Goal: Task Accomplishment & Management: Manage account settings

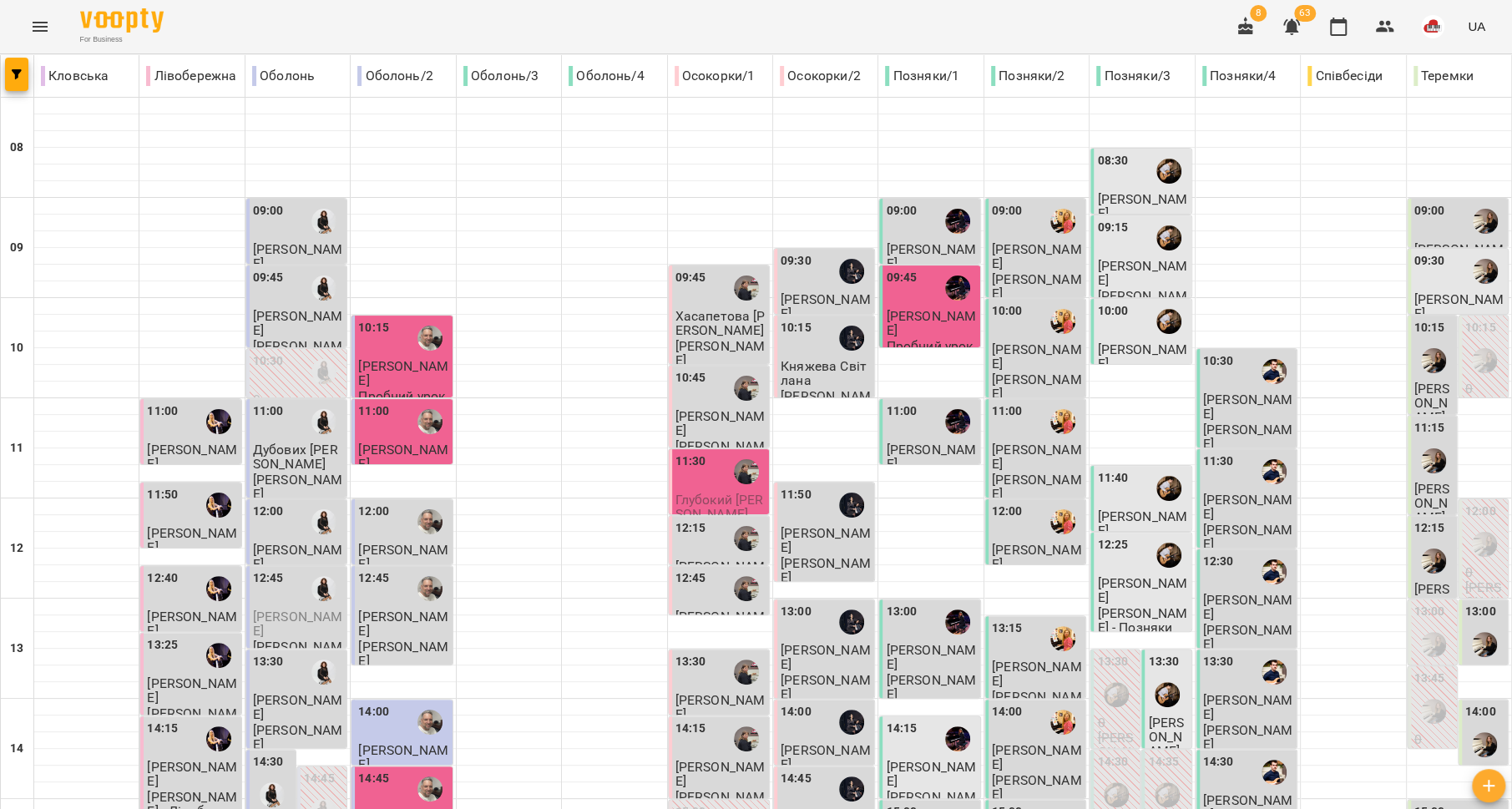
scroll to position [701, 0]
type input "**********"
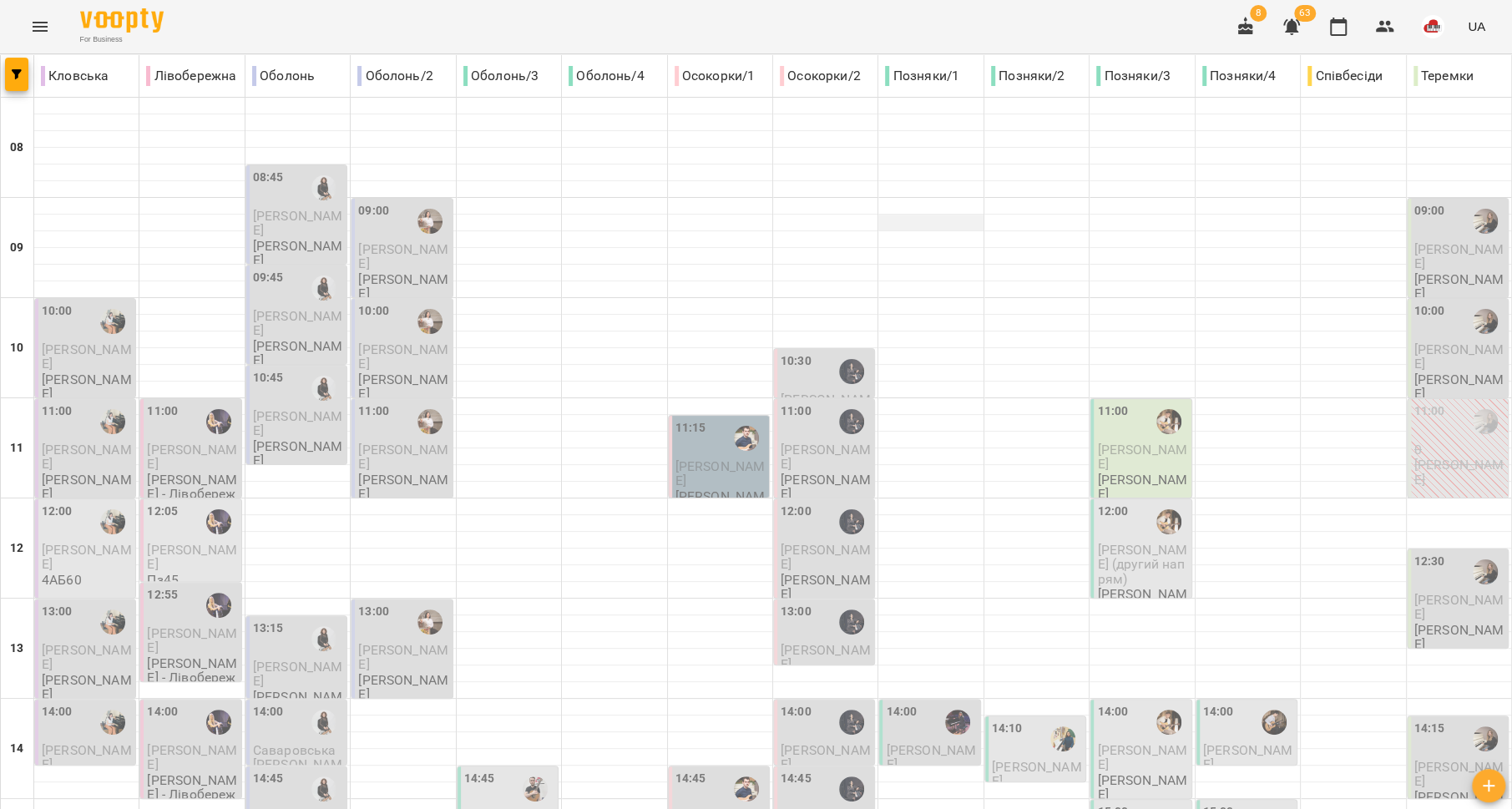
click at [878, 228] on div at bounding box center [931, 223] width 105 height 17
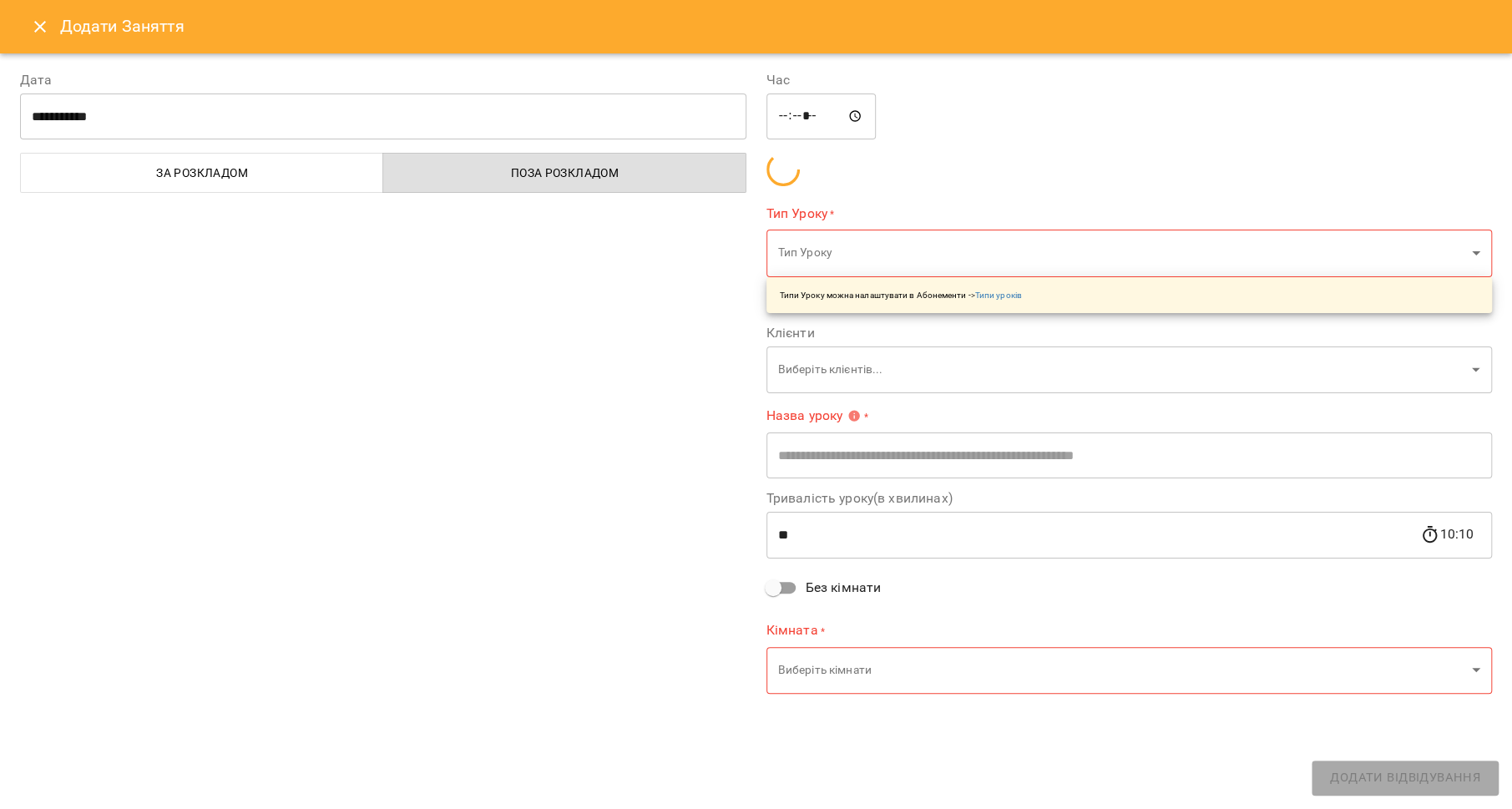
type input "**********"
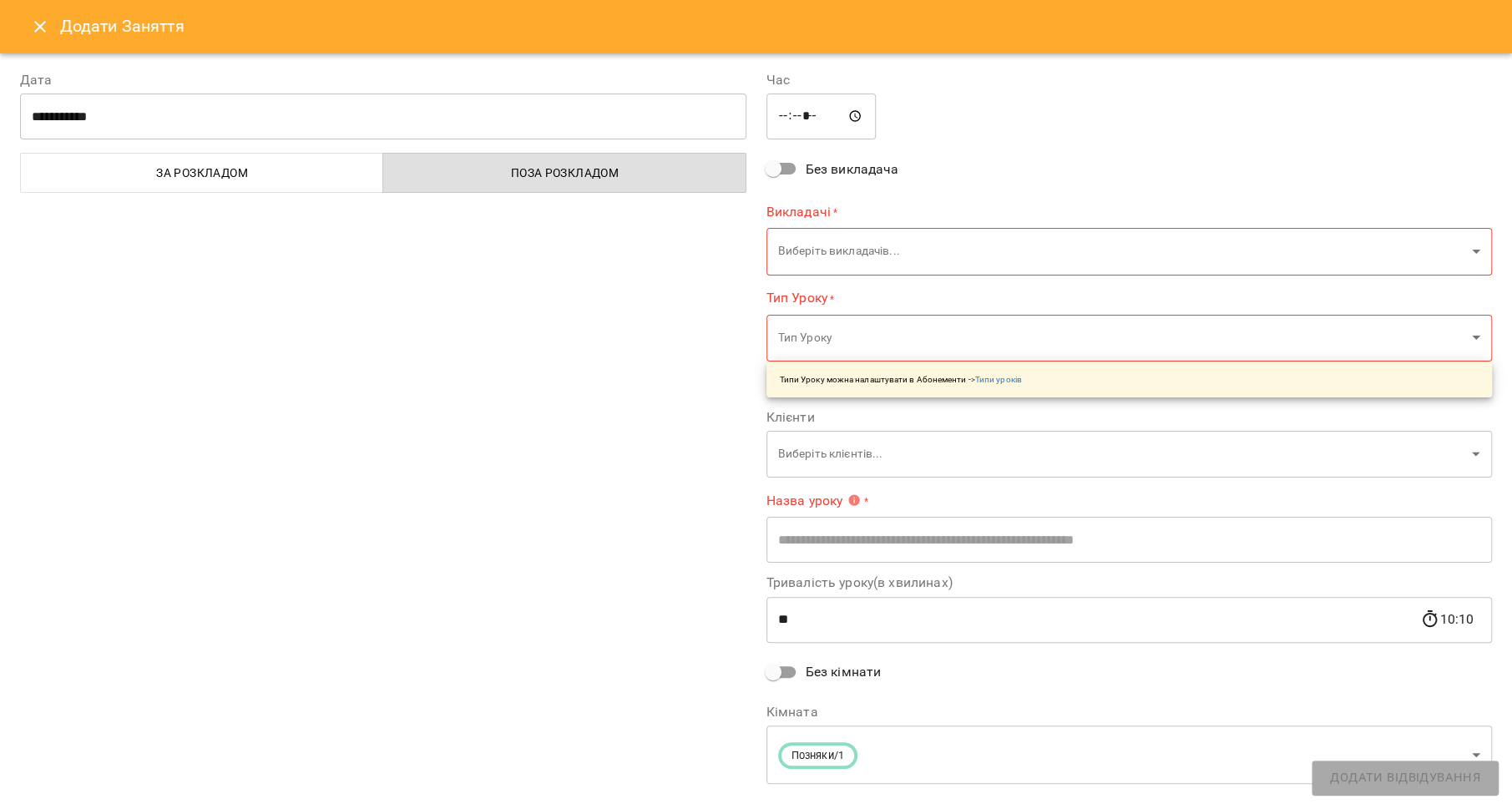
click at [41, 21] on icon "Close" at bounding box center [39, 26] width 20 height 20
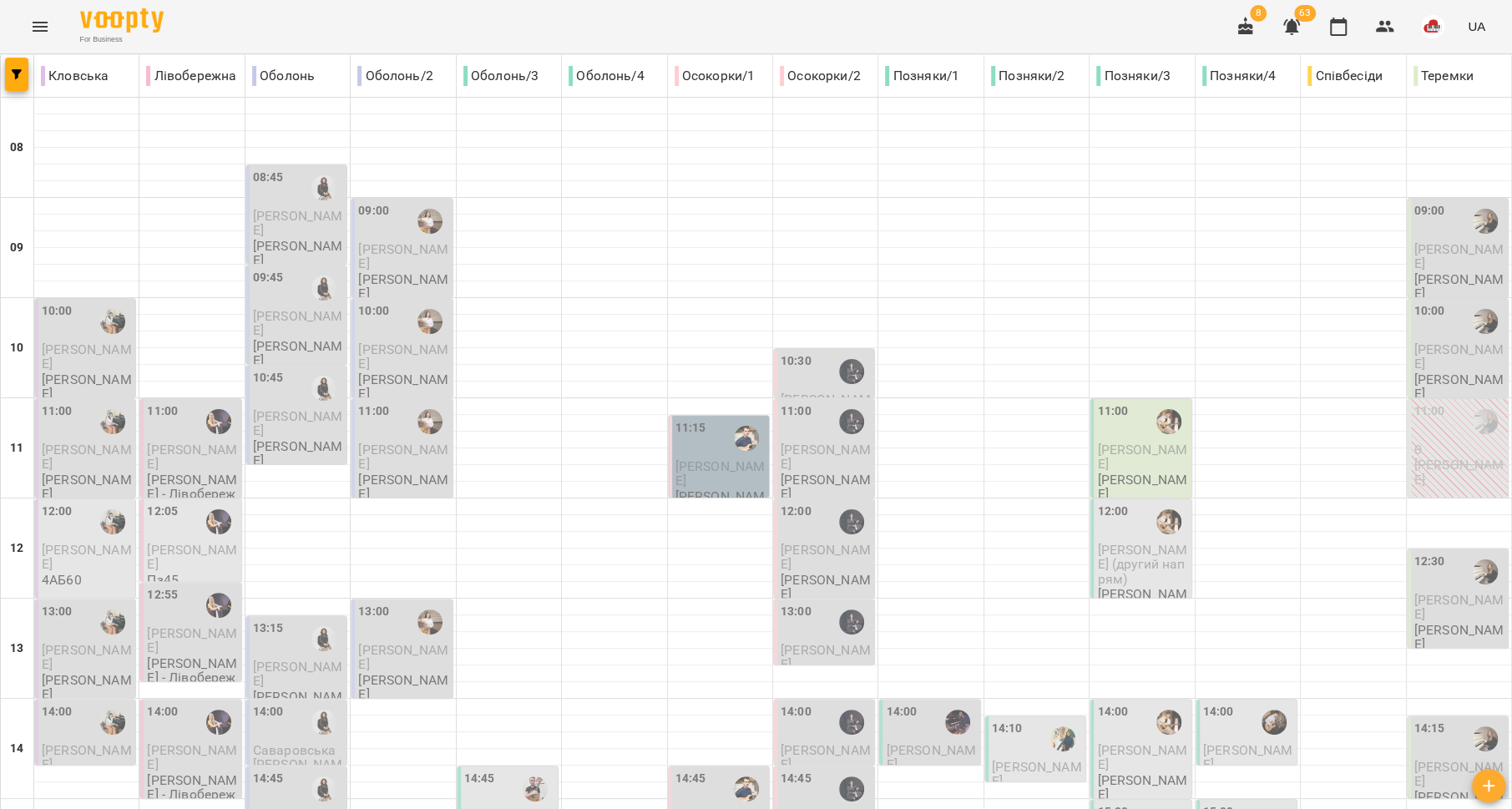
scroll to position [696, 0]
type input "**********"
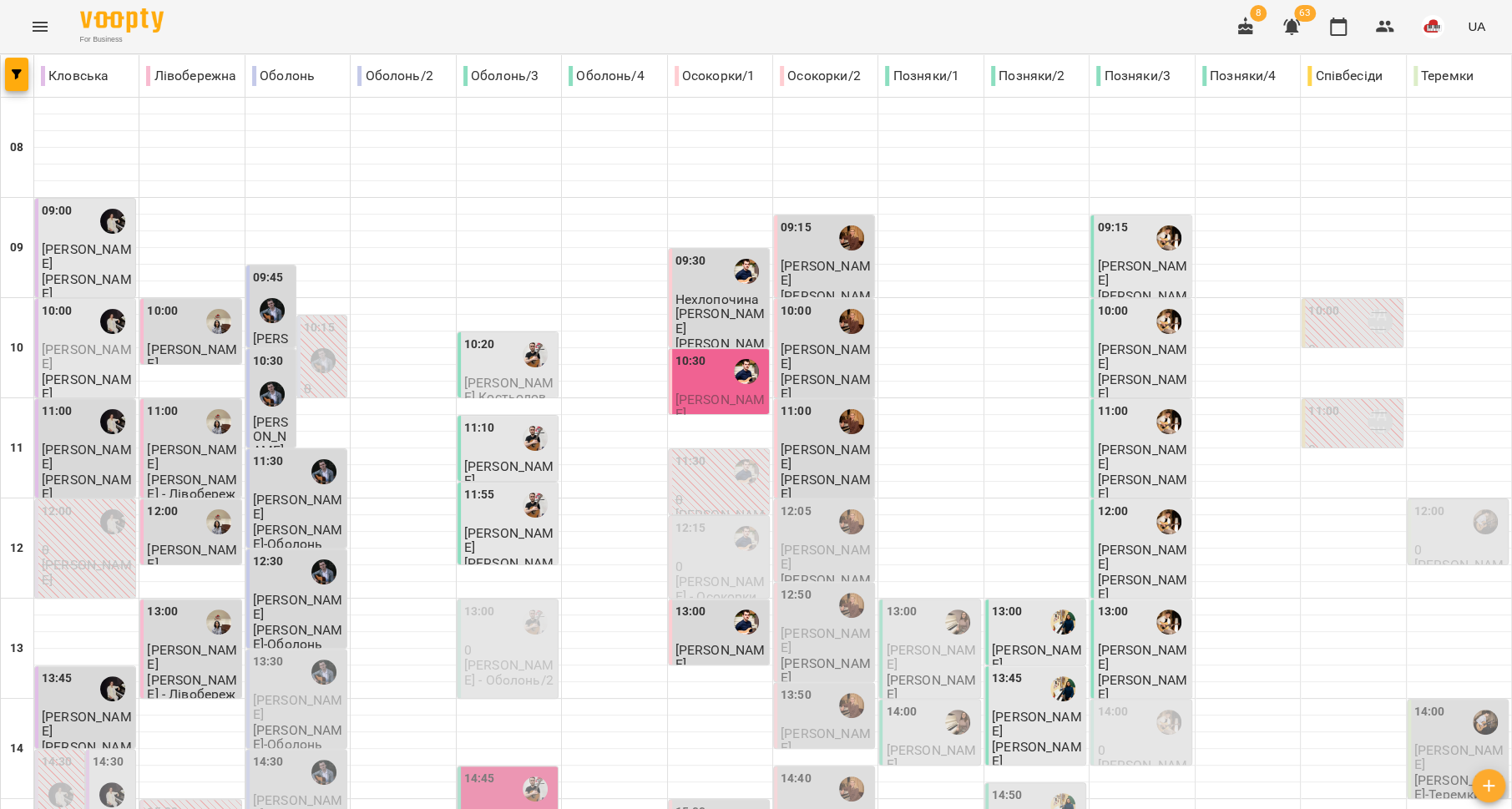
scroll to position [701, 0]
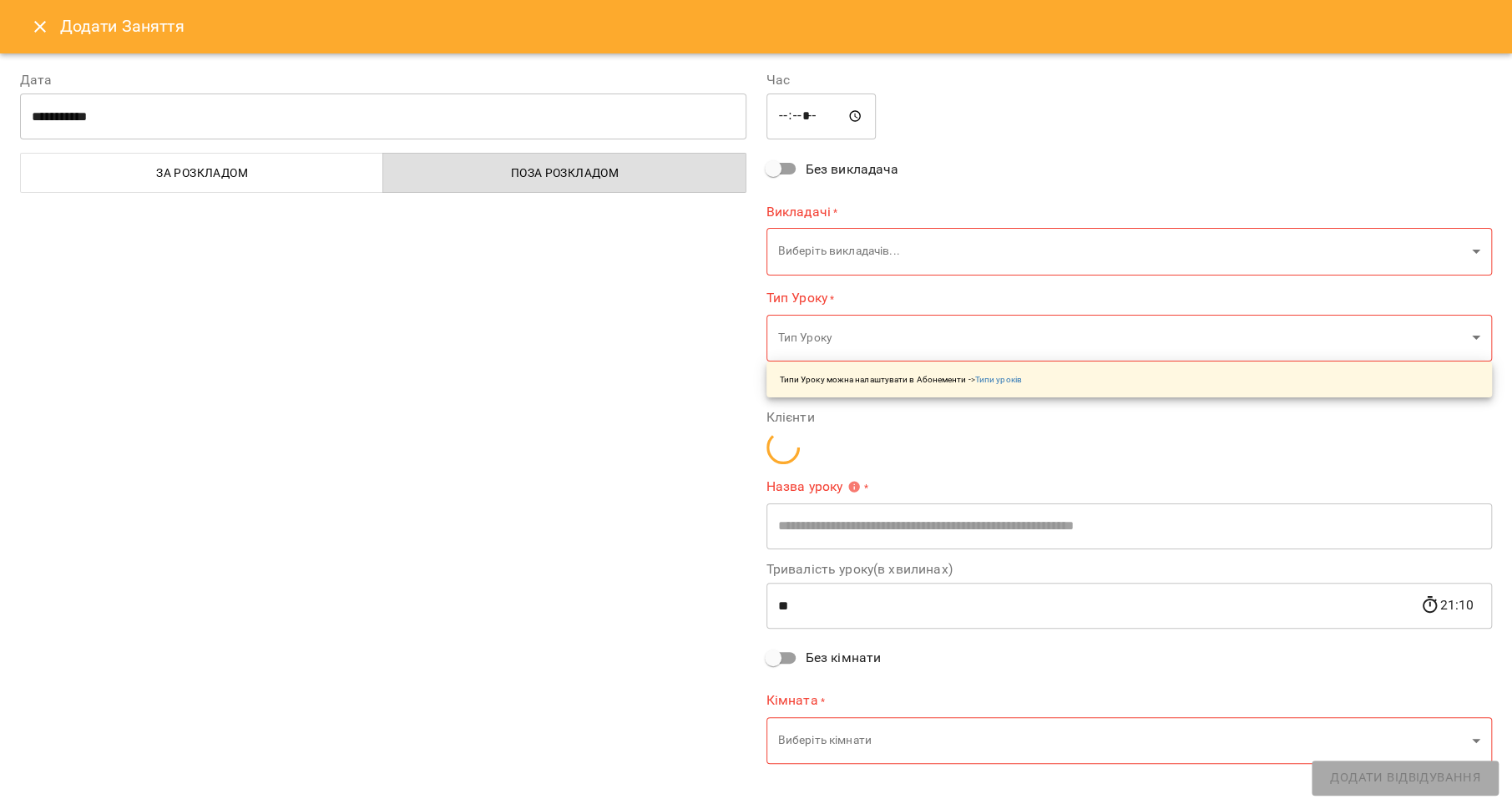
type input "**********"
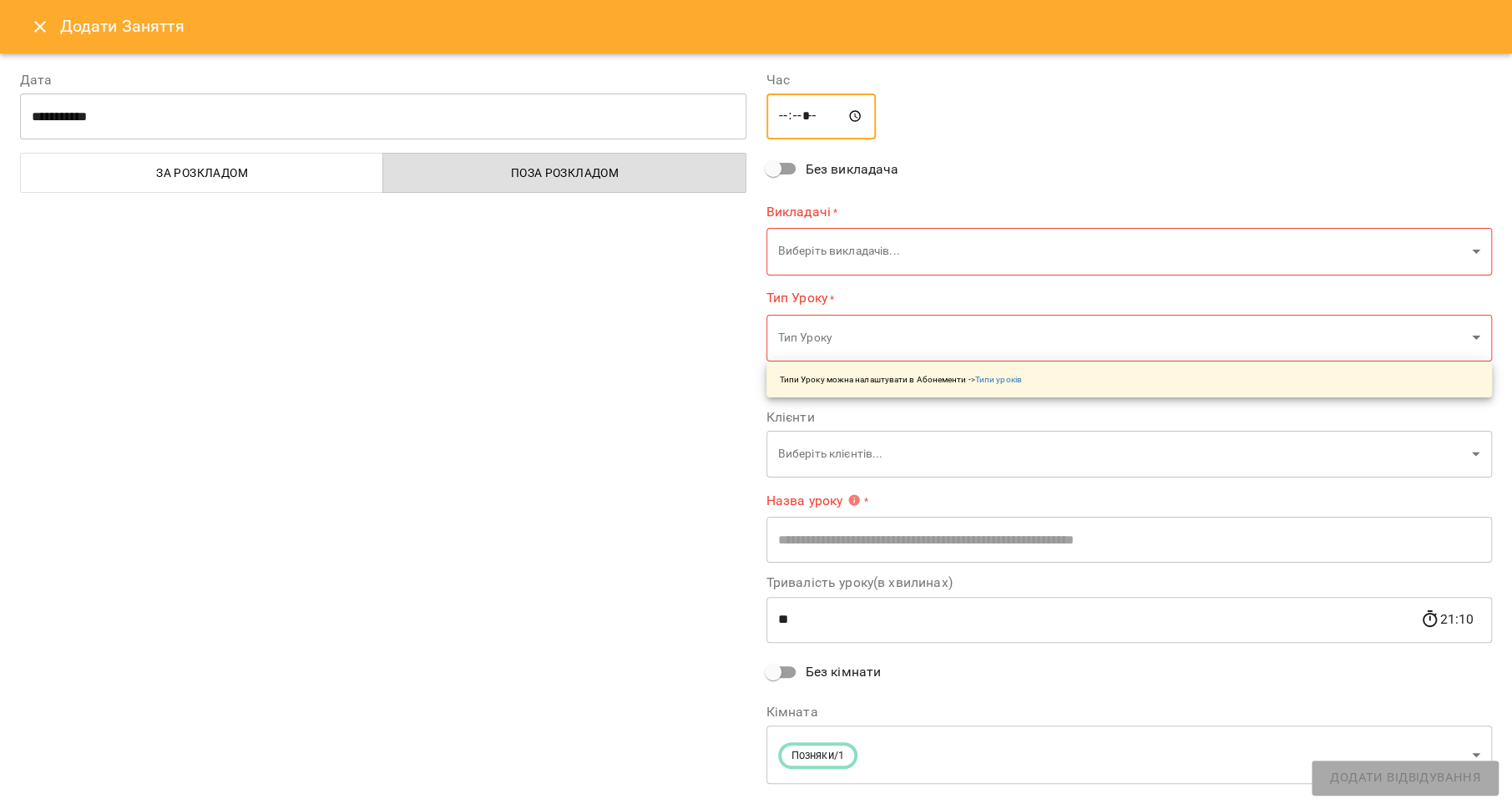
click at [833, 115] on input "*****" at bounding box center [821, 117] width 110 height 47
click at [819, 114] on input "*****" at bounding box center [821, 117] width 110 height 47
type input "*****"
drag, startPoint x: 639, startPoint y: 214, endPoint x: 657, endPoint y: 218, distance: 18.4
click at [637, 216] on div "**********" at bounding box center [384, 428] width 747 height 757
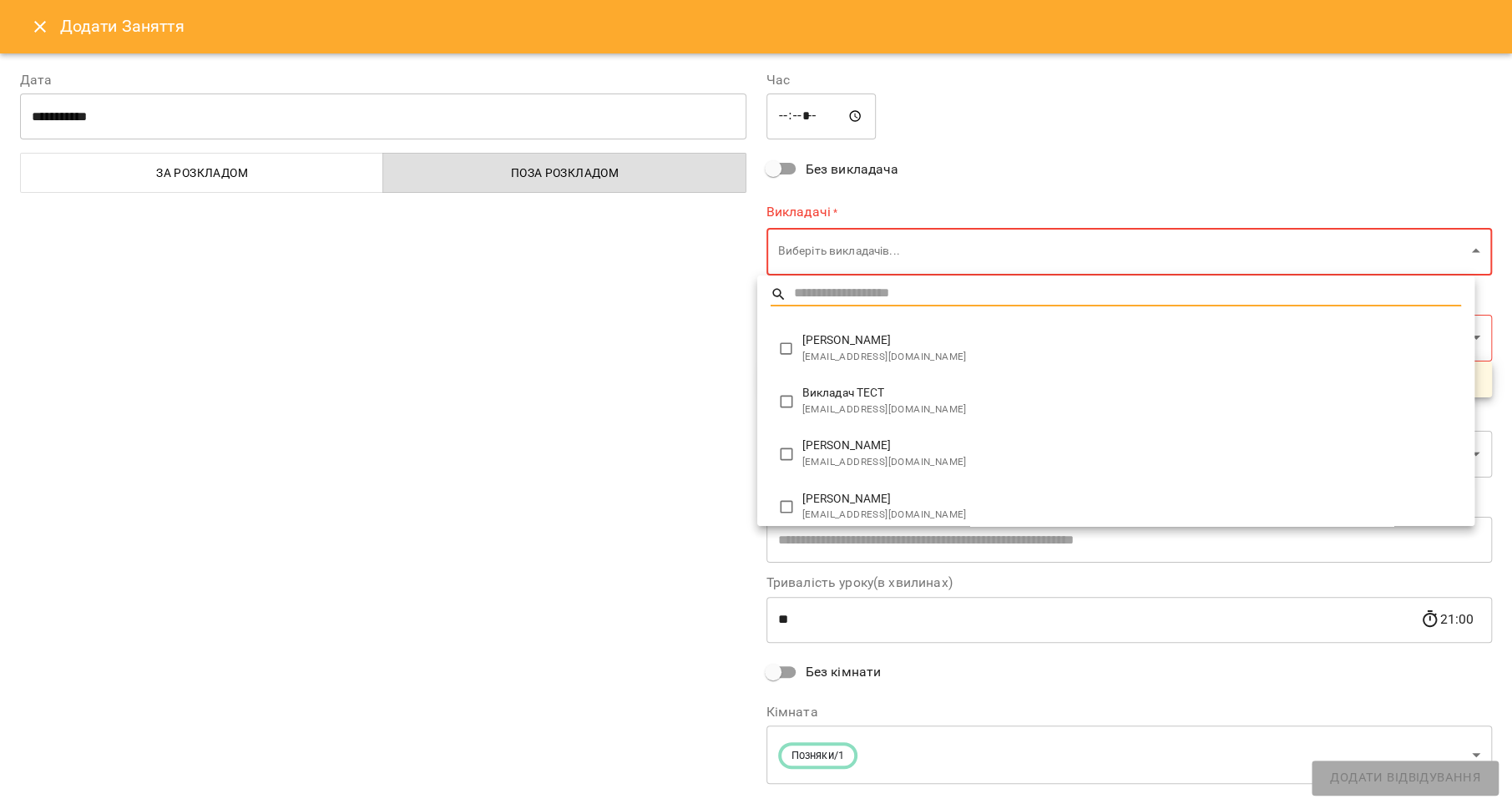
click at [846, 241] on body "For Business 8 63 UA Кловська Лівобережна Оболонь Оболонь/2 Оболонь/3 Оболонь/4…" at bounding box center [756, 755] width 1512 height 1511
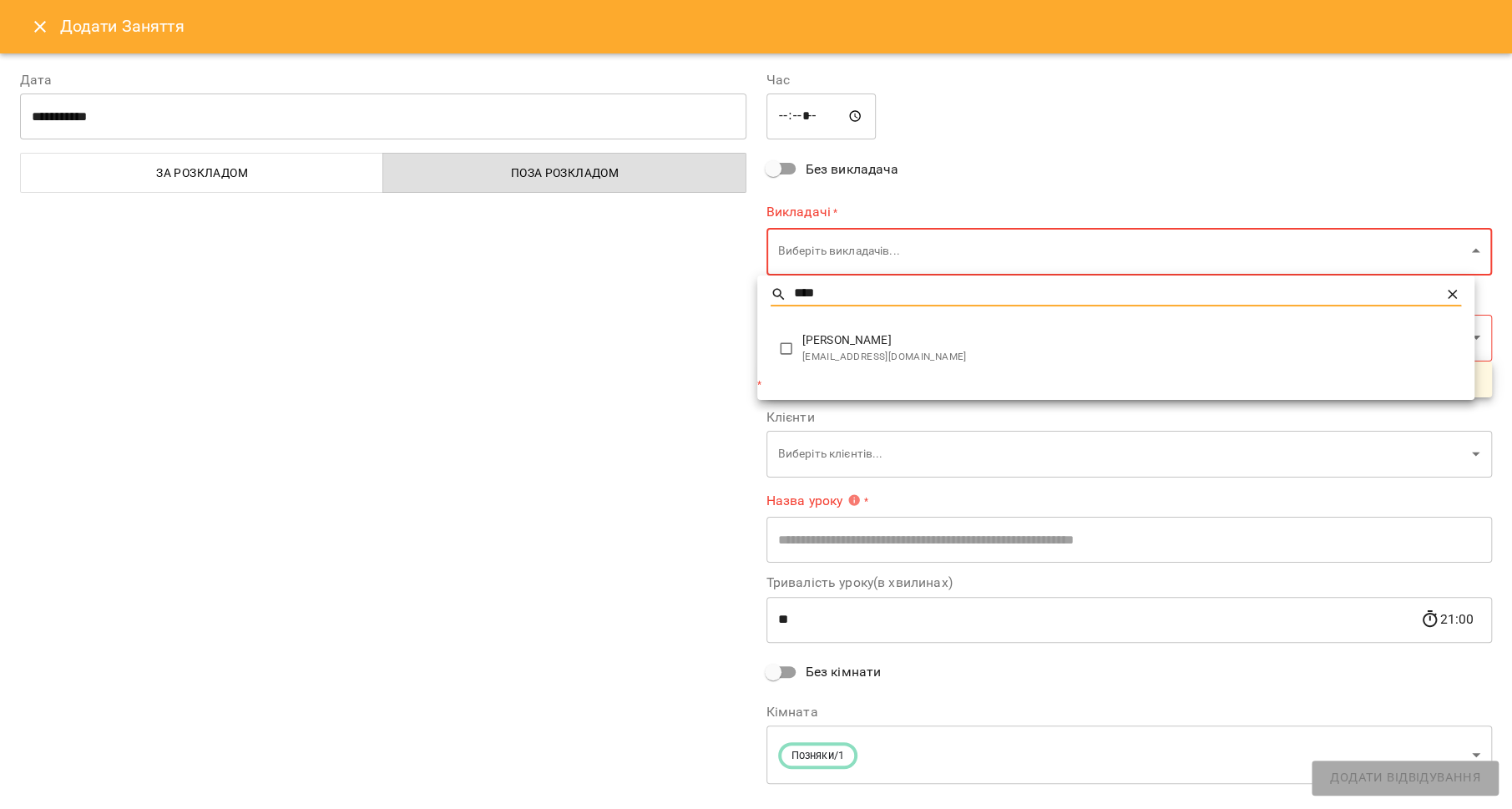
type input "****"
type input "**********"
type input "**"
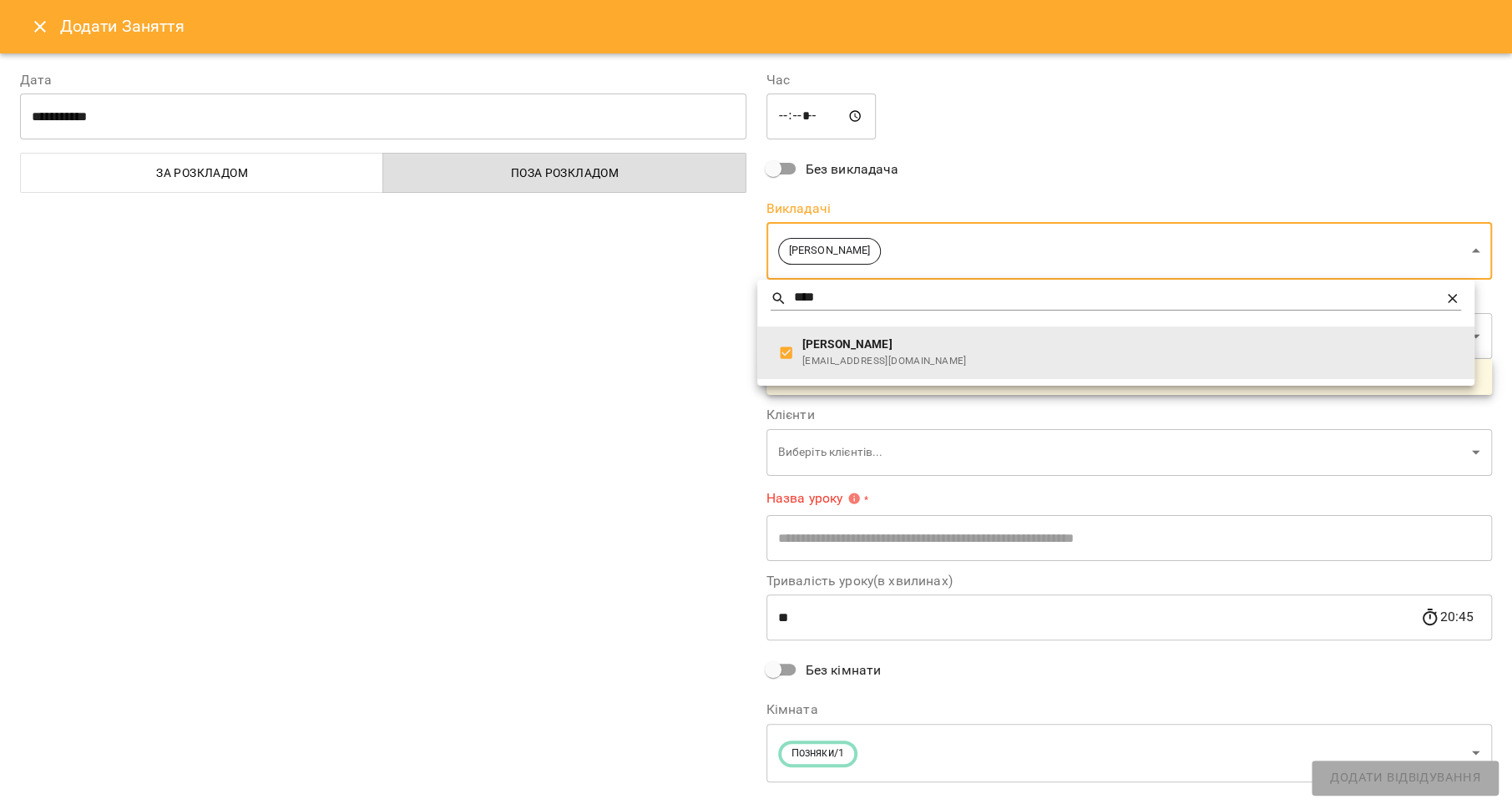
click at [663, 338] on div at bounding box center [756, 404] width 1512 height 809
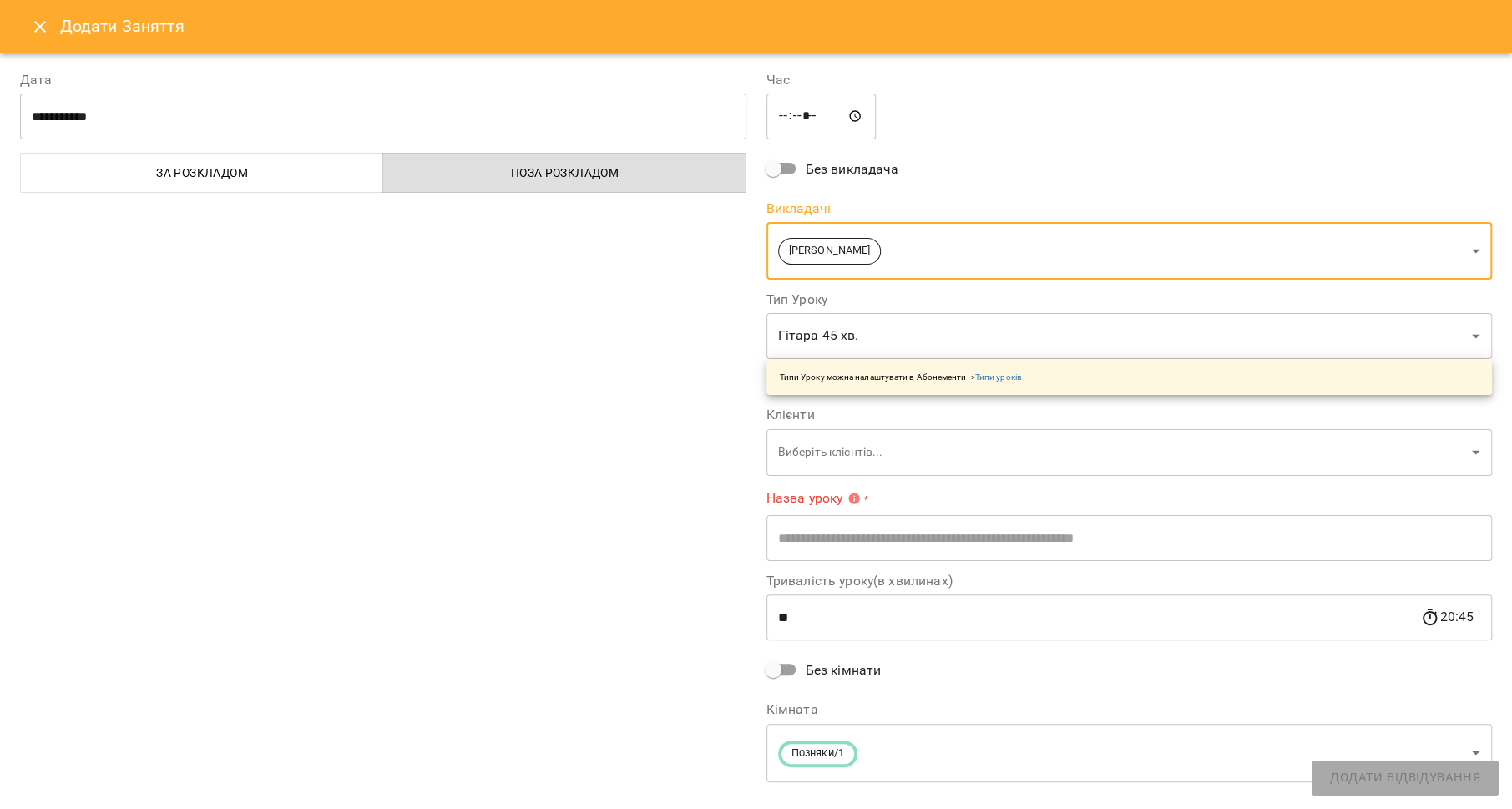
click at [820, 337] on body "For Business 8 63 UA Кловська Лівобережна Оболонь Оболонь/2 Оболонь/3 Оболонь/4…" at bounding box center [756, 755] width 1512 height 1511
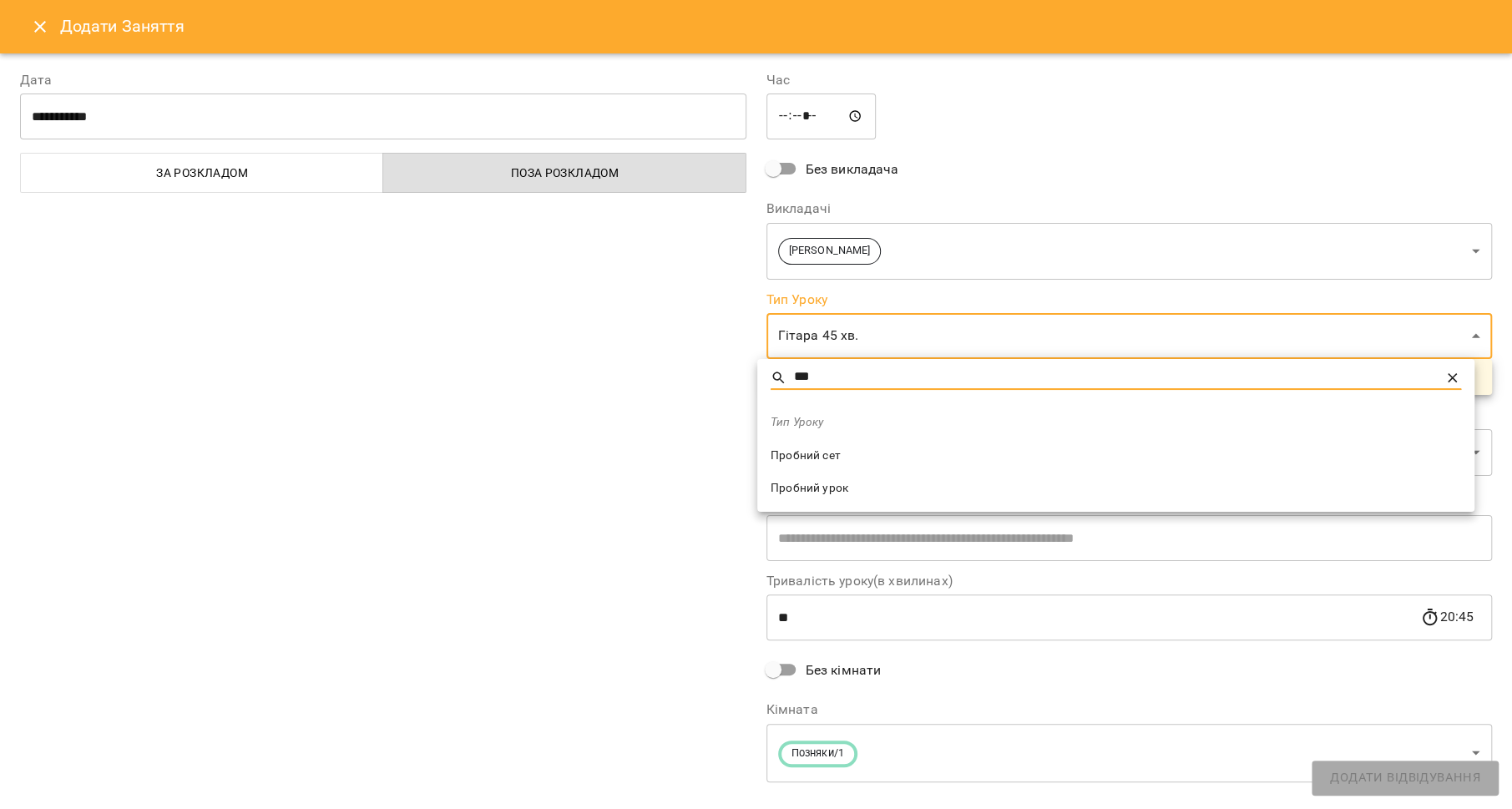
type input "***"
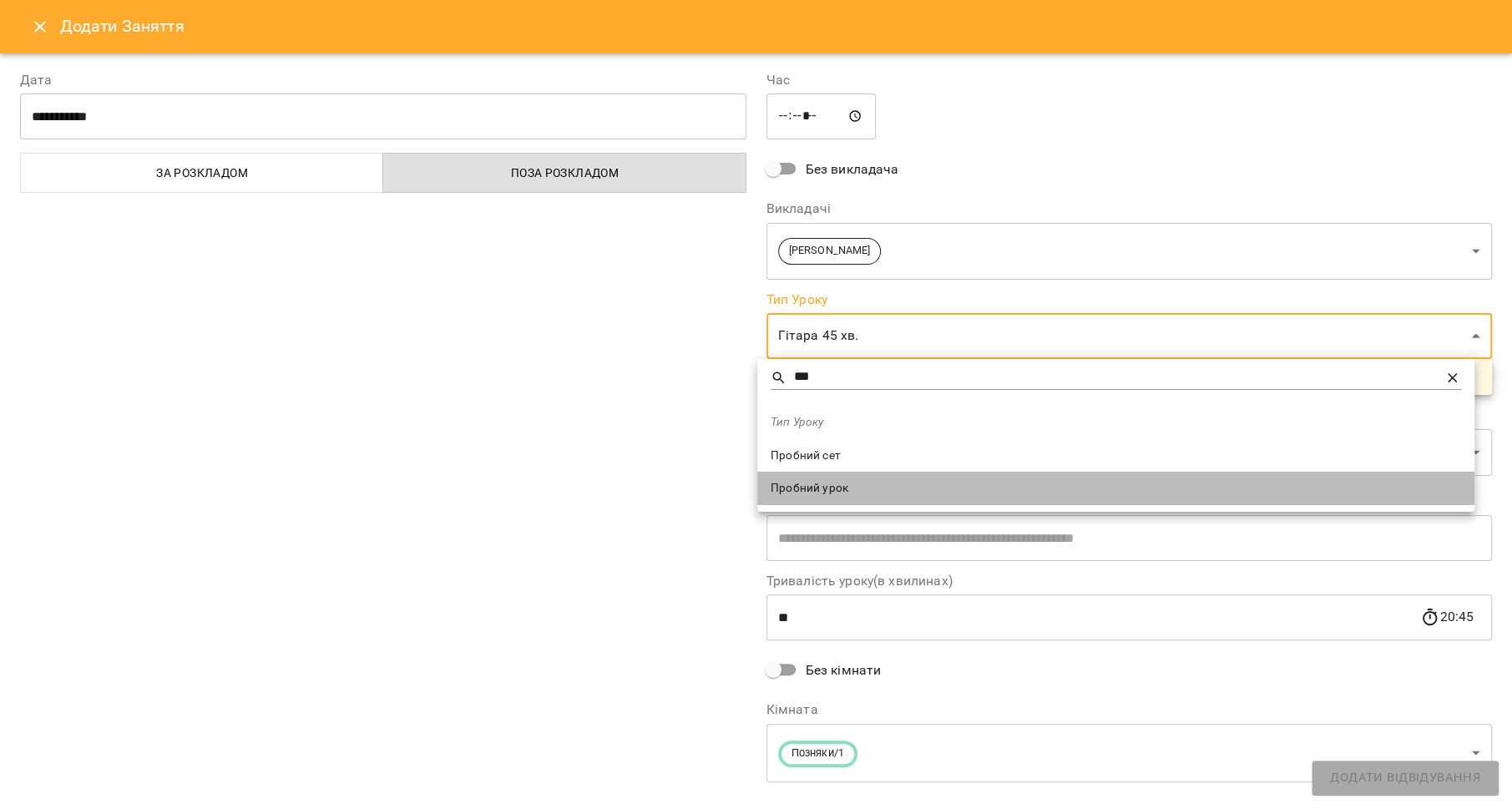
click at [804, 482] on span "Пробний урок" at bounding box center [1116, 488] width 691 height 17
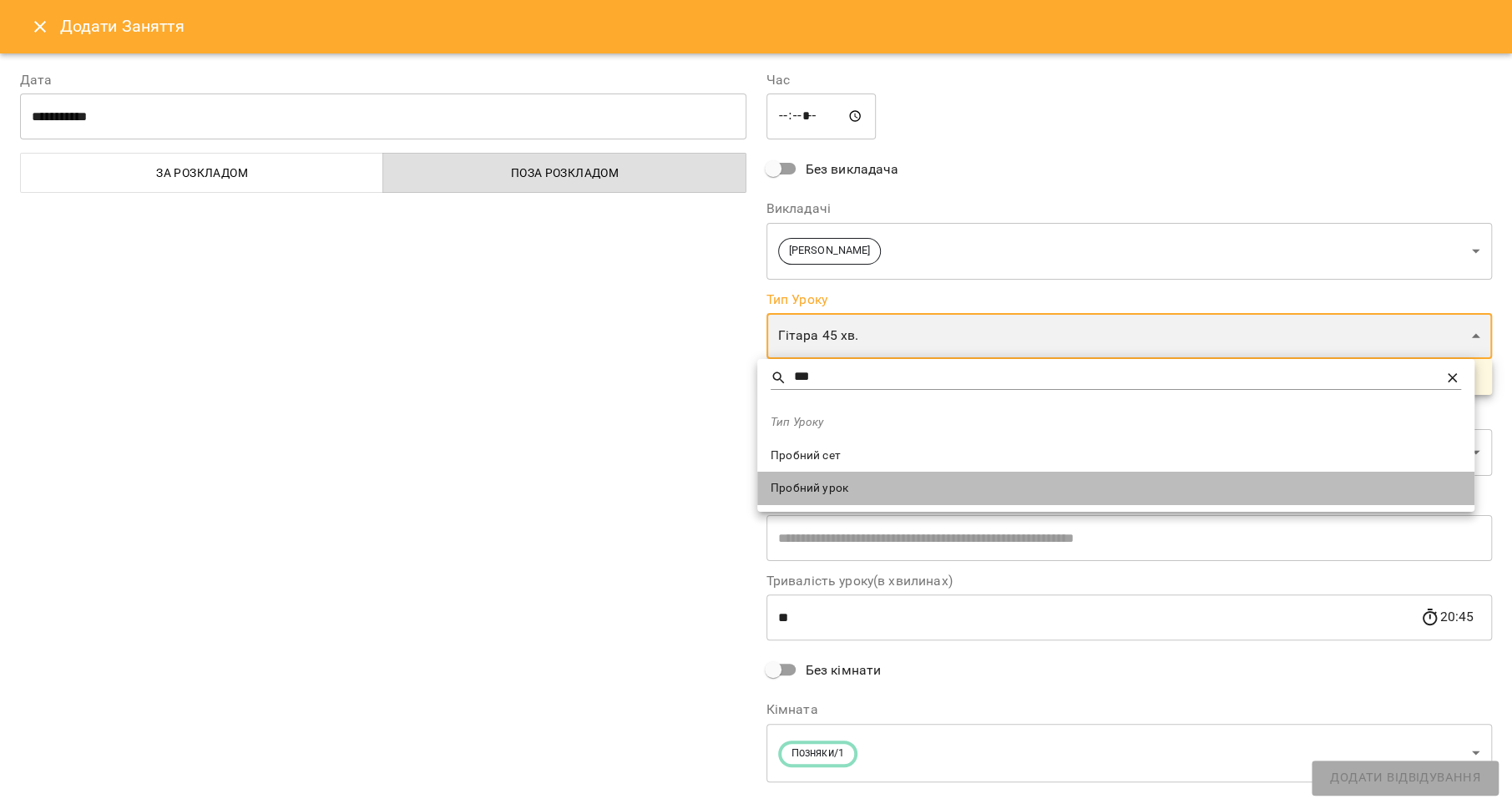
type input "**********"
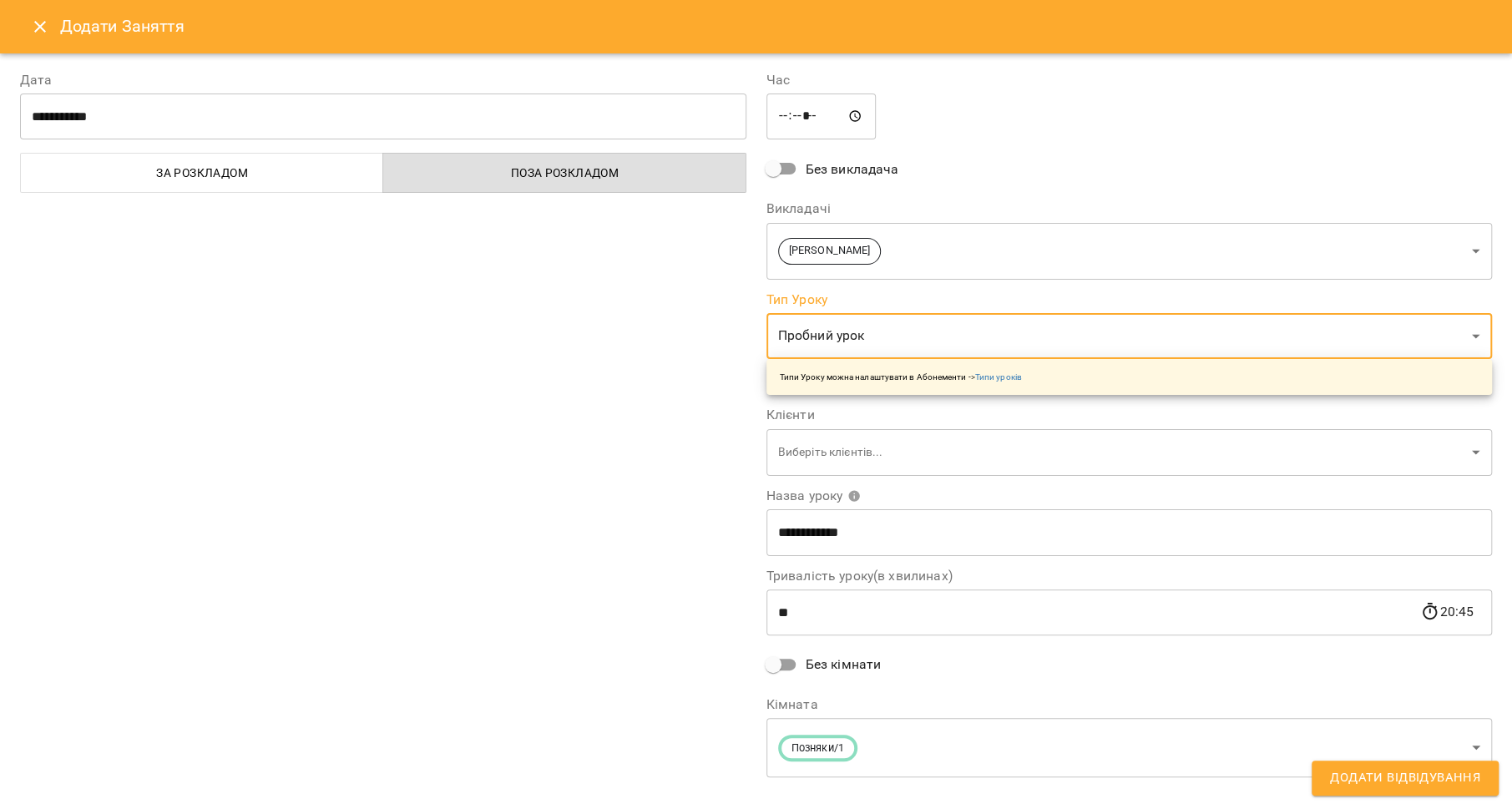
click at [786, 459] on body "For Business 8 63 UA Кловська Лівобережна Оболонь Оболонь/2 Оболонь/3 Оболонь/4…" at bounding box center [756, 755] width 1512 height 1511
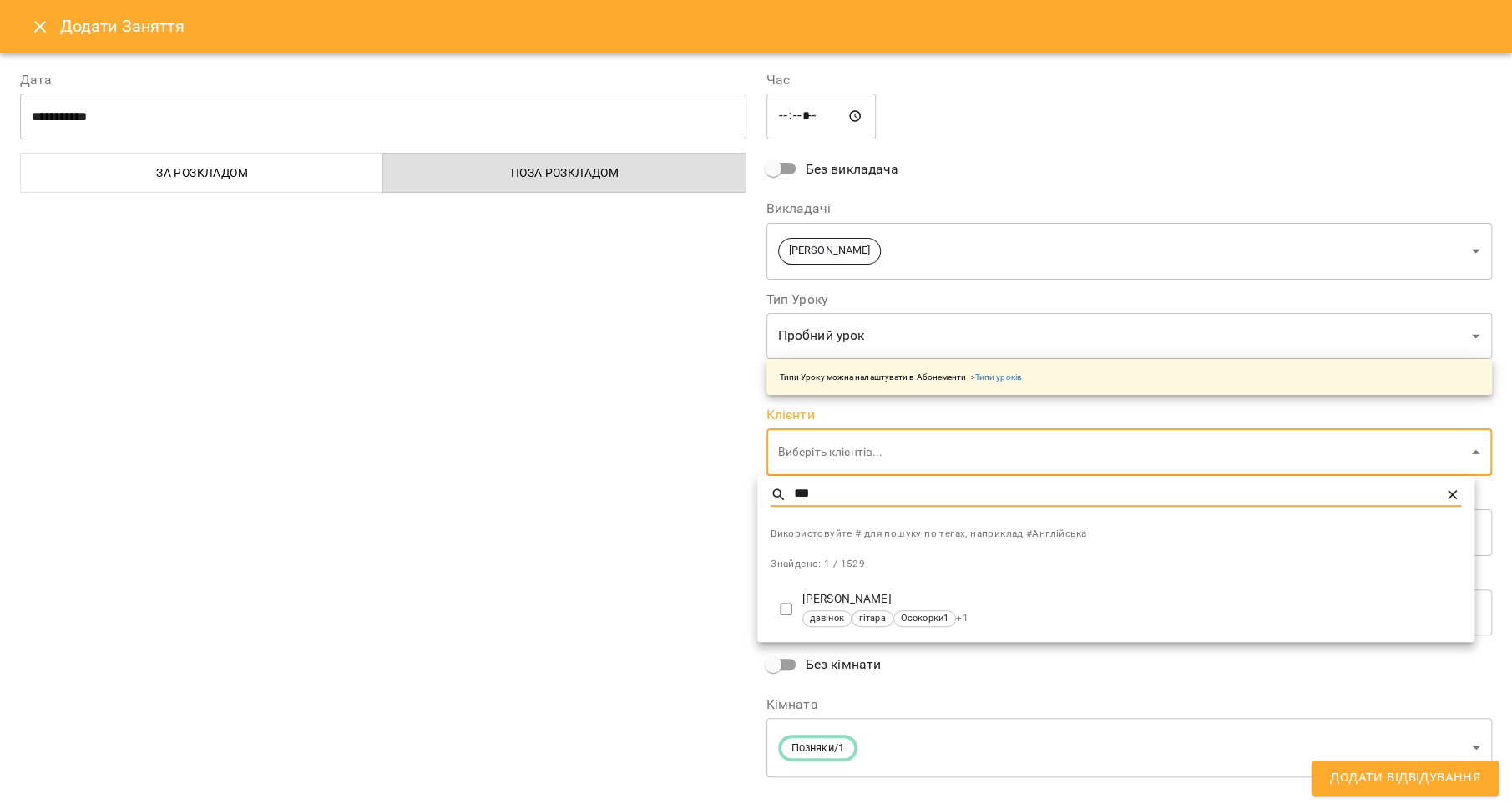
type input "***"
type input "**********"
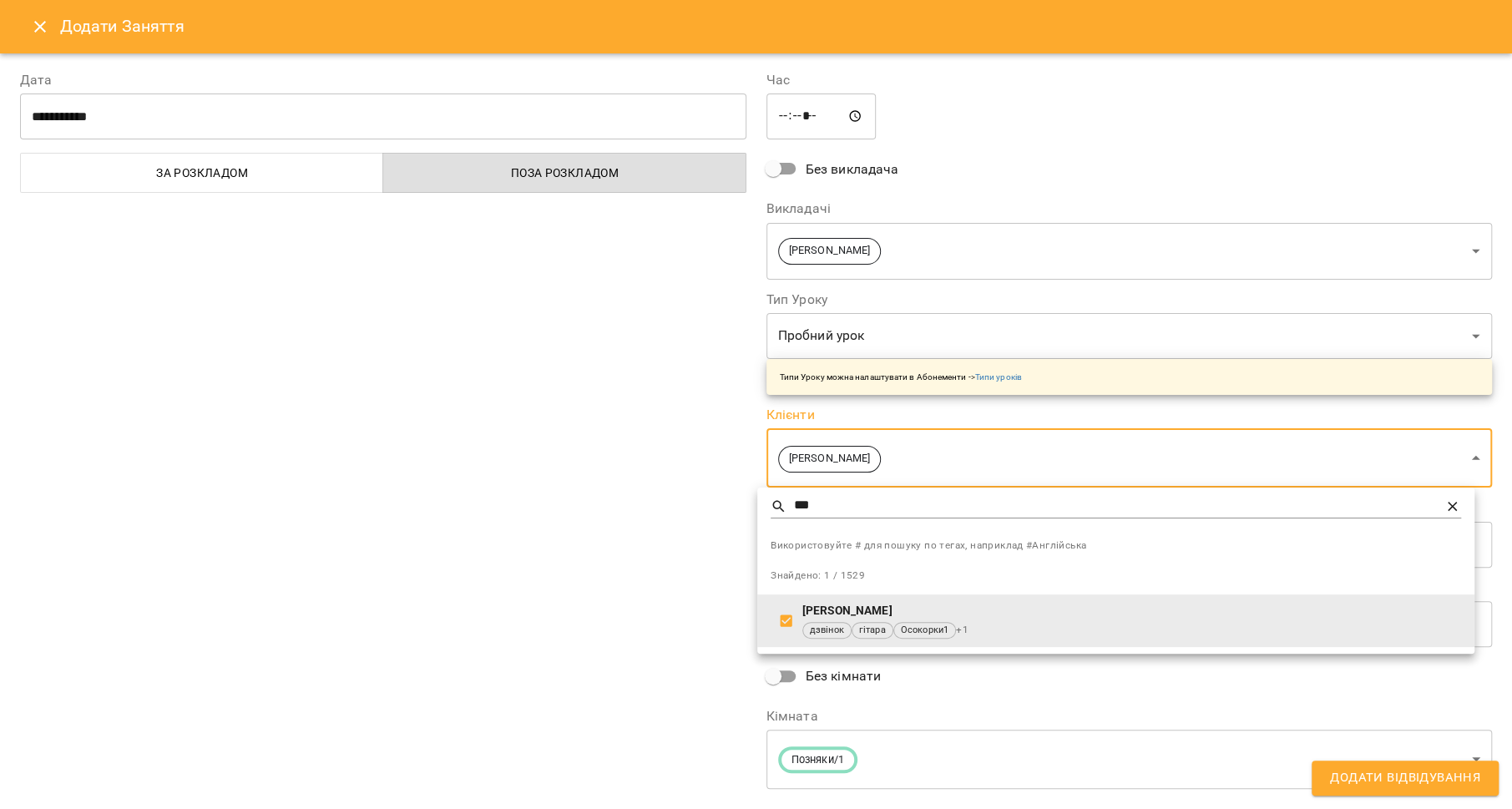
click at [626, 512] on div at bounding box center [756, 404] width 1512 height 809
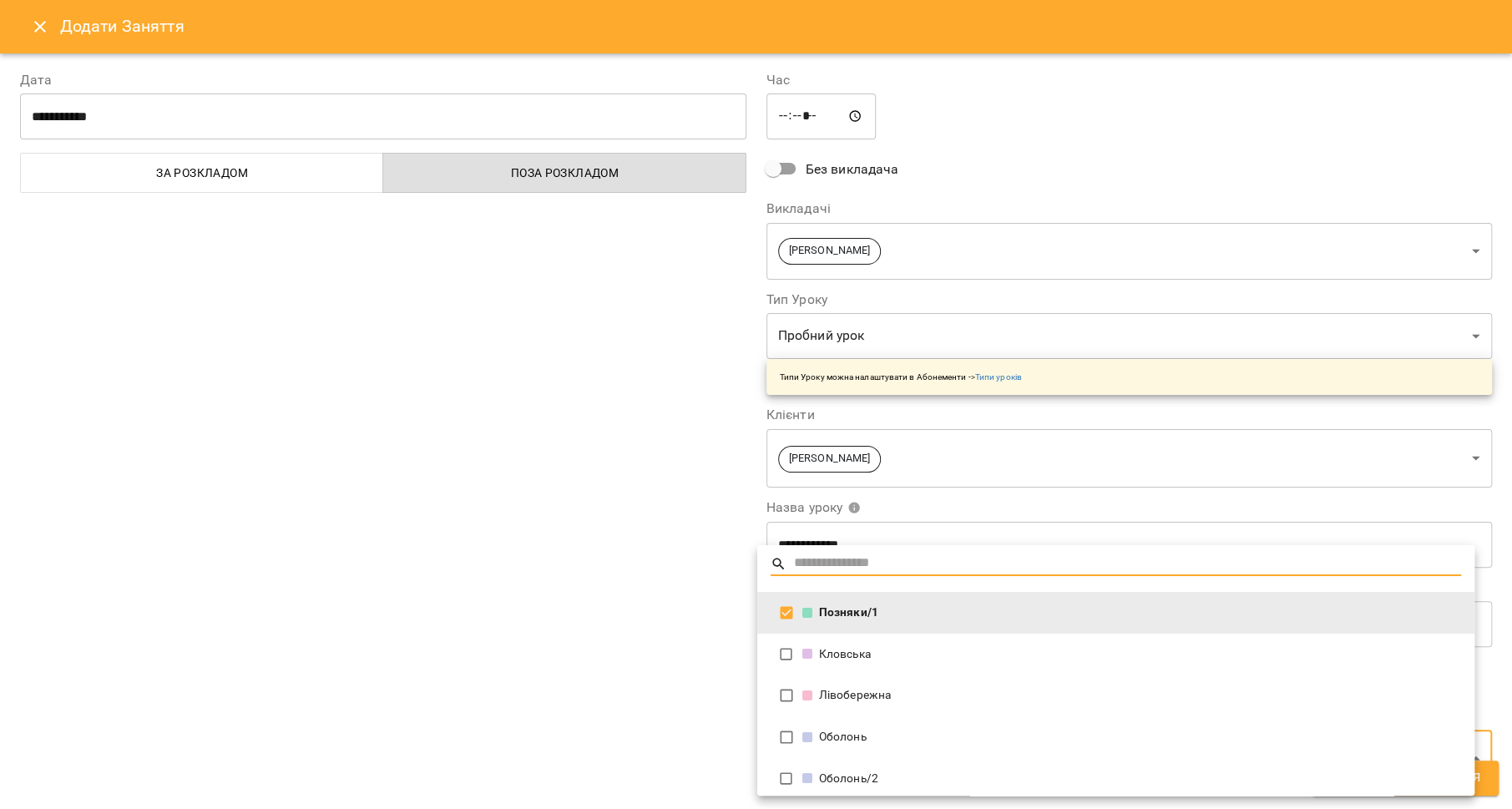
click at [888, 743] on body "For Business 8 63 UA Кловська Лівобережна Оболонь Оболонь/2 Оболонь/3 Оболонь/4…" at bounding box center [756, 755] width 1512 height 1511
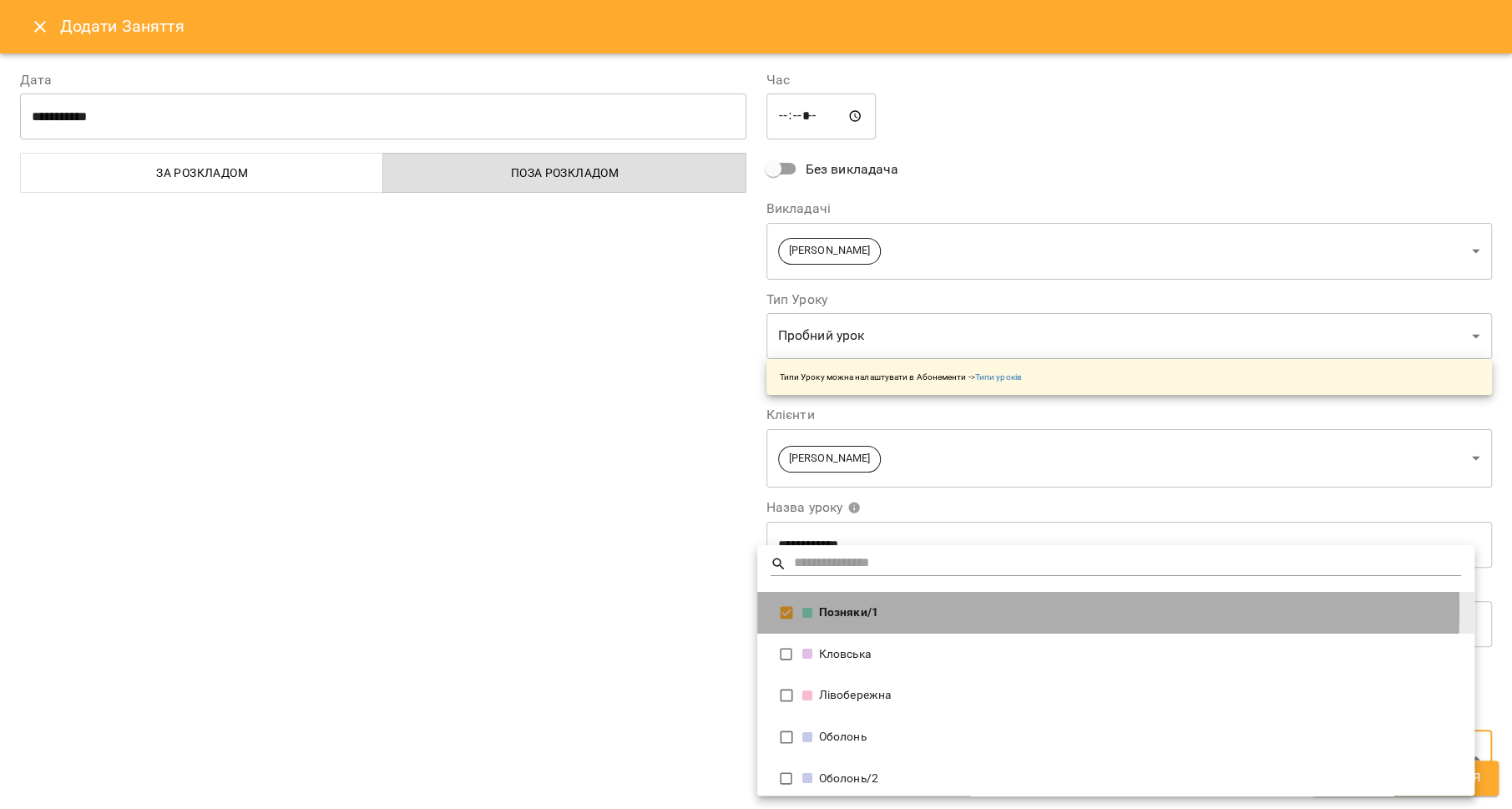
click at [847, 608] on div "Позняки/1" at bounding box center [1132, 613] width 659 height 17
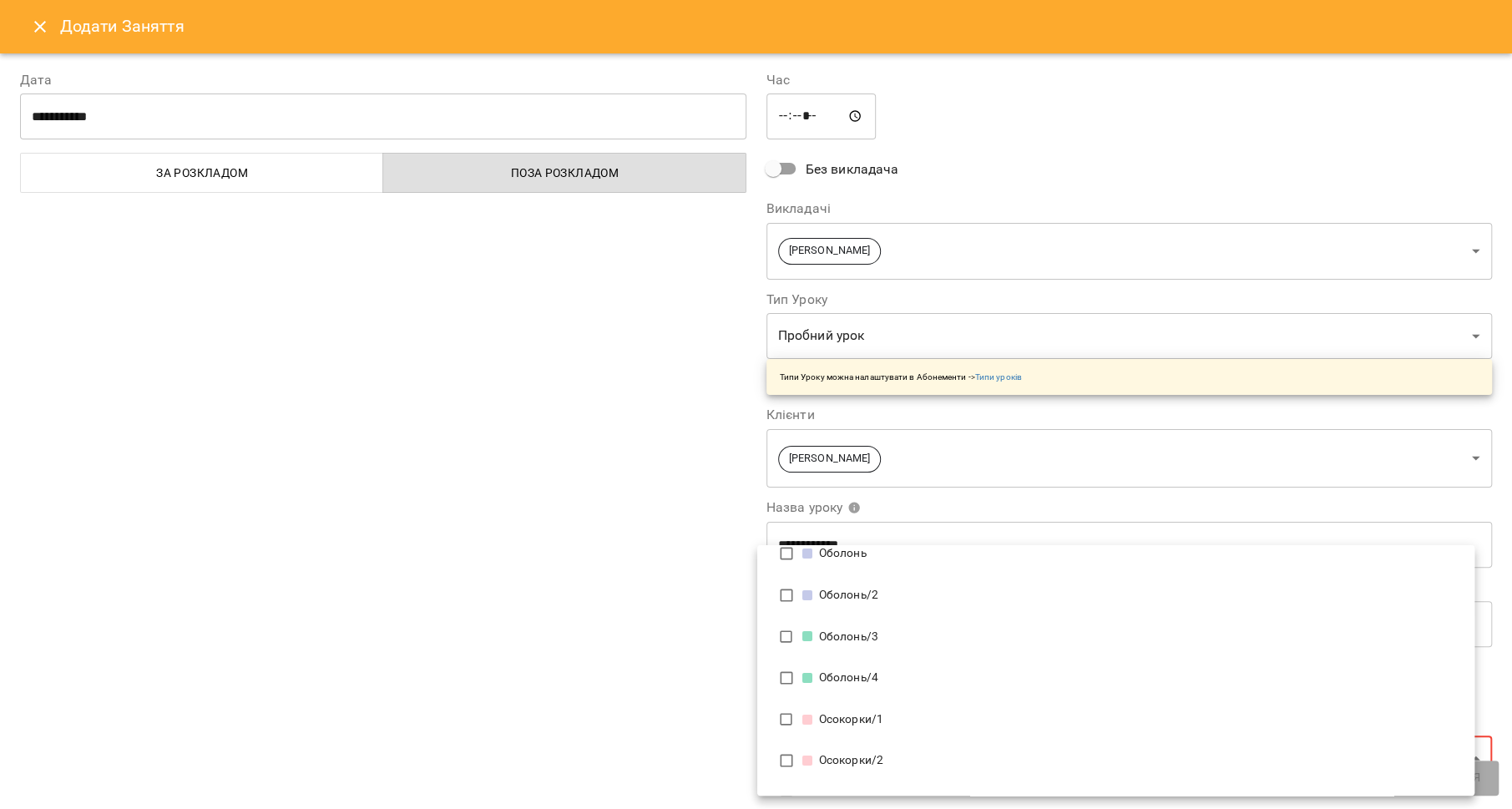
scroll to position [174, 0]
click at [870, 694] on div "Осокорки/1" at bounding box center [1132, 688] width 659 height 17
type input "**********"
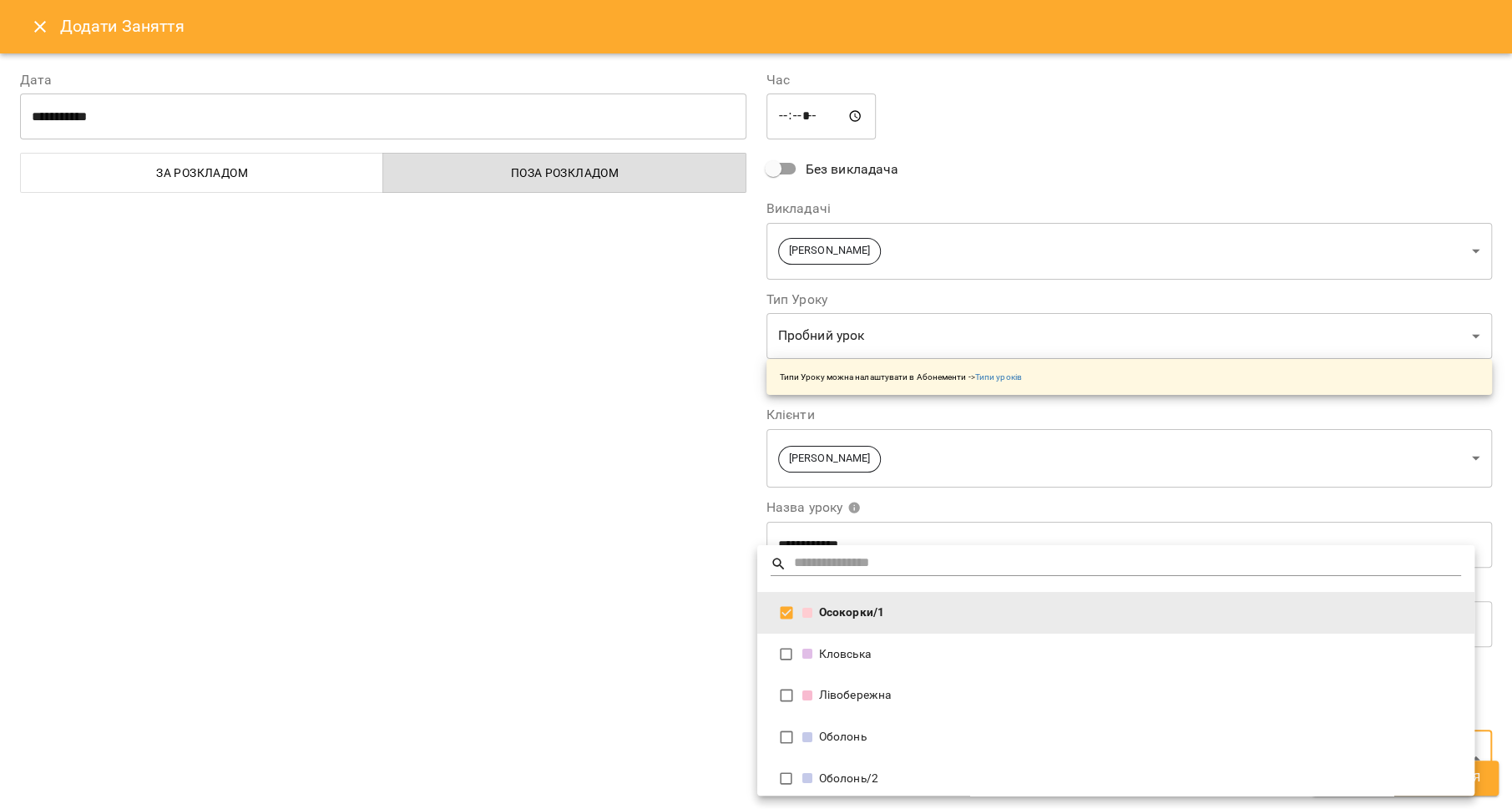
click at [513, 634] on div at bounding box center [756, 404] width 1512 height 809
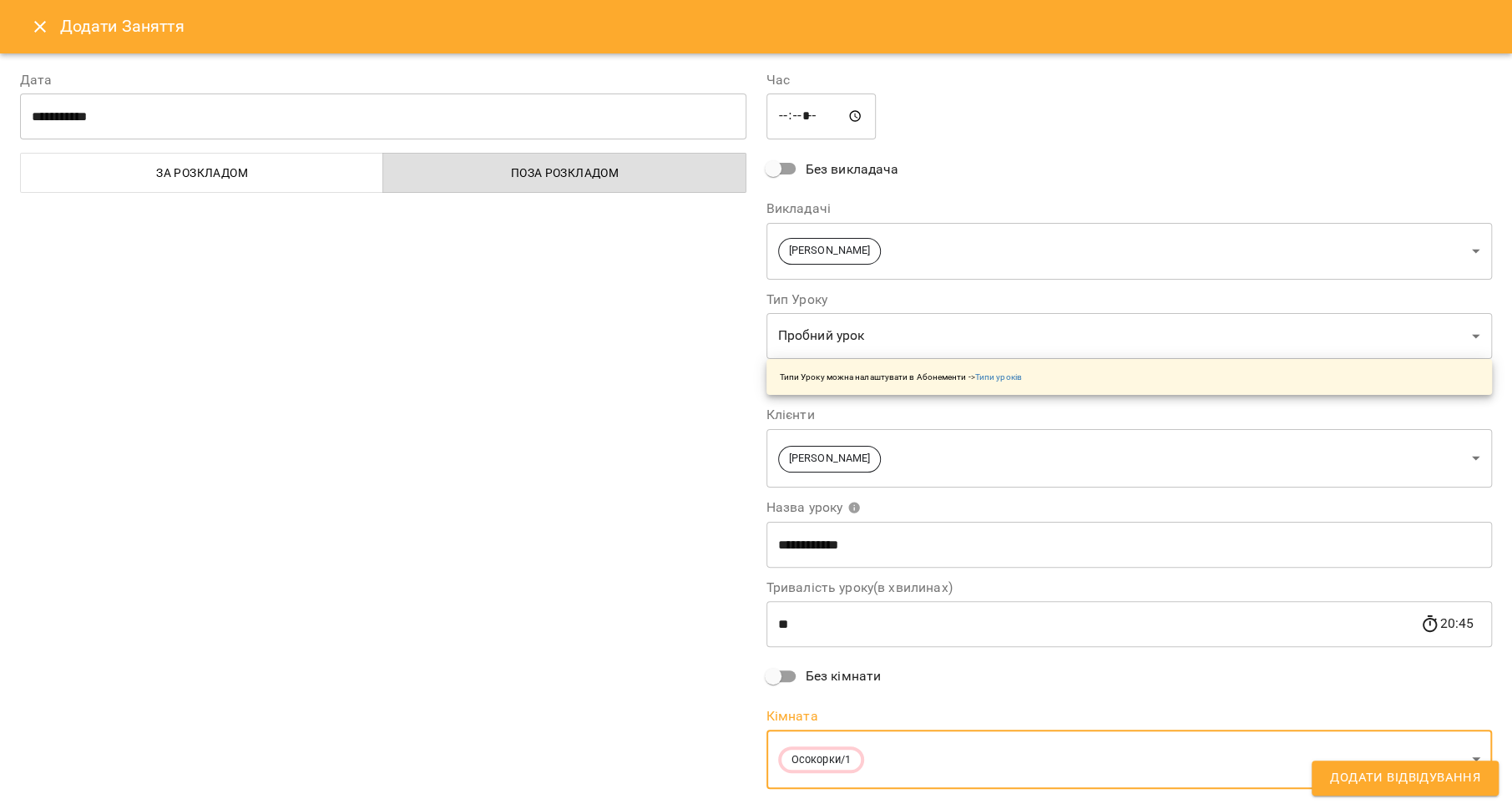
click at [1420, 779] on span "Додати Відвідування" at bounding box center [1405, 777] width 150 height 21
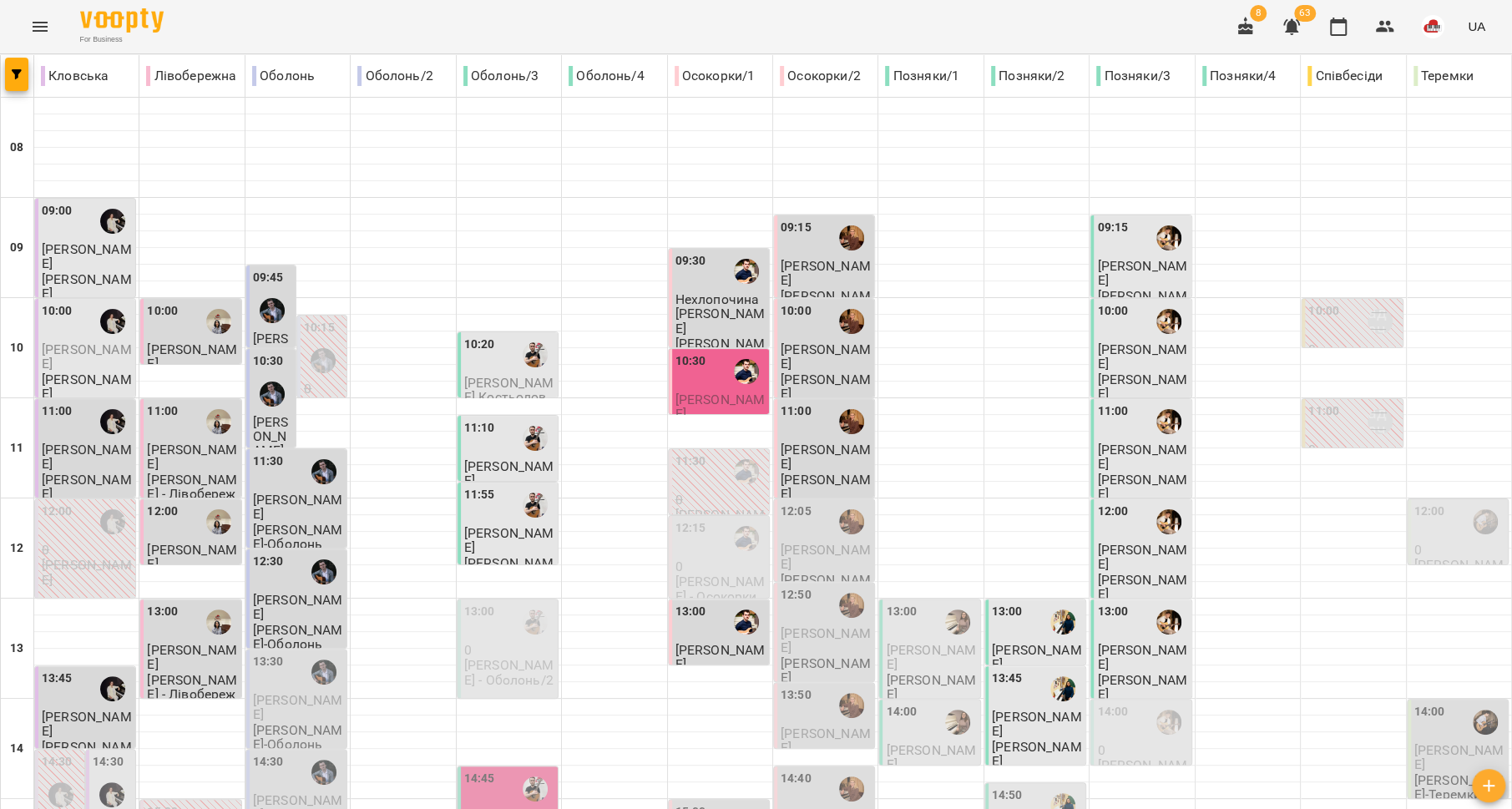
scroll to position [701, 0]
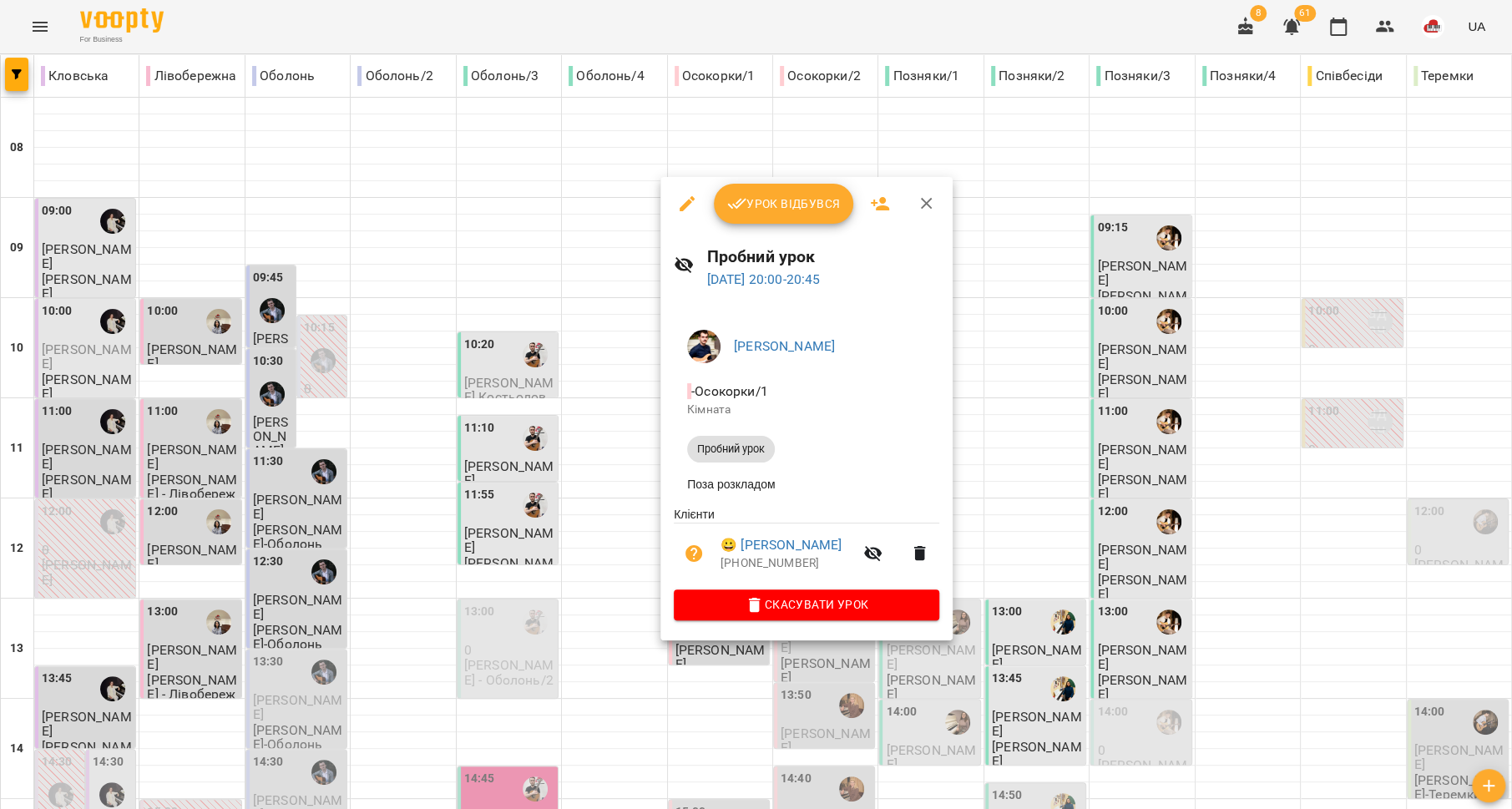
click at [544, 481] on div at bounding box center [756, 404] width 1512 height 809
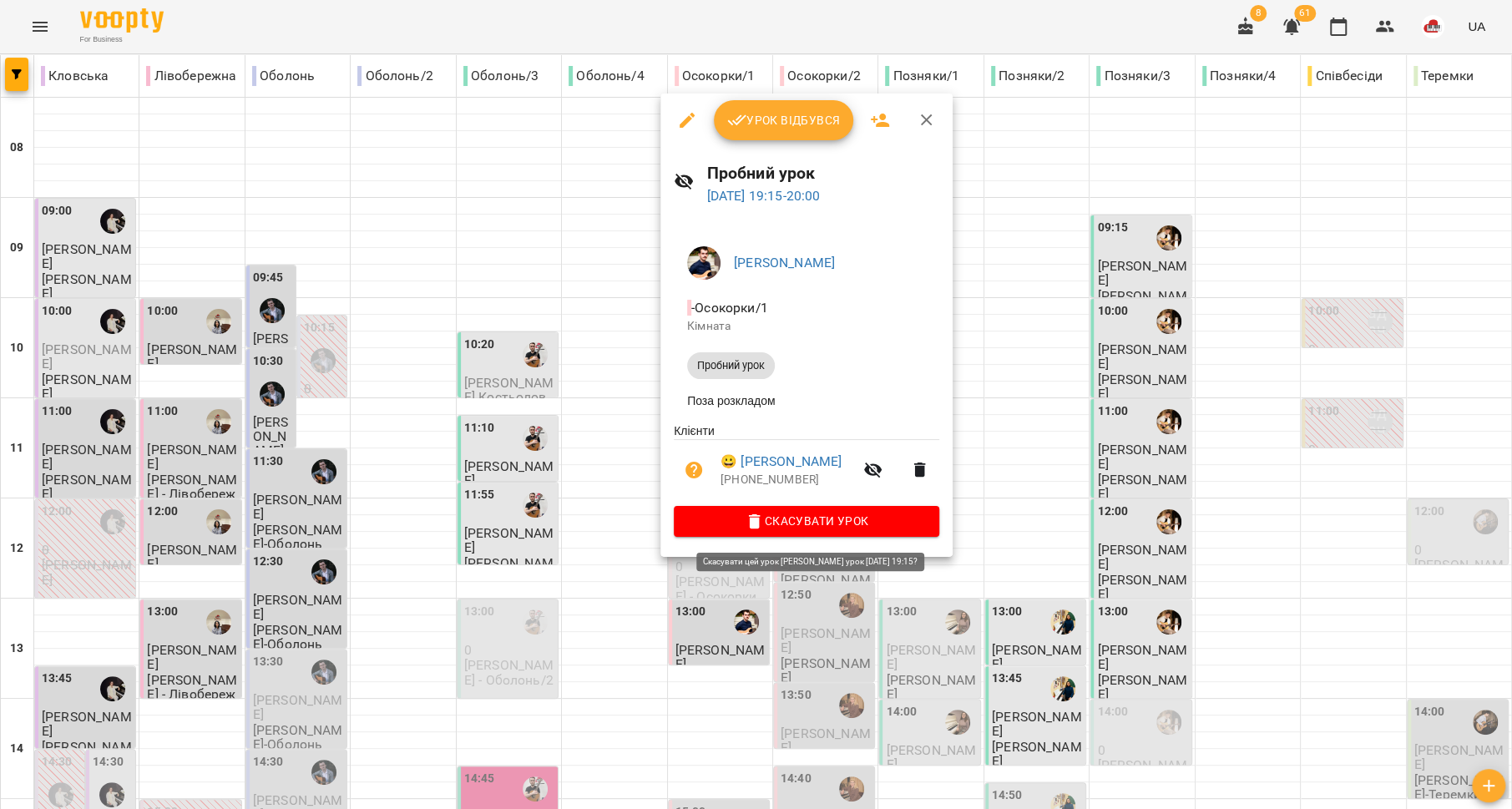
click at [772, 531] on span "Скасувати Урок" at bounding box center [806, 520] width 239 height 20
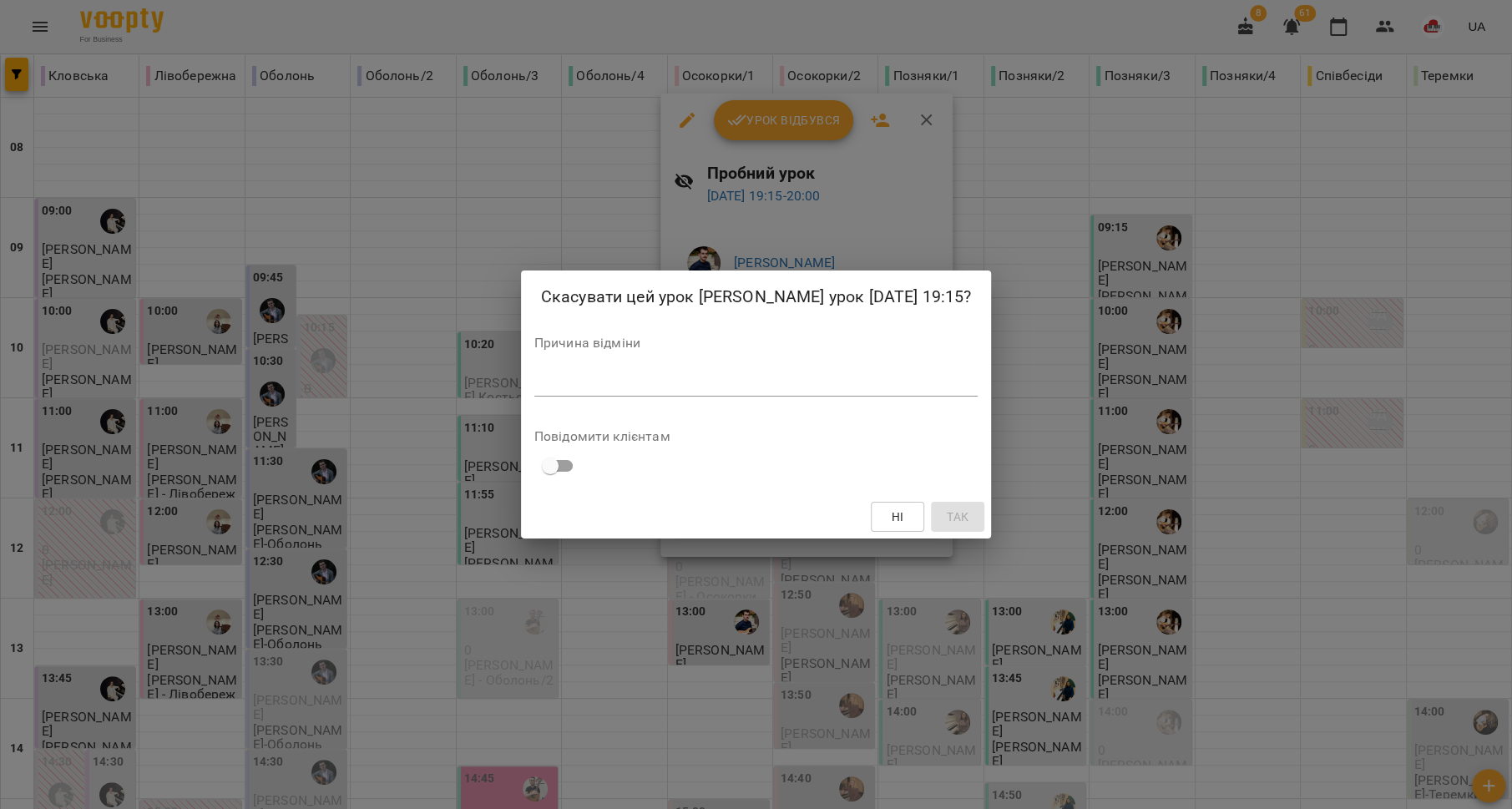
click at [729, 391] on textarea at bounding box center [757, 383] width 444 height 16
type textarea "*******"
click at [949, 517] on span "Так" at bounding box center [957, 516] width 21 height 20
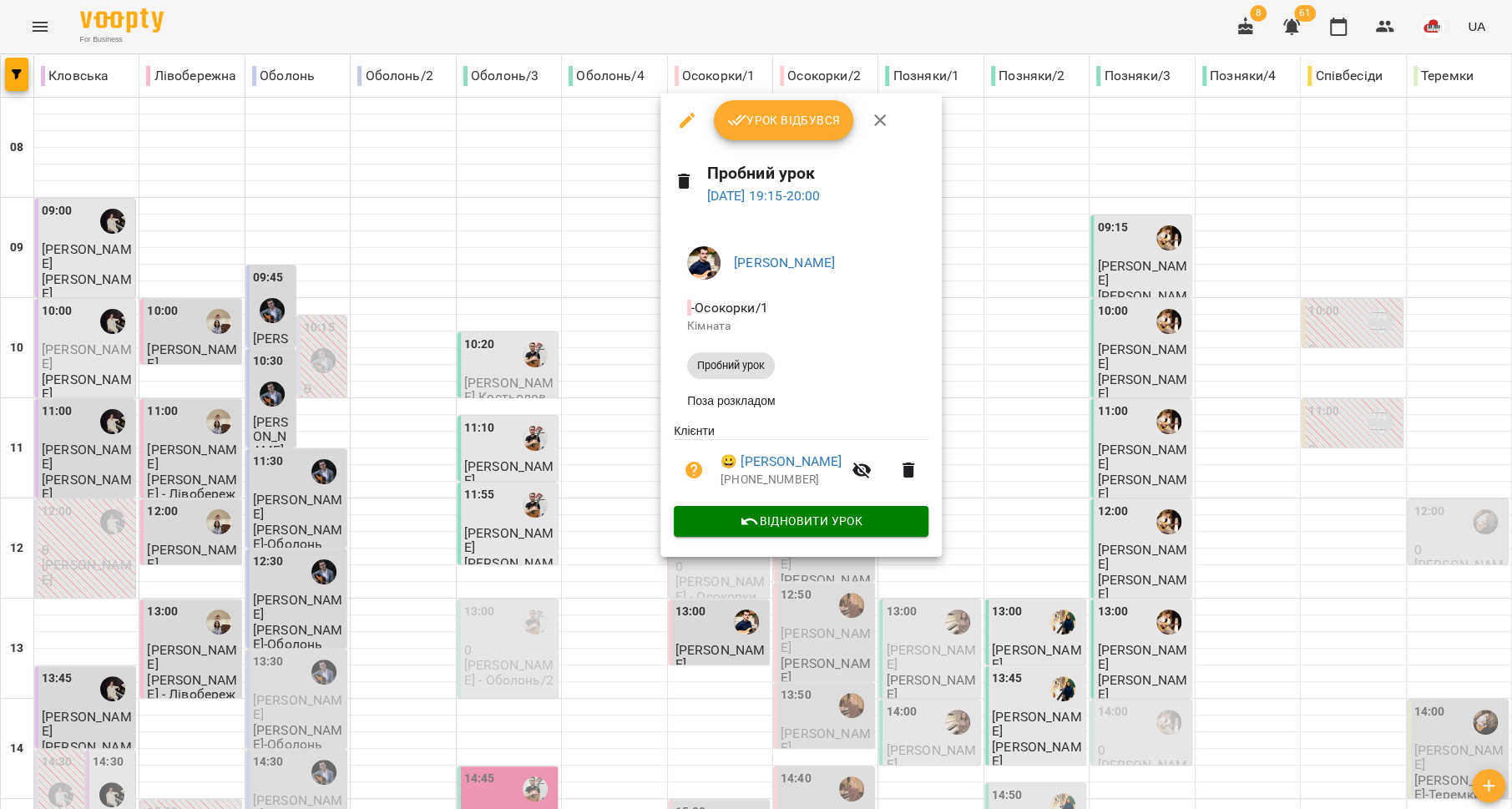
click at [567, 548] on div at bounding box center [756, 404] width 1512 height 809
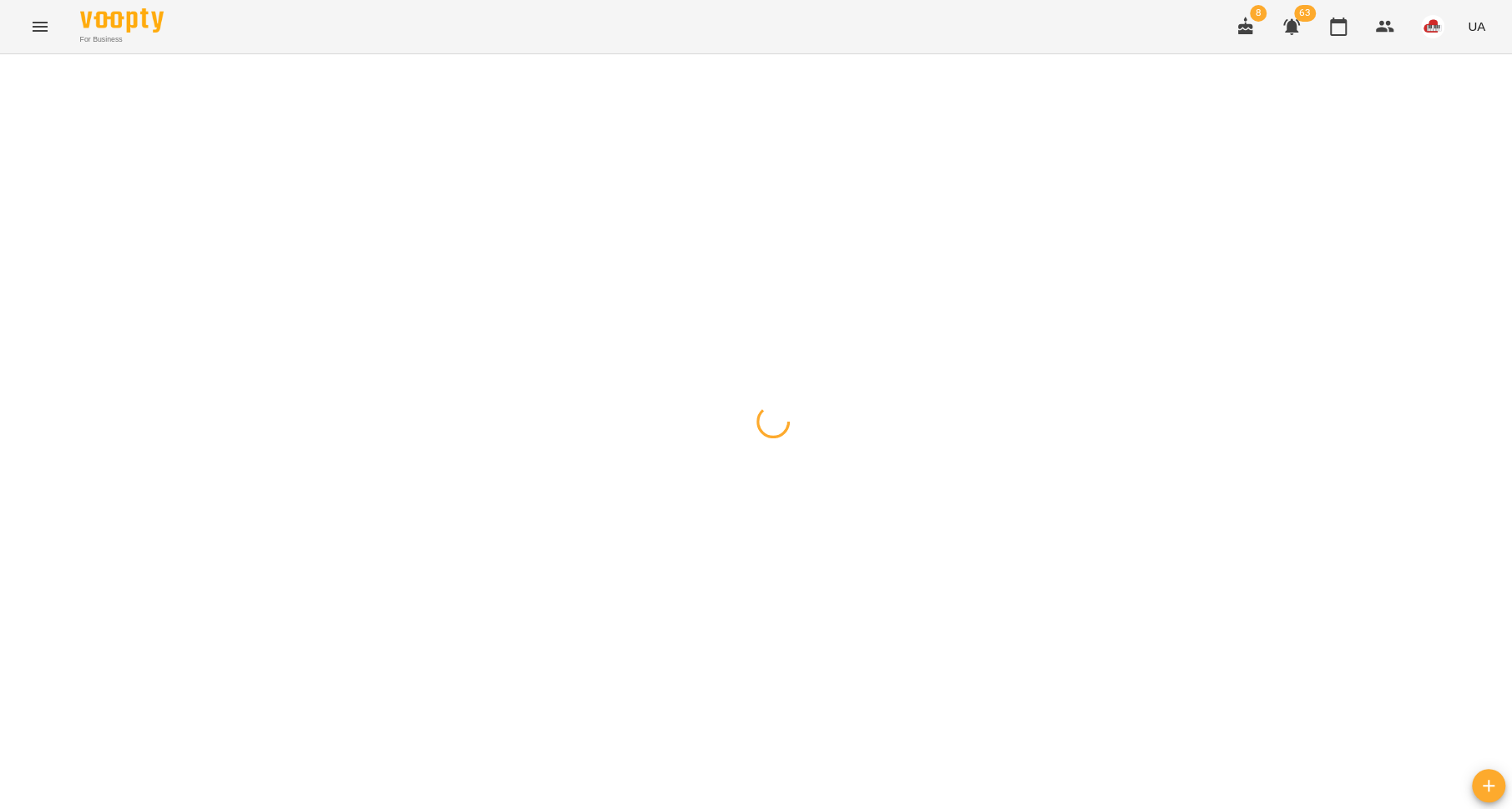
click at [49, 23] on icon "Menu" at bounding box center [39, 26] width 20 height 20
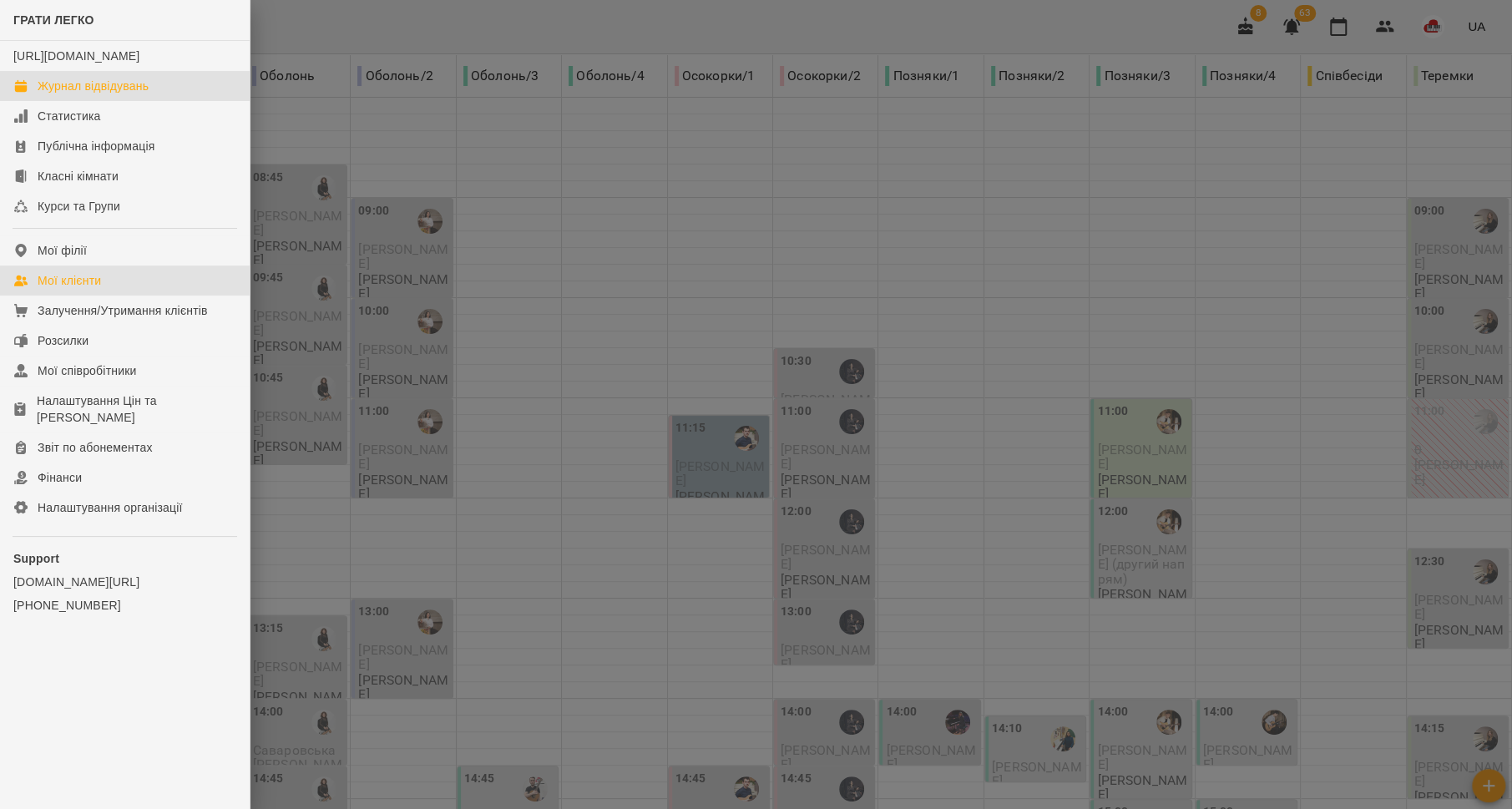
click at [77, 289] on div "Мої клієнти" at bounding box center [69, 281] width 63 height 17
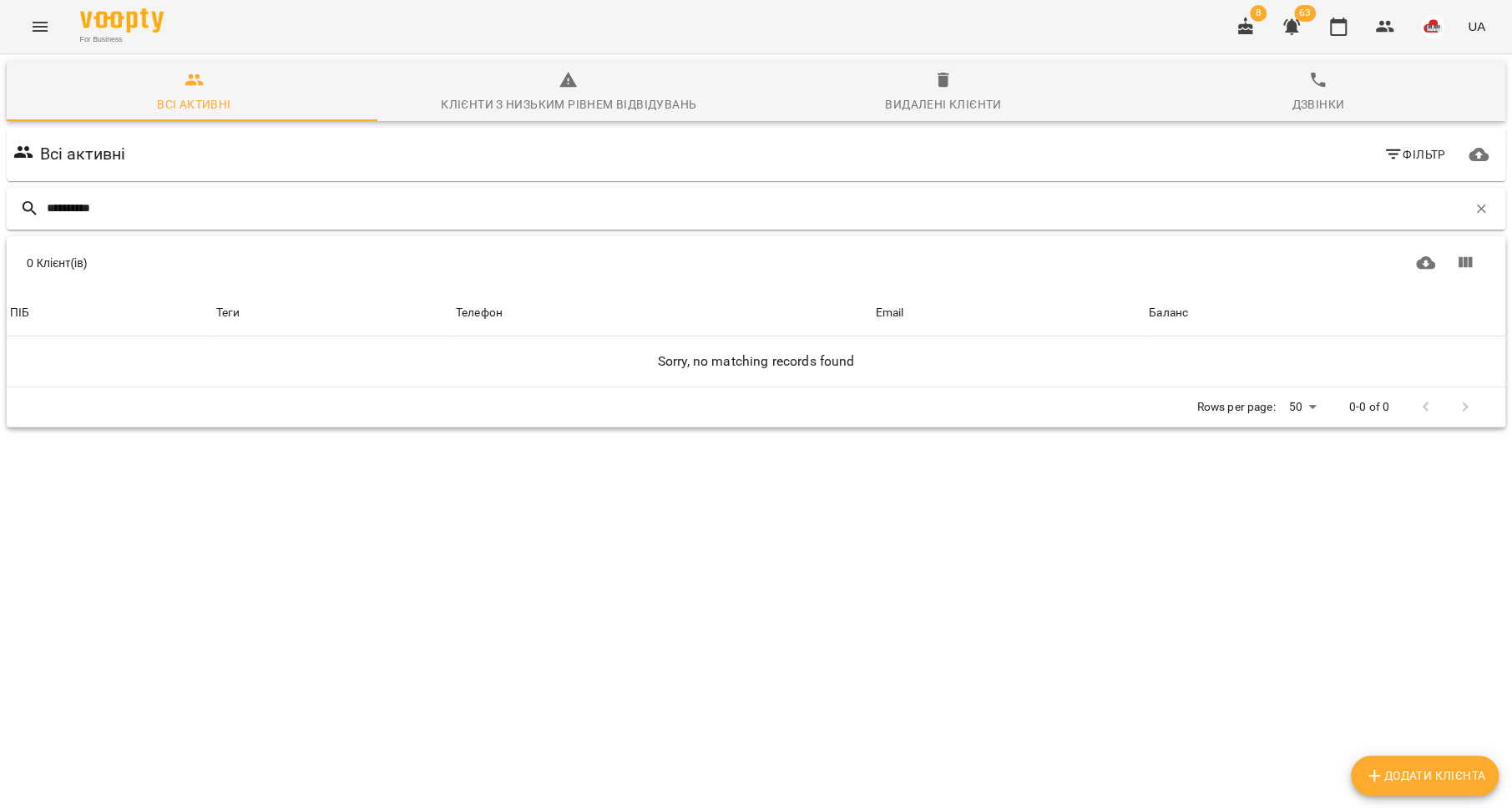
drag, startPoint x: 91, startPoint y: 202, endPoint x: 15, endPoint y: 205, distance: 76.1
click at [17, 205] on div "**********" at bounding box center [756, 208] width 1499 height 42
type input "*"
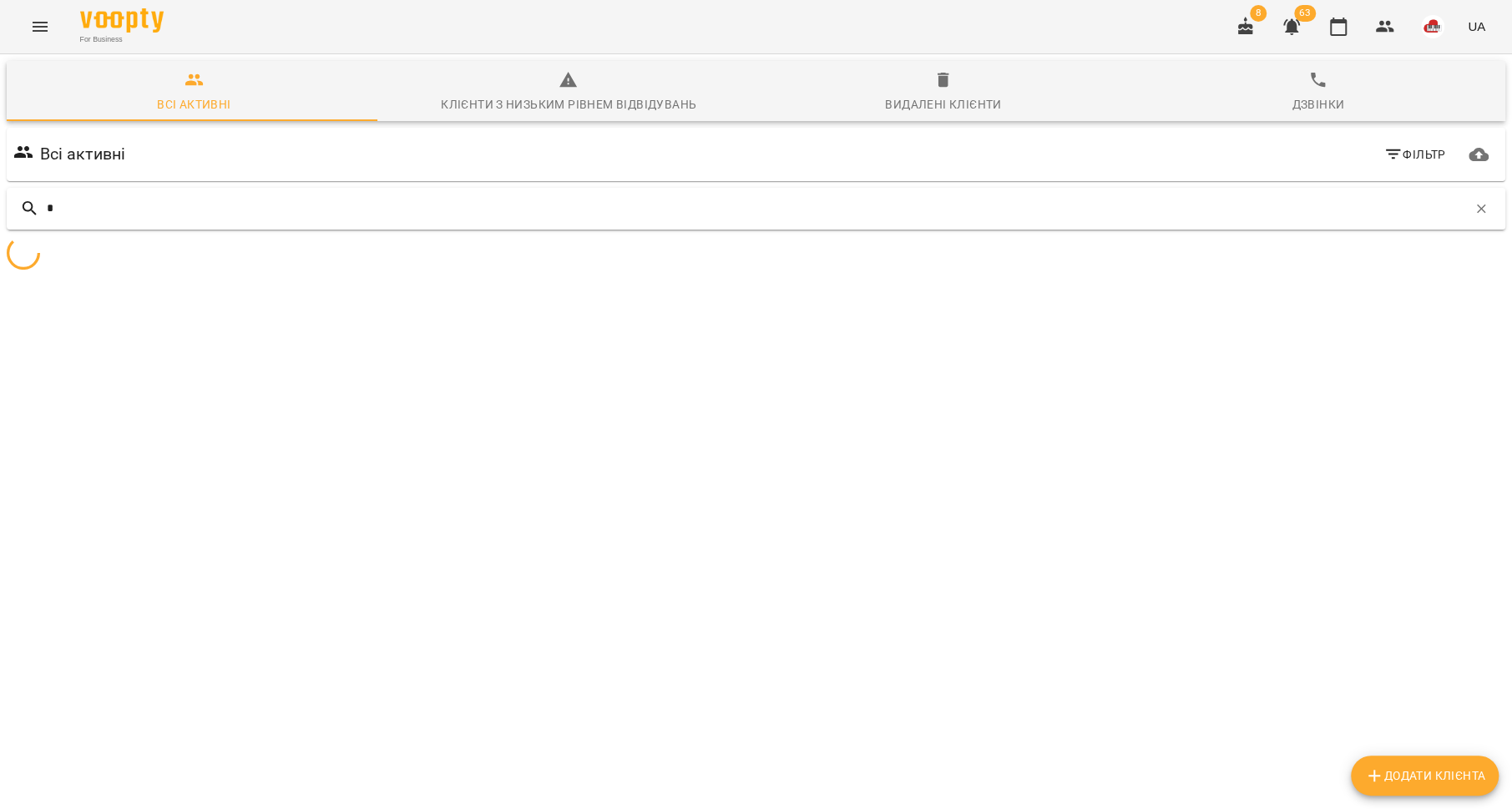
click at [56, 207] on input "*" at bounding box center [757, 208] width 1421 height 28
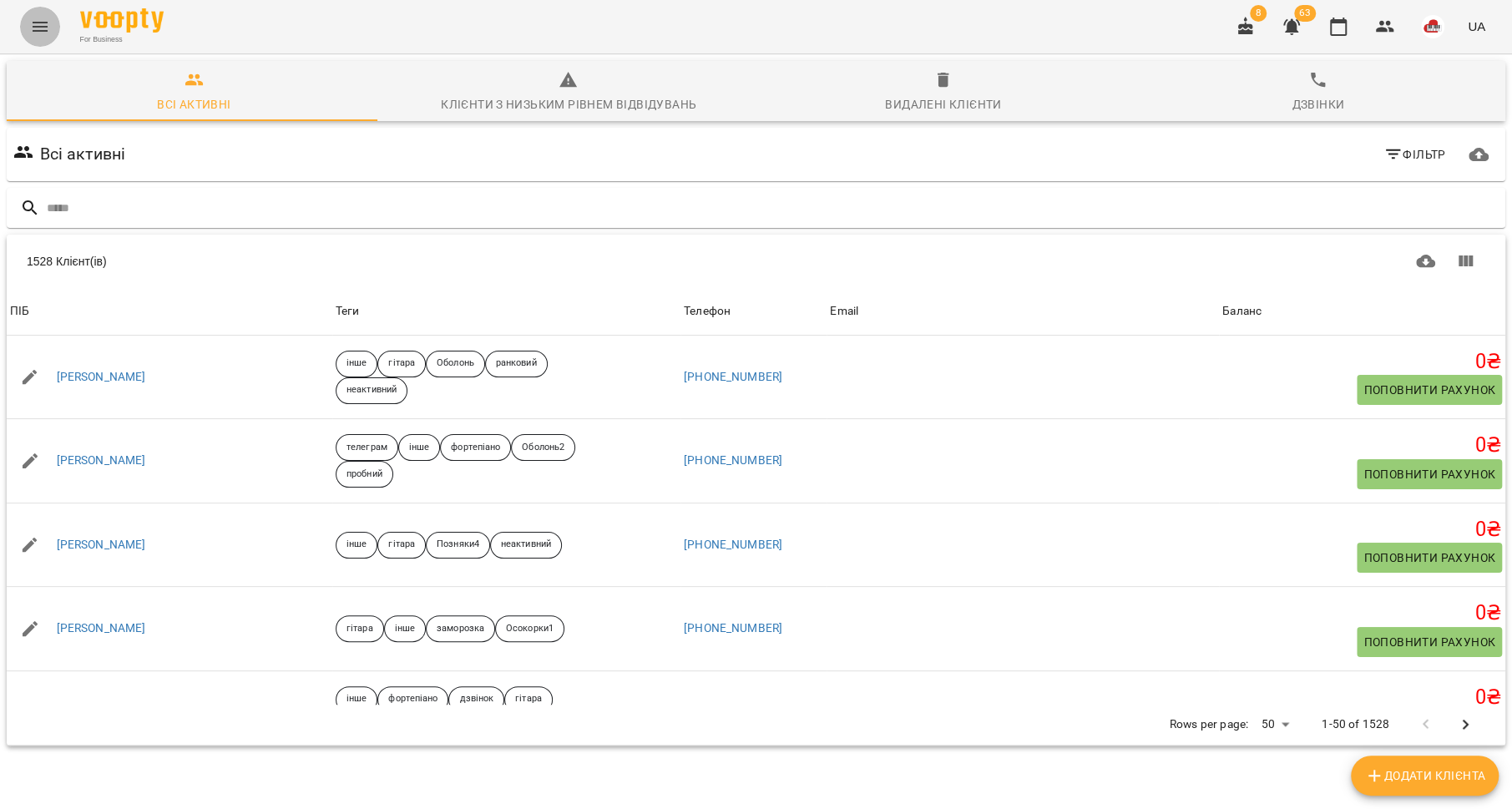
click at [45, 34] on icon "Menu" at bounding box center [39, 26] width 20 height 20
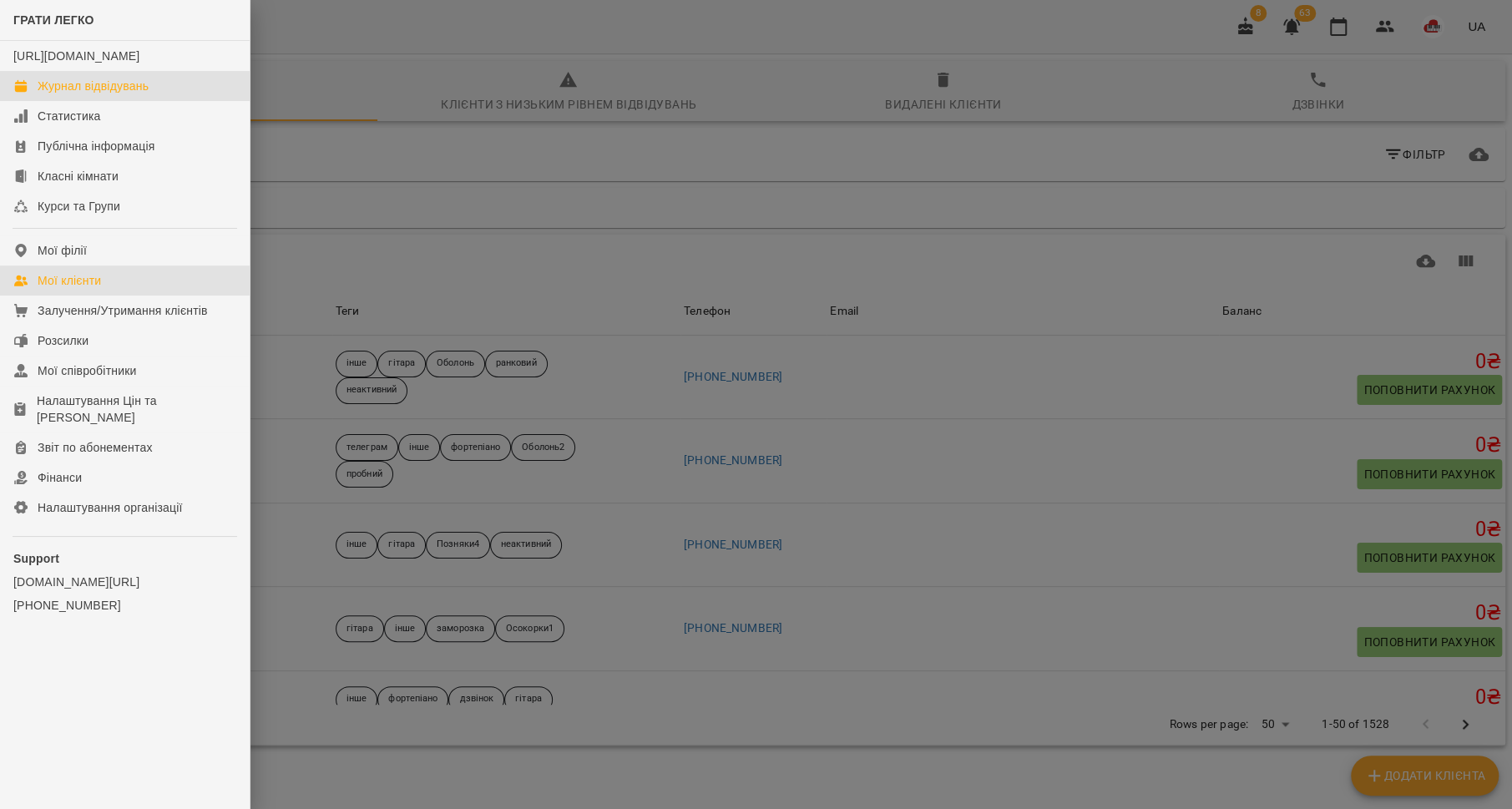
click at [56, 94] on div "Журнал відвідувань" at bounding box center [92, 86] width 111 height 17
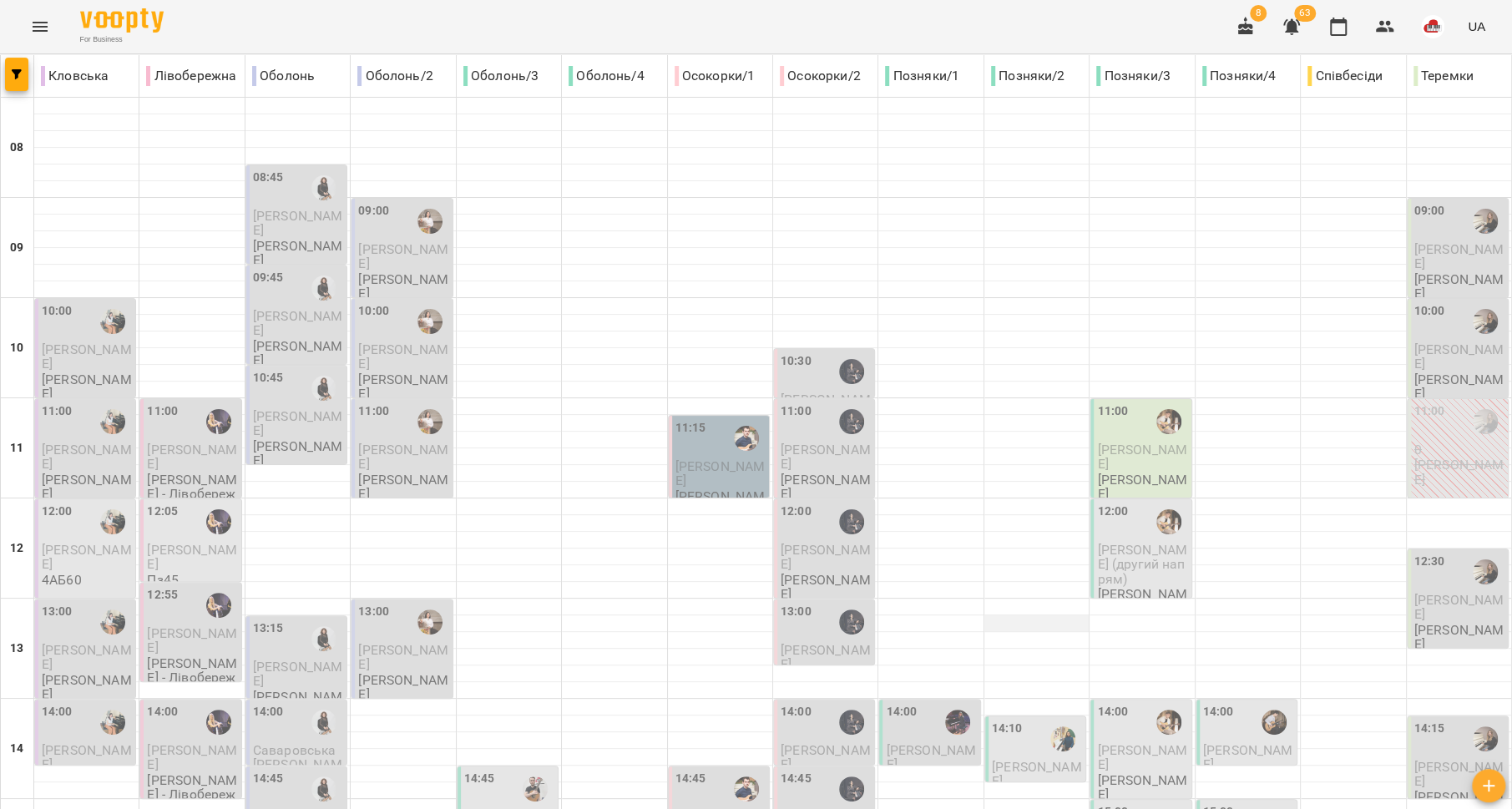
scroll to position [382, 0]
click at [801, 808] on span "Лютікова Поліна" at bounding box center [825, 824] width 91 height 30
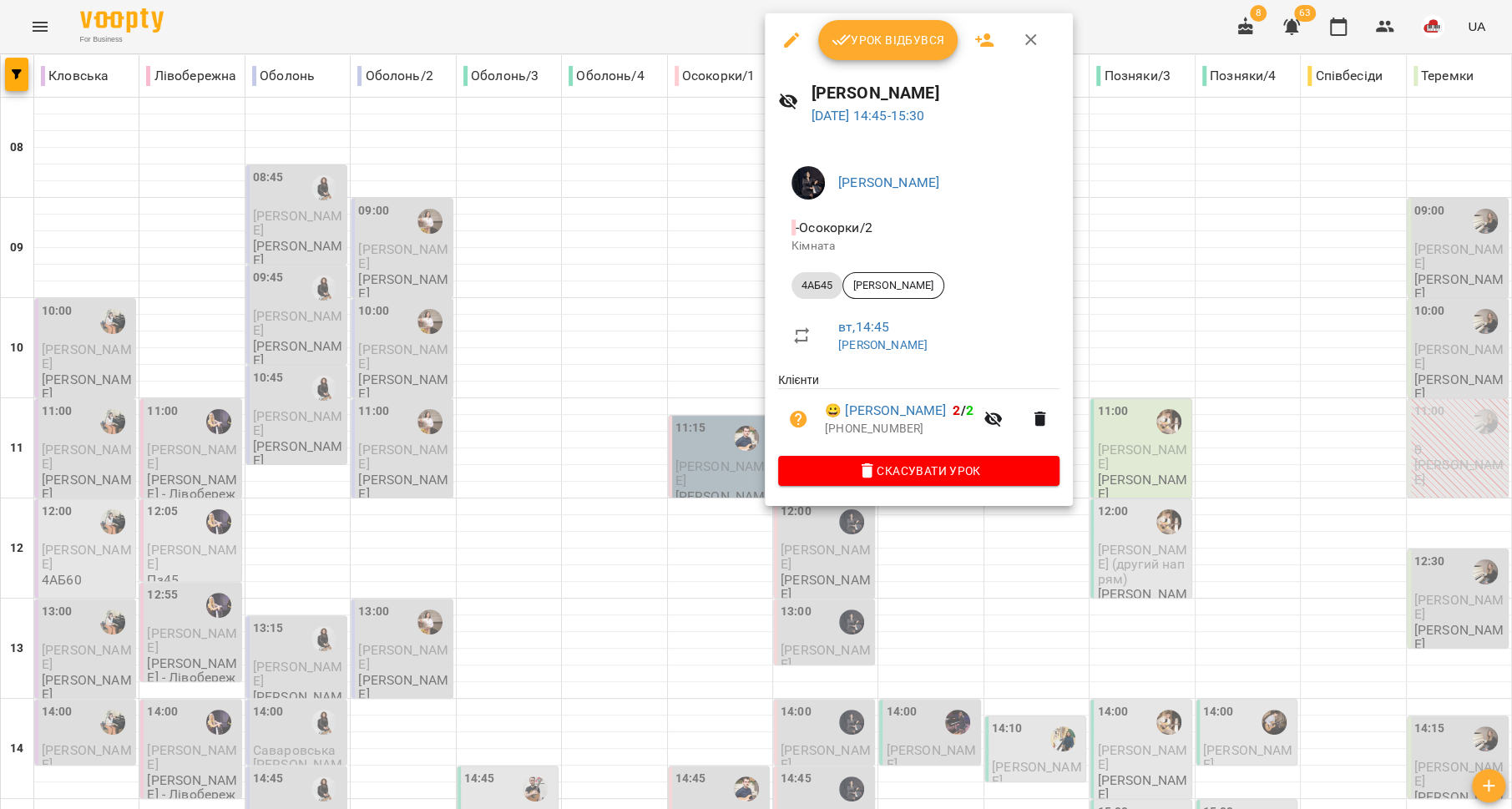
click at [684, 485] on div at bounding box center [756, 404] width 1512 height 809
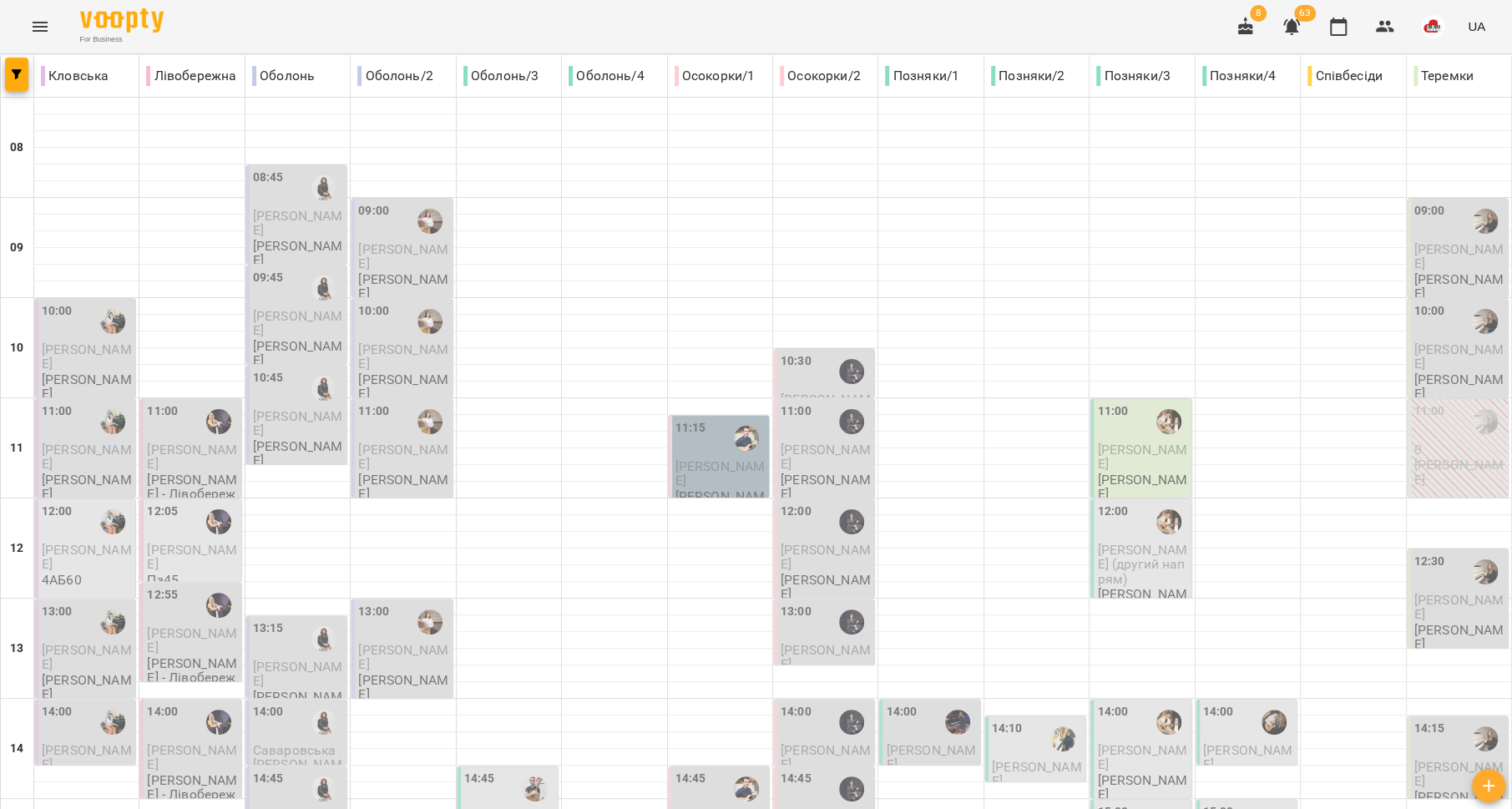
scroll to position [701, 0]
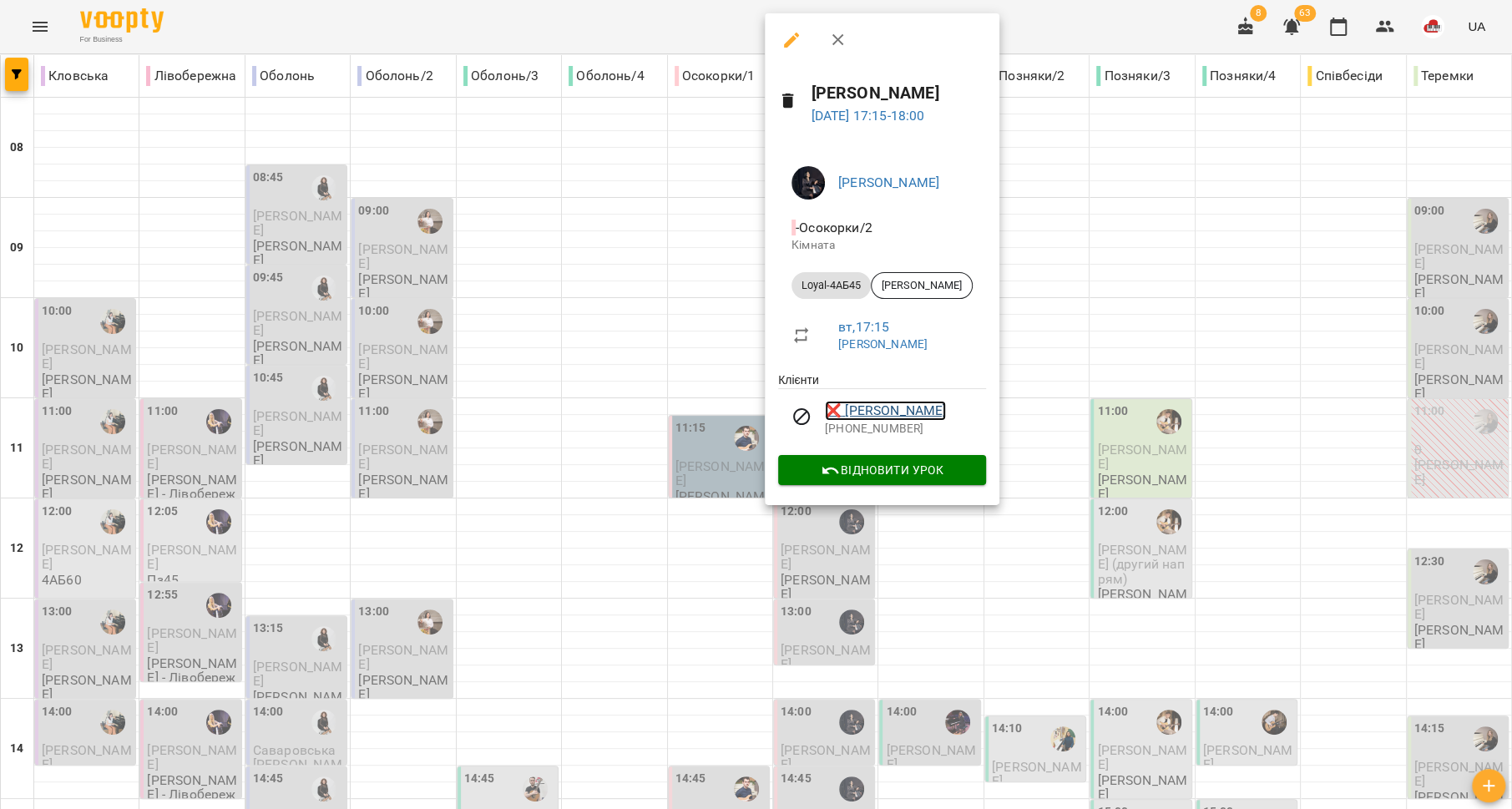
click at [867, 411] on link "❌ Глущенко Тимофій" at bounding box center [886, 410] width 121 height 20
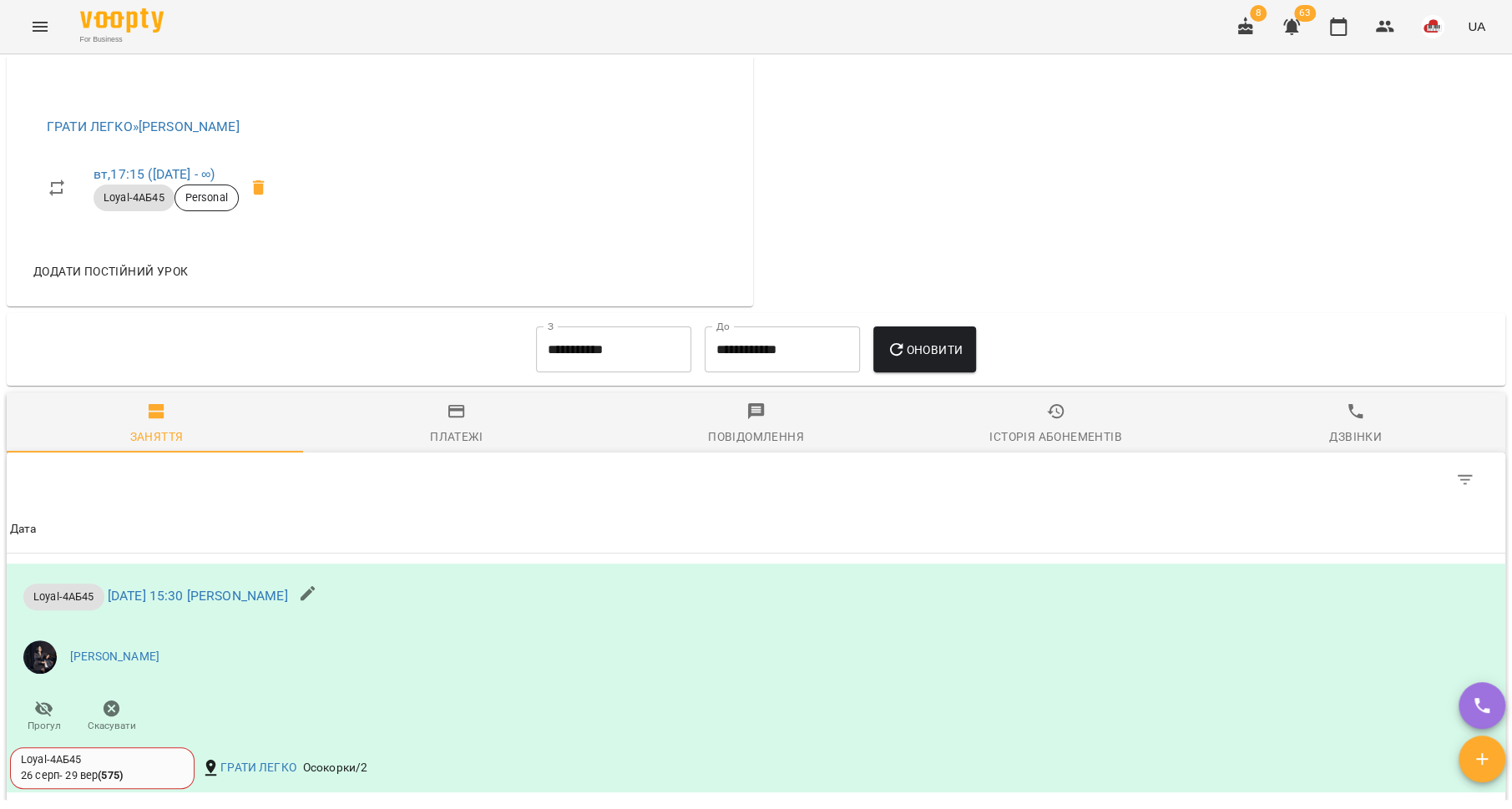
scroll to position [1276, 0]
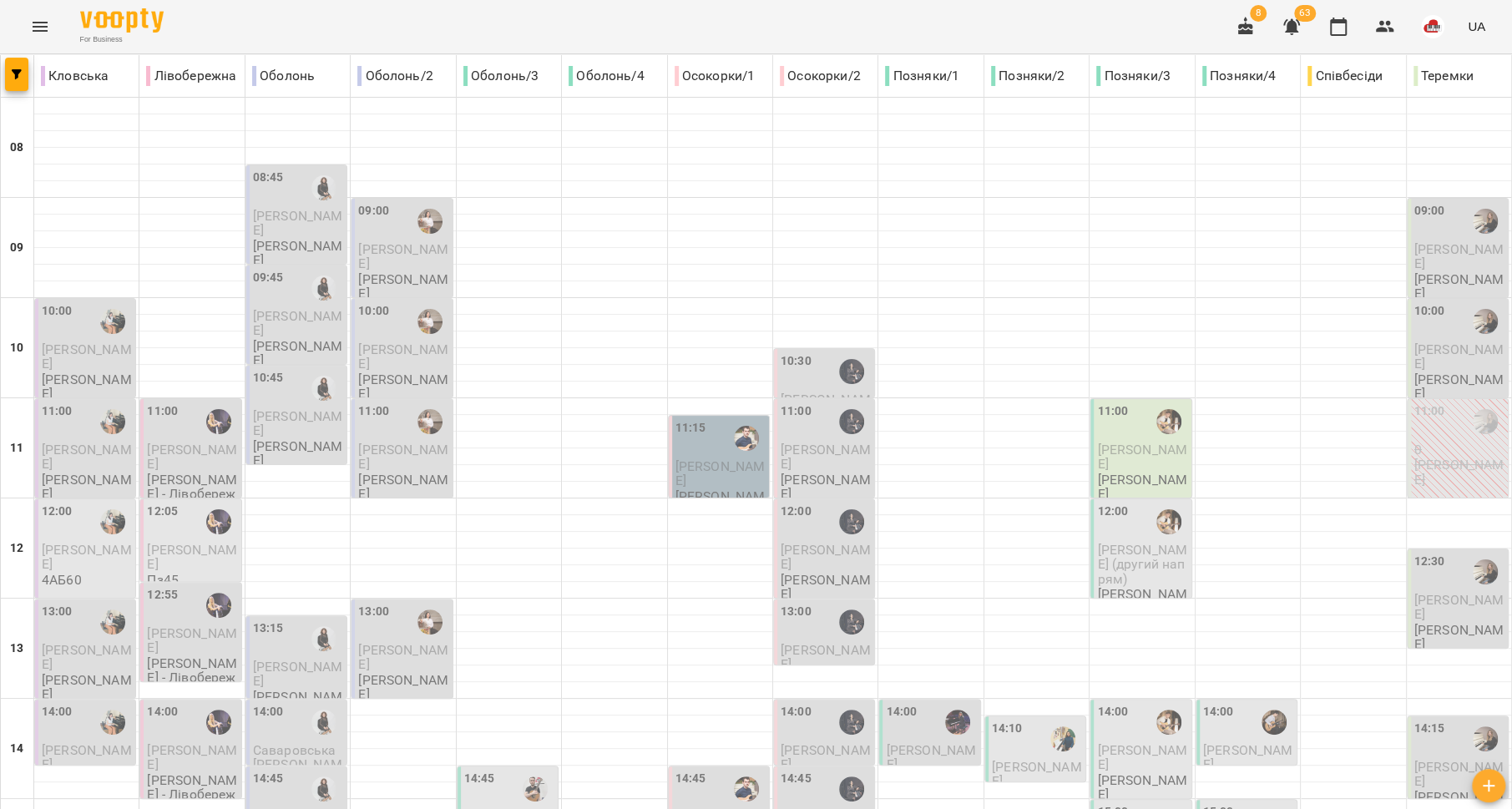
scroll to position [681, 0]
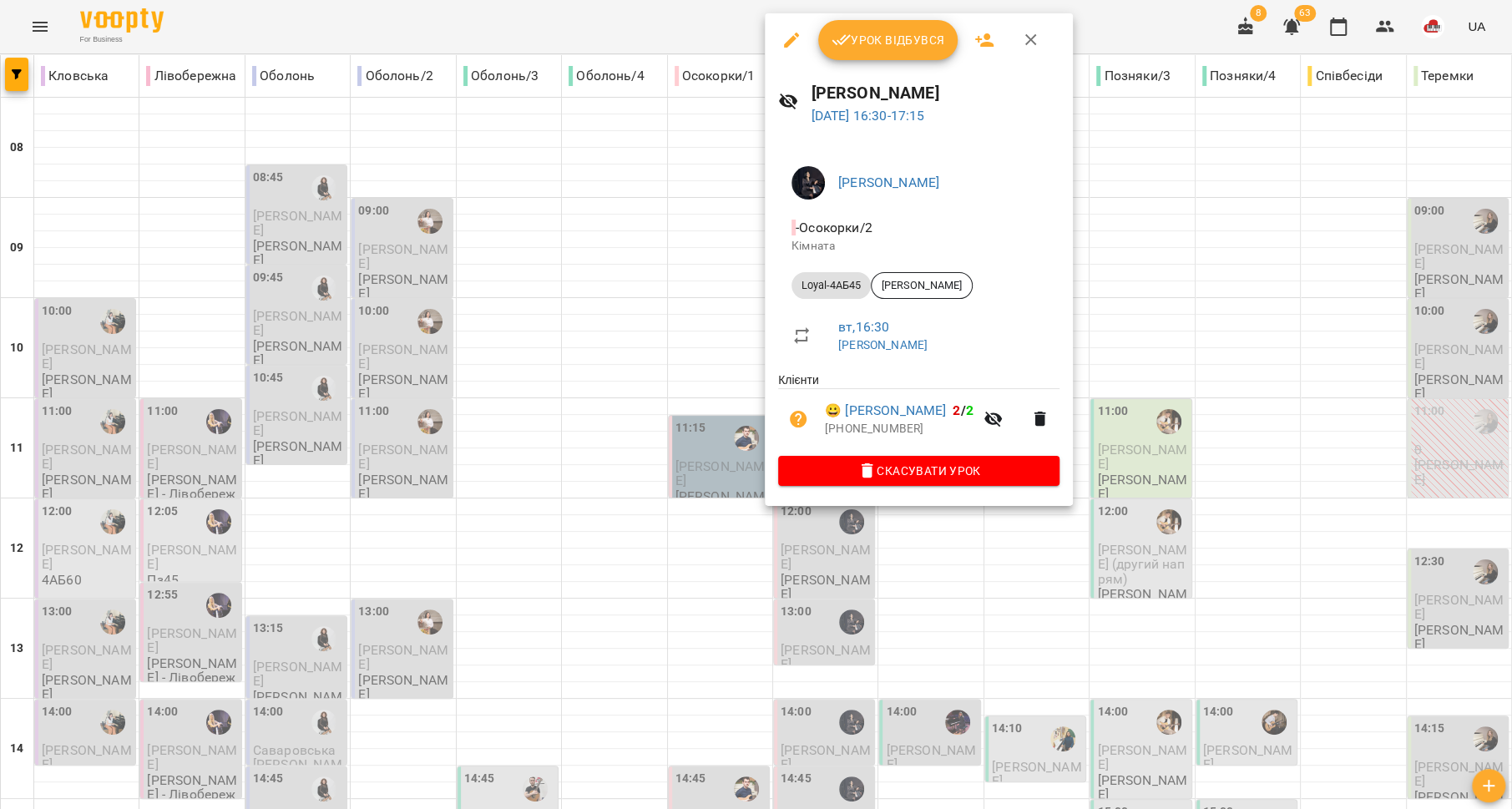
click at [684, 365] on div at bounding box center [756, 404] width 1512 height 809
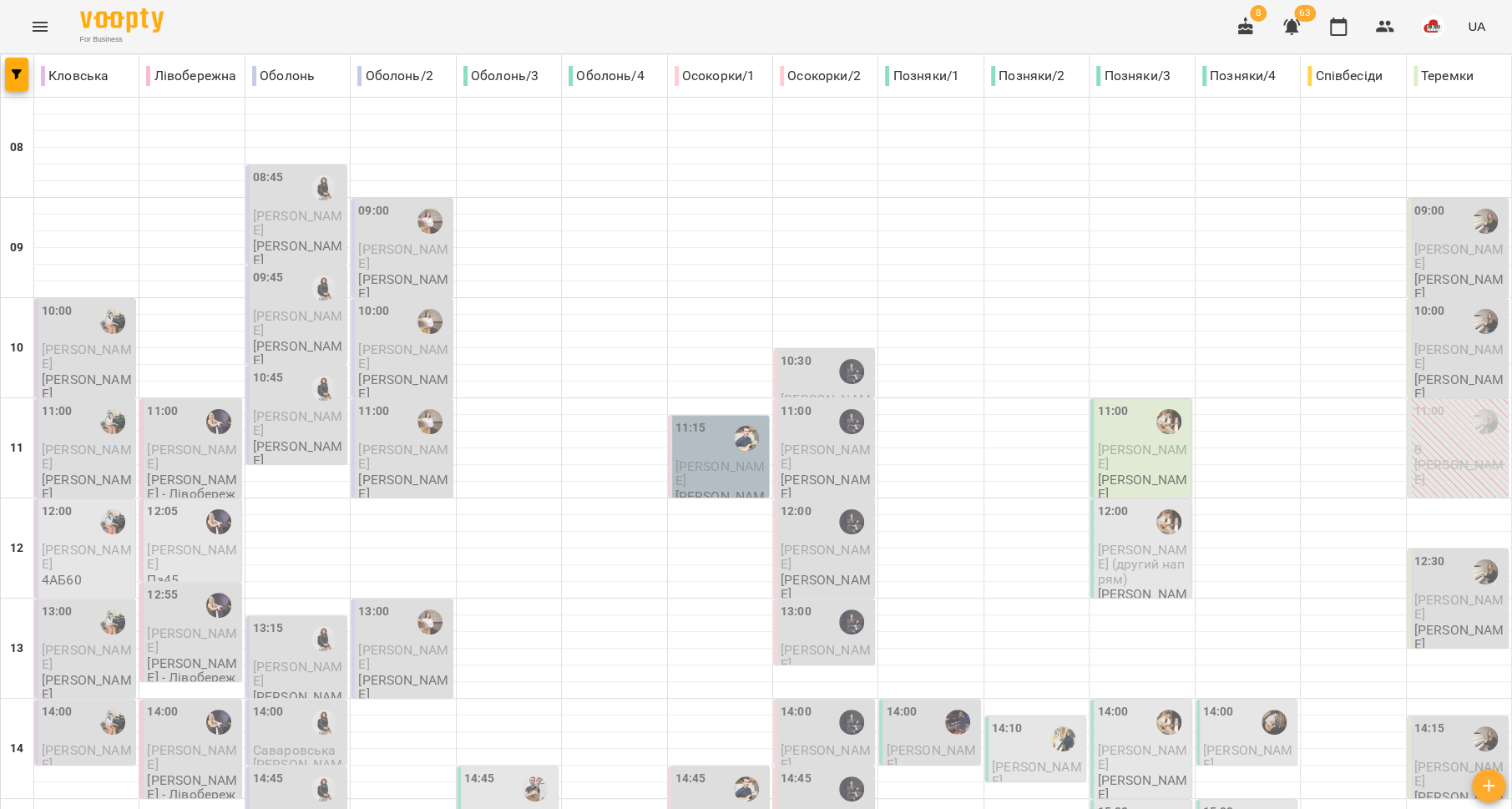
scroll to position [398, 0]
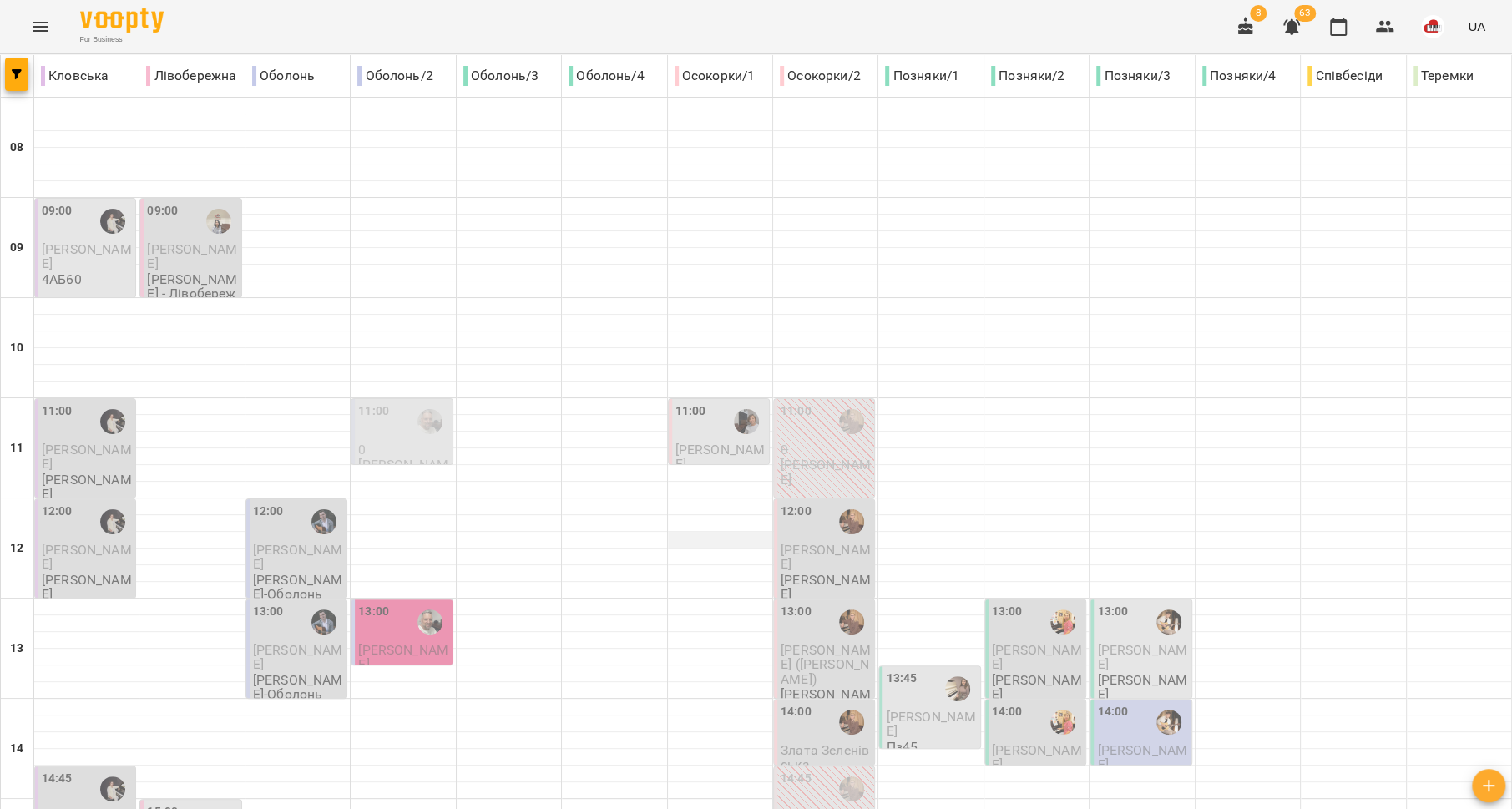
scroll to position [701, 0]
type input "**********"
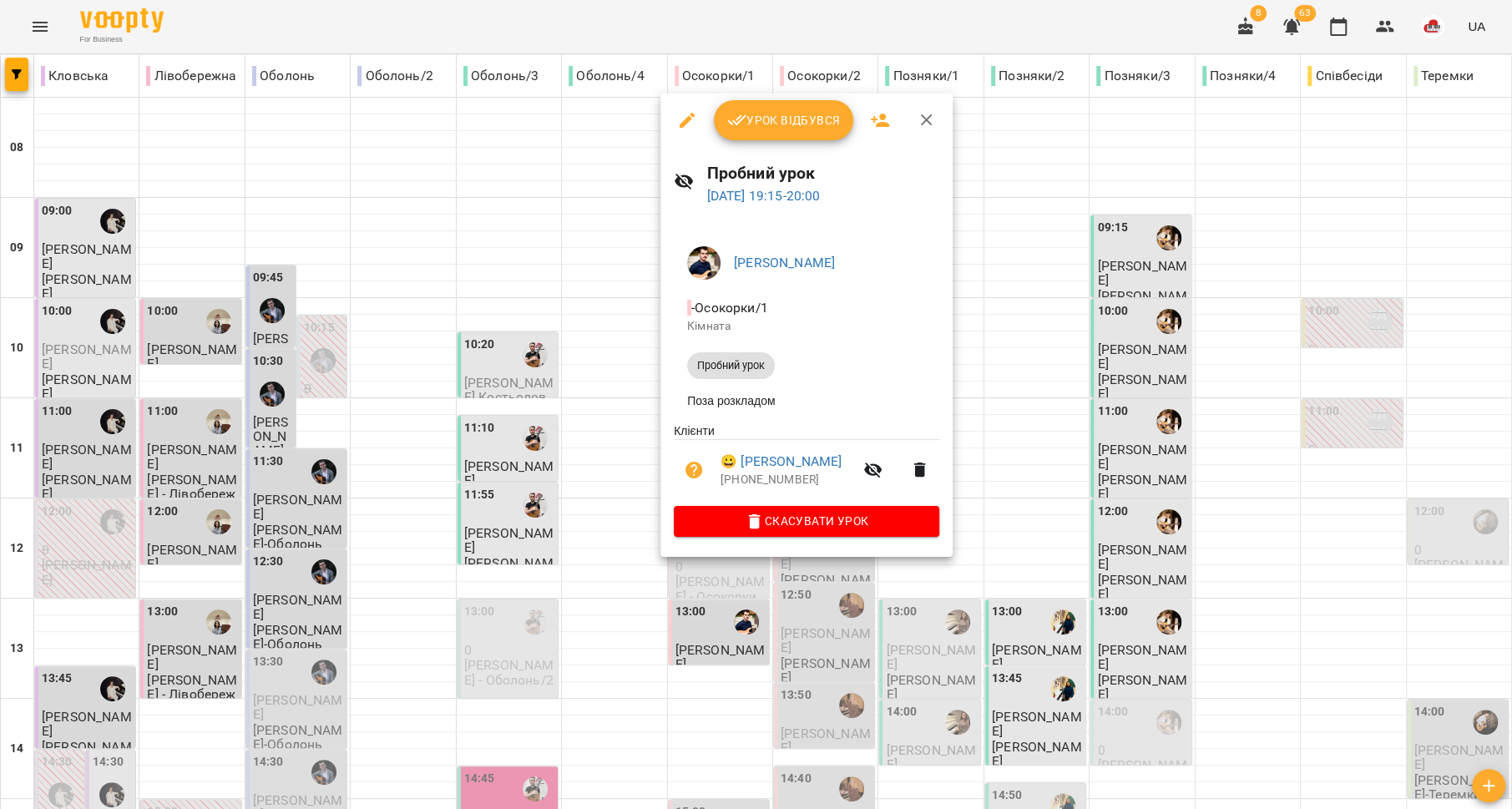
click at [574, 544] on div at bounding box center [756, 404] width 1512 height 809
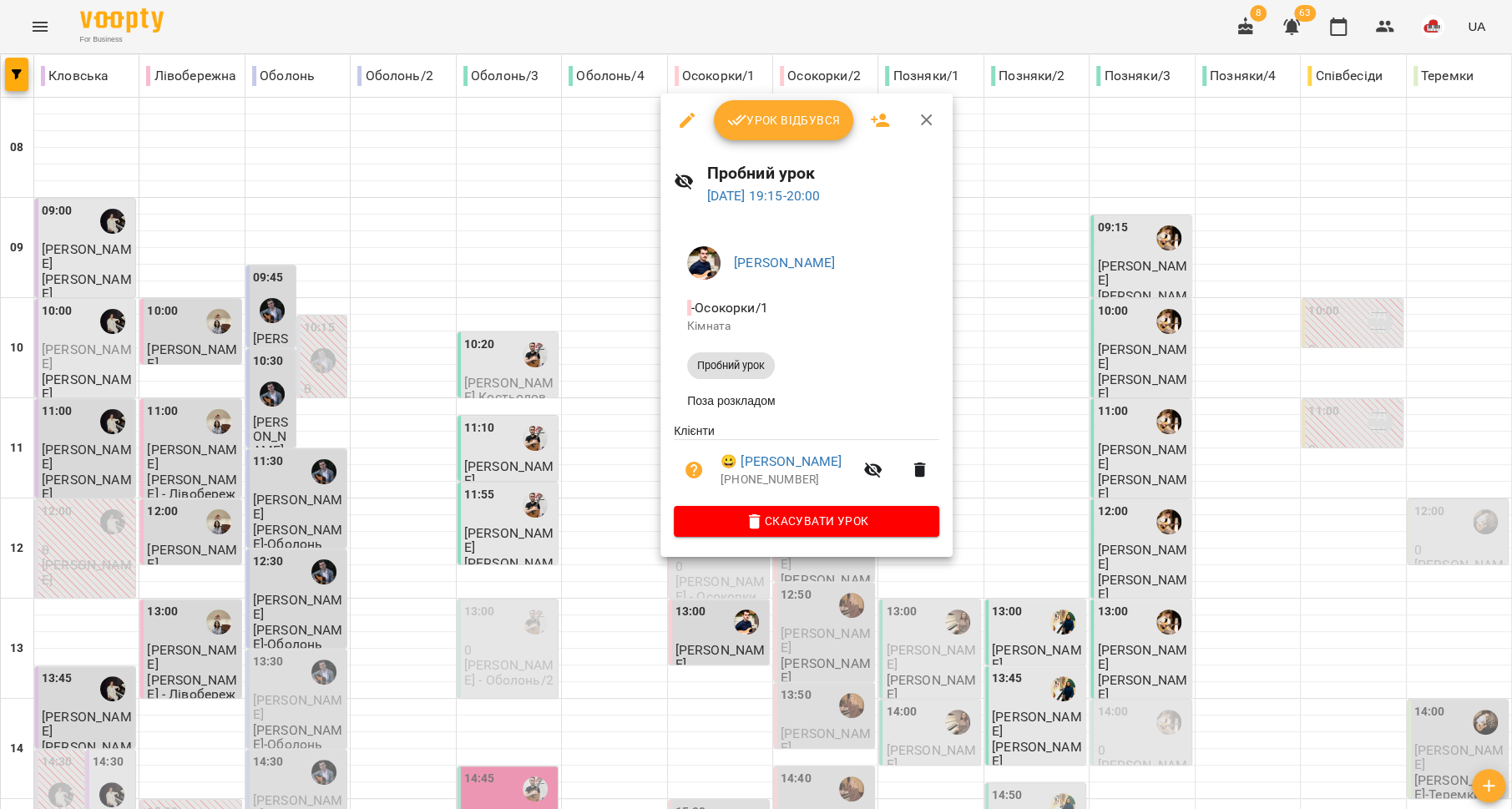
click at [581, 441] on div at bounding box center [756, 404] width 1512 height 809
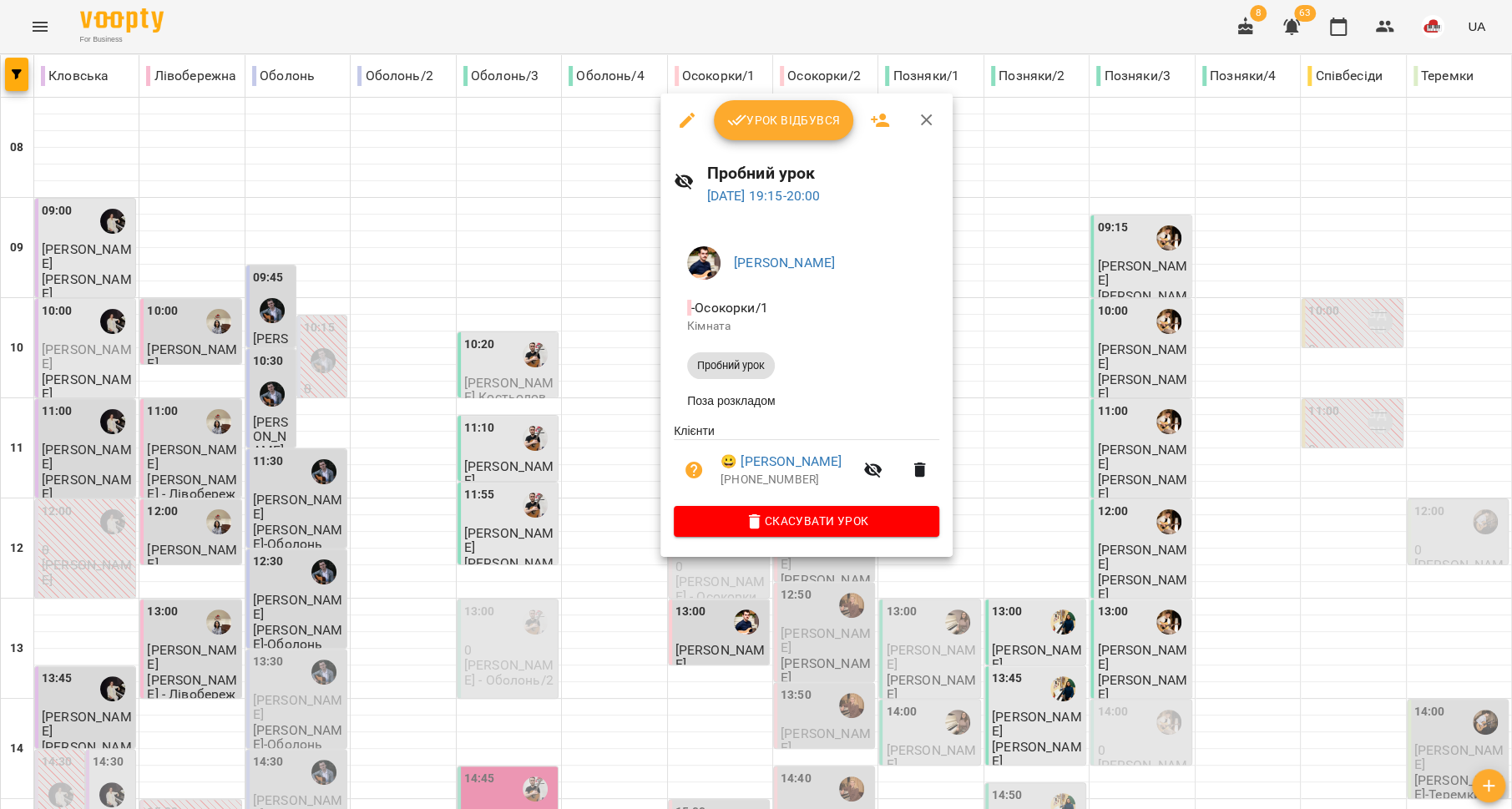
click at [606, 568] on div at bounding box center [756, 404] width 1512 height 809
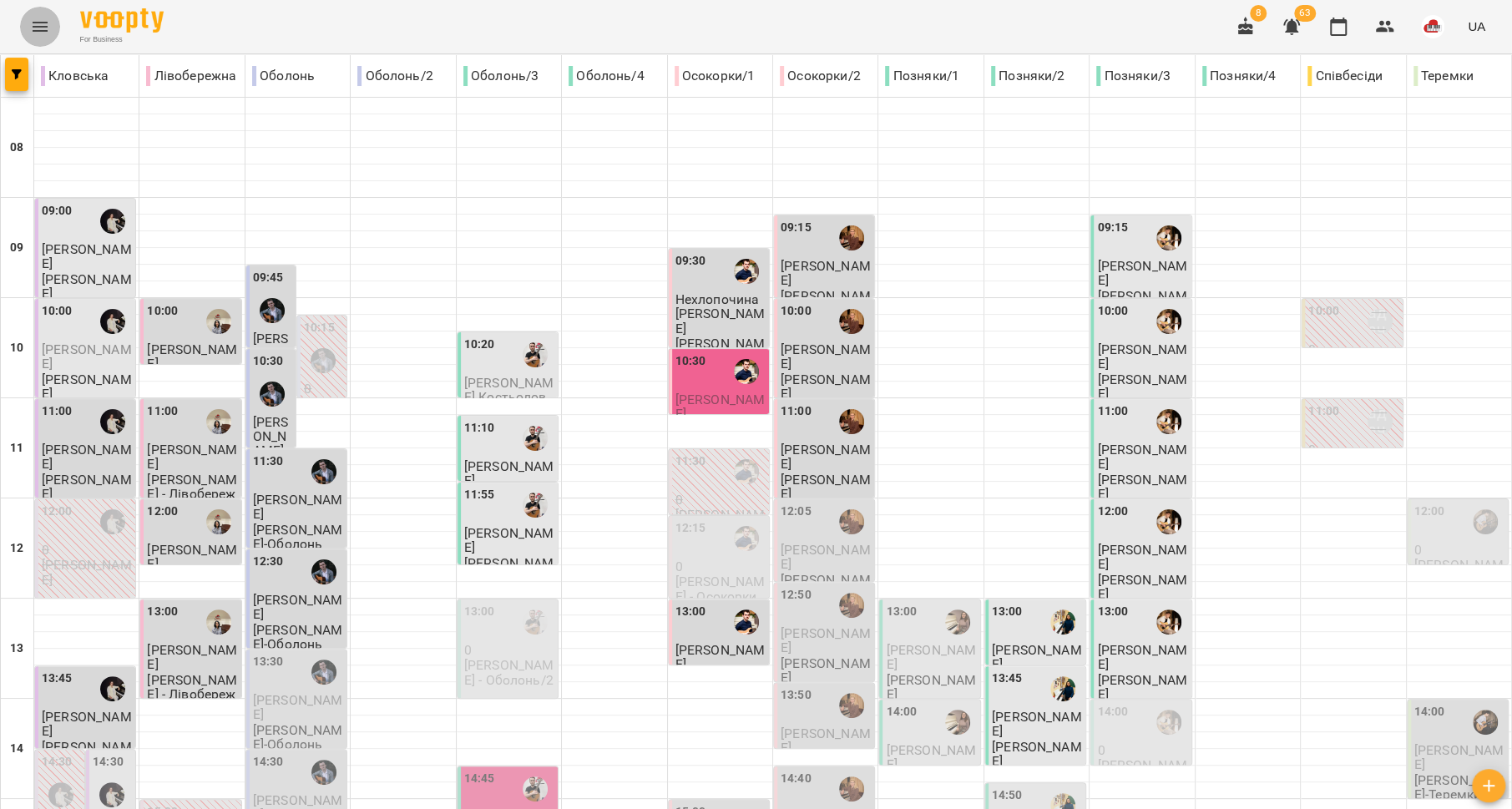
click at [35, 12] on button "Menu" at bounding box center [39, 26] width 40 height 40
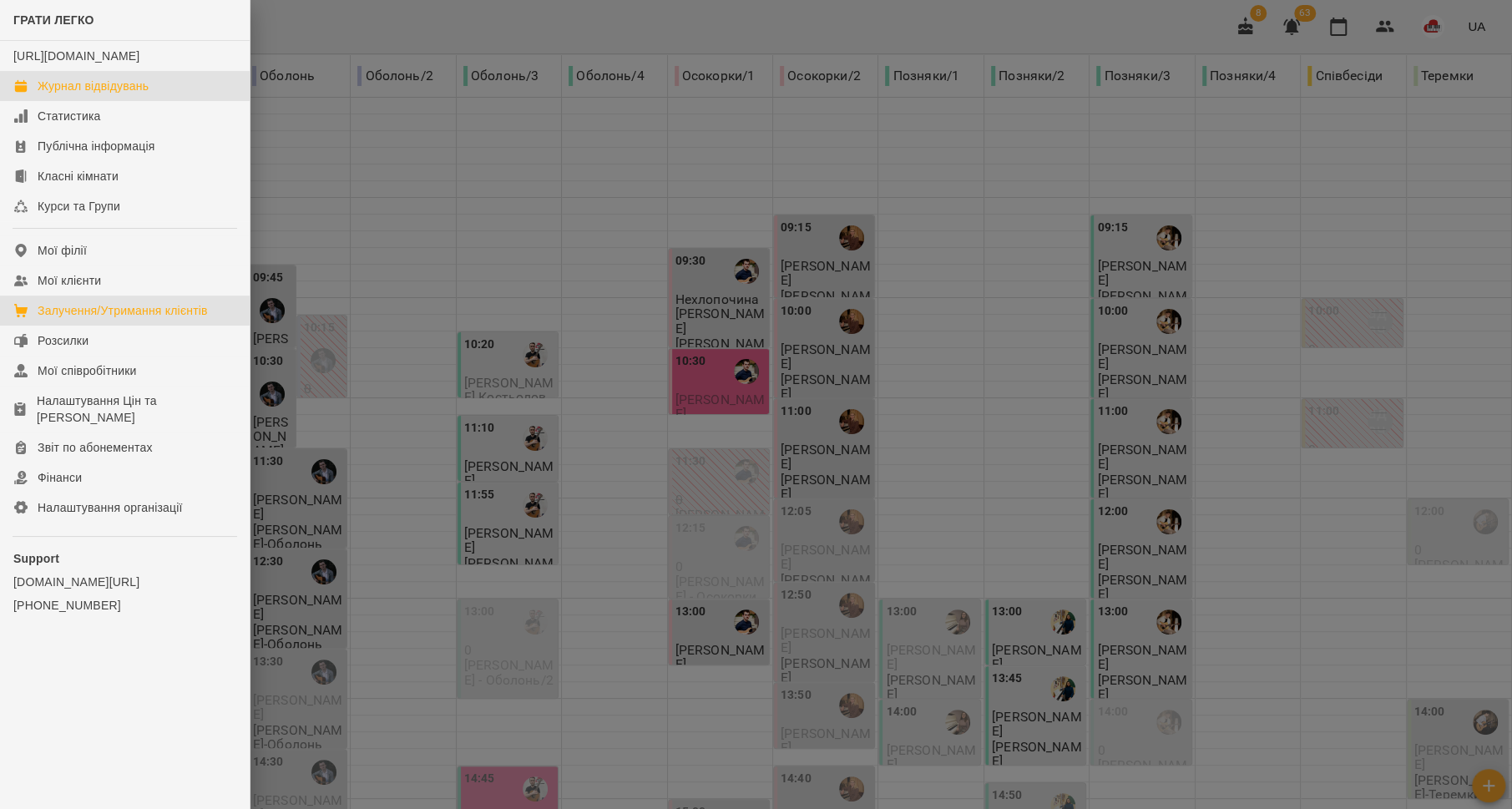
click at [95, 319] on div "Залучення/Утримання клієнтів" at bounding box center [122, 311] width 170 height 17
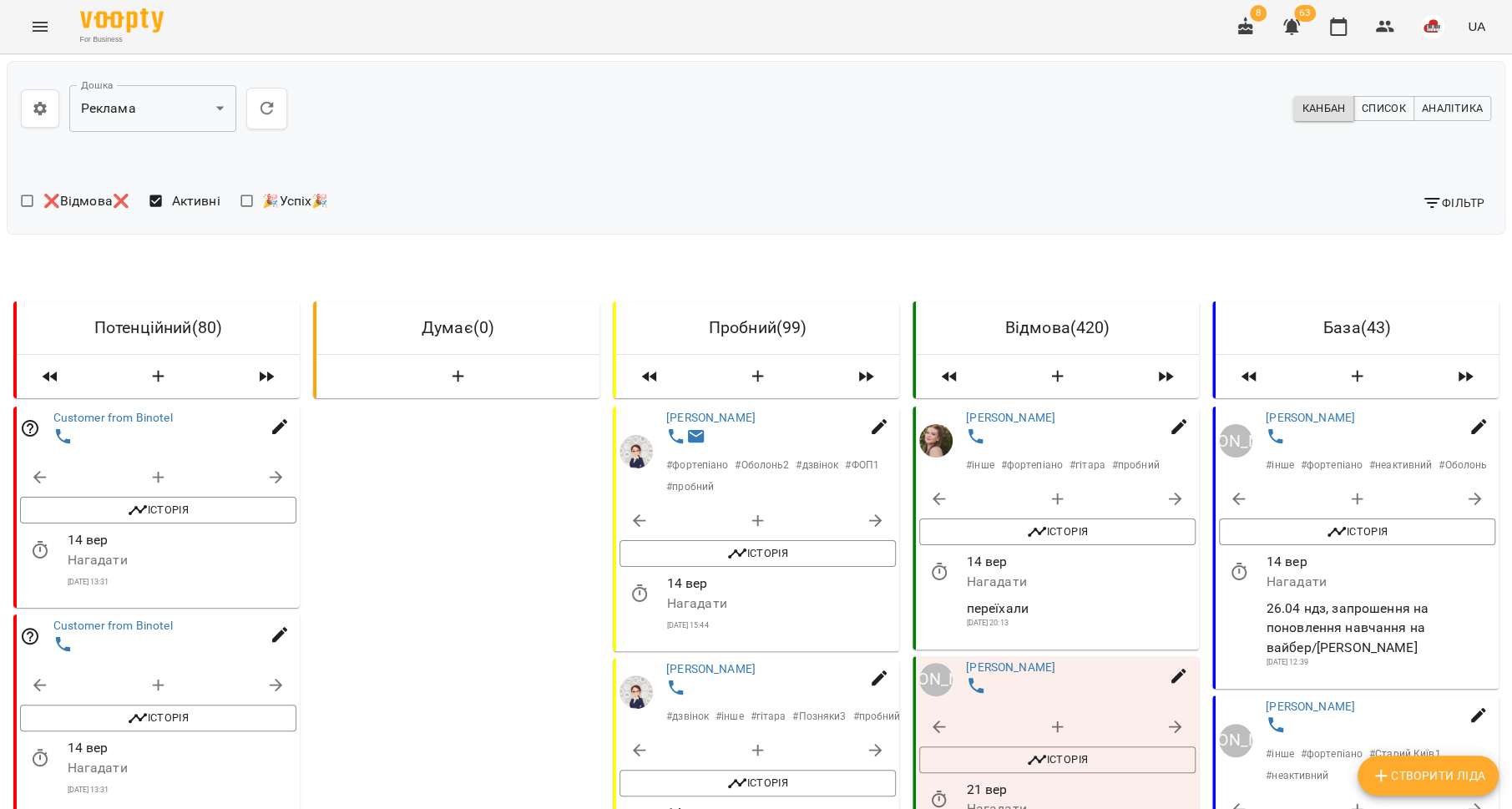
click at [141, 424] on div at bounding box center [178, 439] width 257 height 31
click at [139, 415] on link "Customer from Binotel" at bounding box center [113, 417] width 119 height 13
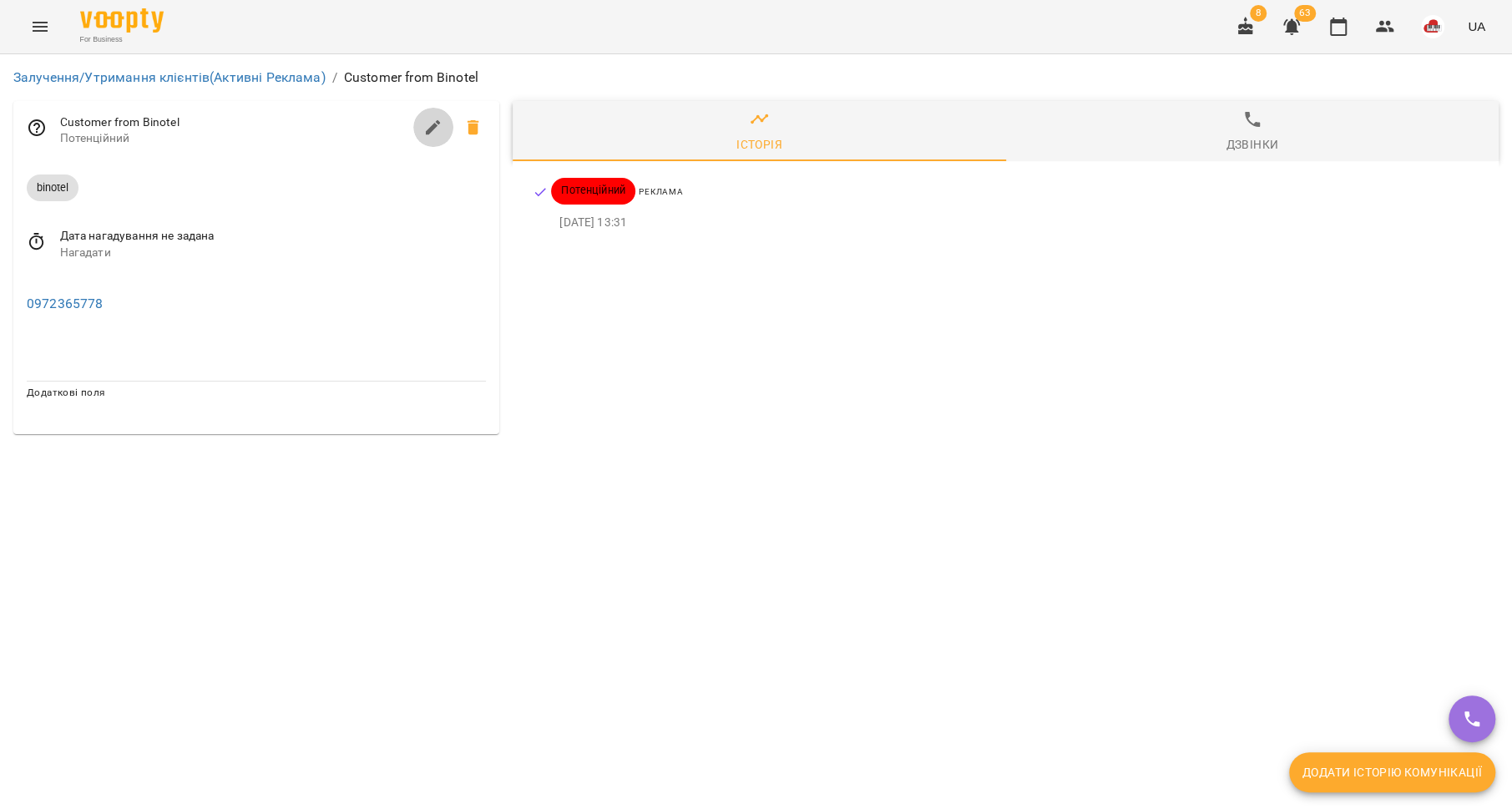
click at [429, 128] on icon "button" at bounding box center [433, 128] width 15 height 15
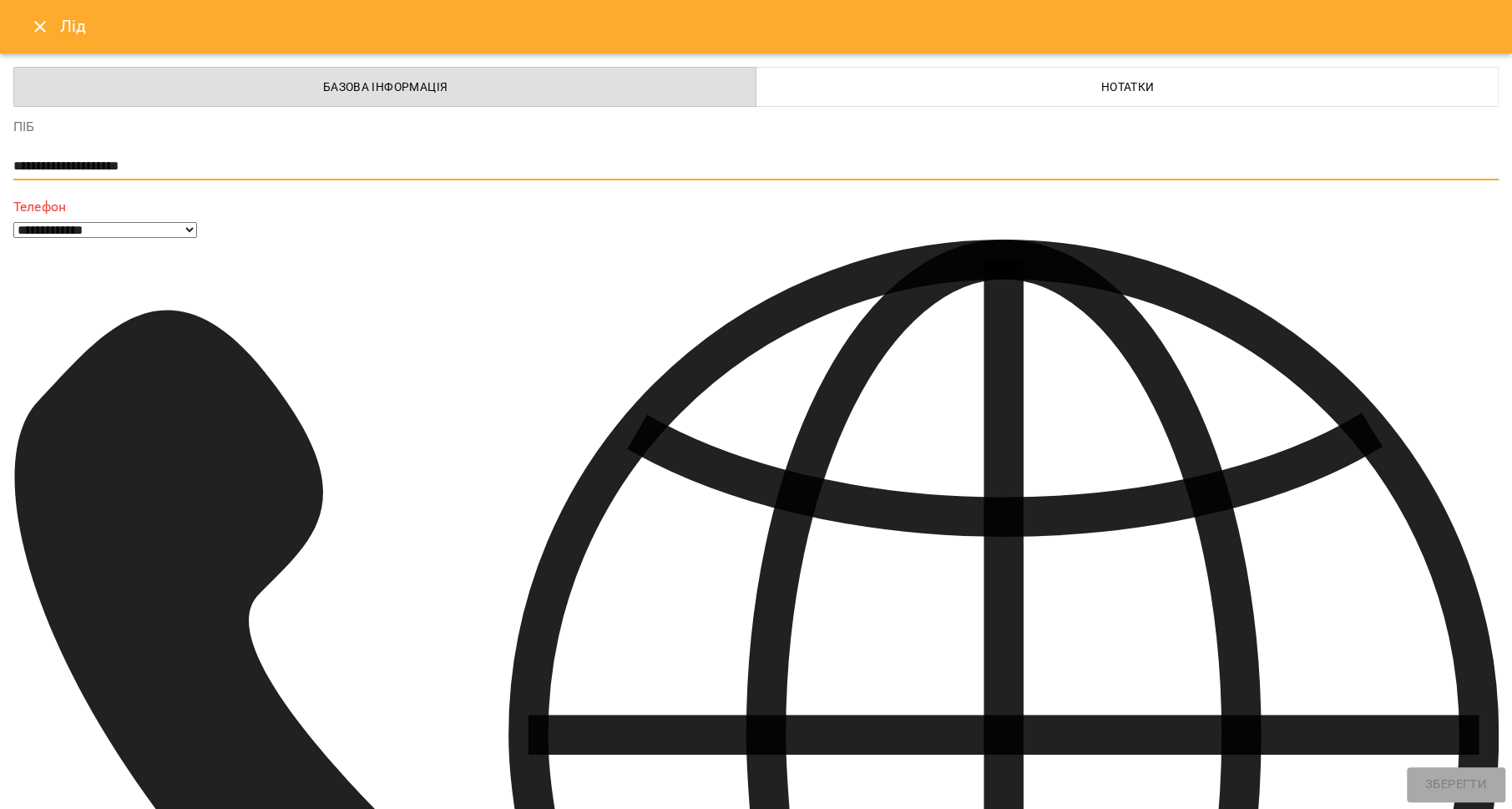
drag, startPoint x: 131, startPoint y: 169, endPoint x: -11, endPoint y: 166, distance: 142.0
click at [0, 166] on html "**********" at bounding box center [756, 223] width 1512 height 447
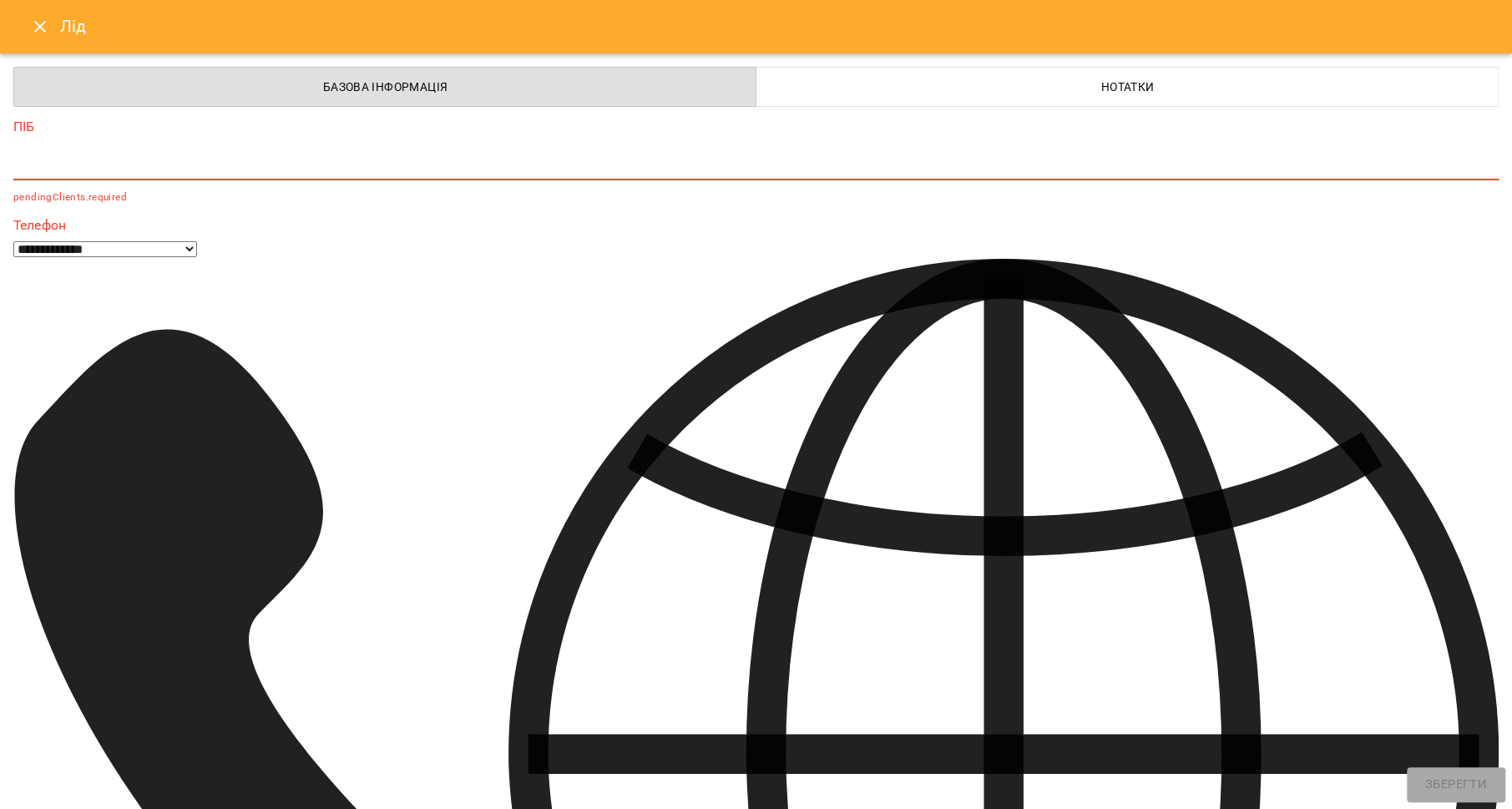
paste textarea "**********"
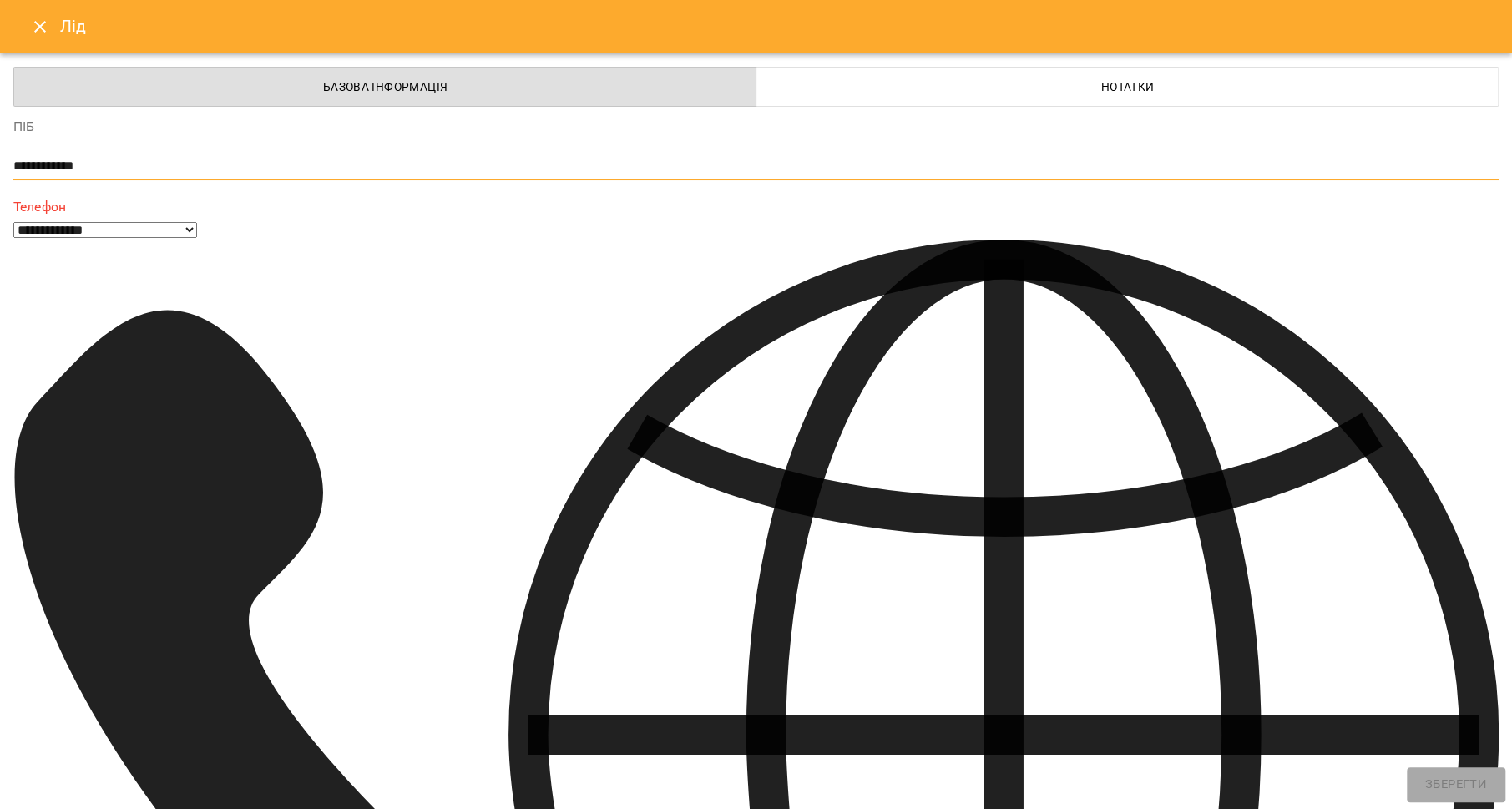
type textarea "**********"
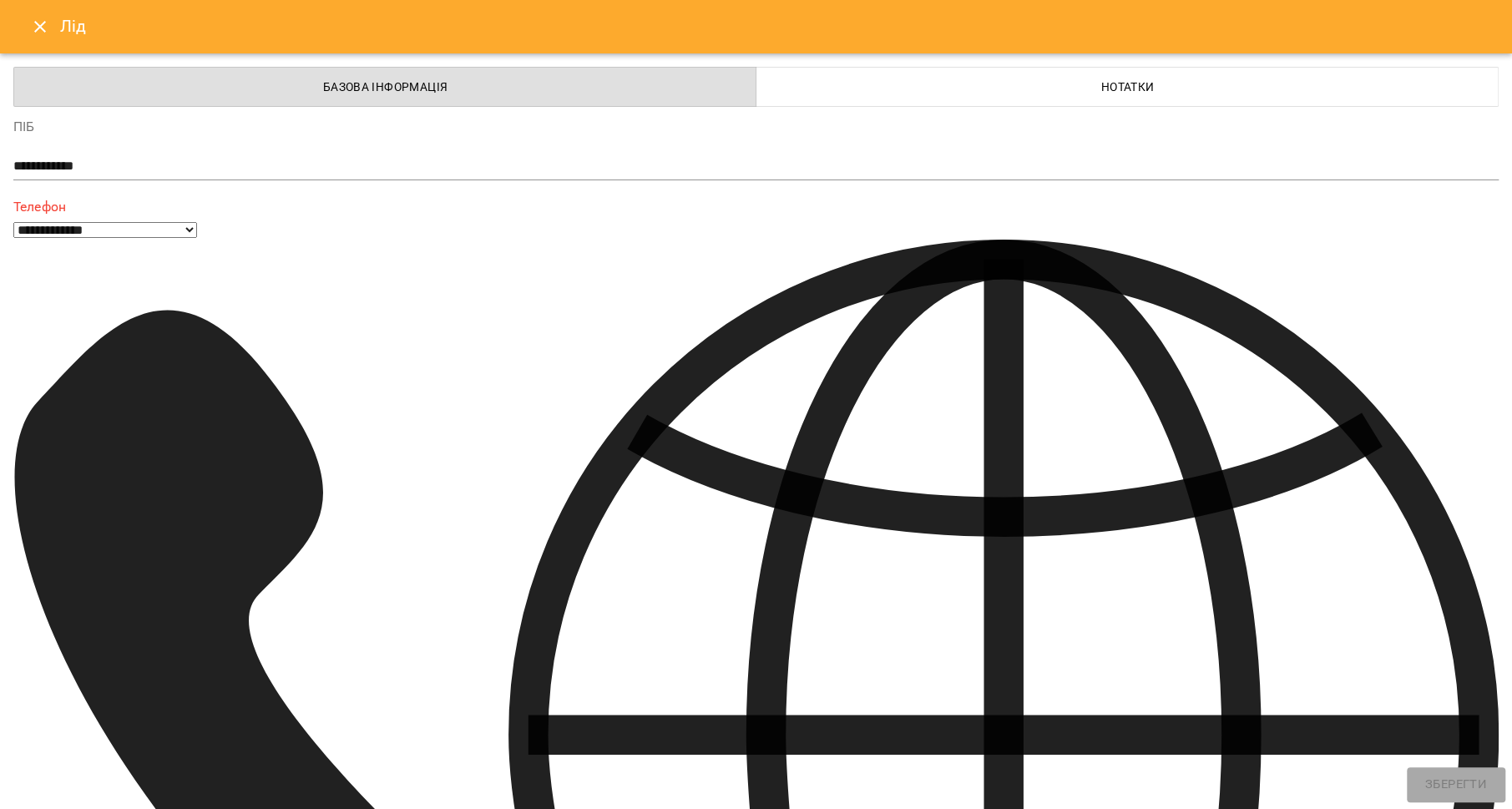
type input "**********"
select select "**"
type input "**********"
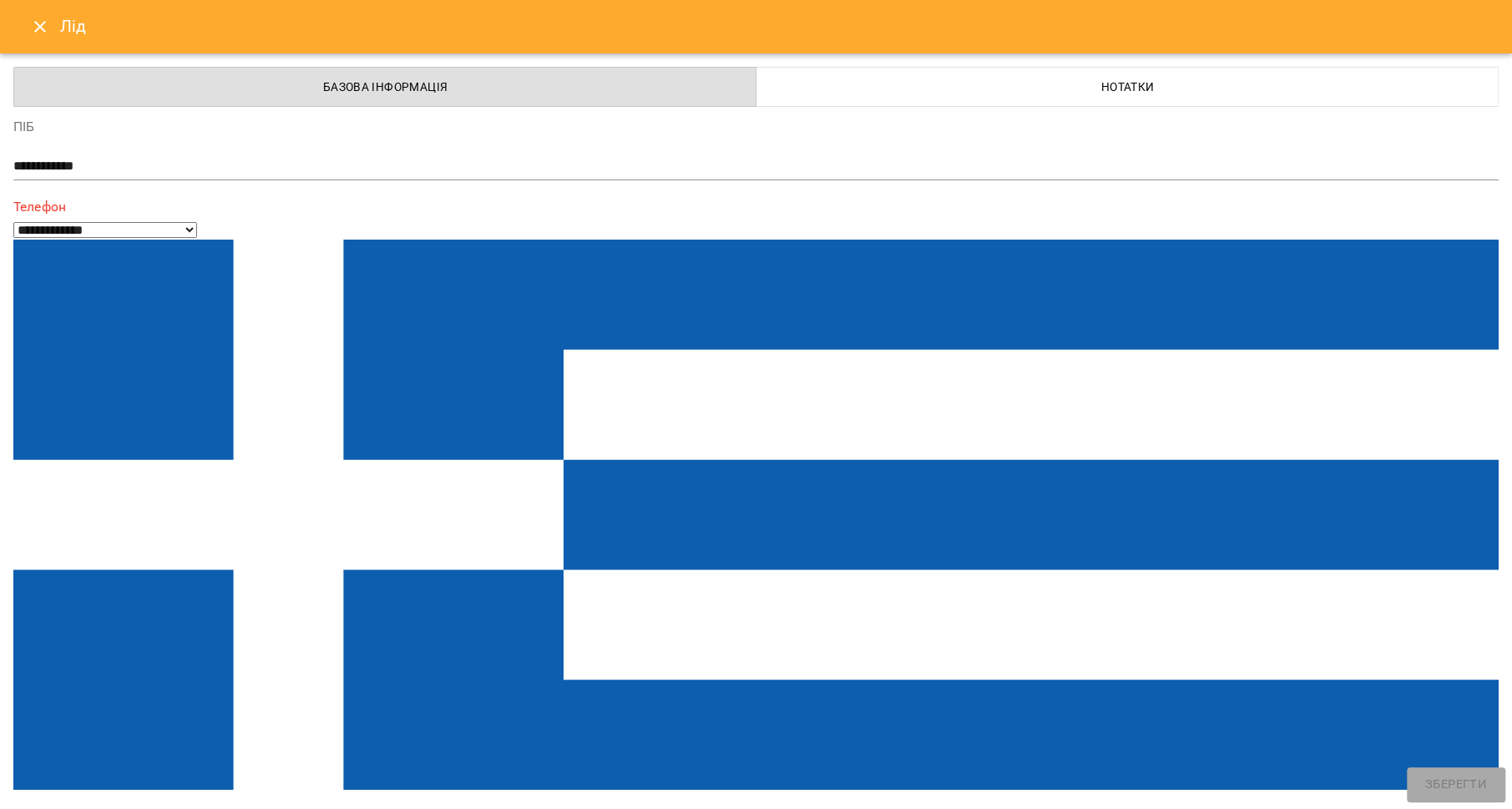
select select "**"
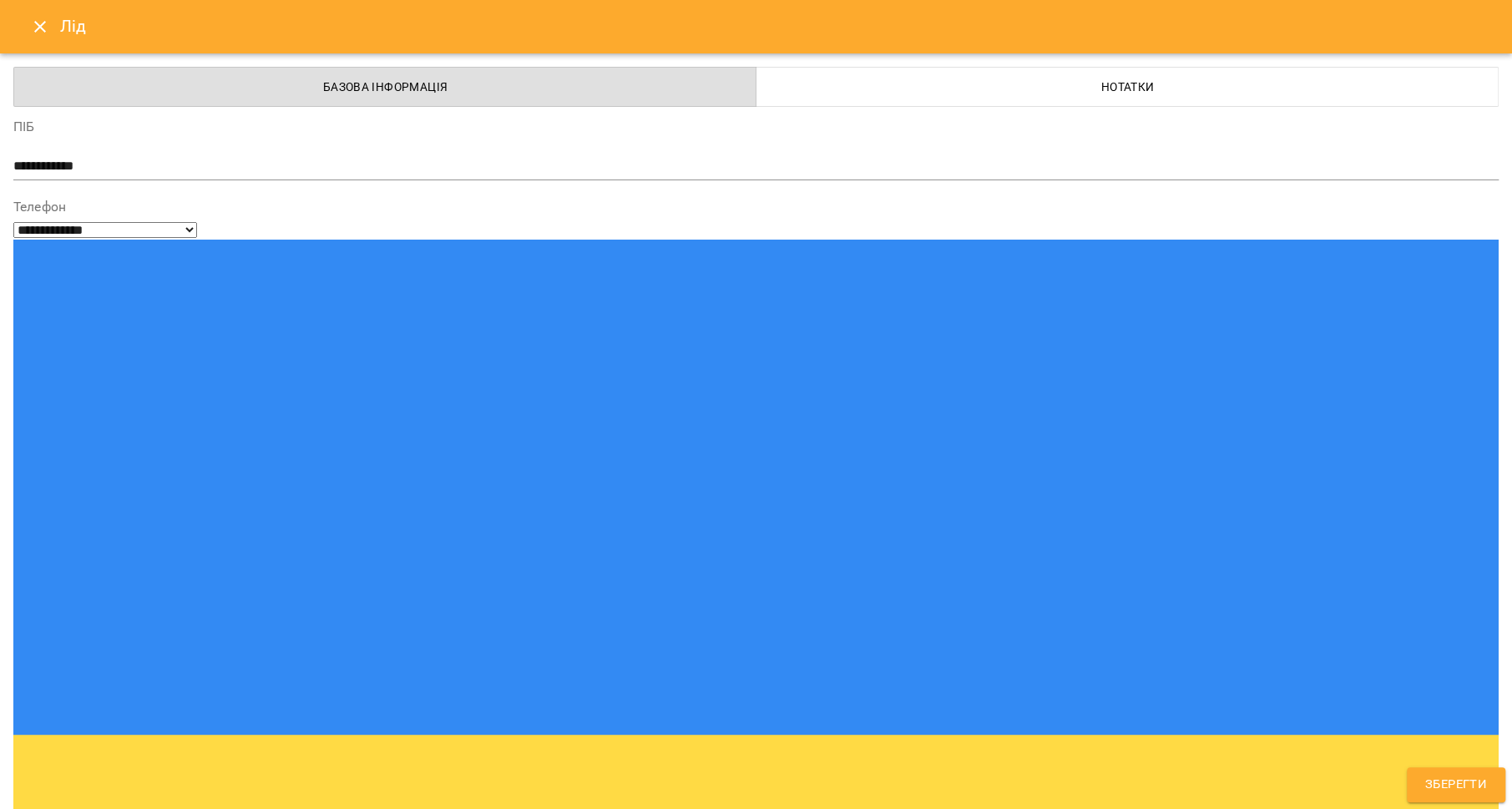
type input "**********"
type input "**"
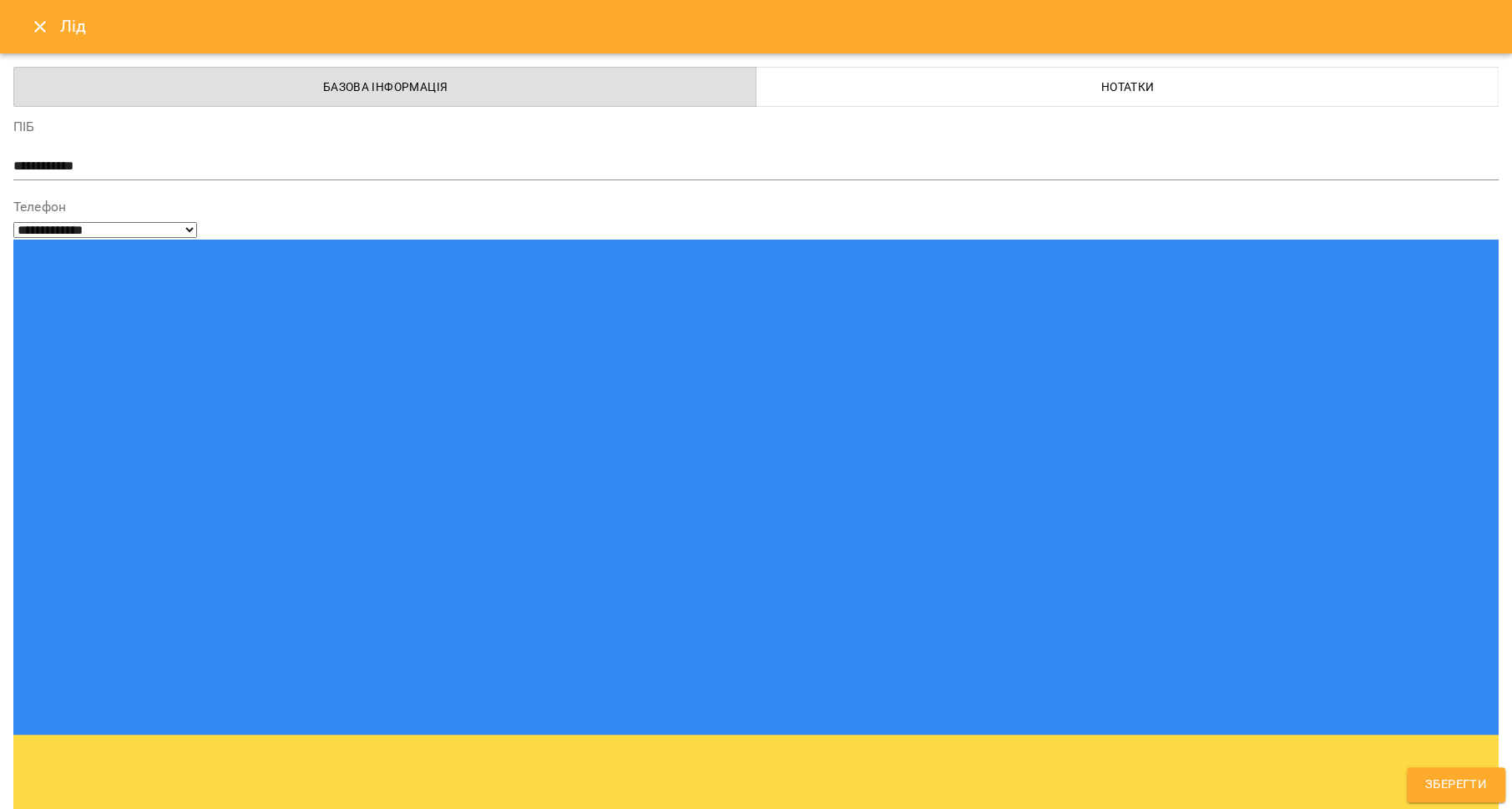
type input "***"
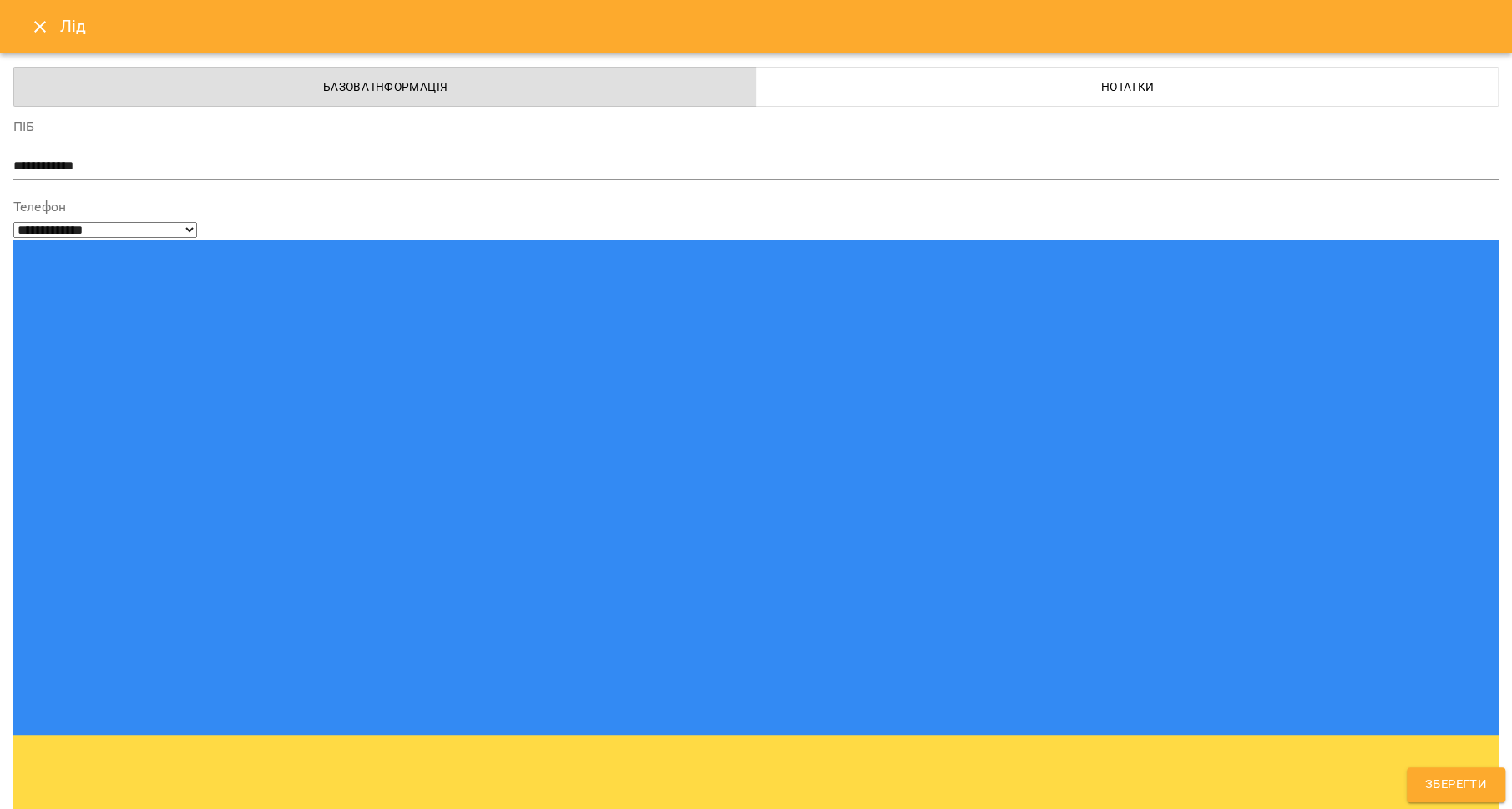
type input "***"
select select "**********"
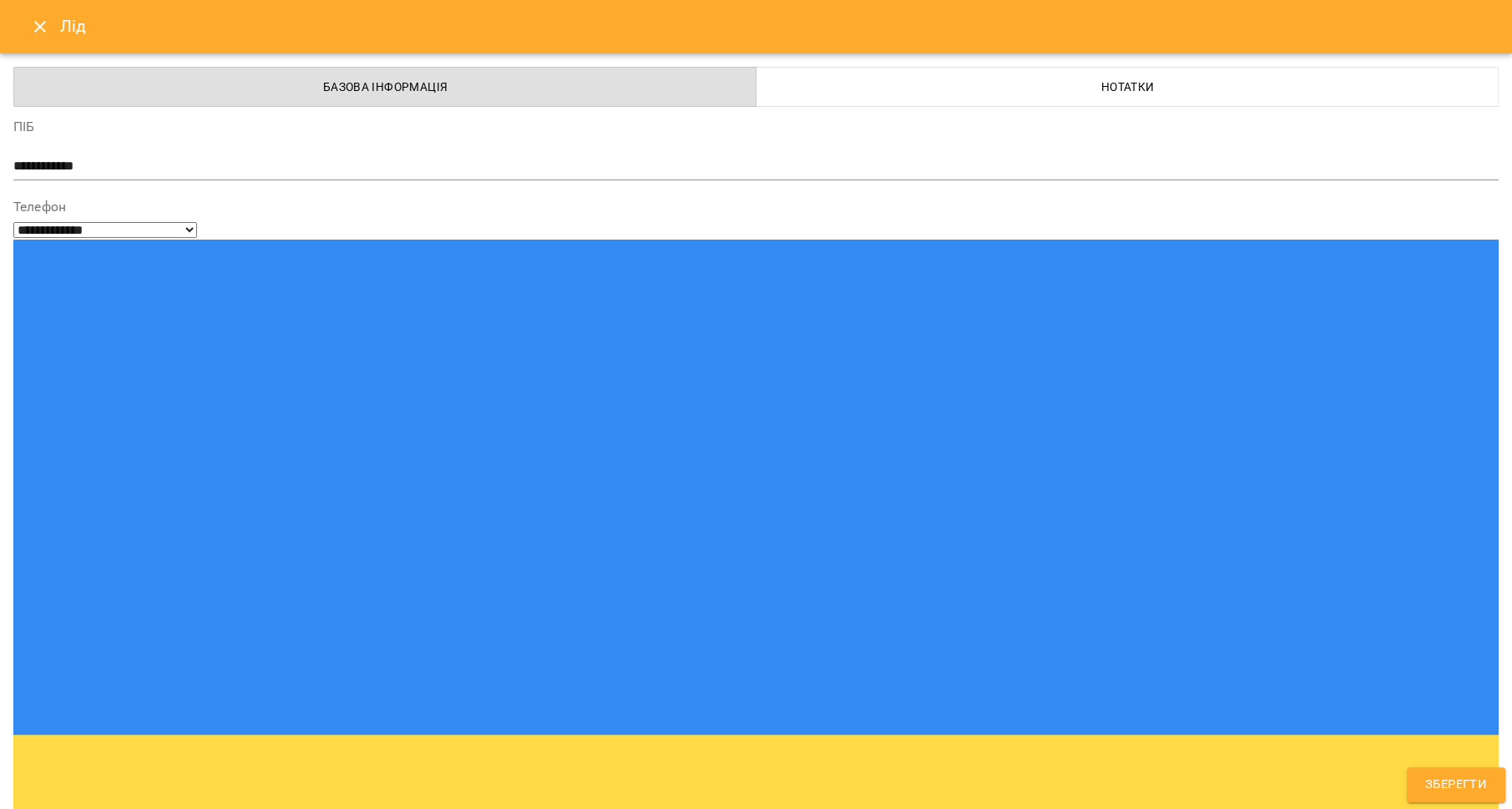
click at [1477, 788] on span "Зберегти" at bounding box center [1456, 784] width 62 height 21
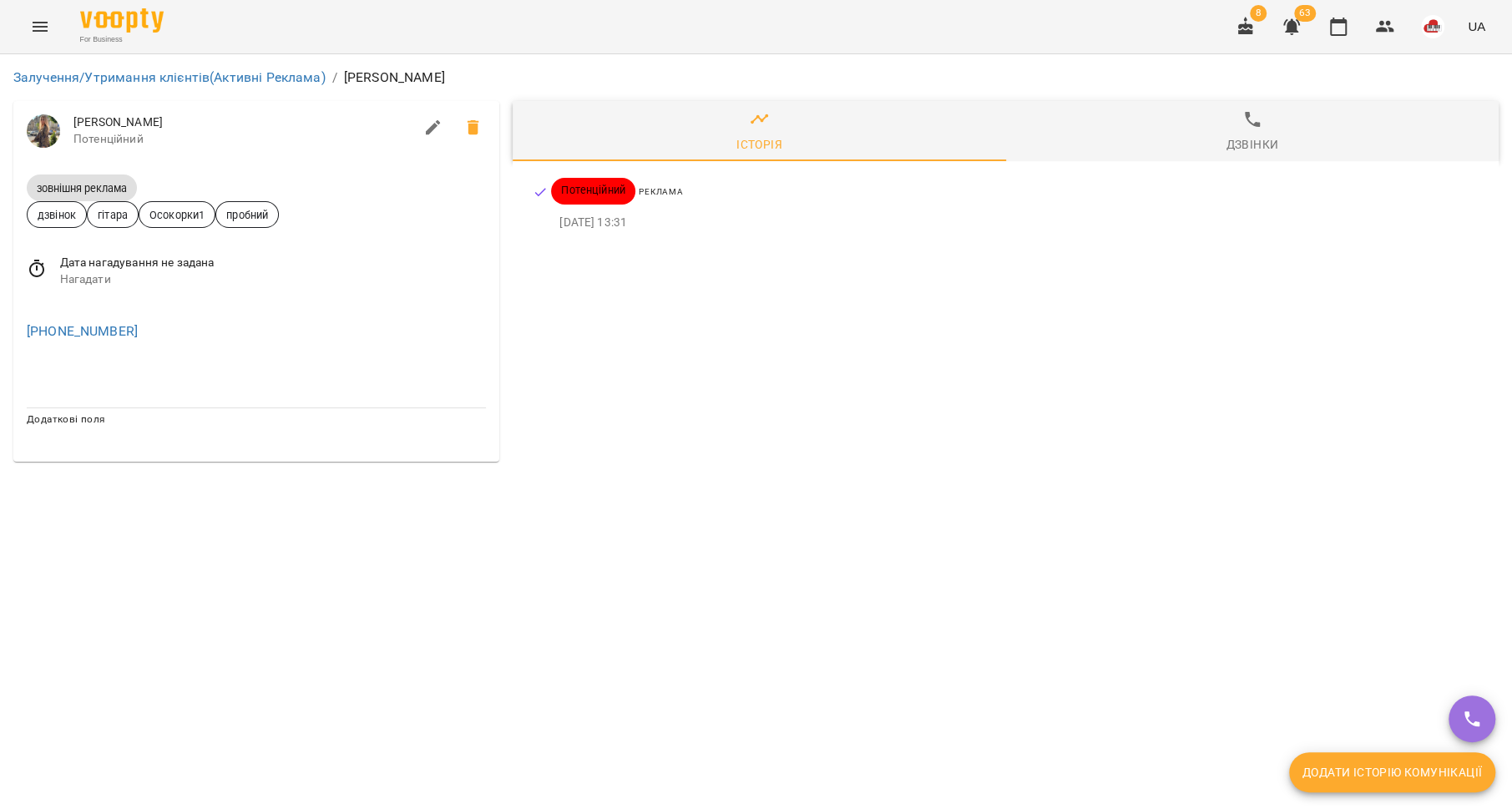
click at [1343, 764] on button "Додати історію комунікації" at bounding box center [1392, 772] width 206 height 40
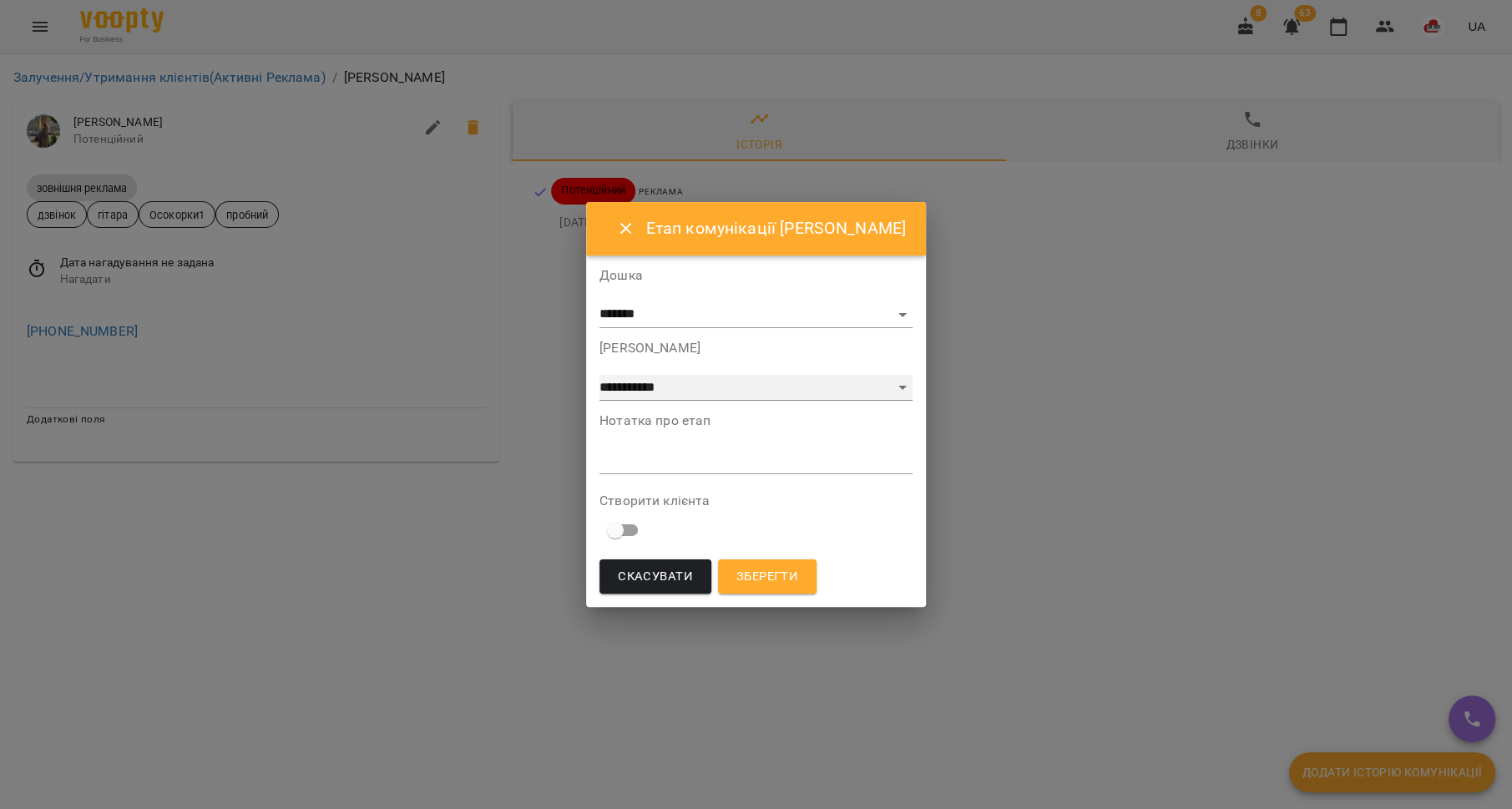
click at [764, 384] on select "**********" at bounding box center [755, 388] width 313 height 27
select select "*"
click at [599, 375] on select "**********" at bounding box center [755, 388] width 313 height 27
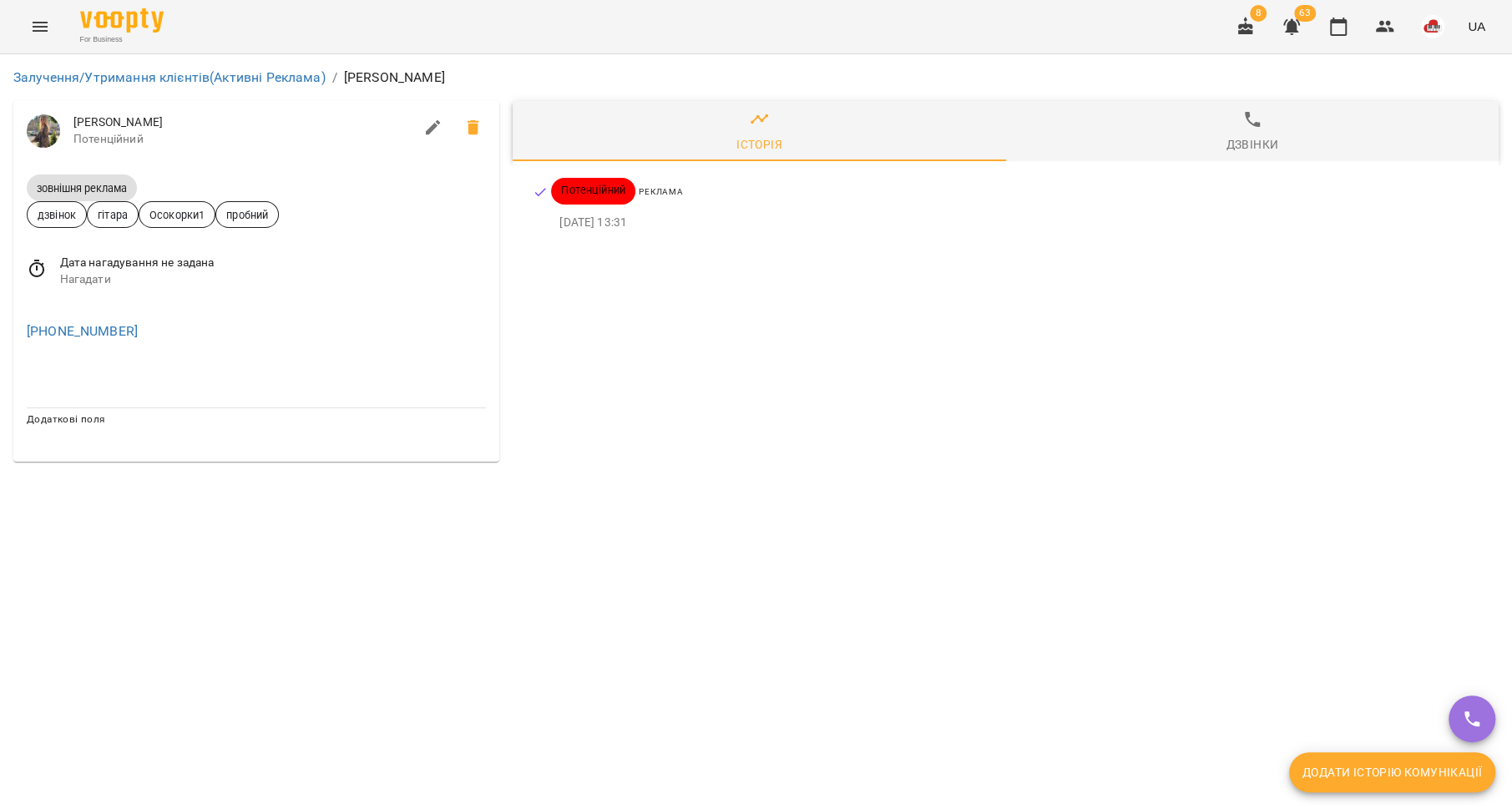
click at [1358, 760] on button "Додати історію комунікації" at bounding box center [1392, 772] width 206 height 40
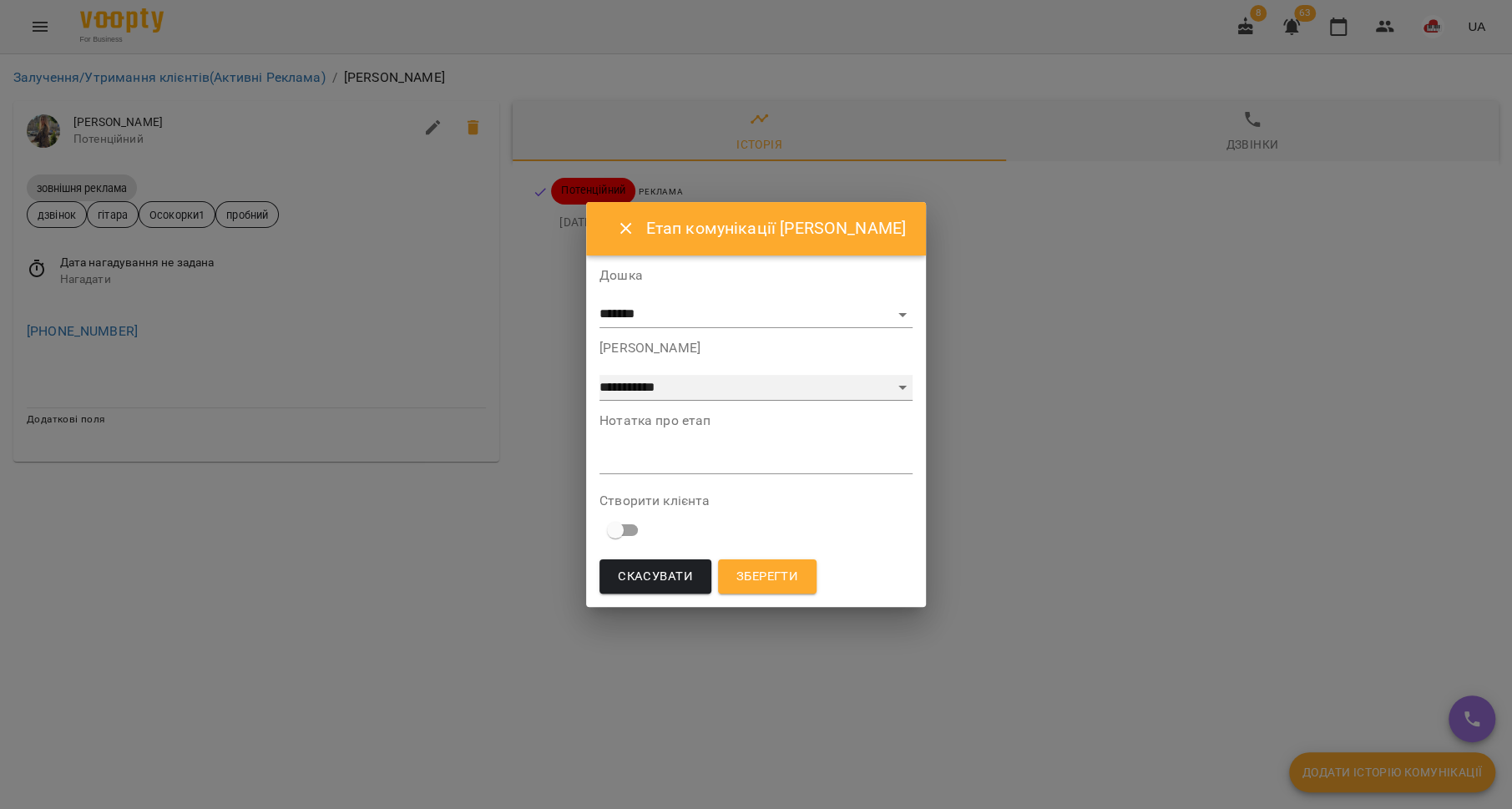
click at [785, 387] on select "**********" at bounding box center [755, 388] width 313 height 27
select select "*"
click at [599, 375] on select "**********" at bounding box center [755, 388] width 313 height 27
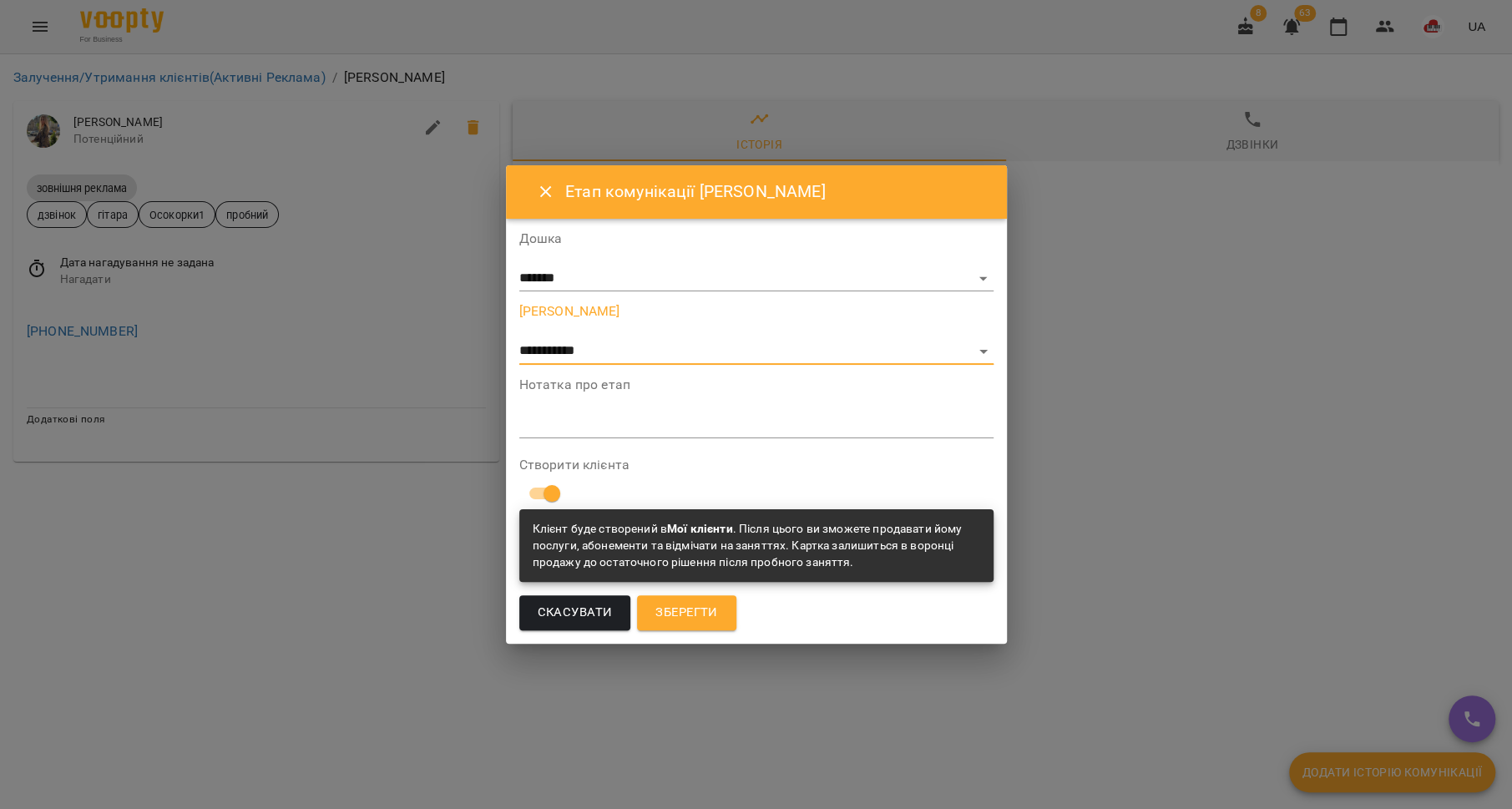
click at [693, 617] on span "Зберегти" at bounding box center [686, 612] width 62 height 21
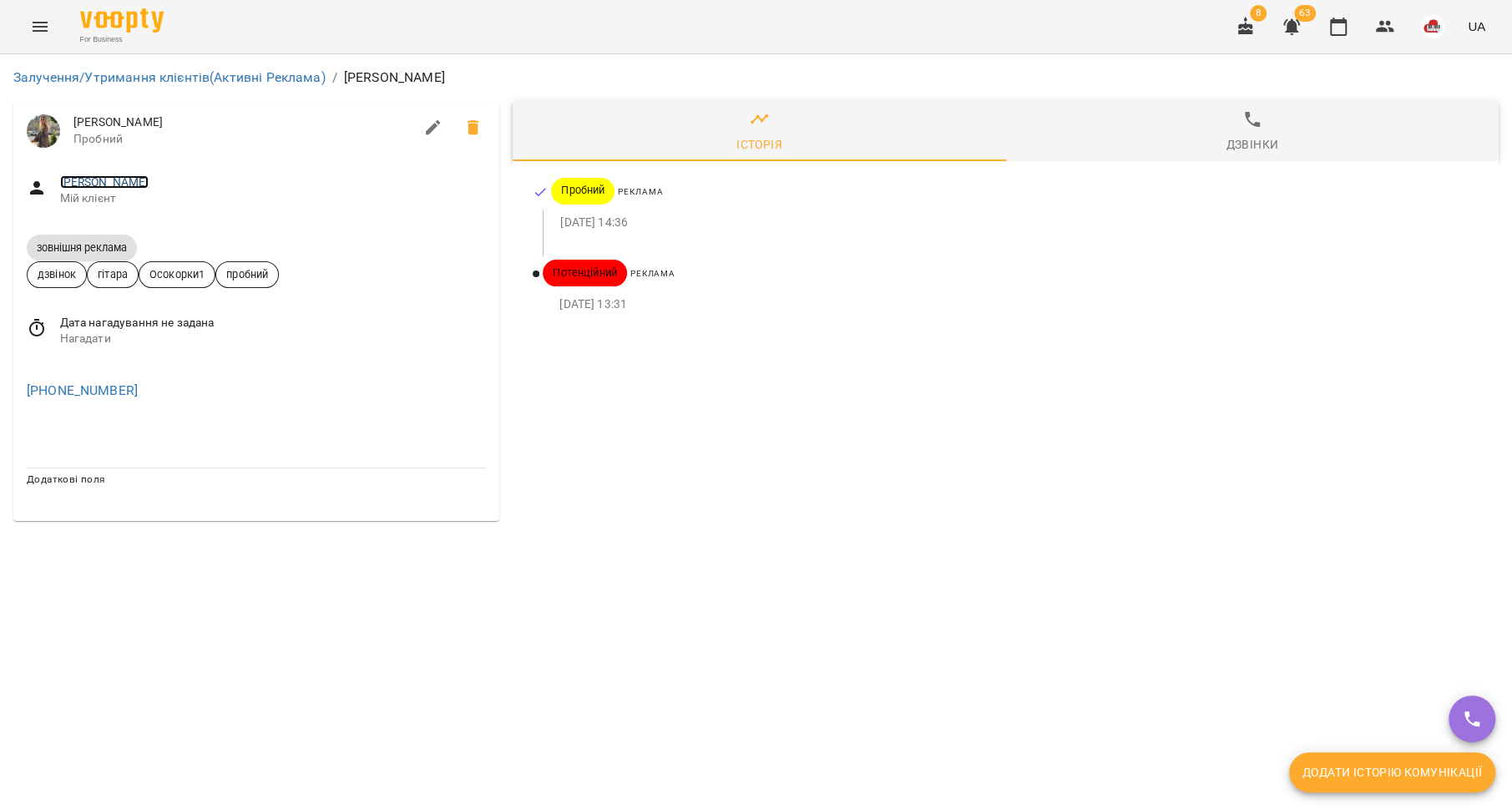
click at [66, 183] on link "Фоя Мирослав" at bounding box center [105, 182] width 90 height 13
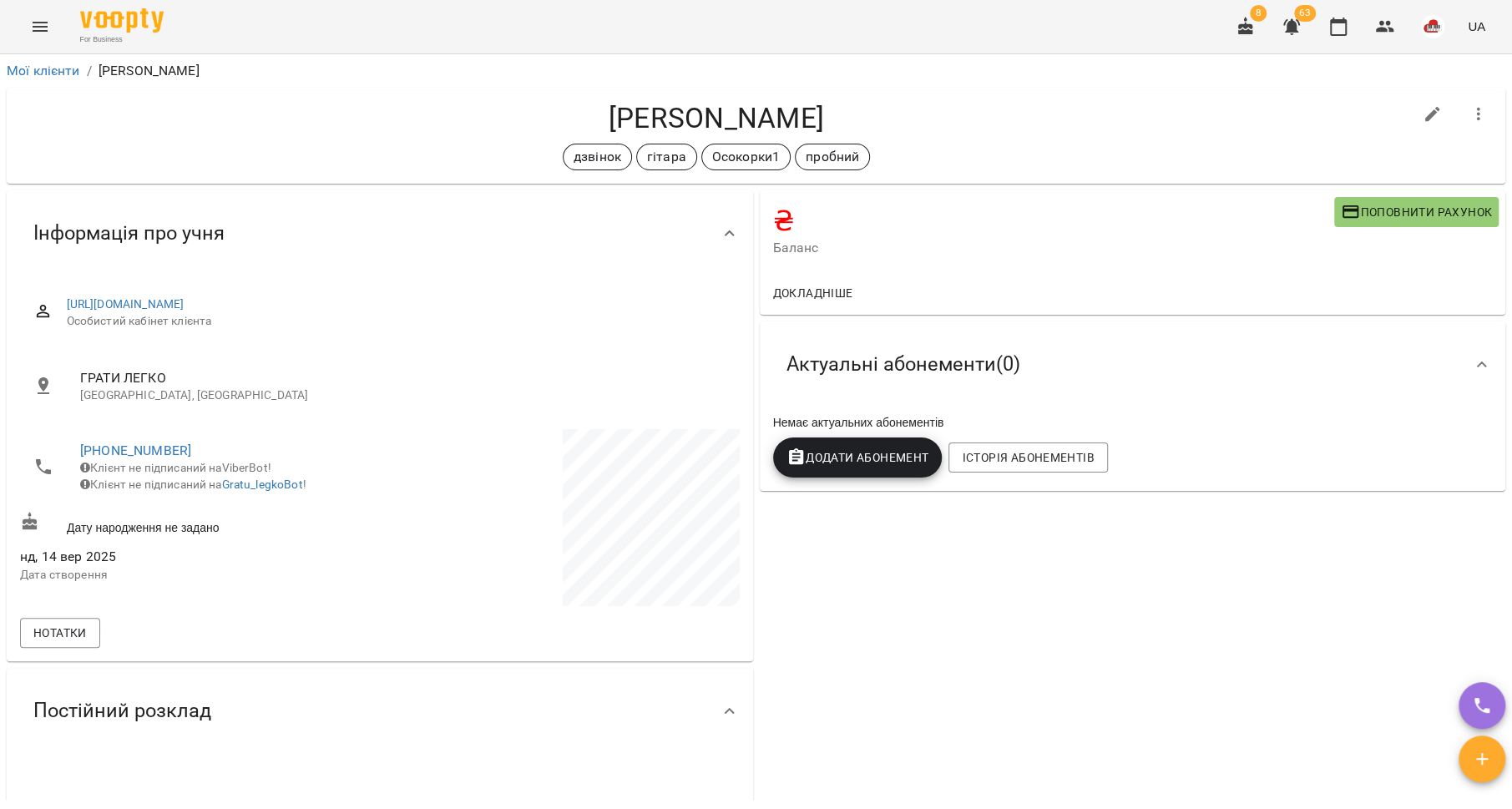
click at [1422, 115] on icon "button" at bounding box center [1432, 114] width 20 height 20
select select "**"
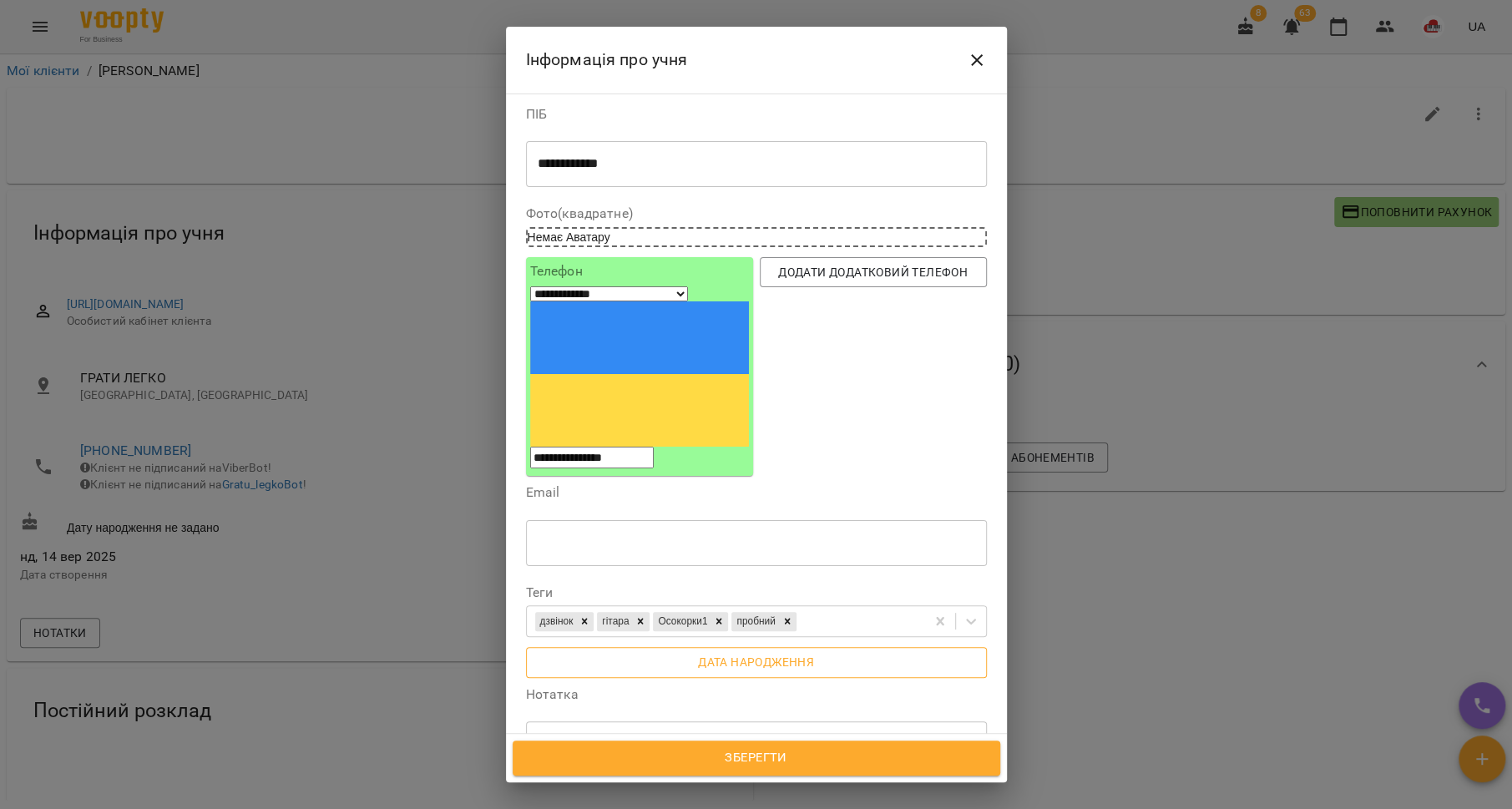
scroll to position [4, 0]
click at [651, 651] on span "Дата народження" at bounding box center [756, 661] width 434 height 20
click at [568, 646] on input "**********" at bounding box center [598, 669] width 144 height 47
click at [610, 646] on input "**********" at bounding box center [598, 669] width 144 height 47
type input "**********"
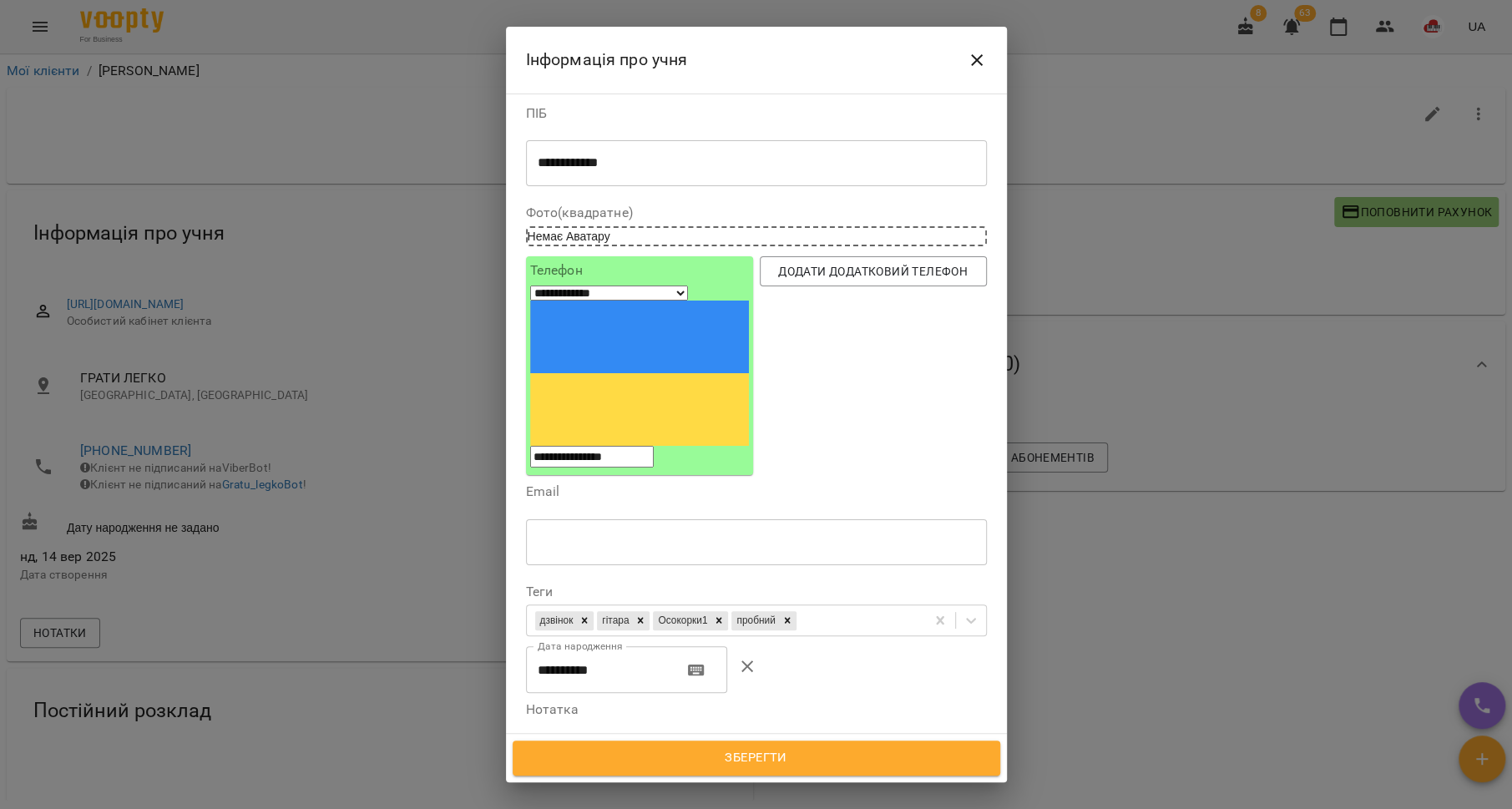
click at [591, 751] on textarea at bounding box center [756, 759] width 438 height 16
click at [607, 751] on textarea "**********" at bounding box center [748, 759] width 421 height 16
click at [690, 751] on textarea "**********" at bounding box center [748, 759] width 421 height 16
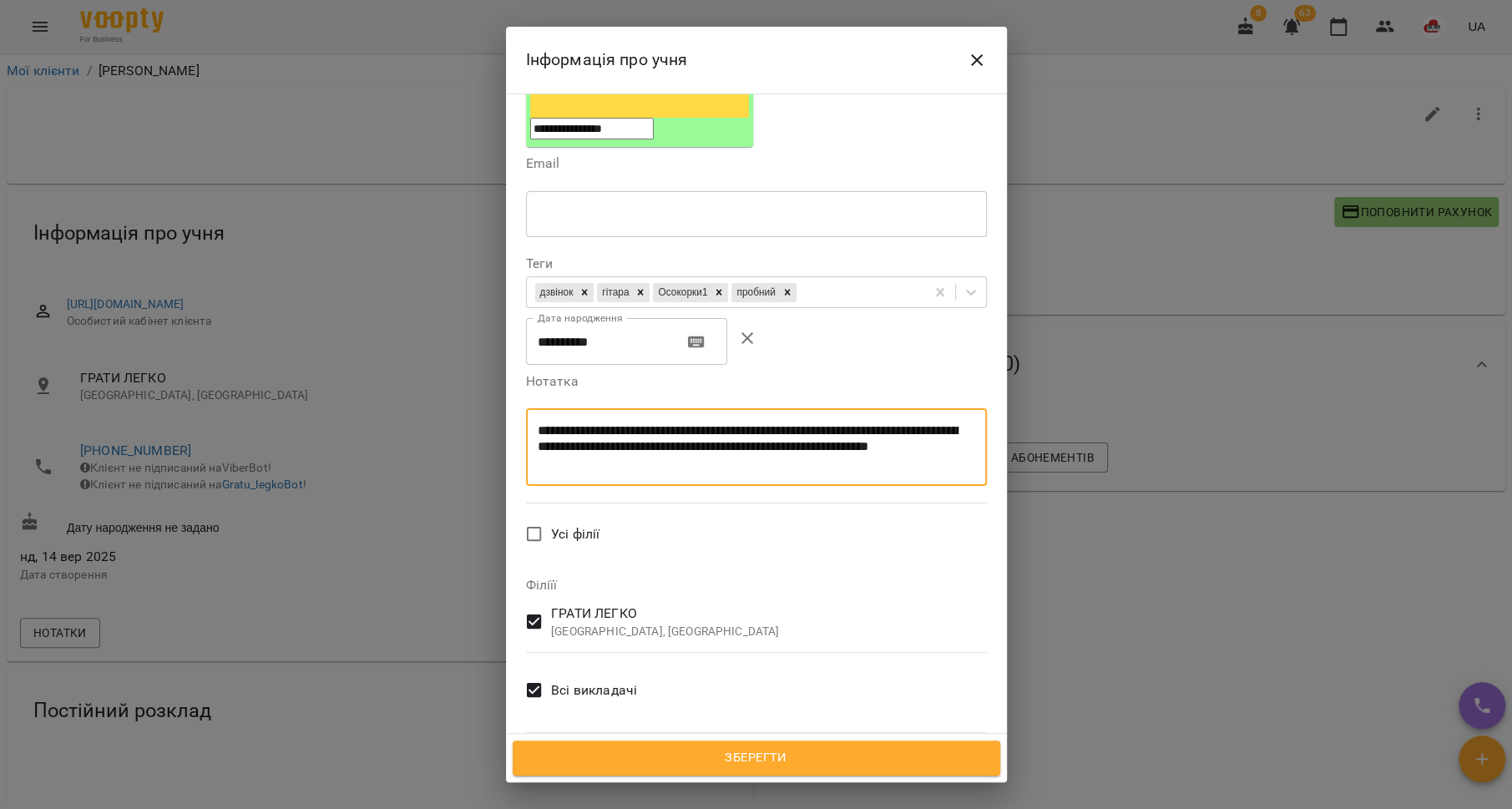
type textarea "**********"
click at [553, 680] on span "Всі викладачі" at bounding box center [594, 690] width 86 height 20
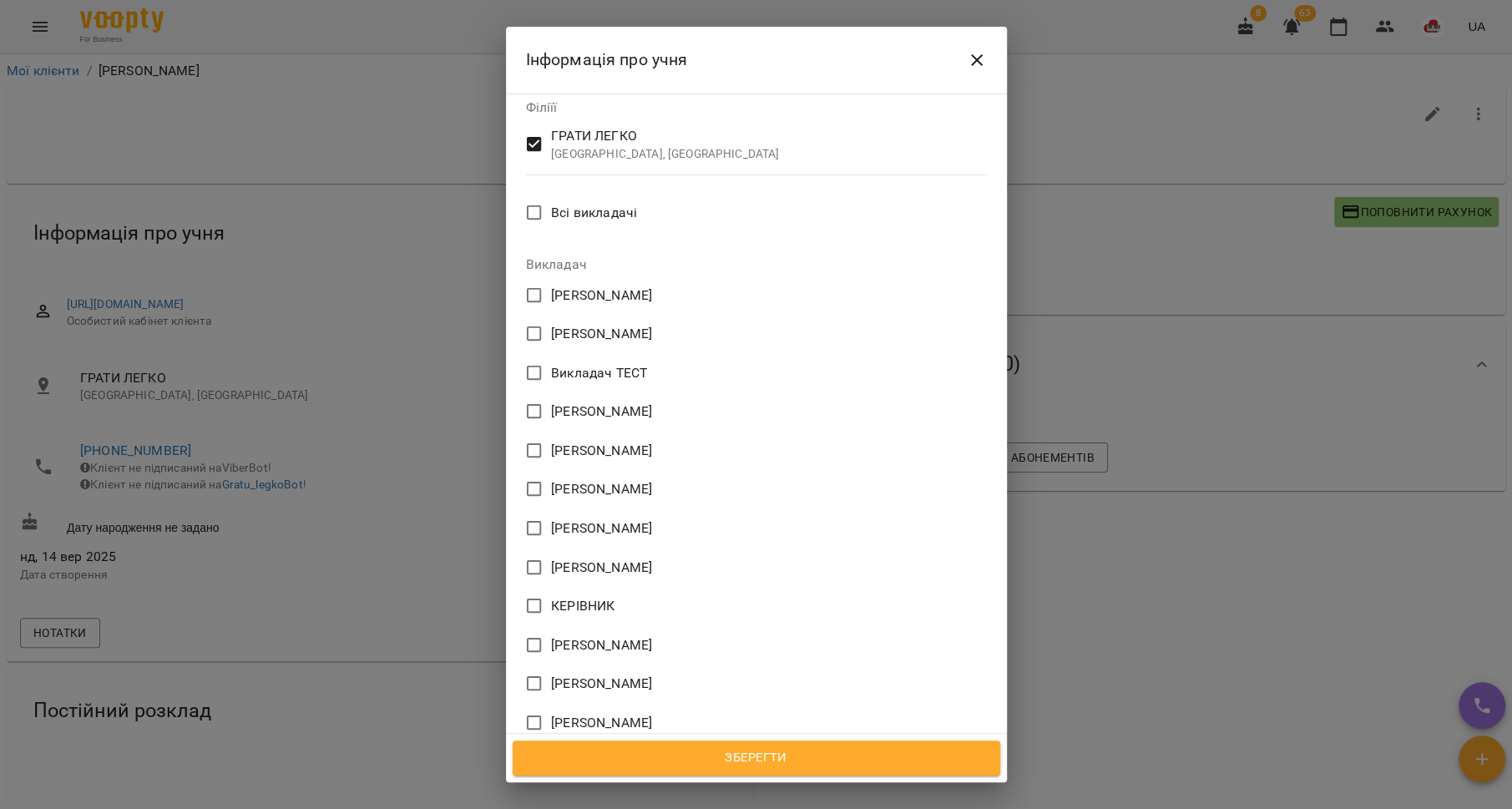
scroll to position [632, 0]
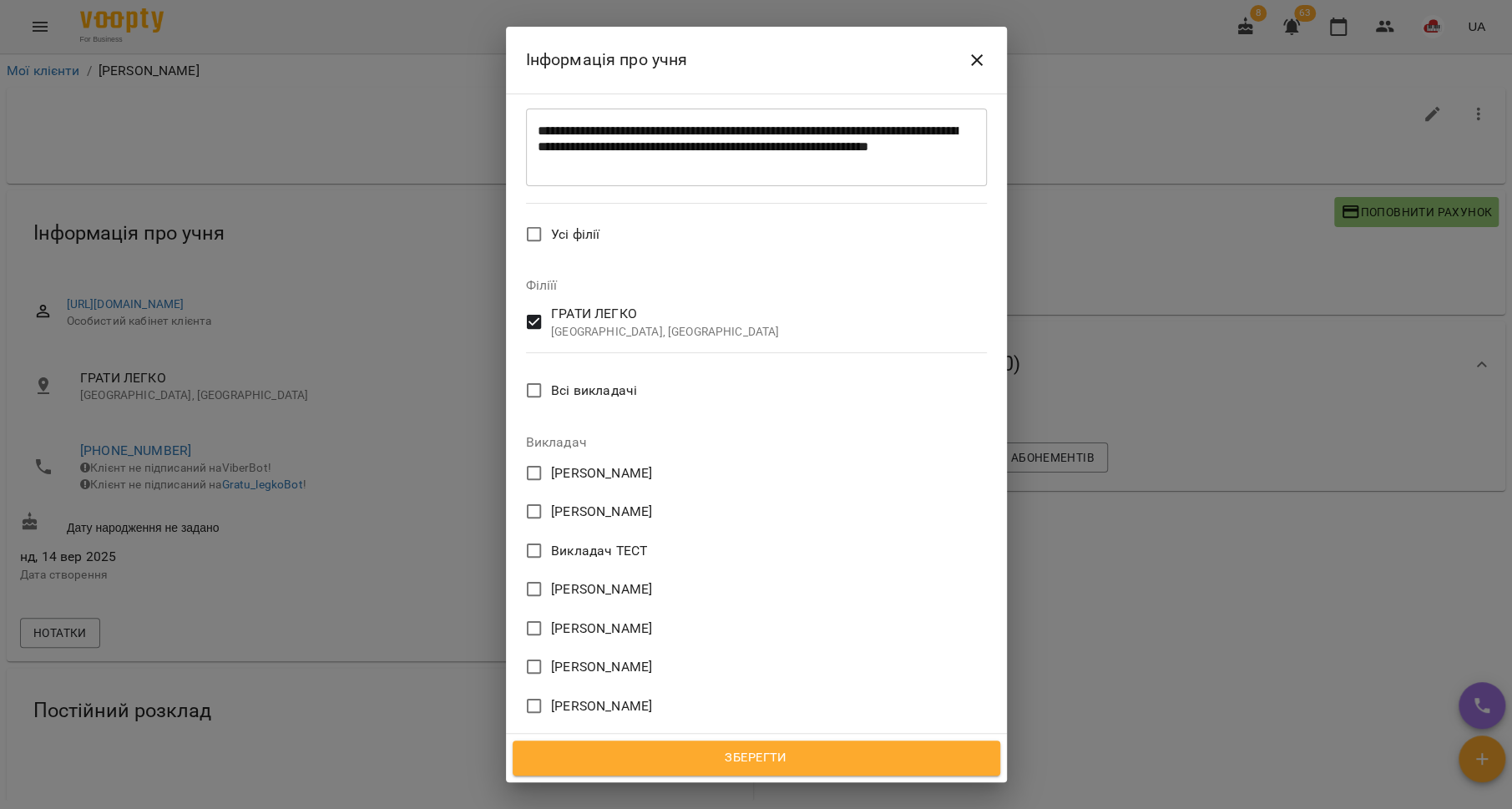
click at [607, 576] on span "[PERSON_NAME]" at bounding box center [601, 589] width 101 height 27
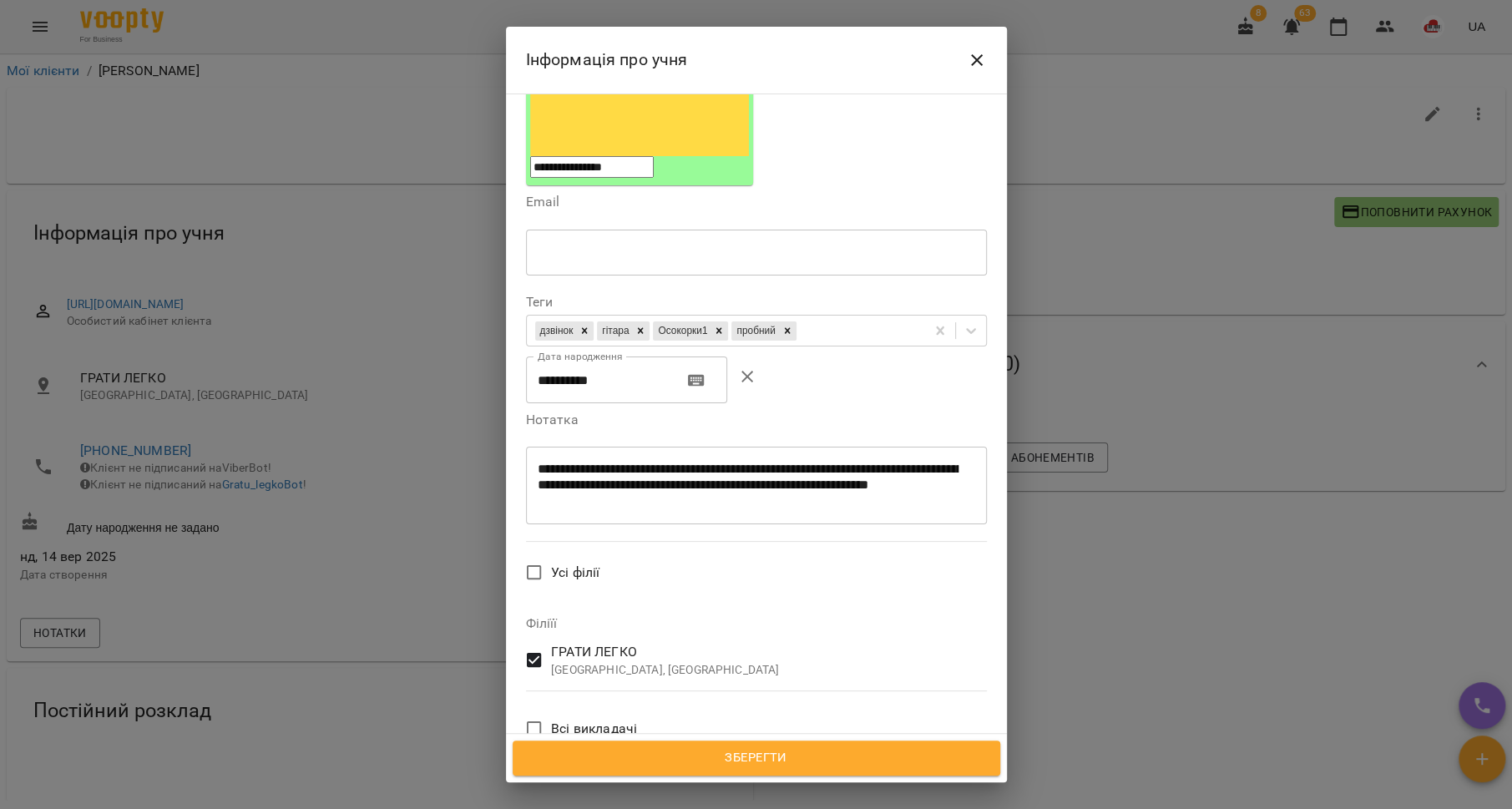
scroll to position [170, 0]
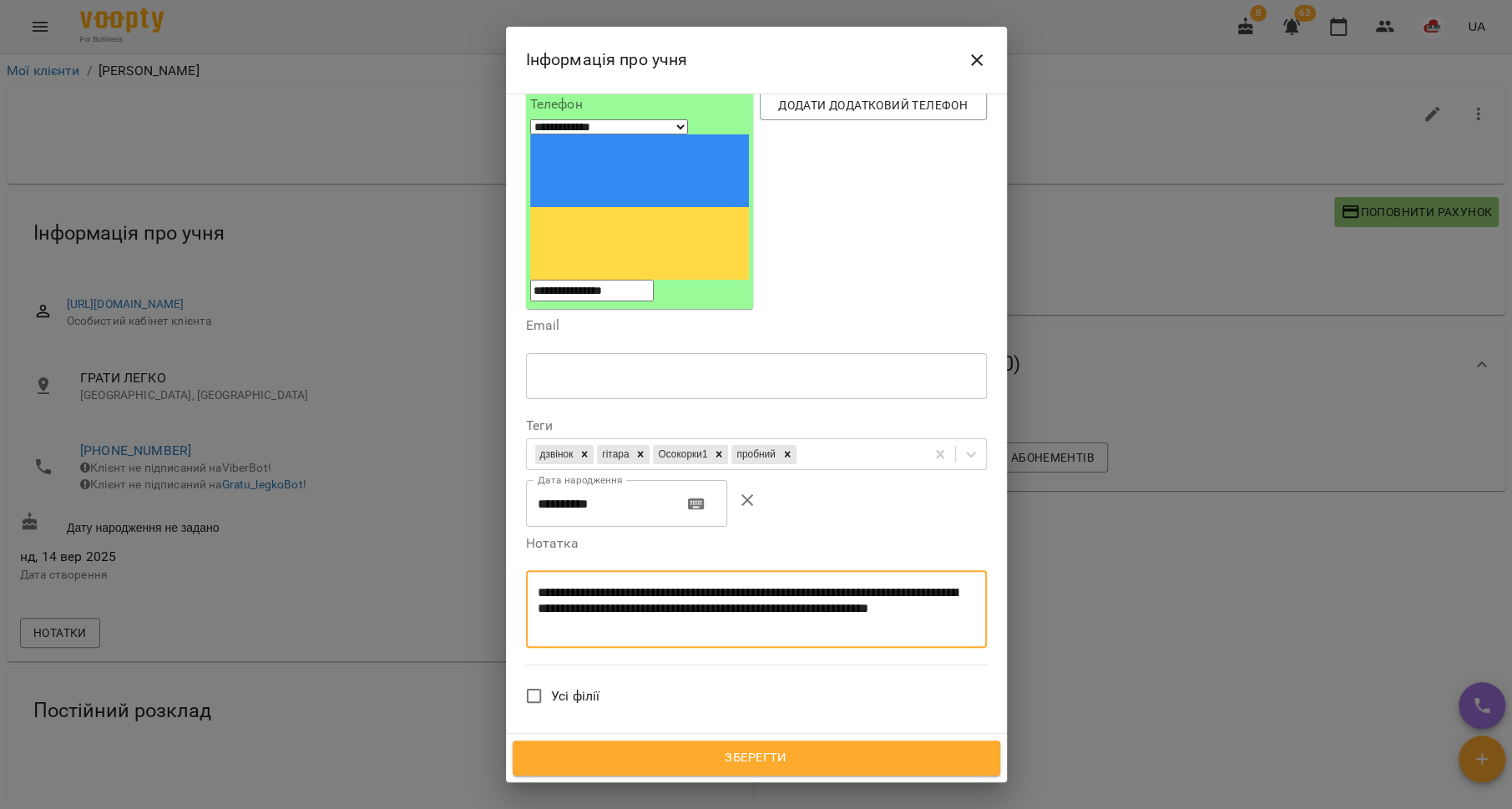
drag, startPoint x: 682, startPoint y: 454, endPoint x: 745, endPoint y: 479, distance: 67.8
click at [745, 585] on textarea "**********" at bounding box center [748, 608] width 421 height 47
click at [733, 756] on span "Зберегти" at bounding box center [756, 758] width 451 height 21
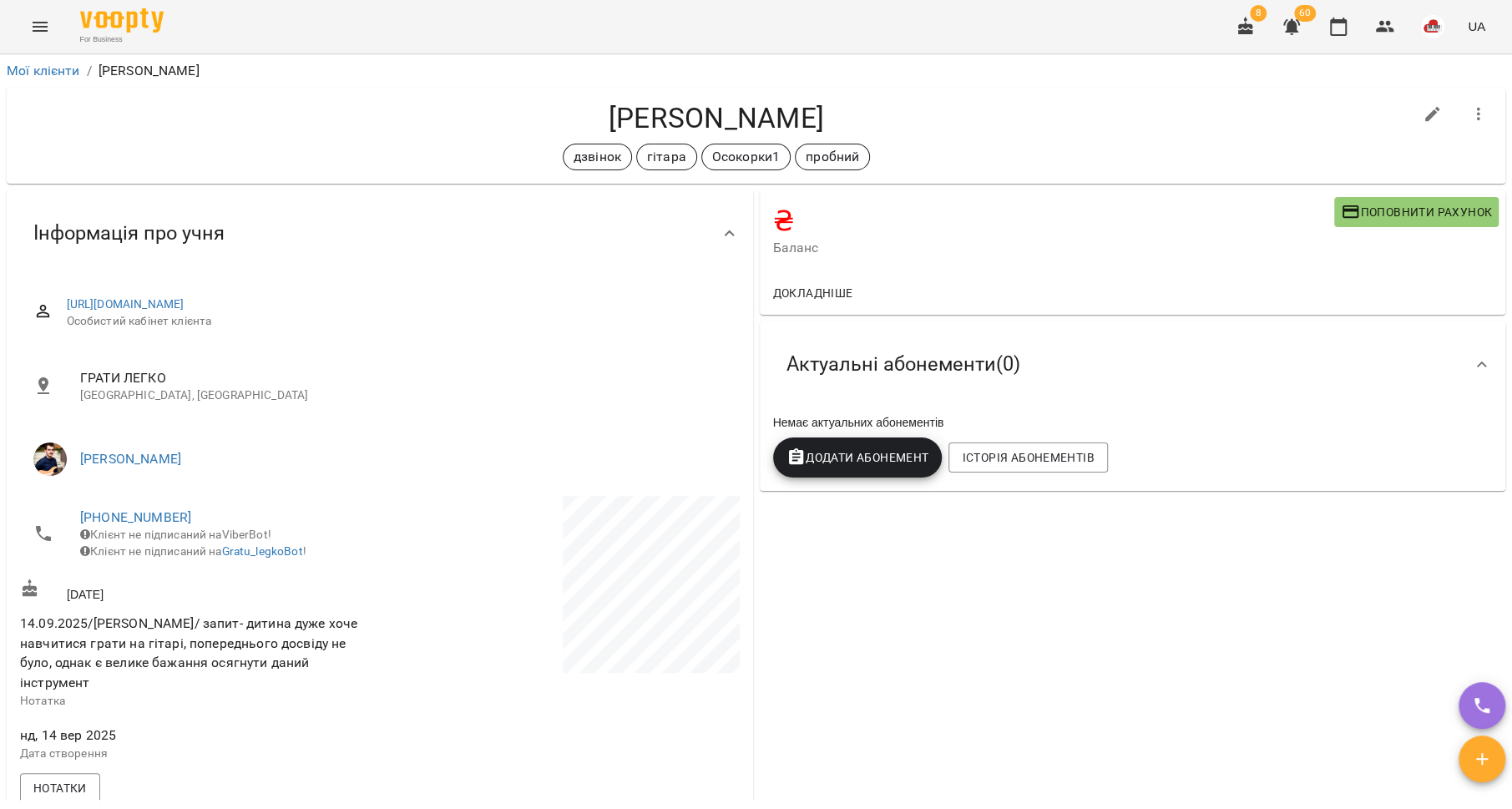
click at [41, 21] on icon "Menu" at bounding box center [40, 26] width 15 height 10
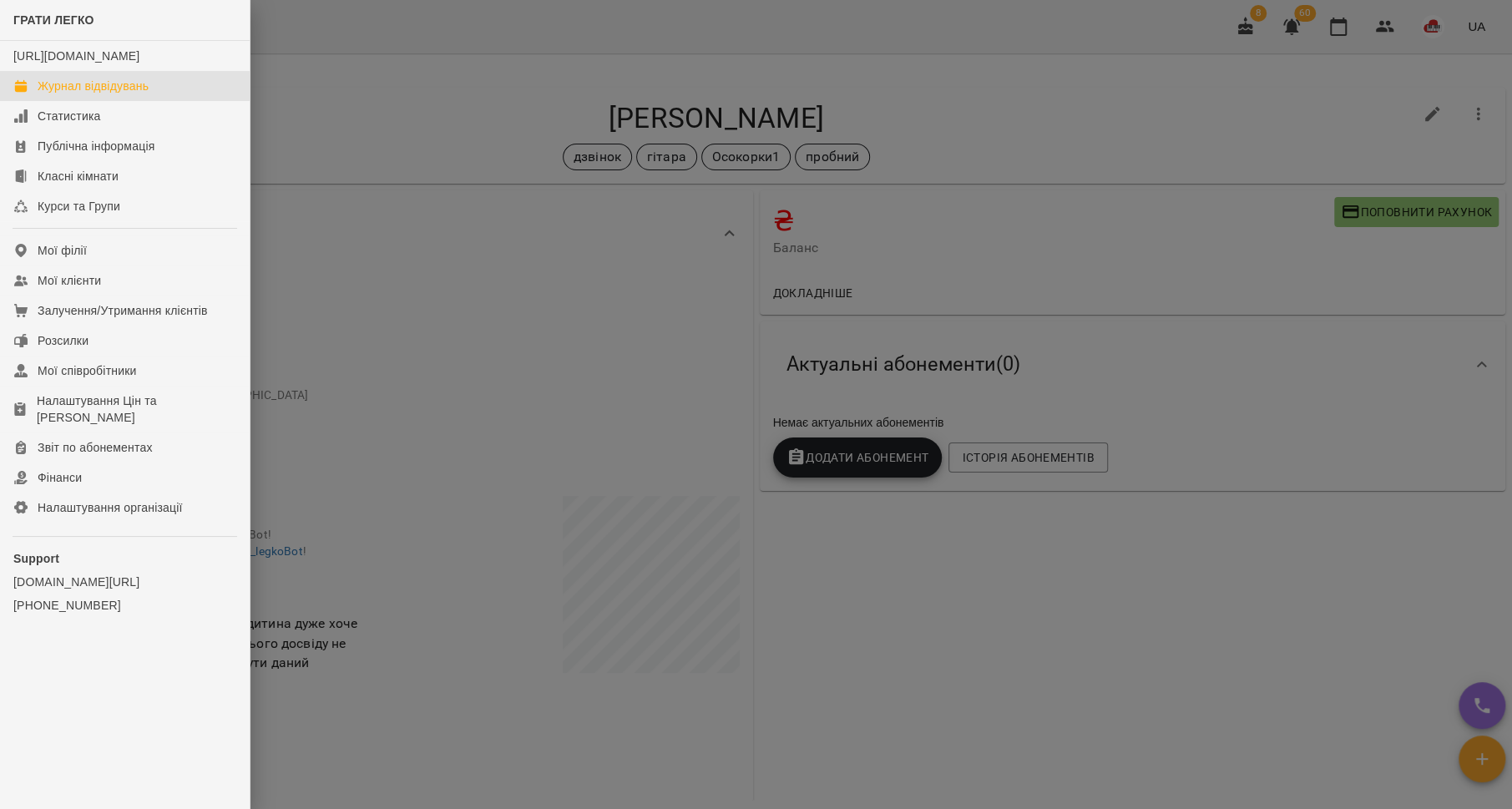
click at [64, 94] on div "Журнал відвідувань" at bounding box center [92, 86] width 111 height 17
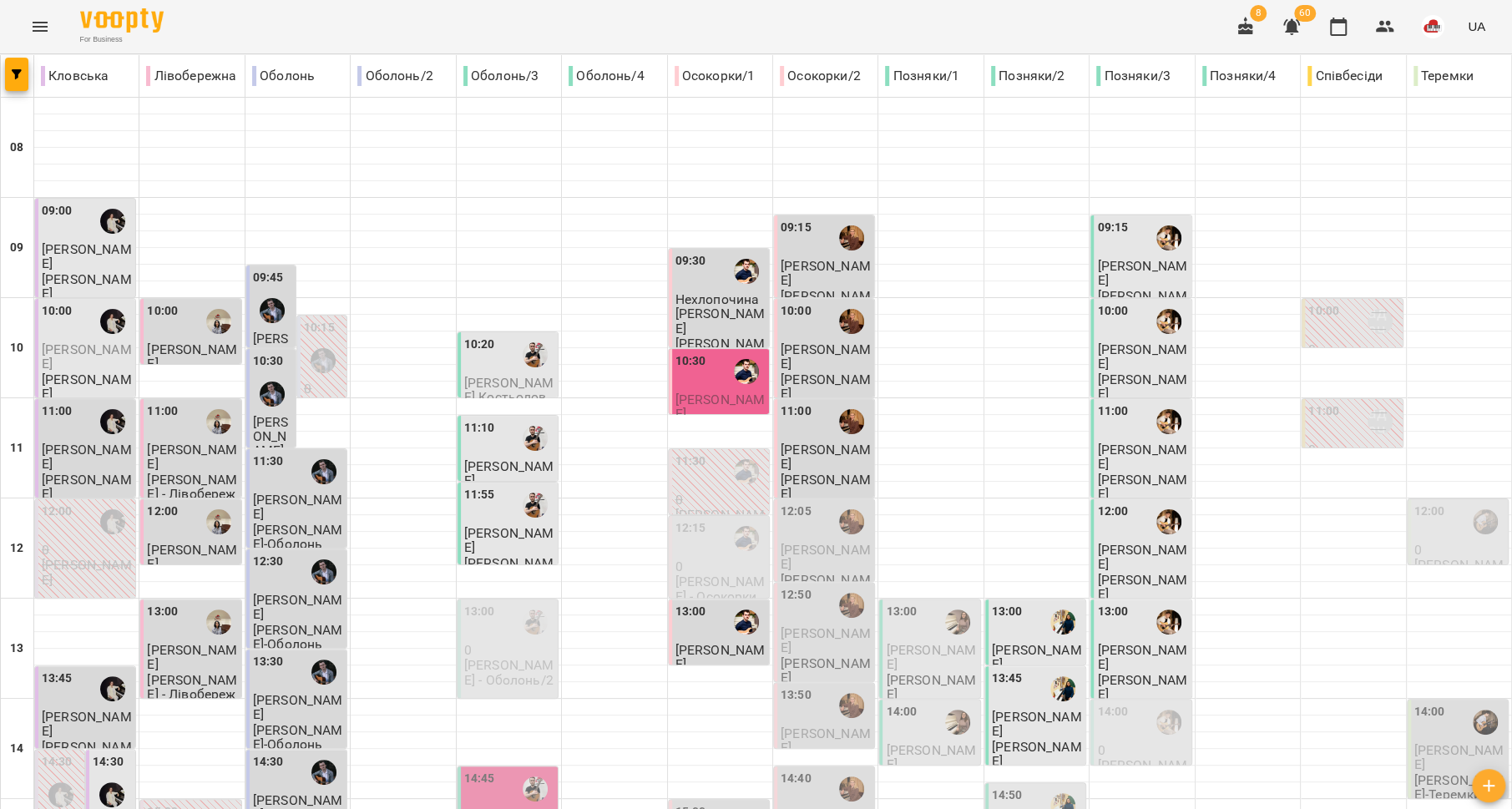
scroll to position [664, 0]
click at [51, 22] on button "Menu" at bounding box center [39, 26] width 40 height 40
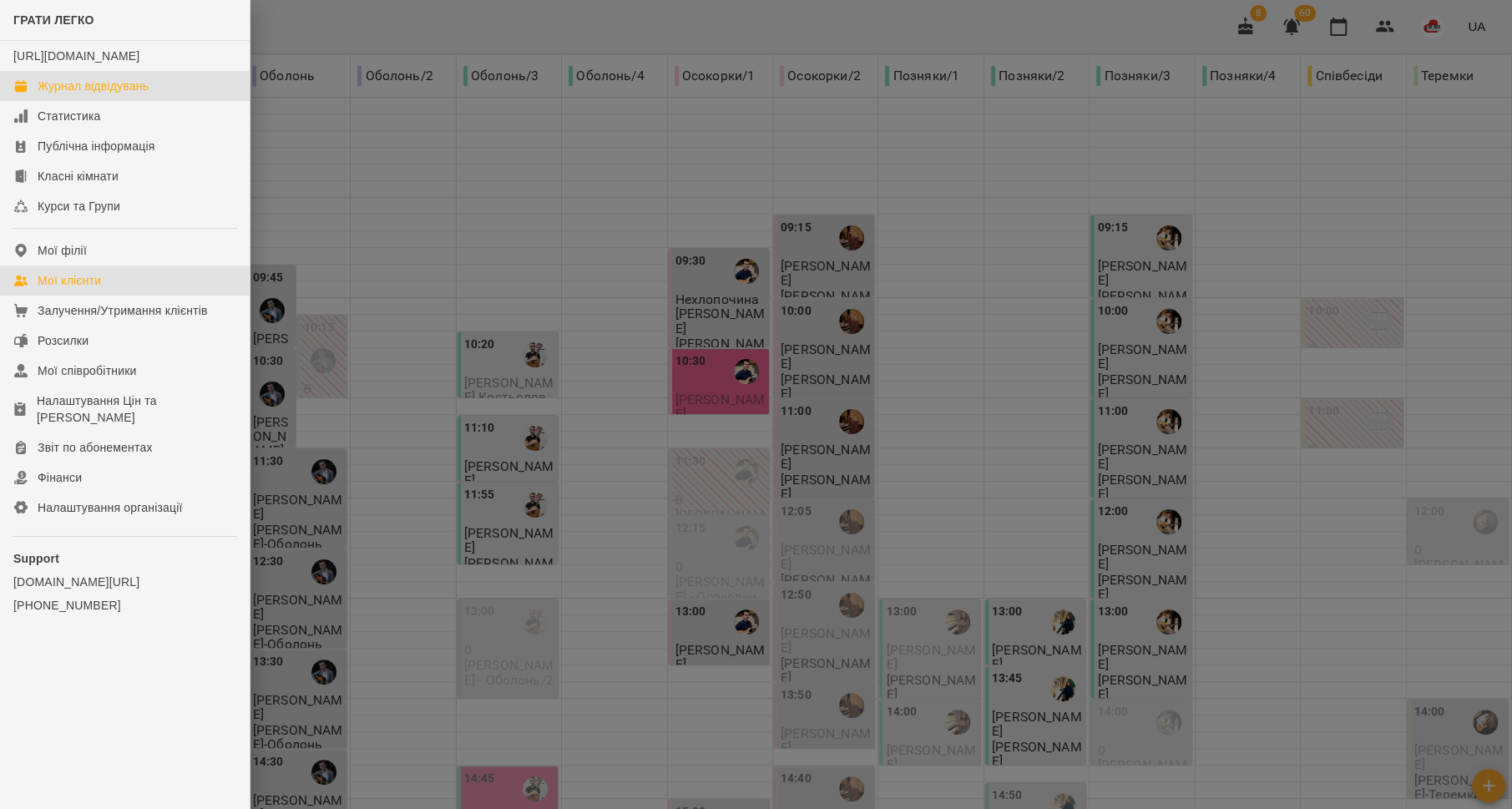
click at [81, 282] on link "Мої клієнти" at bounding box center [124, 280] width 249 height 30
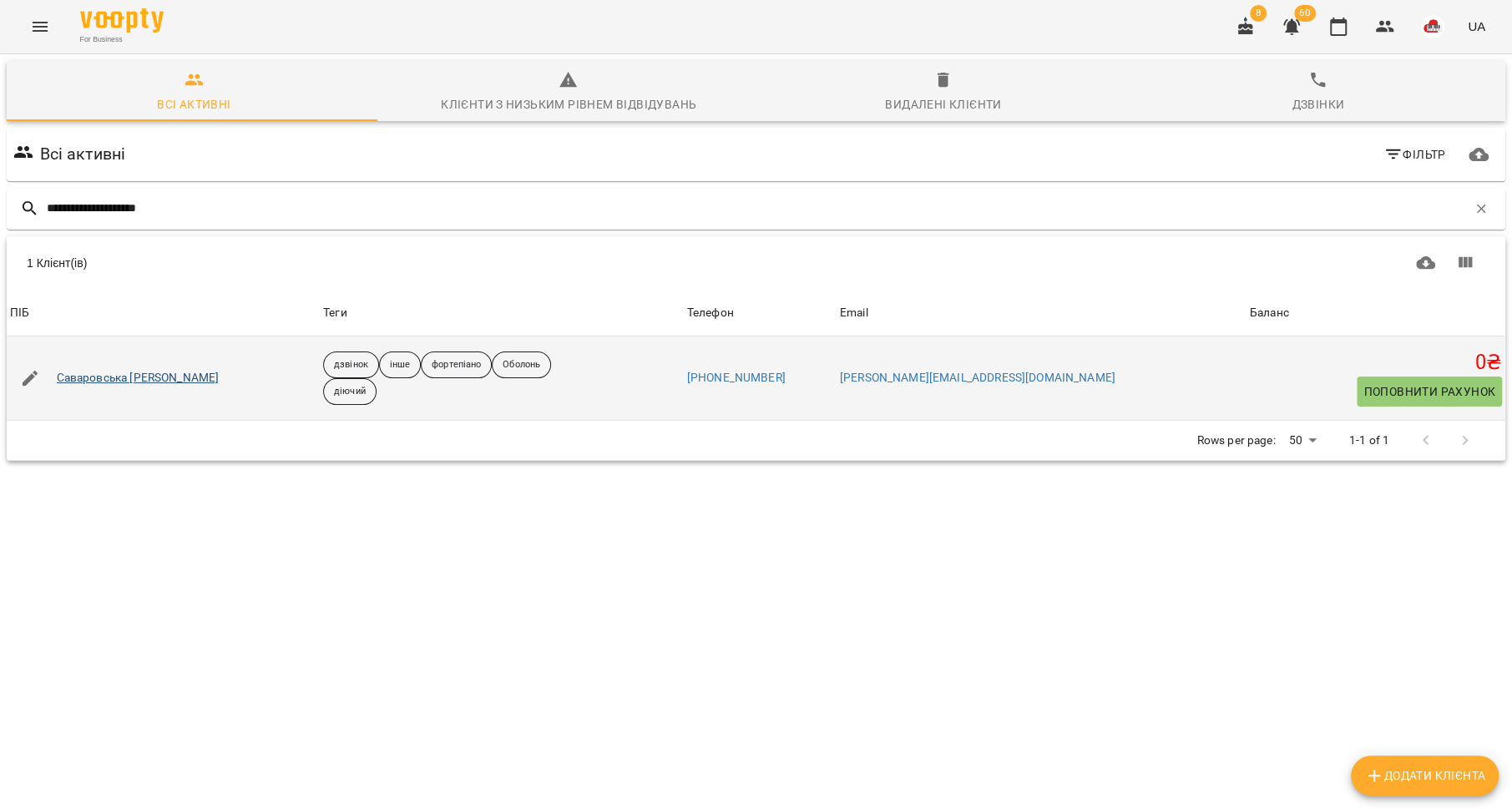
type input "**********"
click at [115, 376] on link "Саваровська [PERSON_NAME]" at bounding box center [138, 378] width 162 height 17
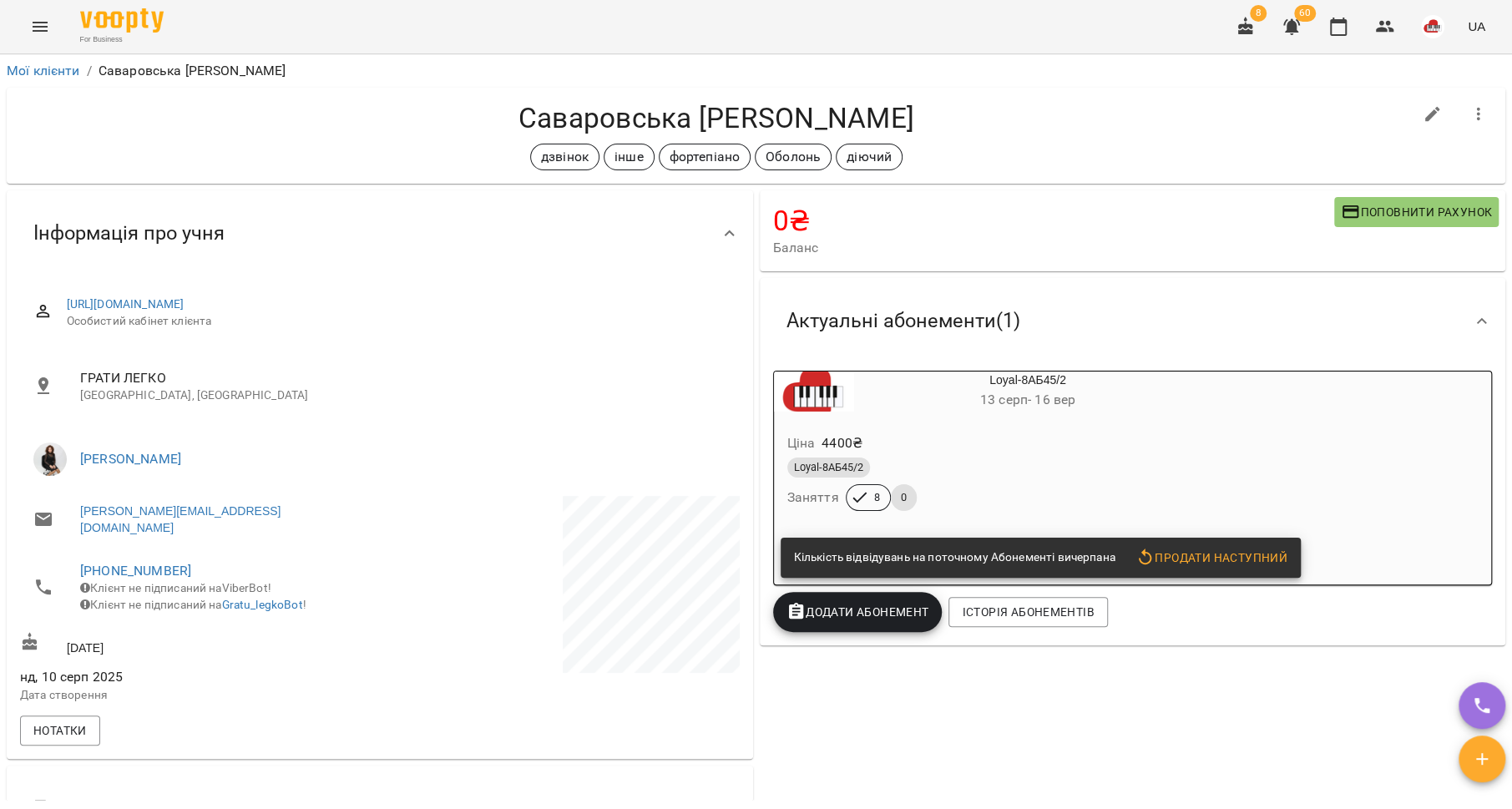
click at [1341, 217] on icon "button" at bounding box center [1351, 211] width 20 height 20
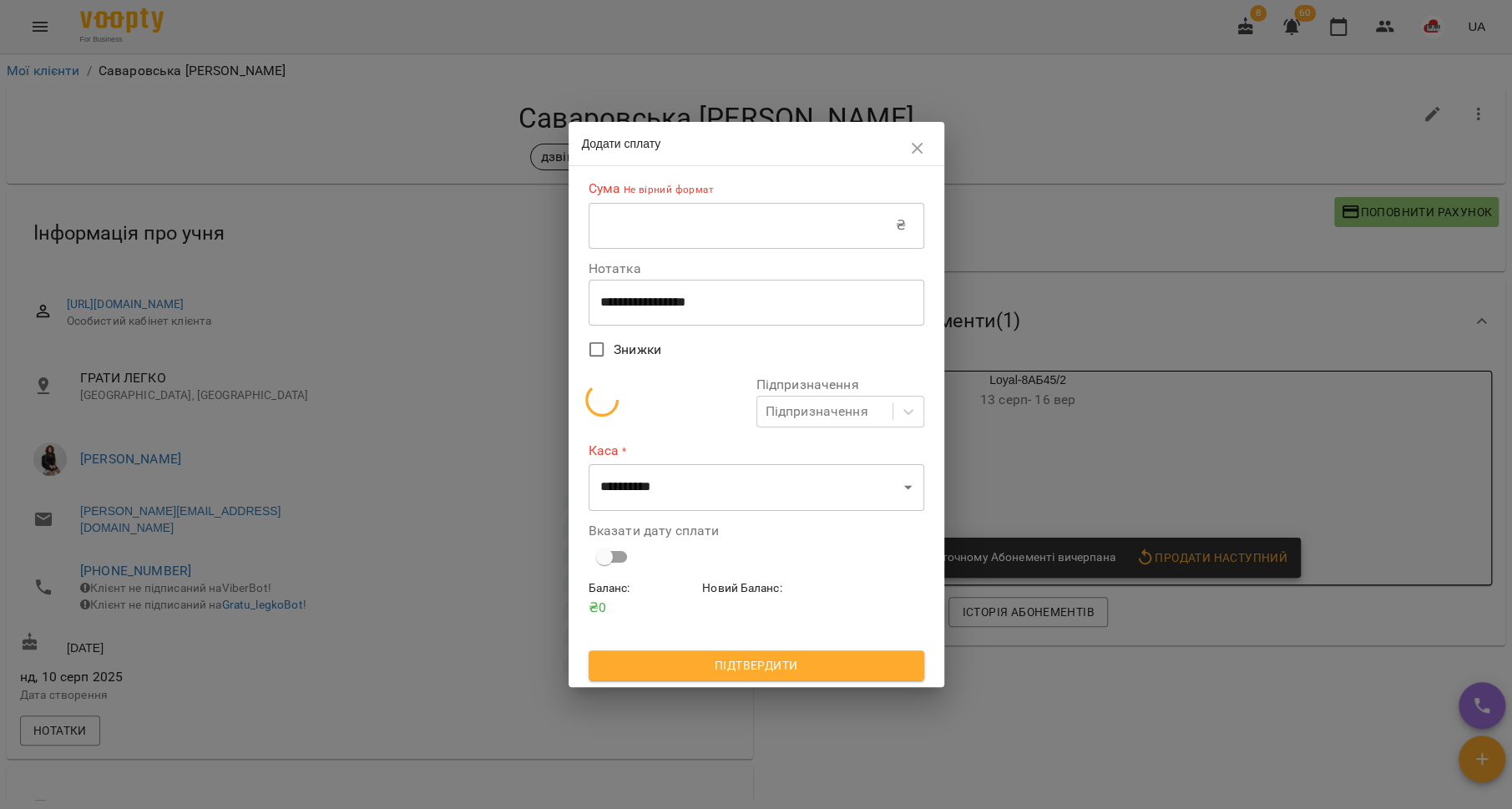
click at [729, 230] on input "text" at bounding box center [742, 225] width 307 height 47
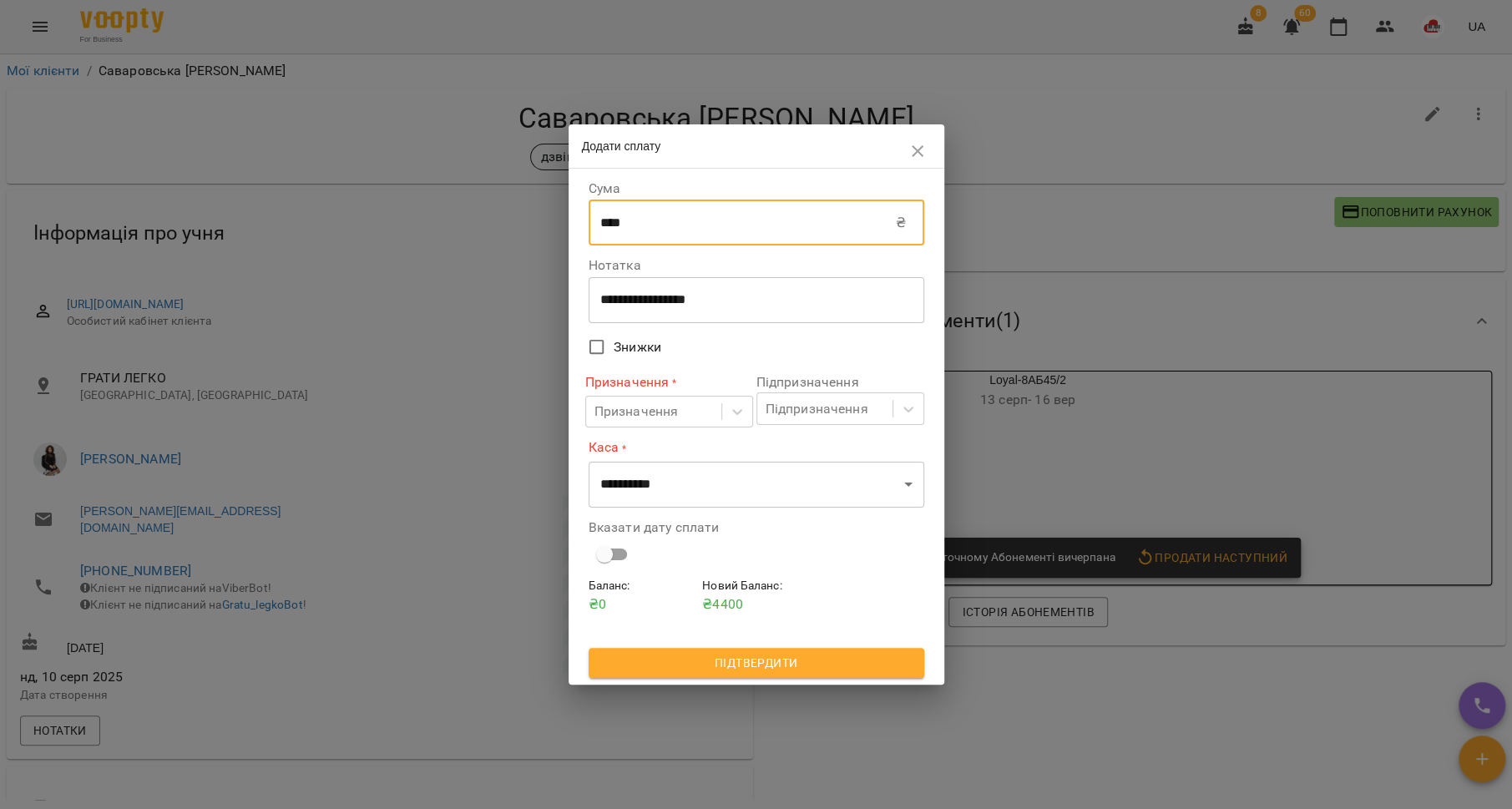
type input "****"
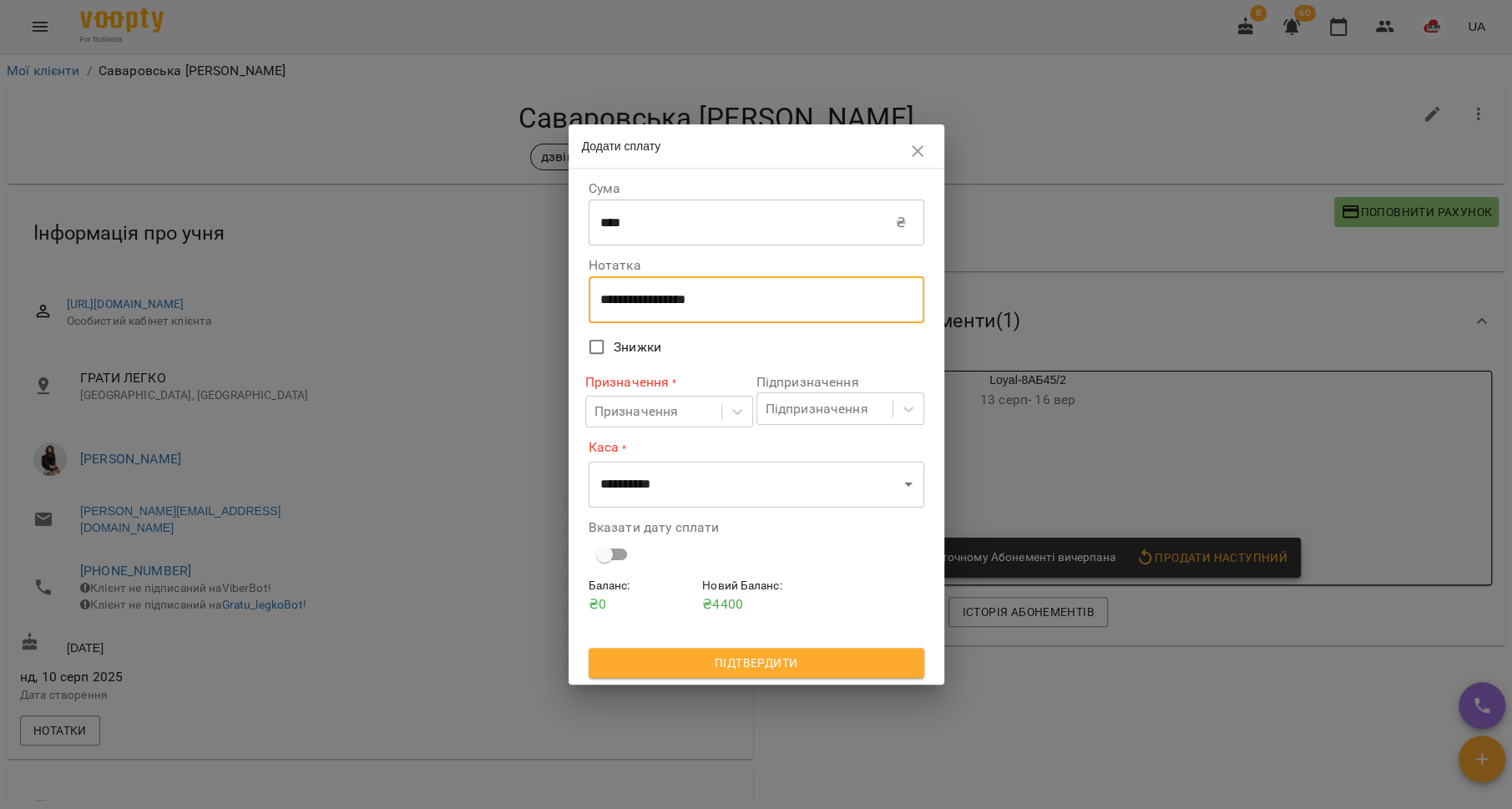
drag, startPoint x: 739, startPoint y: 305, endPoint x: 590, endPoint y: 297, distance: 149.2
click at [590, 297] on div "**********" at bounding box center [757, 300] width 336 height 47
type textarea "*******"
click at [733, 411] on icon at bounding box center [737, 411] width 10 height 6
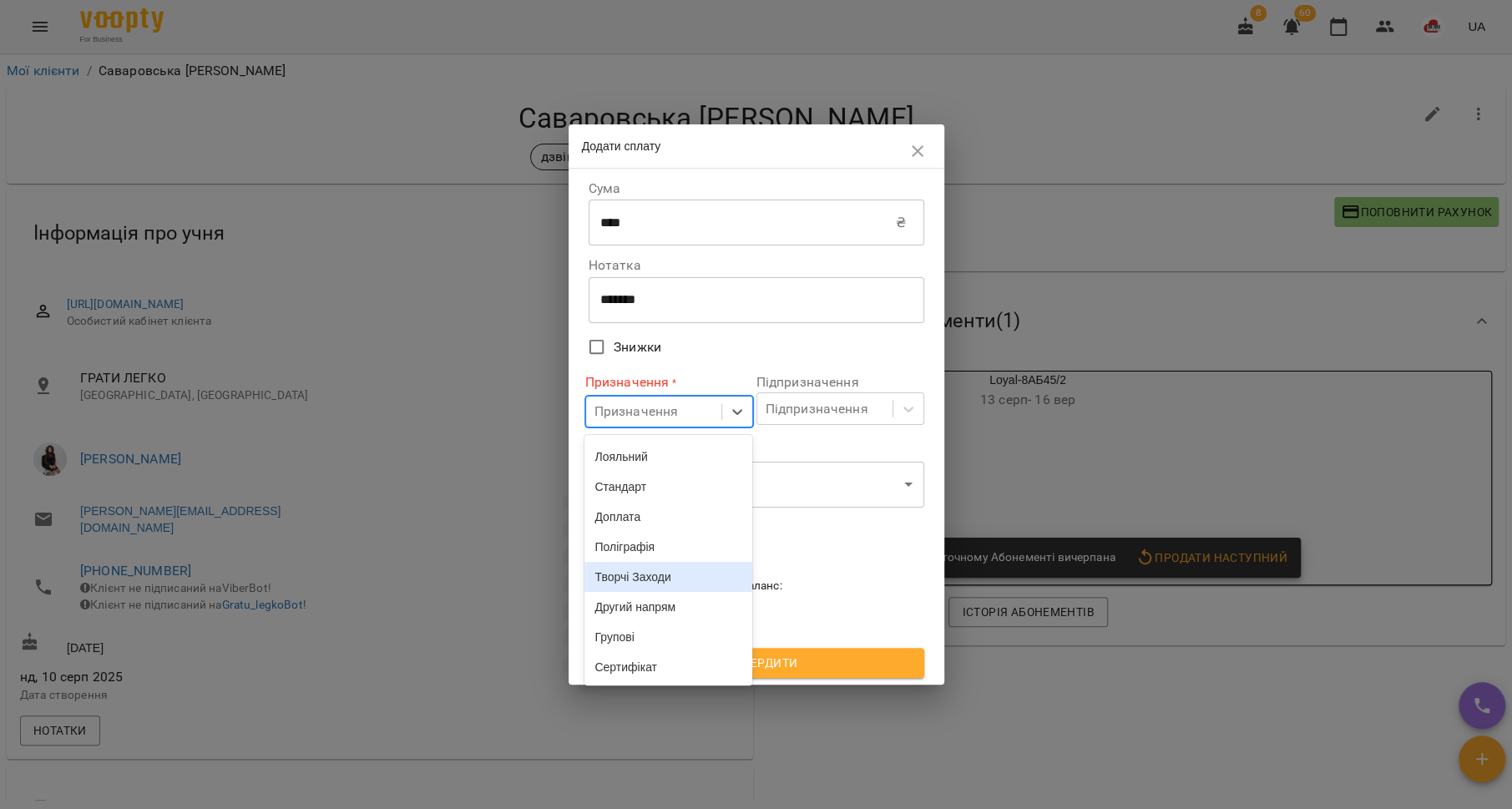
scroll to position [521, 0]
click at [671, 449] on div "Лояльний" at bounding box center [668, 456] width 168 height 30
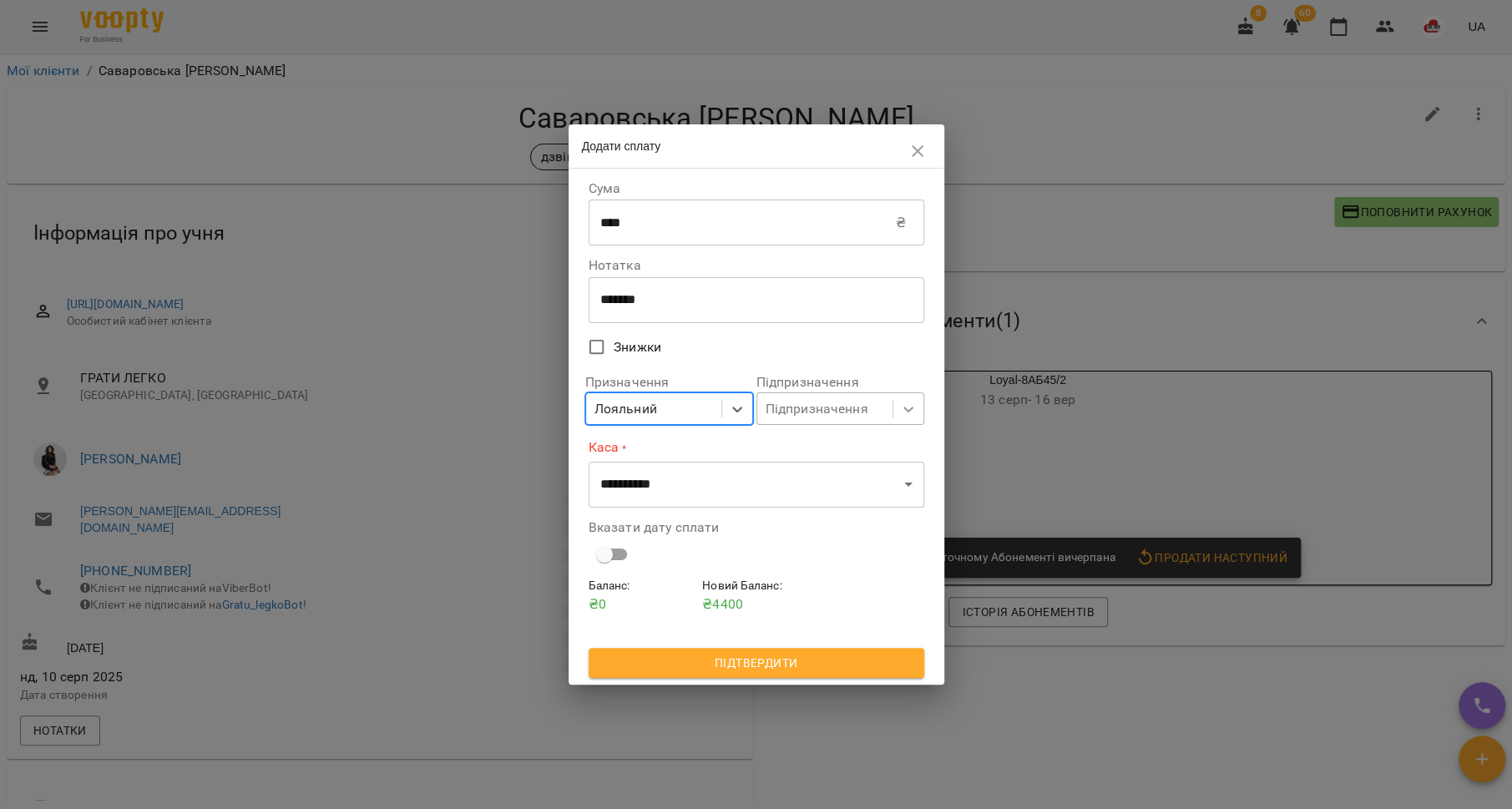
click at [904, 411] on icon at bounding box center [908, 409] width 17 height 17
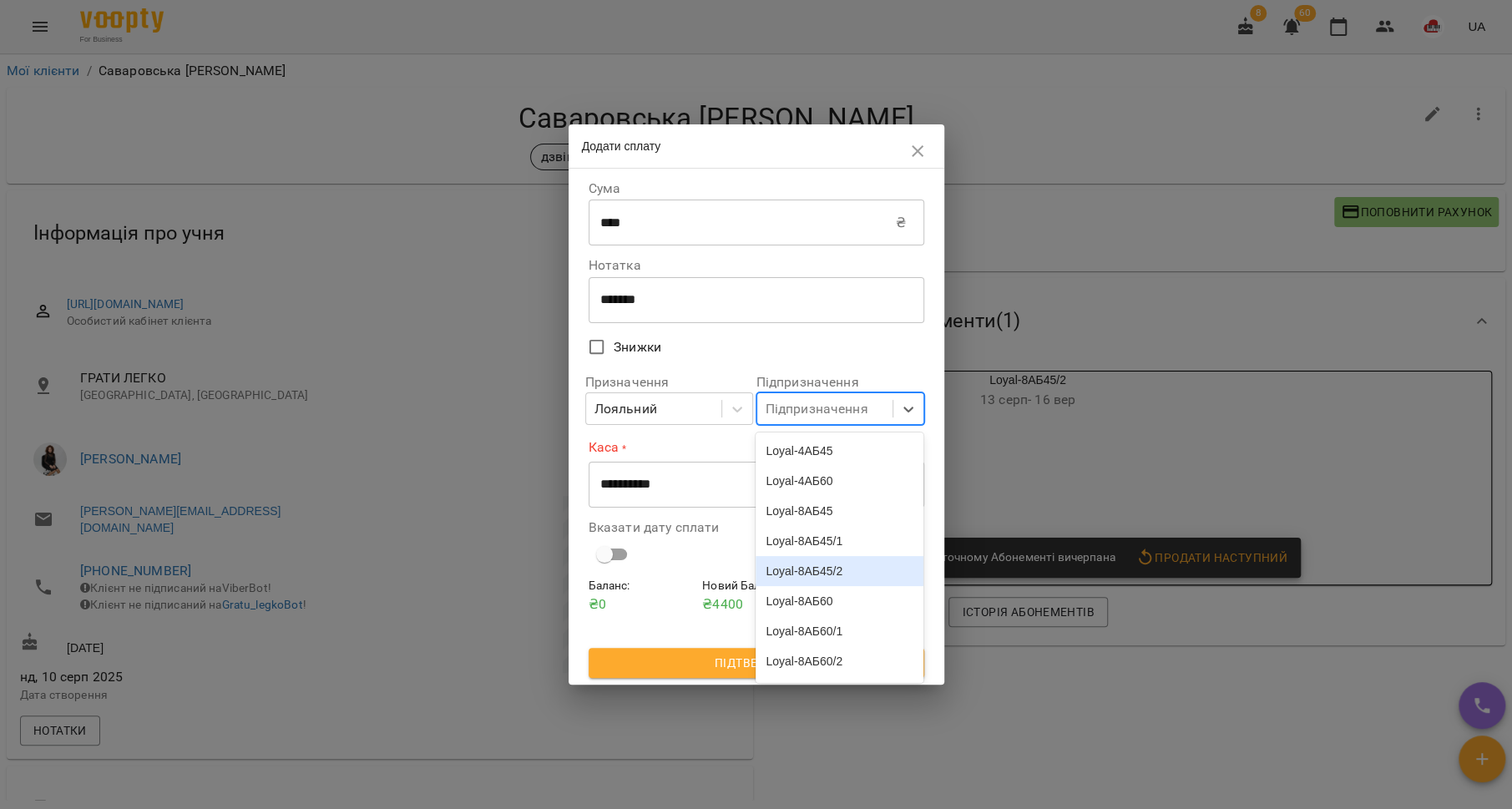
click at [859, 565] on div "Loyal-8АБ45/2" at bounding box center [840, 571] width 168 height 30
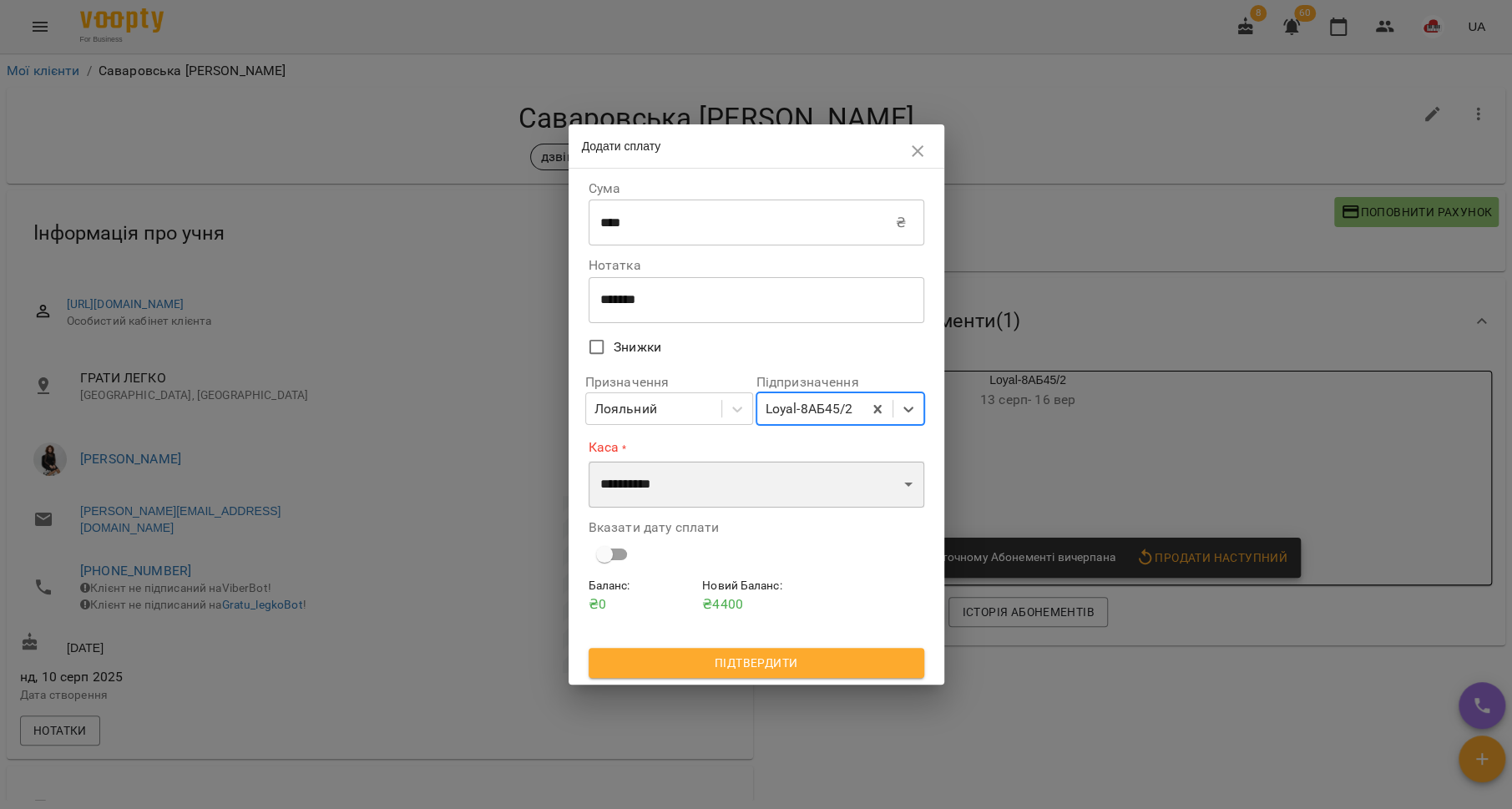
click at [774, 477] on select "**********" at bounding box center [757, 484] width 336 height 47
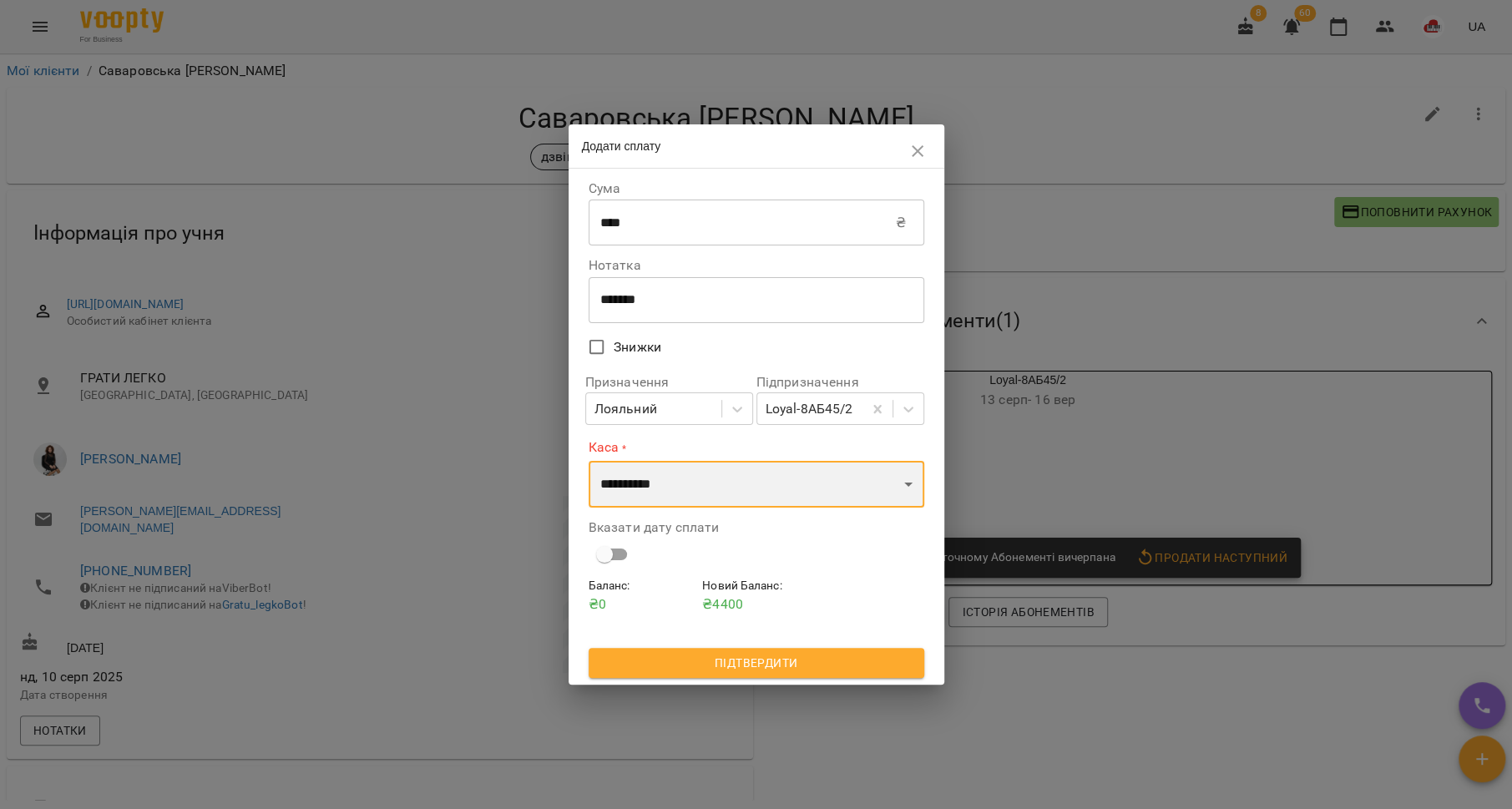
select select "**********"
click at [589, 461] on select "**********" at bounding box center [757, 484] width 336 height 47
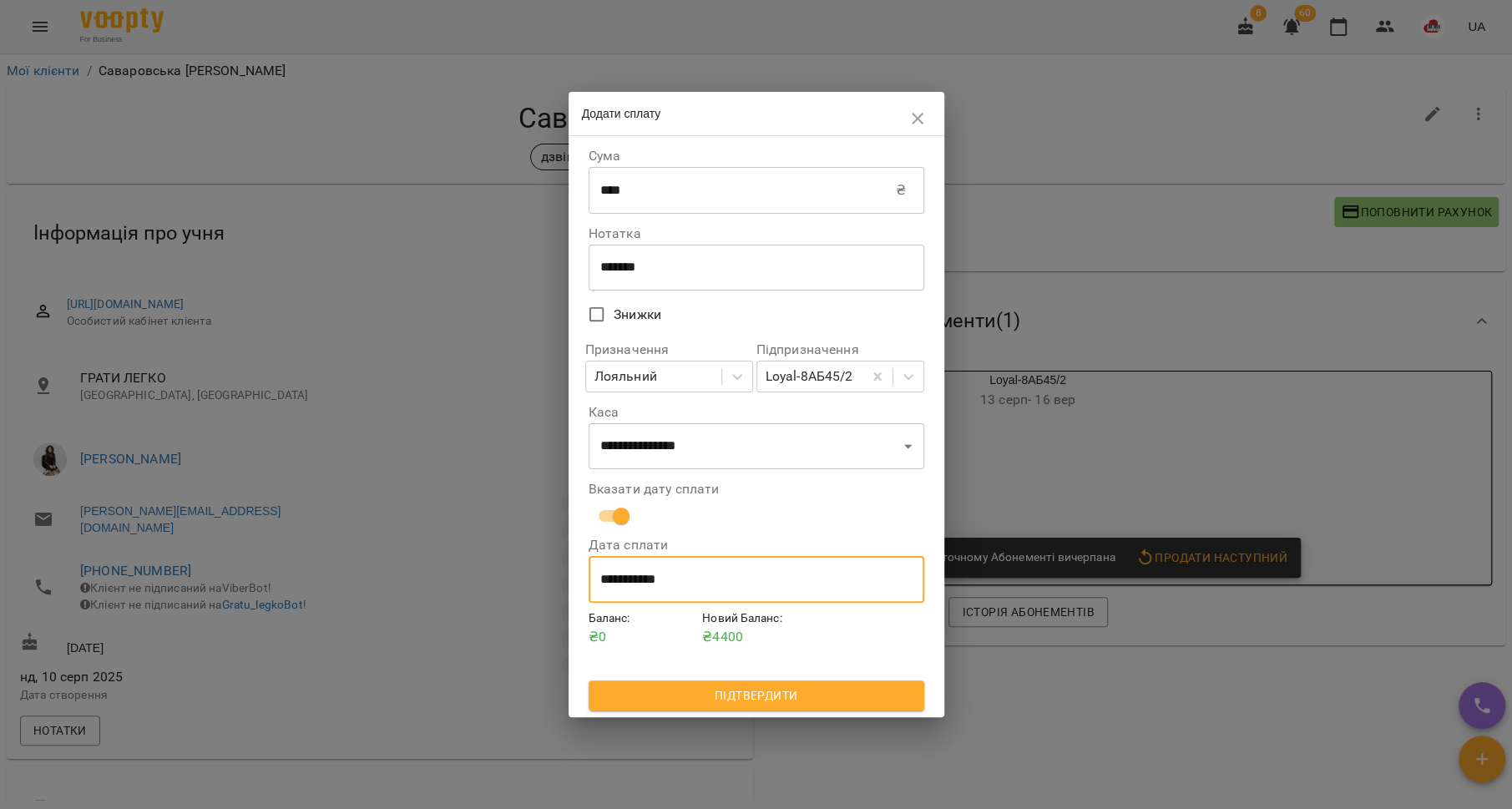
click at [644, 584] on input "**********" at bounding box center [757, 579] width 336 height 47
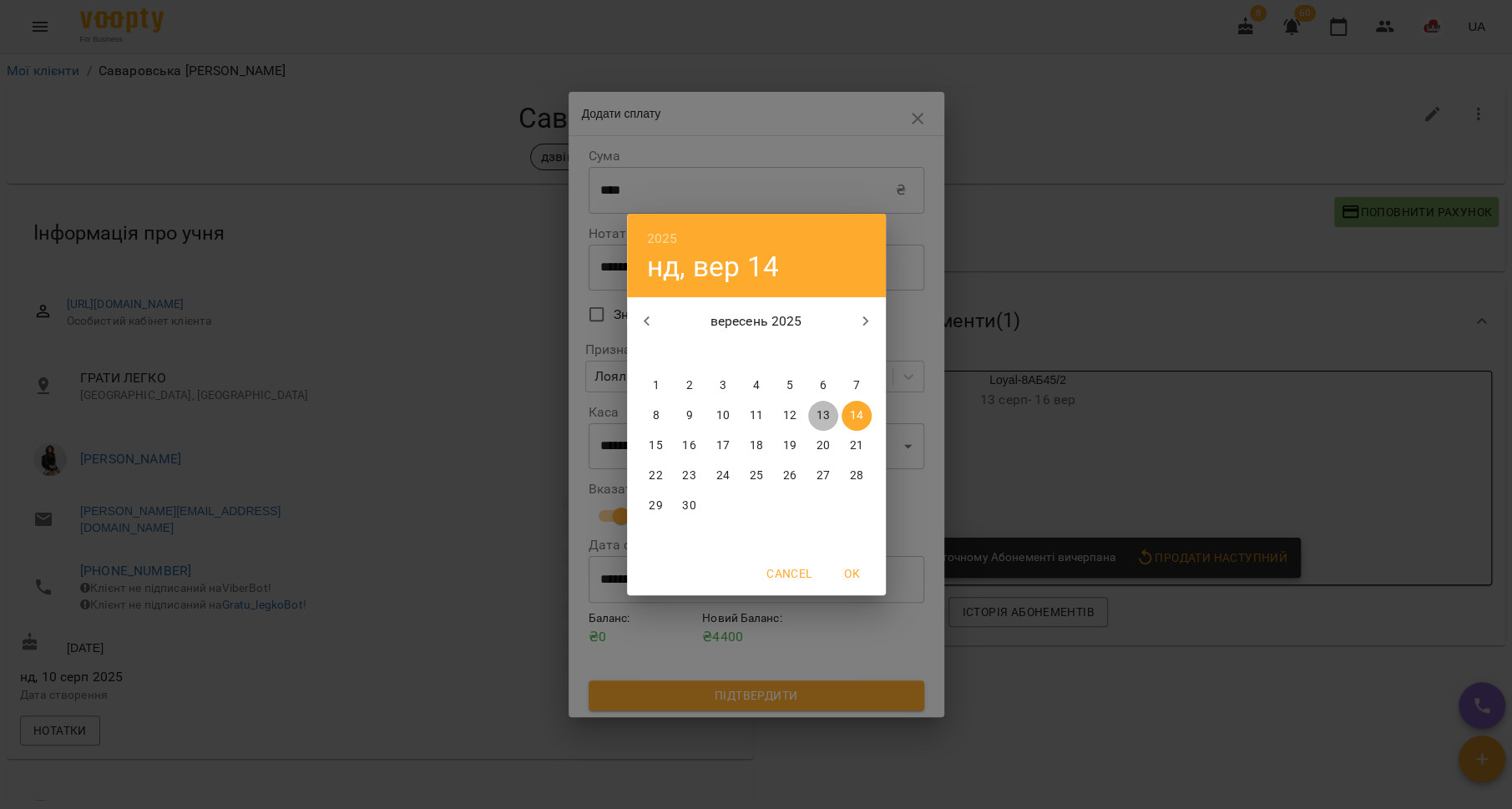
click at [824, 413] on p "13" at bounding box center [822, 416] width 13 height 17
type input "**********"
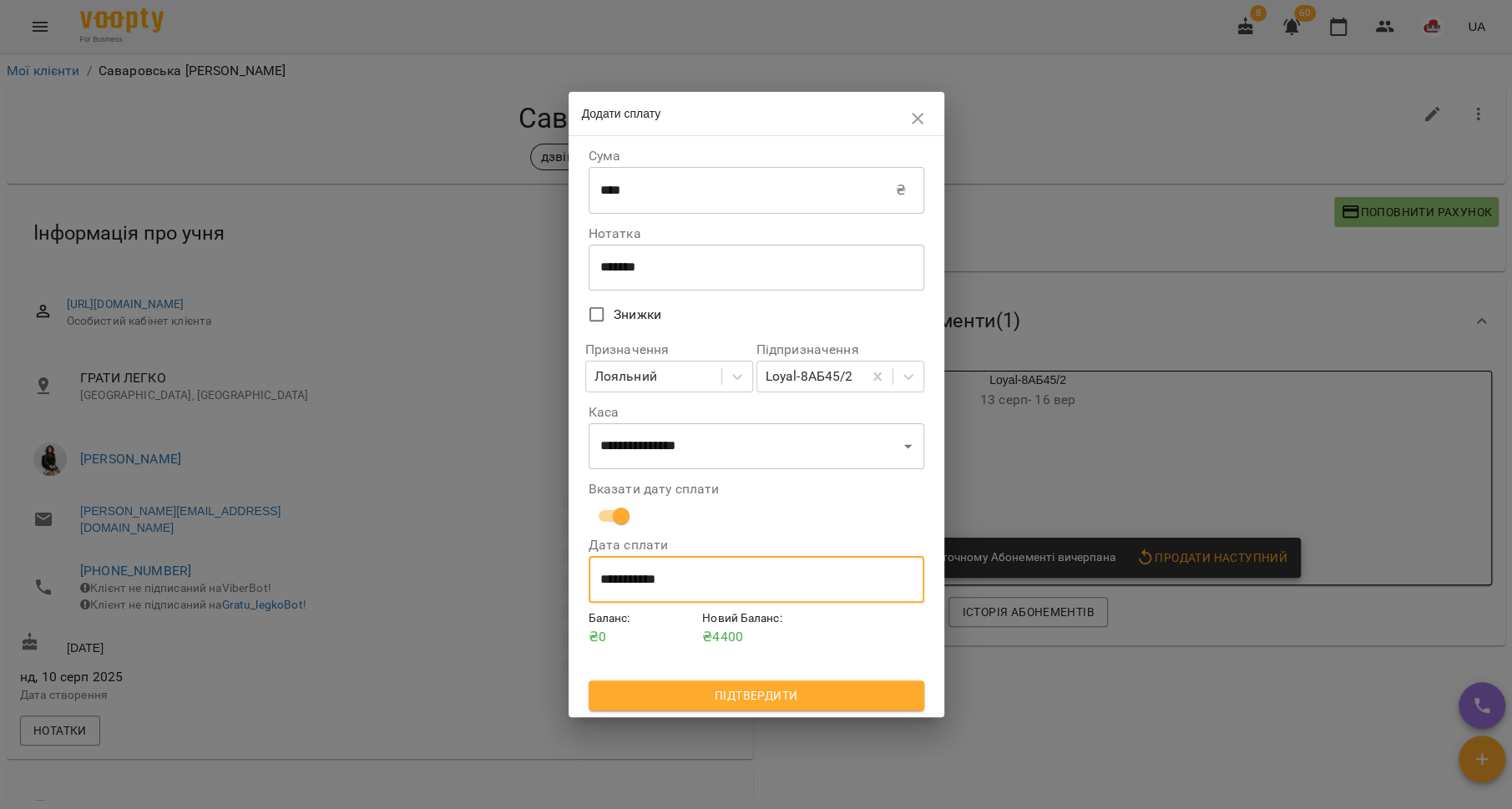
click at [763, 693] on span "Підтвердити" at bounding box center [756, 694] width 309 height 20
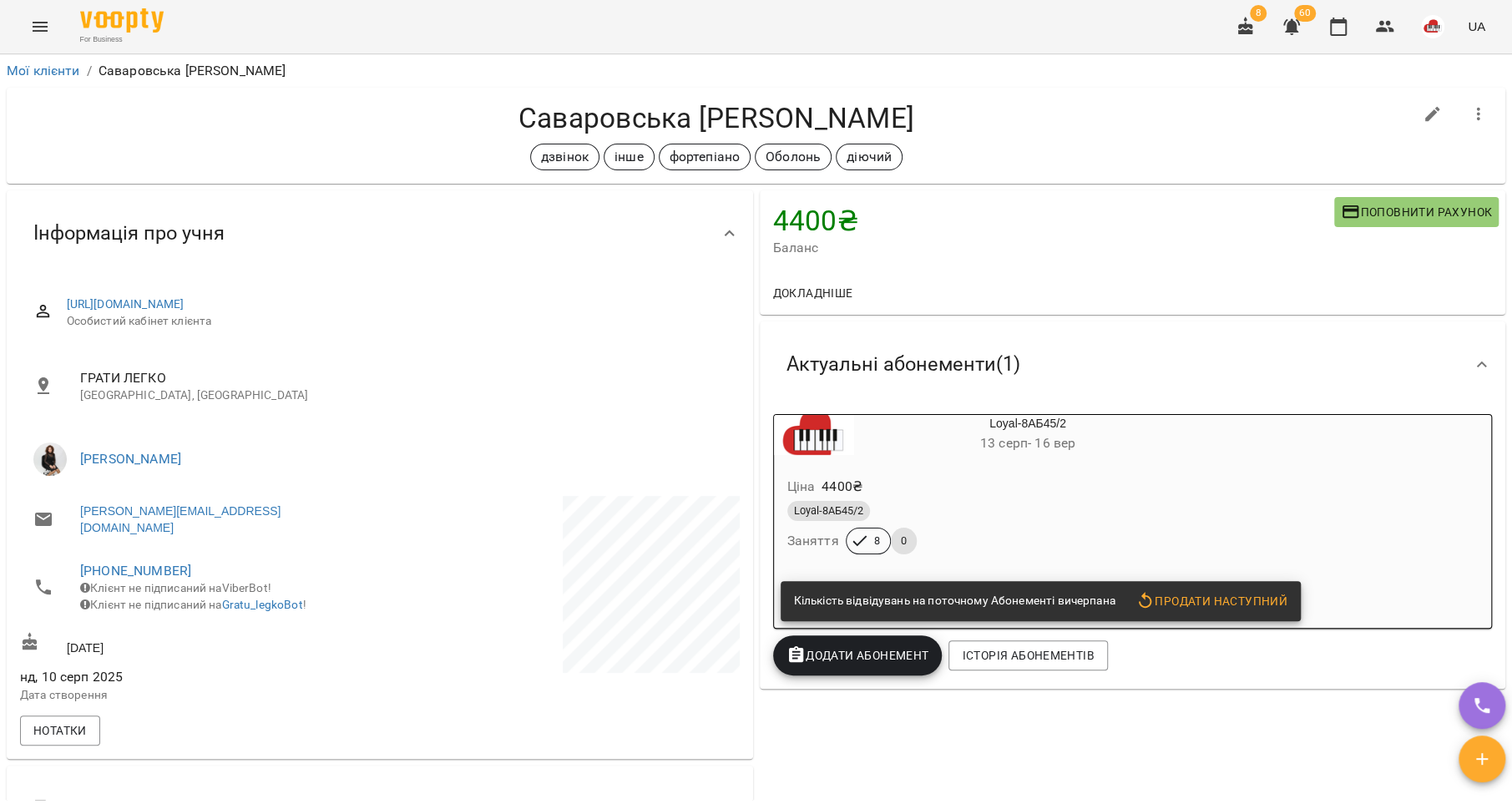
click at [819, 664] on span "Додати Абонемент" at bounding box center [858, 654] width 143 height 20
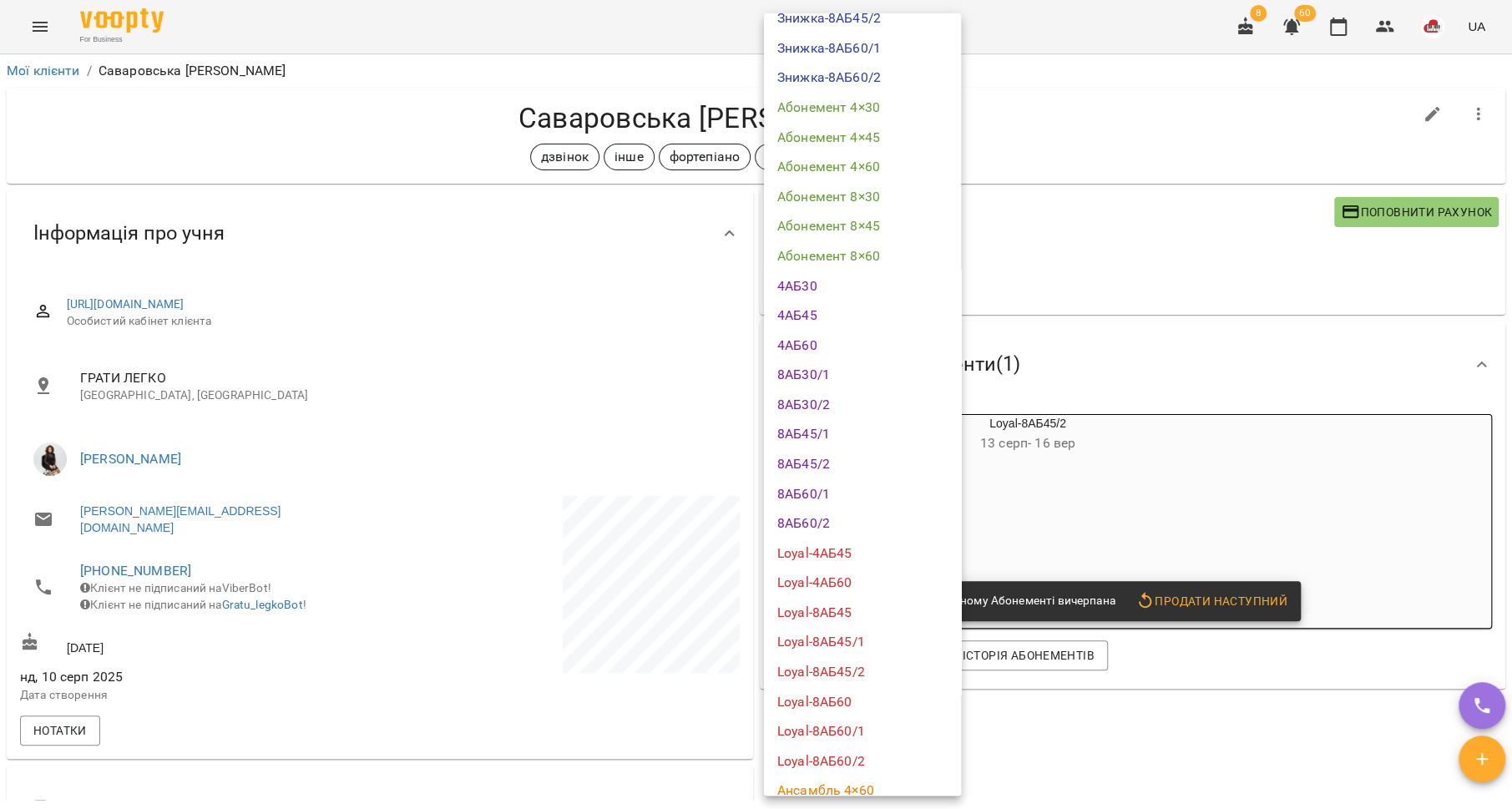
scroll to position [256, 0]
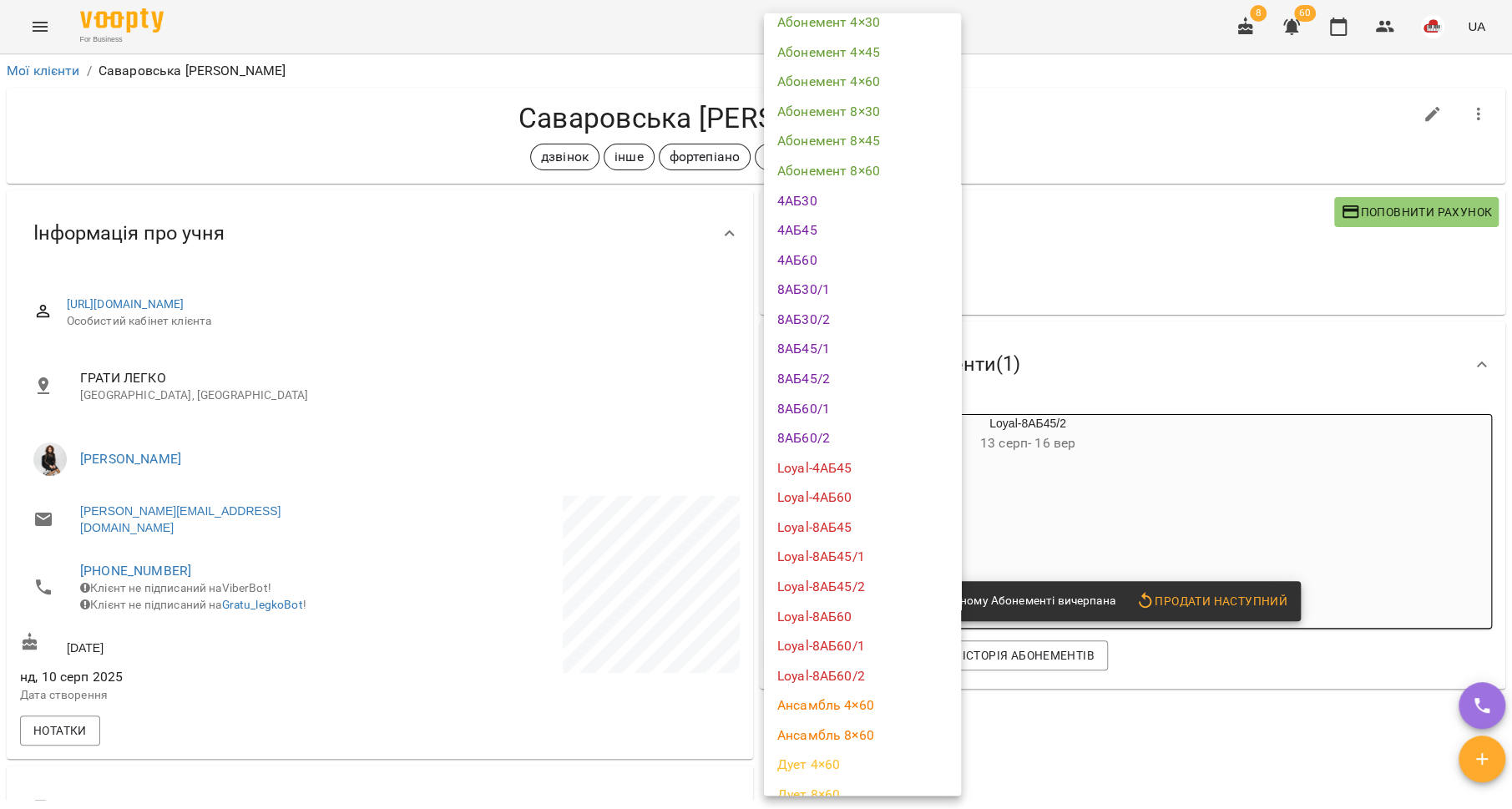
click at [867, 576] on li "Loyal-8АБ45/2" at bounding box center [862, 587] width 197 height 30
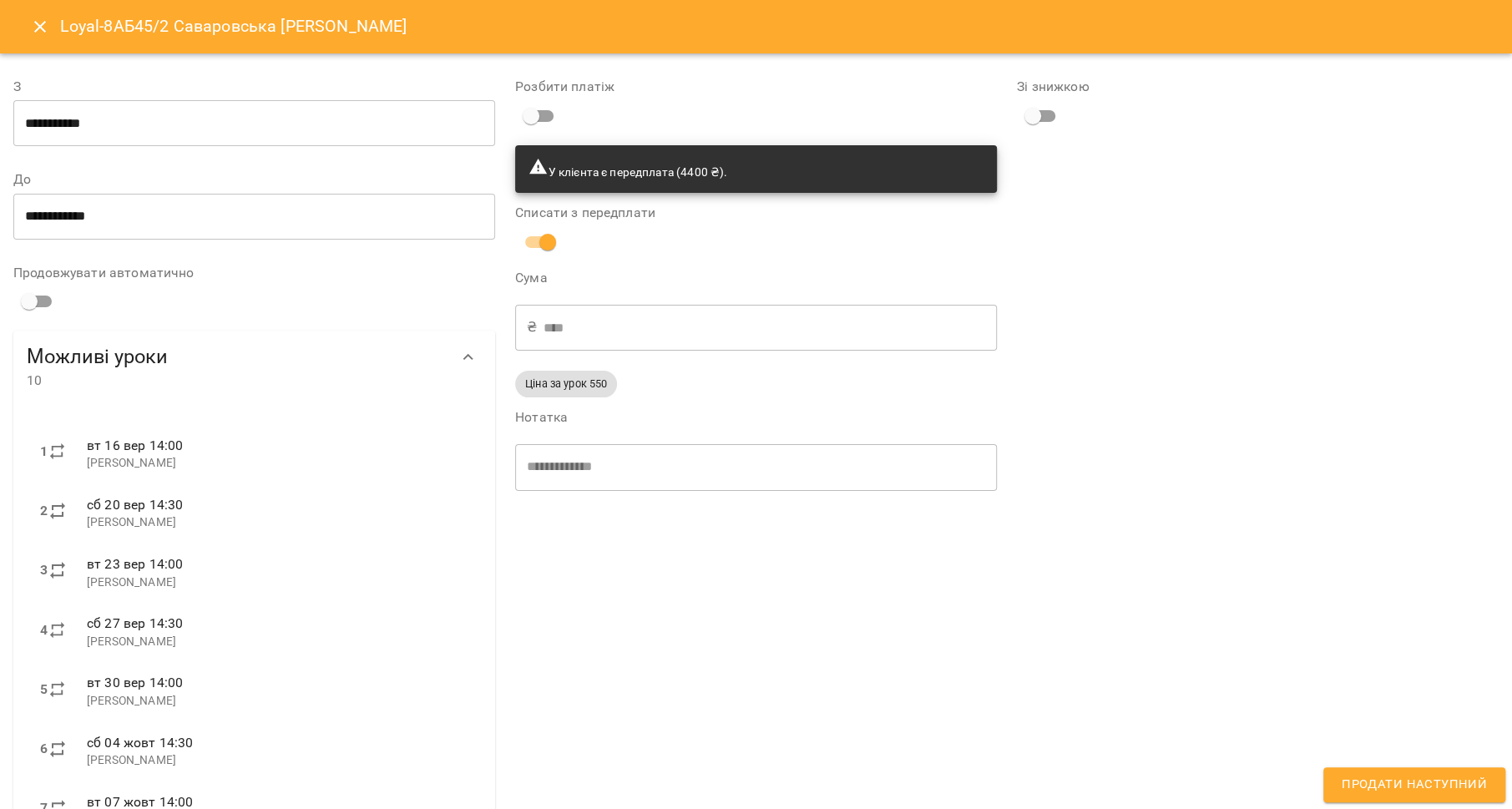
click at [1394, 783] on span "Продати наступний" at bounding box center [1415, 784] width 146 height 21
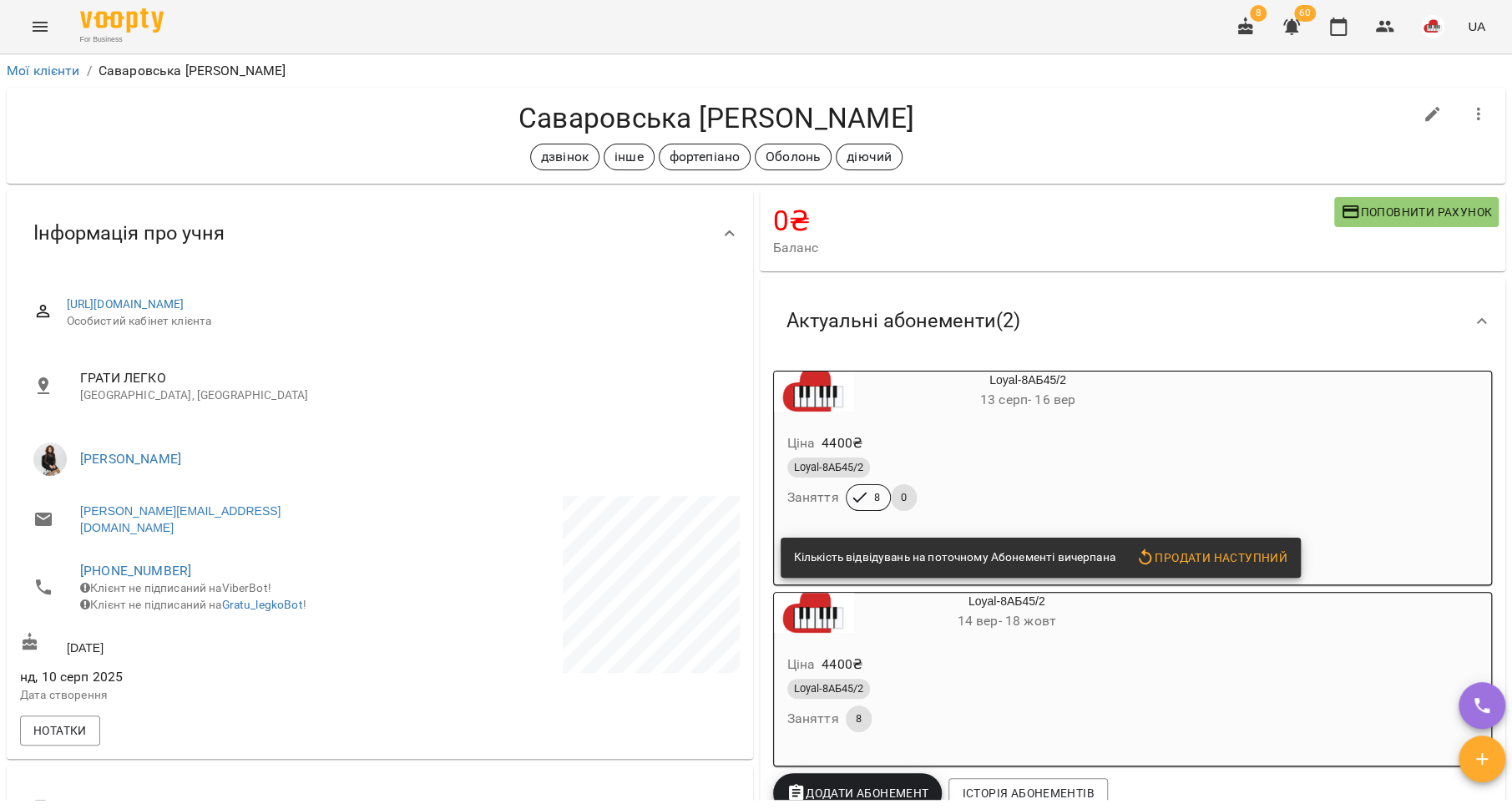
click at [957, 471] on div "Loyal-8АБ45/2" at bounding box center [988, 467] width 401 height 20
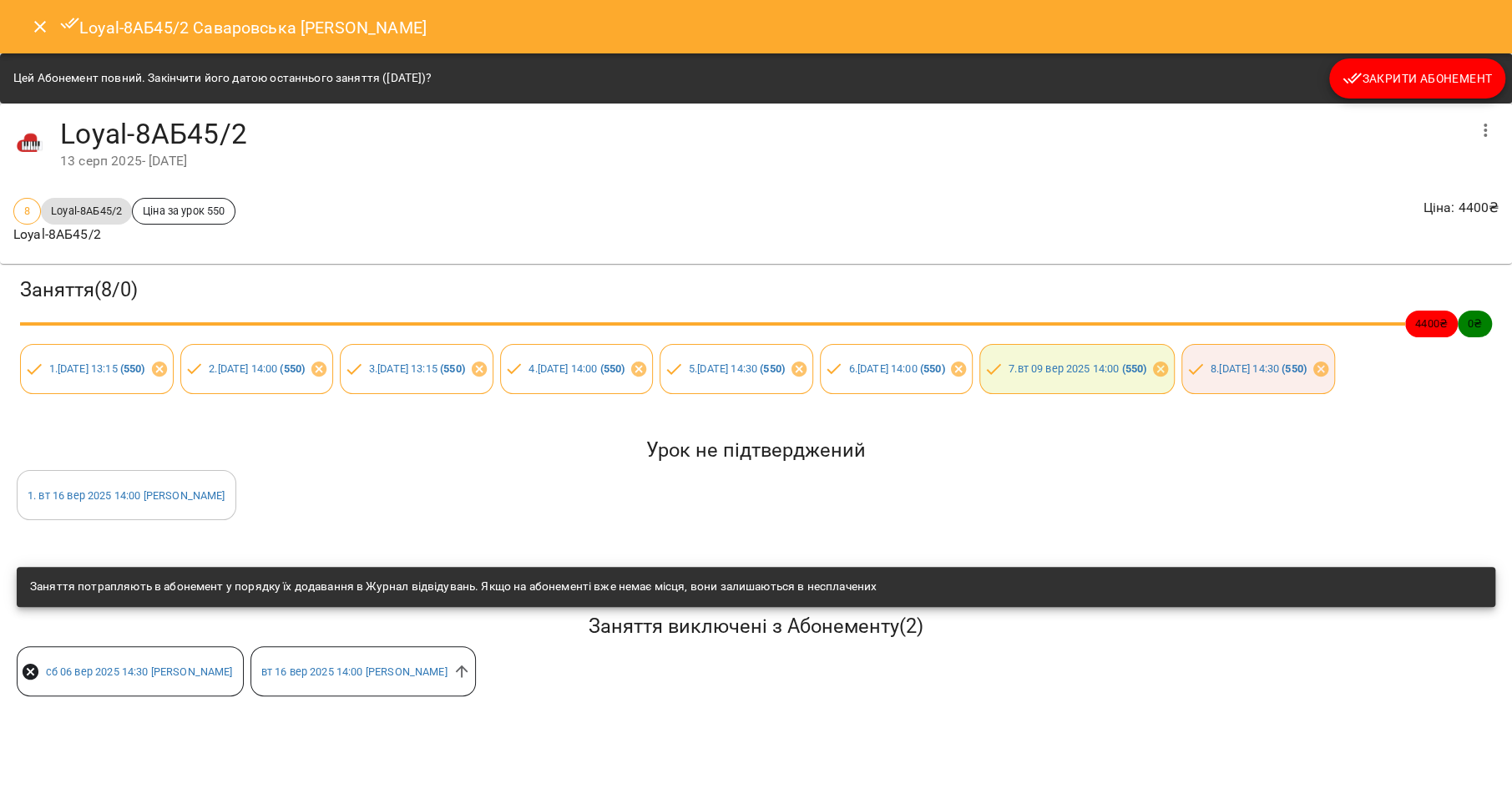
click at [1365, 85] on span "Закрити Абонемент" at bounding box center [1417, 77] width 149 height 20
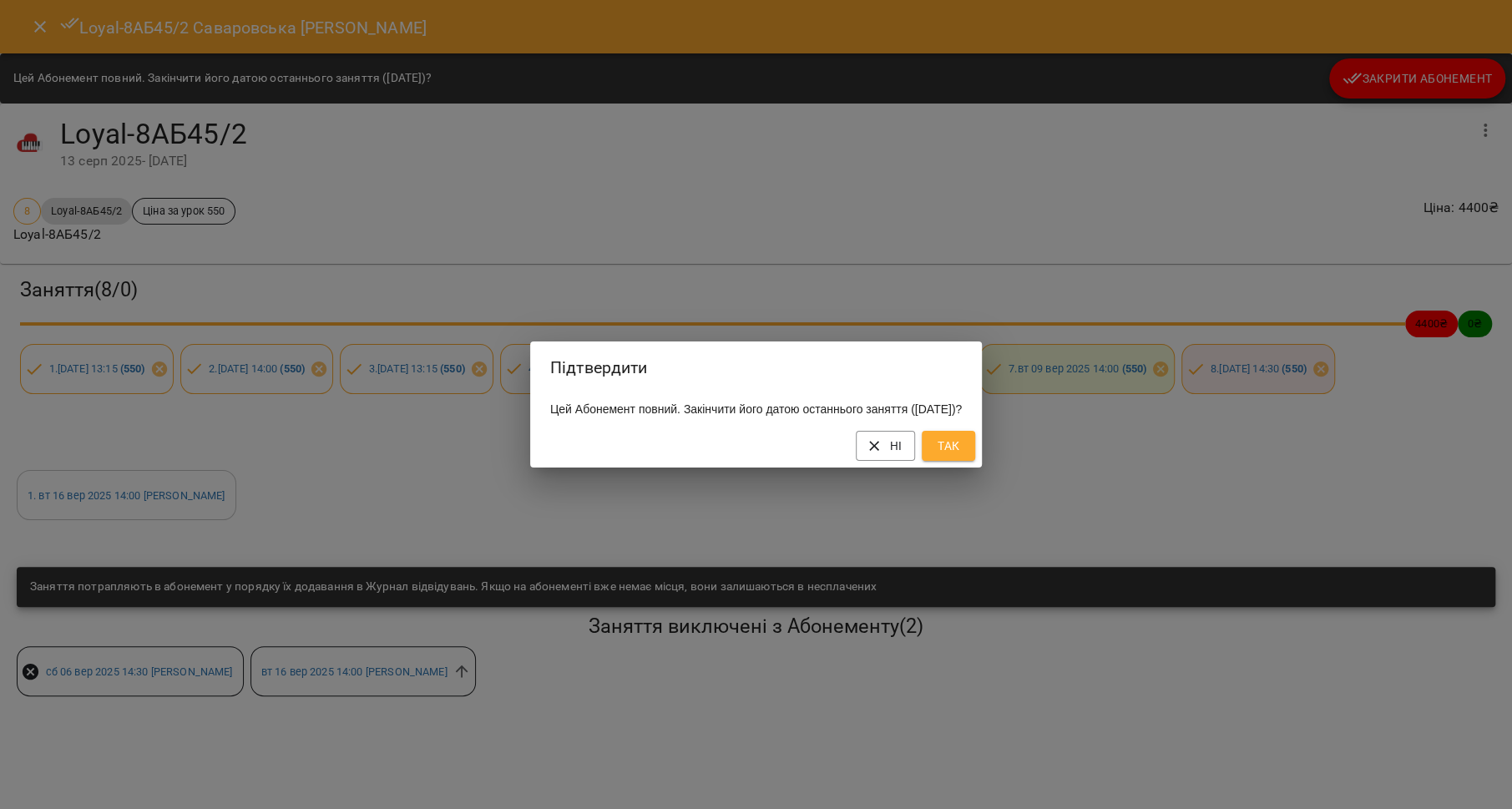
click at [962, 455] on span "Так" at bounding box center [948, 445] width 27 height 20
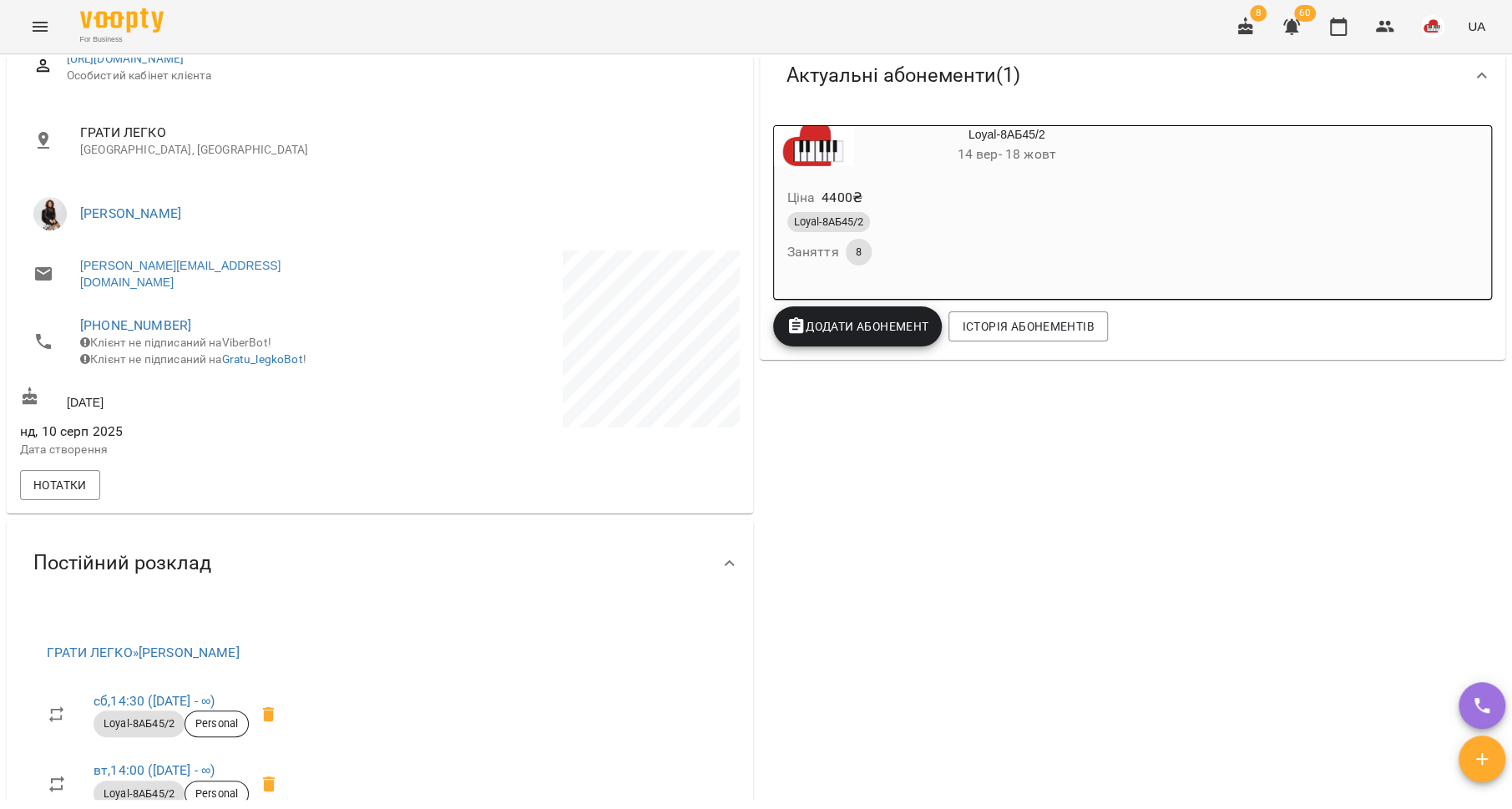
scroll to position [0, 0]
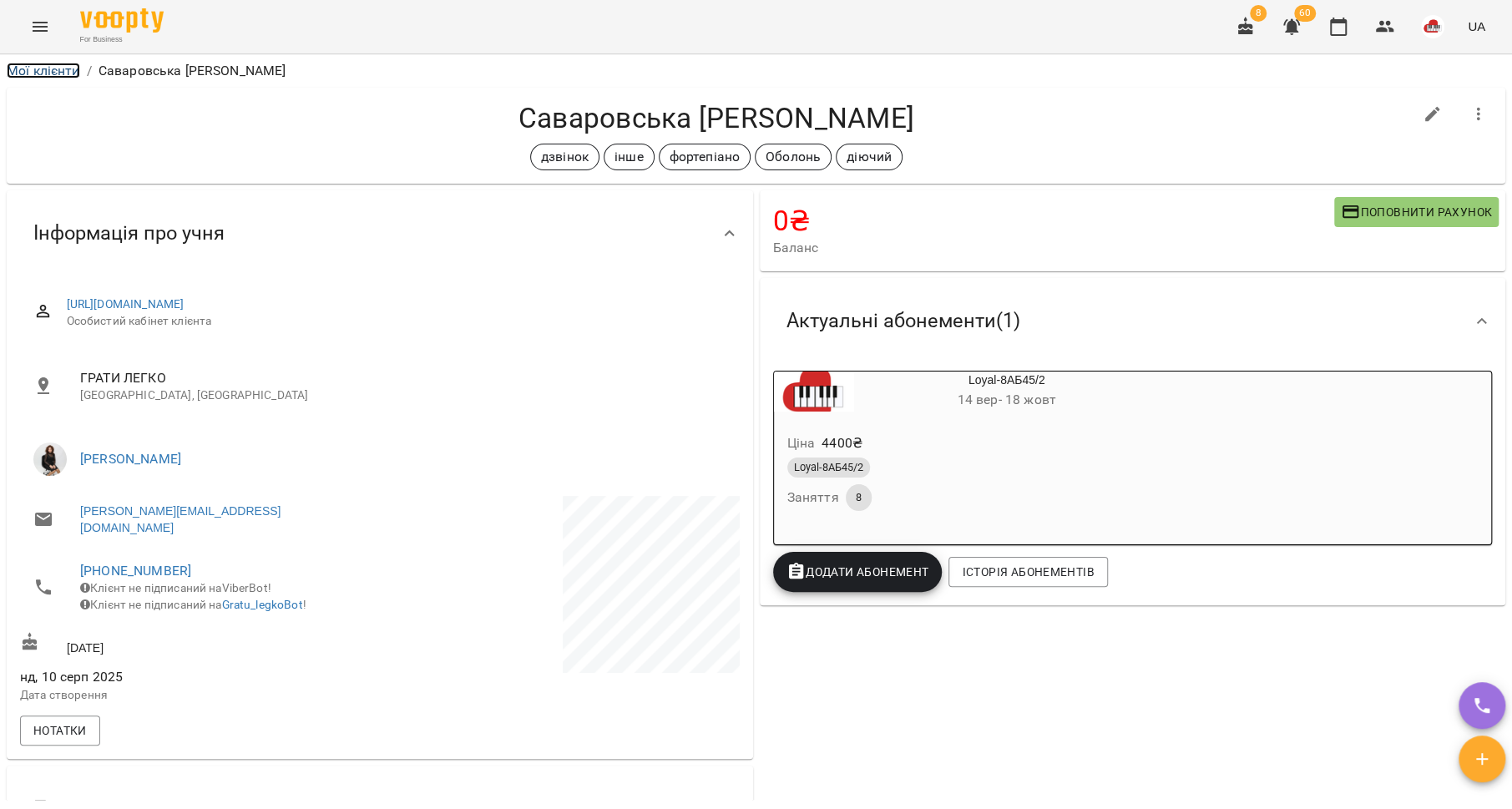
click at [58, 75] on link "Мої клієнти" at bounding box center [43, 70] width 74 height 16
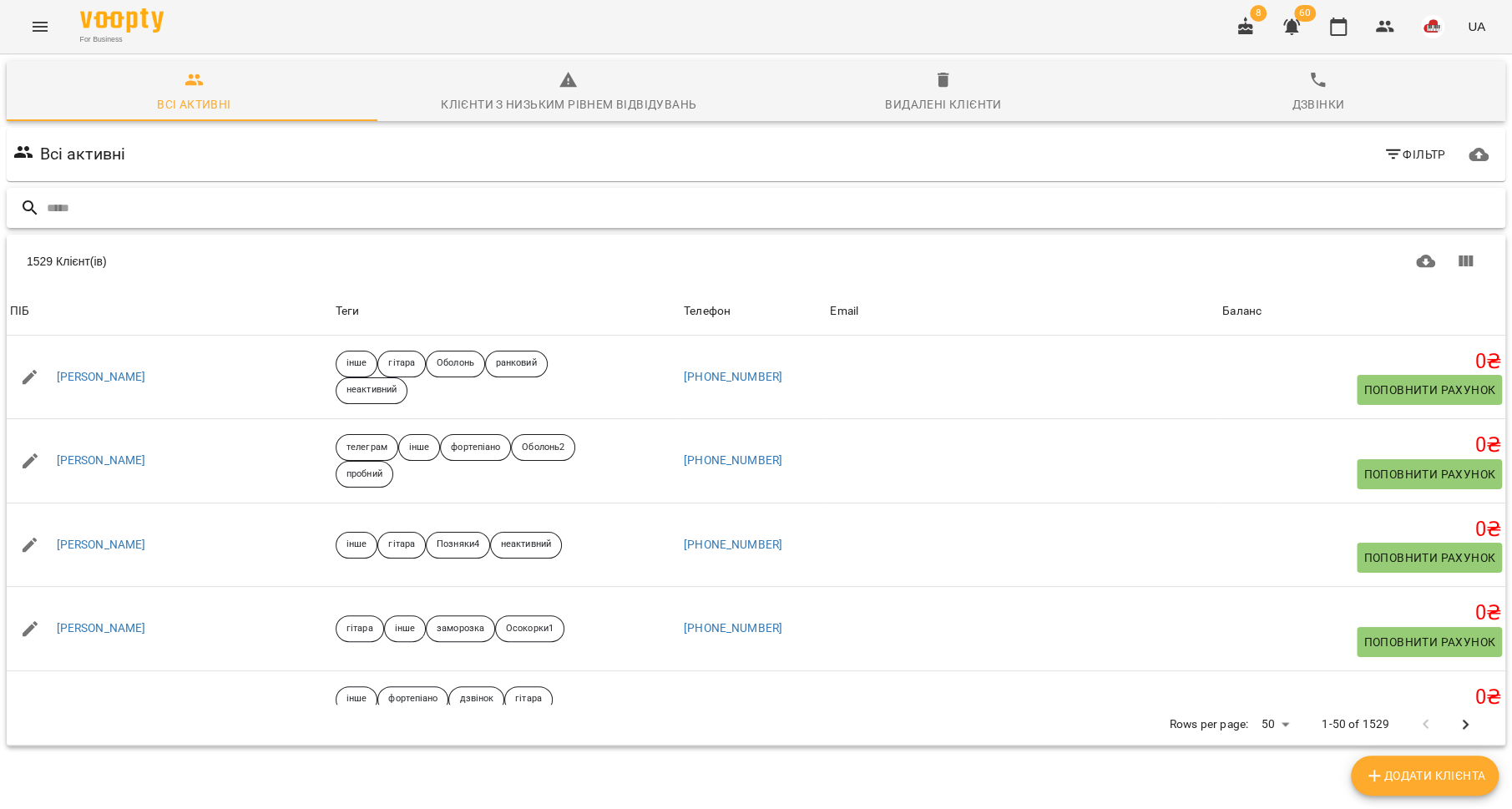
paste input "**********"
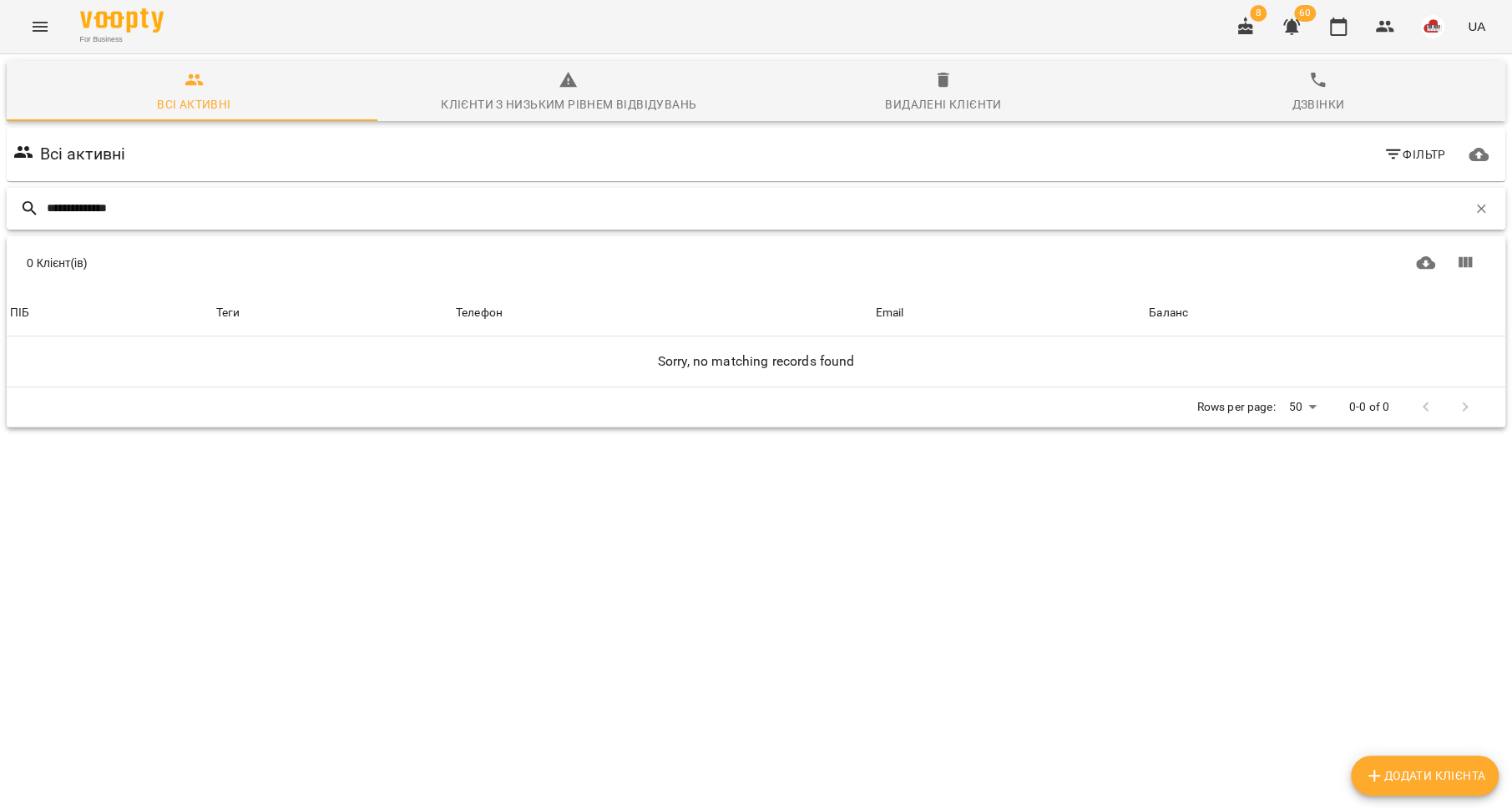
click at [81, 209] on input "**********" at bounding box center [757, 208] width 1421 height 28
click at [116, 207] on input "********" at bounding box center [757, 208] width 1421 height 28
type input "*"
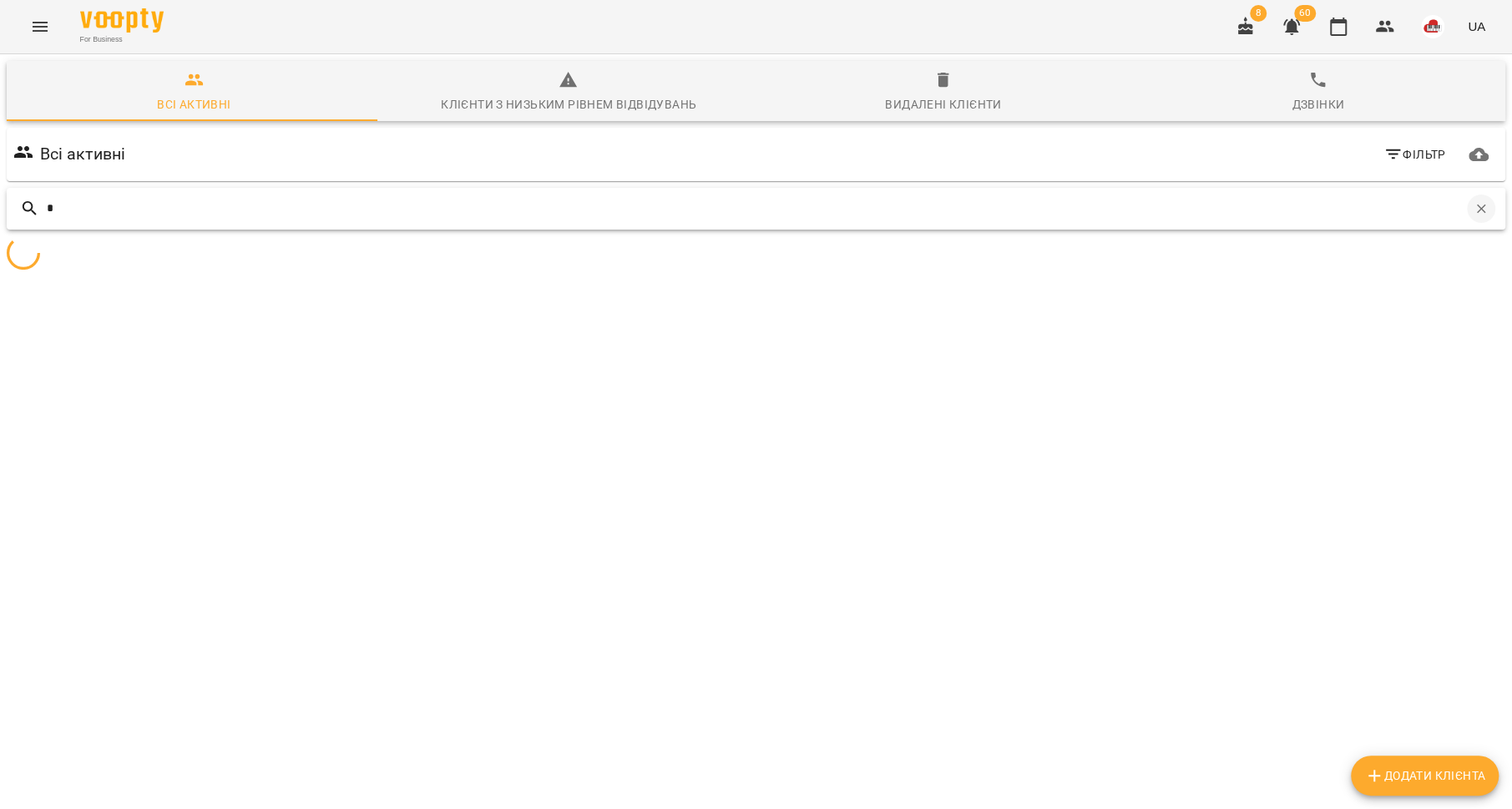
click at [1471, 205] on button "button" at bounding box center [1481, 208] width 28 height 28
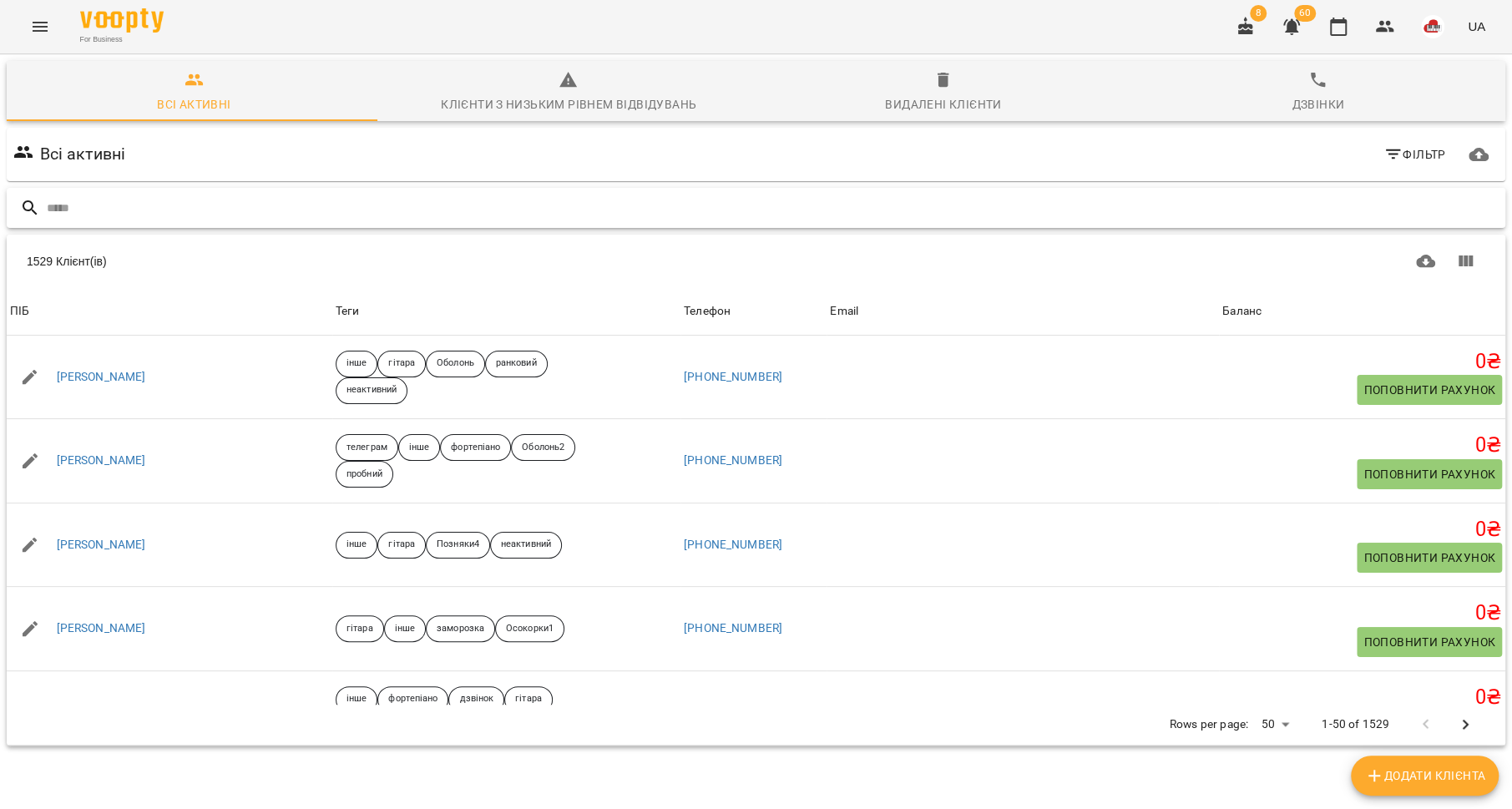
click at [41, 20] on icon "Menu" at bounding box center [39, 26] width 20 height 20
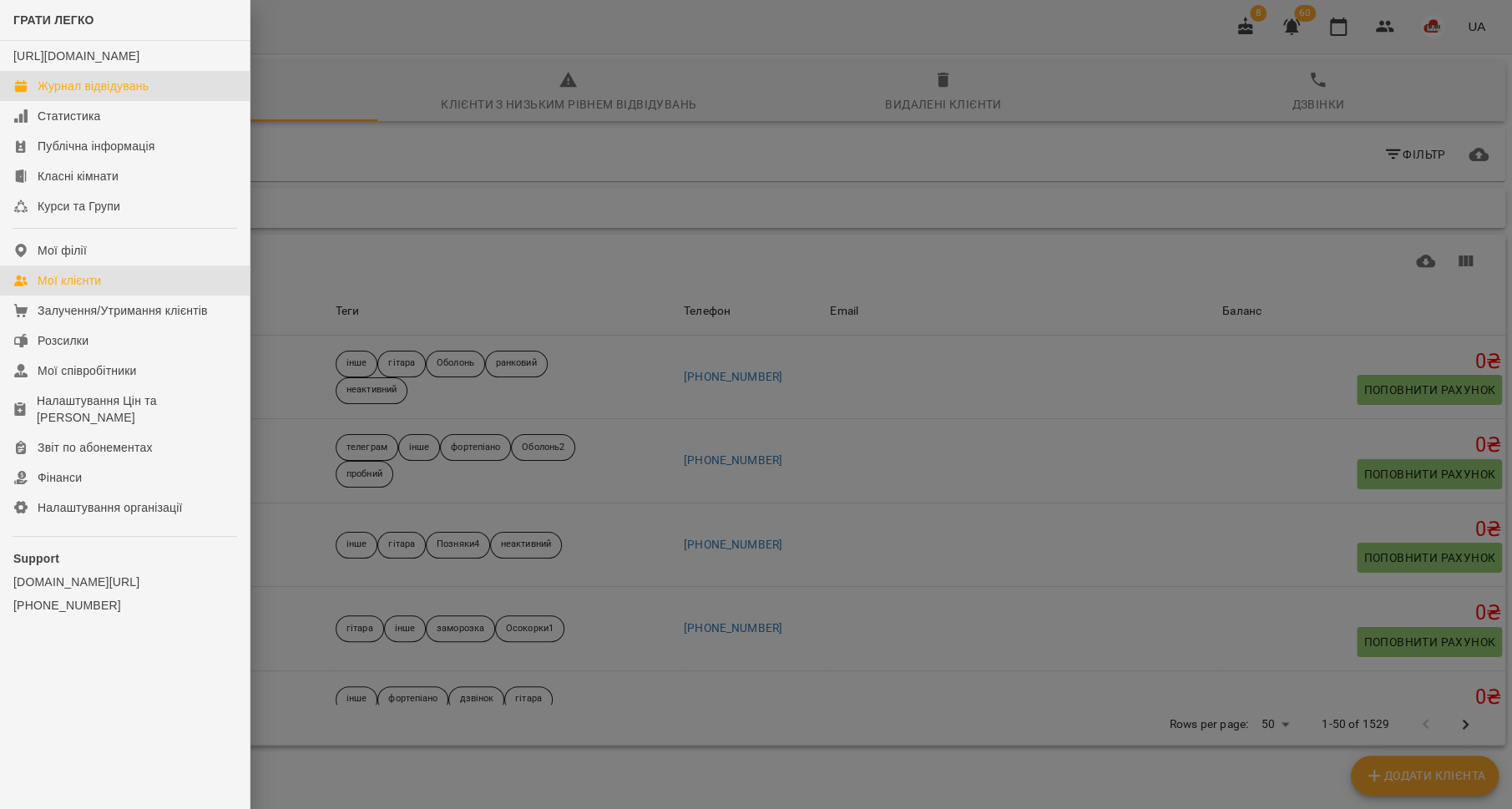
click at [68, 94] on div "Журнал відвідувань" at bounding box center [92, 86] width 111 height 17
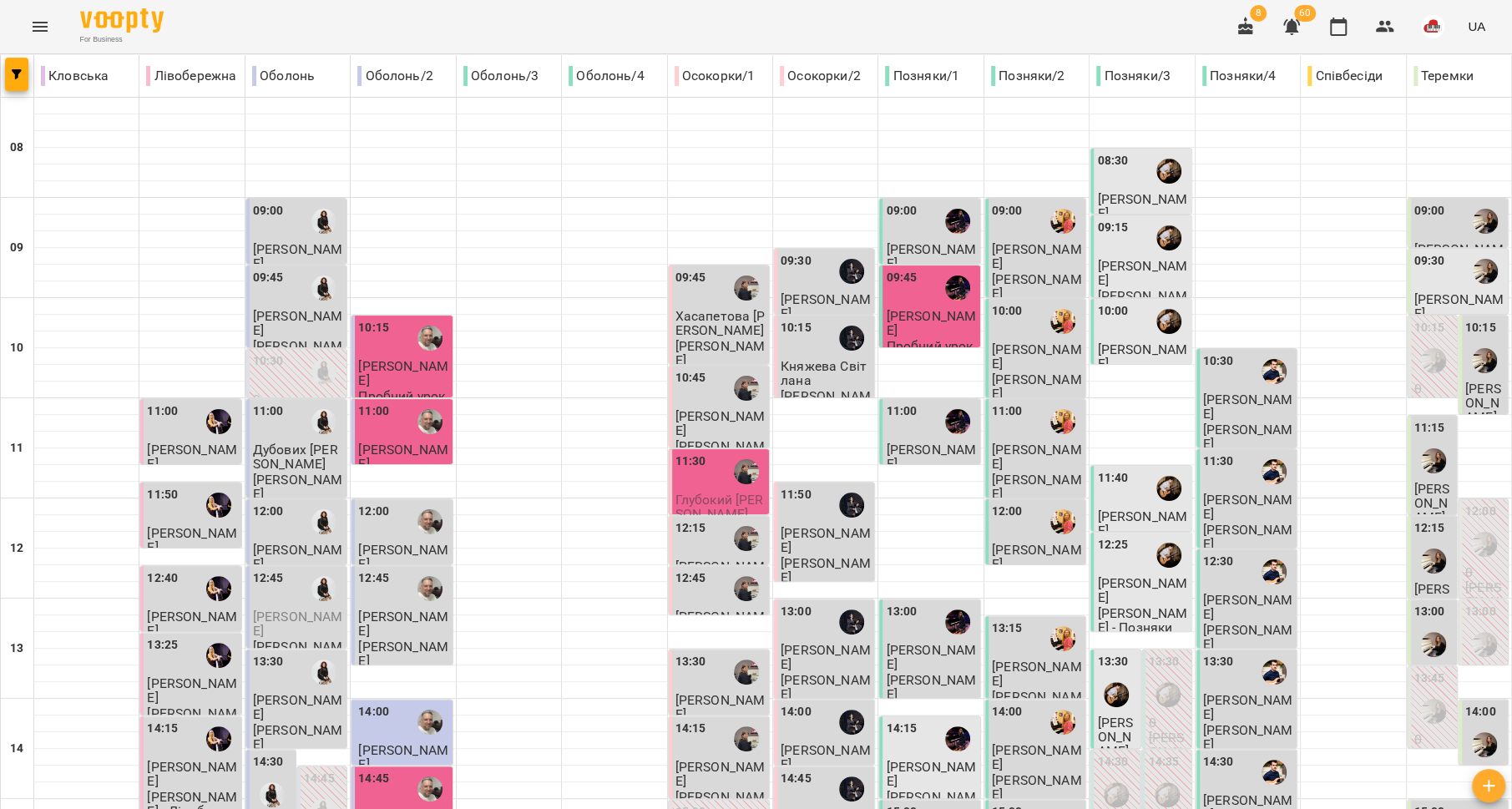
scroll to position [260, 0]
click at [695, 453] on label "11:30" at bounding box center [691, 462] width 31 height 19
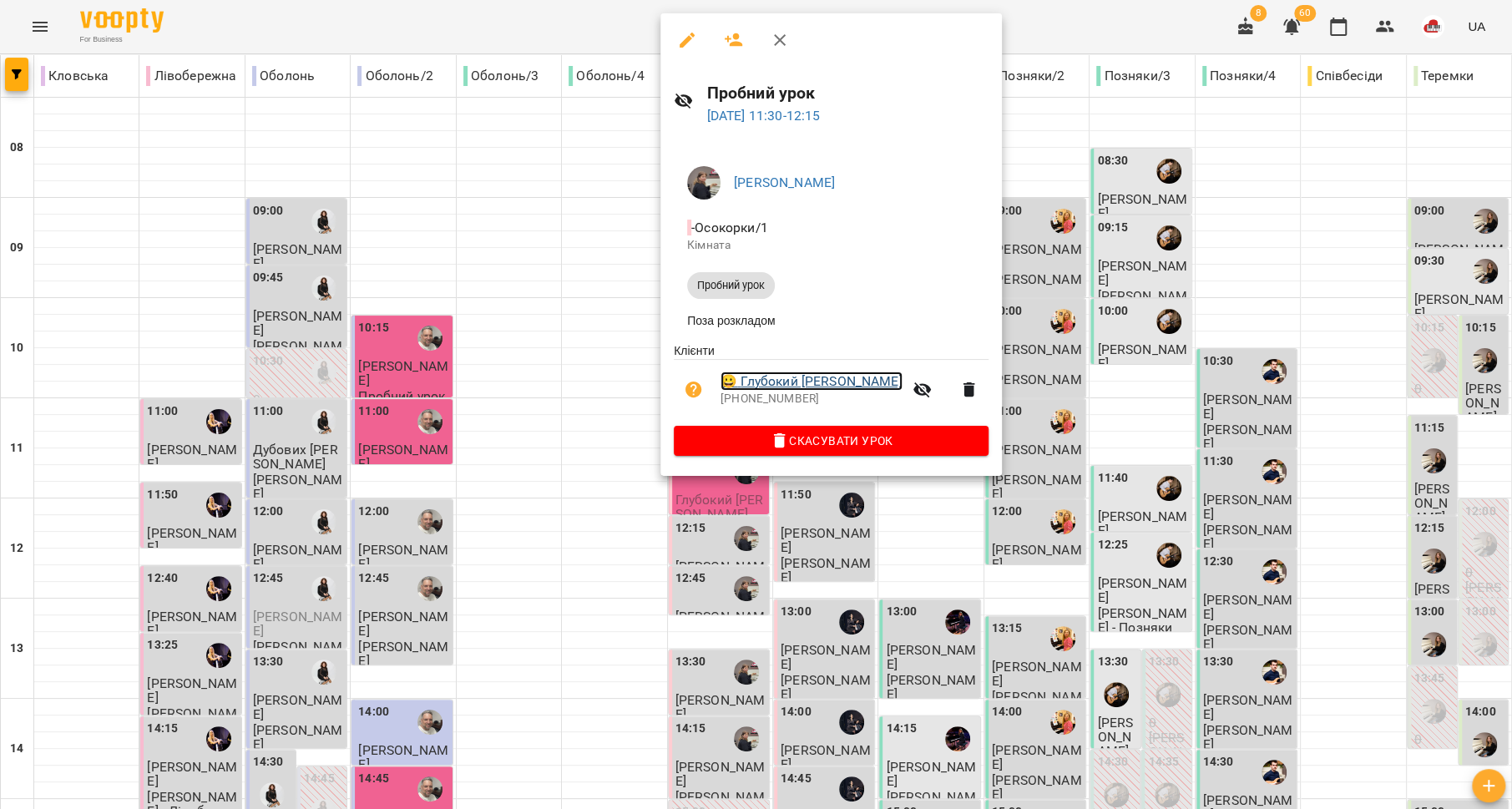
click at [775, 383] on link "😀 Глубокий Алекс" at bounding box center [811, 381] width 182 height 20
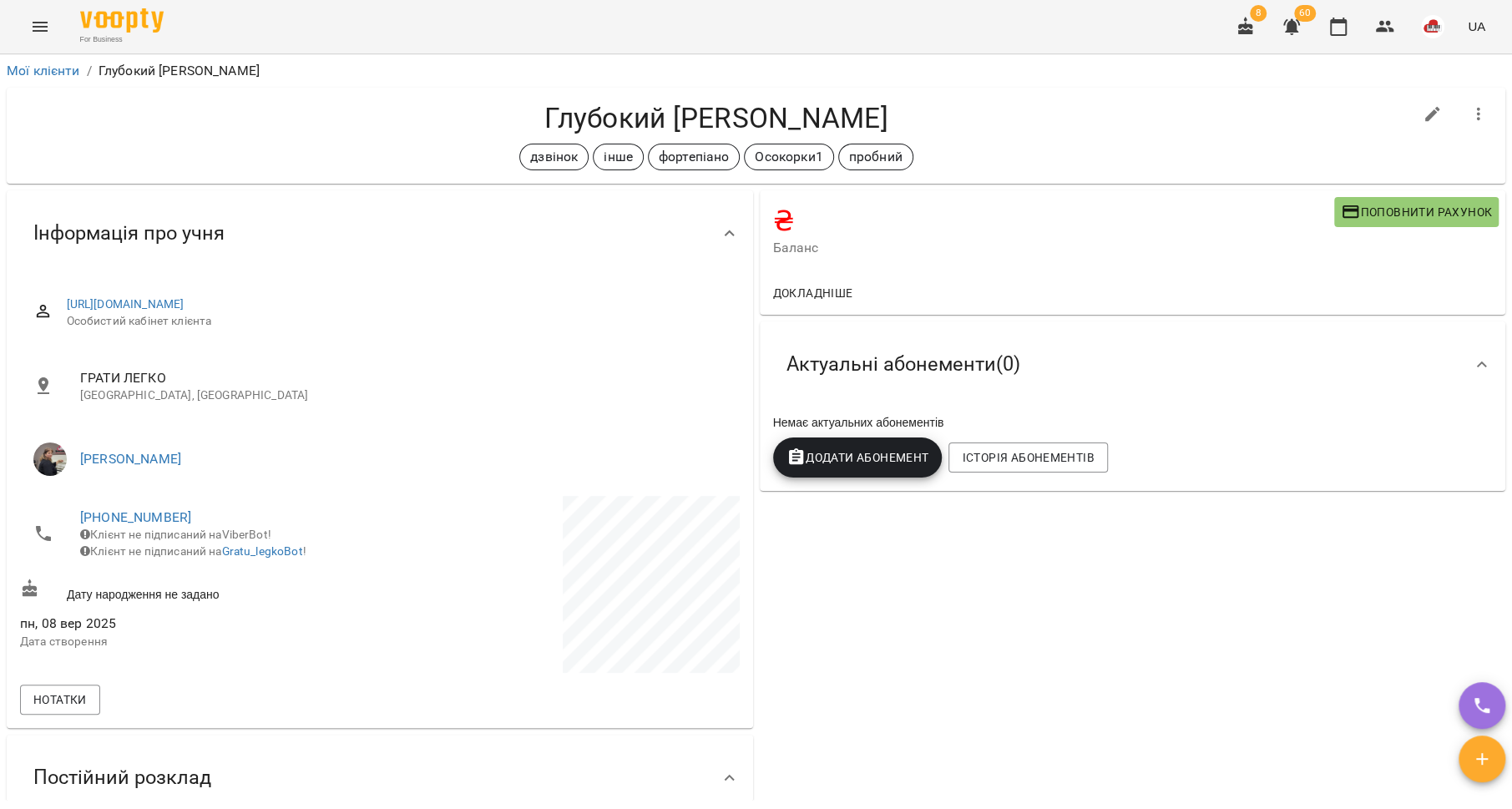
click at [1341, 212] on icon "button" at bounding box center [1351, 211] width 20 height 20
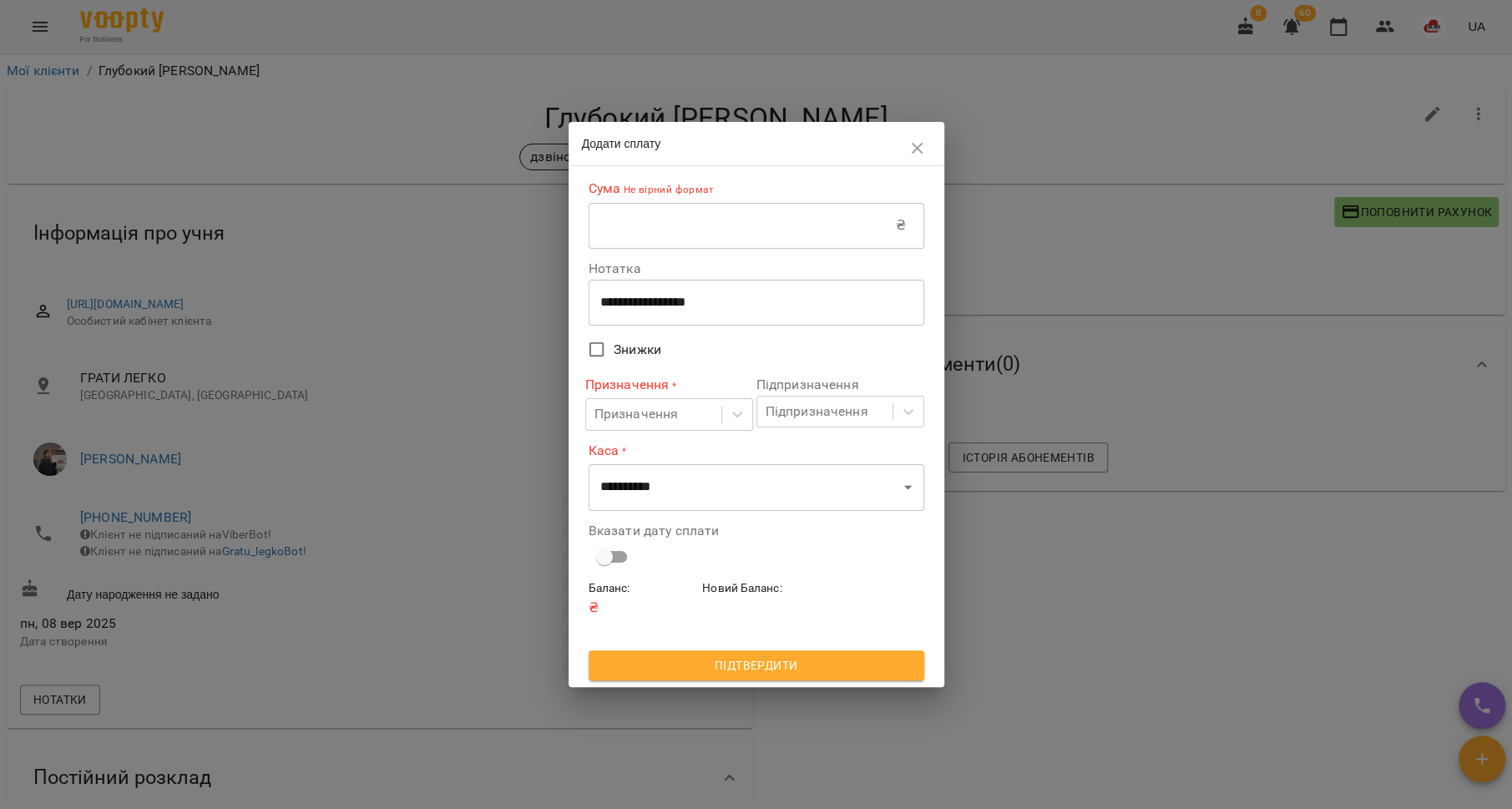
click at [717, 230] on input "text" at bounding box center [742, 225] width 307 height 47
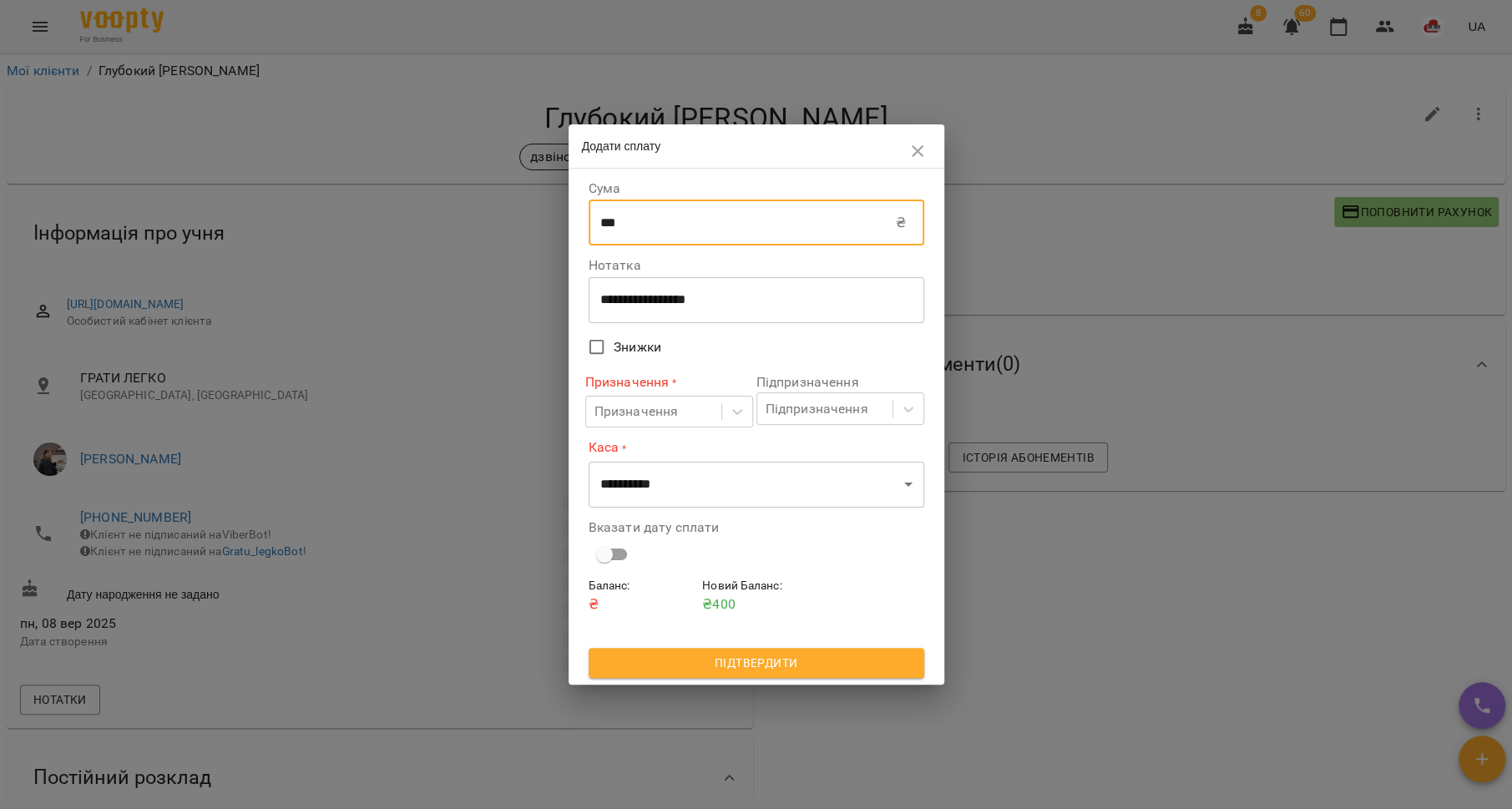
type input "***"
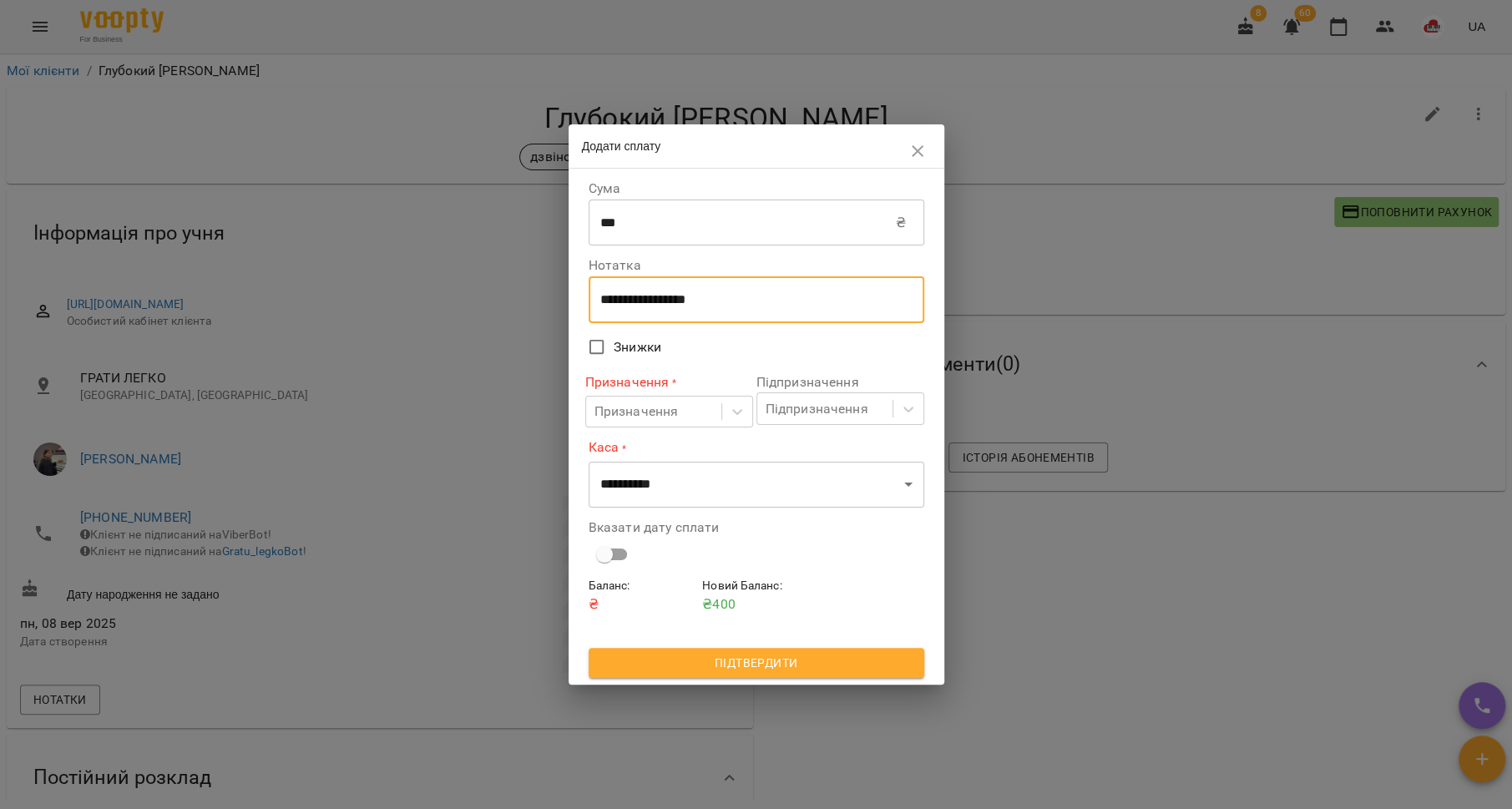
drag, startPoint x: 731, startPoint y: 305, endPoint x: 569, endPoint y: 293, distance: 162.4
click at [569, 293] on div "**********" at bounding box center [756, 426] width 376 height 516
type textarea "**********"
click at [736, 413] on icon at bounding box center [737, 411] width 10 height 6
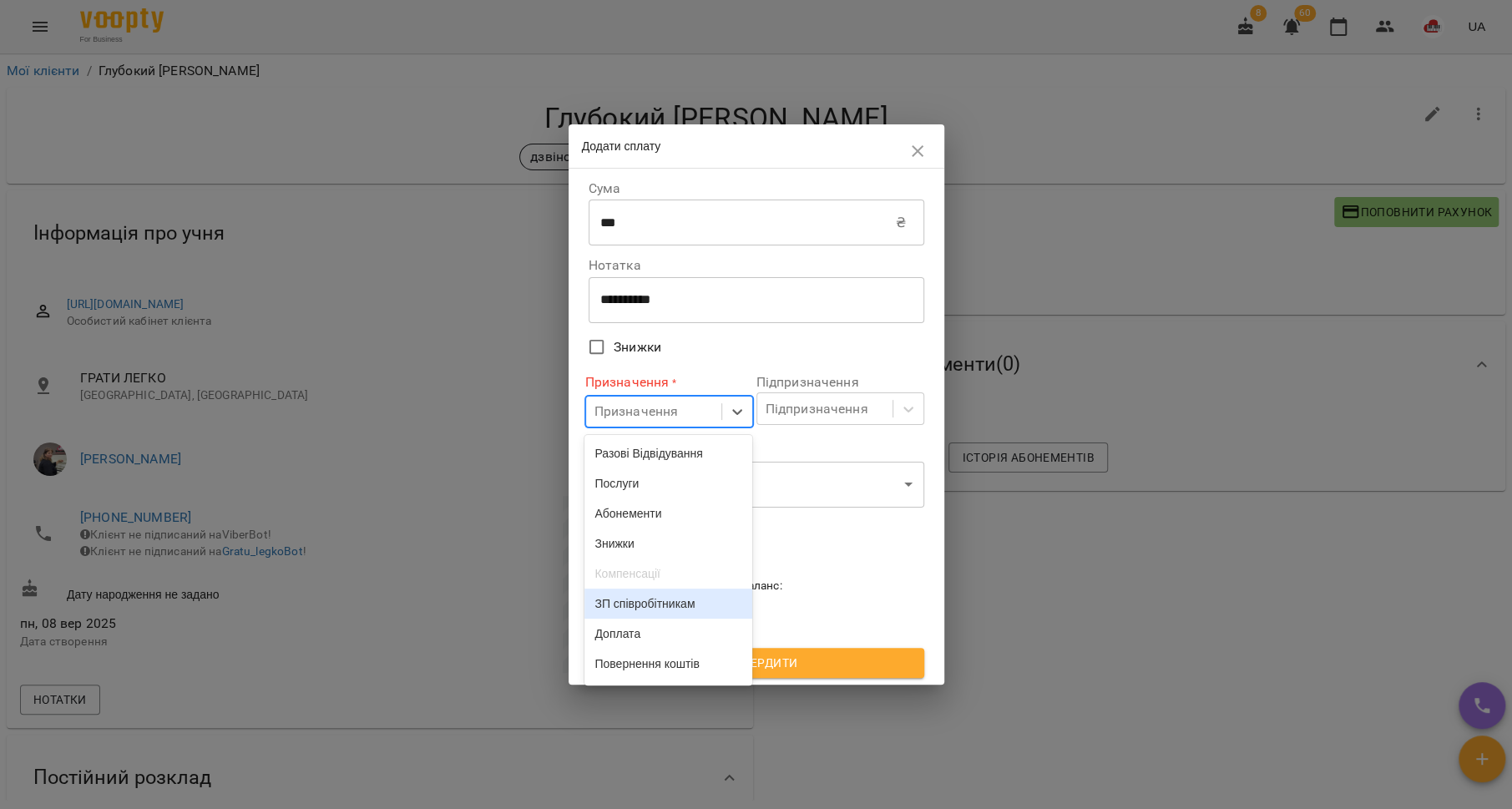
scroll to position [535, 0]
click at [677, 605] on div "Пробний" at bounding box center [668, 607] width 168 height 30
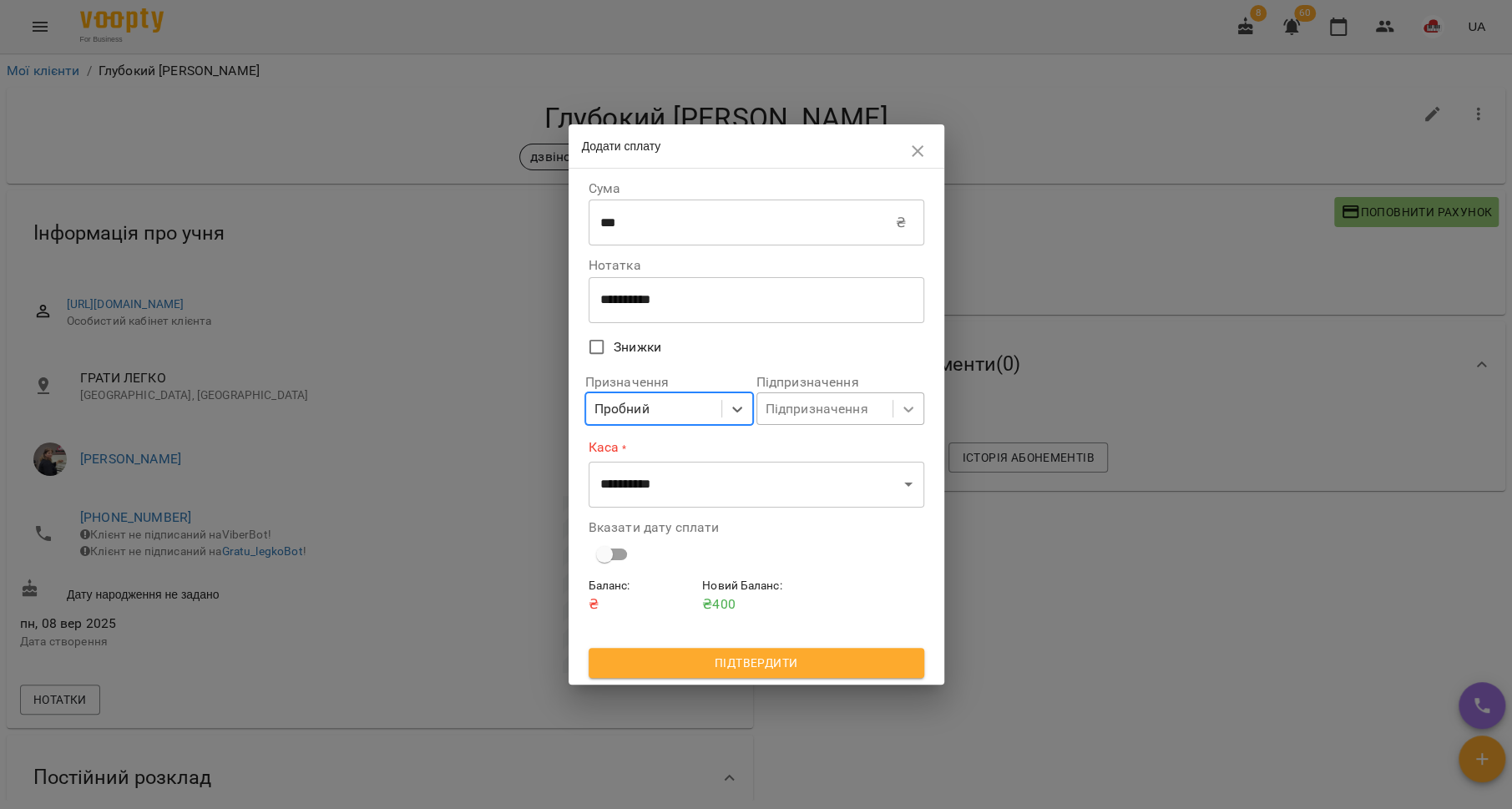
click at [917, 411] on div at bounding box center [908, 409] width 30 height 30
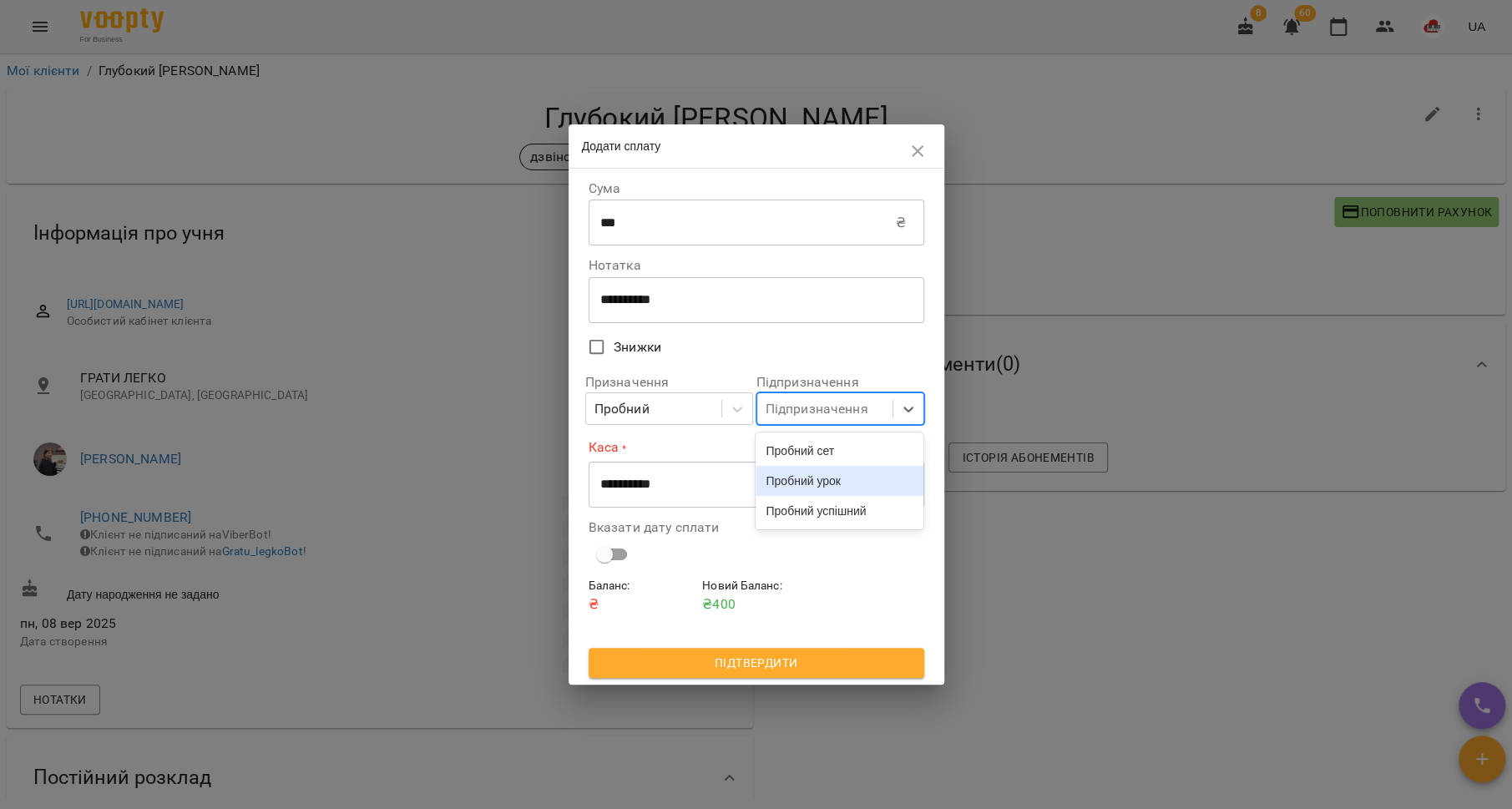
click at [862, 480] on div "Пробний урок" at bounding box center [840, 481] width 168 height 30
click at [813, 491] on select "**********" at bounding box center [757, 484] width 336 height 47
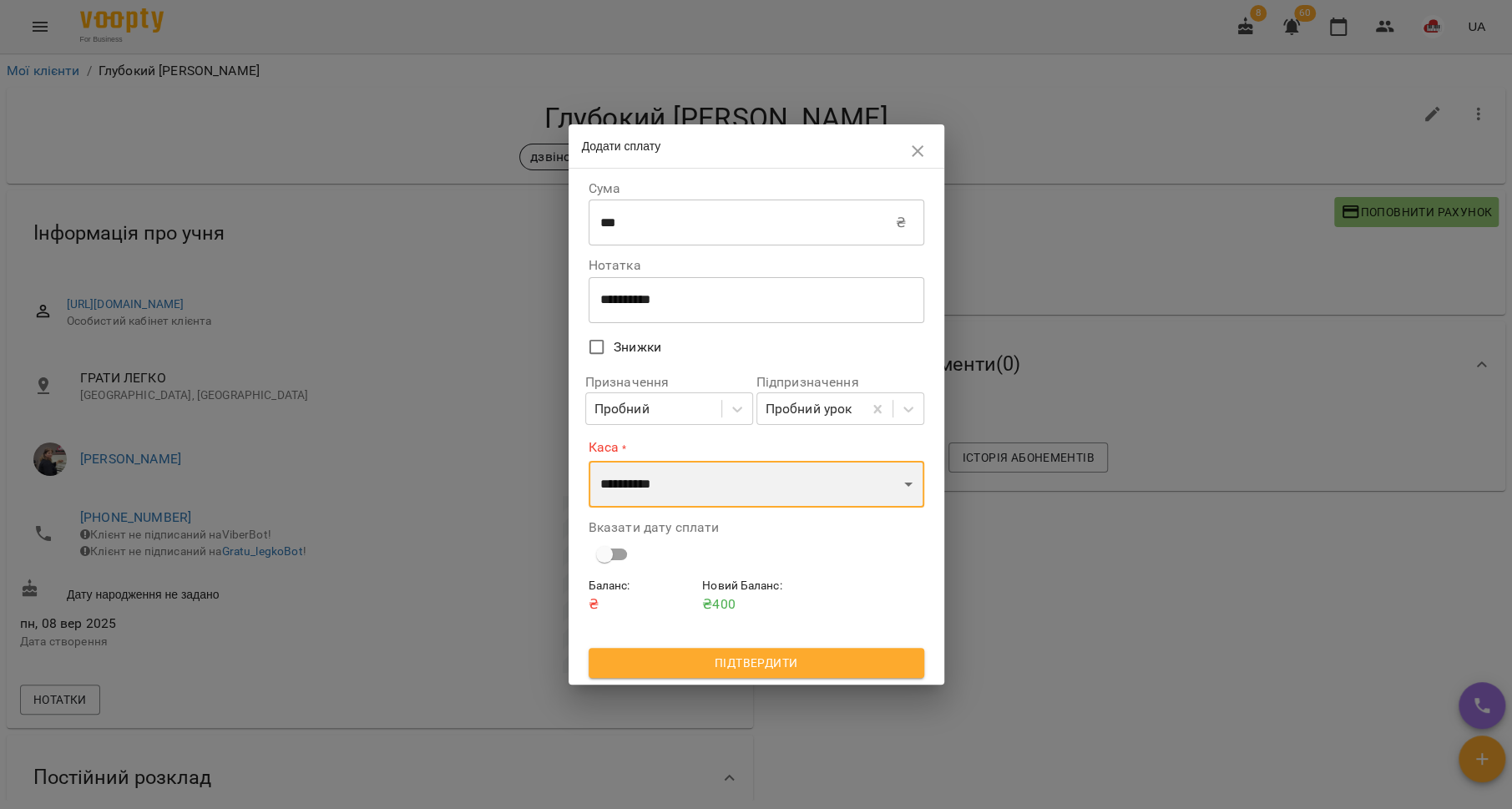
select select "**********"
click at [589, 461] on select "**********" at bounding box center [757, 484] width 336 height 47
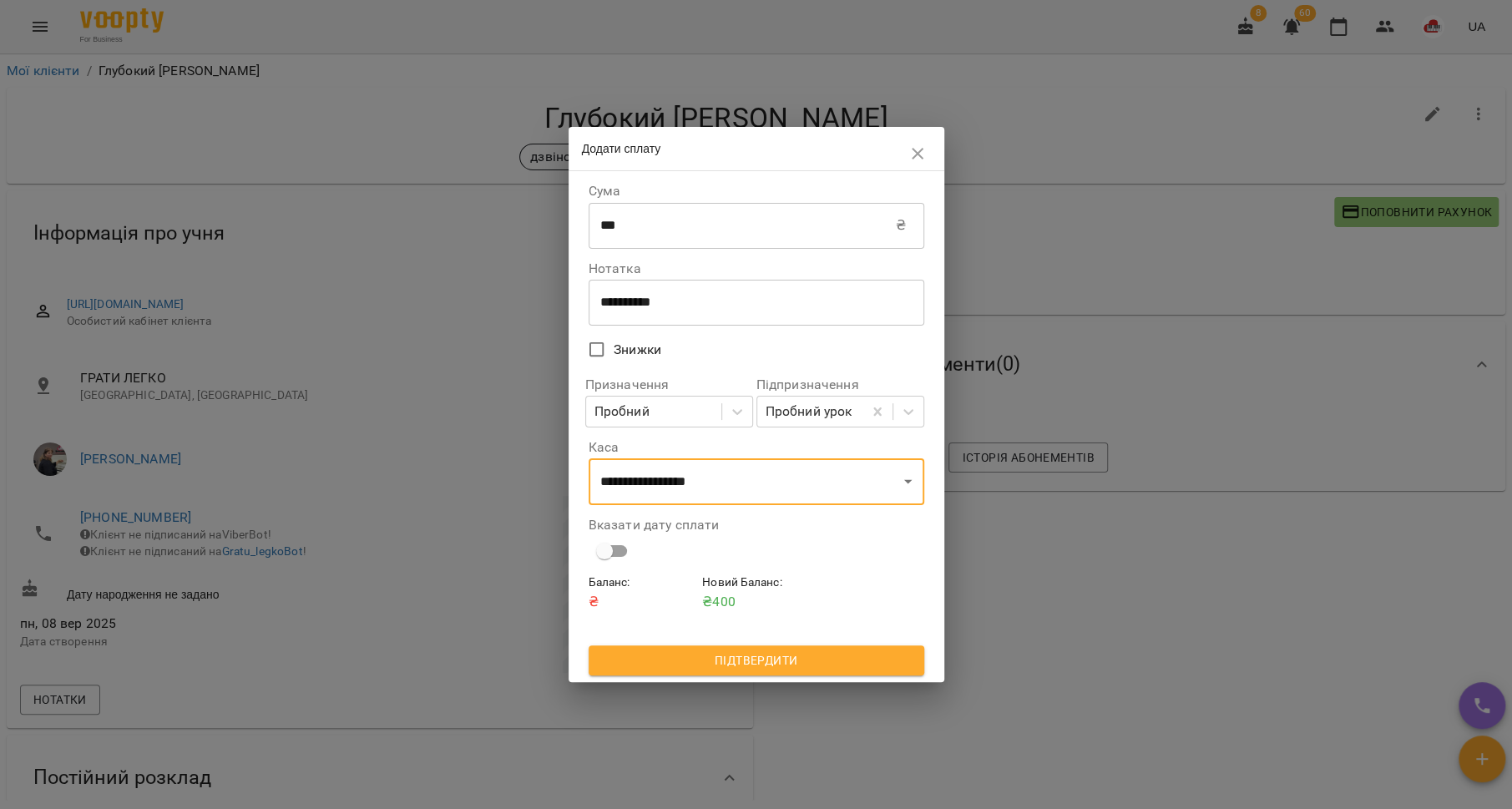
click at [682, 304] on textarea "**********" at bounding box center [756, 302] width 313 height 16
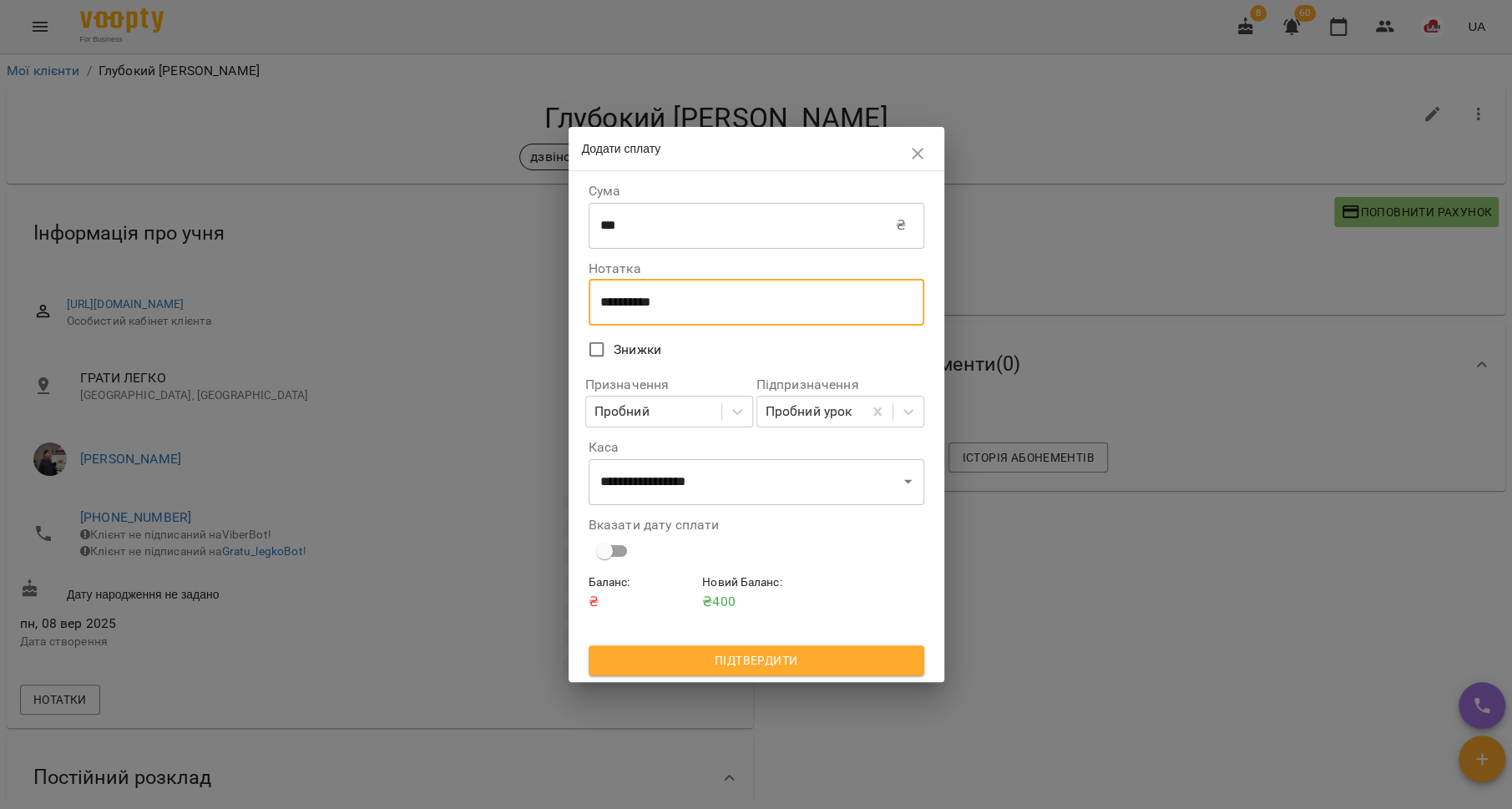
type textarea "**********"
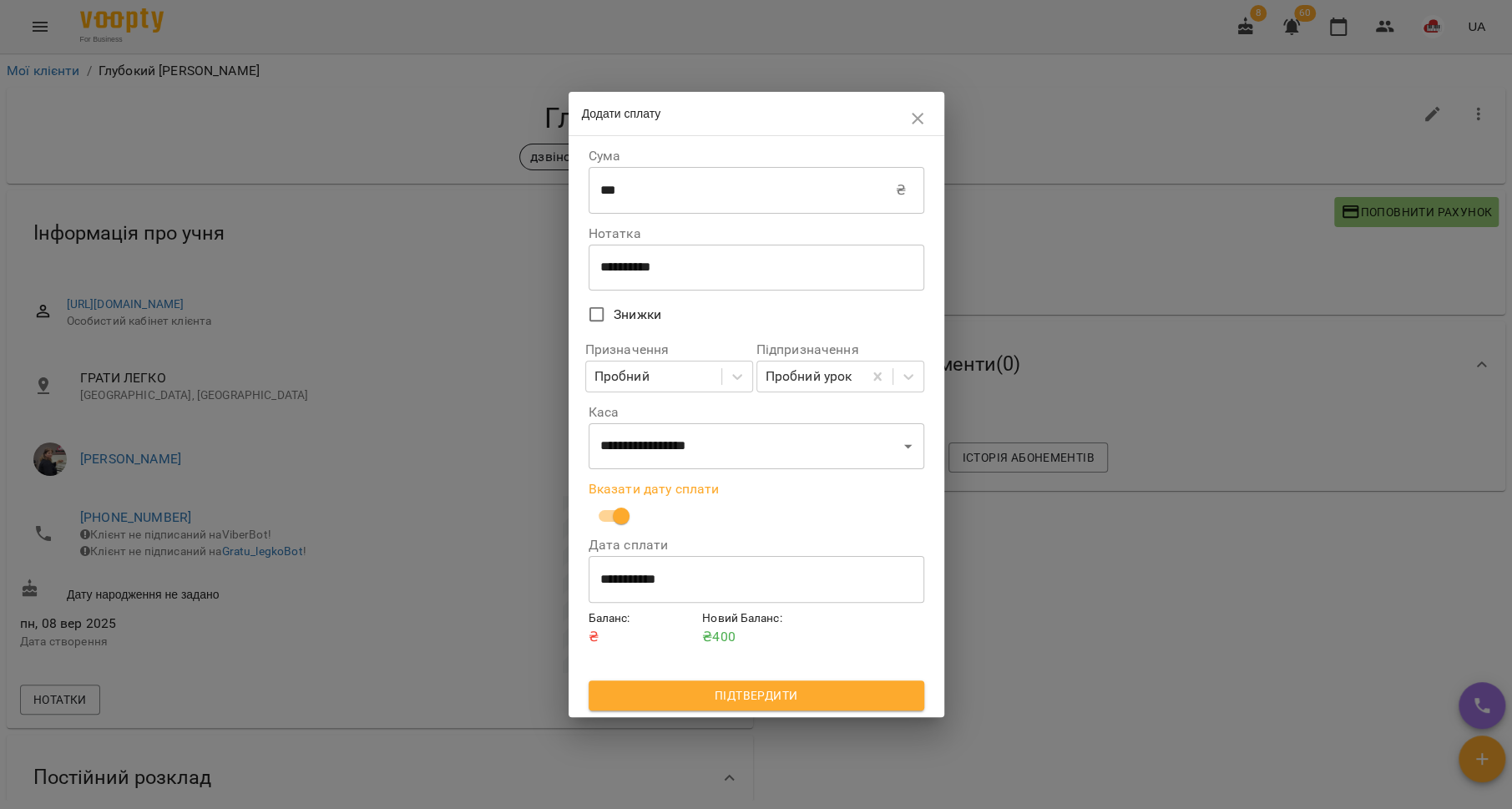
click at [648, 578] on input "**********" at bounding box center [757, 579] width 336 height 47
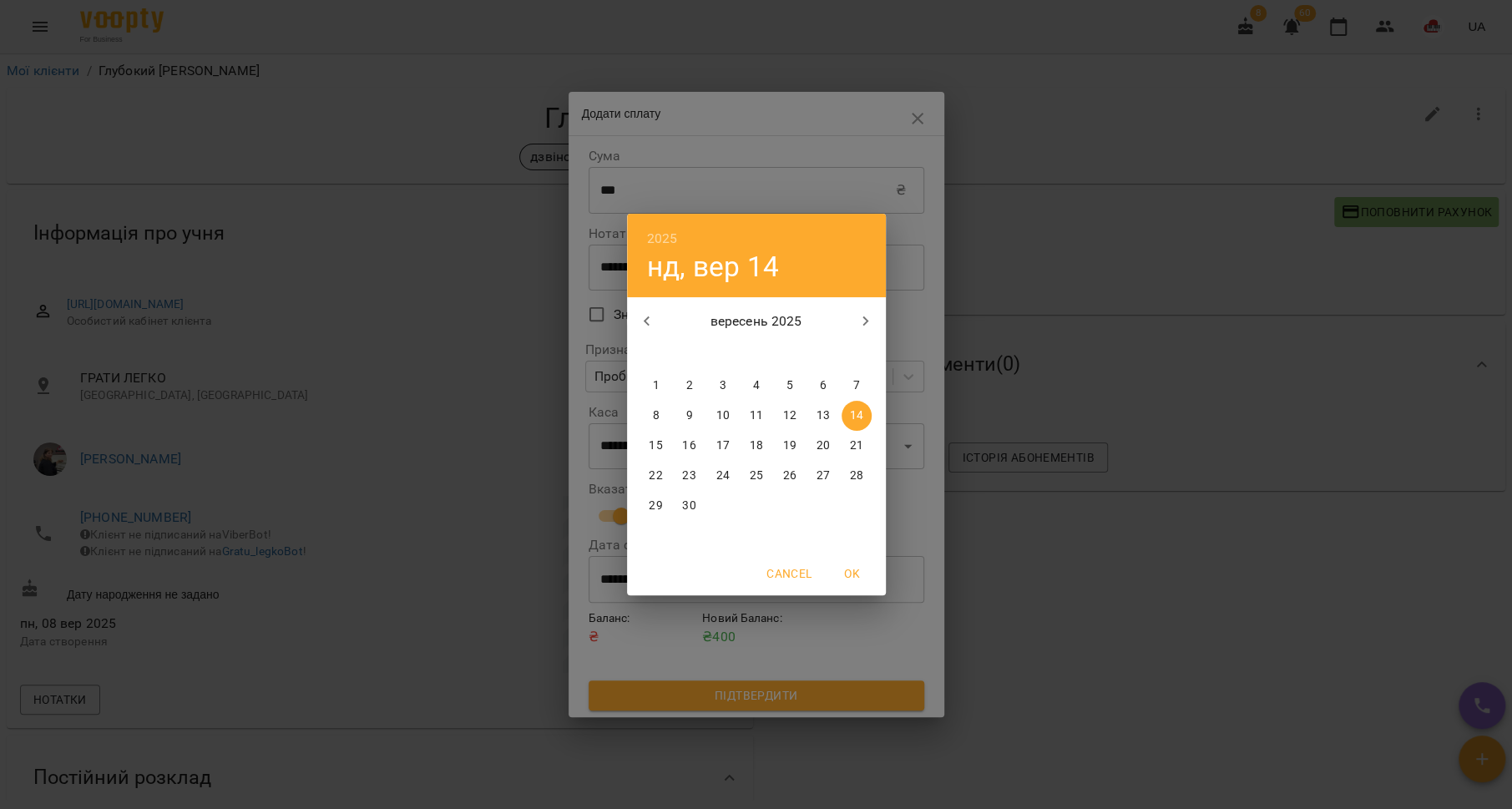
click at [812, 415] on span "13" at bounding box center [823, 416] width 30 height 17
type input "**********"
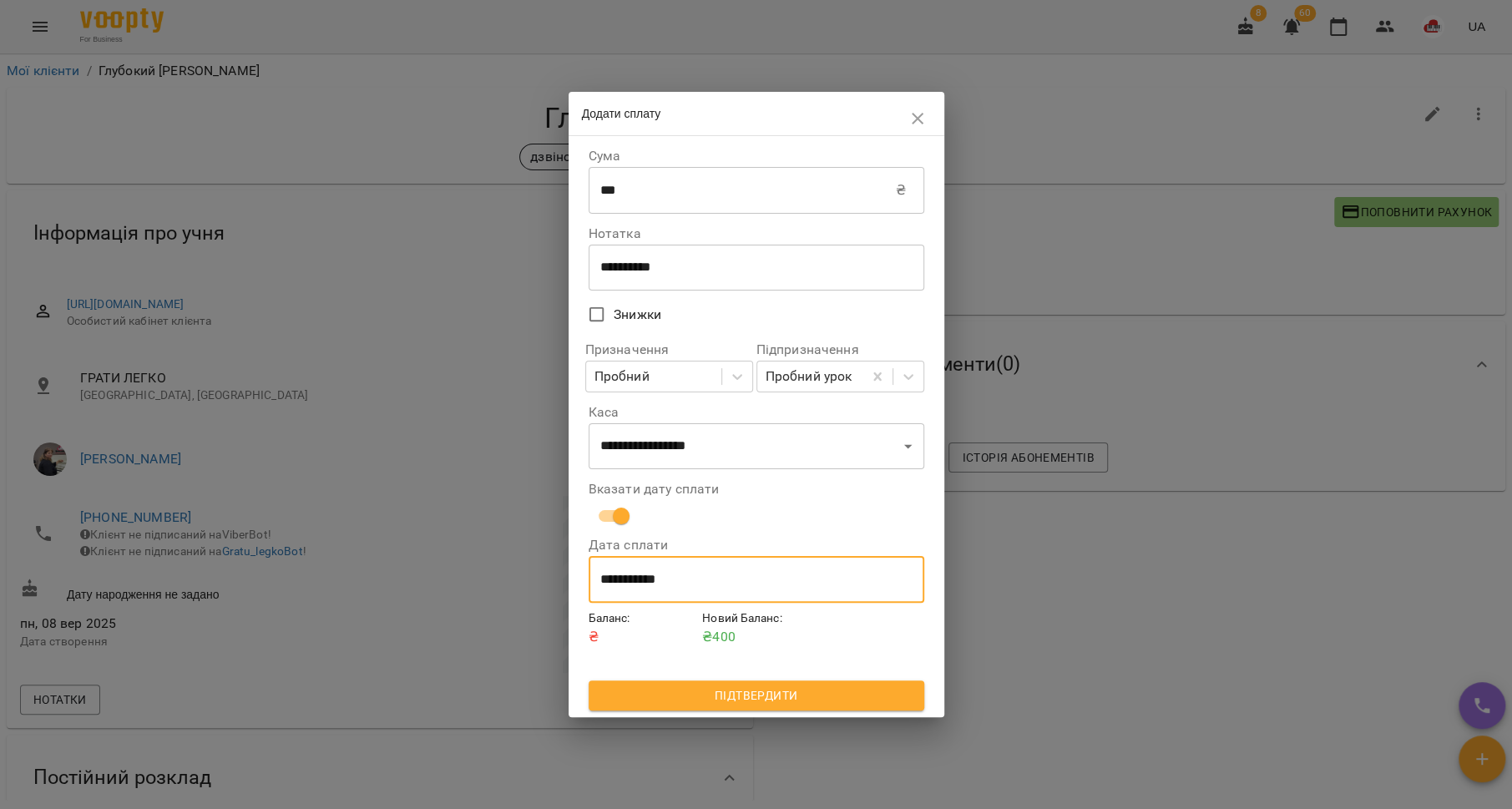
click at [806, 698] on span "Підтвердити" at bounding box center [756, 694] width 309 height 20
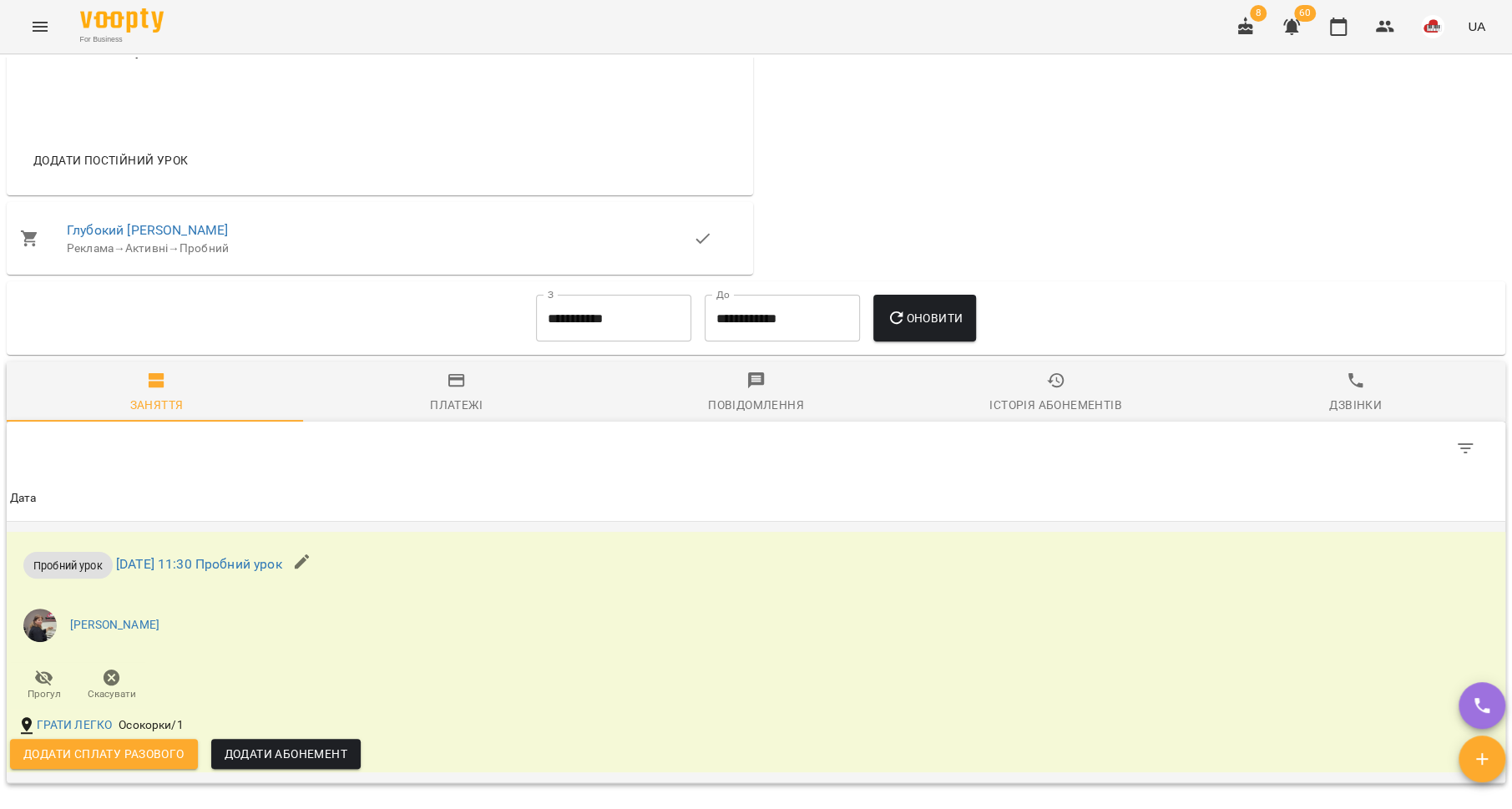
scroll to position [743, 0]
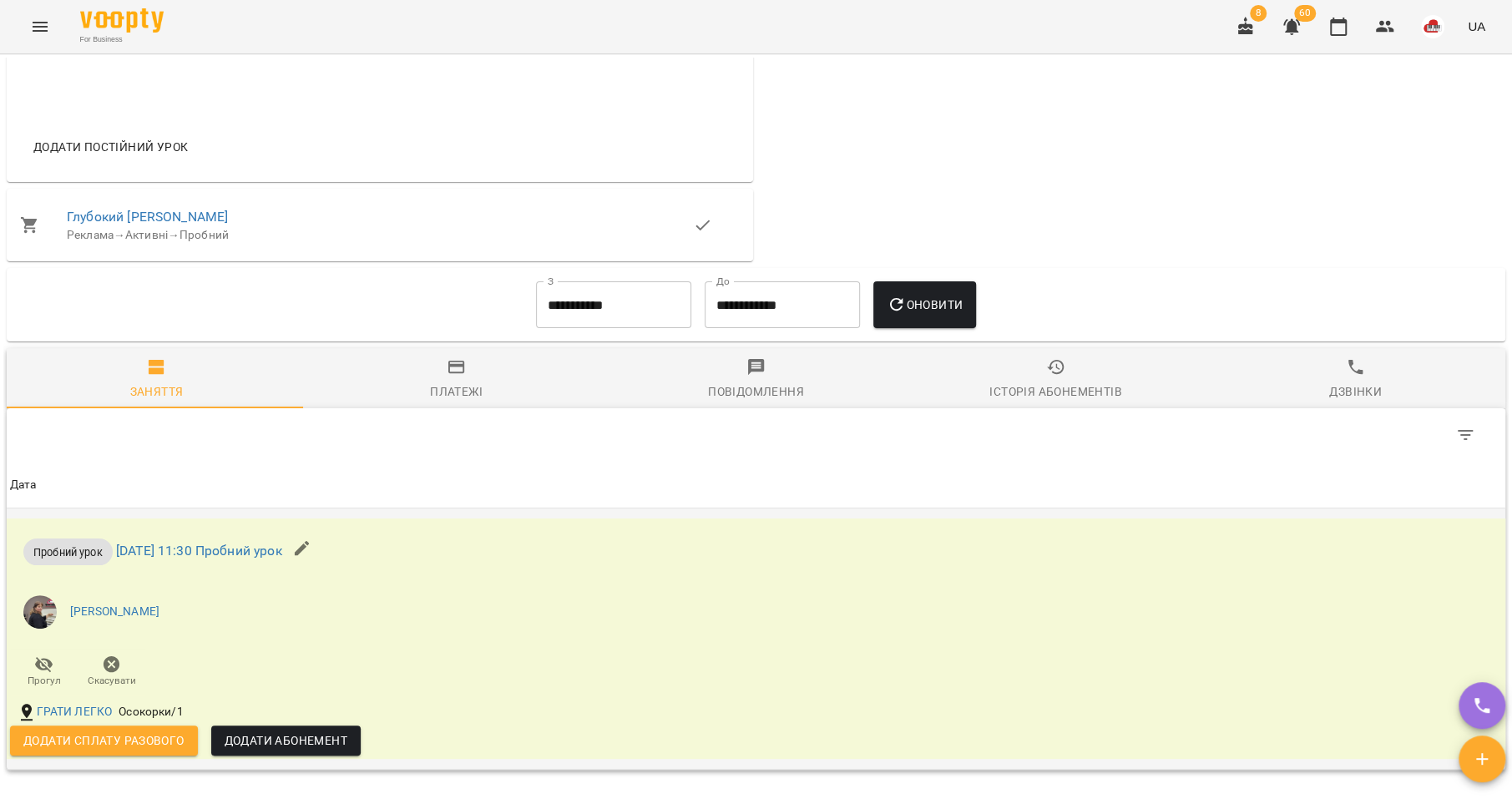
click at [137, 732] on span "Додати сплату разового" at bounding box center [104, 740] width 161 height 20
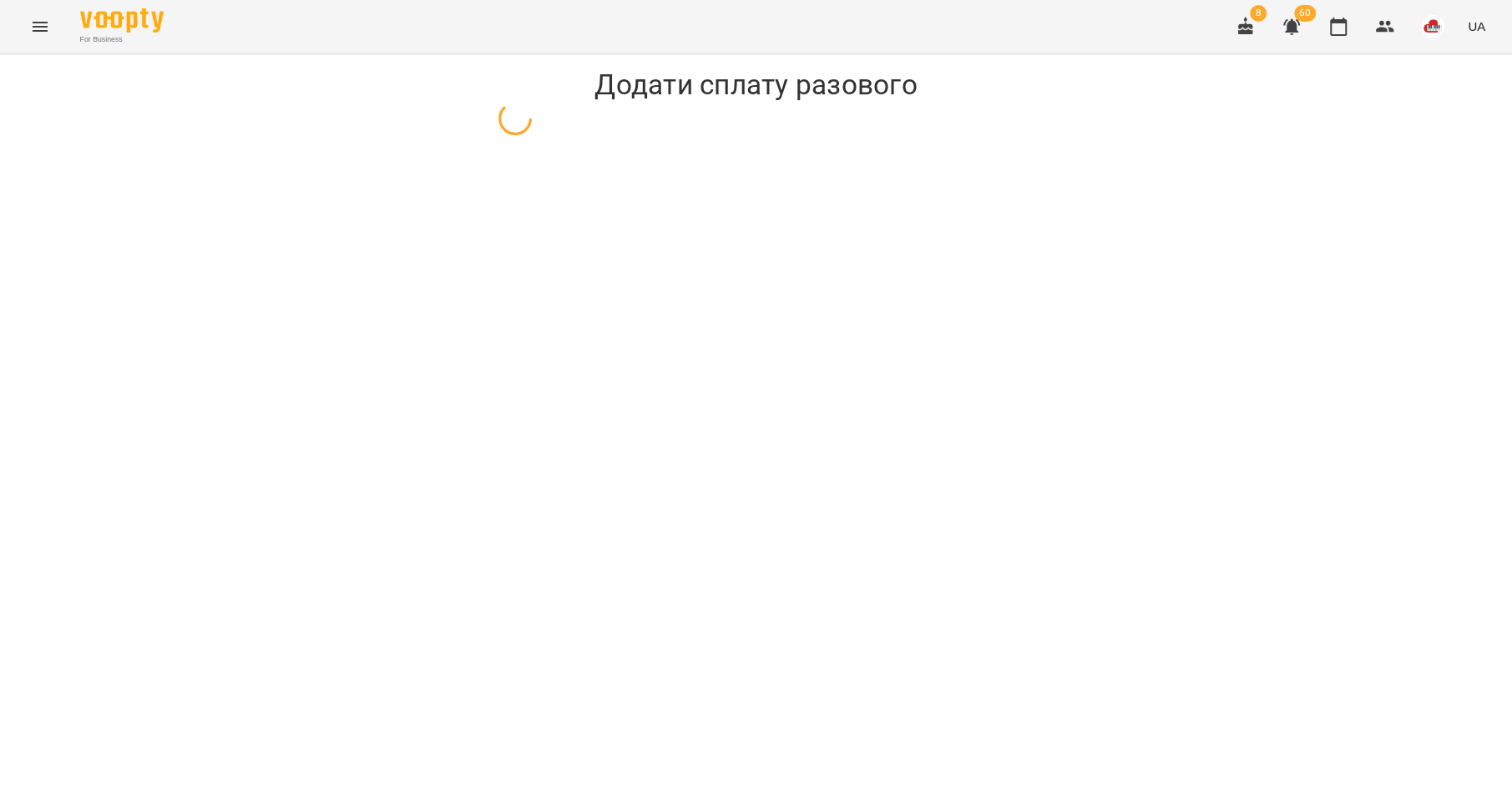
select select "**********"
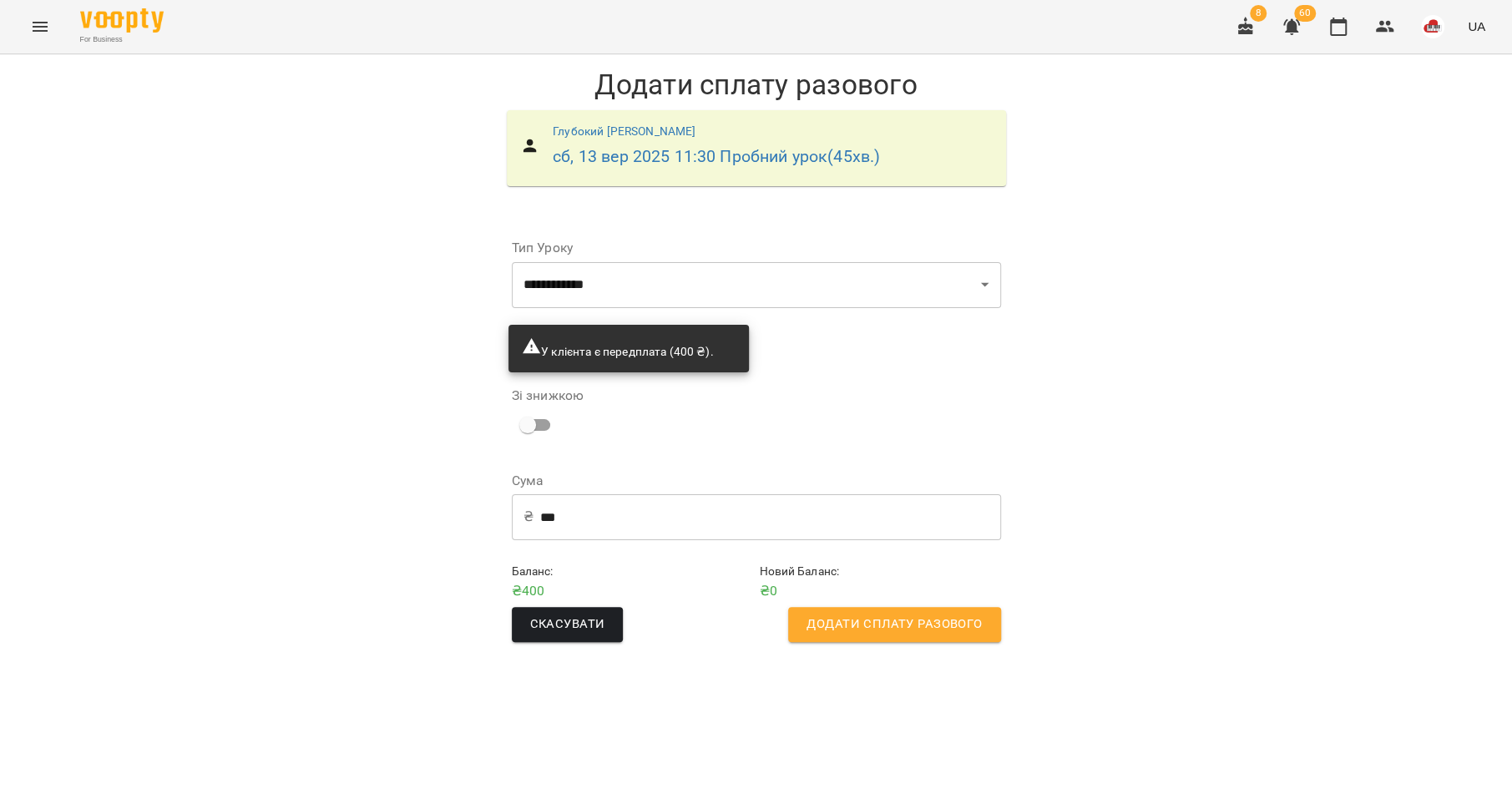
click at [899, 614] on span "Додати сплату разового" at bounding box center [894, 623] width 175 height 21
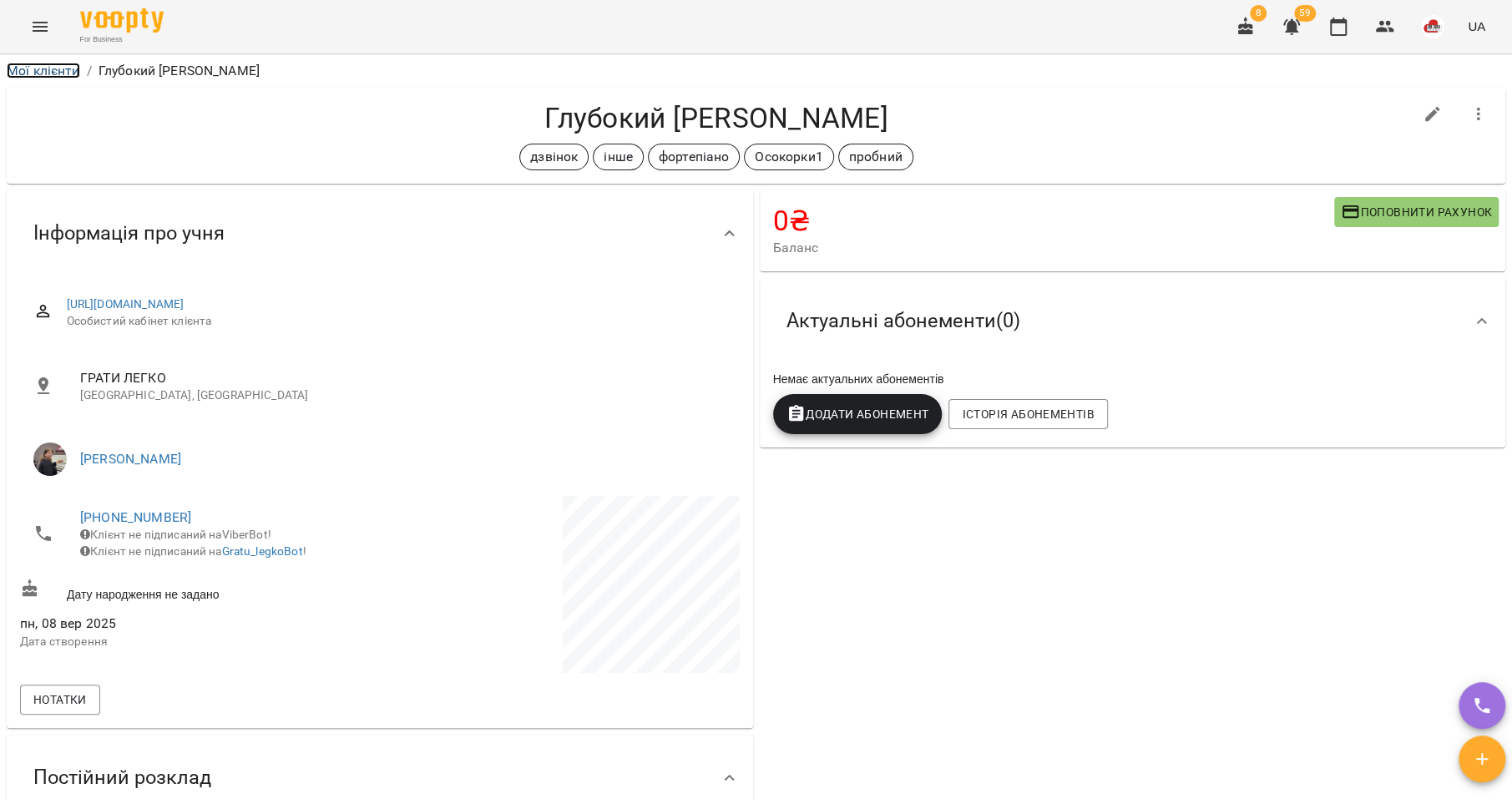
click at [62, 67] on link "Мої клієнти" at bounding box center [43, 70] width 74 height 16
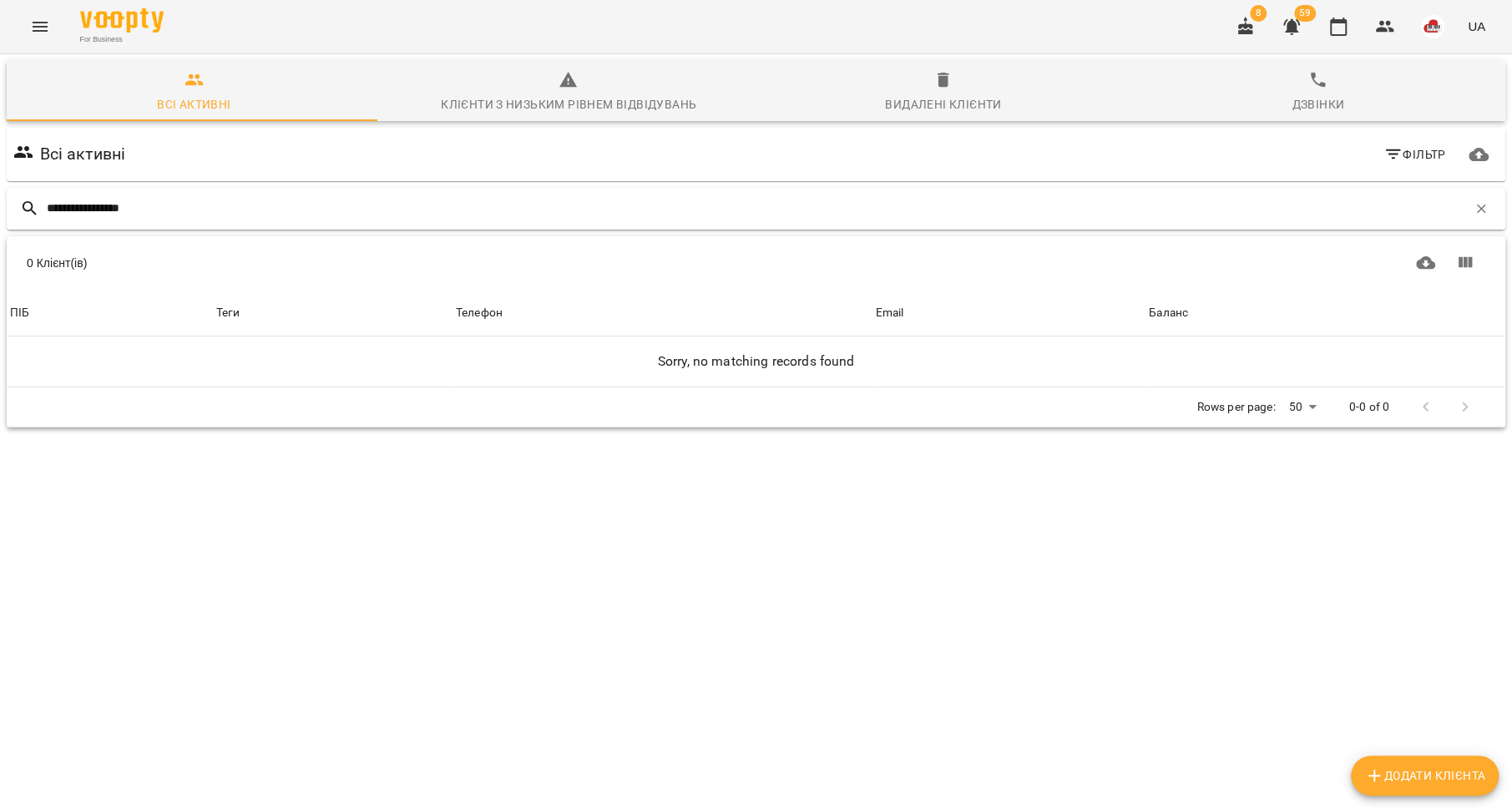
click at [97, 205] on input "**********" at bounding box center [757, 208] width 1421 height 28
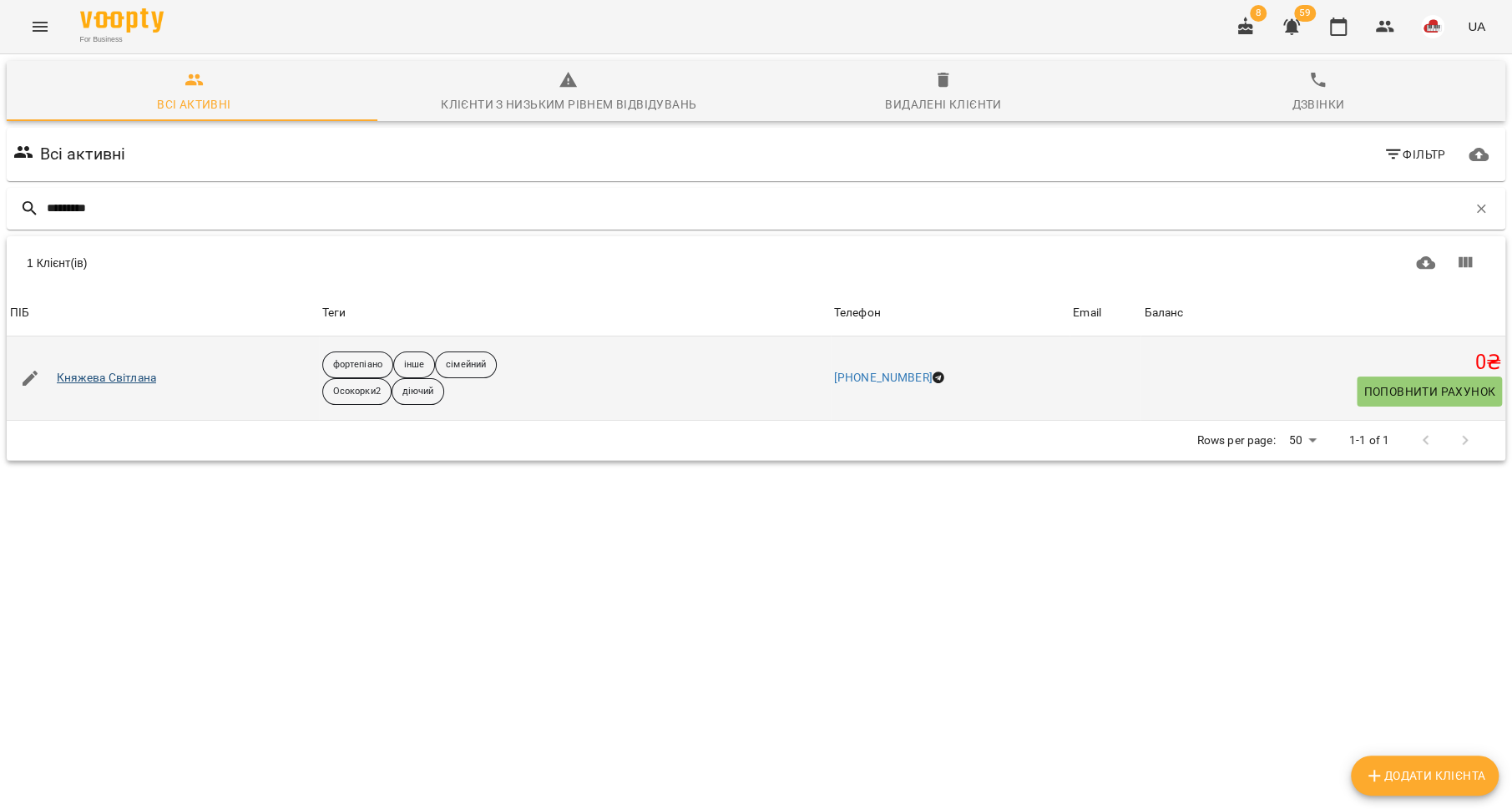
type input "*******"
click at [102, 381] on link "Княжева Світлана" at bounding box center [106, 378] width 99 height 17
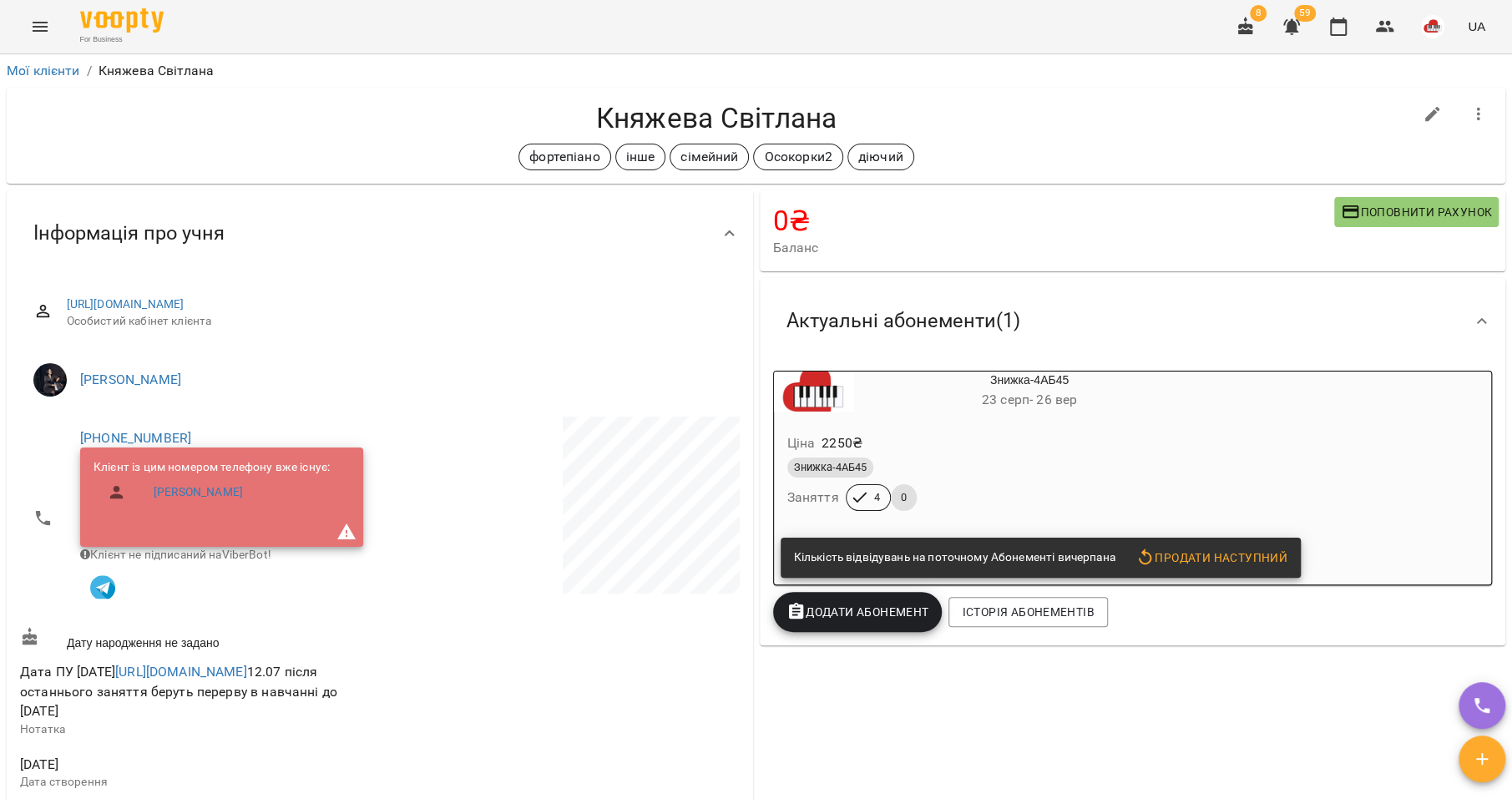
click at [1371, 217] on span "Поповнити рахунок" at bounding box center [1417, 211] width 151 height 20
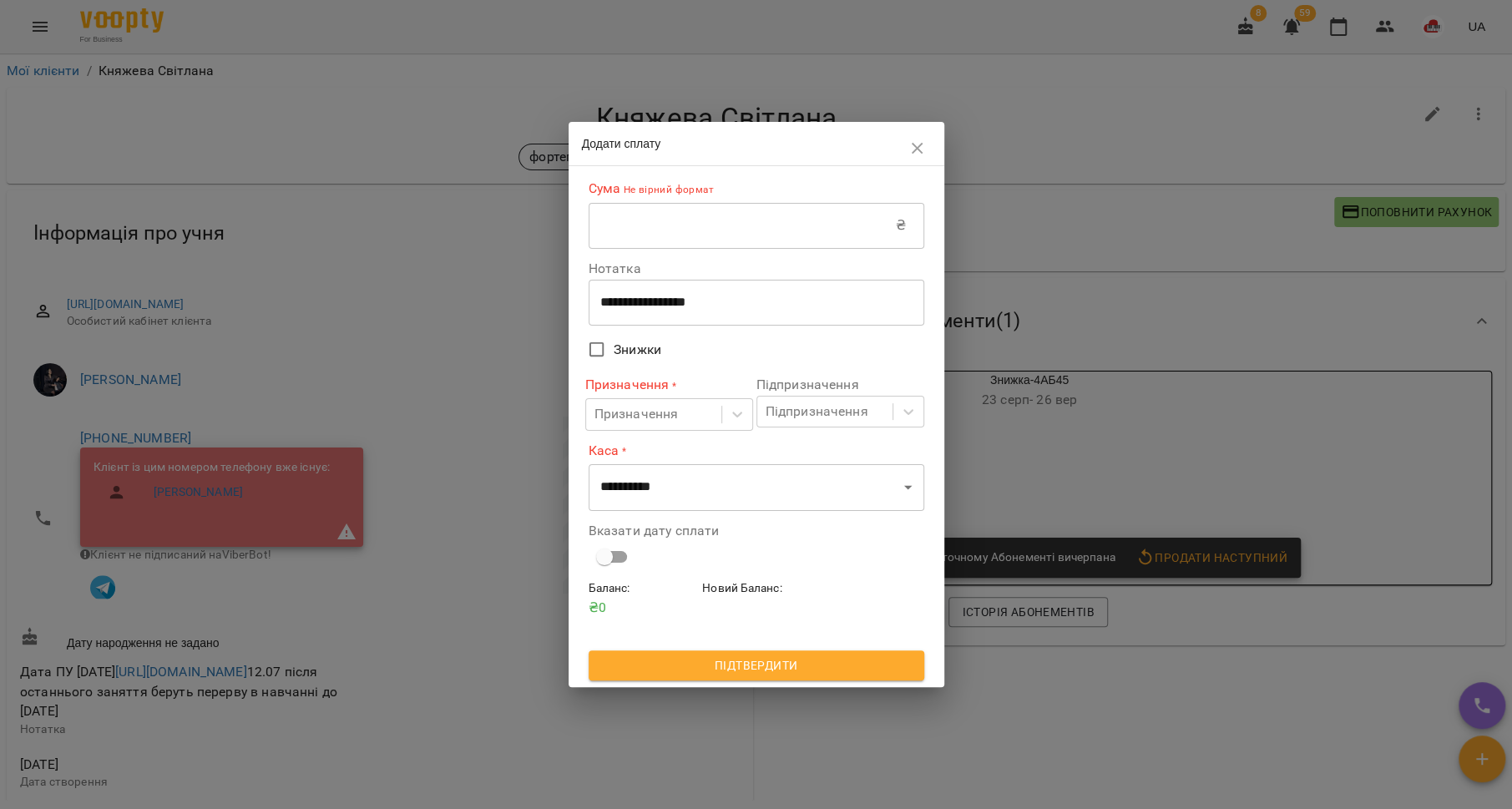
click at [740, 232] on input "text" at bounding box center [742, 225] width 307 height 47
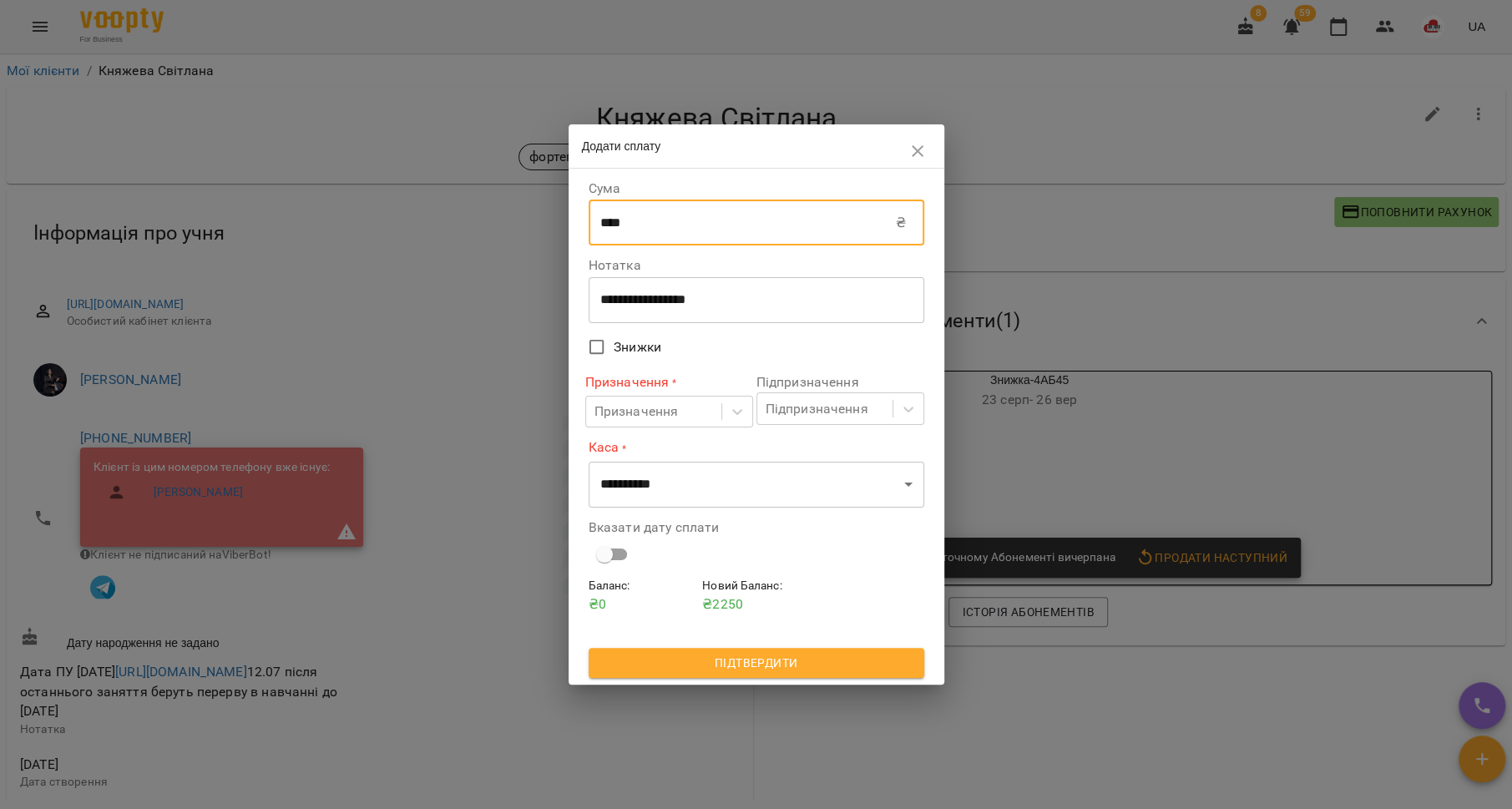
type input "****"
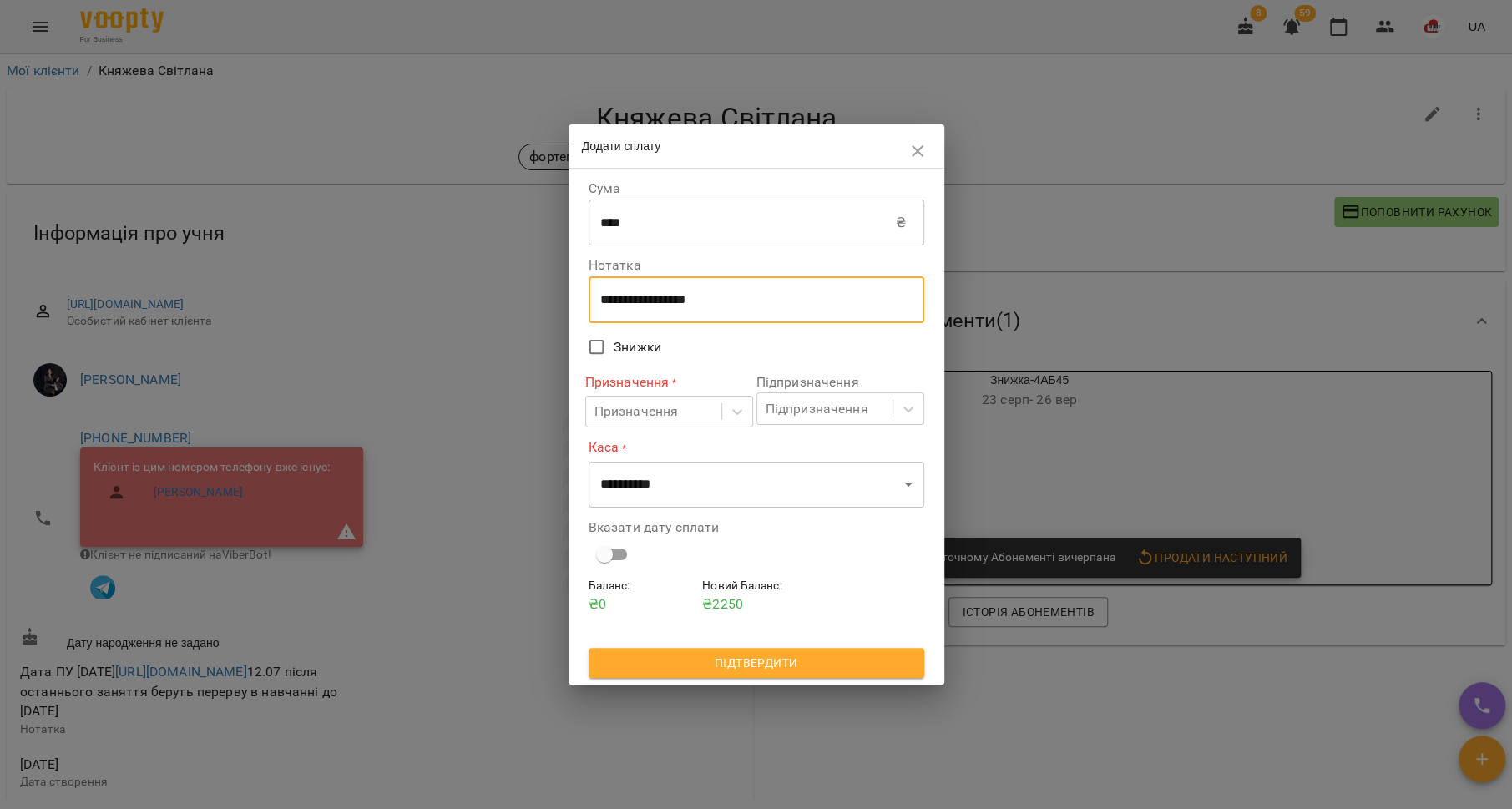
drag, startPoint x: 740, startPoint y: 300, endPoint x: 574, endPoint y: 300, distance: 166.0
click at [574, 300] on div "**********" at bounding box center [756, 426] width 376 height 516
type textarea "**********"
click at [743, 409] on icon at bounding box center [737, 411] width 17 height 17
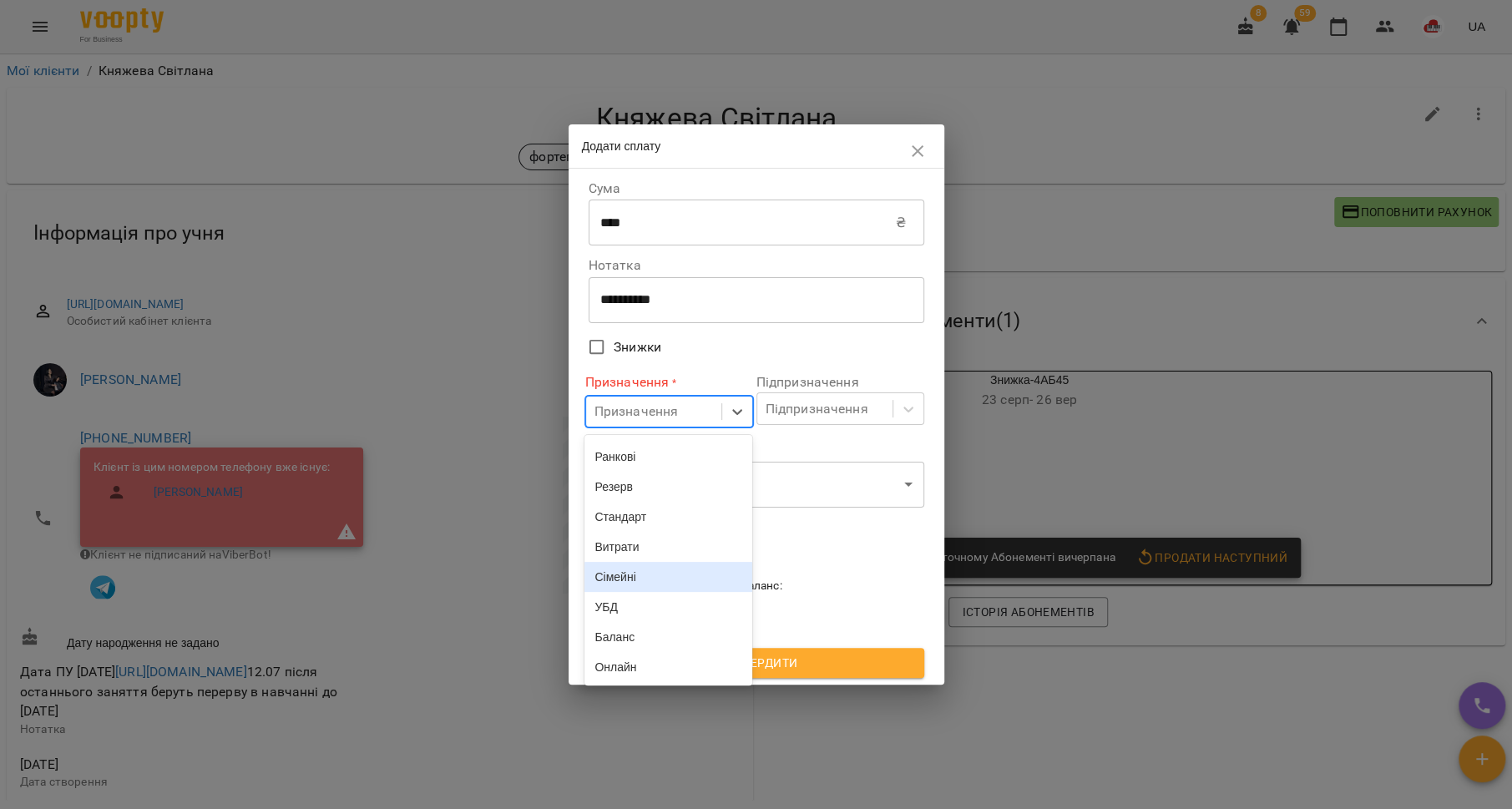
scroll to position [516, 0]
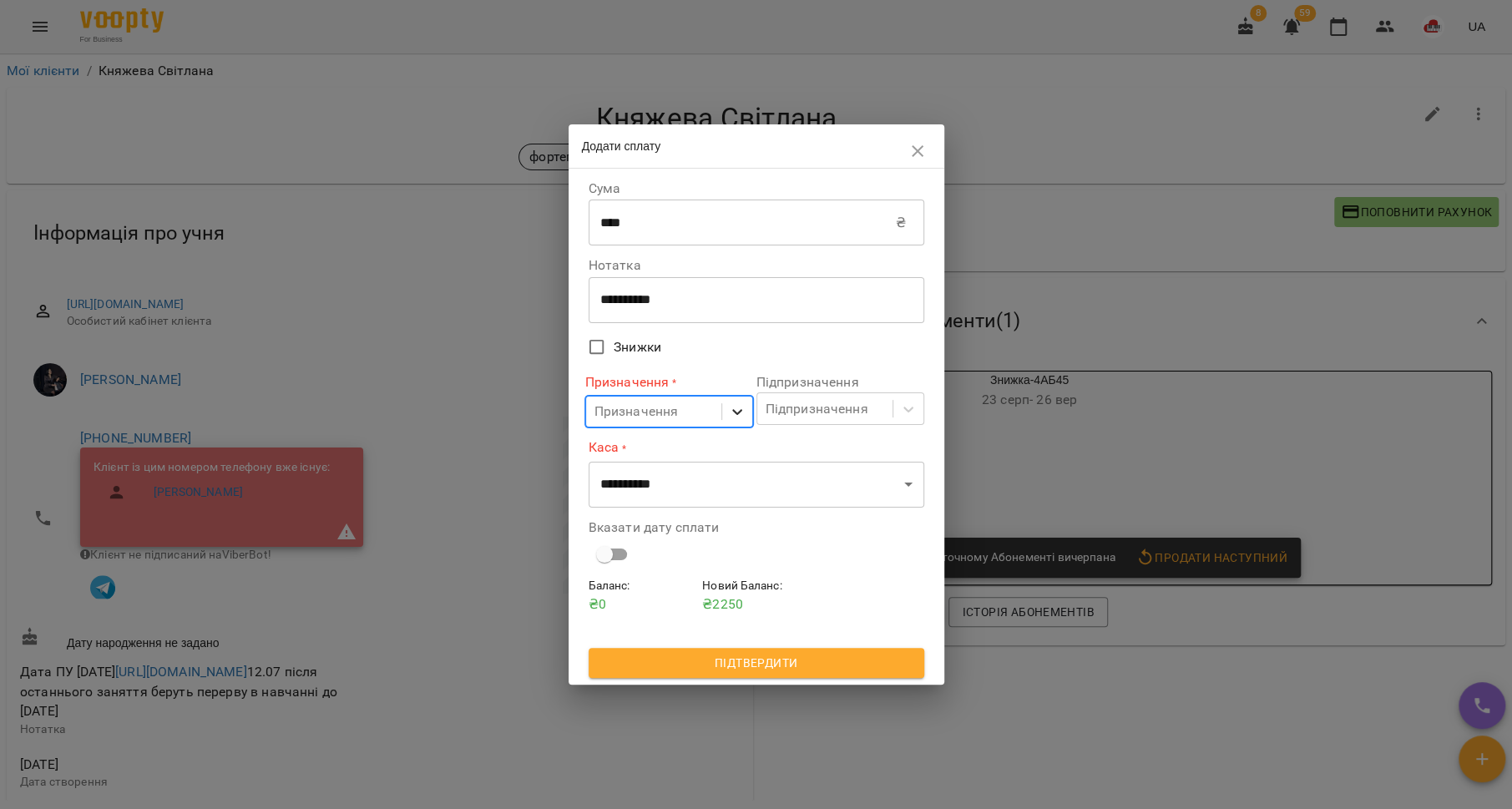
click at [731, 410] on icon at bounding box center [737, 411] width 17 height 17
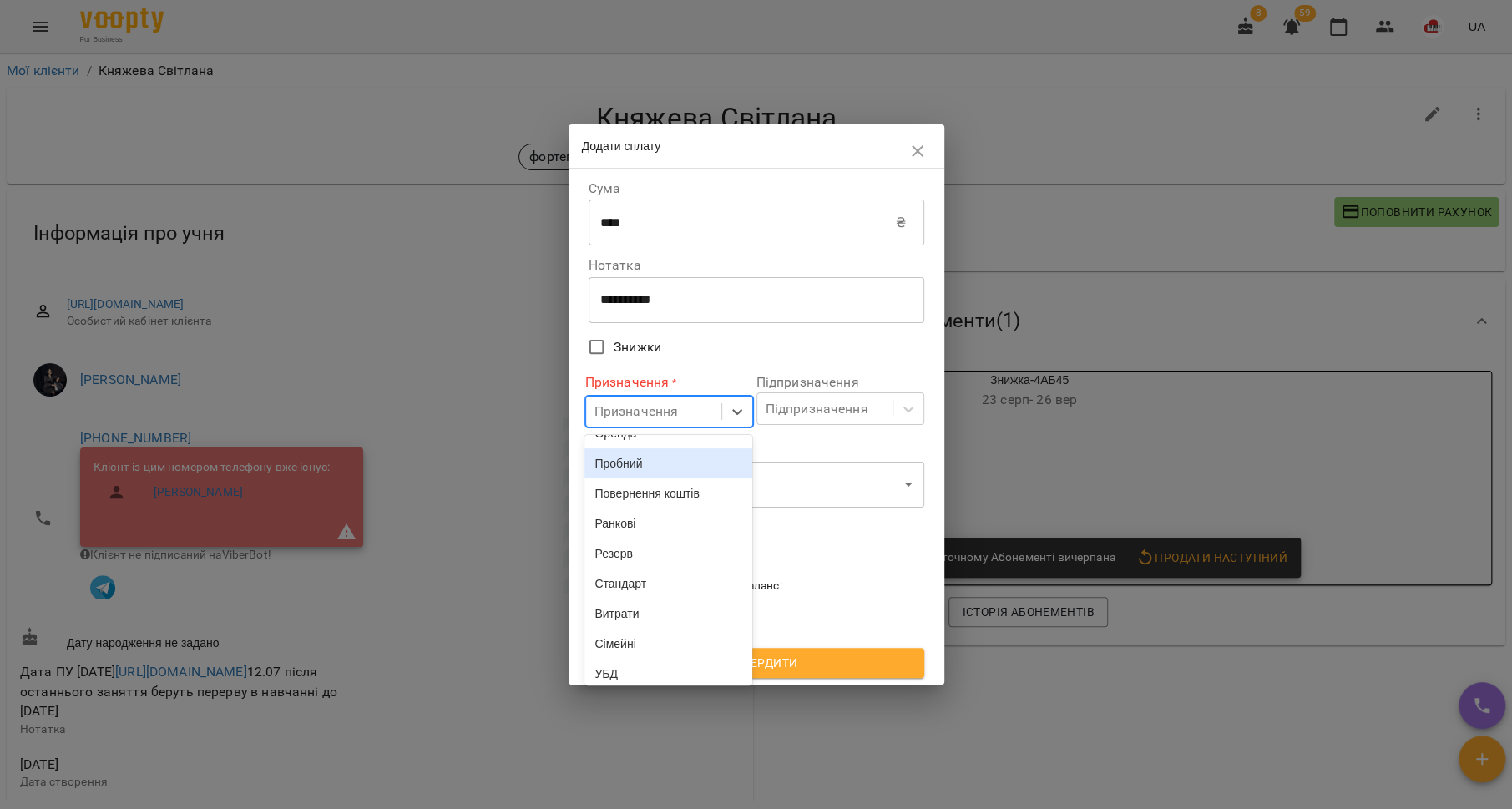
scroll to position [523, 0]
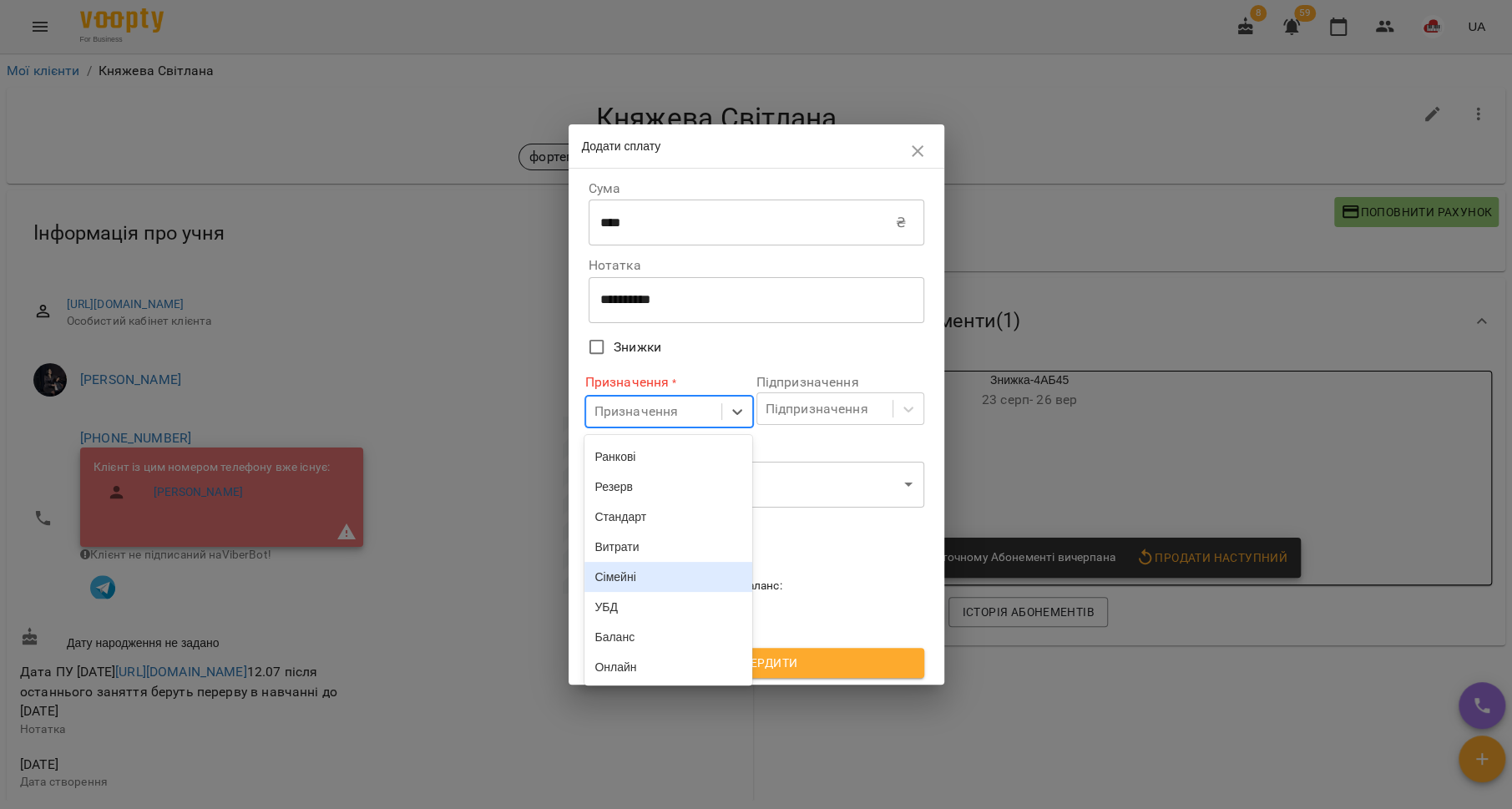
click at [669, 579] on div "Сімейні" at bounding box center [668, 577] width 168 height 30
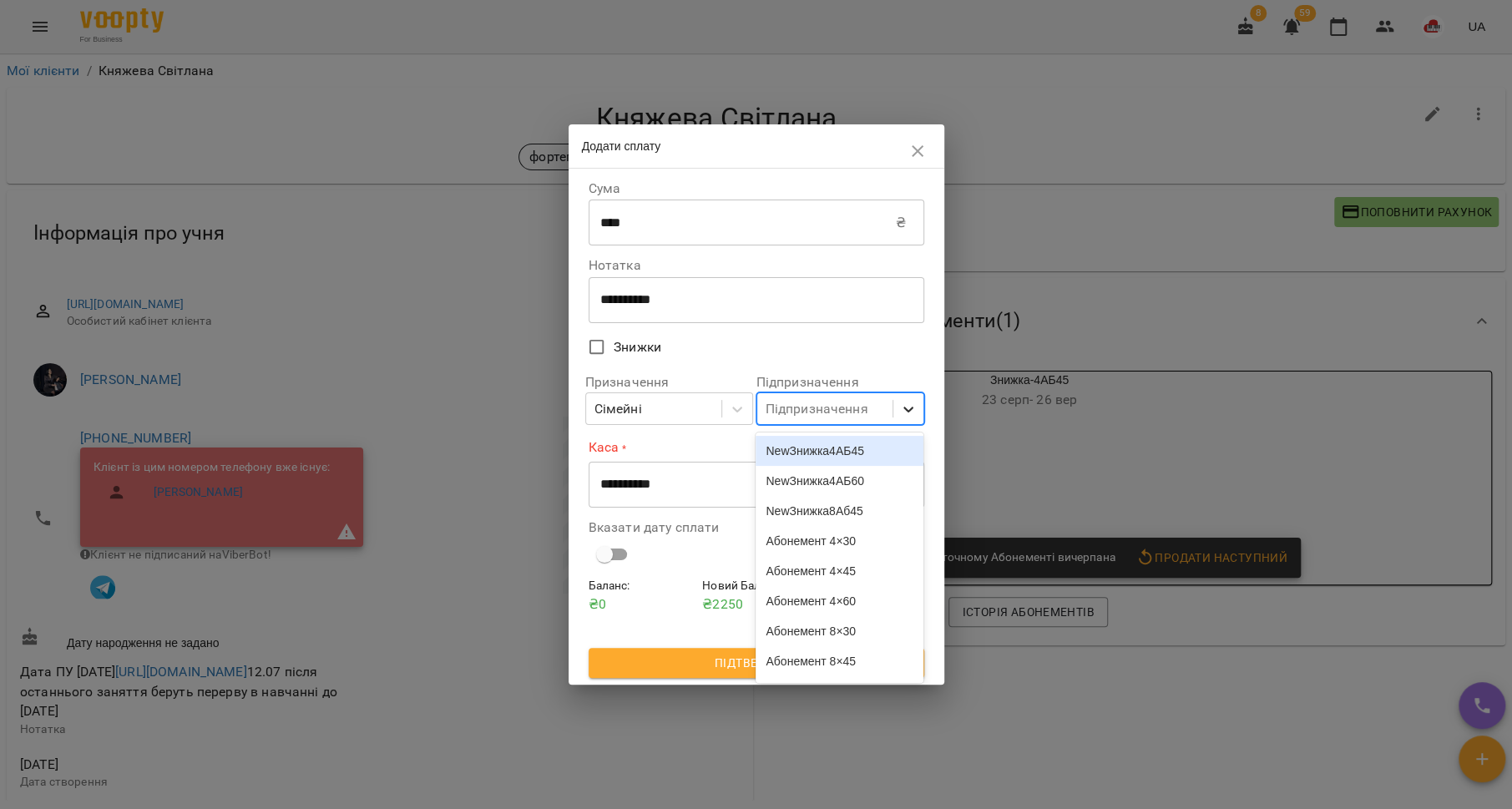
click at [900, 410] on icon at bounding box center [908, 409] width 17 height 17
click at [855, 594] on div "Знижка-4АБ45" at bounding box center [840, 605] width 168 height 30
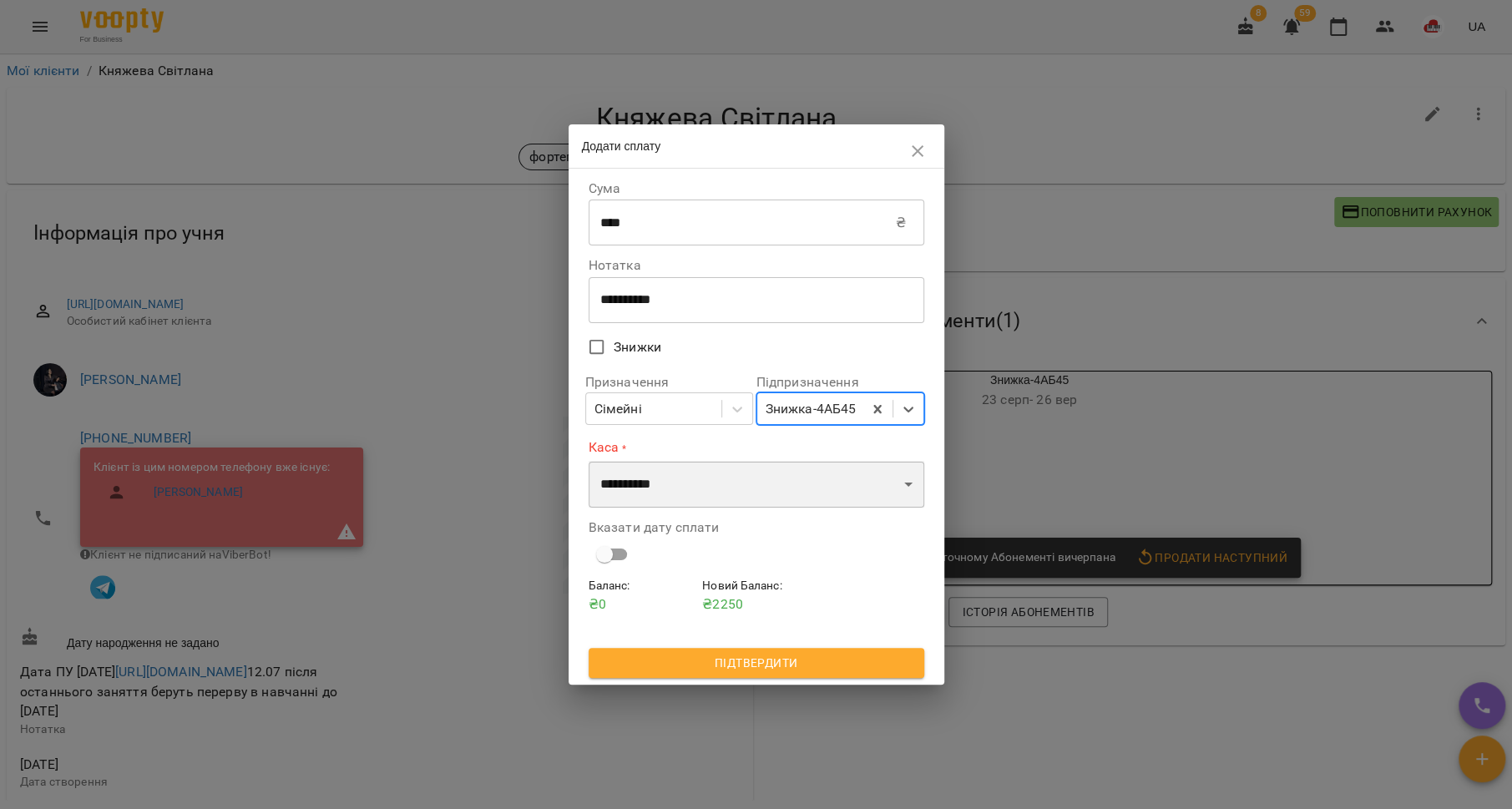
click at [819, 471] on select "**********" at bounding box center [757, 484] width 336 height 47
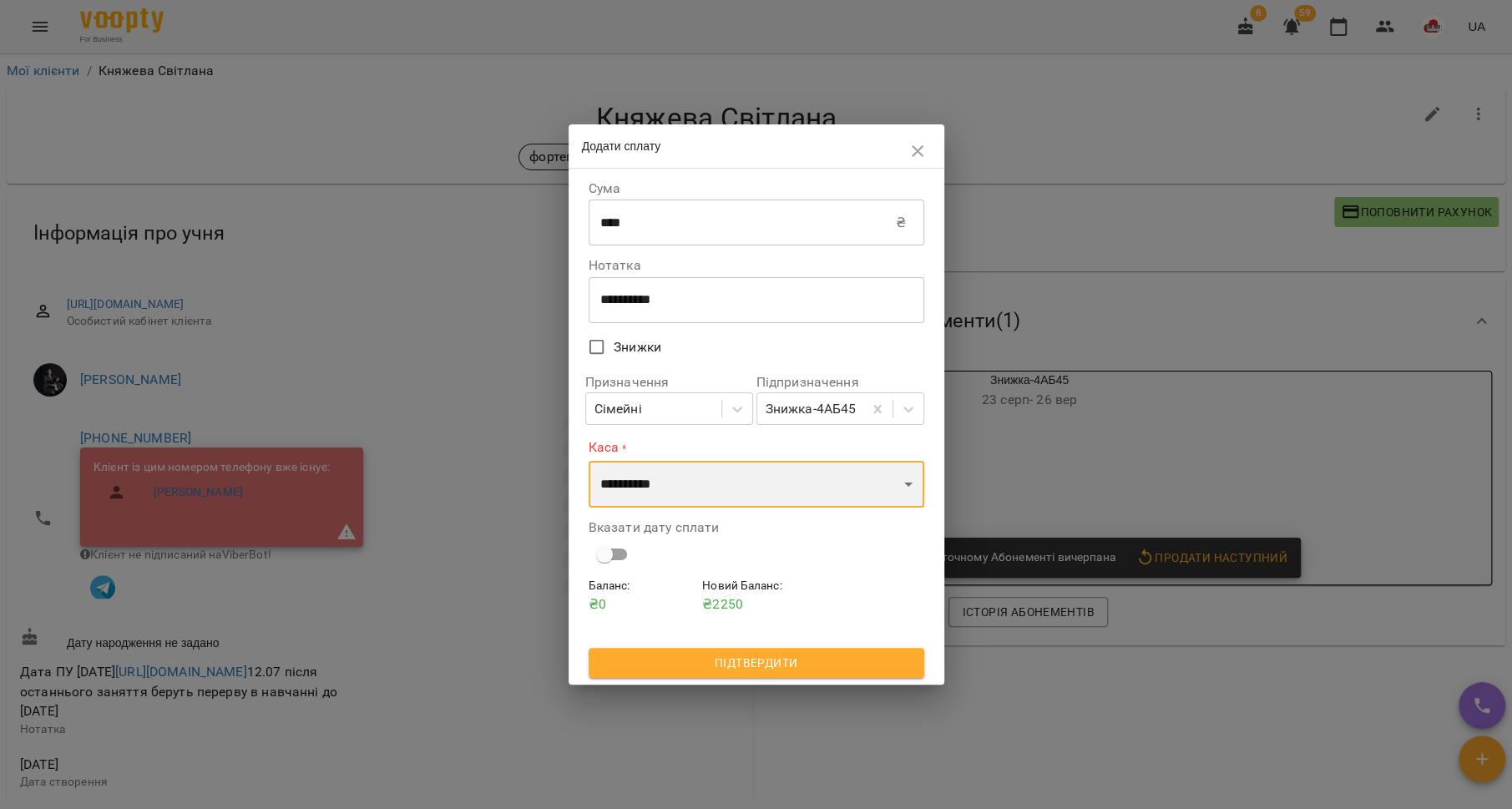
select select "**********"
click at [589, 461] on select "**********" at bounding box center [757, 484] width 336 height 47
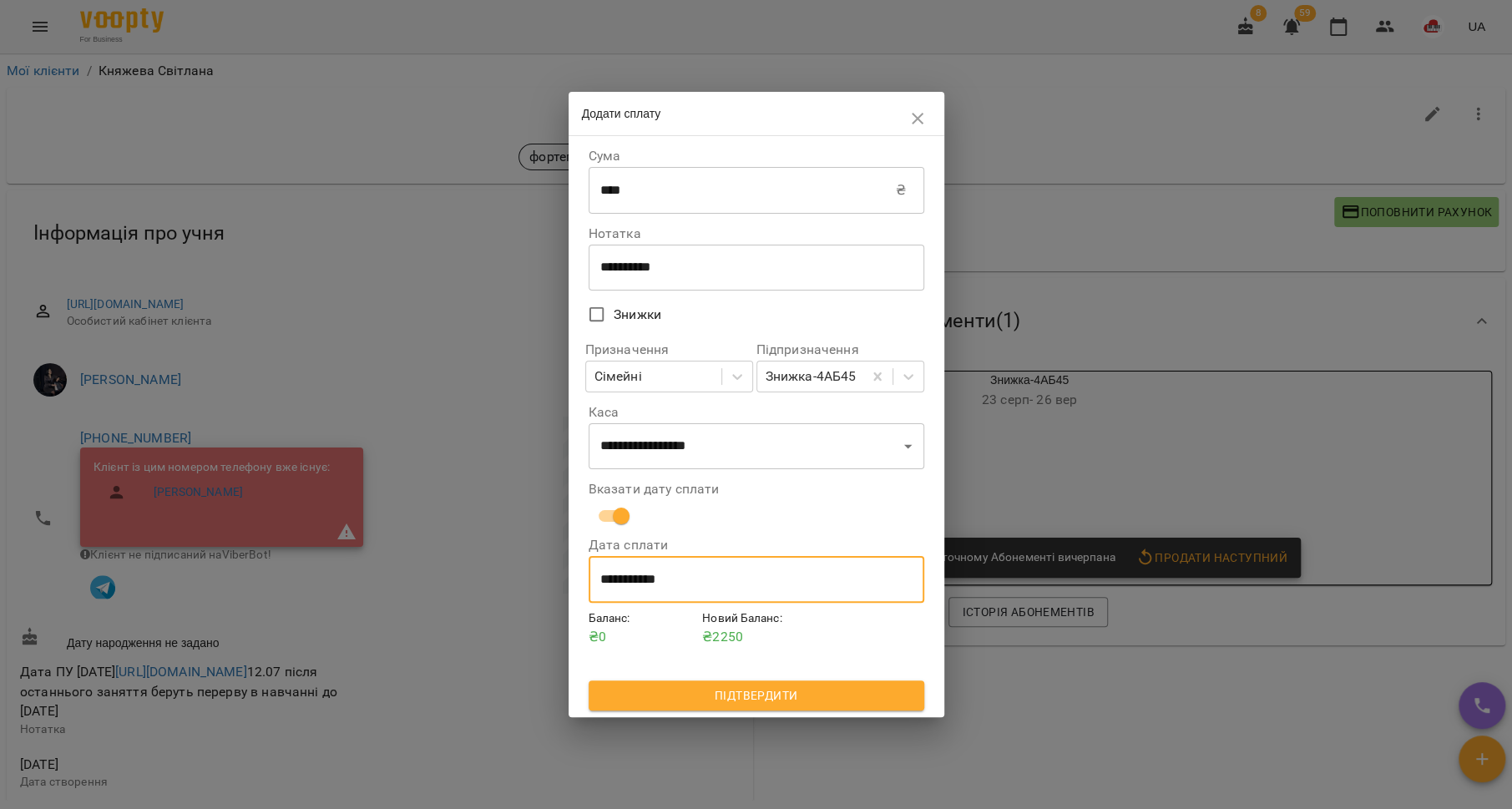
click at [642, 577] on input "**********" at bounding box center [757, 579] width 336 height 47
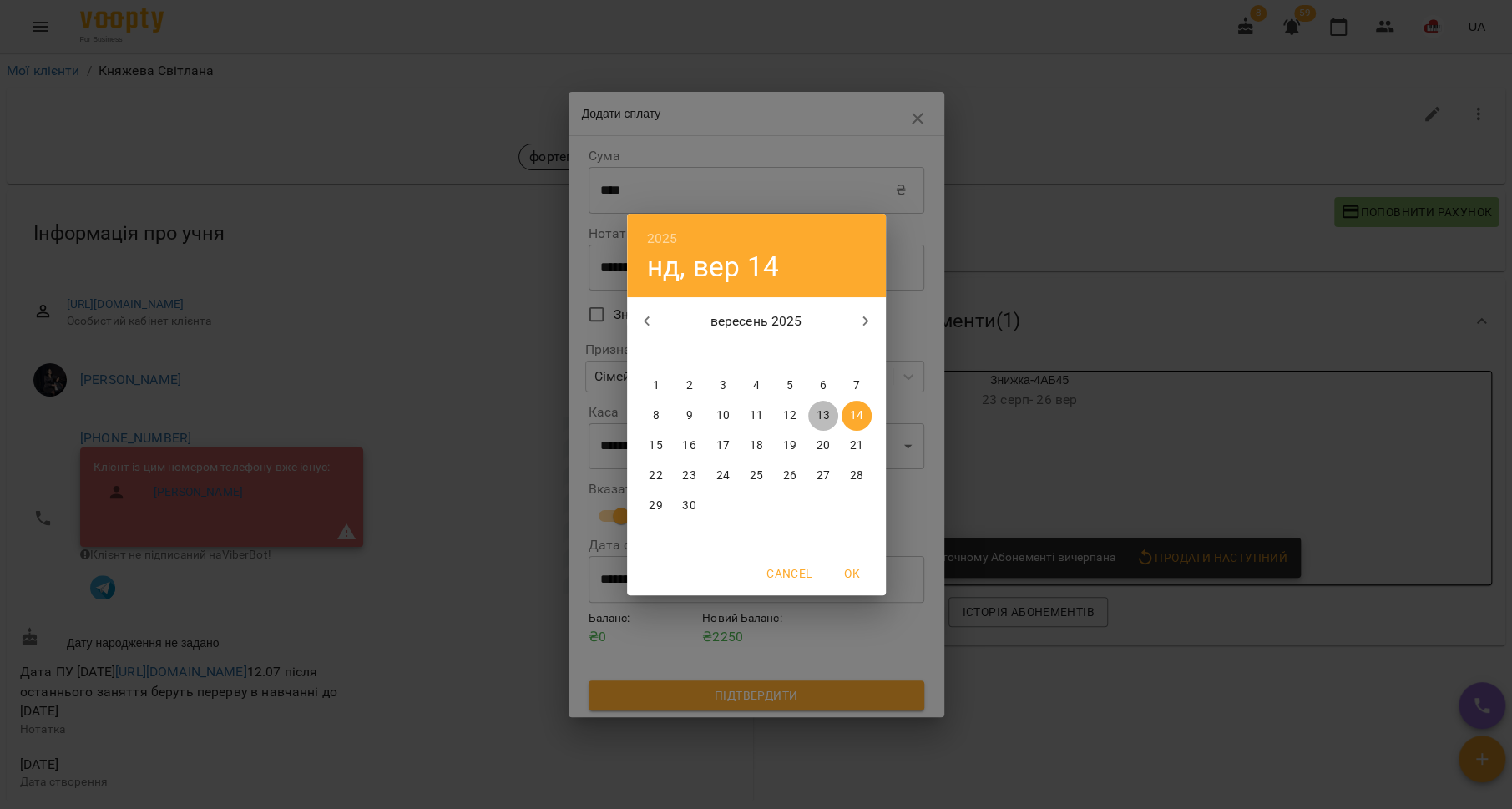
click at [819, 418] on p "13" at bounding box center [822, 416] width 13 height 17
type input "**********"
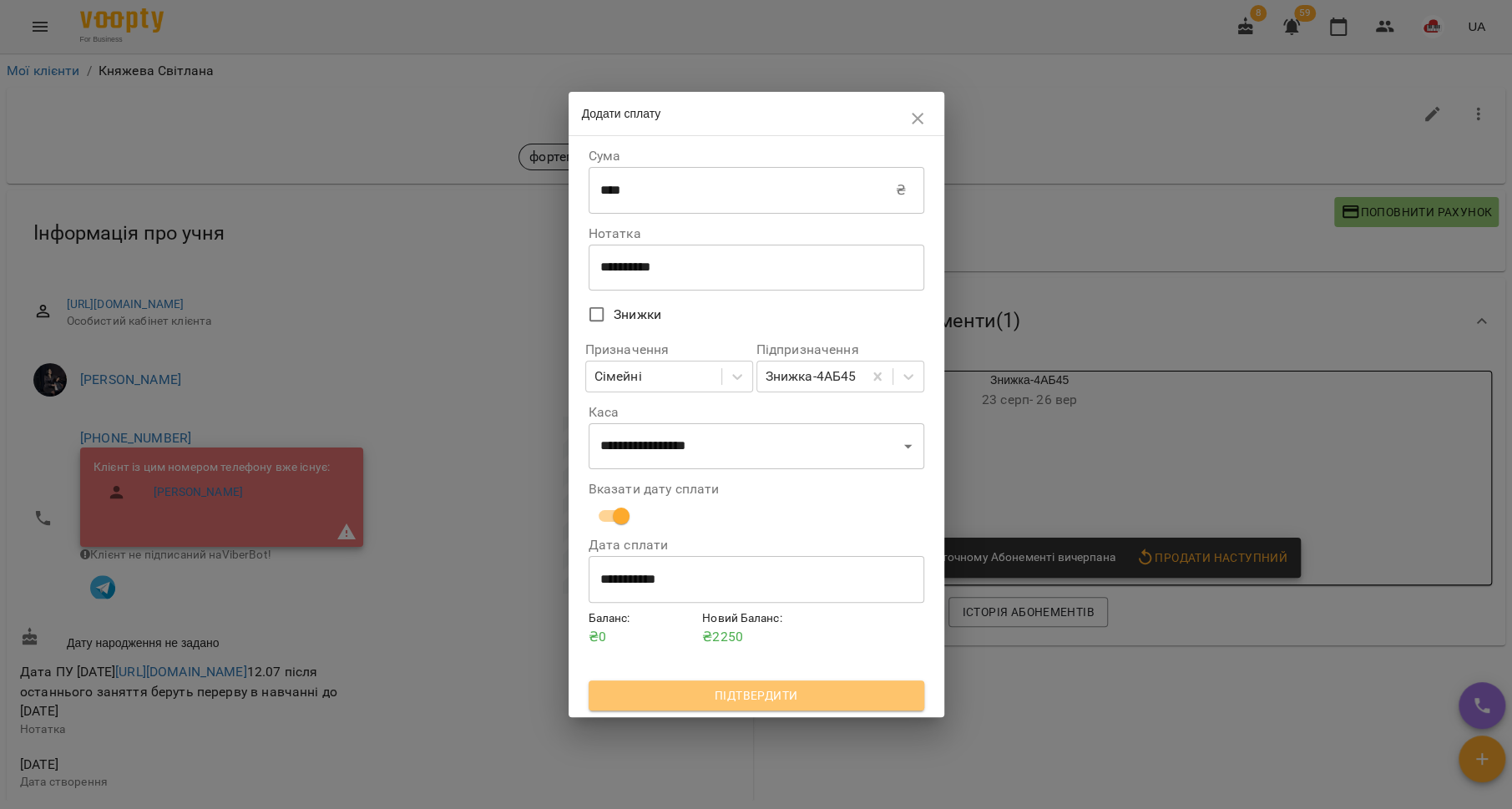
click at [775, 699] on span "Підтвердити" at bounding box center [756, 694] width 309 height 20
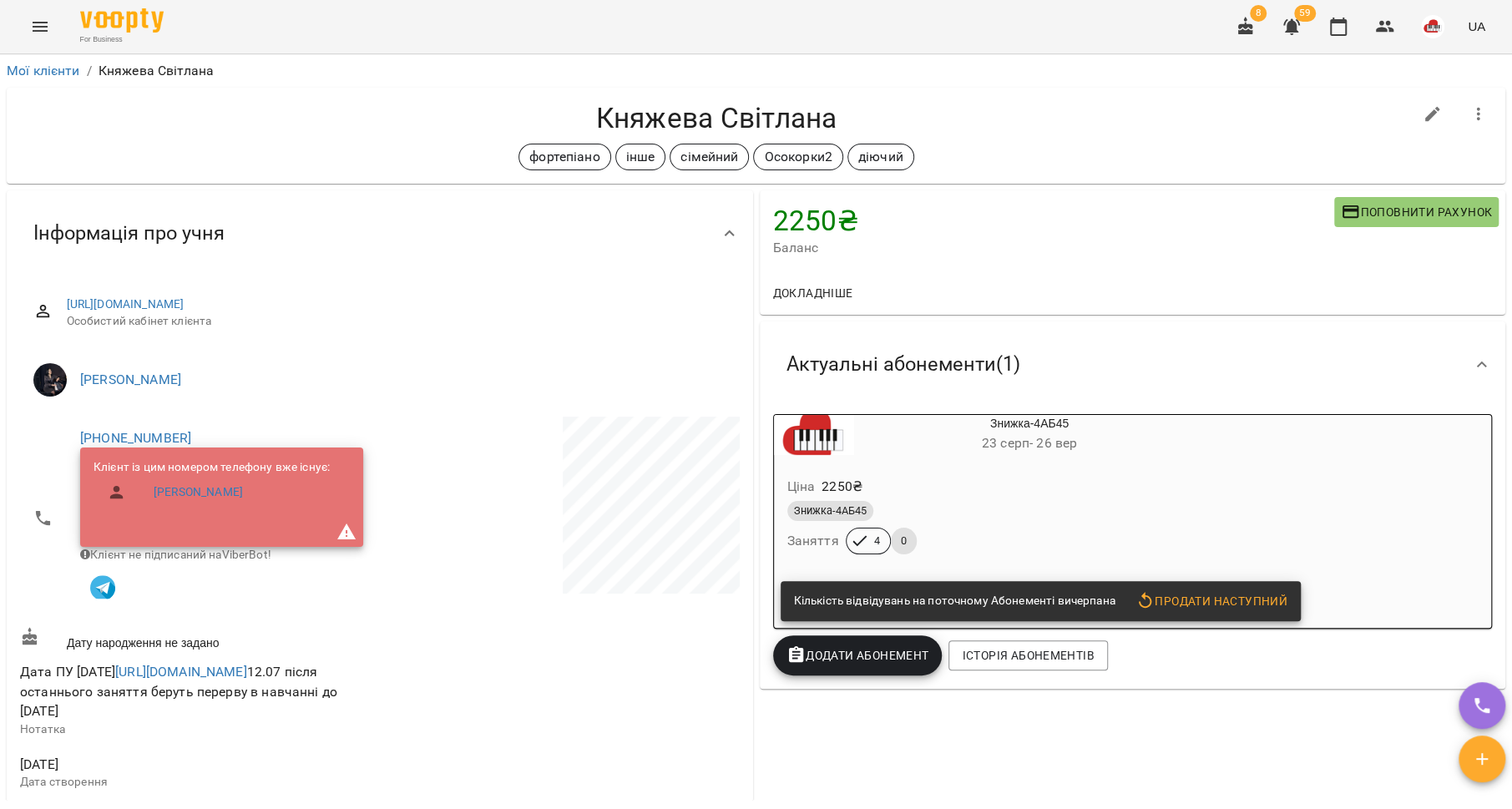
click at [826, 660] on span "Додати Абонемент" at bounding box center [858, 654] width 143 height 20
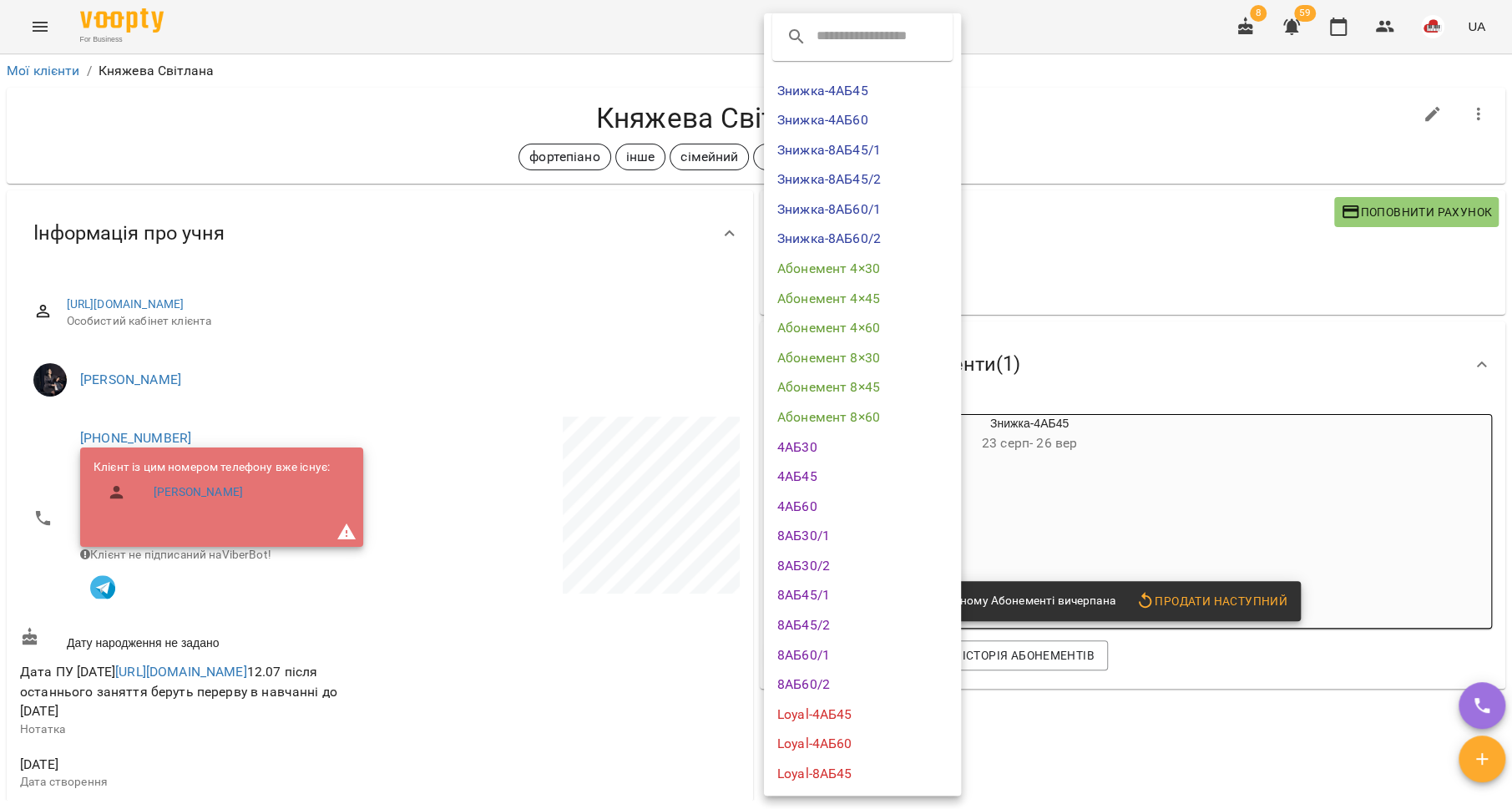
scroll to position [0, 0]
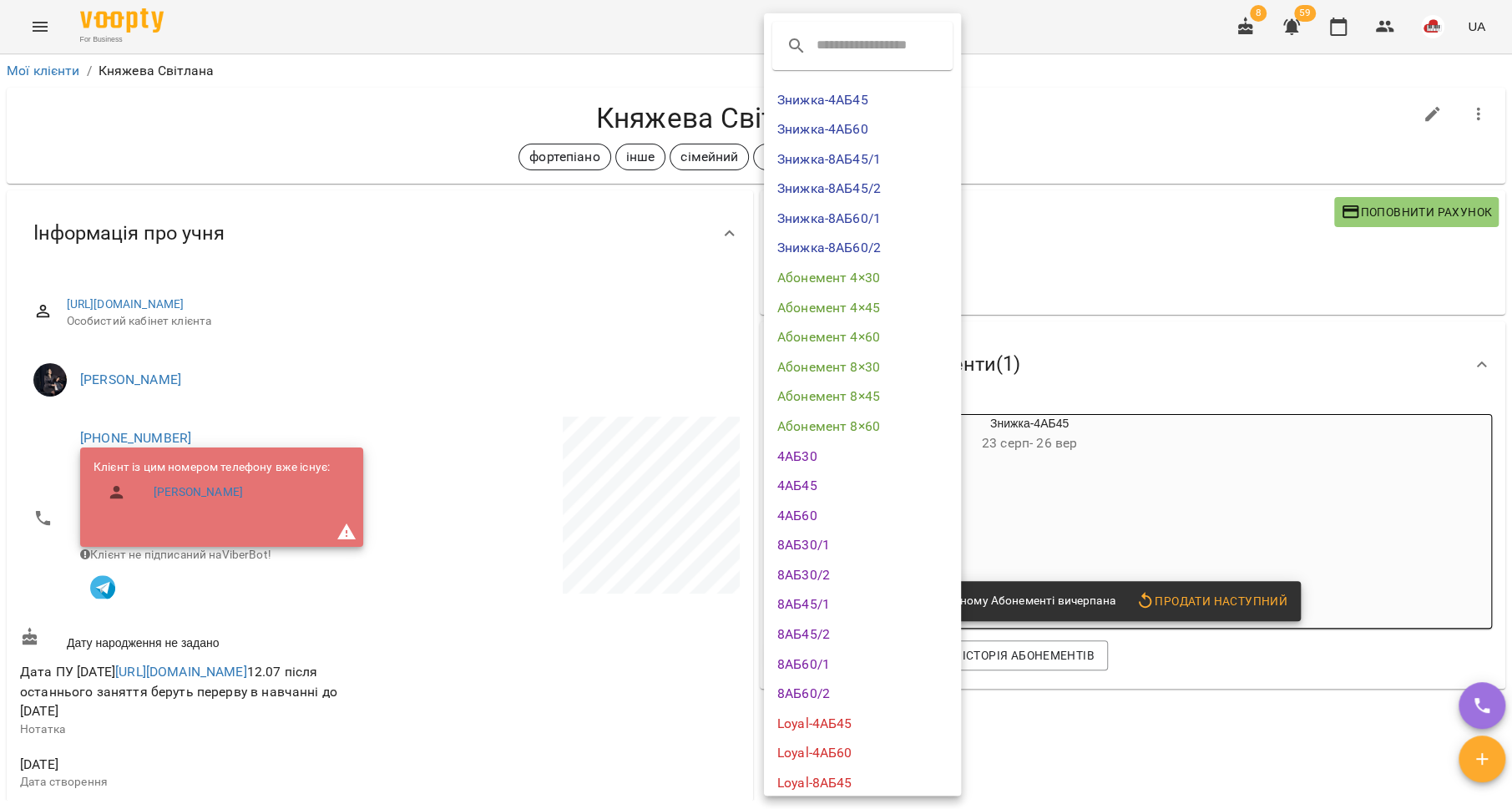
click at [868, 94] on li "Знижка-4АБ45" at bounding box center [862, 100] width 197 height 30
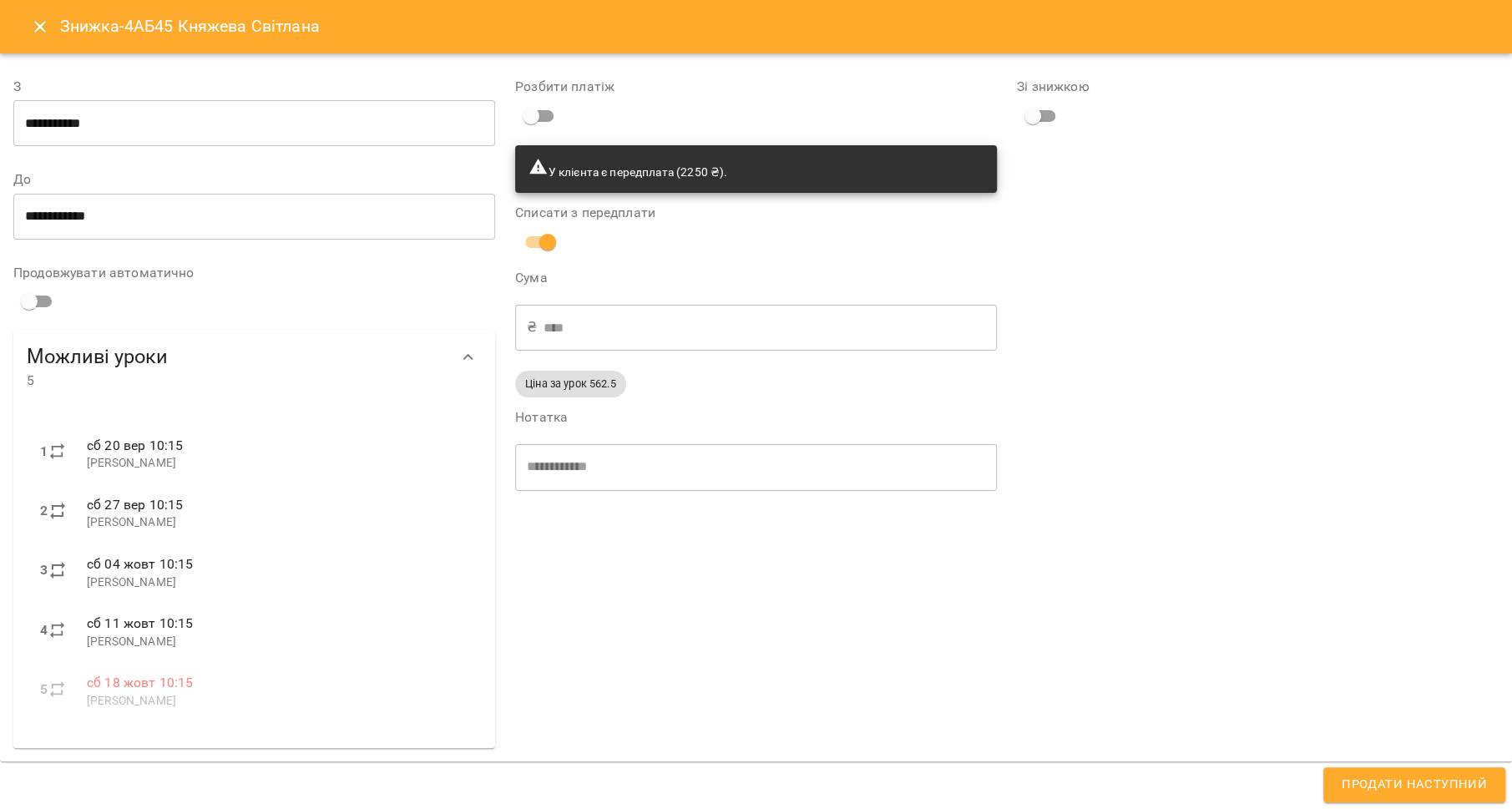
click at [1466, 787] on span "Продати наступний" at bounding box center [1415, 784] width 146 height 21
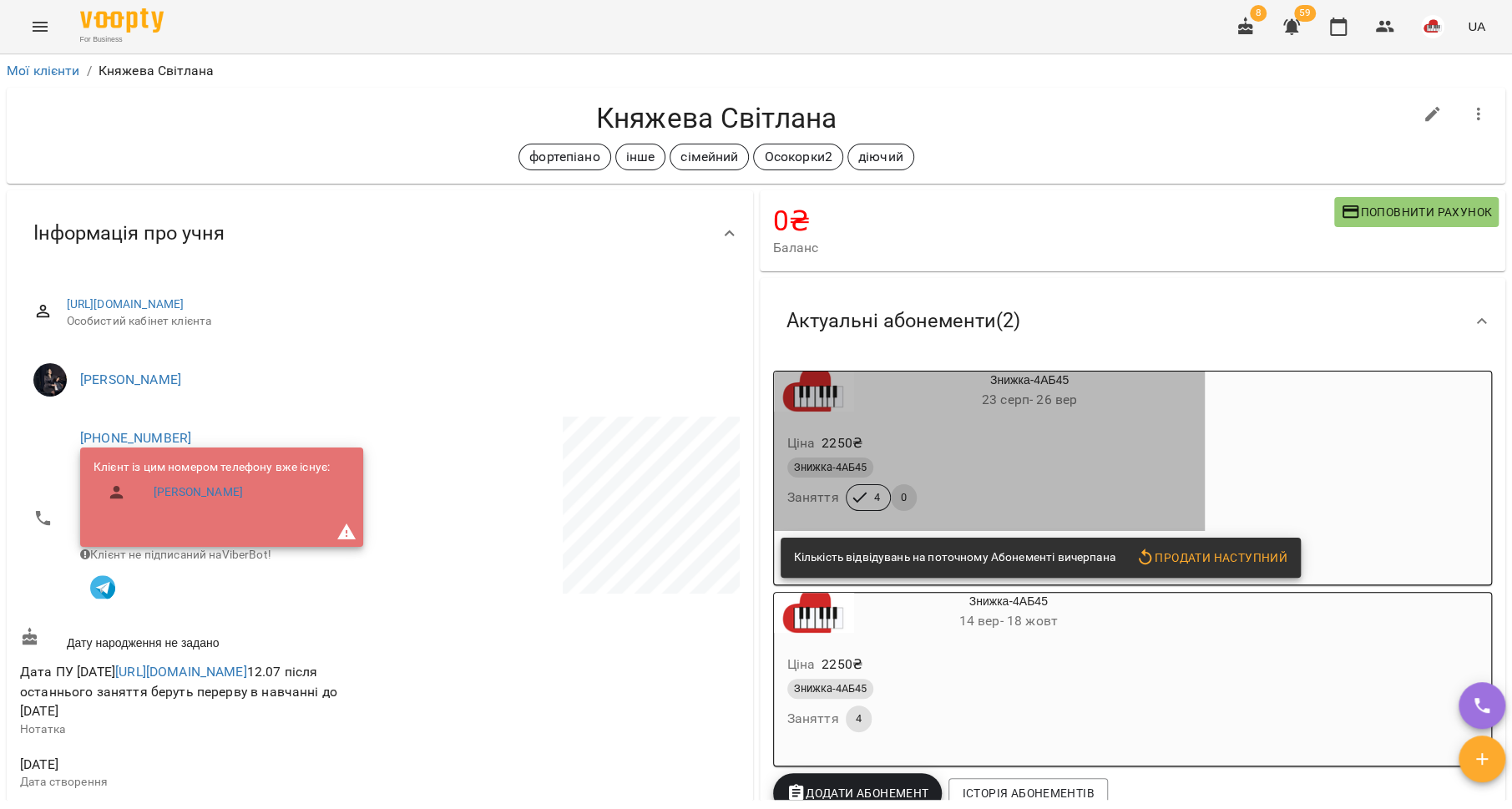
click at [1003, 474] on div "Знижка-4АБ45" at bounding box center [990, 467] width 405 height 20
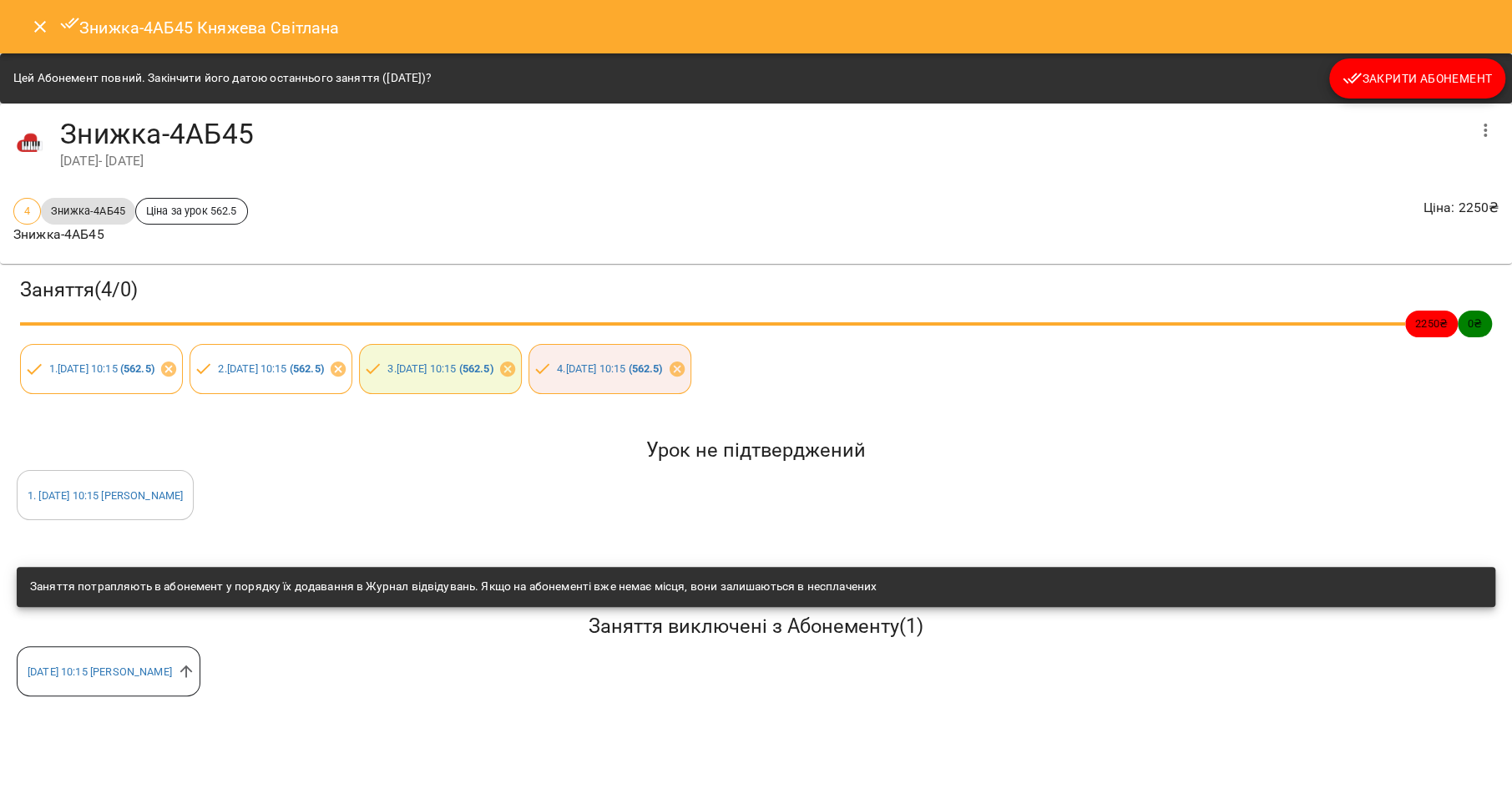
click at [1368, 92] on button "Закрити Абонемент" at bounding box center [1417, 78] width 176 height 40
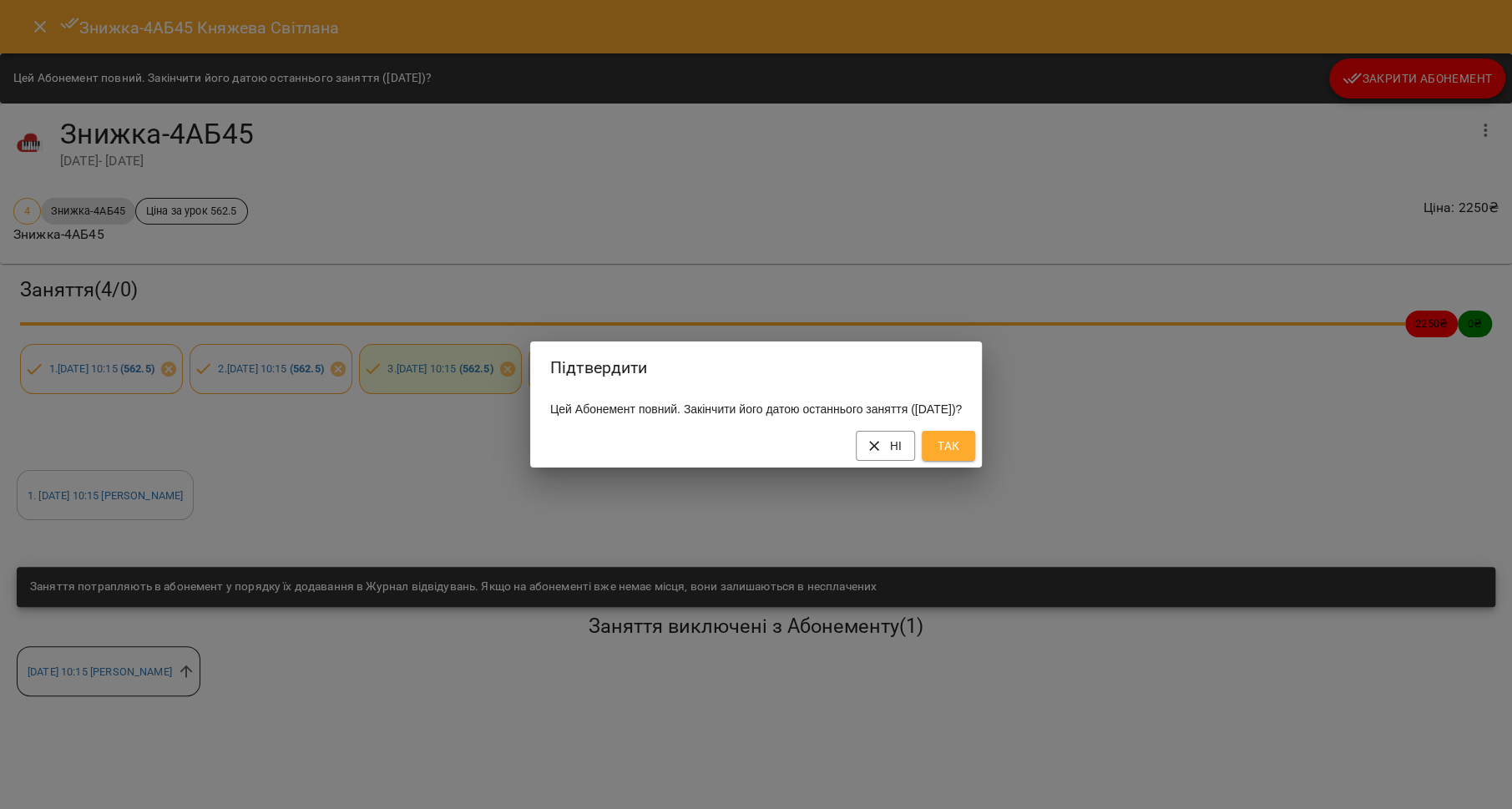
click at [962, 455] on span "Так" at bounding box center [948, 445] width 27 height 20
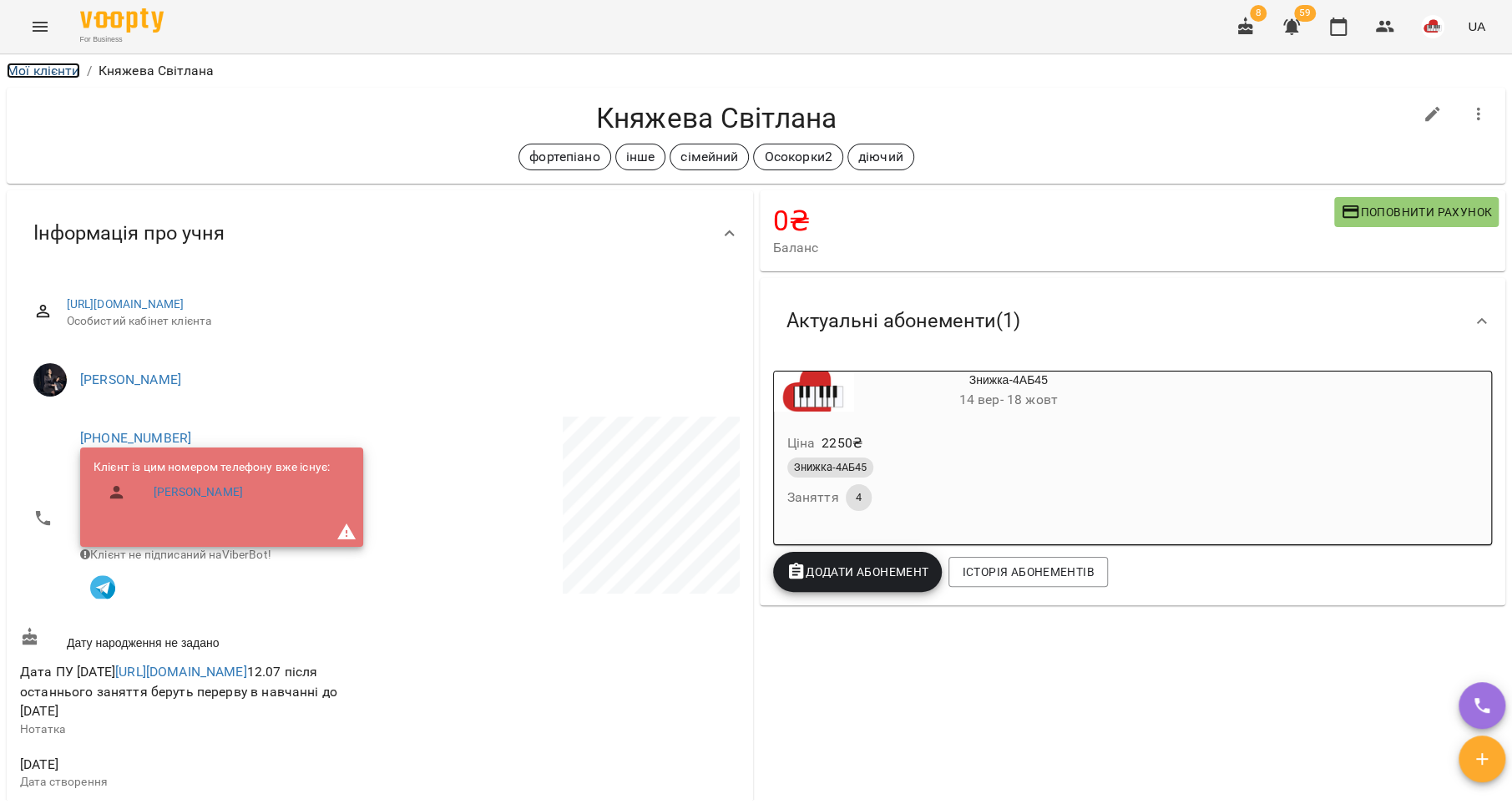
click at [51, 67] on link "Мої клієнти" at bounding box center [43, 70] width 74 height 16
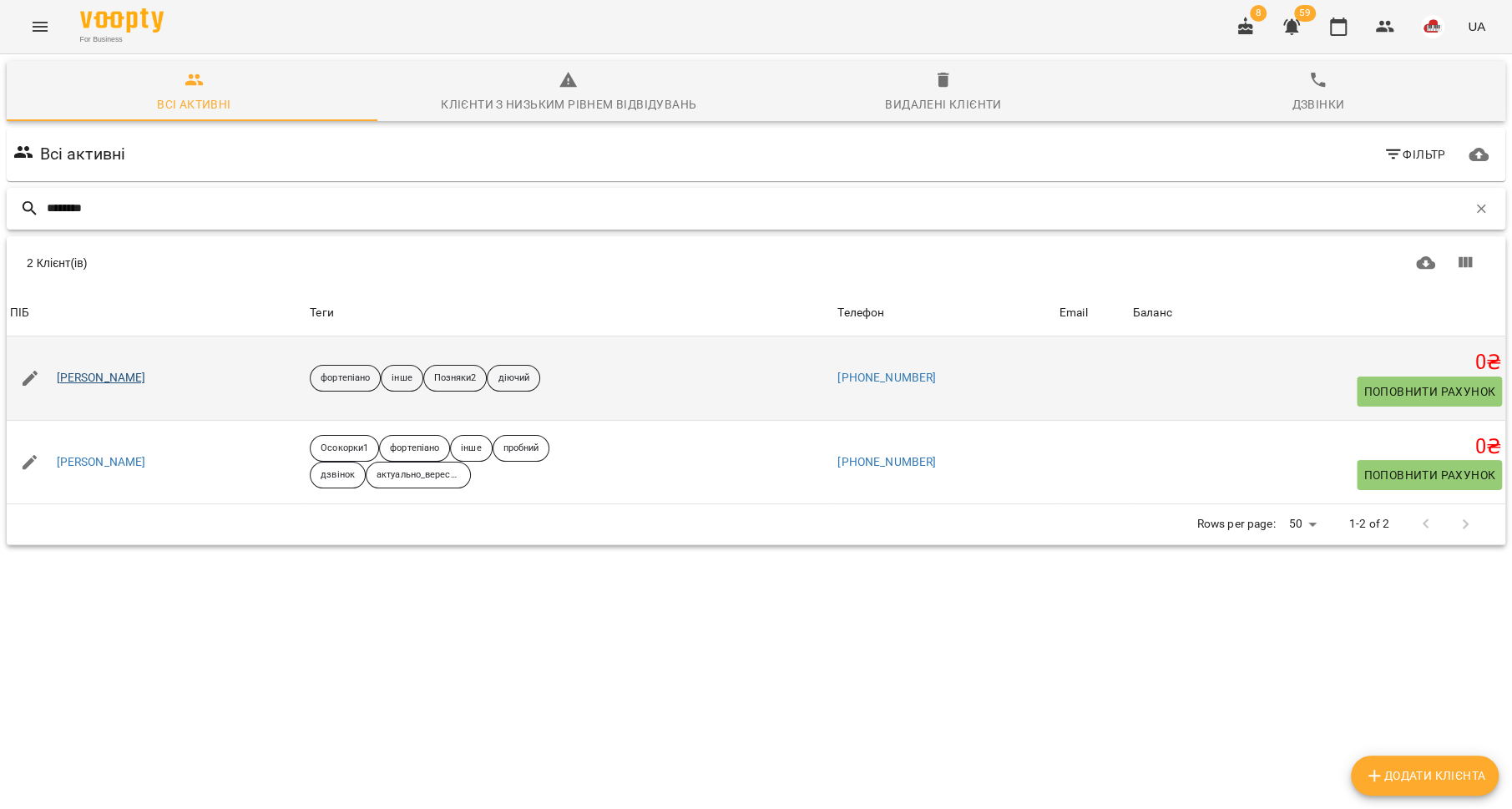
type input "********"
click at [101, 374] on link "[PERSON_NAME]" at bounding box center [102, 378] width 90 height 17
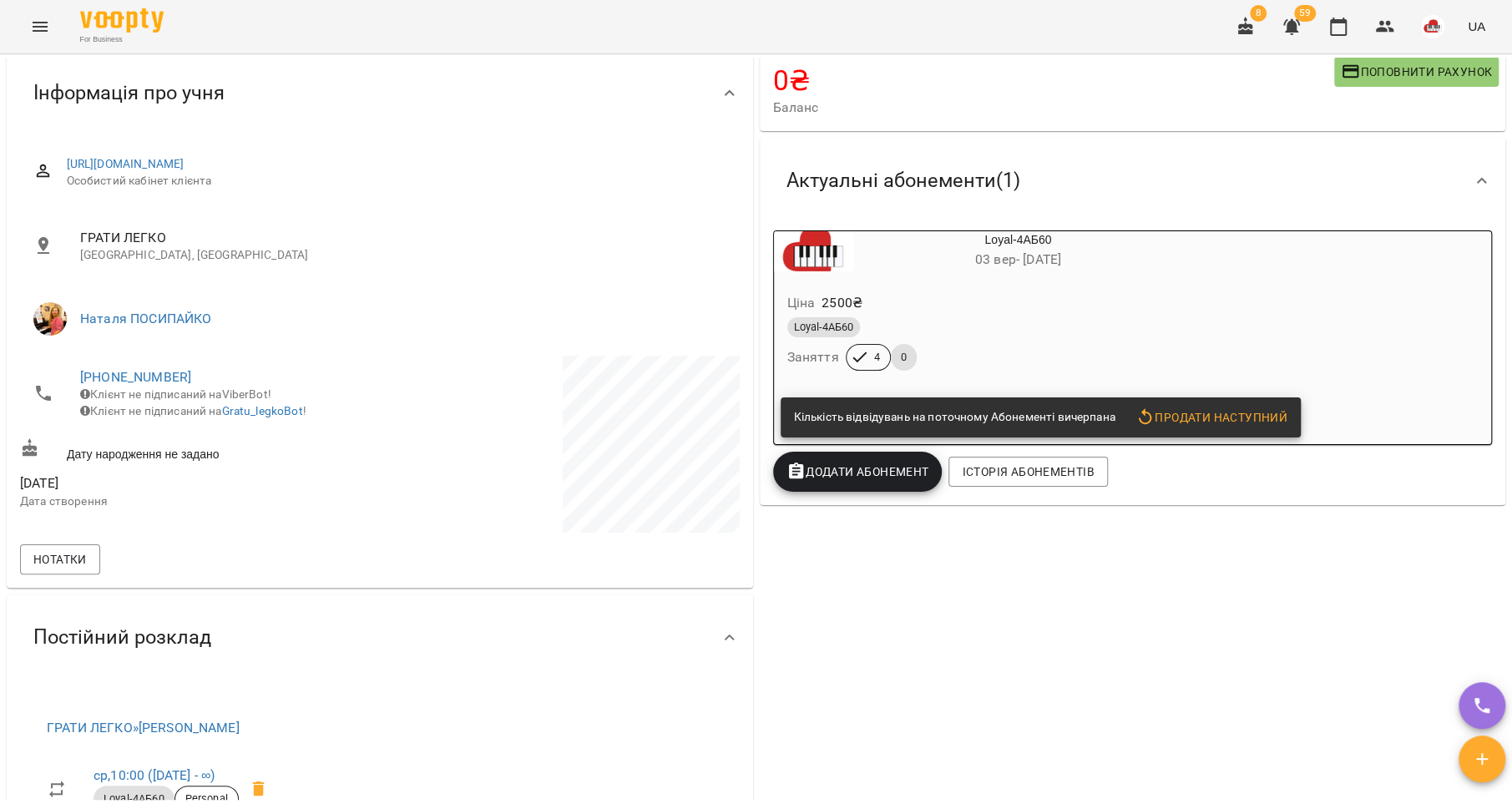
scroll to position [380, 0]
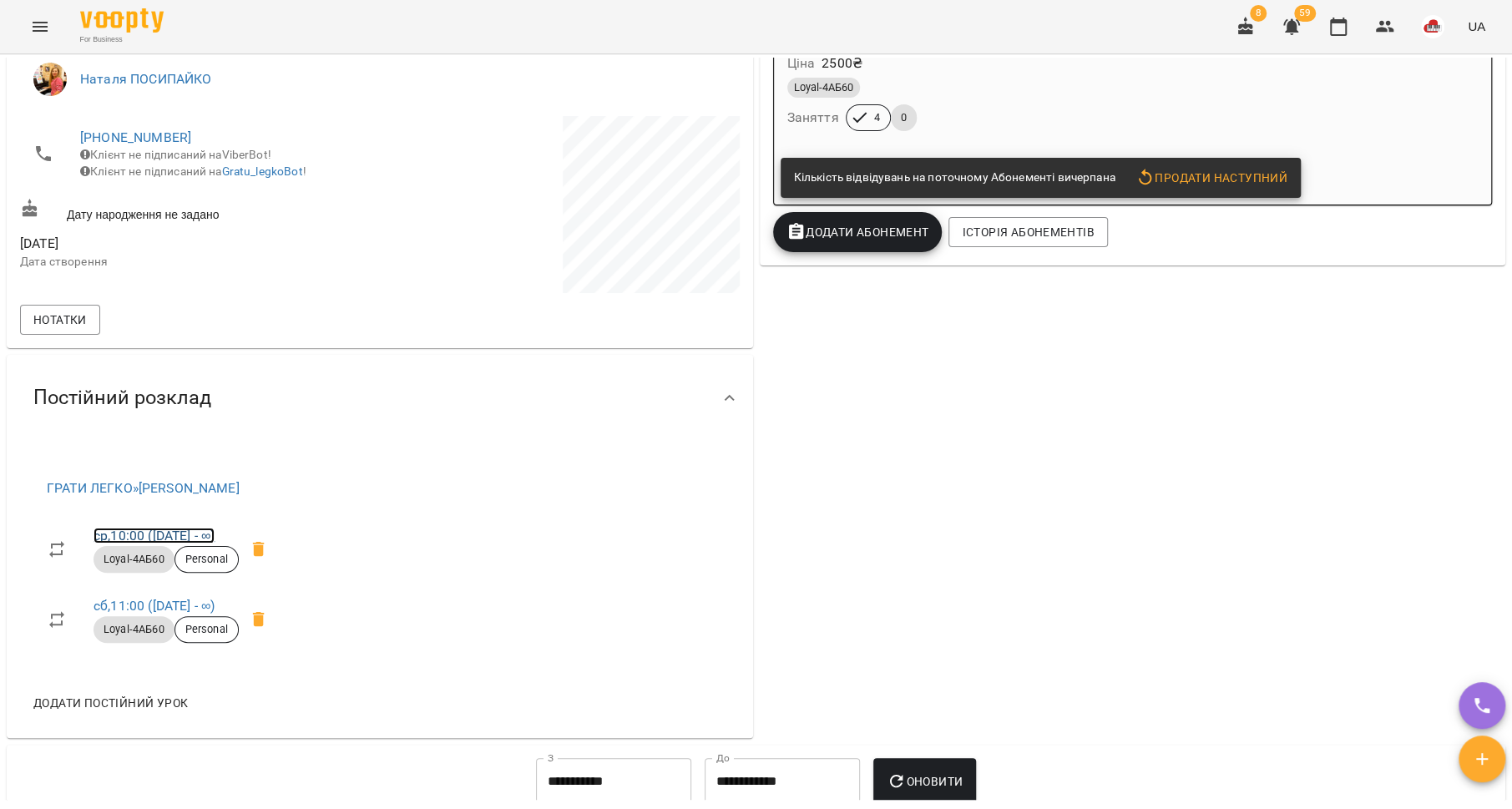
click at [151, 530] on link "ср , 10:00 (28 лип - ∞)" at bounding box center [154, 535] width 121 height 16
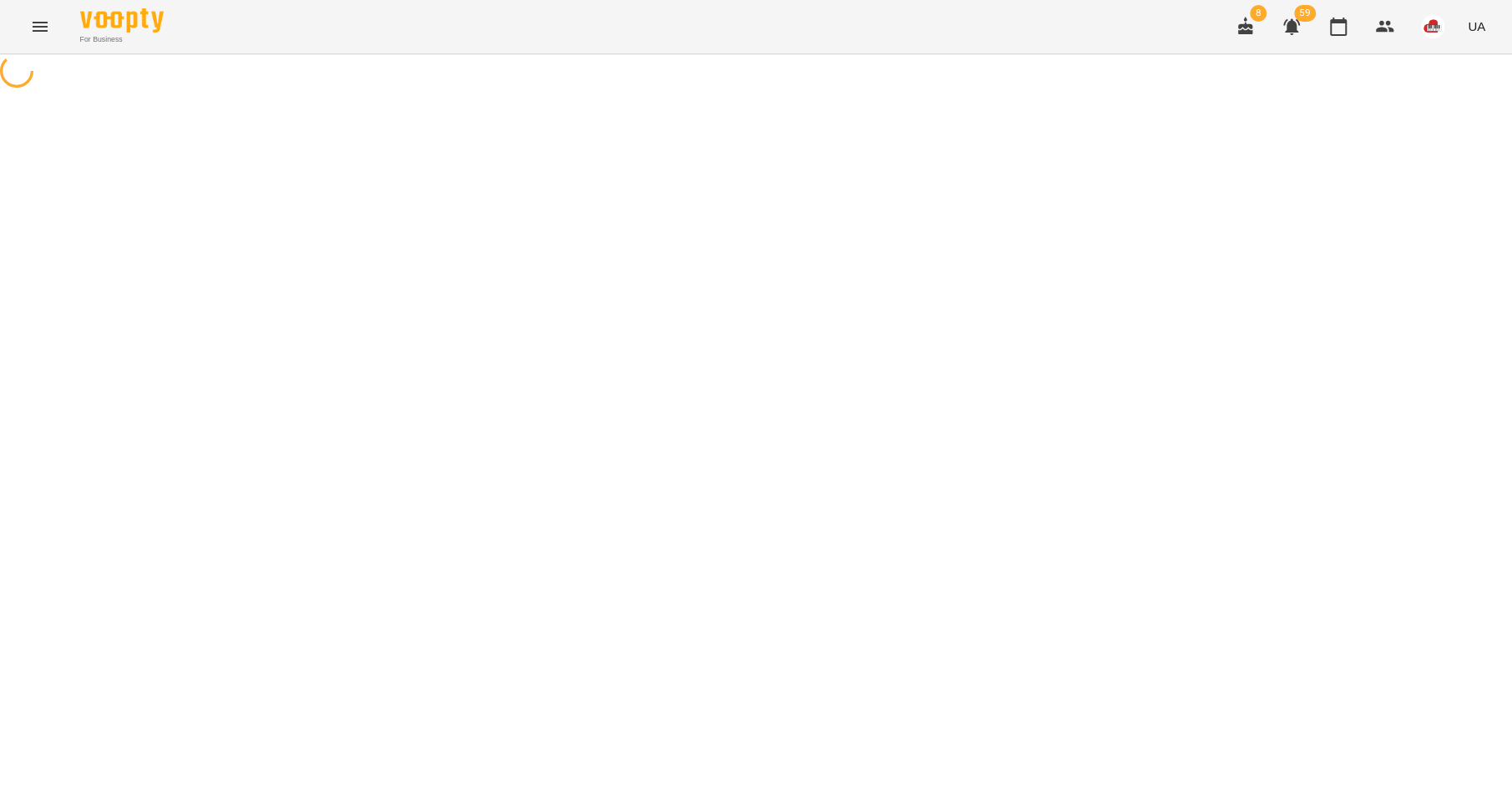
select select "*"
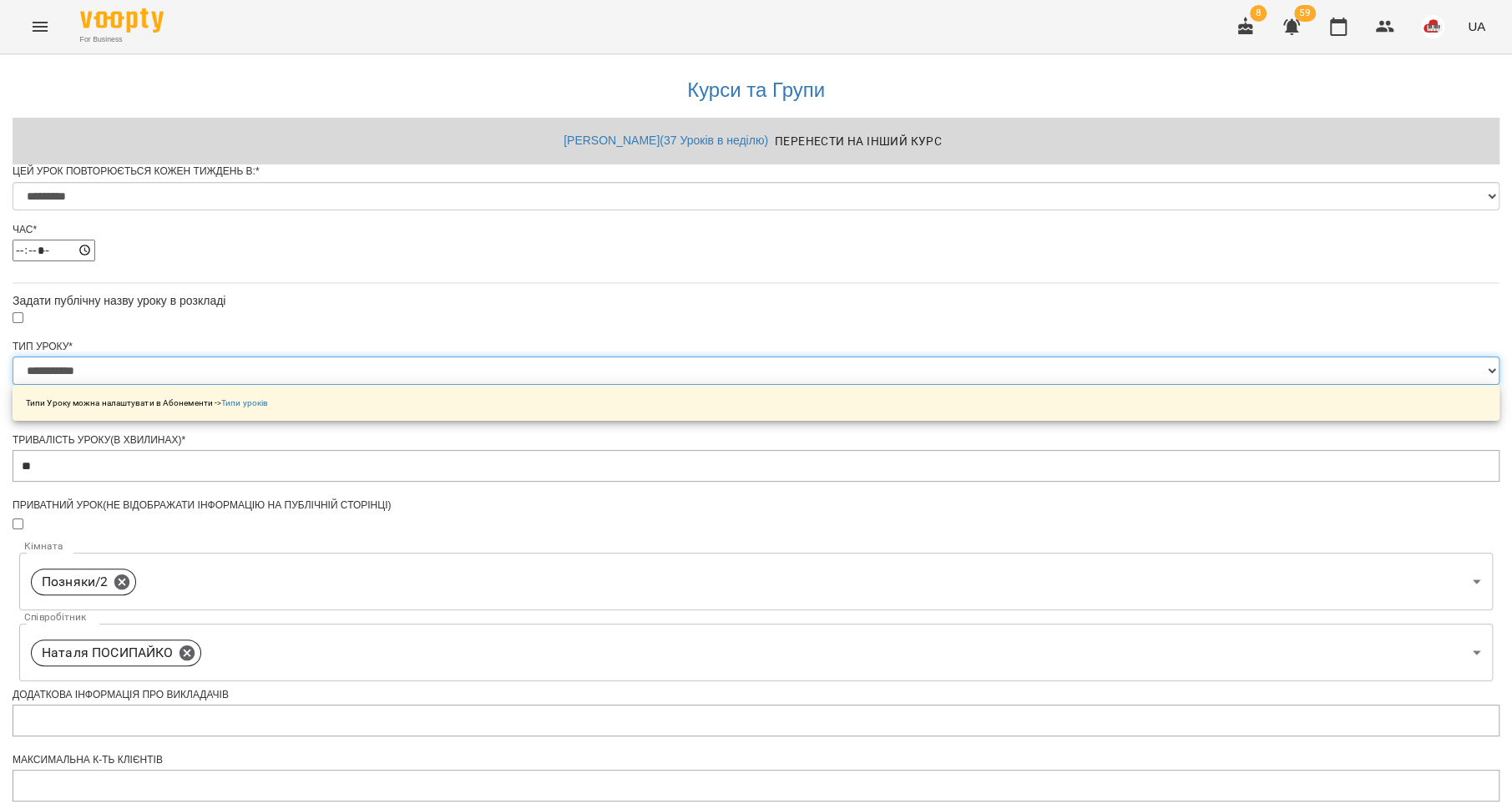
click at [619, 384] on select "**********" at bounding box center [755, 370] width 1487 height 28
select select "**********"
click at [547, 384] on select "**********" at bounding box center [755, 370] width 1487 height 28
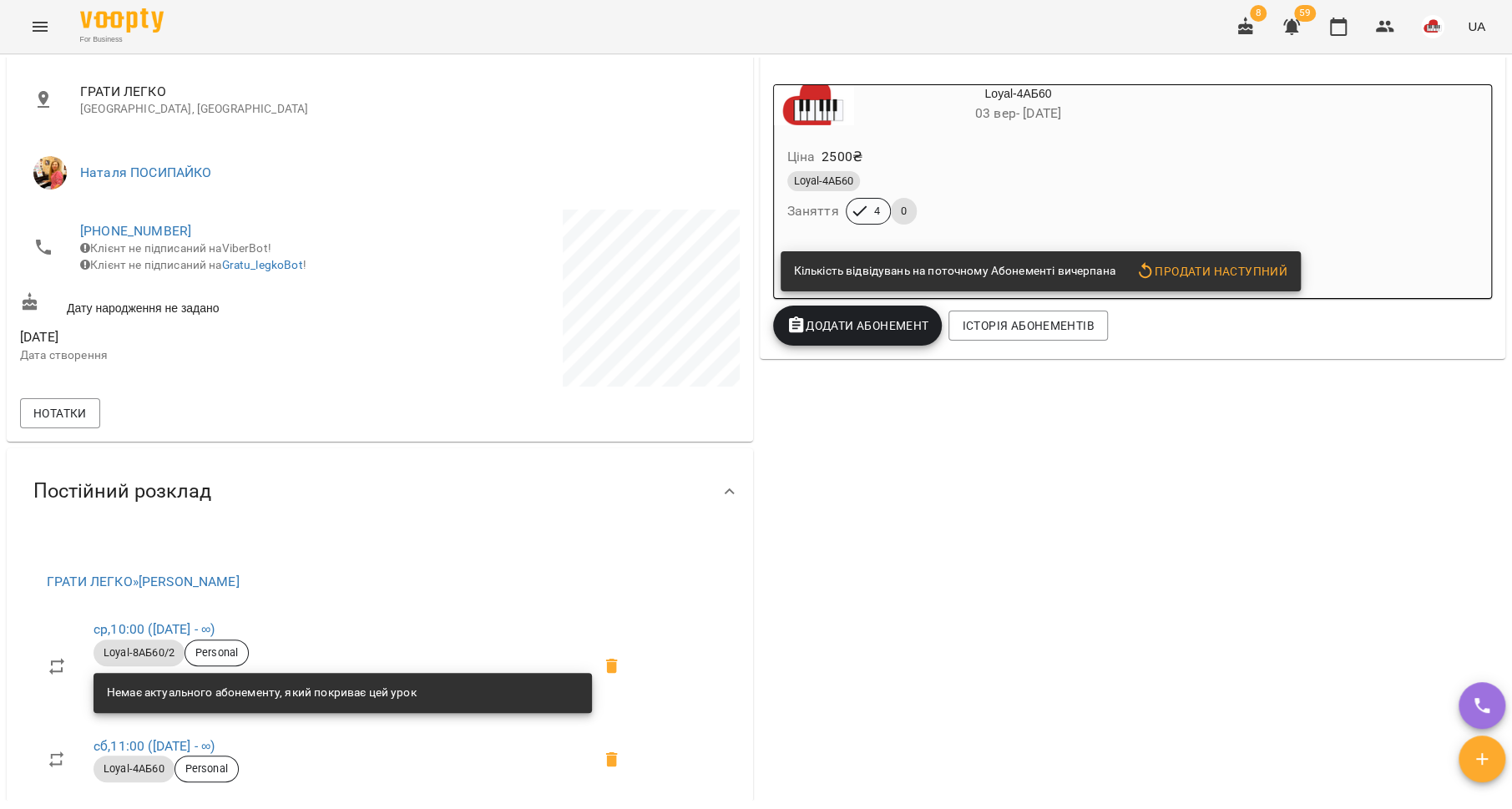
scroll to position [676, 0]
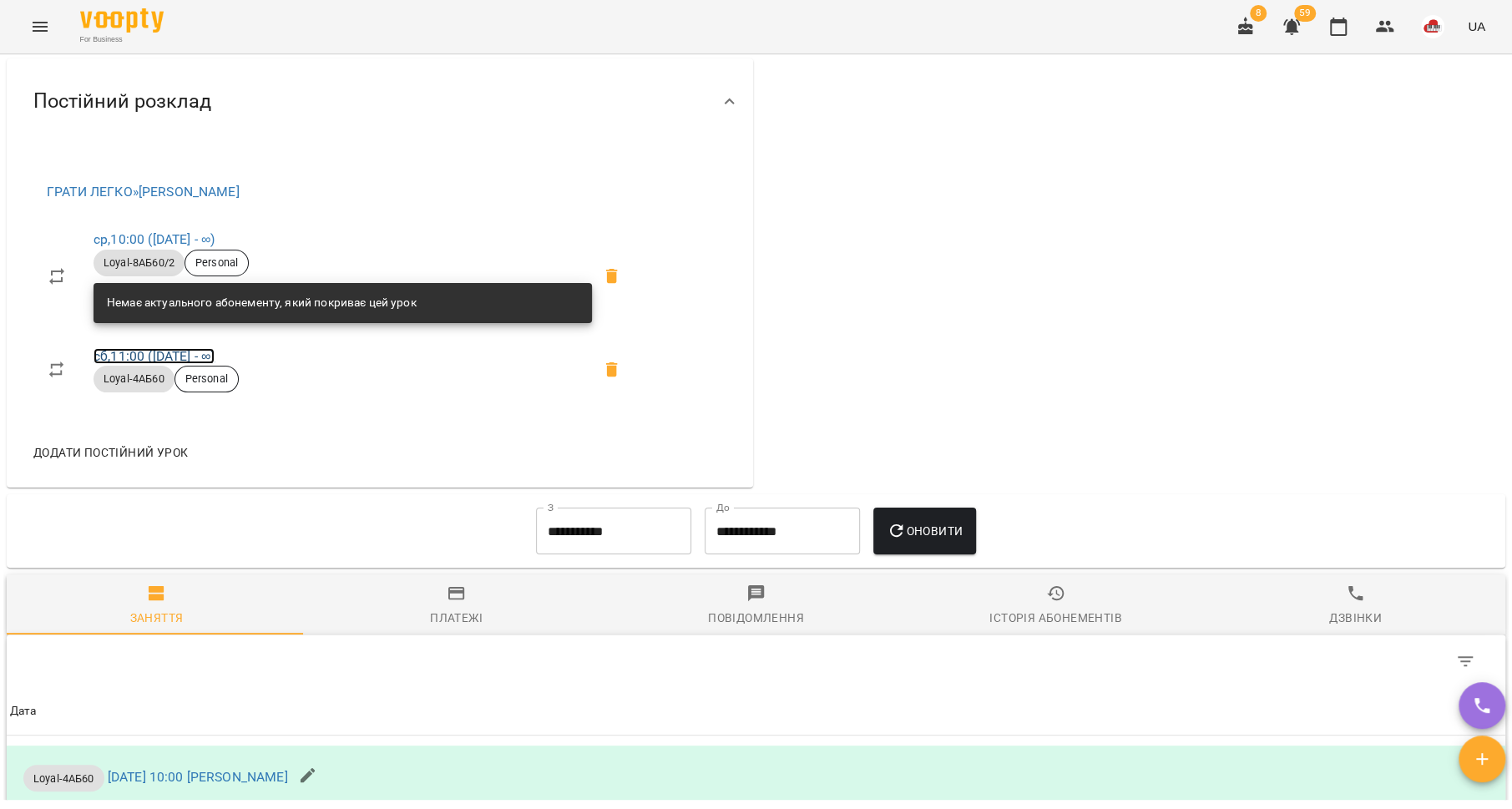
click at [133, 358] on link "сб , 11:00 (14 лип - ∞)" at bounding box center [154, 356] width 121 height 16
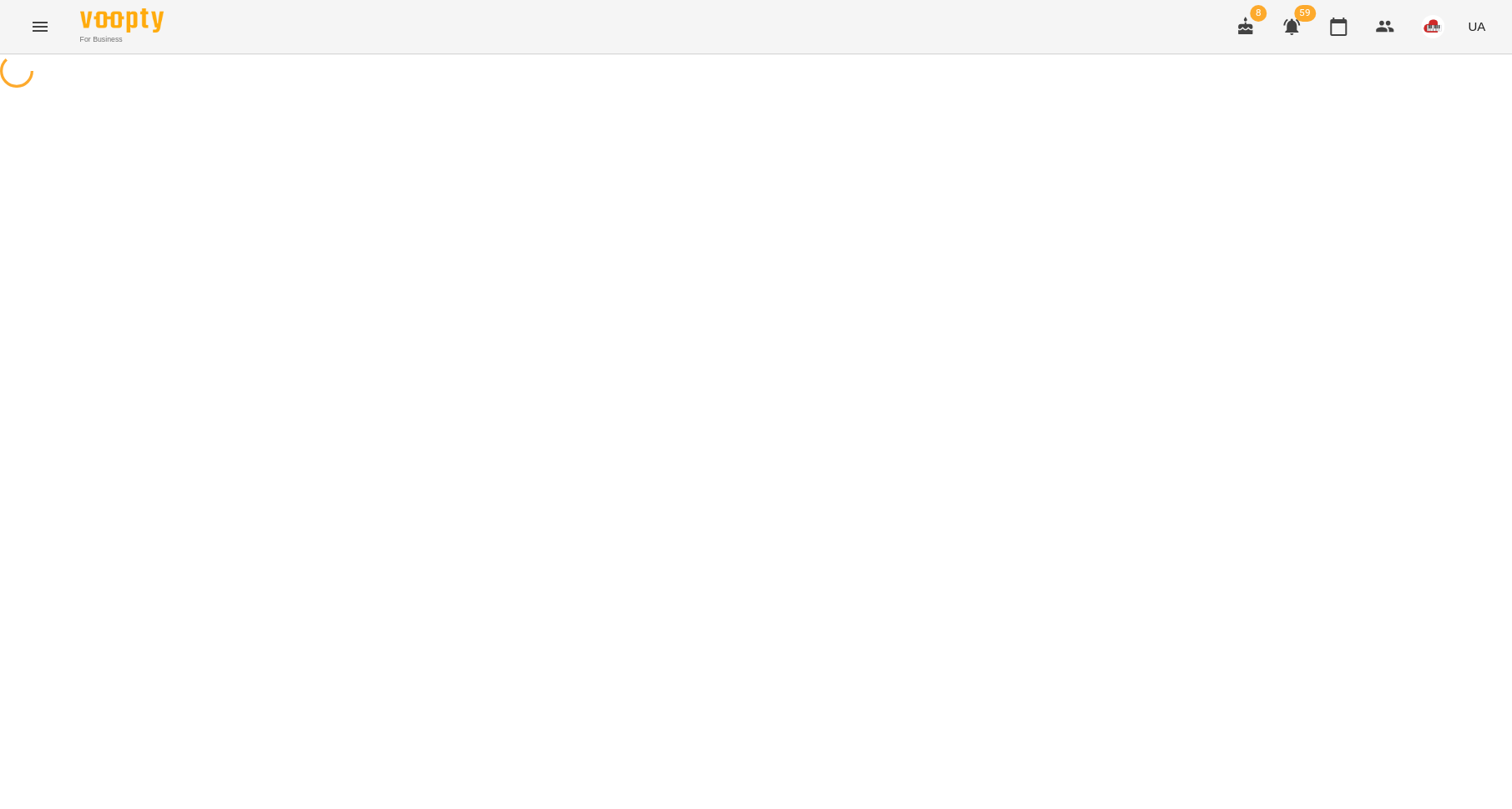
select select "*"
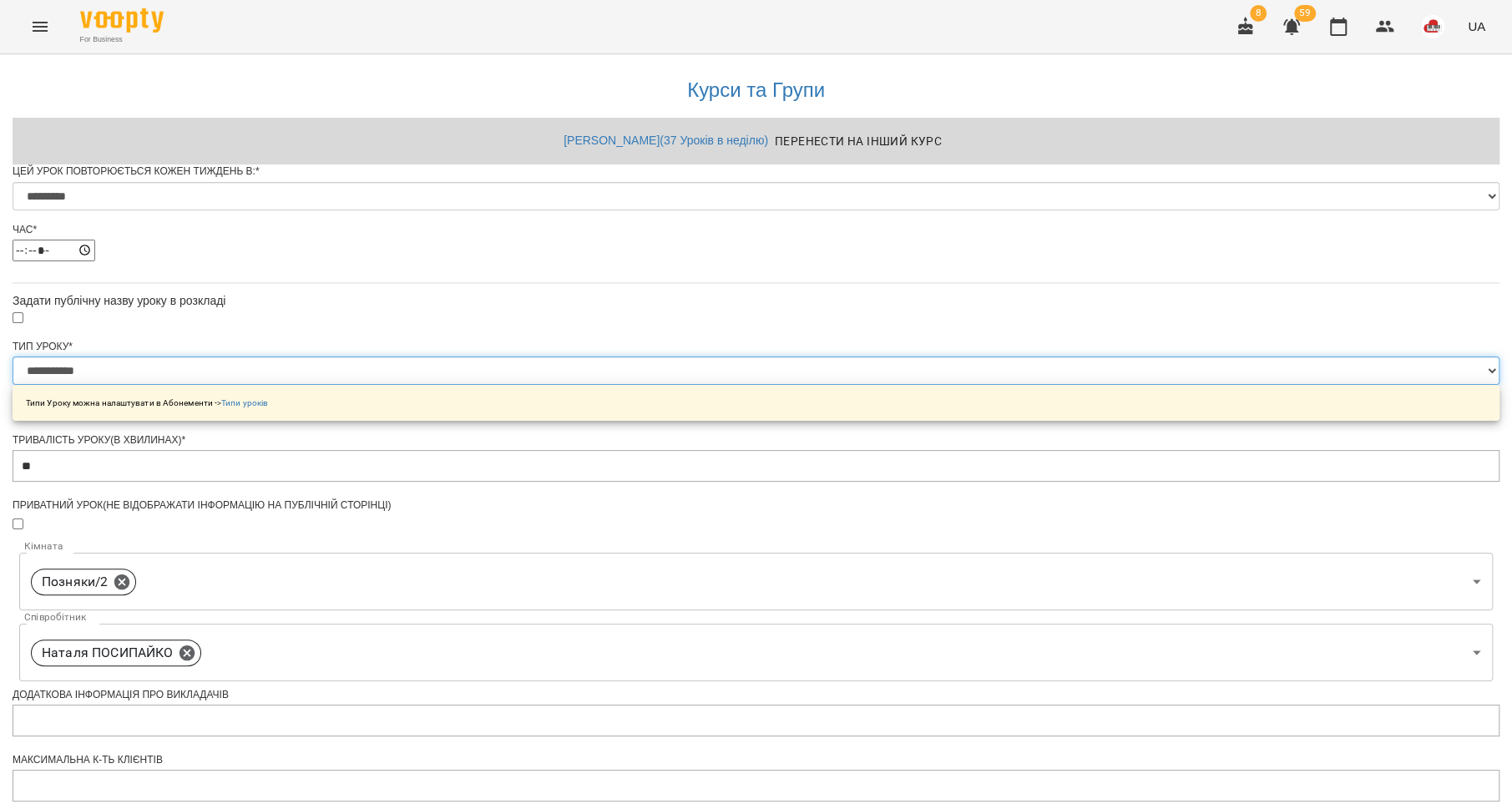
click at [637, 384] on select "**********" at bounding box center [755, 370] width 1487 height 28
select select "**********"
click at [547, 384] on select "**********" at bounding box center [755, 370] width 1487 height 28
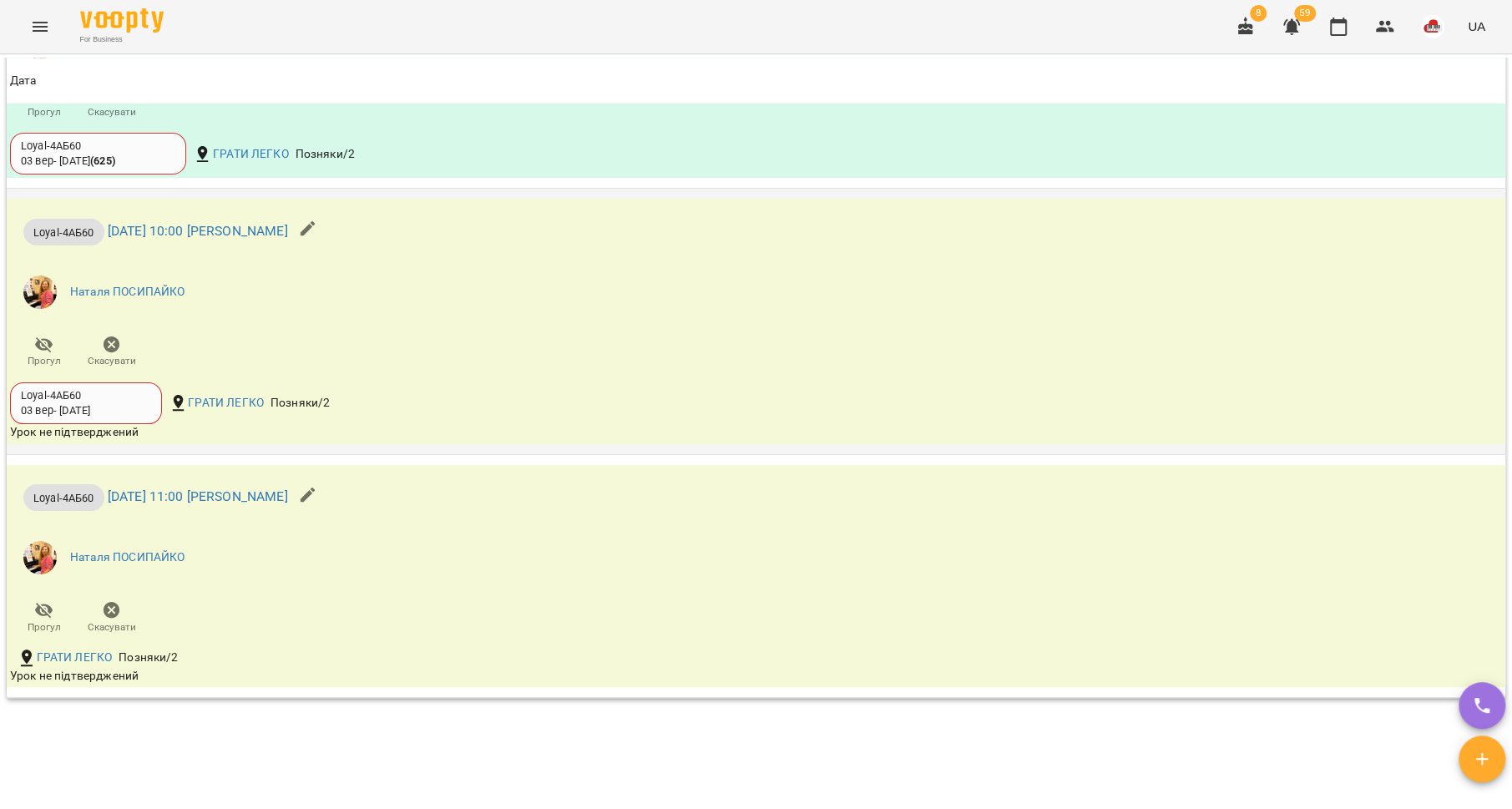
scroll to position [1669, 0]
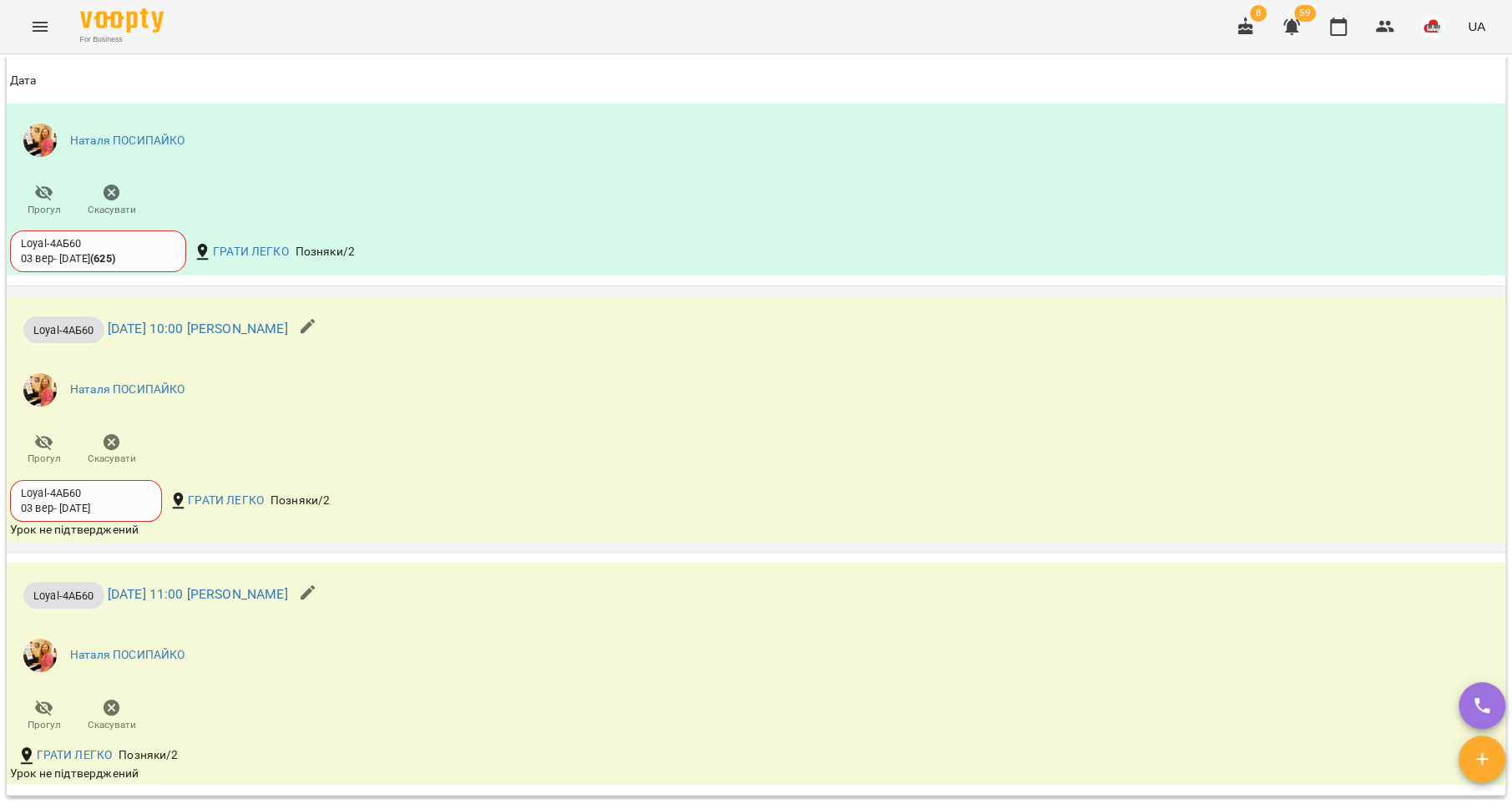
click at [318, 324] on icon "button" at bounding box center [307, 326] width 20 height 20
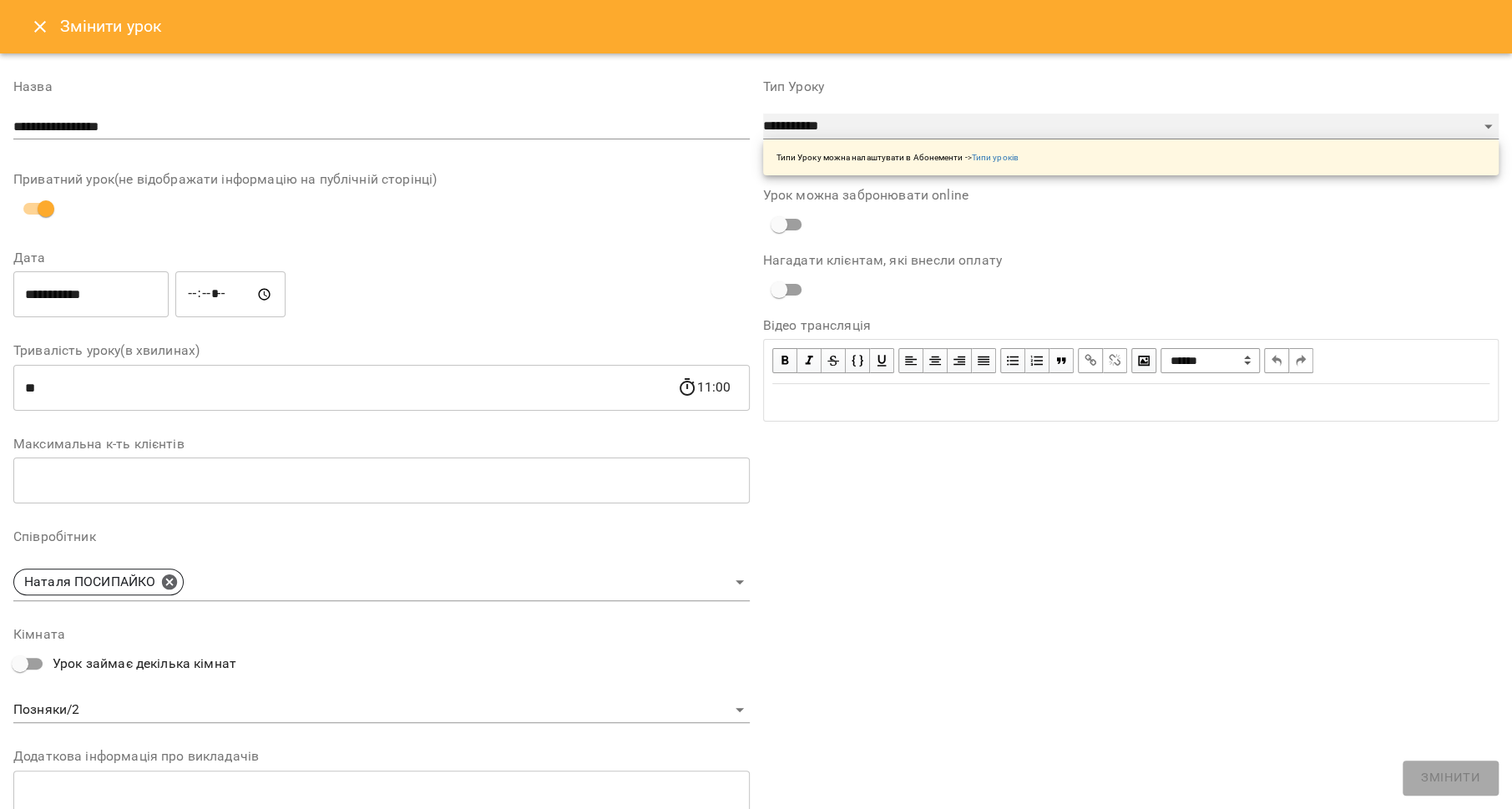
click at [809, 130] on select "**********" at bounding box center [1131, 127] width 736 height 27
select select "**********"
click at [763, 114] on select "**********" at bounding box center [1131, 127] width 736 height 27
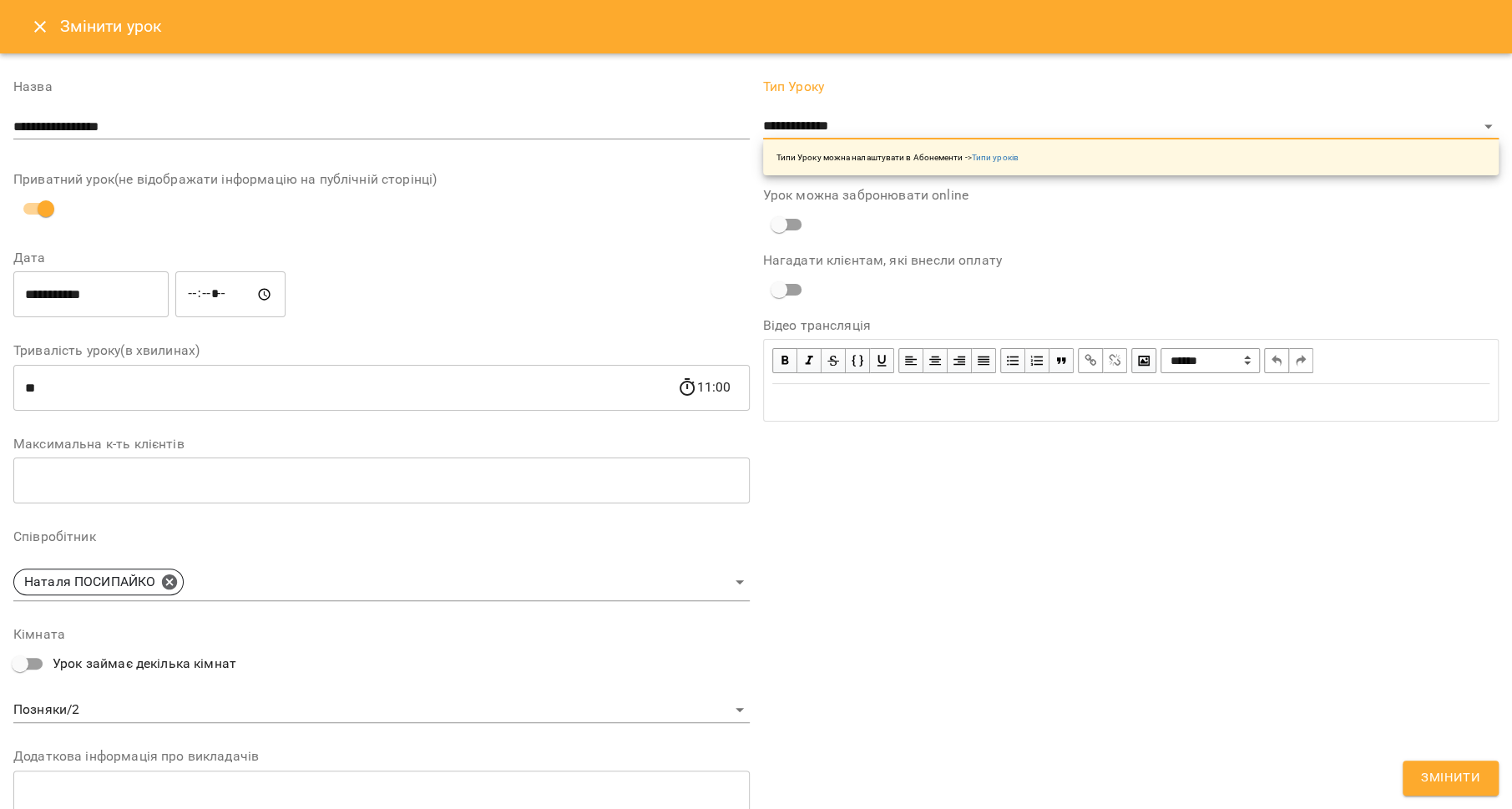
click at [1461, 783] on span "Змінити" at bounding box center [1451, 777] width 60 height 21
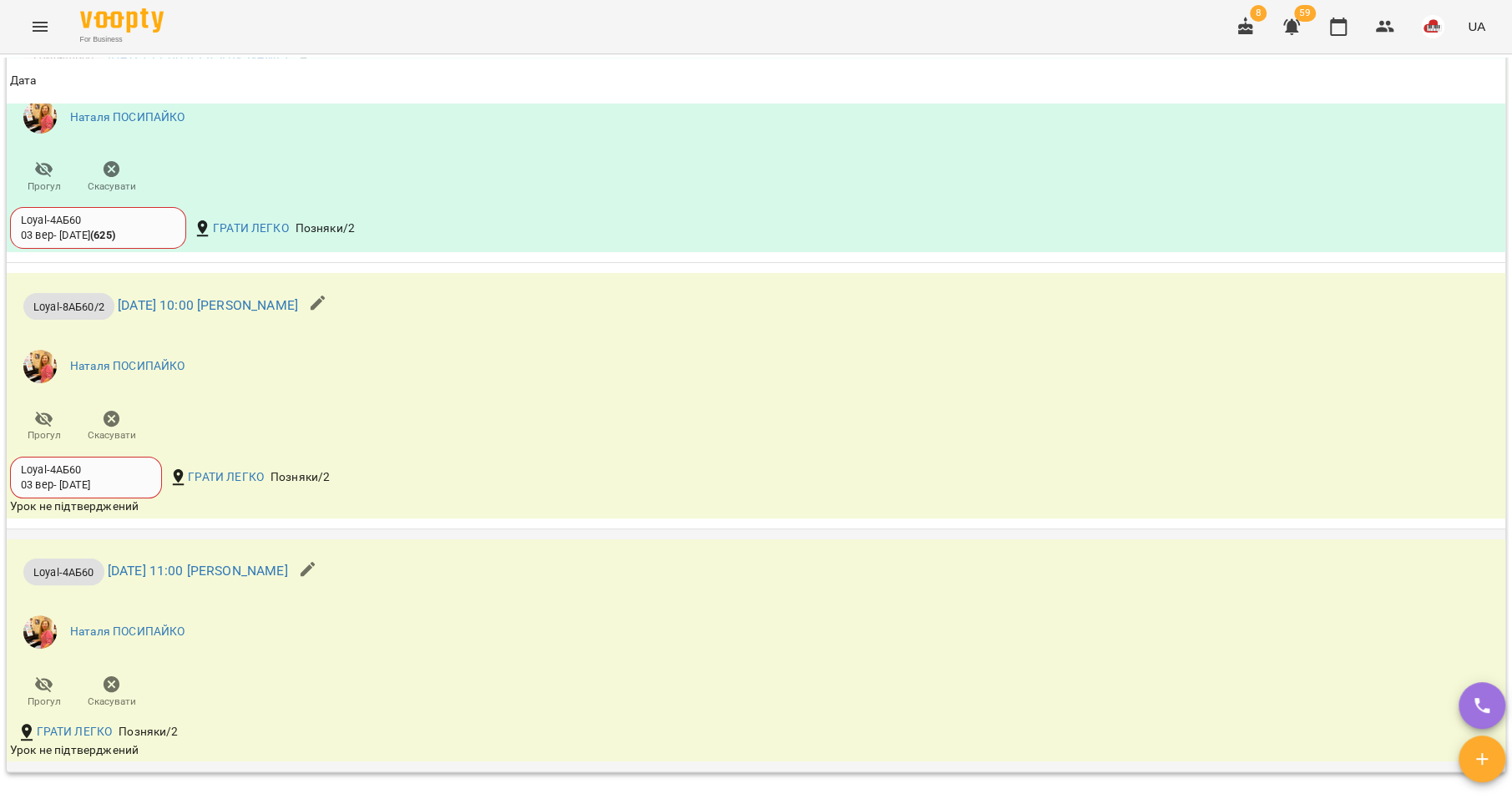
scroll to position [1866, 0]
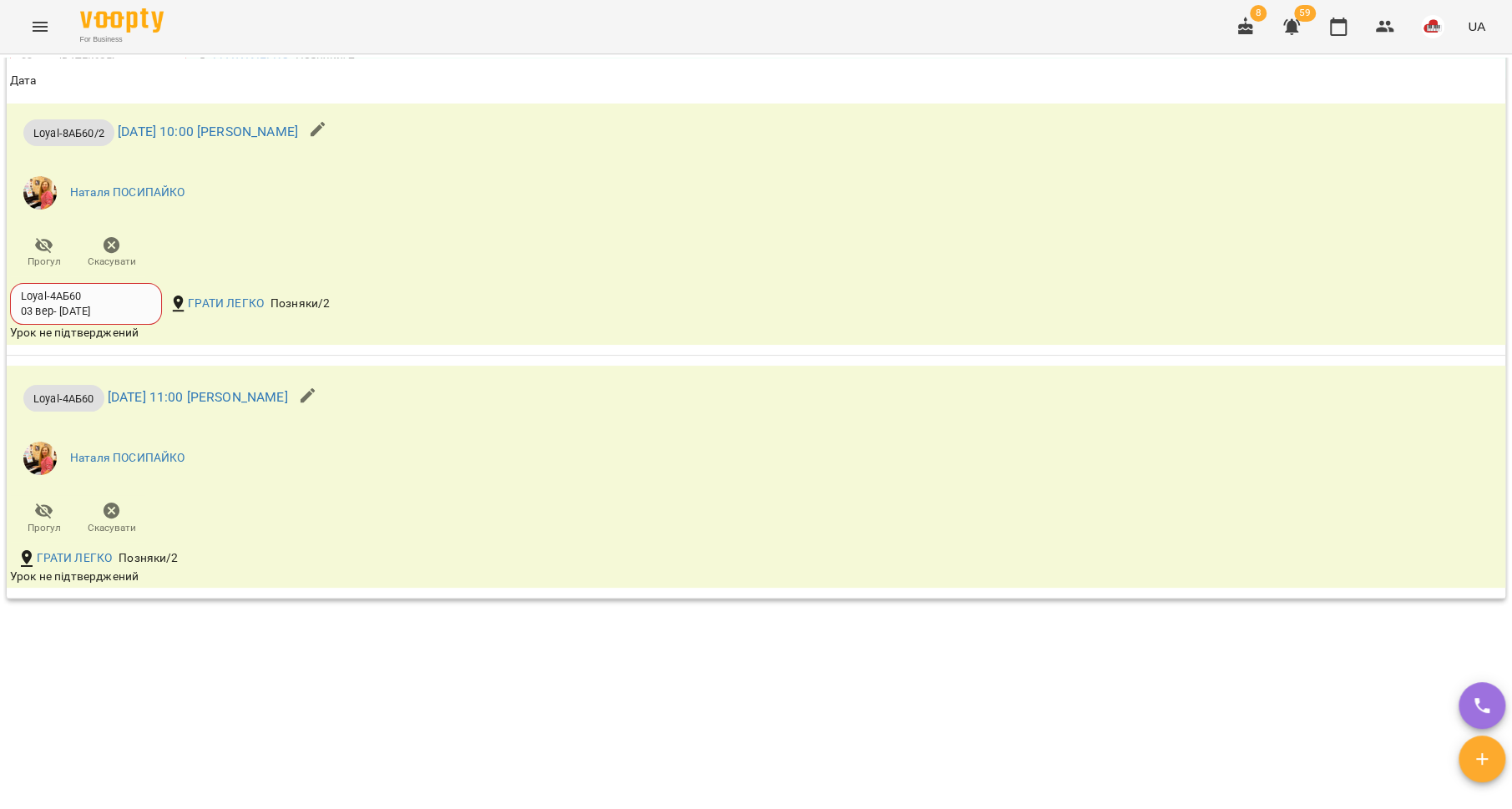
click at [315, 396] on icon "button" at bounding box center [308, 396] width 15 height 15
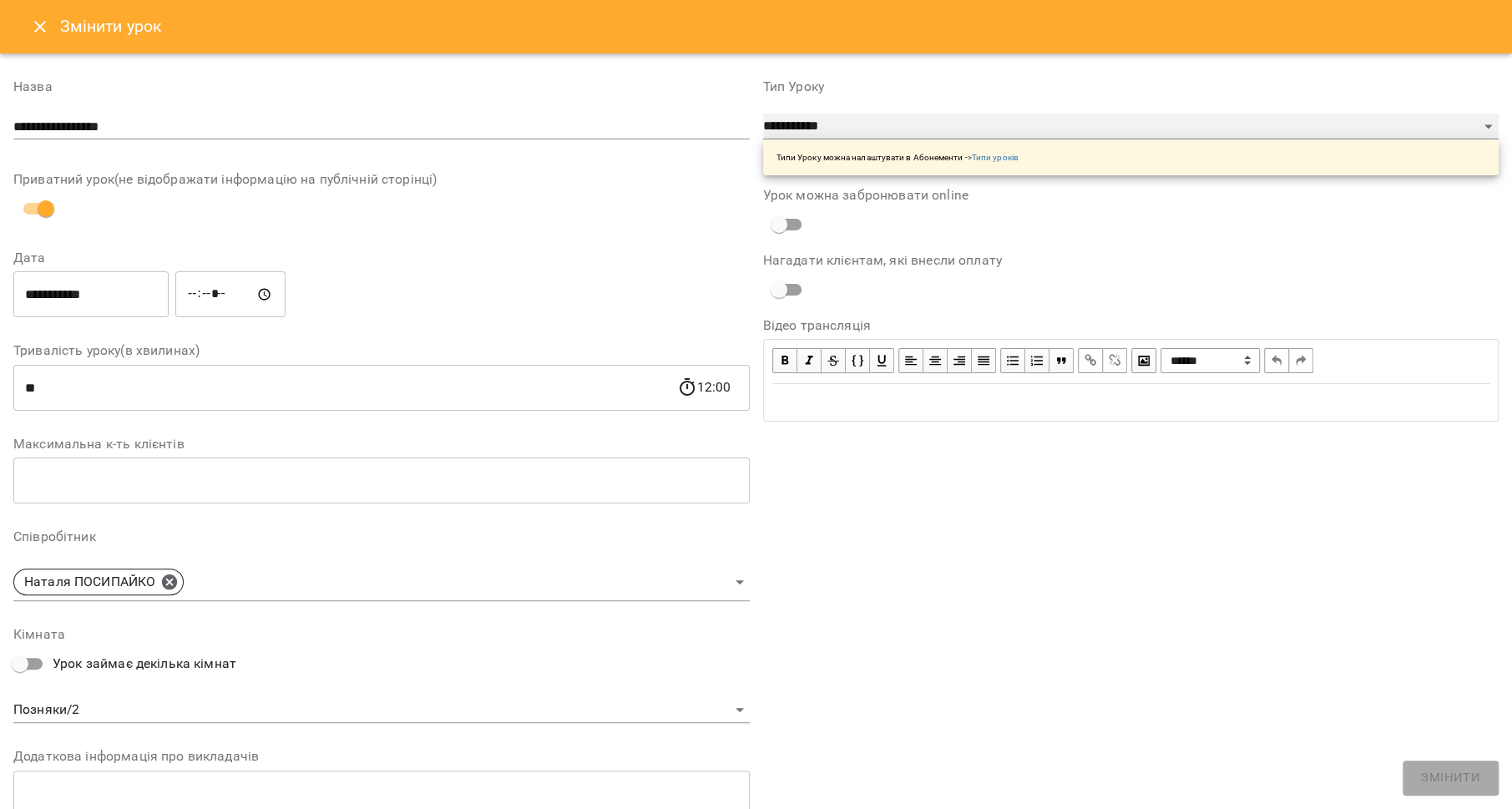
click at [809, 130] on select "**********" at bounding box center [1131, 127] width 736 height 27
select select "**********"
click at [763, 114] on select "**********" at bounding box center [1131, 127] width 736 height 27
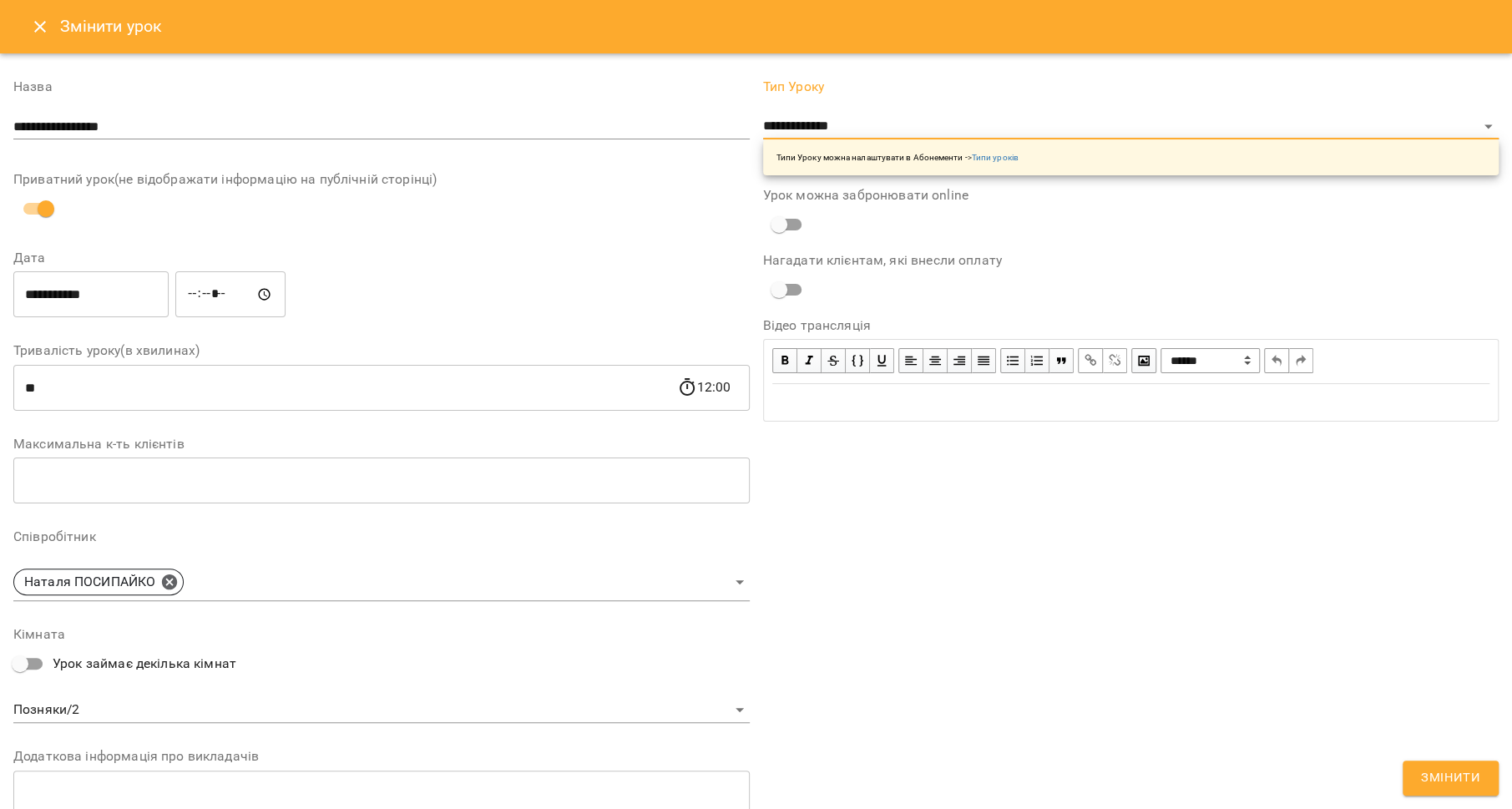
click at [1435, 777] on span "Змінити" at bounding box center [1451, 777] width 60 height 21
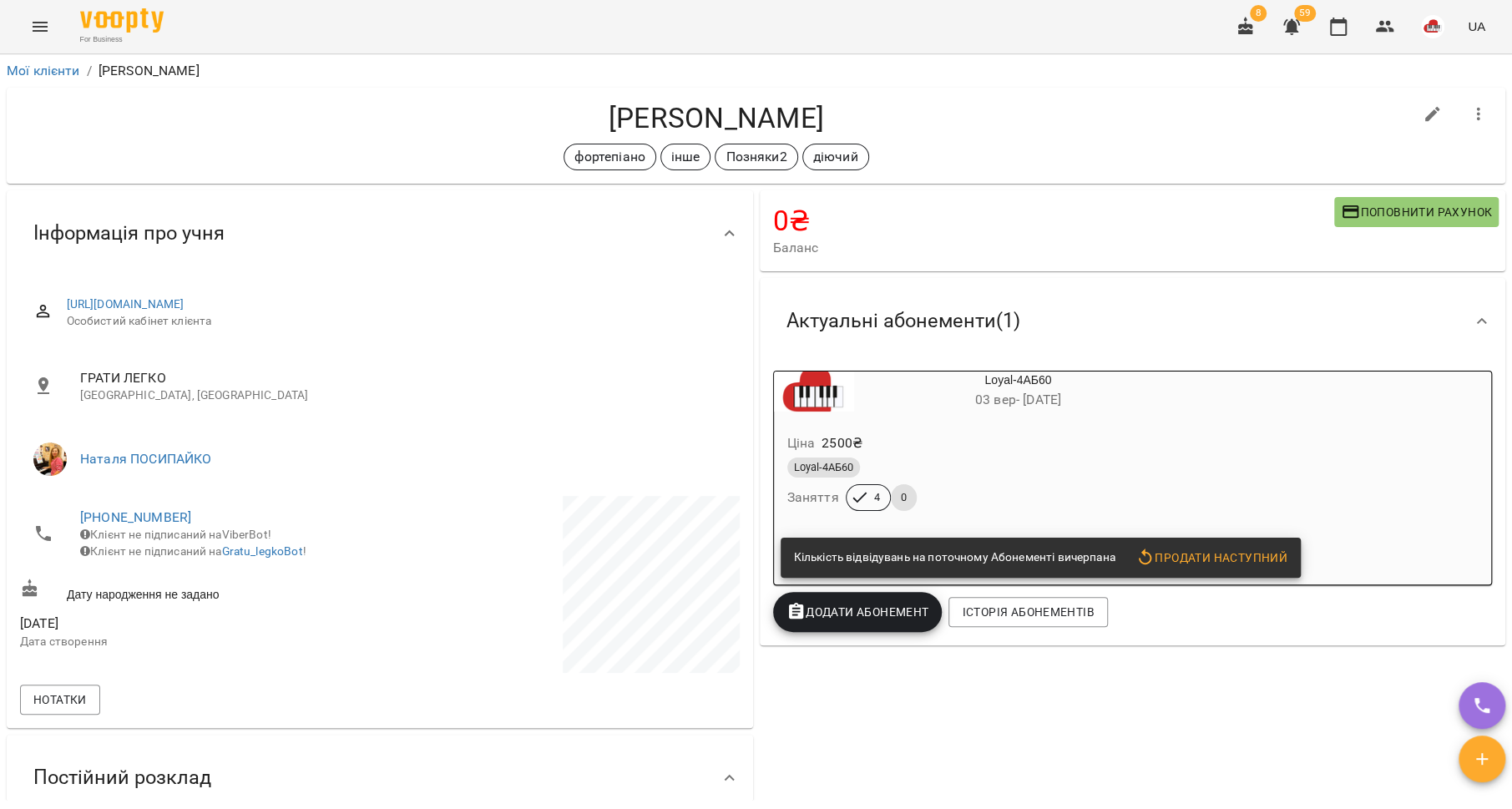
click at [1358, 205] on span "Поповнити рахунок" at bounding box center [1417, 211] width 151 height 20
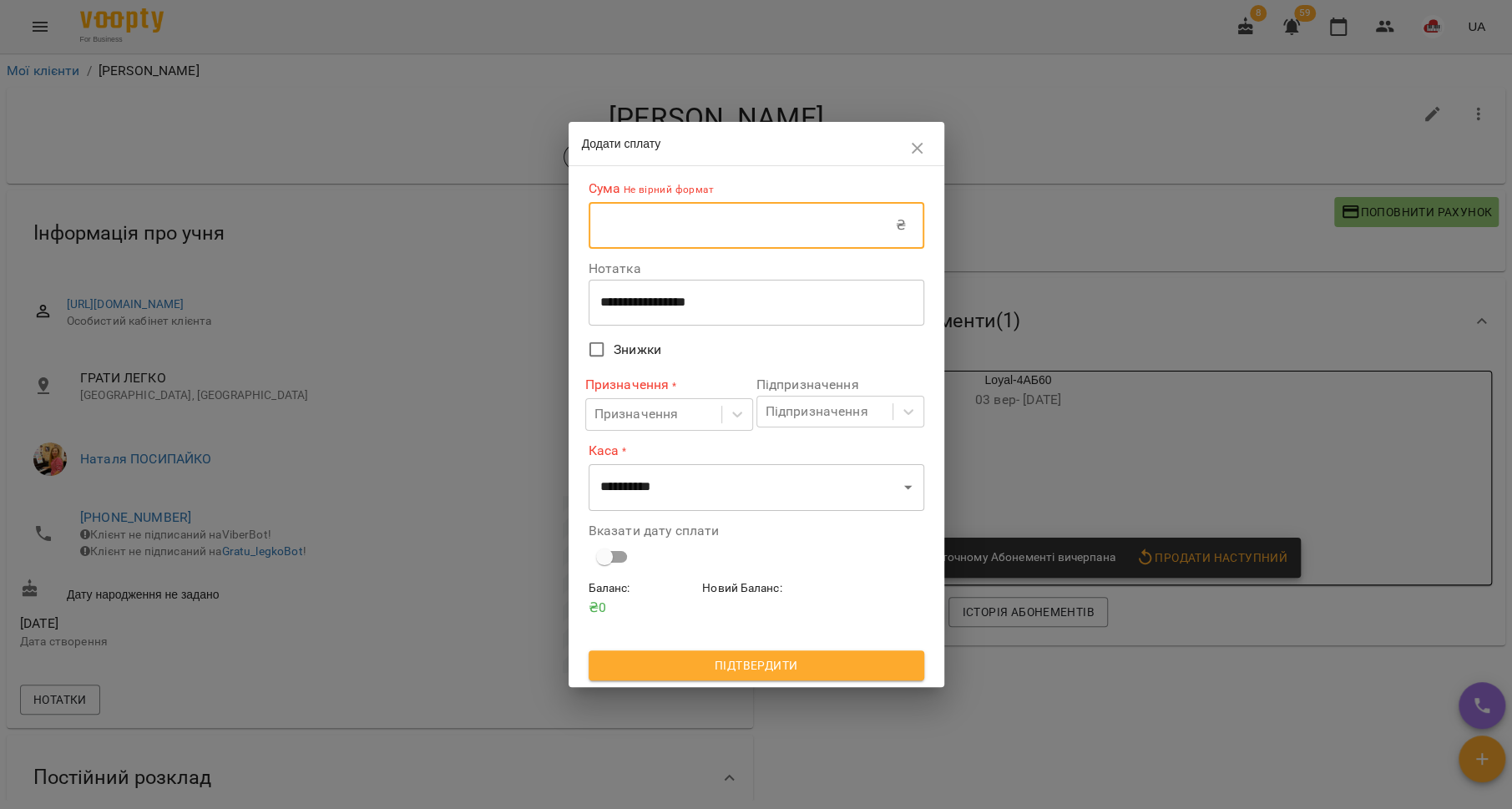
click at [716, 218] on input "text" at bounding box center [742, 225] width 307 height 47
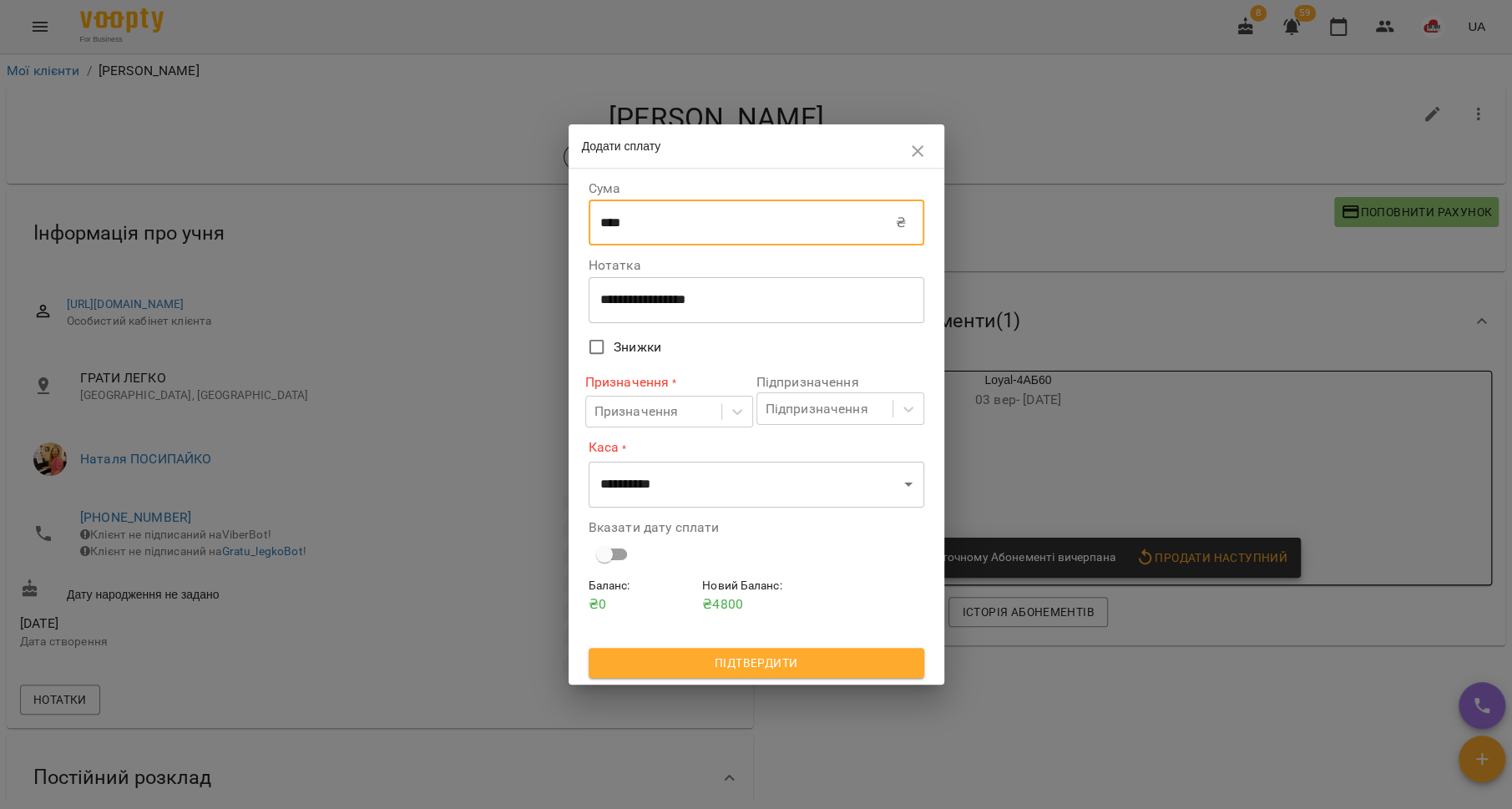
type input "****"
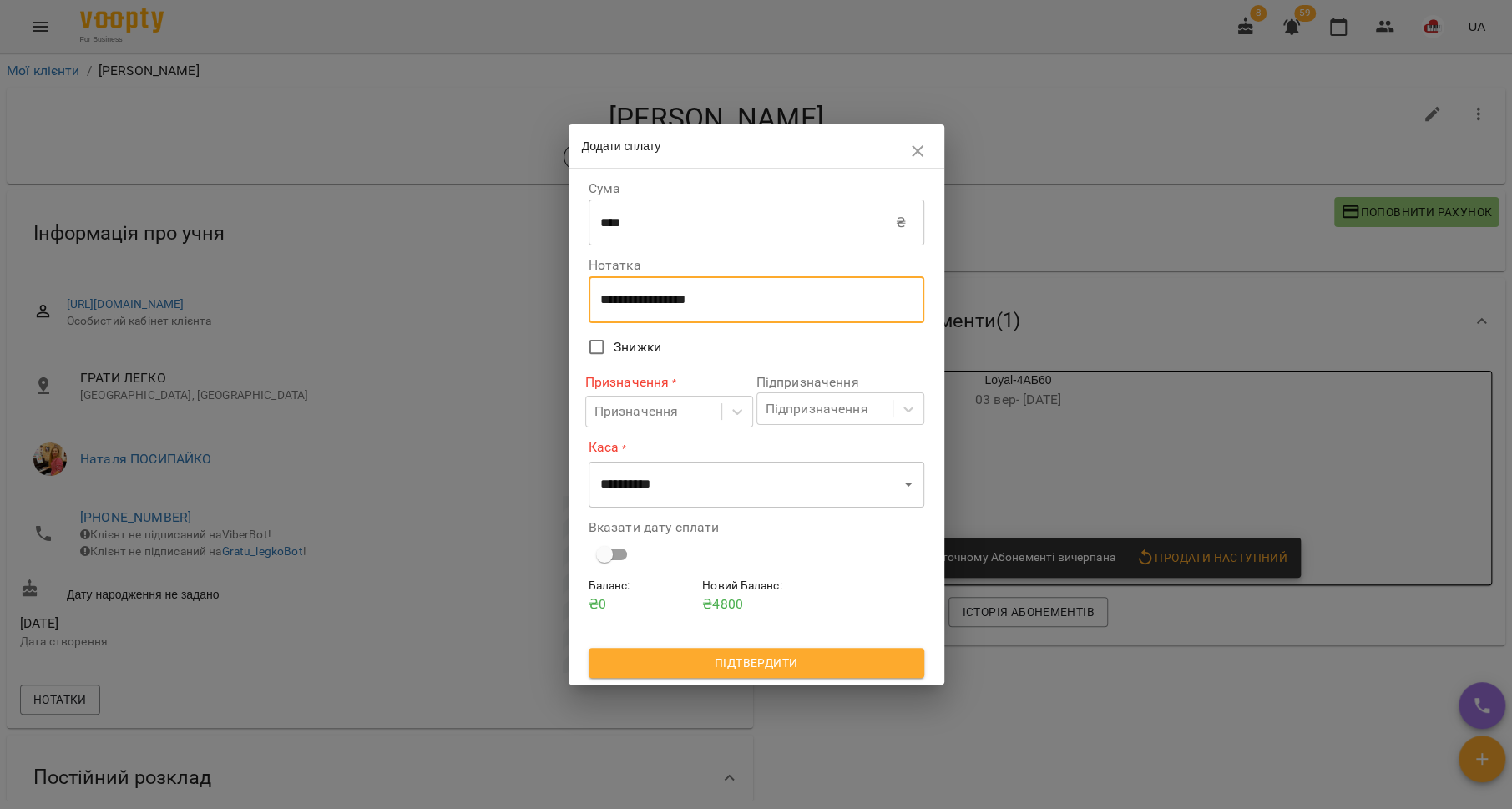
drag, startPoint x: 733, startPoint y: 303, endPoint x: 584, endPoint y: 303, distance: 149.0
click at [585, 303] on div "**********" at bounding box center [756, 426] width 343 height 509
type textarea "*********"
click at [739, 410] on icon at bounding box center [737, 411] width 17 height 17
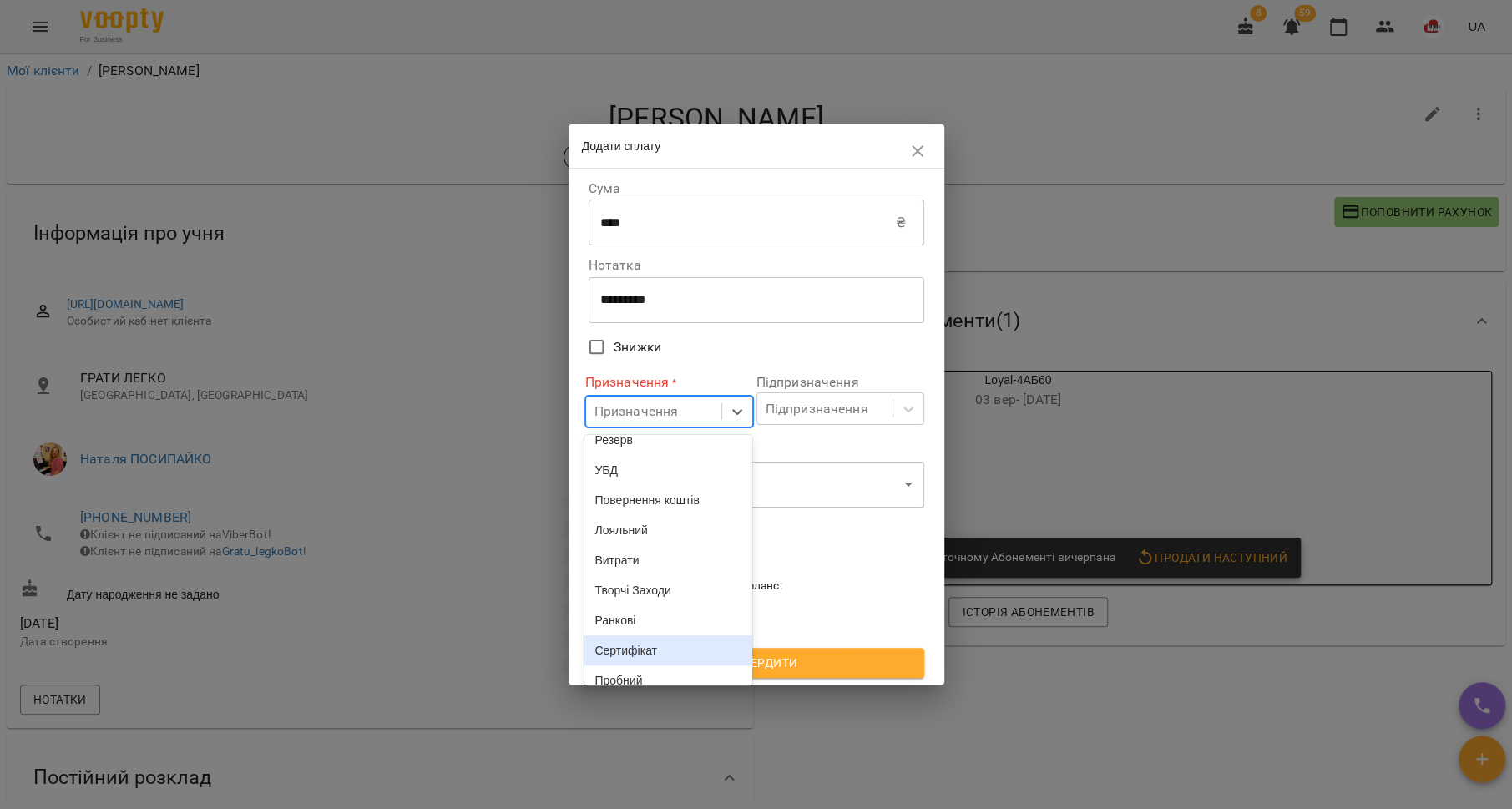
scroll to position [417, 0]
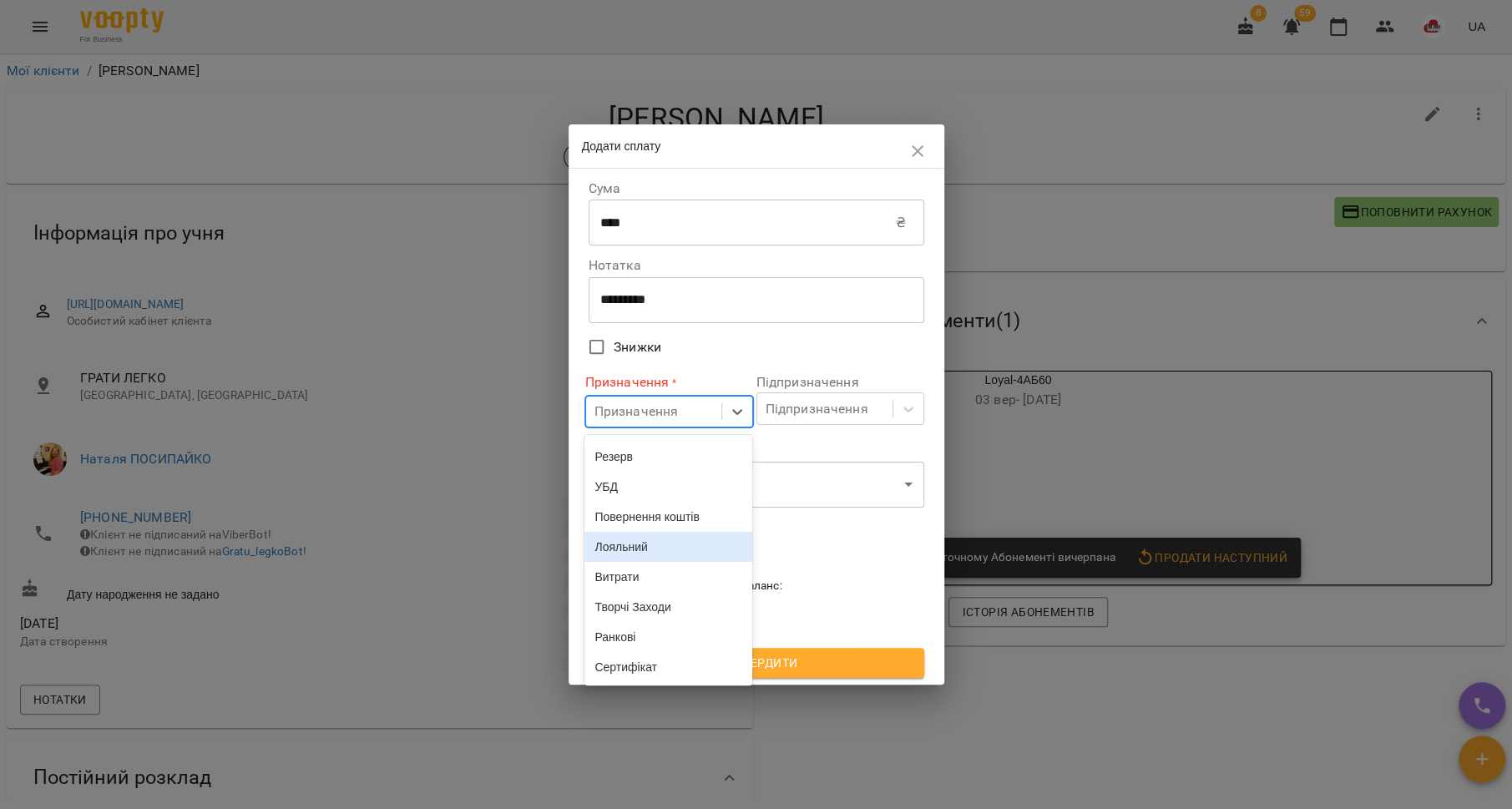
click at [646, 562] on div "Лояльний" at bounding box center [668, 547] width 168 height 30
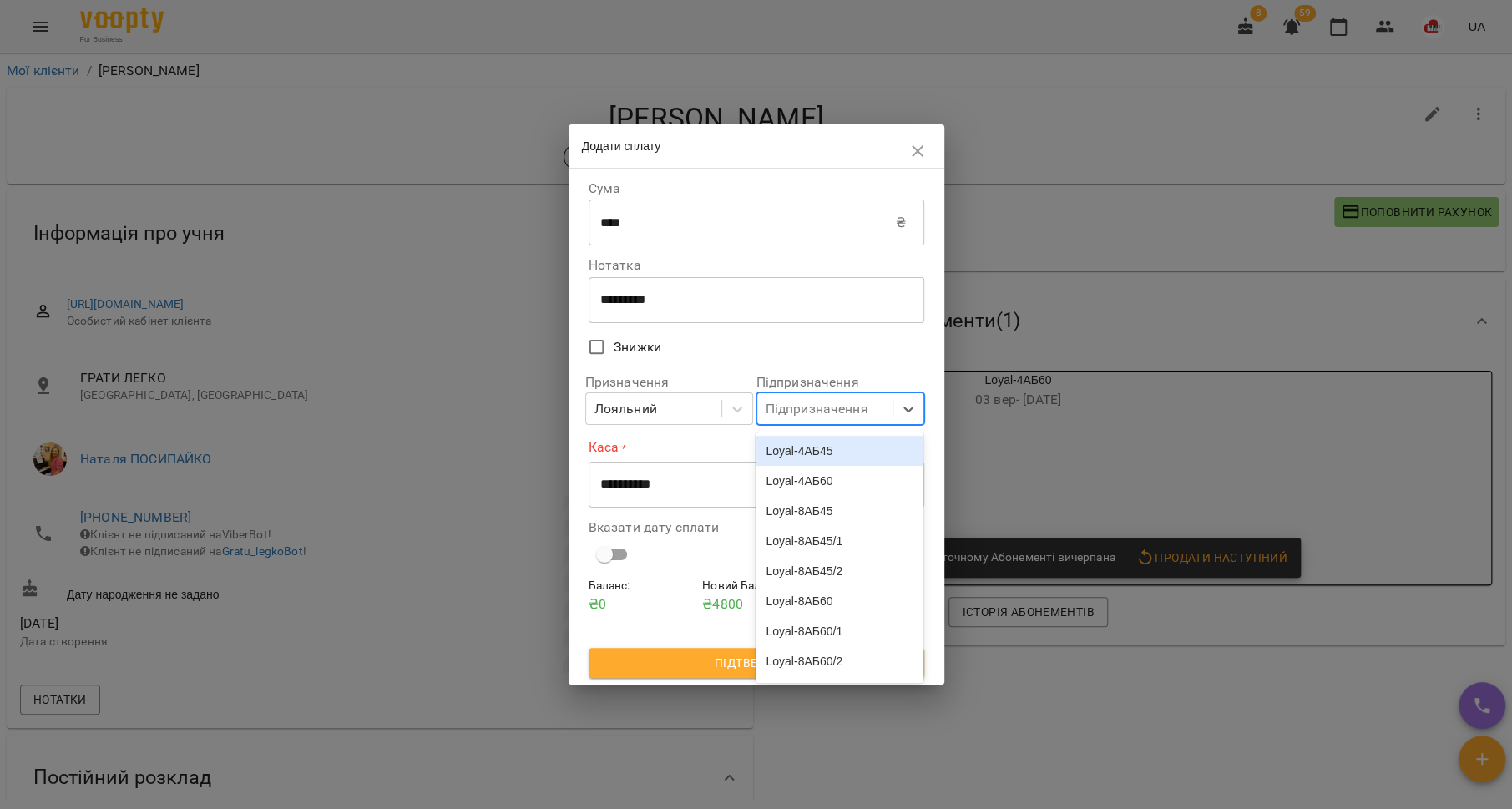
click at [884, 409] on div "Підпризначення" at bounding box center [824, 408] width 135 height 31
click at [847, 477] on div "Loyal-8АБ60/2" at bounding box center [840, 484] width 168 height 30
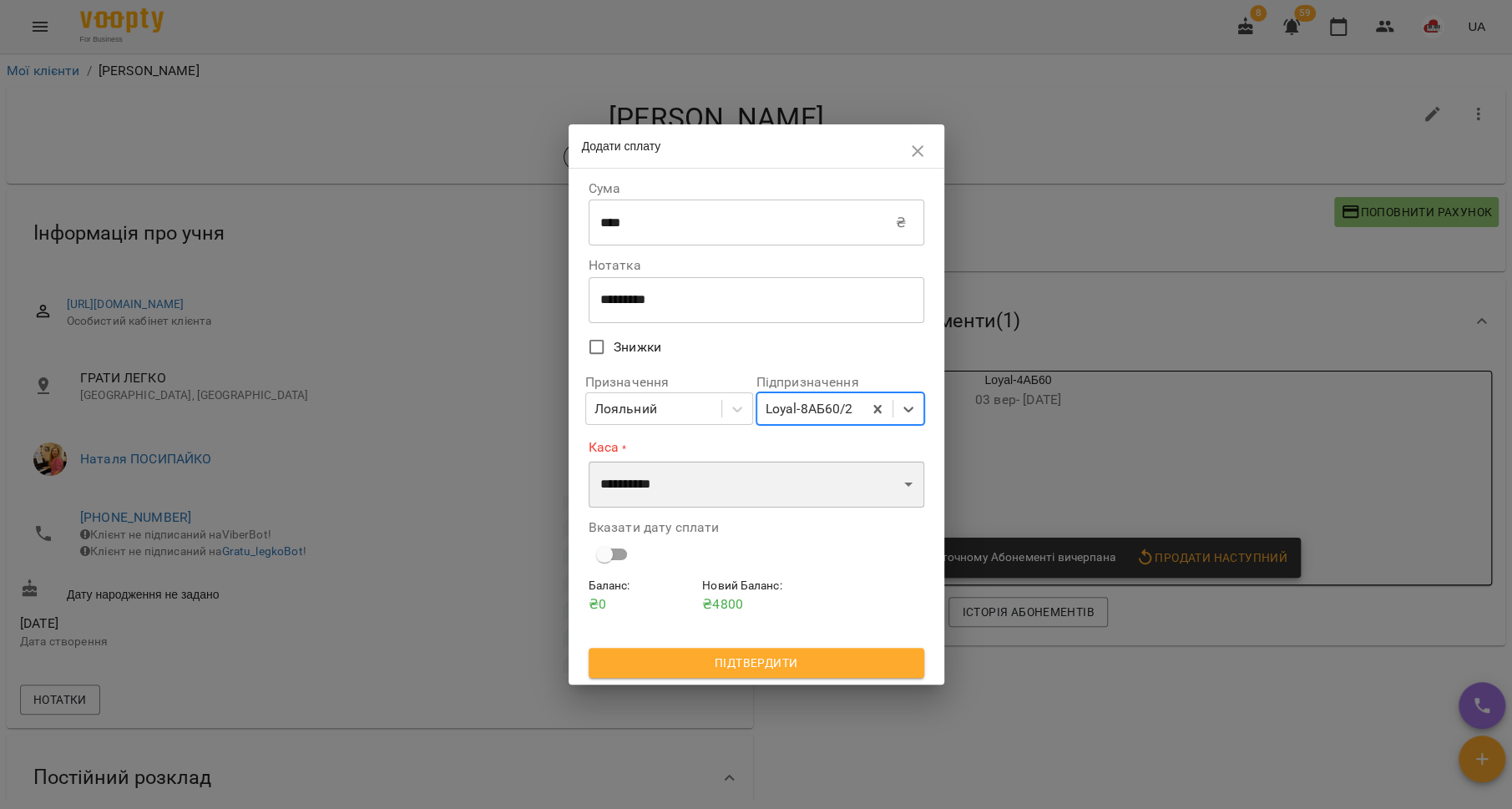
click at [756, 490] on select "**********" at bounding box center [757, 484] width 336 height 47
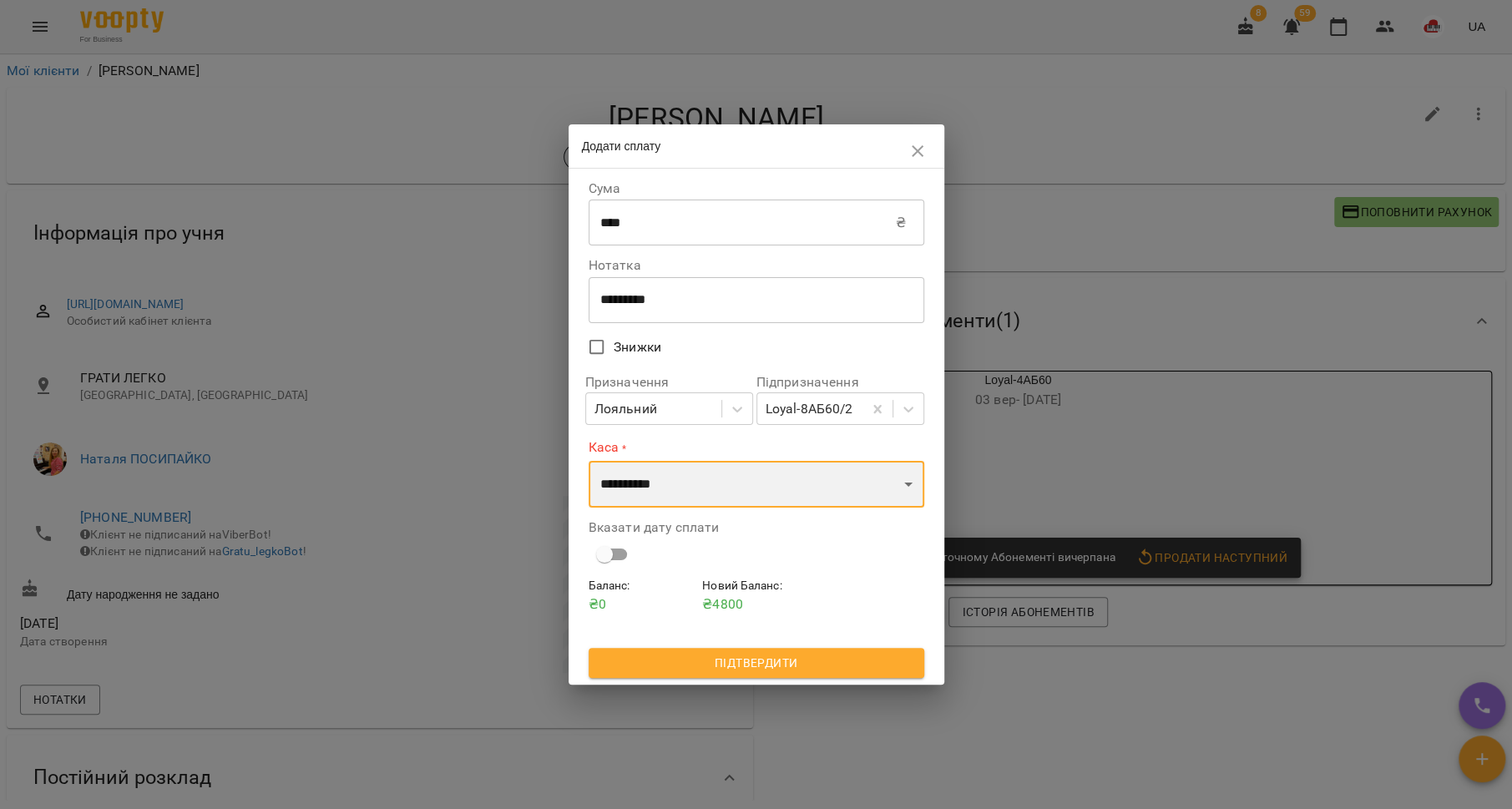
select select "**********"
click at [589, 461] on select "**********" at bounding box center [757, 484] width 336 height 47
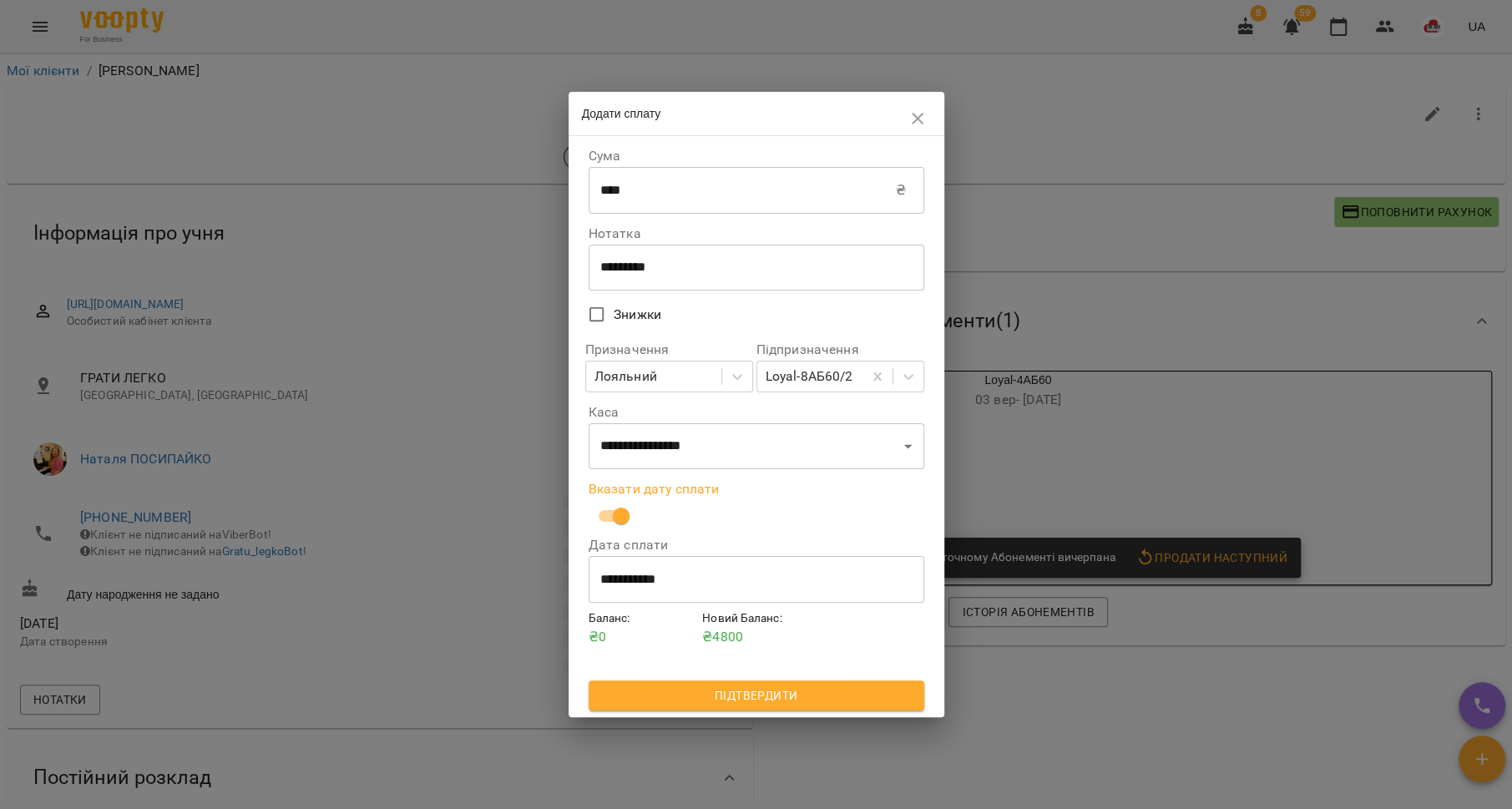
click at [649, 575] on input "**********" at bounding box center [757, 579] width 336 height 47
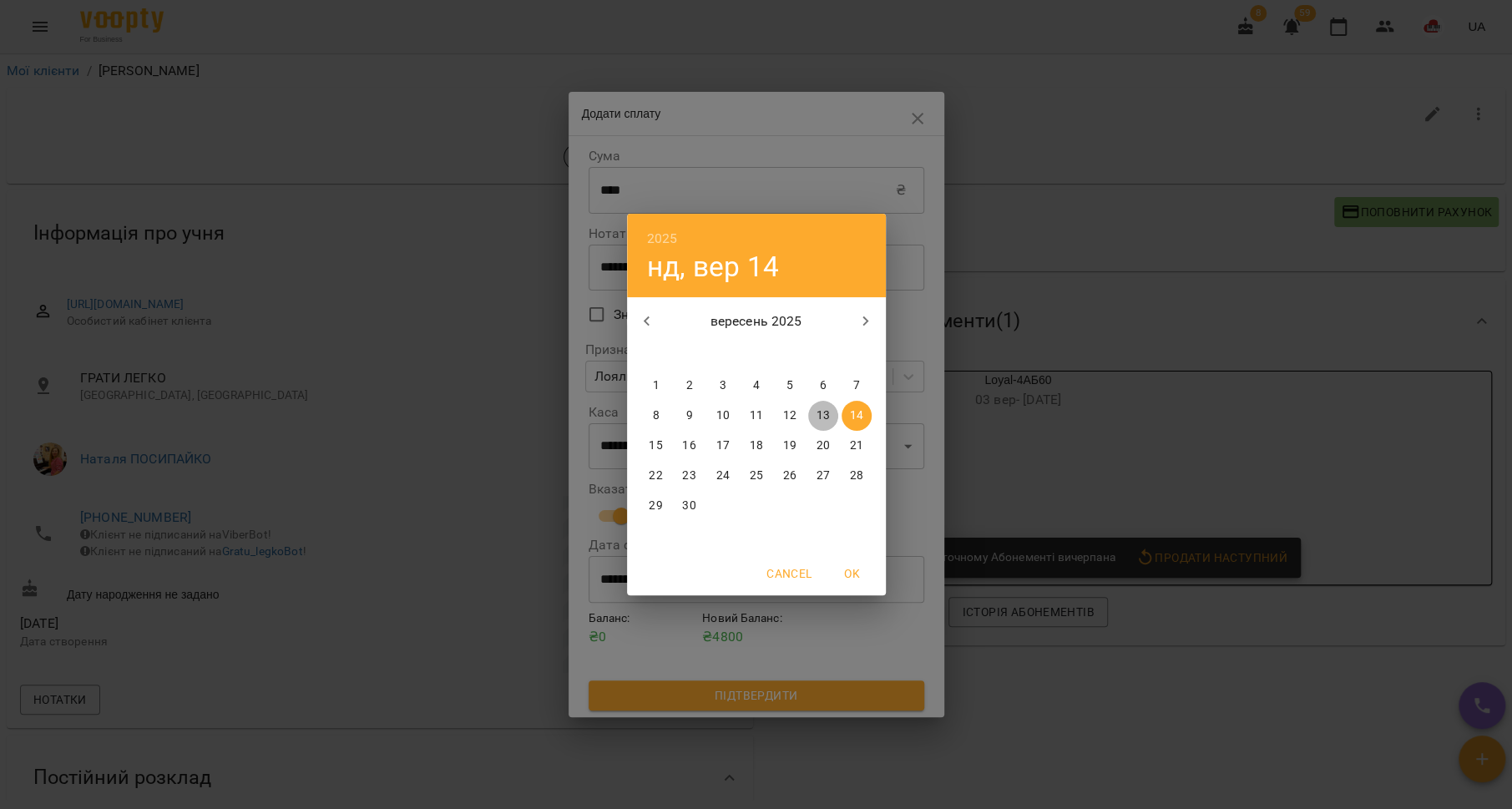
click at [819, 423] on p "13" at bounding box center [822, 416] width 13 height 17
type input "**********"
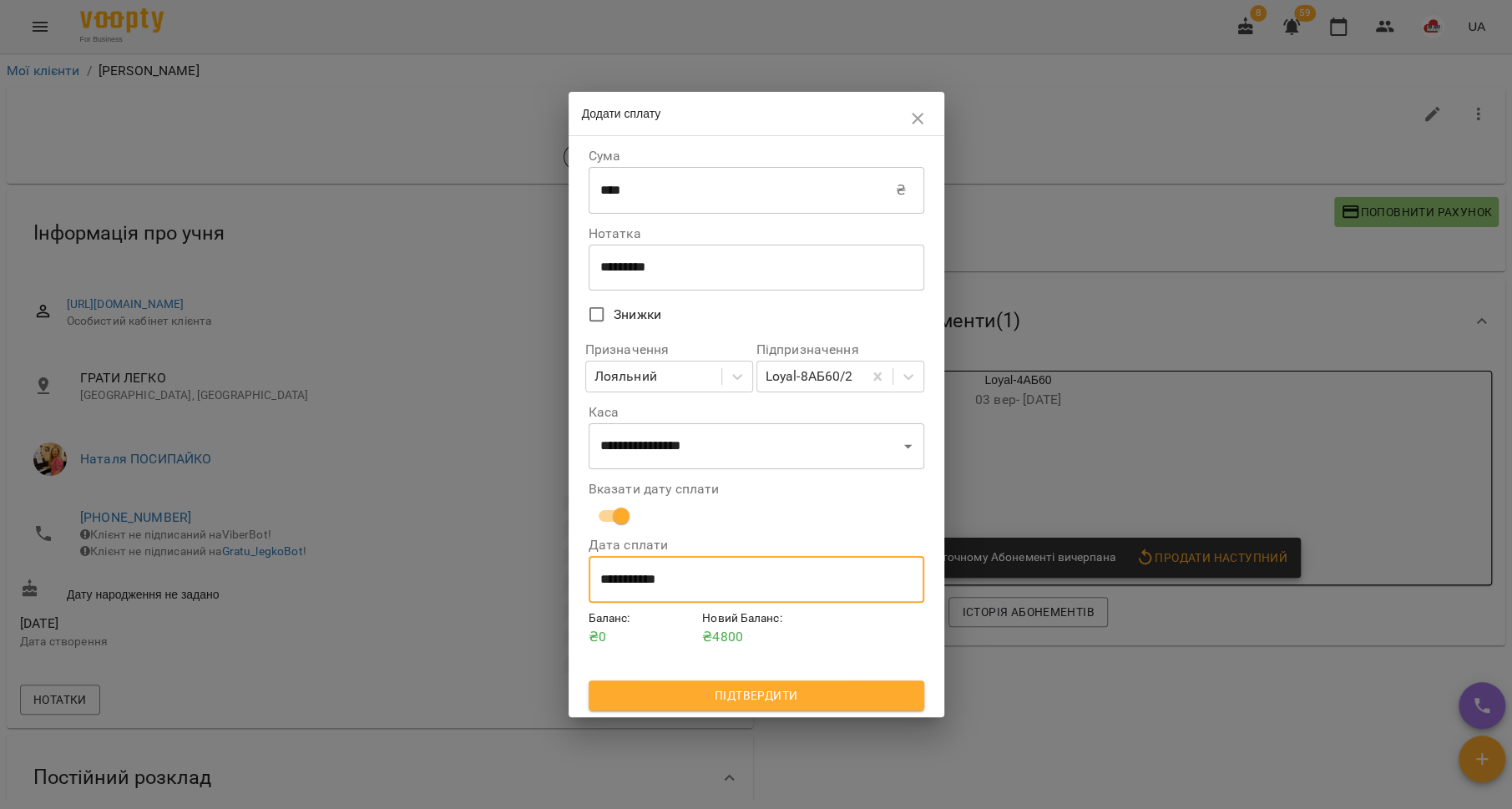
click at [786, 702] on span "Підтвердити" at bounding box center [756, 694] width 309 height 20
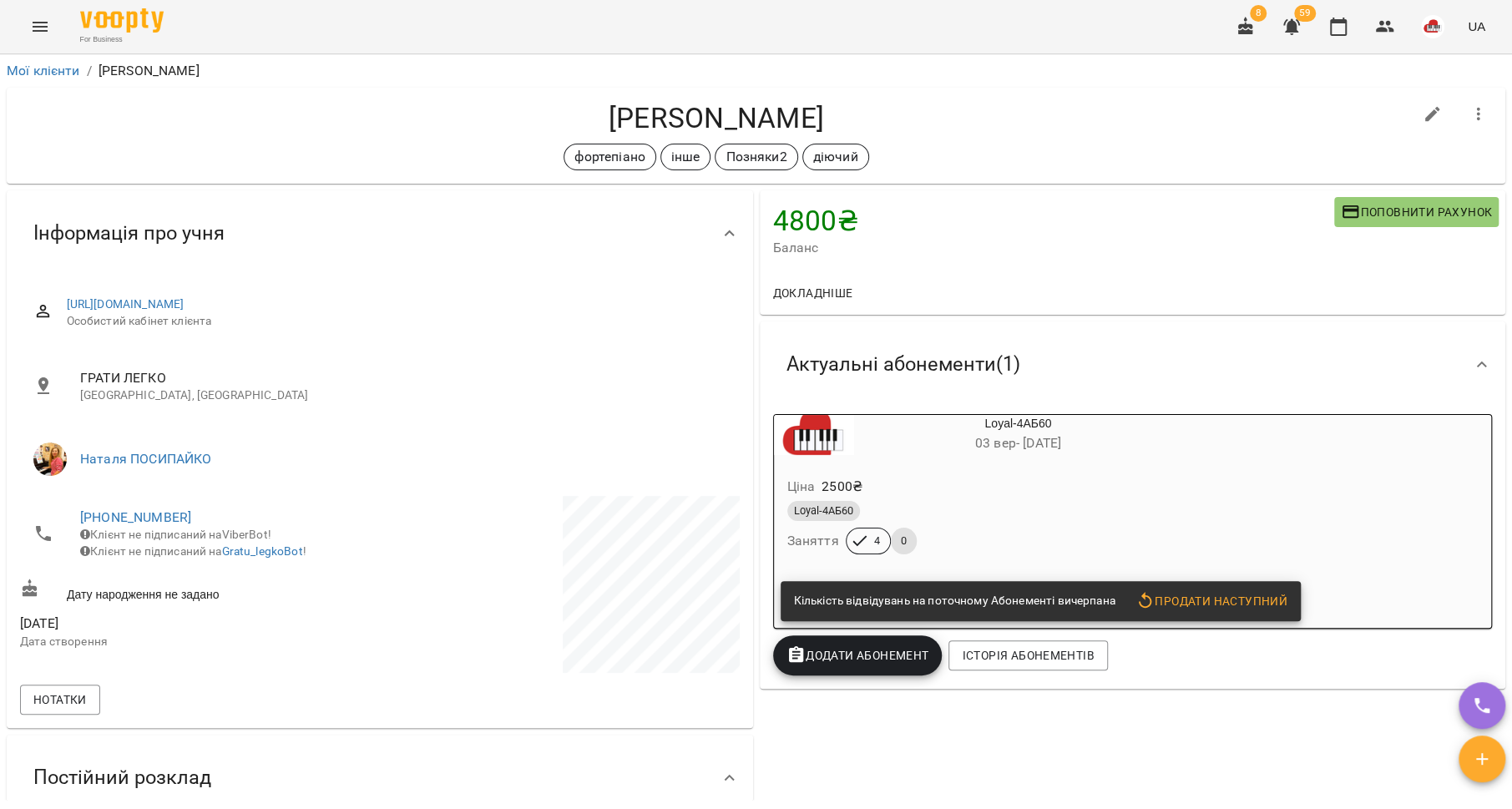
click at [815, 677] on div "Додати Абонемент" at bounding box center [858, 655] width 176 height 47
click at [840, 661] on span "Додати Абонемент" at bounding box center [858, 654] width 143 height 20
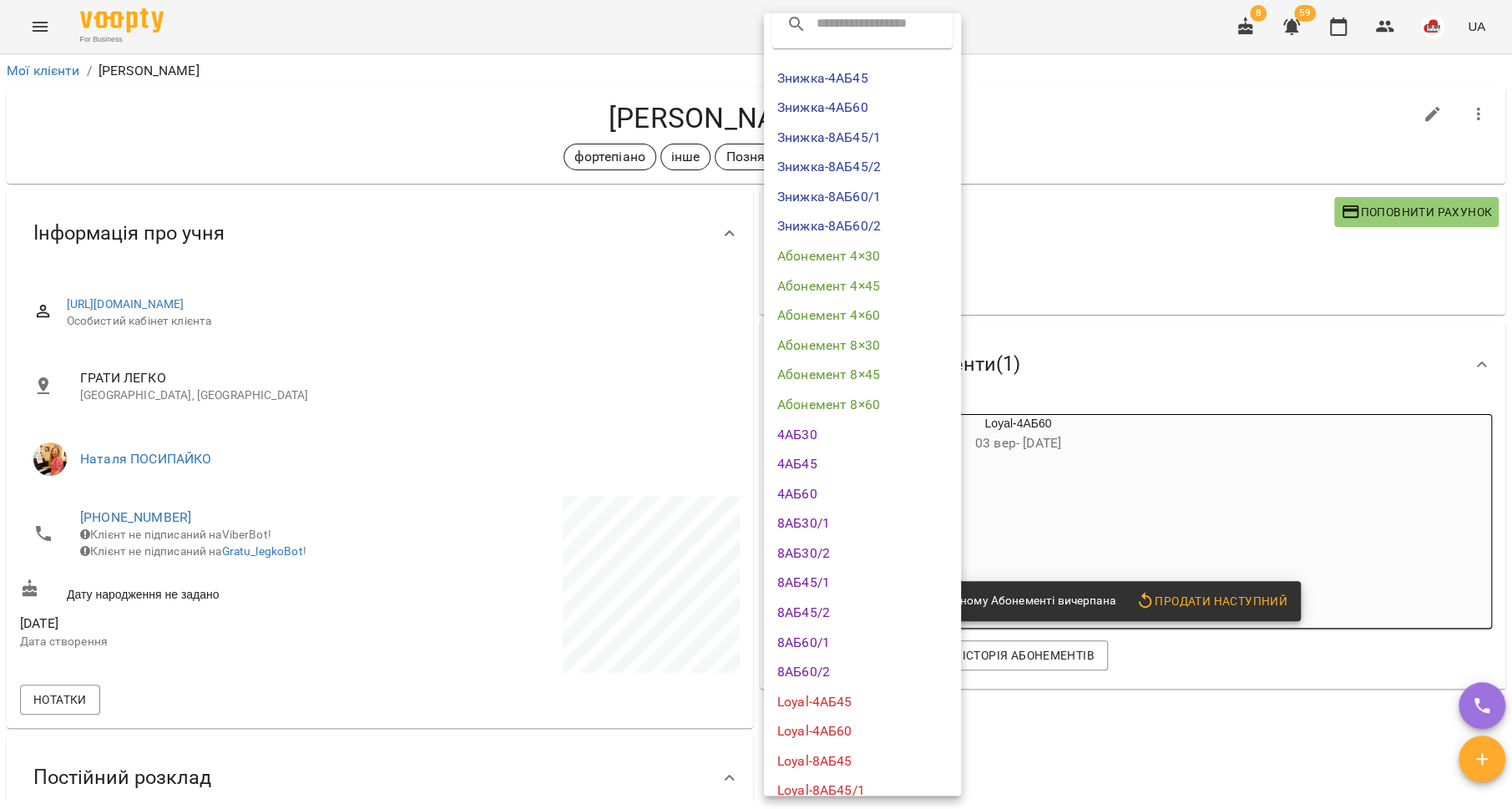
scroll to position [146, 0]
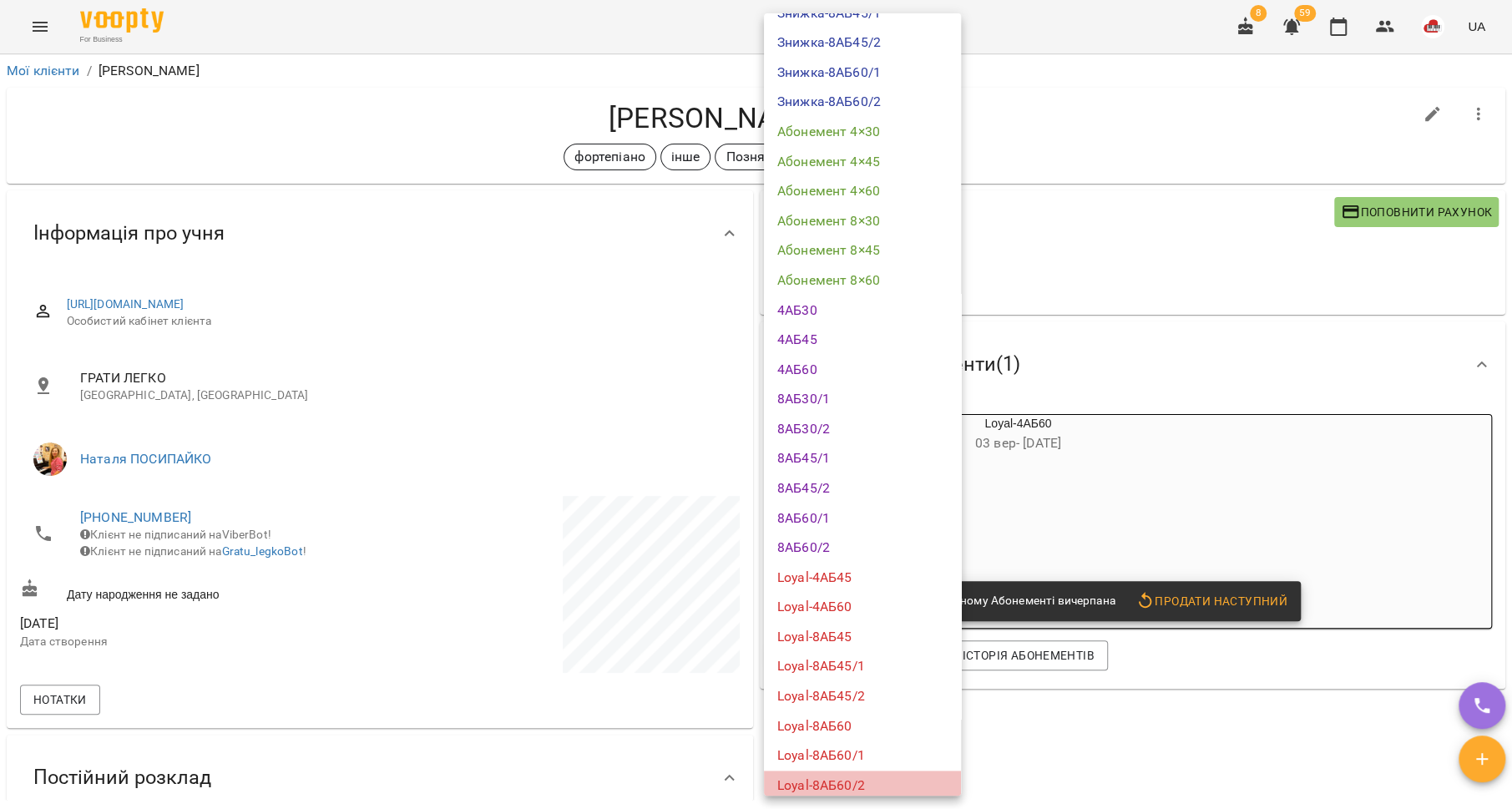
click at [873, 776] on li "Loyal-8АБ60/2" at bounding box center [862, 786] width 197 height 30
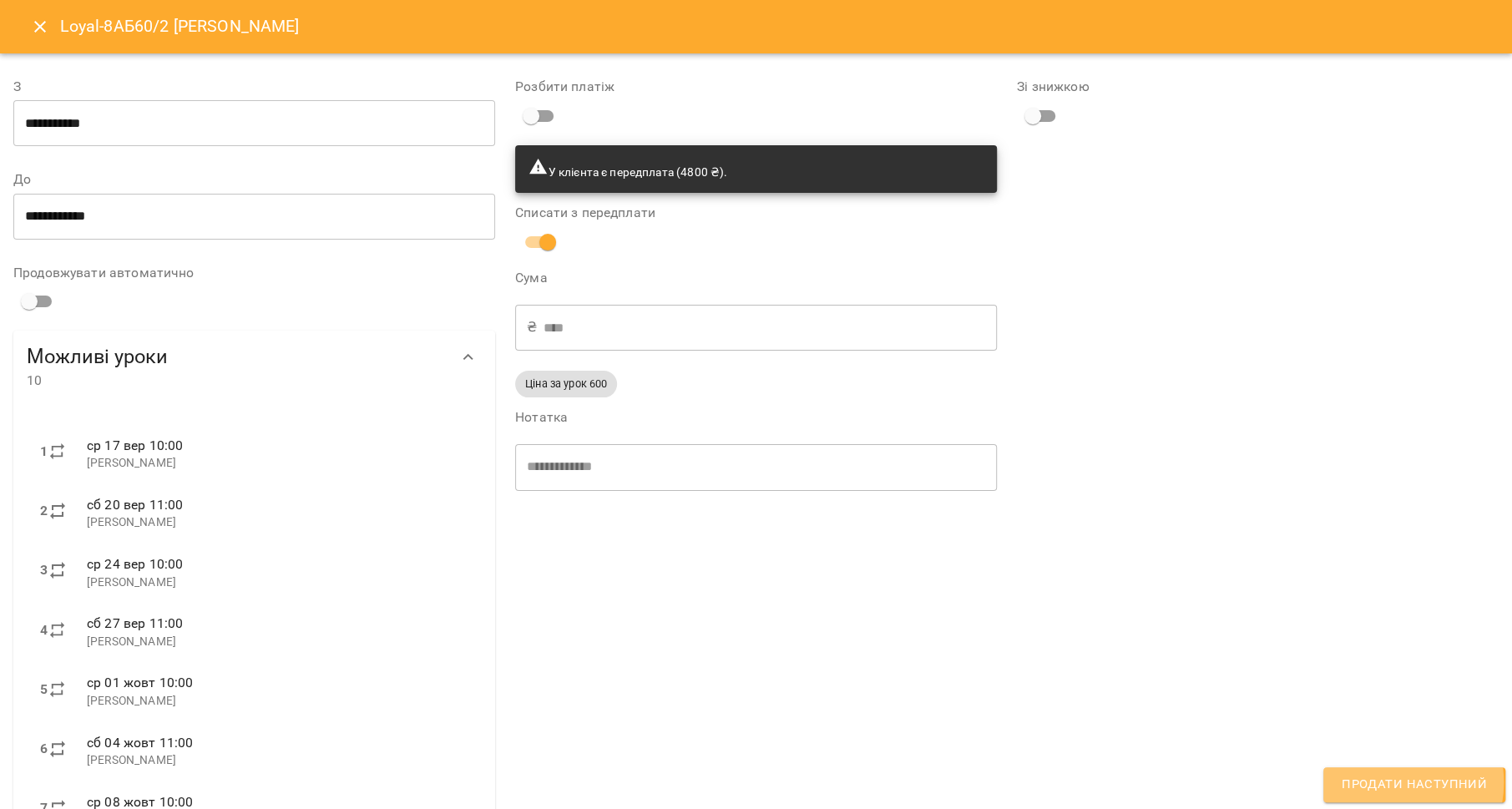
click at [1385, 782] on span "Продати наступний" at bounding box center [1415, 784] width 146 height 21
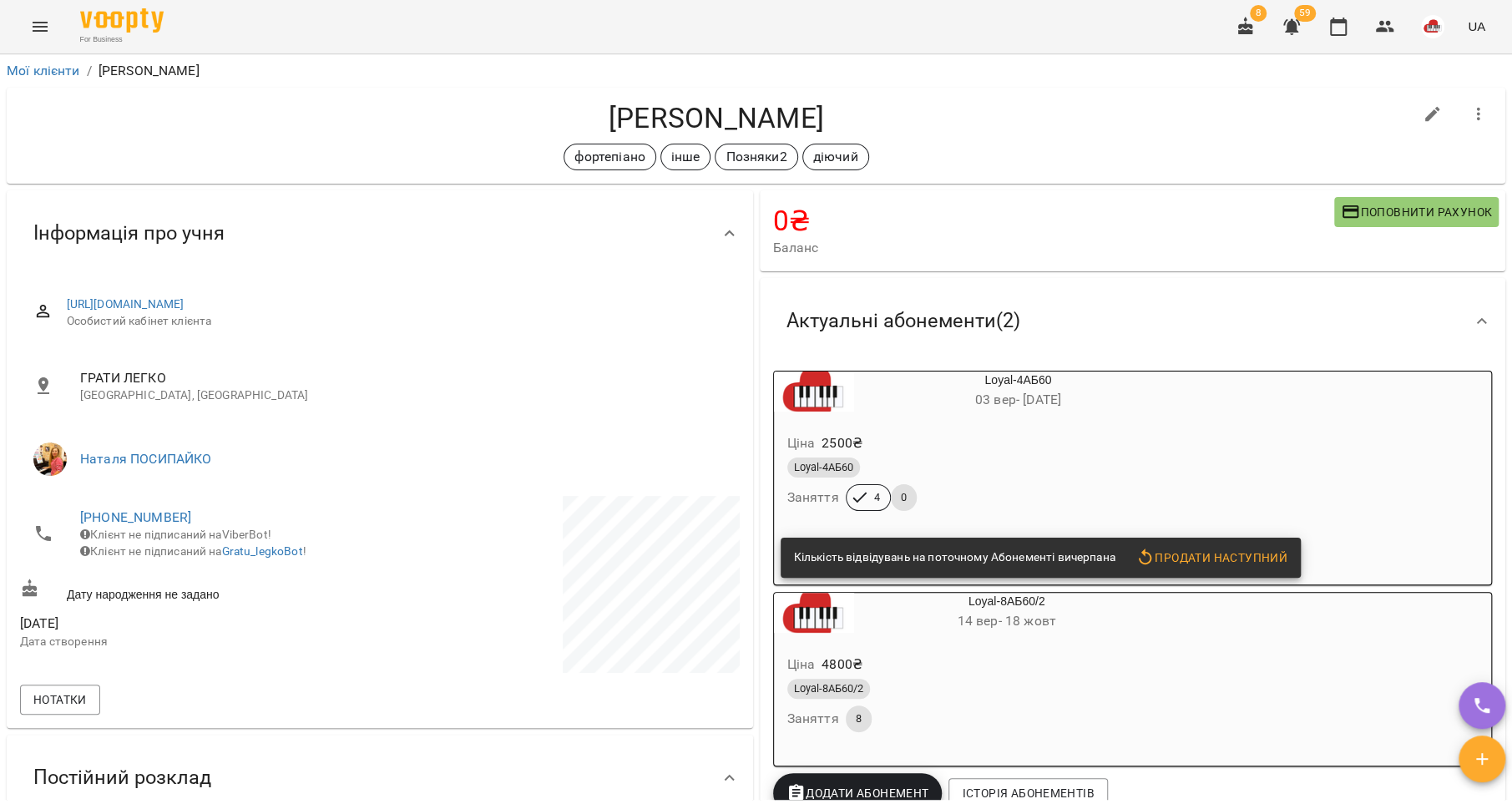
click at [959, 463] on div "Loyal-4АБ60" at bounding box center [979, 467] width 383 height 20
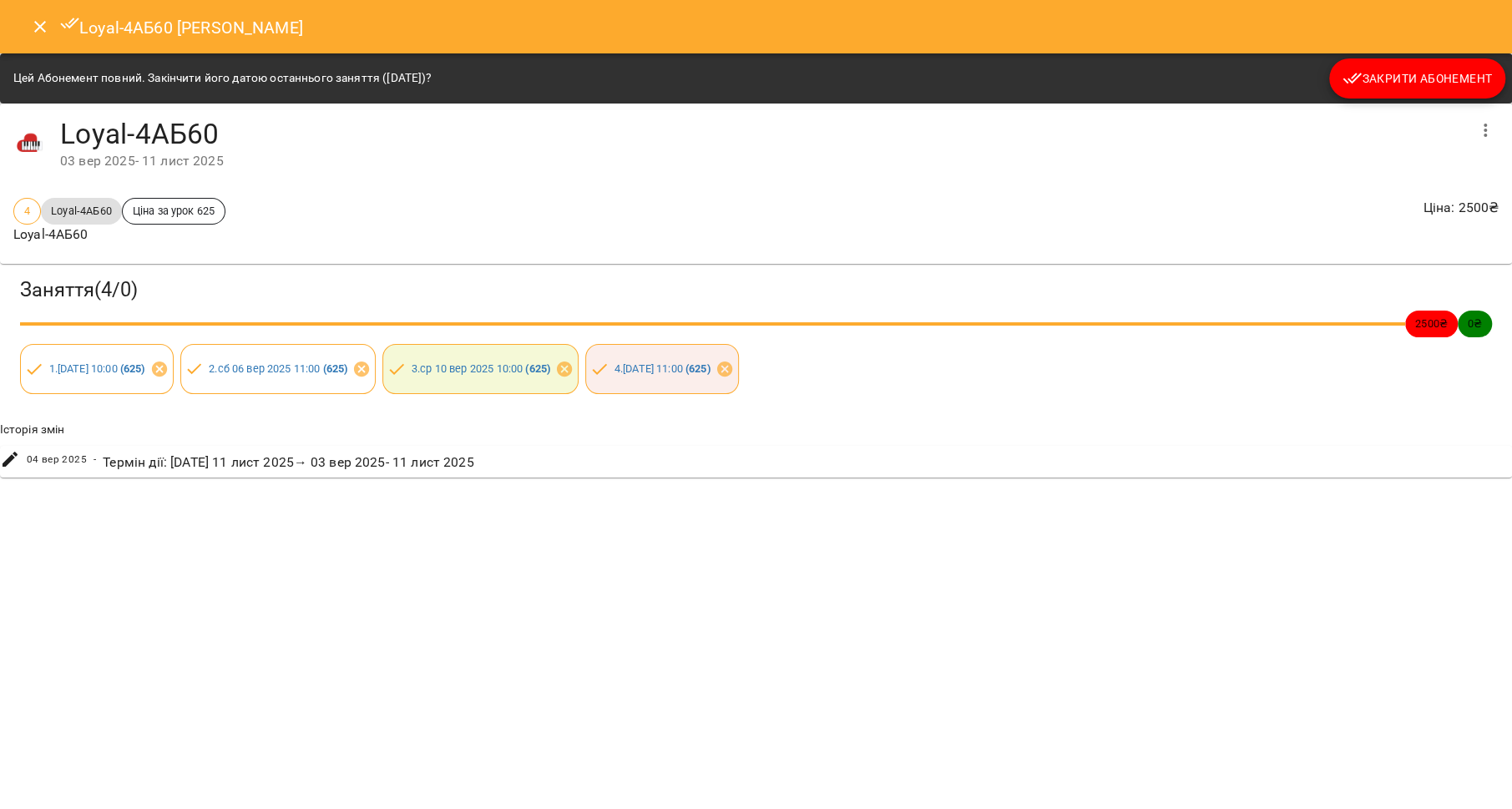
click at [1384, 82] on span "Закрити Абонемент" at bounding box center [1417, 77] width 149 height 20
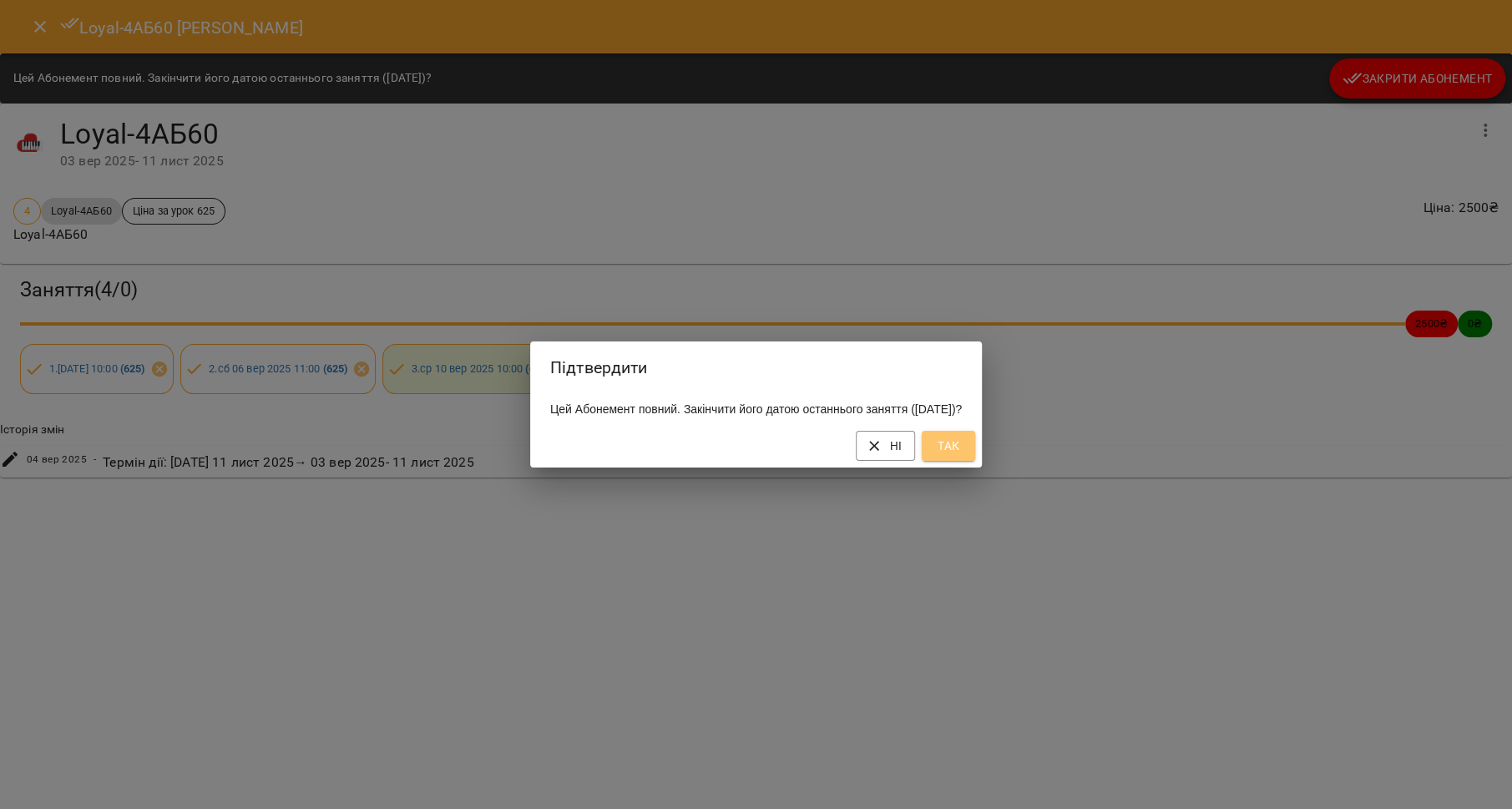
click at [962, 455] on span "Так" at bounding box center [948, 445] width 27 height 20
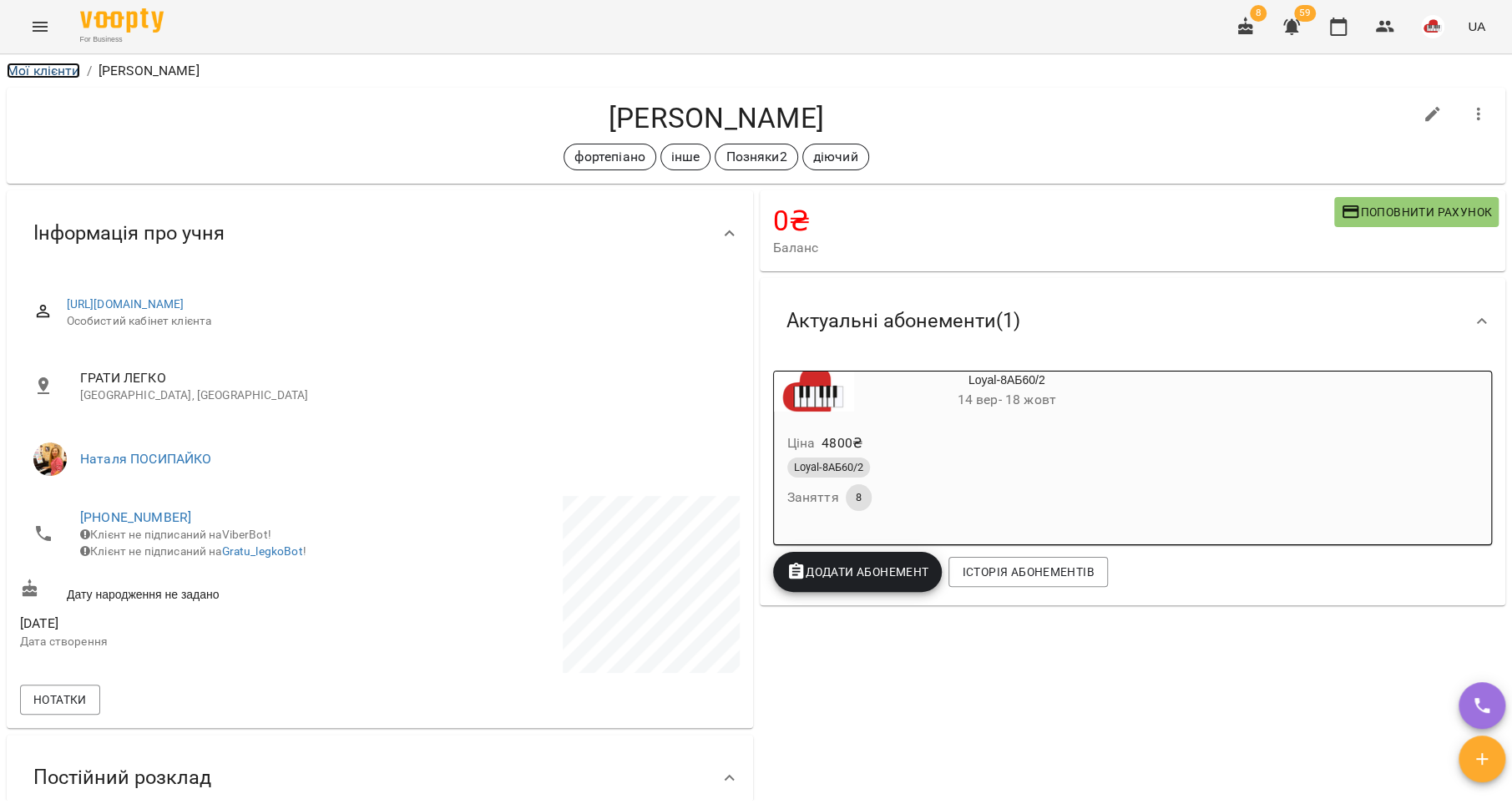
click at [26, 76] on link "Мої клієнти" at bounding box center [43, 70] width 74 height 16
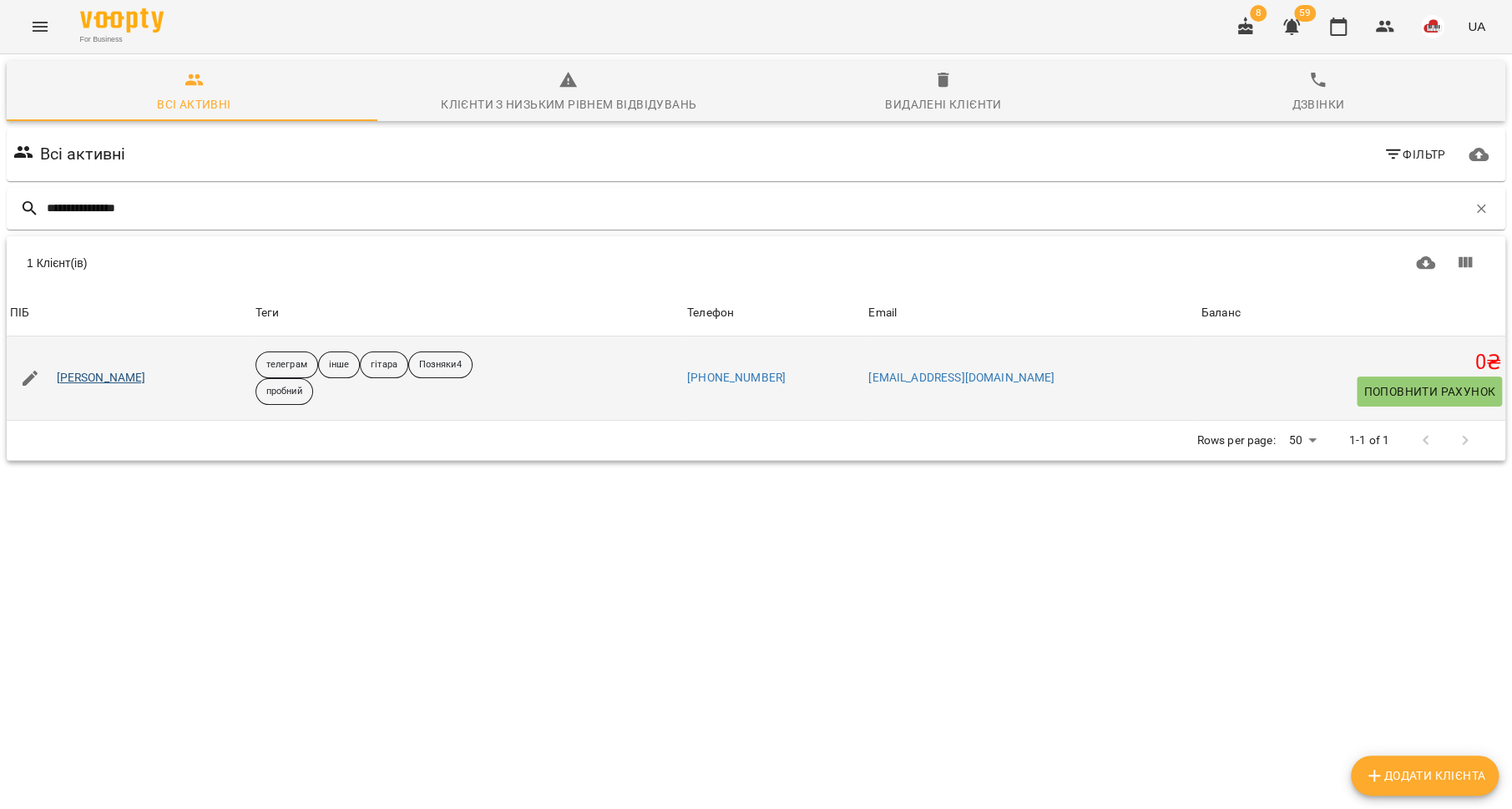
type input "**********"
click at [103, 376] on link "[PERSON_NAME]" at bounding box center [102, 378] width 90 height 17
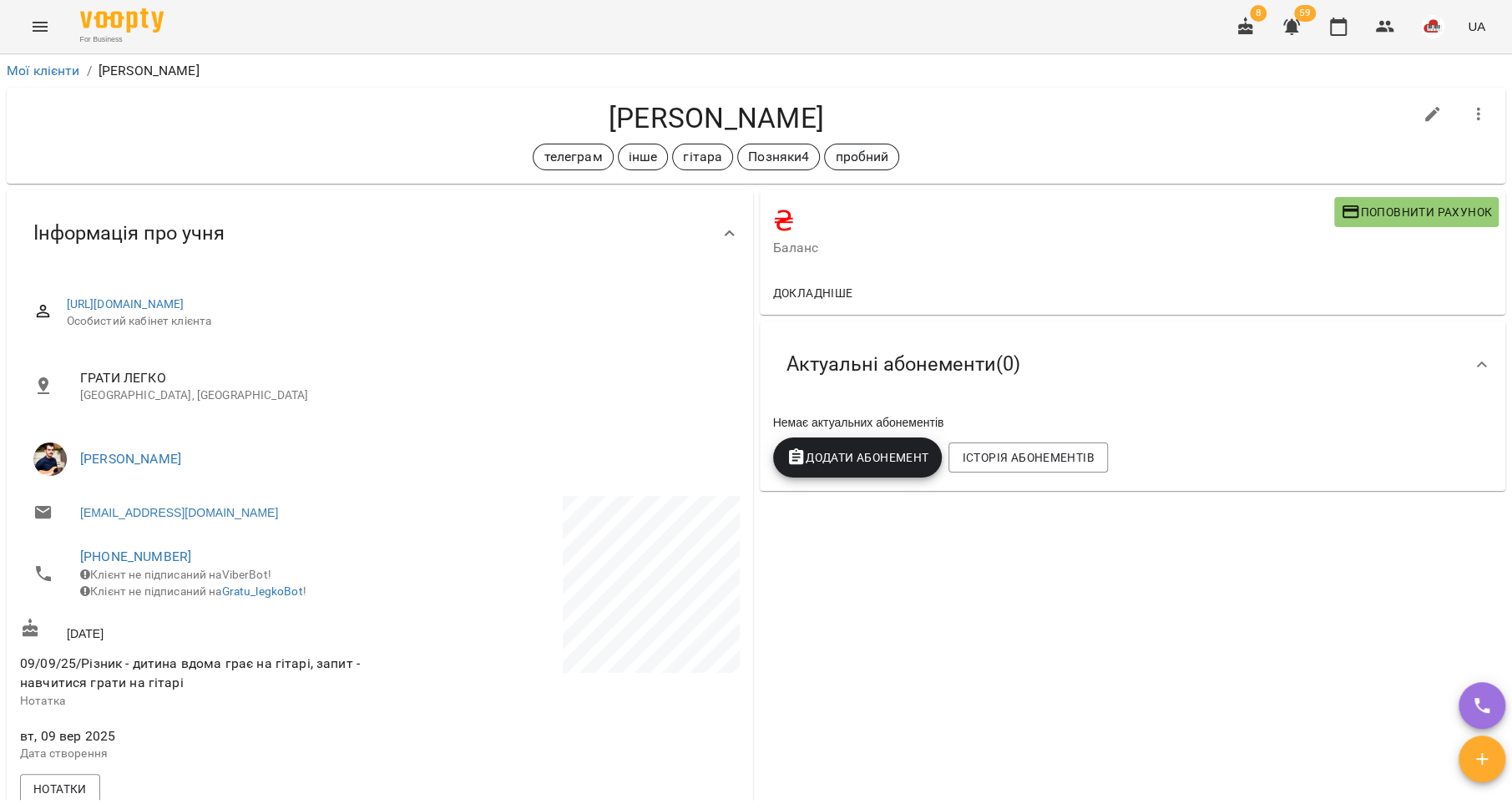
click at [1355, 210] on span "Поповнити рахунок" at bounding box center [1417, 211] width 151 height 20
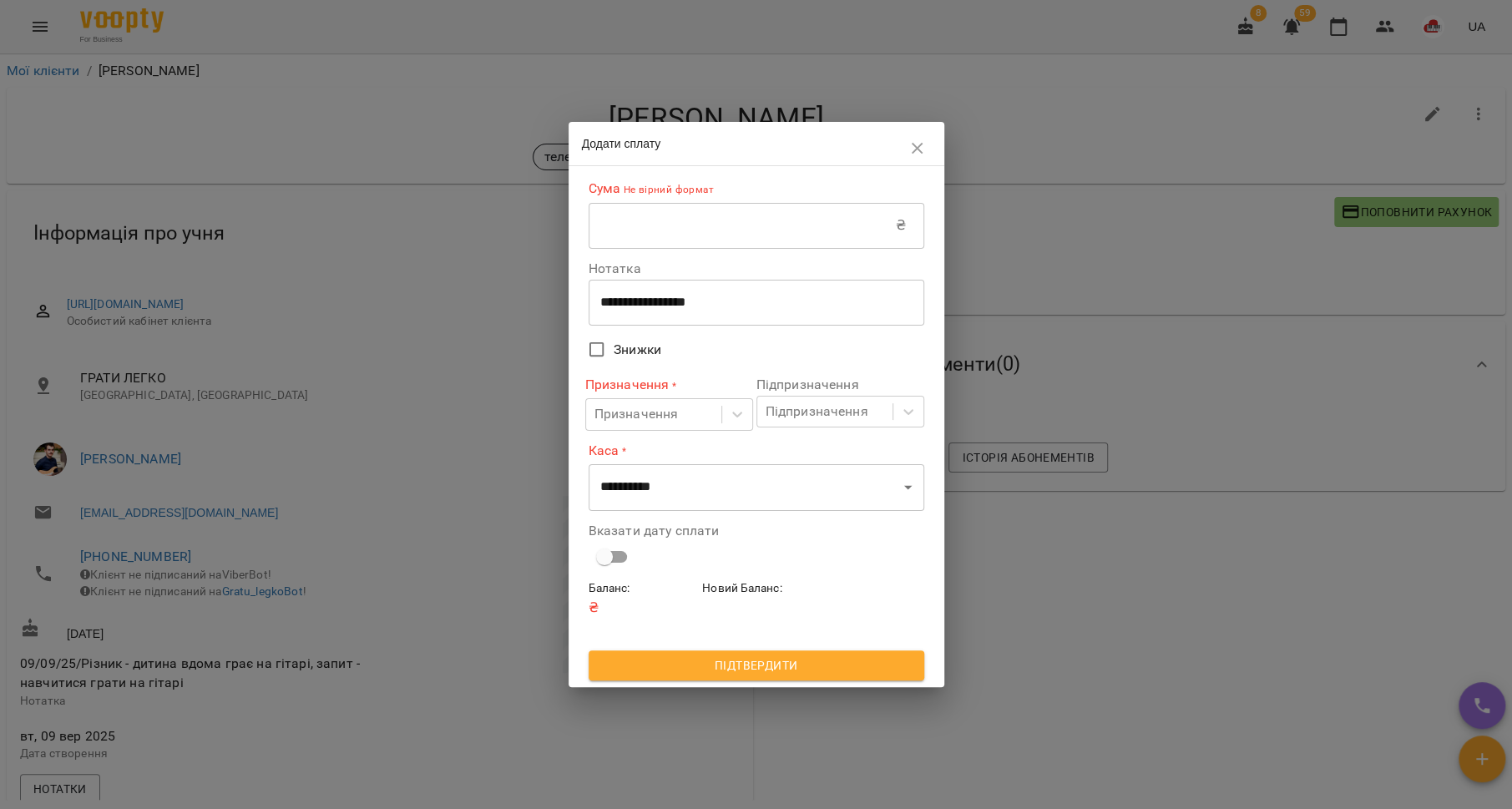
click at [740, 228] on input "text" at bounding box center [742, 225] width 307 height 47
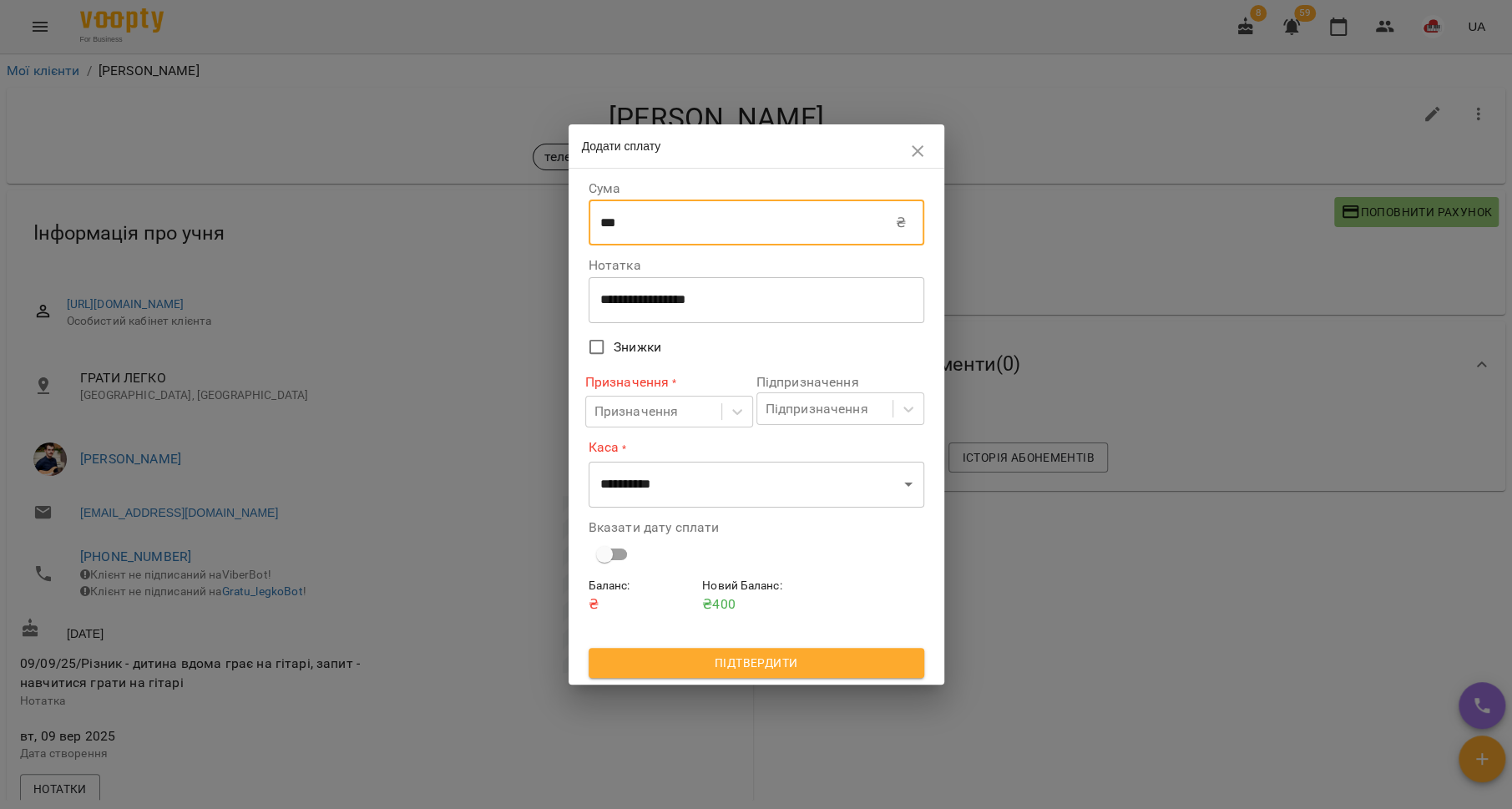
type input "***"
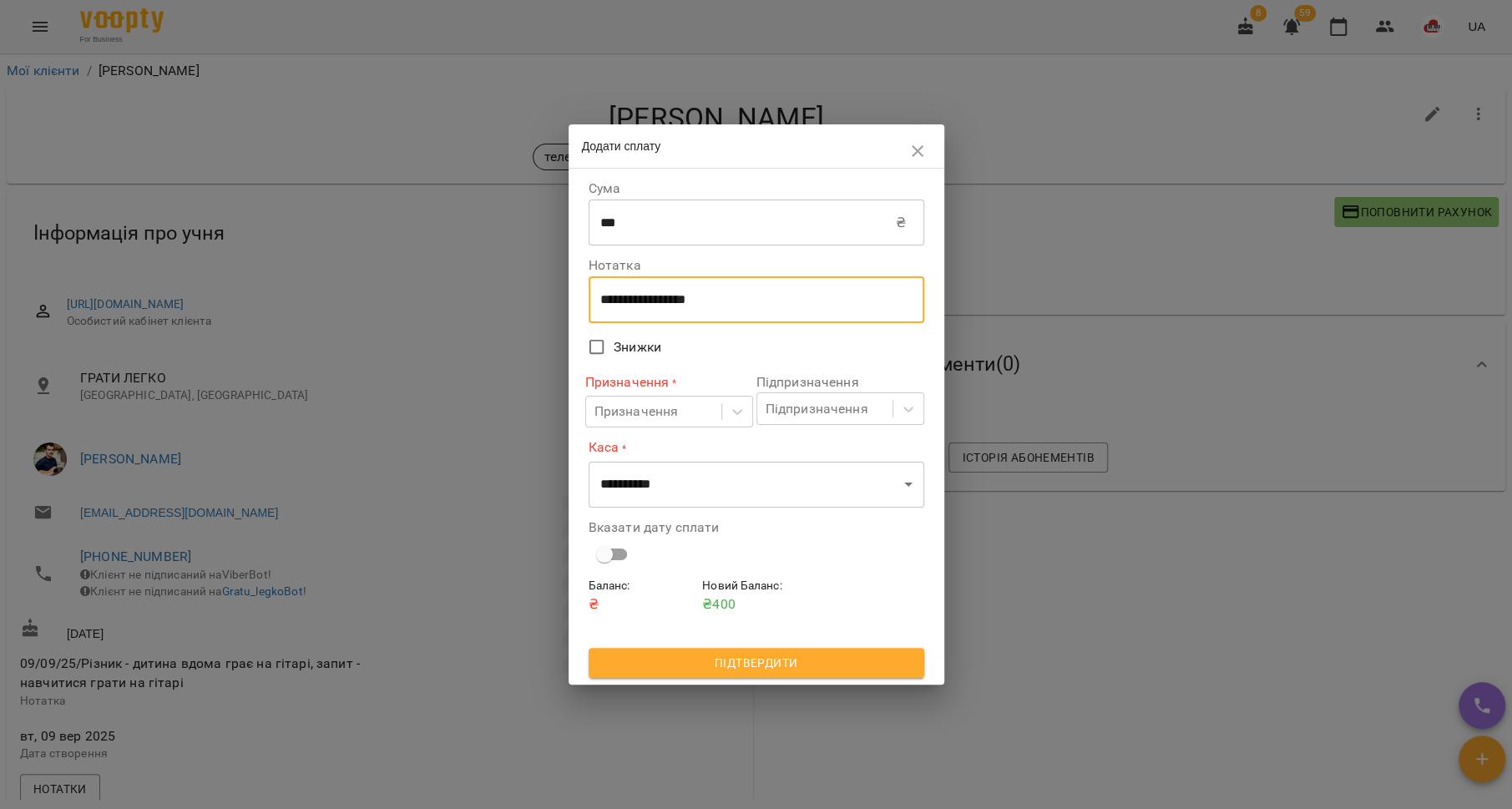
drag, startPoint x: 730, startPoint y: 303, endPoint x: 585, endPoint y: 303, distance: 145.0
click at [585, 303] on div "**********" at bounding box center [756, 426] width 343 height 509
type textarea "*********"
click at [722, 406] on div at bounding box center [737, 411] width 30 height 30
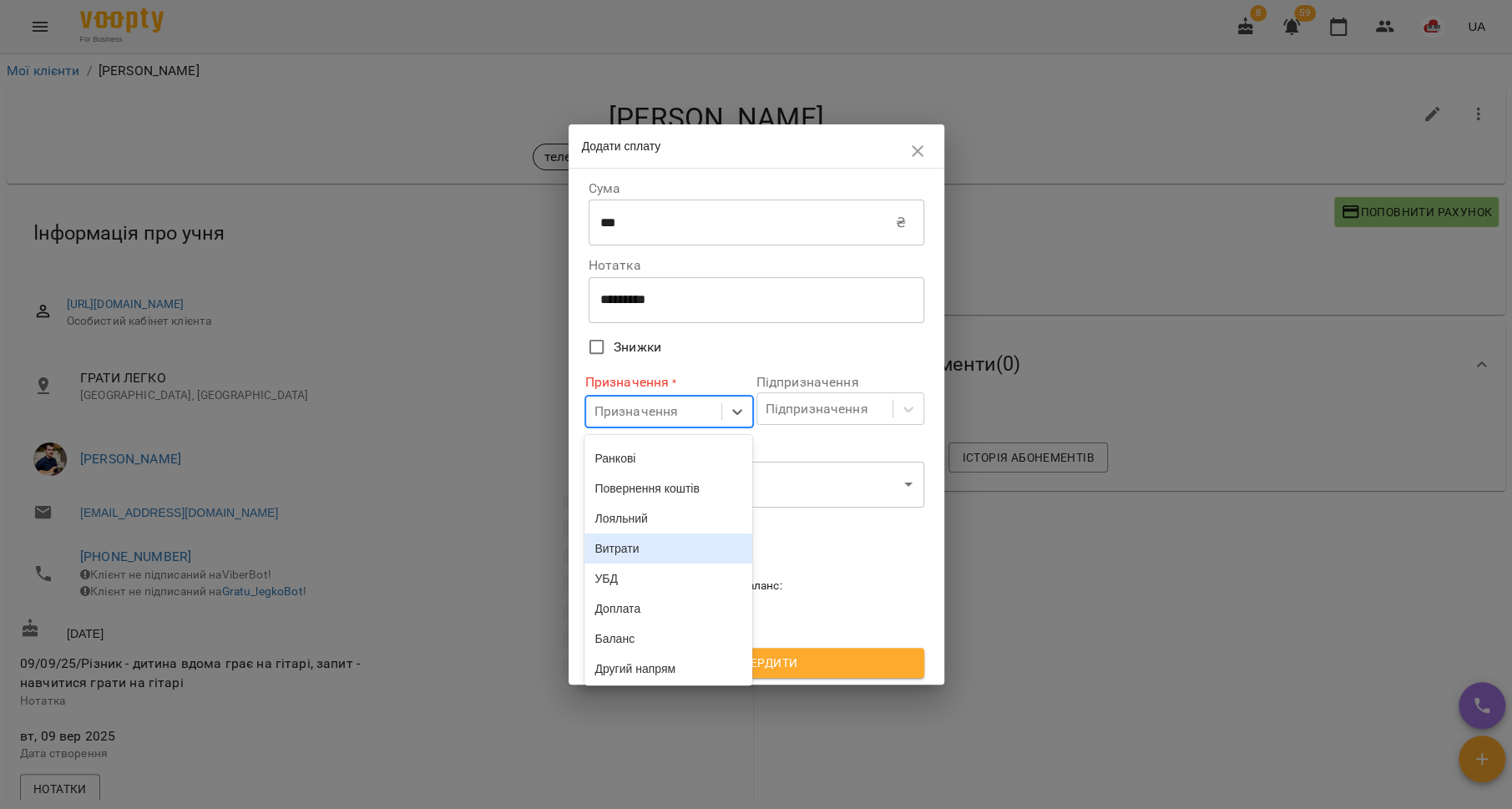
scroll to position [187, 0]
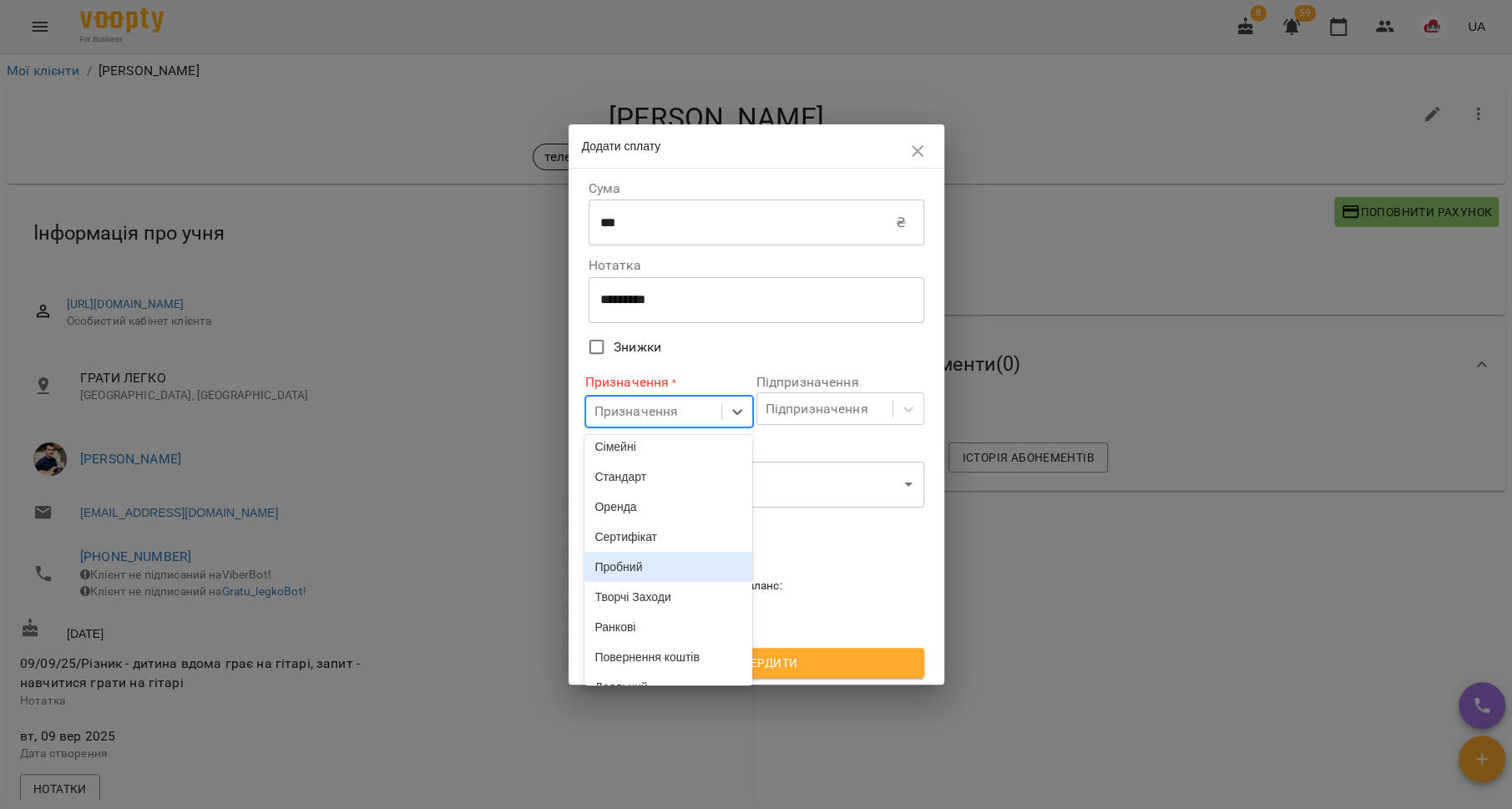
click at [642, 582] on div "Пробний" at bounding box center [668, 566] width 168 height 30
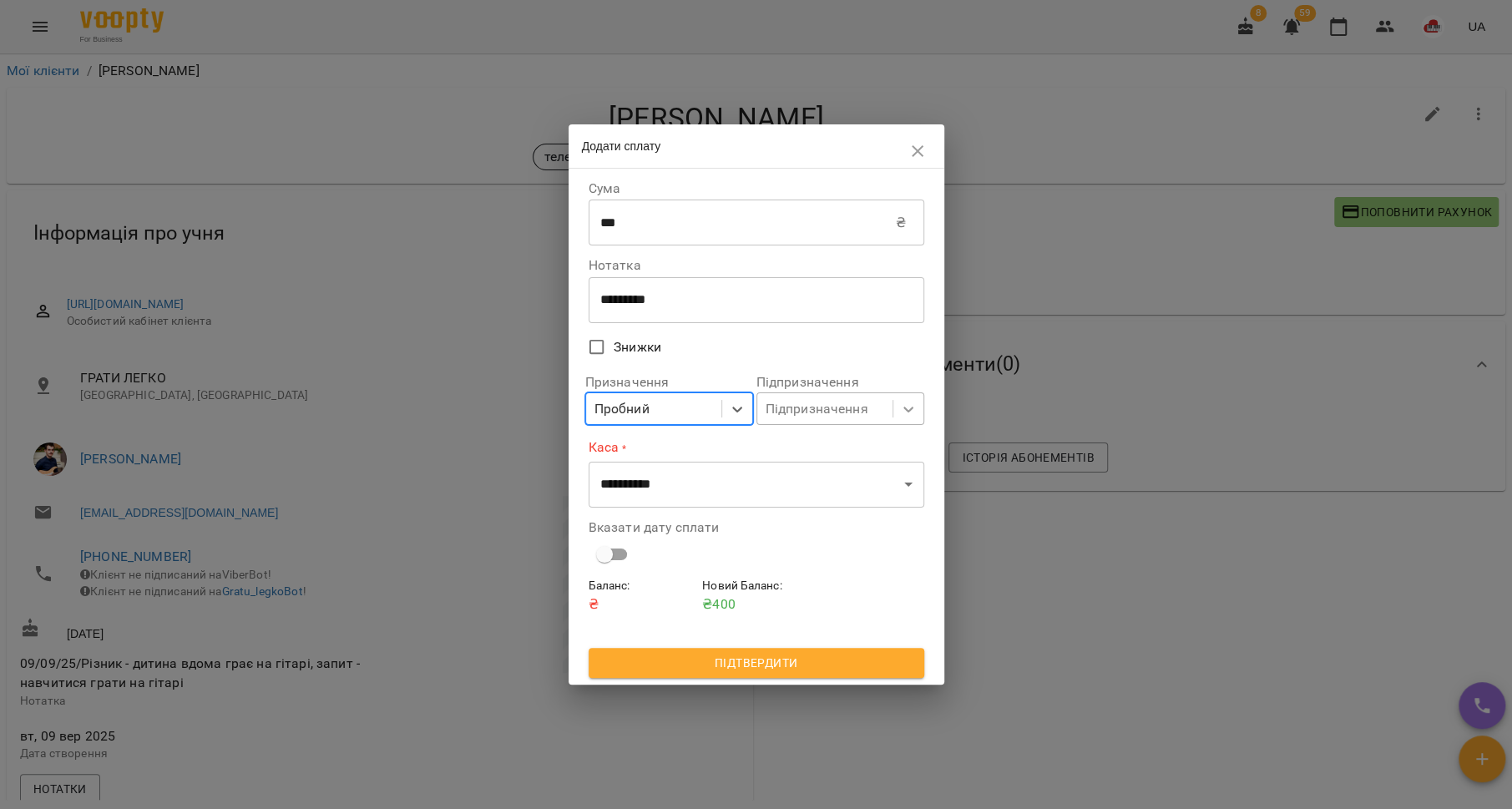
click at [893, 406] on div at bounding box center [908, 409] width 30 height 30
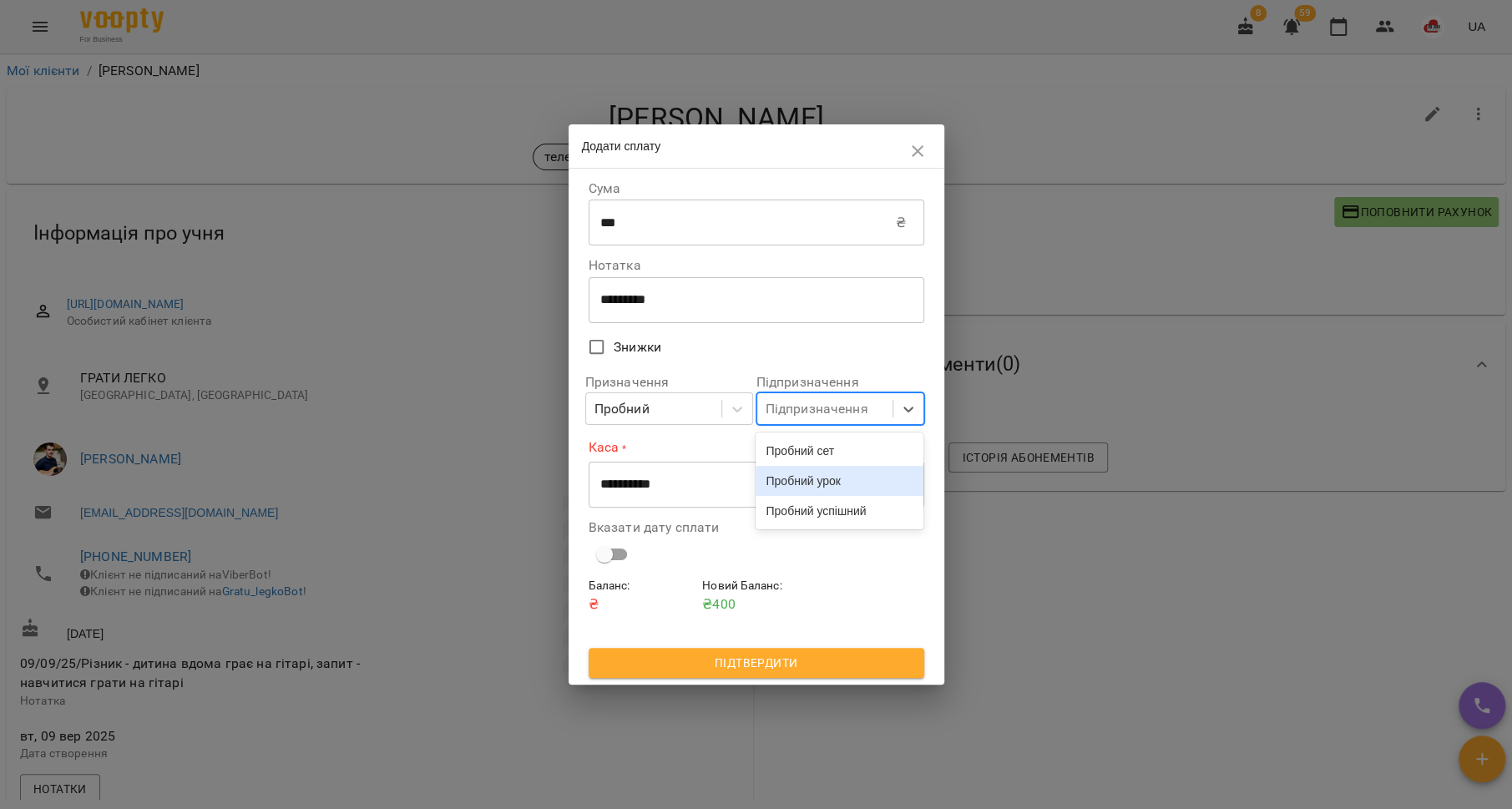
click at [851, 478] on div "Пробний урок" at bounding box center [840, 481] width 168 height 30
click at [792, 477] on select "**********" at bounding box center [757, 484] width 336 height 47
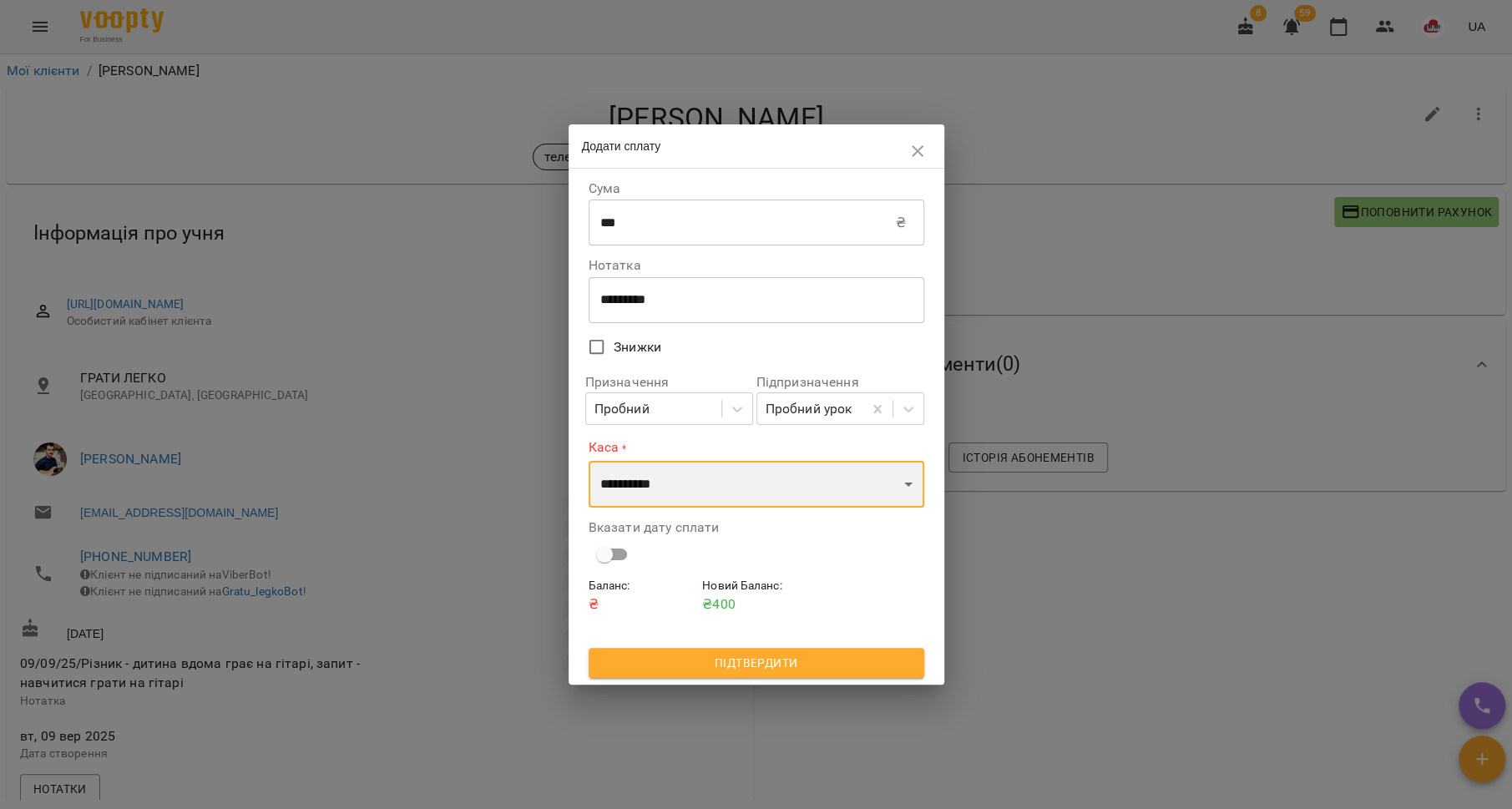
select select "**********"
click at [589, 461] on select "**********" at bounding box center [757, 484] width 336 height 47
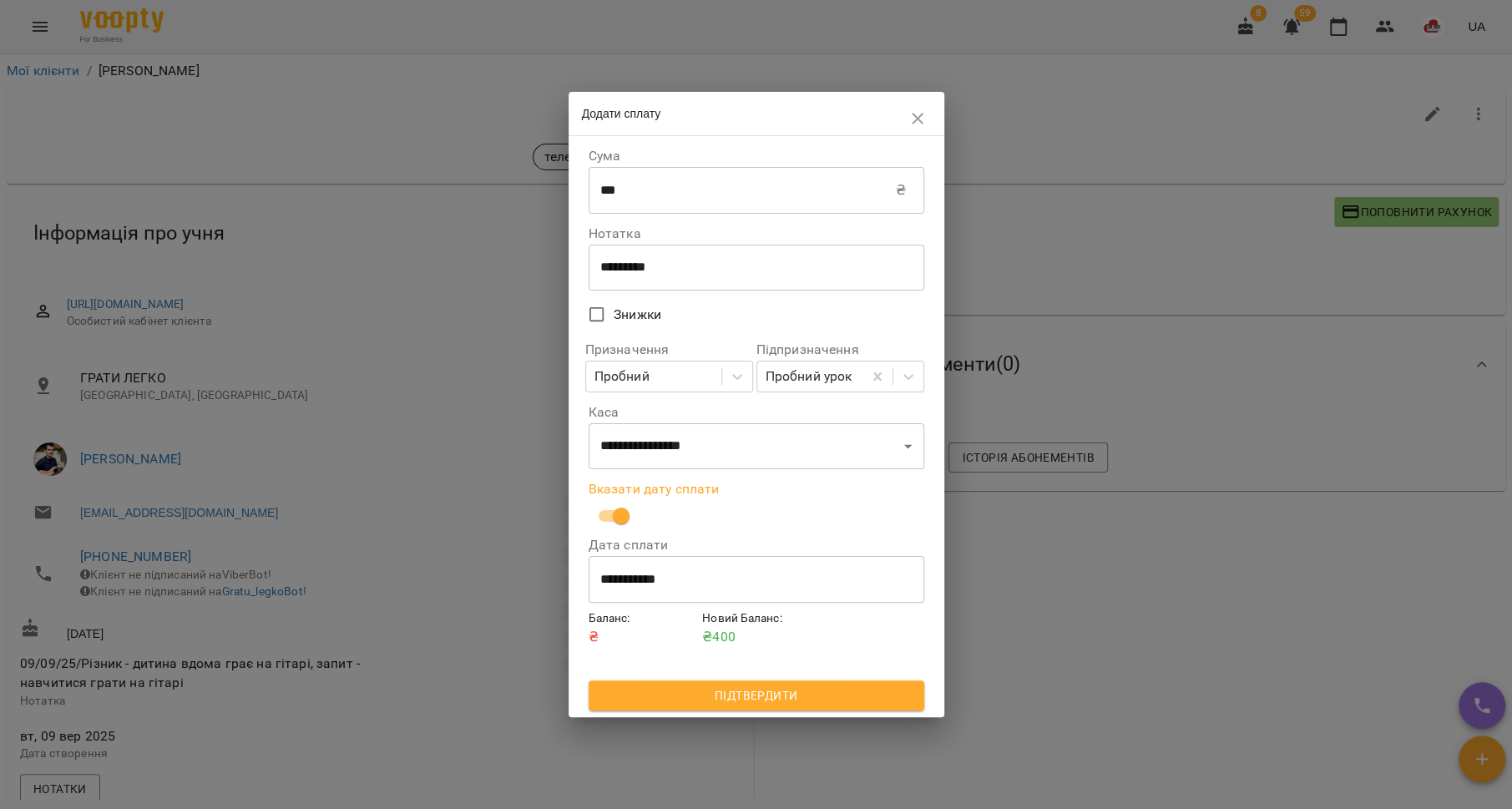
click at [646, 566] on input "**********" at bounding box center [757, 579] width 336 height 47
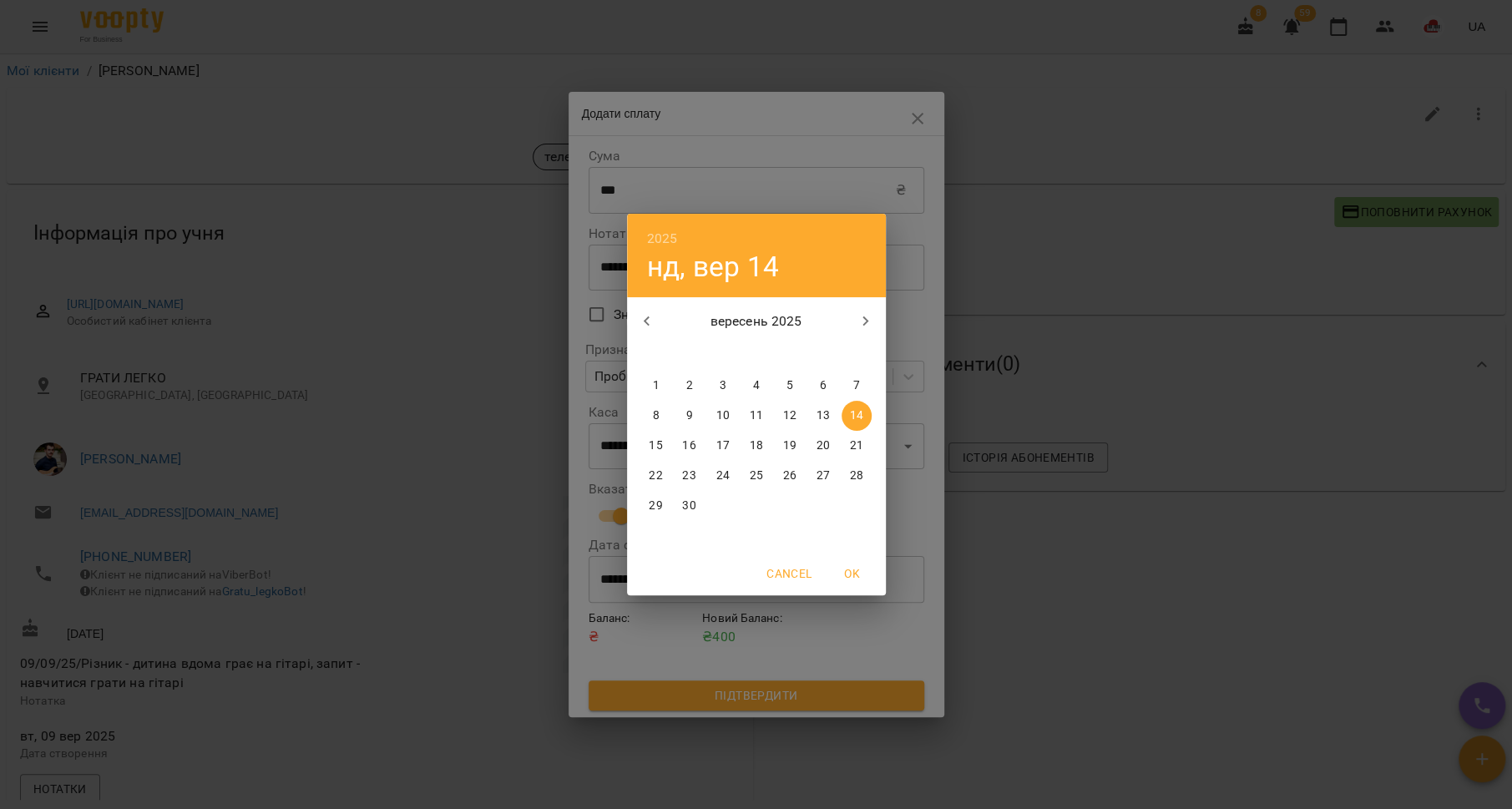
drag, startPoint x: 816, startPoint y: 419, endPoint x: 817, endPoint y: 431, distance: 12.0
click at [817, 419] on p "13" at bounding box center [822, 416] width 13 height 17
type input "**********"
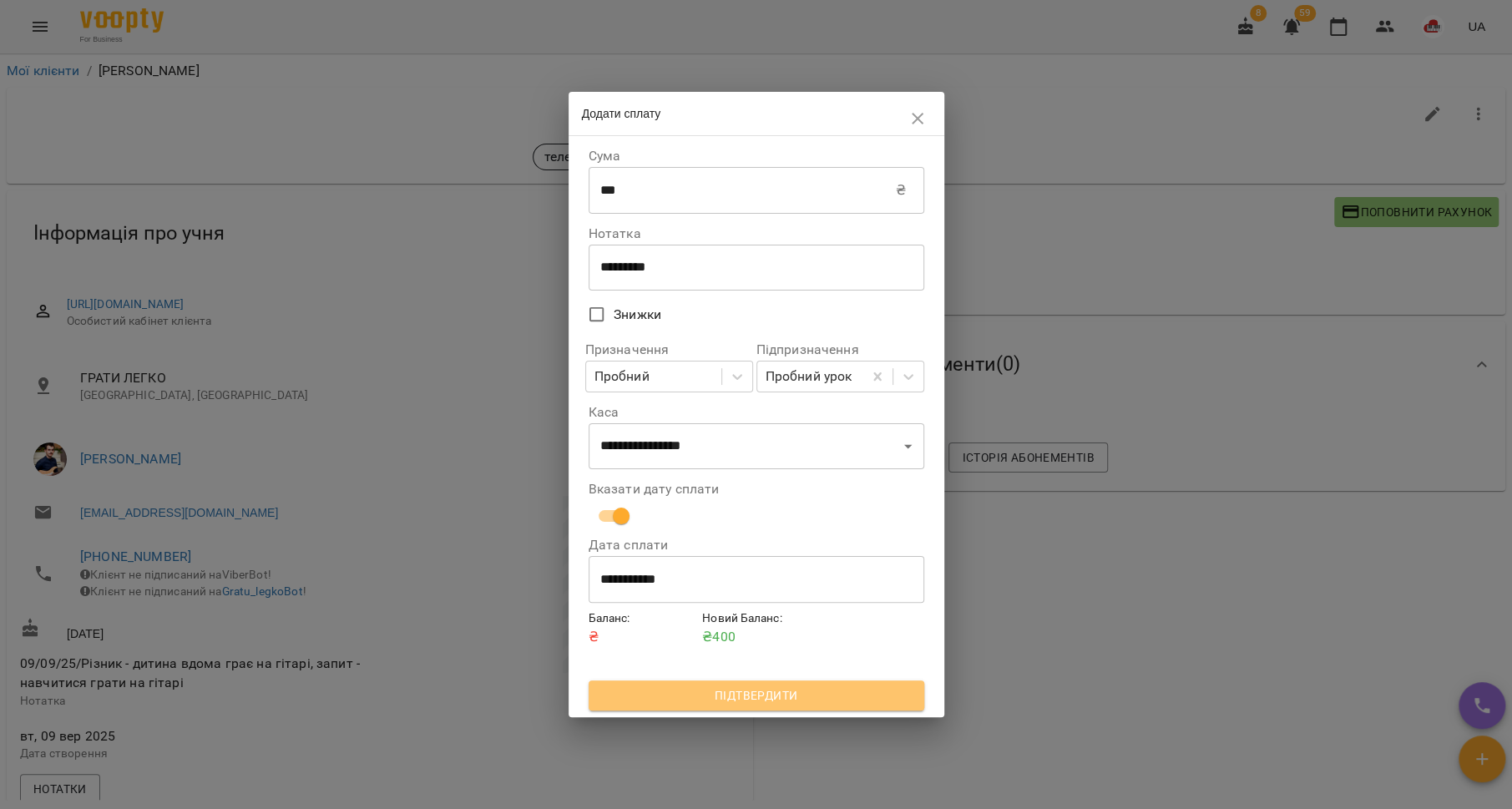
click at [793, 696] on span "Підтвердити" at bounding box center [756, 694] width 309 height 20
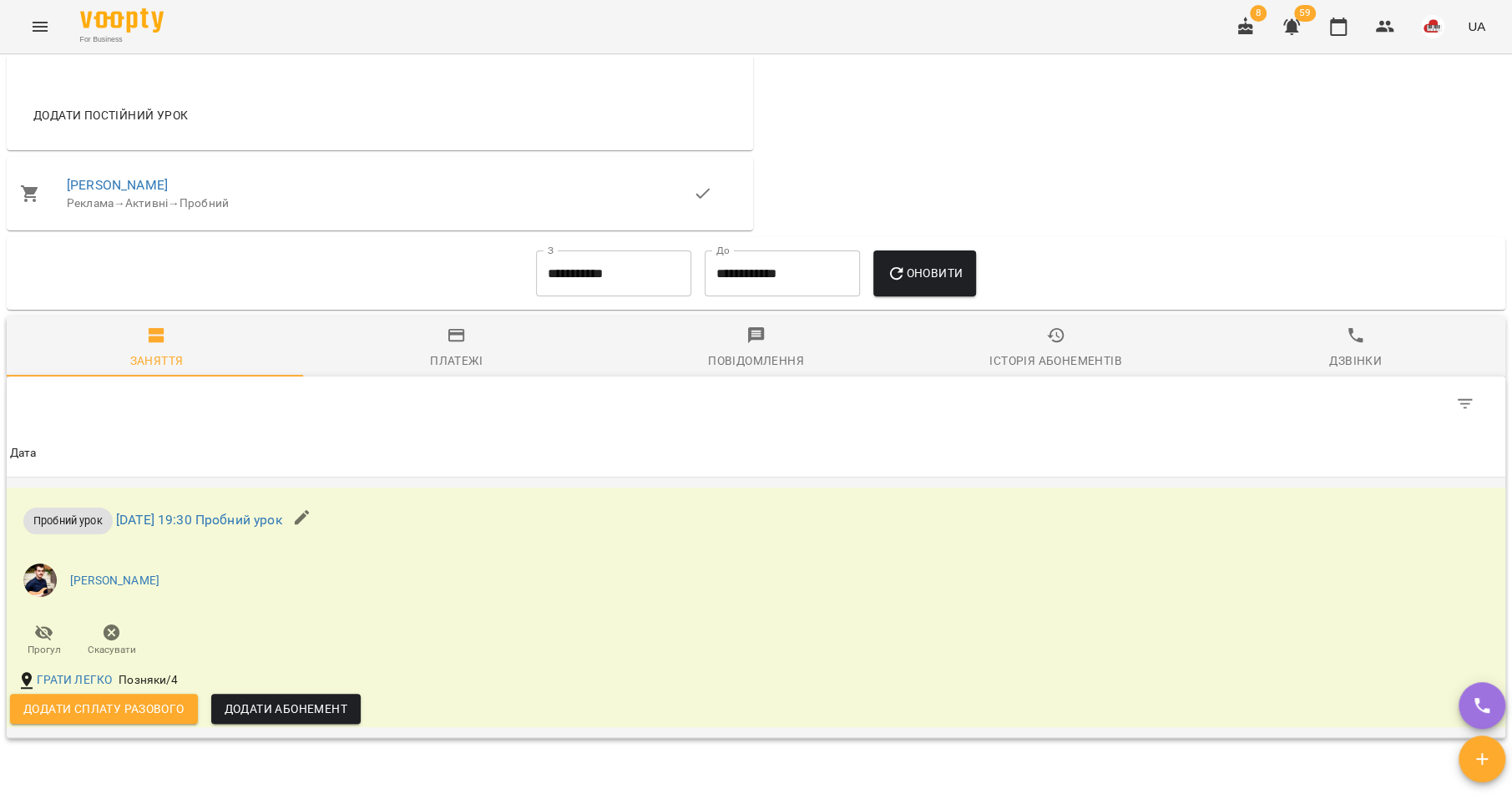
scroll to position [914, 0]
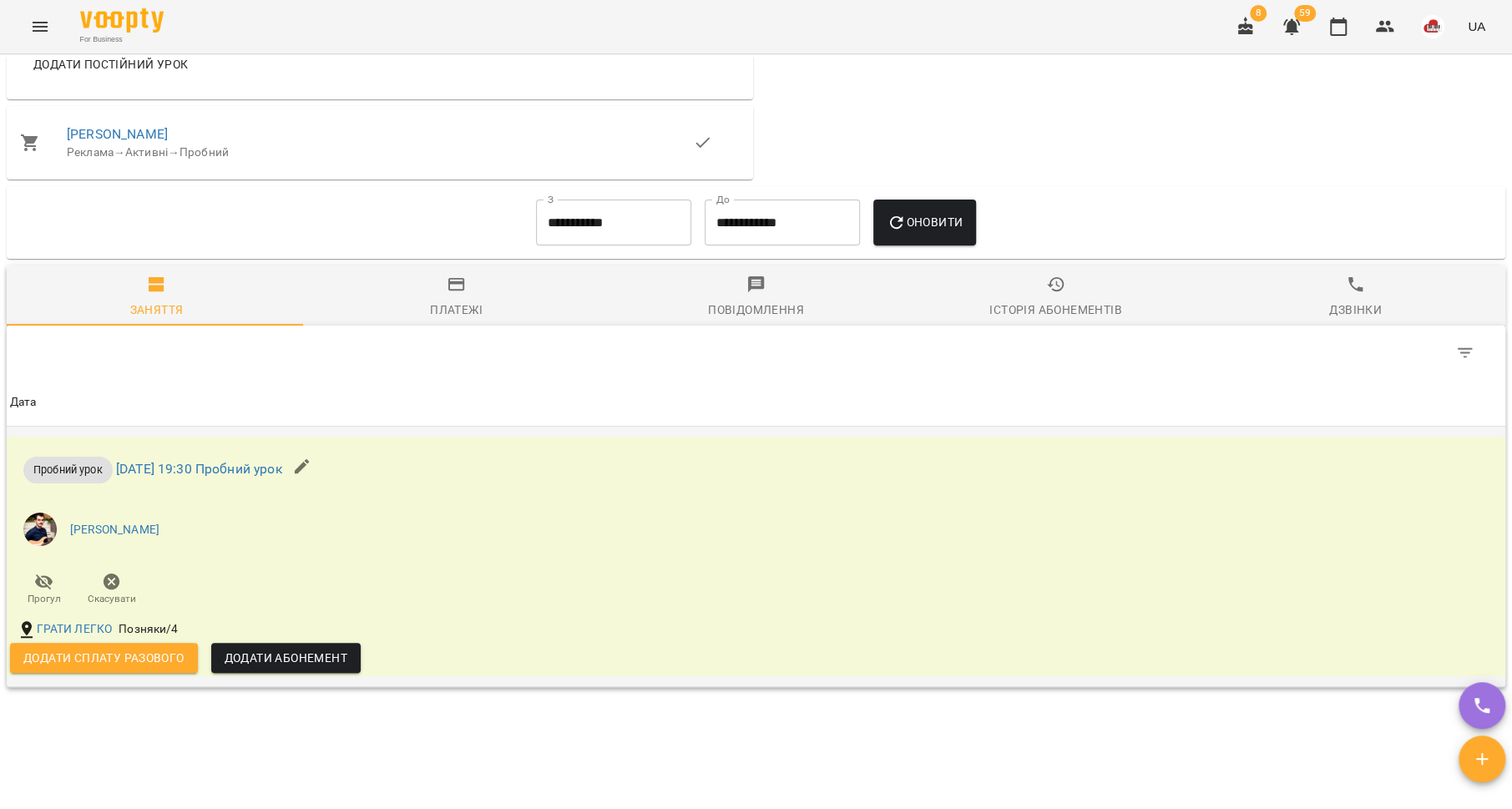
click at [154, 665] on span "Додати сплату разового" at bounding box center [104, 657] width 161 height 20
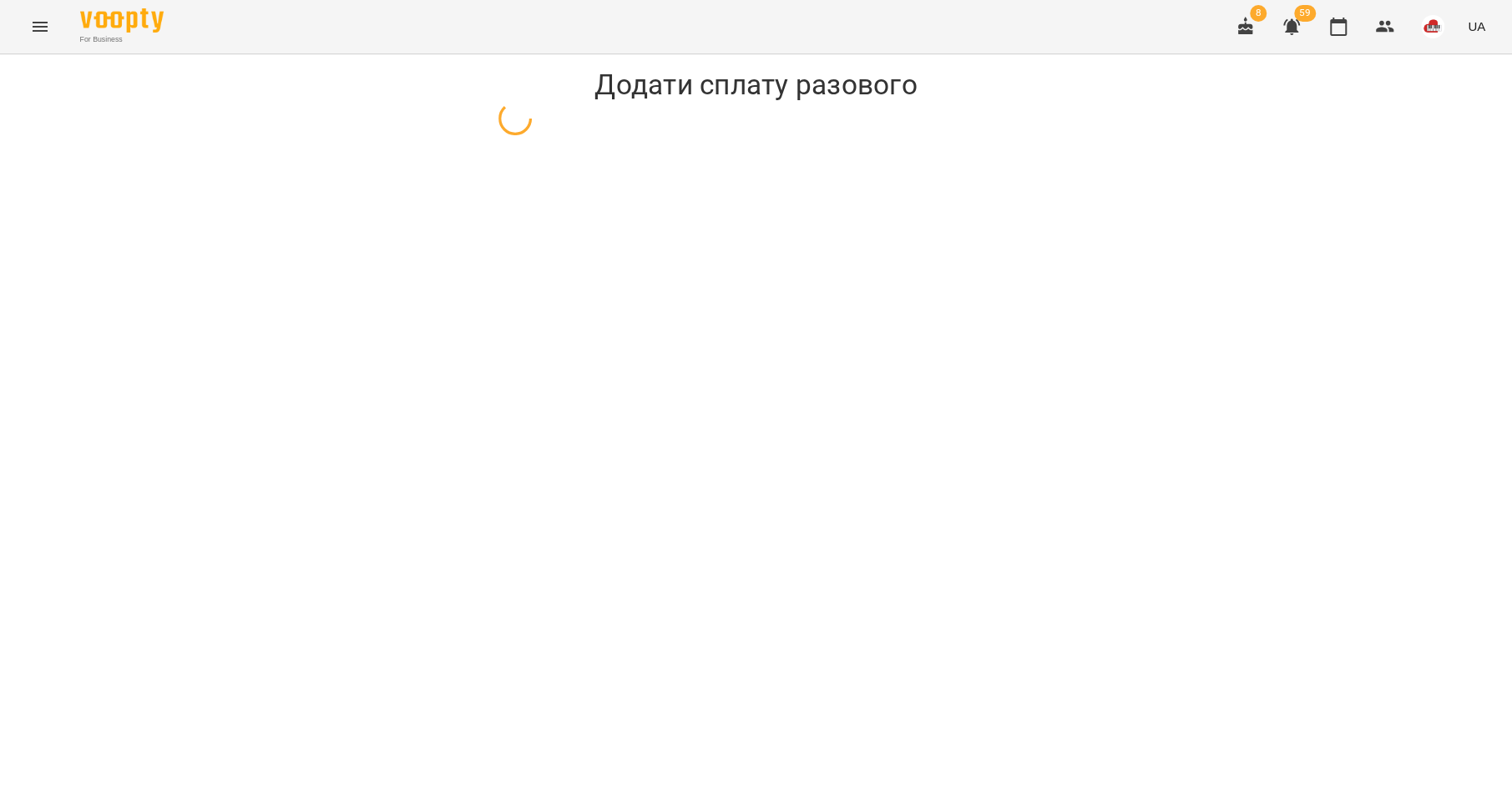
select select "**********"
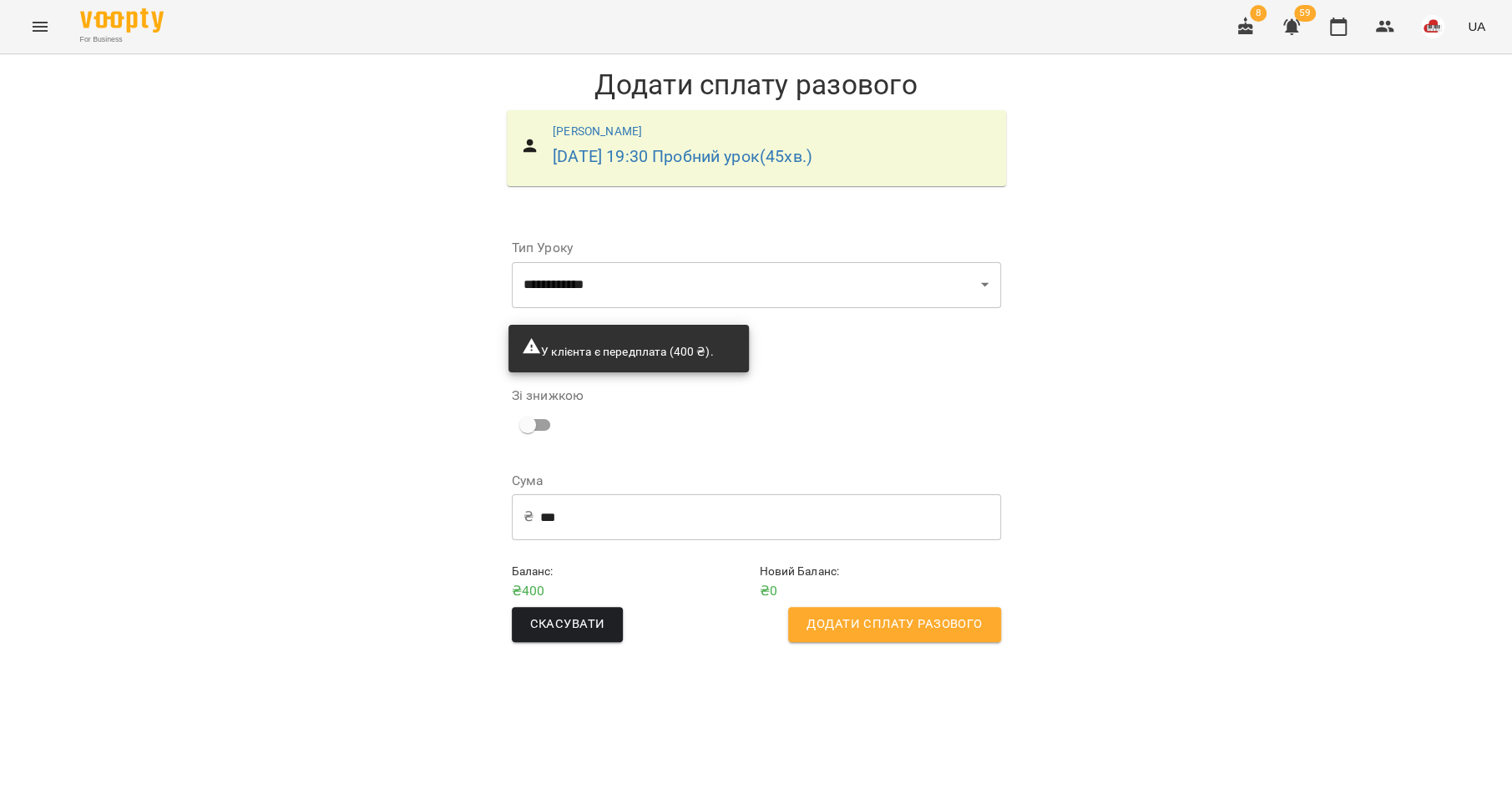
click at [956, 621] on span "Додати сплату разового" at bounding box center [894, 623] width 175 height 21
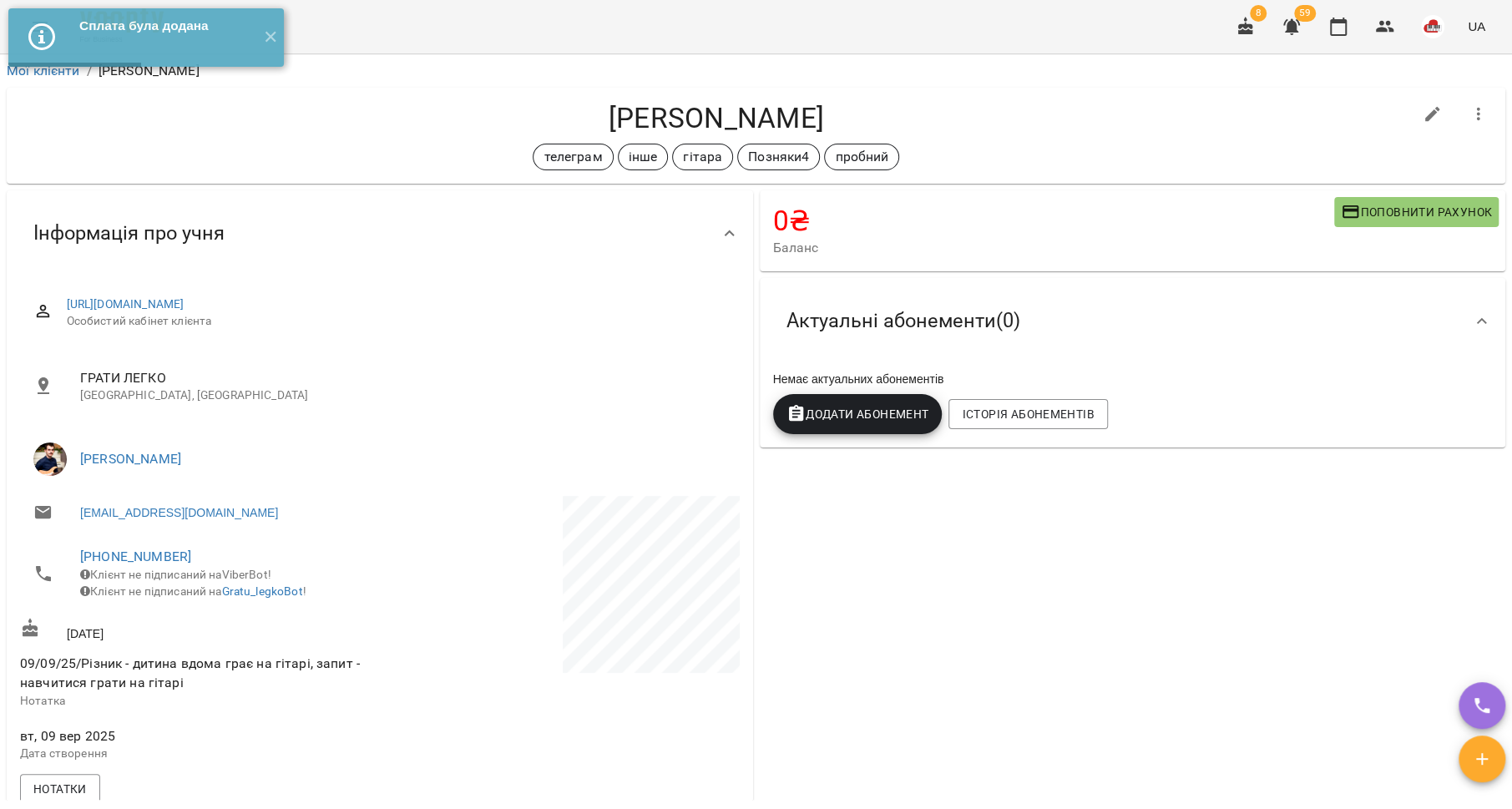
click at [1362, 215] on span "Поповнити рахунок" at bounding box center [1417, 211] width 151 height 20
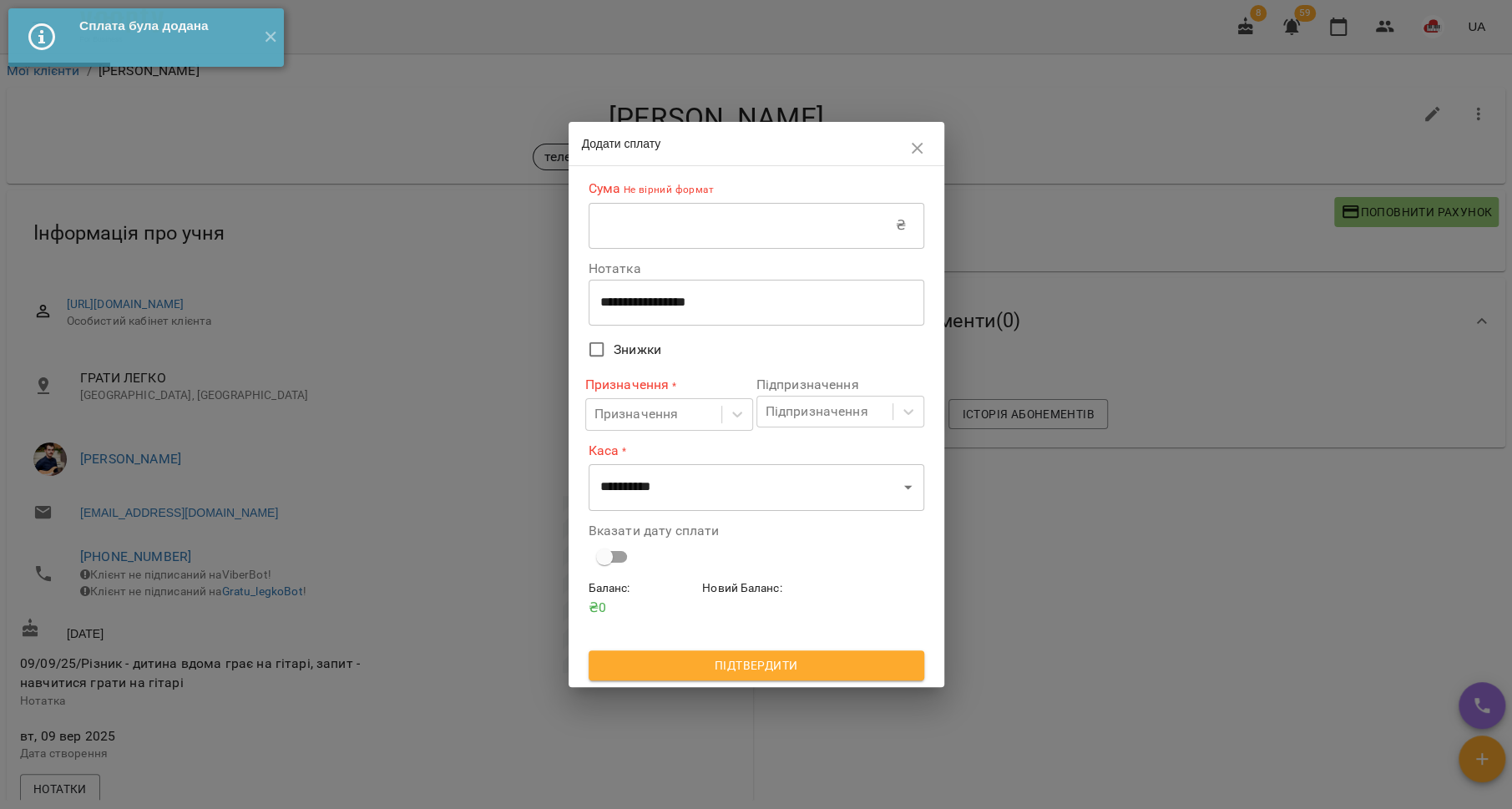
click at [803, 217] on input "text" at bounding box center [742, 225] width 307 height 47
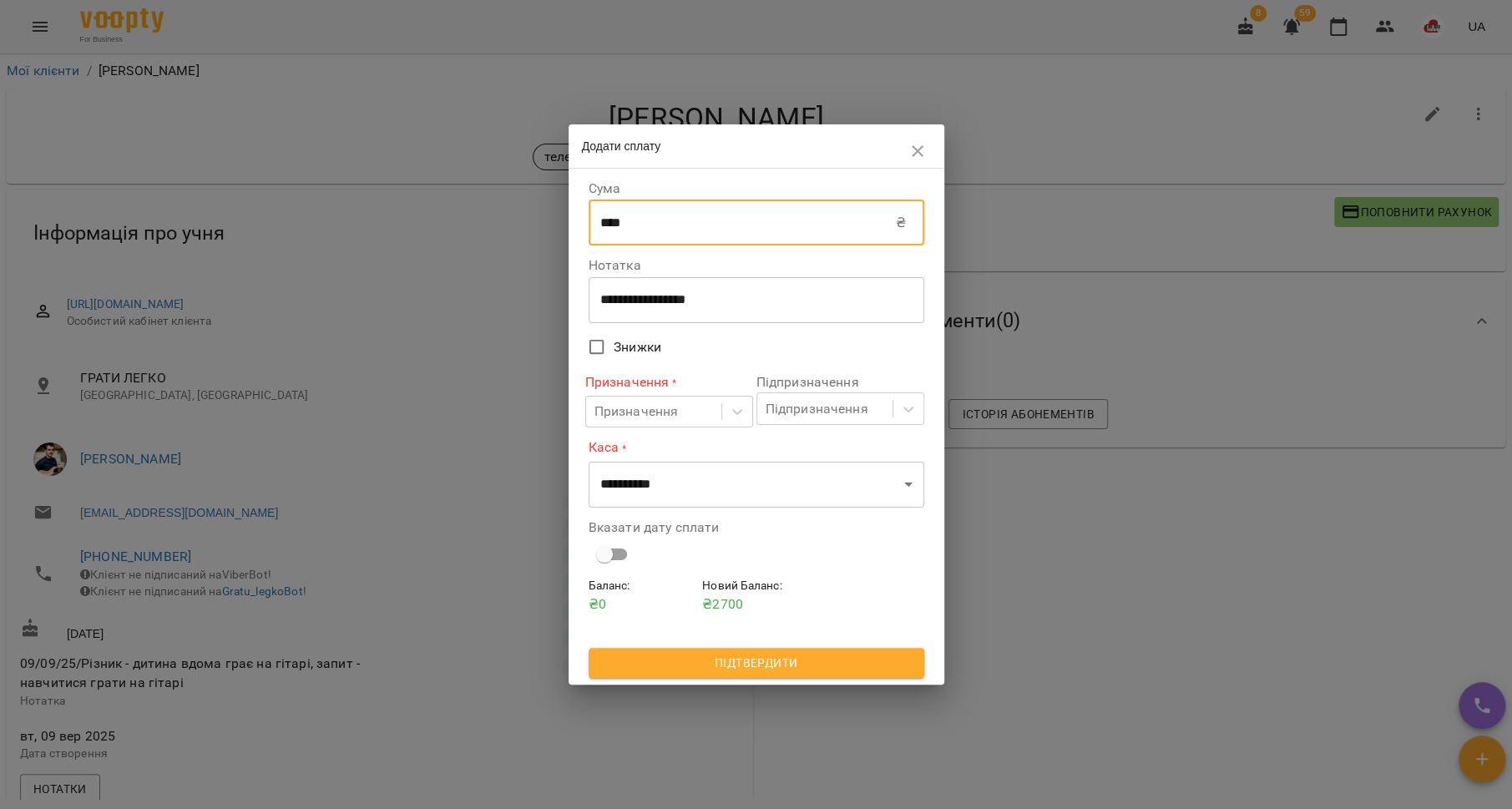
type input "****"
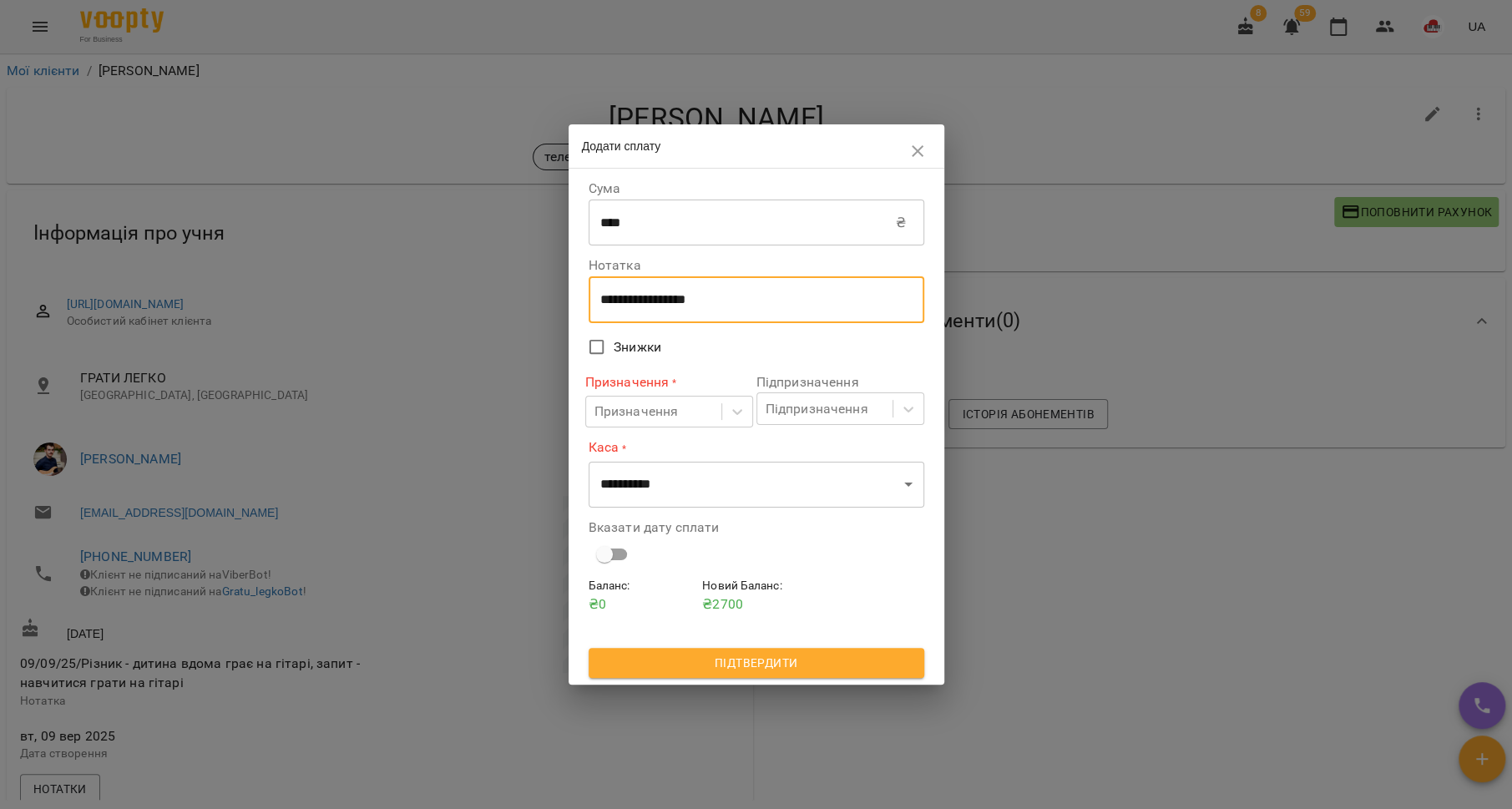
drag, startPoint x: 745, startPoint y: 301, endPoint x: 581, endPoint y: 297, distance: 164.0
click at [581, 297] on div "**********" at bounding box center [756, 426] width 376 height 516
type textarea "*********"
click at [731, 404] on icon at bounding box center [737, 411] width 17 height 17
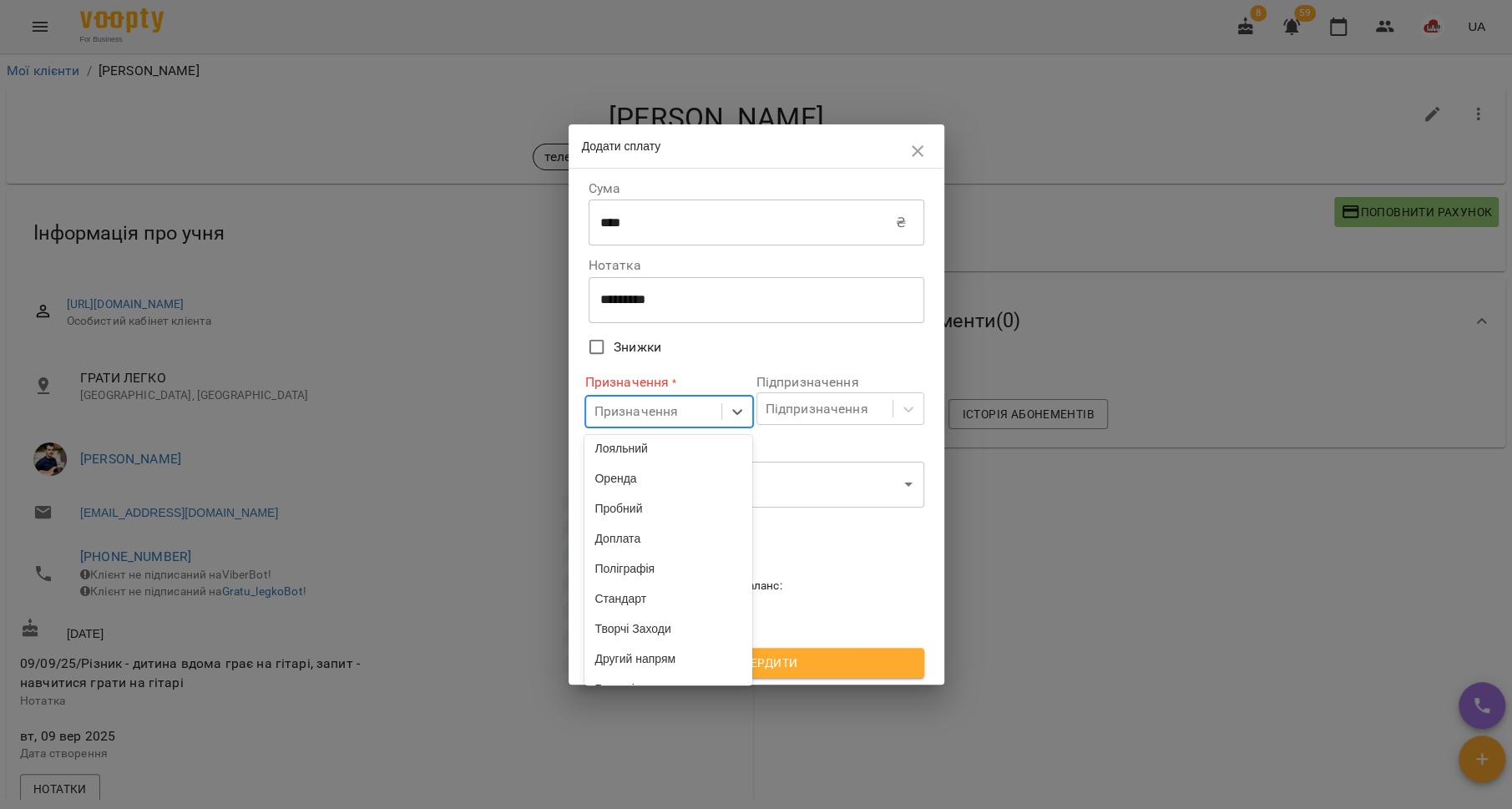
scroll to position [133, 0]
click at [639, 665] on div "Стандарт" at bounding box center [668, 650] width 168 height 30
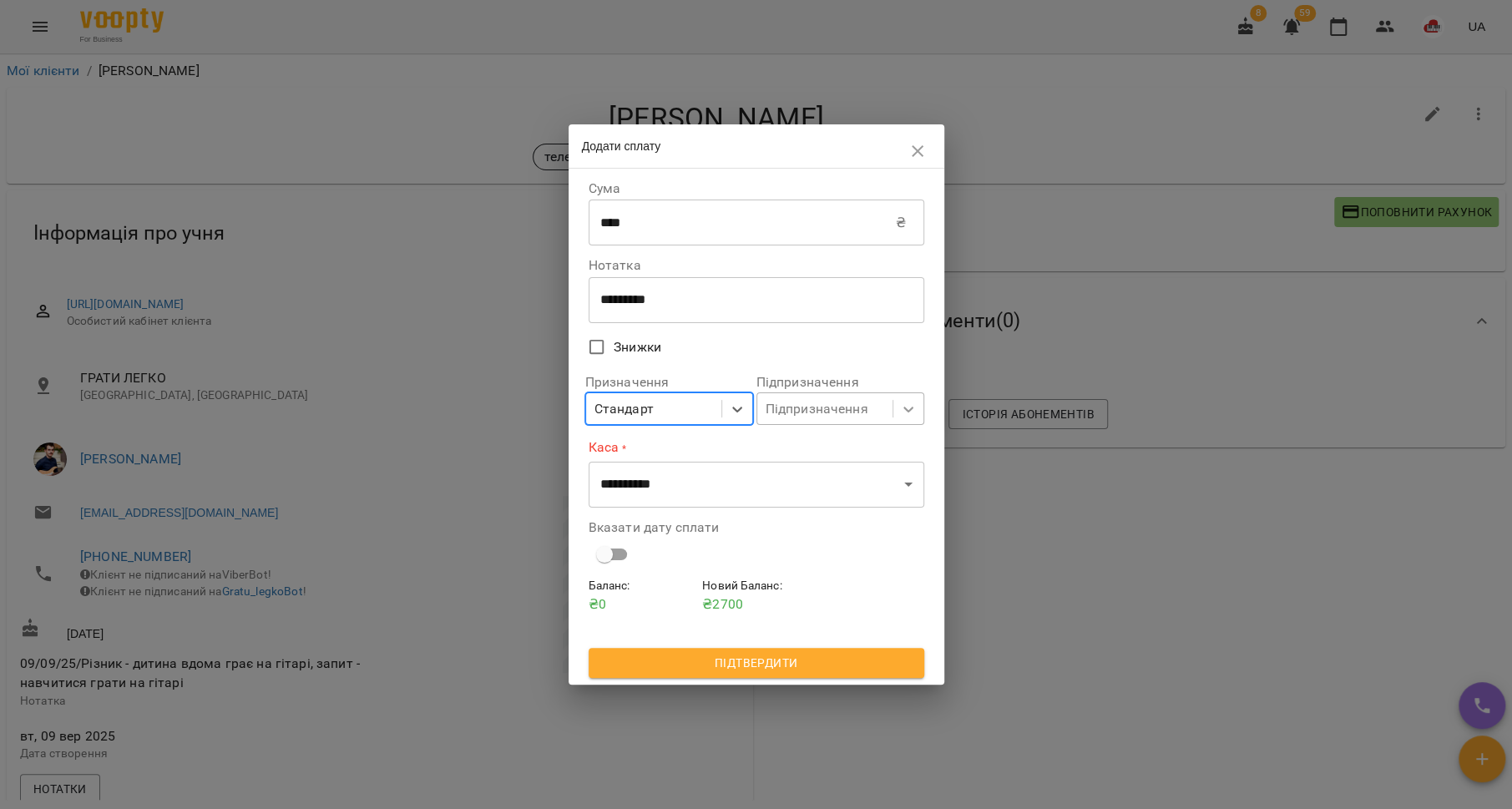
click at [905, 410] on icon at bounding box center [908, 410] width 10 height 6
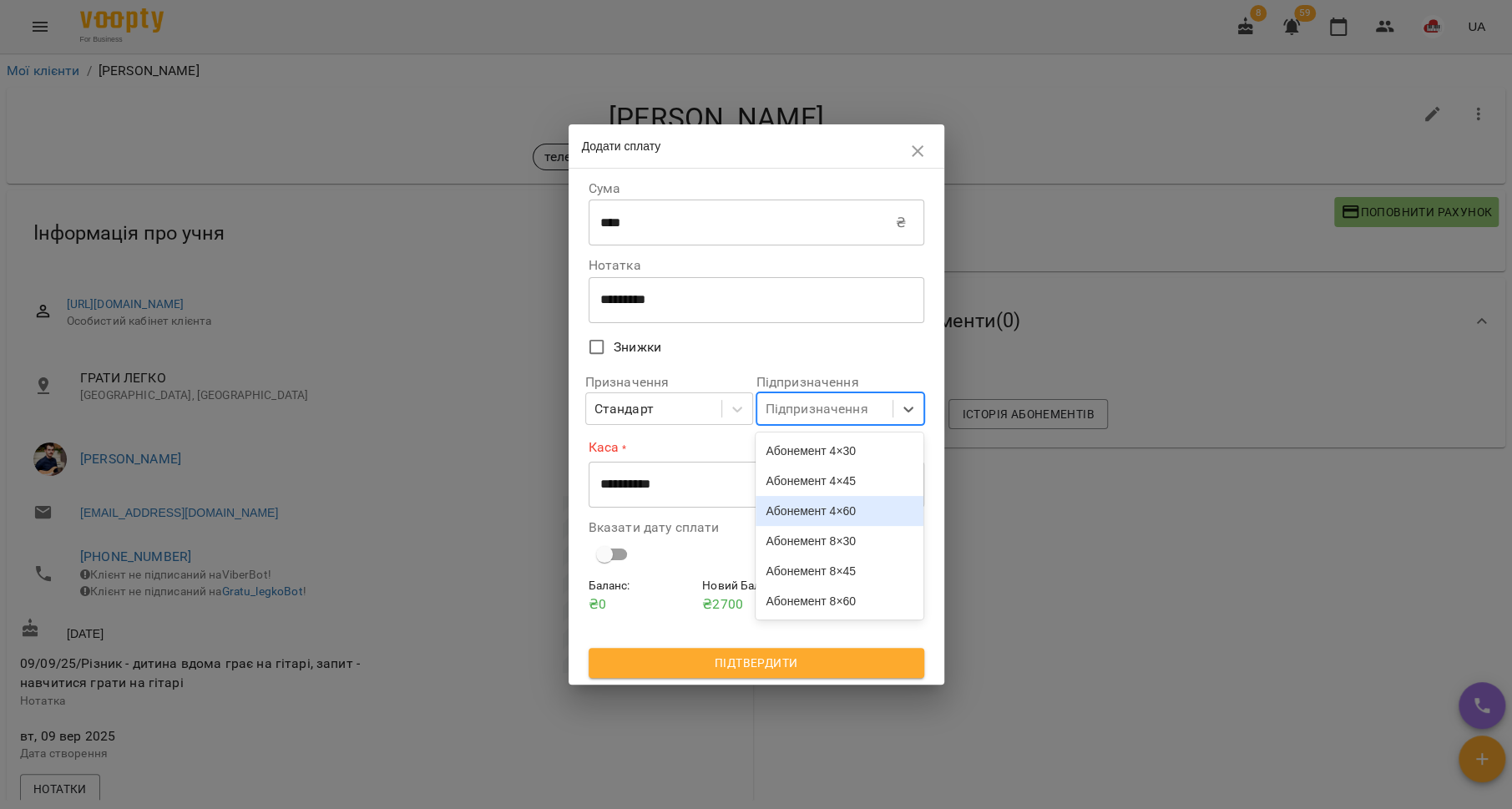
click at [874, 522] on div "Абонемент 4×60" at bounding box center [840, 510] width 168 height 30
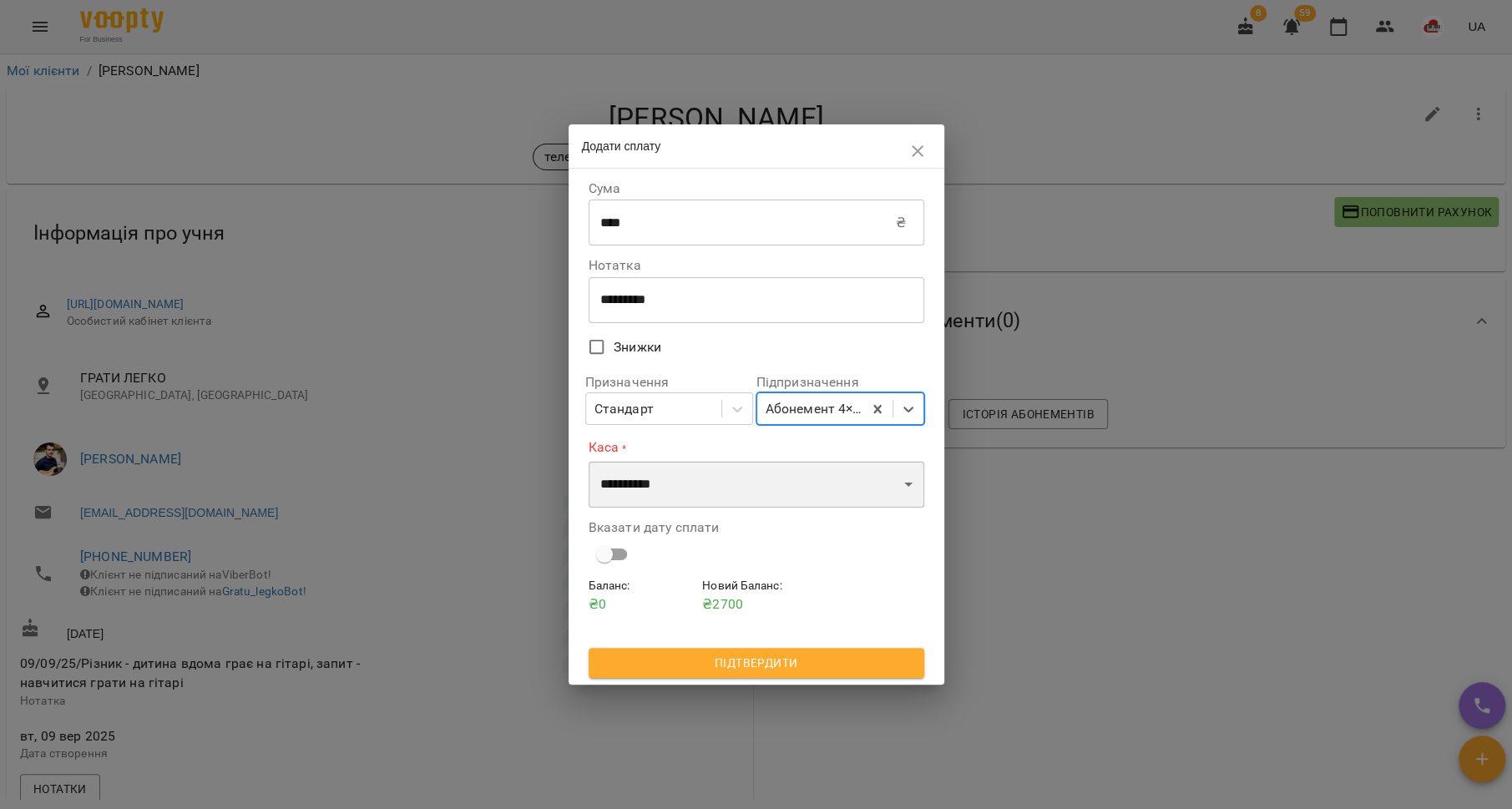
click at [839, 489] on select "**********" at bounding box center [757, 484] width 336 height 47
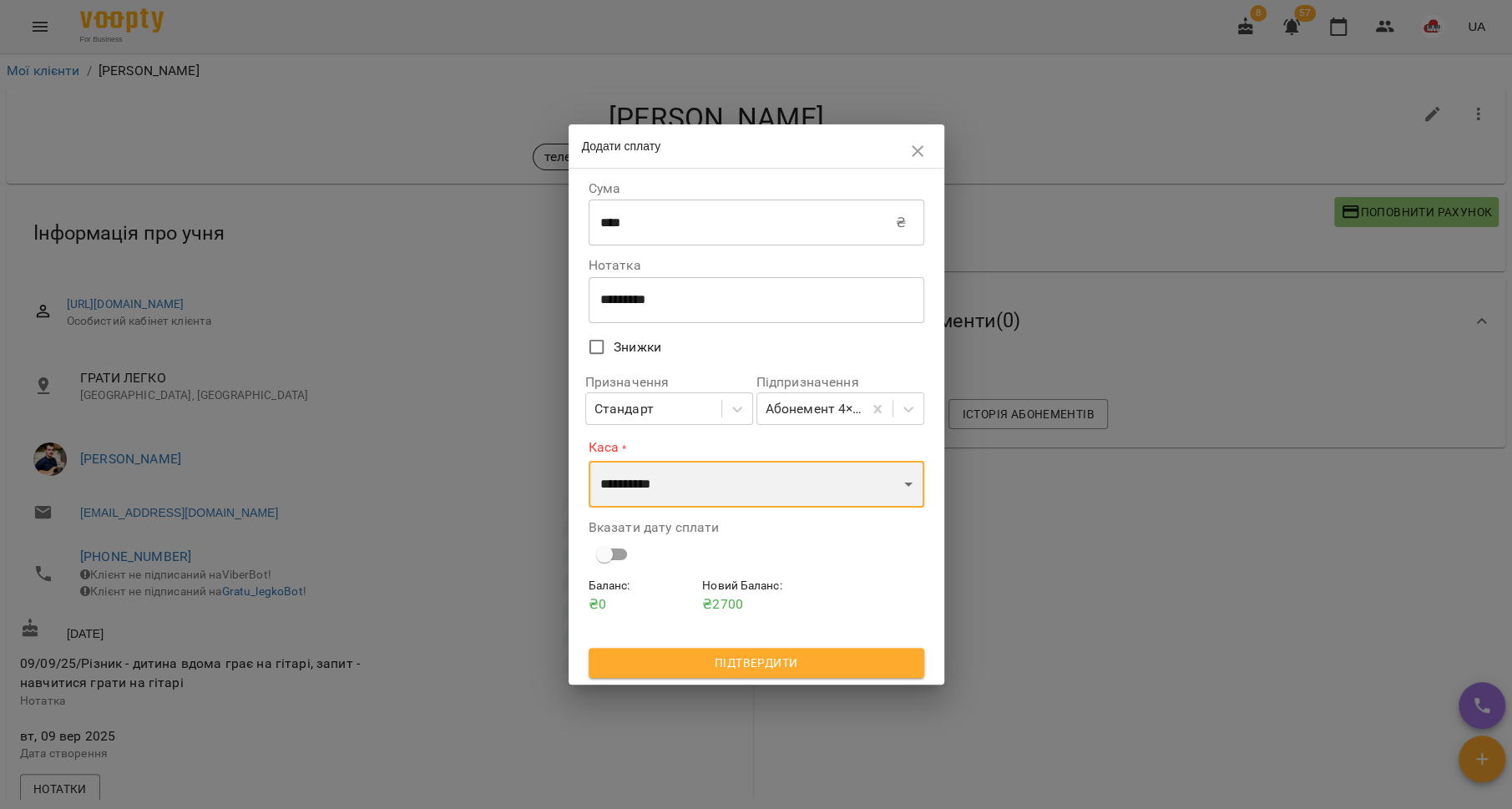
select select "**********"
click at [589, 461] on select "**********" at bounding box center [757, 484] width 336 height 47
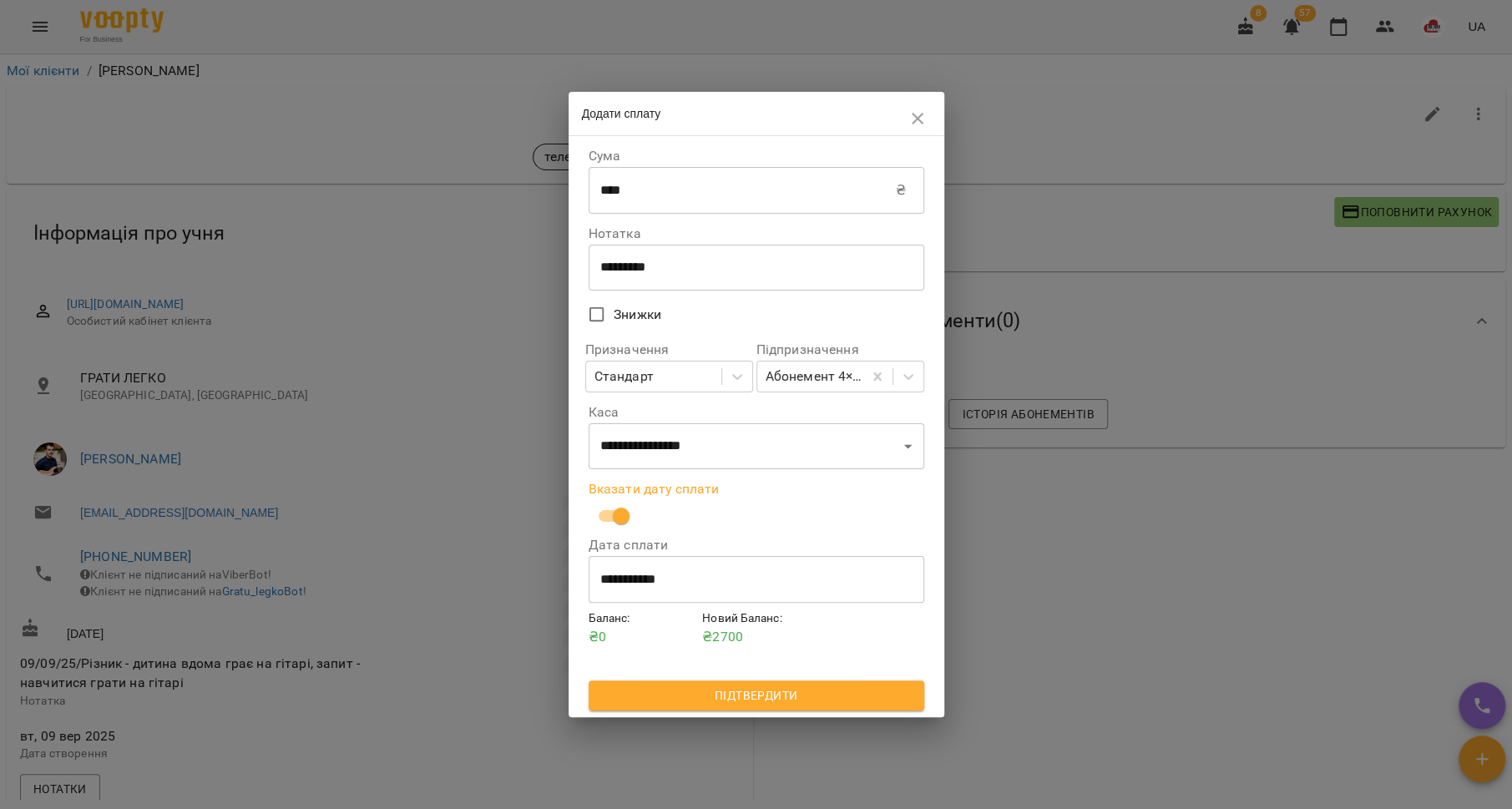
click at [653, 573] on input "**********" at bounding box center [757, 579] width 336 height 47
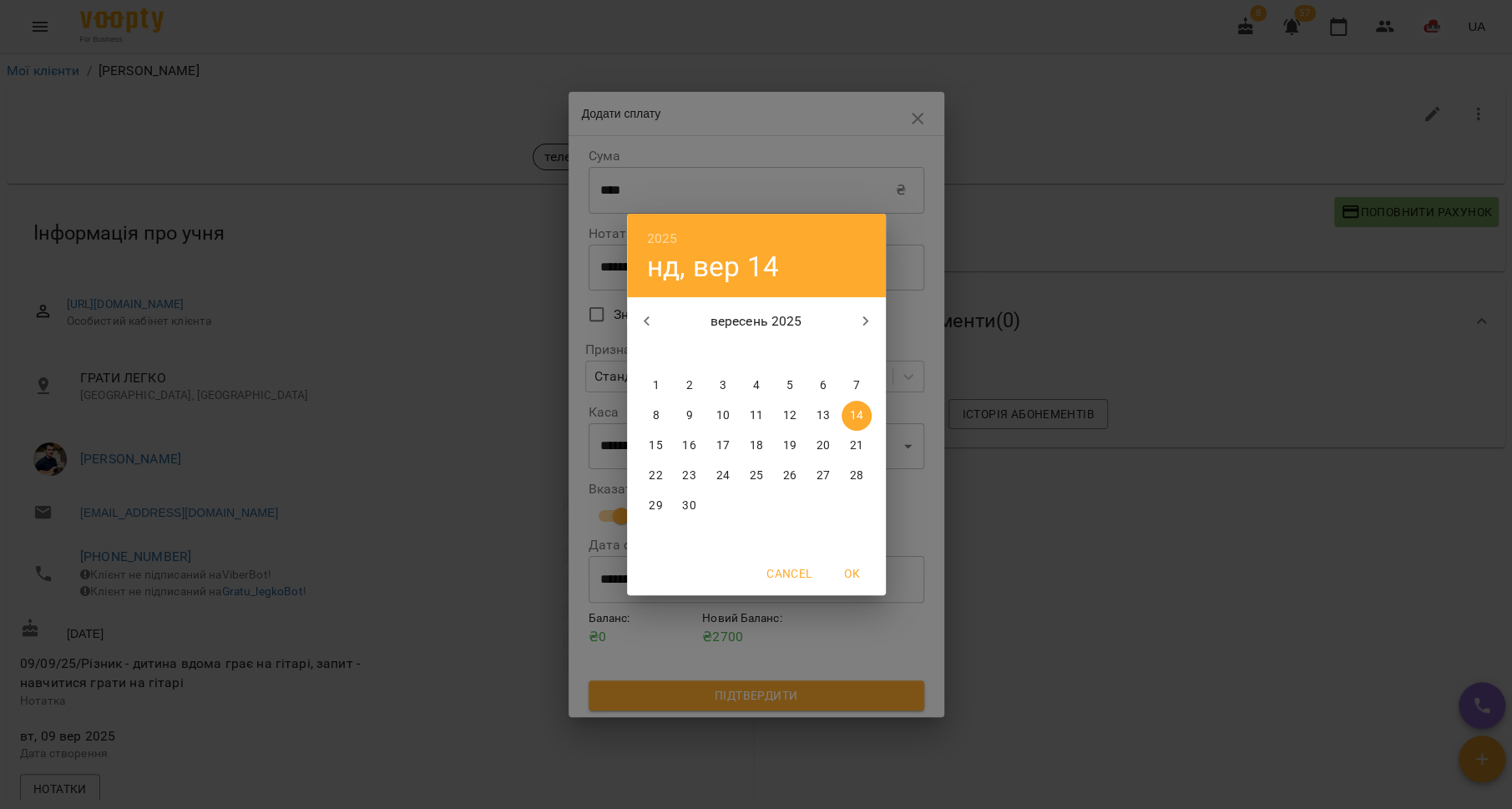
click at [825, 417] on p "13" at bounding box center [822, 416] width 13 height 17
type input "**********"
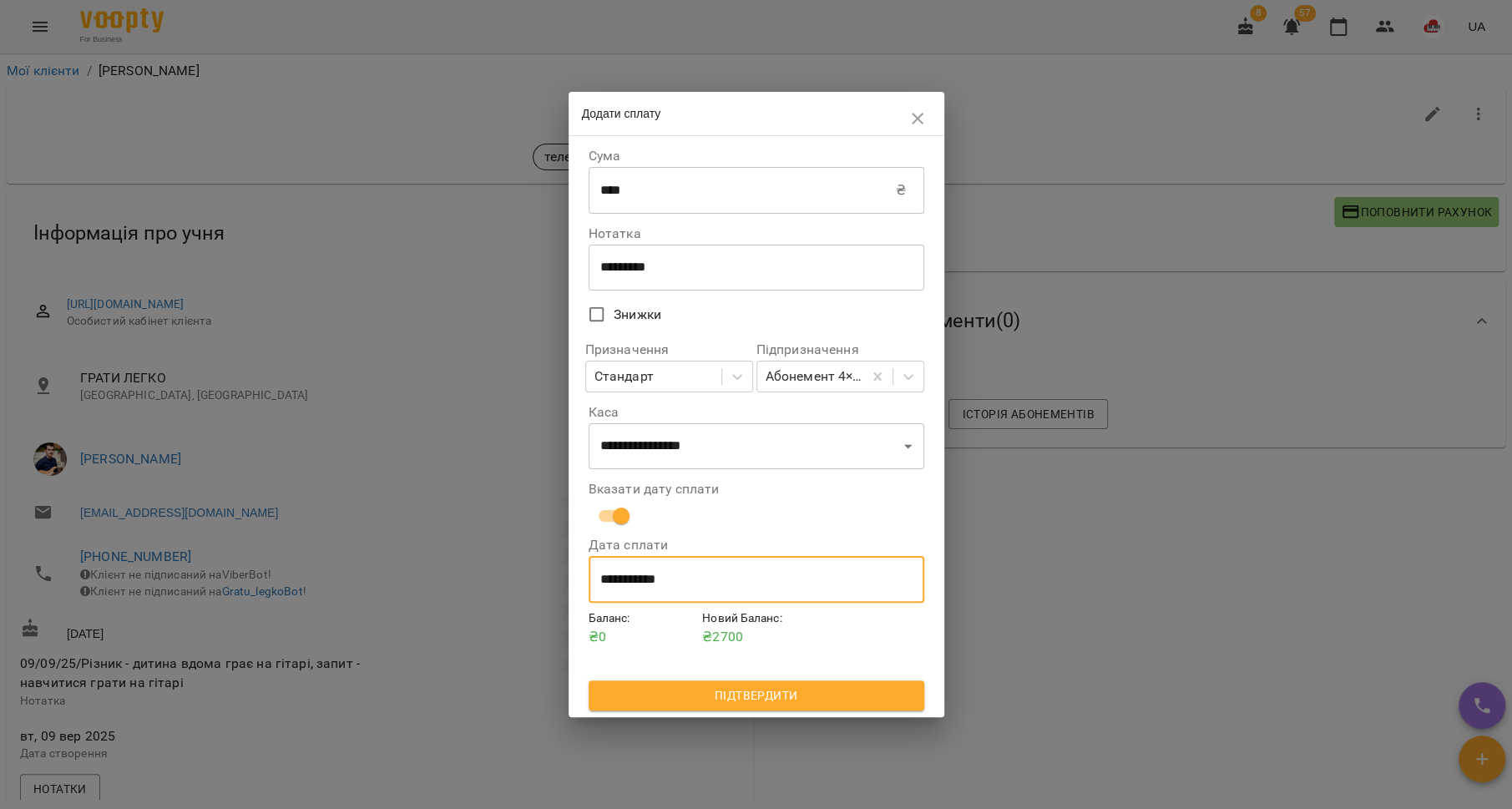
click at [764, 692] on span "Підтвердити" at bounding box center [756, 694] width 309 height 20
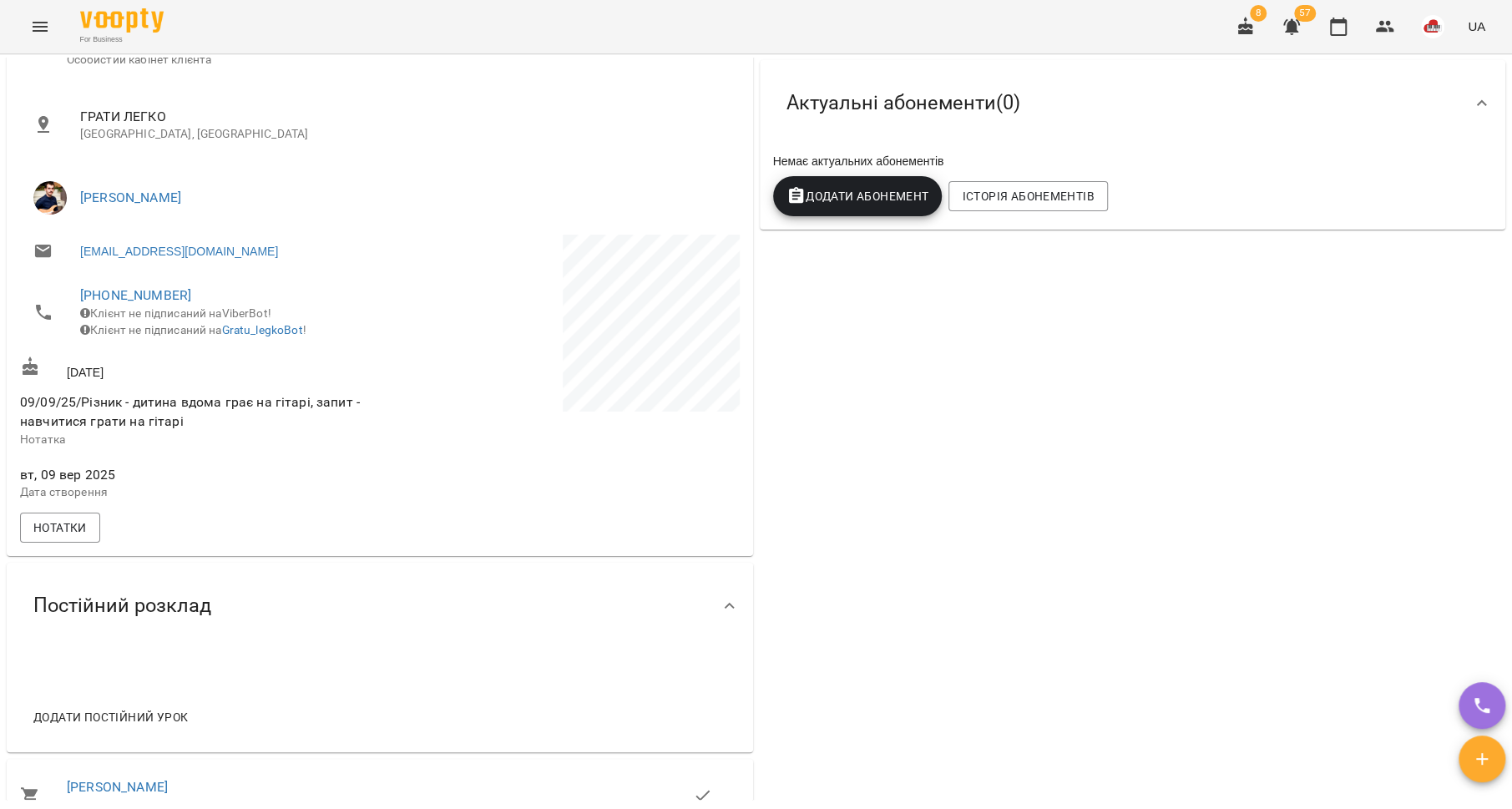
scroll to position [0, 0]
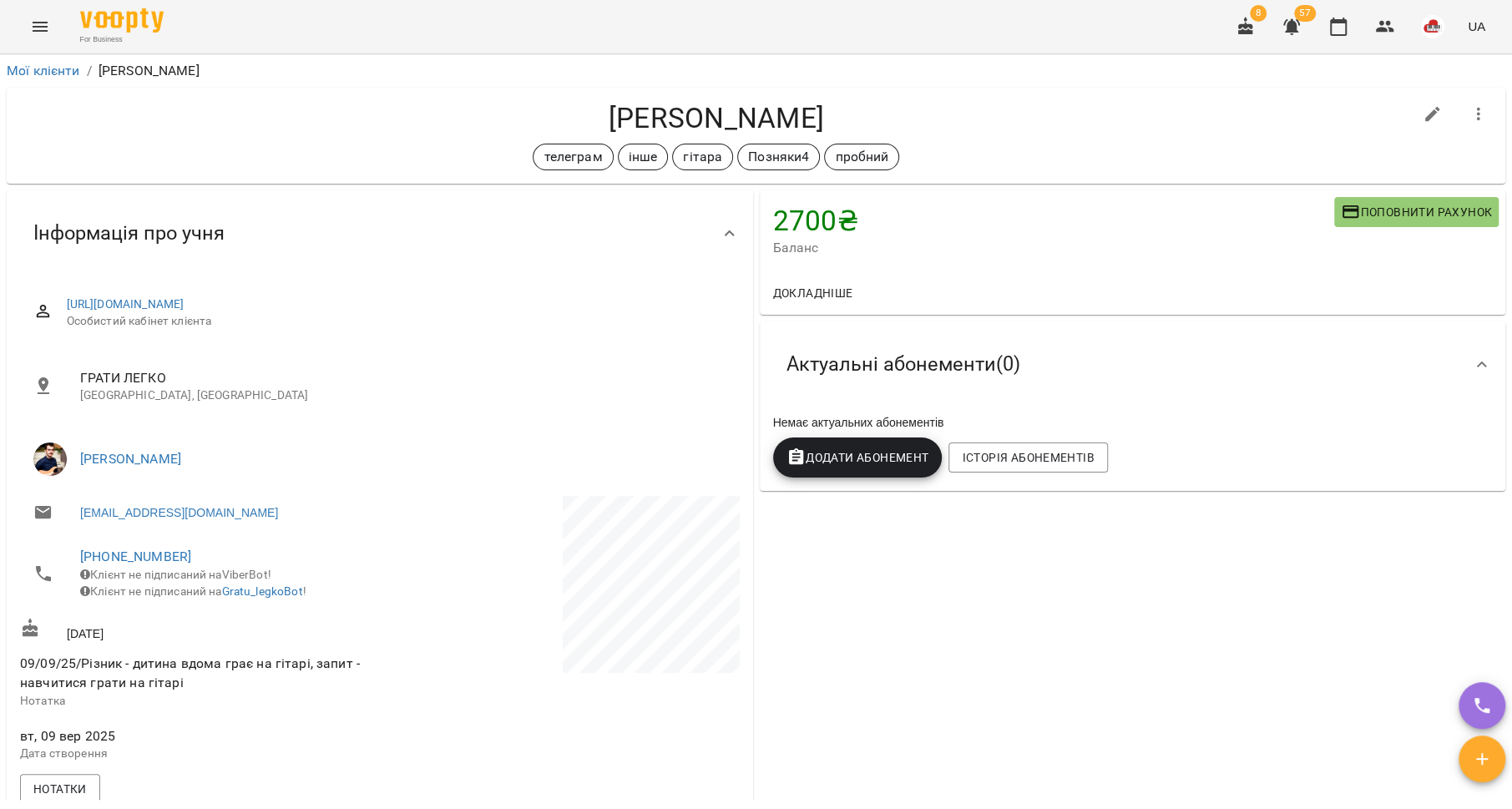
click at [1423, 116] on icon "button" at bounding box center [1432, 114] width 20 height 20
select select "**"
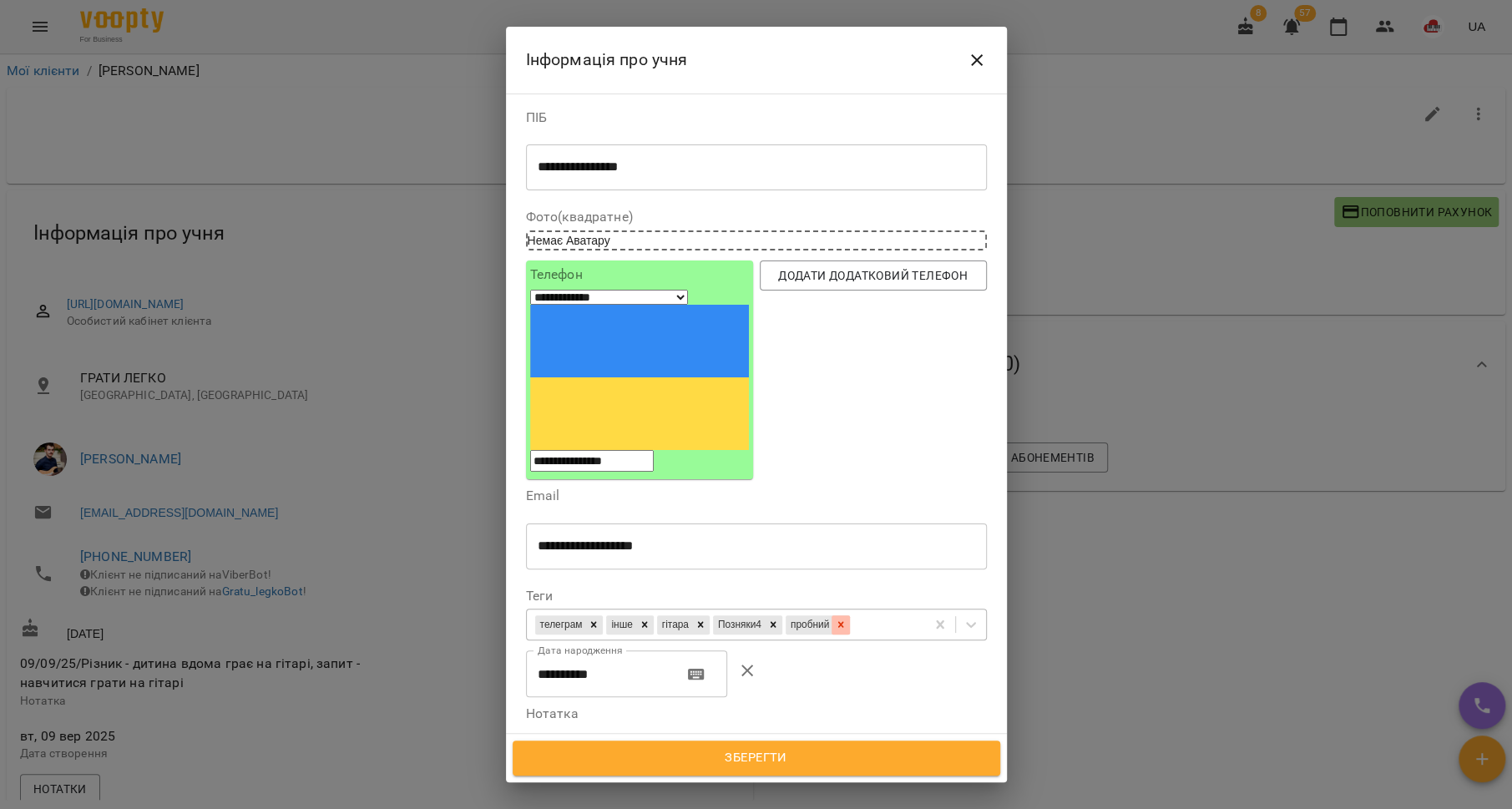
click at [847, 619] on icon at bounding box center [841, 624] width 12 height 12
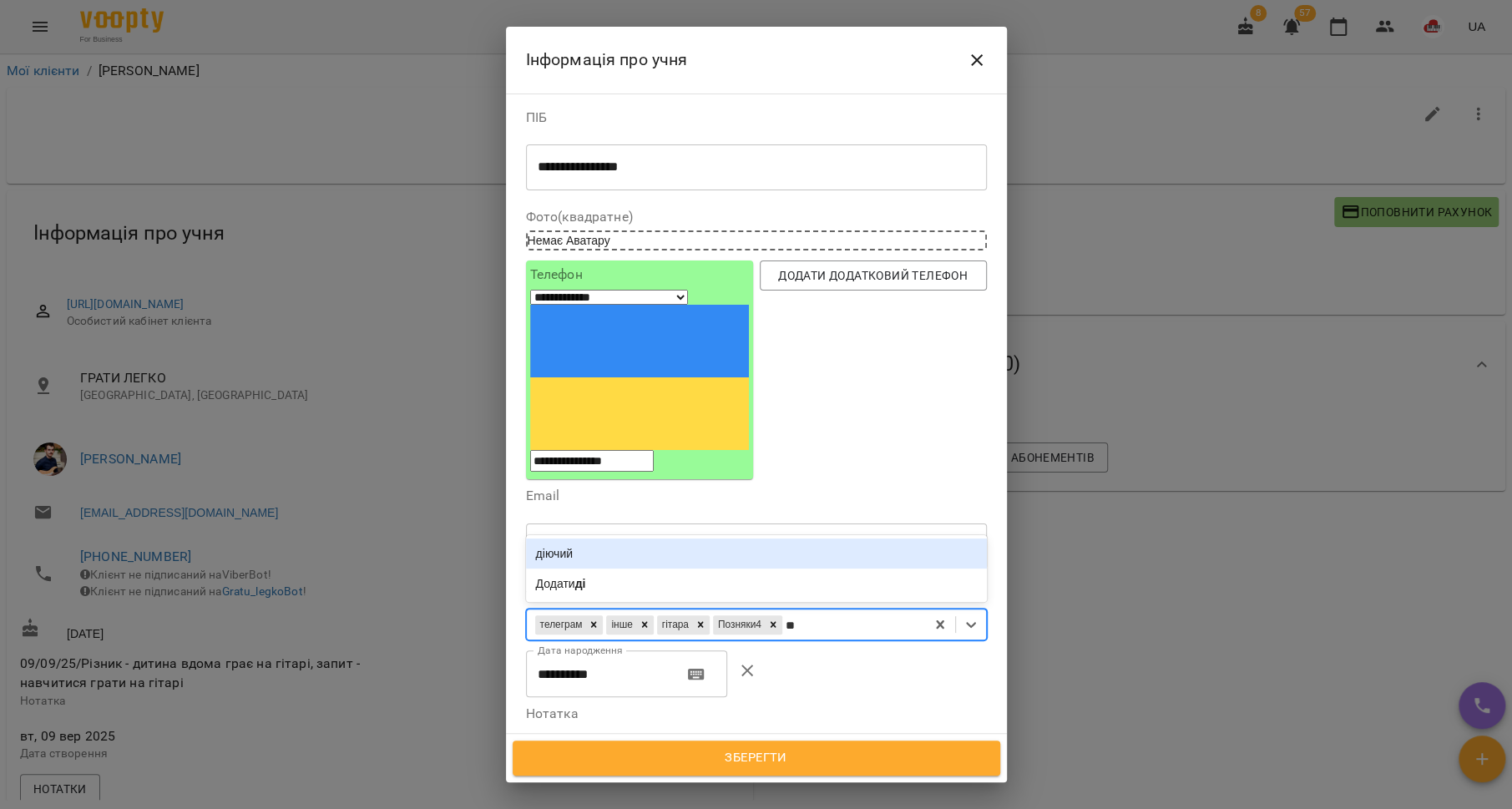
type input "***"
click at [789, 538] on div "діючий" at bounding box center [757, 553] width 461 height 30
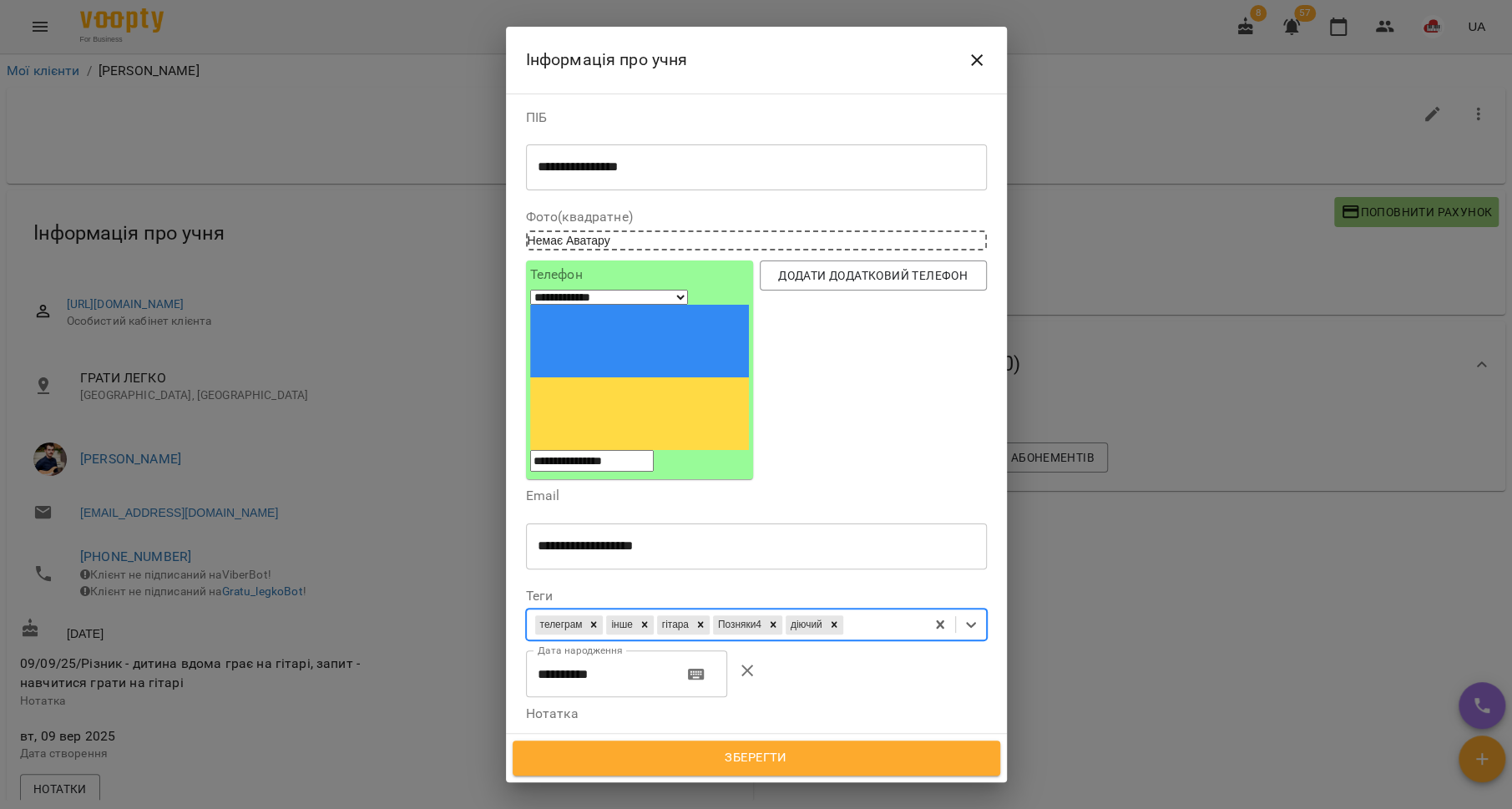
click at [786, 753] on span "Зберегти" at bounding box center [756, 758] width 451 height 21
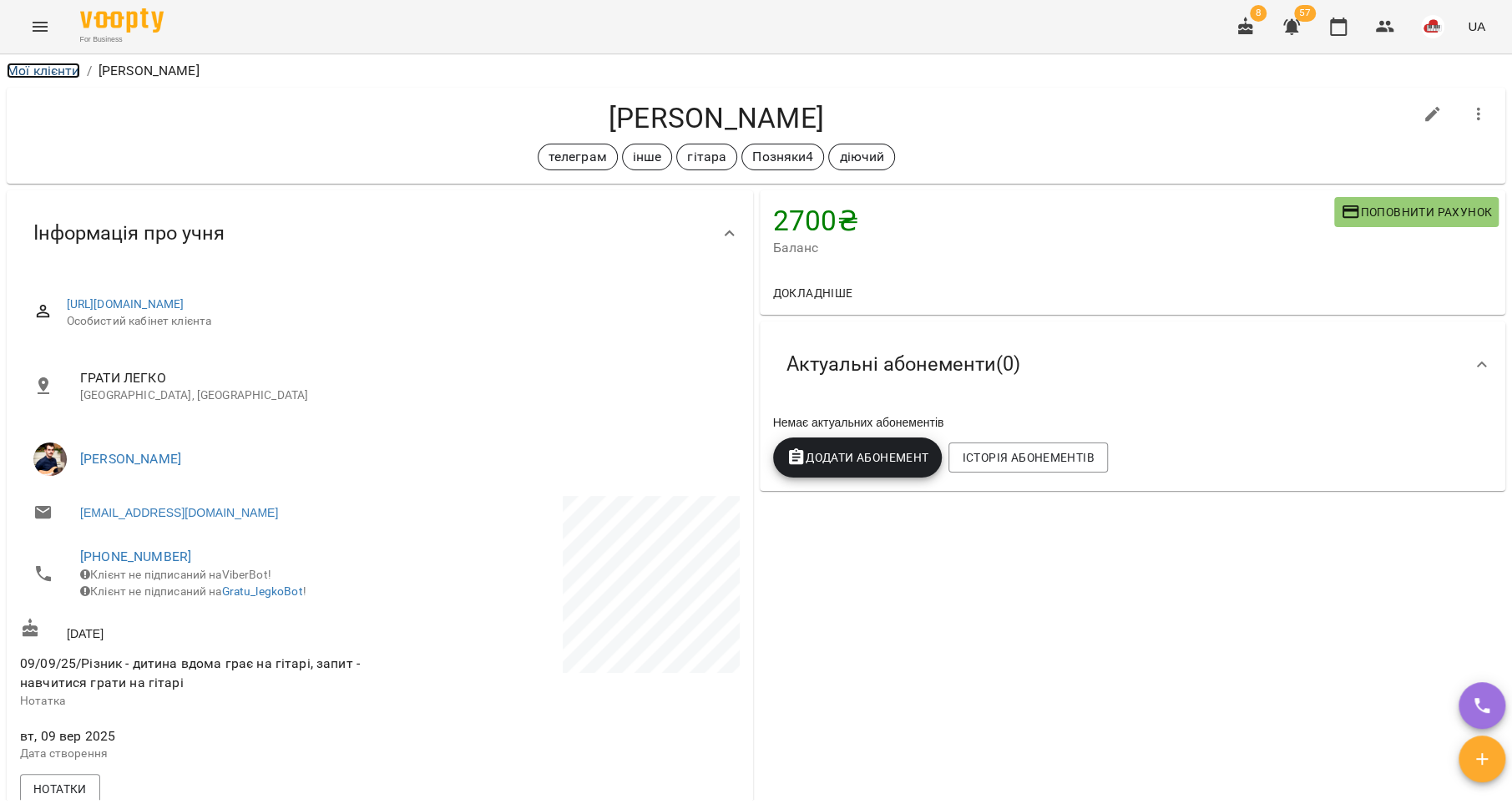
click at [20, 66] on link "Мої клієнти" at bounding box center [43, 70] width 74 height 16
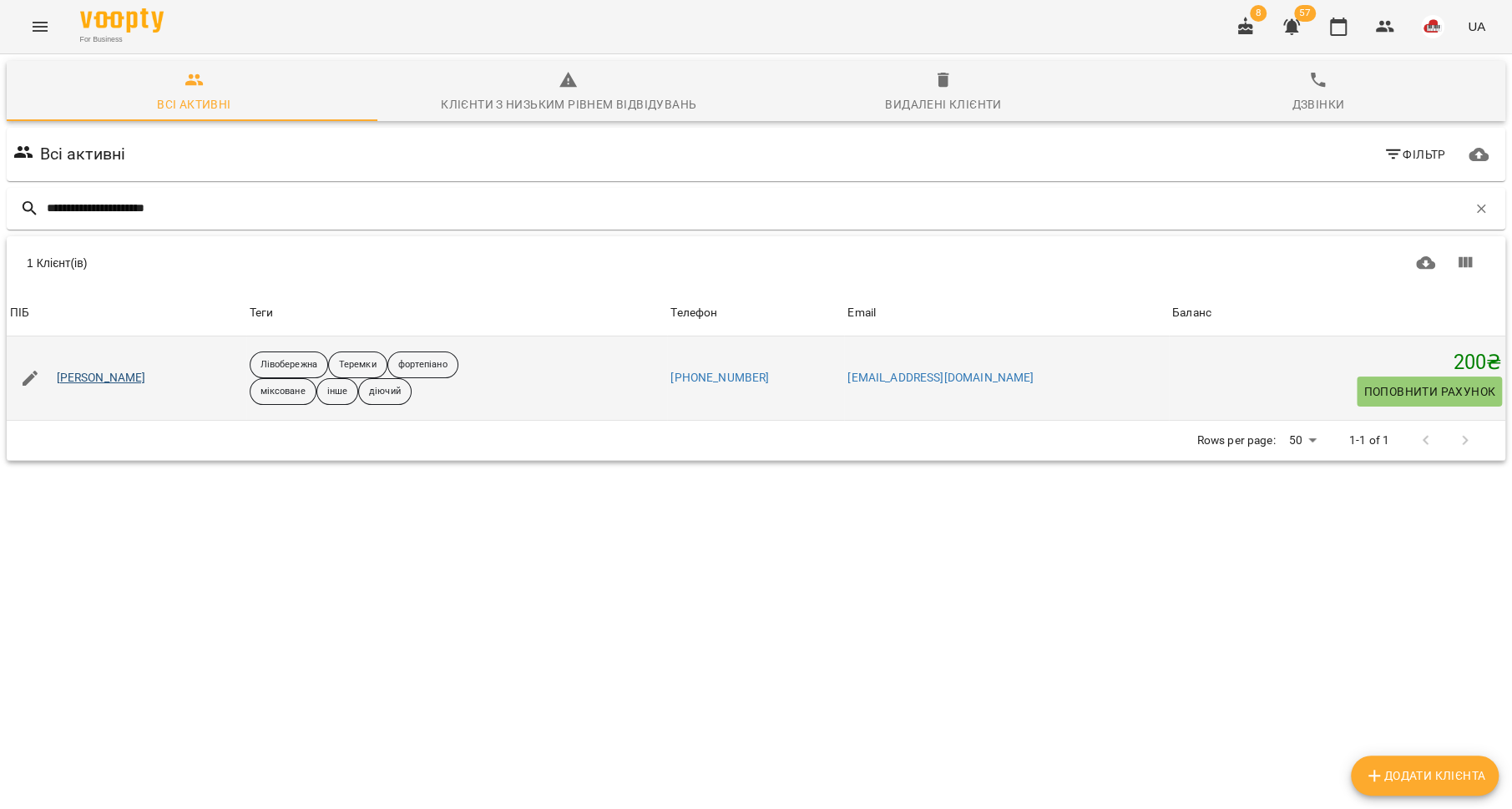
type input "**********"
click at [134, 382] on link "[PERSON_NAME]" at bounding box center [102, 378] width 90 height 17
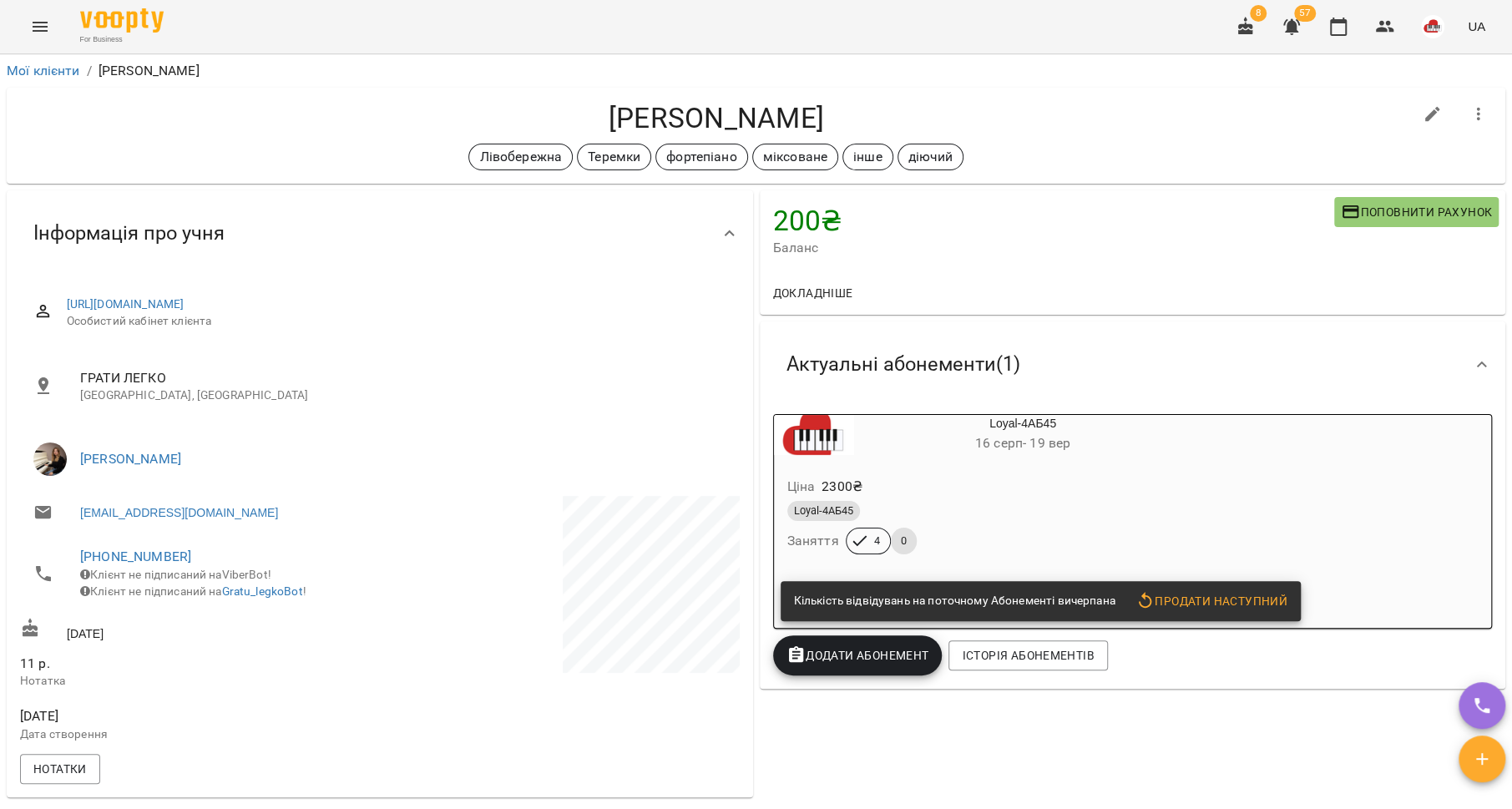
click at [1345, 209] on span "Поповнити рахунок" at bounding box center [1417, 211] width 151 height 20
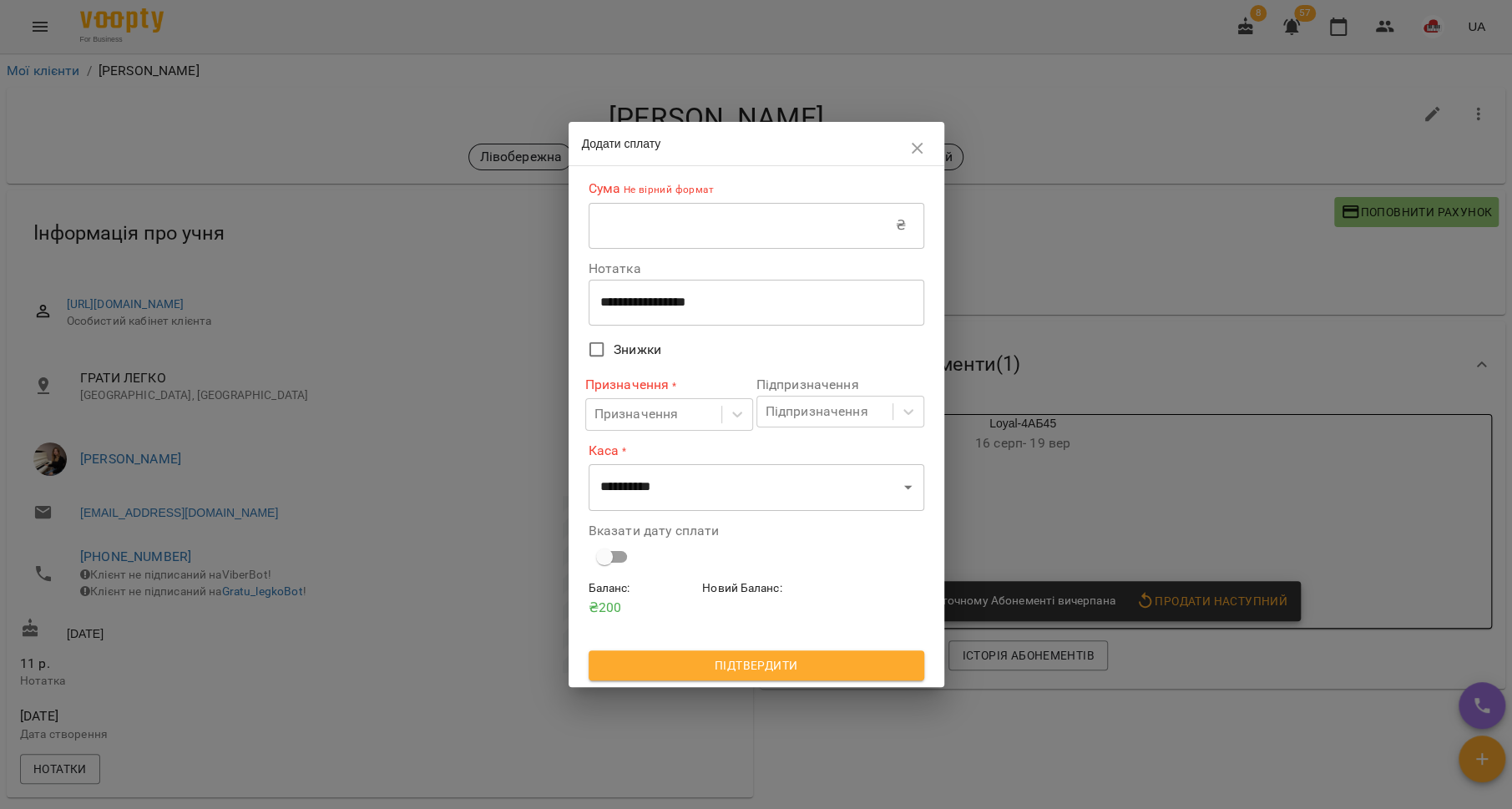
click at [738, 242] on input "text" at bounding box center [742, 225] width 307 height 47
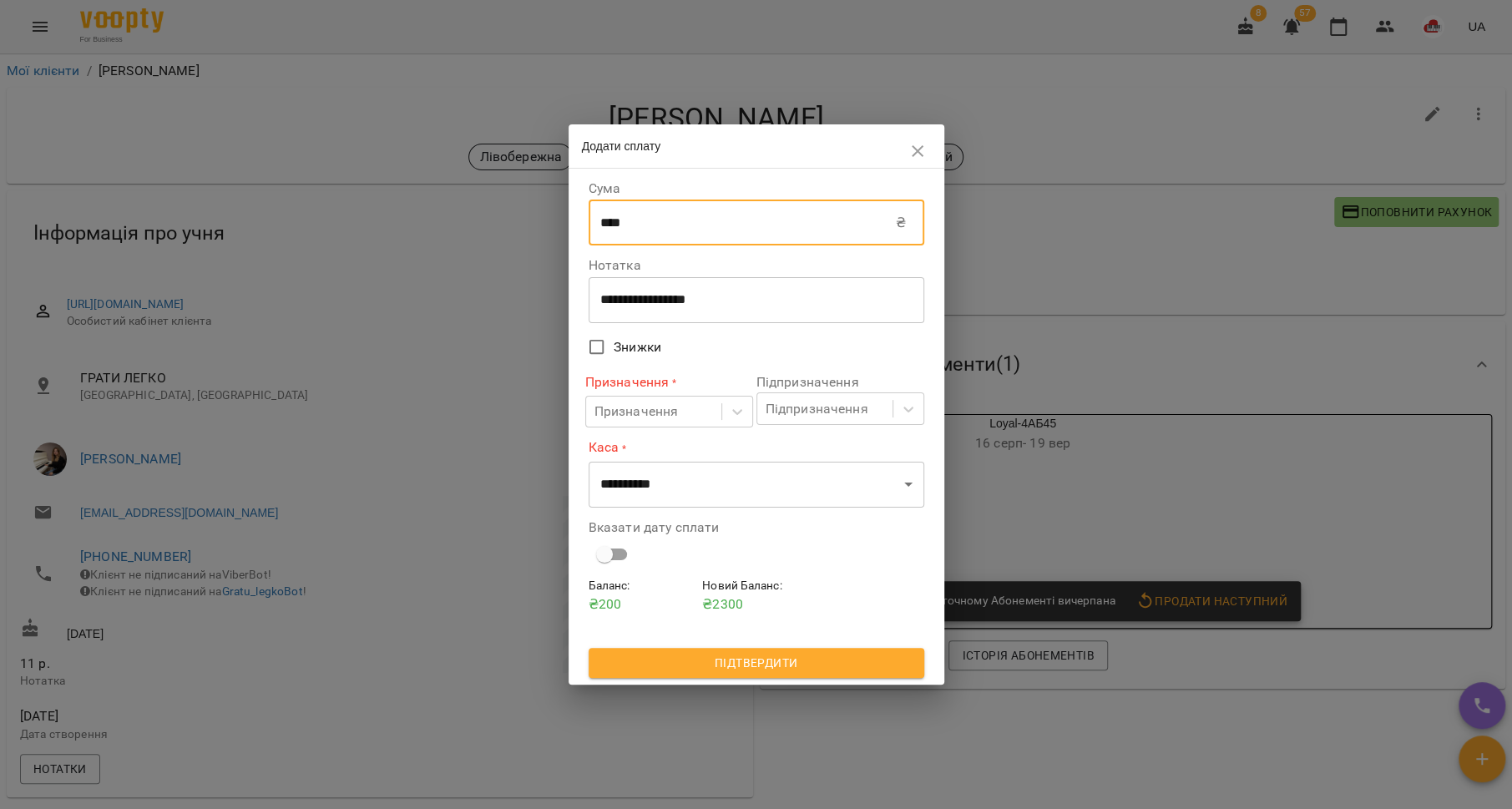
type input "****"
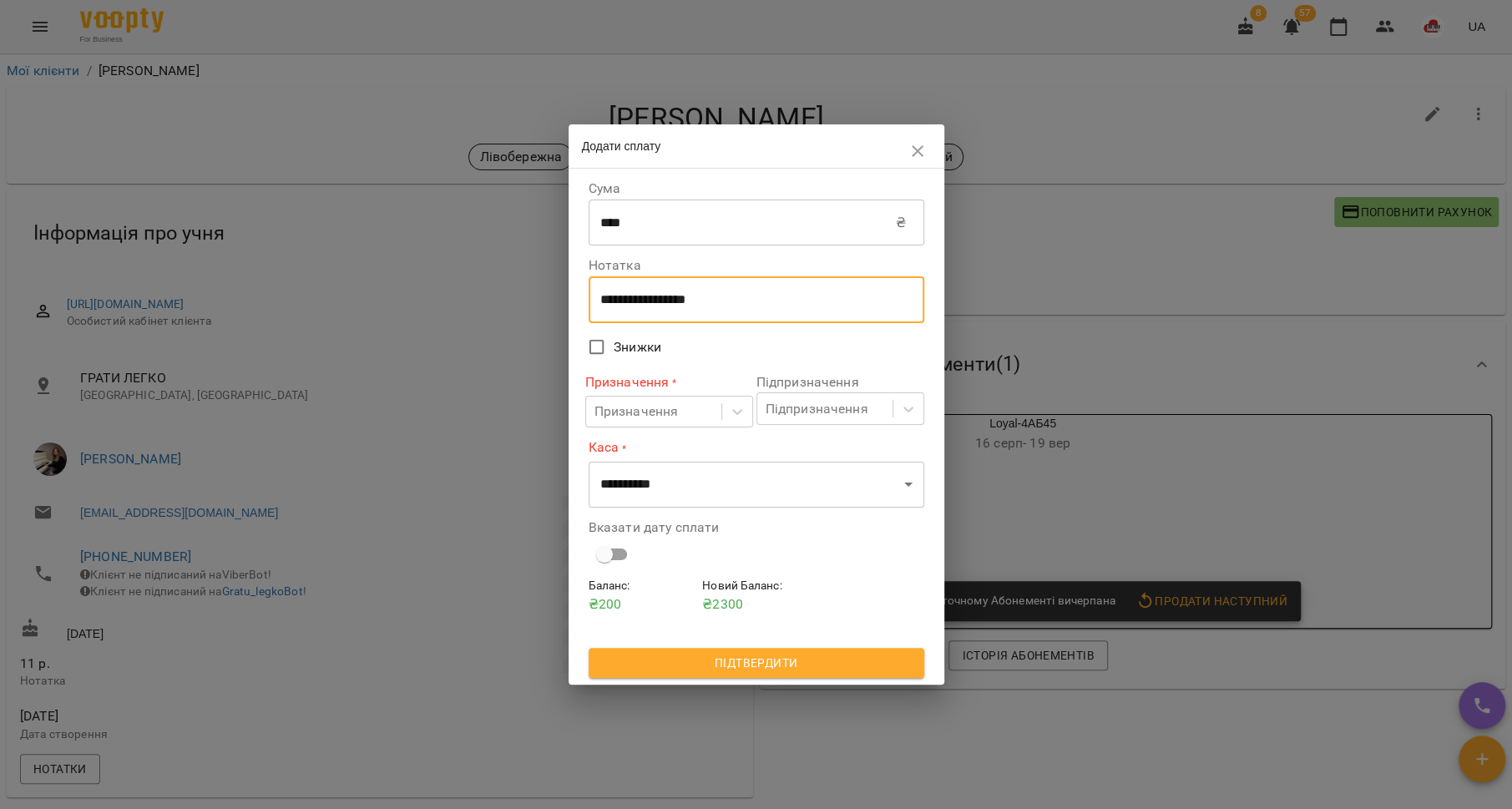
drag, startPoint x: 735, startPoint y: 300, endPoint x: 567, endPoint y: 304, distance: 168.0
click at [568, 304] on div "**********" at bounding box center [756, 426] width 376 height 516
type textarea "*******"
click at [729, 413] on icon at bounding box center [737, 411] width 17 height 17
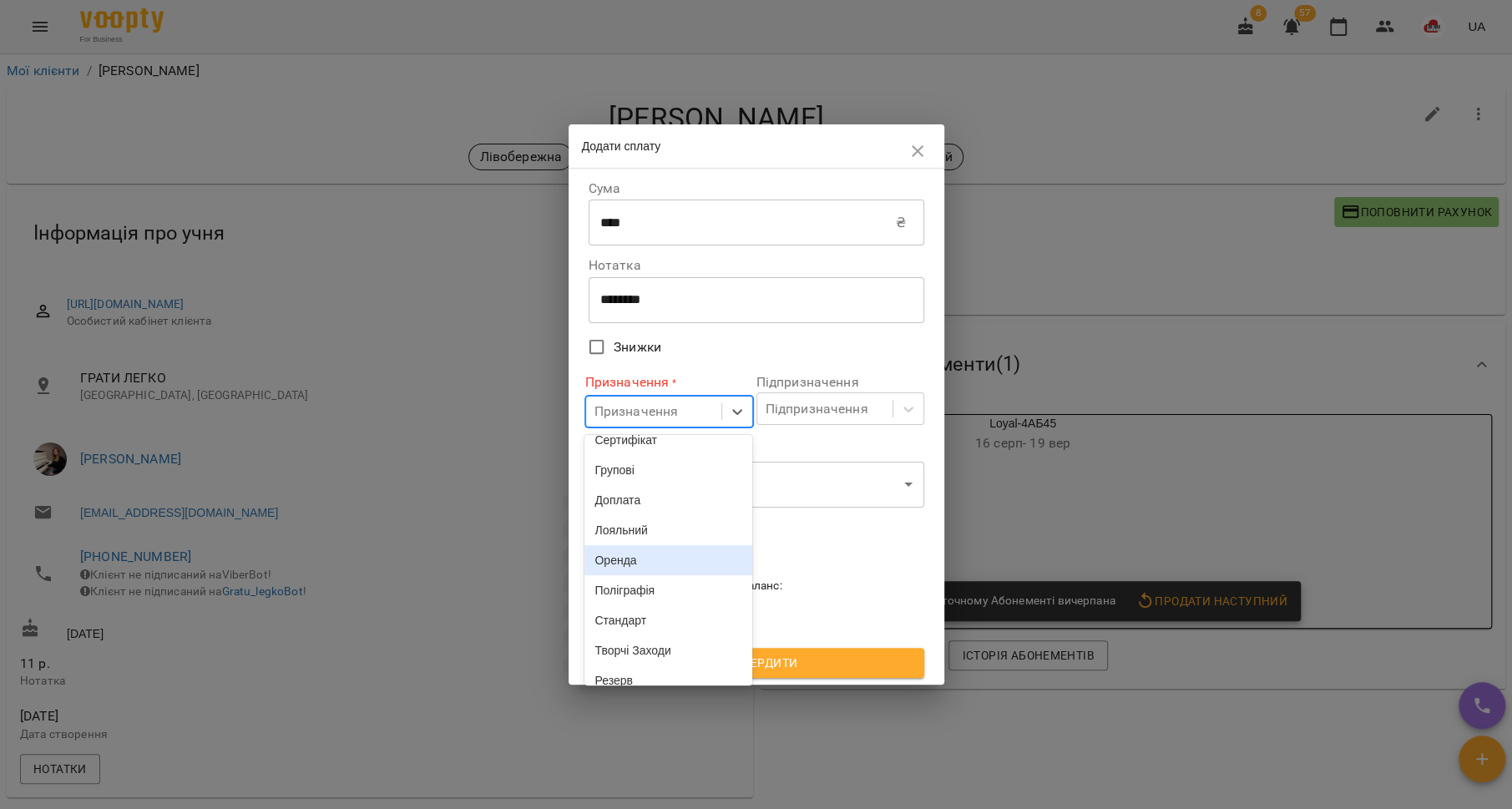
scroll to position [209, 0]
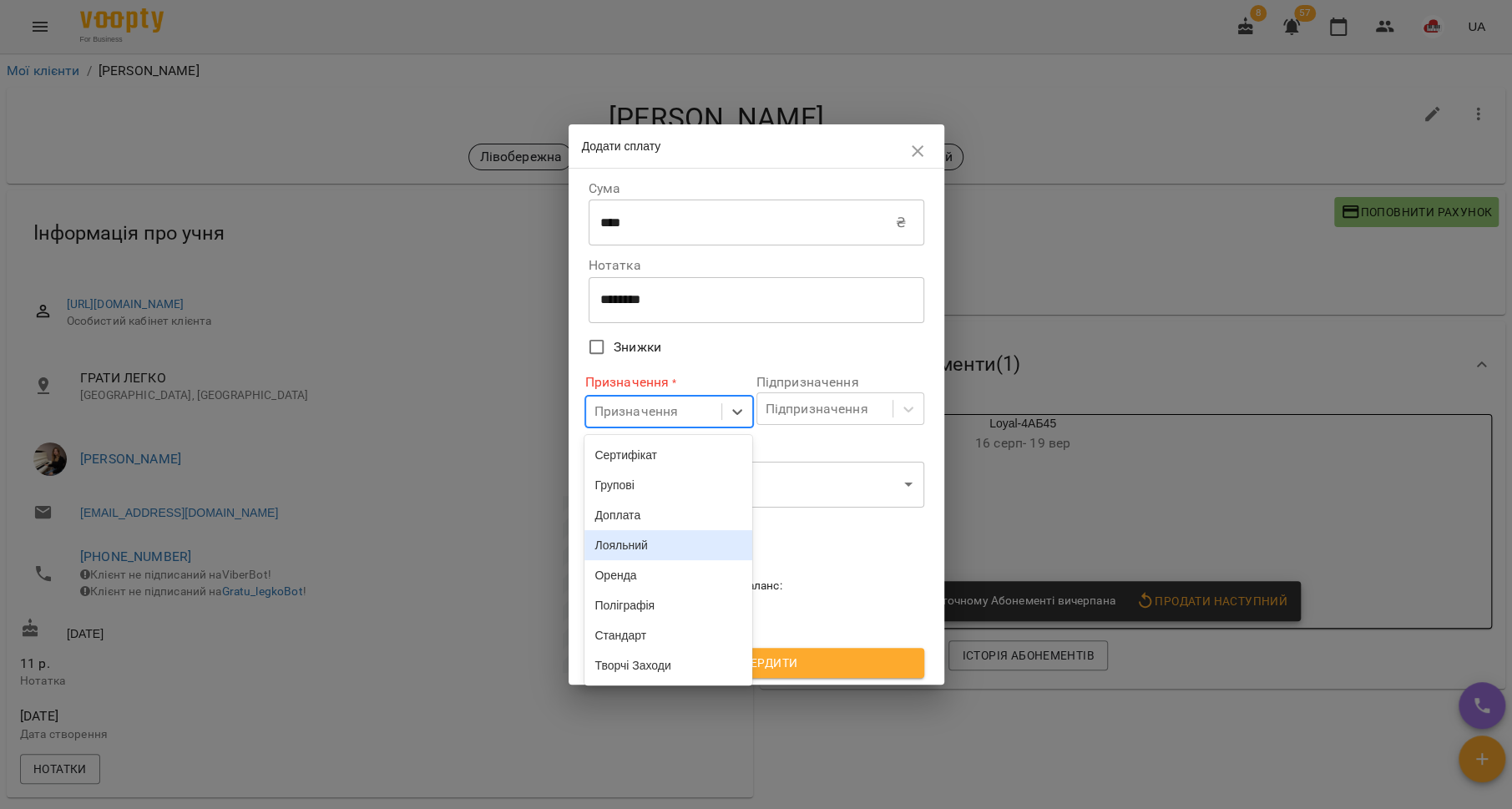
click at [659, 560] on div "Лояльний" at bounding box center [668, 545] width 168 height 30
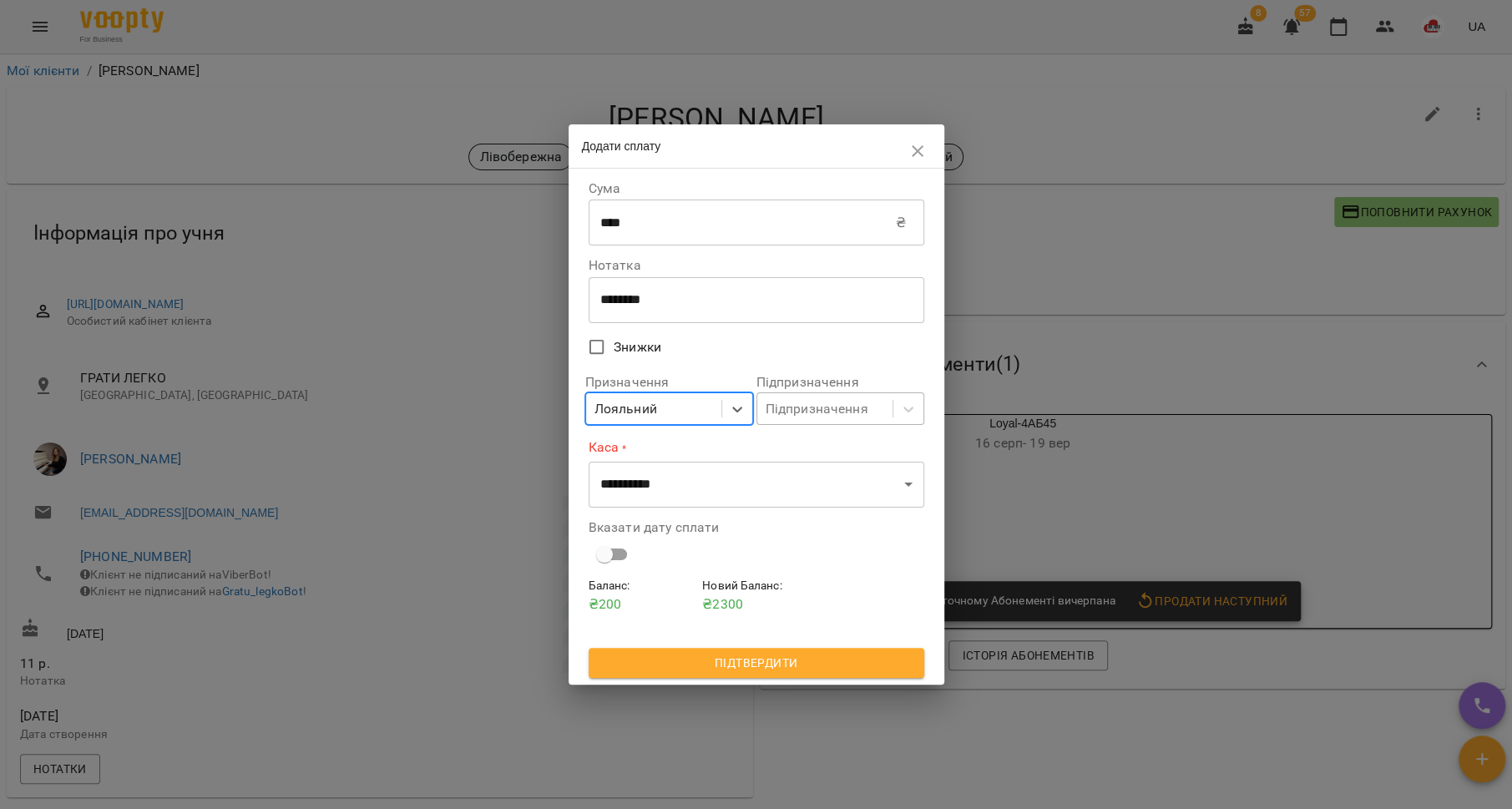
click at [889, 406] on div "Підпризначення" at bounding box center [824, 408] width 135 height 31
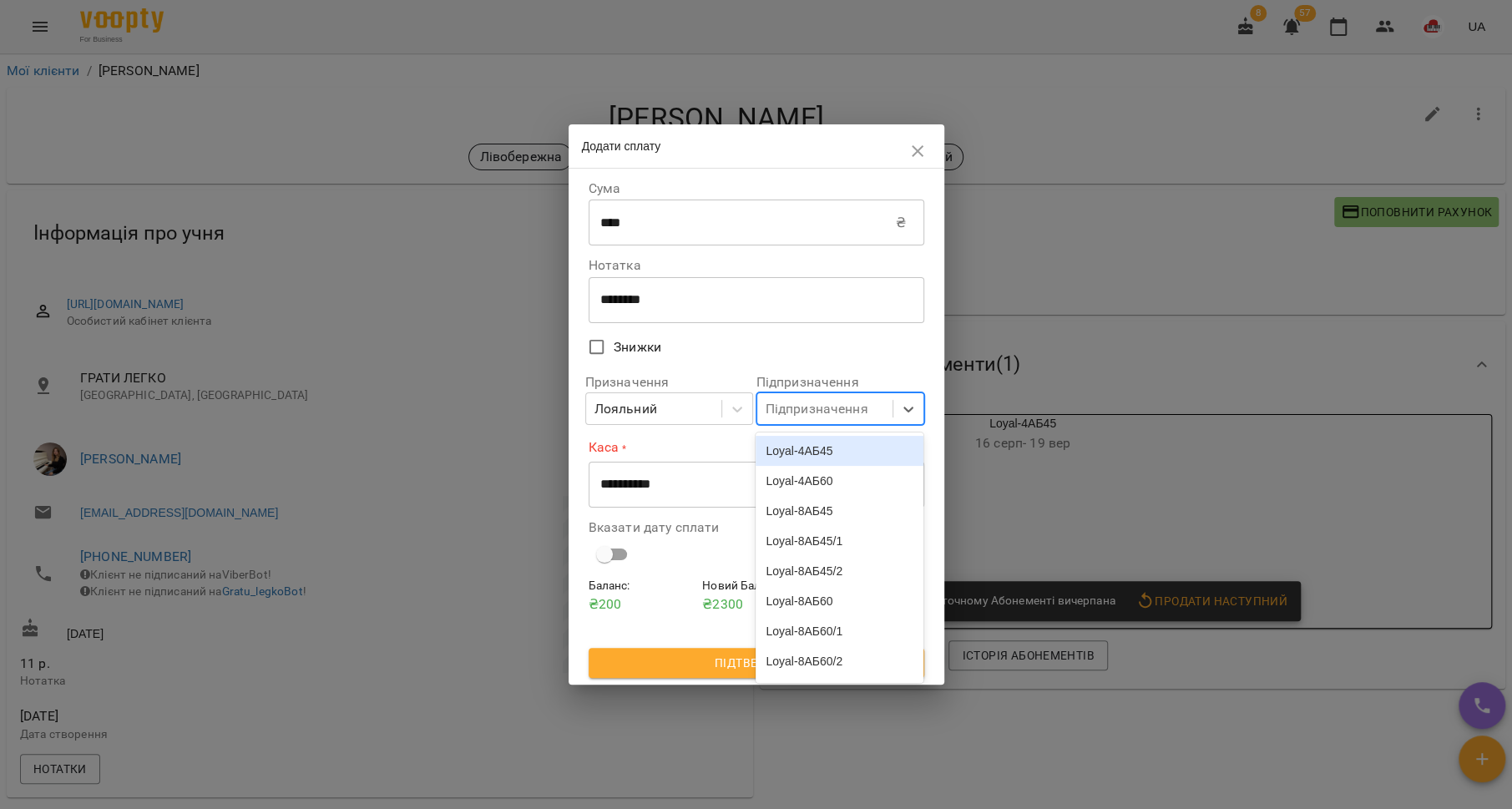
click at [851, 457] on div "Loyal-4АБ45" at bounding box center [840, 451] width 168 height 30
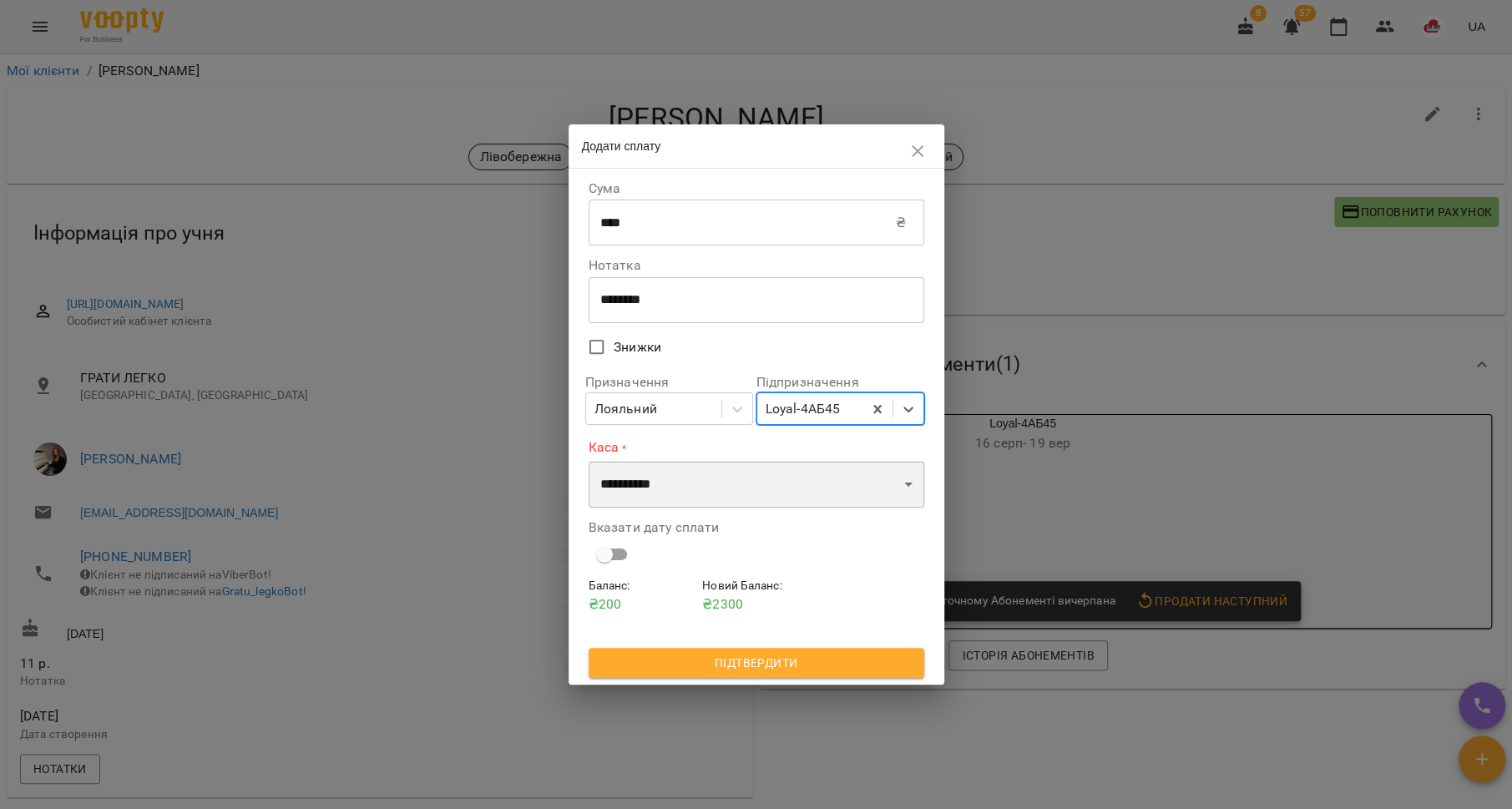
click at [856, 494] on select "**********" at bounding box center [757, 484] width 336 height 47
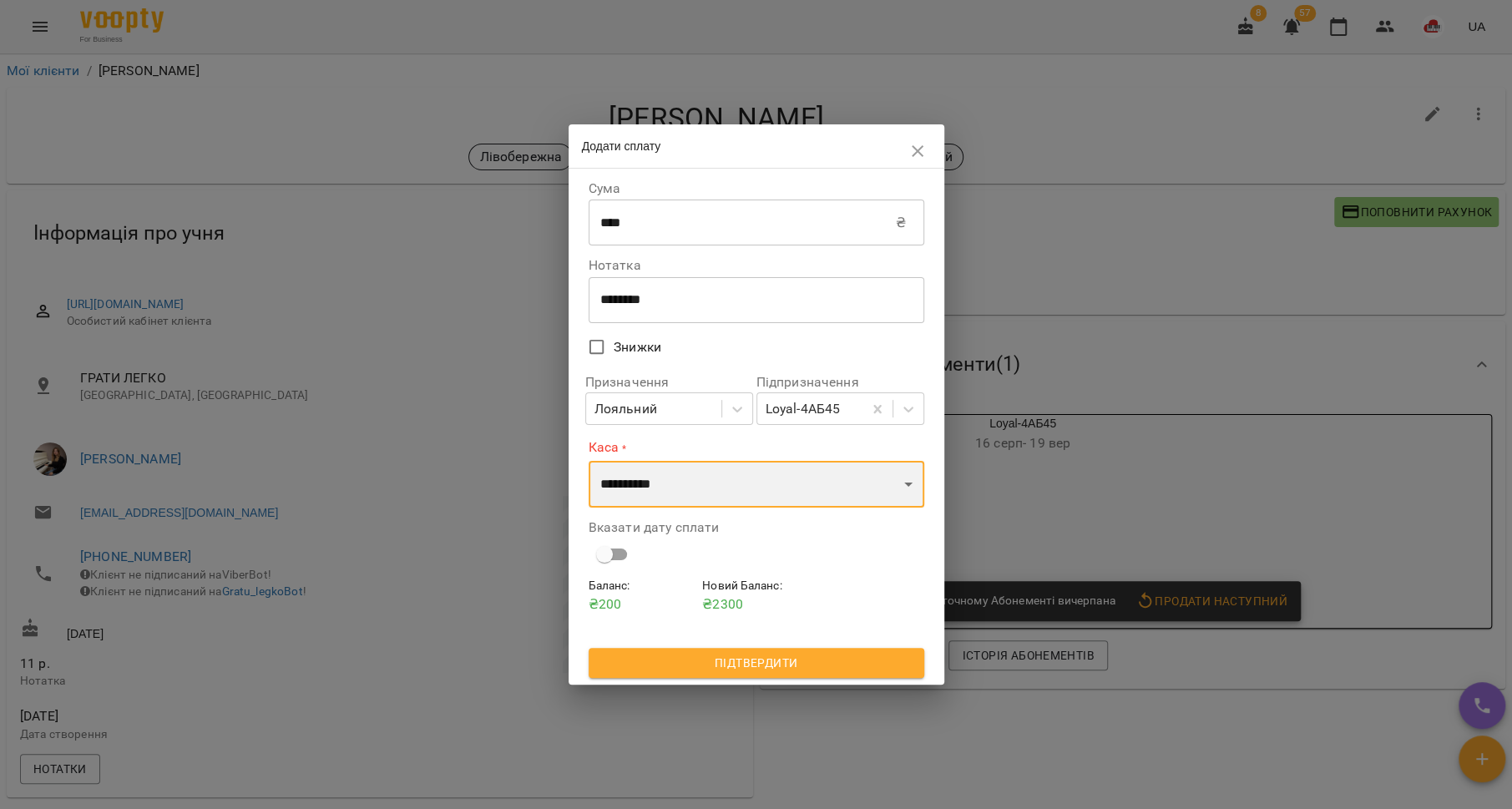
select select "**********"
click at [589, 461] on select "**********" at bounding box center [757, 484] width 336 height 47
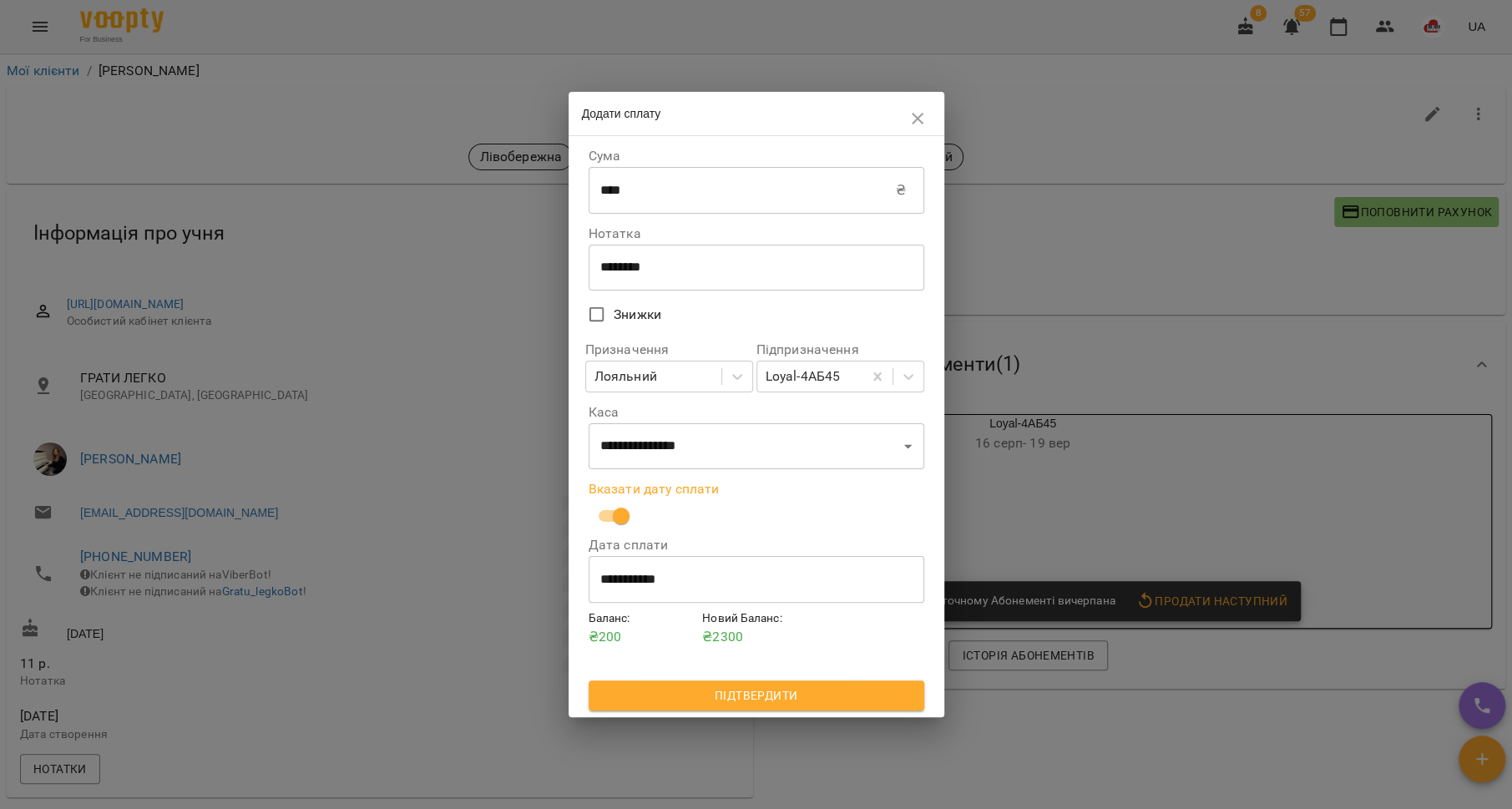
click at [653, 594] on input "**********" at bounding box center [757, 579] width 336 height 47
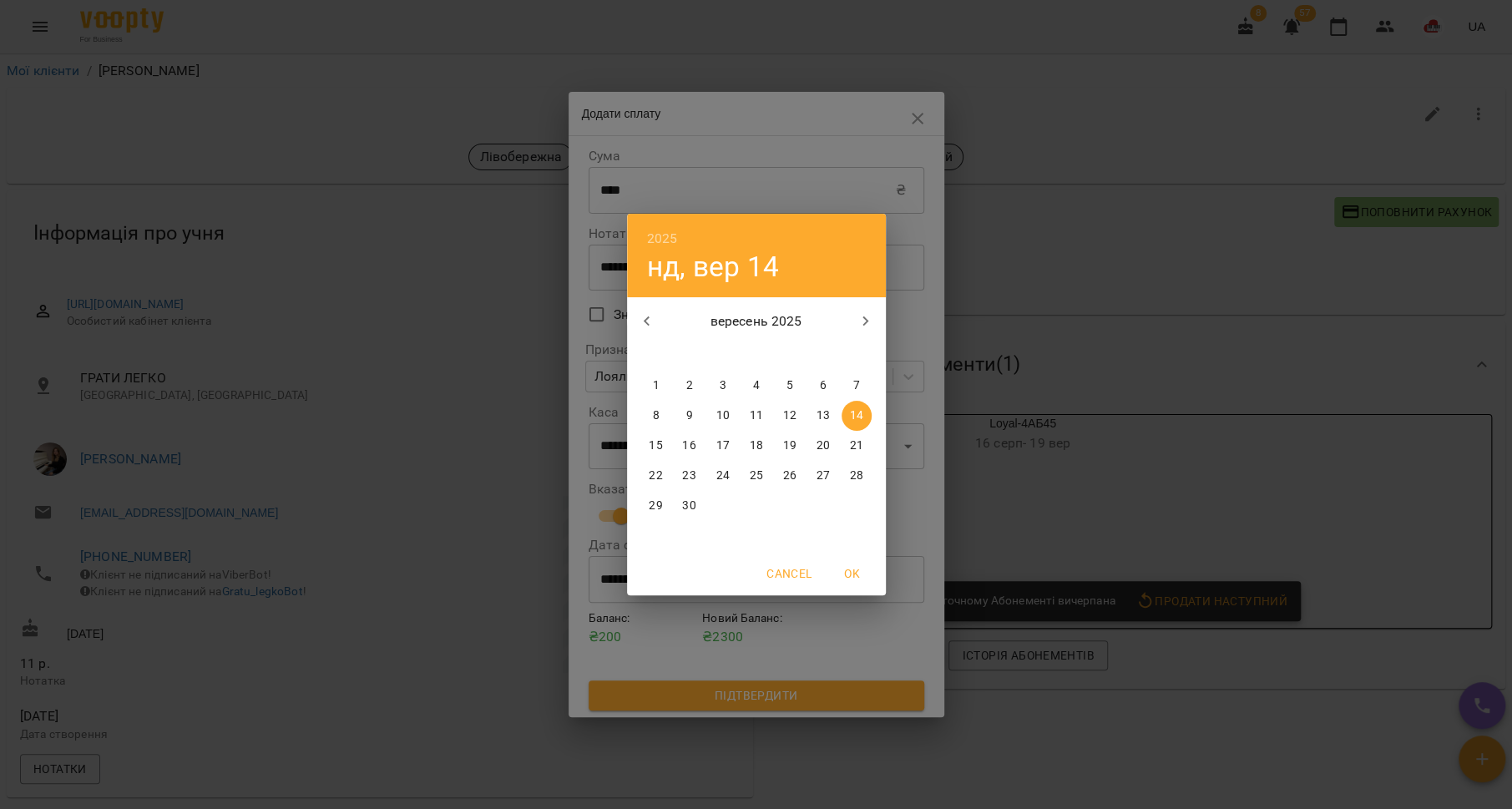
click at [832, 393] on span "6" at bounding box center [823, 385] width 30 height 17
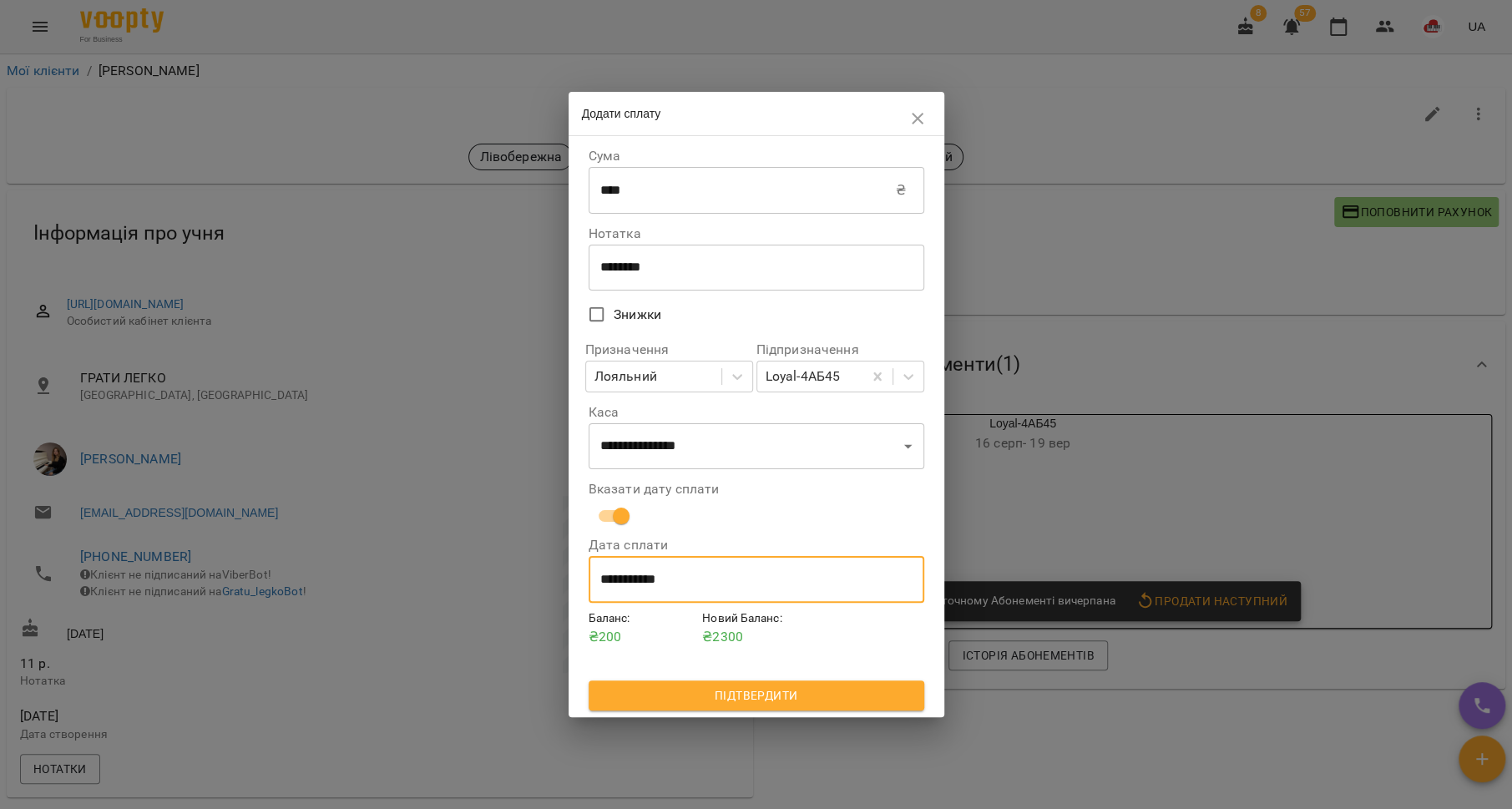
click at [665, 581] on input "**********" at bounding box center [757, 579] width 336 height 47
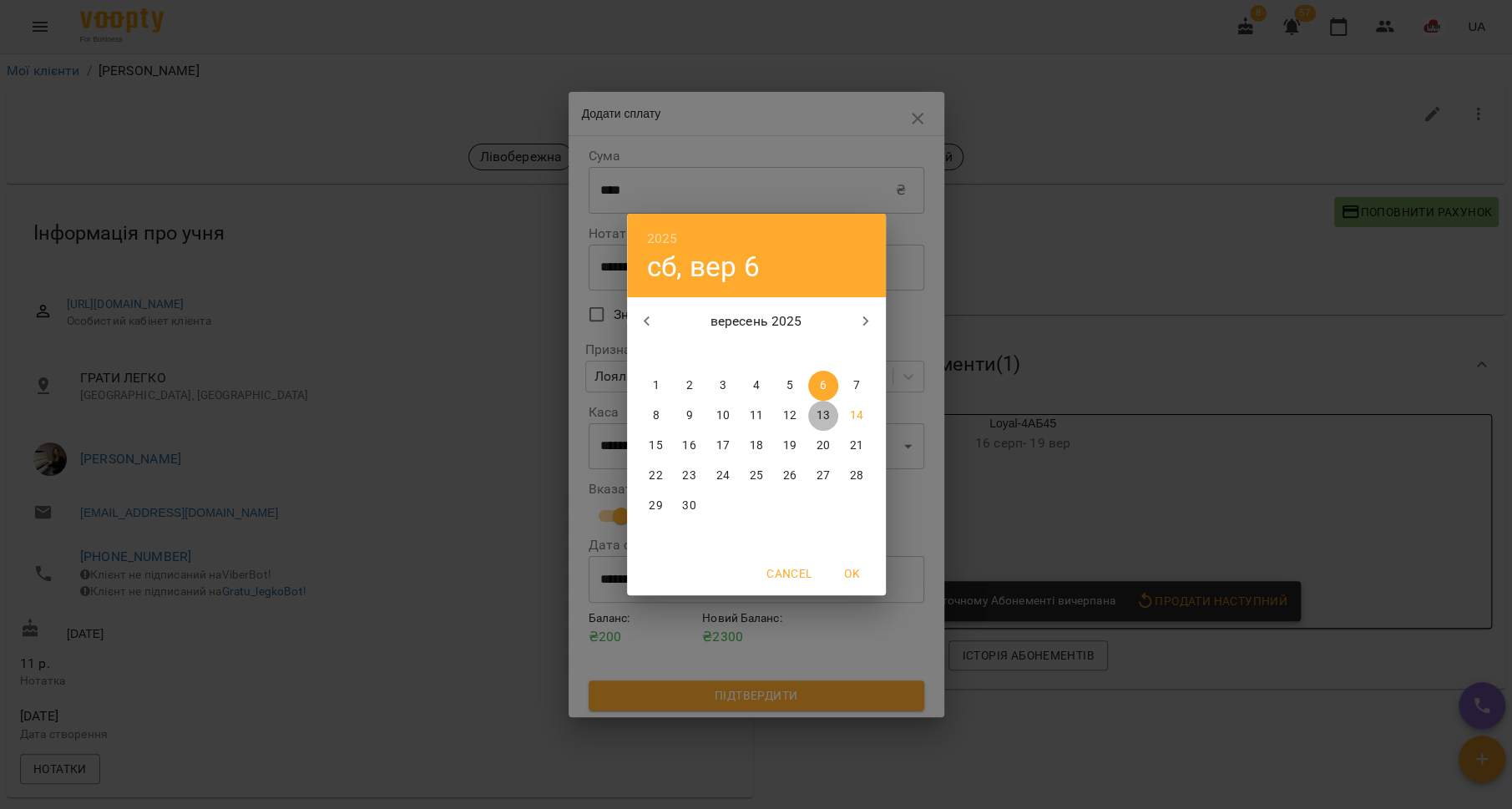
click at [823, 420] on p "13" at bounding box center [822, 416] width 13 height 17
type input "**********"
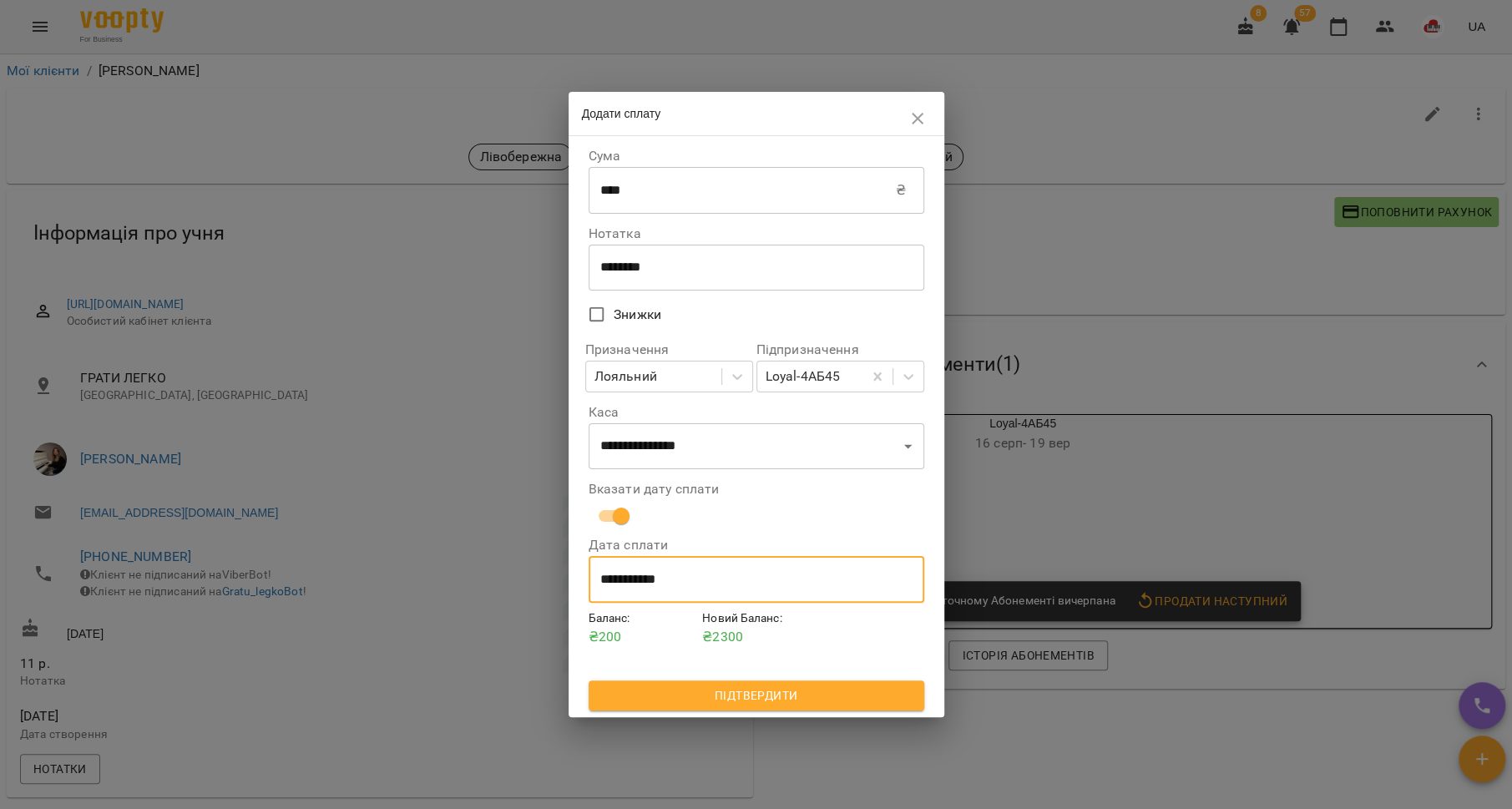
click at [770, 682] on button "Підтвердити" at bounding box center [757, 695] width 336 height 30
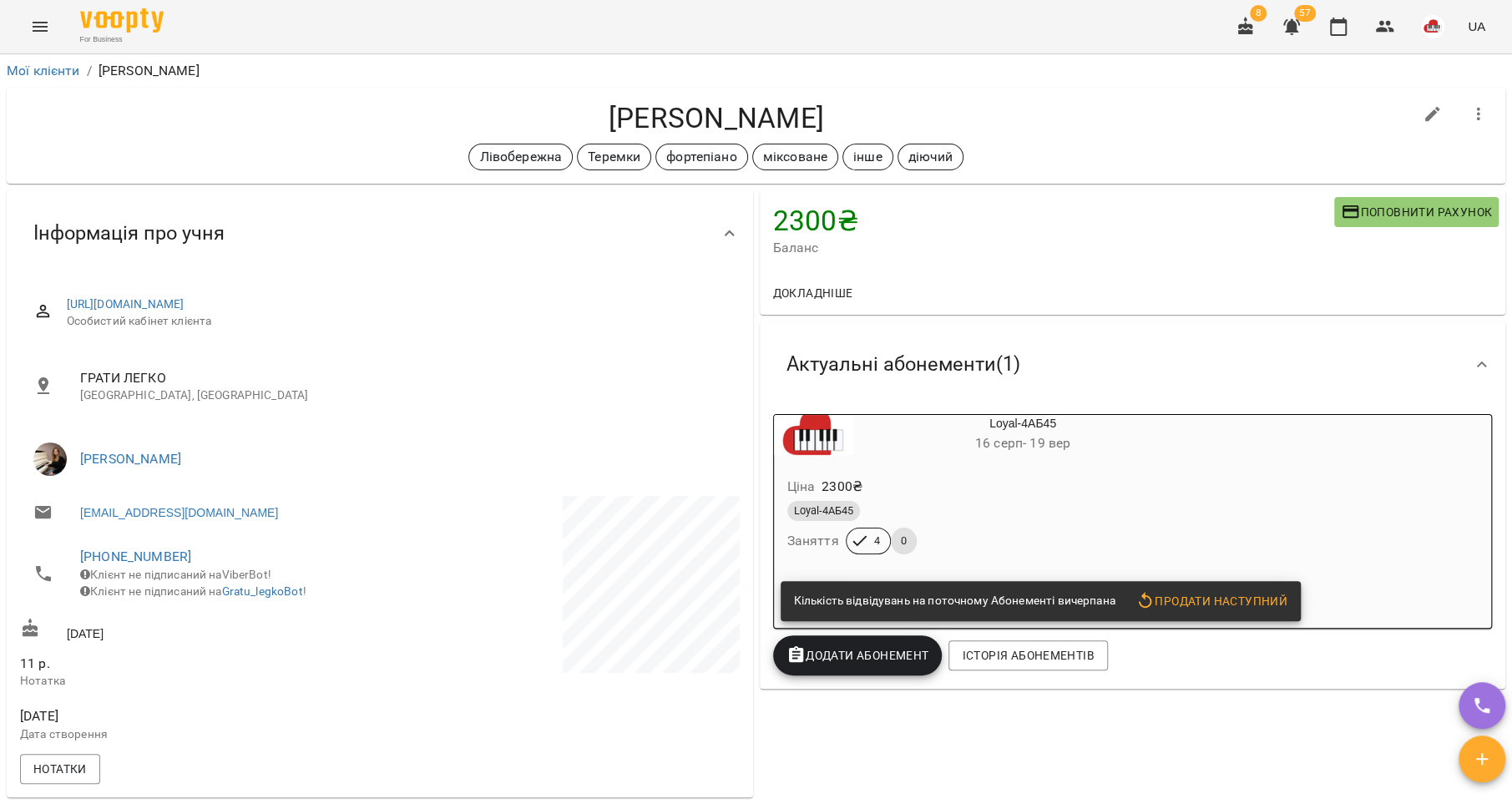
click at [812, 668] on button "Додати Абонемент" at bounding box center [858, 655] width 170 height 40
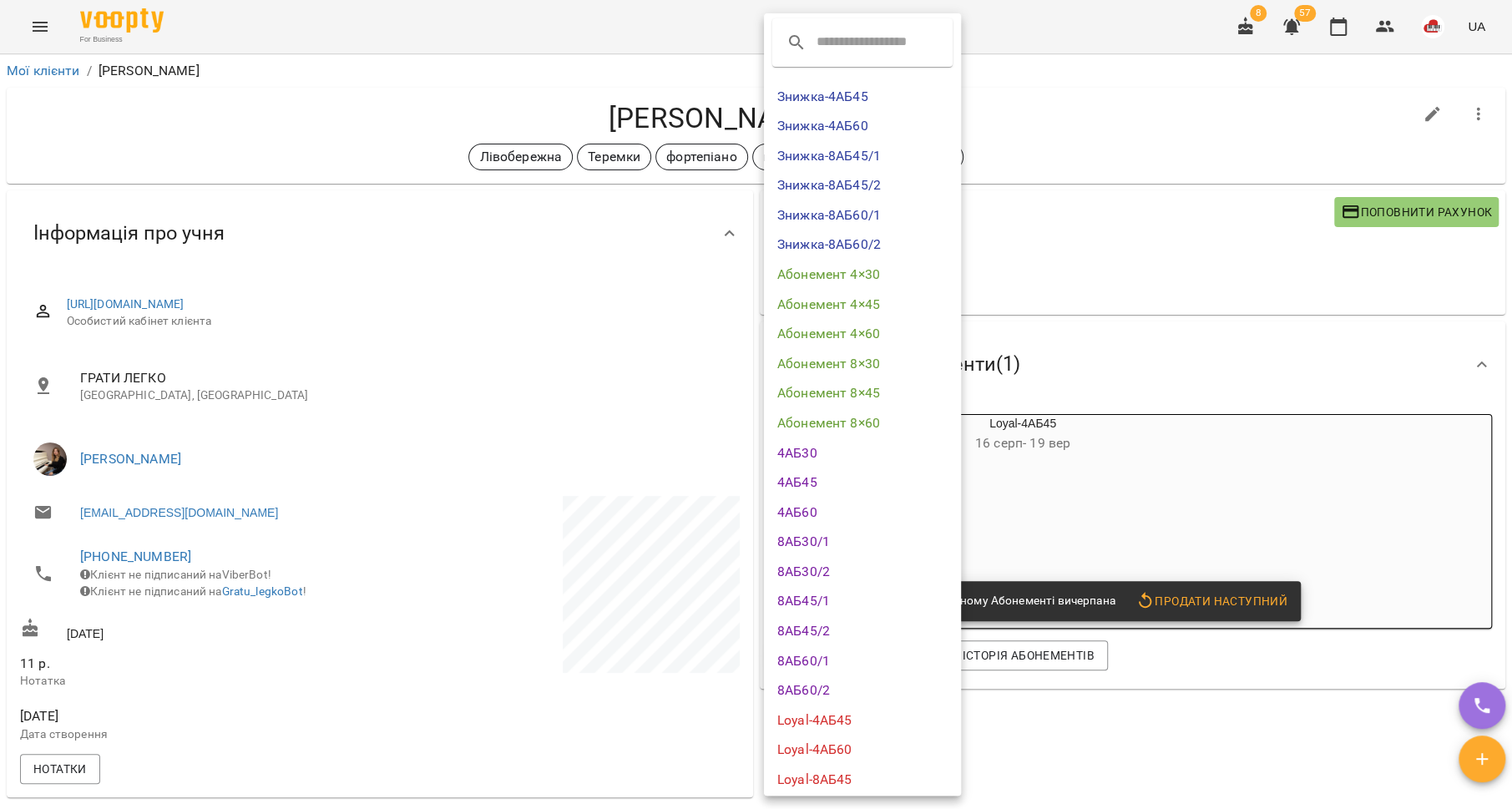
scroll to position [4, 0]
click at [862, 724] on li "Loyal-4АБ45" at bounding box center [862, 719] width 197 height 30
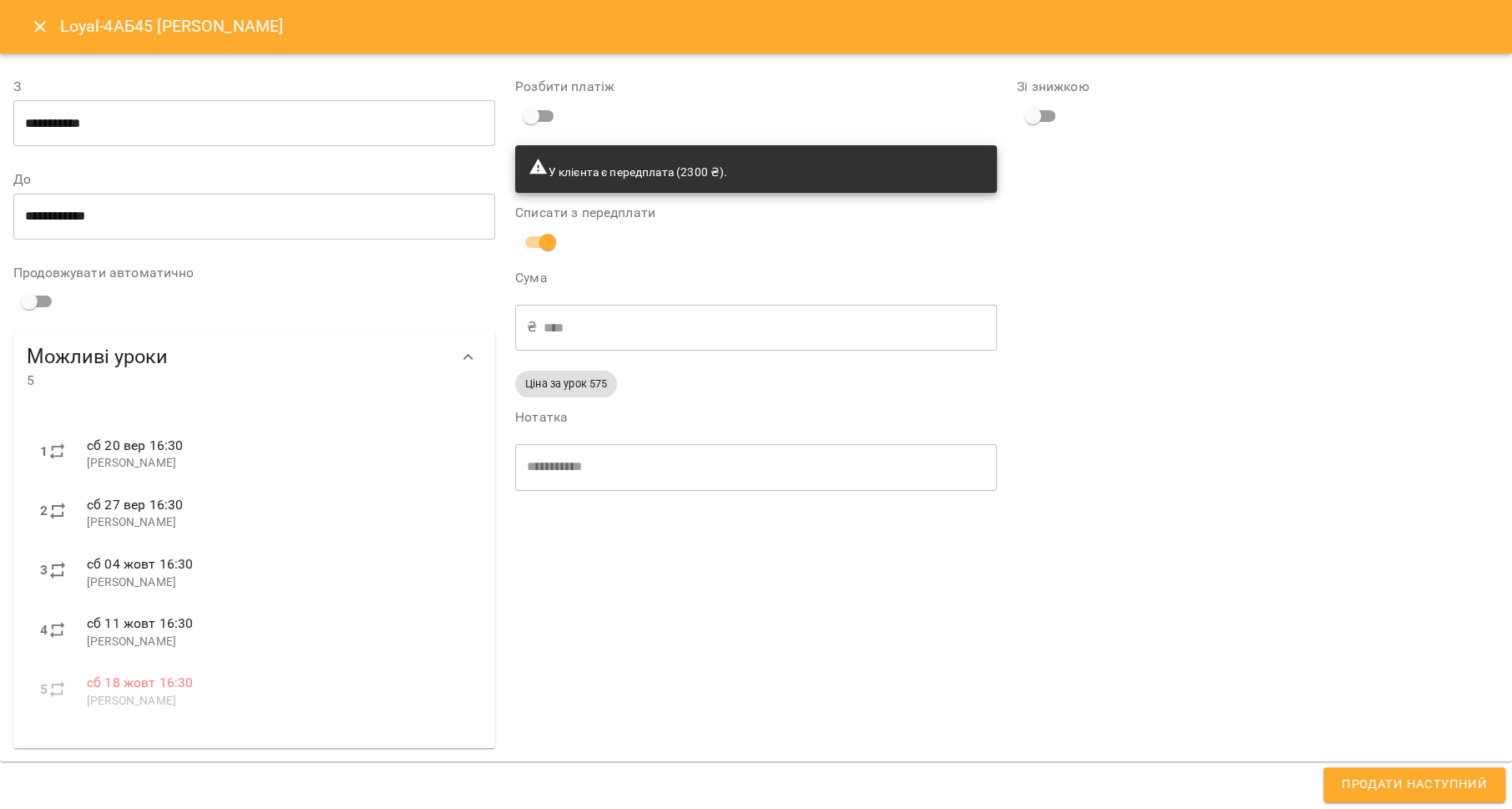
click at [1389, 784] on span "Продати наступний" at bounding box center [1415, 784] width 146 height 21
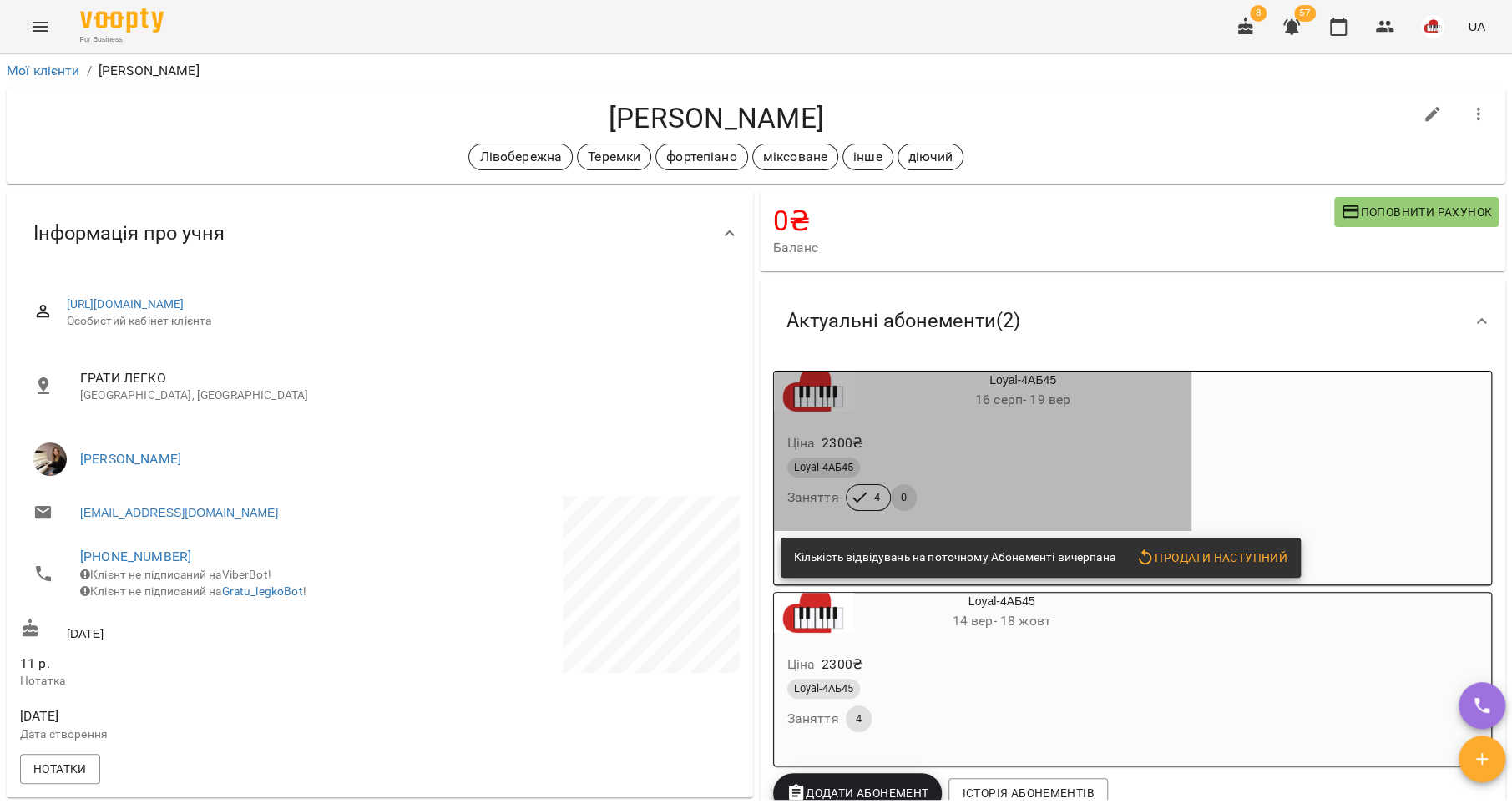
click at [923, 463] on div "Loyal-4АБ45" at bounding box center [984, 467] width 392 height 20
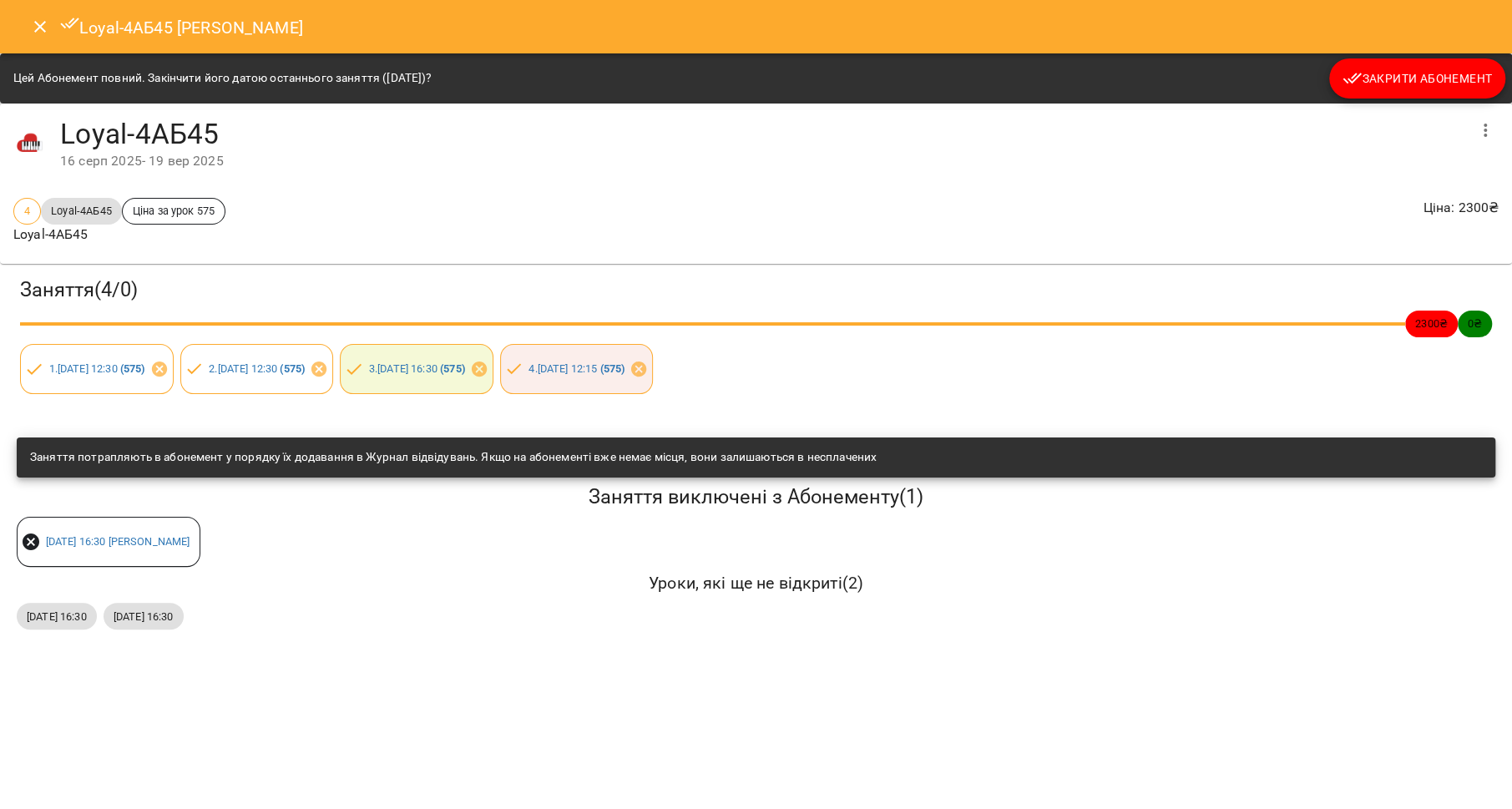
click at [1375, 79] on span "Закрити Абонемент" at bounding box center [1417, 77] width 149 height 20
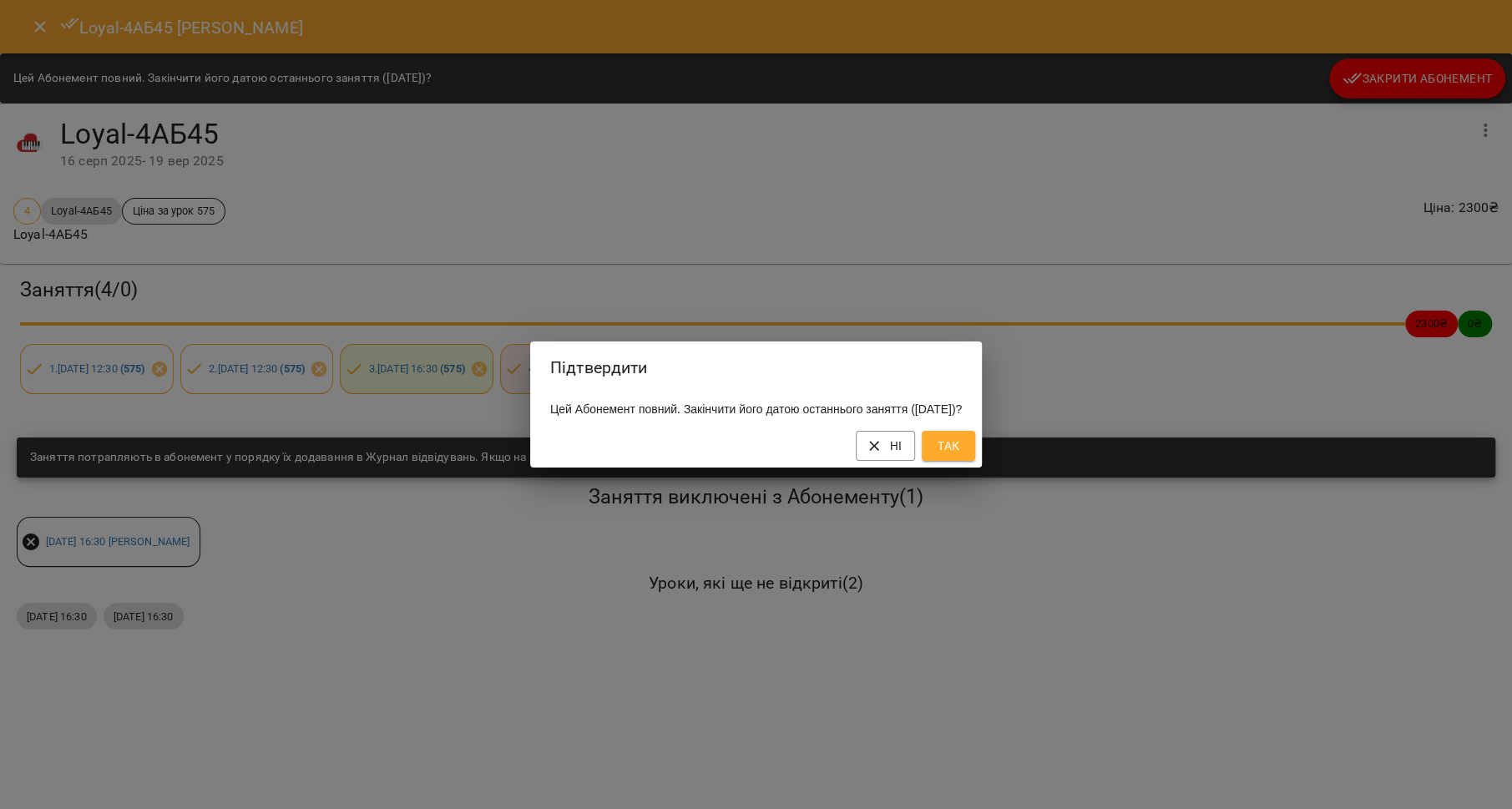
click at [962, 450] on span "Так" at bounding box center [948, 445] width 27 height 20
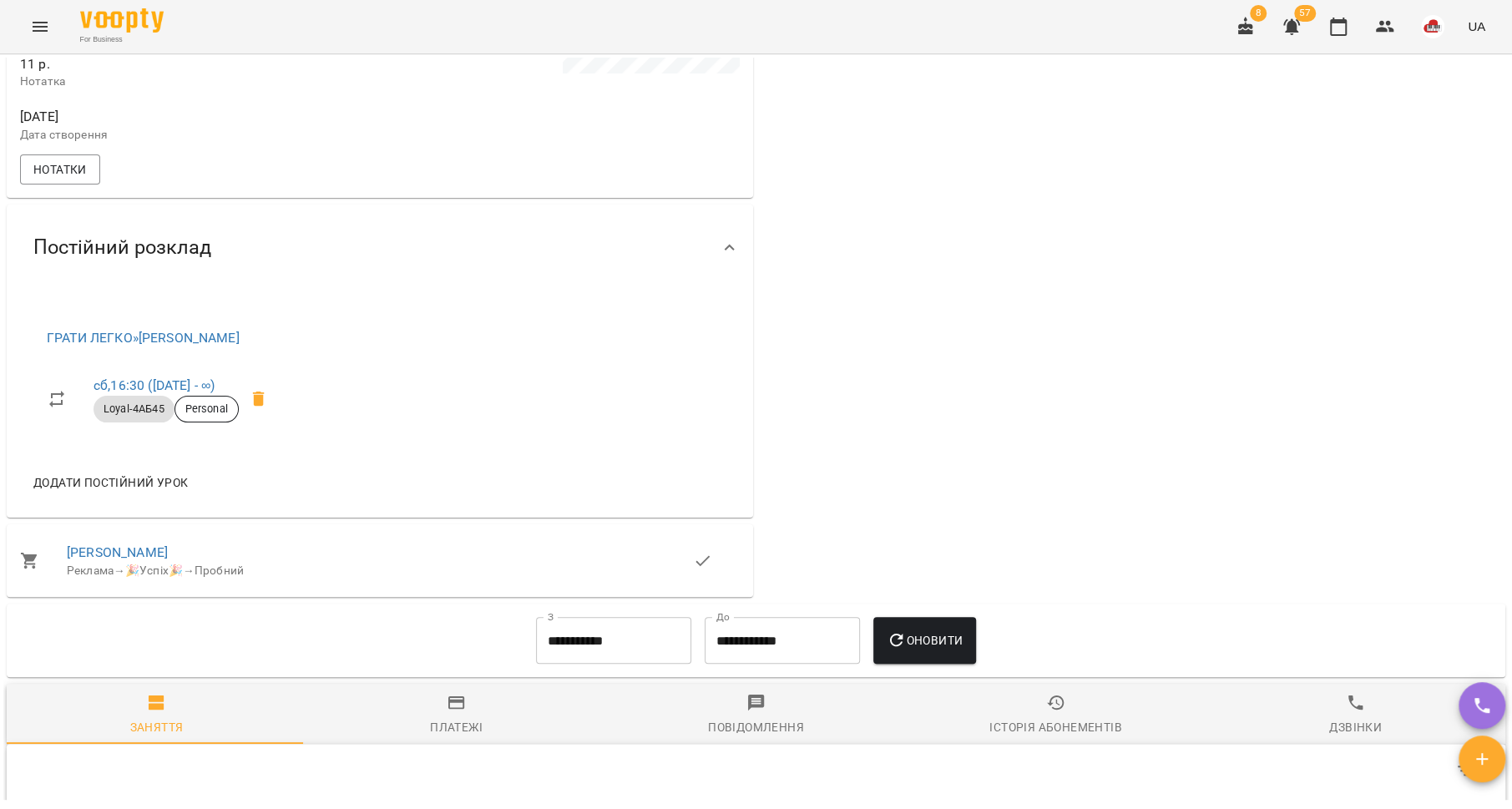
scroll to position [0, 0]
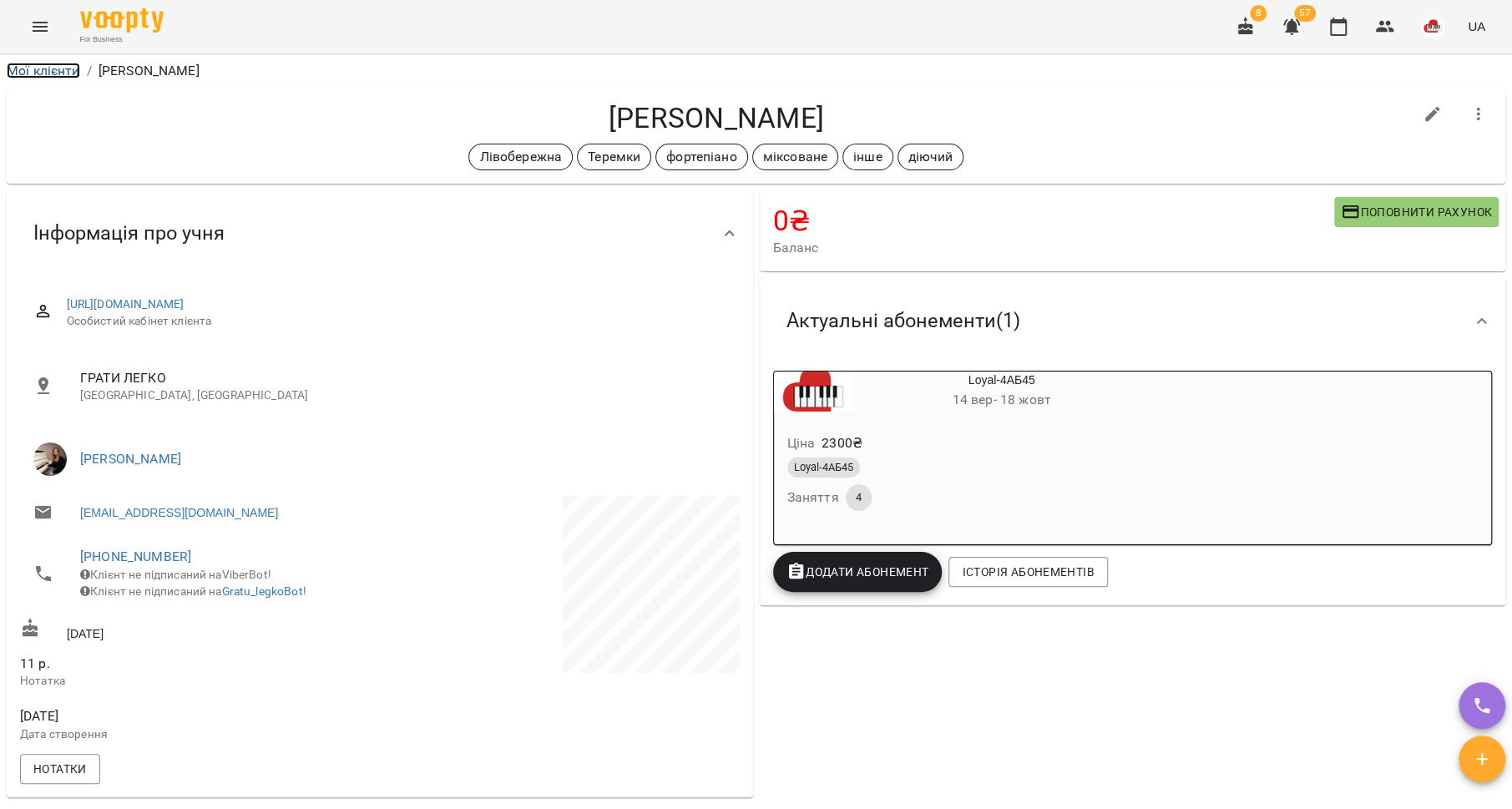
click at [42, 69] on link "Мої клієнти" at bounding box center [43, 70] width 74 height 16
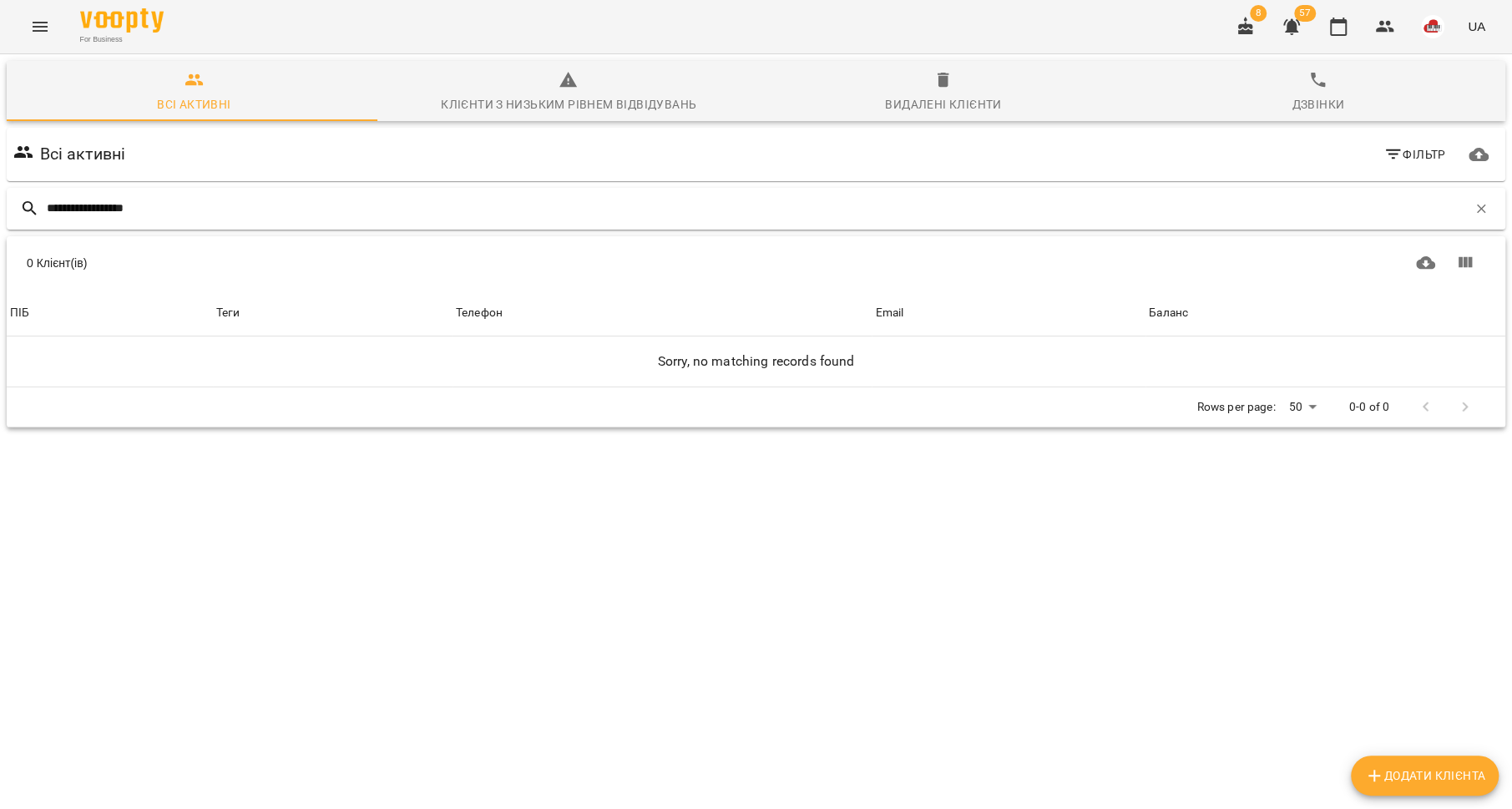
drag, startPoint x: 108, startPoint y: 210, endPoint x: 21, endPoint y: 207, distance: 87.1
click at [16, 209] on div "**********" at bounding box center [756, 208] width 1499 height 42
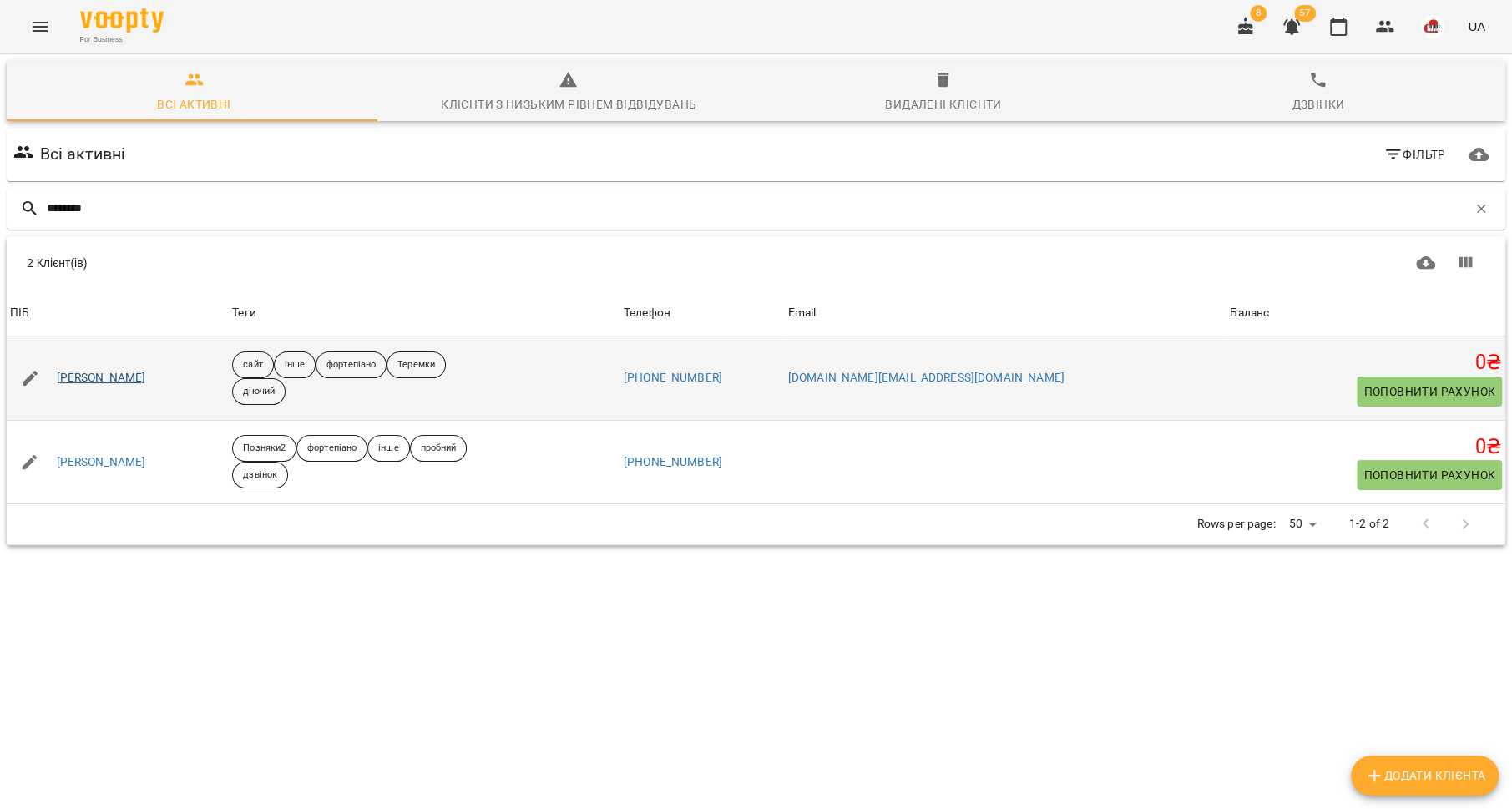
type input "********"
click at [120, 381] on link "[PERSON_NAME]" at bounding box center [102, 378] width 90 height 17
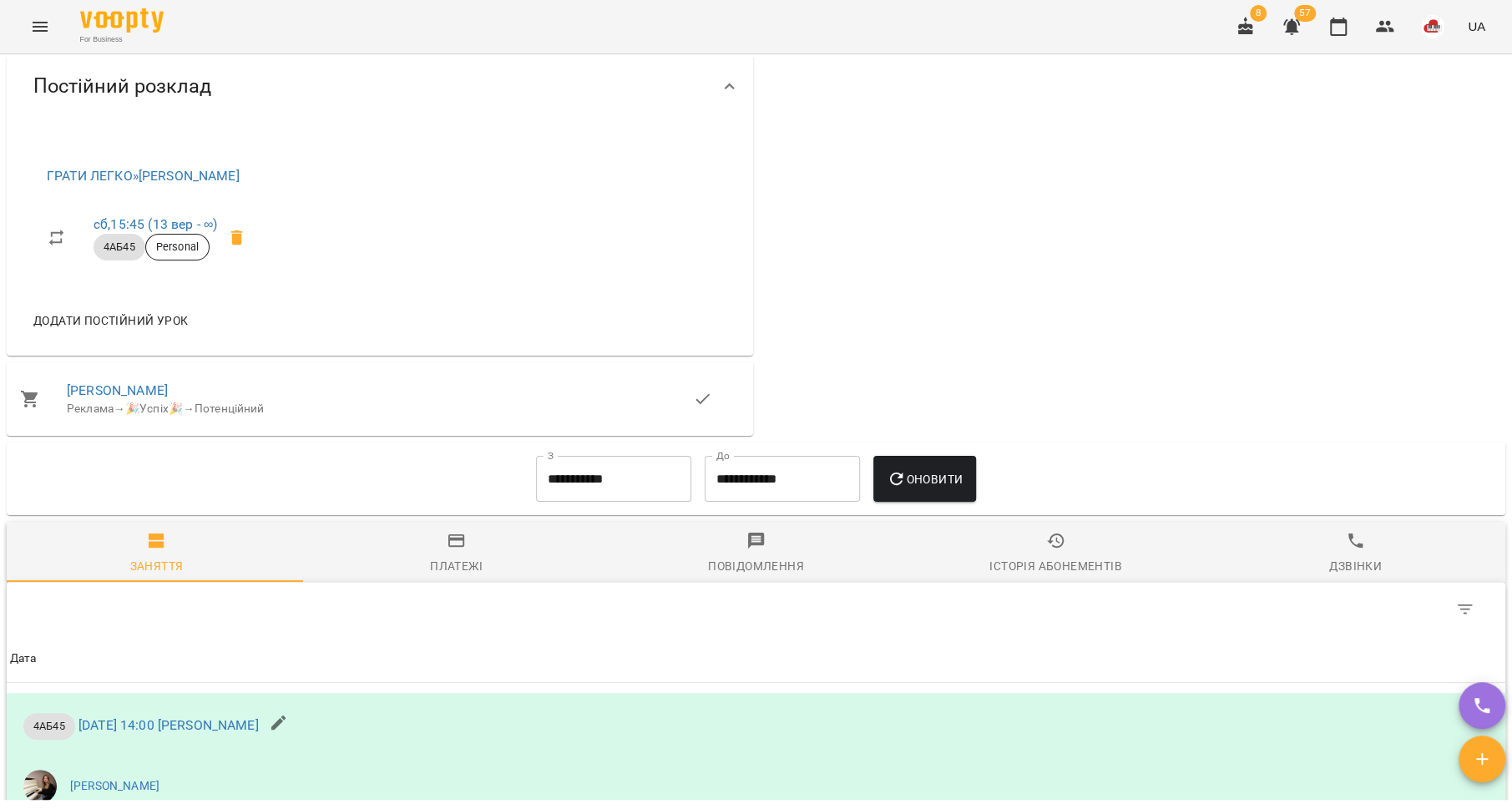
scroll to position [648, 0]
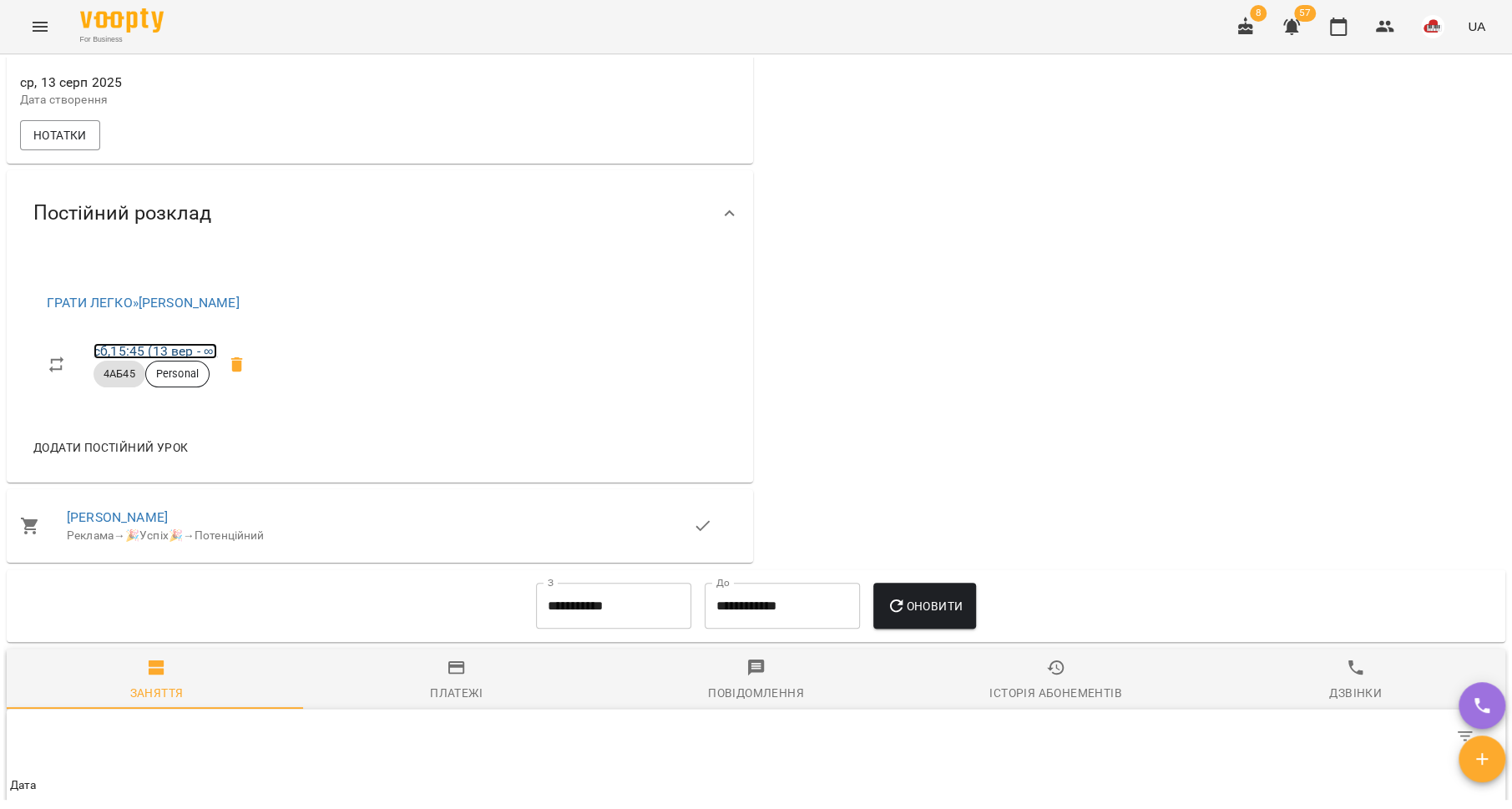
click at [142, 344] on link "сб , 15:45 ([DATE] - ∞)" at bounding box center [155, 351] width 123 height 16
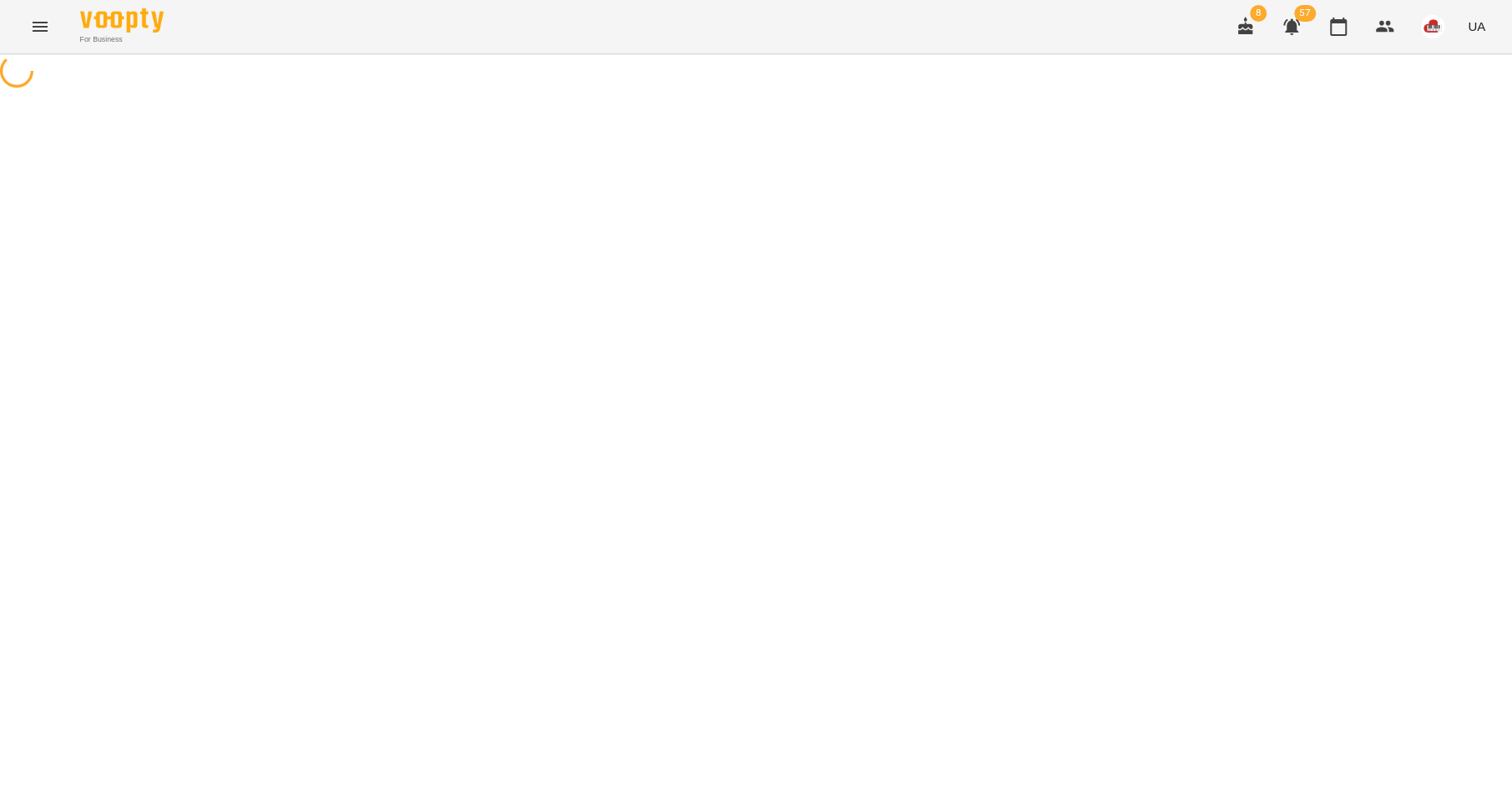
select select "*"
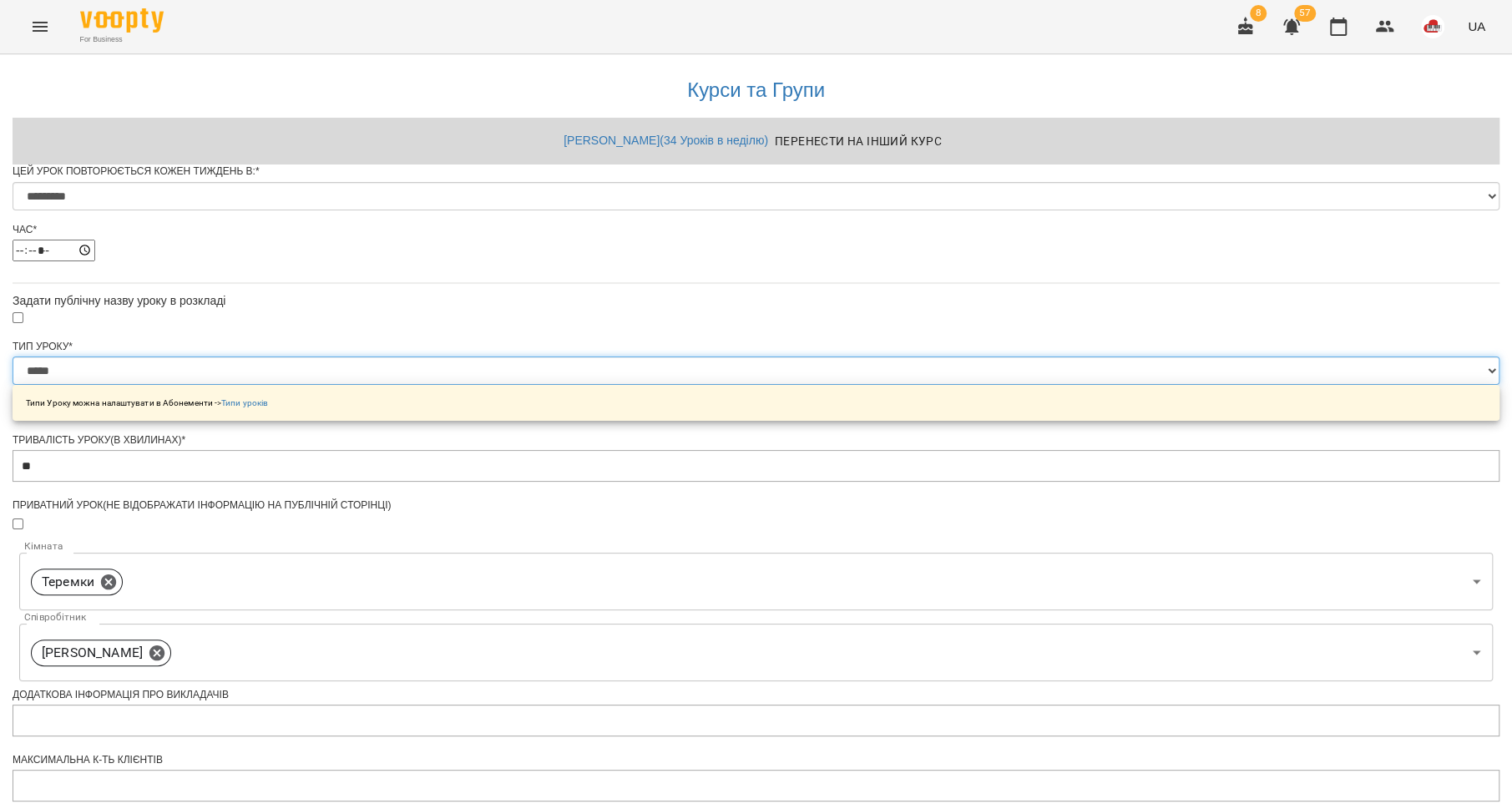
click at [629, 384] on select "**********" at bounding box center [755, 370] width 1487 height 28
select select "**********"
click at [547, 384] on select "**********" at bounding box center [755, 370] width 1487 height 28
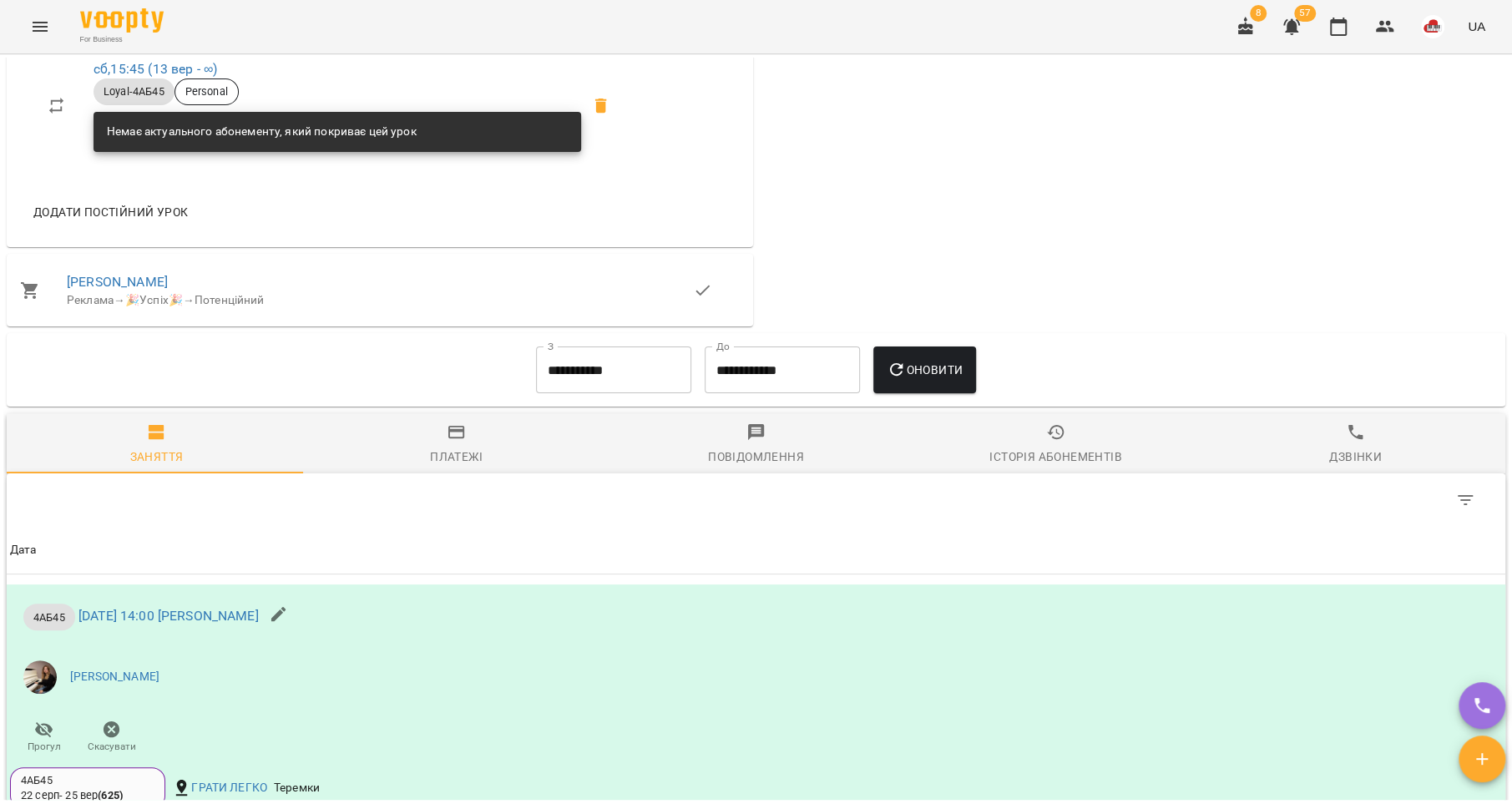
scroll to position [1387, 0]
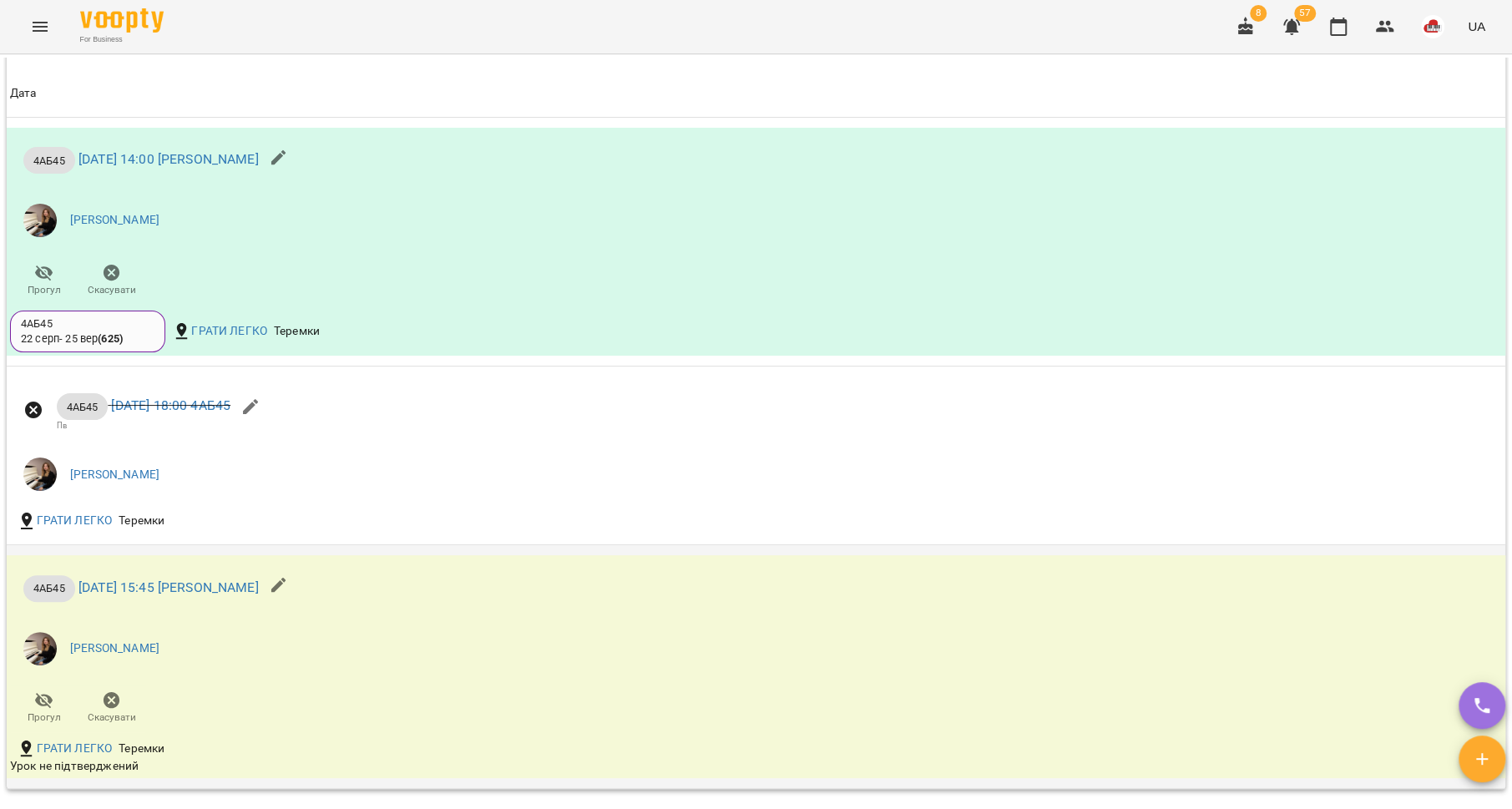
click at [289, 575] on icon "button" at bounding box center [278, 584] width 20 height 20
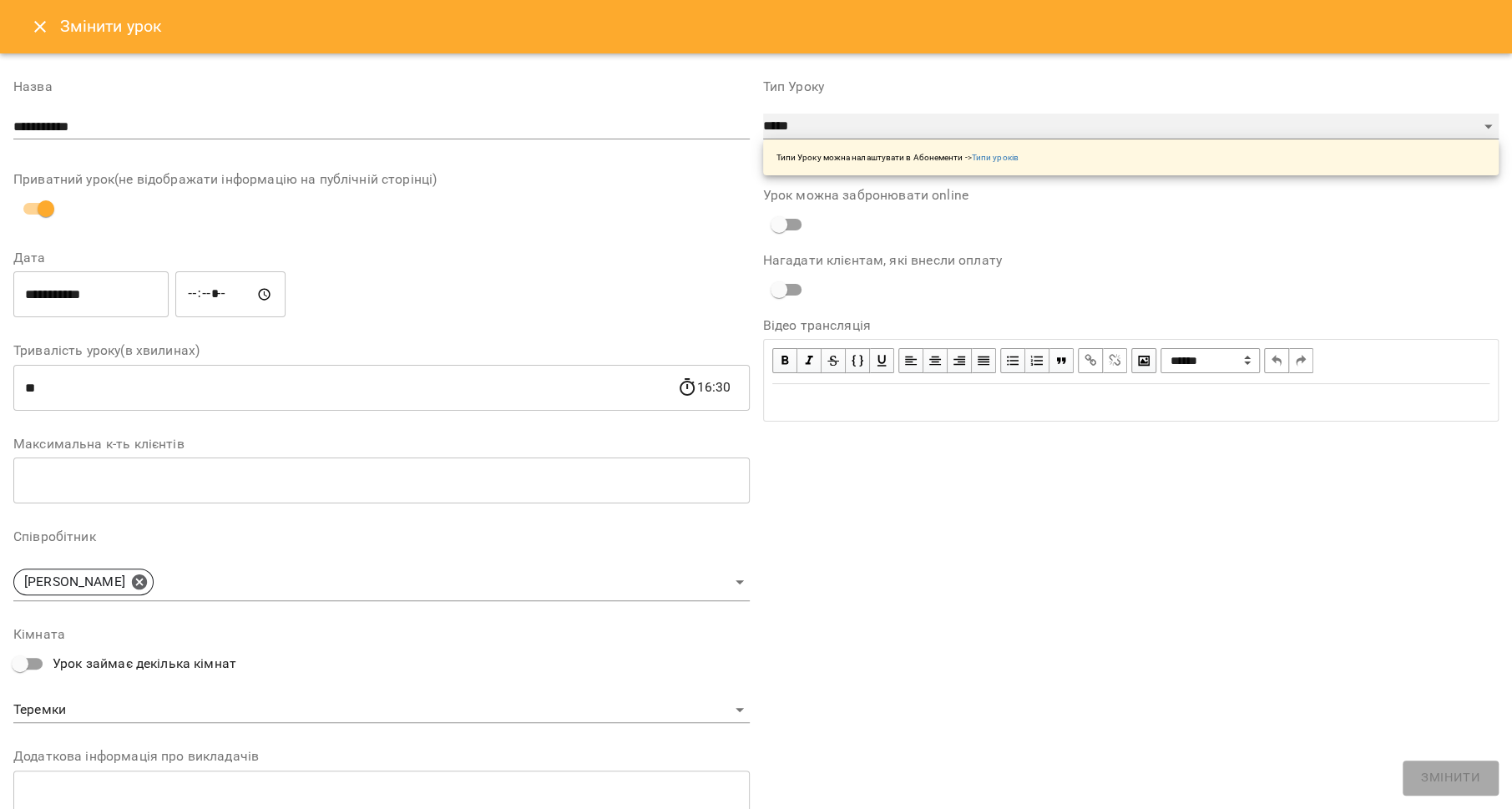
click at [789, 123] on select "**********" at bounding box center [1131, 127] width 736 height 27
select select "**********"
click at [763, 114] on select "**********" at bounding box center [1131, 127] width 736 height 27
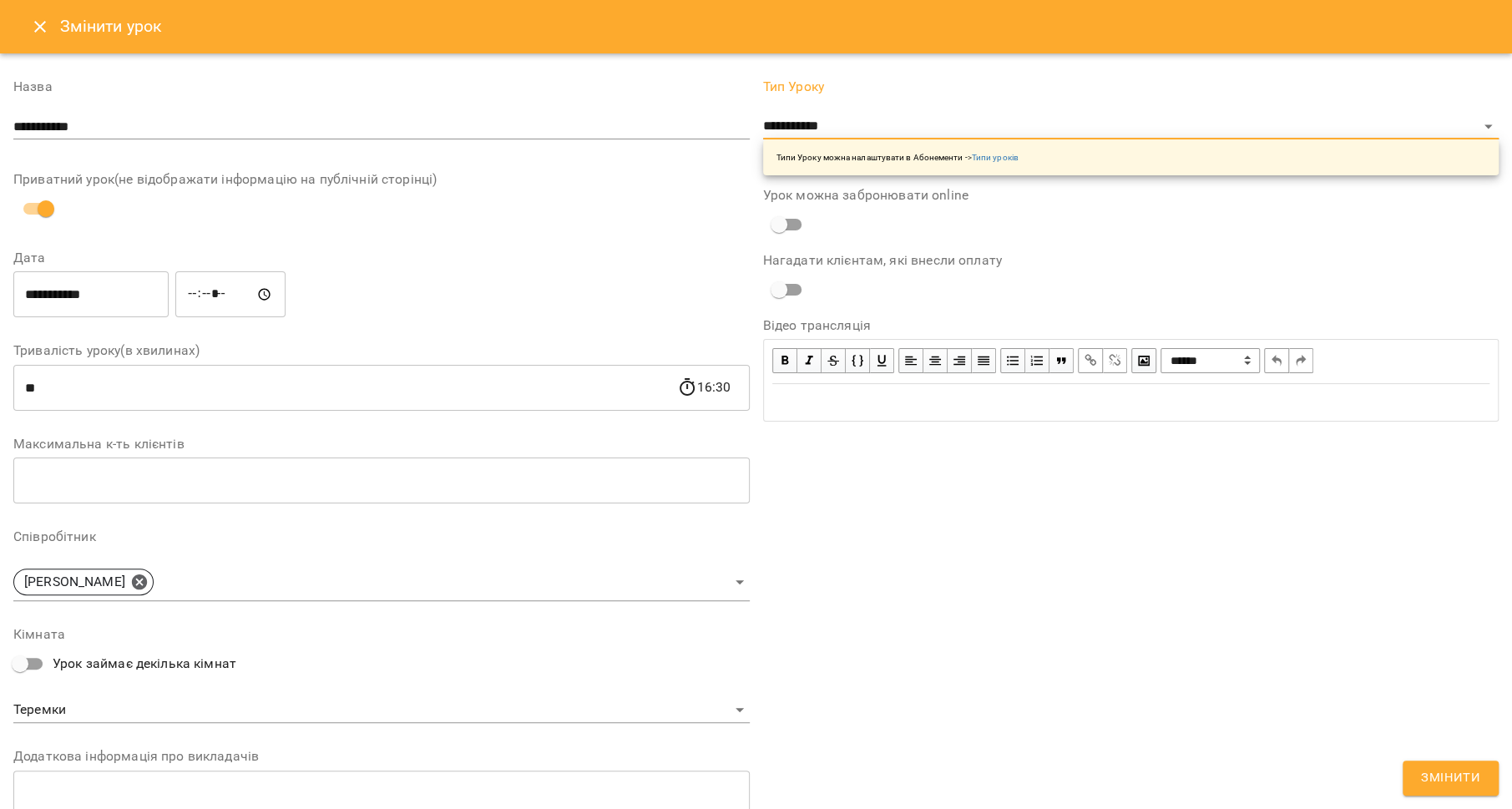
click at [1428, 779] on span "Змінити" at bounding box center [1451, 777] width 60 height 21
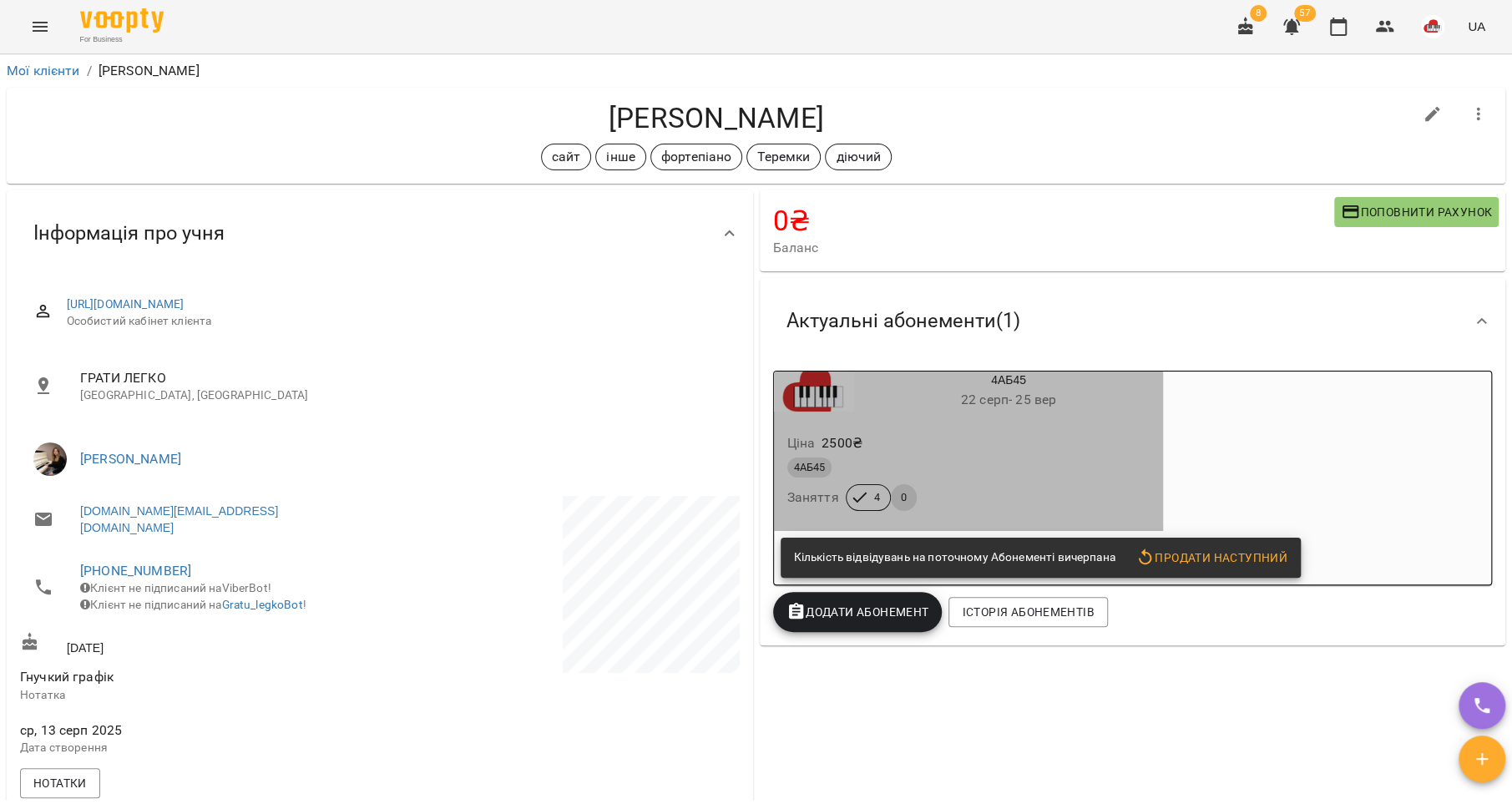
click at [1068, 513] on div "4АБ45 Заняття 4 0" at bounding box center [969, 484] width 370 height 60
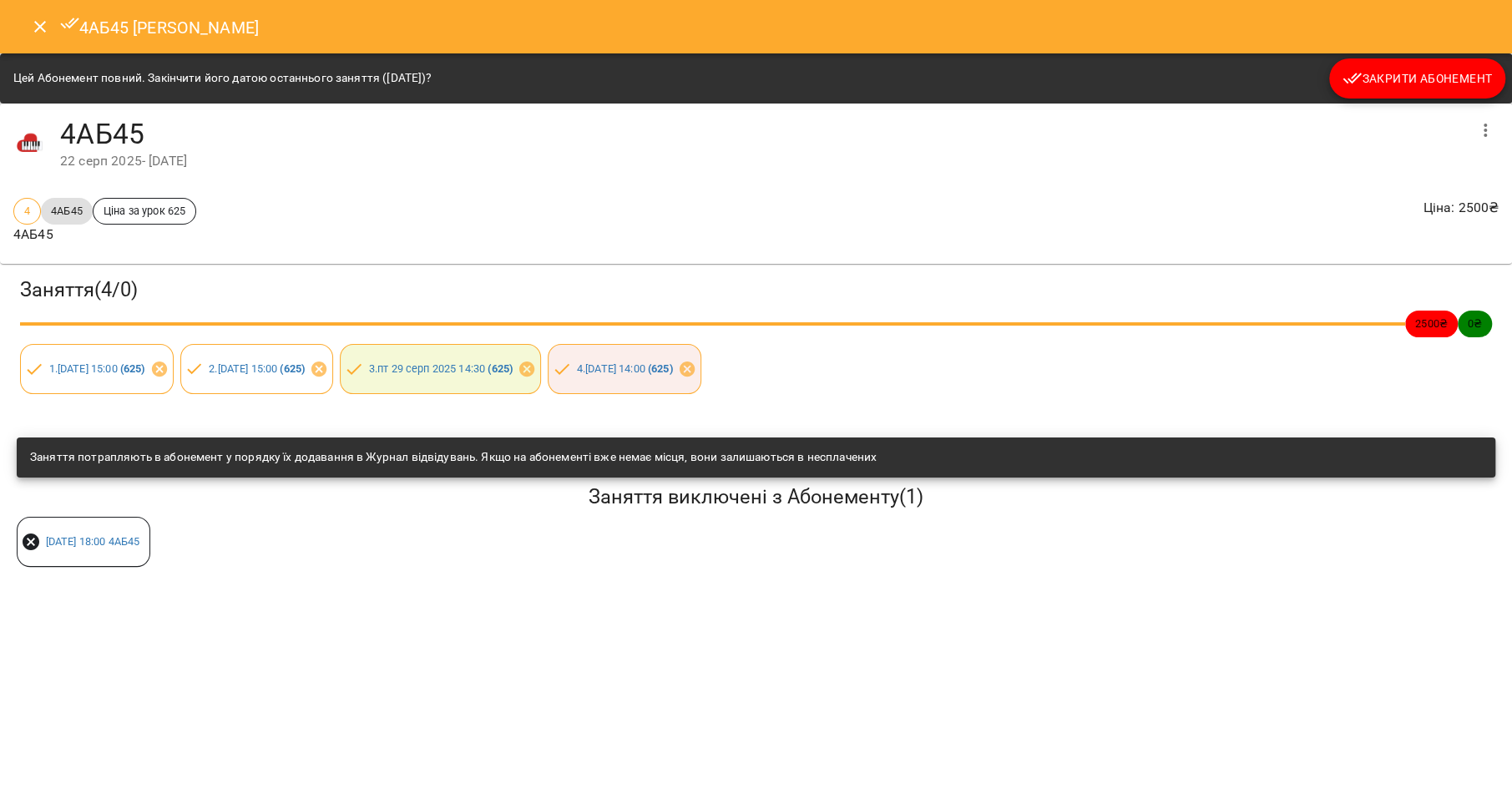
click at [1433, 71] on span "Закрити Абонемент" at bounding box center [1417, 77] width 149 height 20
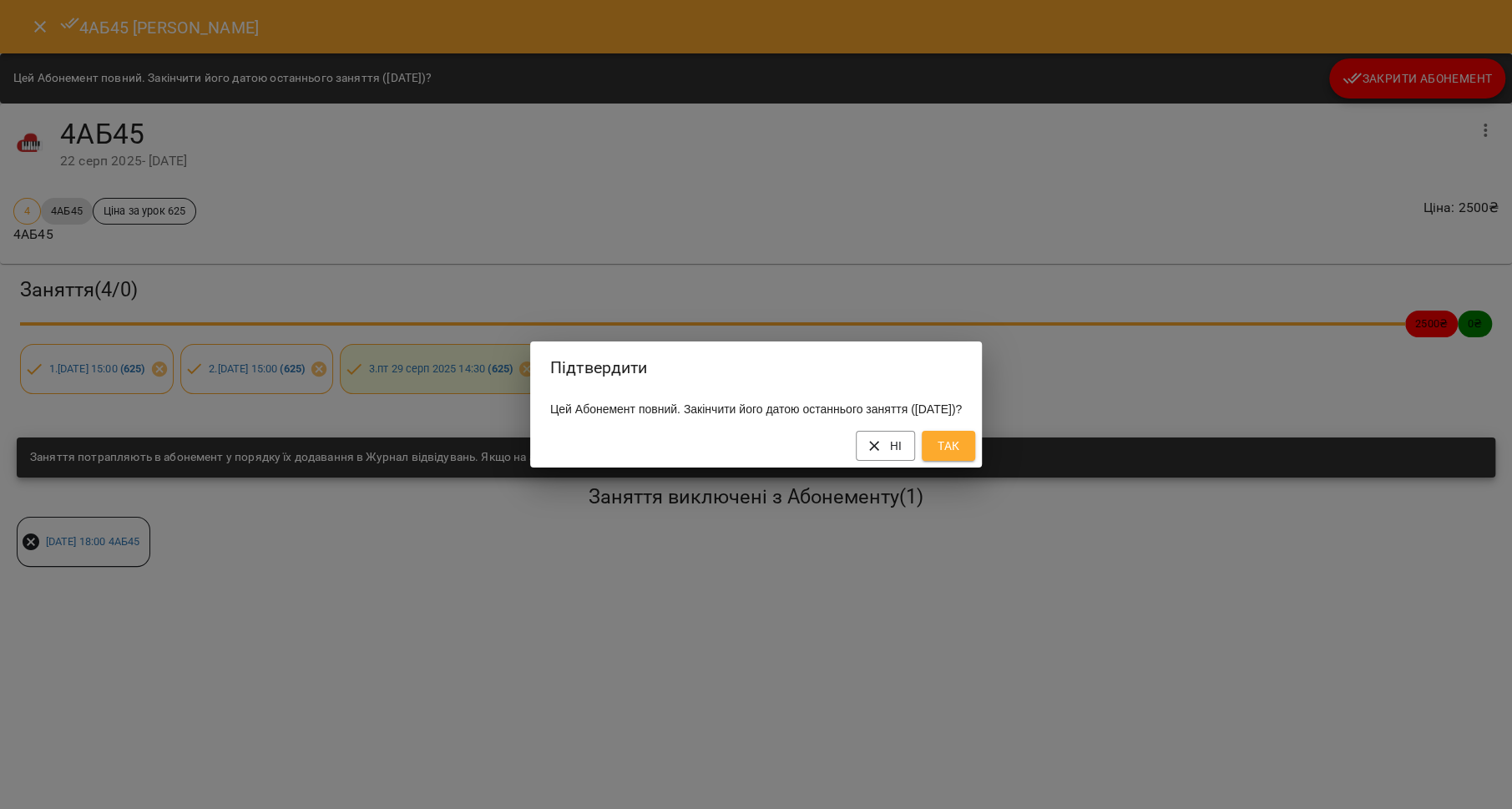
click at [962, 449] on span "Так" at bounding box center [948, 445] width 27 height 20
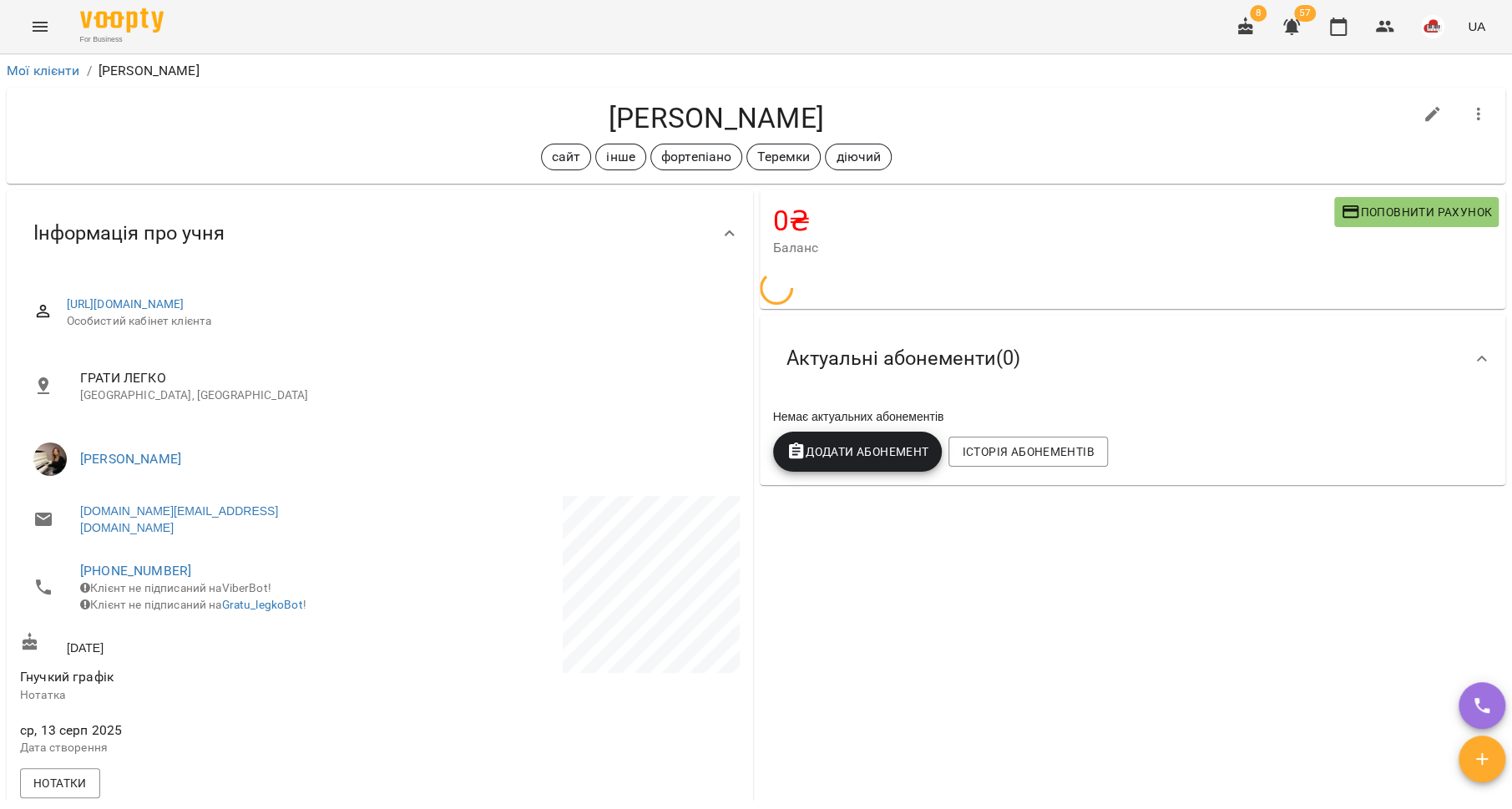
click at [1351, 210] on span "Поповнити рахунок" at bounding box center [1417, 211] width 151 height 20
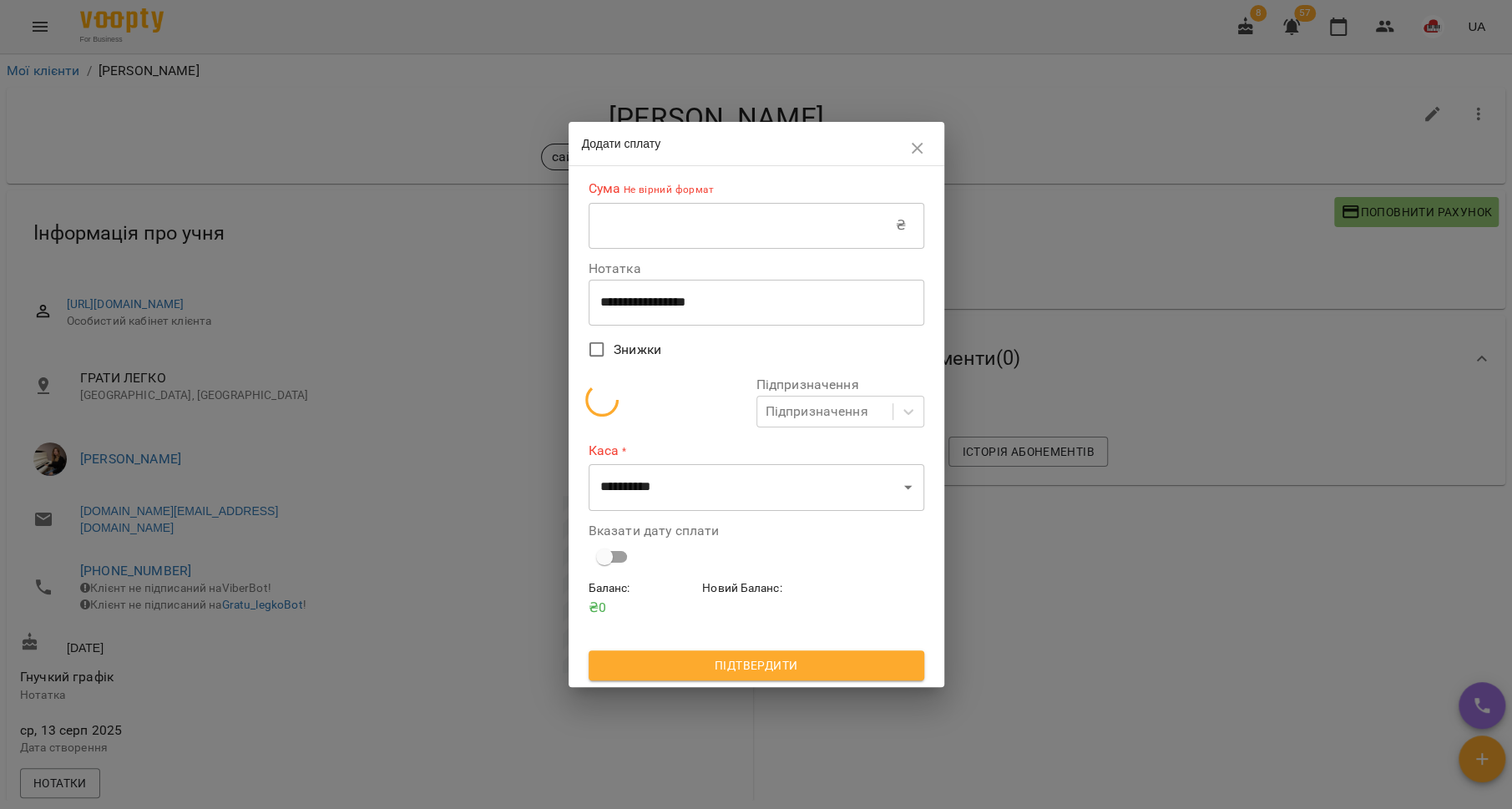
click at [768, 224] on input "text" at bounding box center [742, 225] width 307 height 47
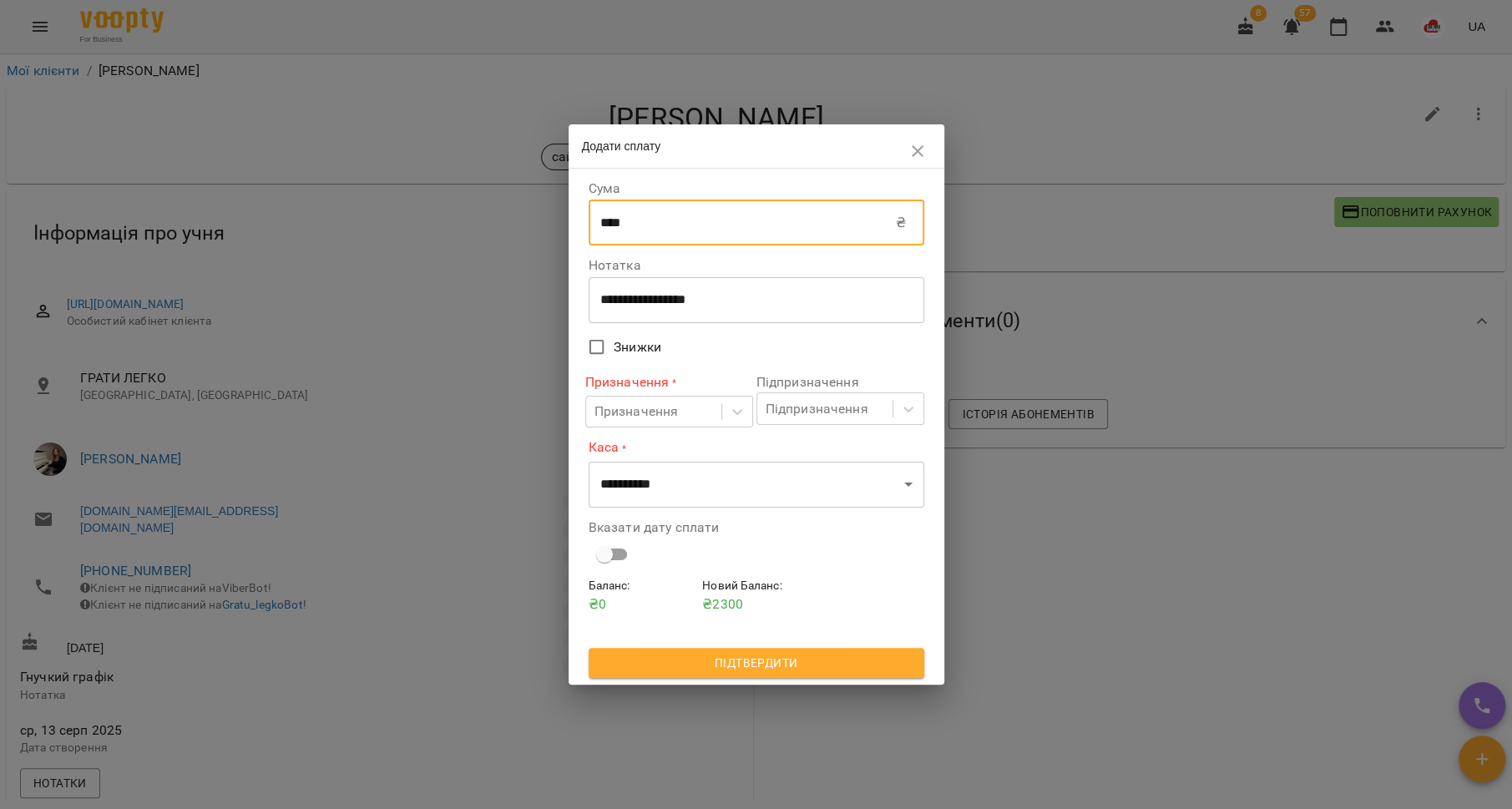
type input "****"
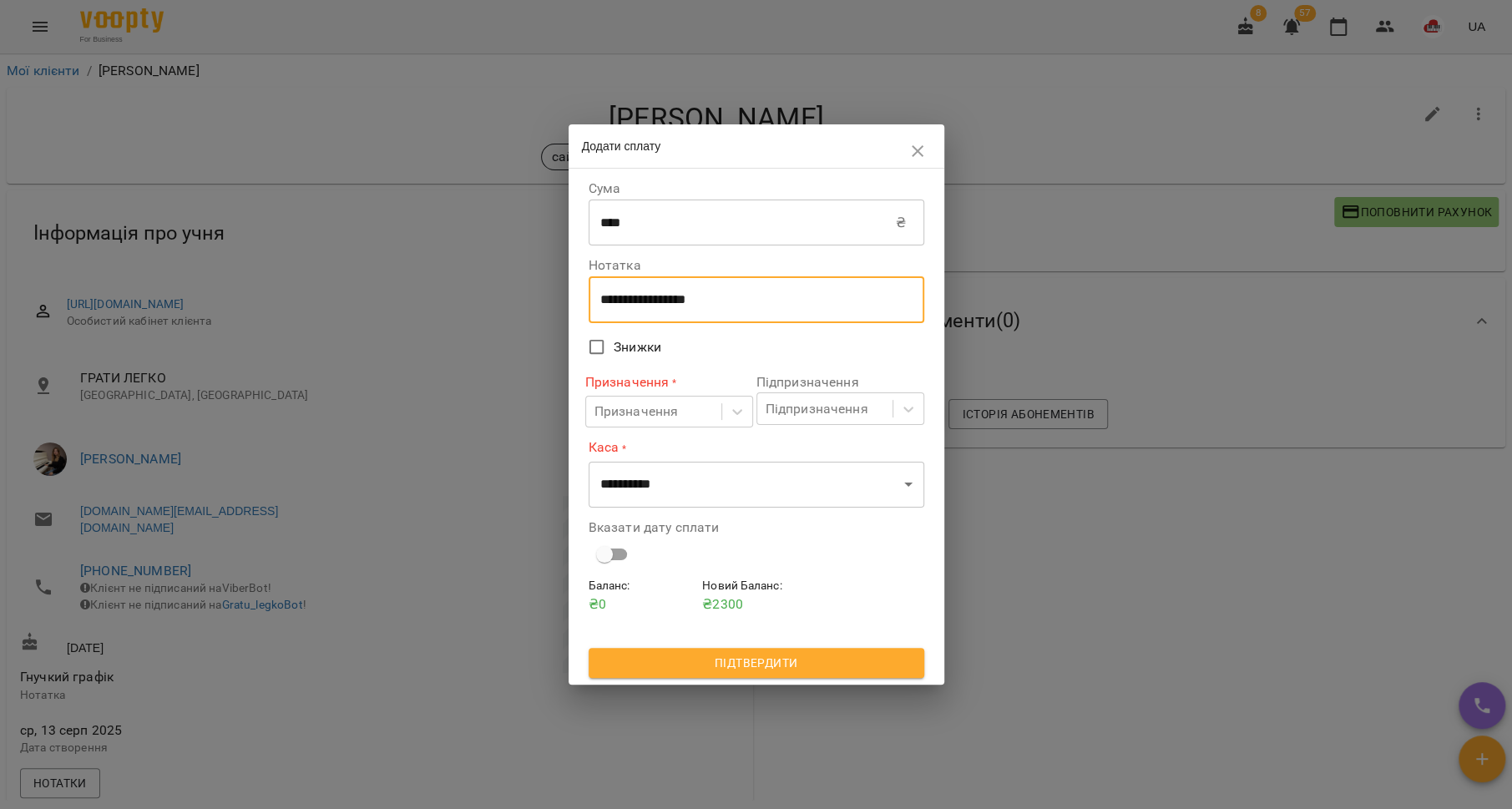
drag, startPoint x: 744, startPoint y: 307, endPoint x: 563, endPoint y: 286, distance: 182.2
click at [562, 286] on div "**********" at bounding box center [756, 404] width 1512 height 809
type textarea "*******"
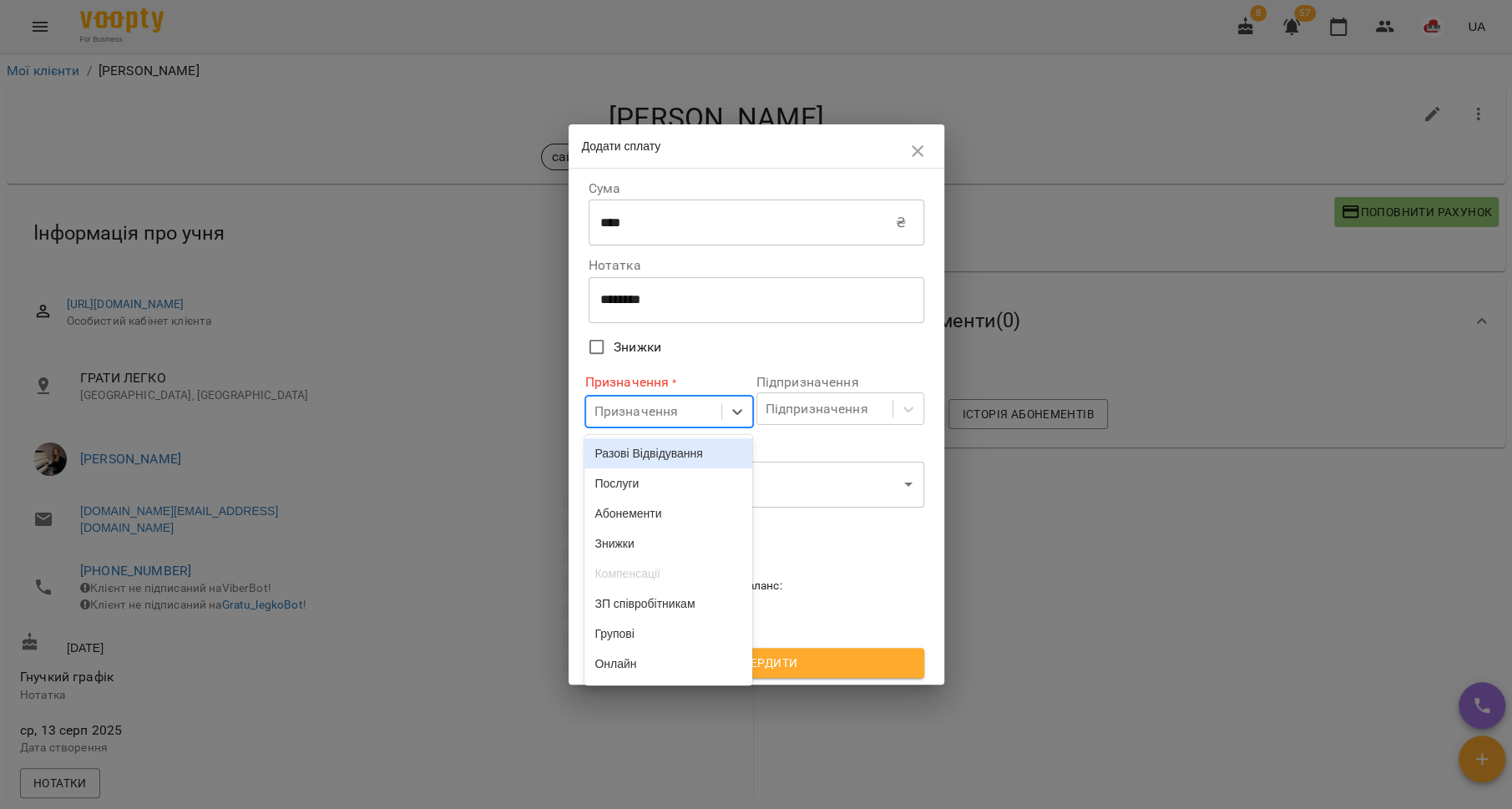
click at [717, 411] on div "Призначення" at bounding box center [653, 411] width 135 height 31
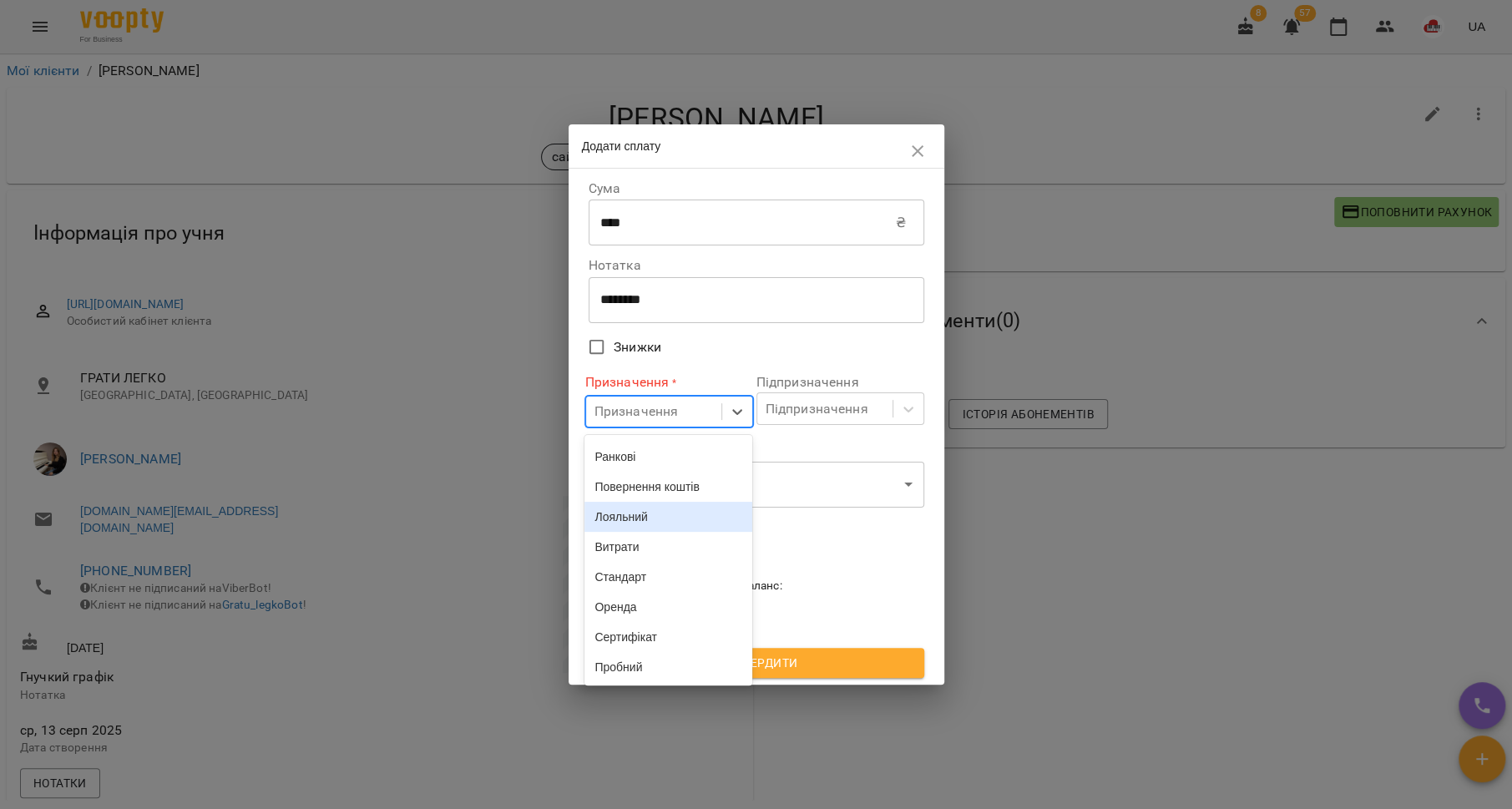
click at [661, 512] on div "Лояльний" at bounding box center [668, 517] width 168 height 30
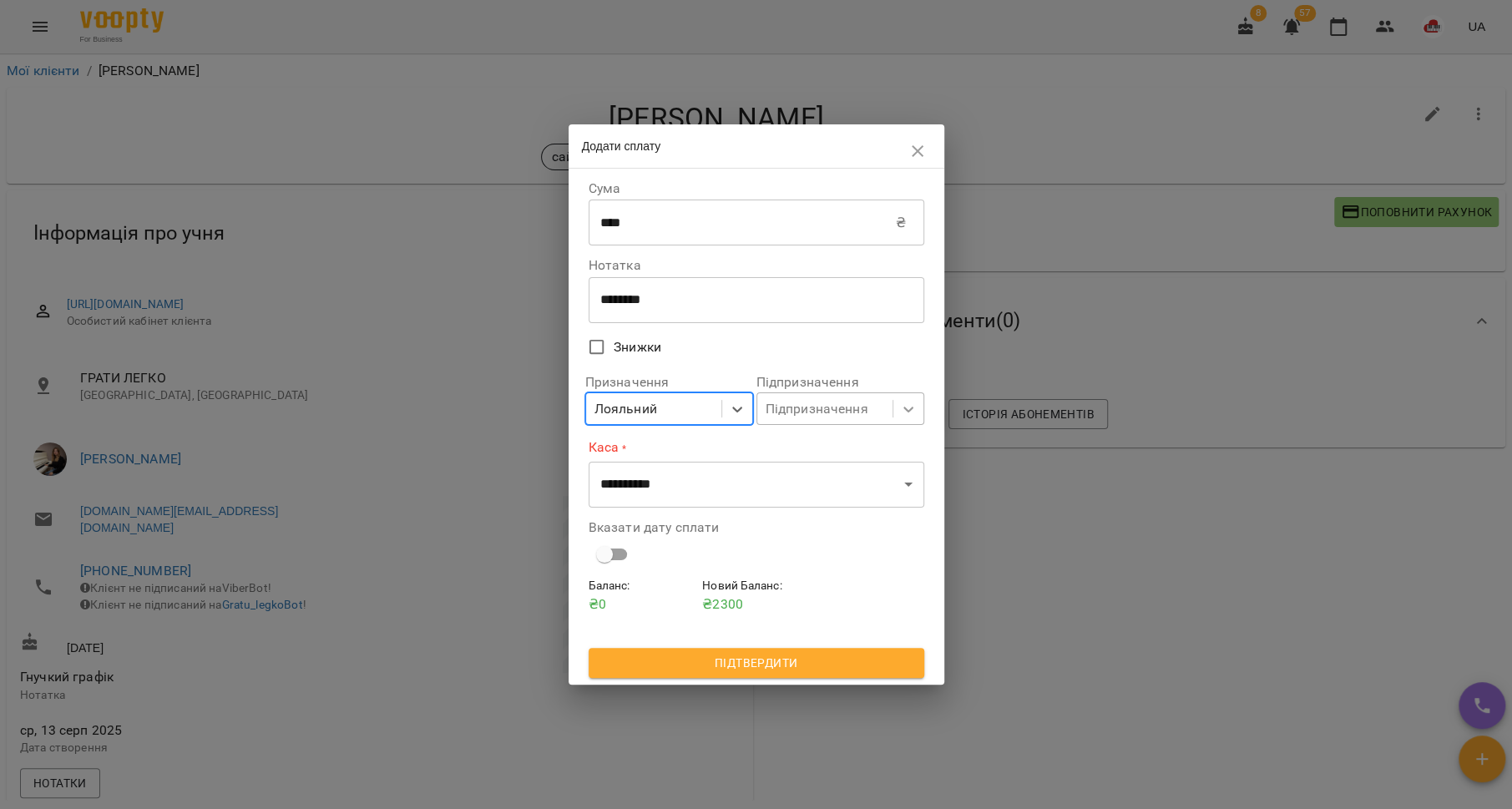
click at [902, 418] on div at bounding box center [908, 409] width 30 height 30
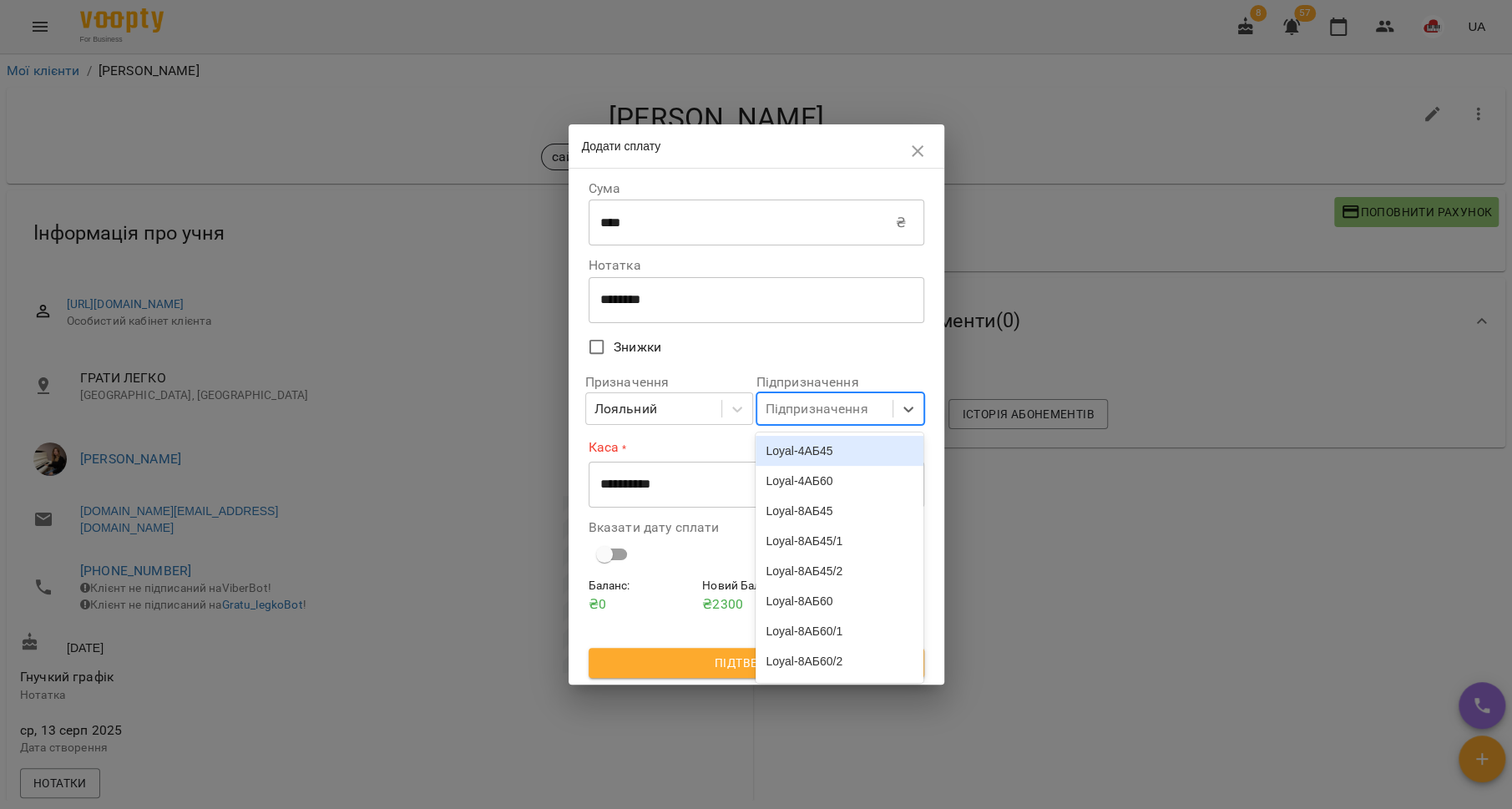
click at [845, 458] on div "Loyal-4АБ45" at bounding box center [840, 451] width 168 height 30
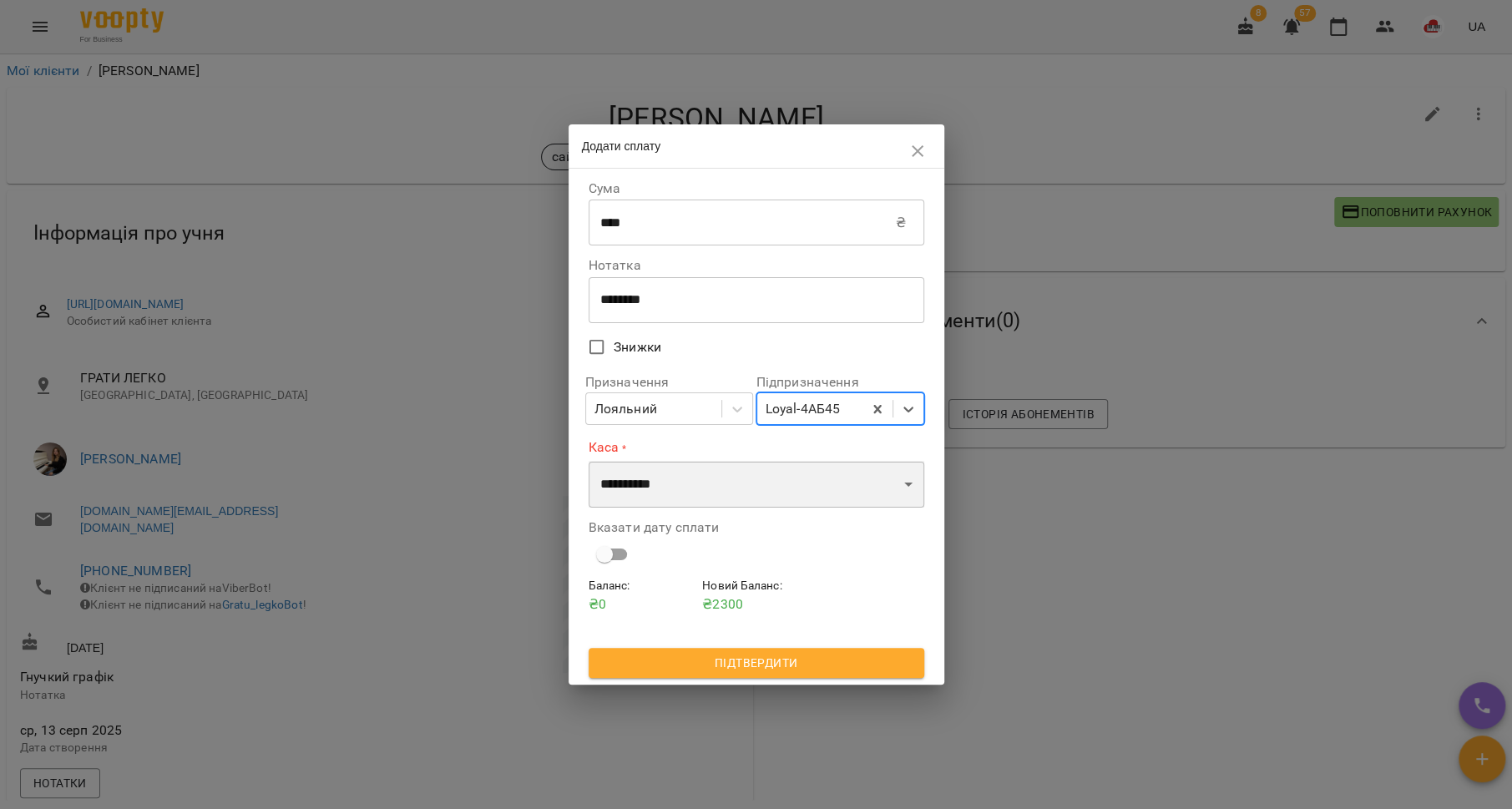
click at [827, 468] on select "**********" at bounding box center [757, 484] width 336 height 47
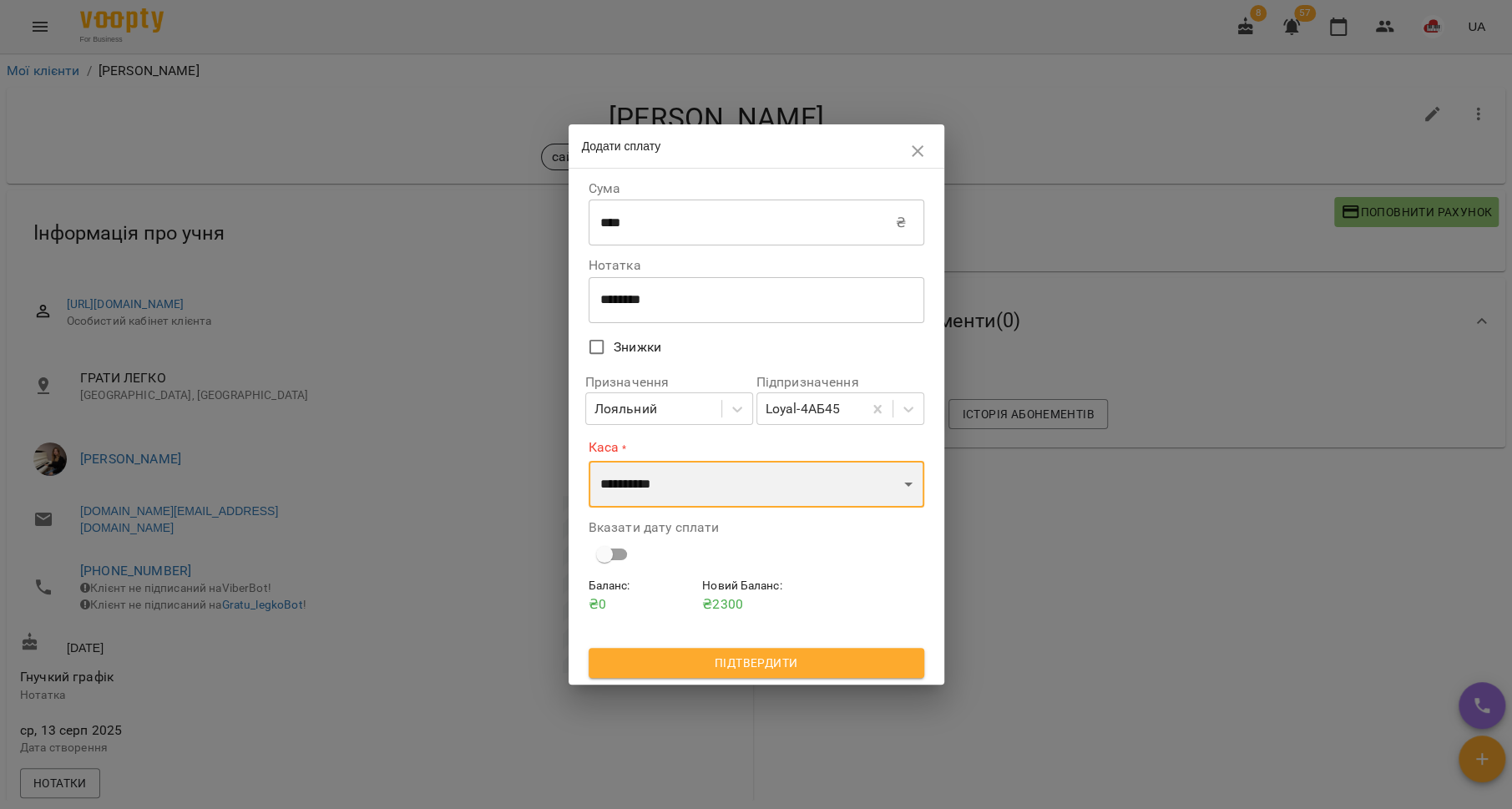
select select "**********"
click at [589, 461] on select "**********" at bounding box center [757, 484] width 336 height 47
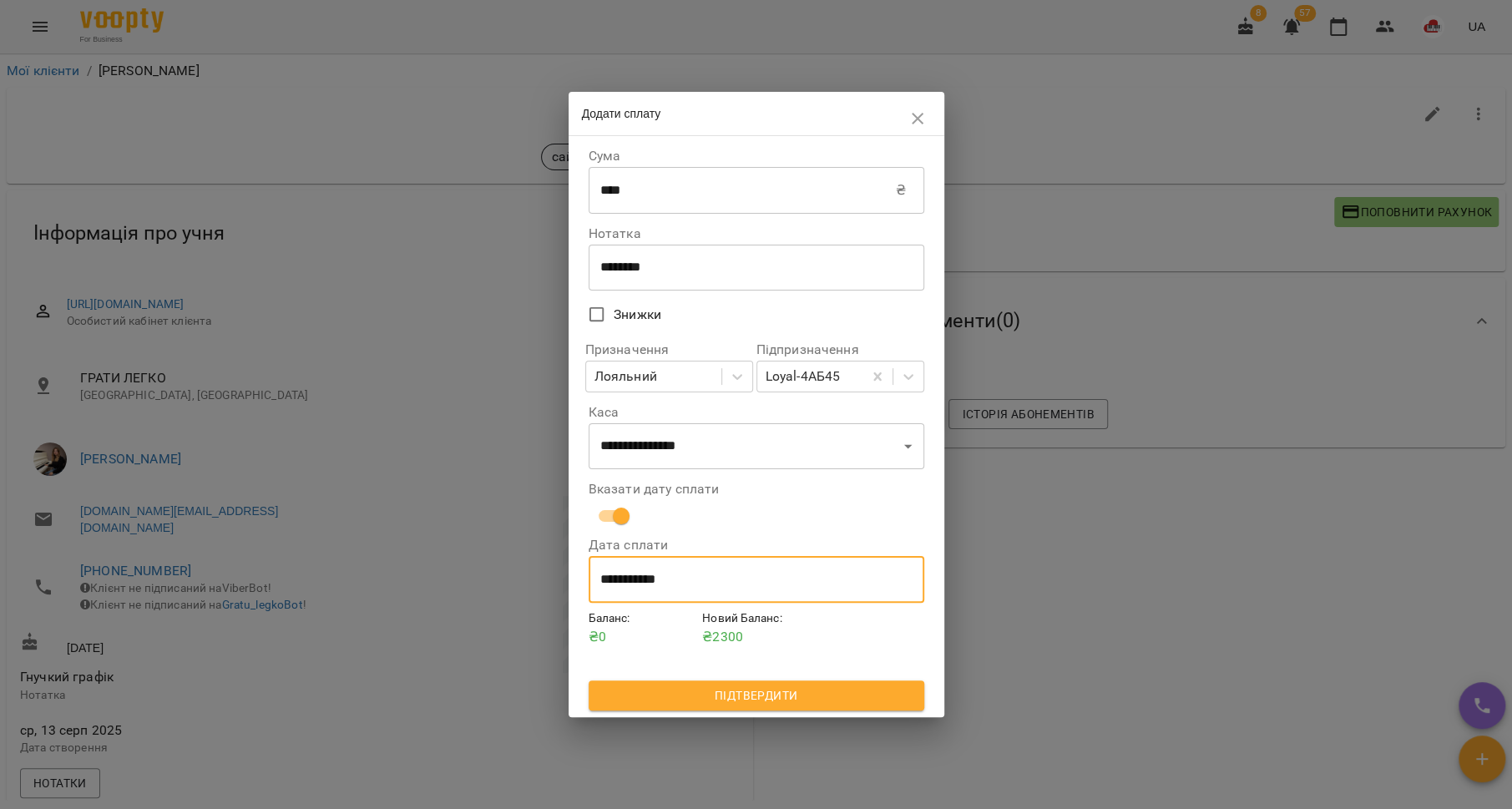
click at [637, 571] on input "**********" at bounding box center [757, 579] width 336 height 47
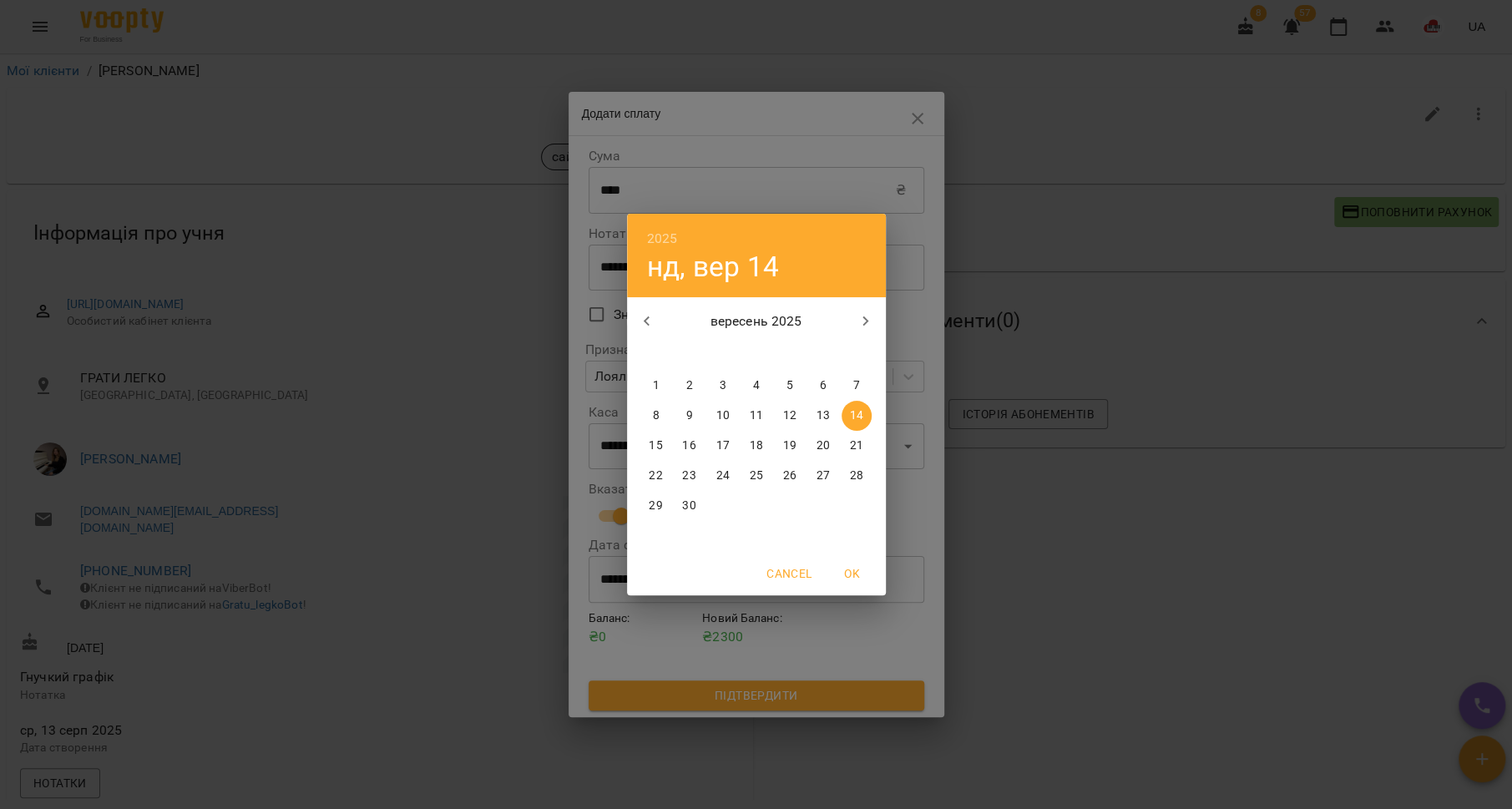
click at [828, 415] on p "13" at bounding box center [822, 416] width 13 height 17
type input "**********"
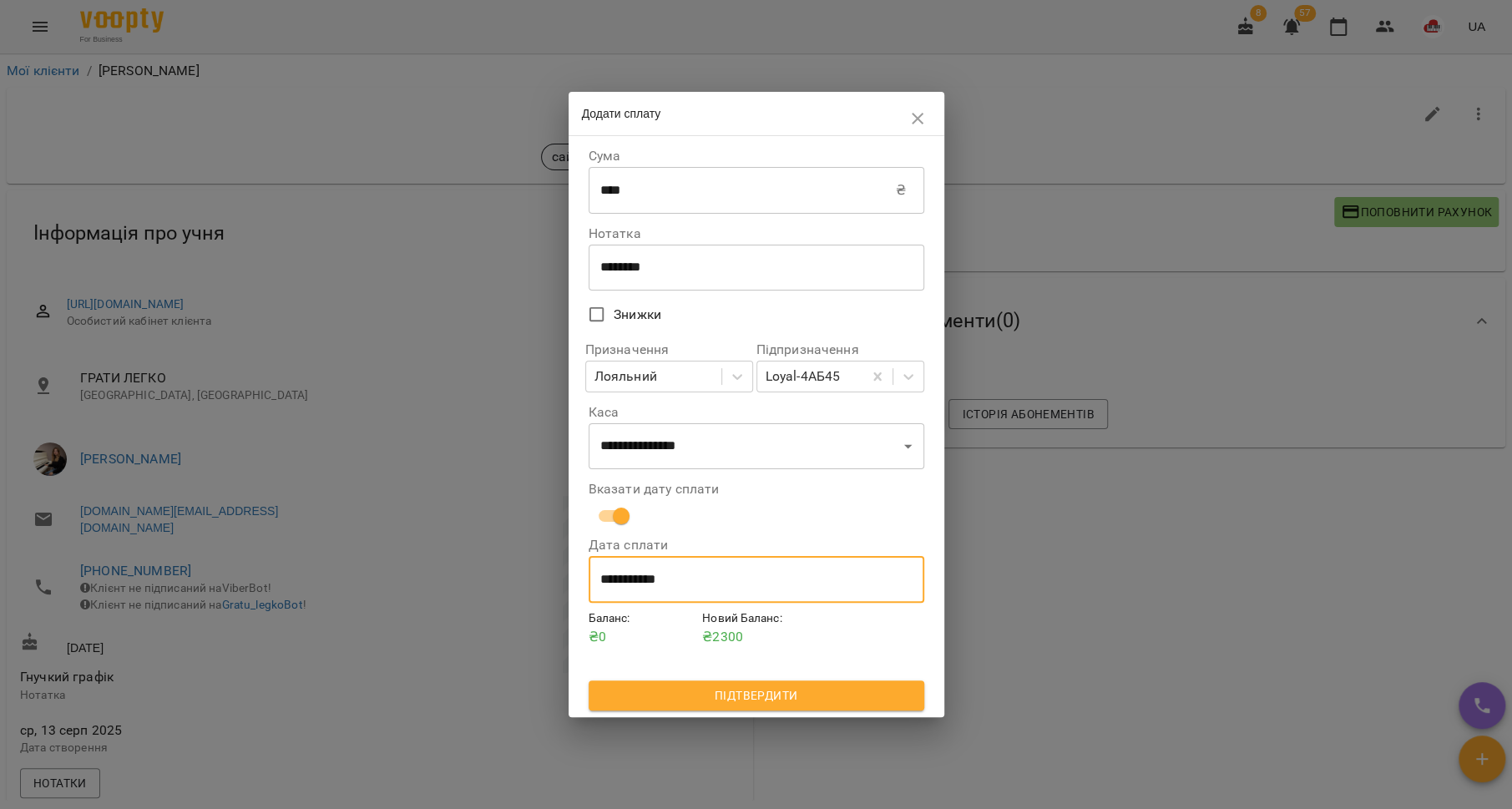
click at [772, 692] on span "Підтвердити" at bounding box center [756, 694] width 309 height 20
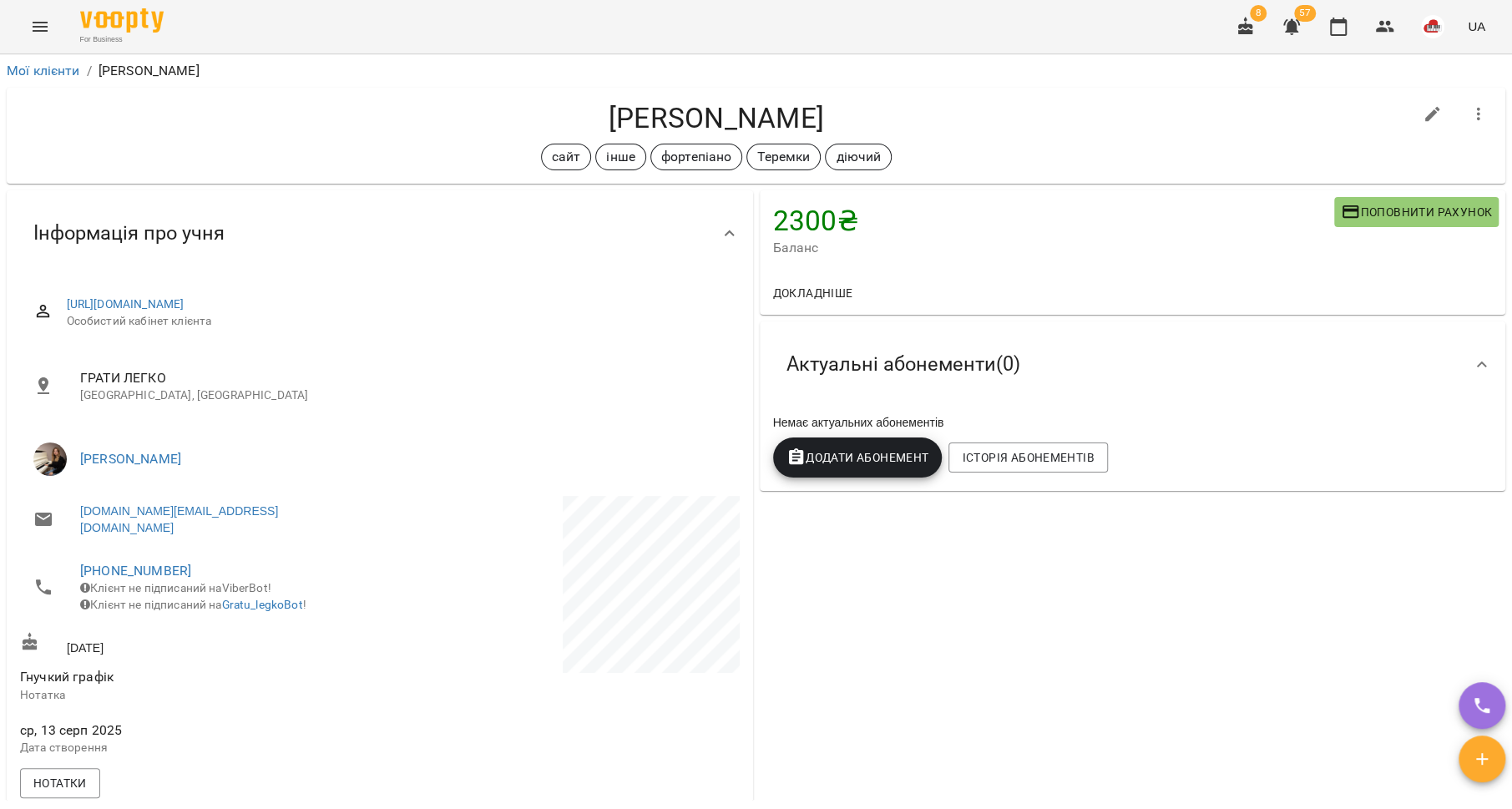
click at [804, 458] on span "Додати Абонемент" at bounding box center [858, 456] width 143 height 20
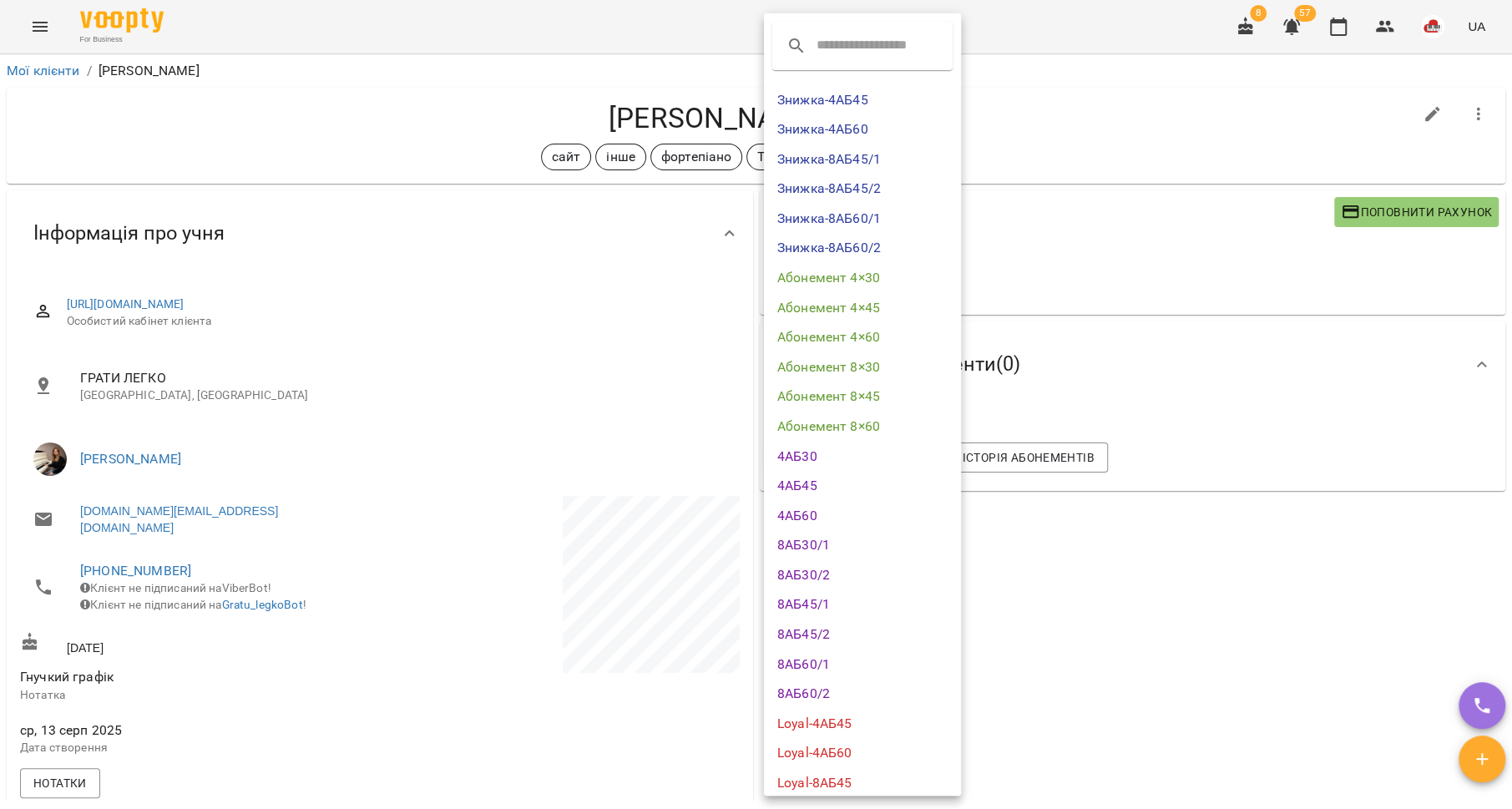
scroll to position [361, 0]
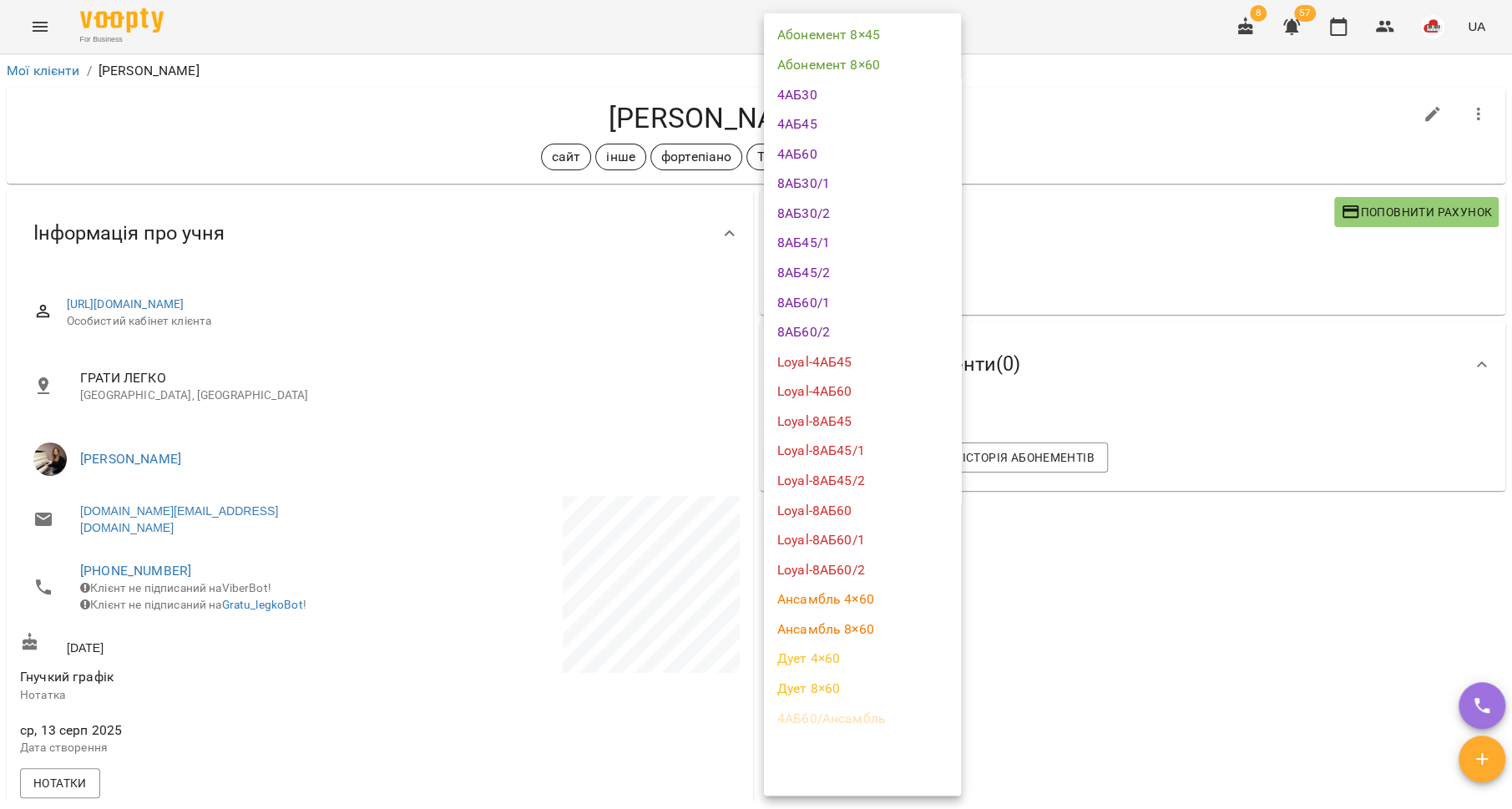
click at [847, 364] on li "Loyal-4АБ45" at bounding box center [862, 362] width 197 height 30
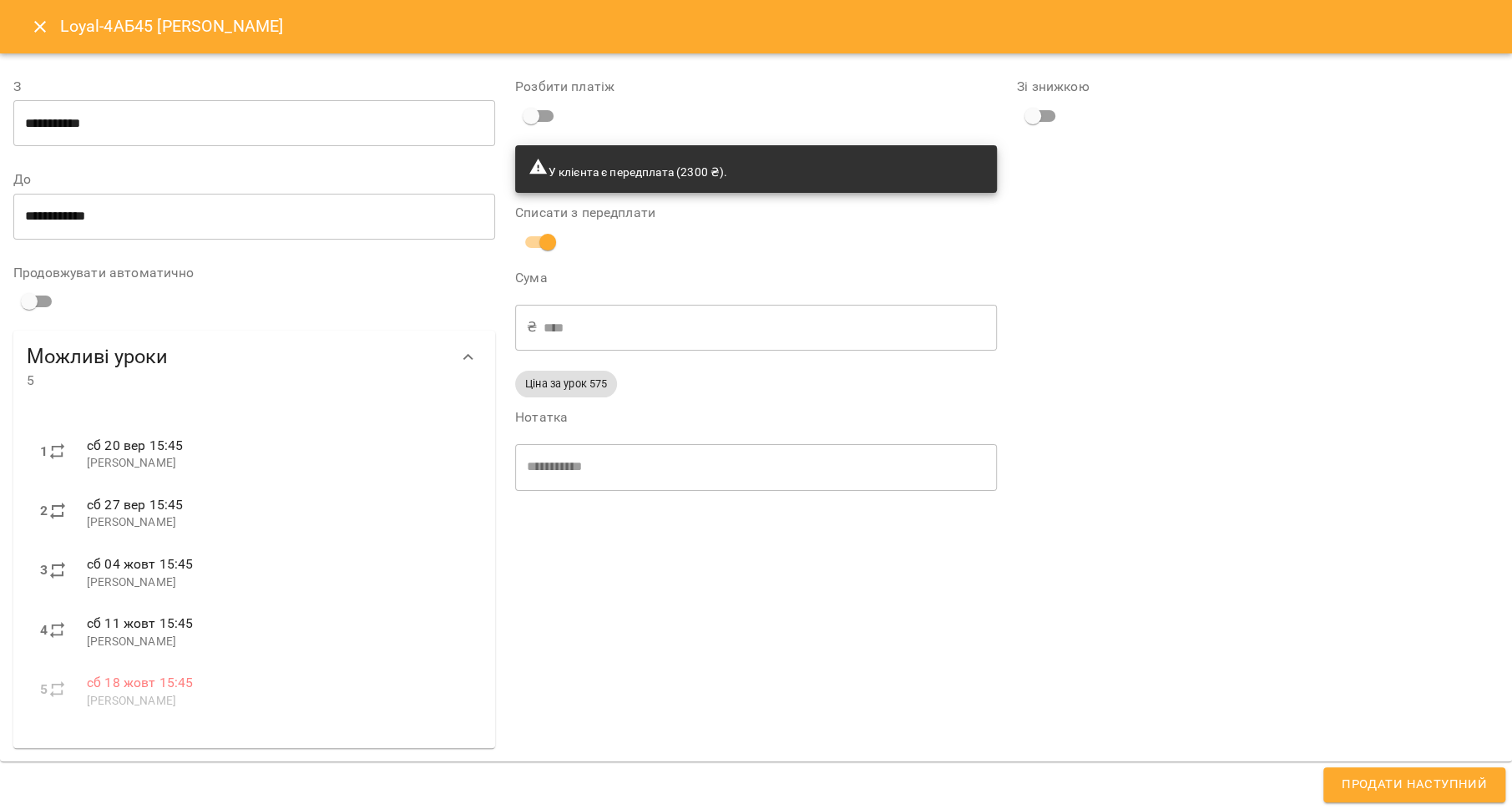
click at [1412, 788] on span "Продати наступний" at bounding box center [1415, 784] width 146 height 21
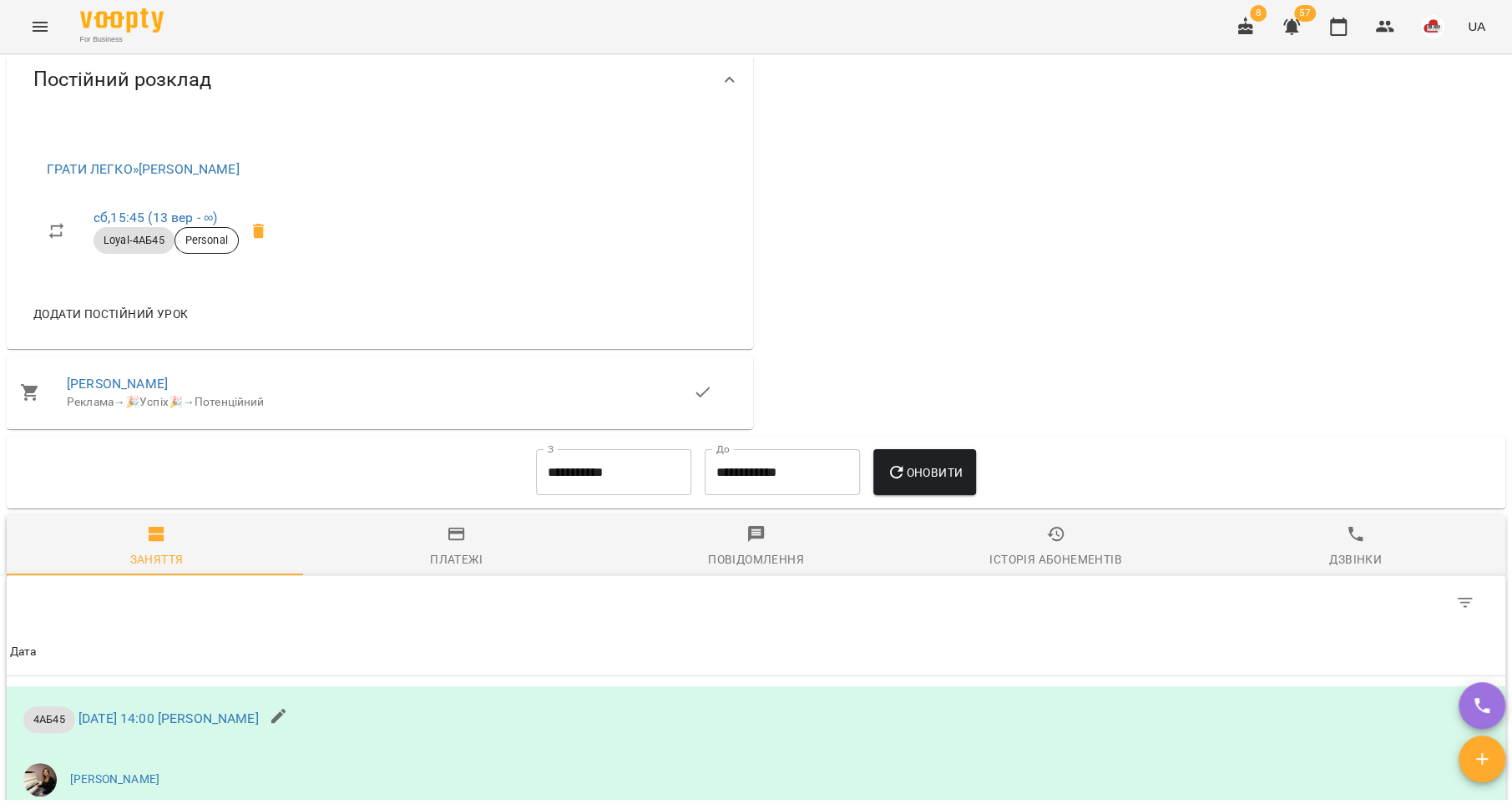
scroll to position [0, 0]
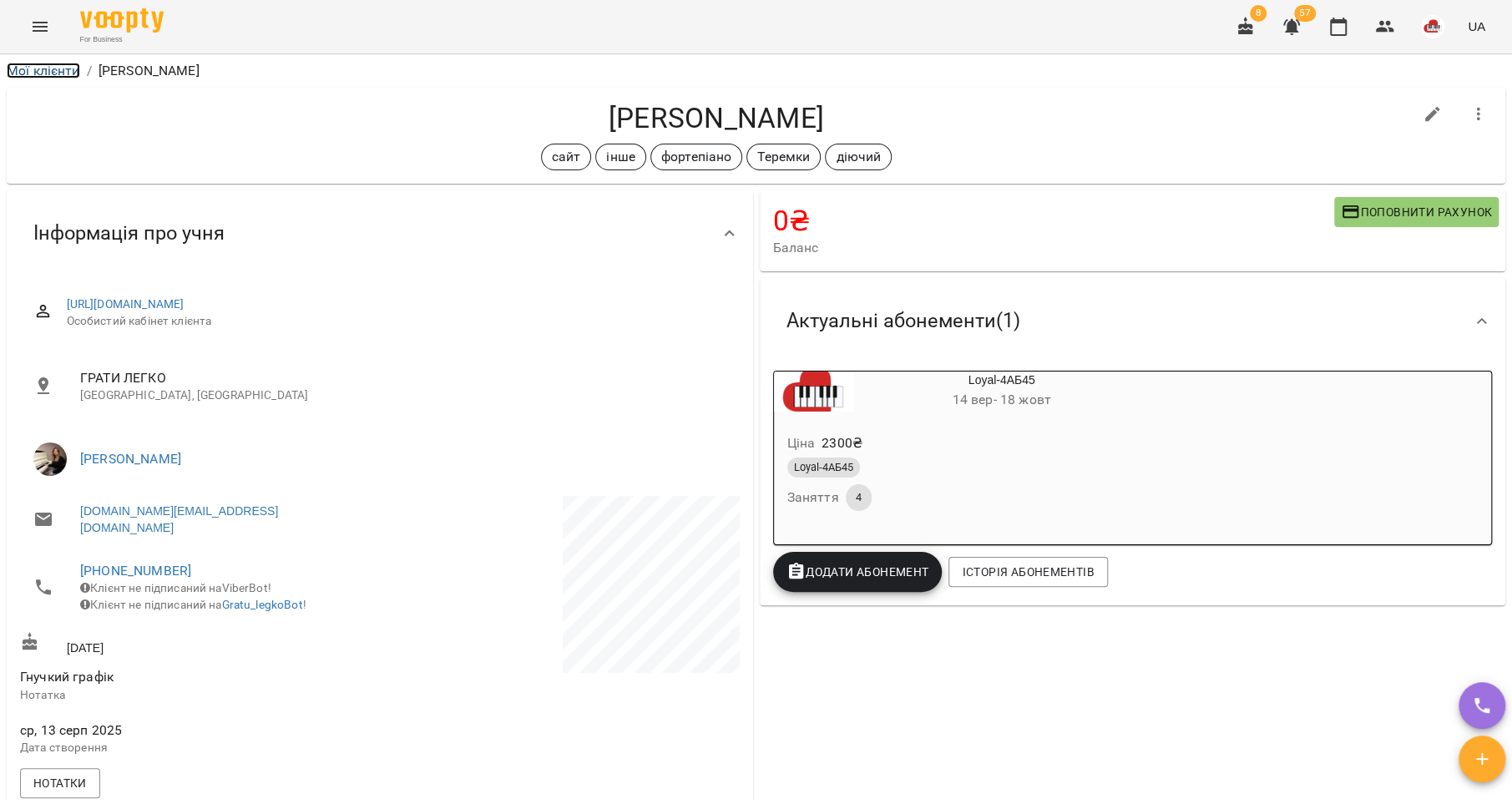
click at [49, 67] on link "Мої клієнти" at bounding box center [43, 70] width 74 height 16
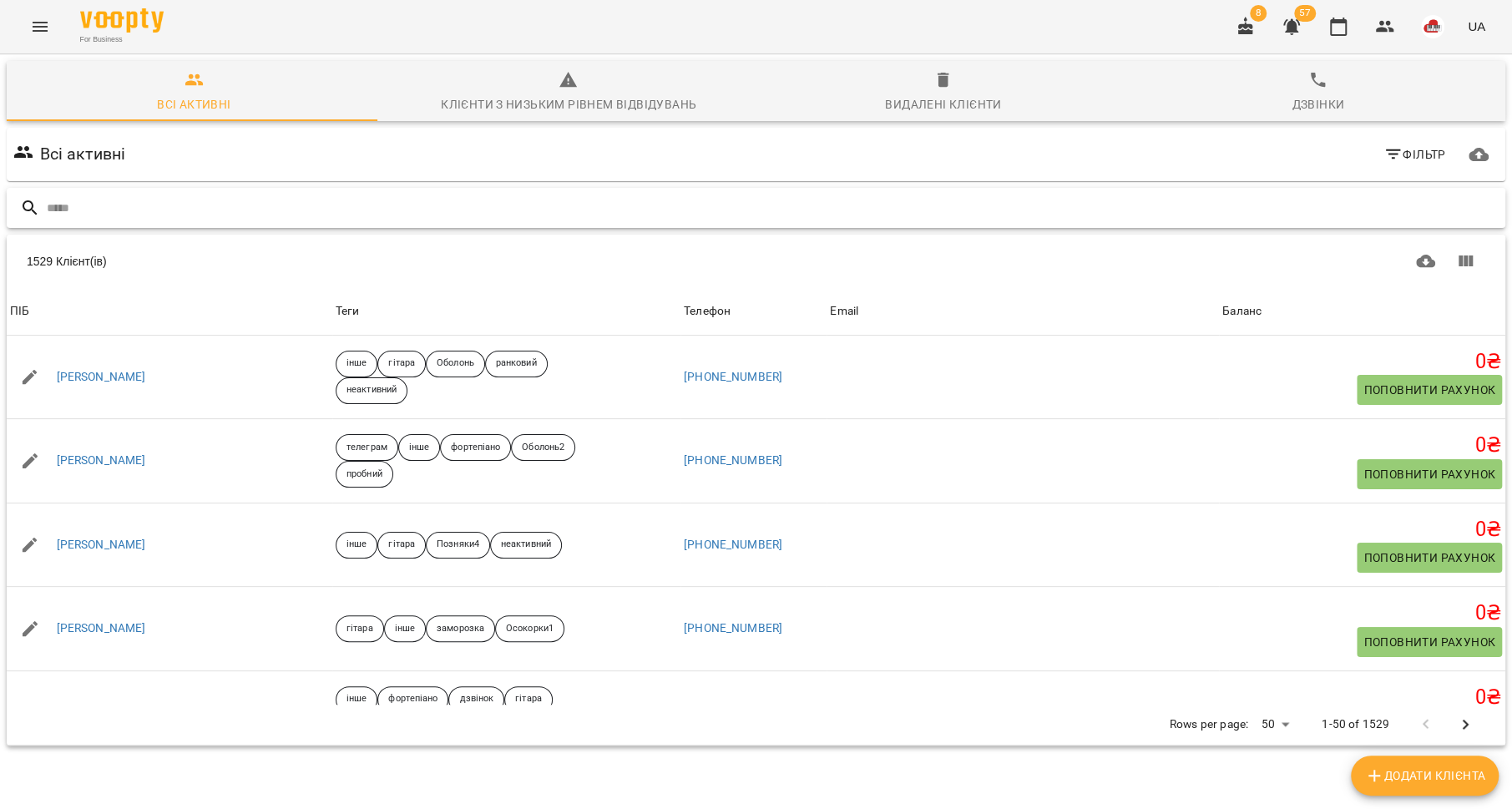
paste input "**********"
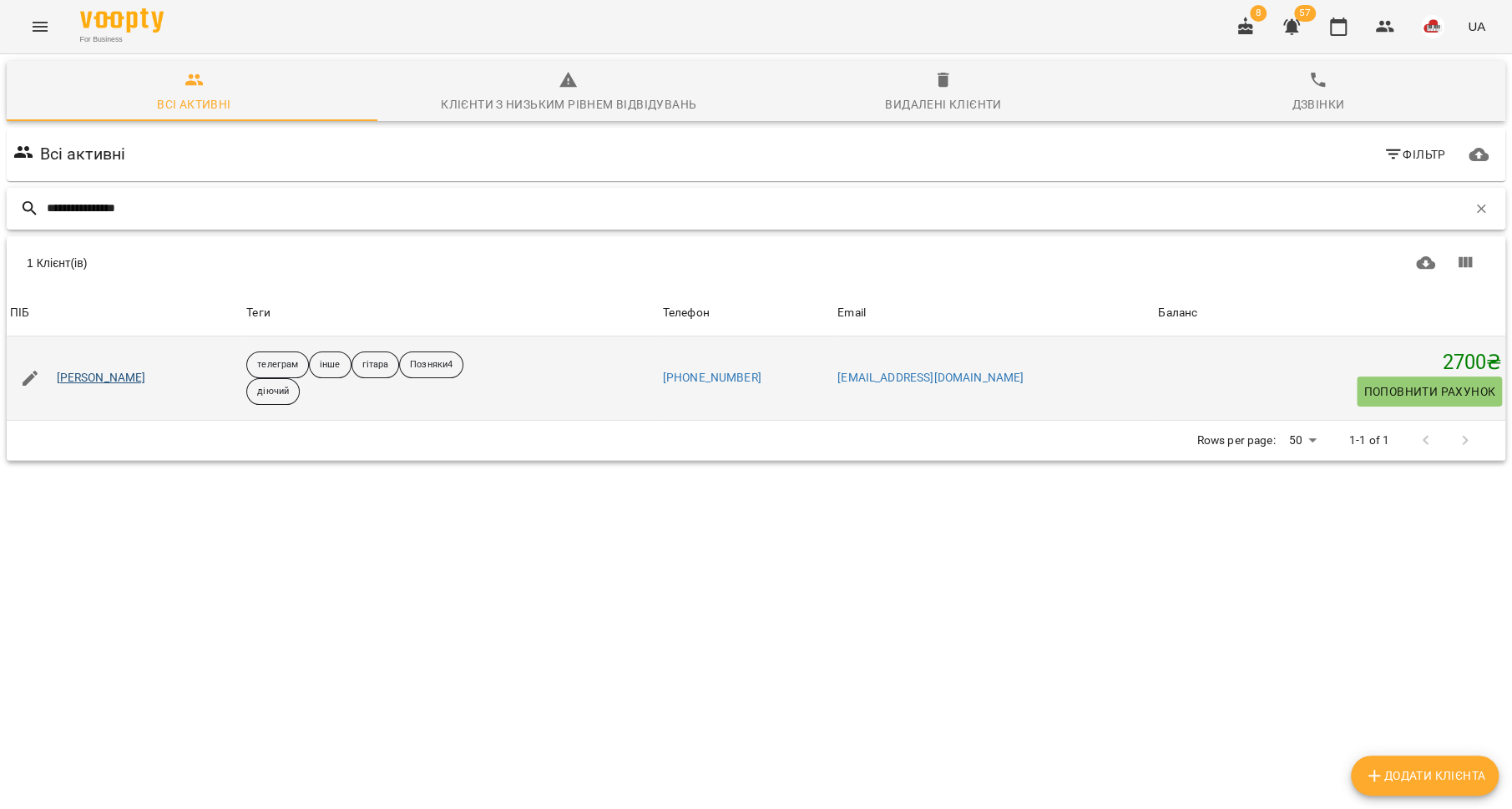
type input "**********"
click at [105, 377] on link "[PERSON_NAME]" at bounding box center [102, 378] width 90 height 17
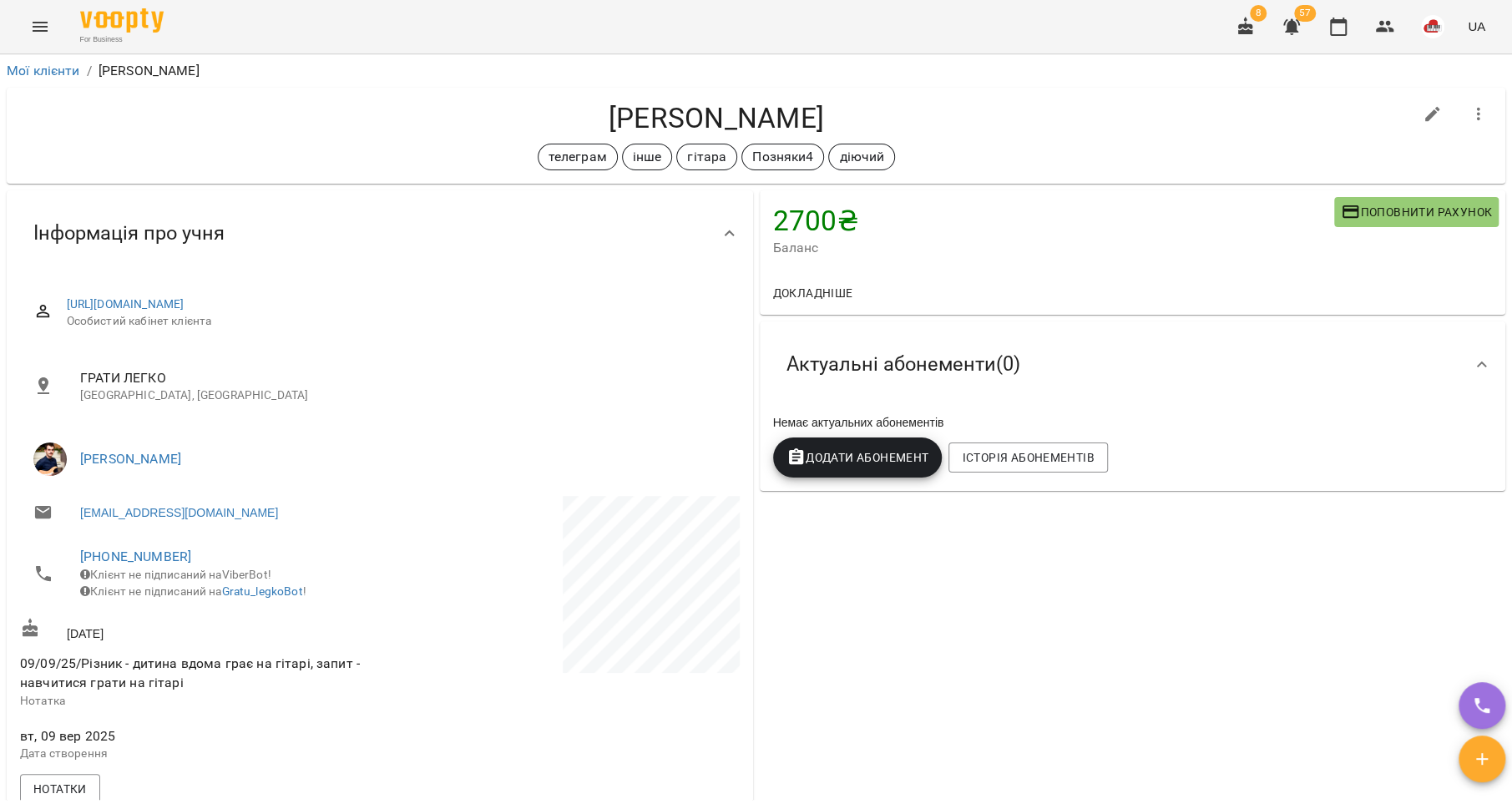
click at [860, 454] on span "Додати Абонемент" at bounding box center [858, 456] width 143 height 20
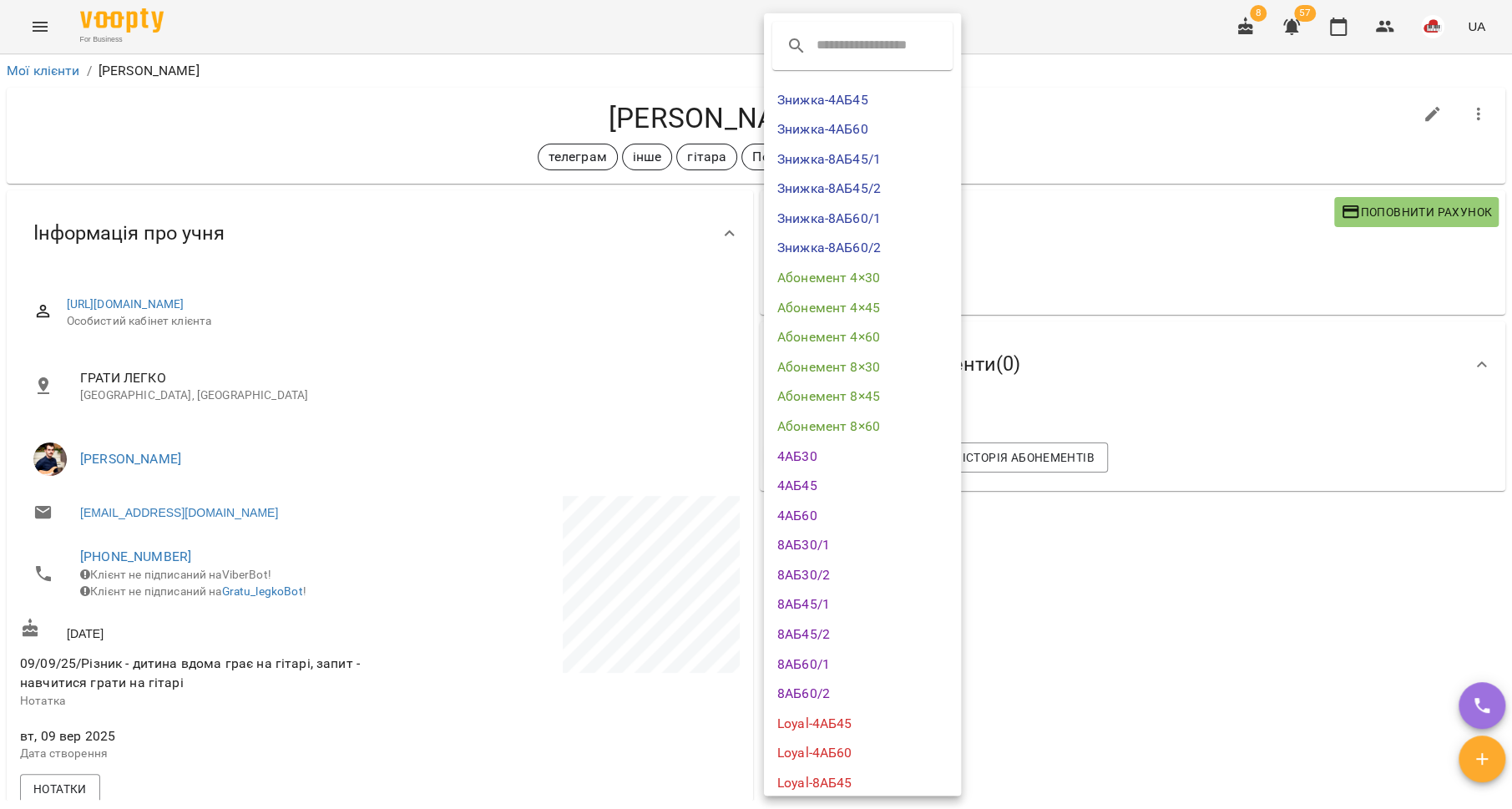
click at [858, 313] on li "Абонемент 4×45" at bounding box center [862, 308] width 197 height 30
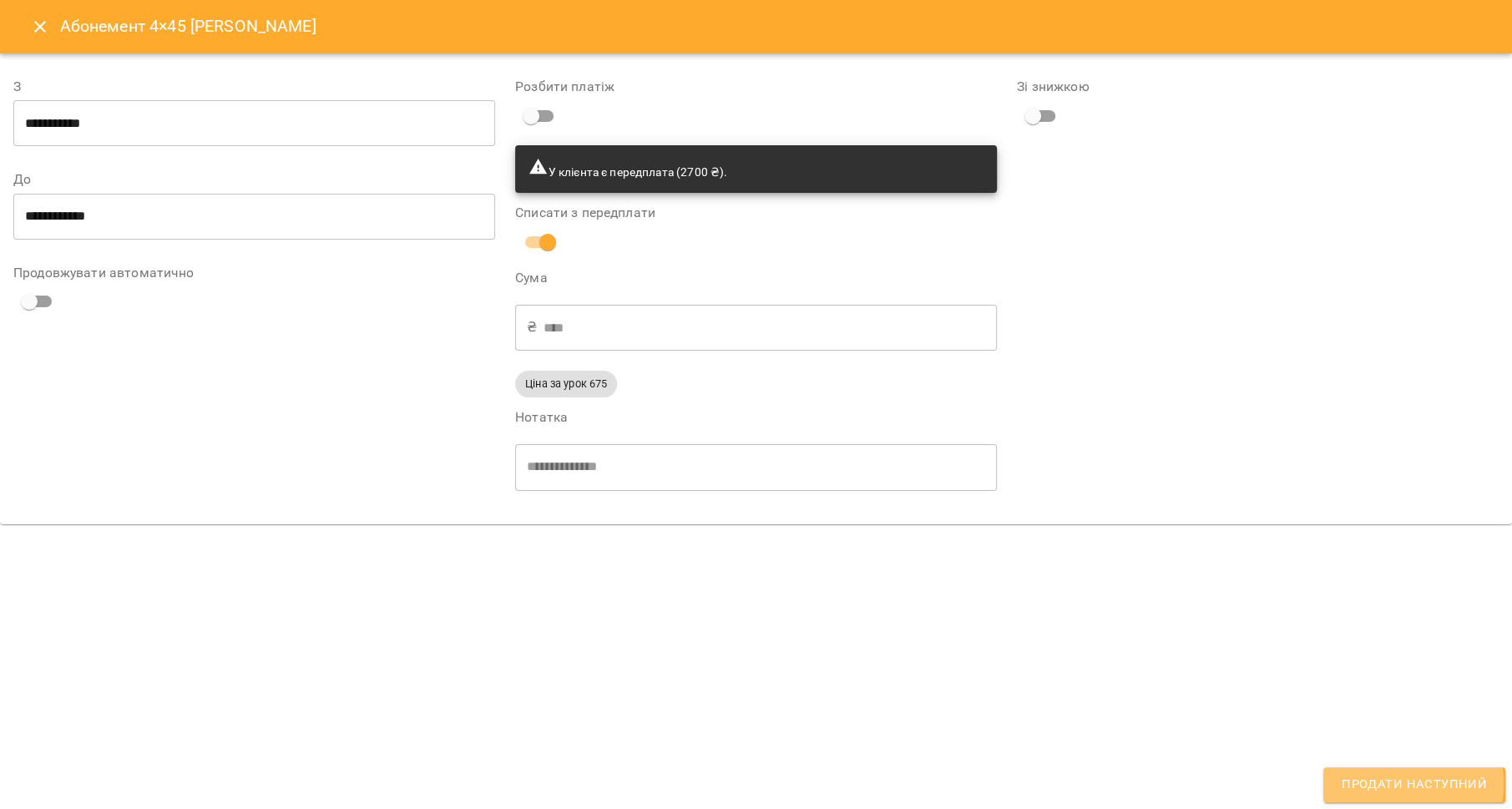
click at [1404, 785] on span "Продати наступний" at bounding box center [1415, 784] width 146 height 21
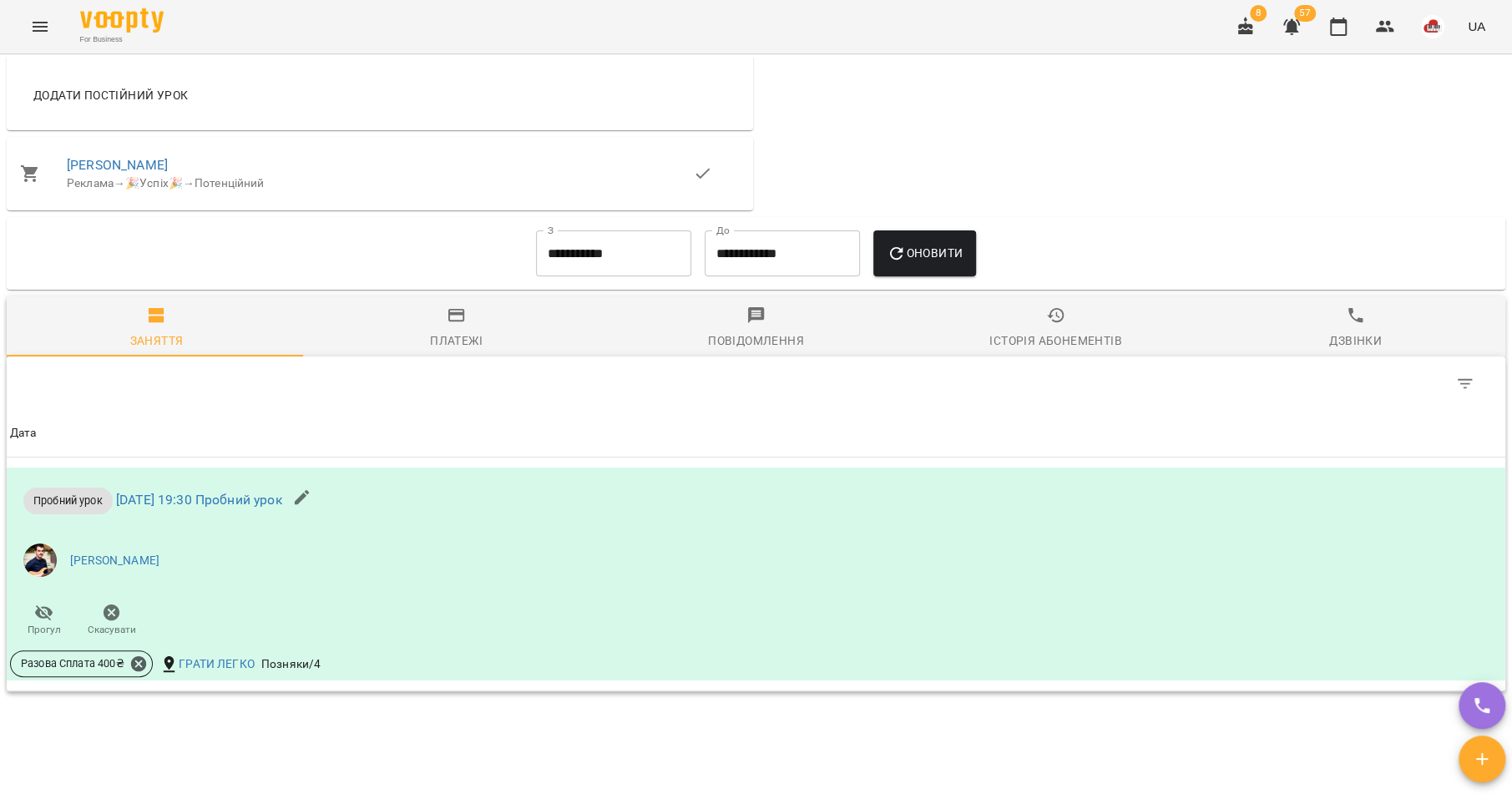
click at [424, 348] on span "Платежі" at bounding box center [456, 328] width 280 height 45
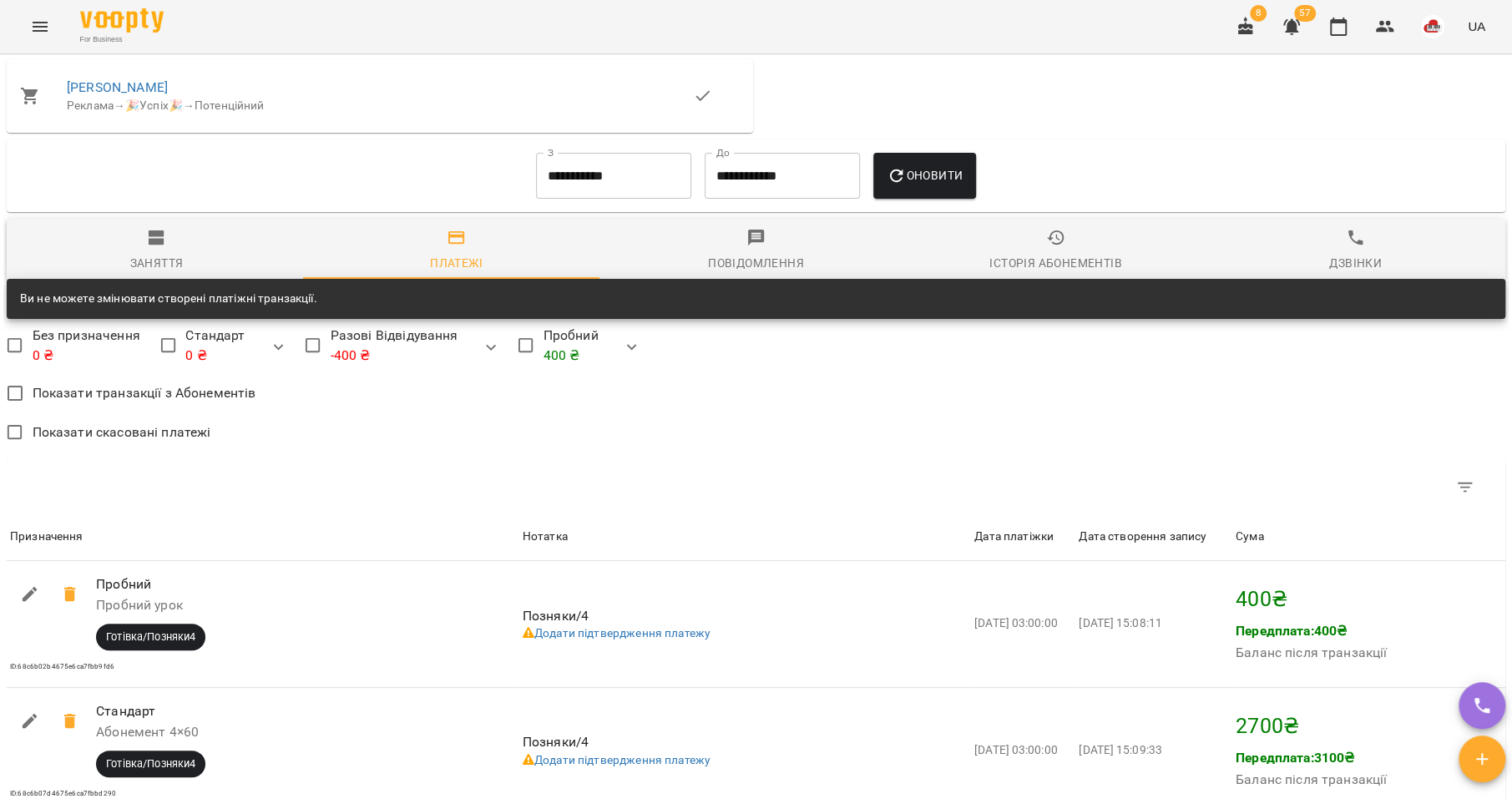
scroll to position [1022, 0]
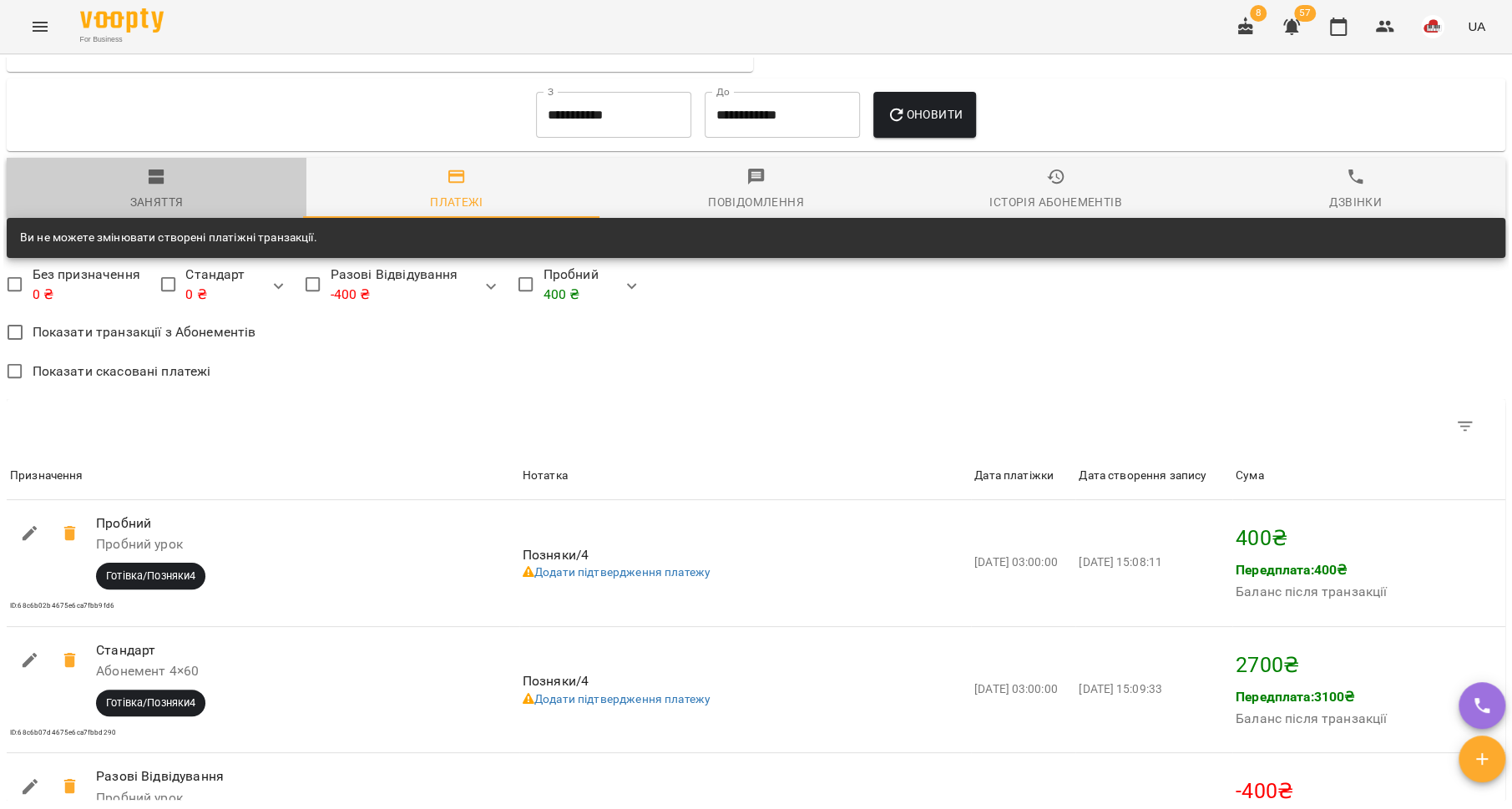
click at [184, 202] on span "Заняття" at bounding box center [157, 189] width 280 height 45
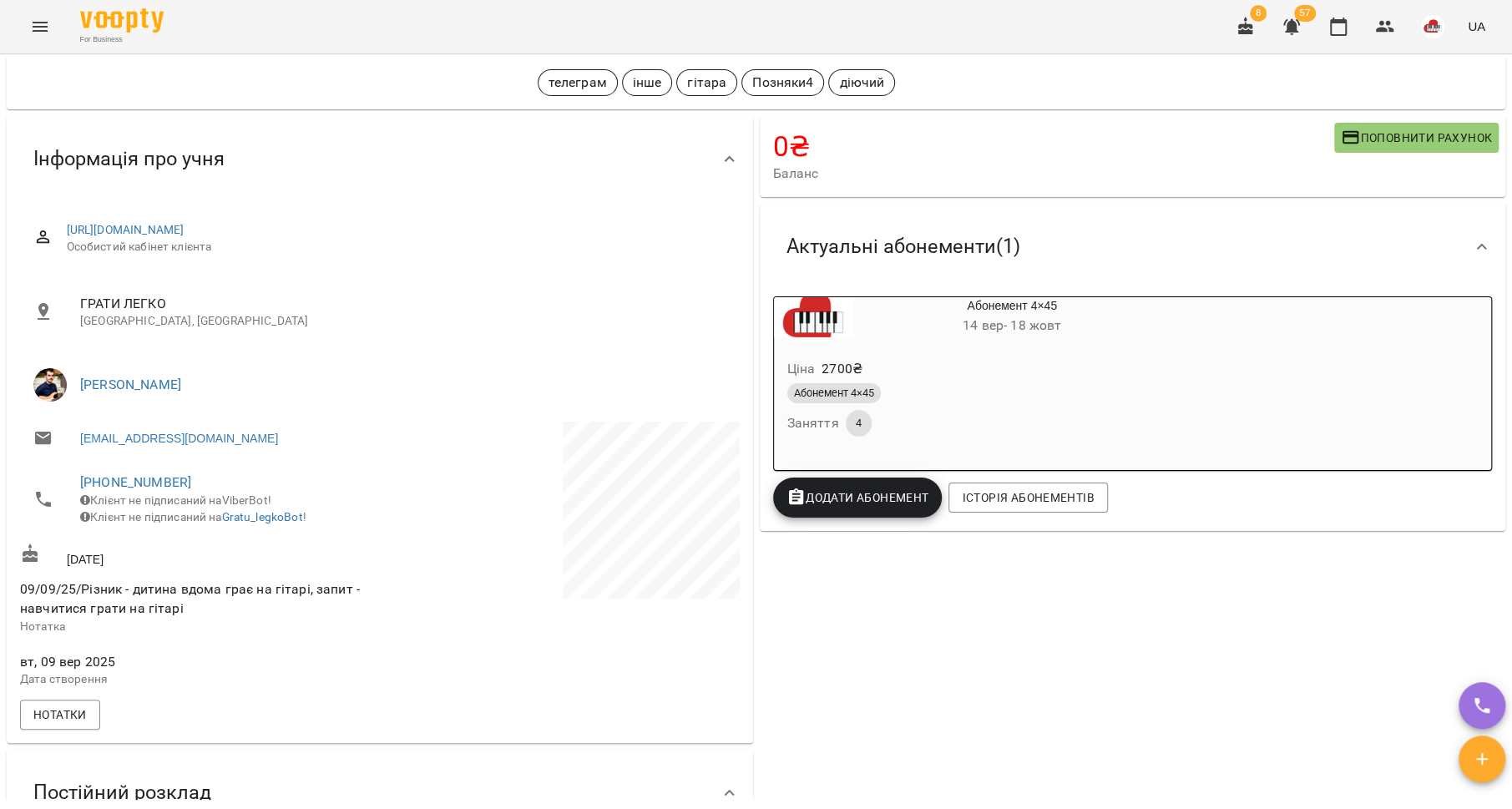
scroll to position [0, 0]
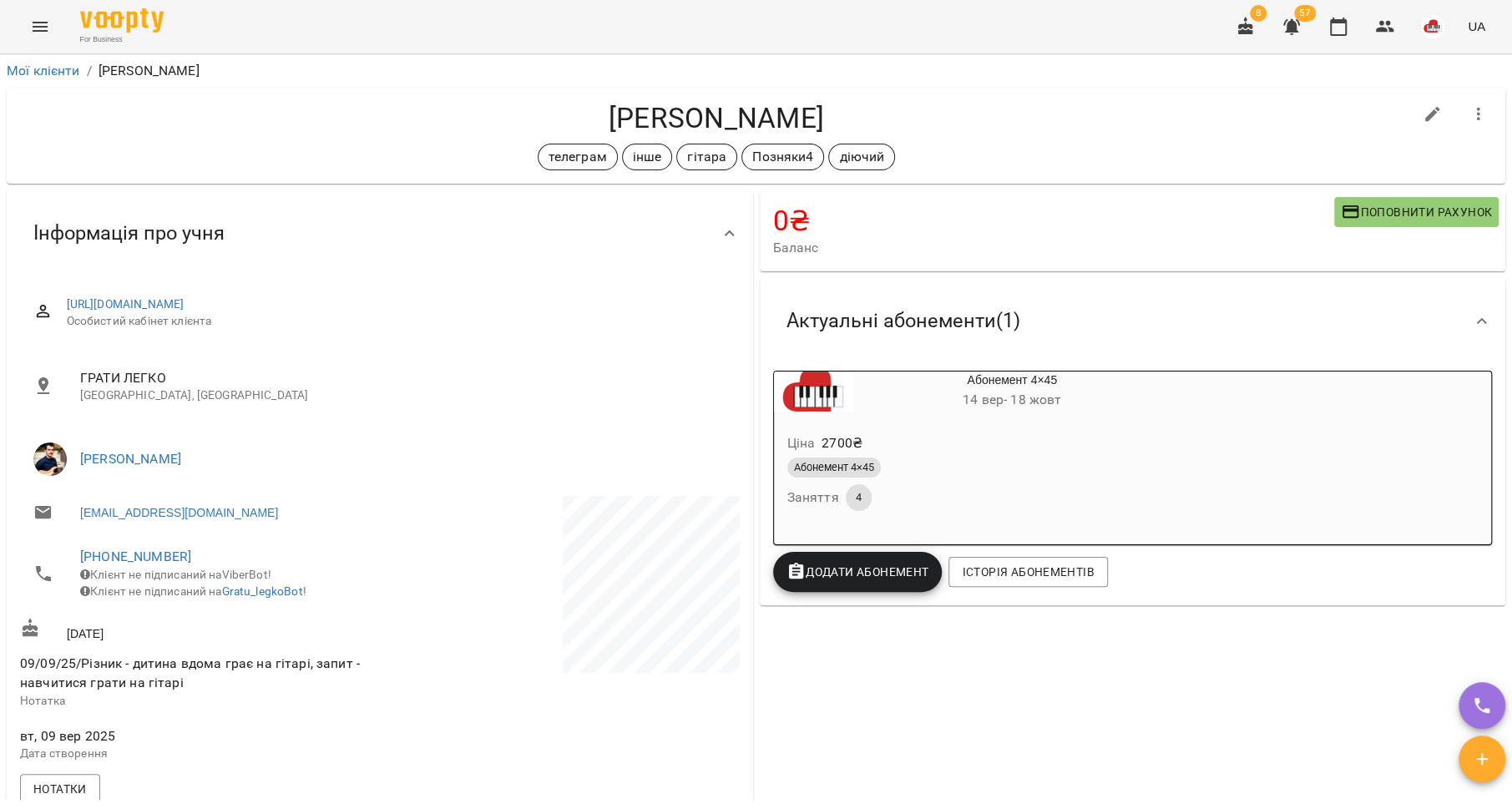
click at [875, 439] on div "Ціна 2700 ₴" at bounding box center [972, 443] width 376 height 30
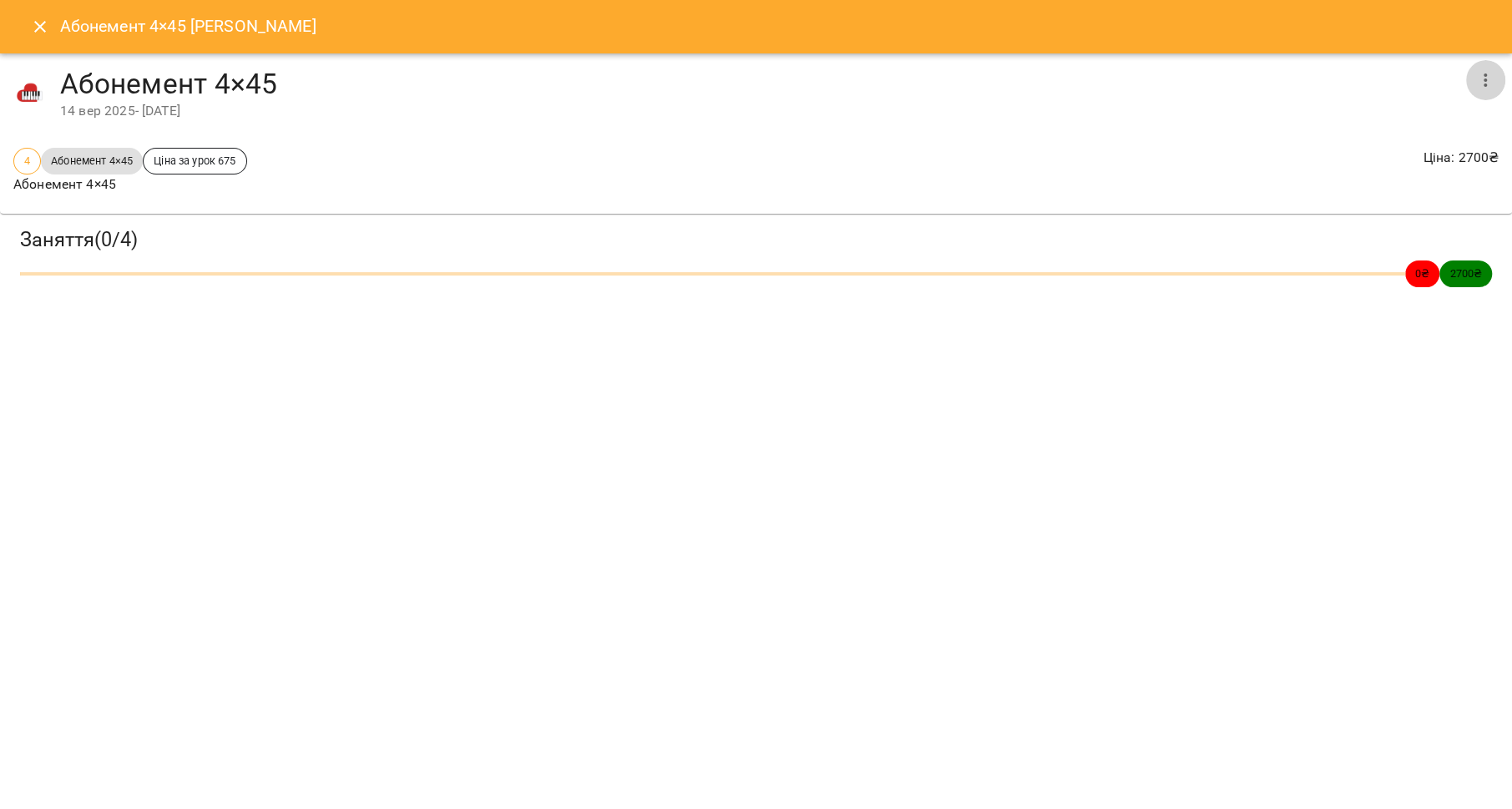
click at [1485, 79] on icon "button" at bounding box center [1486, 80] width 4 height 13
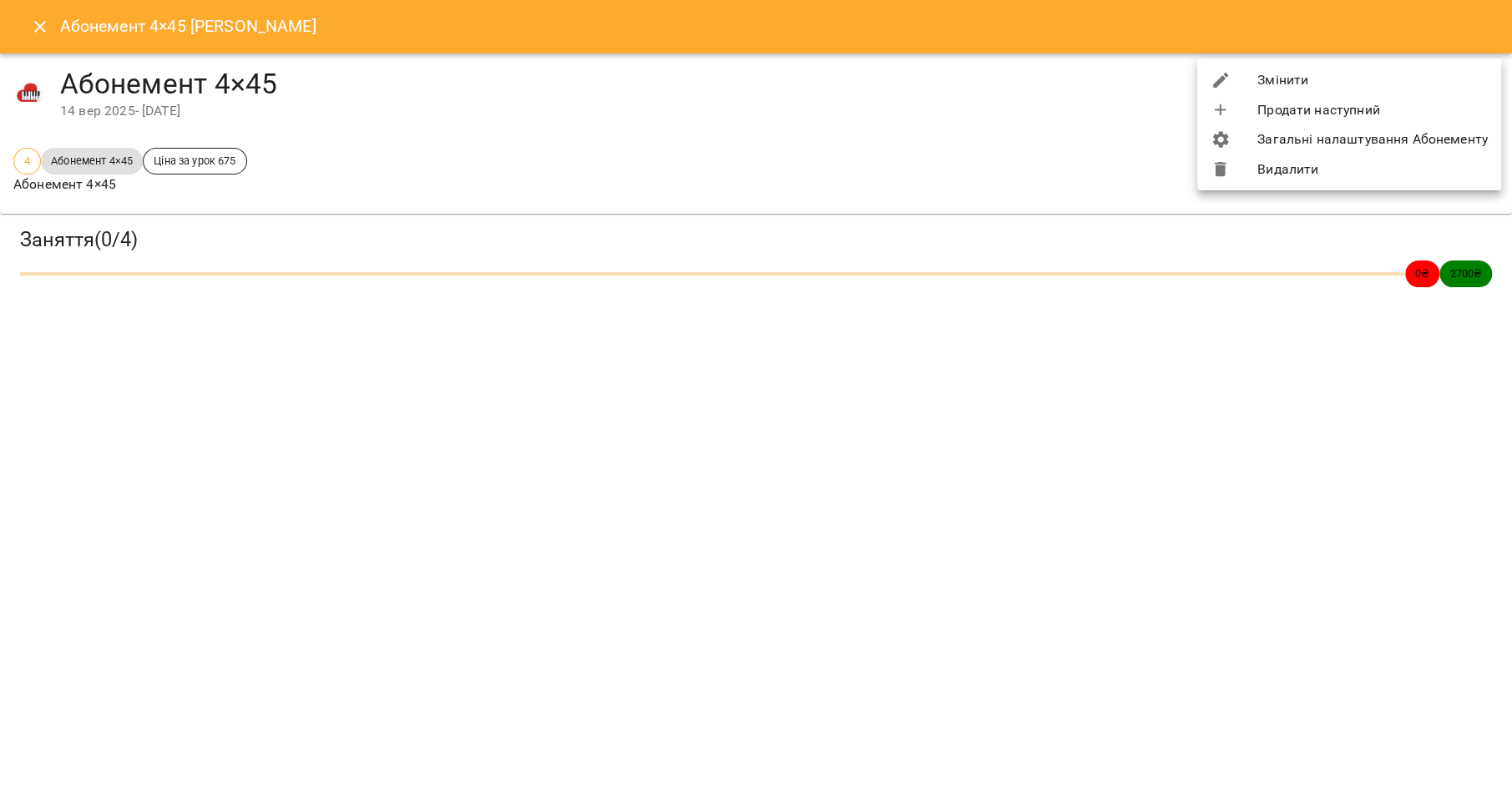
click at [1345, 161] on li "Видалити" at bounding box center [1350, 169] width 304 height 30
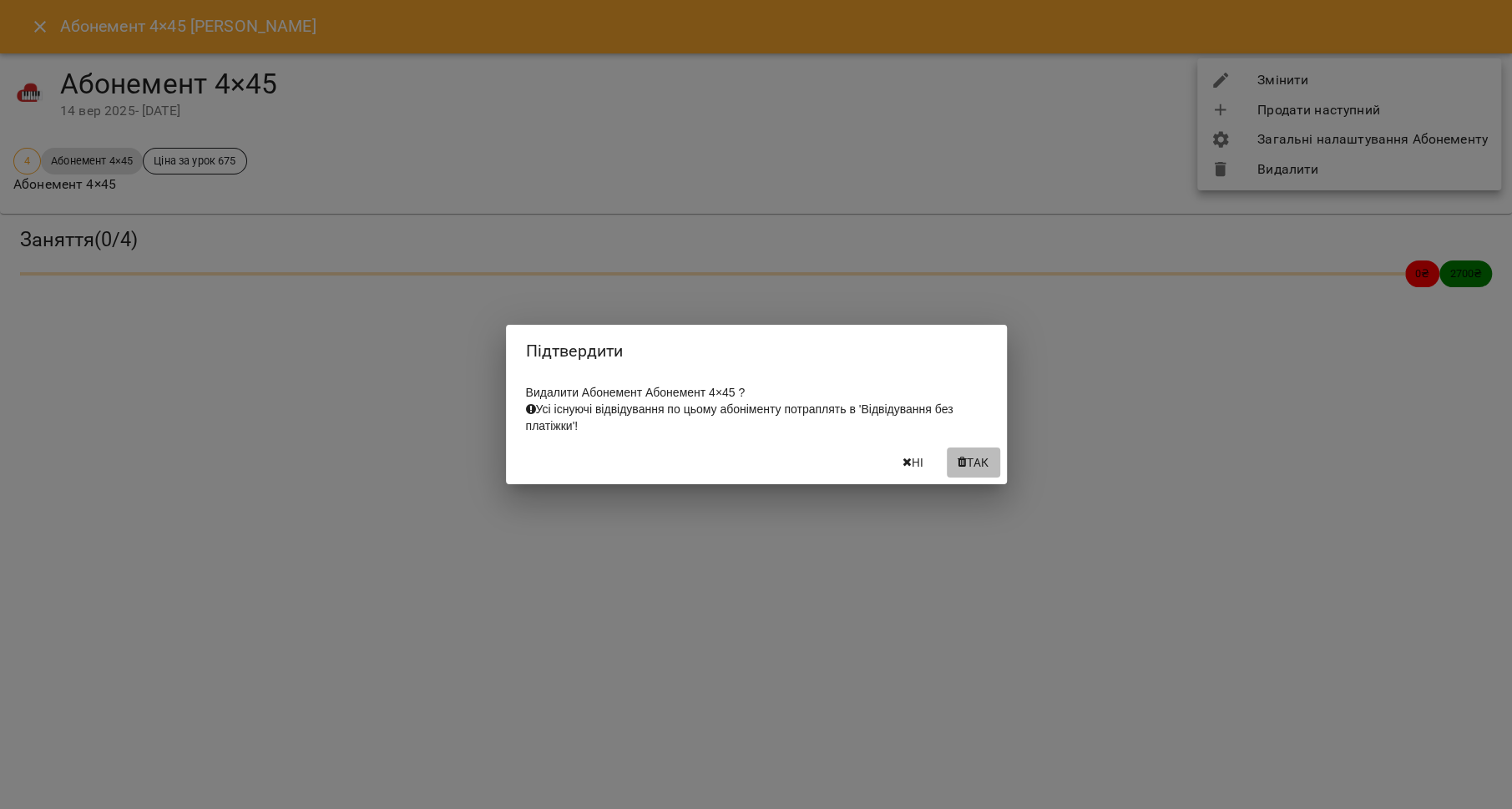
click at [981, 471] on span "Так" at bounding box center [977, 462] width 21 height 20
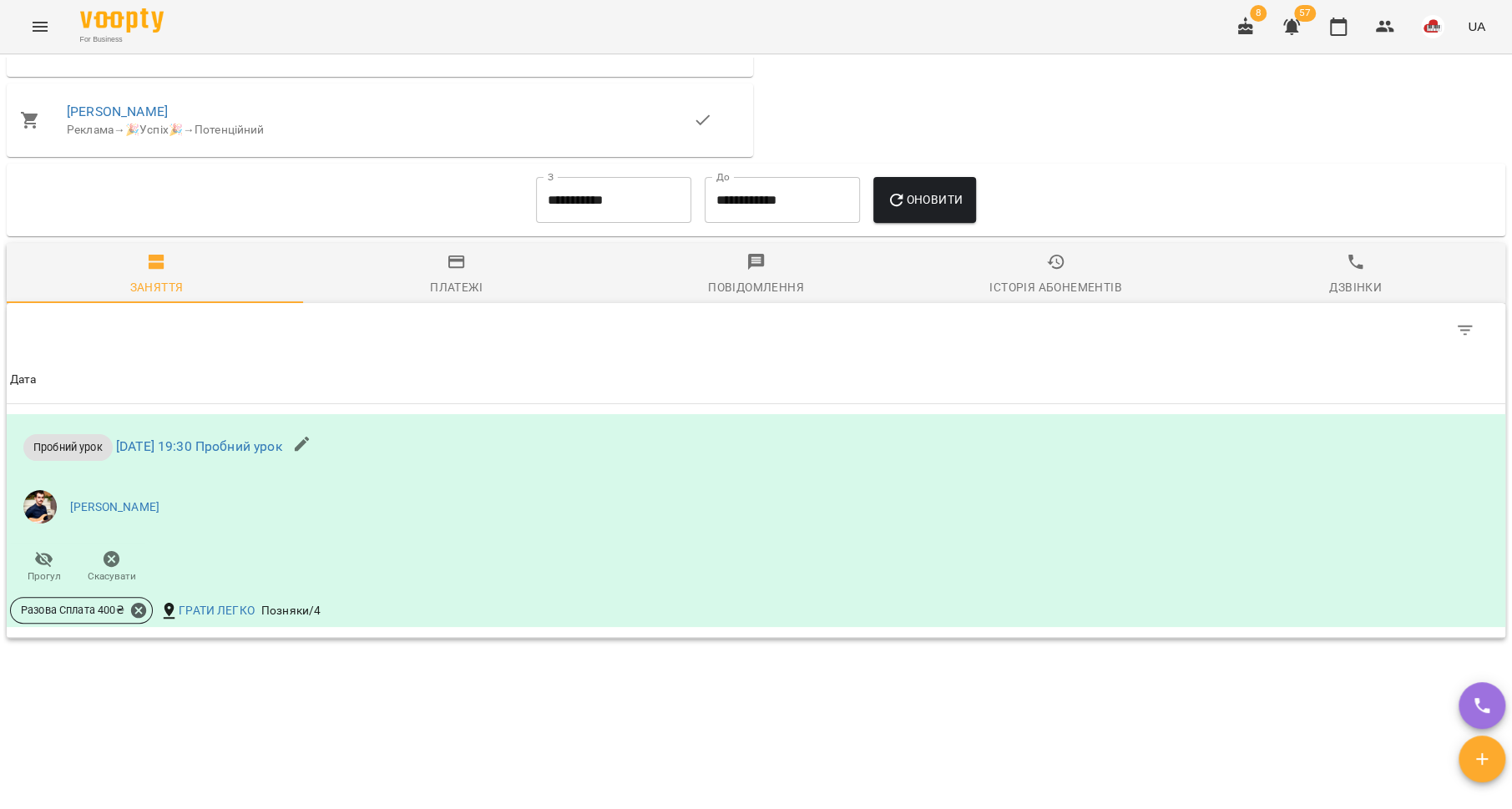
click at [457, 269] on icon "button" at bounding box center [456, 262] width 17 height 13
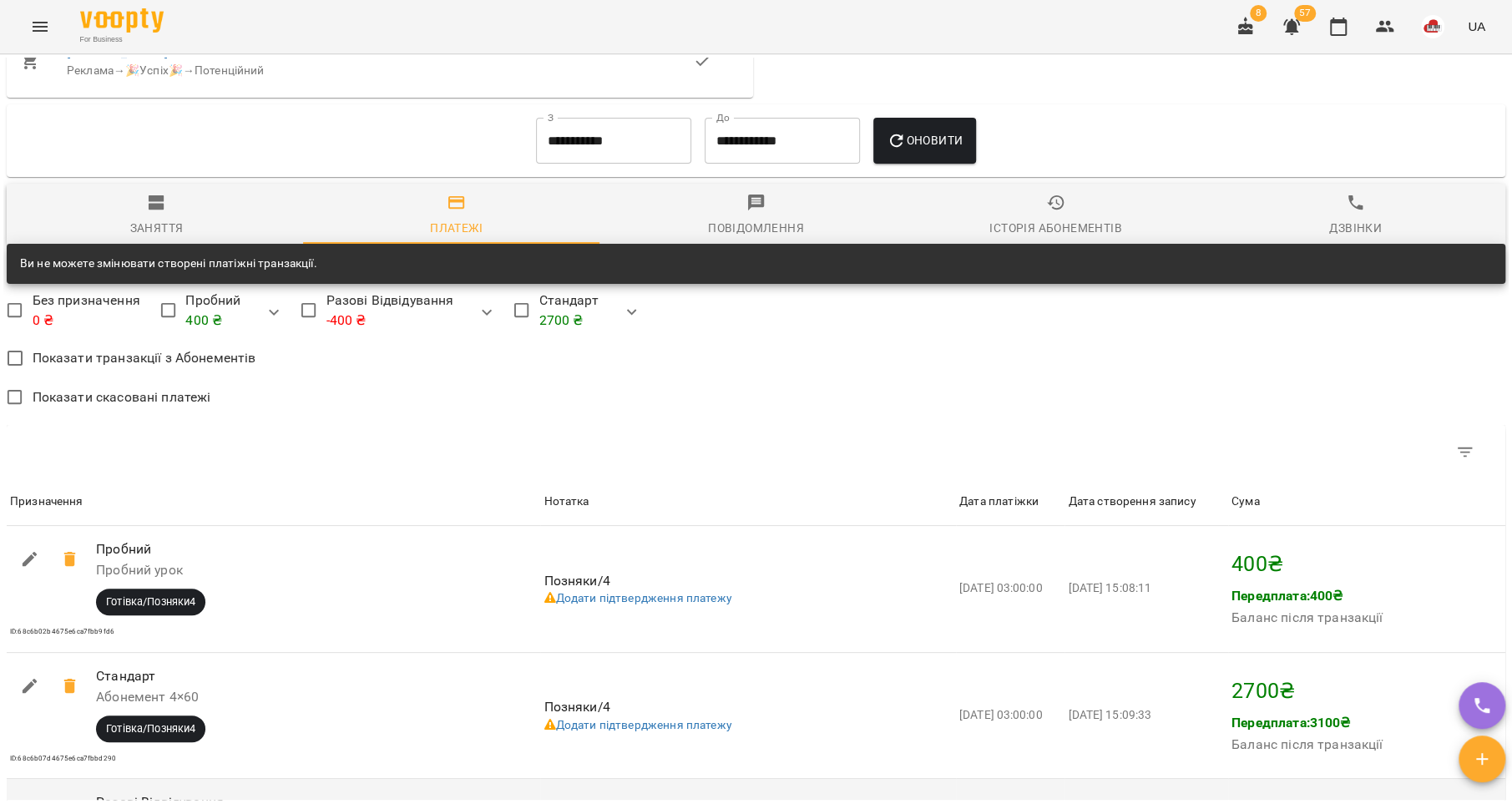
scroll to position [1316, 0]
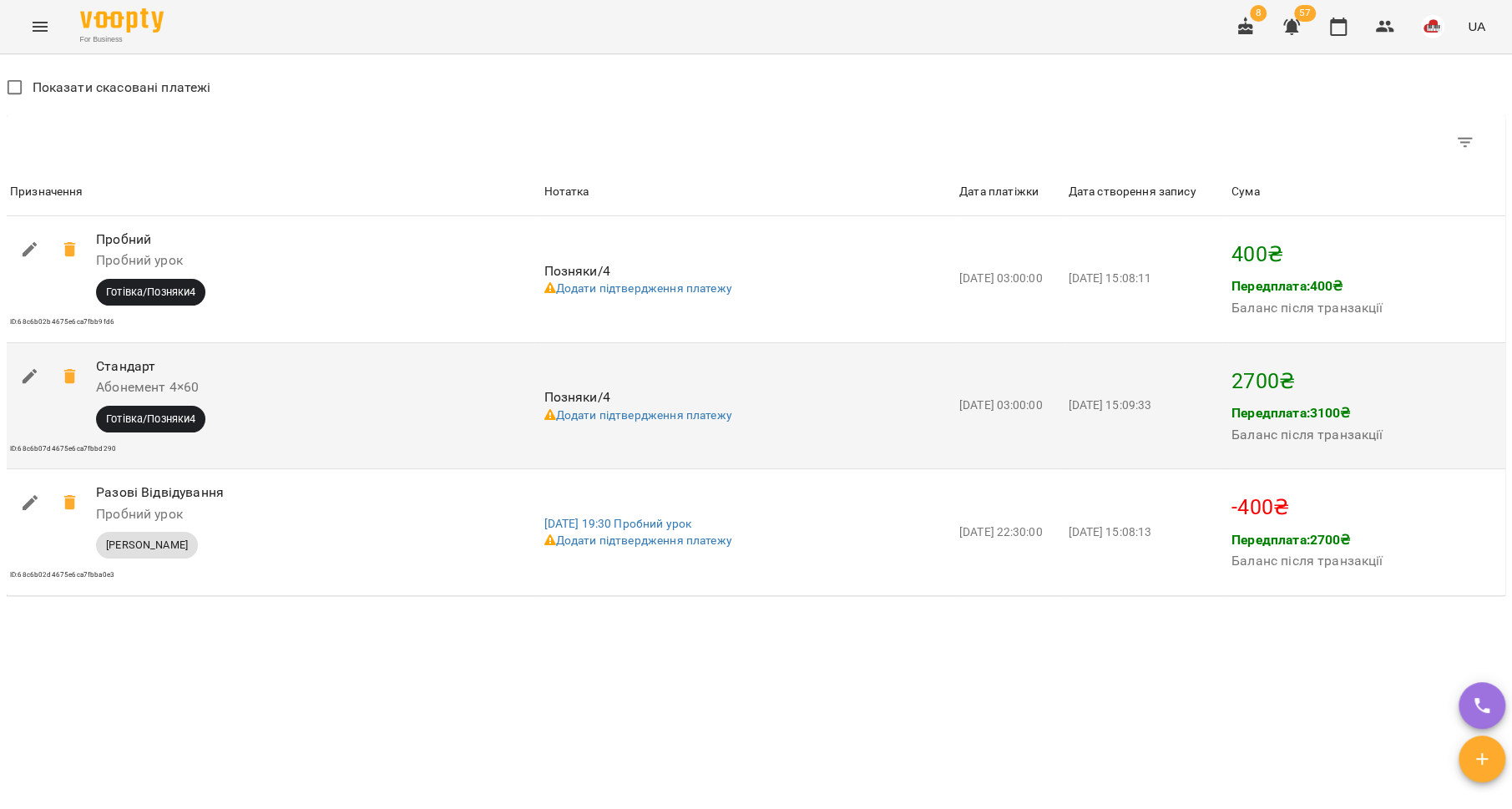
click at [69, 382] on icon at bounding box center [69, 376] width 12 height 15
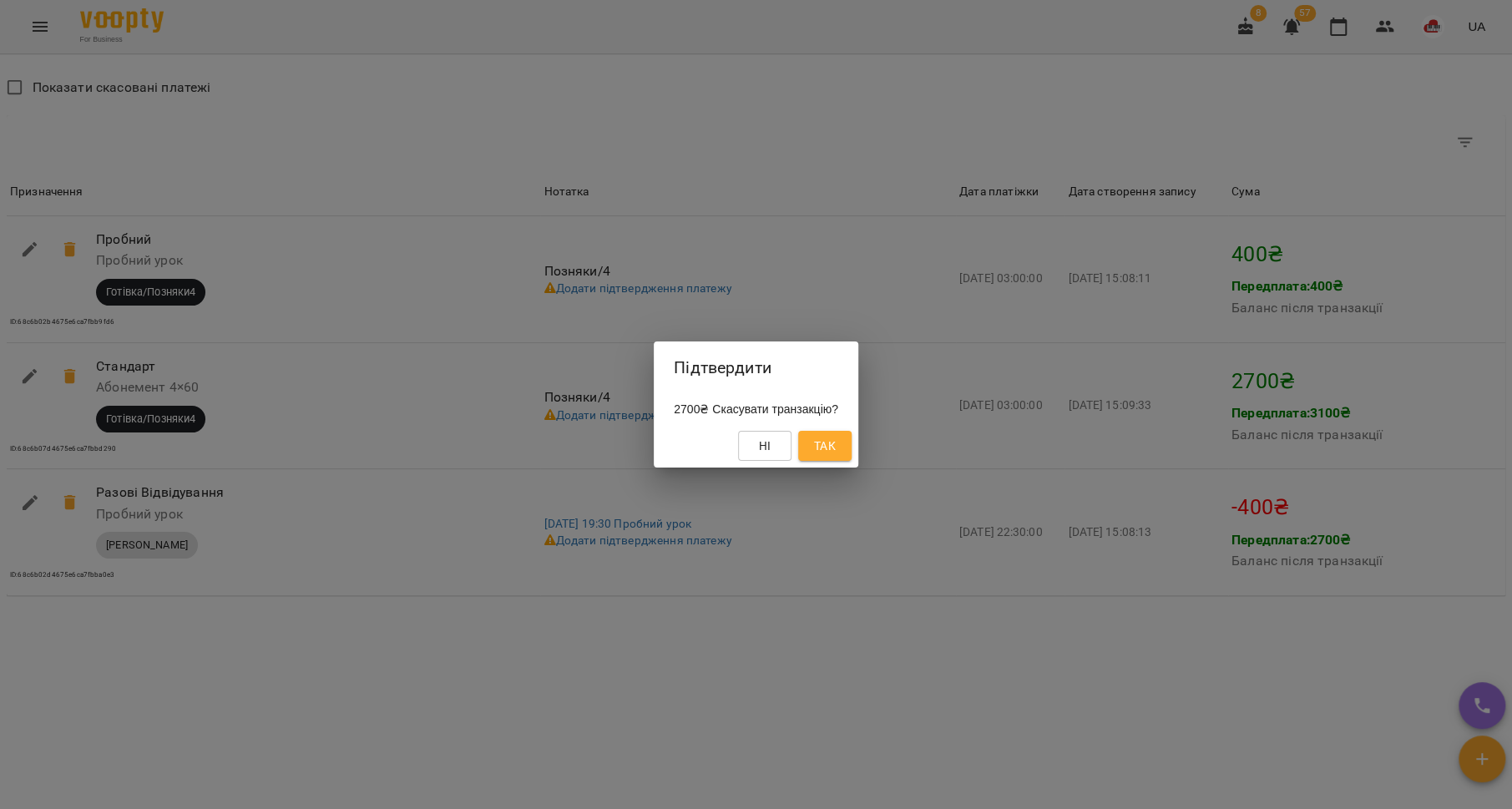
click at [835, 449] on span "Так" at bounding box center [824, 445] width 21 height 20
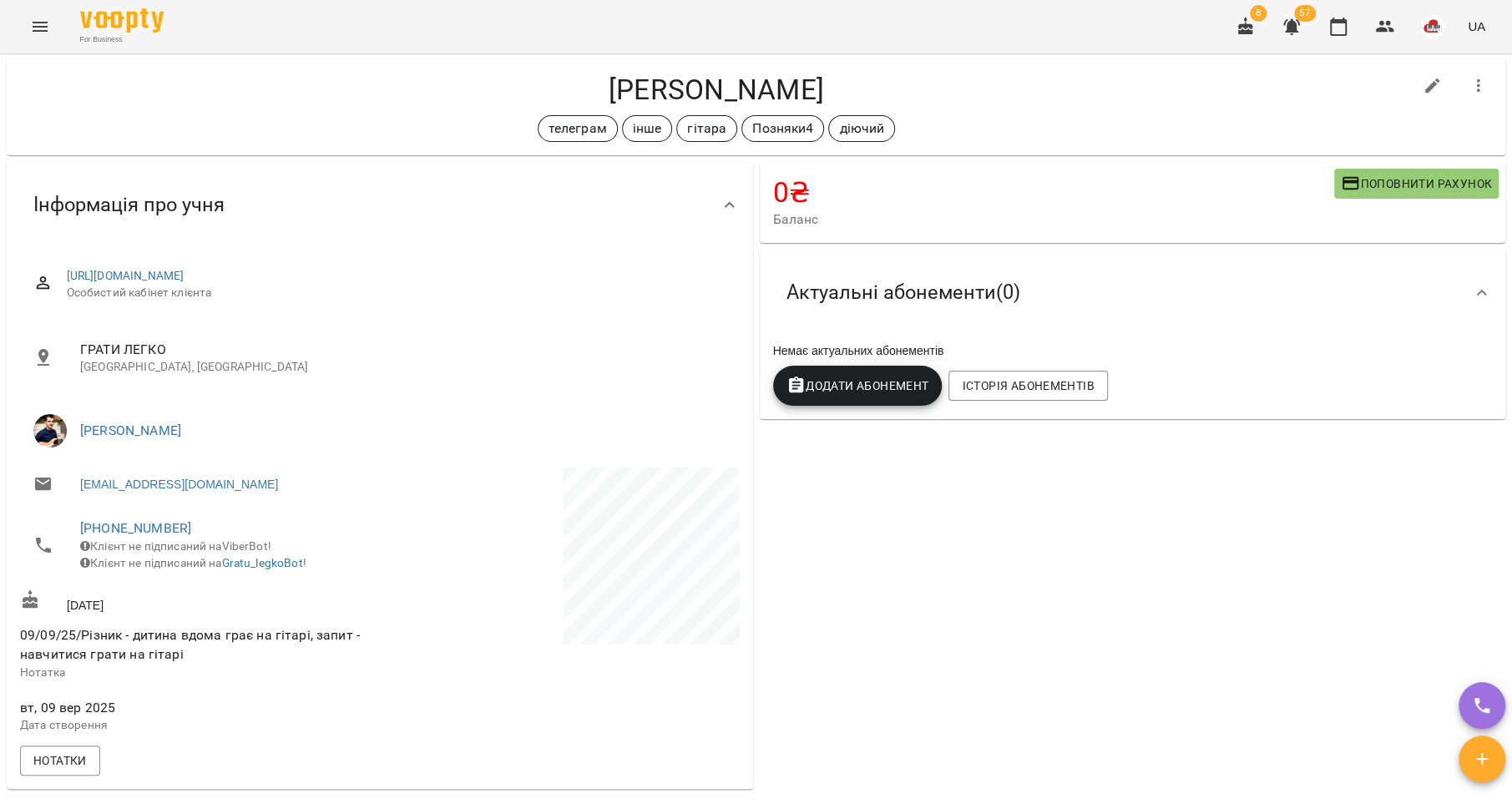
scroll to position [0, 0]
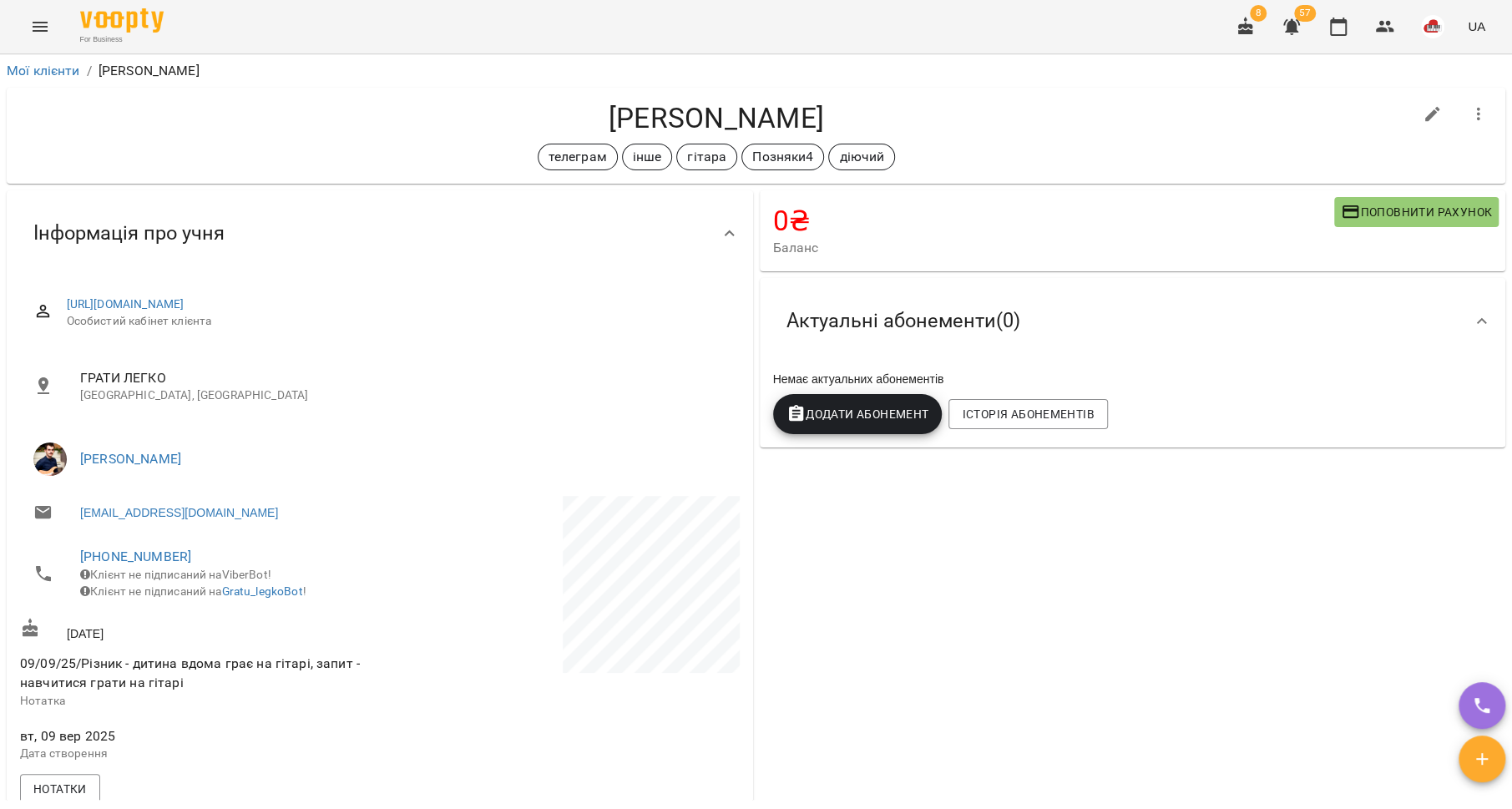
click at [835, 422] on span "Додати Абонемент" at bounding box center [858, 413] width 143 height 20
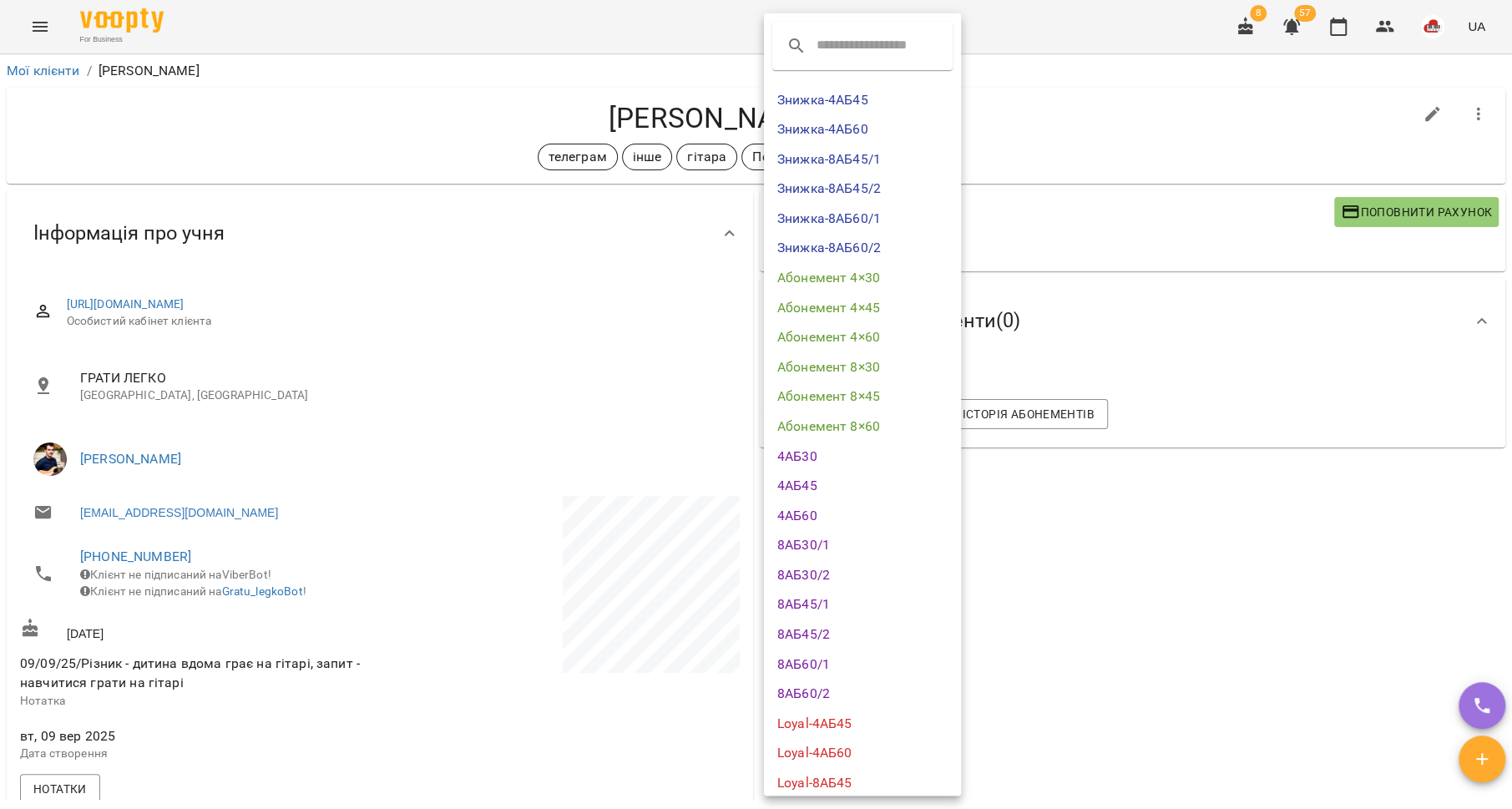
click at [1144, 566] on div at bounding box center [756, 404] width 1512 height 809
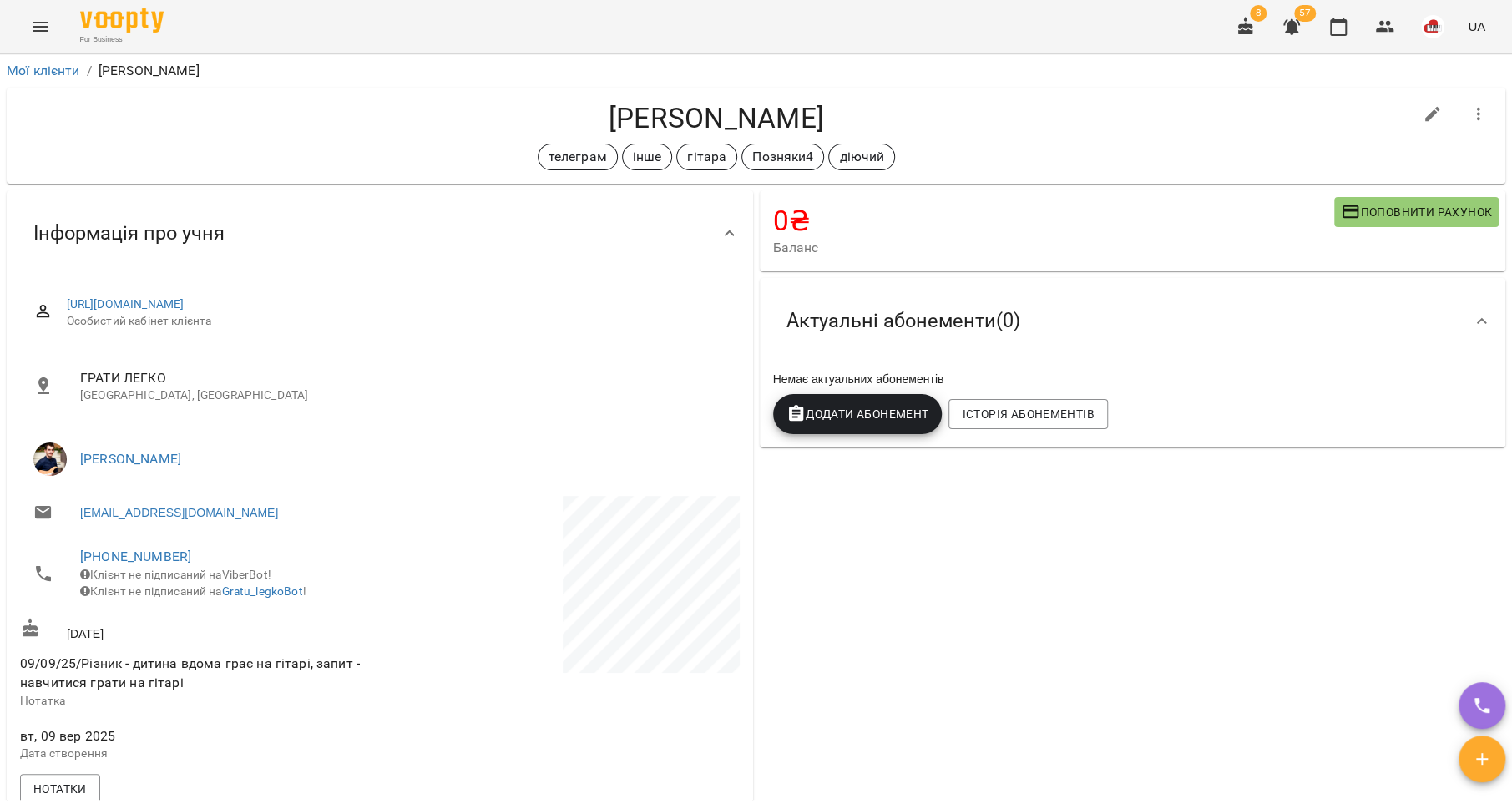
click at [1366, 202] on span "Поповнити рахунок" at bounding box center [1417, 211] width 151 height 20
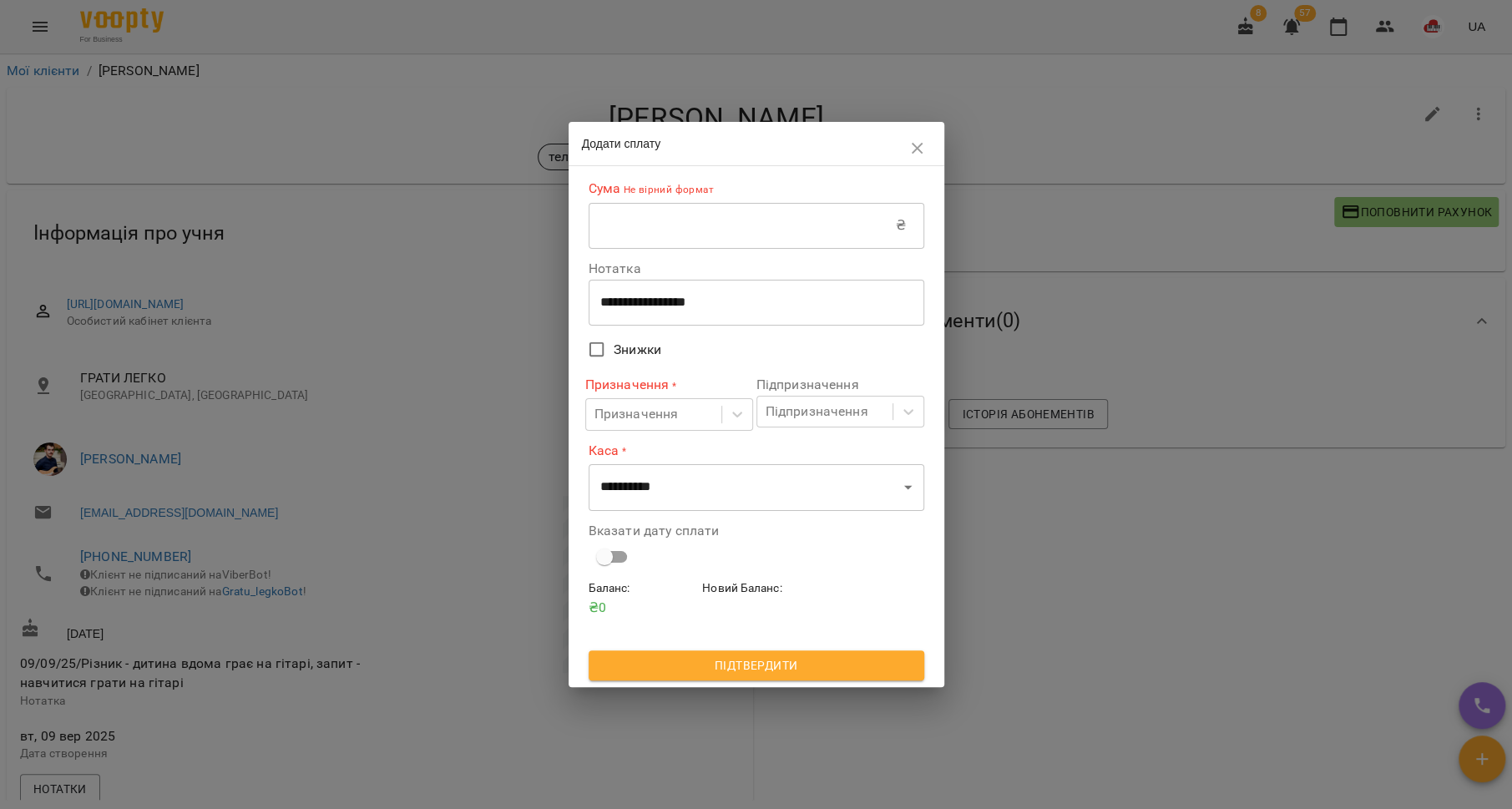
click at [744, 216] on input "text" at bounding box center [742, 225] width 307 height 47
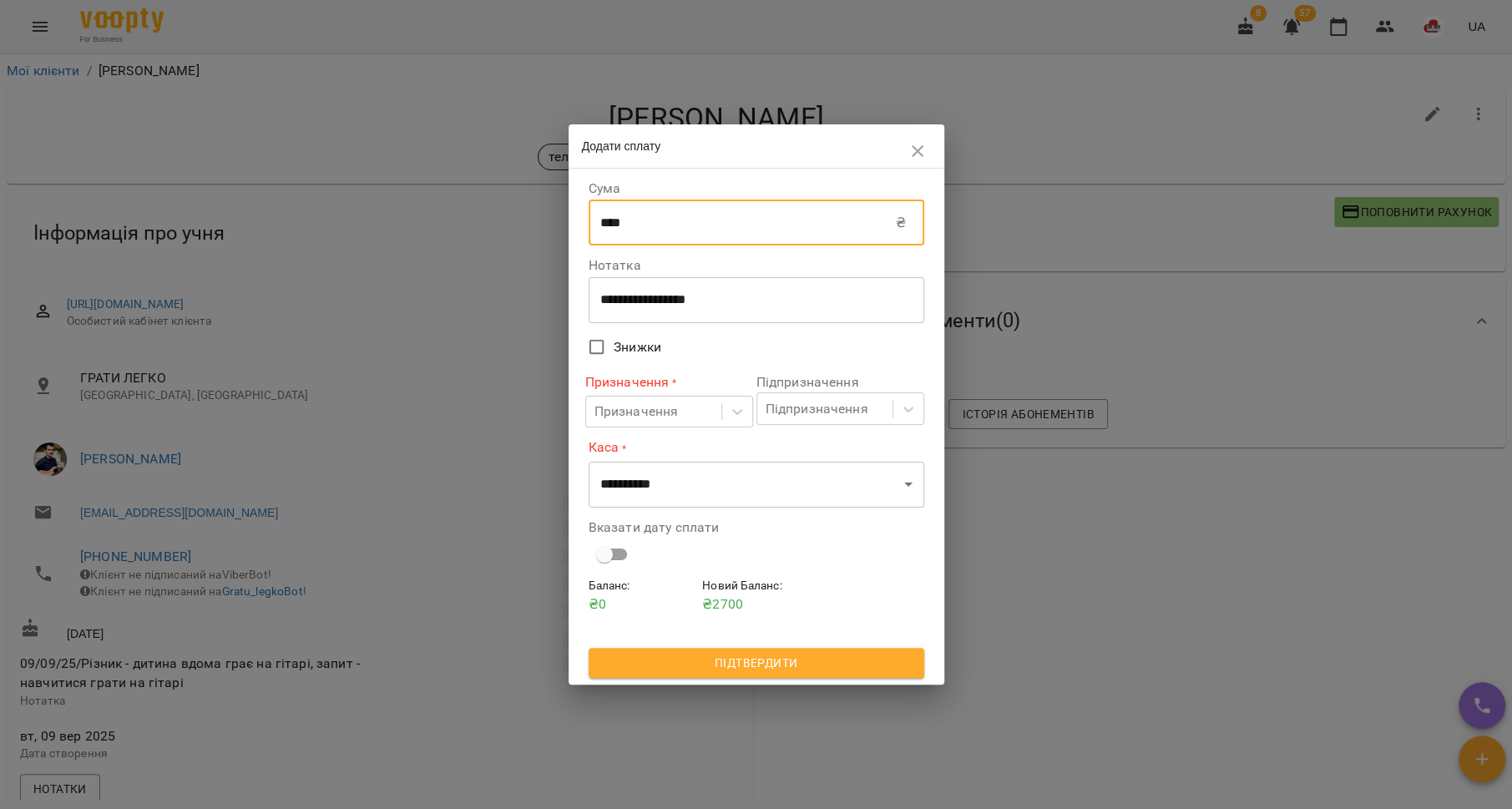
type input "****"
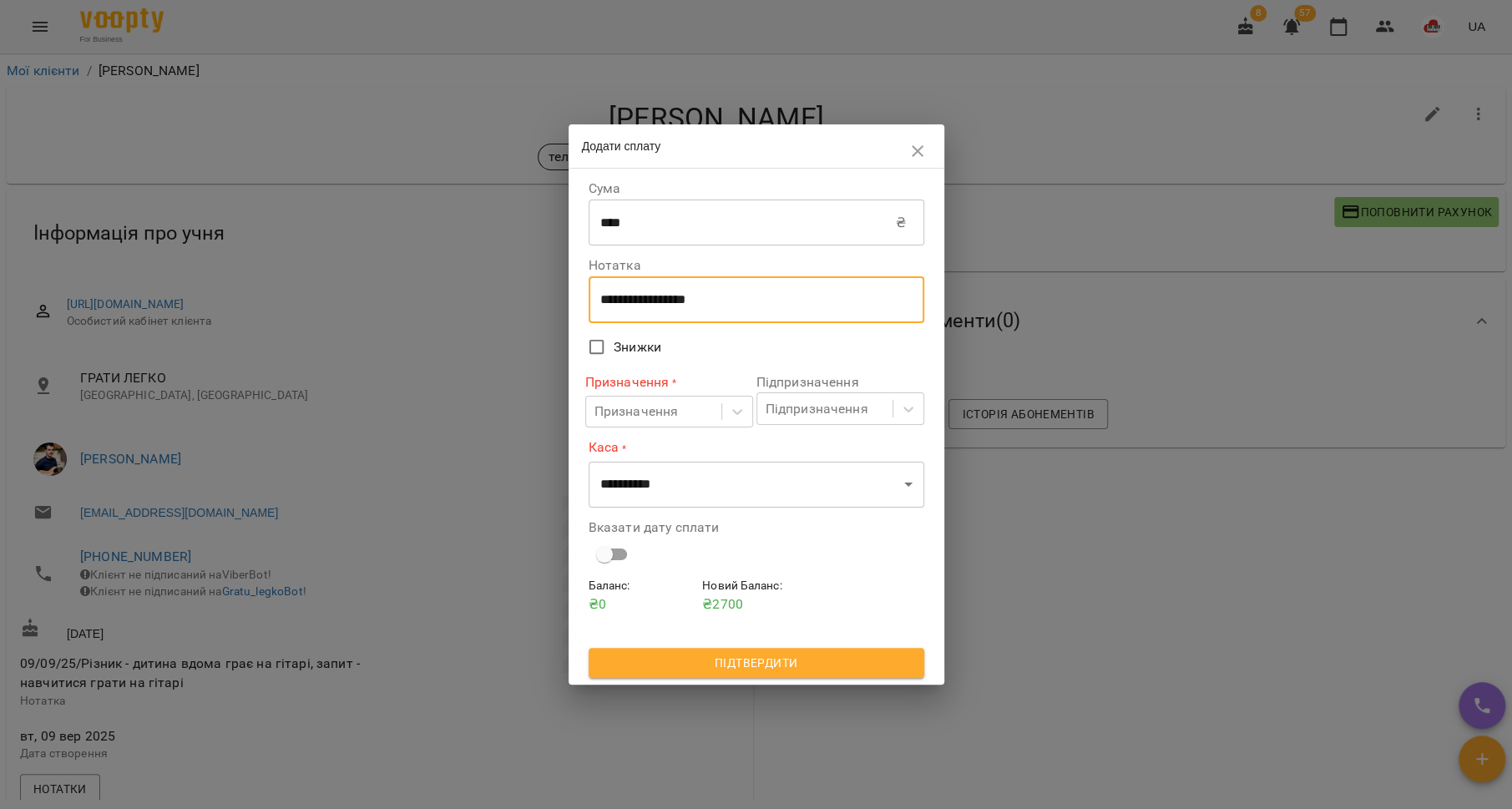
drag, startPoint x: 734, startPoint y: 302, endPoint x: 579, endPoint y: 303, distance: 155.0
click at [579, 303] on div "**********" at bounding box center [756, 426] width 376 height 516
type textarea "*********"
click at [727, 411] on div at bounding box center [737, 411] width 30 height 30
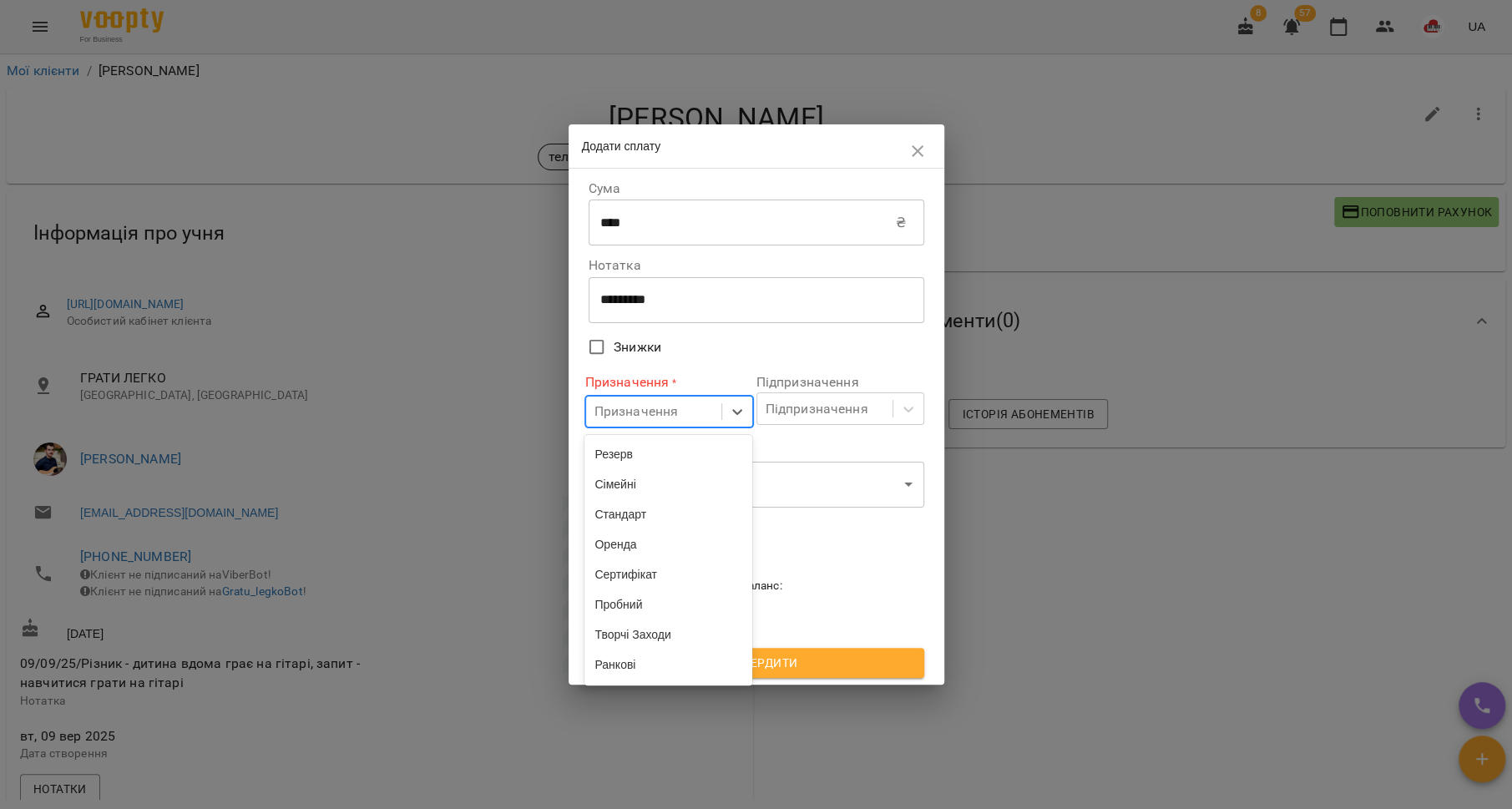
scroll to position [535, 0]
click at [645, 449] on div "Стандарт" at bounding box center [668, 456] width 168 height 30
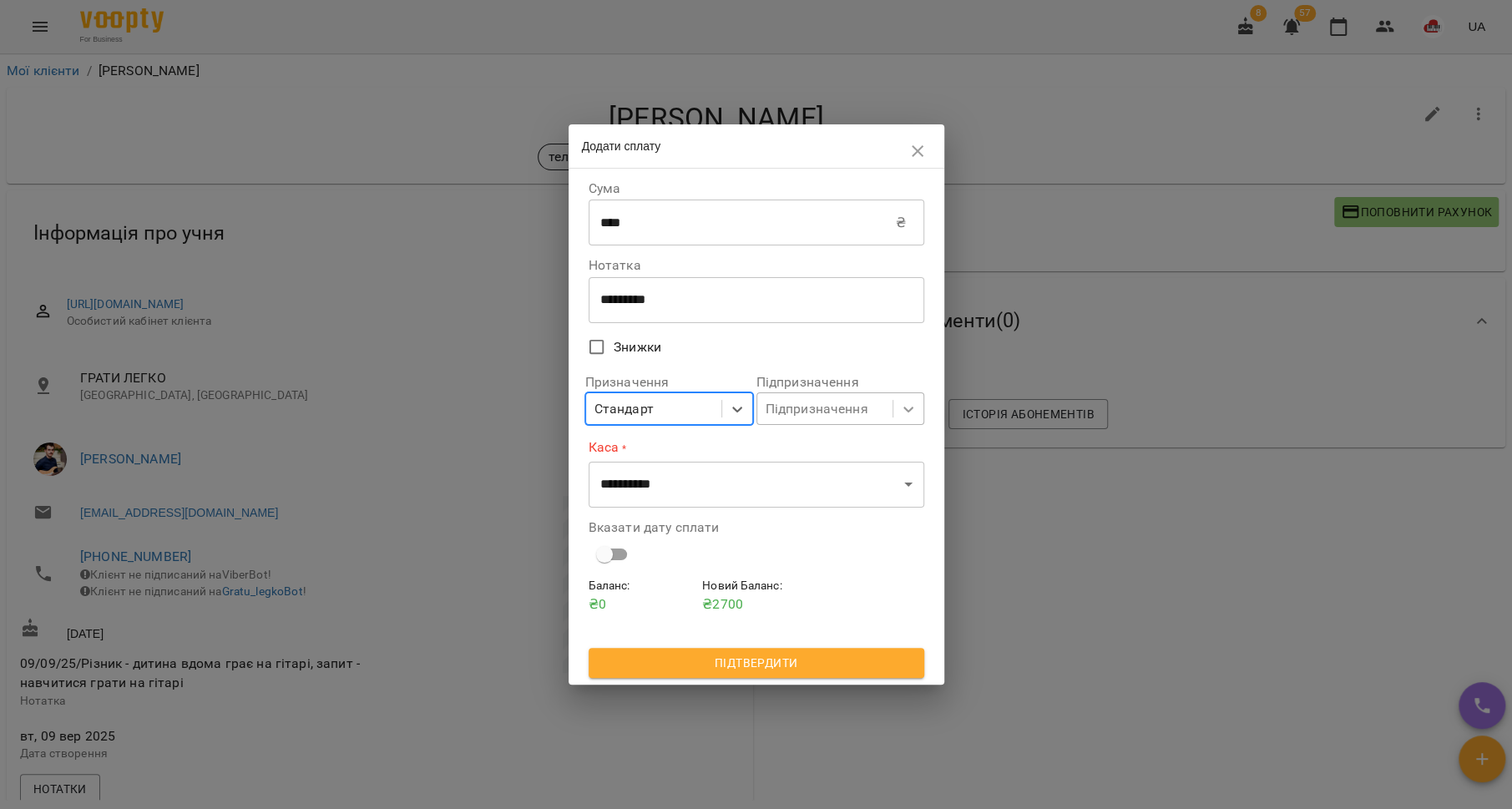
click at [904, 419] on div at bounding box center [908, 409] width 30 height 30
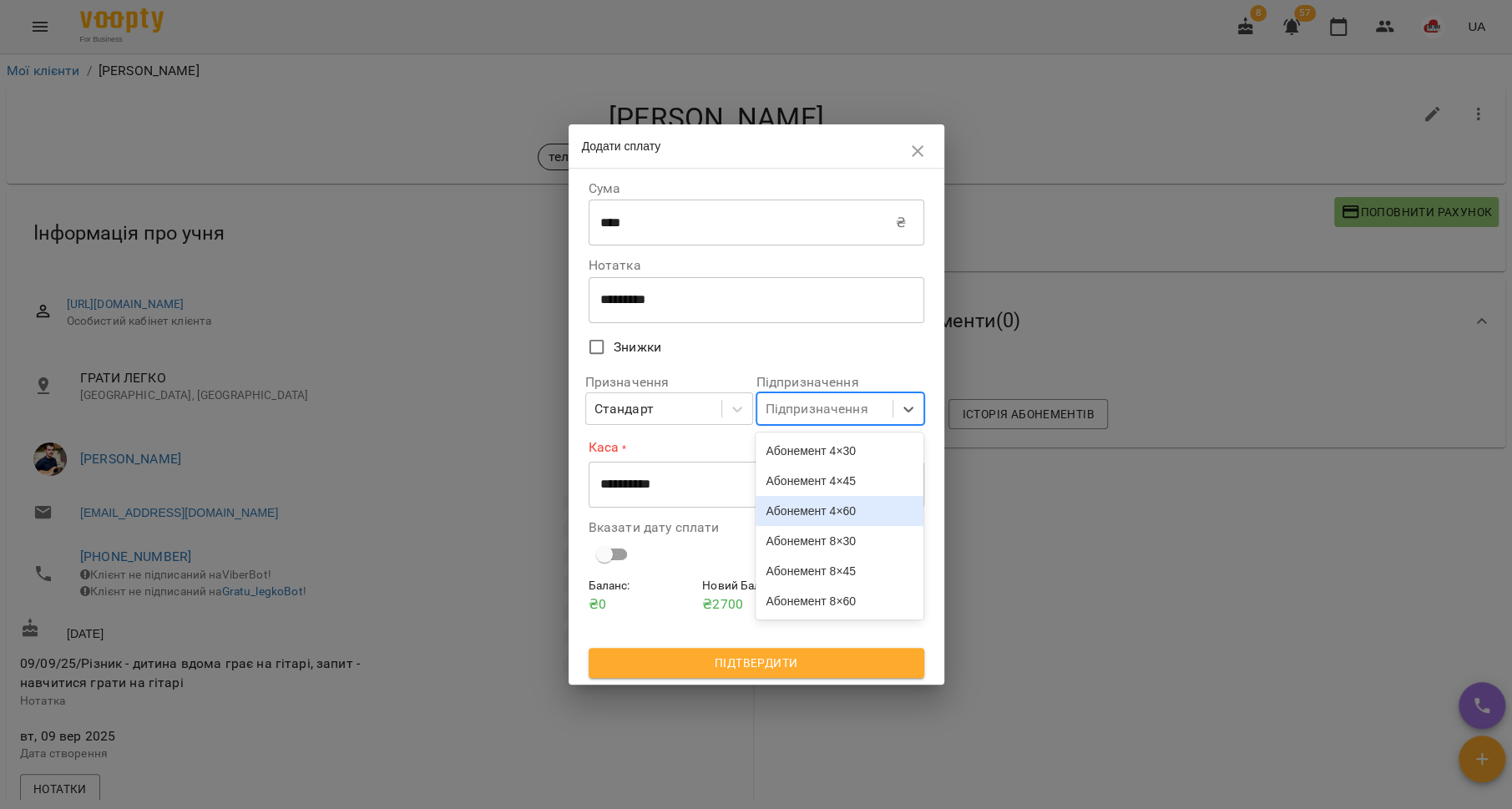
click at [863, 489] on div "Абонемент 4×45" at bounding box center [840, 481] width 168 height 30
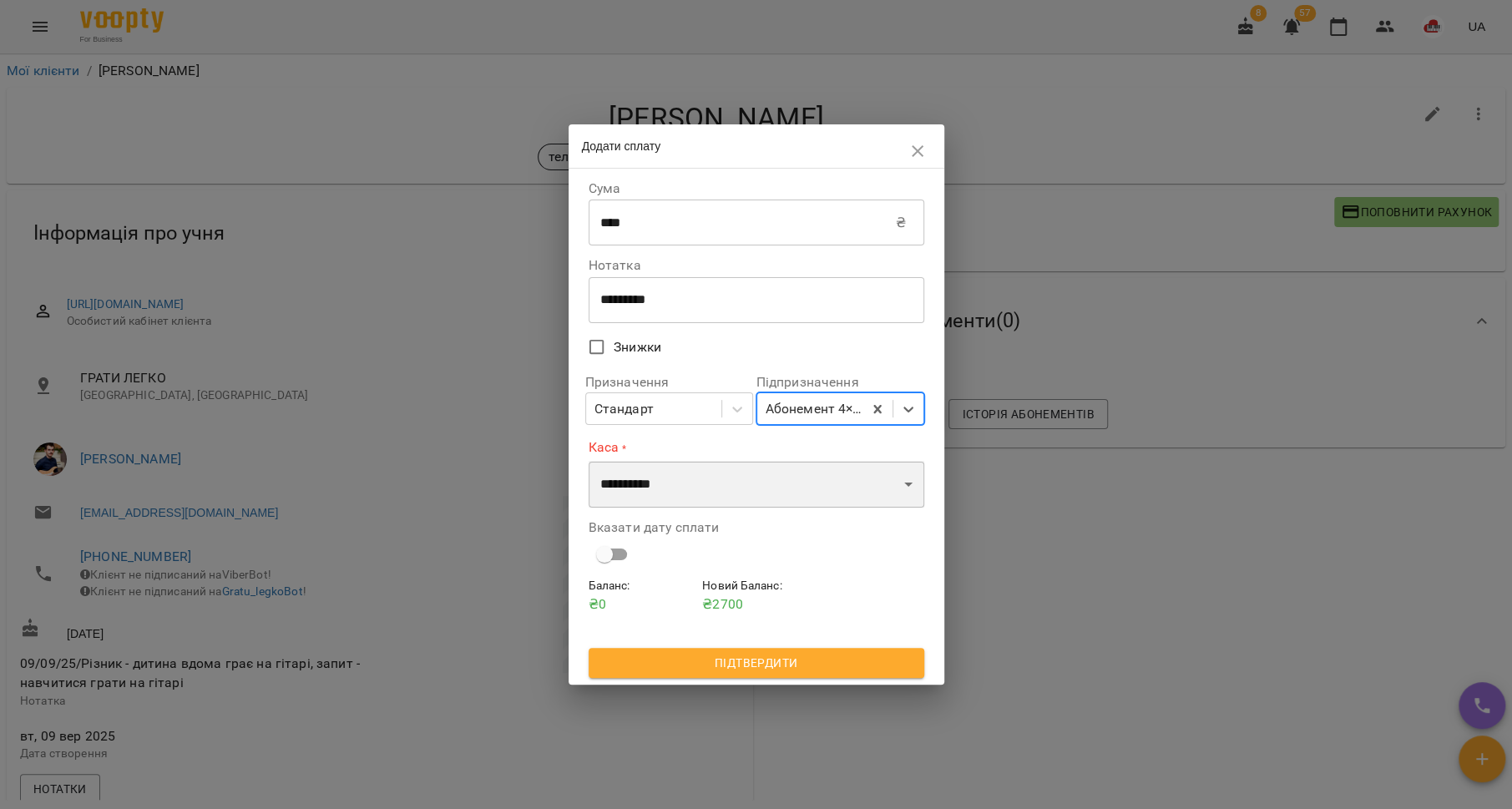
click at [796, 487] on select "**********" at bounding box center [757, 484] width 336 height 47
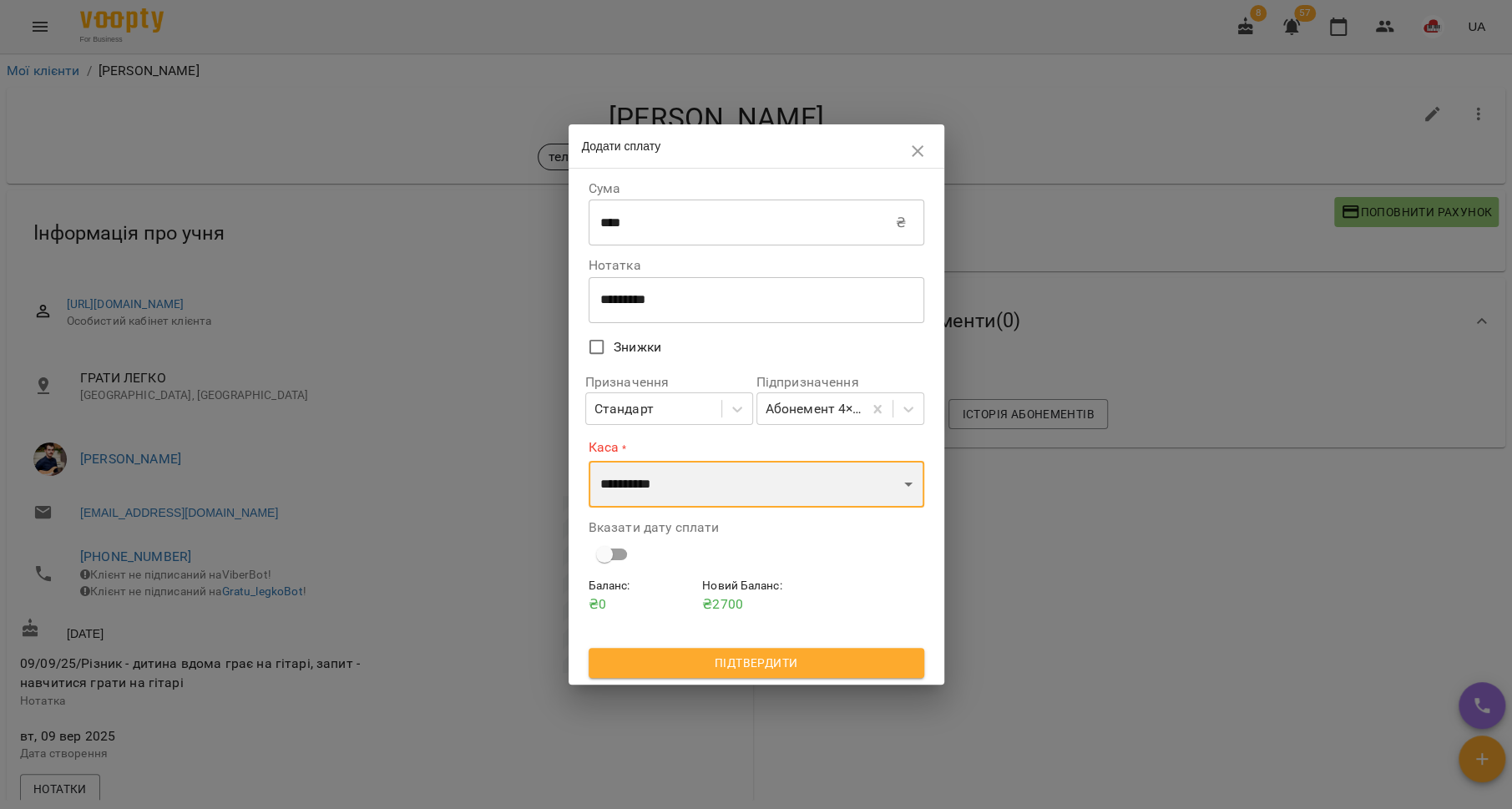
select select "**********"
click at [589, 461] on select "**********" at bounding box center [757, 484] width 336 height 47
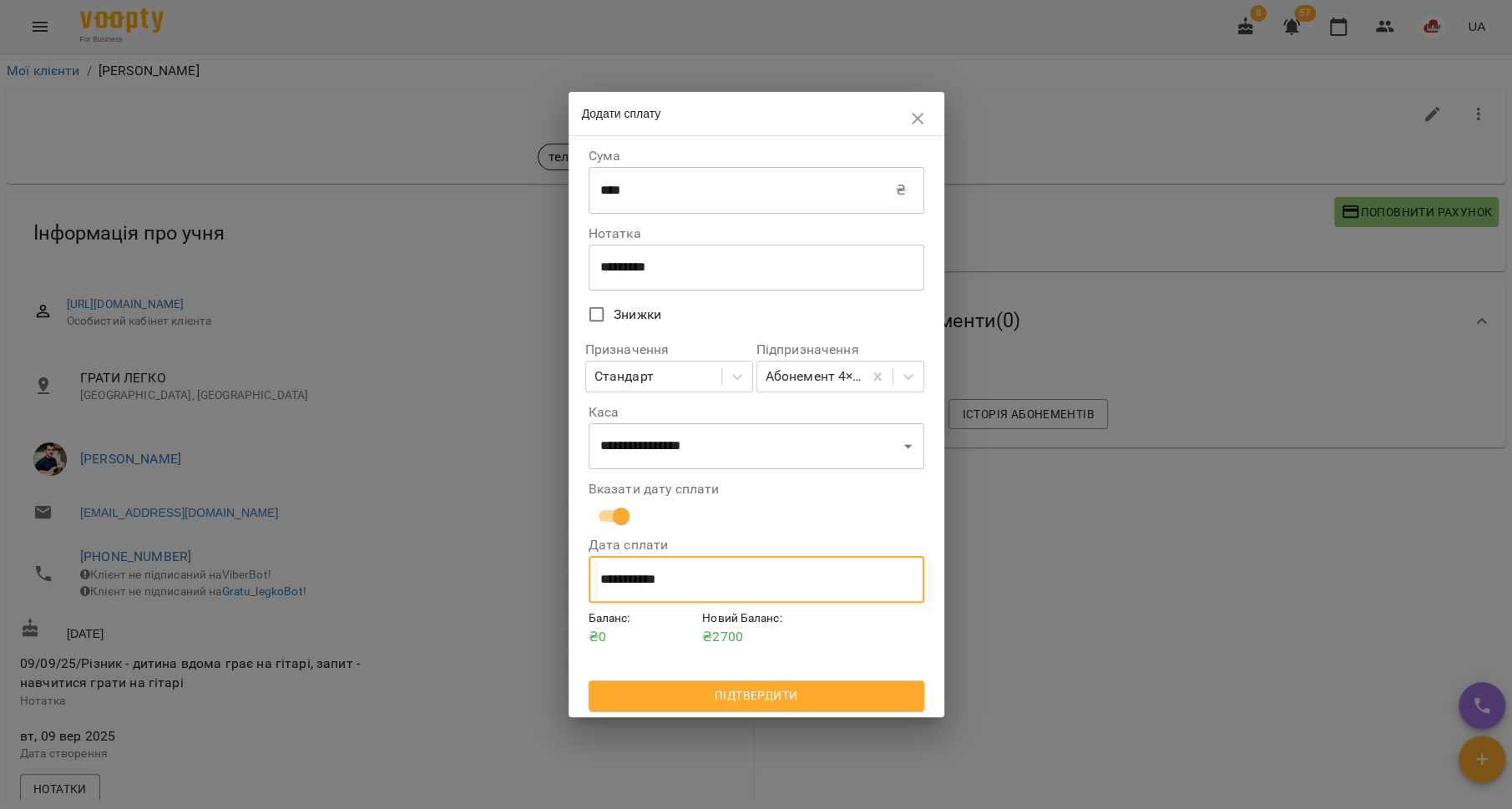
click at [665, 581] on input "**********" at bounding box center [757, 579] width 336 height 47
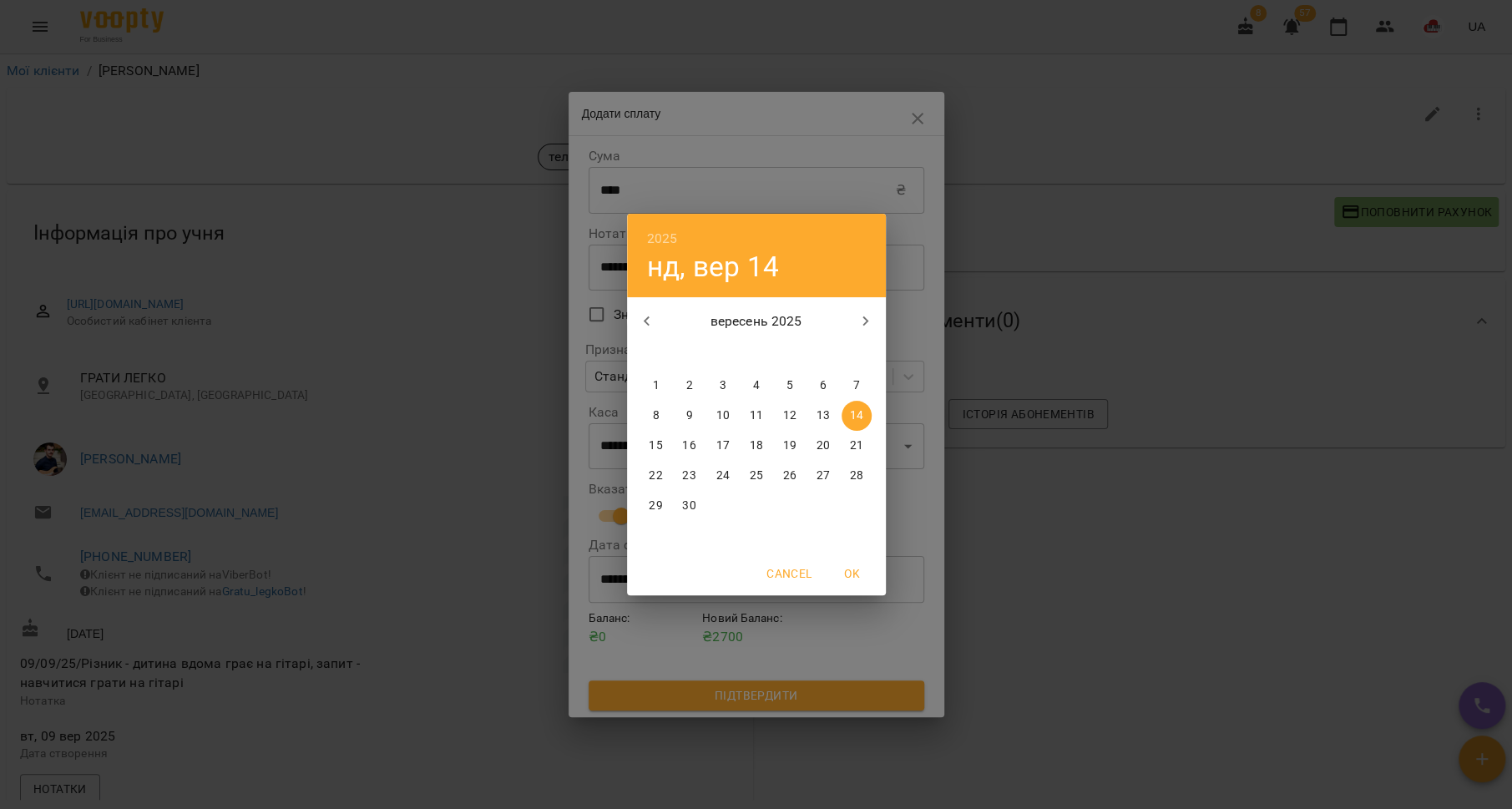
click at [827, 410] on p "13" at bounding box center [822, 416] width 13 height 17
type input "**********"
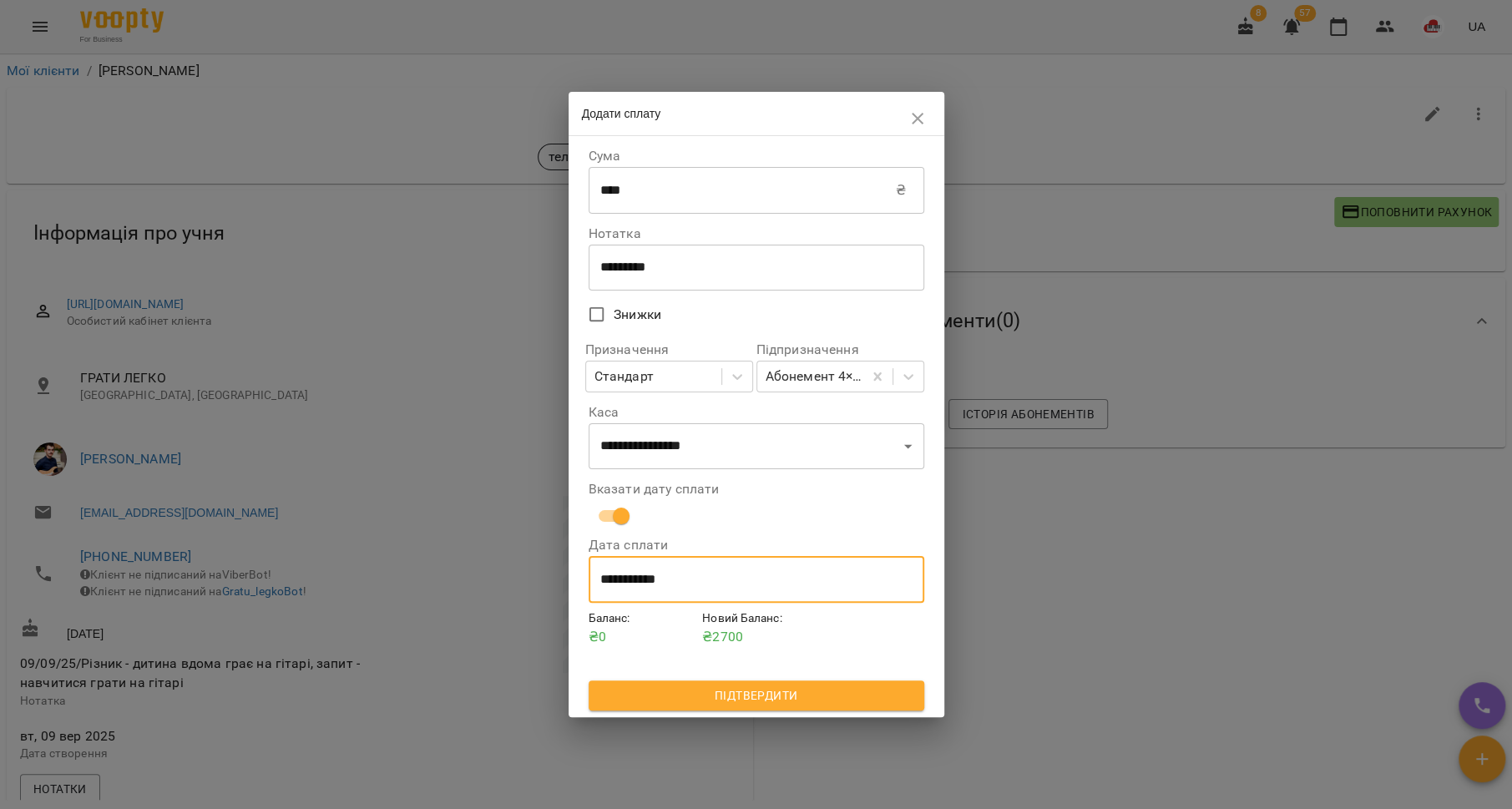
click at [796, 711] on div "**********" at bounding box center [756, 425] width 343 height 574
click at [796, 696] on span "Підтвердити" at bounding box center [756, 694] width 309 height 20
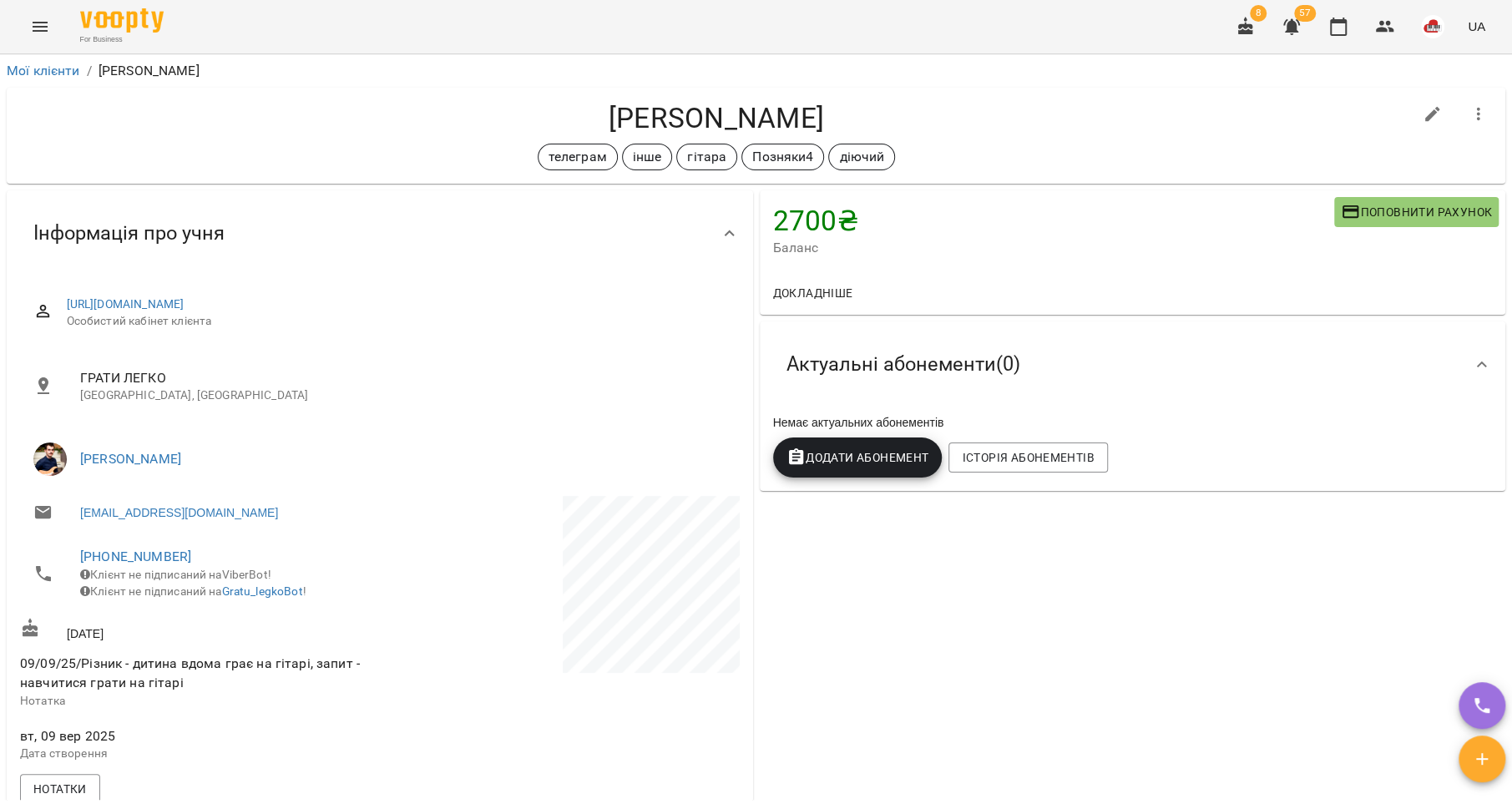
click at [835, 463] on span "Додати Абонемент" at bounding box center [858, 456] width 143 height 20
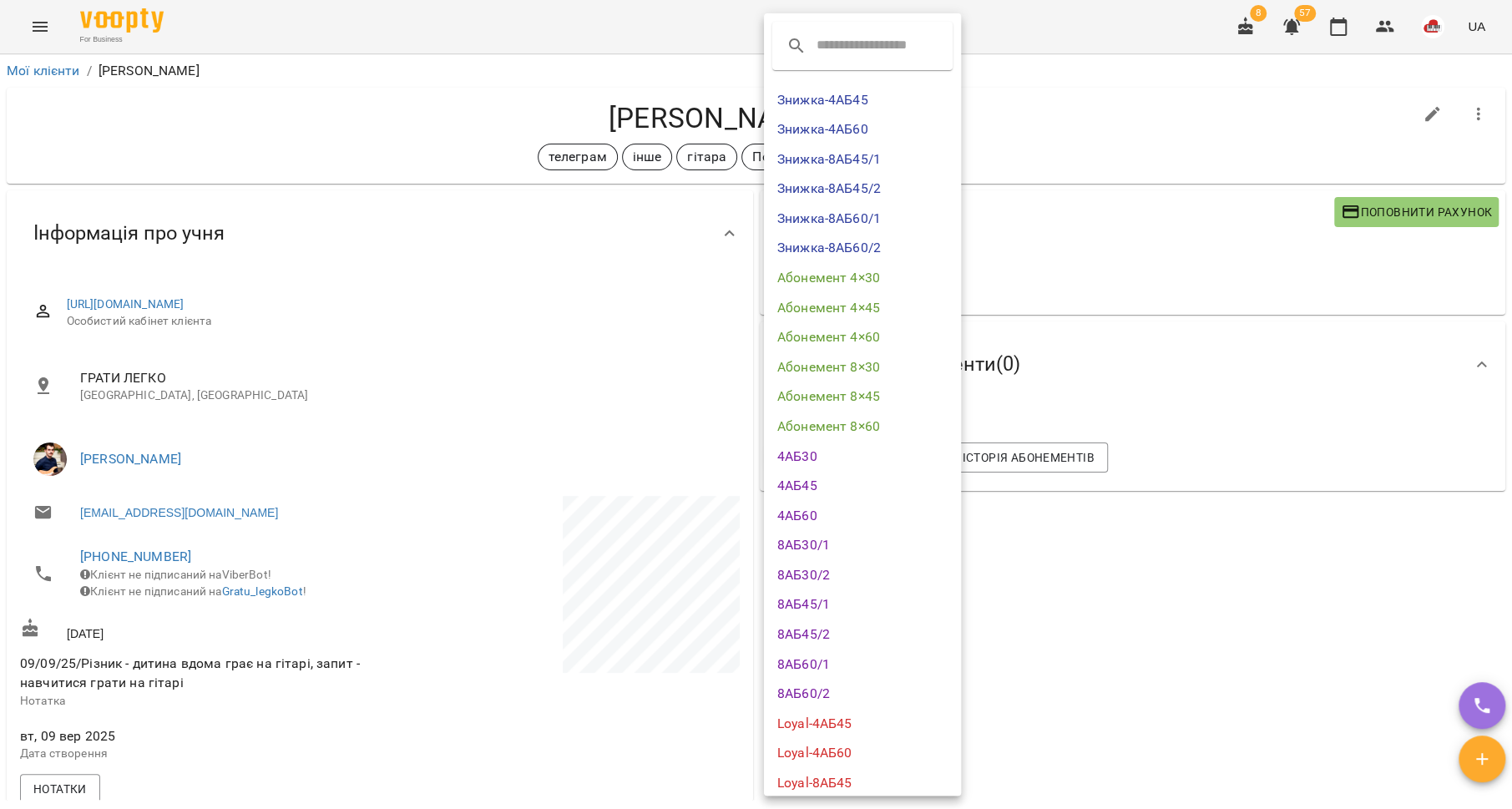
click at [851, 304] on li "Абонемент 4×45" at bounding box center [862, 308] width 197 height 30
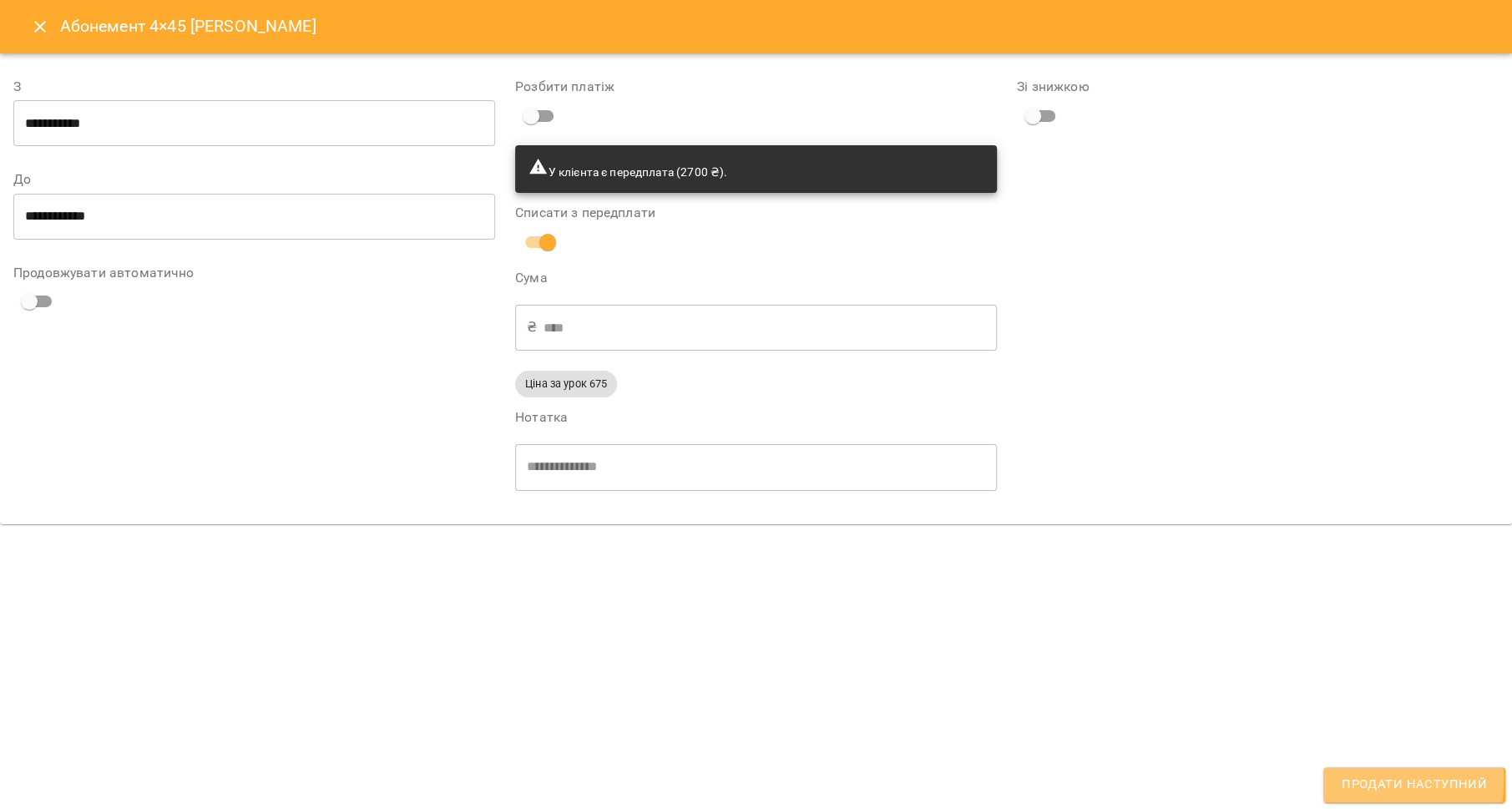
click at [1370, 781] on span "Продати наступний" at bounding box center [1415, 784] width 146 height 21
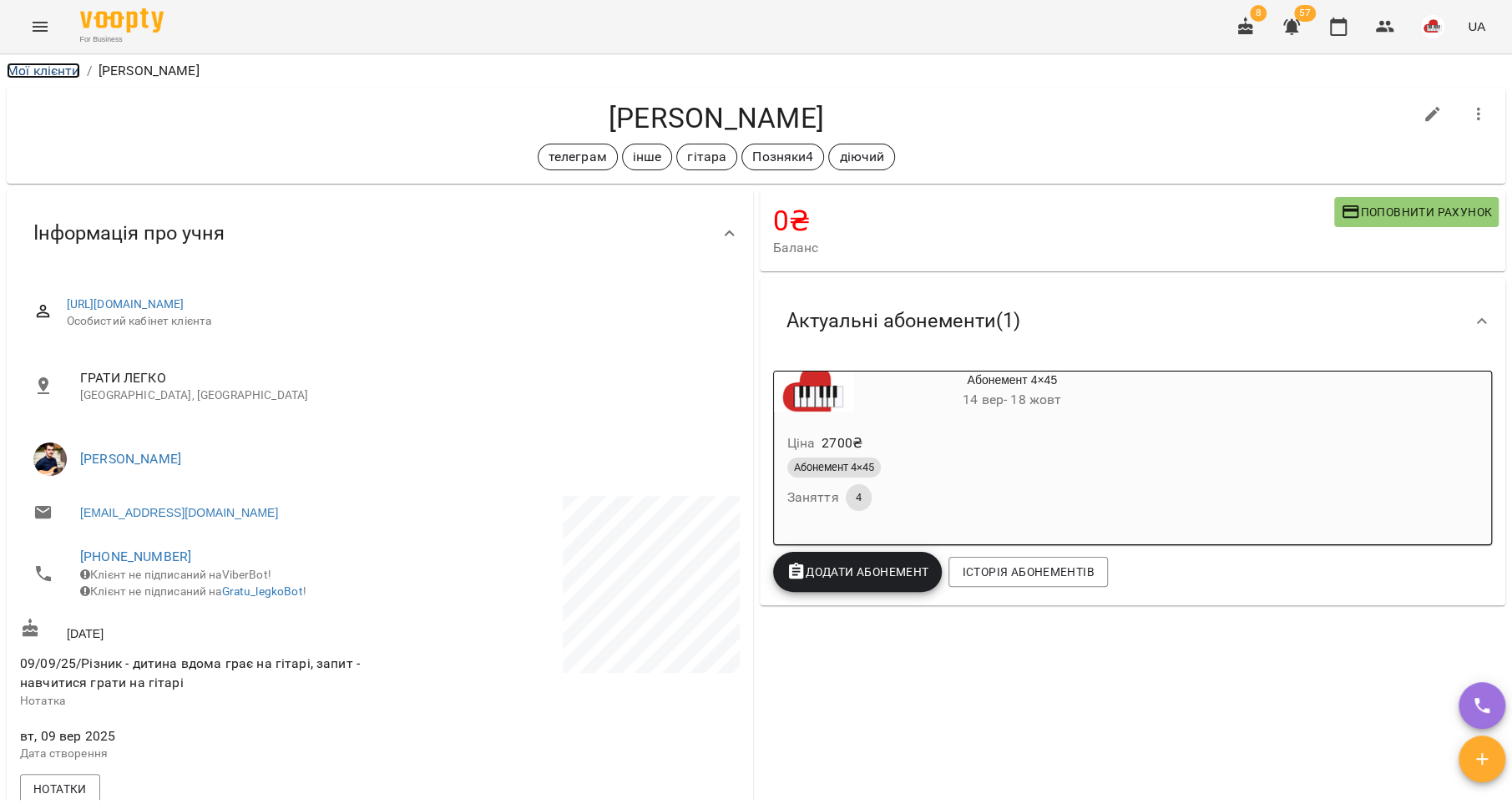
click at [38, 72] on link "Мої клієнти" at bounding box center [43, 70] width 74 height 16
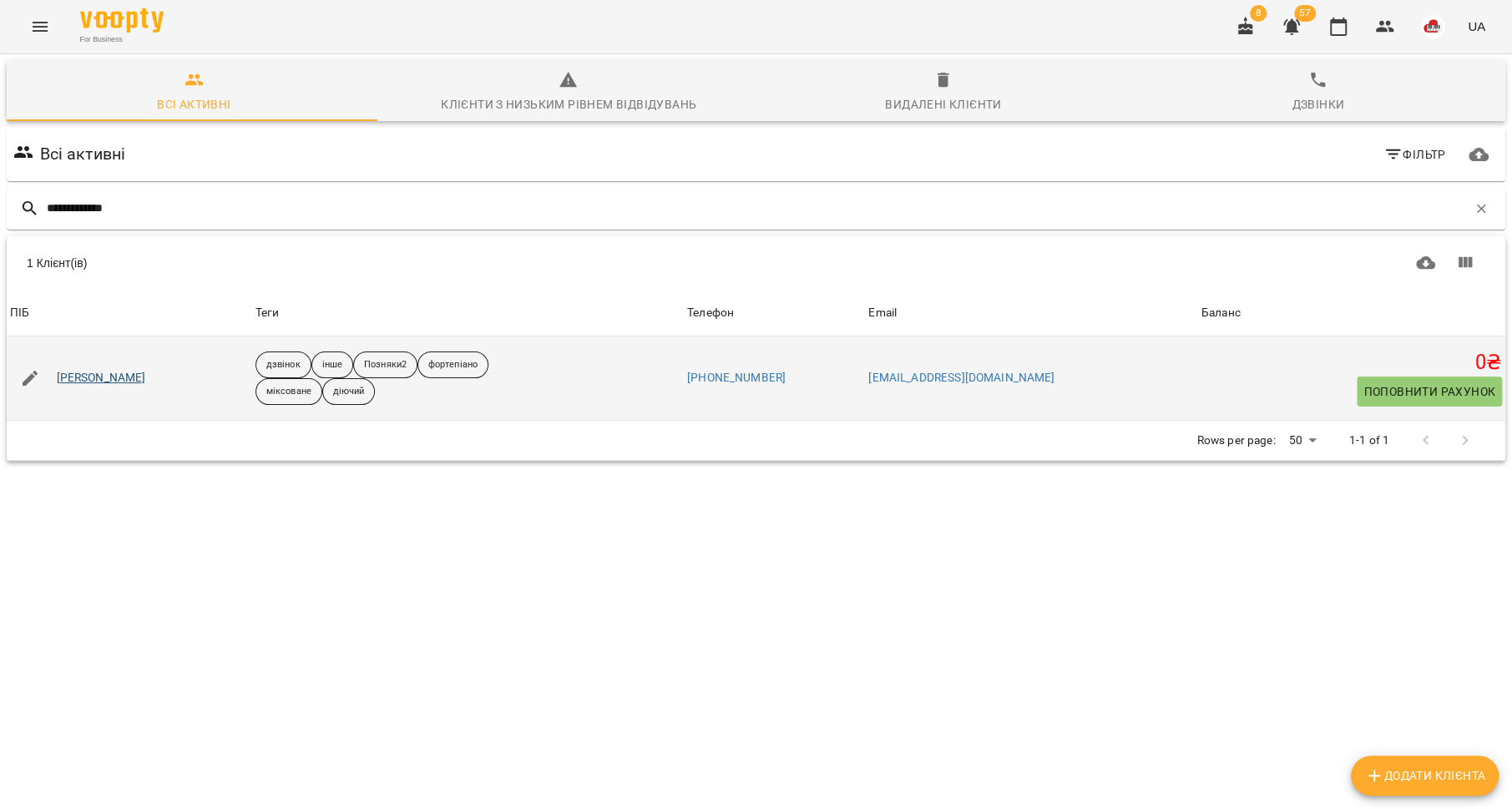
type input "**********"
click at [89, 374] on link "[PERSON_NAME]" at bounding box center [102, 378] width 90 height 17
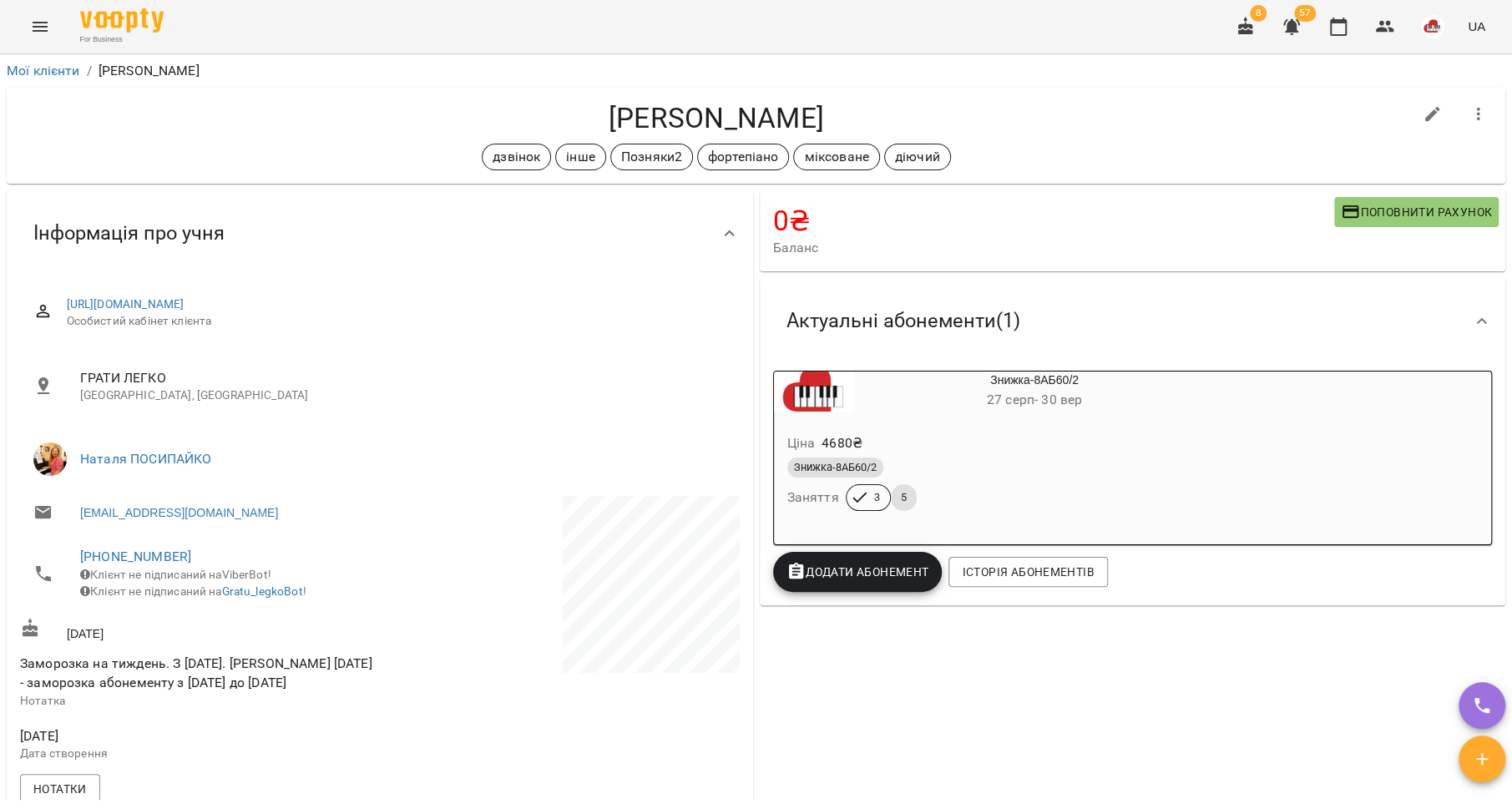
click at [1295, 33] on icon "button" at bounding box center [1291, 26] width 20 height 20
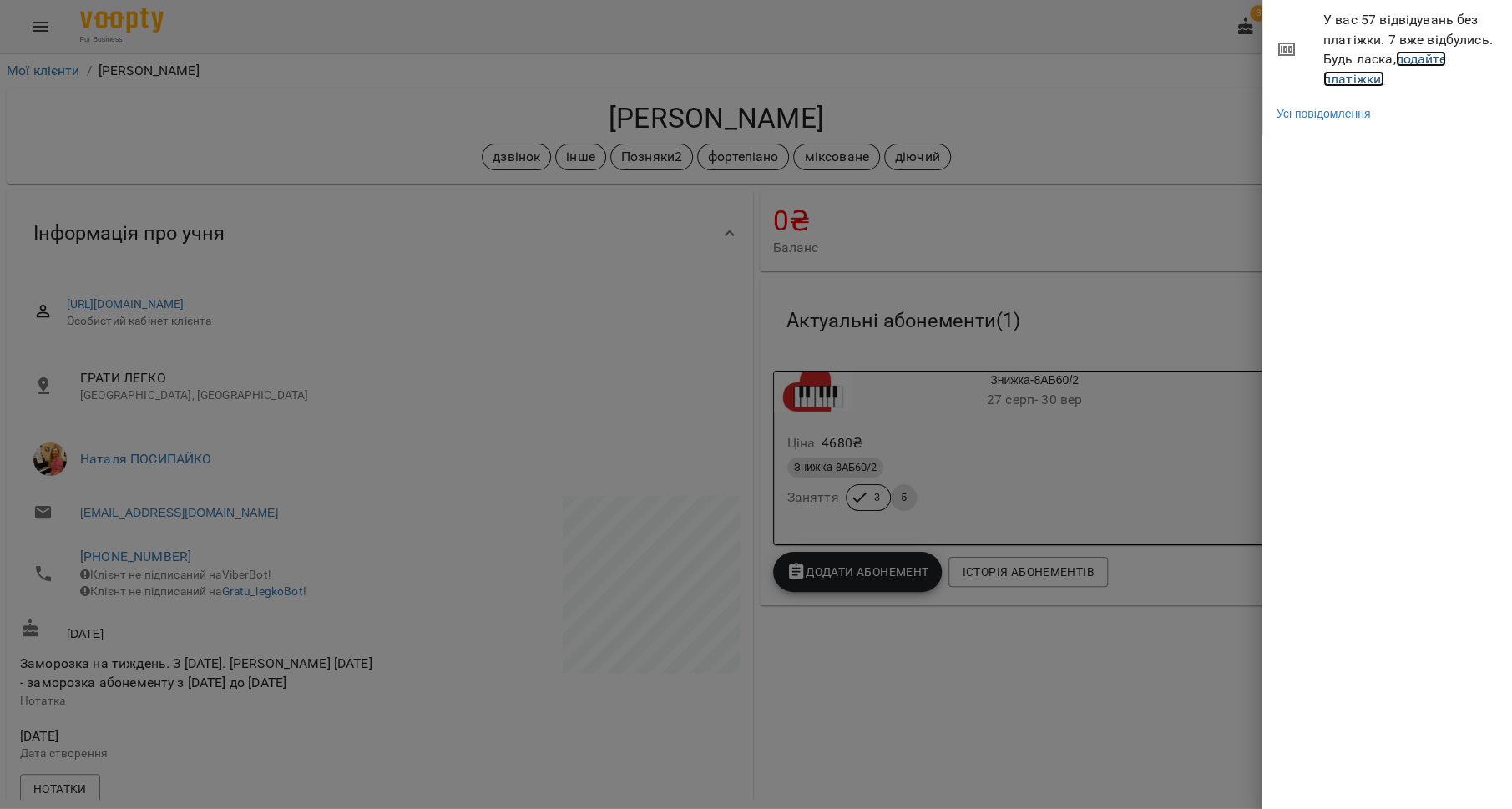
click at [1372, 82] on link "додайте платіжки!" at bounding box center [1384, 69] width 122 height 35
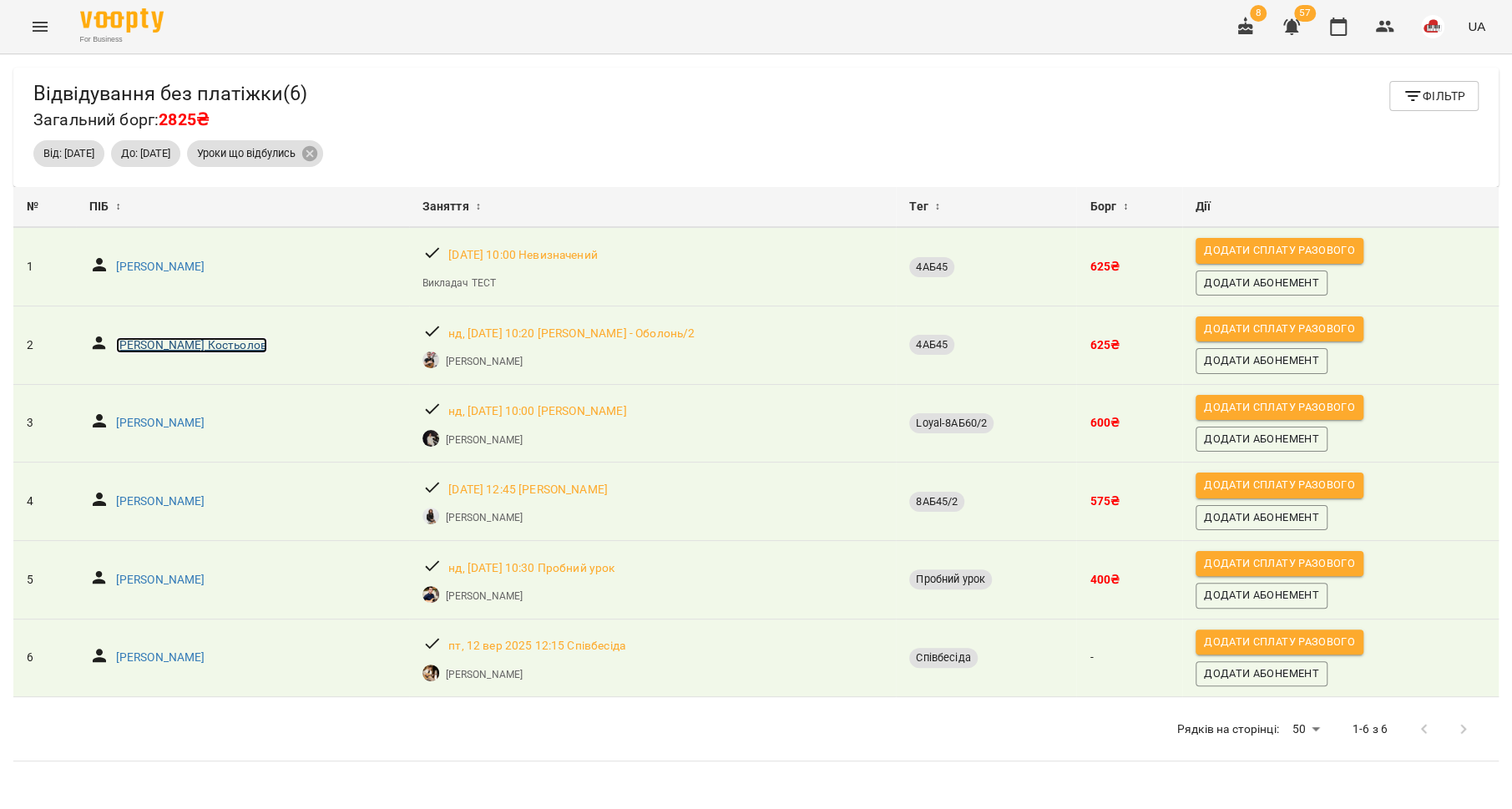
click at [184, 345] on p "[PERSON_NAME] Костьолов" at bounding box center [191, 345] width 151 height 17
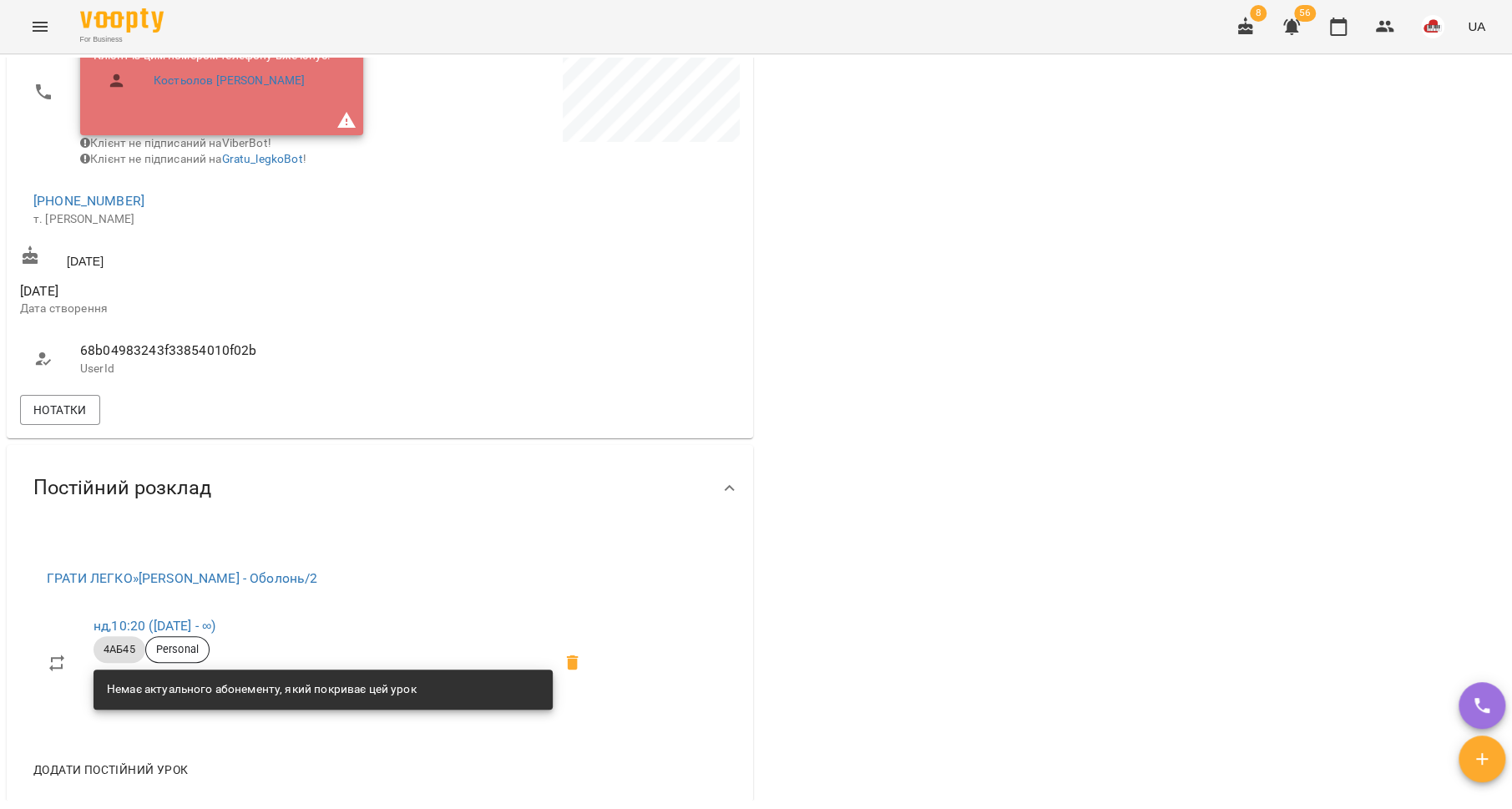
scroll to position [494, 0]
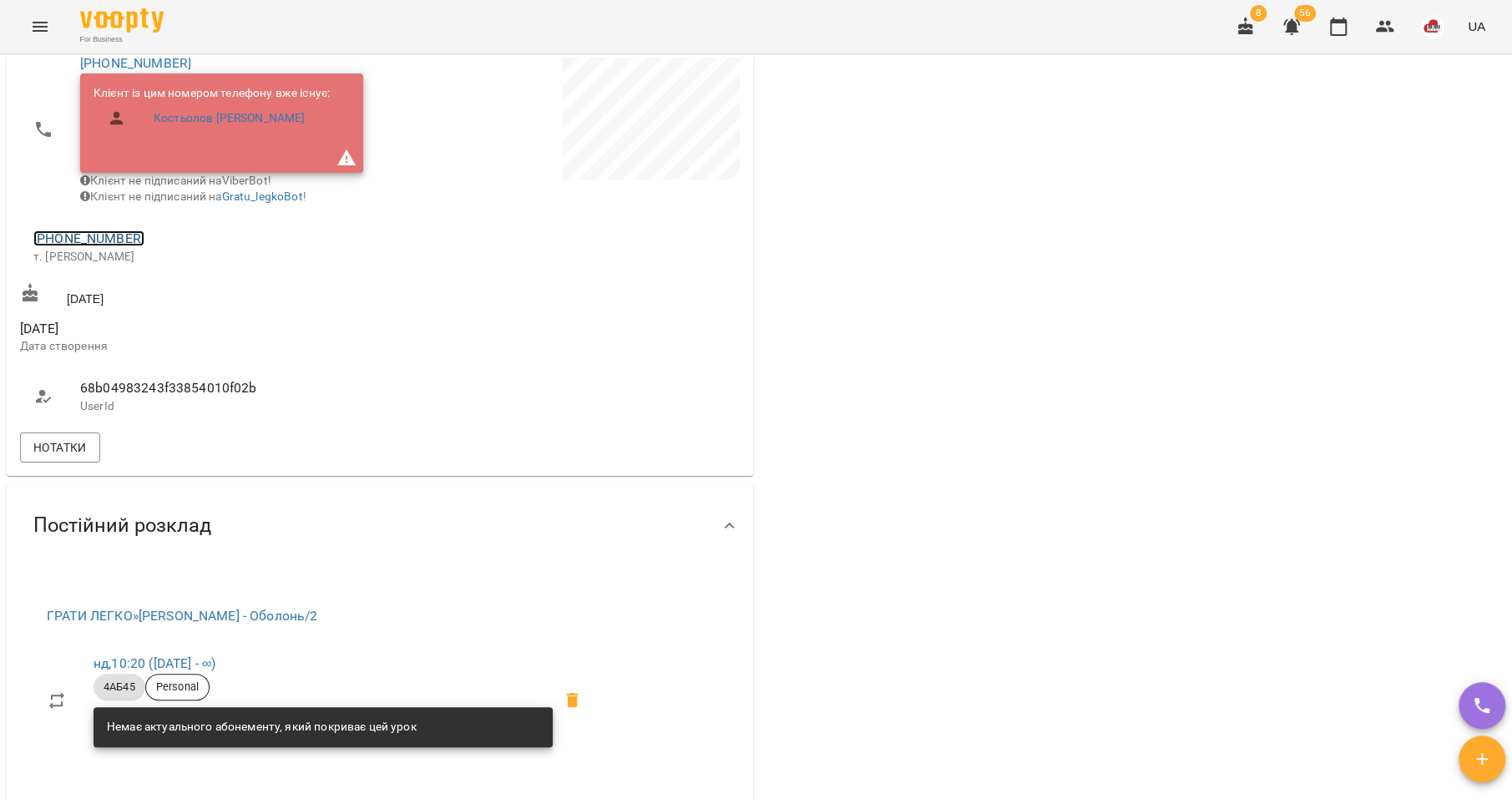
click at [89, 246] on link "[PHONE_NUMBER]" at bounding box center [89, 238] width 111 height 16
click at [154, 310] on img at bounding box center [157, 311] width 25 height 25
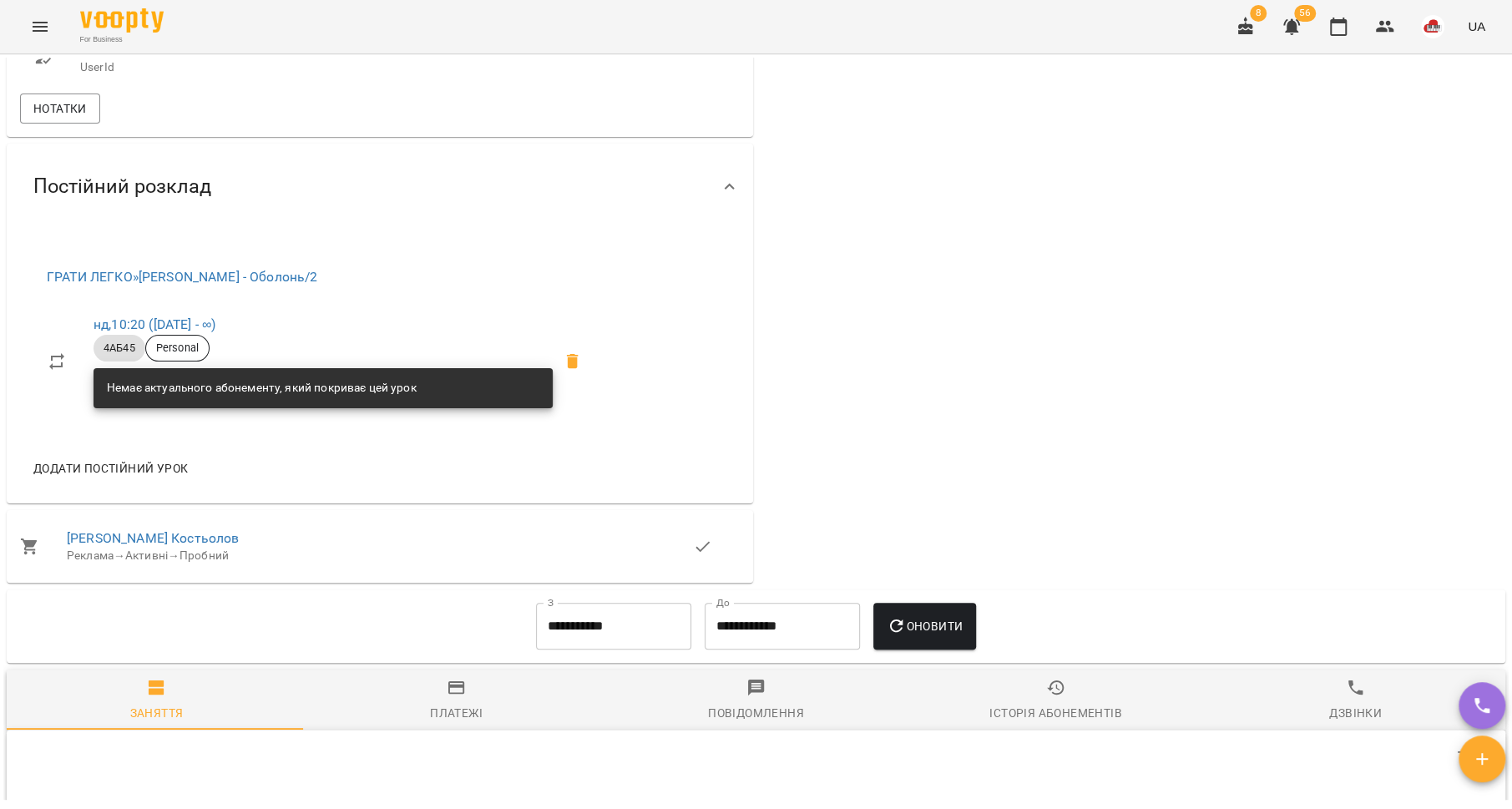
scroll to position [883, 0]
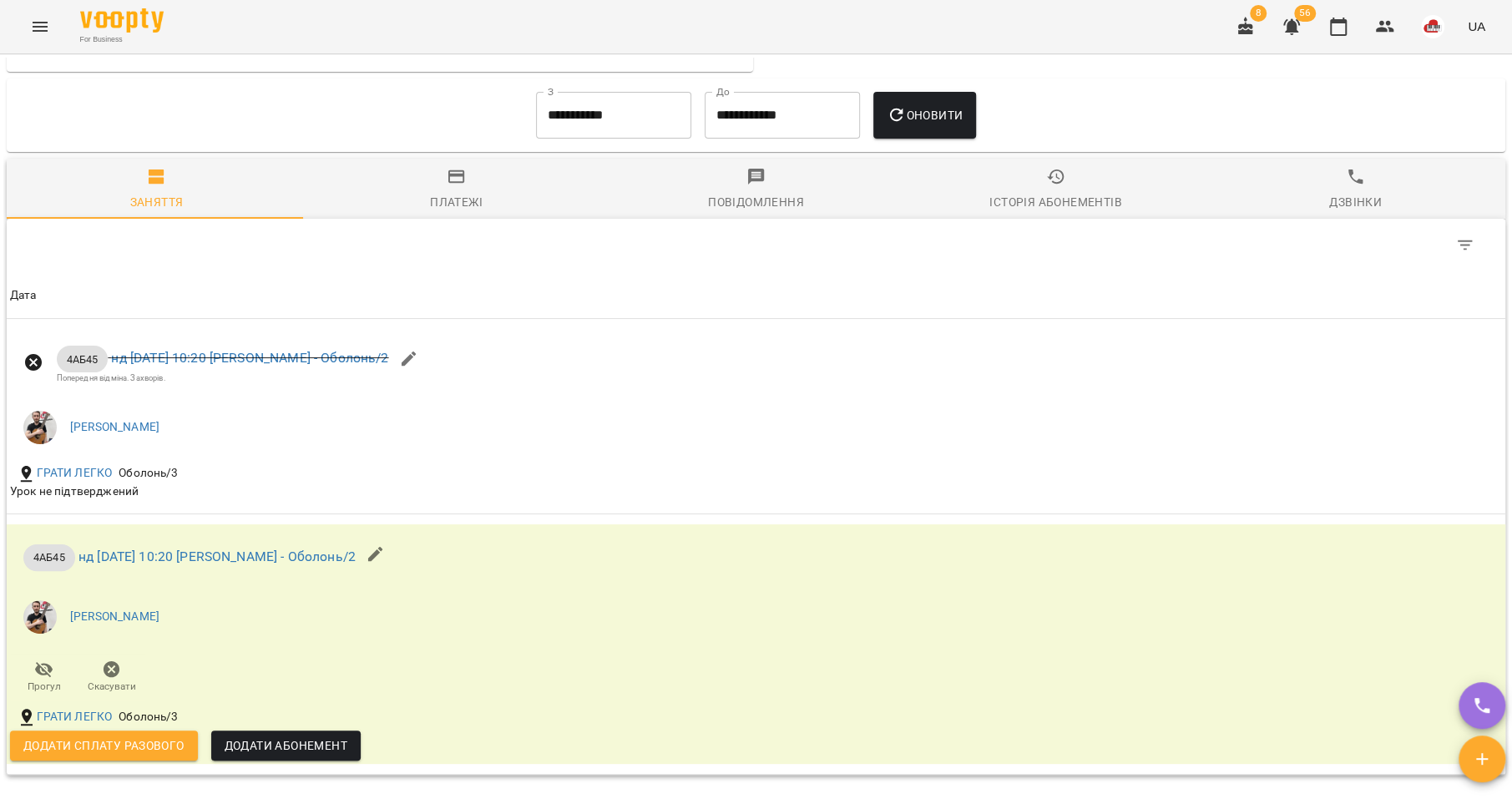
click at [1047, 187] on icon "button" at bounding box center [1056, 176] width 20 height 20
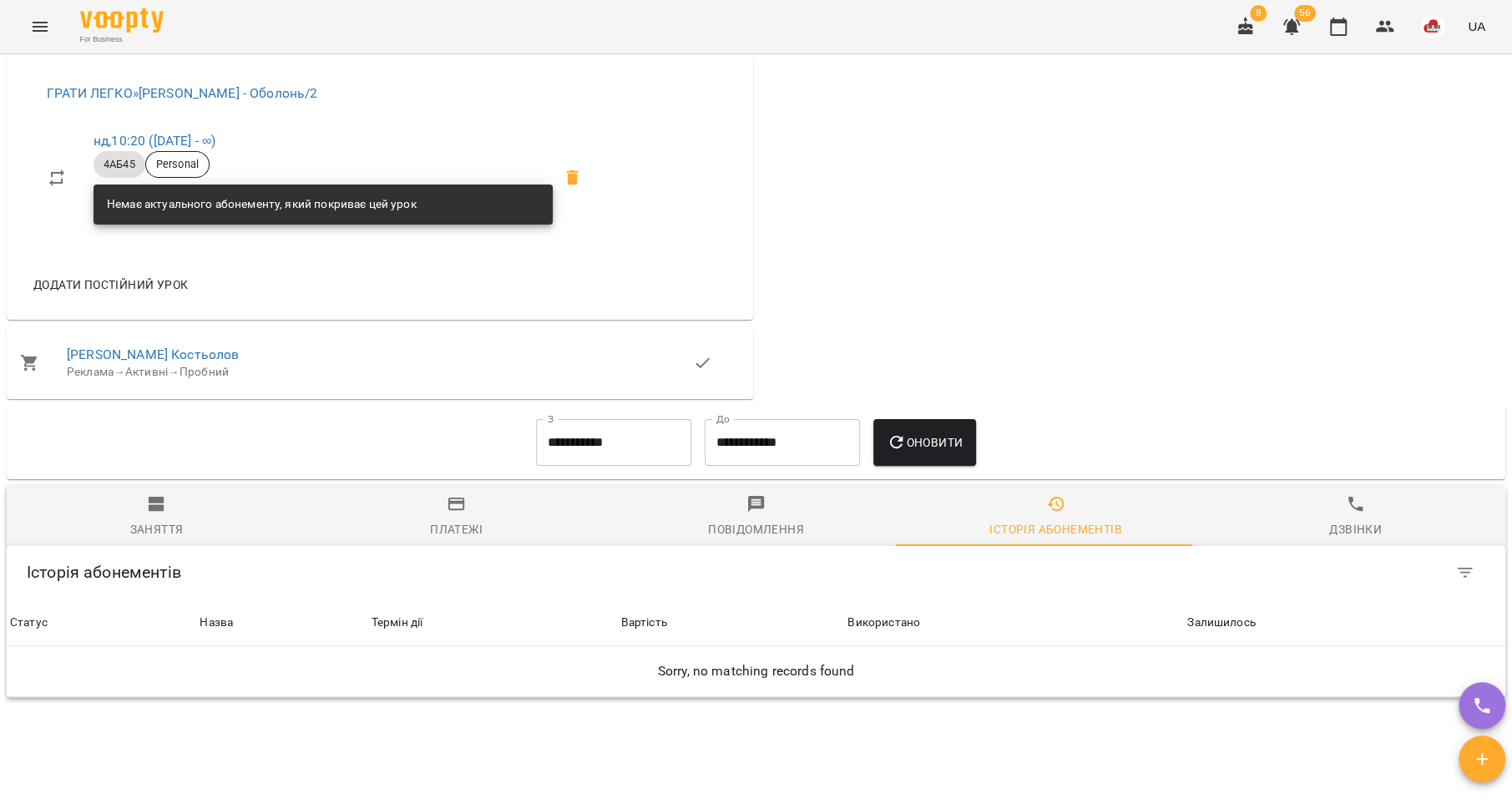
scroll to position [1128, 0]
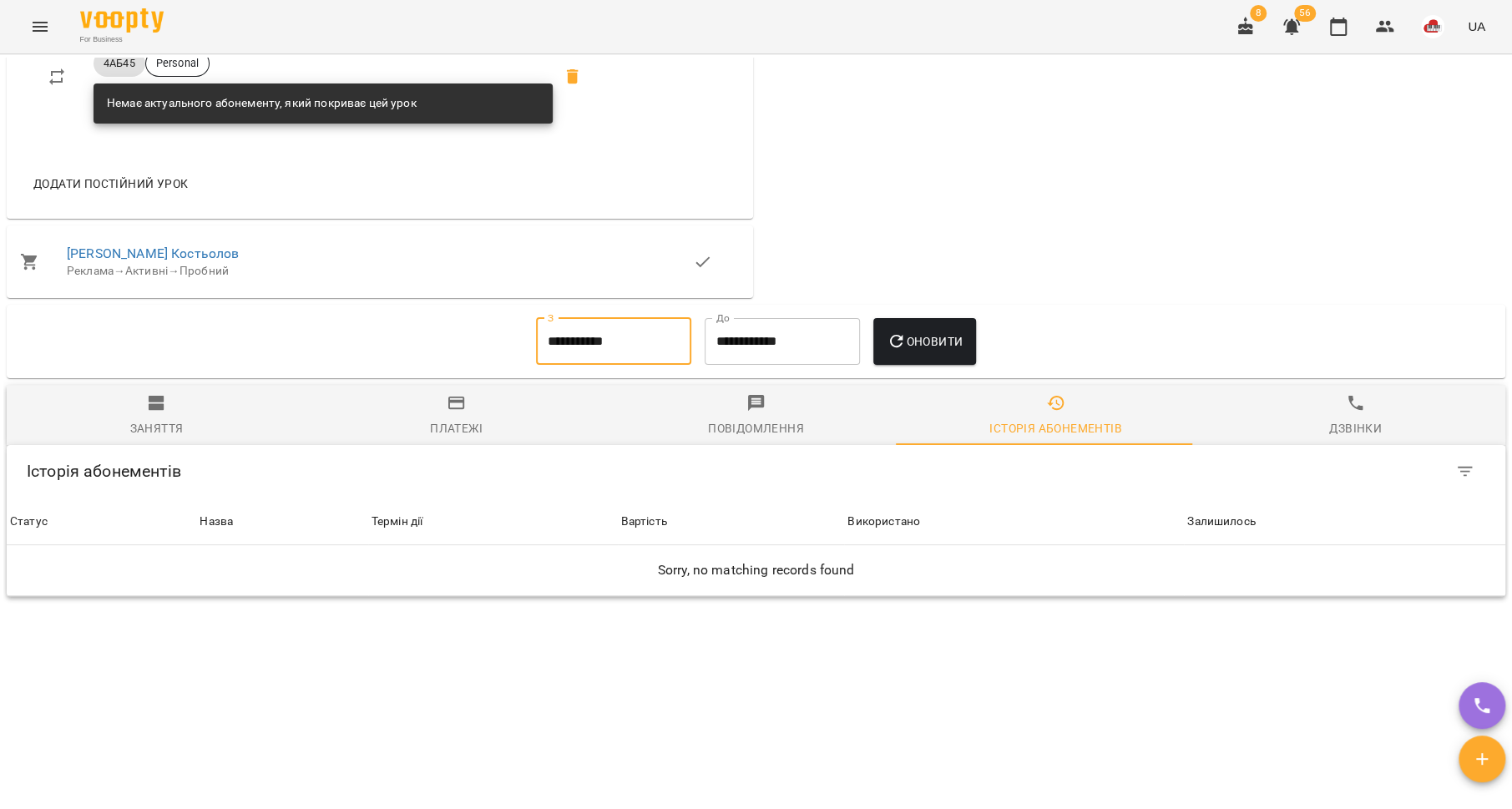
click at [611, 350] on input "**********" at bounding box center [613, 342] width 155 height 47
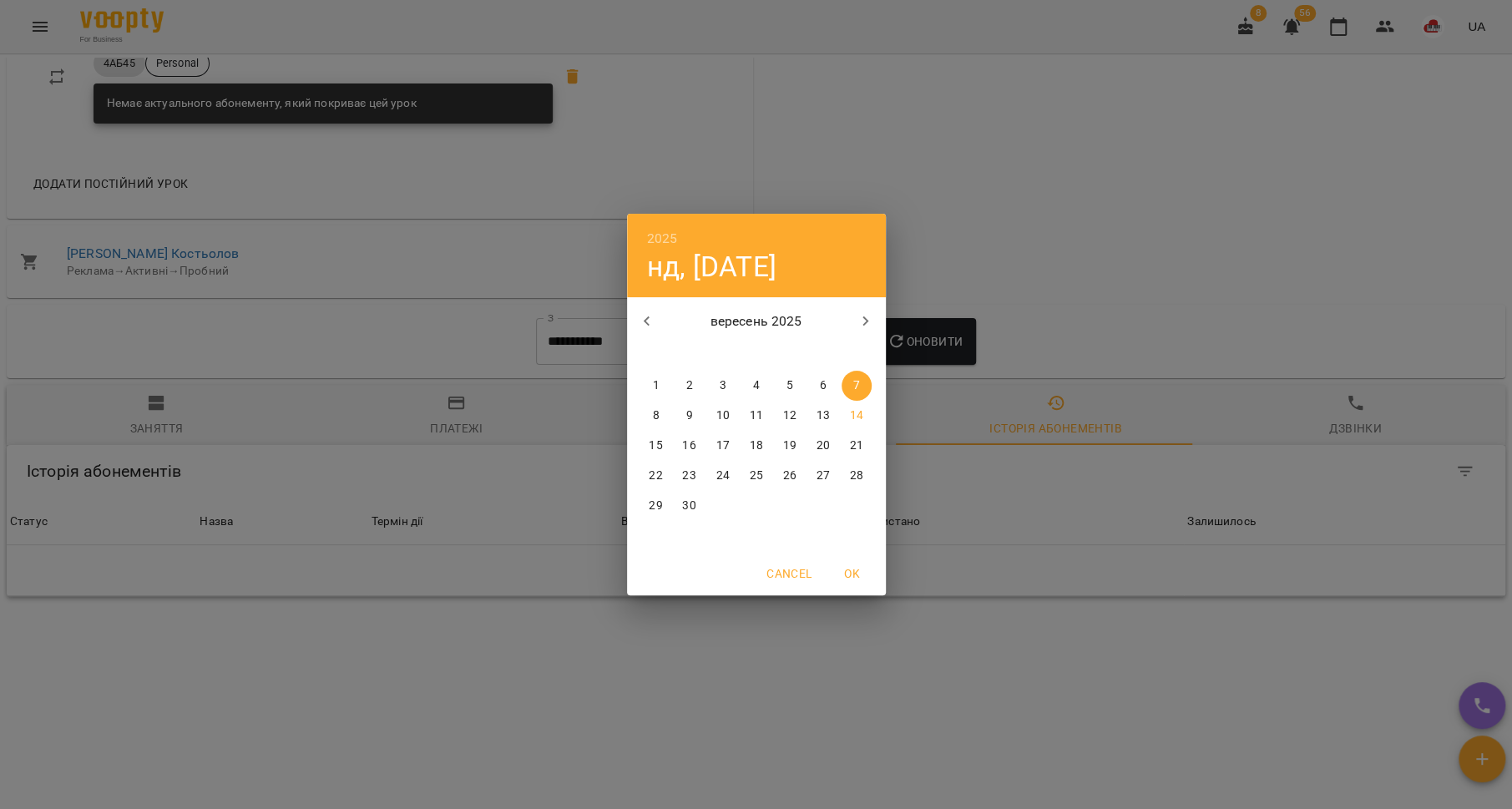
click at [648, 327] on icon "button" at bounding box center [647, 321] width 20 height 20
click at [780, 385] on span "1" at bounding box center [790, 385] width 30 height 17
type input "**********"
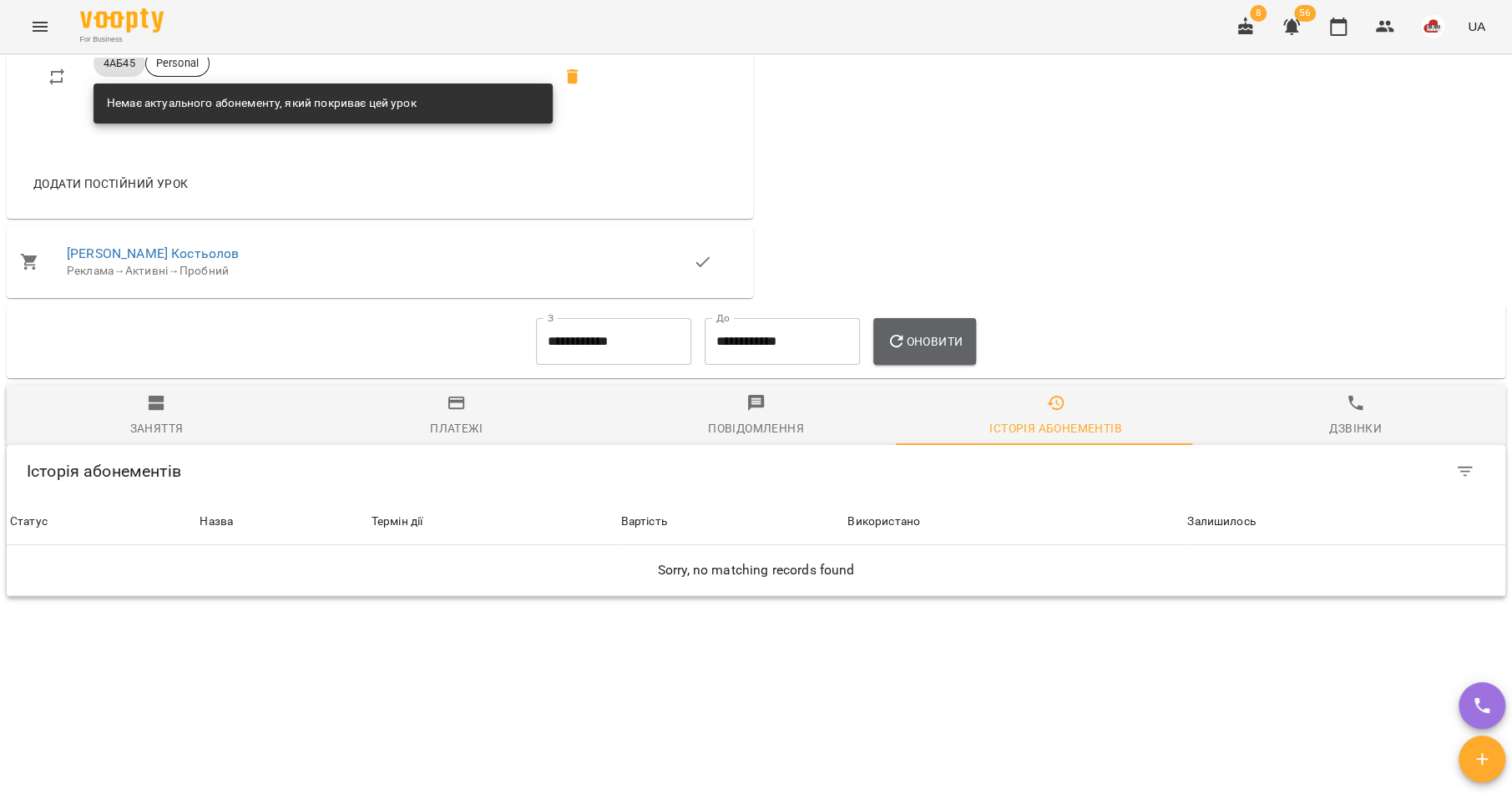
click at [887, 348] on icon "button" at bounding box center [896, 341] width 20 height 20
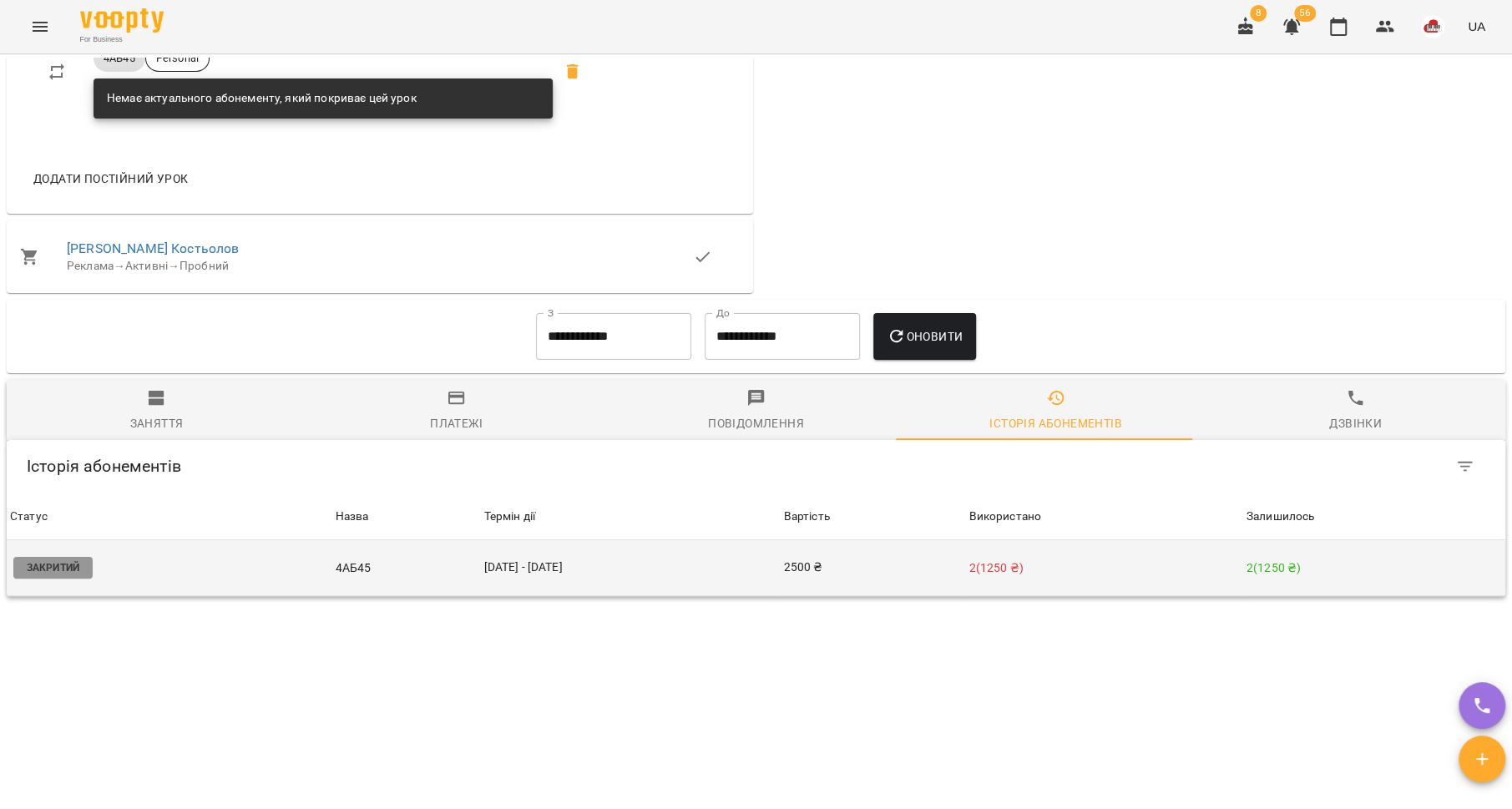
click at [633, 564] on td "[DATE] - [DATE]" at bounding box center [629, 568] width 300 height 56
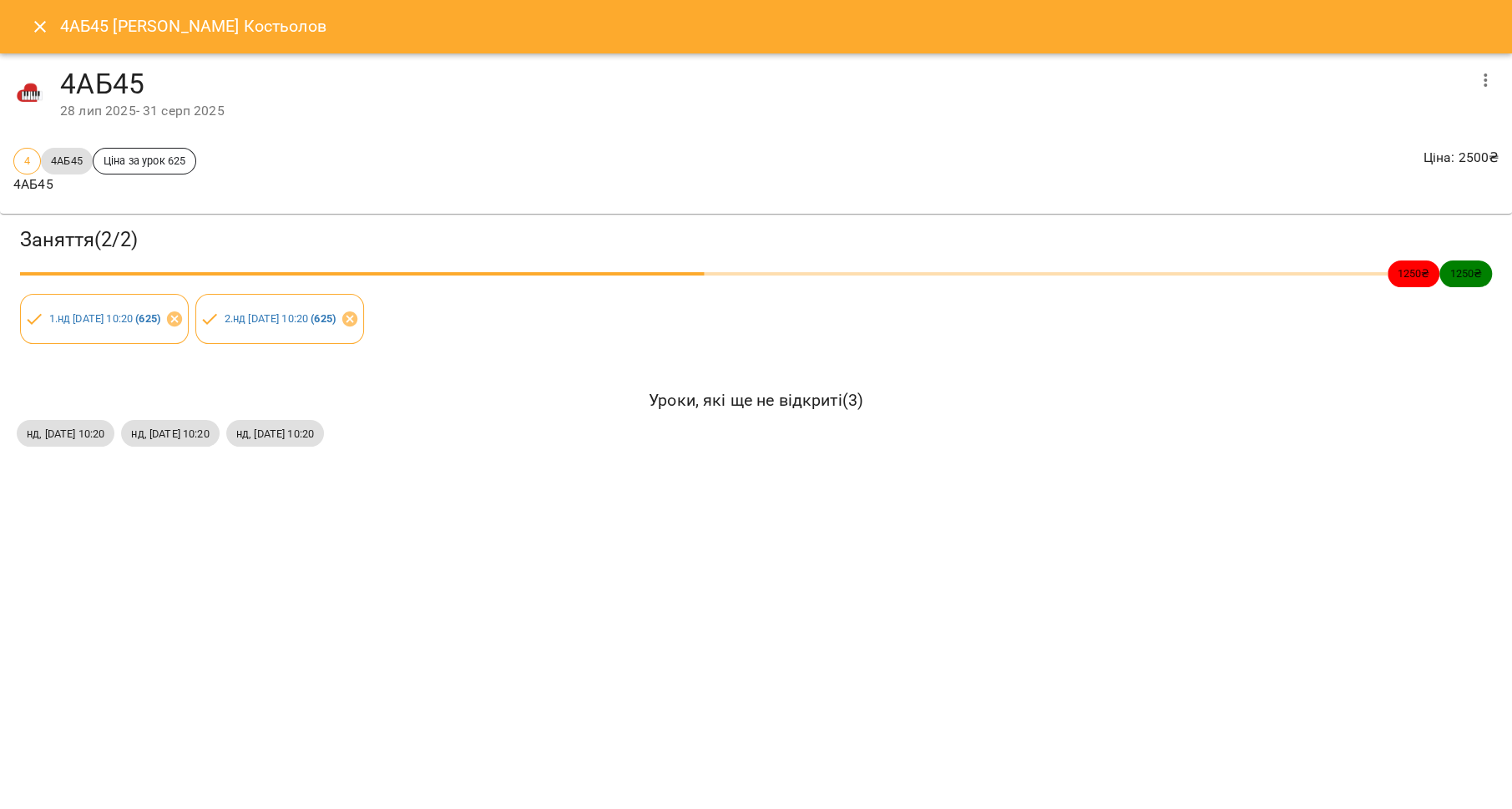
click at [40, 23] on icon "Close" at bounding box center [39, 26] width 20 height 20
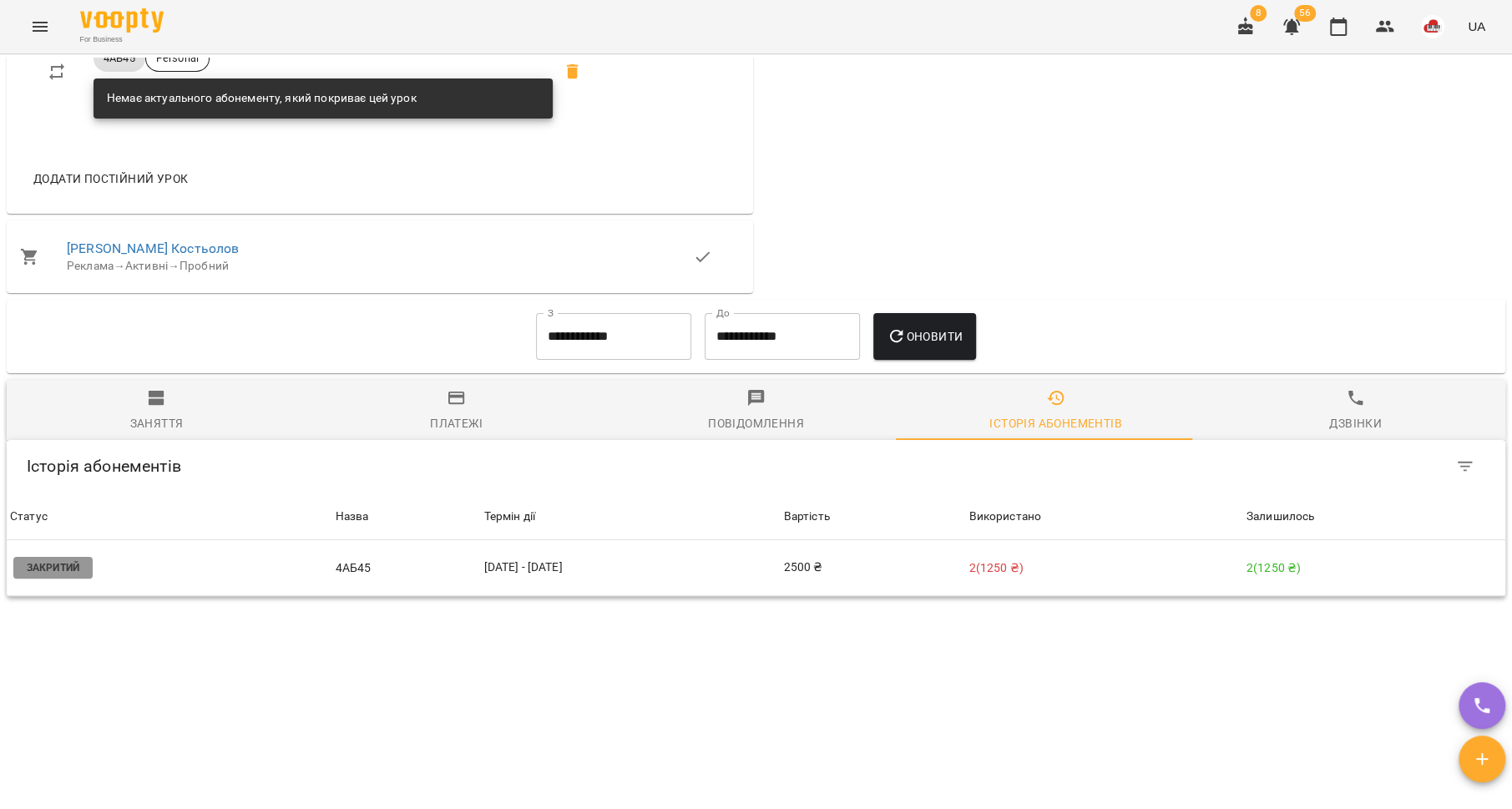
click at [170, 411] on span "Заняття" at bounding box center [157, 411] width 280 height 45
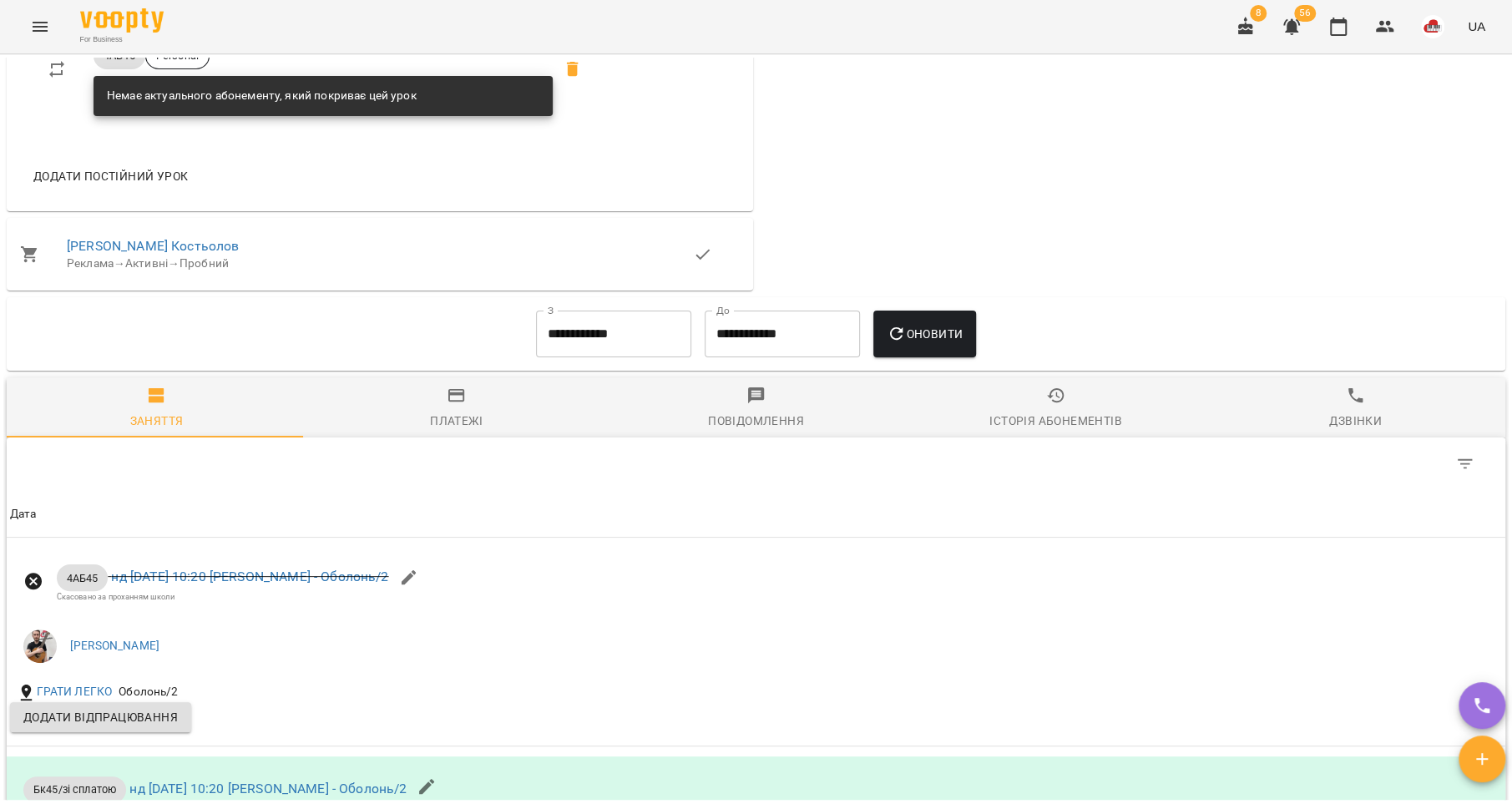
click at [1018, 424] on div "Історія абонементів" at bounding box center [1055, 420] width 132 height 20
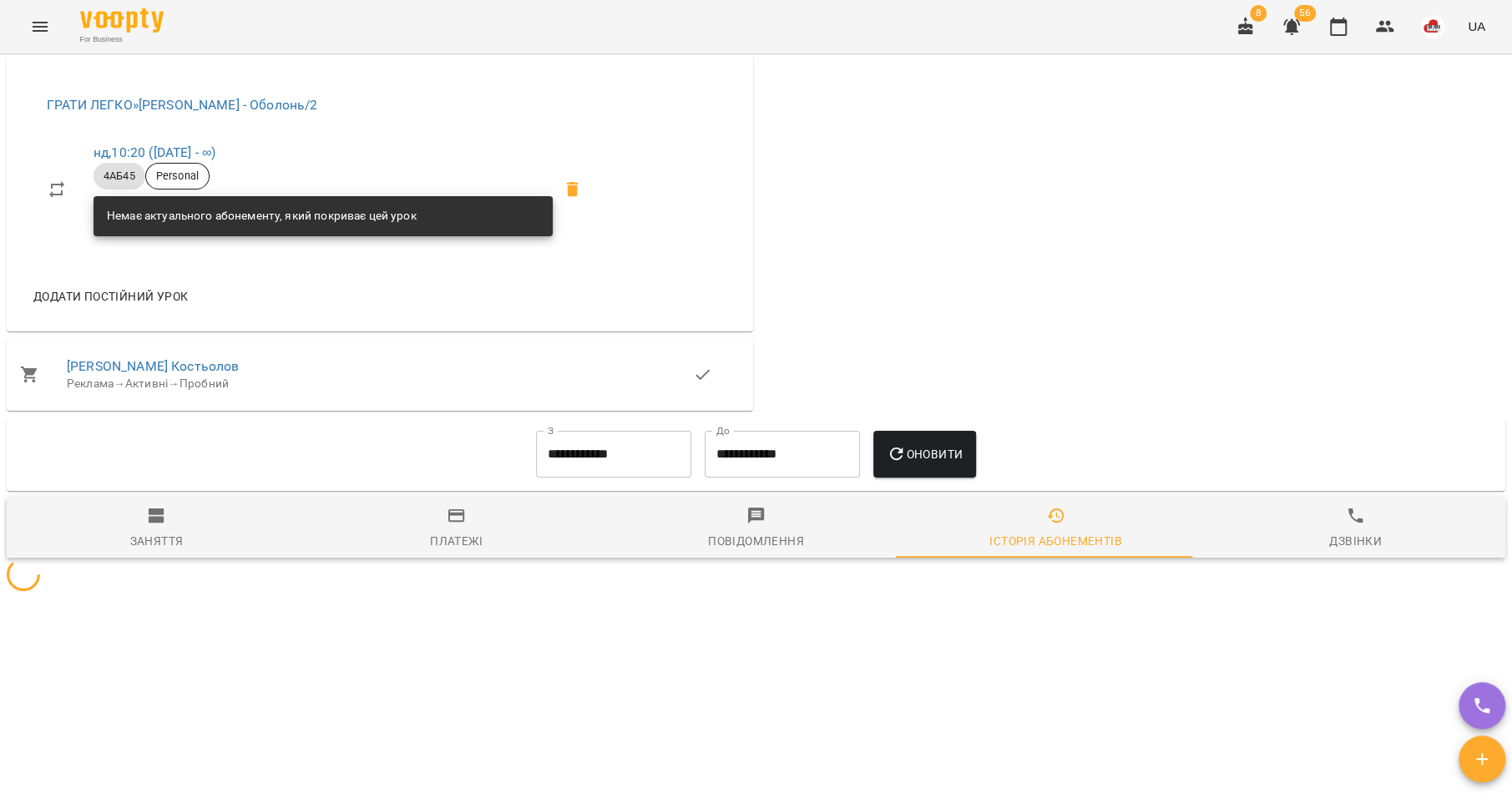
scroll to position [1124, 0]
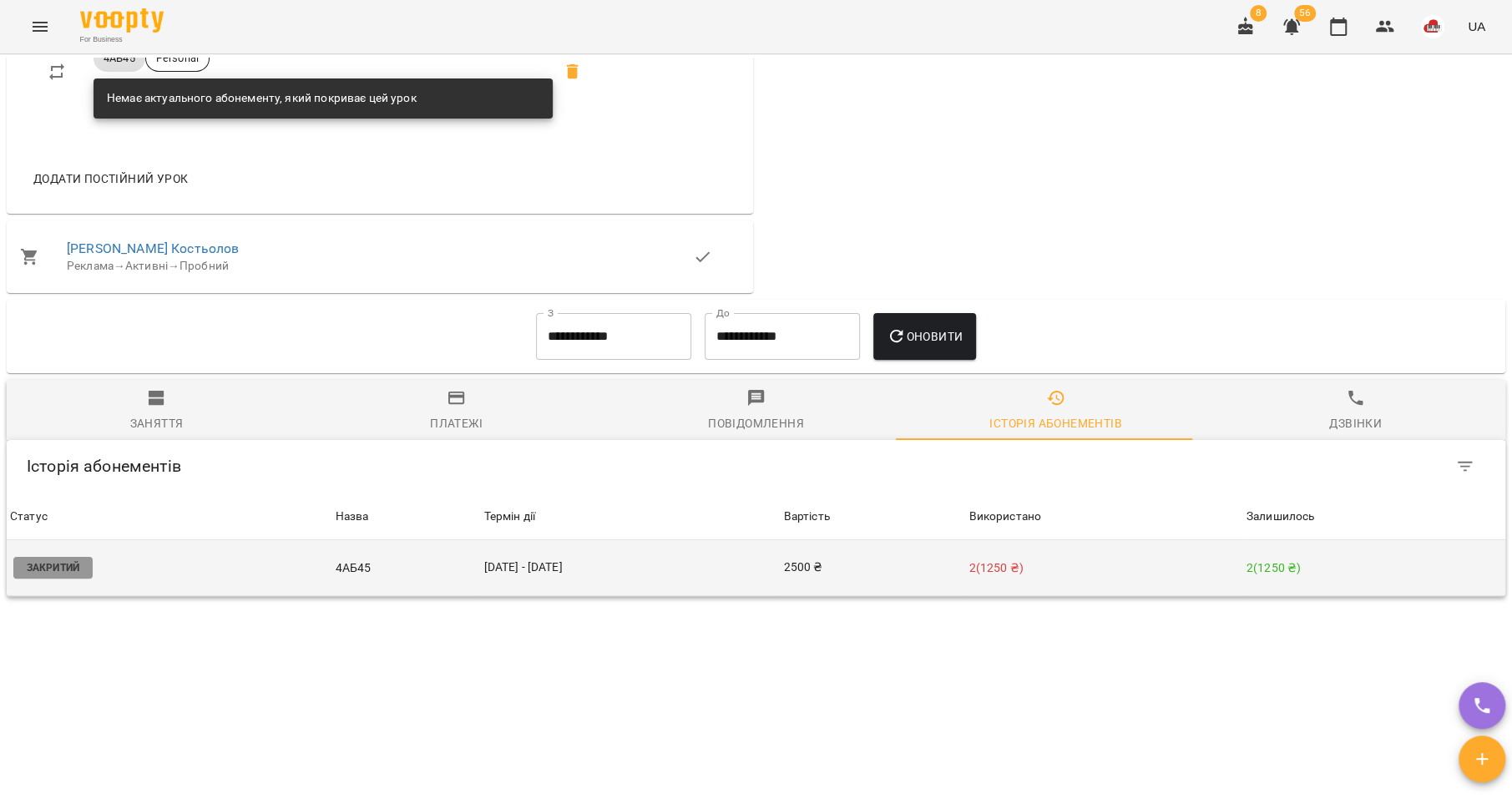
click at [786, 580] on td "2500 ₴" at bounding box center [873, 568] width 186 height 56
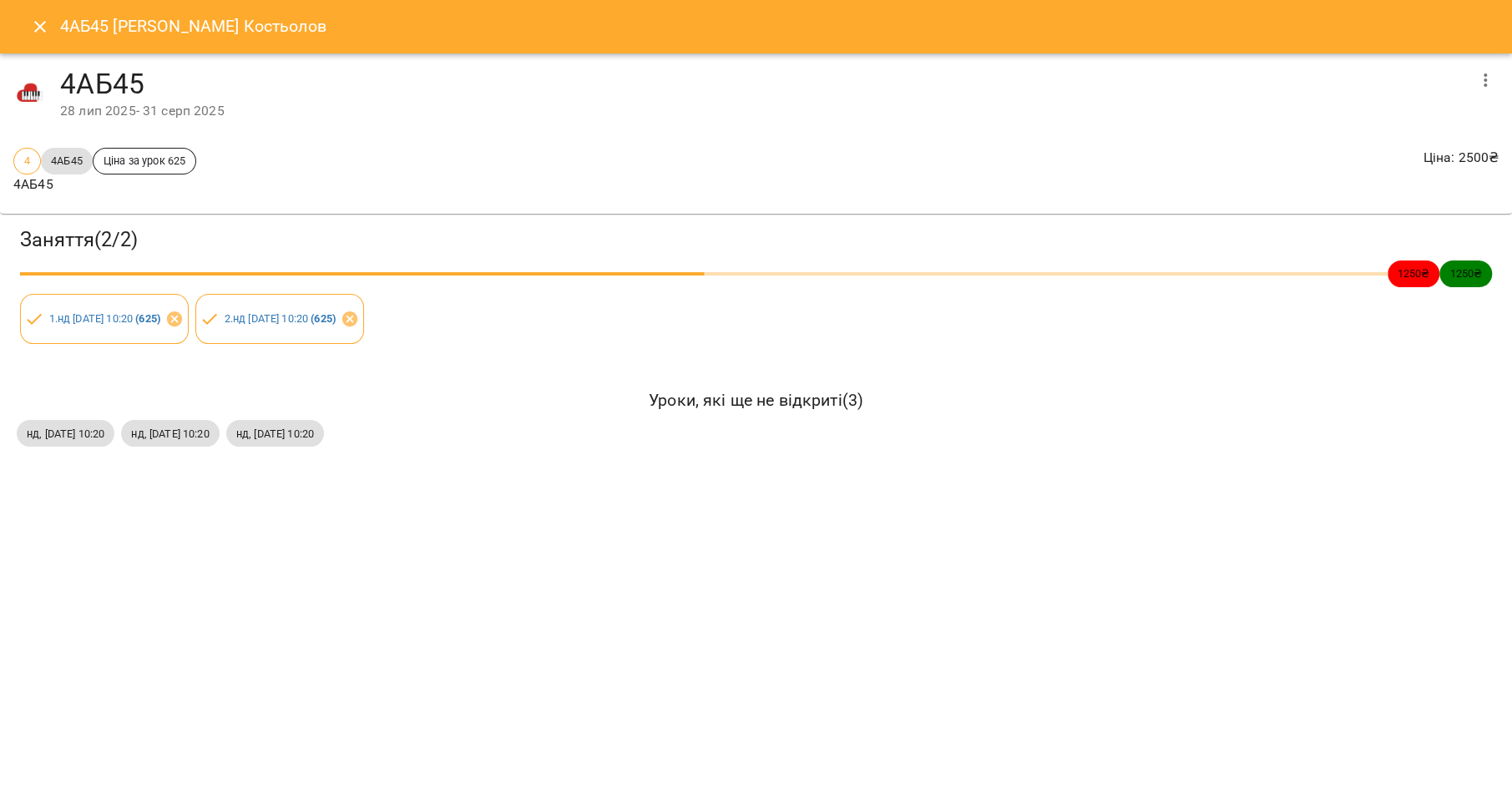
click at [1471, 71] on button "button" at bounding box center [1485, 79] width 40 height 40
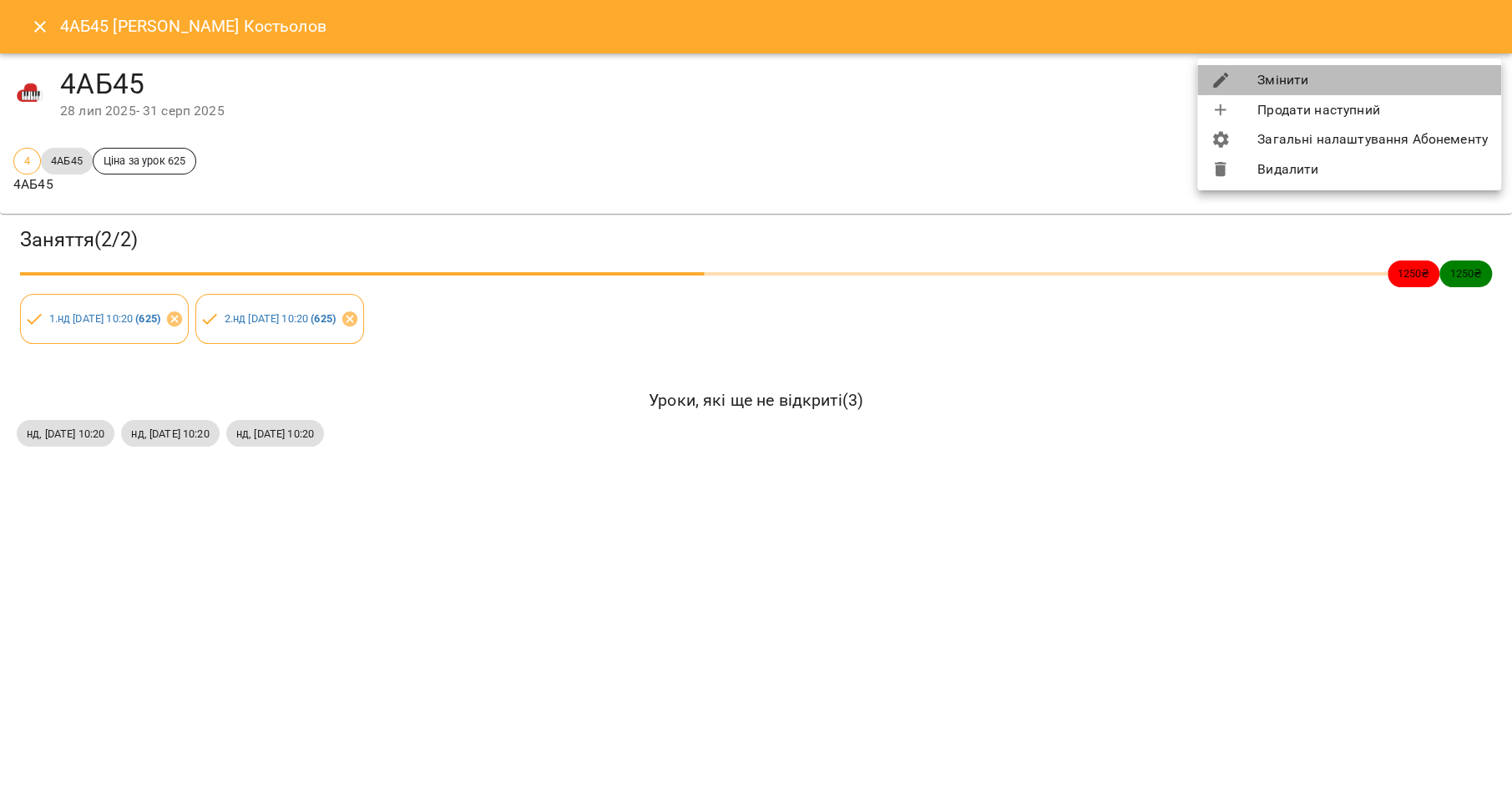
click at [1407, 80] on li "Змінити" at bounding box center [1350, 80] width 304 height 30
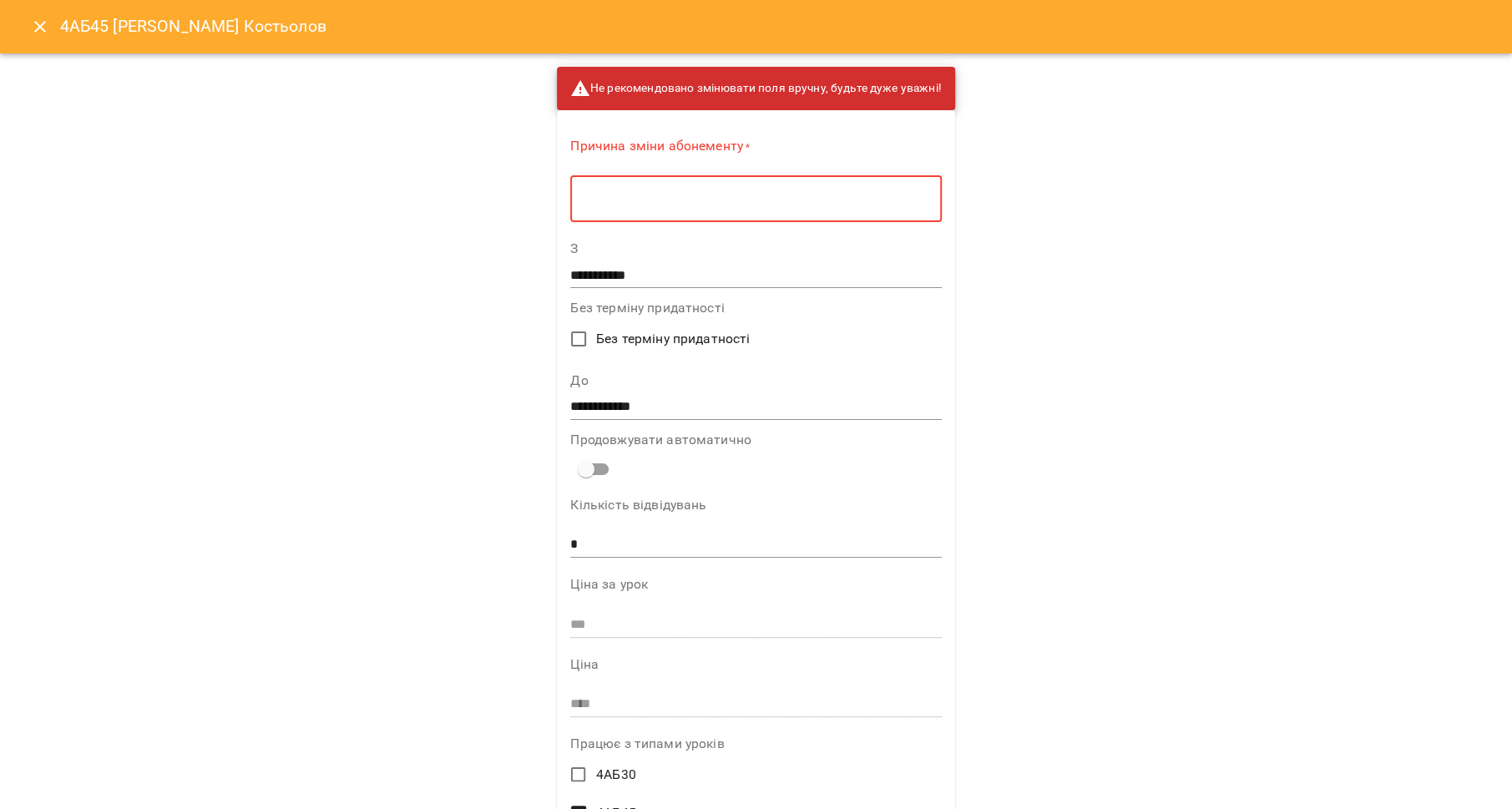
click at [743, 195] on textarea at bounding box center [756, 199] width 347 height 16
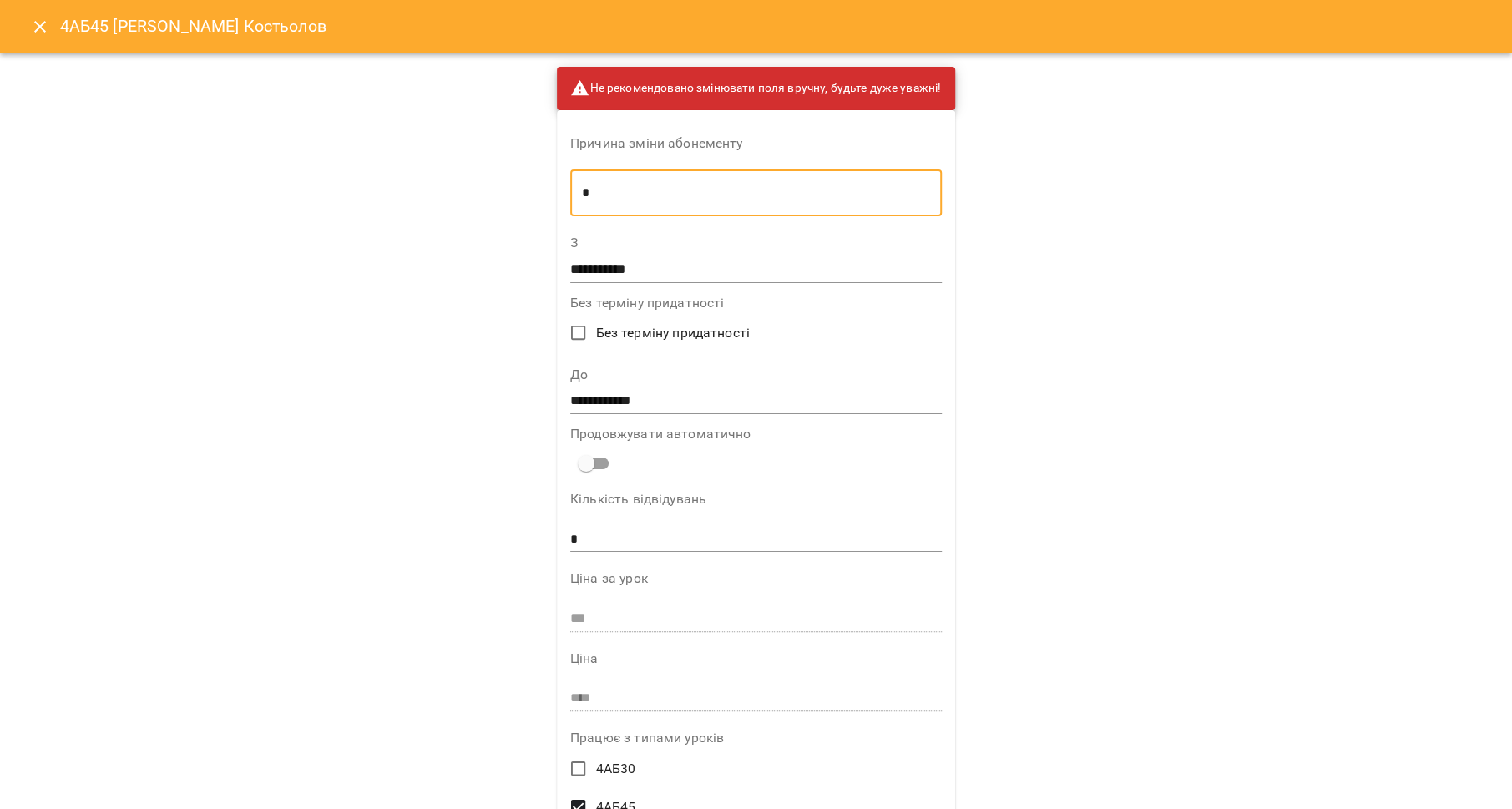
type textarea "*"
click at [677, 399] on input "**********" at bounding box center [756, 401] width 371 height 27
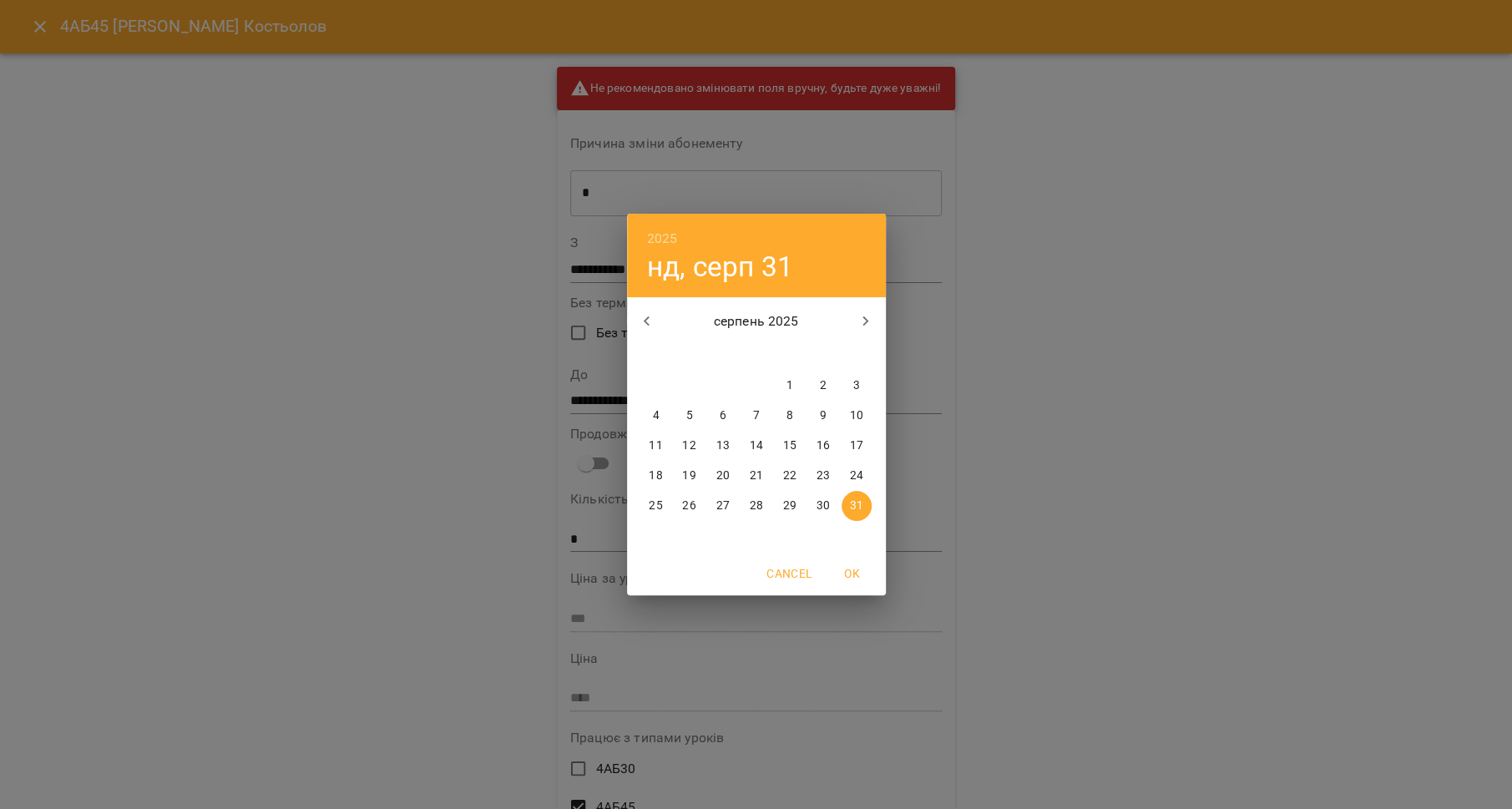
click at [867, 327] on icon "button" at bounding box center [865, 321] width 20 height 20
click at [858, 470] on p "28" at bounding box center [856, 476] width 13 height 17
type input "**********"
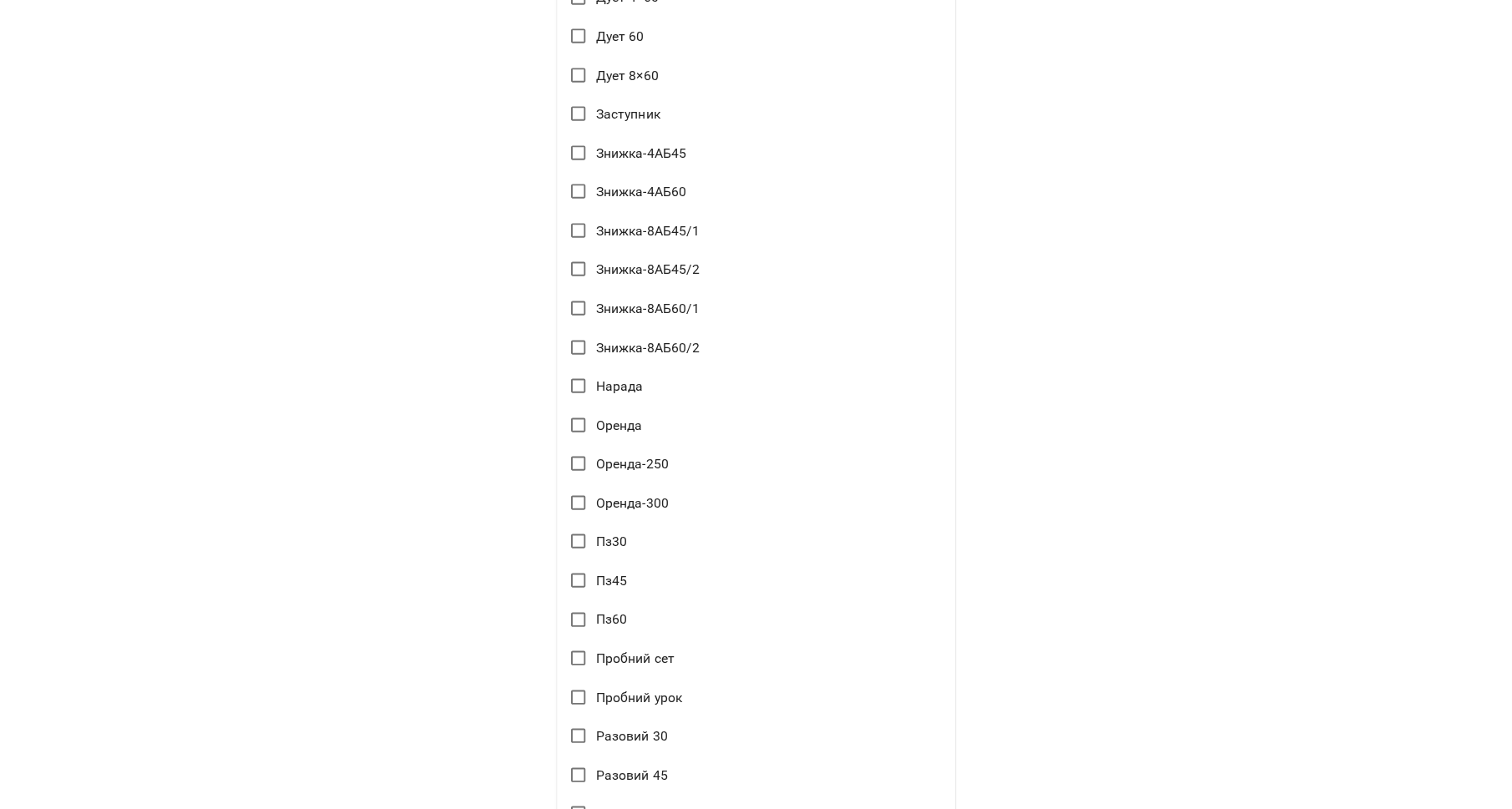
scroll to position [2662, 0]
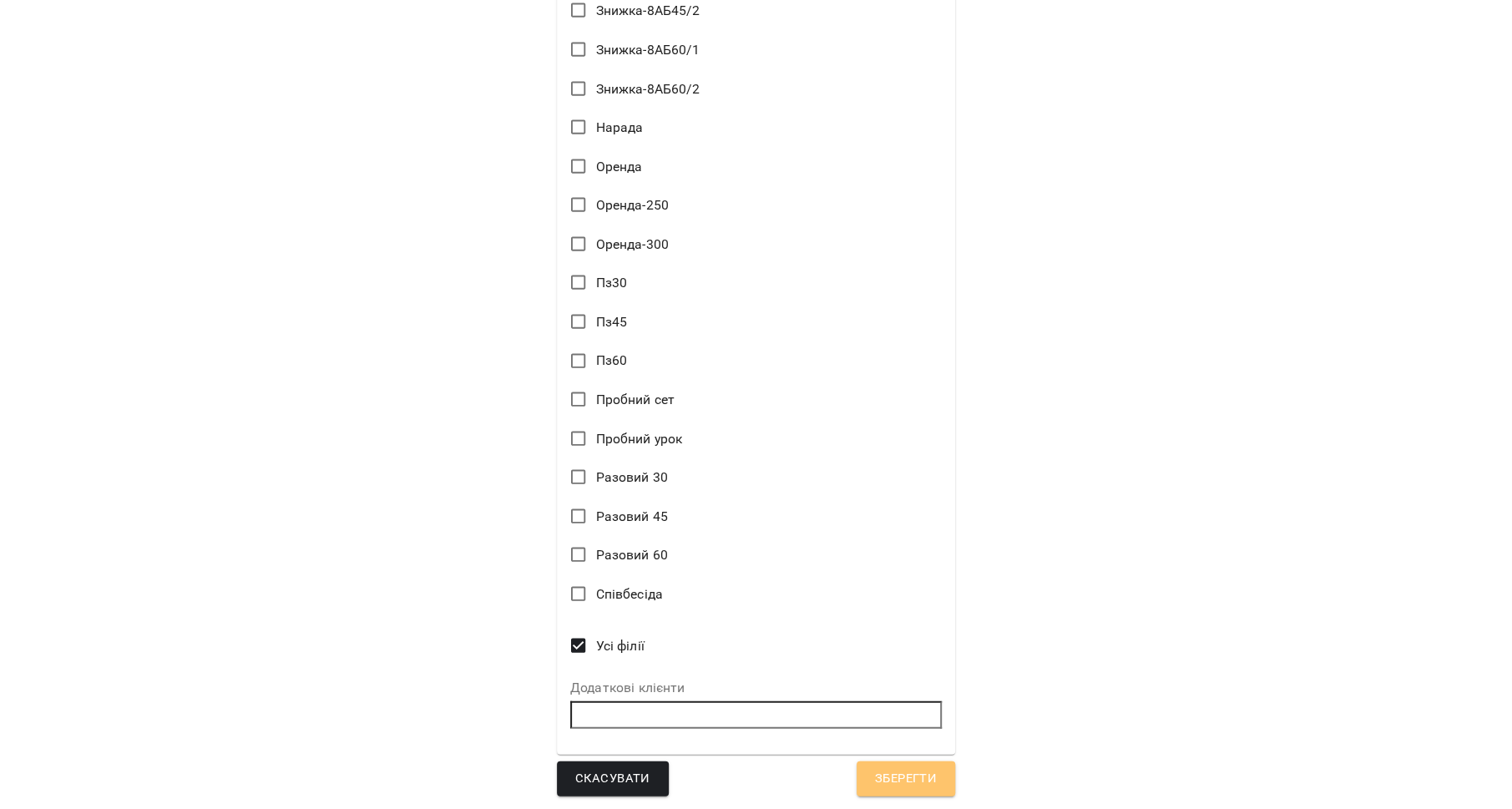
click at [899, 786] on span "Зберегти" at bounding box center [905, 778] width 62 height 21
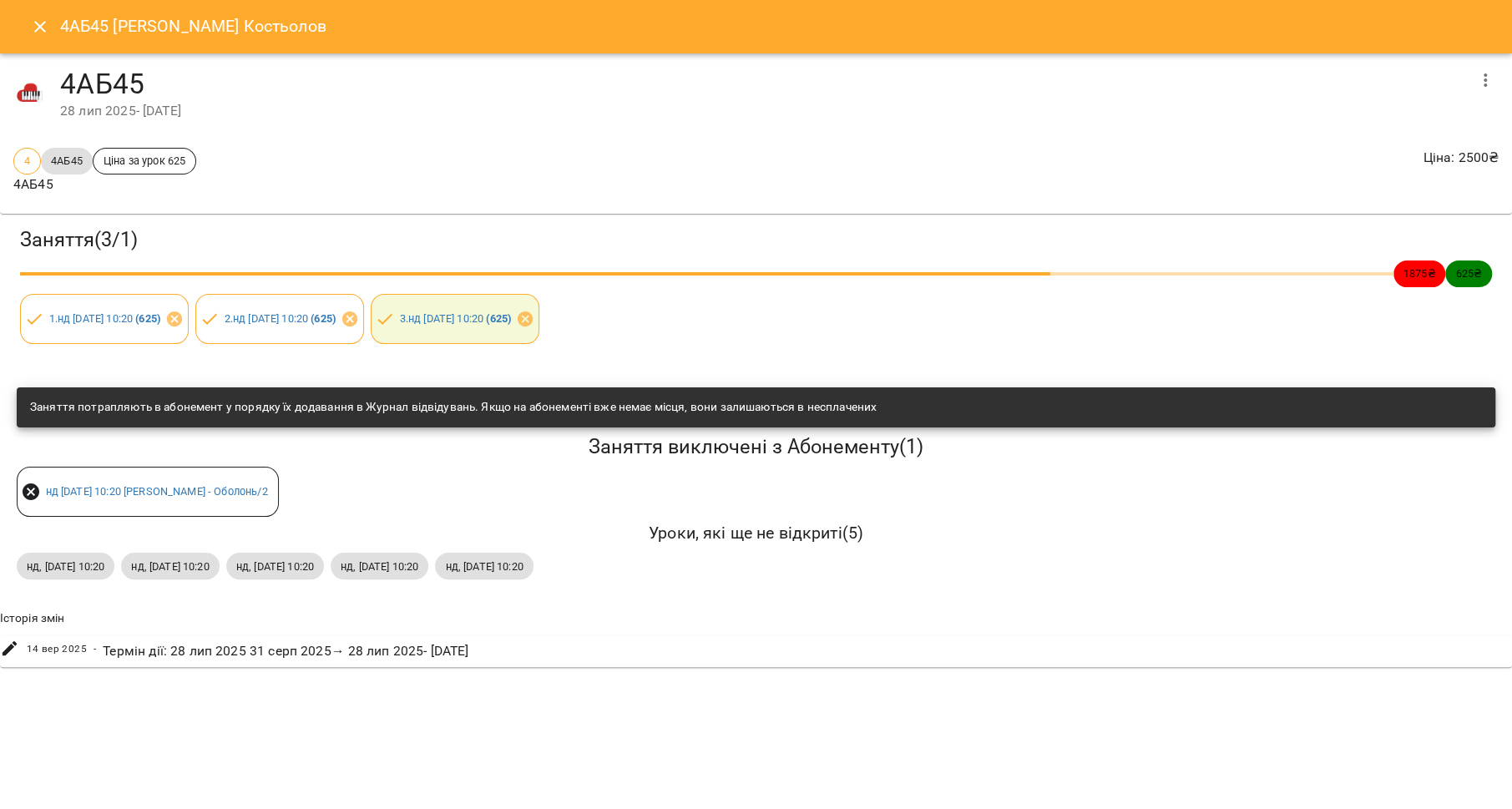
click at [33, 20] on icon "Close" at bounding box center [39, 26] width 20 height 20
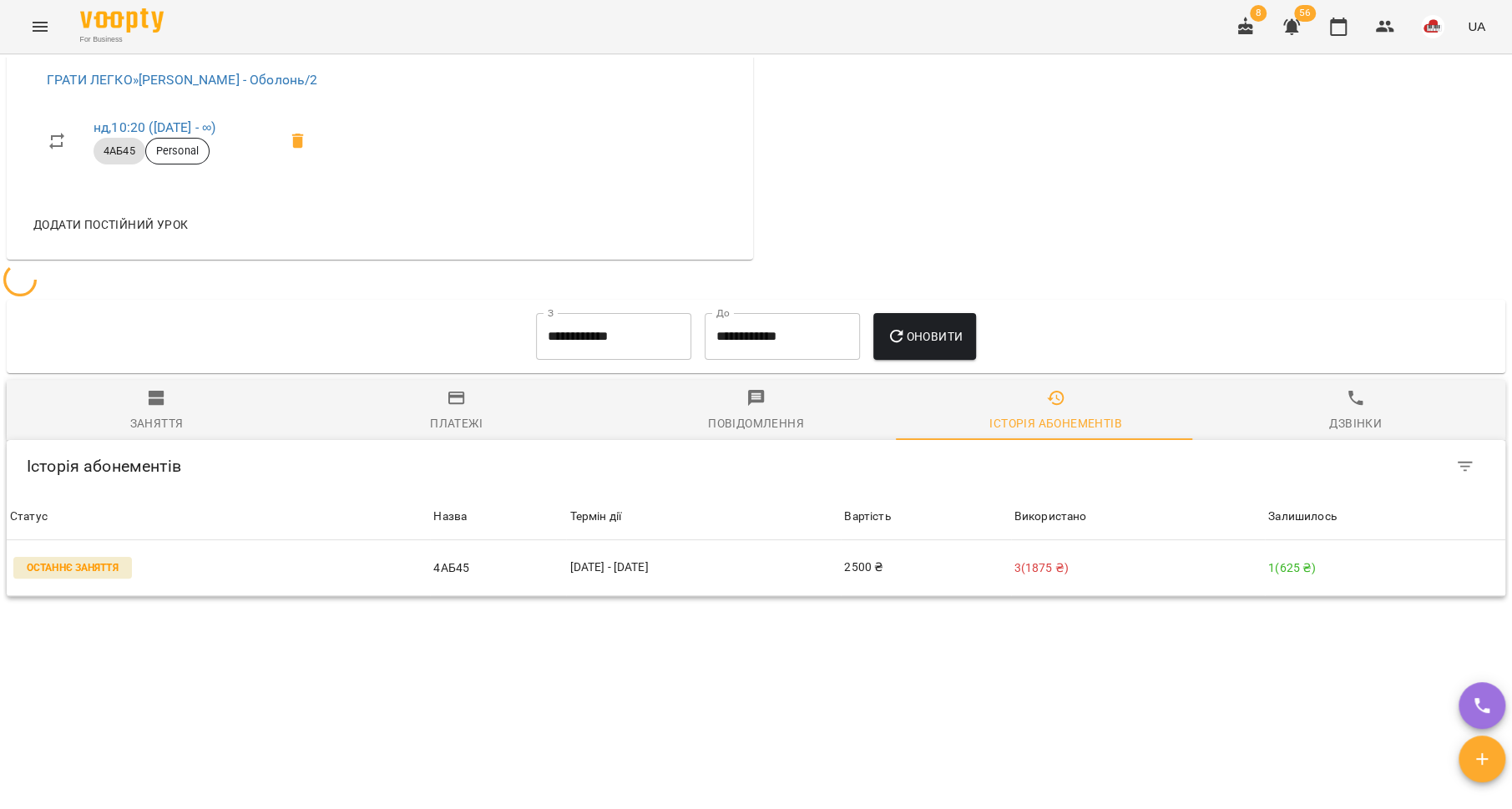
scroll to position [1087, 0]
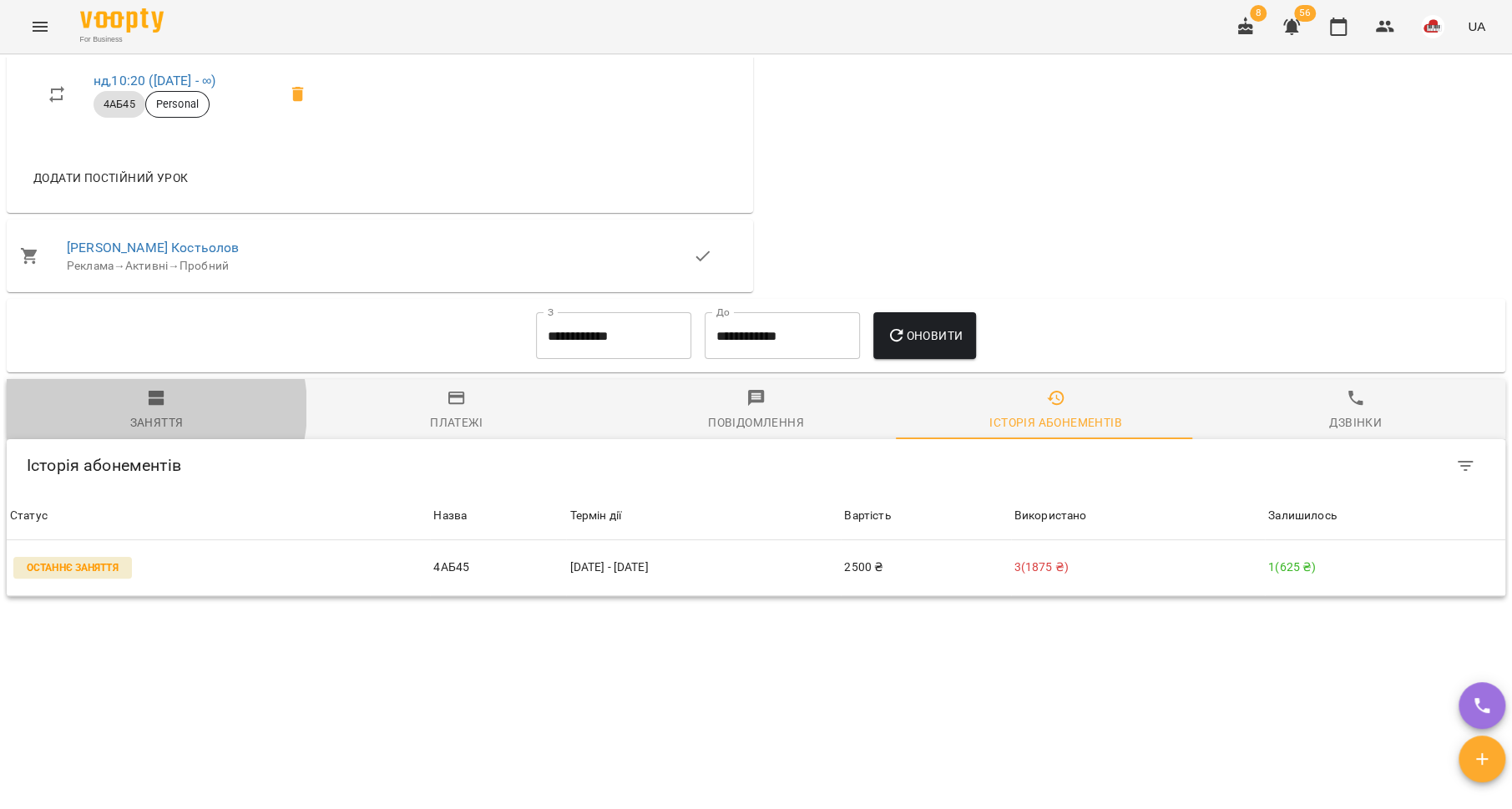
click at [143, 409] on span "Заняття" at bounding box center [157, 411] width 280 height 45
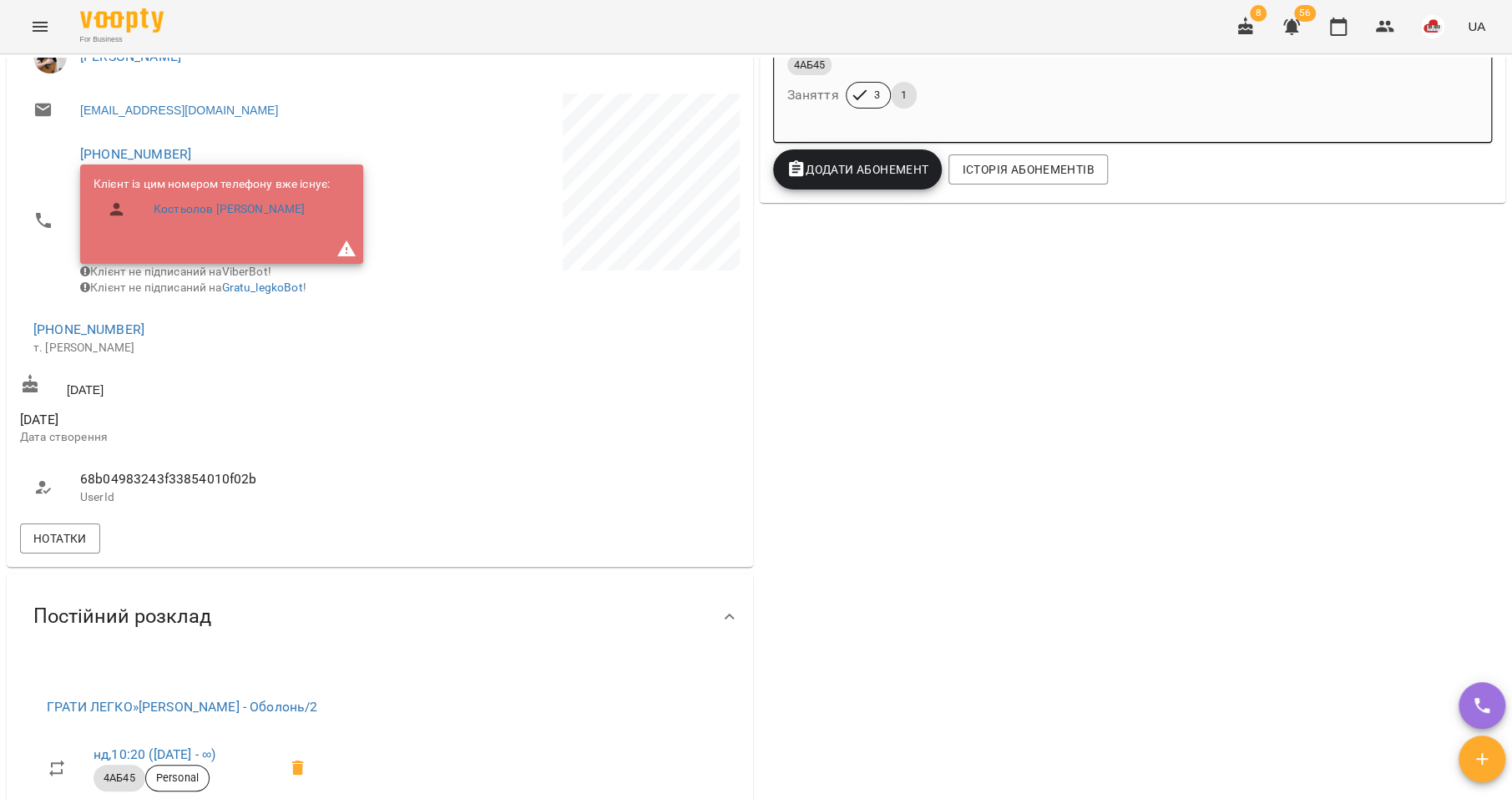
scroll to position [0, 0]
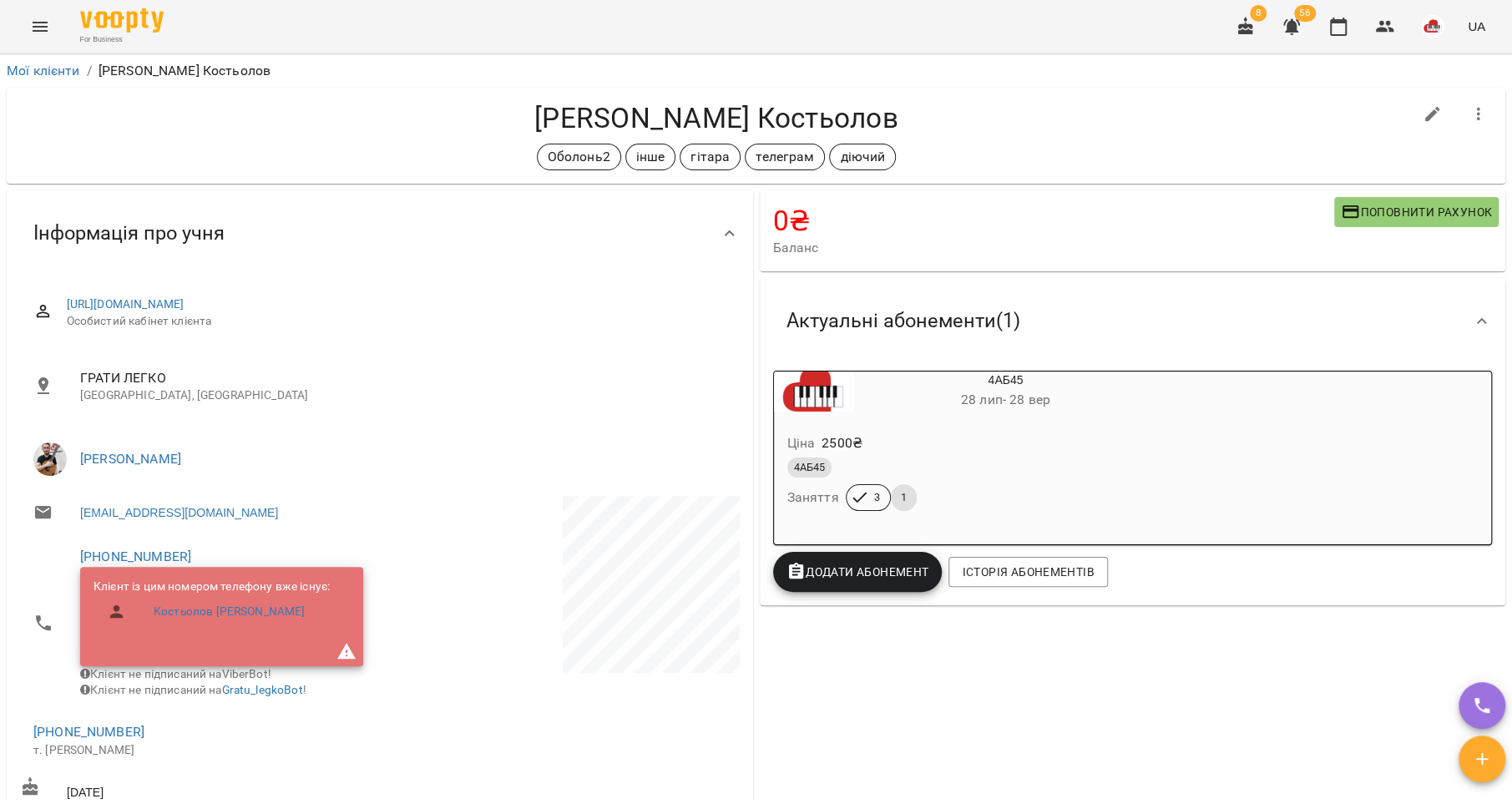
click at [1290, 25] on icon "button" at bounding box center [1292, 27] width 17 height 16
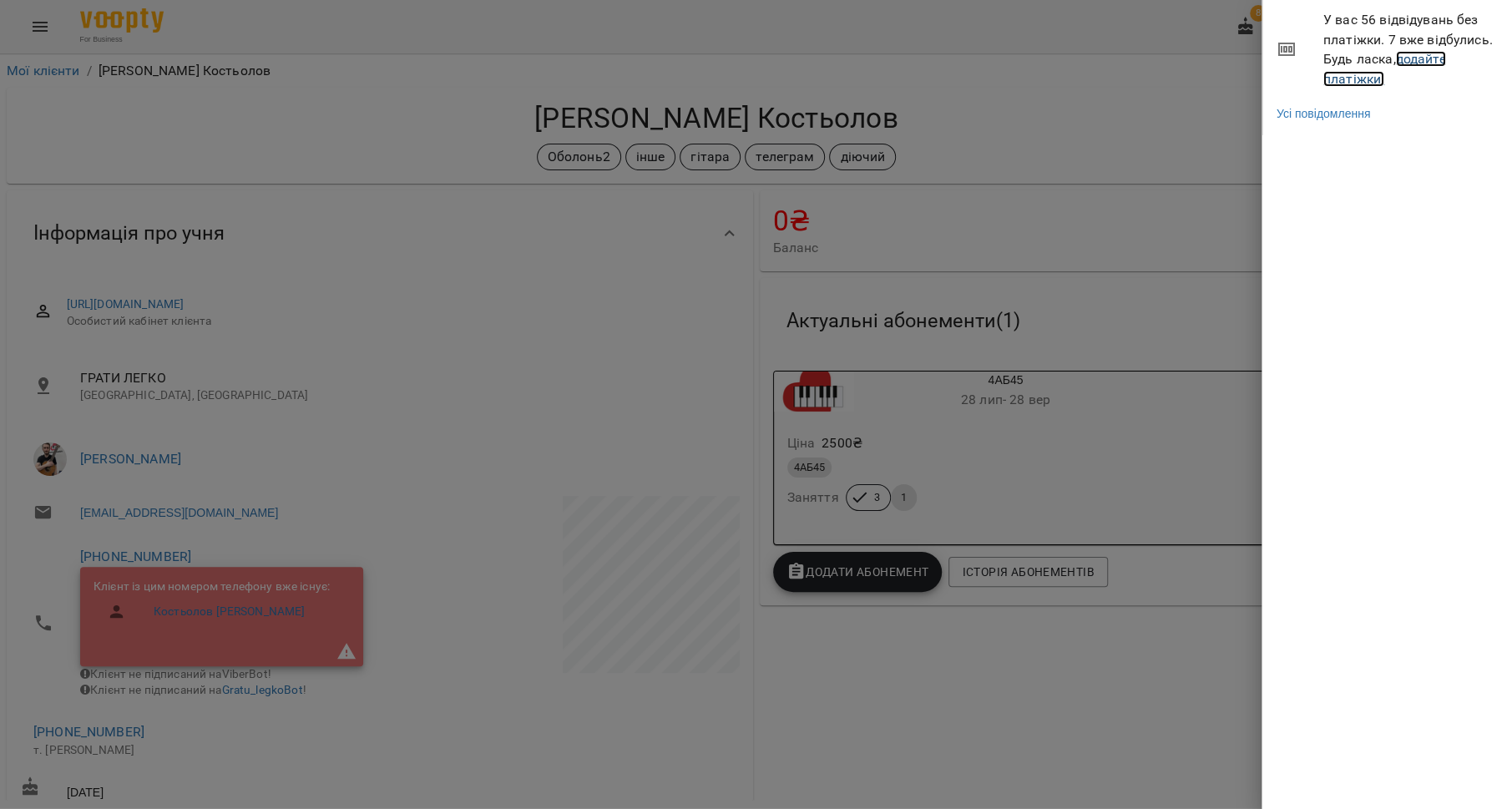
click at [1381, 76] on link "додайте платіжки!" at bounding box center [1384, 69] width 122 height 35
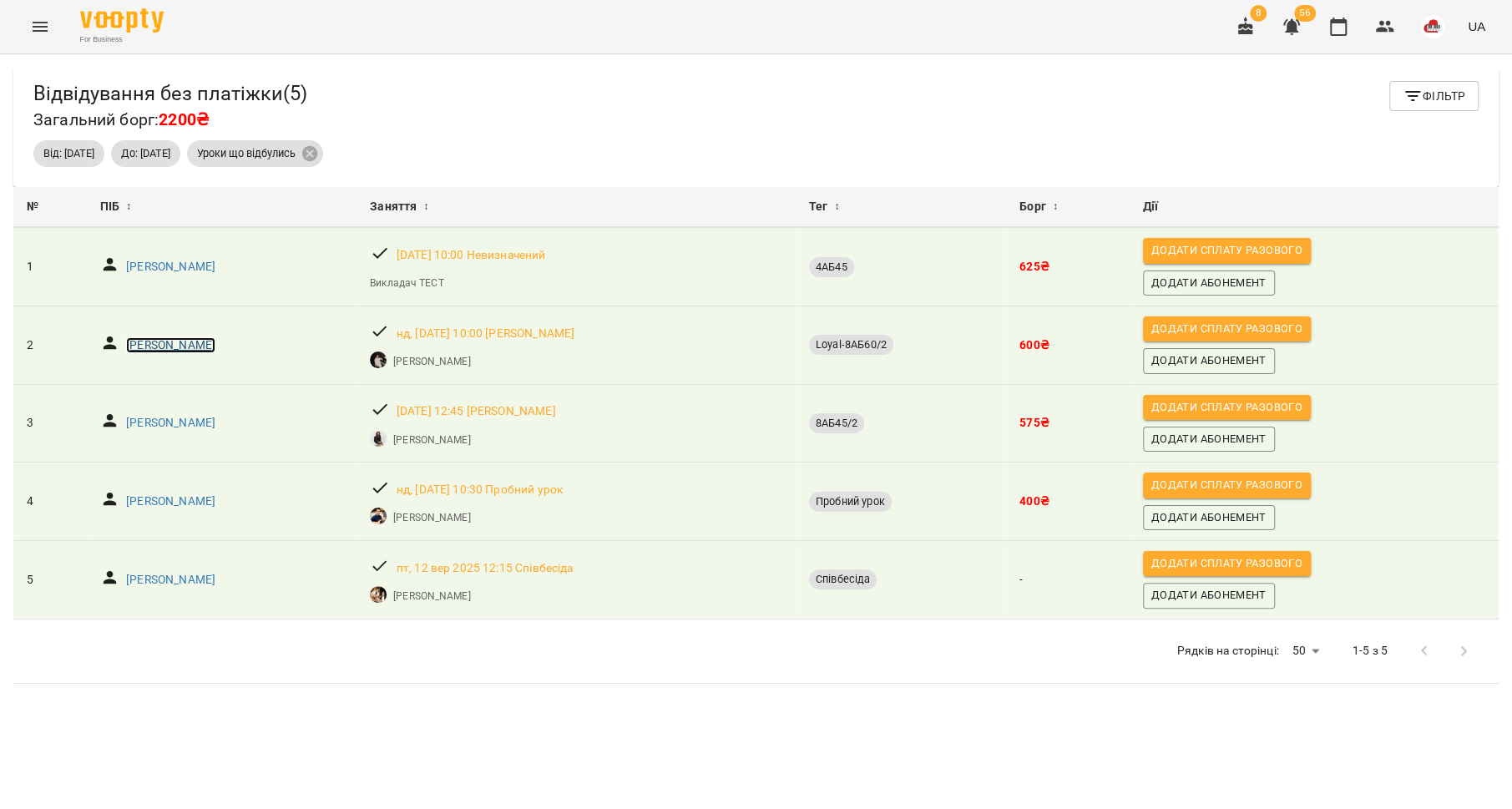
click at [169, 342] on p "[PERSON_NAME]" at bounding box center [171, 345] width 90 height 17
click at [160, 426] on p "[PERSON_NAME]" at bounding box center [171, 424] width 90 height 17
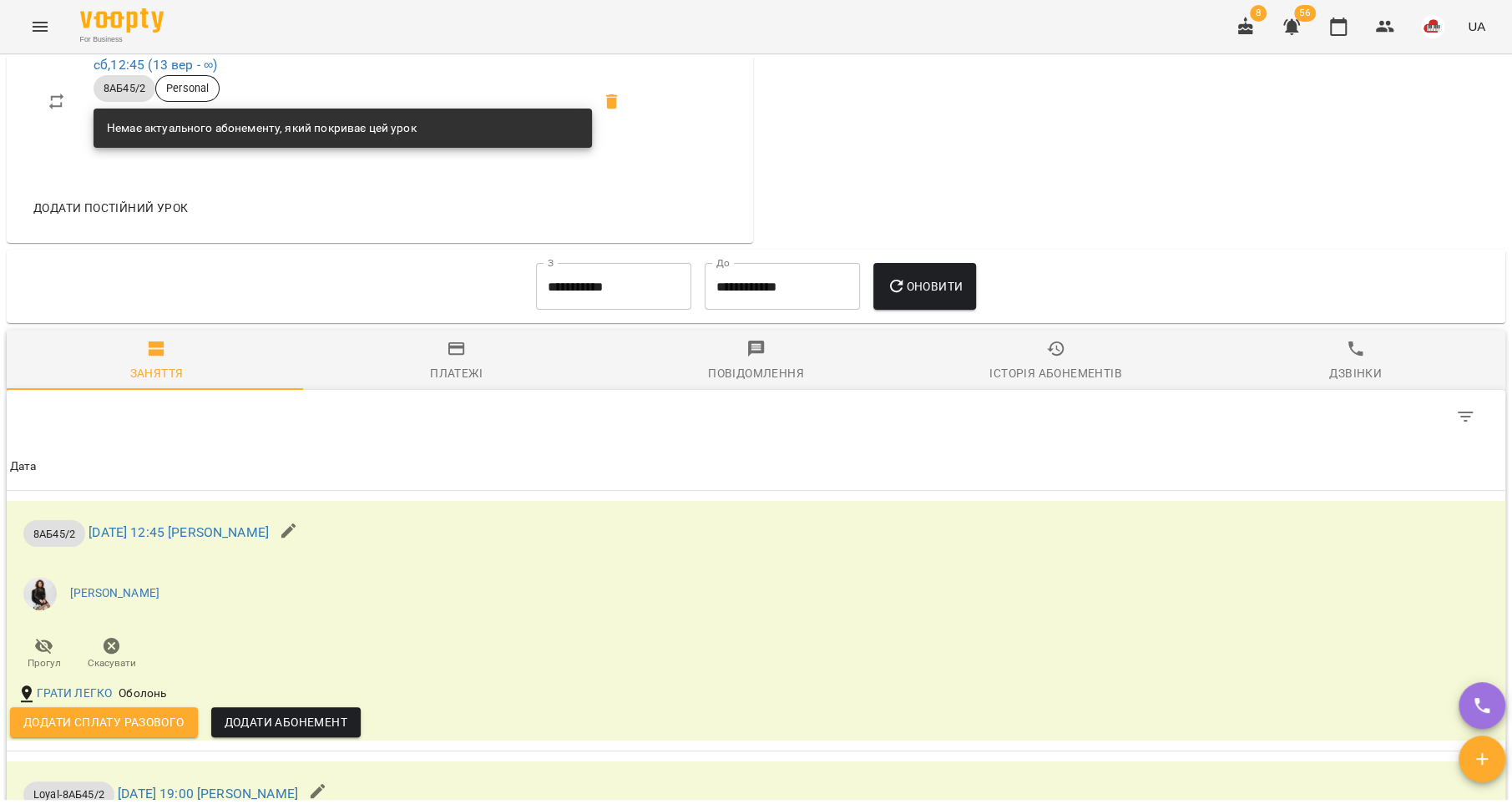
click at [469, 384] on div "Платежі" at bounding box center [456, 372] width 52 height 20
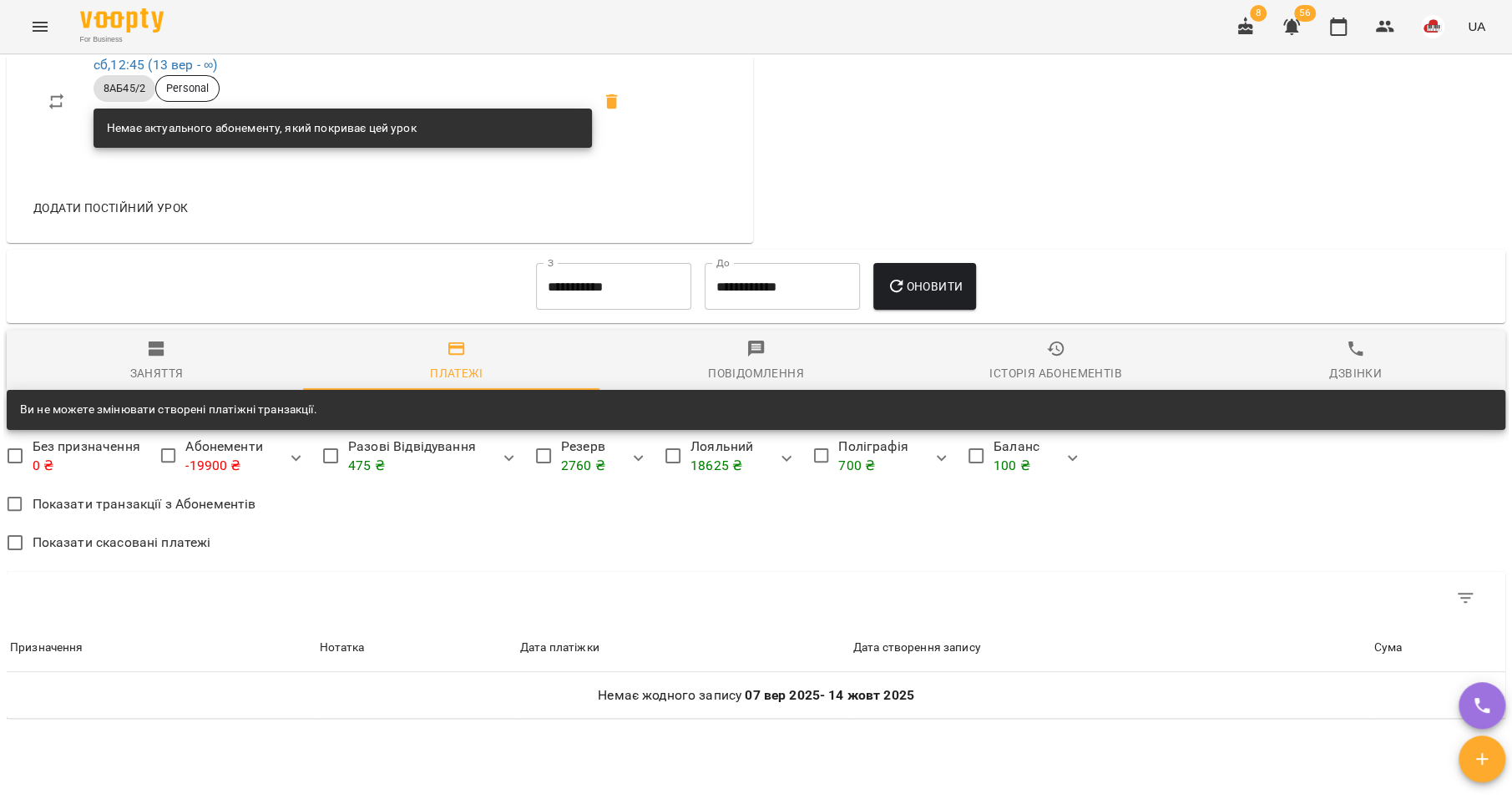
scroll to position [1130, 0]
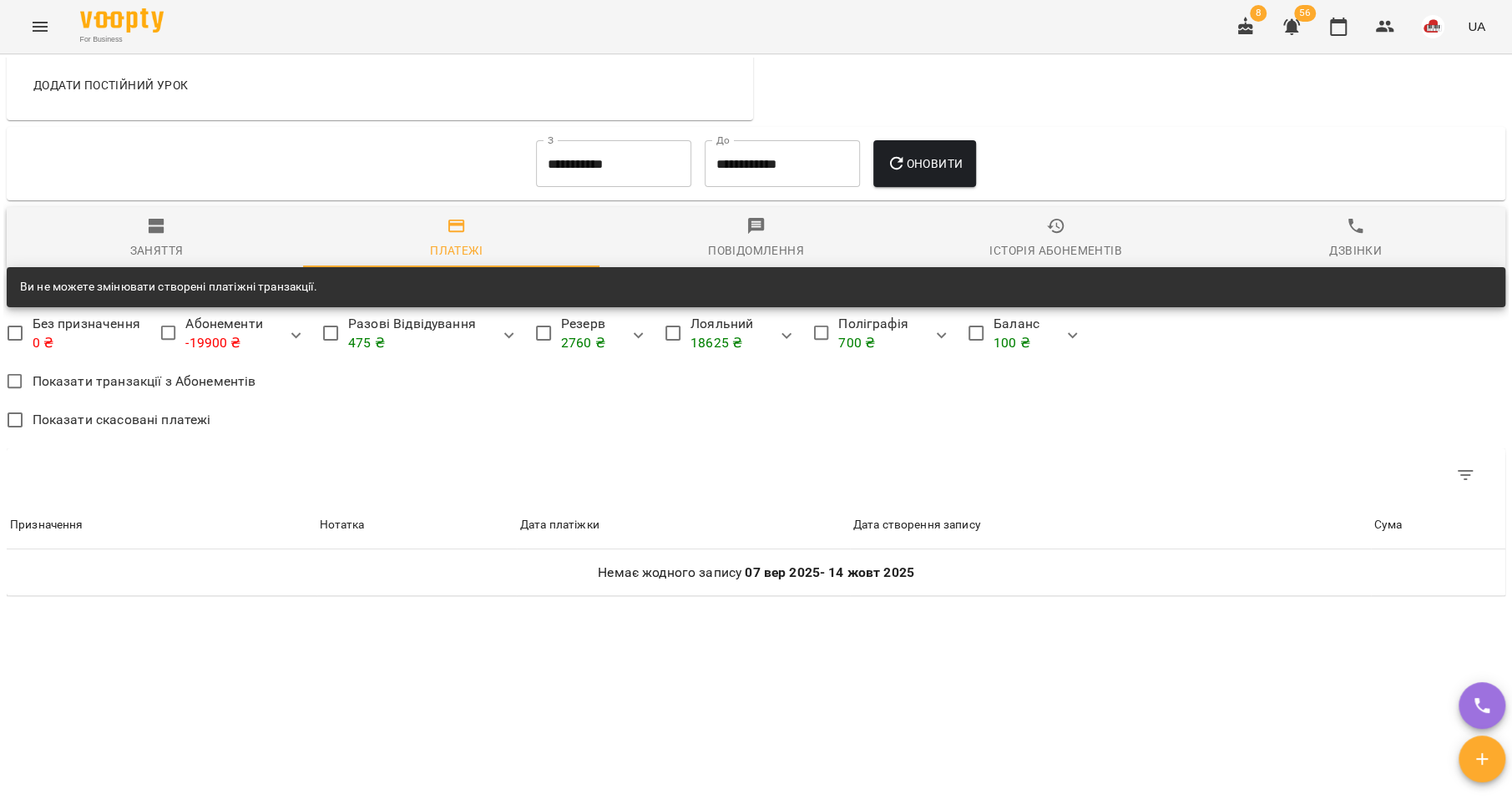
click at [621, 167] on input "**********" at bounding box center [613, 163] width 155 height 47
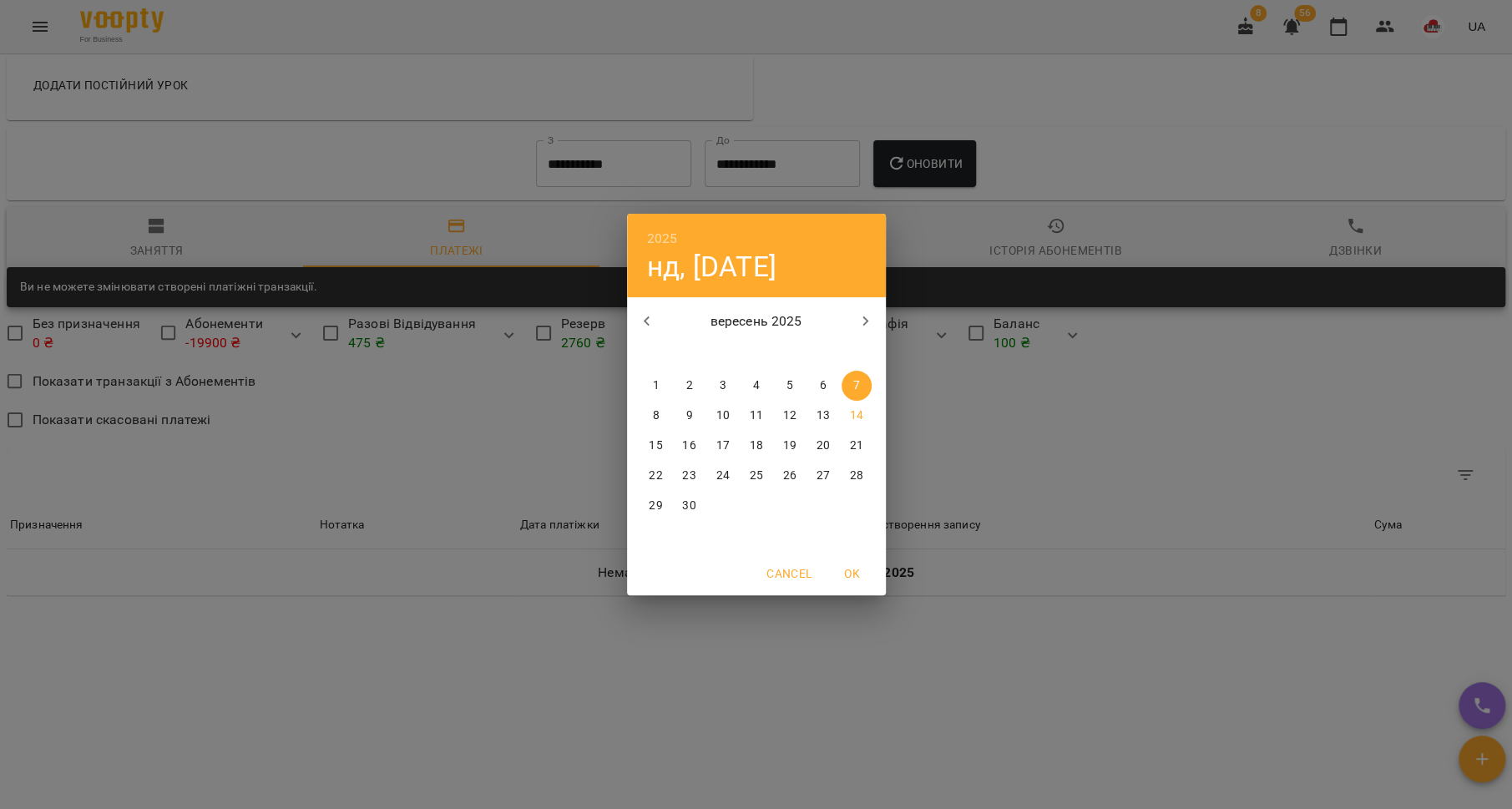
click at [638, 321] on icon "button" at bounding box center [647, 321] width 20 height 20
click at [693, 384] on p "1" at bounding box center [688, 385] width 7 height 17
type input "**********"
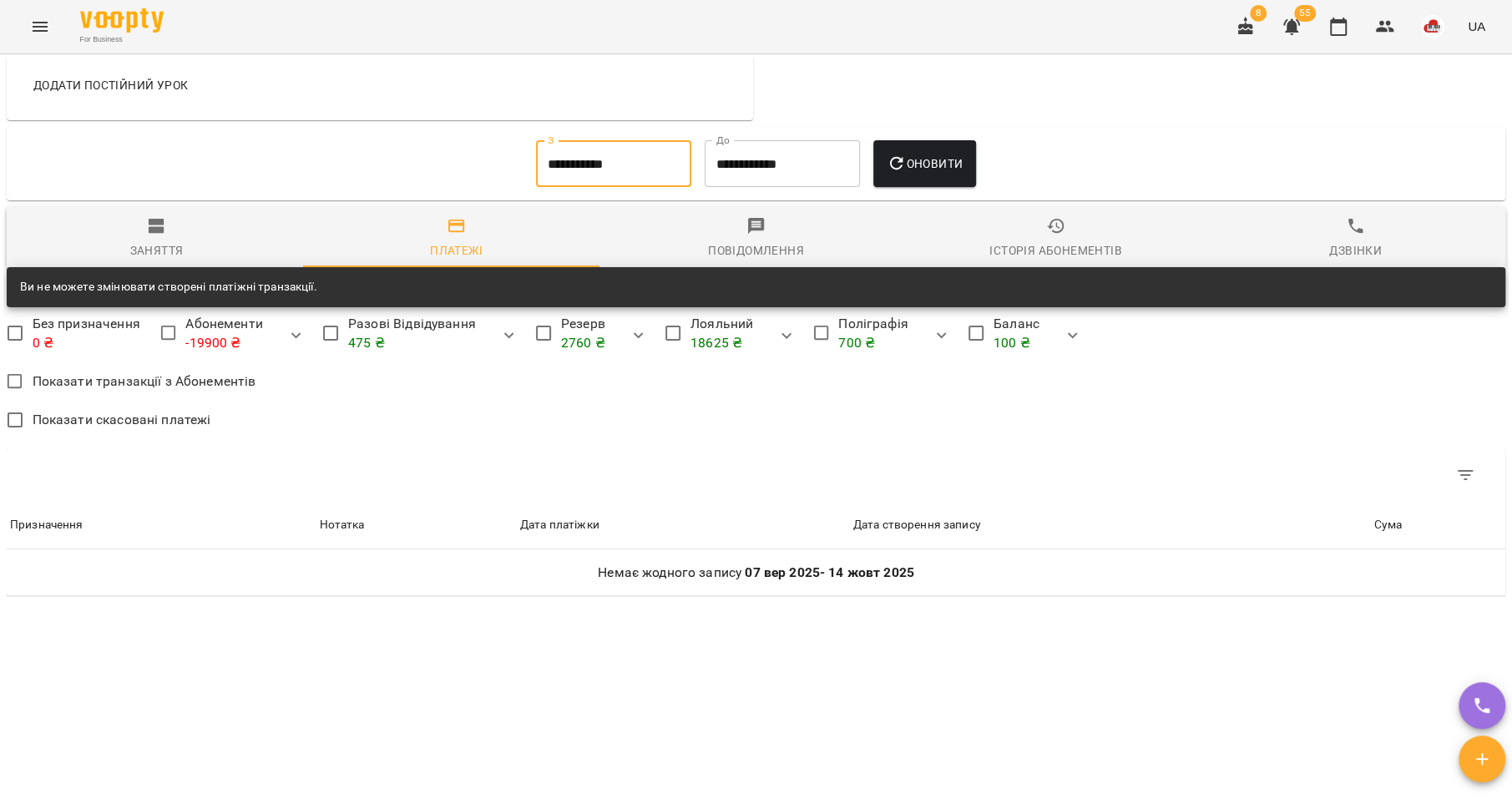
click at [889, 179] on button "Оновити" at bounding box center [925, 163] width 103 height 47
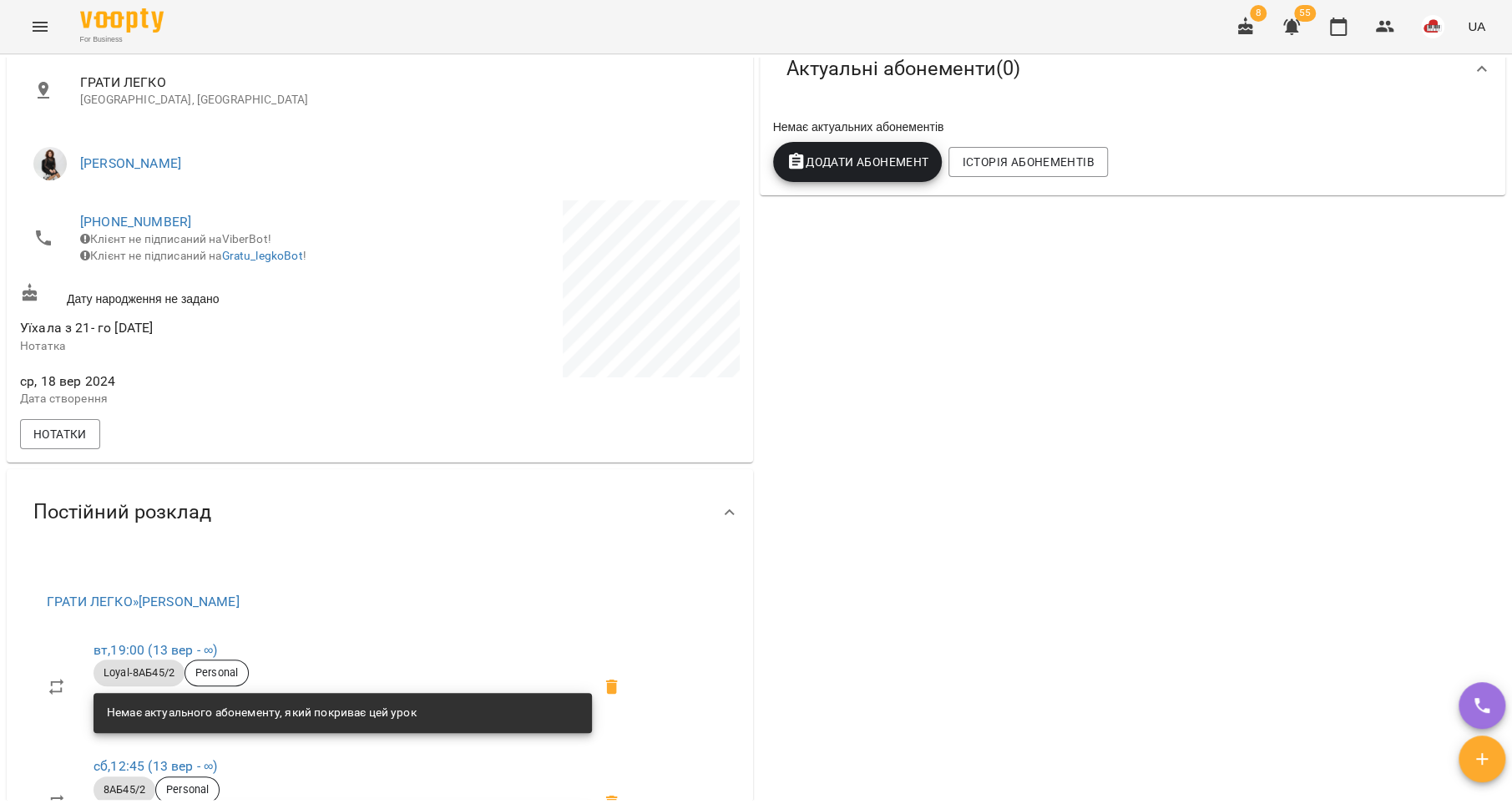
scroll to position [0, 0]
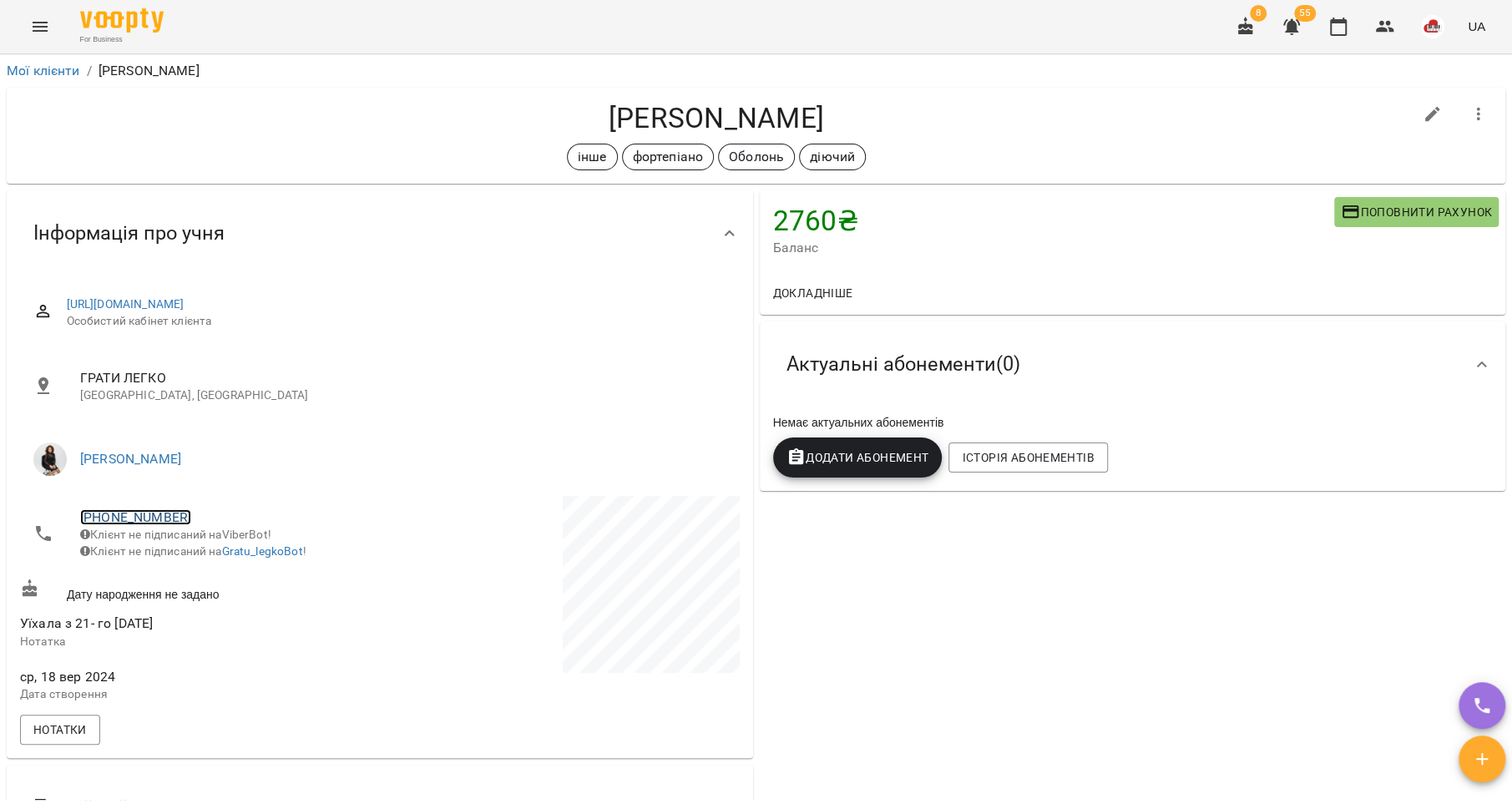
click at [150, 517] on link "[PHONE_NUMBER]" at bounding box center [135, 517] width 111 height 16
click at [226, 566] on link at bounding box center [222, 579] width 89 height 35
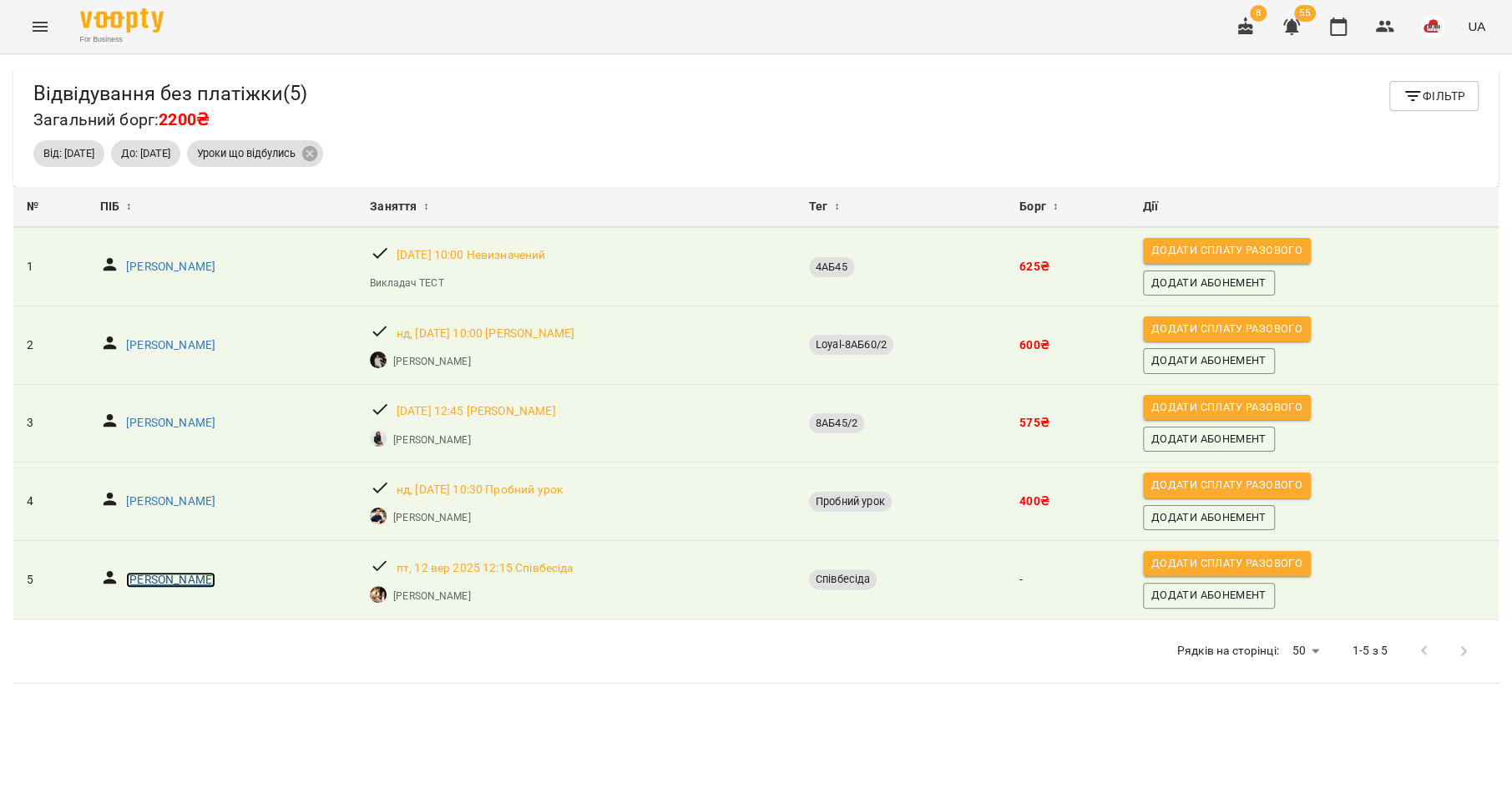
click at [184, 576] on p "[PERSON_NAME]" at bounding box center [171, 580] width 90 height 17
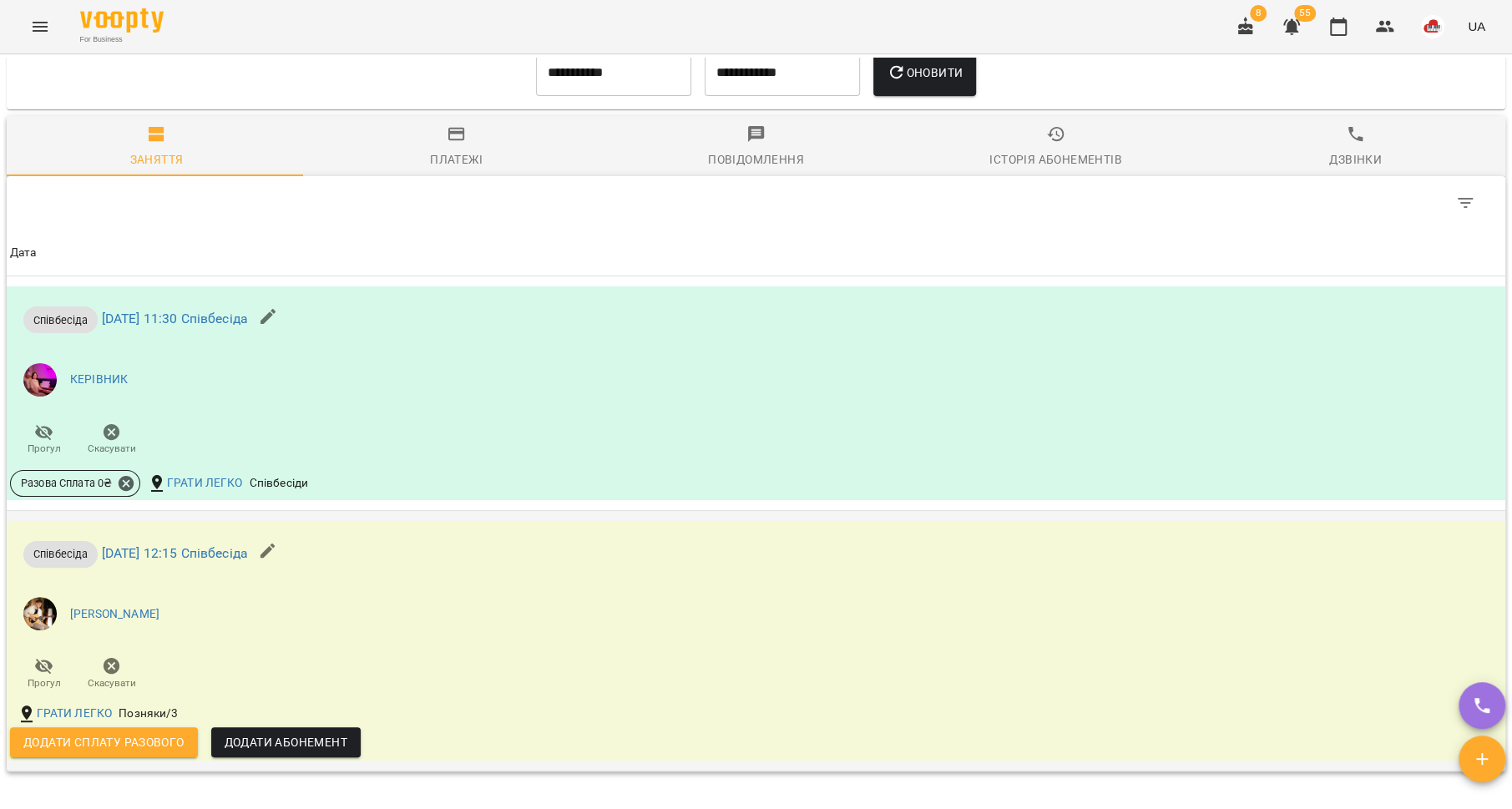
scroll to position [1032, 0]
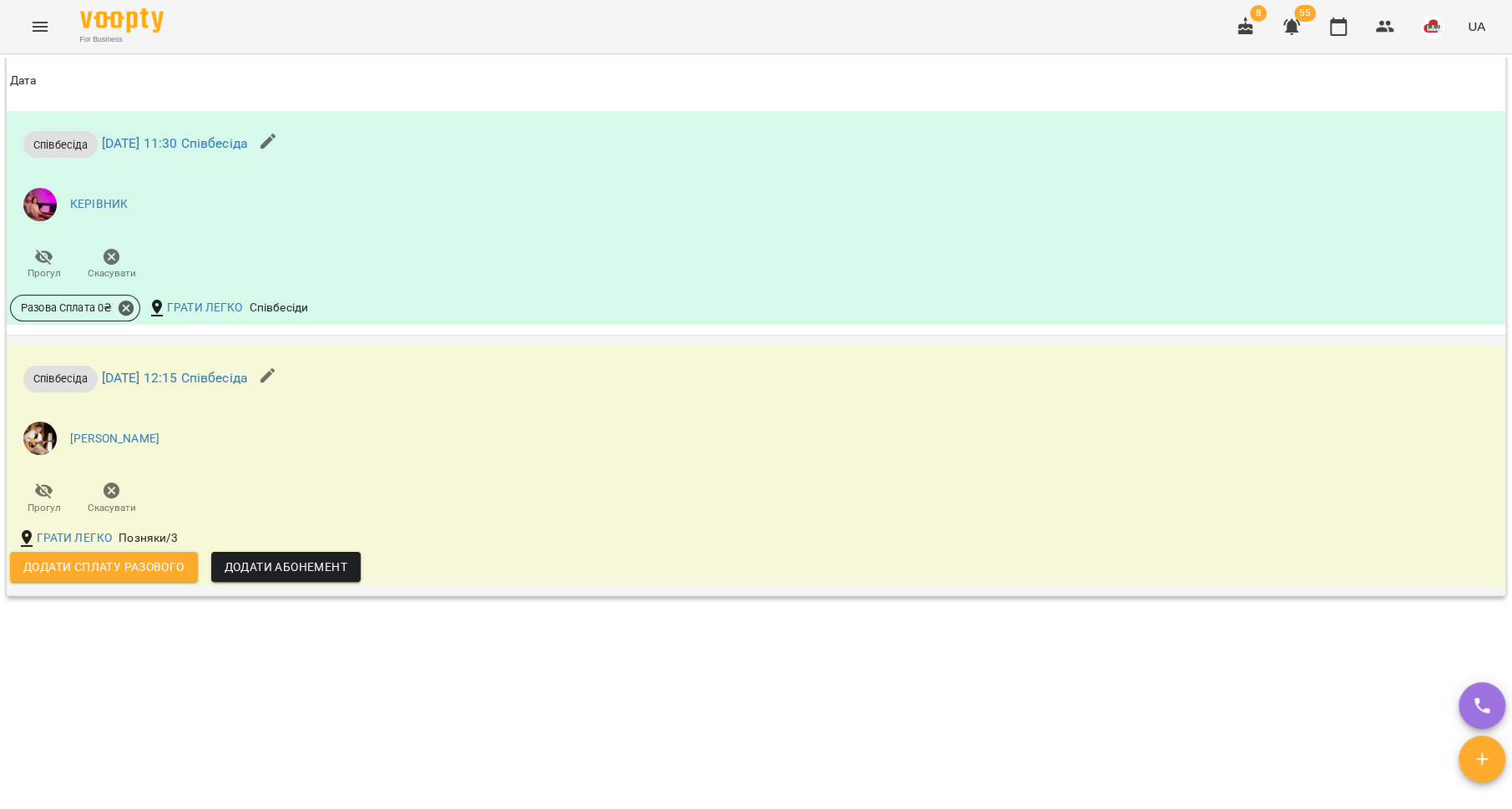
click at [174, 566] on span "Додати сплату разового" at bounding box center [104, 566] width 161 height 20
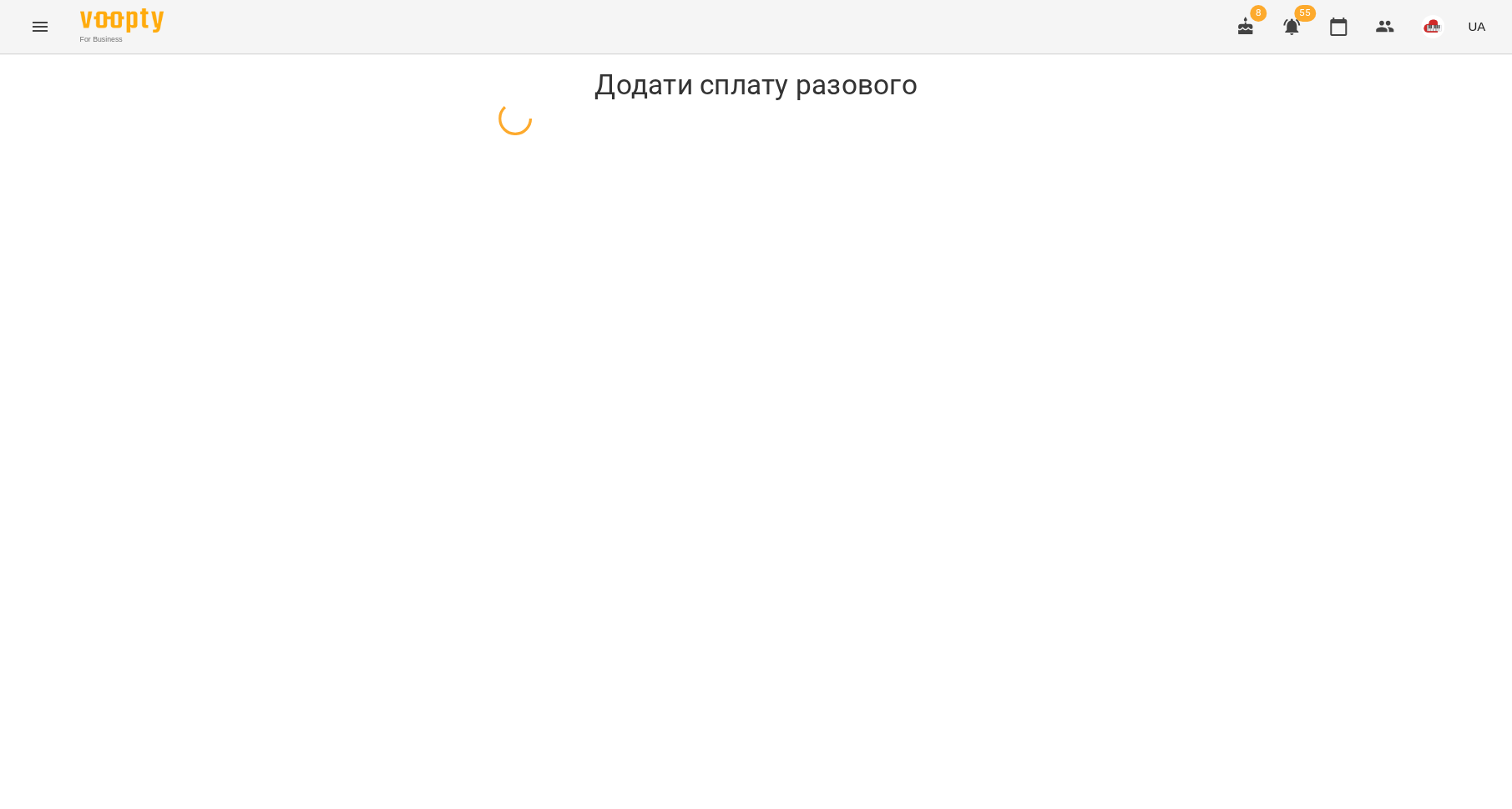
select select "**********"
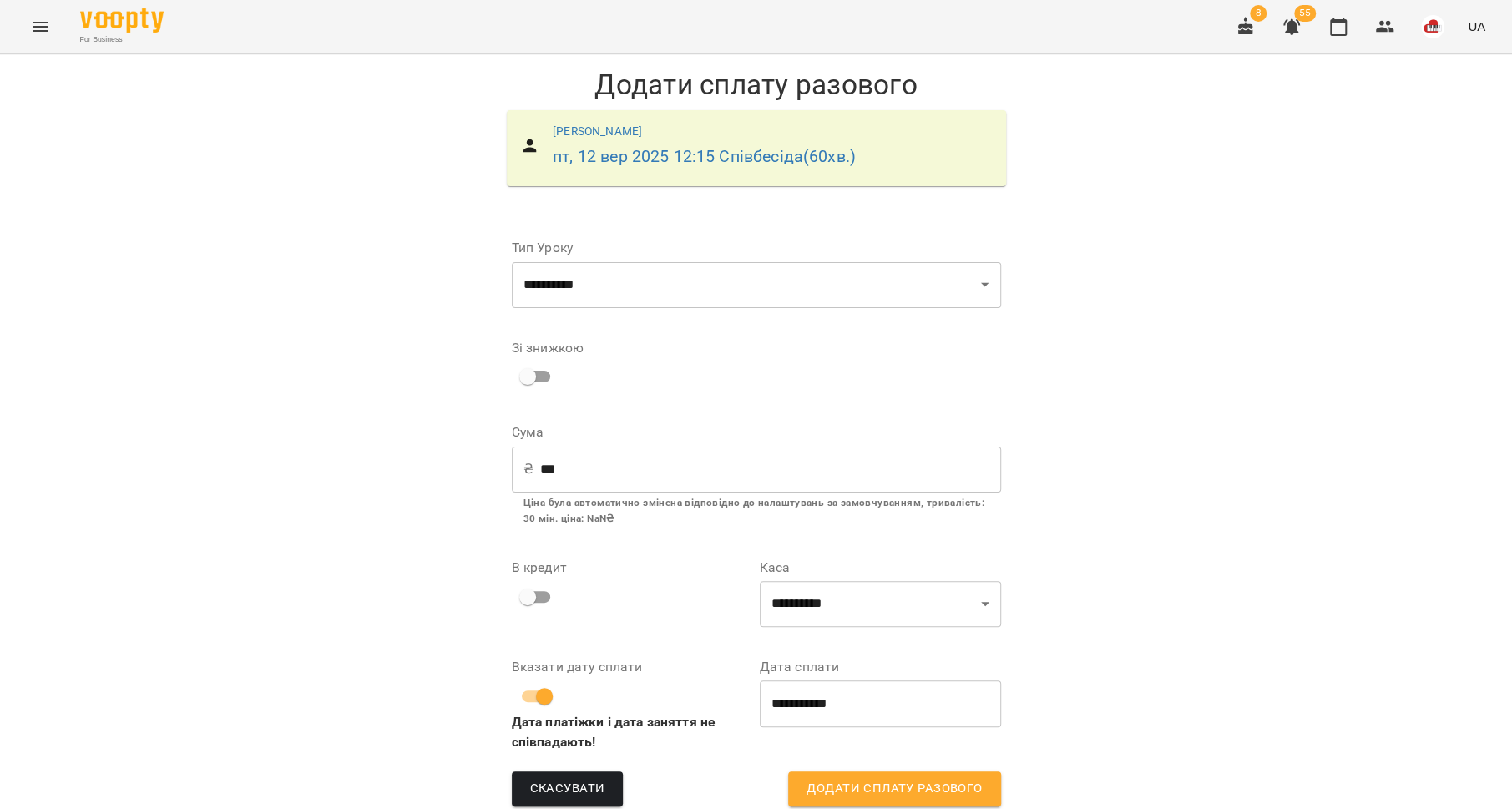
scroll to position [23, 0]
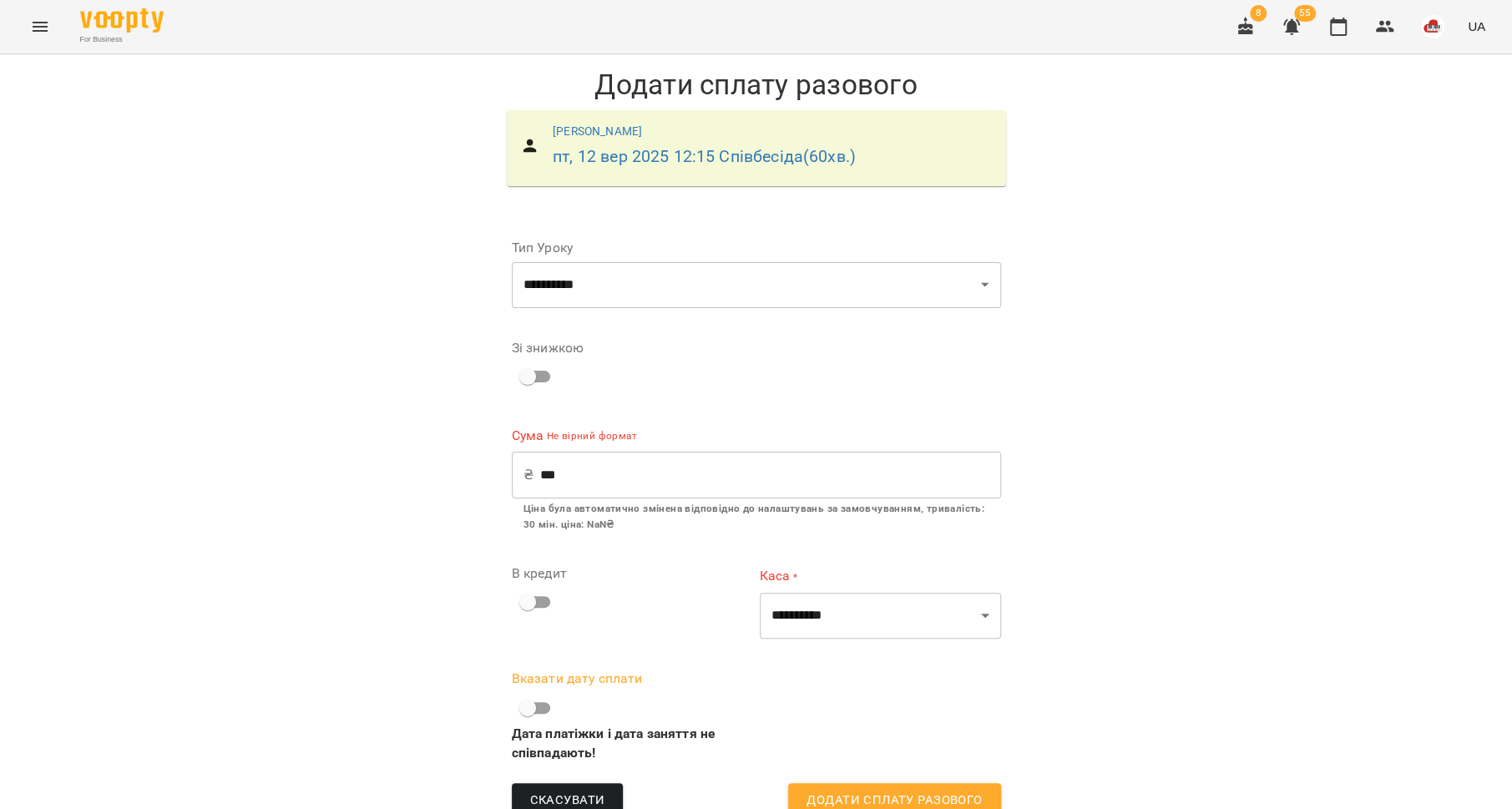
click at [576, 456] on input "***" at bounding box center [771, 475] width 461 height 47
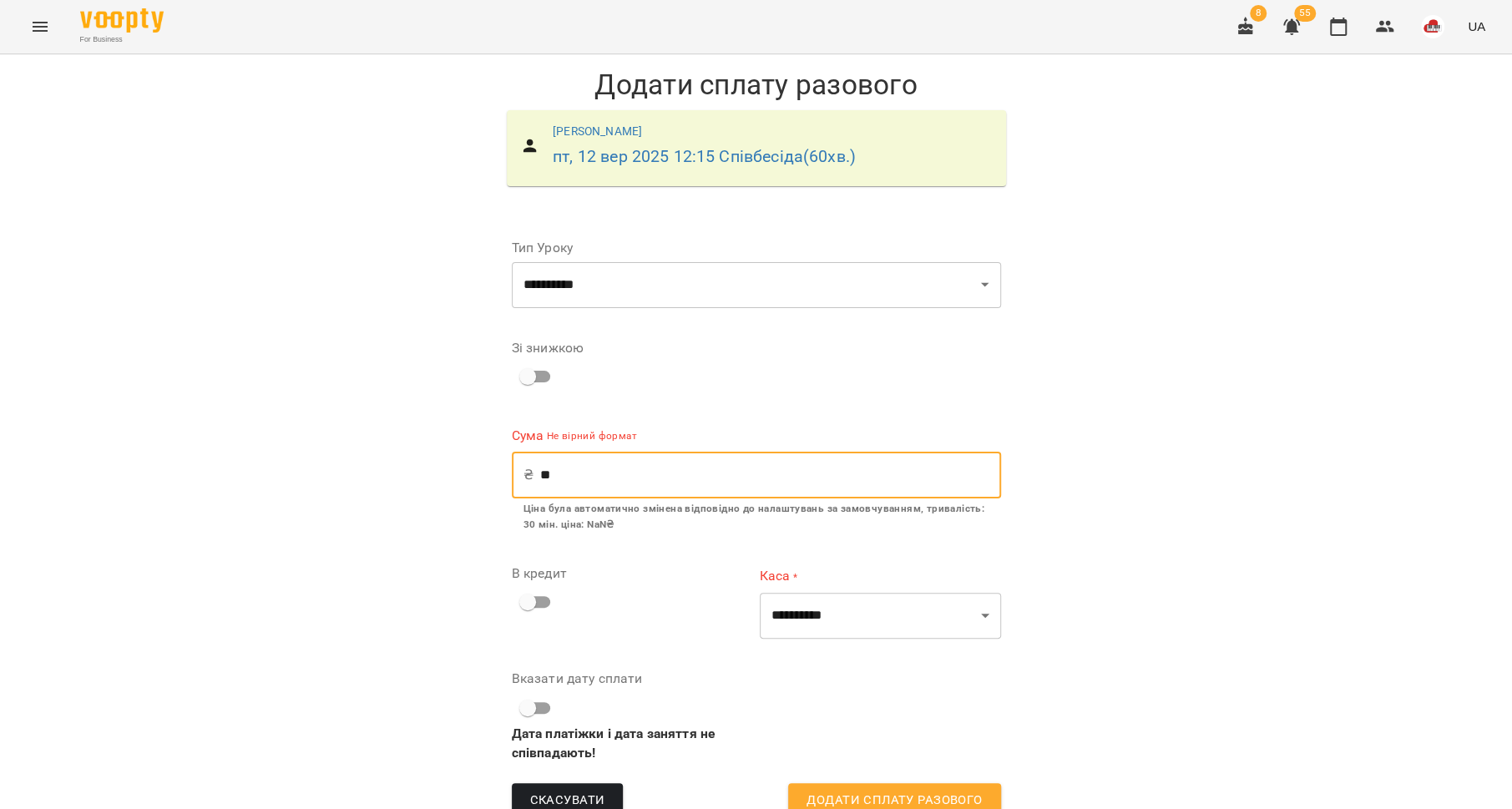
type input "*"
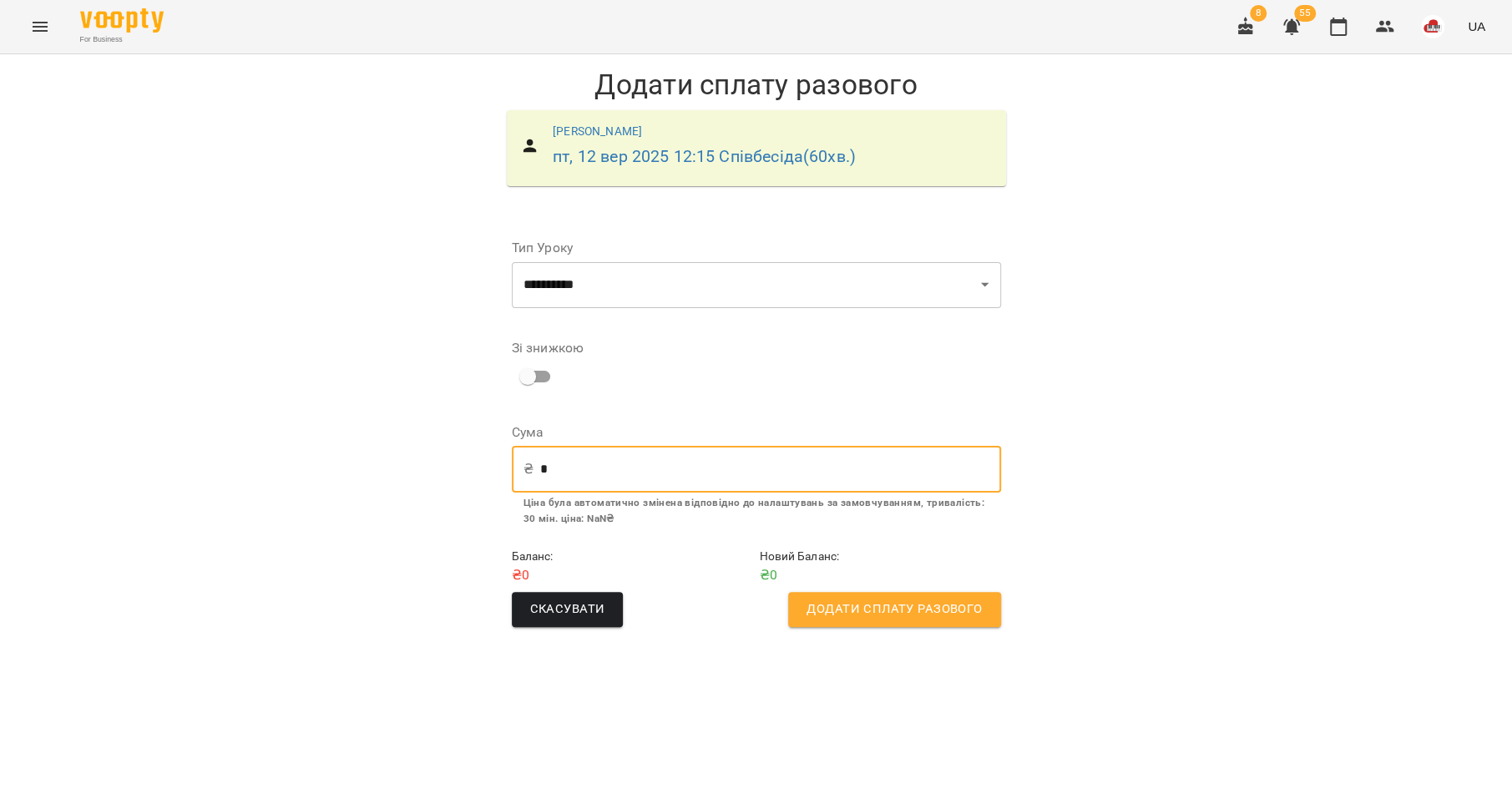
scroll to position [0, 0]
type input "*"
click at [900, 607] on span "Додати сплату разового" at bounding box center [894, 608] width 175 height 21
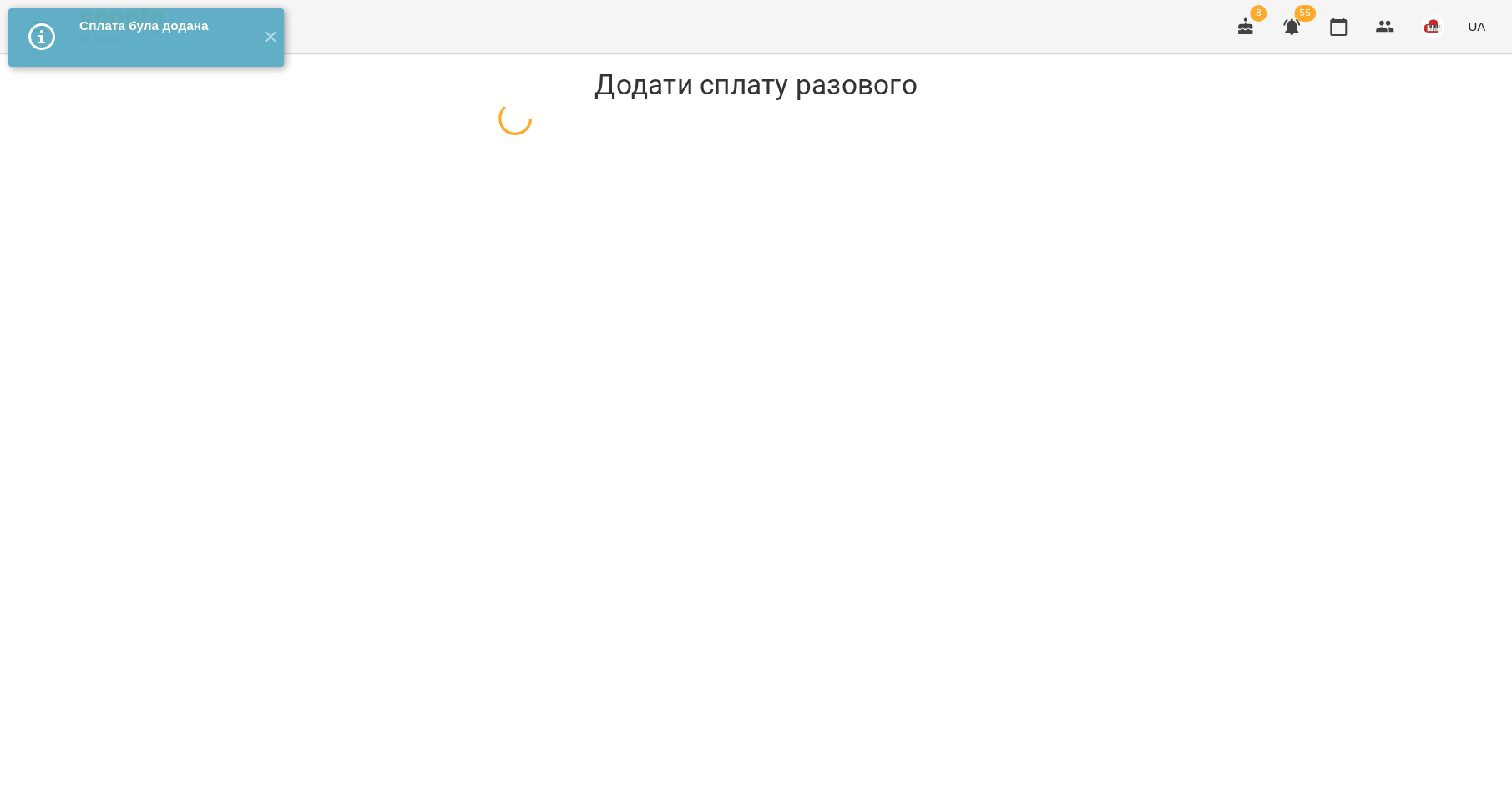
select select "**********"
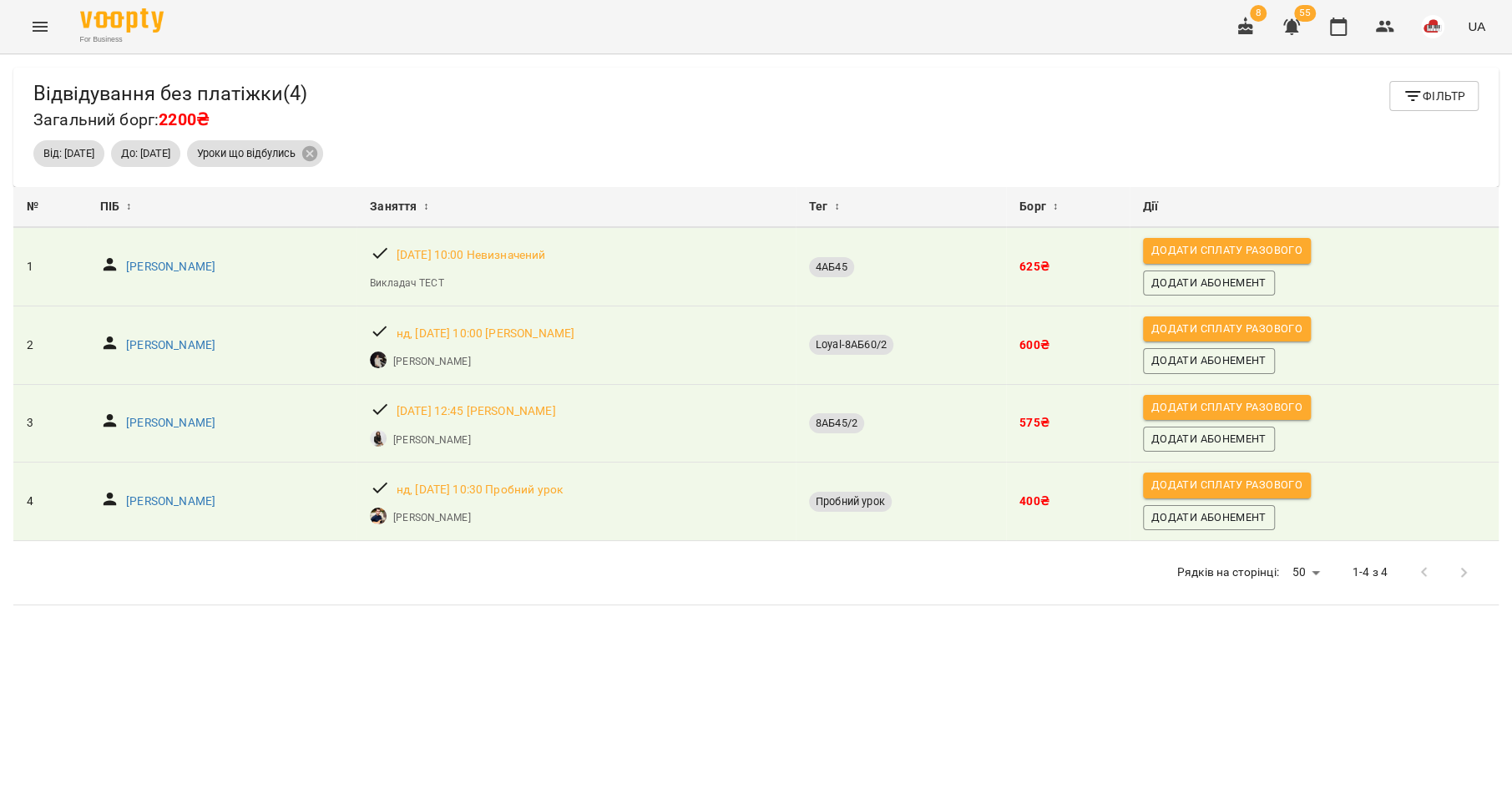
click at [44, 21] on icon "Menu" at bounding box center [40, 26] width 15 height 10
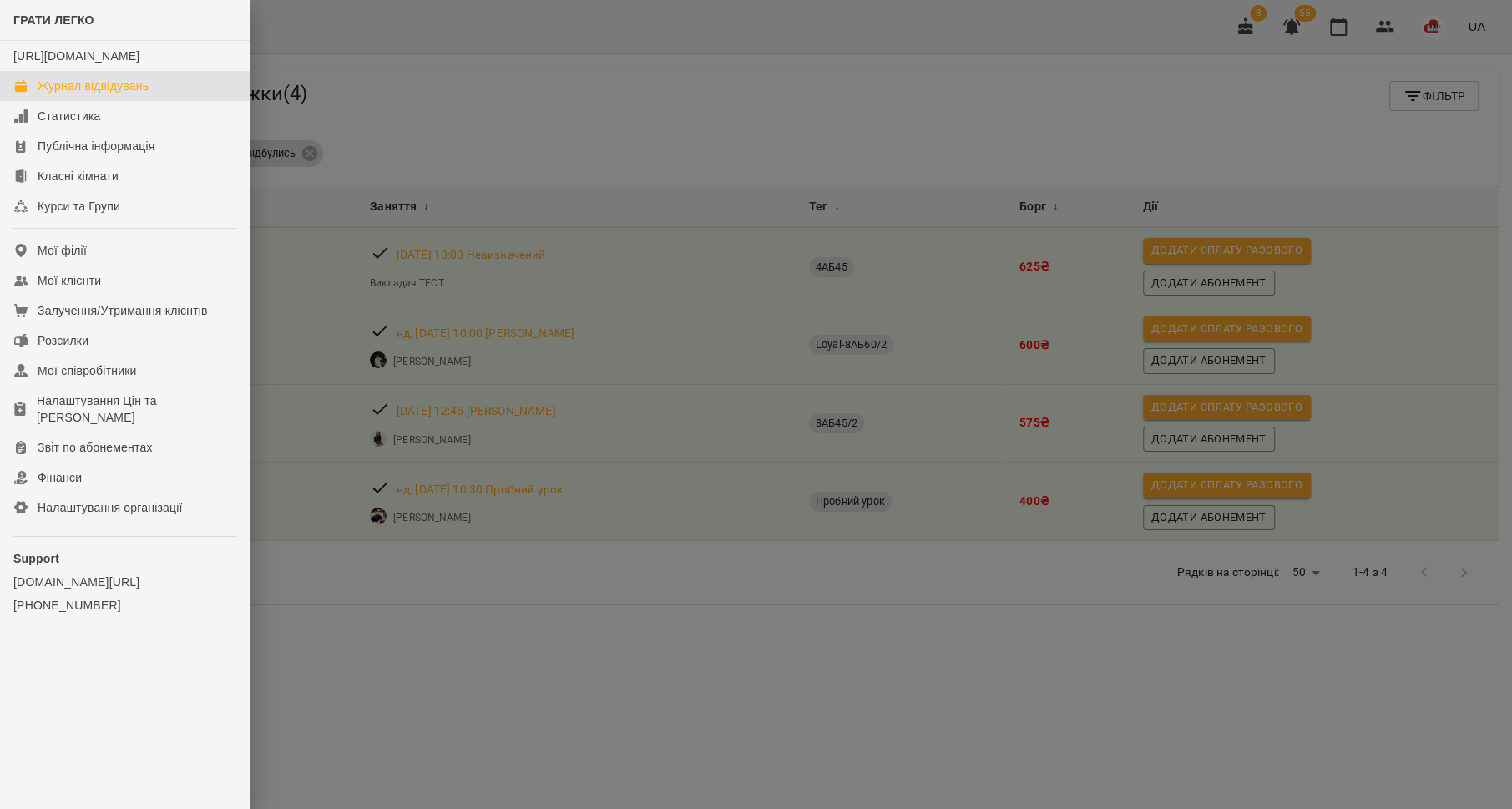
click at [111, 101] on link "Журнал відвідувань" at bounding box center [124, 86] width 249 height 30
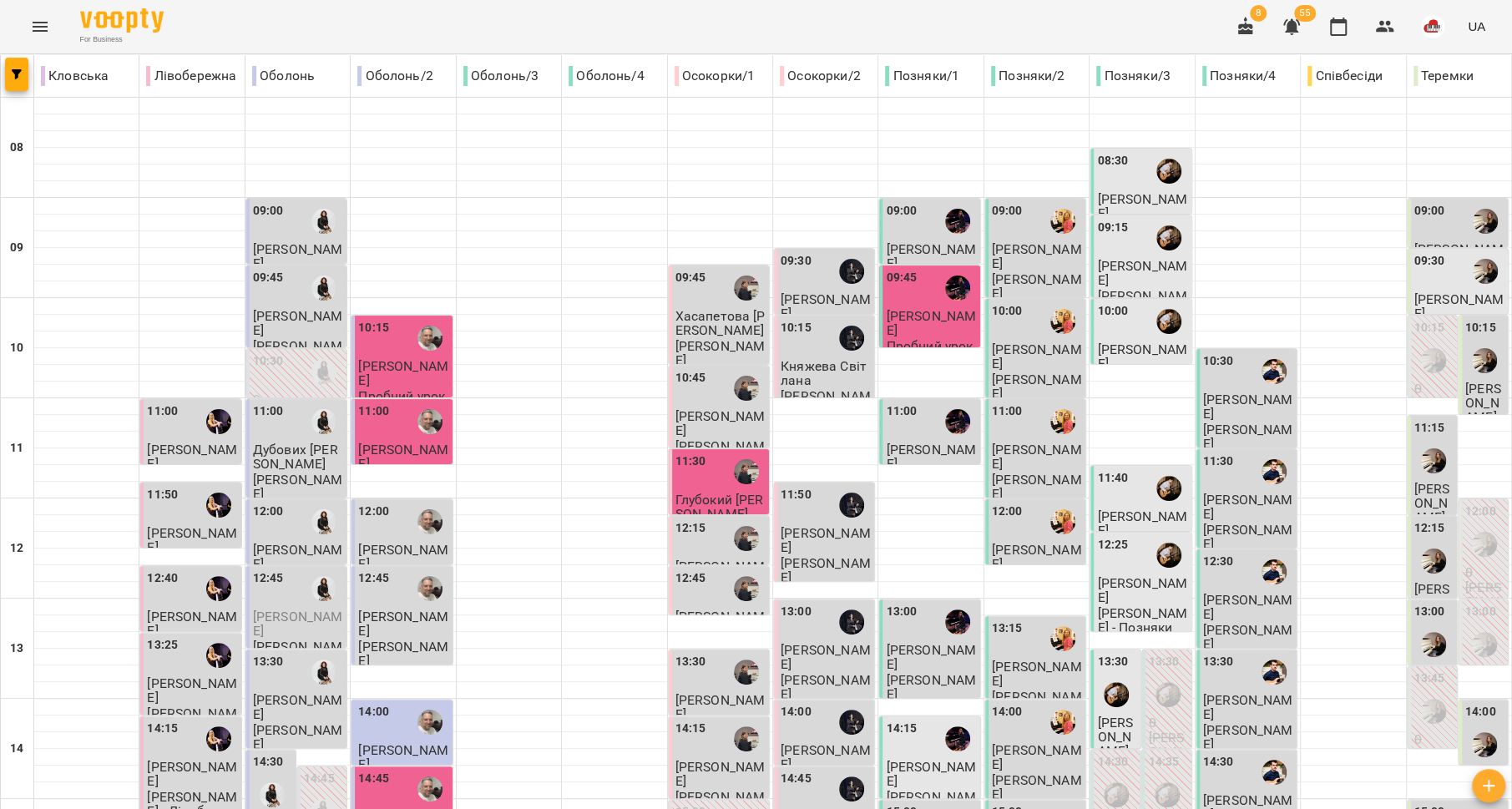
scroll to position [379, 0]
click at [53, 36] on button "Menu" at bounding box center [39, 26] width 40 height 40
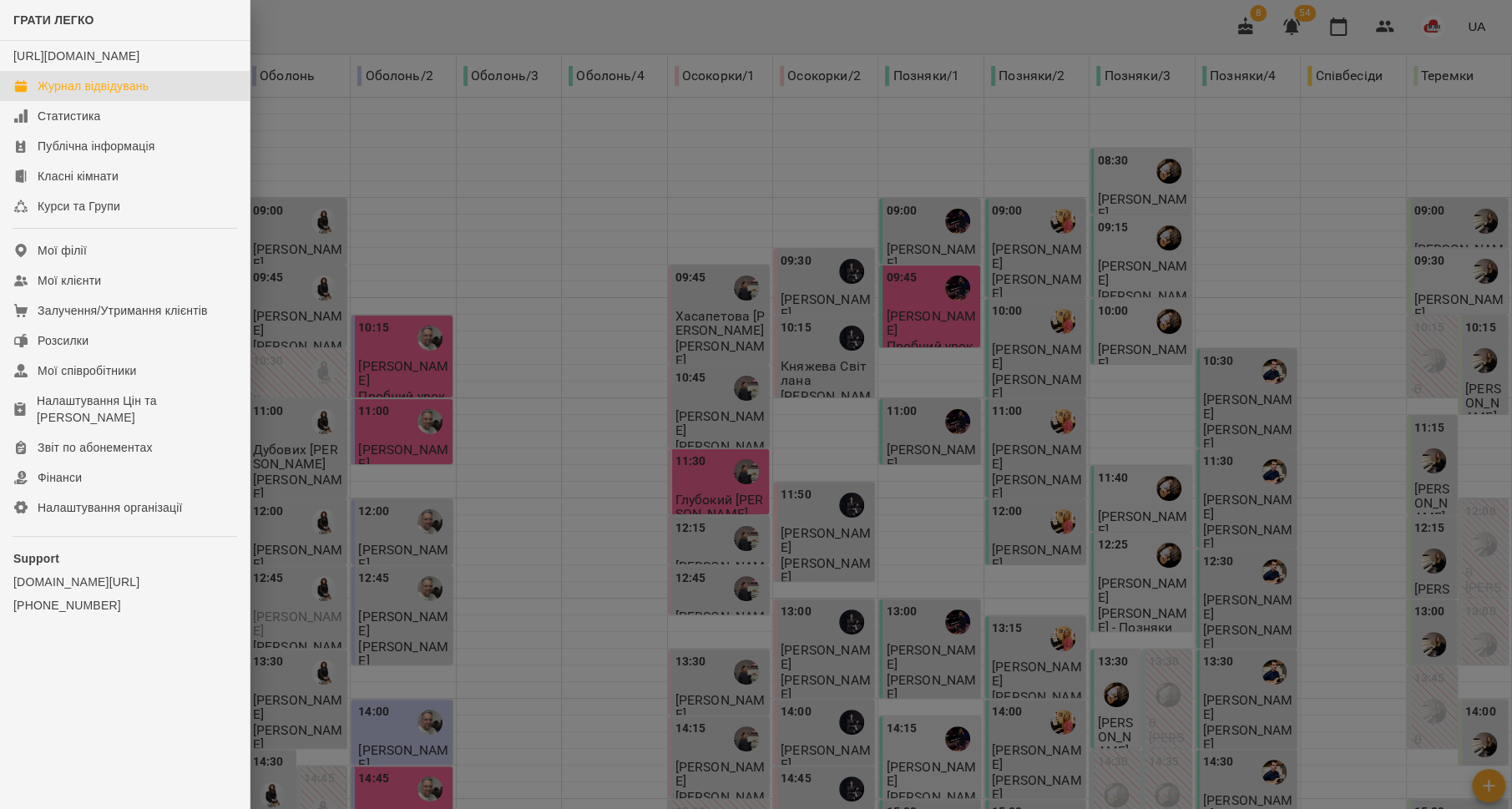
click at [77, 94] on div "Журнал відвідувань" at bounding box center [92, 86] width 111 height 17
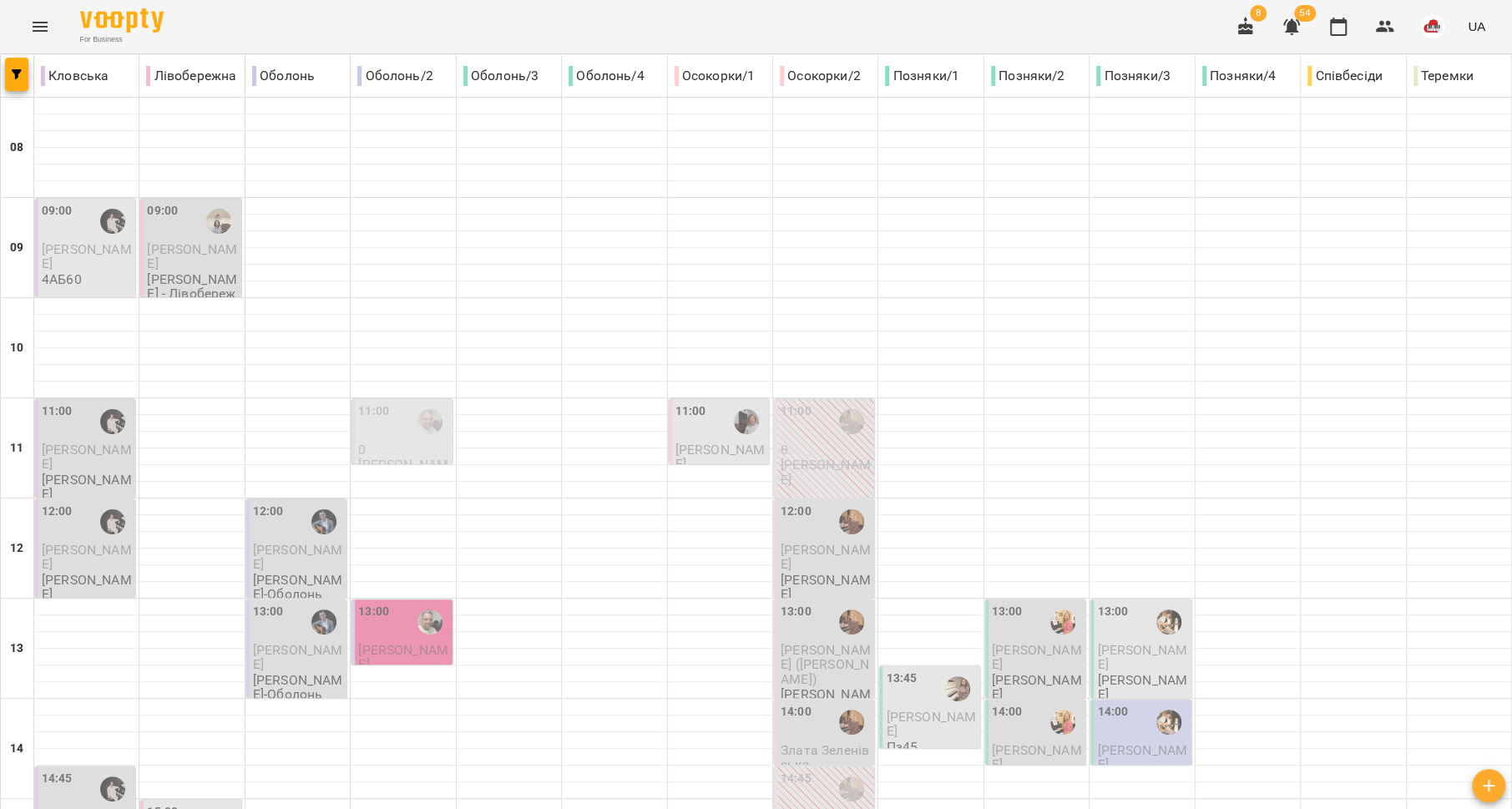
scroll to position [89, 0]
click at [279, 542] on span "[PERSON_NAME]" at bounding box center [298, 557] width 91 height 30
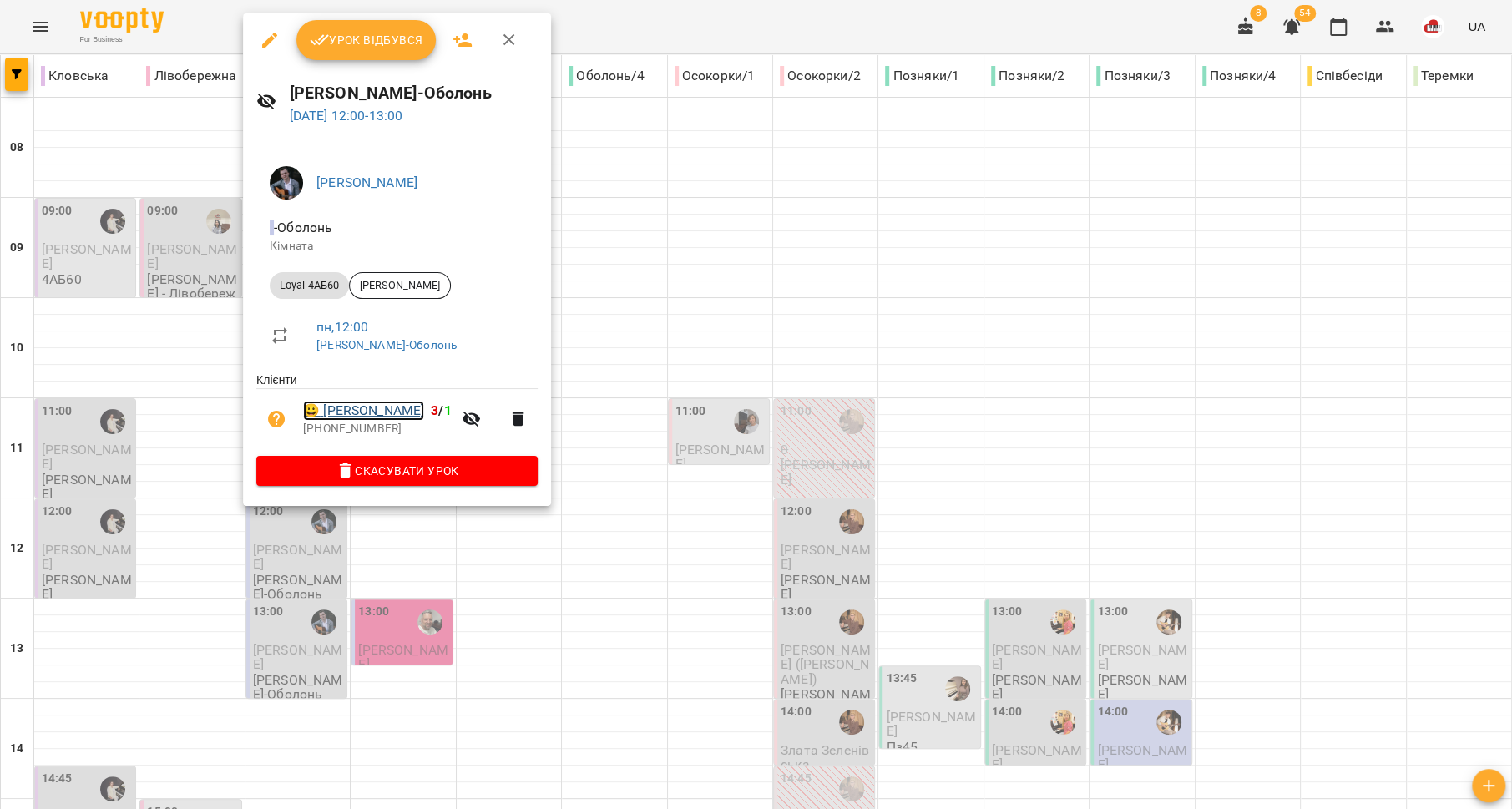
click at [340, 413] on link "😀 Котляренко Анастасія" at bounding box center [364, 410] width 121 height 20
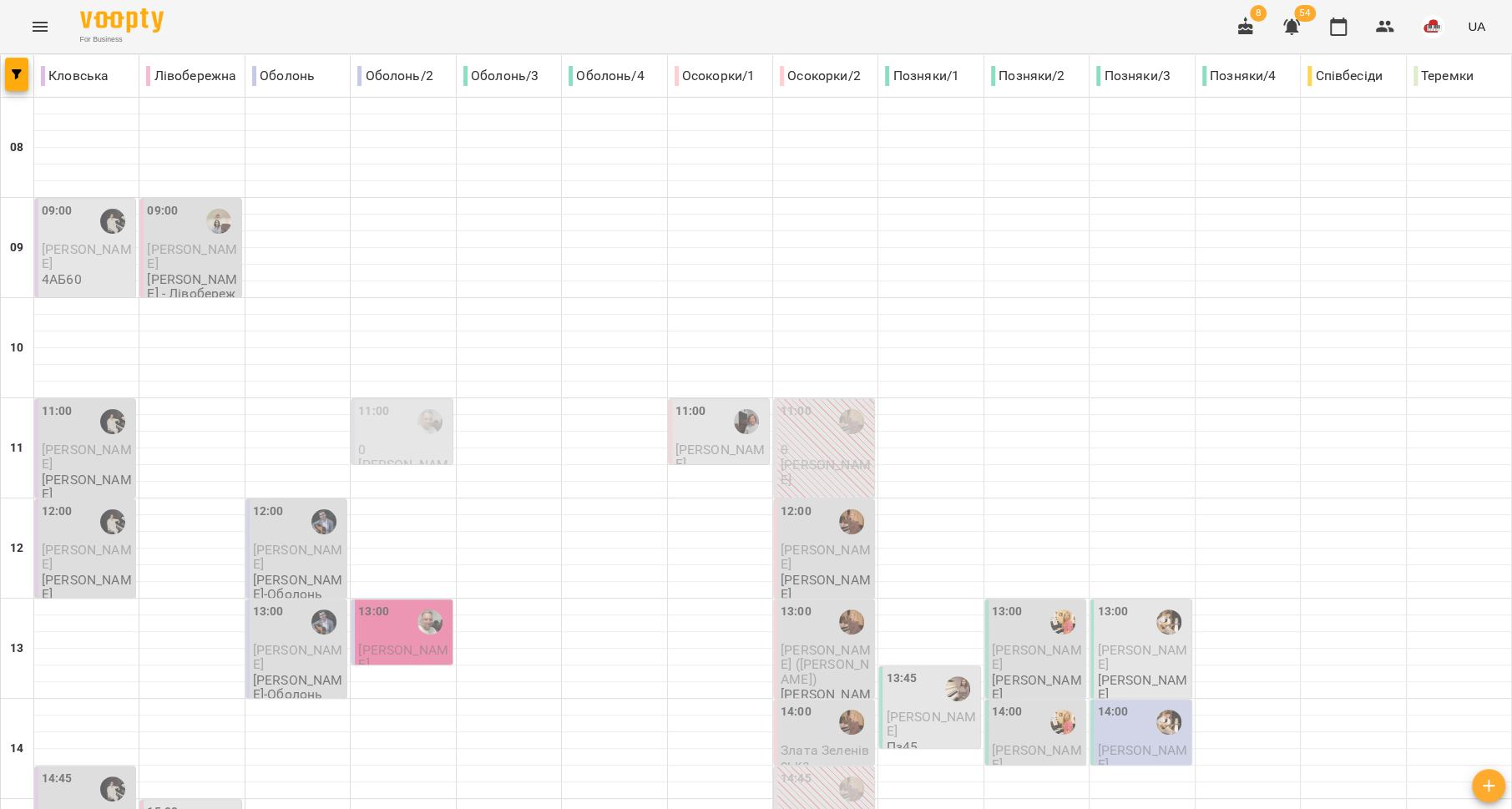
scroll to position [150, 0]
click at [304, 643] on p "[PERSON_NAME]" at bounding box center [298, 657] width 91 height 29
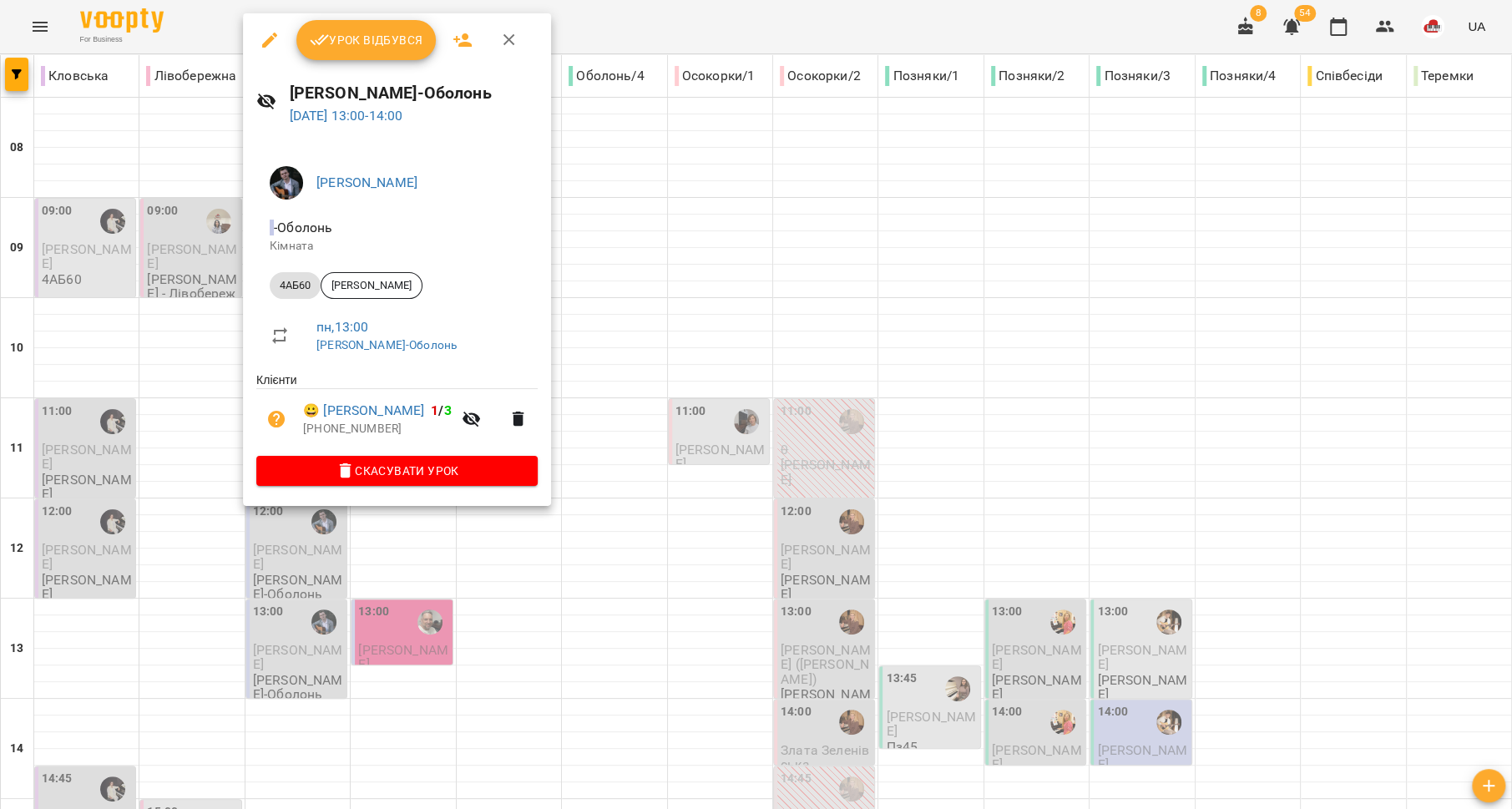
click at [194, 526] on div at bounding box center [756, 404] width 1512 height 809
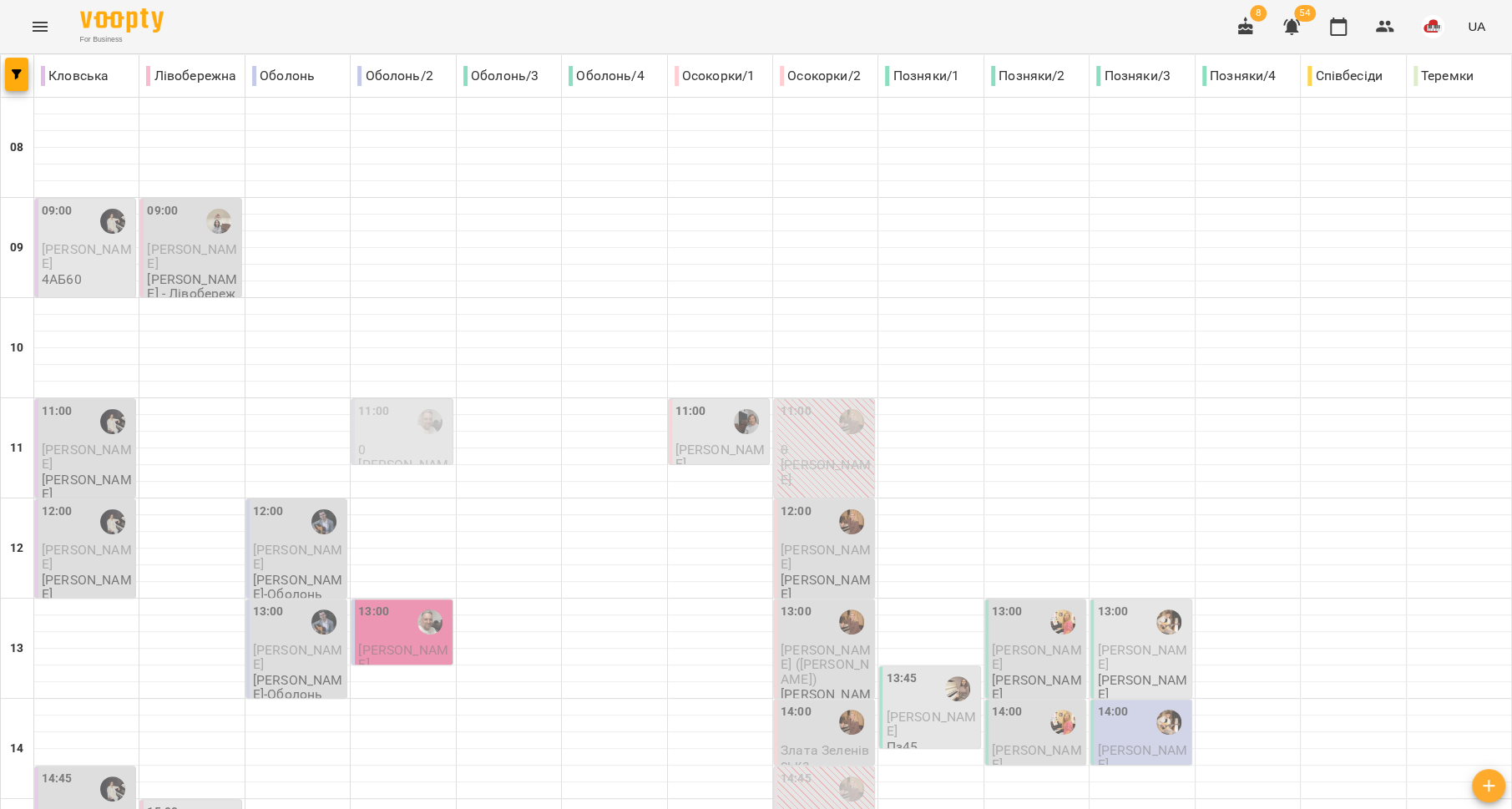
scroll to position [398, 0]
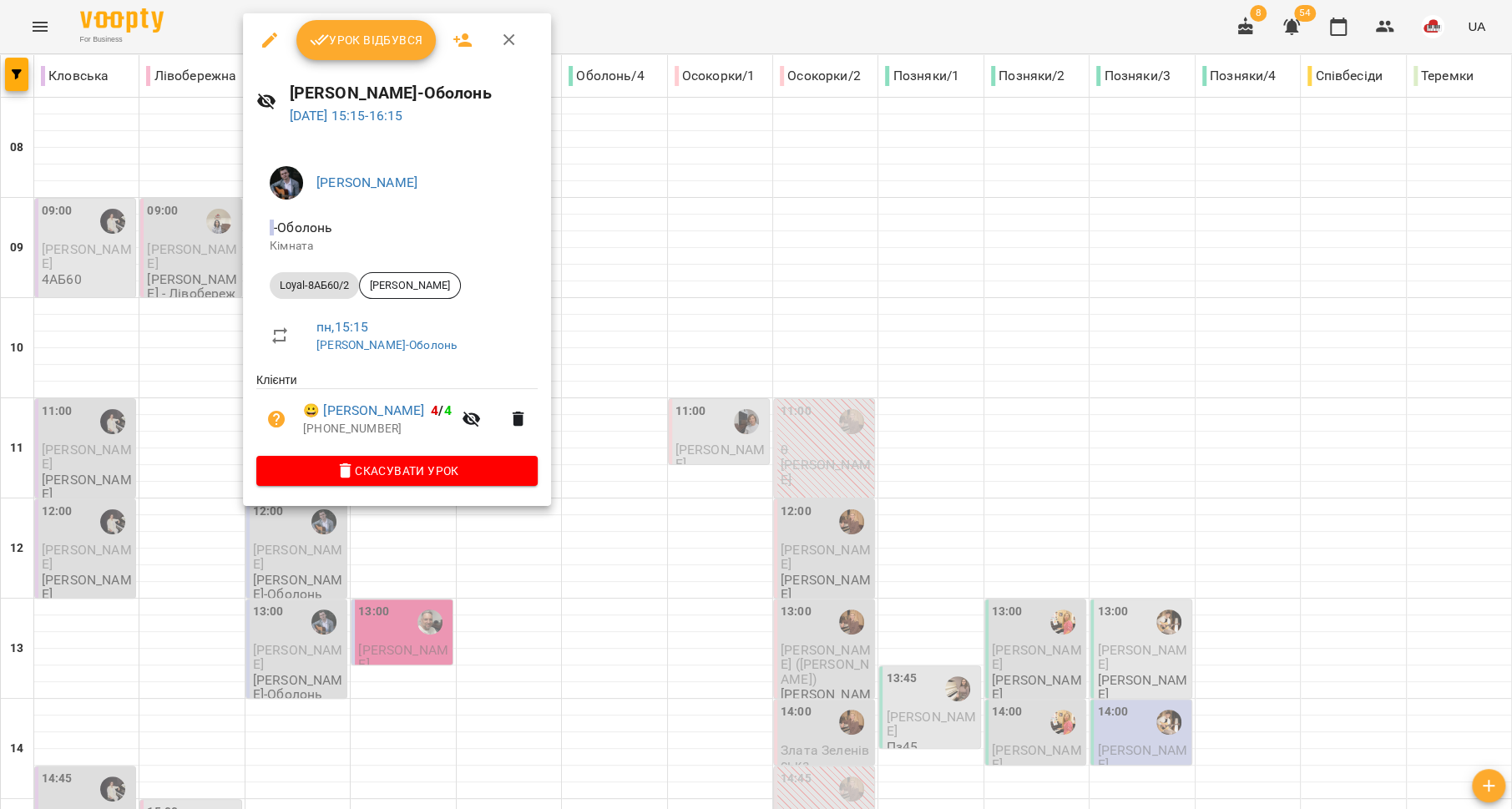
click at [179, 495] on div at bounding box center [756, 404] width 1512 height 809
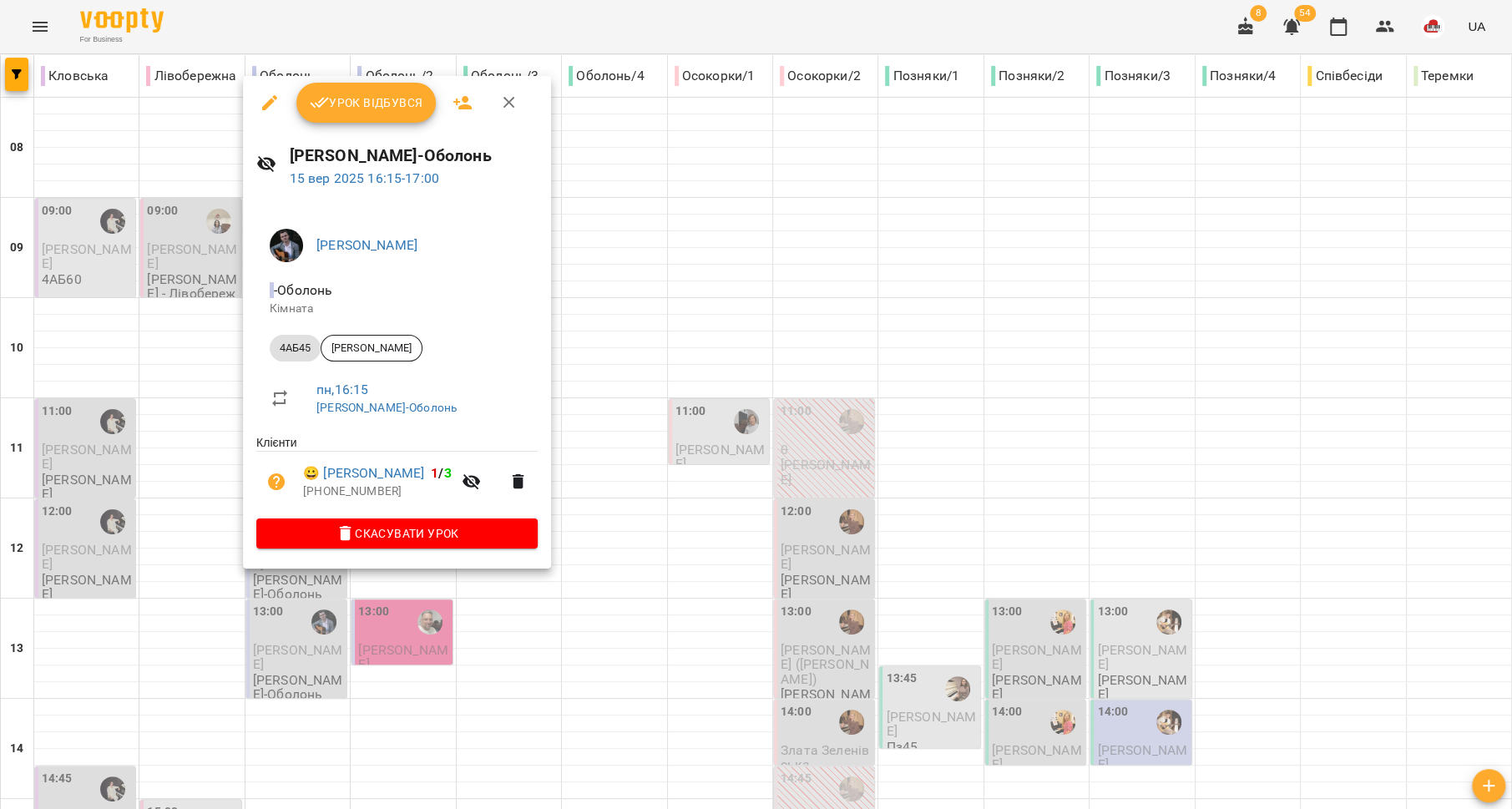
click at [154, 524] on div at bounding box center [756, 404] width 1512 height 809
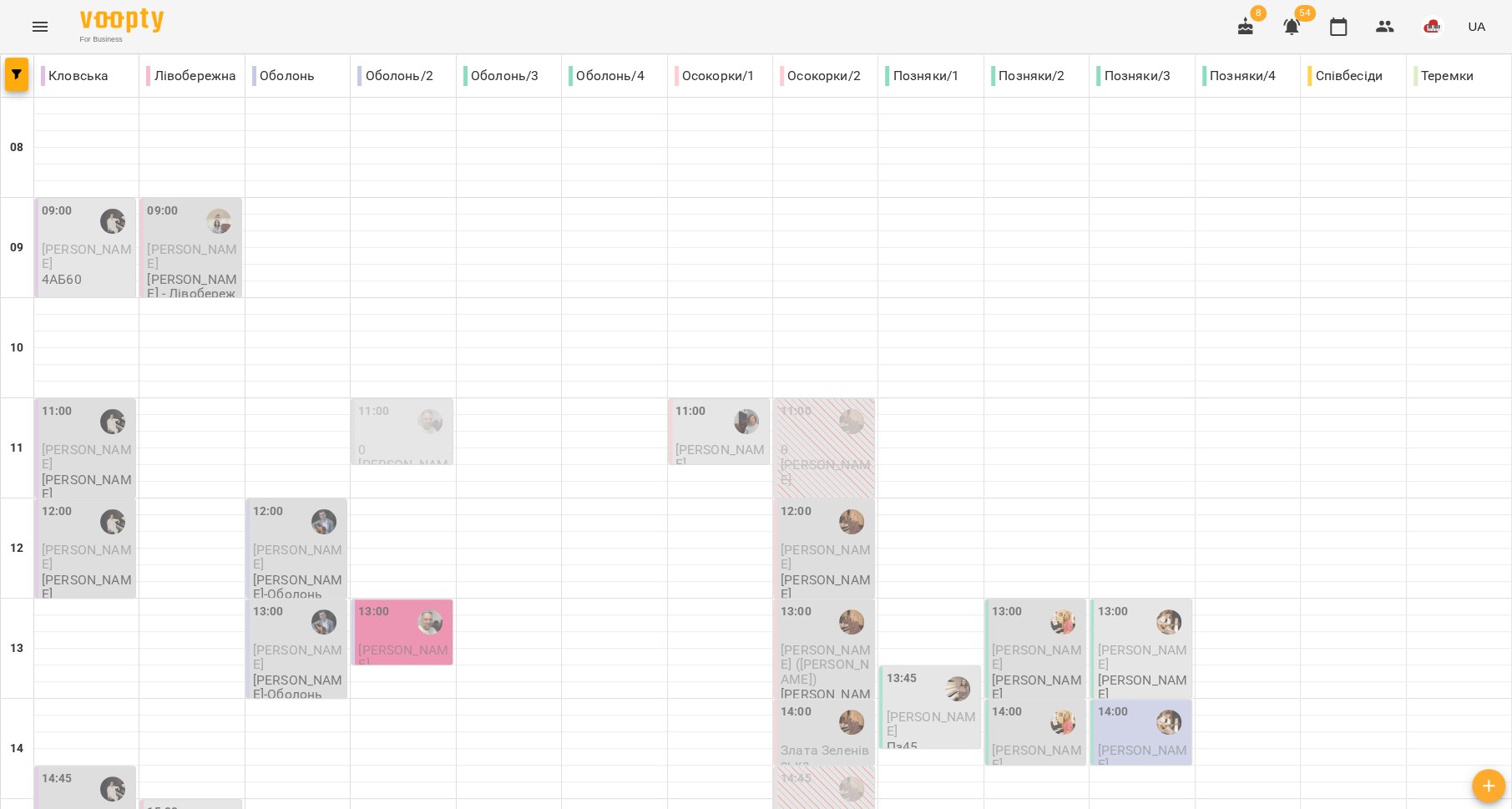
scroll to position [567, 0]
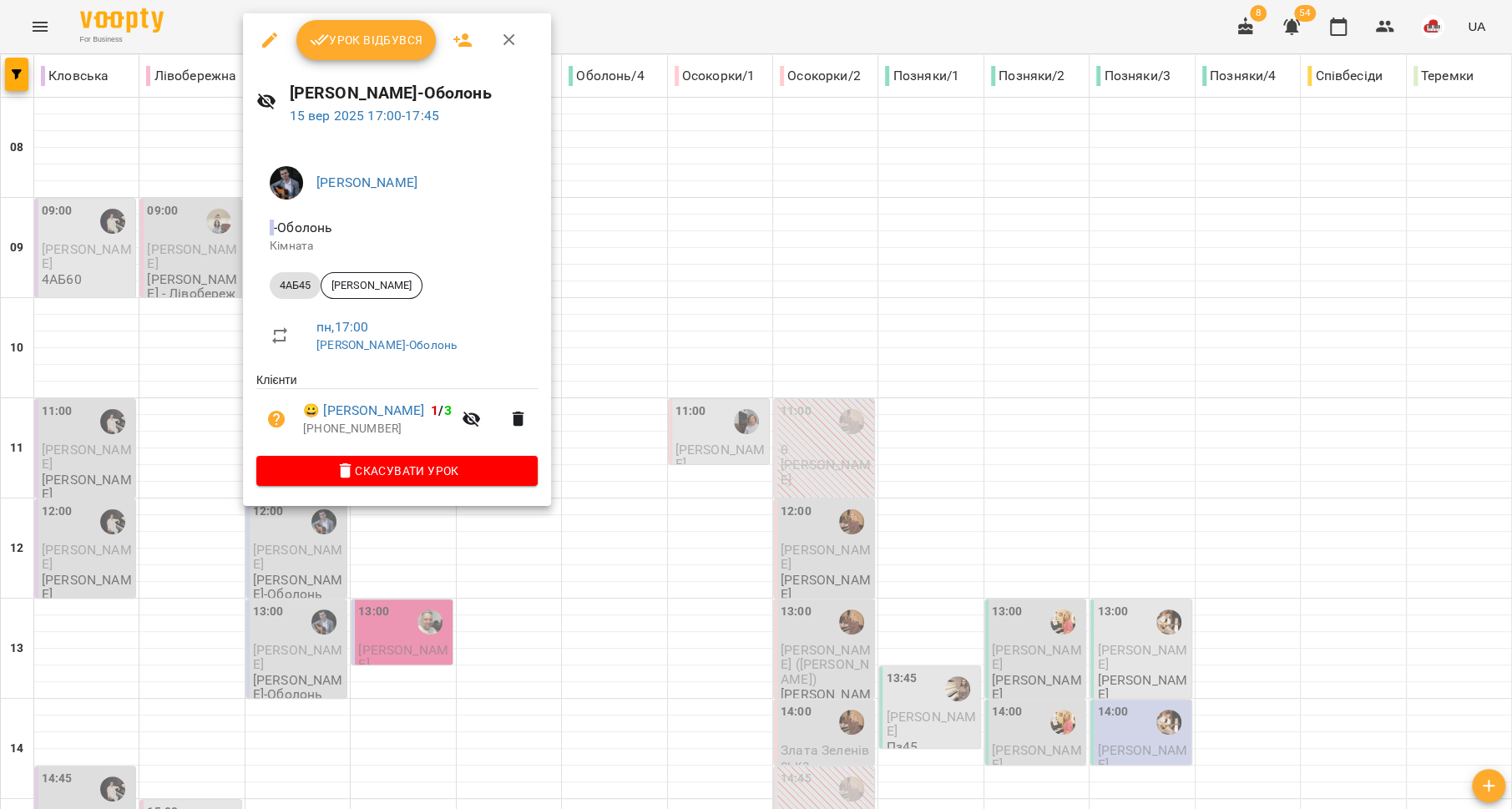
click at [178, 466] on div at bounding box center [756, 404] width 1512 height 809
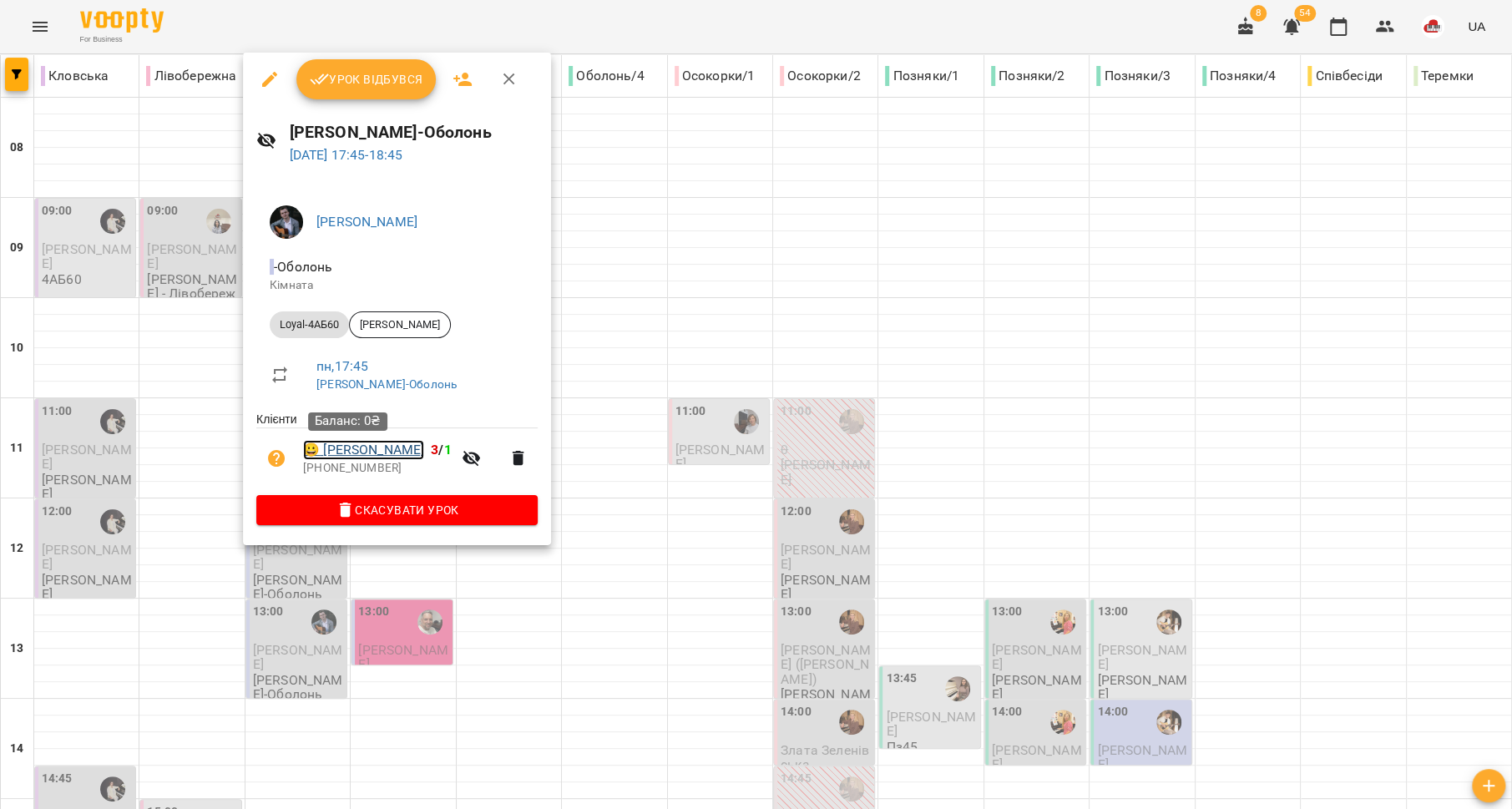
click at [347, 458] on link "😀 Бобир Єгор" at bounding box center [364, 449] width 121 height 20
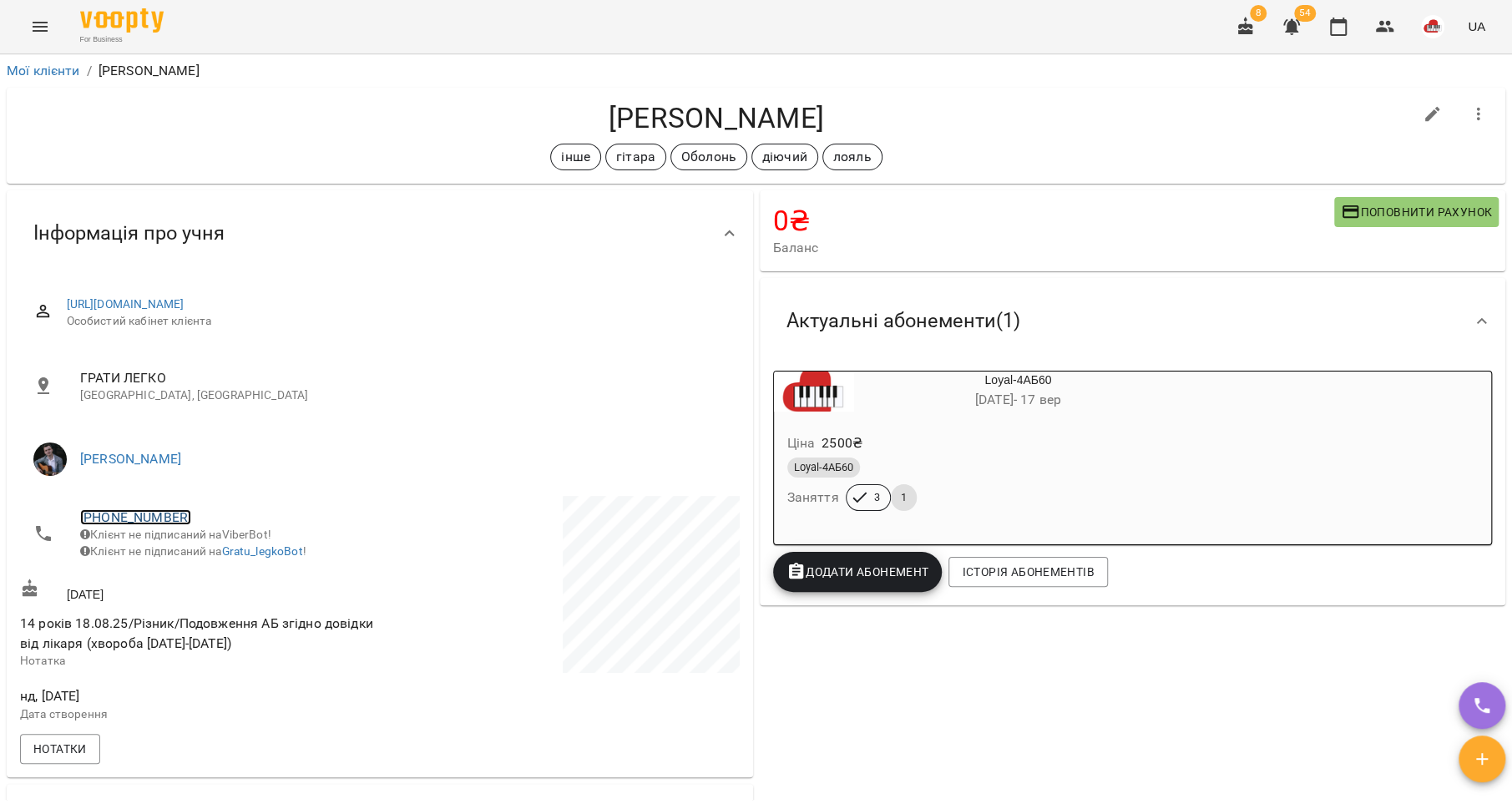
click at [141, 515] on link "+380996335646" at bounding box center [135, 517] width 111 height 16
click at [206, 579] on img at bounding box center [203, 579] width 25 height 25
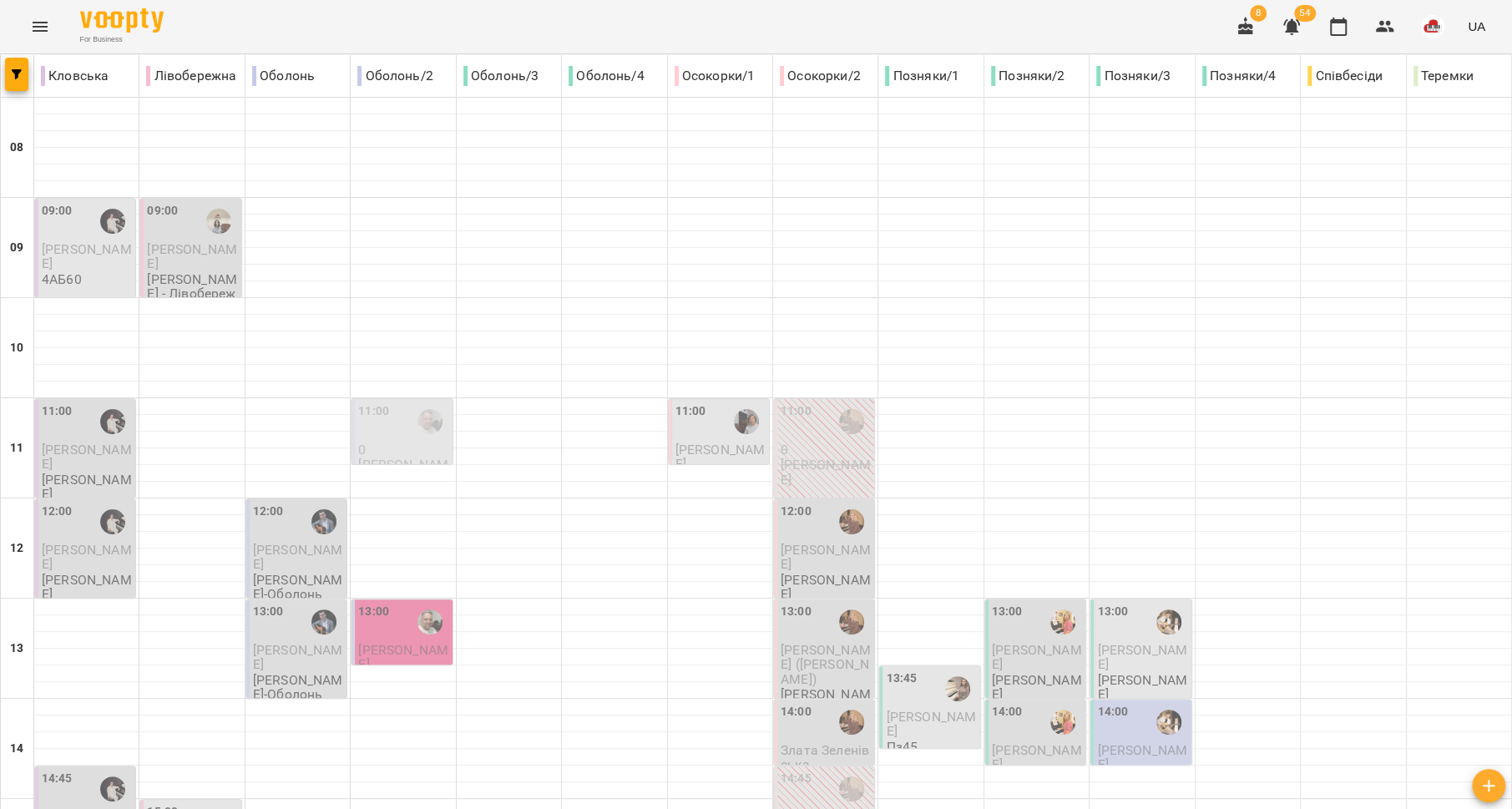
scroll to position [701, 0]
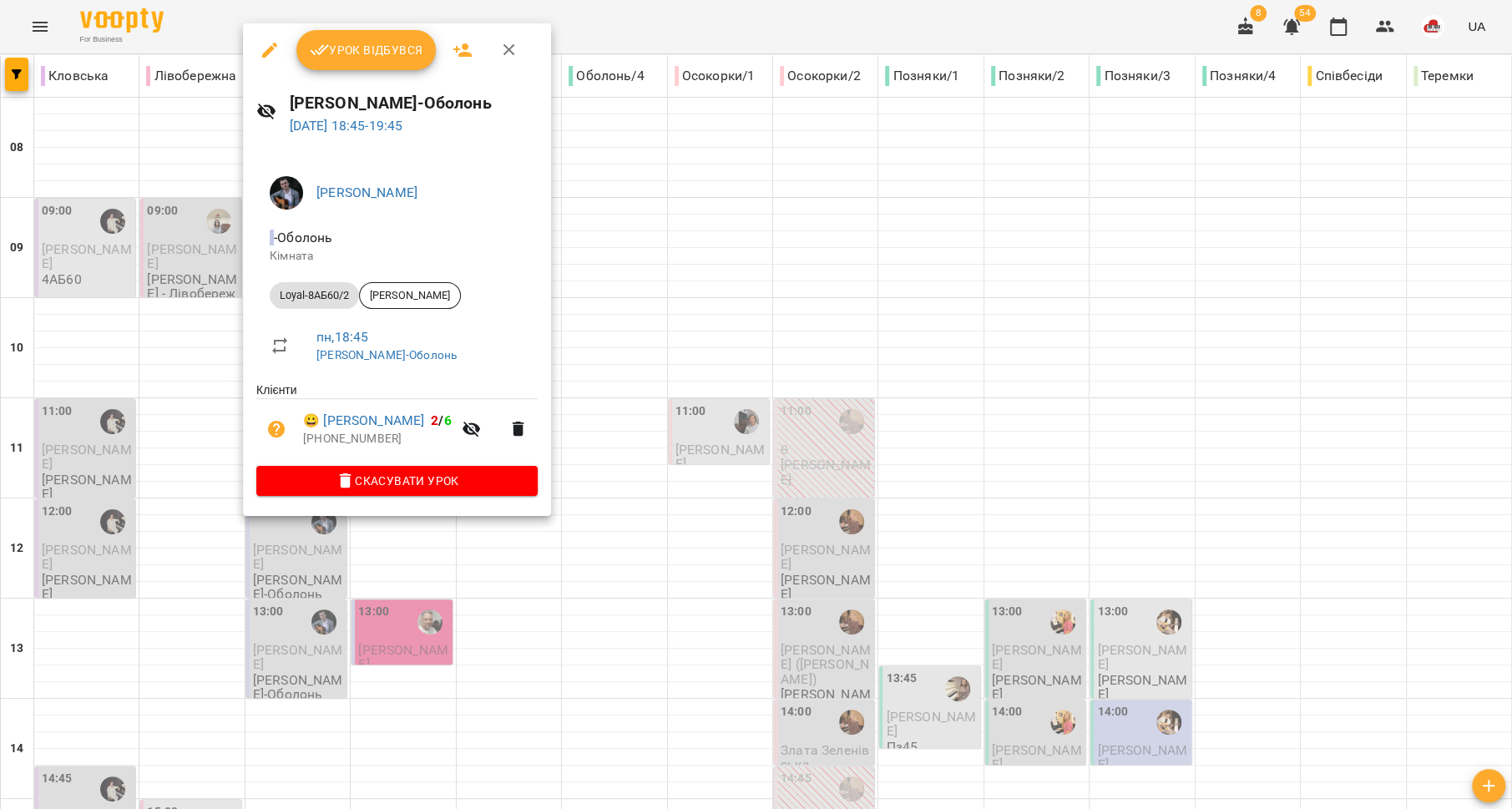
click at [199, 493] on div at bounding box center [756, 404] width 1512 height 809
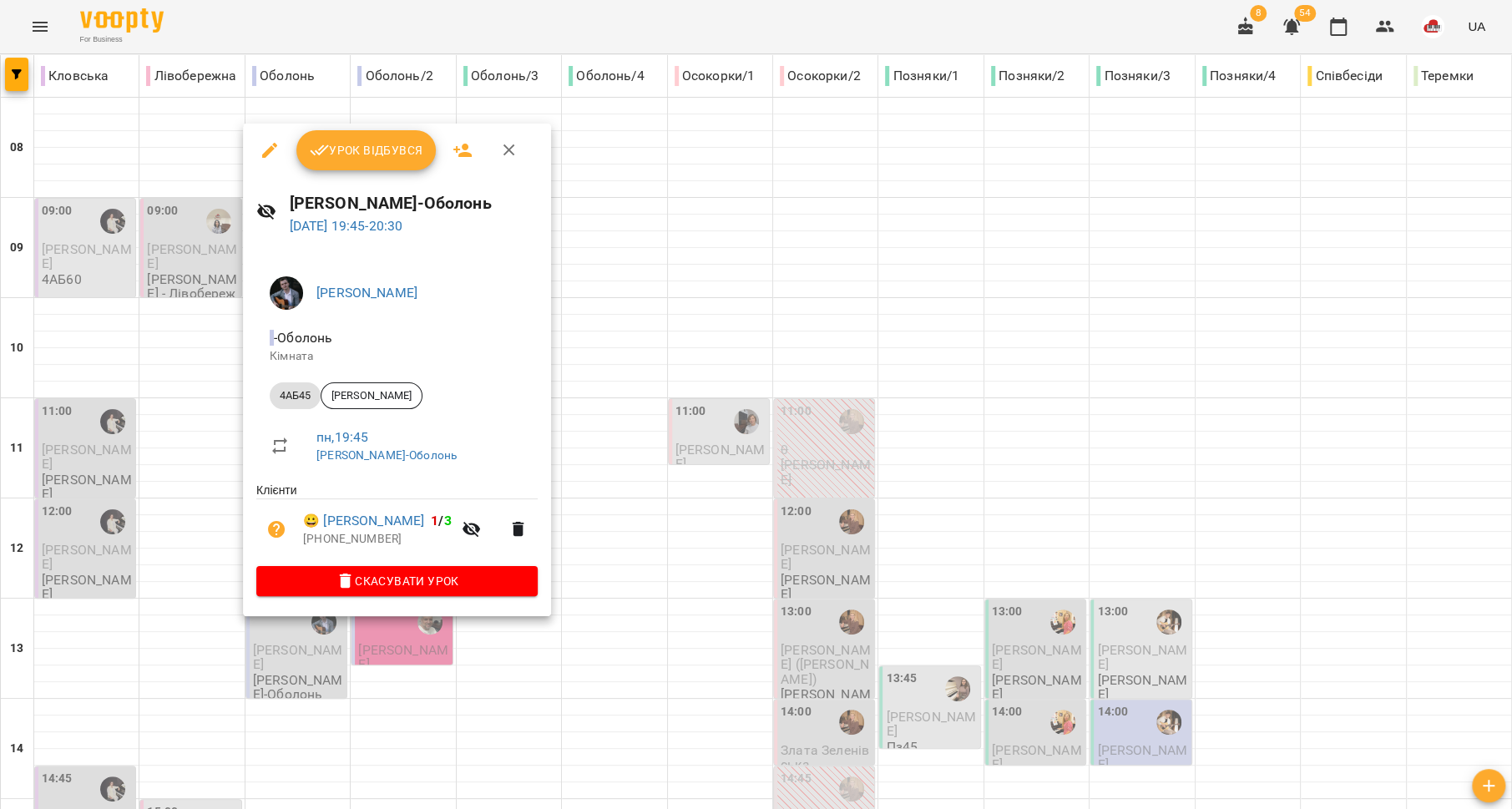
click at [127, 545] on div at bounding box center [756, 404] width 1512 height 809
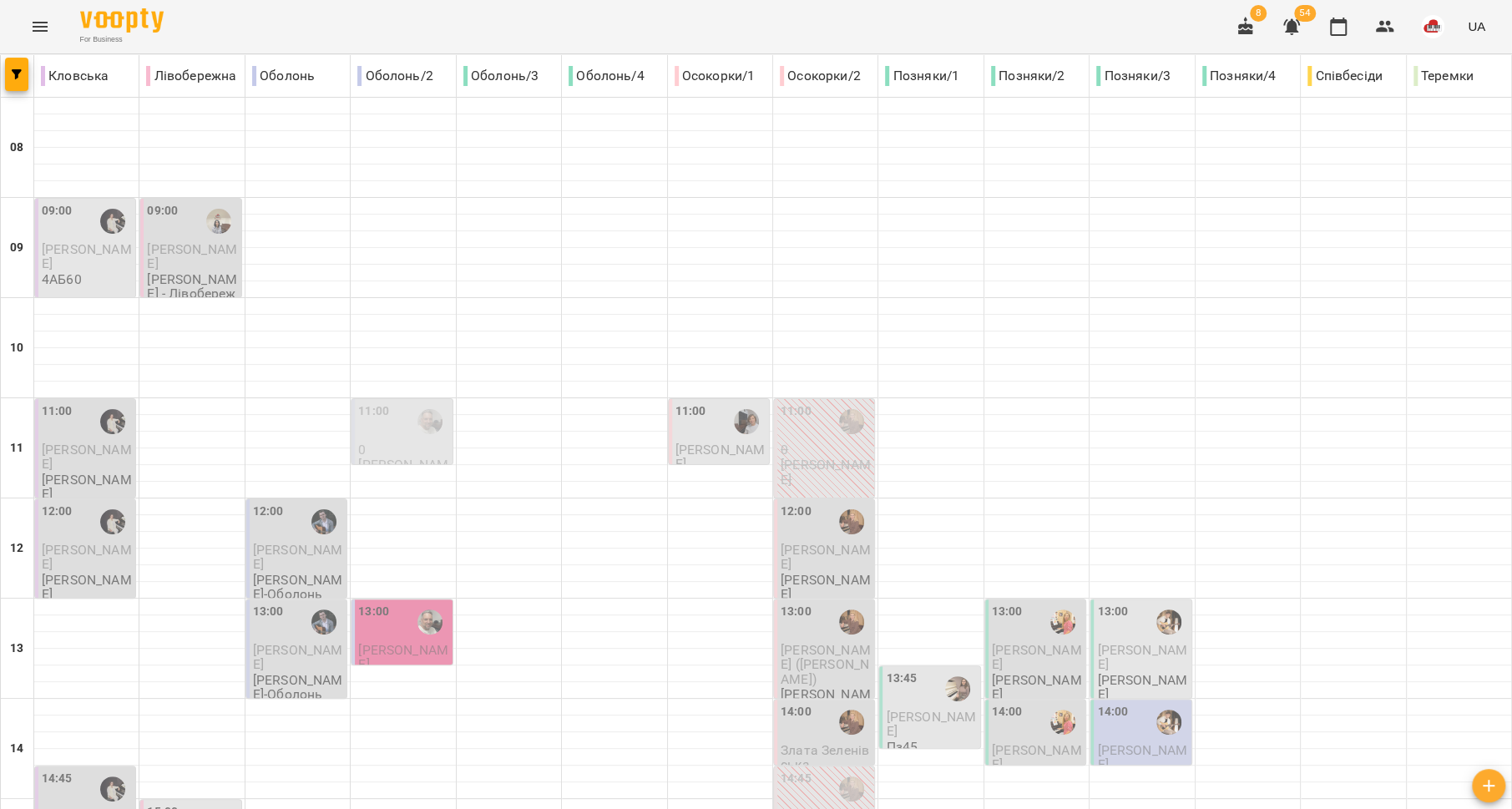
scroll to position [162, 0]
click at [389, 603] on div "13:00" at bounding box center [403, 621] width 91 height 38
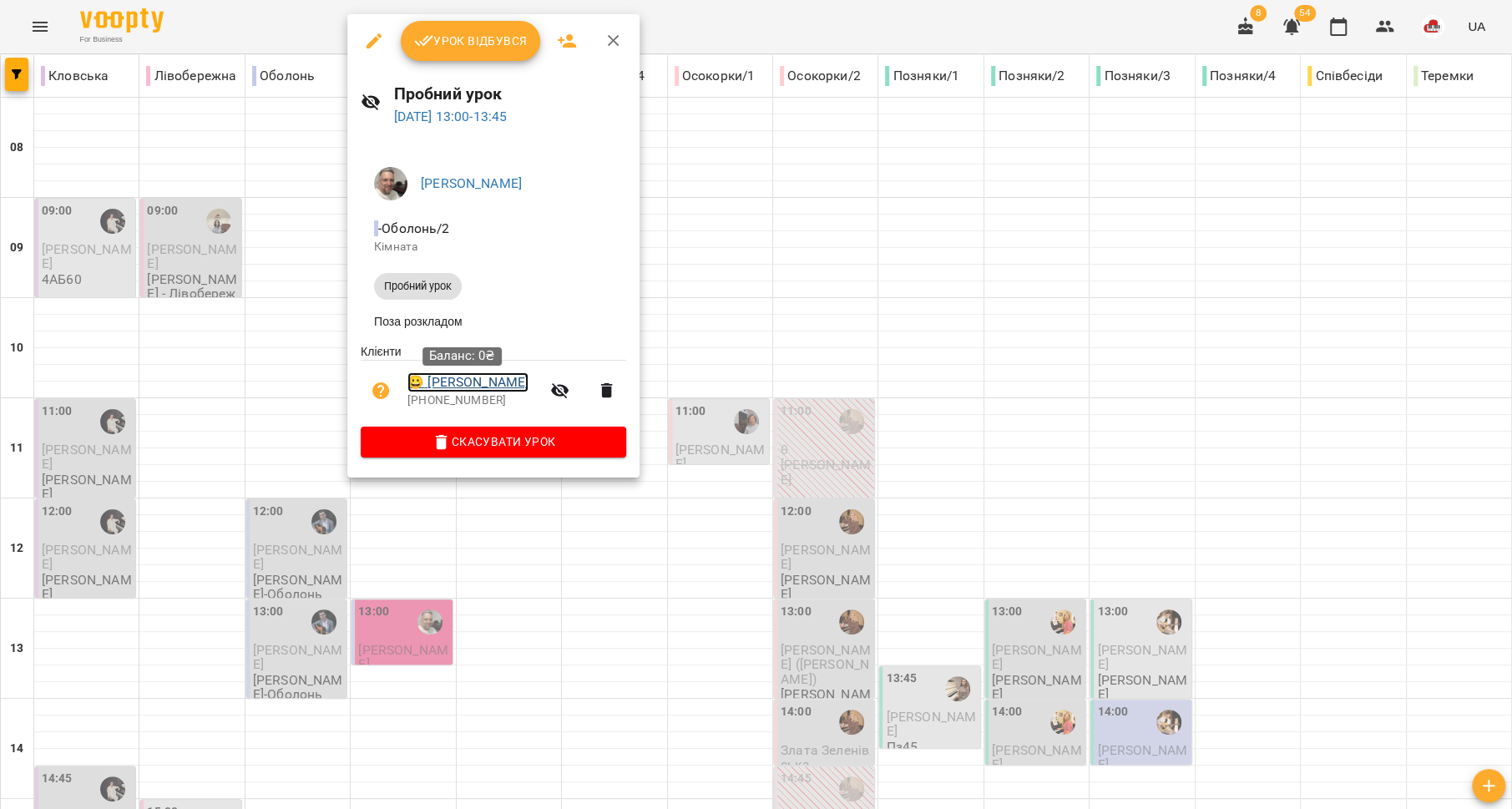
click at [487, 384] on link "😀 Димніч Галина" at bounding box center [469, 382] width 121 height 20
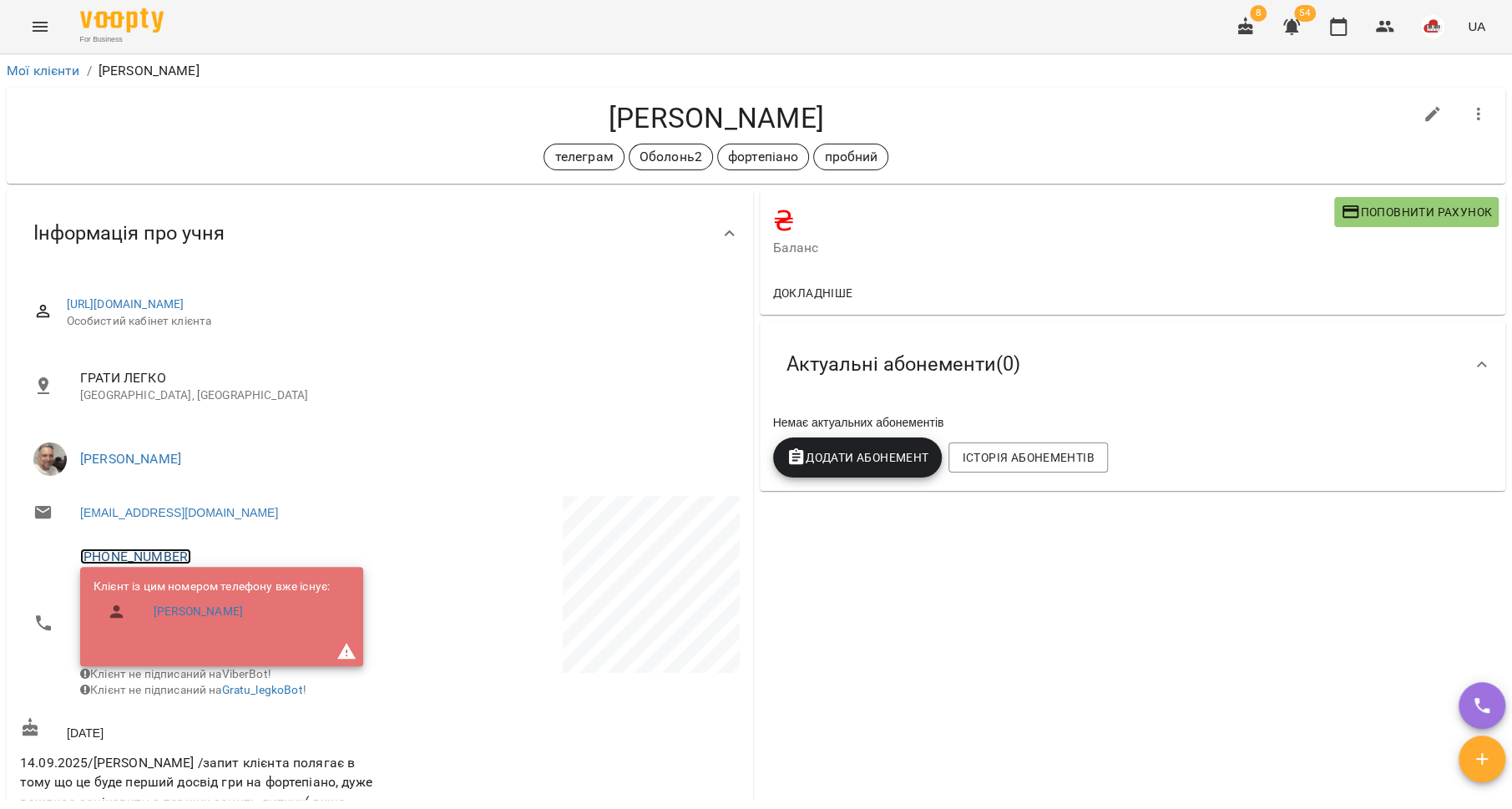
click at [162, 557] on link "+380503104994" at bounding box center [135, 556] width 111 height 16
click at [232, 618] on link at bounding box center [222, 619] width 89 height 35
drag, startPoint x: 685, startPoint y: 100, endPoint x: 567, endPoint y: 109, distance: 118.3
click at [541, 105] on h4 "[PERSON_NAME]" at bounding box center [716, 118] width 1393 height 35
copy h4 "[PERSON_NAME]"
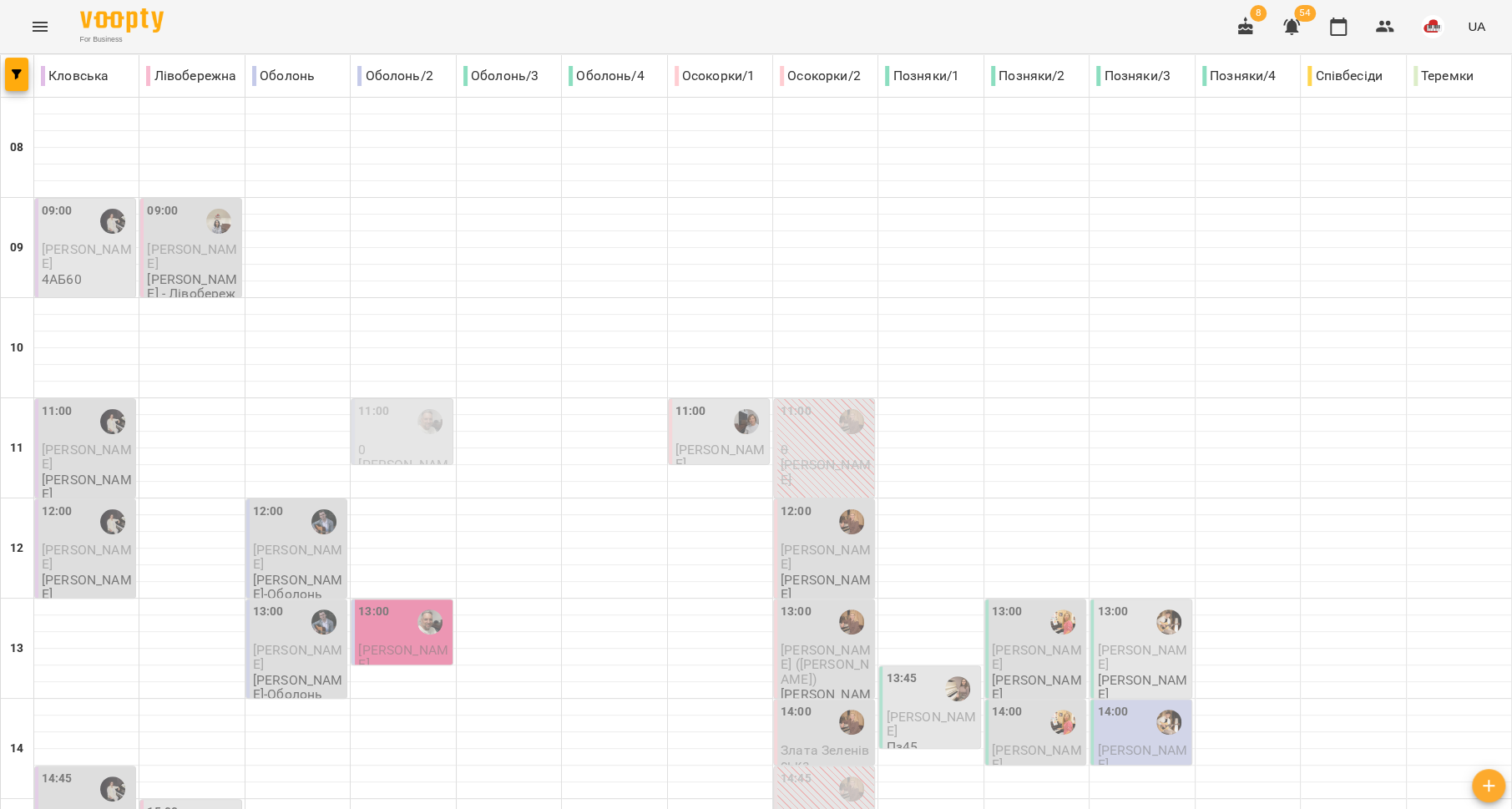
scroll to position [643, 0]
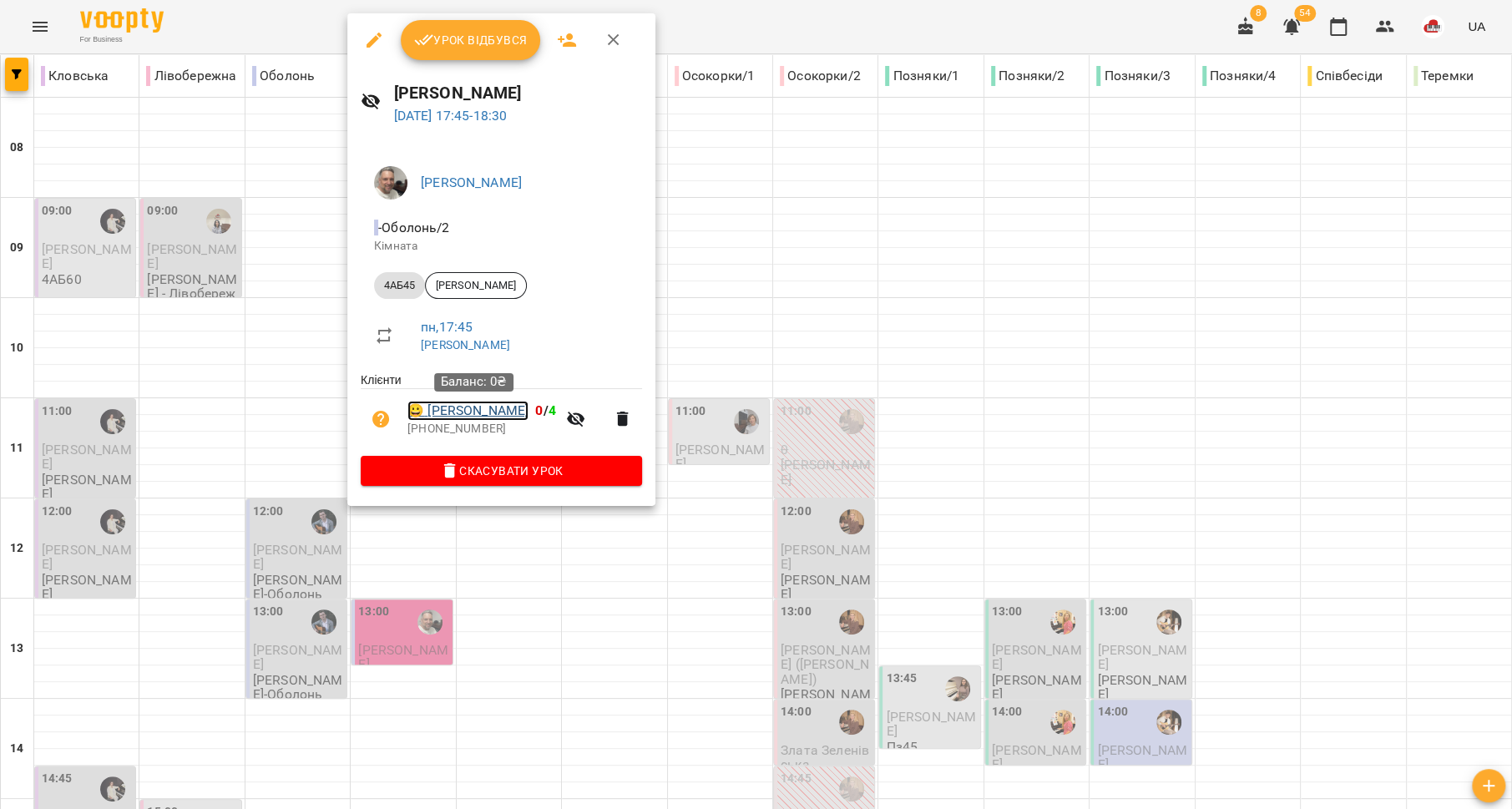
click at [479, 421] on link "😀 Іщенко Олександр" at bounding box center [469, 410] width 121 height 20
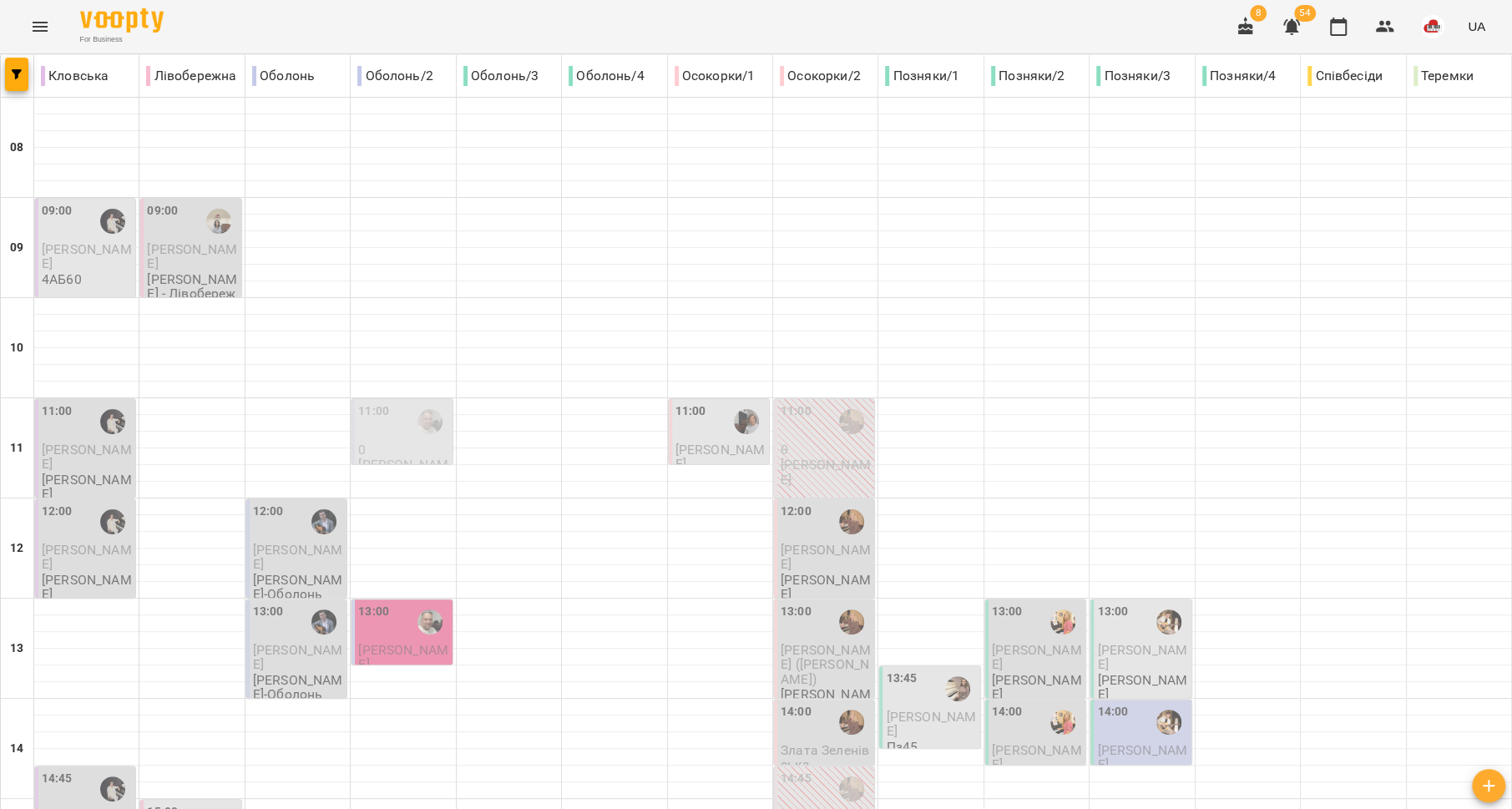
scroll to position [701, 0]
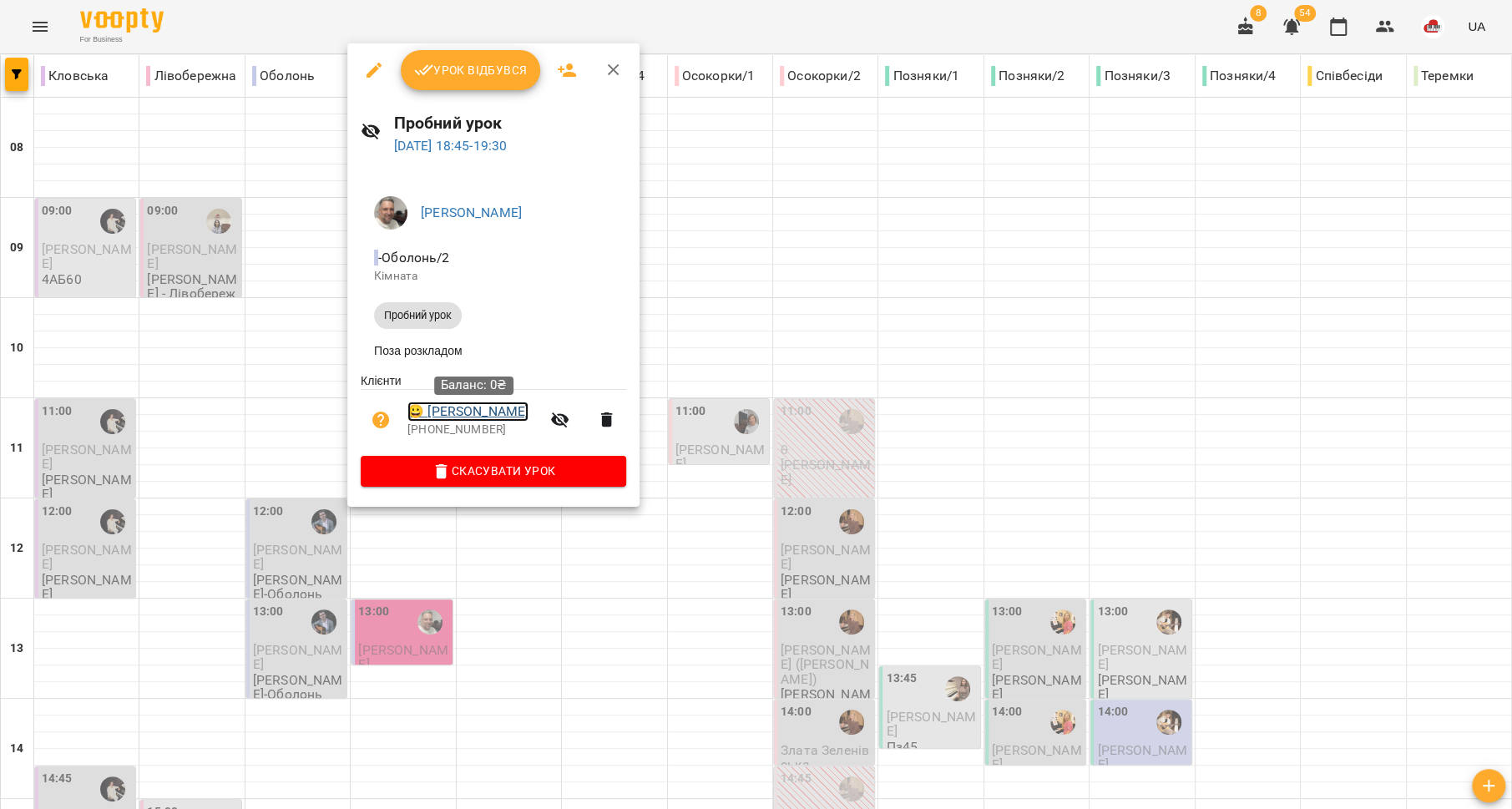
click at [485, 414] on link "😀 Артем Пошивайло" at bounding box center [469, 411] width 121 height 20
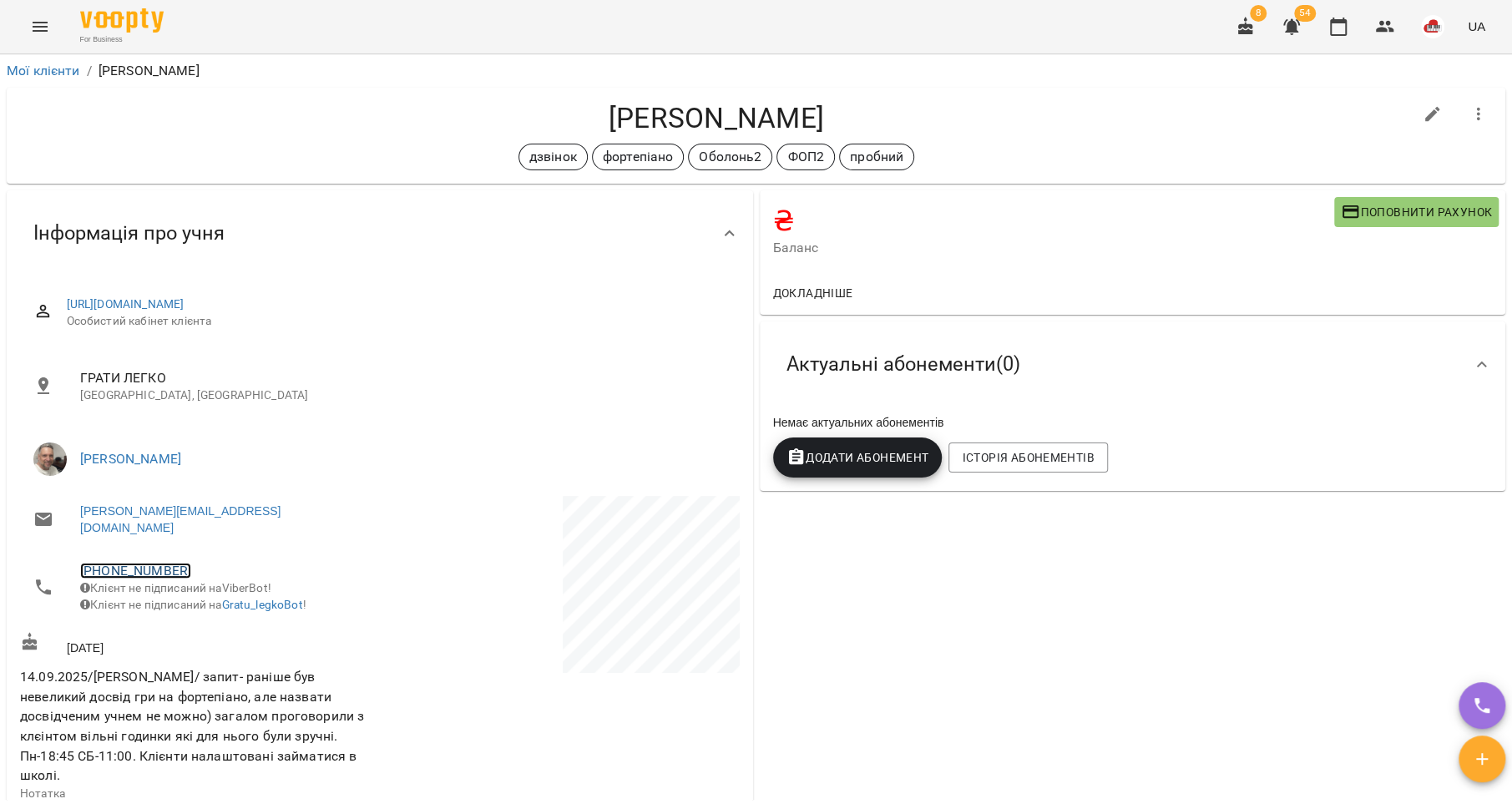
click at [123, 563] on link "+380974553034" at bounding box center [135, 570] width 111 height 16
click at [210, 613] on img at bounding box center [203, 618] width 25 height 25
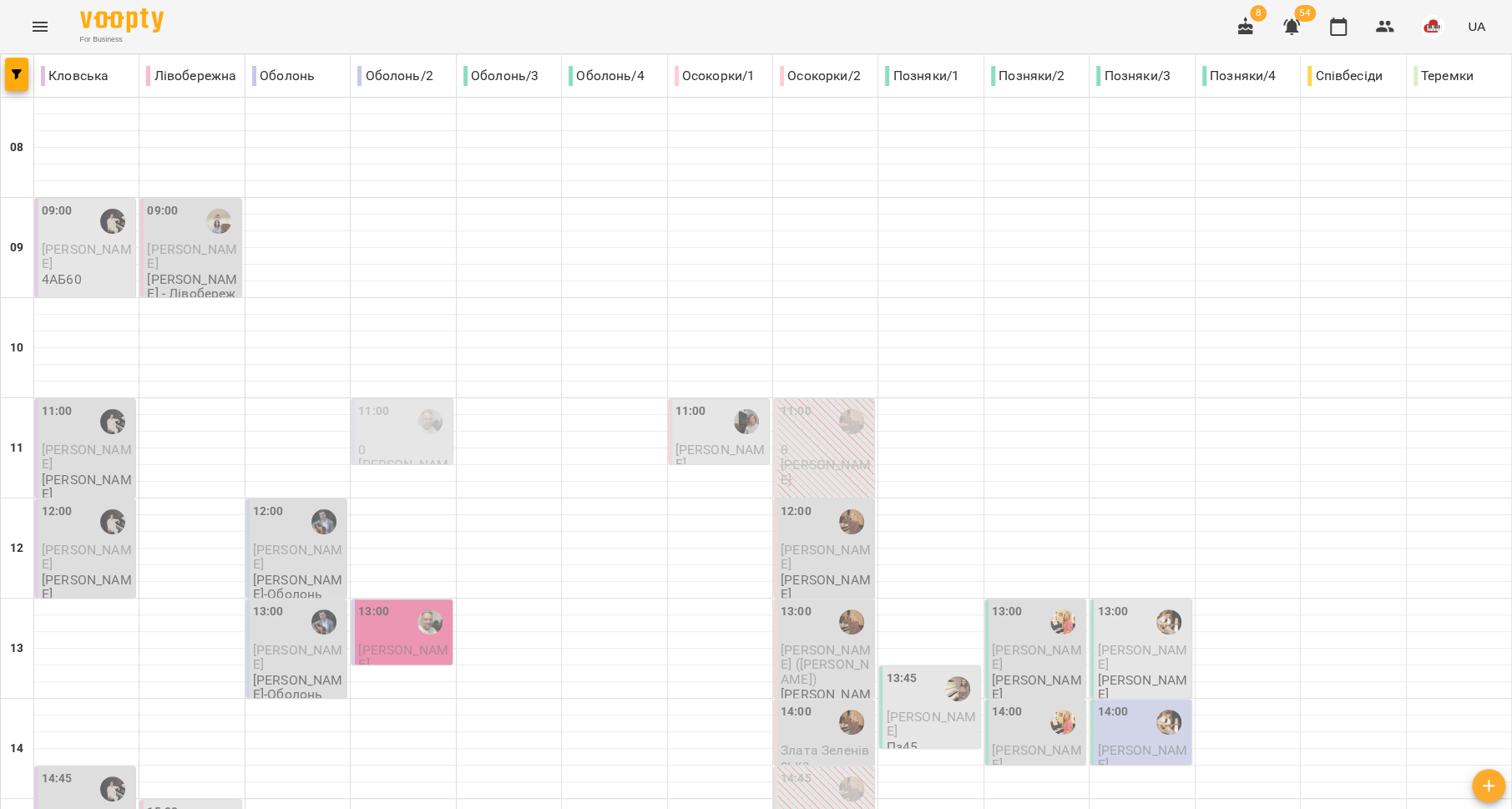
scroll to position [701, 0]
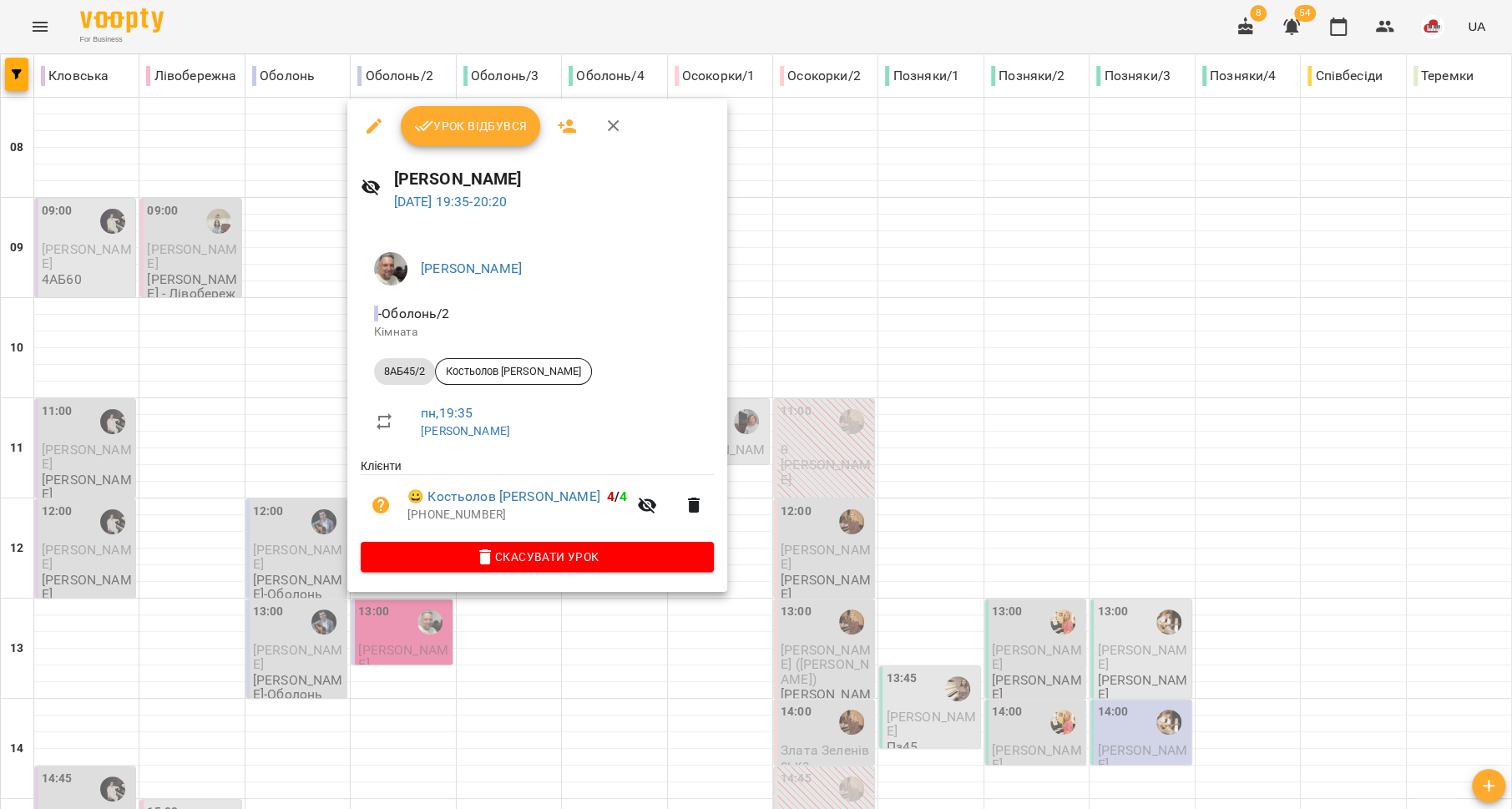
click at [276, 562] on div at bounding box center [756, 404] width 1512 height 809
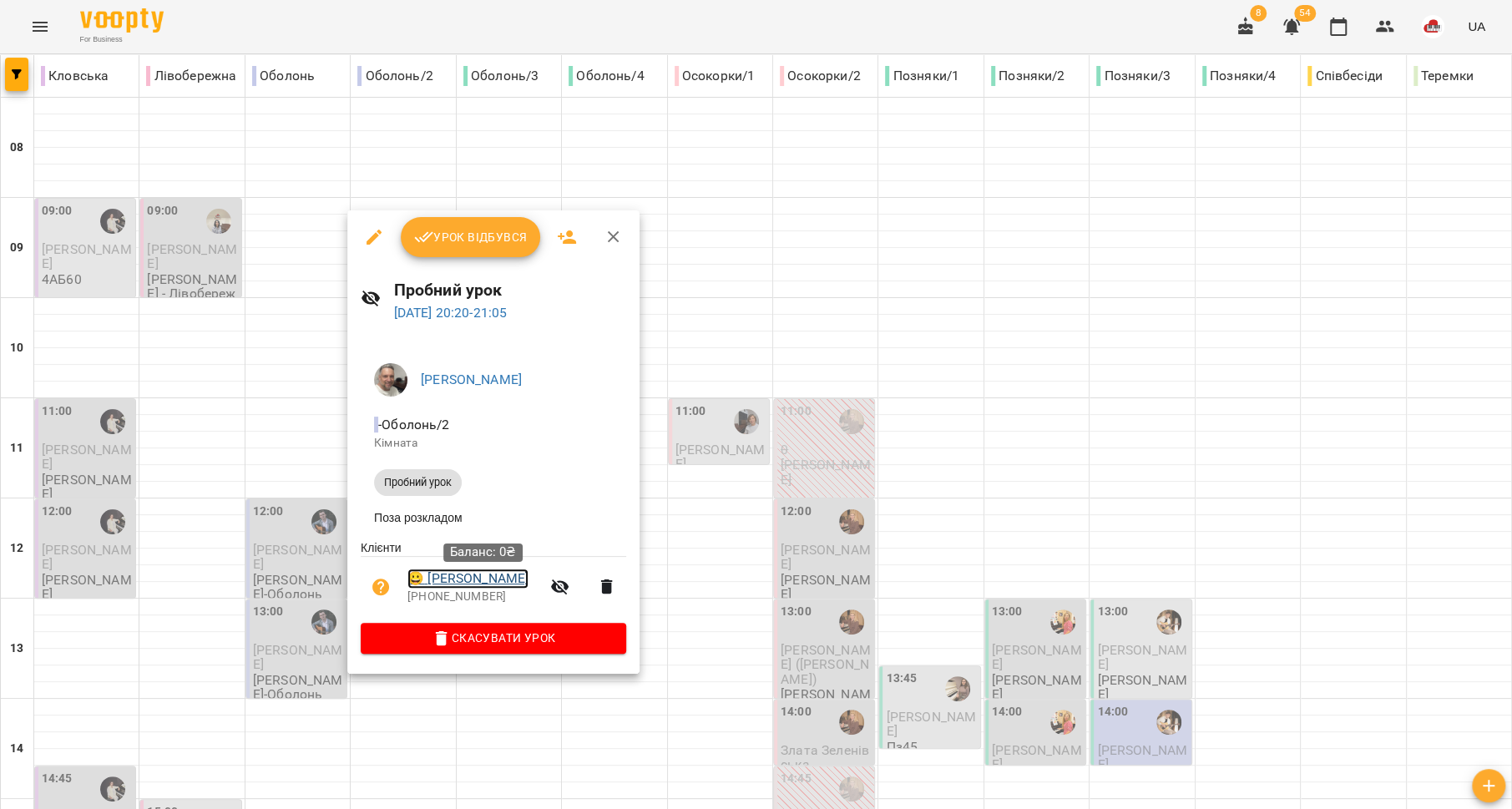
click at [493, 579] on link "😀 Шевченко Єлизавета" at bounding box center [469, 578] width 121 height 20
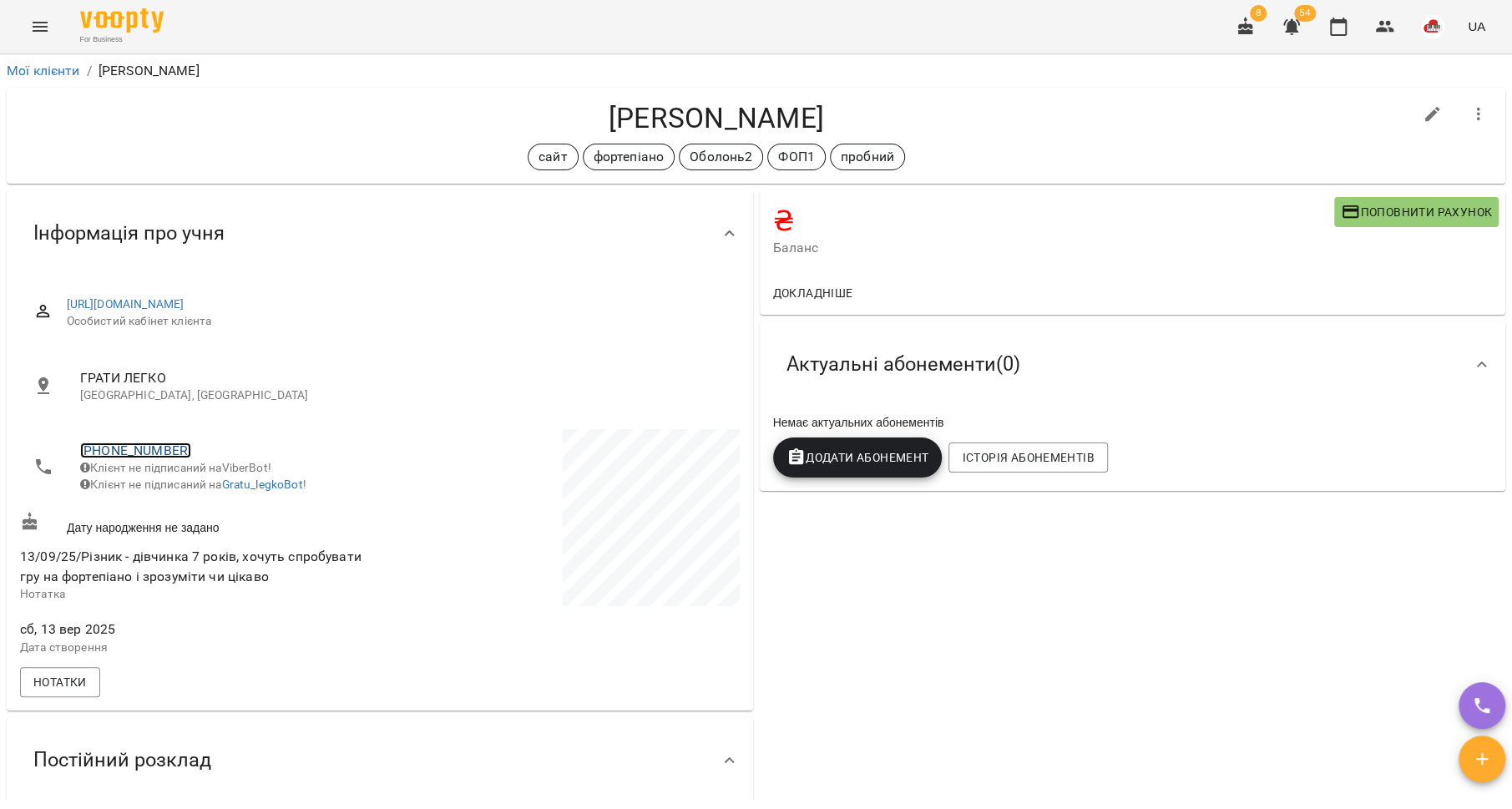
click at [133, 453] on link "+380632646481" at bounding box center [135, 450] width 111 height 16
click at [212, 518] on img at bounding box center [203, 511] width 25 height 25
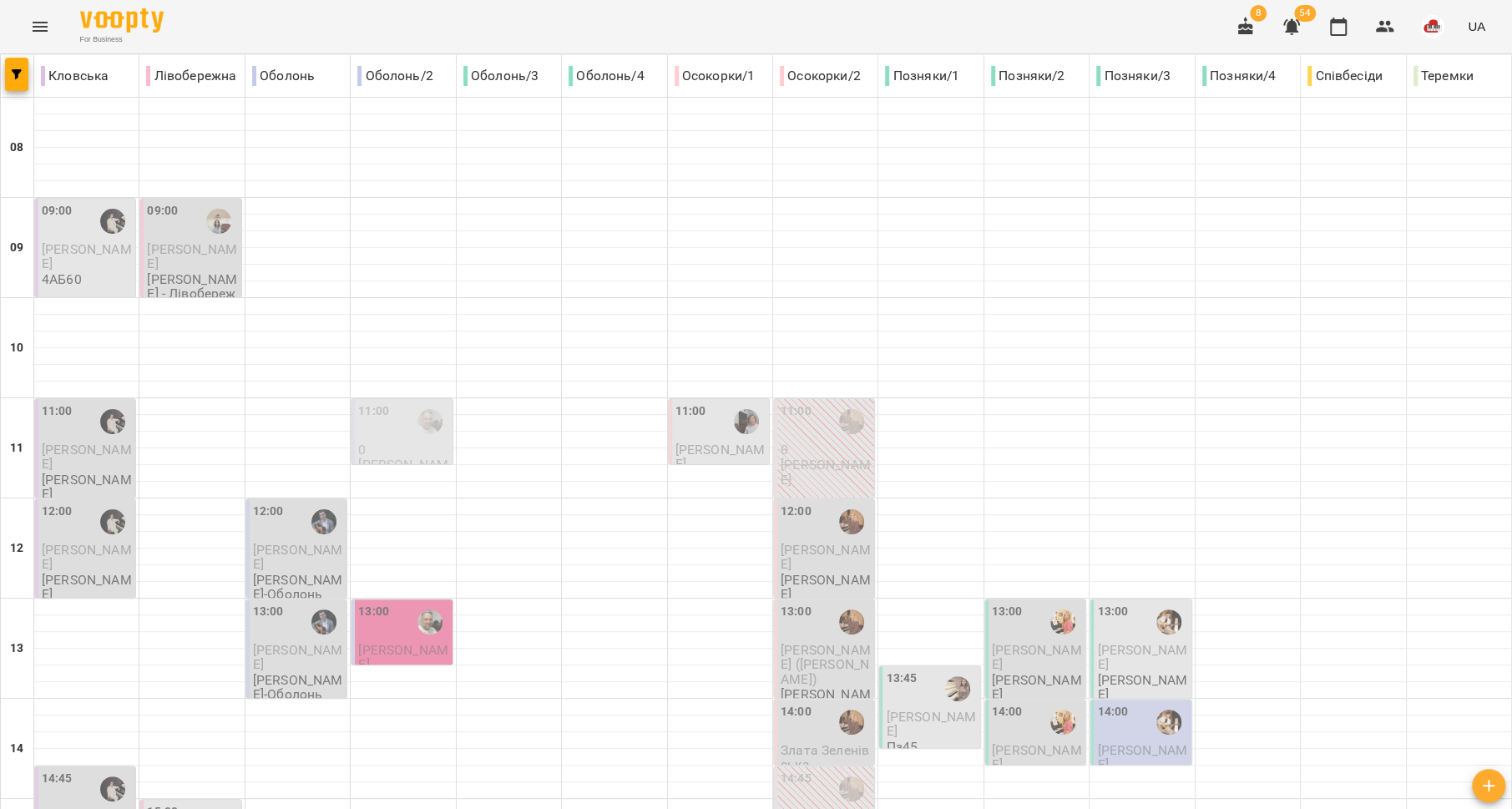
click at [691, 428] on div "11:00" at bounding box center [691, 421] width 31 height 38
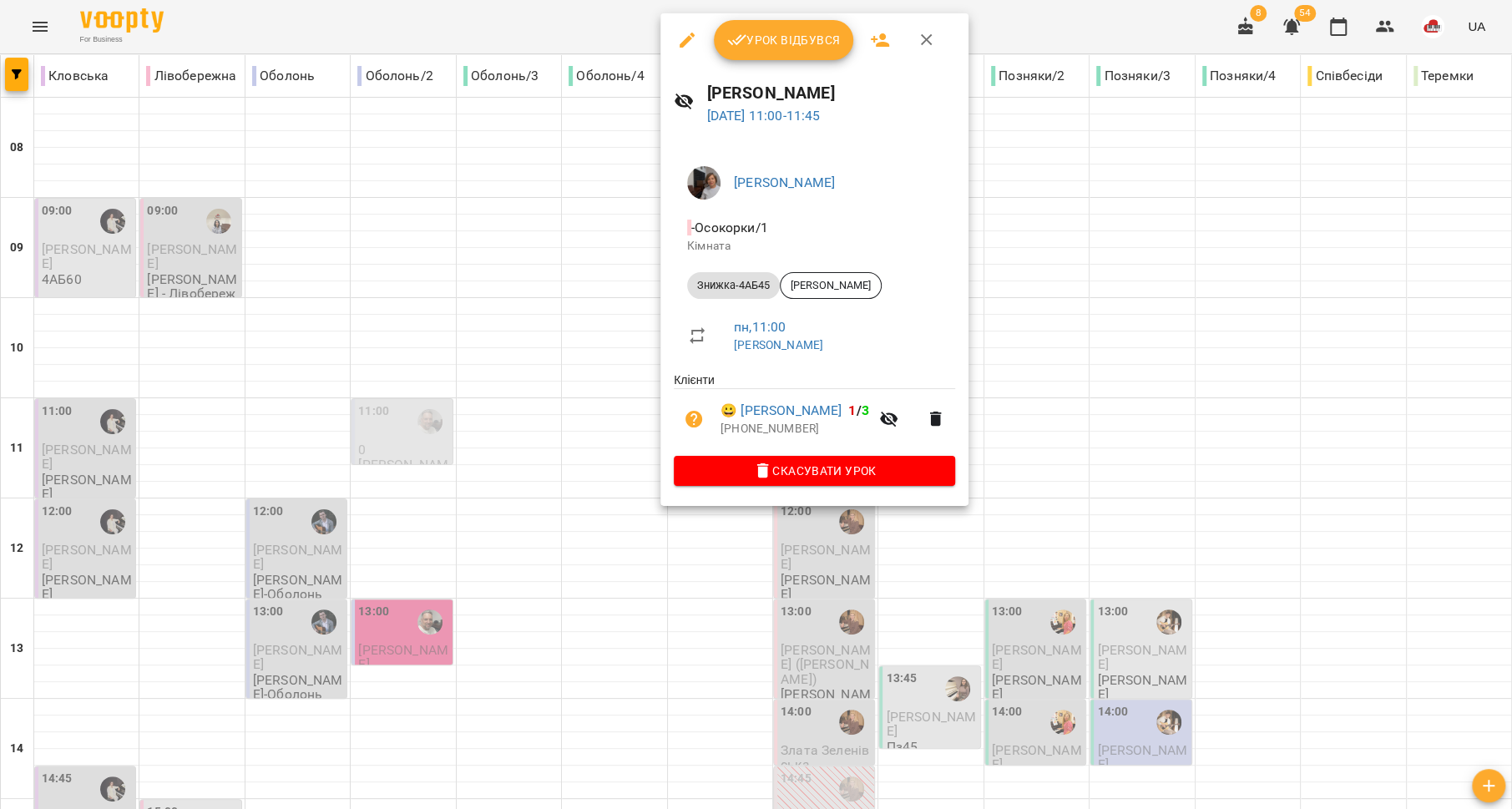
click at [543, 478] on div at bounding box center [756, 404] width 1512 height 809
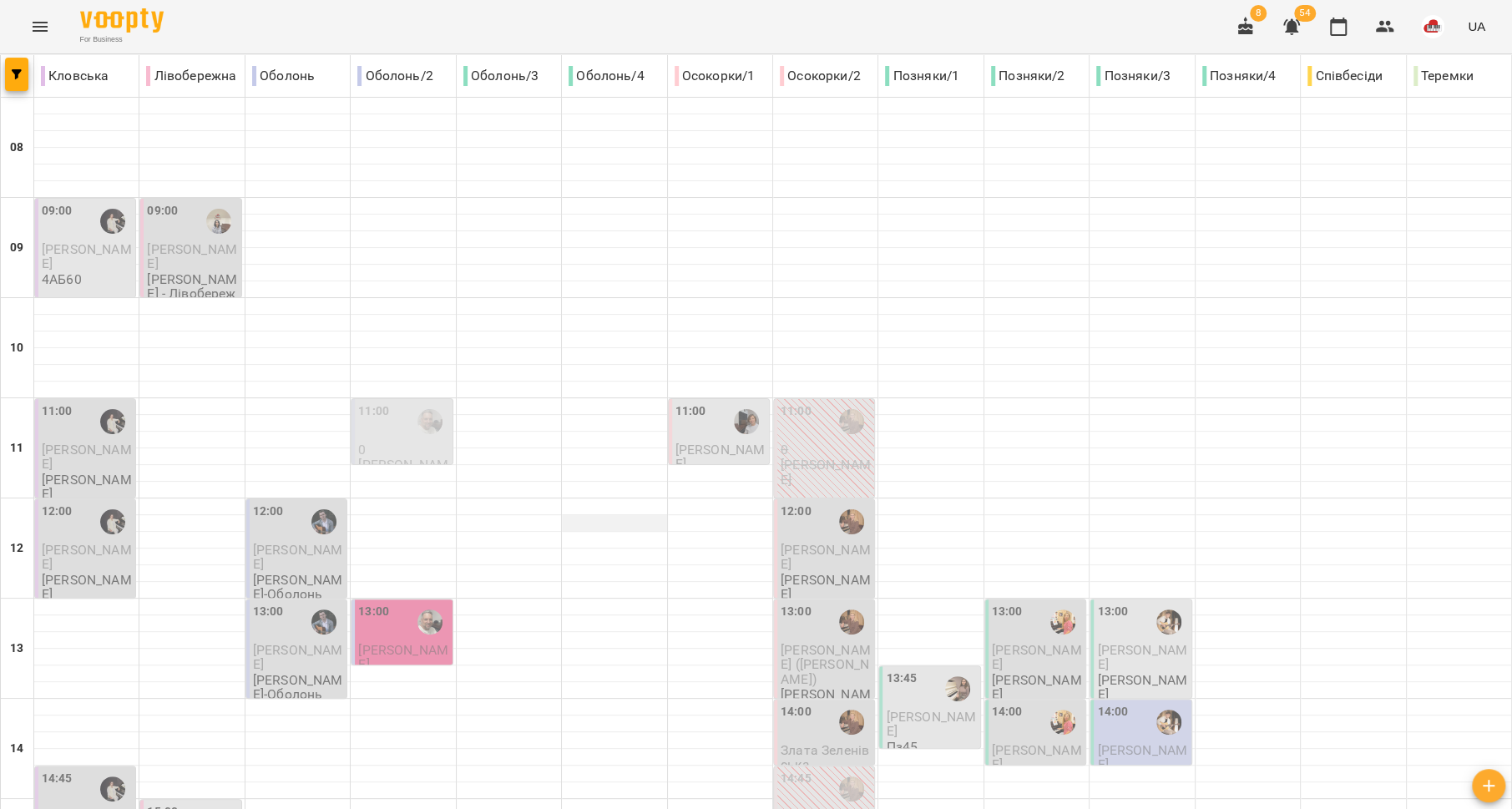
scroll to position [434, 0]
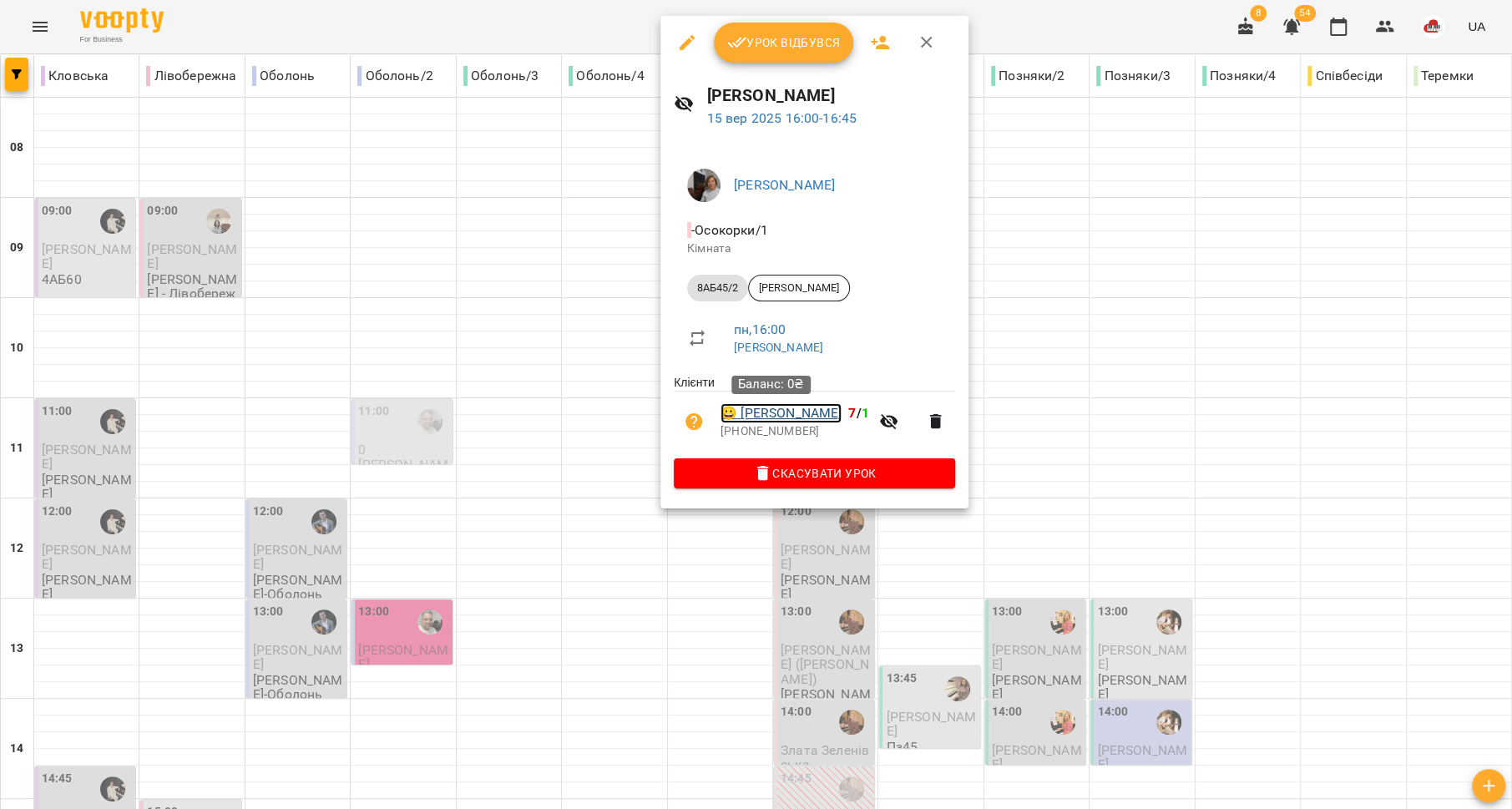
click at [749, 417] on link "😀 Головко Олег" at bounding box center [781, 412] width 121 height 20
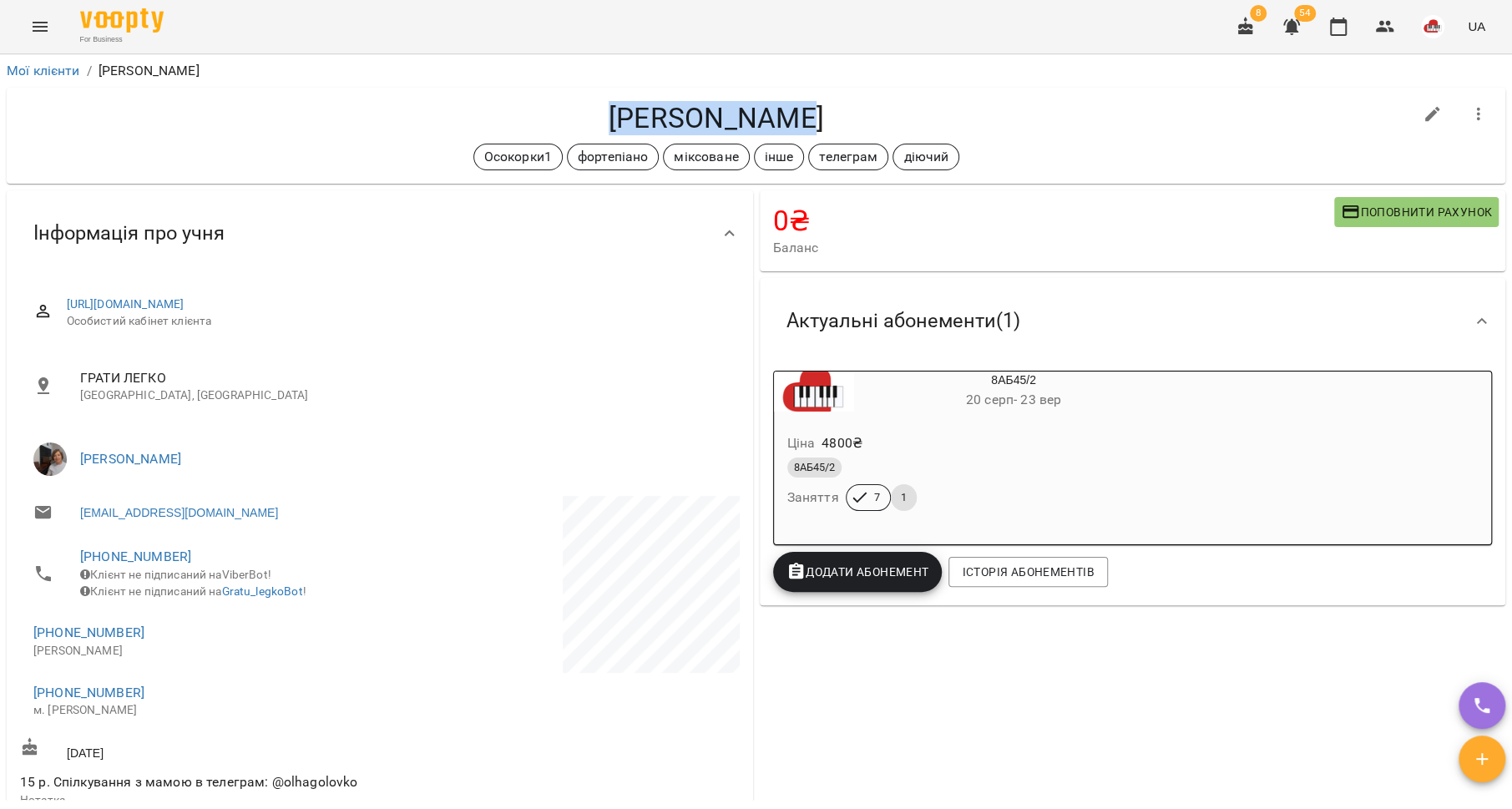
drag, startPoint x: 788, startPoint y: 110, endPoint x: 588, endPoint y: 119, distance: 200.2
click at [588, 119] on h4 "Головко Олег" at bounding box center [716, 118] width 1393 height 35
copy h4 "Головко Олег"
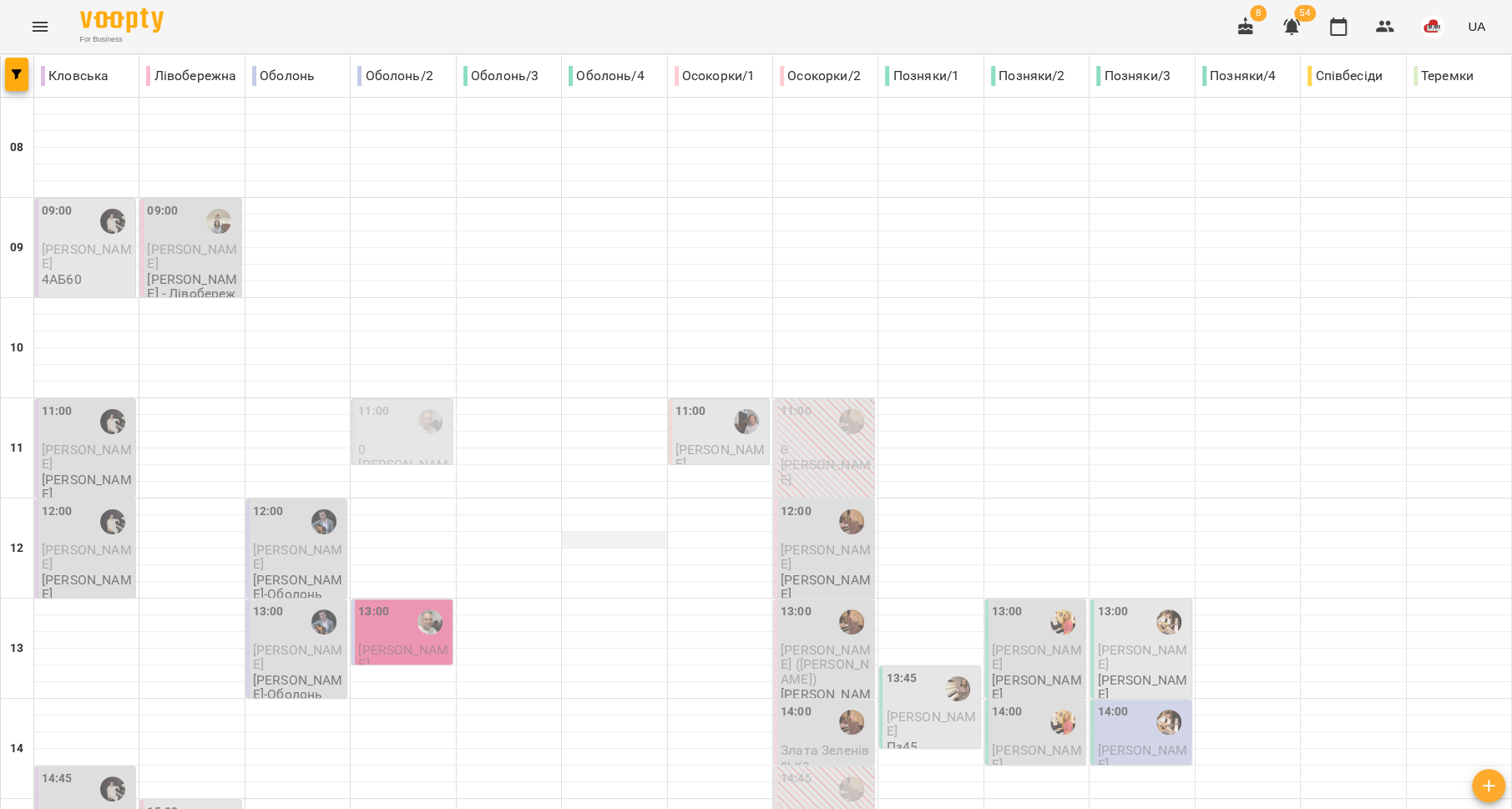
scroll to position [701, 0]
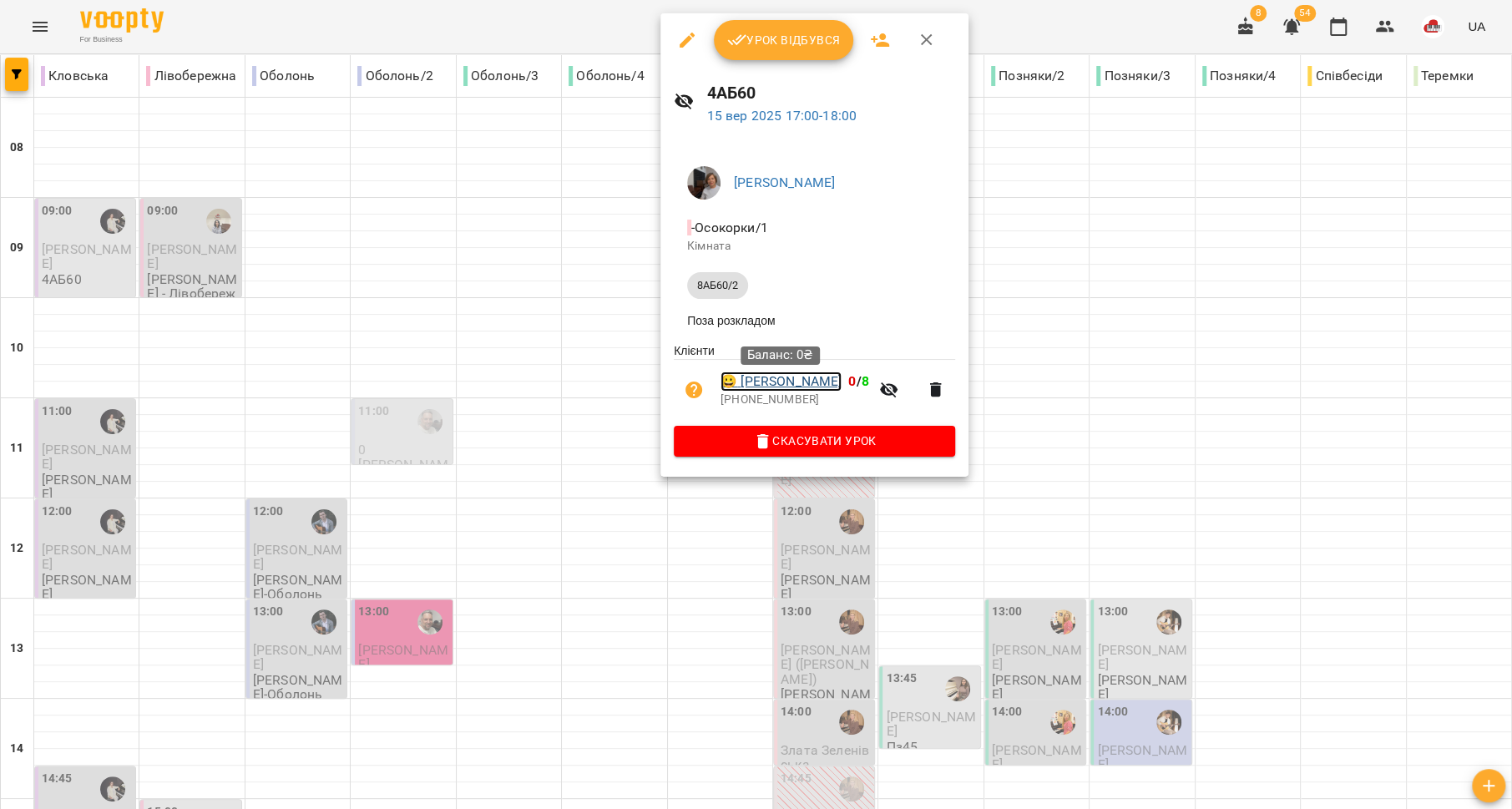
click at [759, 387] on link "😀 Хоромська Юлія" at bounding box center [781, 381] width 121 height 20
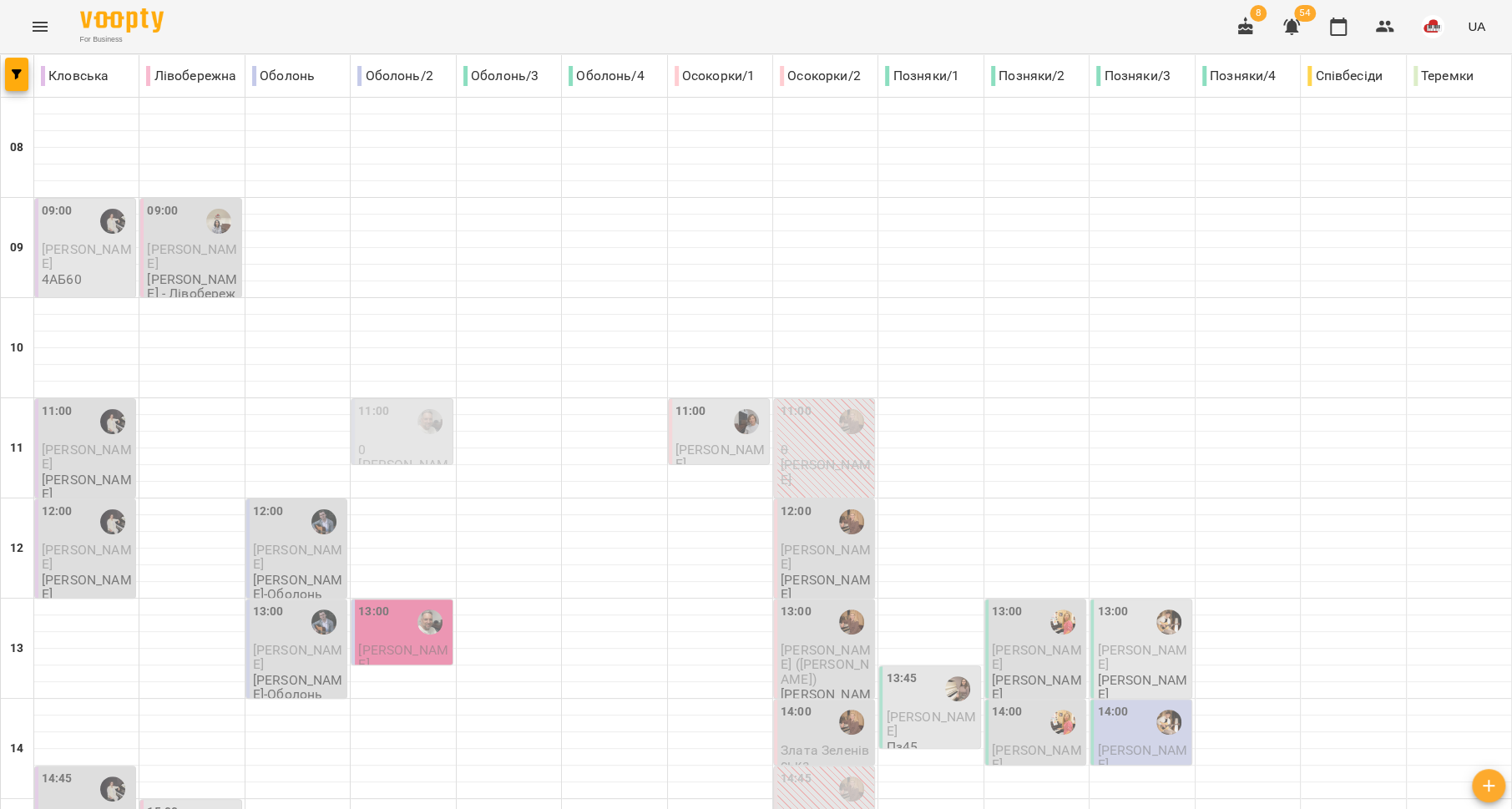
scroll to position [701, 0]
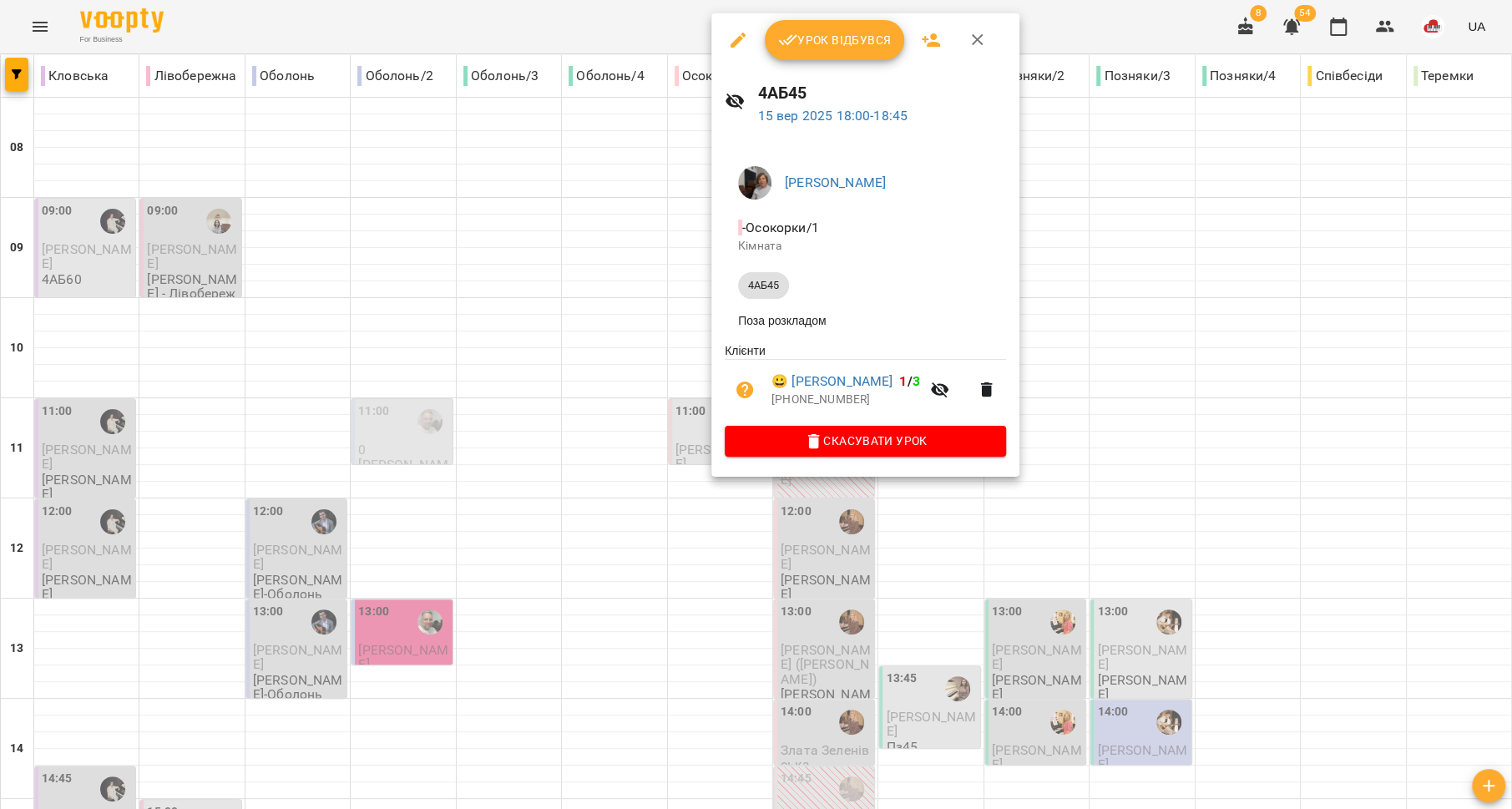
click at [606, 442] on div at bounding box center [756, 404] width 1512 height 809
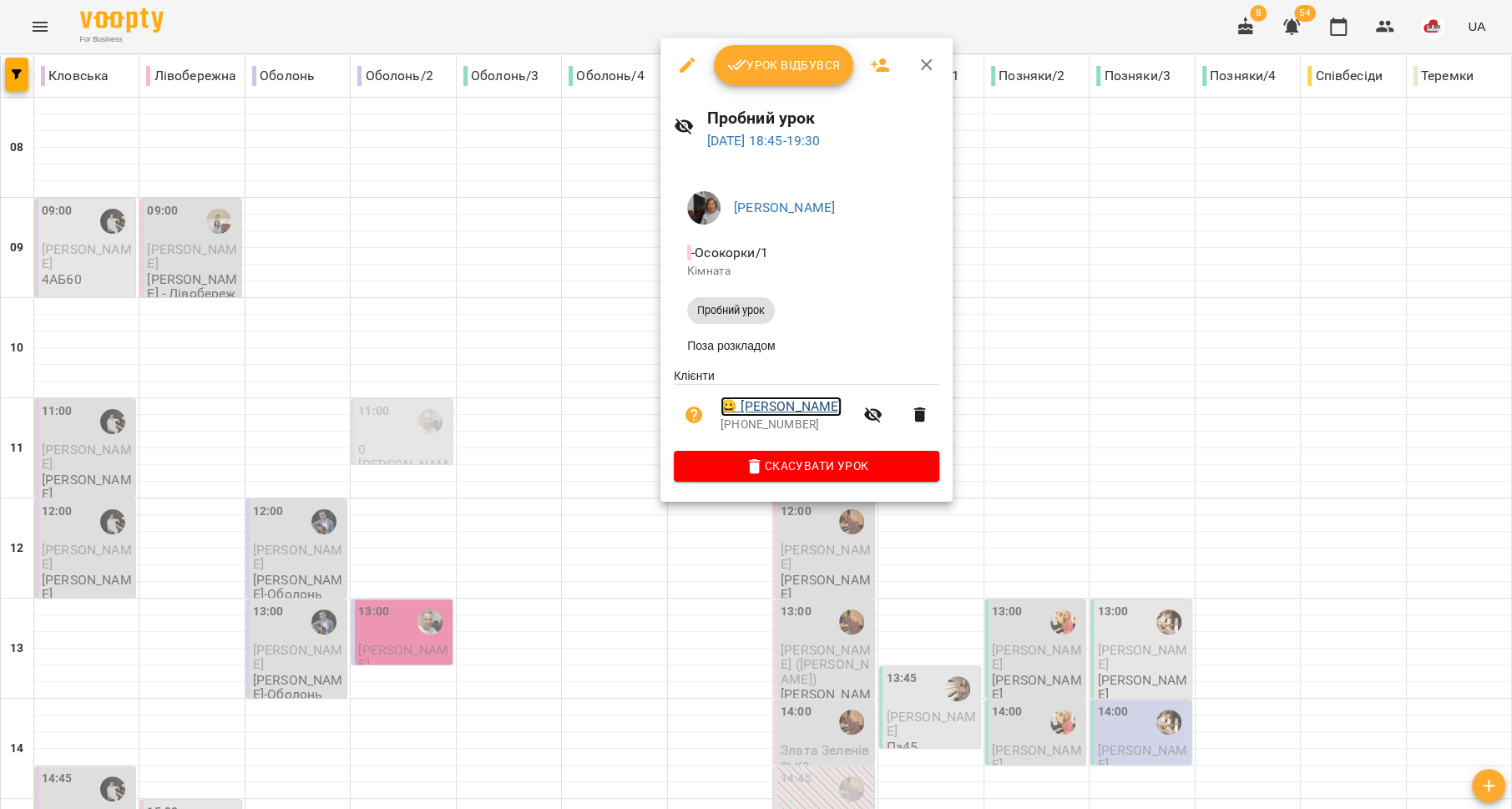
click at [783, 411] on link "😀 Іценко Софія" at bounding box center [781, 406] width 121 height 20
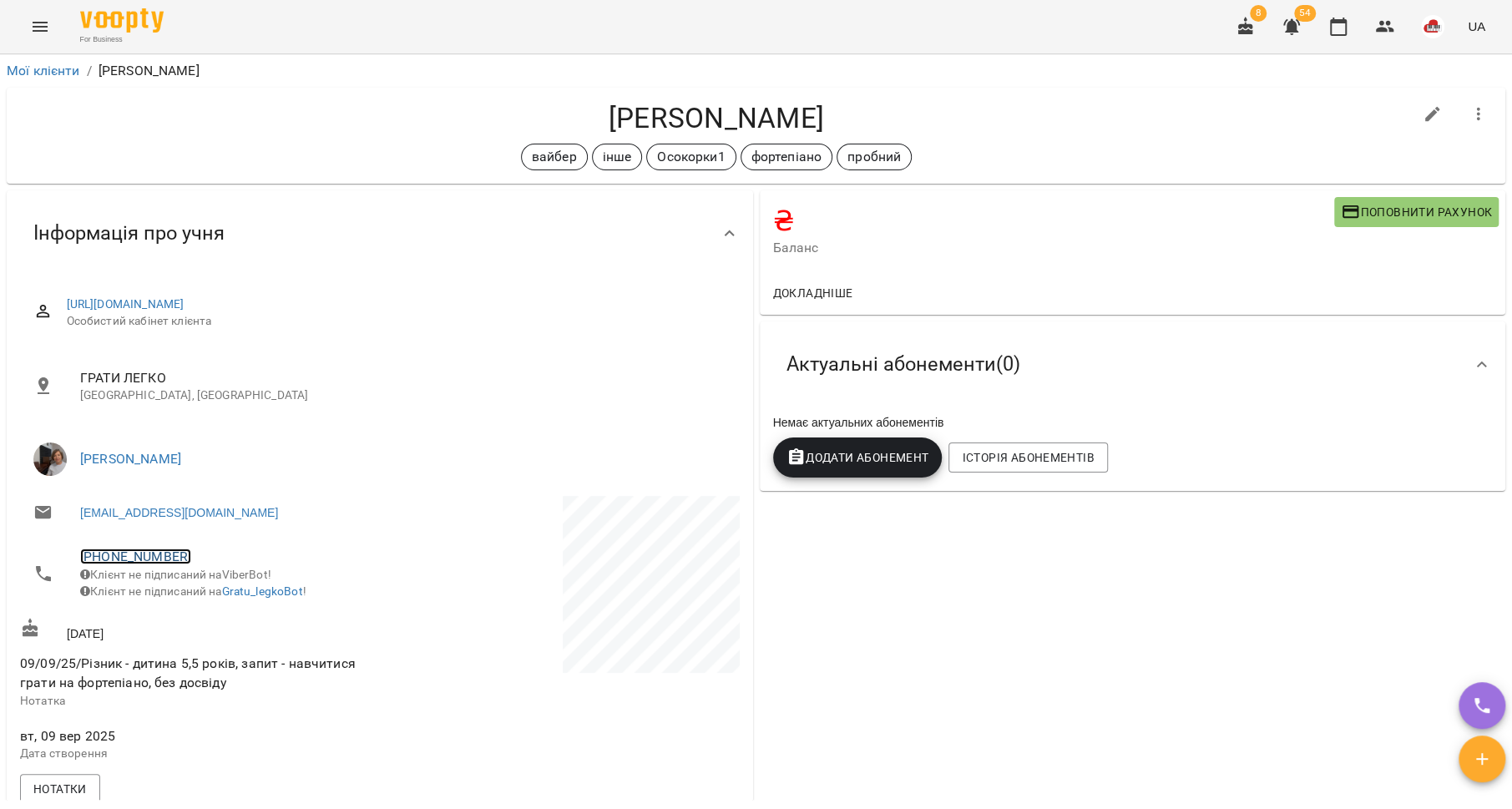
click at [126, 555] on link "+380973963585" at bounding box center [135, 556] width 111 height 16
click at [203, 620] on img at bounding box center [203, 618] width 25 height 25
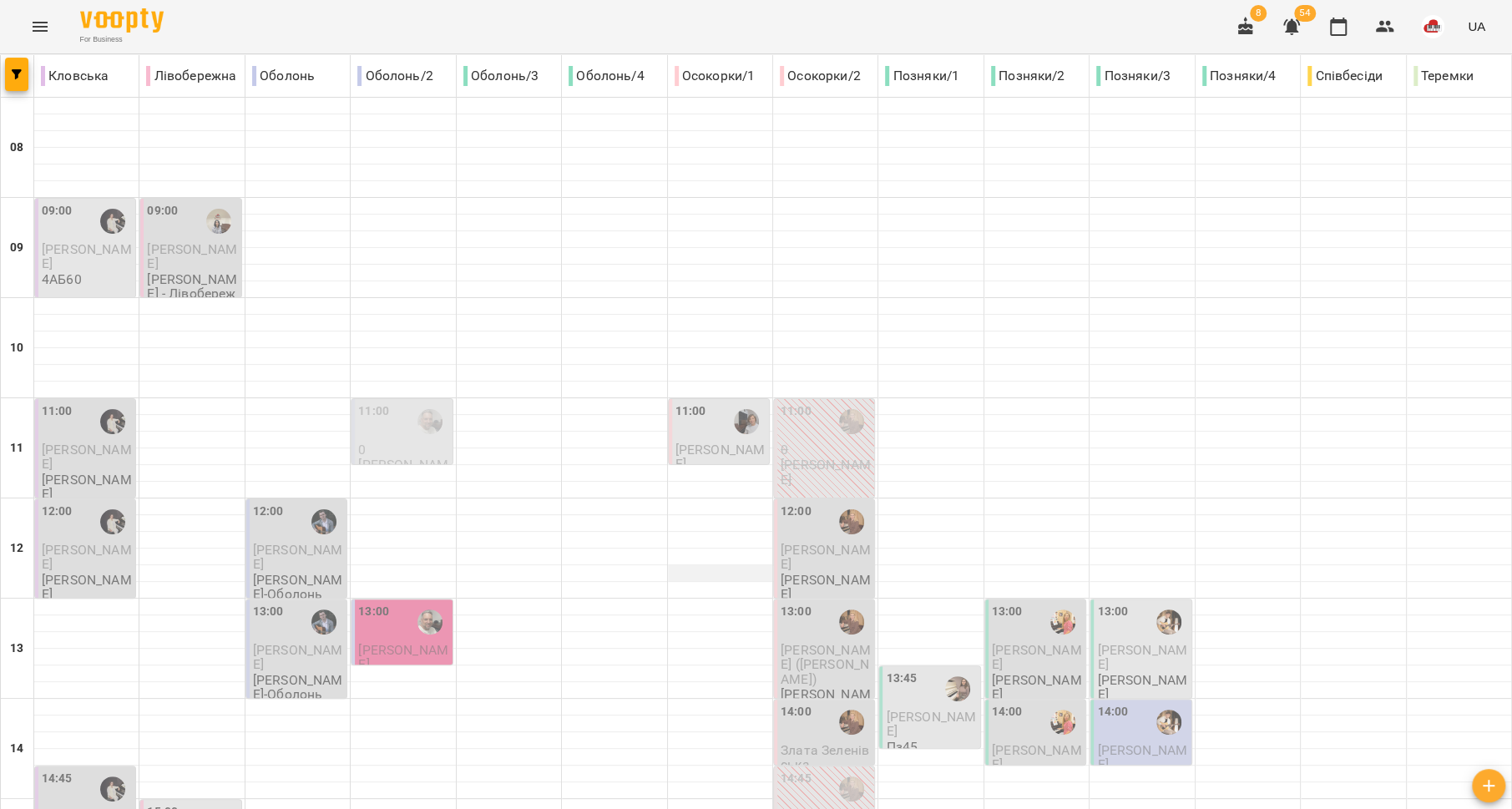
scroll to position [701, 0]
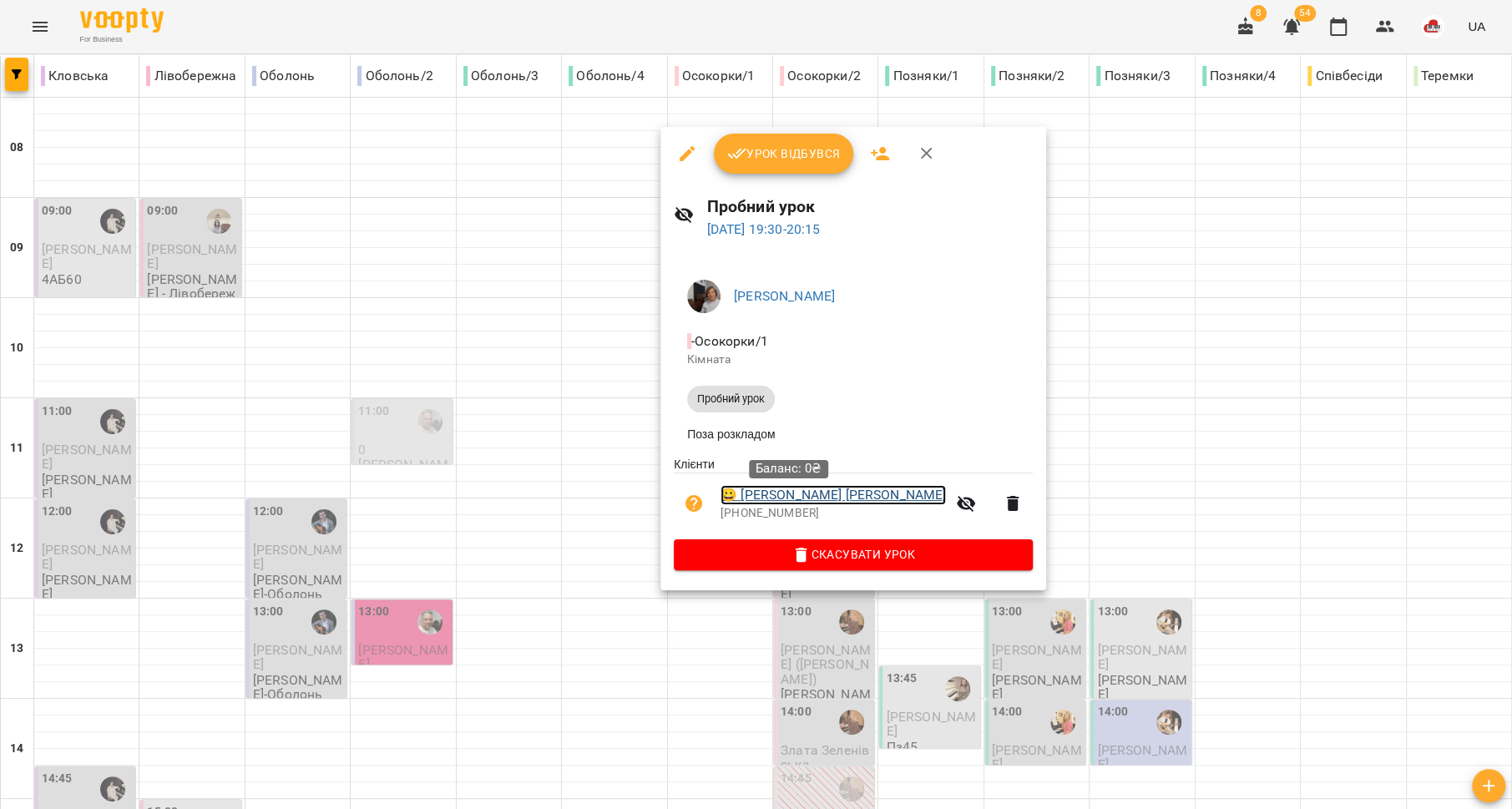
click at [807, 502] on link "😀 Мислєвцова Марія" at bounding box center [833, 495] width 226 height 20
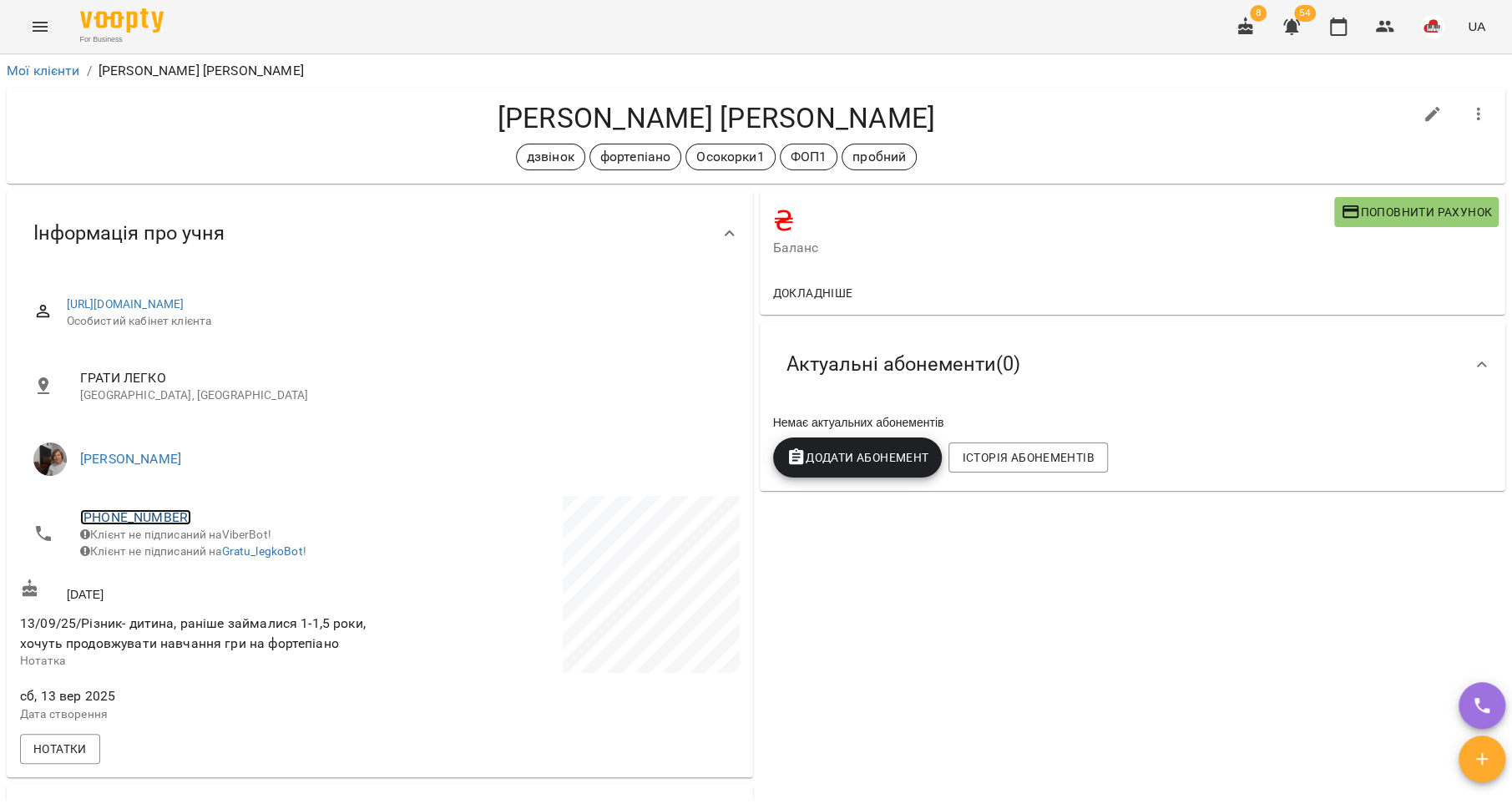
click at [111, 513] on link "+380504453842" at bounding box center [135, 517] width 111 height 16
click at [204, 581] on img at bounding box center [203, 579] width 25 height 25
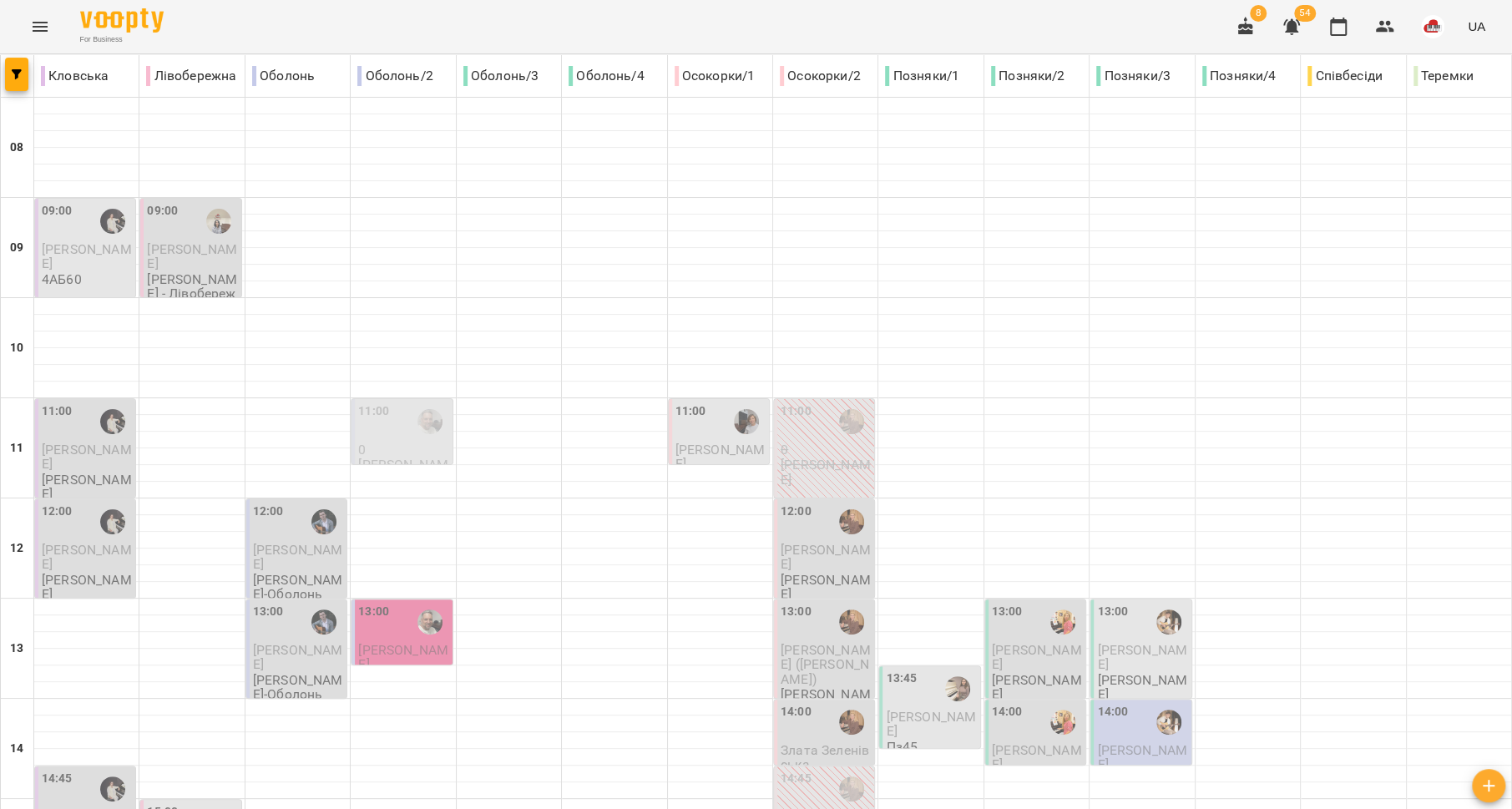
scroll to position [28, 0]
click at [812, 542] on span "[PERSON_NAME]" at bounding box center [825, 557] width 91 height 30
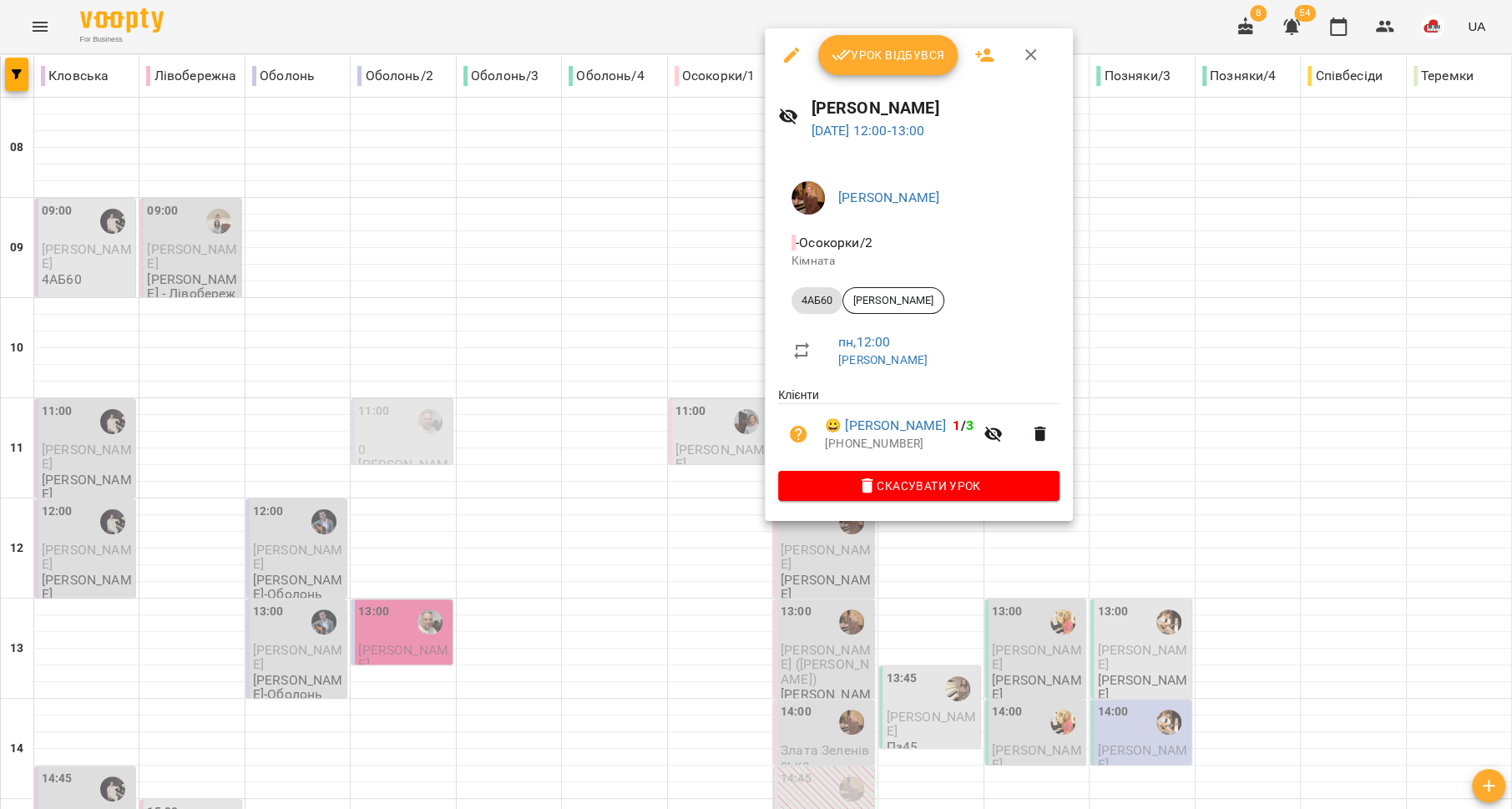
click at [703, 533] on div at bounding box center [756, 404] width 1512 height 809
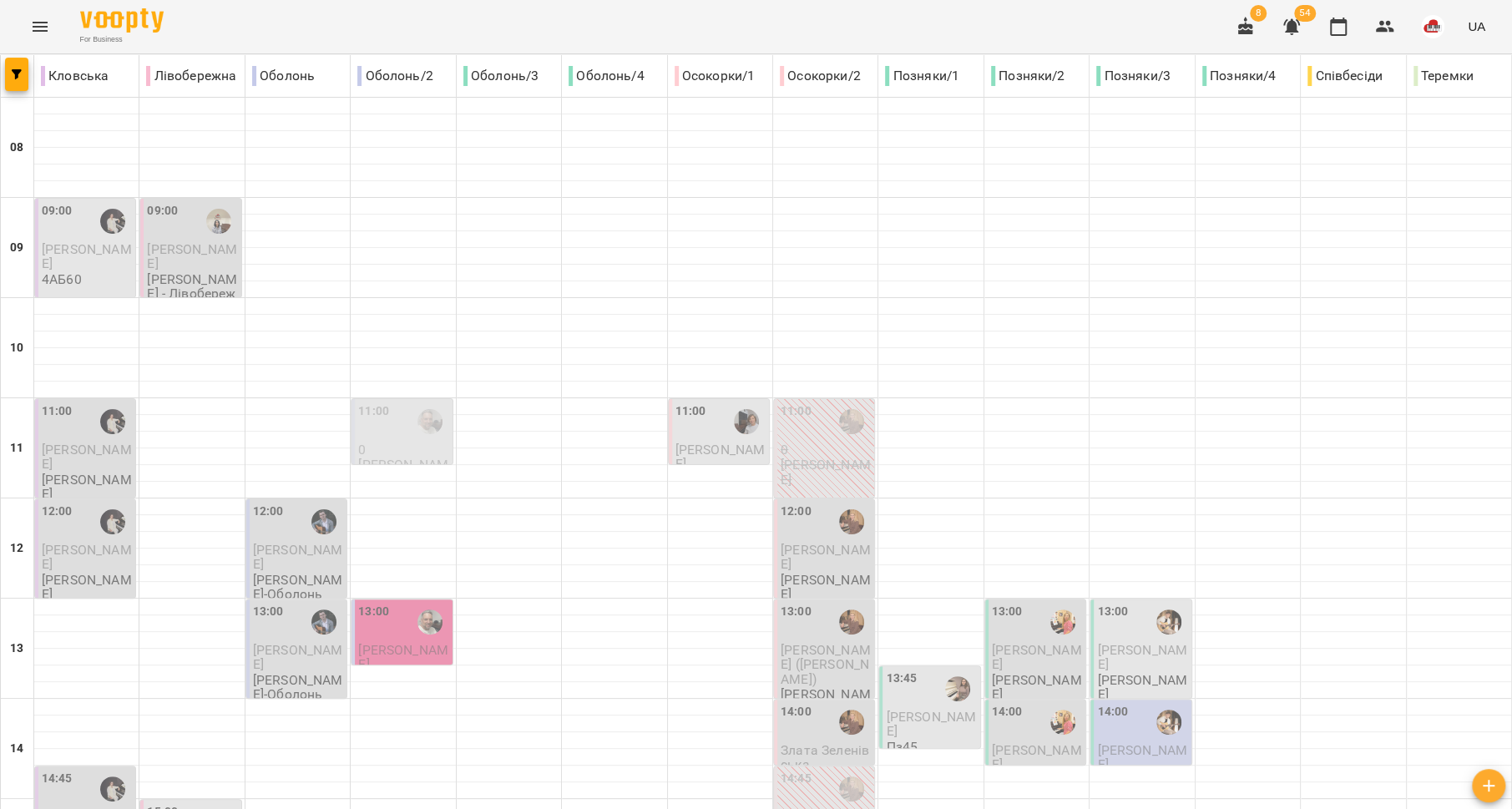
click at [801, 642] on span "[PERSON_NAME] ([PERSON_NAME])" at bounding box center [825, 664] width 91 height 45
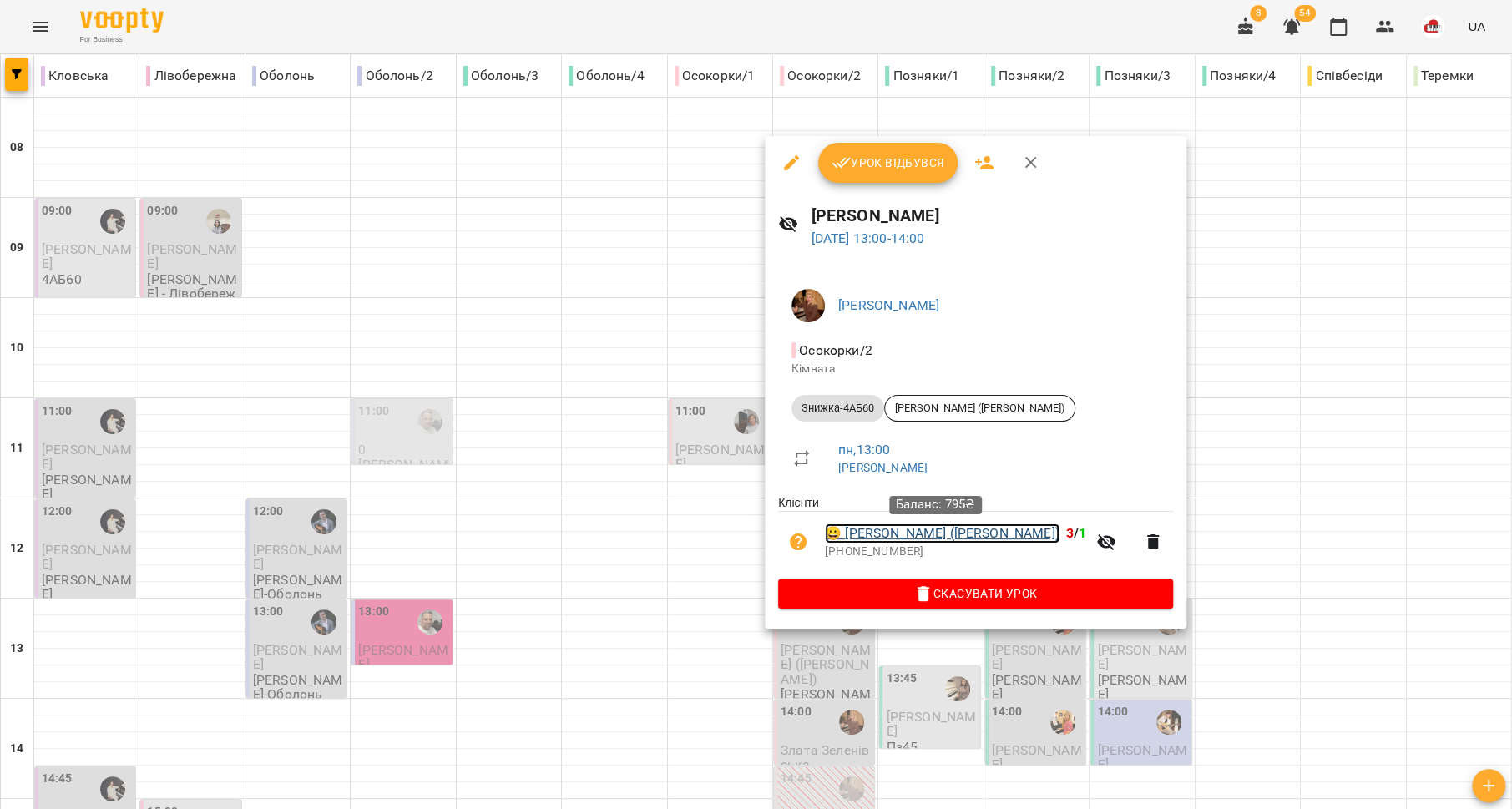
click at [857, 531] on link "😀 Анастасія Зеленівська (Ієвлєва)" at bounding box center [942, 533] width 234 height 20
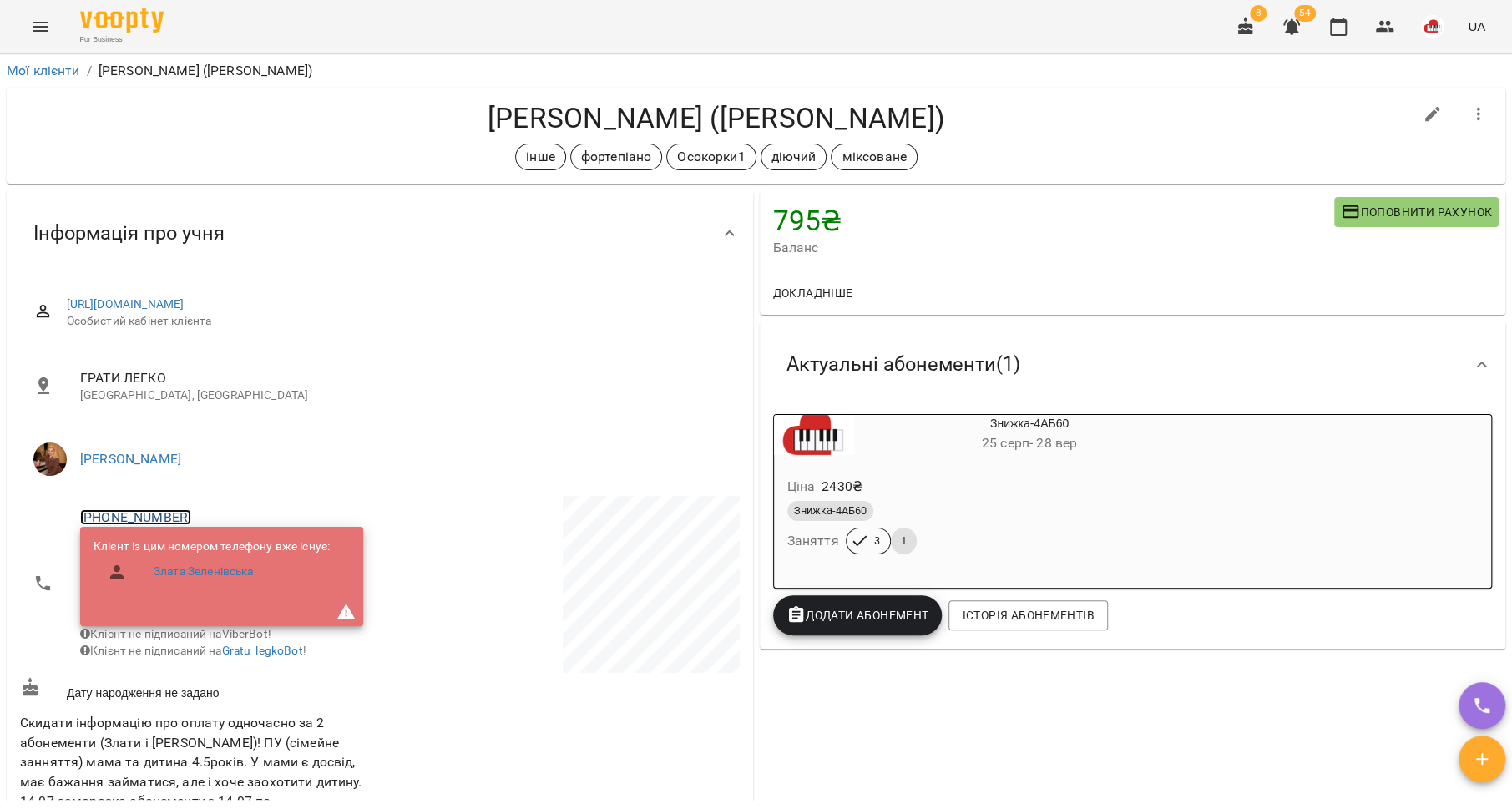
click at [134, 519] on link "+380952222001" at bounding box center [135, 517] width 111 height 16
click at [210, 590] on img at bounding box center [203, 579] width 25 height 25
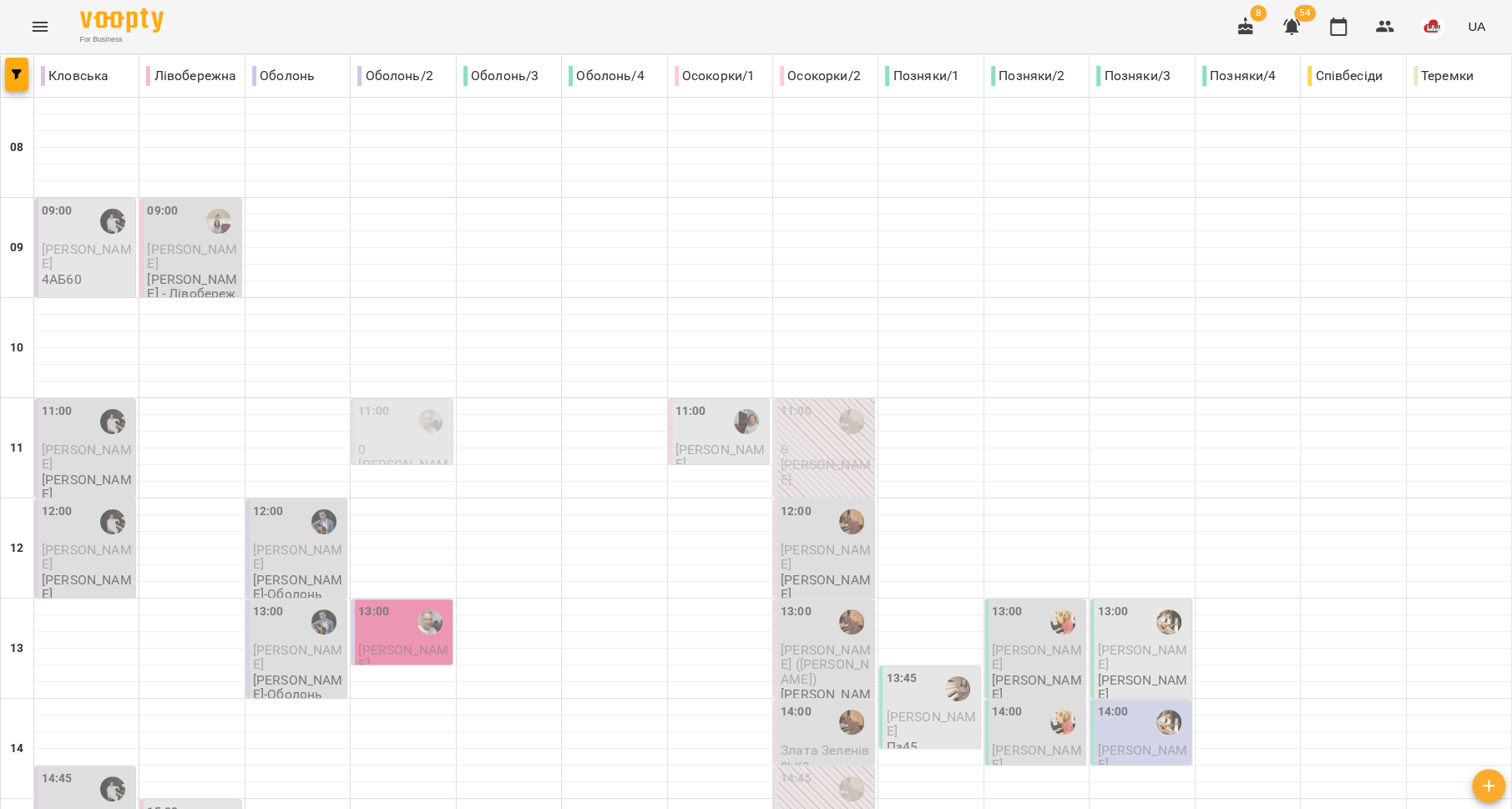
scroll to position [387, 0]
click at [810, 703] on div "14:00" at bounding box center [825, 721] width 91 height 38
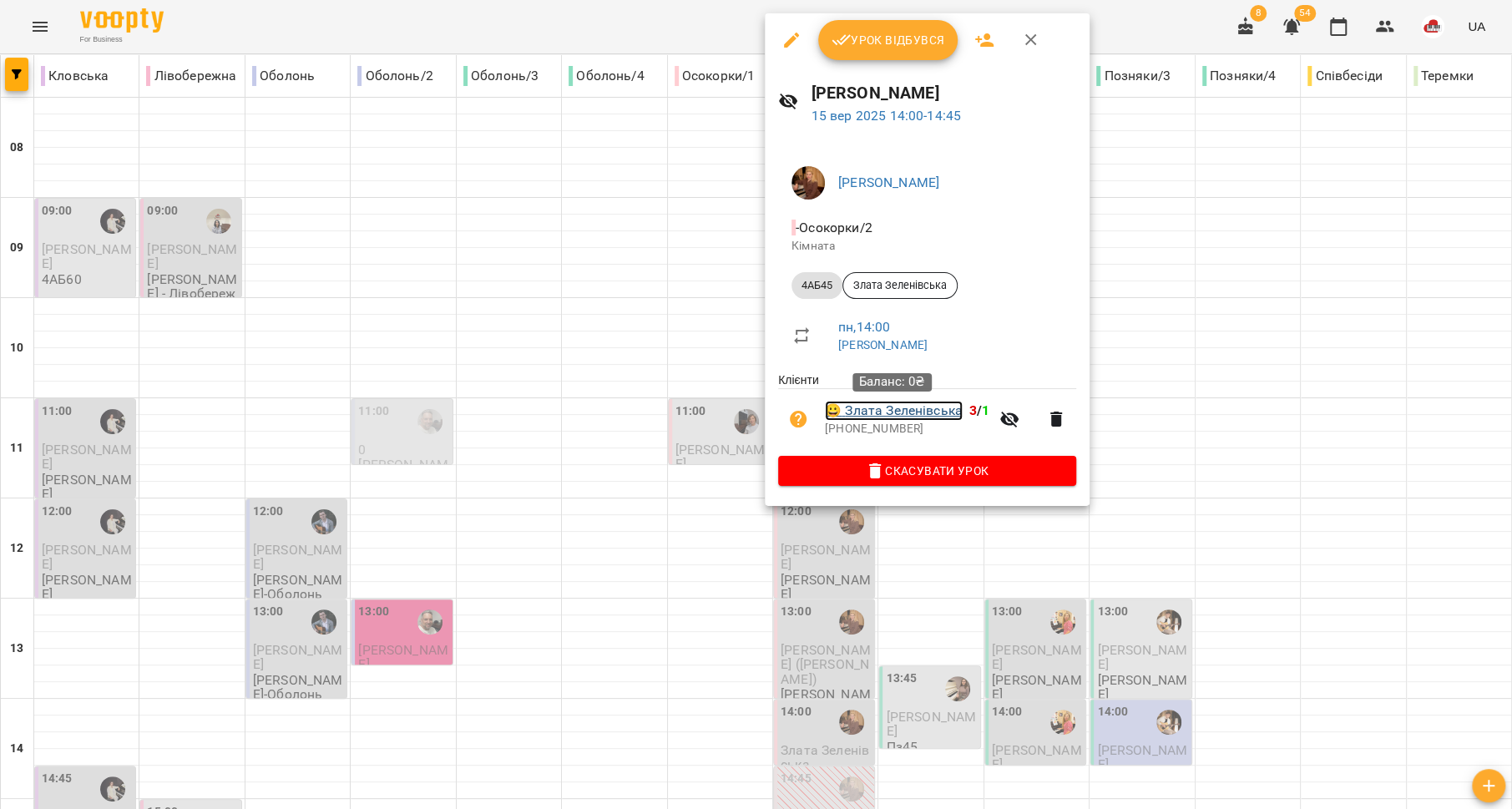
click at [862, 408] on link "😀 Злата Зеленівська" at bounding box center [894, 410] width 138 height 20
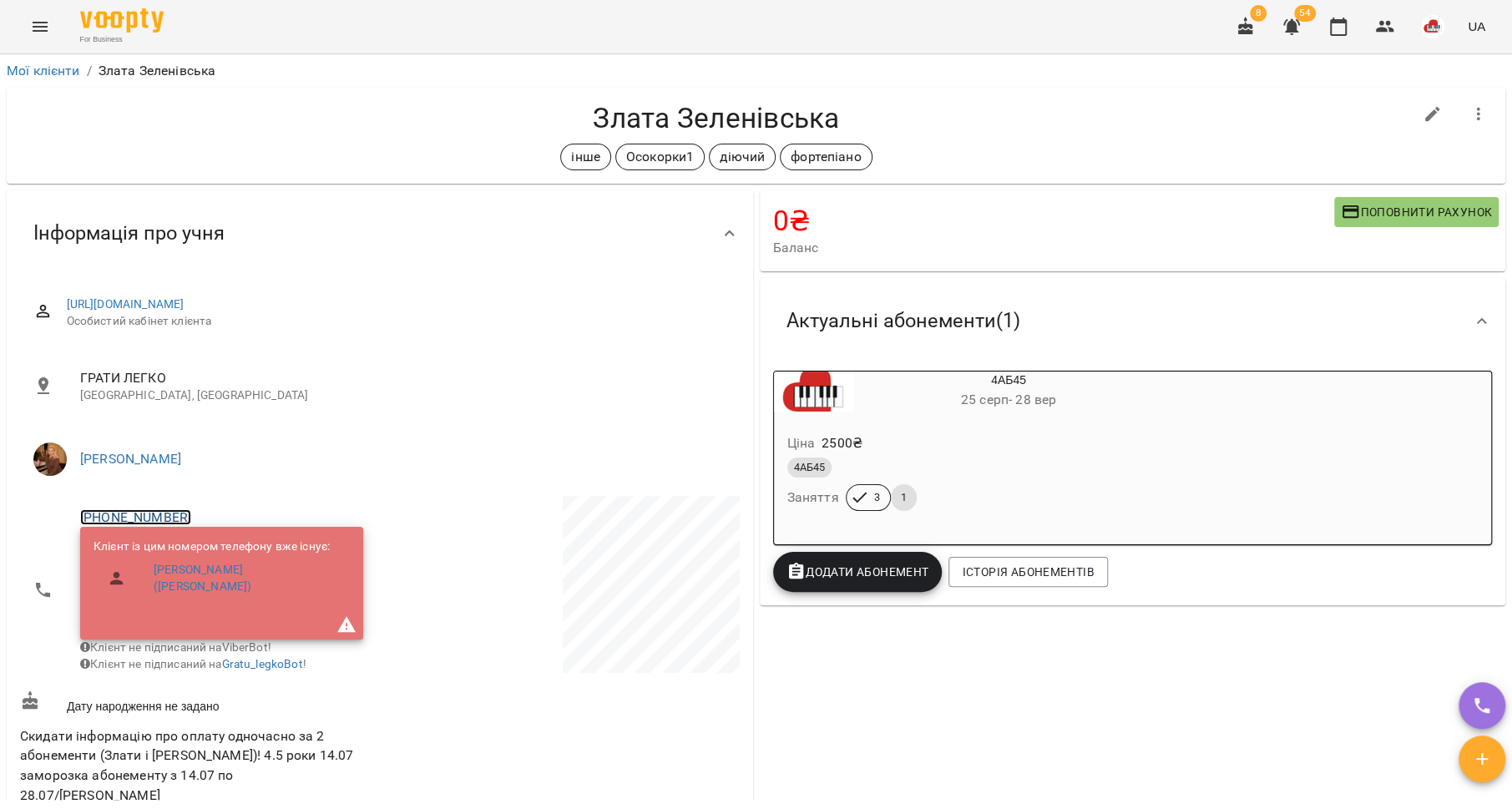
click at [134, 514] on link "+380952222001" at bounding box center [135, 517] width 111 height 16
click at [202, 576] on img at bounding box center [203, 579] width 25 height 25
click at [260, 569] on link "[PERSON_NAME] ([PERSON_NAME])" at bounding box center [245, 578] width 183 height 33
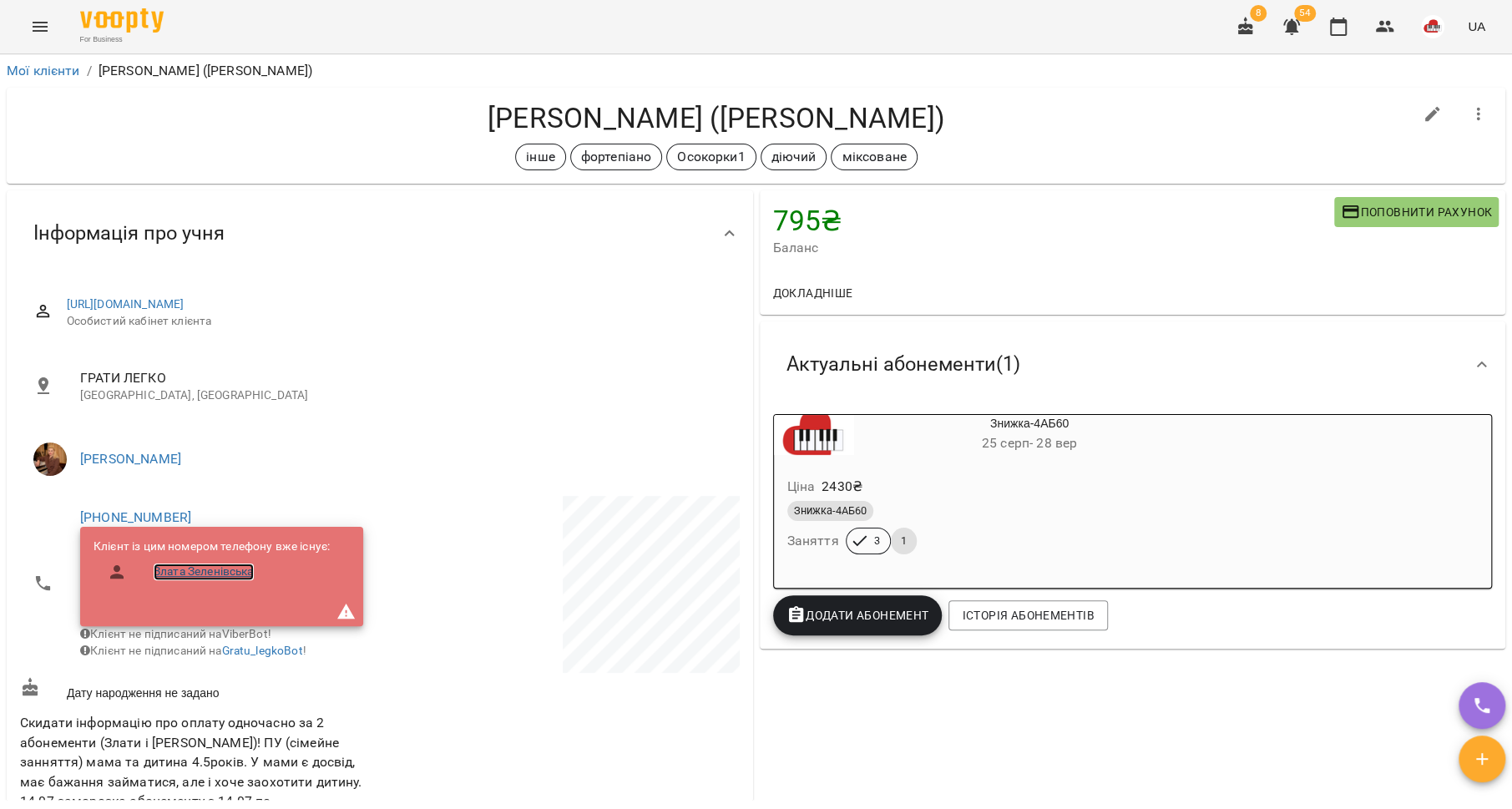
click at [242, 575] on link "Злата Зеленівська" at bounding box center [203, 572] width 100 height 17
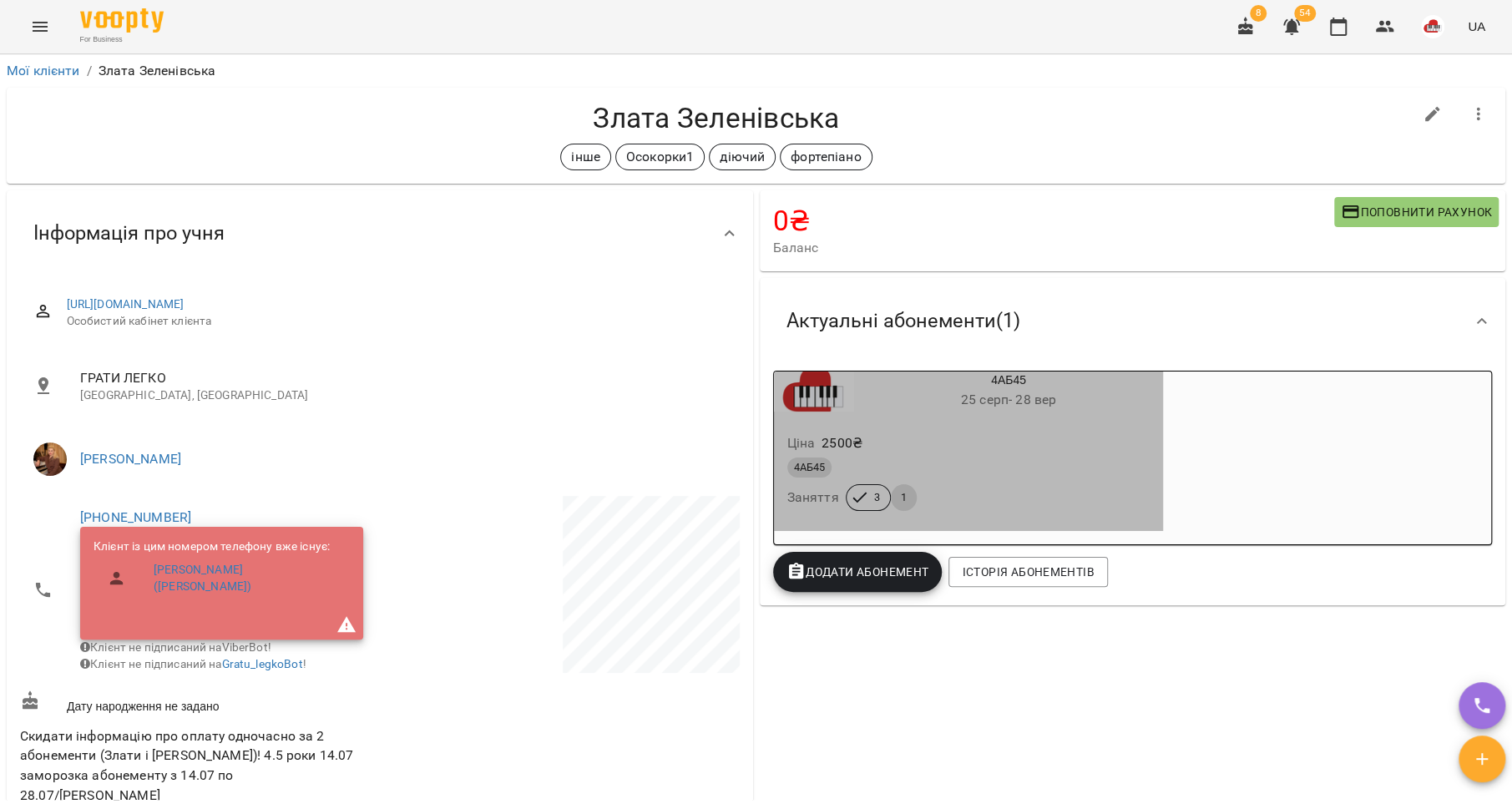
click at [989, 398] on span "25 серп - 28 вер" at bounding box center [1009, 399] width 95 height 16
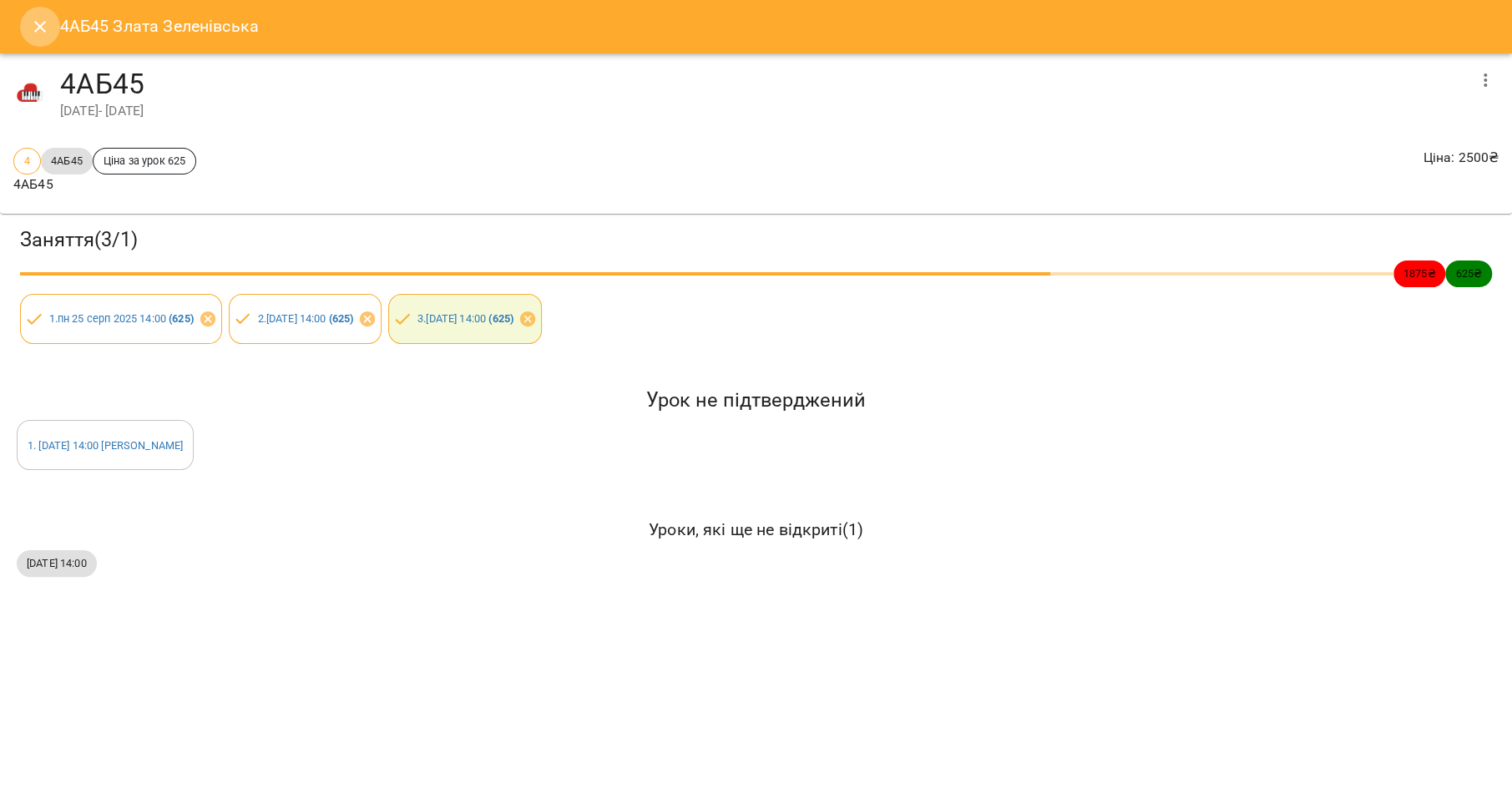
click at [41, 26] on icon "Close" at bounding box center [39, 26] width 20 height 20
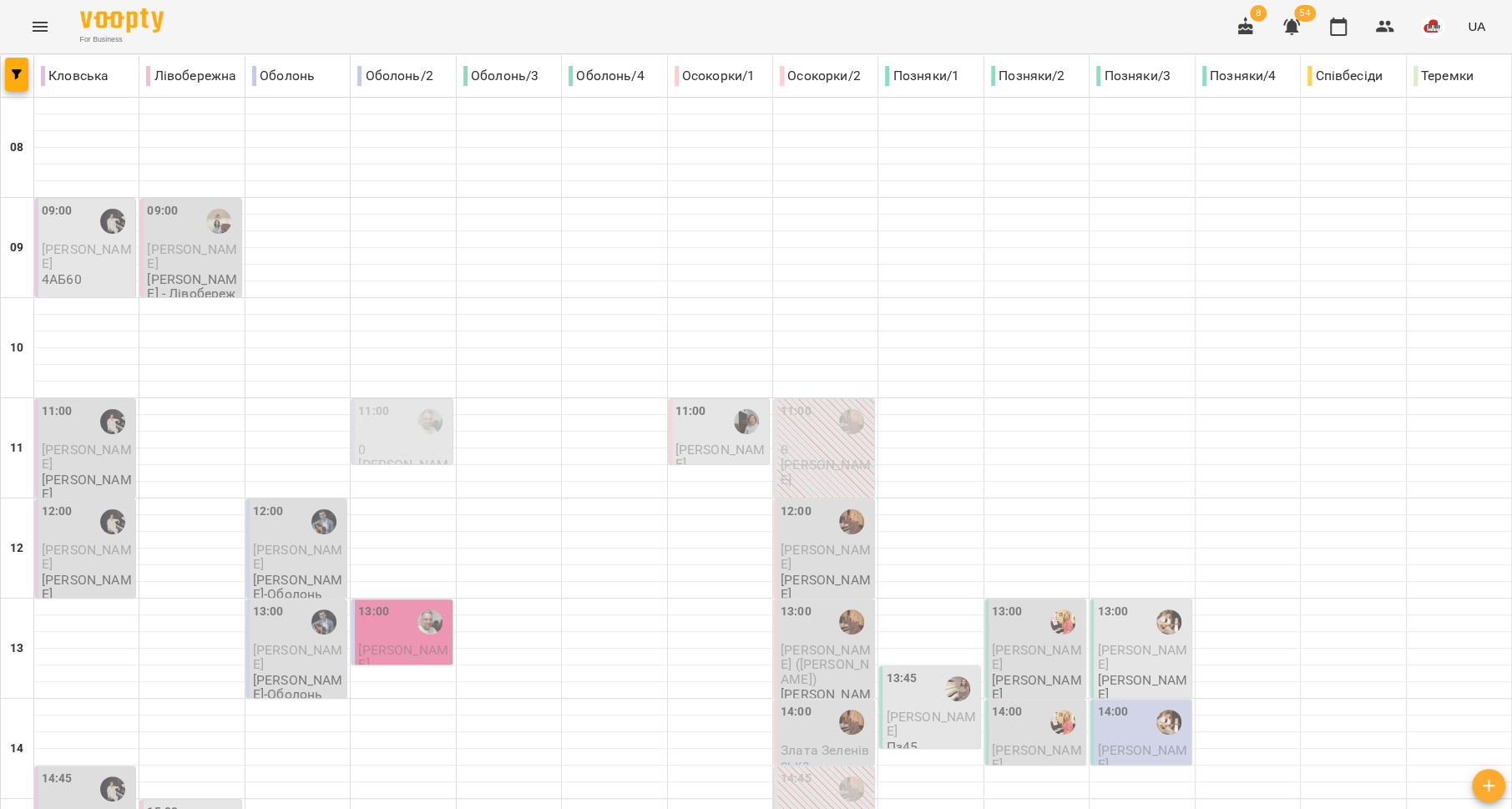
scroll to position [381, 0]
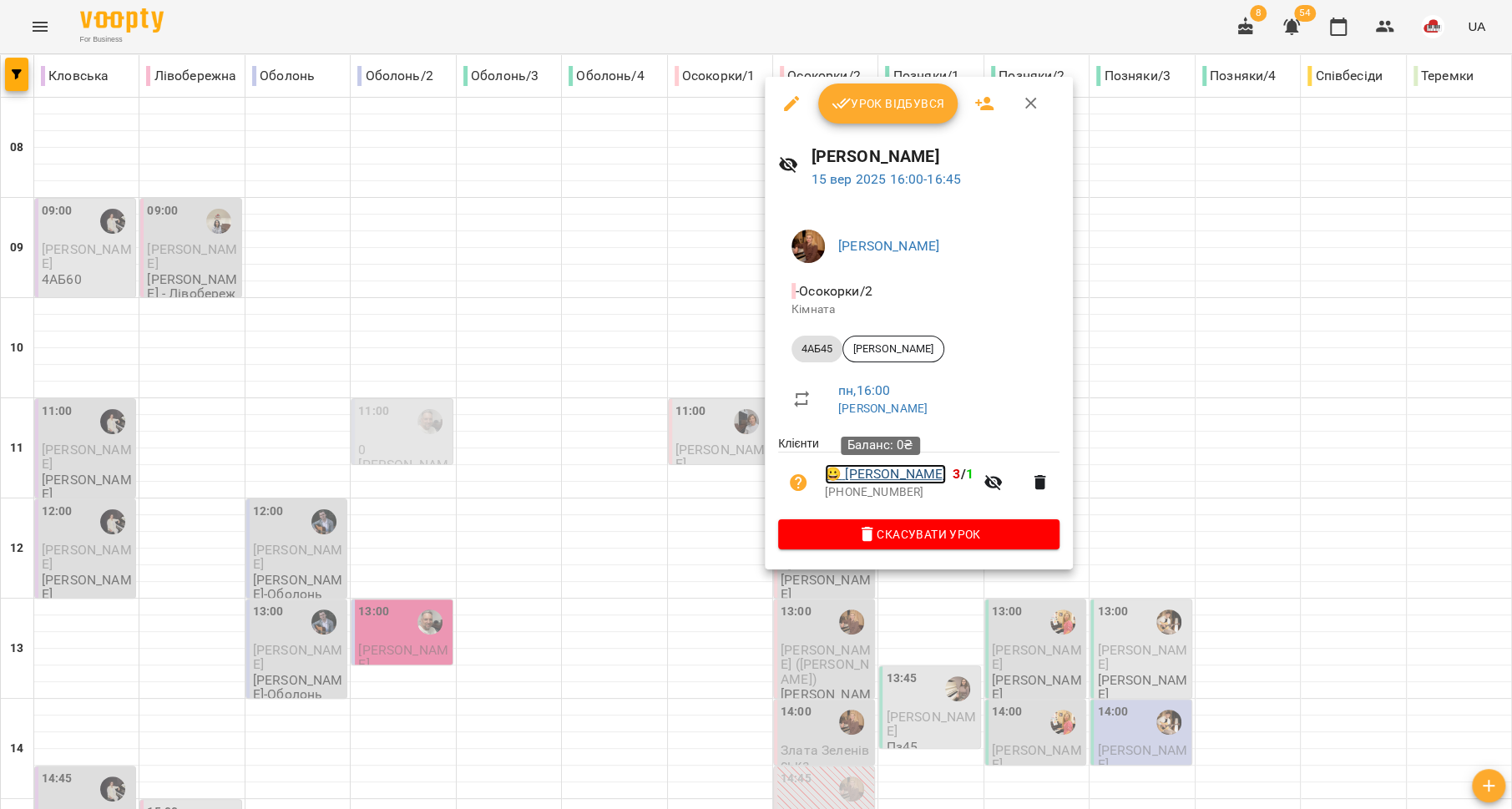
click at [860, 474] on link "😀 Лілія Натолока" at bounding box center [886, 473] width 121 height 20
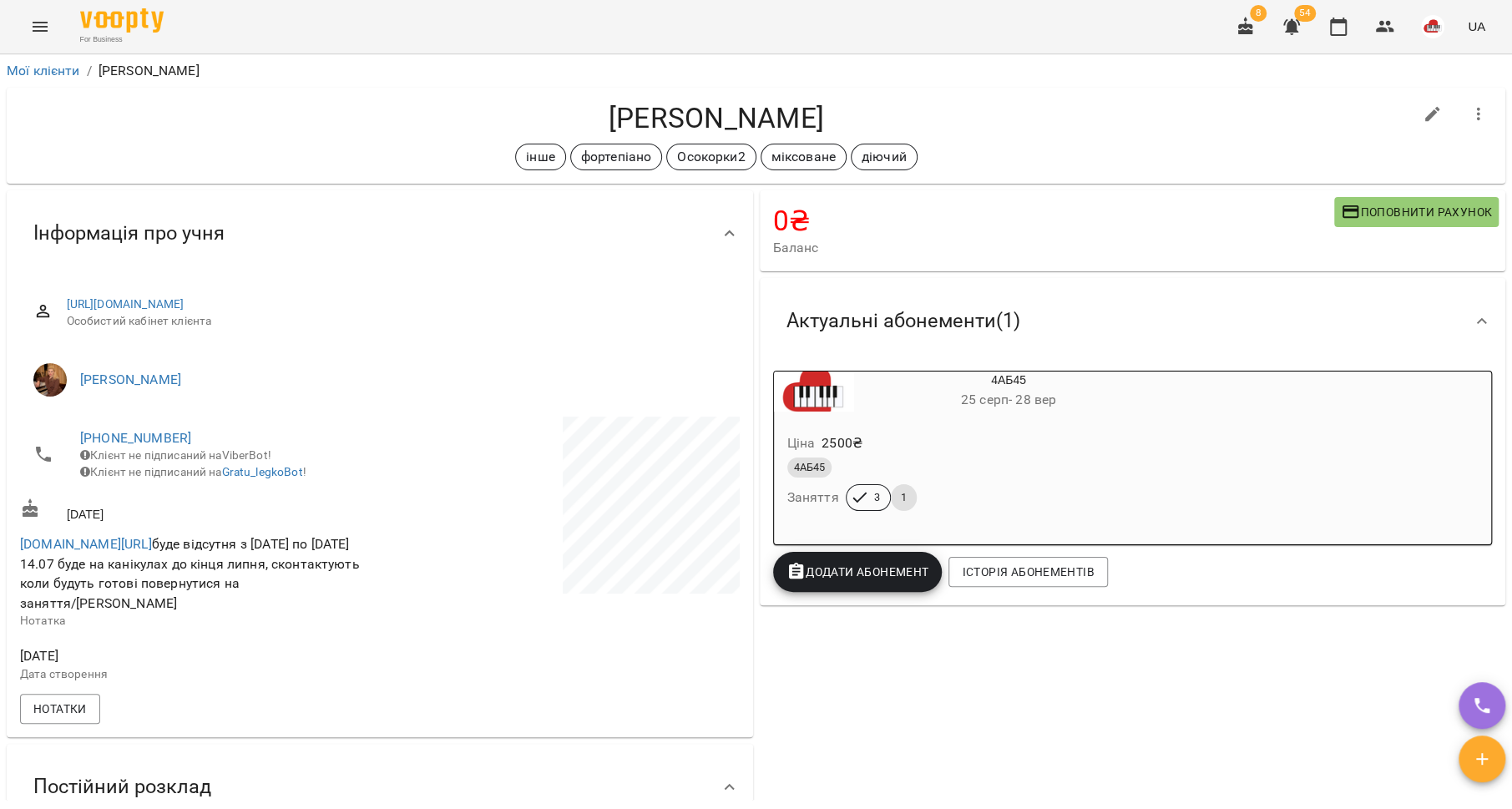
drag, startPoint x: 813, startPoint y: 116, endPoint x: 615, endPoint y: 115, distance: 198.0
click at [615, 115] on h4 "[PERSON_NAME]" at bounding box center [716, 118] width 1393 height 35
copy h4 "[PERSON_NAME]"
copy link "t.me/Oleksii_Natoloka"
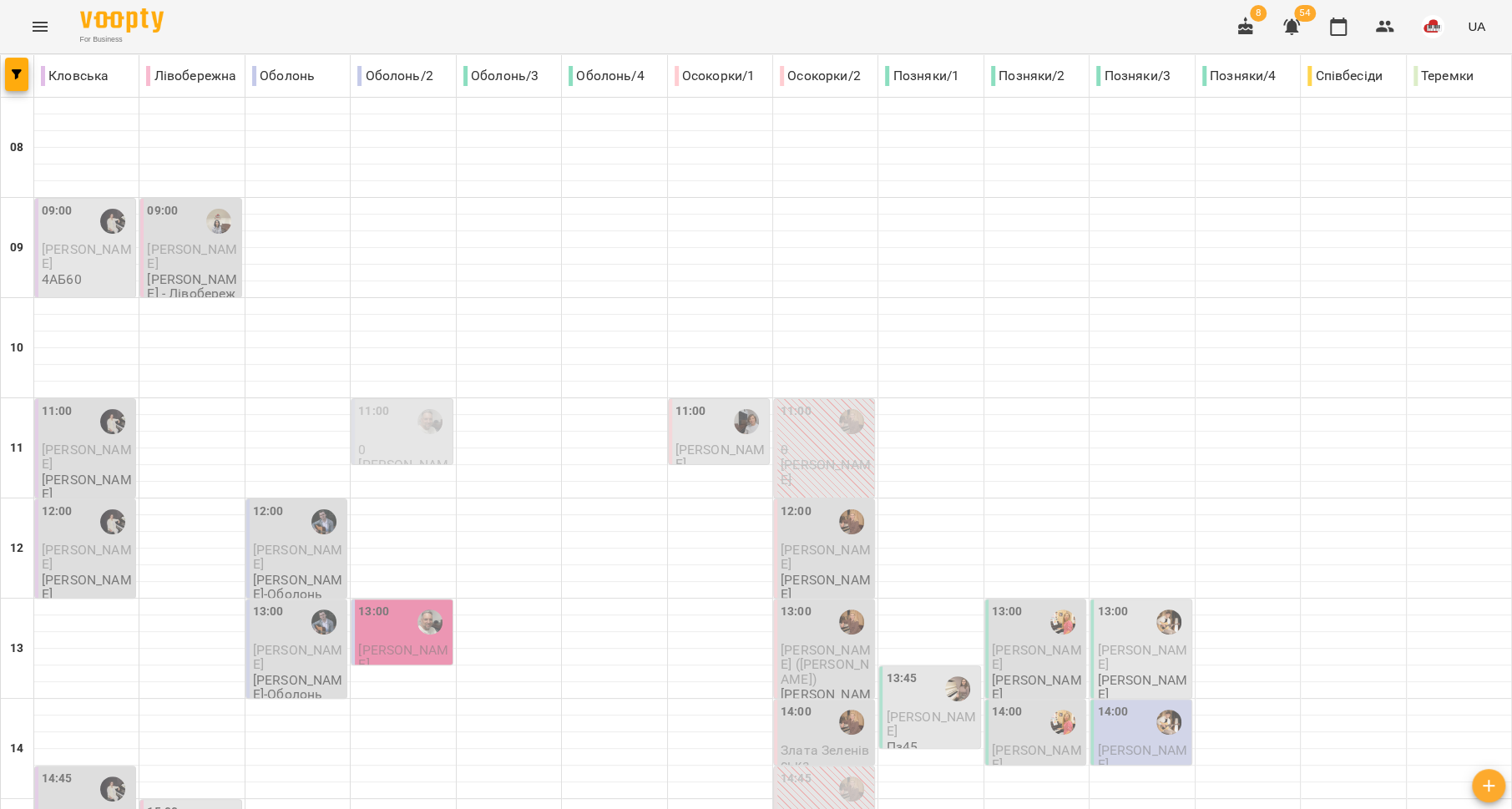
scroll to position [701, 0]
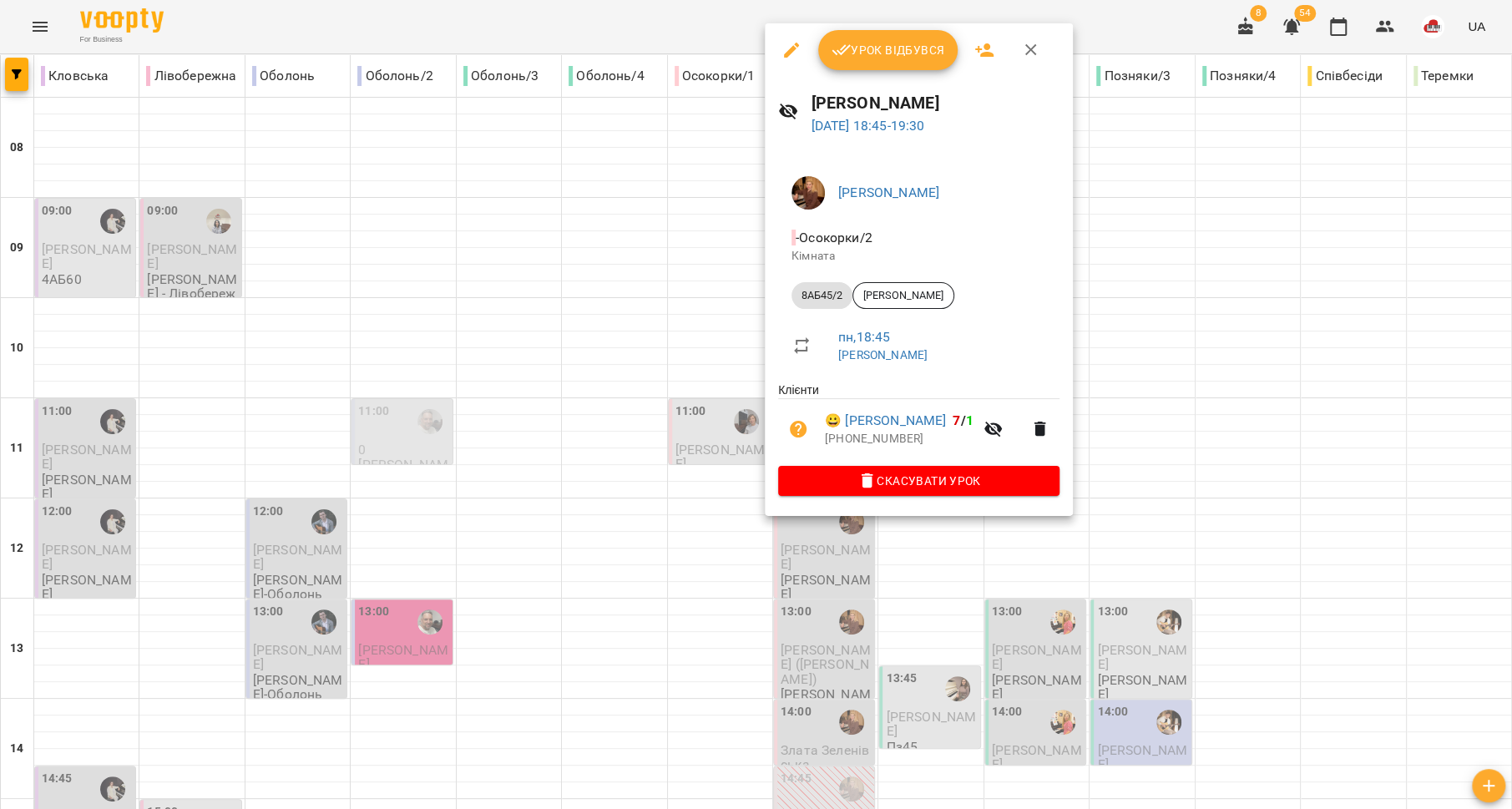
click at [706, 528] on div at bounding box center [756, 404] width 1512 height 809
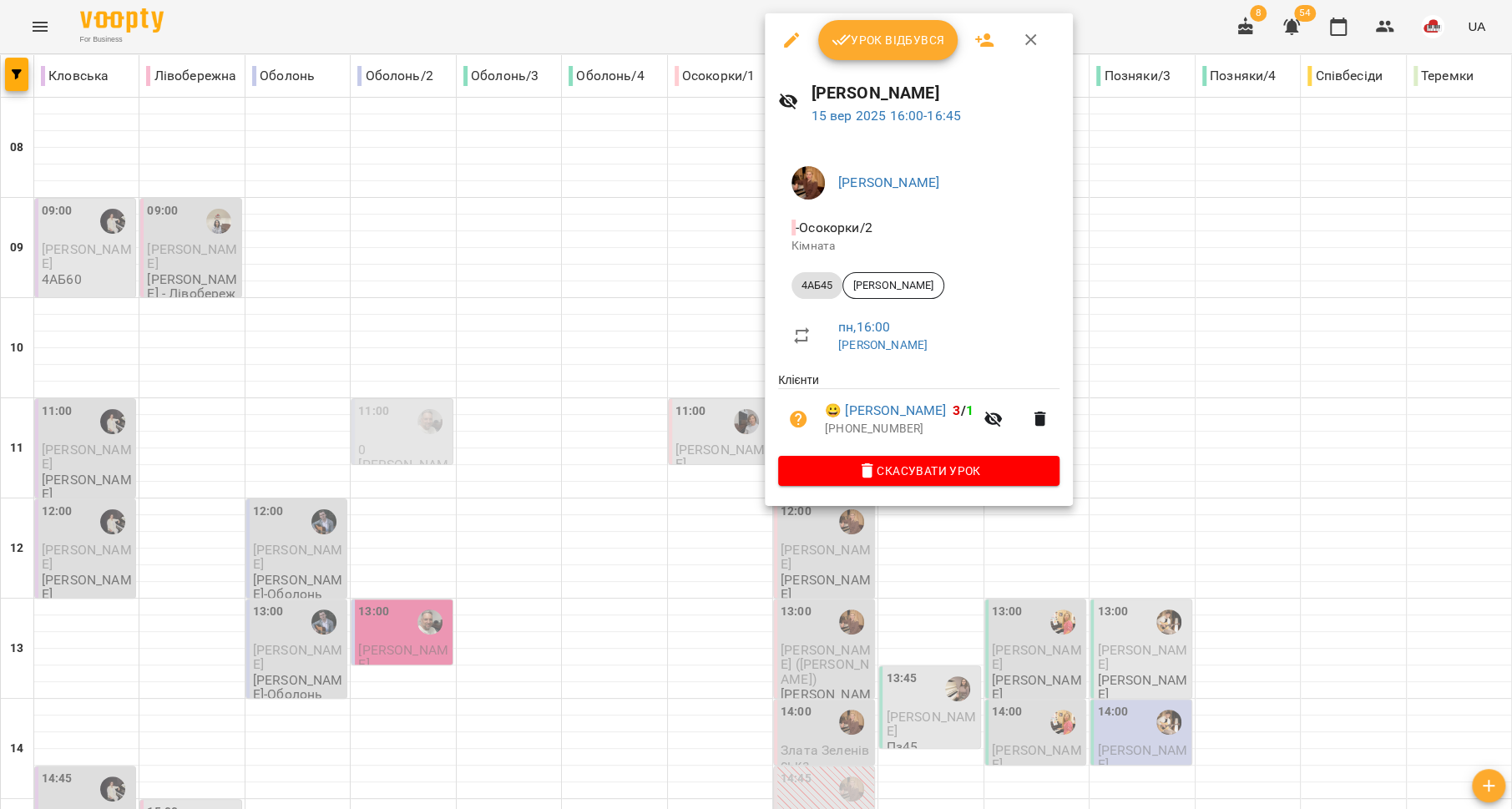
click at [685, 328] on div at bounding box center [756, 404] width 1512 height 809
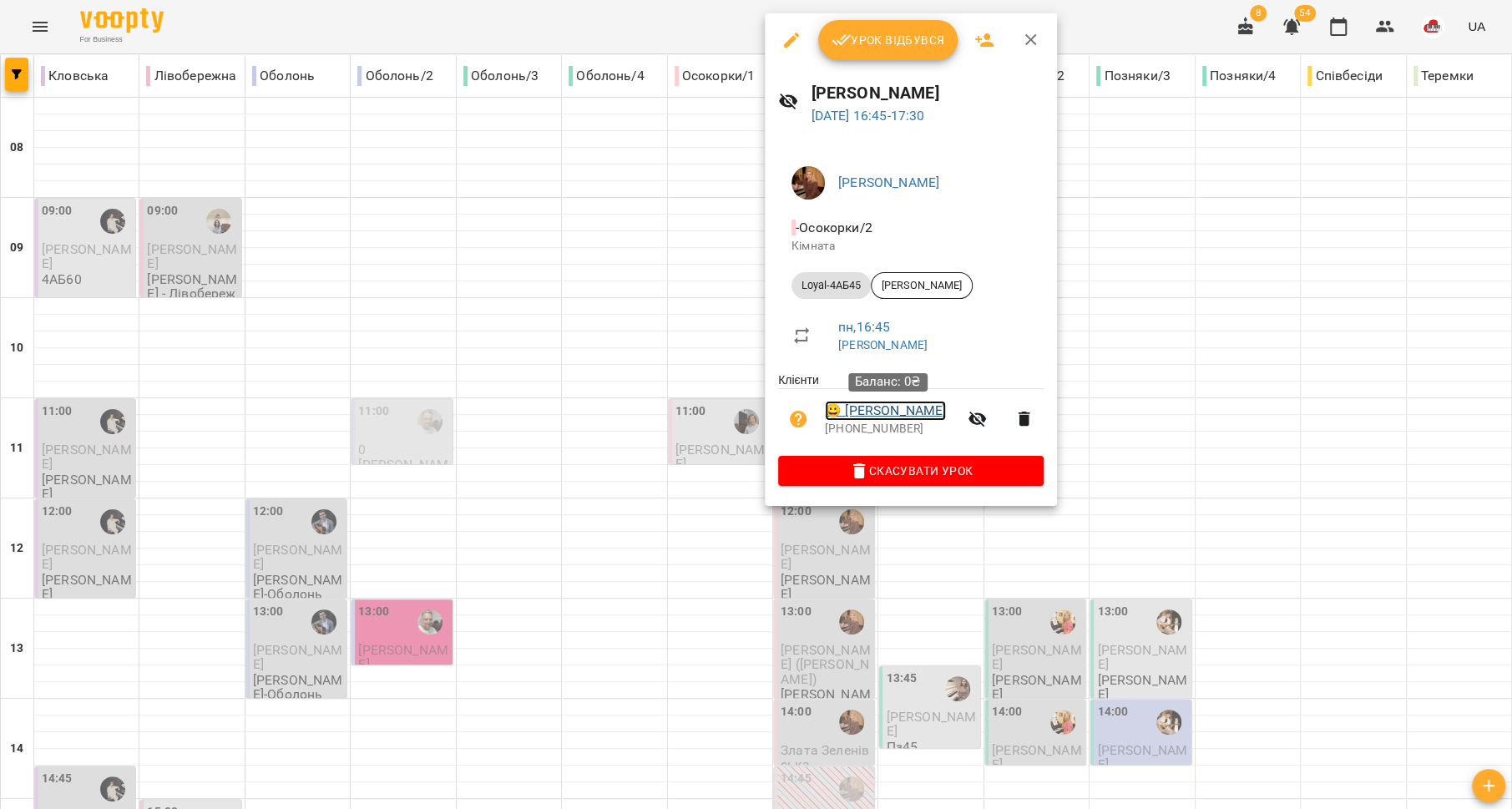
click at [846, 415] on link "😀 Мілана Балацька" at bounding box center [886, 410] width 121 height 20
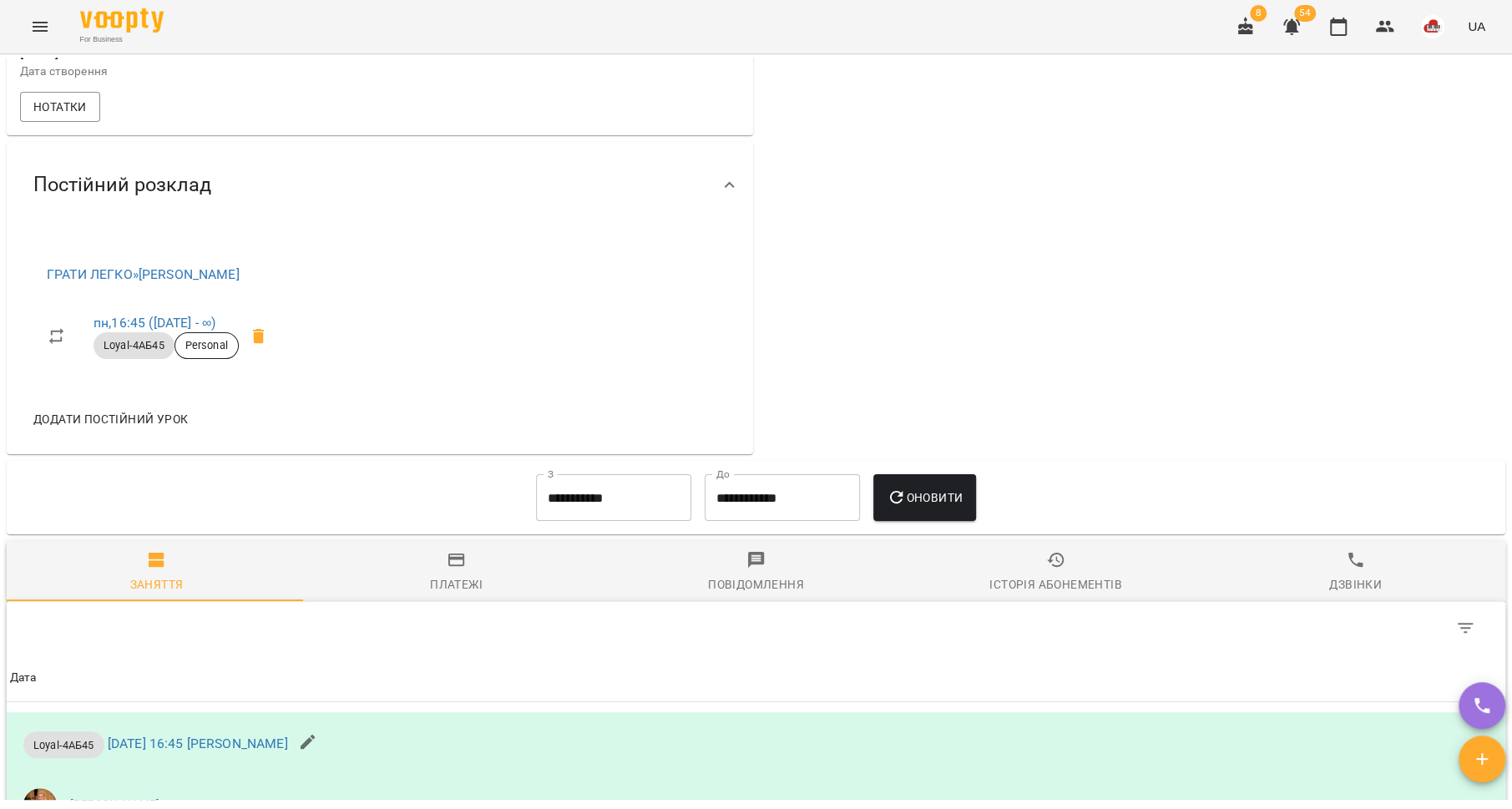
scroll to position [1065, 0]
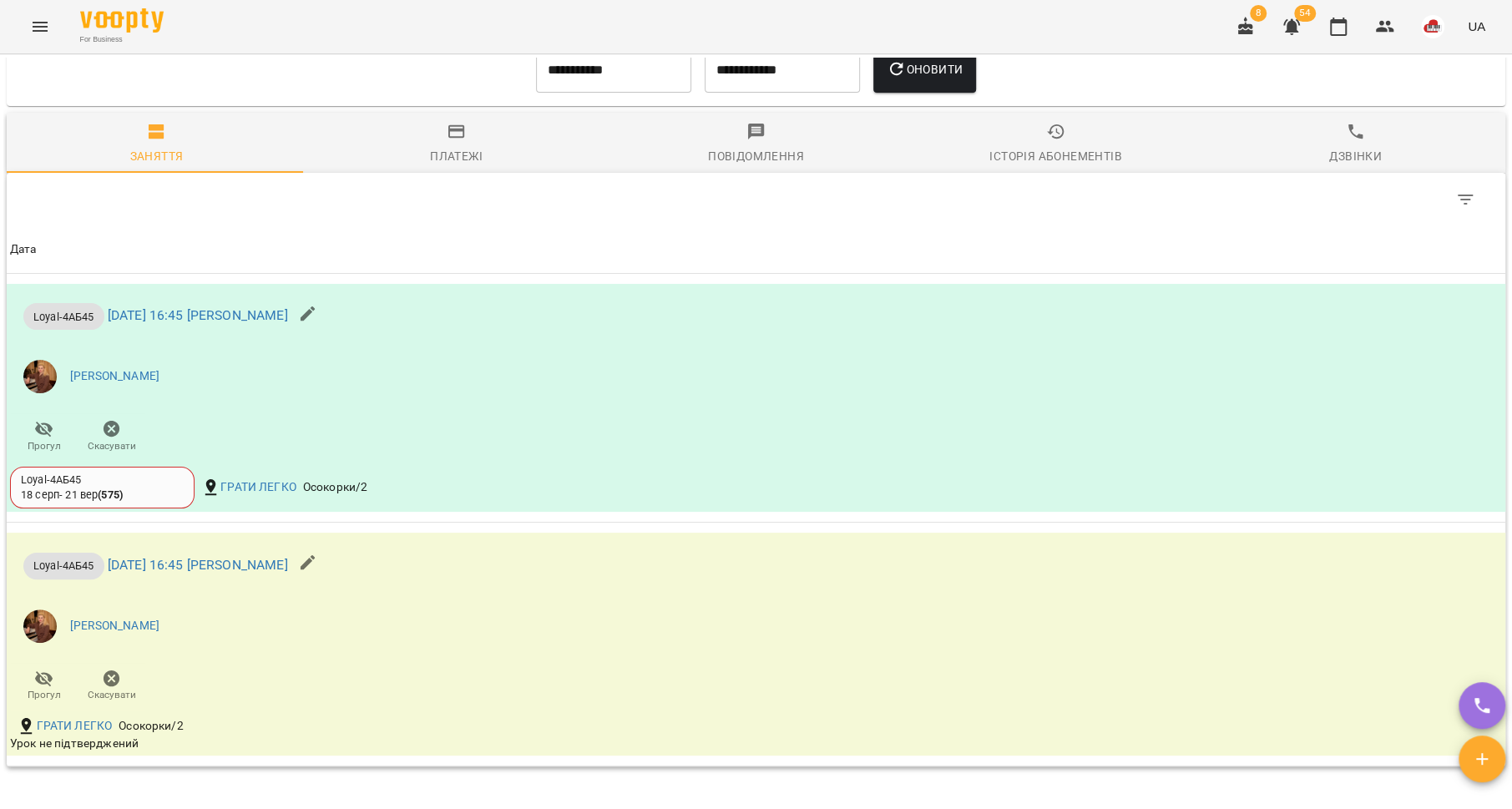
click at [1068, 151] on div "Історія абонементів" at bounding box center [1055, 156] width 132 height 20
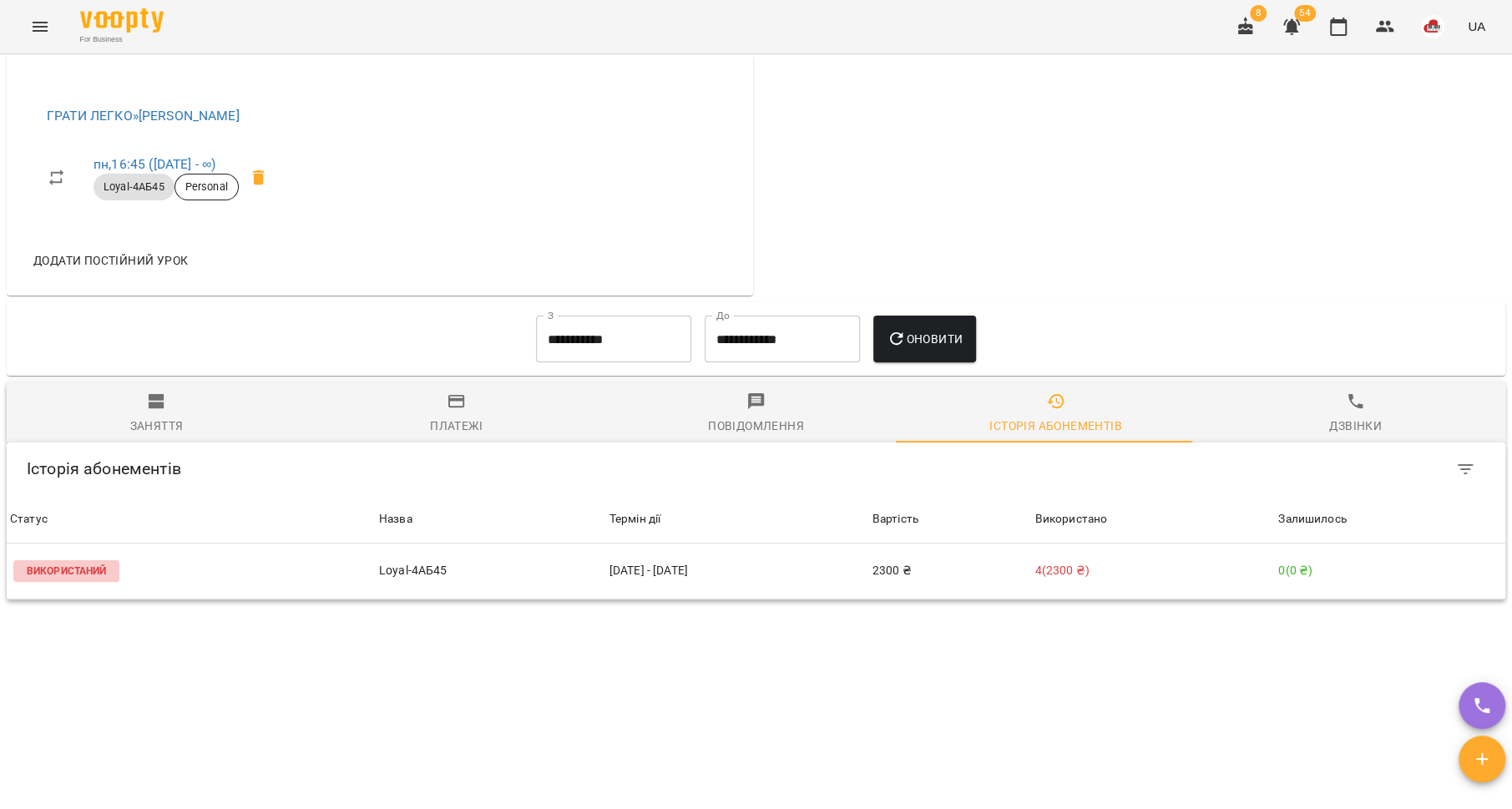
scroll to position [311, 0]
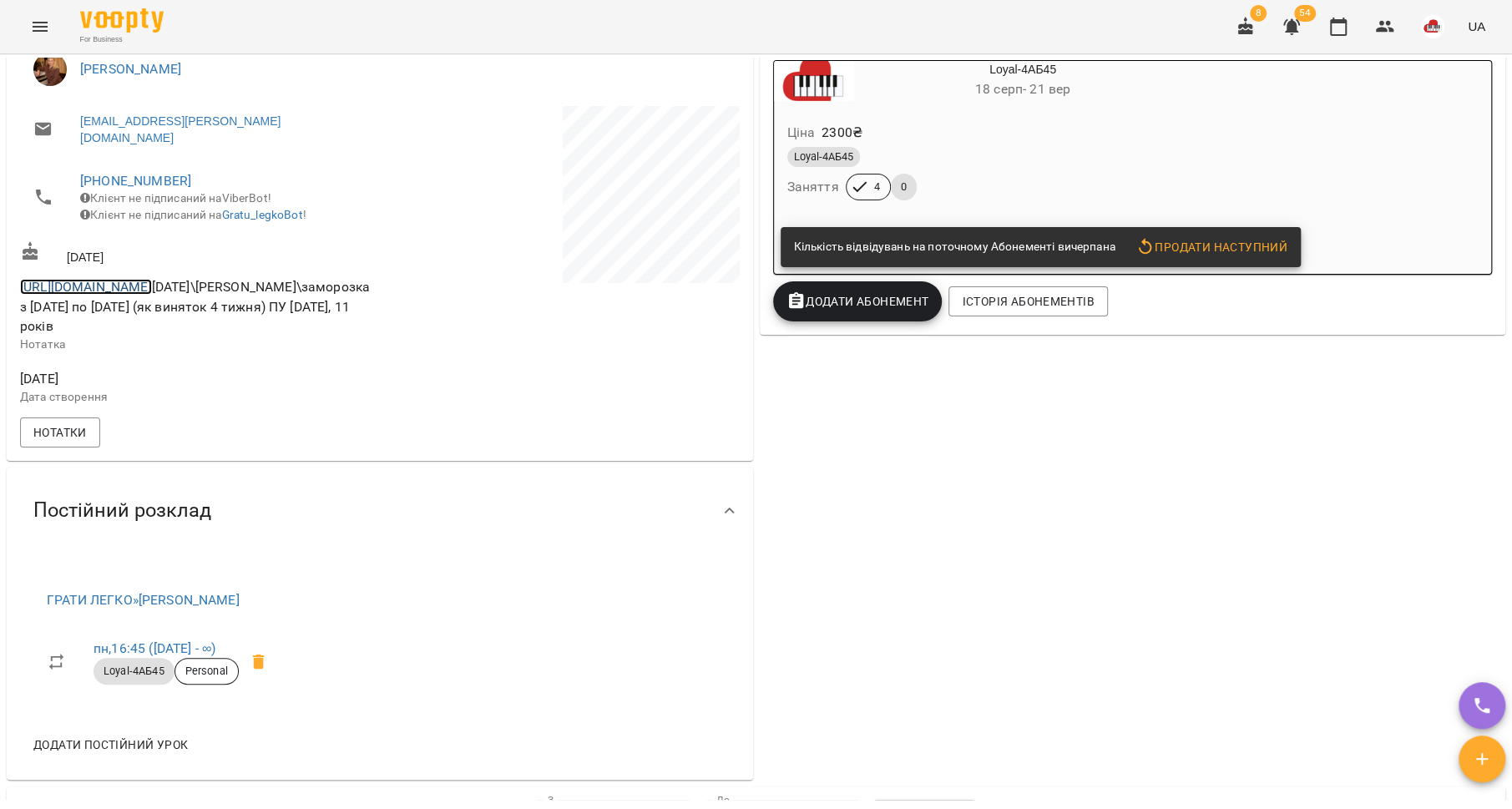
copy link "https://t.me/Olena_Balatska"
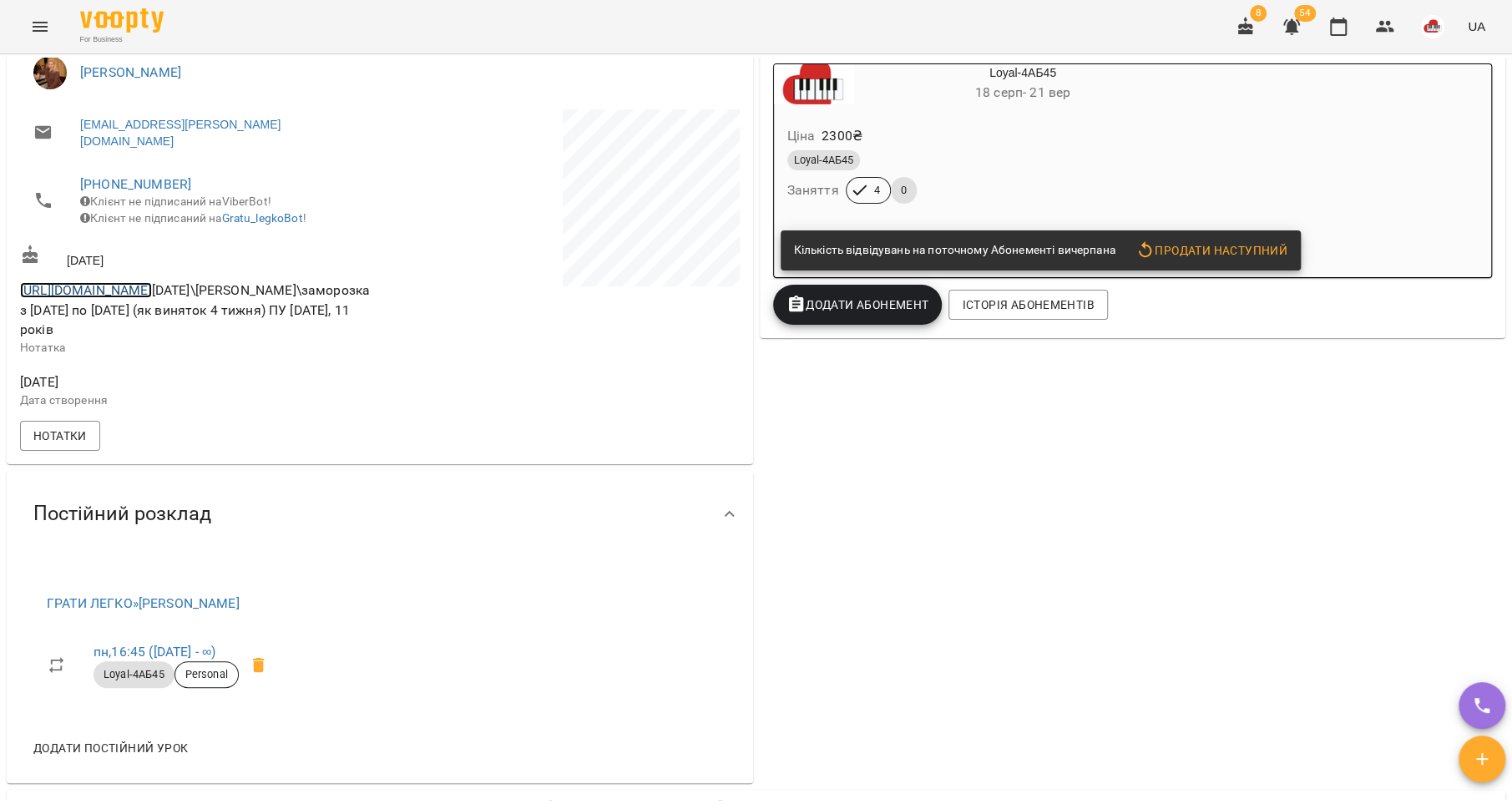
scroll to position [305, 0]
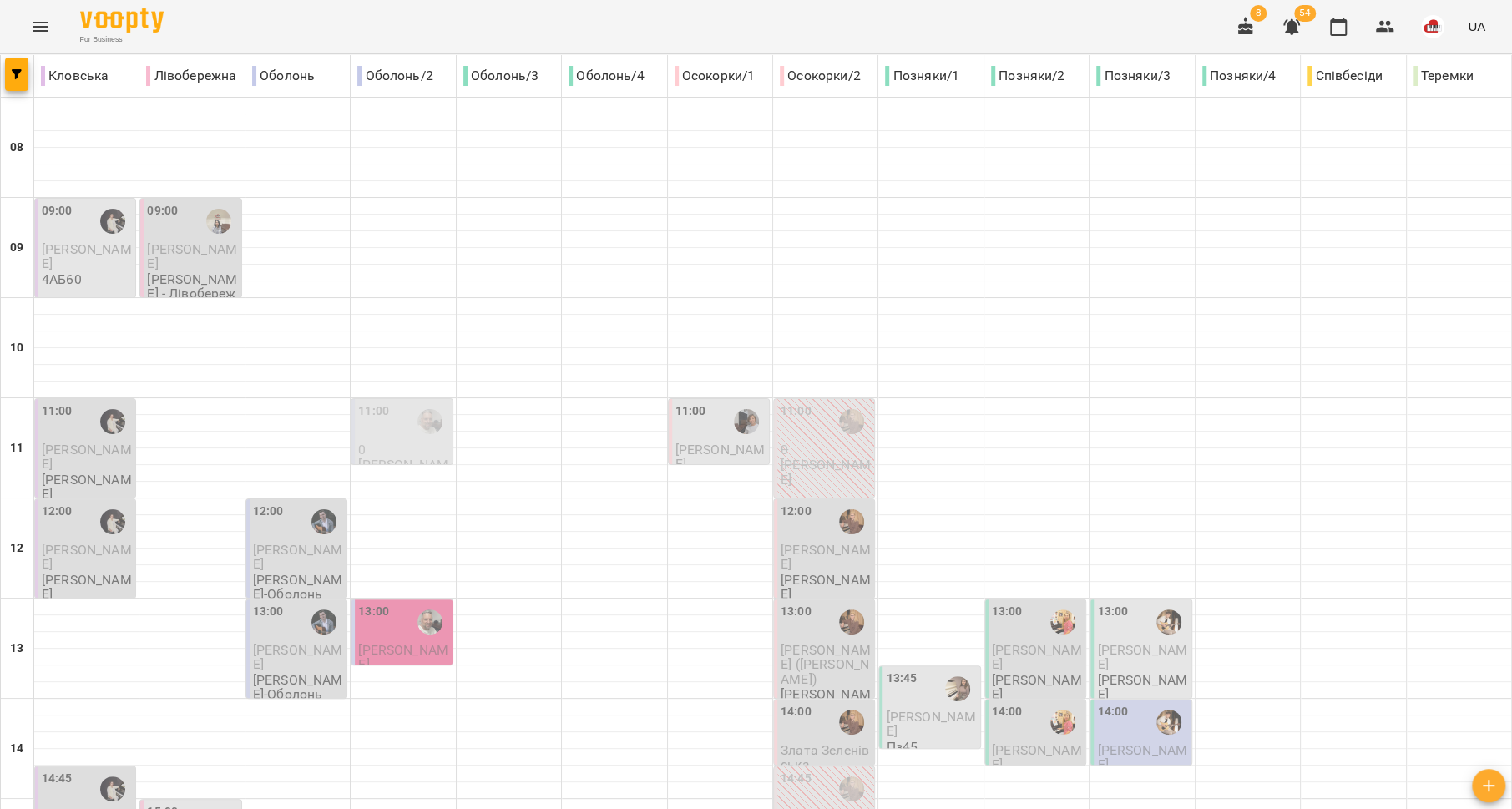
scroll to position [701, 0]
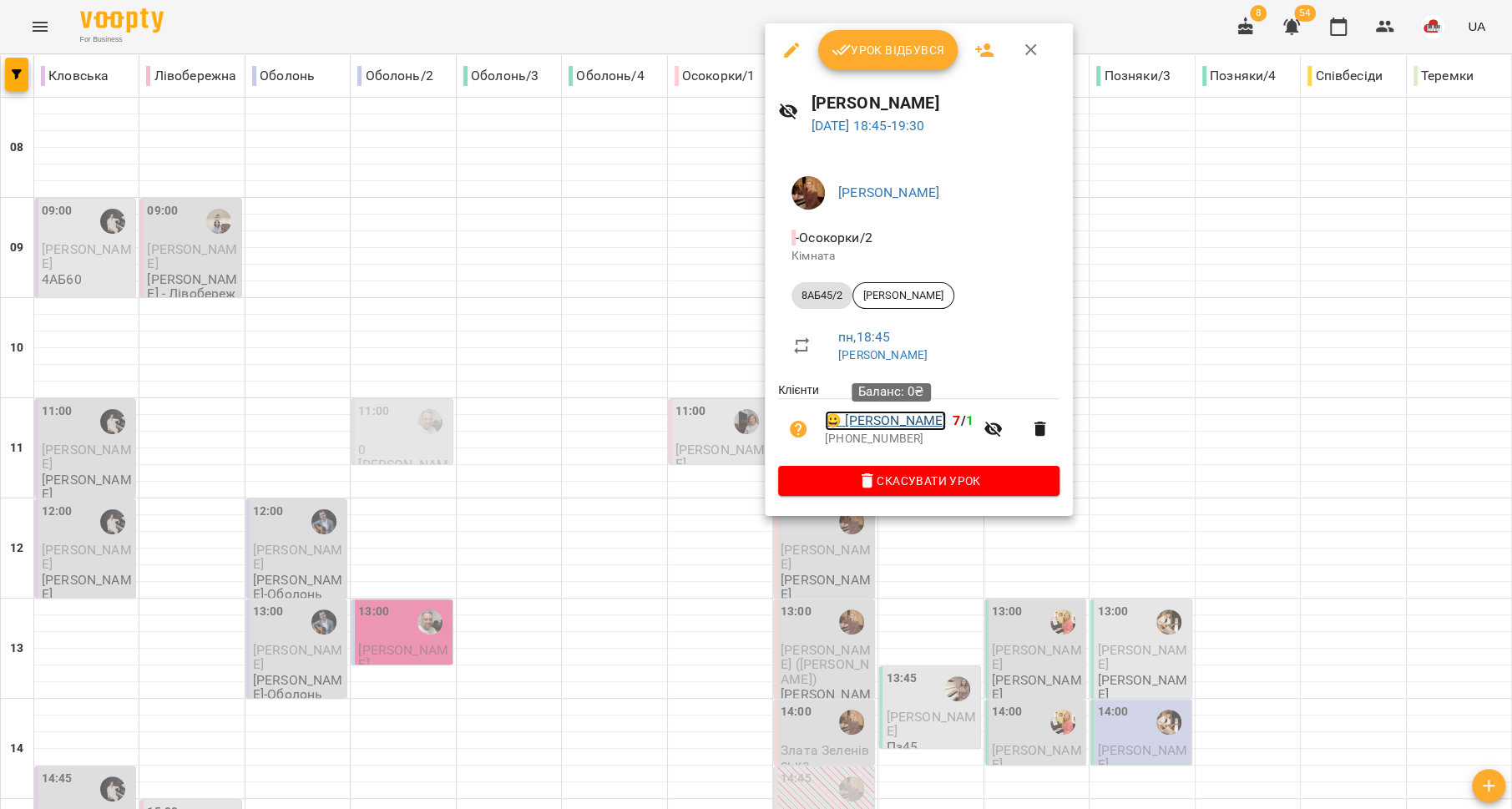
click at [875, 415] on link "😀 Софія Коновалова" at bounding box center [886, 420] width 121 height 20
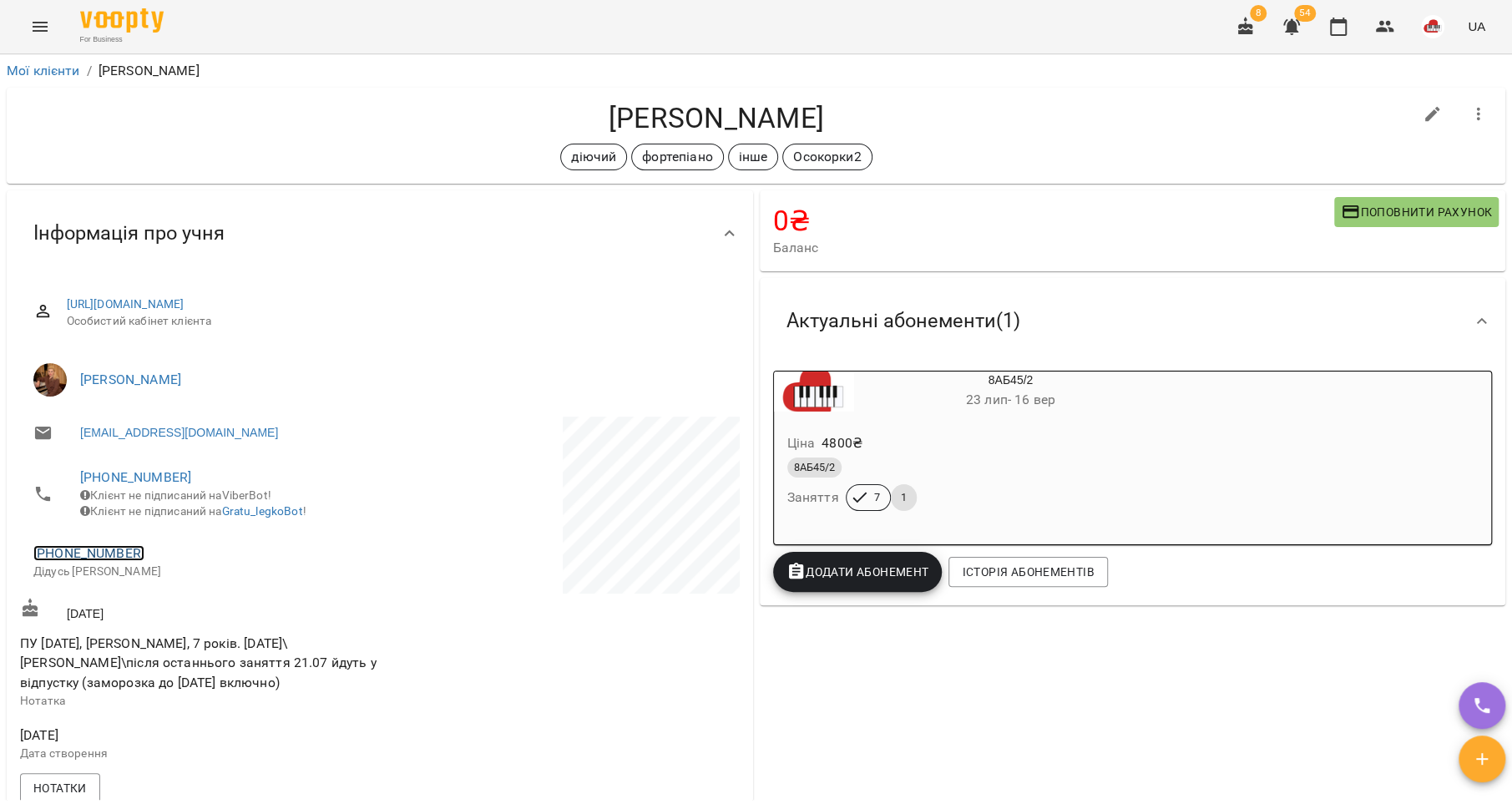
click at [86, 561] on link "+380508360369" at bounding box center [89, 552] width 111 height 16
click at [174, 627] on link at bounding box center [175, 626] width 89 height 35
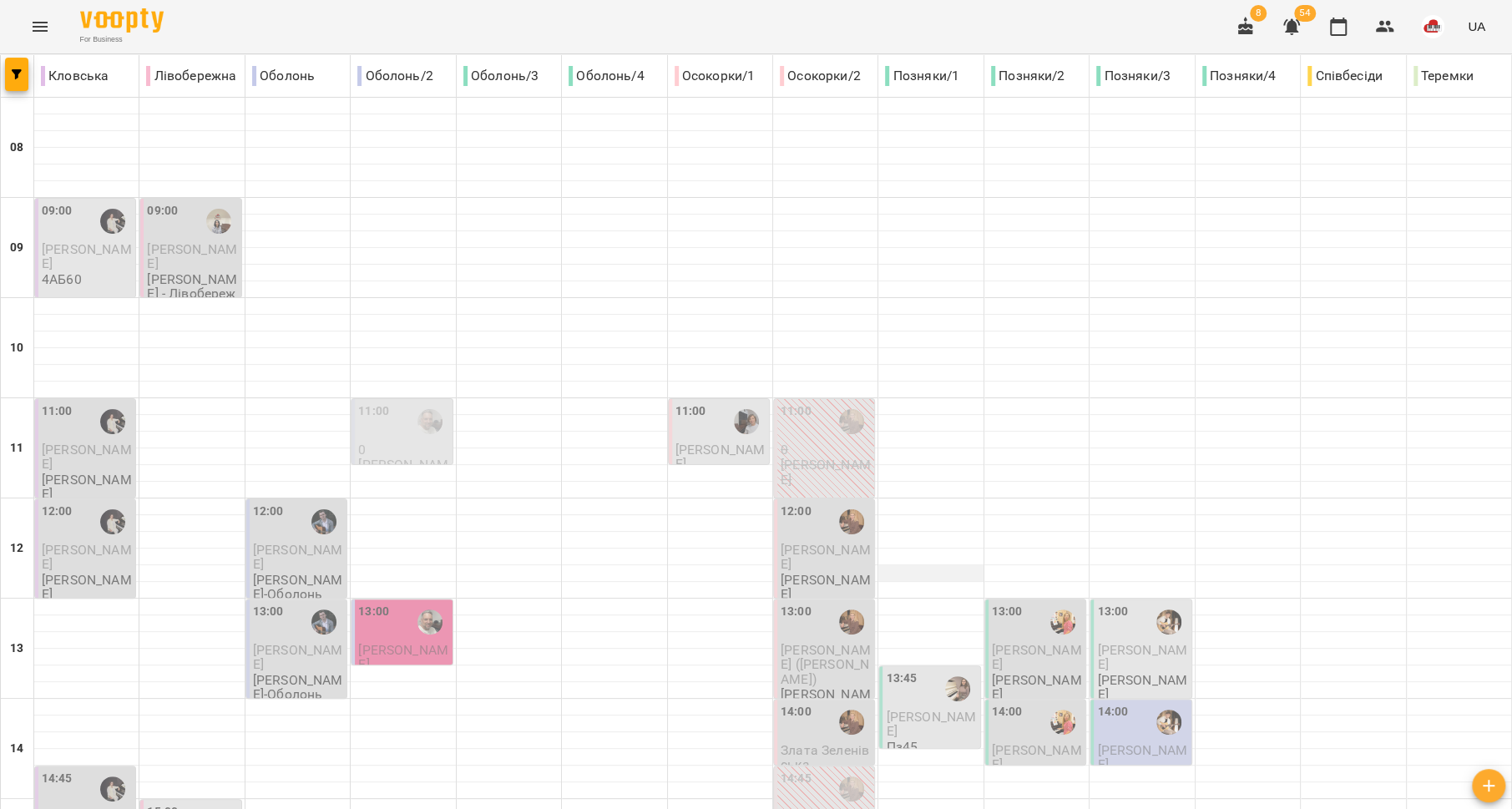
scroll to position [701, 0]
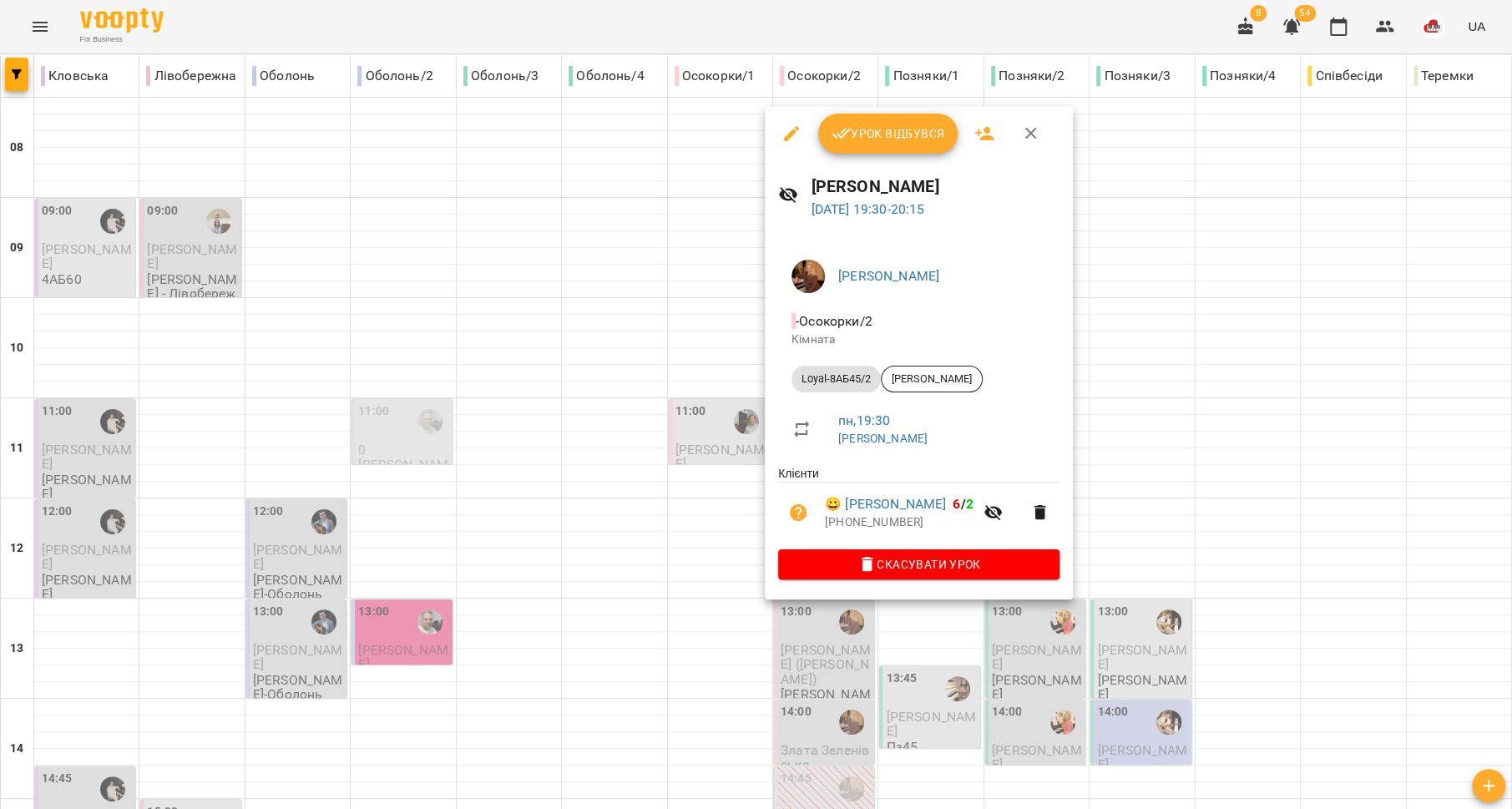
drag, startPoint x: 625, startPoint y: 541, endPoint x: 637, endPoint y: 555, distance: 18.4
click at [625, 542] on div at bounding box center [756, 404] width 1512 height 809
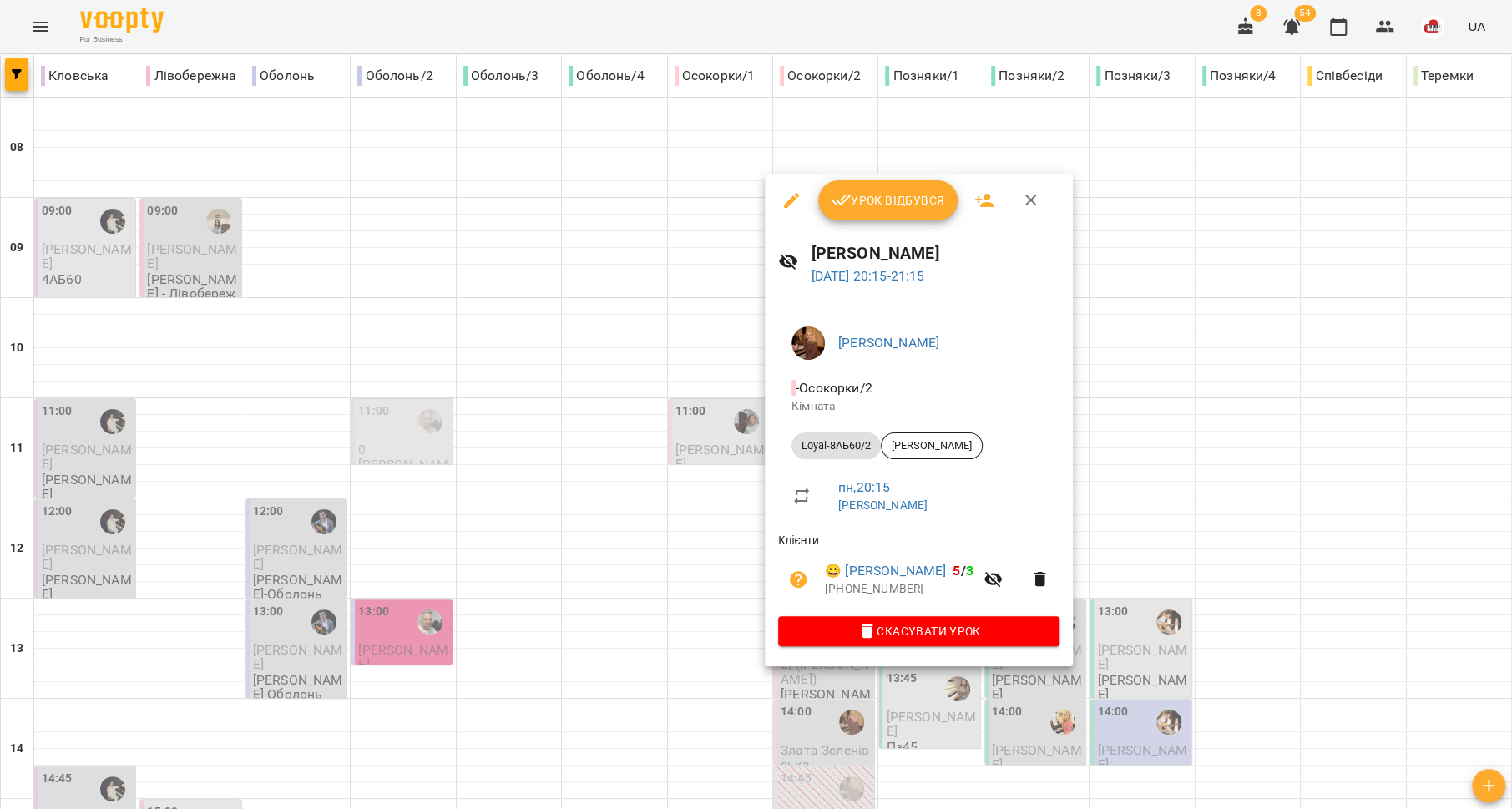
click at [674, 617] on div at bounding box center [756, 404] width 1512 height 809
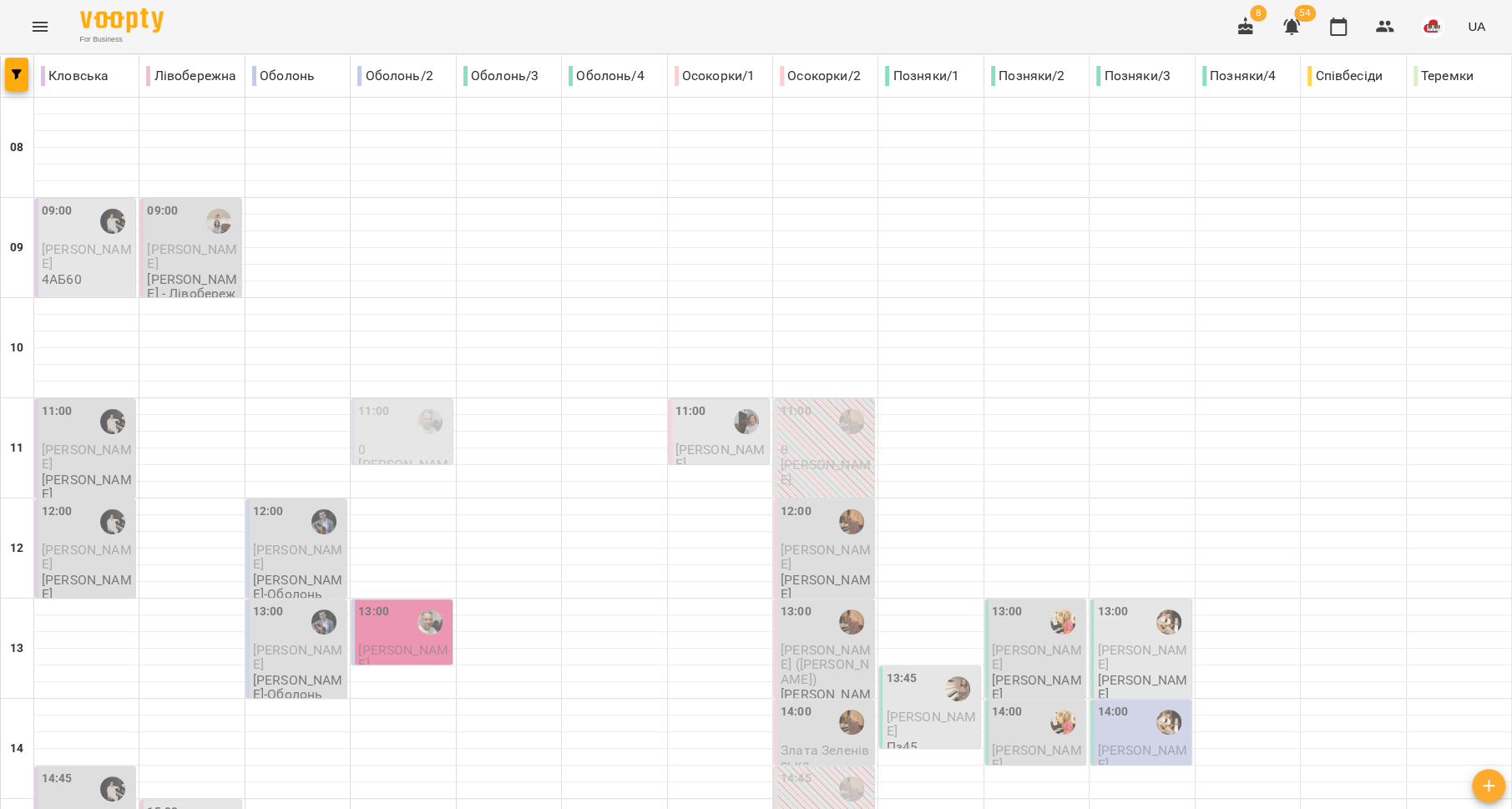
scroll to position [314, 0]
click at [931, 709] on p "Горячева Аліса" at bounding box center [931, 723] width 91 height 29
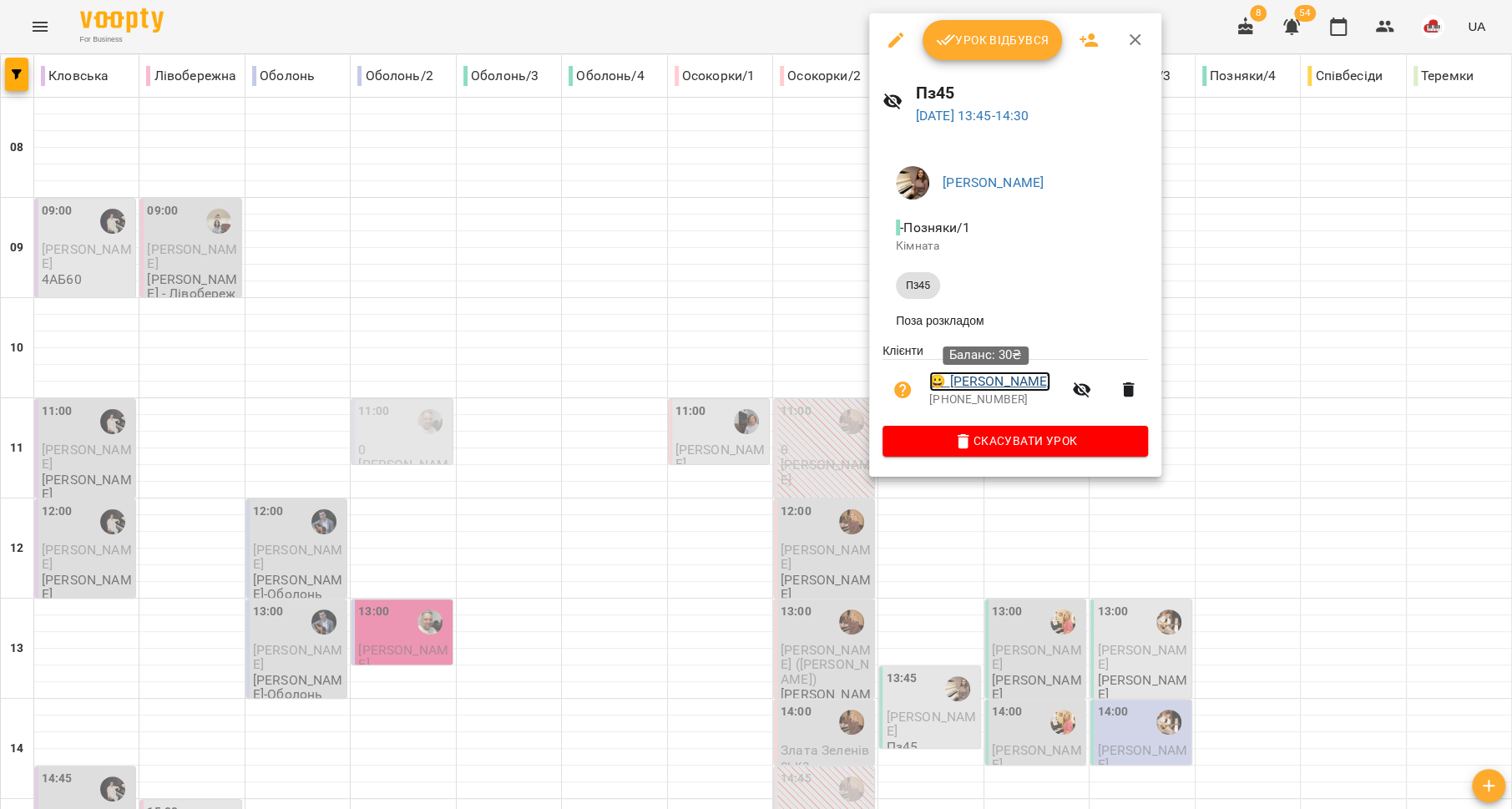
click at [978, 384] on link "😀 Горячева Аліса" at bounding box center [990, 381] width 121 height 20
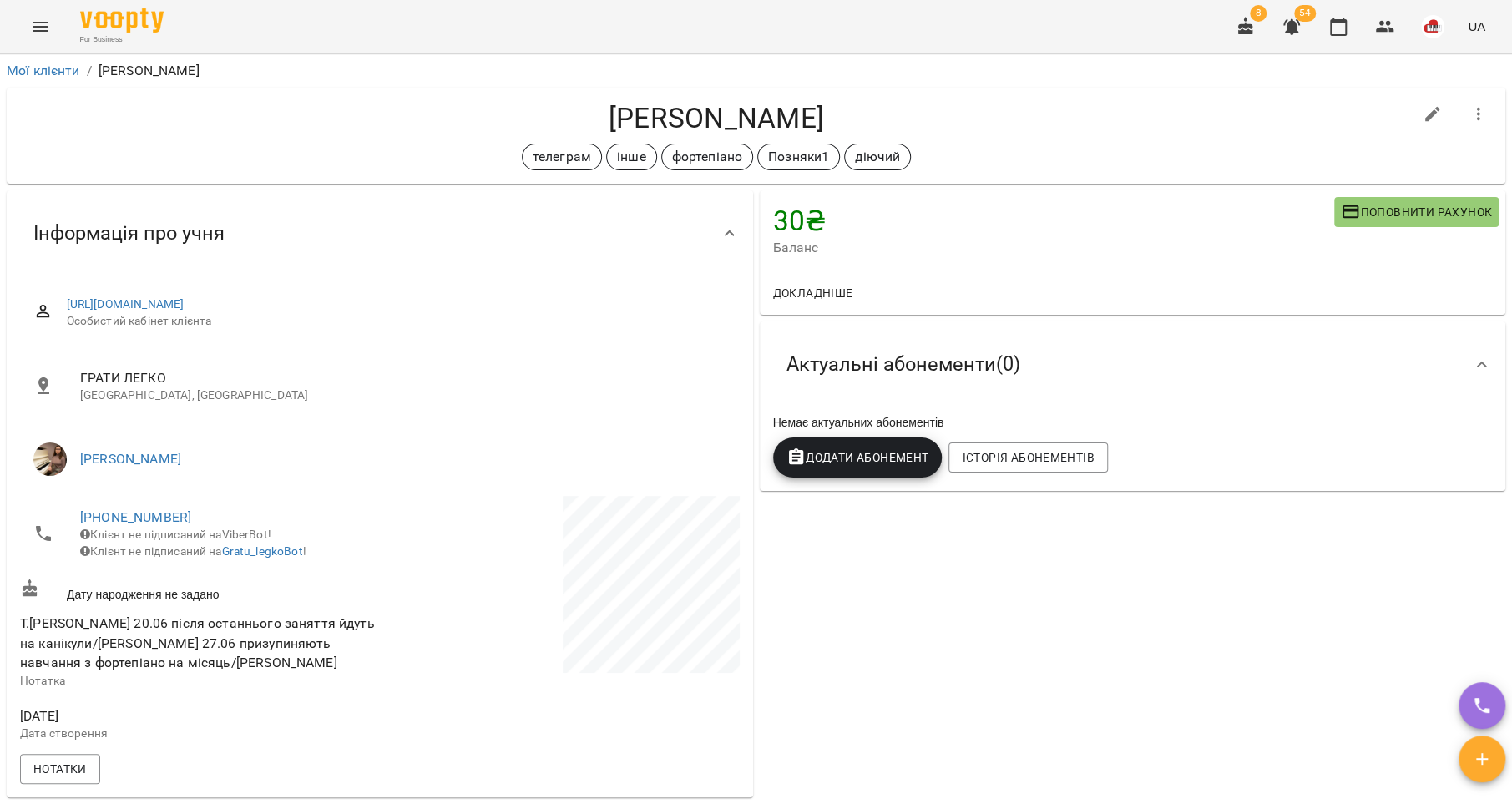
drag, startPoint x: 808, startPoint y: 116, endPoint x: 590, endPoint y: 120, distance: 218.0
click at [590, 120] on h4 "Горячева Аліса" at bounding box center [716, 118] width 1393 height 35
copy h4 "Горячева Аліса"
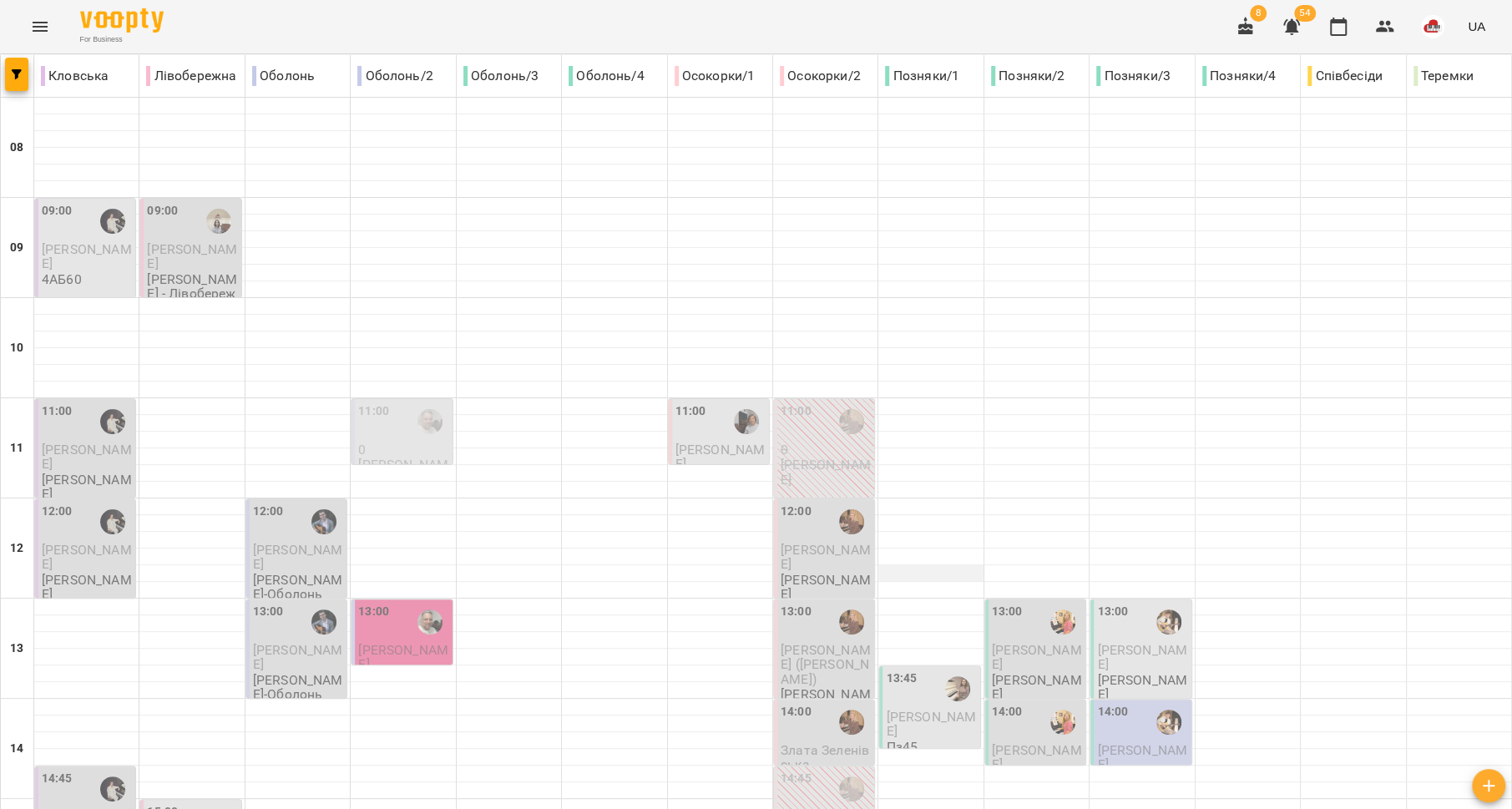
scroll to position [346, 0]
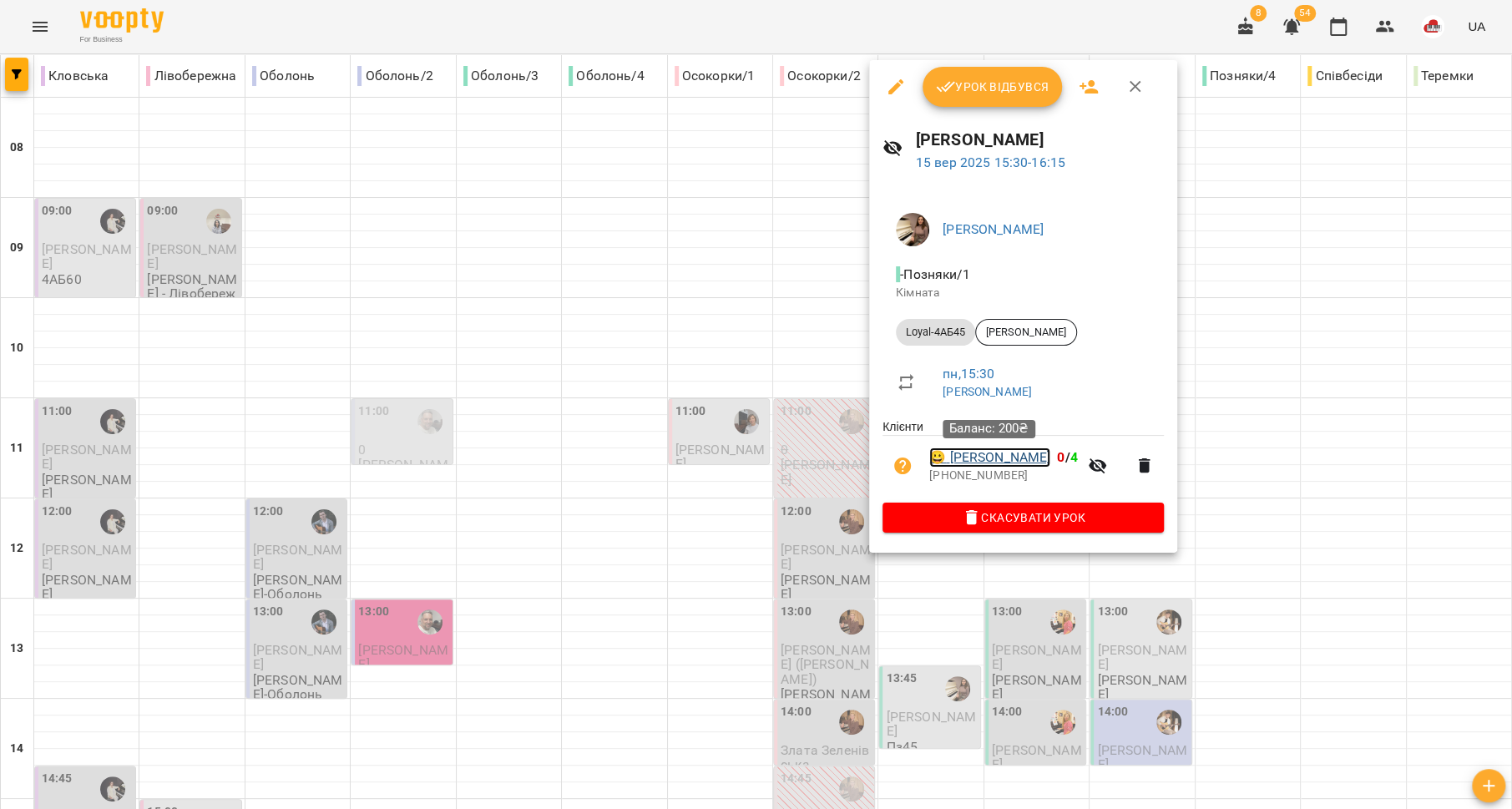
click at [1001, 455] on link "😀 Глібовець Марія" at bounding box center [990, 456] width 121 height 20
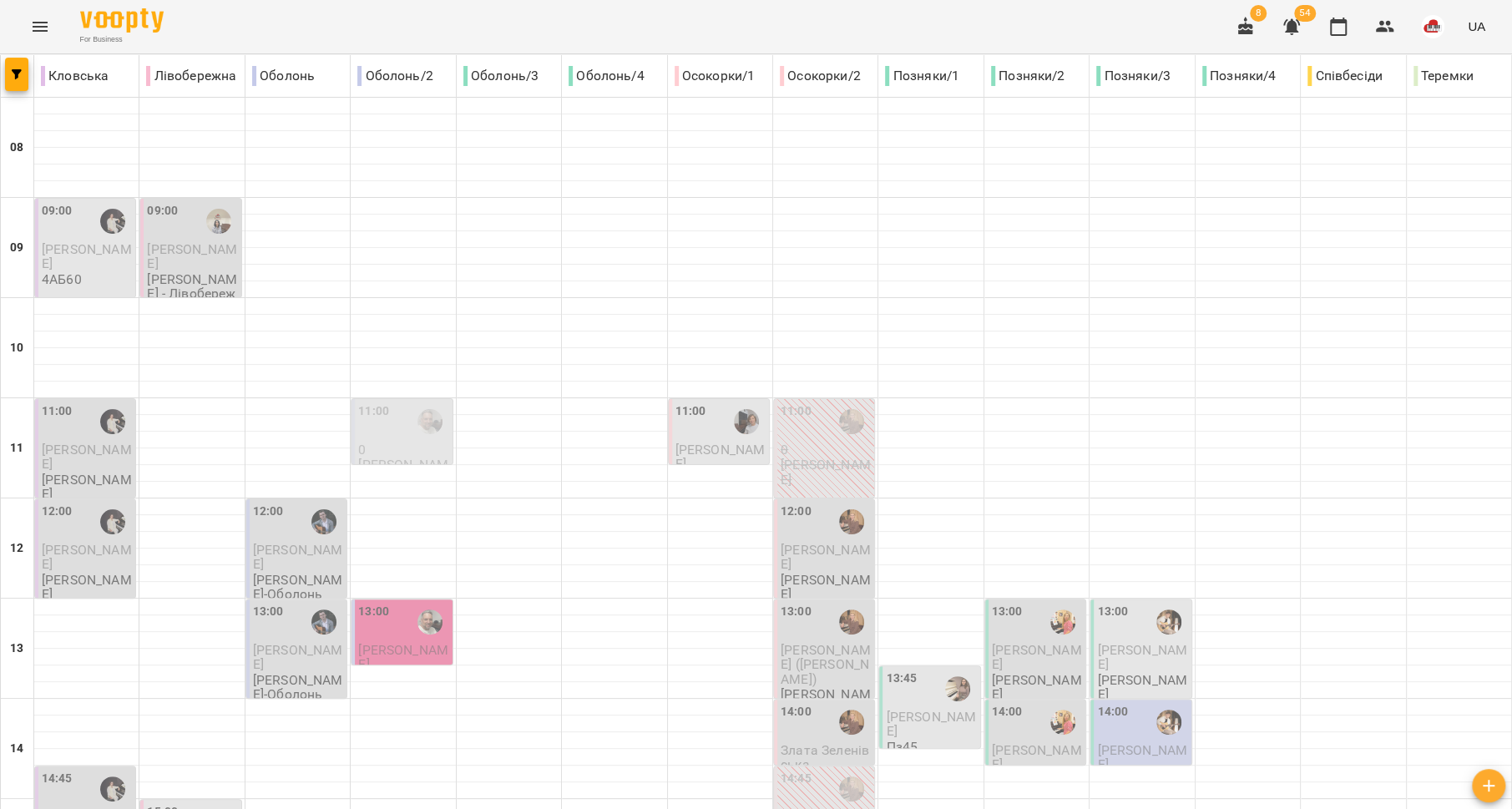
scroll to position [701, 0]
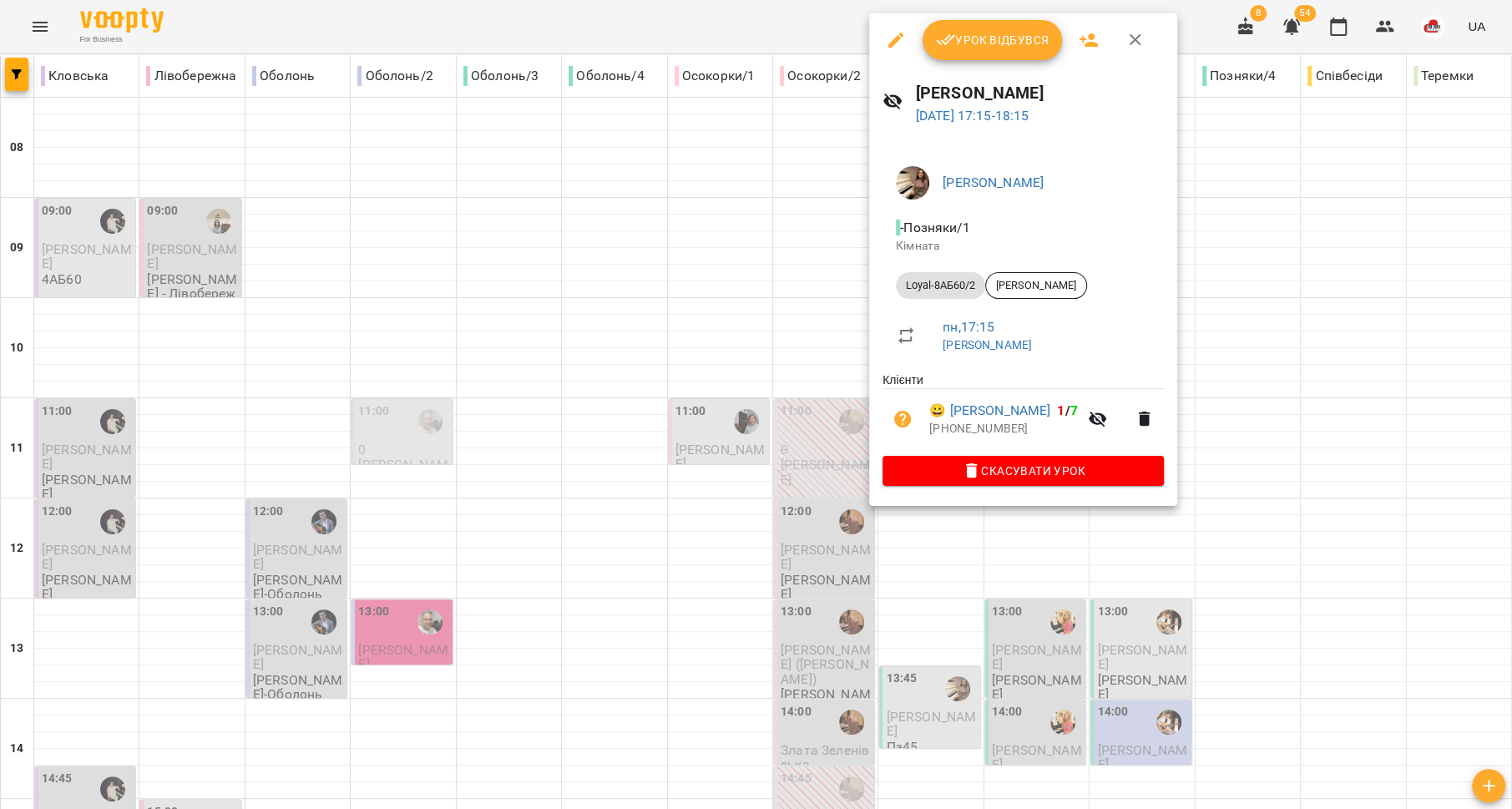
click at [759, 472] on div at bounding box center [756, 404] width 1512 height 809
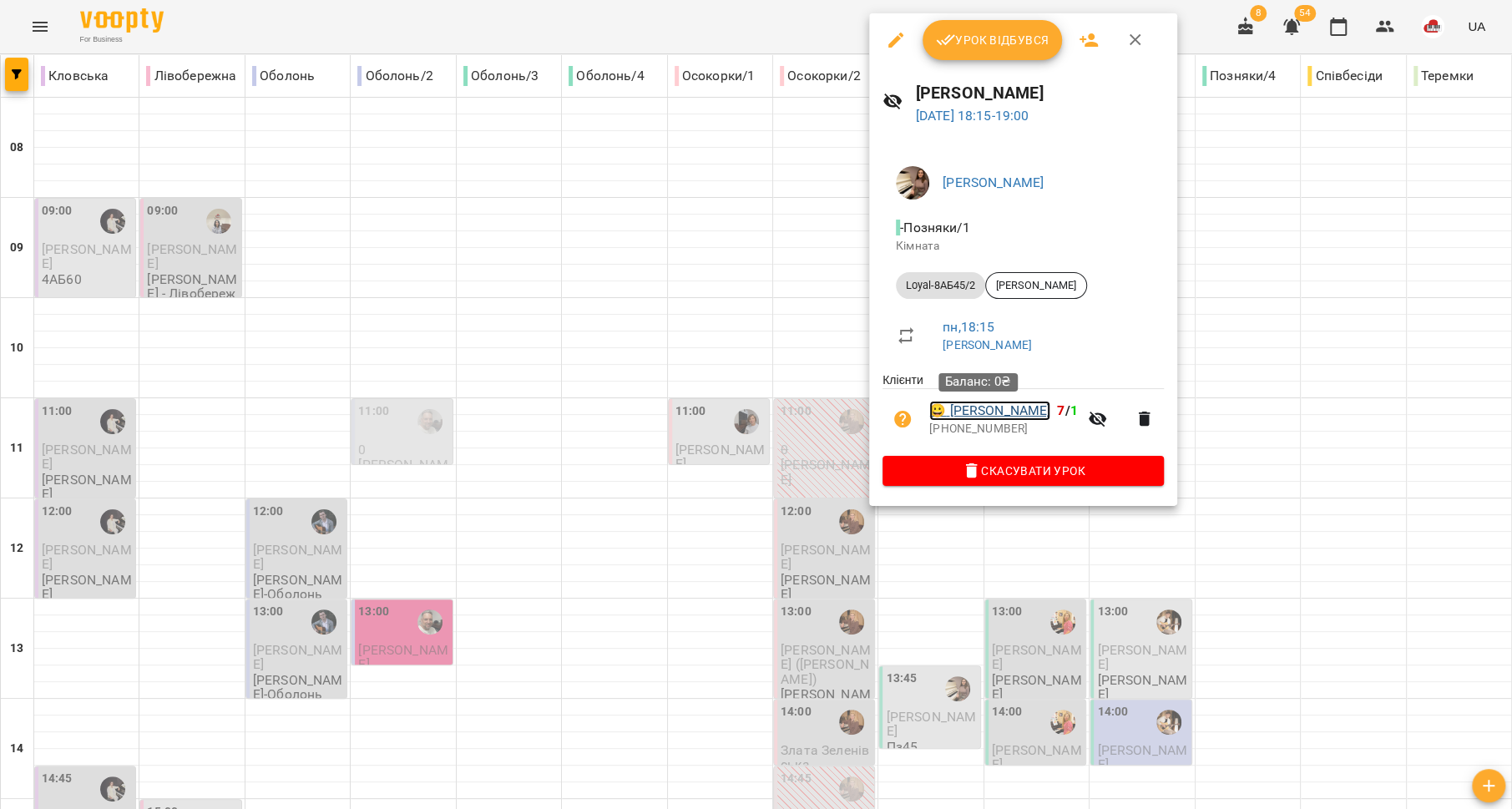
click at [959, 417] on link "😀 Біла Вікторія" at bounding box center [990, 410] width 121 height 20
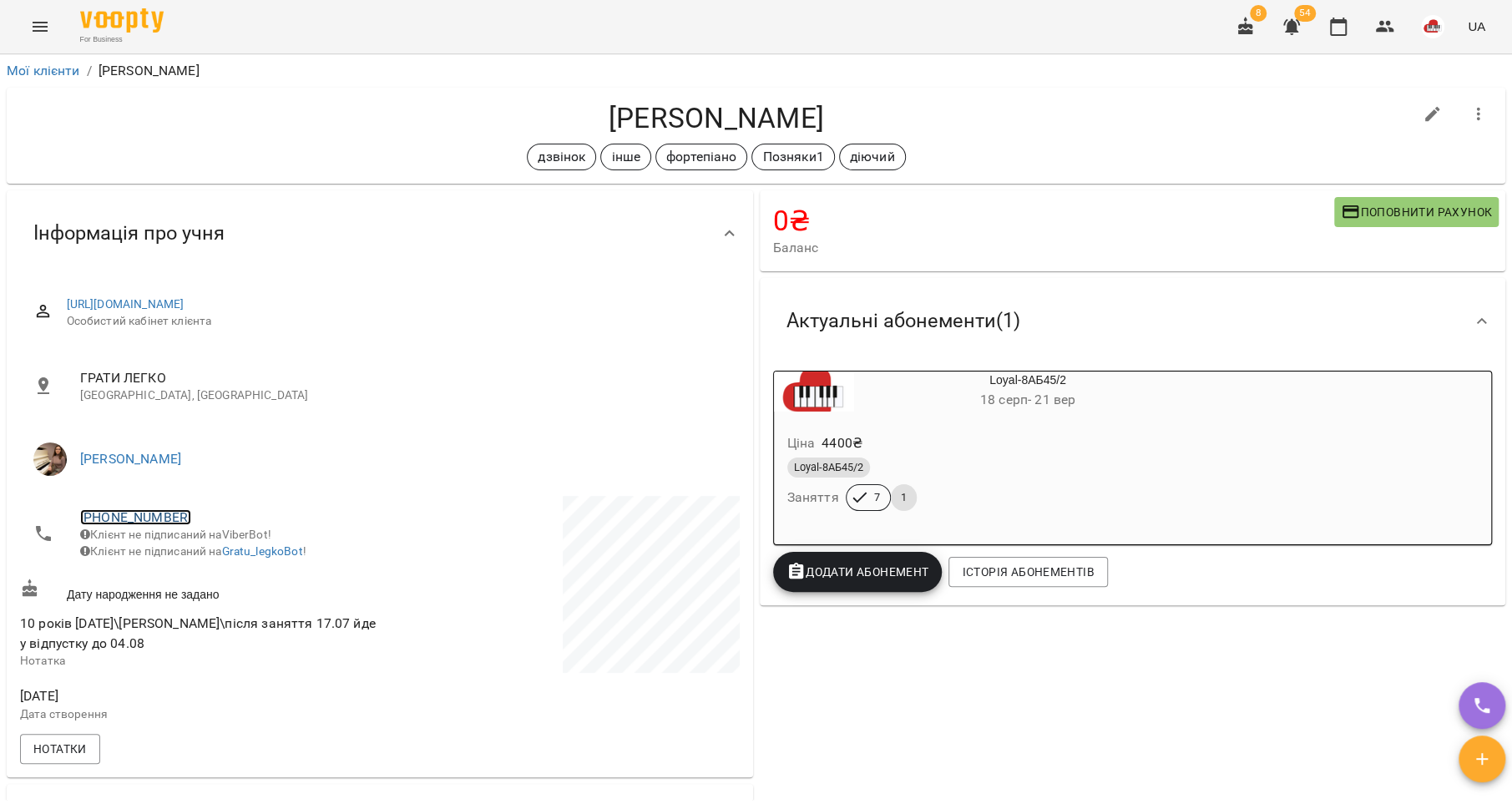
click at [131, 519] on link "+380503889212" at bounding box center [135, 517] width 111 height 16
click at [213, 573] on img at bounding box center [203, 579] width 25 height 25
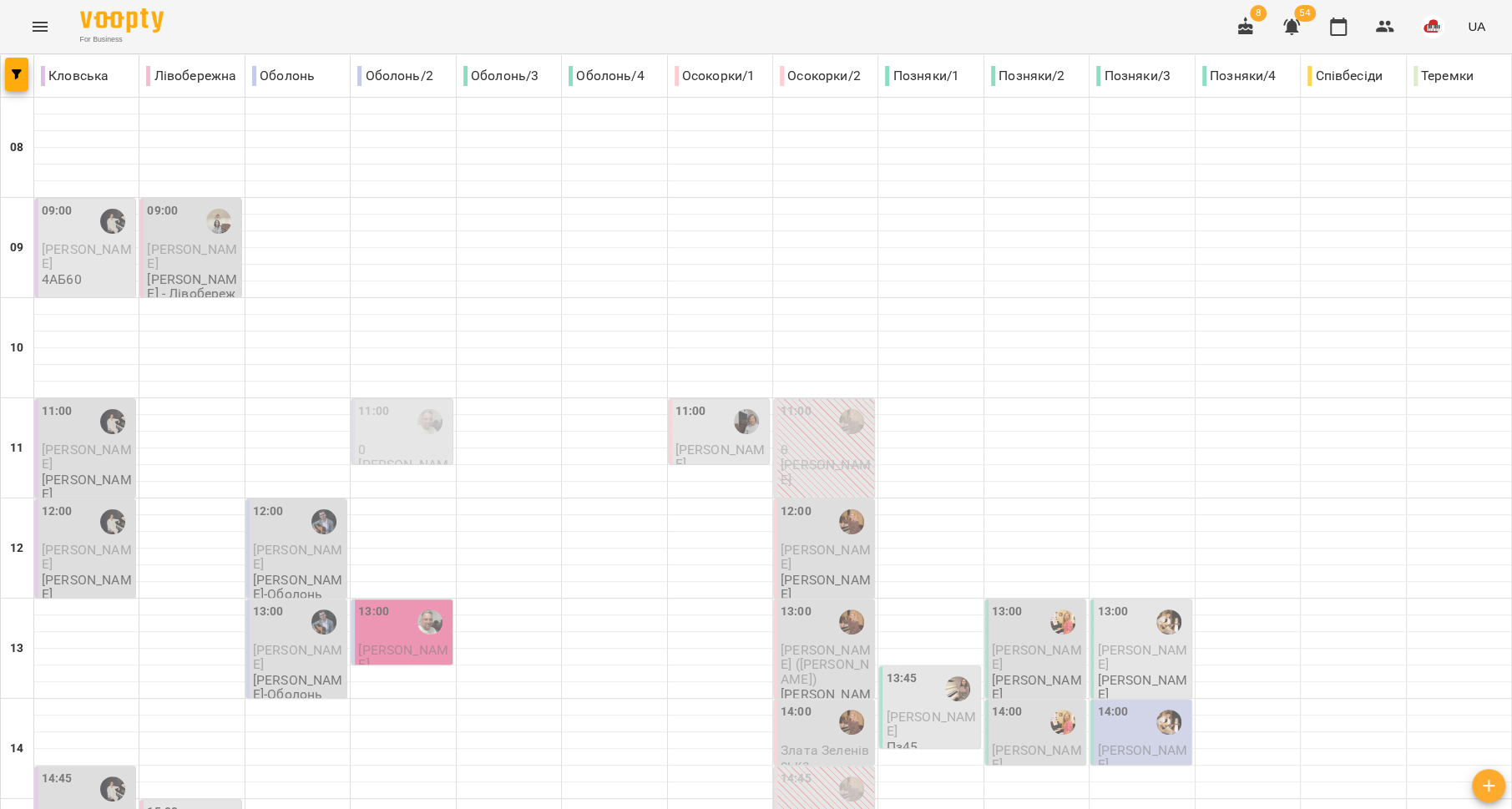
scroll to position [701, 0]
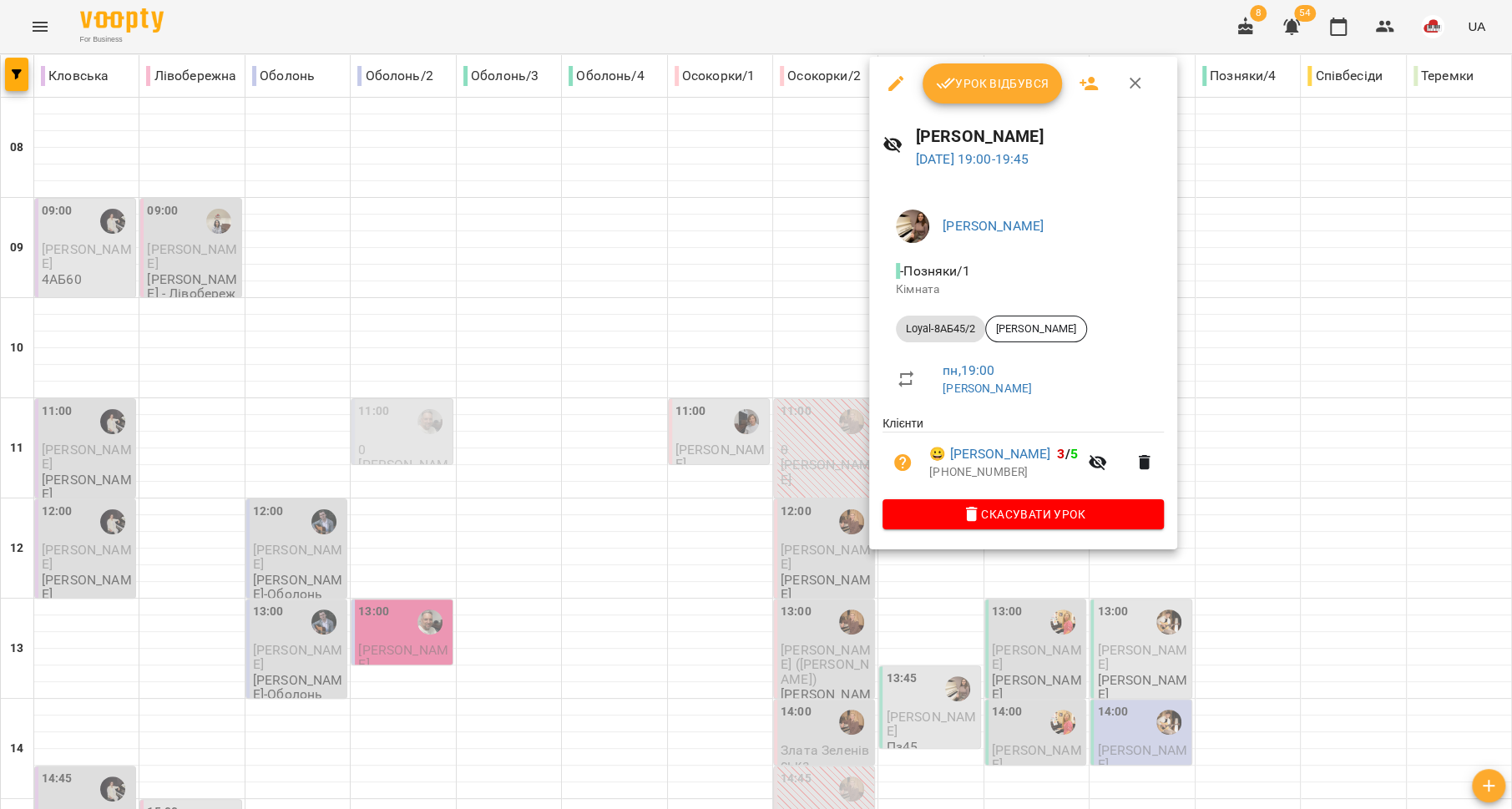
click at [890, 612] on div at bounding box center [756, 404] width 1512 height 809
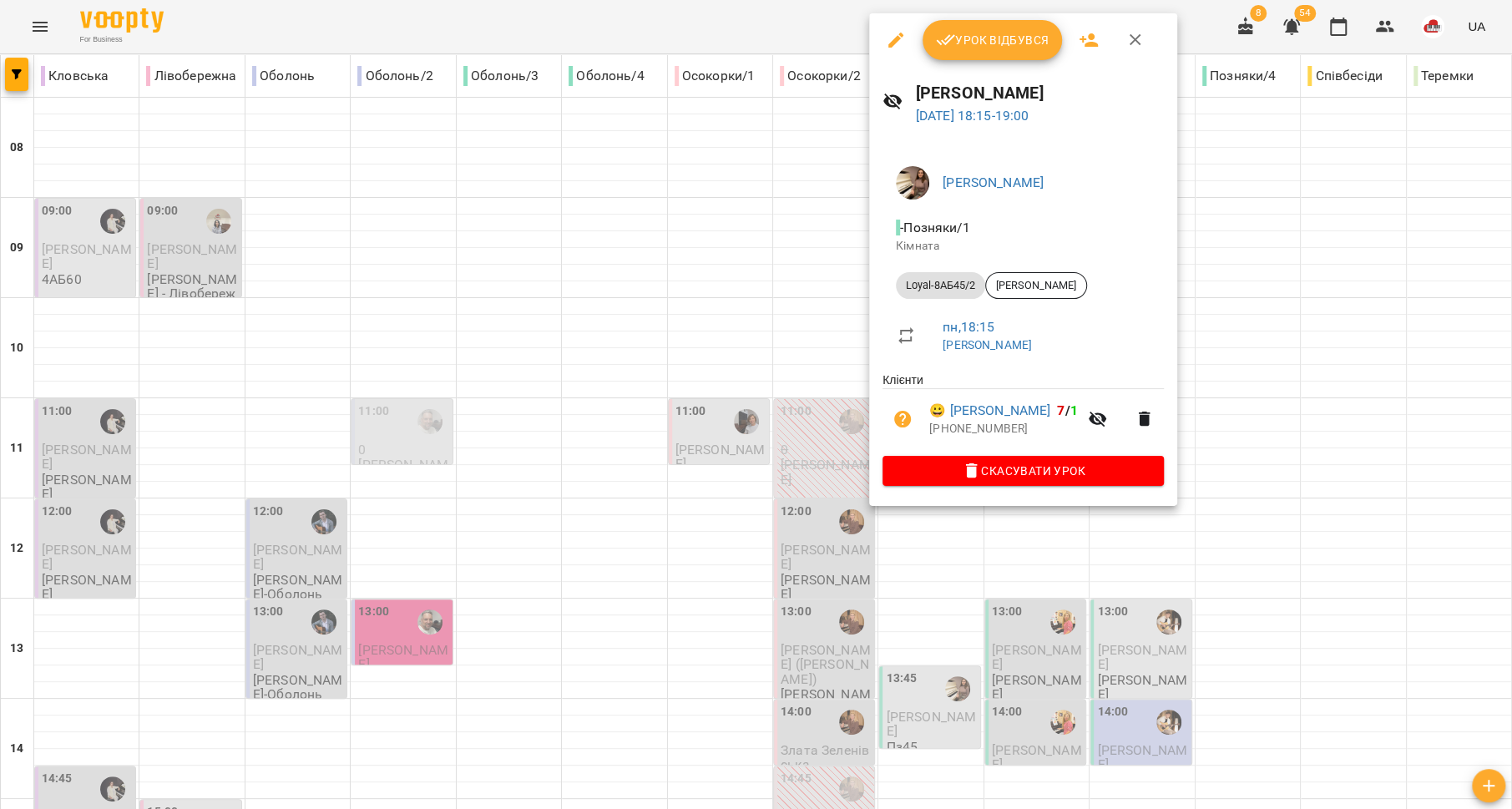
click at [786, 481] on div at bounding box center [756, 404] width 1512 height 809
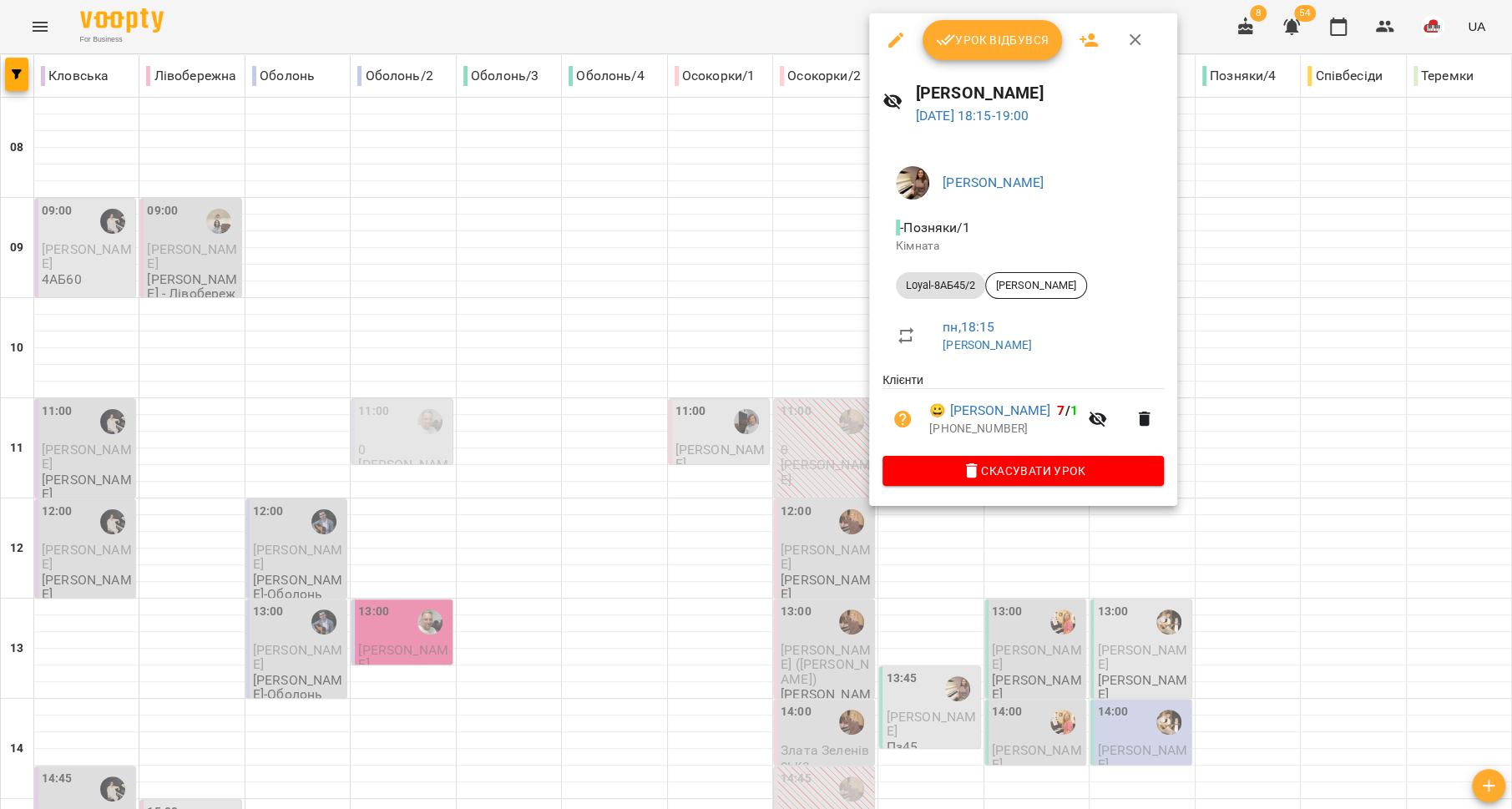
click at [693, 414] on div at bounding box center [756, 404] width 1512 height 809
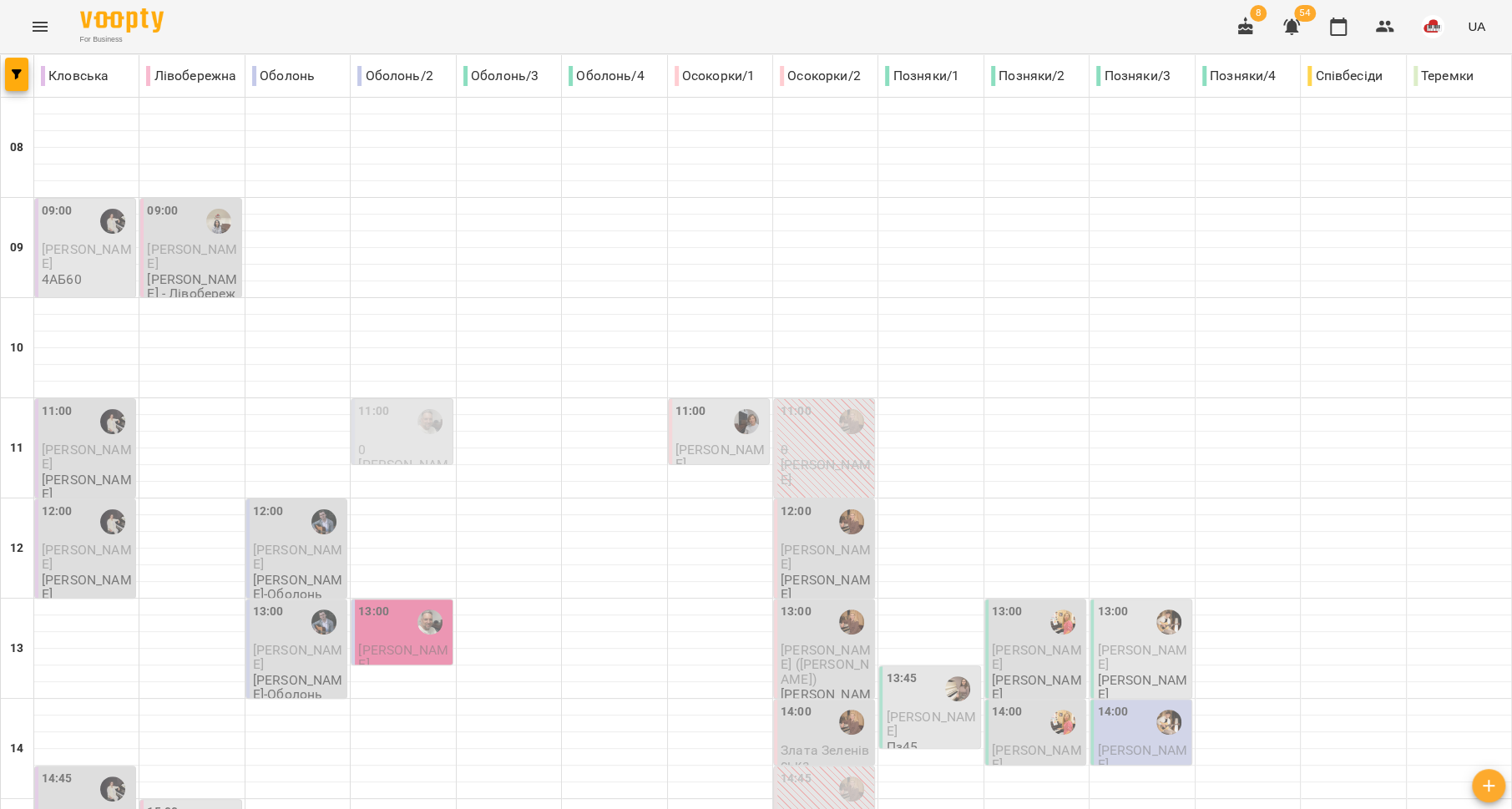
scroll to position [299, 0]
click at [1028, 642] on span "Кіра Звоник" at bounding box center [1037, 657] width 91 height 30
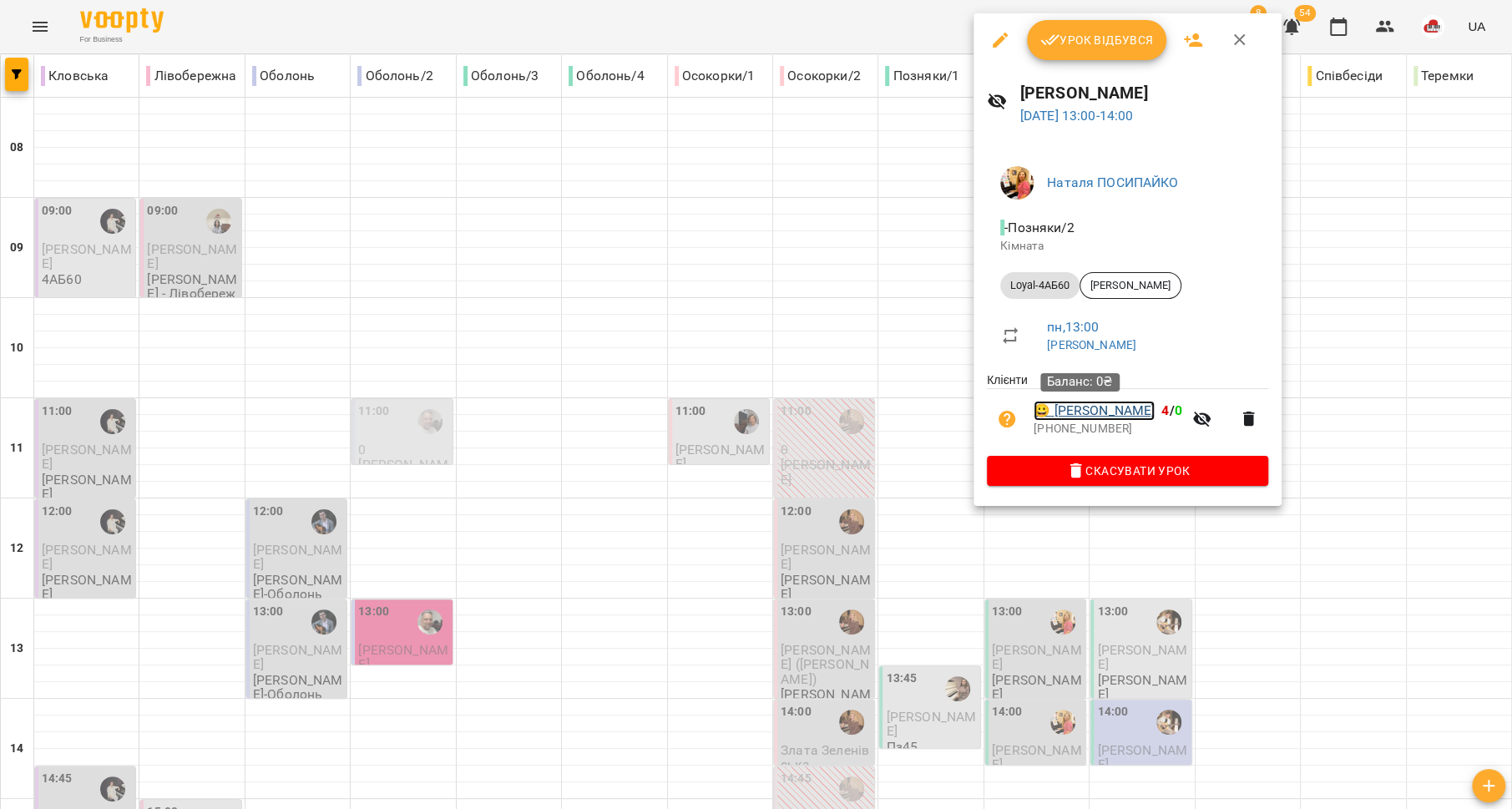
click at [1079, 416] on link "😀 Кіра Звоник" at bounding box center [1094, 410] width 121 height 20
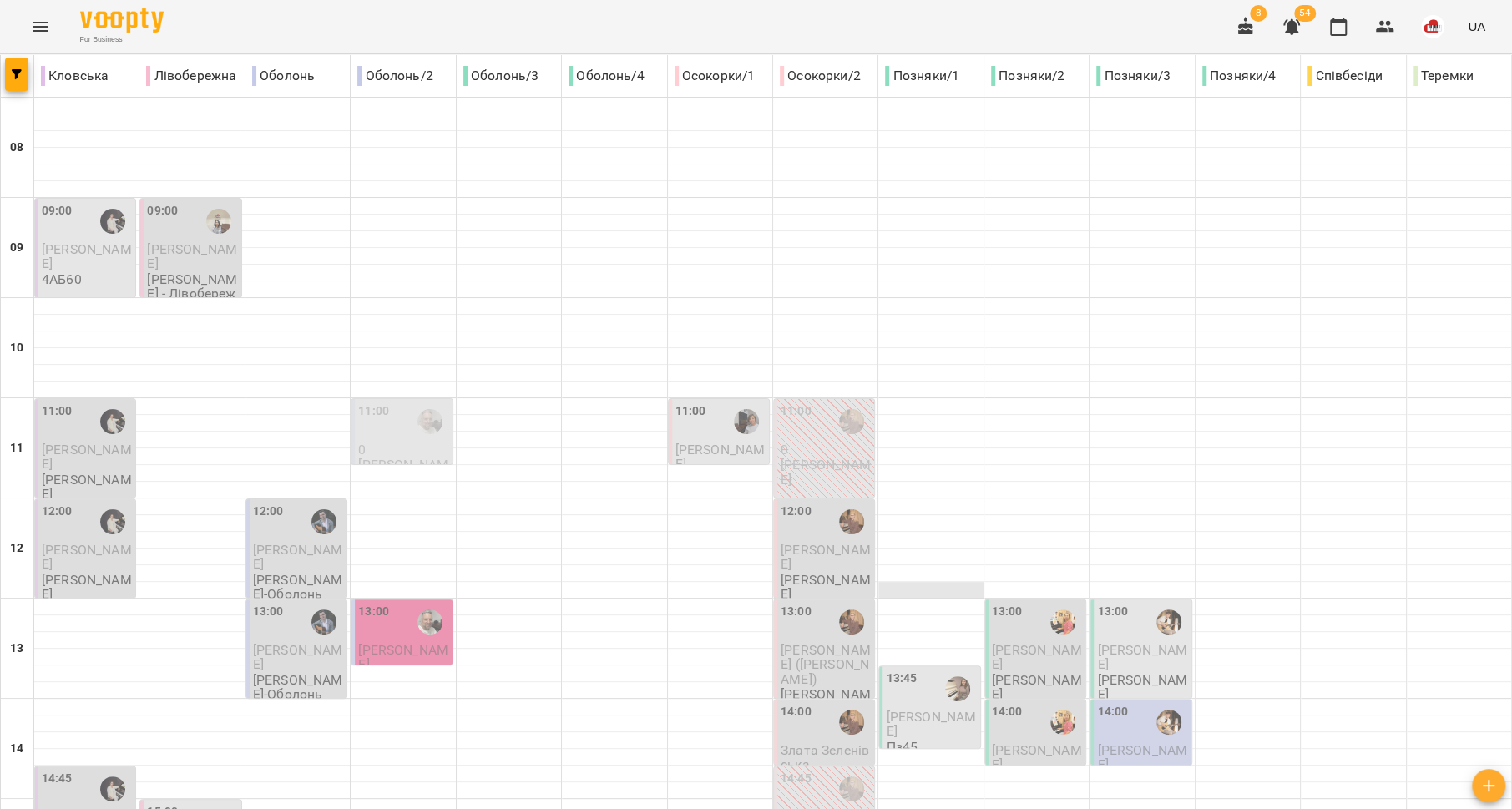
scroll to position [370, 0]
click at [1011, 703] on div "14:00" at bounding box center [1037, 721] width 91 height 38
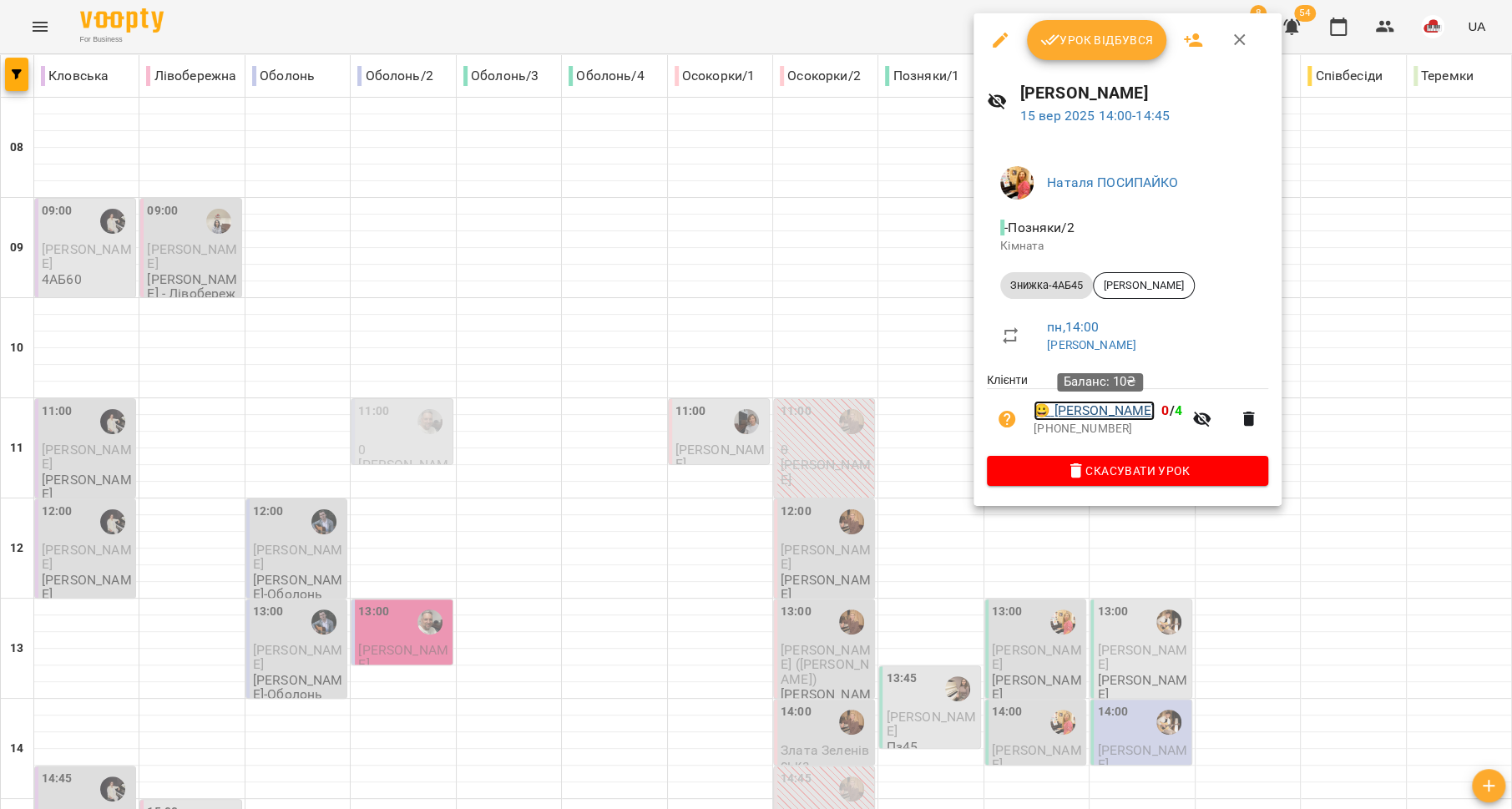
click at [1053, 413] on link "😀 Курмазенко Злата" at bounding box center [1094, 410] width 121 height 20
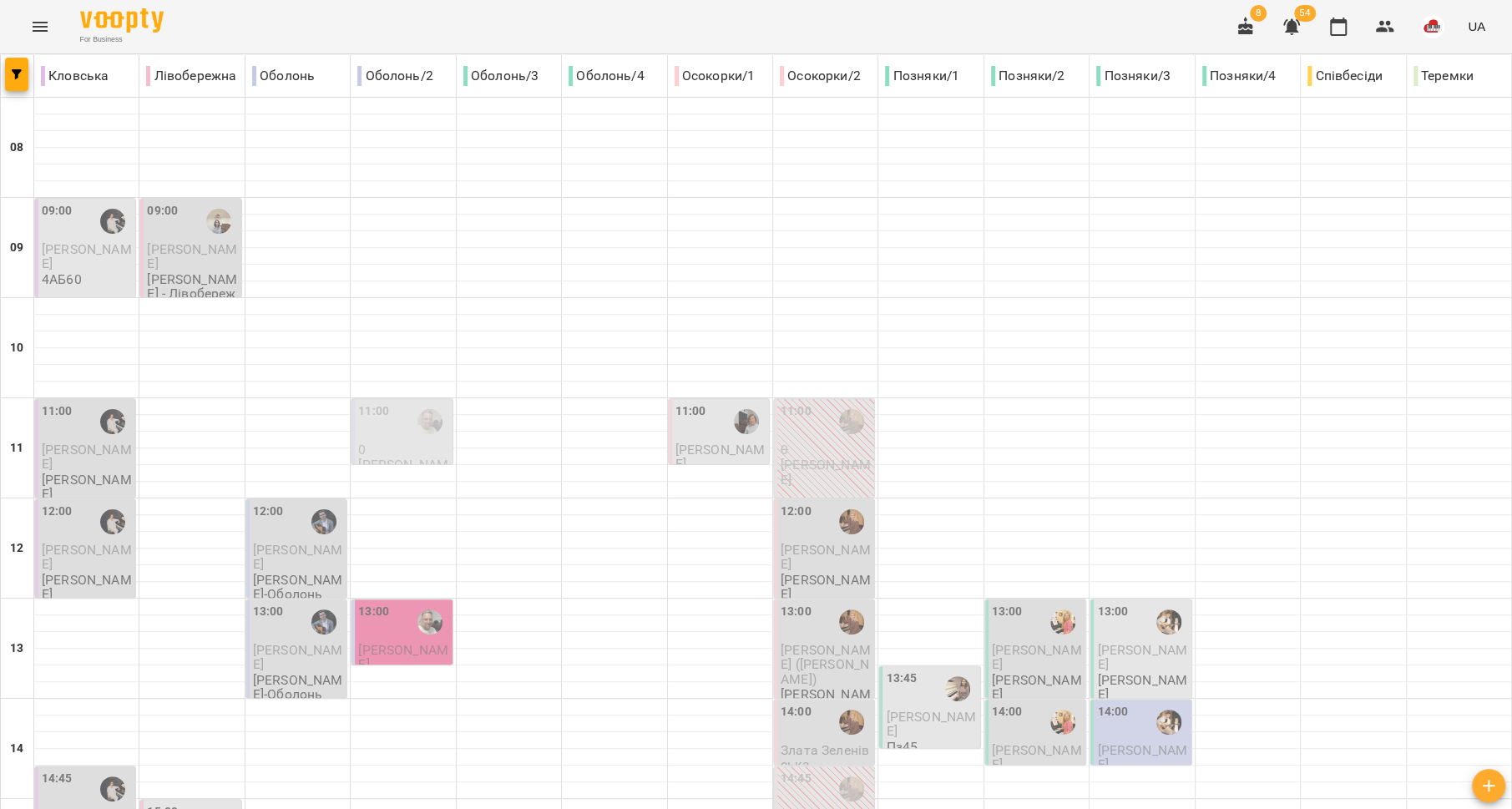
scroll to position [533, 0]
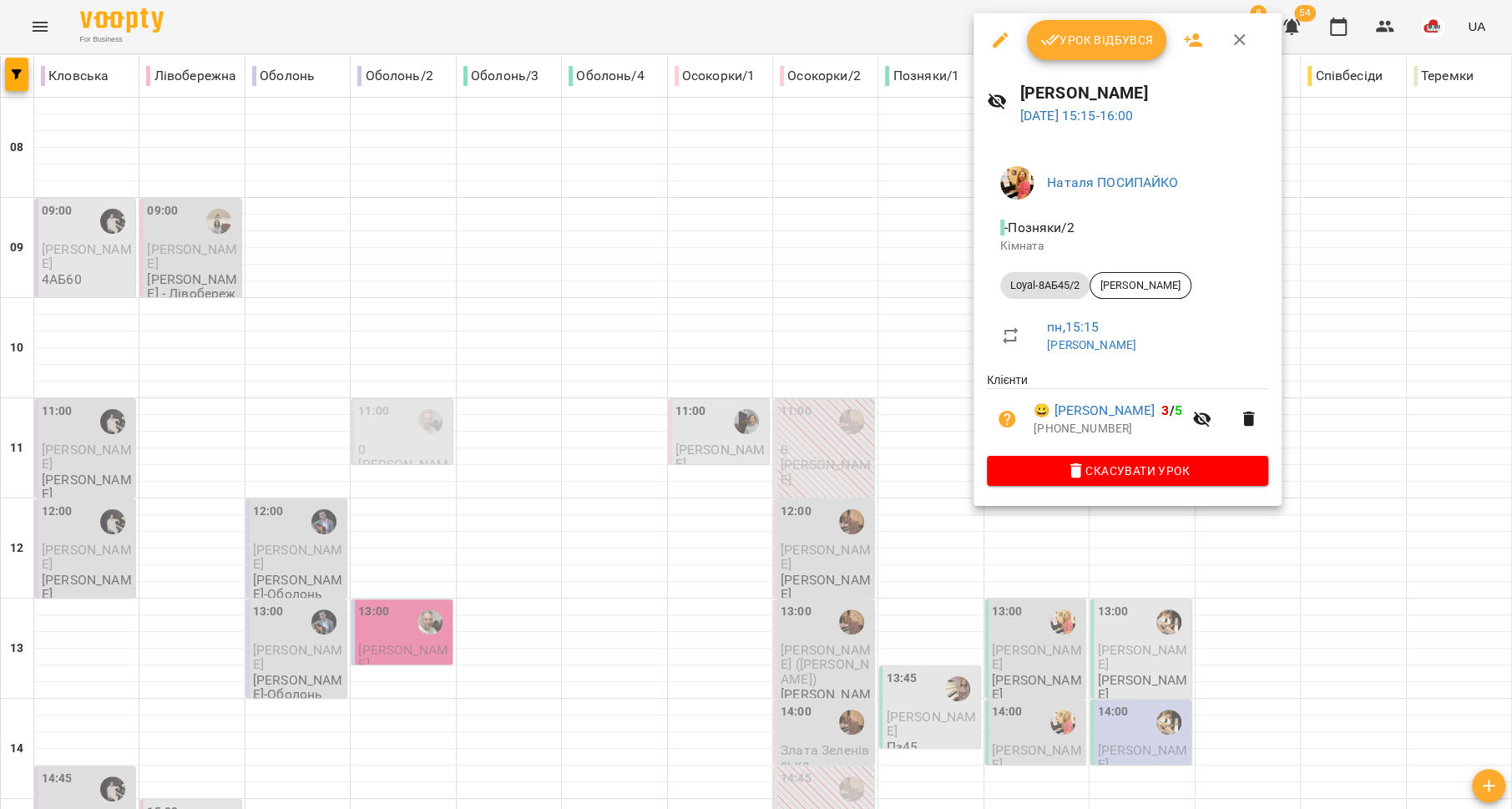
click at [918, 343] on div at bounding box center [756, 404] width 1512 height 809
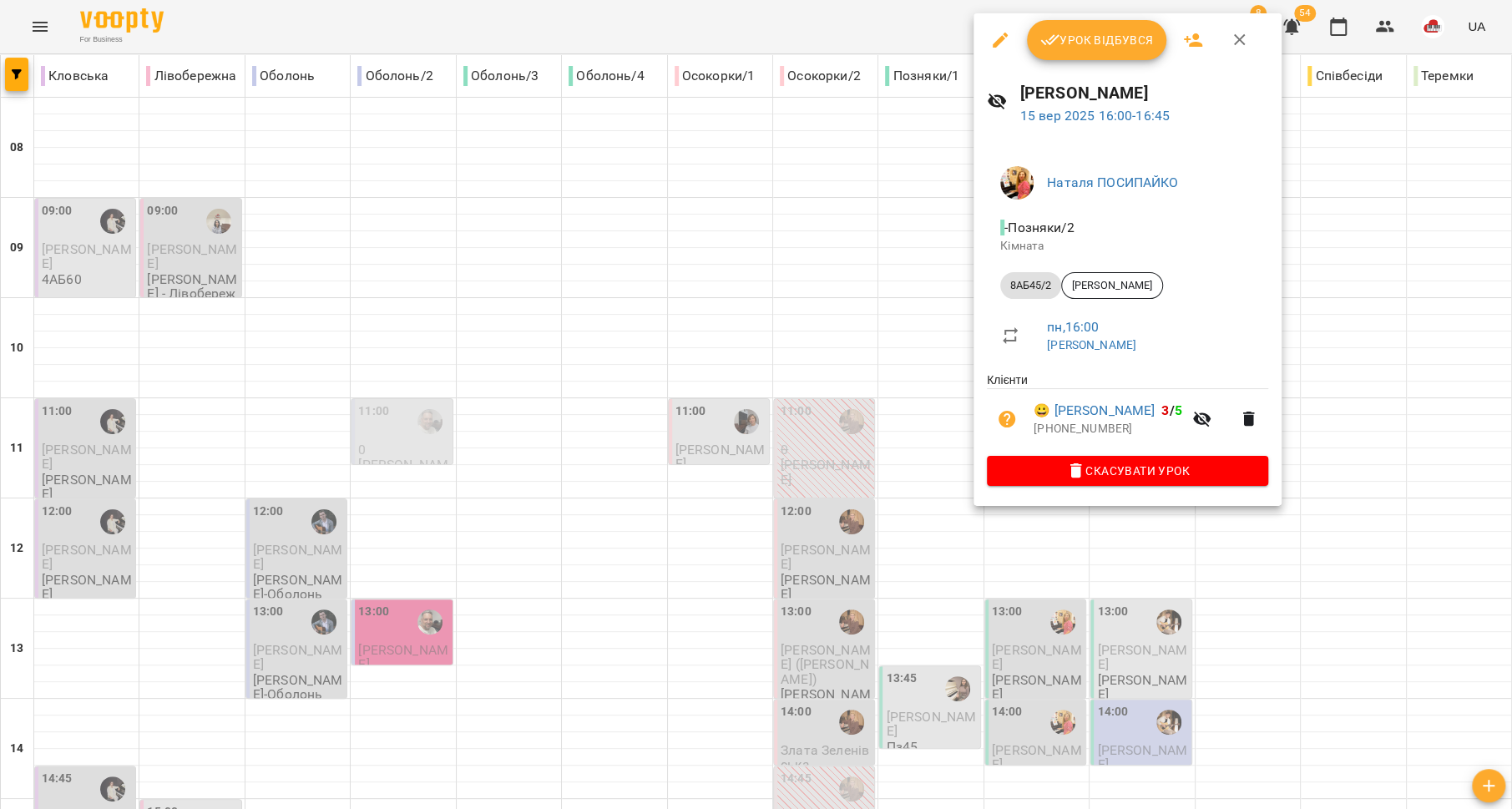
click at [875, 394] on div at bounding box center [756, 404] width 1512 height 809
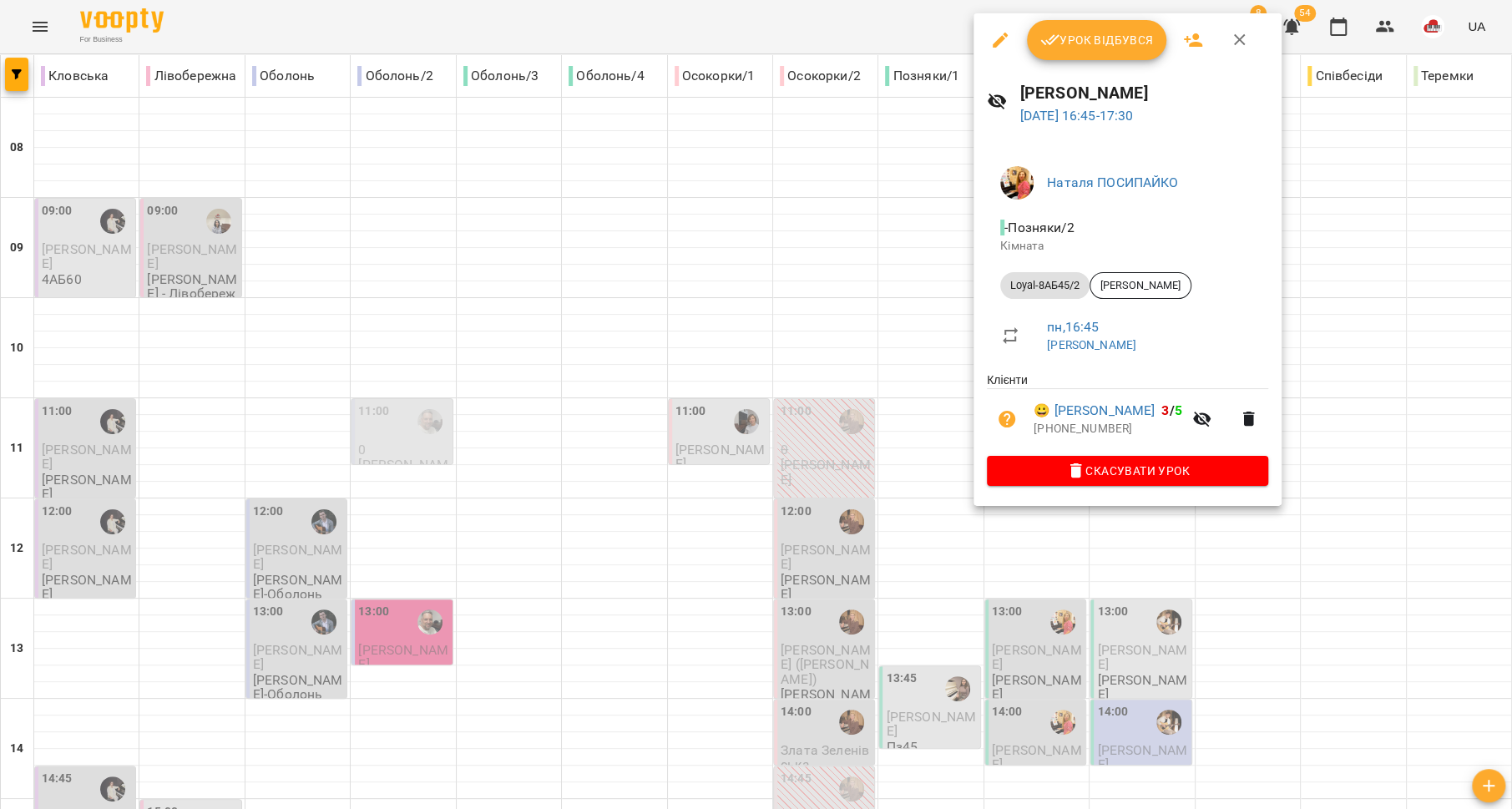
click at [886, 439] on div at bounding box center [756, 404] width 1512 height 809
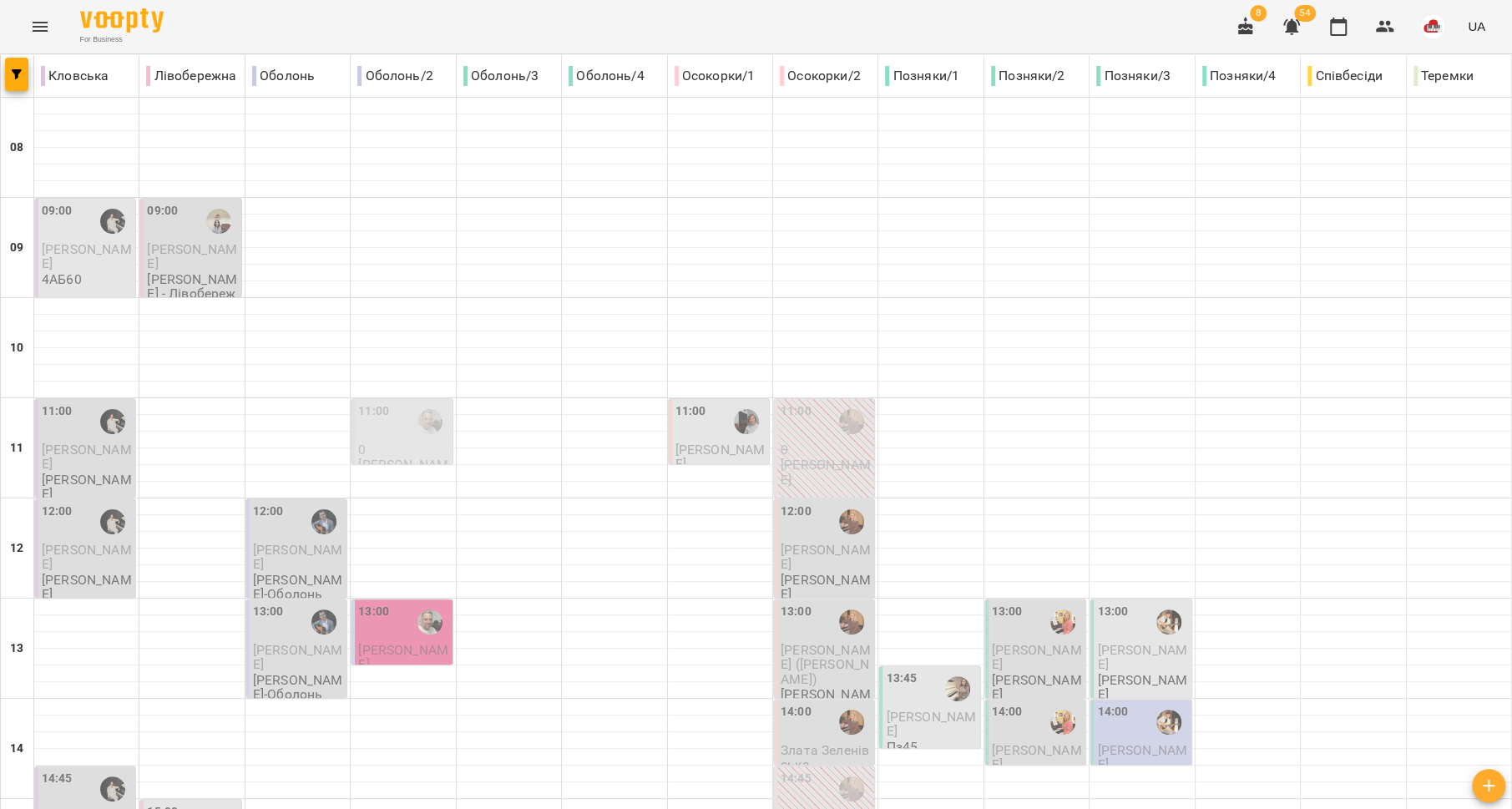
scroll to position [563, 0]
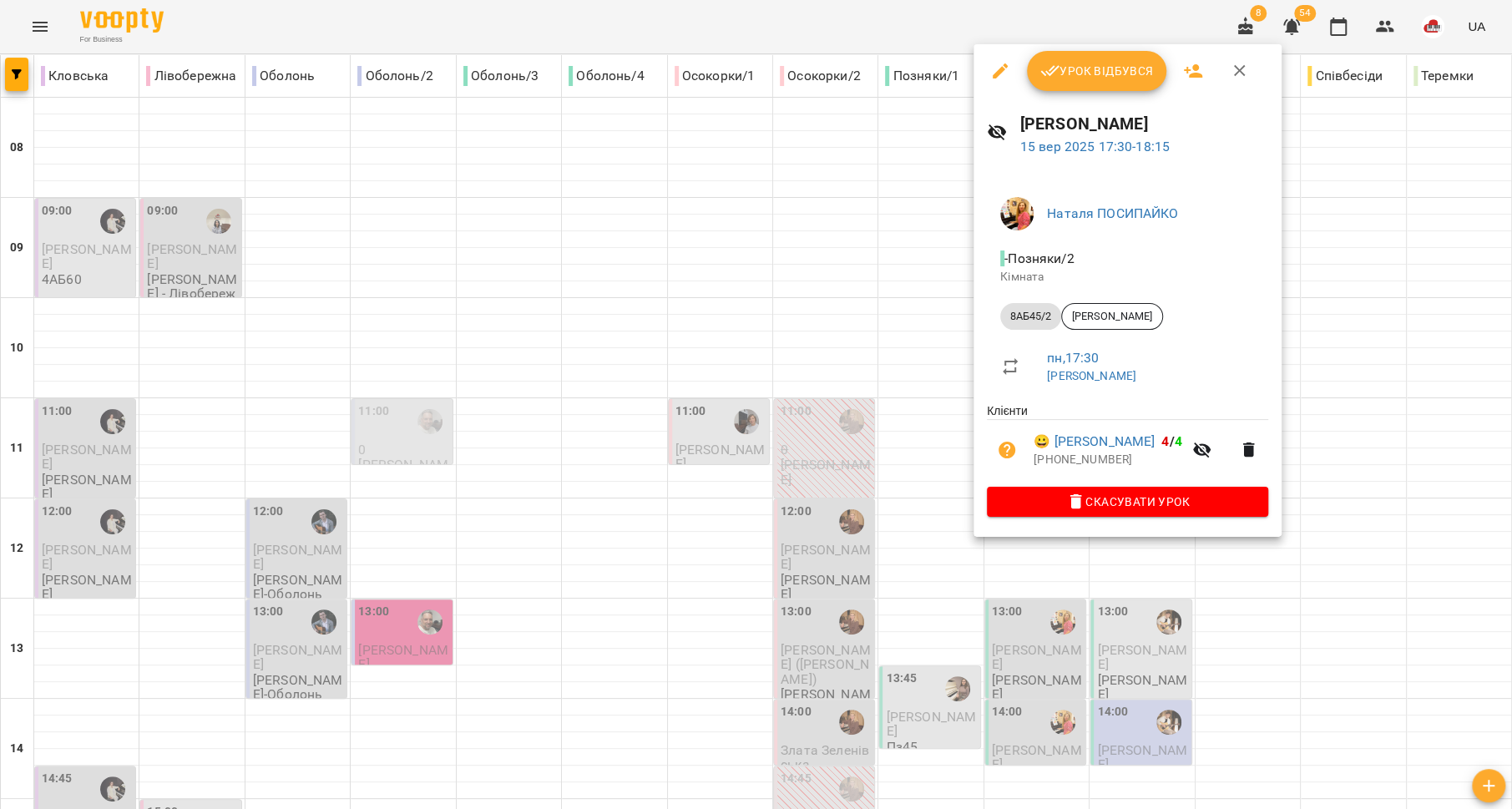
click at [819, 456] on div at bounding box center [756, 404] width 1512 height 809
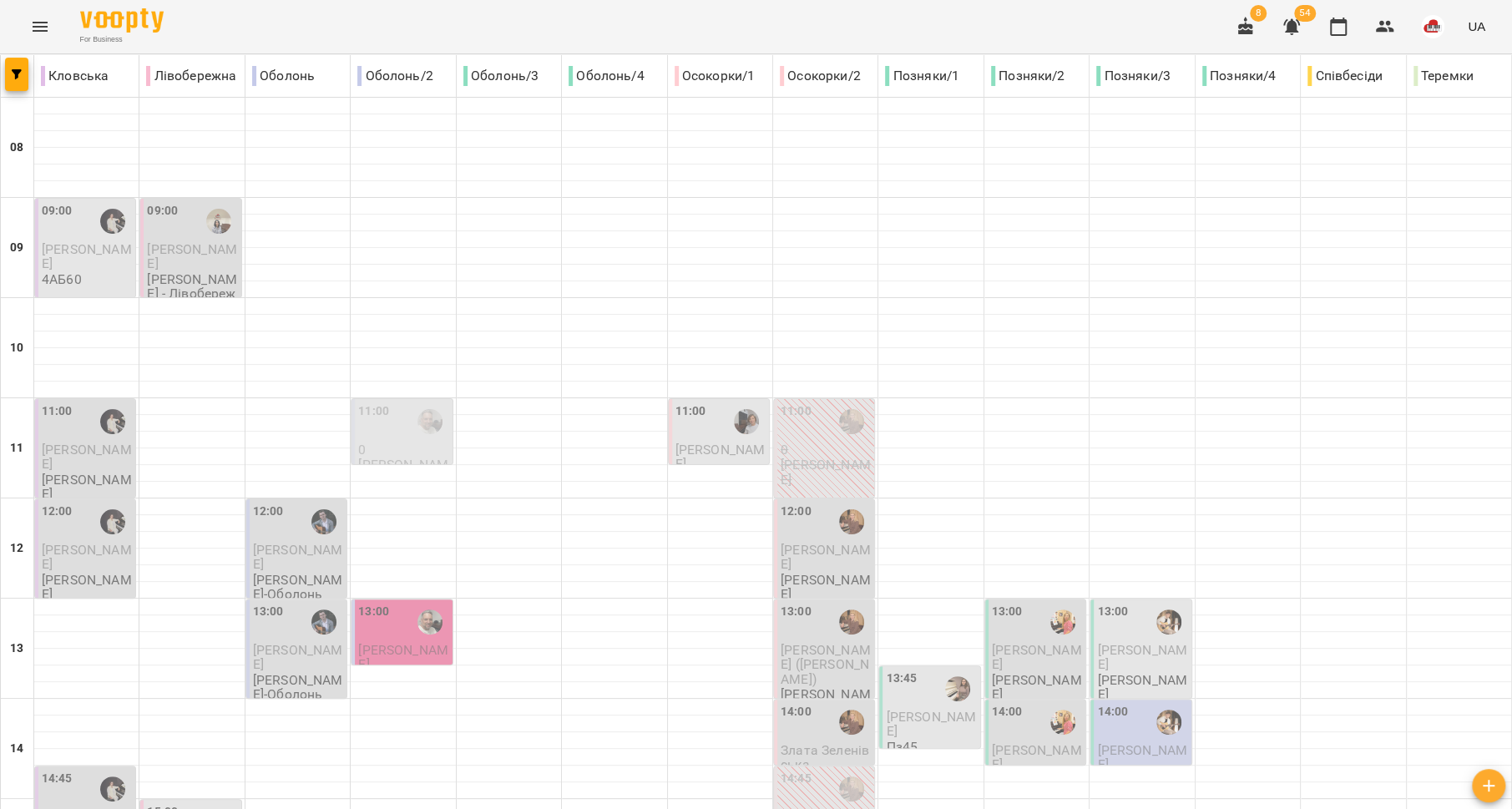
scroll to position [676, 0]
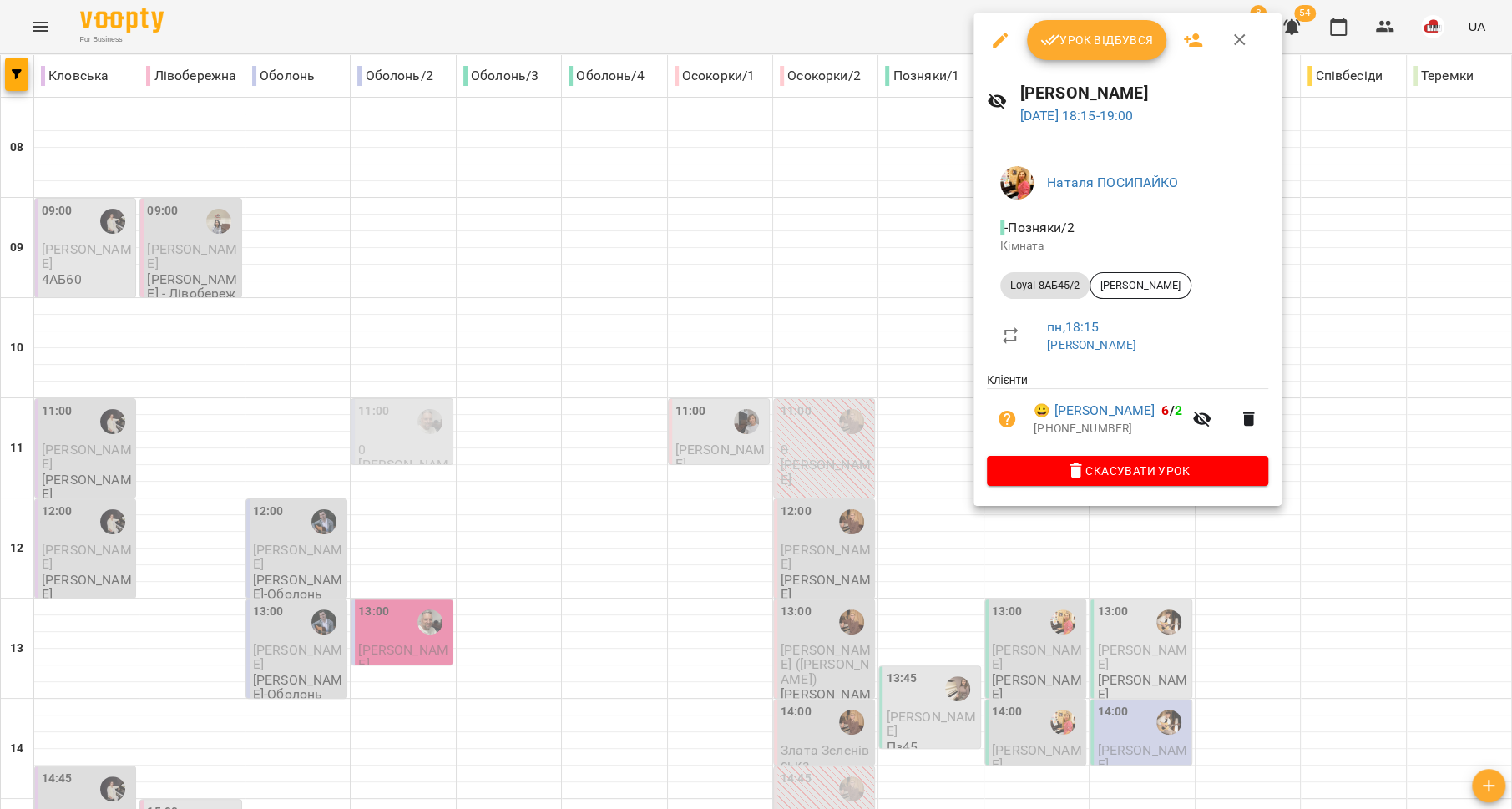
click at [888, 472] on div at bounding box center [756, 404] width 1512 height 809
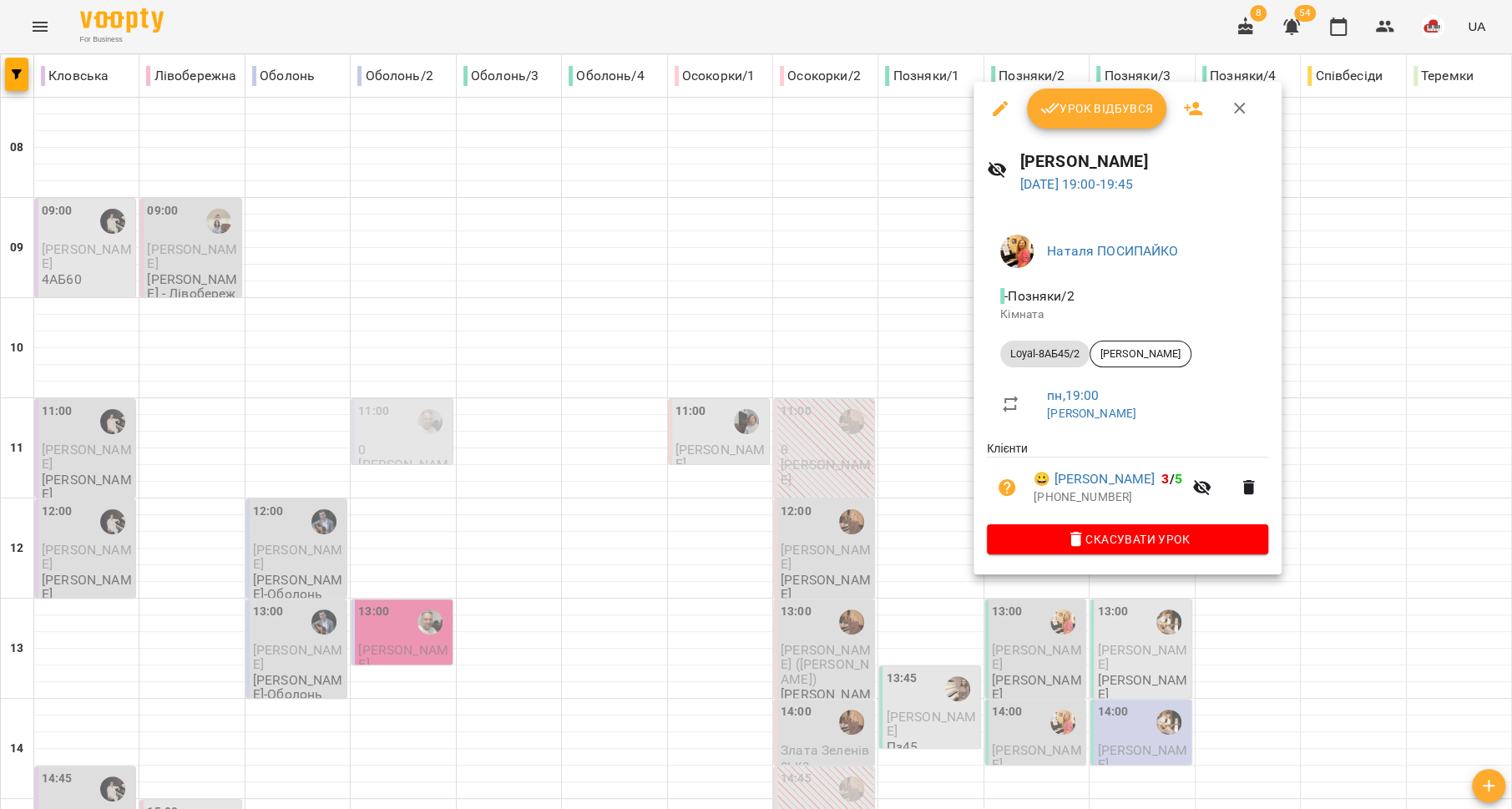
click at [881, 499] on div at bounding box center [756, 404] width 1512 height 809
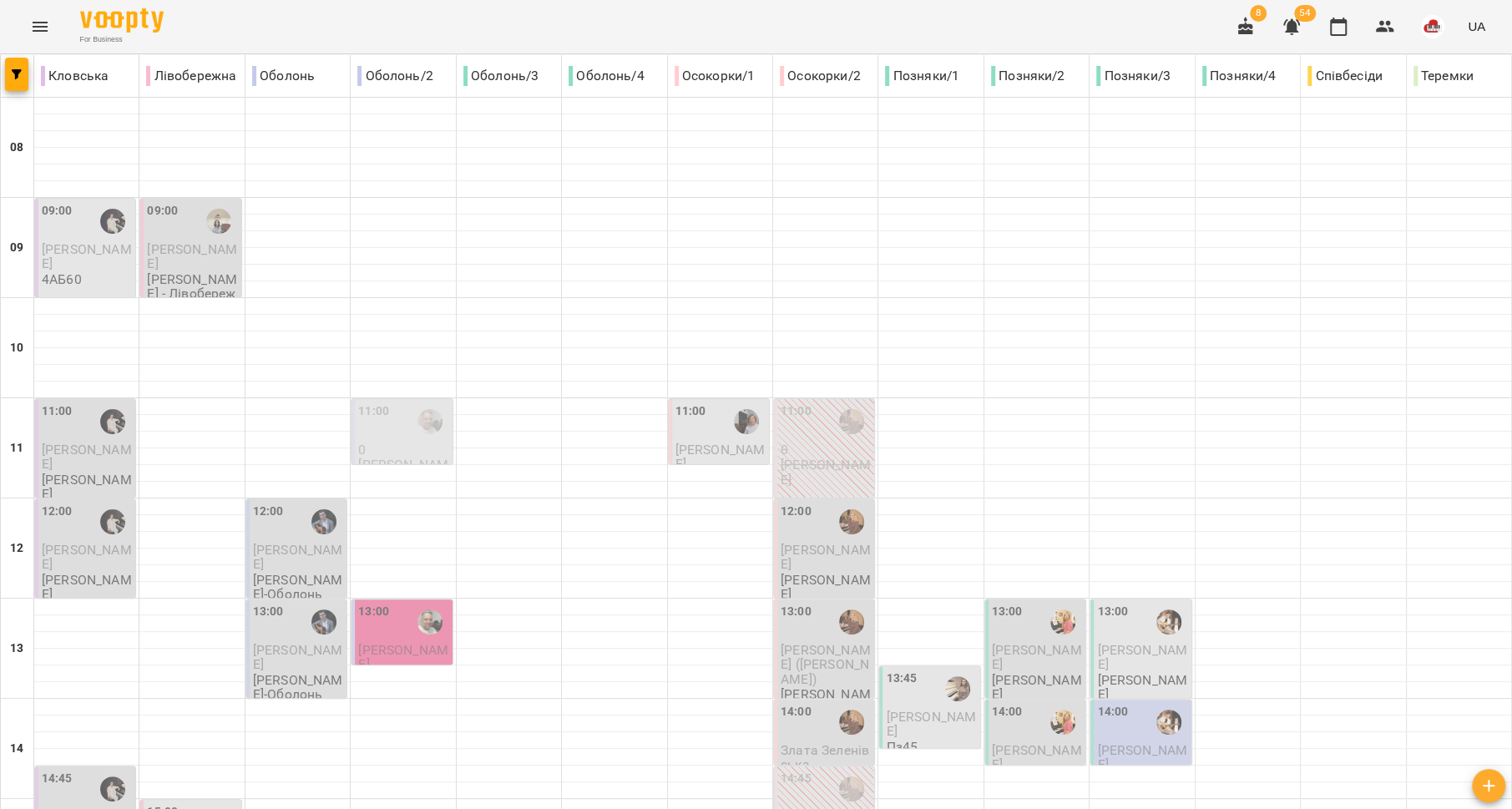
scroll to position [275, 0]
click at [1132, 642] on span "Саричев Тихон" at bounding box center [1141, 657] width 91 height 30
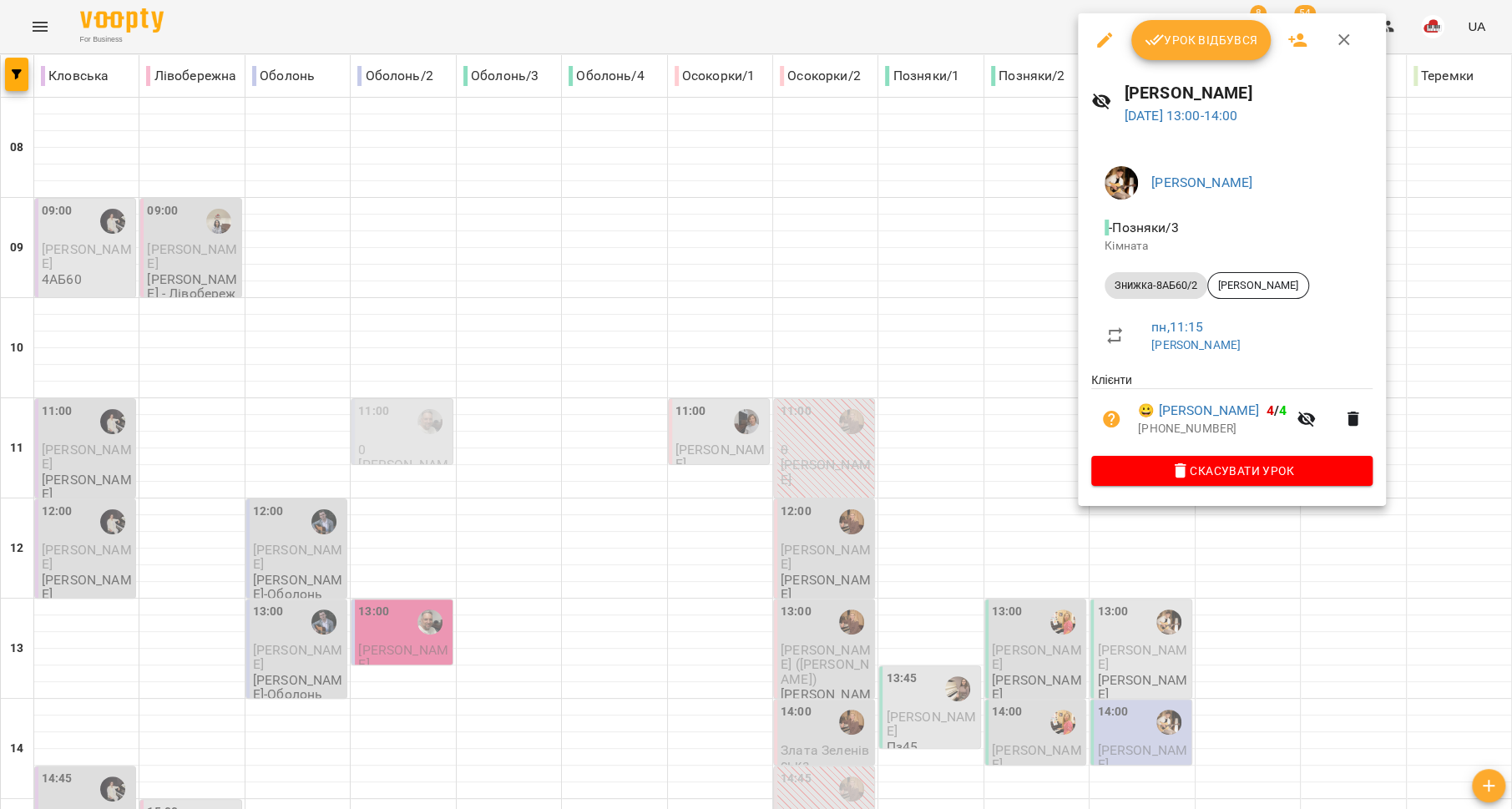
click at [1010, 431] on div at bounding box center [756, 404] width 1512 height 809
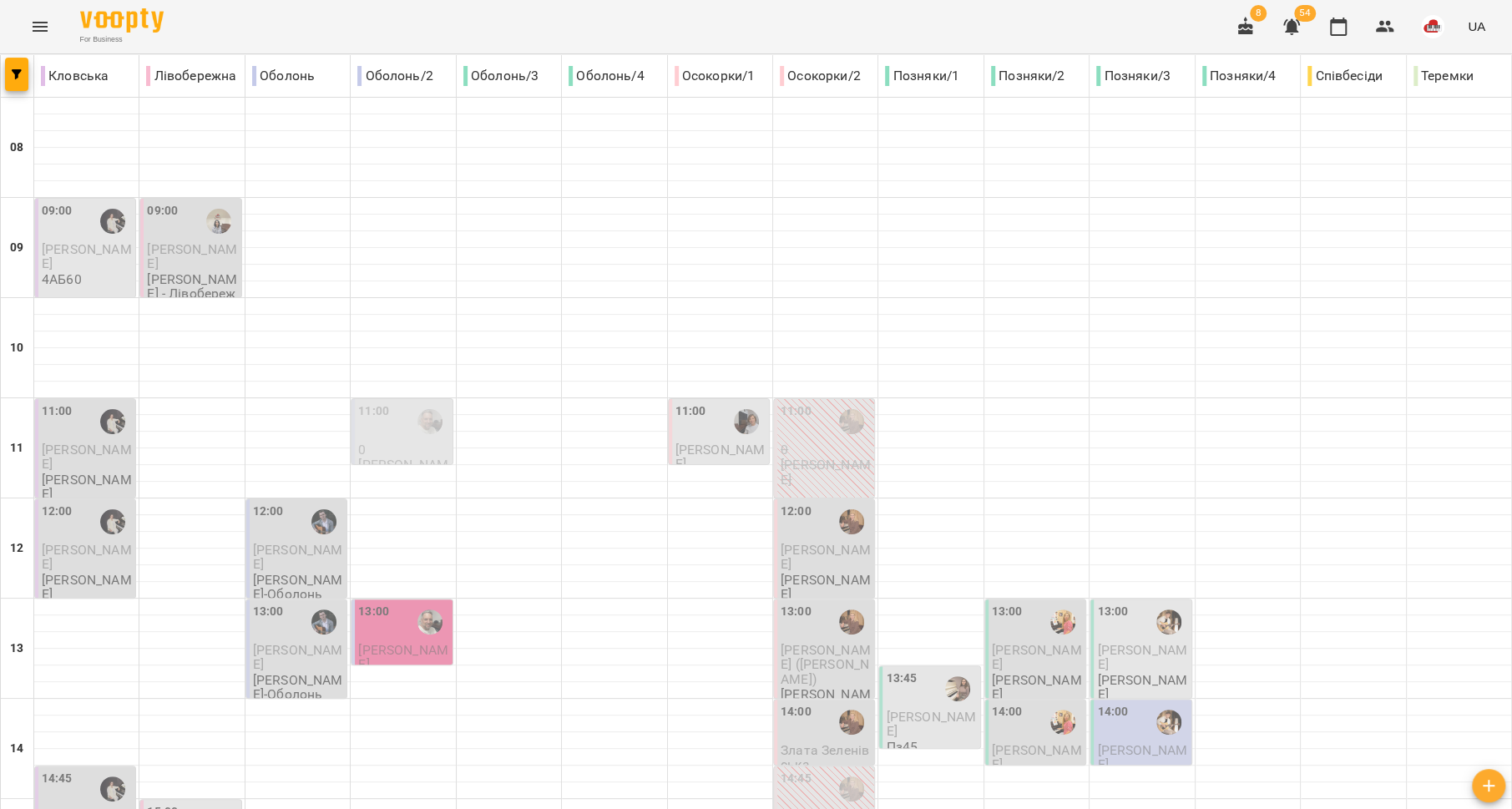
click at [1120, 703] on div "14:00" at bounding box center [1141, 721] width 91 height 38
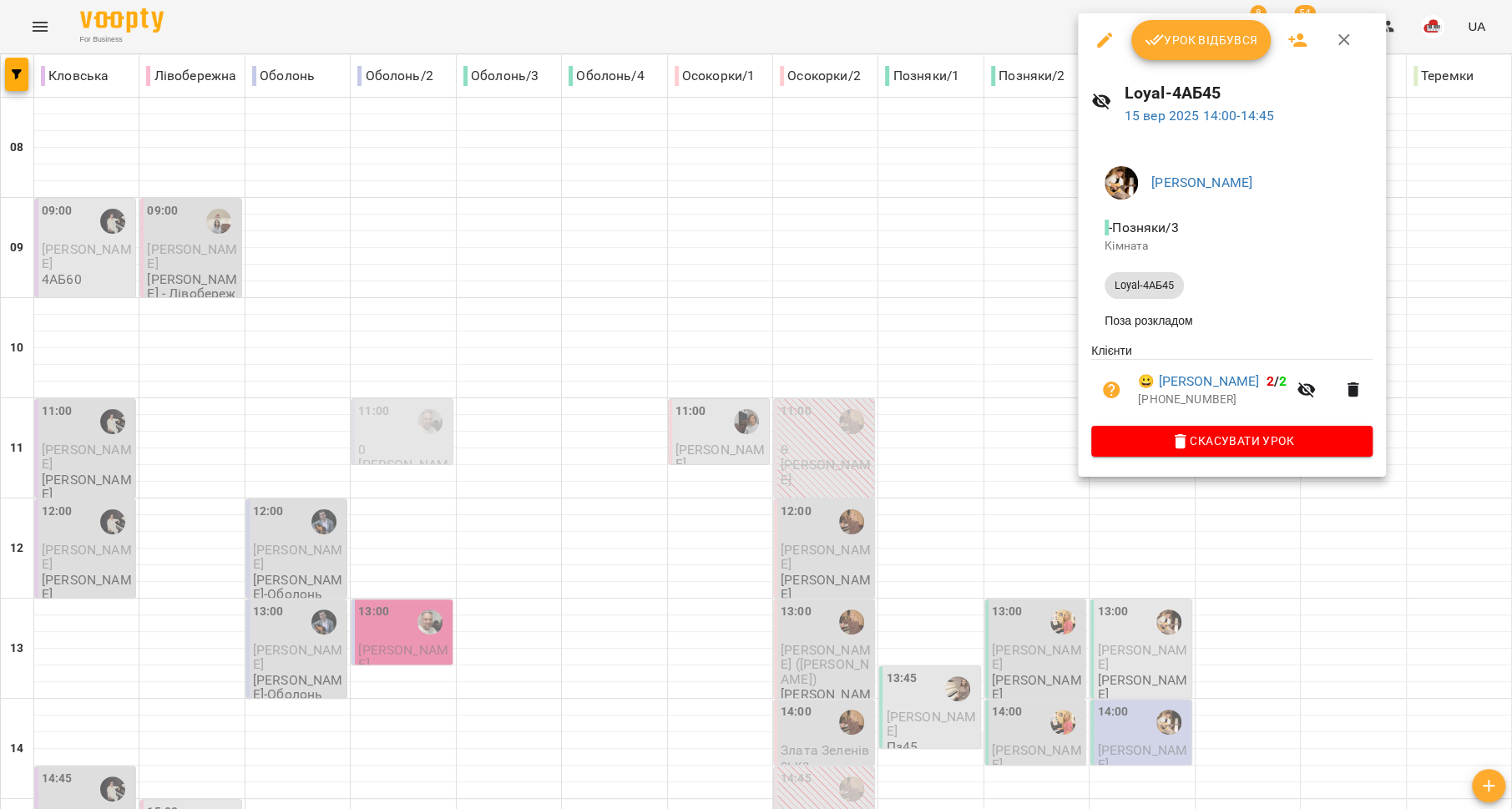
click at [970, 459] on div at bounding box center [756, 404] width 1512 height 809
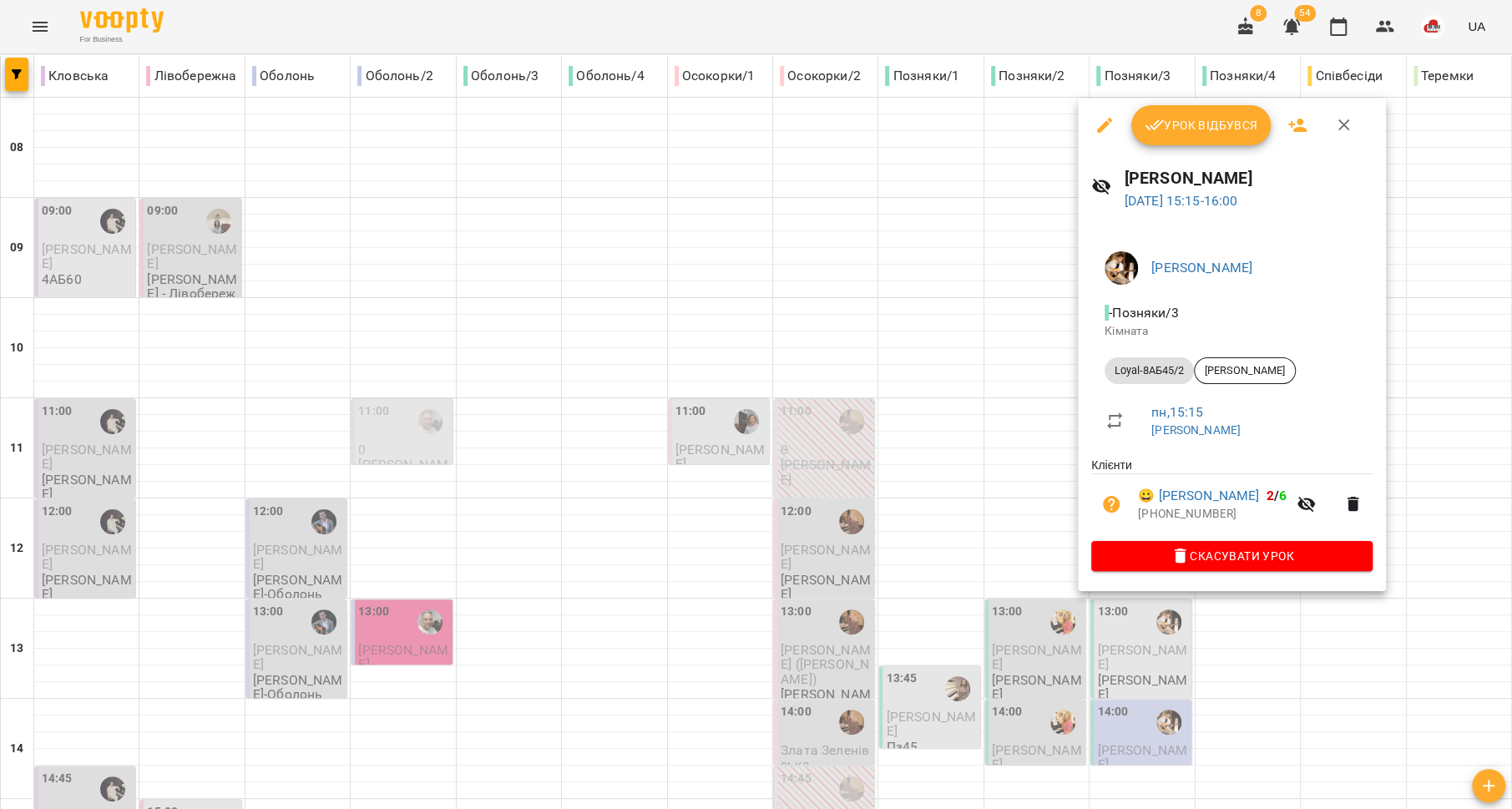
click at [956, 487] on div at bounding box center [756, 404] width 1512 height 809
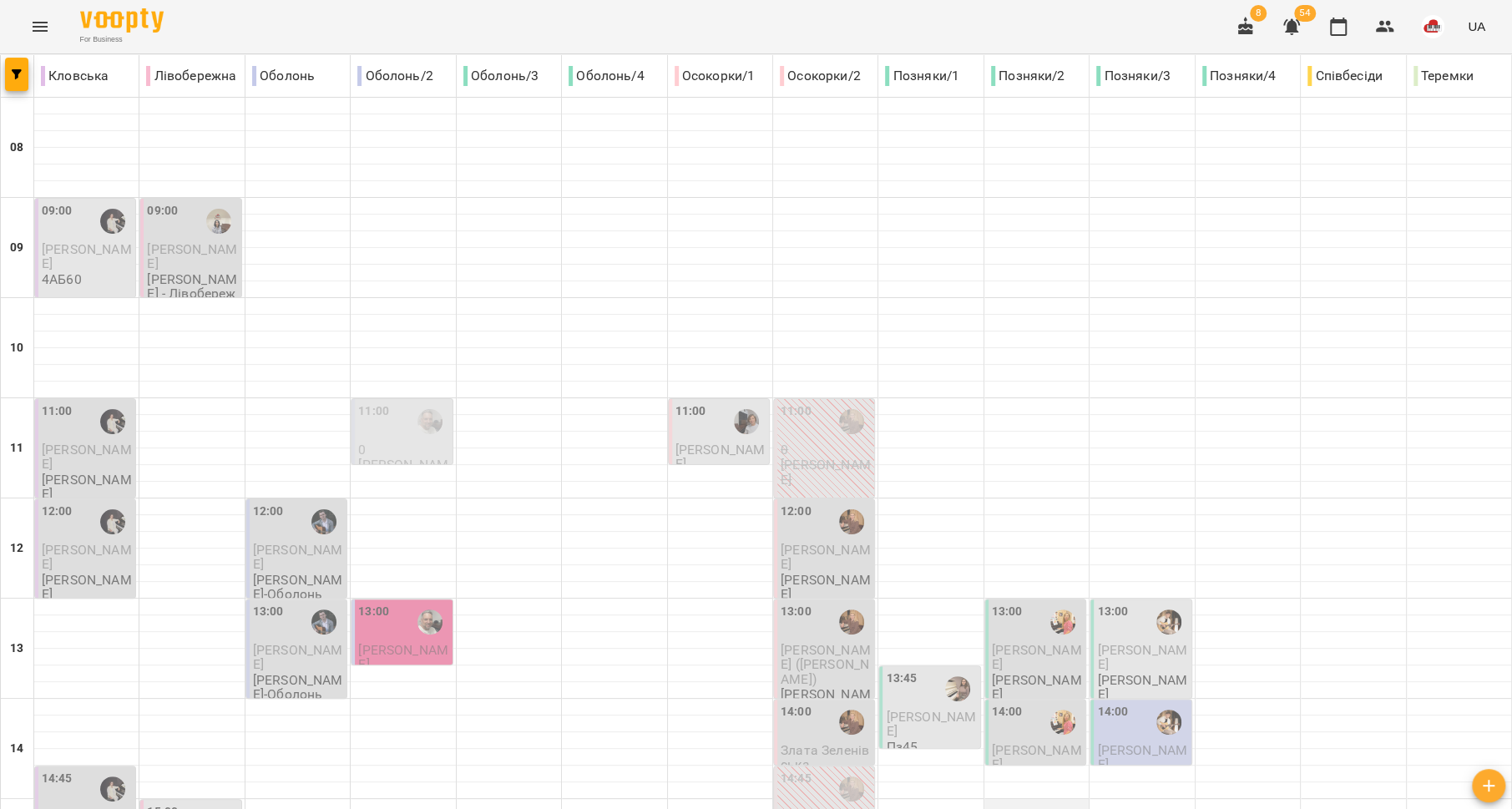
scroll to position [444, 0]
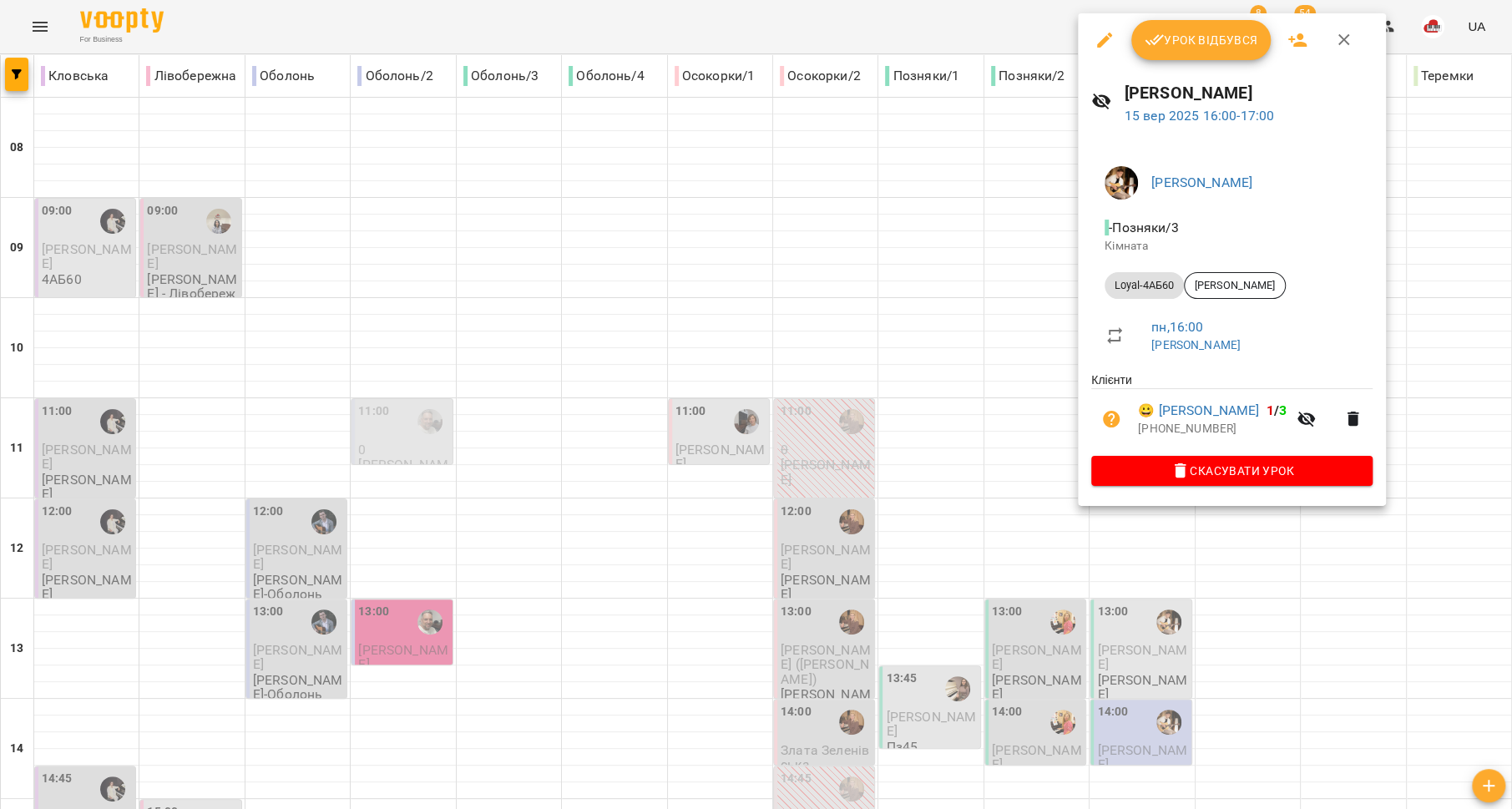
click at [986, 499] on div at bounding box center [756, 404] width 1512 height 809
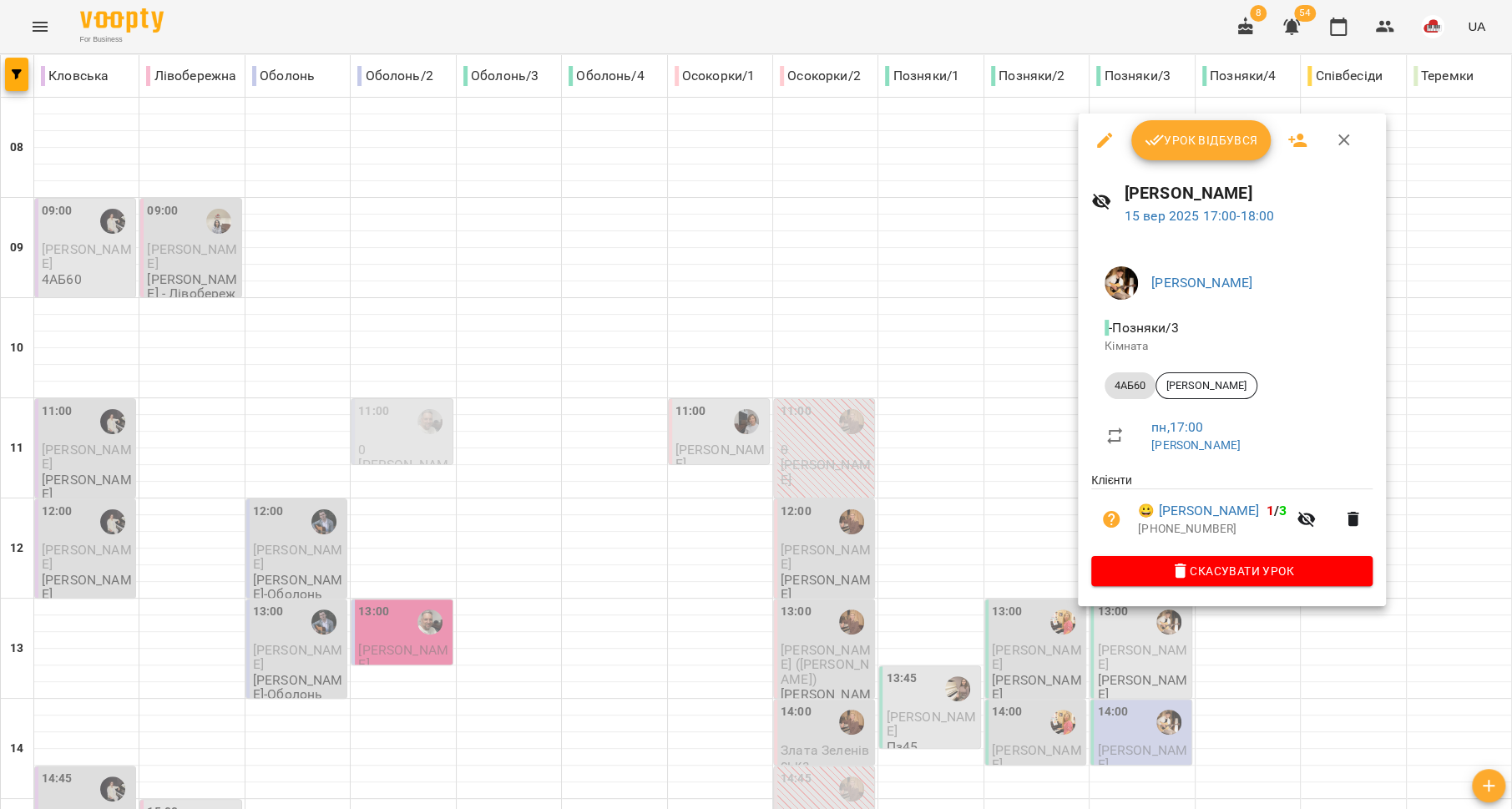
click at [991, 520] on div at bounding box center [756, 404] width 1512 height 809
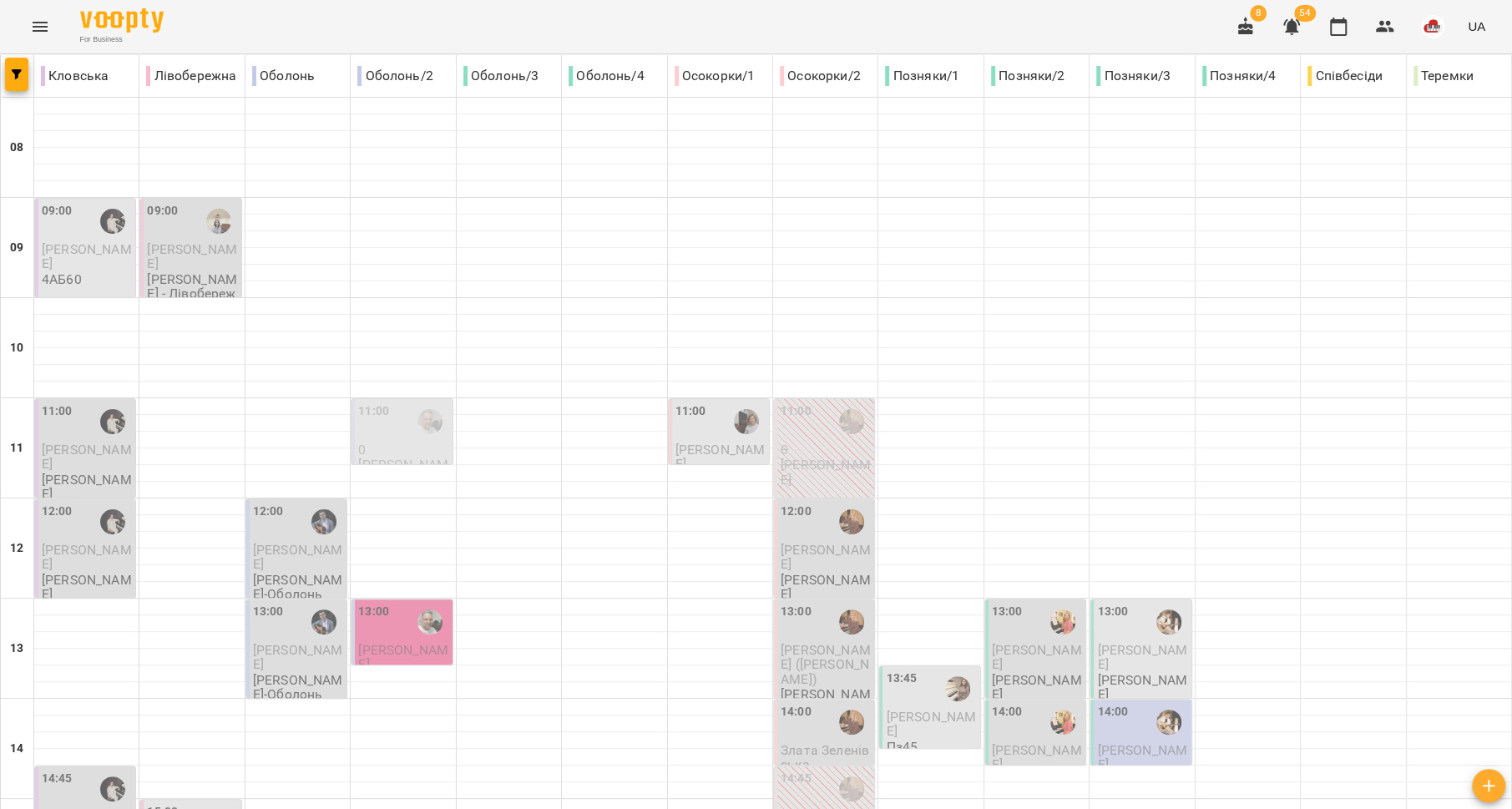
scroll to position [701, 0]
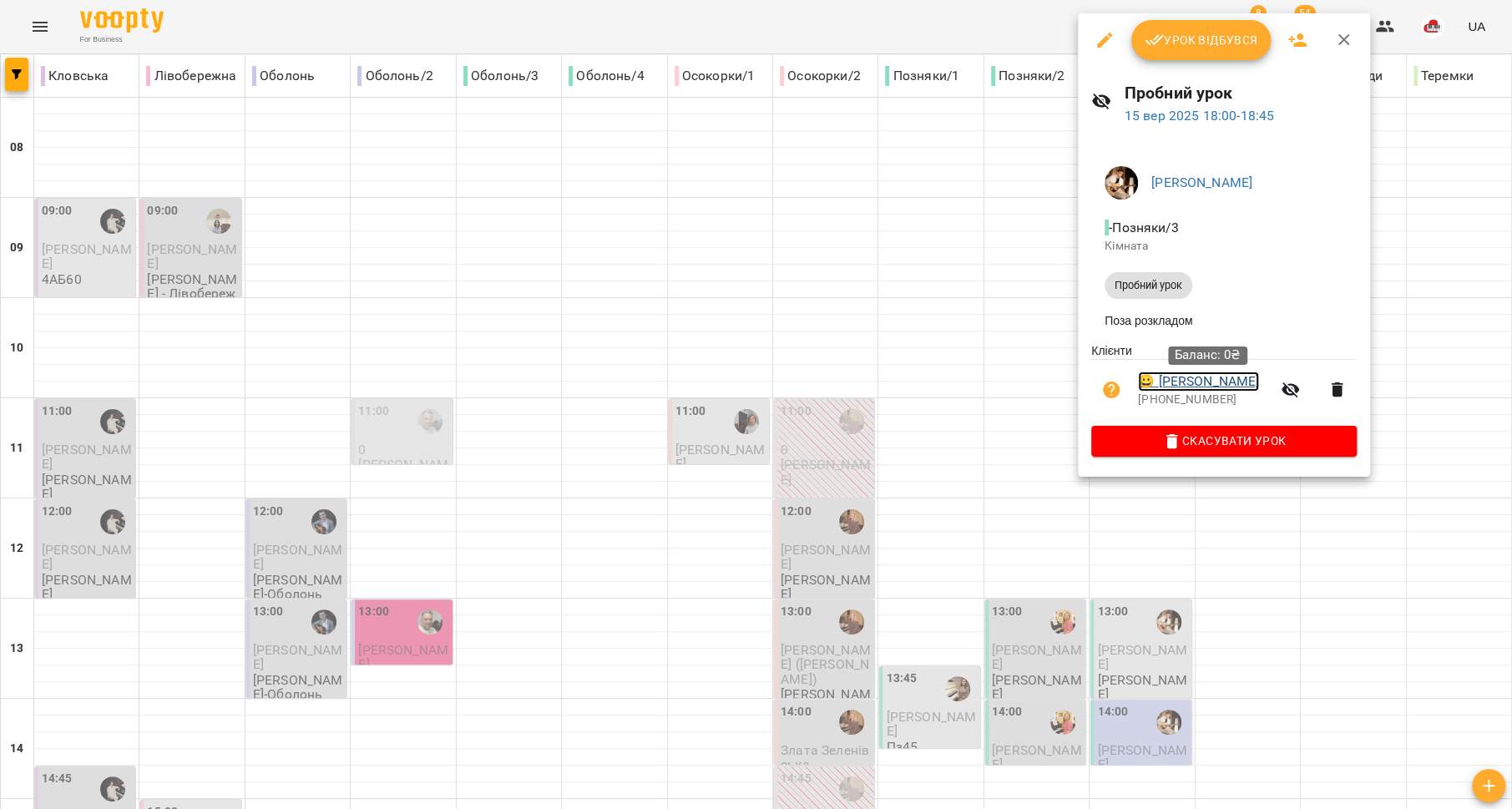
click at [1199, 387] on link "😀 Вікторія Назаренко" at bounding box center [1198, 381] width 121 height 20
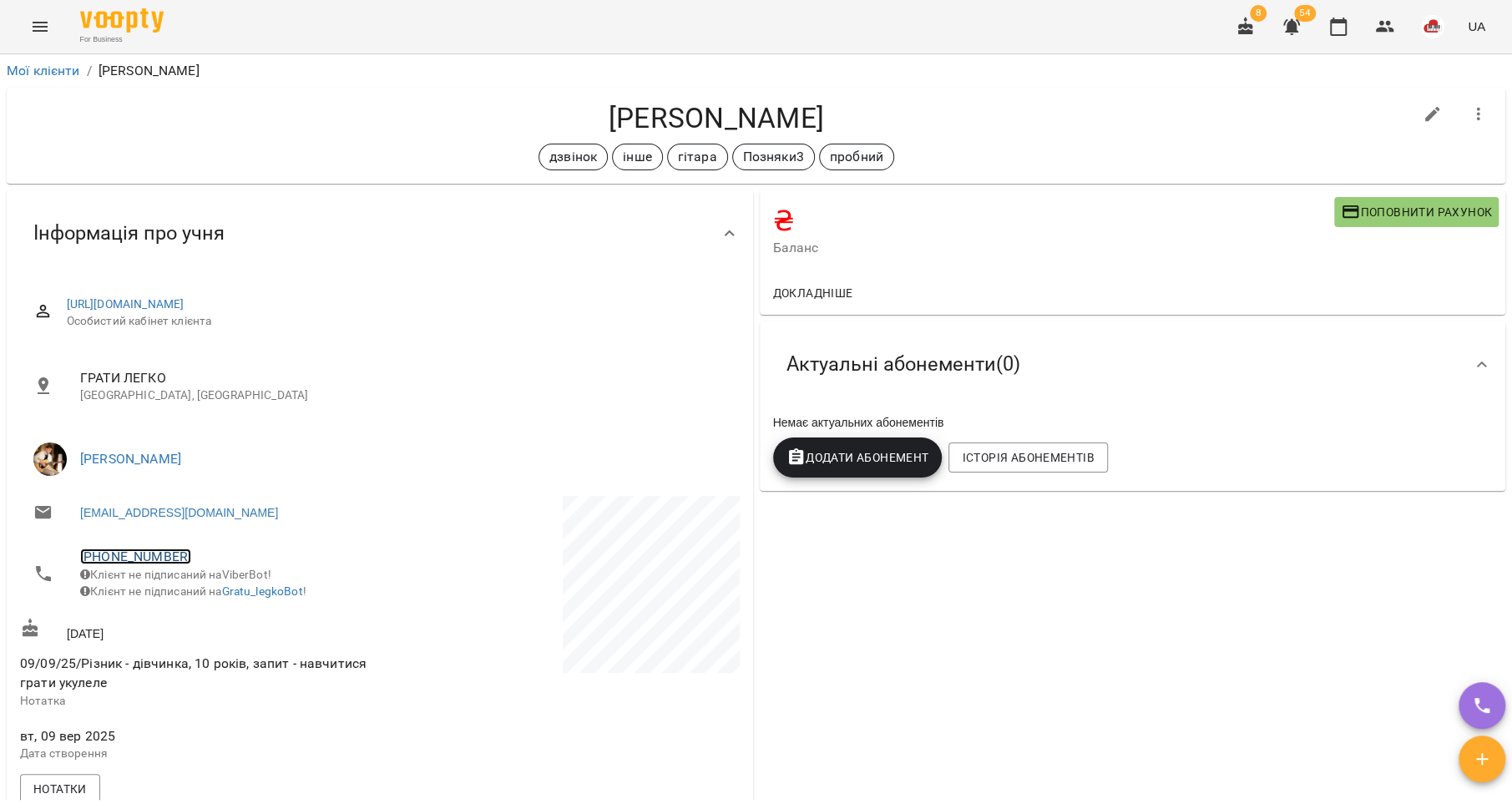
click at [153, 552] on link "+380503388333" at bounding box center [135, 556] width 111 height 16
click at [216, 617] on img at bounding box center [203, 618] width 25 height 25
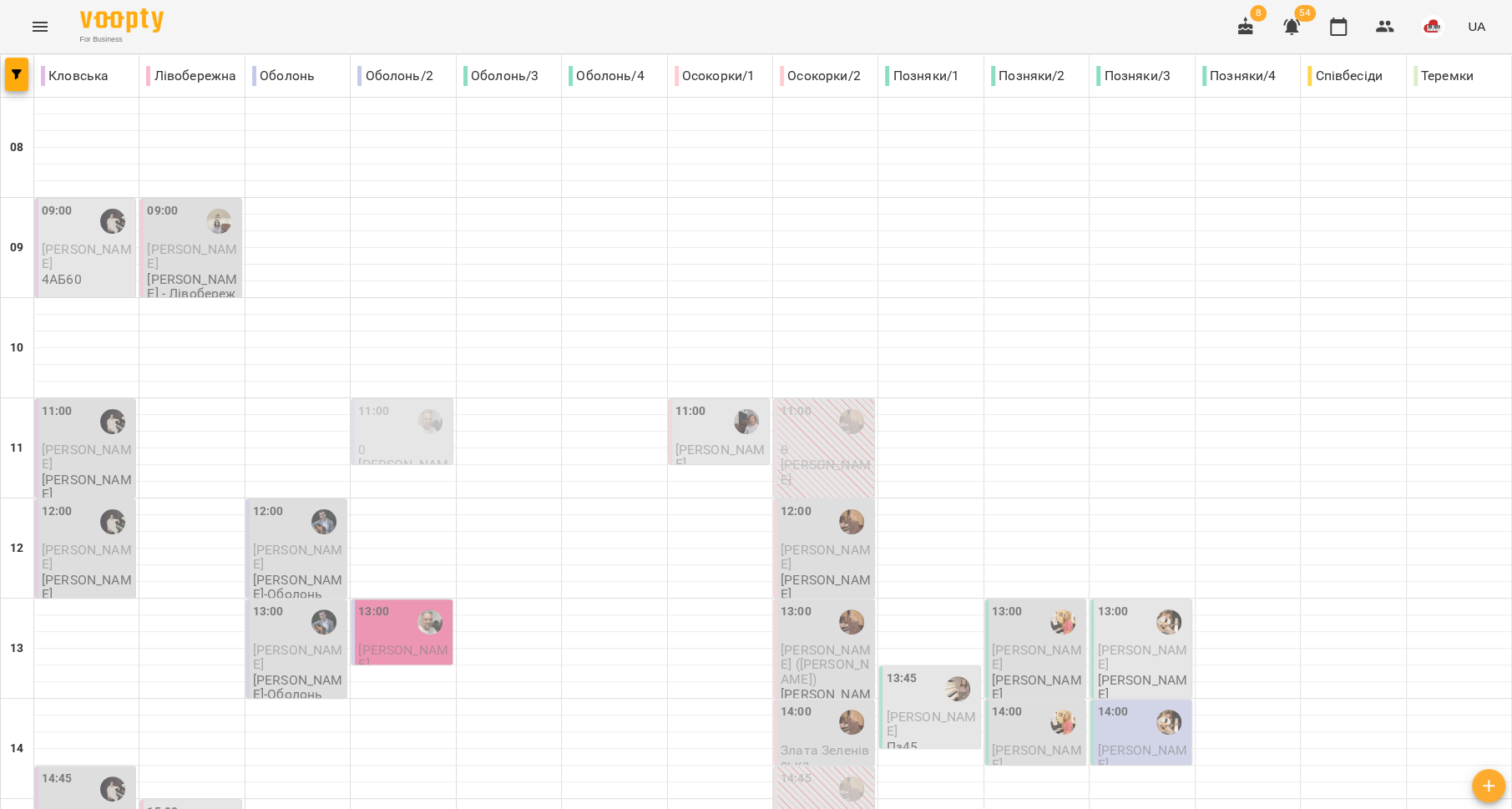
scroll to position [701, 0]
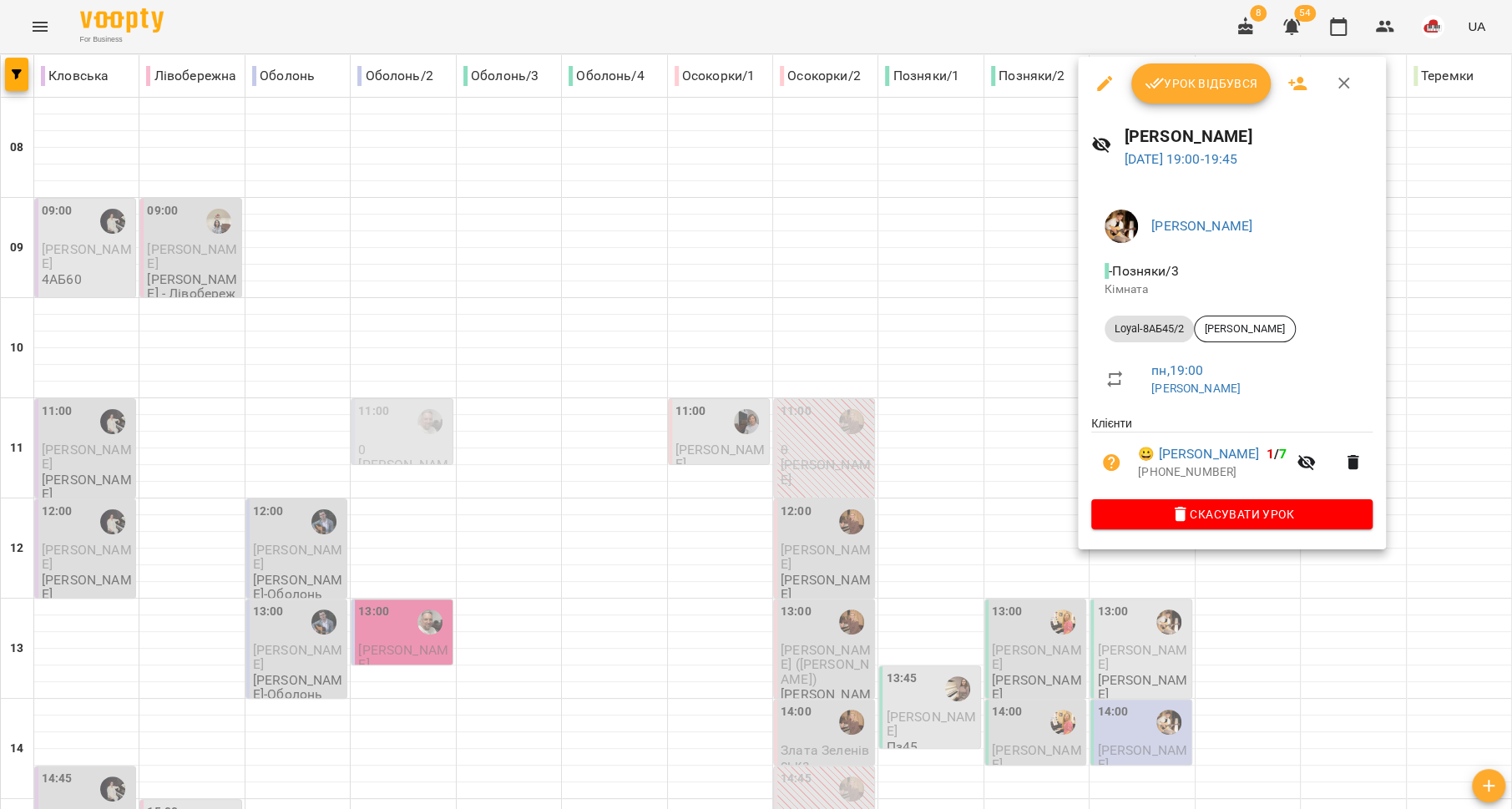
click at [982, 542] on div at bounding box center [756, 404] width 1512 height 809
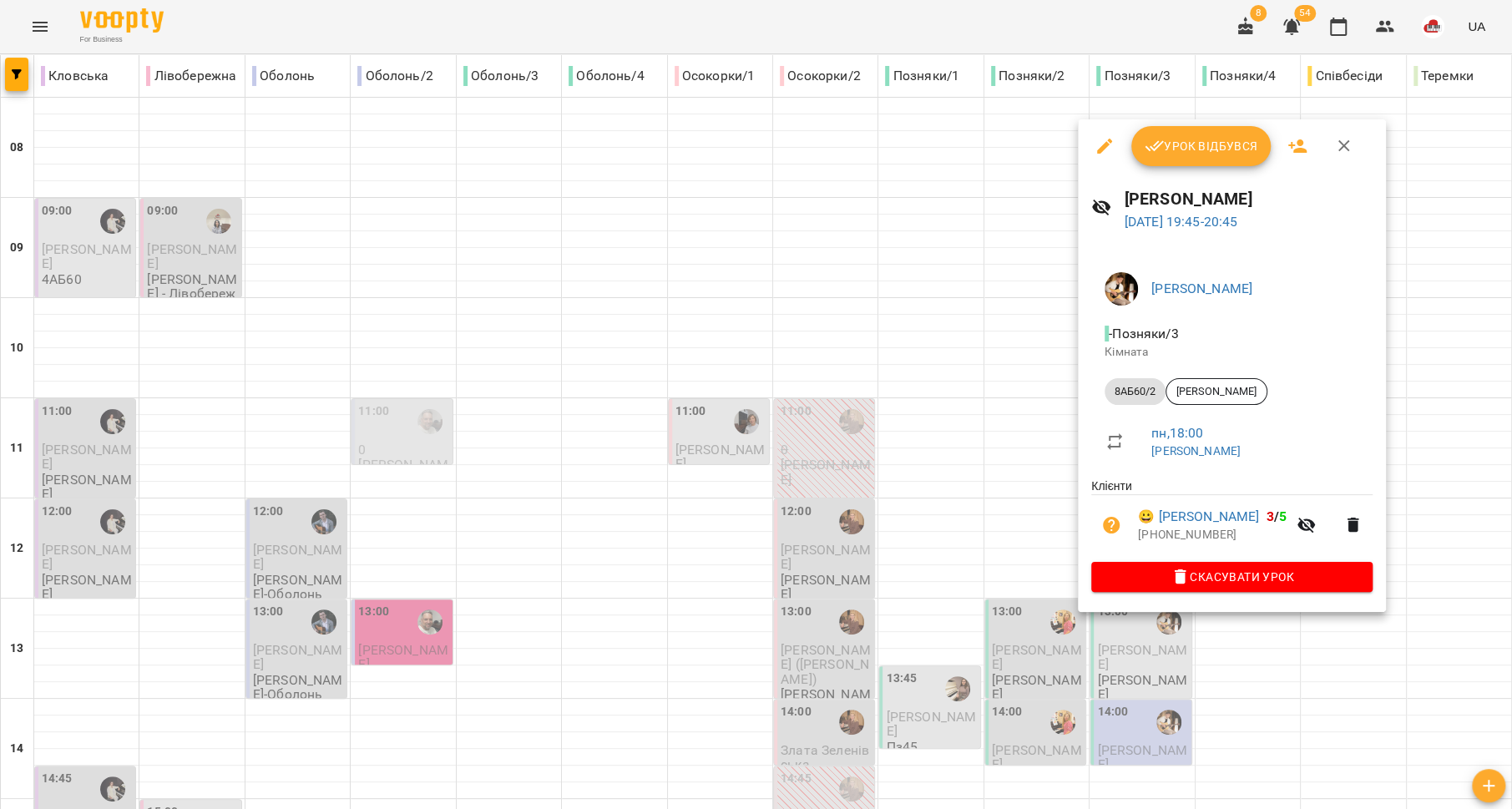
click at [961, 606] on div at bounding box center [756, 404] width 1512 height 809
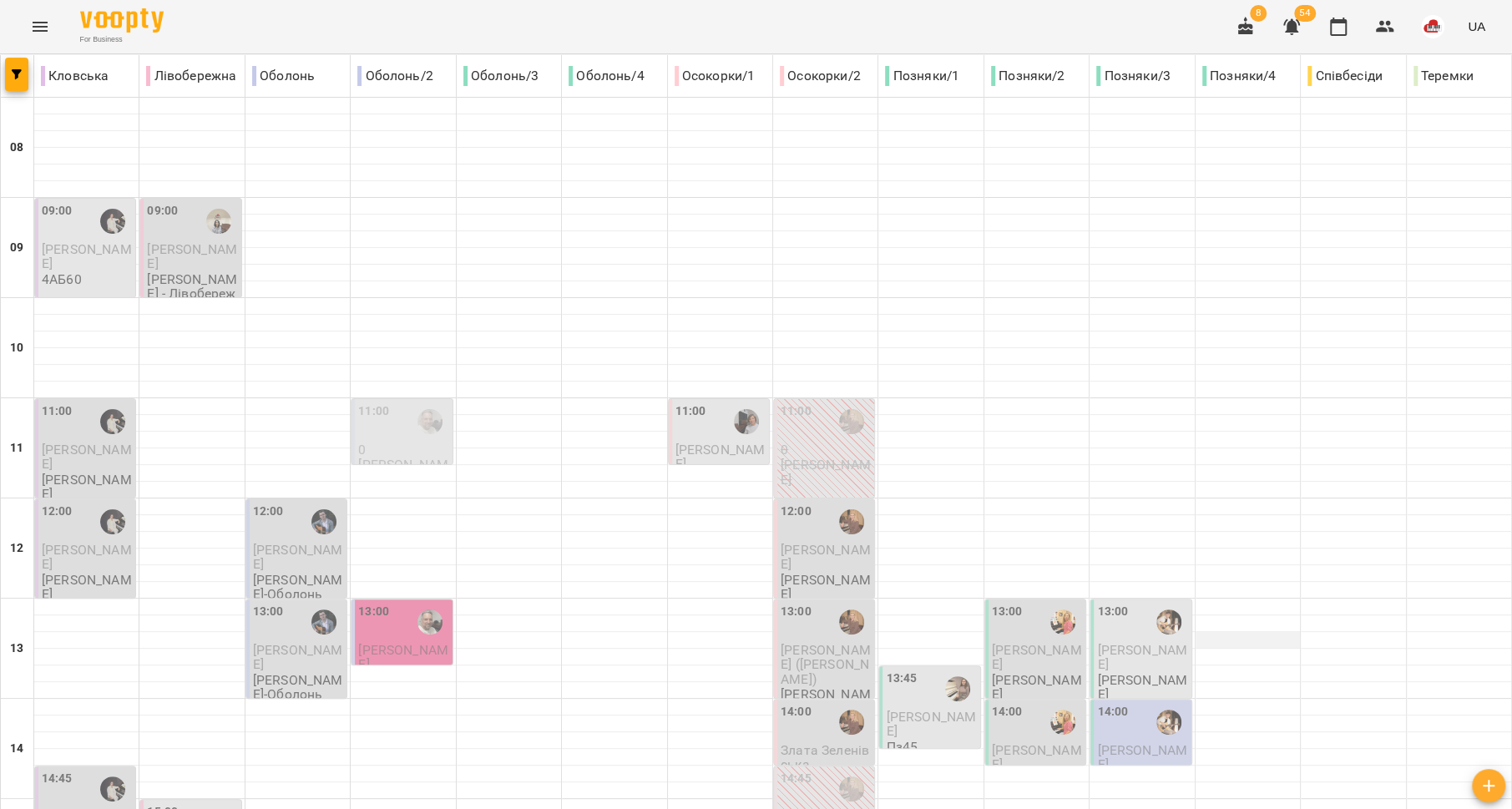
scroll to position [255, 0]
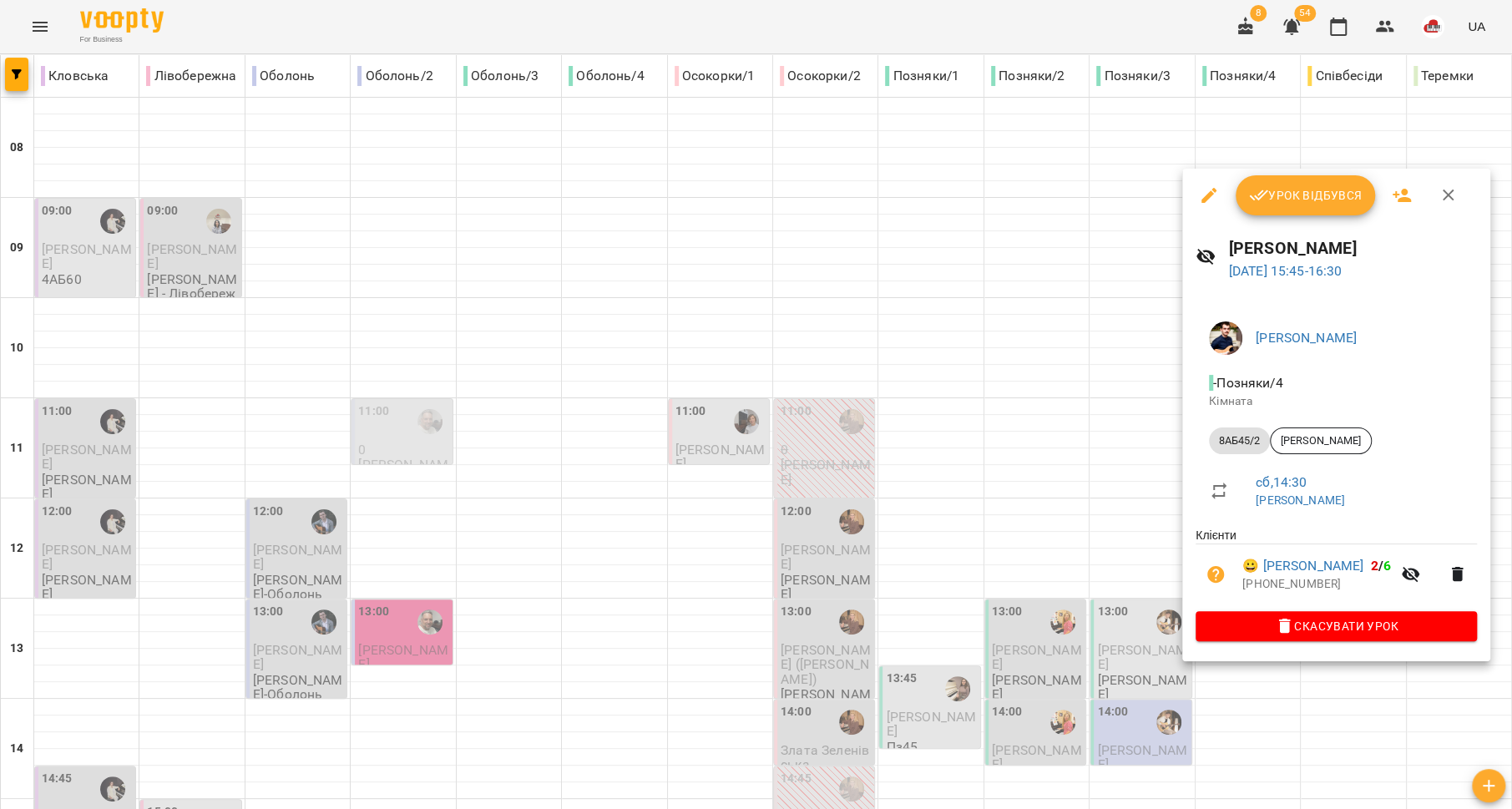
click at [1071, 610] on div at bounding box center [756, 404] width 1512 height 809
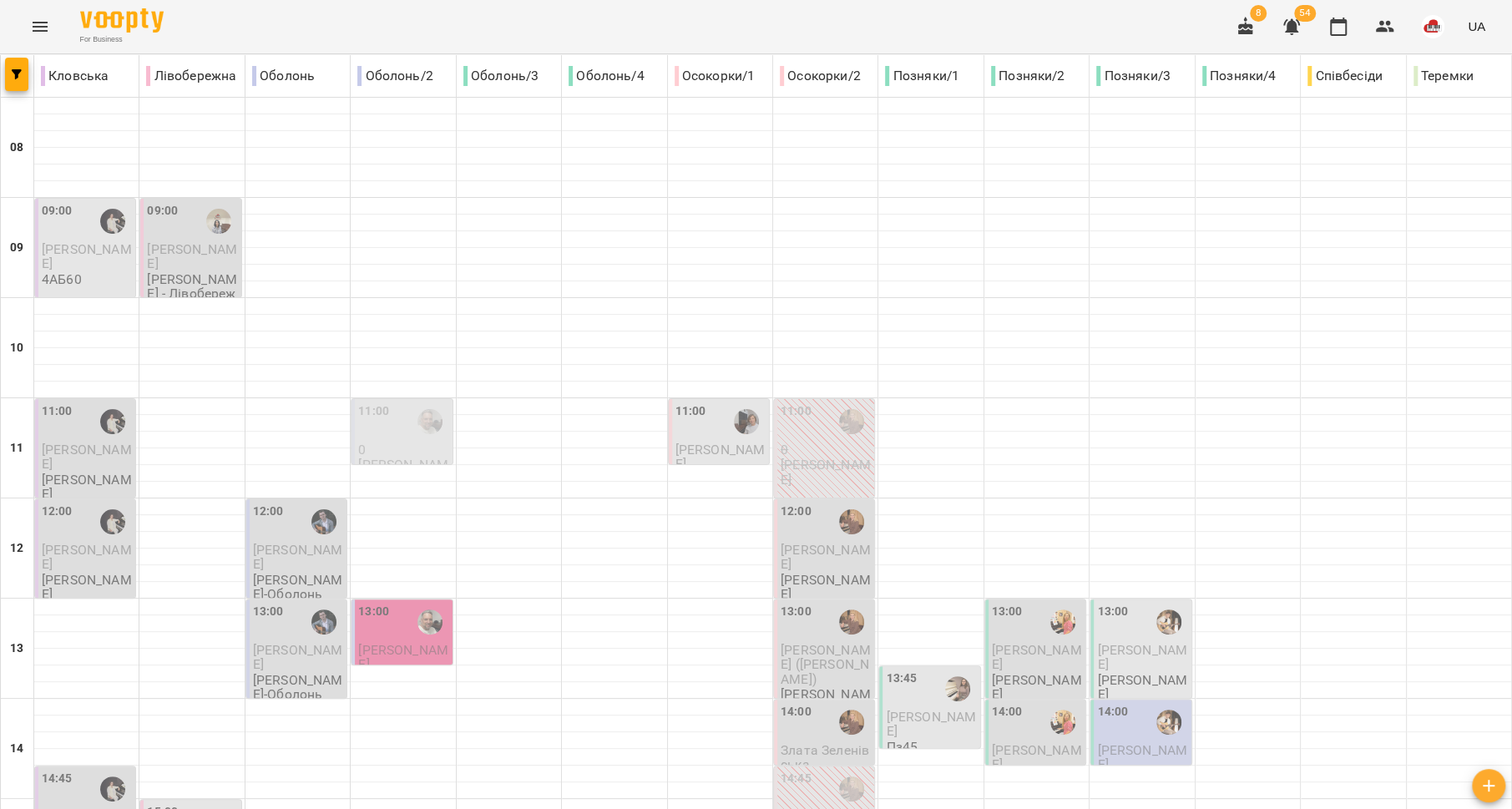
scroll to position [612, 0]
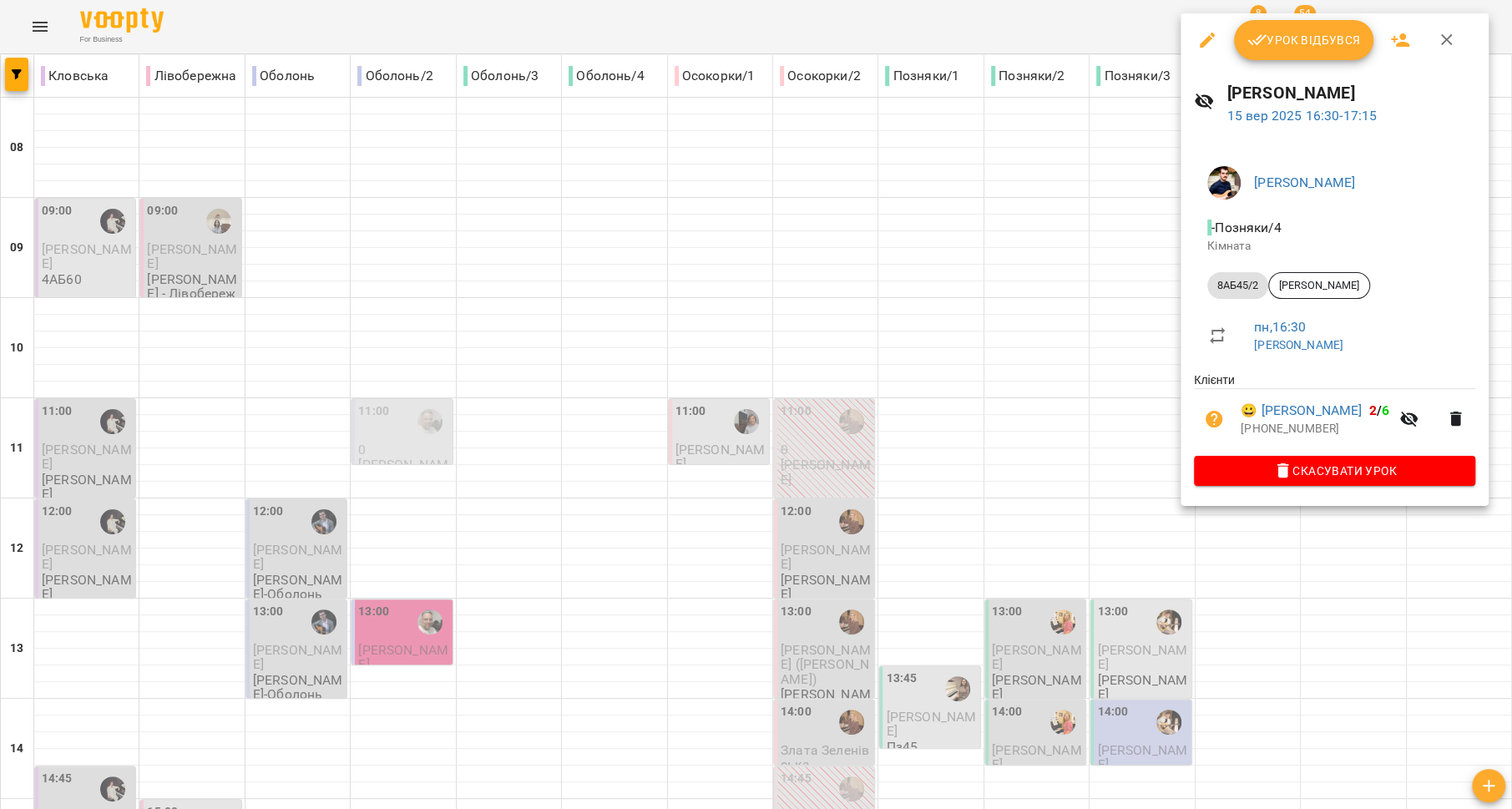
click at [1058, 431] on div at bounding box center [756, 404] width 1512 height 809
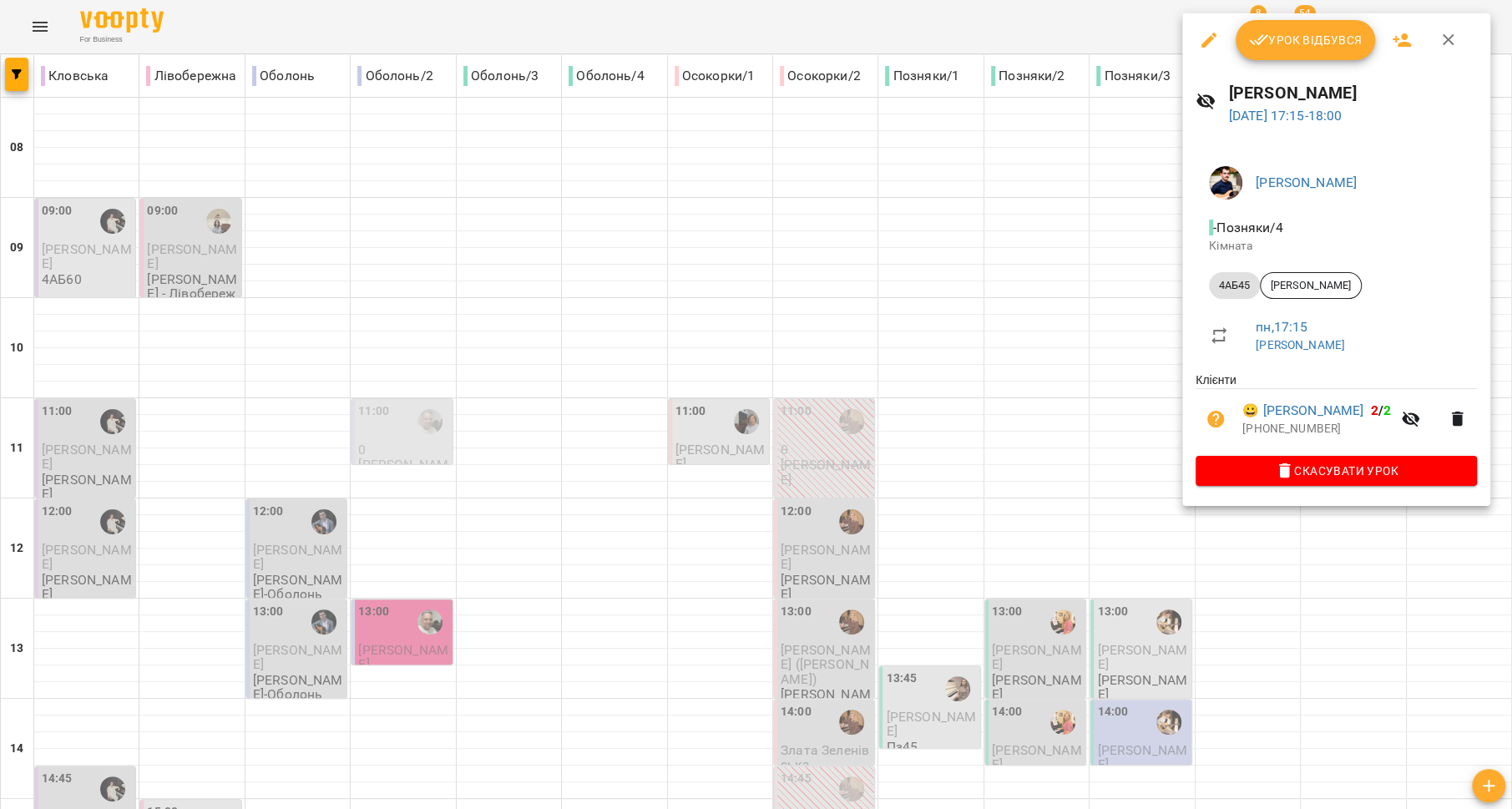
click at [1076, 477] on div at bounding box center [756, 404] width 1512 height 809
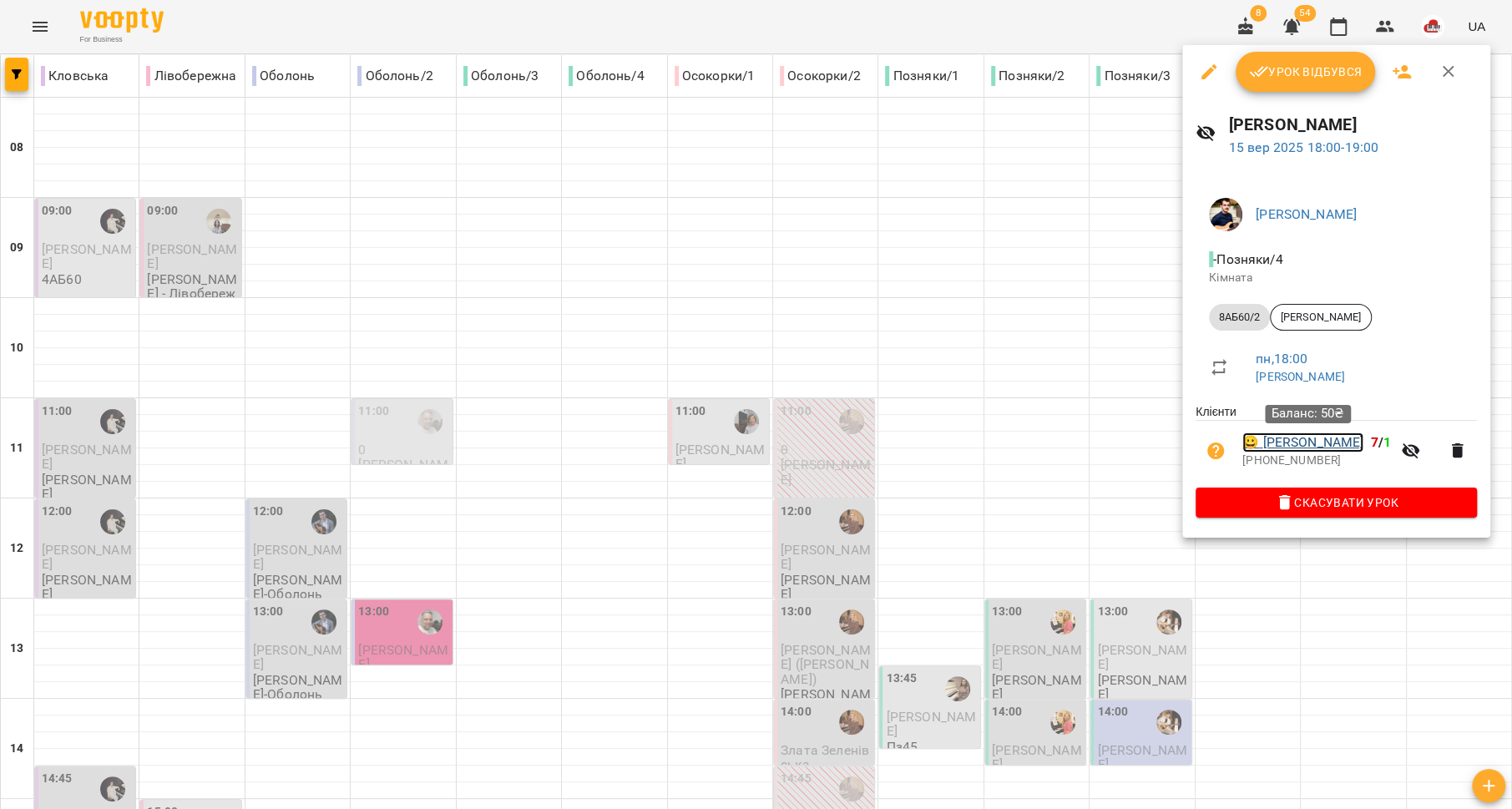
click at [1294, 450] on link "😀 Рощупкін Максим" at bounding box center [1303, 441] width 121 height 20
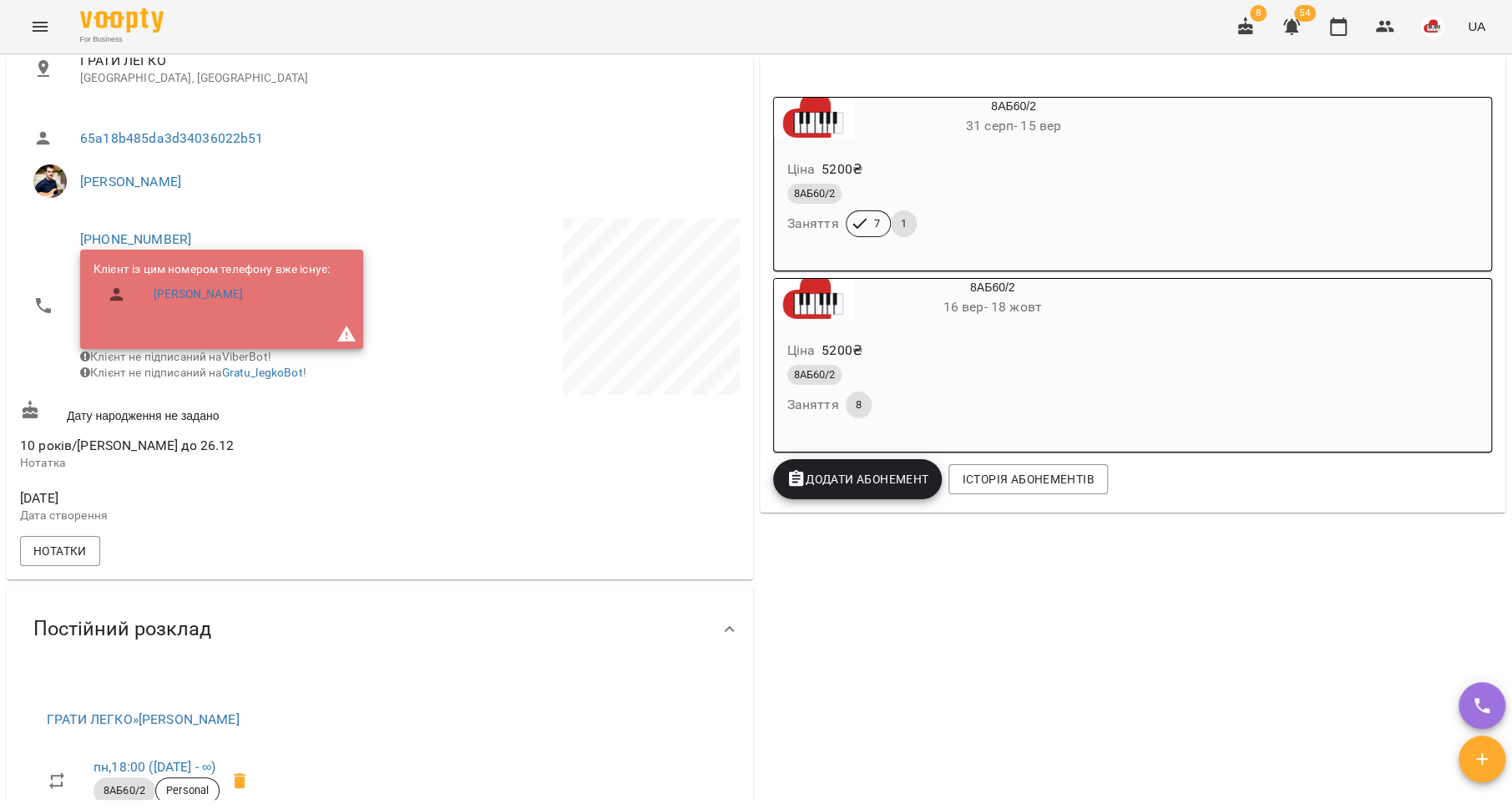
scroll to position [332, 0]
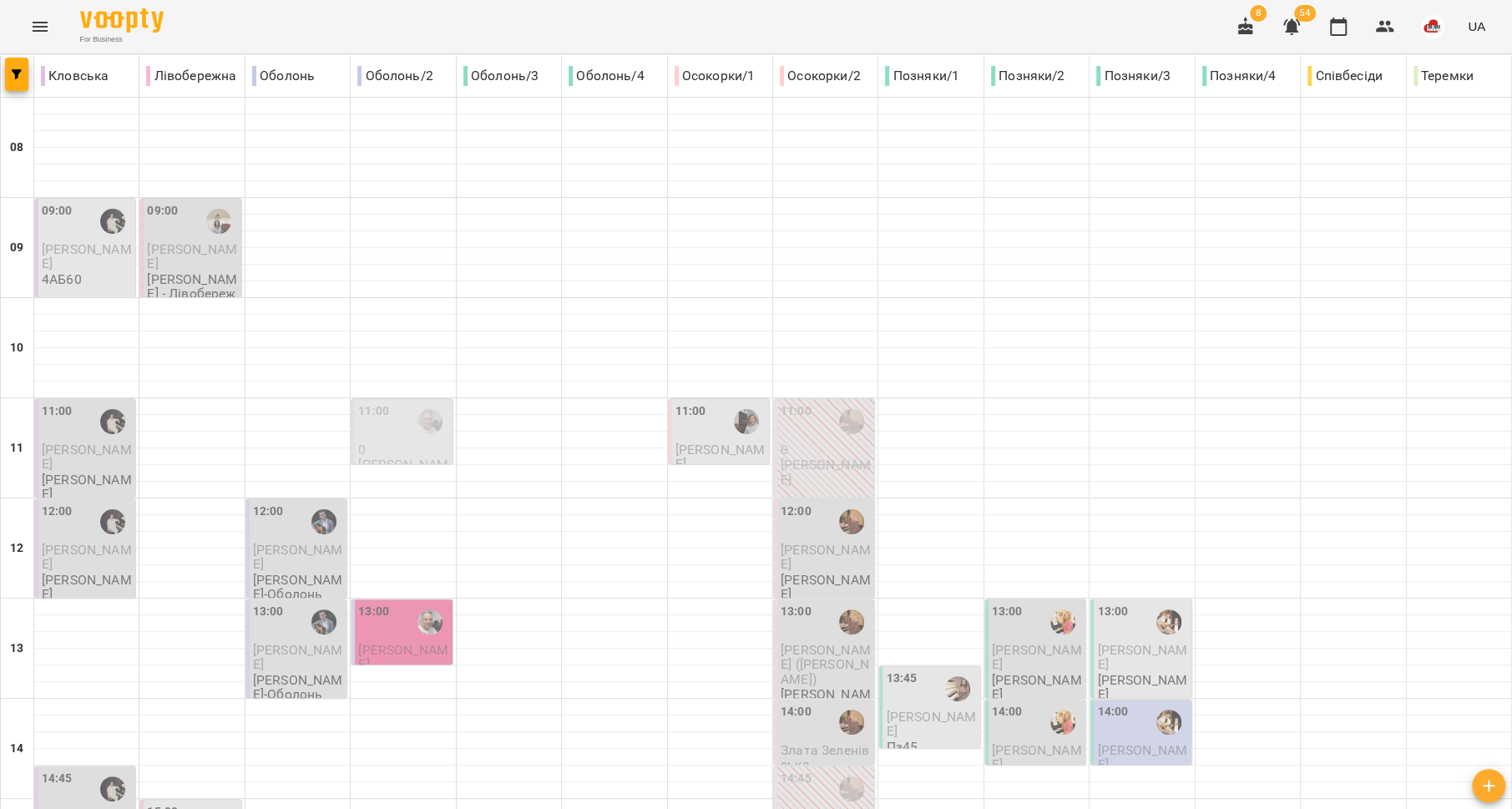
scroll to position [701, 0]
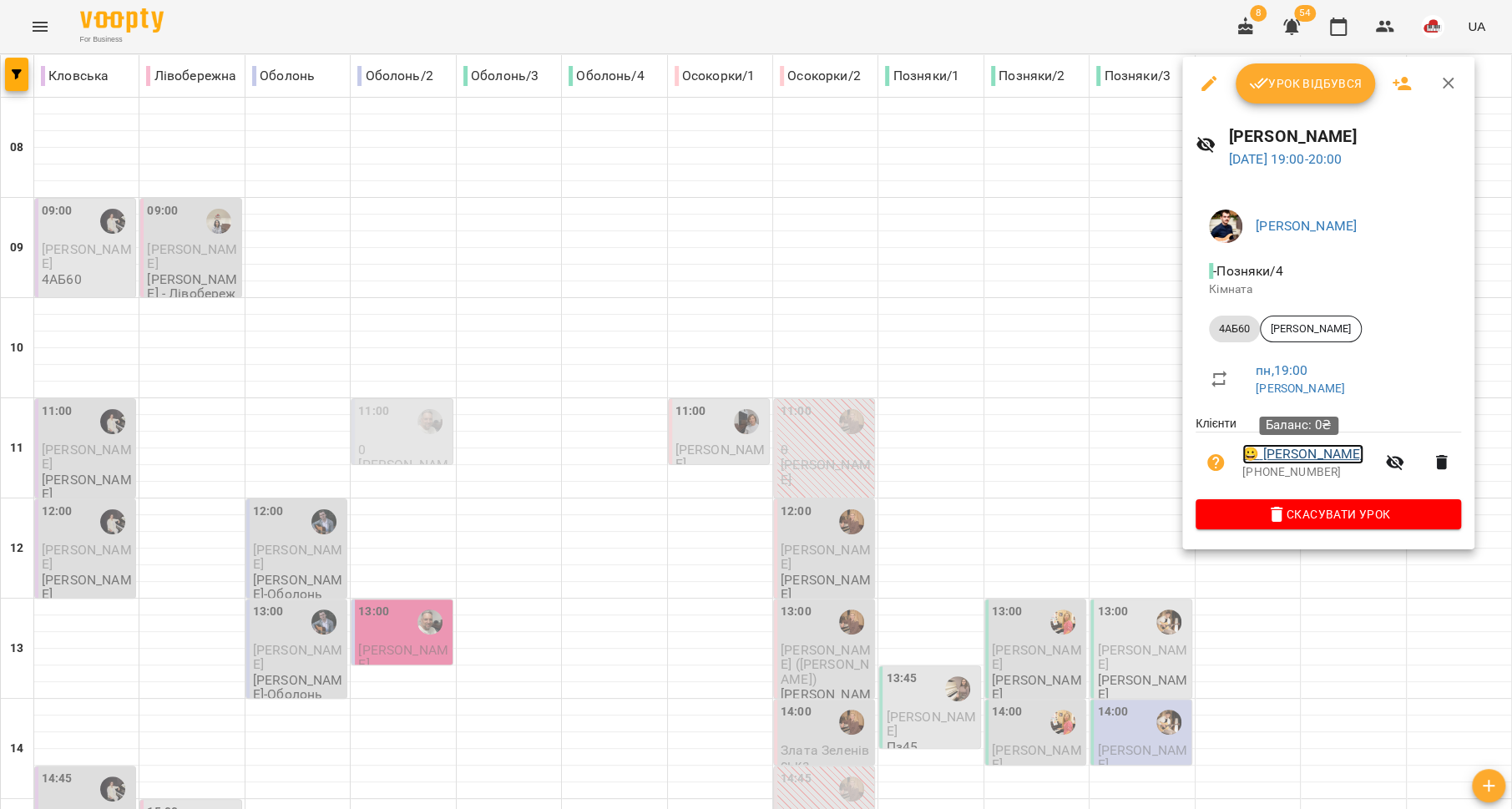
click at [1279, 457] on link "😀 Тимченко Юрій" at bounding box center [1303, 453] width 121 height 20
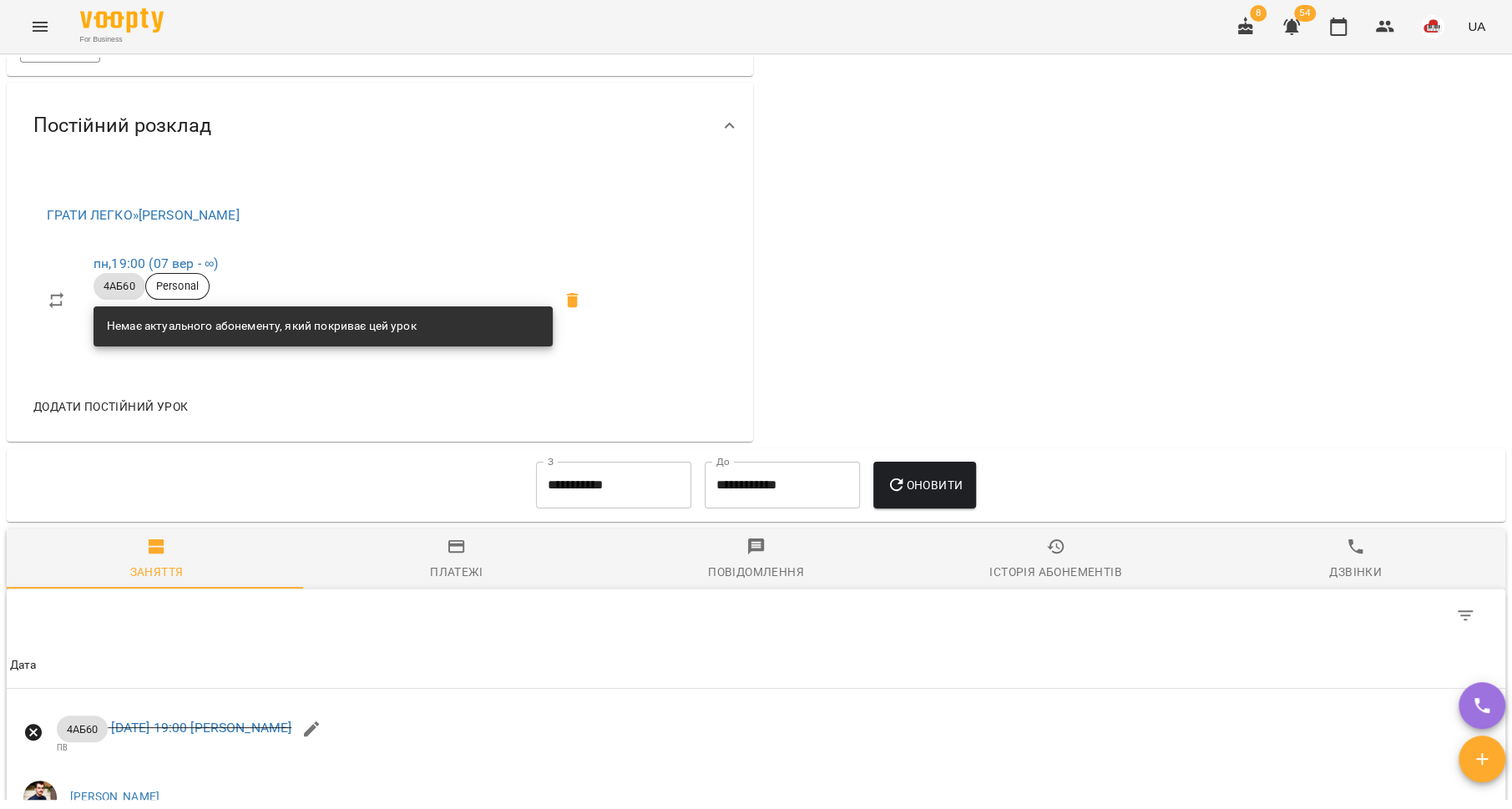
scroll to position [1090, 0]
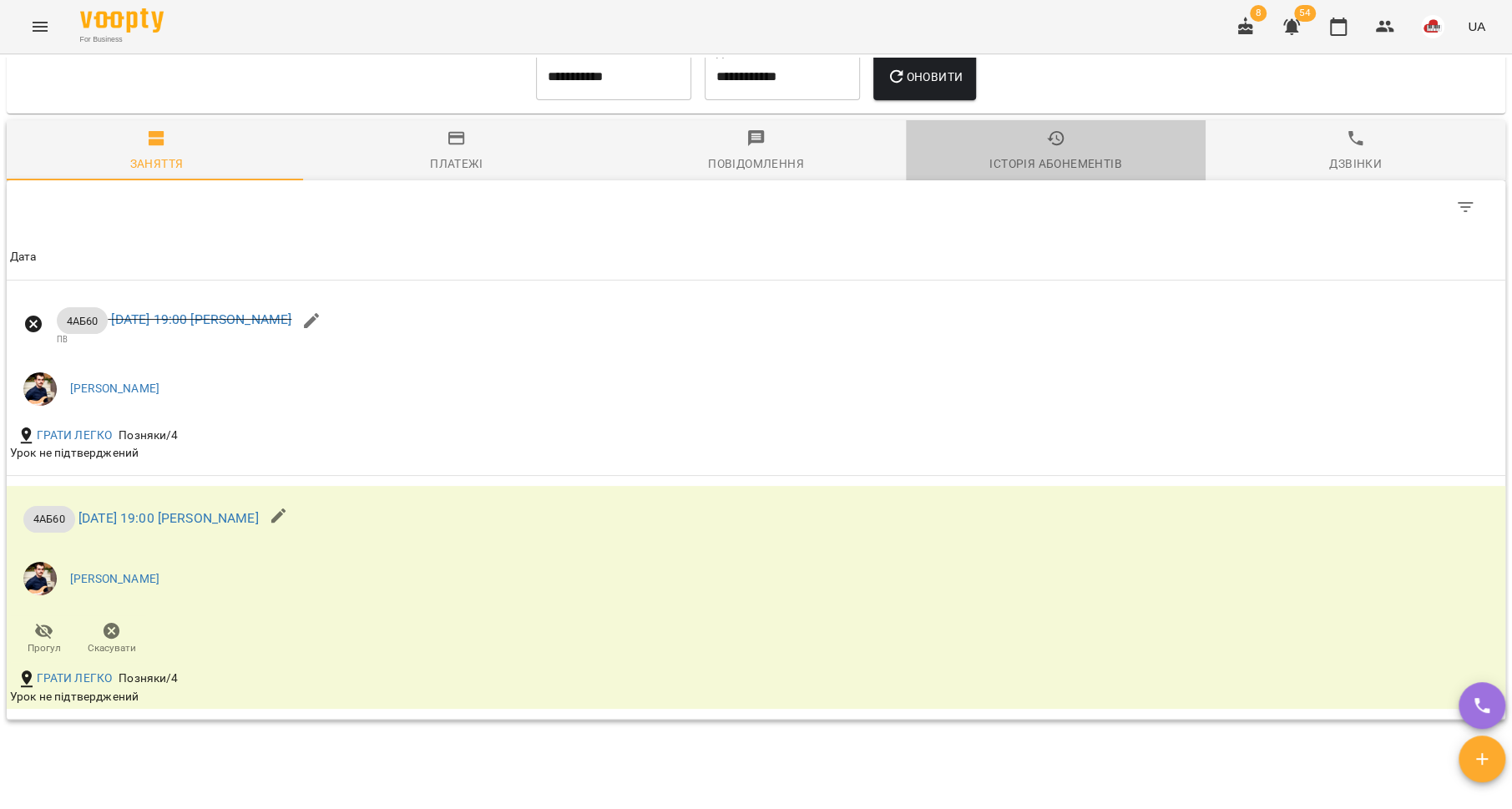
click at [1068, 154] on span "Історія абонементів" at bounding box center [1056, 151] width 280 height 45
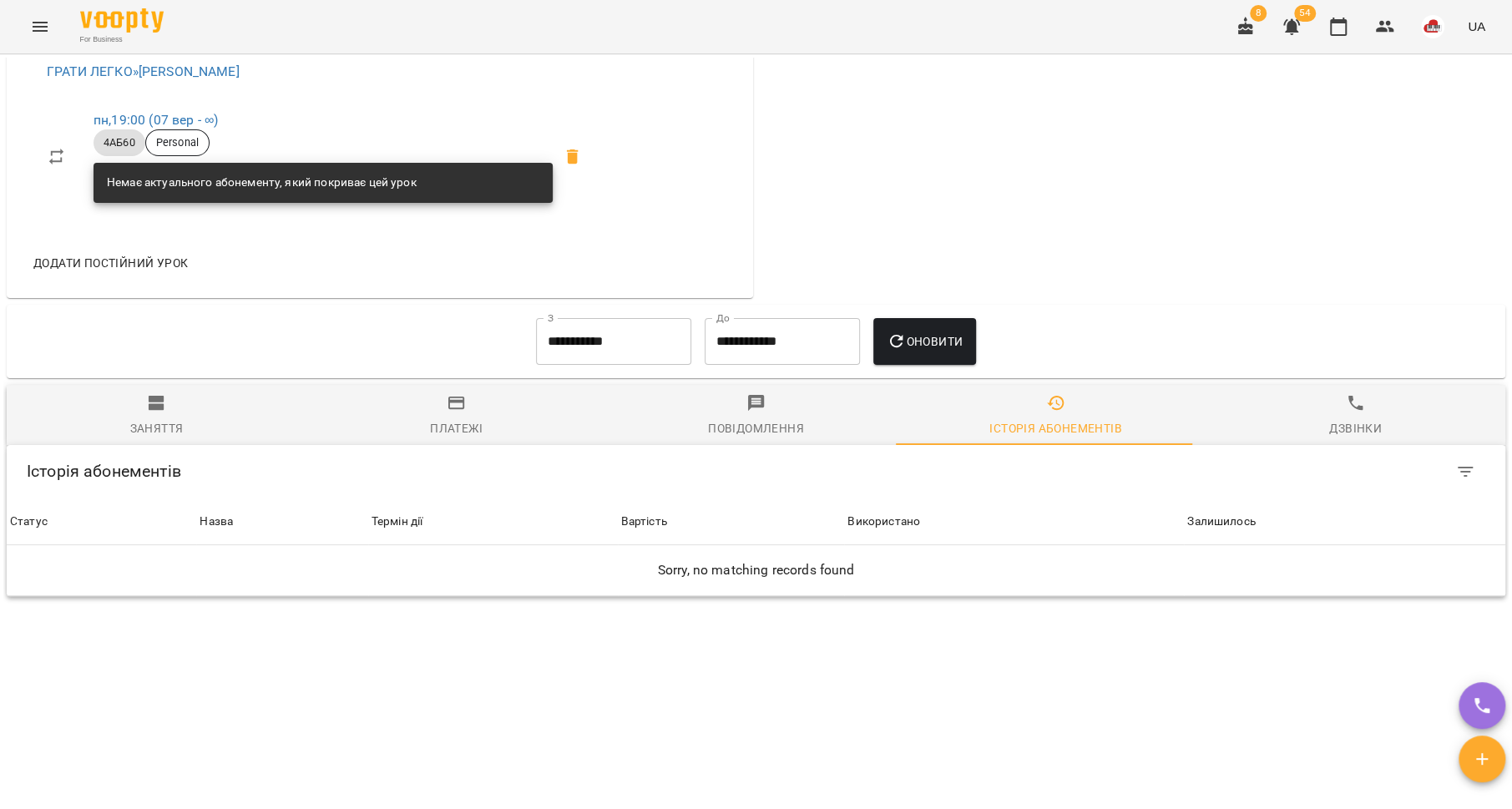
click at [613, 344] on input "**********" at bounding box center [613, 342] width 155 height 47
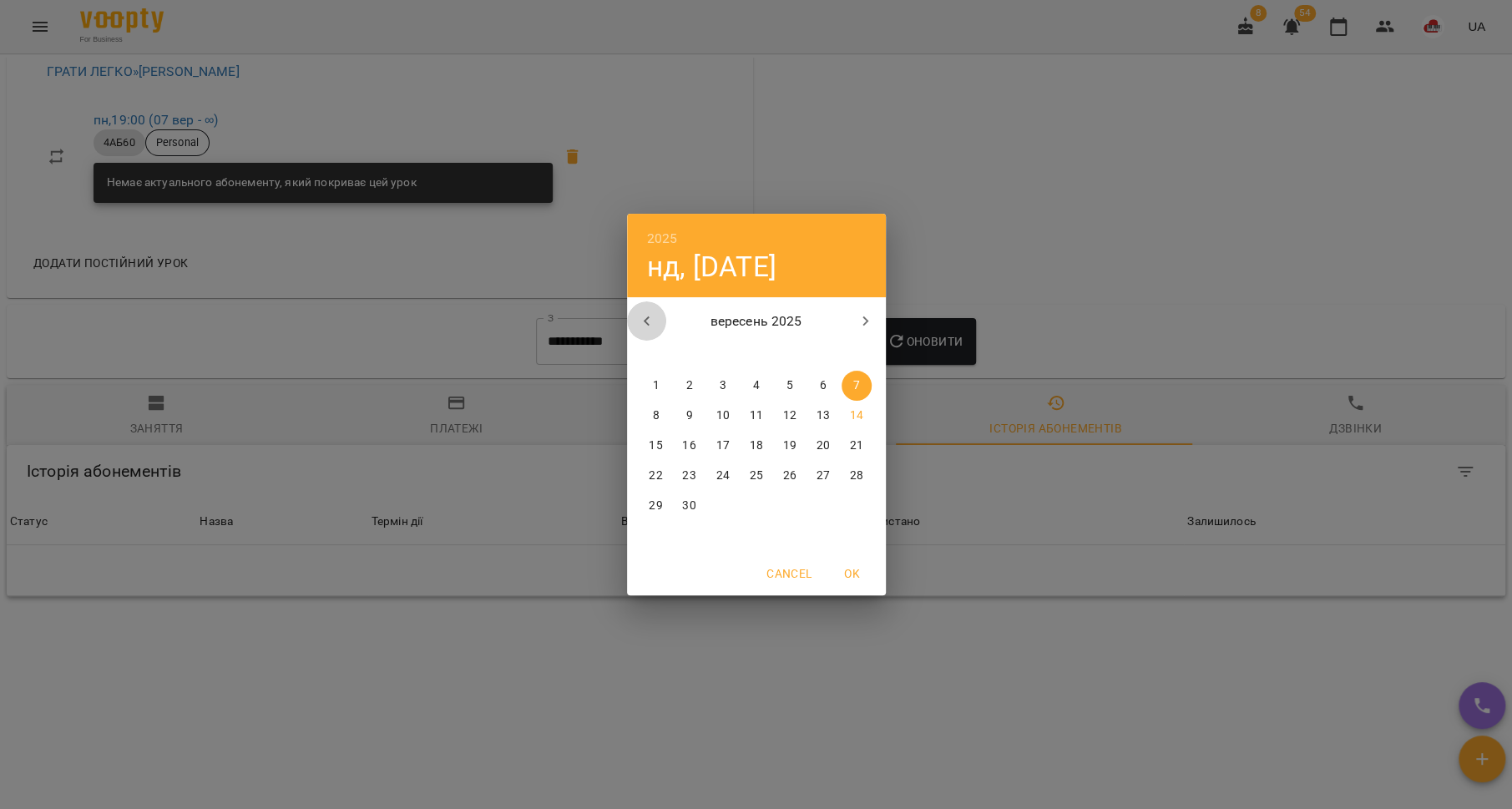
click at [642, 318] on icon "button" at bounding box center [647, 321] width 20 height 20
click at [786, 384] on p "1" at bounding box center [789, 385] width 7 height 17
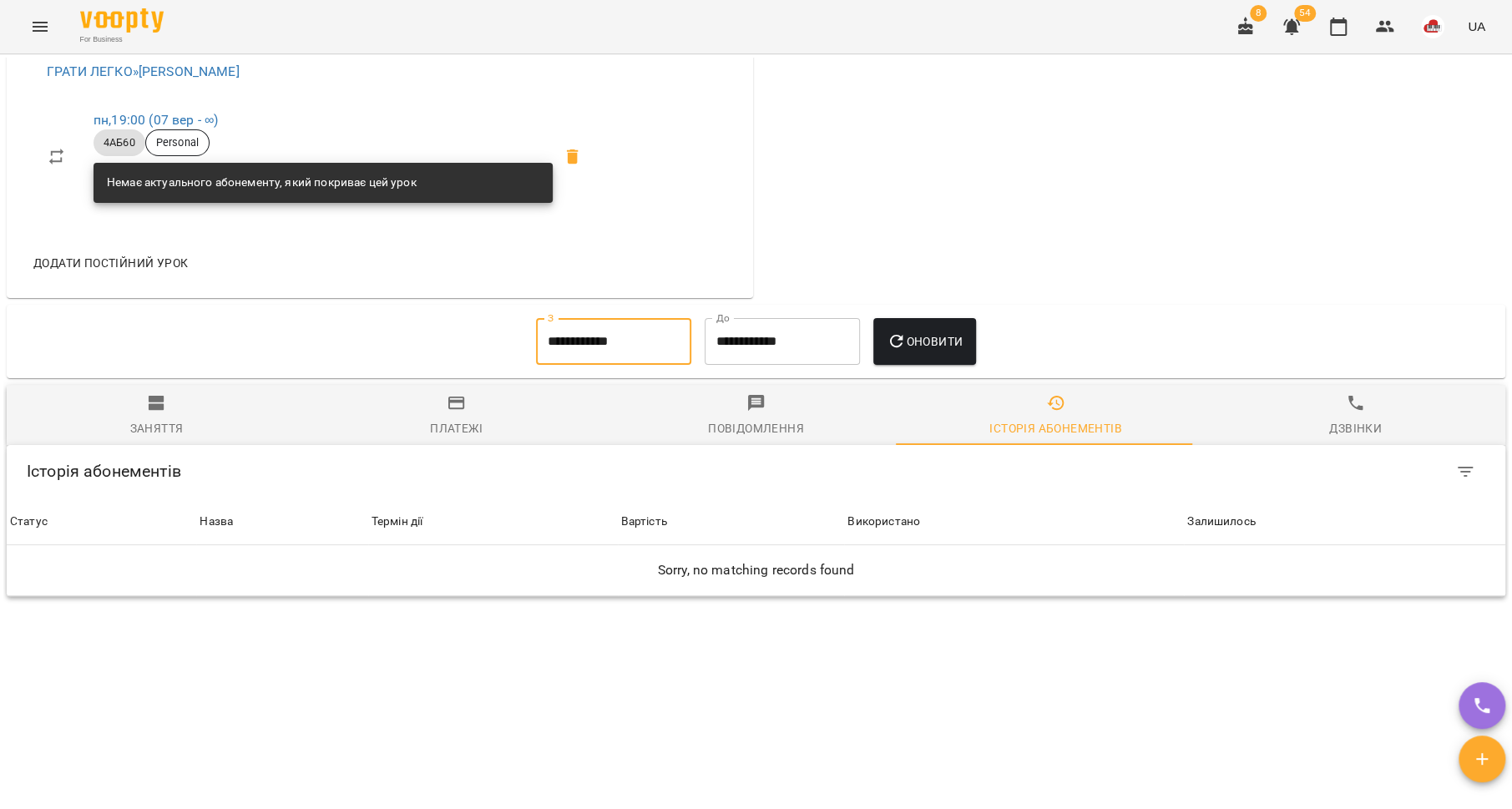
click at [917, 347] on span "Оновити" at bounding box center [924, 341] width 76 height 20
click at [589, 329] on input "**********" at bounding box center [613, 342] width 155 height 47
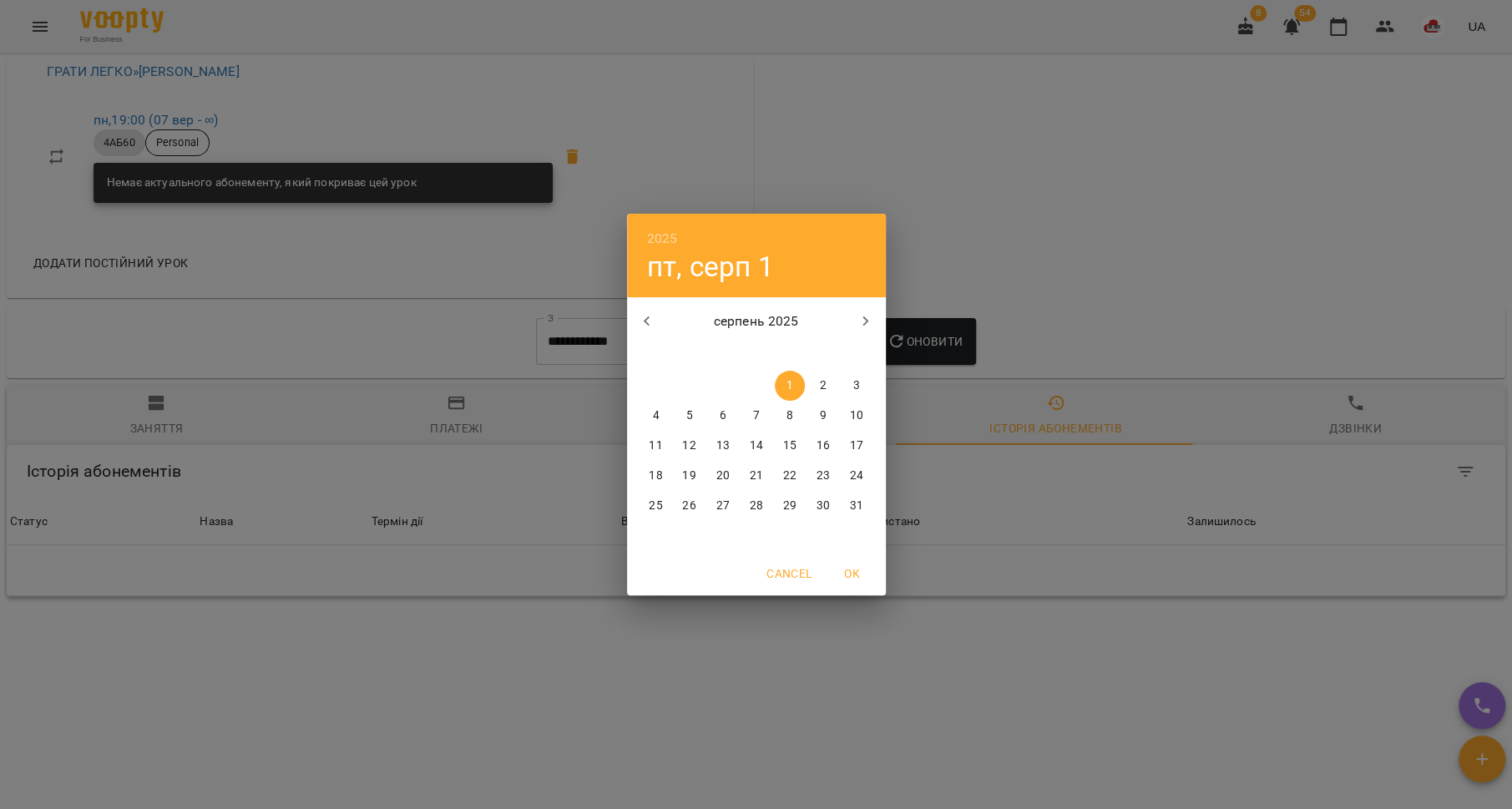
click at [653, 312] on icon "button" at bounding box center [647, 321] width 20 height 20
click at [840, 384] on div "1" at bounding box center [857, 385] width 34 height 30
type input "**********"
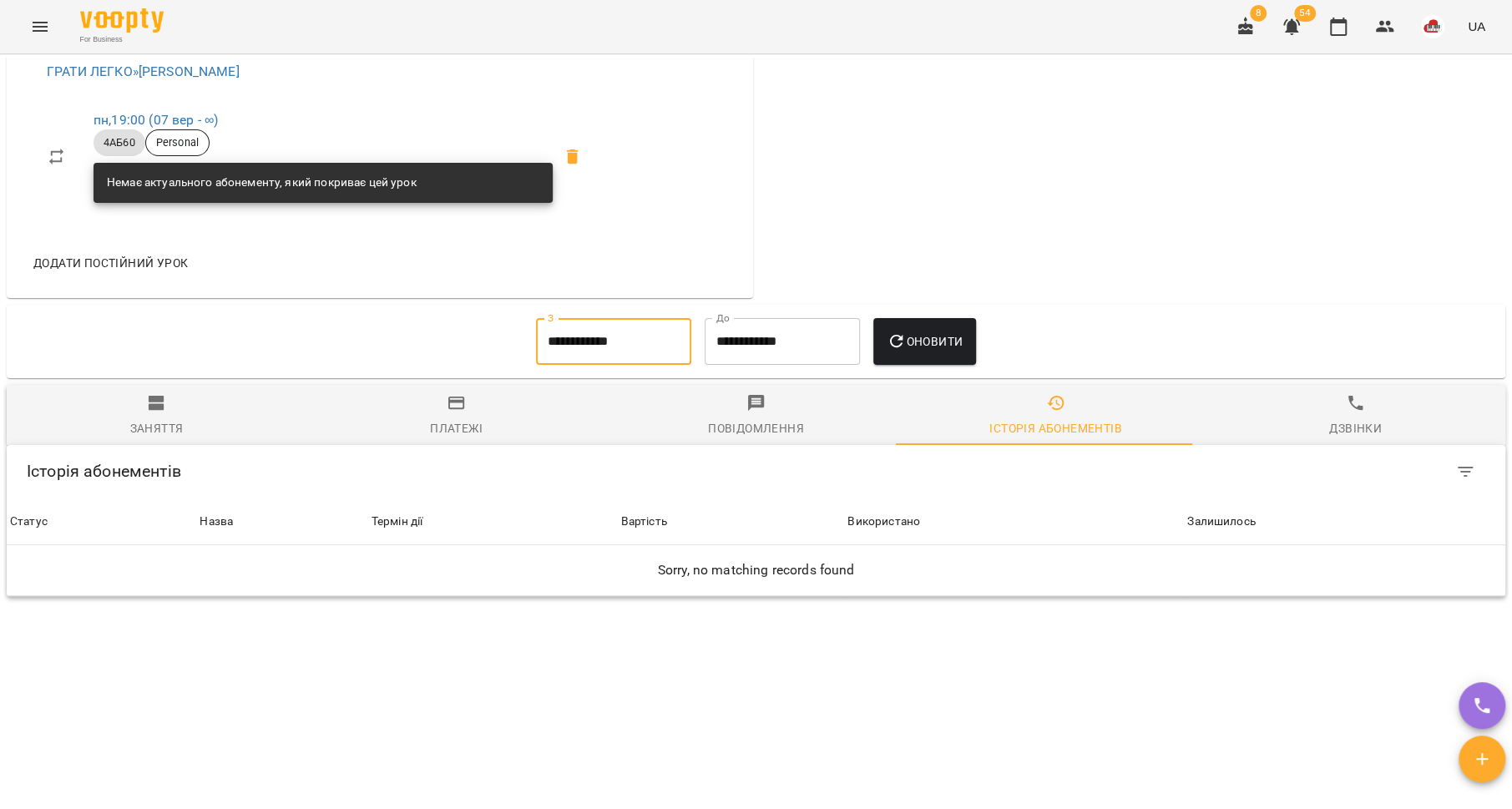
click at [896, 349] on icon "button" at bounding box center [896, 341] width 20 height 20
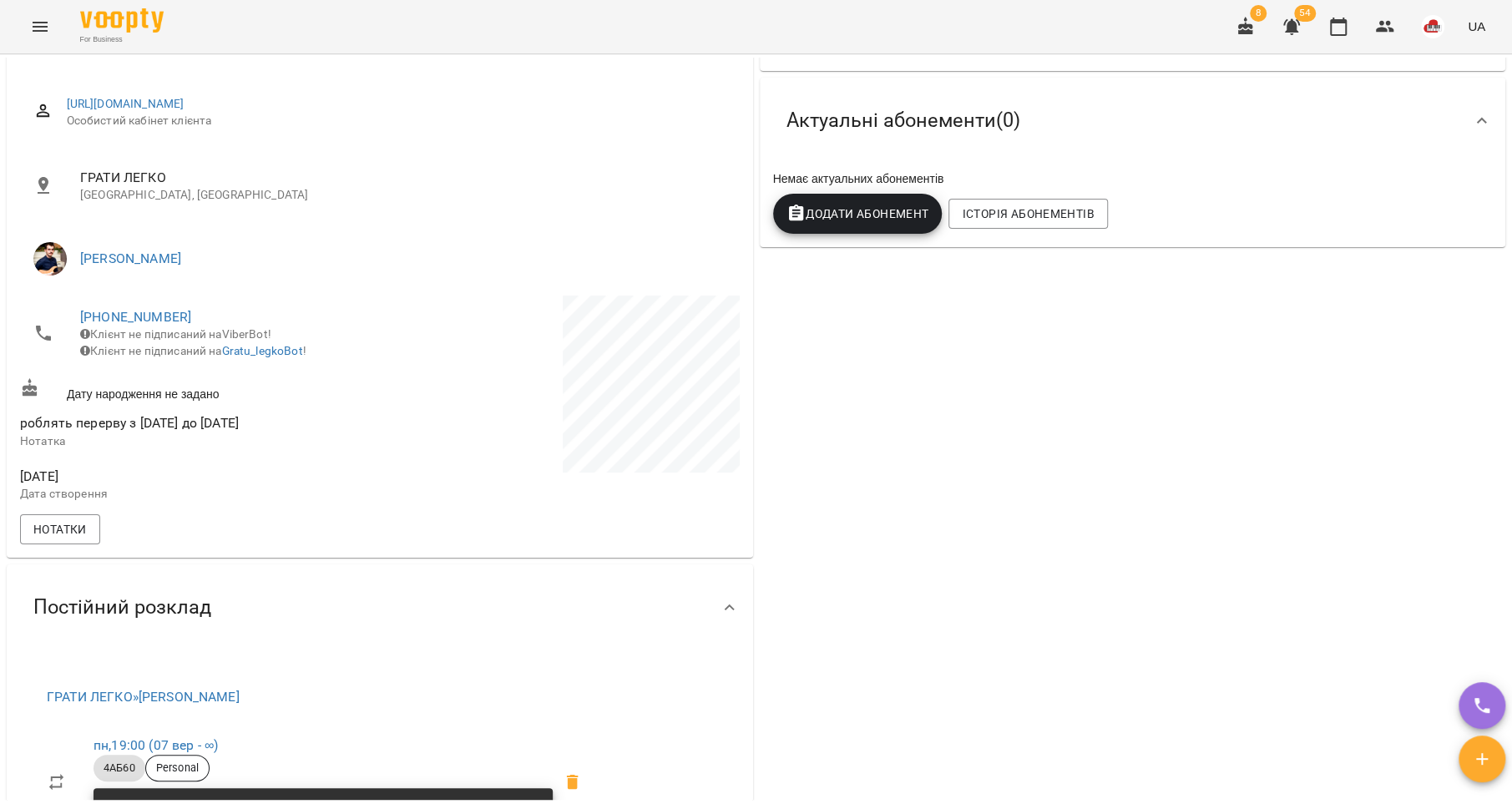
scroll to position [505, 0]
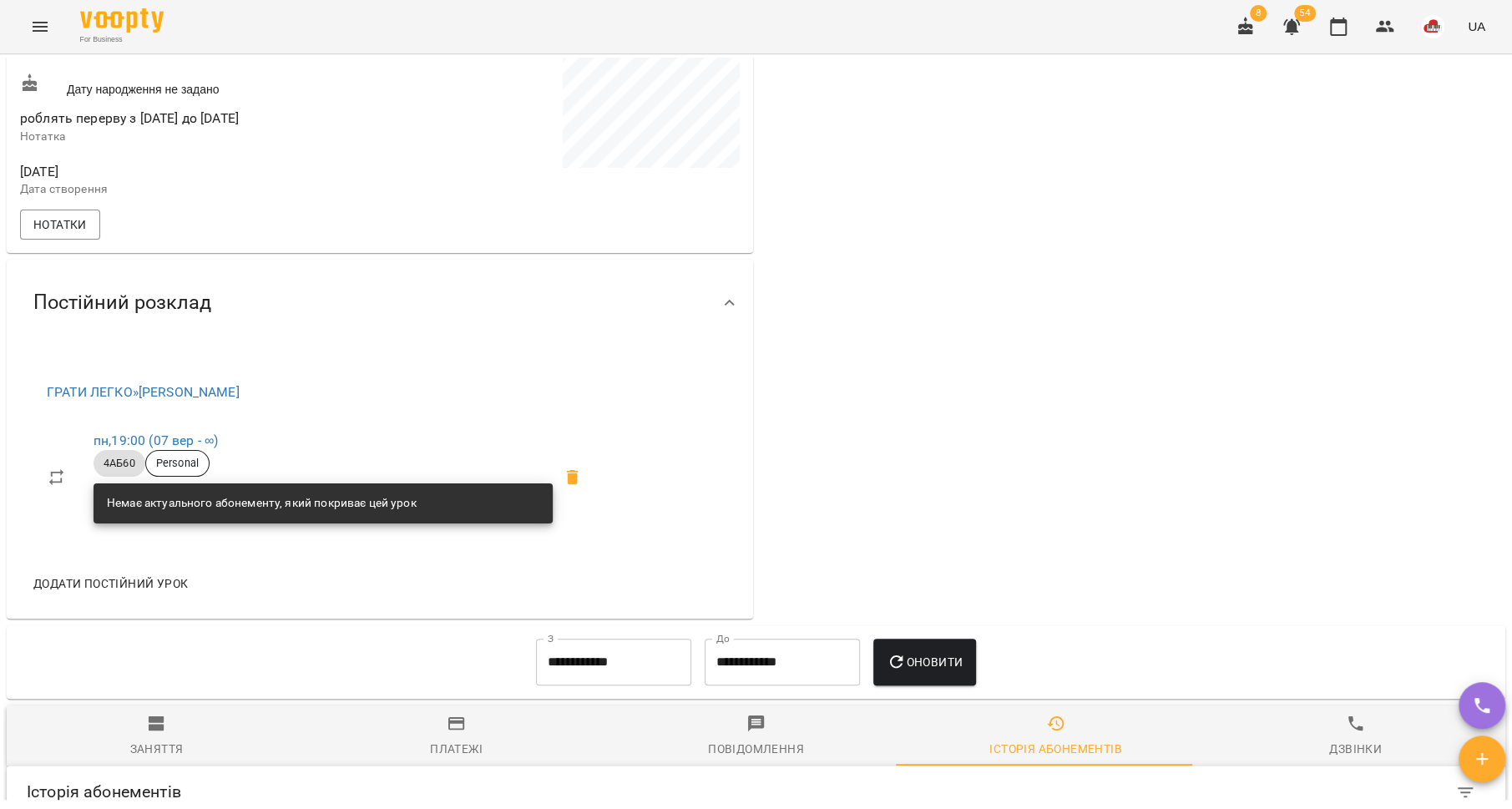
click at [132, 740] on span "Заняття" at bounding box center [157, 736] width 280 height 45
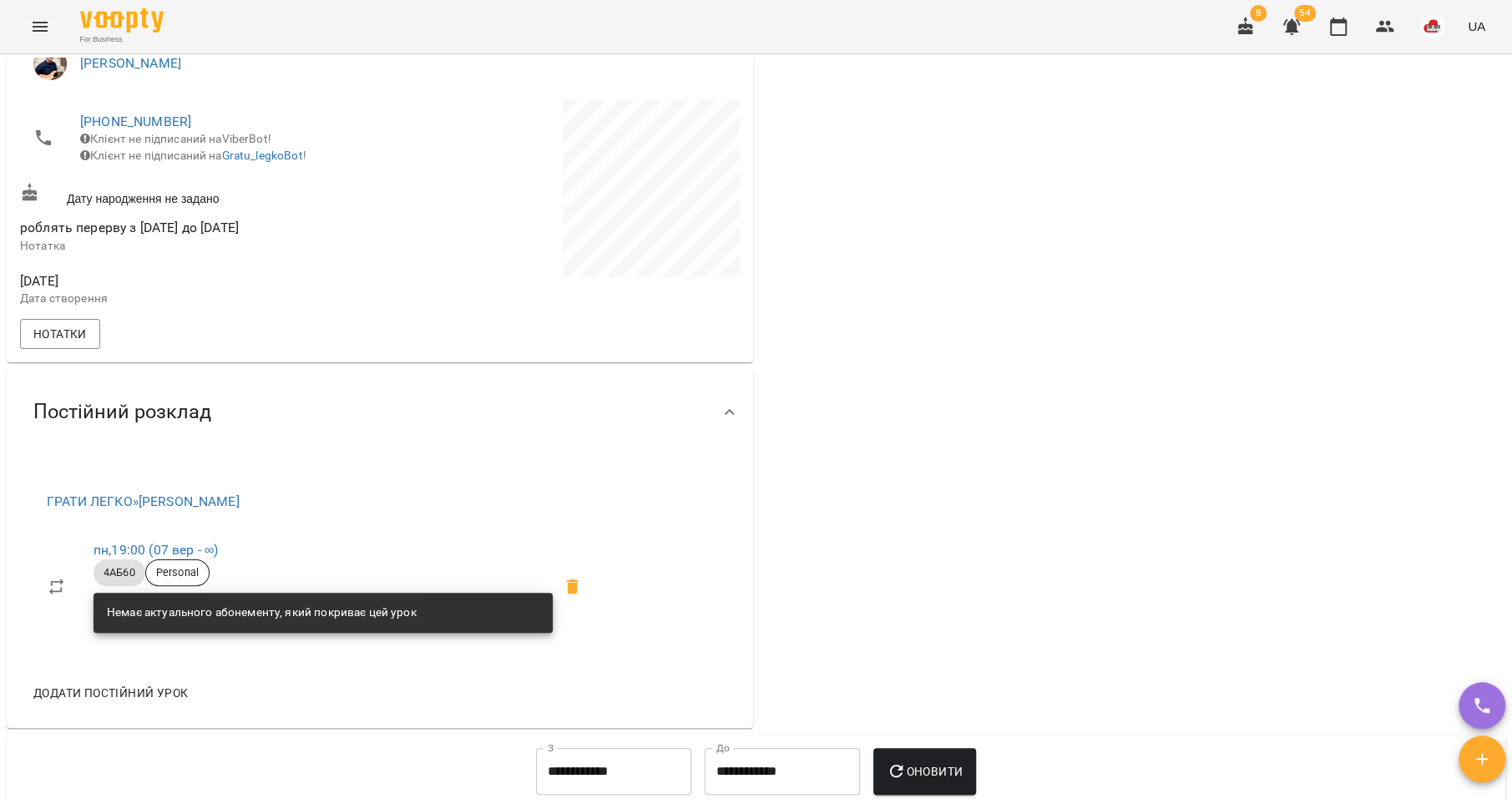
scroll to position [81, 0]
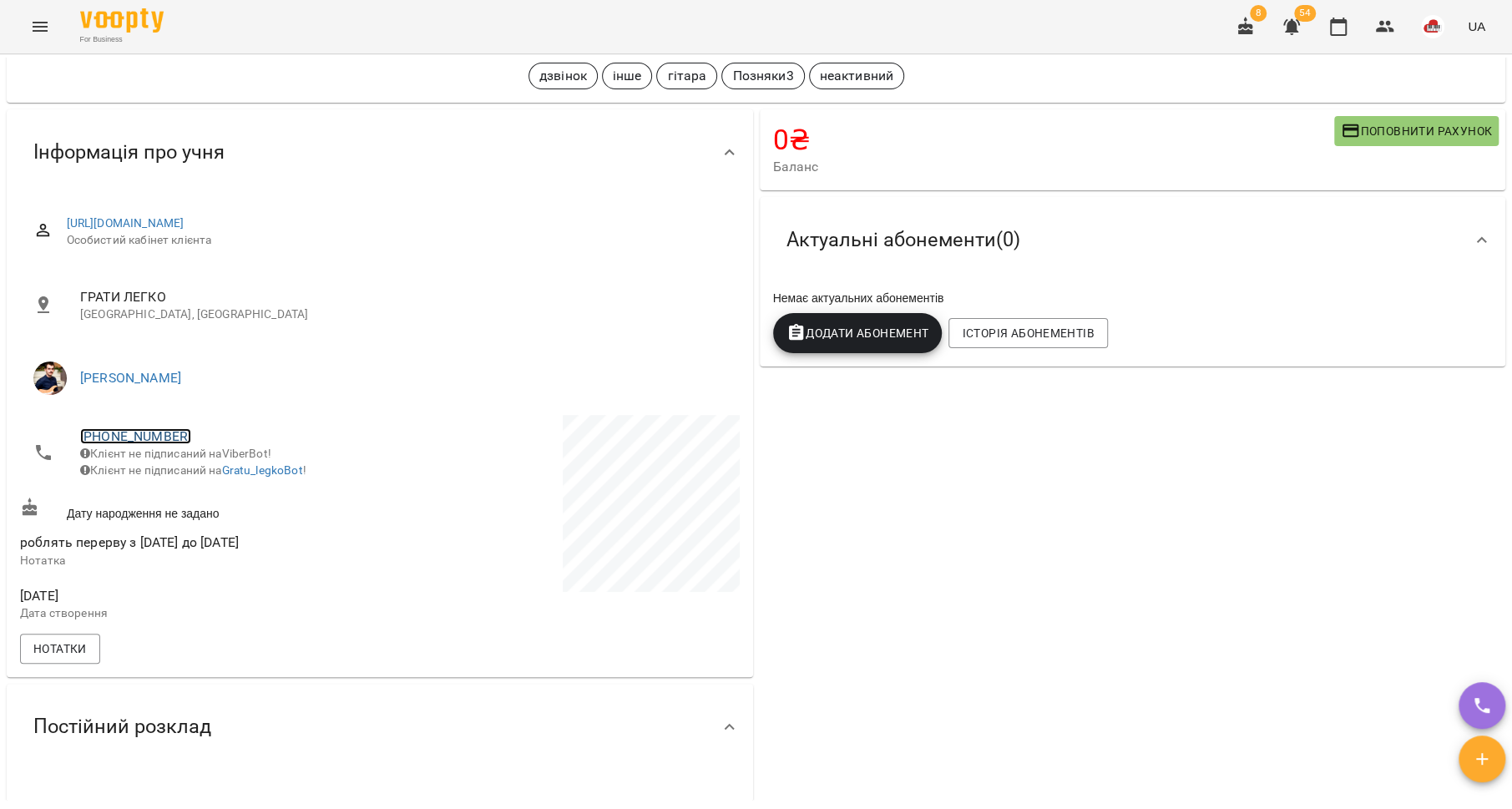
click at [136, 439] on link "+380637289488" at bounding box center [135, 436] width 111 height 16
click at [224, 508] on link at bounding box center [222, 497] width 89 height 35
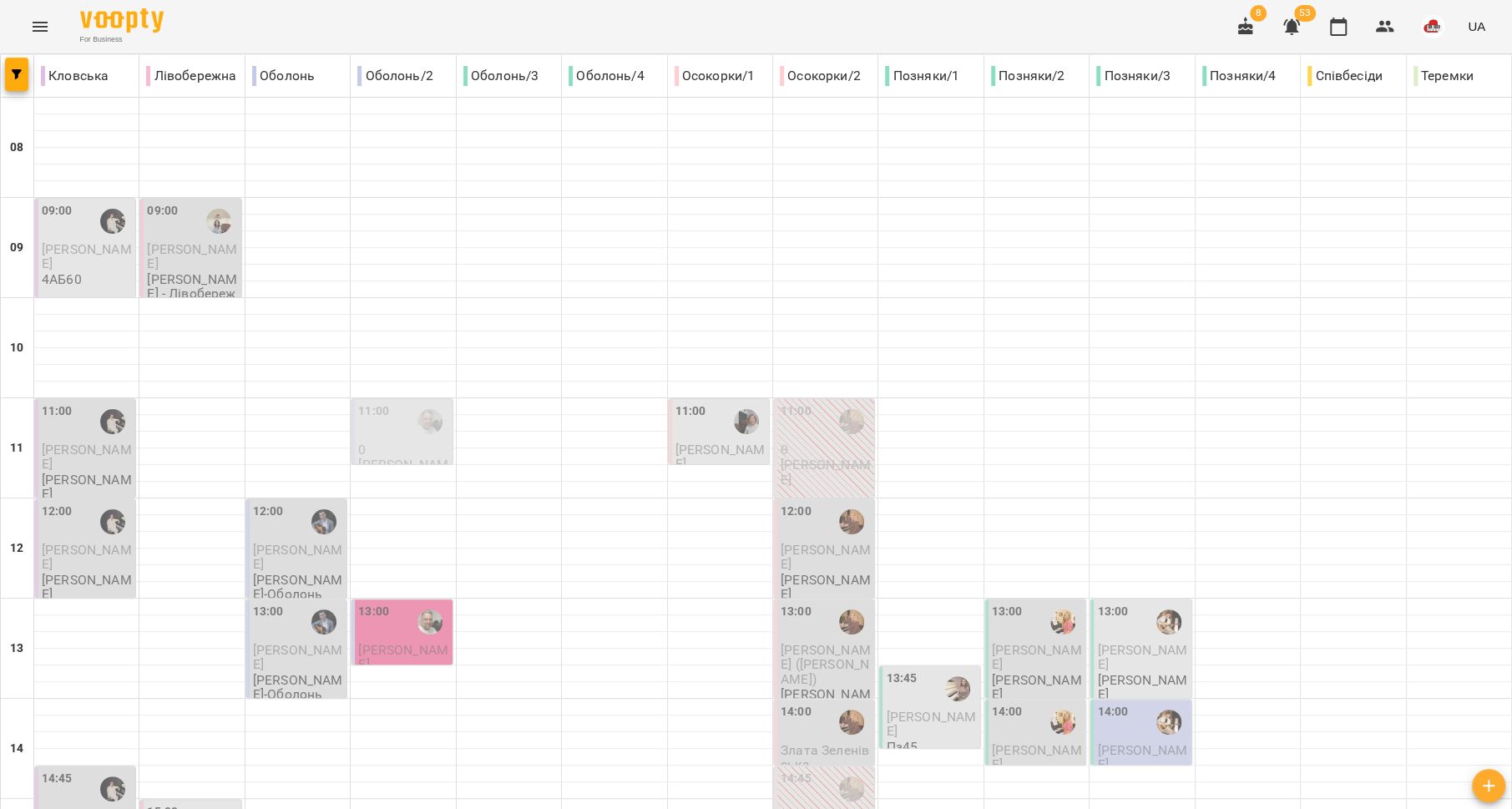
scroll to position [701, 0]
click at [21, 29] on button "Menu" at bounding box center [39, 26] width 40 height 40
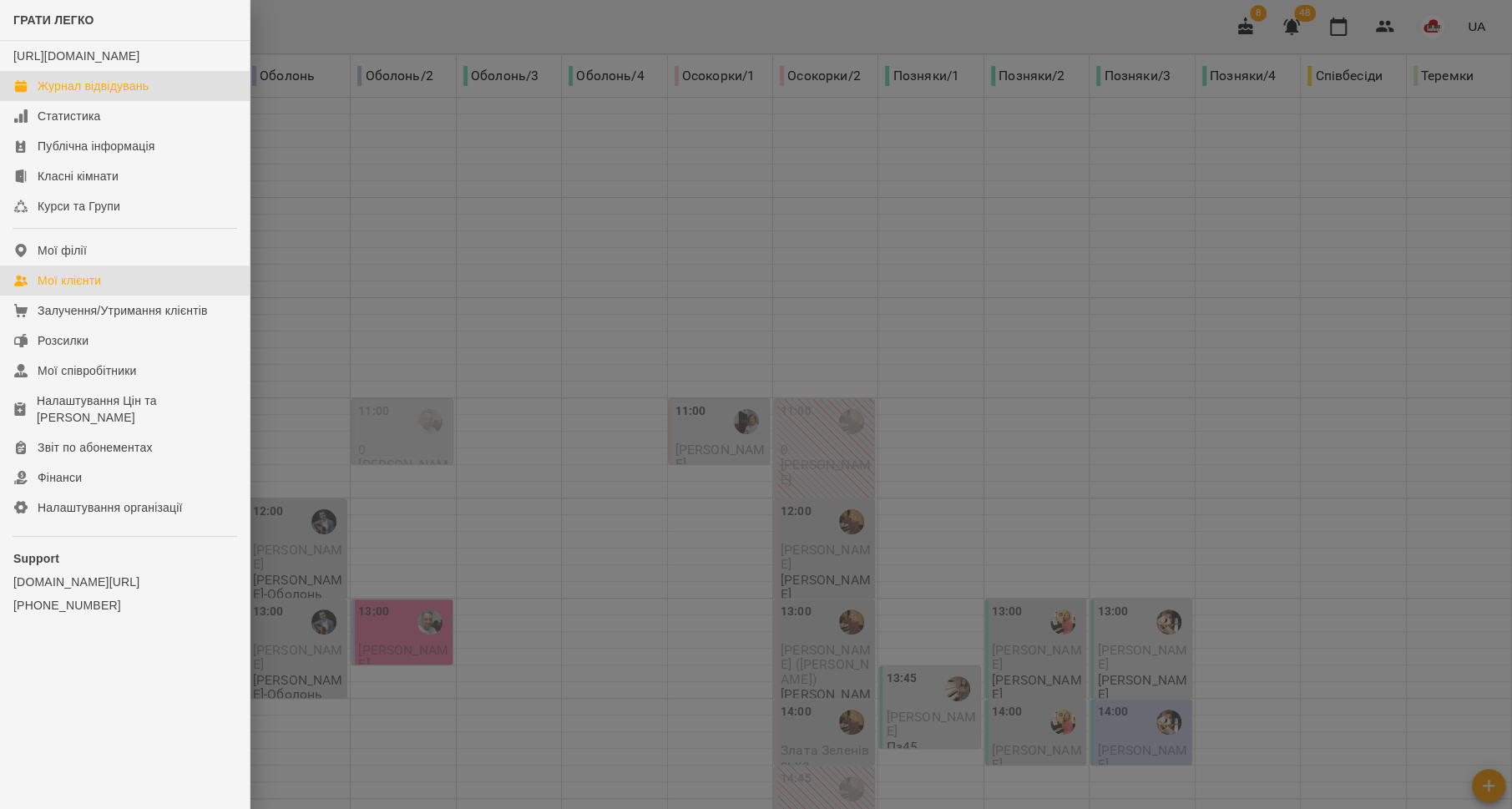
click at [153, 289] on link "Мої клієнти" at bounding box center [124, 280] width 249 height 30
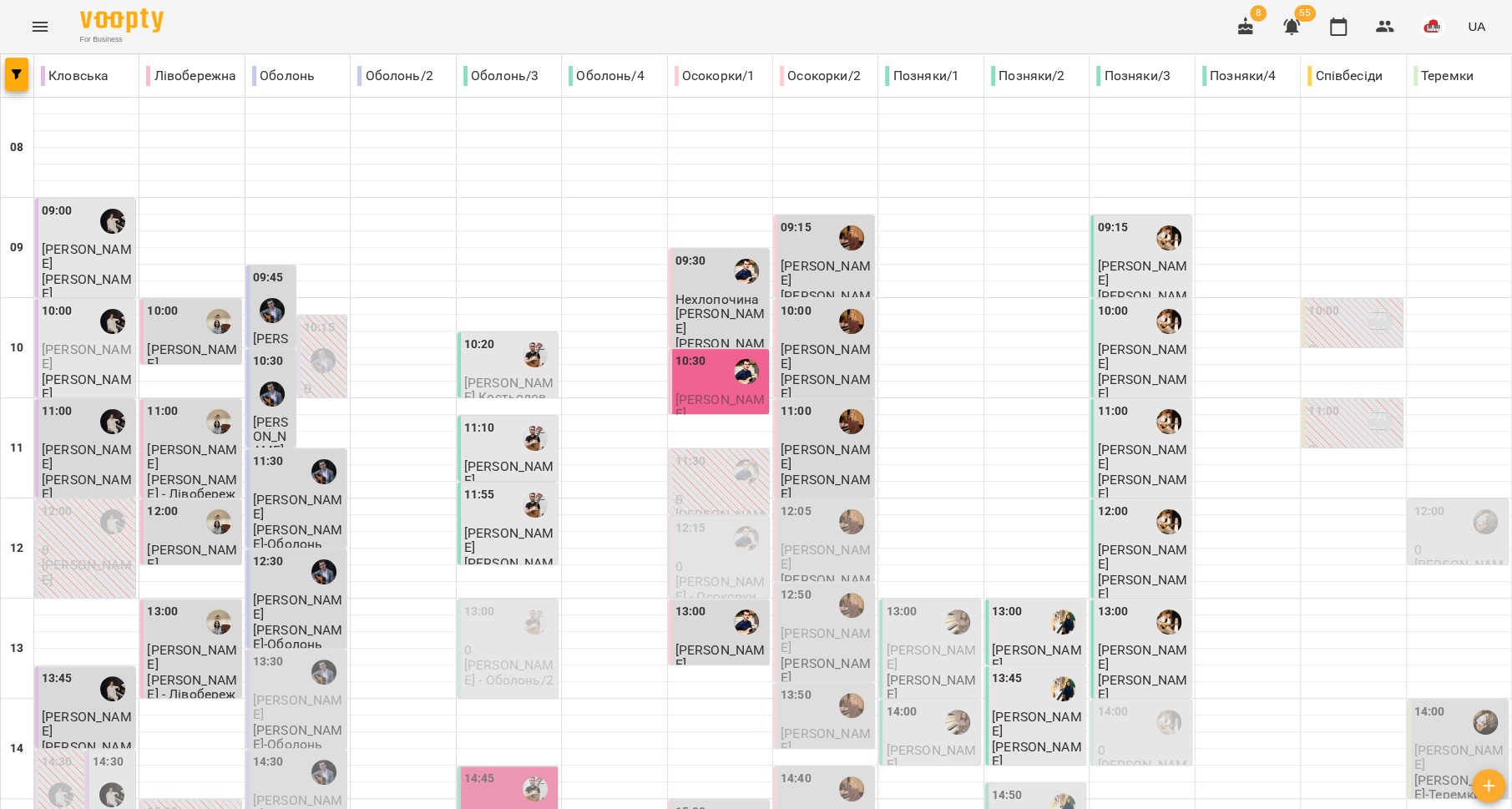
scroll to position [701, 0]
type input "**********"
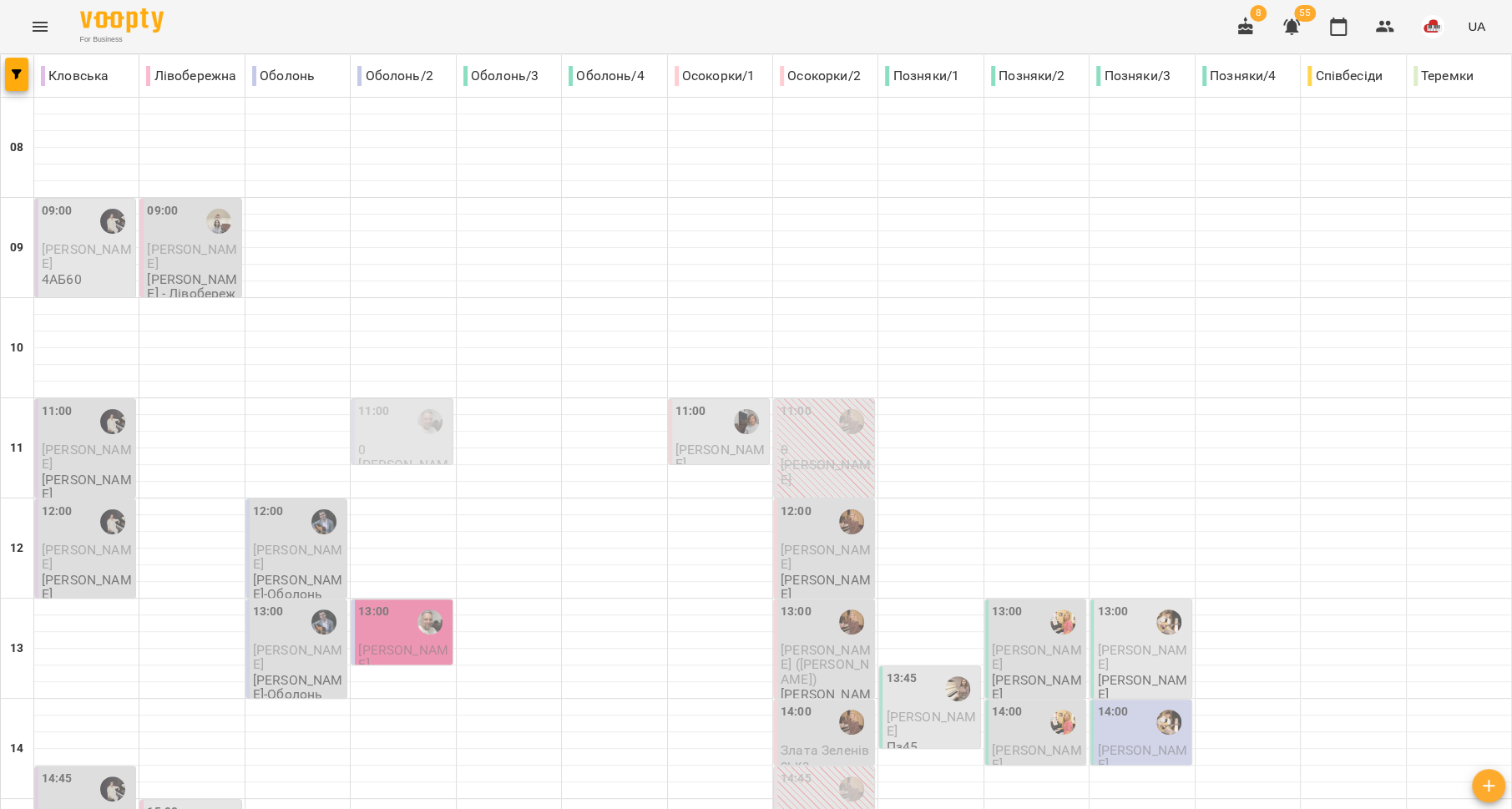
scroll to position [0, 0]
click at [73, 247] on span "[PERSON_NAME]" at bounding box center [87, 257] width 91 height 30
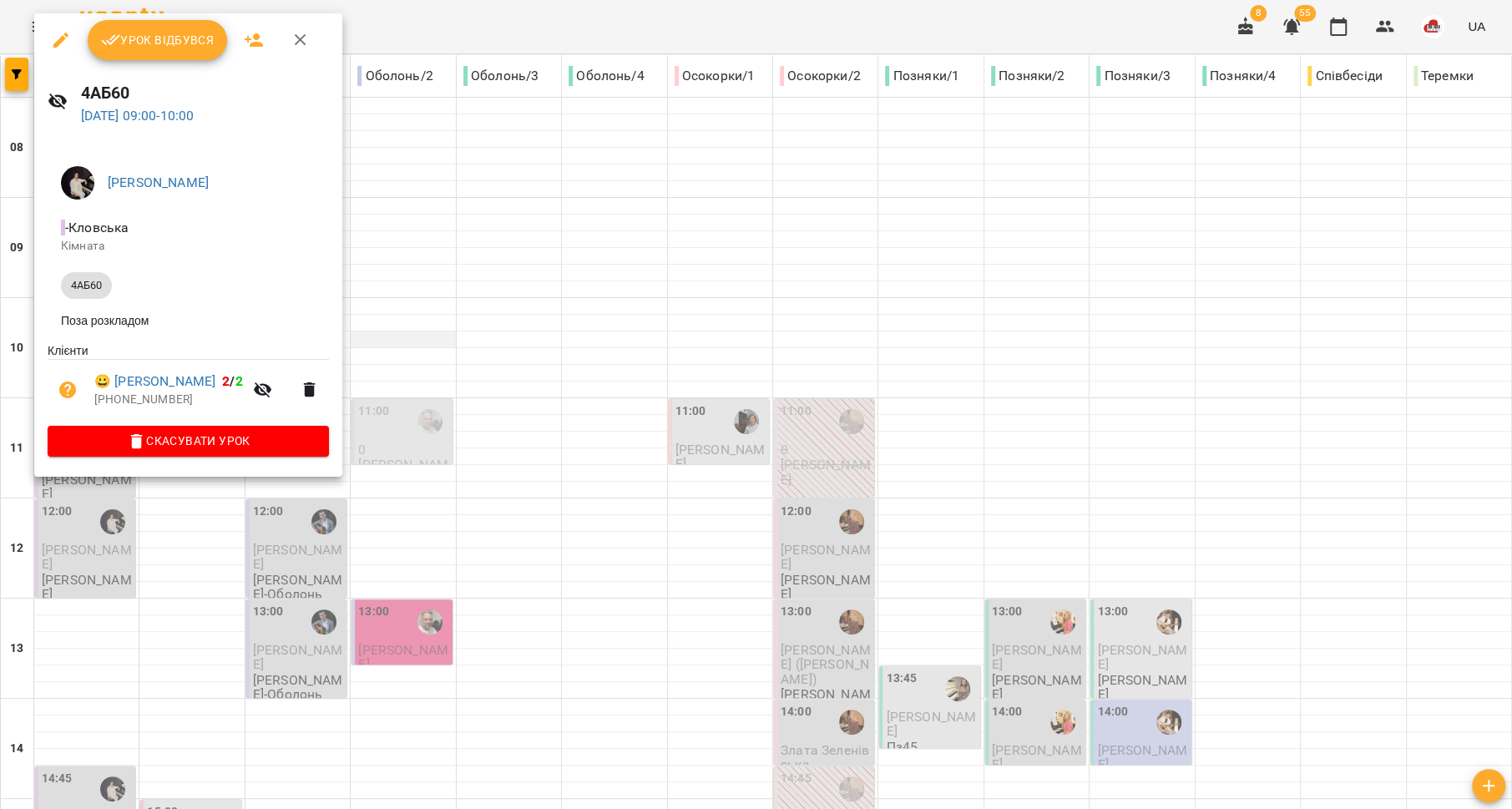
click at [398, 334] on div at bounding box center [756, 404] width 1512 height 809
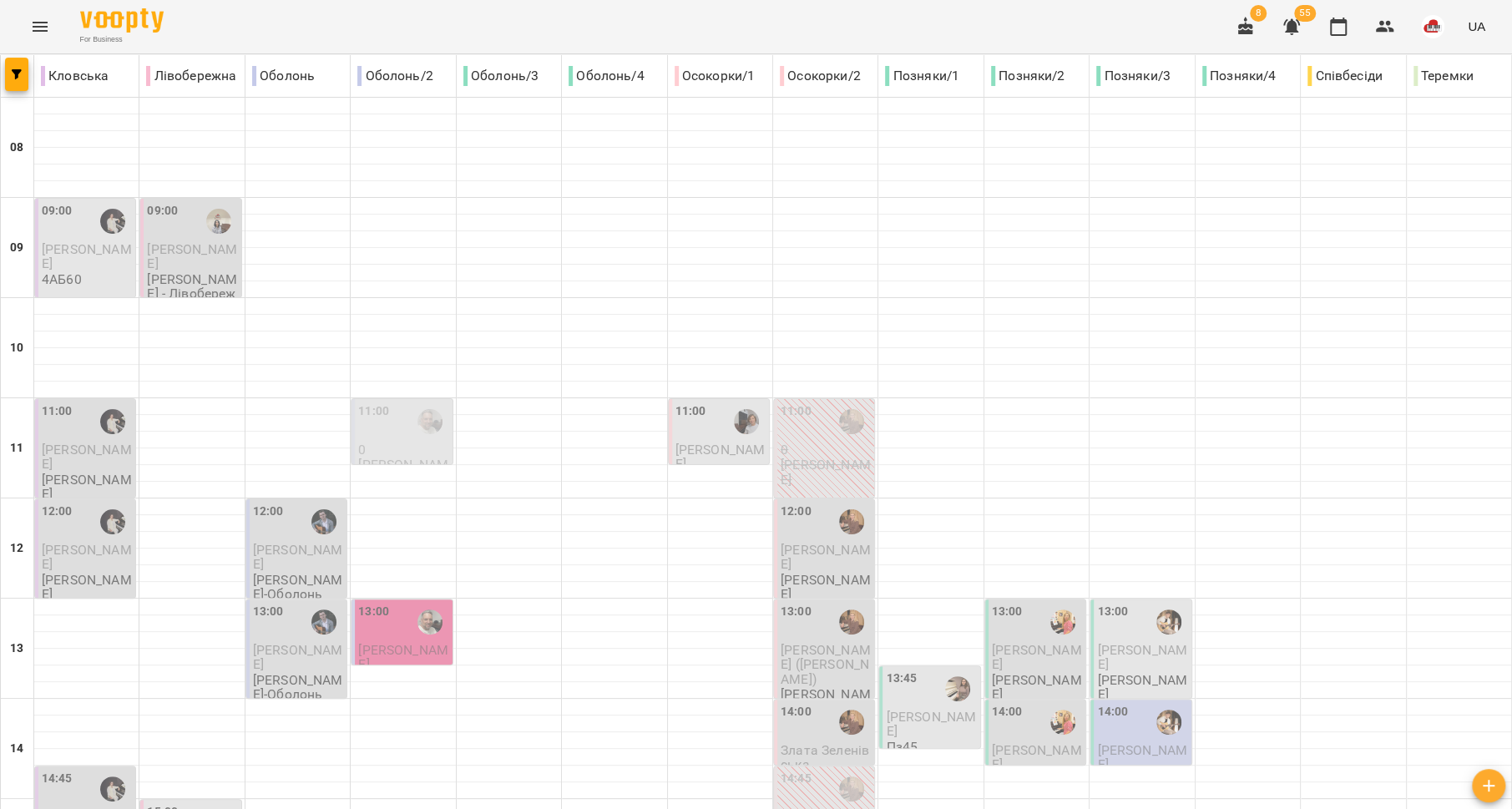
click at [71, 265] on p "[PERSON_NAME]" at bounding box center [87, 256] width 91 height 29
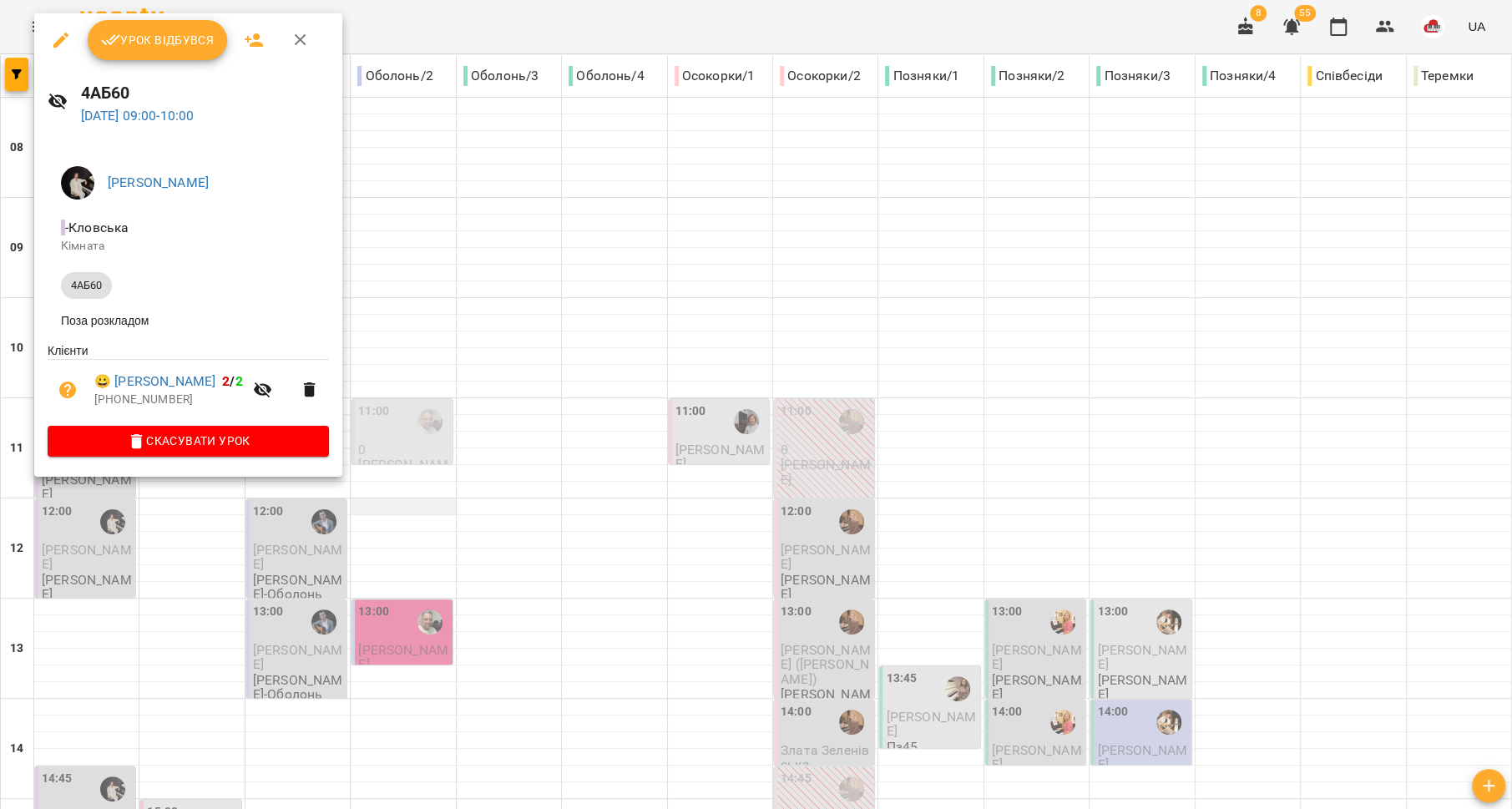
drag, startPoint x: 447, startPoint y: 501, endPoint x: 440, endPoint y: 506, distance: 8.6
click at [447, 502] on div at bounding box center [756, 404] width 1512 height 809
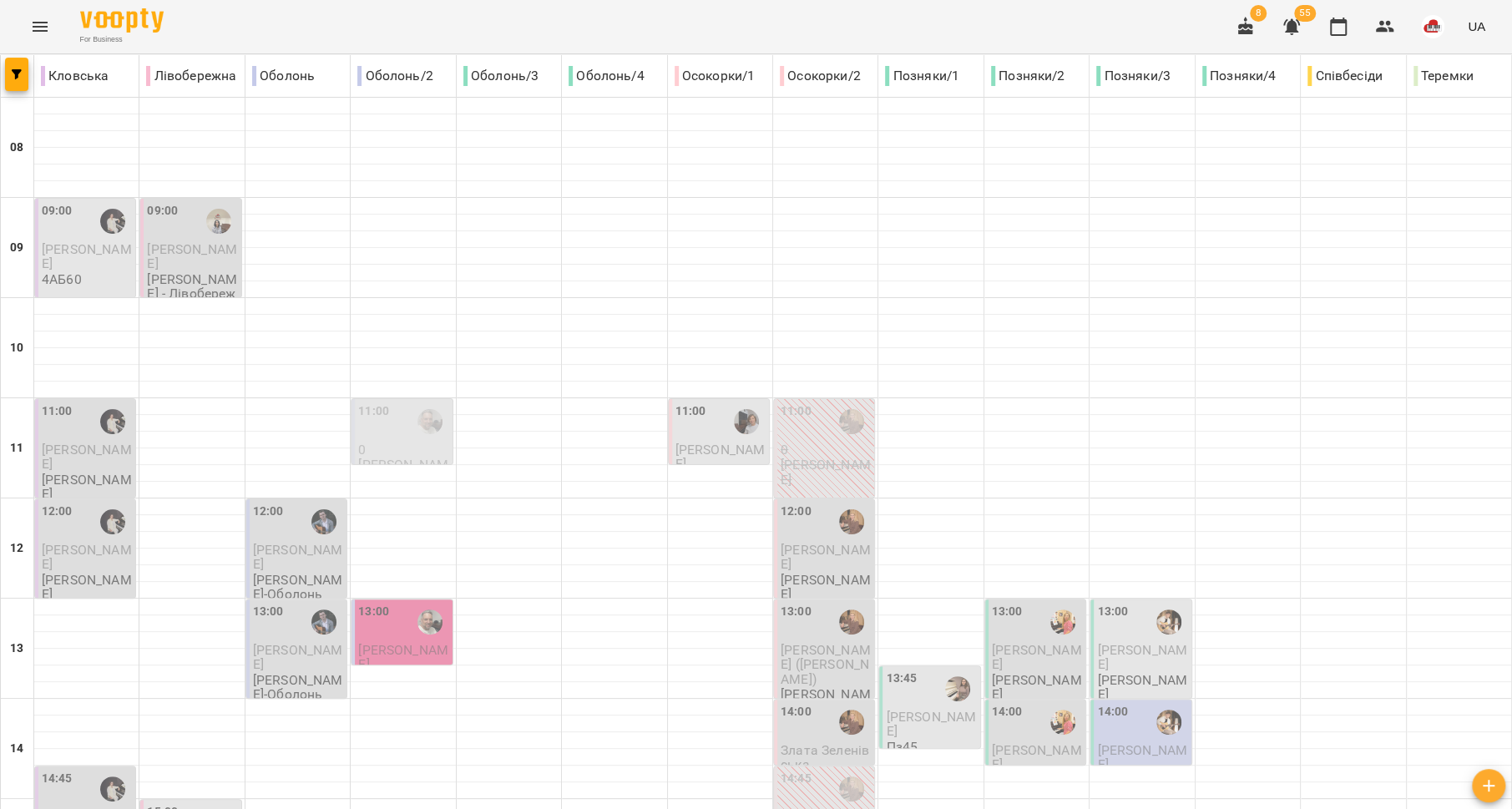
click at [72, 465] on p "[PERSON_NAME]" at bounding box center [87, 456] width 91 height 29
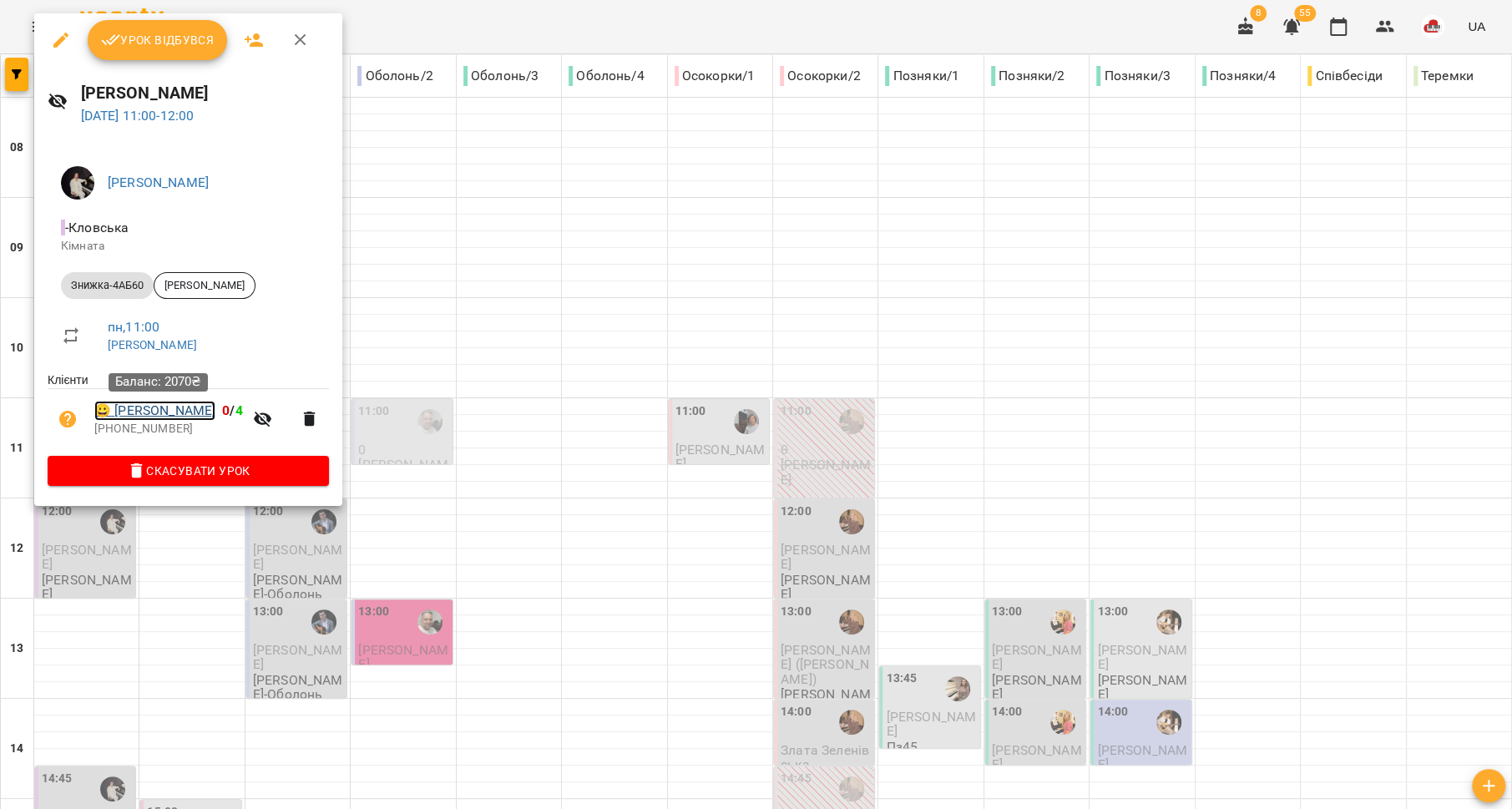
click at [163, 410] on link "😀 Лілія Литвиненко" at bounding box center [155, 410] width 121 height 20
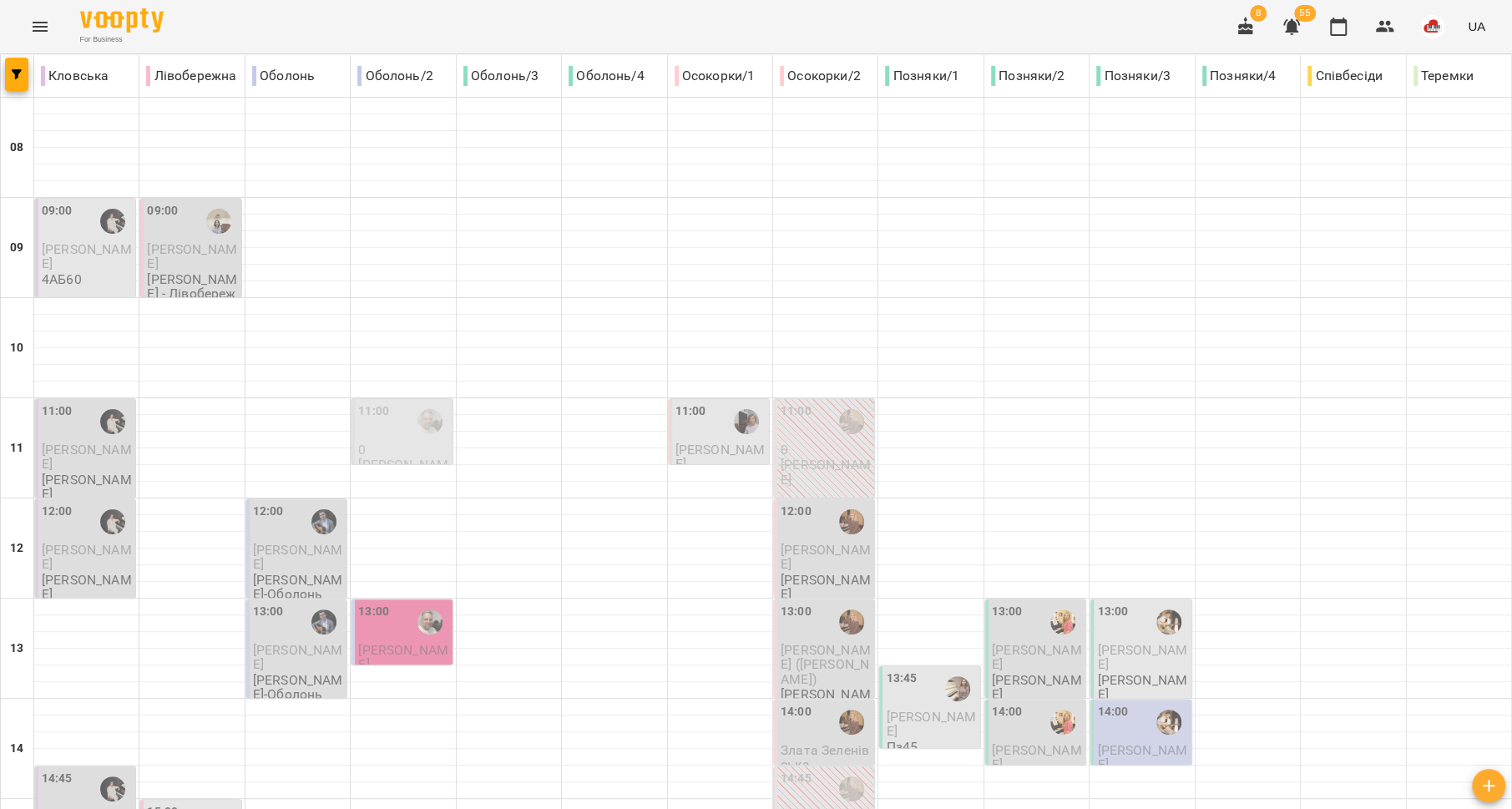
click at [84, 551] on span "[PERSON_NAME]" at bounding box center [87, 557] width 91 height 30
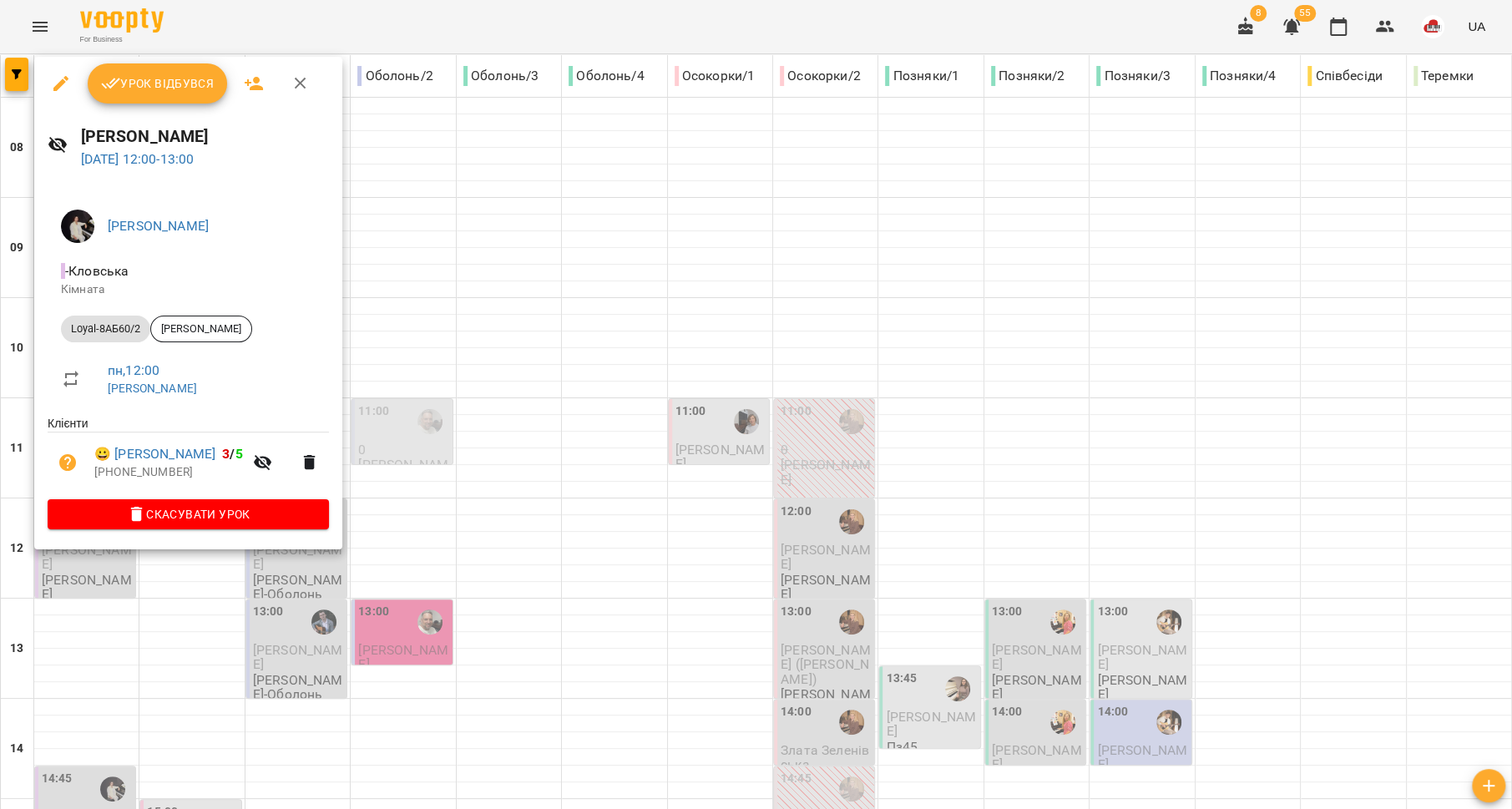
click at [112, 603] on div at bounding box center [756, 404] width 1512 height 809
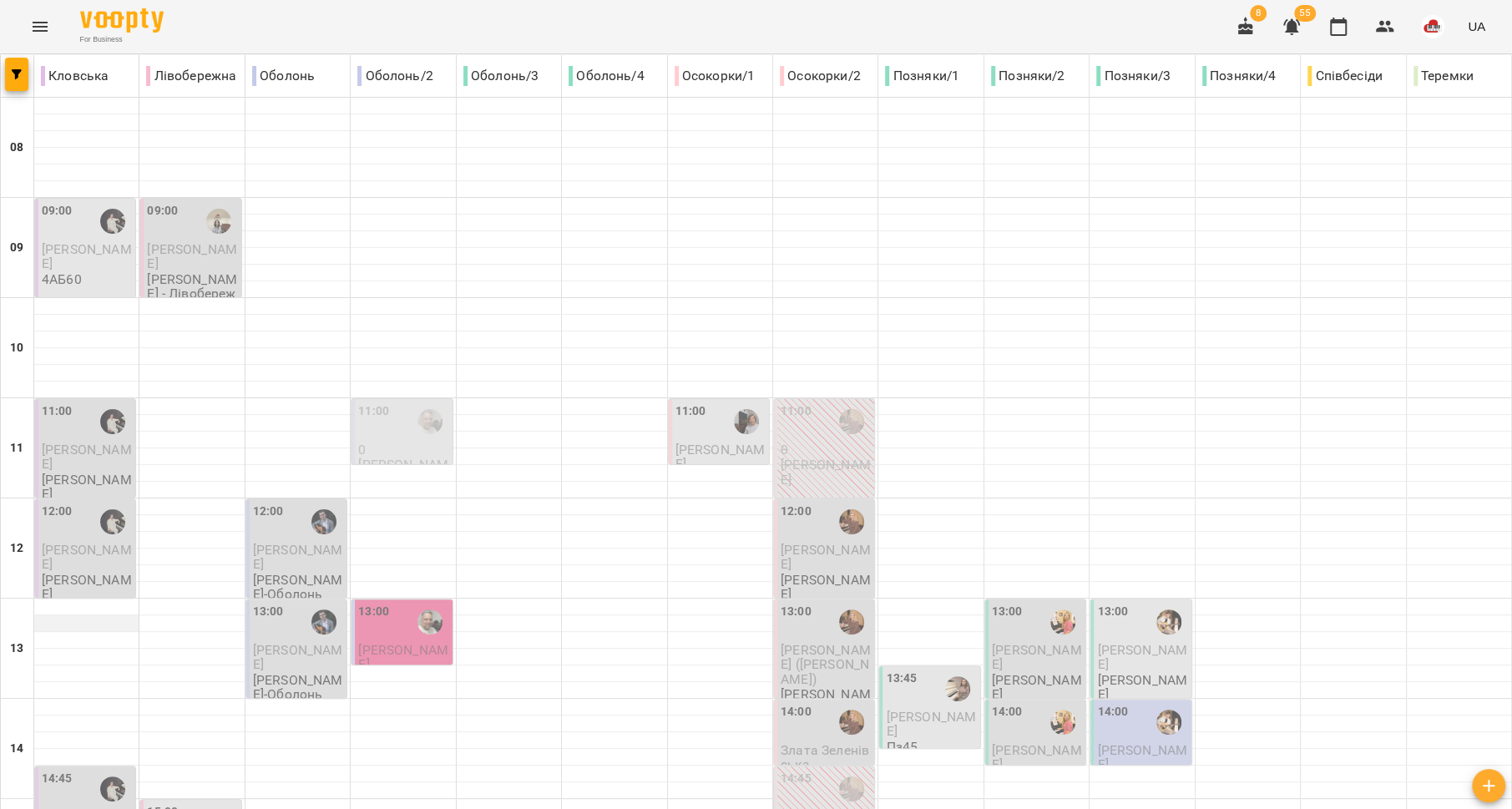
scroll to position [384, 0]
click at [83, 770] on div "14:45" at bounding box center [87, 788] width 91 height 38
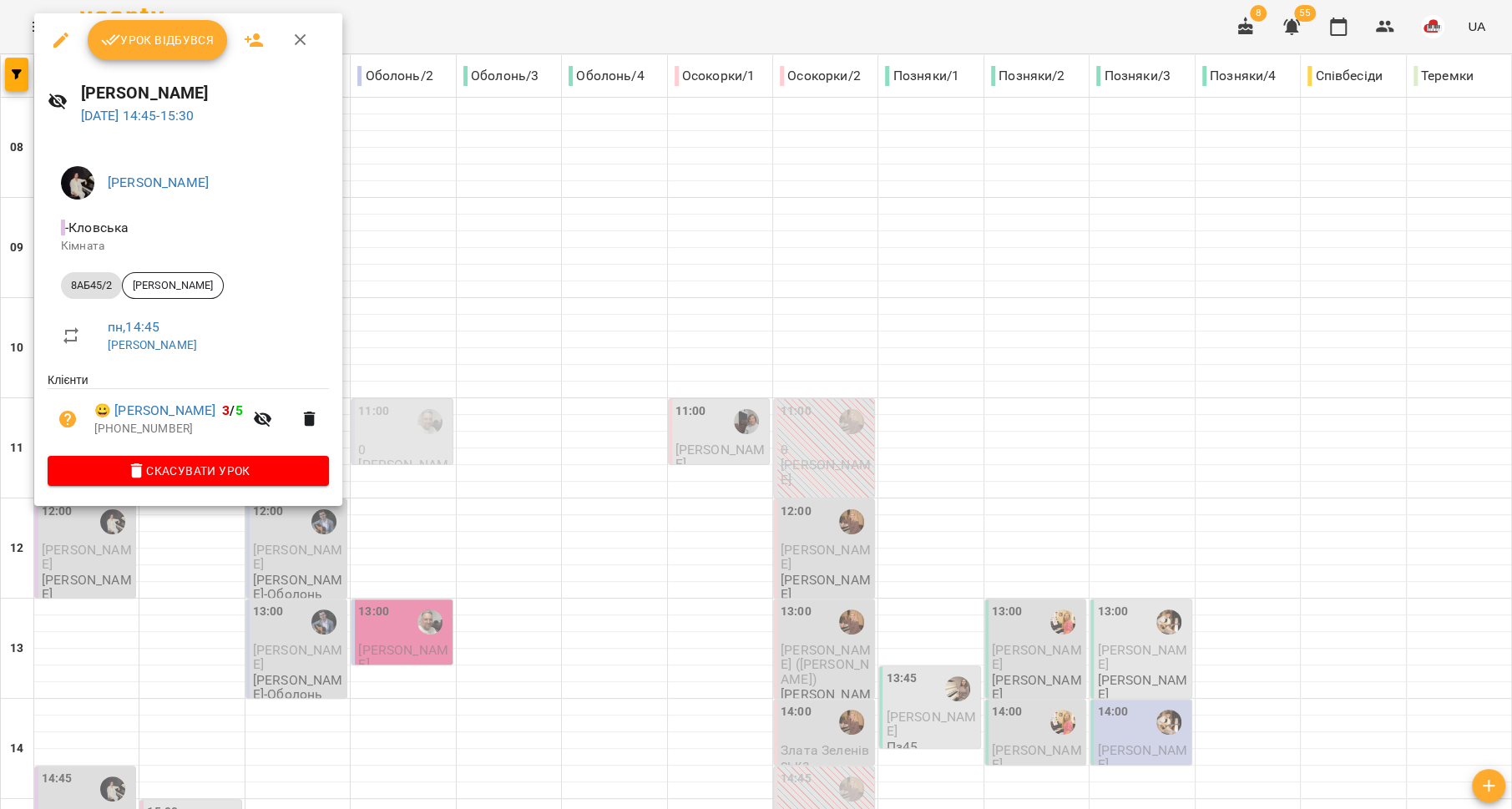
click at [77, 546] on div at bounding box center [756, 404] width 1512 height 809
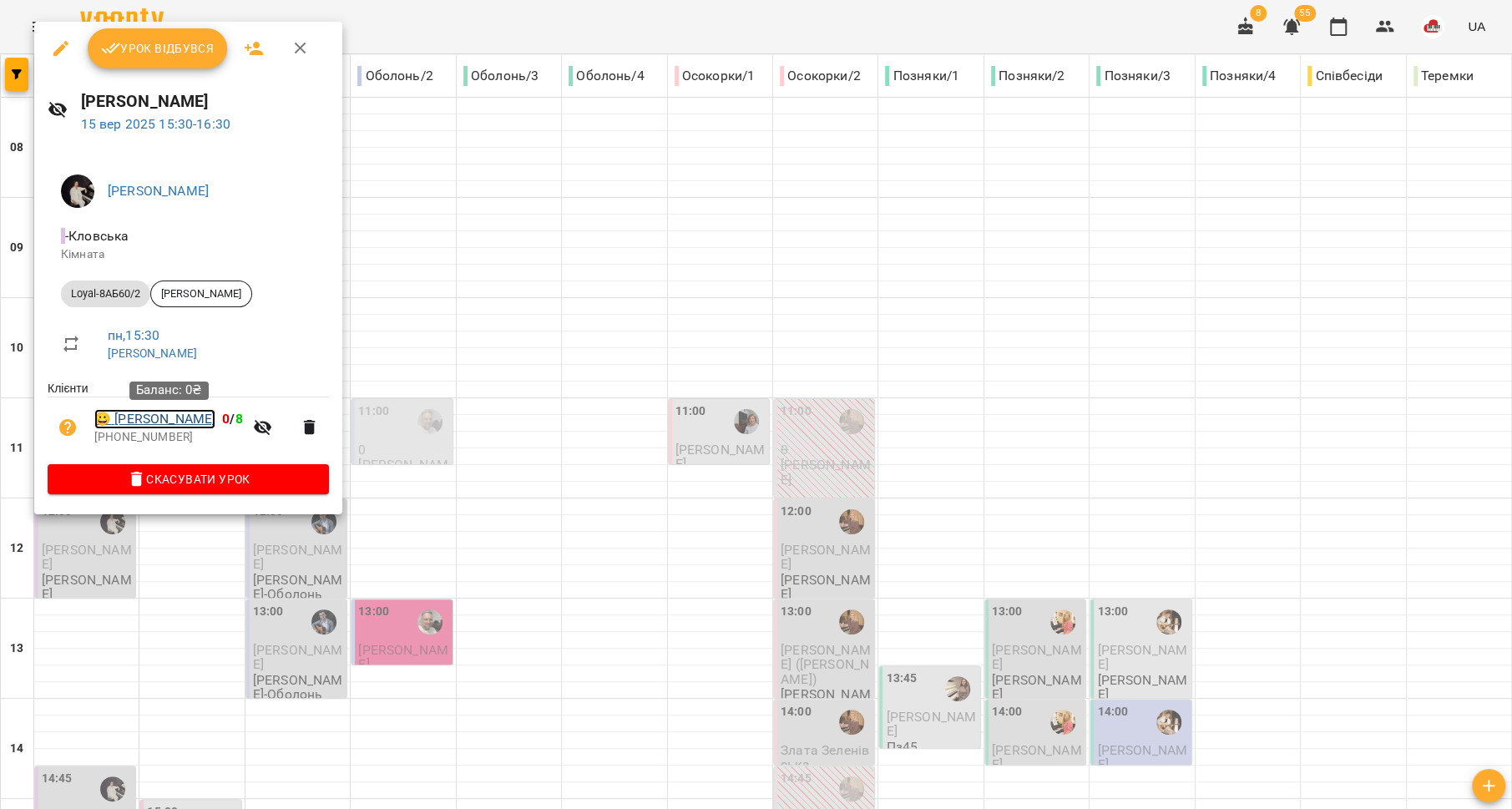
click at [157, 424] on link "😀 Анастасія Здравчева" at bounding box center [155, 418] width 121 height 20
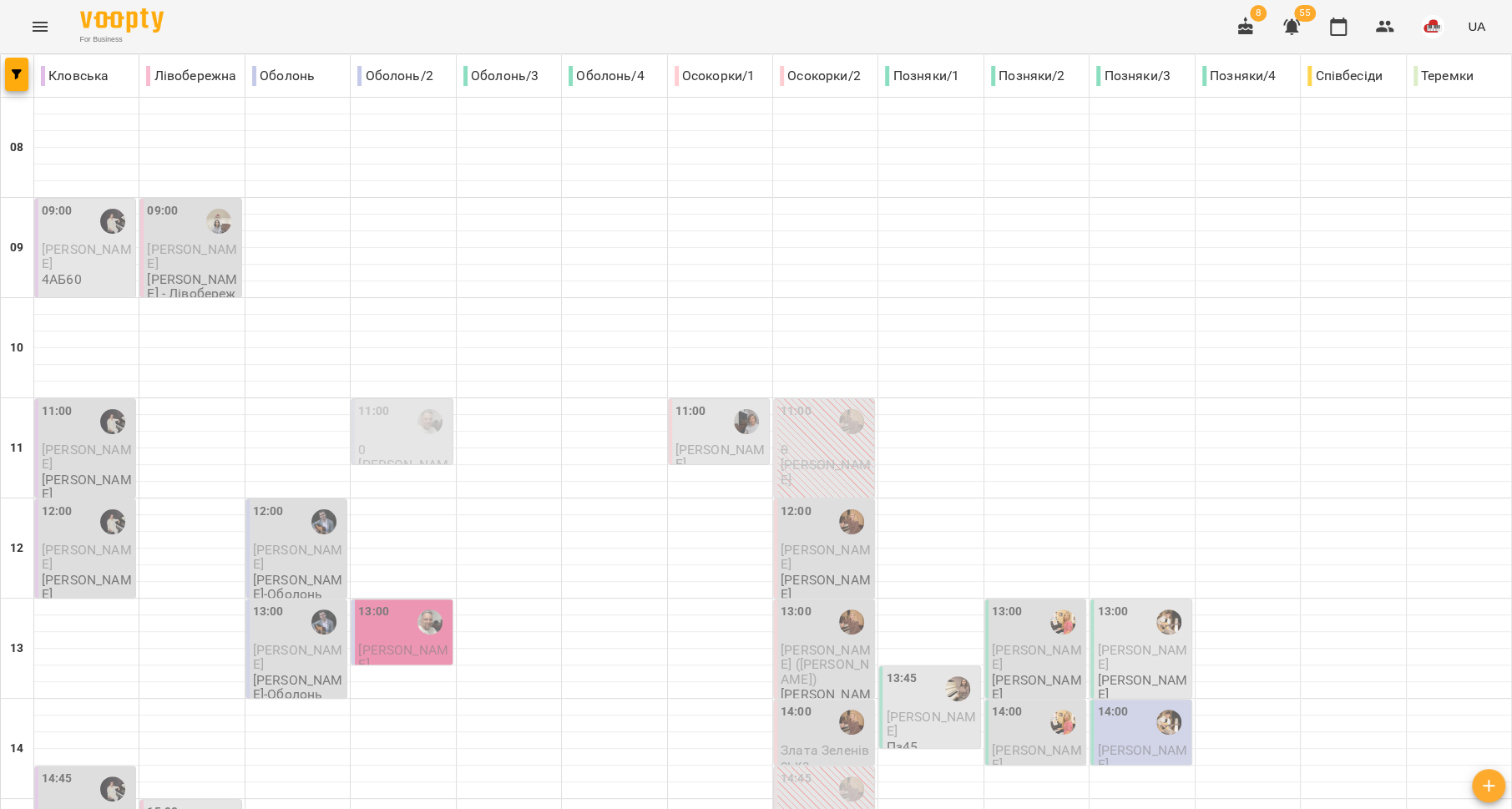
scroll to position [574, 0]
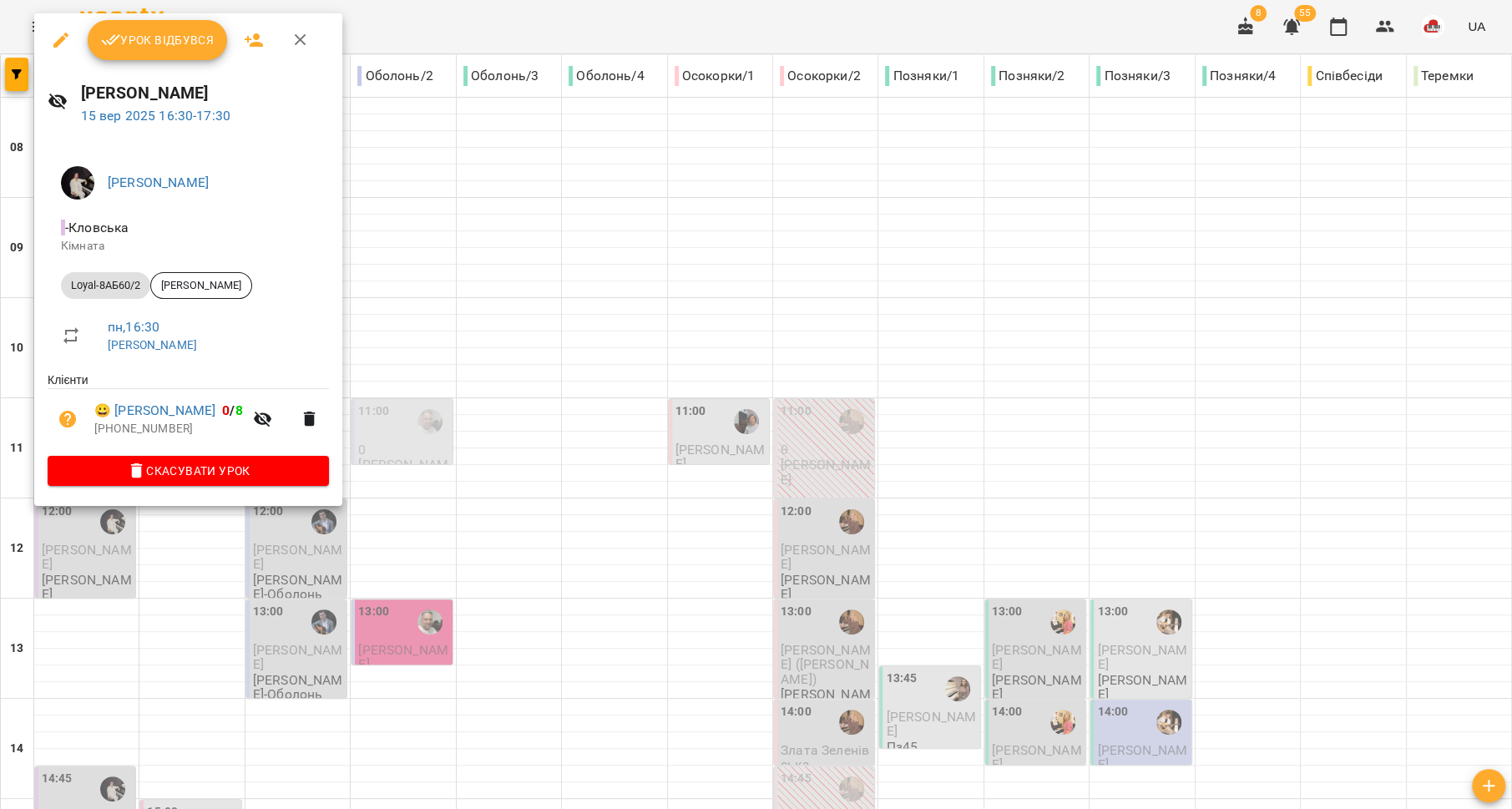
click at [103, 540] on div at bounding box center [756, 404] width 1512 height 809
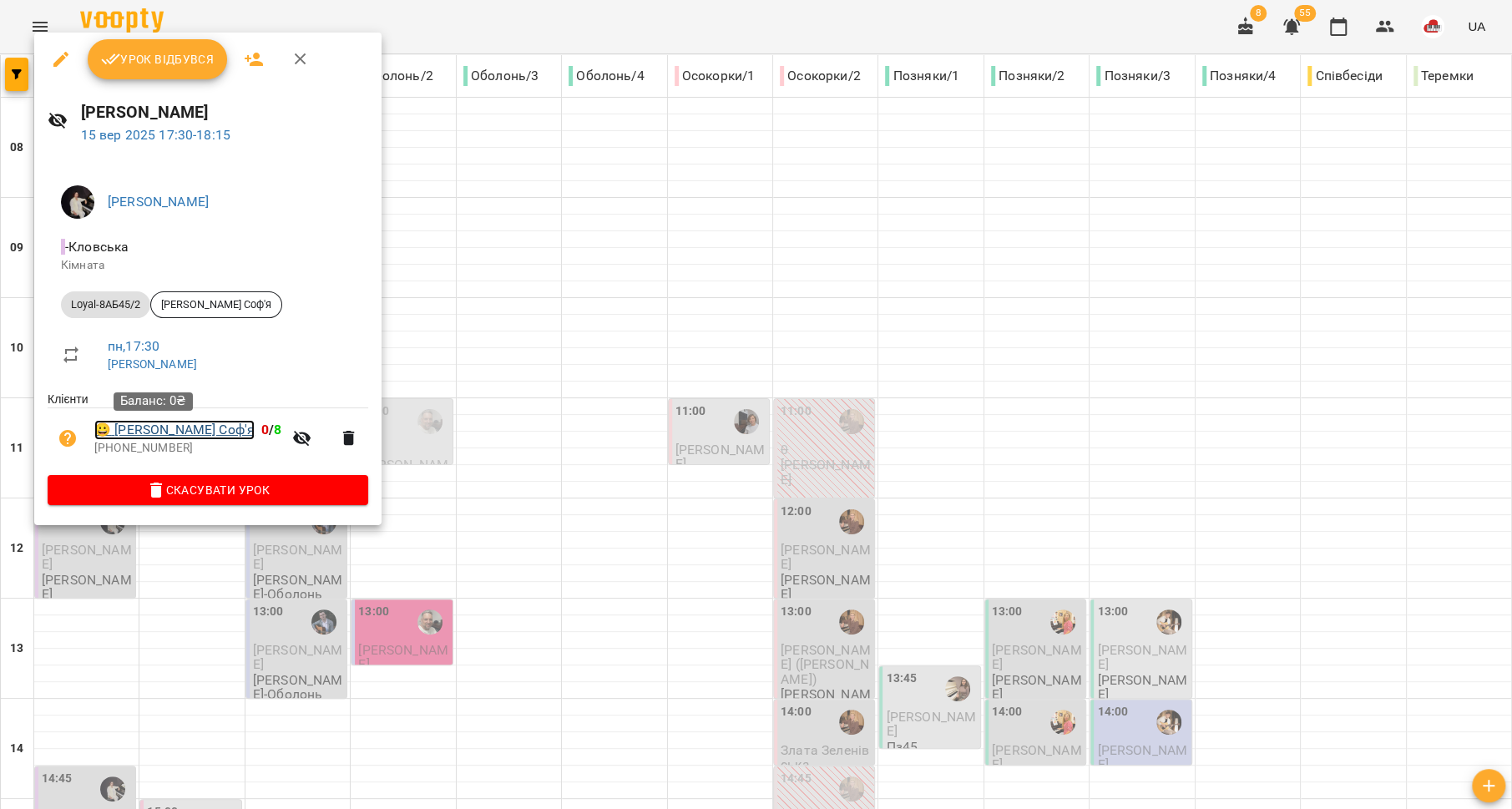
click at [115, 427] on link "😀 Копилова Соф'я" at bounding box center [175, 429] width 161 height 20
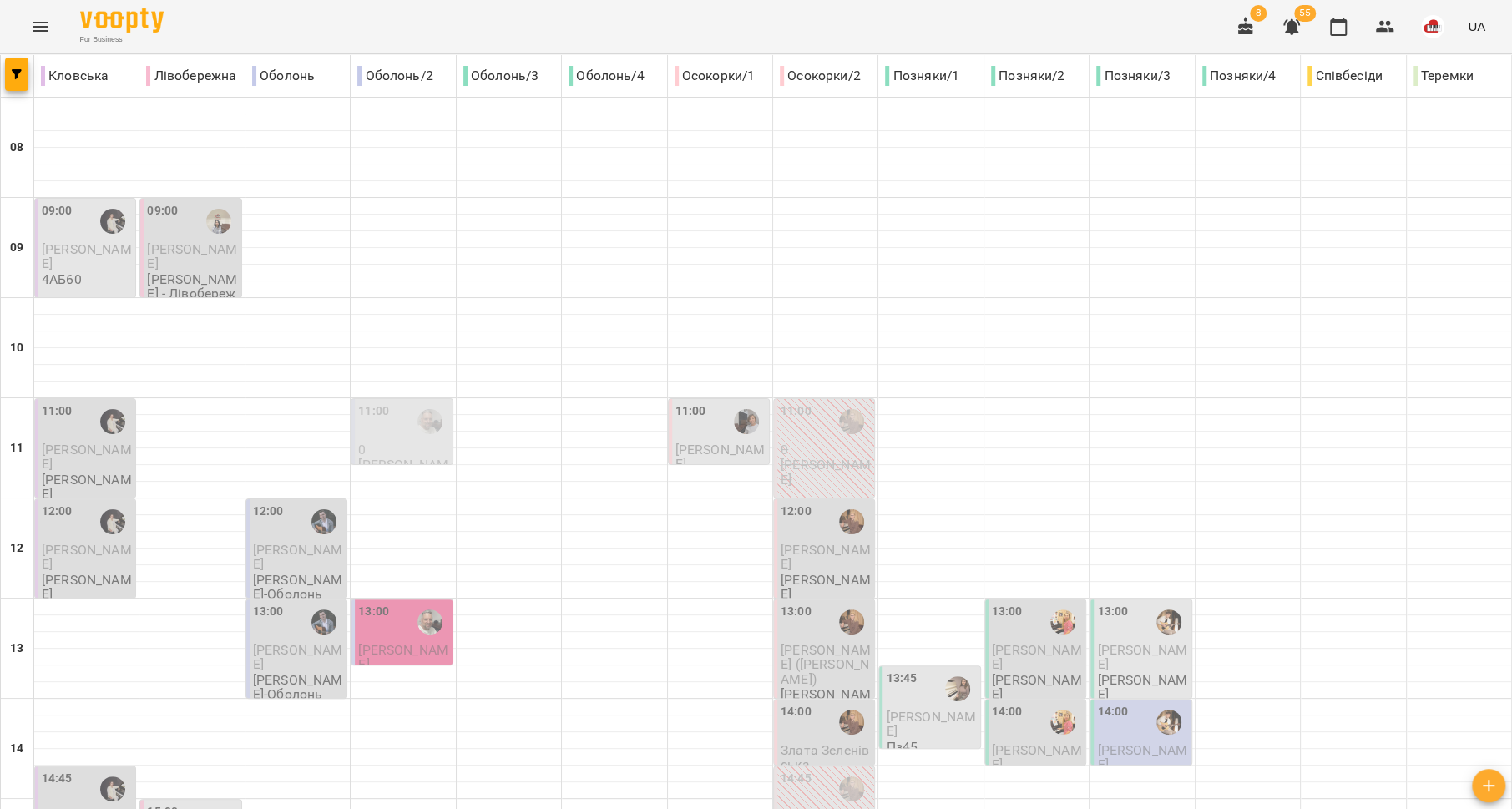
scroll to position [701, 0]
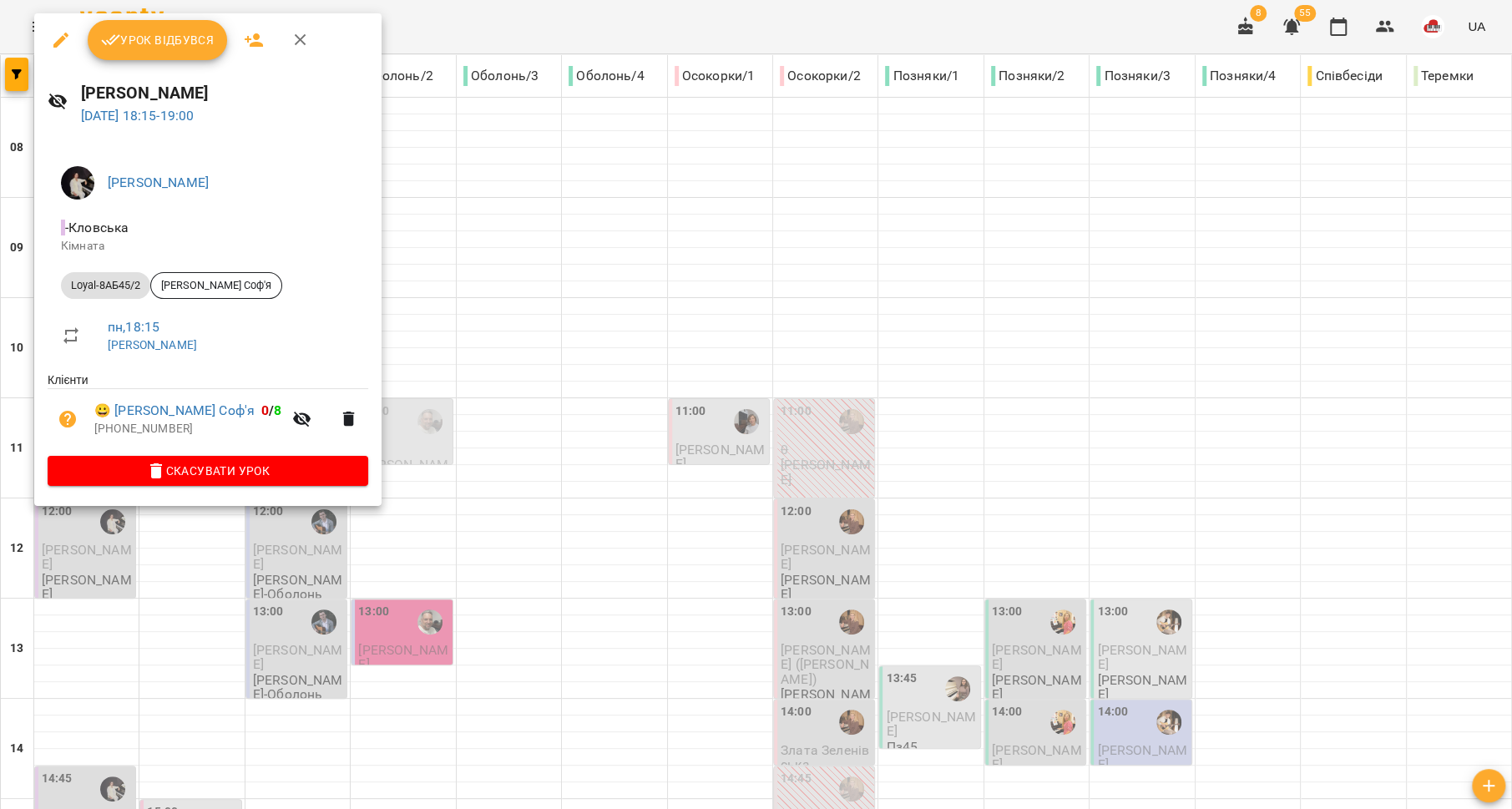
click at [84, 558] on div at bounding box center [756, 404] width 1512 height 809
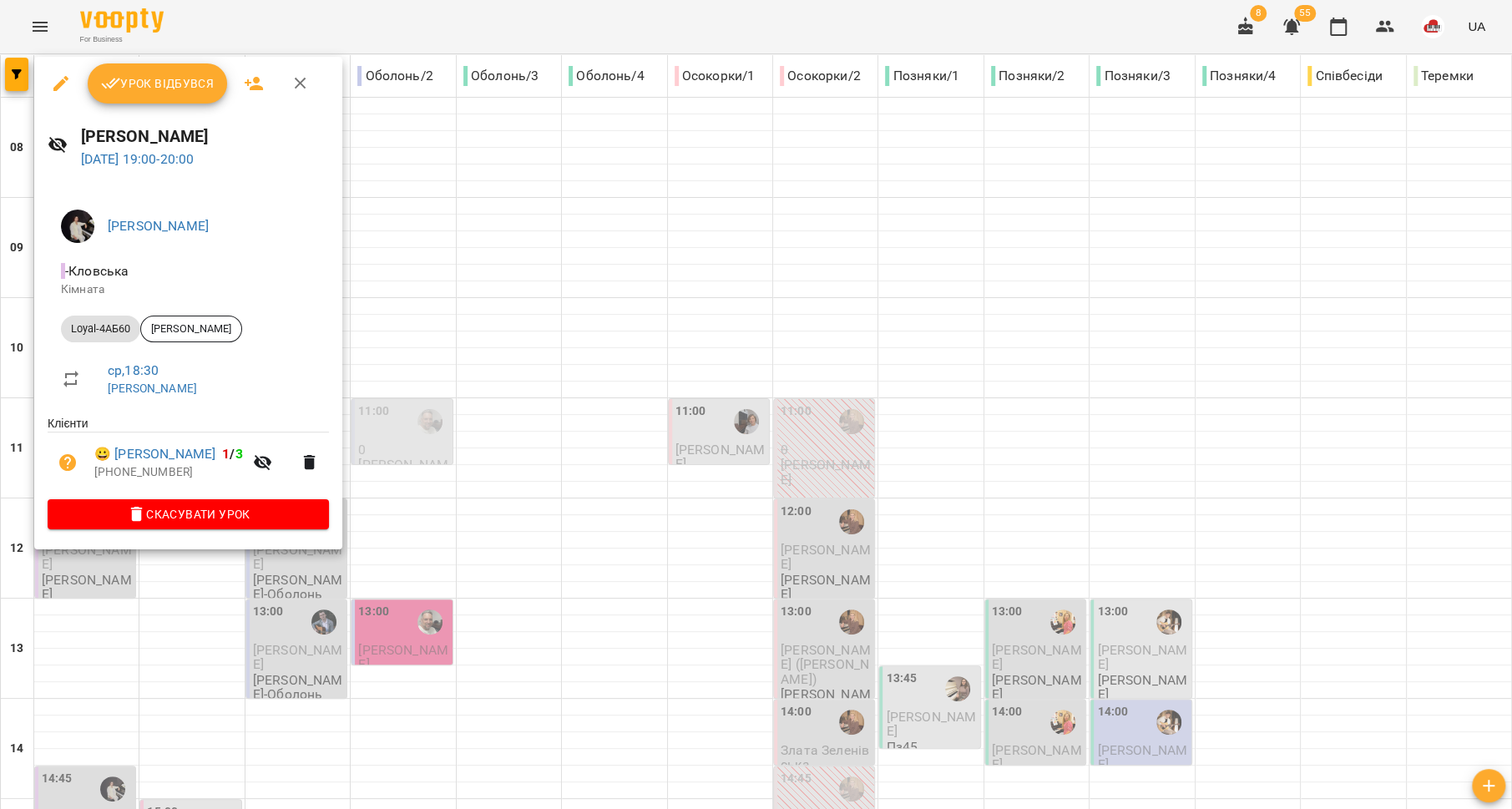
click at [162, 613] on div at bounding box center [756, 404] width 1512 height 809
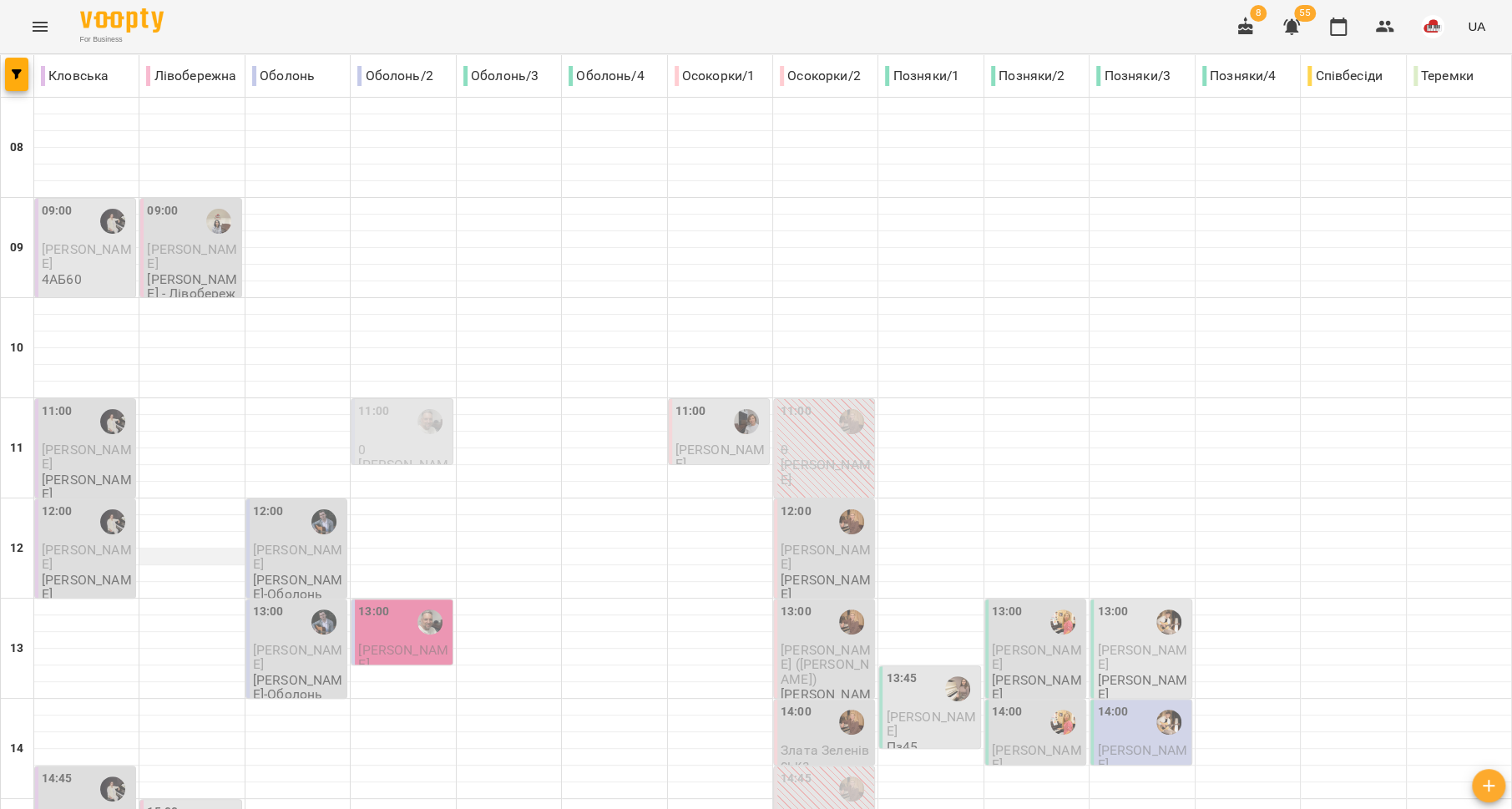
scroll to position [0, 0]
click at [189, 261] on p "[PERSON_NAME]" at bounding box center [191, 256] width 91 height 29
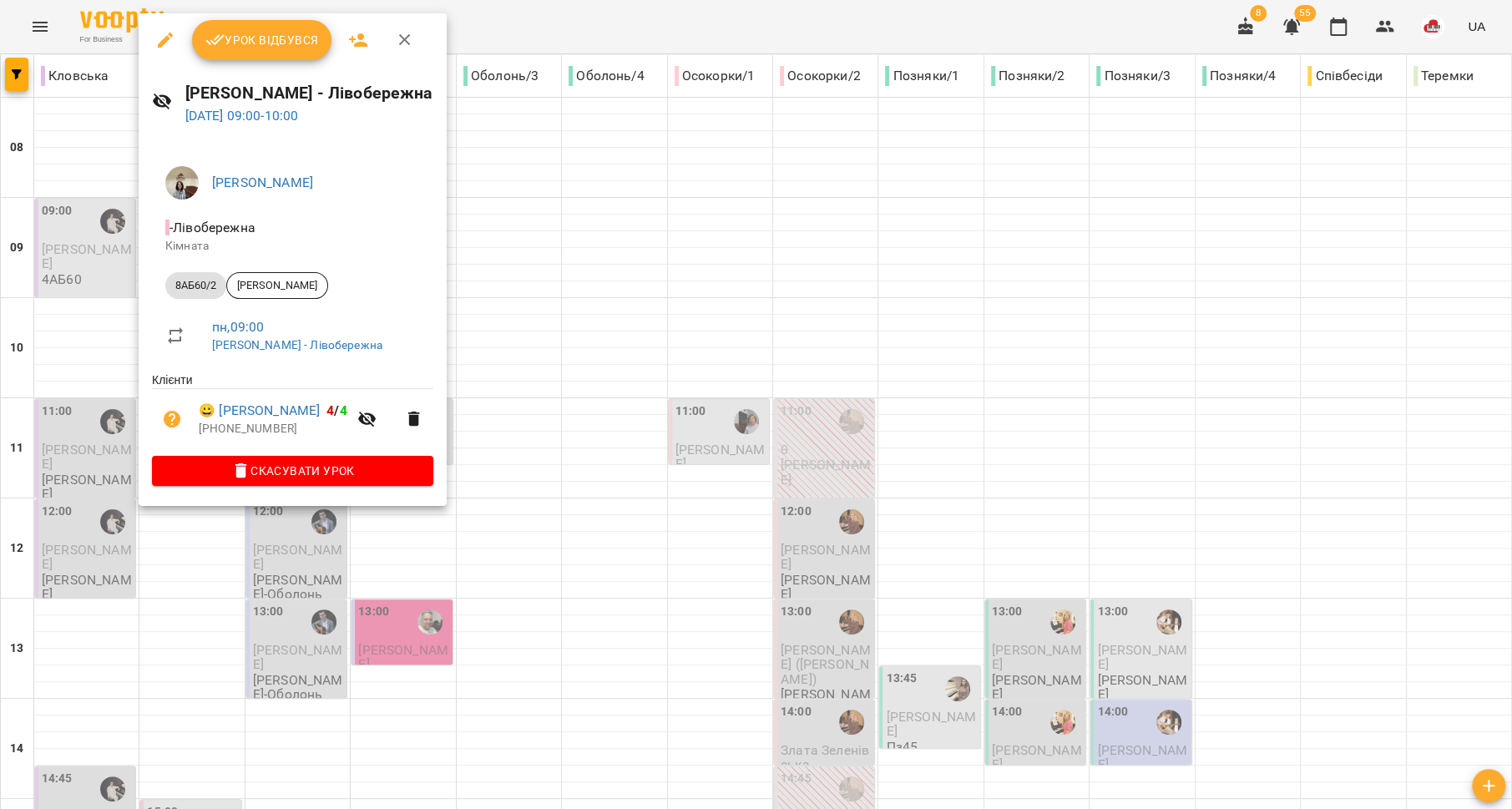
click at [88, 399] on div at bounding box center [756, 404] width 1512 height 809
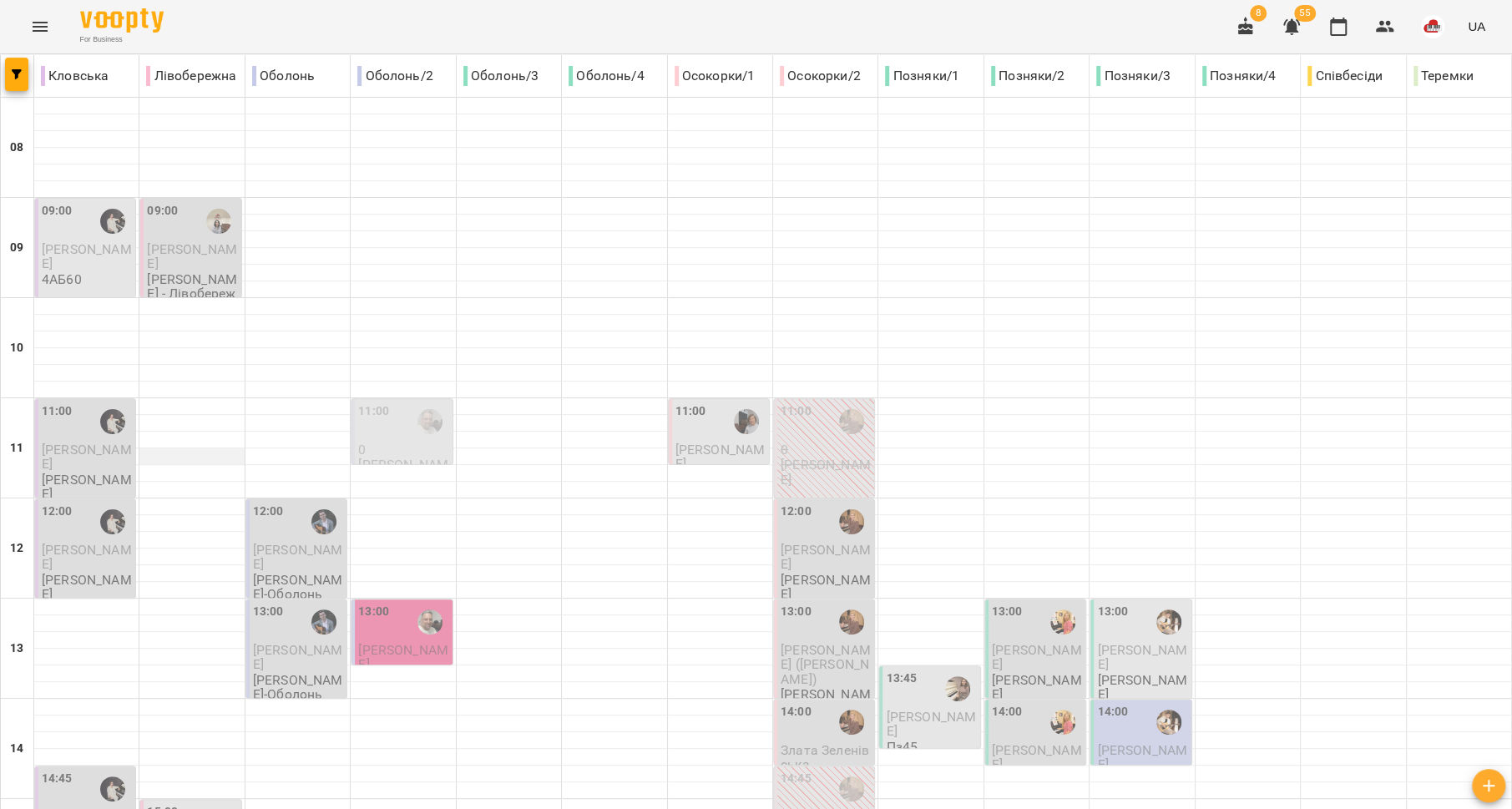
scroll to position [409, 0]
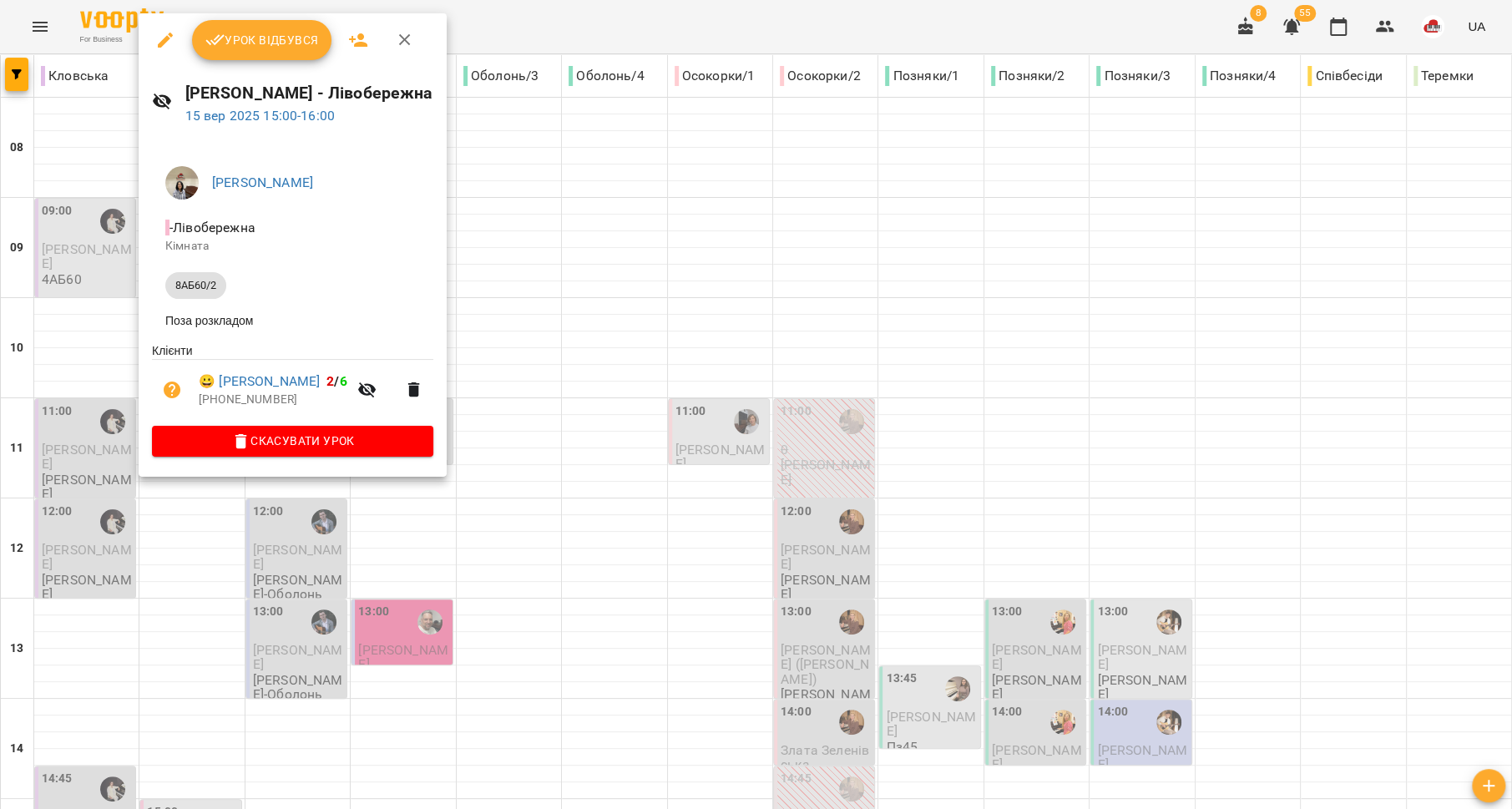
click at [233, 545] on div at bounding box center [756, 404] width 1512 height 809
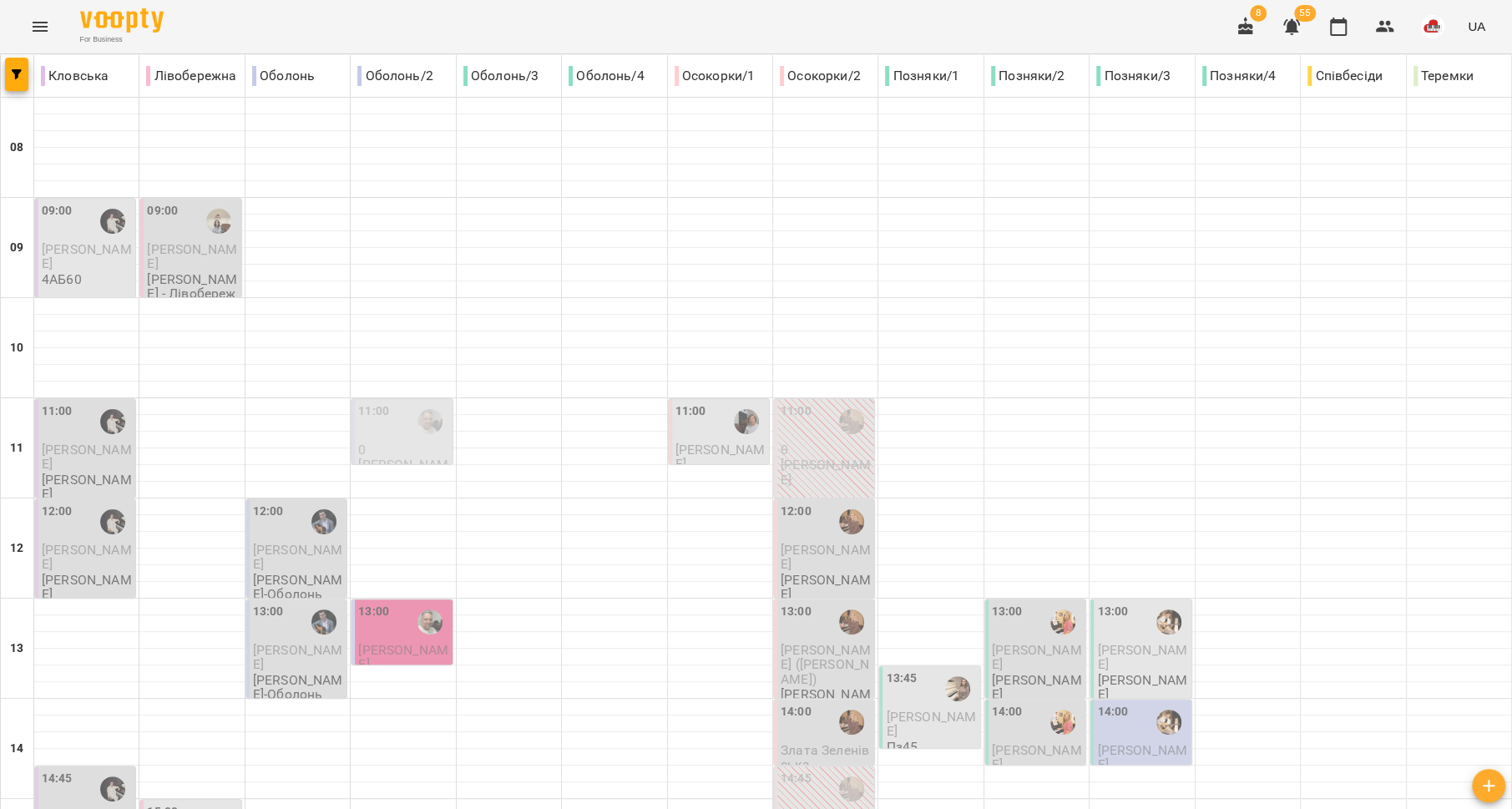
scroll to position [0, 0]
click at [291, 522] on div "12:00" at bounding box center [298, 522] width 91 height 38
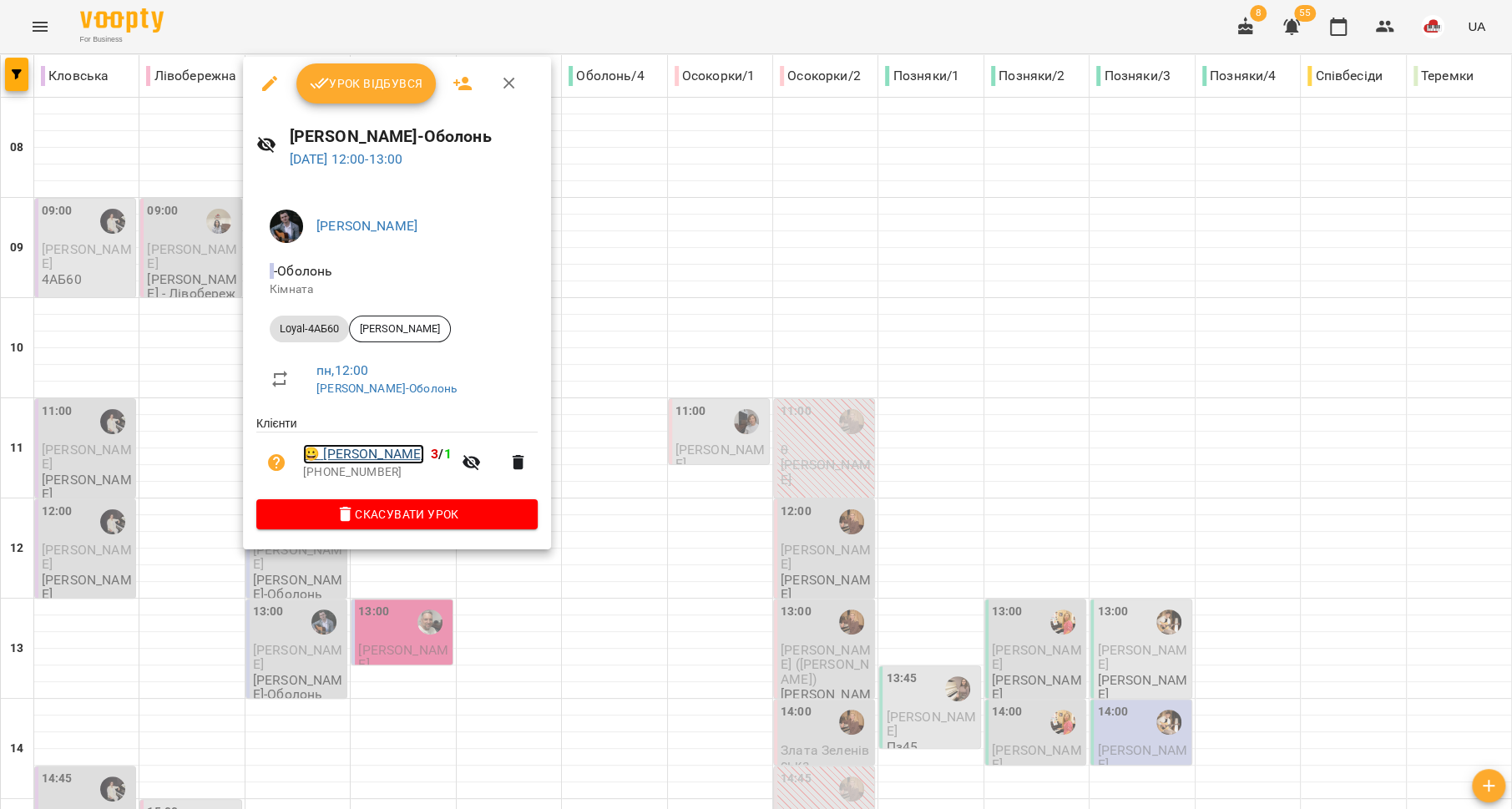
click at [375, 454] on link "😀 Котляренко Анастасія" at bounding box center [364, 453] width 121 height 20
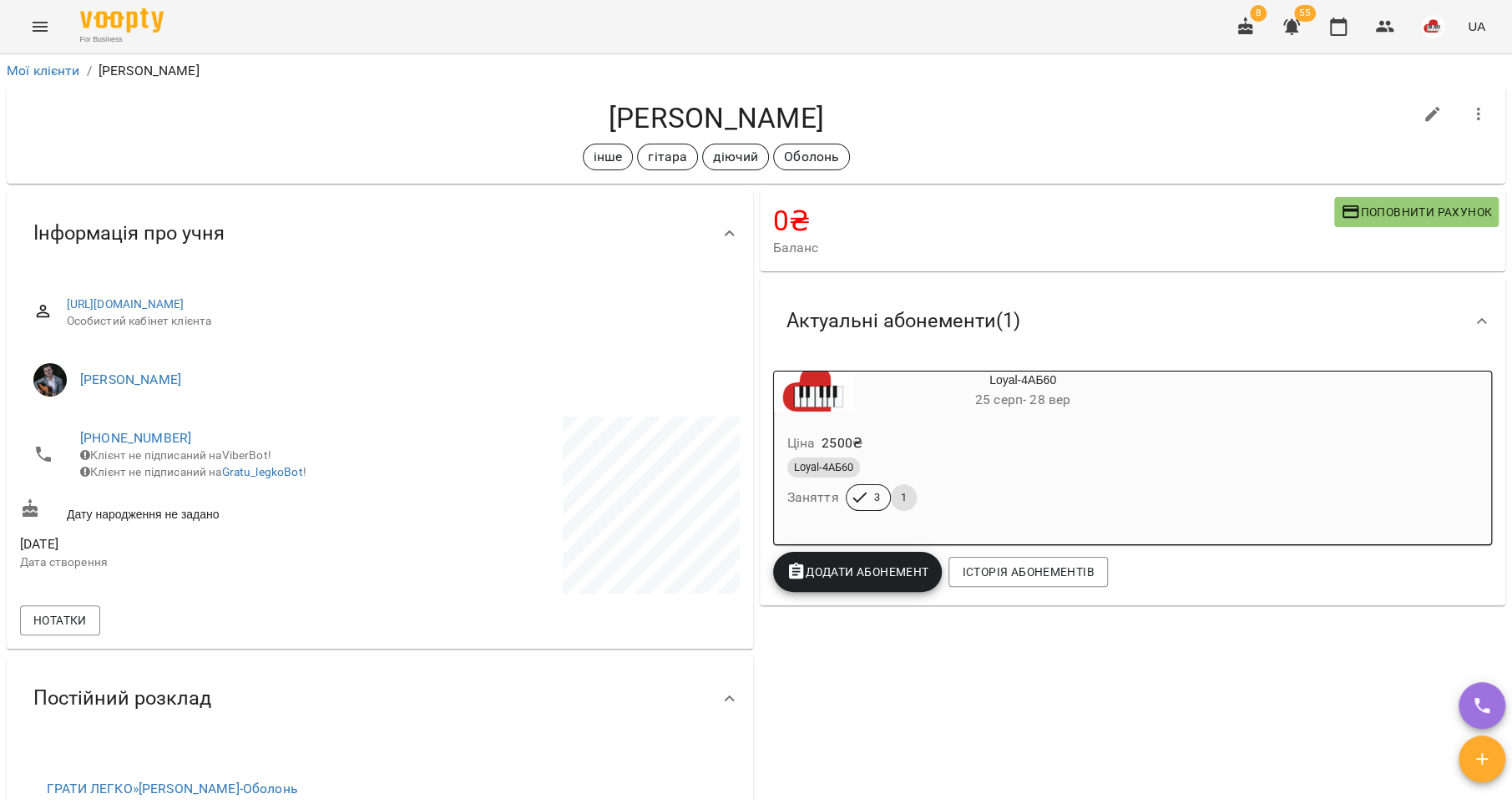
click at [147, 428] on span "+380960095812" at bounding box center [221, 438] width 283 height 20
click at [159, 439] on link "+380960095812" at bounding box center [135, 438] width 111 height 16
click at [217, 499] on link at bounding box center [222, 499] width 89 height 35
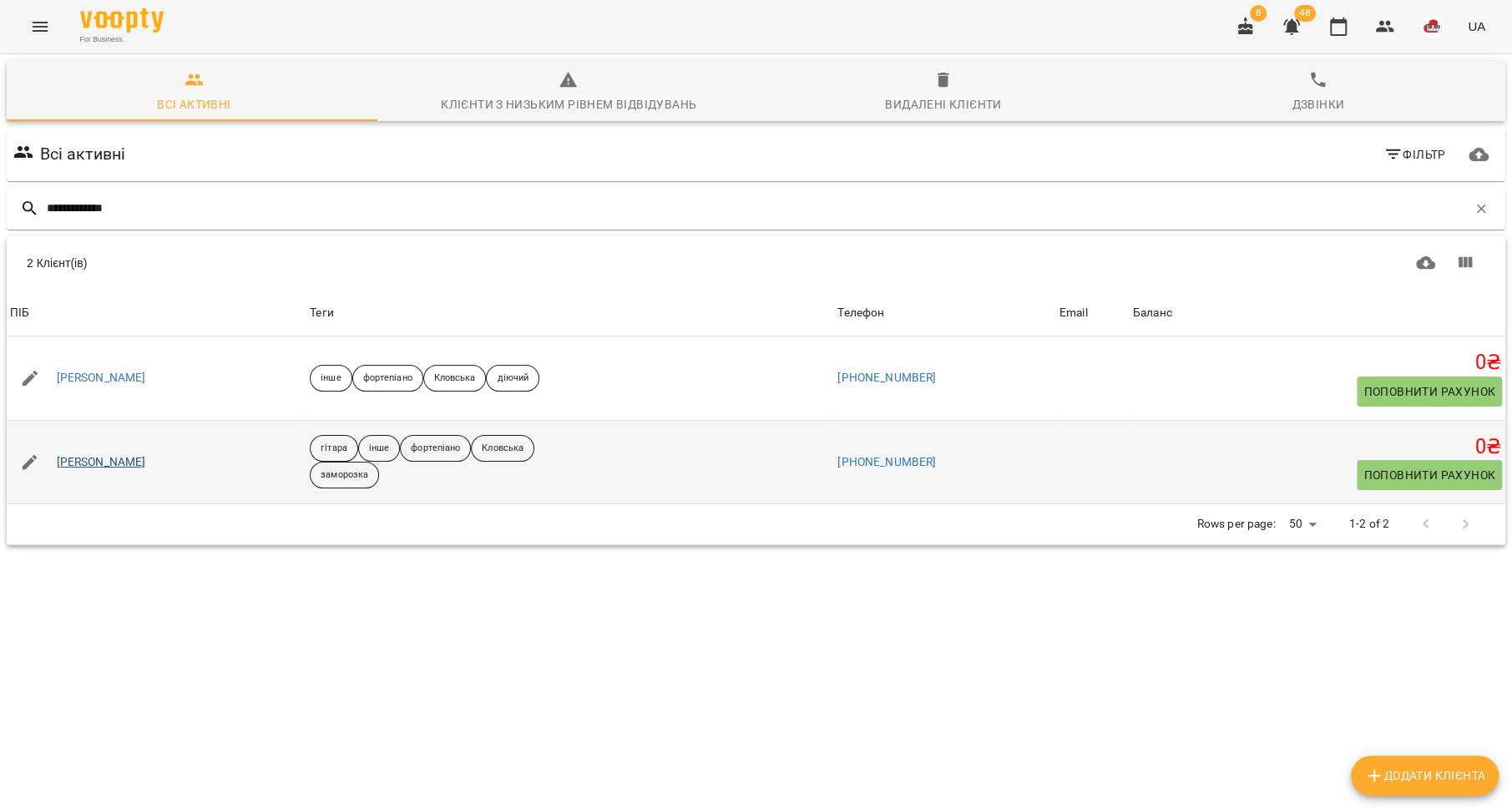
type input "**********"
click at [119, 463] on link "[PERSON_NAME]" at bounding box center [102, 463] width 90 height 17
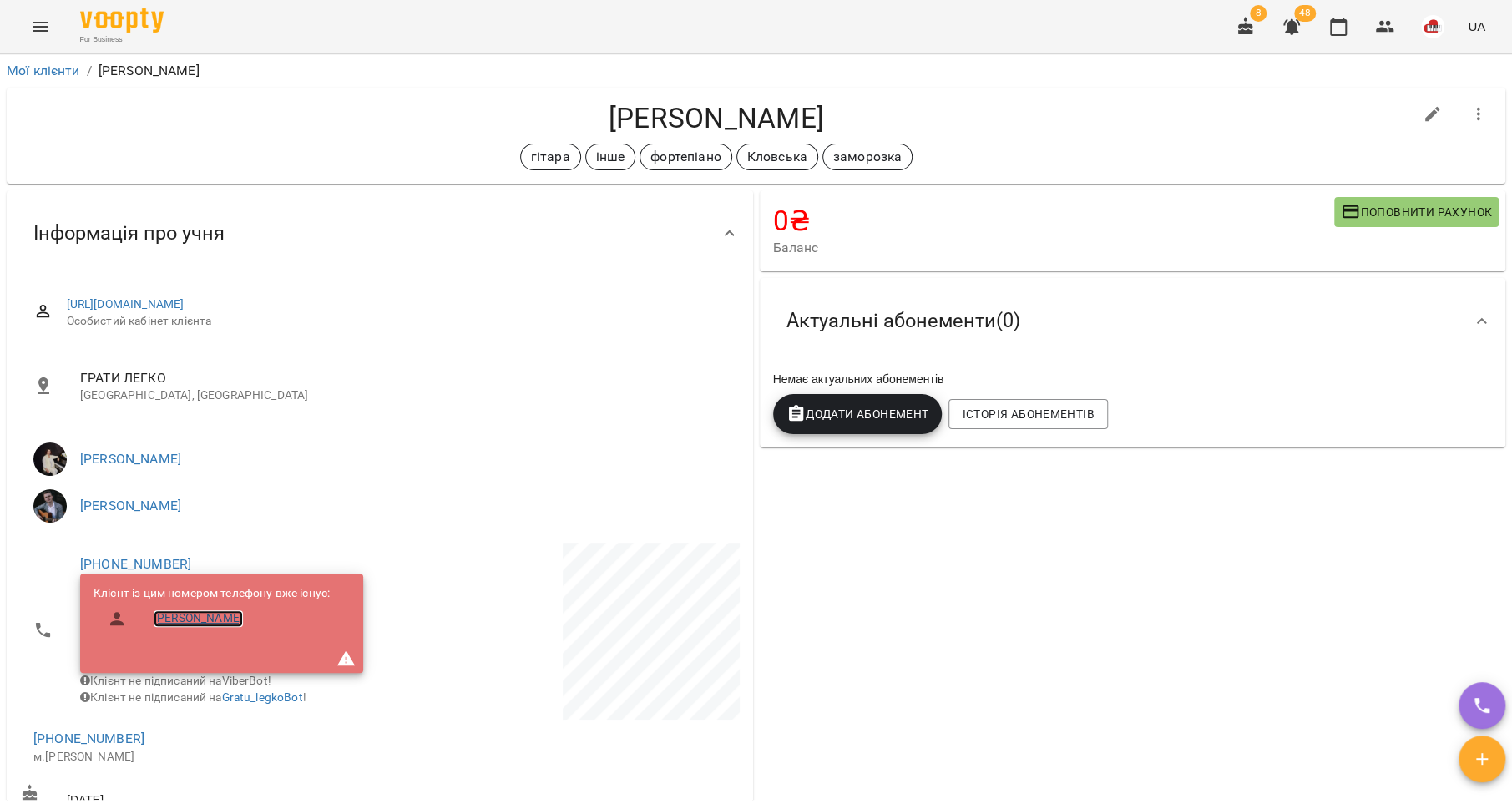
click at [221, 614] on link "[PERSON_NAME]" at bounding box center [199, 619] width 90 height 17
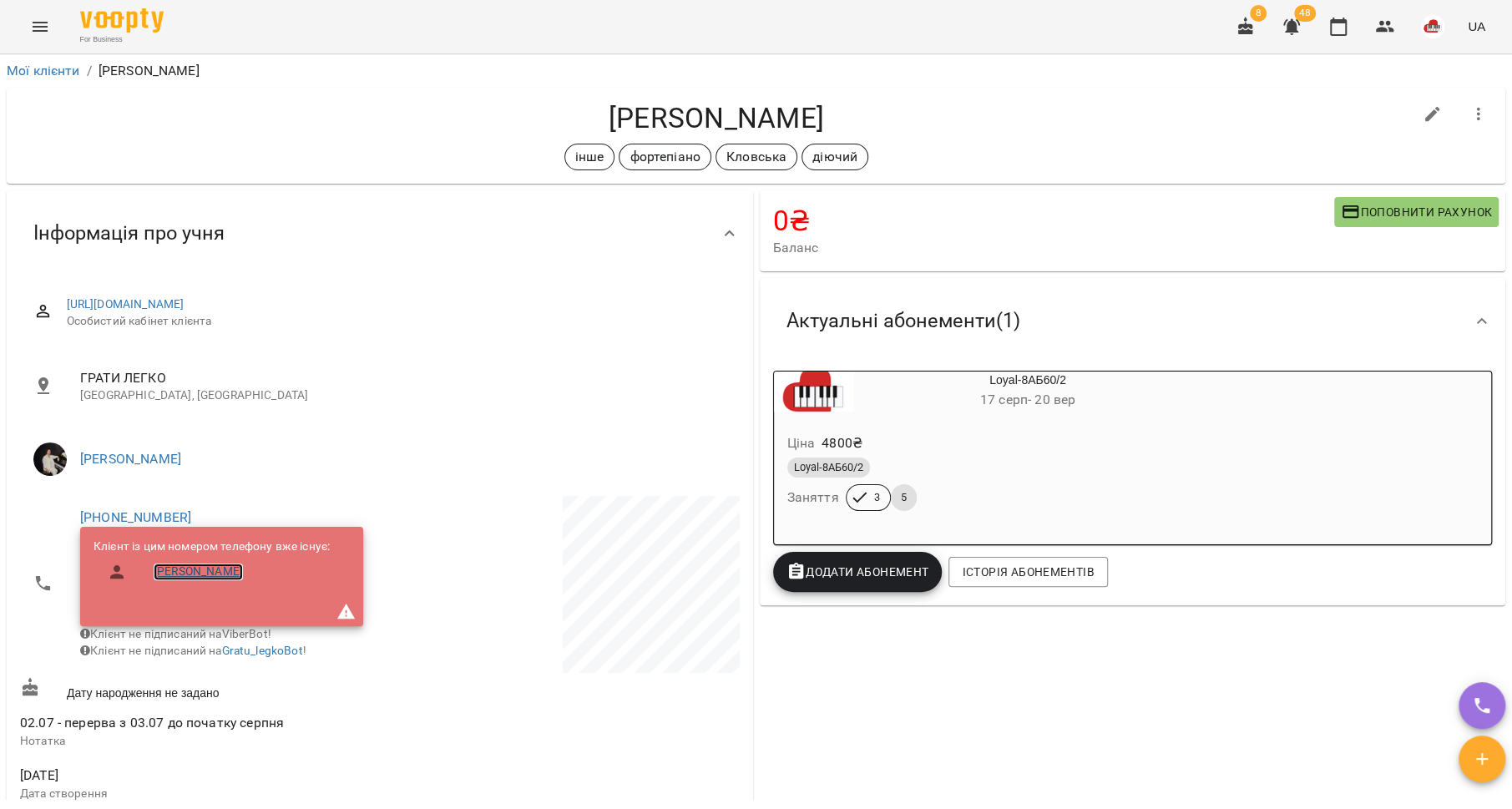
click at [203, 577] on link "[PERSON_NAME]" at bounding box center [199, 572] width 90 height 17
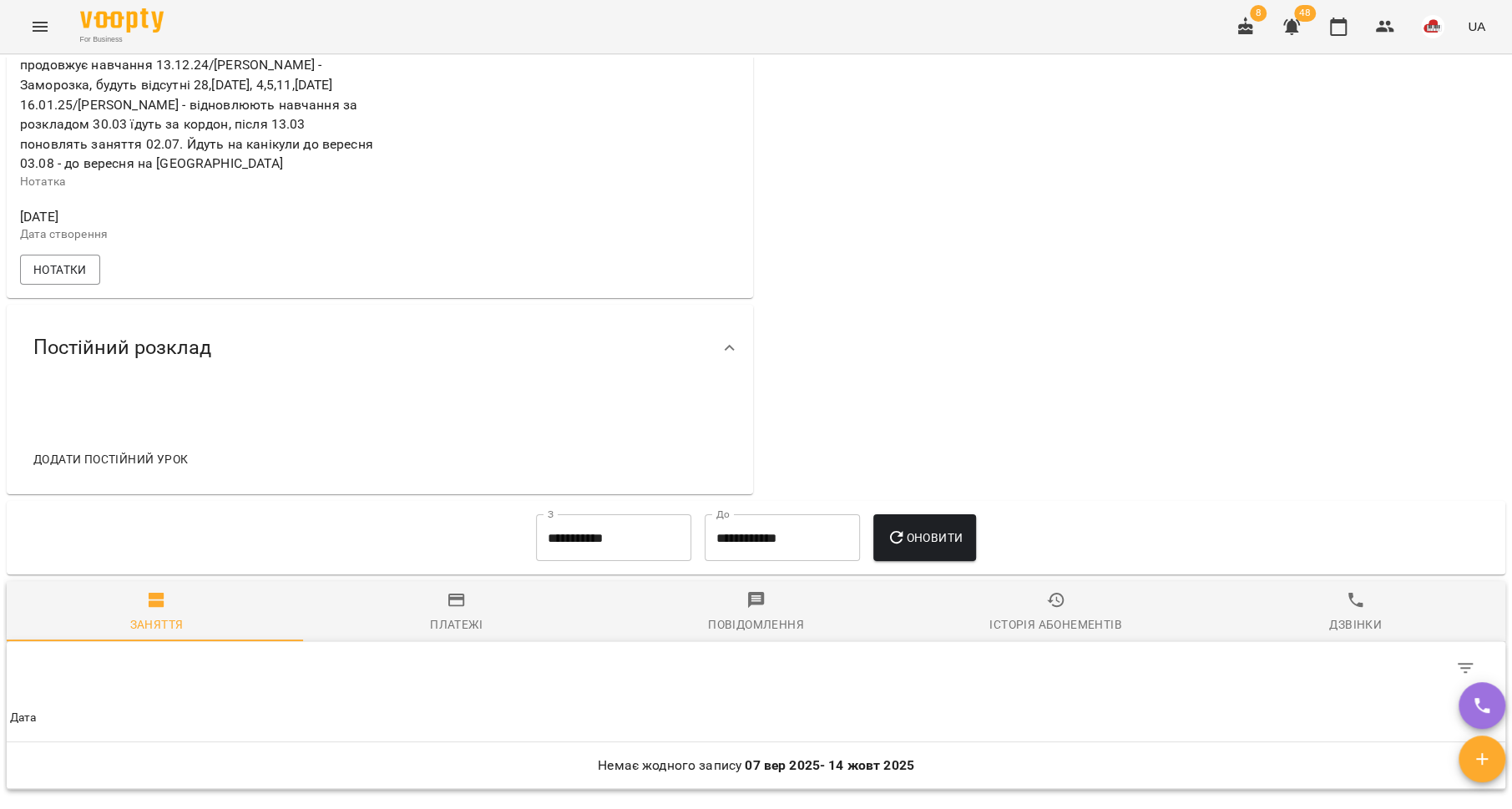
scroll to position [986, 0]
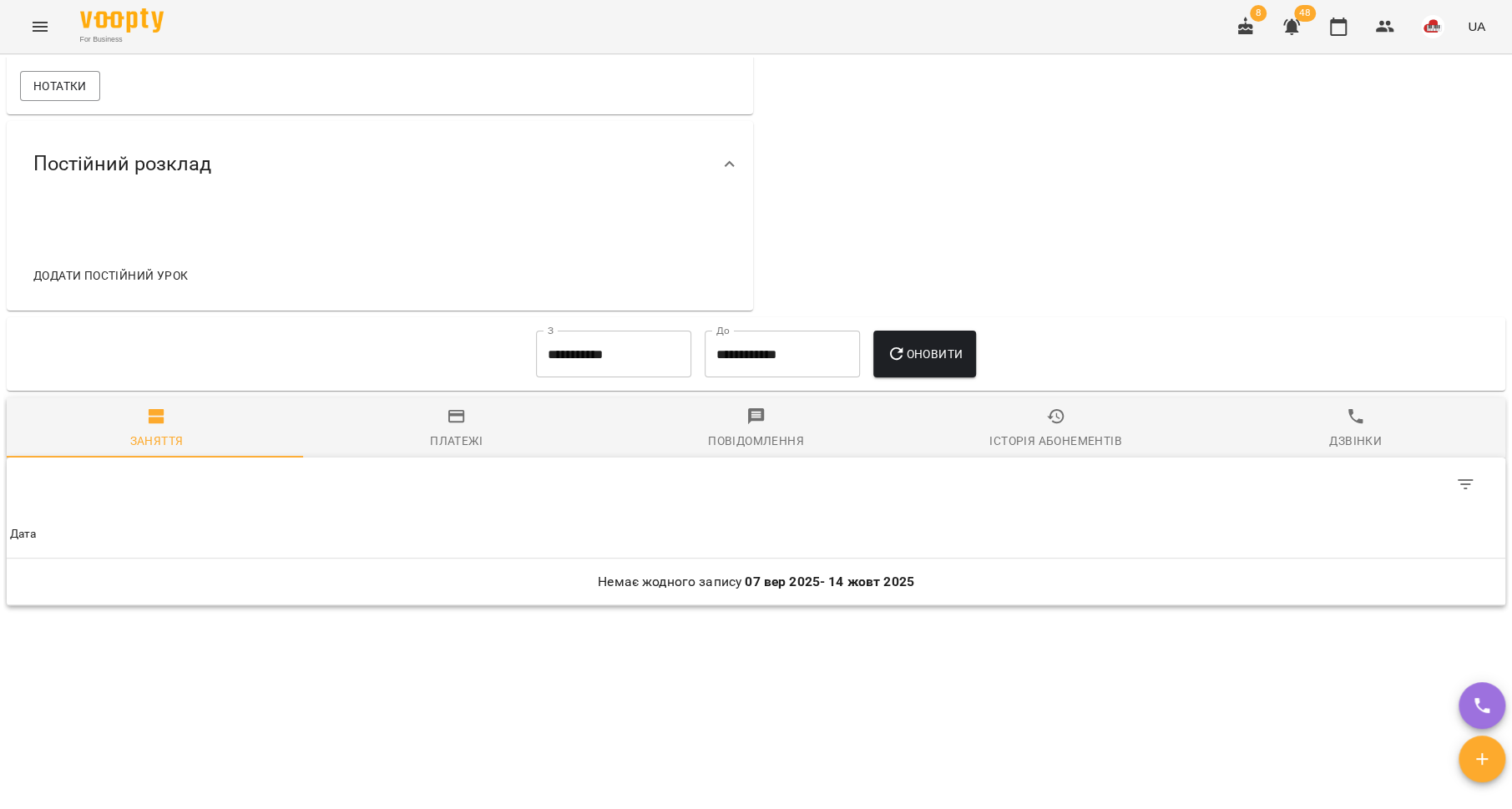
click at [978, 415] on span "Історія абонементів" at bounding box center [1056, 429] width 280 height 45
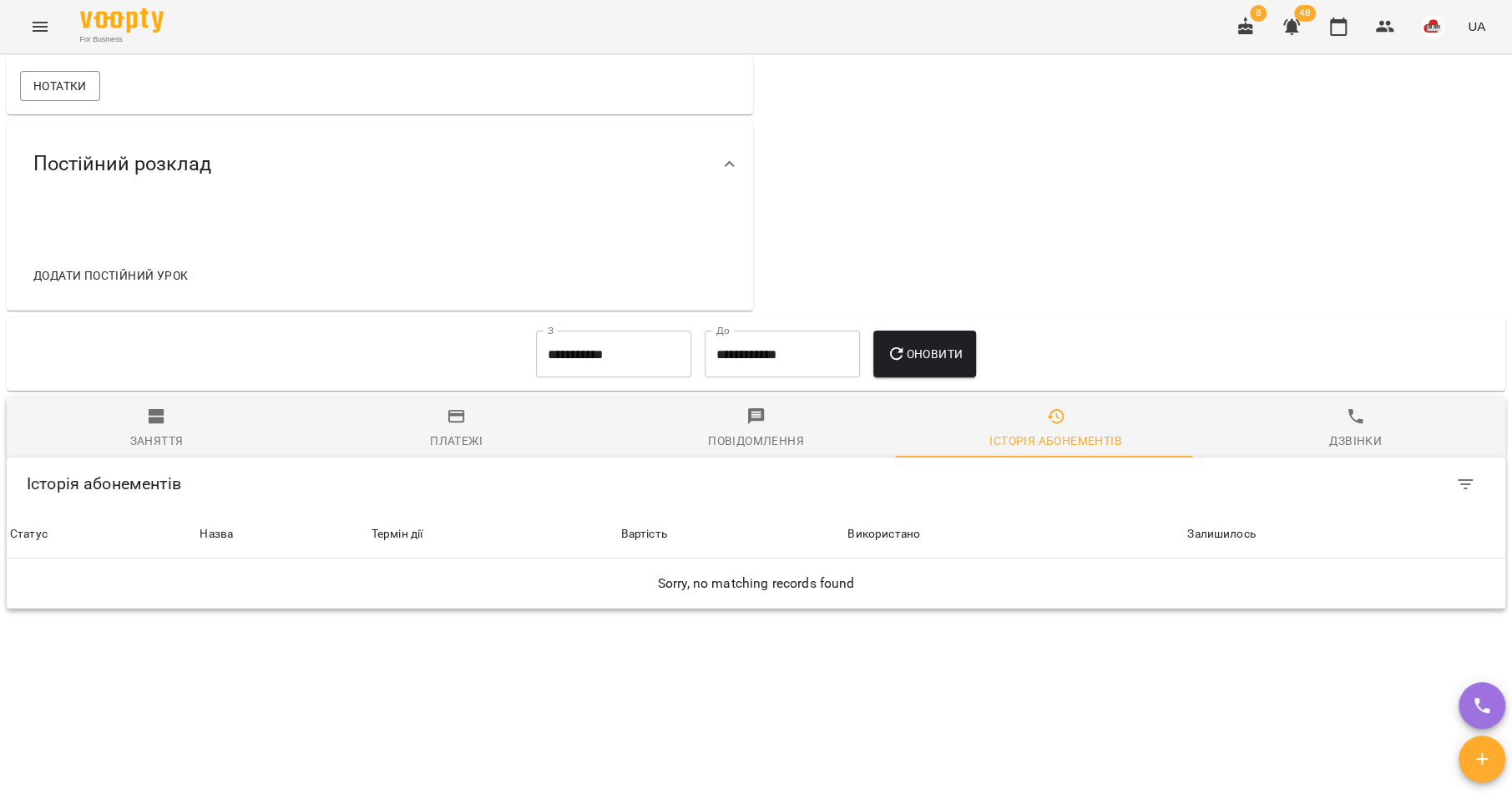
click at [593, 342] on input "**********" at bounding box center [613, 354] width 155 height 47
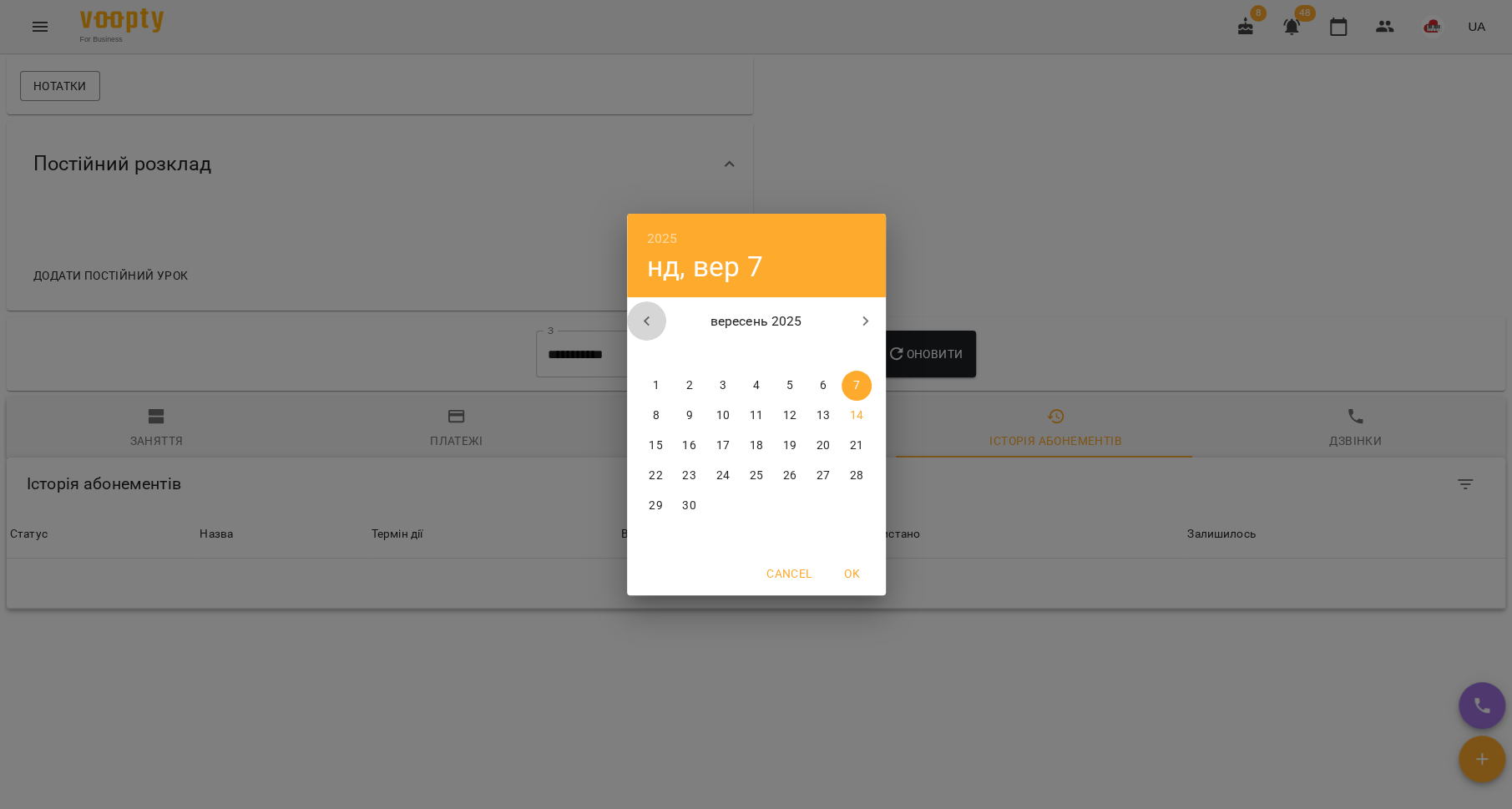
click at [637, 323] on icon "button" at bounding box center [647, 321] width 20 height 20
click at [698, 377] on span "1" at bounding box center [690, 385] width 30 height 17
type input "**********"
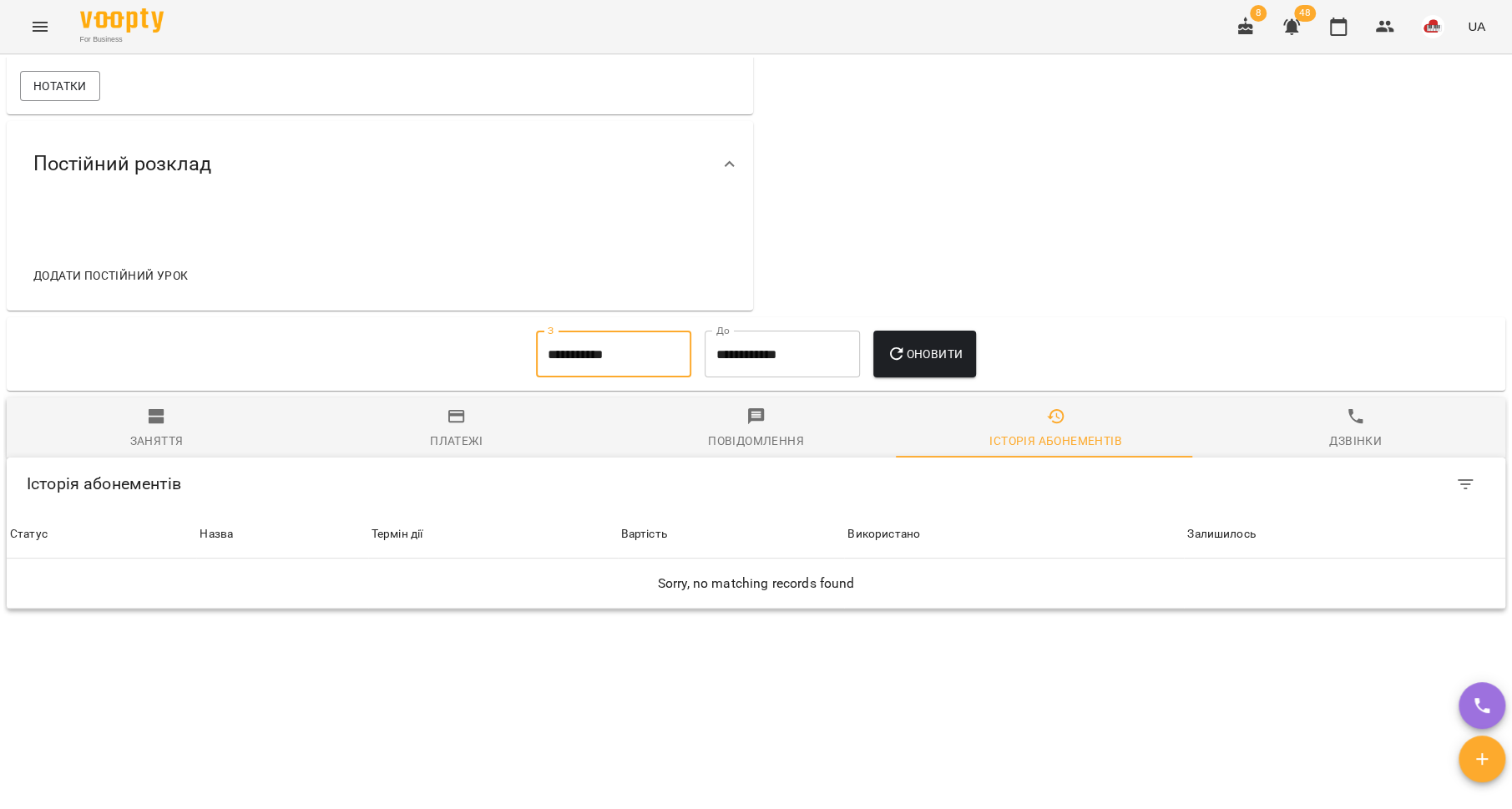
drag, startPoint x: 1000, startPoint y: 328, endPoint x: 955, endPoint y: 342, distance: 47.1
click at [999, 329] on div "**********" at bounding box center [755, 354] width 1472 height 60
click at [954, 344] on span "Оновити" at bounding box center [924, 354] width 76 height 20
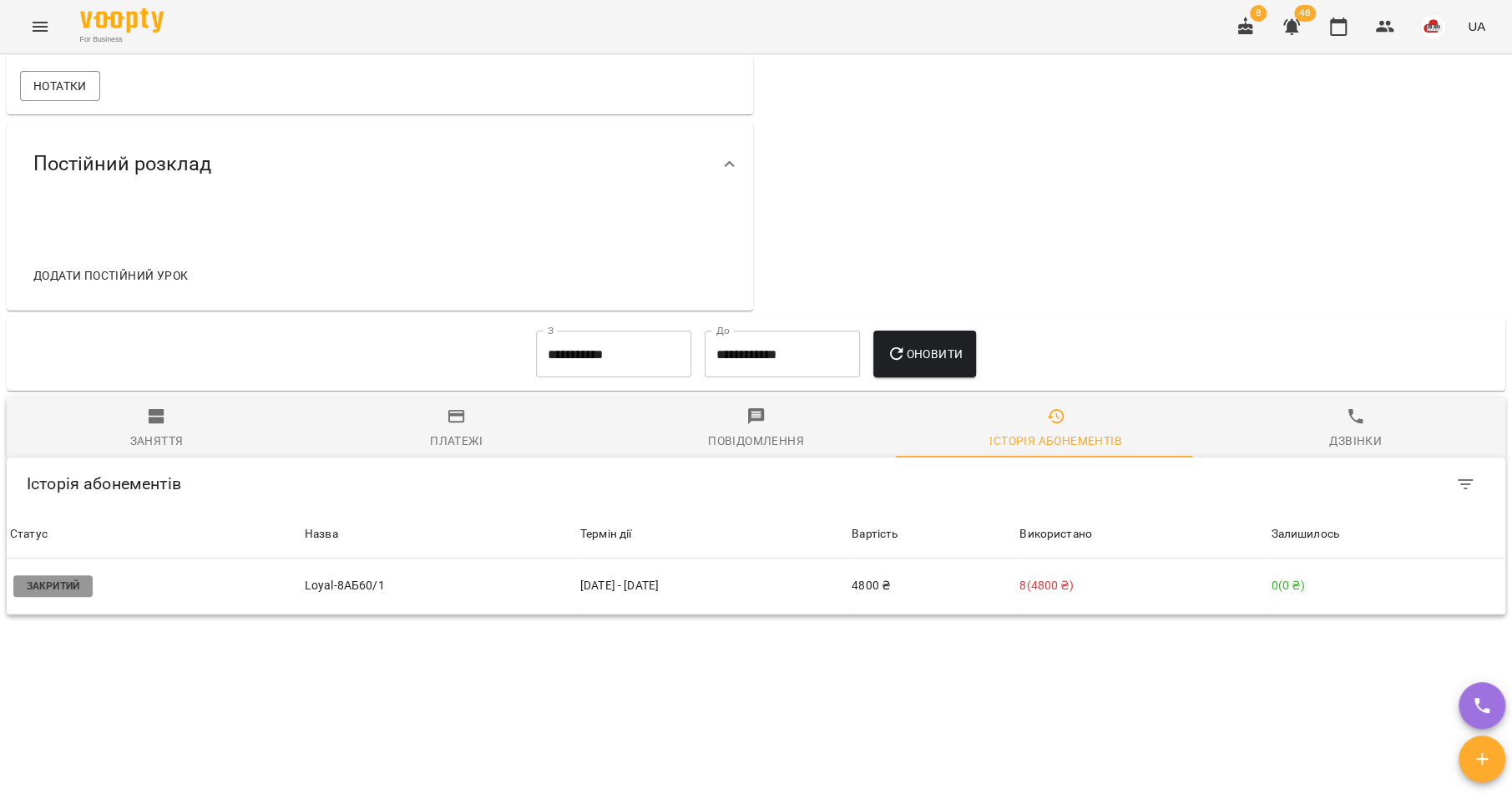
scroll to position [245, 0]
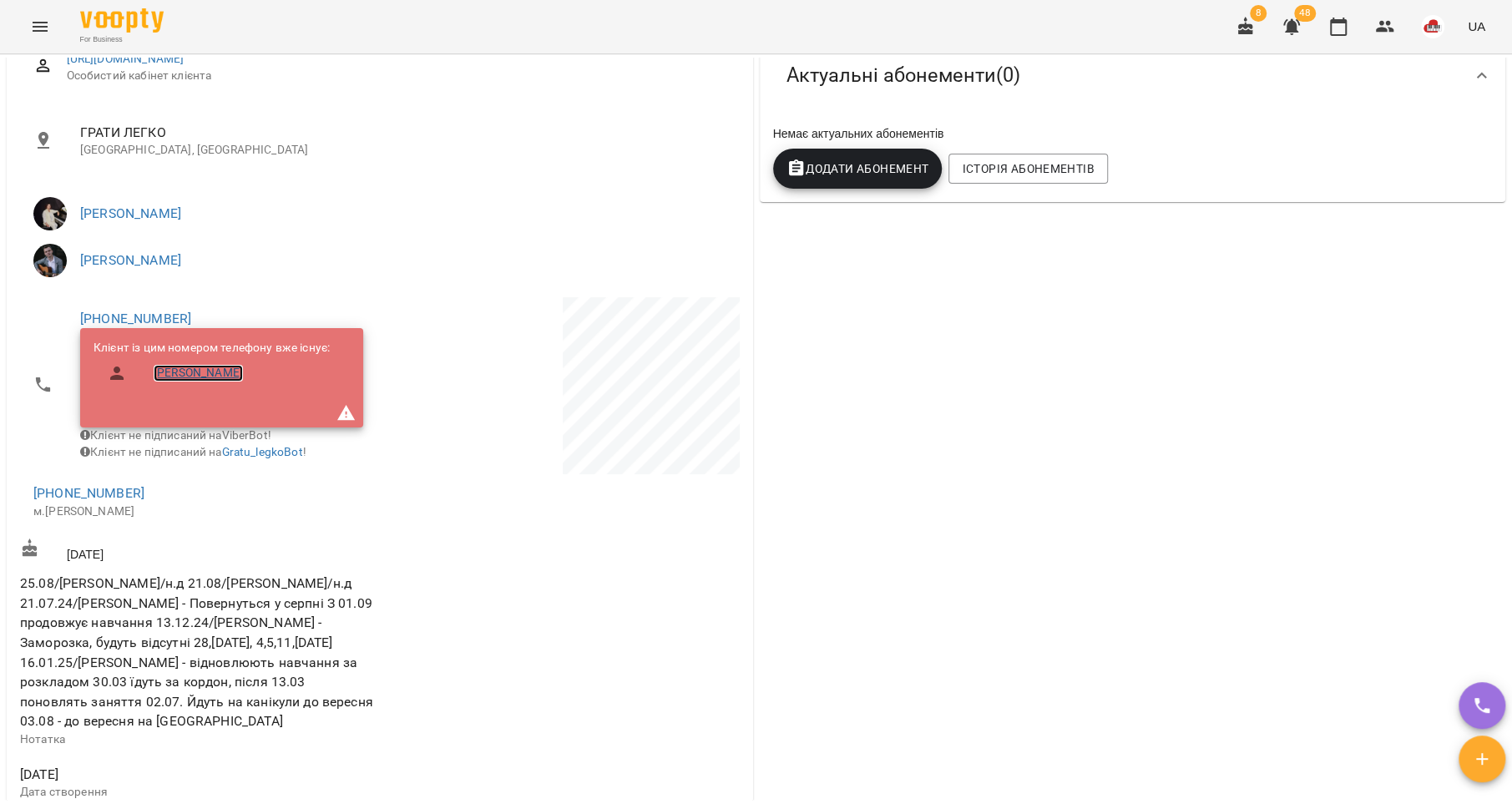
click at [231, 378] on link "Людмила Окішор" at bounding box center [199, 373] width 90 height 17
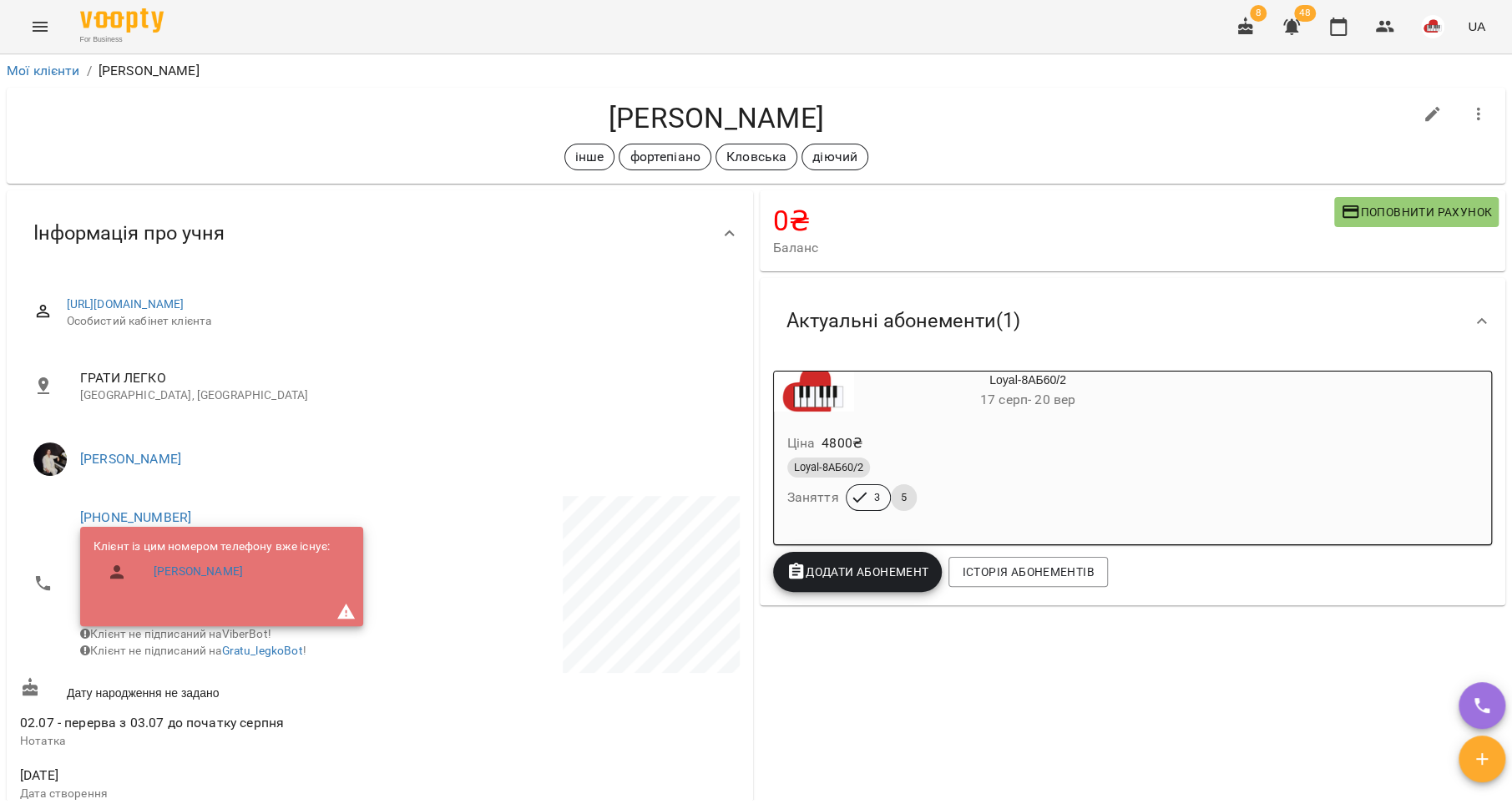
click at [49, 27] on icon "Menu" at bounding box center [39, 26] width 20 height 20
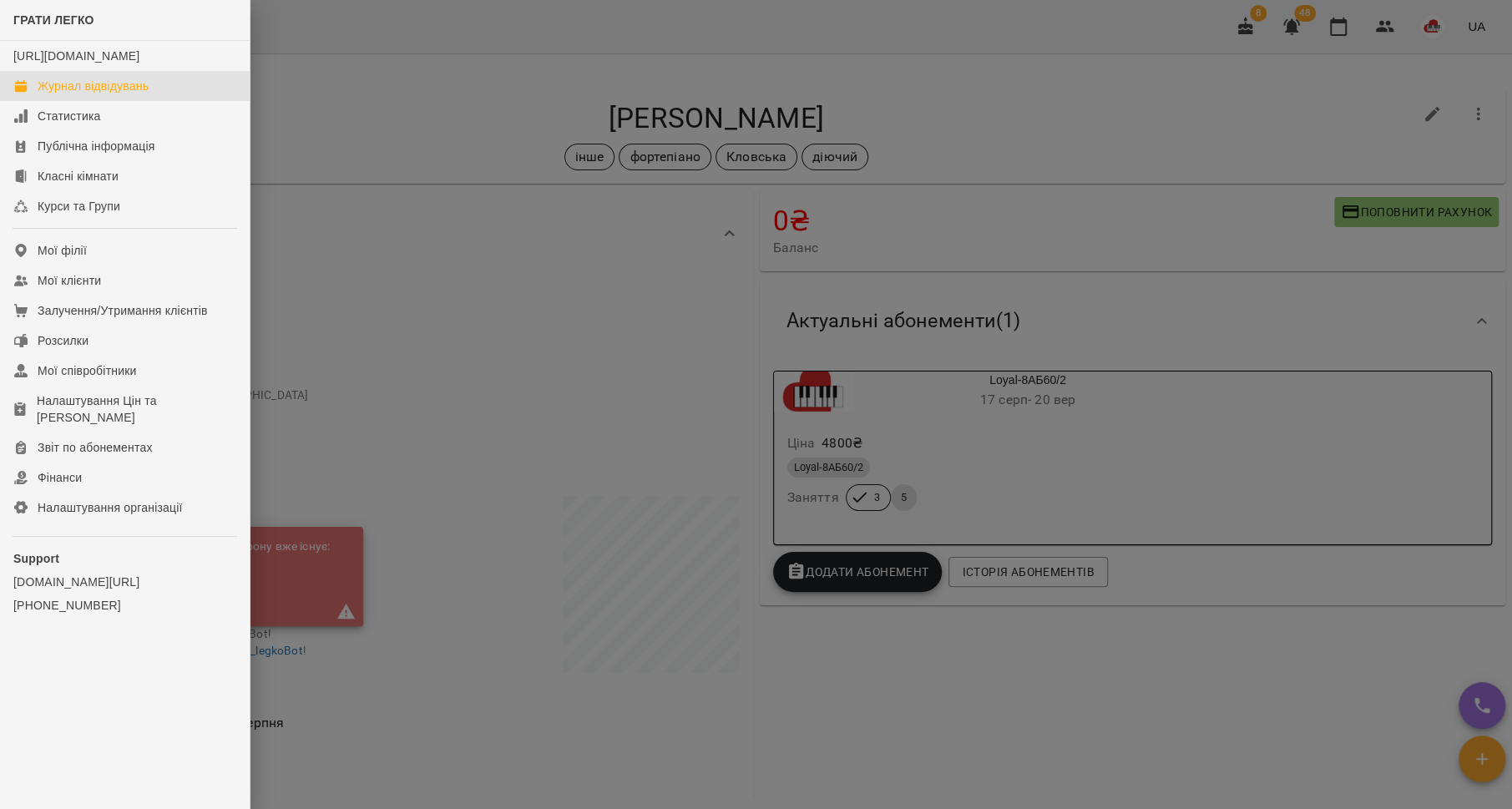
click at [75, 92] on link "Журнал відвідувань" at bounding box center [124, 86] width 249 height 30
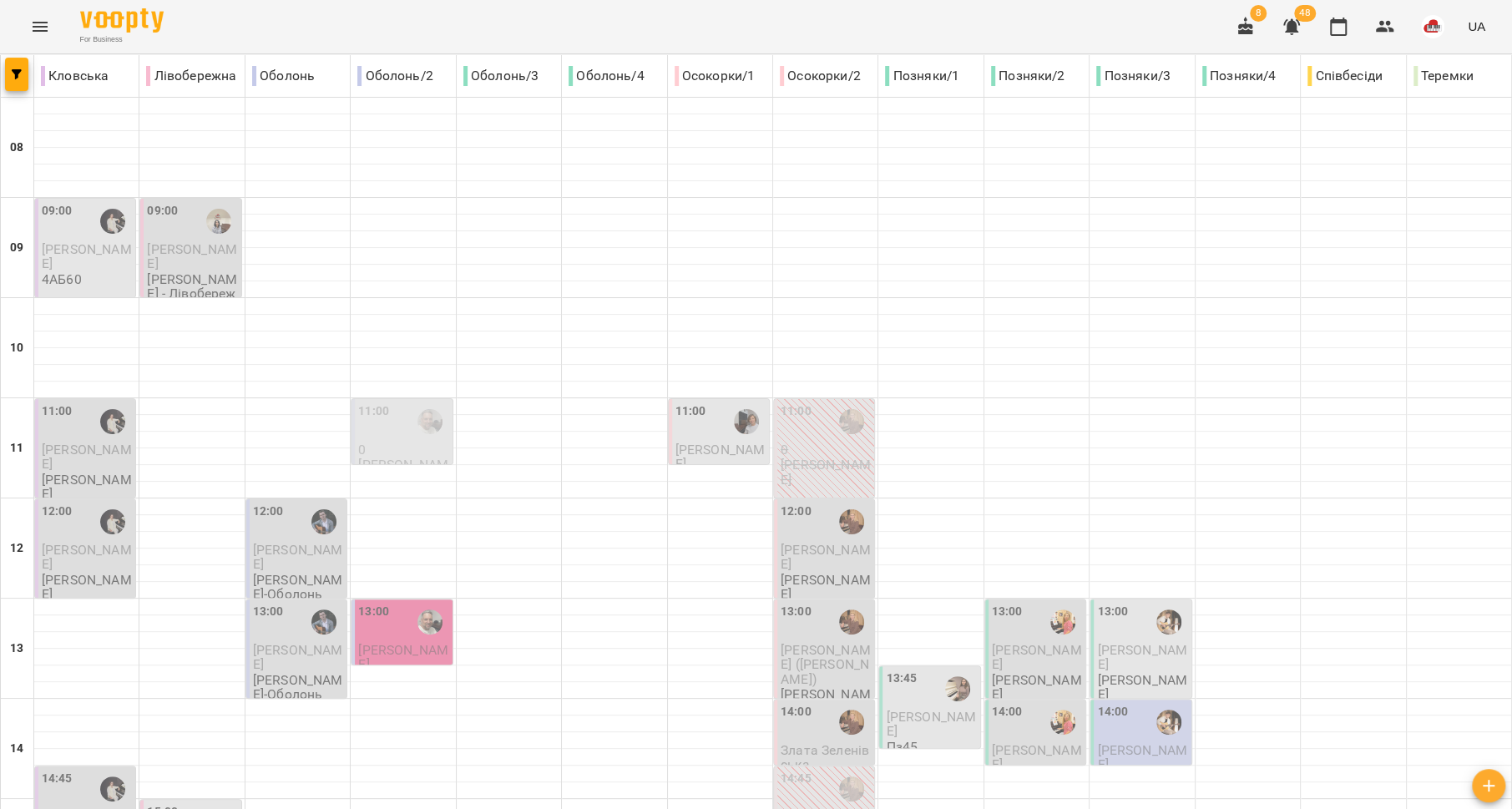
scroll to position [701, 0]
type input "**********"
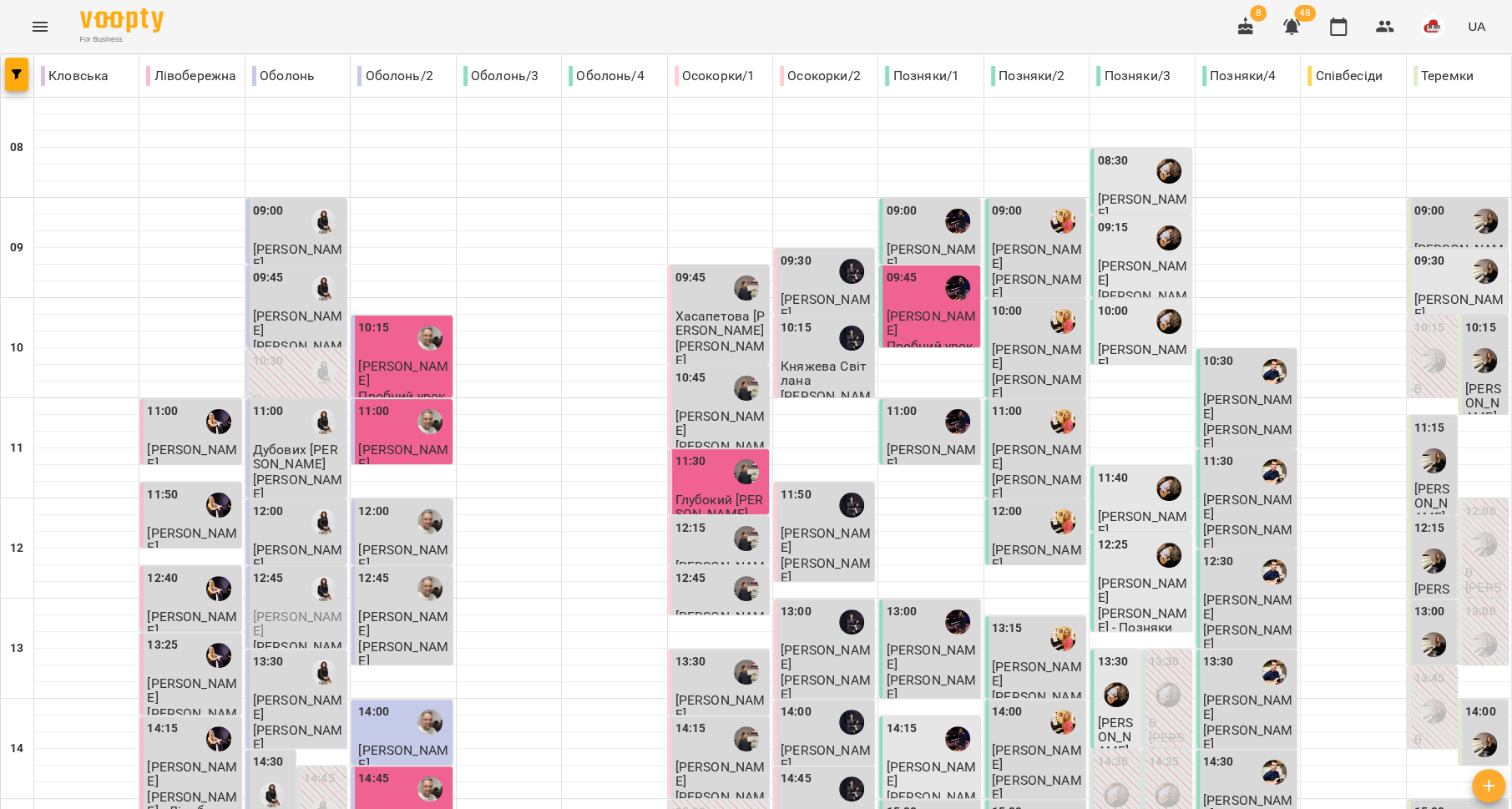
scroll to position [21, 0]
click at [424, 358] on span "[PERSON_NAME]" at bounding box center [403, 373] width 91 height 30
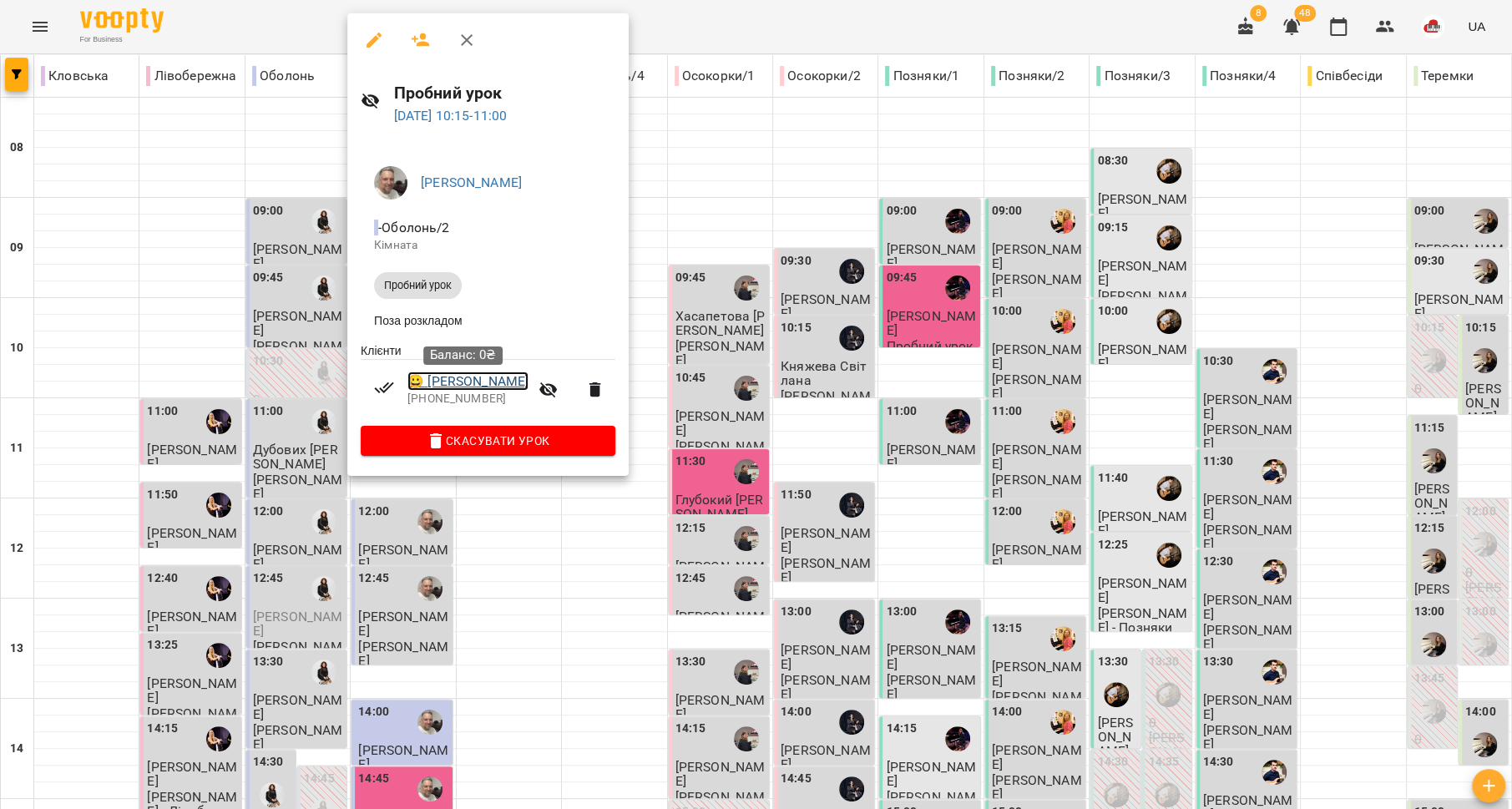
click at [480, 387] on link "😀 Піхлак Міланія" at bounding box center [469, 381] width 121 height 20
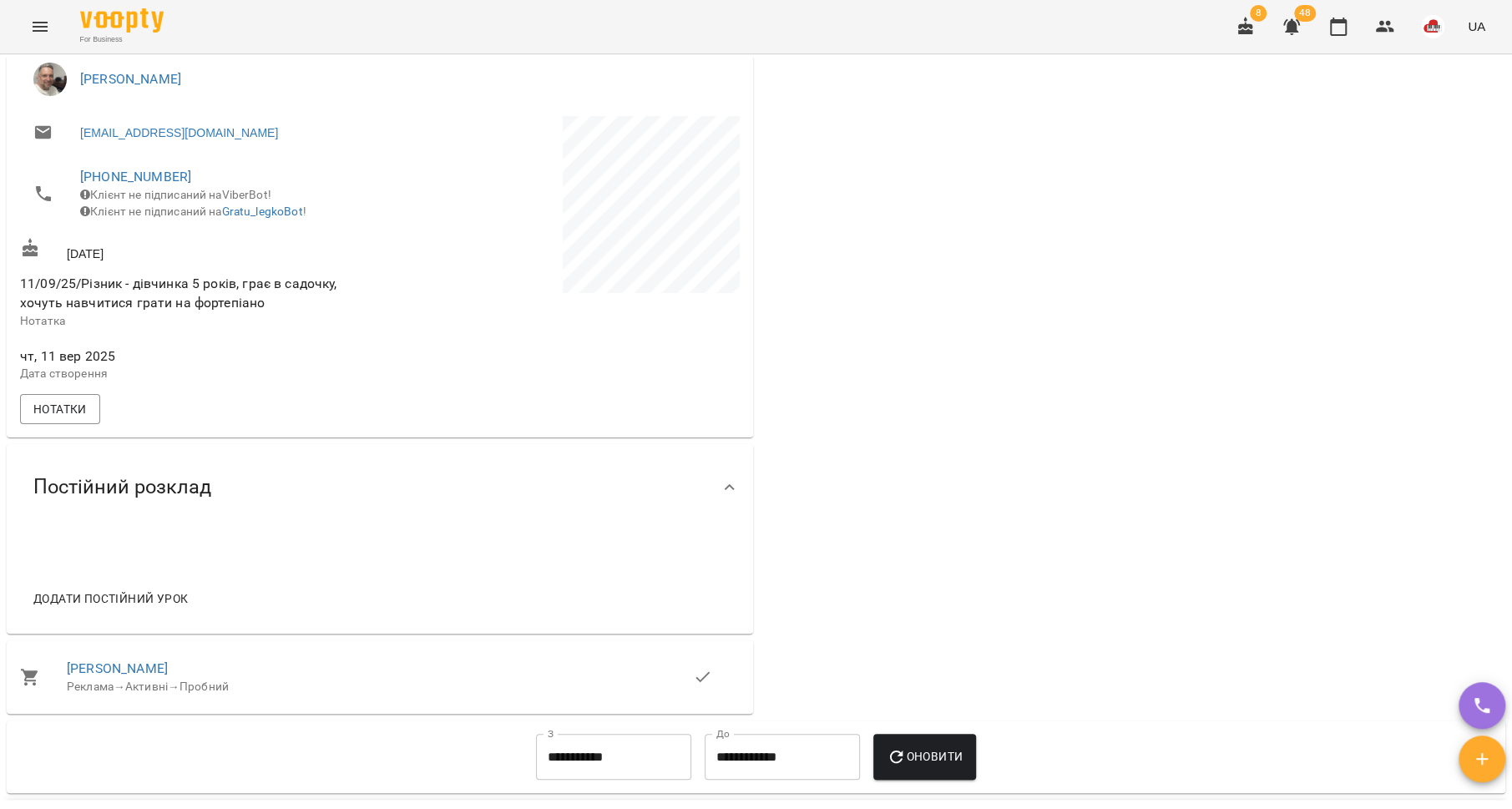
scroll to position [100, 0]
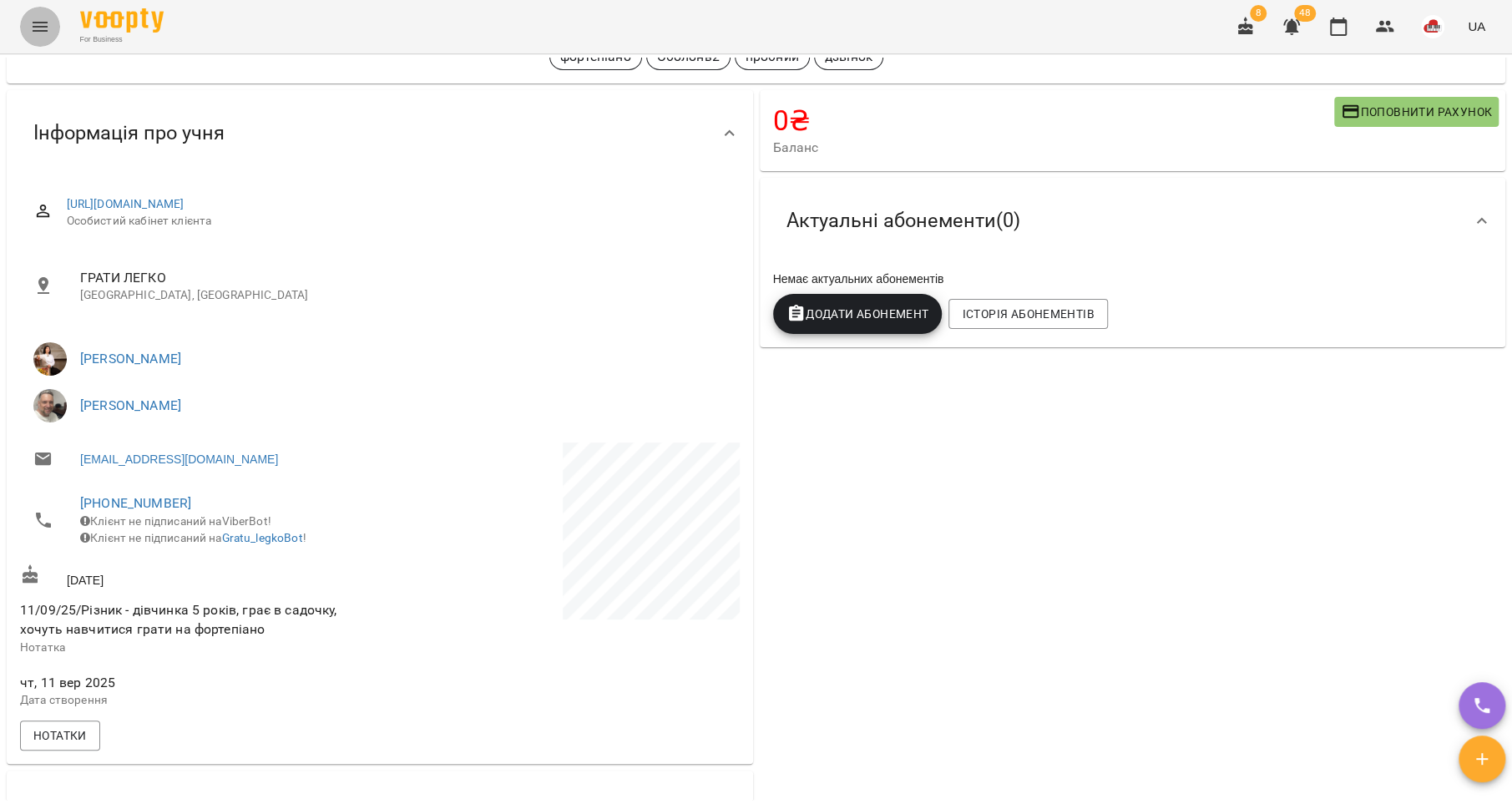
click at [49, 44] on button "Menu" at bounding box center [39, 26] width 40 height 40
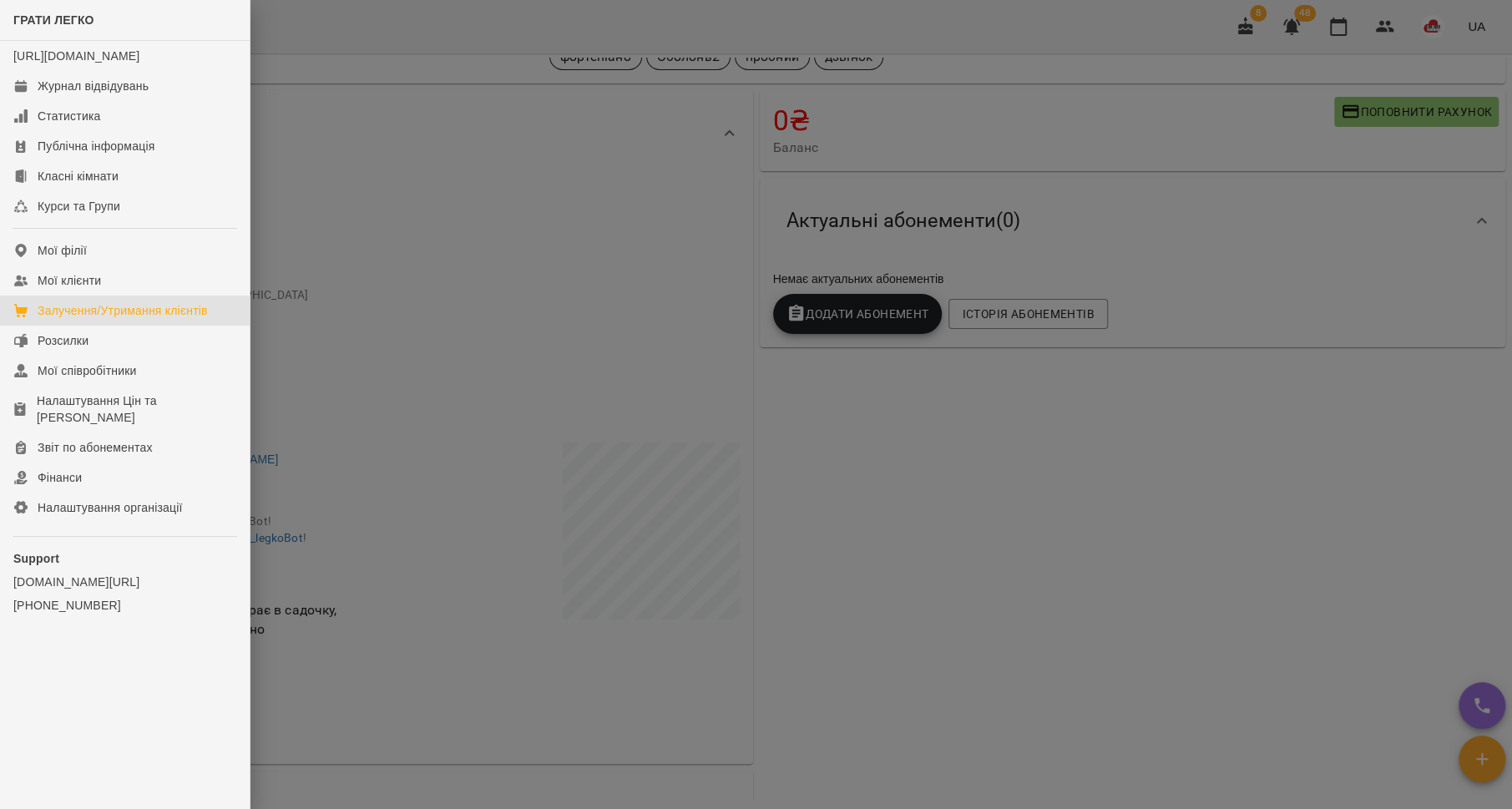
click at [88, 319] on div "Залучення/Утримання клієнтів" at bounding box center [122, 311] width 170 height 17
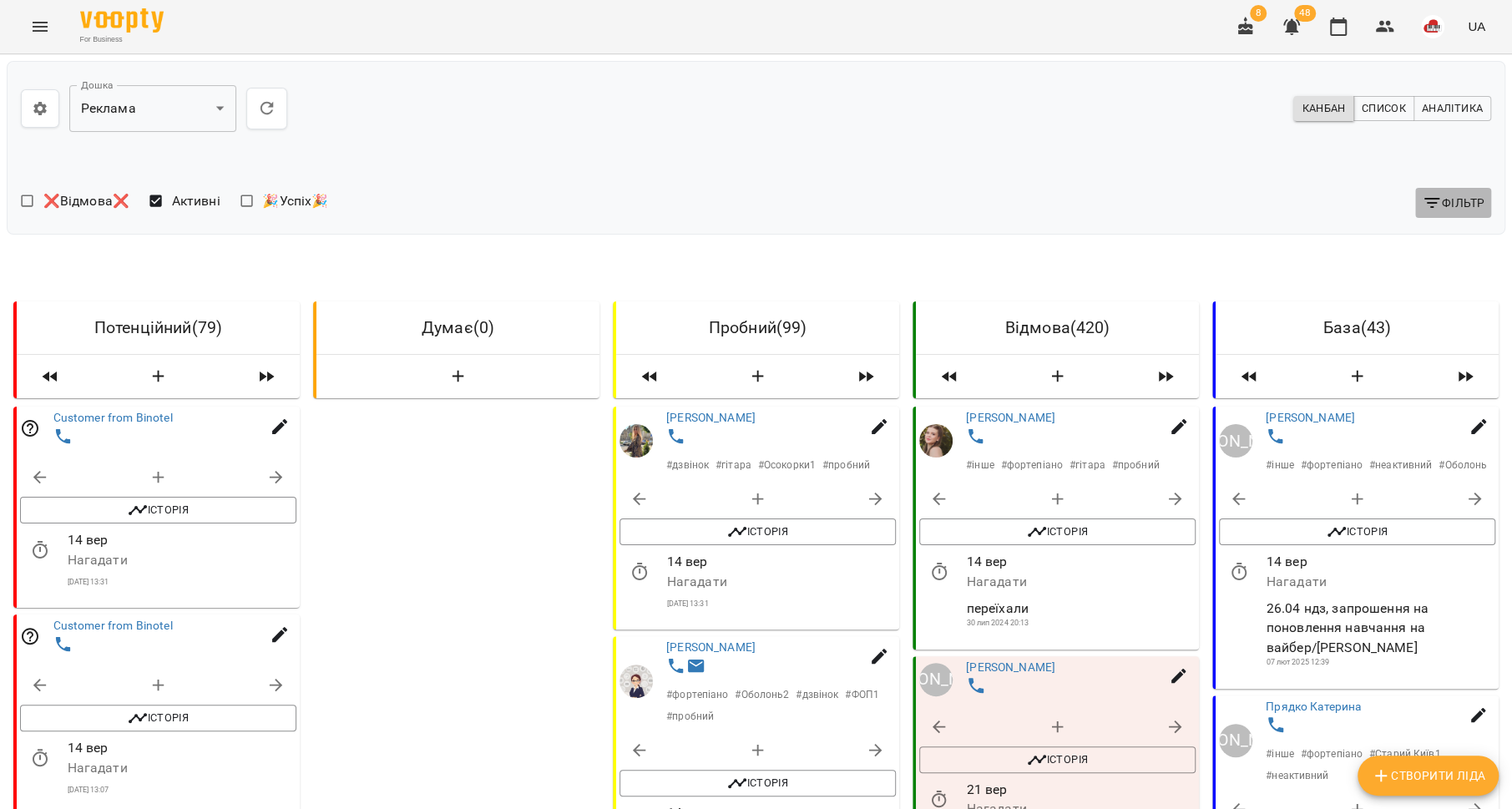
click at [1421, 200] on icon "button" at bounding box center [1431, 202] width 20 height 20
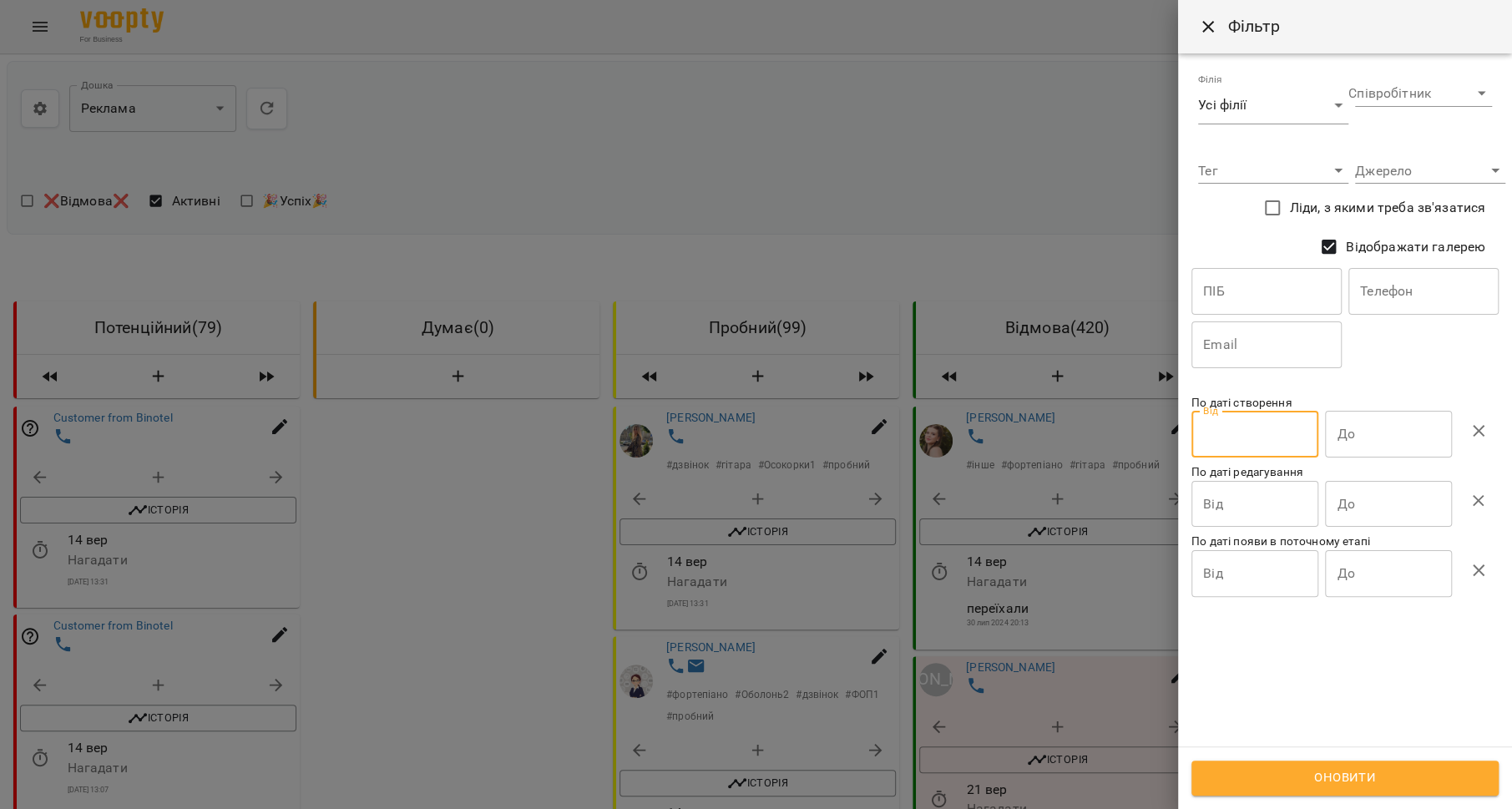
click at [1264, 445] on input "Від" at bounding box center [1255, 434] width 127 height 47
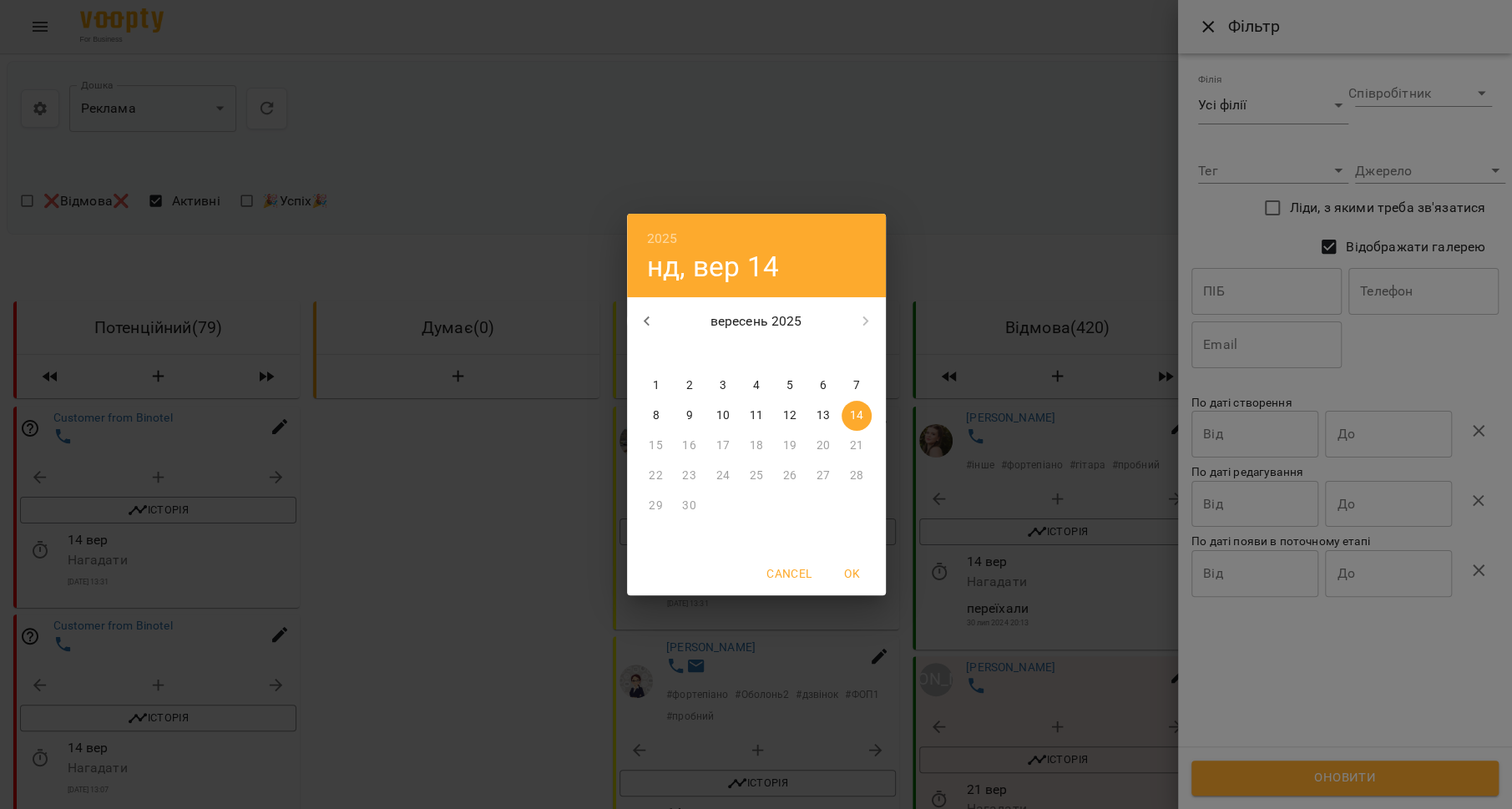
click at [819, 415] on p "13" at bounding box center [822, 416] width 13 height 17
type input "**********"
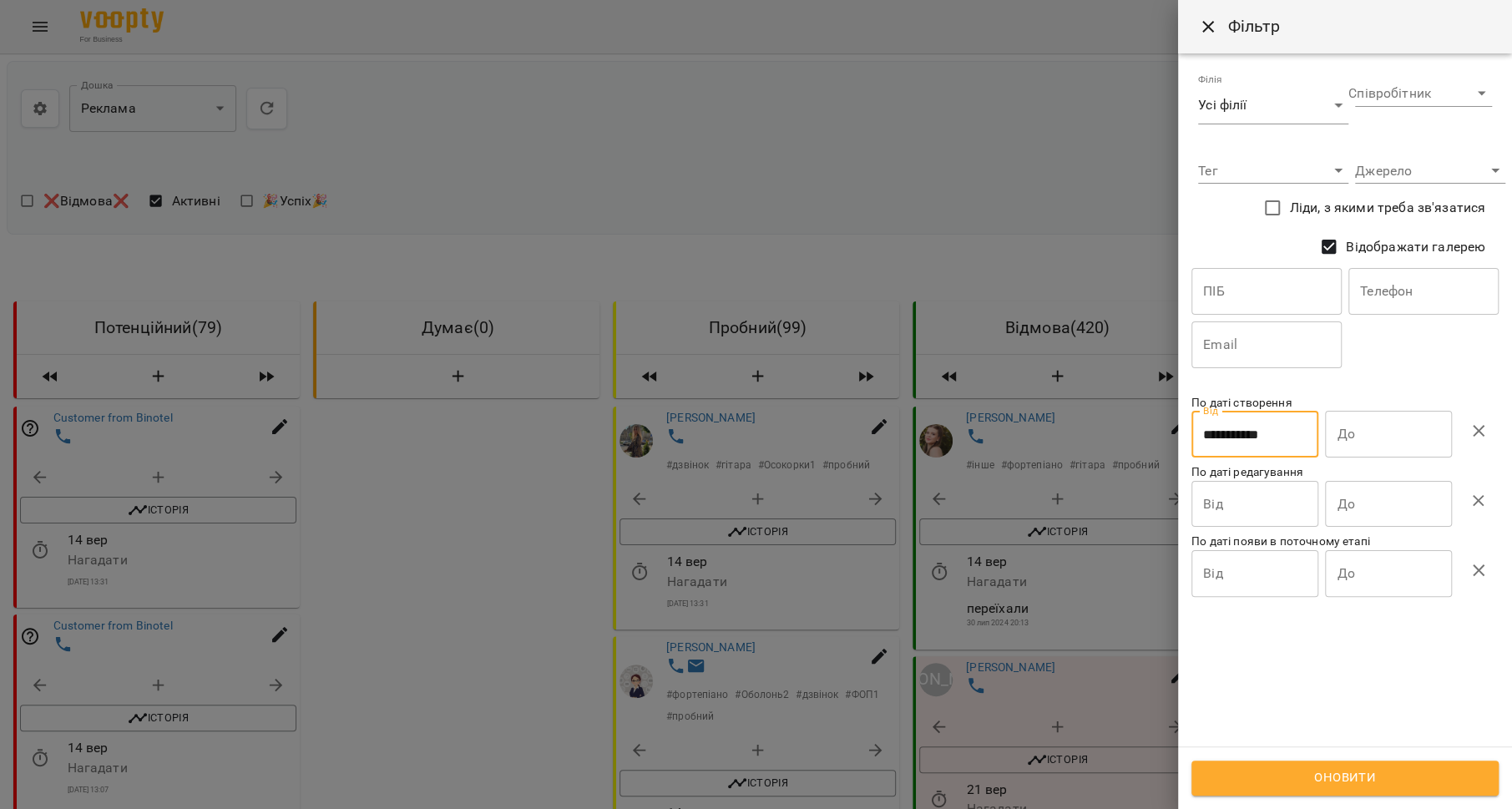
click at [1327, 442] on input "До" at bounding box center [1389, 434] width 127 height 47
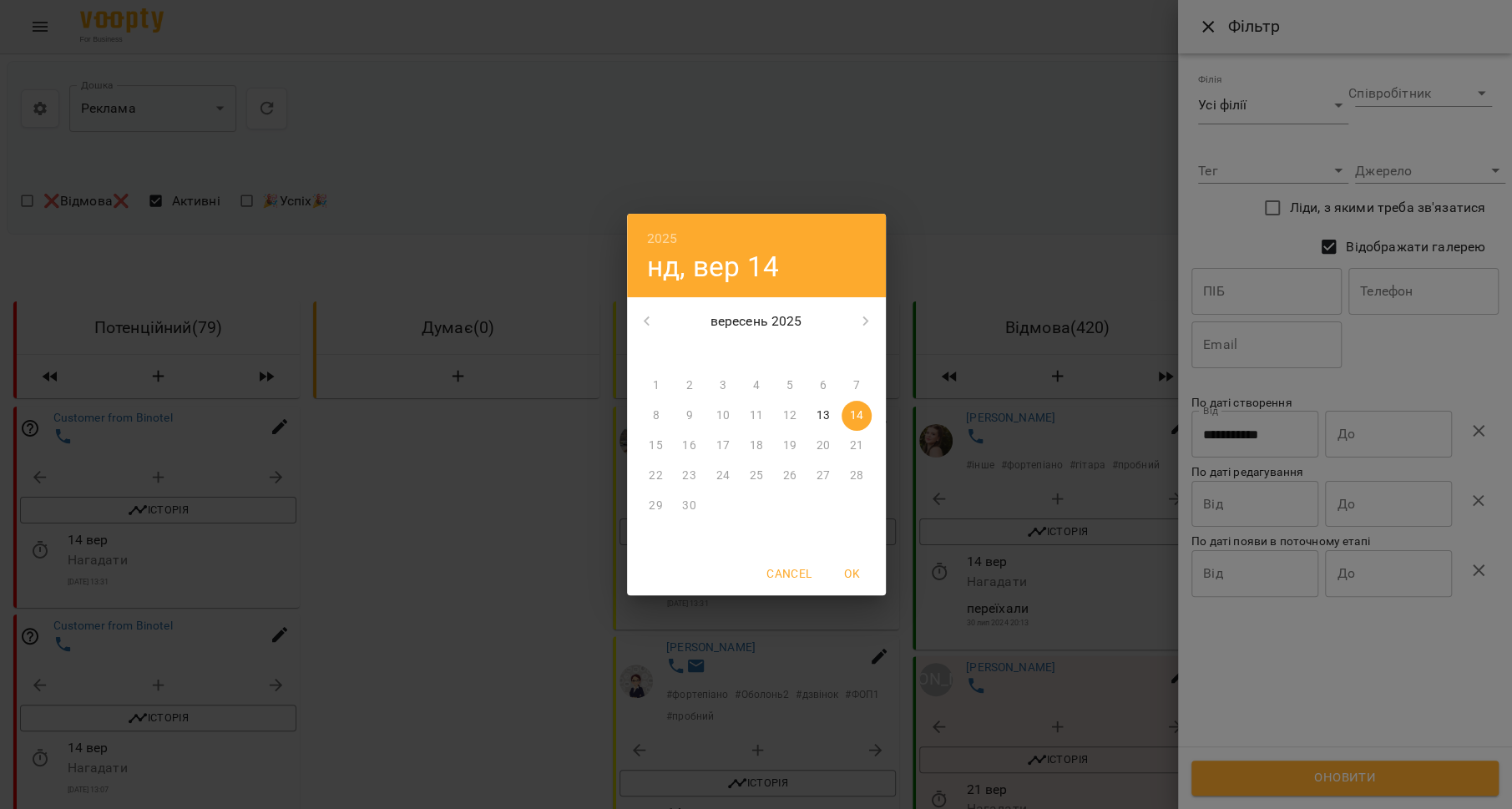
click at [814, 415] on span "13" at bounding box center [823, 416] width 30 height 17
type input "**********"
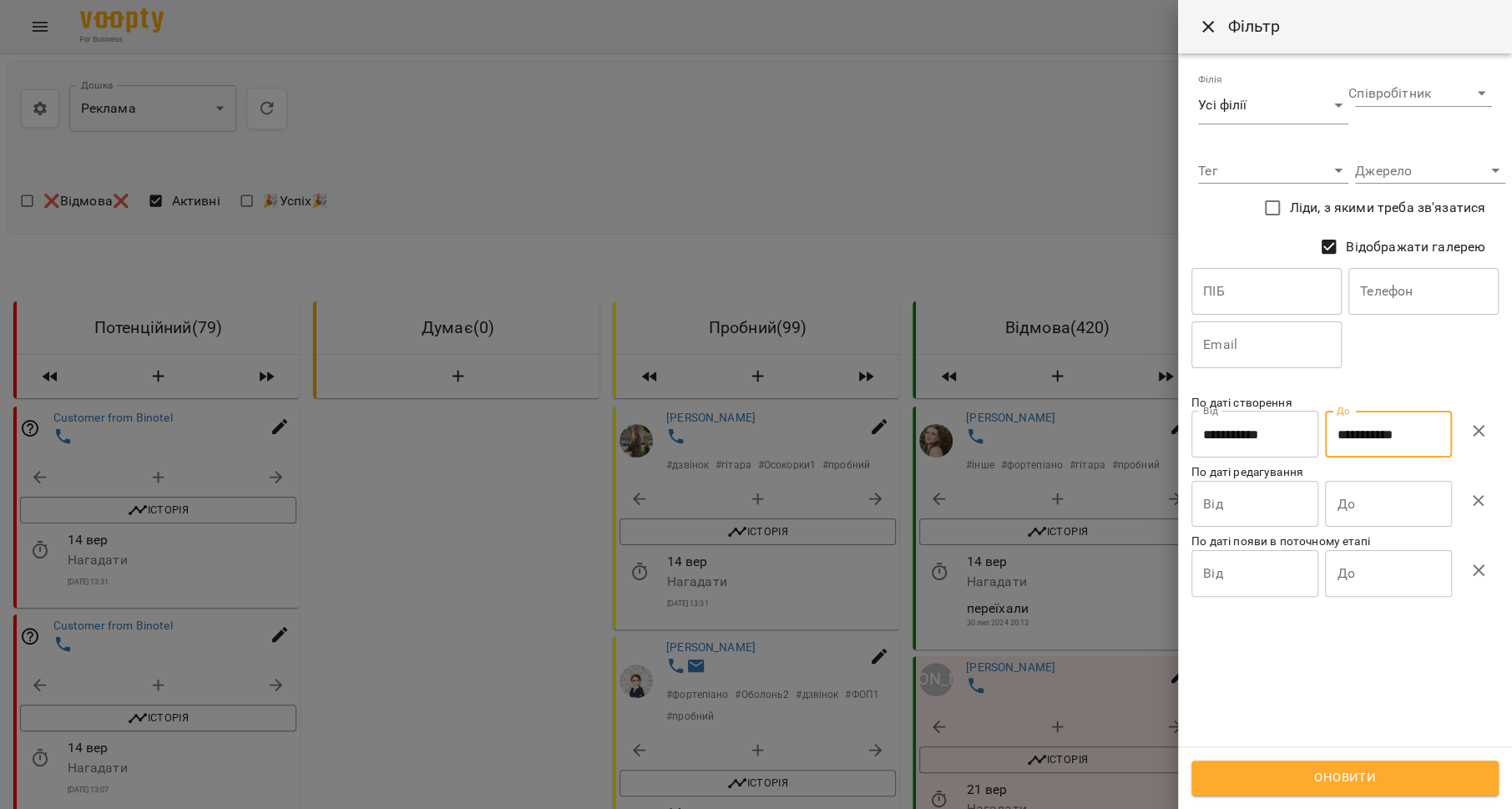
click at [1331, 773] on span "Оновити" at bounding box center [1345, 777] width 271 height 21
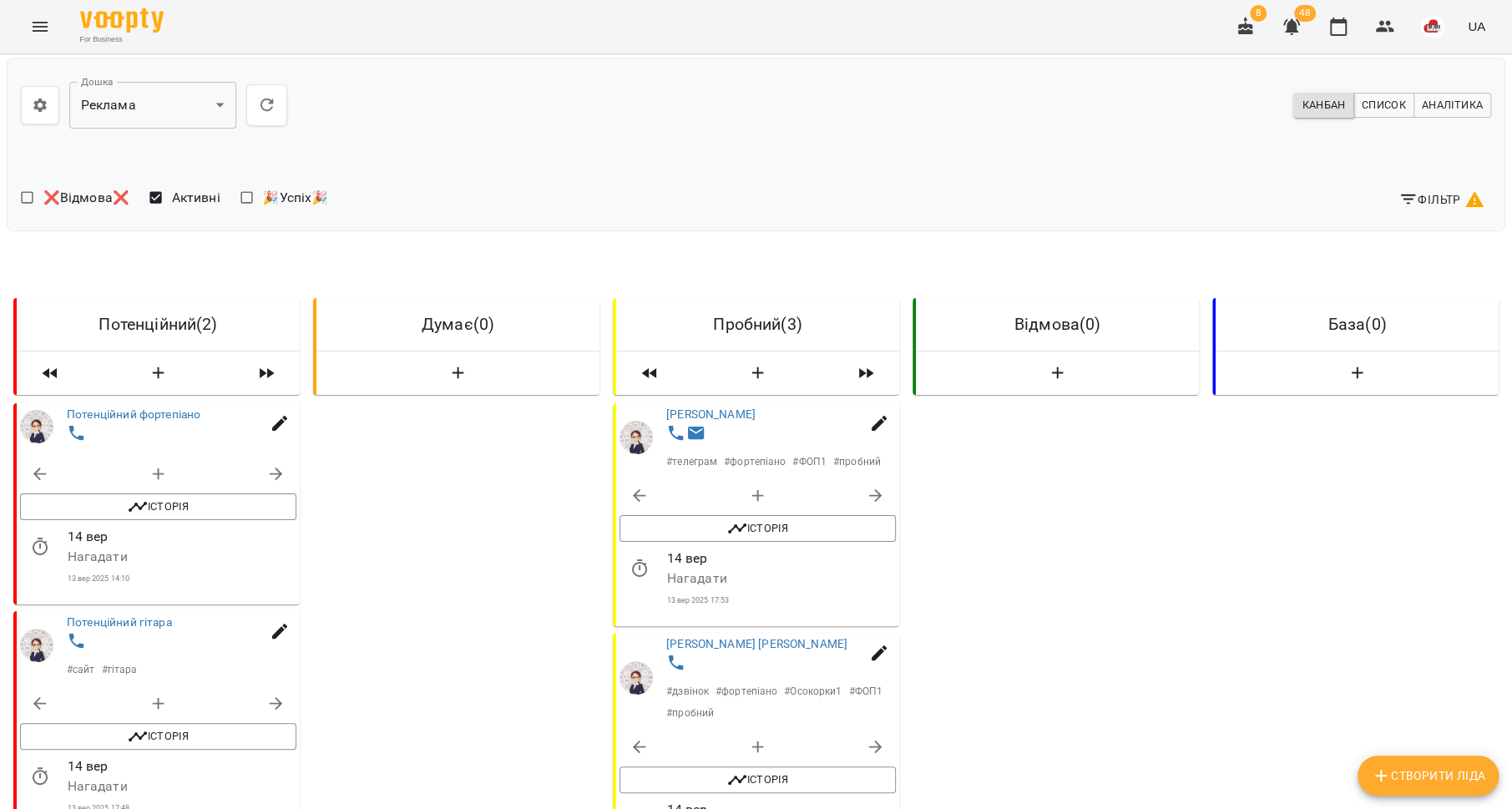
scroll to position [392, 0]
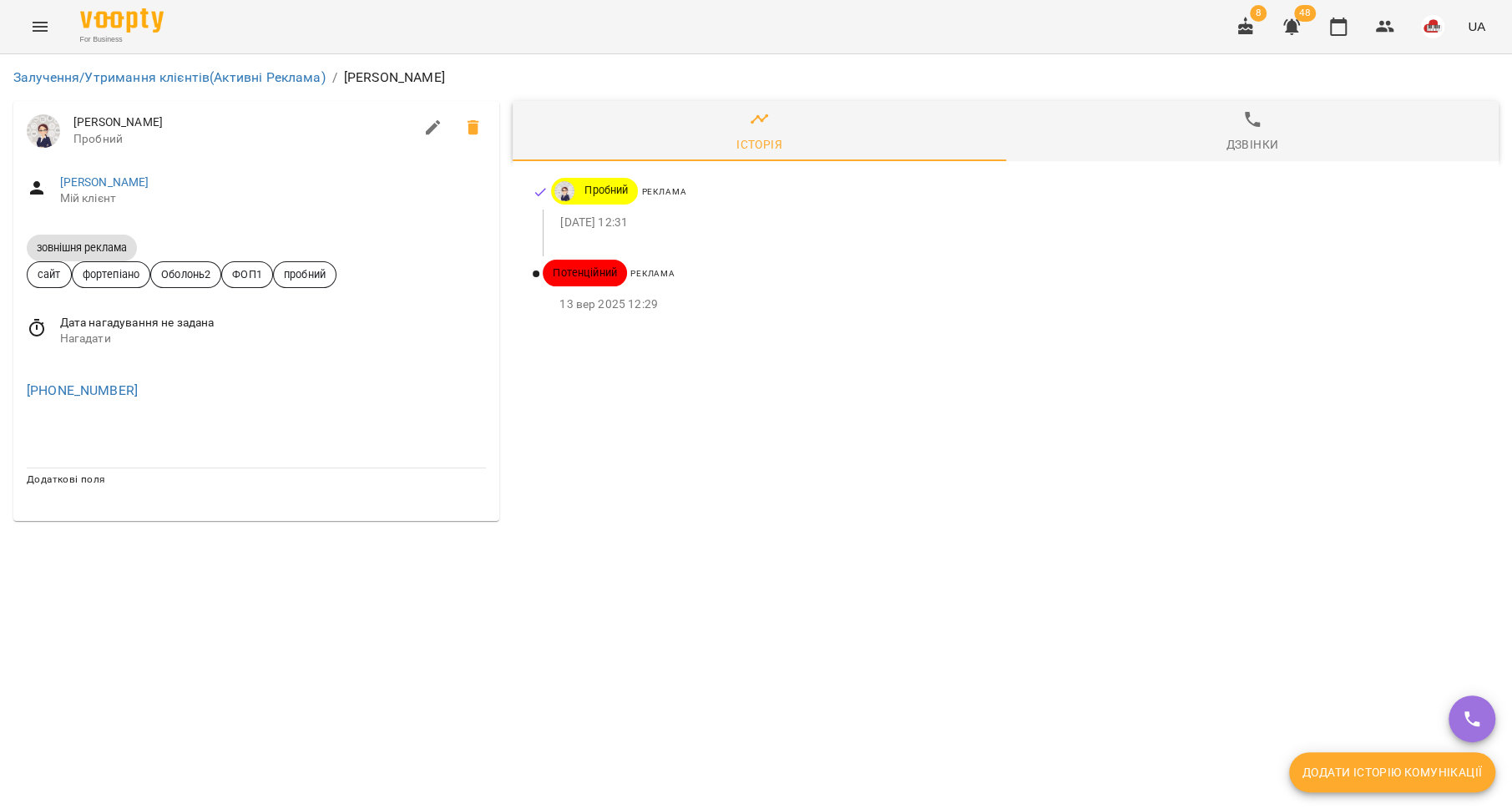
drag, startPoint x: 189, startPoint y: 122, endPoint x: 76, endPoint y: 121, distance: 113.0
click at [73, 121] on div "Шевченко Єлизавета Пробний" at bounding box center [256, 131] width 486 height 60
click at [113, 185] on link "Шевченко Єлизавета" at bounding box center [105, 182] width 90 height 13
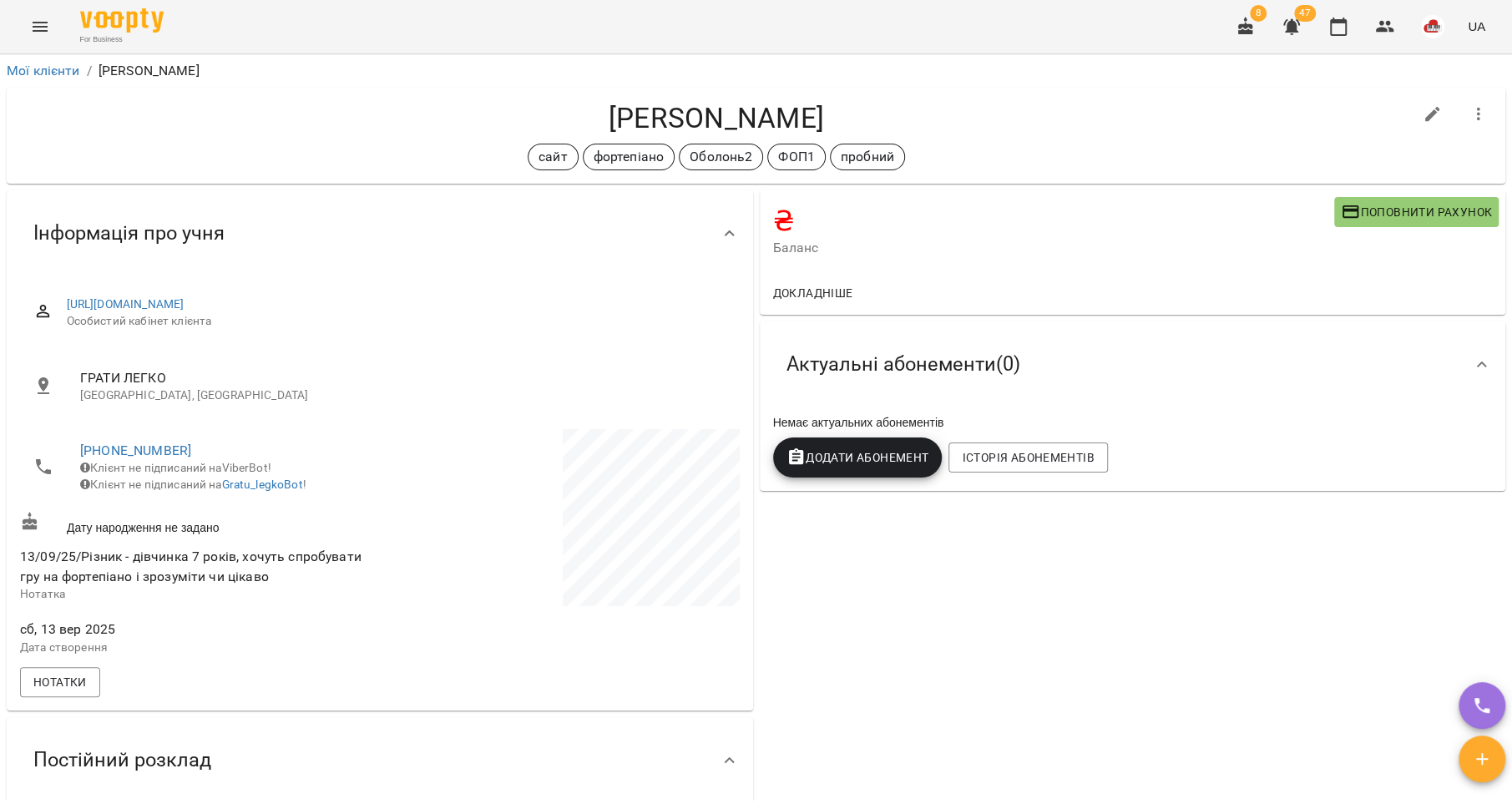
drag, startPoint x: 855, startPoint y: 115, endPoint x: 574, endPoint y: 117, distance: 281.0
click at [574, 117] on h4 "Шевченко Єлизавета" at bounding box center [716, 118] width 1393 height 35
click at [123, 450] on link "+380632646481" at bounding box center [135, 450] width 111 height 16
click at [203, 519] on img at bounding box center [203, 511] width 25 height 25
click at [28, 63] on link "Мої клієнти" at bounding box center [43, 70] width 74 height 16
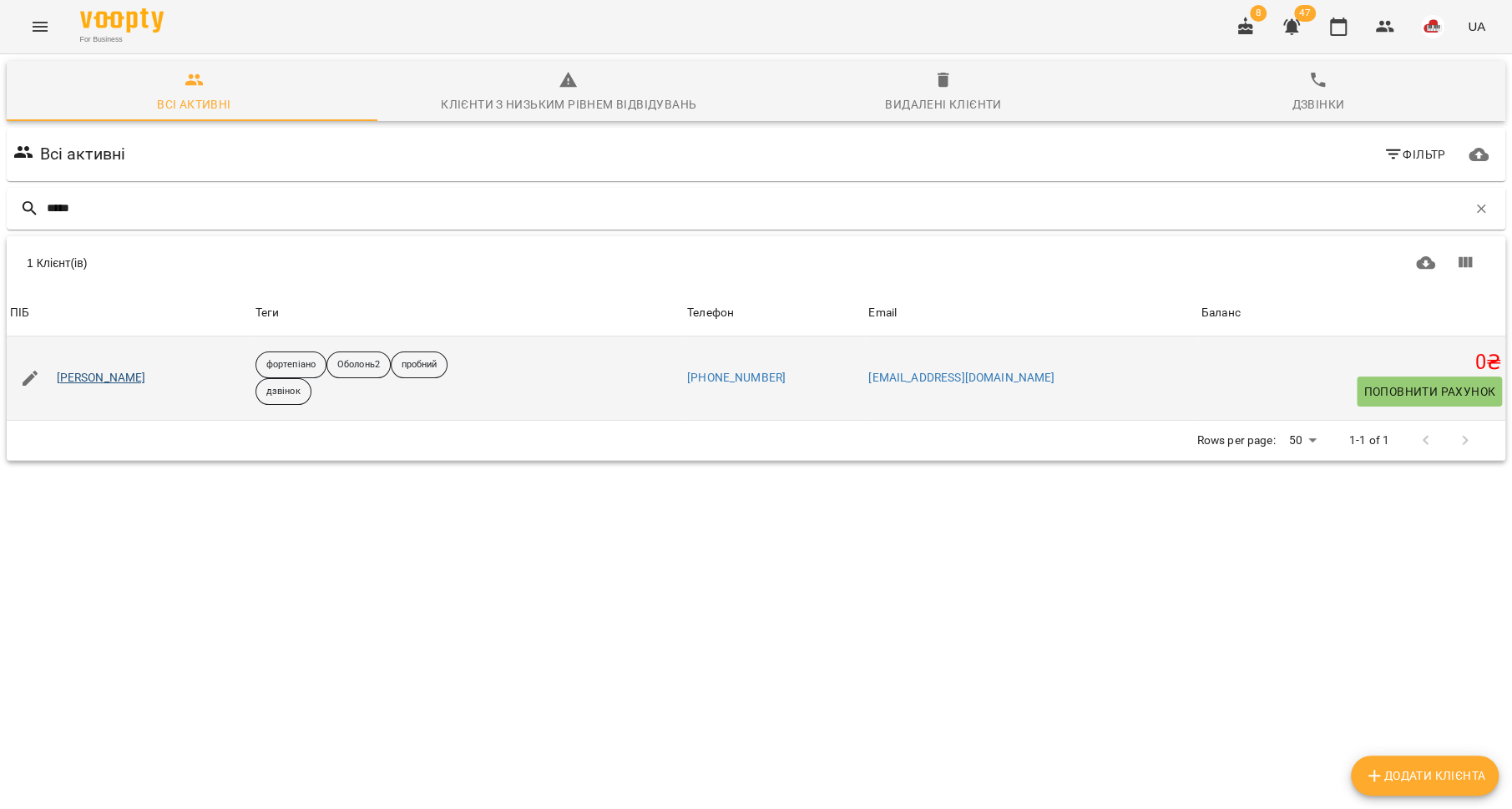
type input "*****"
click at [102, 375] on link "[PERSON_NAME]" at bounding box center [102, 378] width 90 height 17
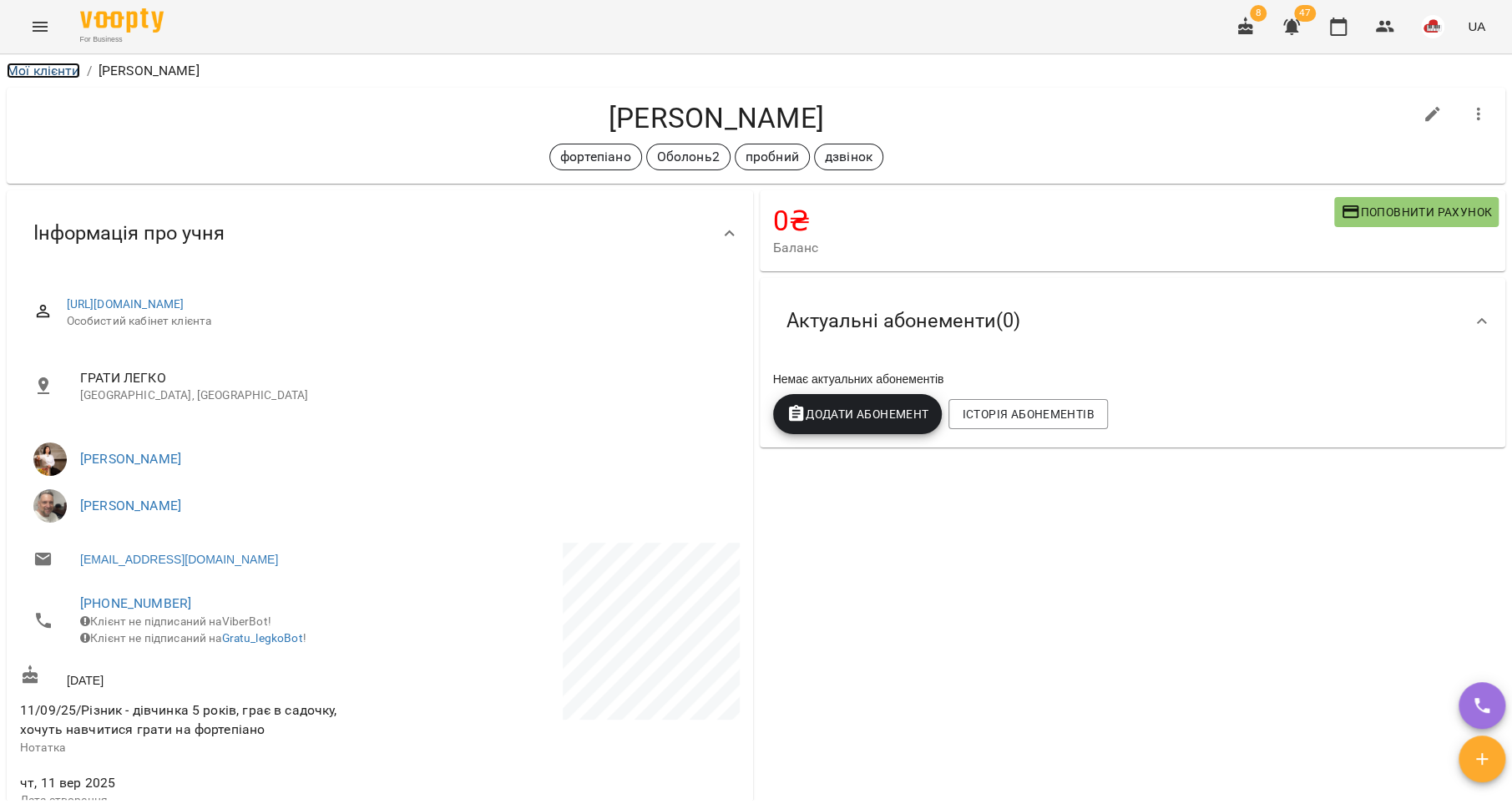
click at [55, 69] on link "Мої клієнти" at bounding box center [43, 70] width 74 height 16
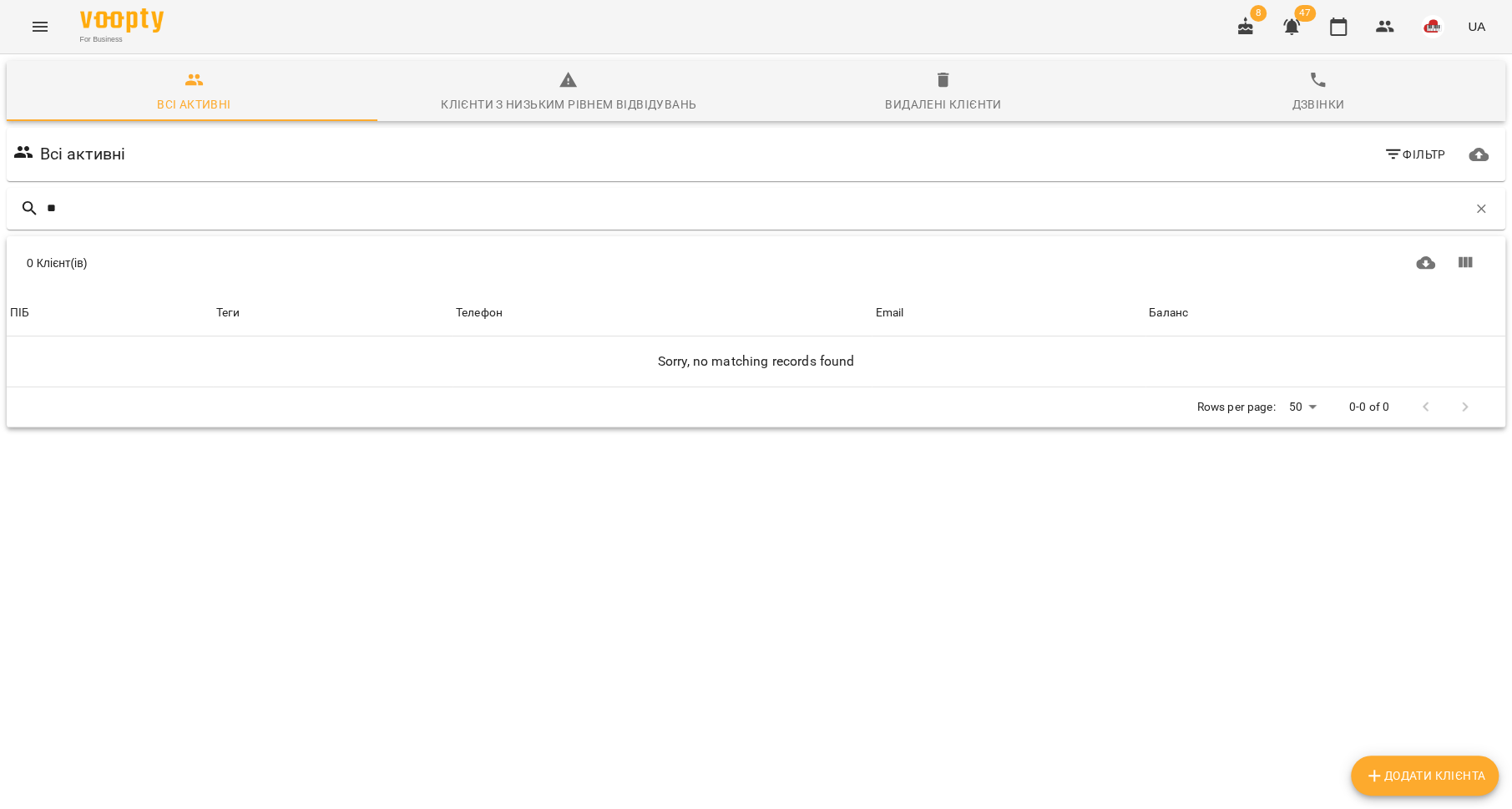
type input "*"
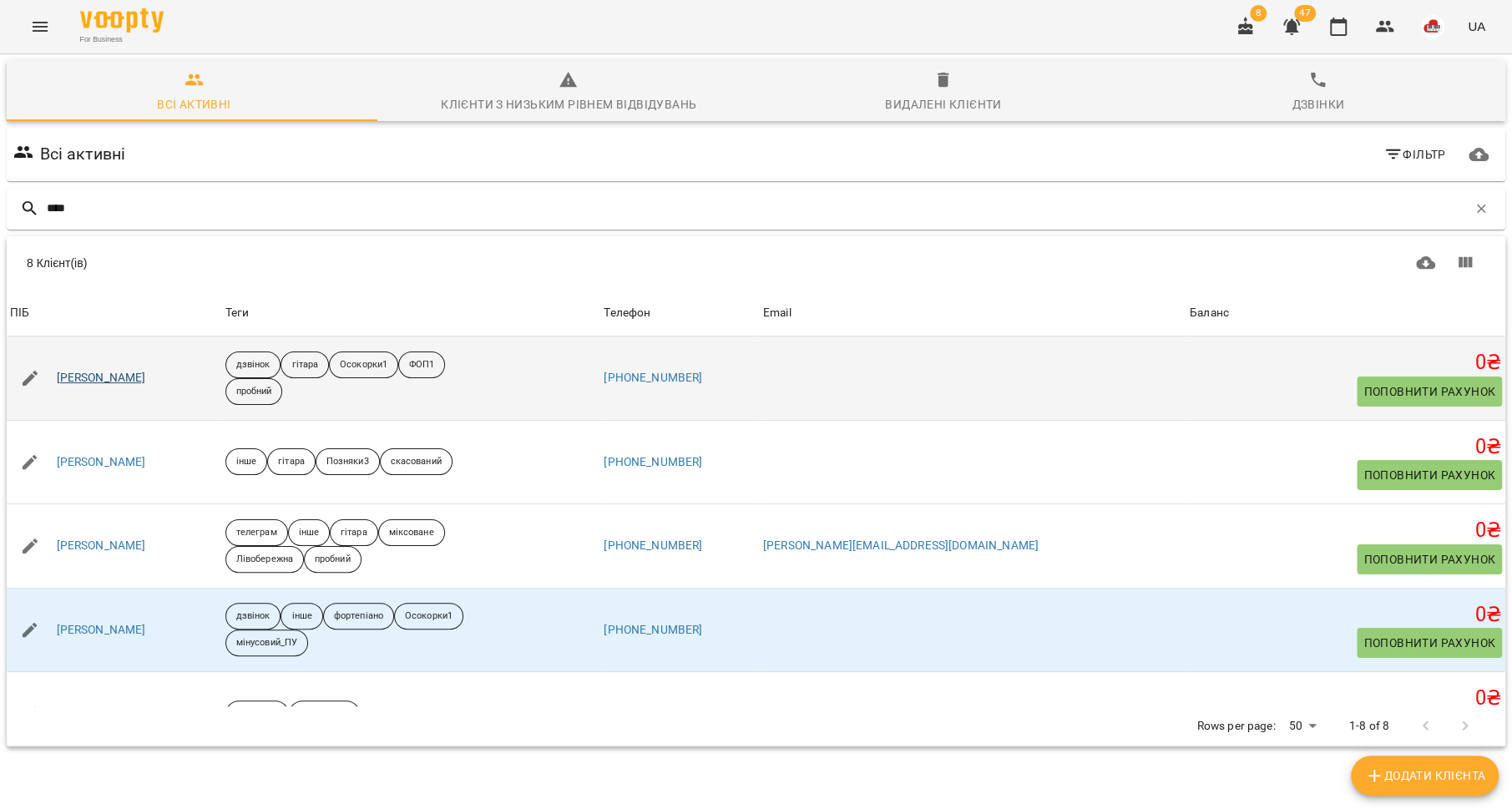
type input "****"
click at [112, 373] on link "Антон Тарануха" at bounding box center [102, 378] width 90 height 17
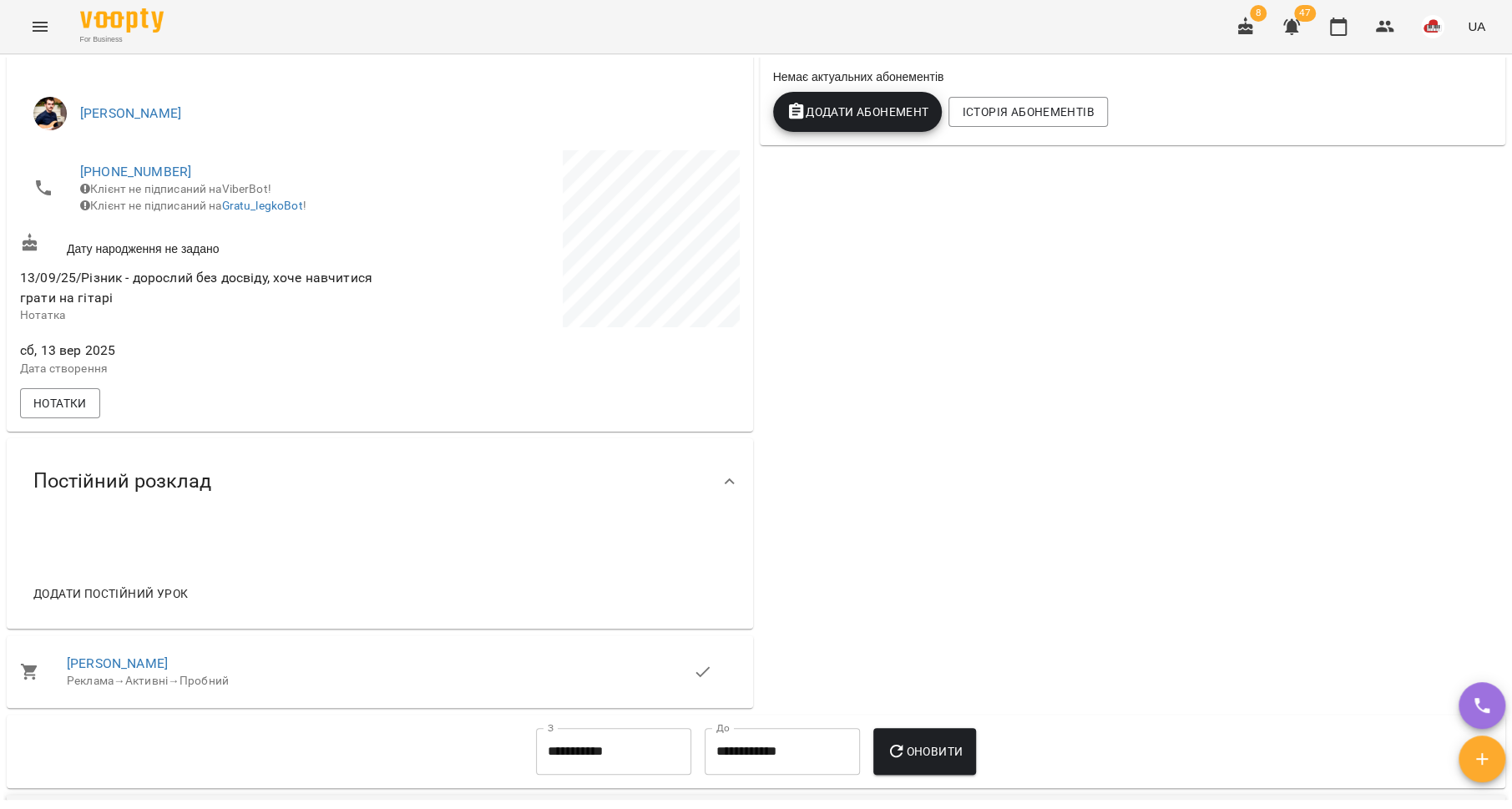
scroll to position [356, 0]
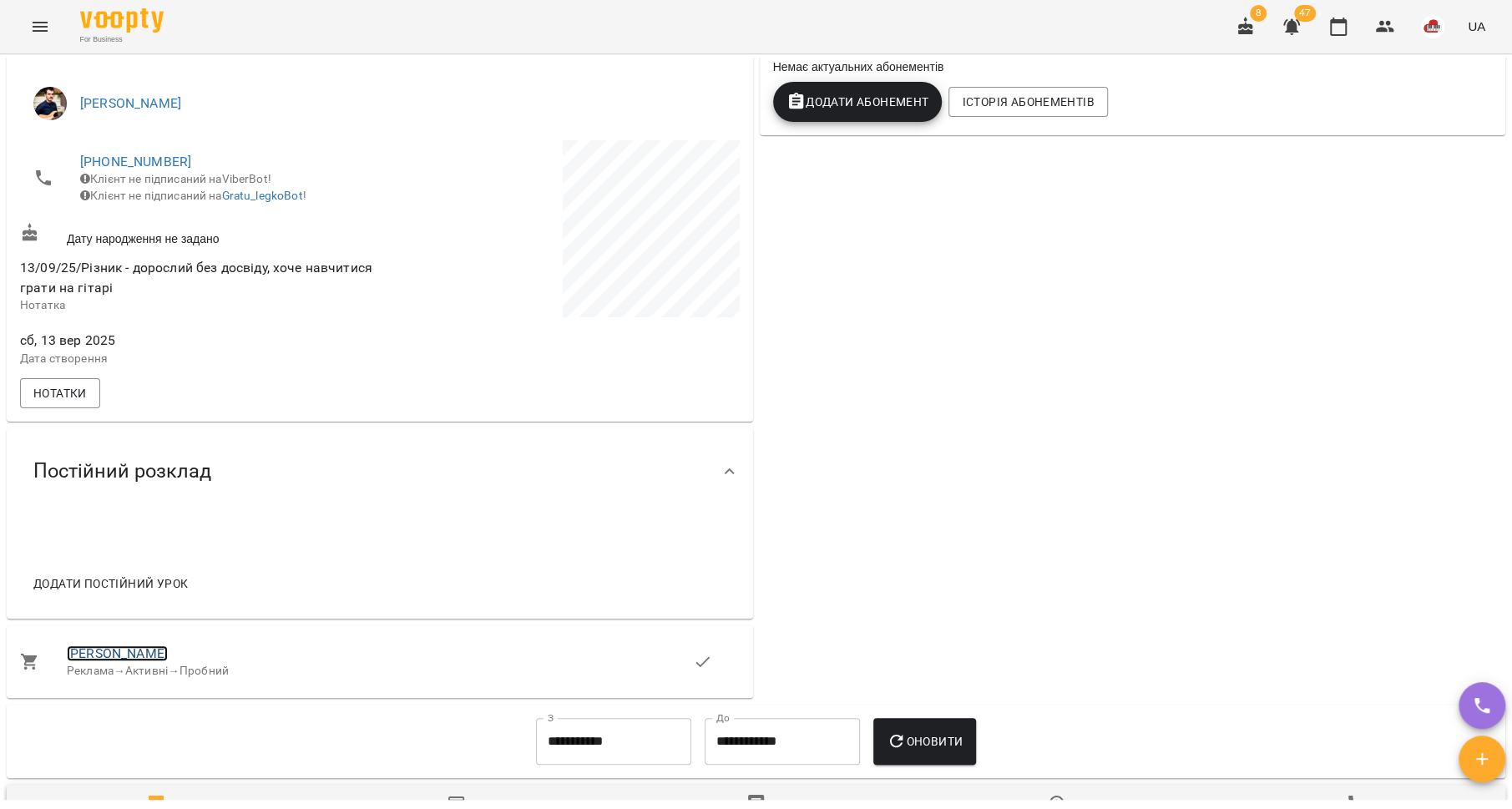
click at [131, 661] on link "Антон Тарануха" at bounding box center [118, 652] width 101 height 16
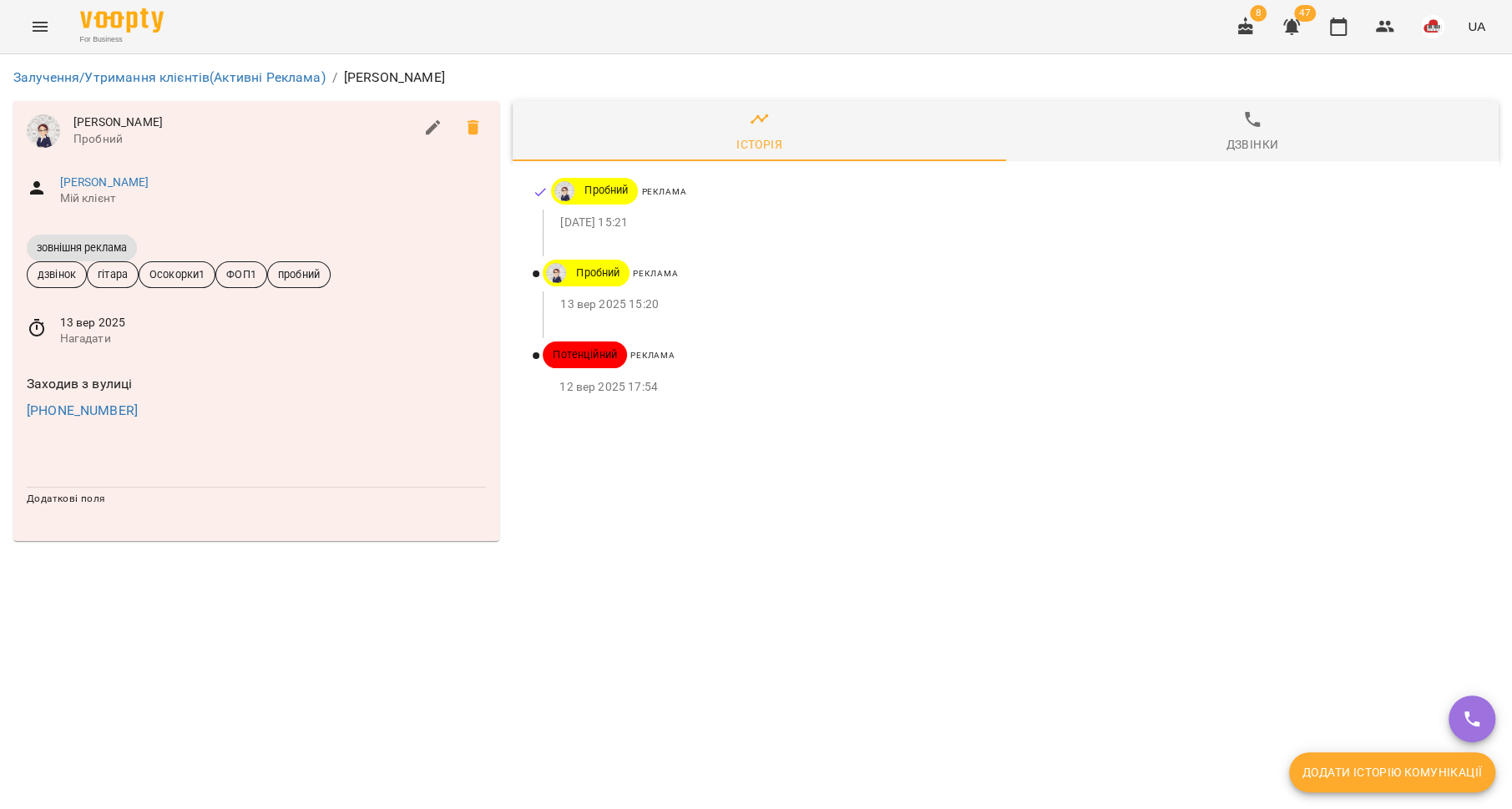
drag, startPoint x: 163, startPoint y: 126, endPoint x: 76, endPoint y: 124, distance: 87.0
click at [75, 124] on span "Антон Тарануха" at bounding box center [244, 123] width 340 height 17
copy span "Антон Тарануха"
copy link "+380965127484"
click at [125, 178] on link "Антон Тарануха" at bounding box center [105, 182] width 90 height 13
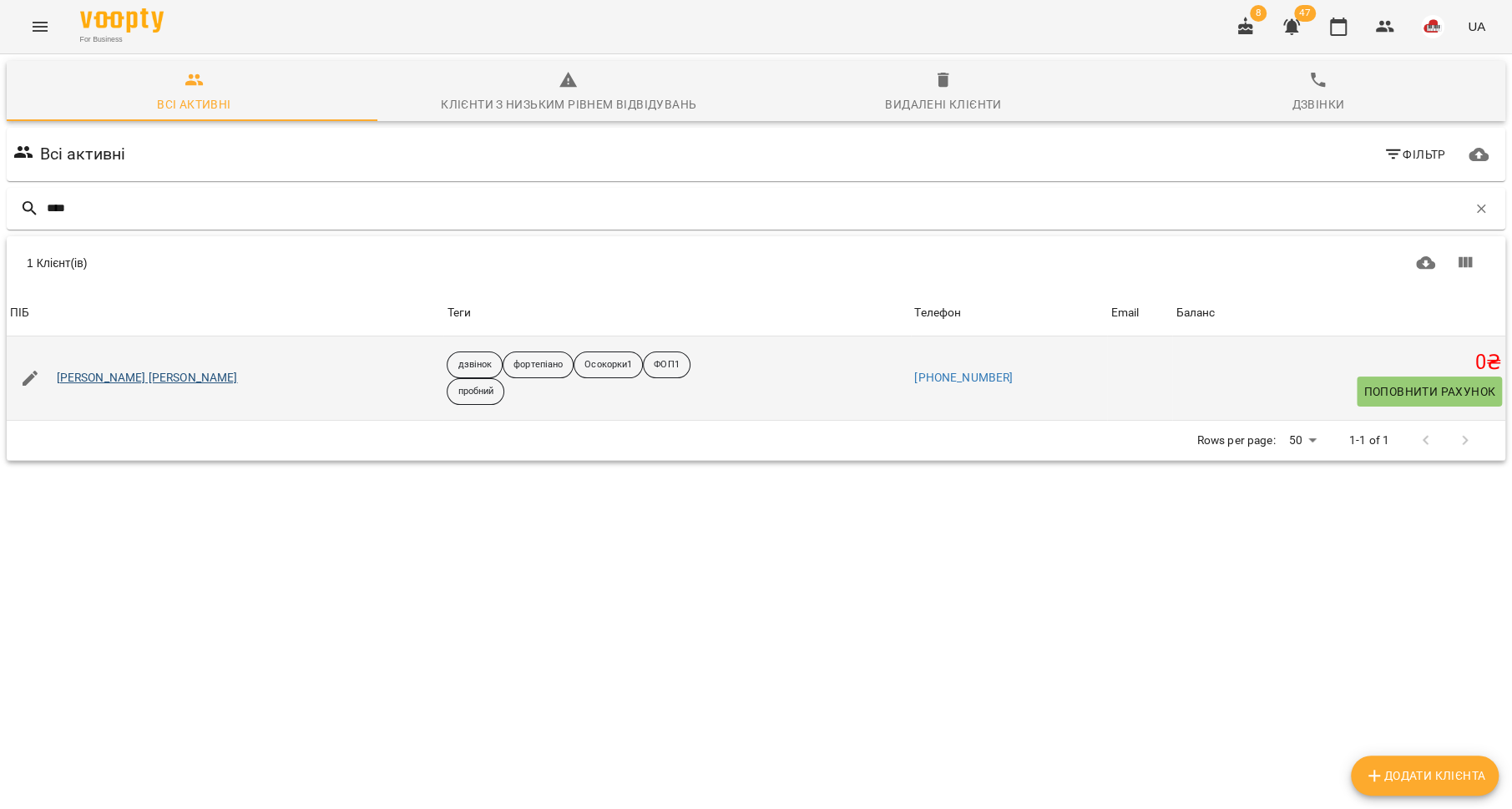
type input "****"
click at [146, 376] on link "Мислєвцова Марія" at bounding box center [147, 378] width 181 height 17
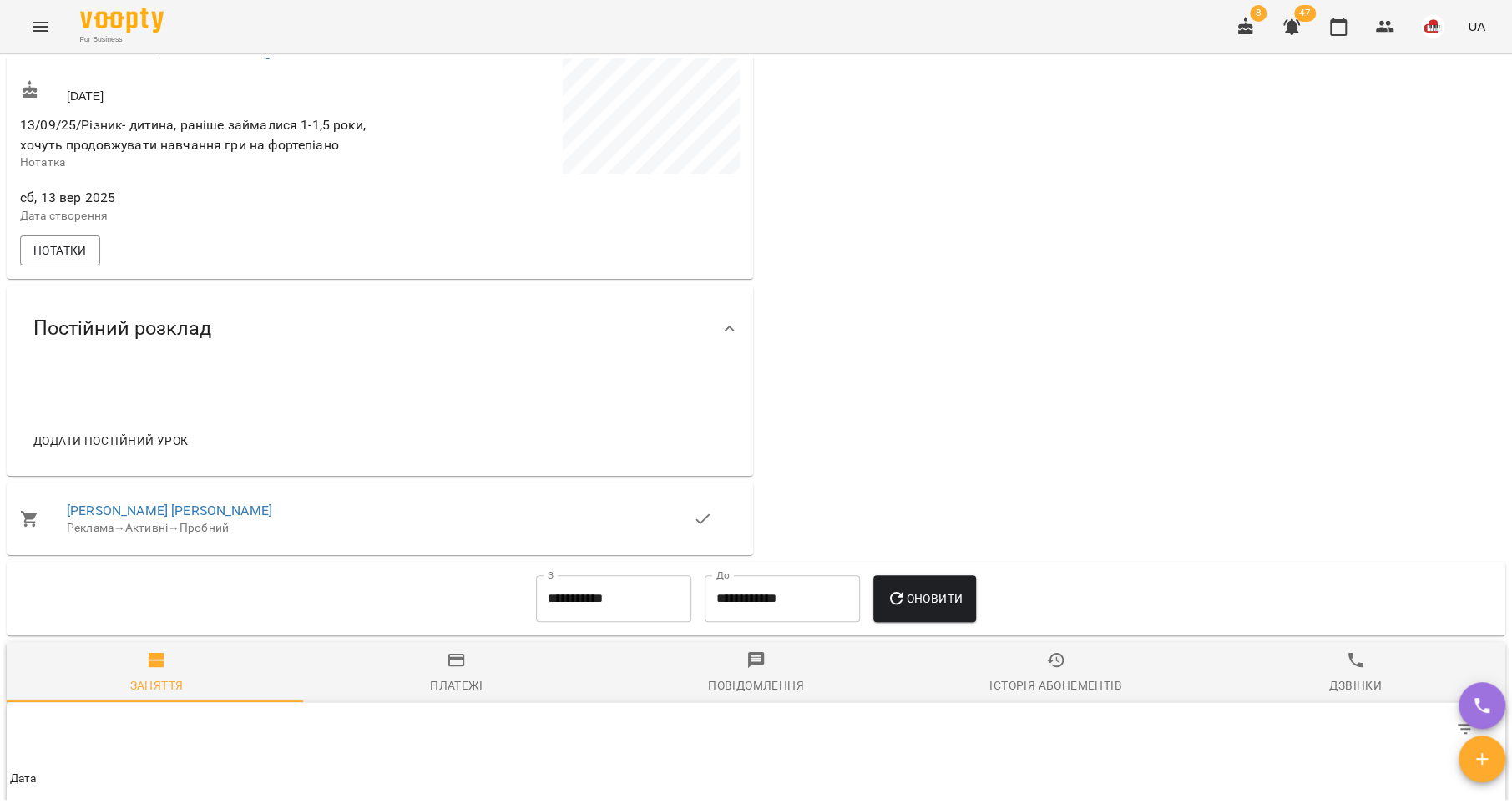
scroll to position [502, 0]
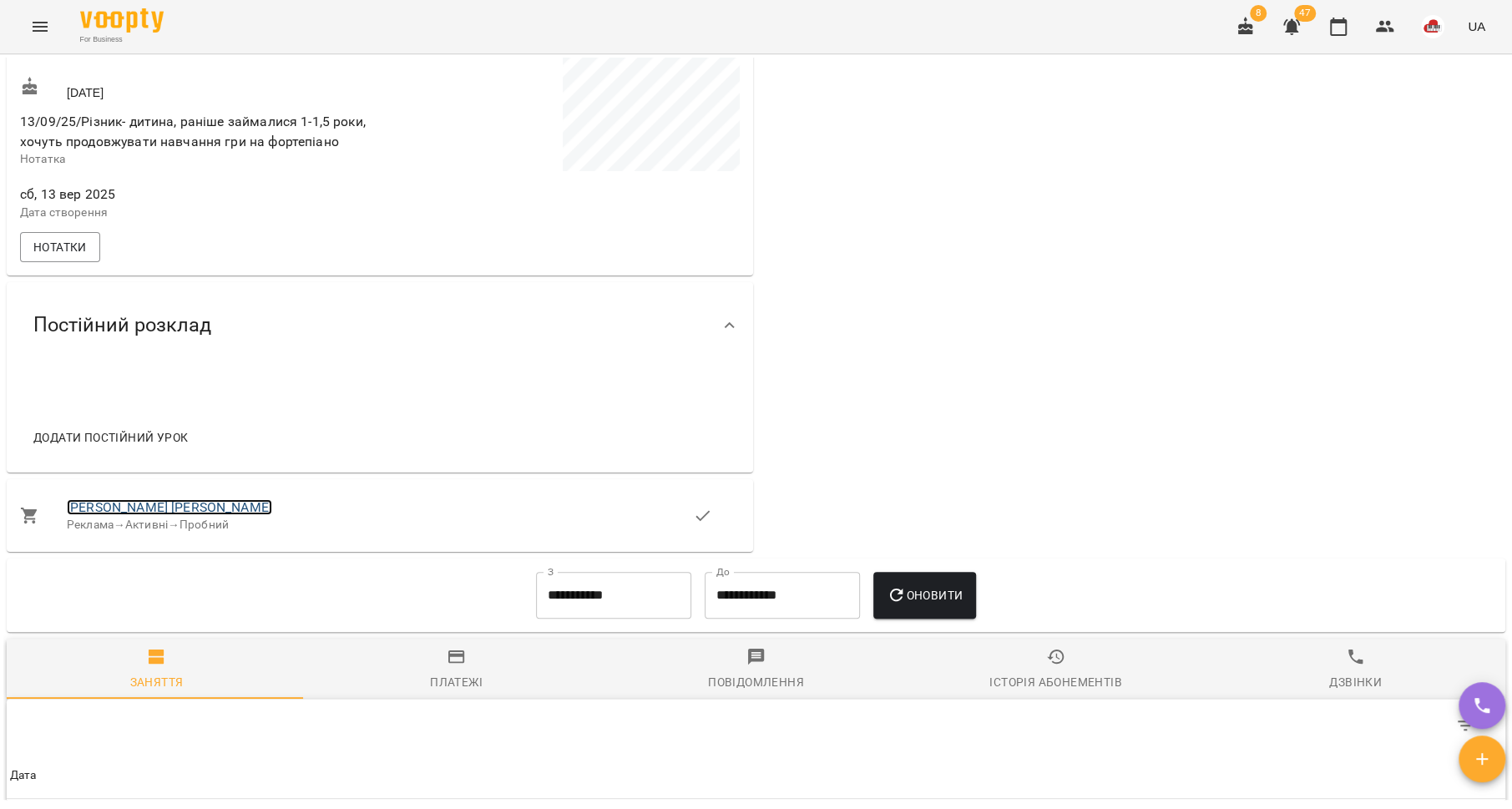
click at [169, 510] on link "Мислєвцова Марія" at bounding box center [170, 507] width 205 height 16
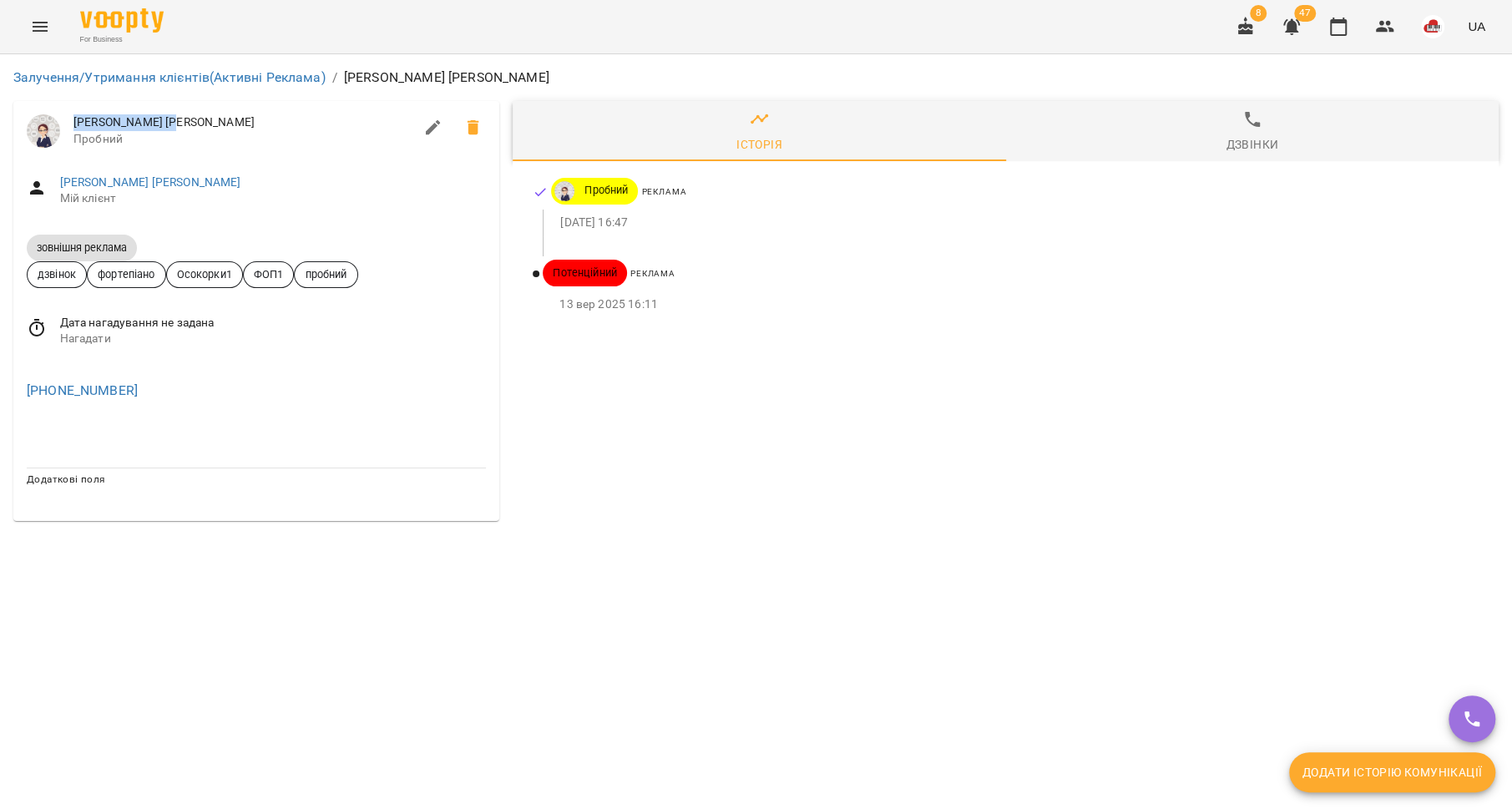
drag, startPoint x: 185, startPoint y: 120, endPoint x: 68, endPoint y: 115, distance: 117.1
click at [68, 115] on div "Мислєвцова Марія Пробний" at bounding box center [256, 131] width 486 height 60
copy span "Мислєвцова Марія"
copy link "+380504453842"
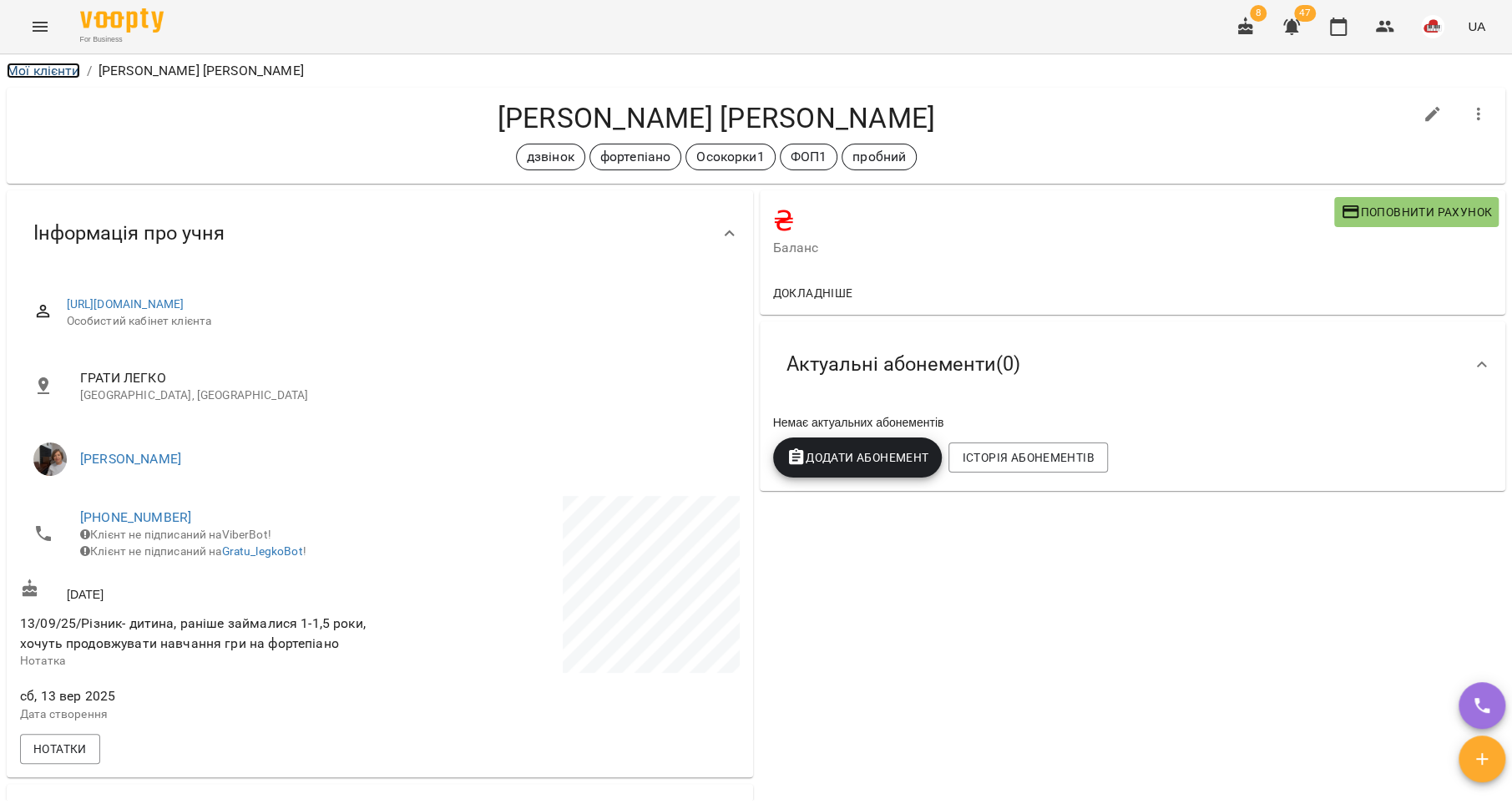
click at [48, 73] on link "Мої клієнти" at bounding box center [43, 70] width 74 height 16
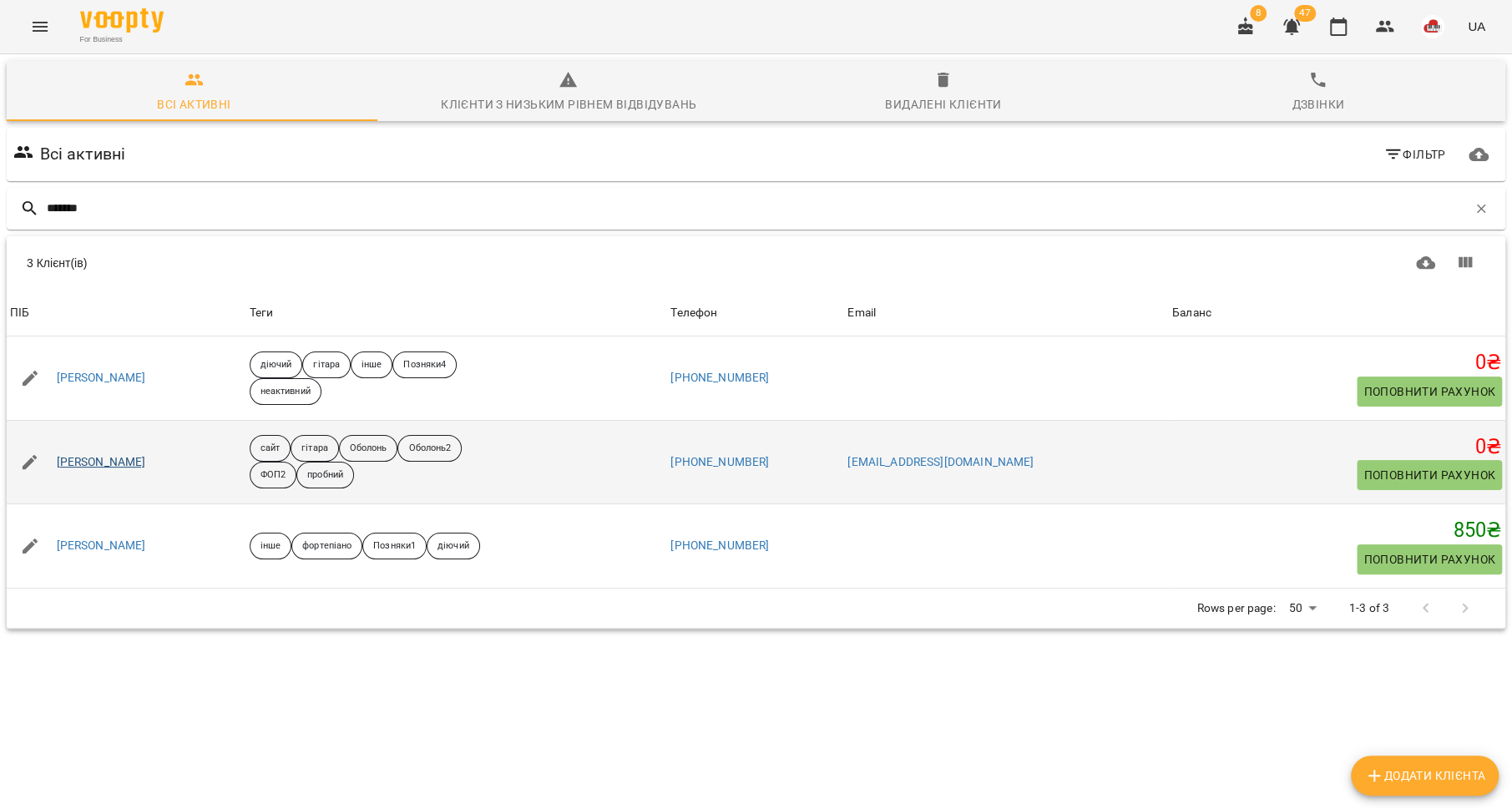
type input "*******"
click at [106, 455] on link "Соколов Сергій" at bounding box center [102, 463] width 90 height 17
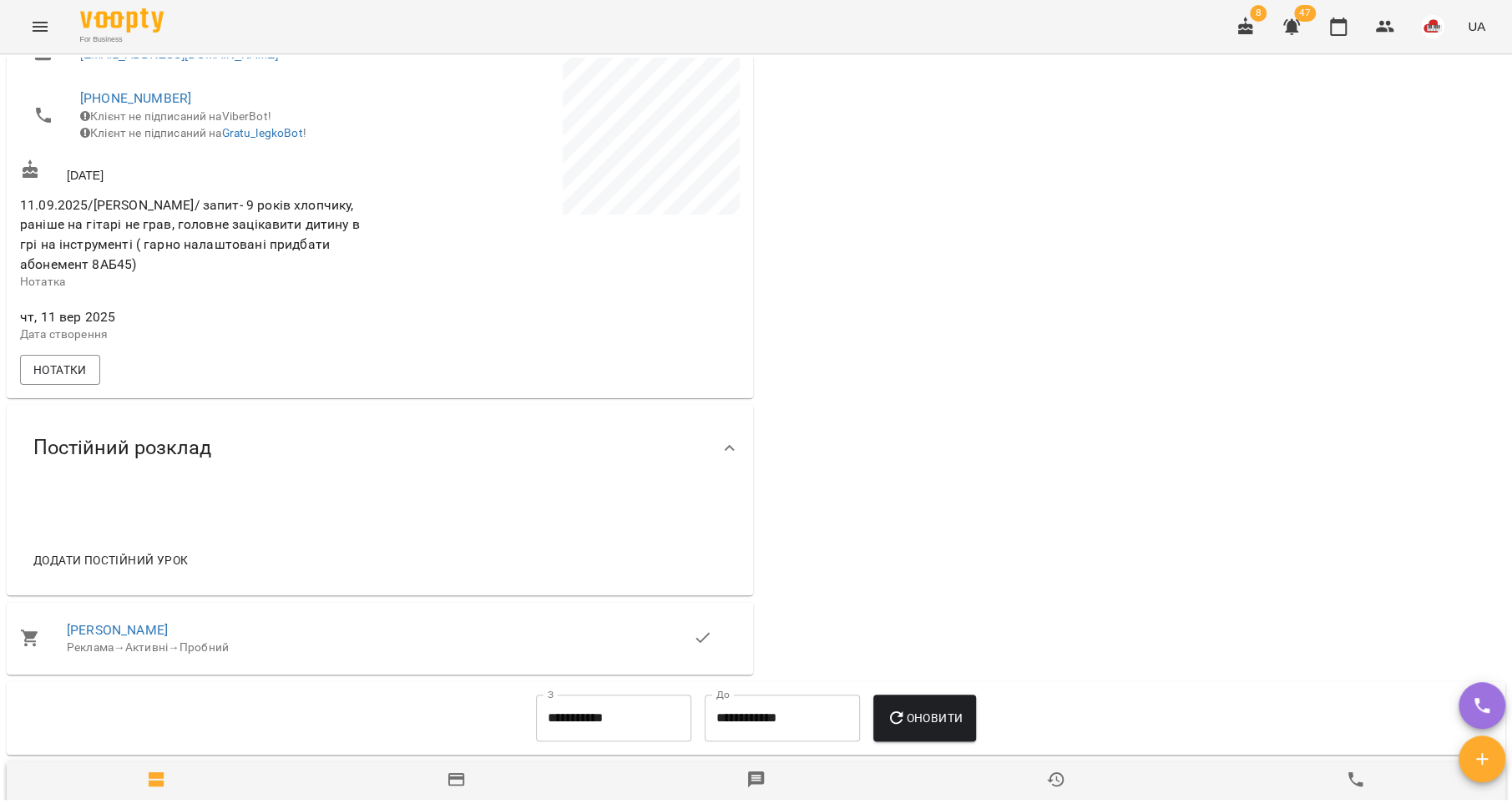
scroll to position [72, 0]
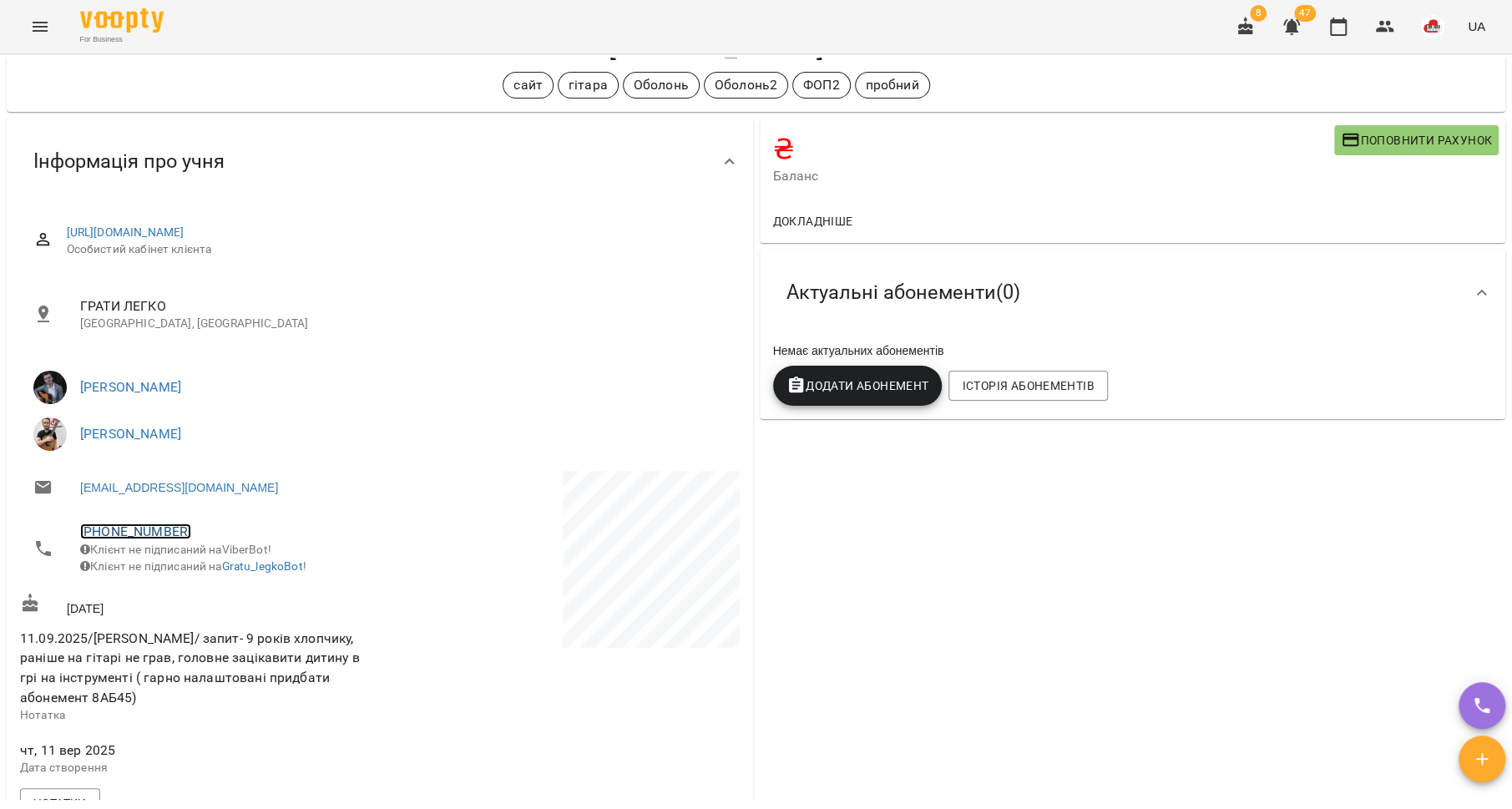
click at [105, 528] on link "+380663216565" at bounding box center [135, 531] width 111 height 16
click at [202, 592] on img at bounding box center [203, 593] width 25 height 25
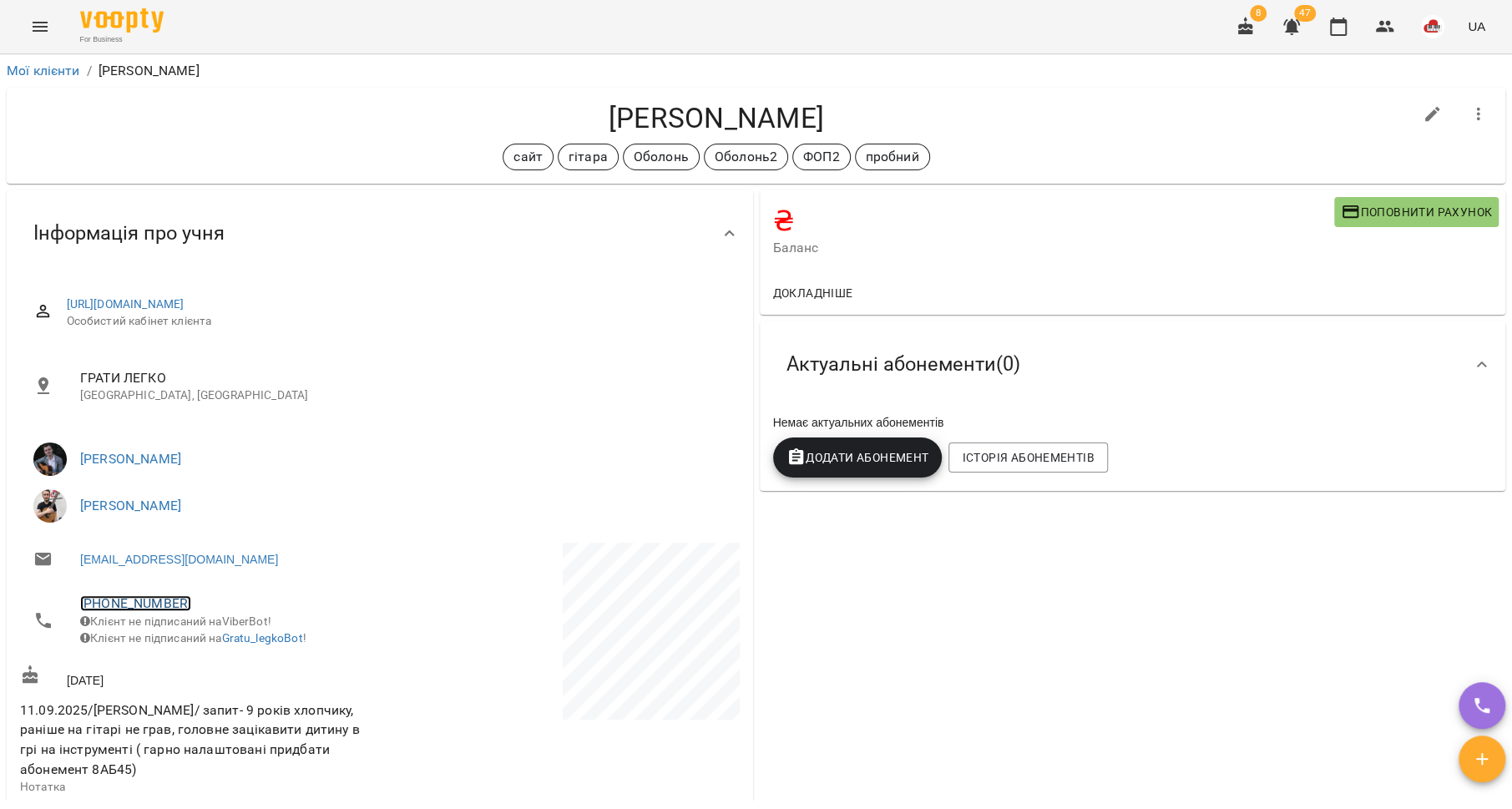
scroll to position [0, 0]
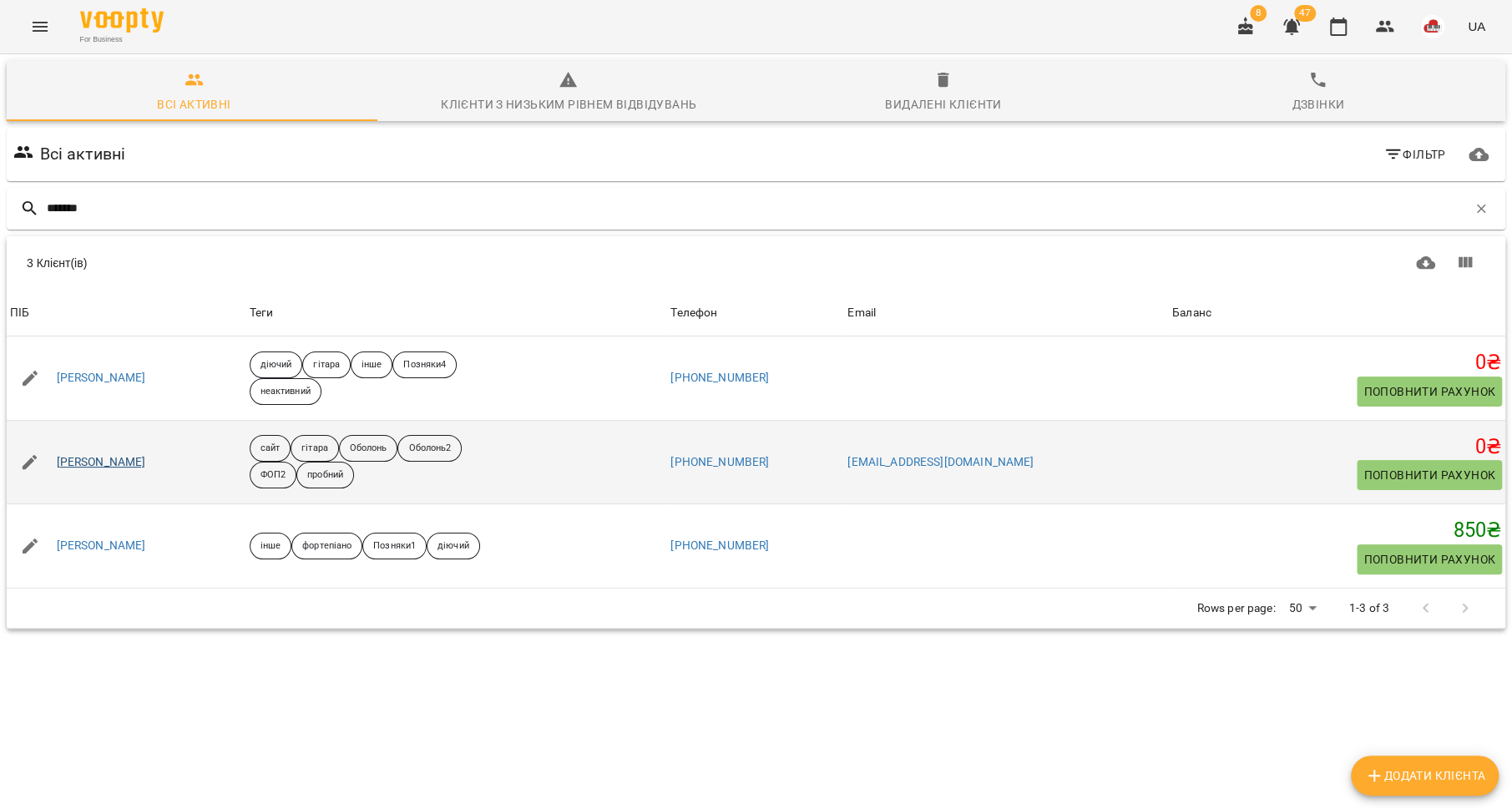
type input "*******"
click at [121, 454] on link "Соколов Сергій" at bounding box center [102, 463] width 90 height 17
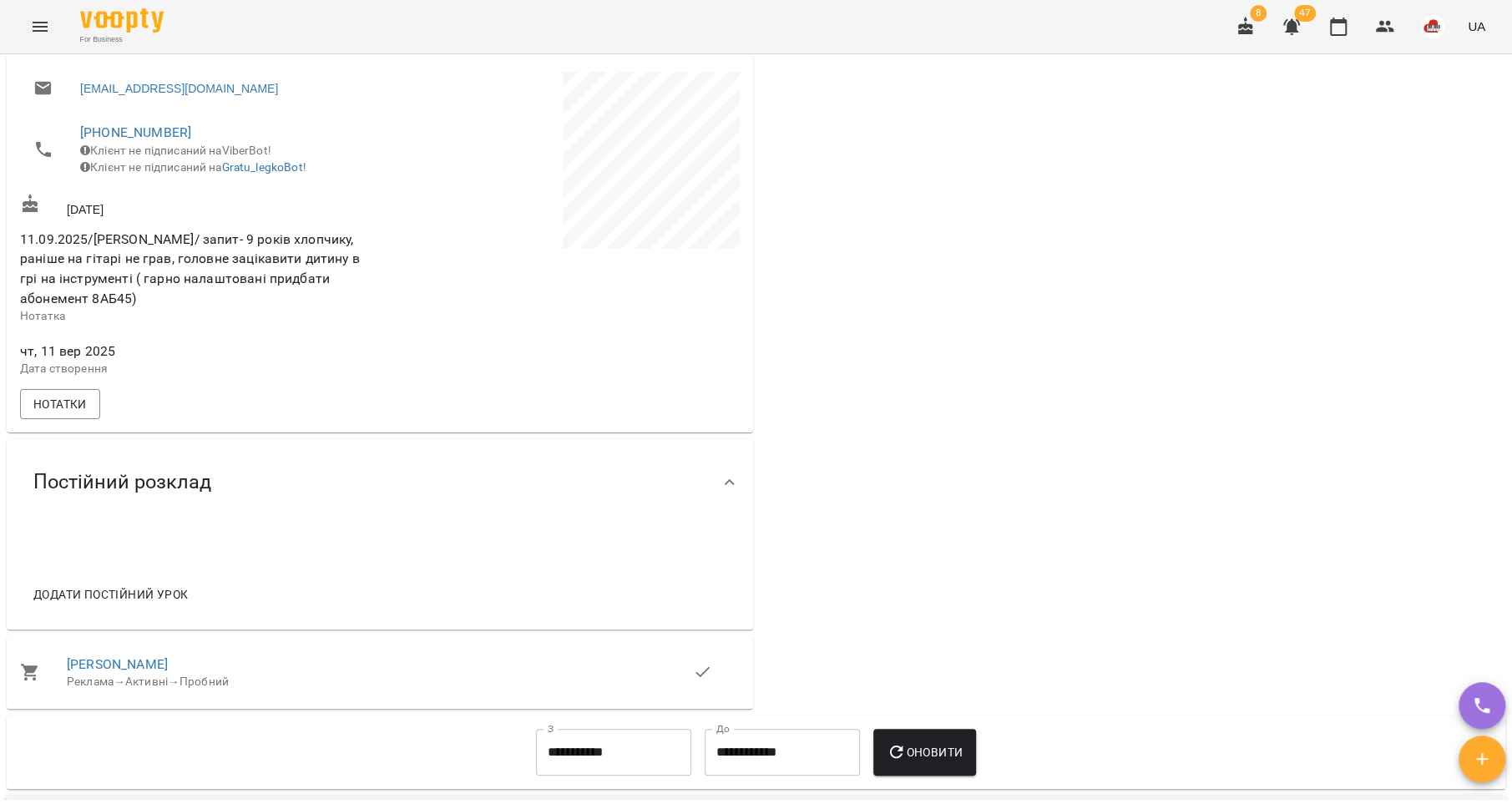
scroll to position [676, 0]
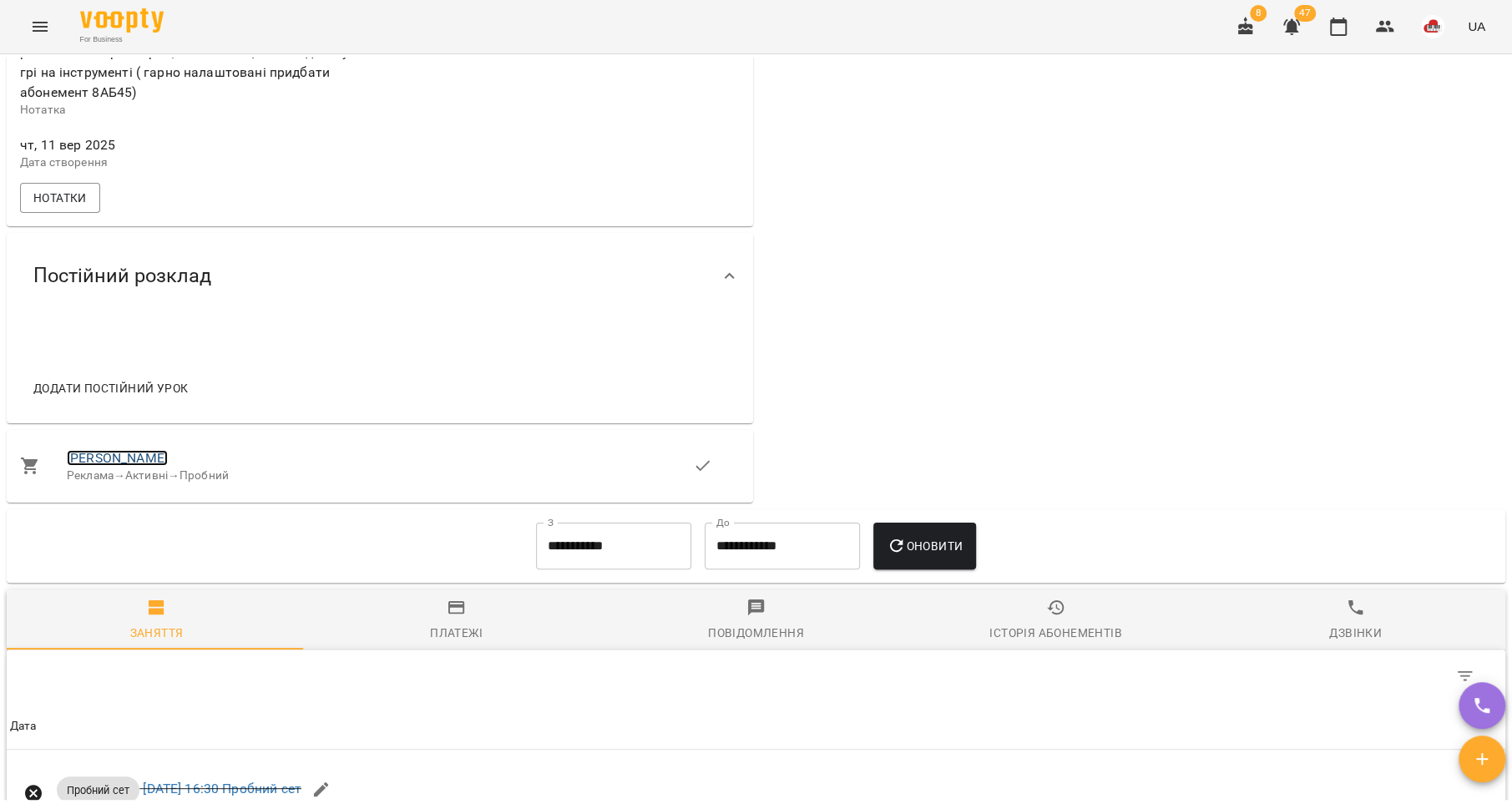
click at [125, 461] on link "Соколов Сергій" at bounding box center [118, 457] width 101 height 16
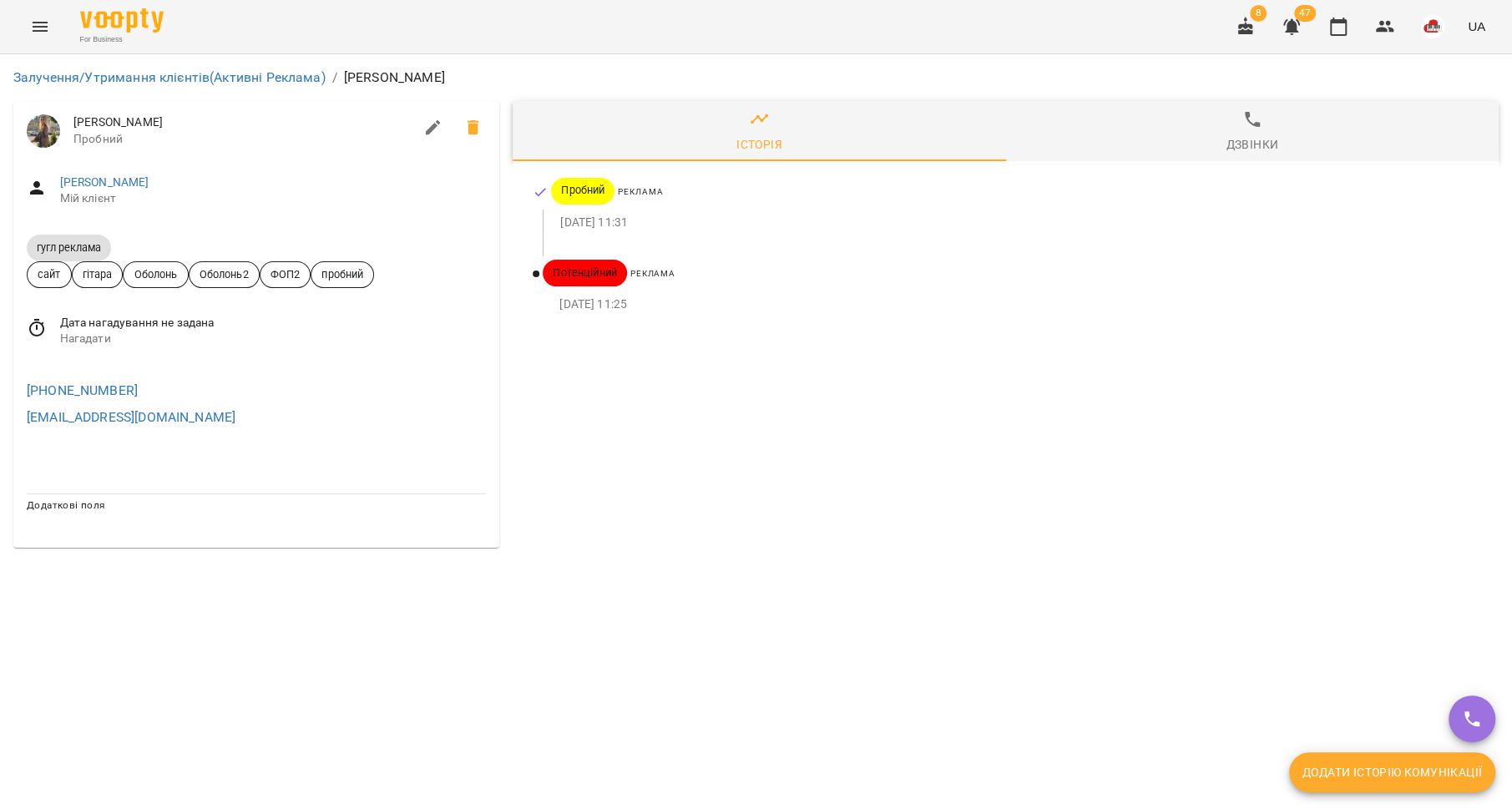
drag, startPoint x: 163, startPoint y: 123, endPoint x: 67, endPoint y: 119, distance: 96.1
click at [67, 119] on div "Соколов Сергій Пробний" at bounding box center [256, 131] width 486 height 60
copy span "Соколов Сергій"
copy link "+380663216565"
click at [113, 178] on link "Соколов Сергій" at bounding box center [105, 182] width 90 height 13
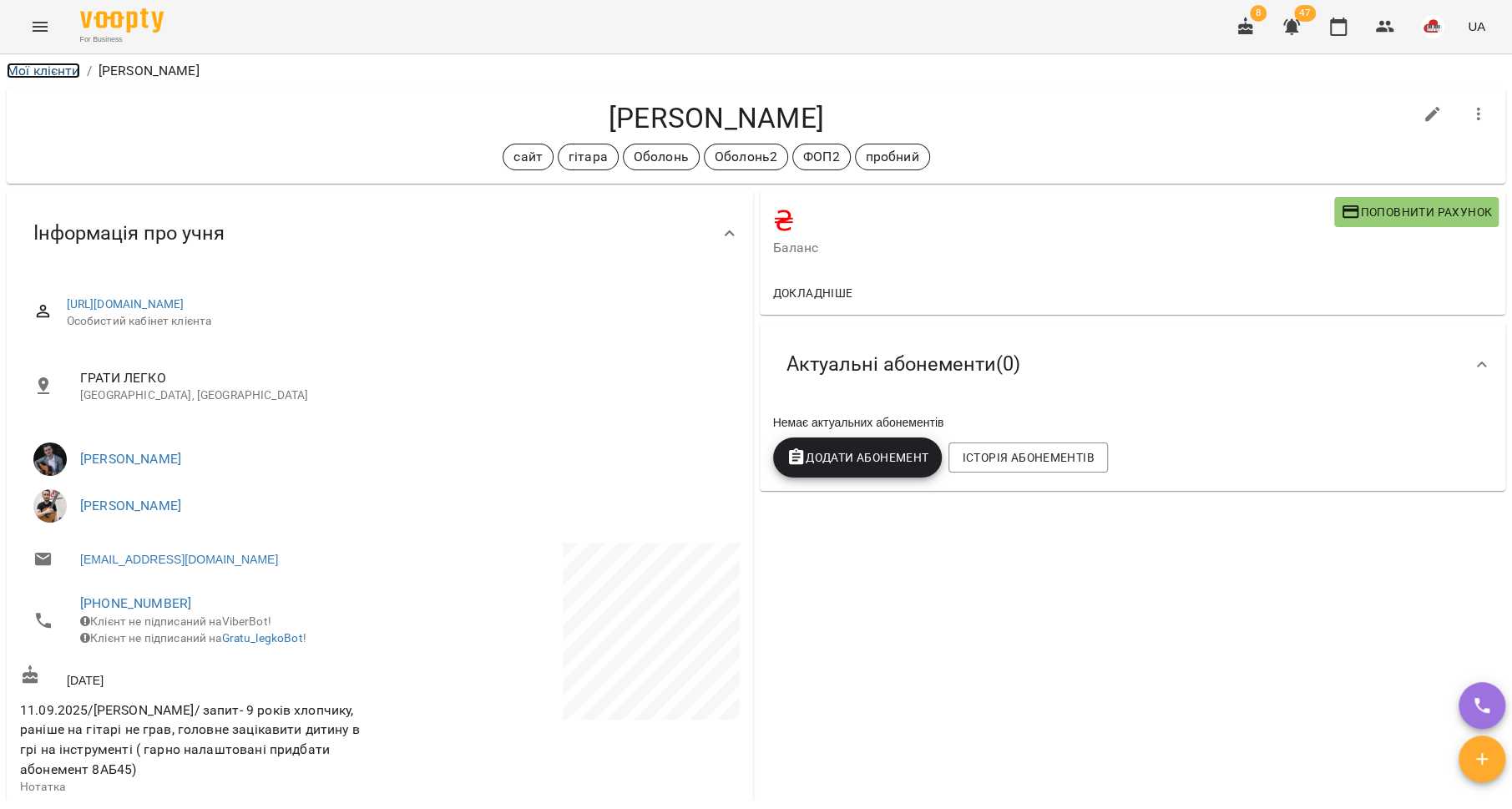
click at [24, 76] on link "Мої клієнти" at bounding box center [43, 70] width 74 height 16
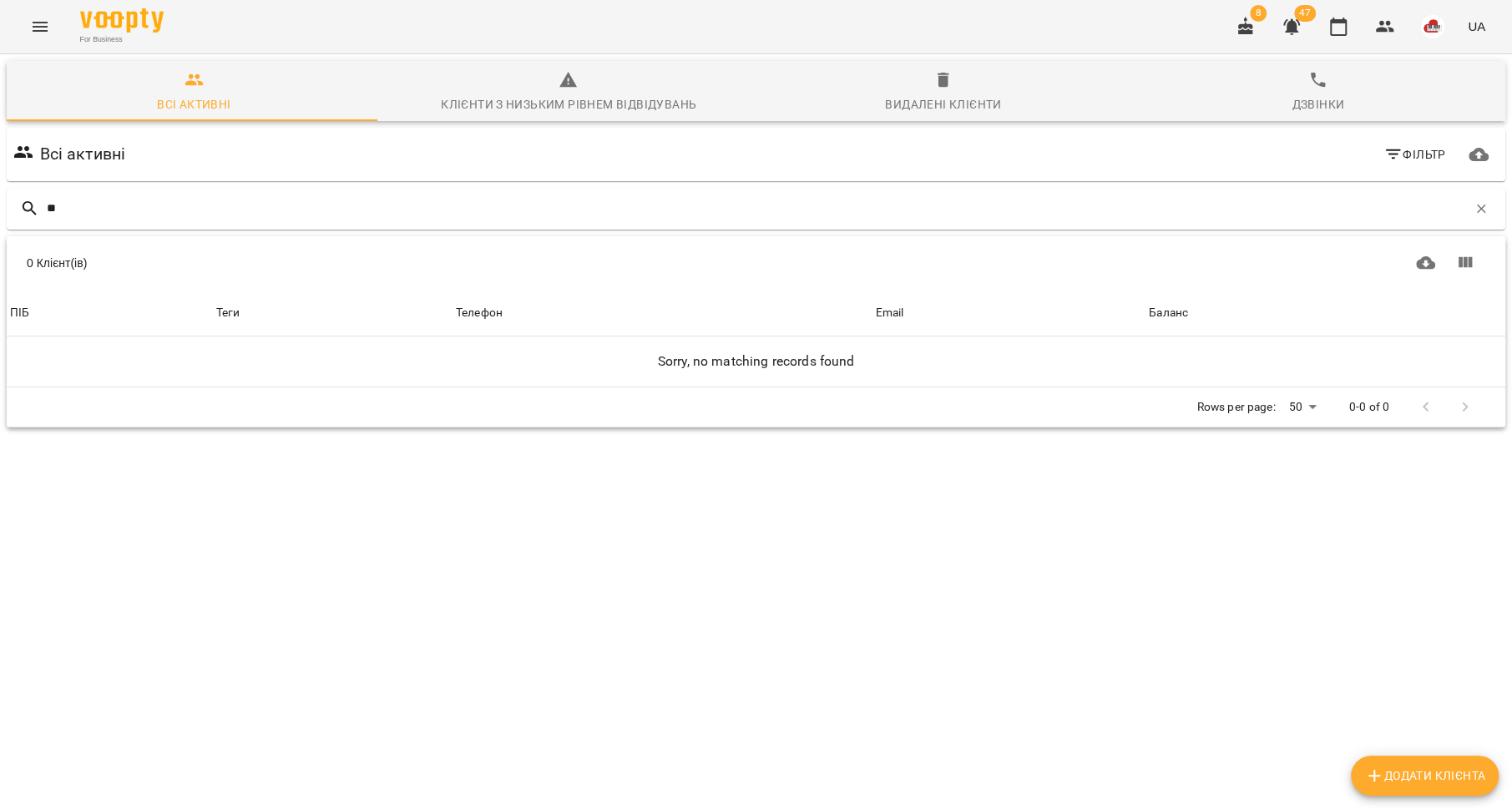
type input "*"
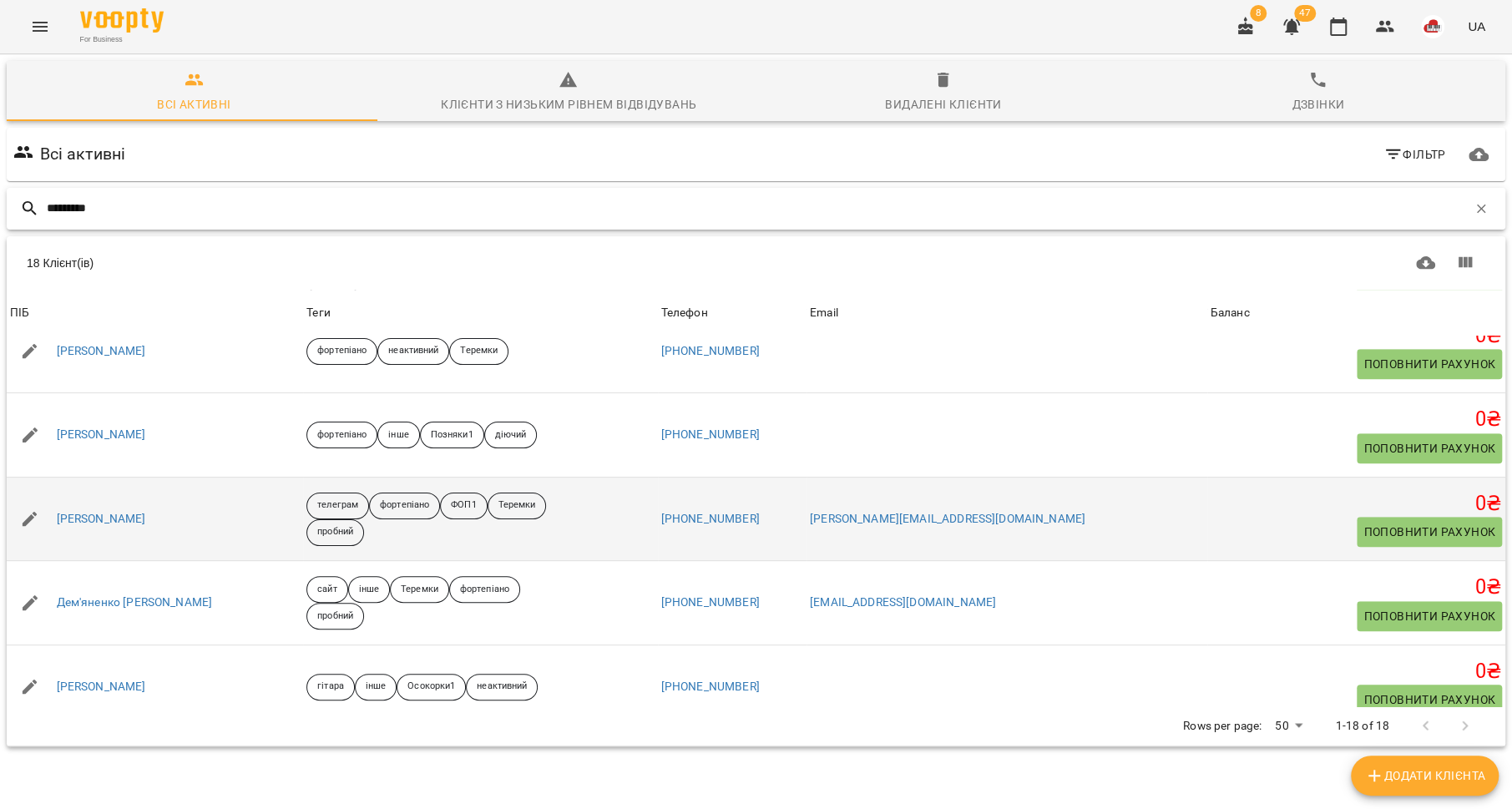
scroll to position [772, 0]
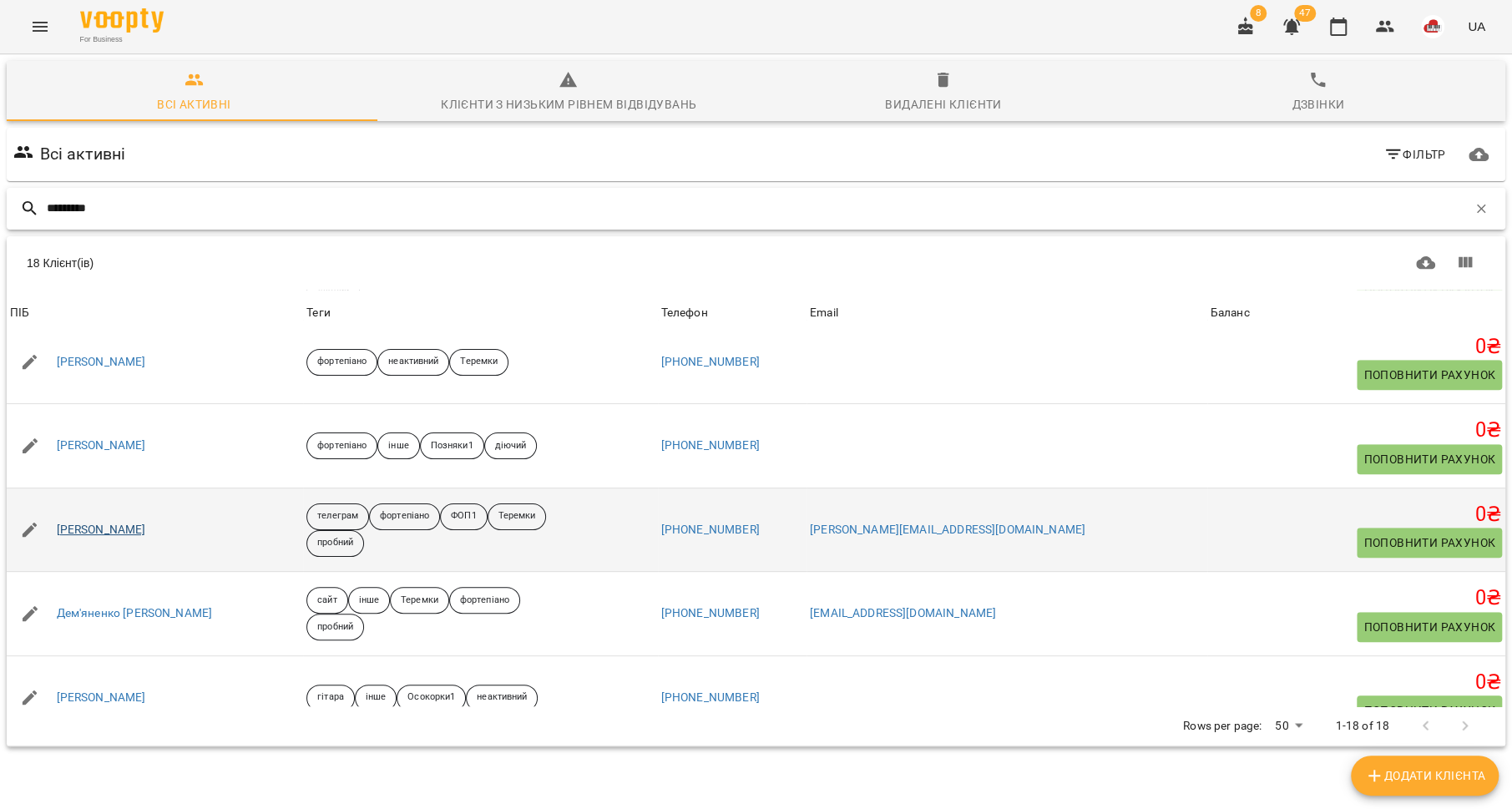
type input "*********"
click at [119, 526] on link "Гоцка Владислав" at bounding box center [102, 530] width 90 height 17
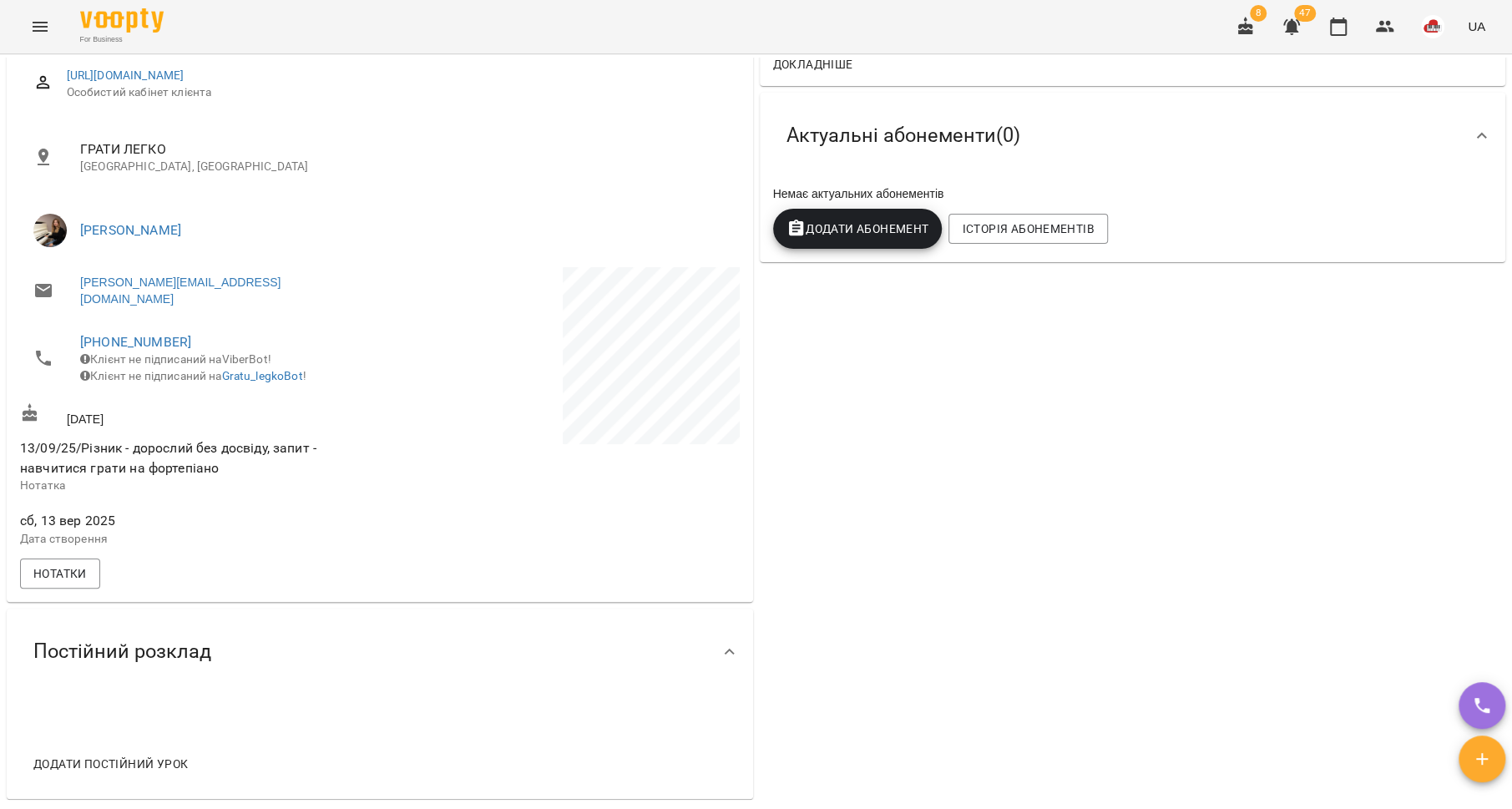
scroll to position [169, 0]
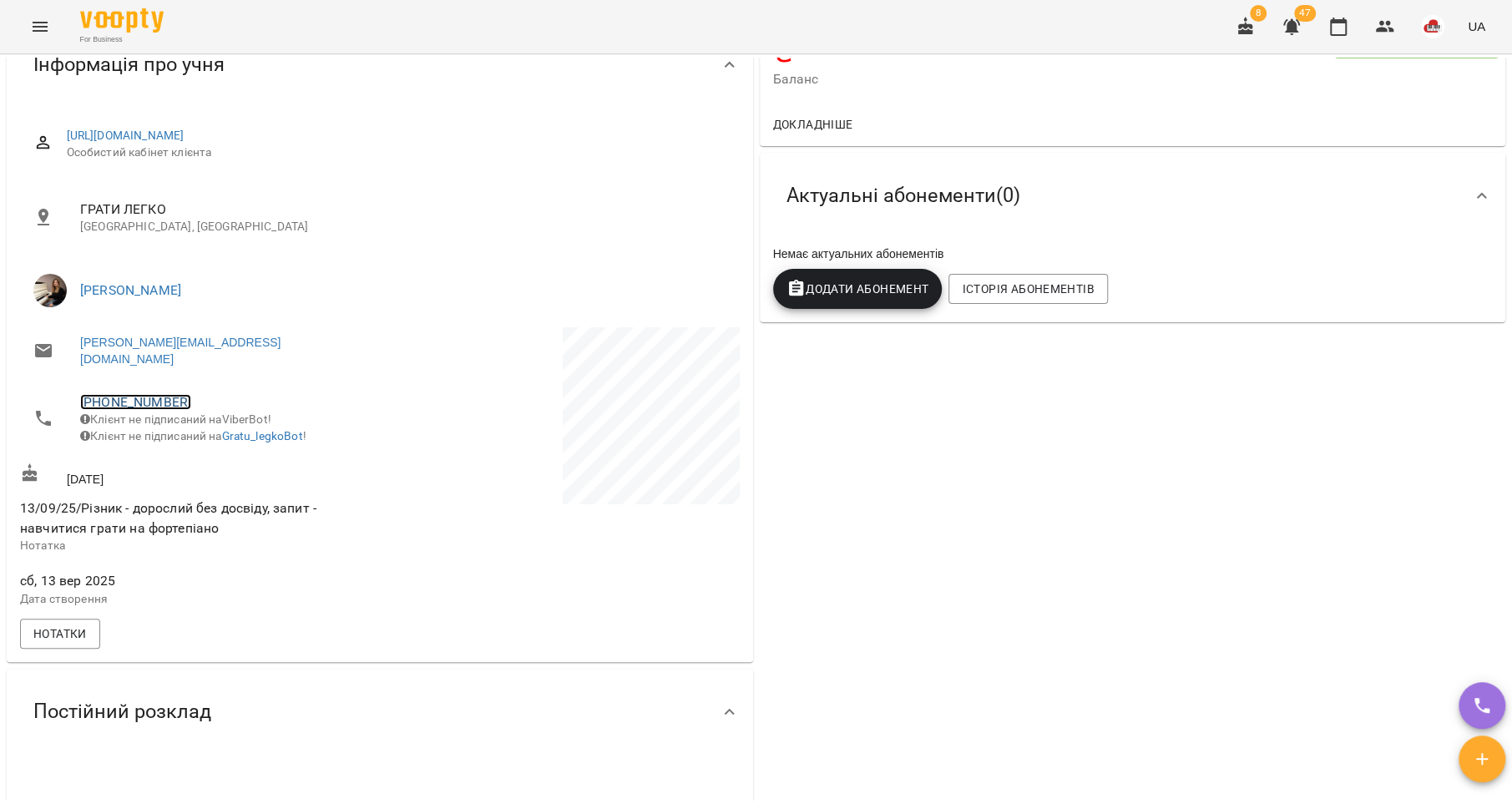
click at [138, 394] on link "+380934551103" at bounding box center [135, 401] width 111 height 16
click at [217, 443] on link at bounding box center [222, 450] width 89 height 35
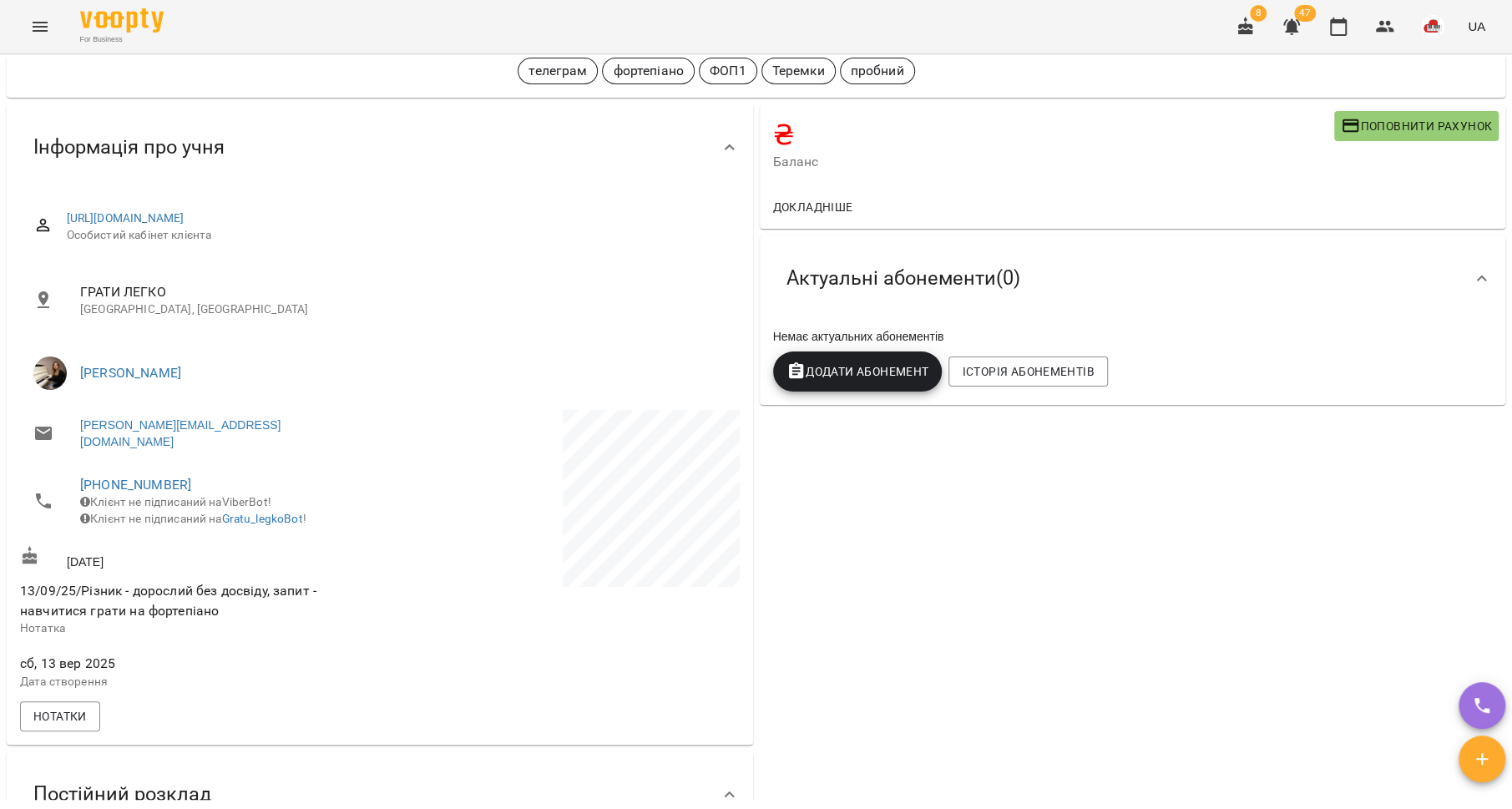
scroll to position [0, 0]
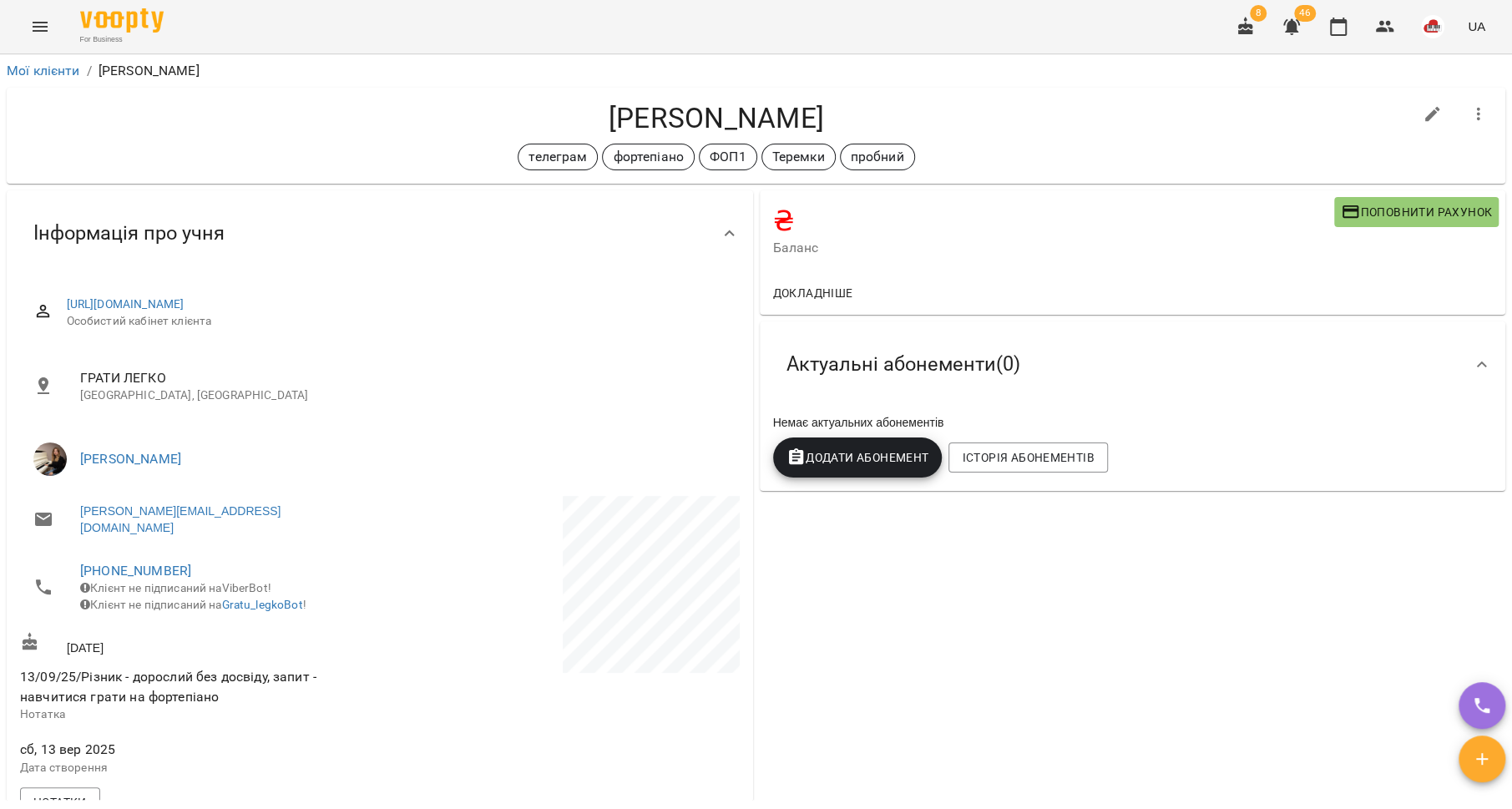
drag, startPoint x: 590, startPoint y: 113, endPoint x: 830, endPoint y: 124, distance: 240.3
click at [842, 126] on h4 "Гоцка Владислав" at bounding box center [716, 118] width 1393 height 35
copy h4 "Гоцка Владислав"
click at [851, 113] on h4 "Гоцка Владислав" at bounding box center [716, 118] width 1393 height 35
drag, startPoint x: 827, startPoint y: 116, endPoint x: 599, endPoint y: 112, distance: 228.0
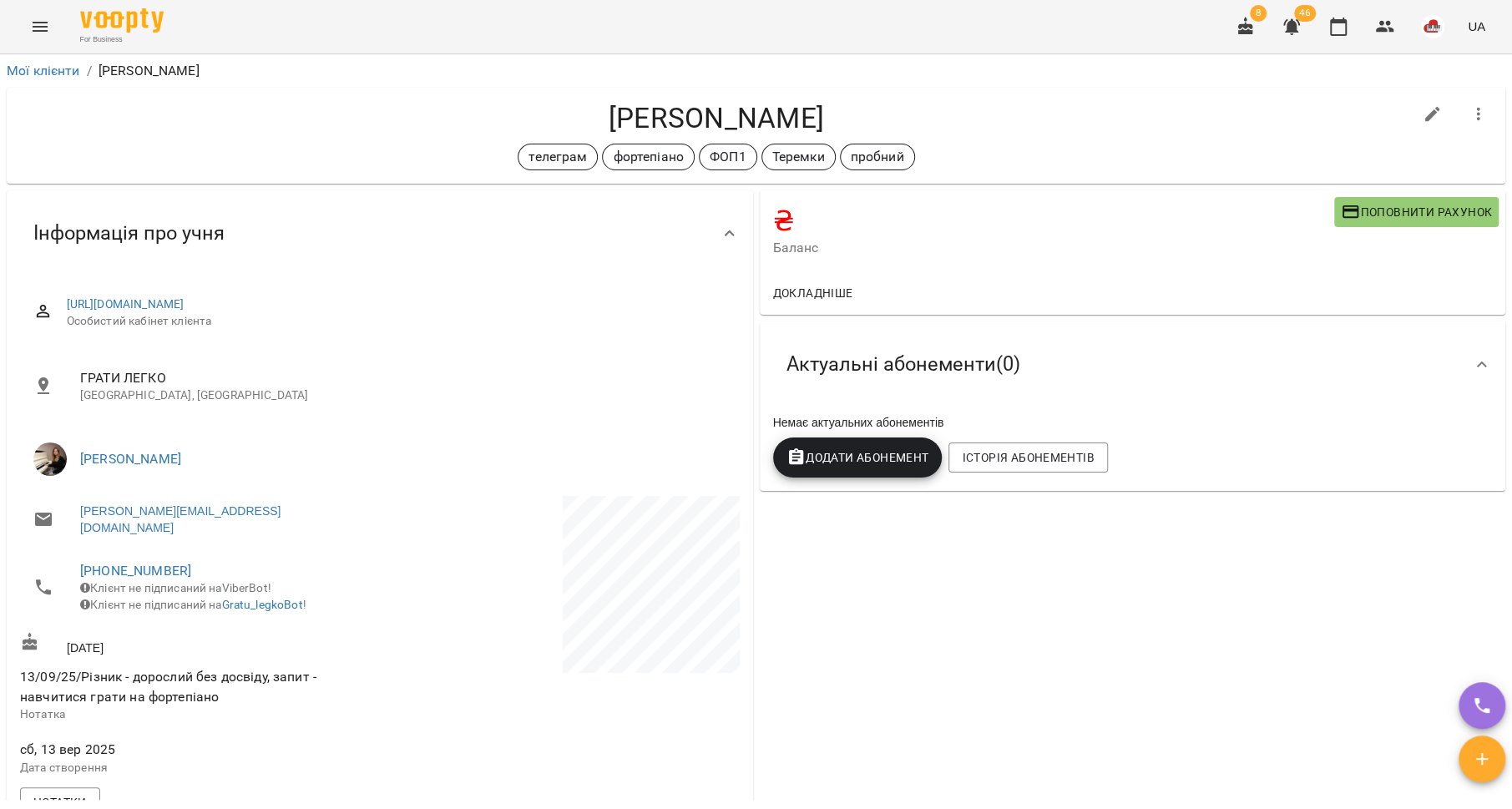
click at [599, 112] on h4 "Гоцка Владислав" at bounding box center [716, 118] width 1393 height 35
copy h4 "Гоцка Владислав"
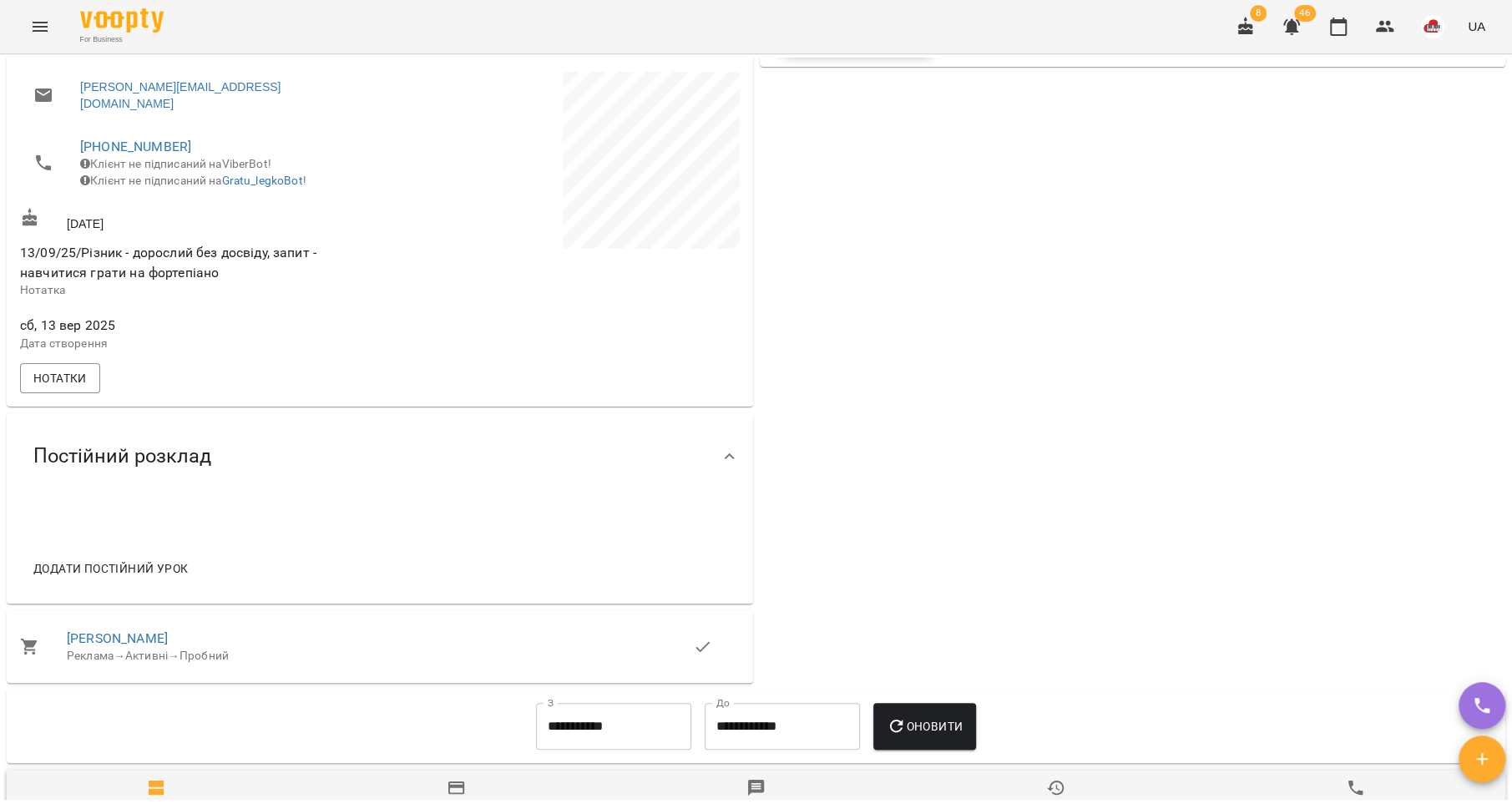
scroll to position [426, 0]
click at [125, 635] on link "Владислав" at bounding box center [118, 635] width 101 height 16
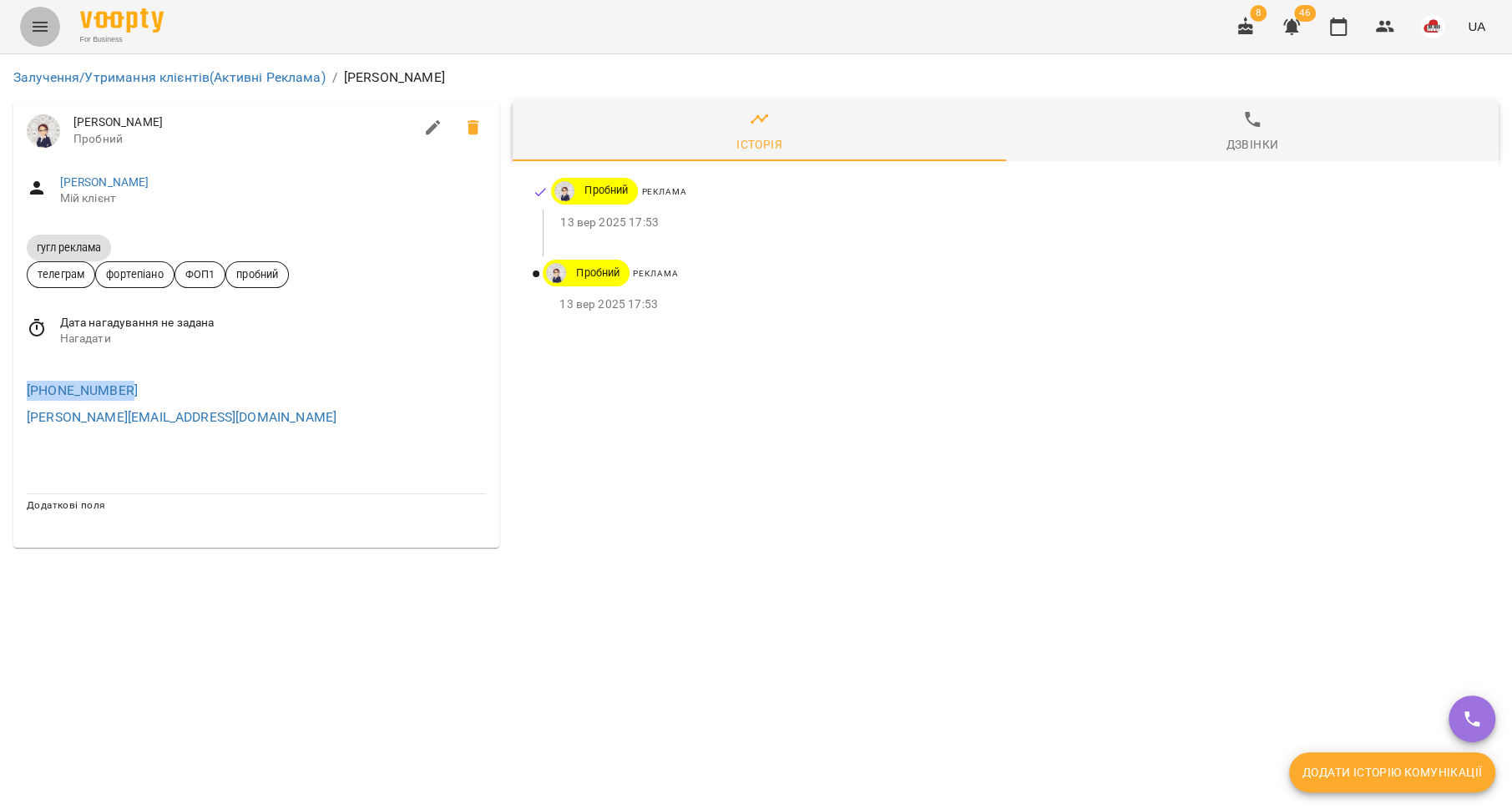
click at [41, 28] on icon "Menu" at bounding box center [39, 26] width 20 height 20
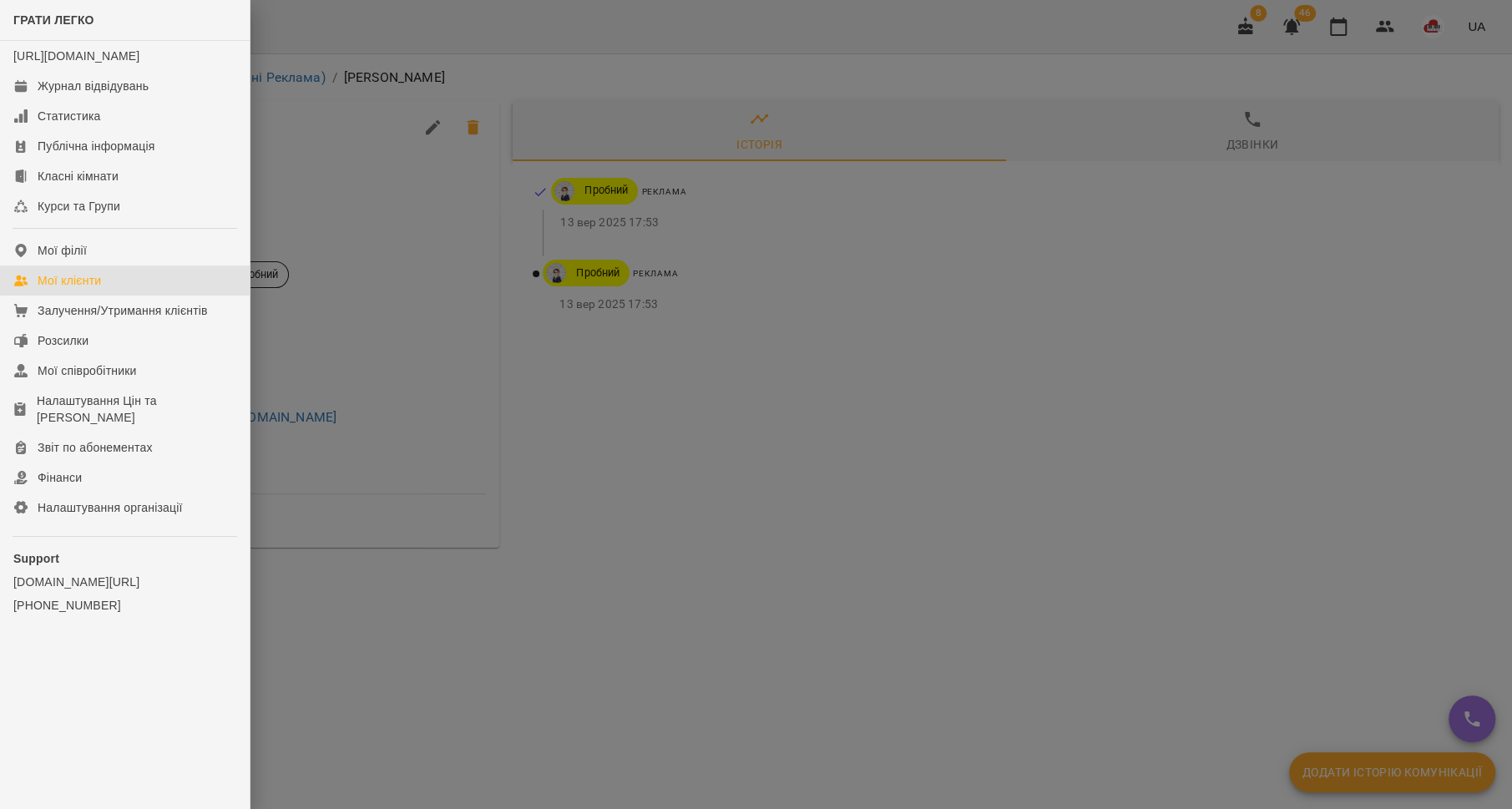
click at [87, 289] on div "Мої клієнти" at bounding box center [69, 281] width 63 height 17
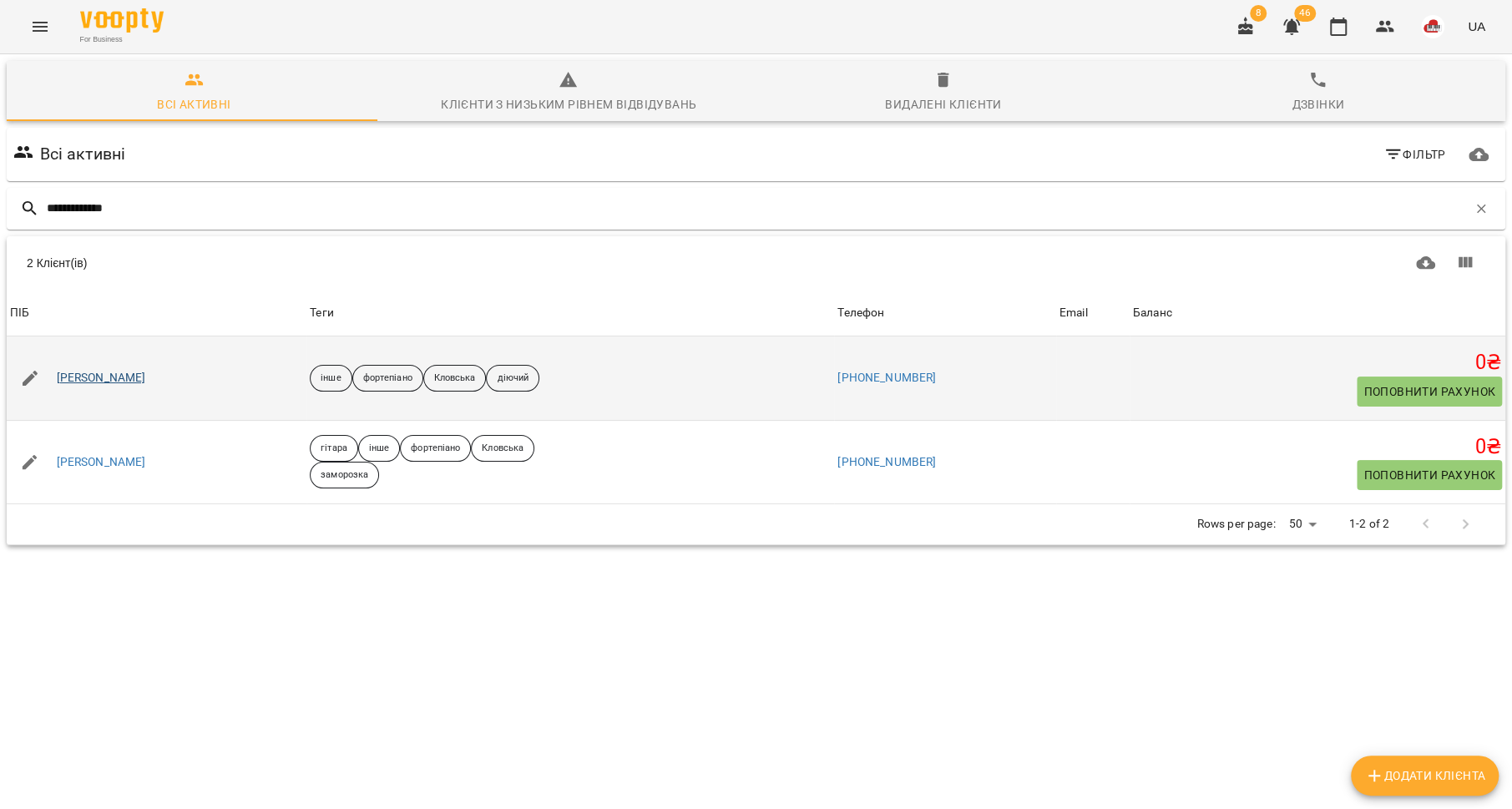
type input "**********"
click at [108, 377] on link "Людмила Окішор" at bounding box center [102, 378] width 90 height 17
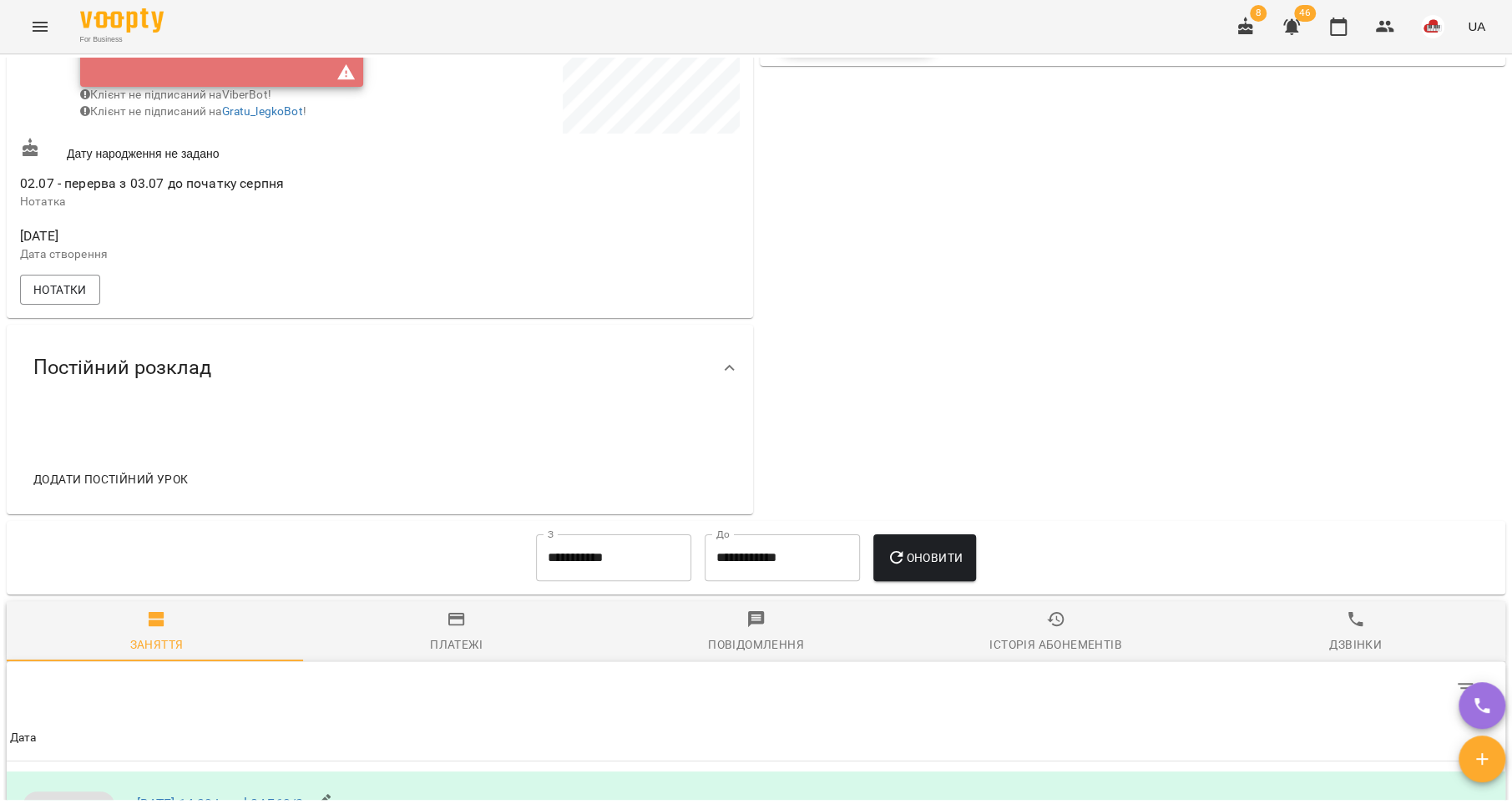
scroll to position [474, 0]
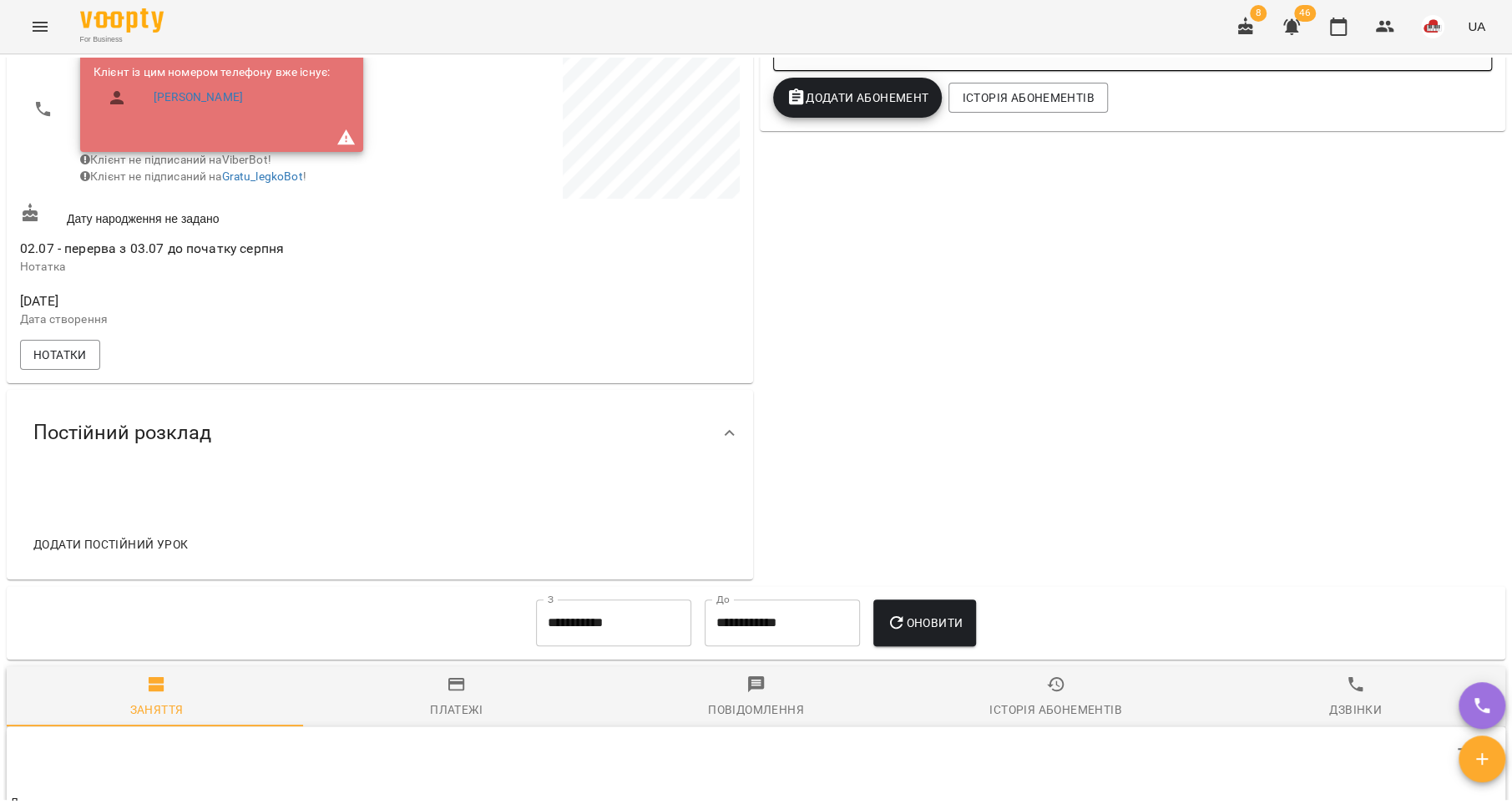
click at [597, 630] on input "**********" at bounding box center [613, 622] width 155 height 47
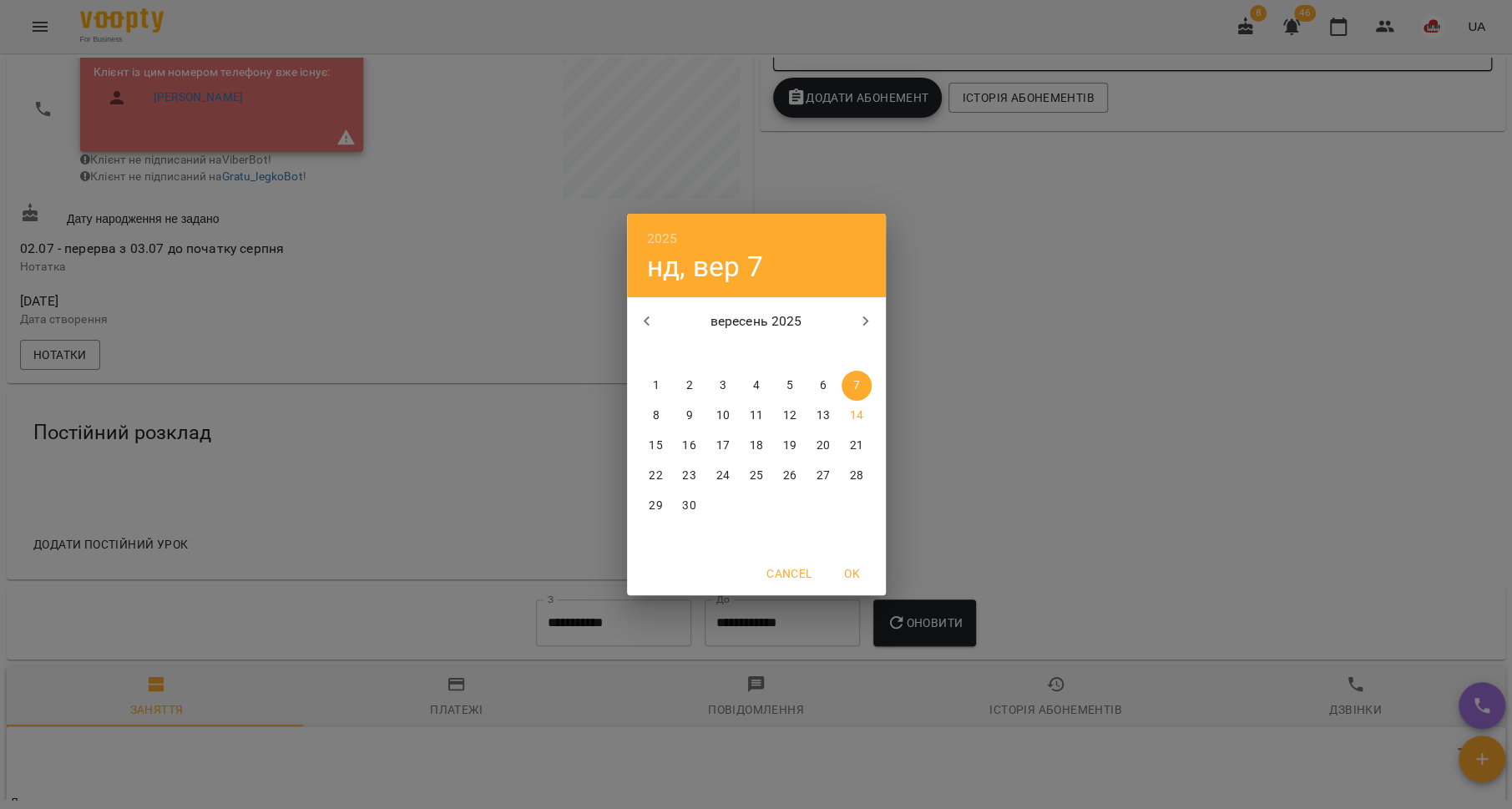
click at [653, 321] on icon "button" at bounding box center [647, 321] width 20 height 20
click at [867, 327] on icon "button" at bounding box center [865, 321] width 20 height 20
click at [856, 447] on p "17" at bounding box center [856, 446] width 13 height 17
type input "**********"
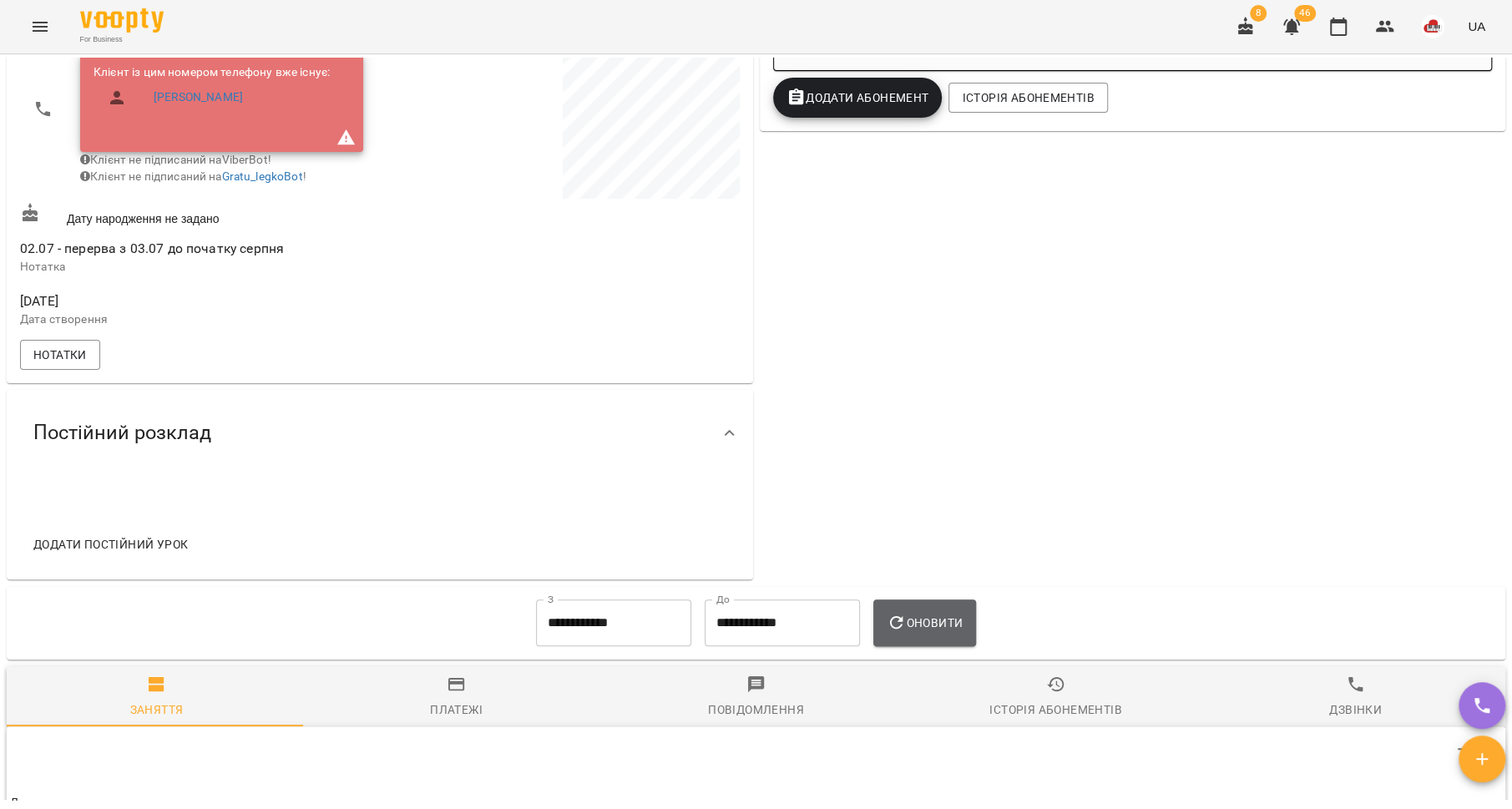
click at [924, 621] on button "Оновити" at bounding box center [925, 622] width 103 height 47
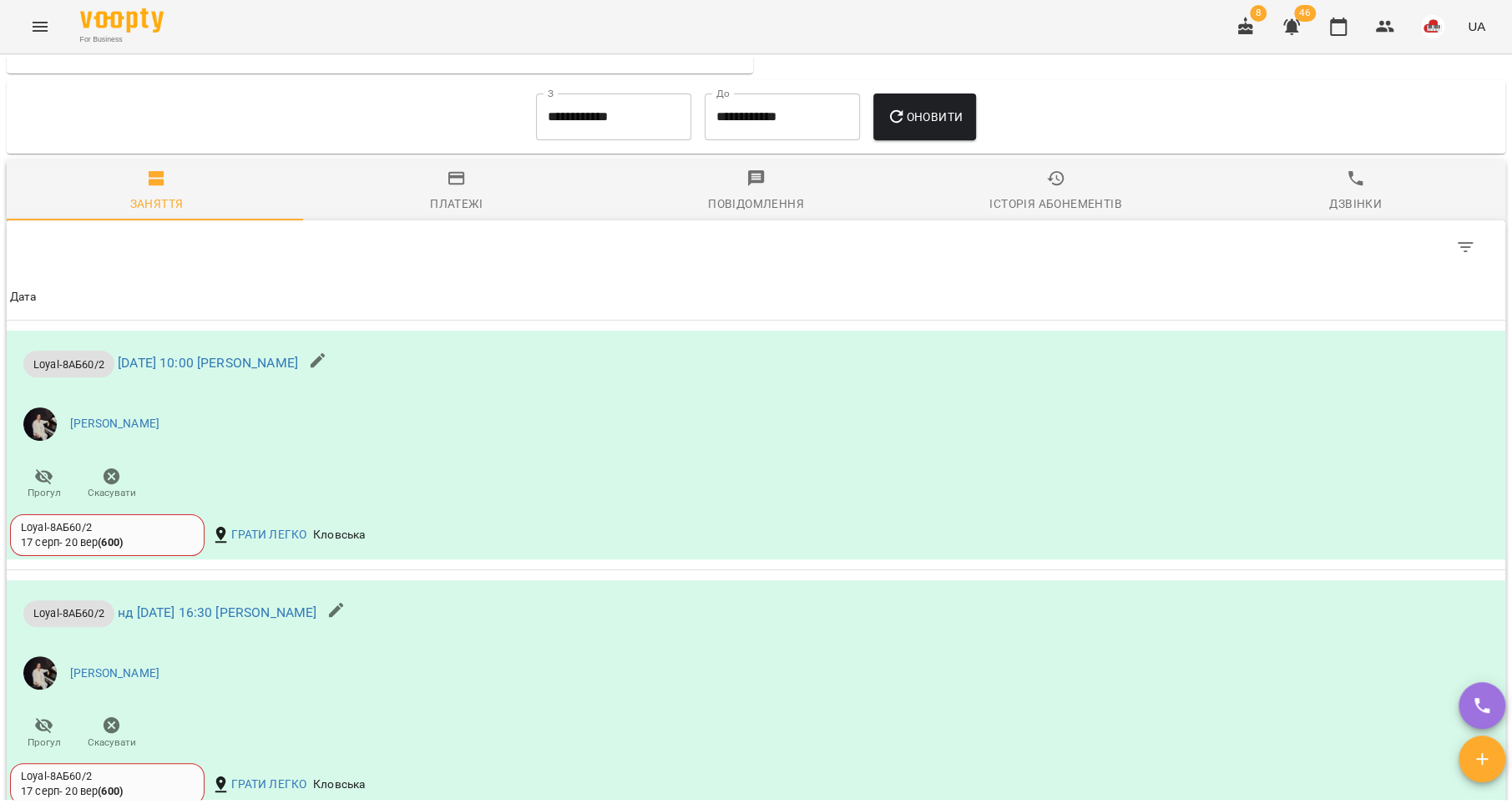
scroll to position [975, 0]
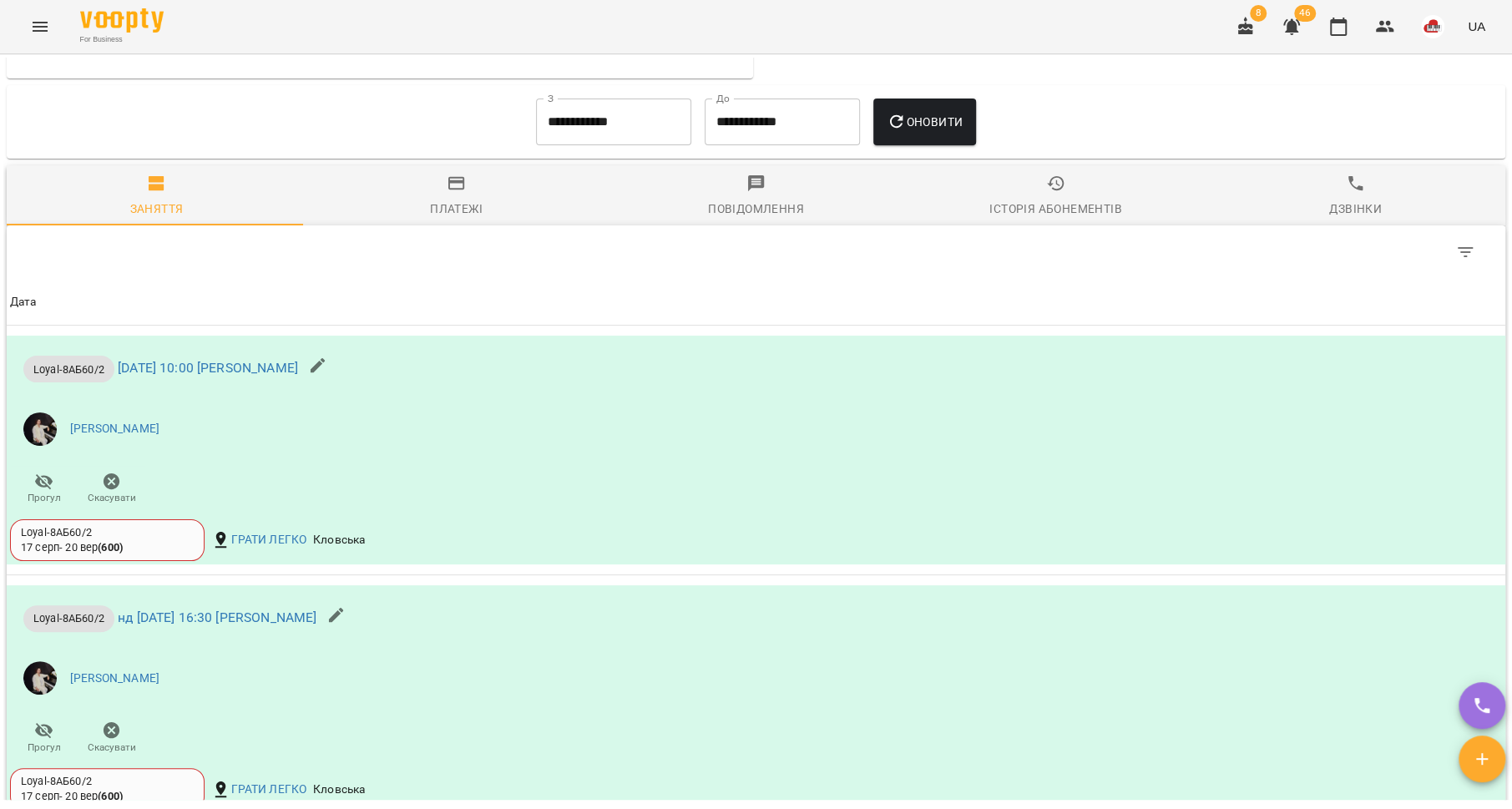
click at [1040, 218] on div "Історія абонементів" at bounding box center [1055, 208] width 132 height 20
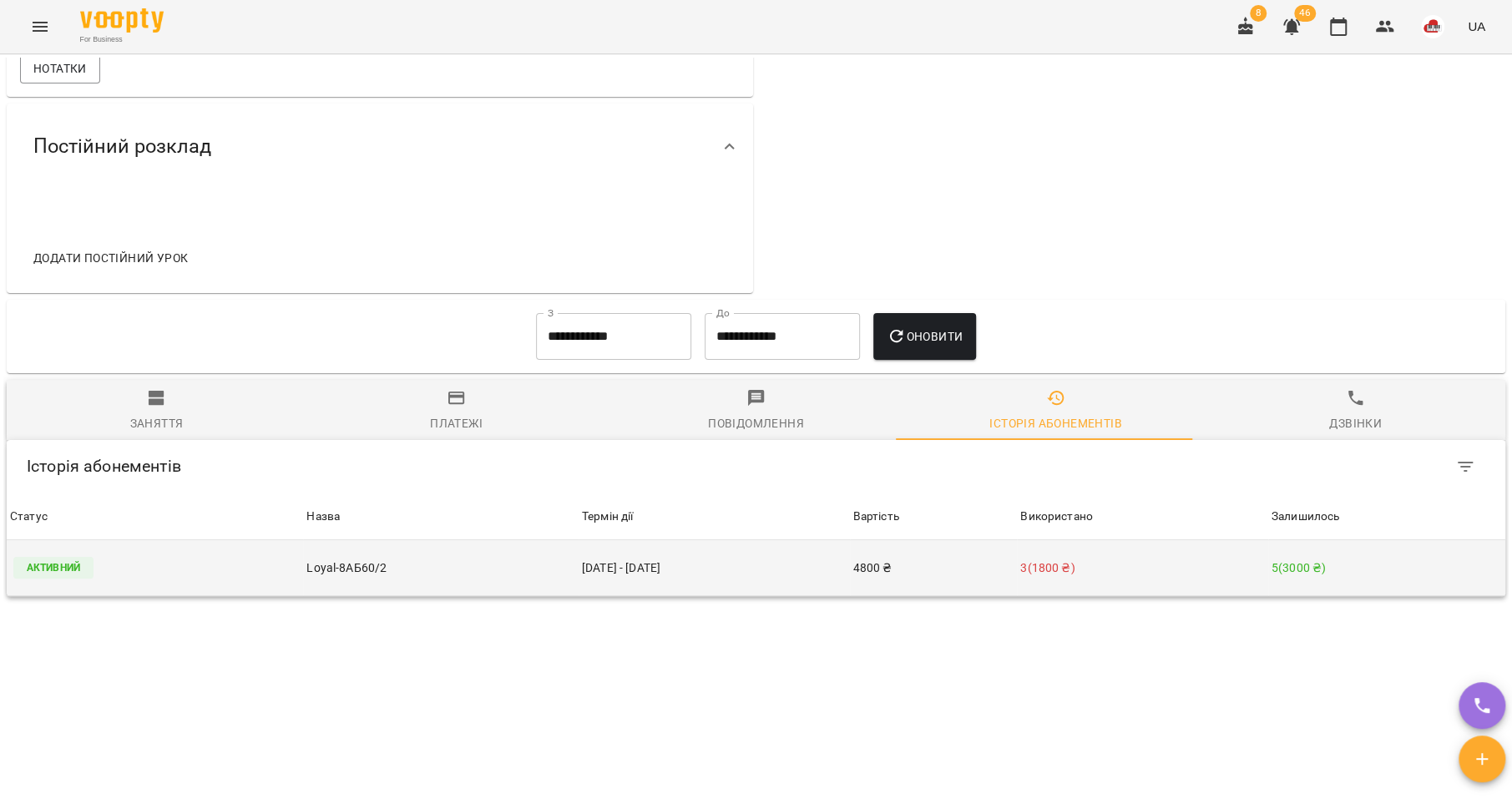
click at [882, 552] on td "4800 ₴" at bounding box center [934, 568] width 168 height 56
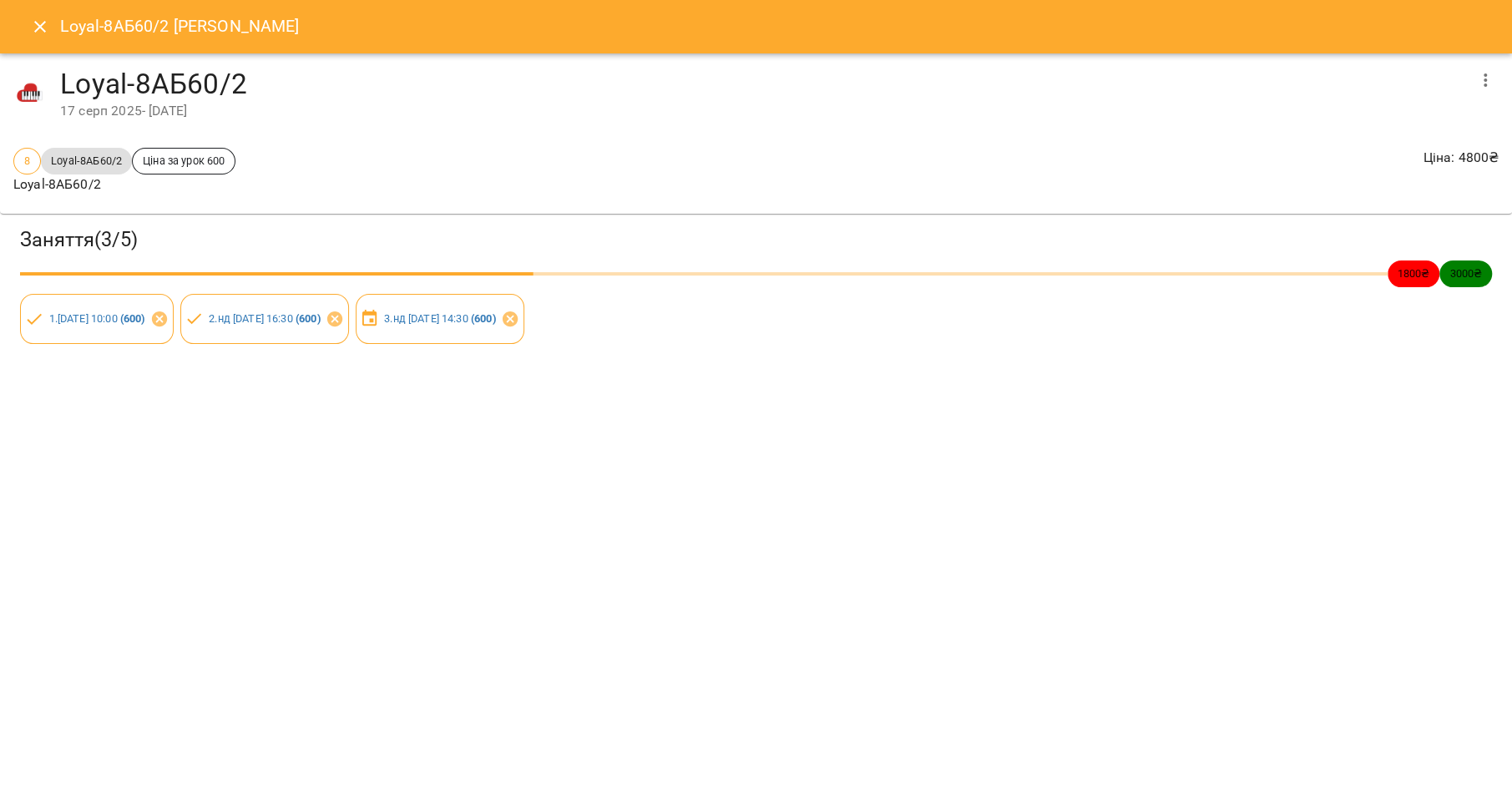
click at [37, 32] on icon "Close" at bounding box center [39, 26] width 20 height 20
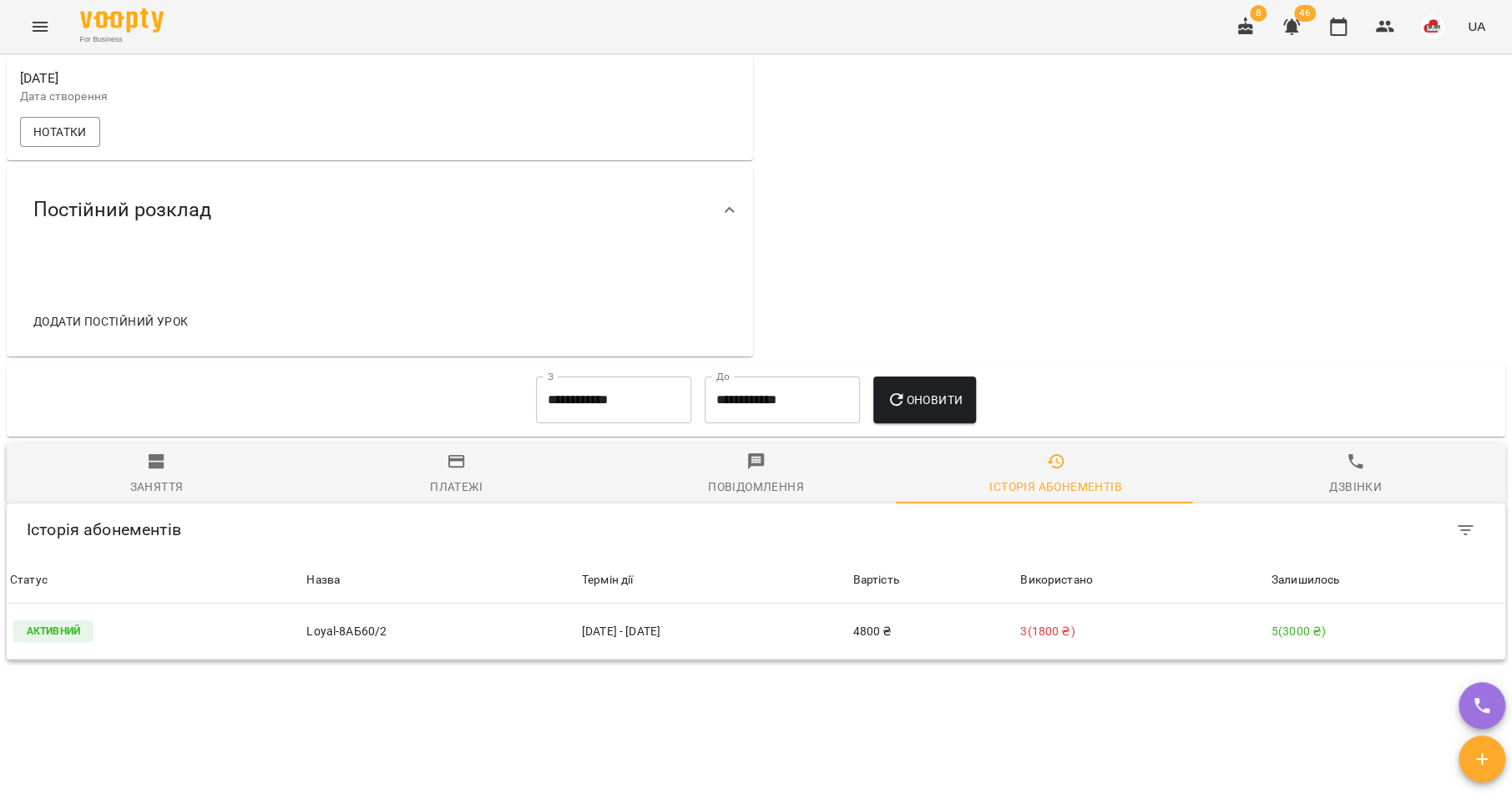
scroll to position [704, 0]
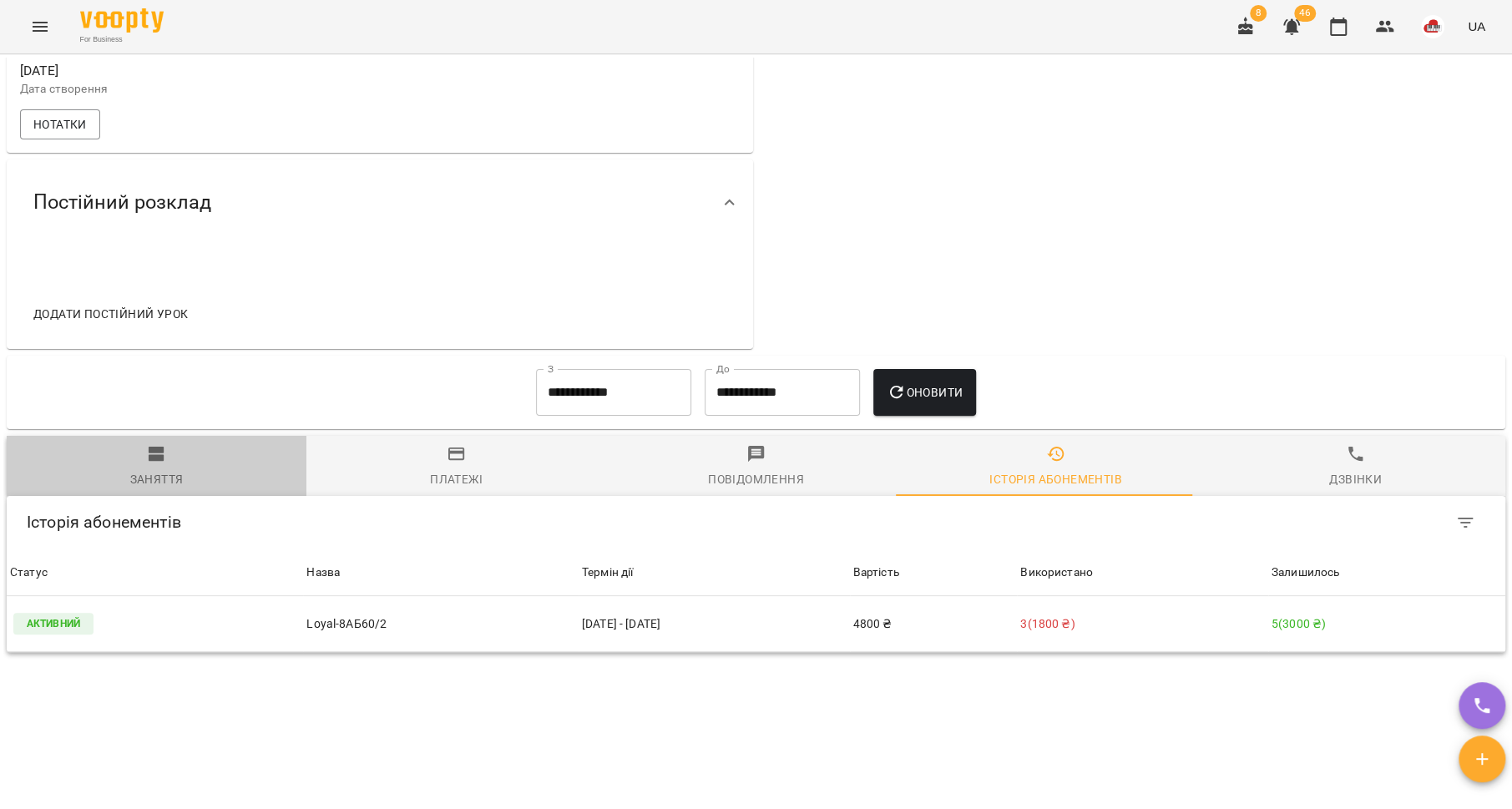
click at [169, 465] on span "Заняття" at bounding box center [157, 467] width 280 height 45
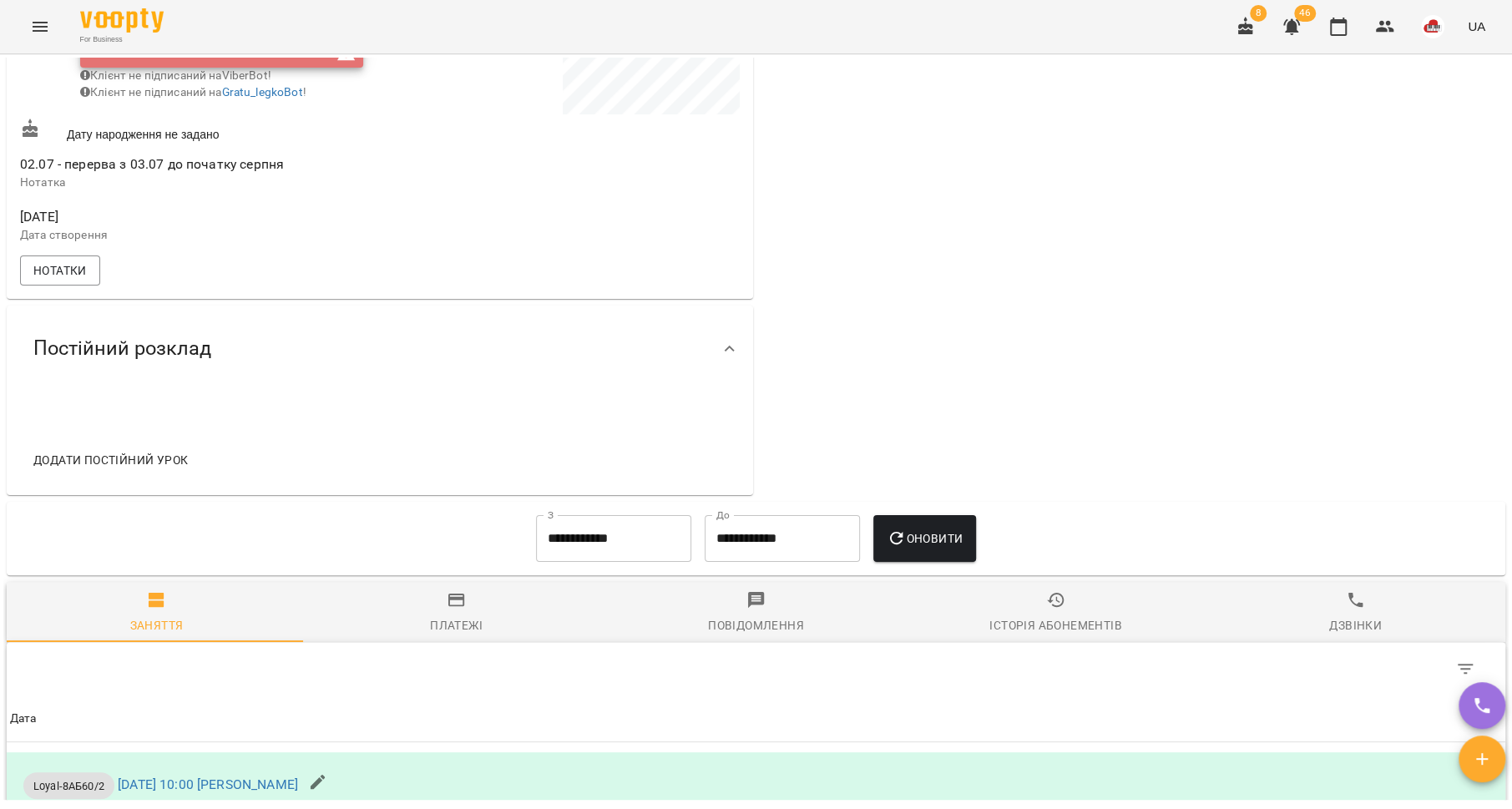
scroll to position [0, 0]
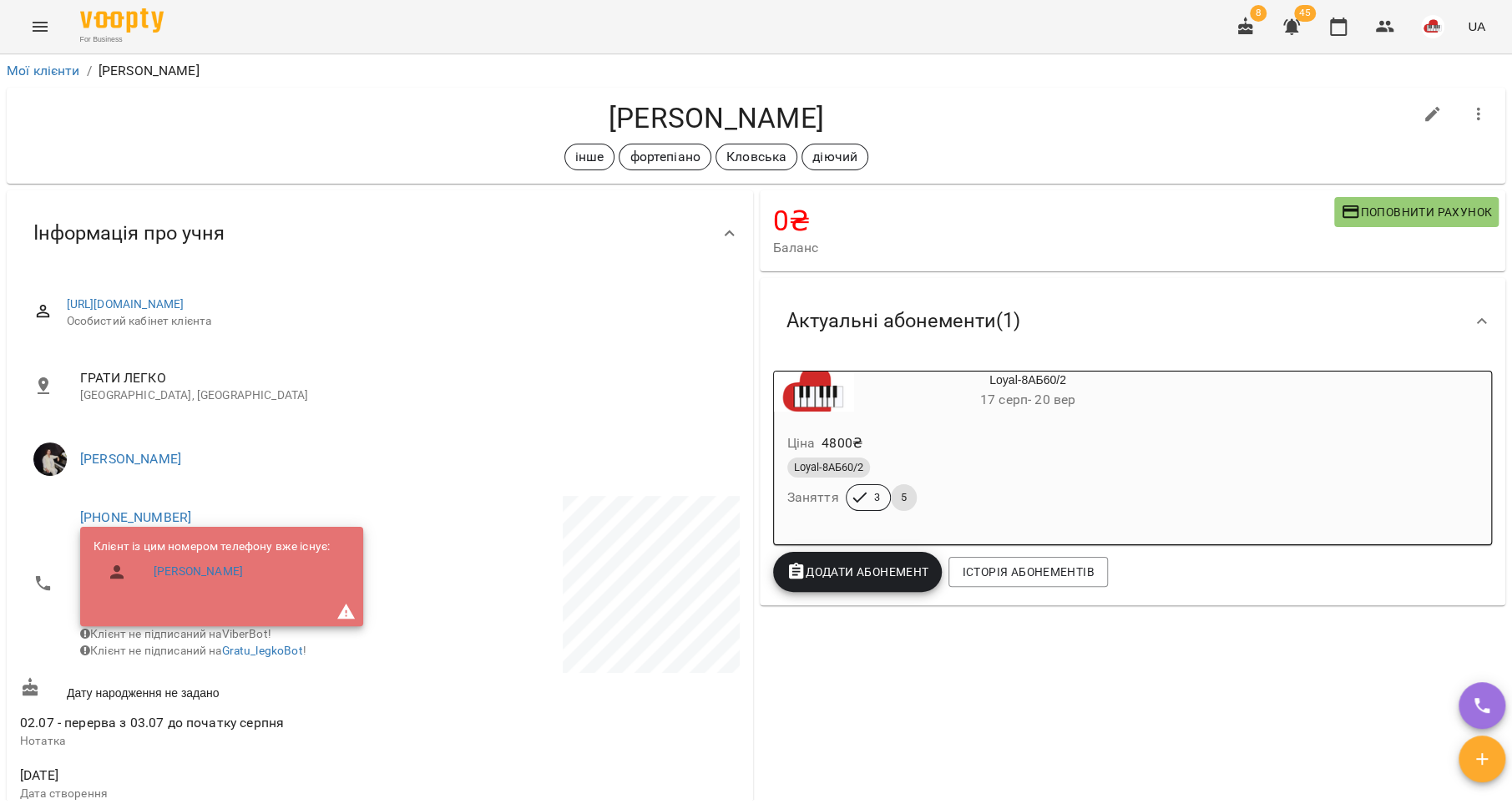
click at [32, 28] on icon "Menu" at bounding box center [39, 26] width 20 height 20
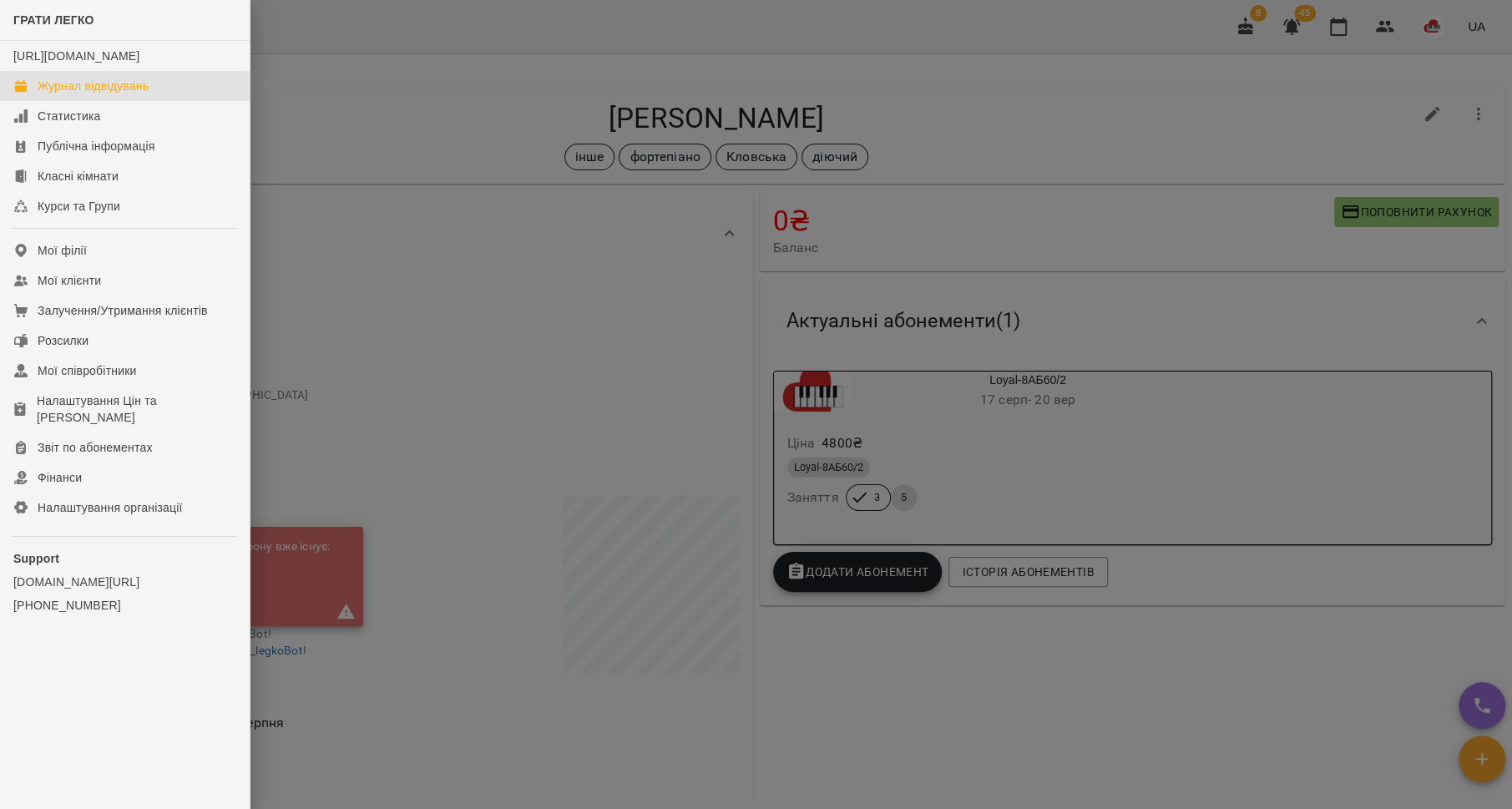
click at [60, 94] on div "Журнал відвідувань" at bounding box center [92, 86] width 111 height 17
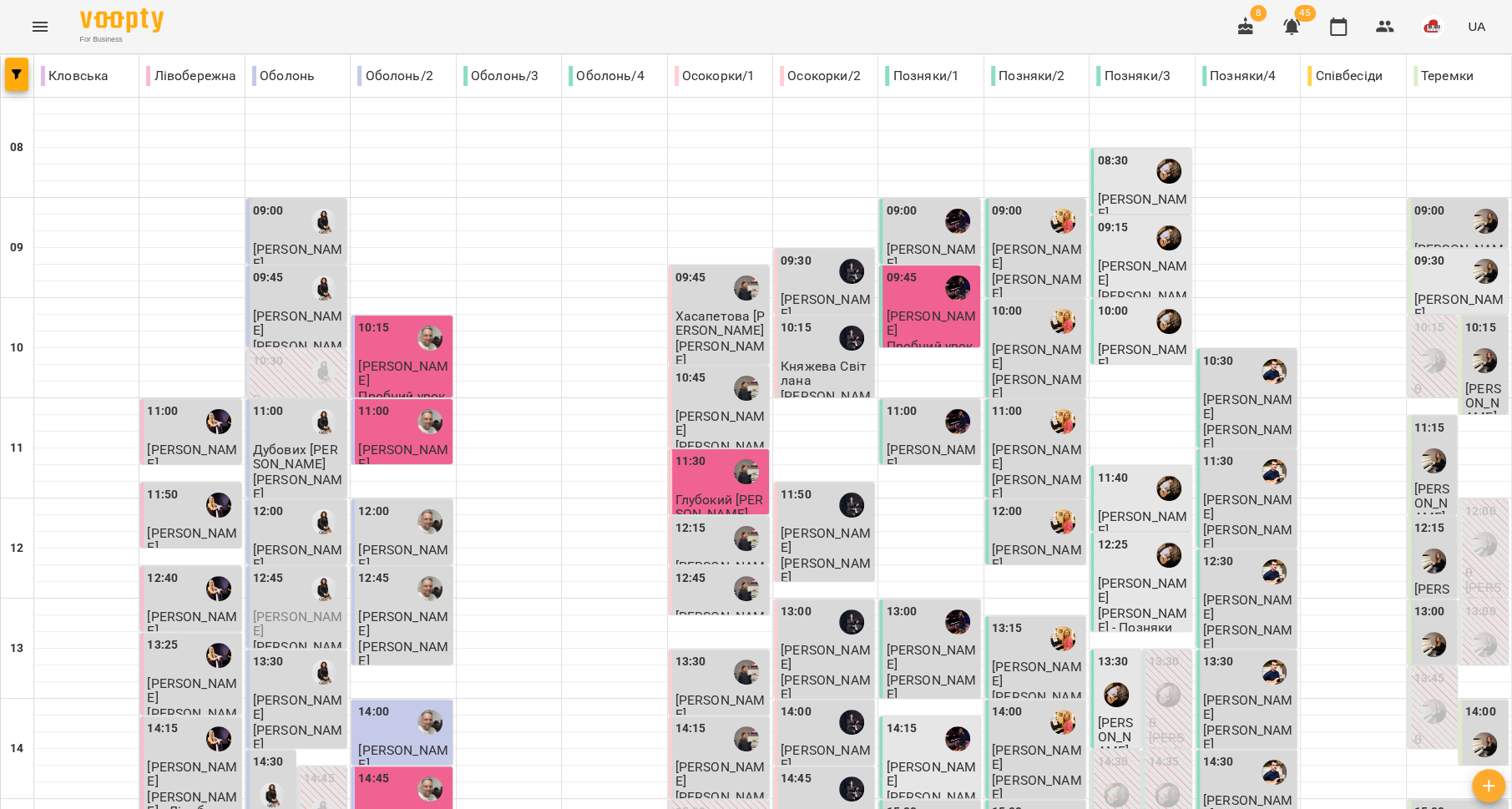
click at [397, 356] on div "10:15" at bounding box center [403, 338] width 91 height 38
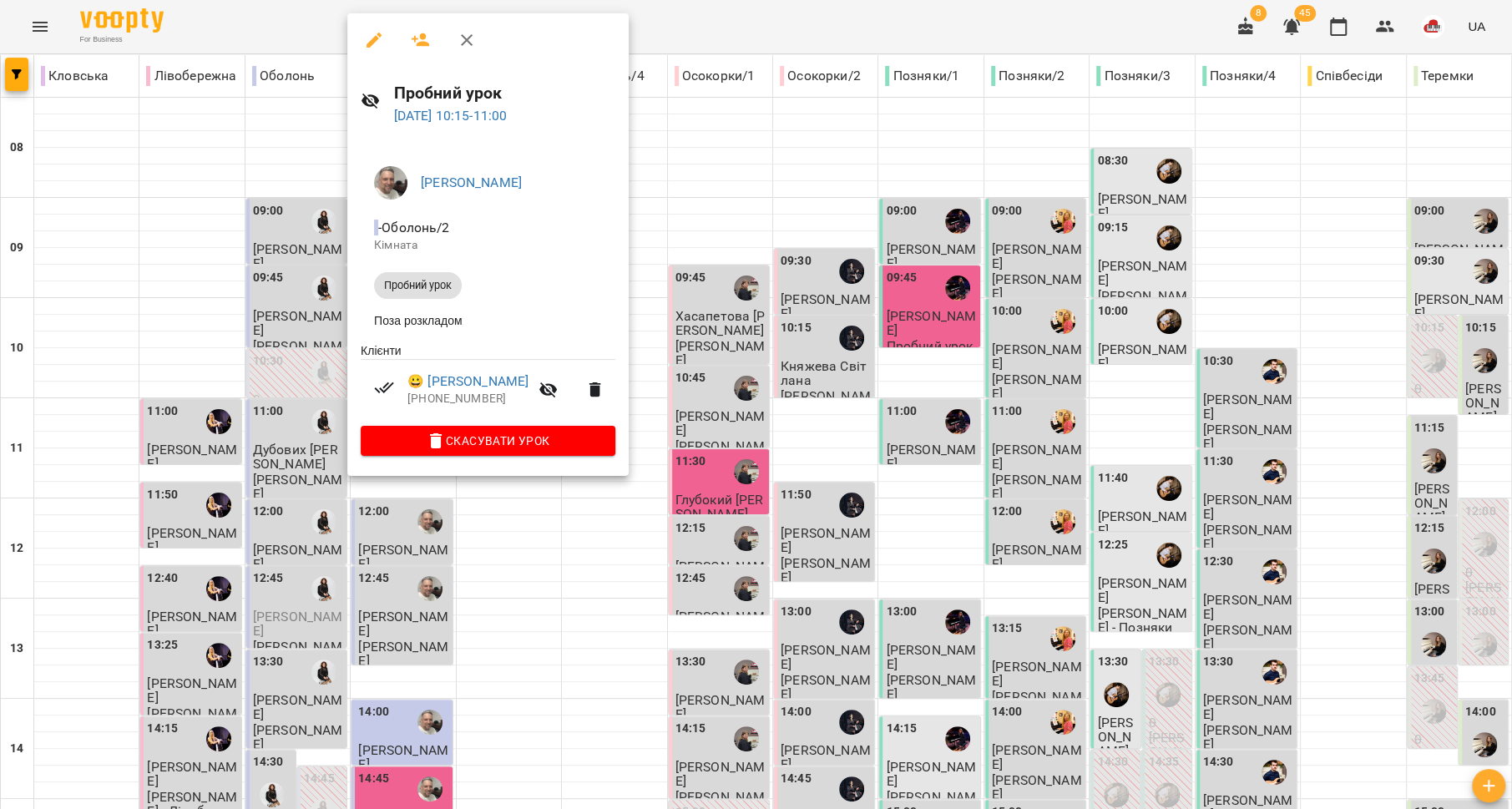
click at [143, 137] on div at bounding box center [756, 404] width 1512 height 809
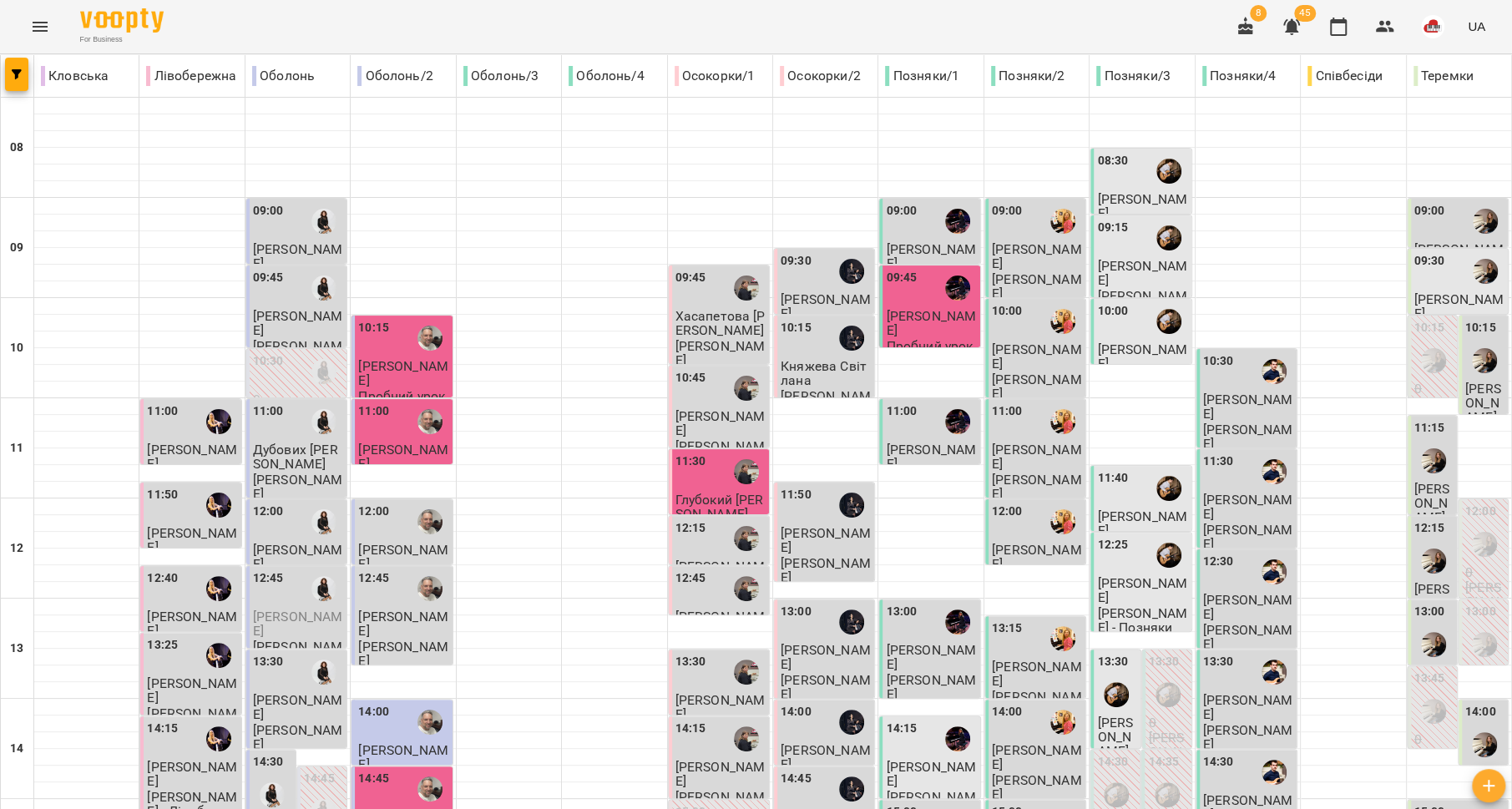
click at [396, 437] on div "11:00" at bounding box center [403, 421] width 91 height 38
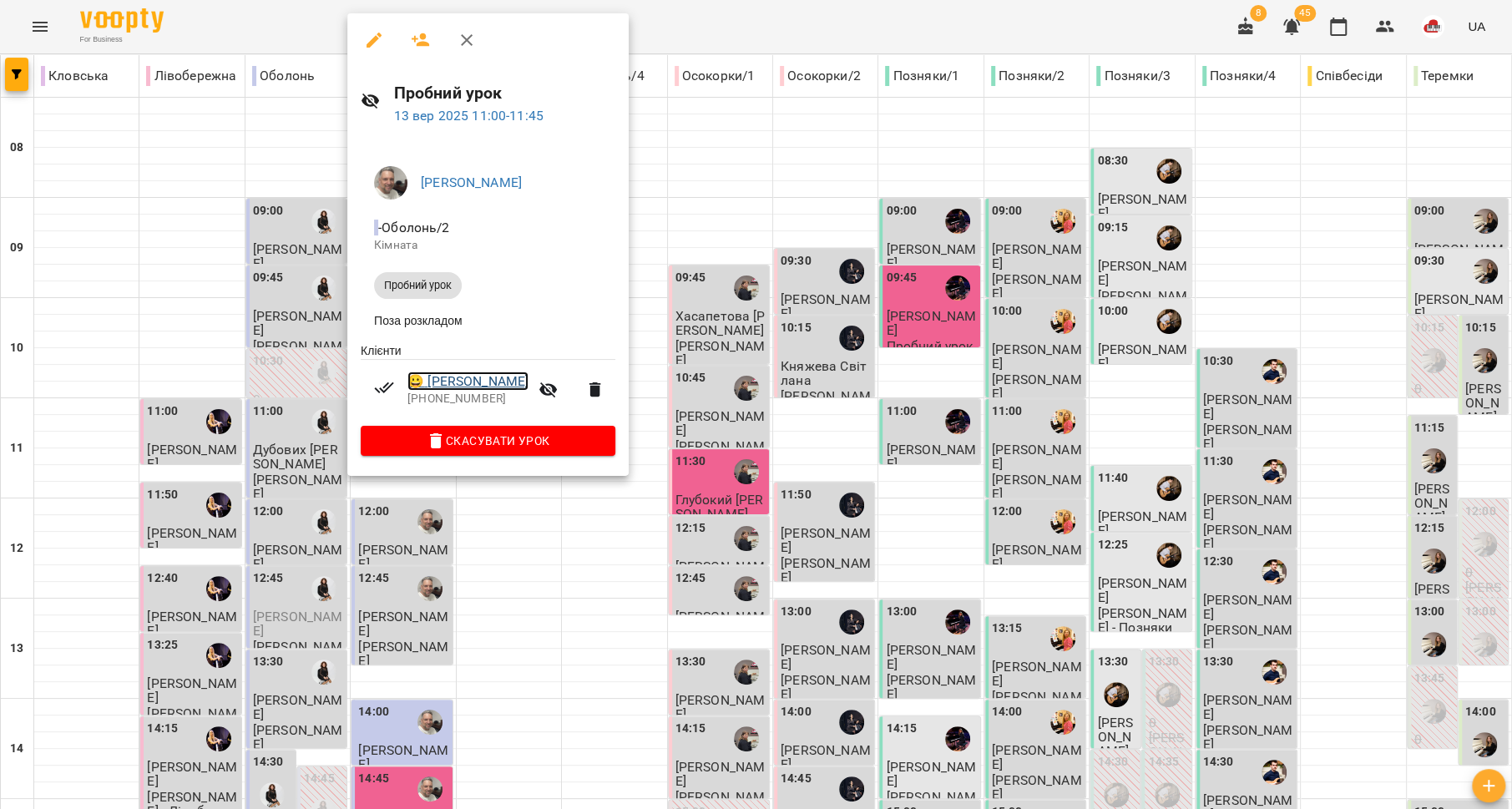
click at [465, 387] on link "😀 Свірен Натан" at bounding box center [469, 381] width 121 height 20
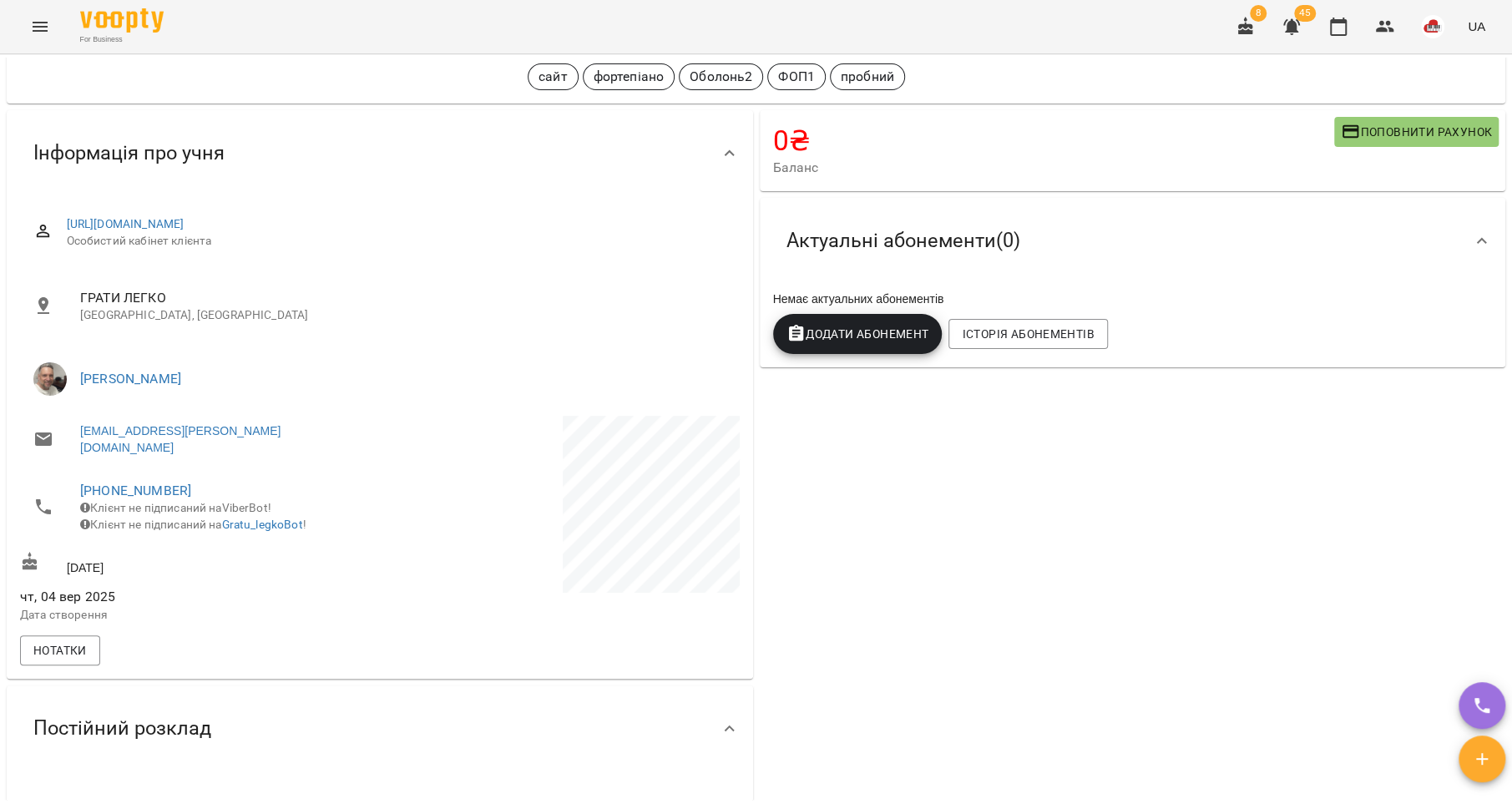
scroll to position [207, 0]
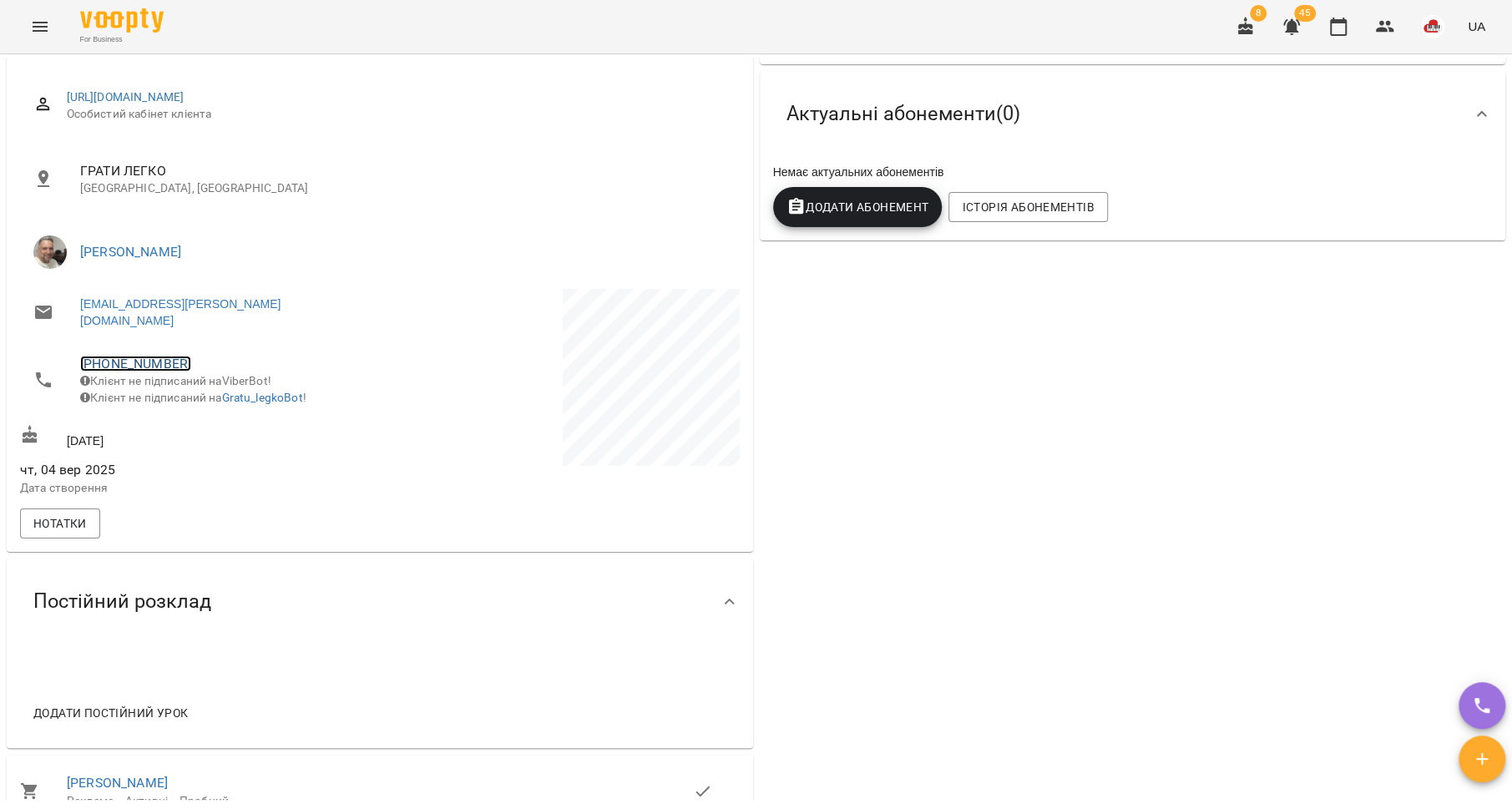
click at [118, 356] on link "+380939019007" at bounding box center [135, 363] width 111 height 16
click at [193, 412] on img at bounding box center [203, 411] width 25 height 25
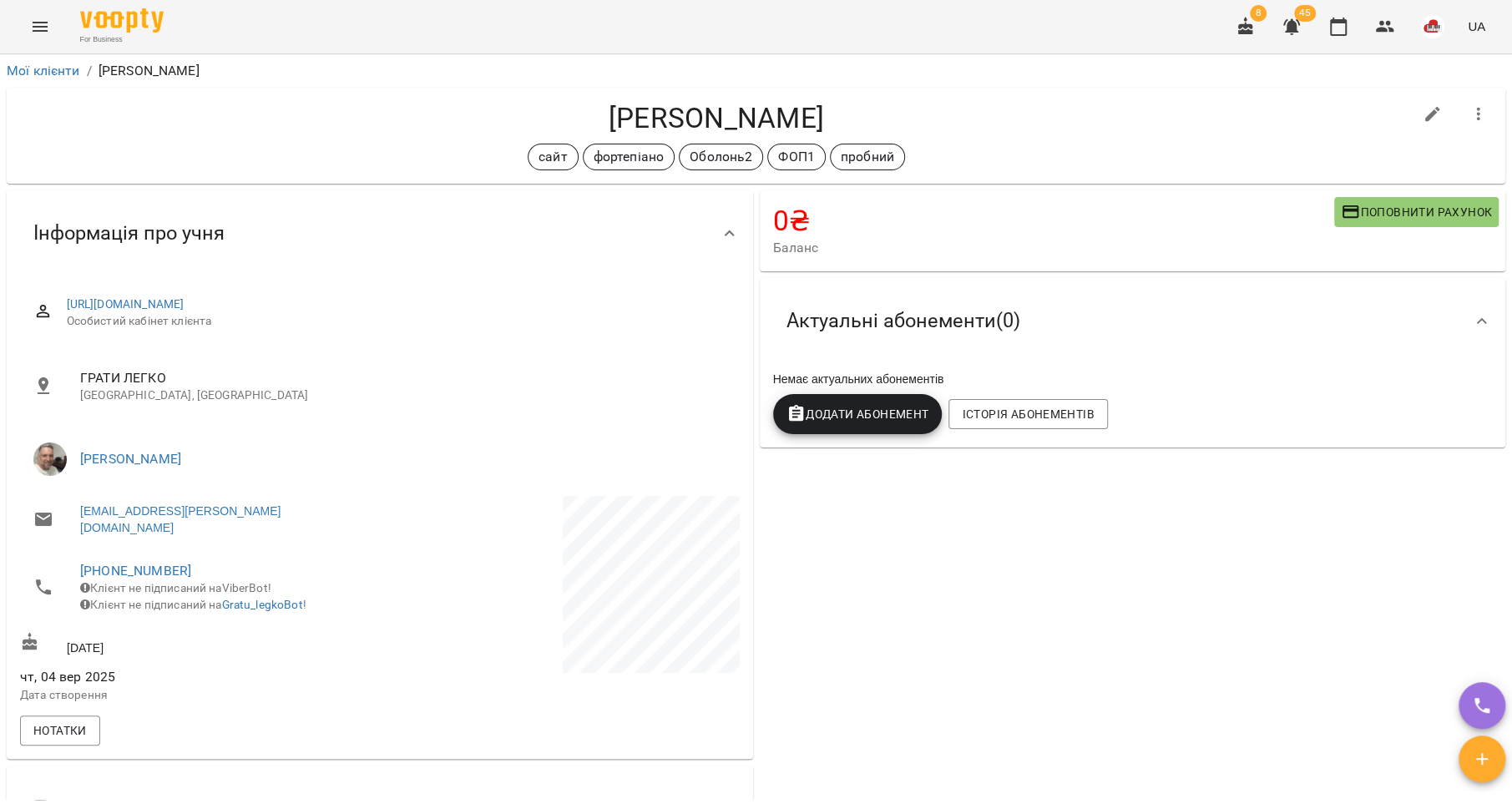
click at [1422, 105] on icon "button" at bounding box center [1432, 114] width 20 height 20
select select "**"
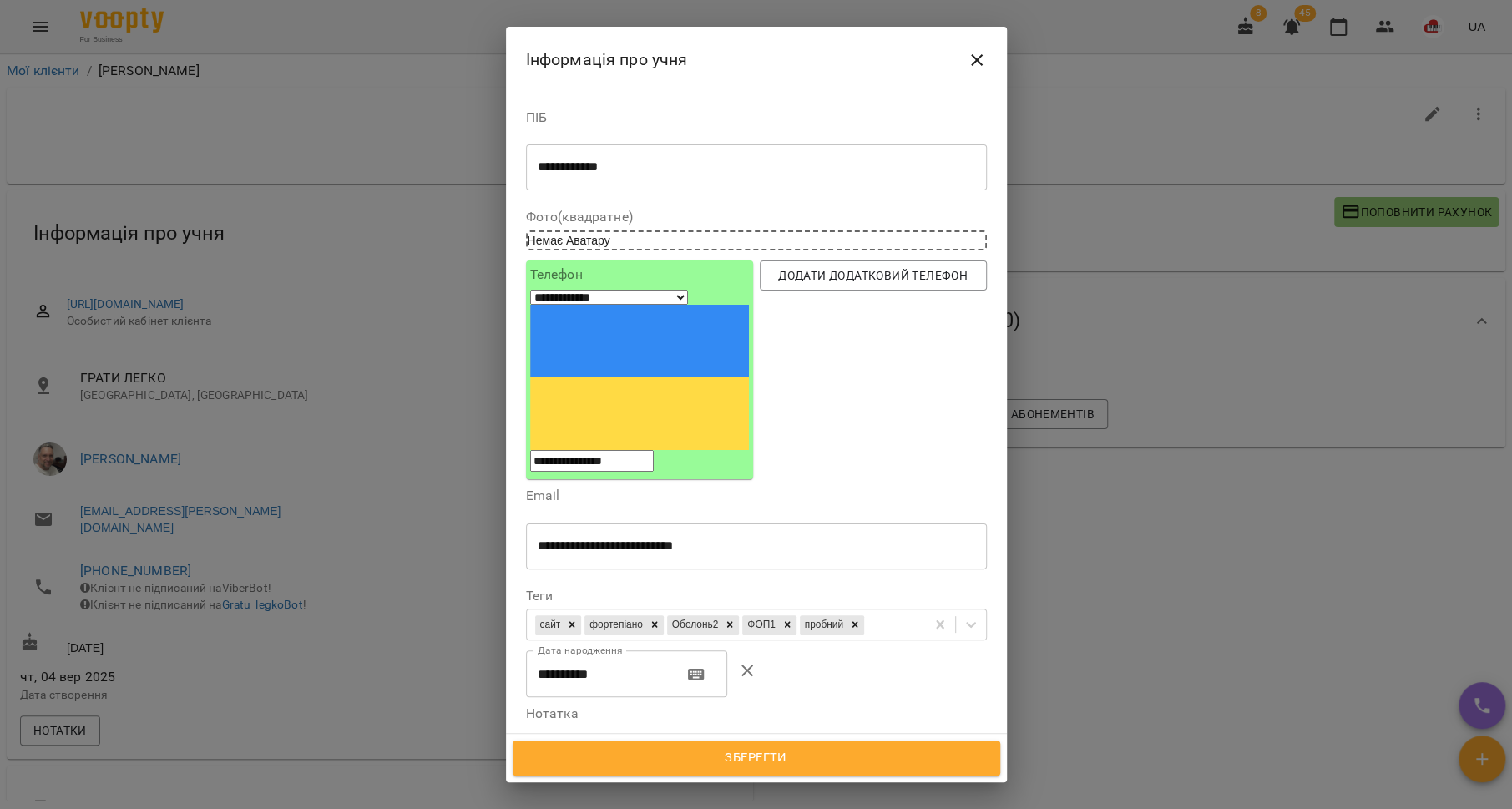
click at [605, 756] on textarea at bounding box center [756, 763] width 438 height 16
paste textarea "**********"
type textarea "**********"
click at [732, 775] on div "Зберегти" at bounding box center [756, 758] width 501 height 49
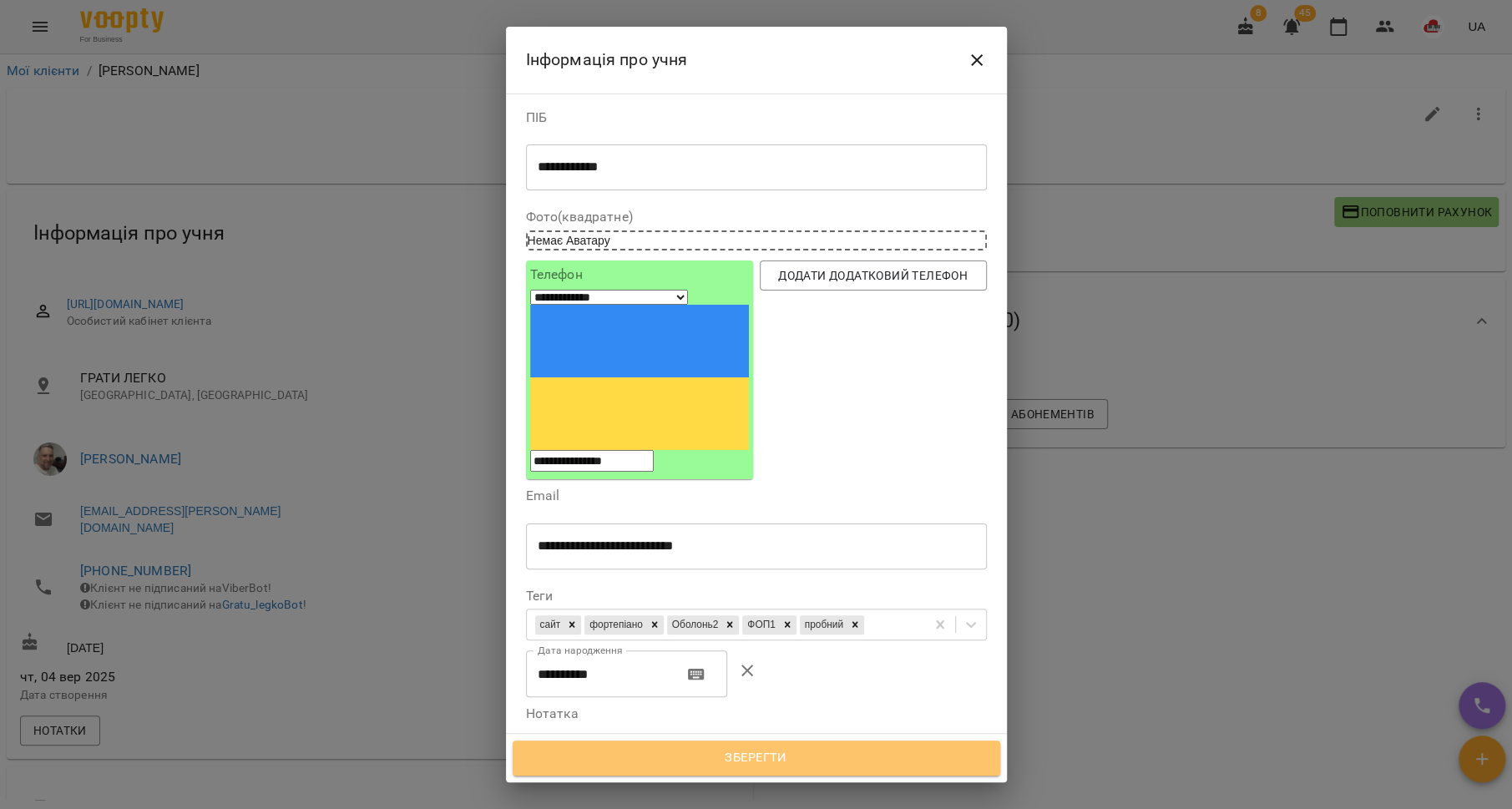
click at [720, 760] on span "Зберегти" at bounding box center [756, 758] width 451 height 21
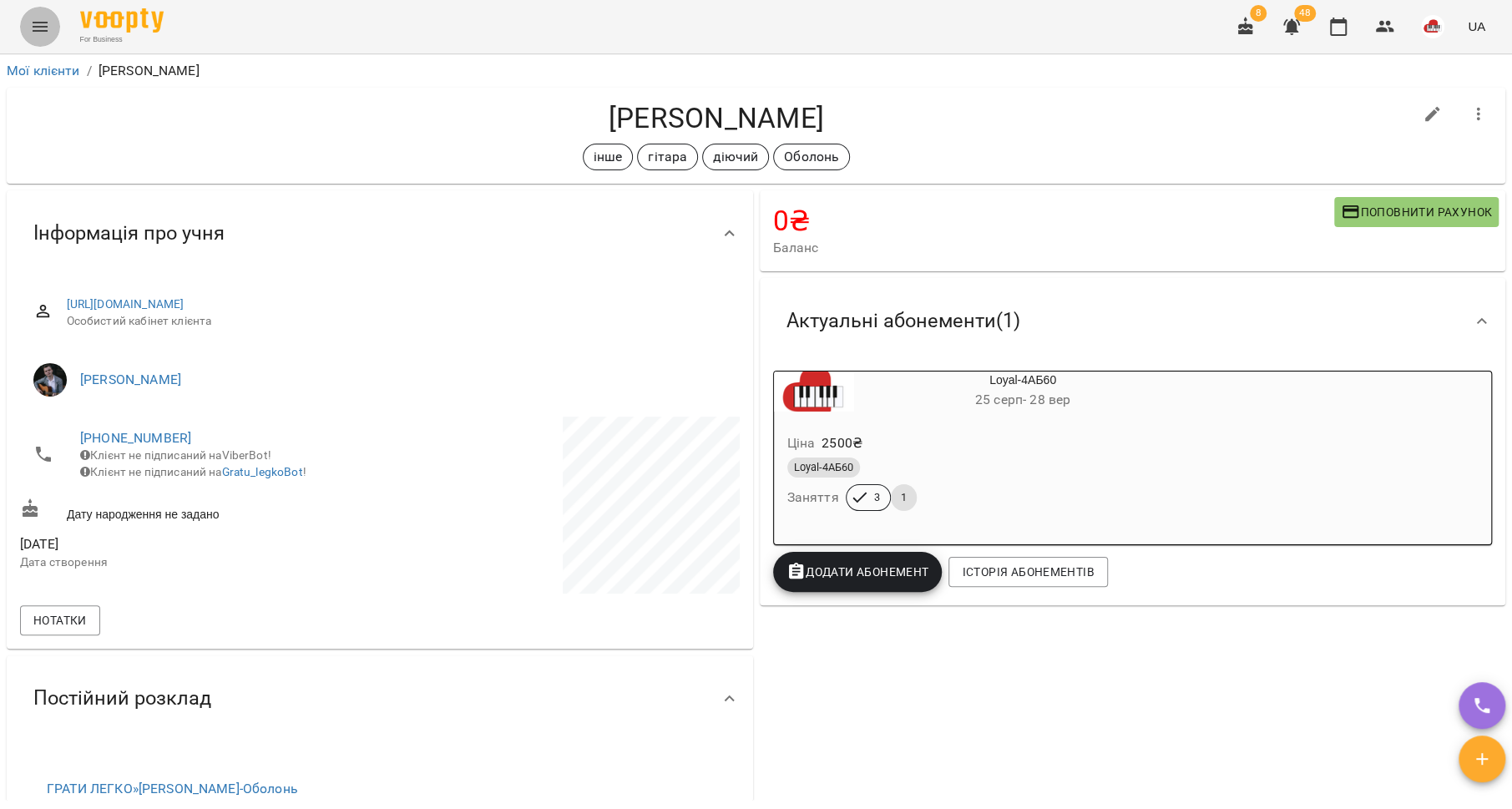
click at [34, 30] on icon "Menu" at bounding box center [40, 26] width 15 height 10
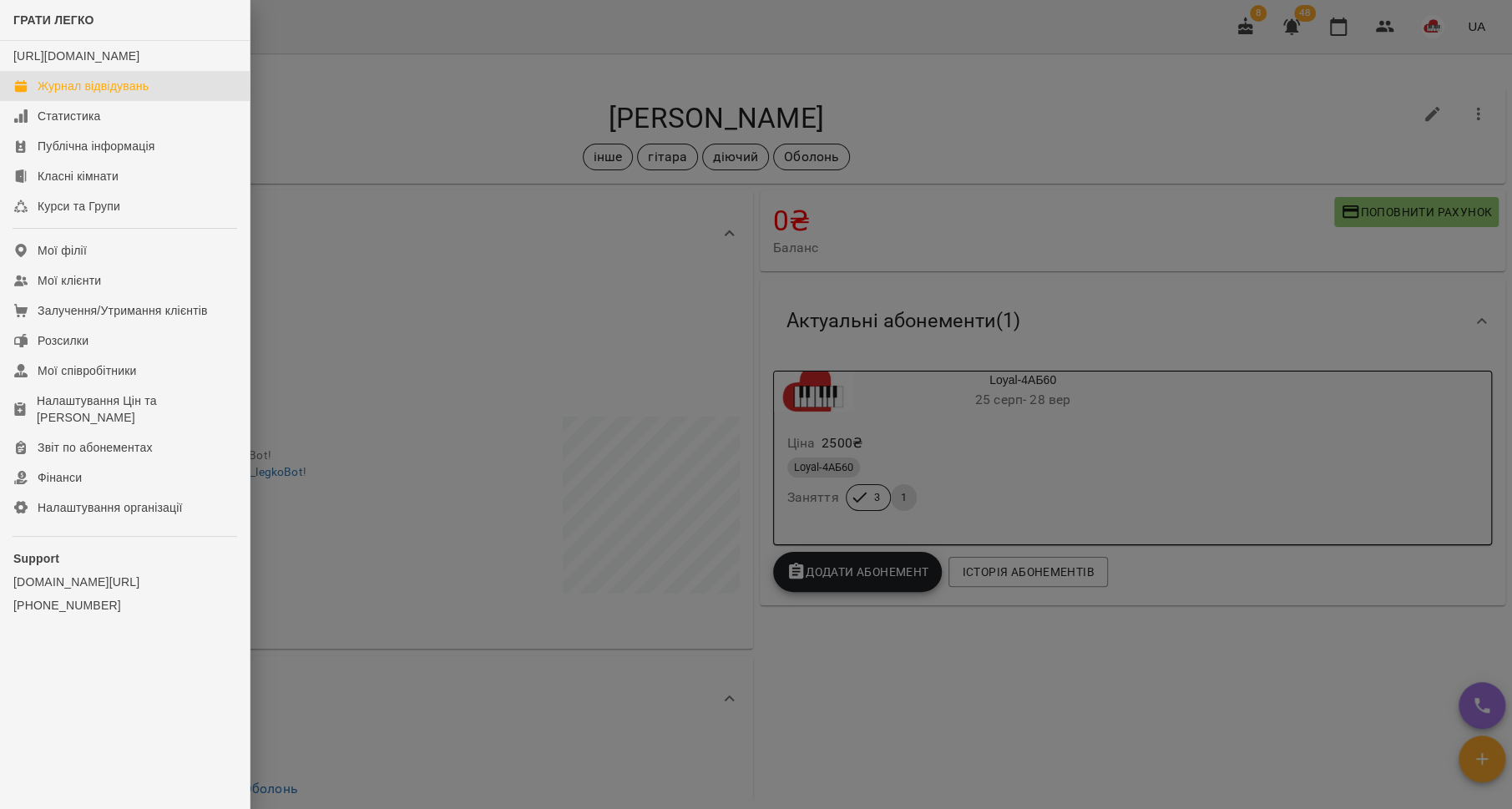
click at [58, 94] on div "Журнал відвідувань" at bounding box center [92, 86] width 111 height 17
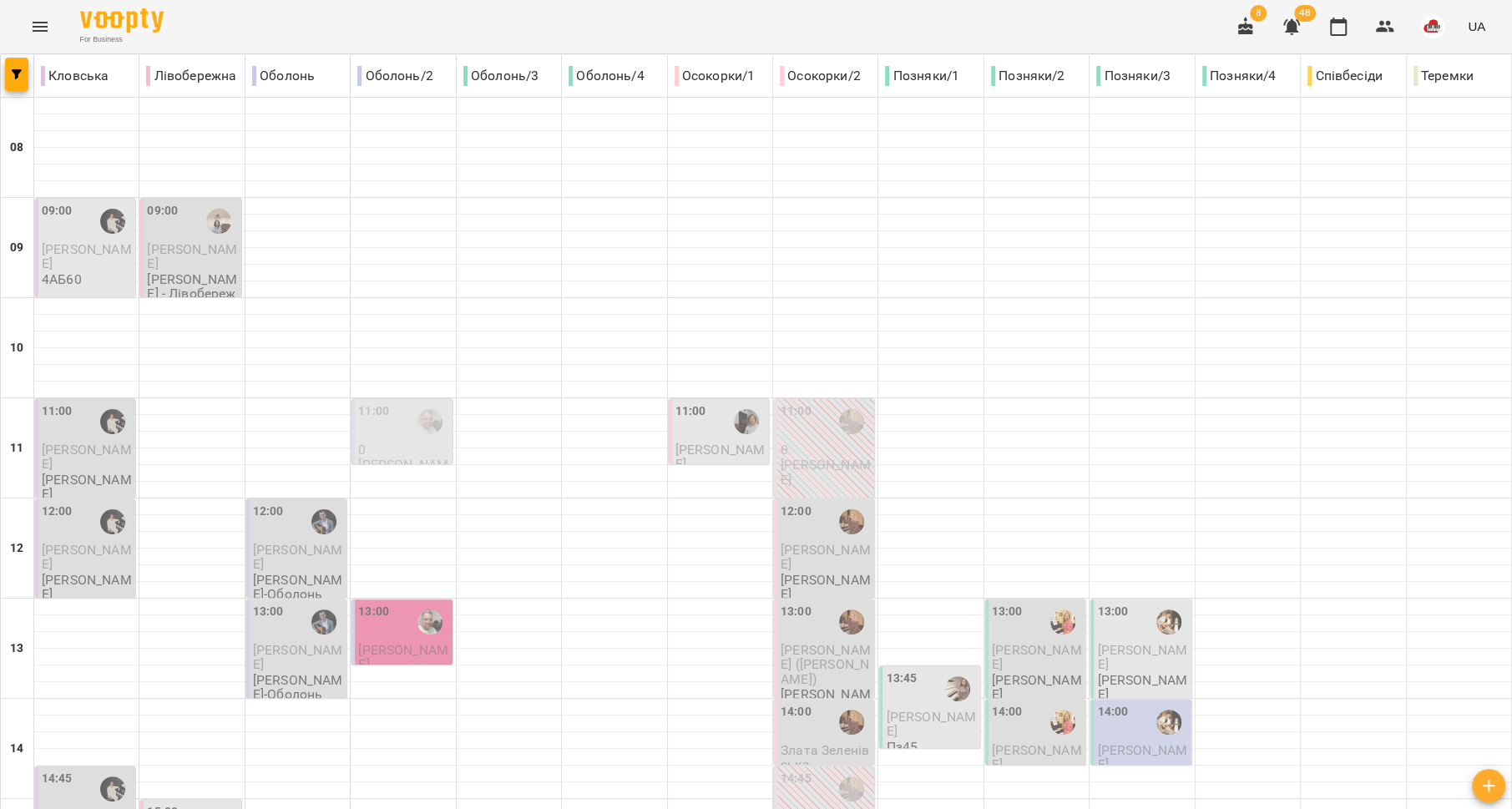
click at [1305, 33] on button "button" at bounding box center [1291, 26] width 40 height 40
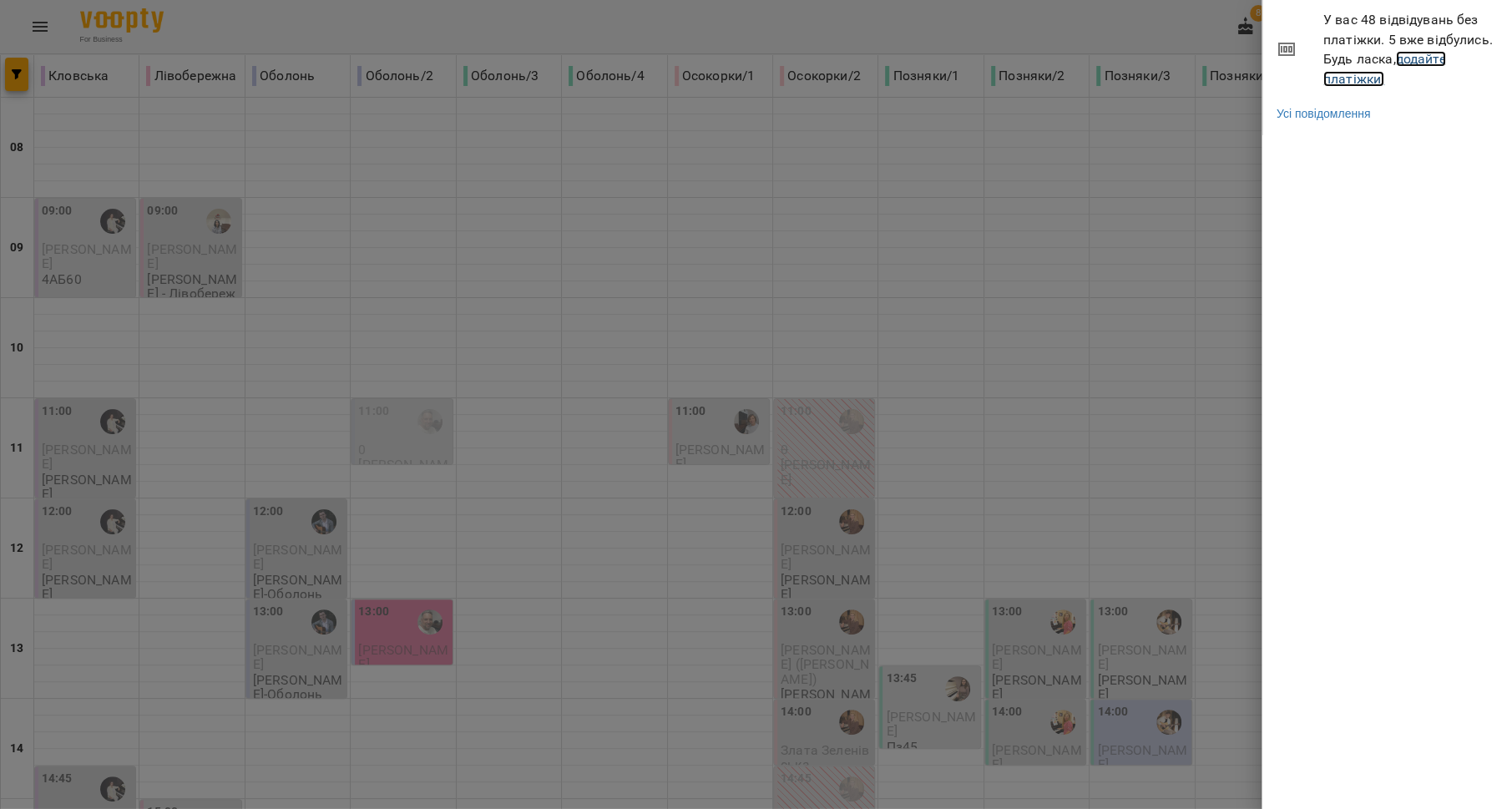
click at [1343, 79] on link "додайте платіжки!" at bounding box center [1384, 69] width 122 height 35
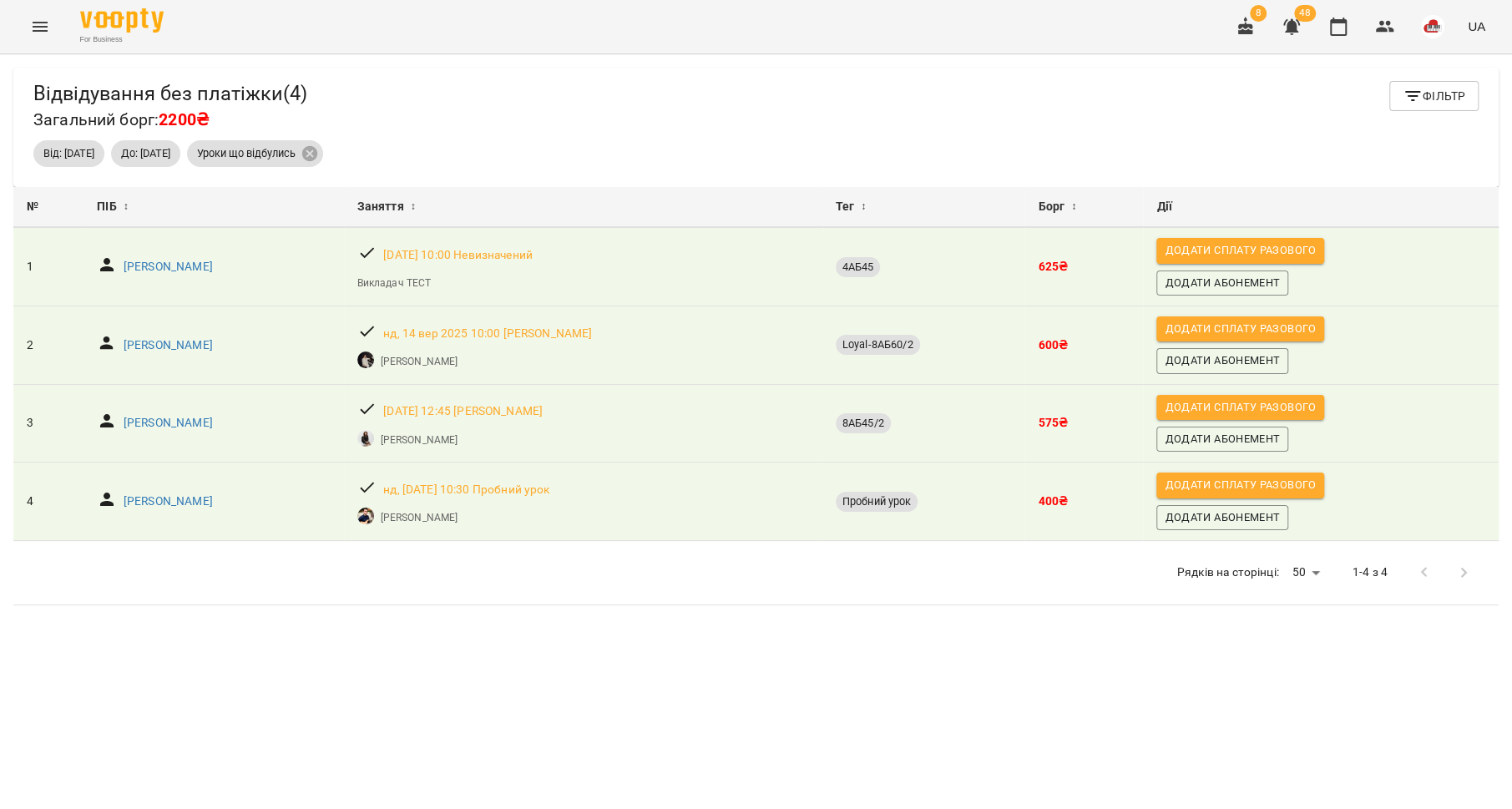
click at [26, 34] on button "Menu" at bounding box center [39, 26] width 40 height 40
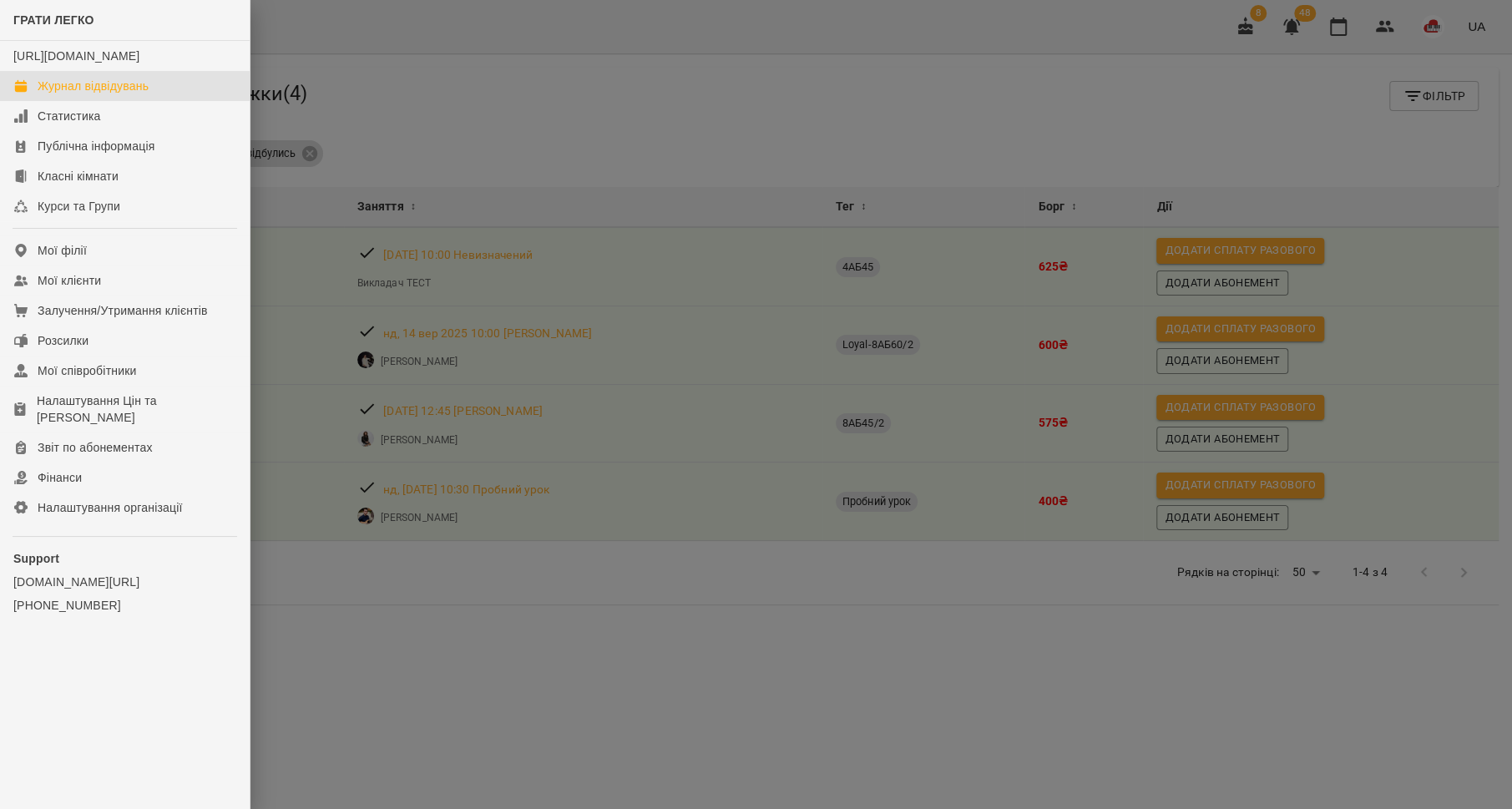
click at [62, 94] on div "Журнал відвідувань" at bounding box center [92, 86] width 111 height 17
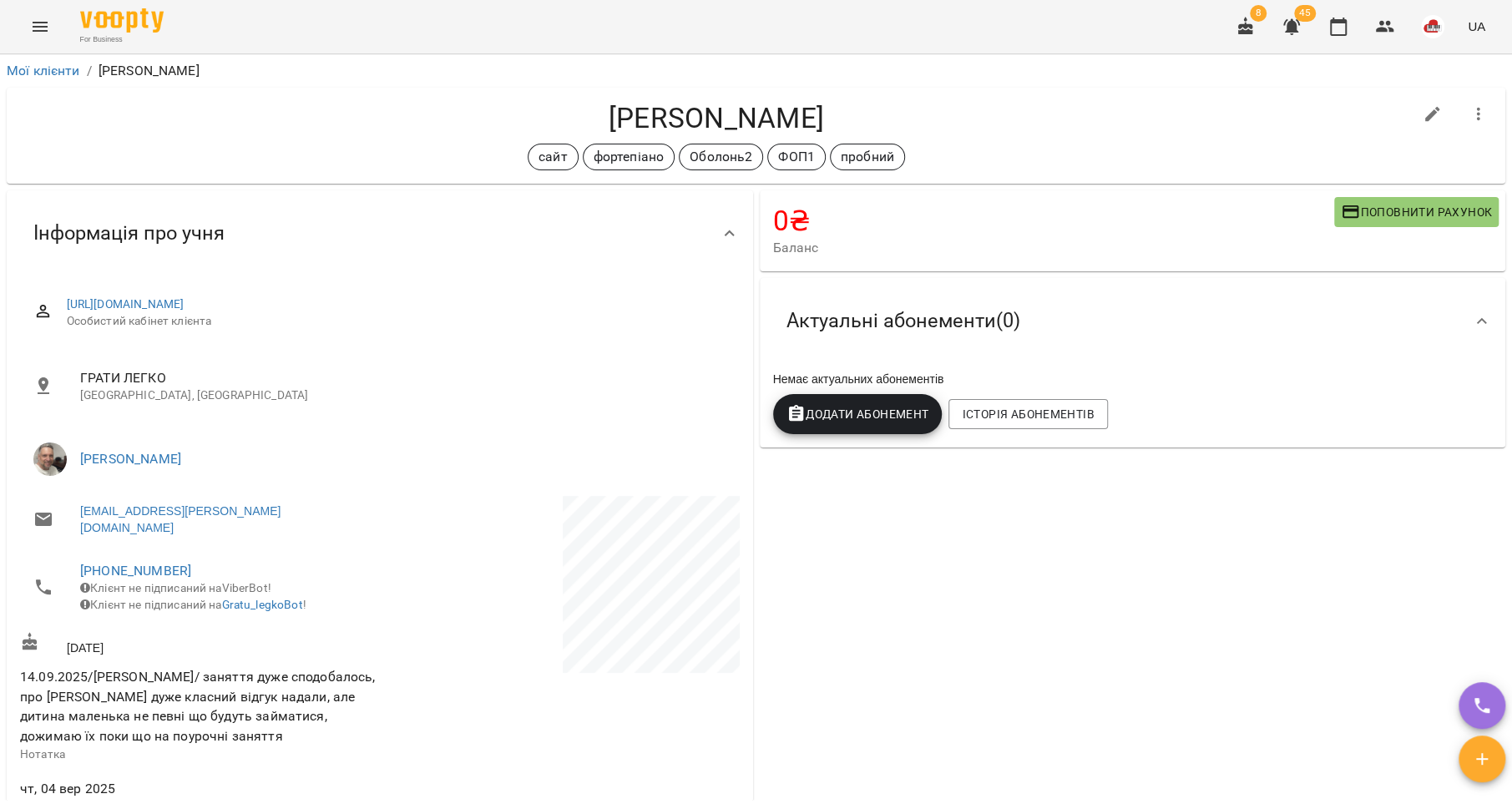
click at [1413, 112] on button "button" at bounding box center [1433, 114] width 40 height 40
select select "**"
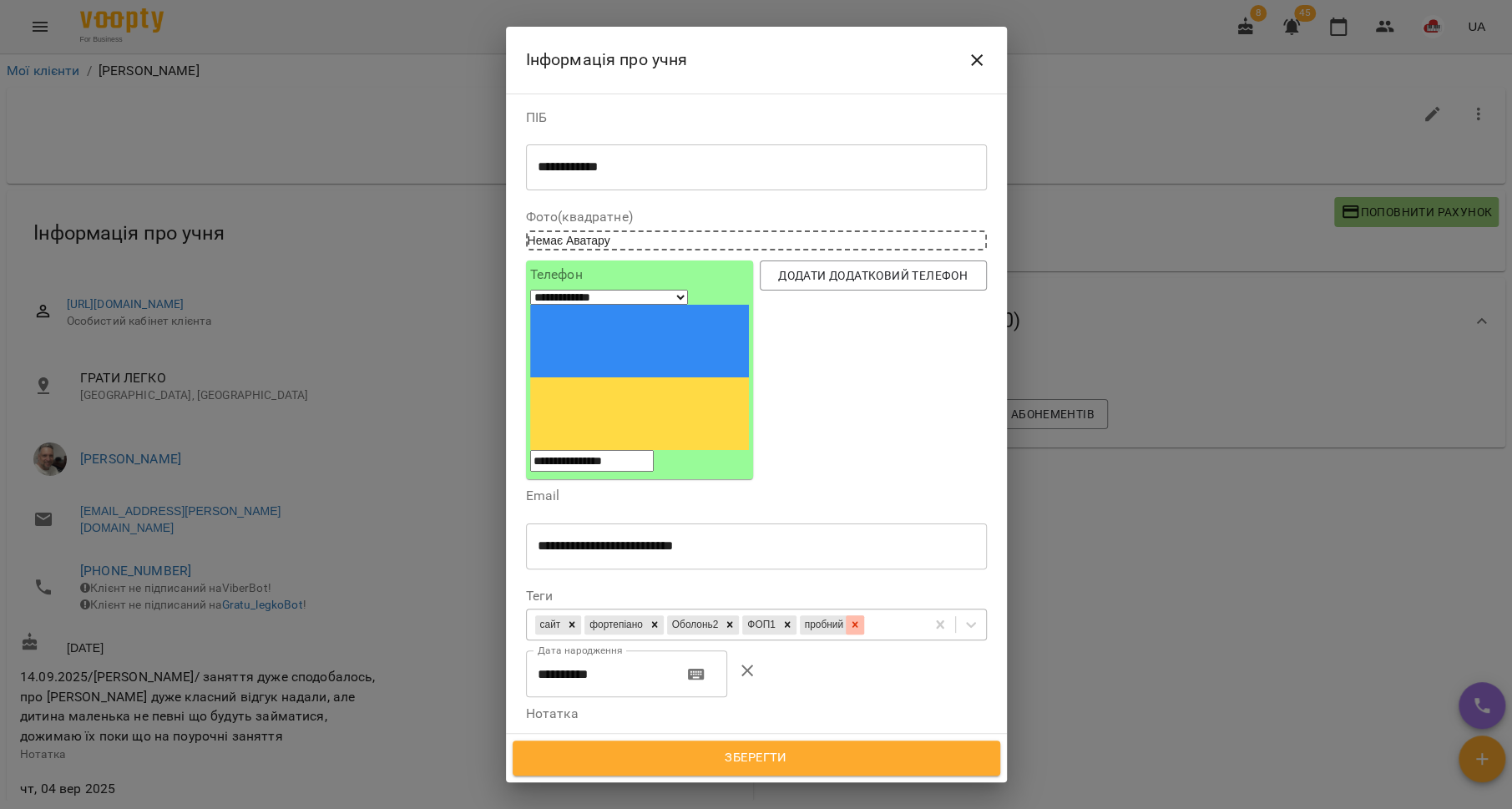
click at [861, 619] on icon at bounding box center [855, 624] width 12 height 12
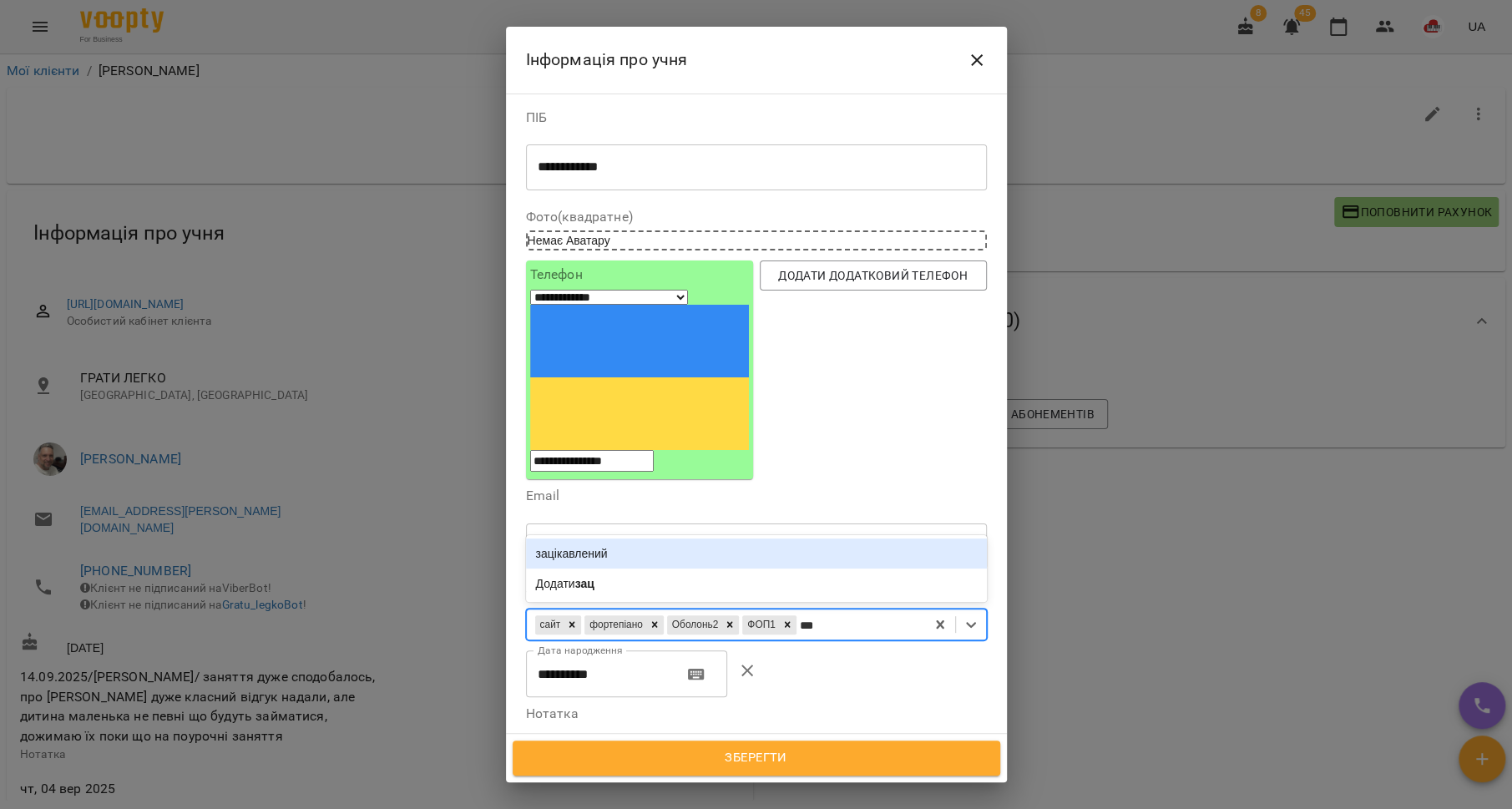
type input "****"
click at [793, 538] on div "зацікавлений" at bounding box center [757, 553] width 461 height 30
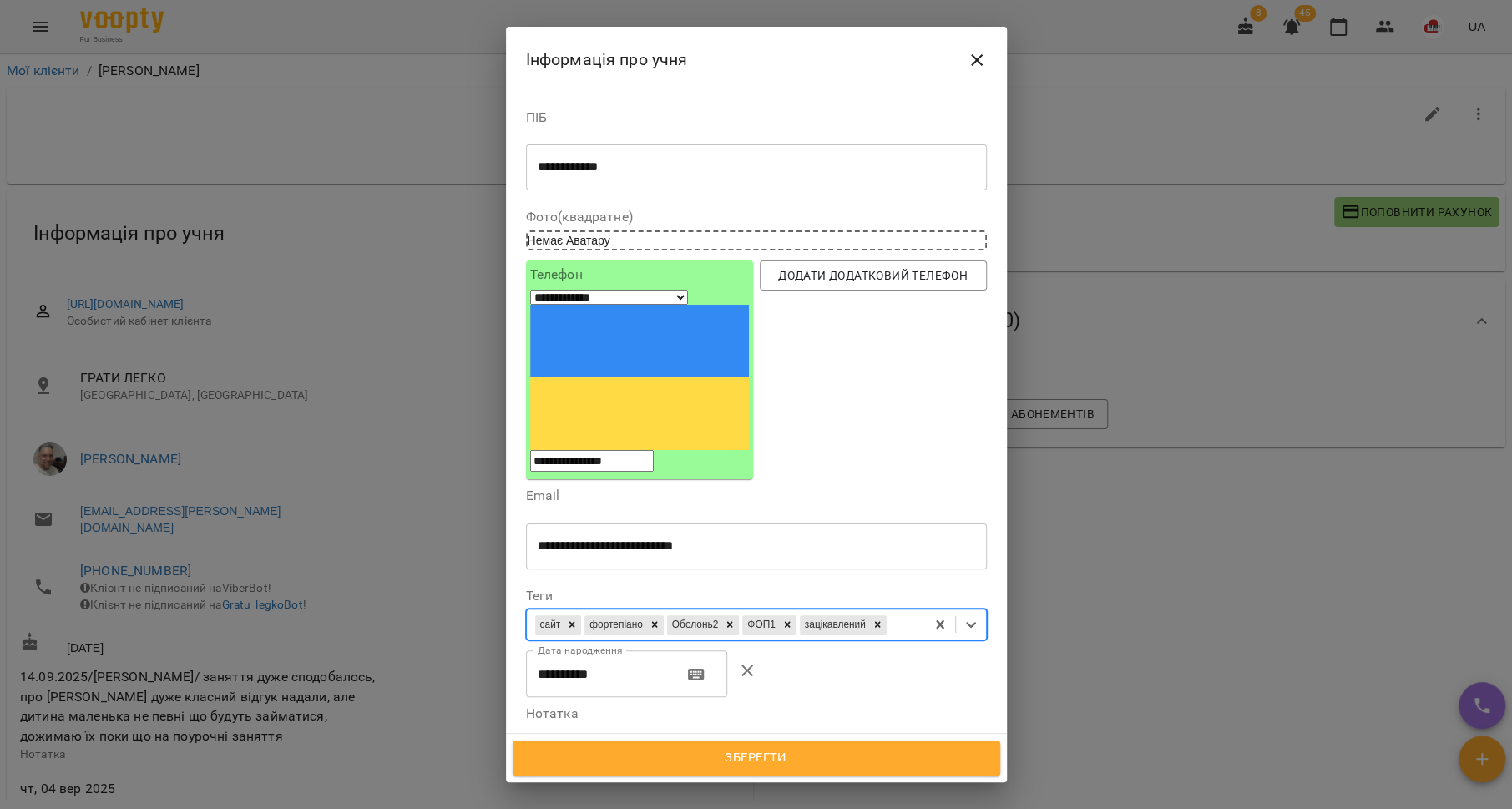
click at [781, 750] on span "Зберегти" at bounding box center [756, 758] width 451 height 21
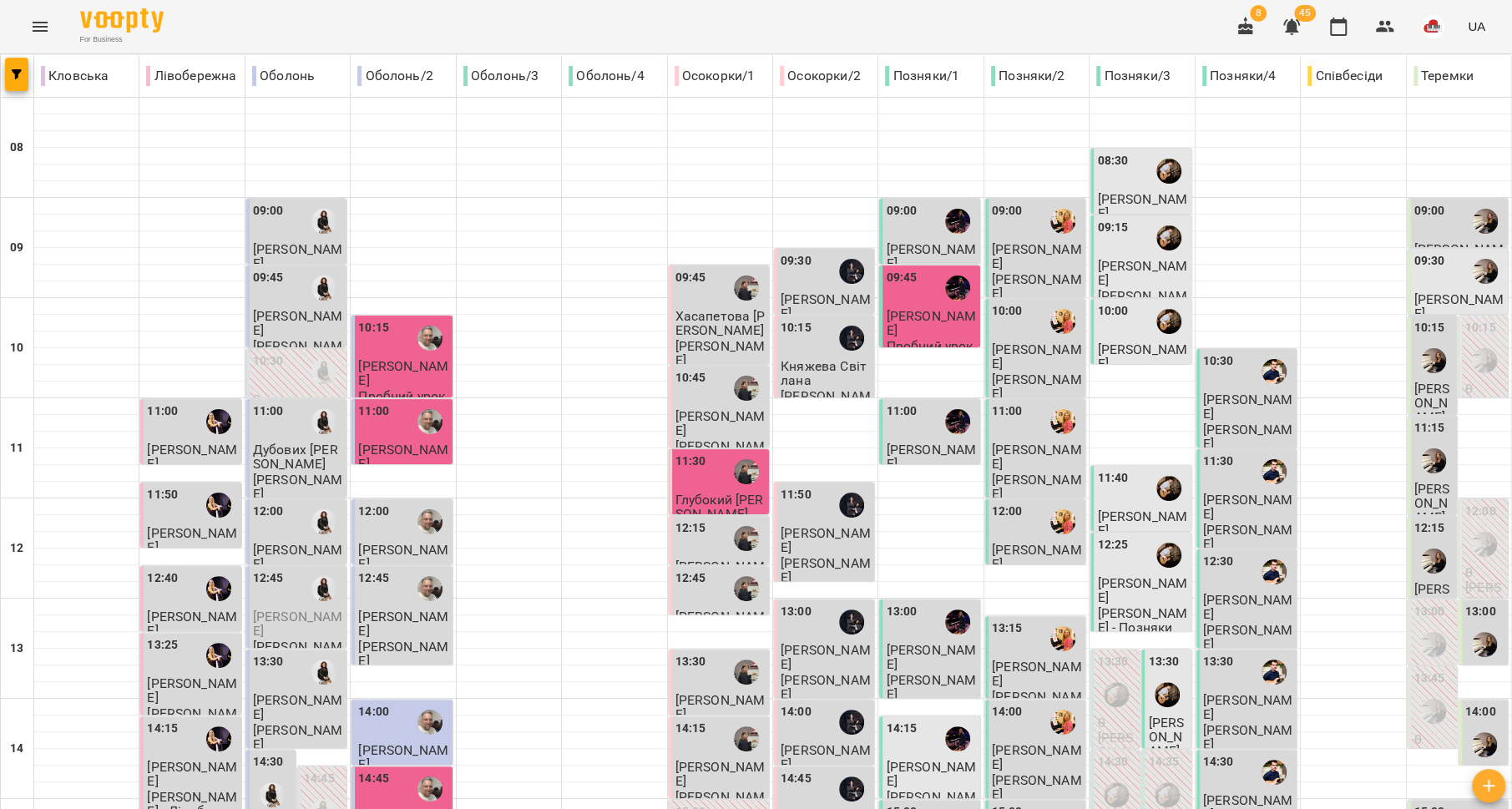
scroll to position [383, 0]
click at [392, 808] on span "[PERSON_NAME]" at bounding box center [403, 824] width 91 height 30
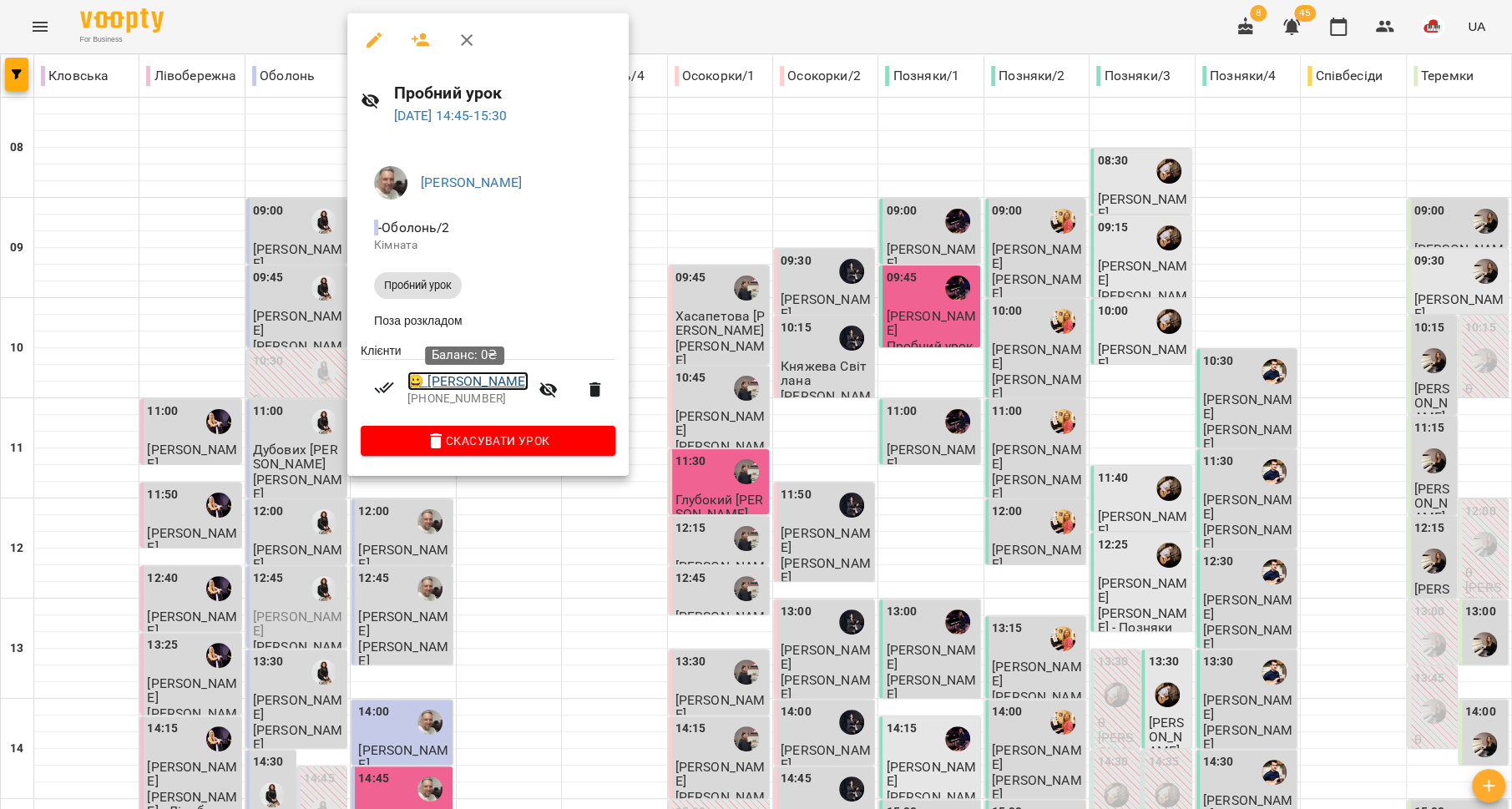
click at [455, 386] on link "😀 [PERSON_NAME]" at bounding box center [469, 381] width 121 height 20
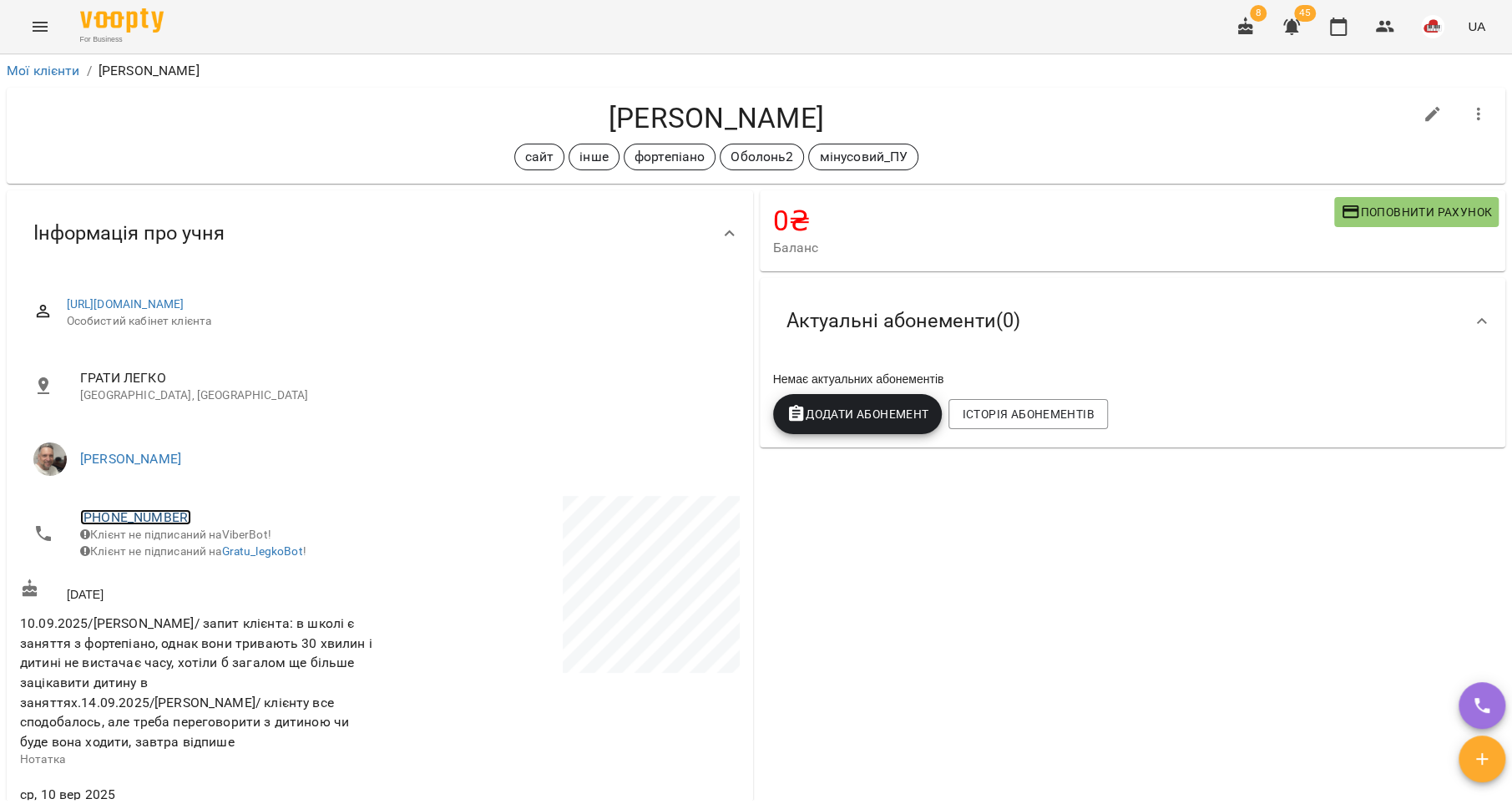
click at [156, 513] on link "[PHONE_NUMBER]" at bounding box center [135, 517] width 111 height 16
click at [202, 566] on img at bounding box center [203, 579] width 25 height 25
click at [1424, 111] on icon "button" at bounding box center [1432, 114] width 20 height 20
select select "**"
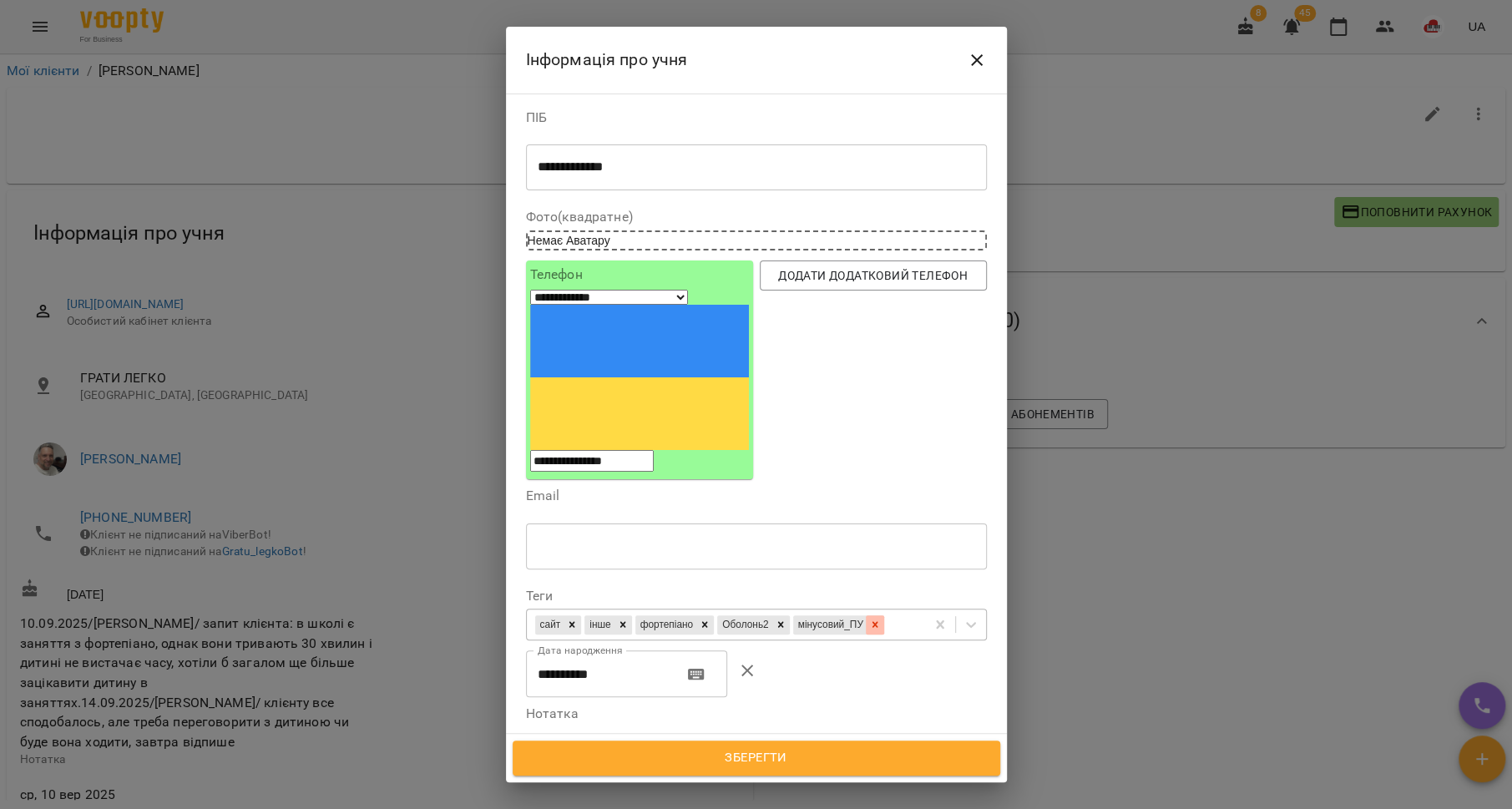
click at [872, 621] on icon at bounding box center [875, 624] width 6 height 6
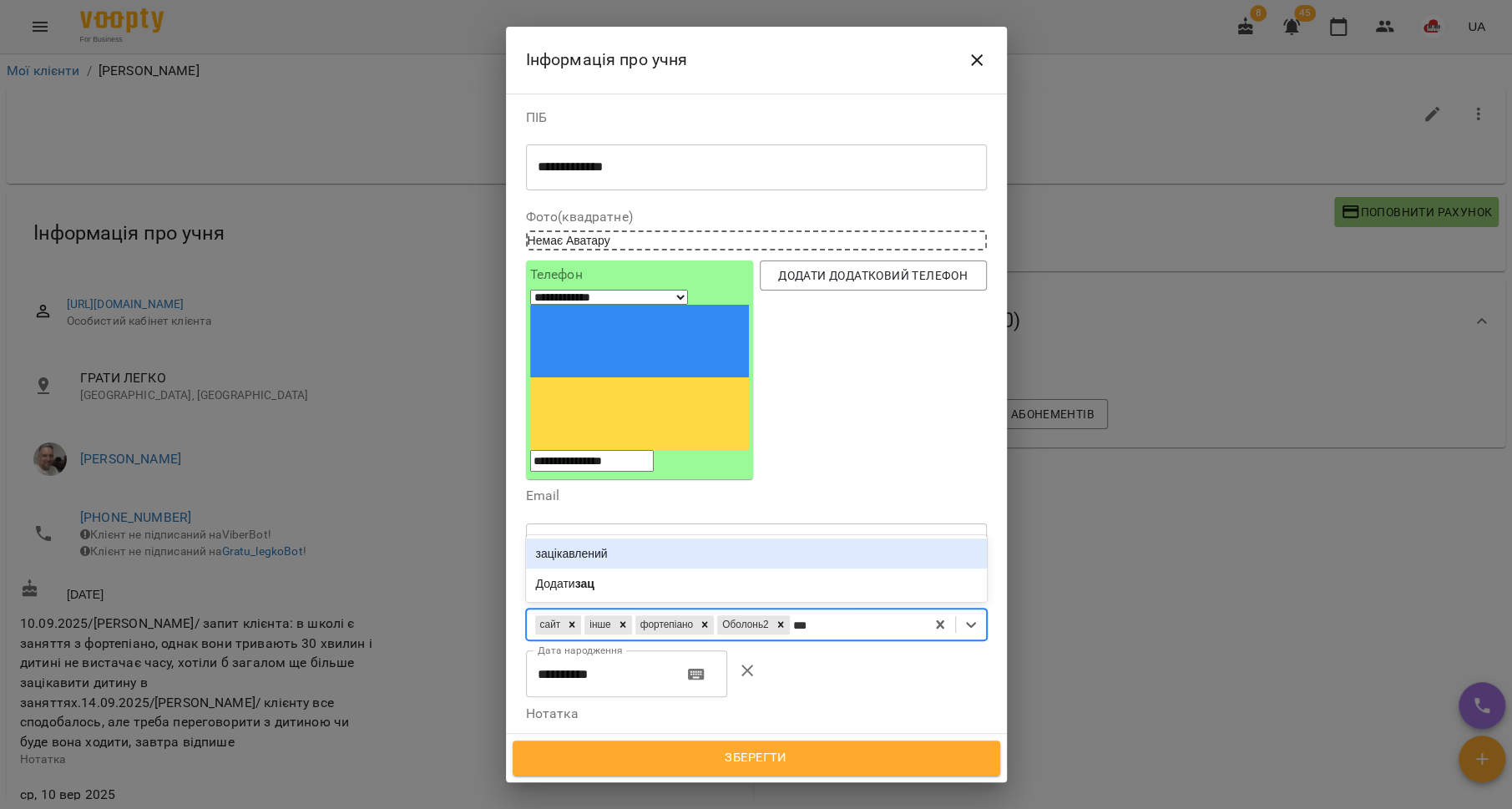
type input "****"
click at [653, 538] on div "зацікавлений" at bounding box center [757, 553] width 461 height 30
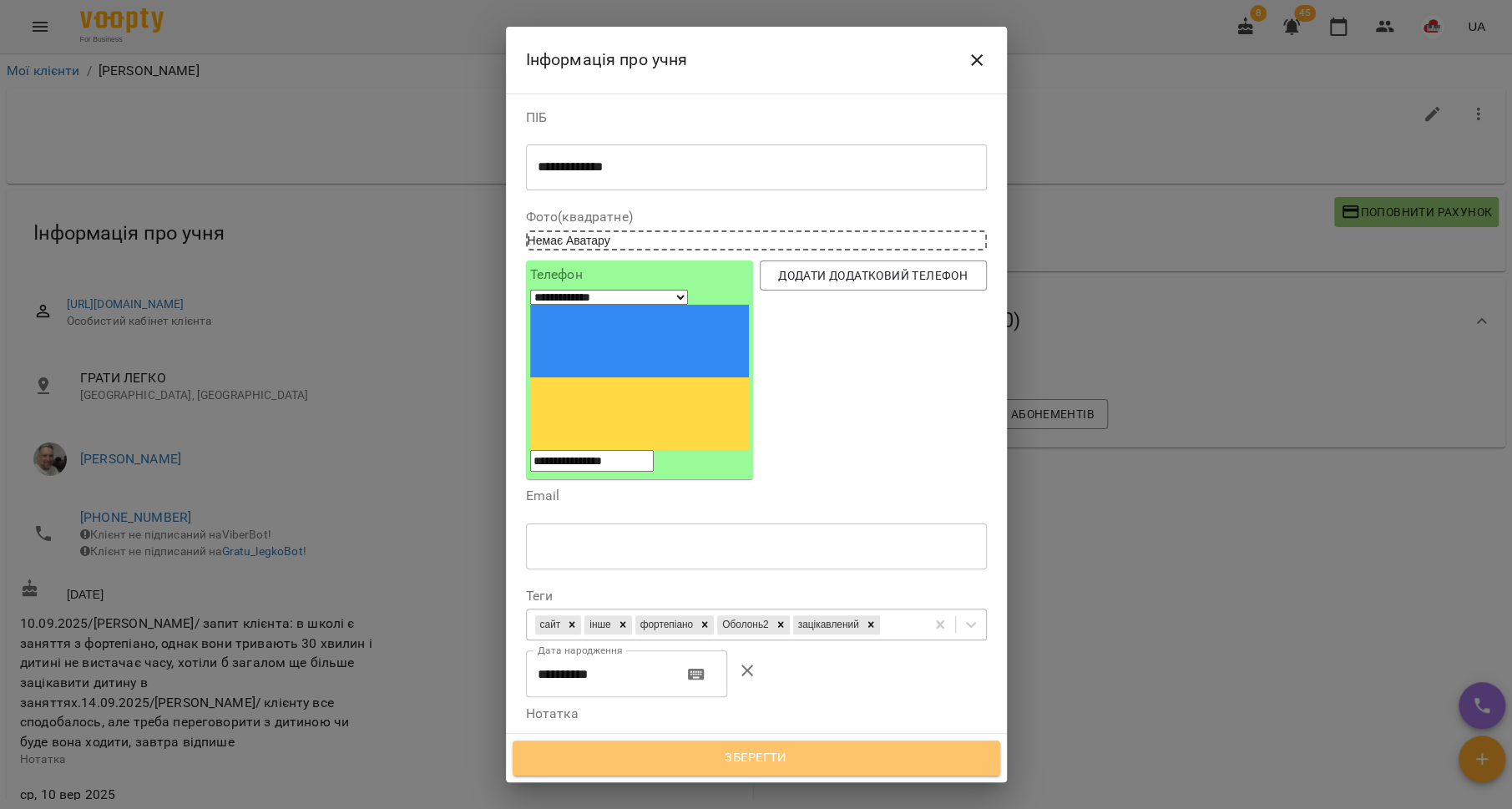
click at [763, 746] on button "Зберегти" at bounding box center [756, 758] width 487 height 35
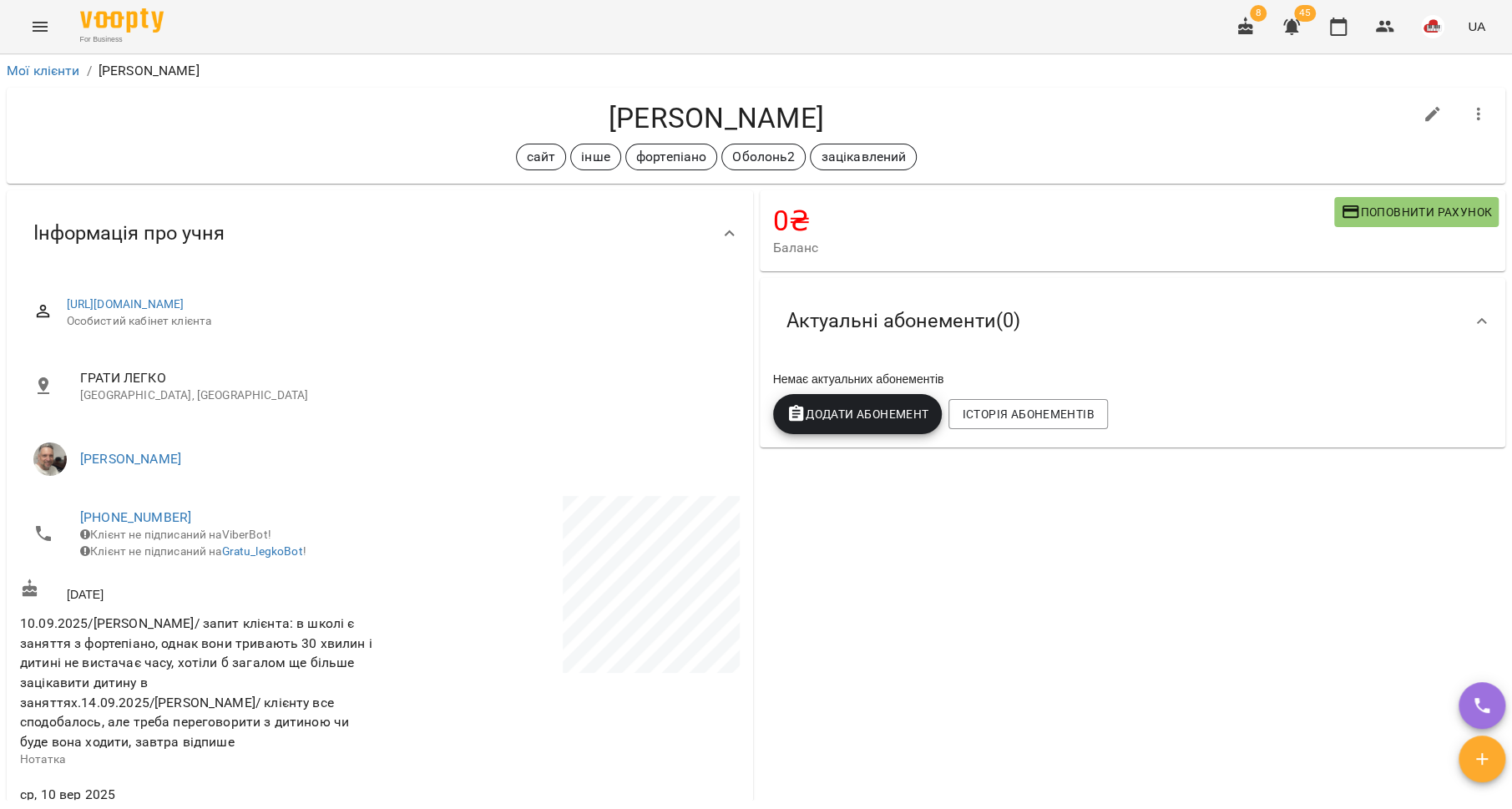
click at [34, 80] on li "Мої клієнти" at bounding box center [43, 70] width 74 height 20
click at [35, 74] on link "Мої клієнти" at bounding box center [43, 70] width 74 height 16
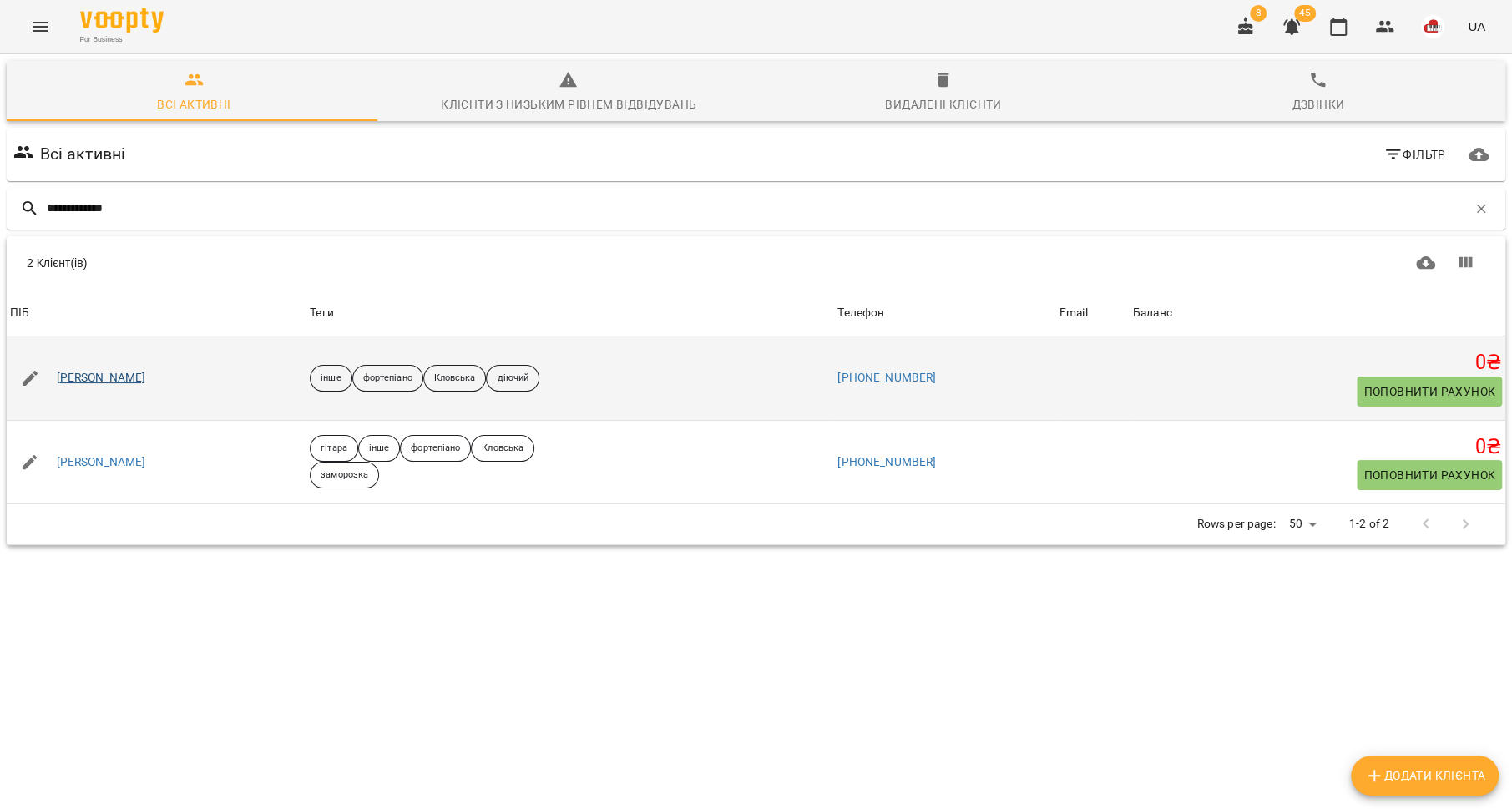
type input "**********"
click at [104, 373] on link "[PERSON_NAME]" at bounding box center [102, 378] width 90 height 17
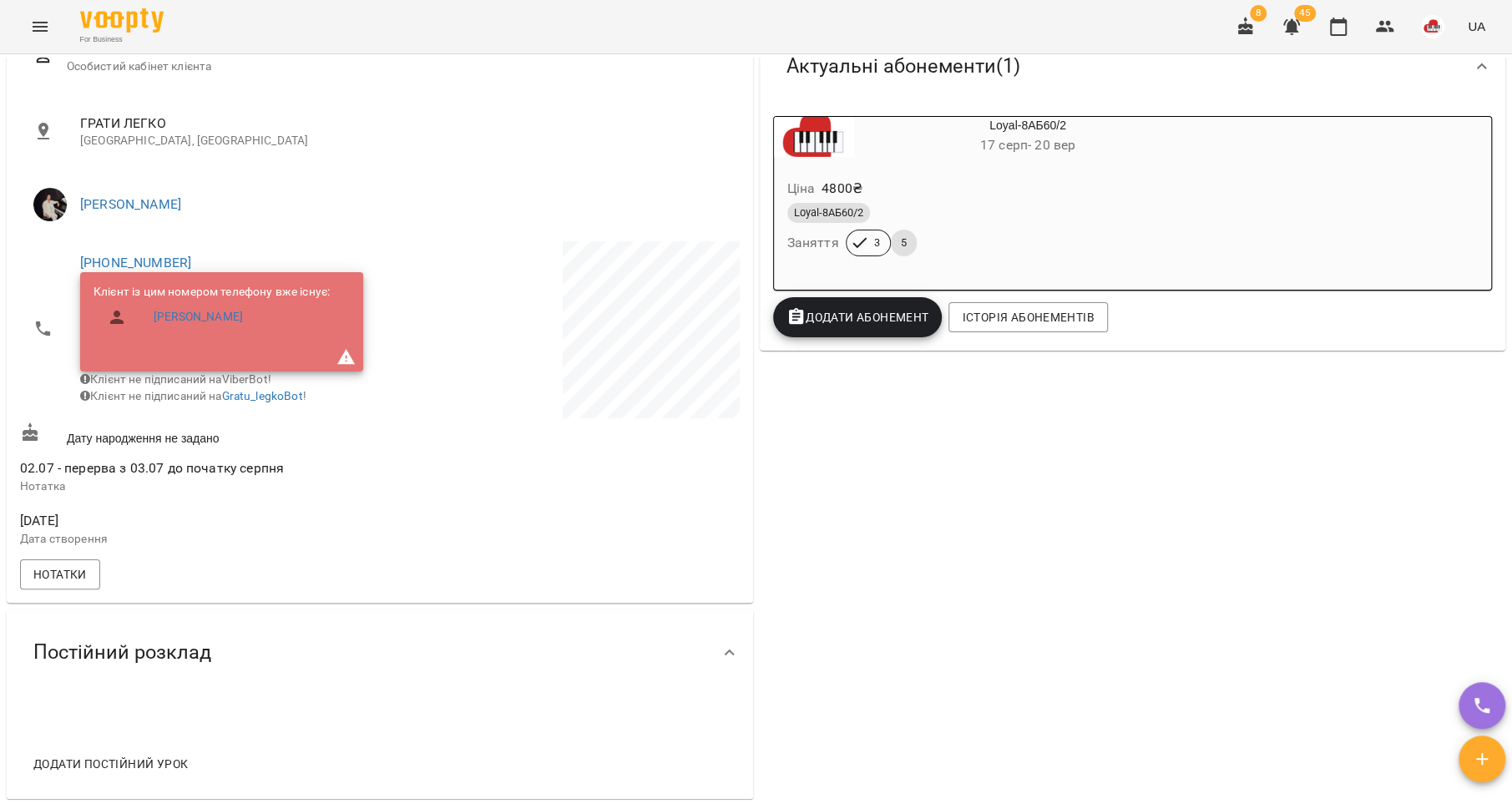
scroll to position [965, 0]
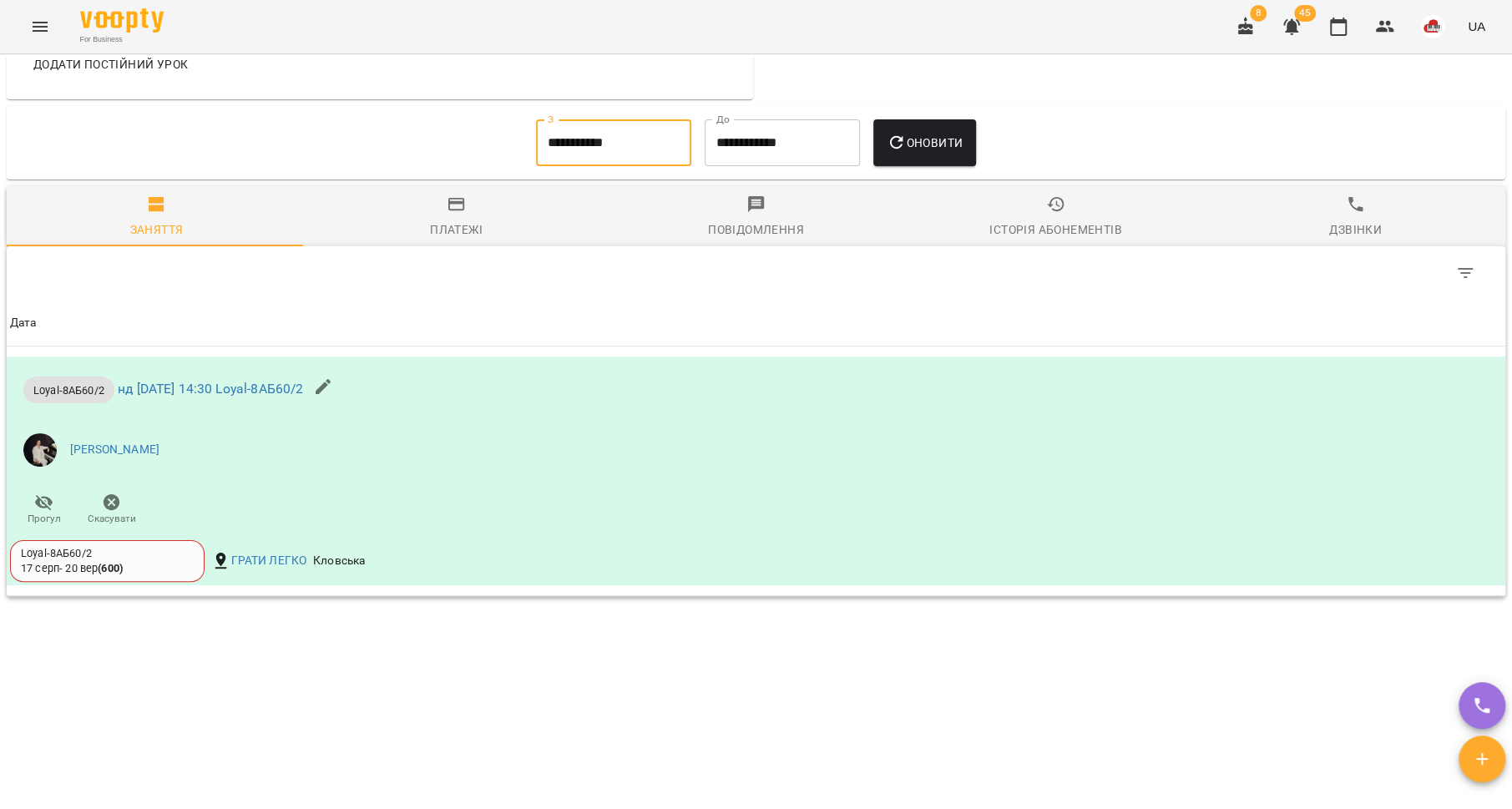
click at [567, 137] on input "**********" at bounding box center [613, 143] width 155 height 47
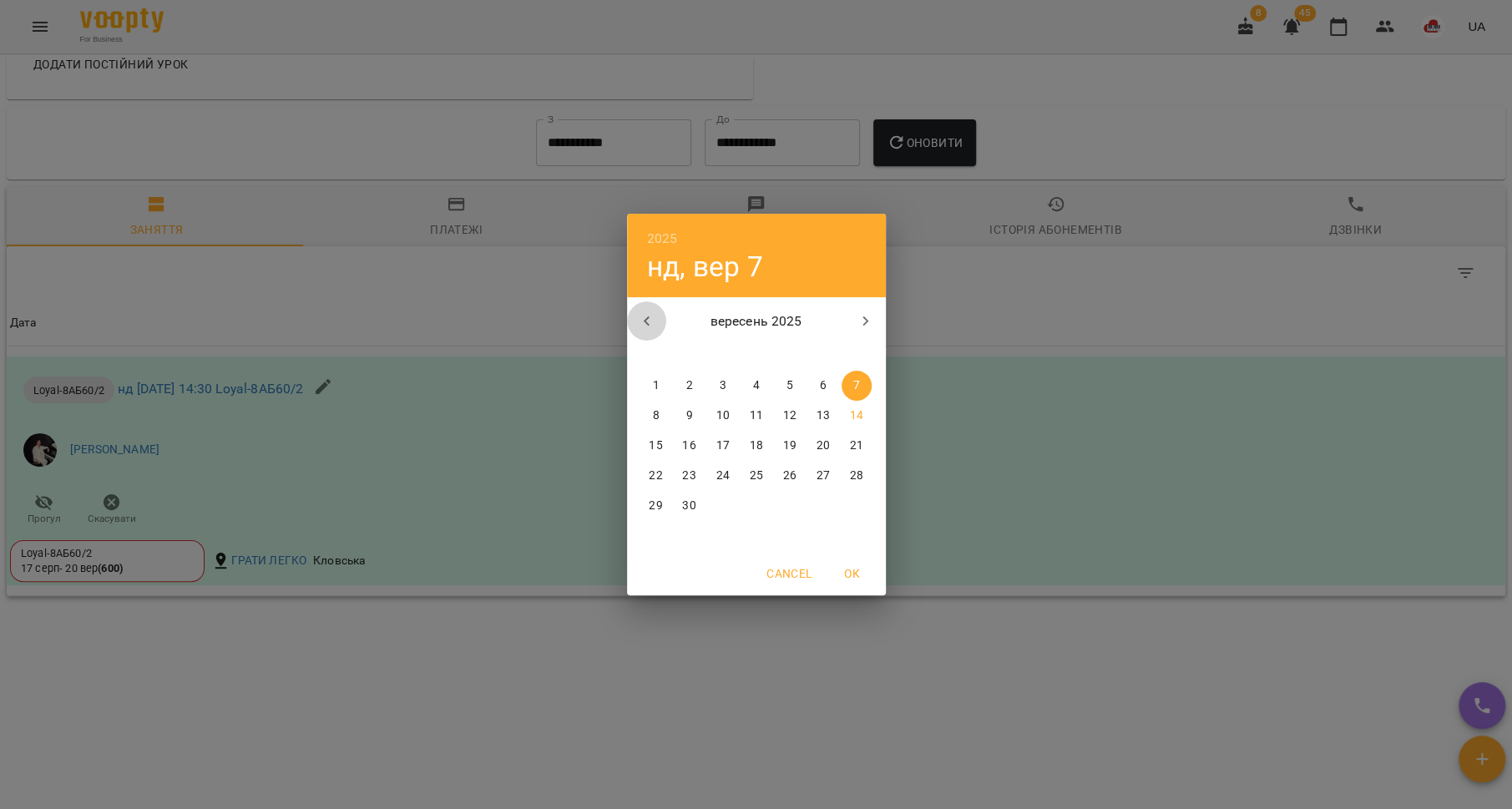
click at [646, 323] on icon "button" at bounding box center [646, 321] width 6 height 10
click at [756, 477] on p "21" at bounding box center [755, 476] width 13 height 17
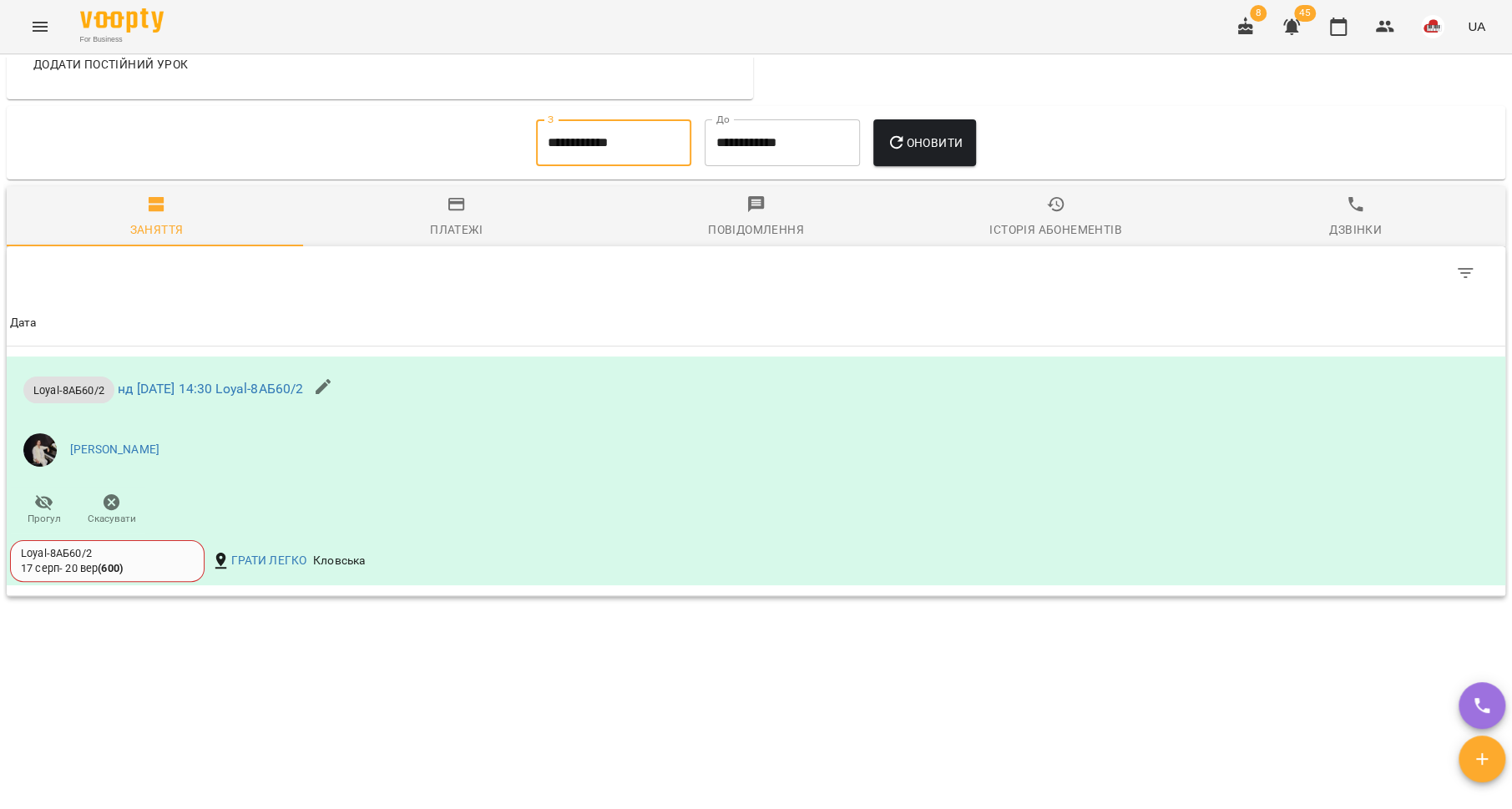
click at [921, 139] on span "Оновити" at bounding box center [924, 142] width 76 height 20
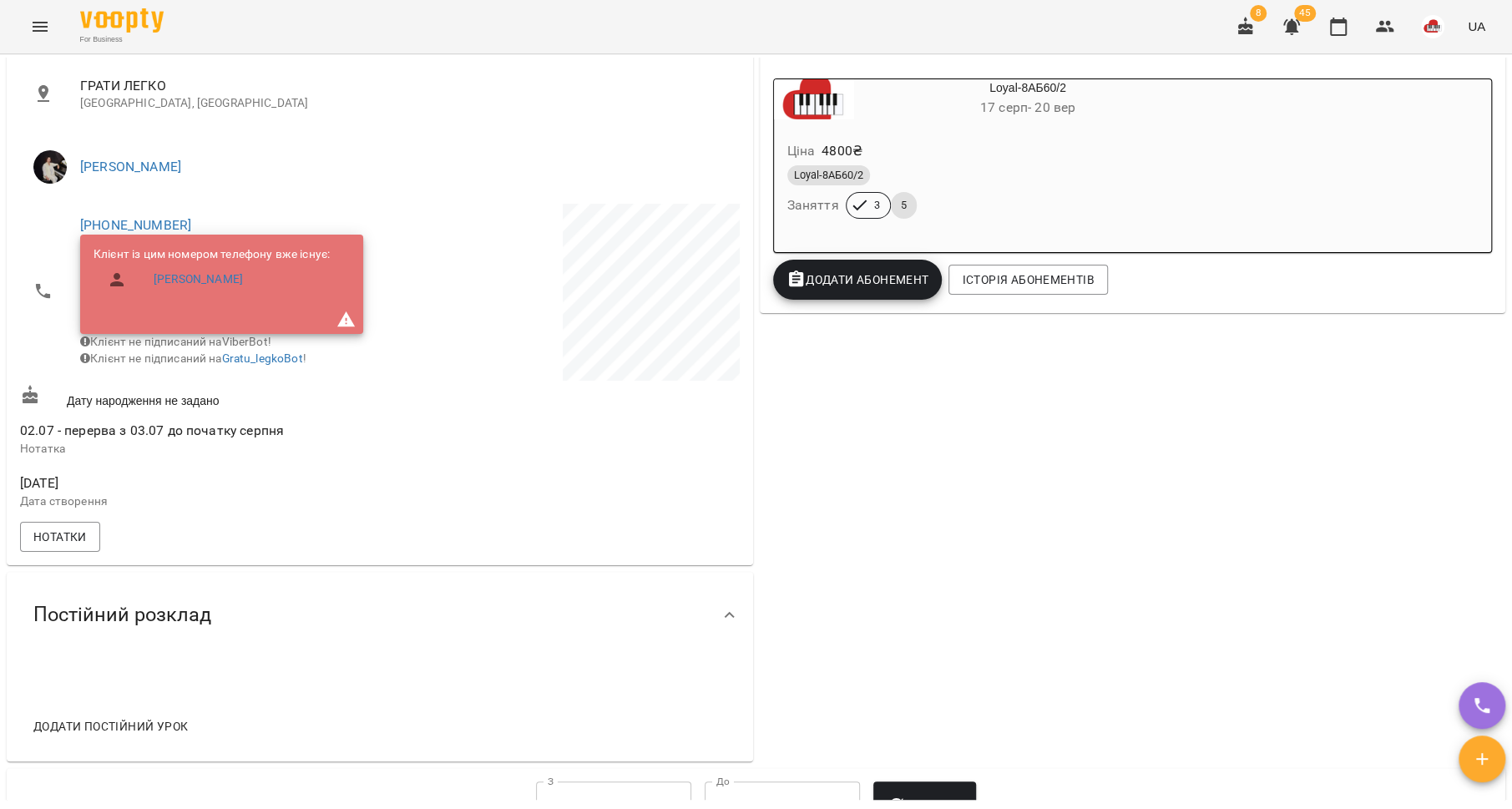
scroll to position [302, 0]
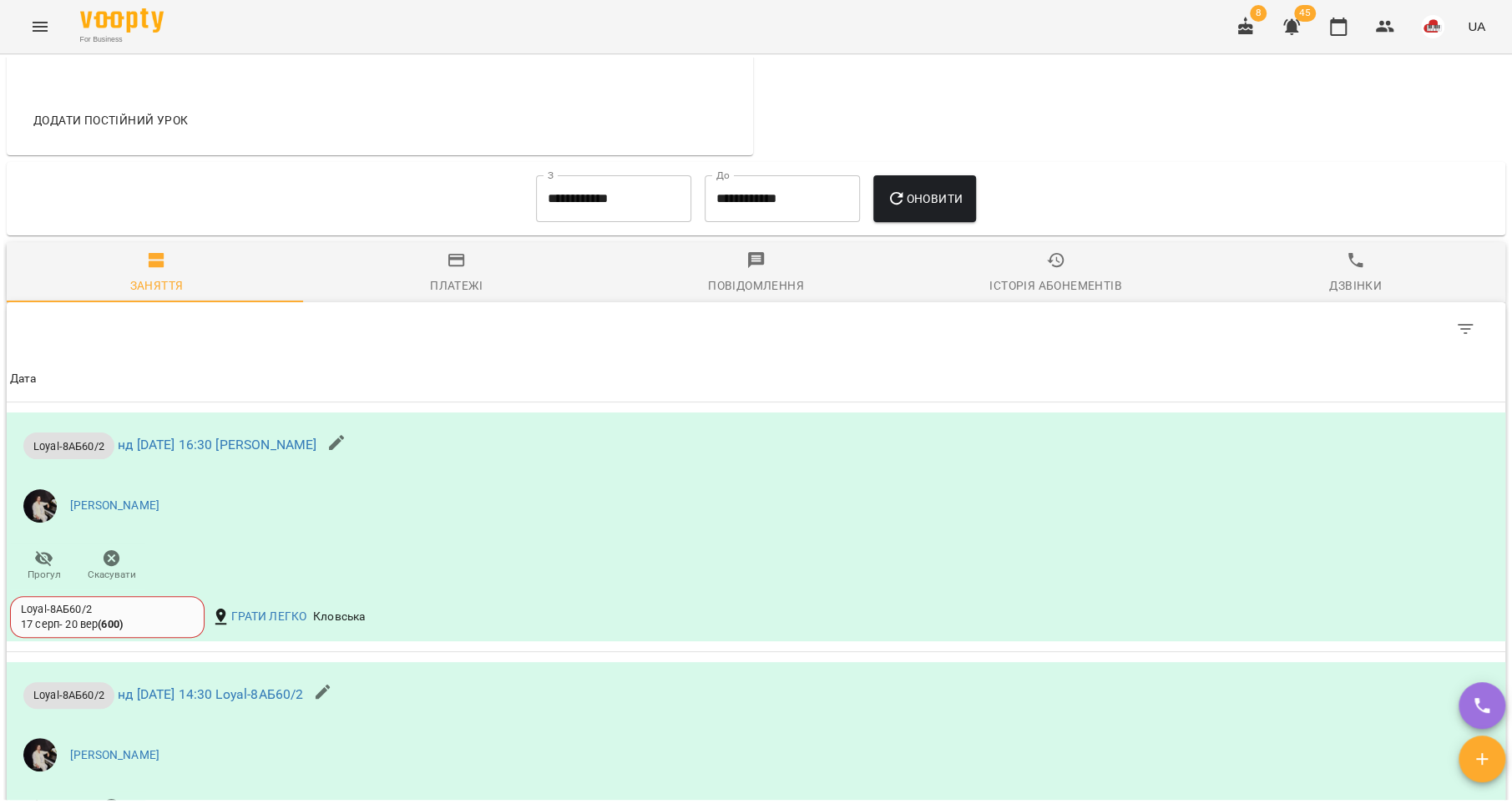
click at [456, 282] on span "Платежі" at bounding box center [456, 272] width 280 height 45
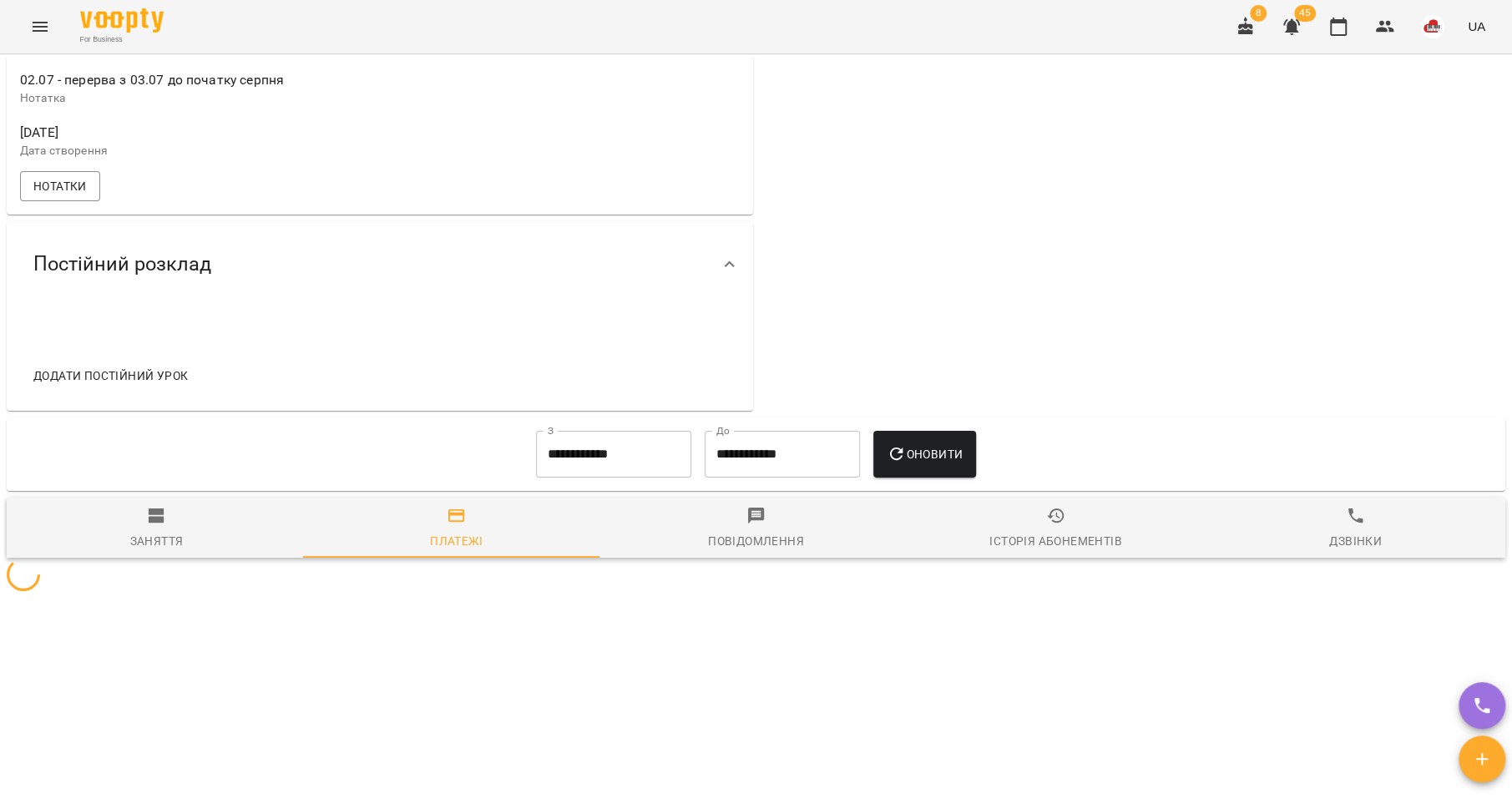
scroll to position [899, 0]
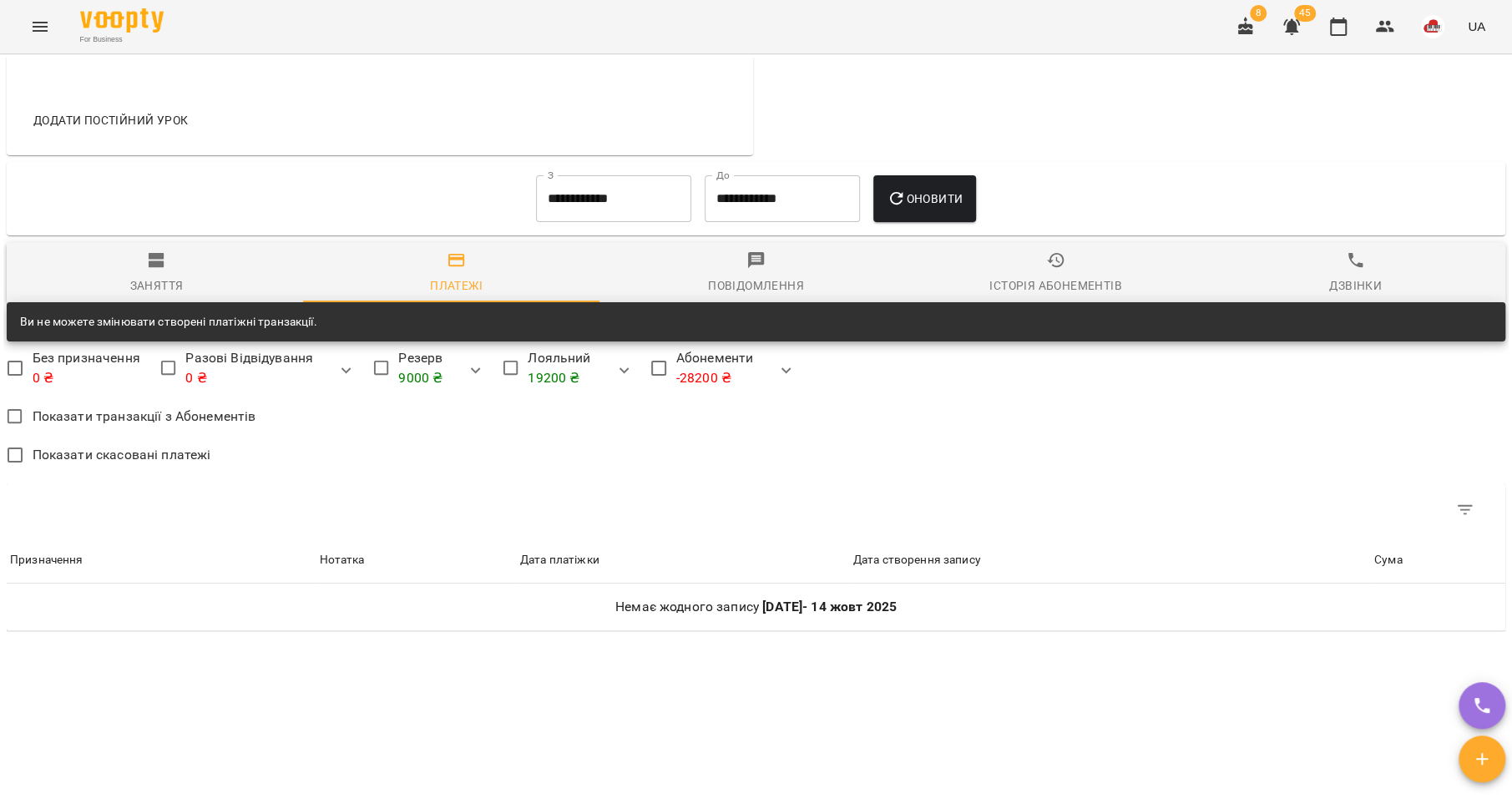
click at [567, 222] on input "**********" at bounding box center [613, 199] width 155 height 47
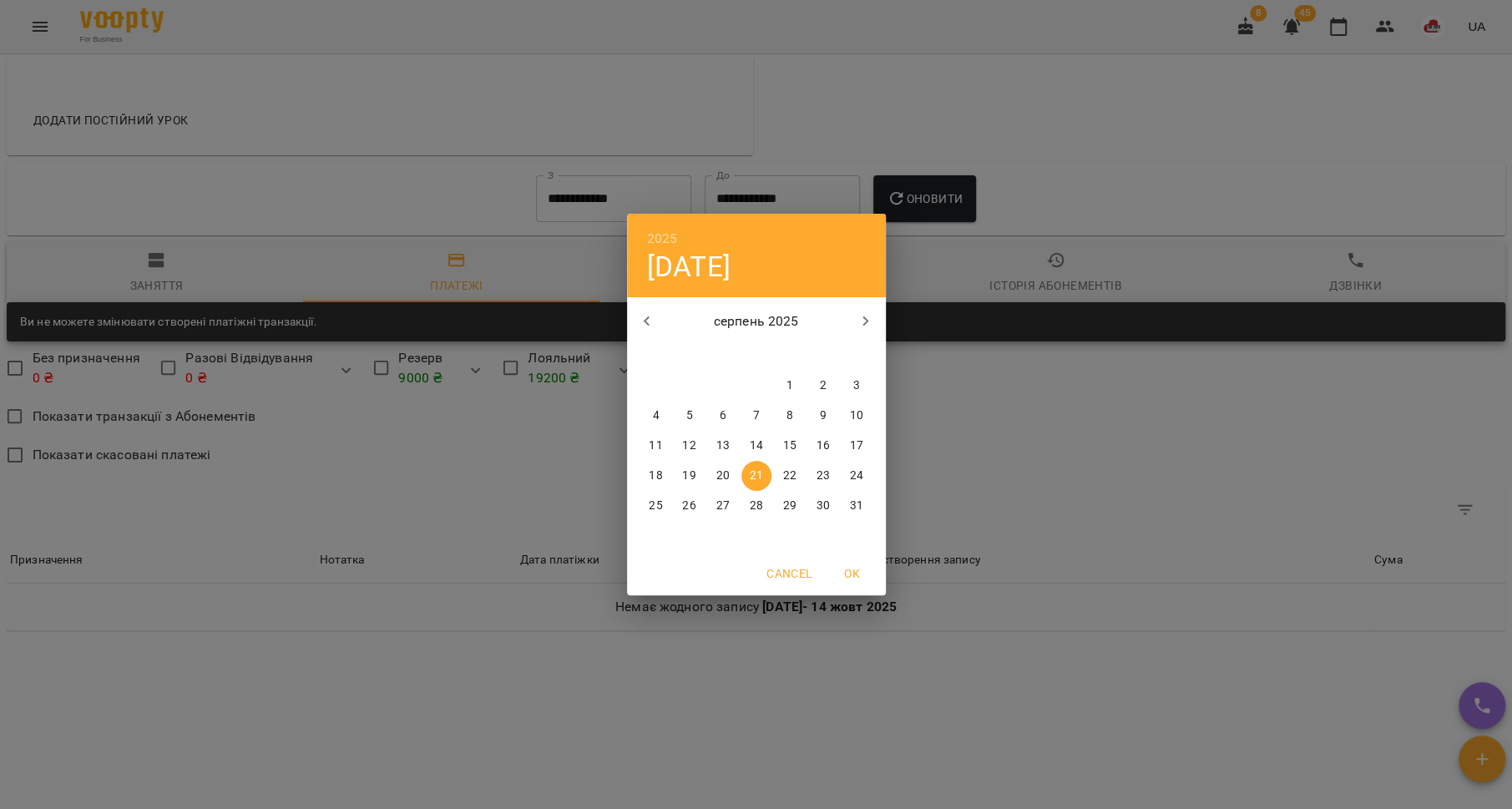
click at [637, 328] on icon "button" at bounding box center [647, 321] width 20 height 20
click at [679, 373] on div "1" at bounding box center [690, 385] width 34 height 30
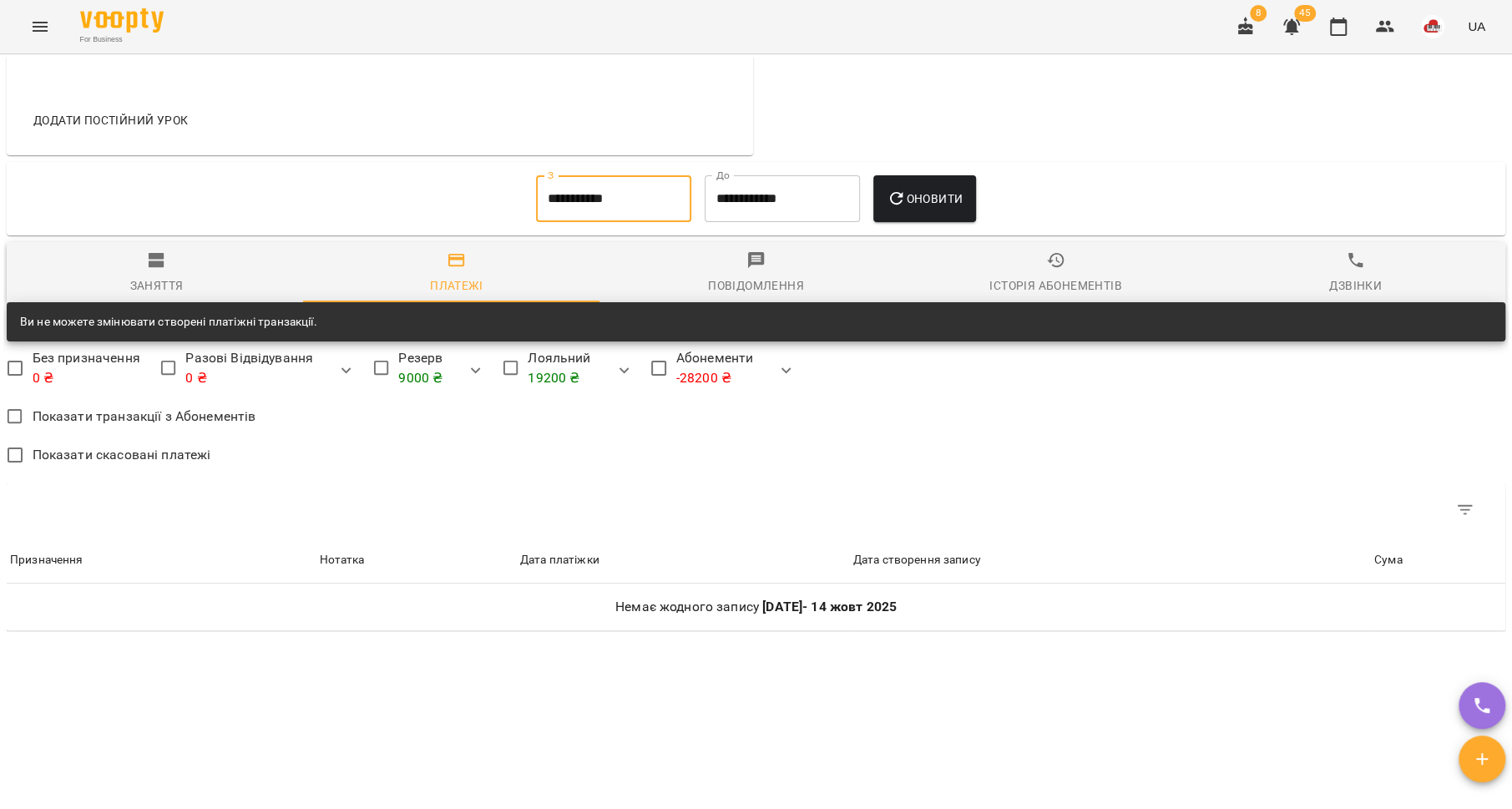
click at [906, 222] on button "Оновити" at bounding box center [925, 199] width 103 height 47
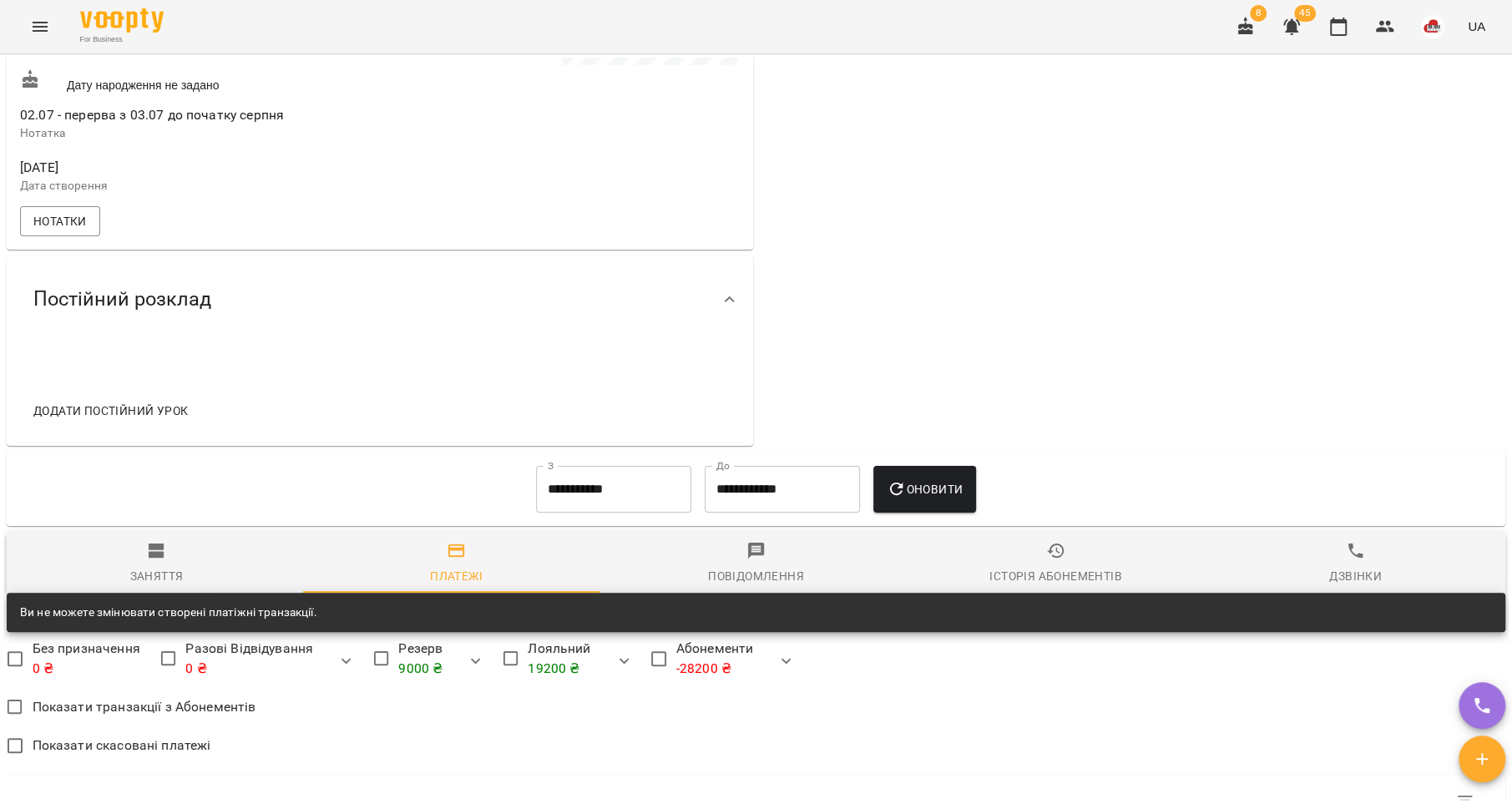
scroll to position [775, 0]
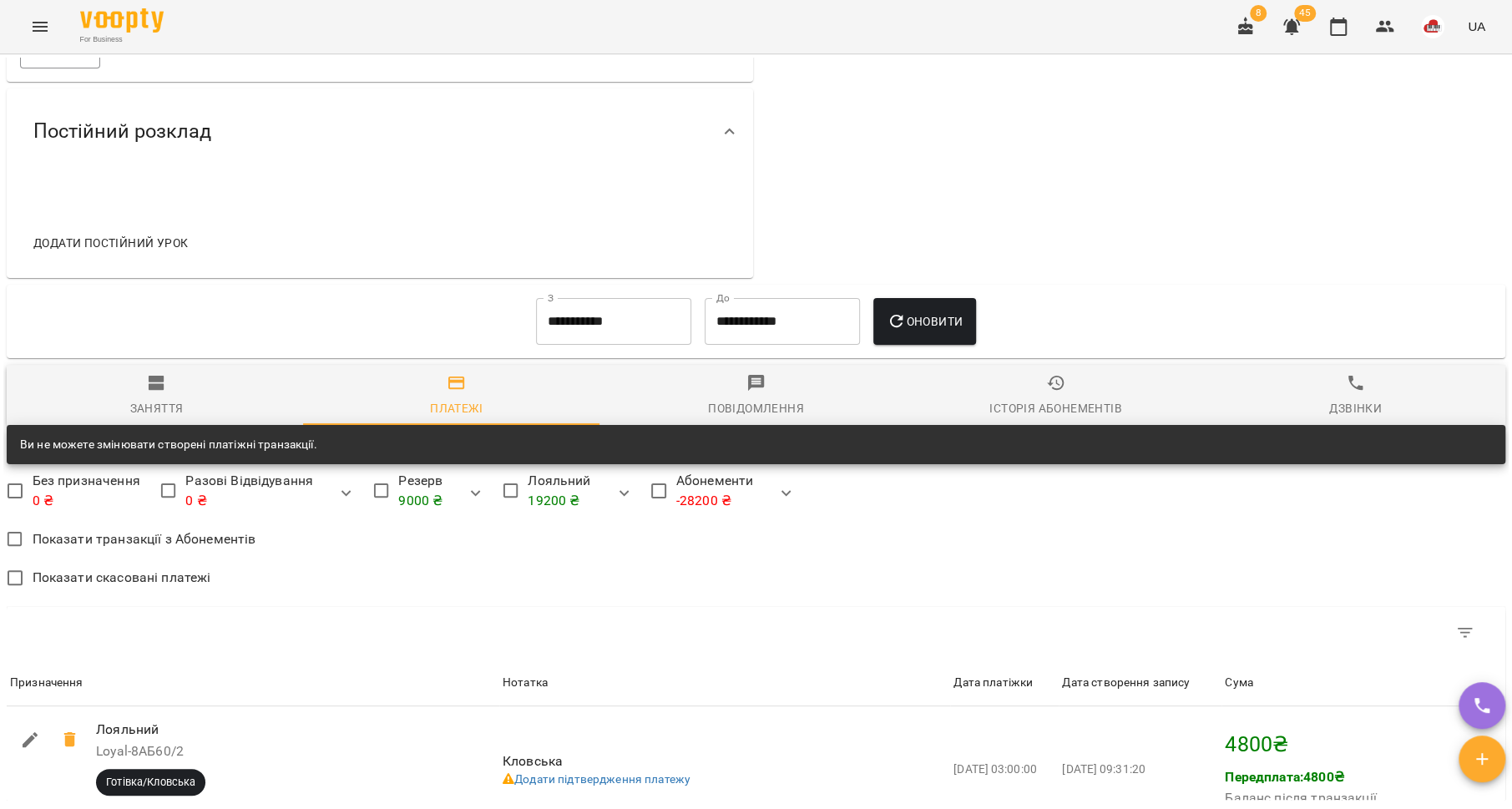
click at [156, 391] on icon "button" at bounding box center [156, 384] width 16 height 15
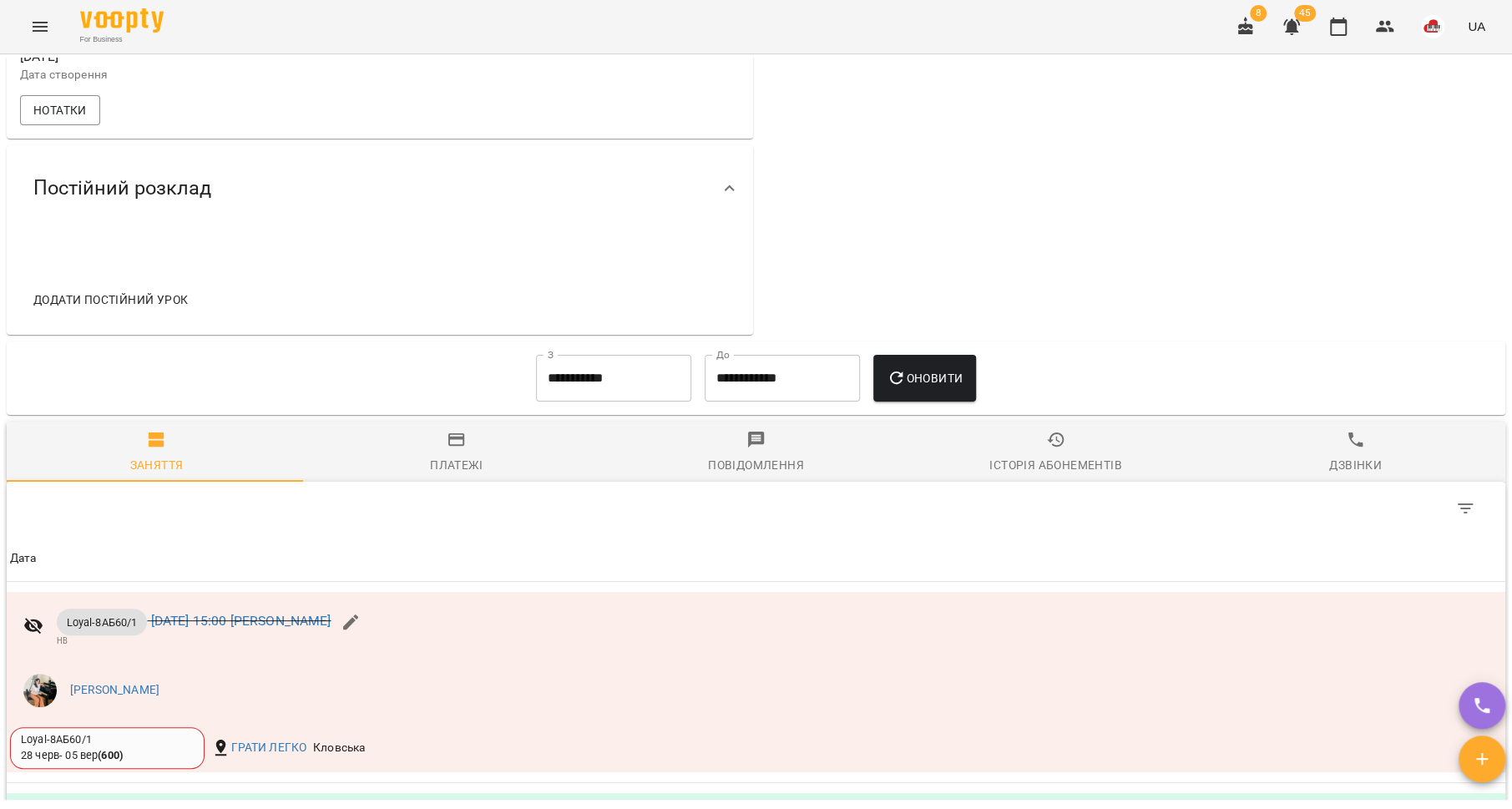
scroll to position [723, 0]
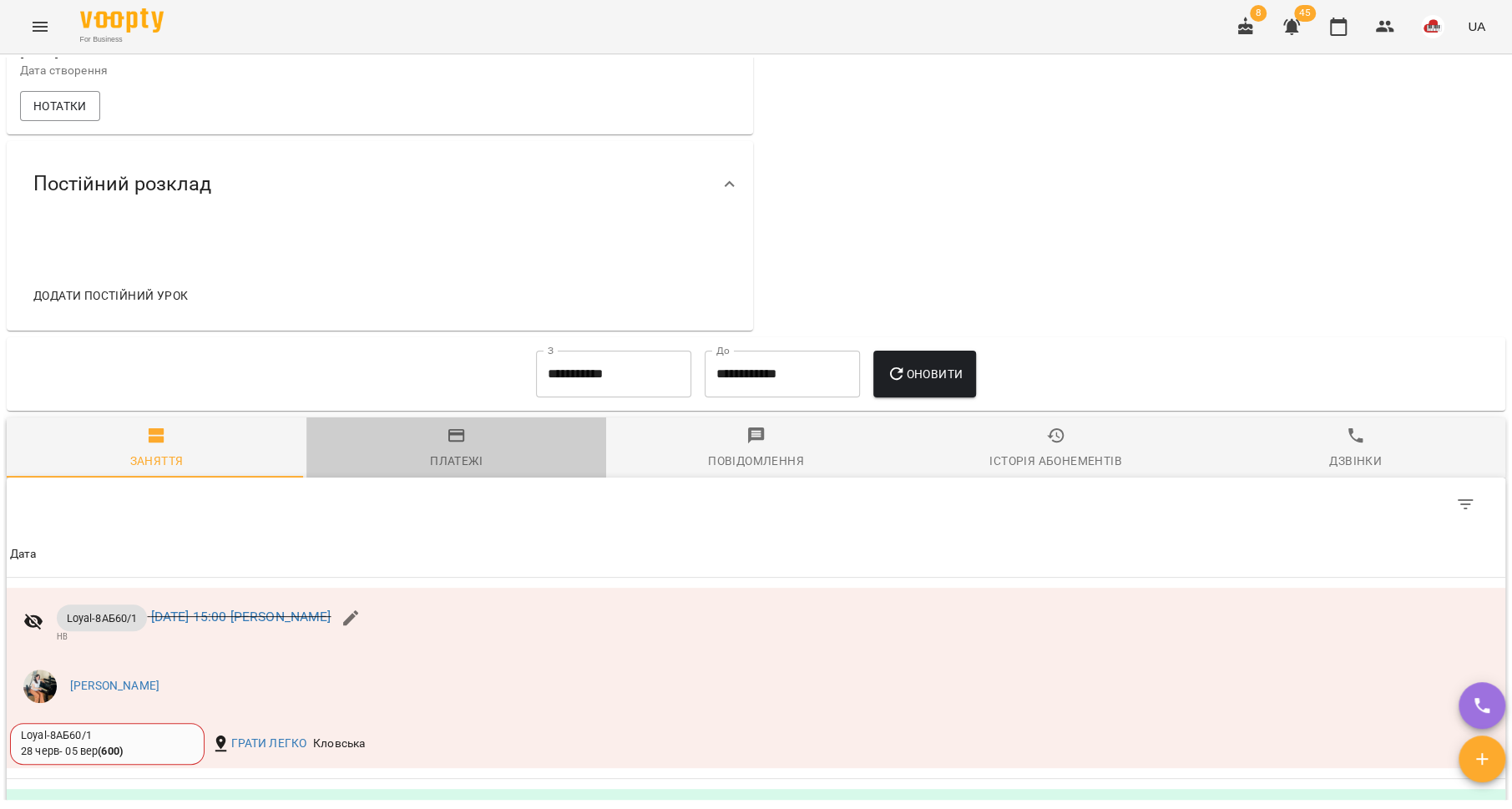
click at [457, 442] on icon "button" at bounding box center [456, 436] width 17 height 13
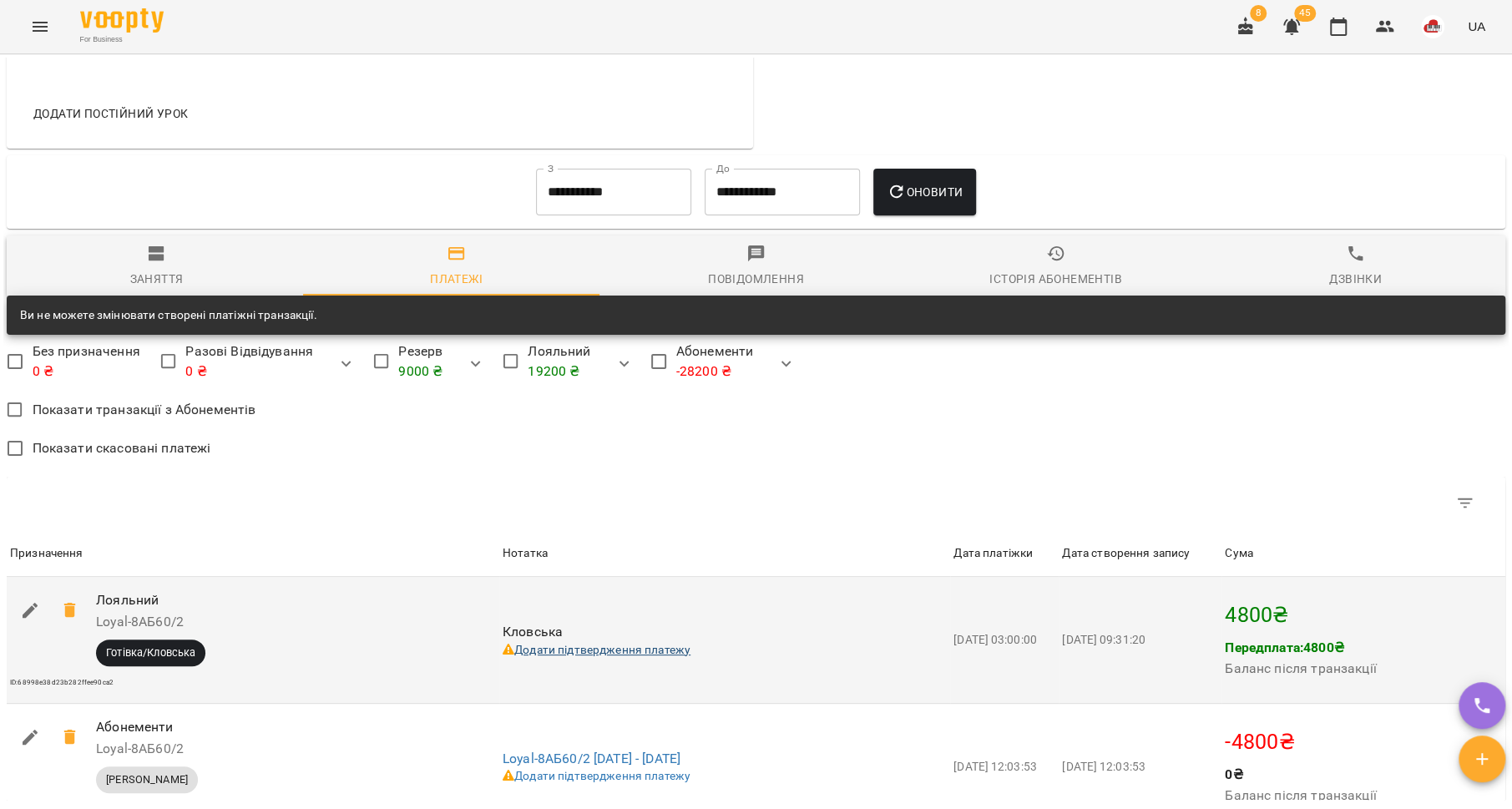
scroll to position [902, 0]
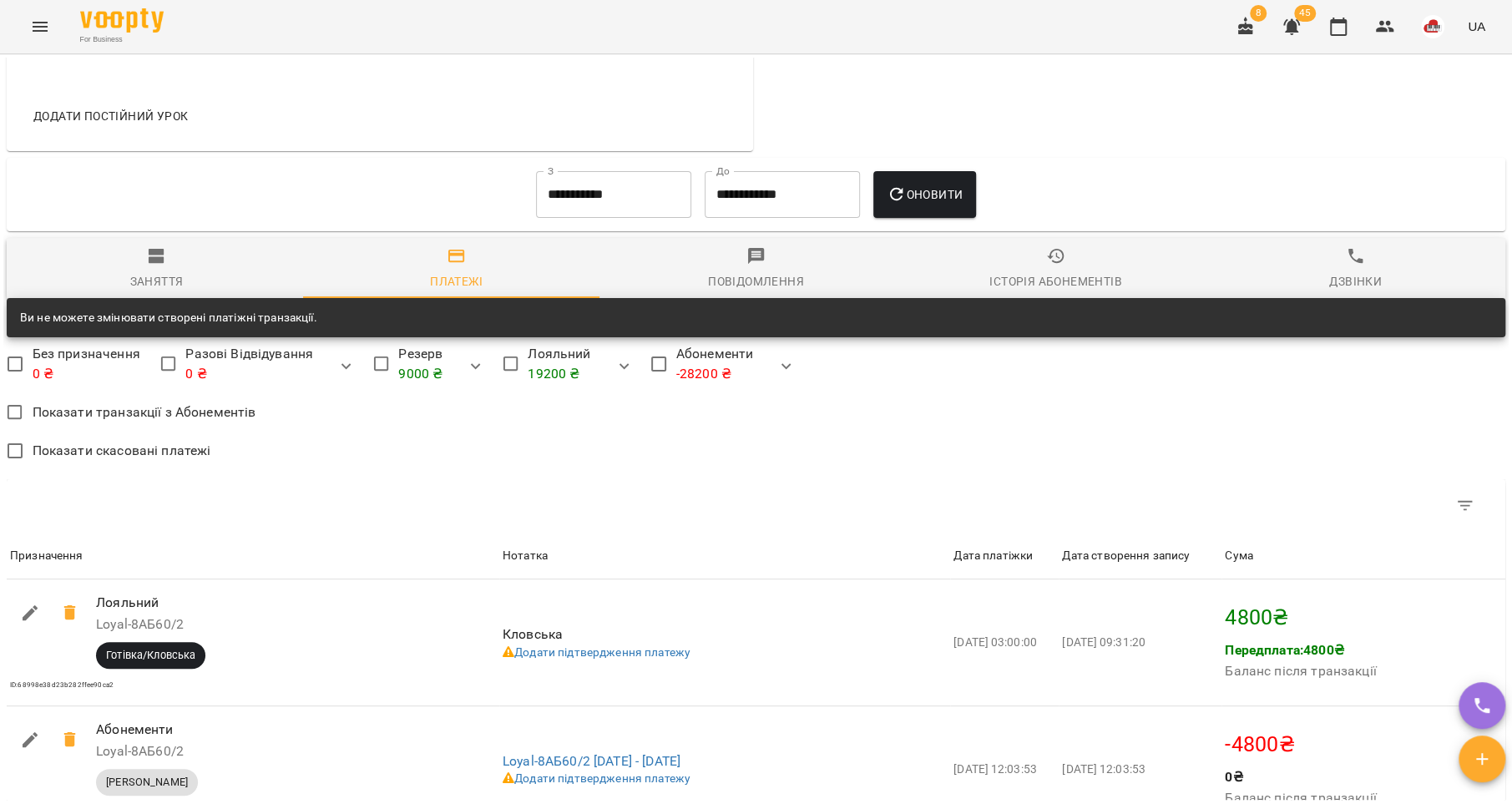
click at [615, 210] on input "**********" at bounding box center [613, 194] width 155 height 47
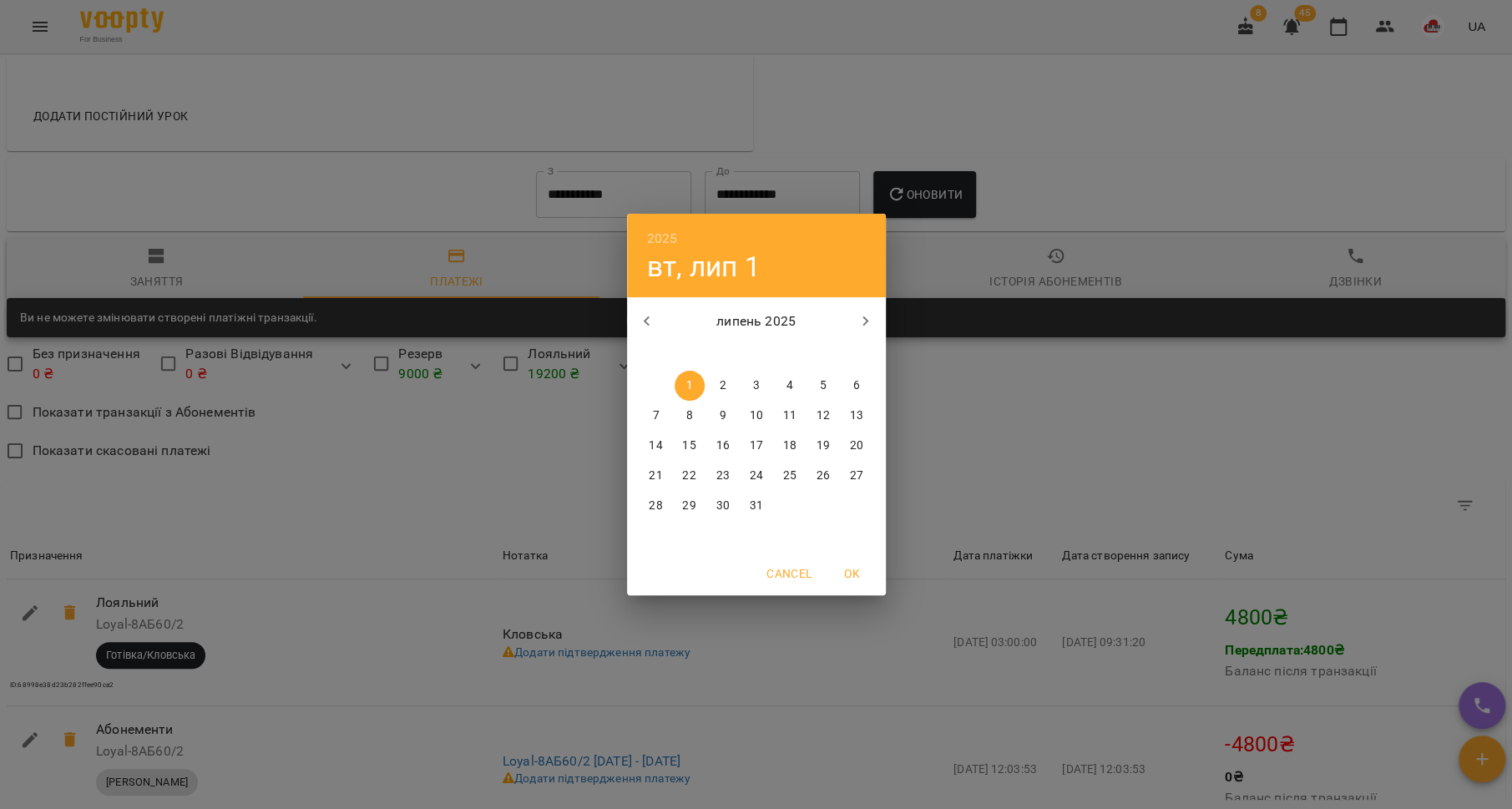
click at [799, 117] on div "2025 вт, лип 1 липень 2025 пн вт ср чт пт сб нд 30 1 2 3 4 5 6 7 8 9 10 11 12 1…" at bounding box center [756, 404] width 1512 height 809
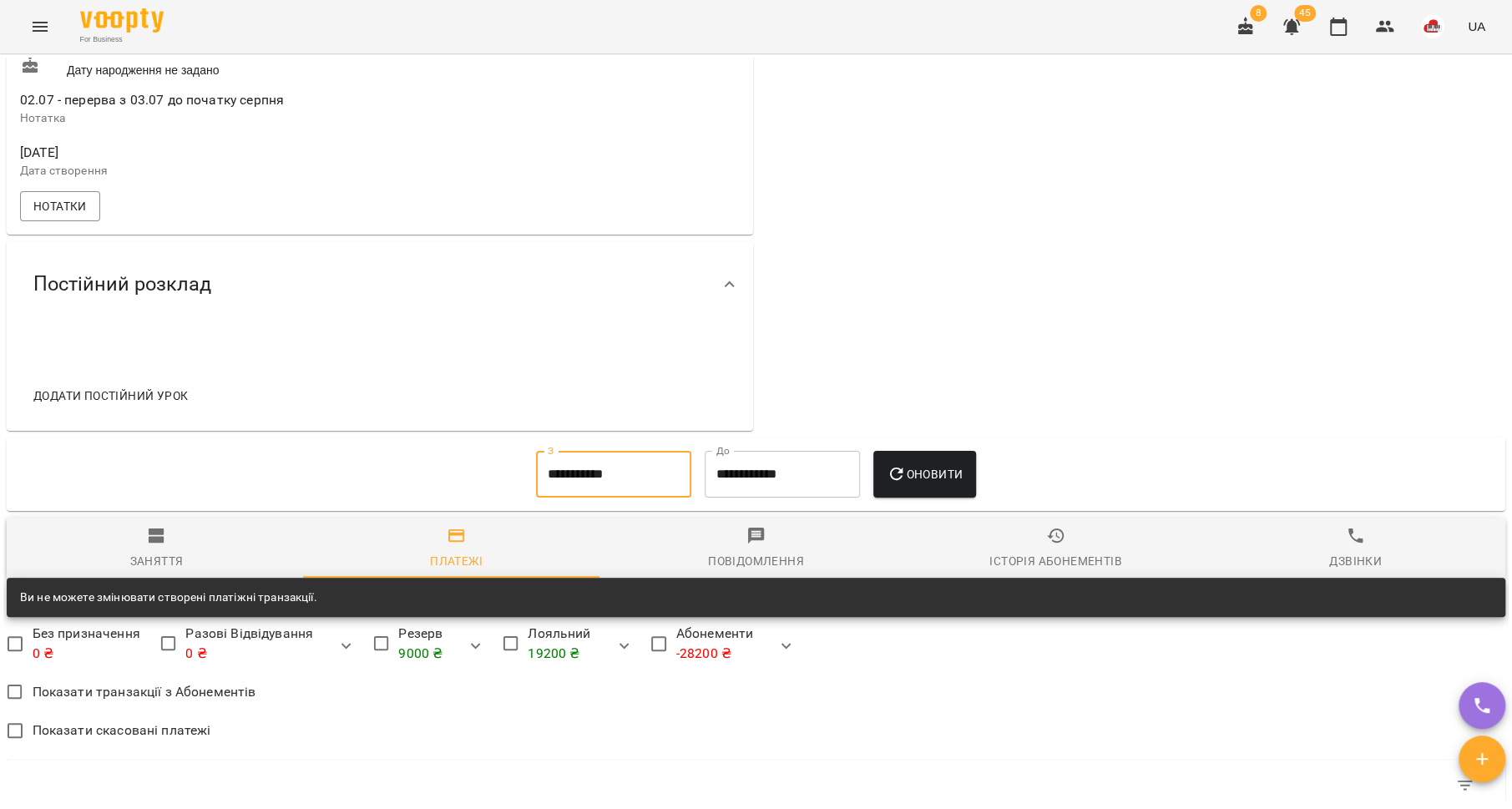
scroll to position [645, 0]
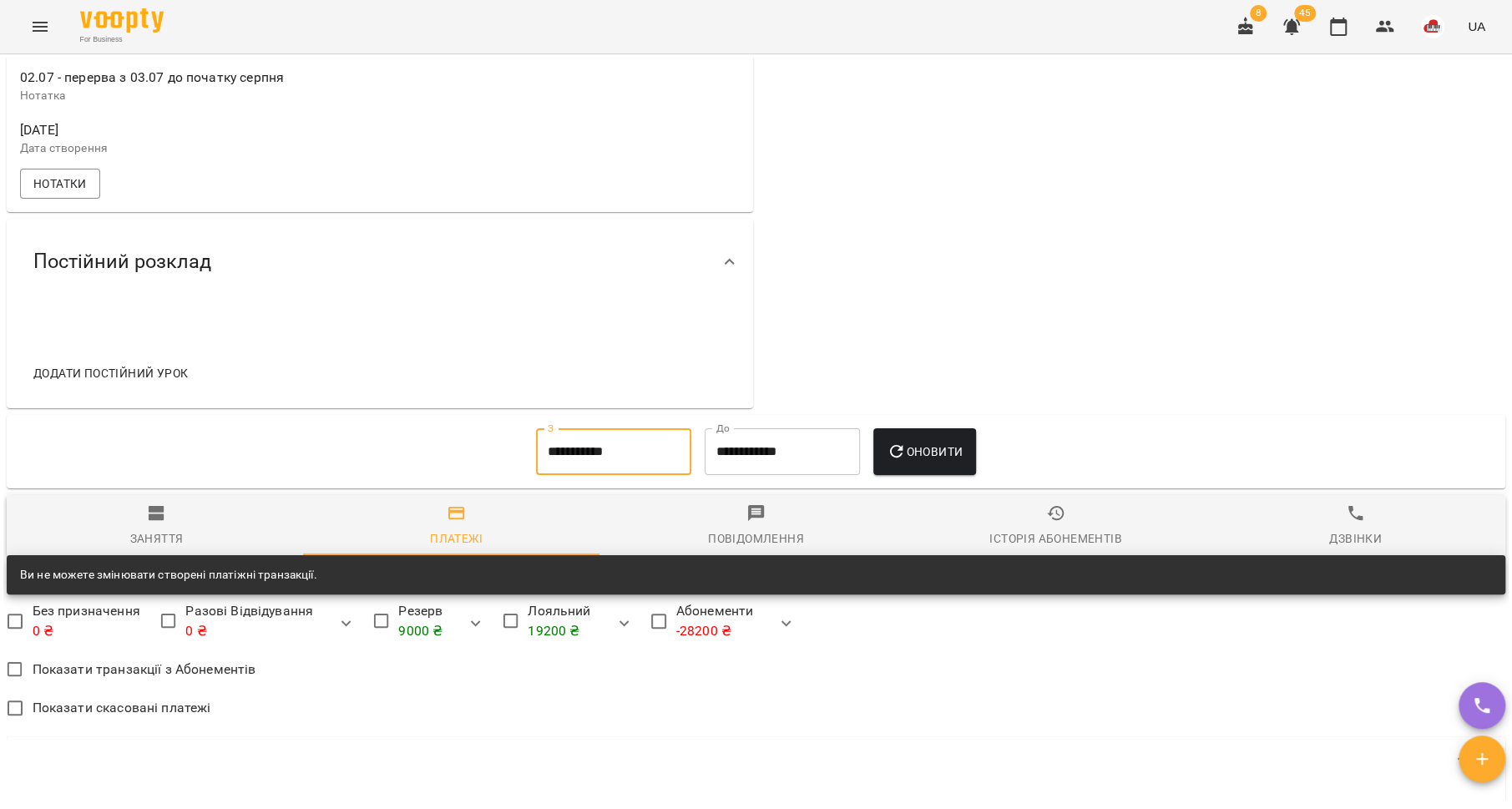
click at [614, 449] on input "**********" at bounding box center [613, 452] width 155 height 47
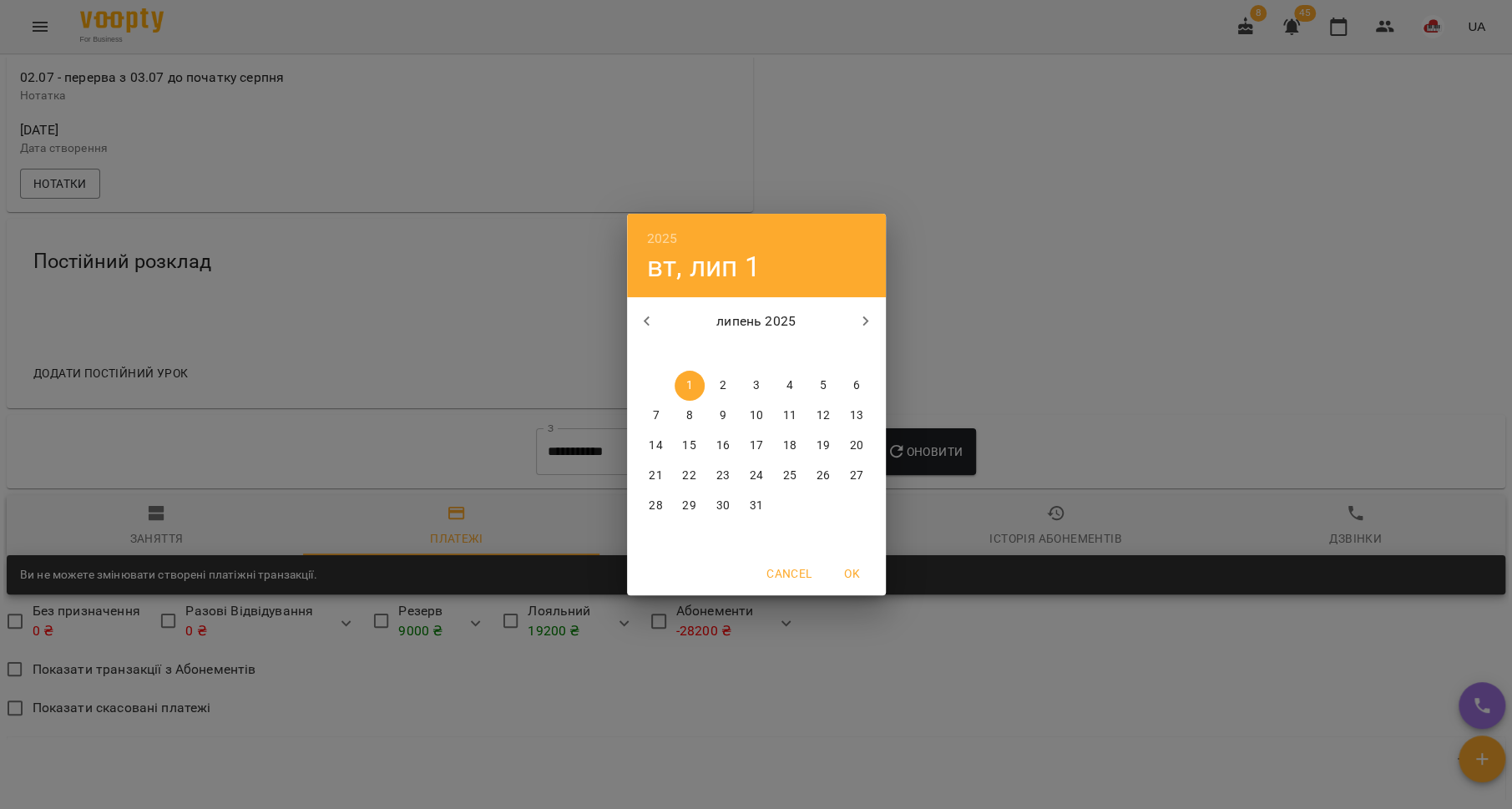
click at [644, 326] on icon "button" at bounding box center [647, 321] width 20 height 20
click at [871, 320] on icon "button" at bounding box center [865, 321] width 20 height 20
click at [850, 439] on p "17" at bounding box center [856, 446] width 13 height 17
type input "**********"
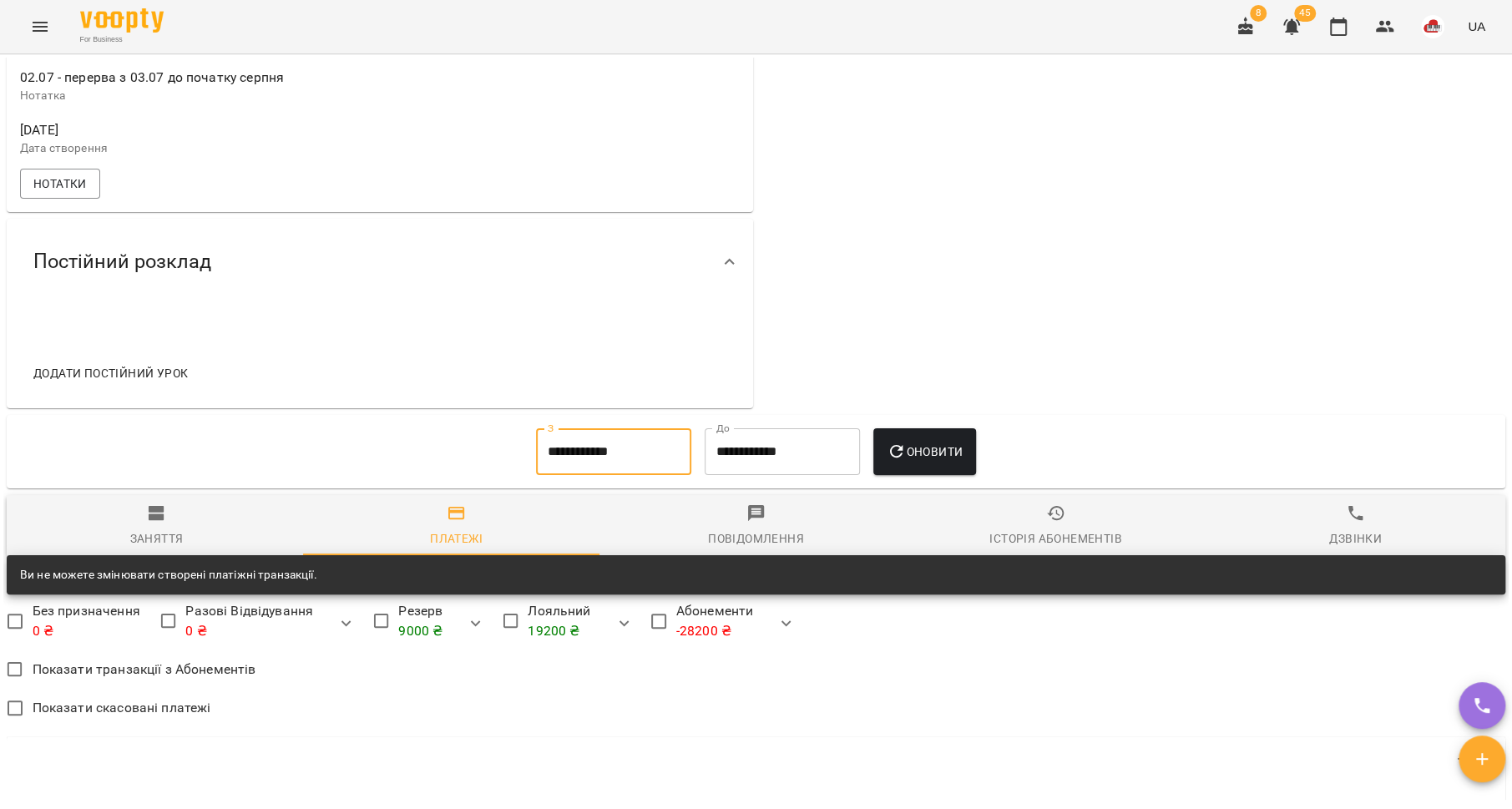
click at [918, 455] on span "Оновити" at bounding box center [924, 451] width 76 height 20
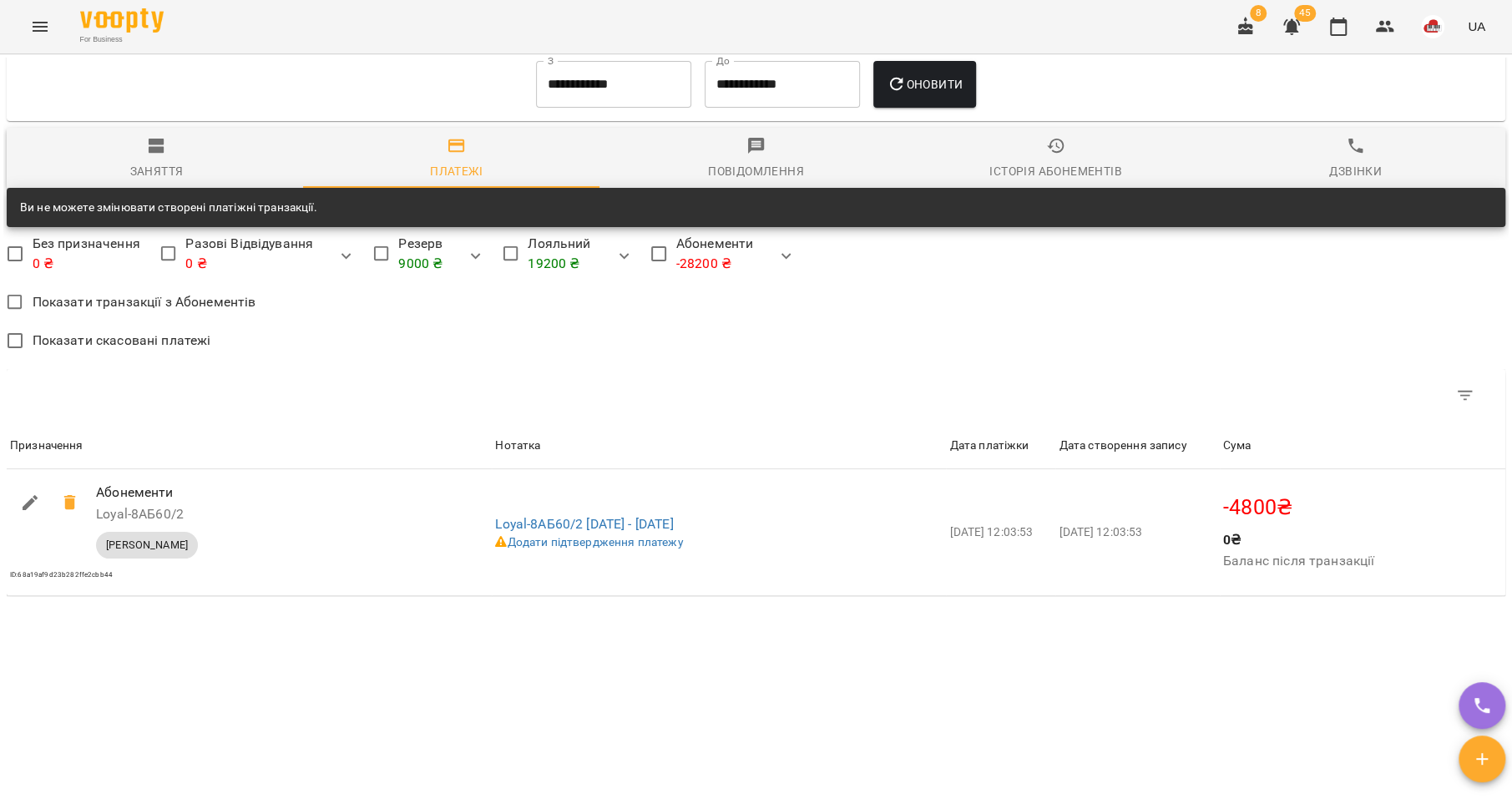
click at [139, 166] on div "Заняття" at bounding box center [157, 171] width 53 height 20
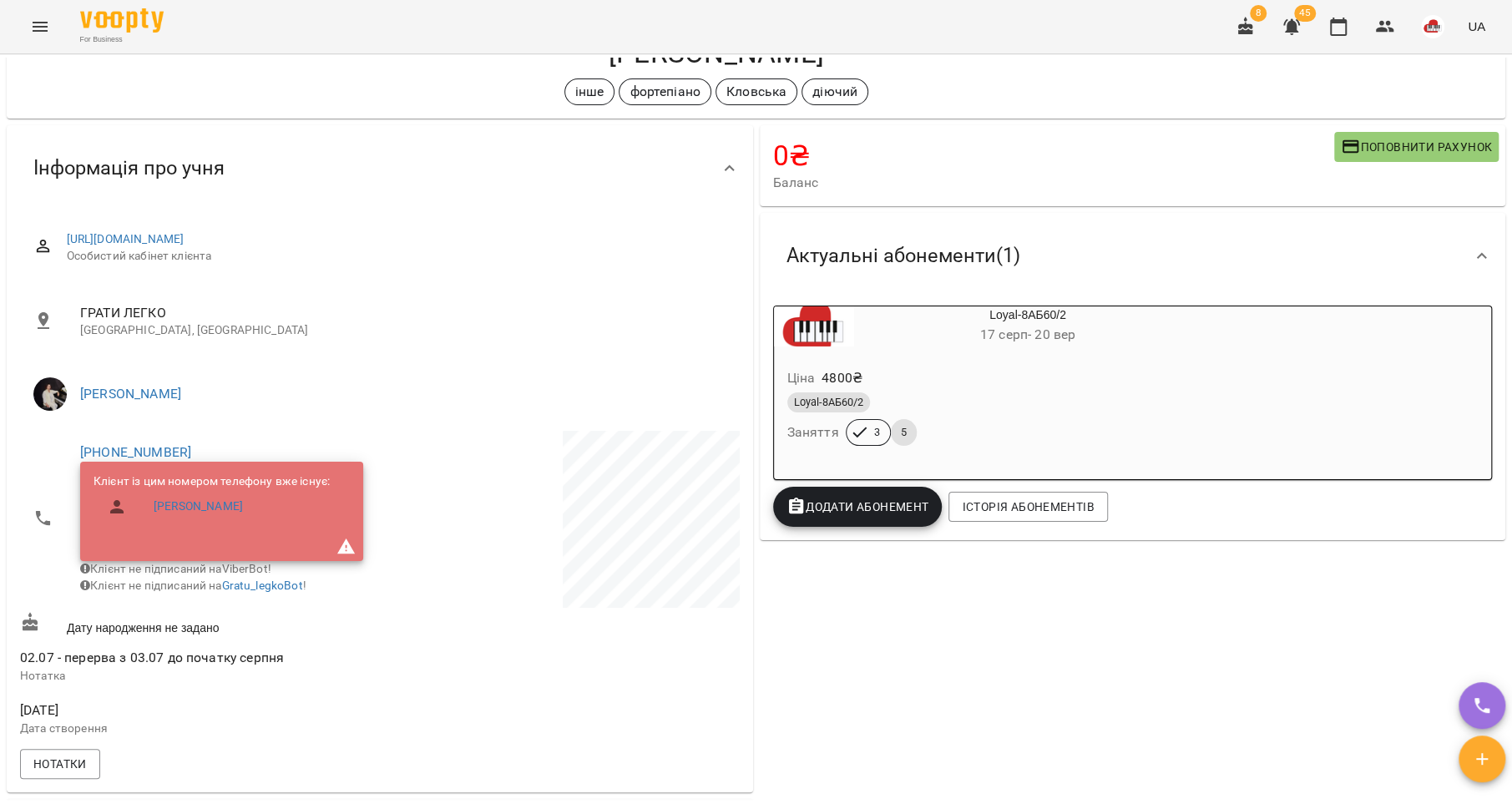
scroll to position [0, 0]
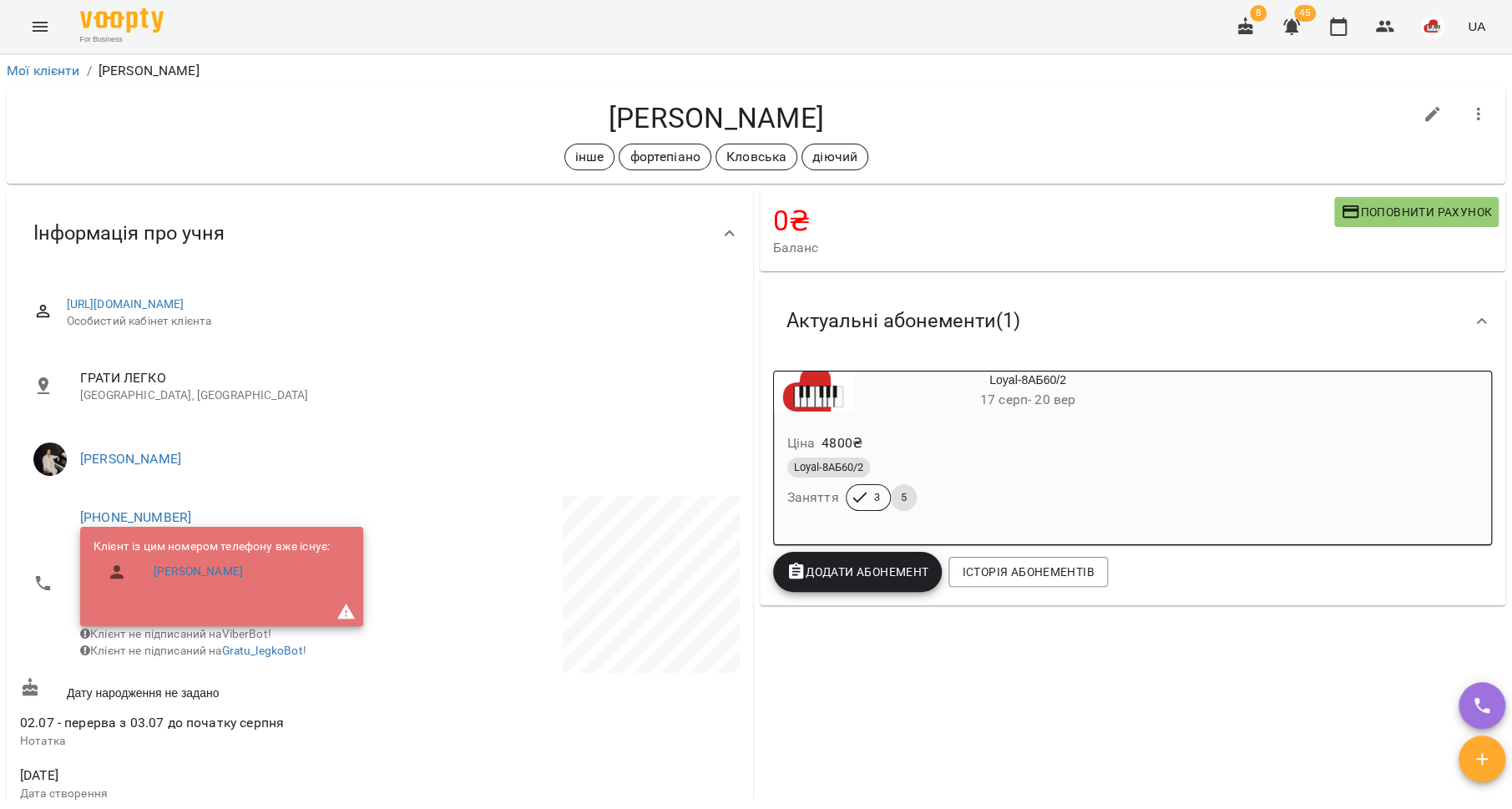
drag, startPoint x: 824, startPoint y: 110, endPoint x: 550, endPoint y: 117, distance: 274.1
click at [550, 117] on h4 "[PERSON_NAME]" at bounding box center [716, 118] width 1393 height 35
click at [574, 212] on div "Інформація про учня" at bounding box center [364, 233] width 690 height 52
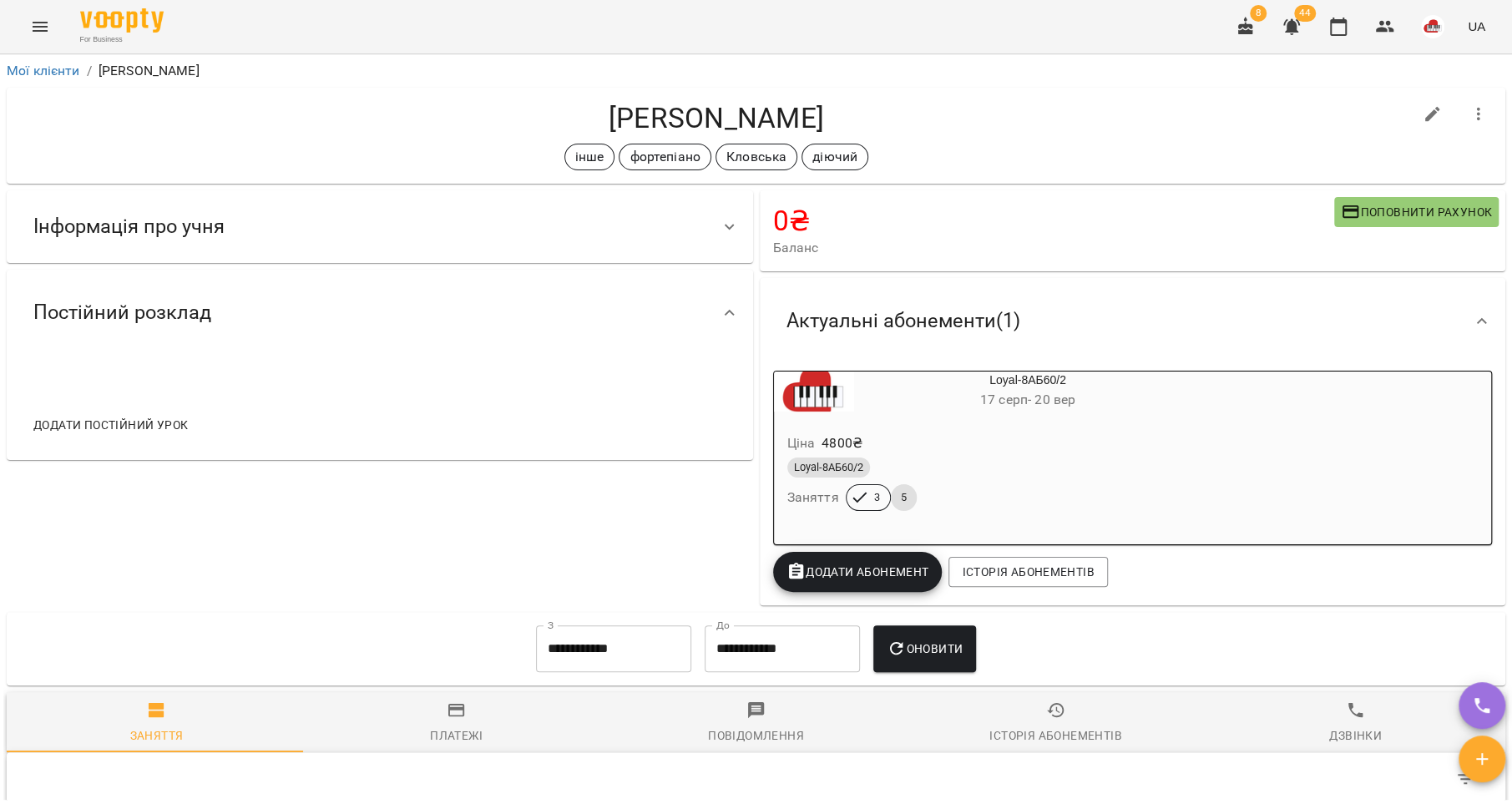
click at [35, 25] on icon "Menu" at bounding box center [39, 26] width 20 height 20
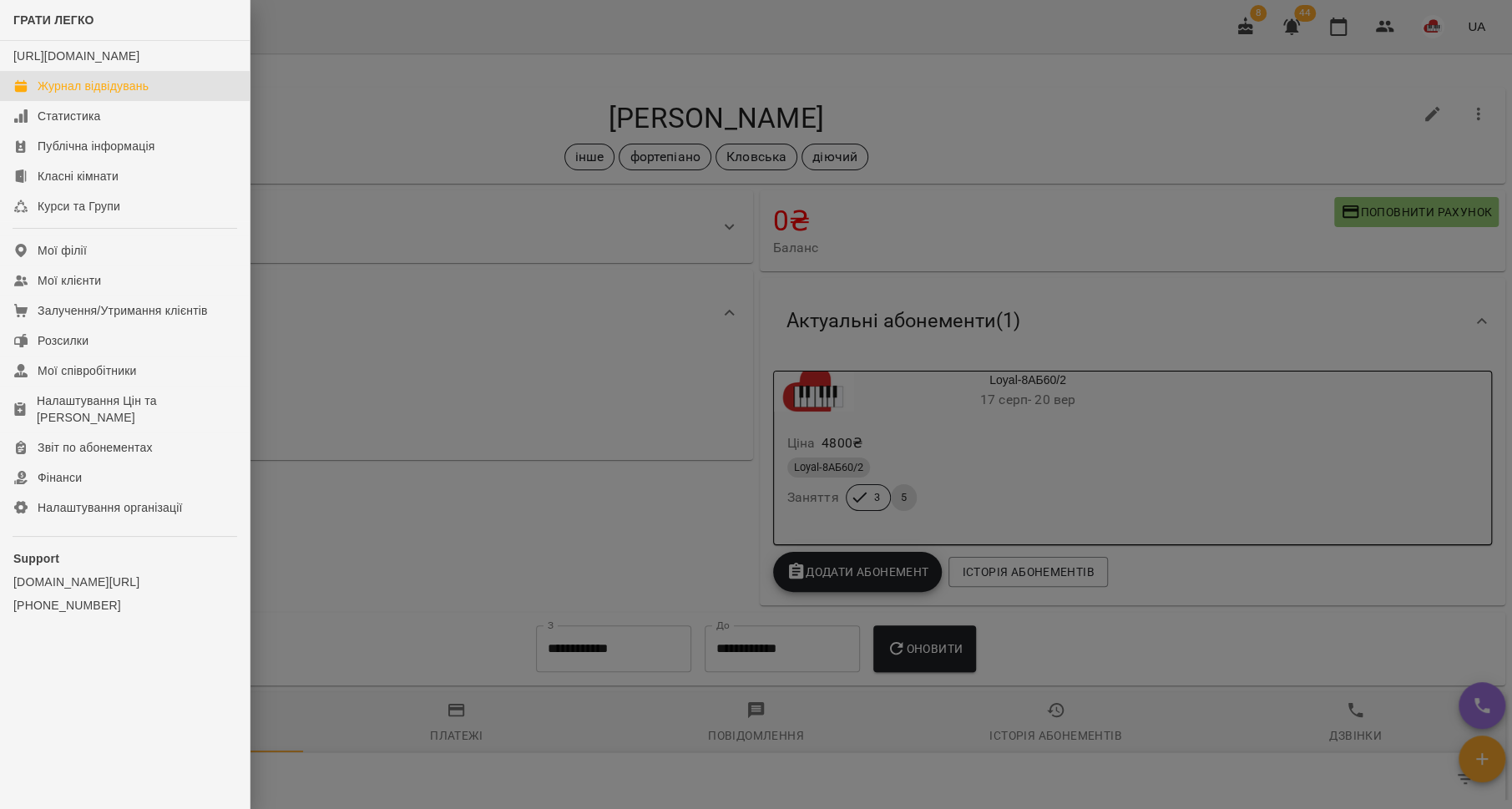
click at [69, 94] on div "Журнал відвідувань" at bounding box center [92, 86] width 111 height 17
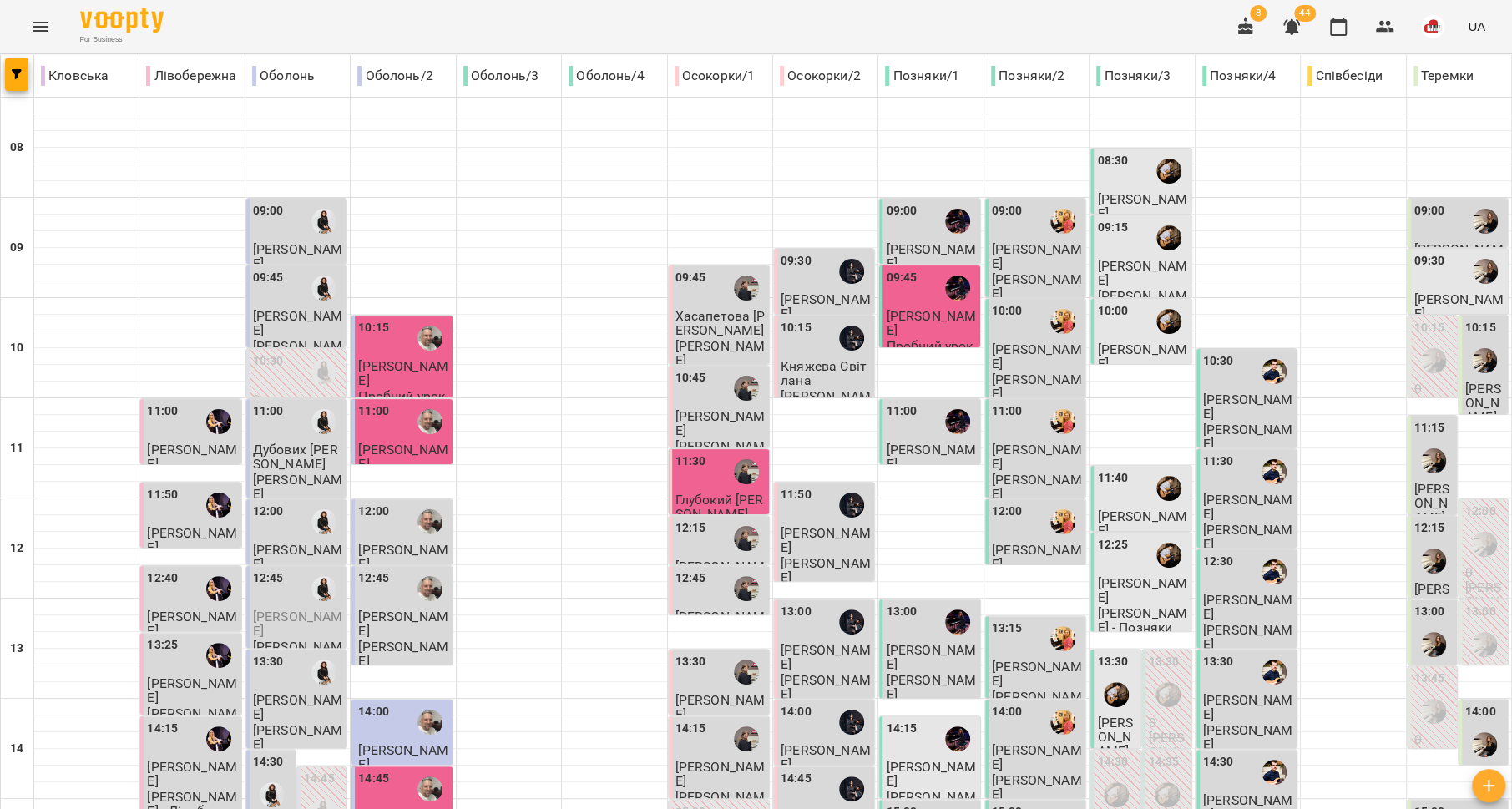
scroll to position [301, 0]
click at [400, 770] on div "14:45" at bounding box center [403, 788] width 91 height 38
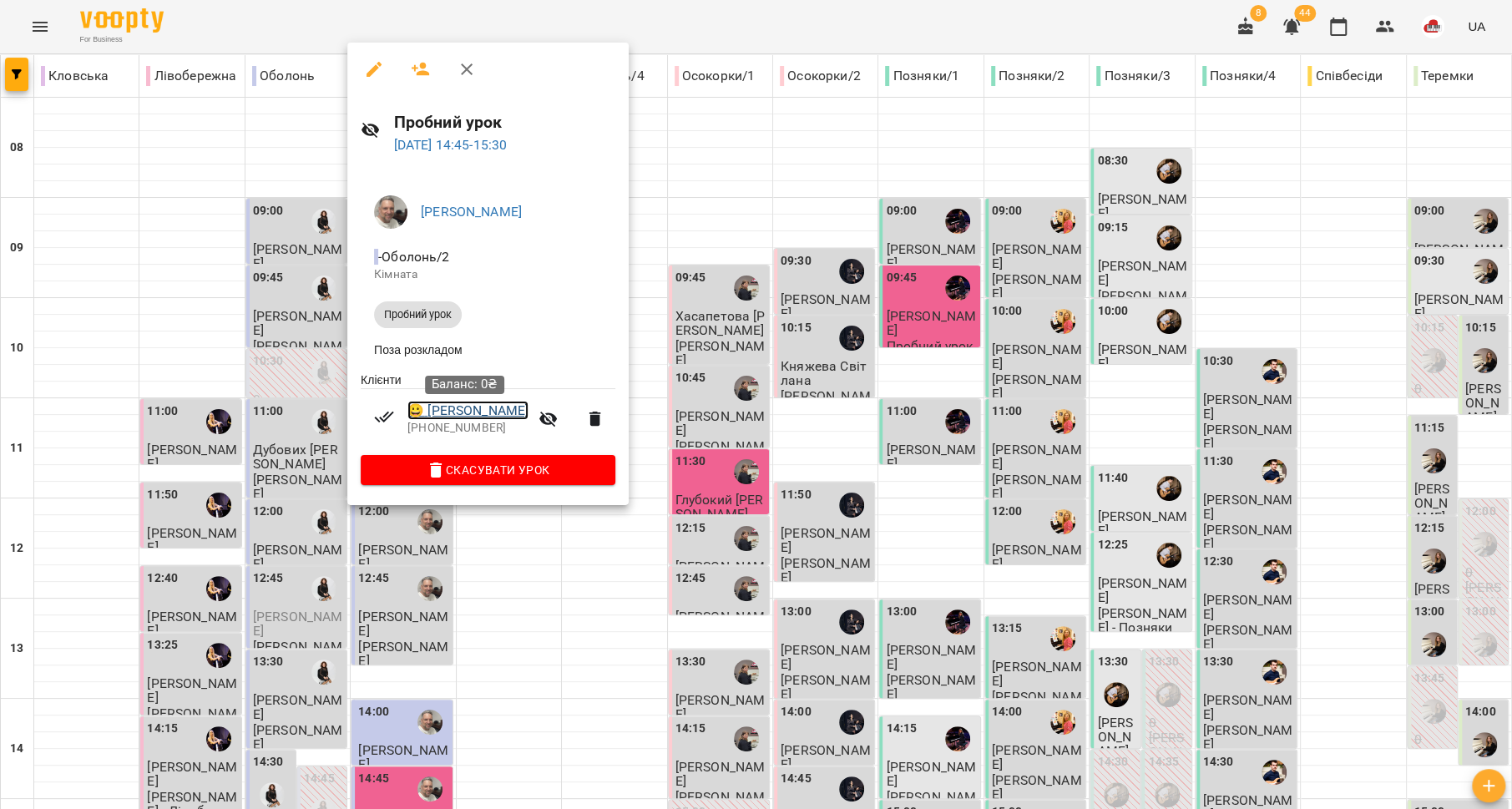
click at [461, 420] on link "😀 Проценко Анна" at bounding box center [469, 410] width 121 height 20
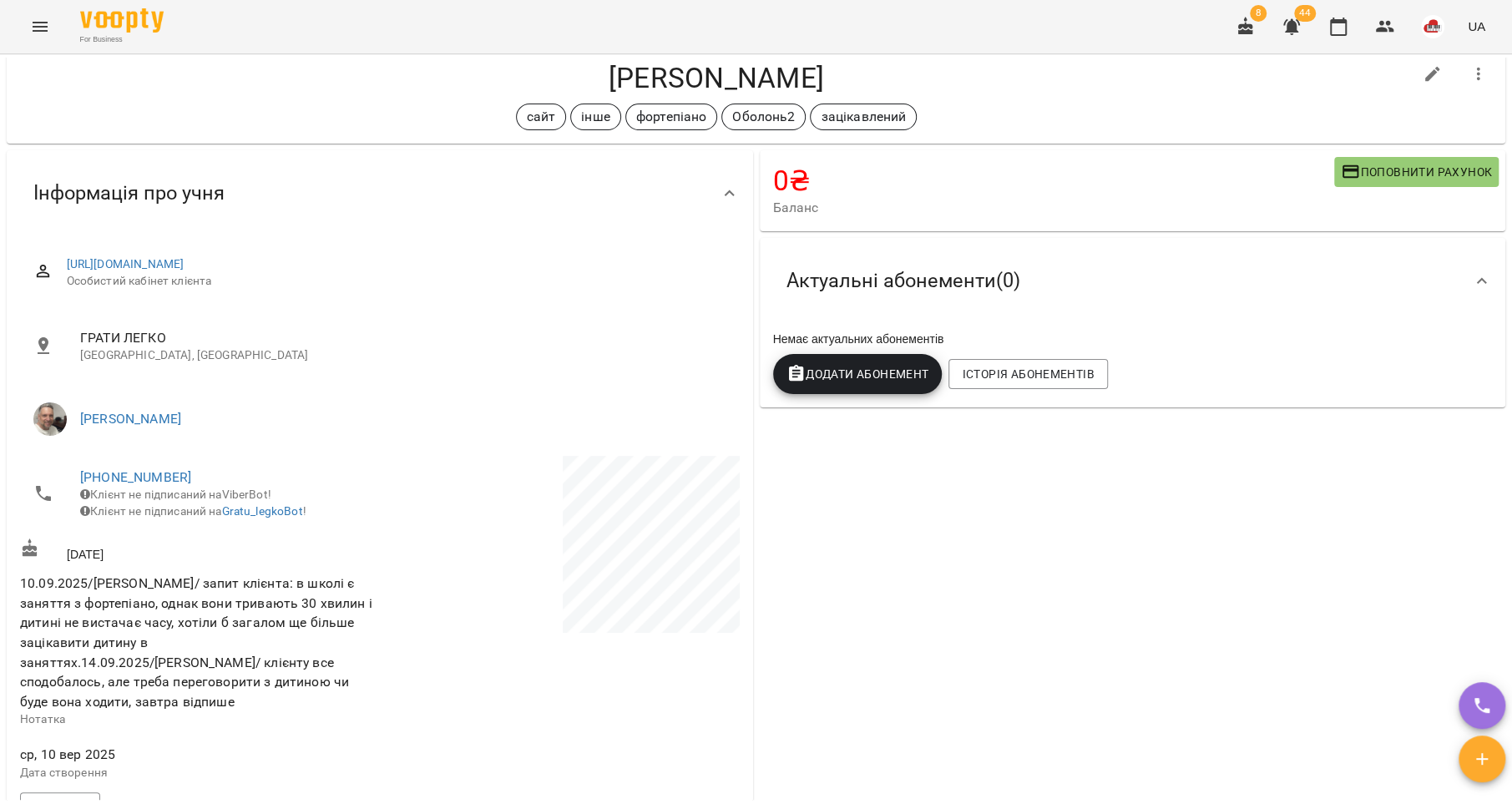
scroll to position [144, 0]
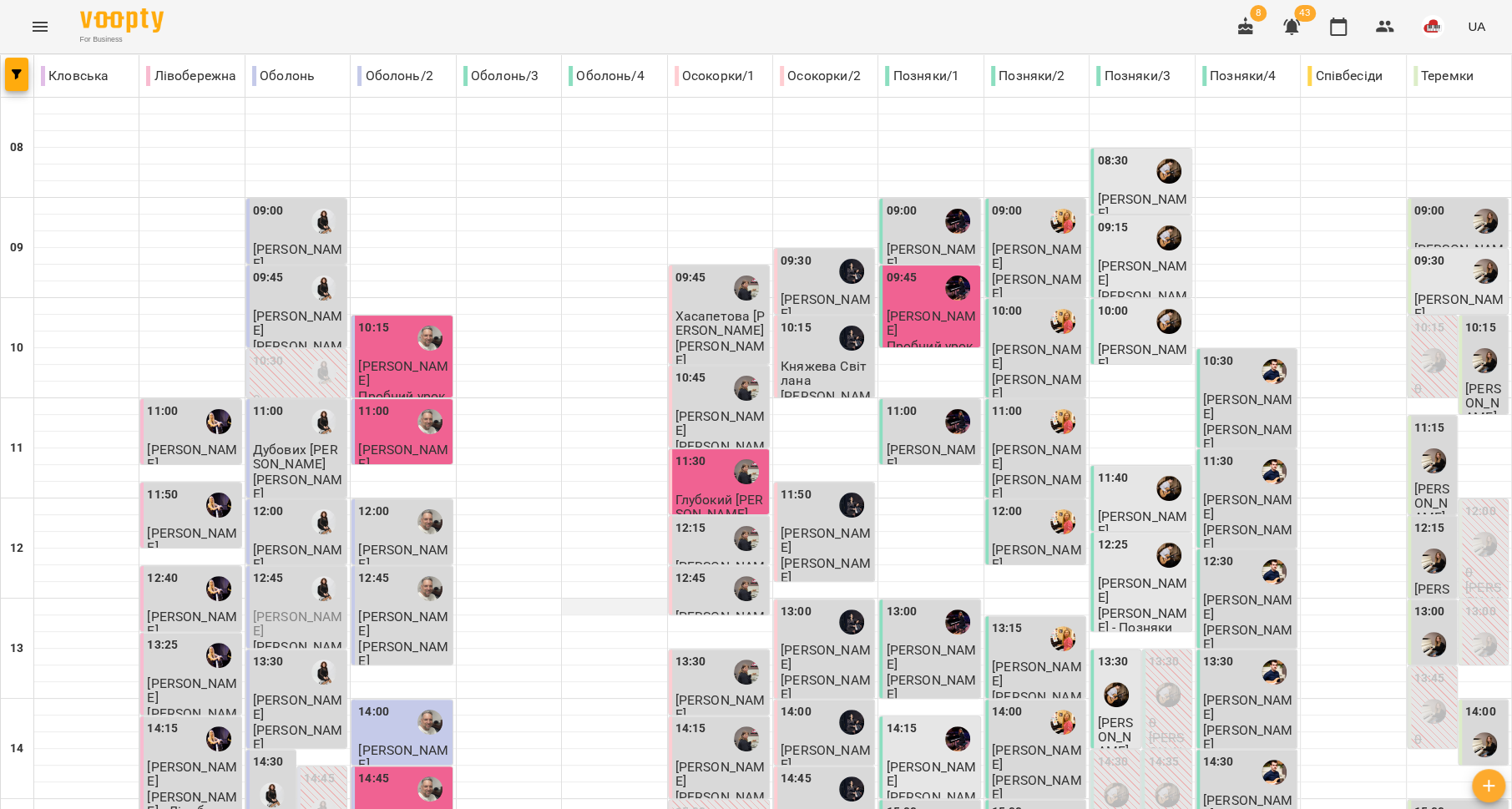
scroll to position [20, 0]
click at [695, 467] on div "11:30" at bounding box center [691, 471] width 31 height 38
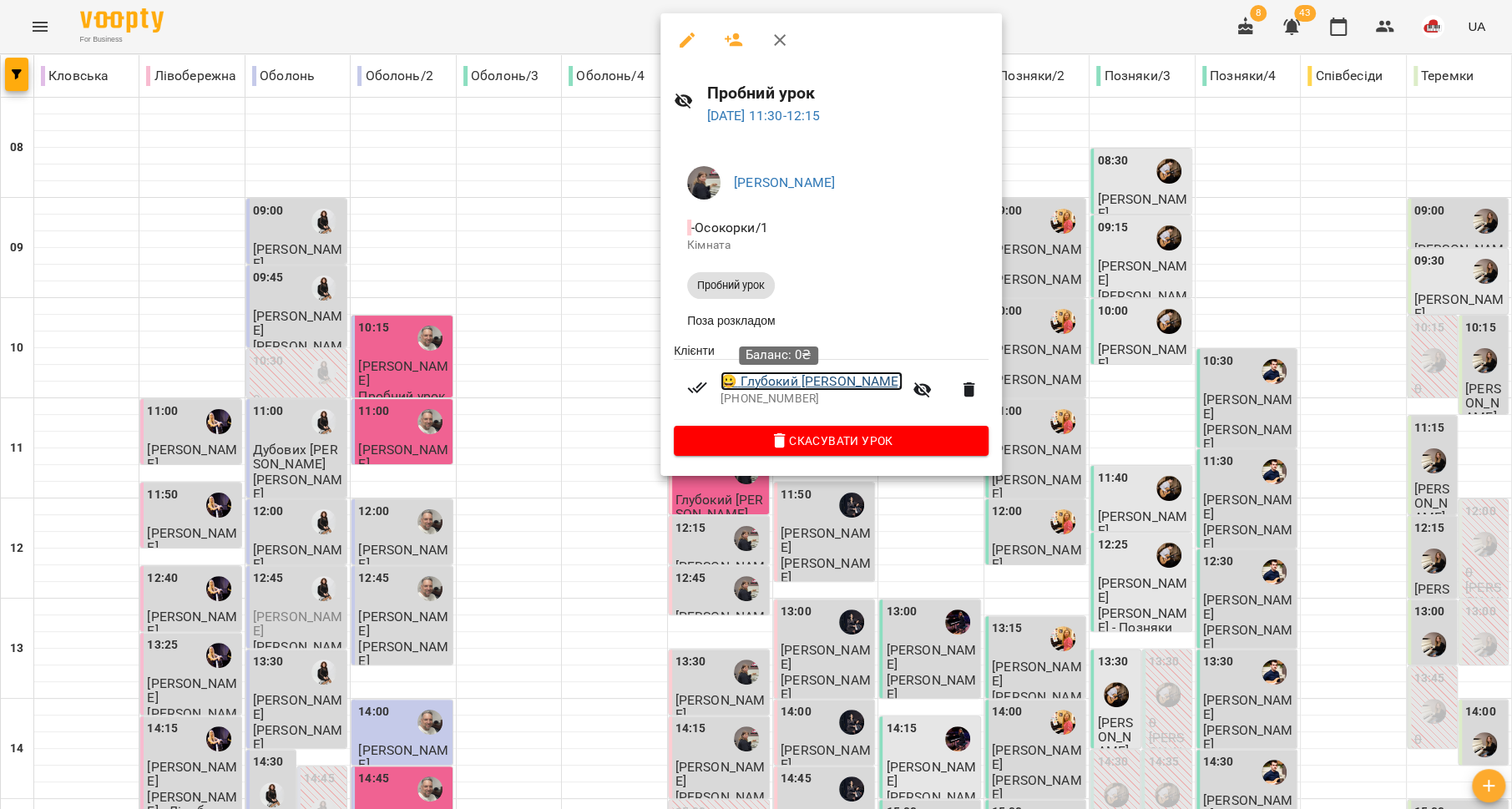
click at [775, 387] on link "😀 Глубокий Алекс" at bounding box center [811, 381] width 182 height 20
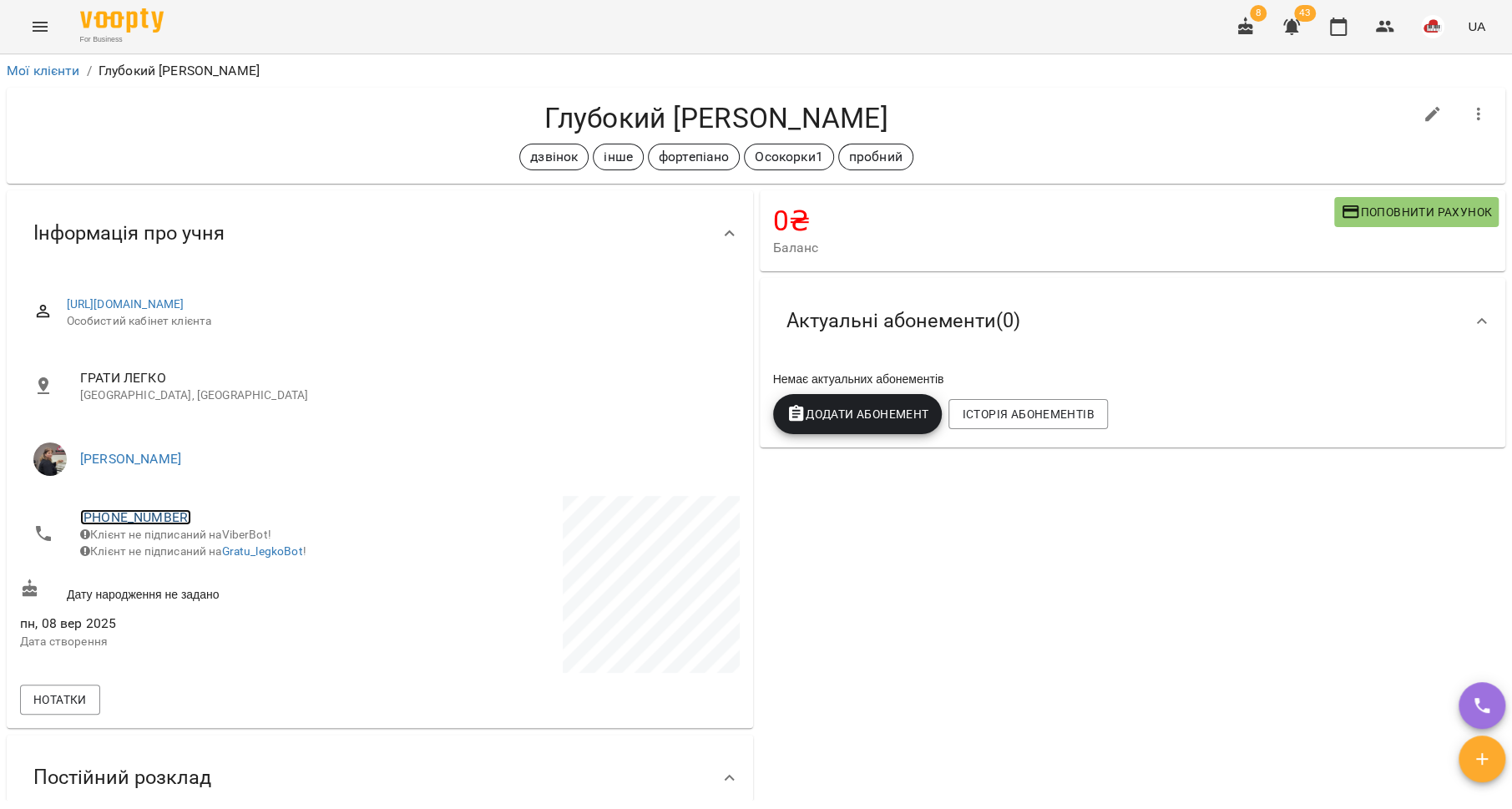
click at [126, 522] on link "+380675086672" at bounding box center [135, 517] width 111 height 16
click at [198, 571] on img at bounding box center [203, 579] width 25 height 25
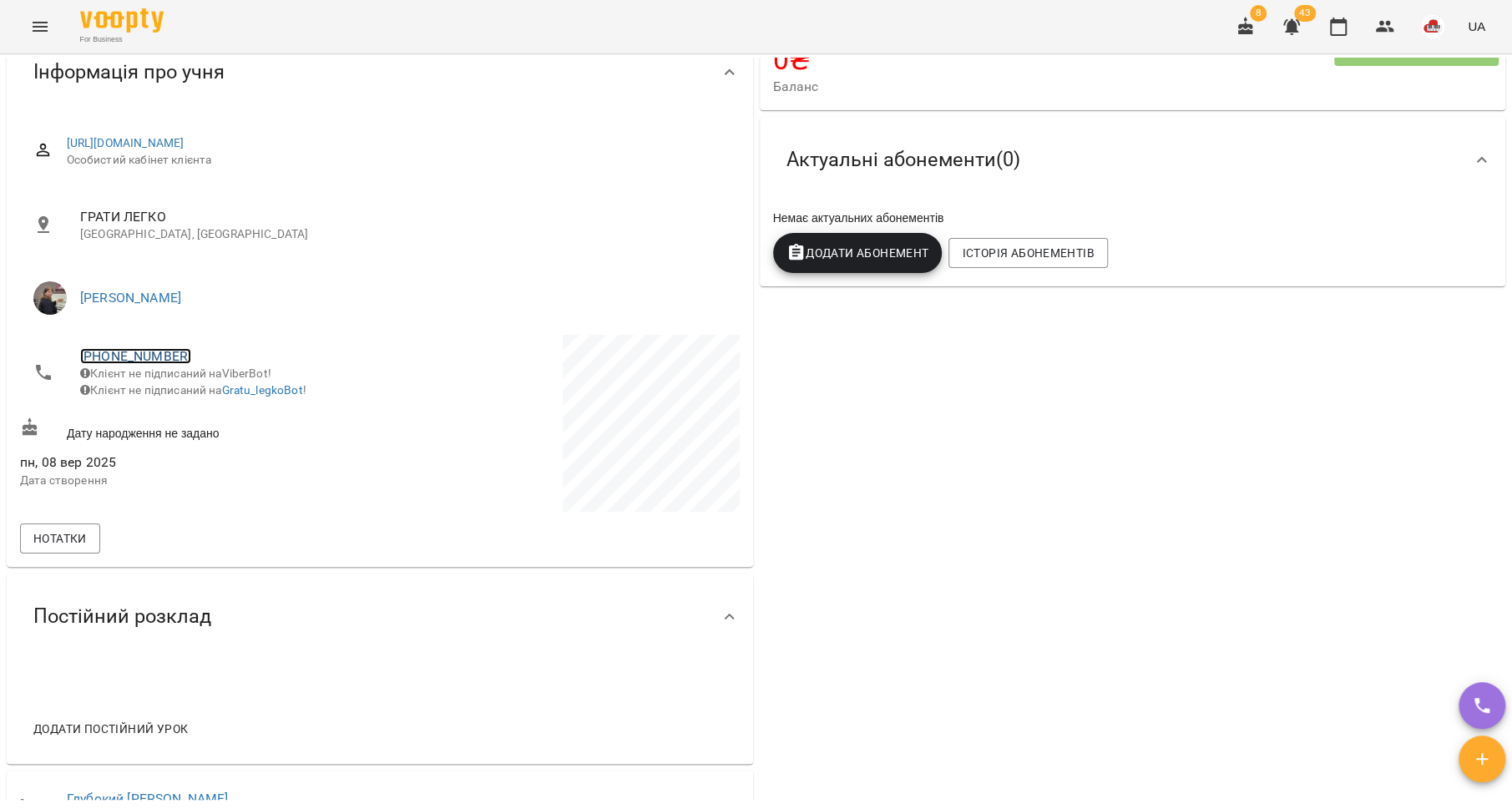
scroll to position [434, 0]
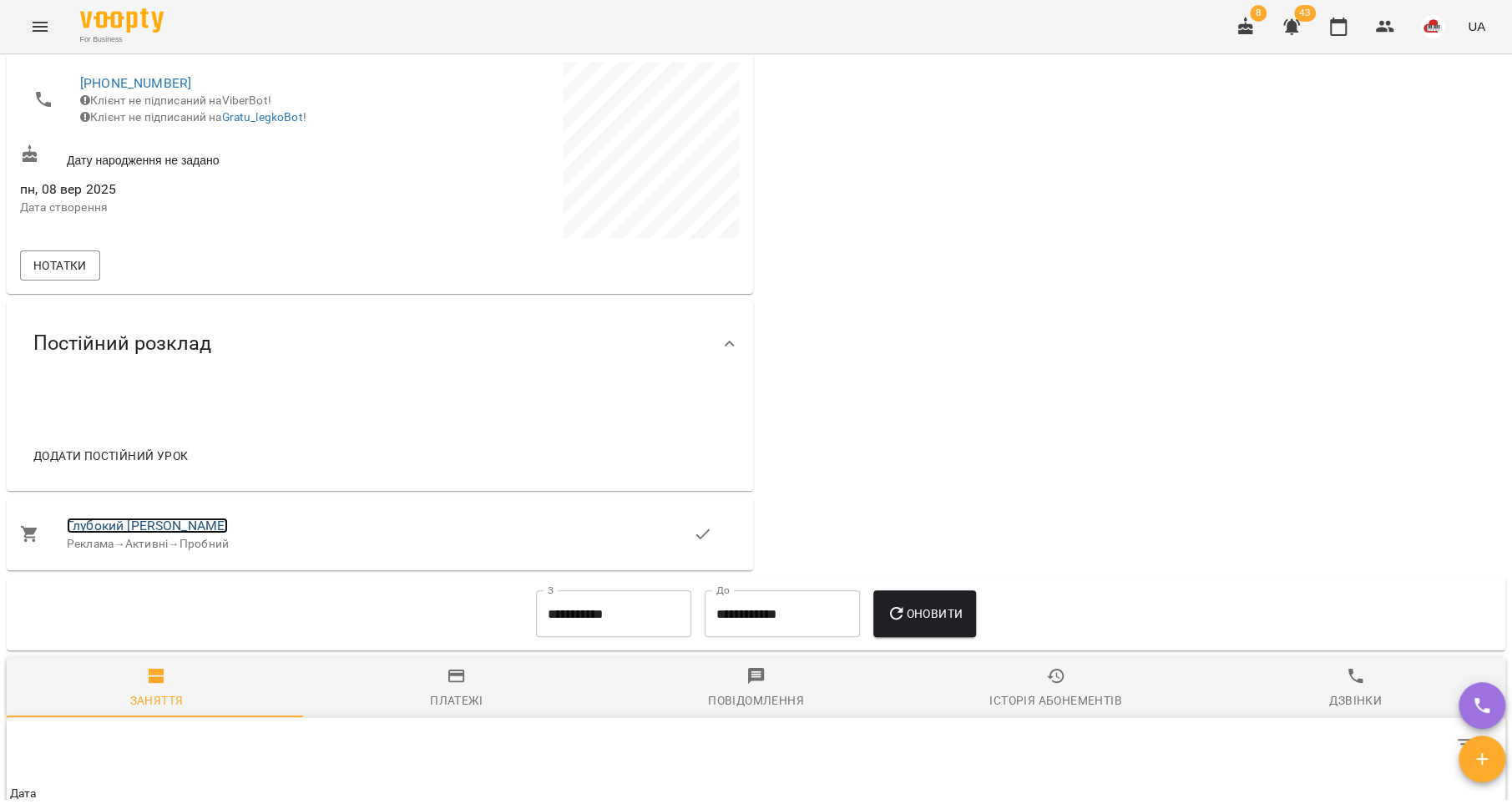
click at [147, 531] on link "Глубокий [PERSON_NAME]" at bounding box center [147, 525] width 161 height 16
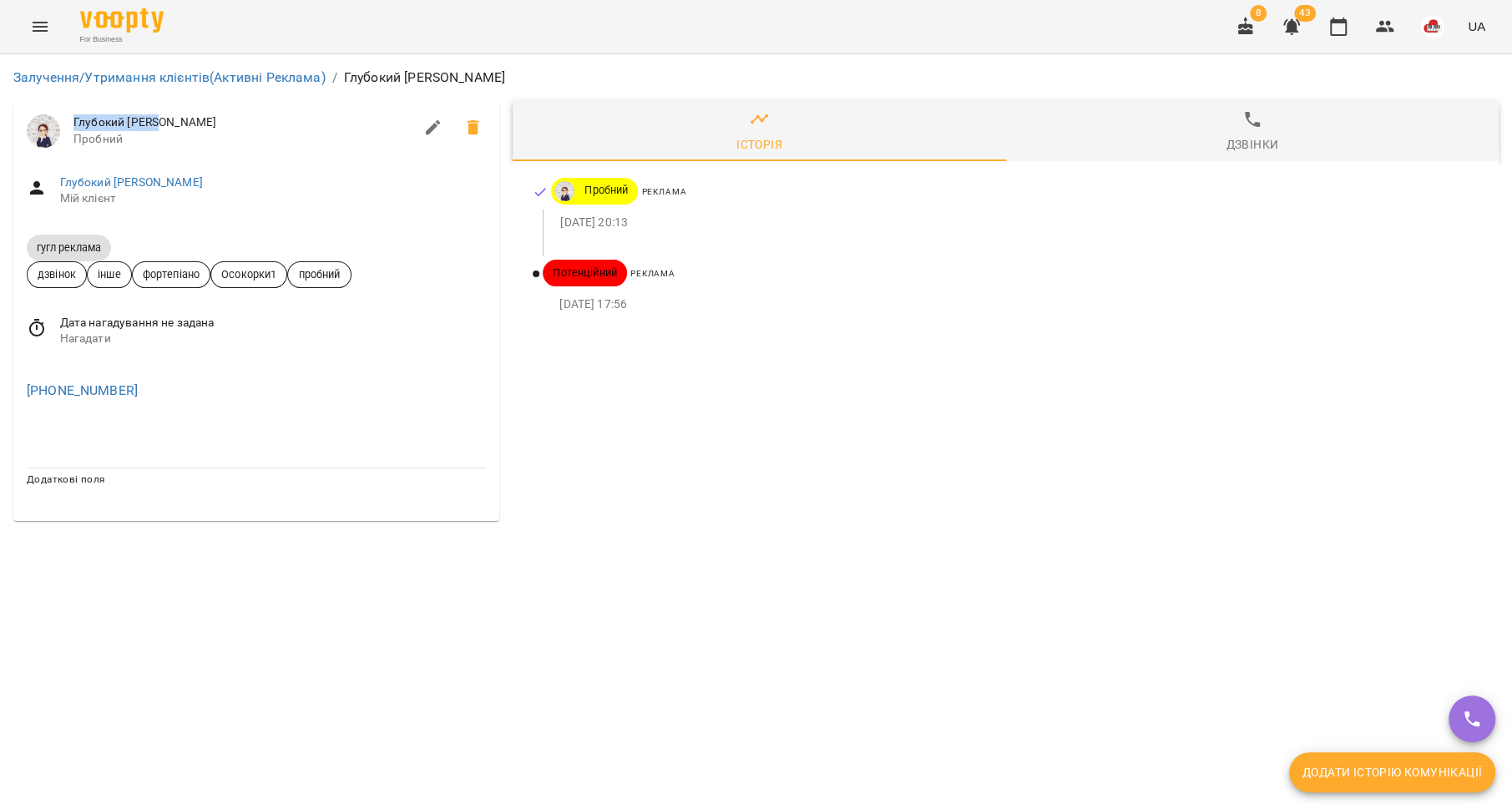
drag, startPoint x: 162, startPoint y: 122, endPoint x: 70, endPoint y: 121, distance: 92.0
click at [70, 121] on div "Глубокий Алекс Пробний" at bounding box center [256, 131] width 486 height 60
copy span "Глубокий [PERSON_NAME]"
click at [123, 176] on link "Глубокий [PERSON_NAME]" at bounding box center [131, 182] width 143 height 13
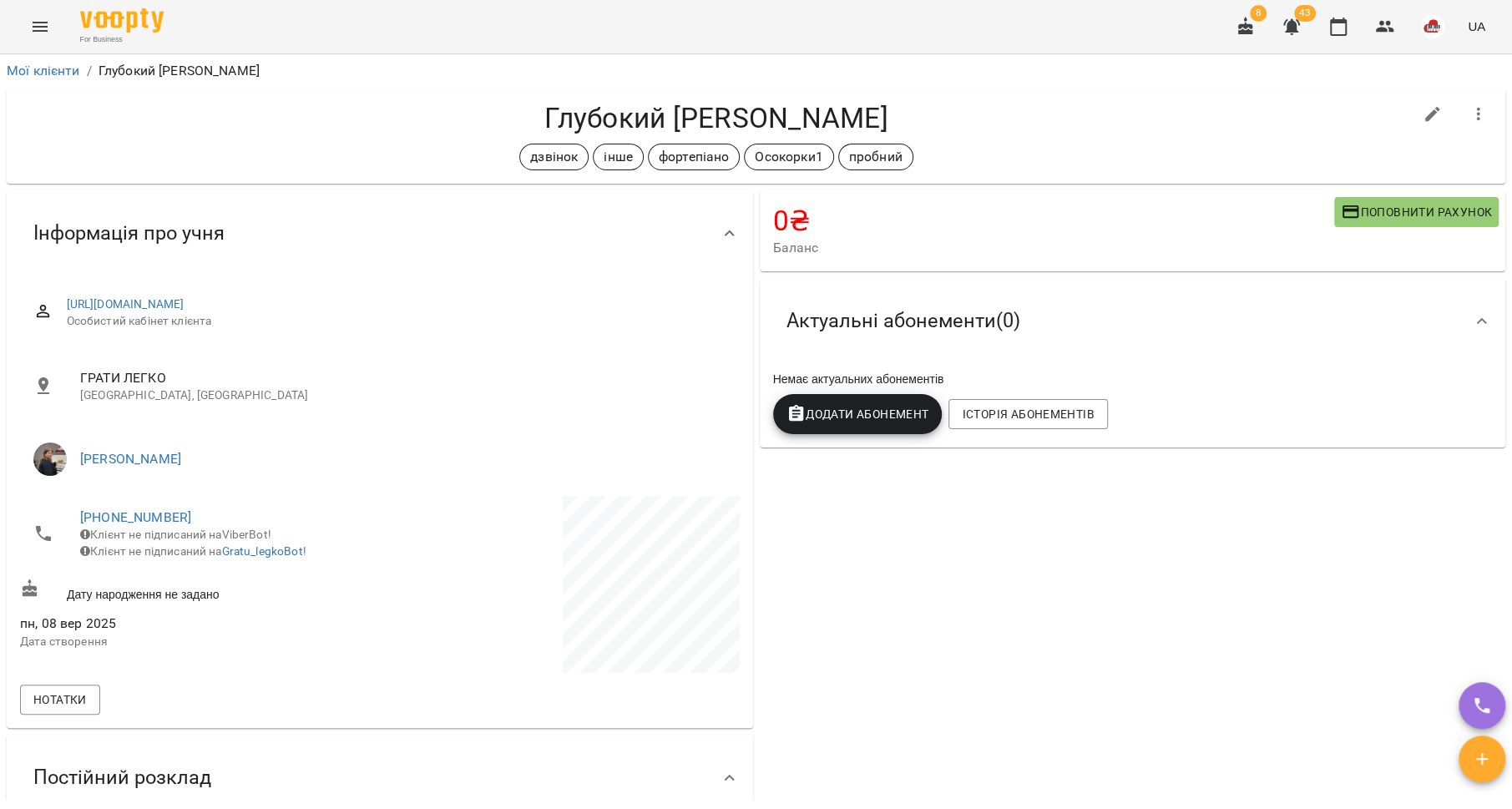
click at [1422, 115] on icon "button" at bounding box center [1432, 114] width 20 height 20
select select "**"
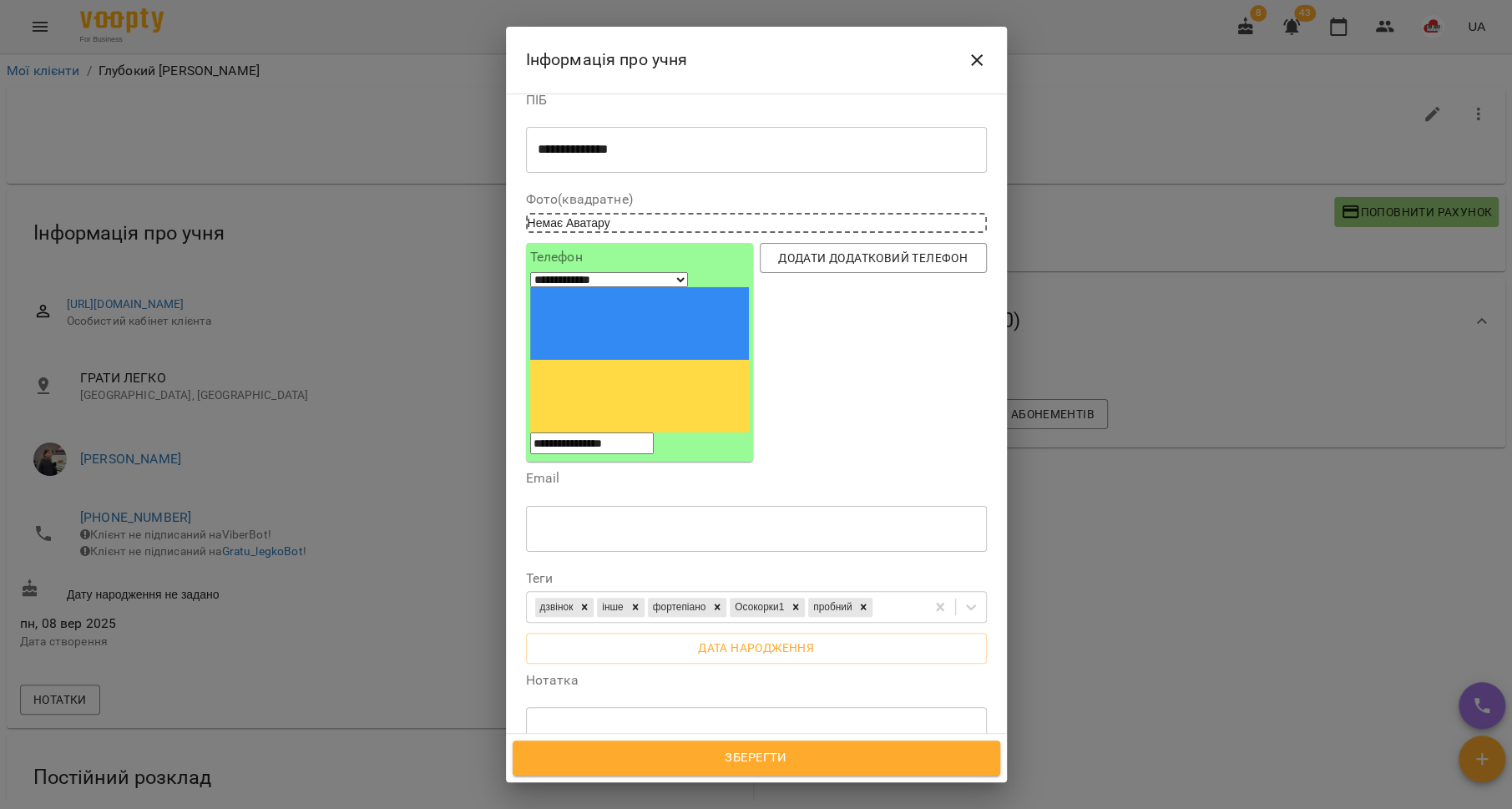
scroll to position [138, 0]
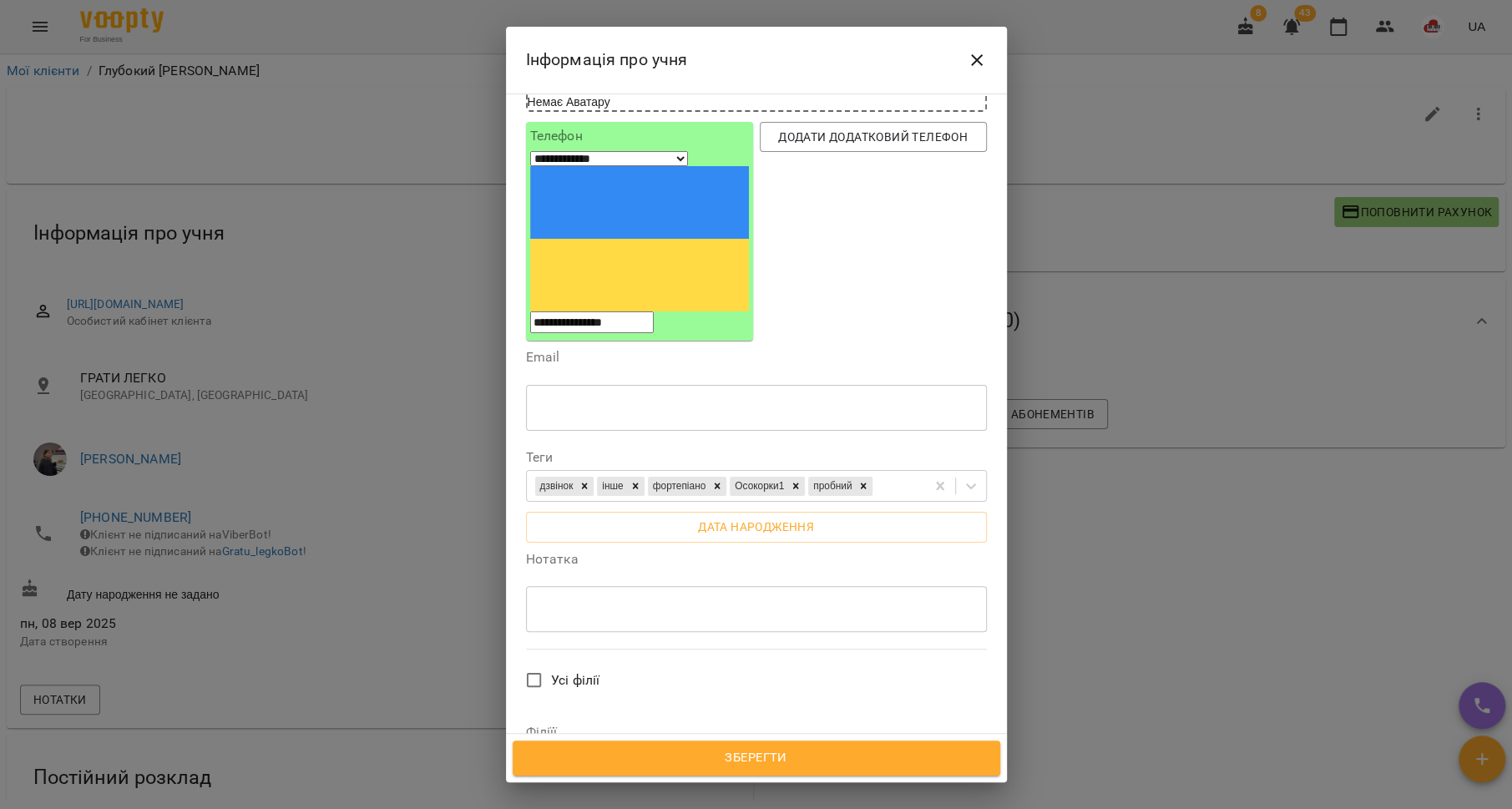
click at [565, 601] on textarea at bounding box center [756, 608] width 438 height 16
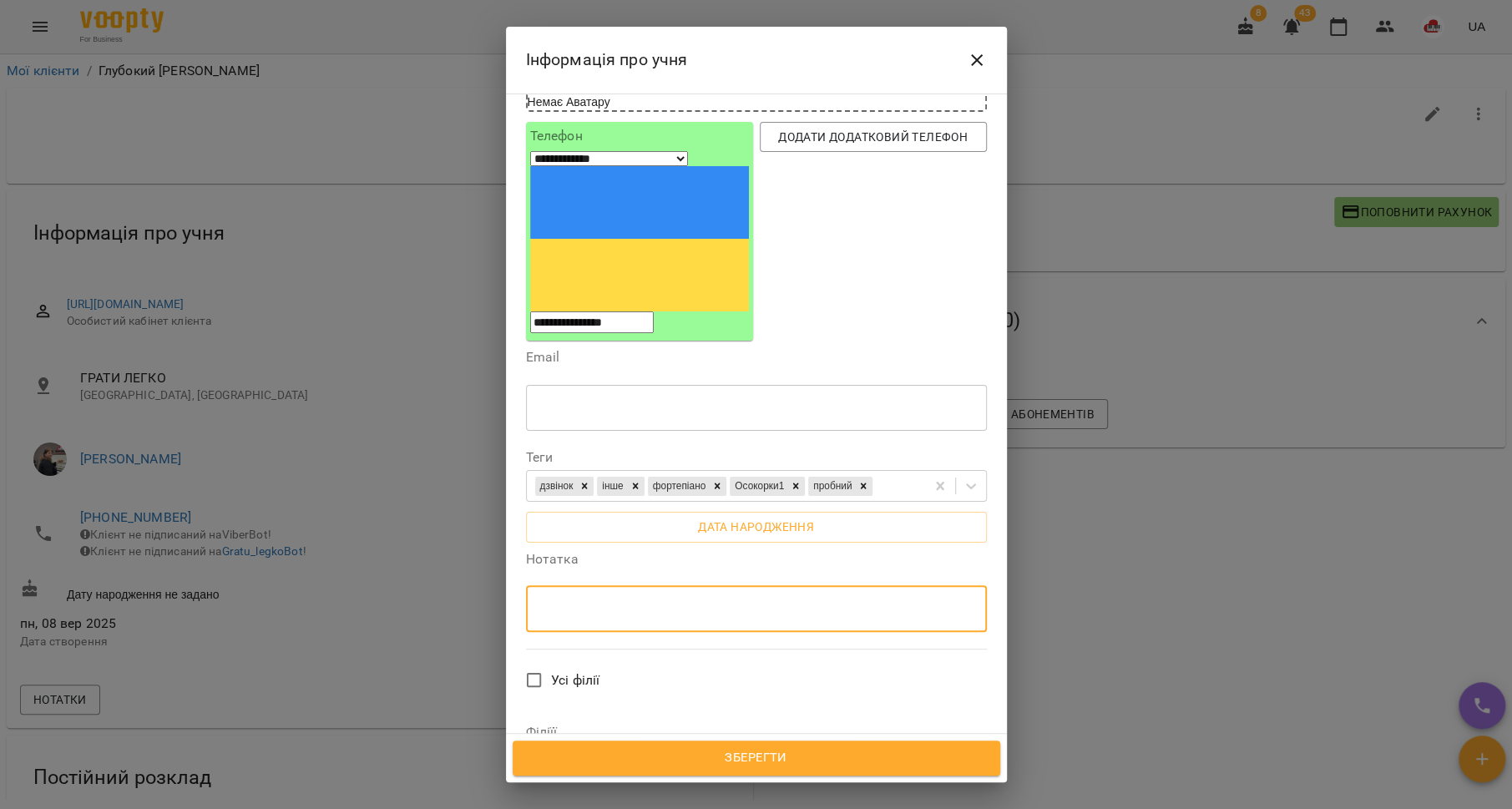
paste textarea "**********"
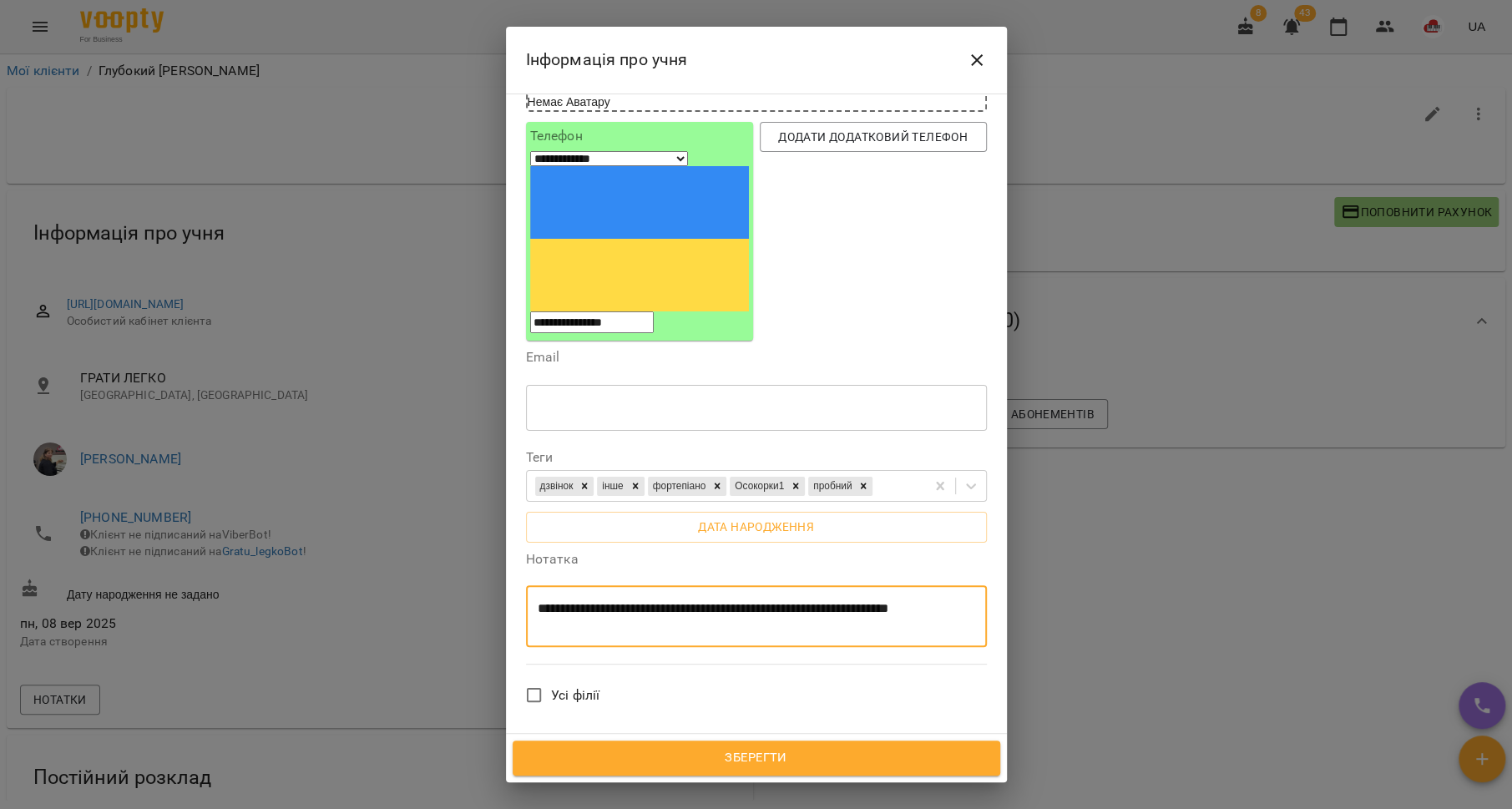
type textarea "**********"
click at [796, 770] on button "Зберегти" at bounding box center [756, 758] width 487 height 35
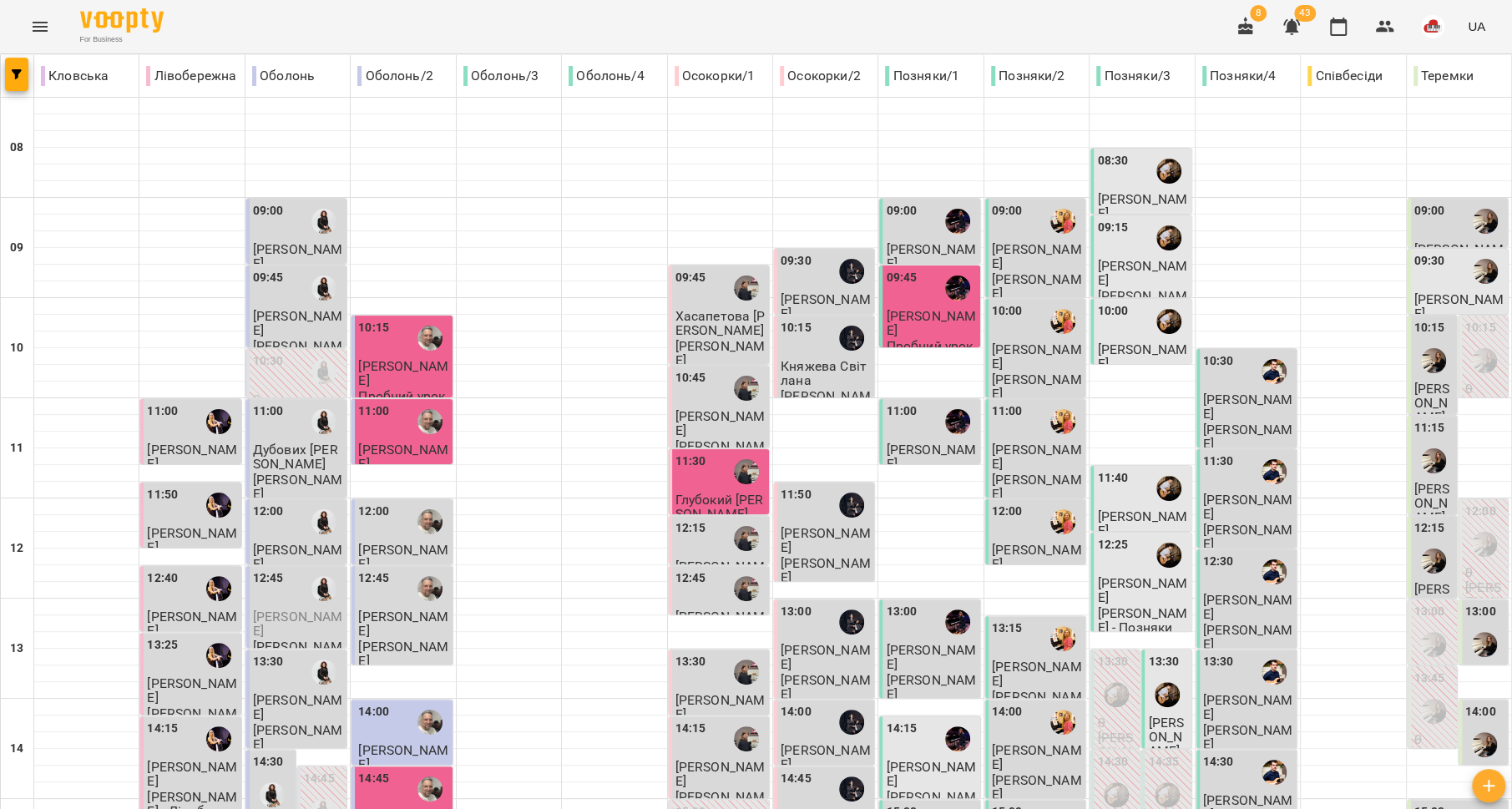
click at [938, 305] on div at bounding box center [957, 287] width 38 height 38
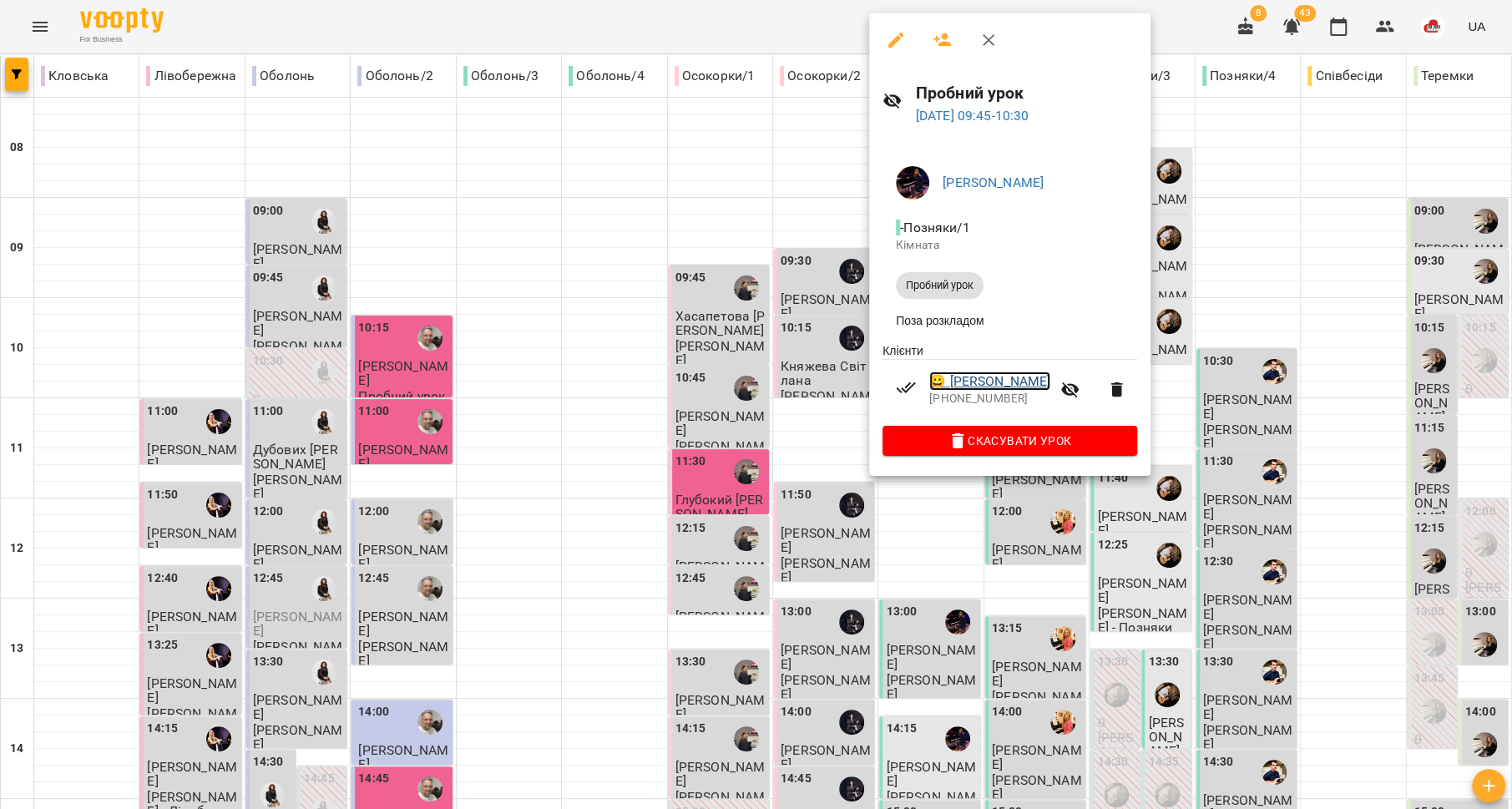
click at [975, 380] on link "😀 [PERSON_NAME]" at bounding box center [990, 381] width 121 height 20
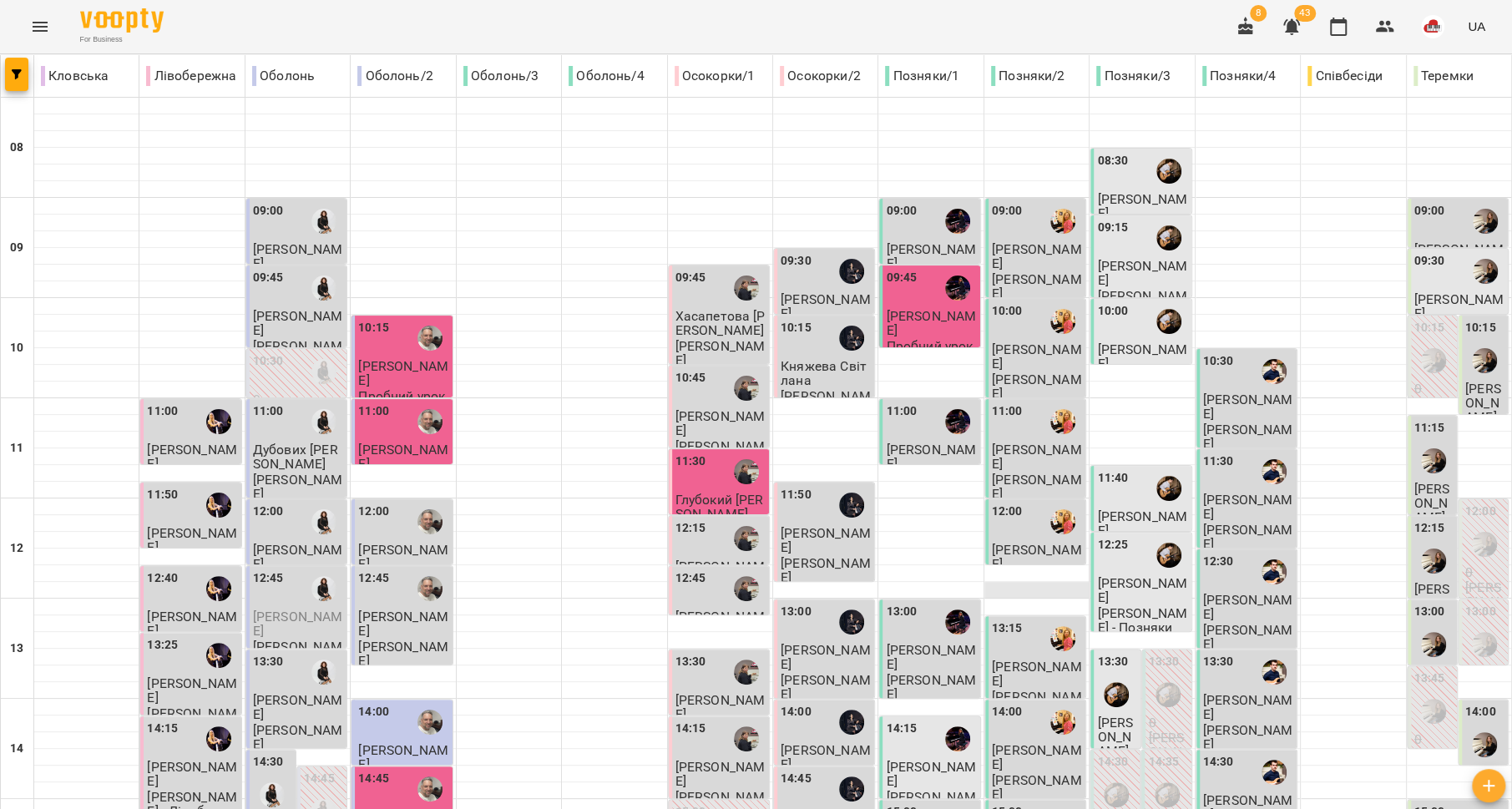
scroll to position [701, 0]
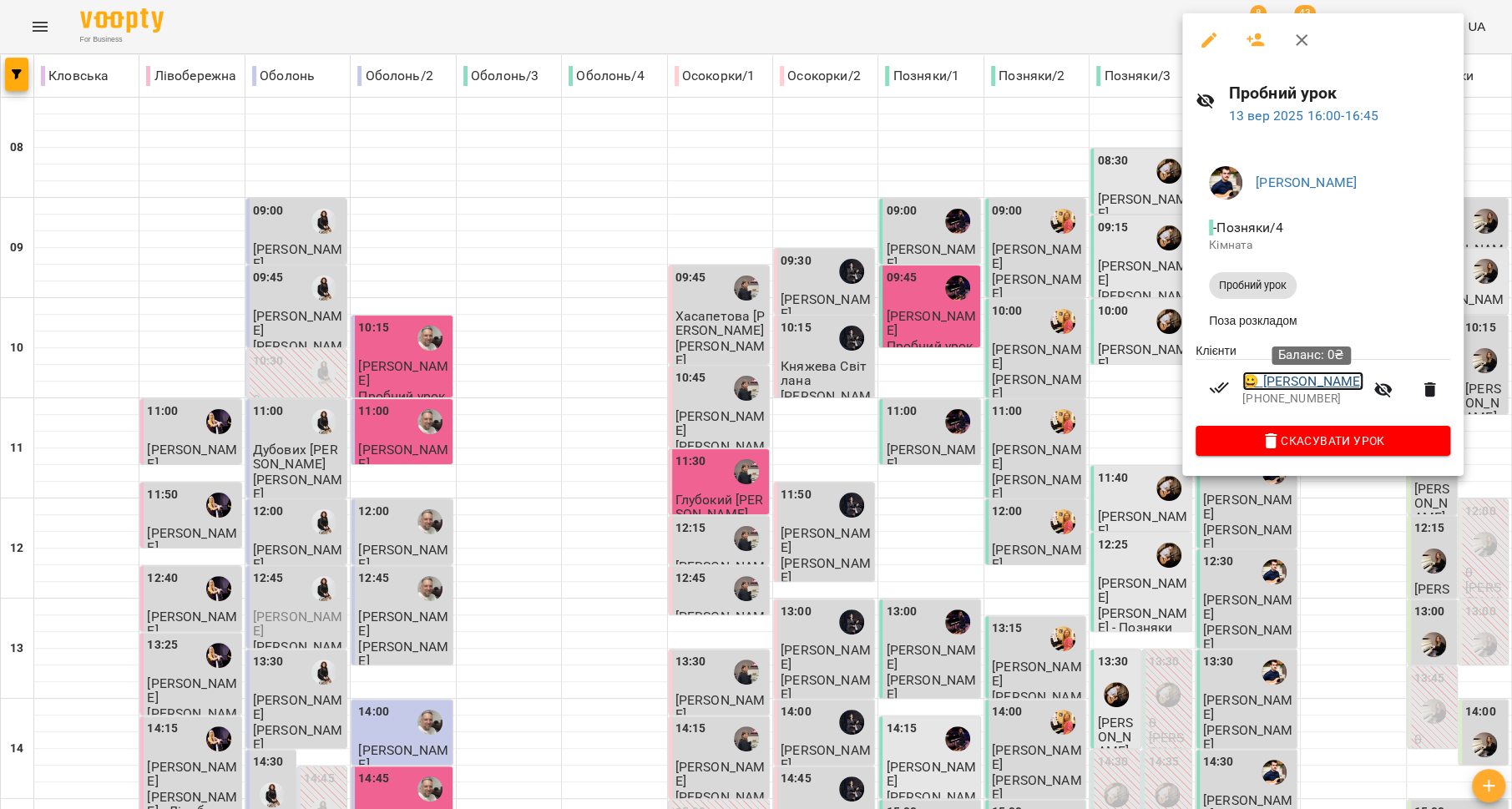
click at [1310, 381] on link "😀 [PERSON_NAME]" at bounding box center [1303, 381] width 121 height 20
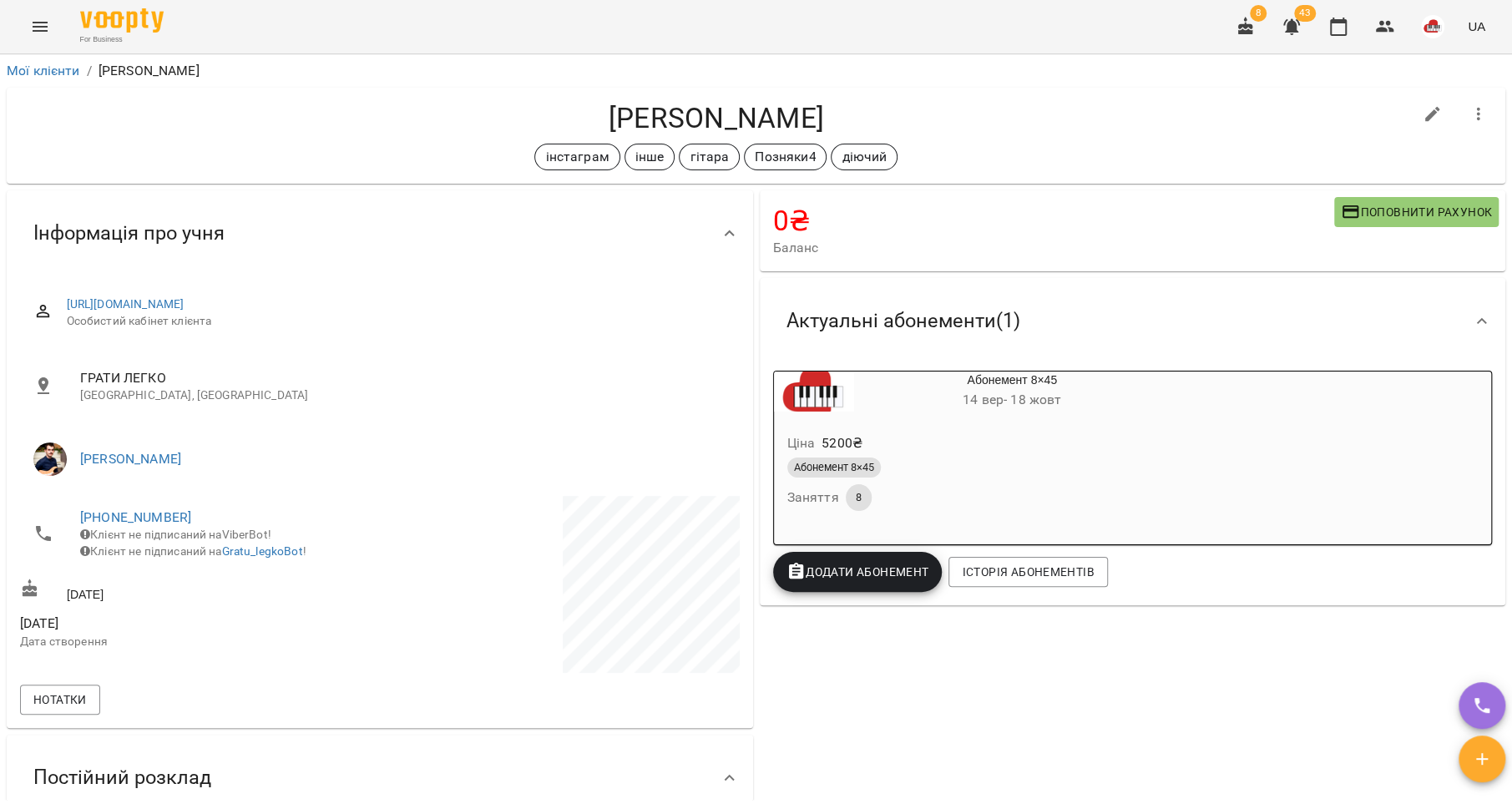
drag, startPoint x: 833, startPoint y: 122, endPoint x: 560, endPoint y: 125, distance: 273.0
click at [560, 125] on h4 "[PERSON_NAME]" at bounding box center [716, 118] width 1393 height 35
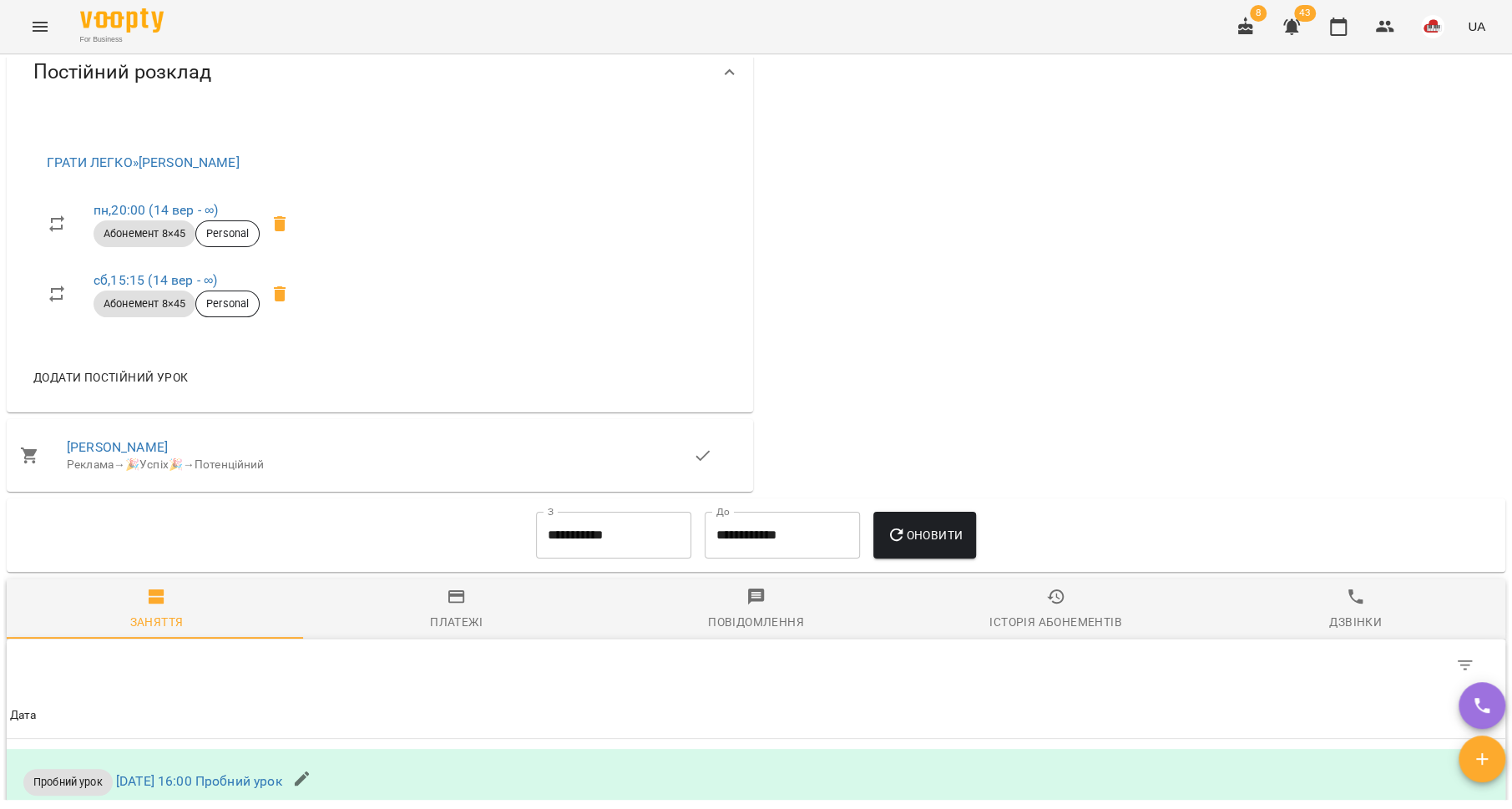
scroll to position [715, 0]
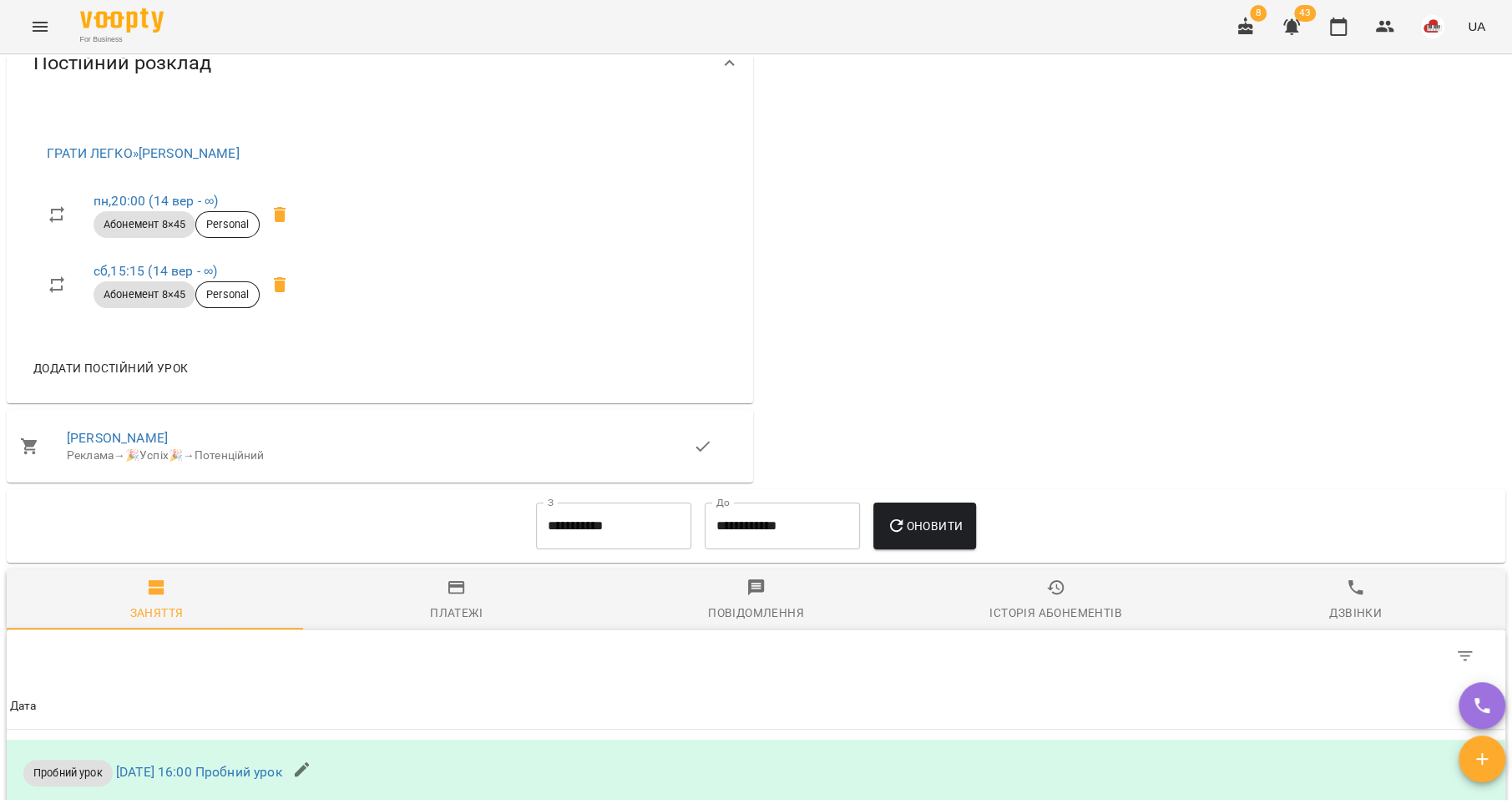
click at [145, 447] on div "Реклама → 🎉Успіх🎉 → Потенційний" at bounding box center [380, 455] width 626 height 17
click at [147, 437] on link "[PERSON_NAME]" at bounding box center [118, 438] width 101 height 16
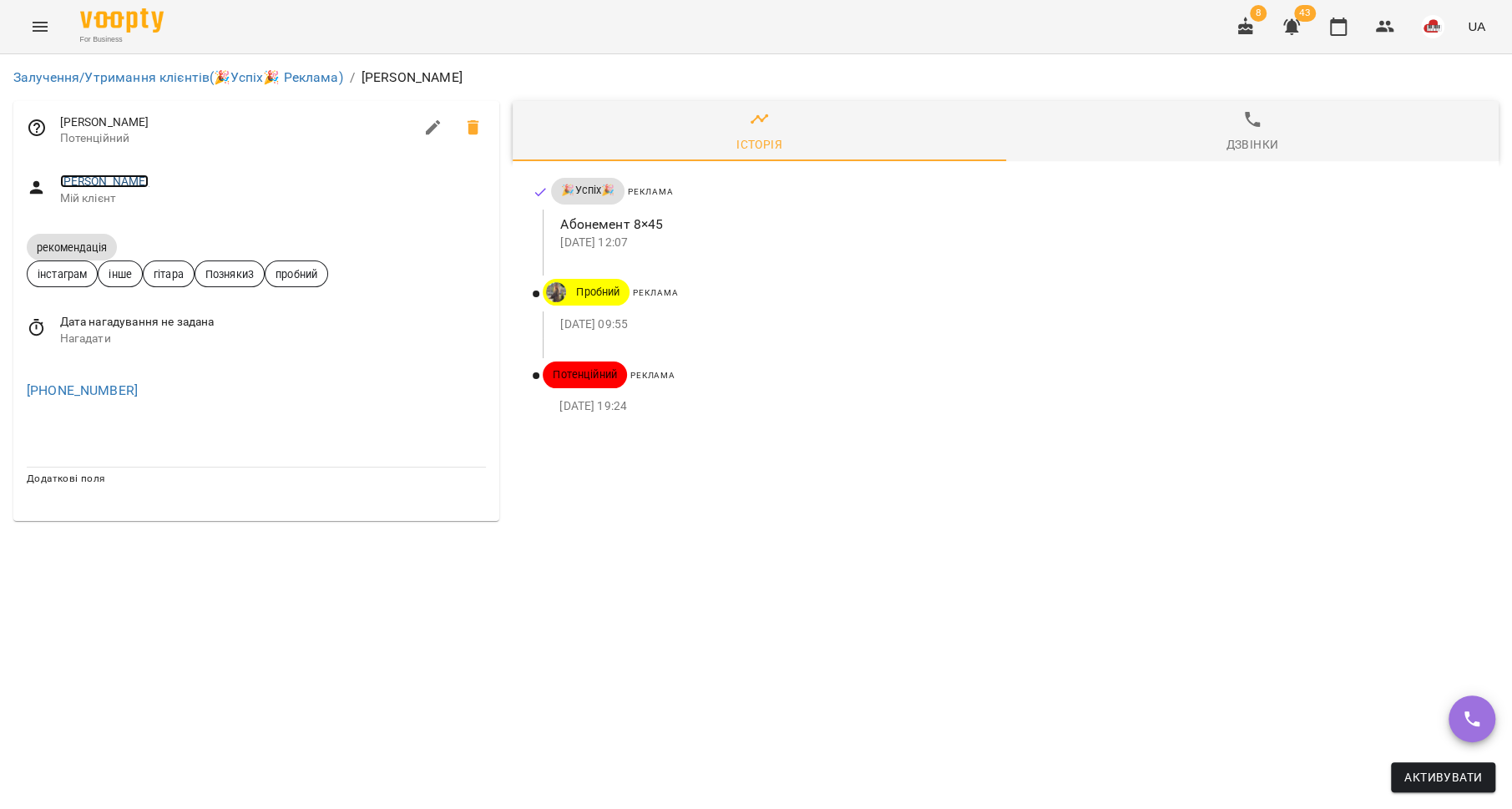
click at [119, 186] on link "[PERSON_NAME]" at bounding box center [105, 181] width 90 height 13
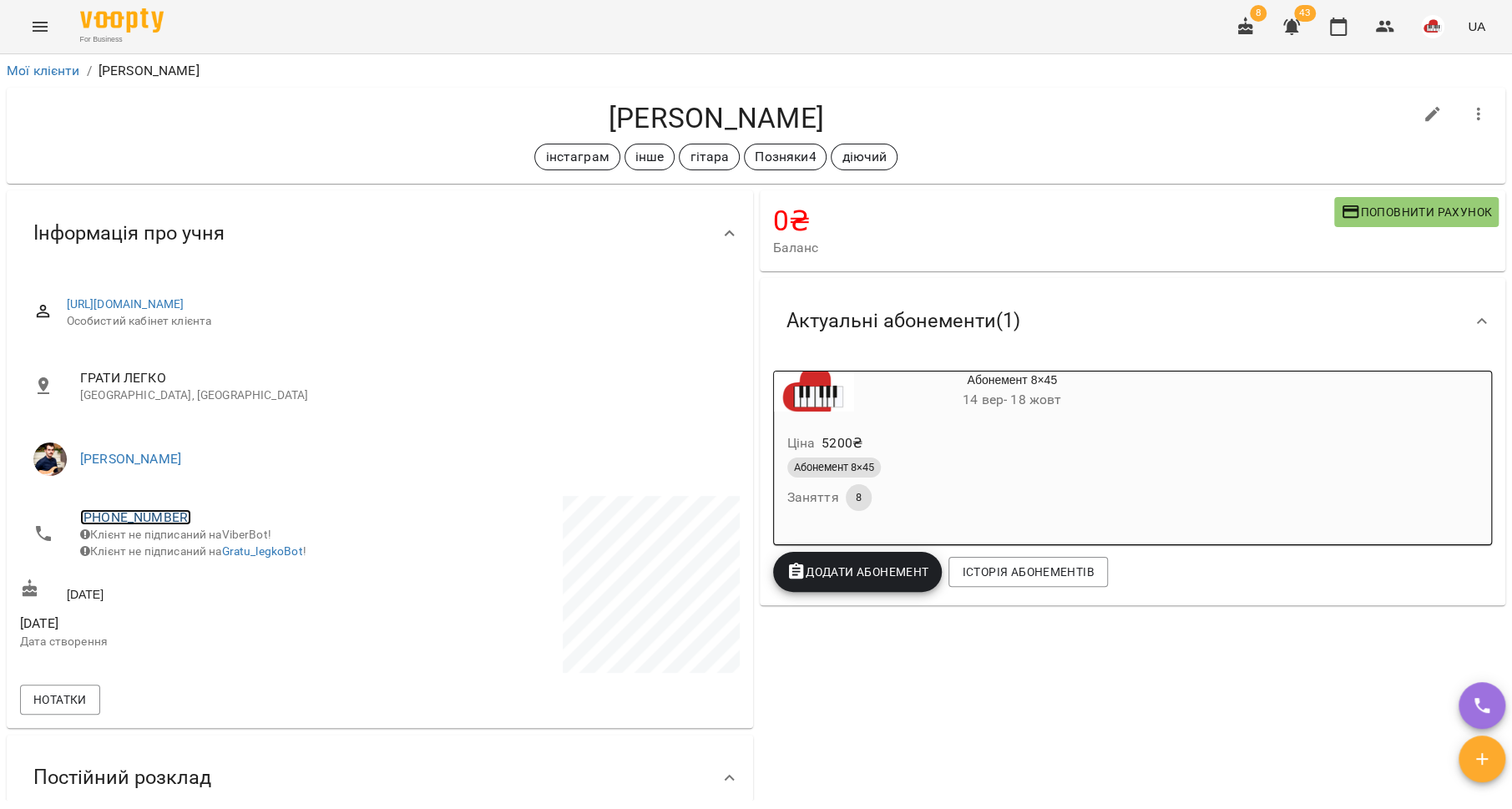
click at [148, 512] on link "[PHONE_NUMBER]" at bounding box center [135, 517] width 111 height 16
click at [203, 574] on img at bounding box center [203, 579] width 25 height 25
drag, startPoint x: 766, startPoint y: 117, endPoint x: 553, endPoint y: 112, distance: 213.1
click at [552, 113] on h4 "[PERSON_NAME]" at bounding box center [716, 118] width 1393 height 35
copy h4 "[PERSON_NAME]"
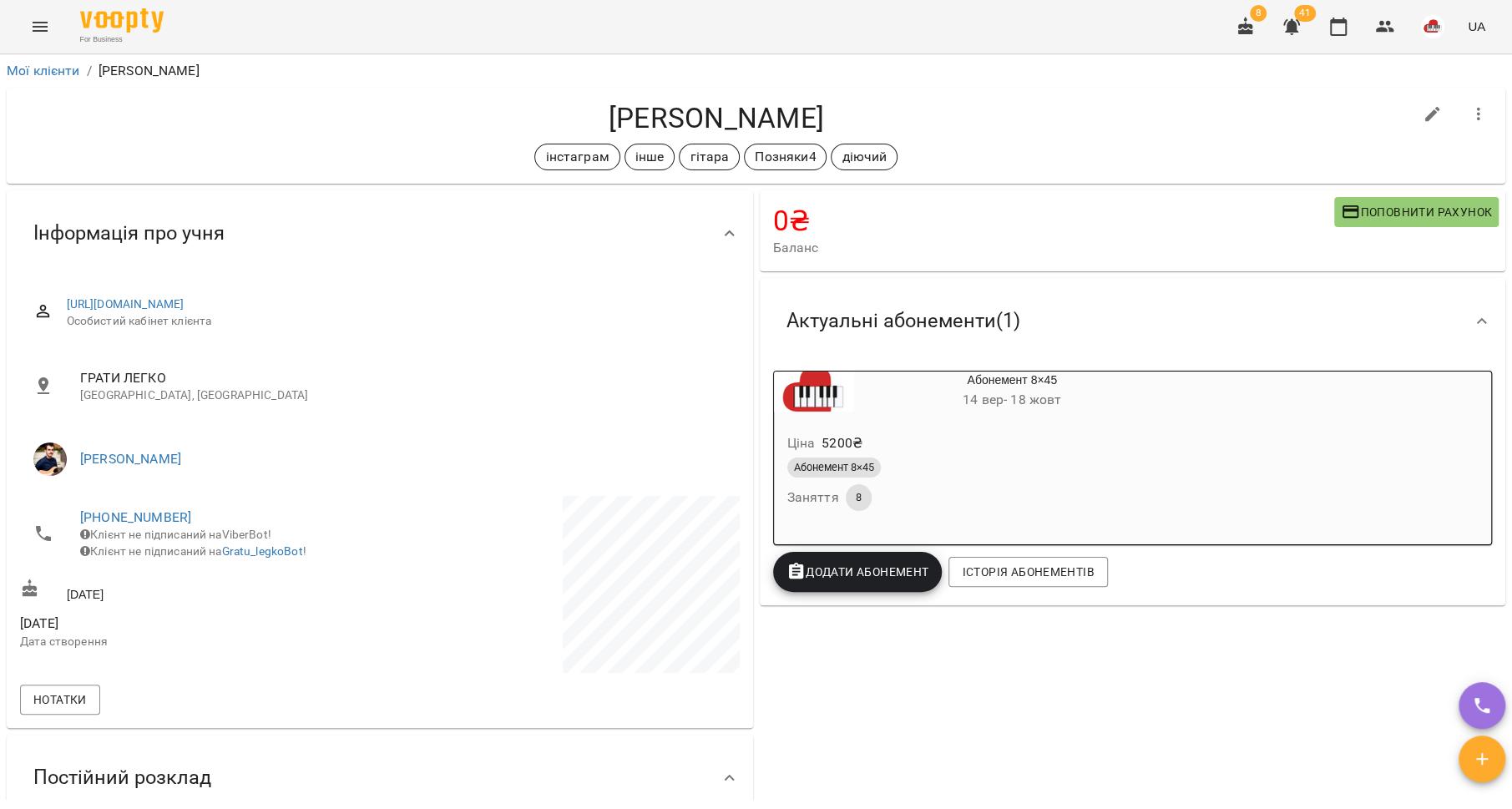
click at [874, 95] on div "[PERSON_NAME] інстаграм інше гітара Позняки4 діючий" at bounding box center [756, 135] width 1499 height 96
drag, startPoint x: 834, startPoint y: 119, endPoint x: 586, endPoint y: 112, distance: 248.1
click at [578, 112] on h4 "[PERSON_NAME]" at bounding box center [716, 118] width 1393 height 35
copy h4 "[PERSON_NAME]"
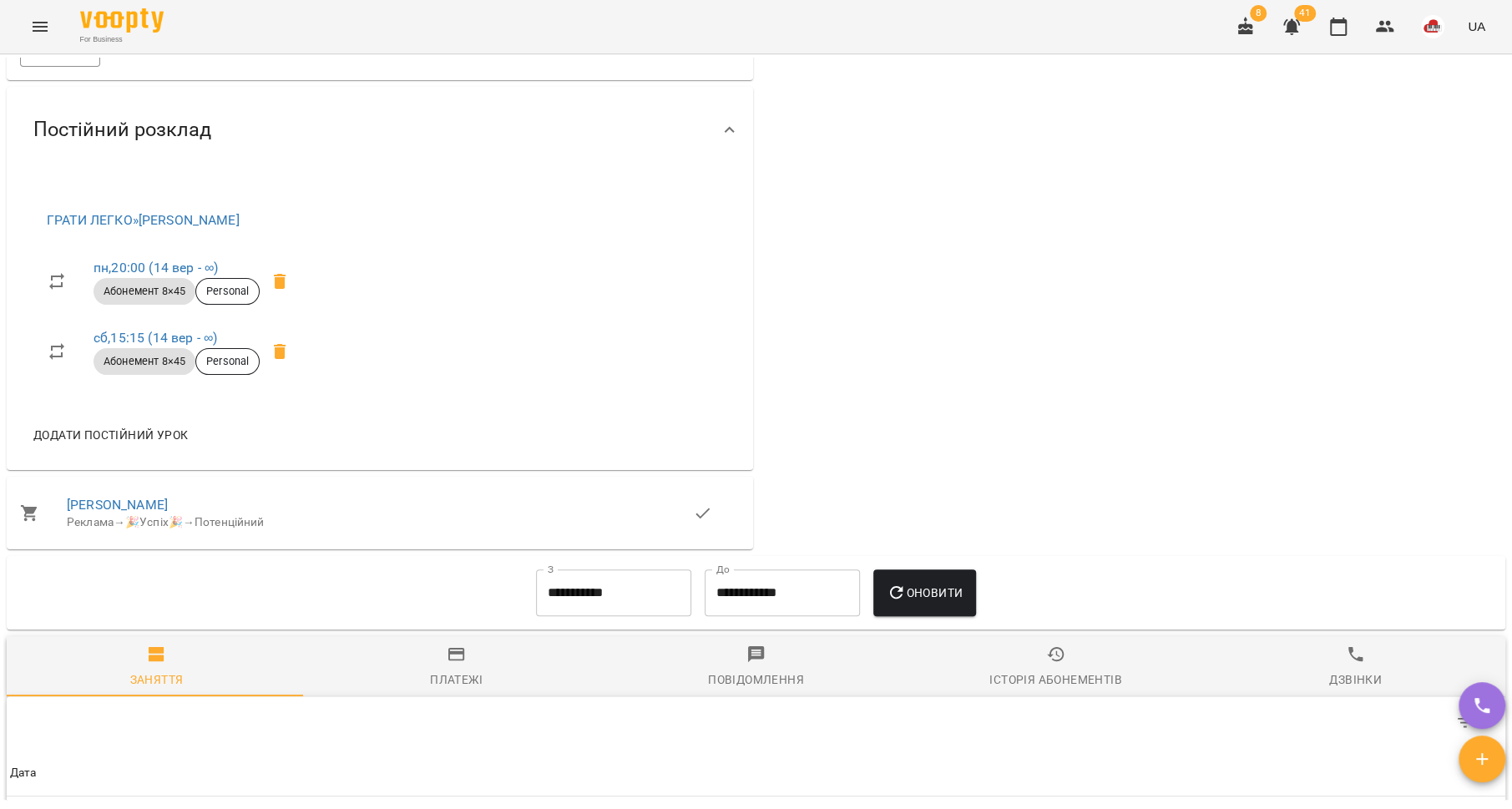
scroll to position [653, 0]
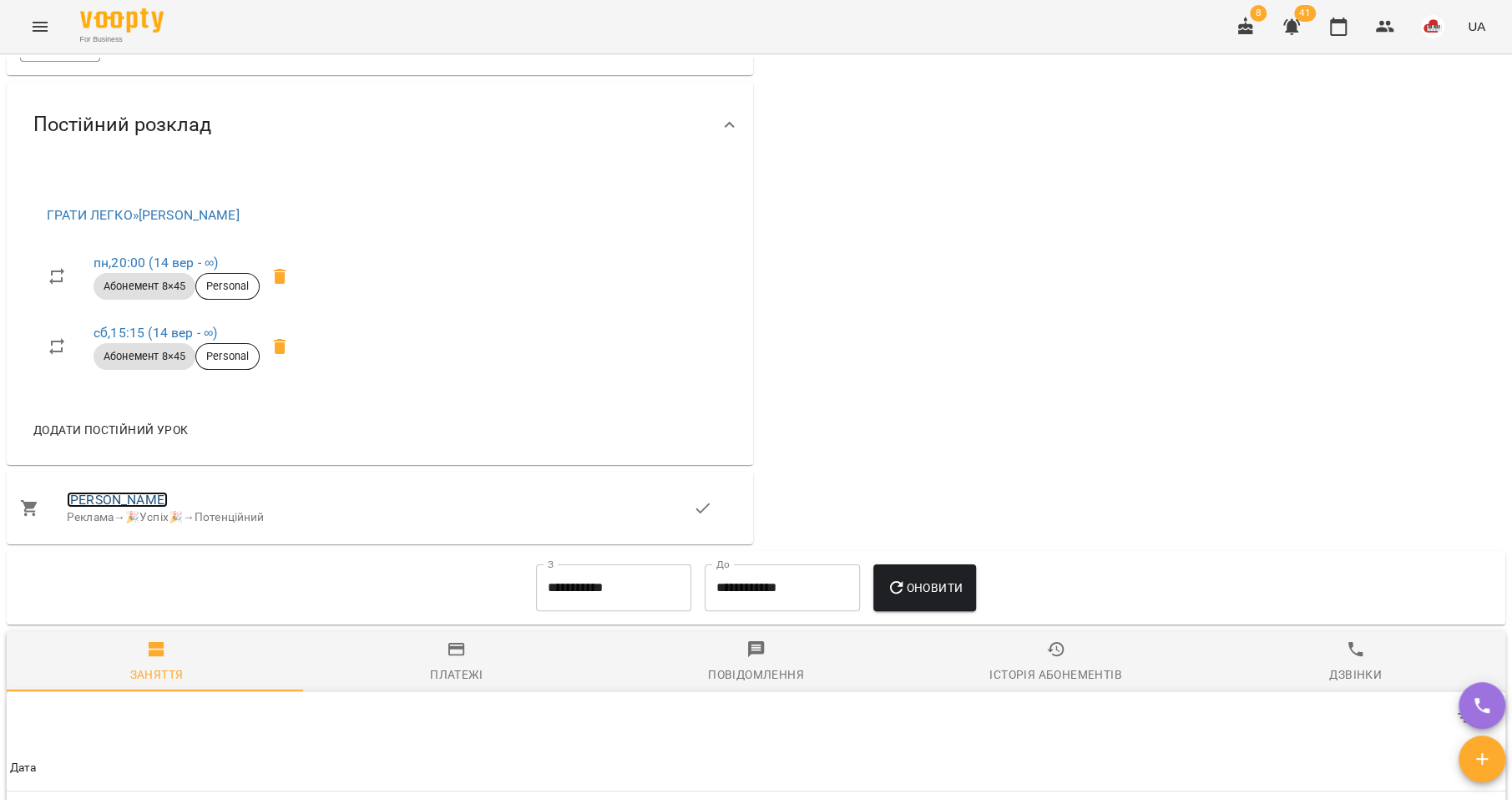
click at [143, 503] on link "[PERSON_NAME]" at bounding box center [118, 499] width 101 height 16
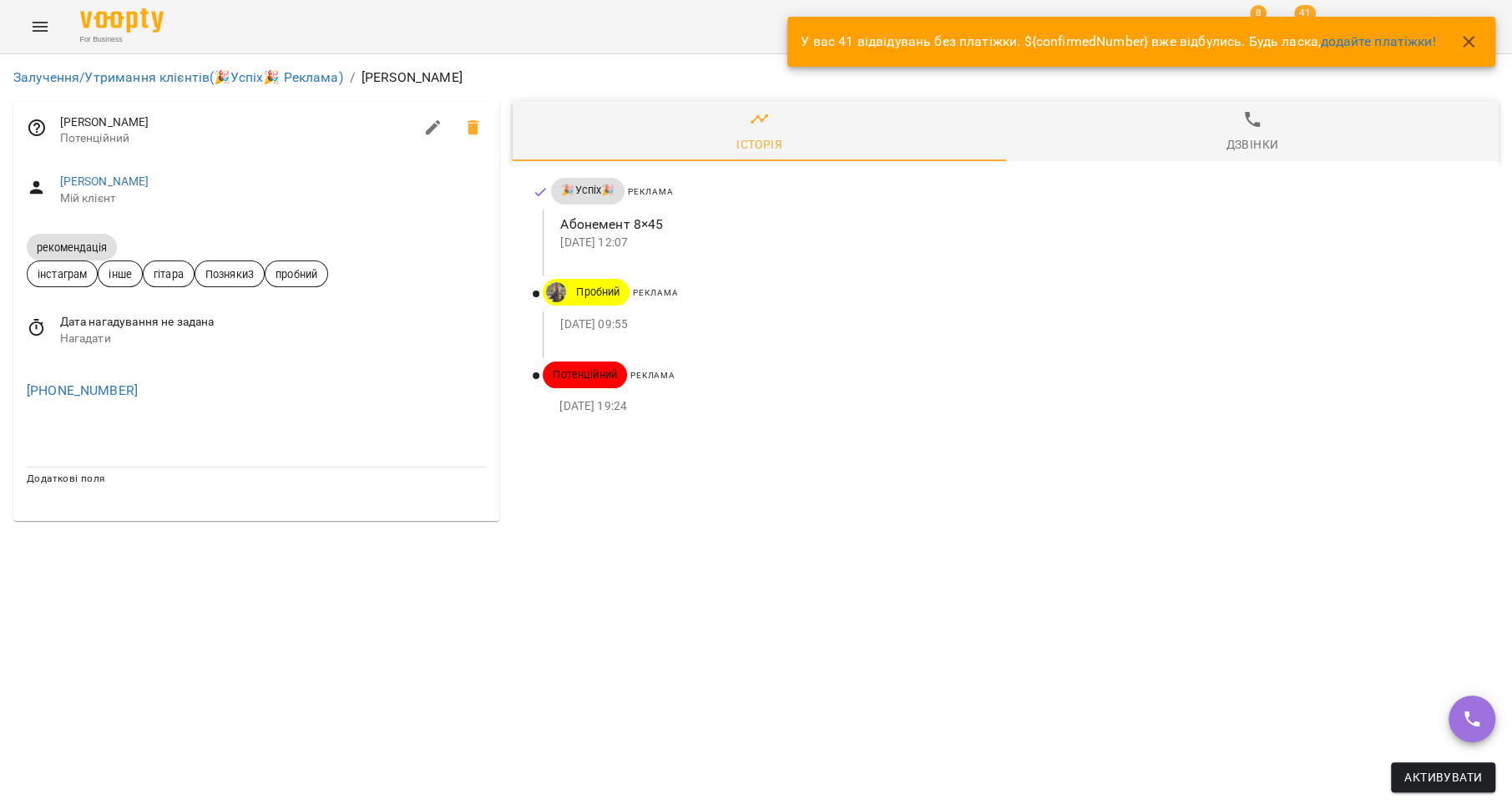
drag, startPoint x: 171, startPoint y: 122, endPoint x: 64, endPoint y: 123, distance: 107.0
click at [63, 128] on span "[PERSON_NAME]" at bounding box center [236, 123] width 354 height 17
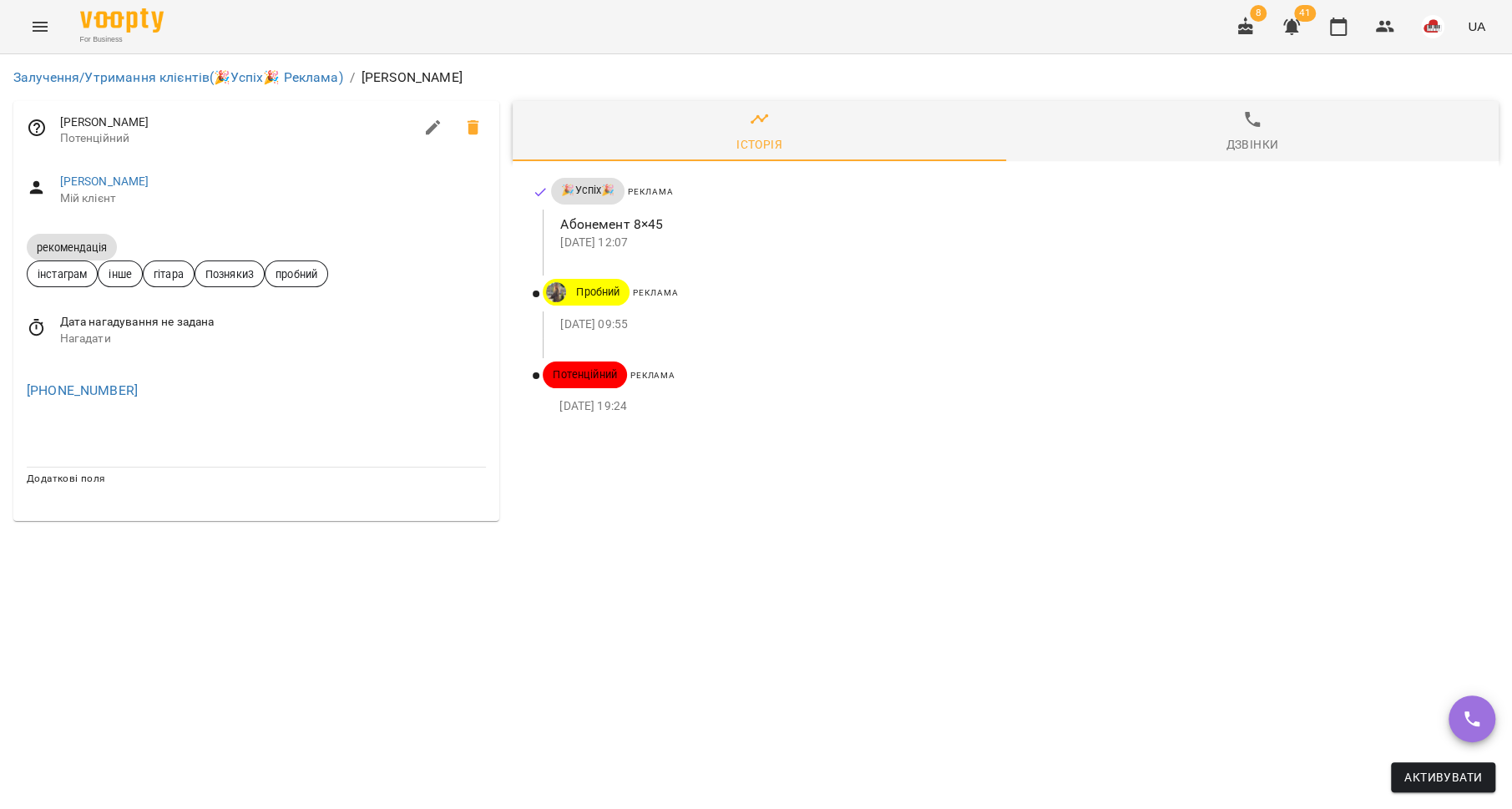
copy span "[PERSON_NAME]"
copy link "[PHONE_NUMBER]"
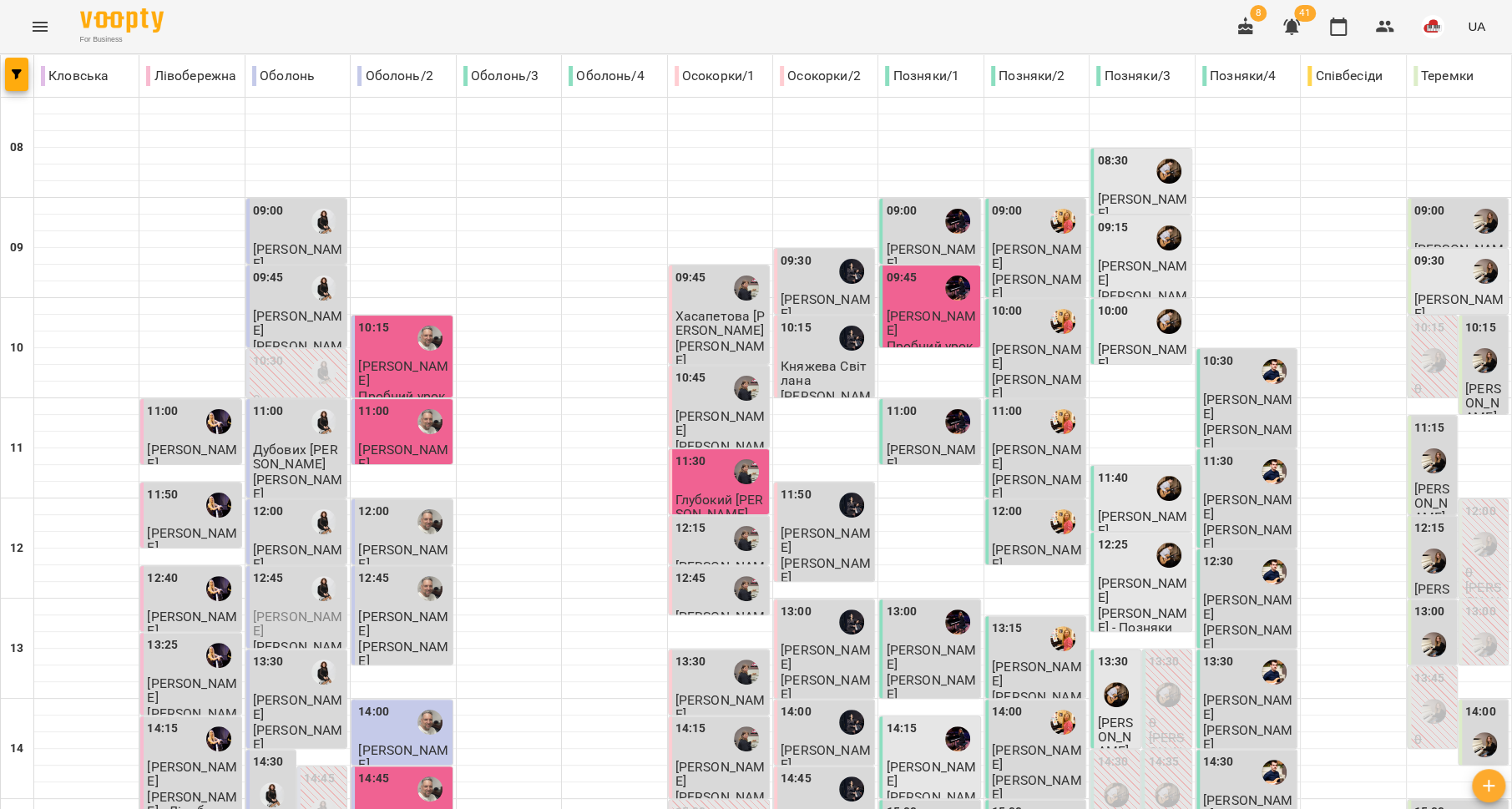
scroll to position [701, 0]
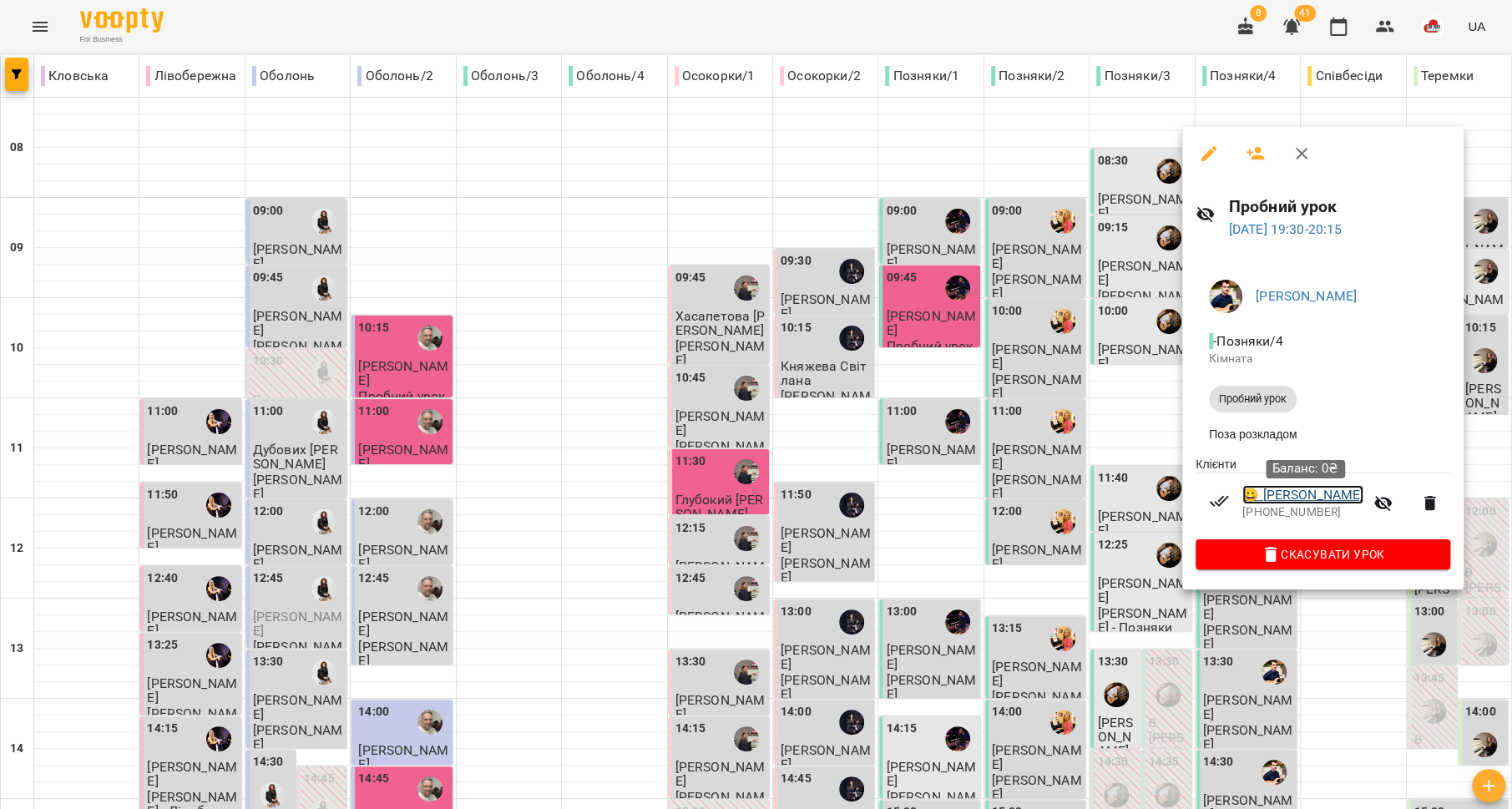
click at [1280, 498] on link "😀 [PERSON_NAME]" at bounding box center [1303, 495] width 121 height 20
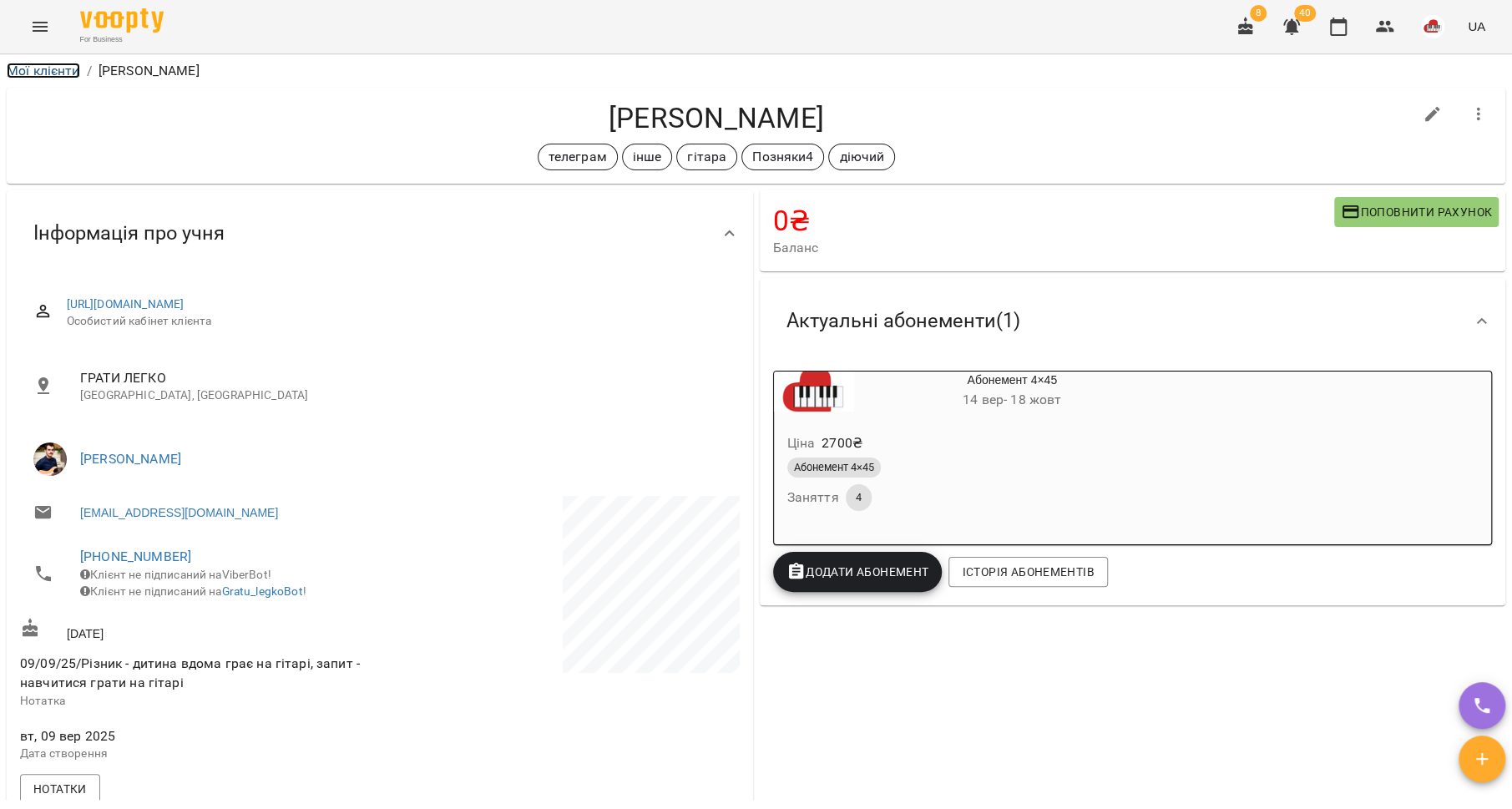
click at [50, 69] on link "Мої клієнти" at bounding box center [43, 70] width 74 height 16
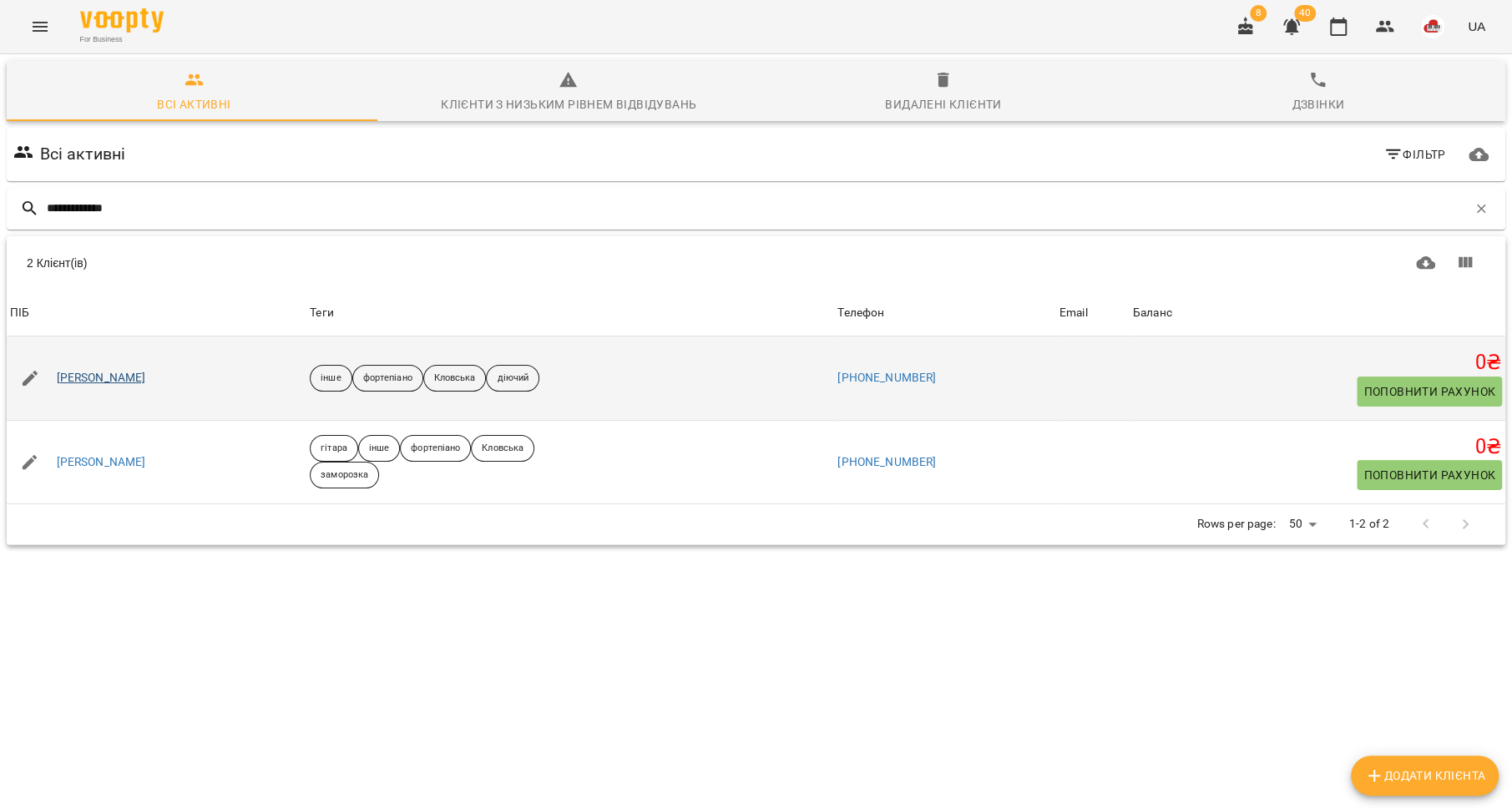
type input "**********"
click at [99, 376] on link "[PERSON_NAME]" at bounding box center [102, 378] width 90 height 17
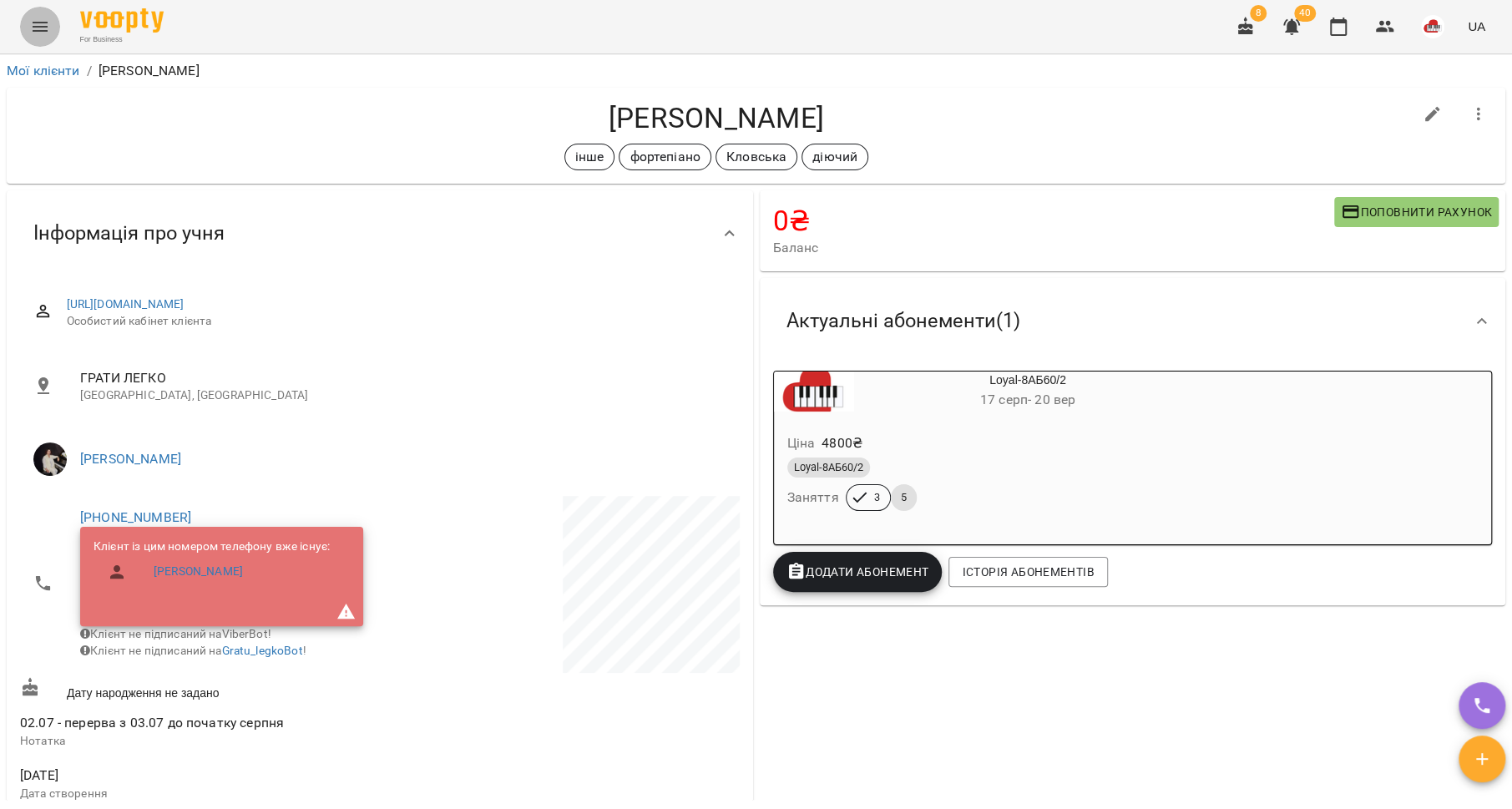
click at [42, 27] on icon "Menu" at bounding box center [40, 26] width 15 height 10
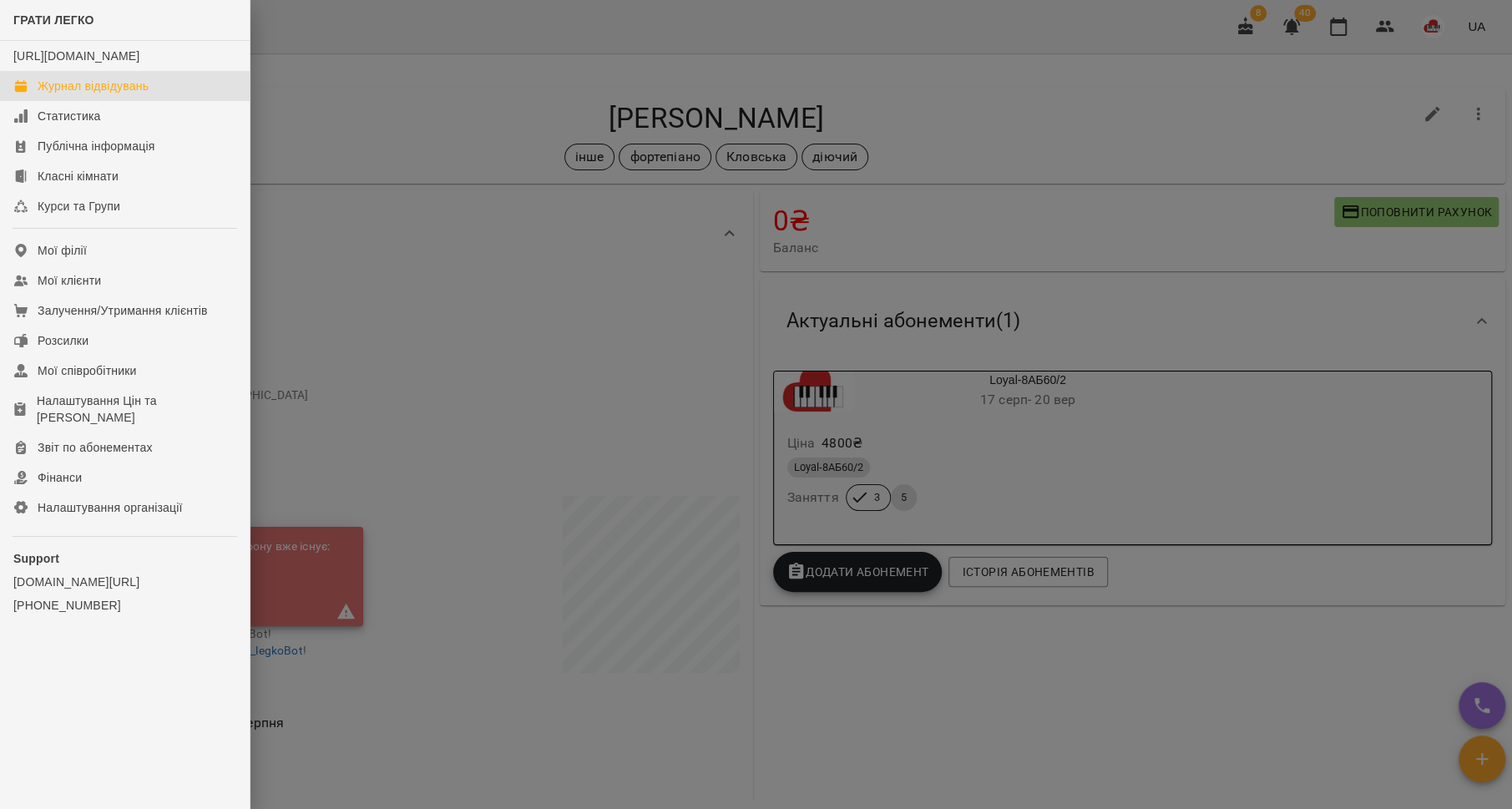
click at [79, 94] on div "Журнал відвідувань" at bounding box center [92, 86] width 111 height 17
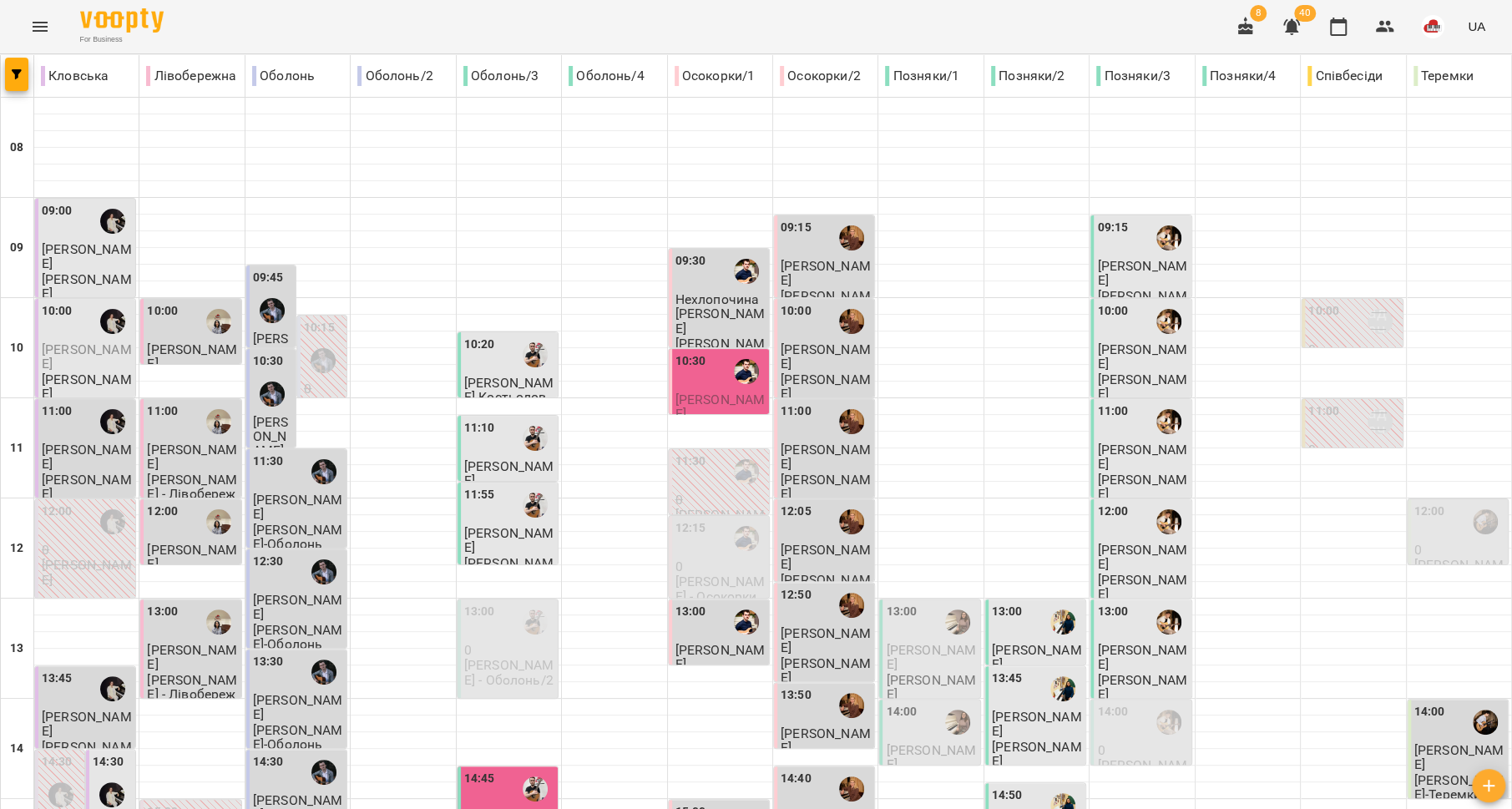
scroll to position [587, 0]
type input "**********"
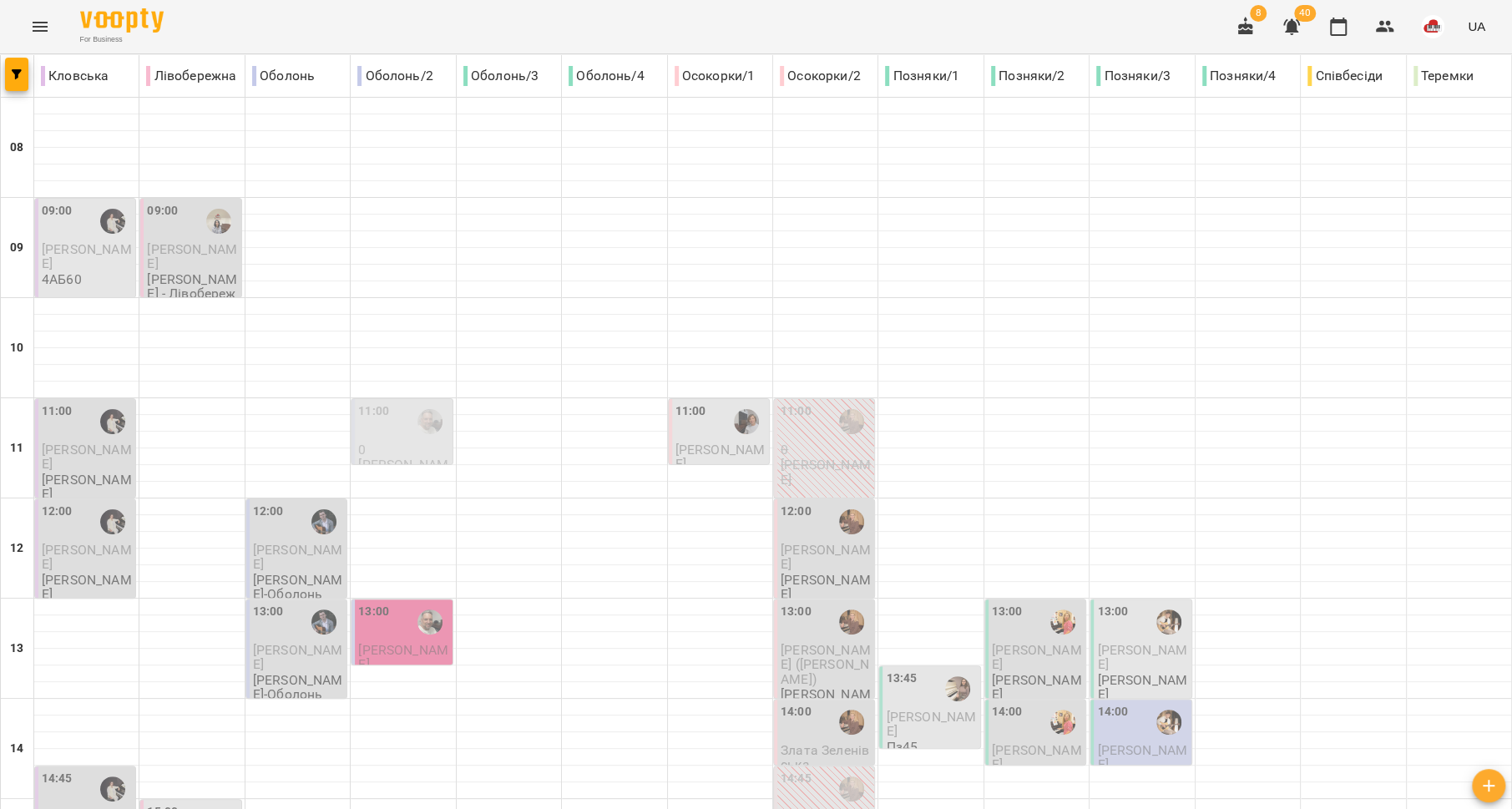
scroll to position [701, 0]
type input "**********"
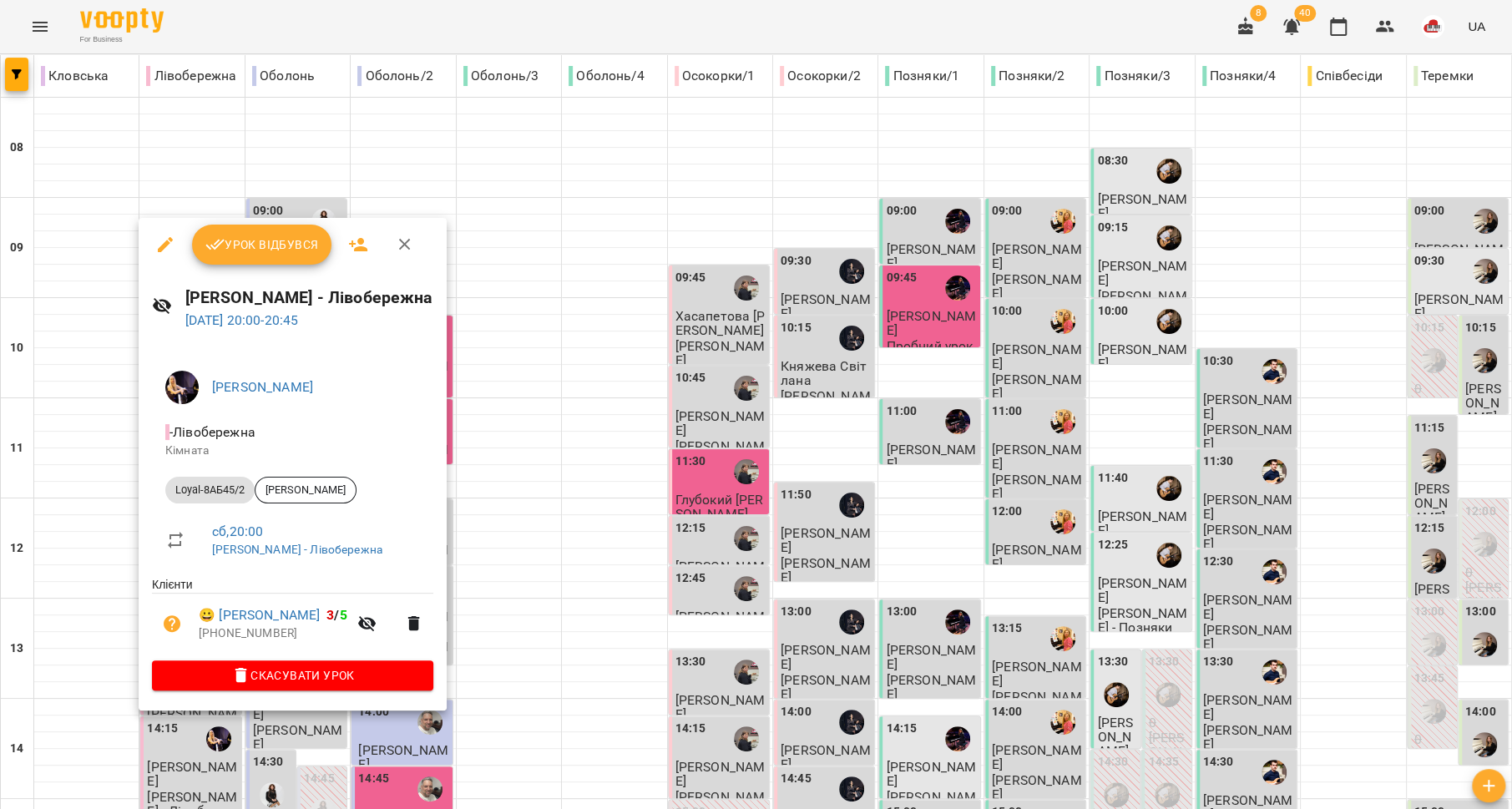
click at [74, 553] on div at bounding box center [756, 404] width 1512 height 809
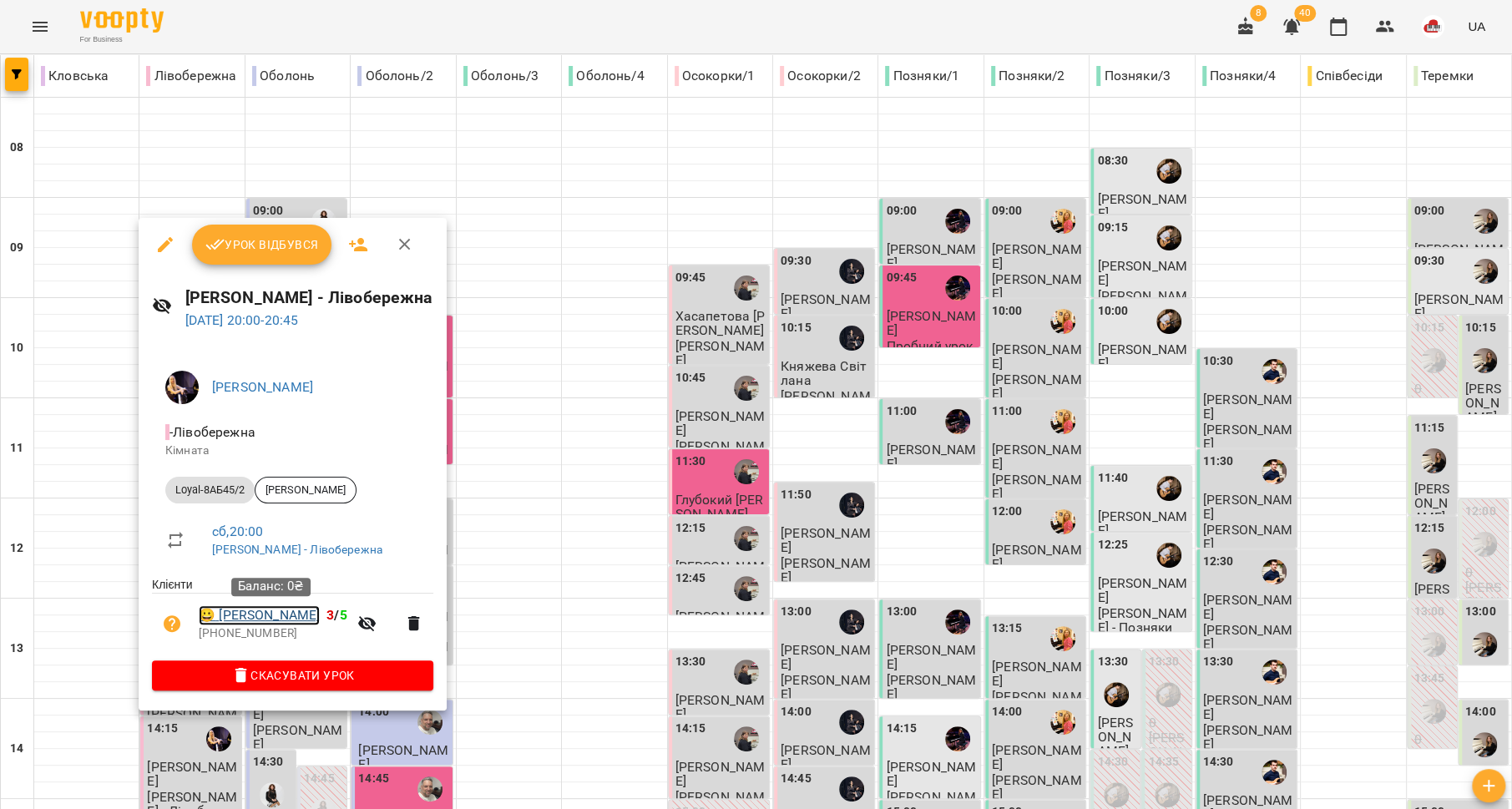
click at [260, 613] on link "😀 Іванова Олександра" at bounding box center [259, 615] width 121 height 20
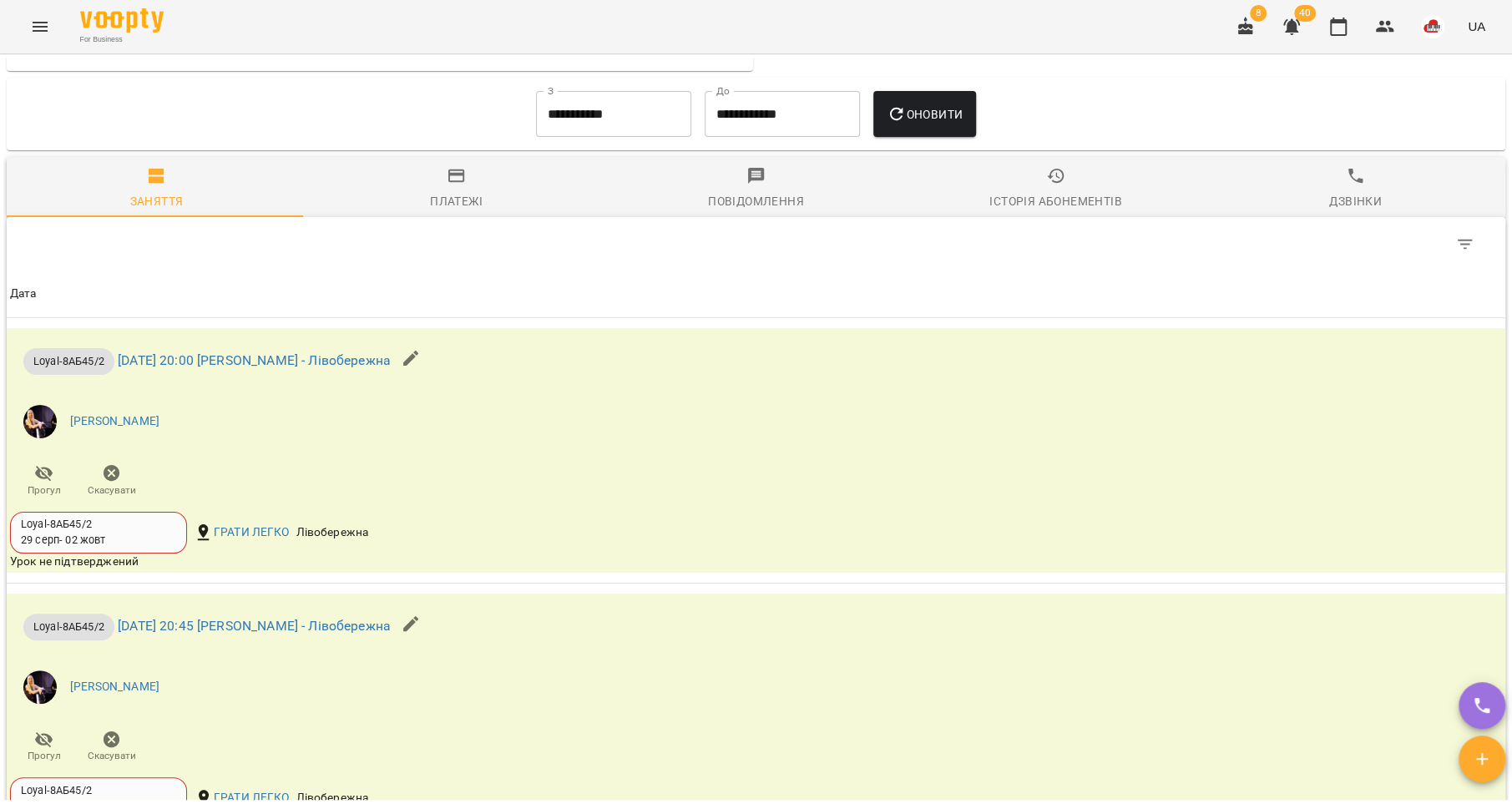
scroll to position [996, 0]
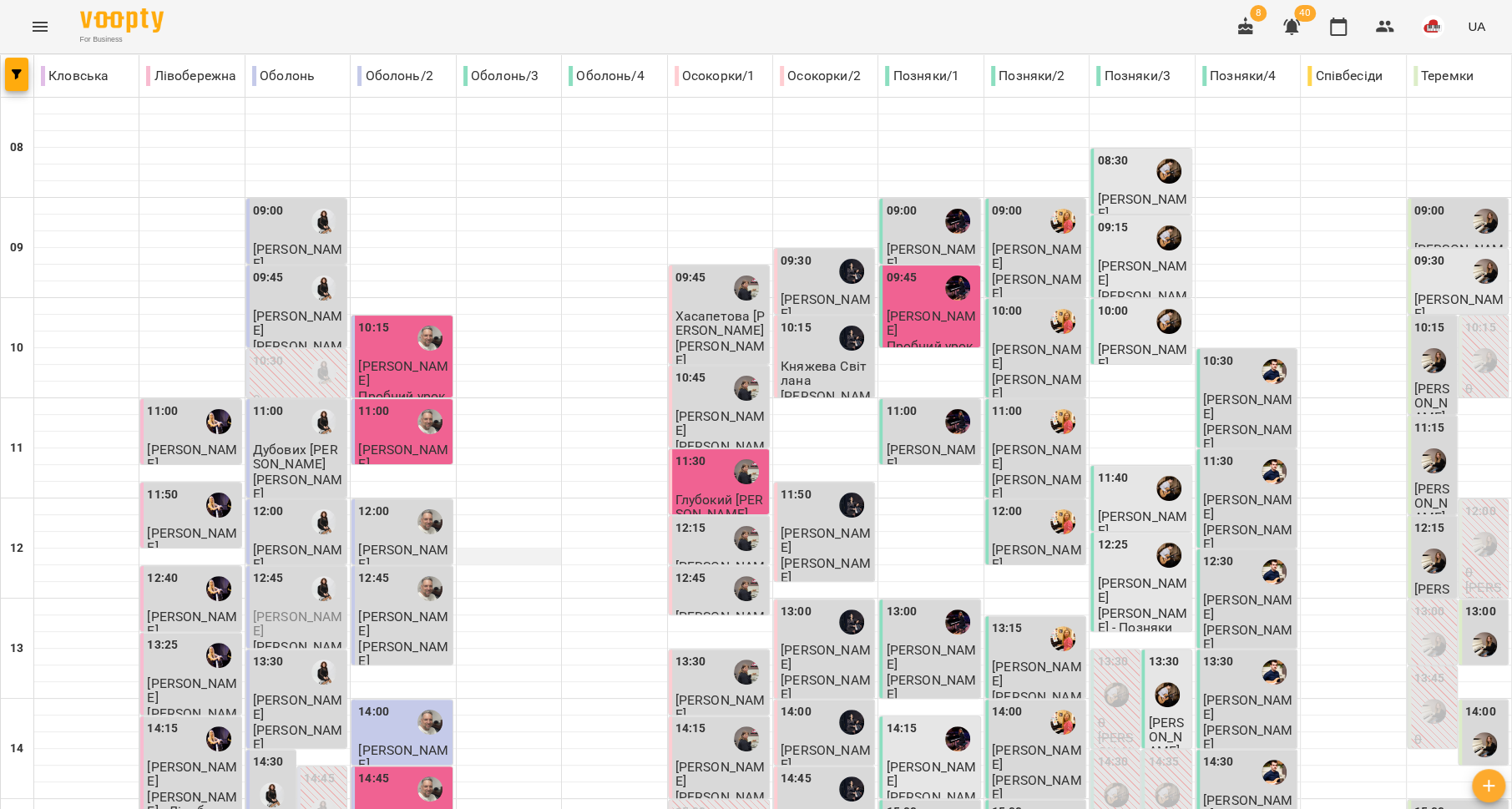
click at [507, 563] on div at bounding box center [509, 557] width 105 height 17
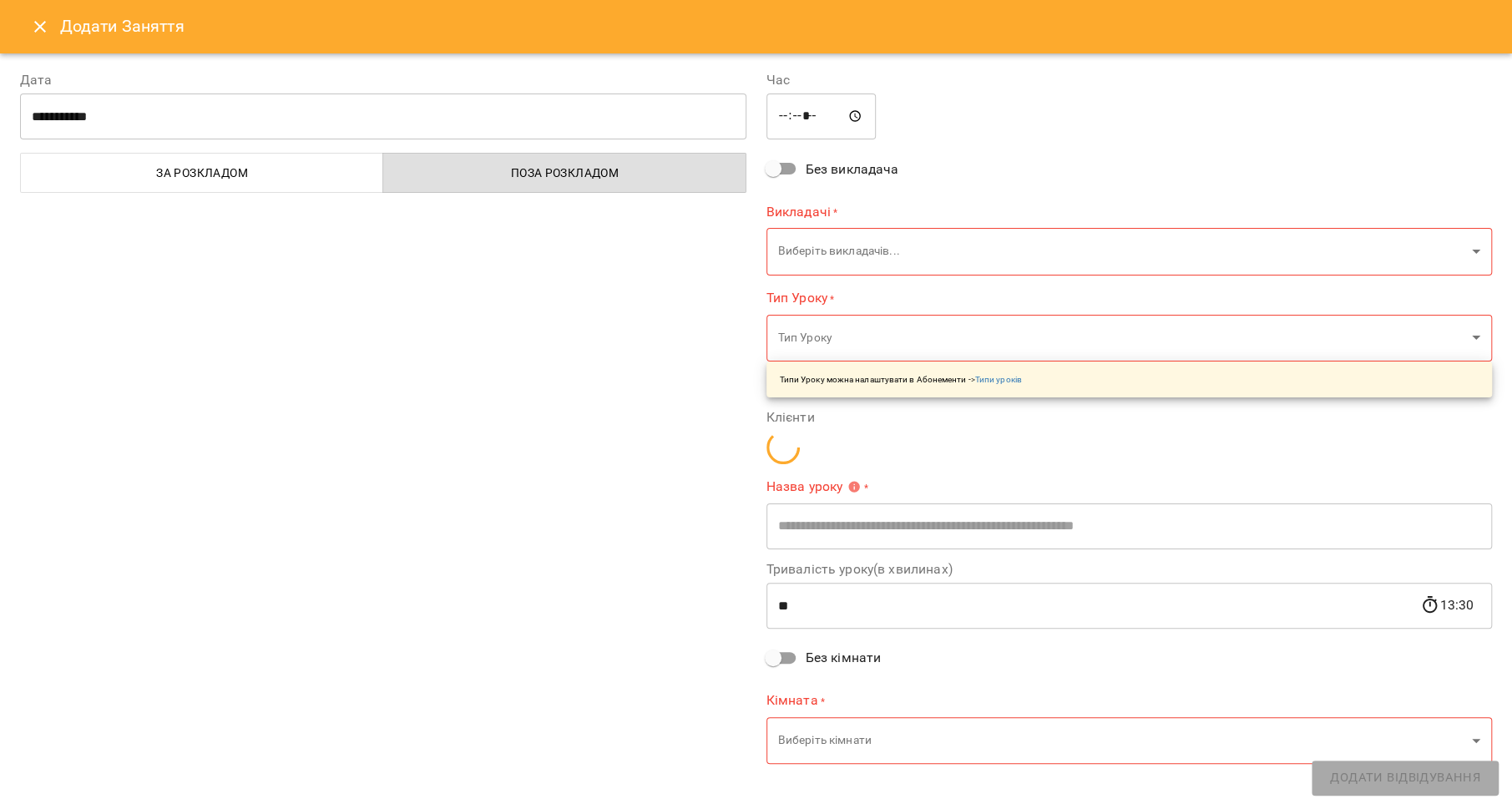
type input "**********"
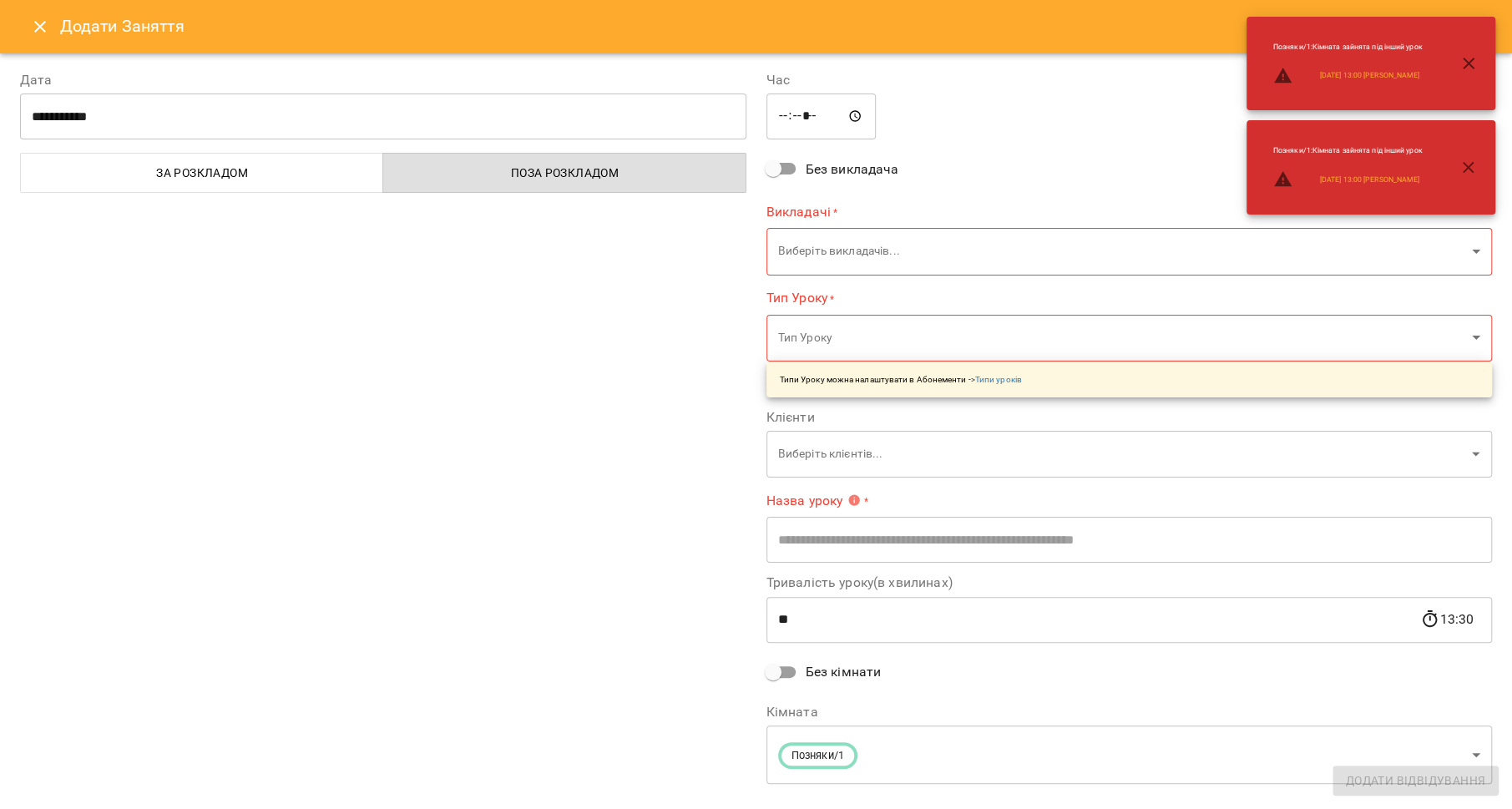
click at [38, 30] on icon "Close" at bounding box center [39, 26] width 20 height 20
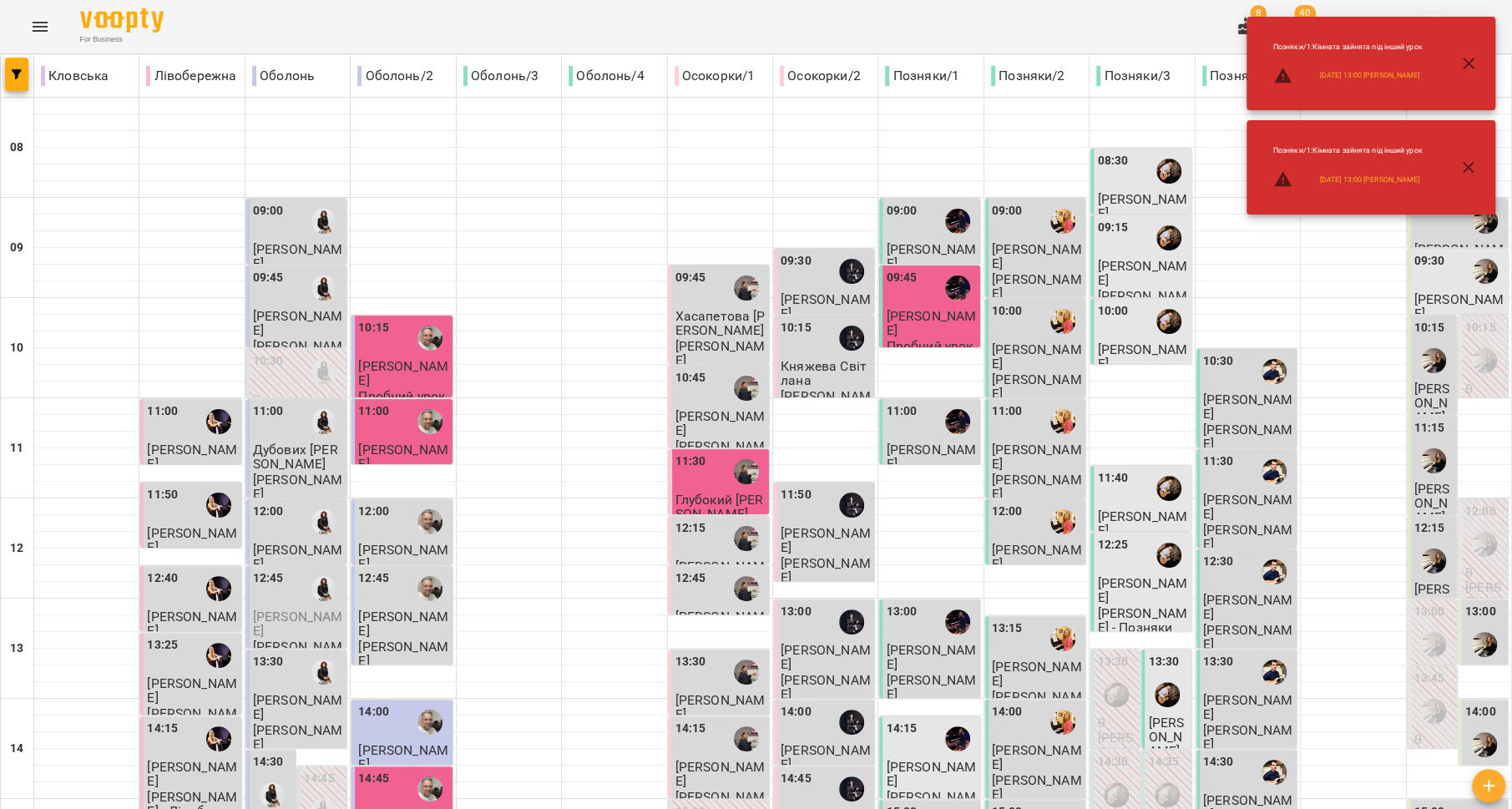
scroll to position [701, 0]
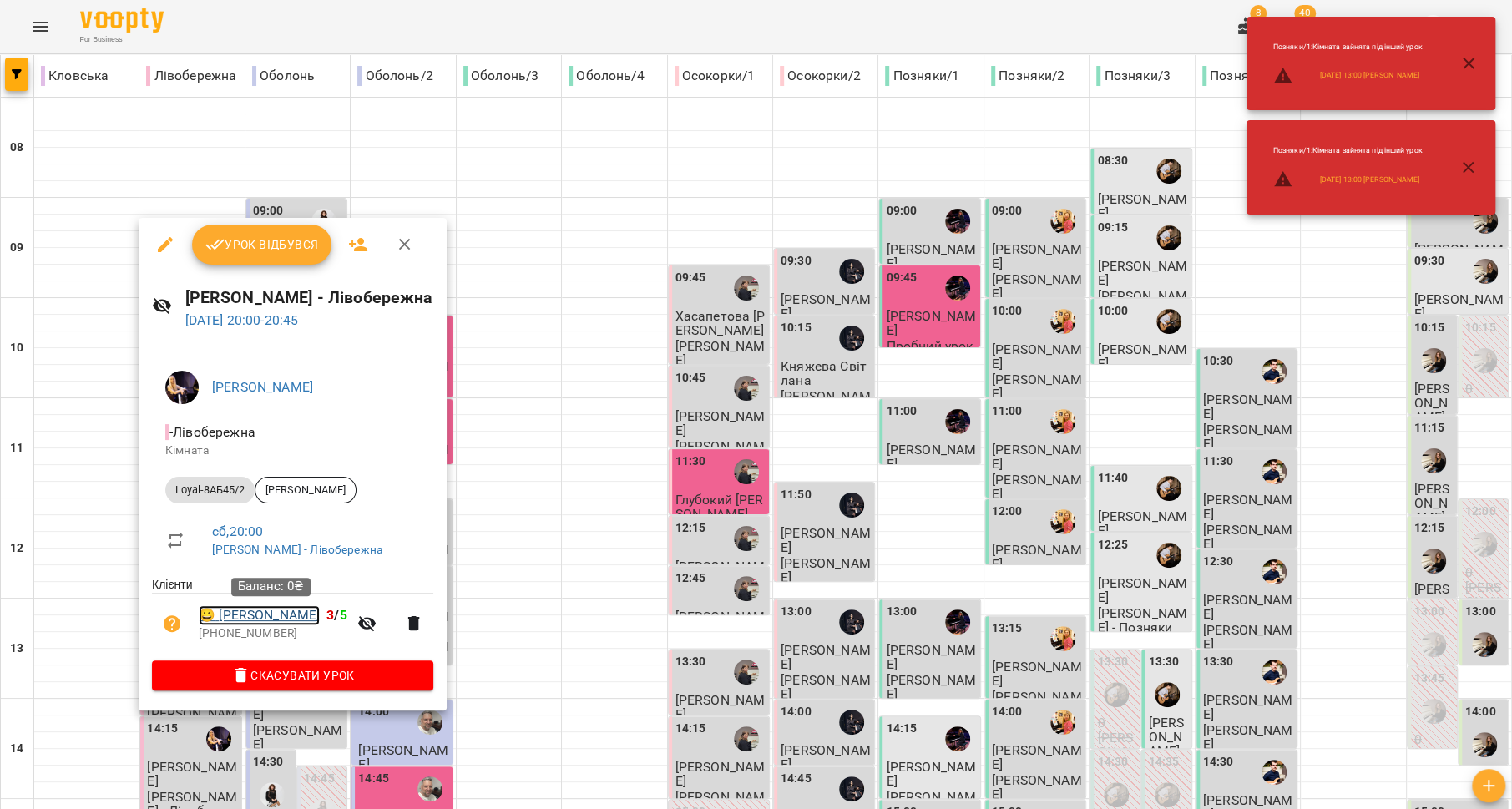
click at [254, 608] on link "😀 Іванова Олександра" at bounding box center [259, 615] width 121 height 20
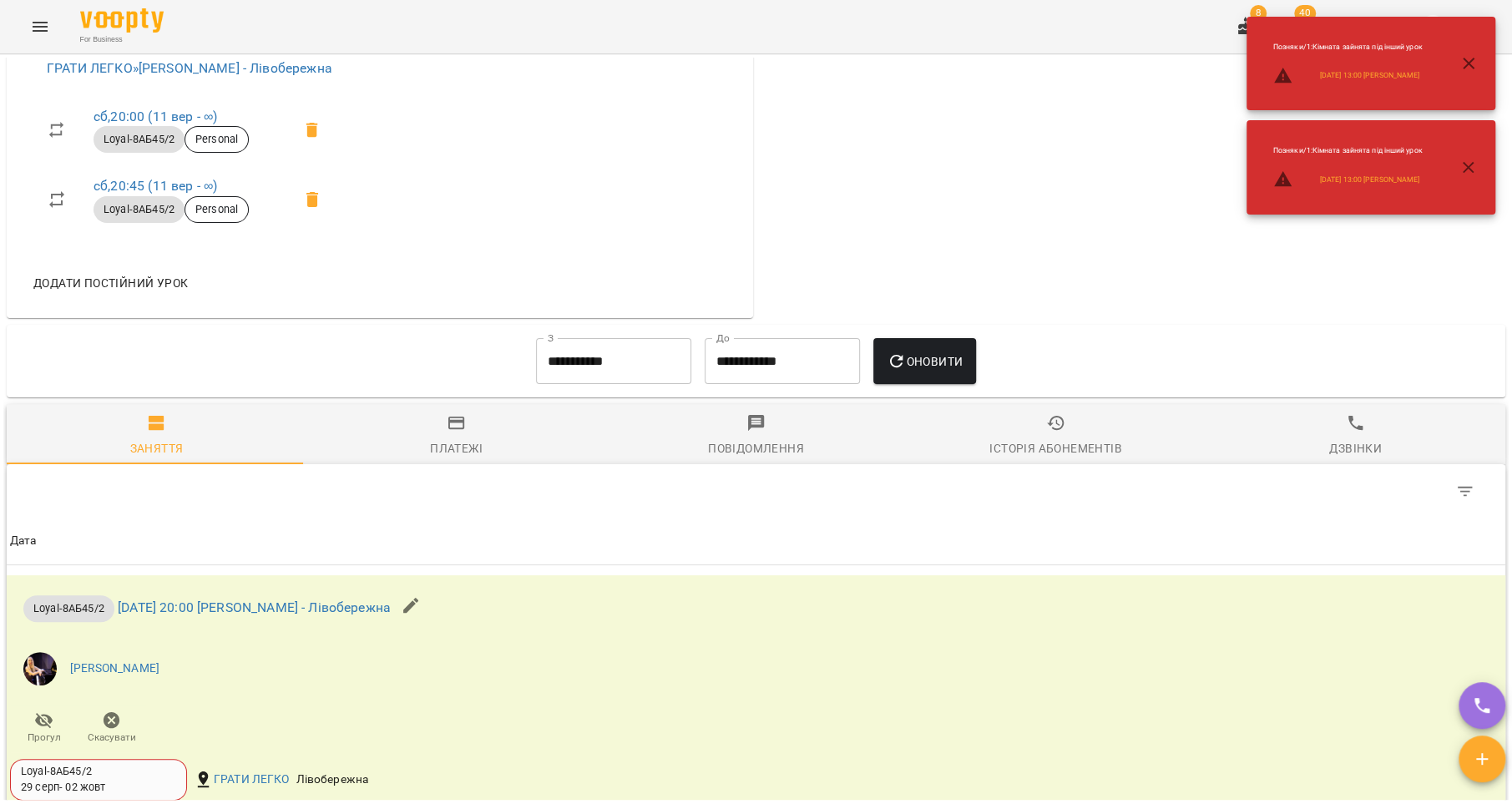
scroll to position [751, 0]
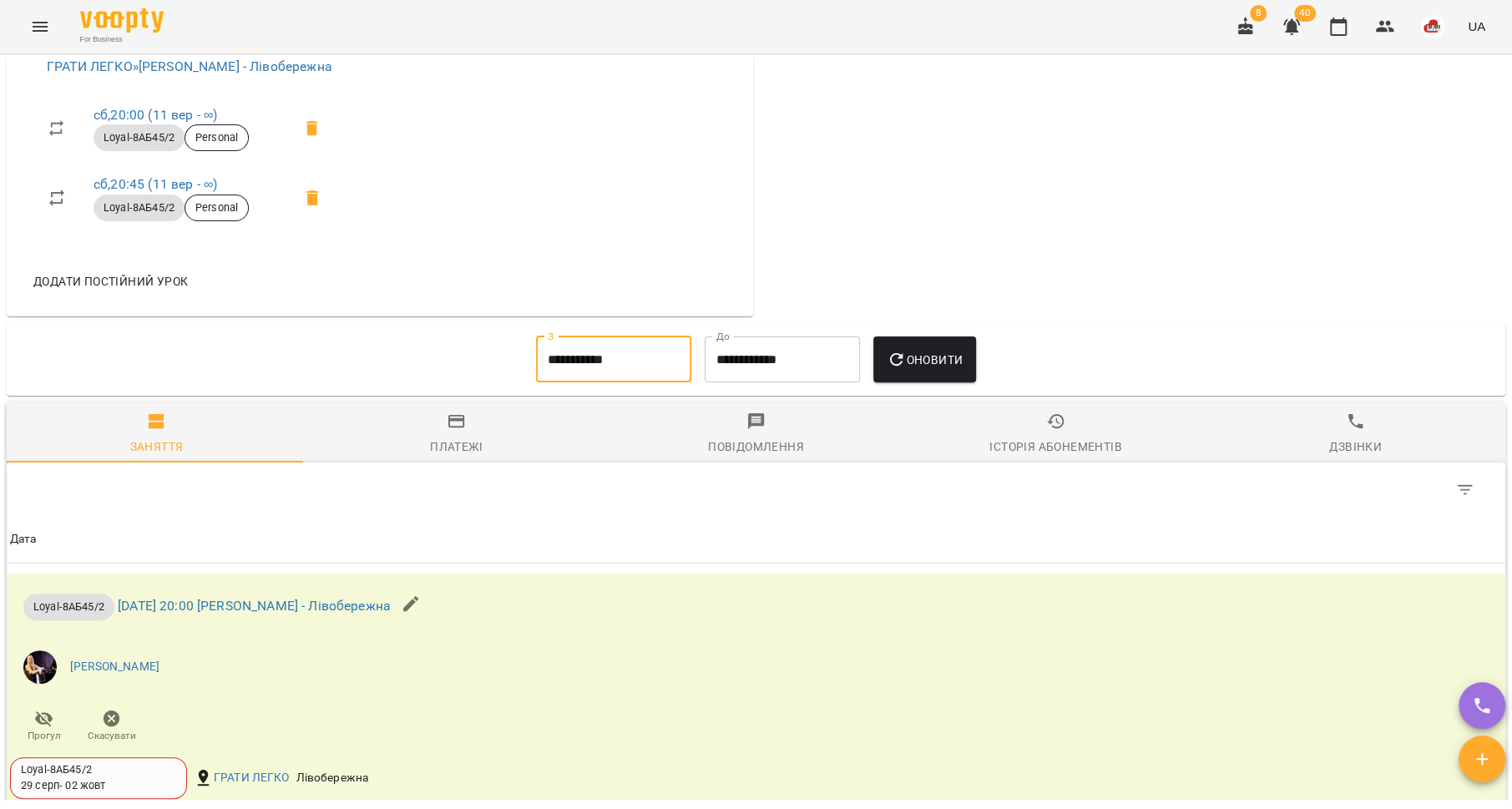
click at [619, 380] on input "**********" at bounding box center [613, 360] width 155 height 47
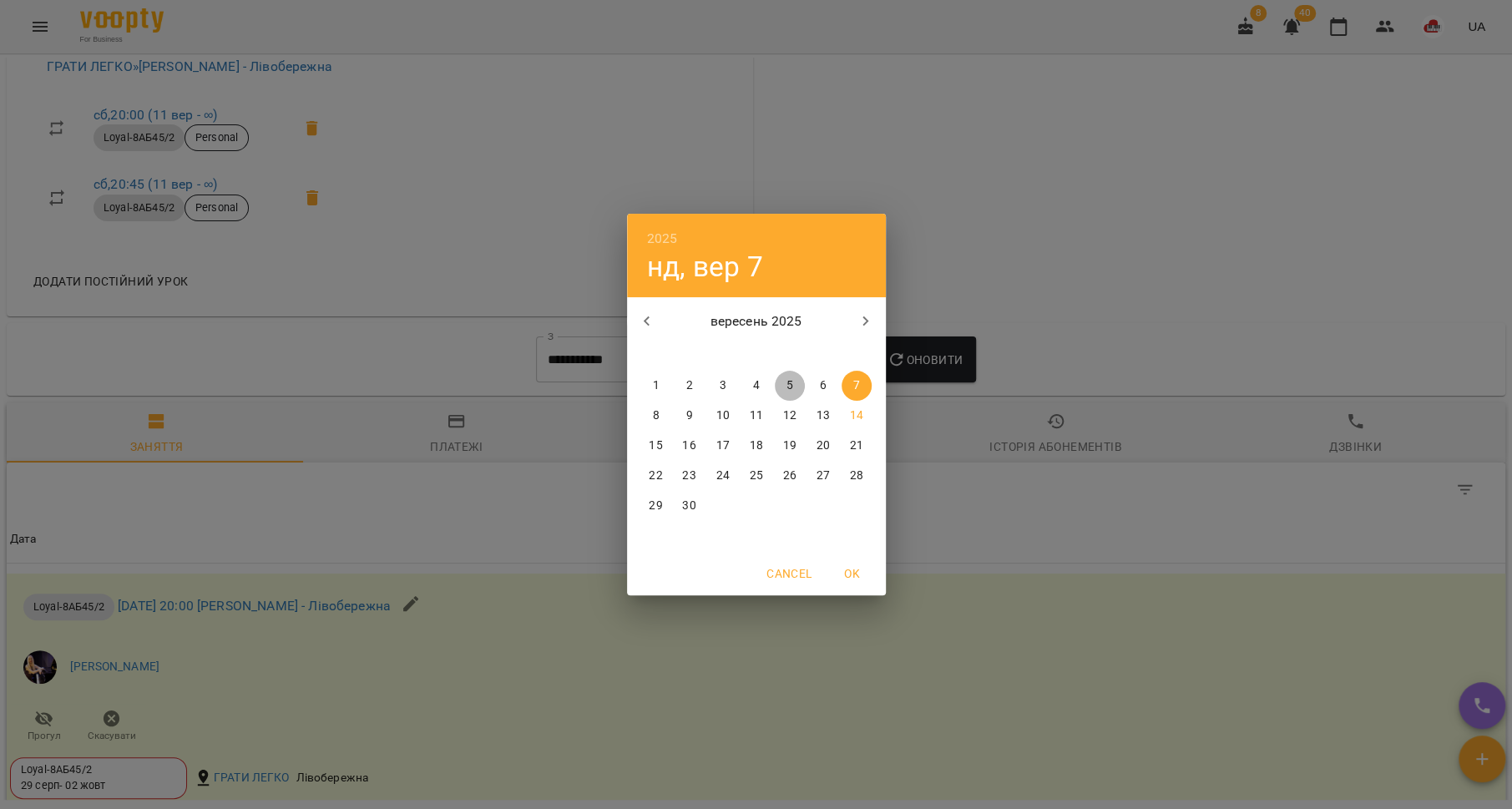
click at [791, 384] on p "5" at bounding box center [789, 385] width 7 height 17
type input "**********"
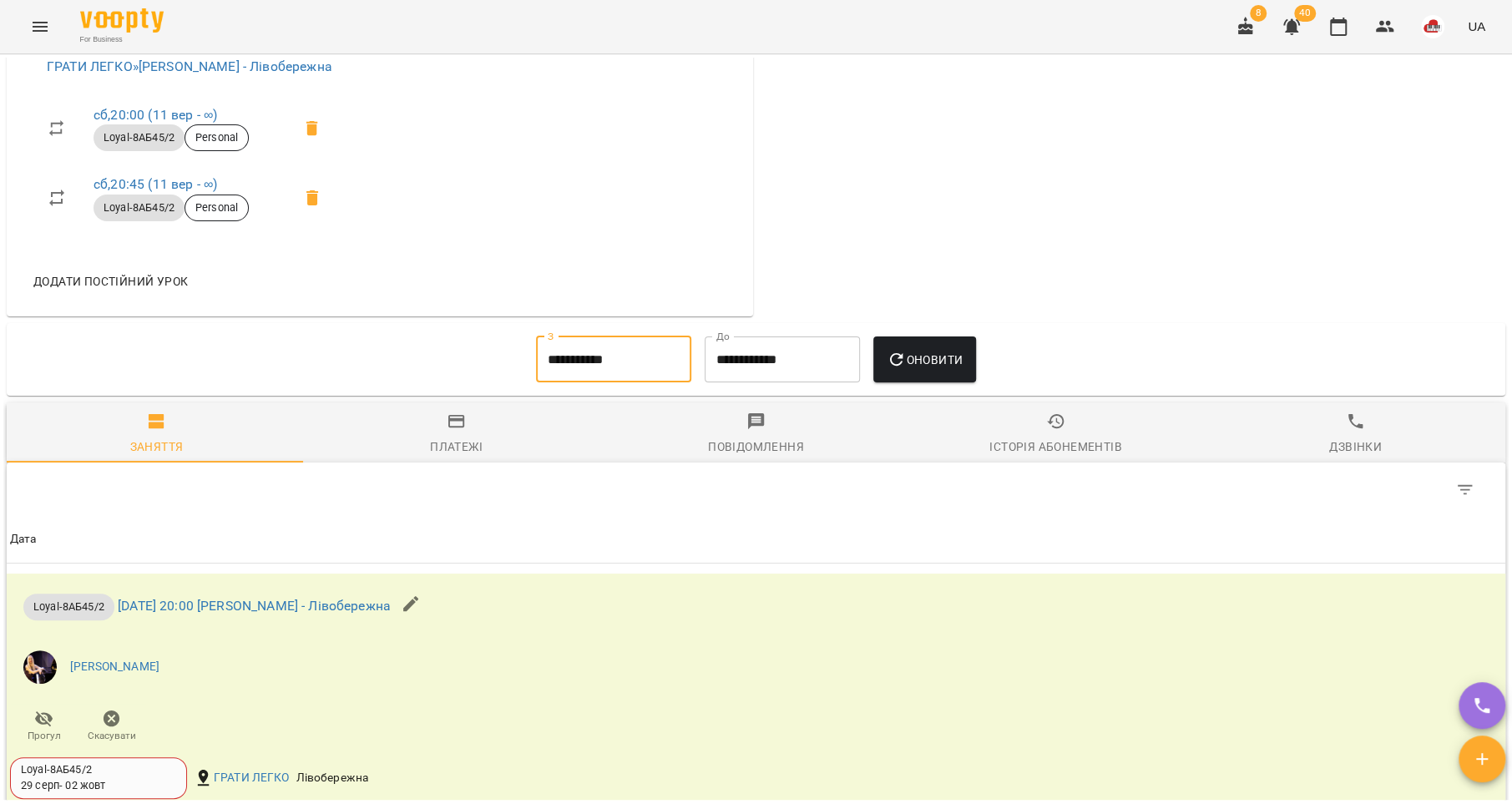
click at [932, 384] on button "Оновити" at bounding box center [925, 360] width 103 height 47
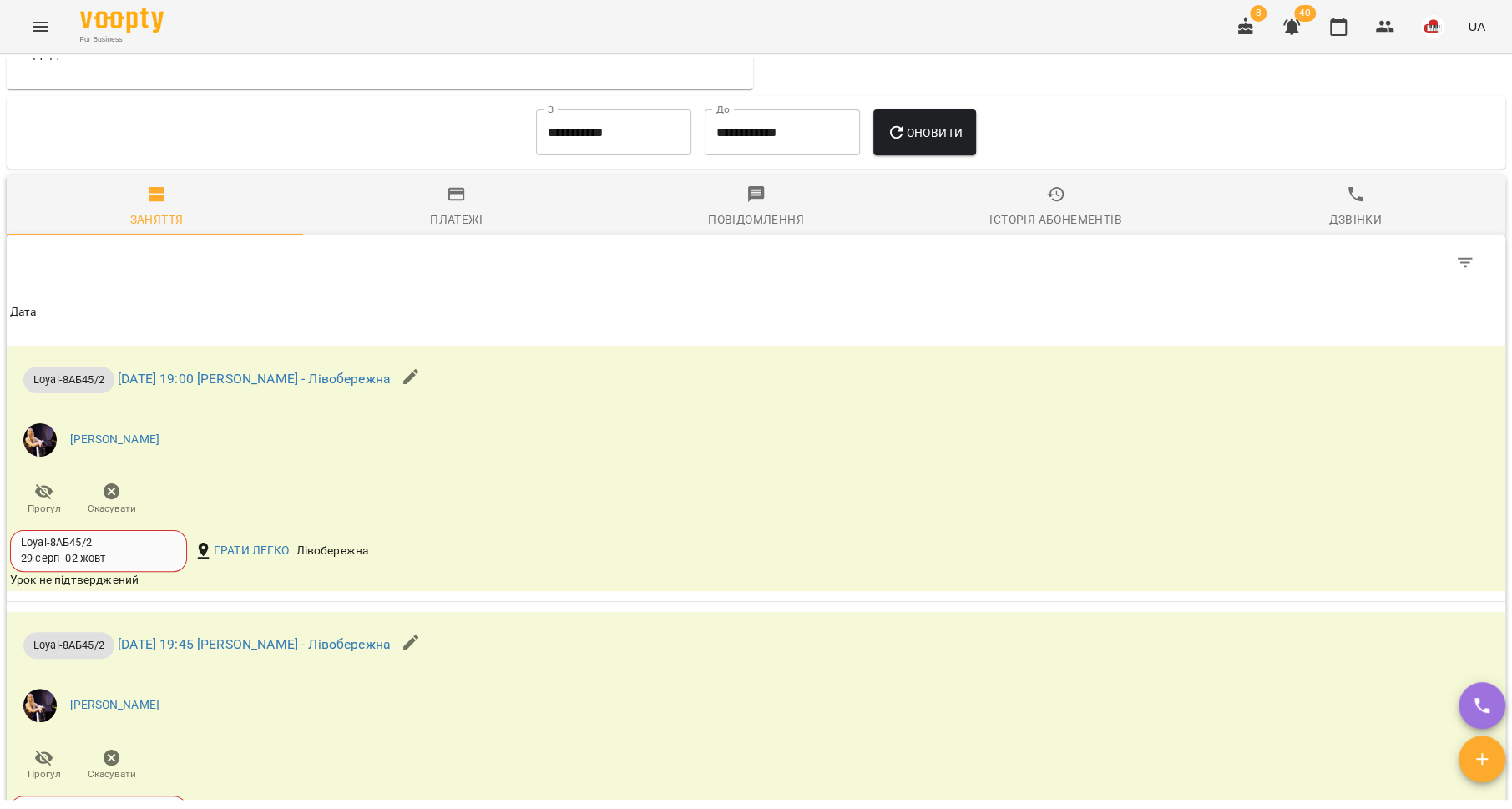
scroll to position [0, 0]
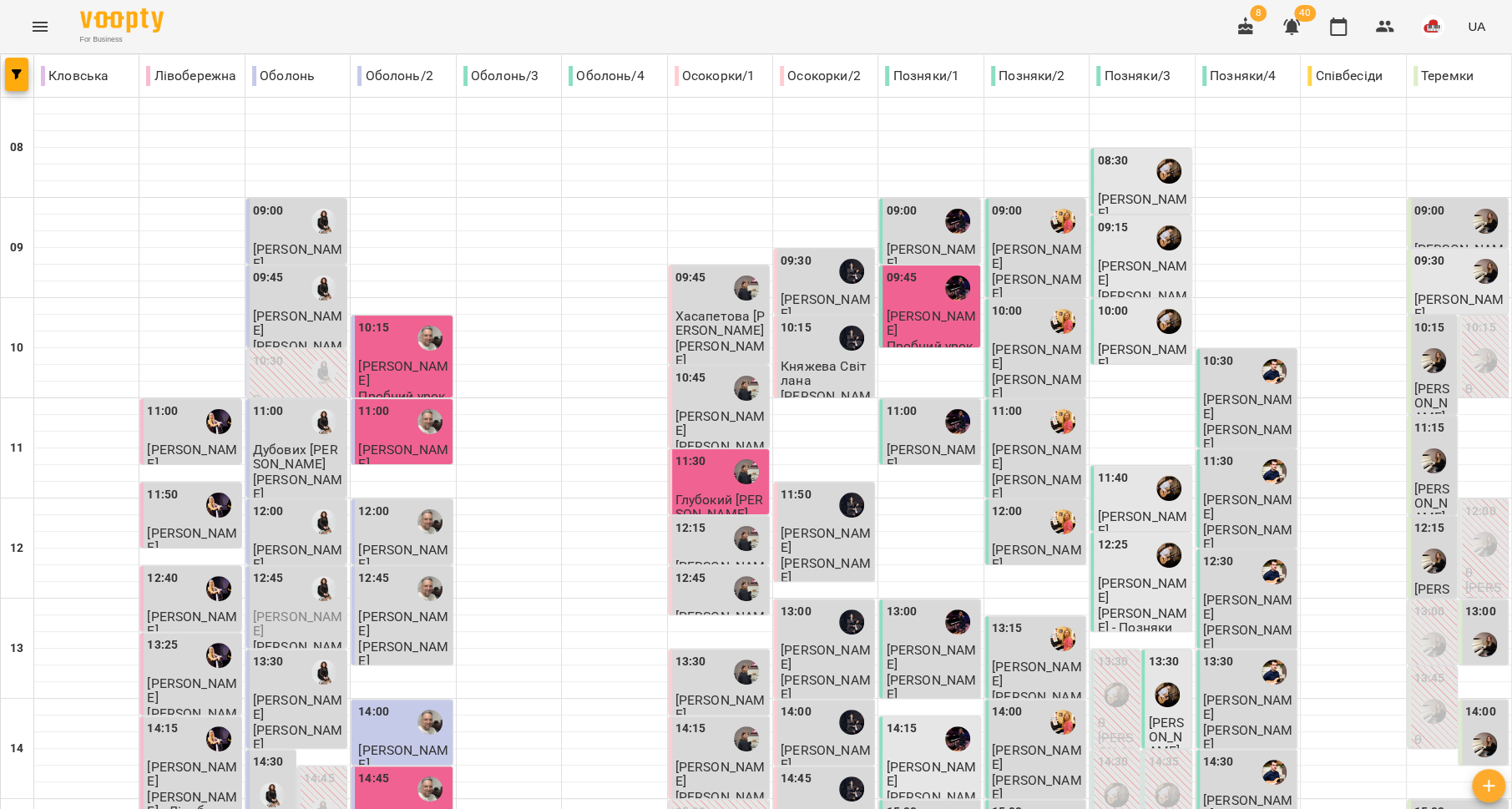
scroll to position [701, 0]
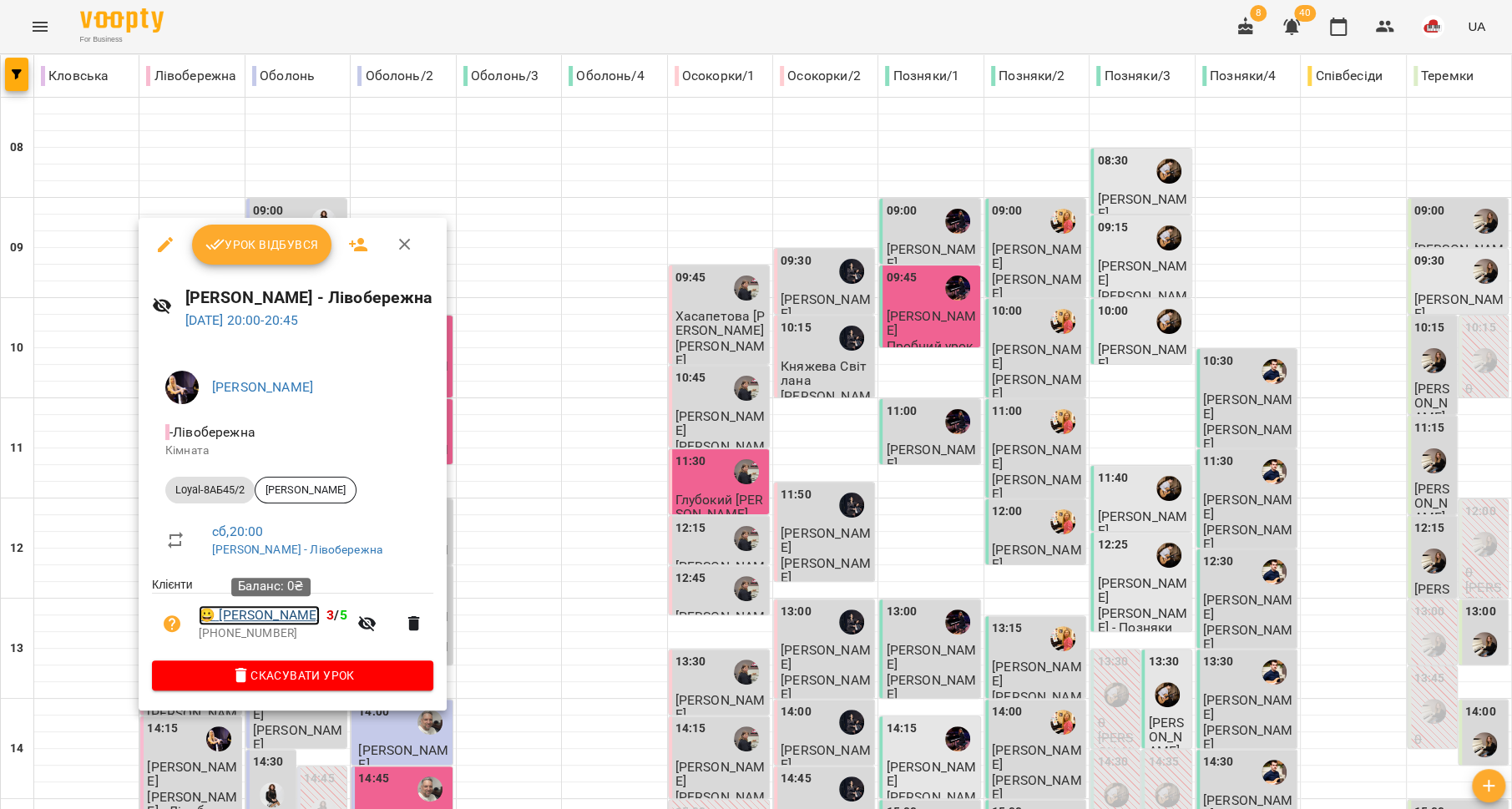
click at [257, 613] on link "😀 Іванова Олександра" at bounding box center [259, 615] width 121 height 20
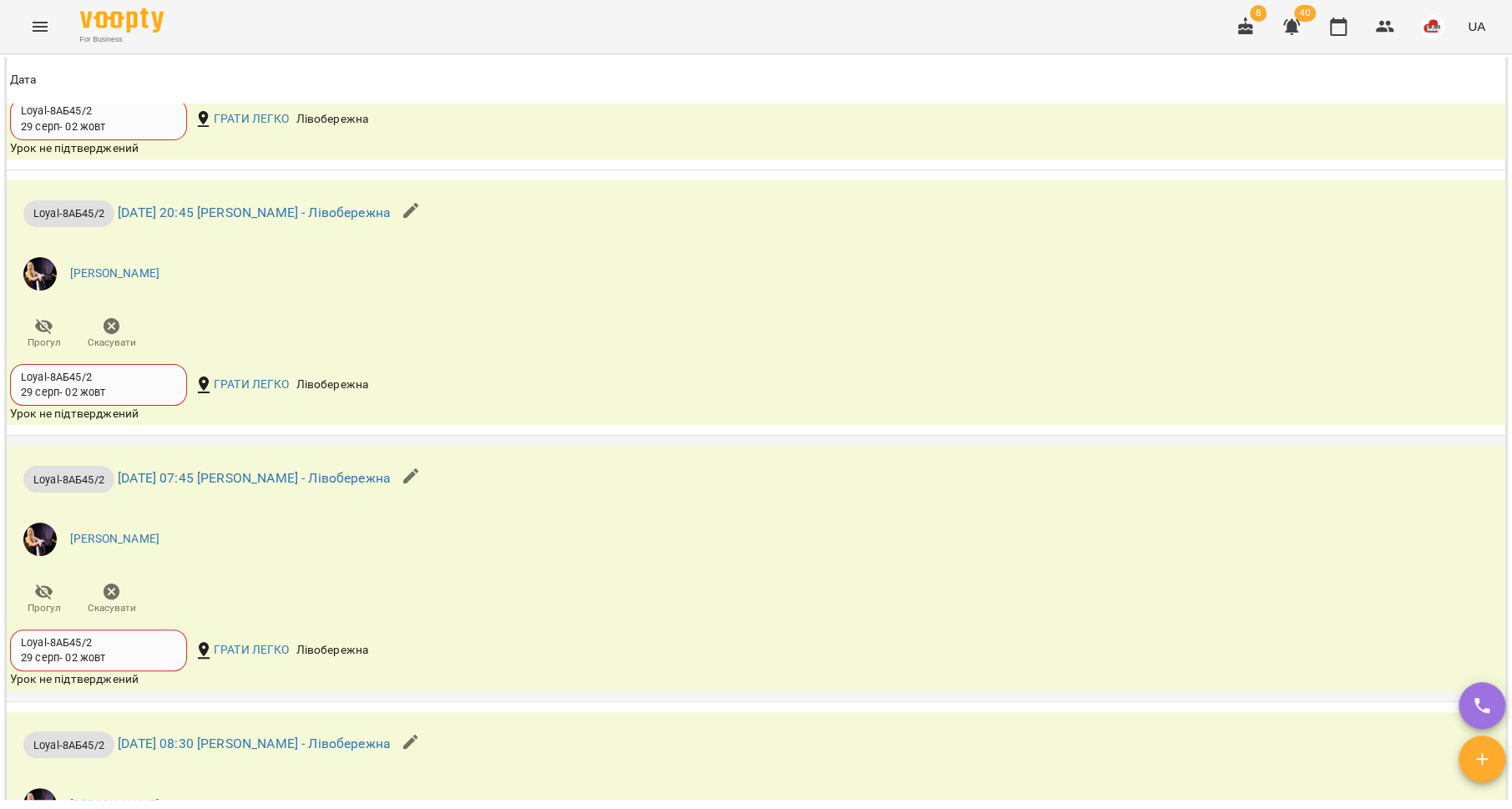
scroll to position [1095, 0]
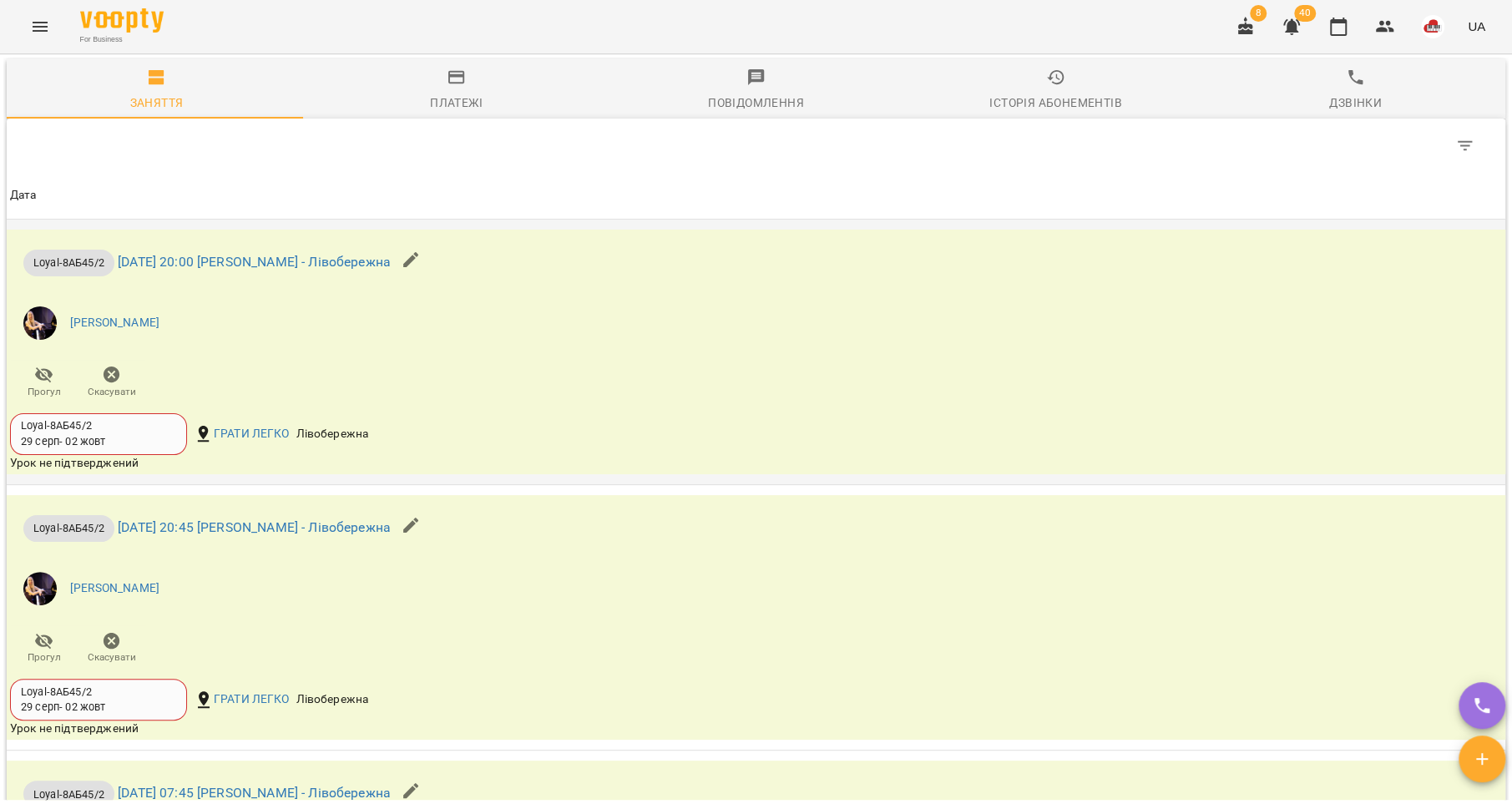
click at [421, 264] on icon "button" at bounding box center [410, 258] width 20 height 20
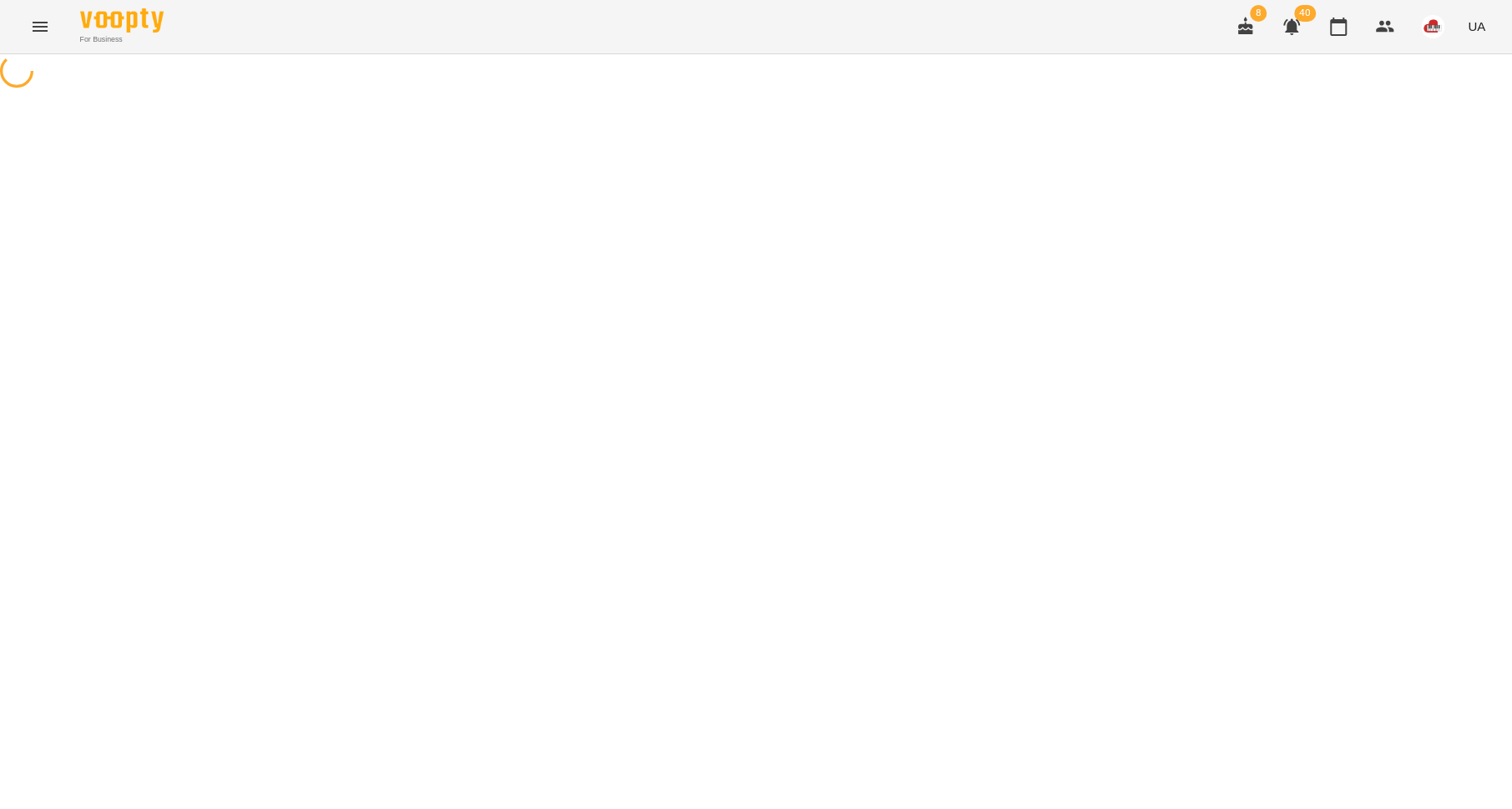
select select "**********"
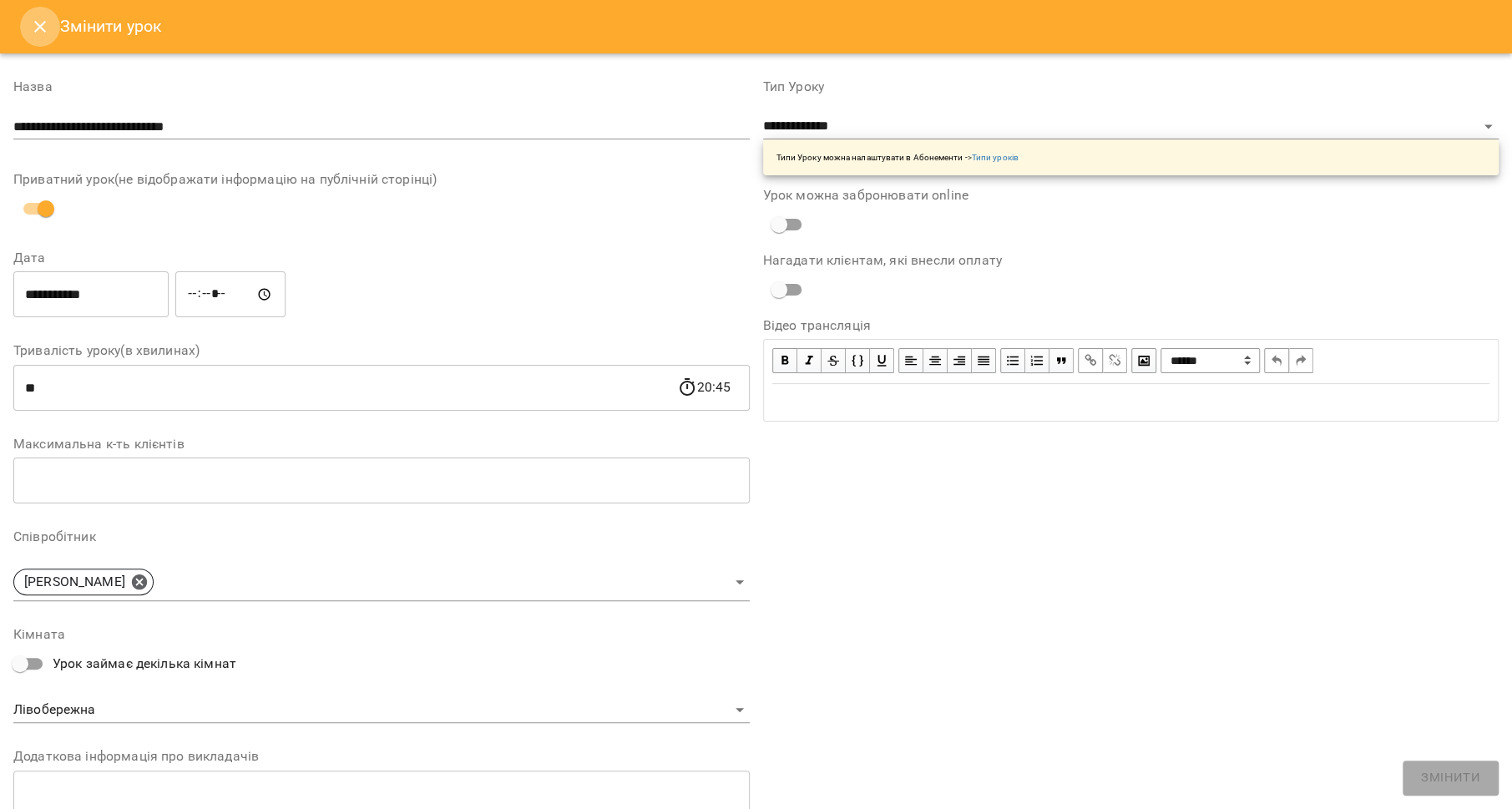
click at [44, 34] on icon "Close" at bounding box center [39, 26] width 20 height 20
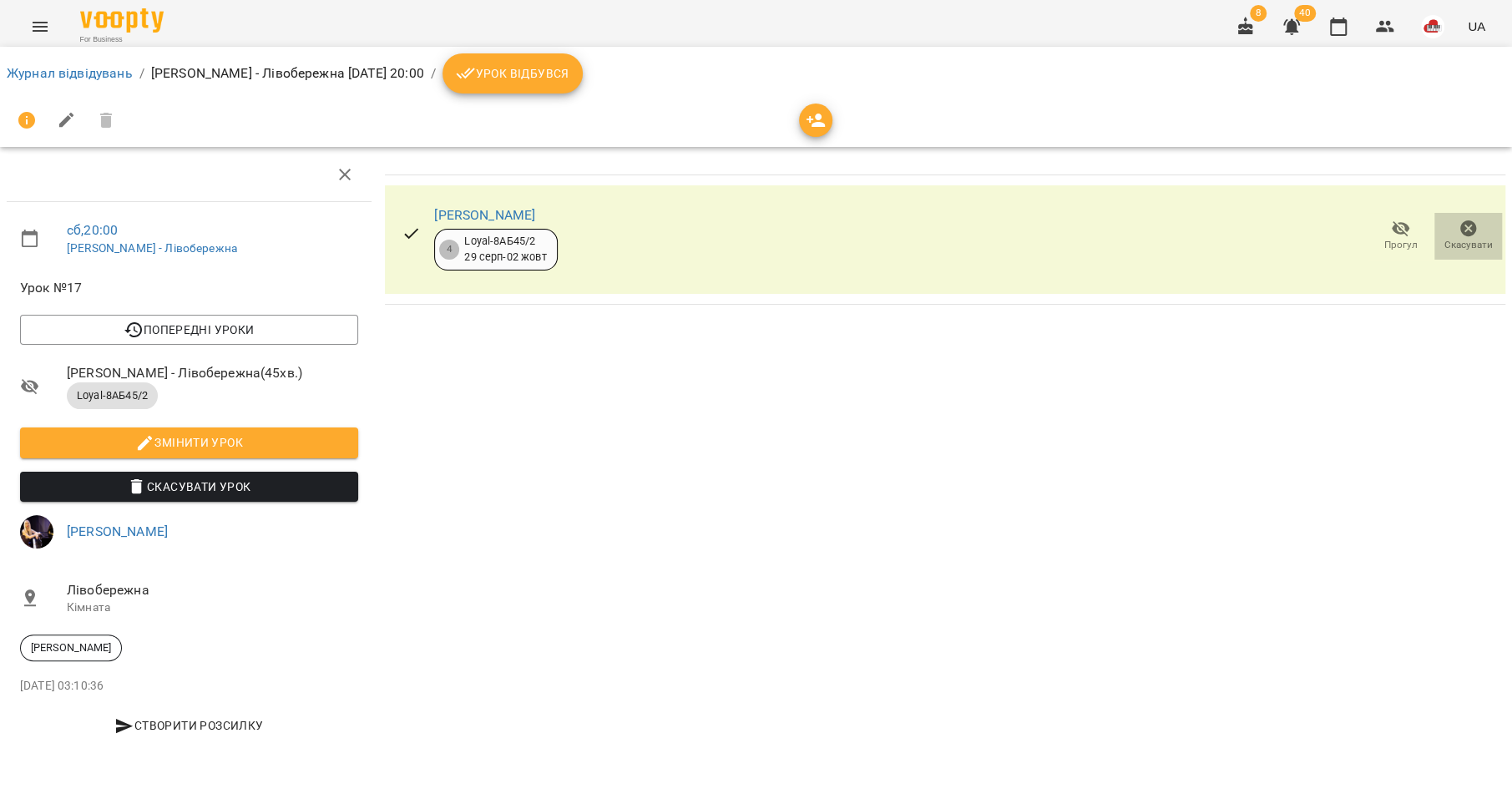
click at [1461, 240] on span "Скасувати" at bounding box center [1469, 244] width 49 height 14
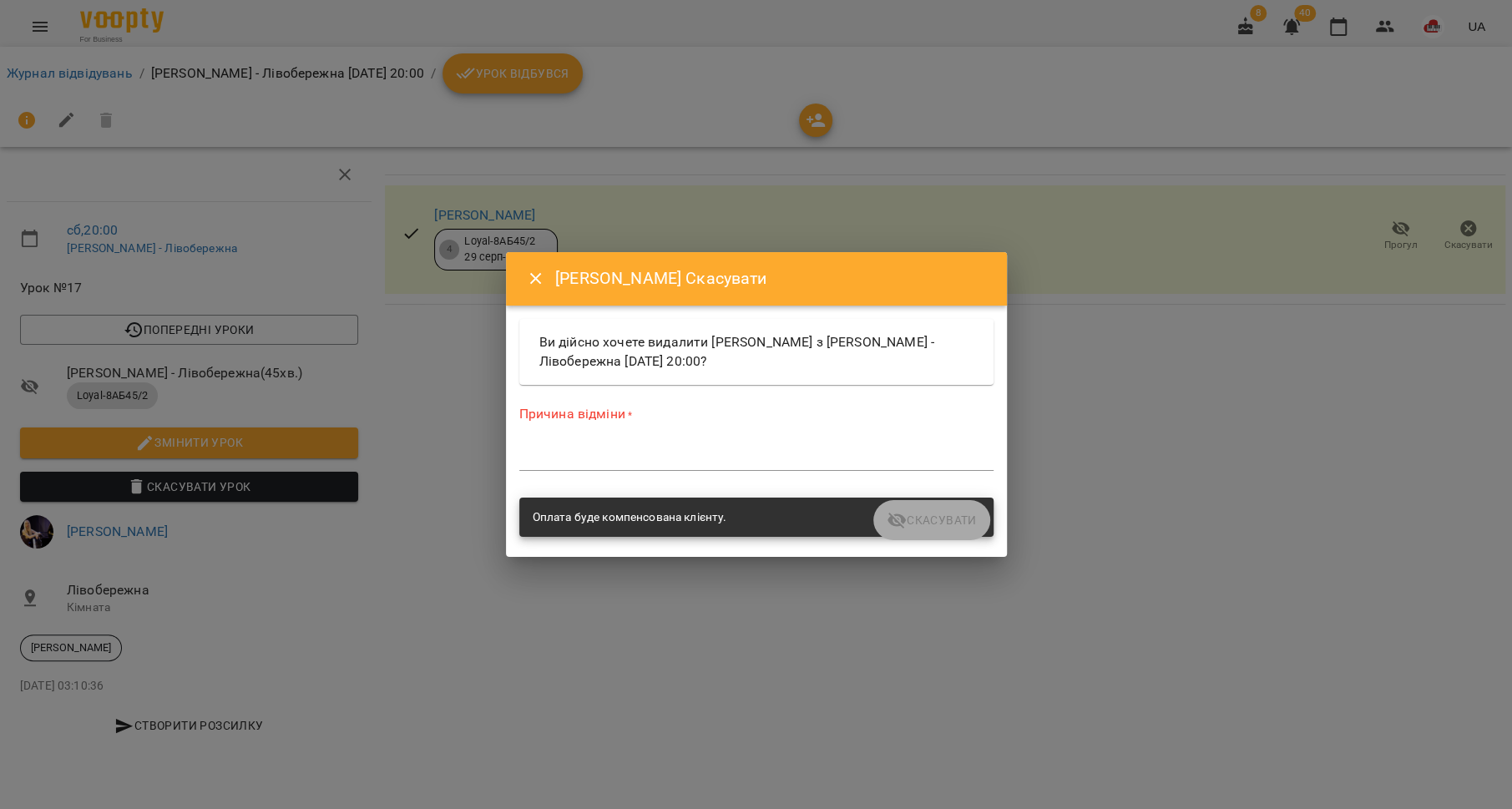
click at [644, 456] on textarea at bounding box center [756, 456] width 474 height 16
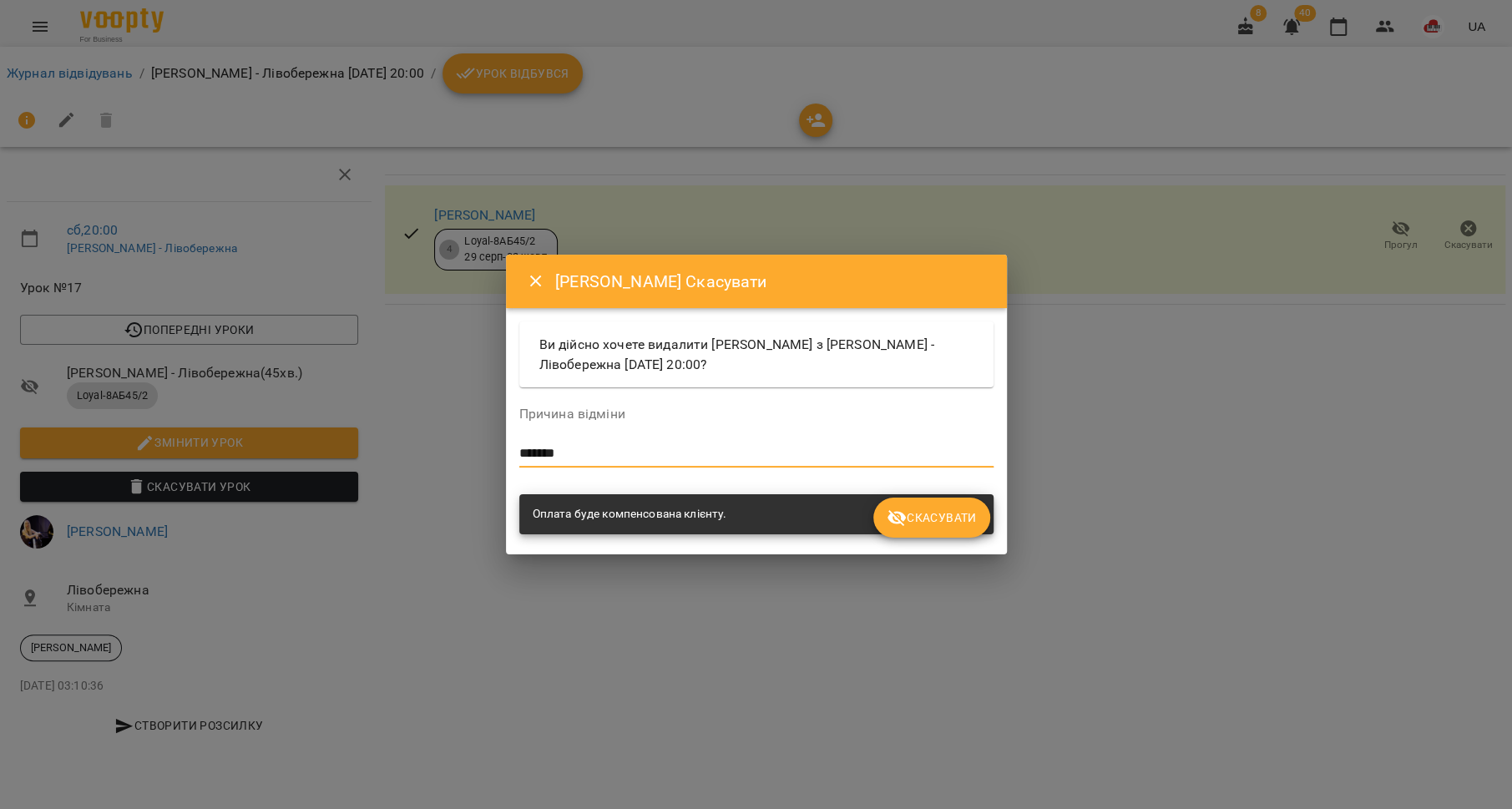
type textarea "*******"
click at [913, 512] on span "Скасувати" at bounding box center [931, 517] width 90 height 20
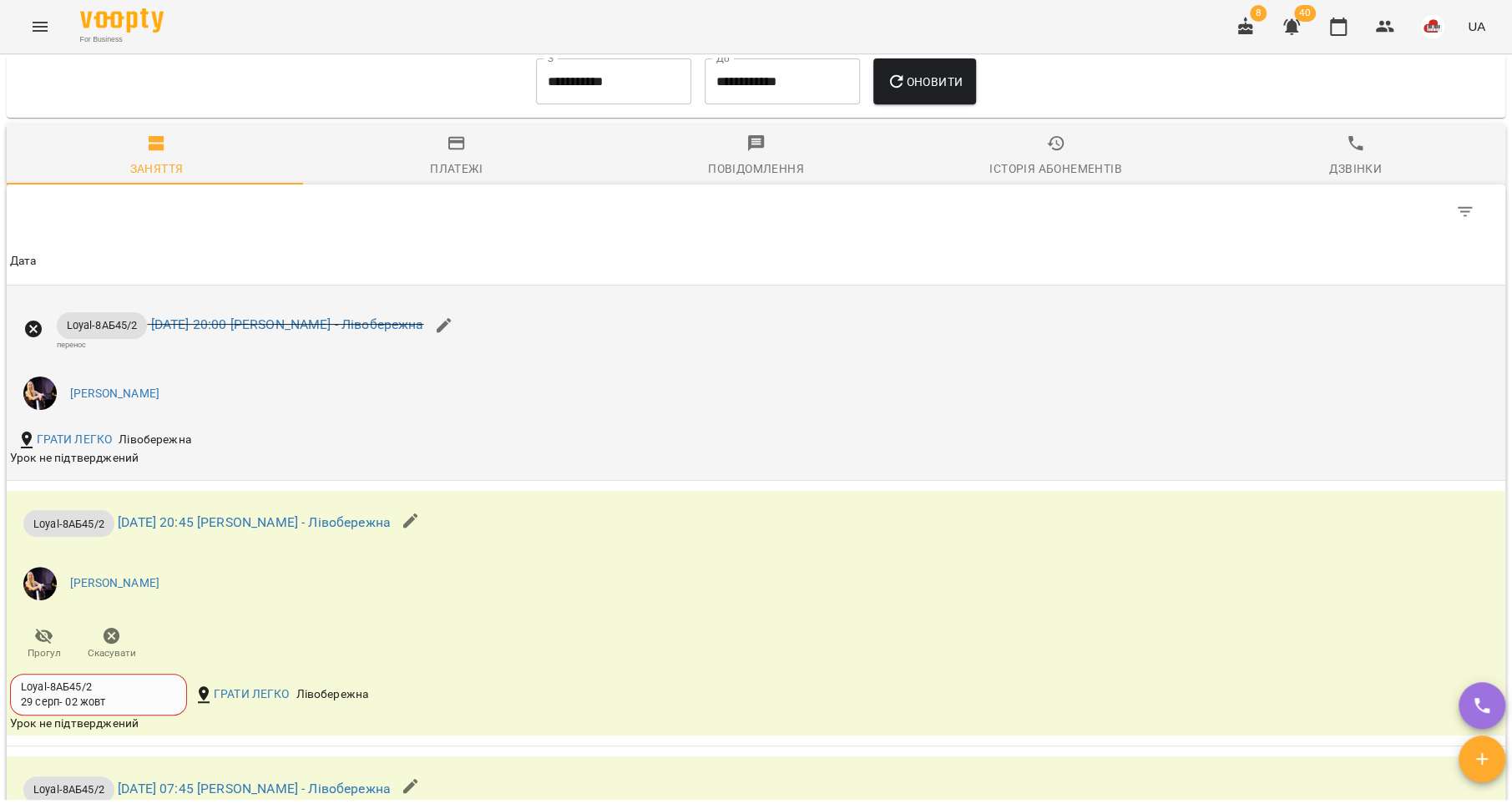
scroll to position [1030, 0]
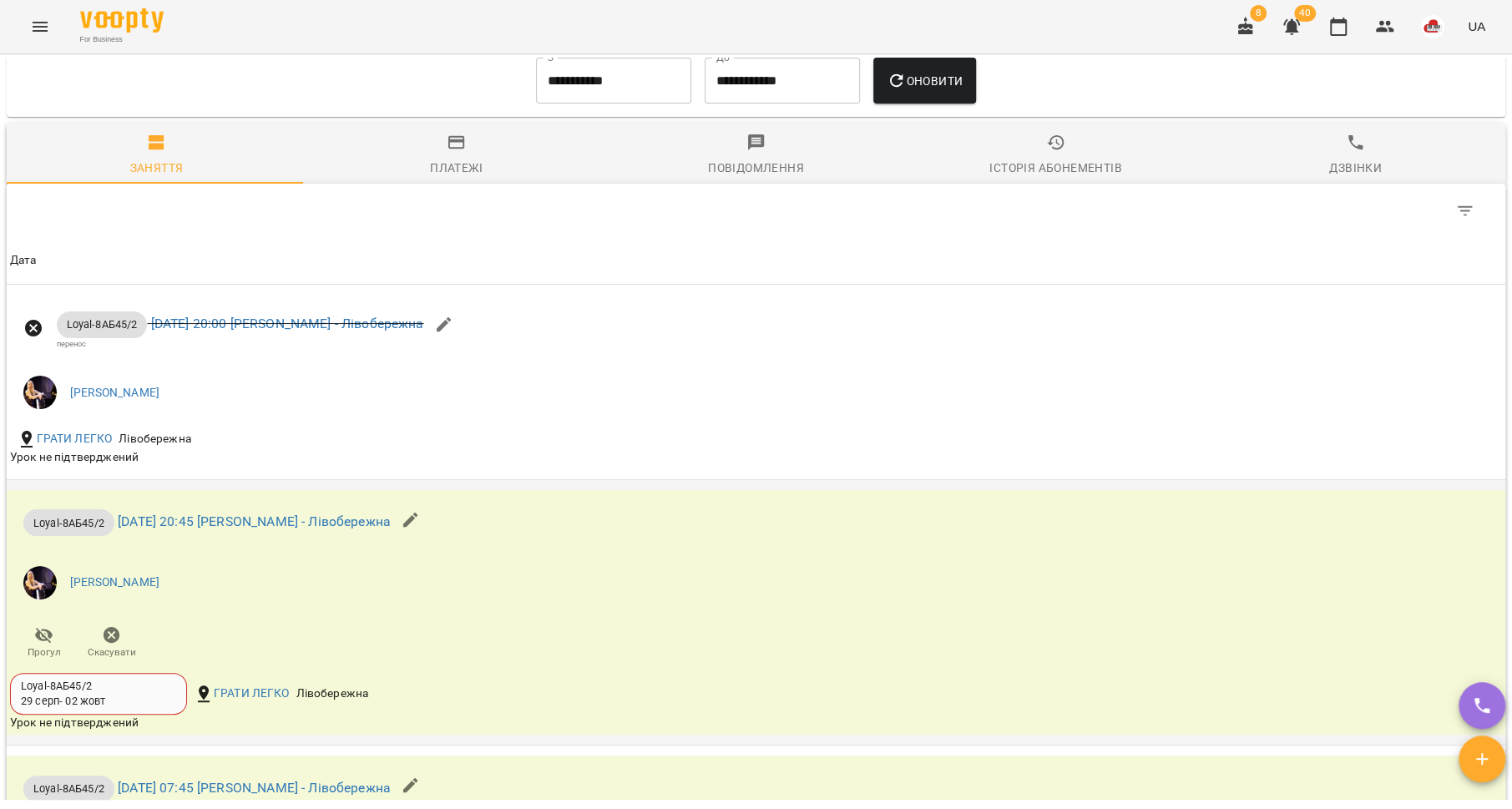
click at [421, 524] on icon "button" at bounding box center [410, 520] width 20 height 20
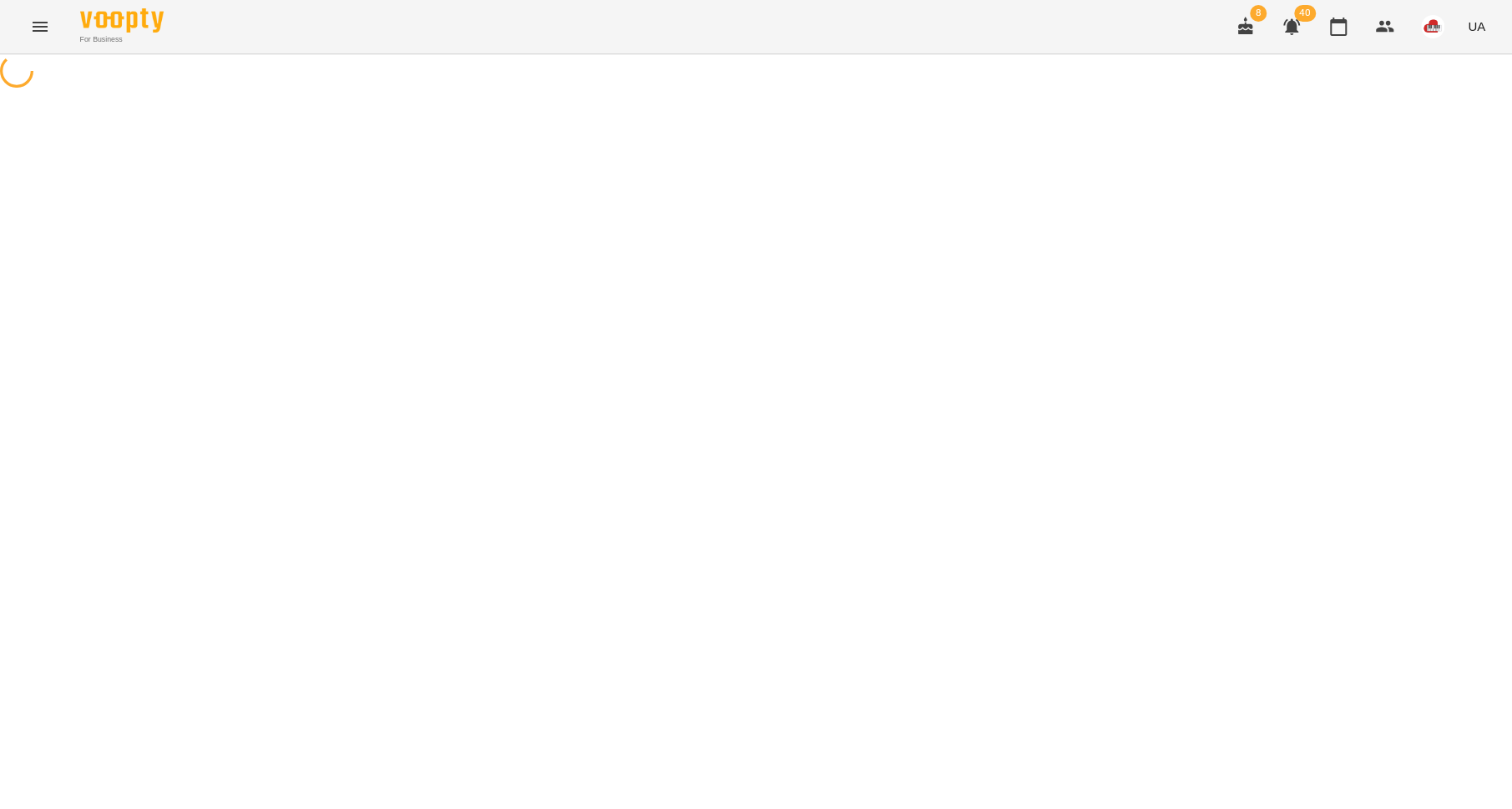
select select "**********"
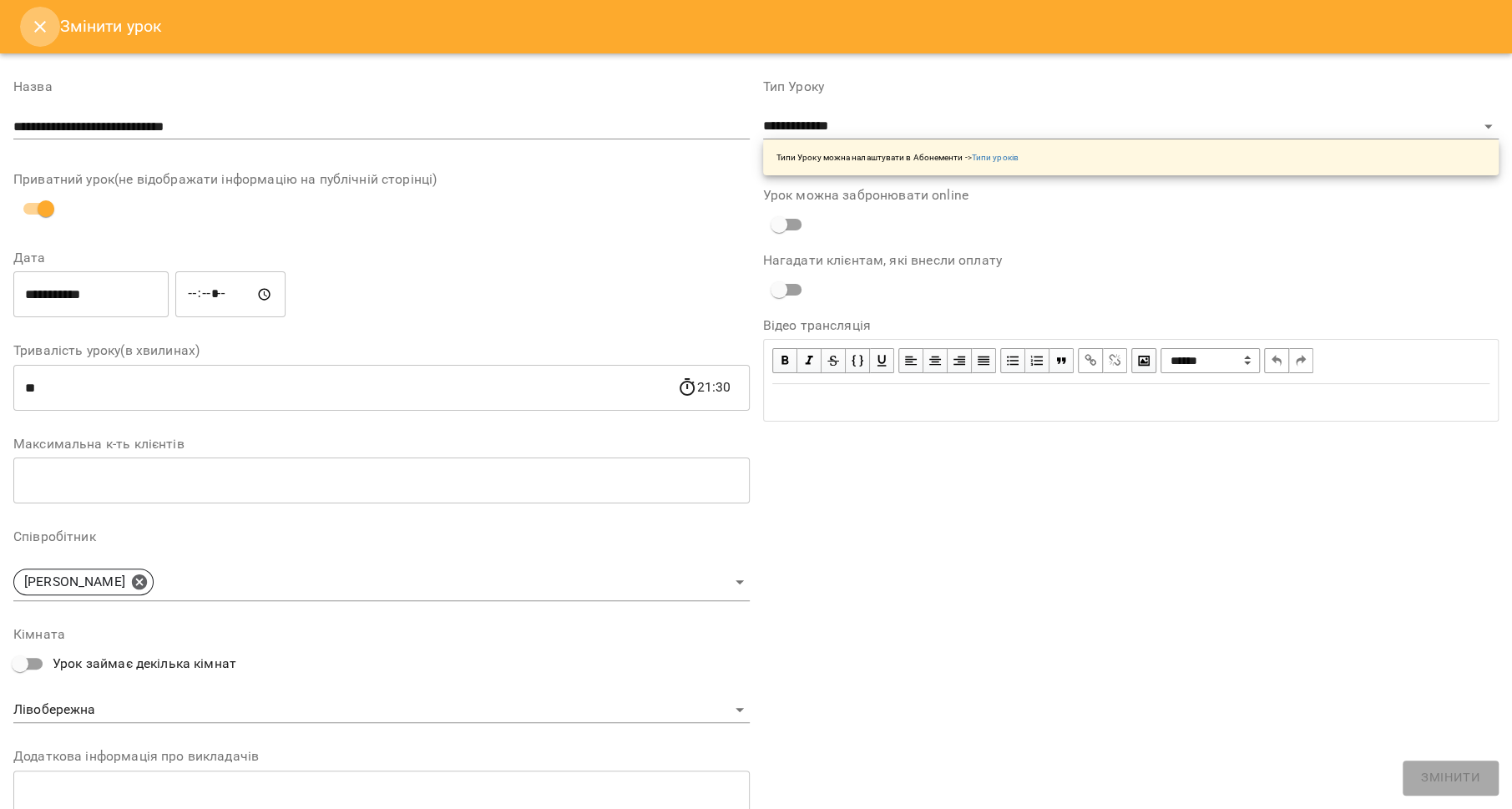
click at [43, 17] on icon "Close" at bounding box center [39, 26] width 20 height 20
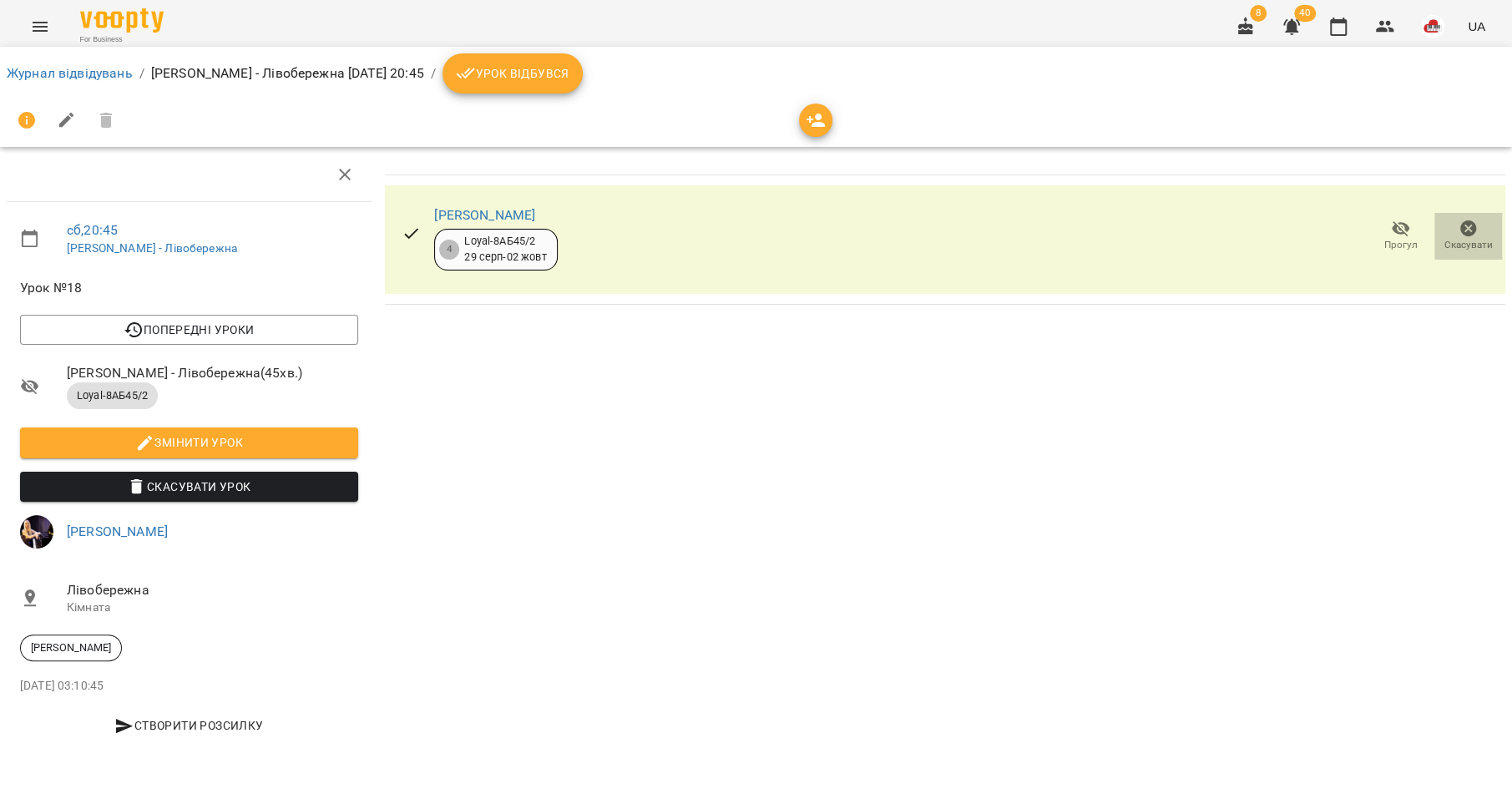
click at [1479, 240] on span "Скасувати" at bounding box center [1469, 244] width 49 height 14
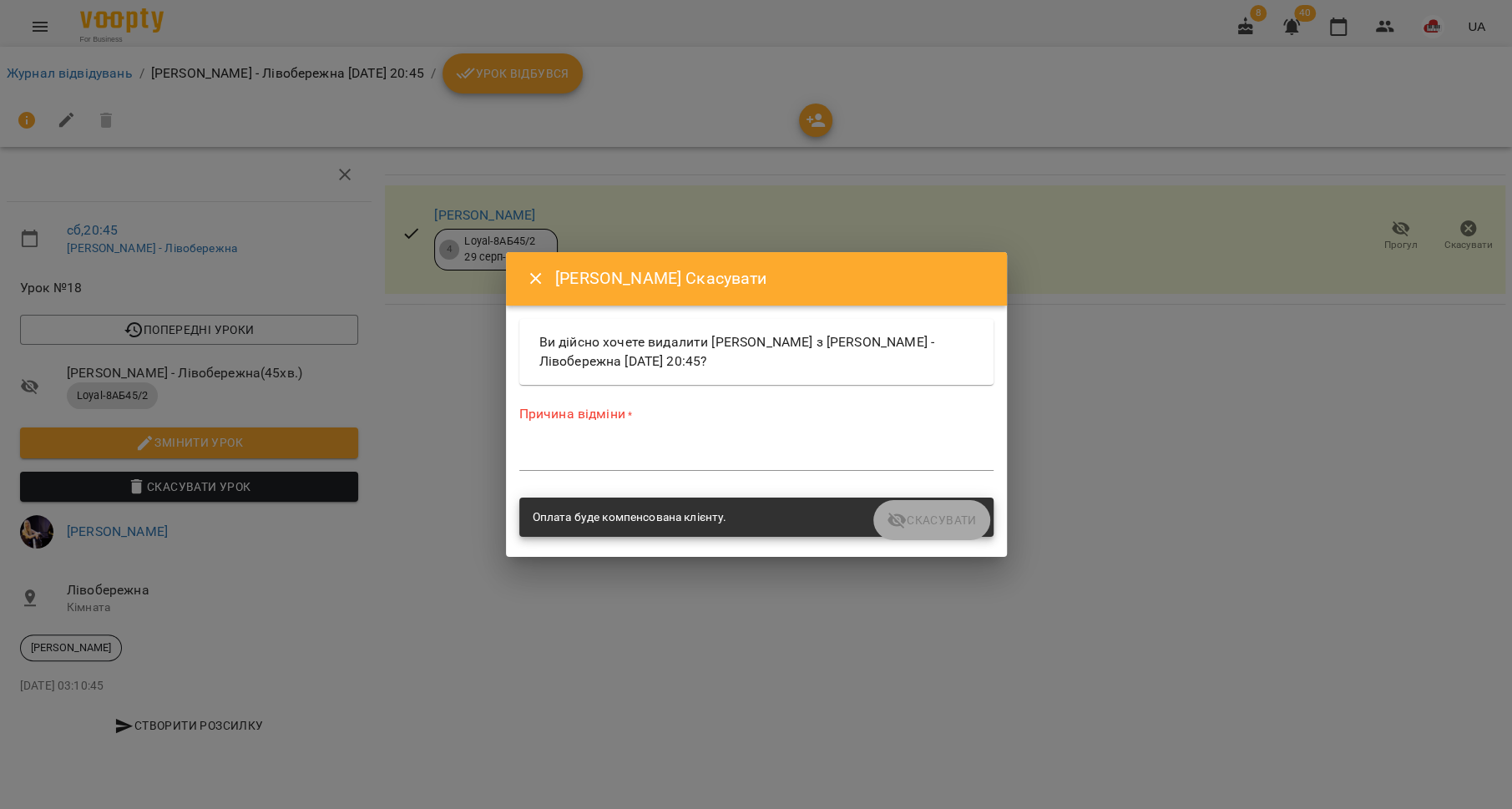
click at [649, 450] on textarea at bounding box center [756, 456] width 474 height 16
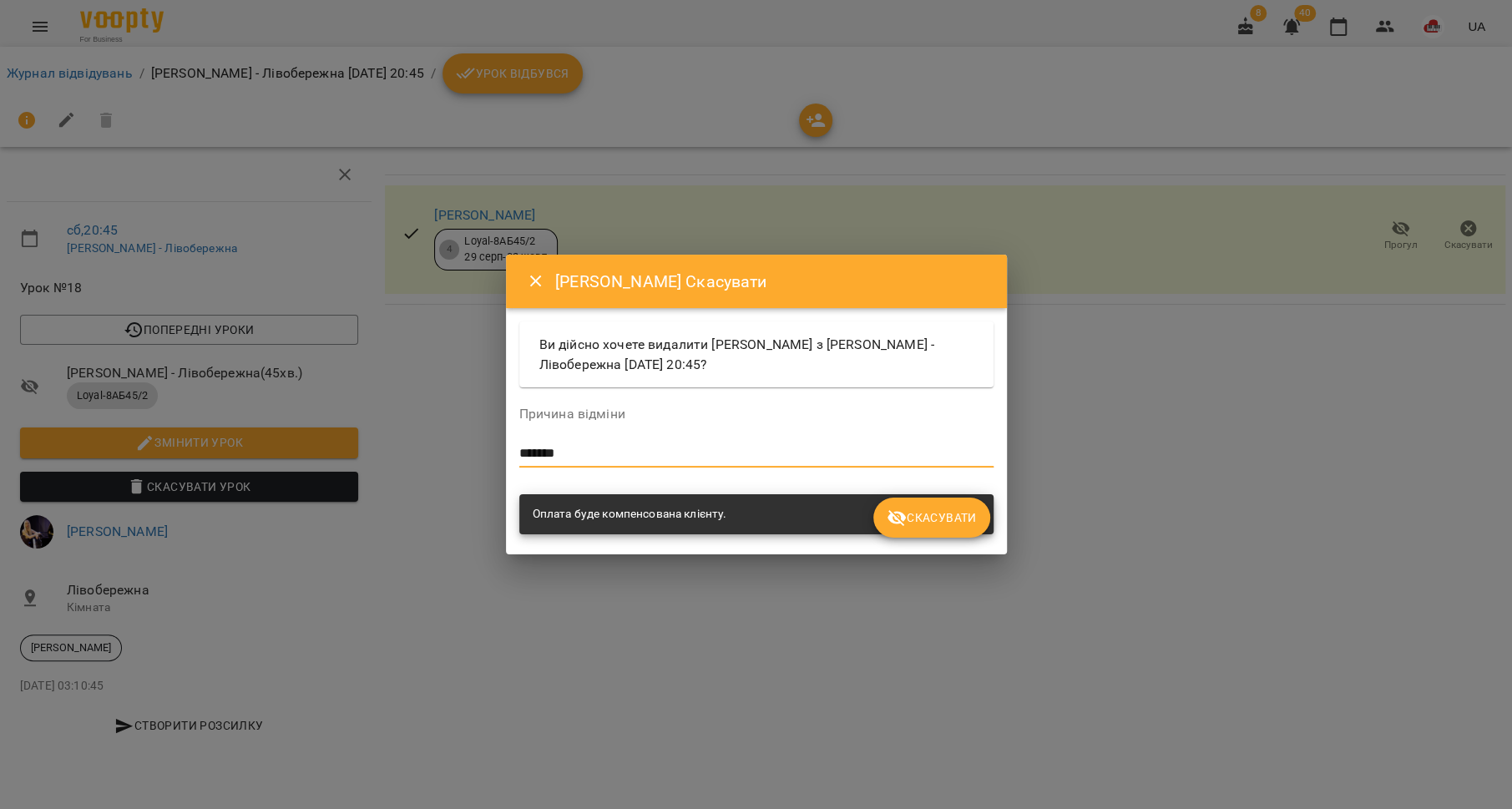
type textarea "*******"
click at [974, 515] on span "Скасувати" at bounding box center [931, 517] width 90 height 20
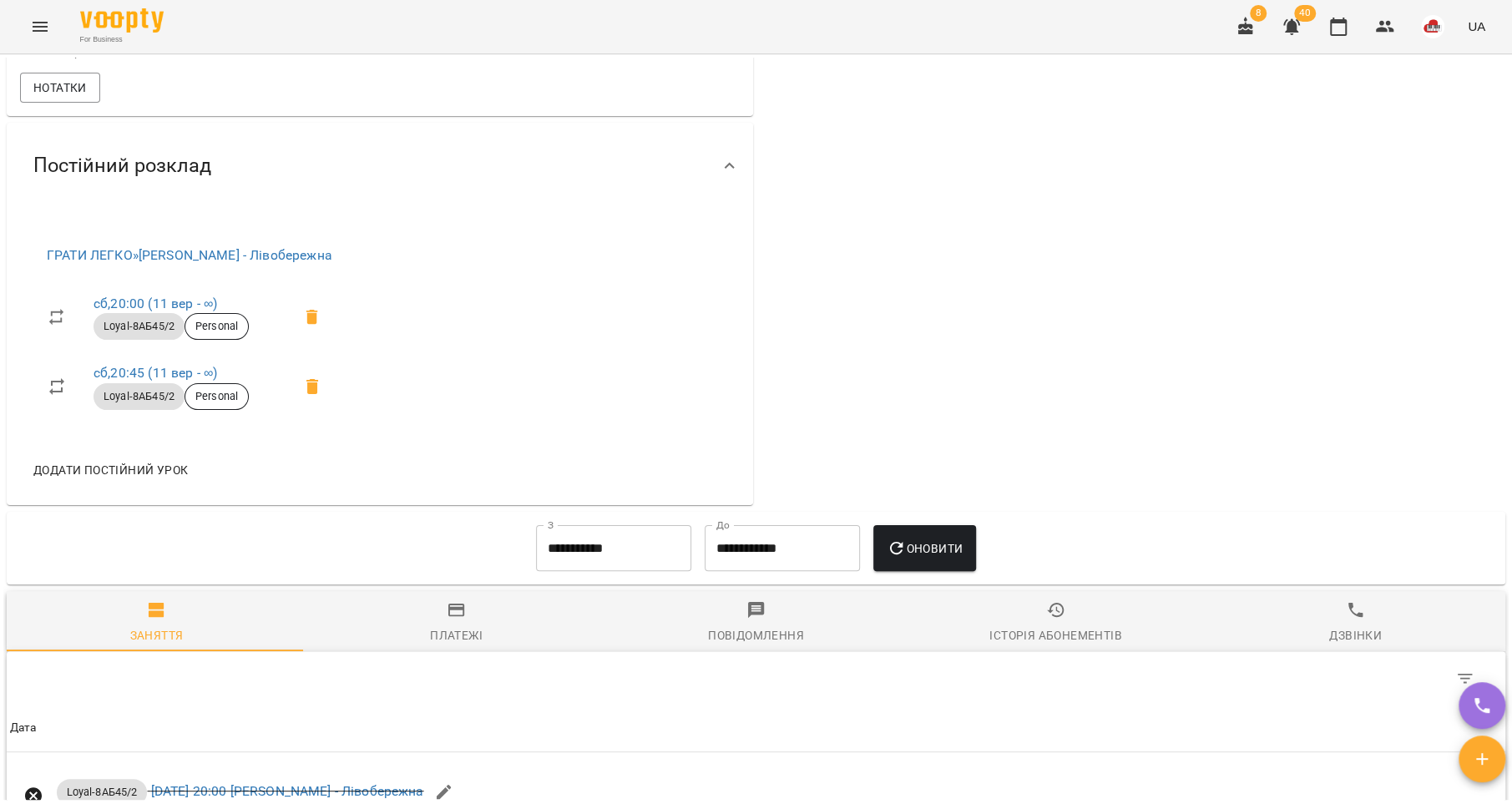
scroll to position [146, 0]
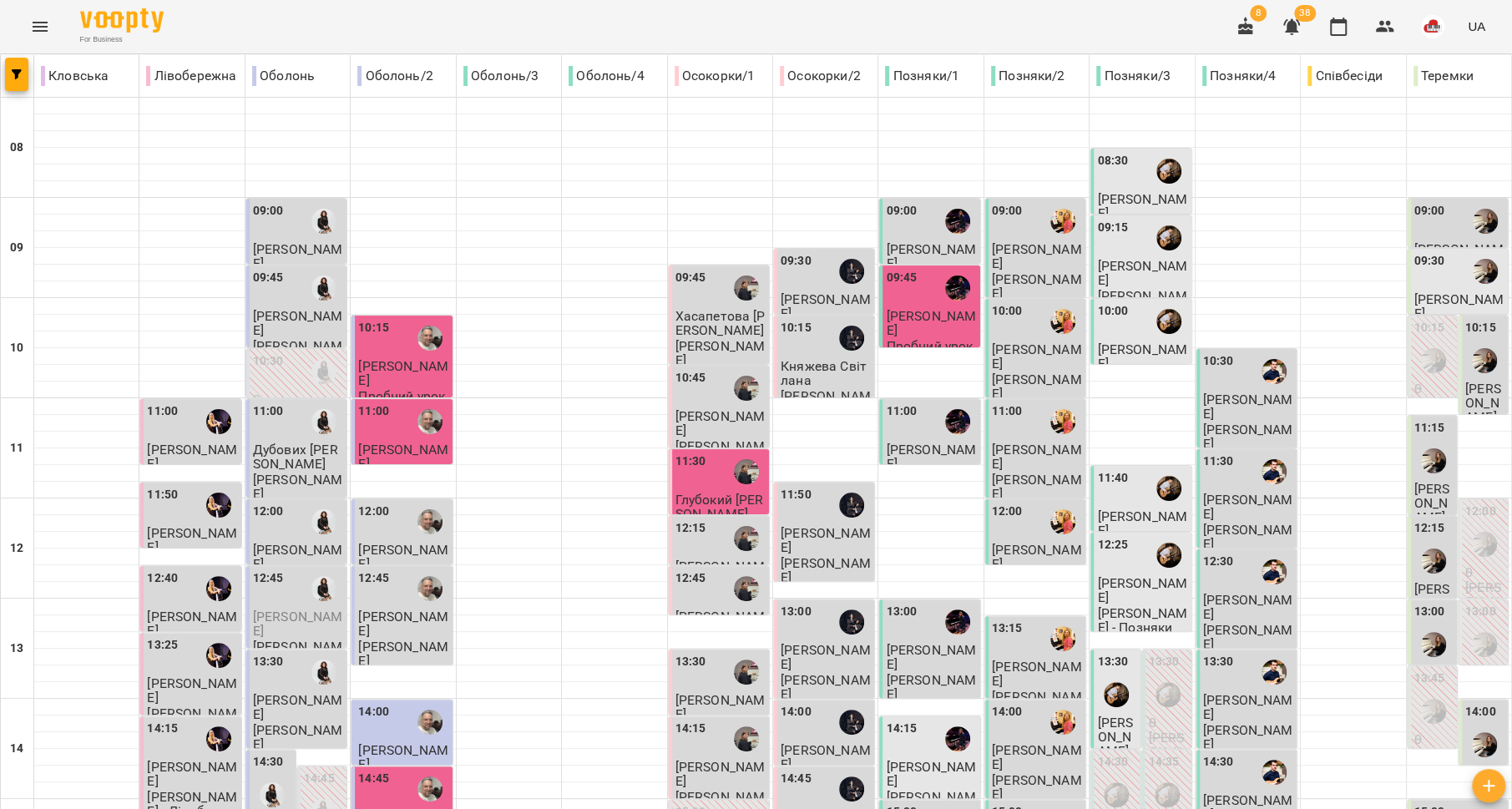
click at [175, 432] on div "11:00" at bounding box center [191, 421] width 91 height 38
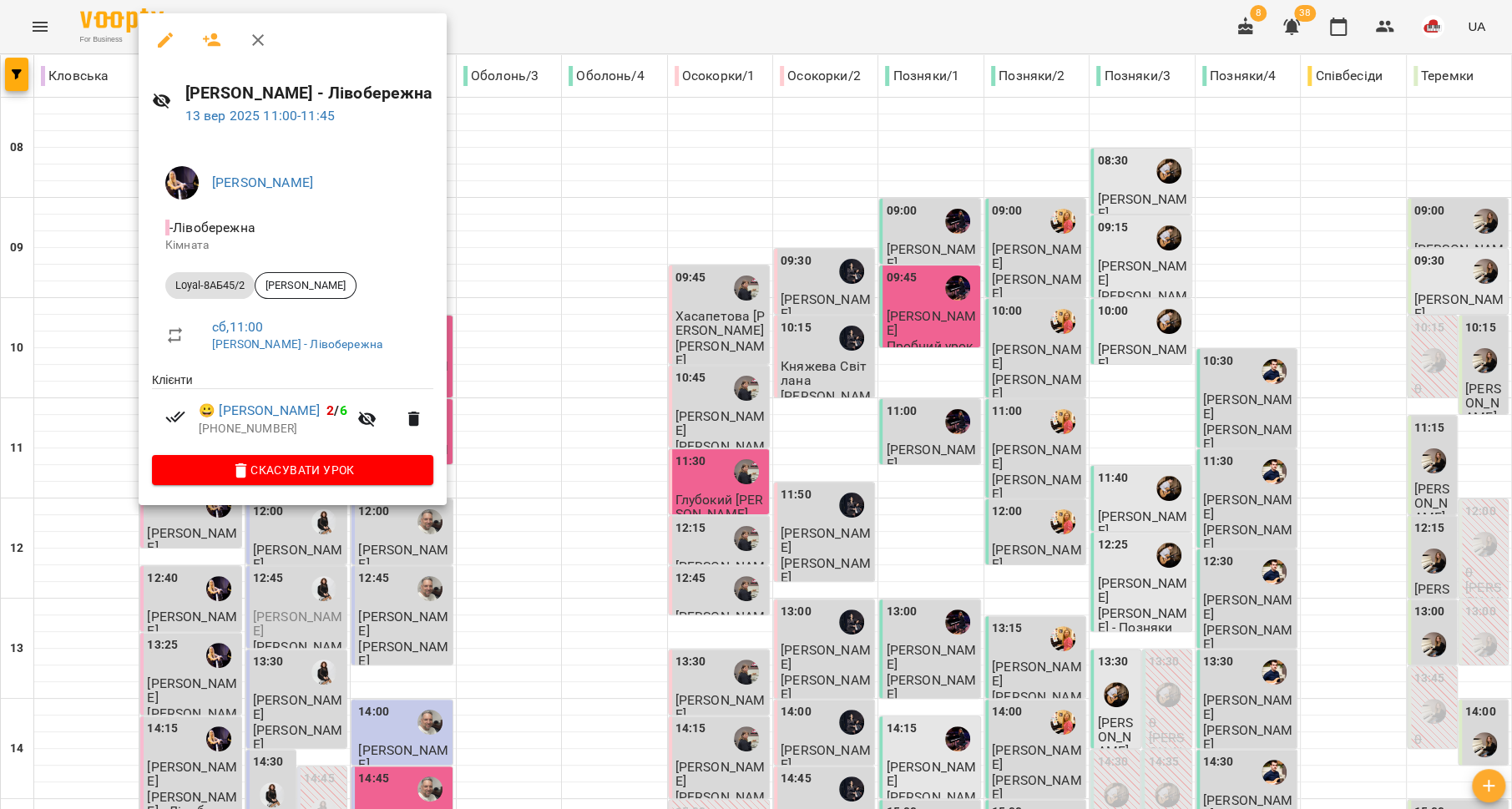
click at [63, 446] on div at bounding box center [756, 404] width 1512 height 809
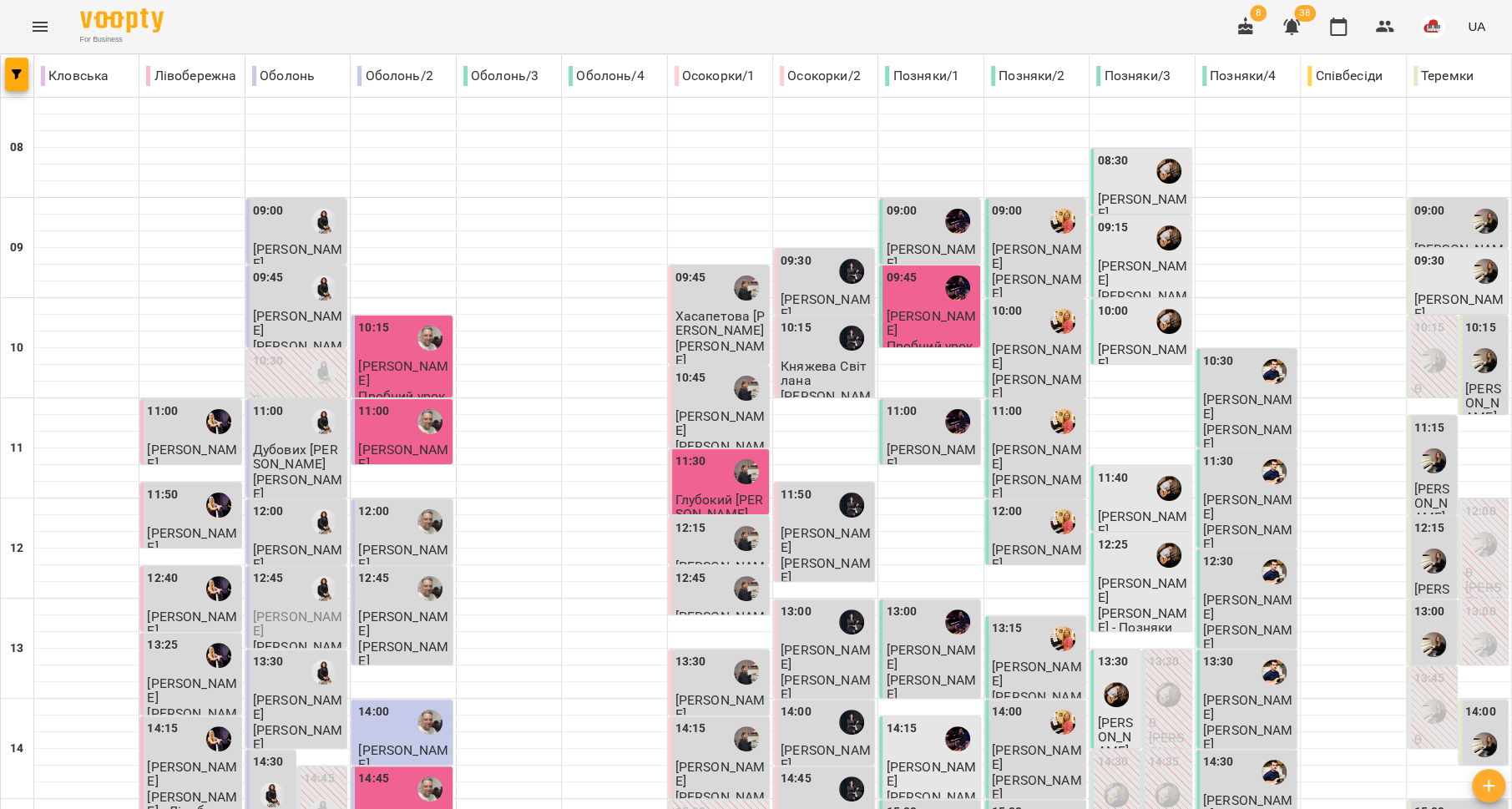
click at [174, 508] on div "11:50" at bounding box center [161, 505] width 31 height 38
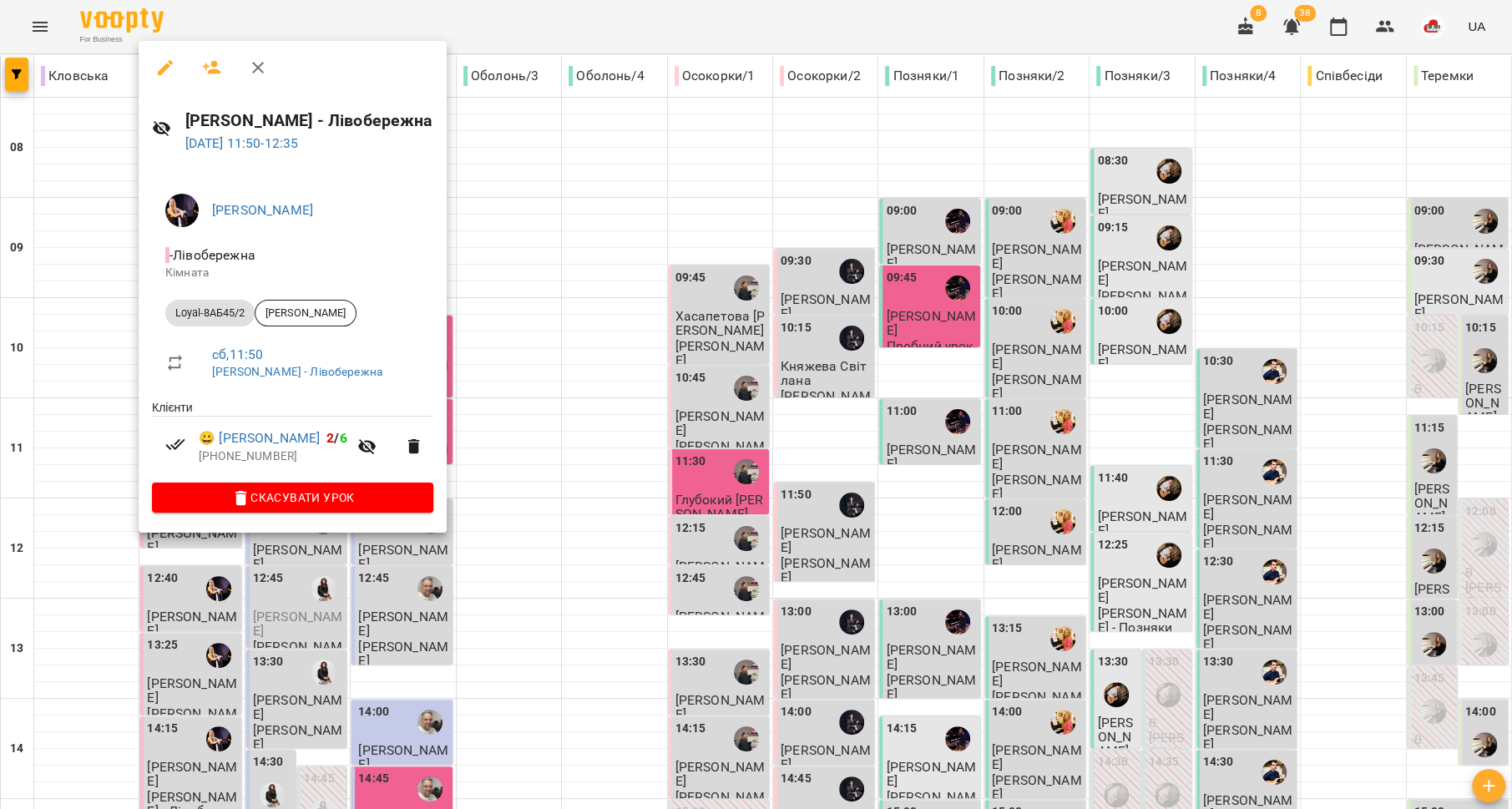
click at [77, 487] on div at bounding box center [756, 404] width 1512 height 809
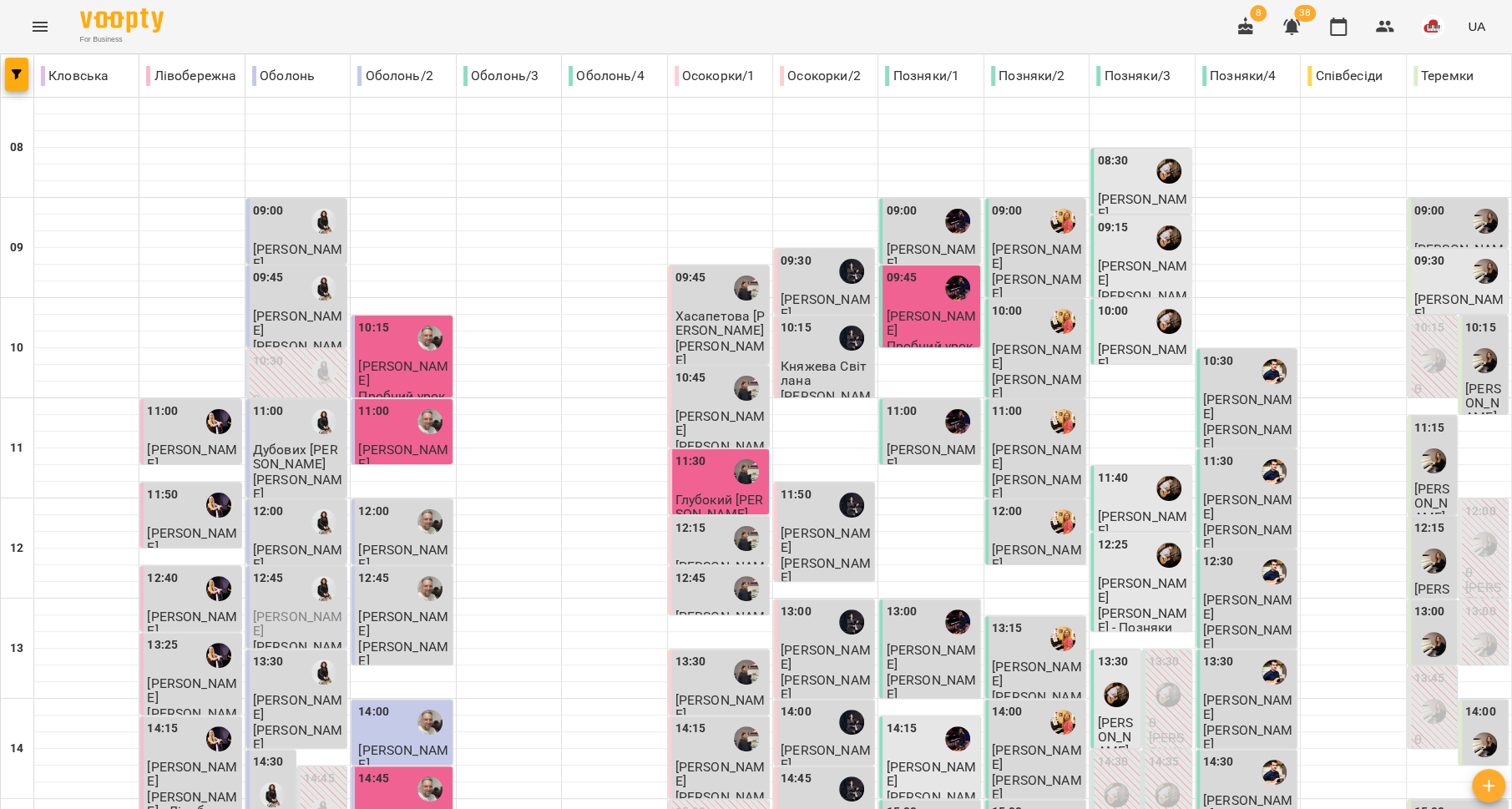
scroll to position [145, 0]
click at [194, 608] on span "[PERSON_NAME]" at bounding box center [191, 623] width 91 height 30
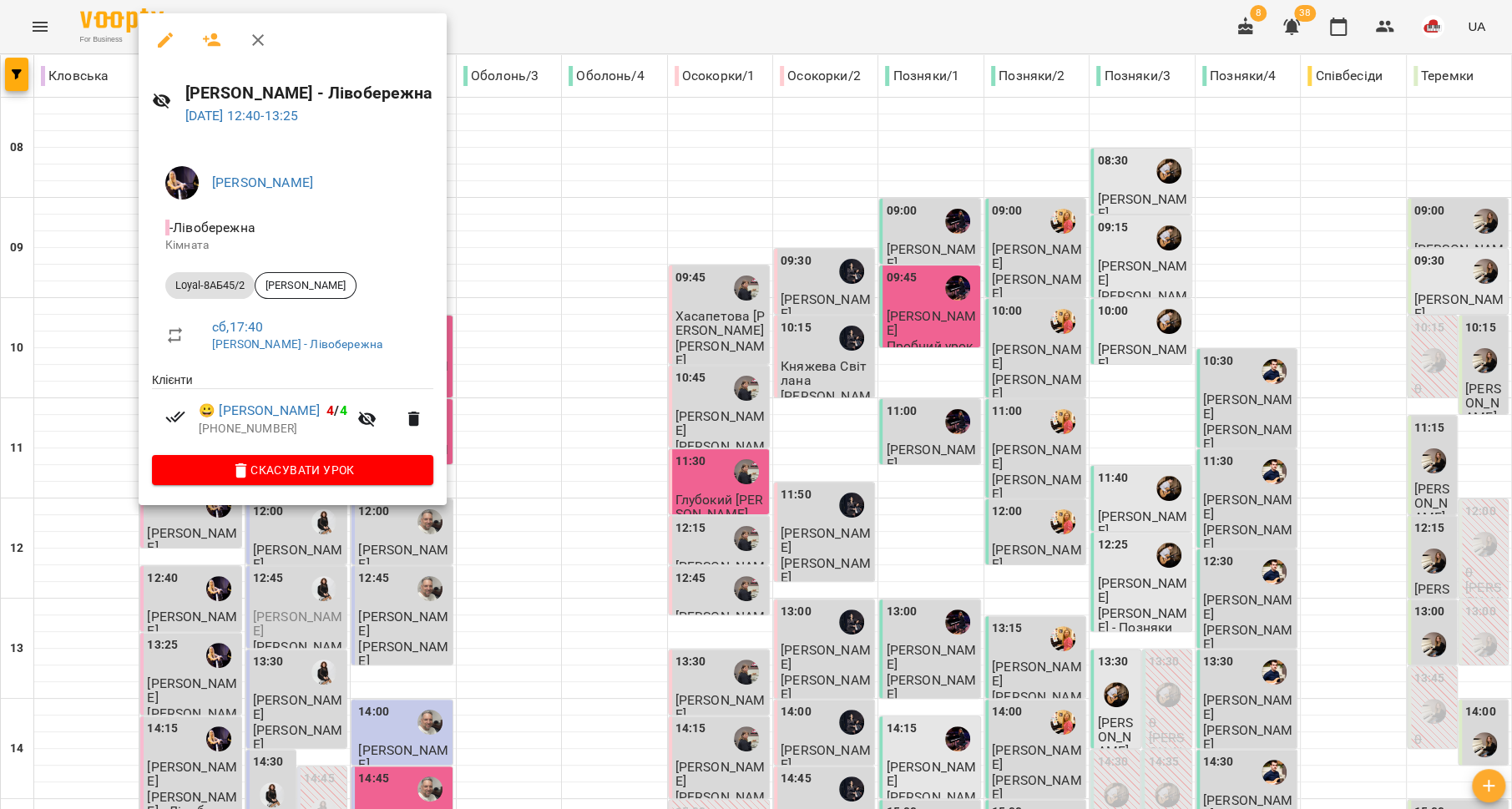
click at [81, 442] on div at bounding box center [756, 404] width 1512 height 809
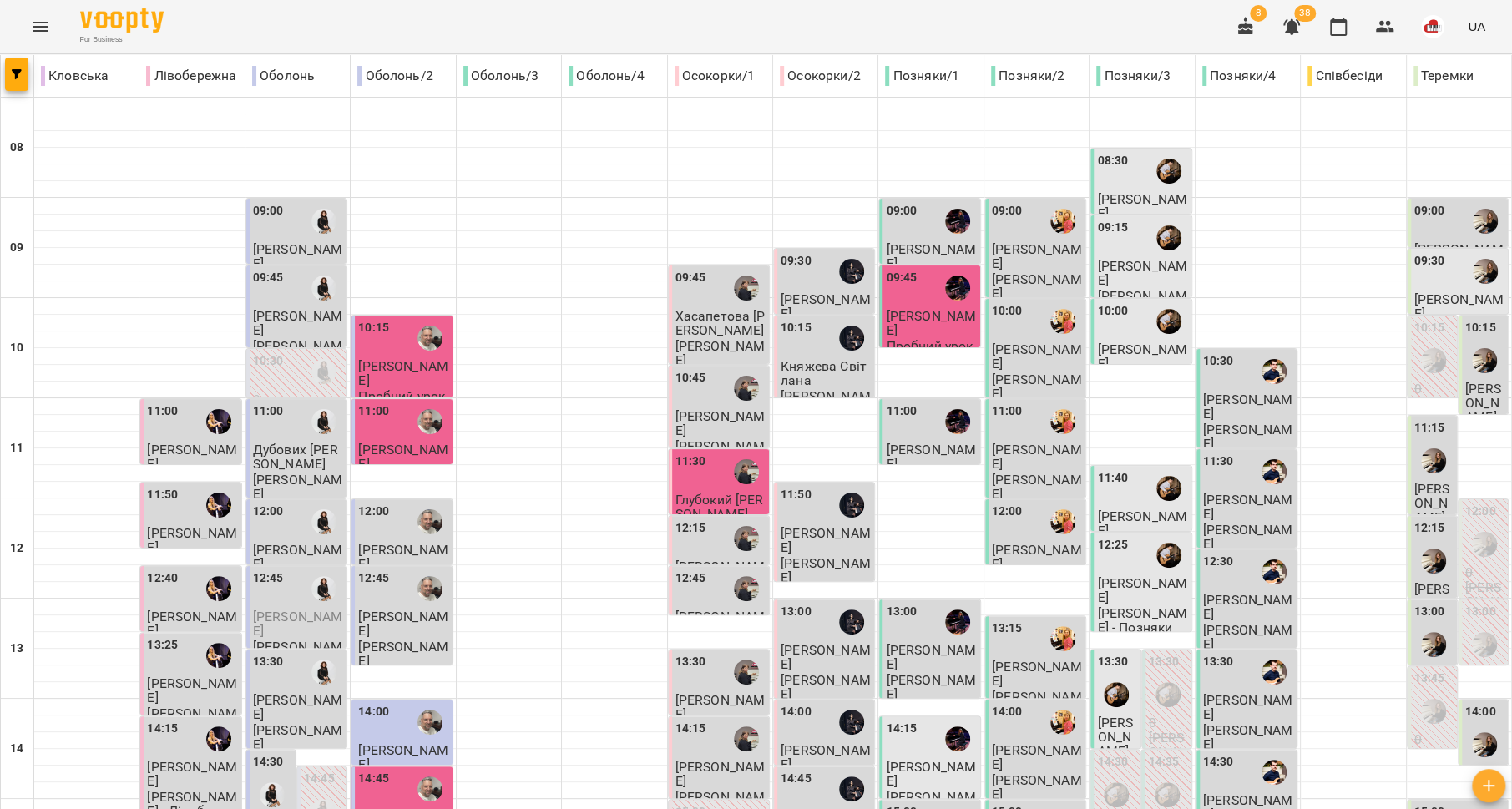
click at [184, 636] on div "13:25" at bounding box center [191, 655] width 91 height 38
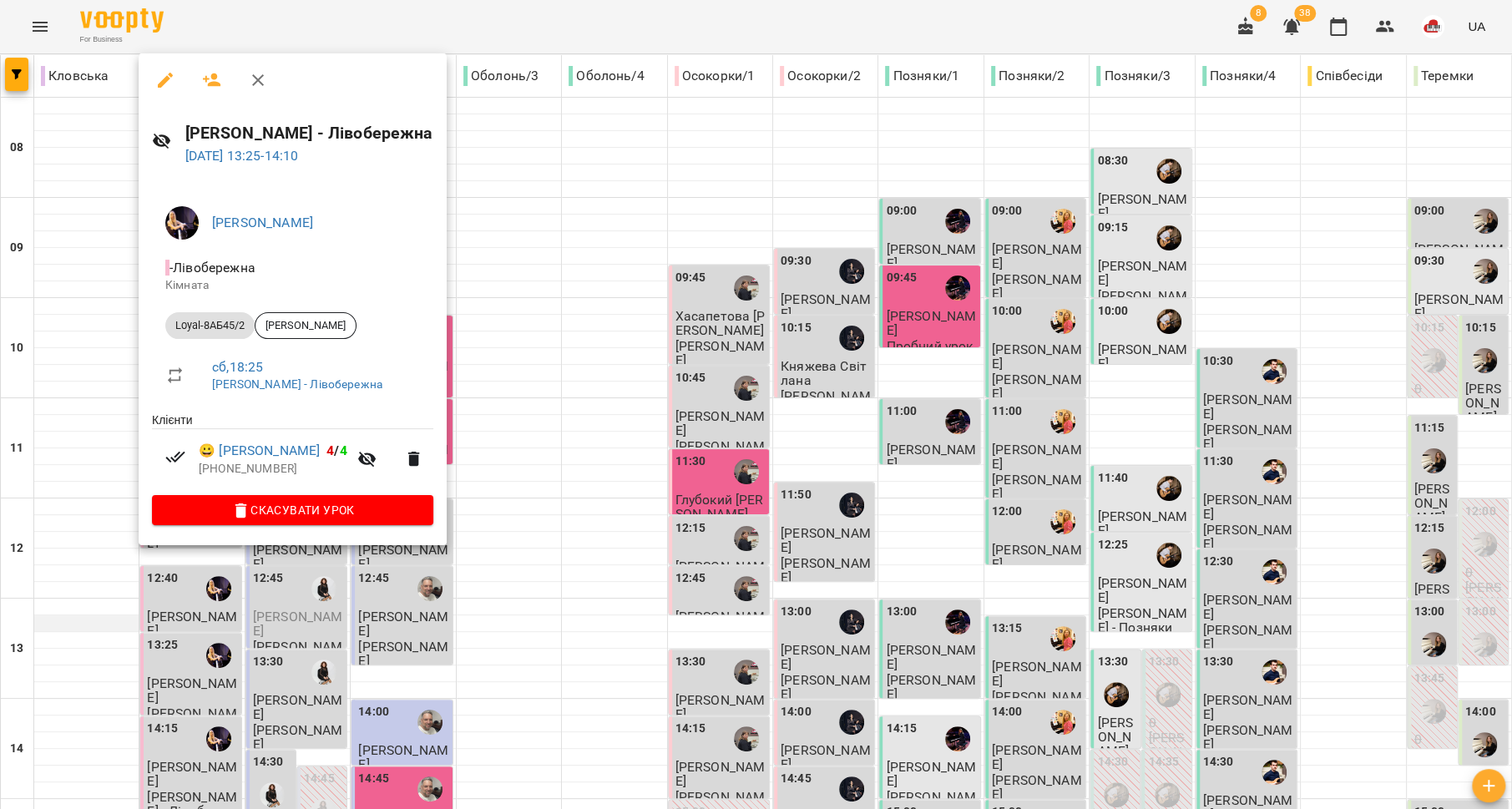
click at [72, 479] on div at bounding box center [756, 404] width 1512 height 809
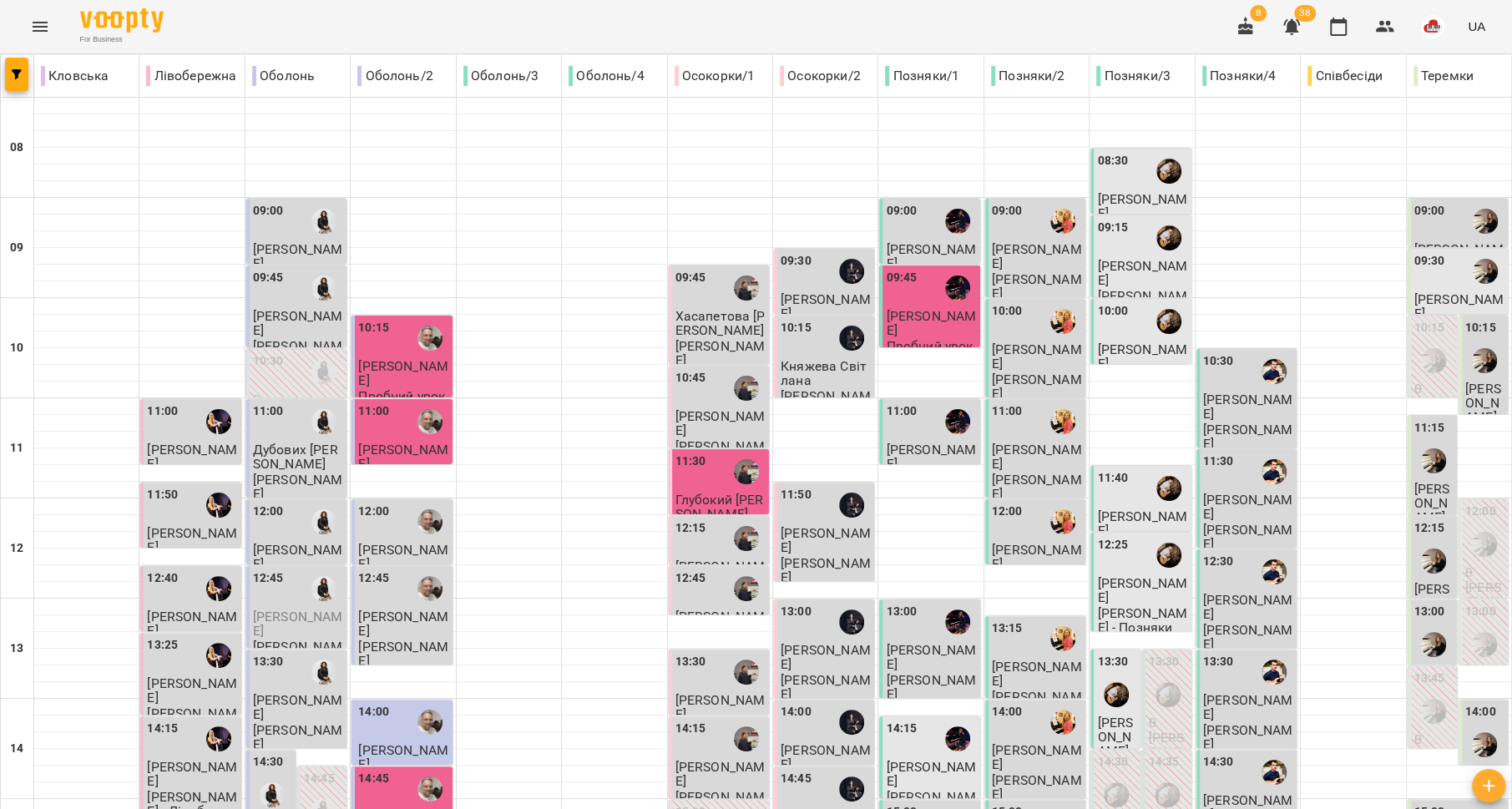
scroll to position [279, 0]
click at [189, 759] on span "[PERSON_NAME]" at bounding box center [191, 774] width 91 height 30
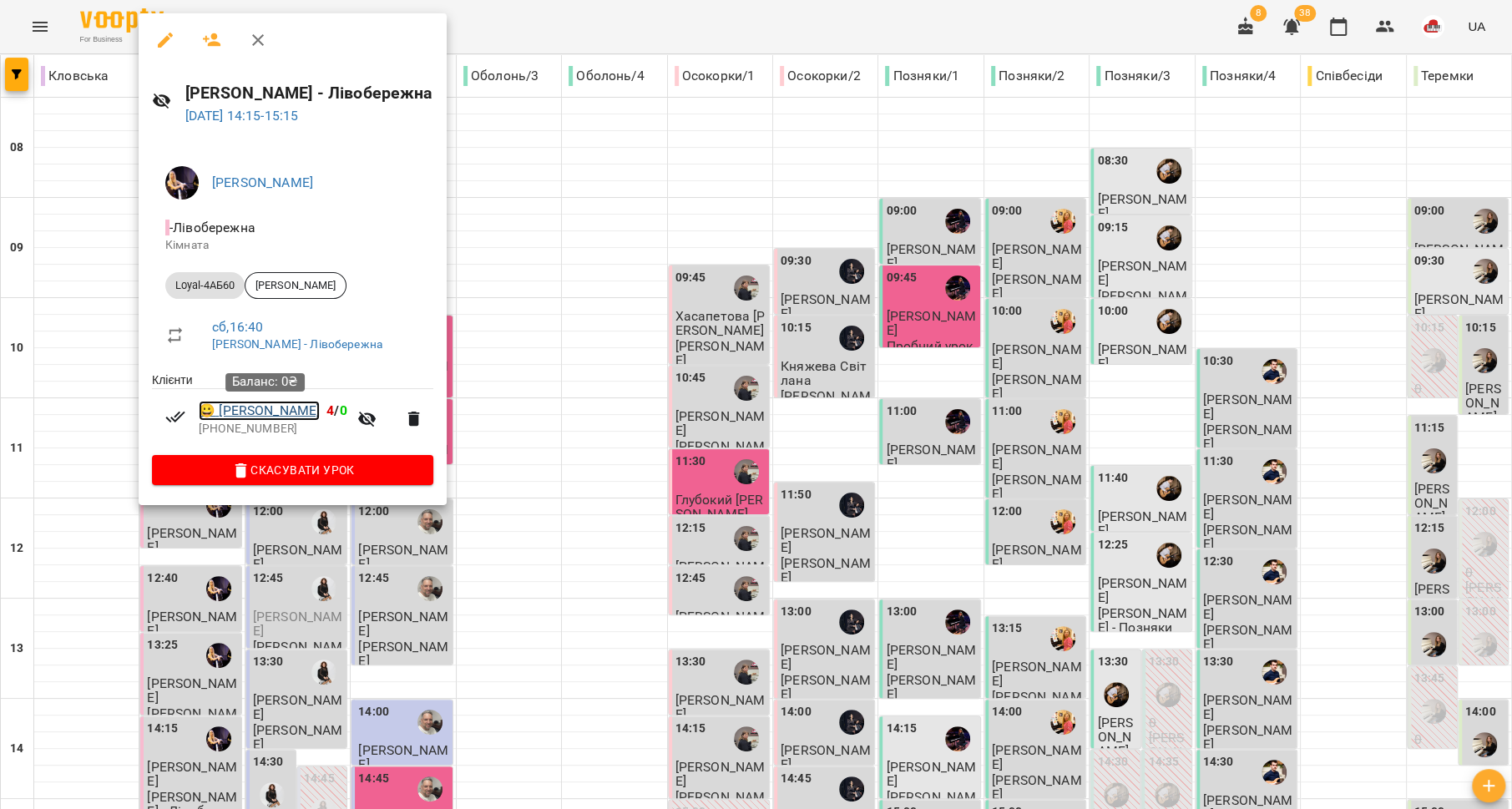
click at [244, 416] on link "😀 Павло Полікарпов" at bounding box center [259, 410] width 121 height 20
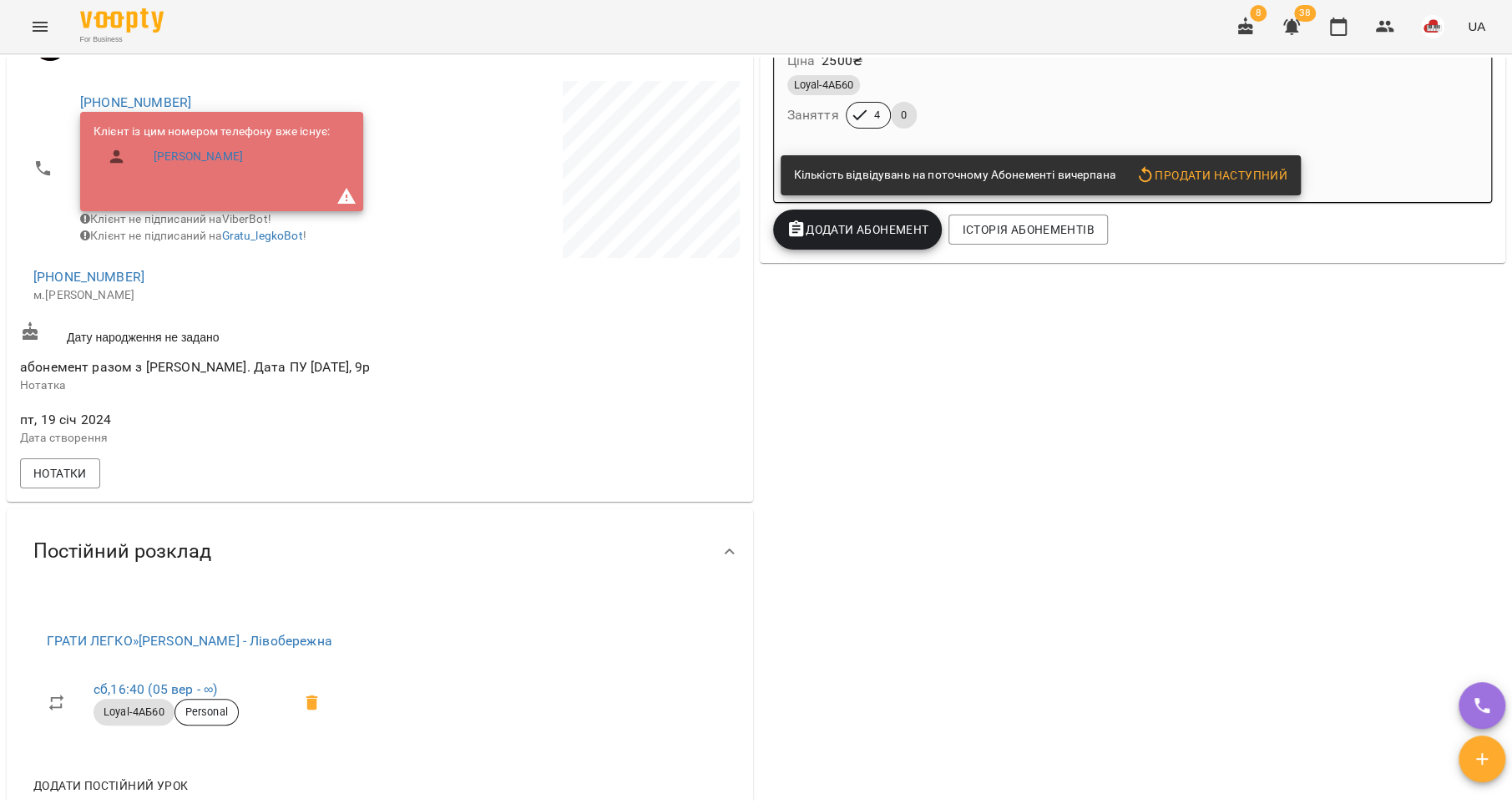
scroll to position [123, 0]
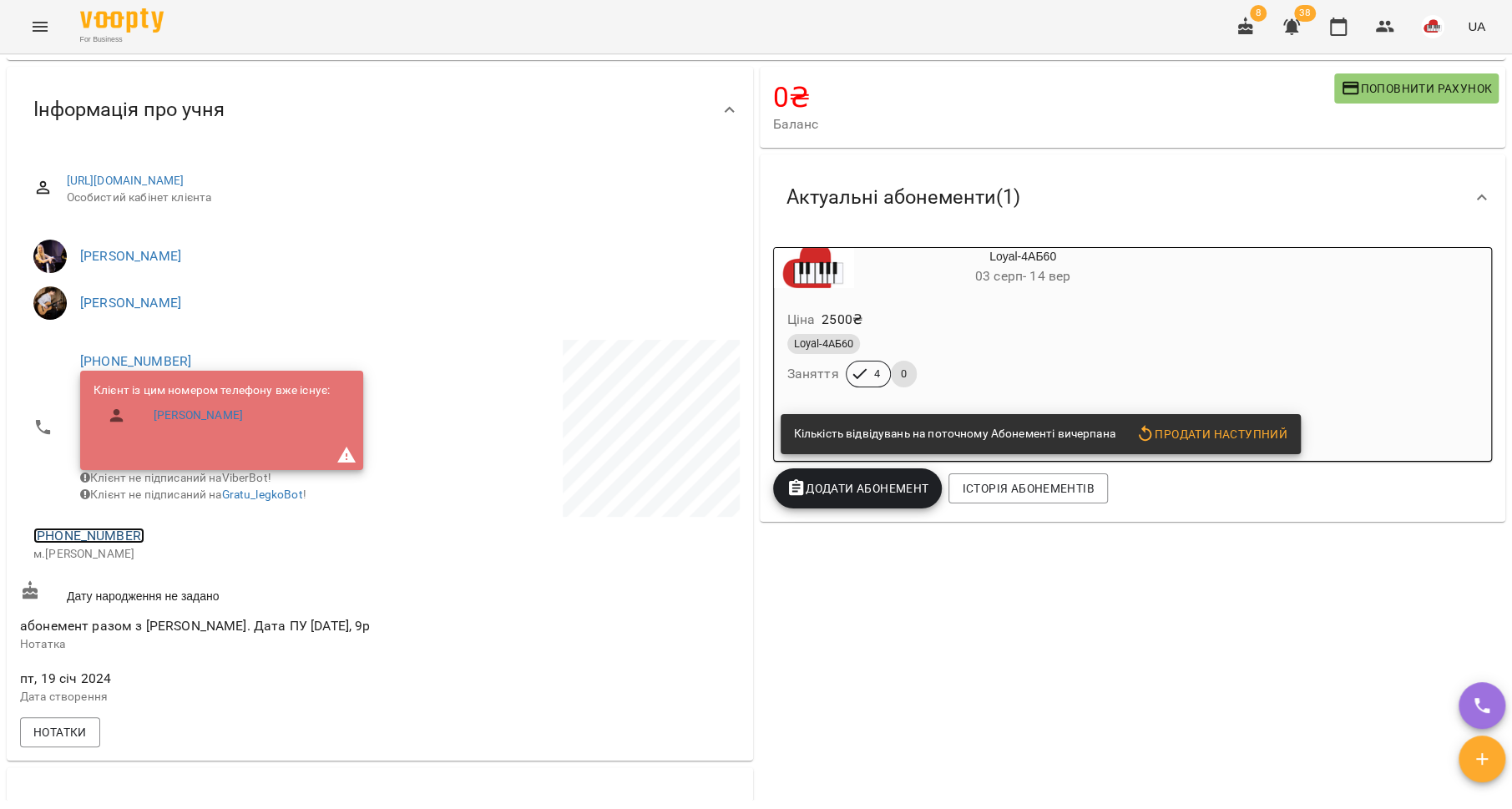
click at [110, 540] on link "+380667846629" at bounding box center [89, 535] width 111 height 16
click at [168, 598] on img at bounding box center [157, 609] width 25 height 25
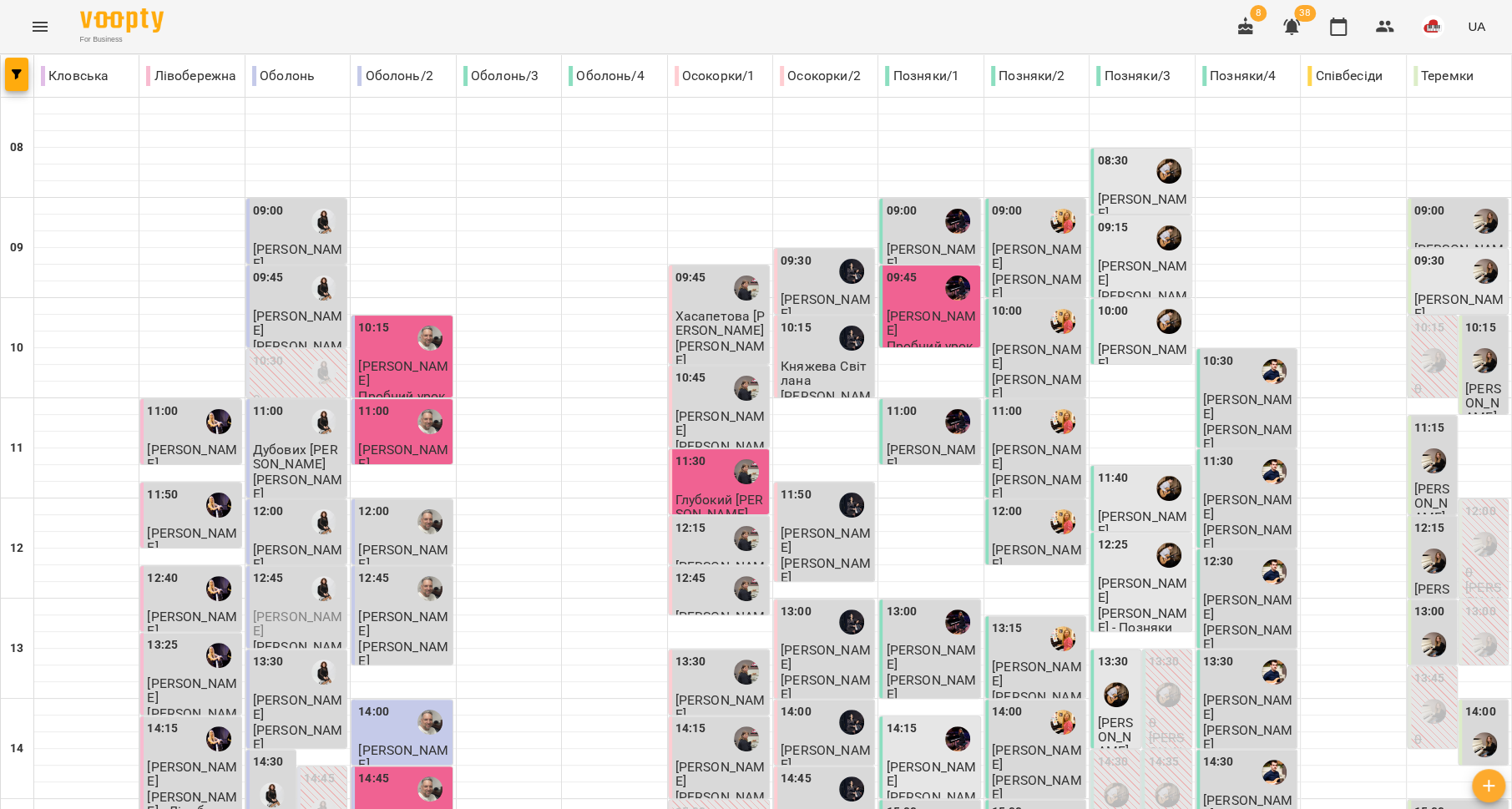
scroll to position [437, 0]
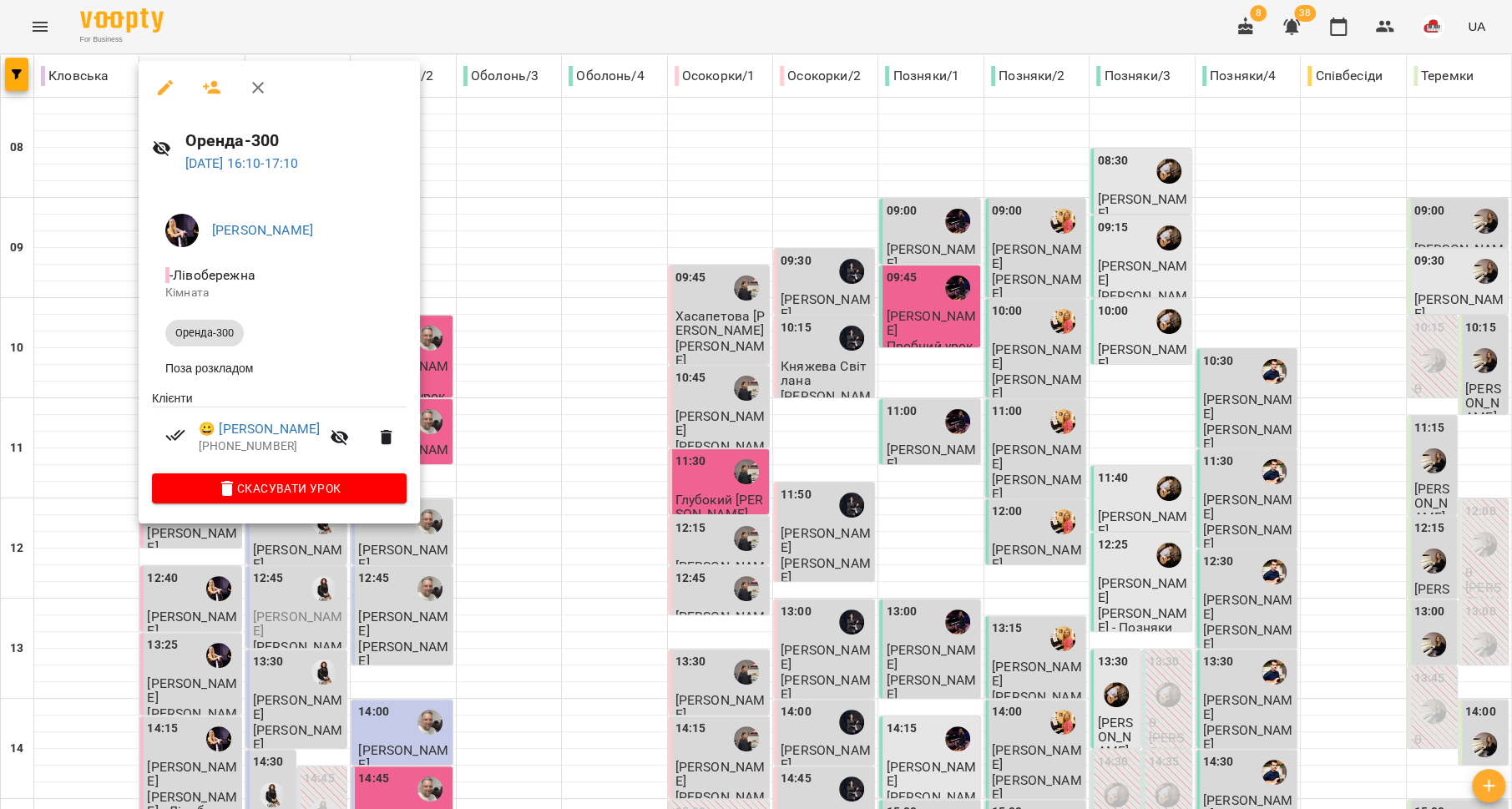
click at [69, 505] on div at bounding box center [756, 404] width 1512 height 809
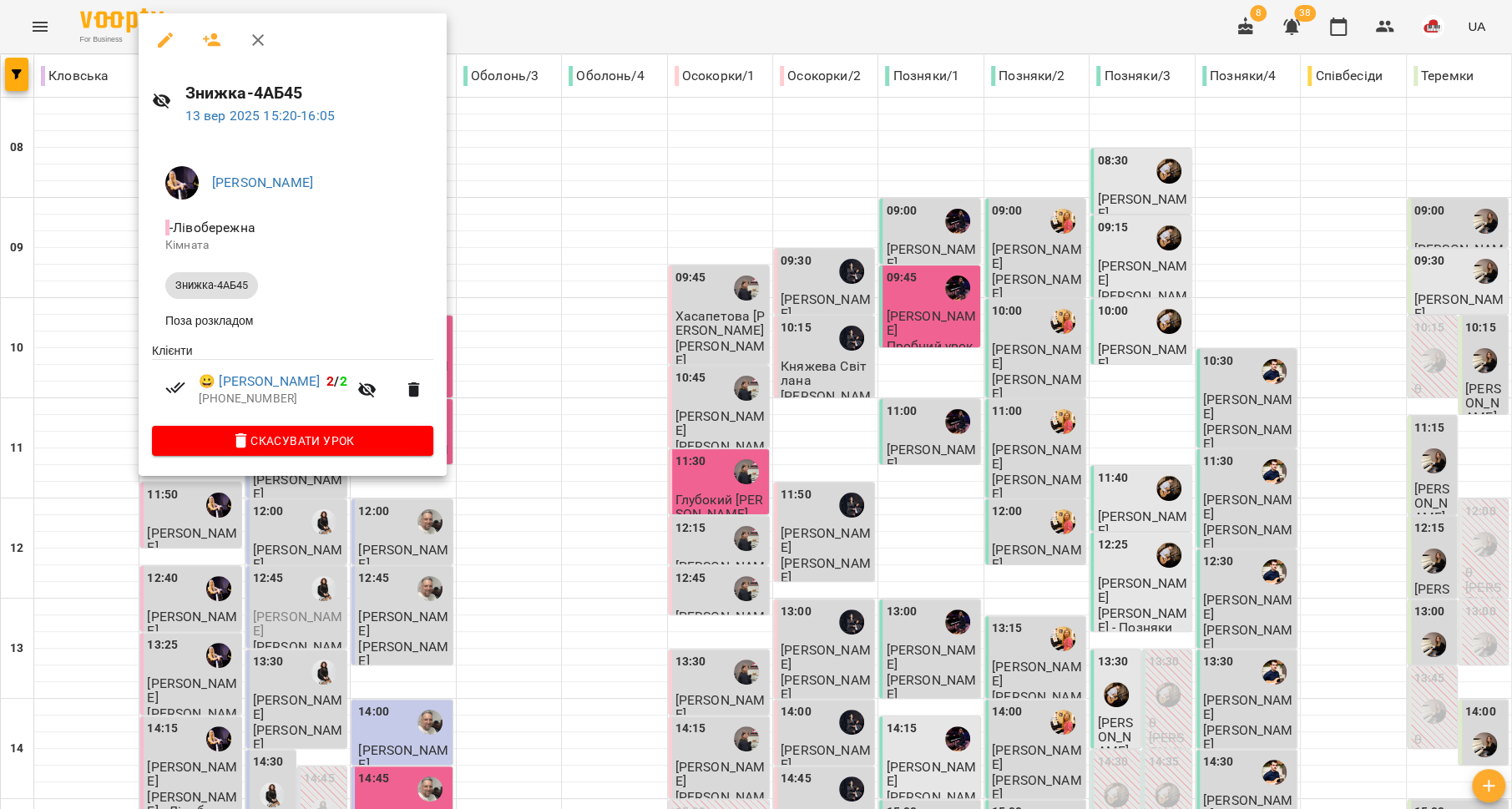
click at [90, 439] on div at bounding box center [756, 404] width 1512 height 809
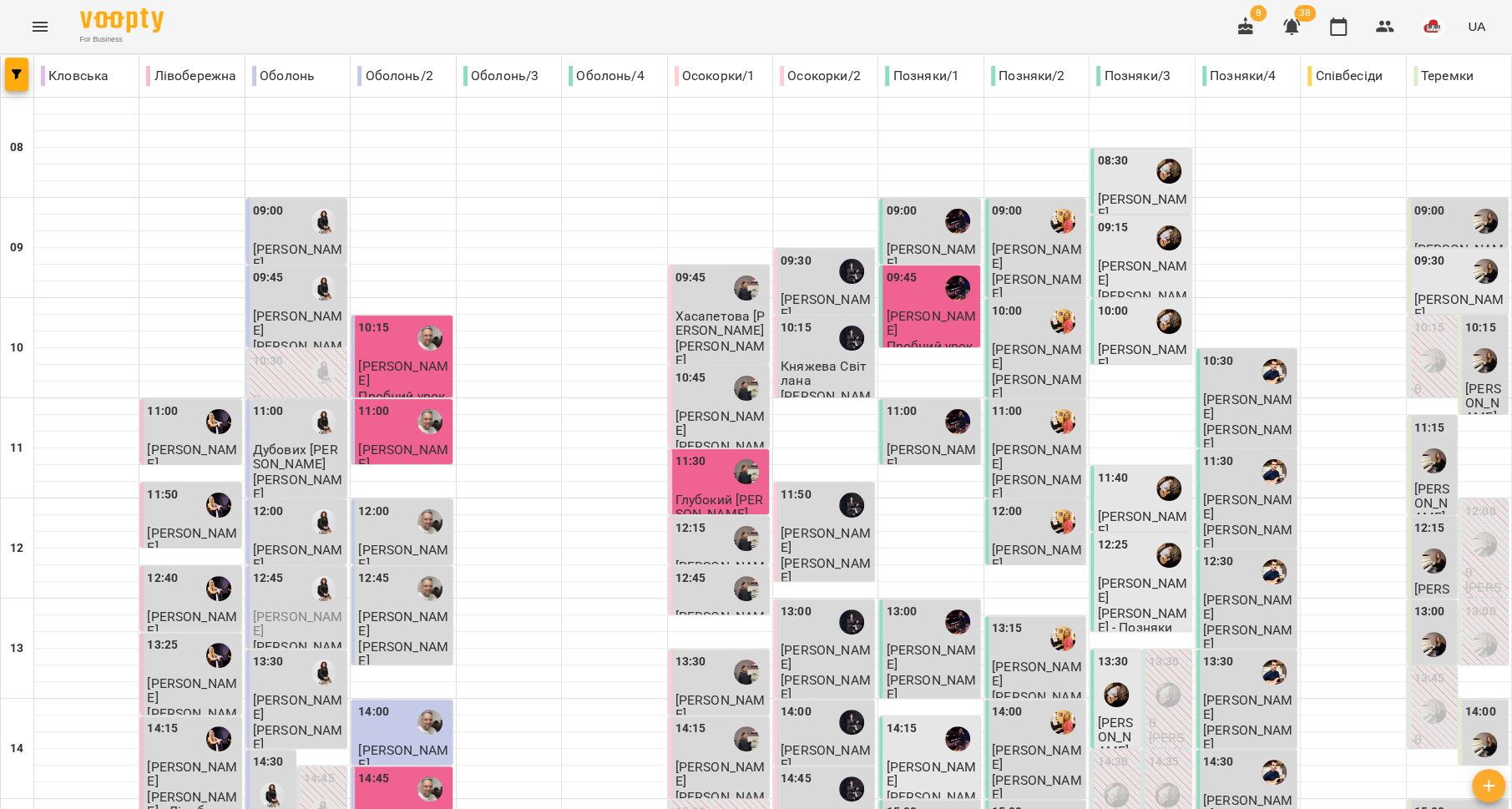
click at [179, 760] on p "[PERSON_NAME]" at bounding box center [191, 774] width 91 height 29
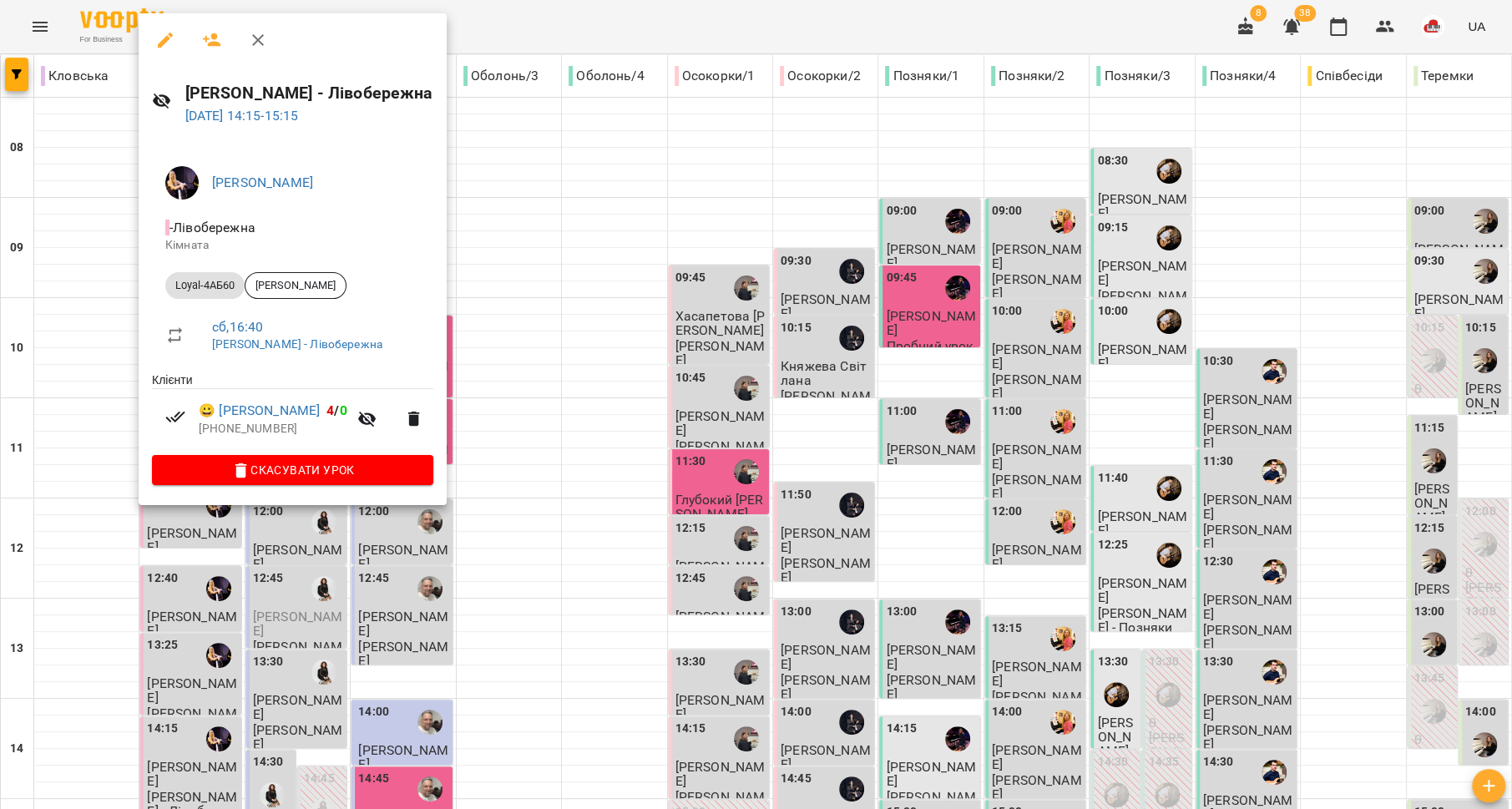
click at [70, 376] on div at bounding box center [756, 404] width 1512 height 809
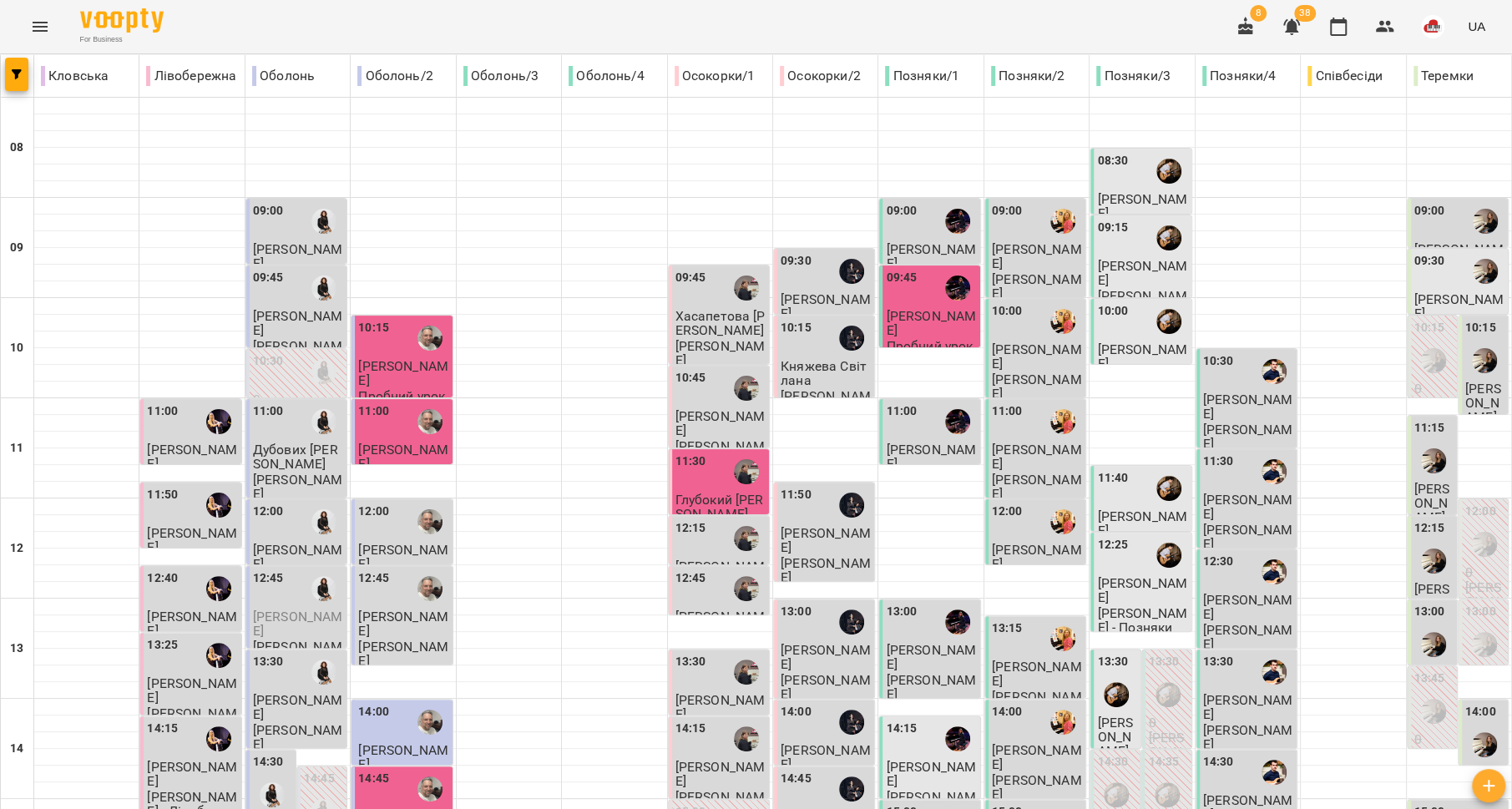
scroll to position [701, 0]
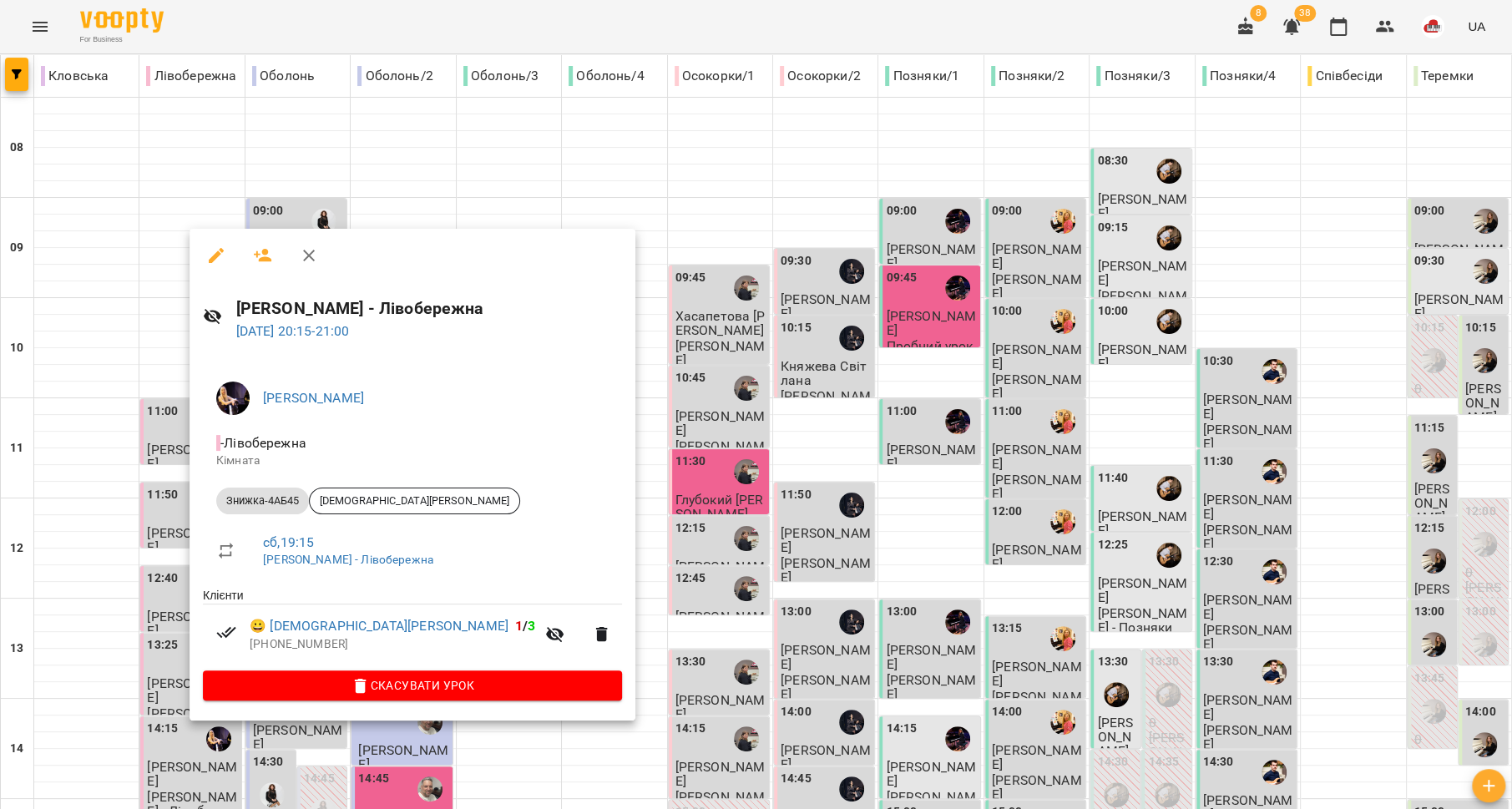
click at [141, 573] on div at bounding box center [756, 404] width 1512 height 809
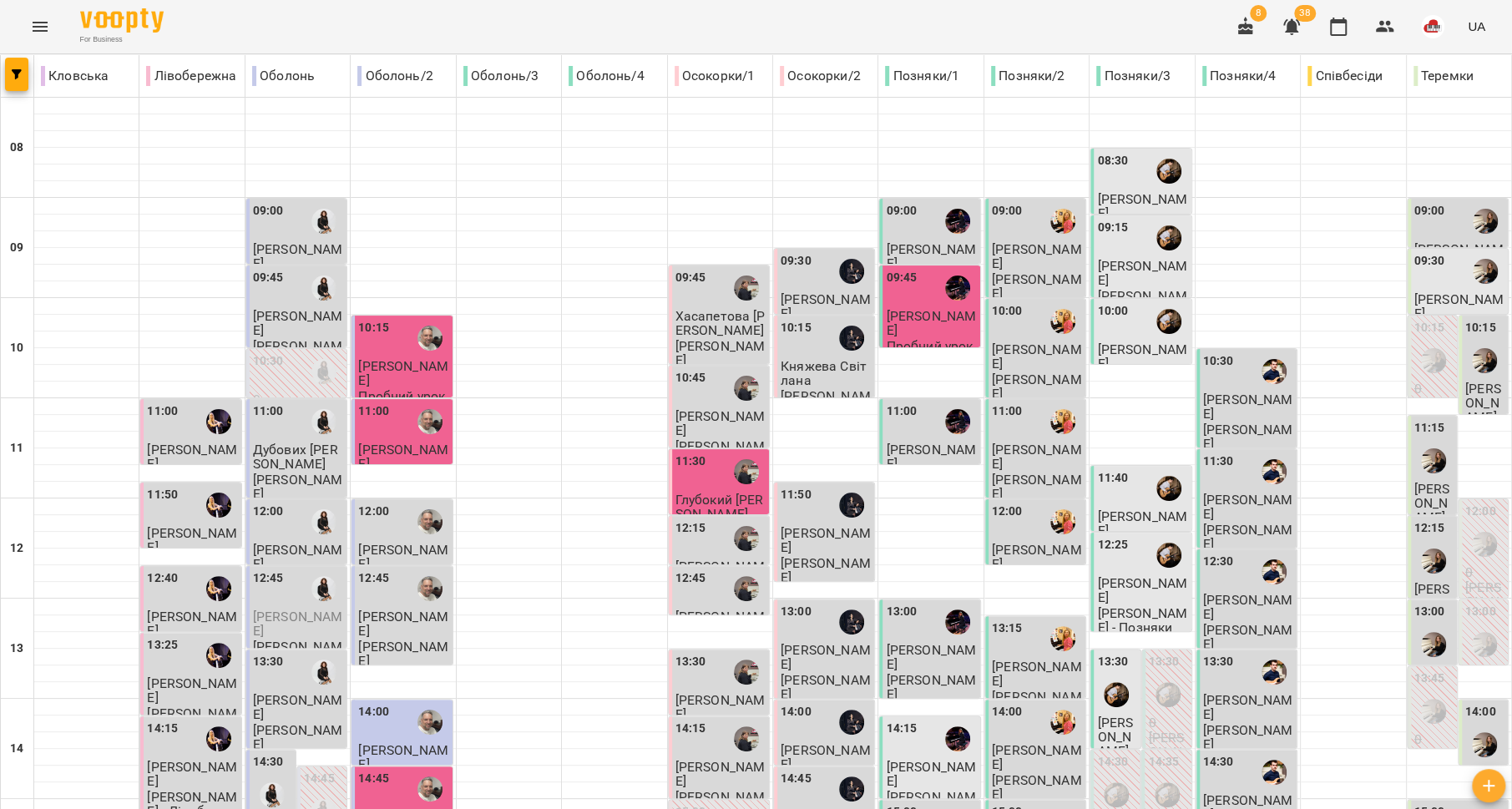
scroll to position [167, 0]
click at [162, 636] on div "13:25" at bounding box center [161, 655] width 31 height 38
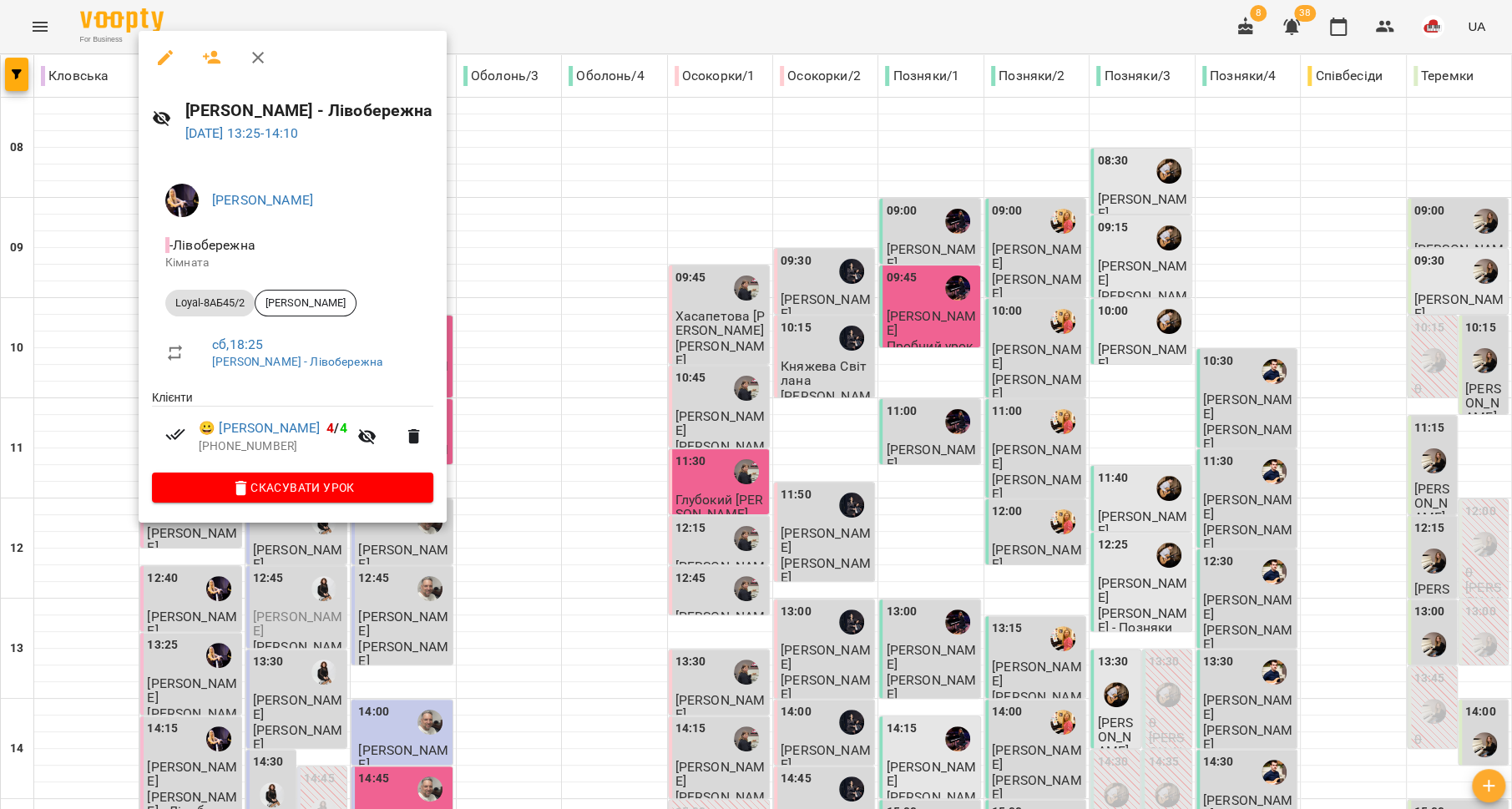
click at [129, 550] on div at bounding box center [756, 404] width 1512 height 809
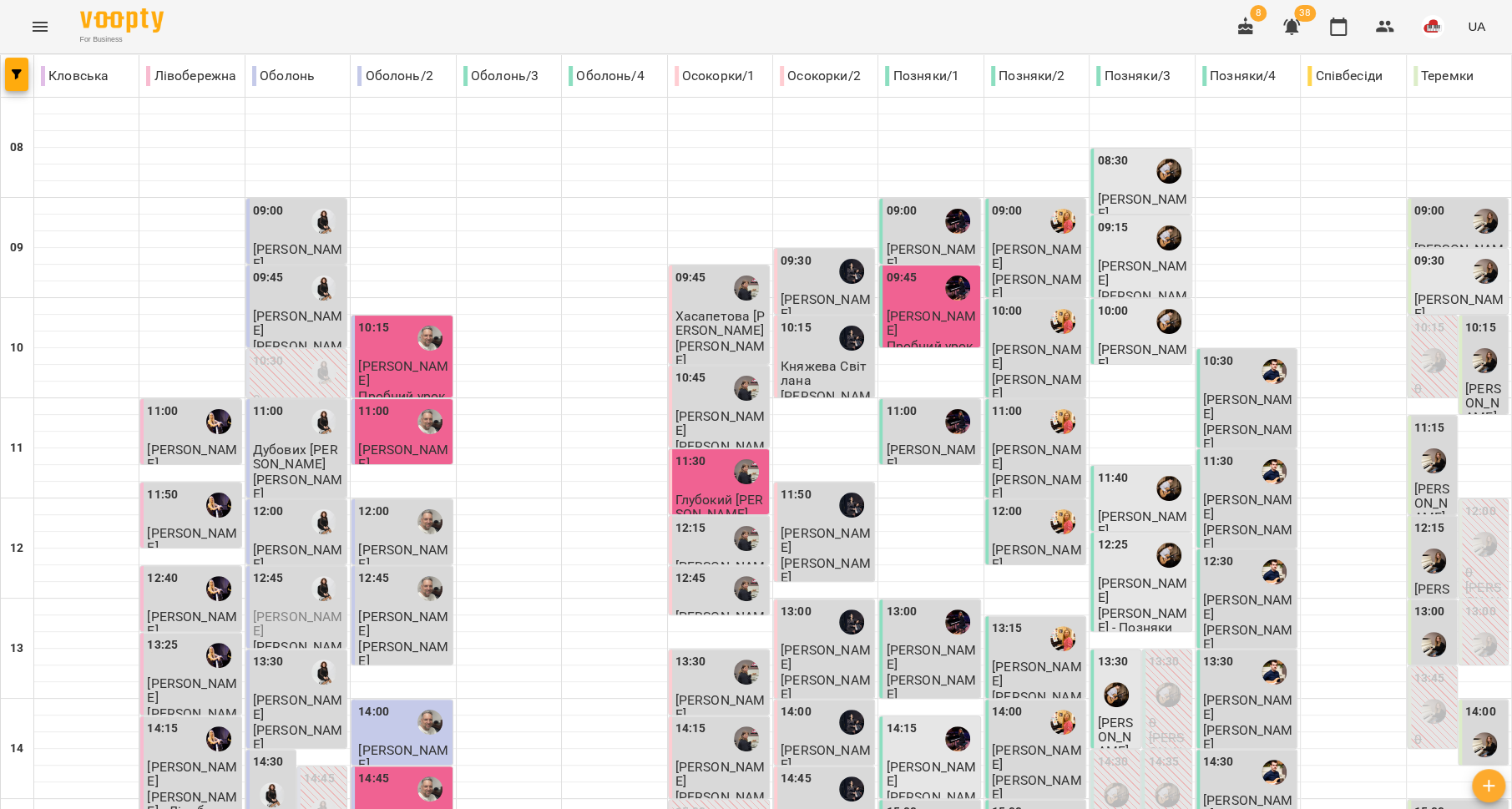
click at [175, 569] on div "12:40" at bounding box center [191, 588] width 91 height 38
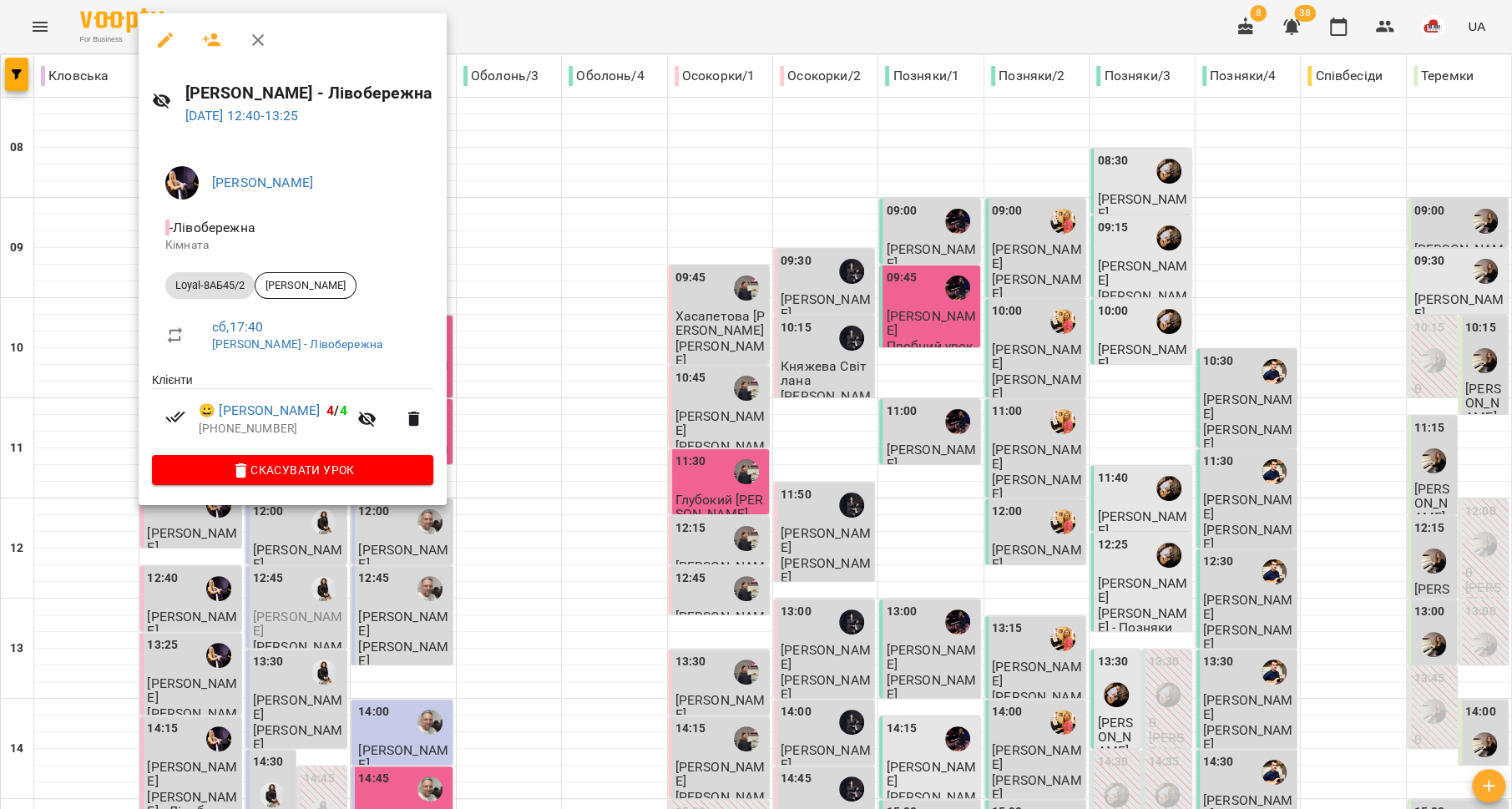
click at [83, 462] on div at bounding box center [756, 404] width 1512 height 809
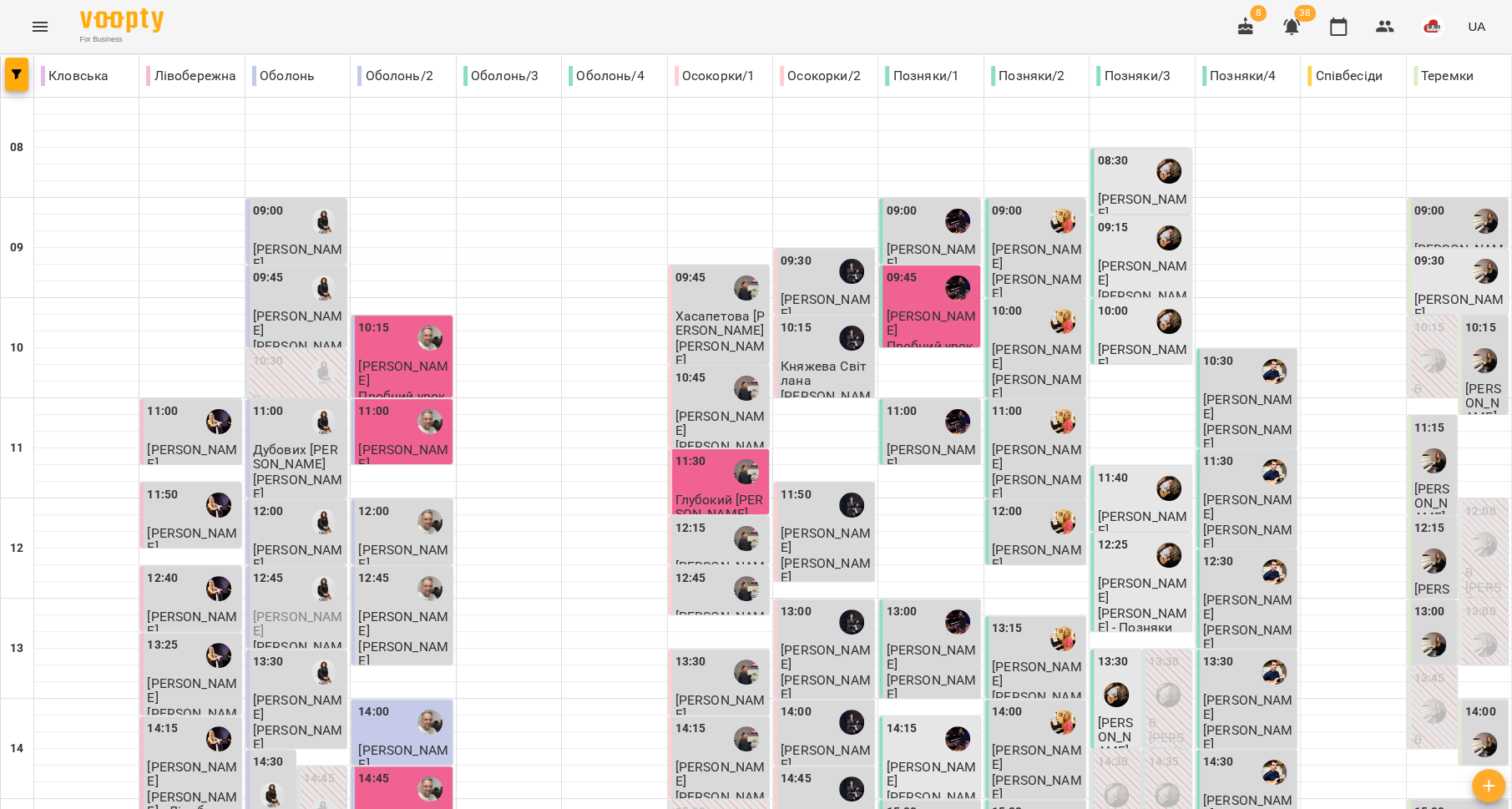
scroll to position [0, 0]
click at [282, 233] on div "09:00" at bounding box center [298, 220] width 91 height 38
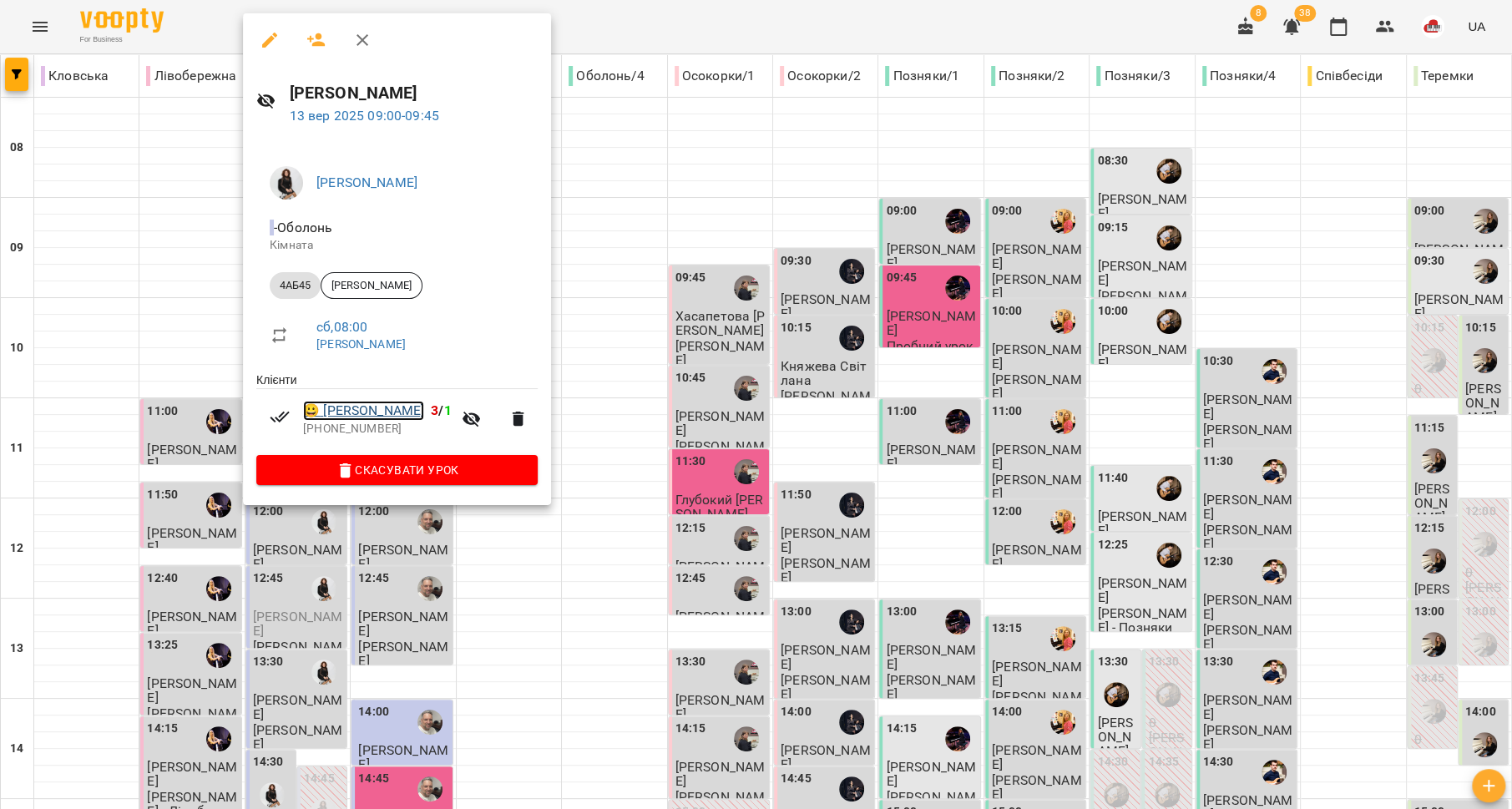
click at [372, 415] on link "😀 Крупко Тихон" at bounding box center [364, 410] width 121 height 20
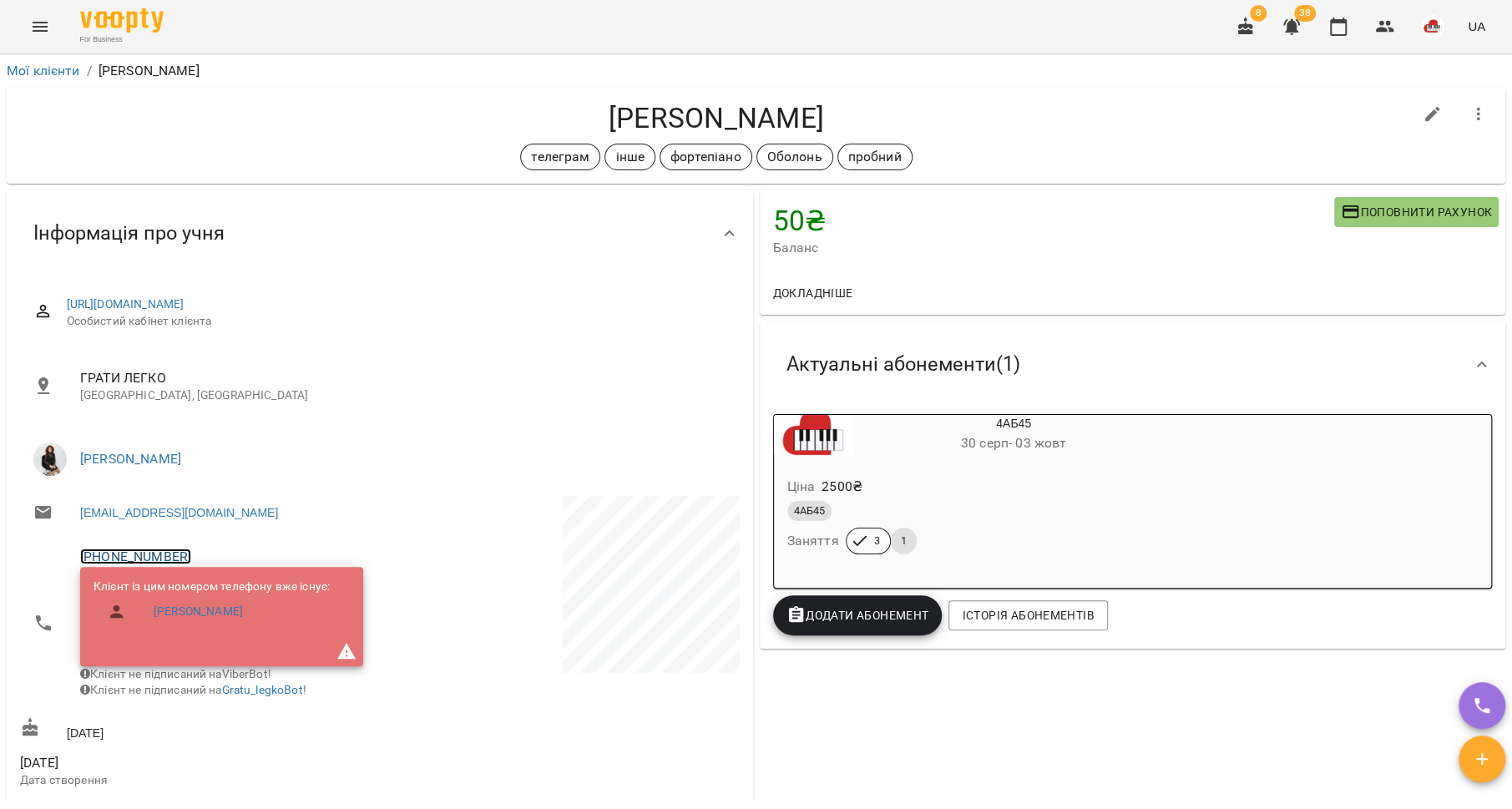
click at [158, 562] on link "[PHONE_NUMBER]" at bounding box center [135, 556] width 111 height 16
click at [214, 621] on img at bounding box center [203, 618] width 25 height 25
drag, startPoint x: 803, startPoint y: 119, endPoint x: 600, endPoint y: 121, distance: 203.0
click at [586, 122] on h4 "[PERSON_NAME]" at bounding box center [716, 118] width 1393 height 35
copy h4 "[PERSON_NAME]"
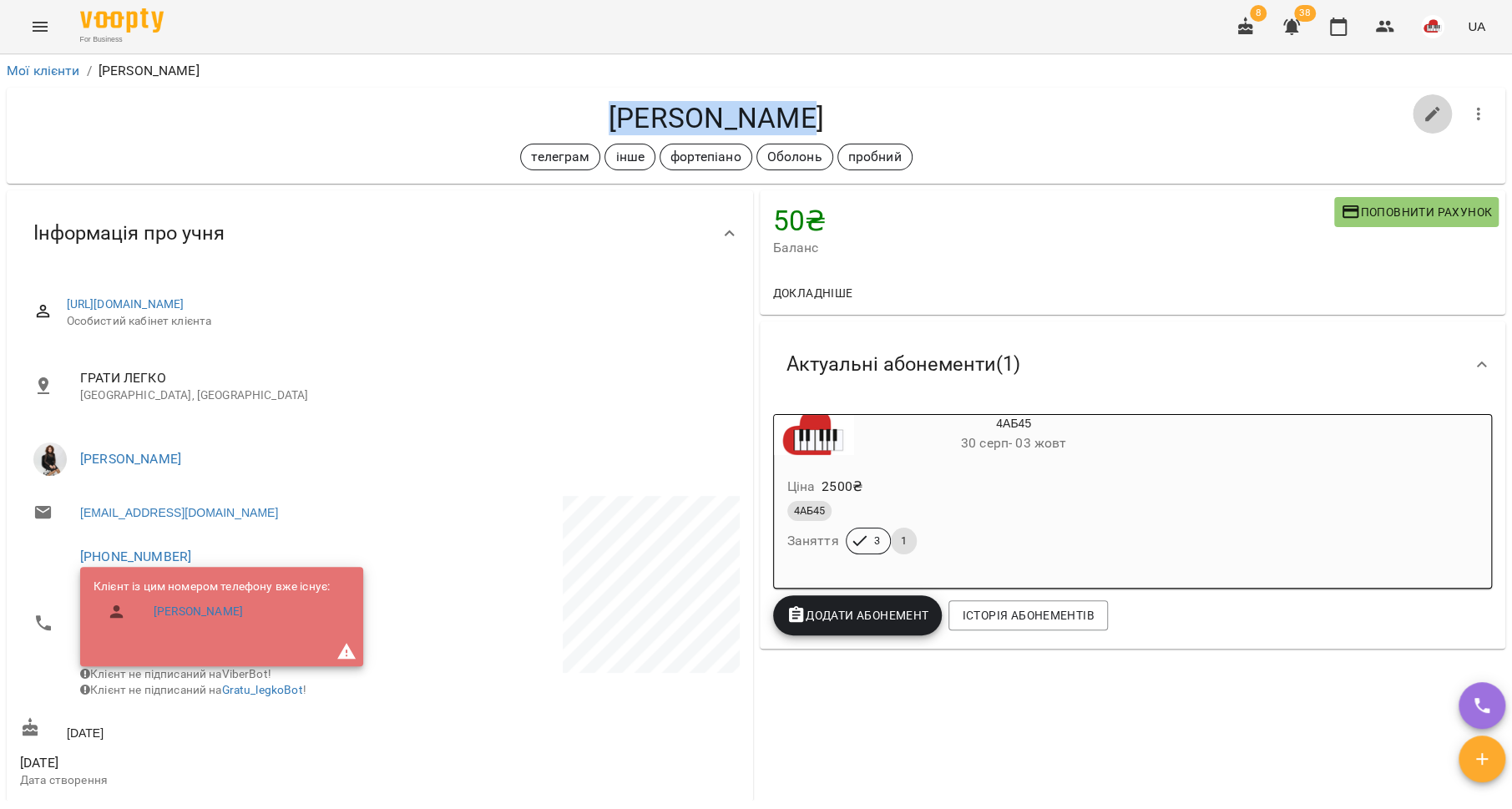
click at [1422, 122] on icon "button" at bounding box center [1432, 114] width 20 height 20
select select "**"
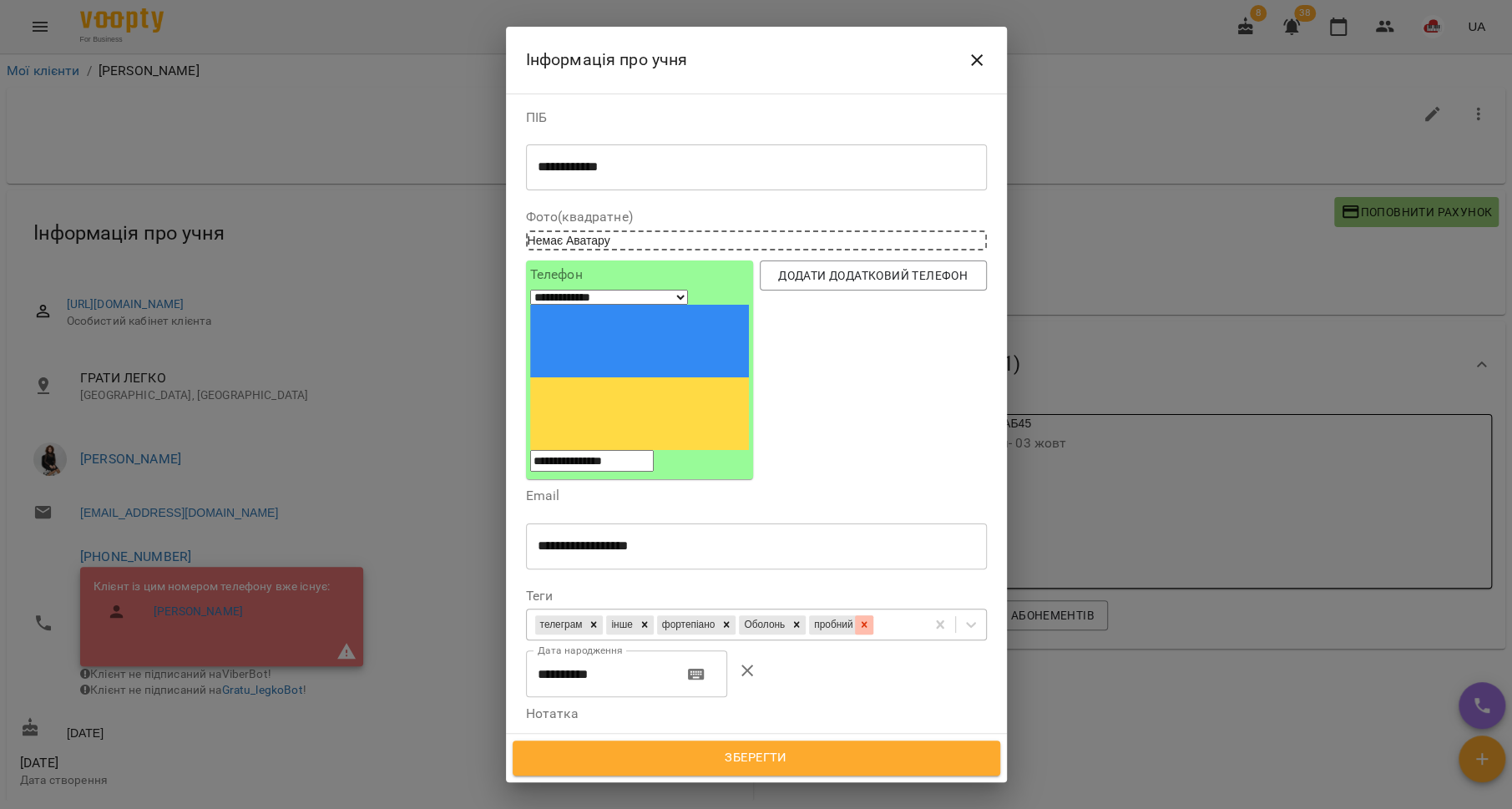
click at [859, 619] on icon at bounding box center [864, 624] width 12 height 12
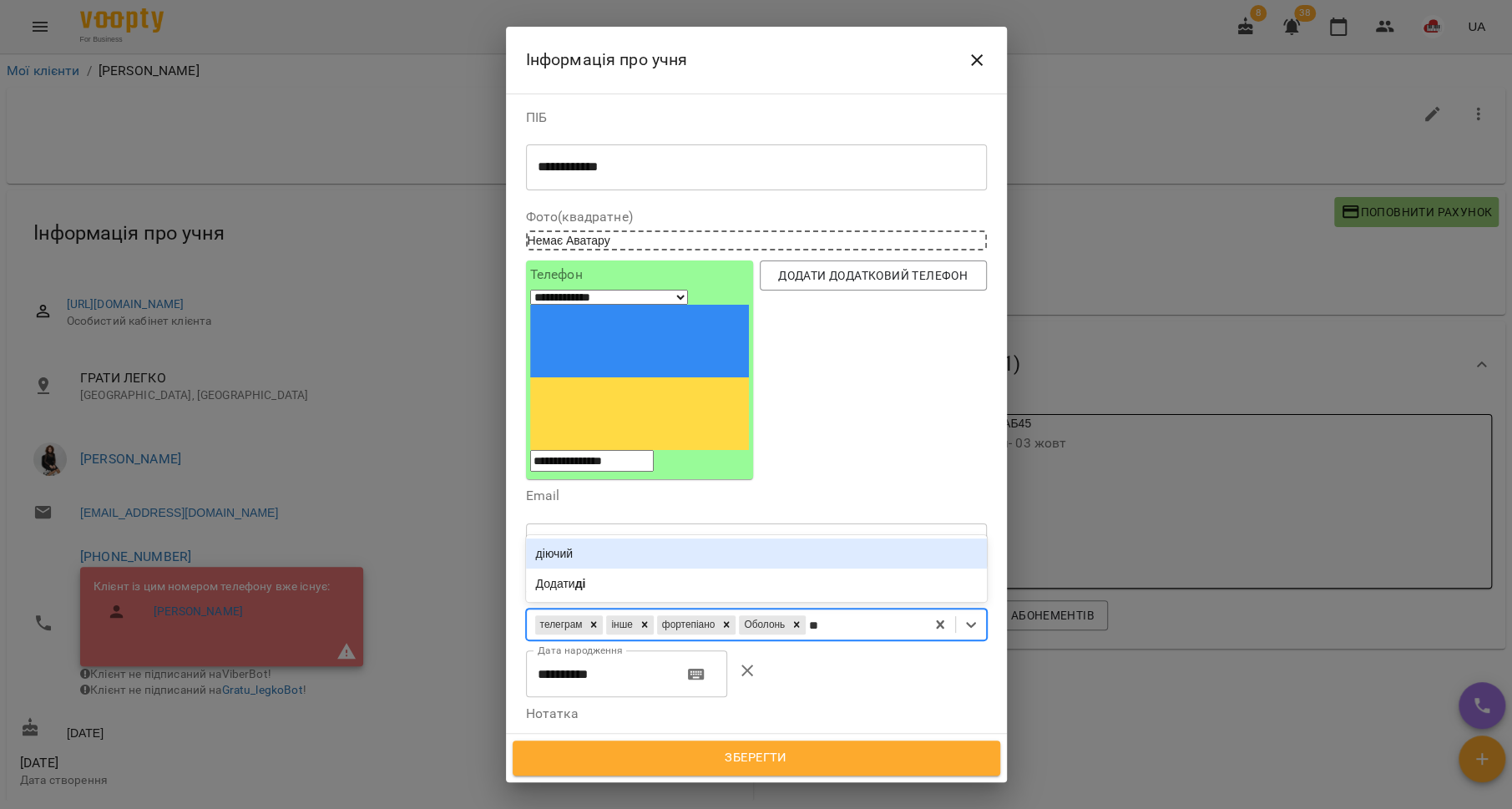
type input "***"
click at [619, 538] on div "діючий" at bounding box center [757, 553] width 461 height 30
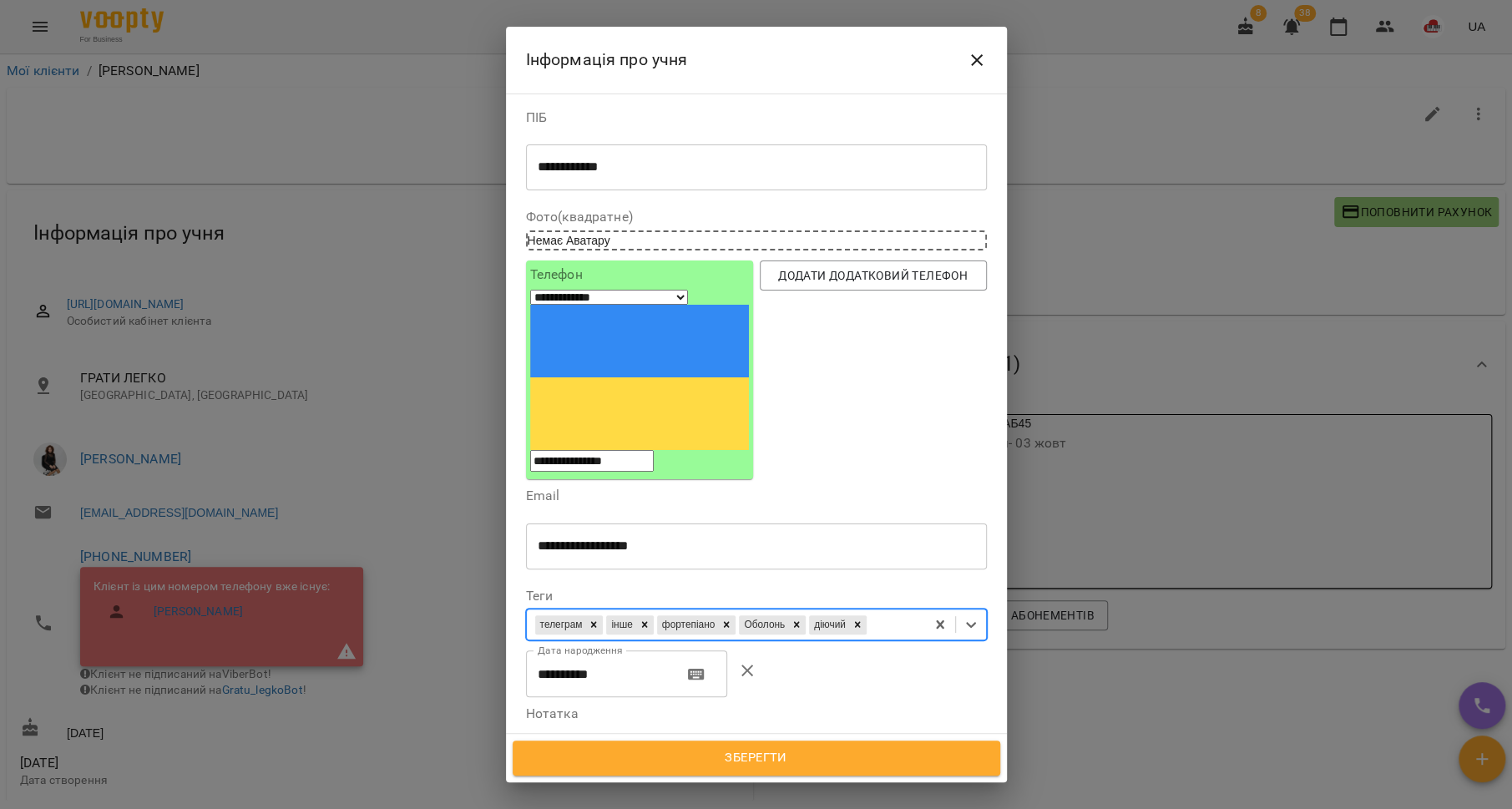
click at [742, 763] on span "Зберегти" at bounding box center [756, 758] width 451 height 21
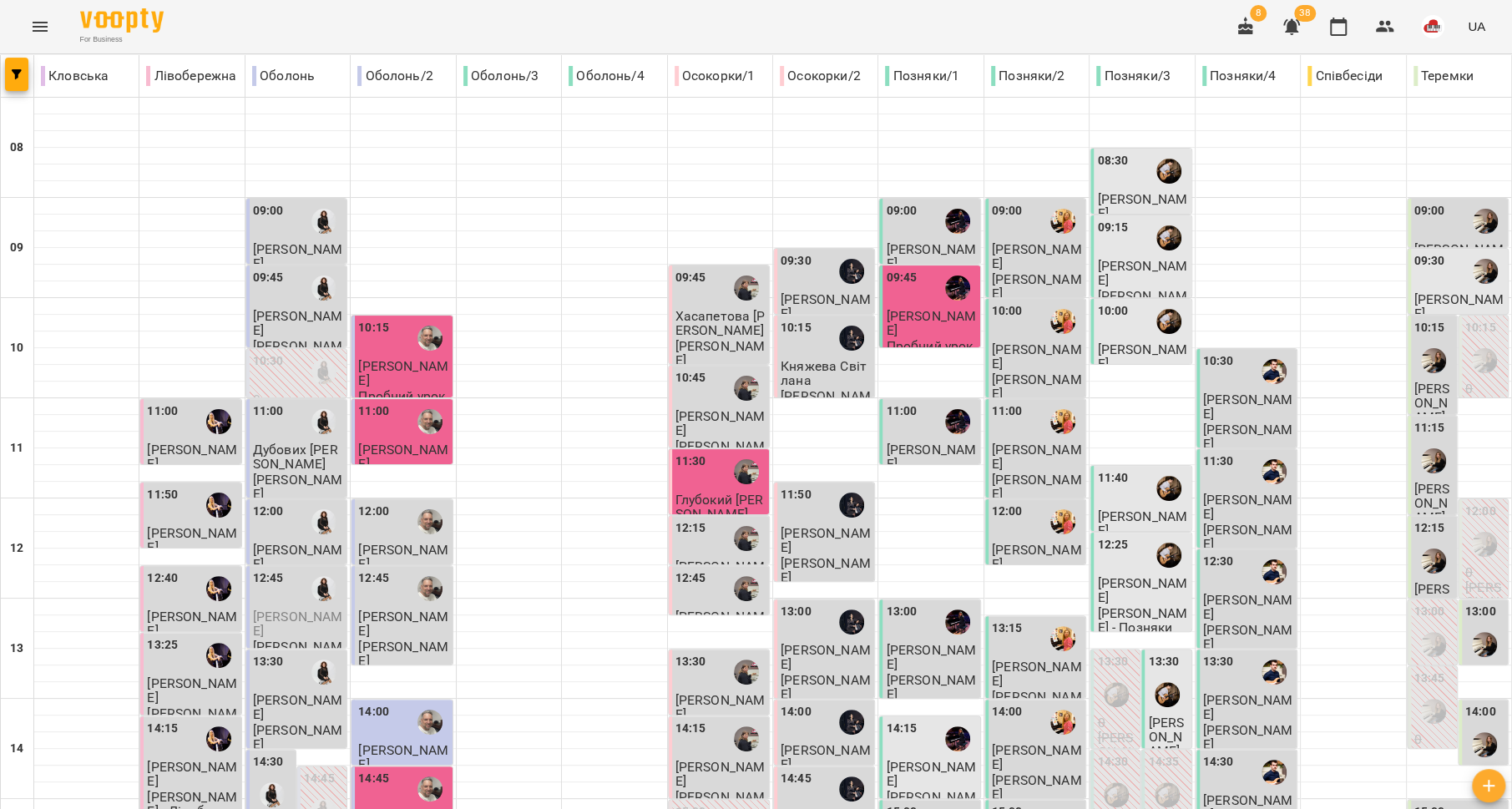
click at [273, 297] on div "09:45" at bounding box center [268, 287] width 31 height 38
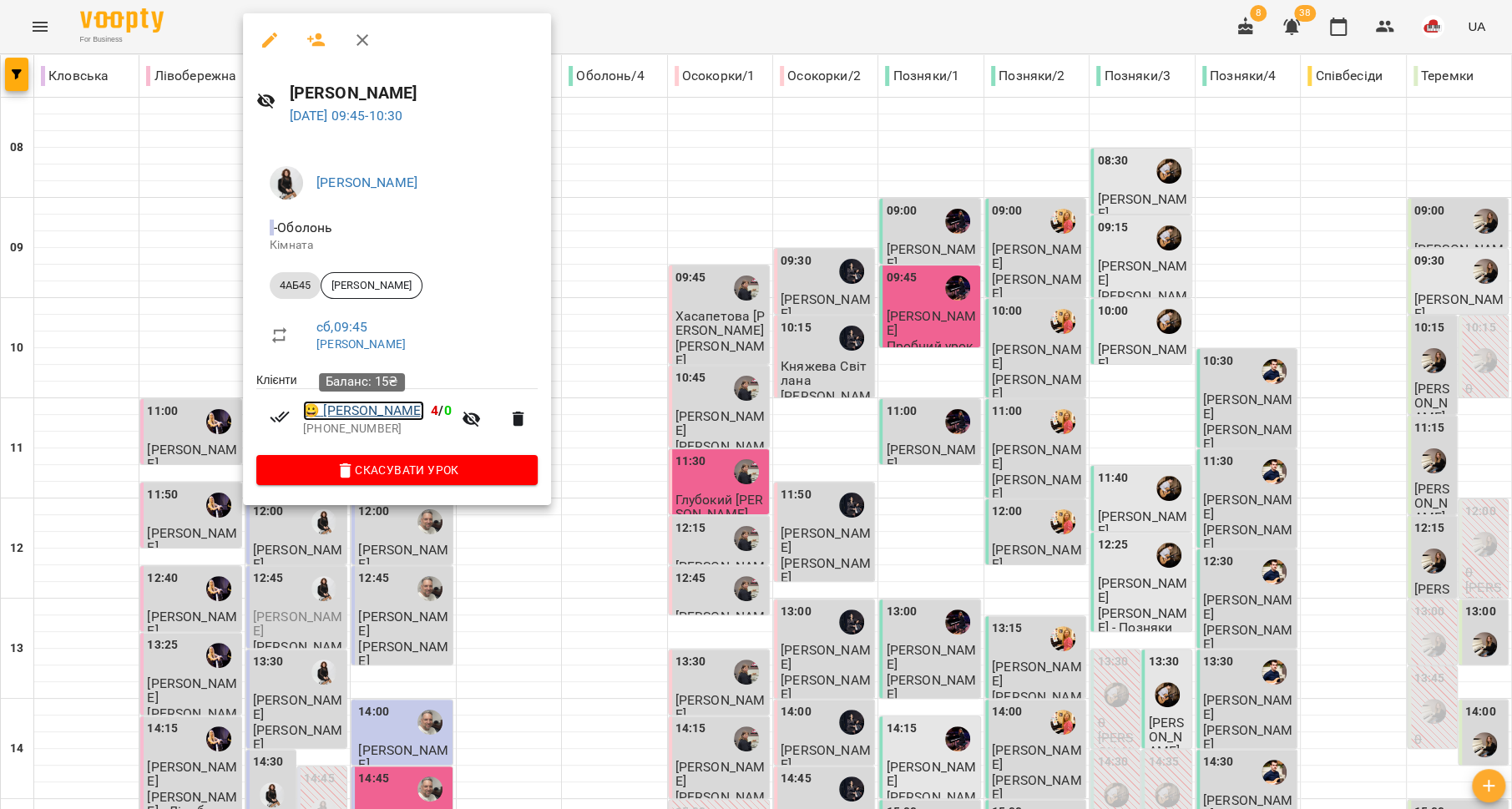
click at [336, 417] on link "😀 [PERSON_NAME]" at bounding box center [364, 410] width 121 height 20
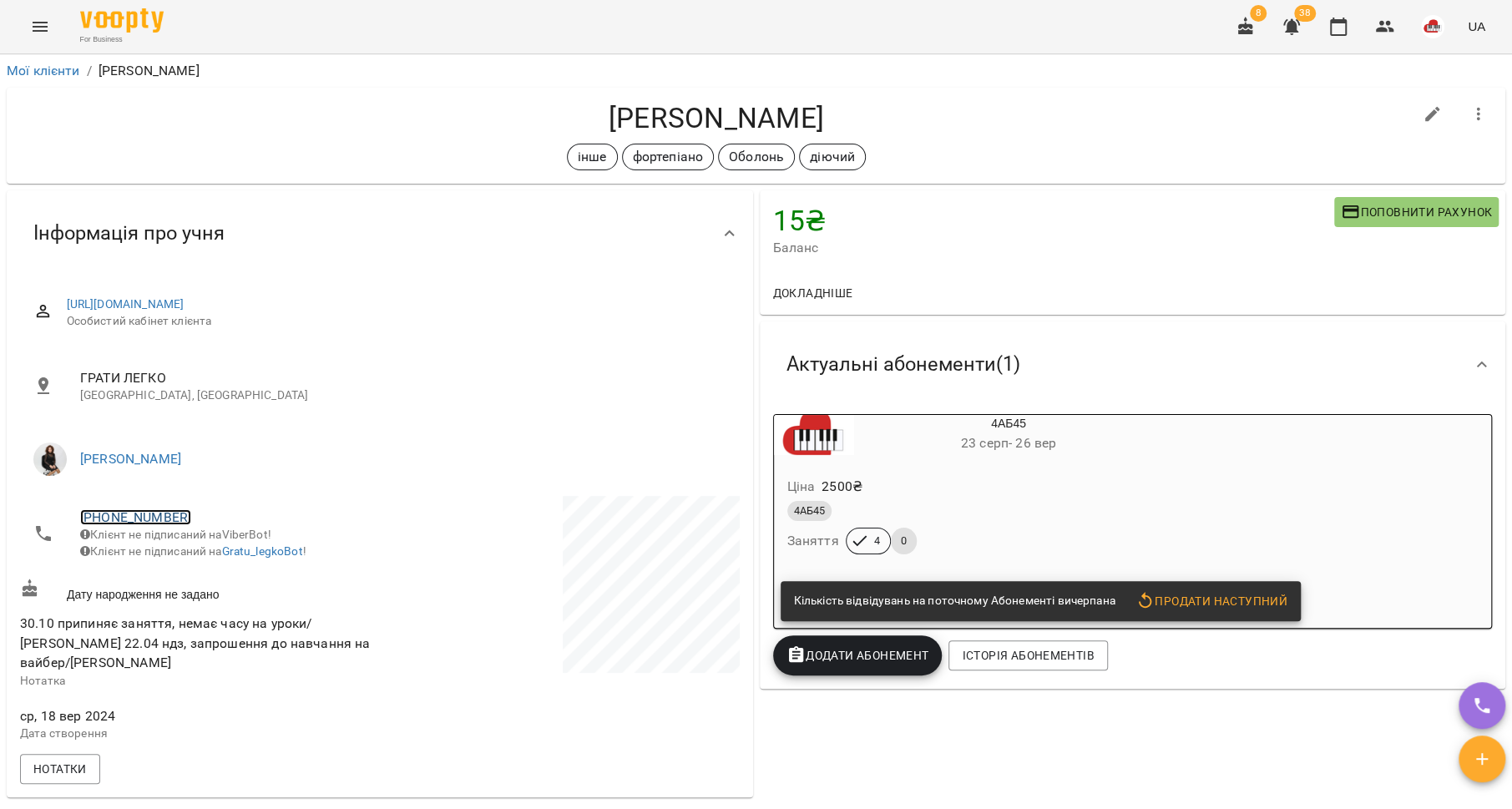
click at [143, 519] on link "[PHONE_NUMBER]" at bounding box center [135, 517] width 111 height 16
click at [215, 570] on img at bounding box center [203, 579] width 25 height 25
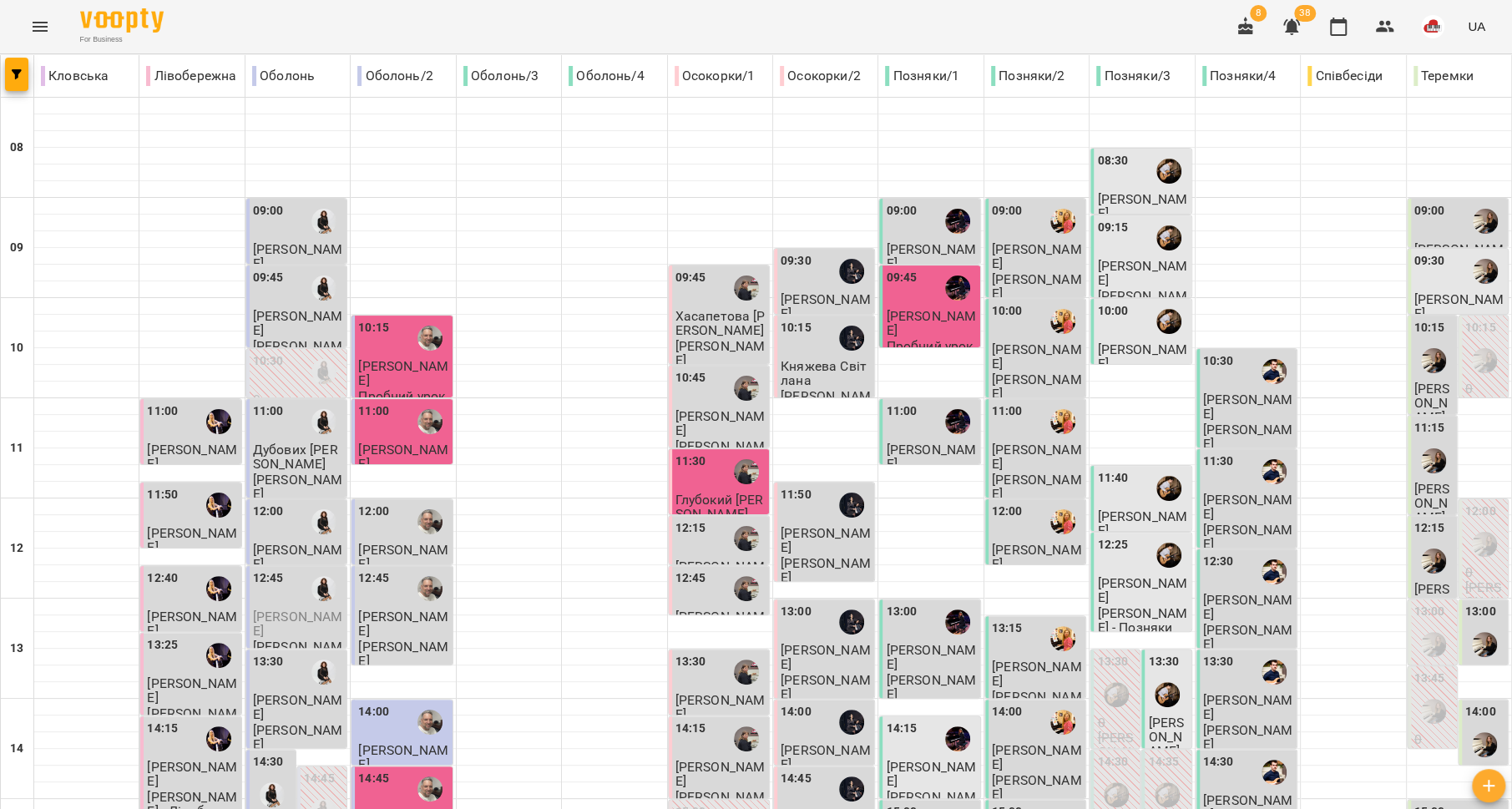
click at [273, 324] on p "[PERSON_NAME]" at bounding box center [298, 323] width 91 height 29
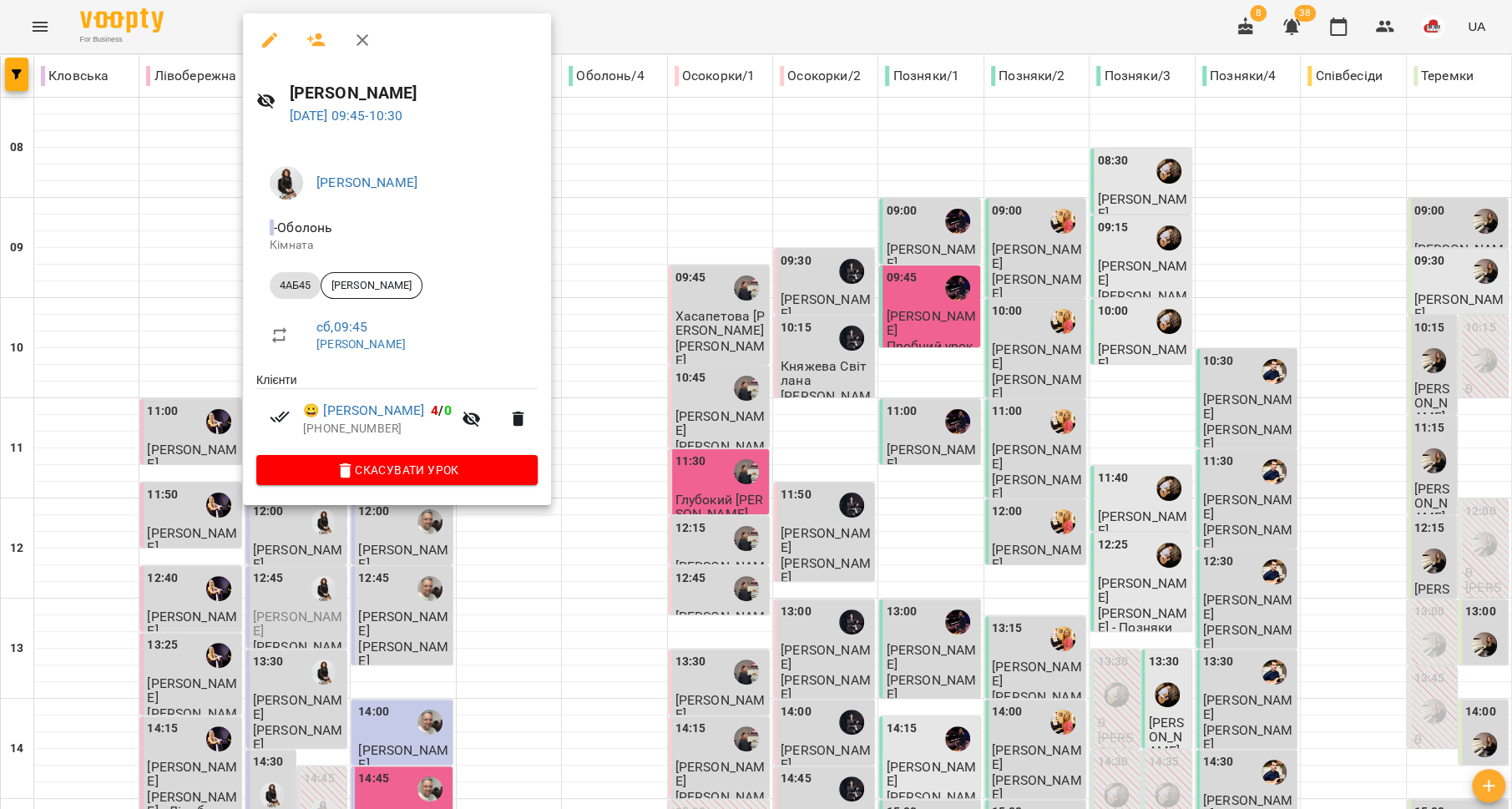
click at [177, 364] on div at bounding box center [756, 404] width 1512 height 809
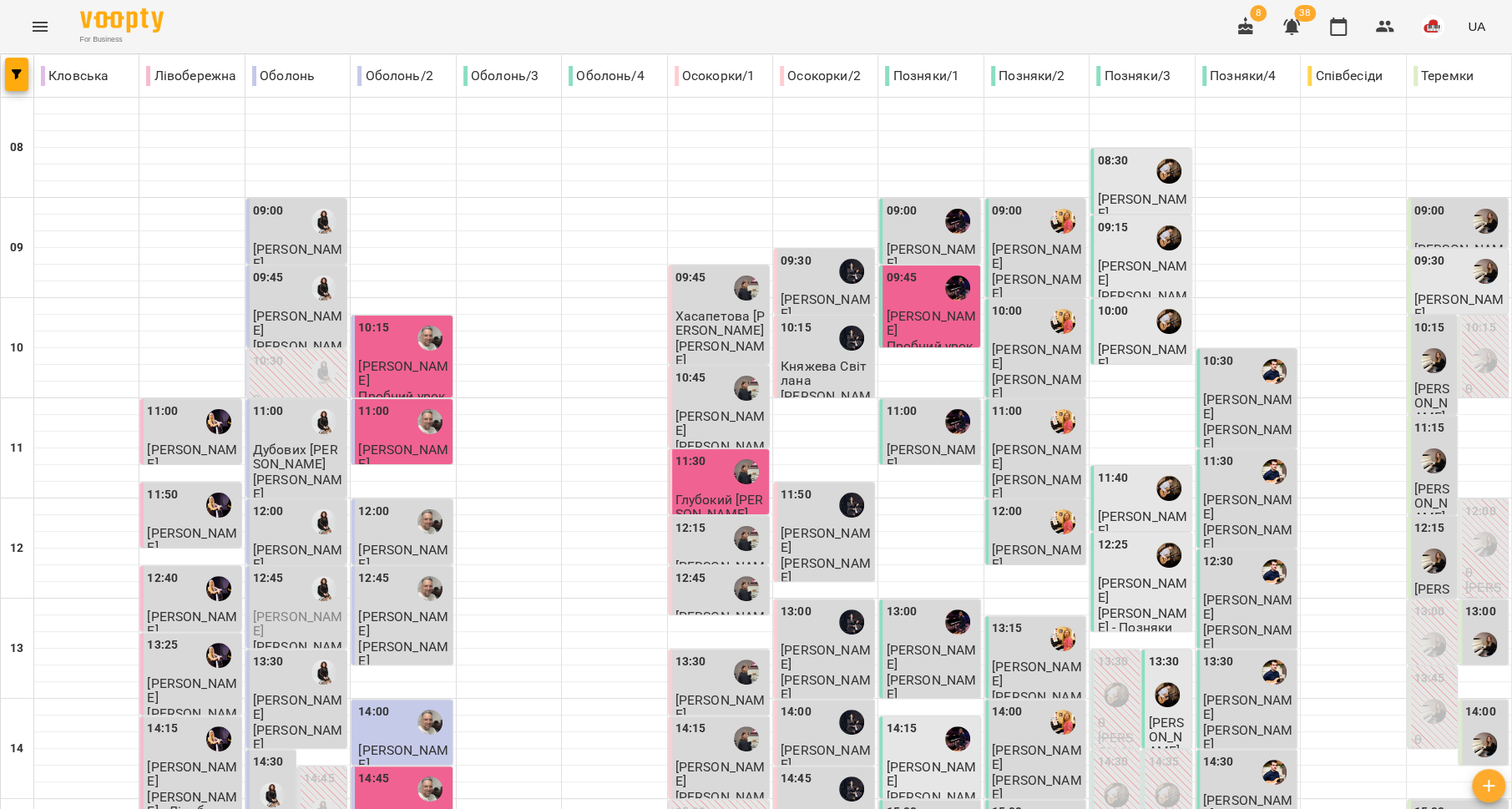
click at [287, 425] on div "11:00" at bounding box center [298, 421] width 91 height 38
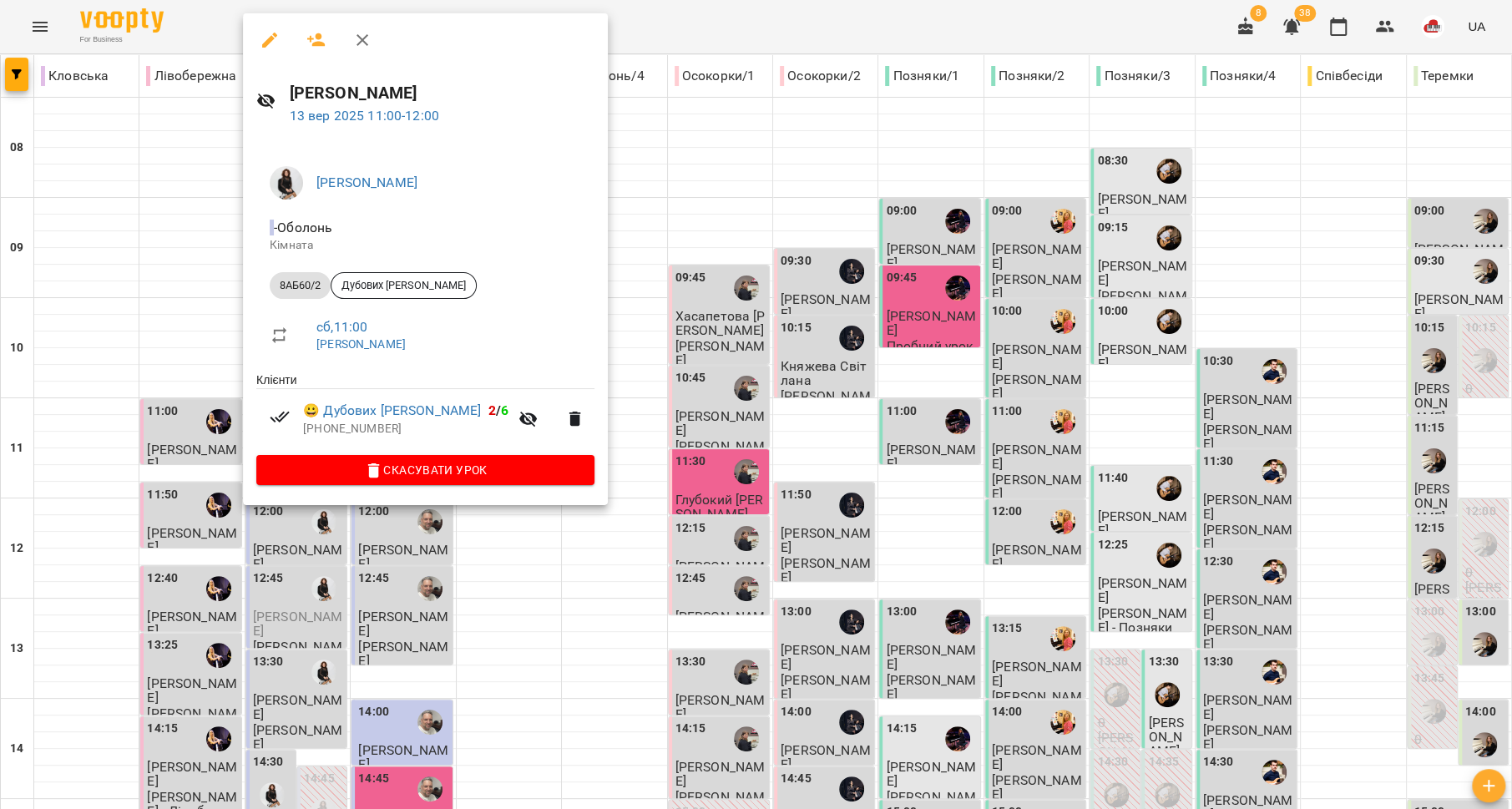
click at [211, 428] on div at bounding box center [756, 404] width 1512 height 809
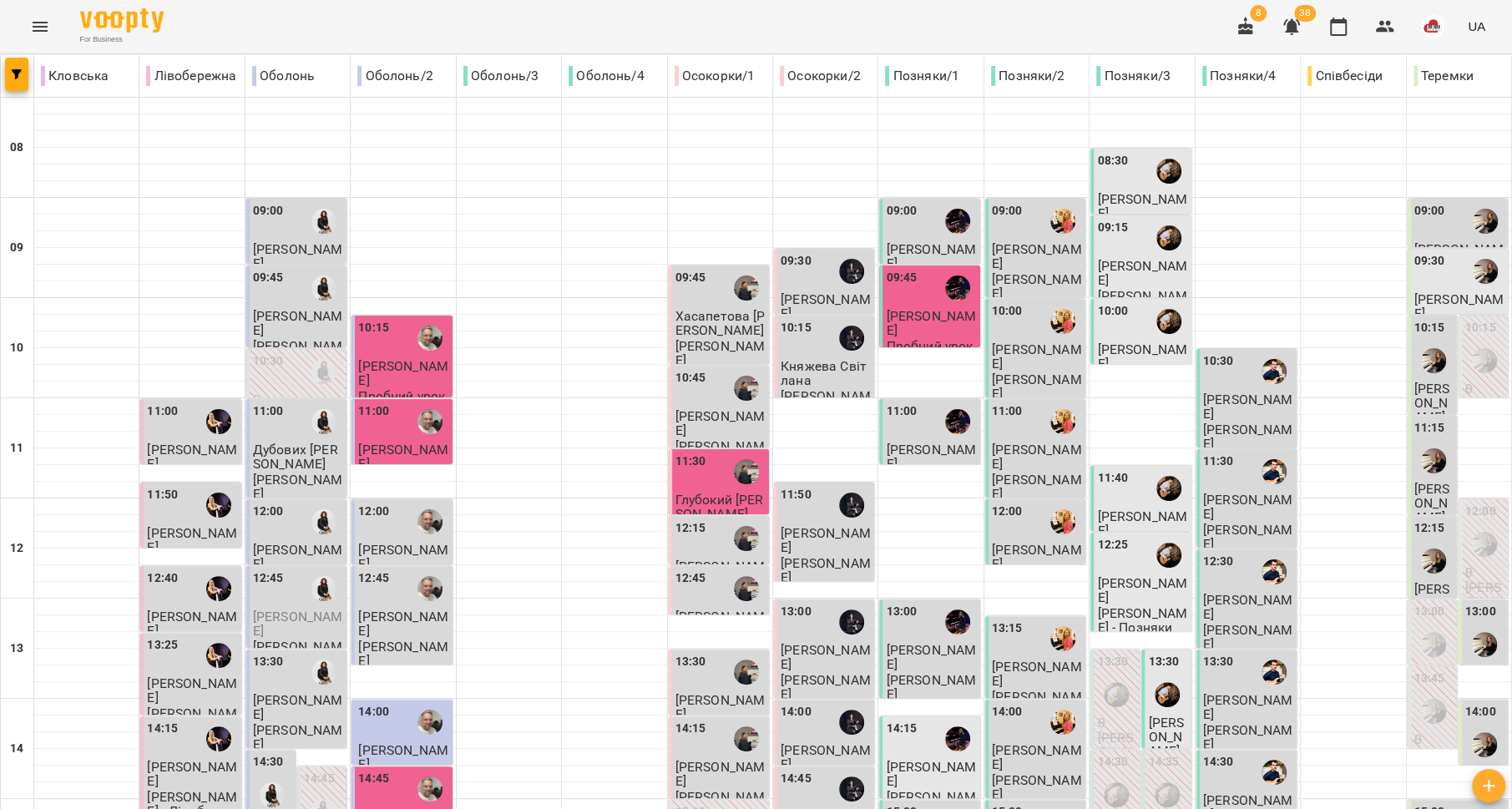
click at [278, 556] on span "[PERSON_NAME]" at bounding box center [298, 557] width 91 height 30
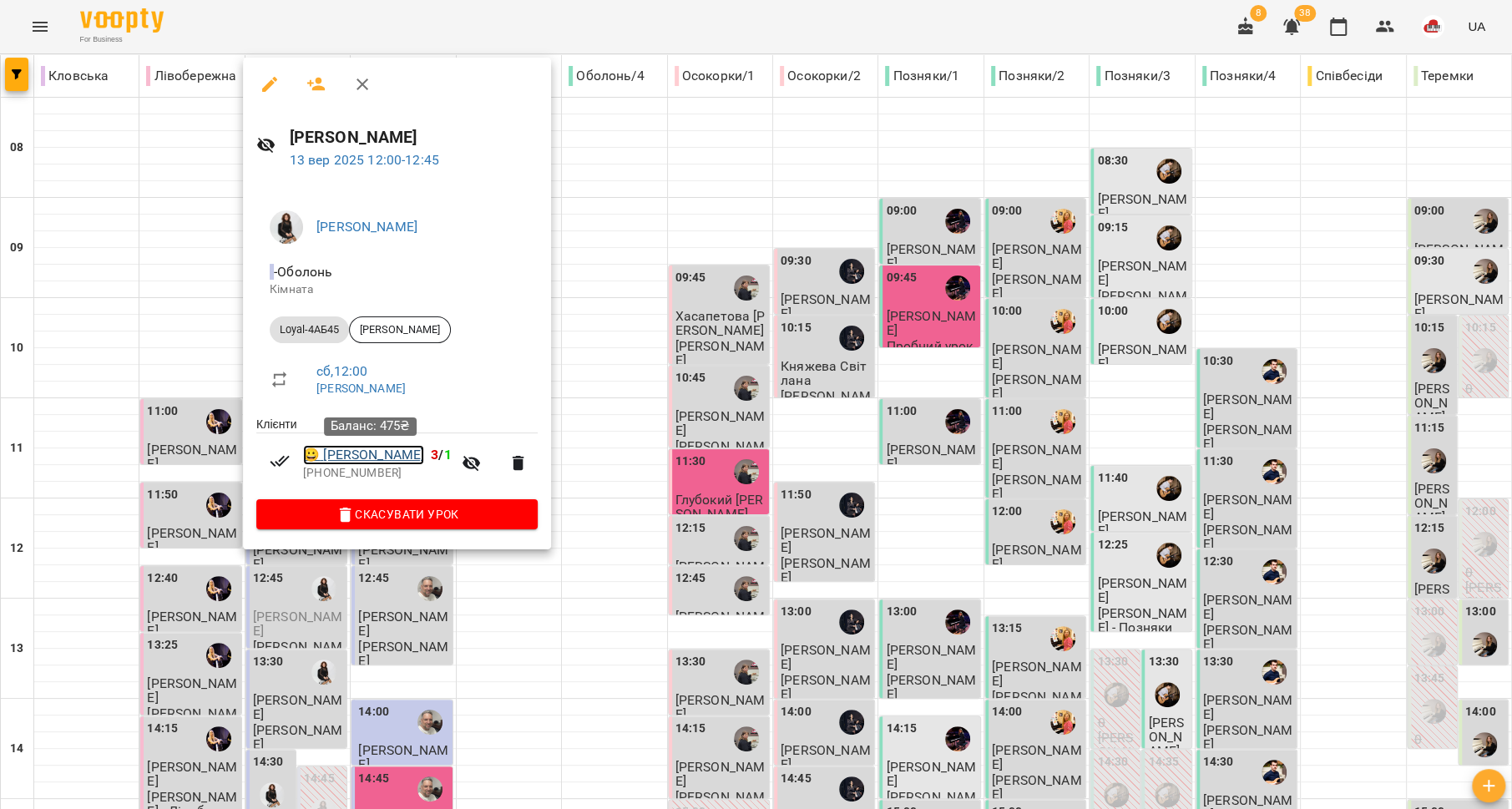
click at [336, 455] on link "😀 [PERSON_NAME]" at bounding box center [364, 454] width 121 height 20
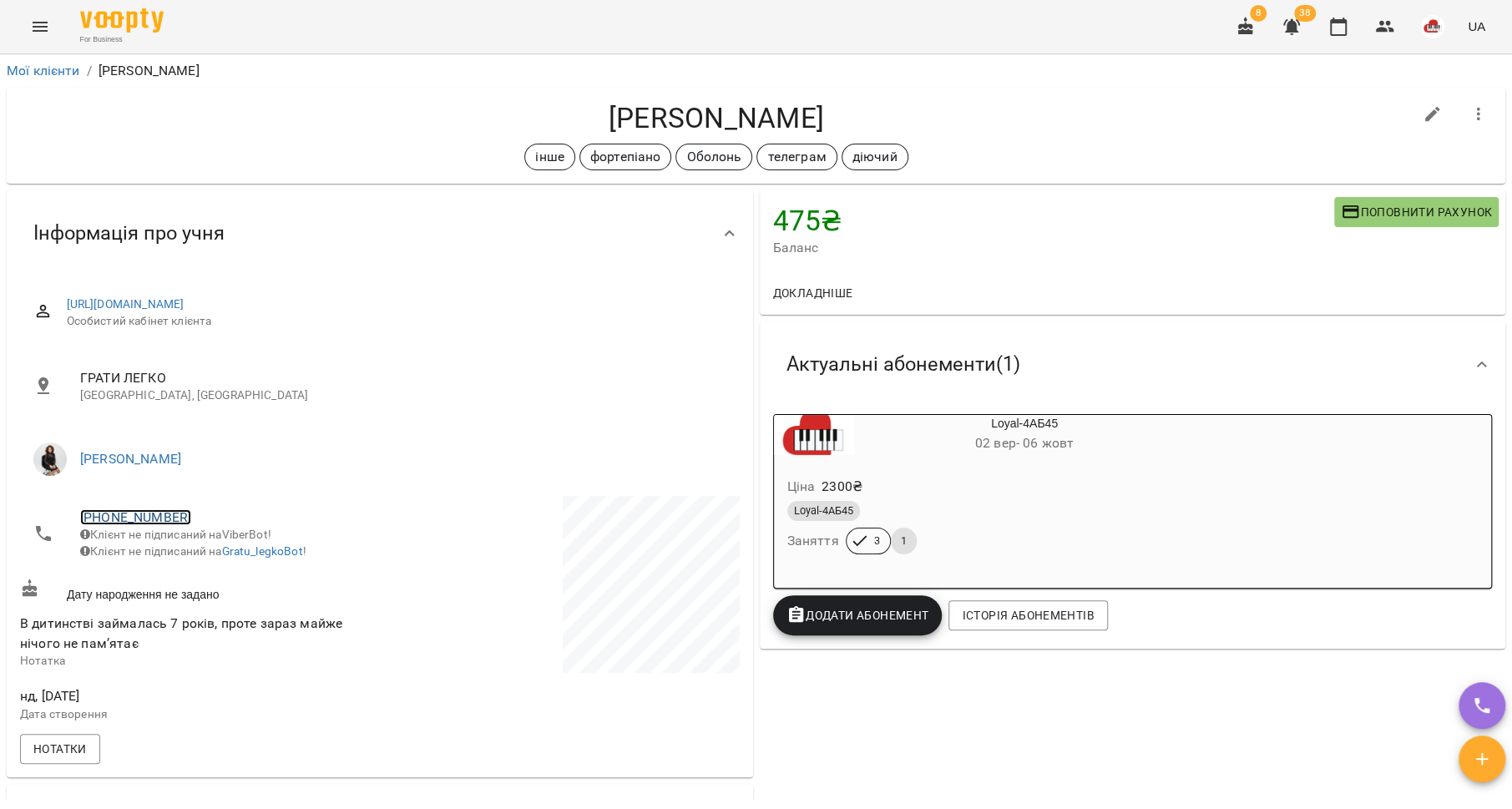
click at [115, 521] on link "[PHONE_NUMBER]" at bounding box center [135, 517] width 111 height 16
click at [204, 581] on img at bounding box center [203, 579] width 25 height 25
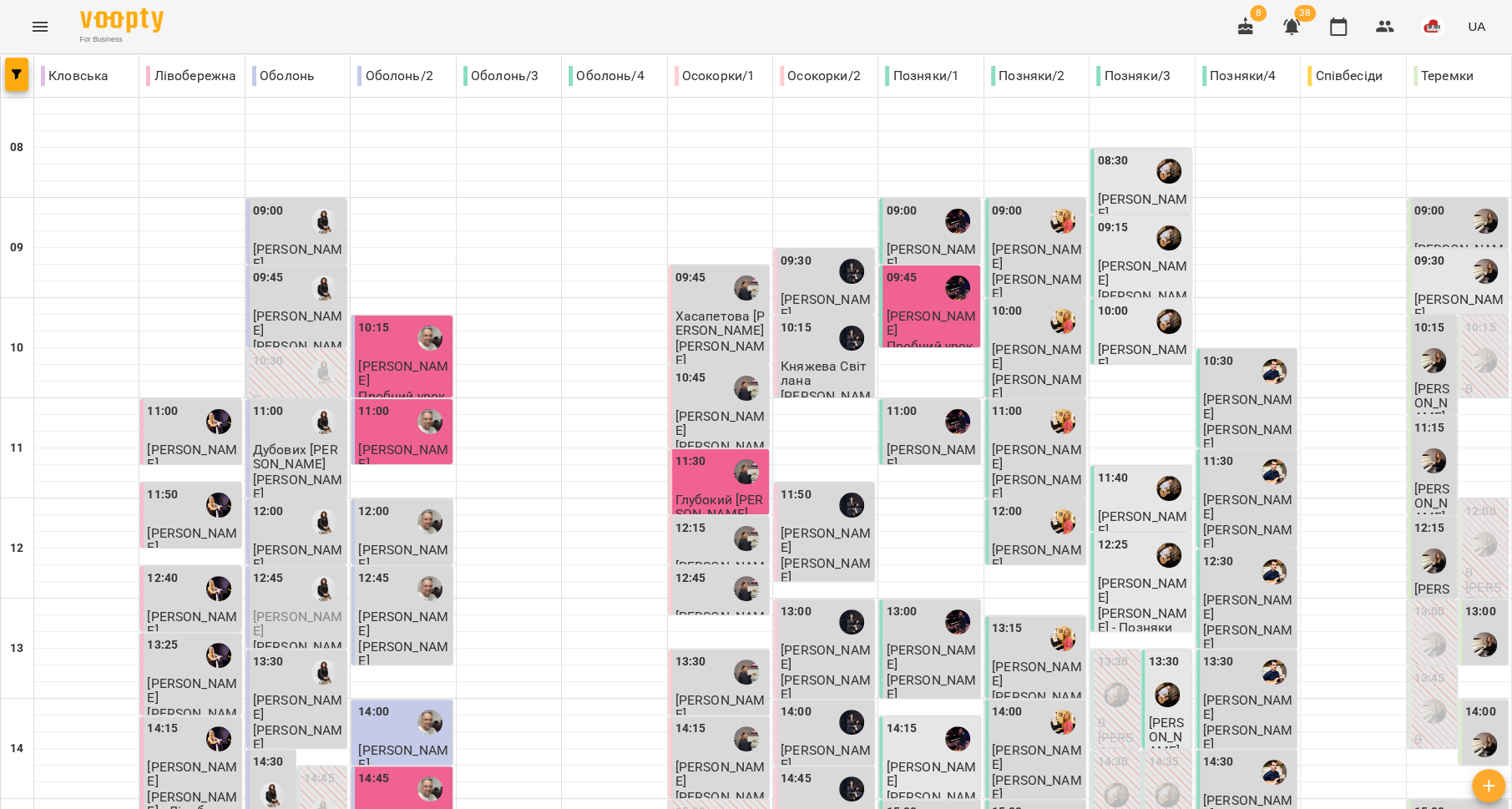
scroll to position [171, 0]
click at [301, 609] on p "[PERSON_NAME]" at bounding box center [298, 623] width 91 height 29
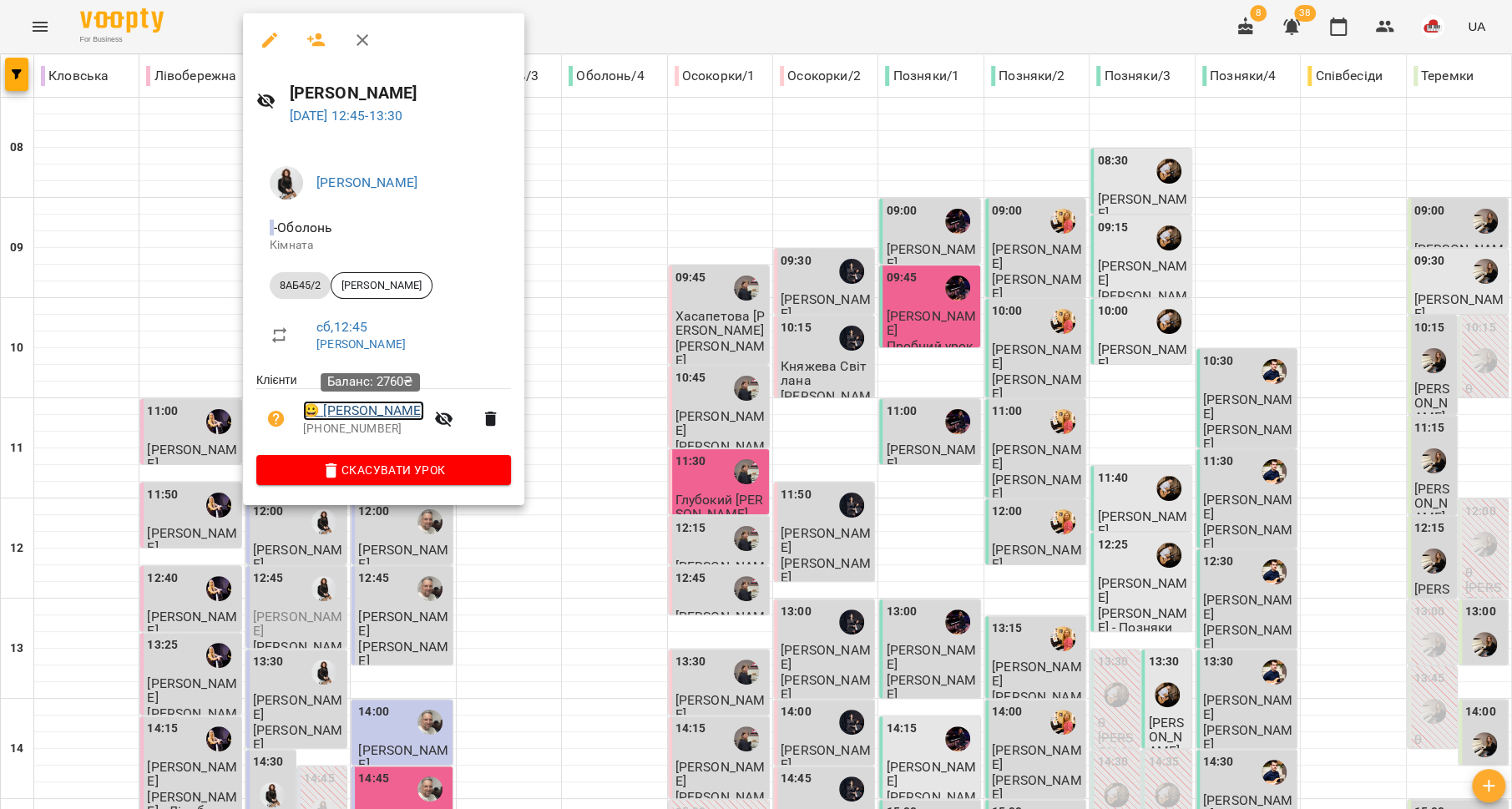
click at [357, 411] on link "😀 [PERSON_NAME]" at bounding box center [364, 410] width 121 height 20
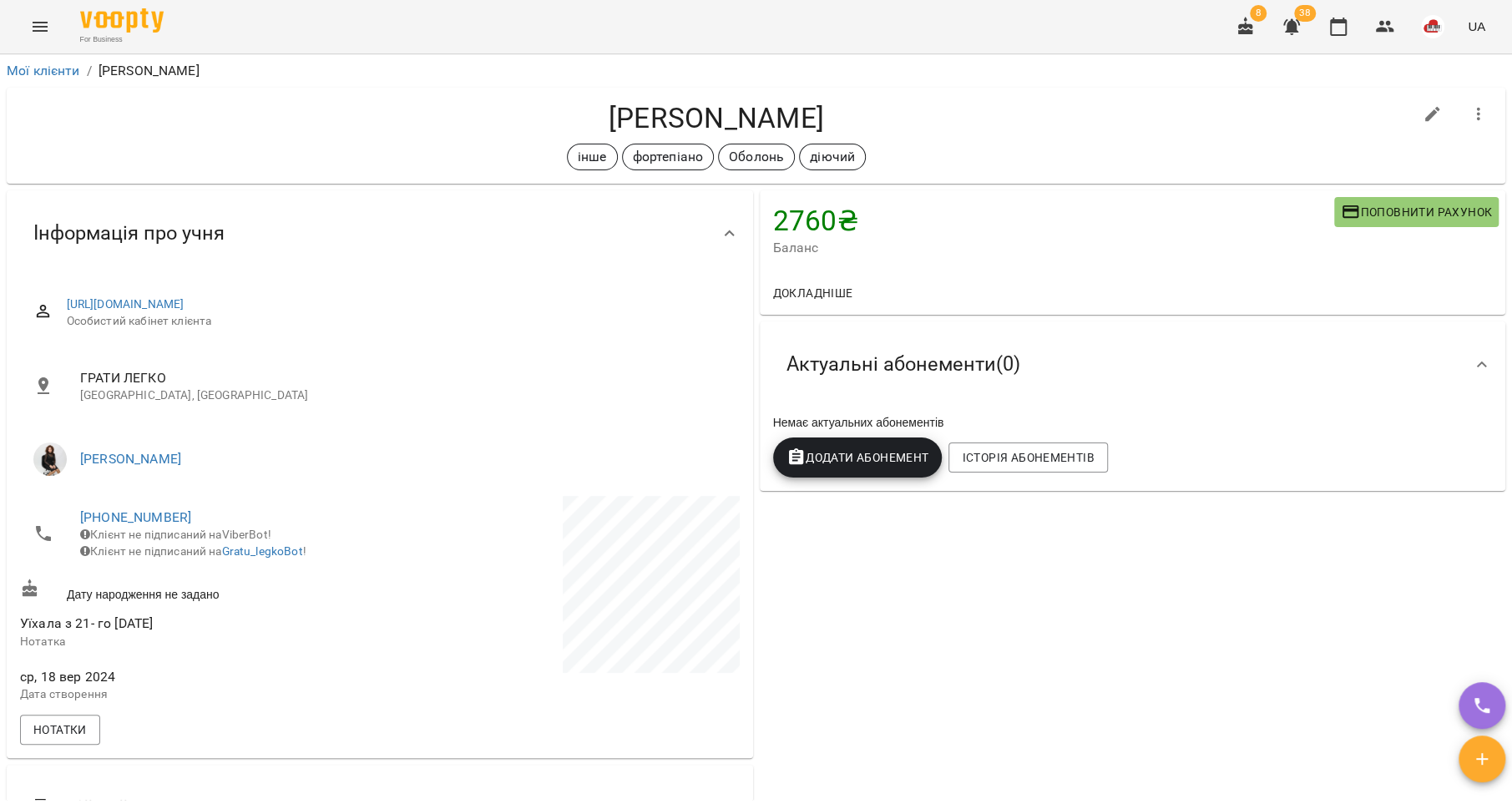
drag, startPoint x: 832, startPoint y: 119, endPoint x: 813, endPoint y: 118, distance: 19.0
click at [813, 118] on h4 "[PERSON_NAME]" at bounding box center [716, 118] width 1393 height 35
click at [843, 115] on h4 "[PERSON_NAME]" at bounding box center [716, 118] width 1393 height 35
click at [172, 522] on link "[PHONE_NUMBER]" at bounding box center [135, 517] width 111 height 16
click at [210, 571] on img at bounding box center [203, 579] width 25 height 25
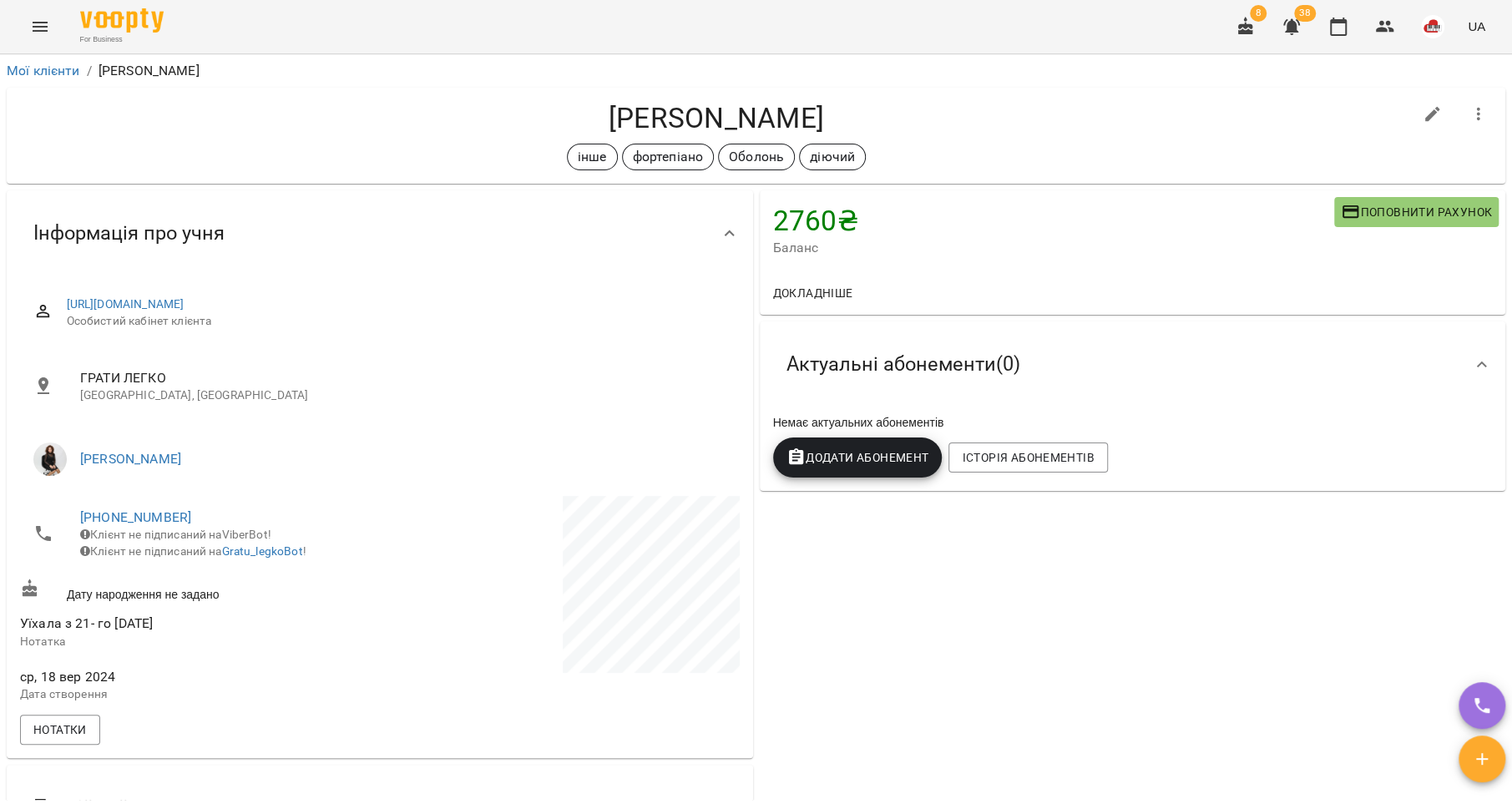
drag, startPoint x: 709, startPoint y: 119, endPoint x: 539, endPoint y: 119, distance: 170.0
click at [539, 119] on h4 "[PERSON_NAME]" at bounding box center [716, 118] width 1393 height 35
copy h4 "[PERSON_NAME]"
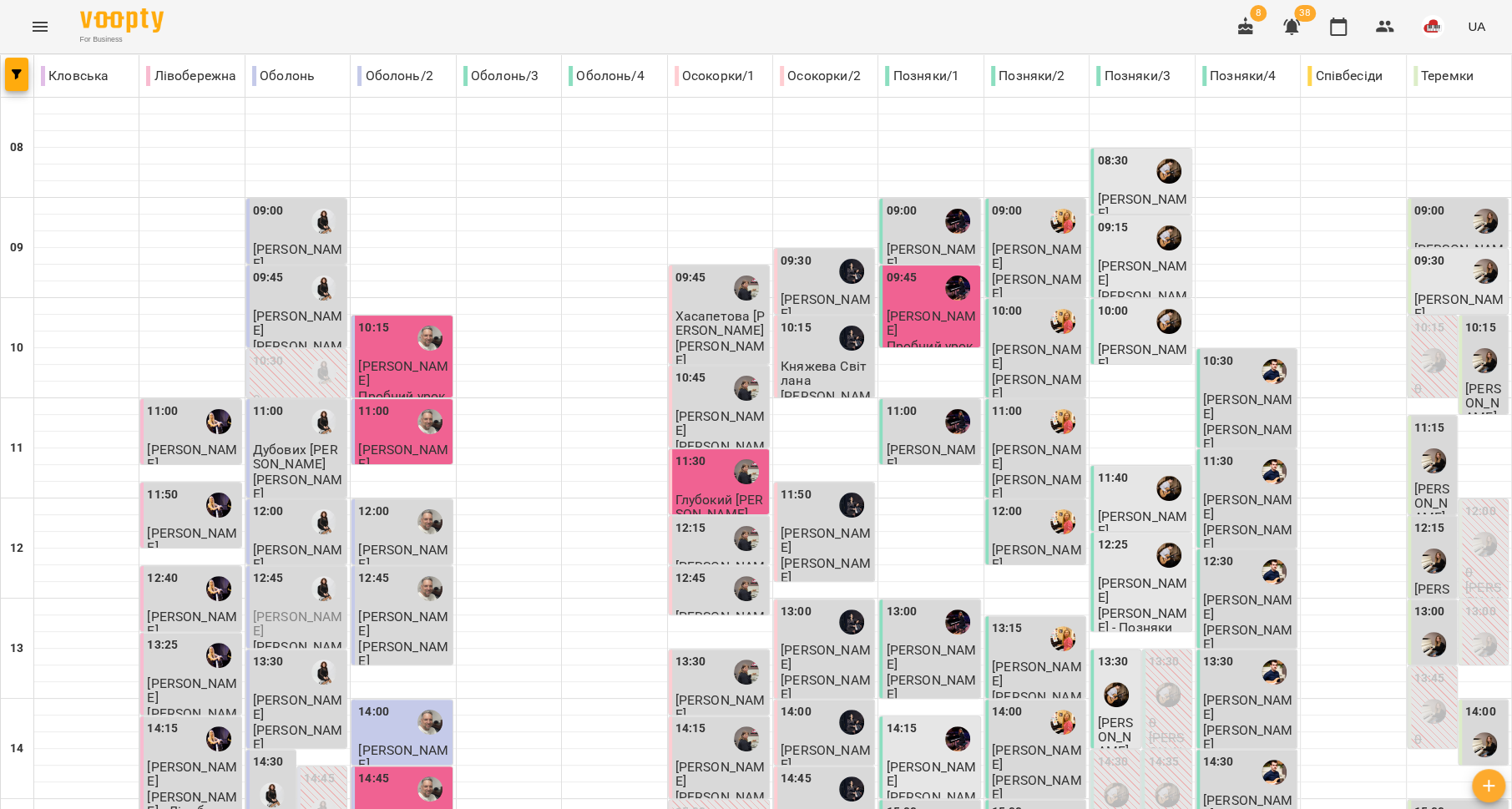
scroll to position [137, 0]
click at [287, 692] on span "[PERSON_NAME]" at bounding box center [298, 707] width 91 height 30
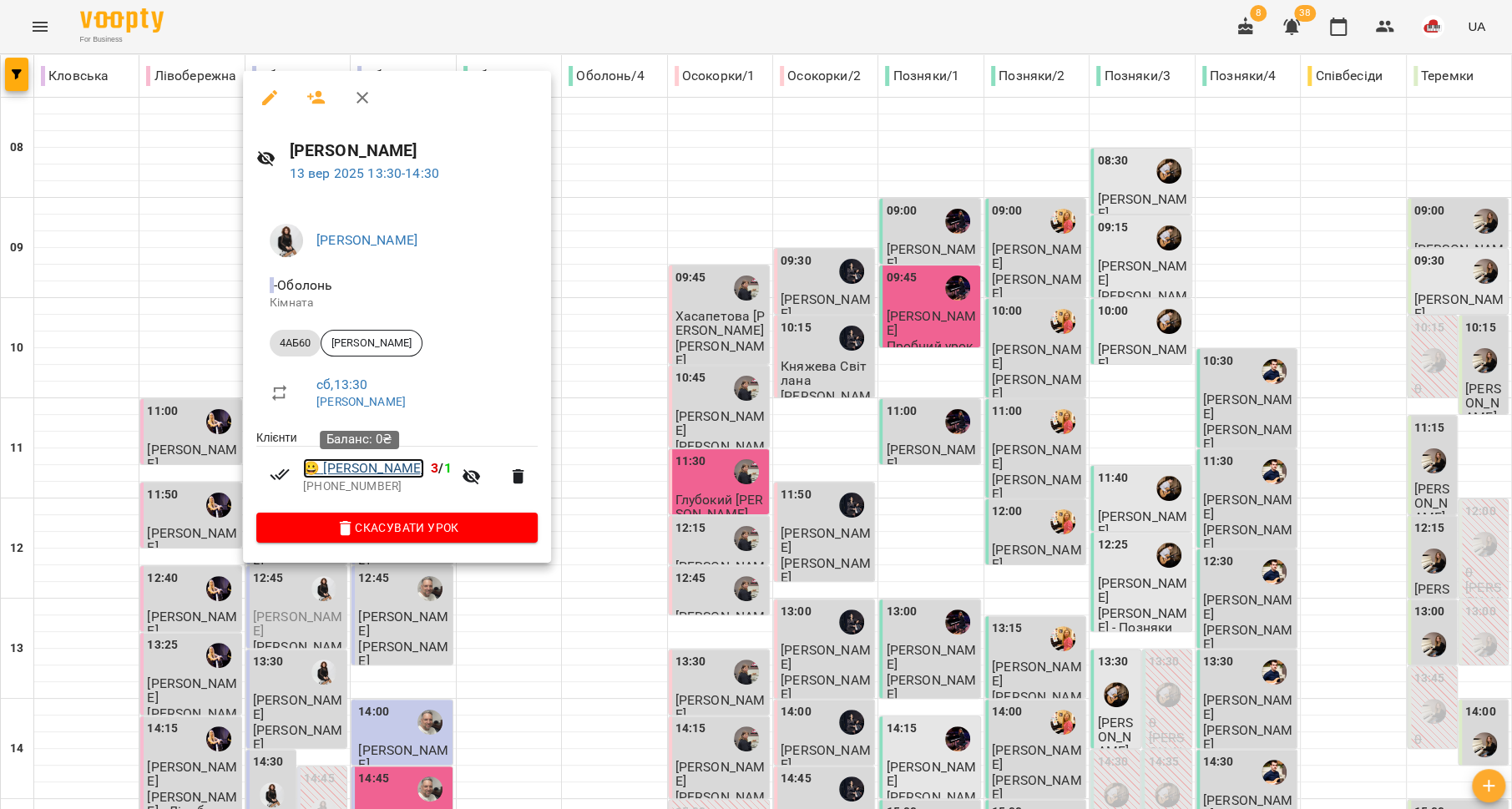
click at [377, 469] on link "😀 [PERSON_NAME]" at bounding box center [364, 467] width 121 height 20
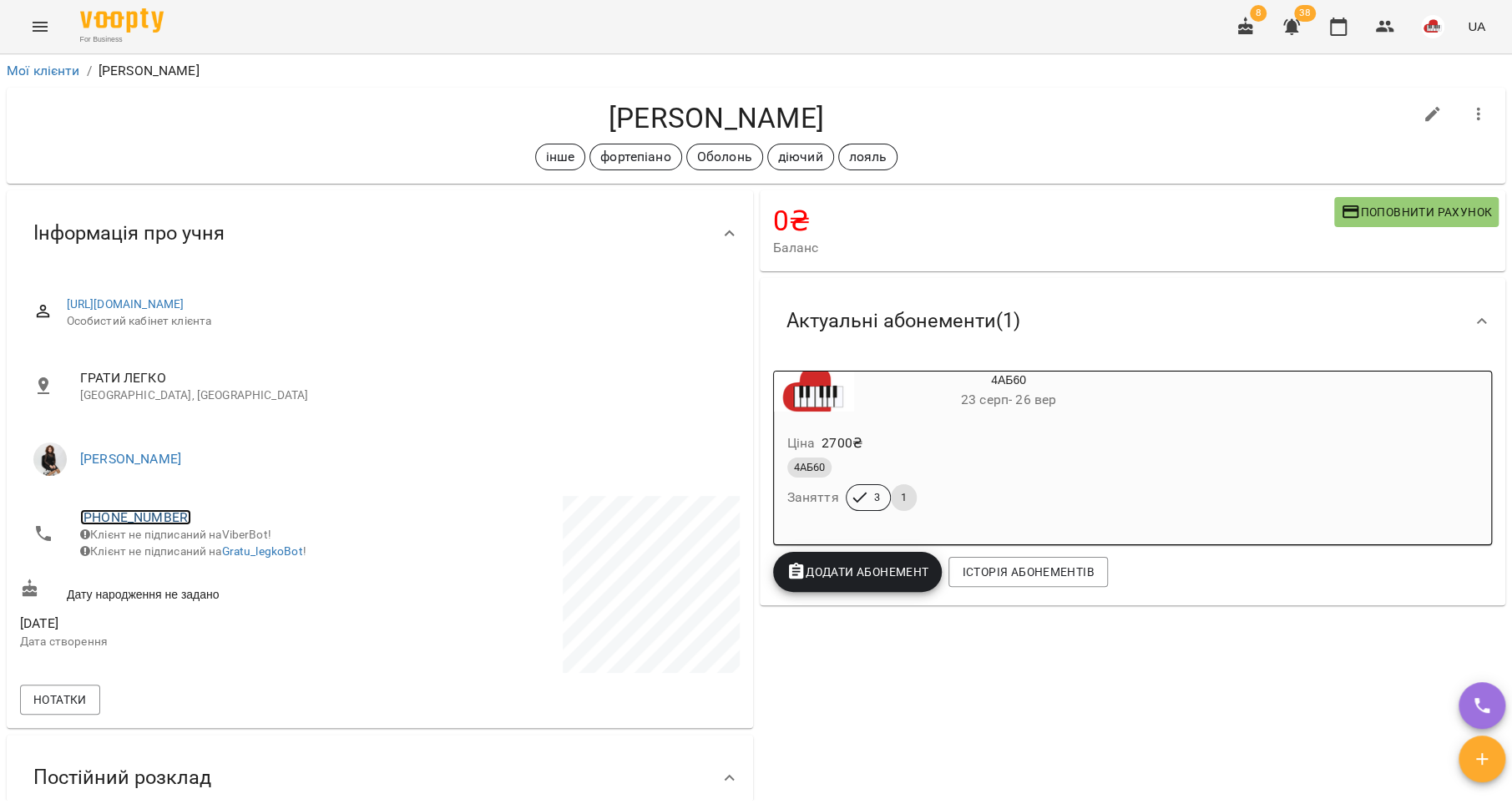
click at [165, 514] on link "[PHONE_NUMBER]" at bounding box center [135, 517] width 111 height 16
click at [212, 579] on img at bounding box center [203, 579] width 25 height 25
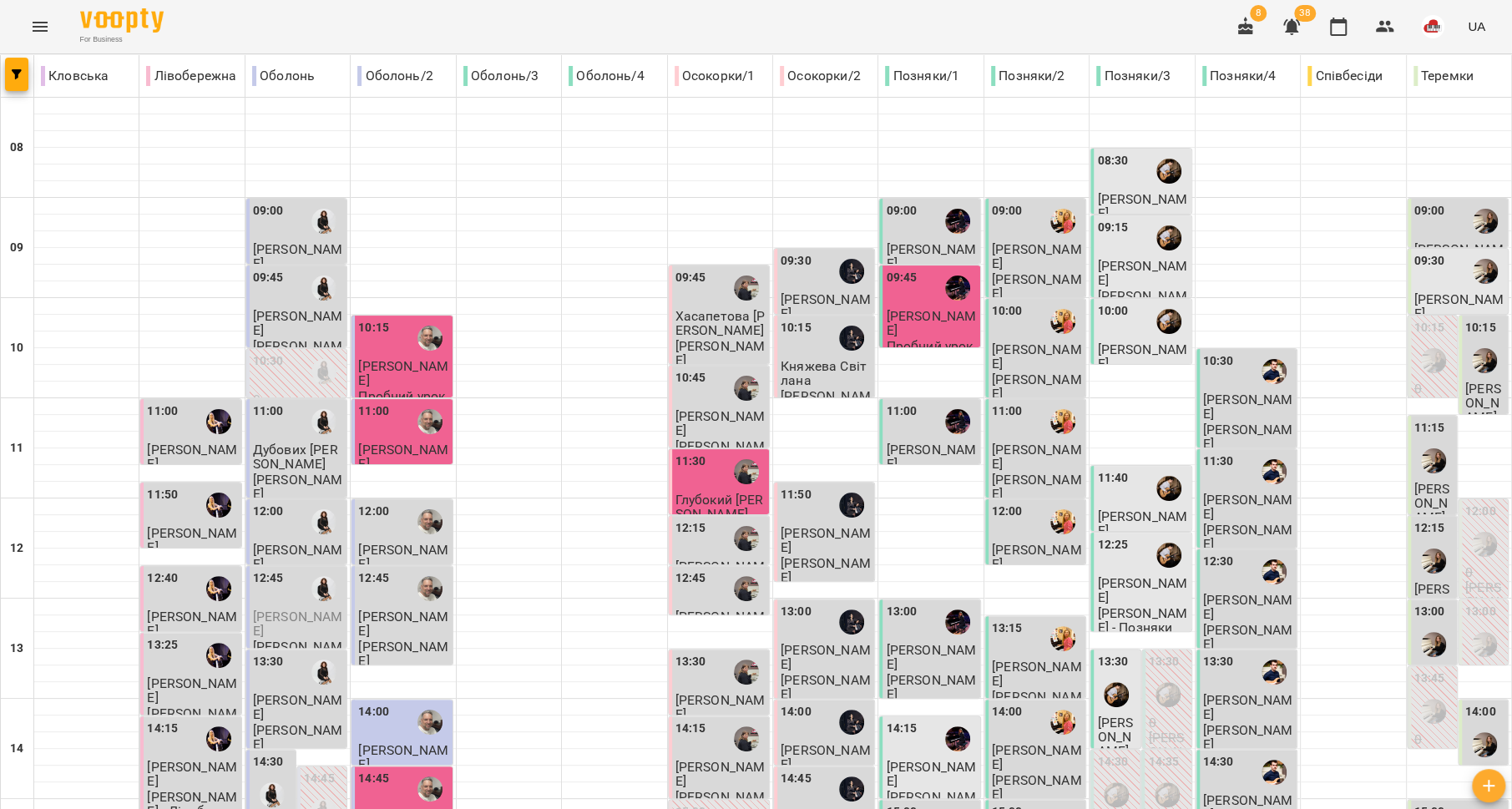
scroll to position [300, 0]
click at [273, 775] on div at bounding box center [272, 794] width 38 height 38
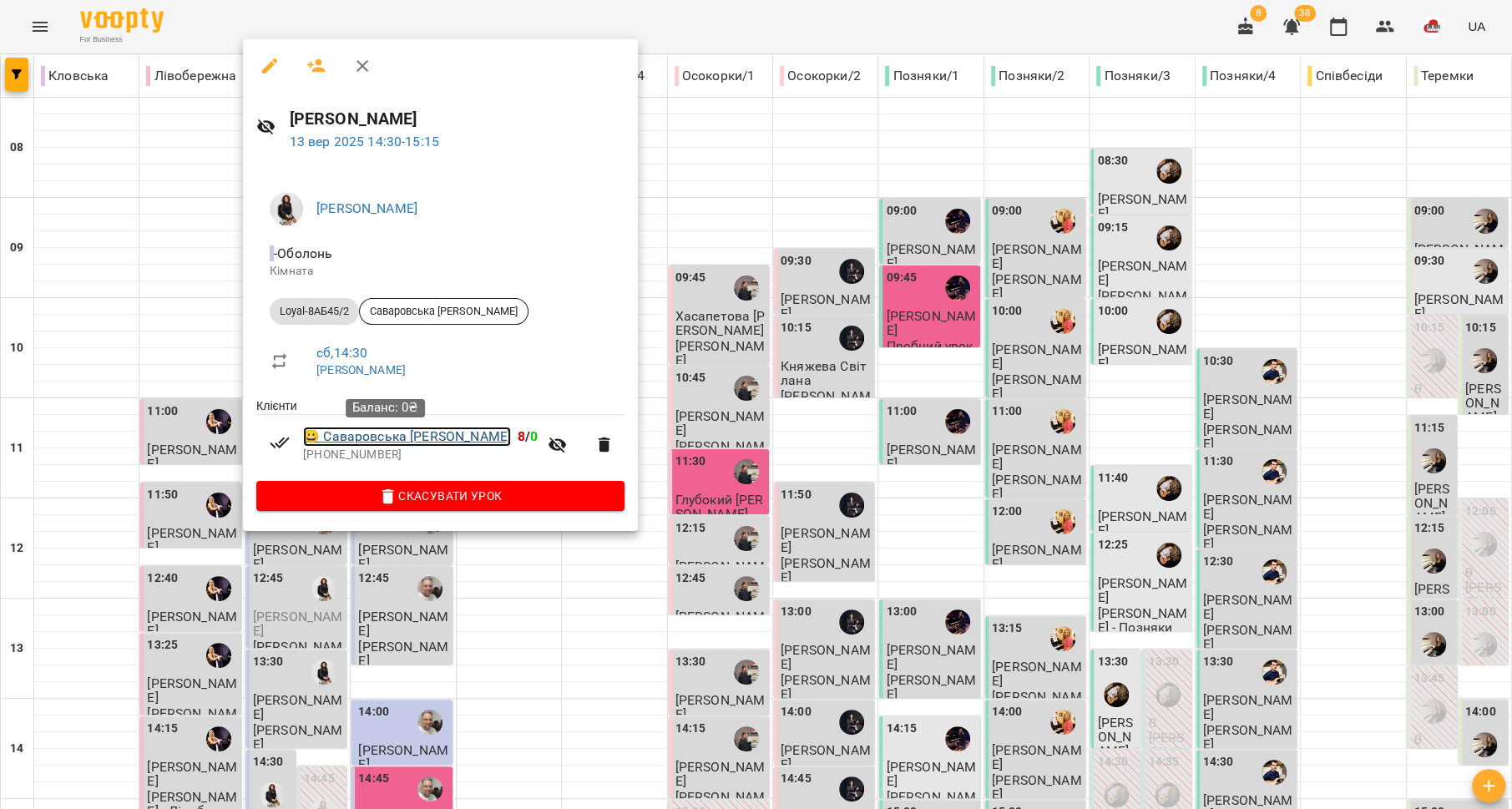
click at [368, 441] on link "😀 [PERSON_NAME] [PERSON_NAME]" at bounding box center [407, 436] width 208 height 20
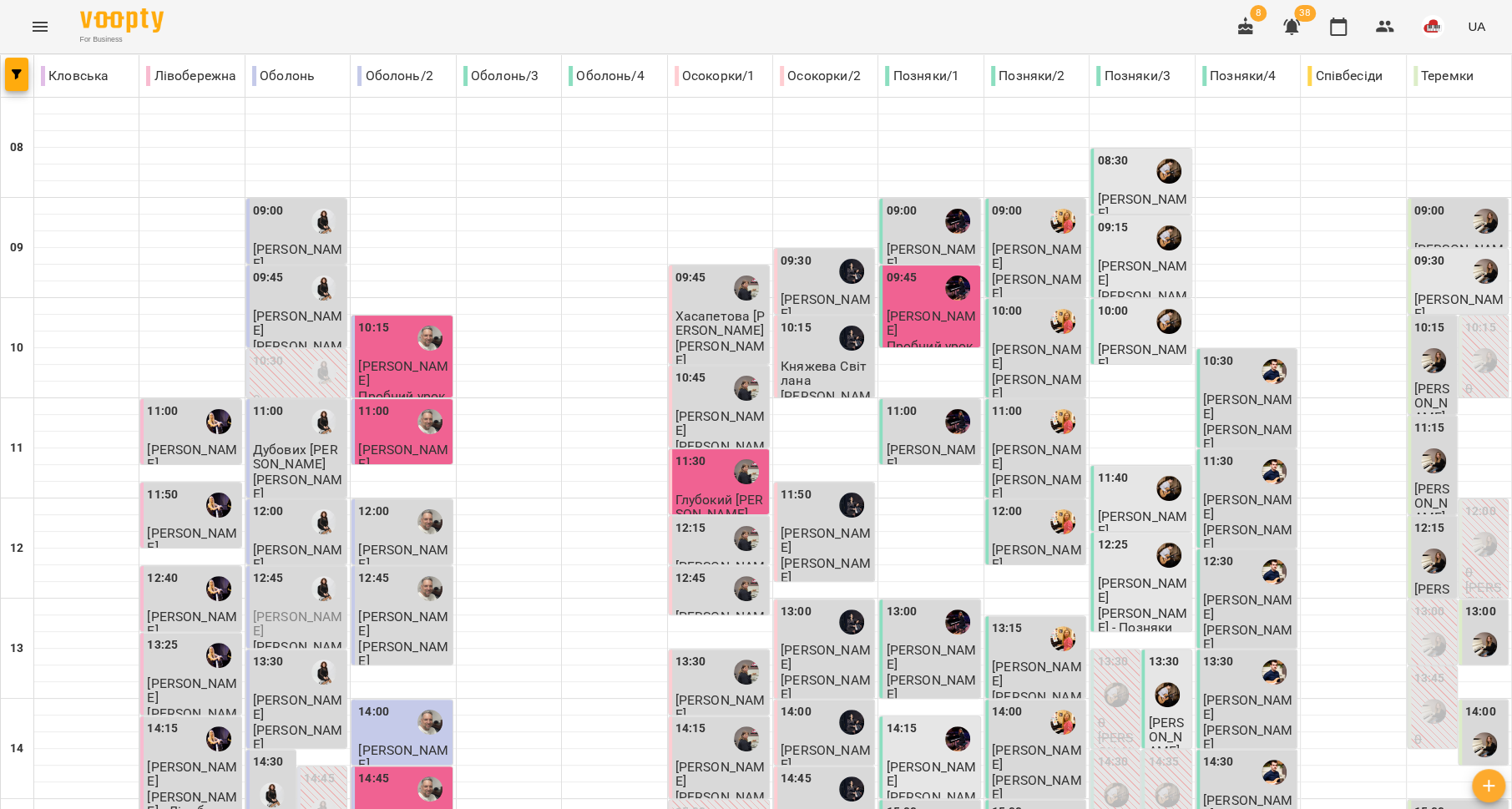
scroll to position [467, 0]
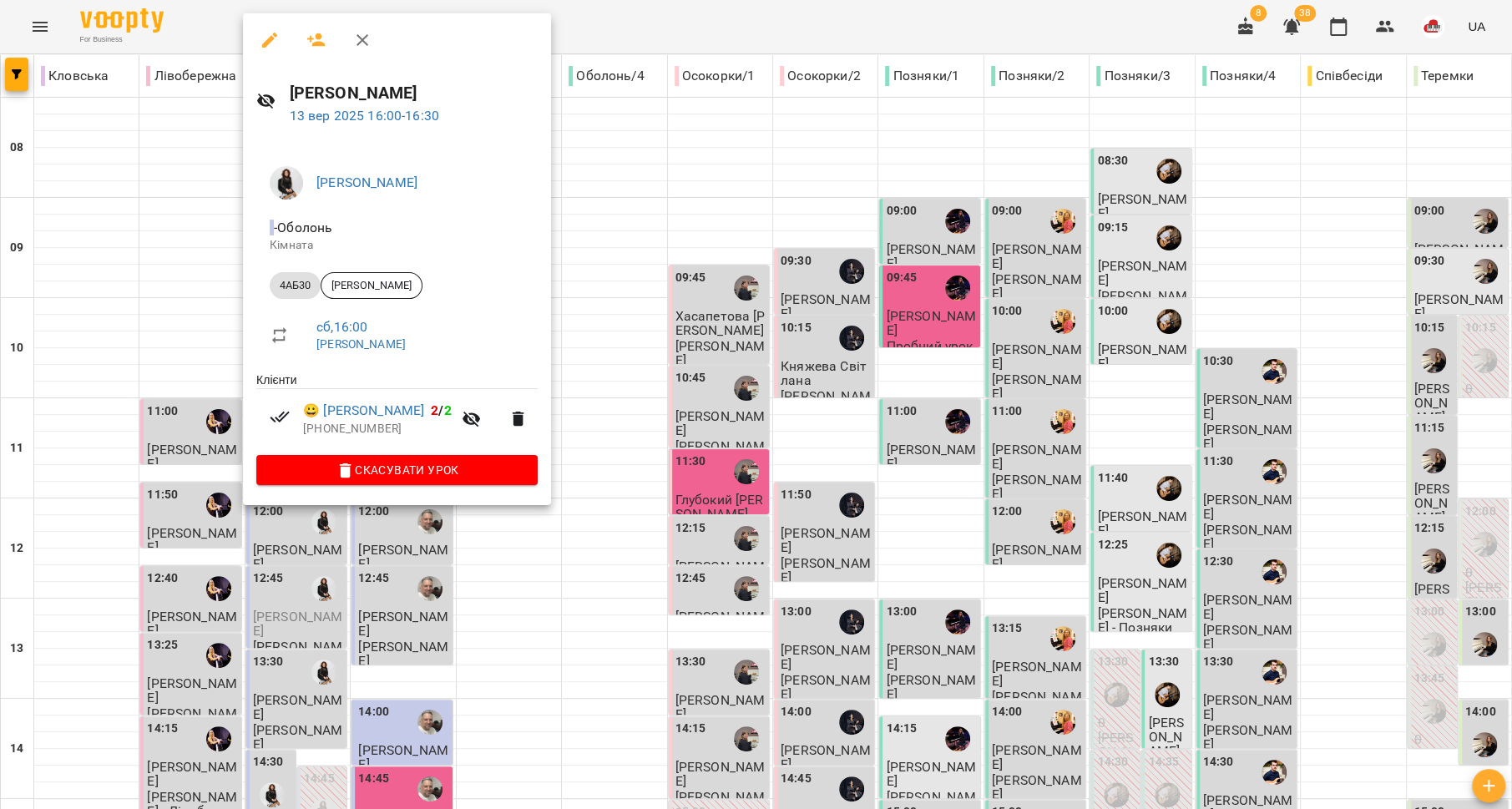
click at [313, 577] on div at bounding box center [756, 404] width 1512 height 809
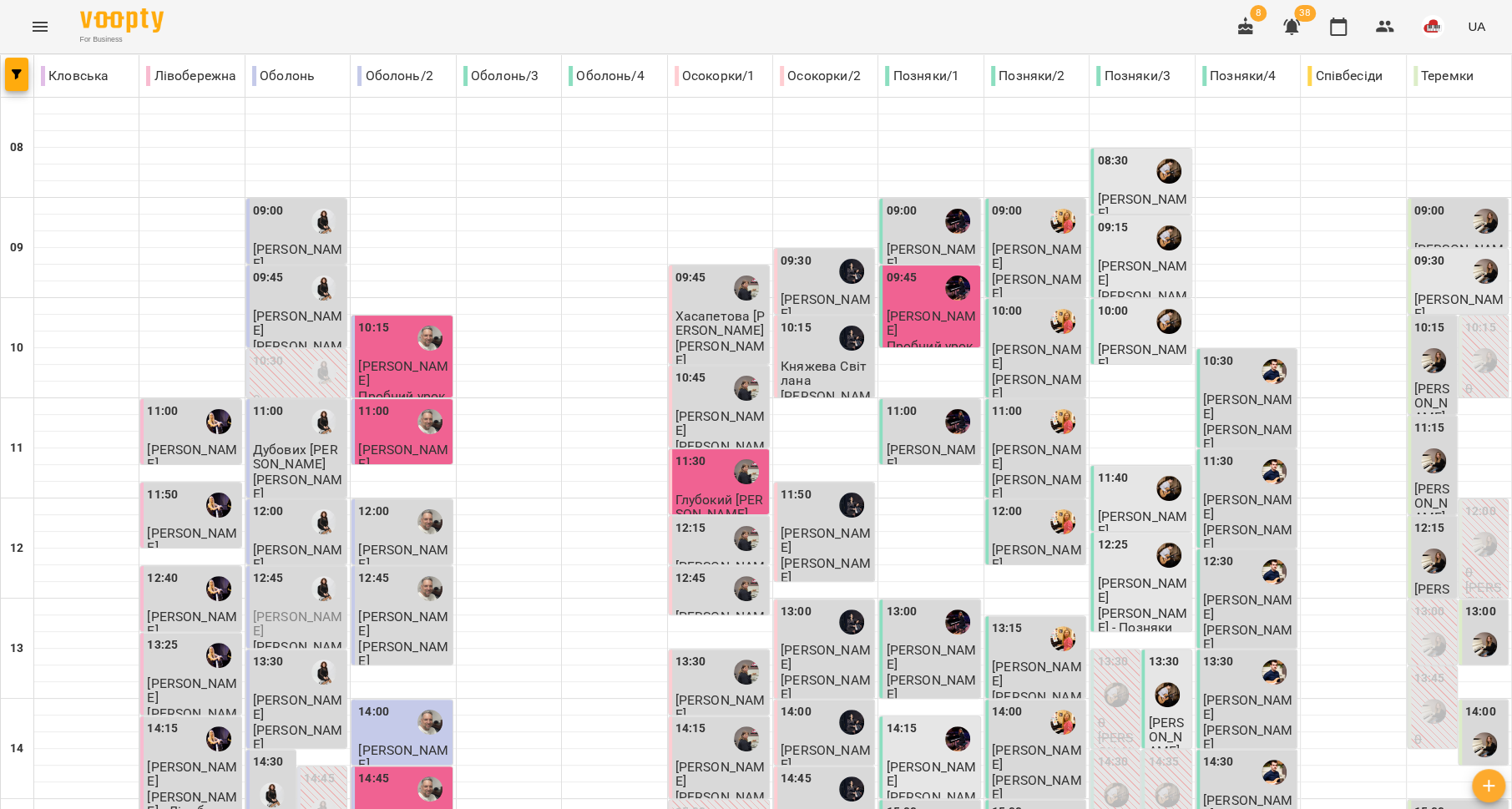
scroll to position [666, 0]
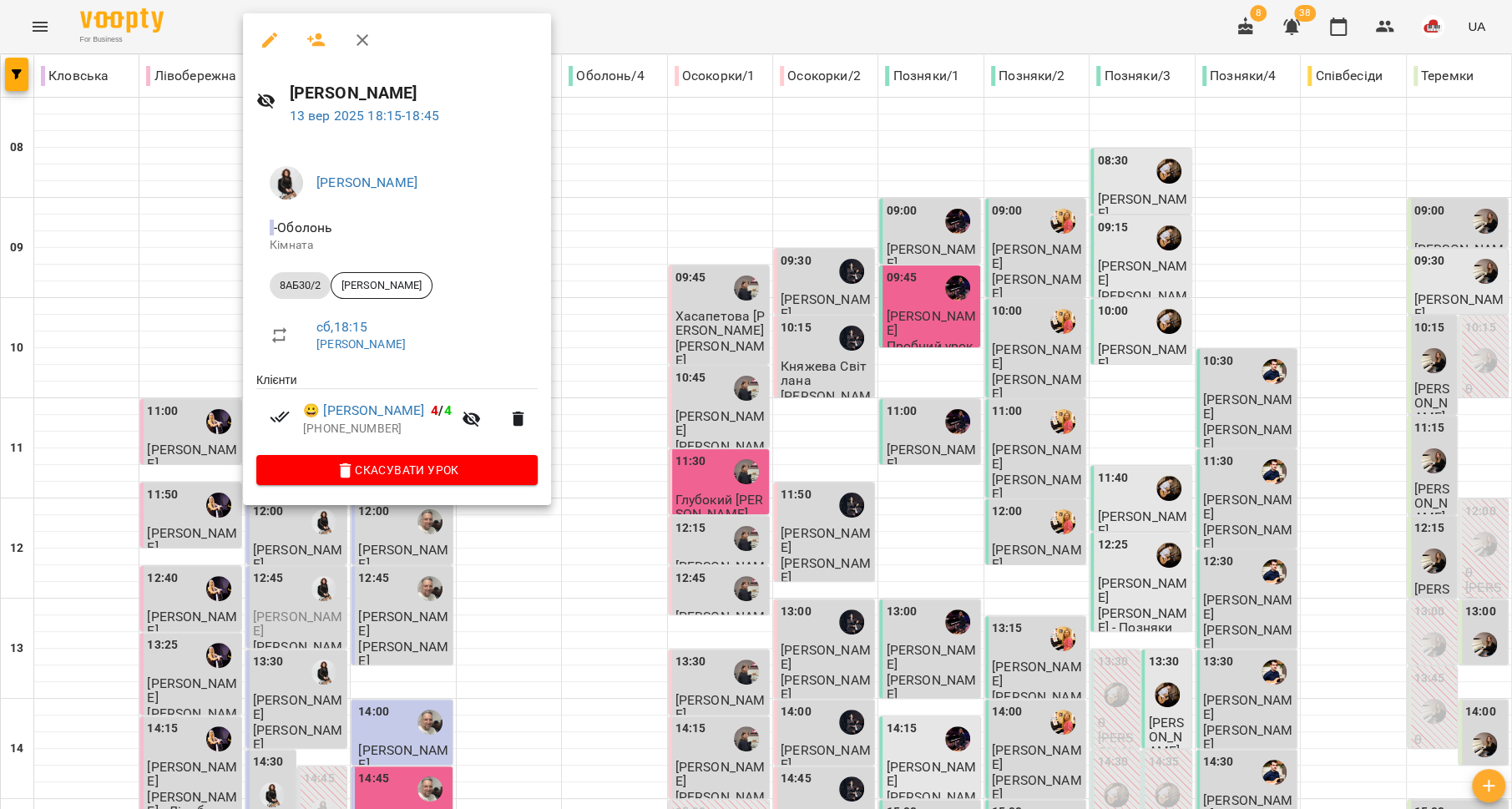
click at [284, 528] on div at bounding box center [756, 404] width 1512 height 809
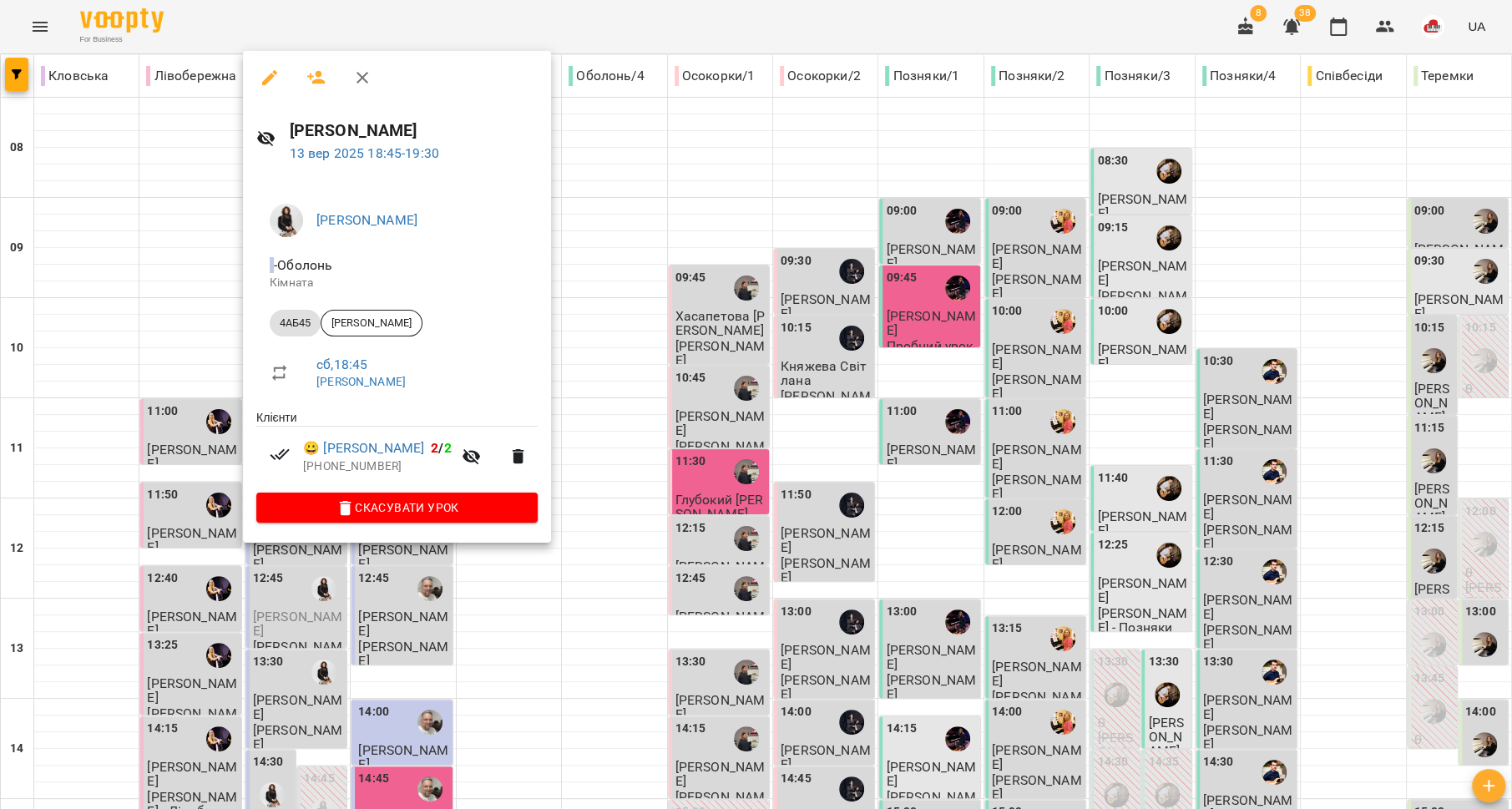
click at [249, 551] on div at bounding box center [756, 404] width 1512 height 809
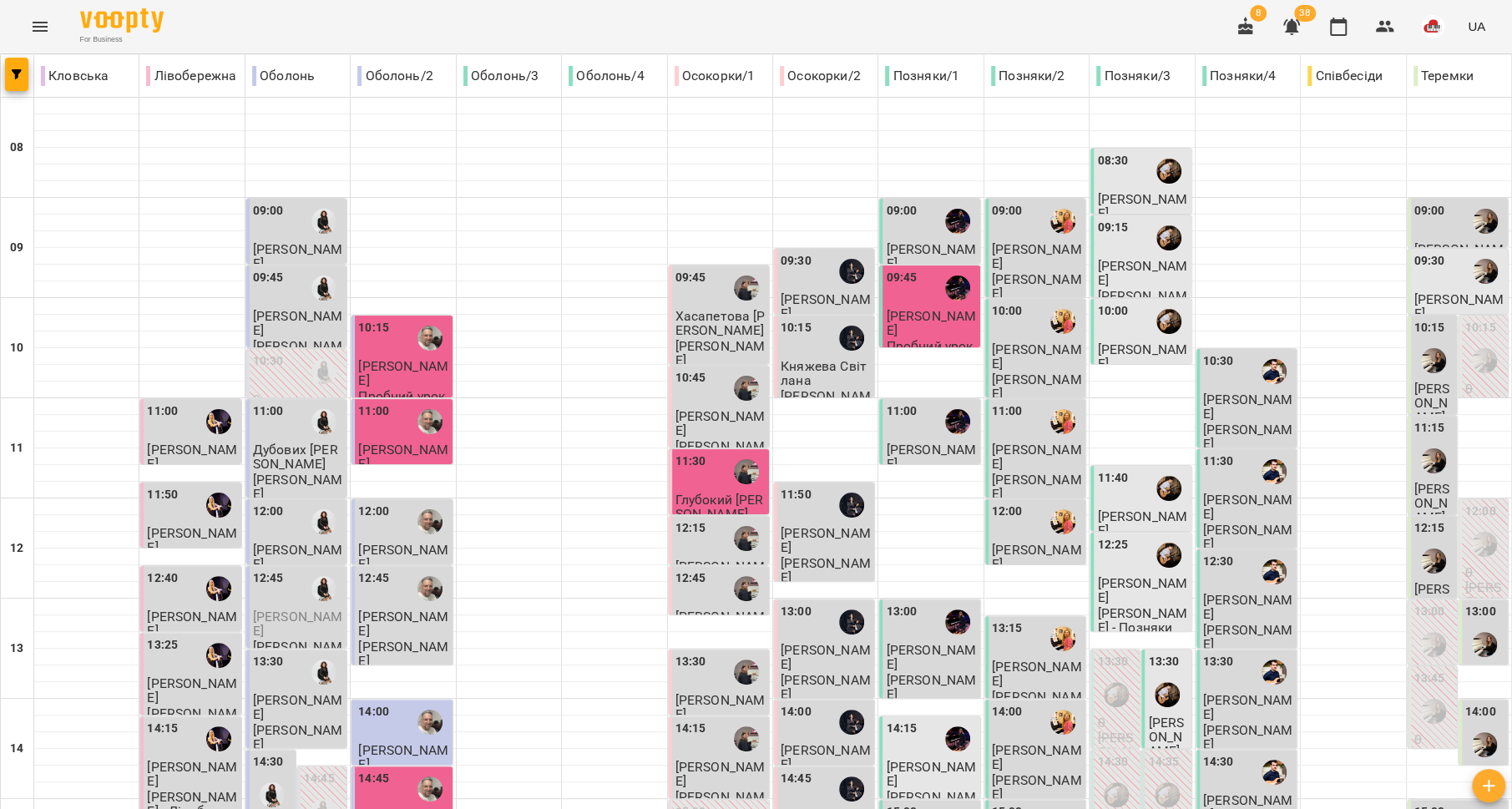
scroll to position [0, 0]
click at [412, 517] on div at bounding box center [429, 522] width 38 height 38
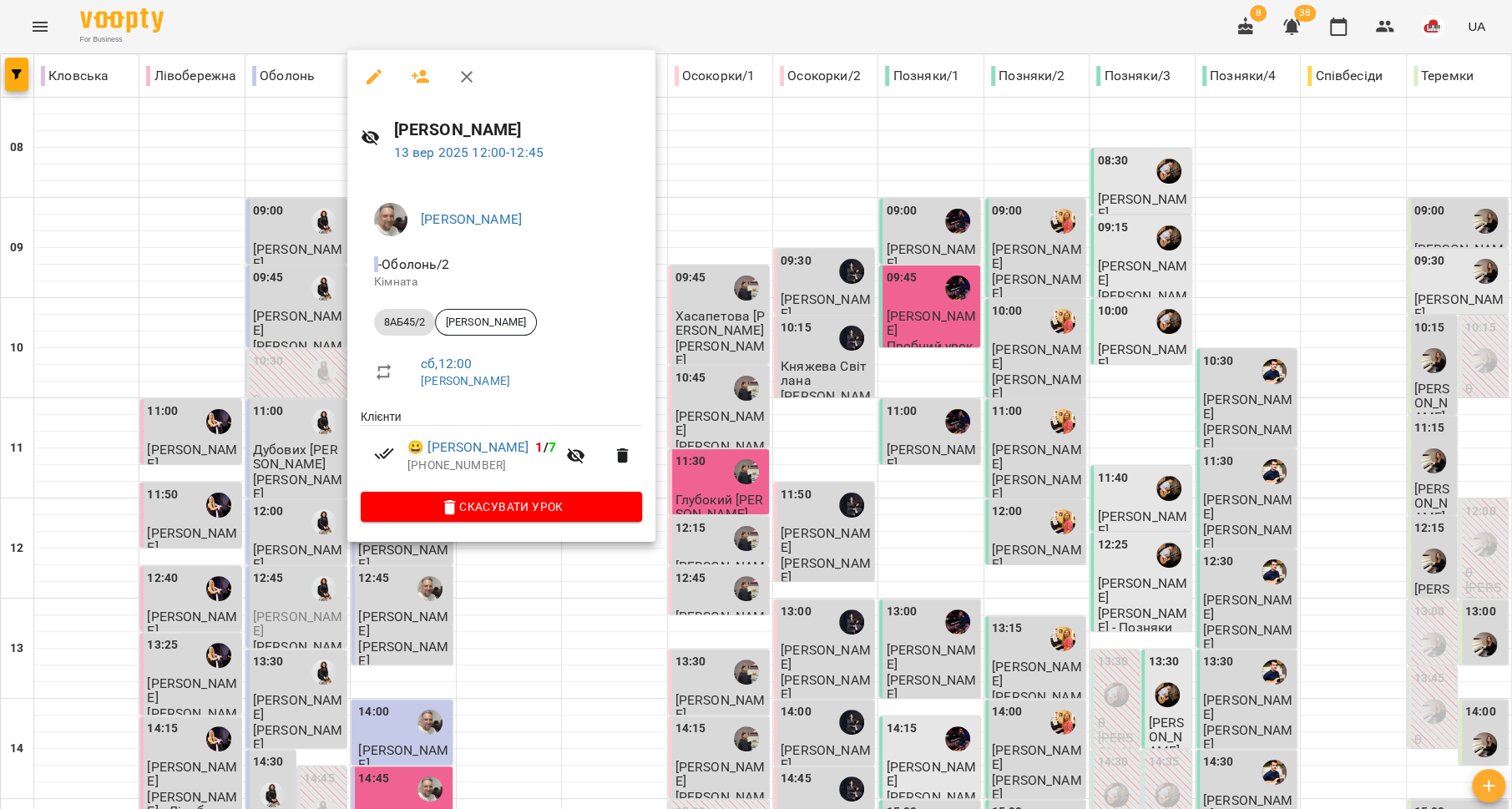
click at [274, 511] on div at bounding box center [756, 404] width 1512 height 809
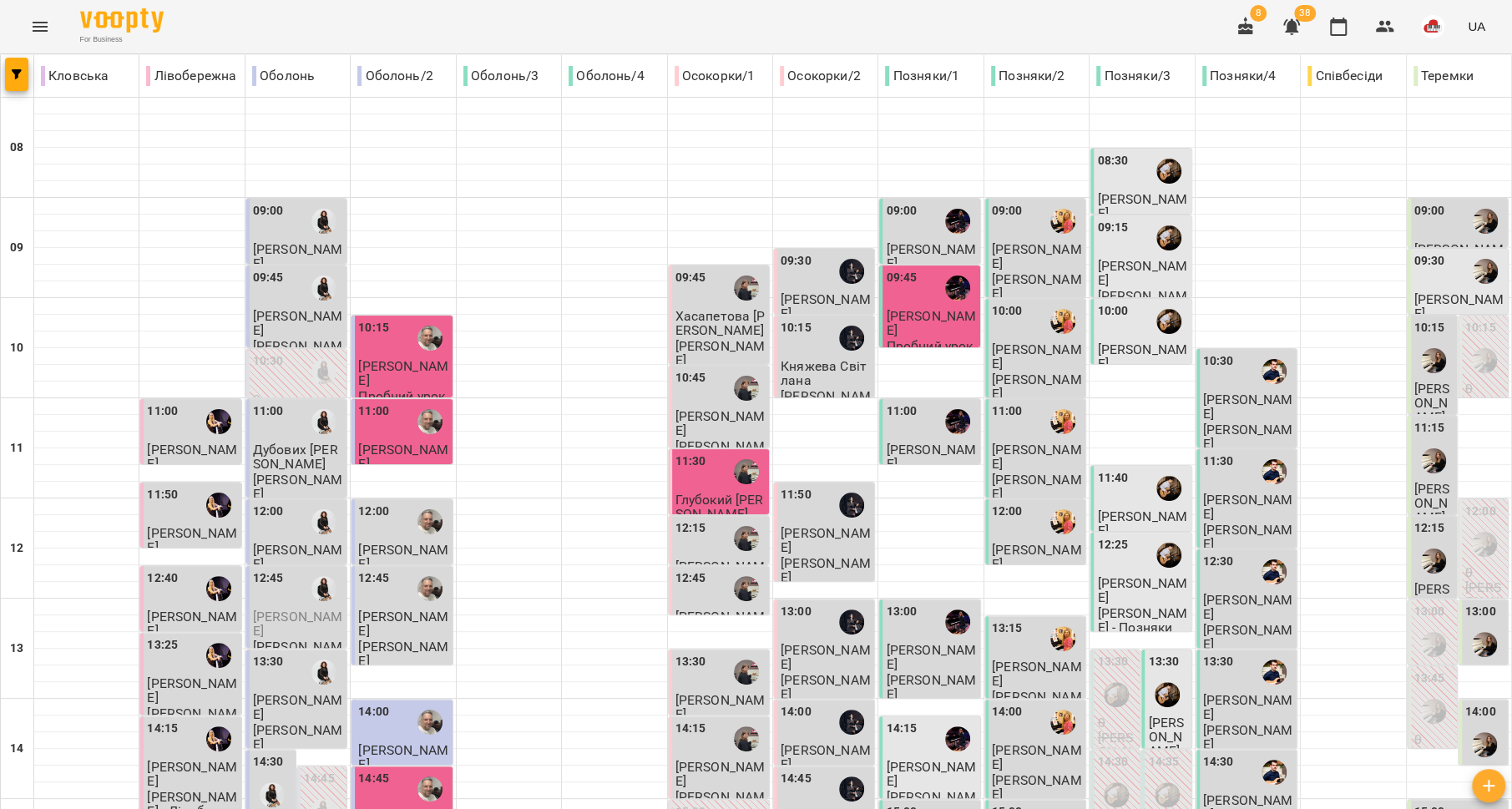
click at [397, 621] on span "[PERSON_NAME]" at bounding box center [403, 623] width 91 height 30
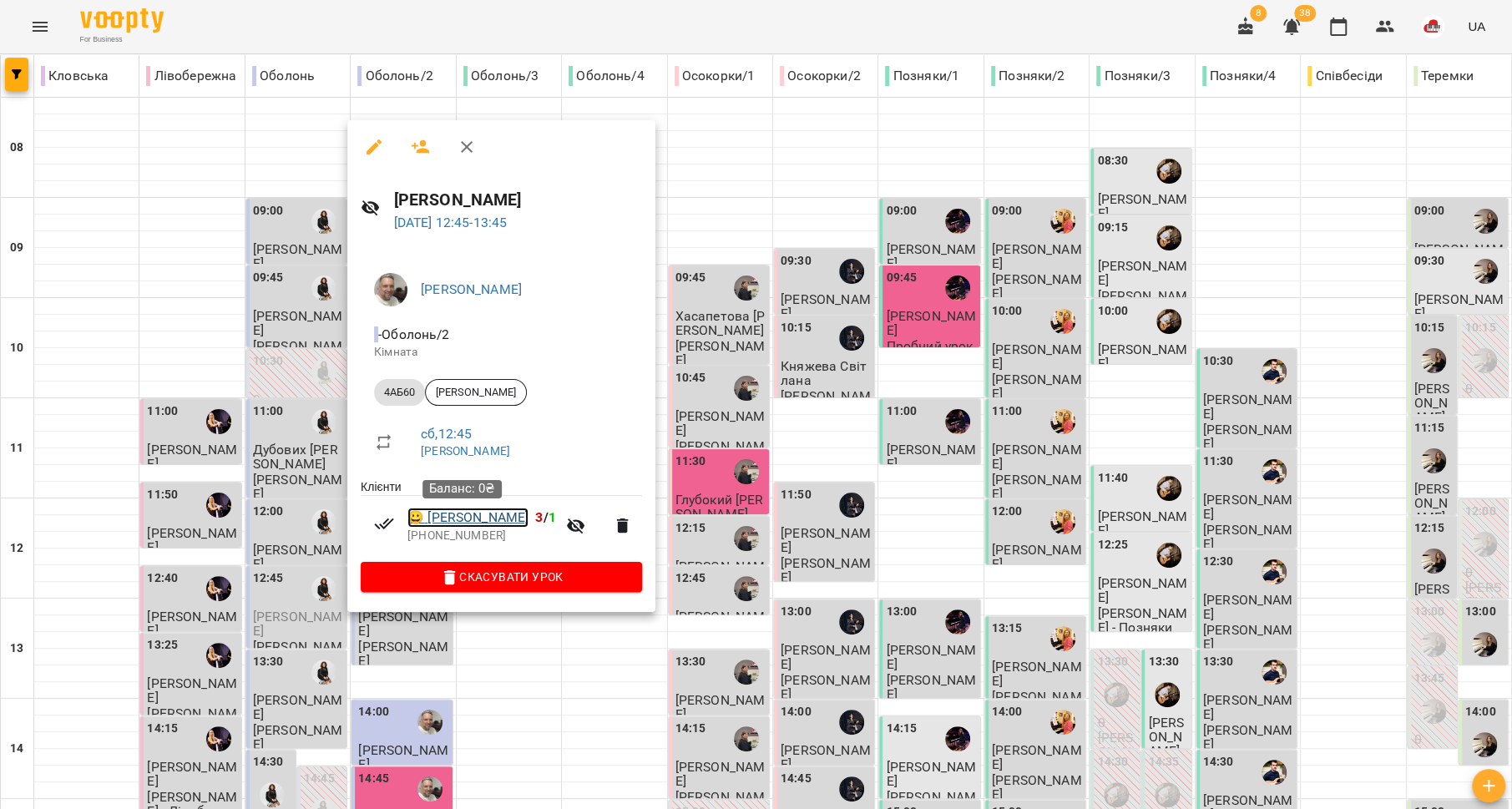
click at [470, 521] on link "😀 [PERSON_NAME]" at bounding box center [469, 517] width 121 height 20
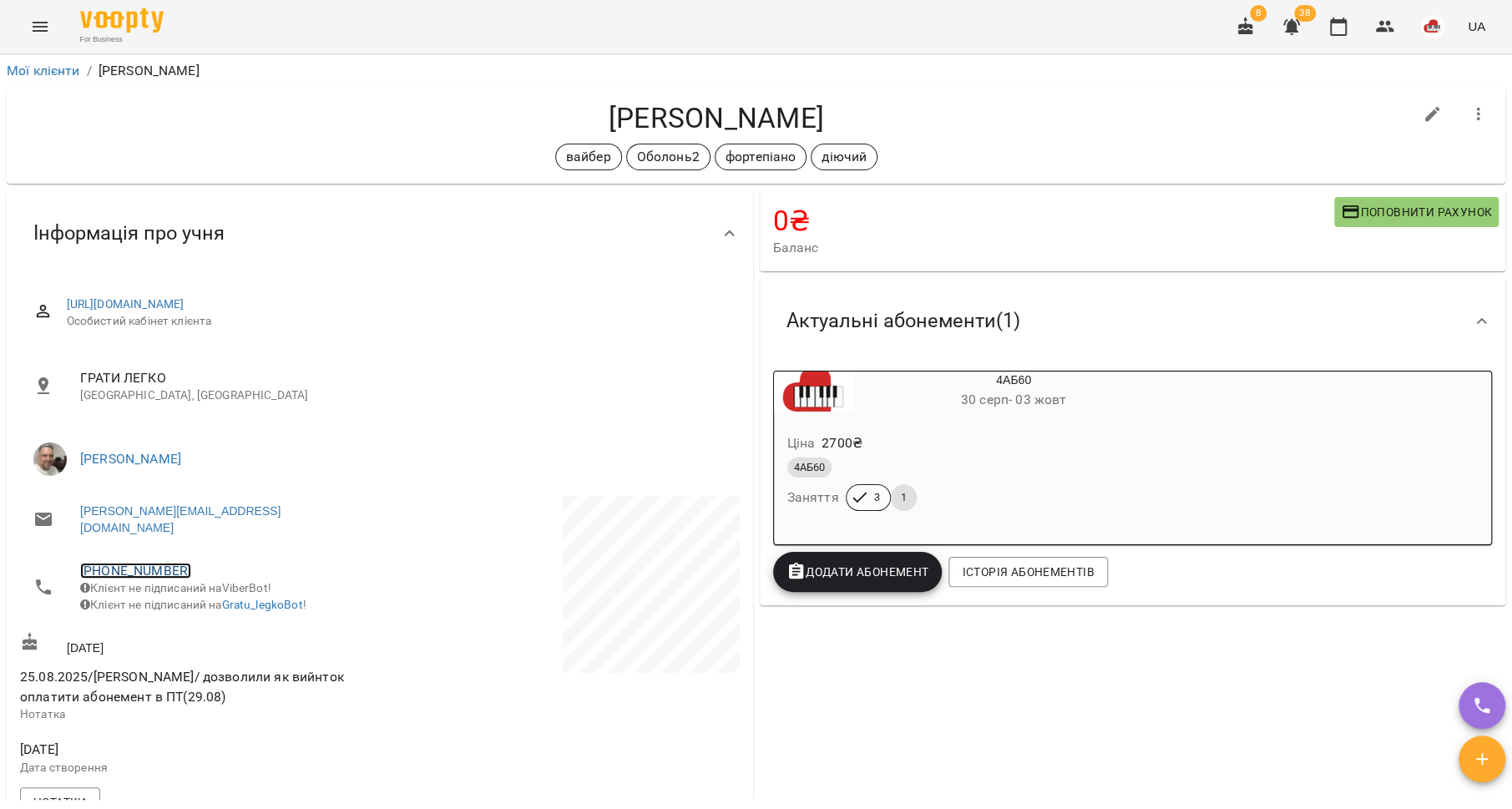
click at [146, 563] on link "[PHONE_NUMBER]" at bounding box center [135, 570] width 111 height 16
click at [226, 619] on link at bounding box center [222, 619] width 89 height 35
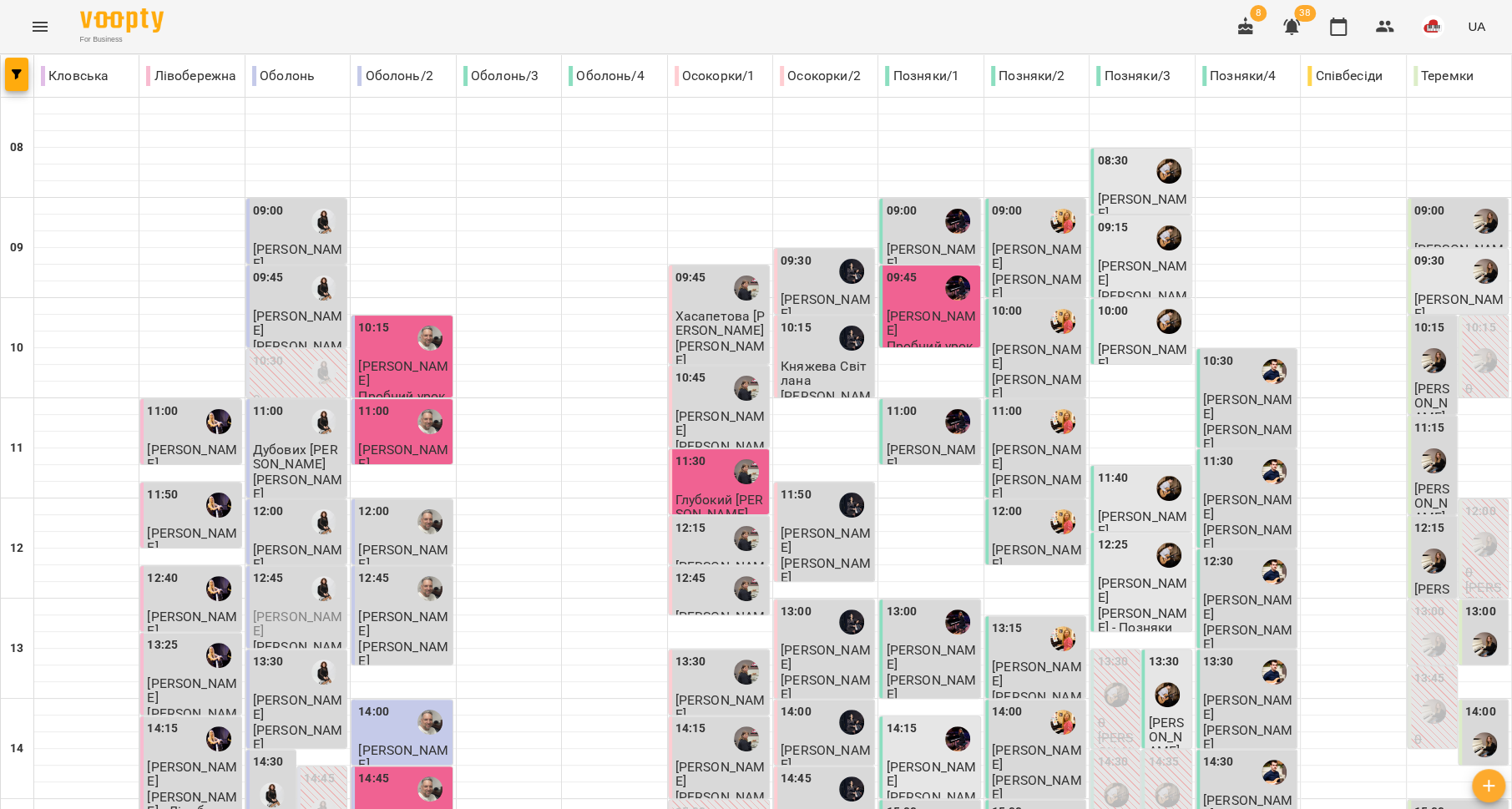
scroll to position [274, 0]
click at [402, 703] on div "14:00" at bounding box center [403, 721] width 91 height 38
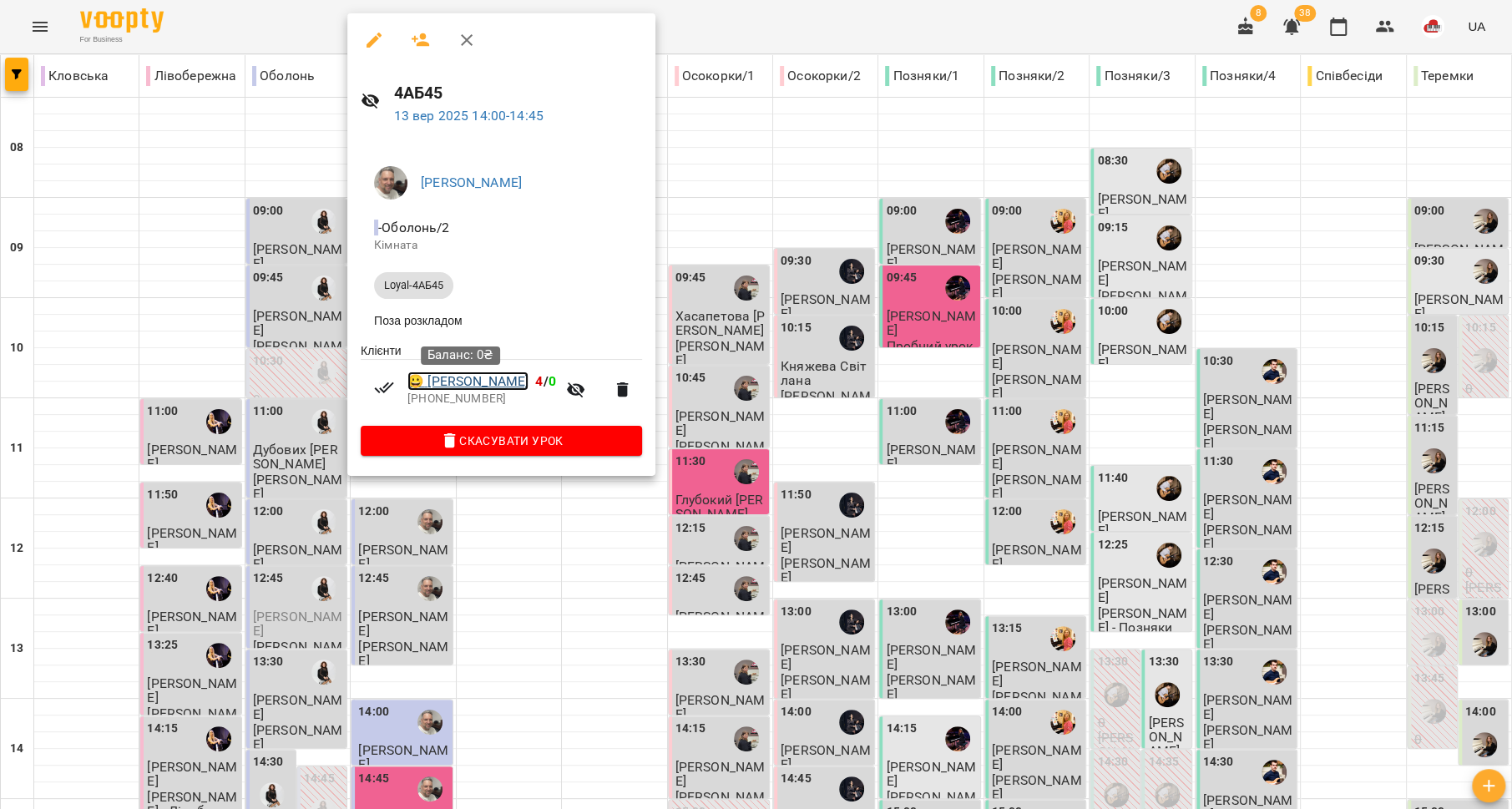
click at [435, 384] on link "😀 [PERSON_NAME]" at bounding box center [469, 381] width 121 height 20
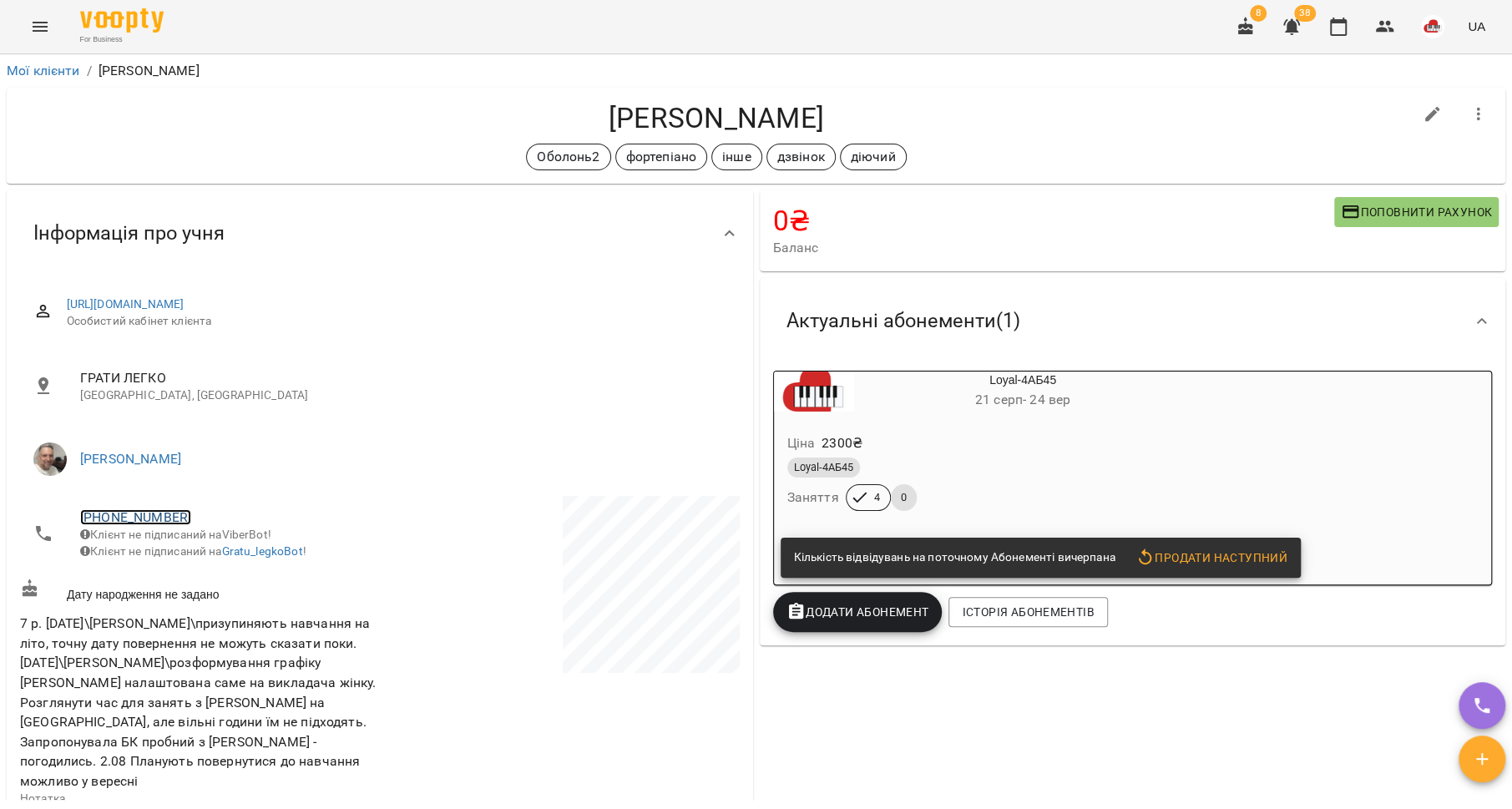
click at [138, 512] on link "[PHONE_NUMBER]" at bounding box center [135, 517] width 111 height 16
click at [217, 579] on link at bounding box center [222, 579] width 89 height 35
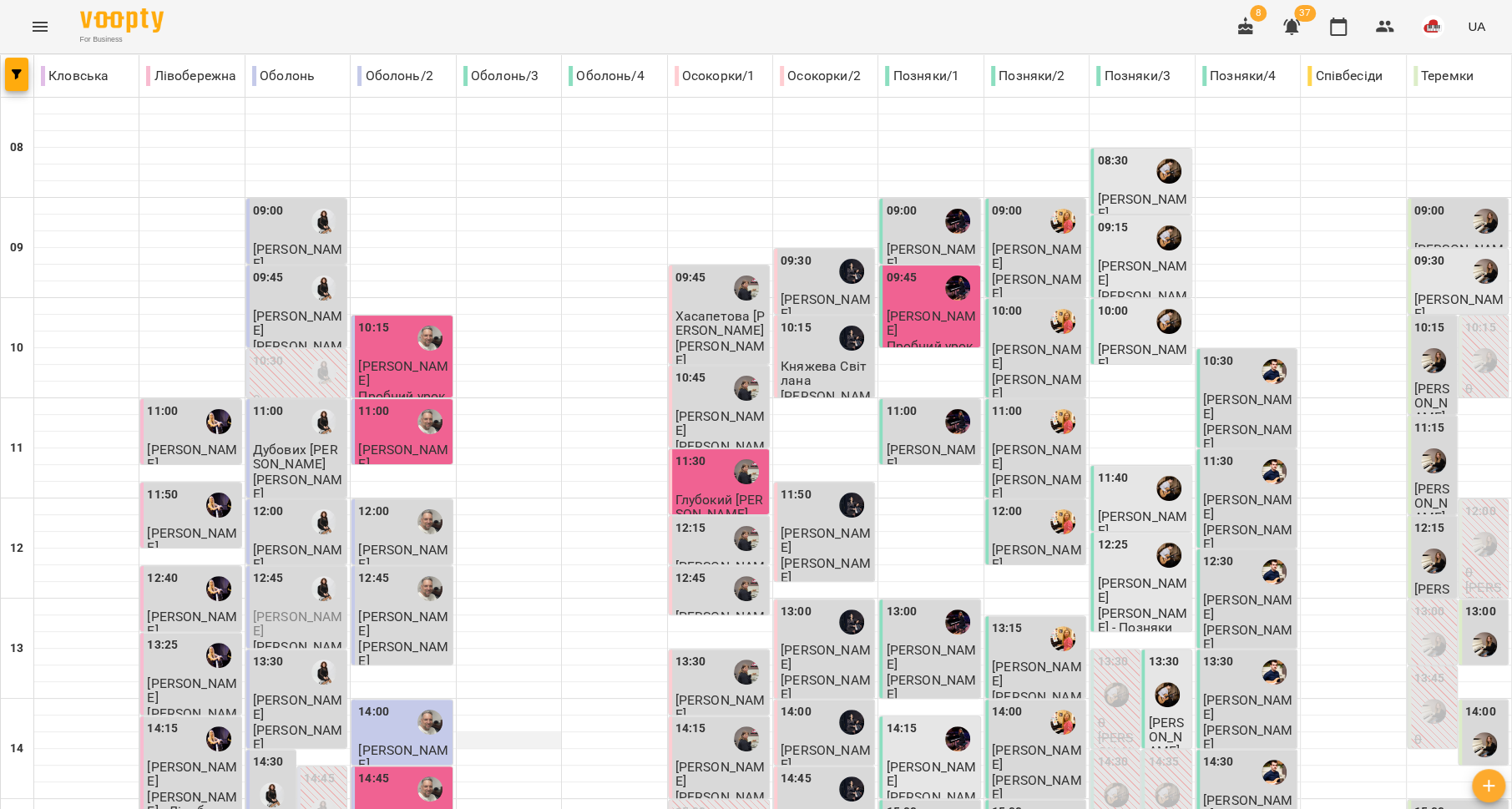
scroll to position [297, 0]
click at [411, 703] on div at bounding box center [429, 721] width 38 height 38
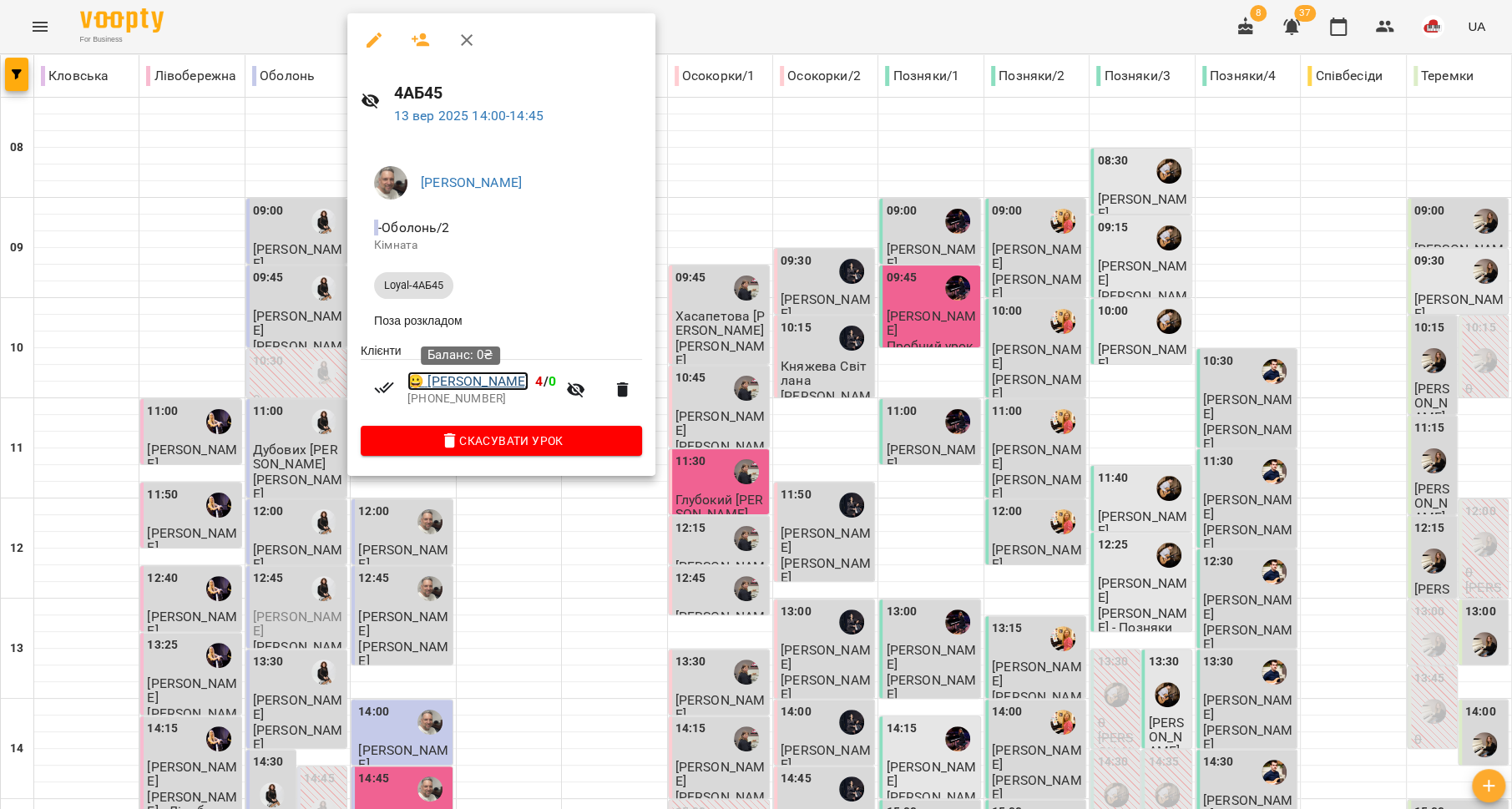
click at [482, 390] on link "😀 [PERSON_NAME]" at bounding box center [469, 381] width 121 height 20
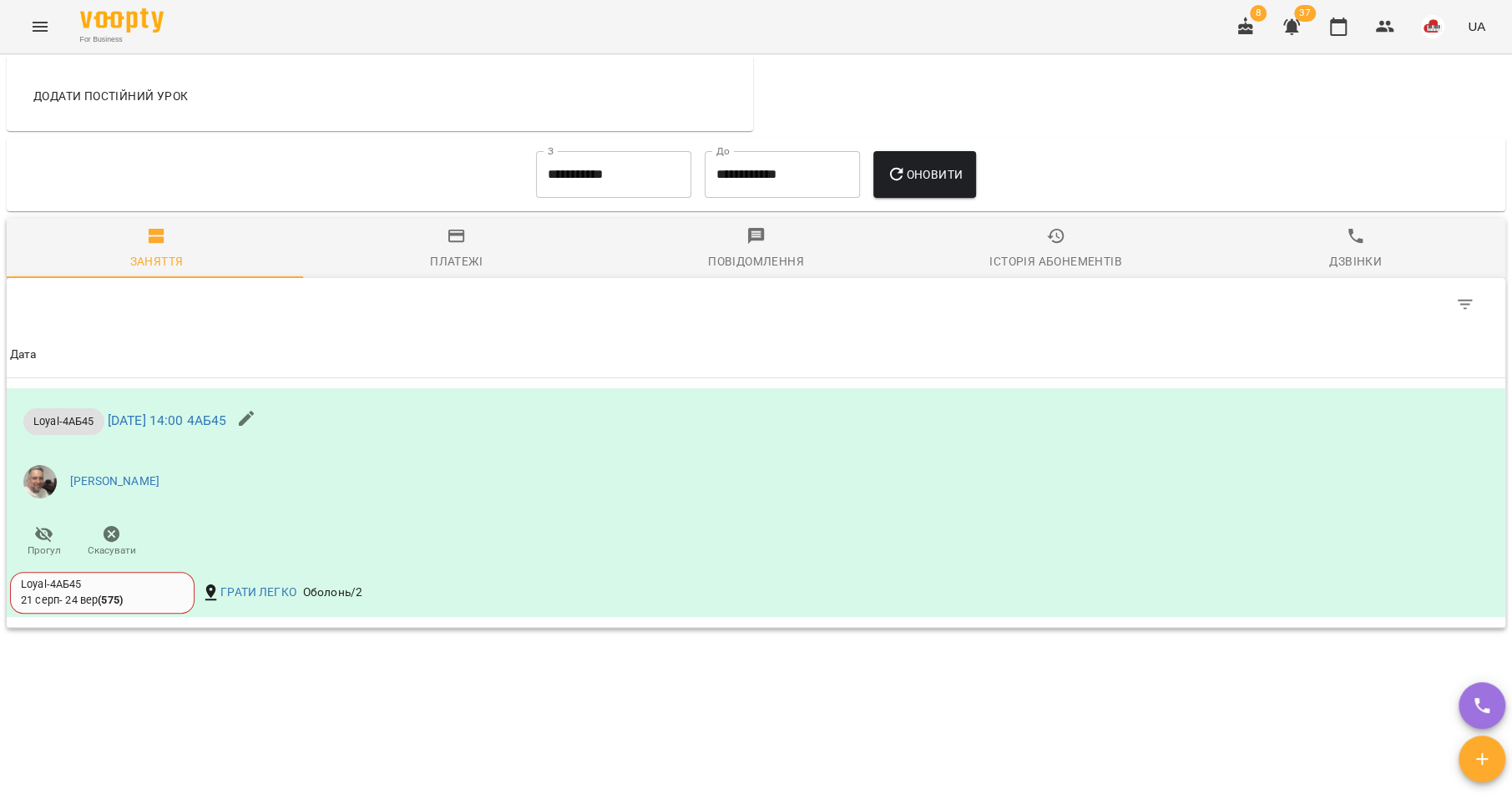
scroll to position [1003, 0]
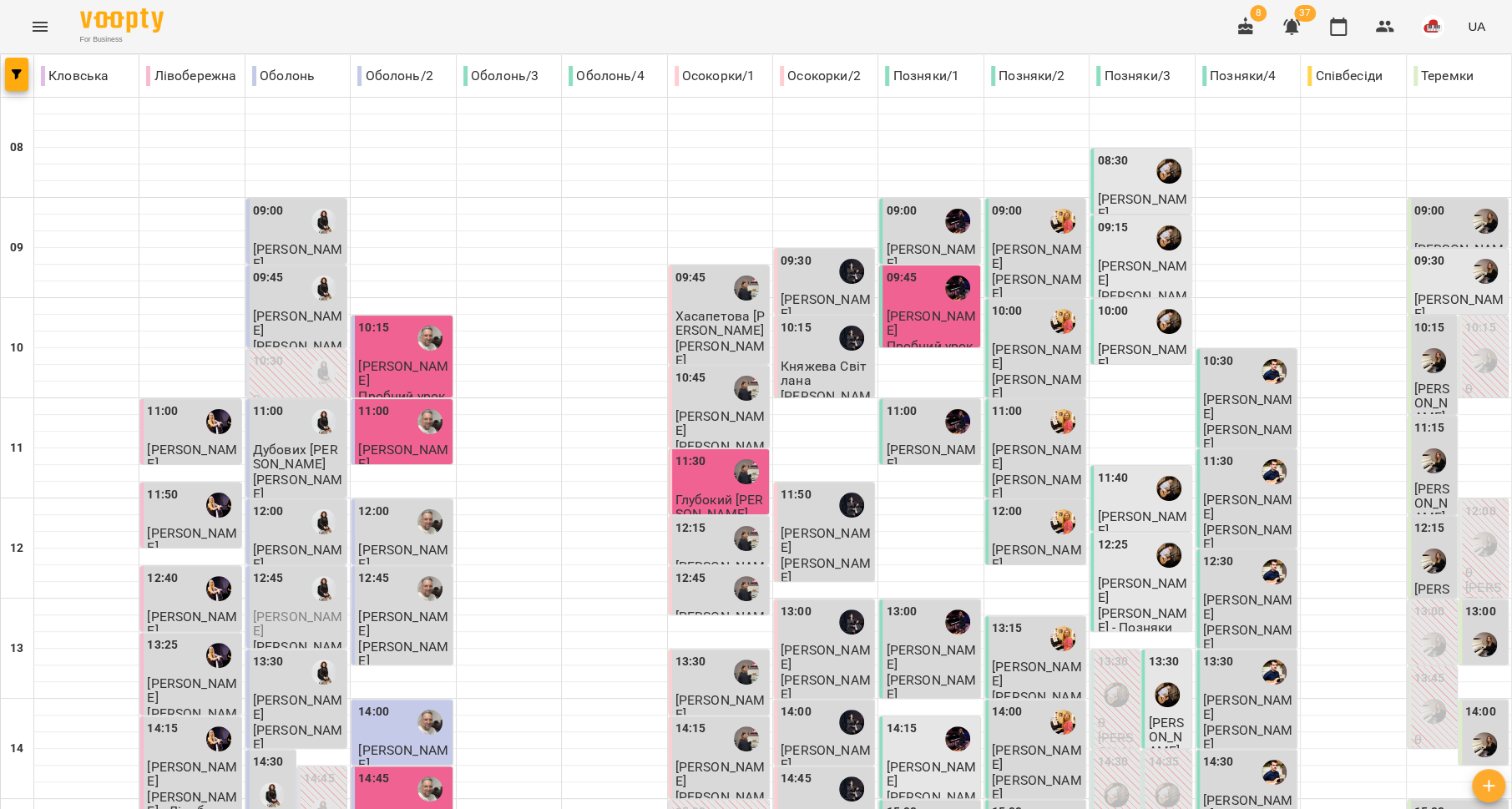
click at [688, 300] on div "09:45" at bounding box center [691, 287] width 31 height 38
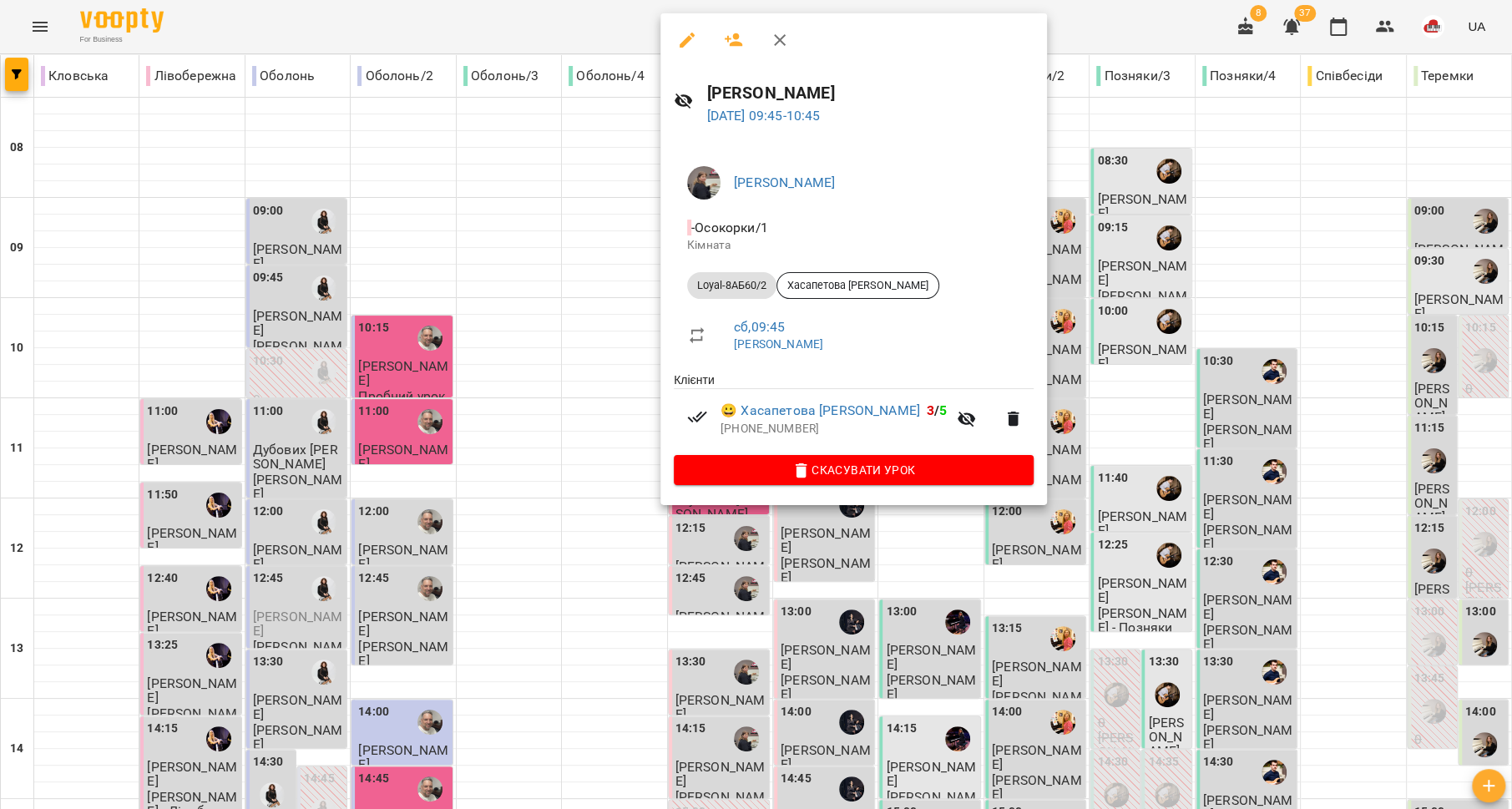
click at [567, 330] on div at bounding box center [756, 404] width 1512 height 809
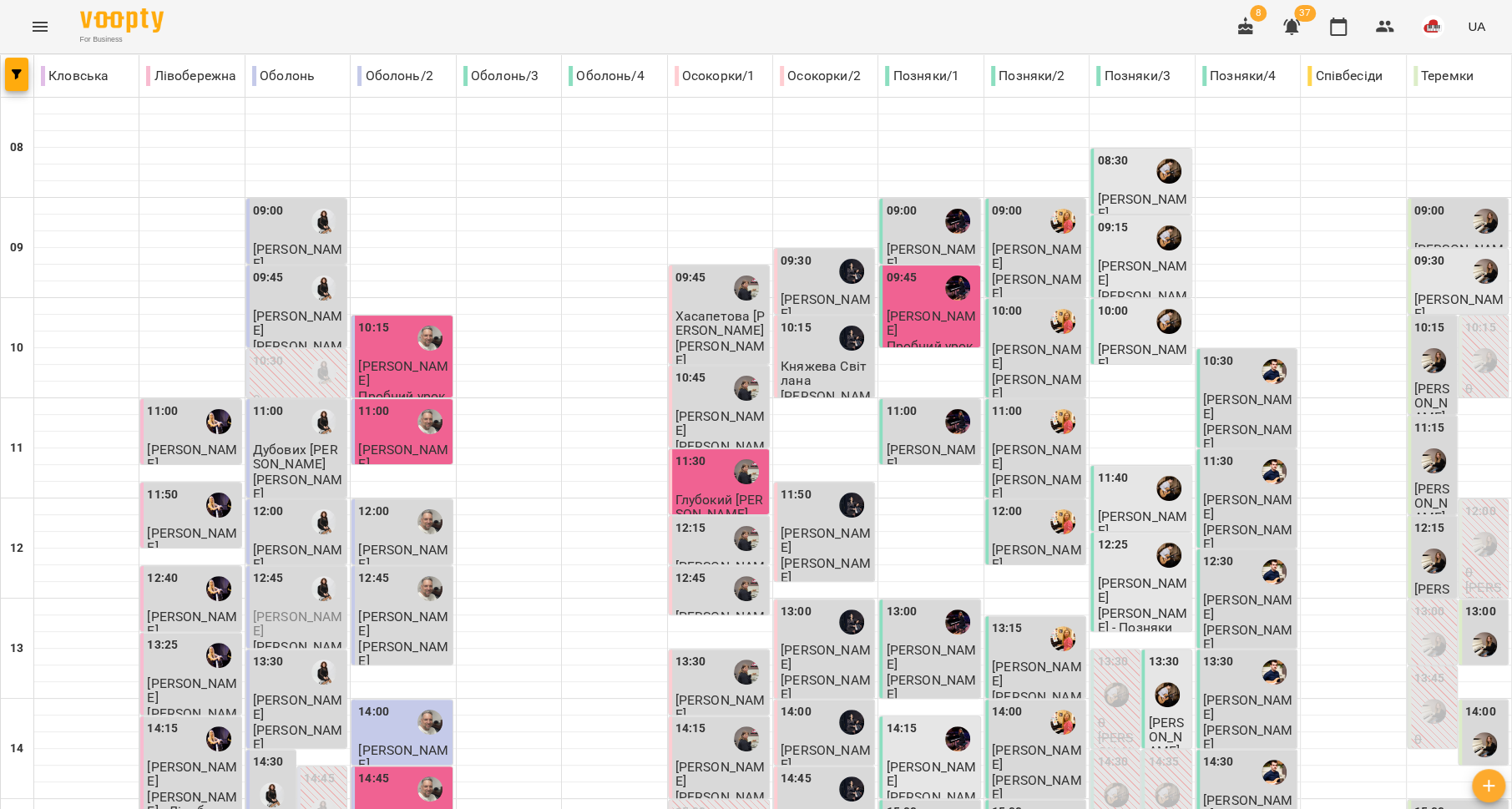
click at [706, 398] on div "10:45" at bounding box center [721, 387] width 91 height 38
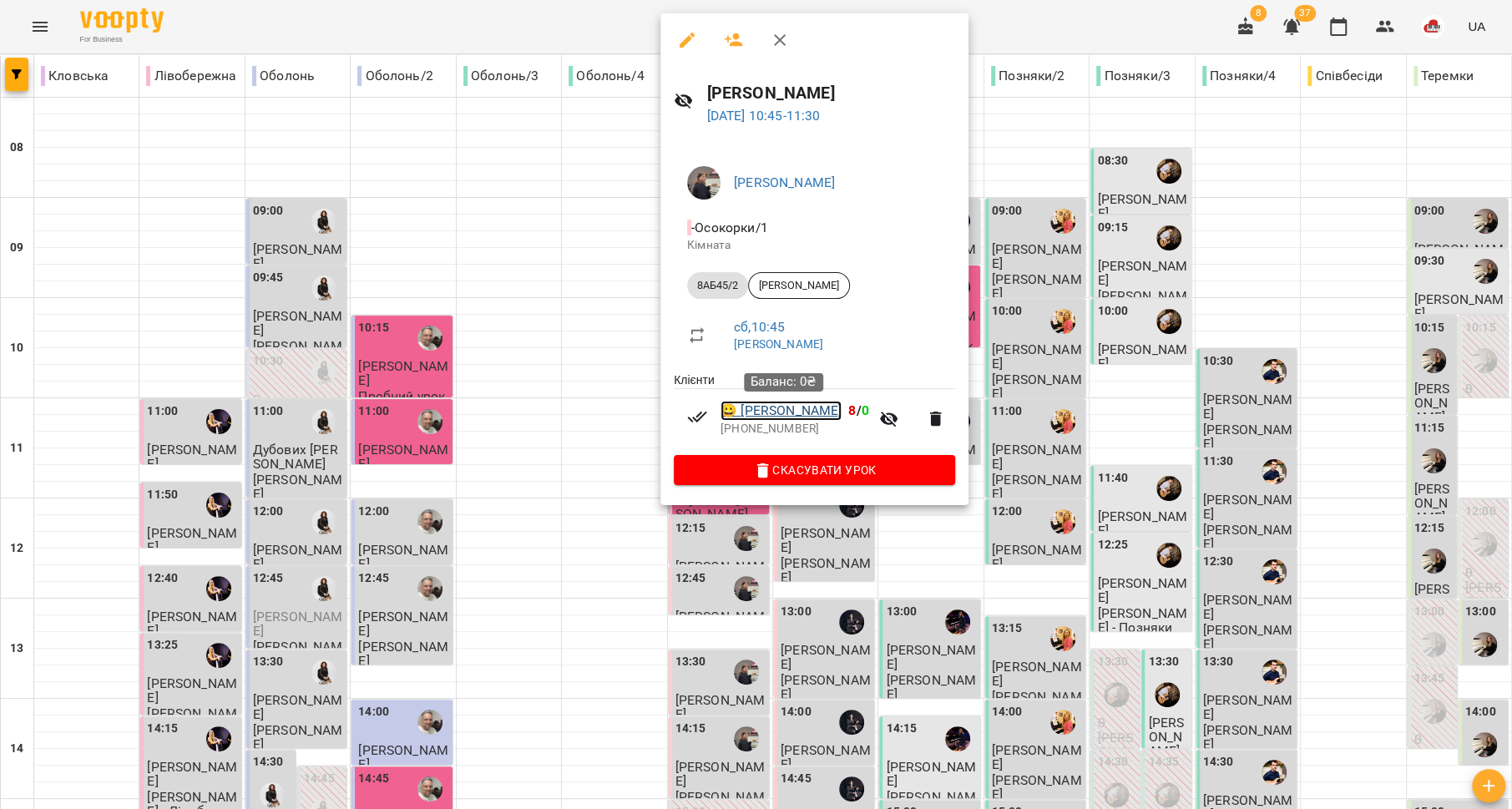
click at [780, 409] on link "😀 [PERSON_NAME]" at bounding box center [781, 410] width 121 height 20
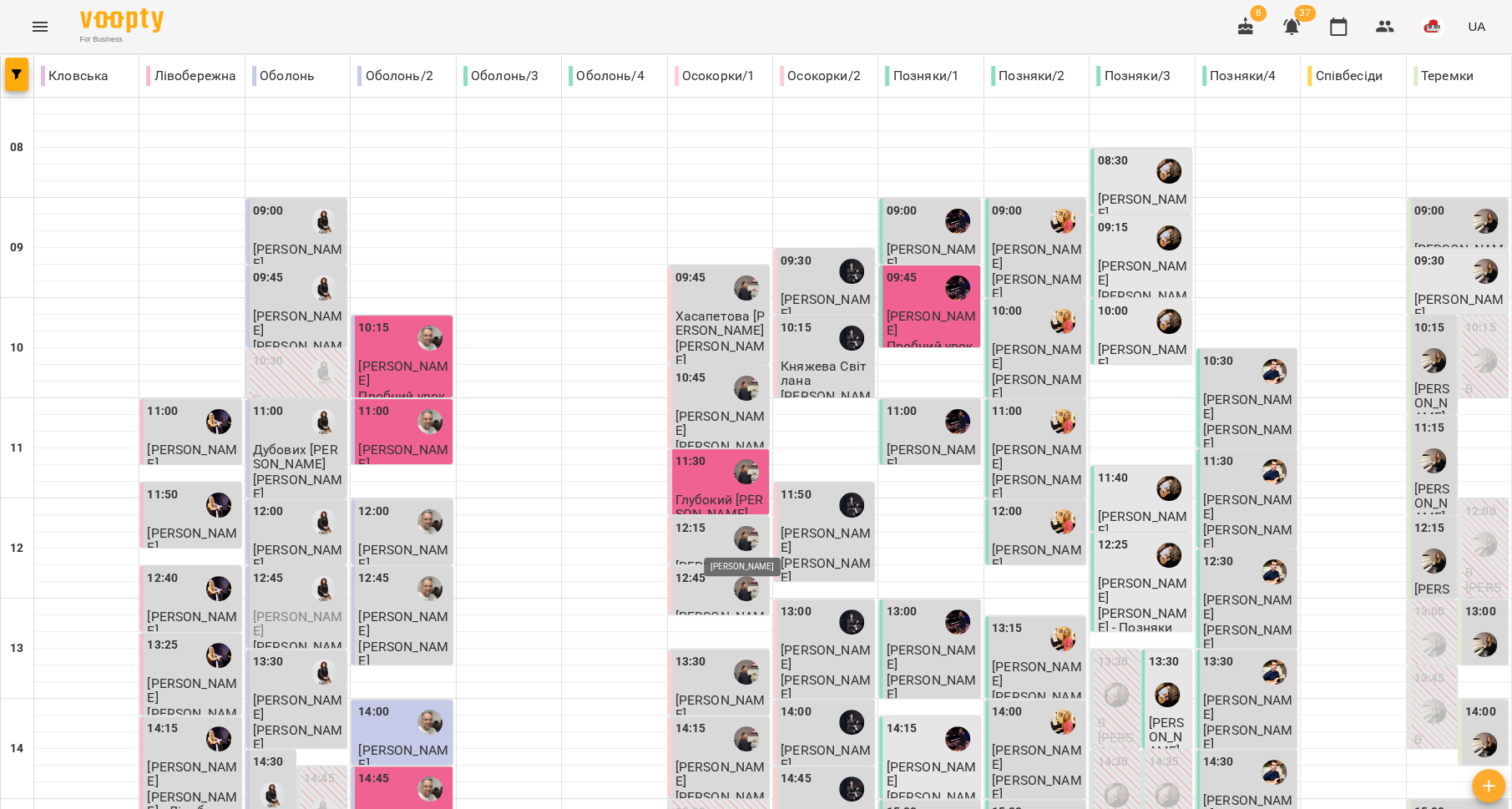
scroll to position [24, 0]
click at [702, 519] on div "12:15" at bounding box center [721, 537] width 91 height 38
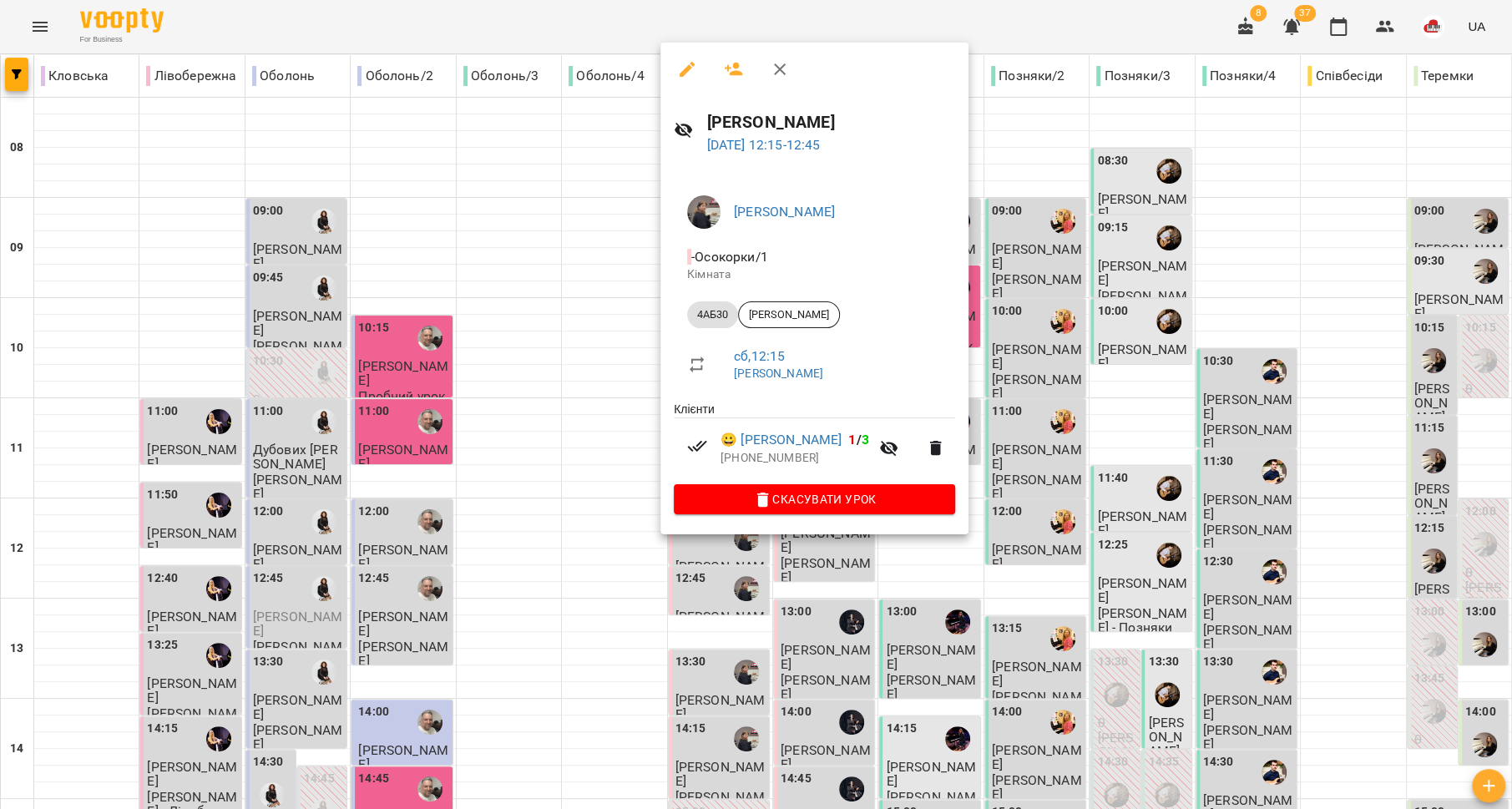
click at [615, 485] on div at bounding box center [756, 404] width 1512 height 809
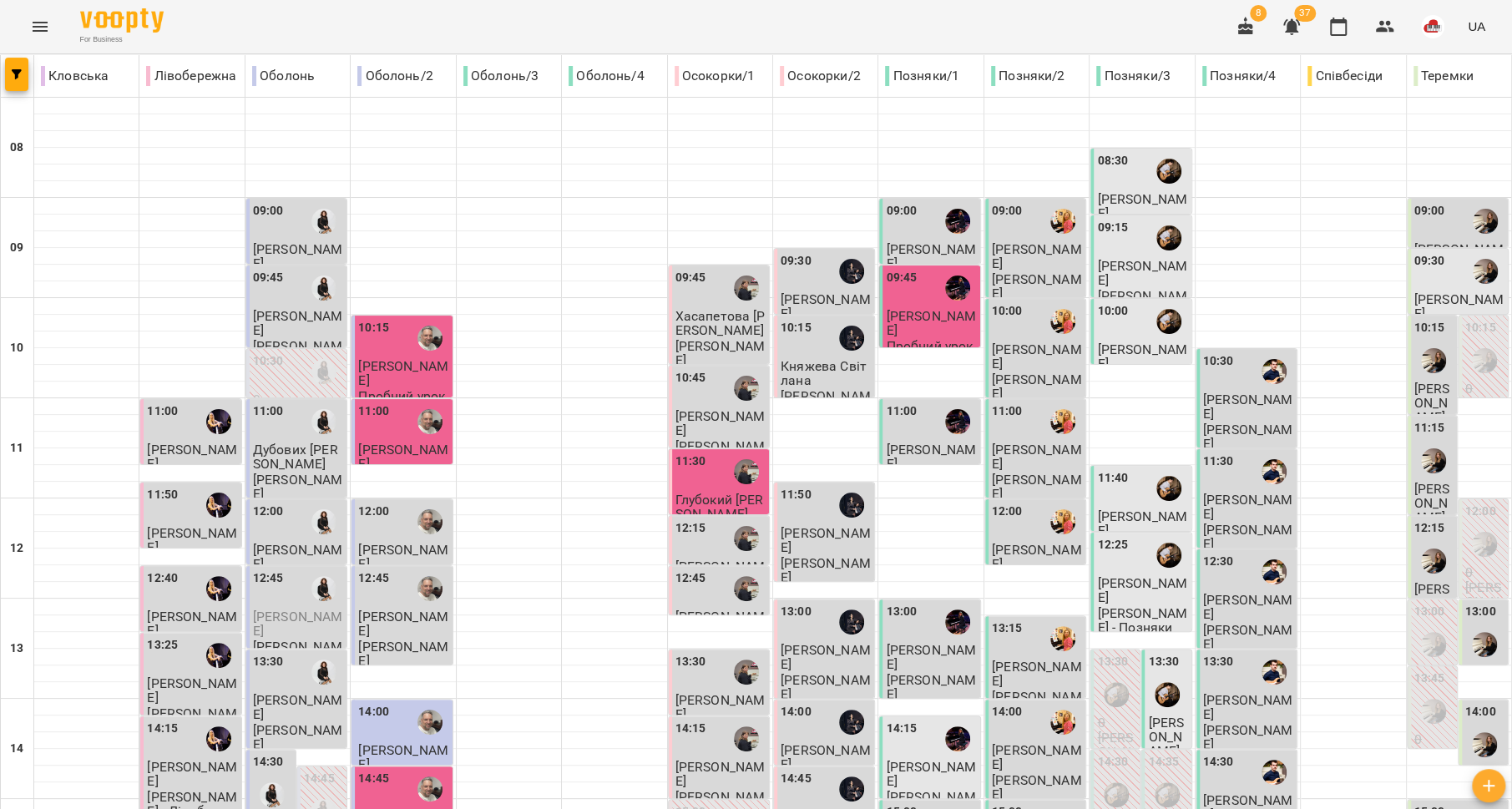
click at [697, 574] on div "12:45" at bounding box center [721, 588] width 91 height 38
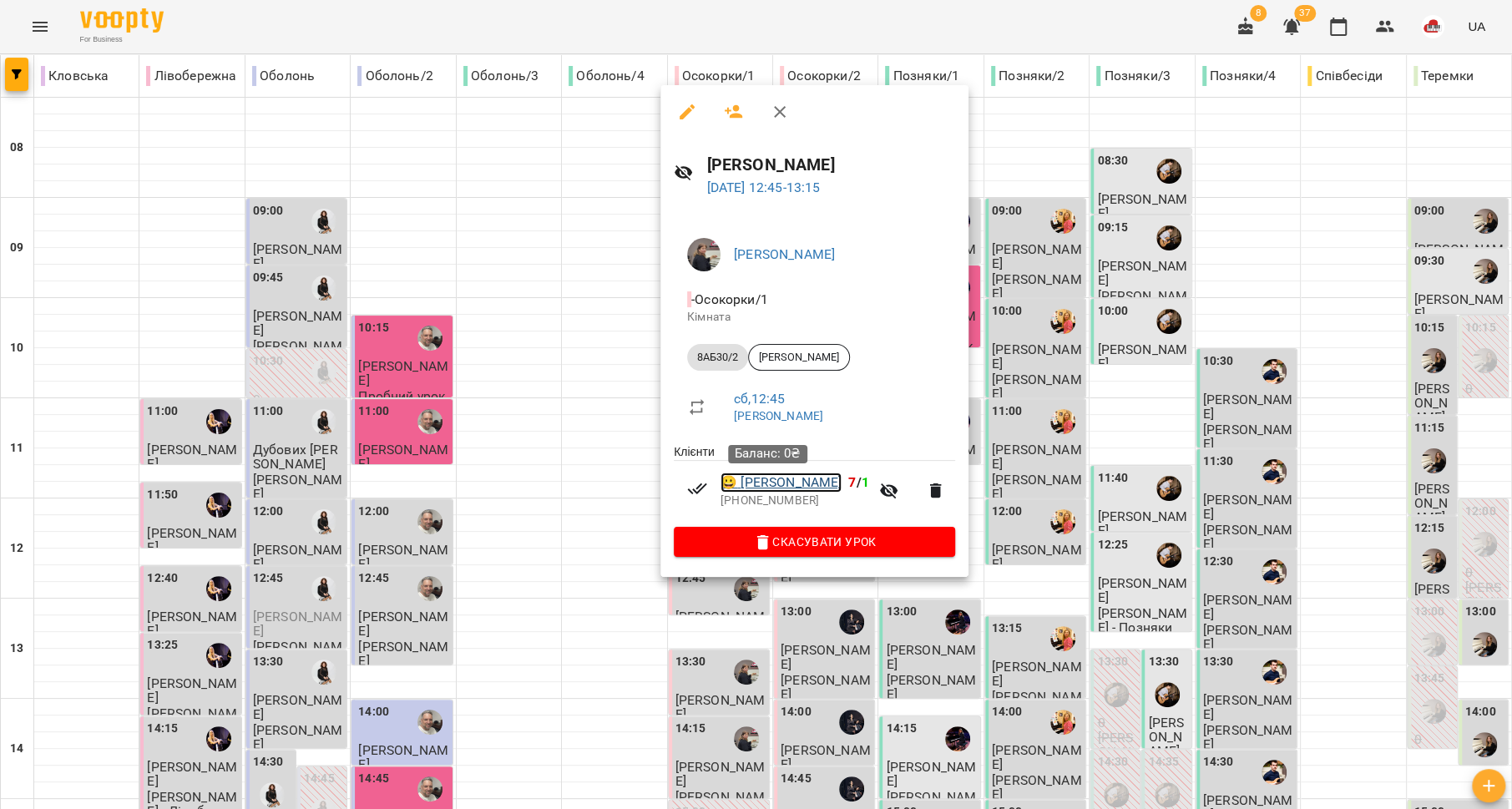
click at [756, 481] on link "😀 [PERSON_NAME]" at bounding box center [781, 481] width 121 height 20
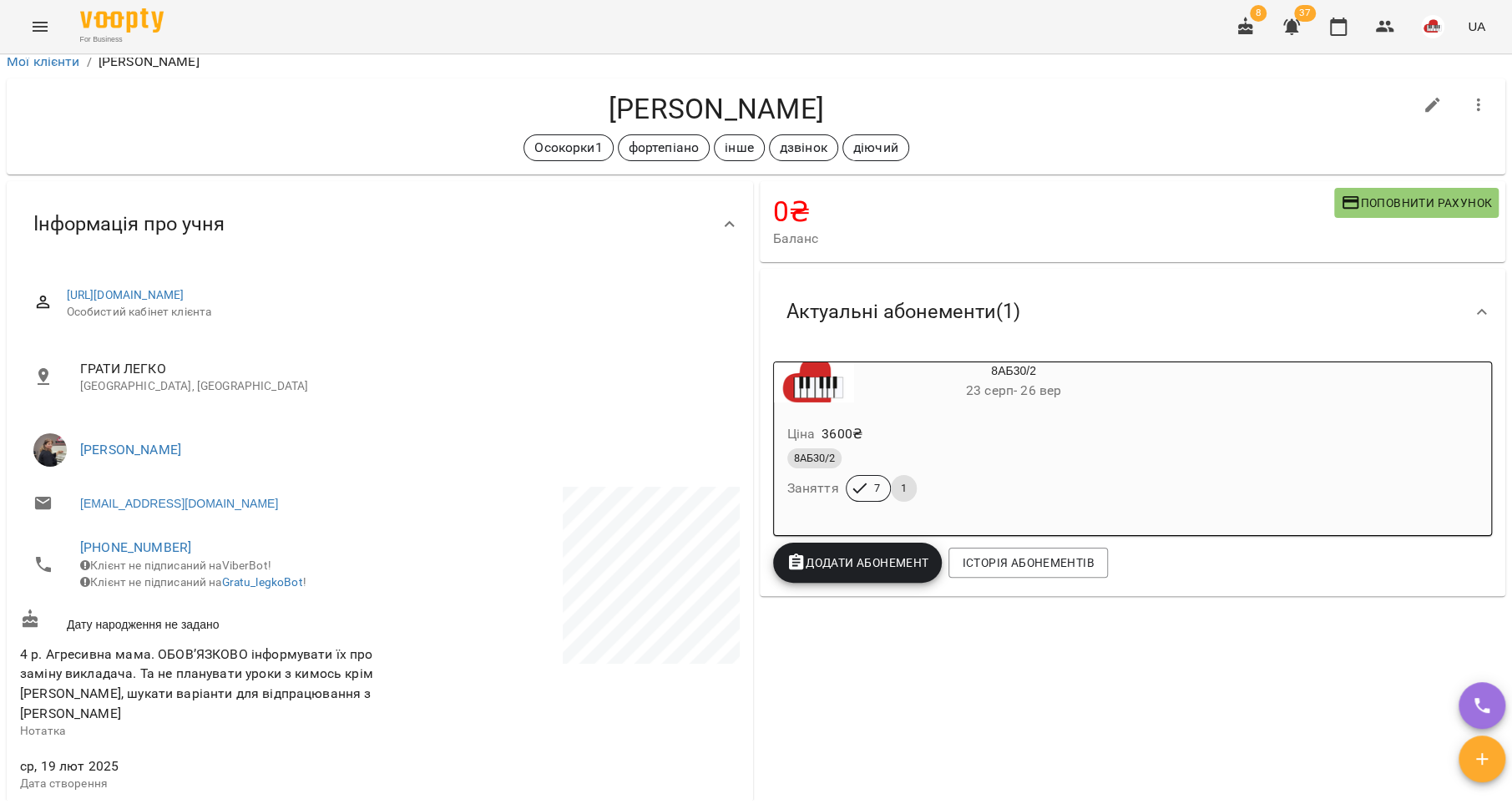
scroll to position [8, 0]
click at [157, 553] on link "[PHONE_NUMBER]" at bounding box center [135, 548] width 111 height 16
click at [202, 598] on img at bounding box center [203, 609] width 25 height 25
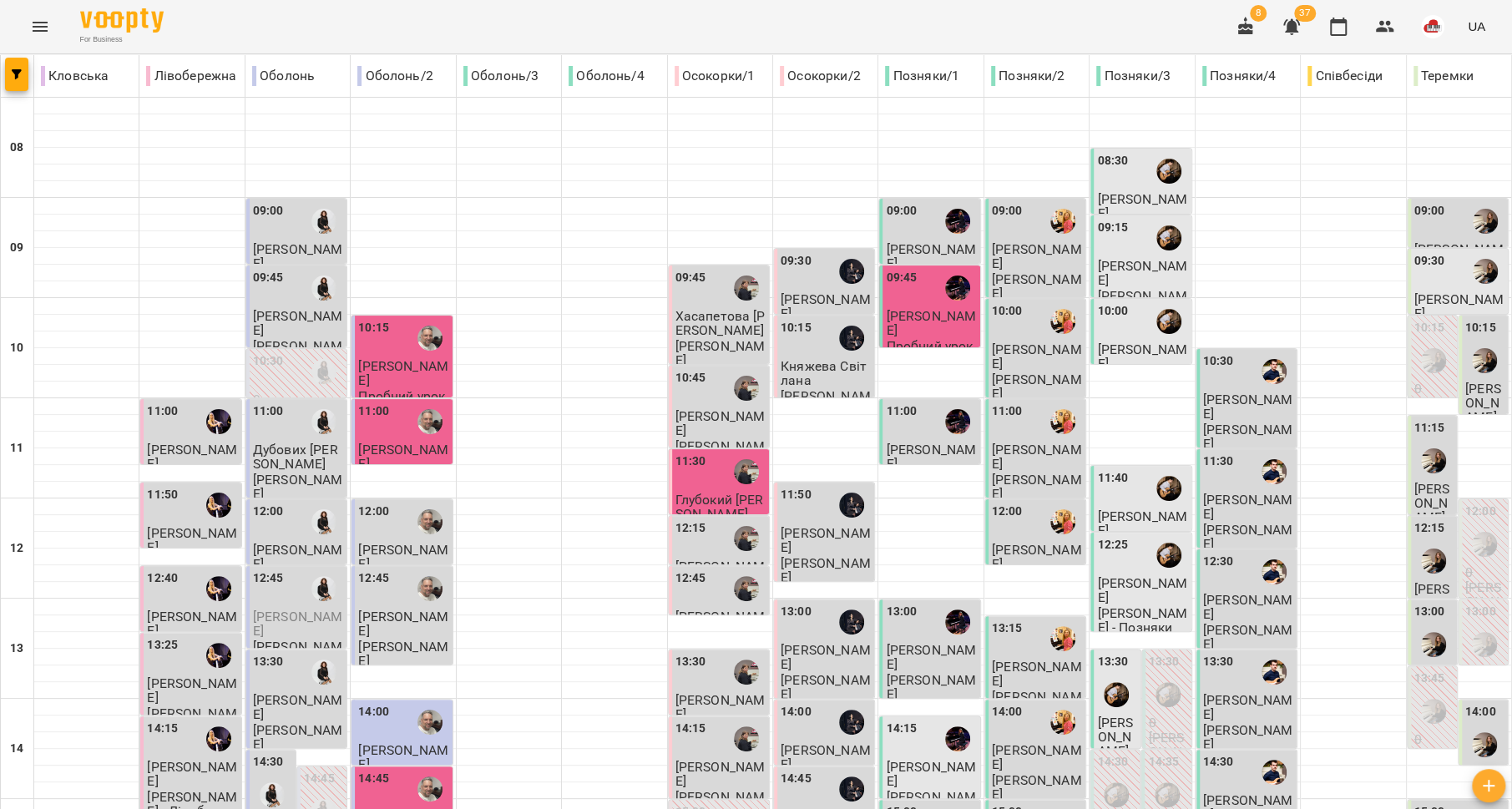
scroll to position [4, 0]
click at [727, 551] on div at bounding box center [746, 537] width 38 height 38
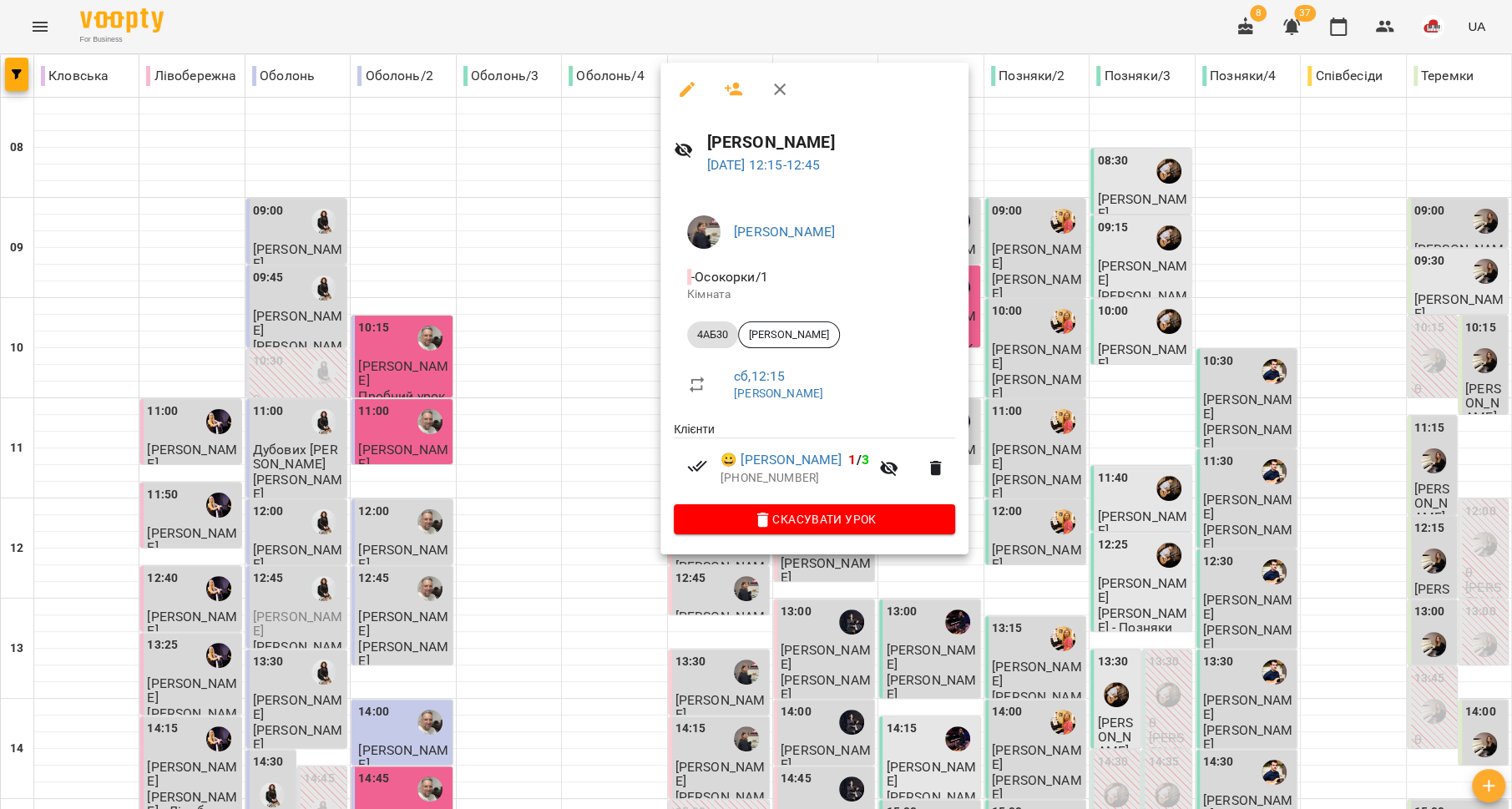
click at [583, 491] on div at bounding box center [756, 404] width 1512 height 809
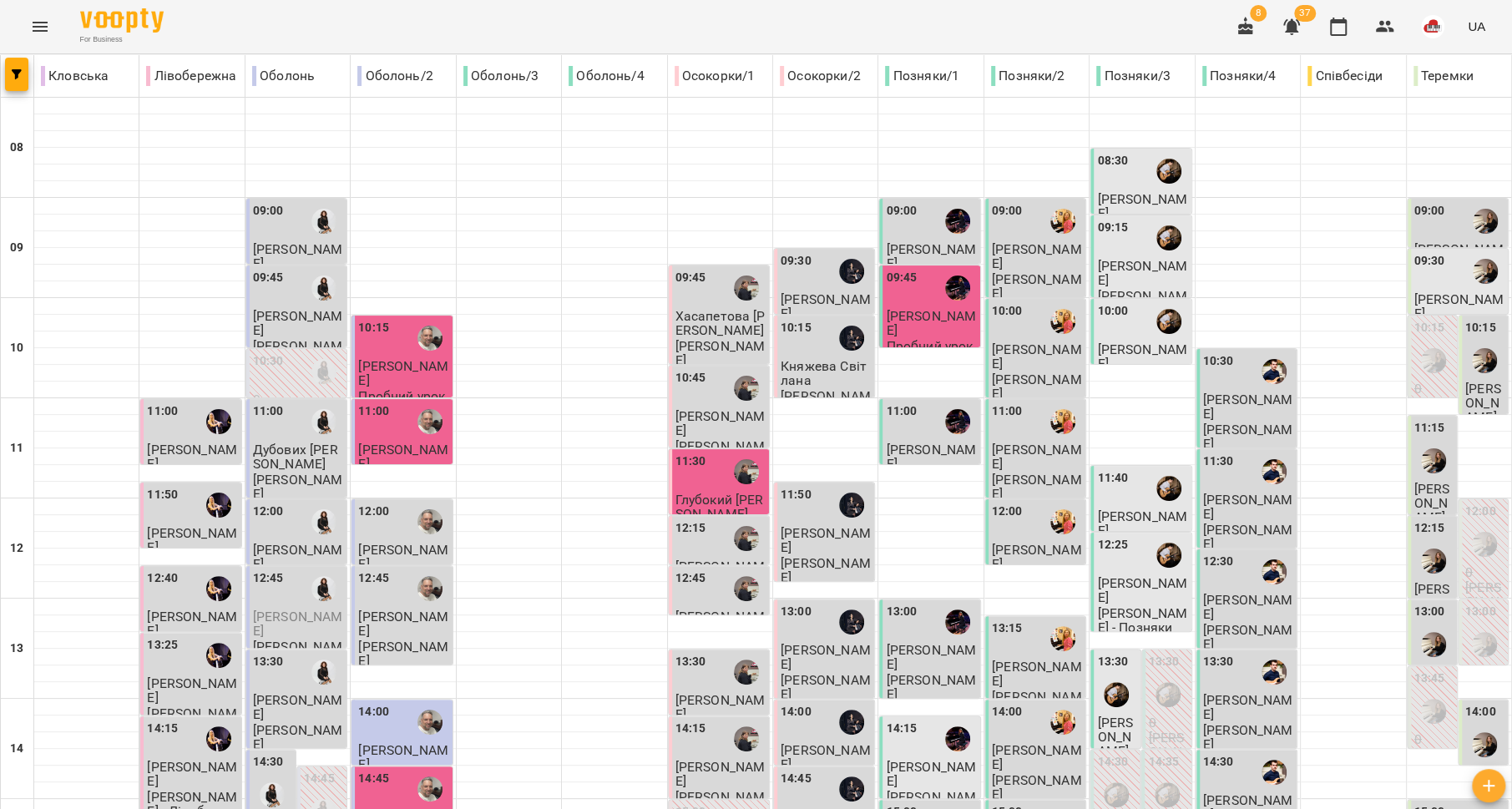
scroll to position [304, 0]
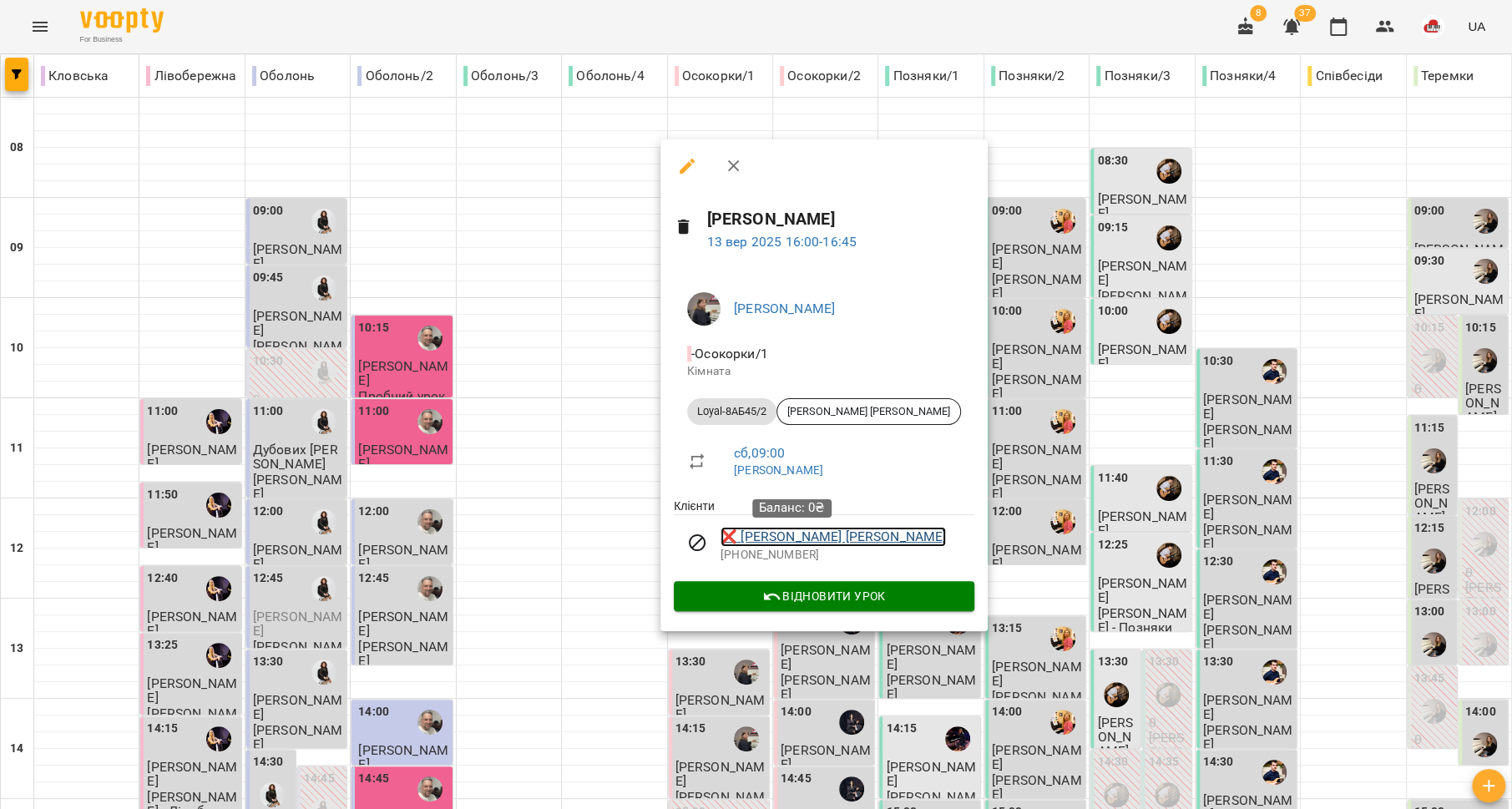
click at [786, 541] on link "❌ [PERSON_NAME] [PERSON_NAME]" at bounding box center [833, 536] width 226 height 20
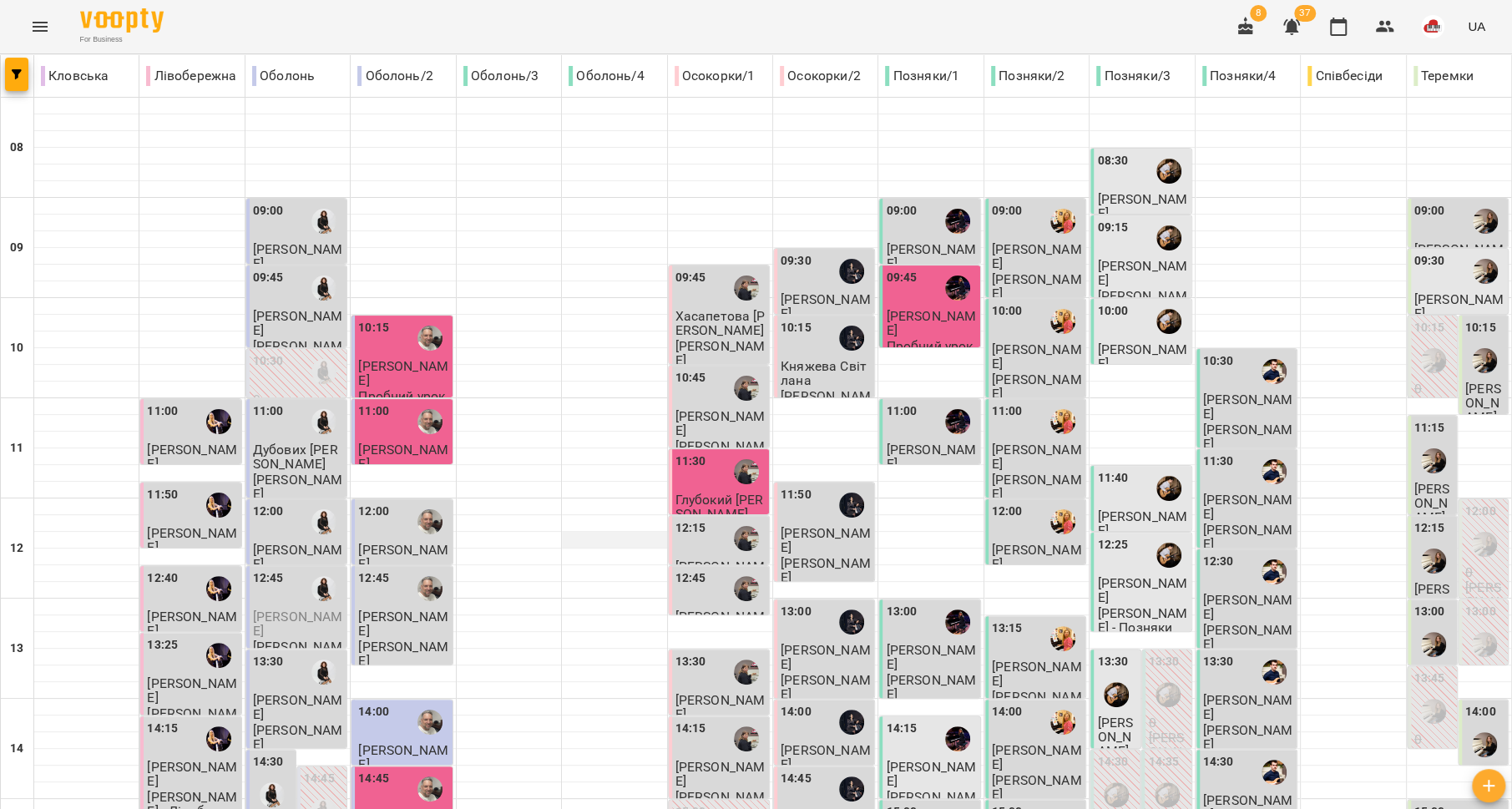
scroll to position [389, 0]
click at [697, 803] on div "15:00" at bounding box center [721, 822] width 91 height 38
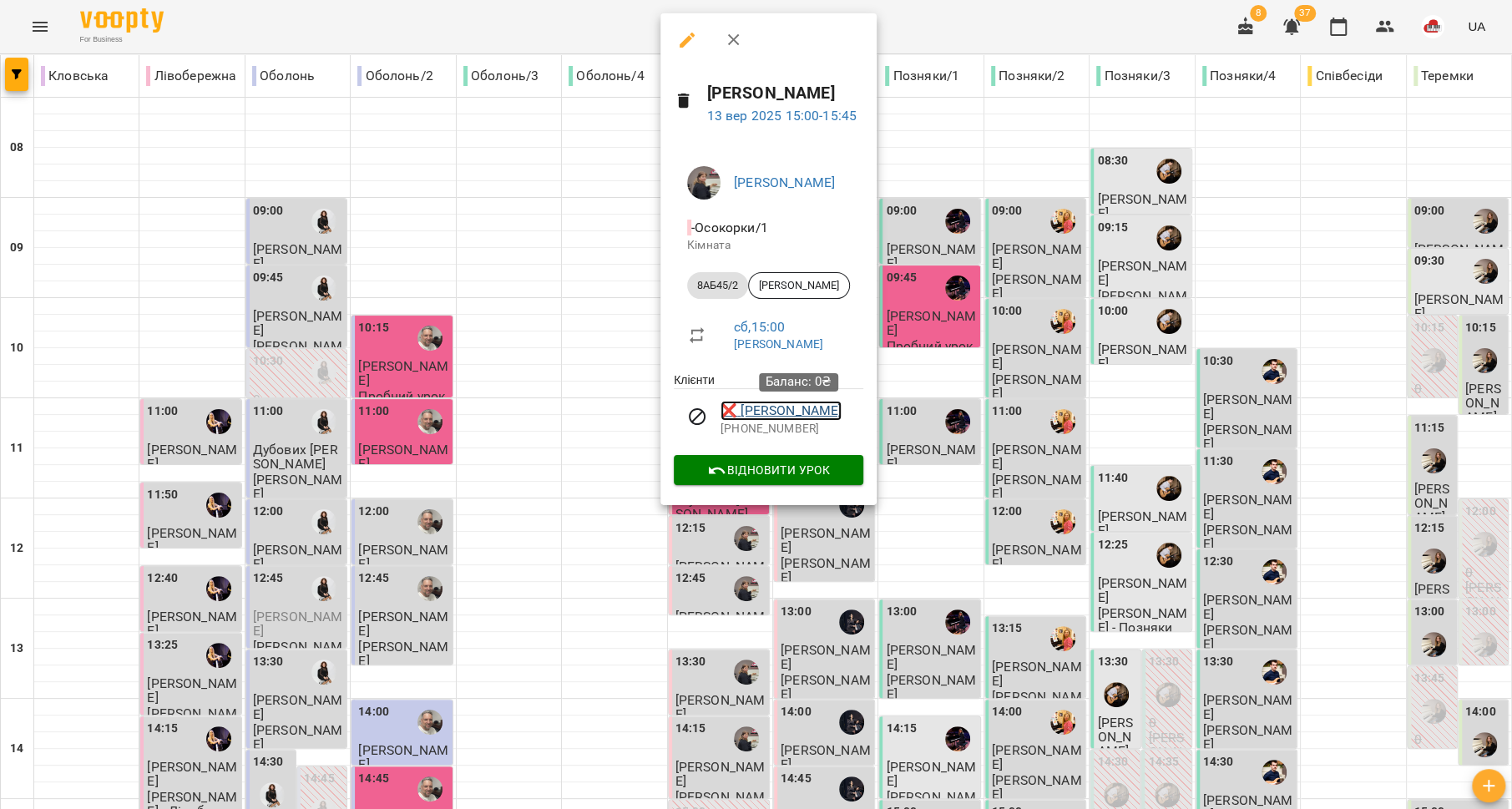
click at [790, 410] on link "❌ [PERSON_NAME]" at bounding box center [781, 410] width 121 height 20
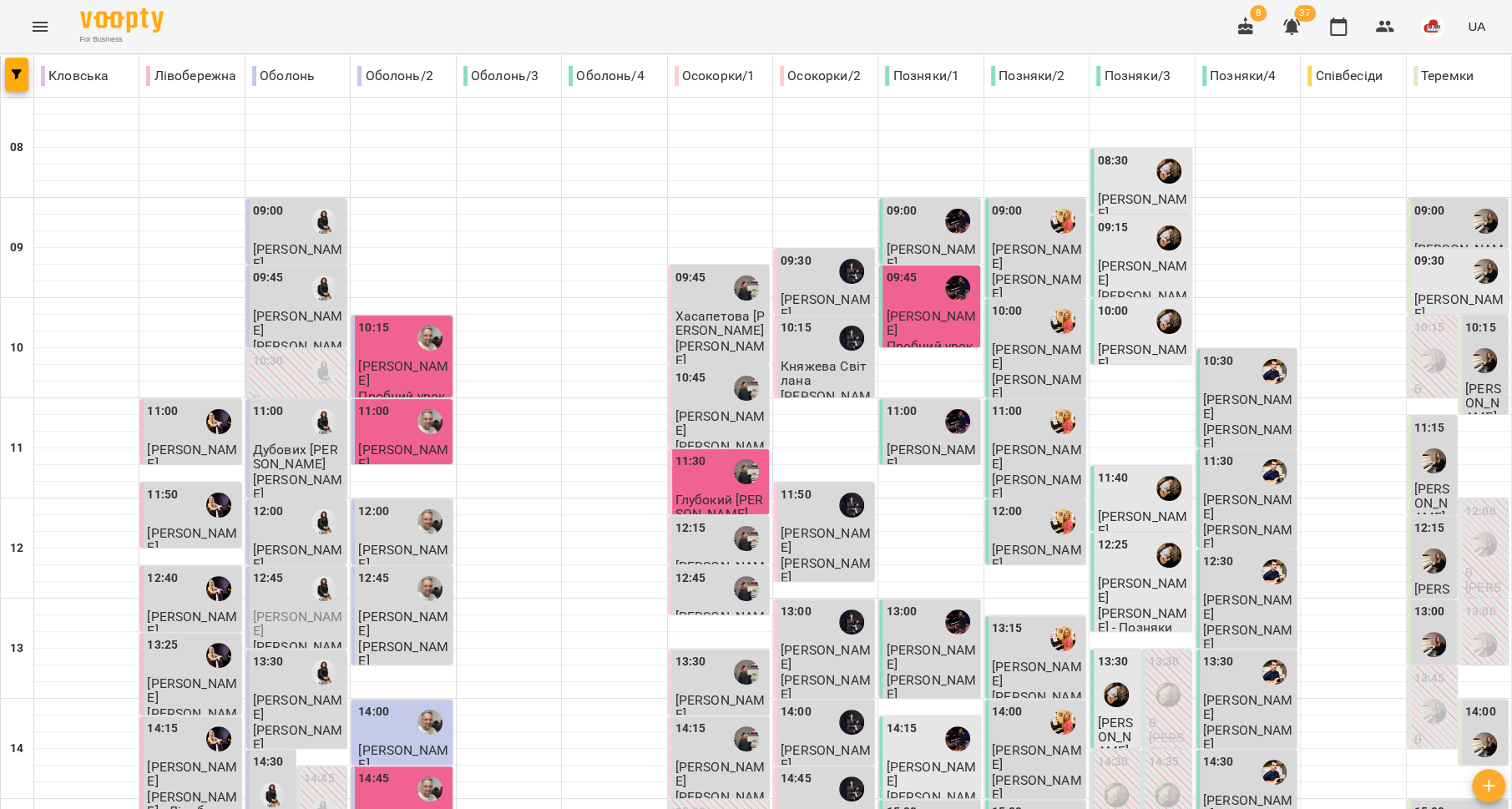
scroll to position [167, 0]
click at [696, 759] on span "[PERSON_NAME]" at bounding box center [721, 774] width 91 height 30
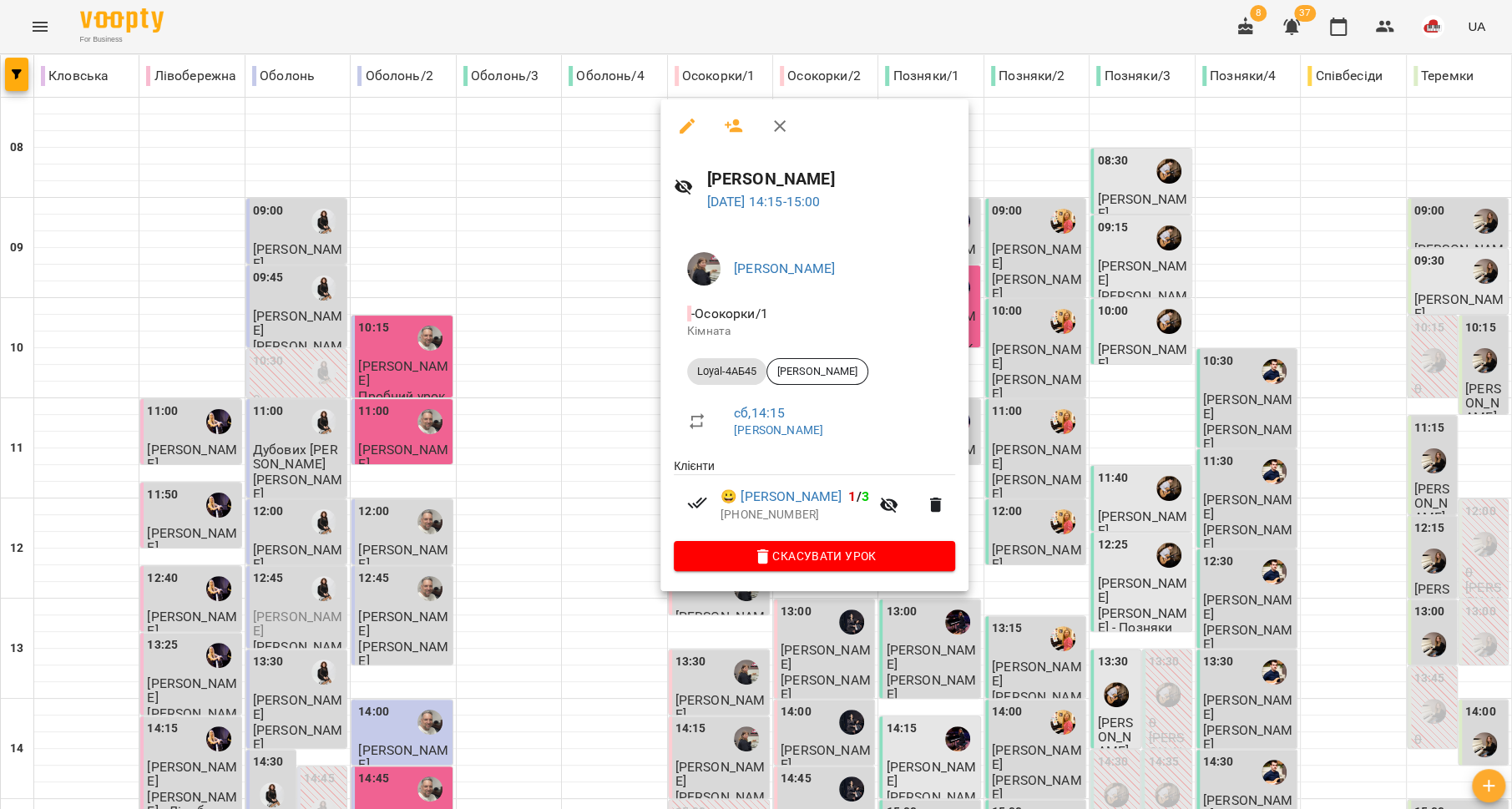
click at [564, 517] on div at bounding box center [756, 404] width 1512 height 809
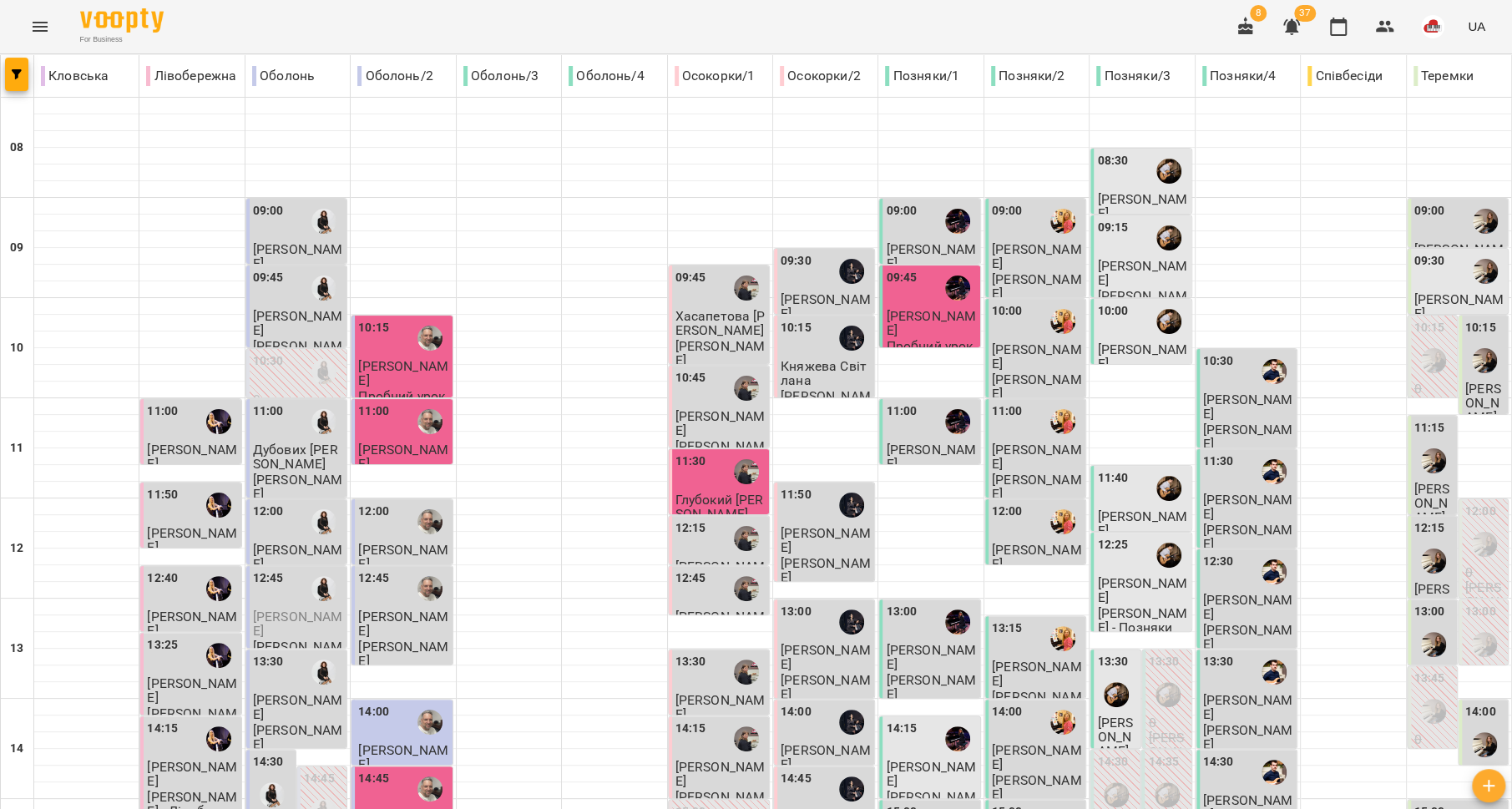
click at [688, 653] on div "13:30" at bounding box center [691, 672] width 31 height 38
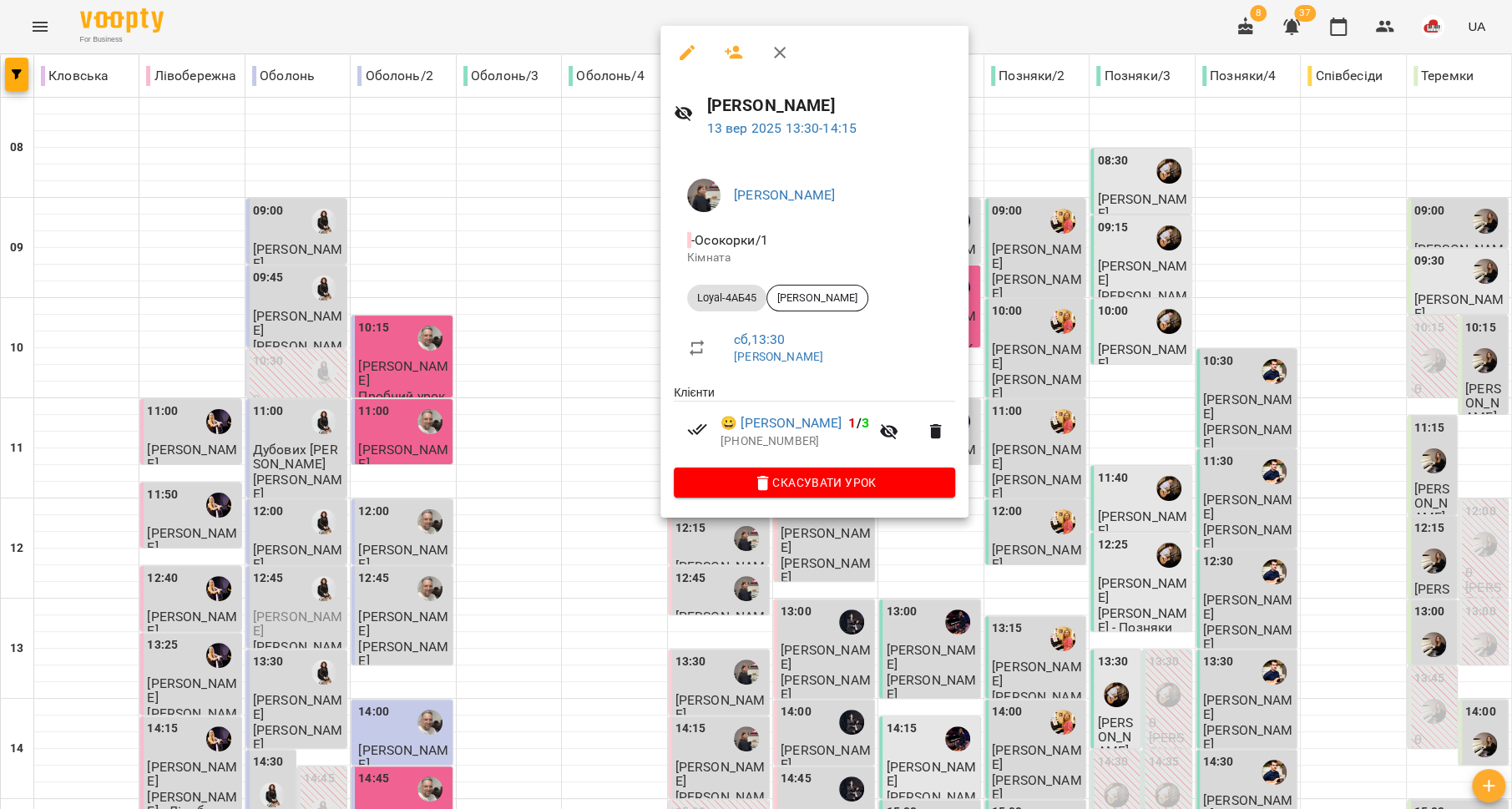
click at [589, 482] on div at bounding box center [756, 404] width 1512 height 809
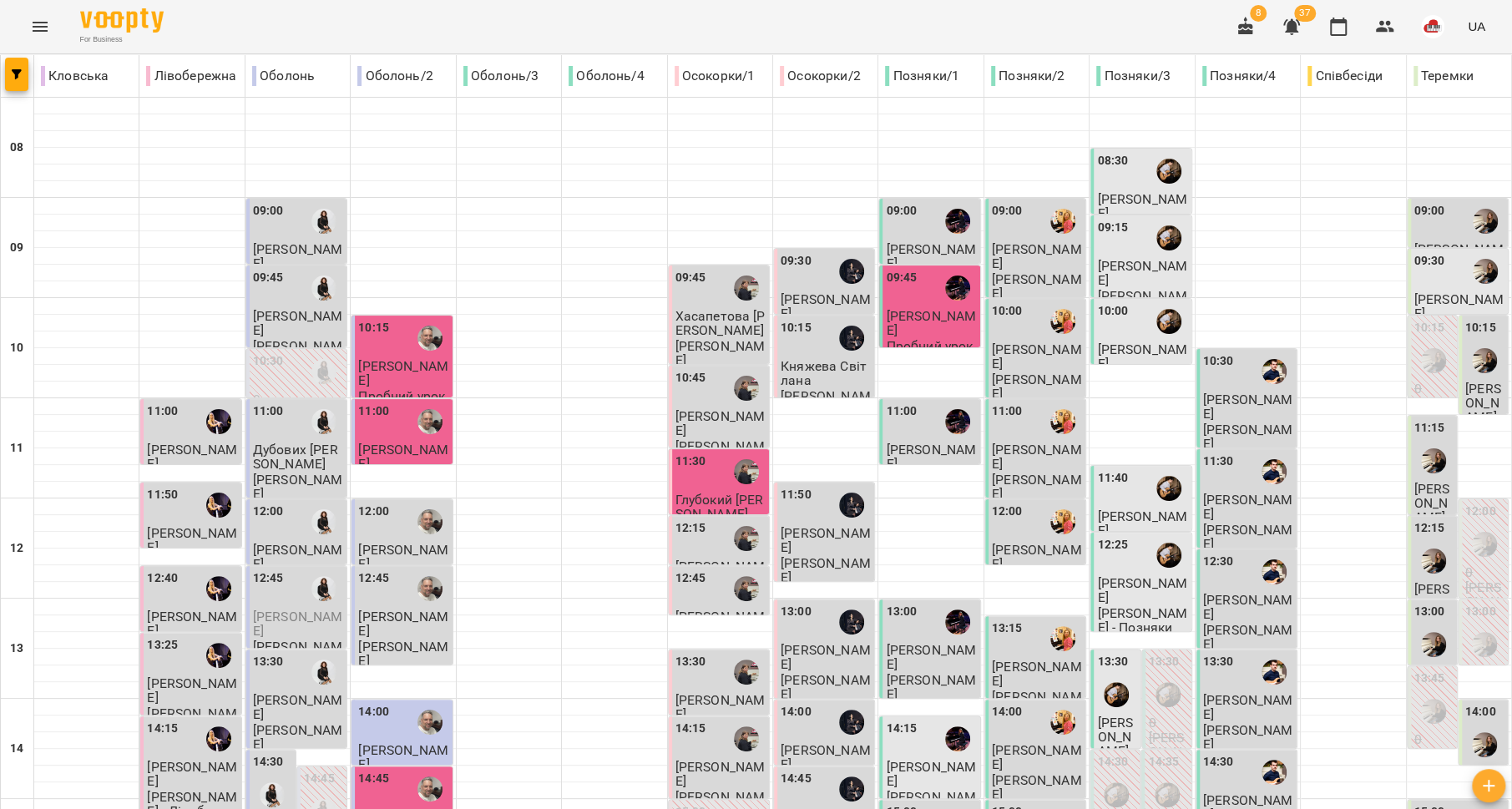
click at [692, 569] on div "12:45" at bounding box center [691, 588] width 31 height 38
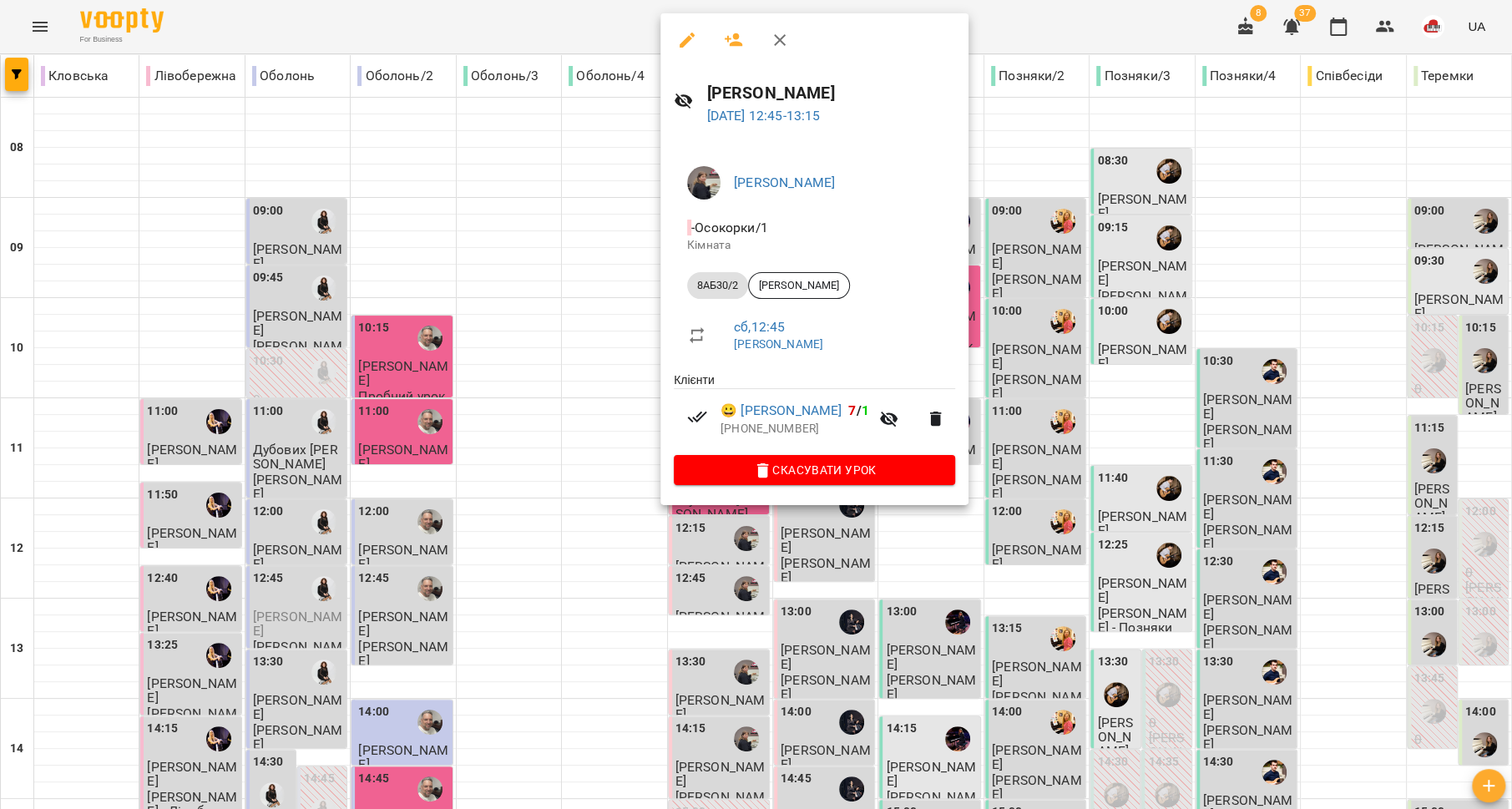
click at [613, 526] on div at bounding box center [756, 404] width 1512 height 809
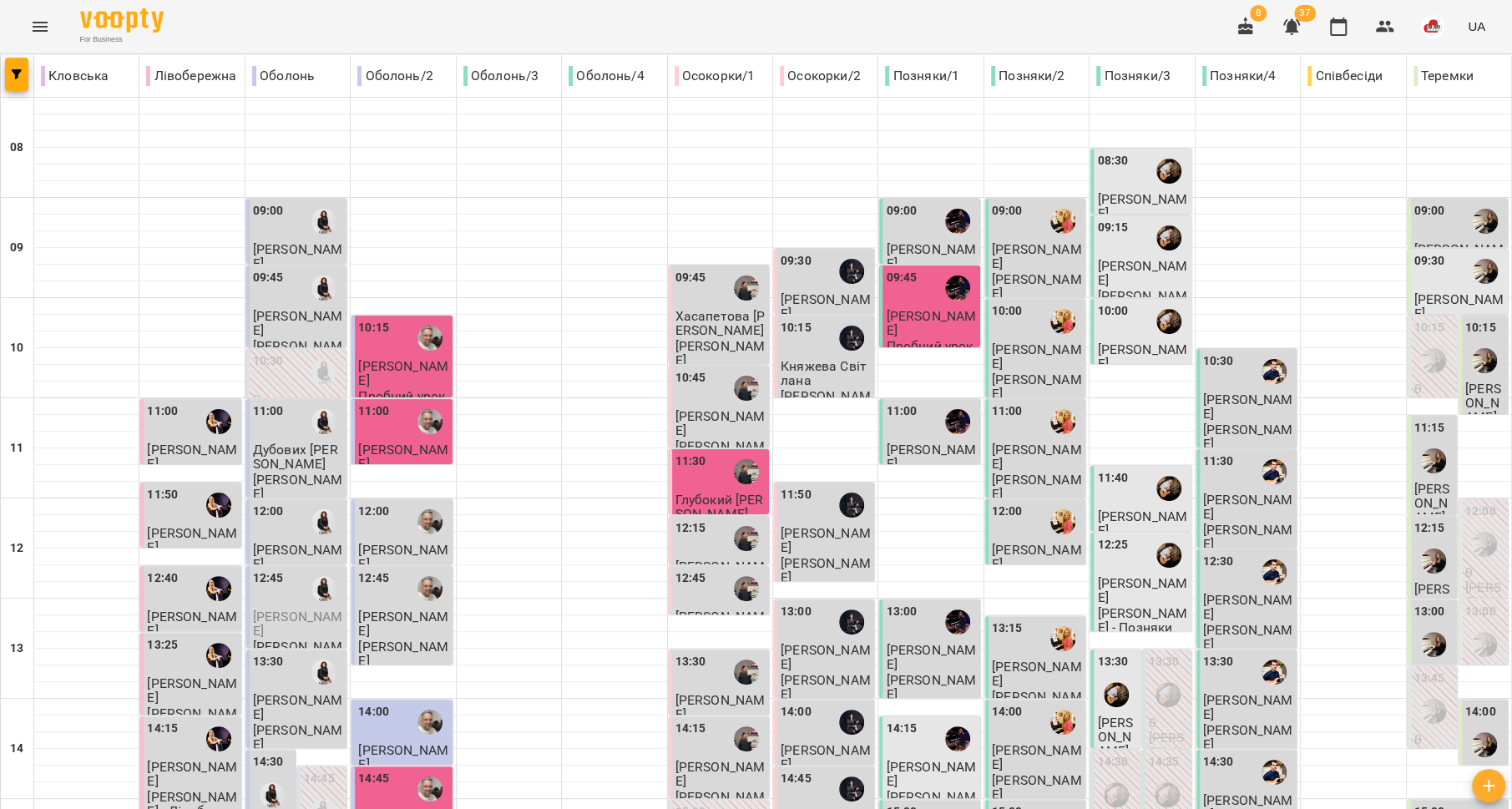
scroll to position [0, 0]
click at [816, 275] on div "09:30" at bounding box center [825, 271] width 91 height 38
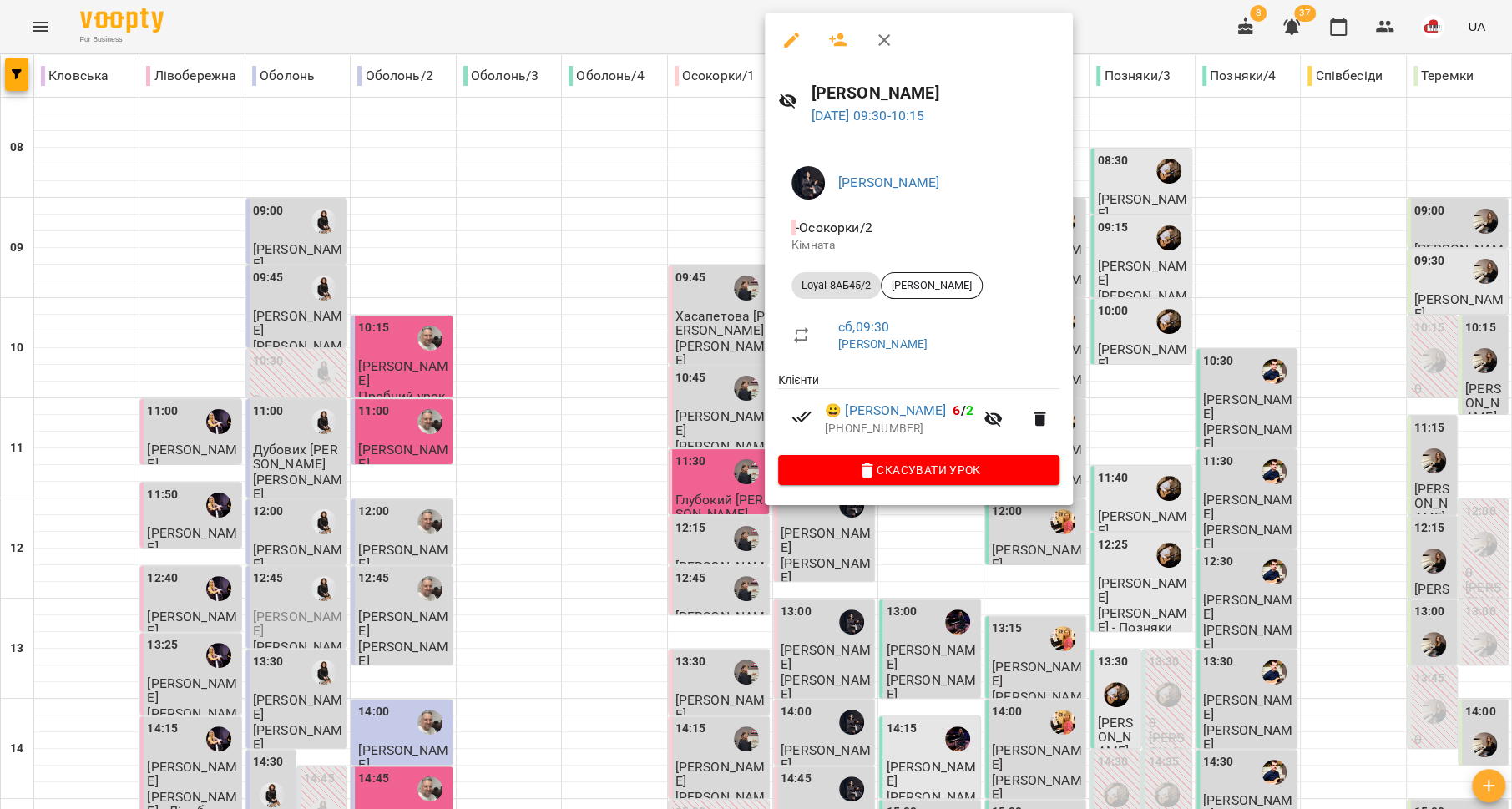
click at [667, 366] on div at bounding box center [756, 404] width 1512 height 809
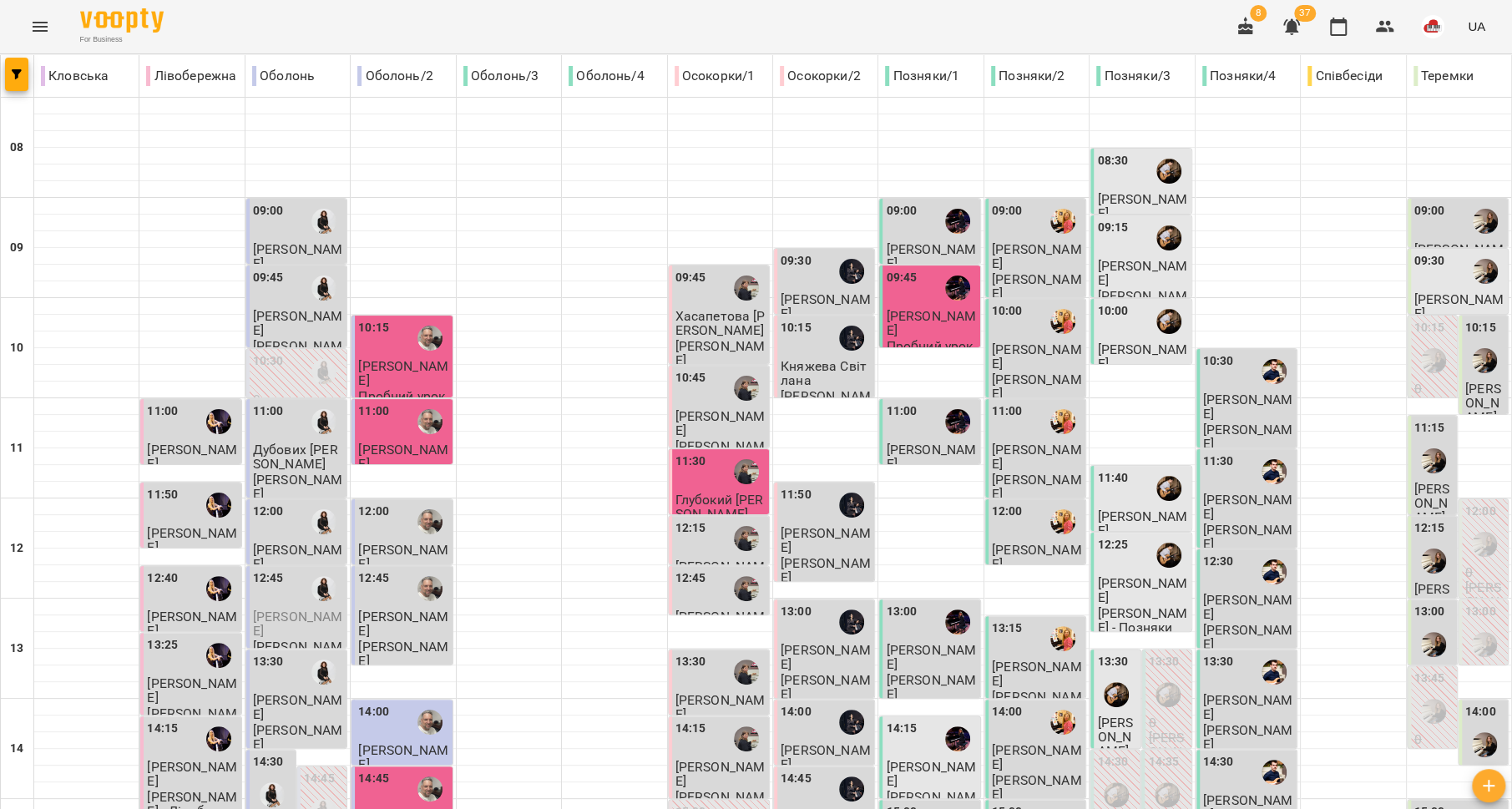
click at [824, 383] on p "Княжева Світлана" at bounding box center [825, 373] width 91 height 29
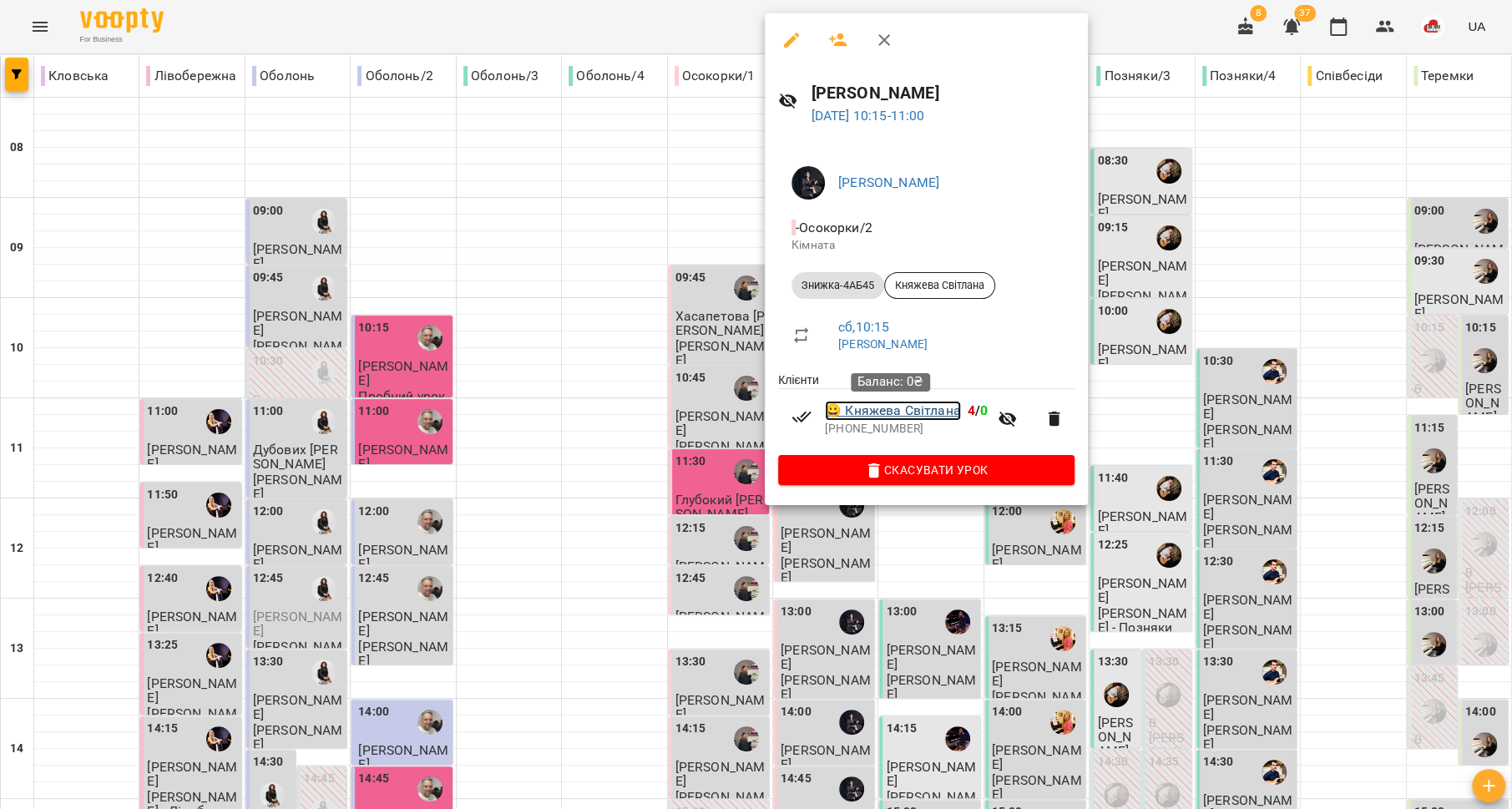
click at [883, 415] on link "😀 [PERSON_NAME]" at bounding box center [893, 410] width 136 height 20
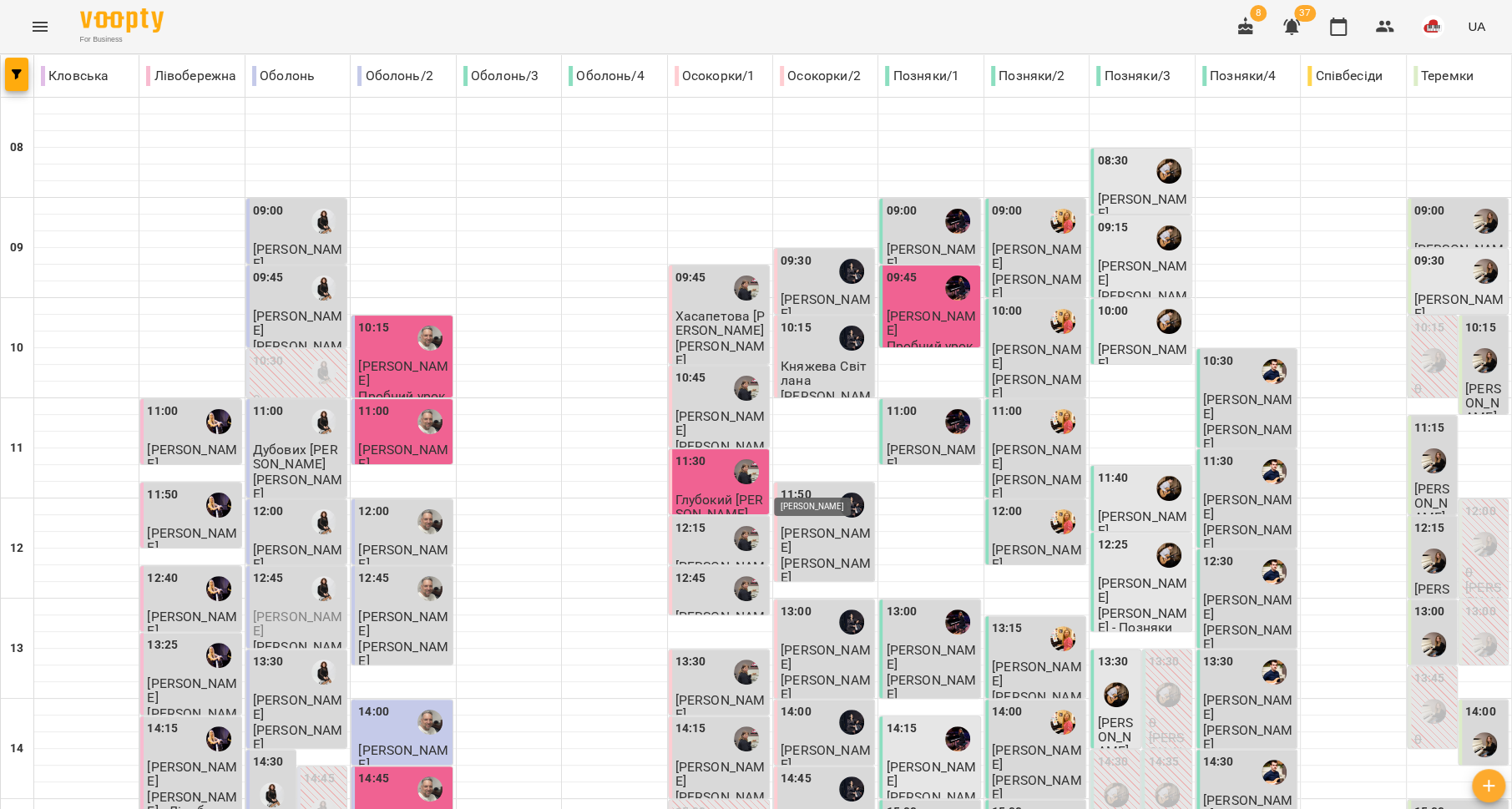
scroll to position [35, 0]
click at [805, 486] on div "11:50" at bounding box center [825, 505] width 91 height 38
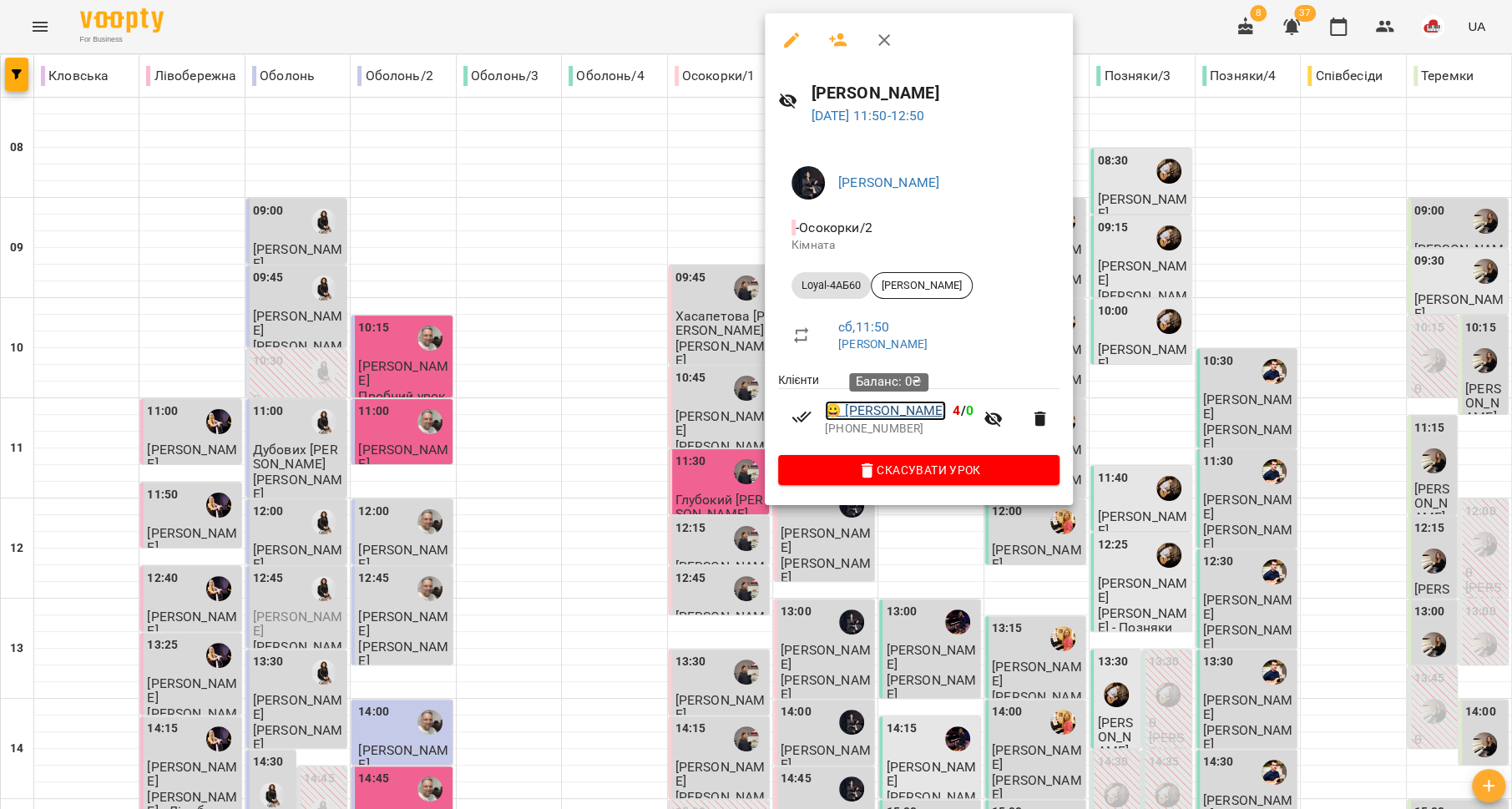
click at [868, 408] on link "😀 [PERSON_NAME]" at bounding box center [886, 410] width 121 height 20
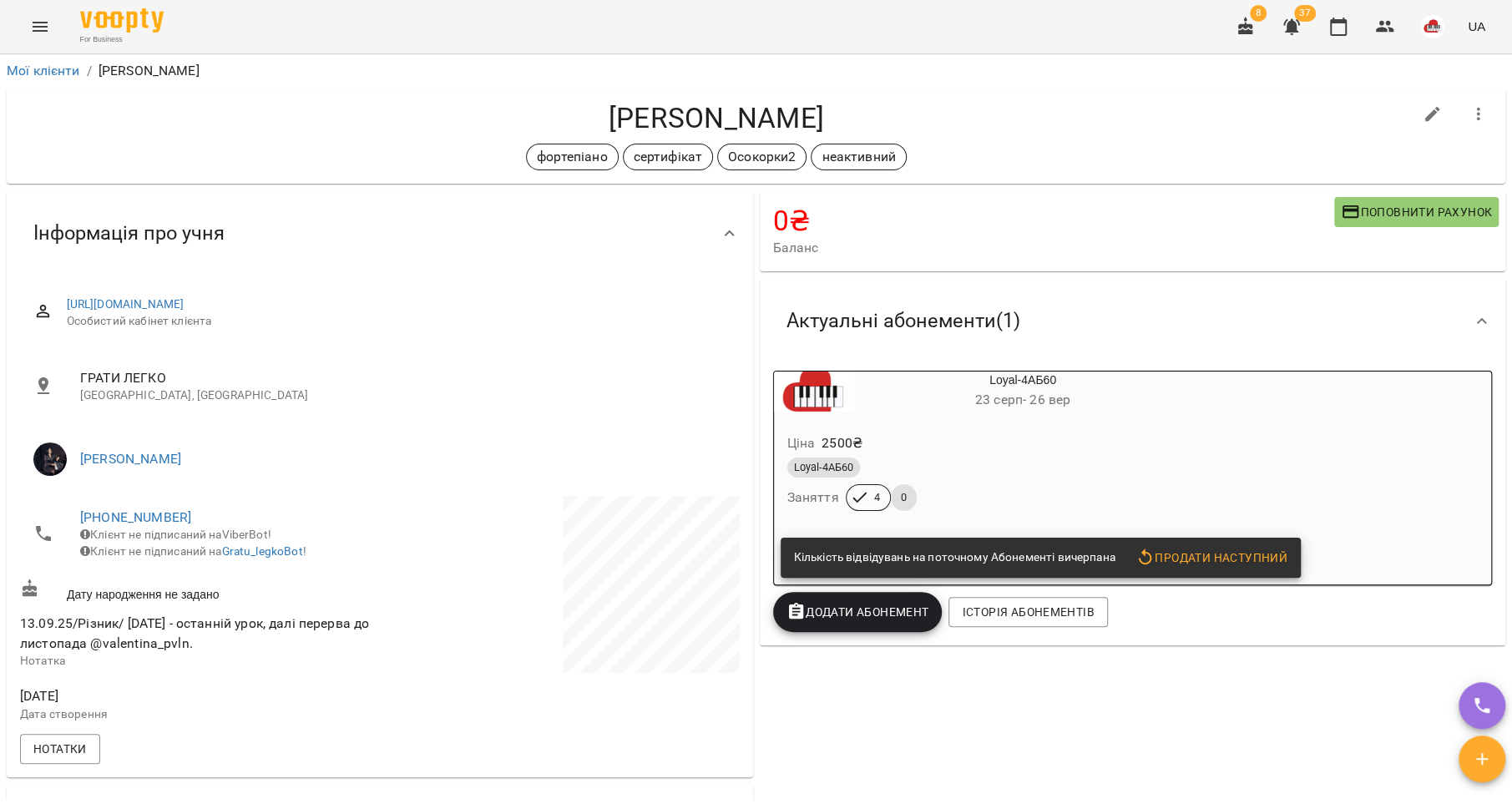
click at [966, 457] on div "Loyal-4АБ60" at bounding box center [983, 467] width 399 height 27
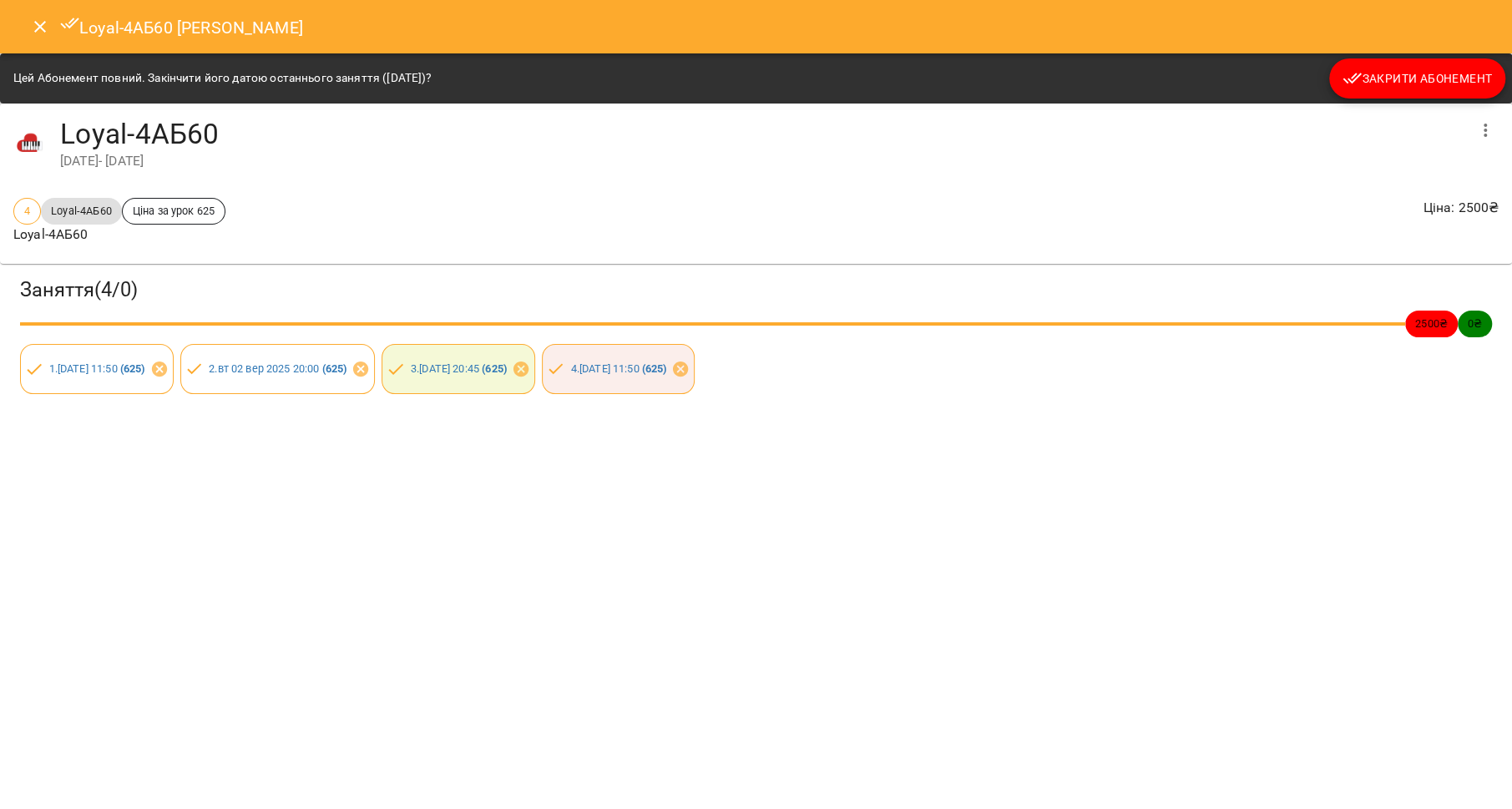
click at [1427, 90] on button "Закрити Абонемент" at bounding box center [1417, 78] width 176 height 40
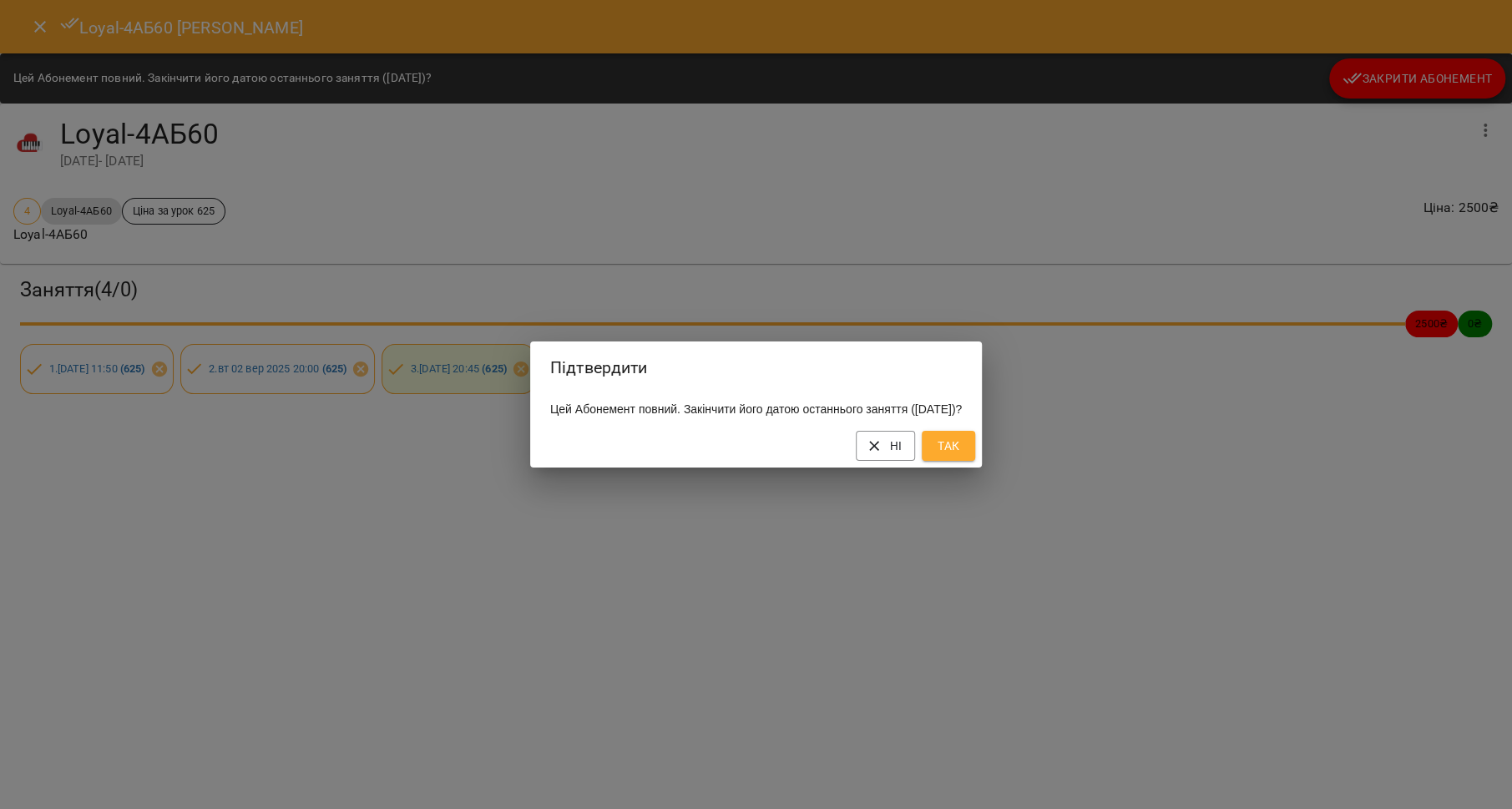
click at [962, 455] on span "Так" at bounding box center [948, 445] width 27 height 20
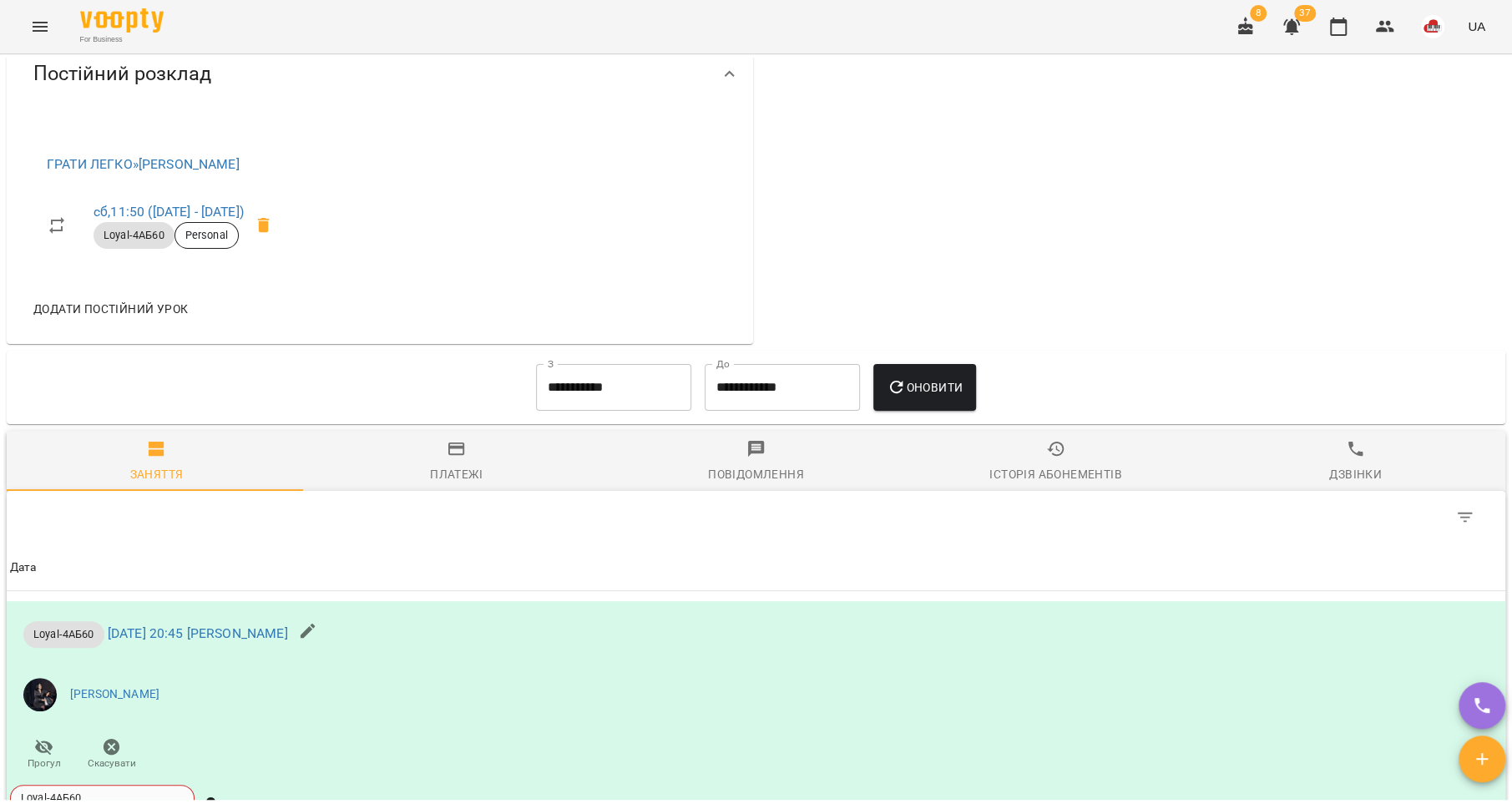
scroll to position [163, 0]
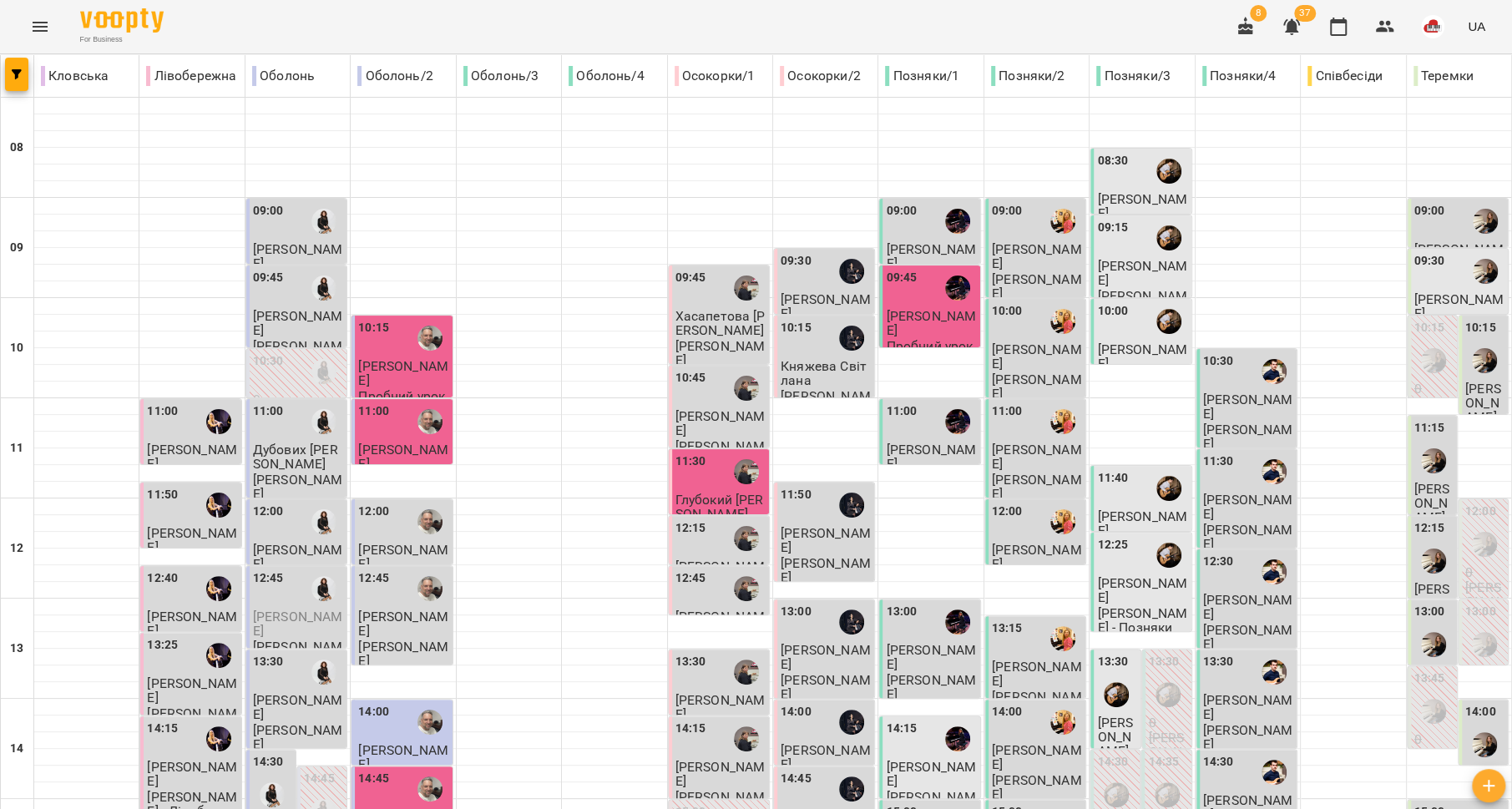
scroll to position [144, 0]
click at [812, 642] on span "[PERSON_NAME]" at bounding box center [825, 657] width 91 height 30
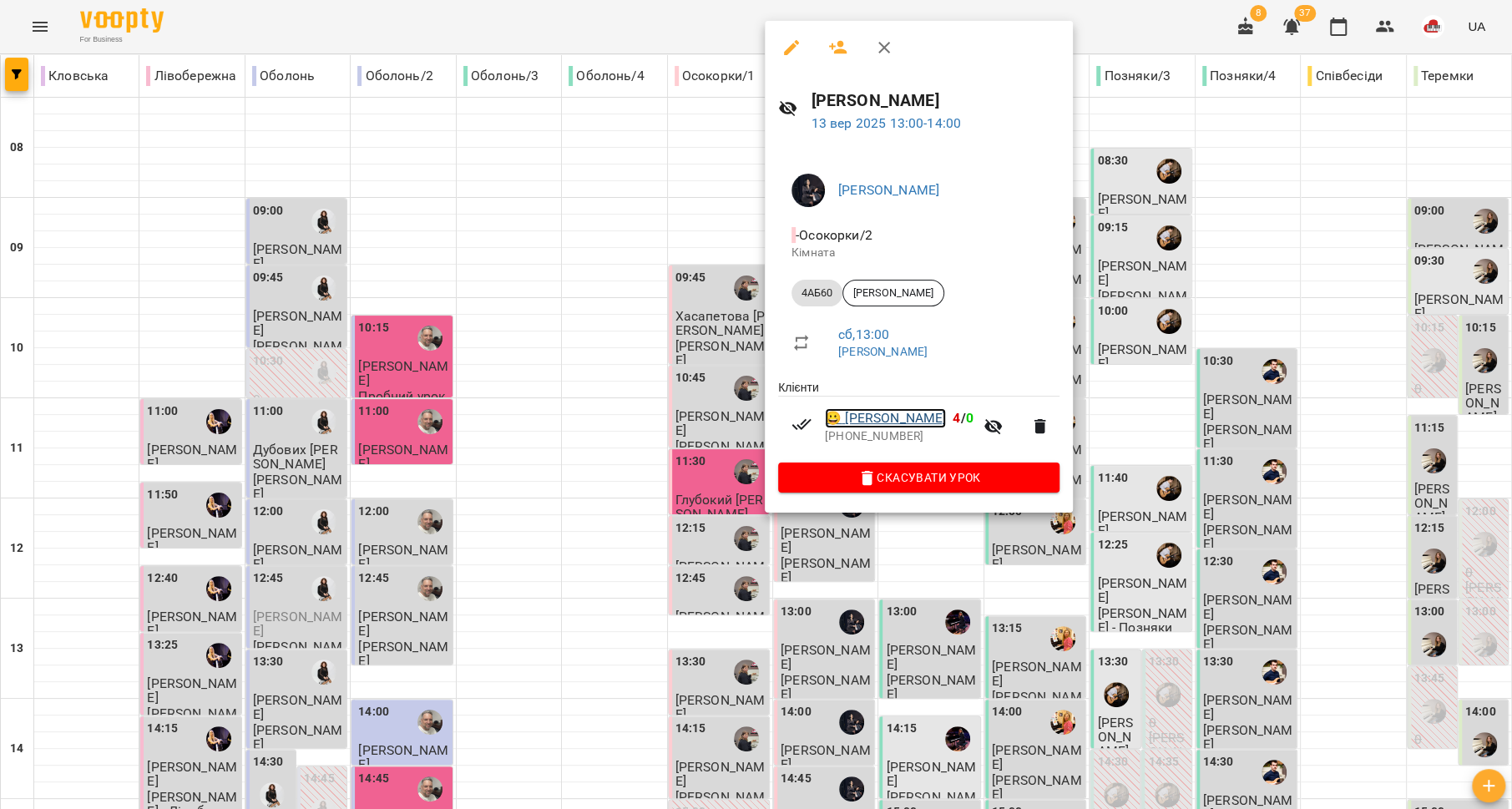
click at [850, 419] on link "😀 [PERSON_NAME]" at bounding box center [886, 417] width 121 height 20
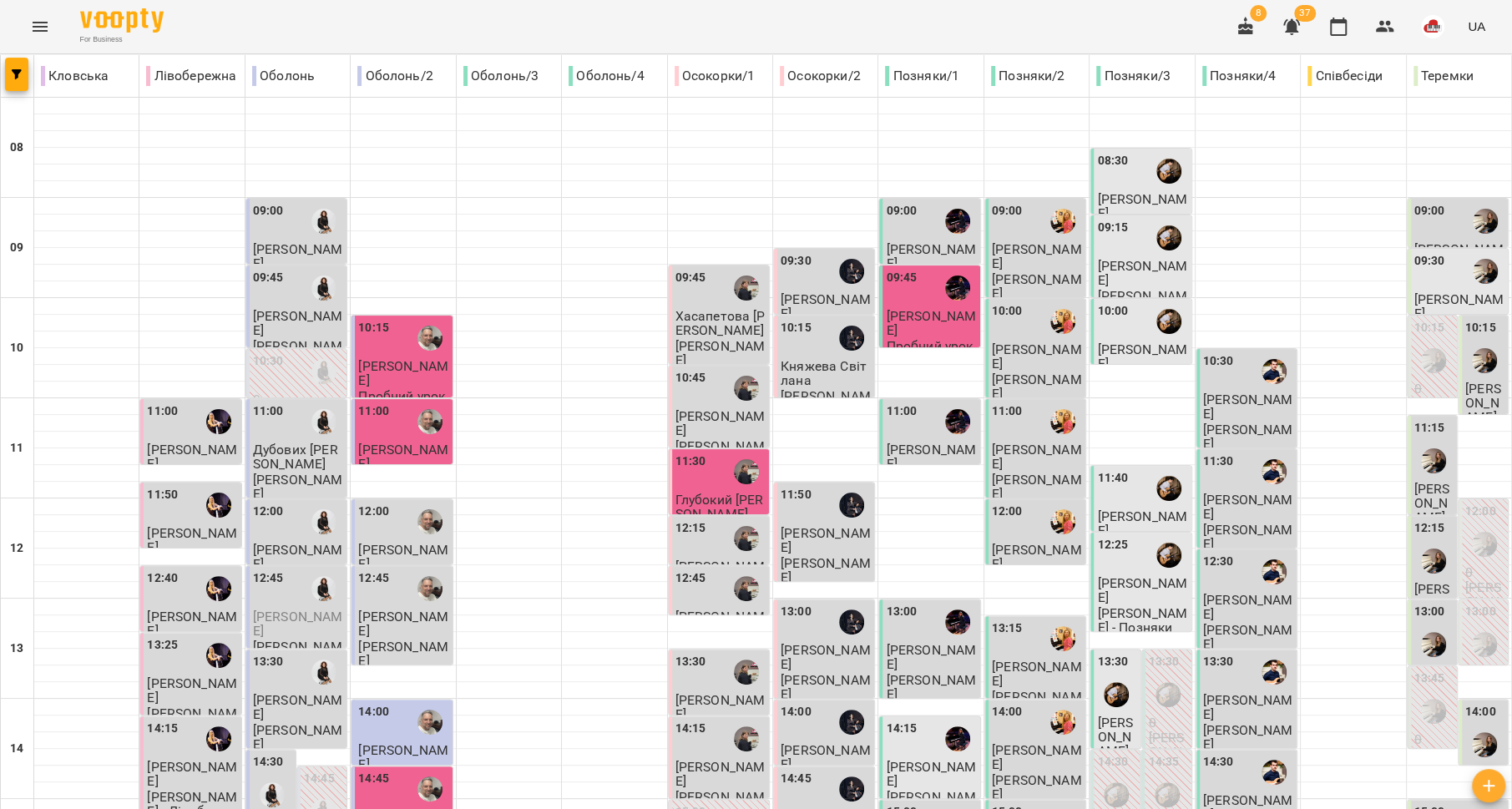
scroll to position [268, 0]
click at [815, 742] on span "[PERSON_NAME]" at bounding box center [825, 757] width 91 height 30
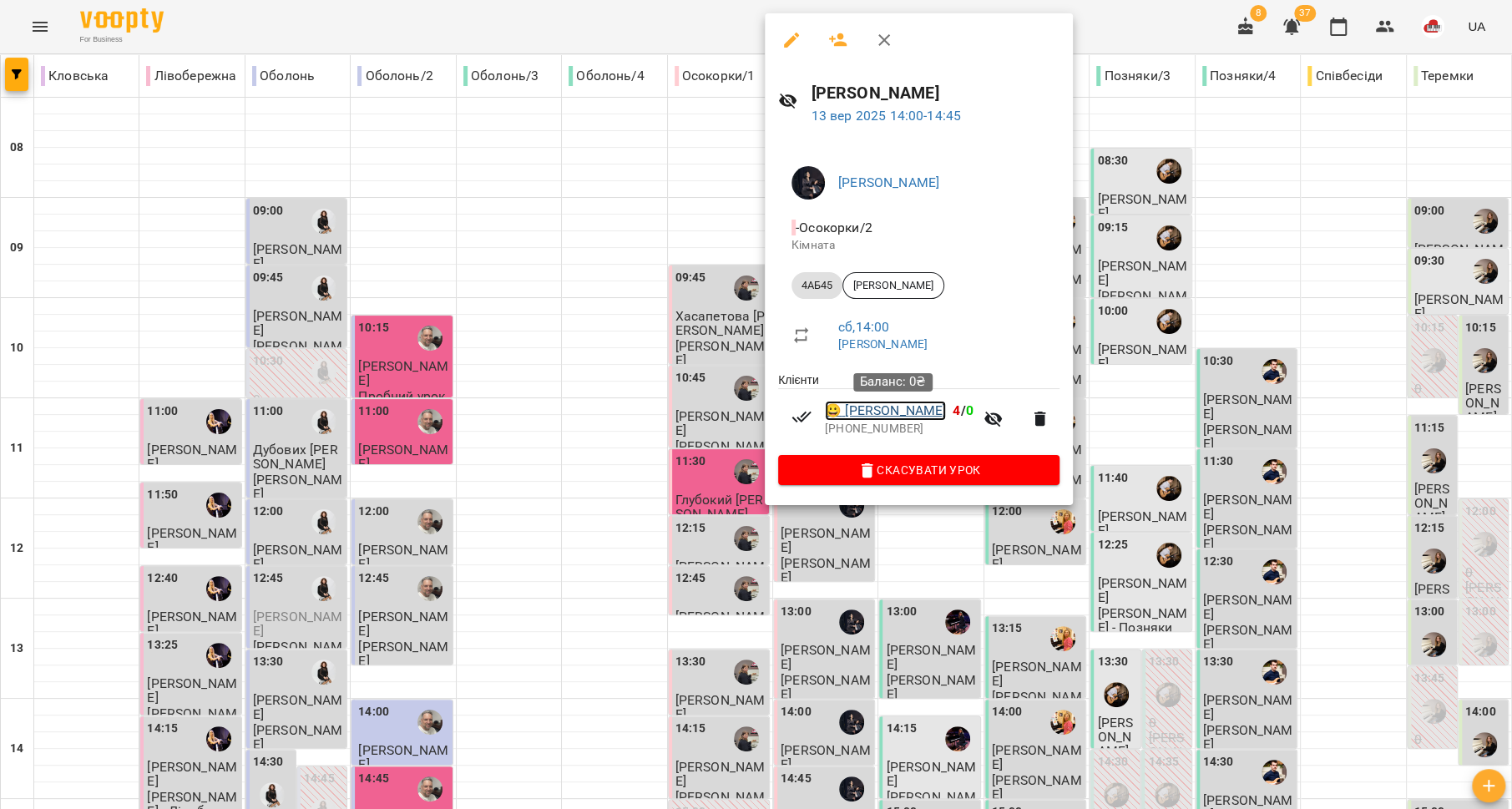
click at [851, 414] on link "😀 [PERSON_NAME]" at bounding box center [886, 410] width 121 height 20
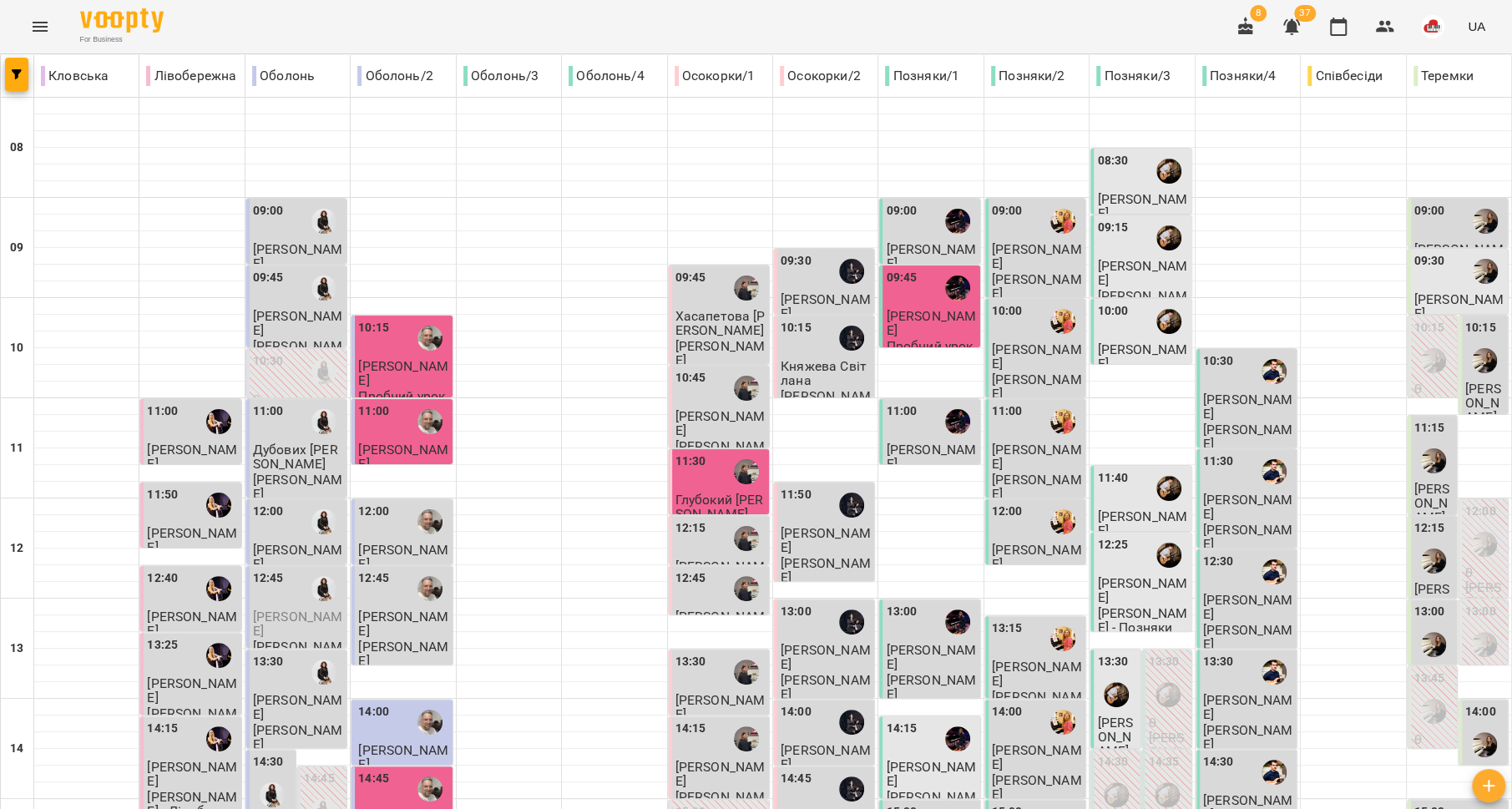
scroll to position [380, 0]
click at [809, 808] on span "[PERSON_NAME]" at bounding box center [825, 824] width 91 height 30
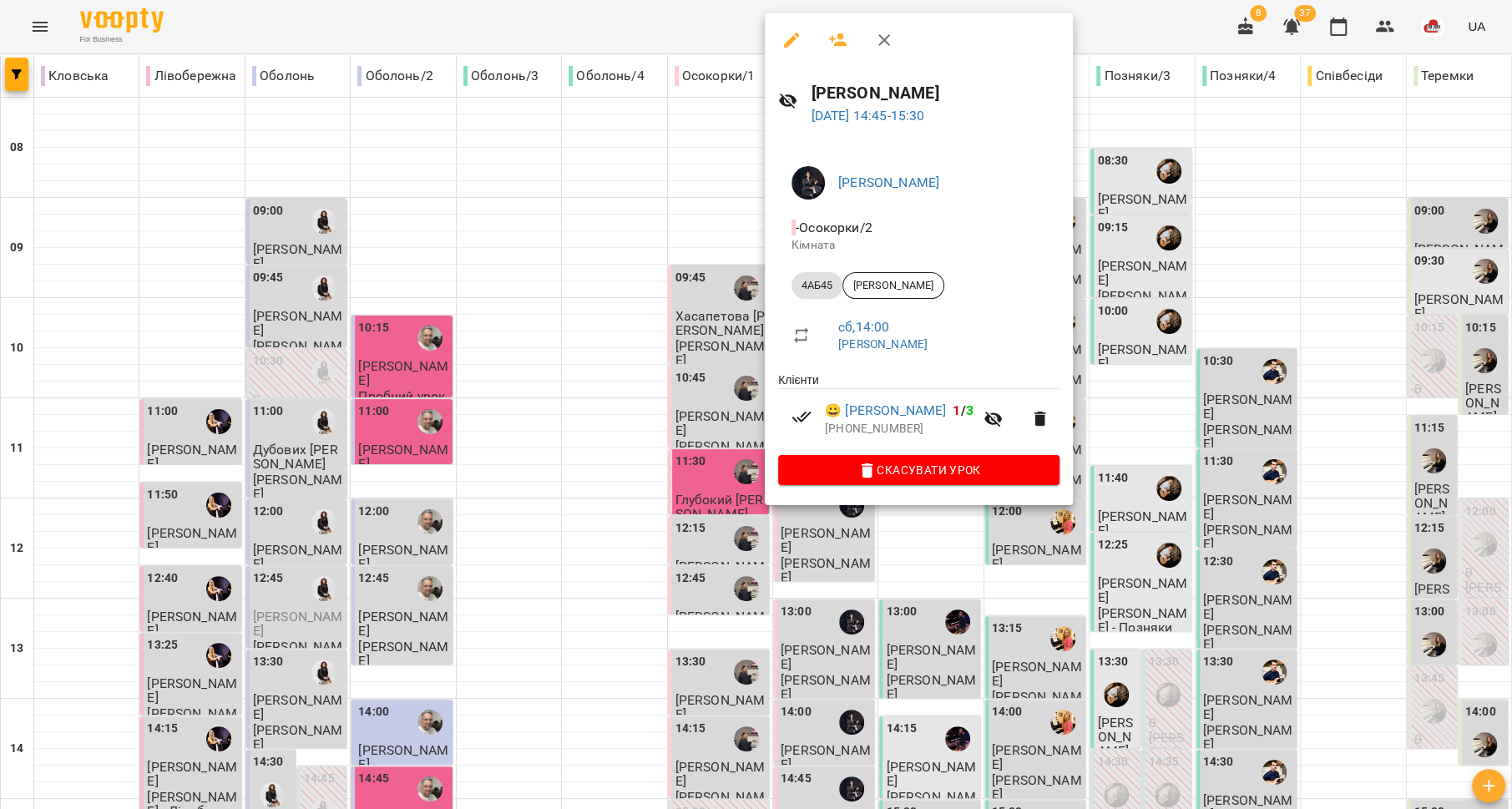
click at [712, 475] on div at bounding box center [756, 404] width 1512 height 809
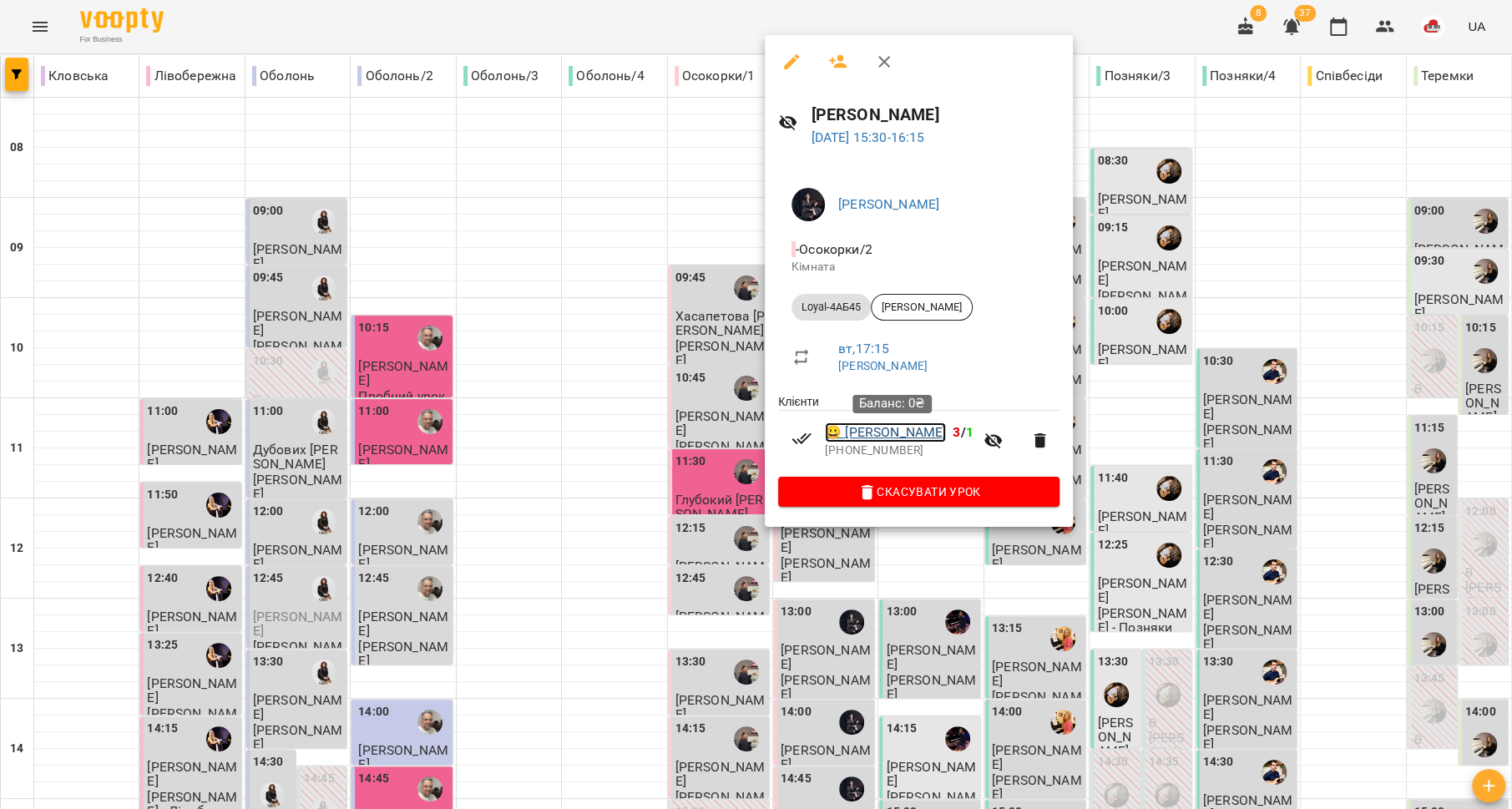
click at [847, 430] on link "😀 [PERSON_NAME]" at bounding box center [886, 432] width 121 height 20
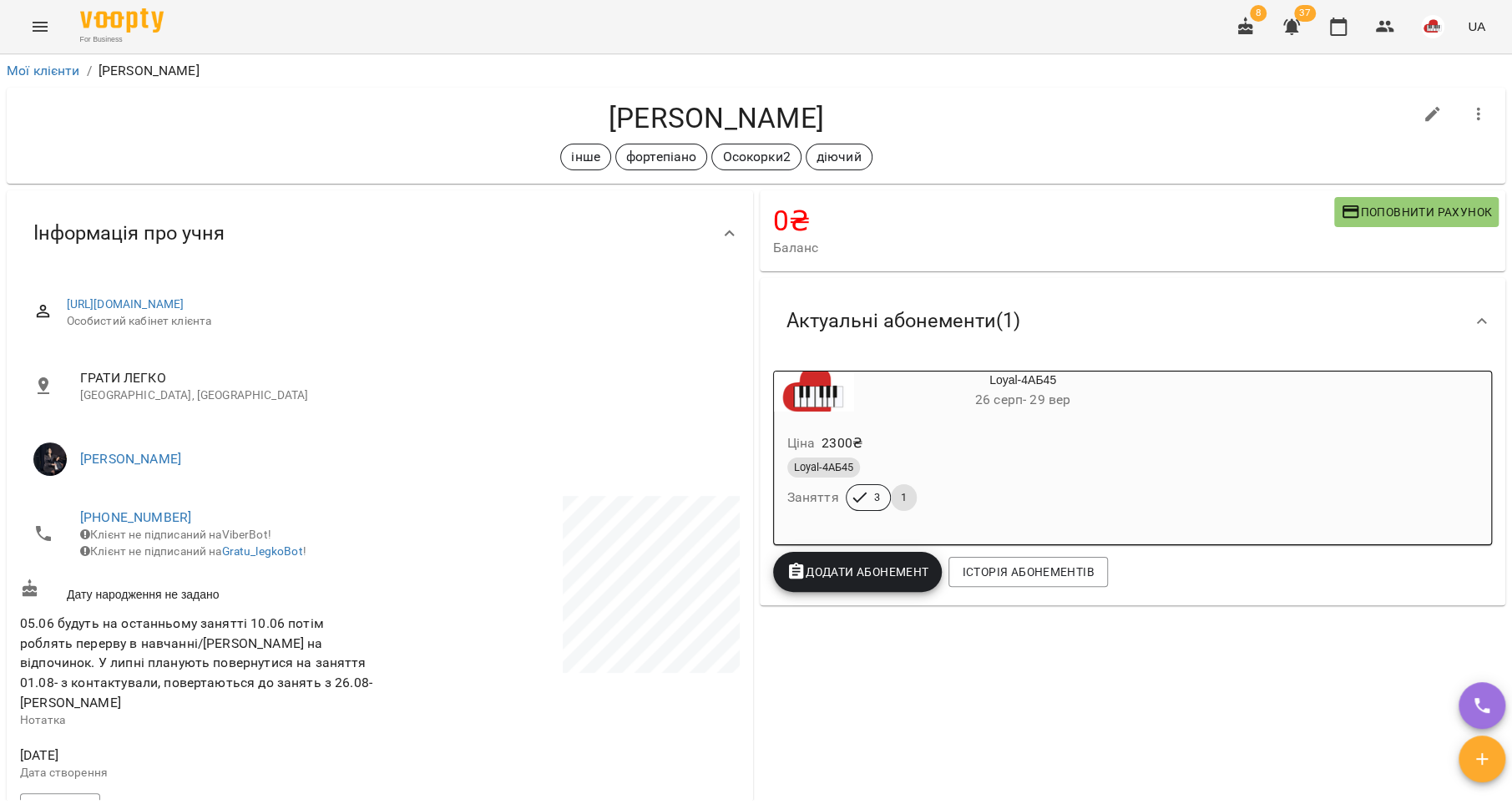
click at [128, 508] on span "[PHONE_NUMBER]" at bounding box center [221, 517] width 283 height 20
click at [133, 519] on link "[PHONE_NUMBER]" at bounding box center [135, 517] width 111 height 16
click at [204, 580] on img at bounding box center [203, 579] width 25 height 25
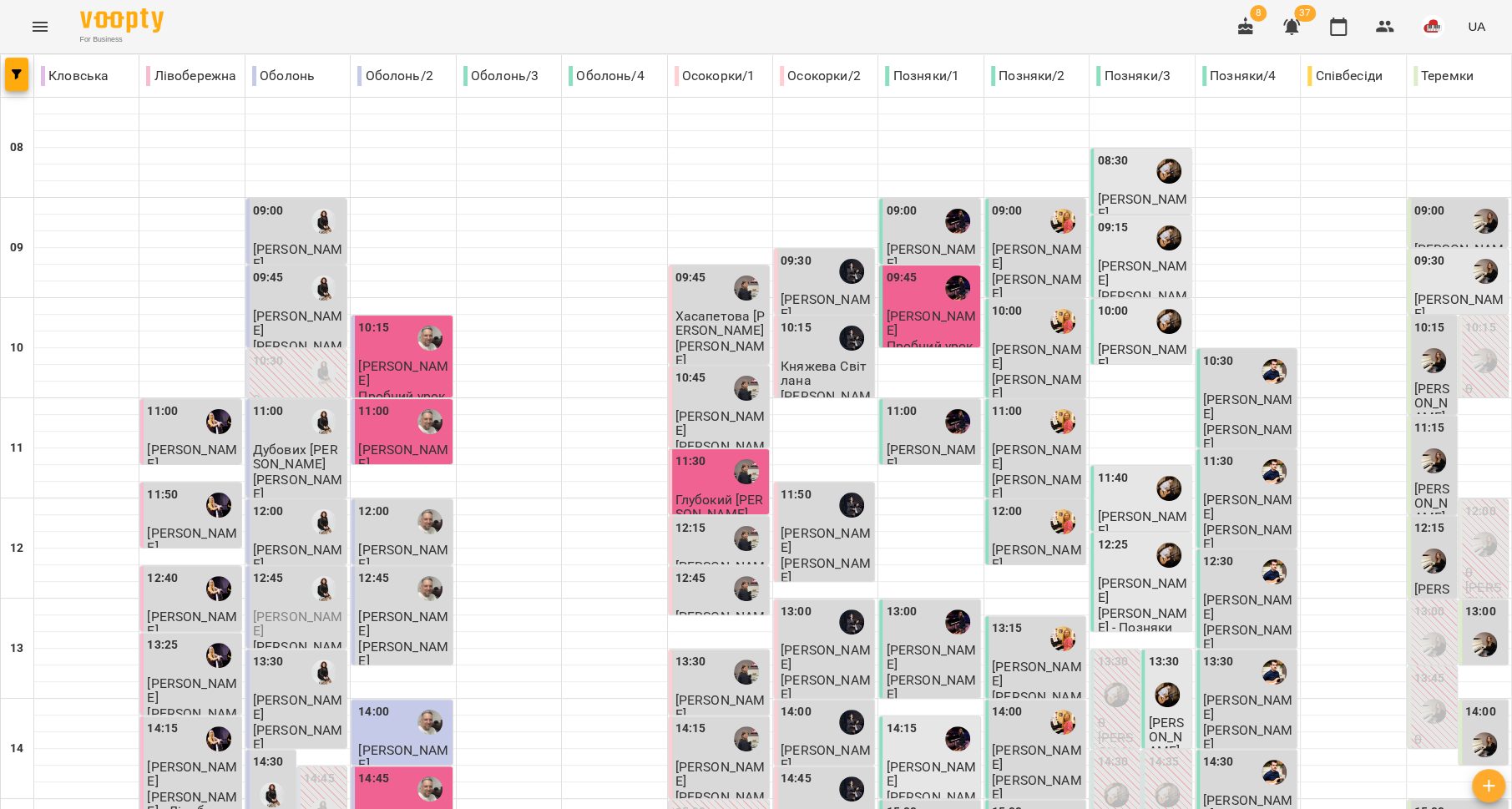
scroll to position [493, 0]
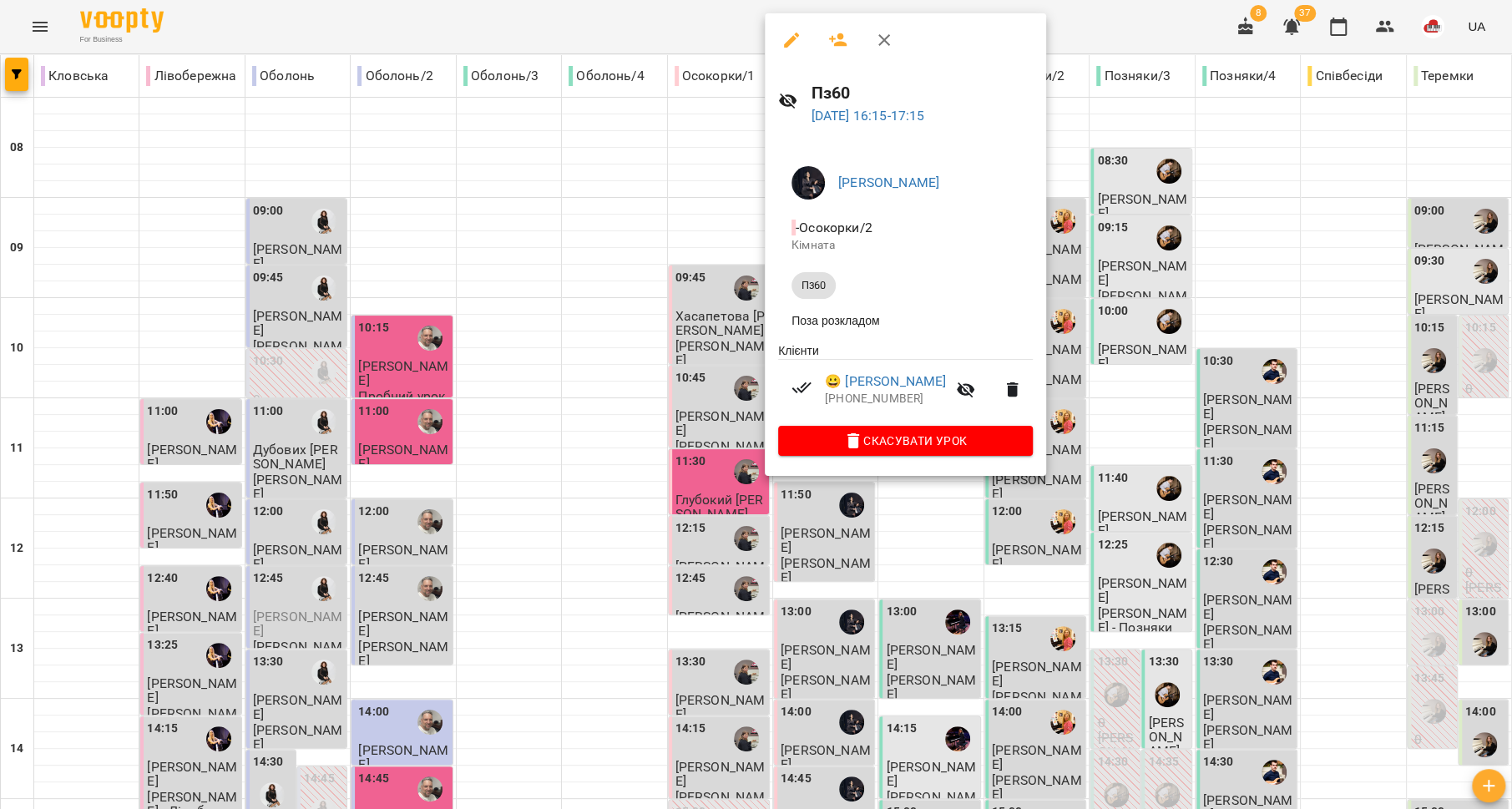
click at [662, 434] on div at bounding box center [756, 404] width 1512 height 809
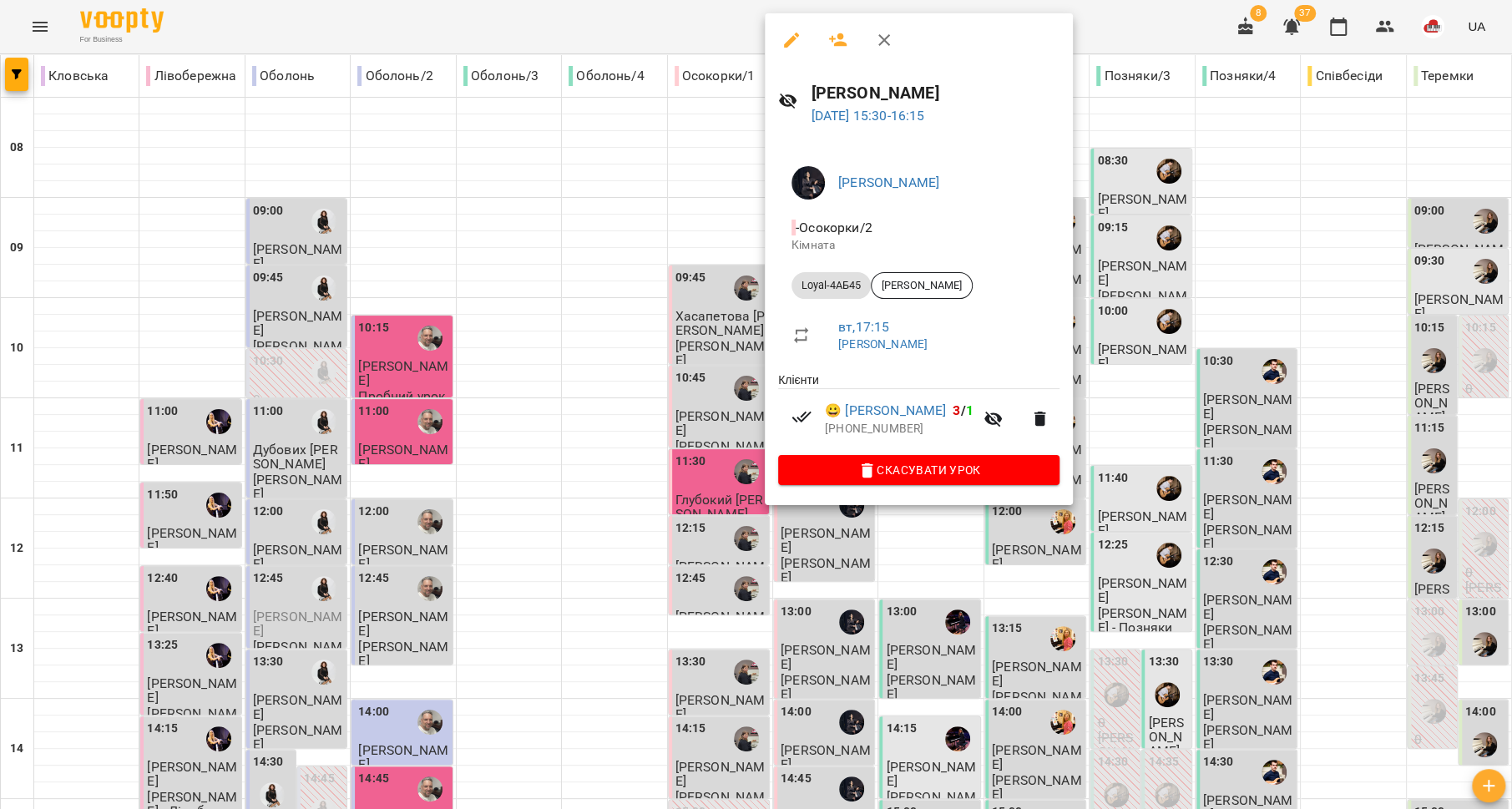
click at [711, 384] on div at bounding box center [756, 404] width 1512 height 809
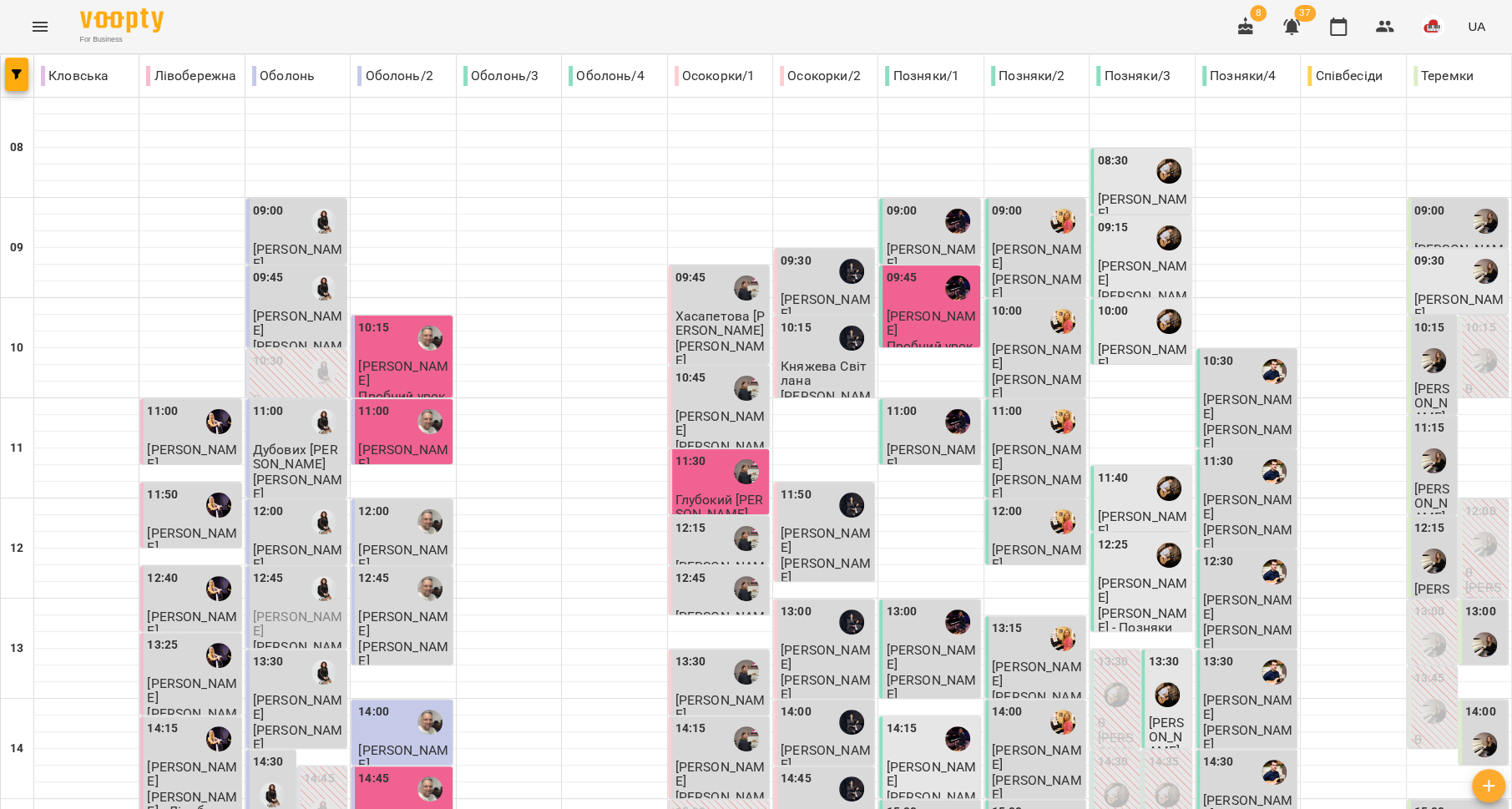
click at [804, 808] on span "[PERSON_NAME]" at bounding box center [825, 824] width 91 height 30
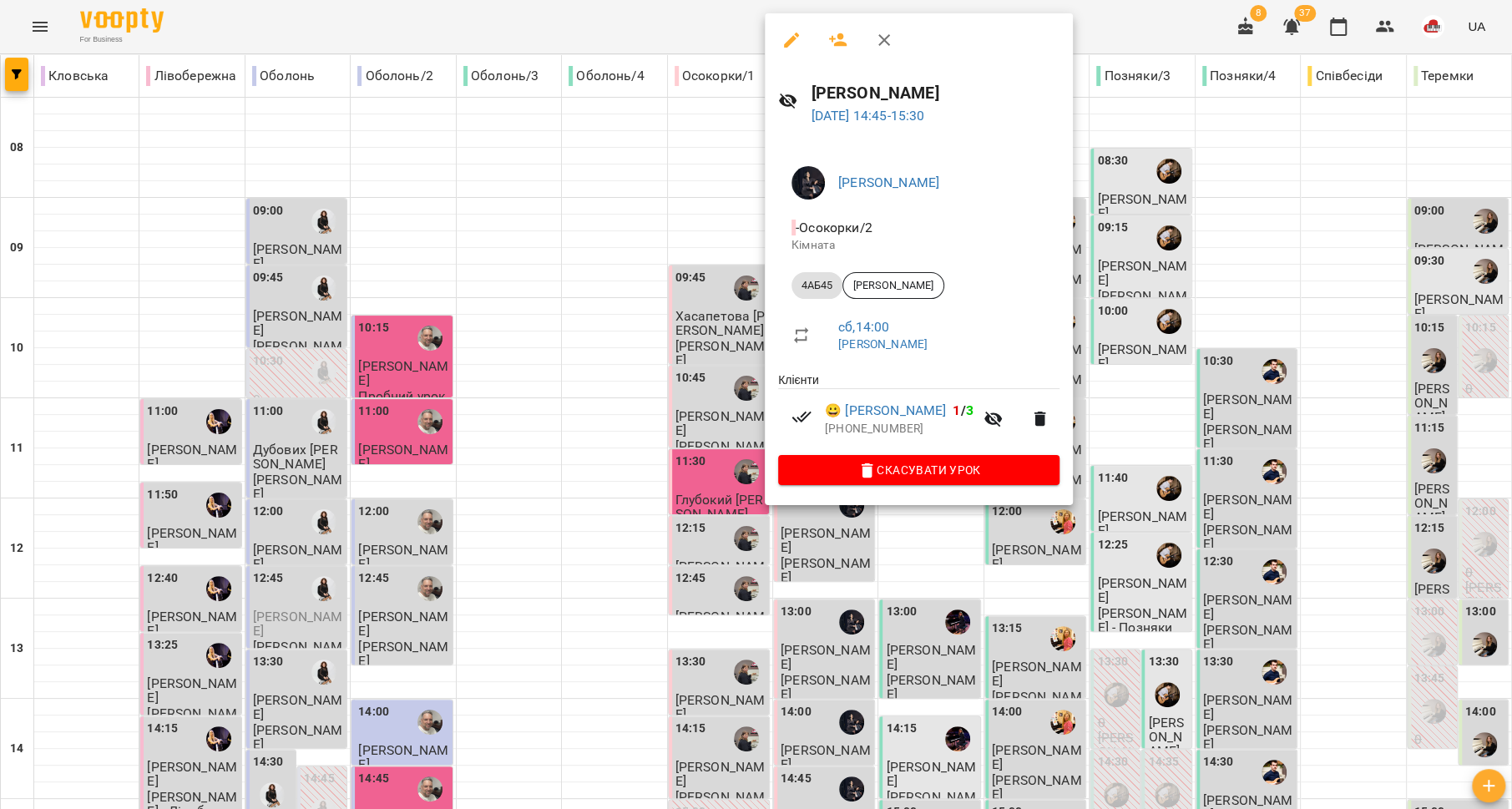
click at [693, 343] on div at bounding box center [756, 404] width 1512 height 809
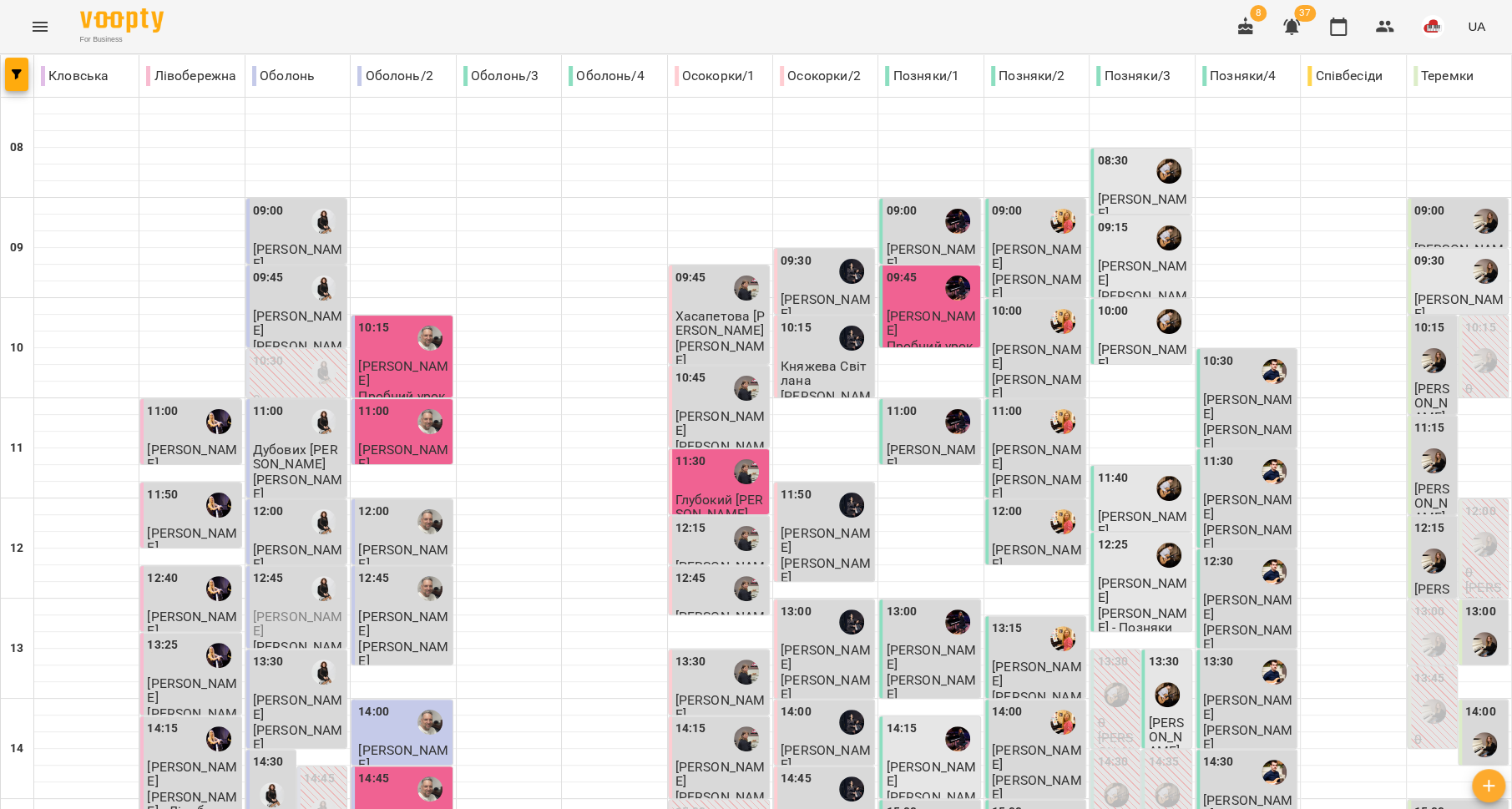
scroll to position [0, 0]
click at [916, 203] on div "09:00" at bounding box center [931, 220] width 91 height 38
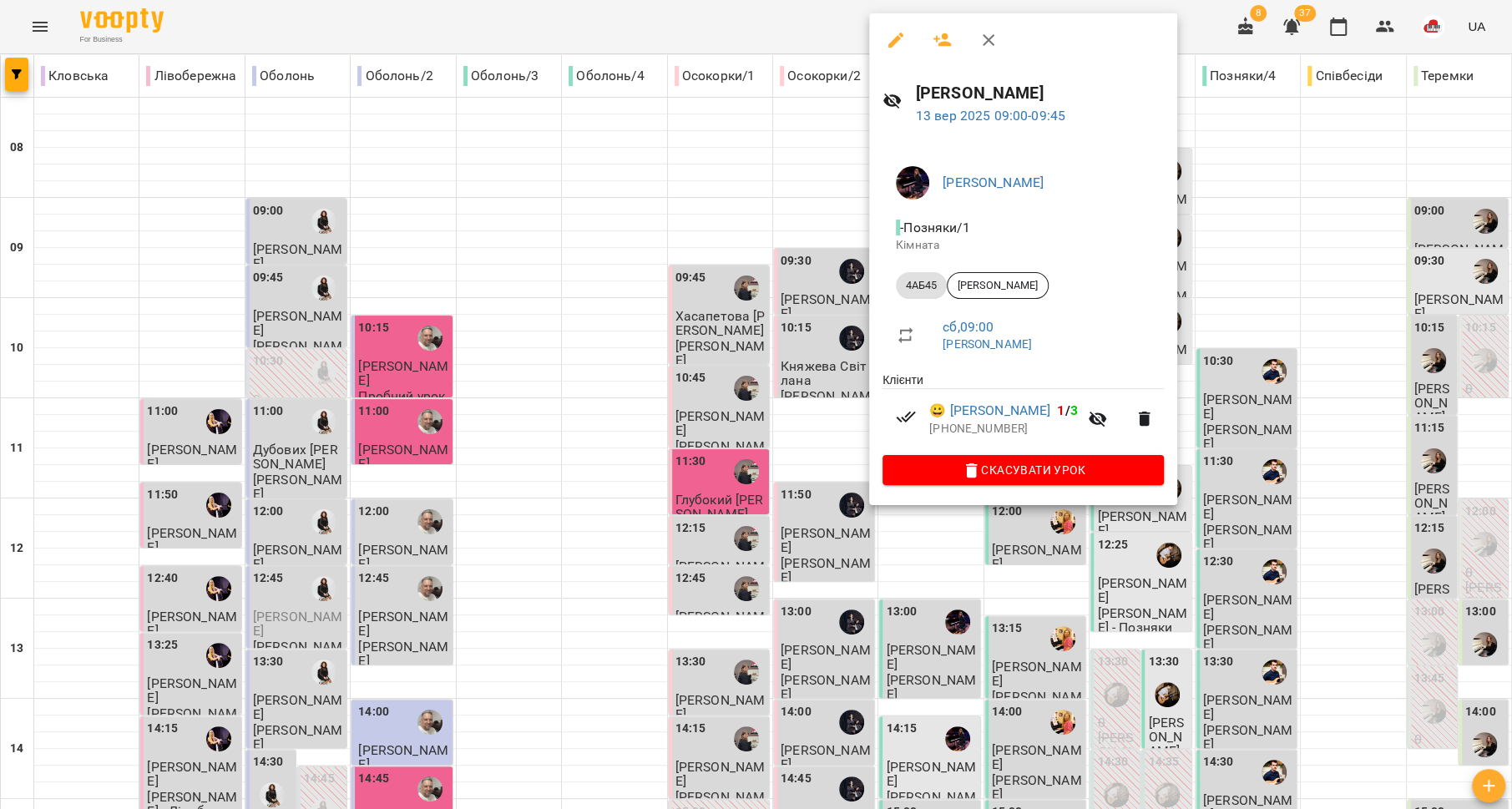
click at [801, 245] on div at bounding box center [756, 404] width 1512 height 809
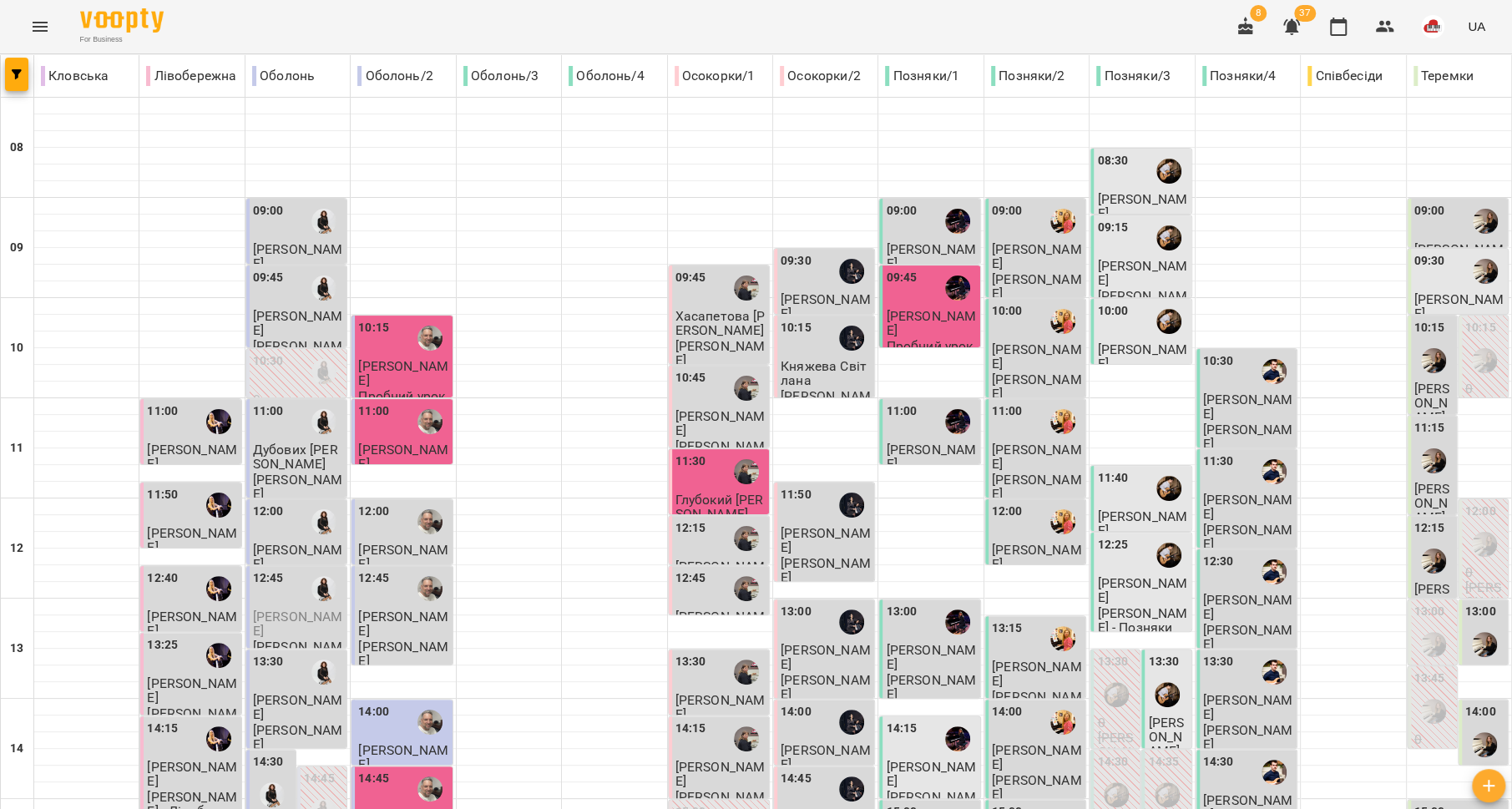
click at [910, 423] on div "11:00" at bounding box center [931, 421] width 91 height 38
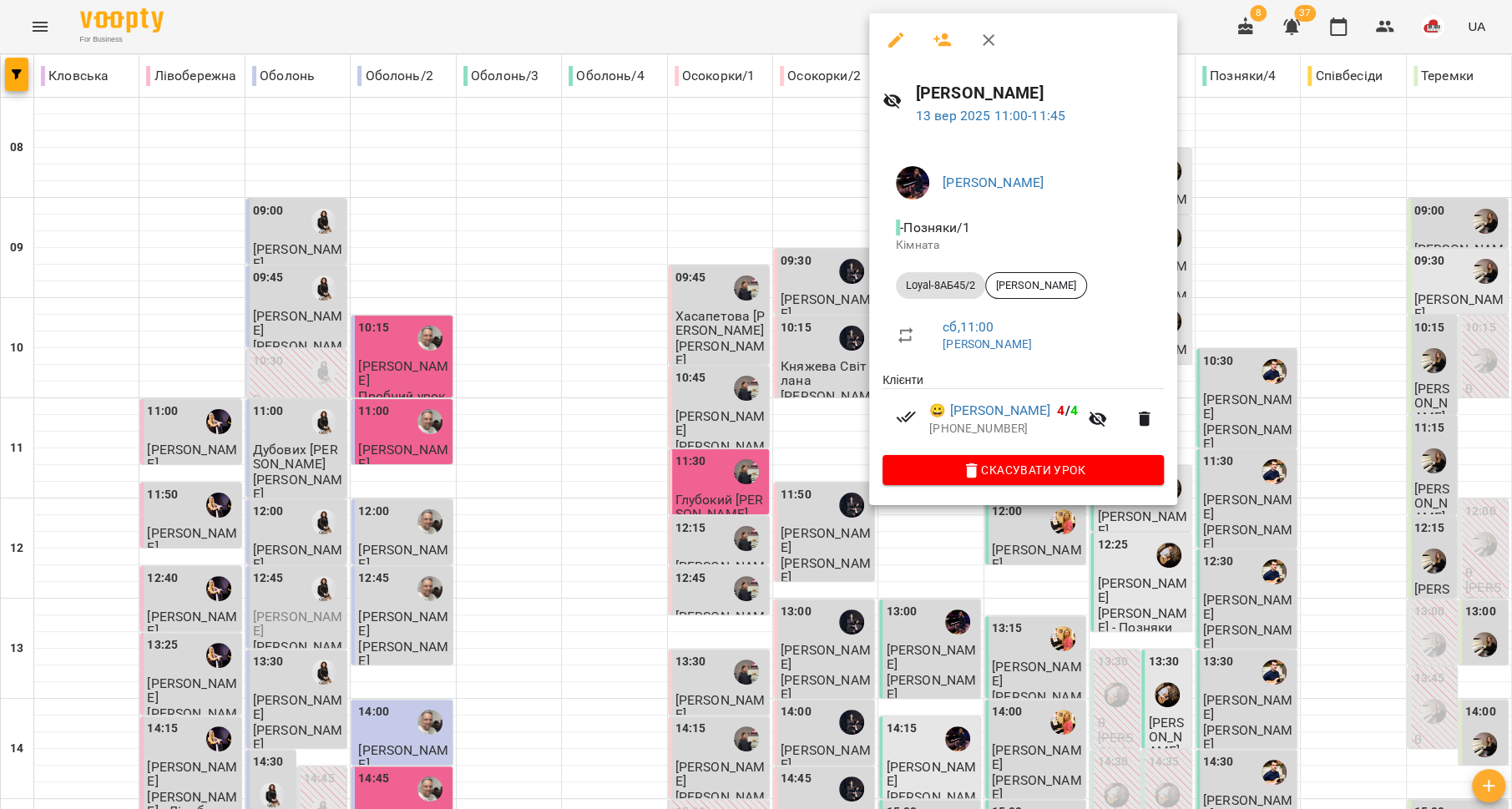
click at [784, 379] on div at bounding box center [756, 404] width 1512 height 809
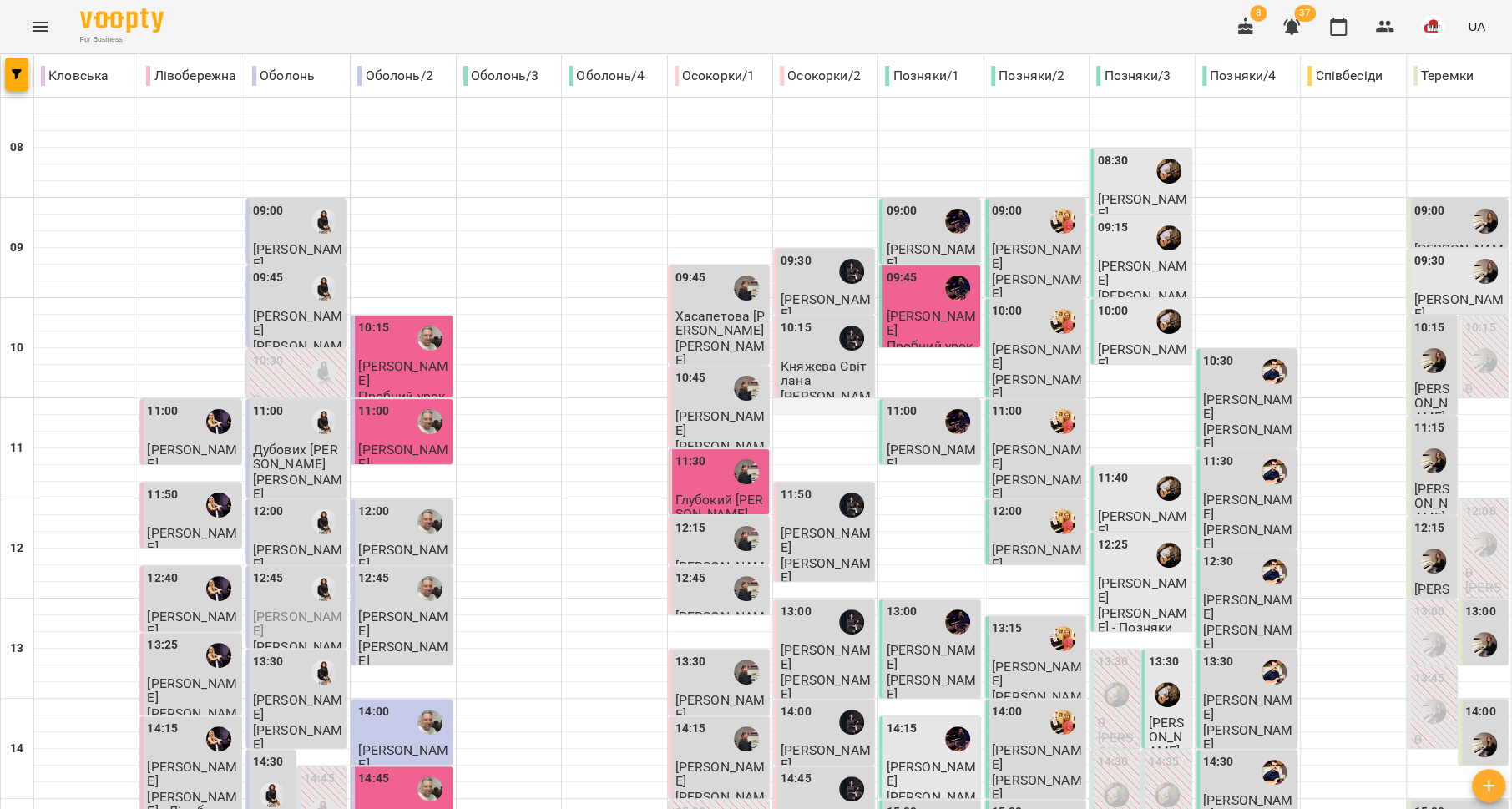
scroll to position [172, 0]
click at [917, 603] on div "13:00" at bounding box center [931, 621] width 91 height 38
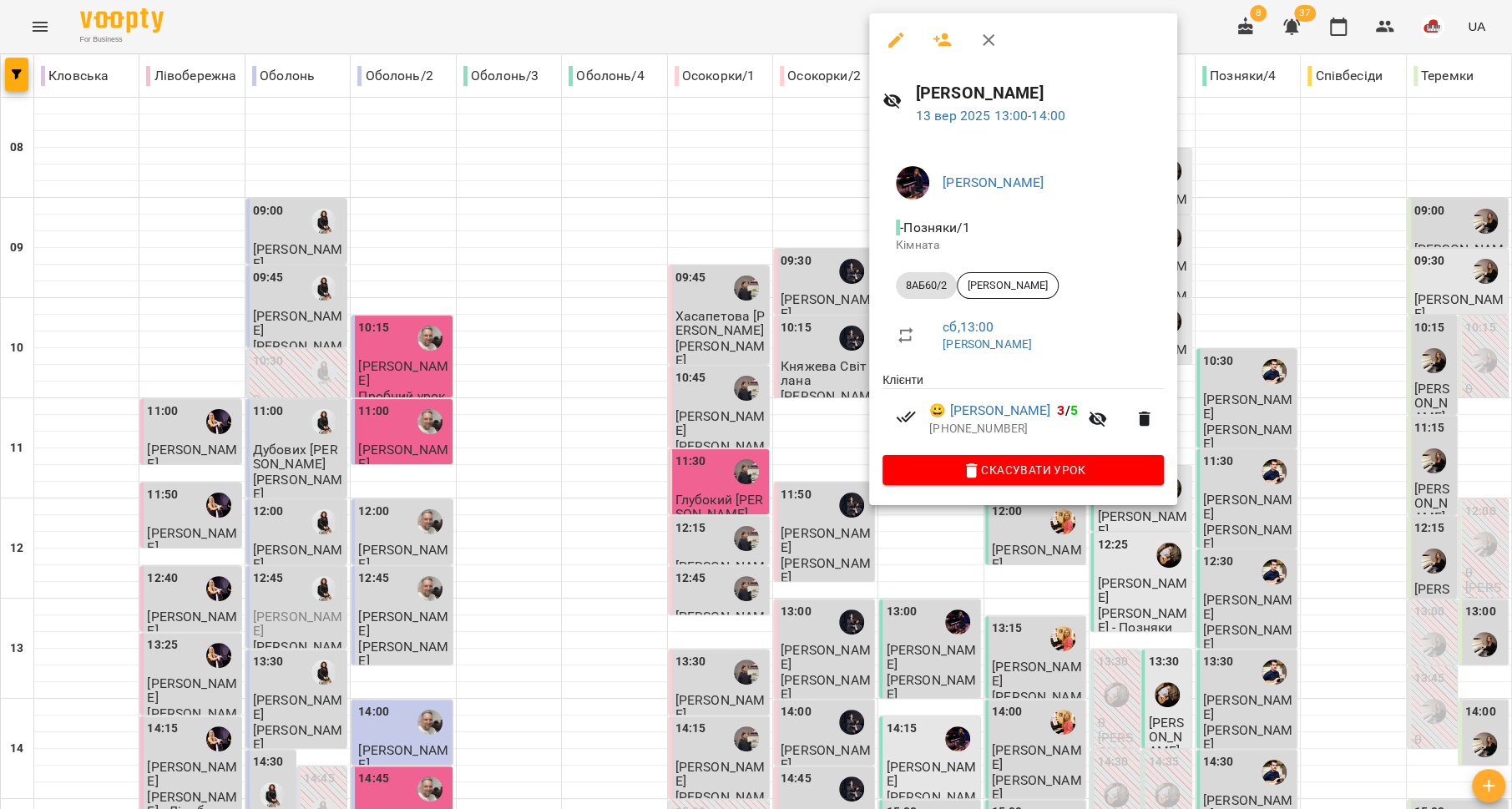
click at [788, 408] on div at bounding box center [756, 404] width 1512 height 809
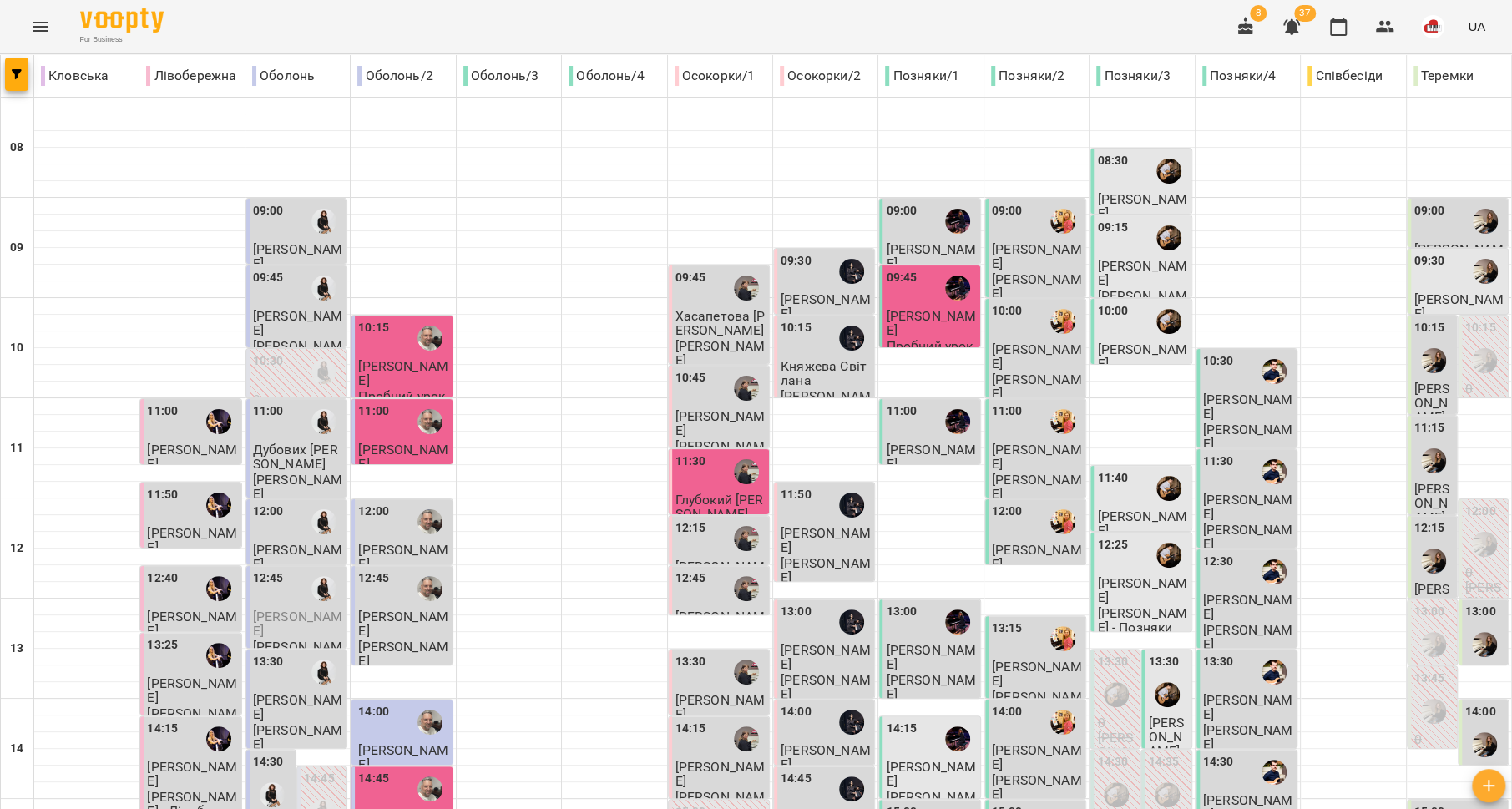
scroll to position [559, 0]
click at [917, 759] on span "[PERSON_NAME]" at bounding box center [931, 774] width 91 height 30
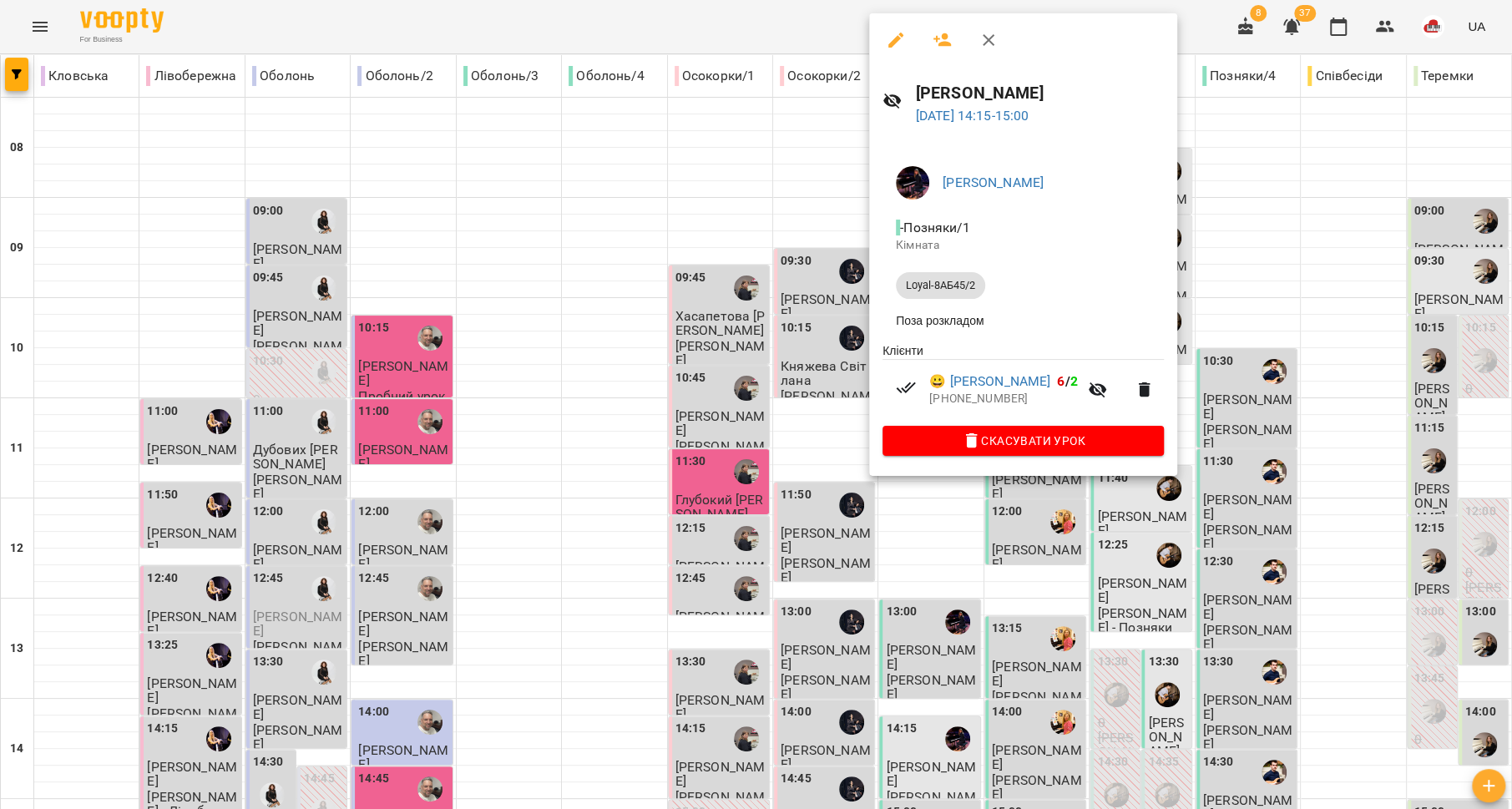
click at [780, 233] on div at bounding box center [756, 404] width 1512 height 809
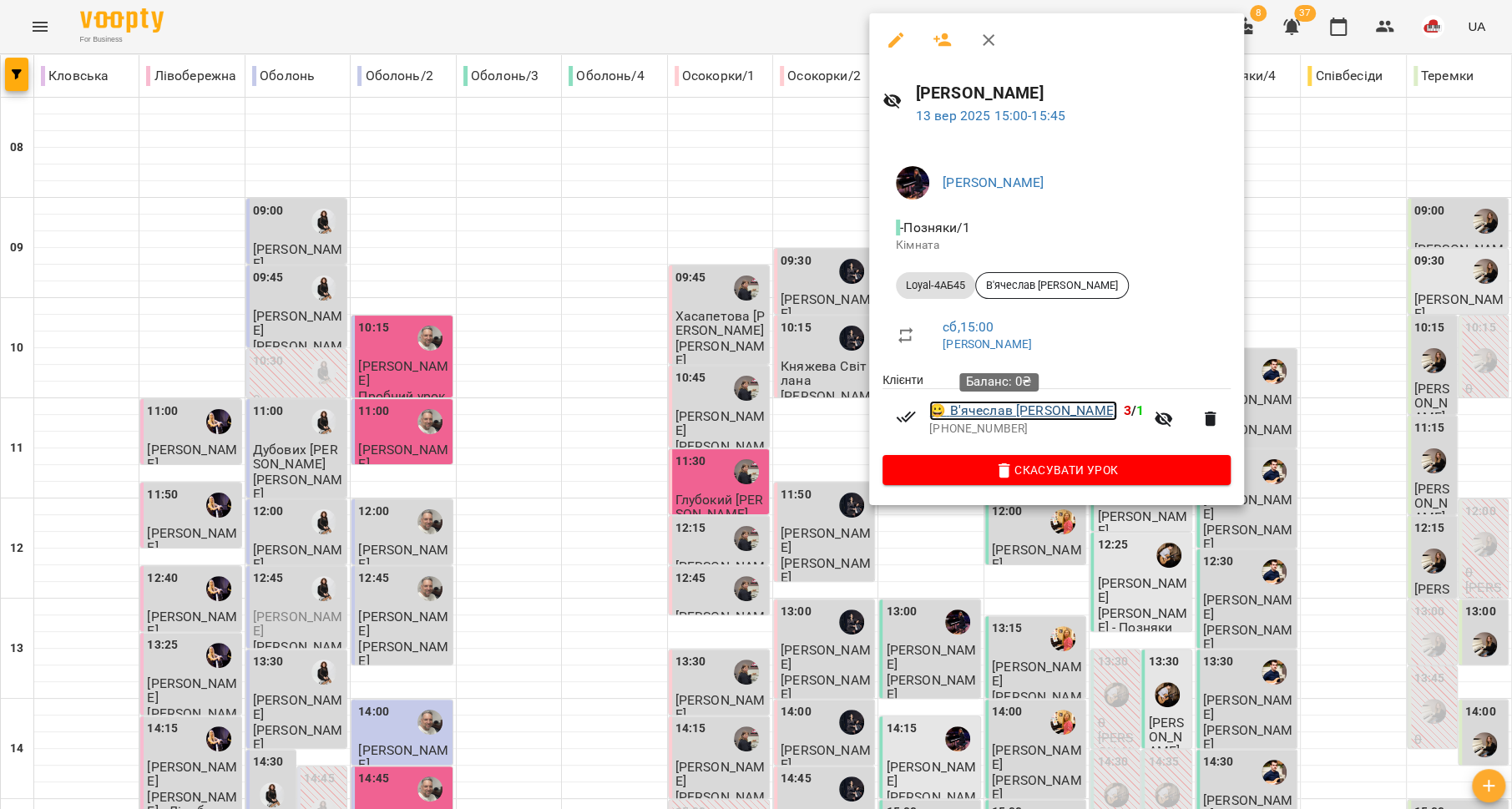
click at [1003, 414] on link "😀 В'ячеслав [PERSON_NAME]" at bounding box center [1023, 410] width 188 height 20
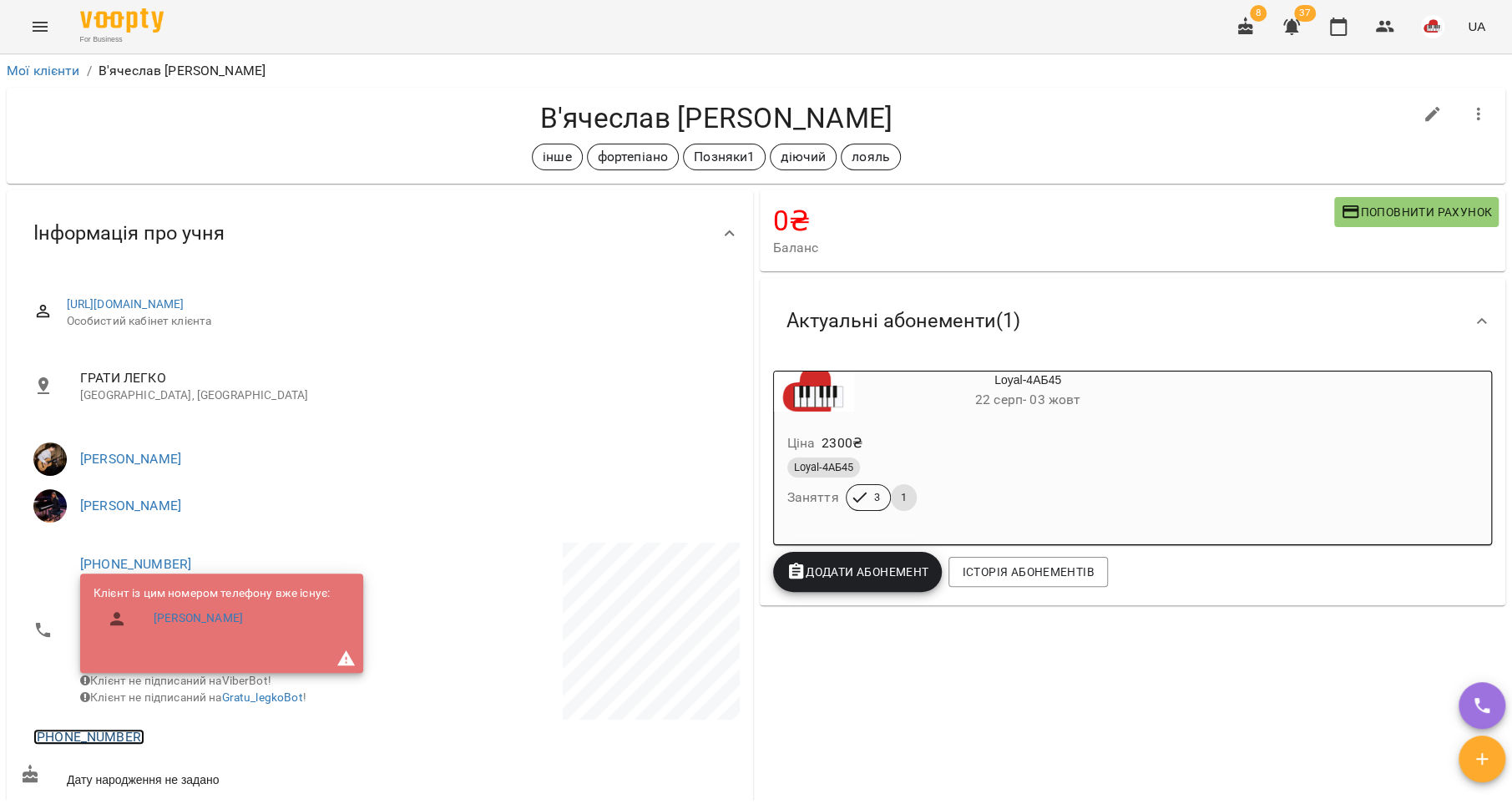
click at [91, 745] on link "[PHONE_NUMBER]" at bounding box center [89, 736] width 111 height 16
click at [179, 775] on link at bounding box center [175, 772] width 89 height 35
click at [134, 558] on link "[PHONE_NUMBER]" at bounding box center [135, 564] width 111 height 16
click at [212, 625] on img at bounding box center [203, 625] width 25 height 25
drag, startPoint x: 708, startPoint y: 118, endPoint x: 583, endPoint y: 117, distance: 125.0
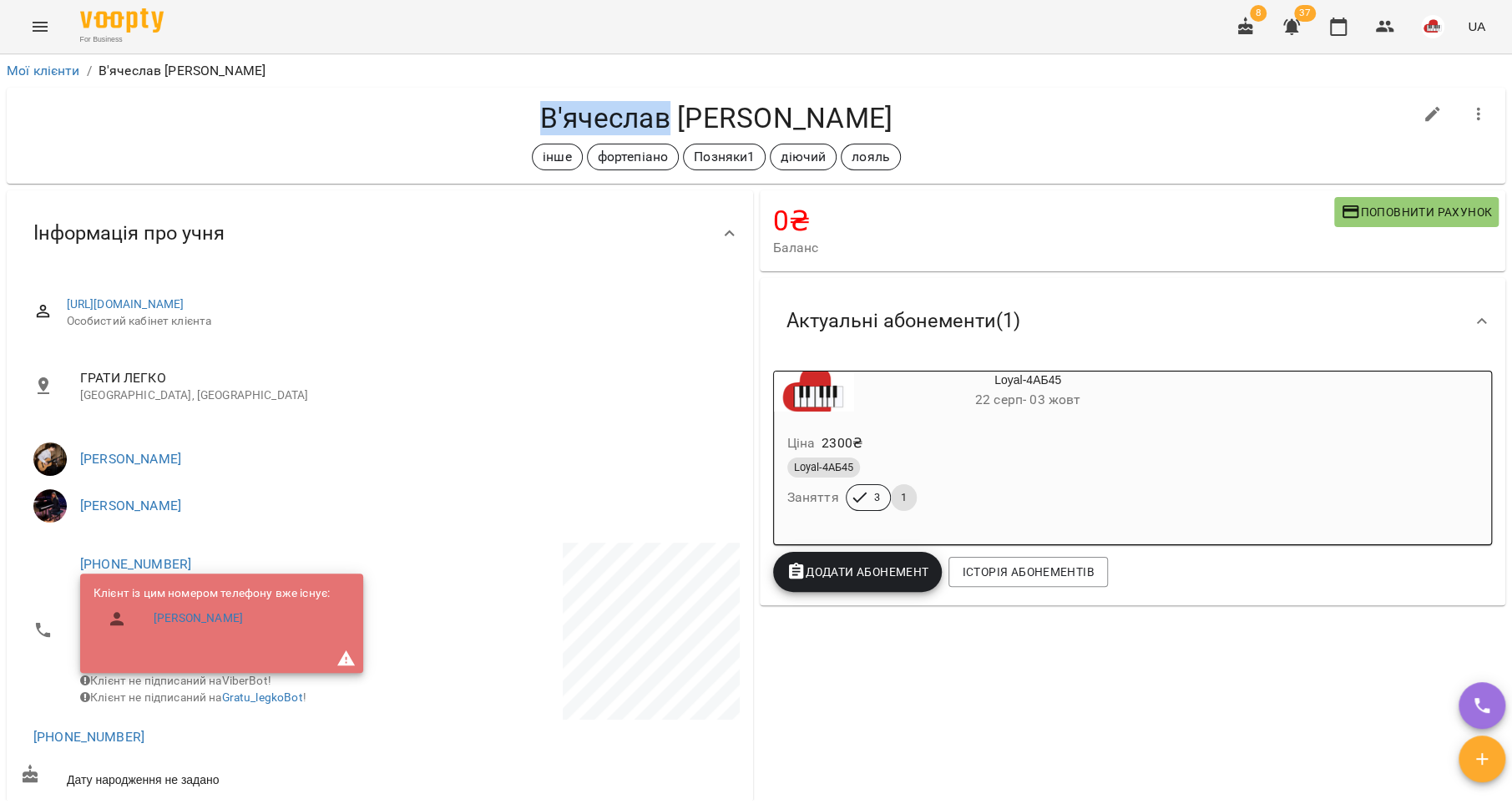
click at [582, 118] on h4 "В'ячеслав [PERSON_NAME]" at bounding box center [716, 118] width 1393 height 35
copy h4 "В'ячеслав"
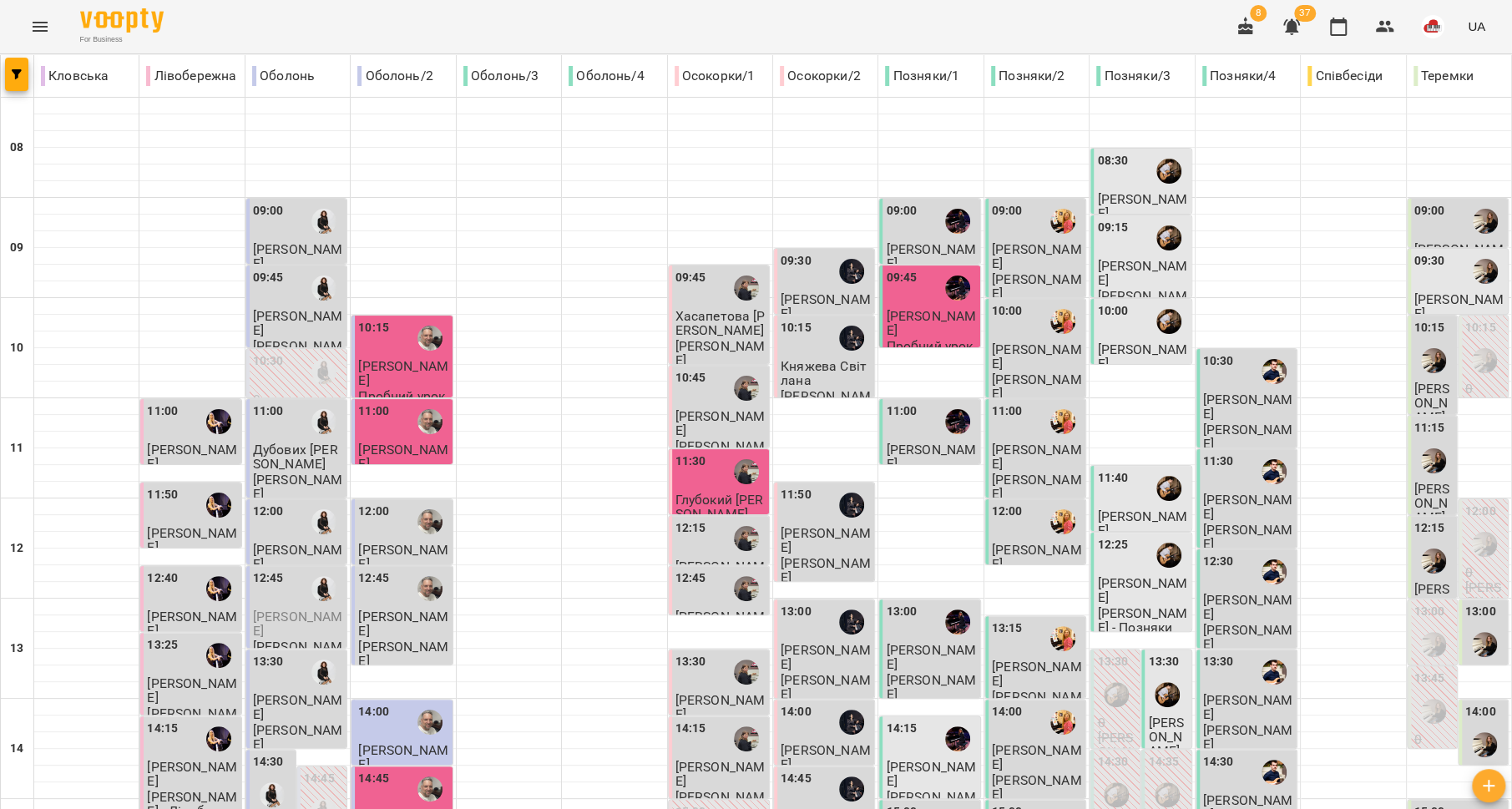
scroll to position [332, 0]
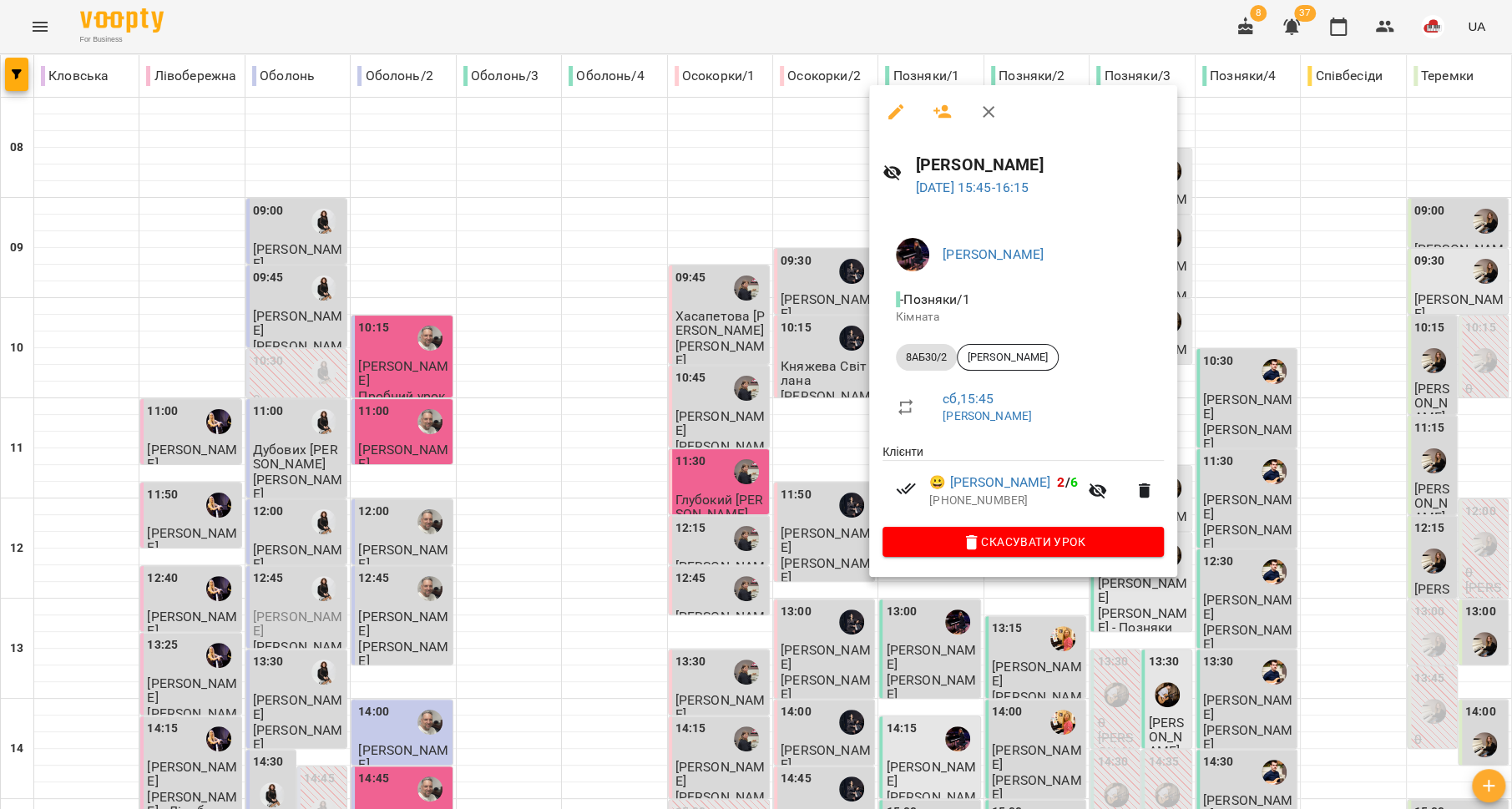
click at [848, 530] on div at bounding box center [756, 404] width 1512 height 809
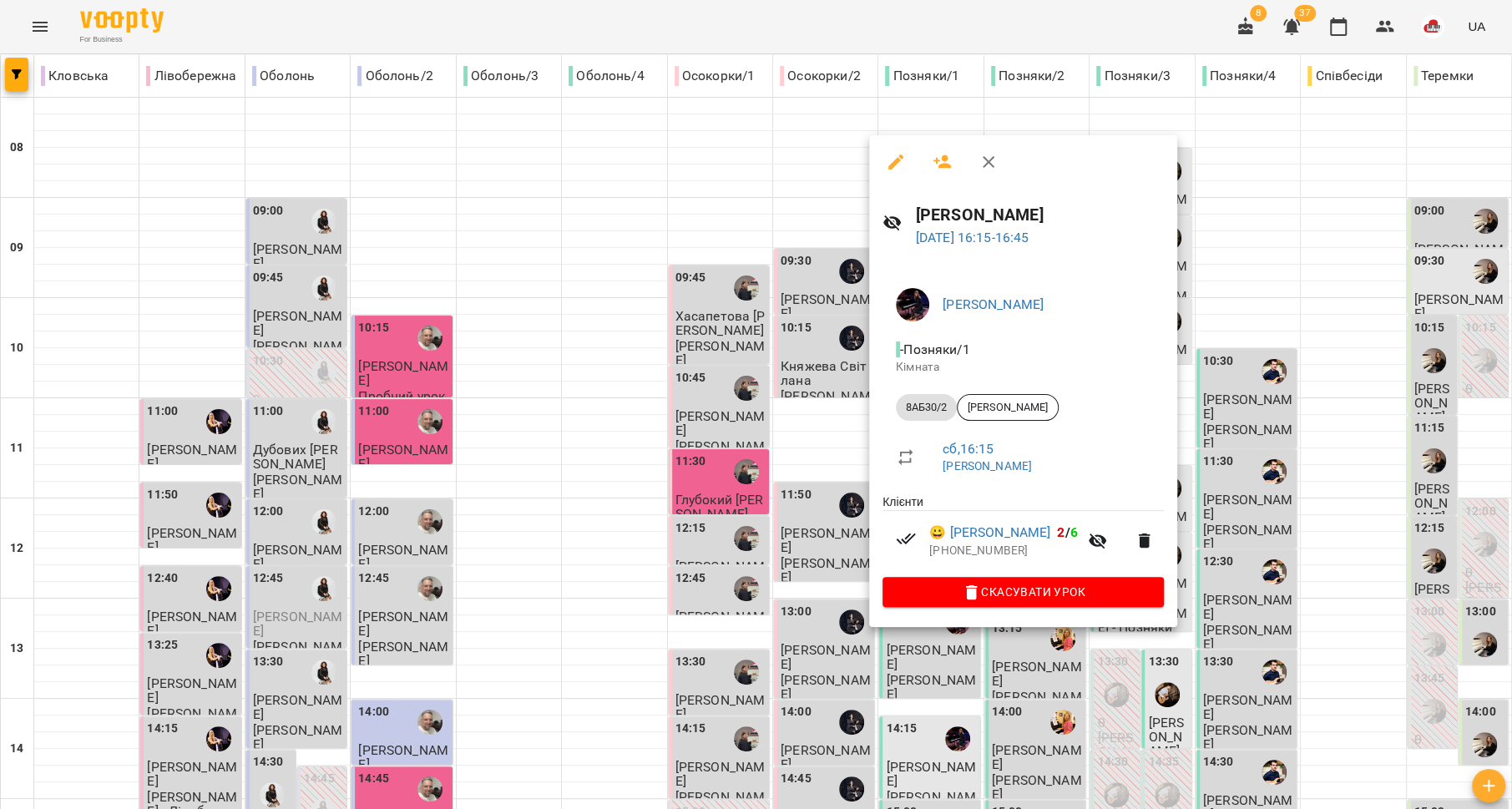
click at [803, 546] on div at bounding box center [756, 404] width 1512 height 809
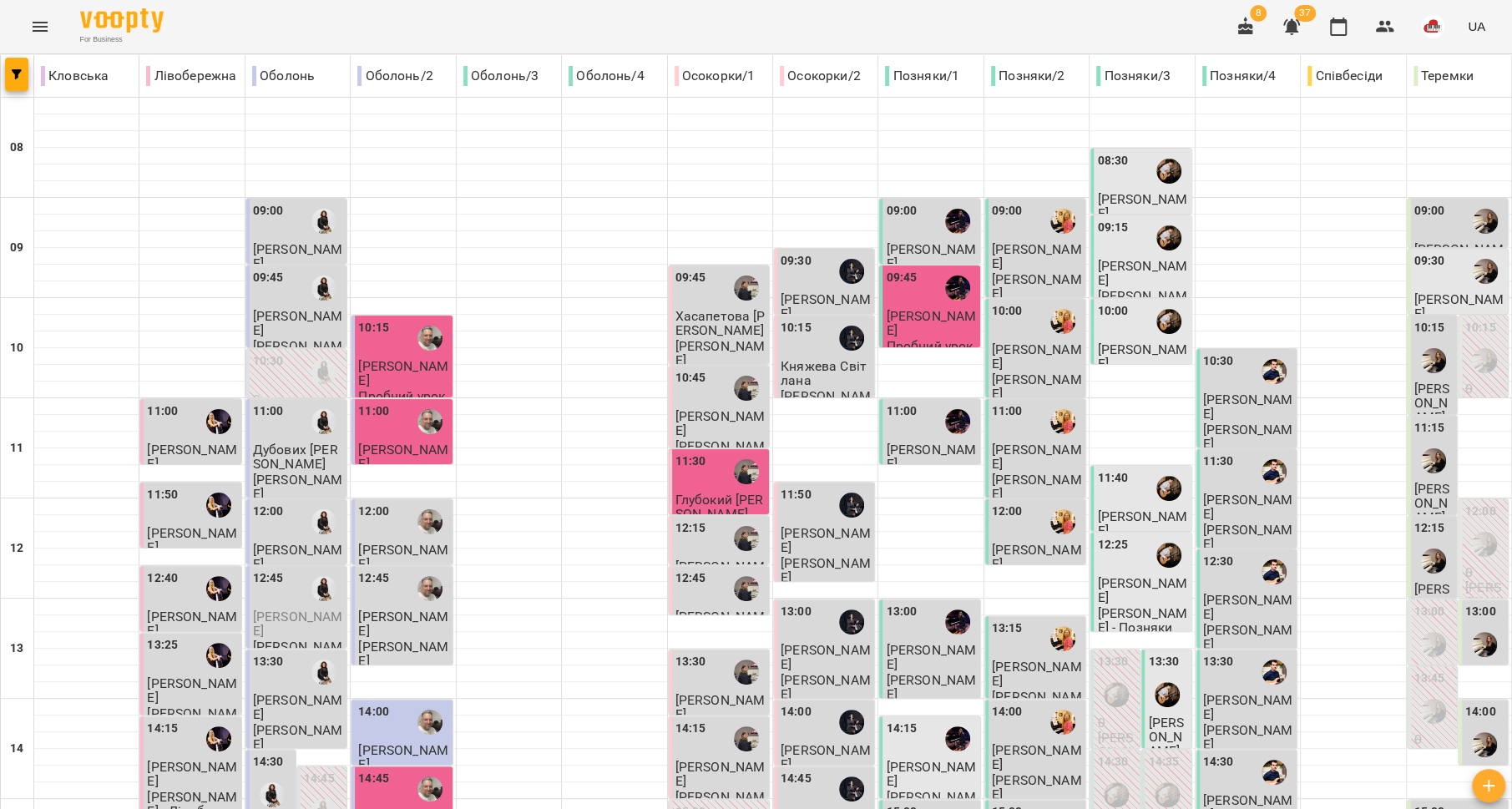
scroll to position [494, 0]
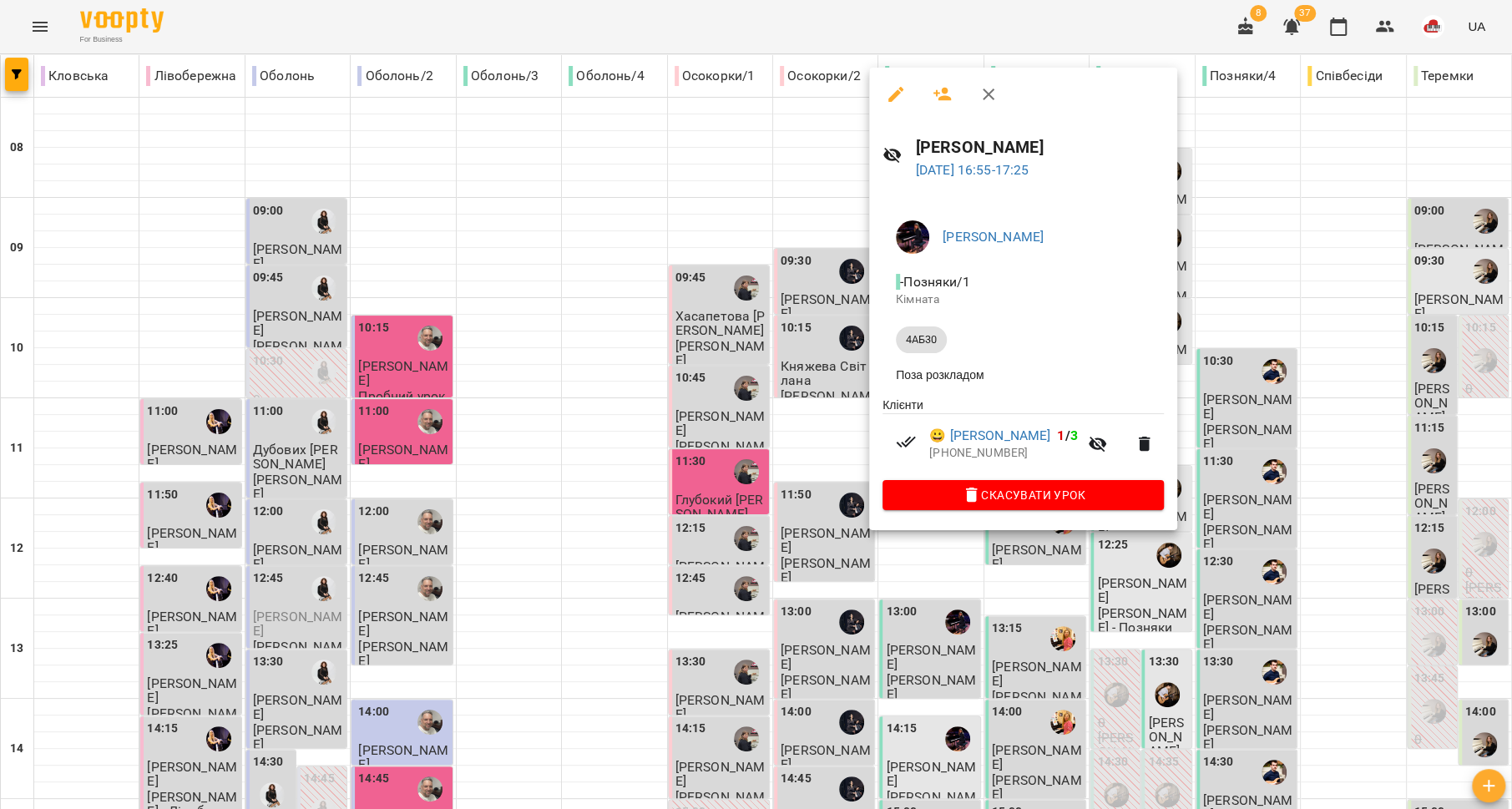
click at [823, 508] on div at bounding box center [756, 404] width 1512 height 809
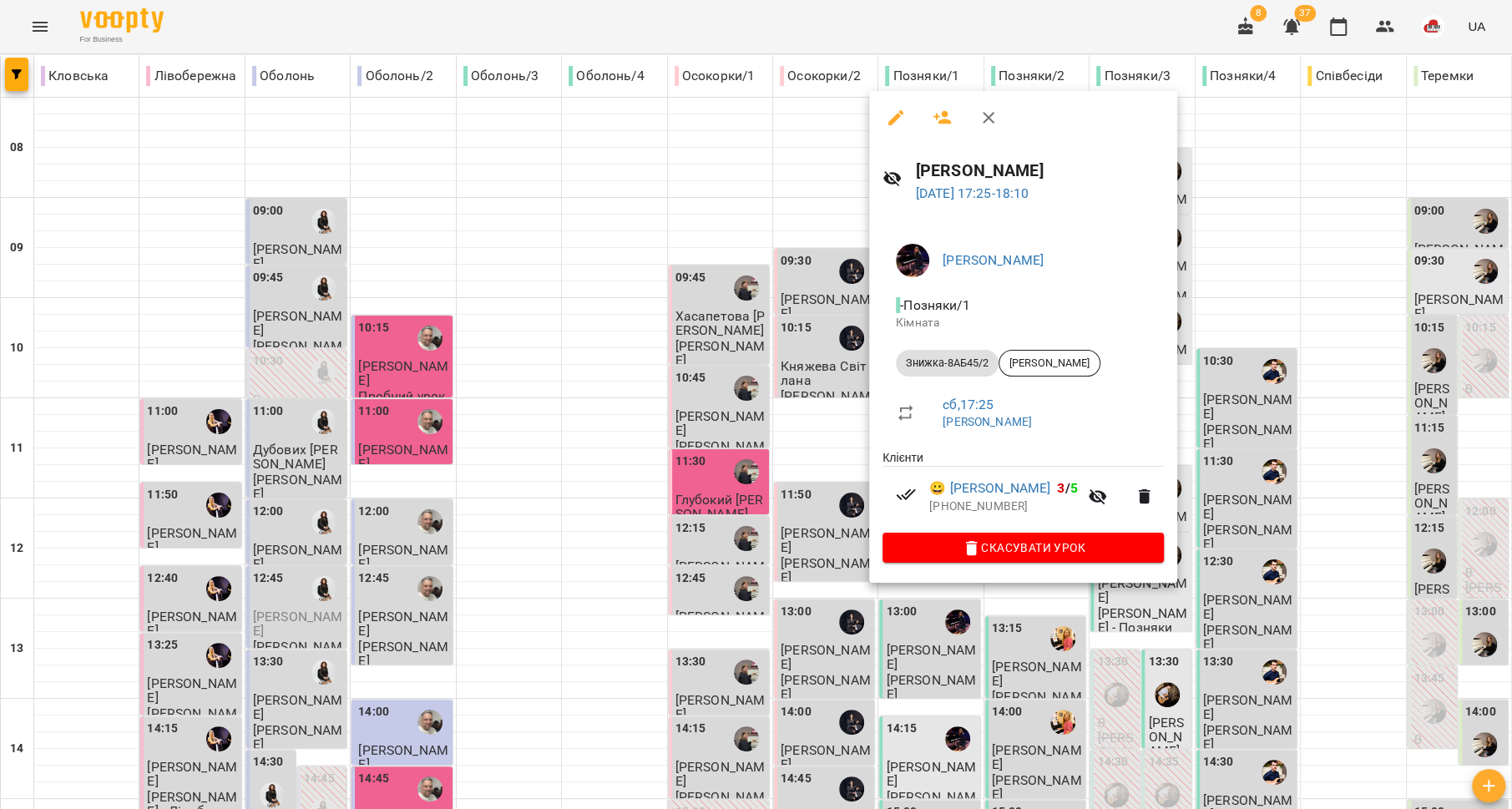
click at [824, 535] on div at bounding box center [756, 404] width 1512 height 809
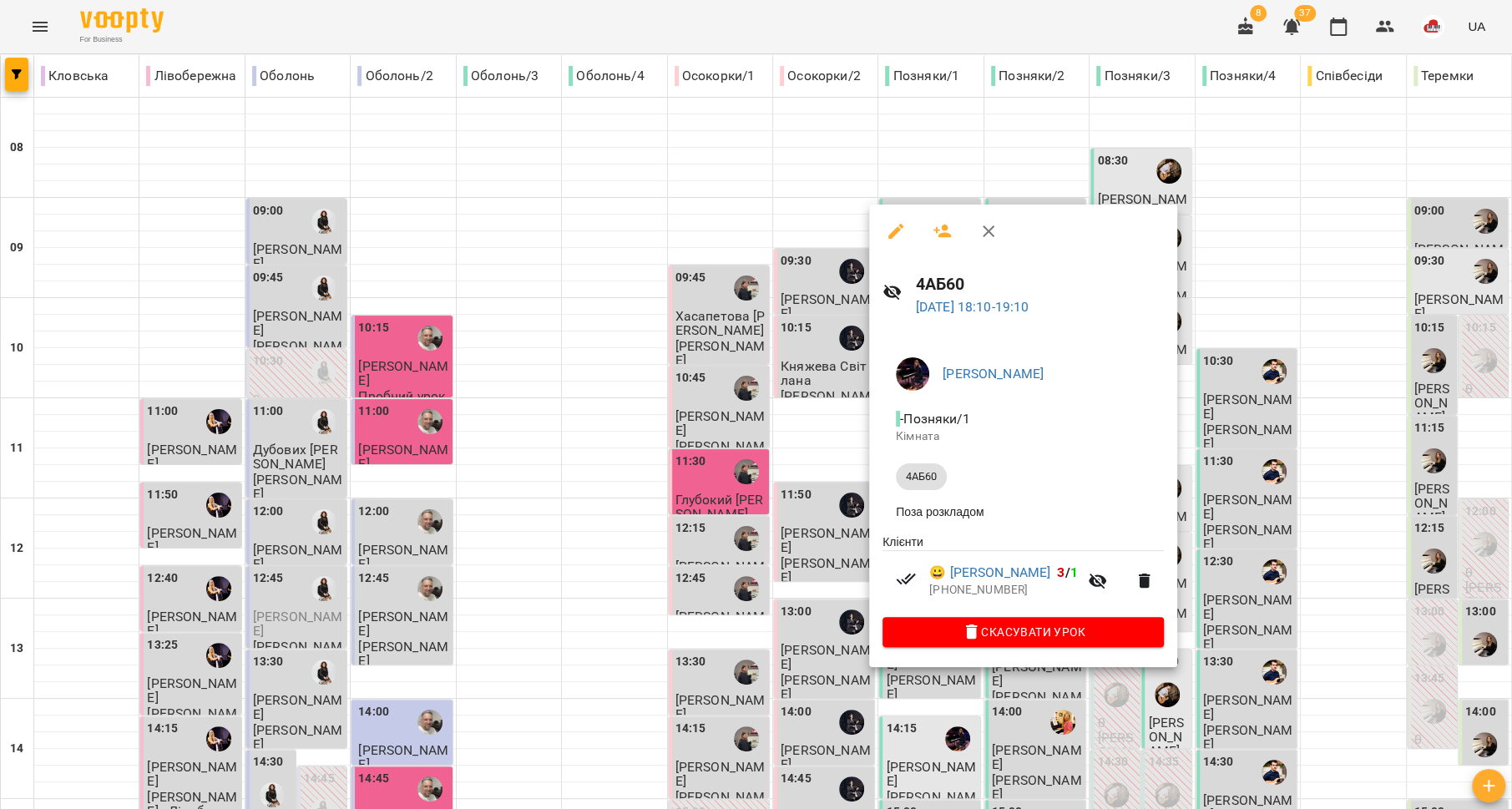
click at [794, 563] on div at bounding box center [756, 404] width 1512 height 809
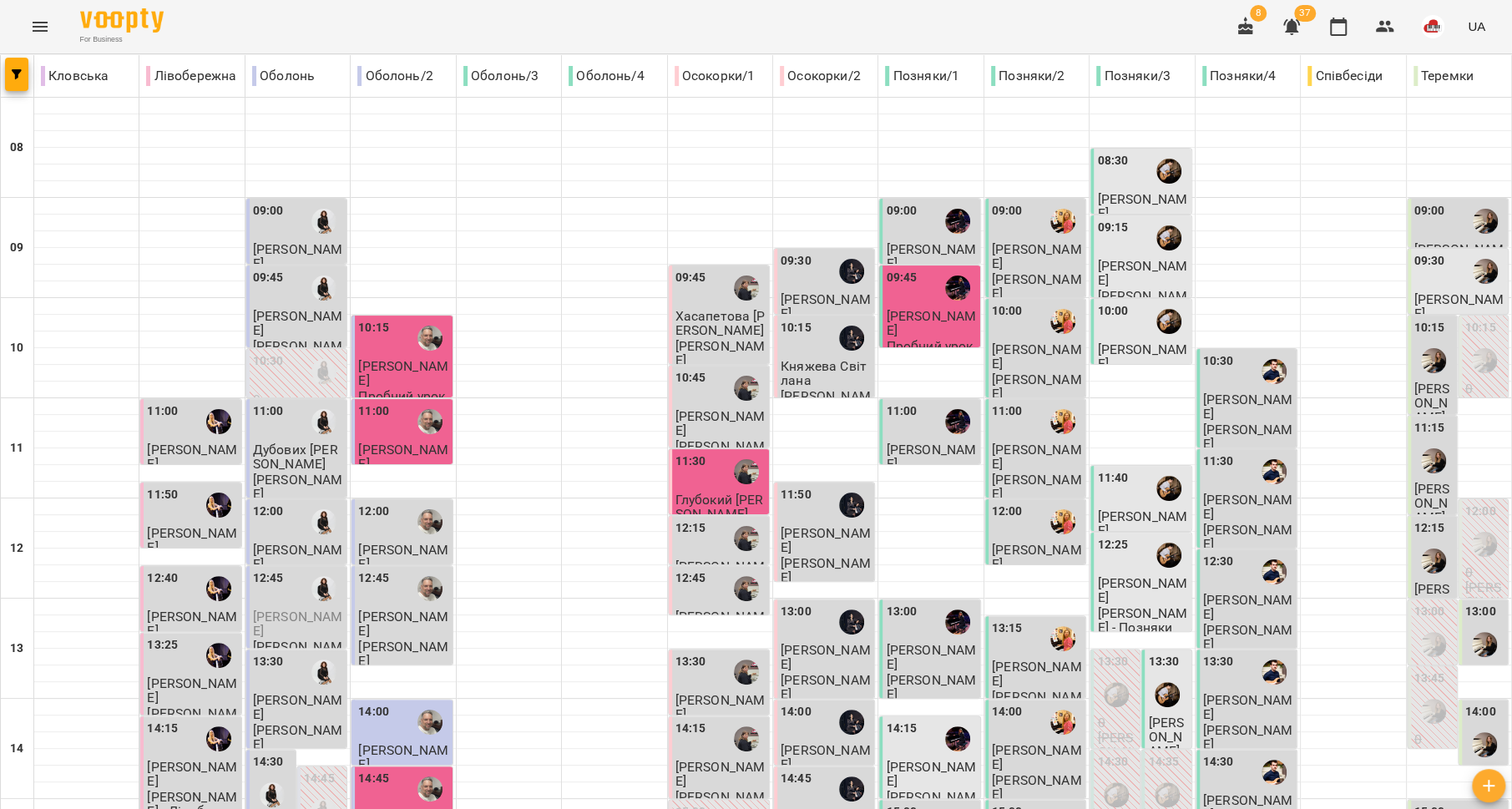
scroll to position [701, 0]
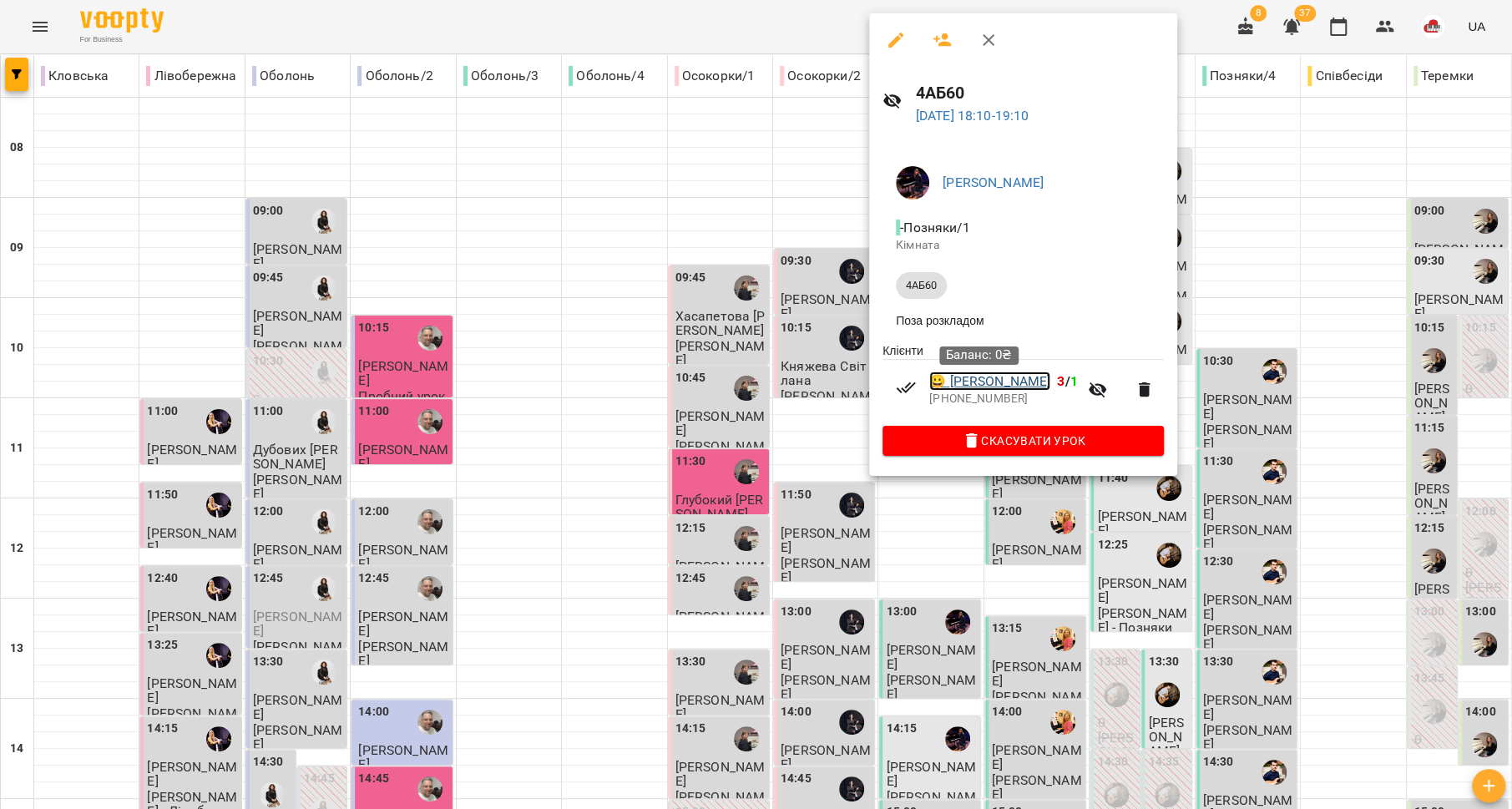
click at [985, 387] on link "😀 [PERSON_NAME]" at bounding box center [990, 381] width 121 height 20
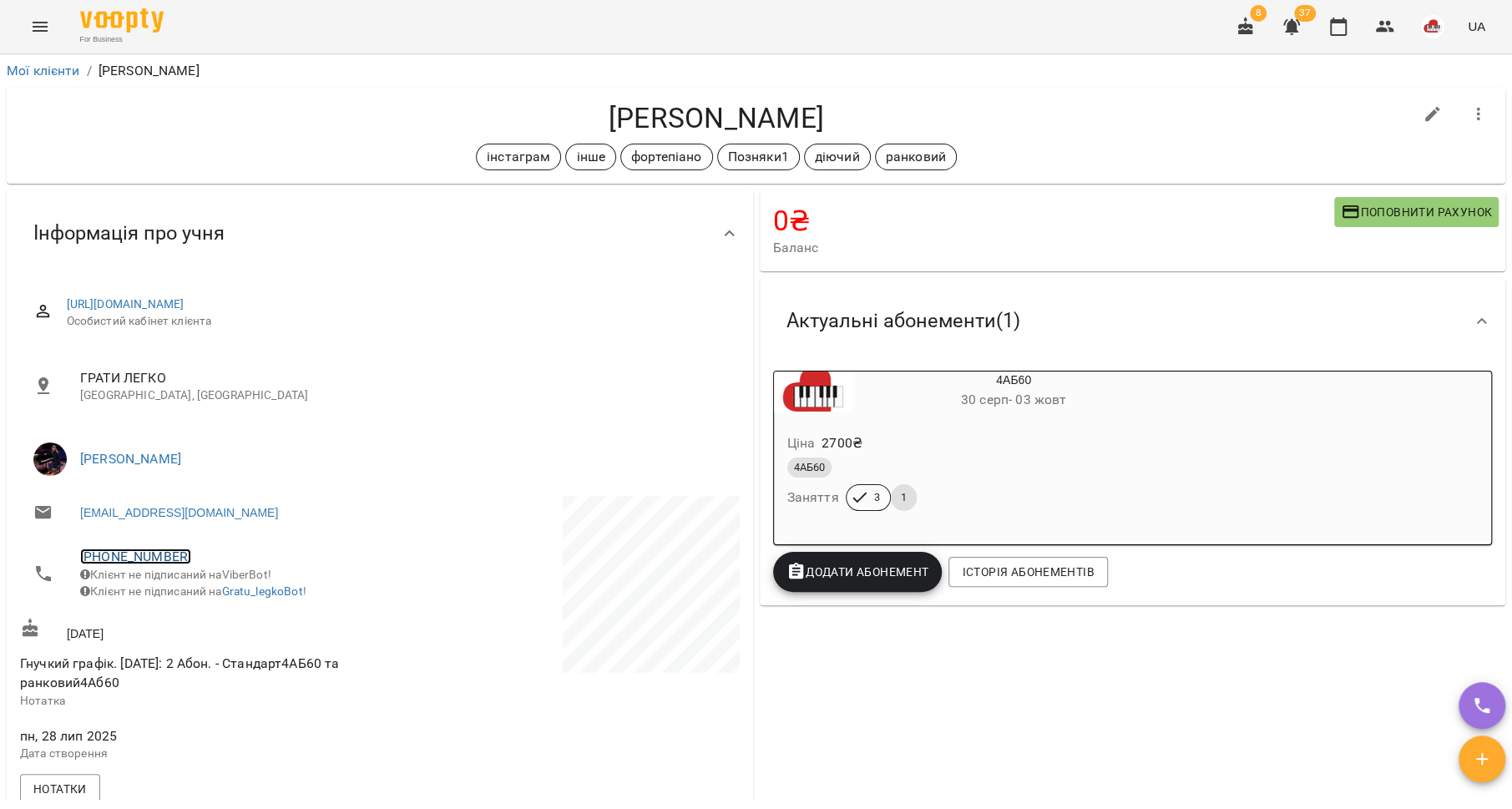
click at [124, 560] on link "[PHONE_NUMBER]" at bounding box center [135, 556] width 111 height 16
click at [198, 622] on img at bounding box center [203, 618] width 25 height 25
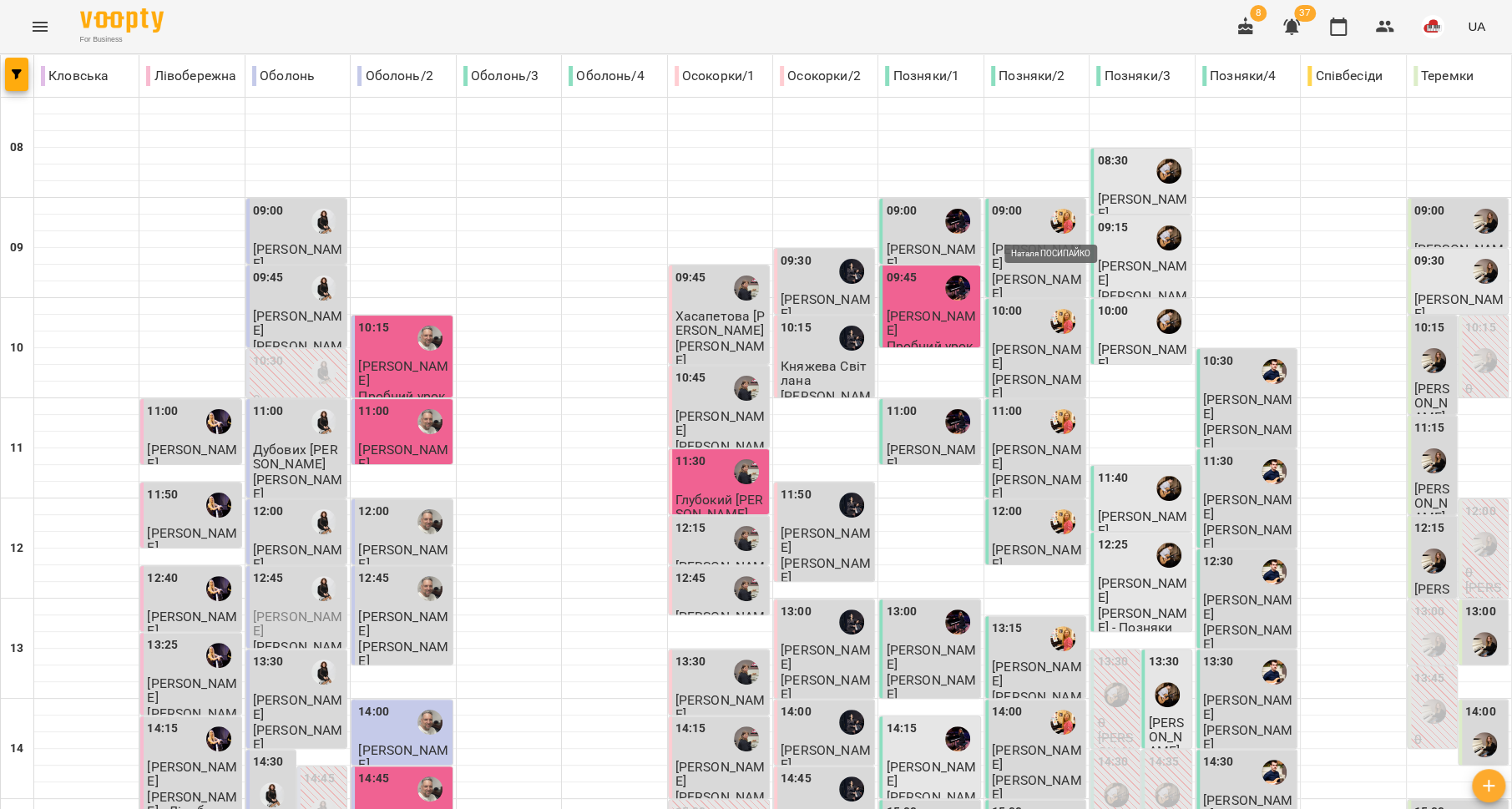
click at [1050, 220] on img "Наталя ПОСИПАЙКО" at bounding box center [1062, 221] width 25 height 25
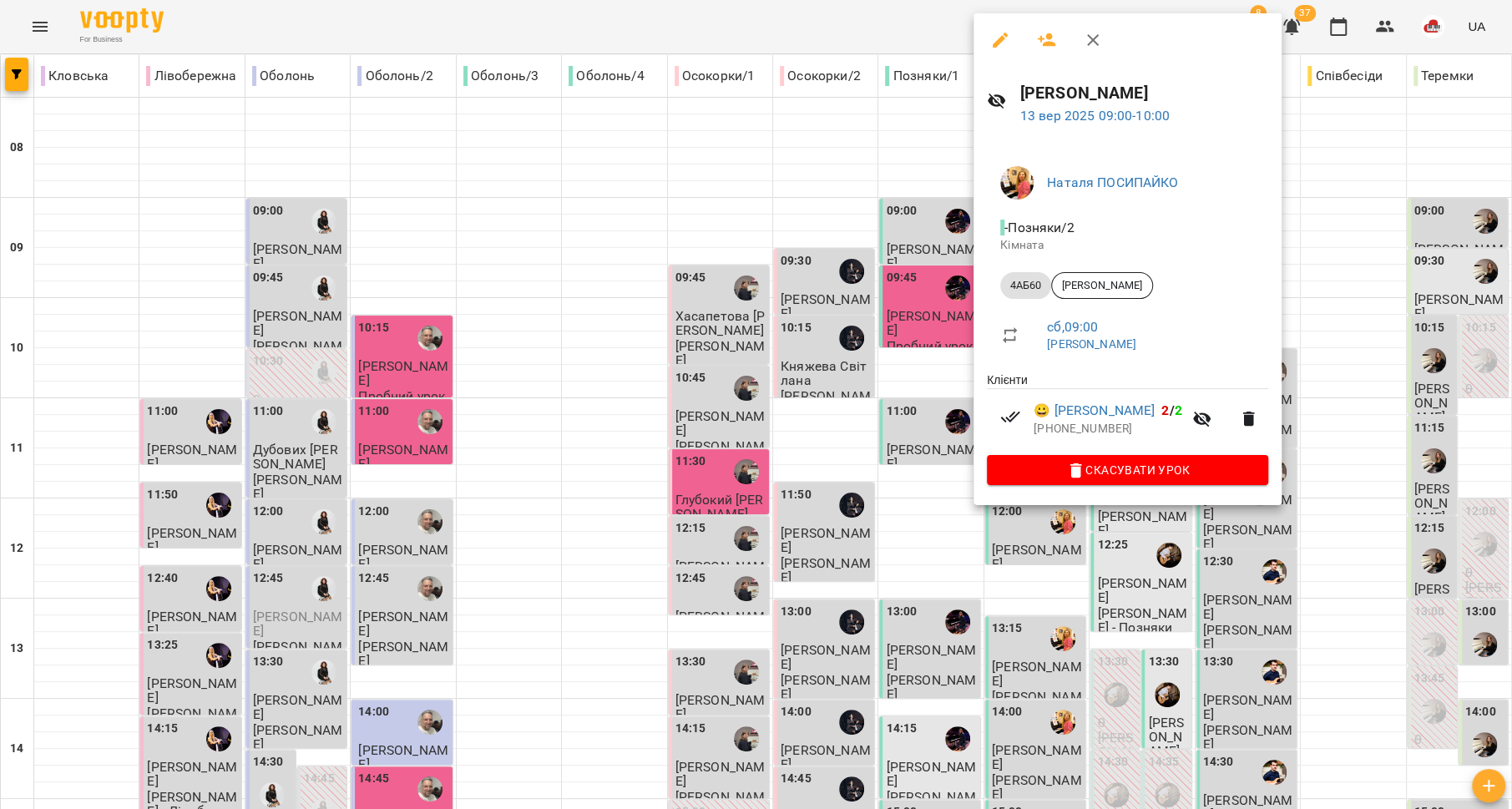
click at [841, 305] on div at bounding box center [756, 404] width 1512 height 809
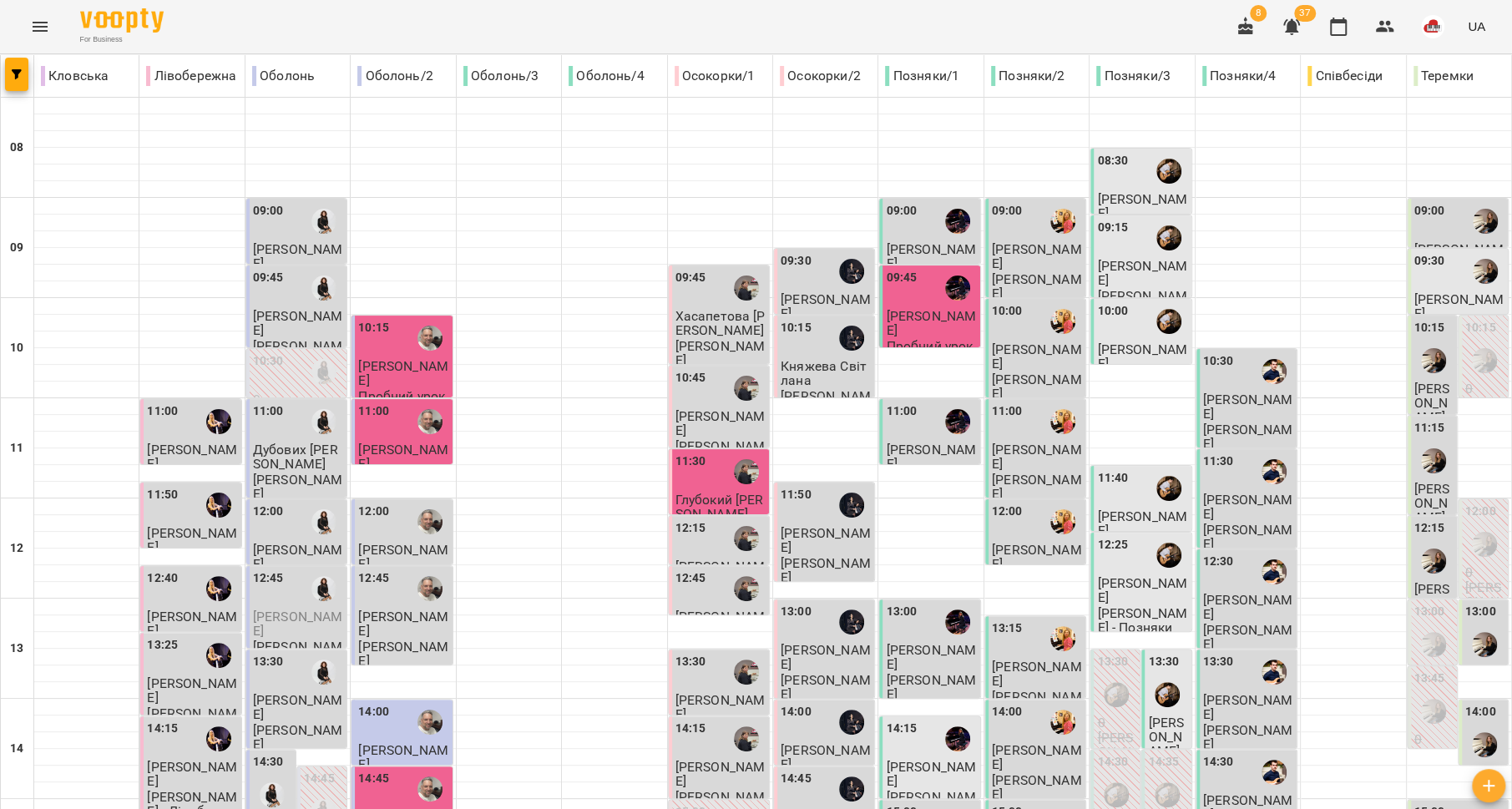
click at [1020, 354] on span "[PERSON_NAME]" at bounding box center [1037, 356] width 91 height 30
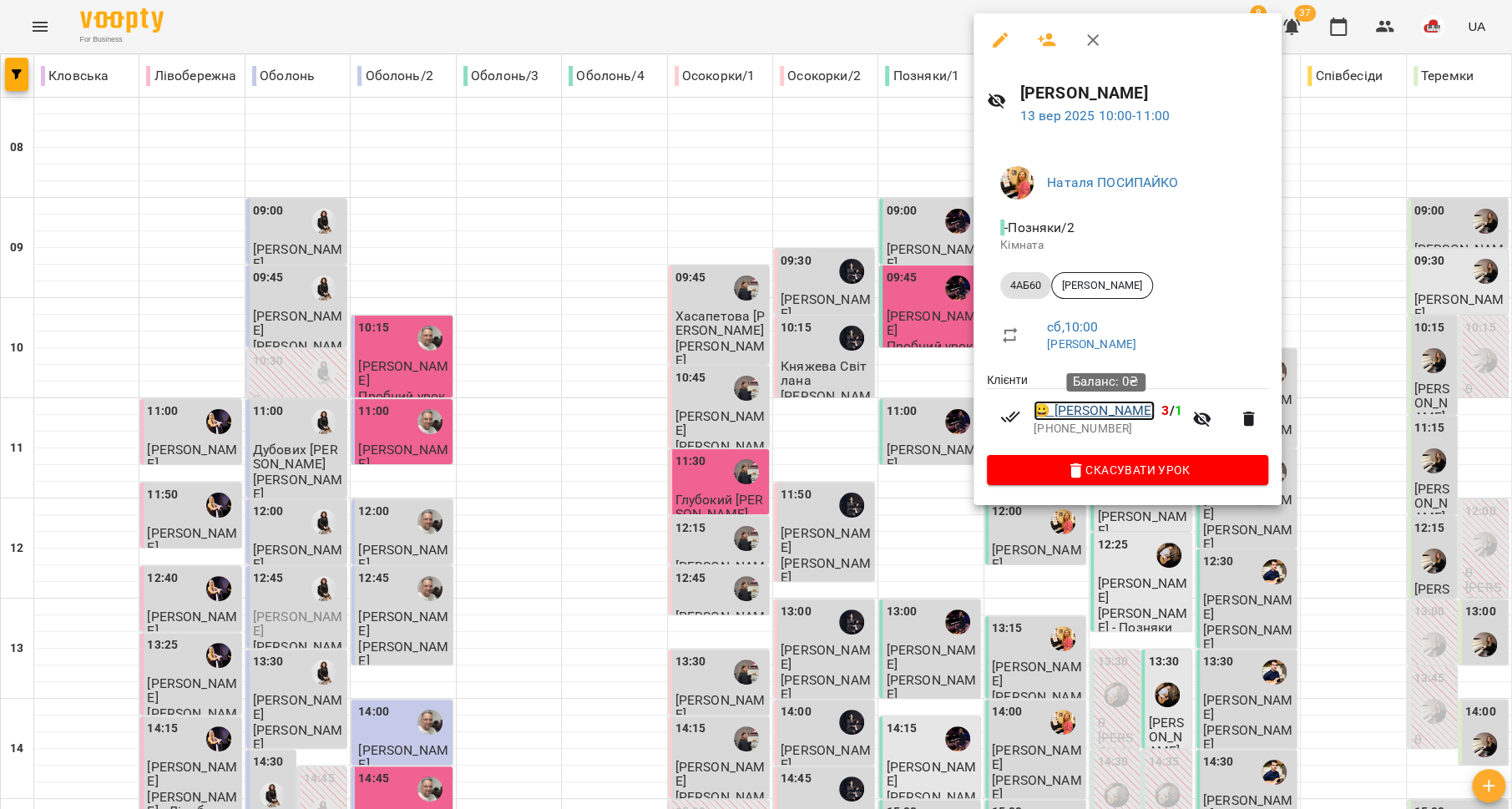
click at [1133, 416] on link "😀 [PERSON_NAME]" at bounding box center [1094, 410] width 121 height 20
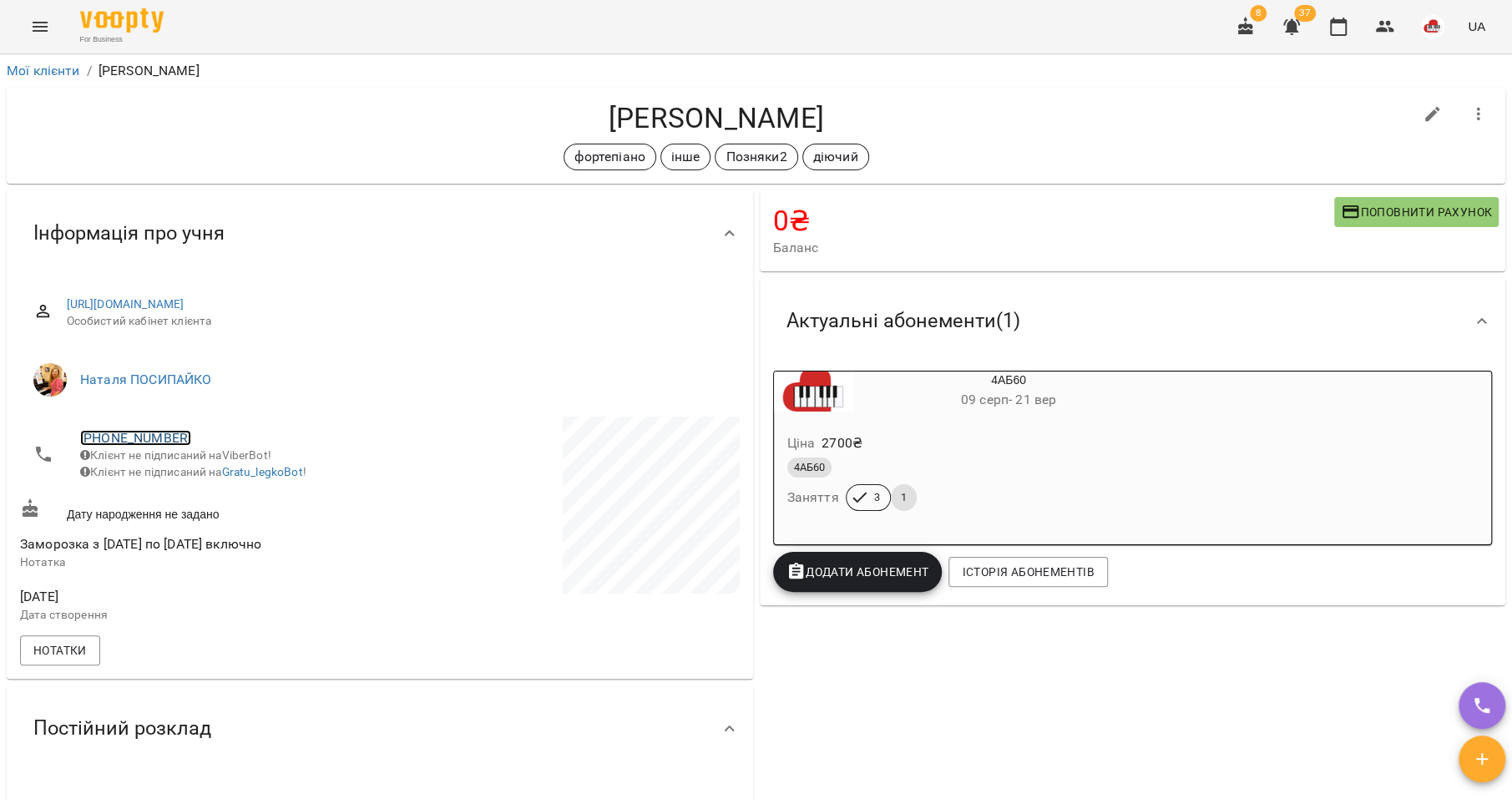
click at [146, 445] on link "[PHONE_NUMBER]" at bounding box center [135, 438] width 111 height 16
click at [204, 502] on img at bounding box center [203, 499] width 25 height 25
drag, startPoint x: 848, startPoint y: 121, endPoint x: 534, endPoint y: 105, distance: 314.4
click at [534, 105] on h4 "[PERSON_NAME]" at bounding box center [716, 118] width 1393 height 35
copy h4 "[PERSON_NAME]"
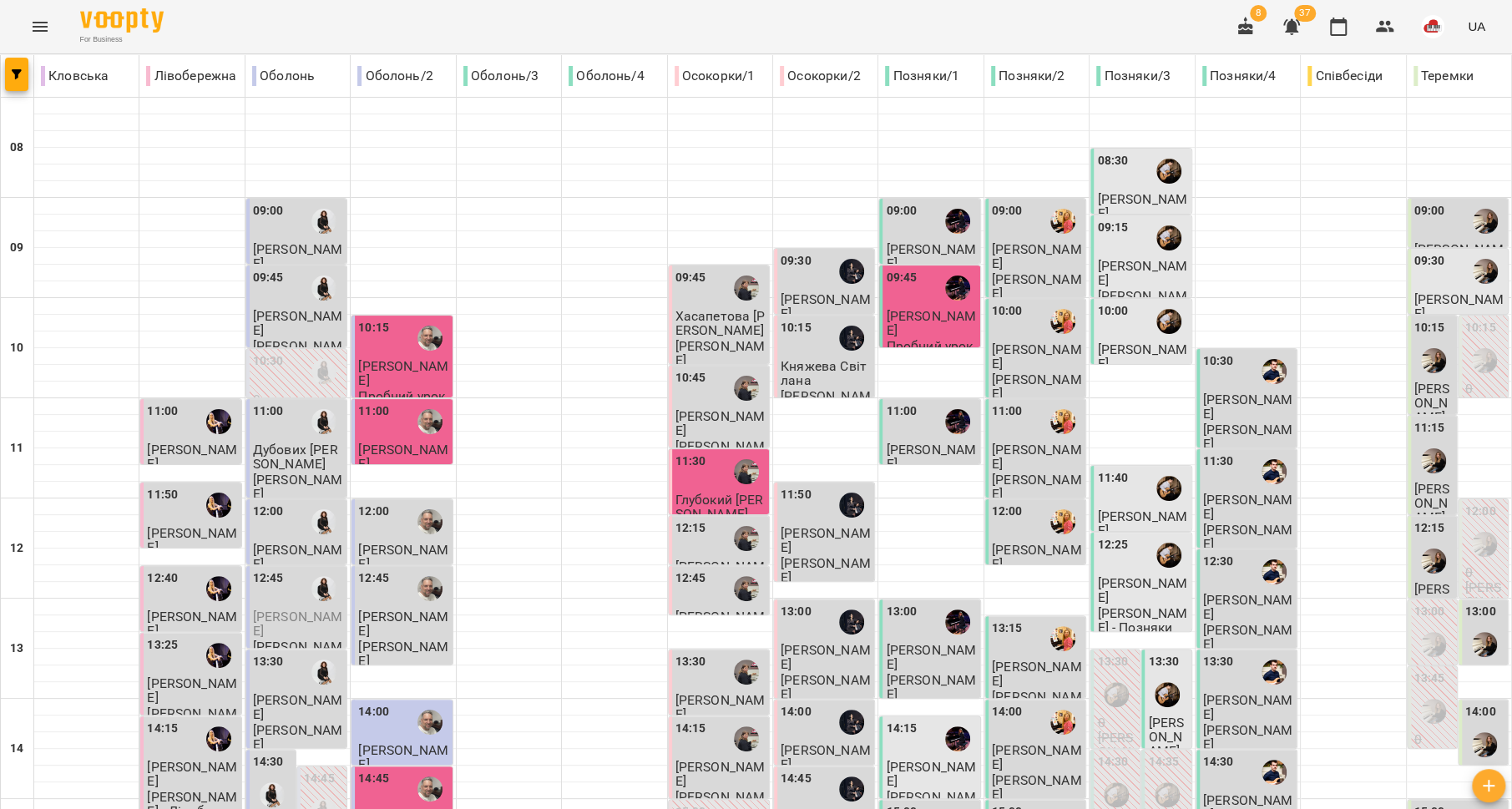
scroll to position [76, 0]
click at [1015, 441] on span "[PERSON_NAME]" at bounding box center [1037, 456] width 91 height 30
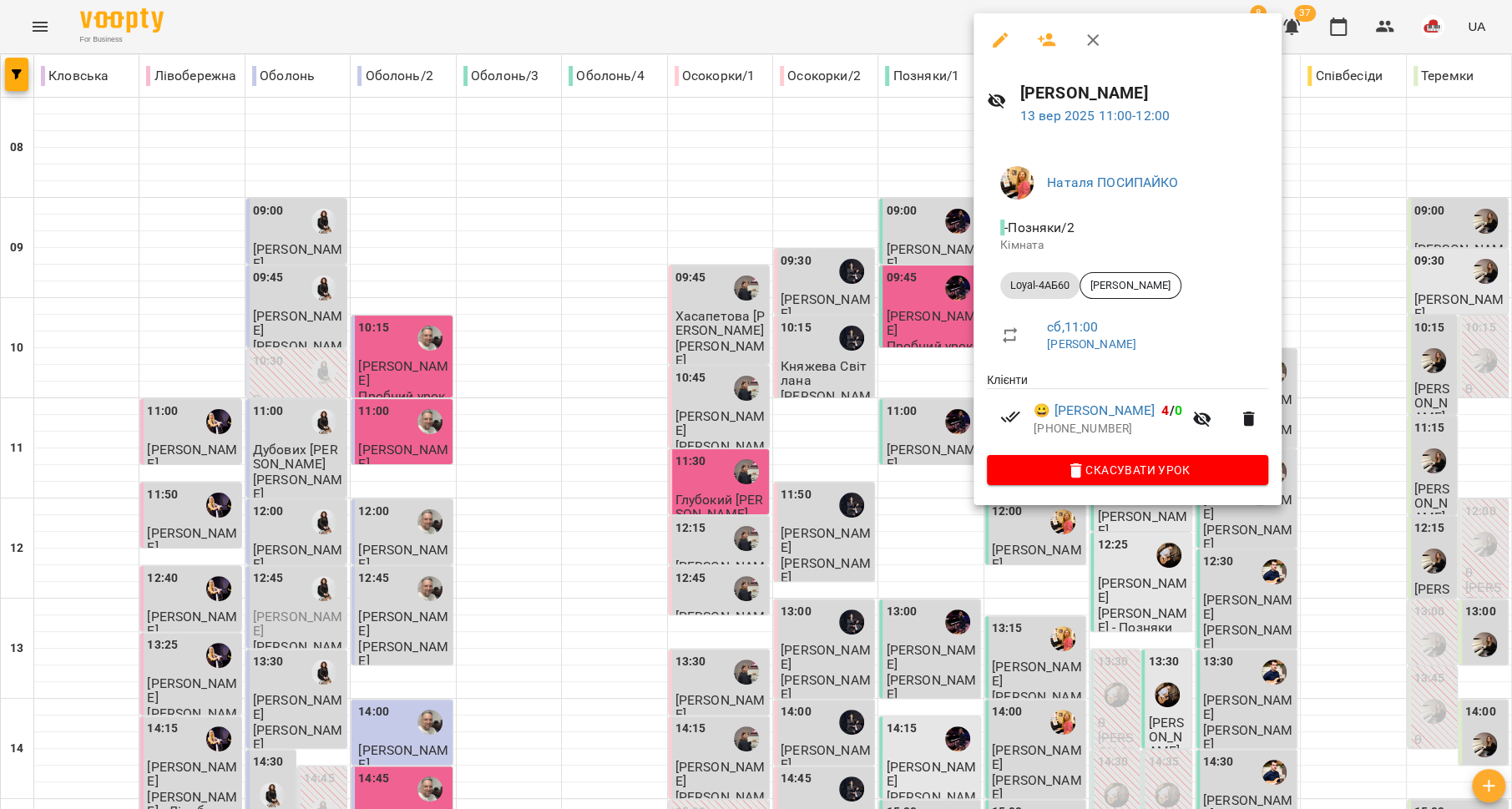
click at [895, 396] on div at bounding box center [756, 404] width 1512 height 809
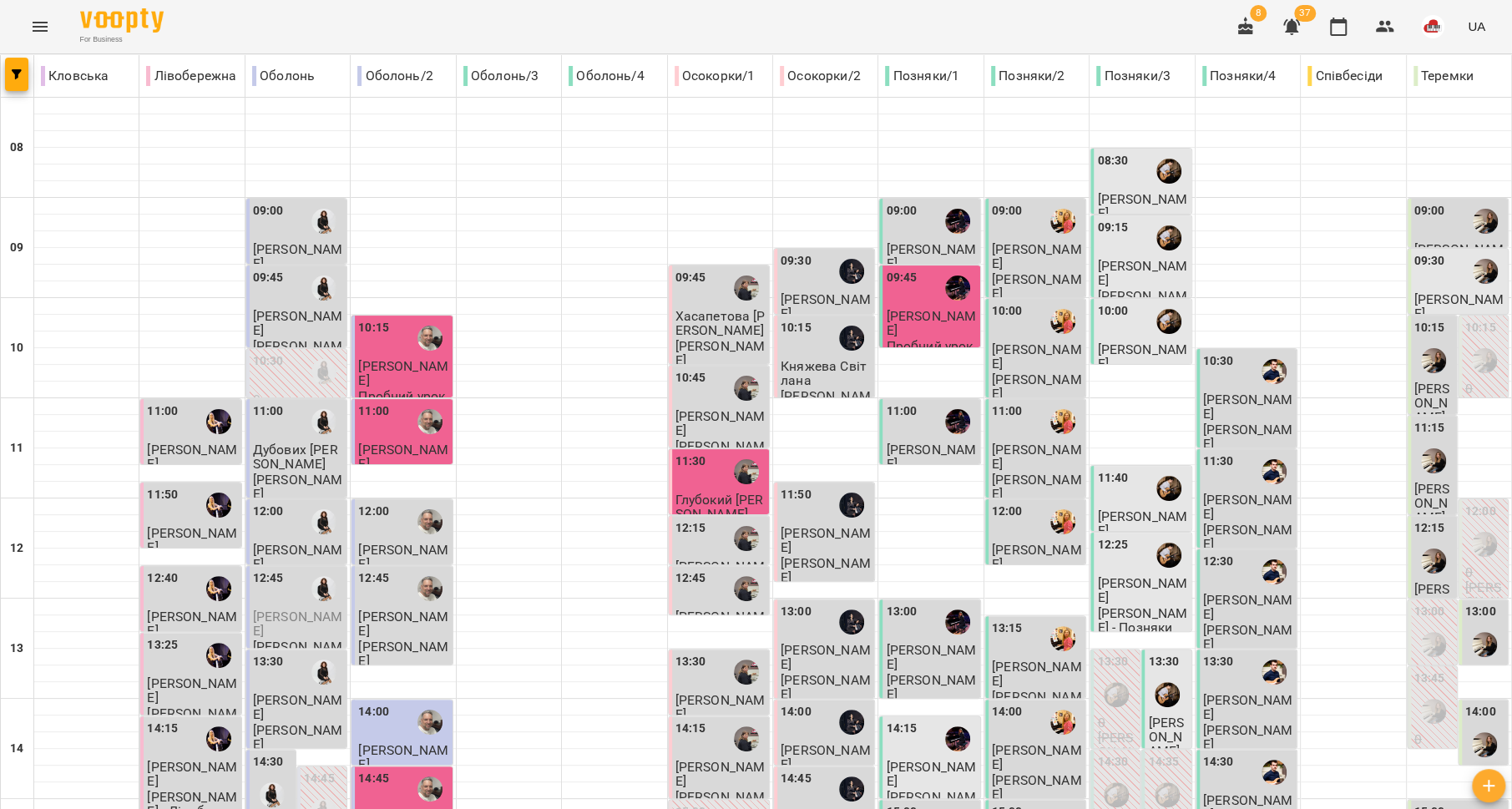
click at [1018, 441] on span "[PERSON_NAME]" at bounding box center [1037, 456] width 91 height 30
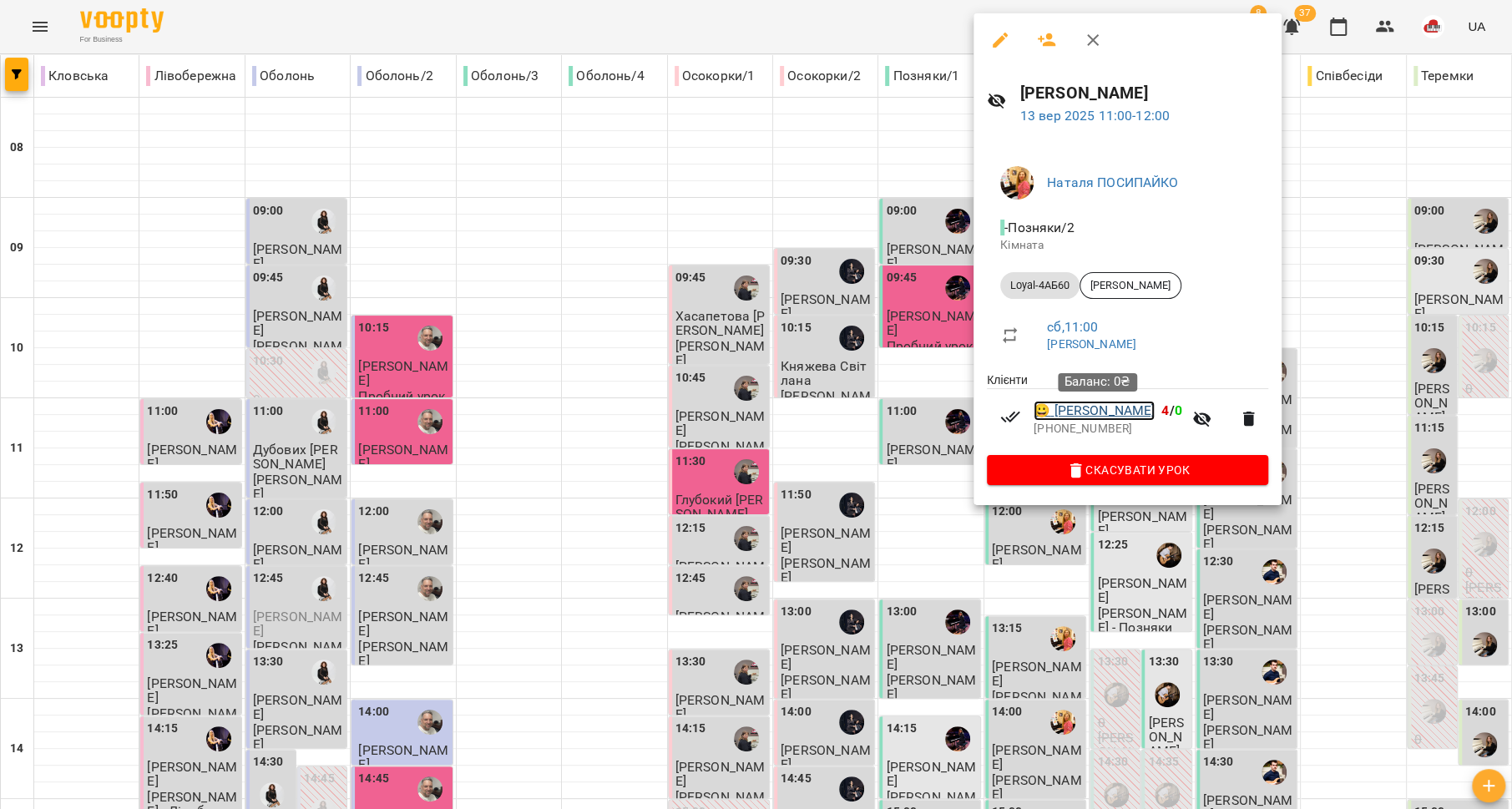
click at [1103, 410] on link "😀 [PERSON_NAME]" at bounding box center [1094, 410] width 121 height 20
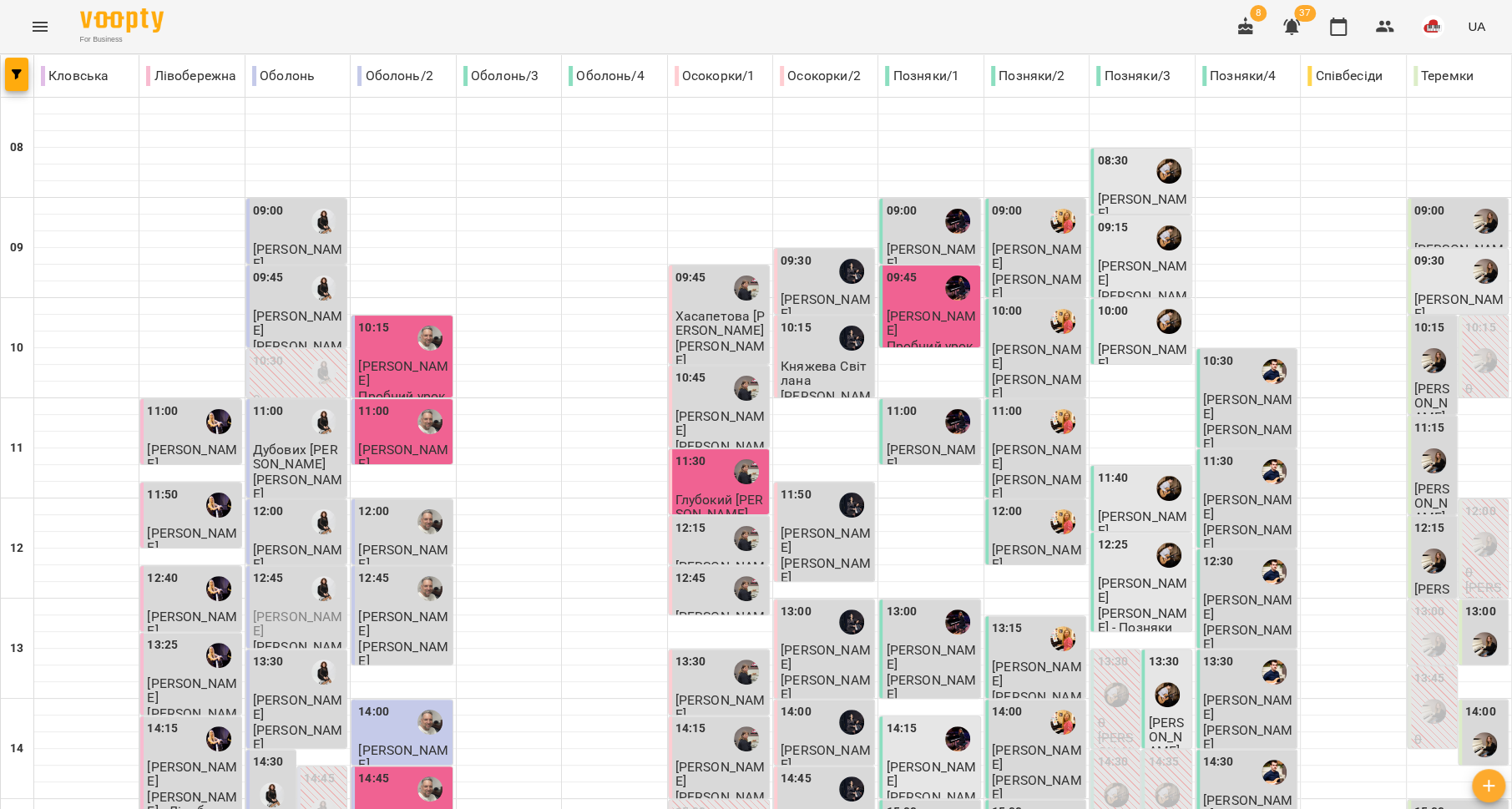
scroll to position [8, 0]
click at [1029, 510] on div "12:00" at bounding box center [1037, 522] width 91 height 38
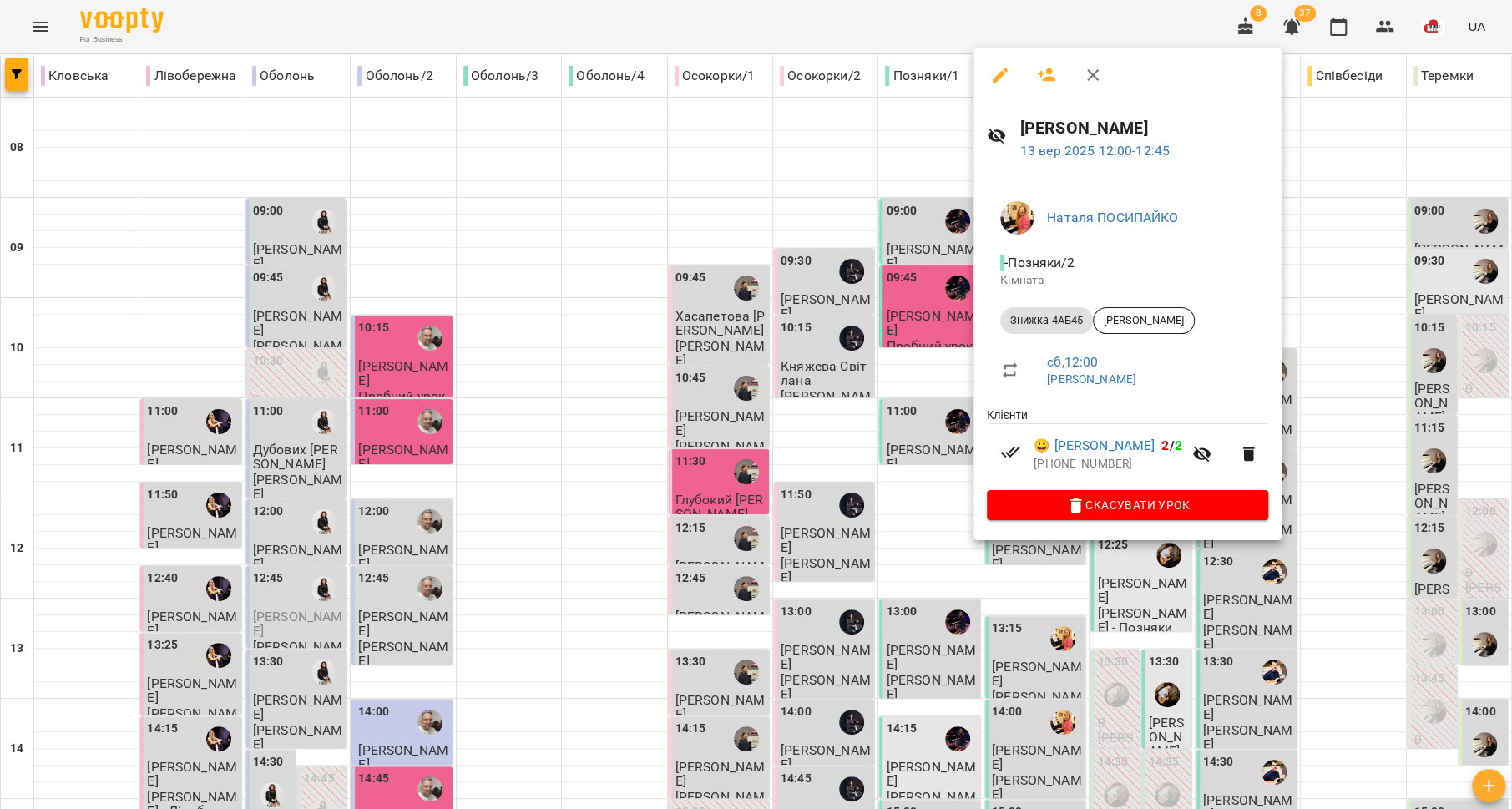
click at [916, 505] on div at bounding box center [756, 404] width 1512 height 809
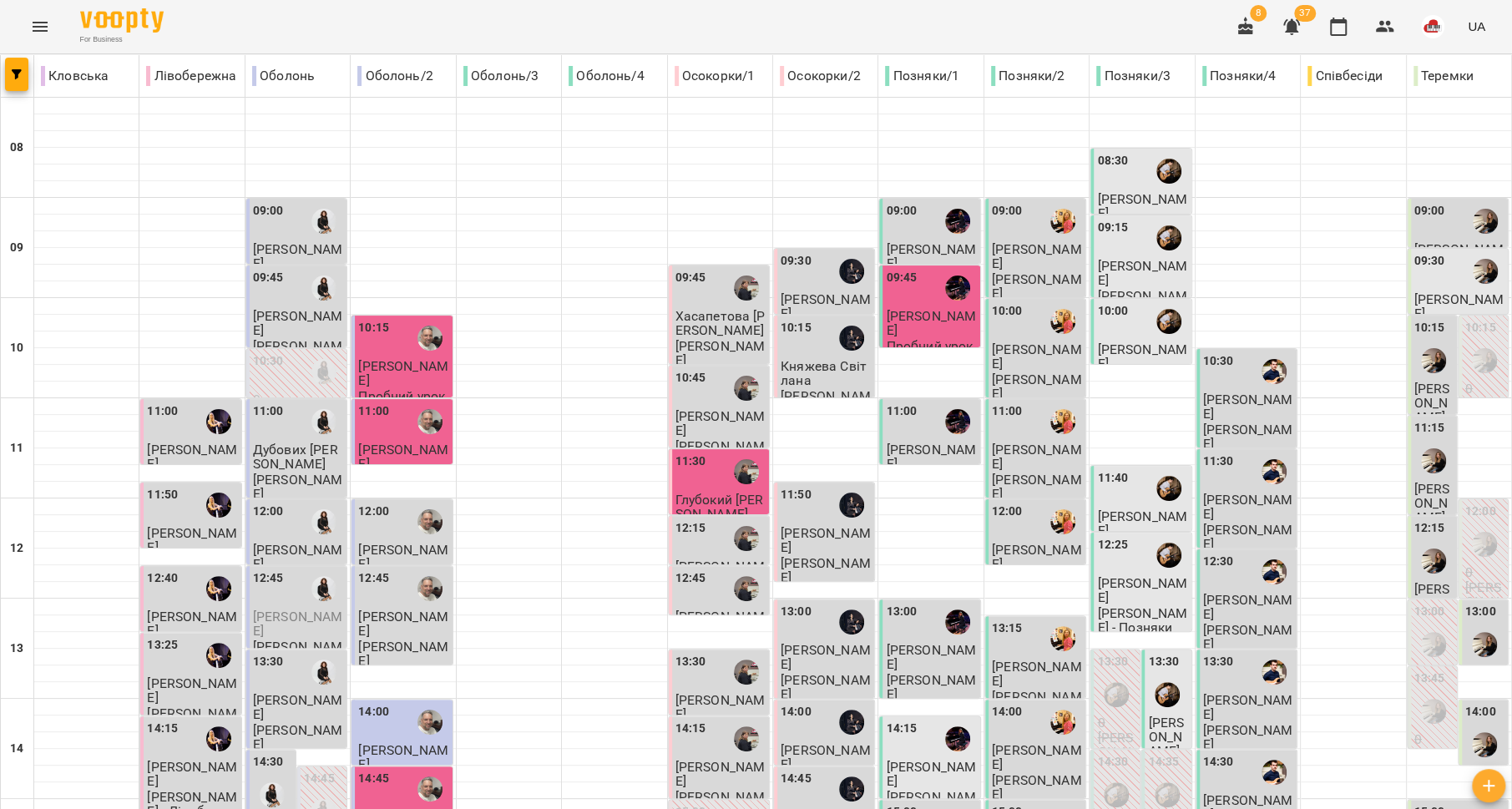
scroll to position [160, 0]
click at [999, 620] on div "13:15" at bounding box center [1007, 638] width 31 height 38
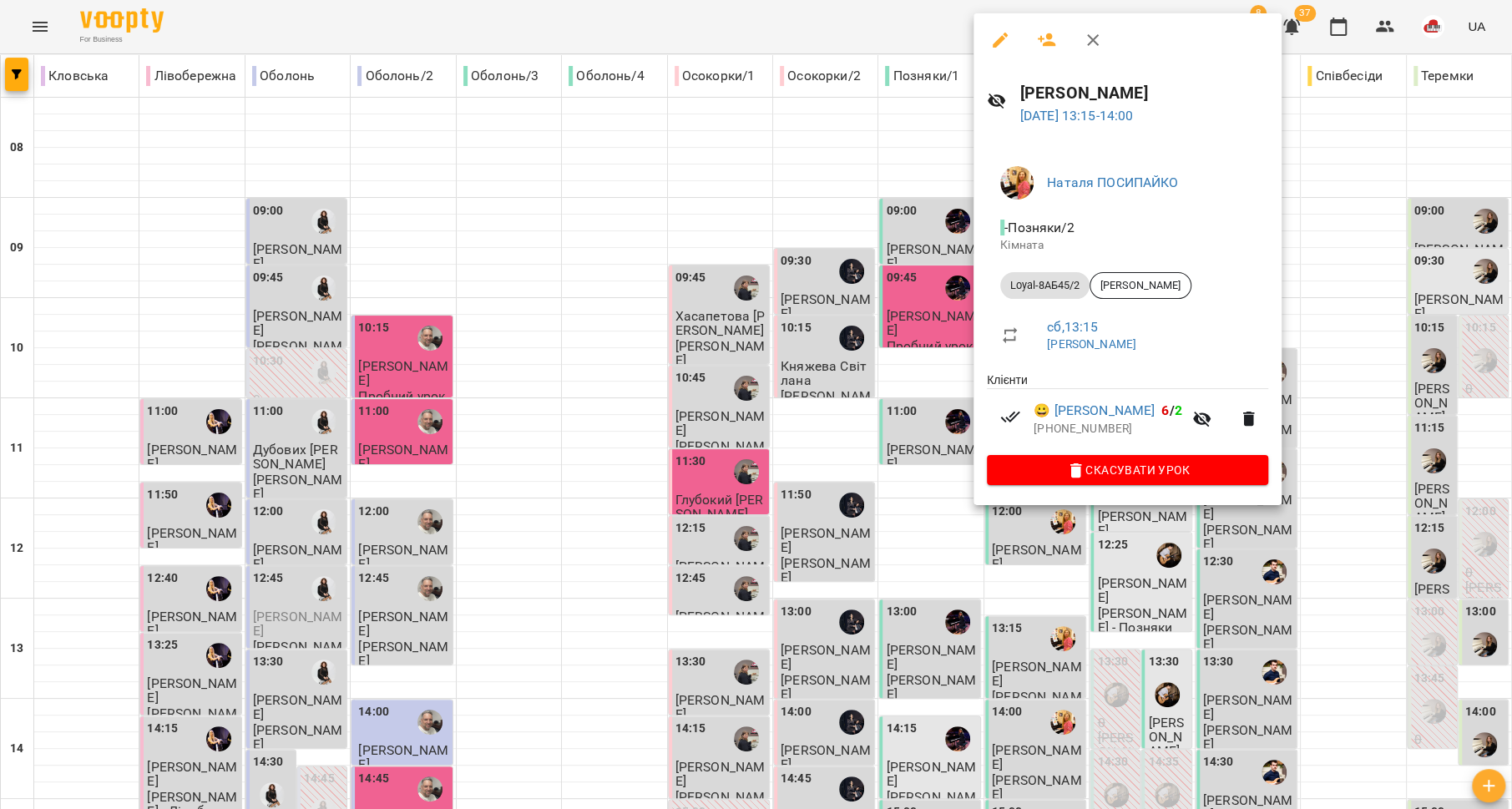
click at [926, 471] on div at bounding box center [756, 404] width 1512 height 809
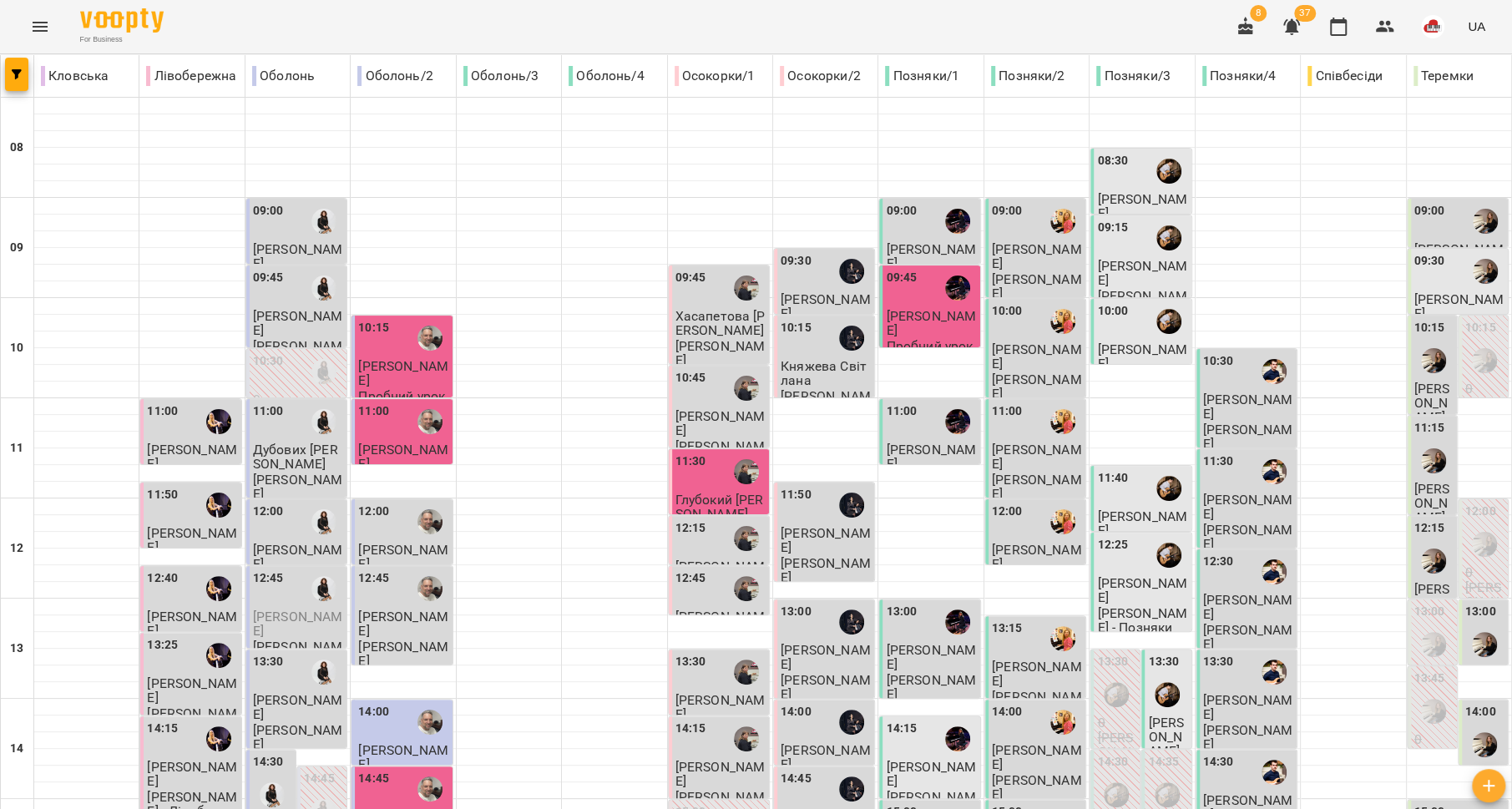
scroll to position [284, 0]
click at [1017, 773] on p "[PERSON_NAME]" at bounding box center [1037, 787] width 91 height 29
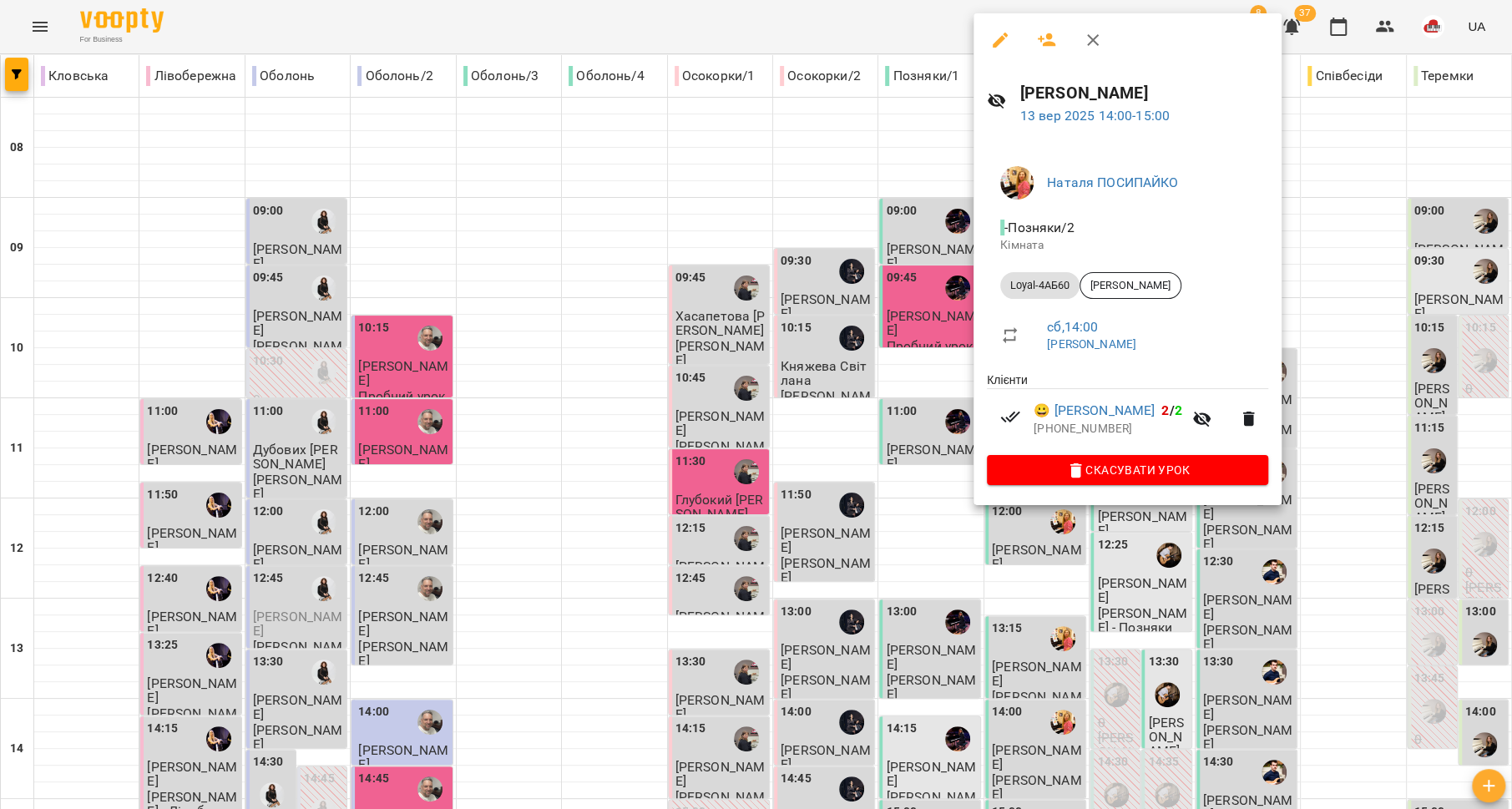
click at [906, 471] on div at bounding box center [756, 404] width 1512 height 809
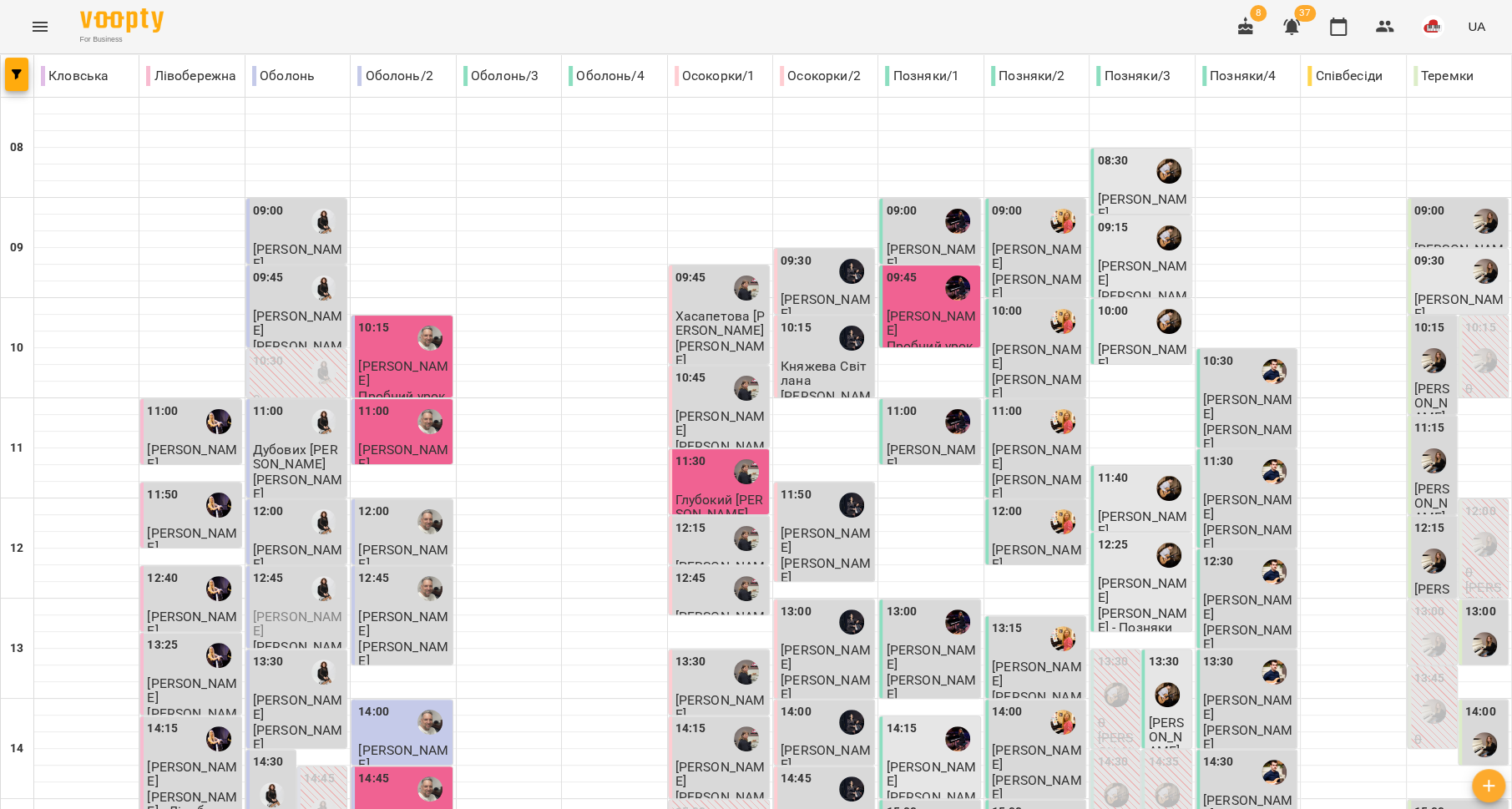
click at [1008, 803] on div "15:00" at bounding box center [1007, 822] width 31 height 38
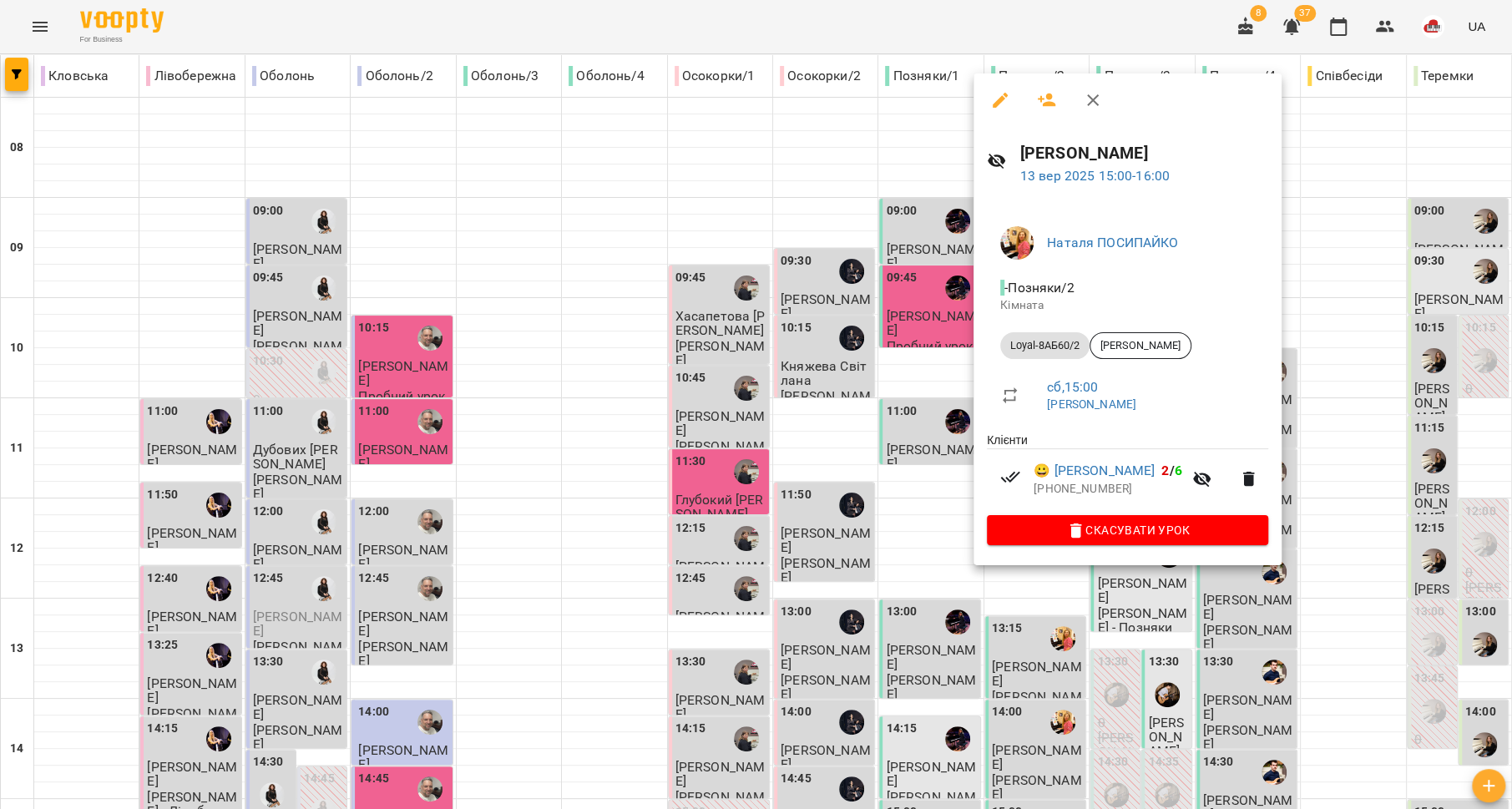
click at [894, 501] on div at bounding box center [756, 404] width 1512 height 809
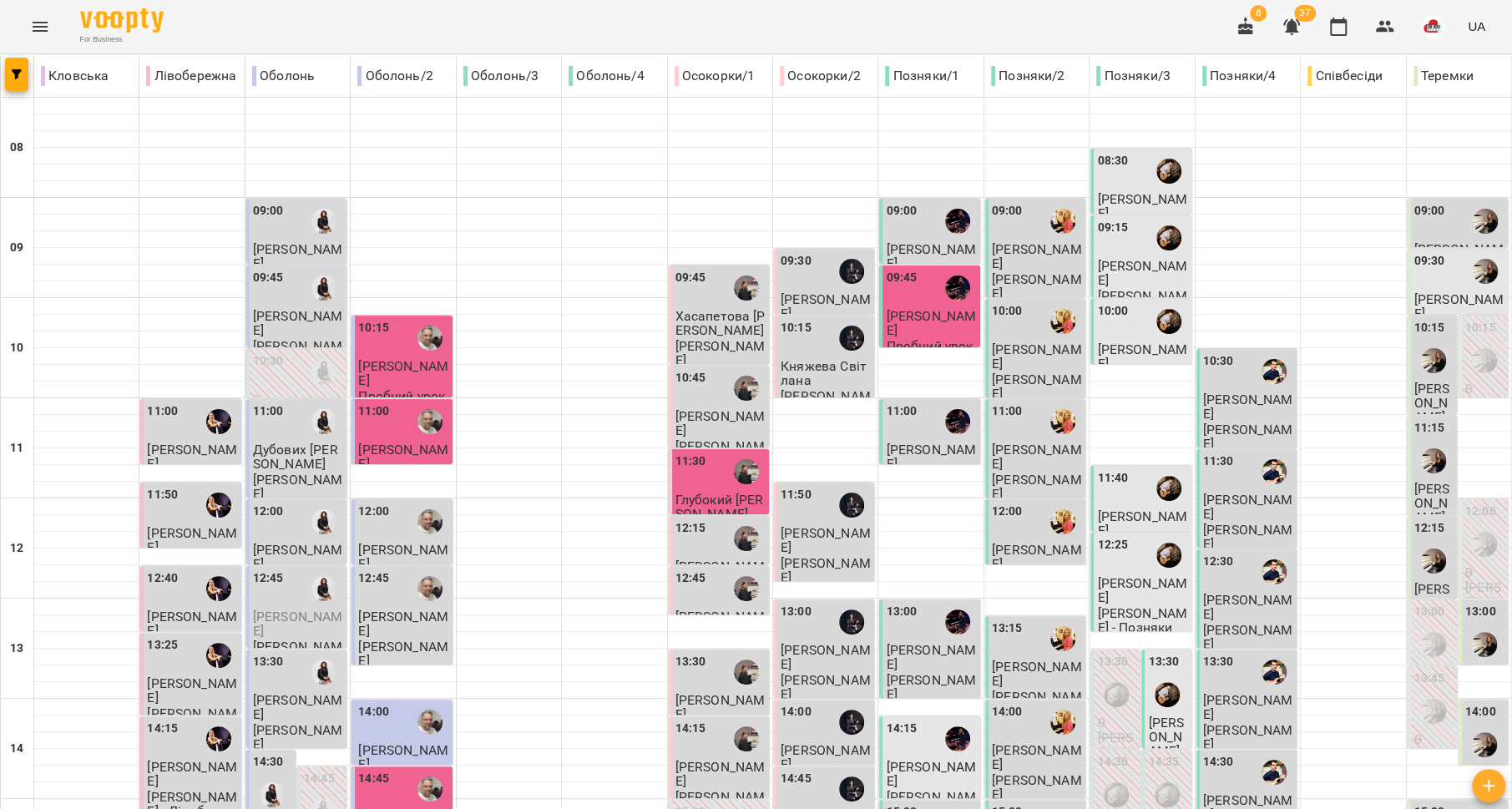
scroll to position [393, 0]
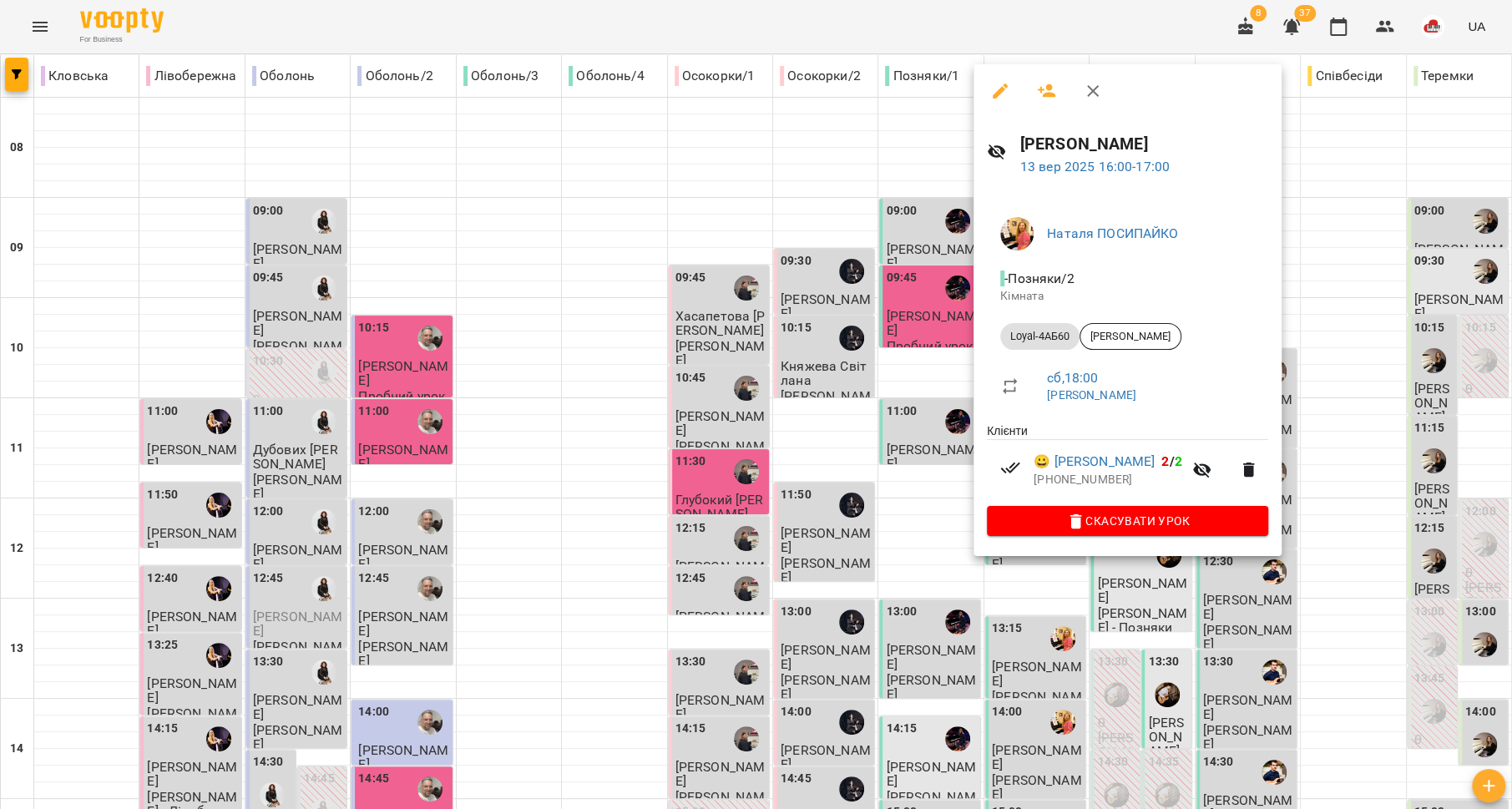
click at [903, 491] on div at bounding box center [756, 404] width 1512 height 809
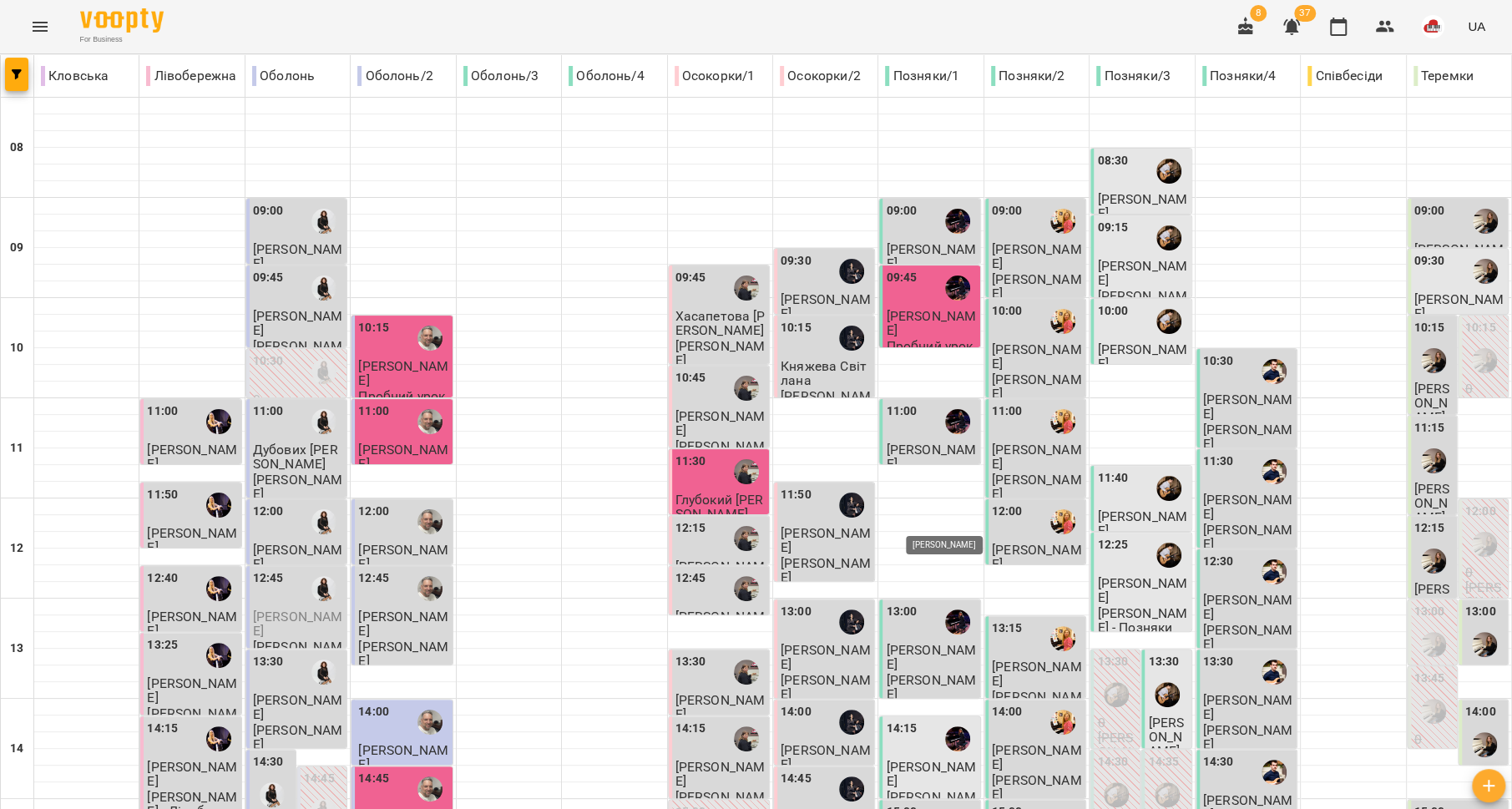
scroll to position [520, 0]
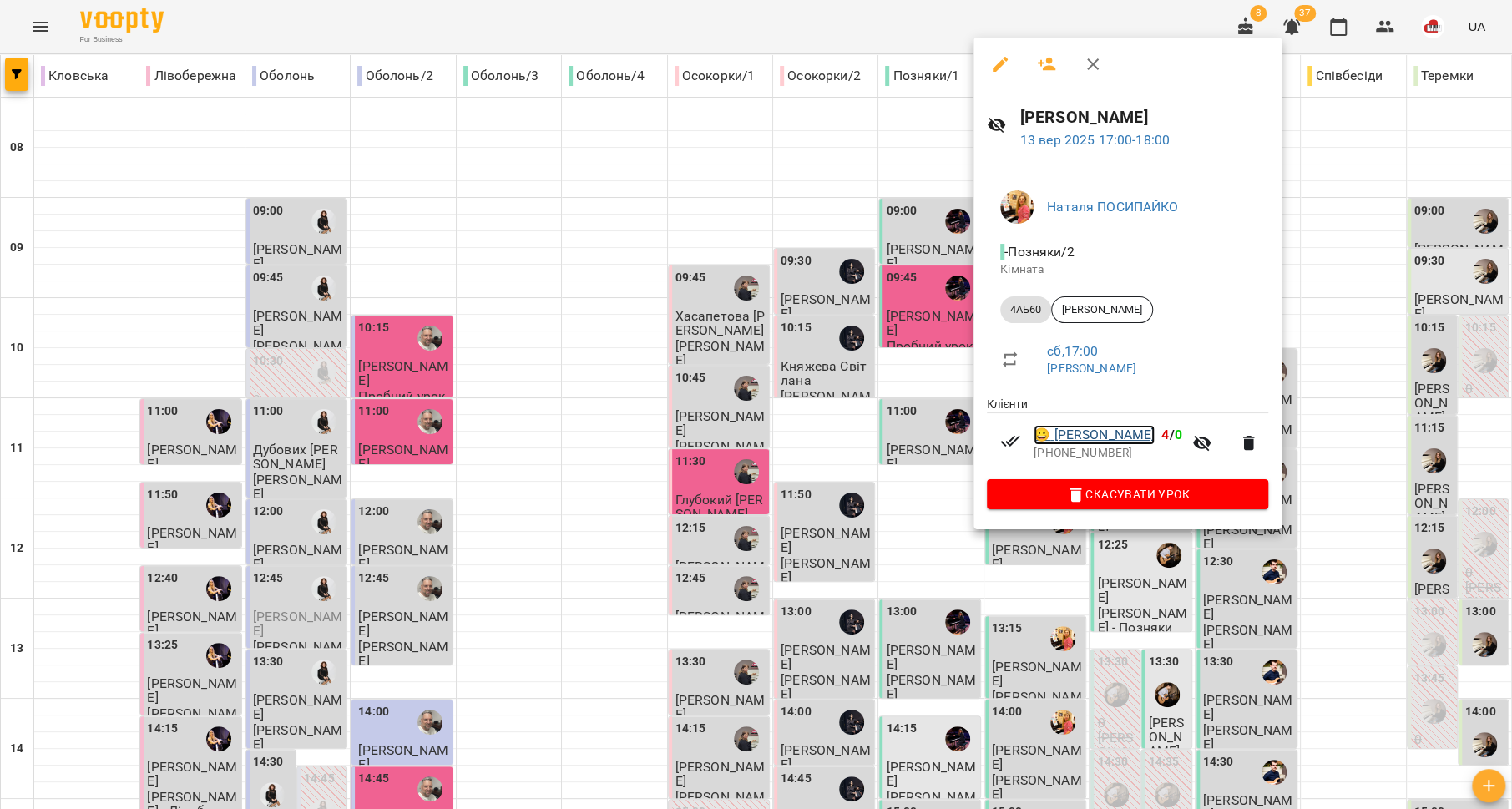
click at [1061, 439] on link "😀 [PERSON_NAME]" at bounding box center [1094, 434] width 121 height 20
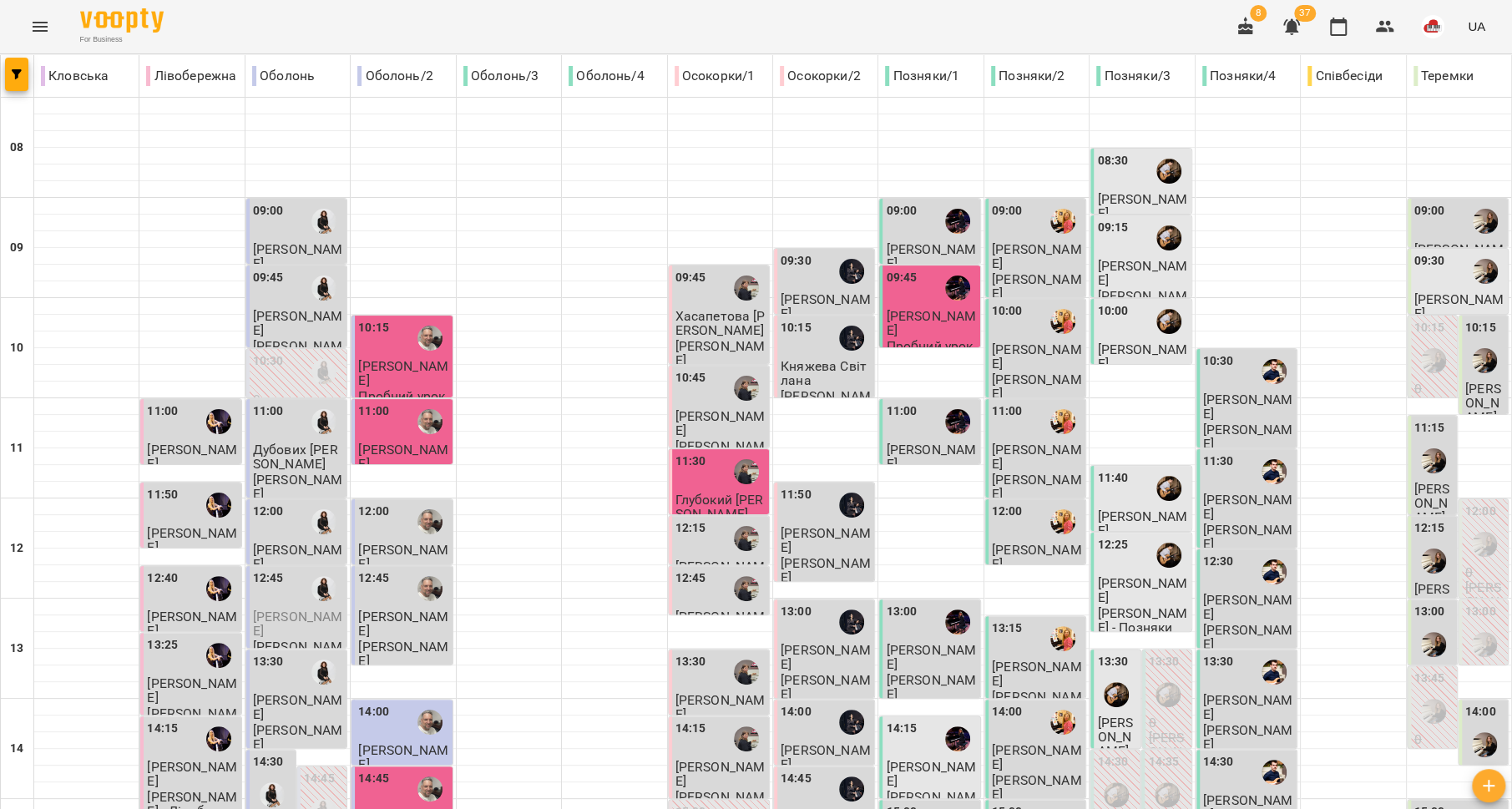
click at [1113, 175] on div "08:30" at bounding box center [1112, 171] width 31 height 38
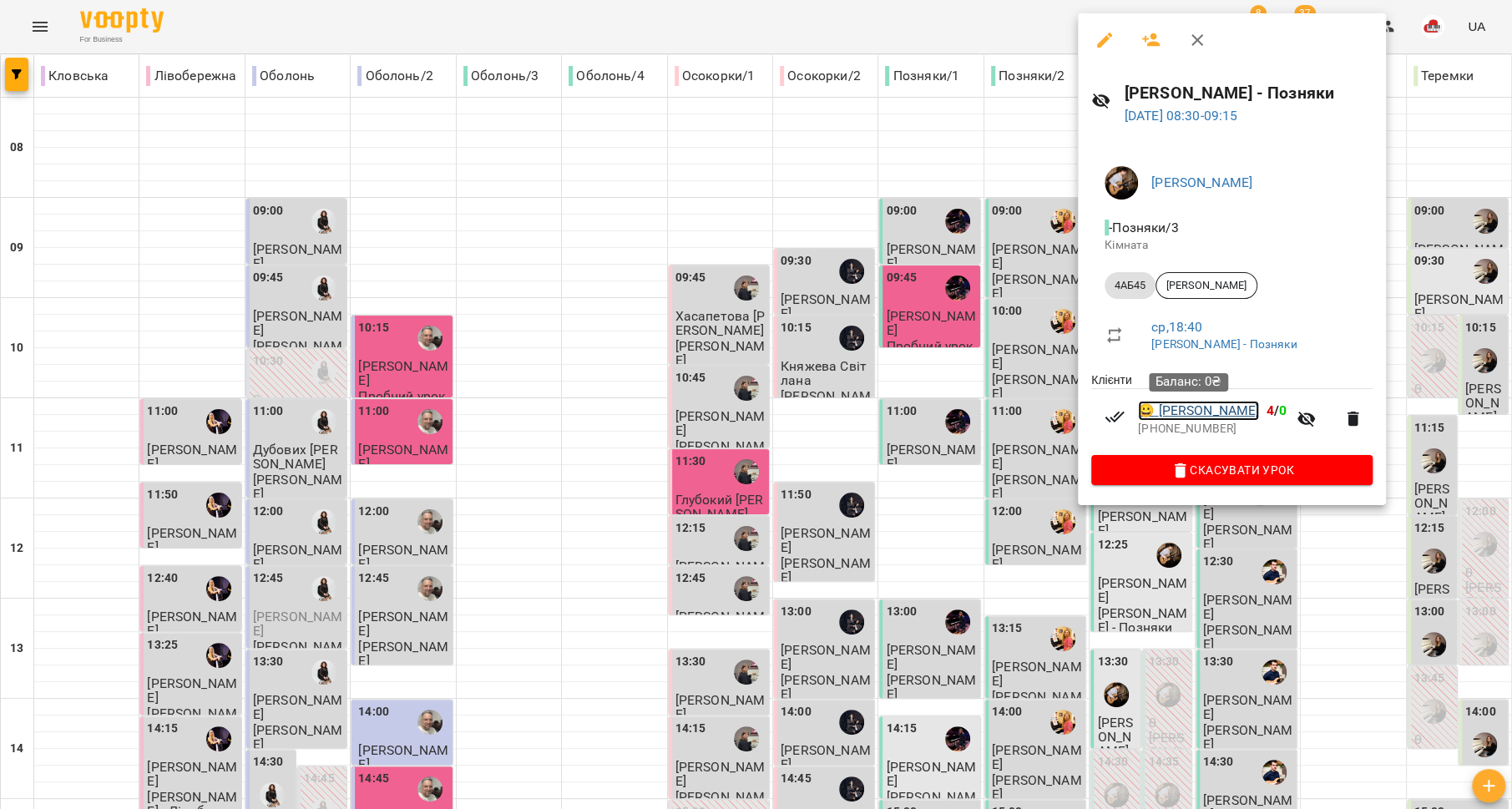
click at [1221, 407] on link "😀 [PERSON_NAME]" at bounding box center [1198, 410] width 121 height 20
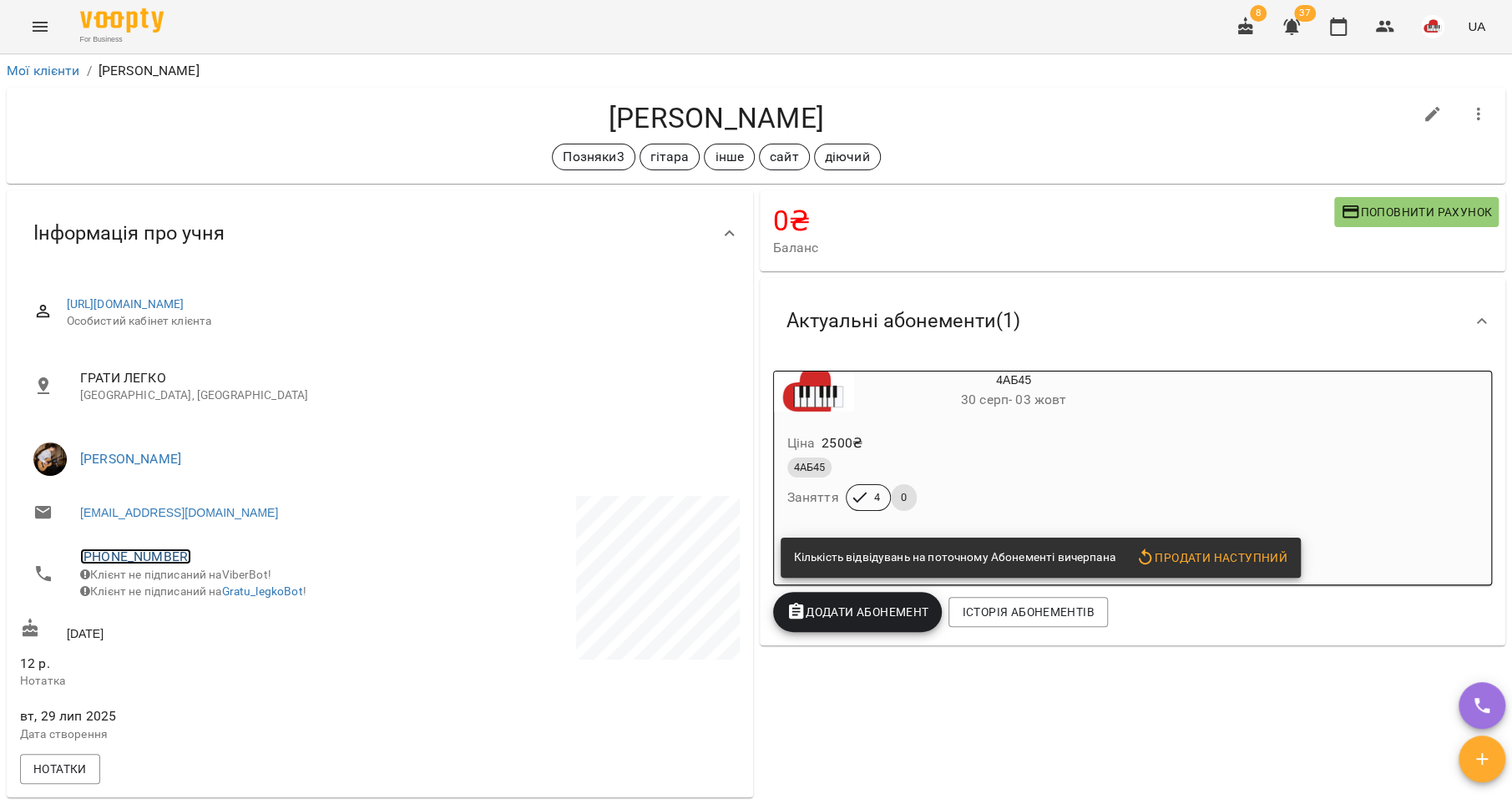
click at [141, 554] on link "[PHONE_NUMBER]" at bounding box center [135, 556] width 111 height 16
click at [235, 621] on link at bounding box center [222, 619] width 89 height 35
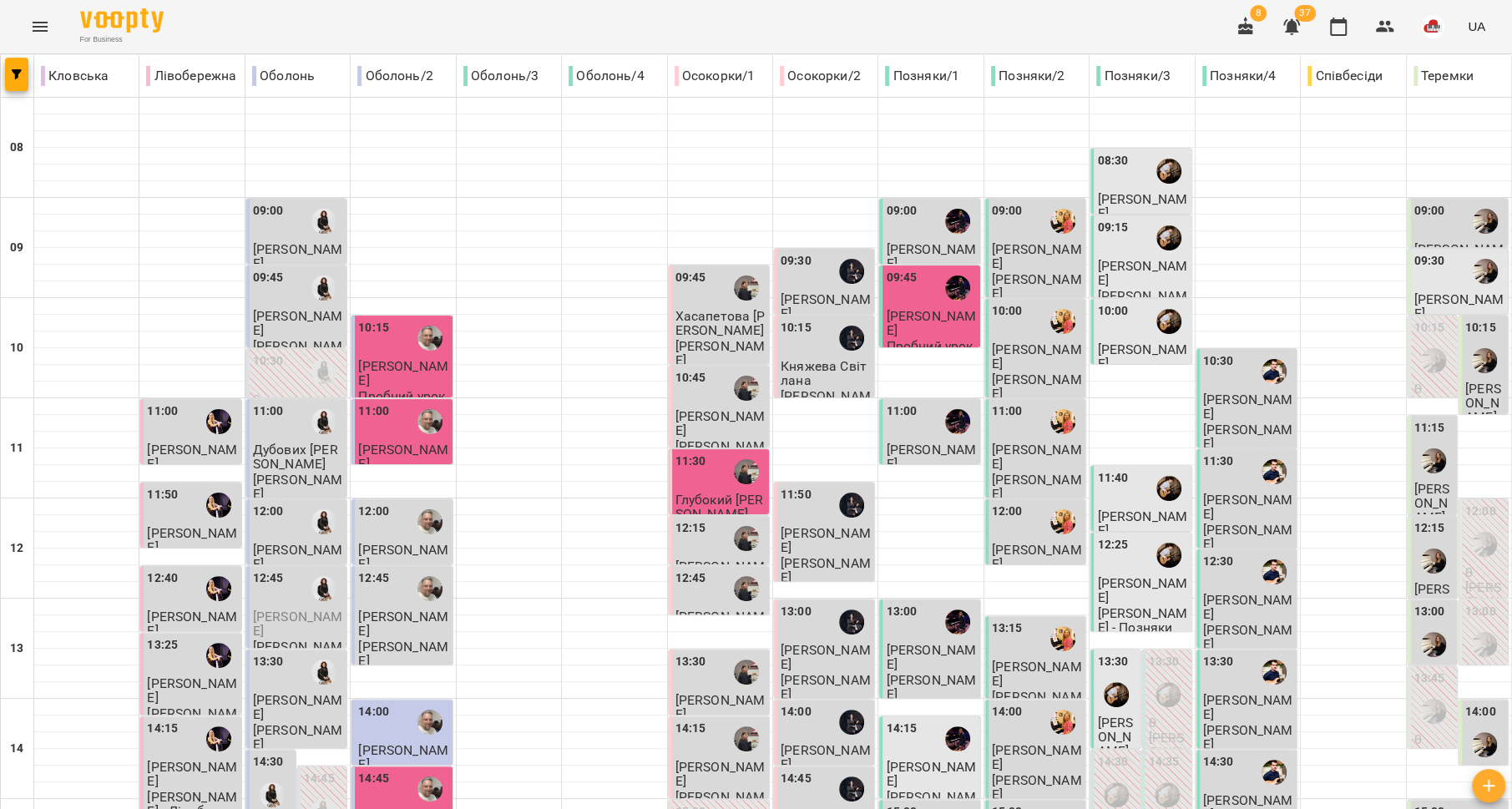
click at [1097, 347] on span "[PERSON_NAME]" at bounding box center [1141, 356] width 91 height 30
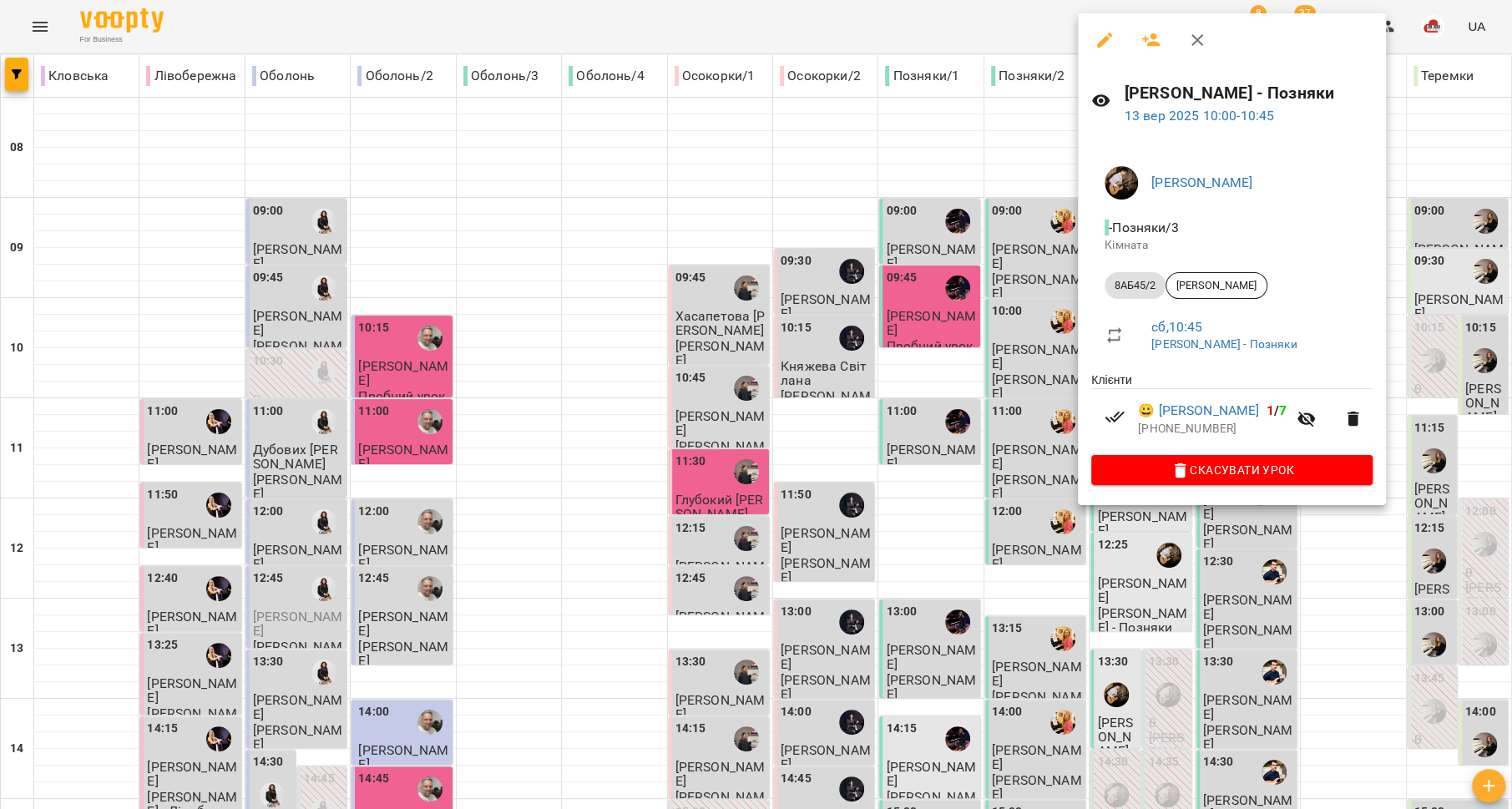
click at [1026, 381] on div at bounding box center [756, 404] width 1512 height 809
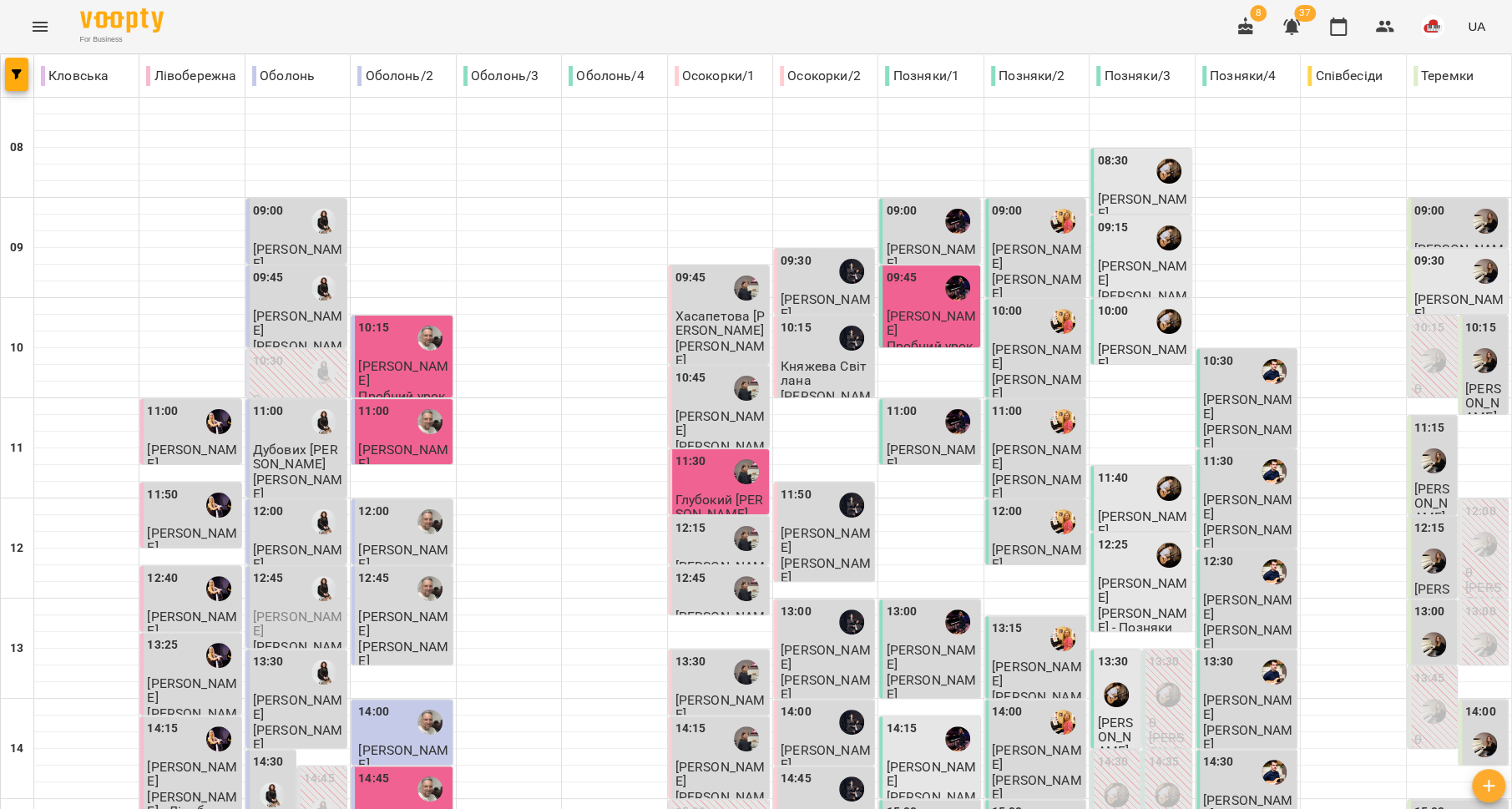
click at [1106, 509] on span "[PERSON_NAME]" at bounding box center [1141, 523] width 91 height 30
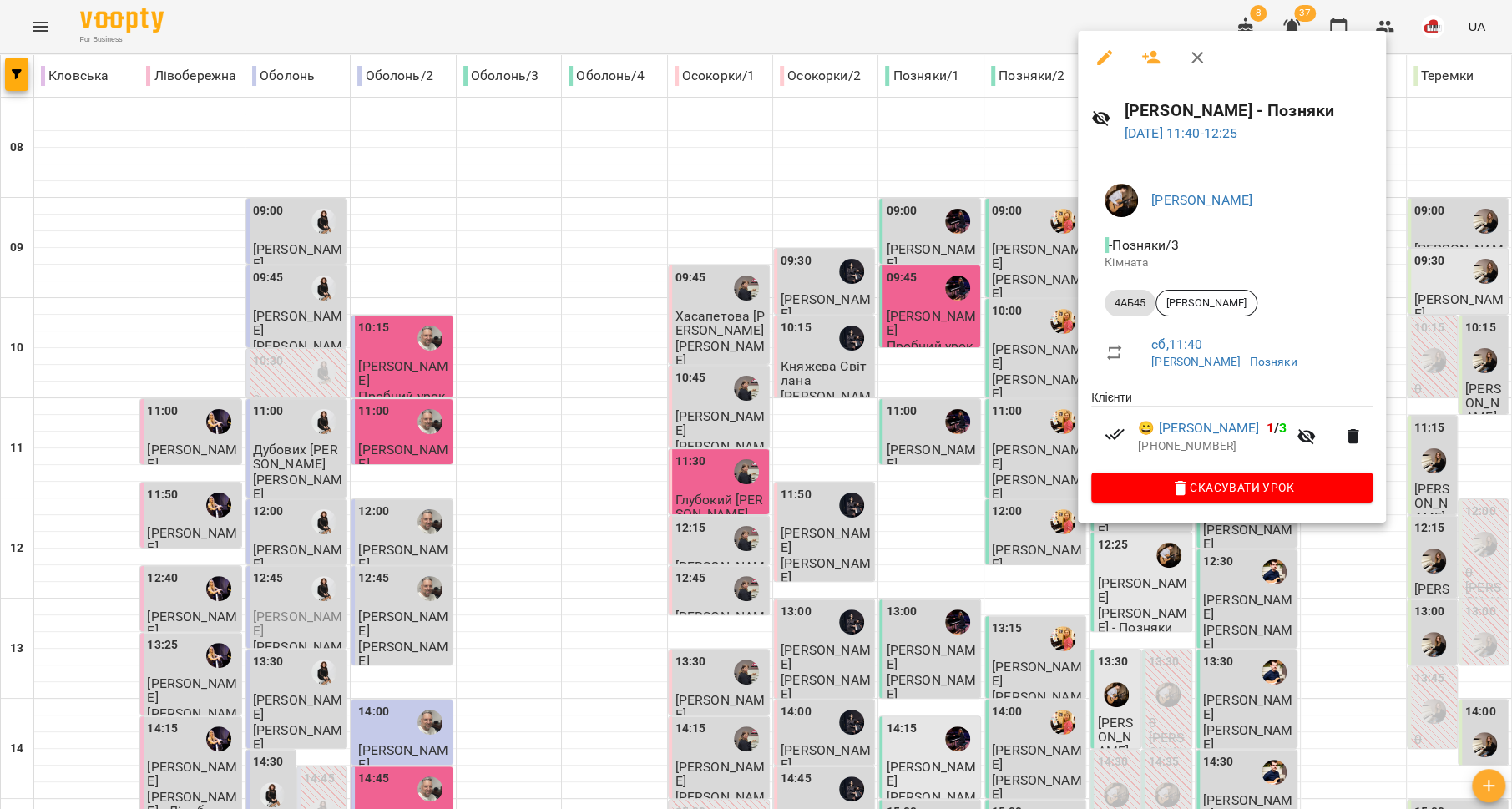
click at [995, 462] on div at bounding box center [756, 404] width 1512 height 809
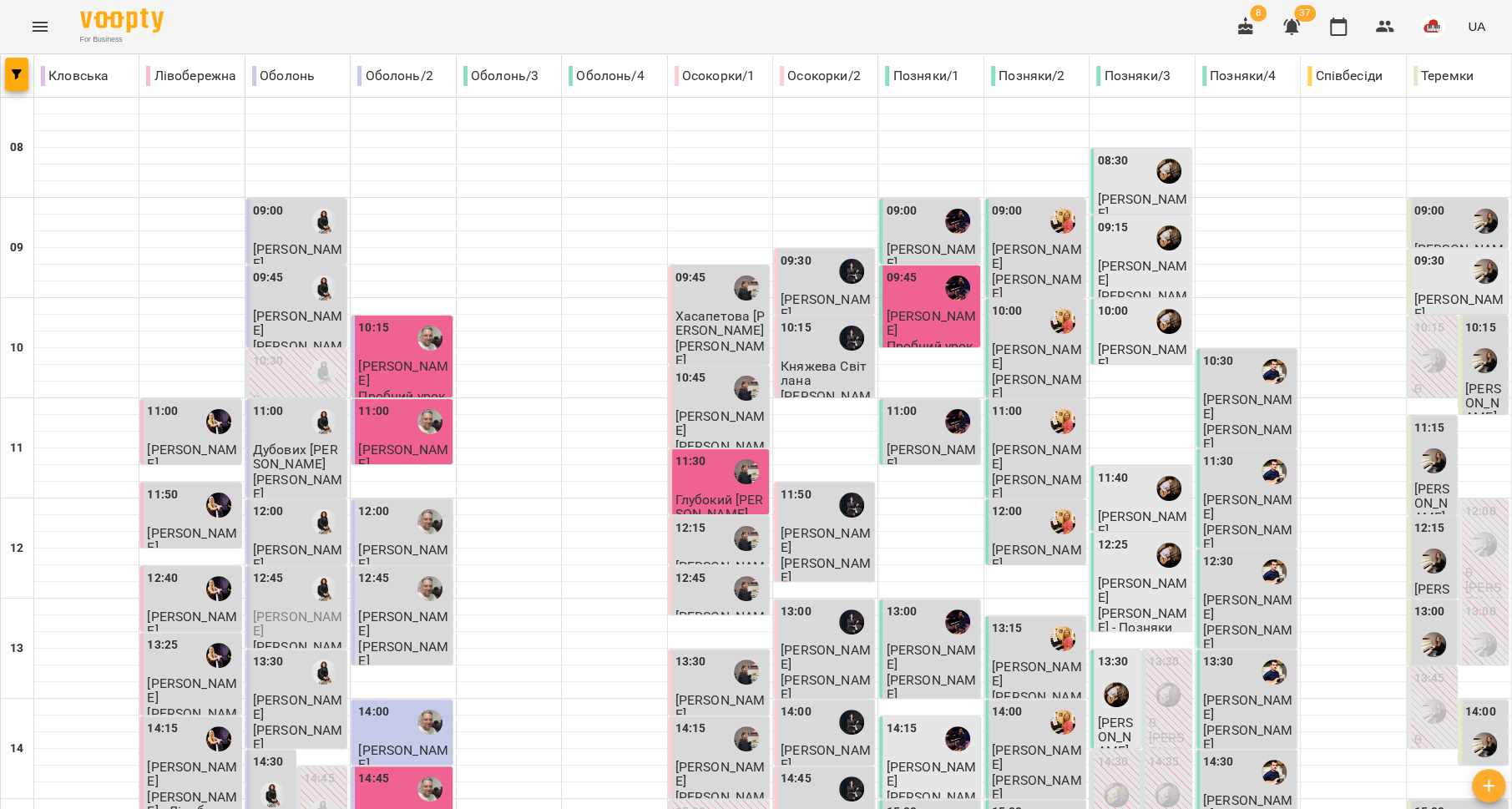
click at [1115, 555] on div "12:25" at bounding box center [1141, 554] width 91 height 38
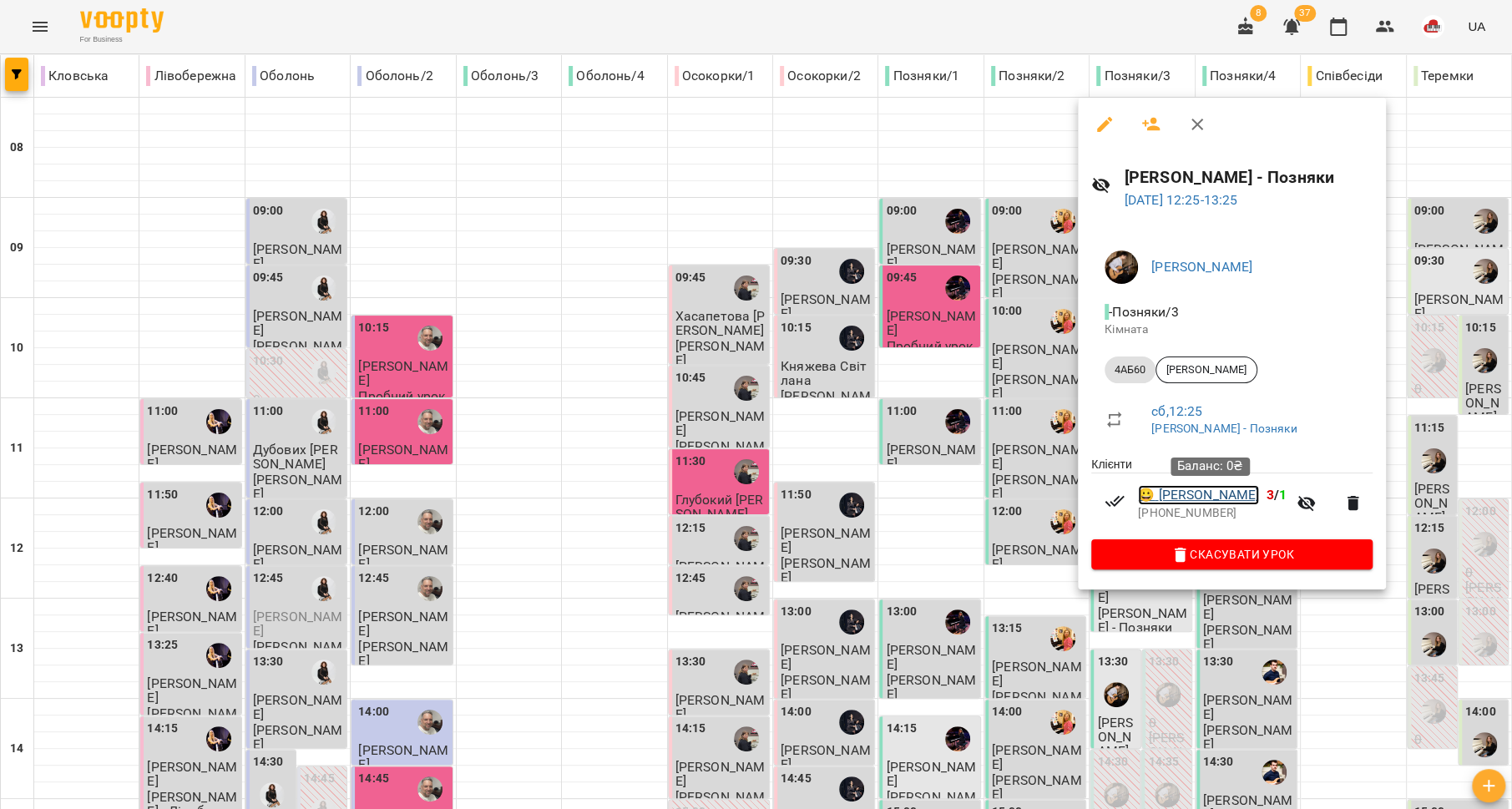
click at [1199, 495] on link "😀 [PERSON_NAME]" at bounding box center [1198, 495] width 121 height 20
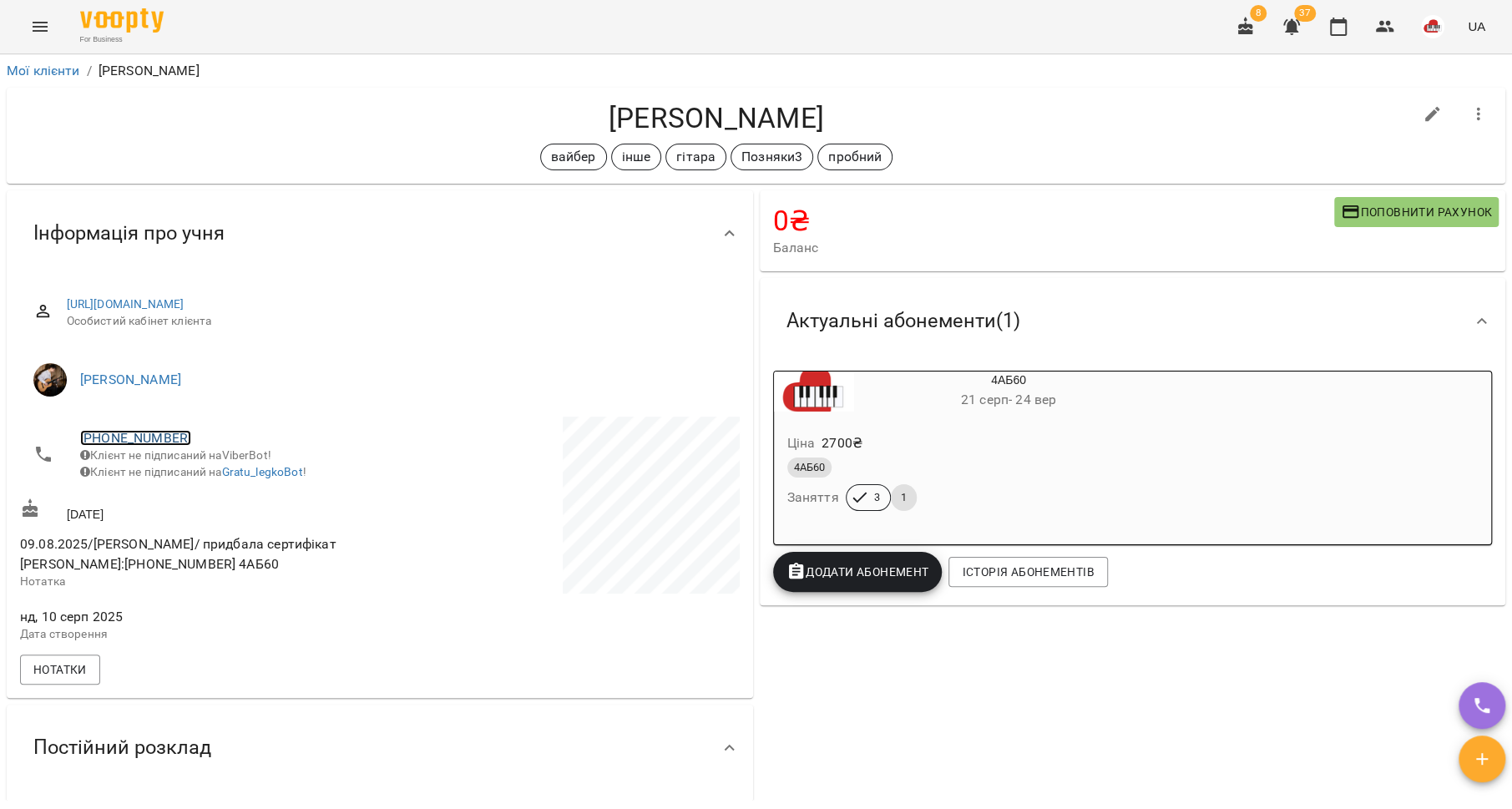
click at [144, 433] on link "[PHONE_NUMBER]" at bounding box center [135, 438] width 111 height 16
click at [203, 499] on img at bounding box center [203, 499] width 25 height 25
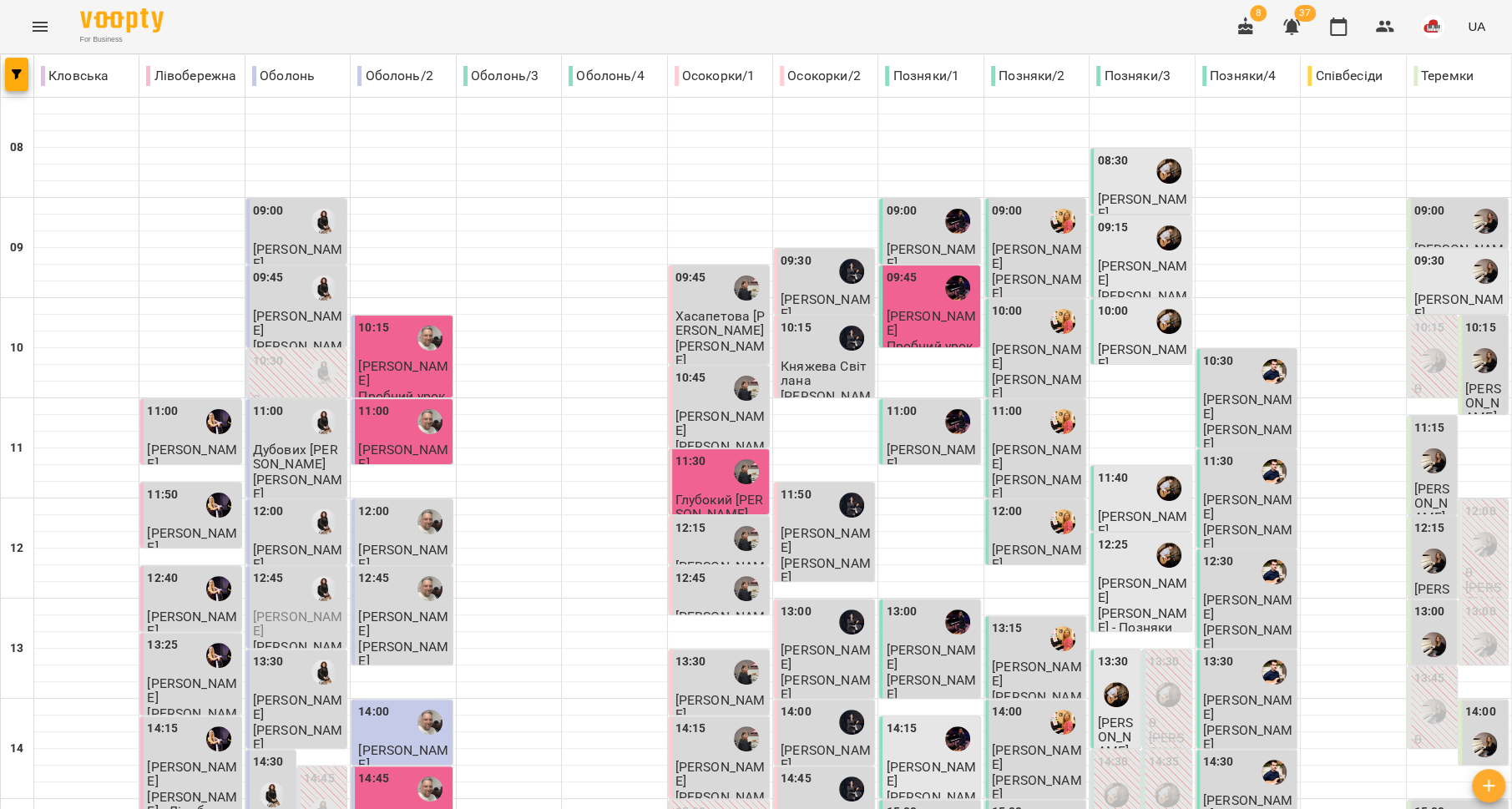
scroll to position [194, 0]
click at [1111, 682] on img "Даниїл КАЛАШНИК" at bounding box center [1116, 694] width 25 height 25
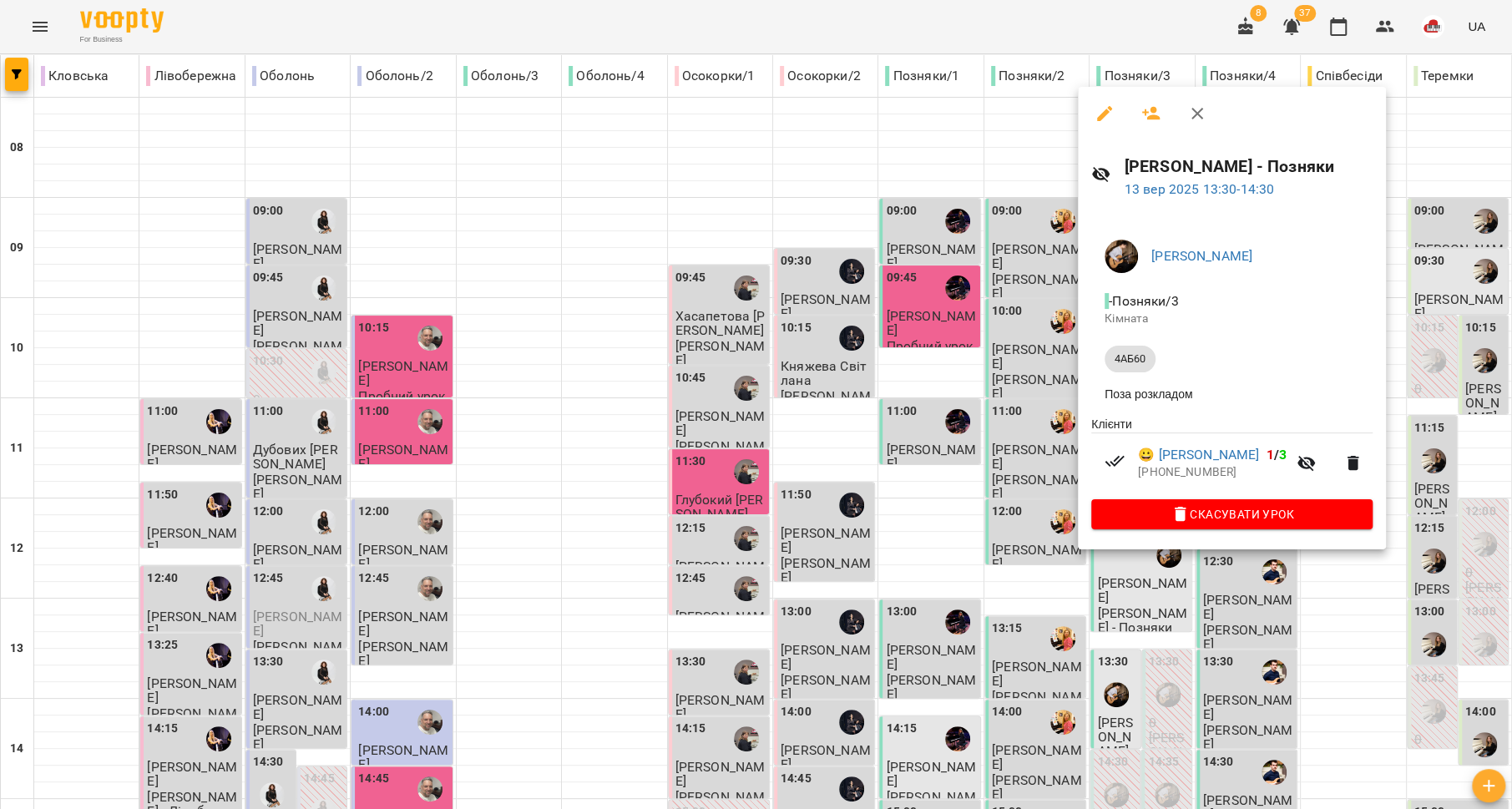
click at [997, 469] on div at bounding box center [756, 404] width 1512 height 809
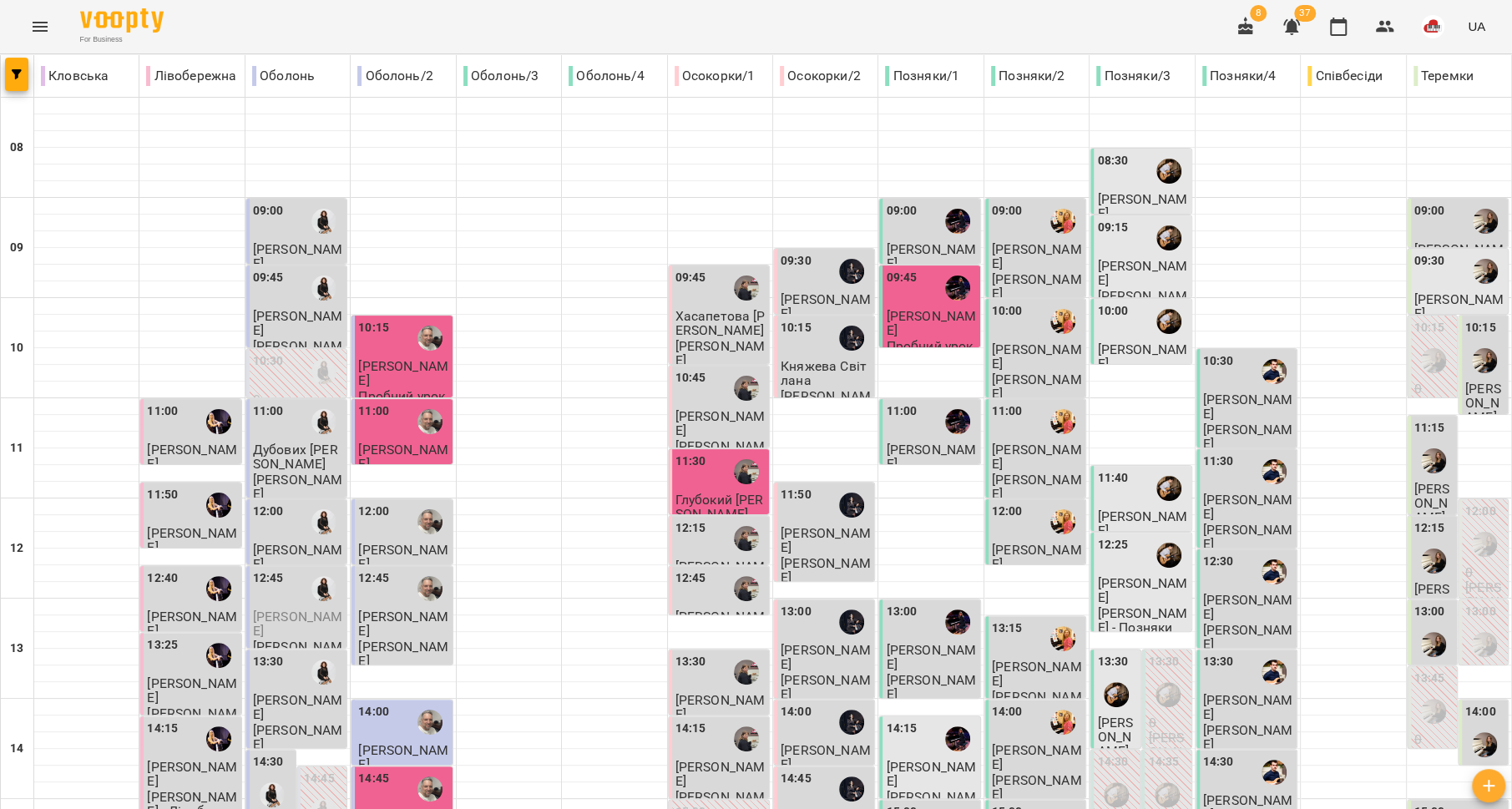
scroll to position [474, 0]
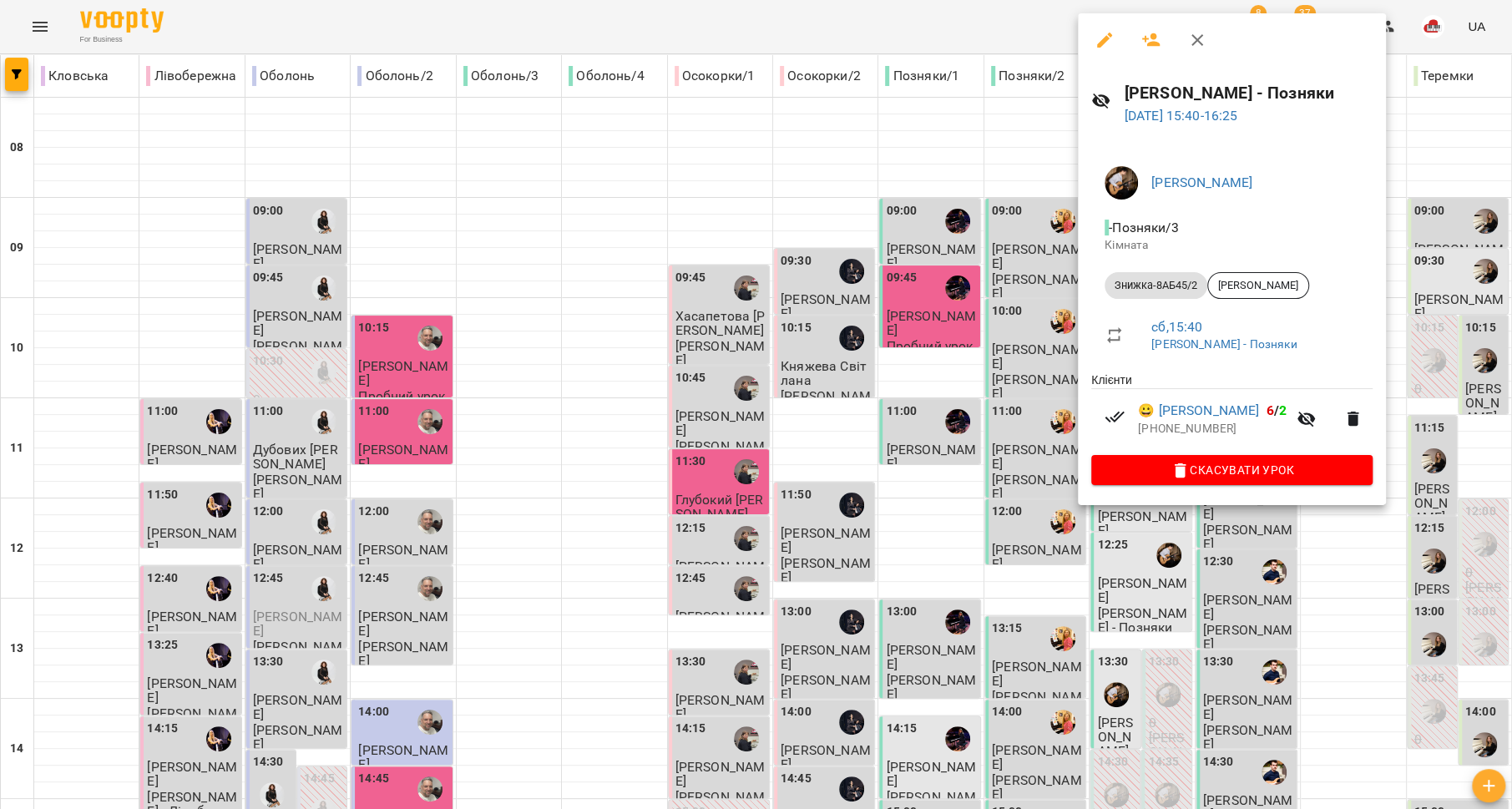
click at [1001, 440] on div at bounding box center [756, 404] width 1512 height 809
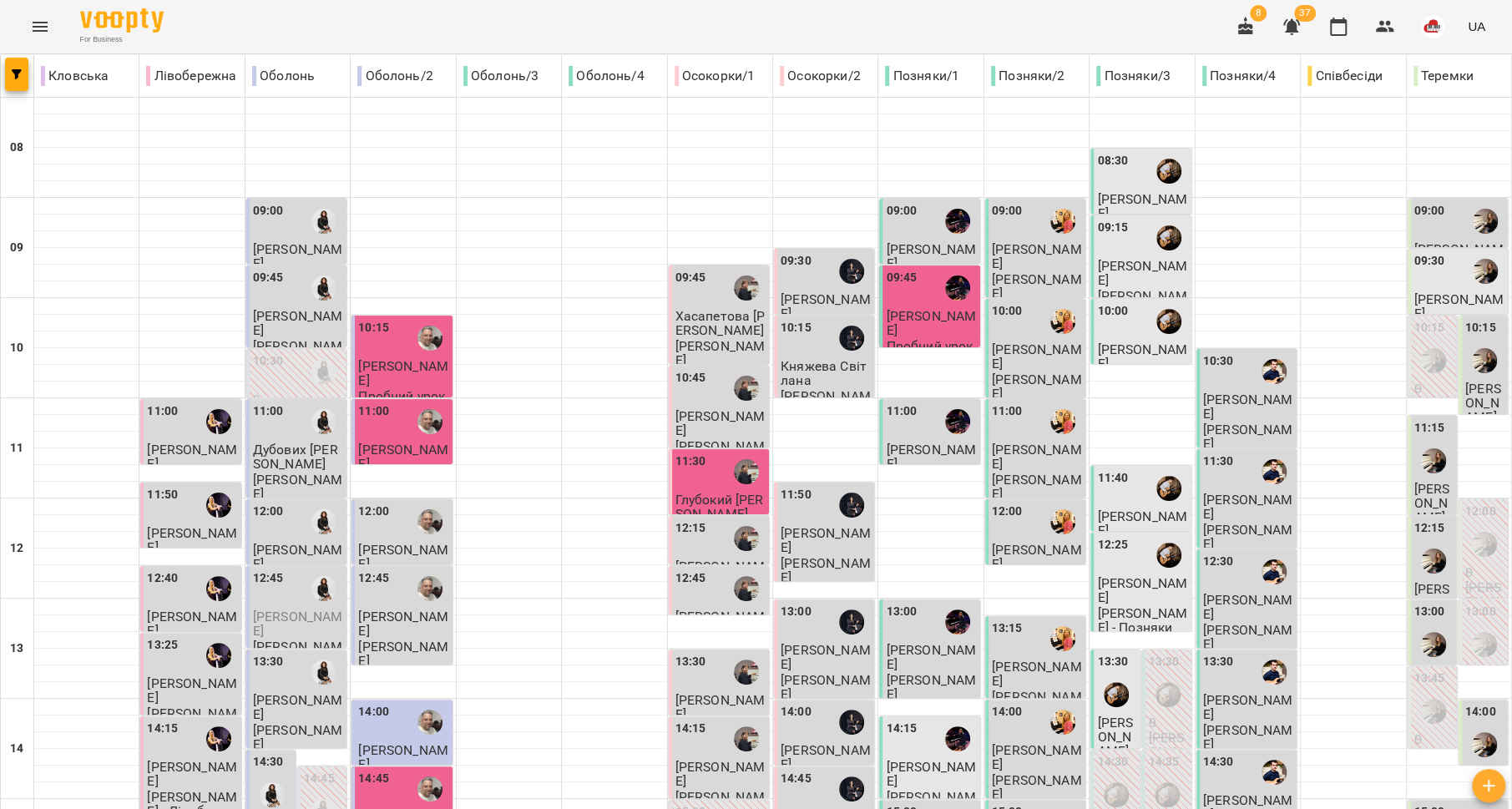
scroll to position [510, 0]
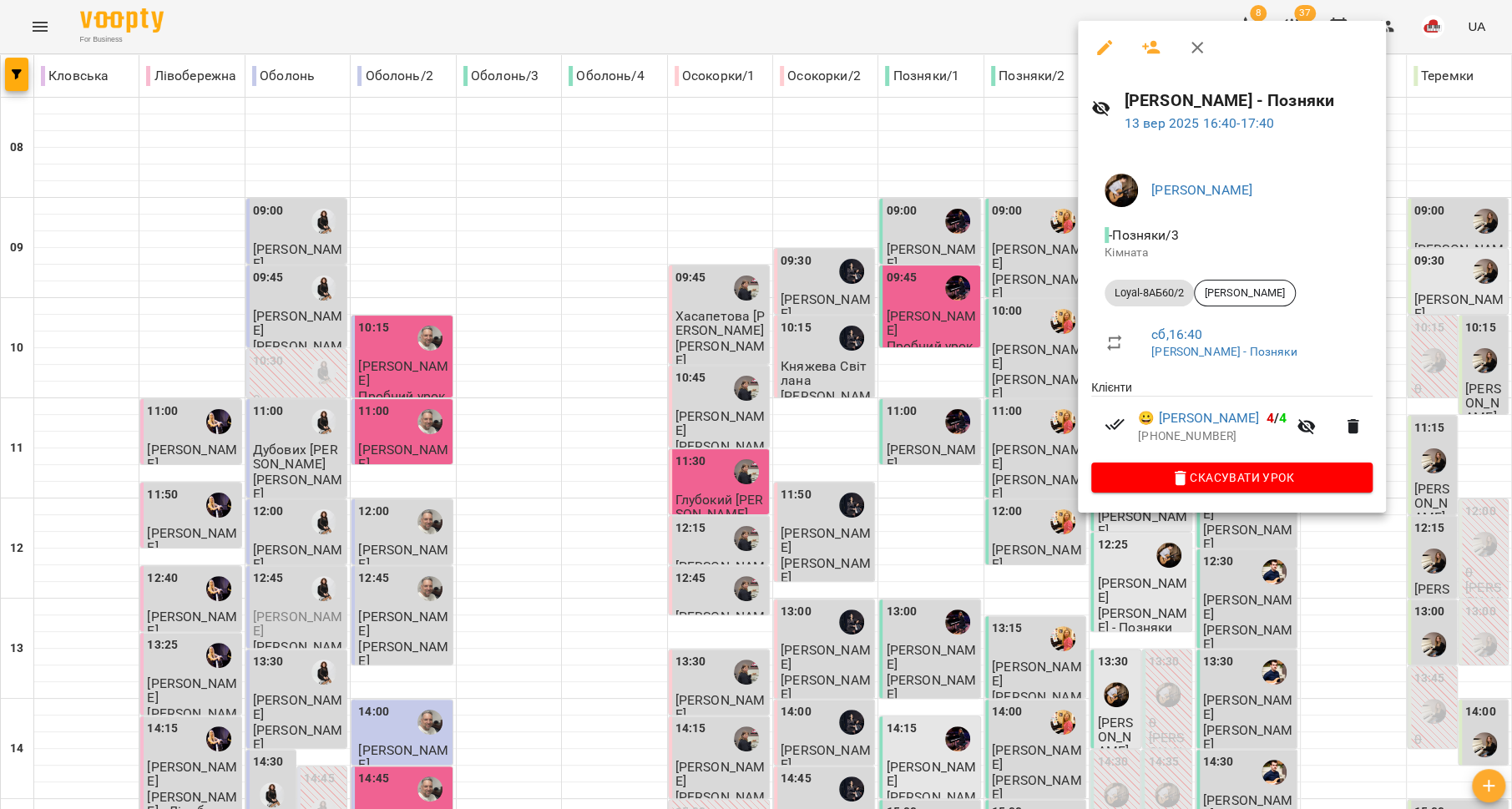
click at [1011, 454] on div at bounding box center [756, 404] width 1512 height 809
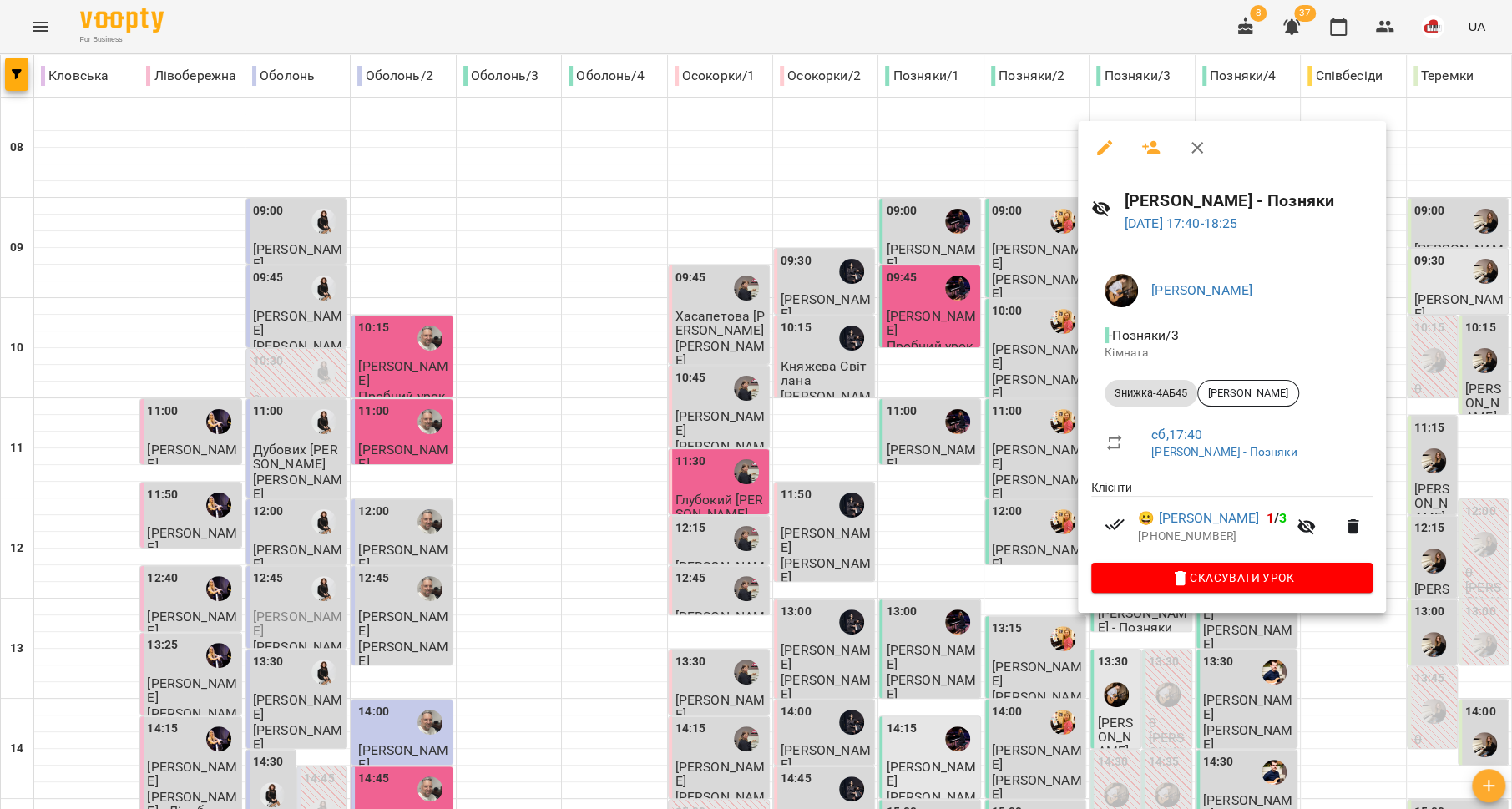
click at [995, 495] on div at bounding box center [756, 404] width 1512 height 809
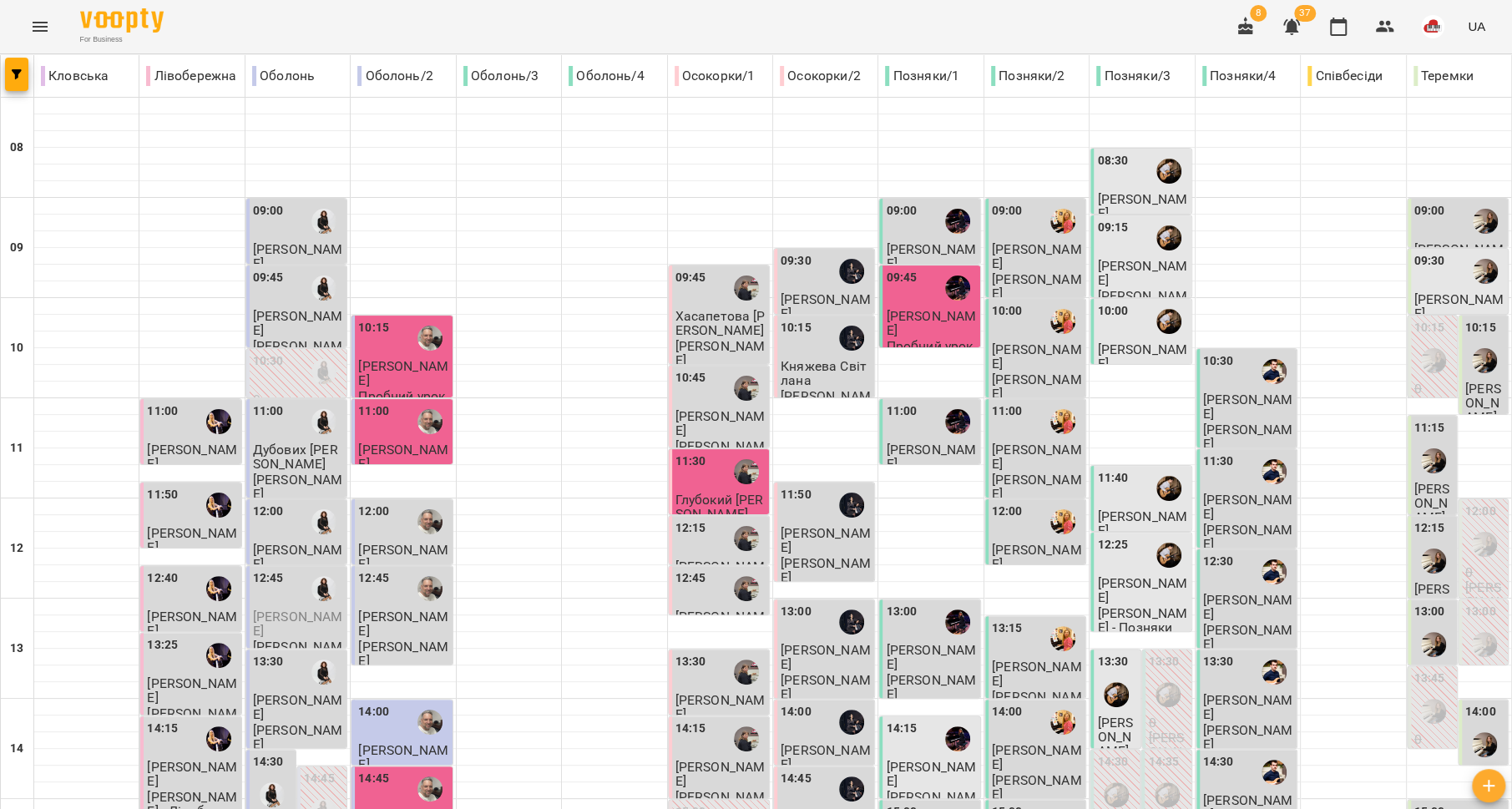
scroll to position [694, 0]
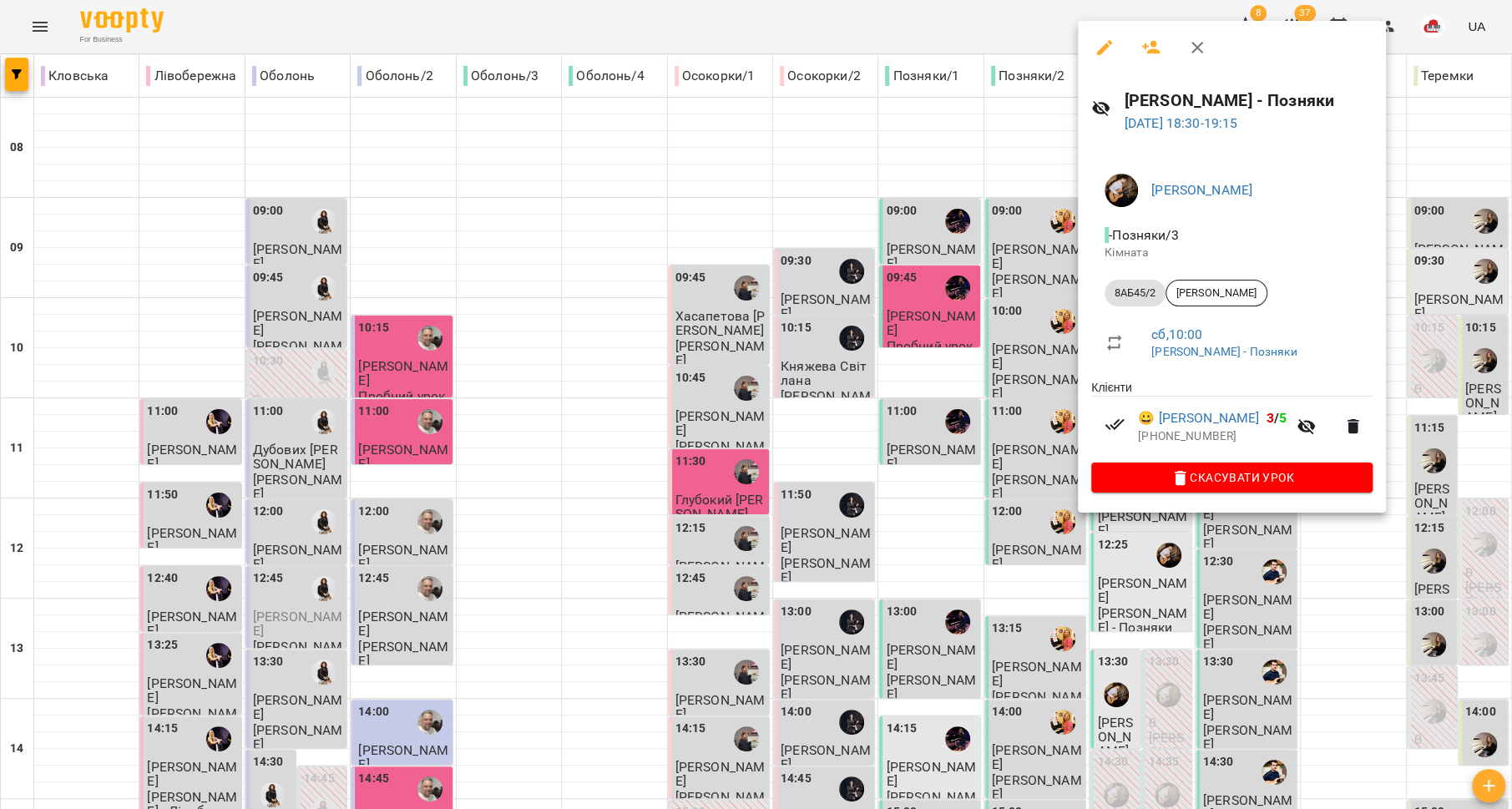
click at [1010, 470] on div at bounding box center [756, 404] width 1512 height 809
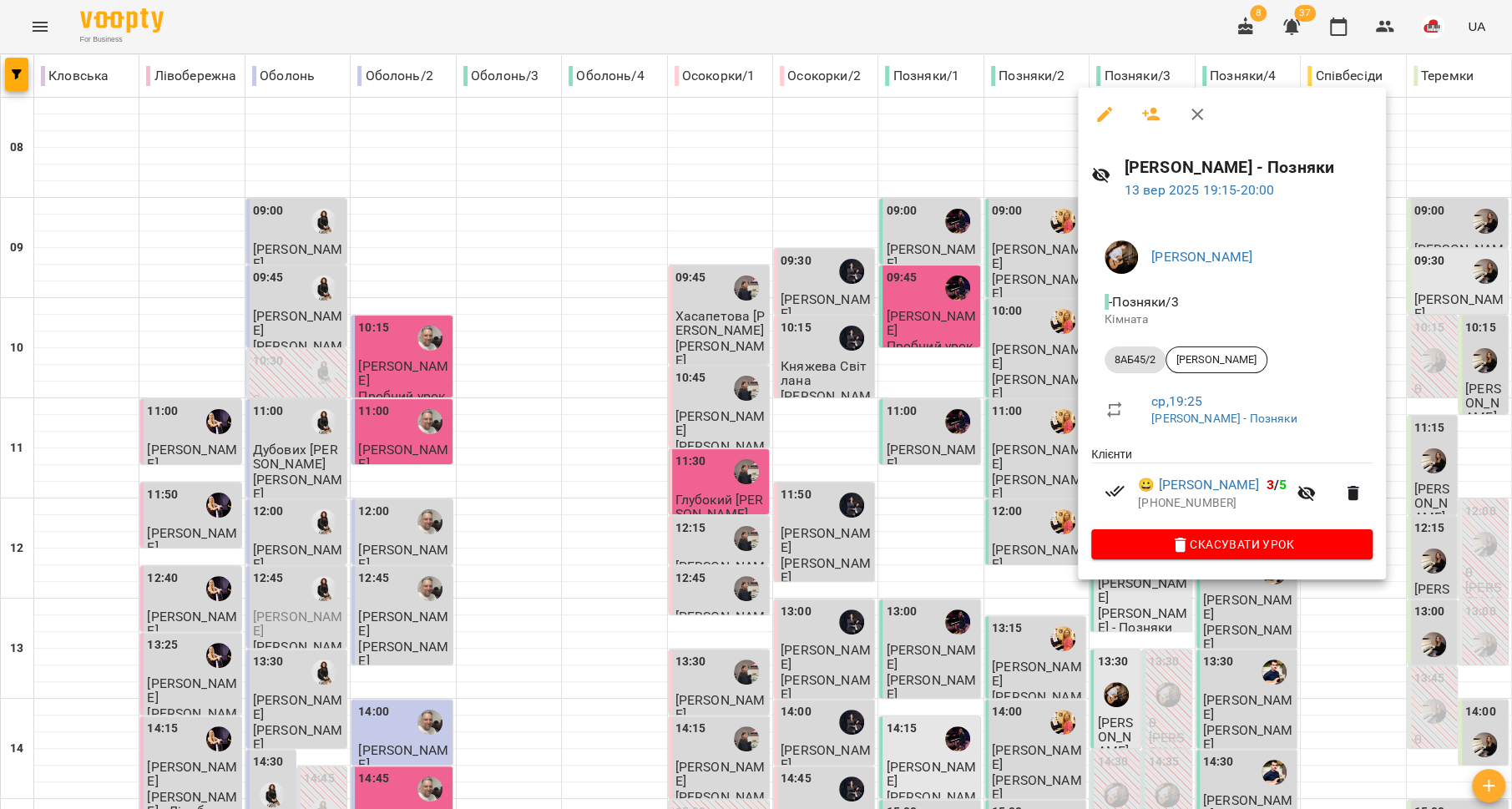
click at [999, 498] on div at bounding box center [756, 404] width 1512 height 809
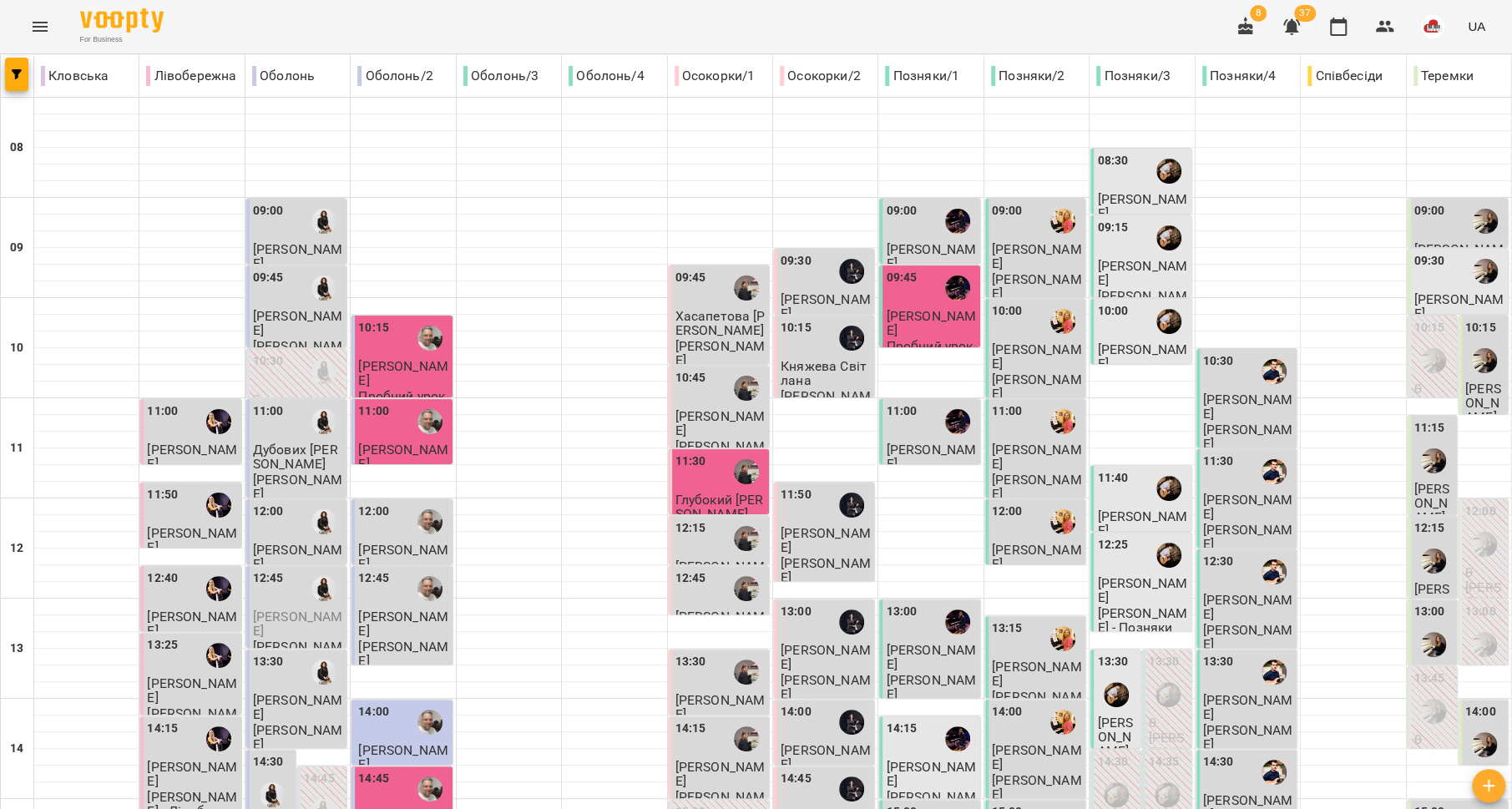
scroll to position [0, 0]
click at [1223, 375] on div "10:30" at bounding box center [1248, 370] width 91 height 38
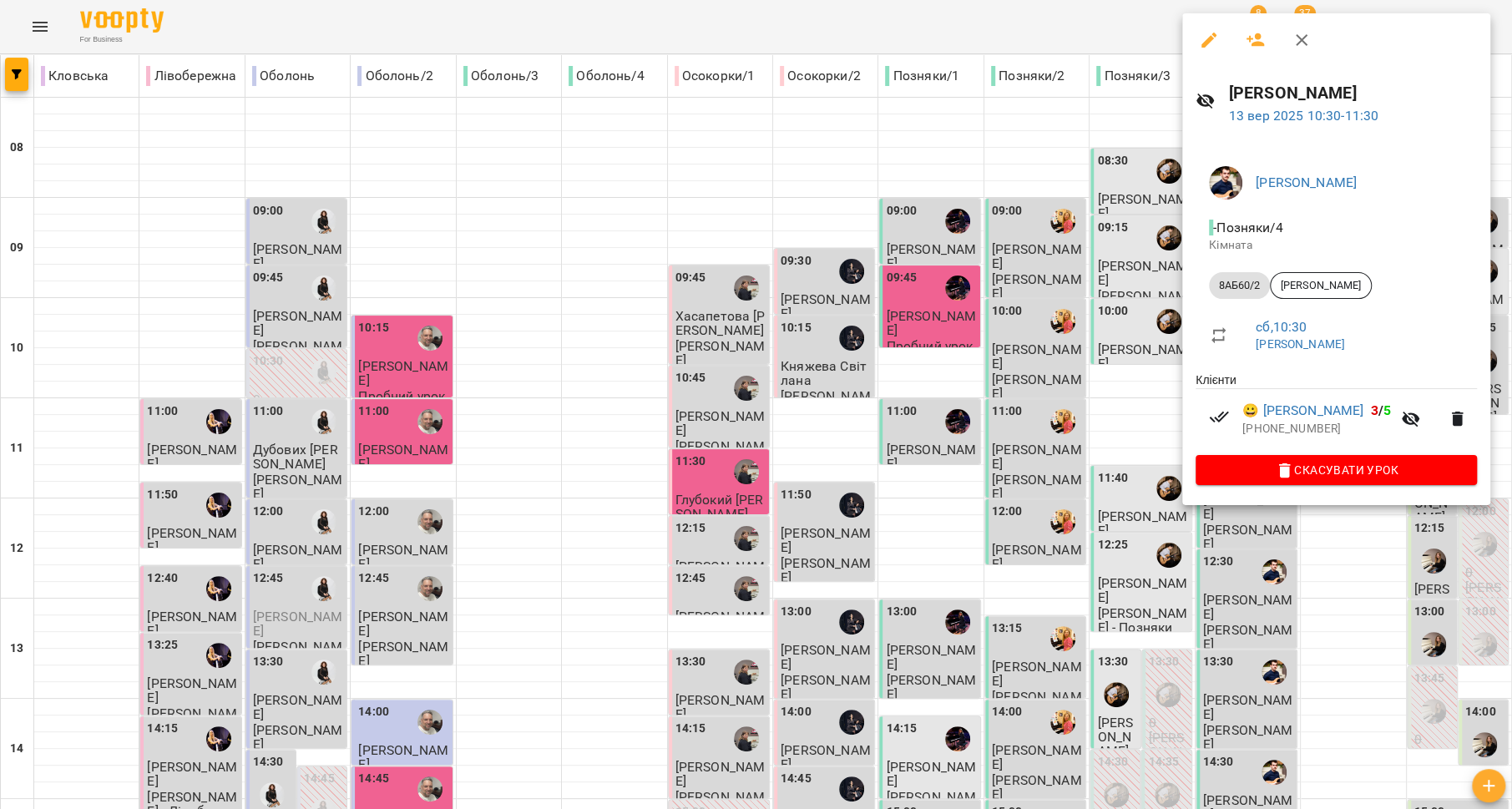
click at [1103, 403] on div at bounding box center [756, 404] width 1512 height 809
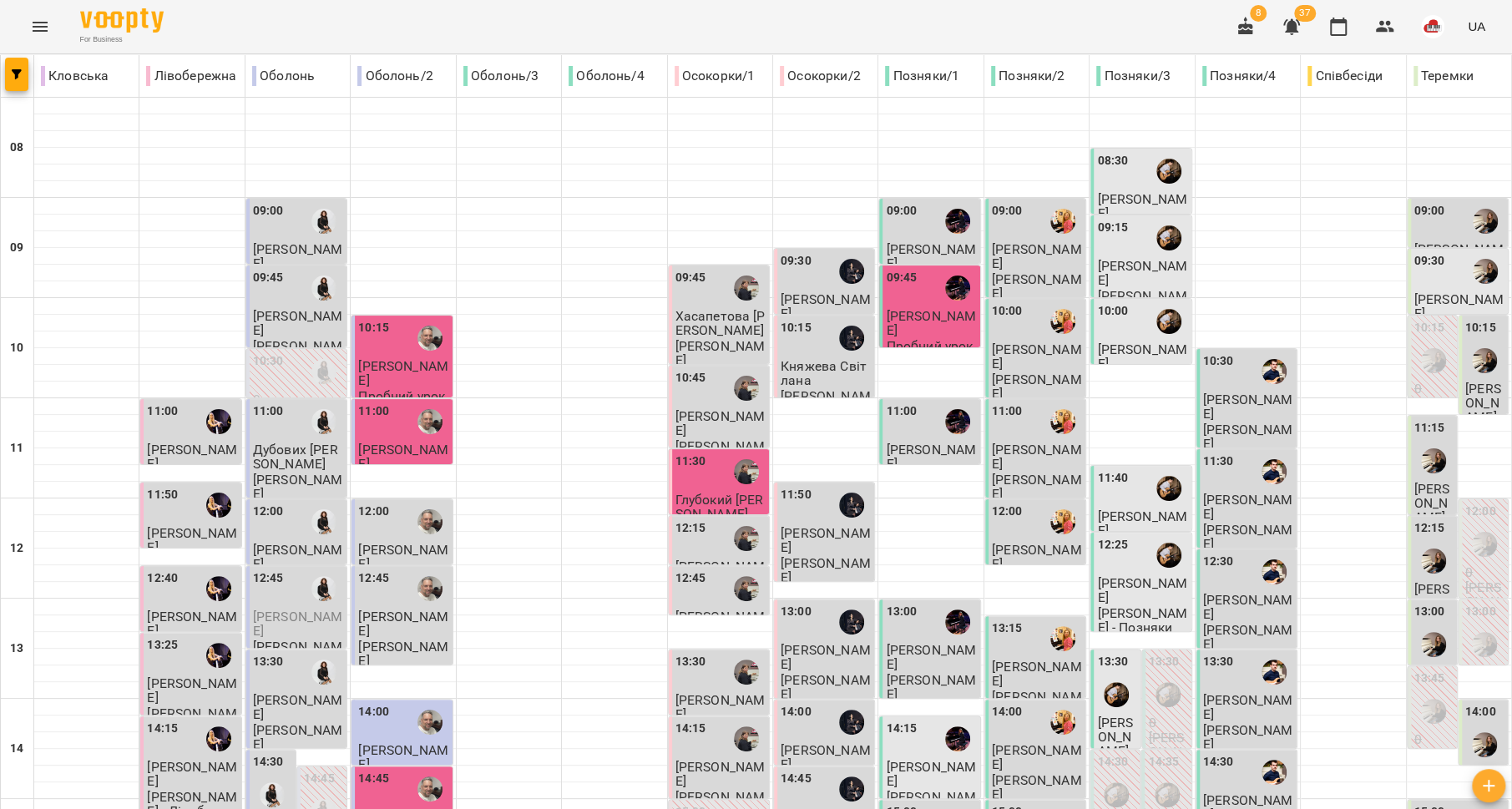
click at [1211, 528] on p "[PERSON_NAME]" at bounding box center [1248, 537] width 91 height 29
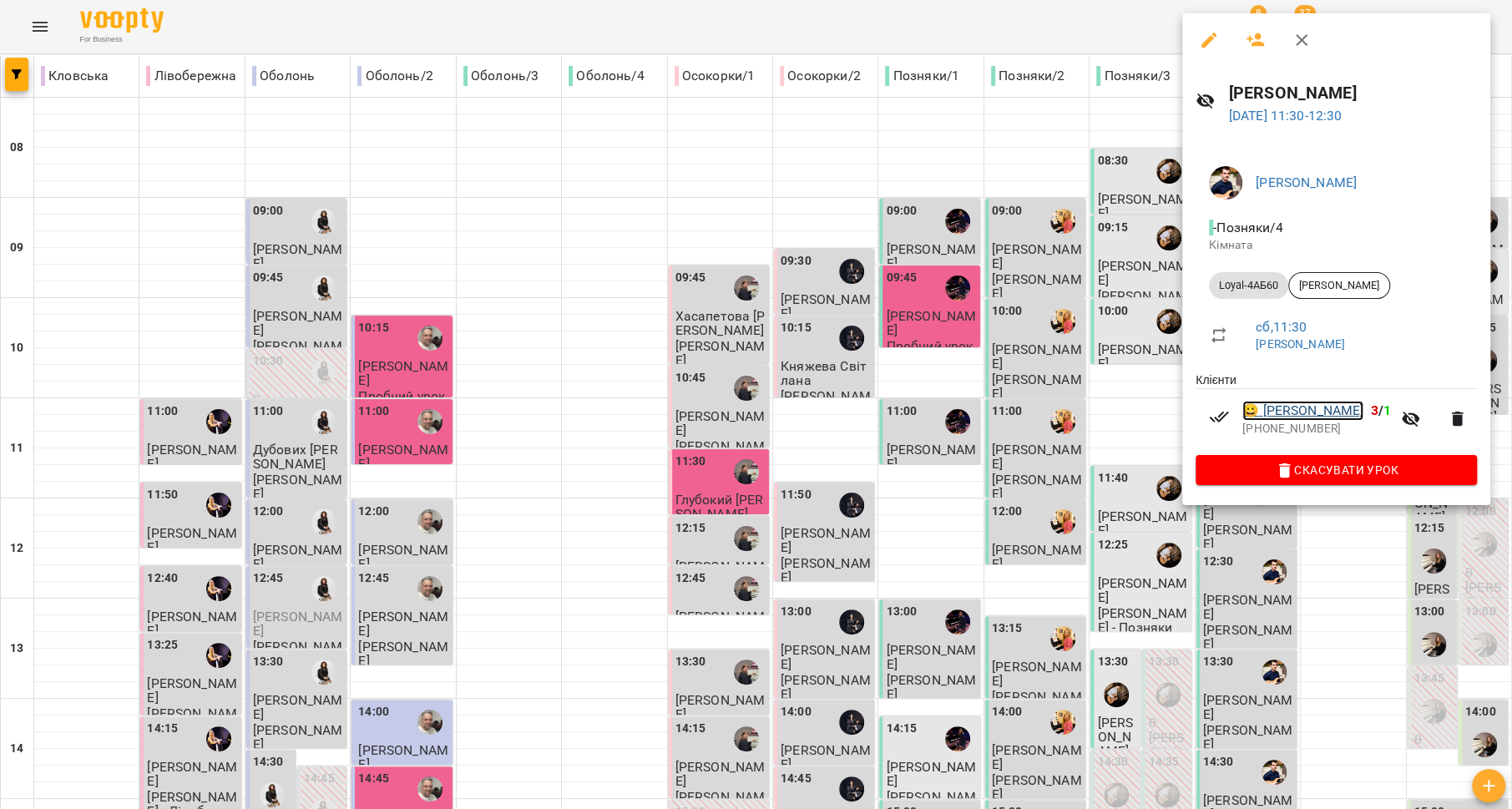
click at [1277, 412] on link "😀 [PERSON_NAME]" at bounding box center [1303, 410] width 121 height 20
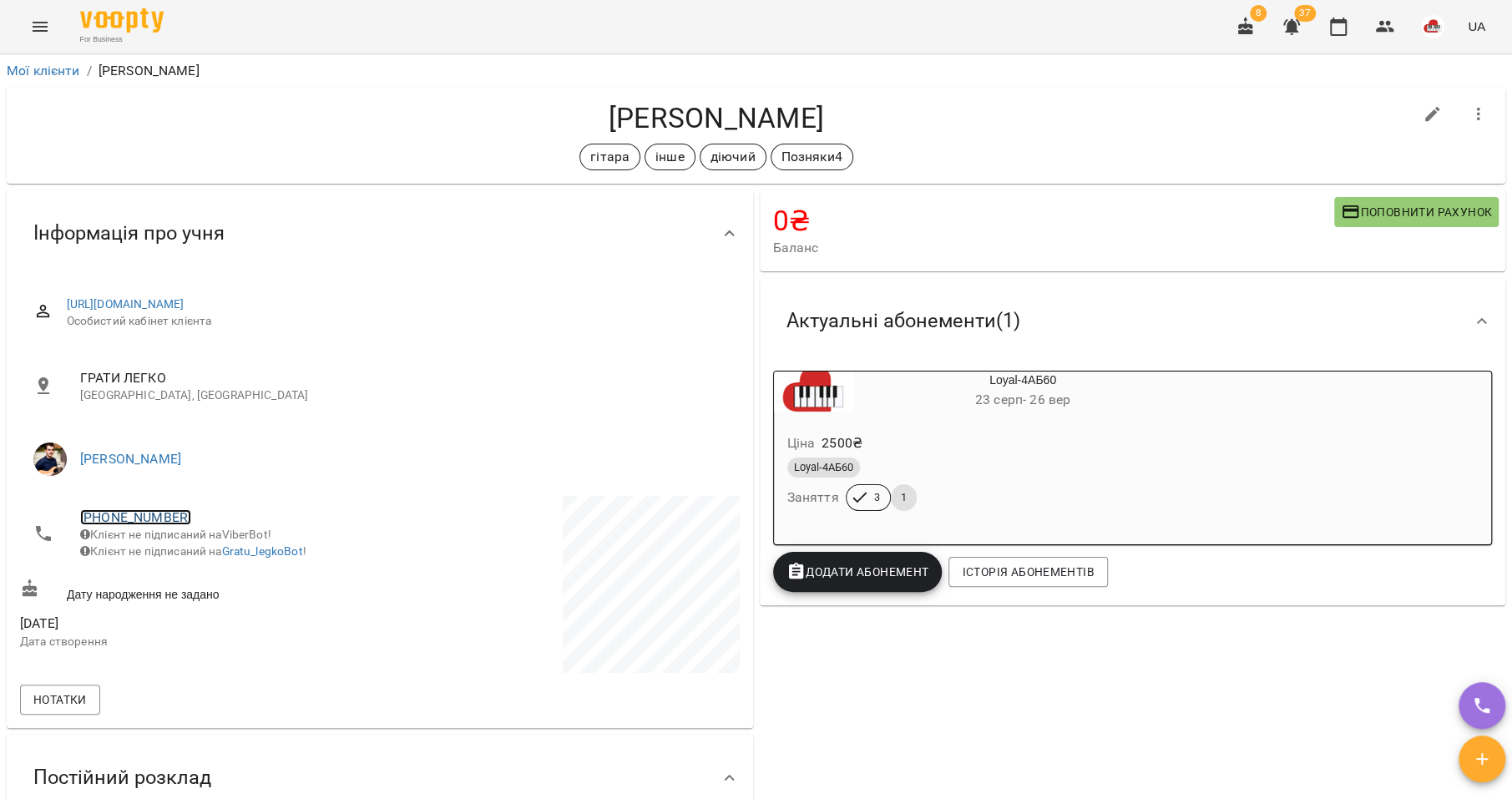
click at [121, 517] on link "[PHONE_NUMBER]" at bounding box center [135, 517] width 111 height 16
click at [226, 585] on link at bounding box center [222, 579] width 89 height 35
click at [140, 515] on link "[PHONE_NUMBER]" at bounding box center [135, 517] width 111 height 16
click at [217, 574] on link at bounding box center [222, 579] width 89 height 35
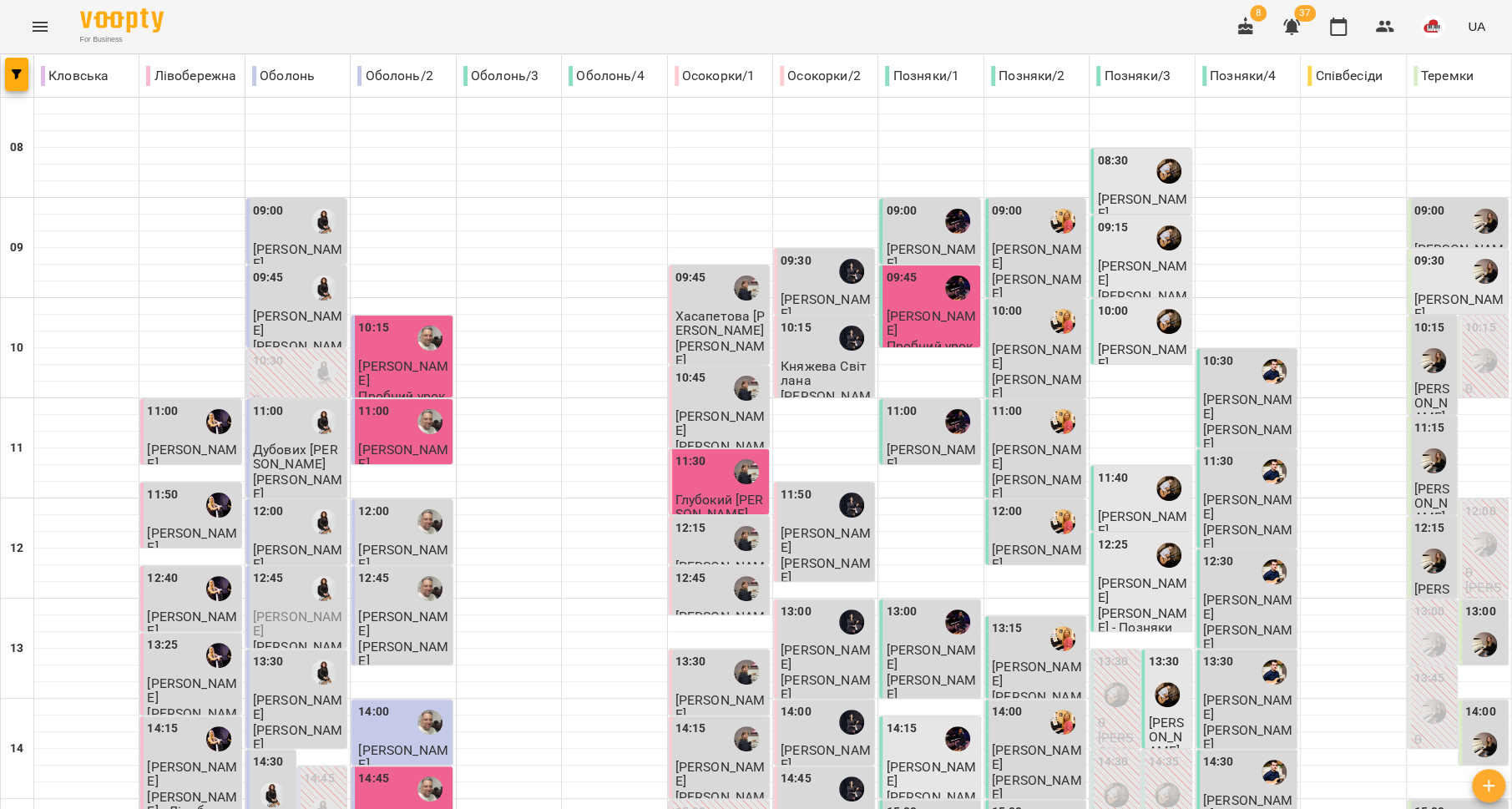
scroll to position [70, 0]
click at [1255, 552] on div at bounding box center [1274, 571] width 38 height 38
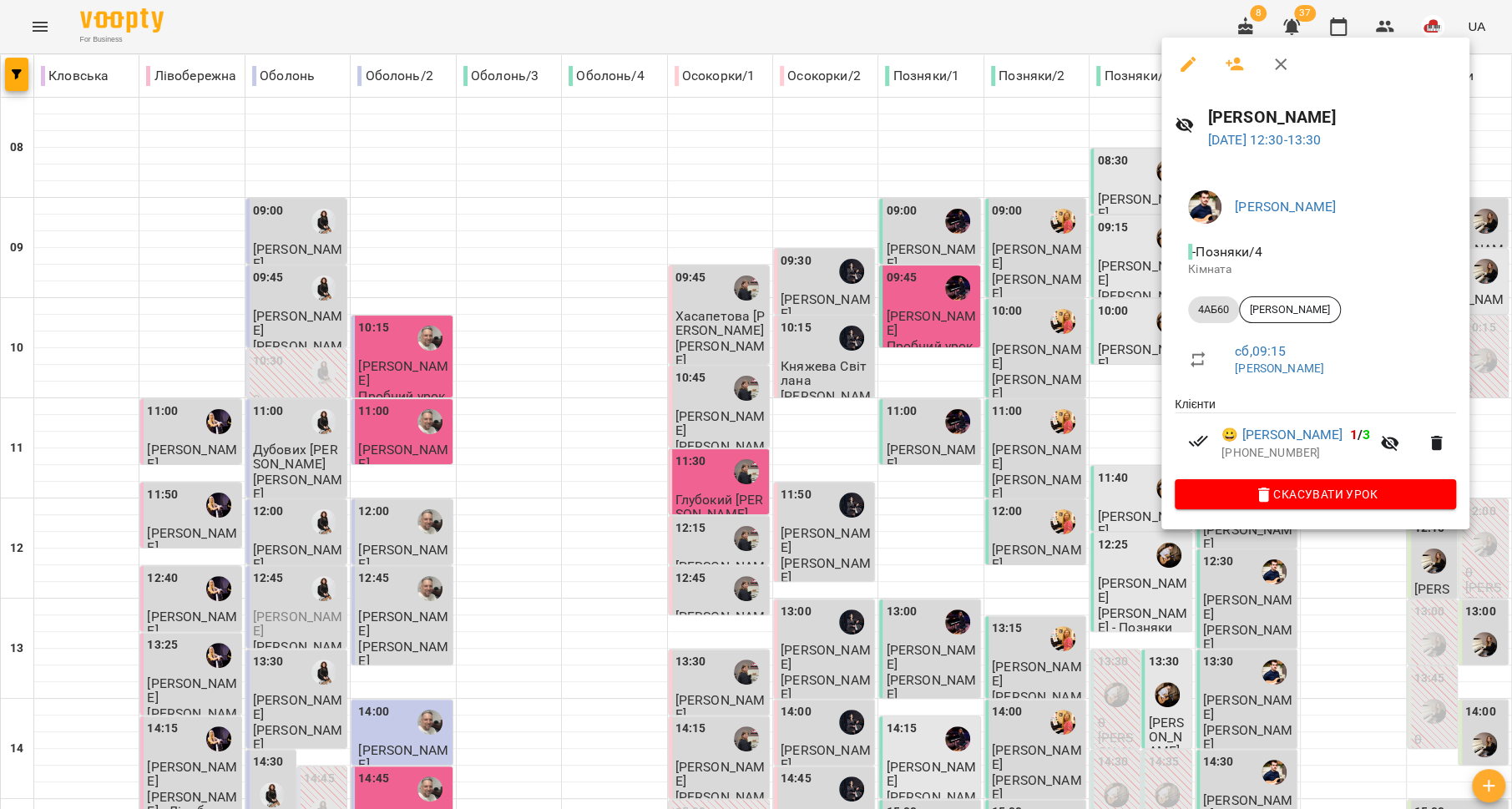
click at [1047, 509] on div at bounding box center [756, 404] width 1512 height 809
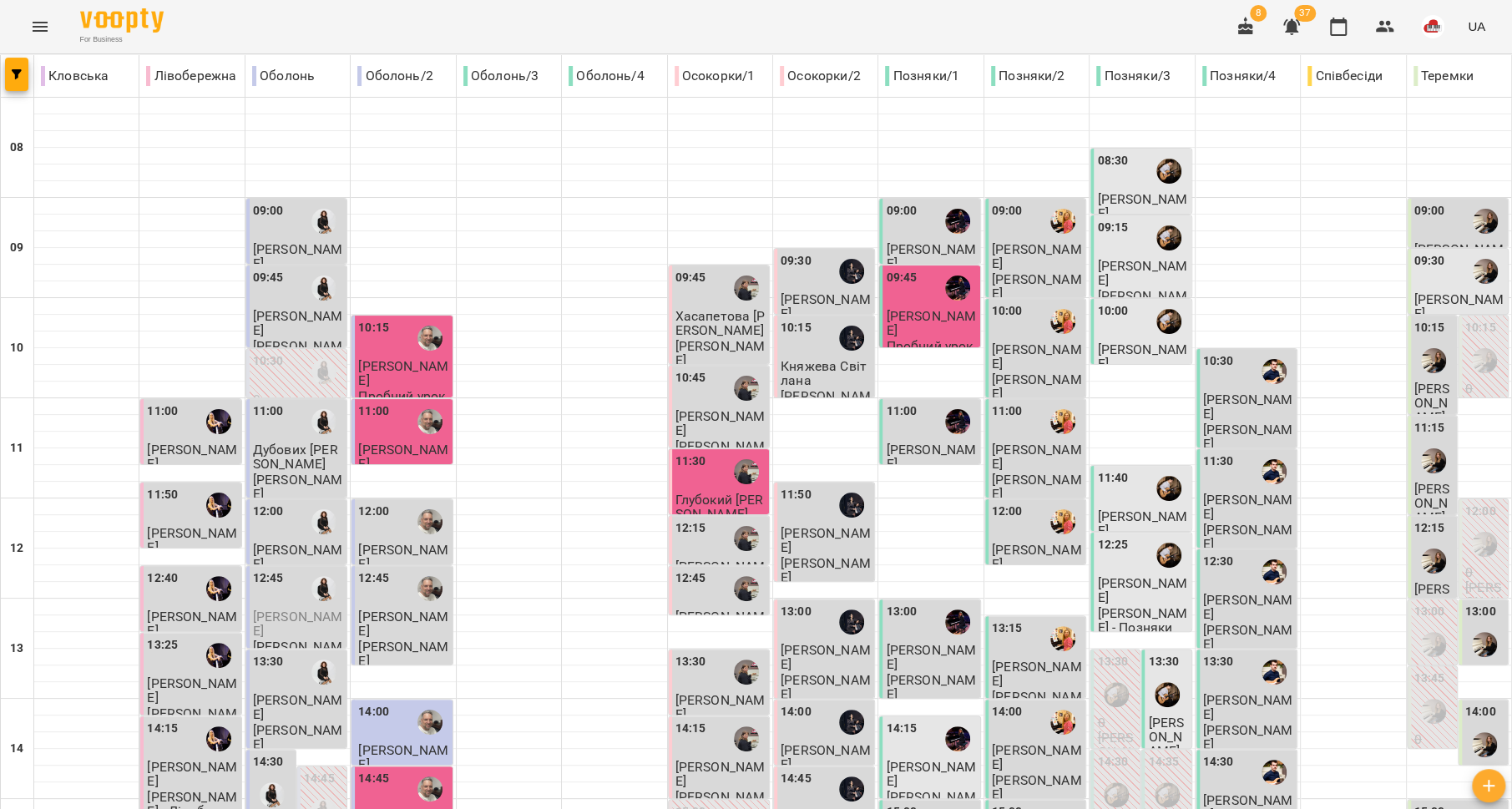
scroll to position [199, 0]
click at [1227, 723] on p "[PERSON_NAME]" at bounding box center [1248, 737] width 91 height 29
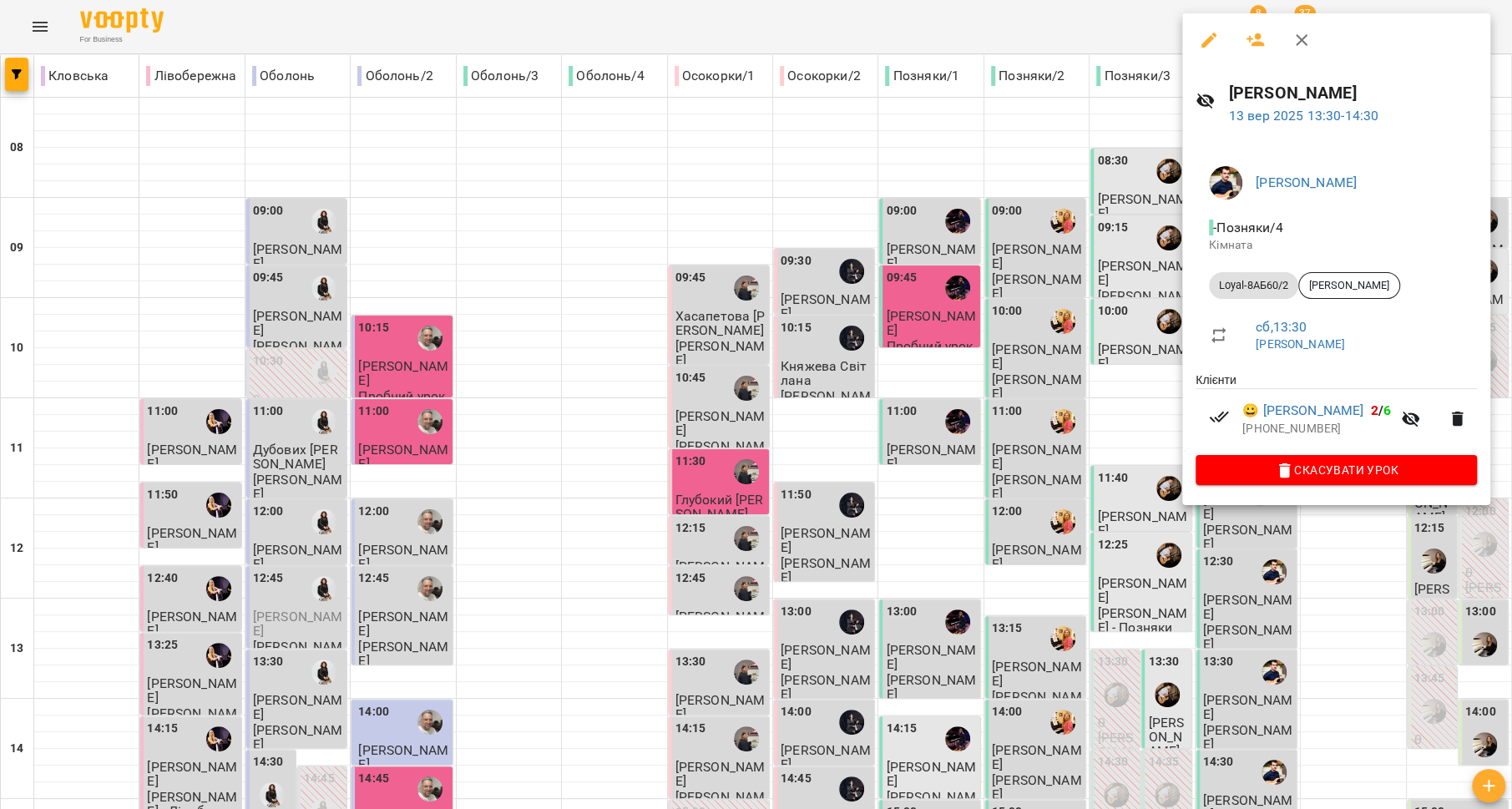
click at [1104, 495] on div at bounding box center [756, 404] width 1512 height 809
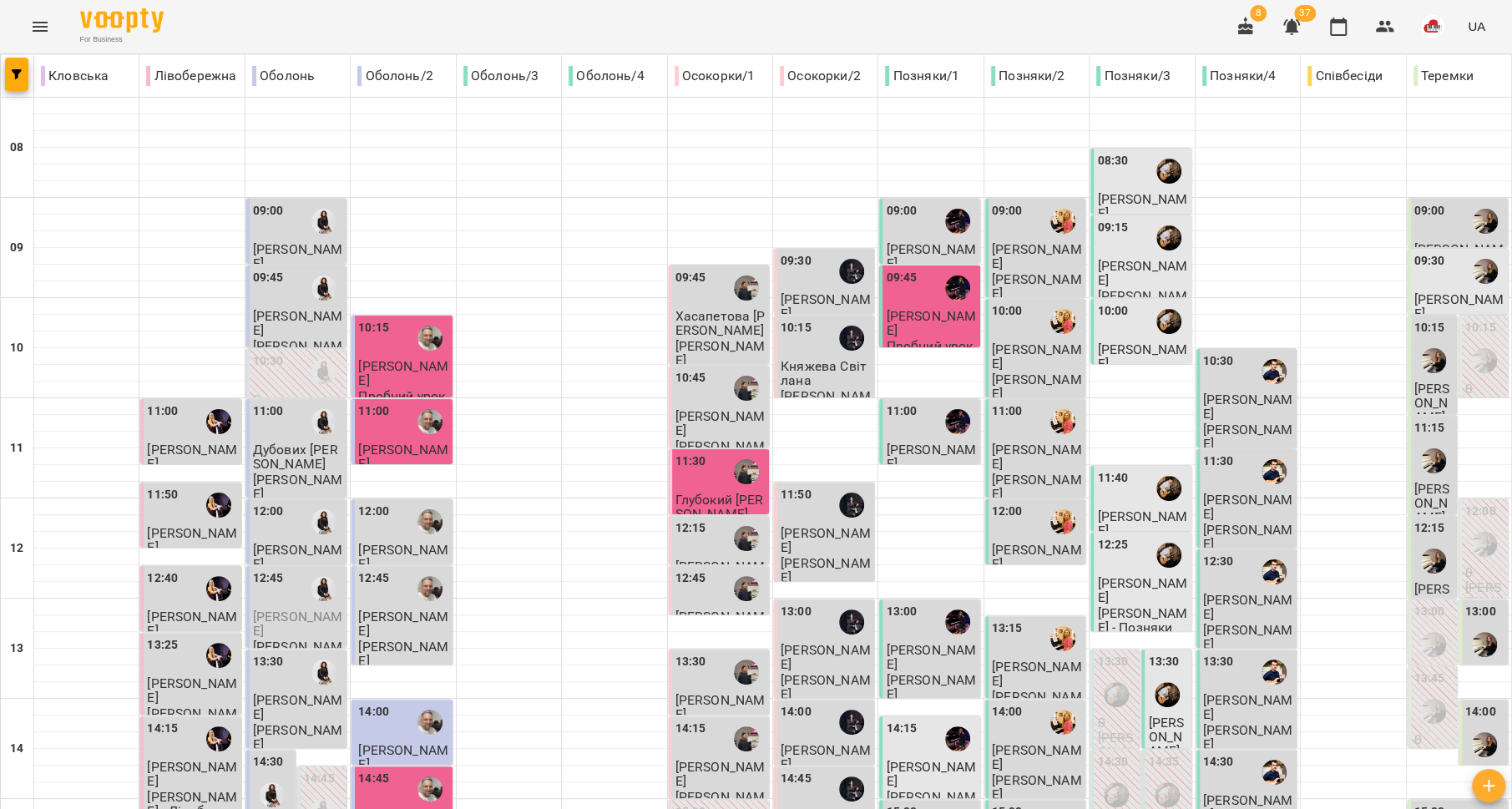
click at [1223, 753] on div "14:30" at bounding box center [1248, 772] width 91 height 38
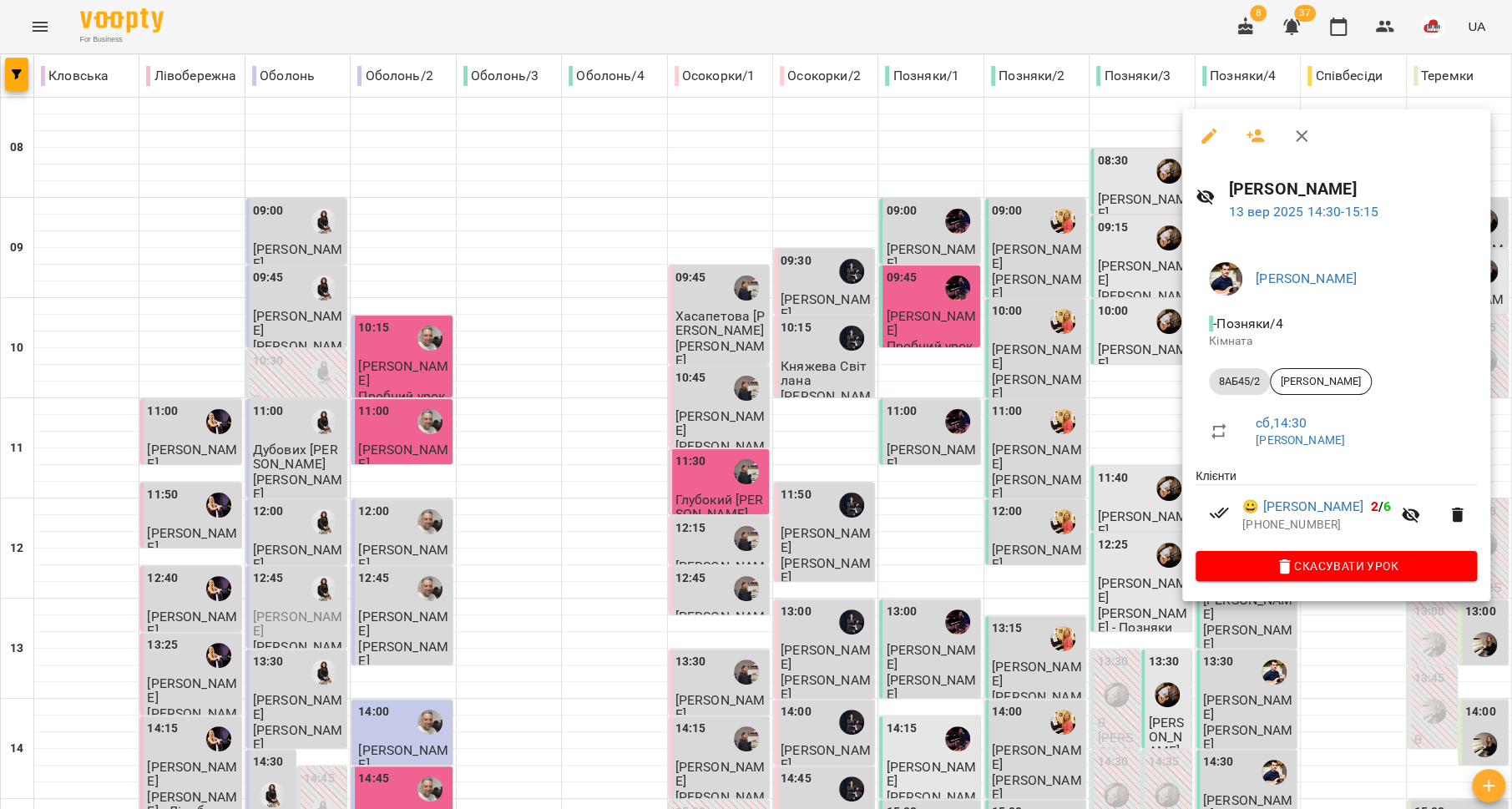
click at [1072, 508] on div at bounding box center [756, 404] width 1512 height 809
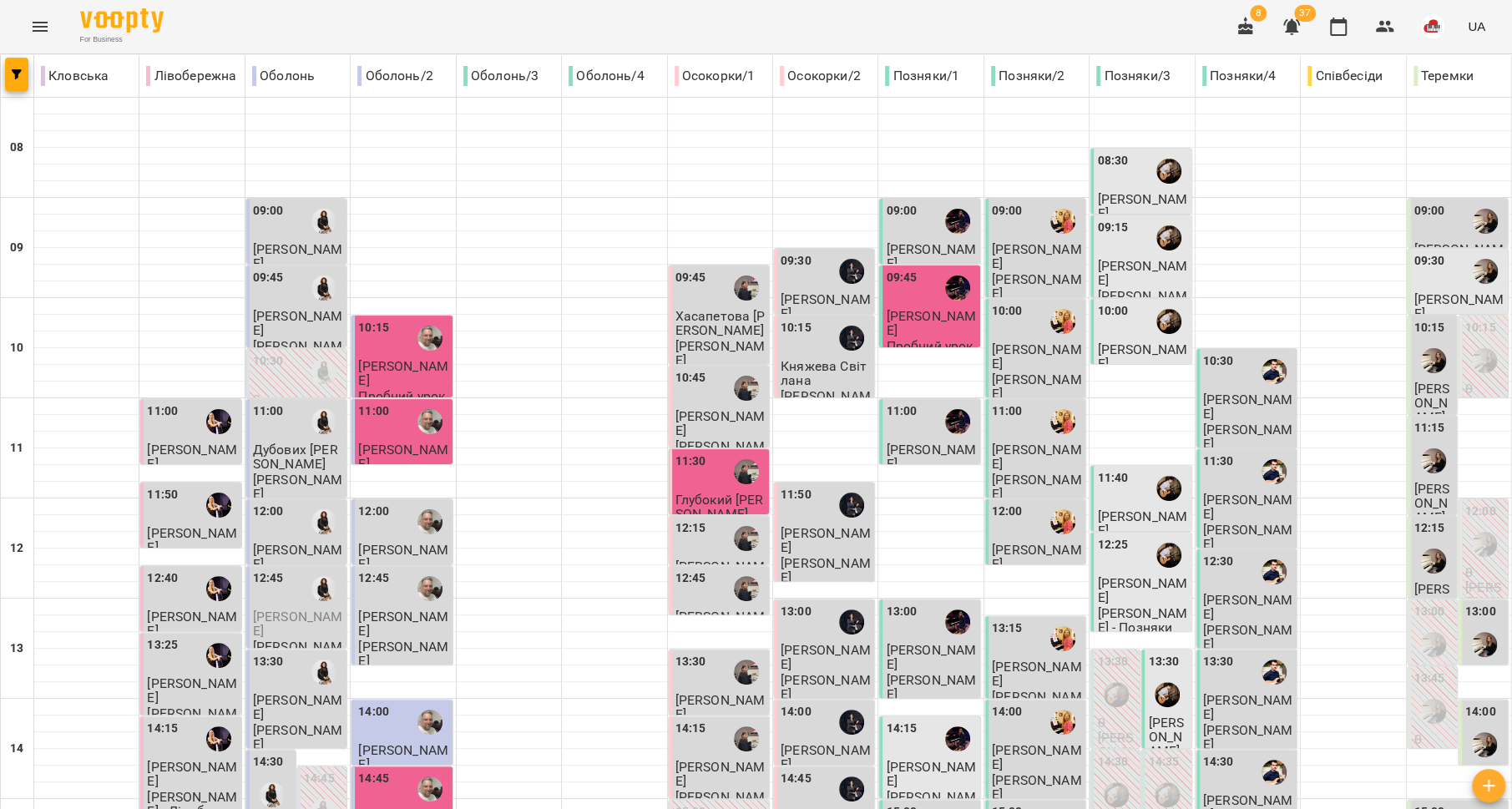
scroll to position [581, 0]
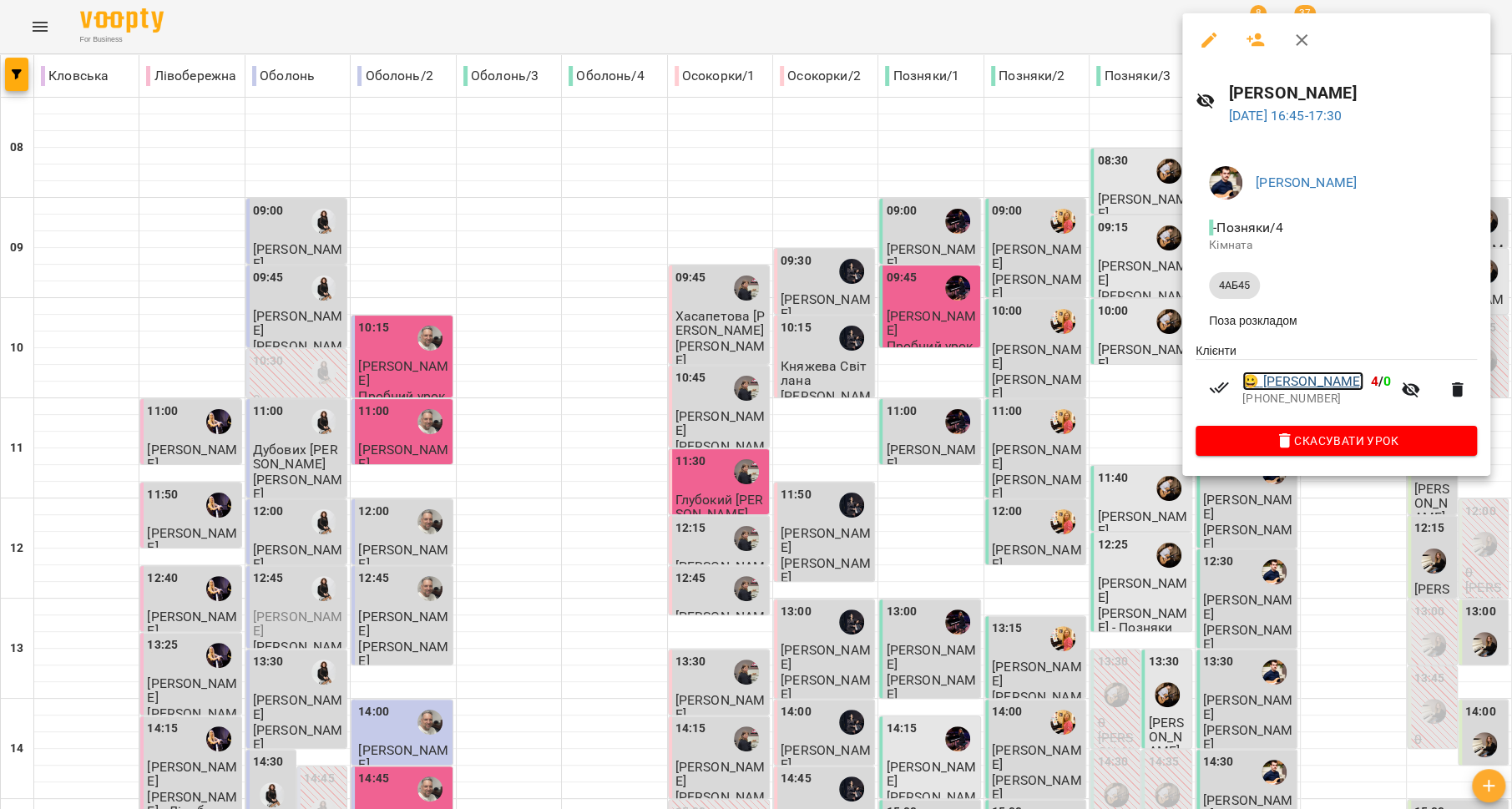
click at [1279, 383] on link "😀 [PERSON_NAME]" at bounding box center [1303, 381] width 121 height 20
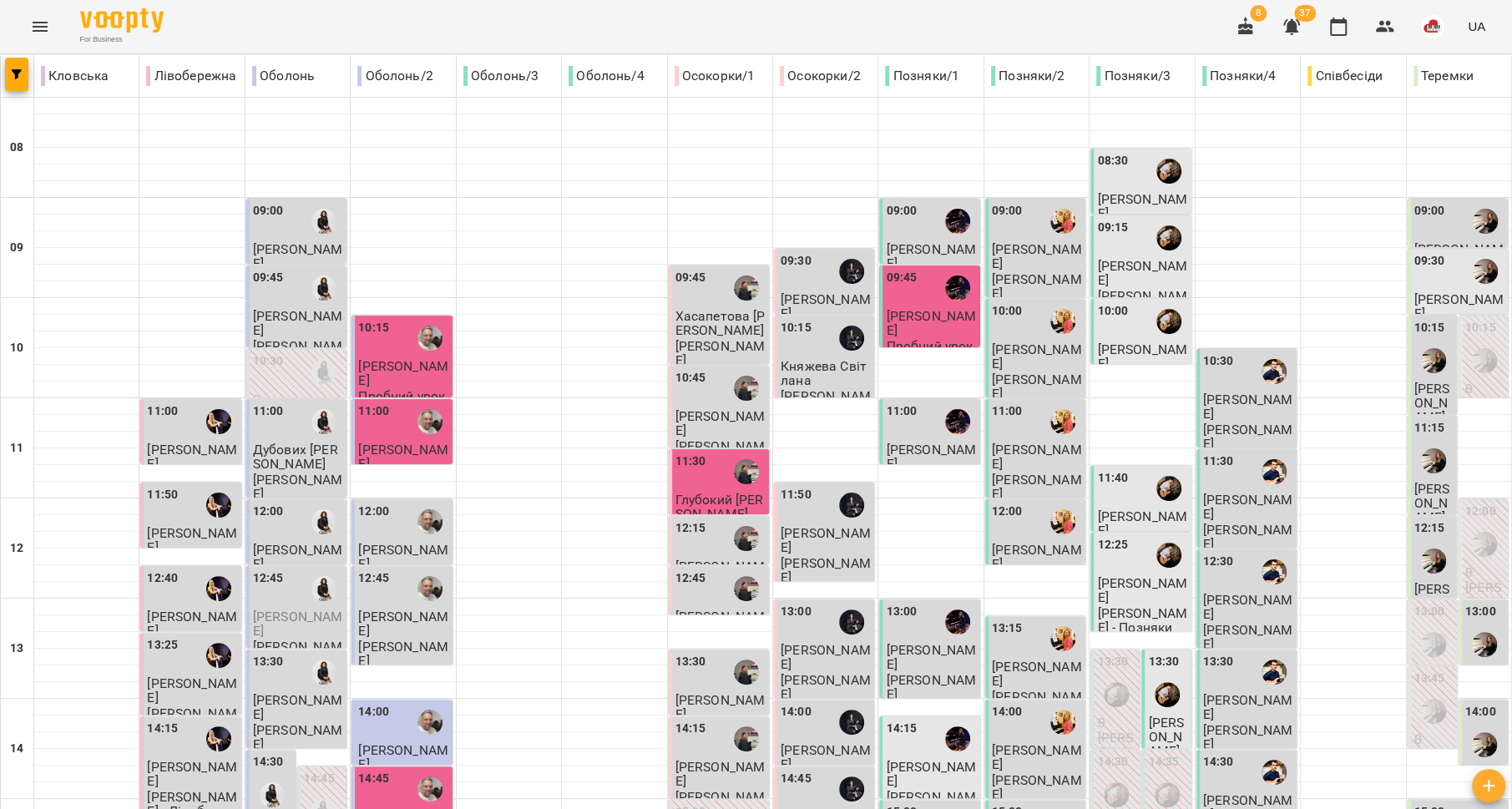
click at [1204, 408] on p "[PERSON_NAME]" at bounding box center [1248, 406] width 91 height 29
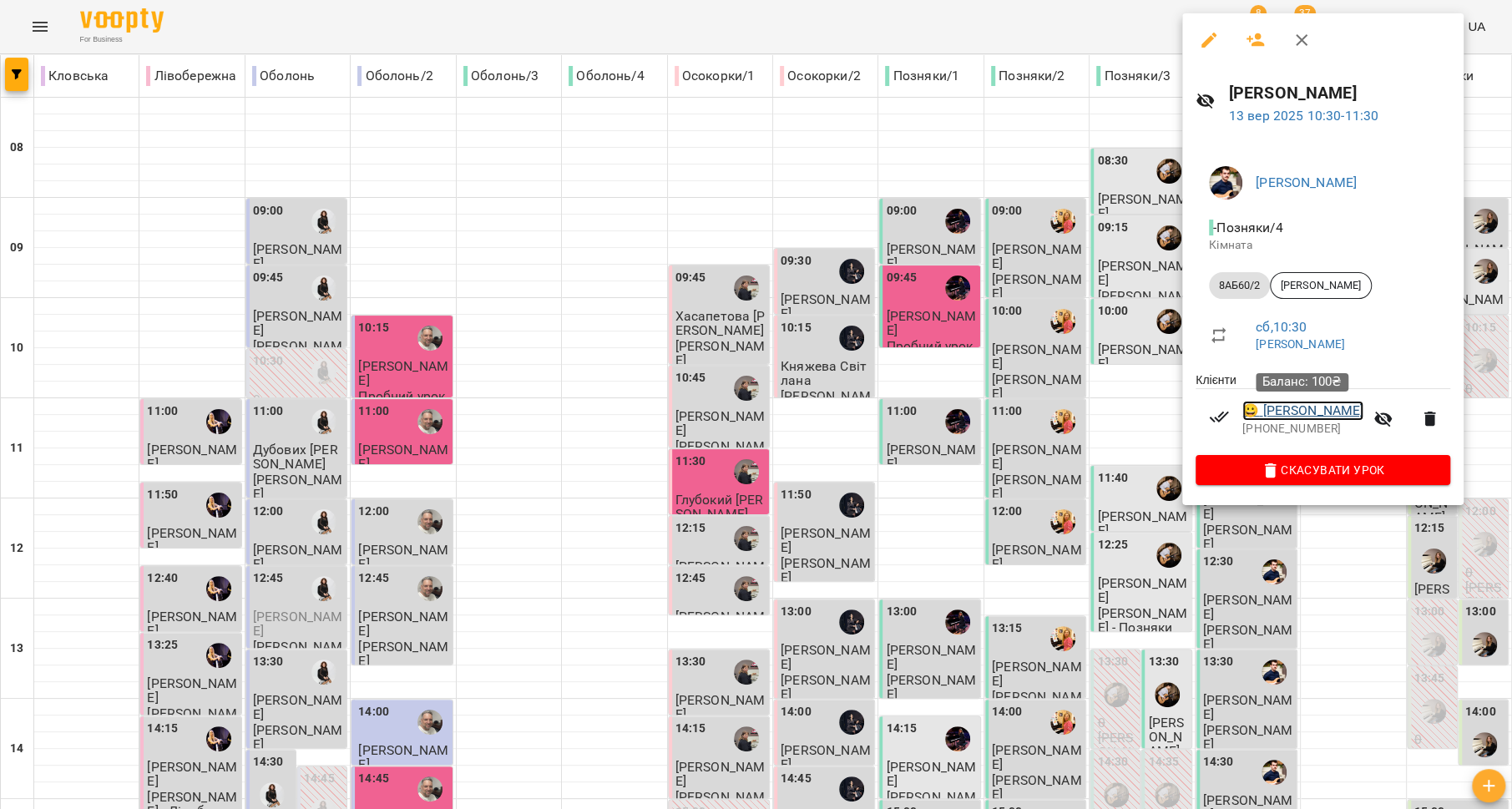
click at [1275, 409] on link "😀 [PERSON_NAME]" at bounding box center [1303, 410] width 121 height 20
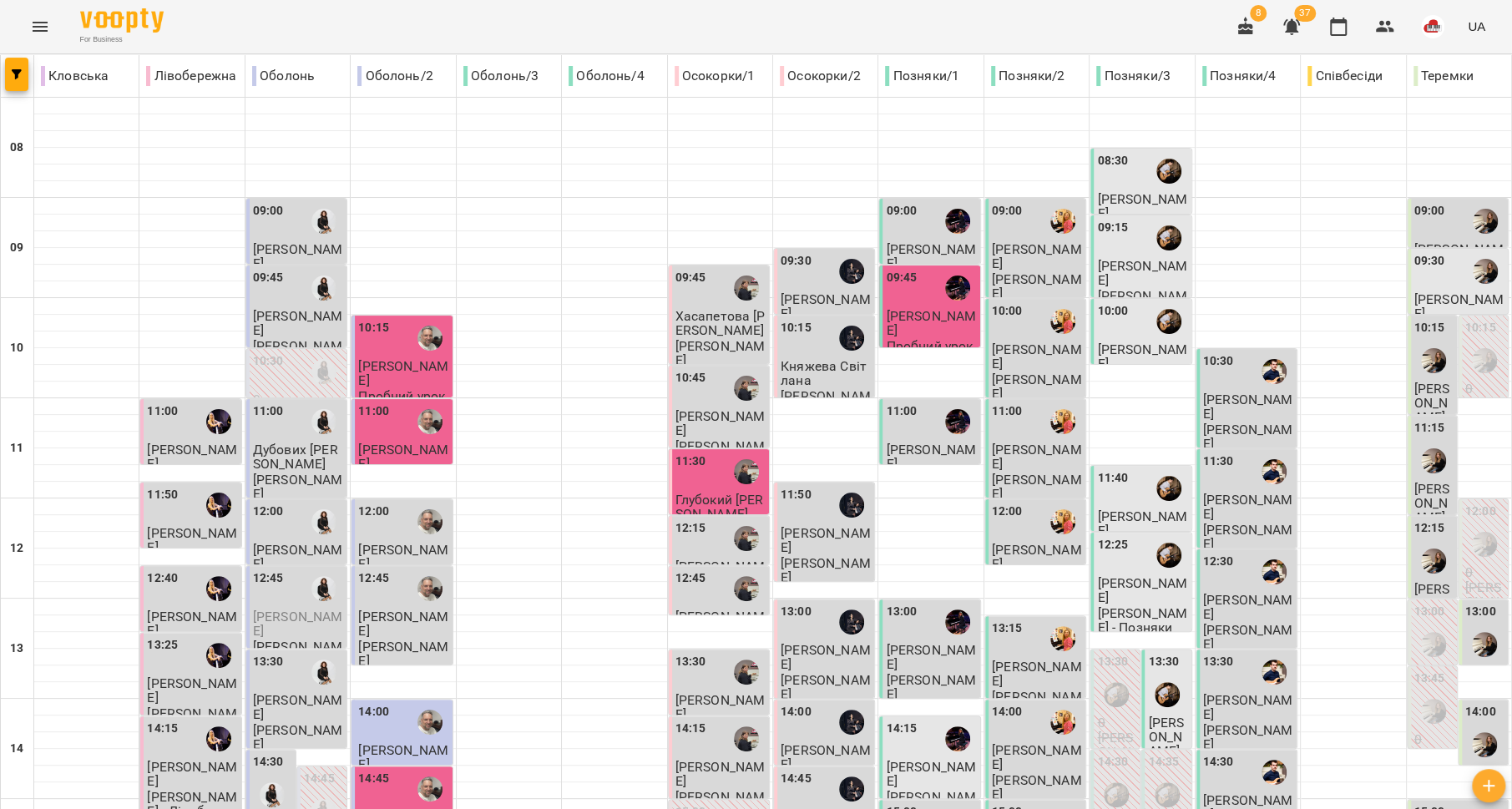
click at [1226, 497] on span "[PERSON_NAME]" at bounding box center [1248, 507] width 91 height 30
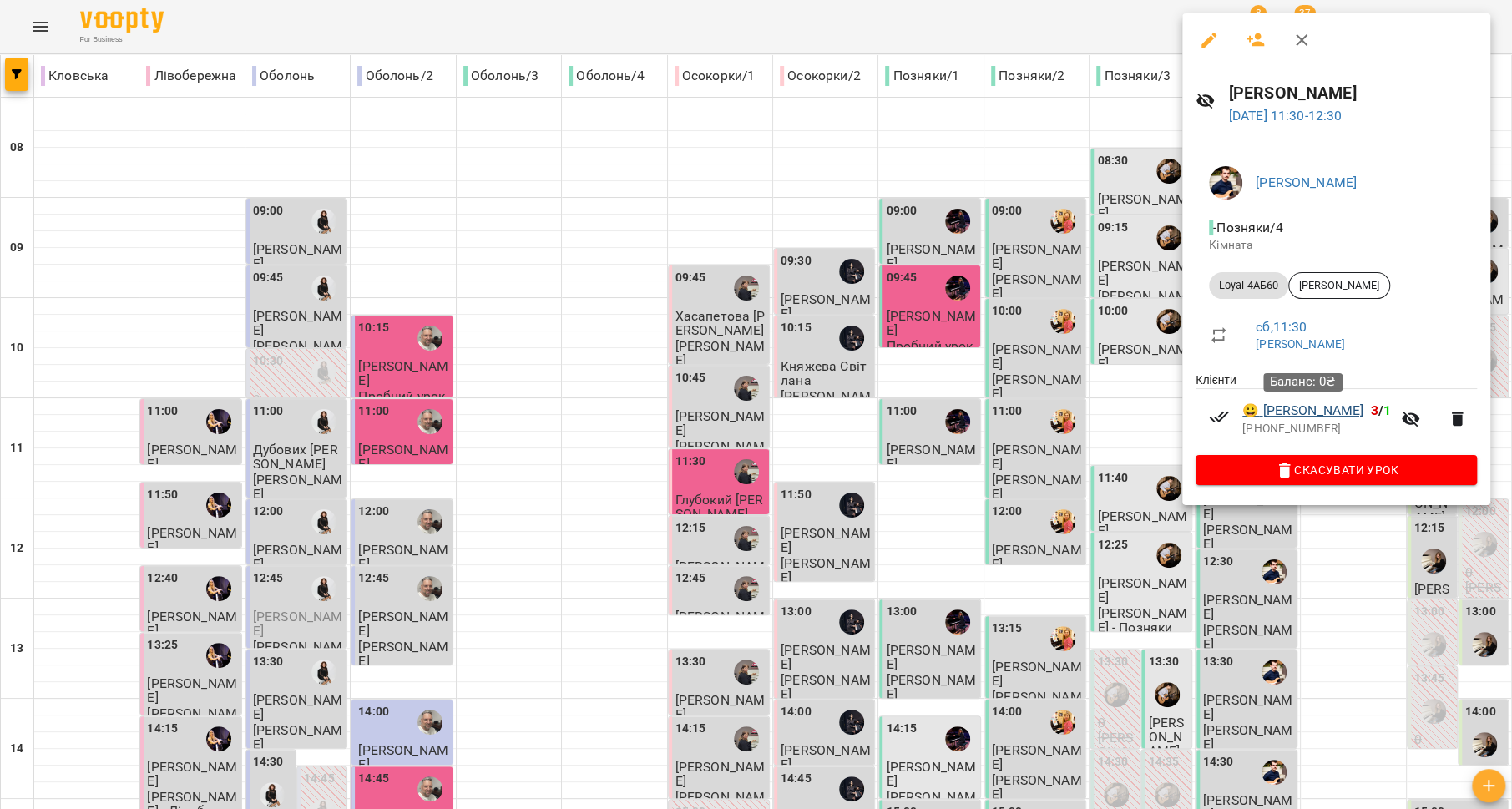
click at [1295, 401] on div "Баланс: 0₴" at bounding box center [1302, 382] width 79 height 42
click at [1295, 408] on link "😀 [PERSON_NAME]" at bounding box center [1303, 410] width 121 height 20
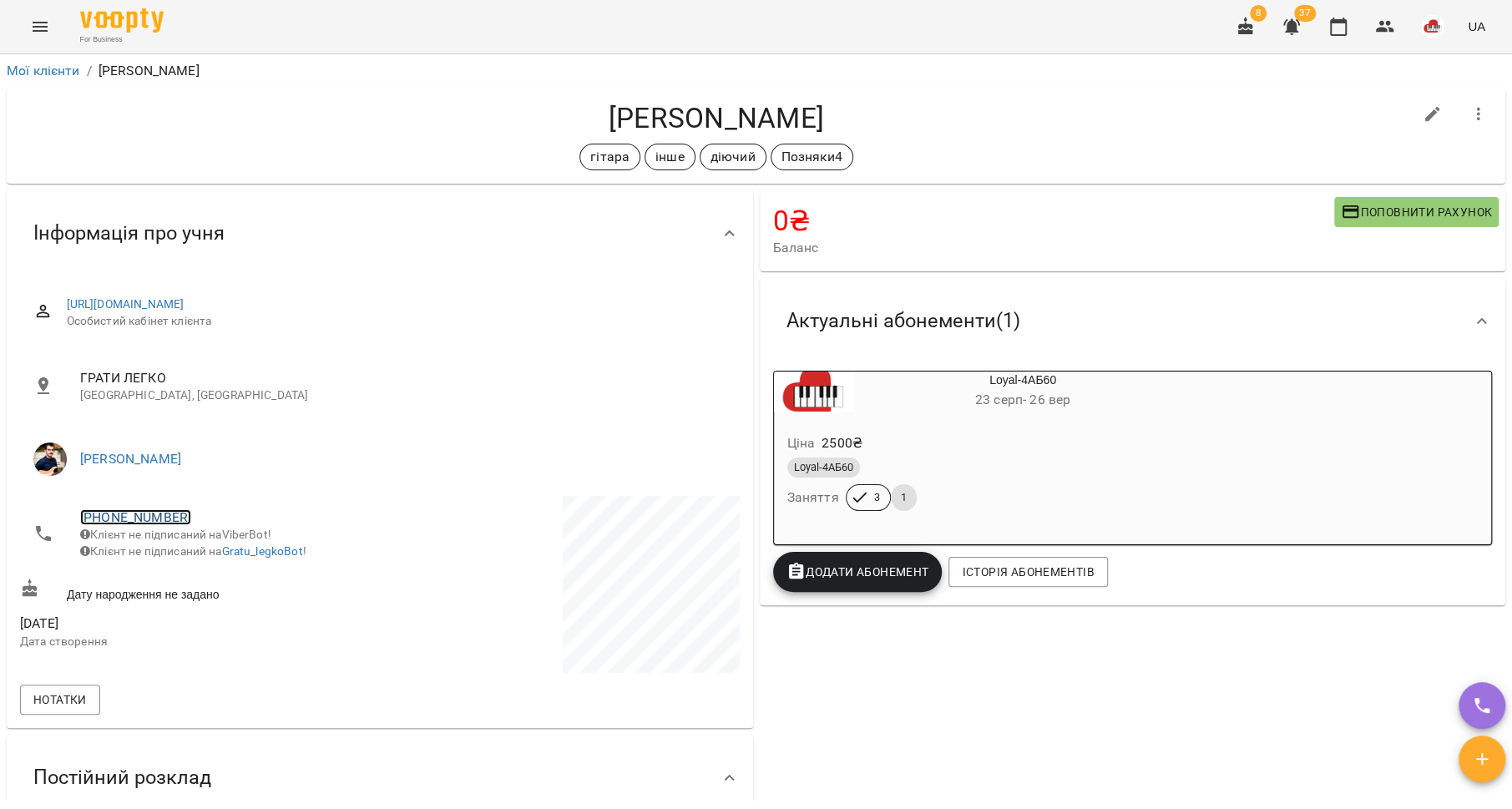
click at [141, 513] on link "[PHONE_NUMBER]" at bounding box center [135, 517] width 111 height 16
click at [194, 579] on img at bounding box center [203, 579] width 25 height 25
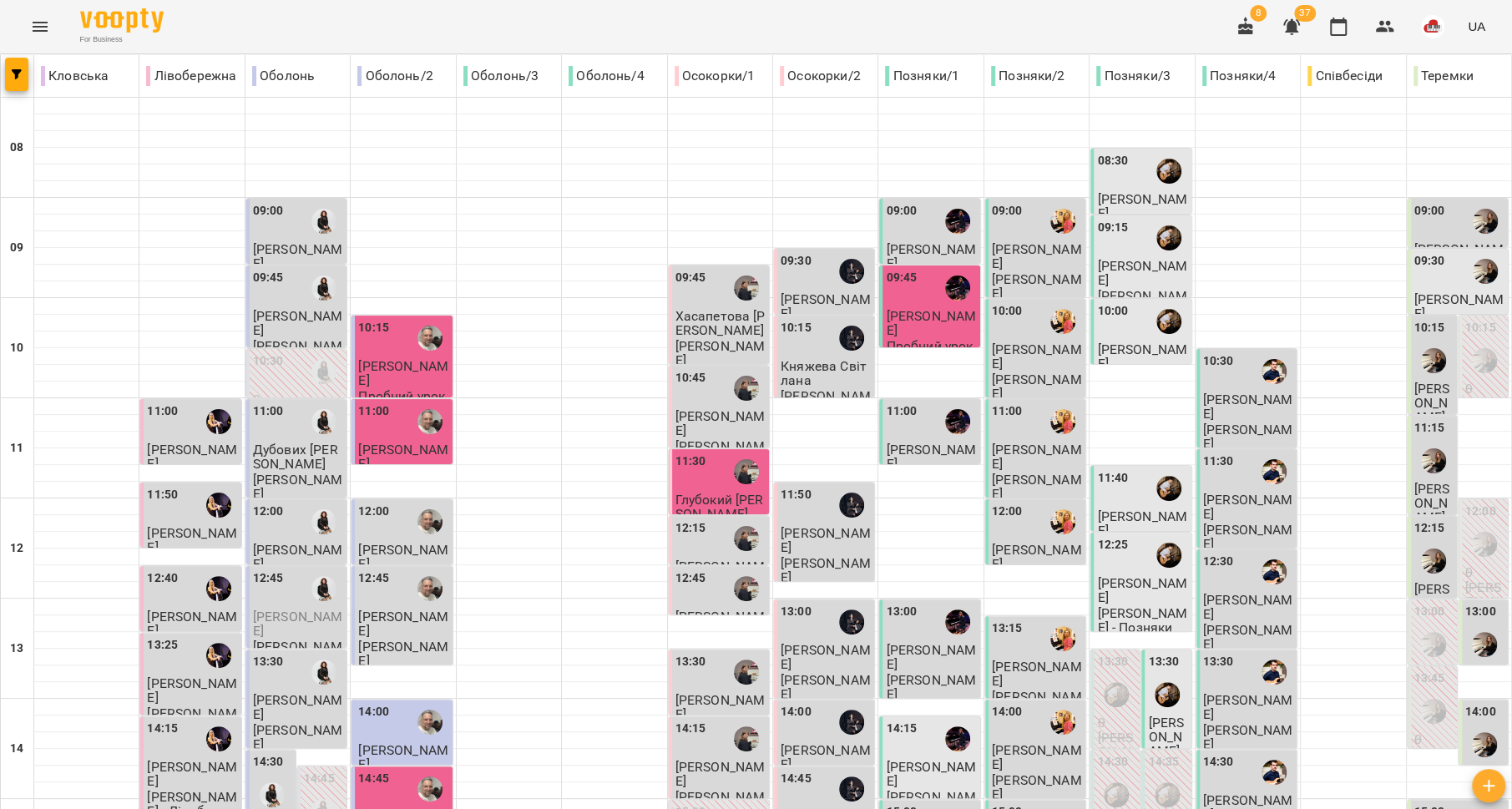
scroll to position [91, 0]
click at [1232, 622] on p "[PERSON_NAME]" at bounding box center [1248, 636] width 91 height 29
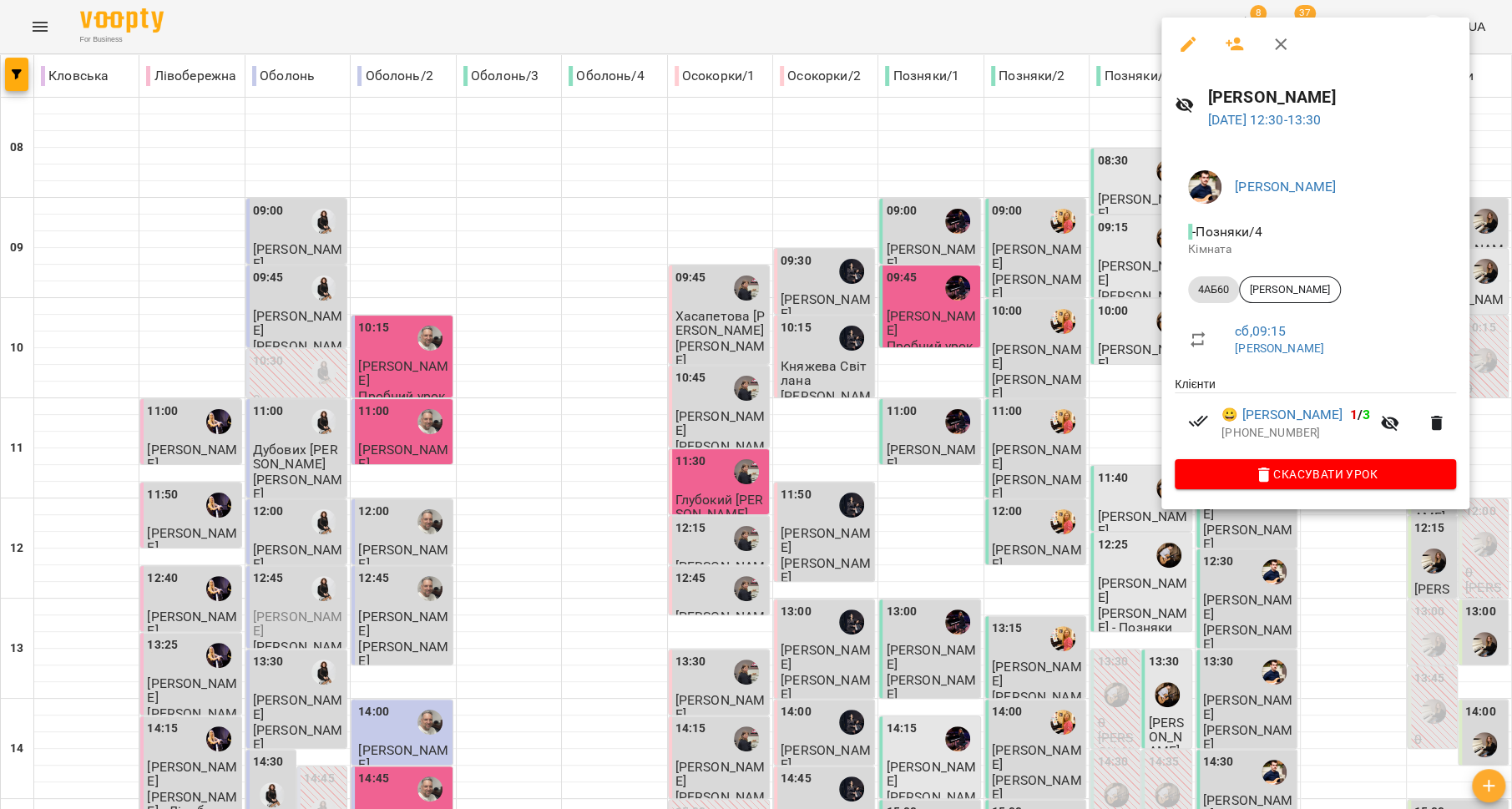
click at [1037, 474] on div at bounding box center [756, 404] width 1512 height 809
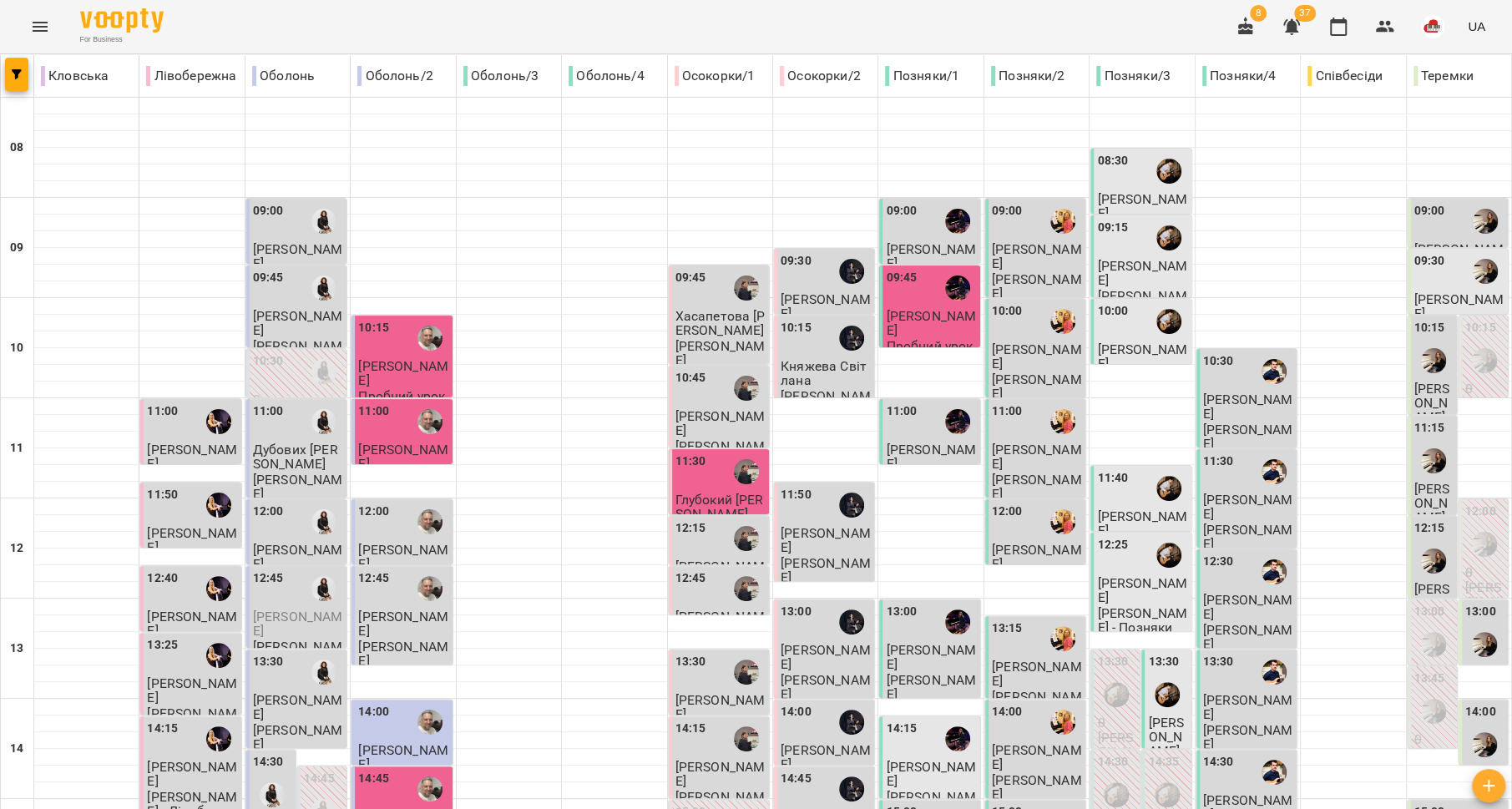
click at [1253, 723] on p "[PERSON_NAME]" at bounding box center [1248, 737] width 91 height 29
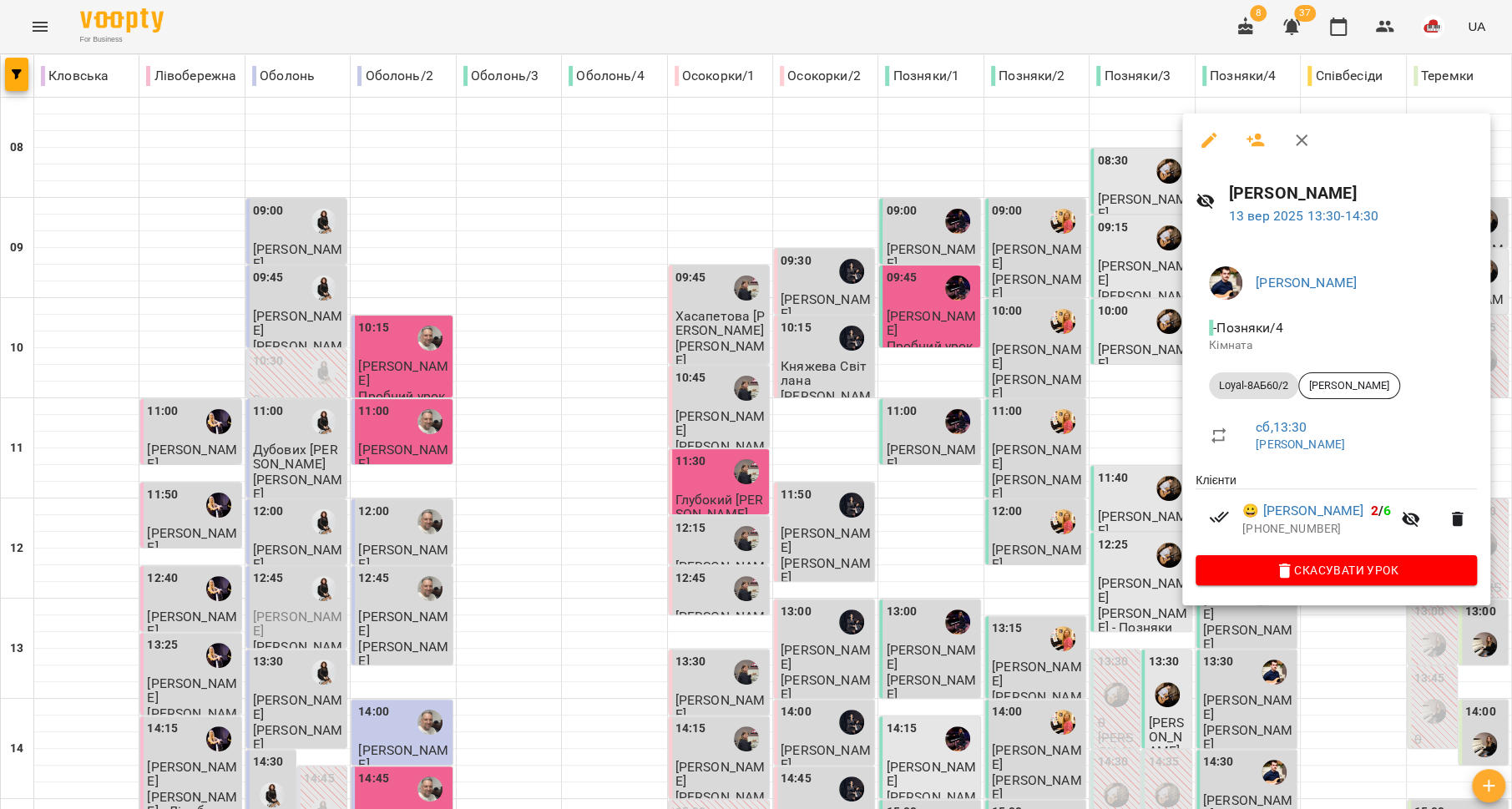
click at [1051, 555] on div at bounding box center [756, 404] width 1512 height 809
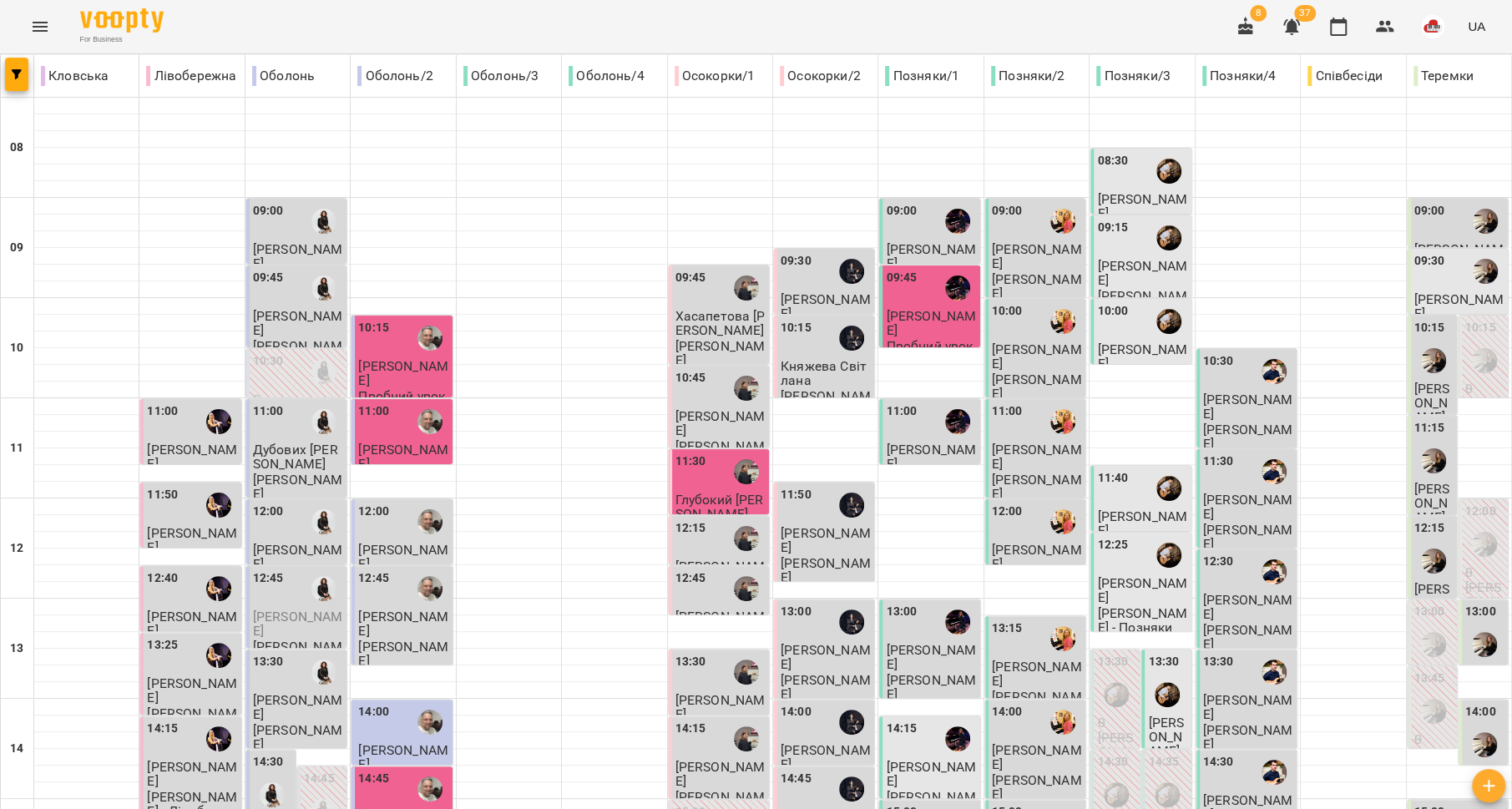
scroll to position [160, 0]
click at [1241, 792] on span "[PERSON_NAME]" at bounding box center [1248, 807] width 91 height 30
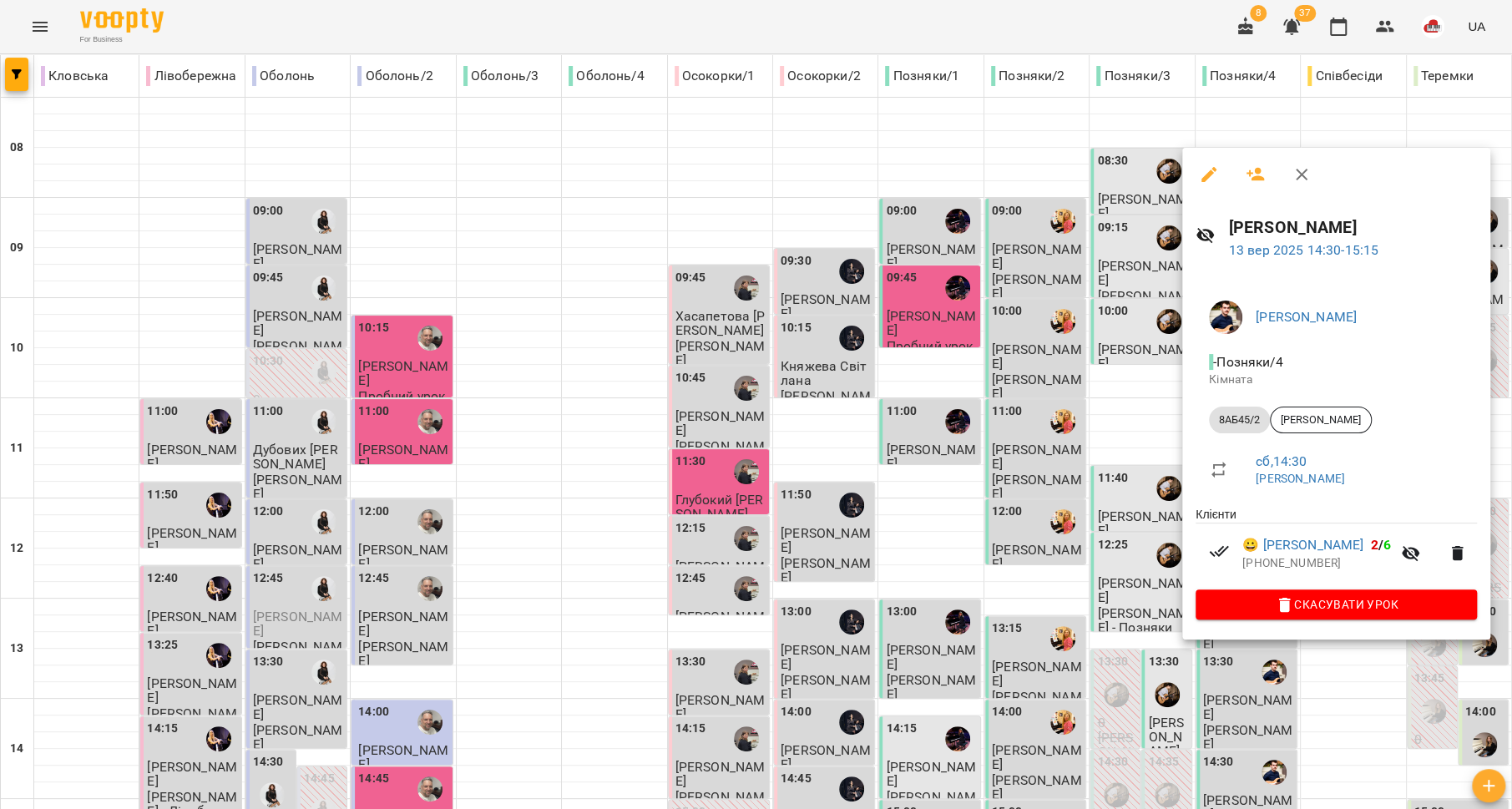
click at [1090, 544] on div at bounding box center [756, 404] width 1512 height 809
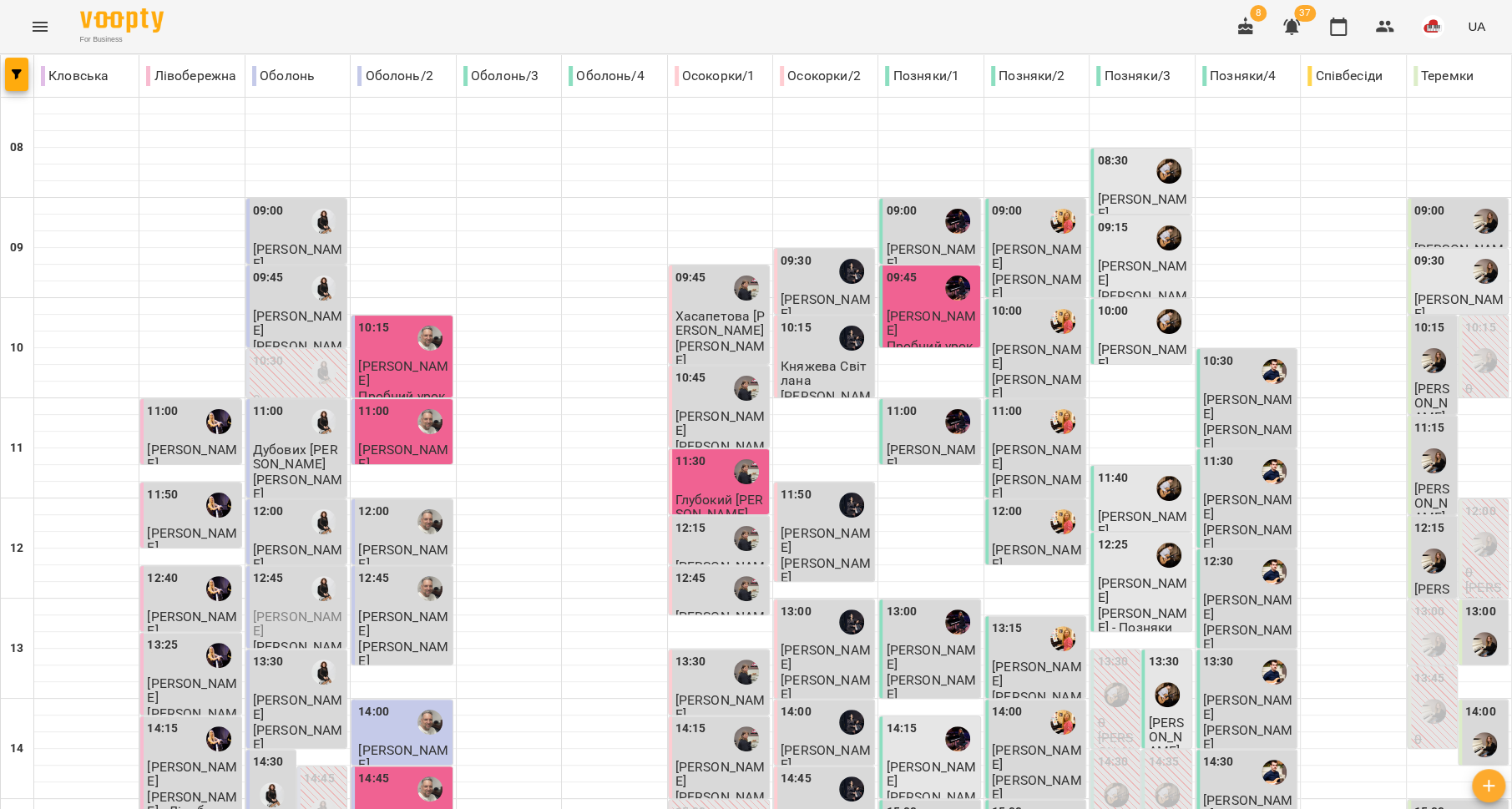
scroll to position [492, 0]
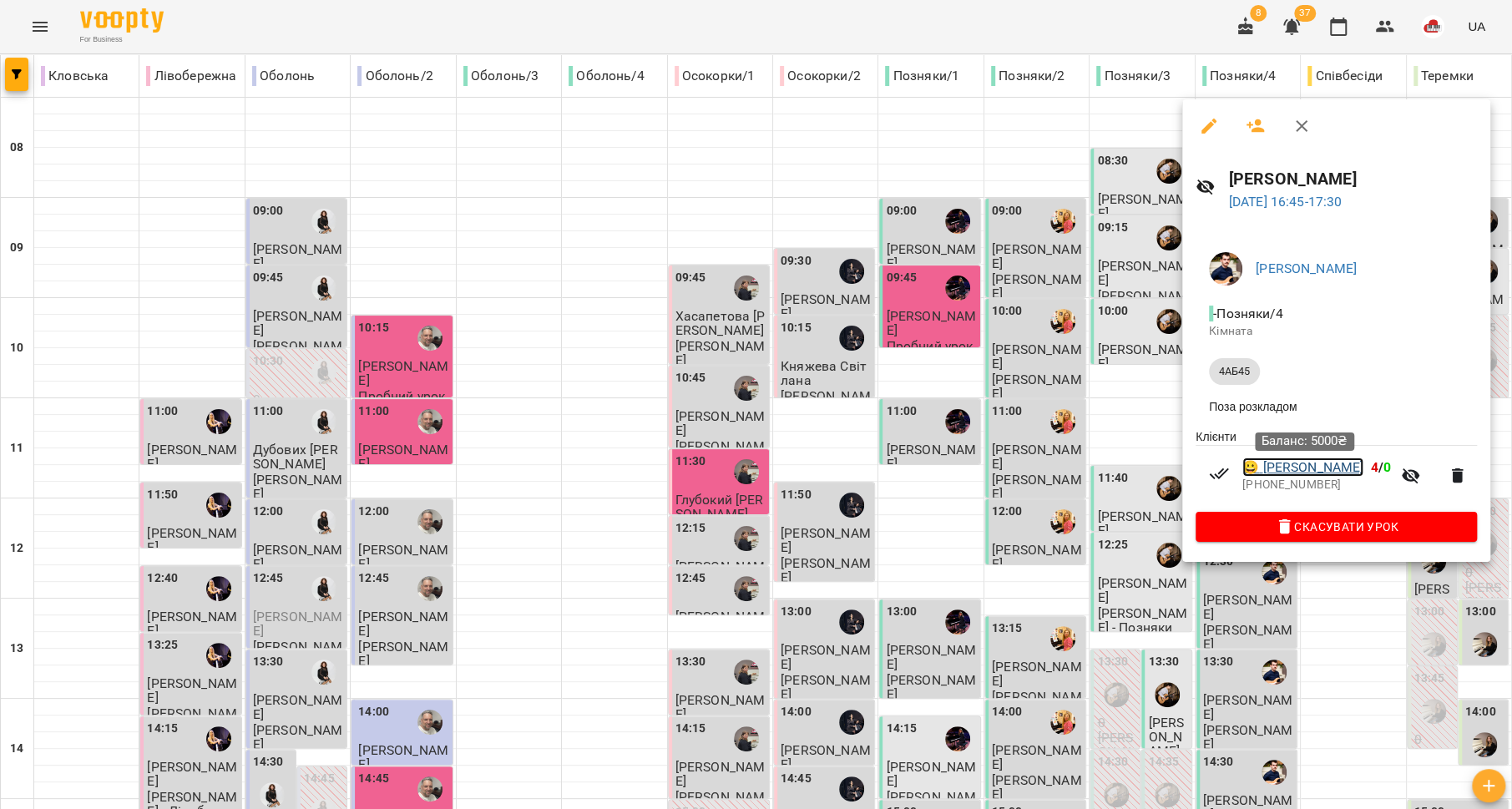
click at [1274, 476] on link "😀 [PERSON_NAME]" at bounding box center [1303, 467] width 121 height 20
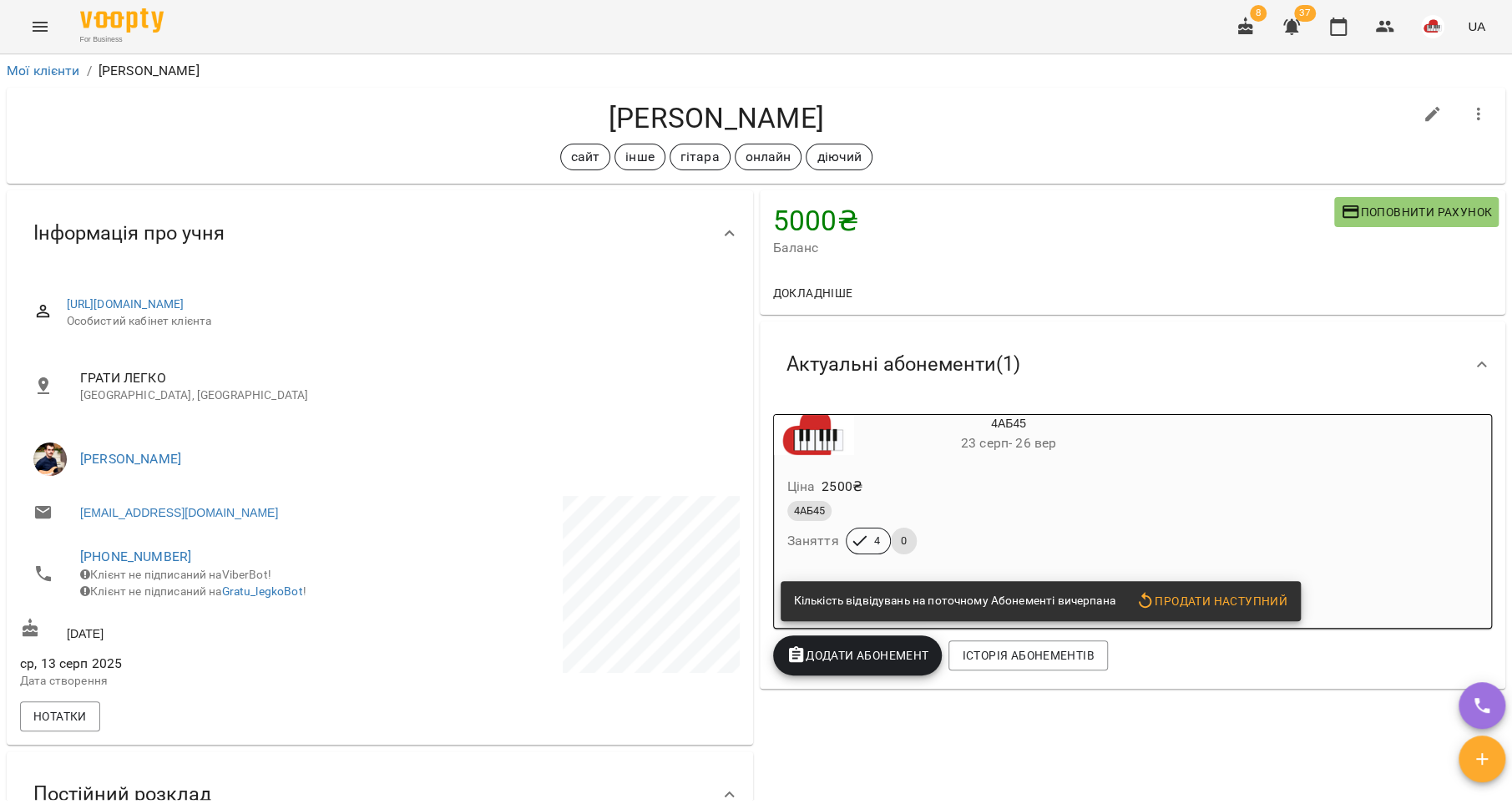
click at [931, 512] on div "4АБ45" at bounding box center [969, 510] width 363 height 20
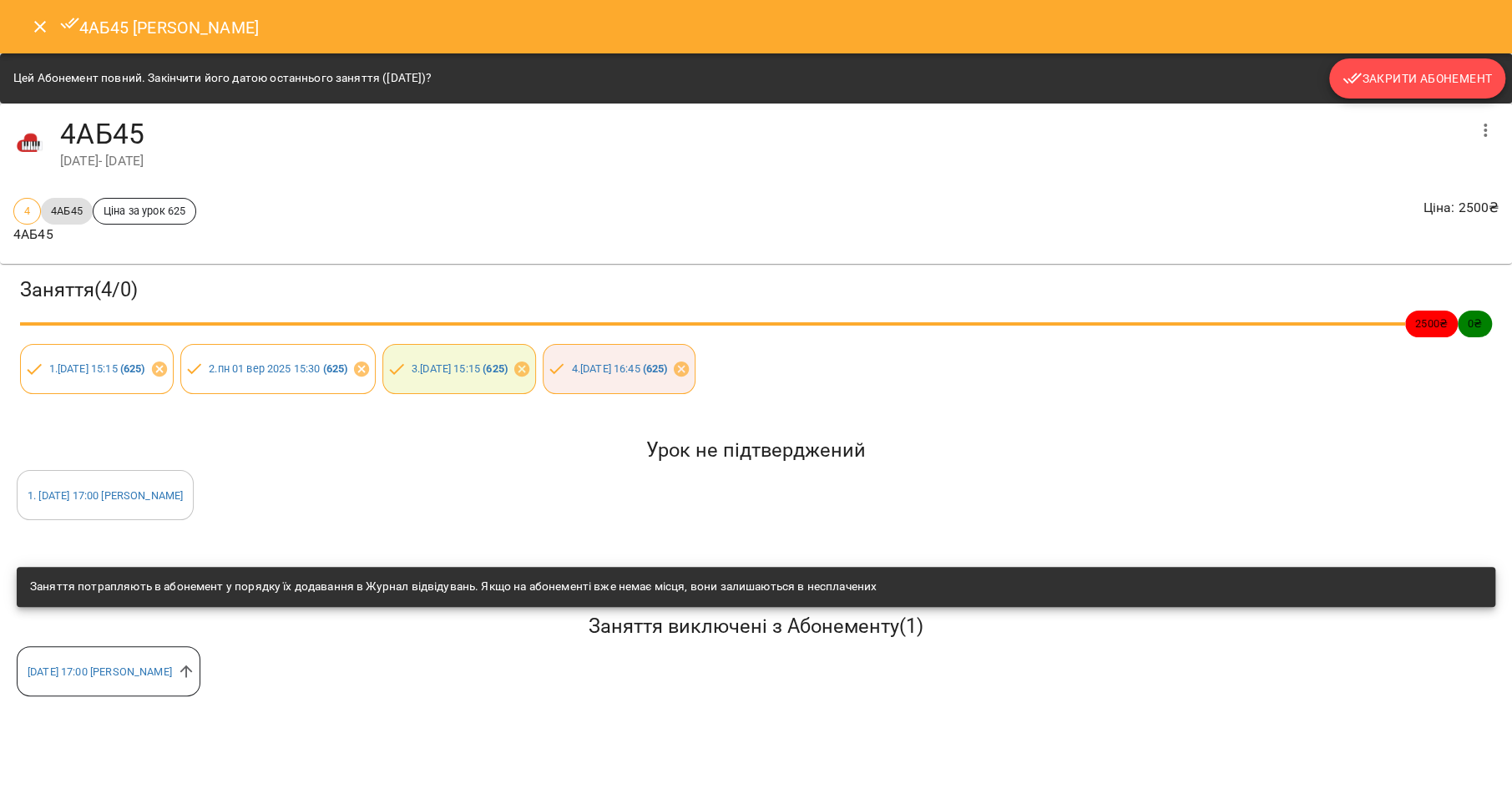
click at [1470, 67] on button "Закрити Абонемент" at bounding box center [1417, 78] width 176 height 40
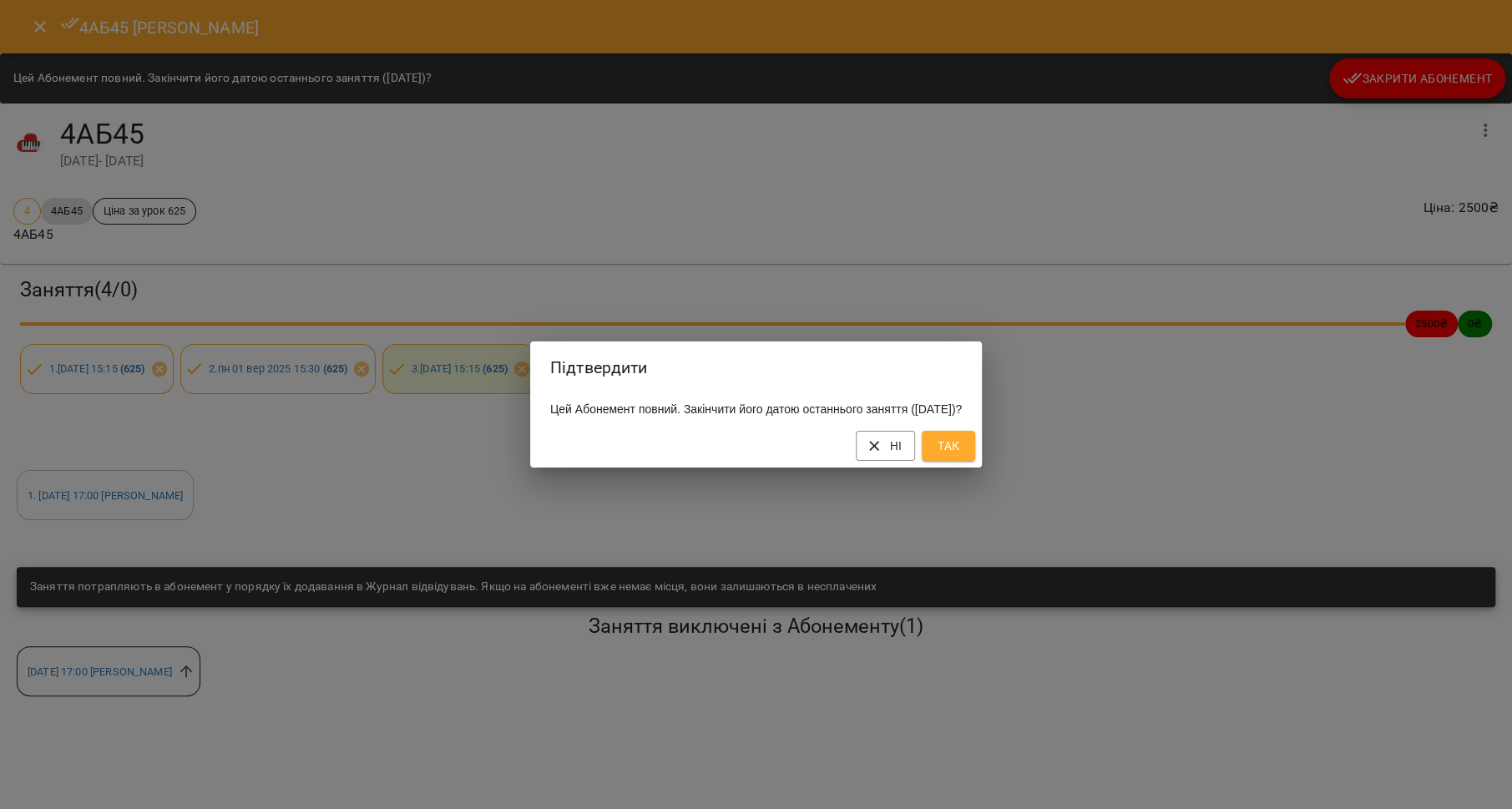
click at [975, 457] on button "Так" at bounding box center [948, 446] width 53 height 30
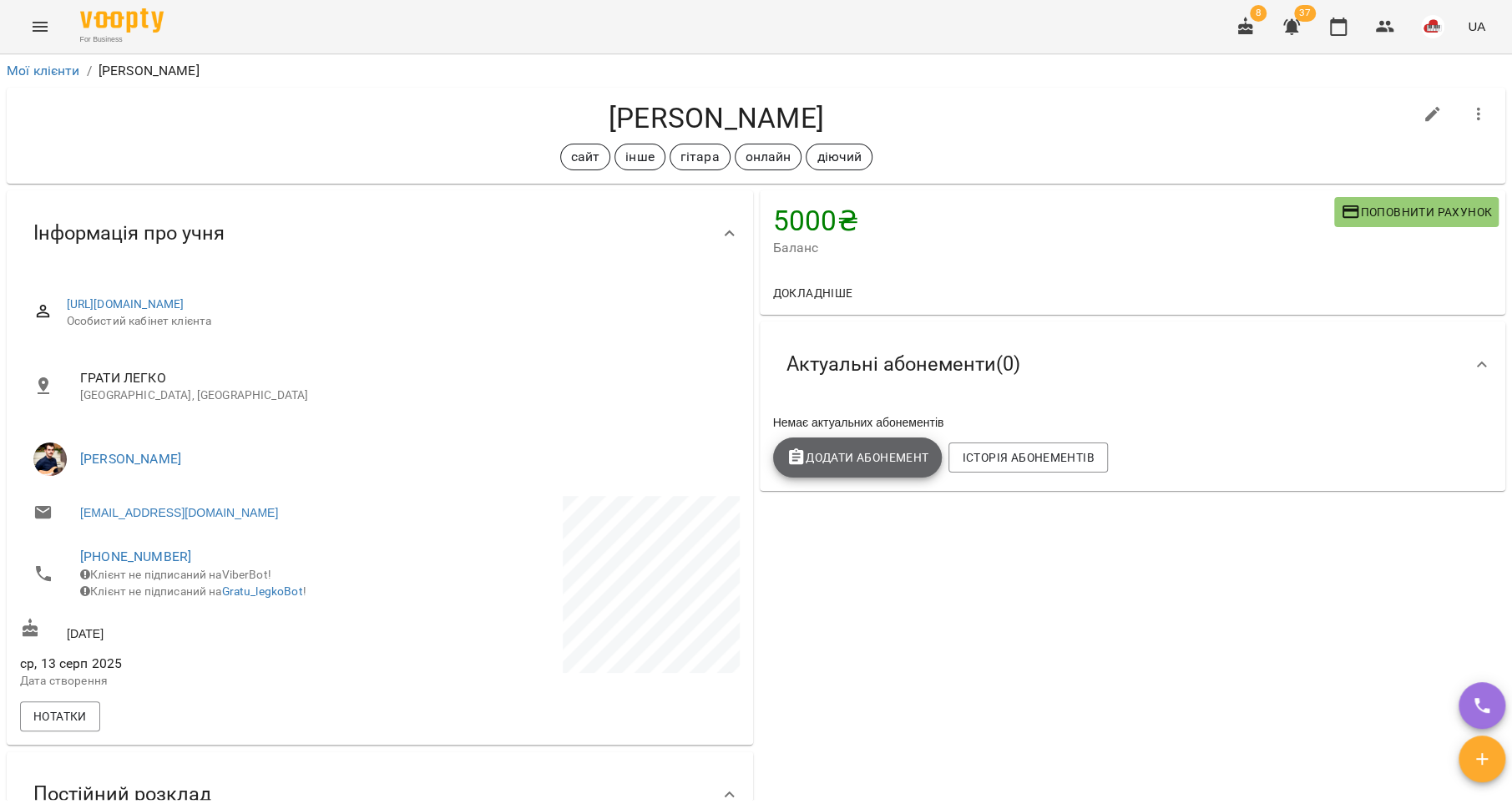
click at [853, 462] on span "Додати Абонемент" at bounding box center [858, 456] width 143 height 20
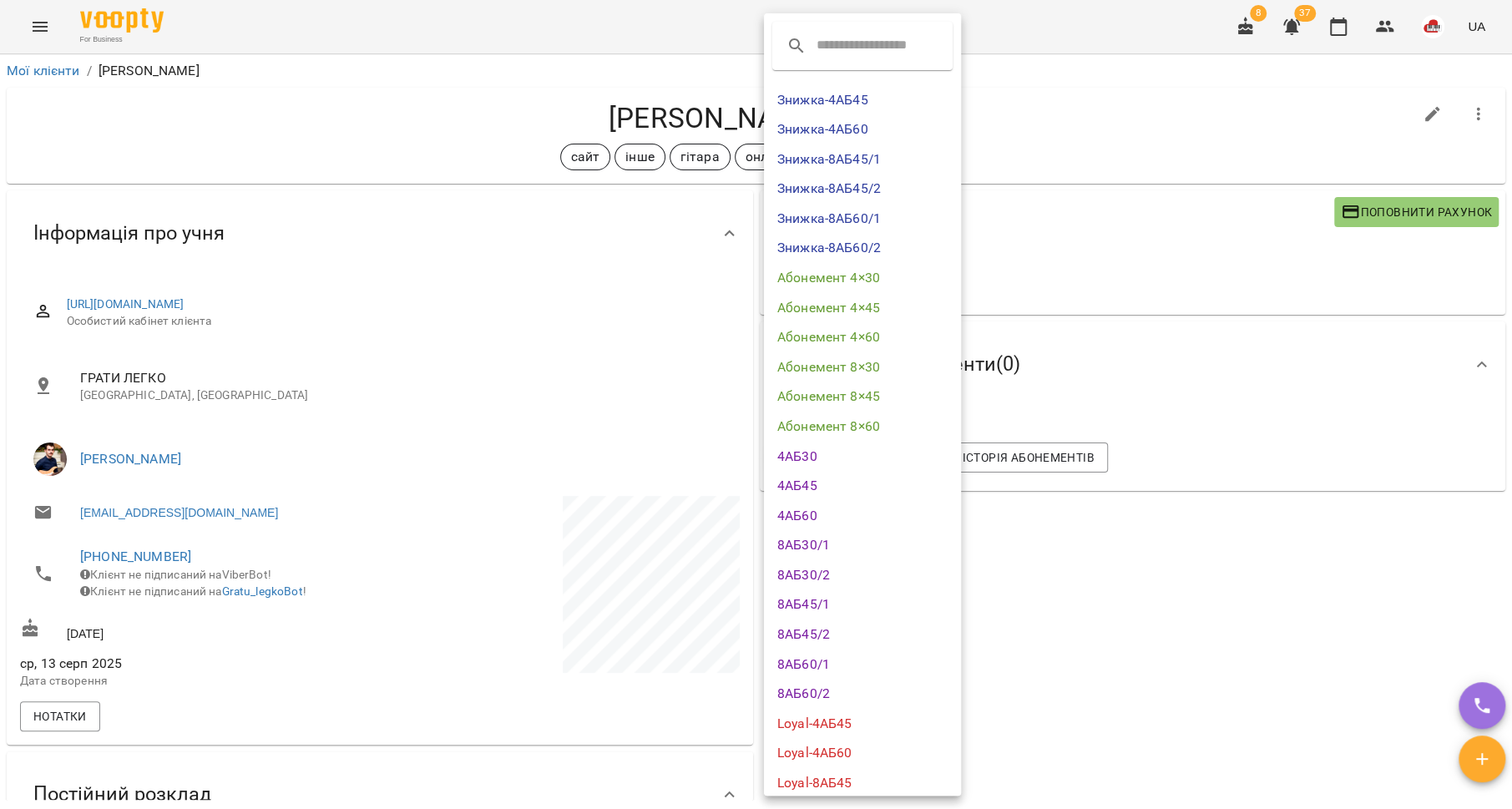
click at [1113, 558] on div at bounding box center [756, 404] width 1512 height 809
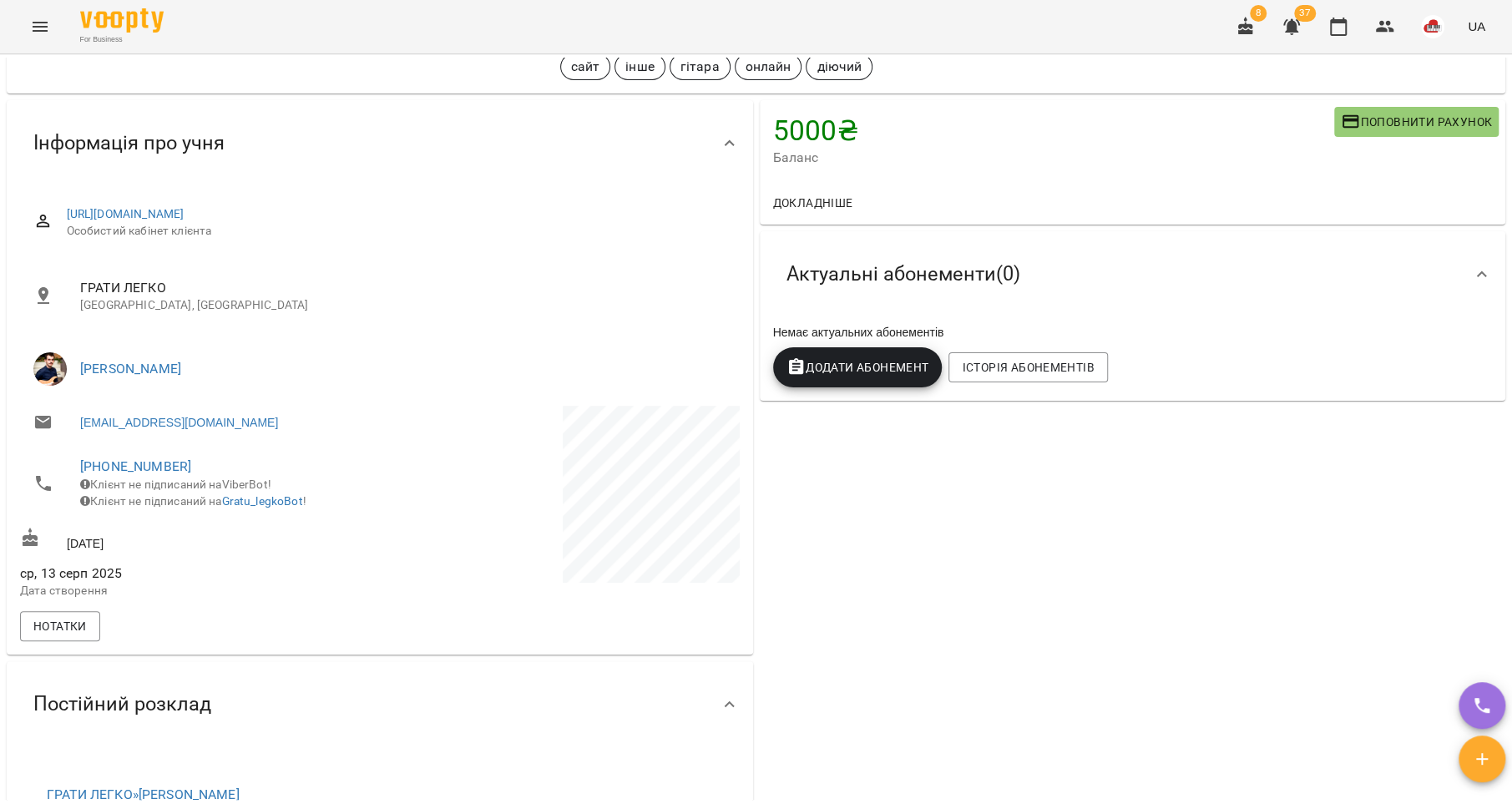
scroll to position [241, 0]
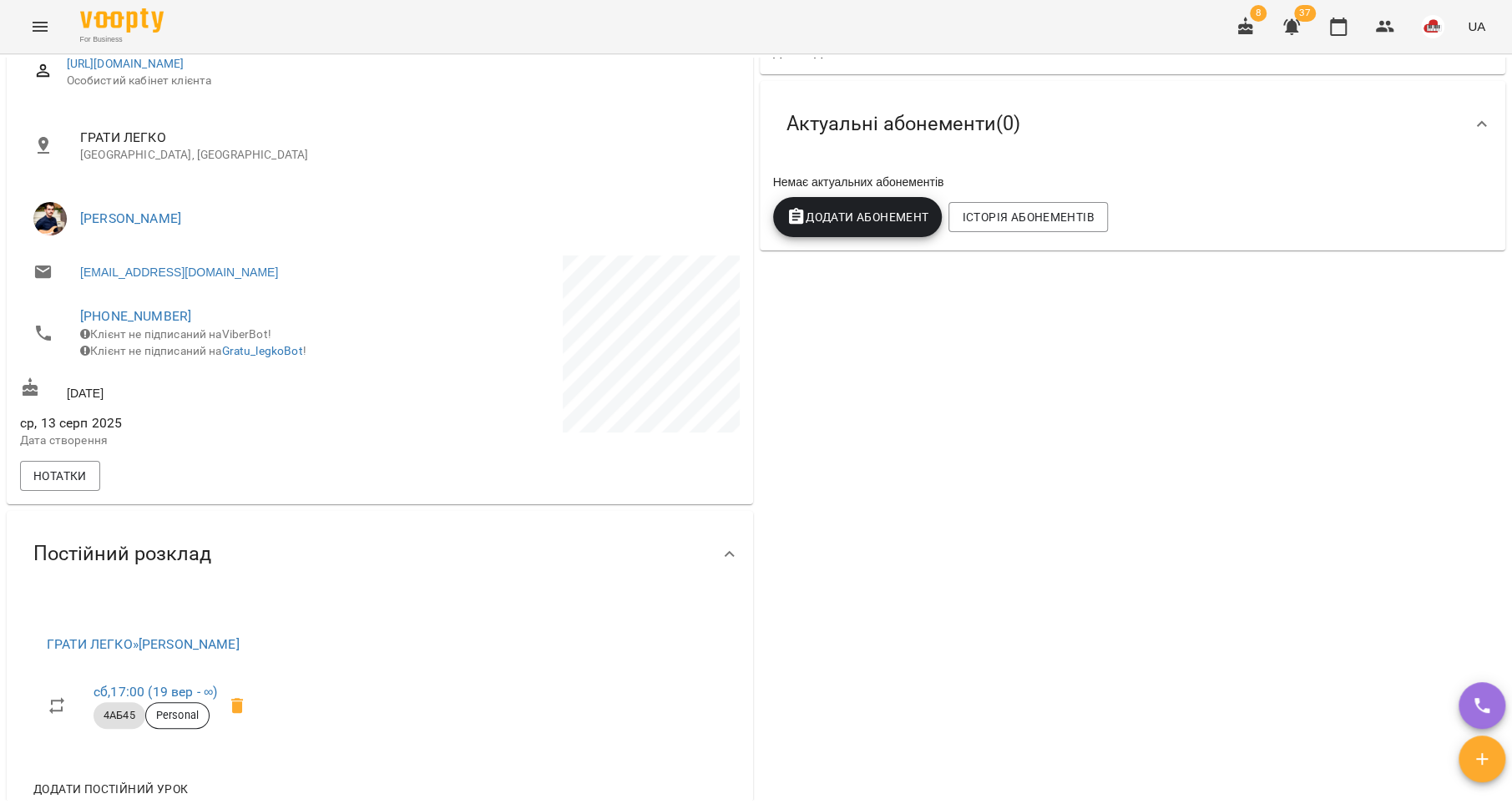
click at [834, 217] on span "Додати Абонемент" at bounding box center [858, 216] width 143 height 20
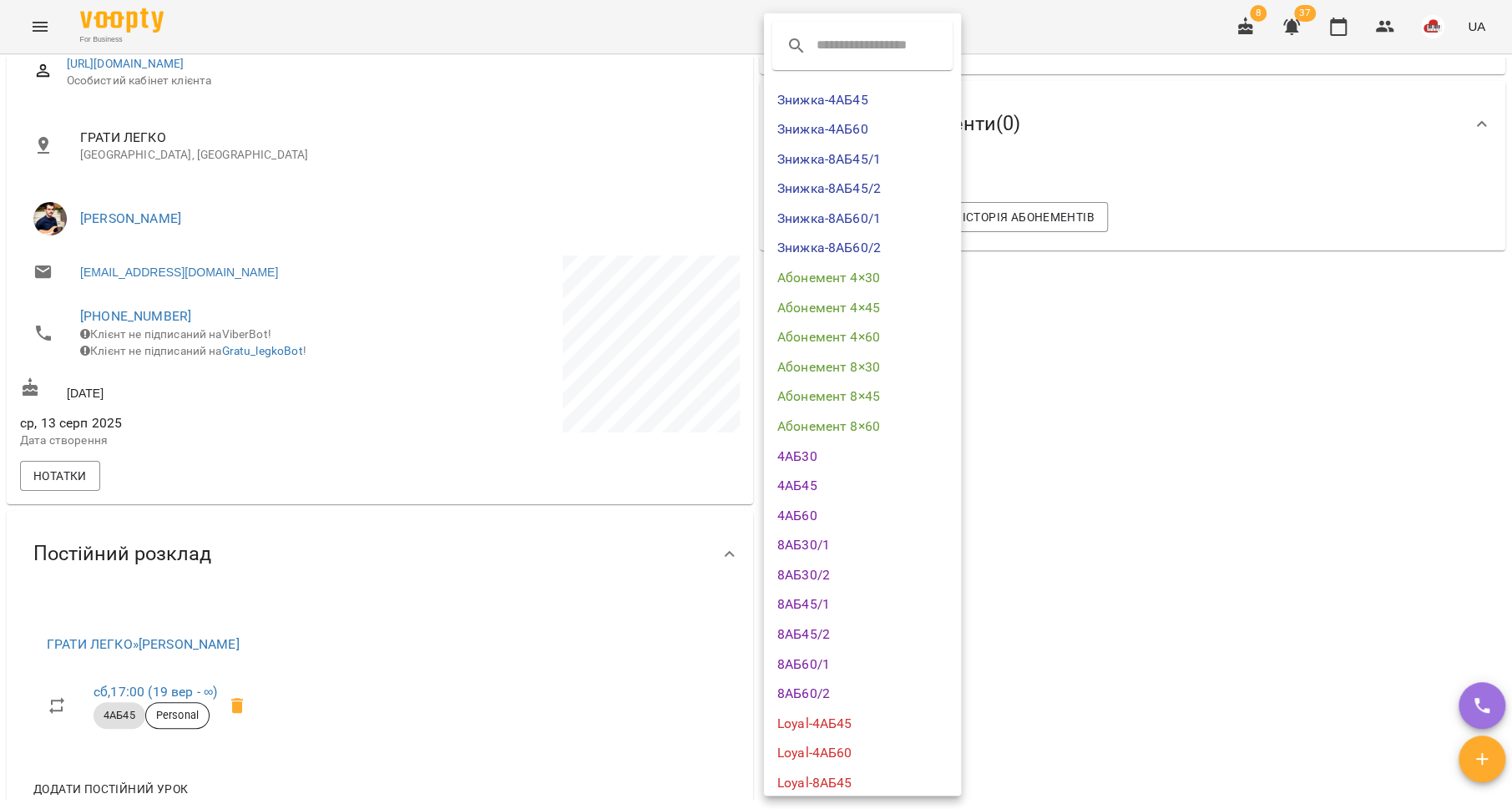
click at [838, 492] on li "4АБ45" at bounding box center [862, 486] width 197 height 30
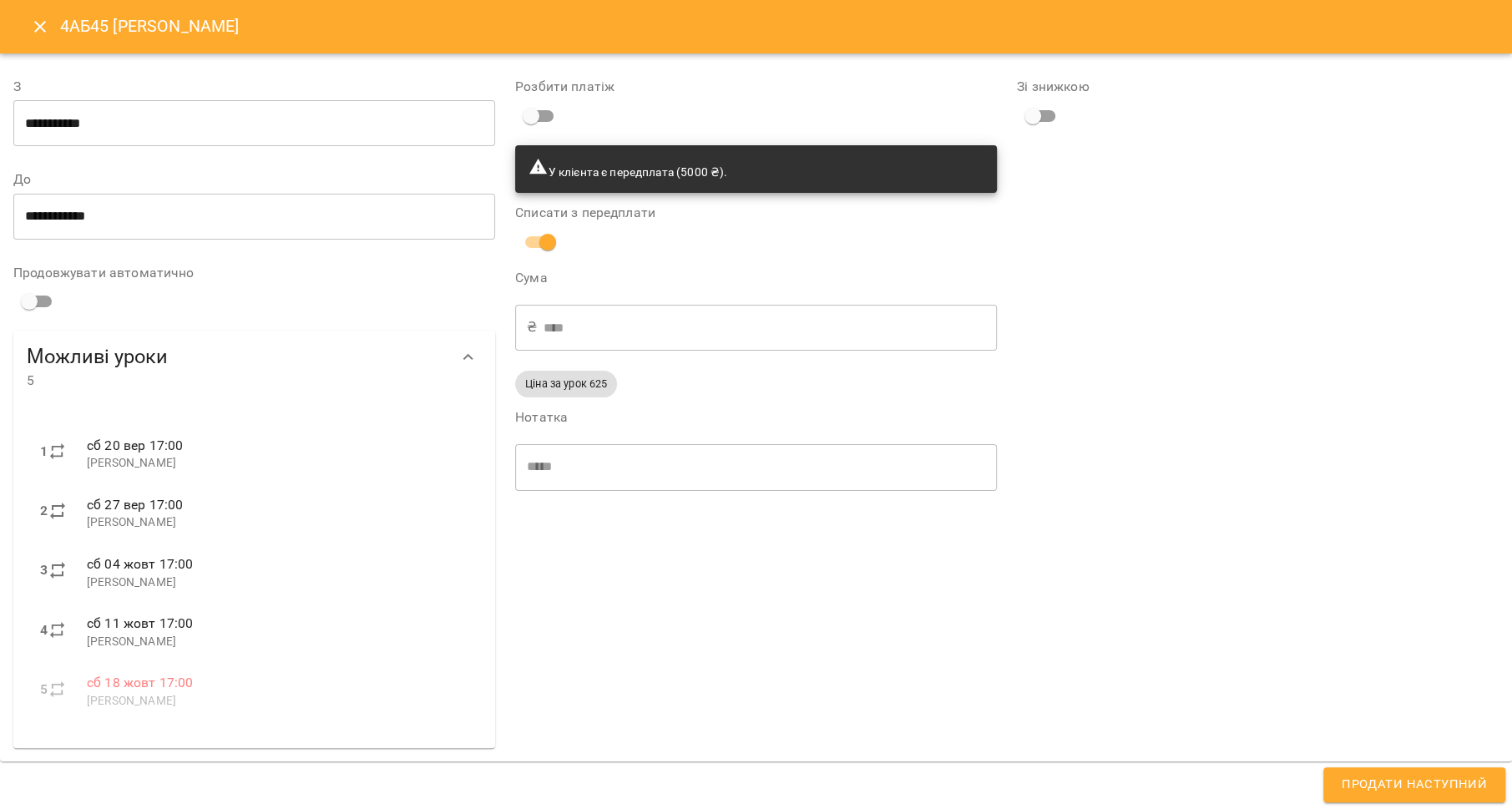
click at [1409, 781] on span "Продати наступний" at bounding box center [1415, 784] width 146 height 21
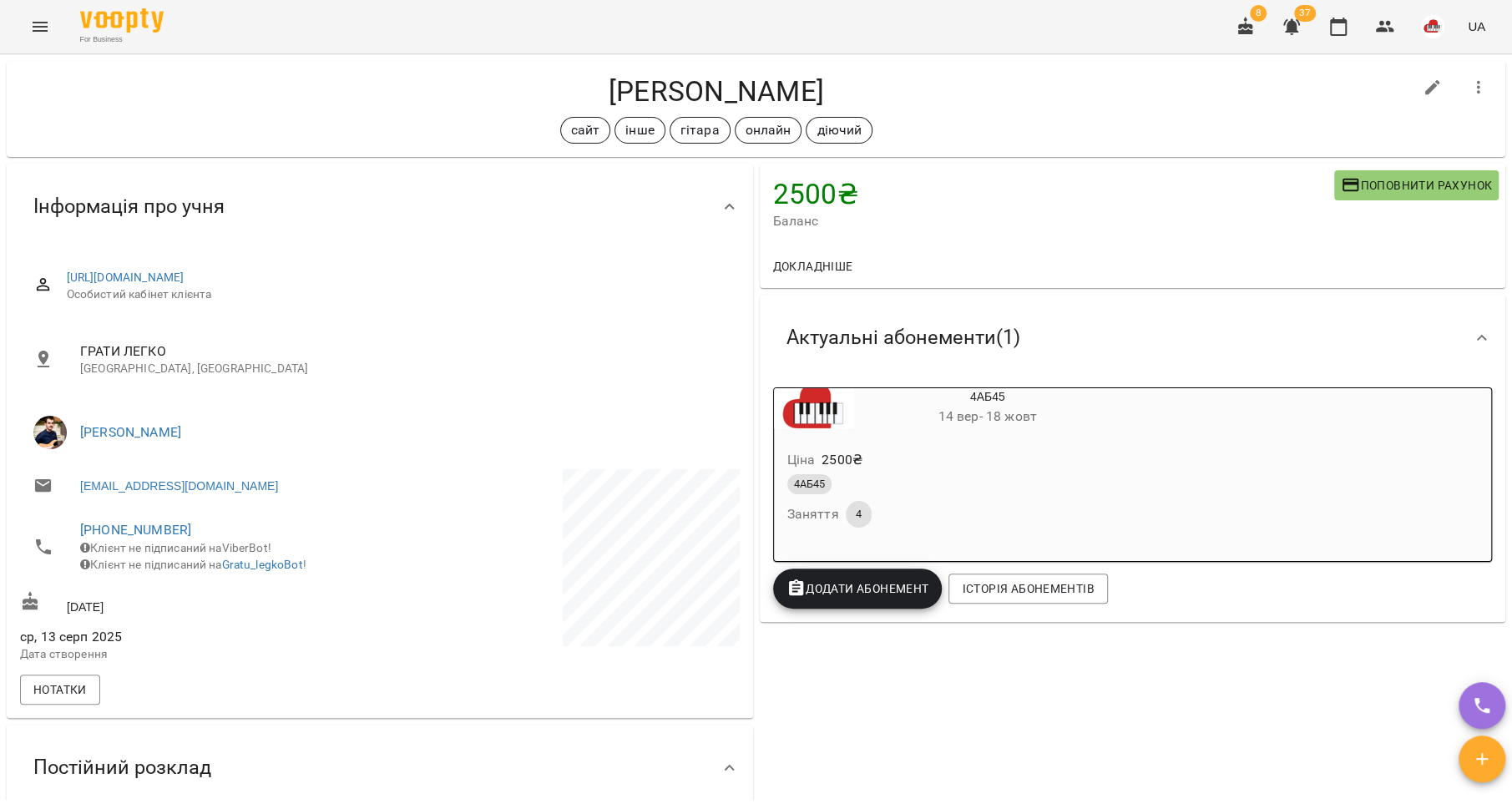
scroll to position [0, 0]
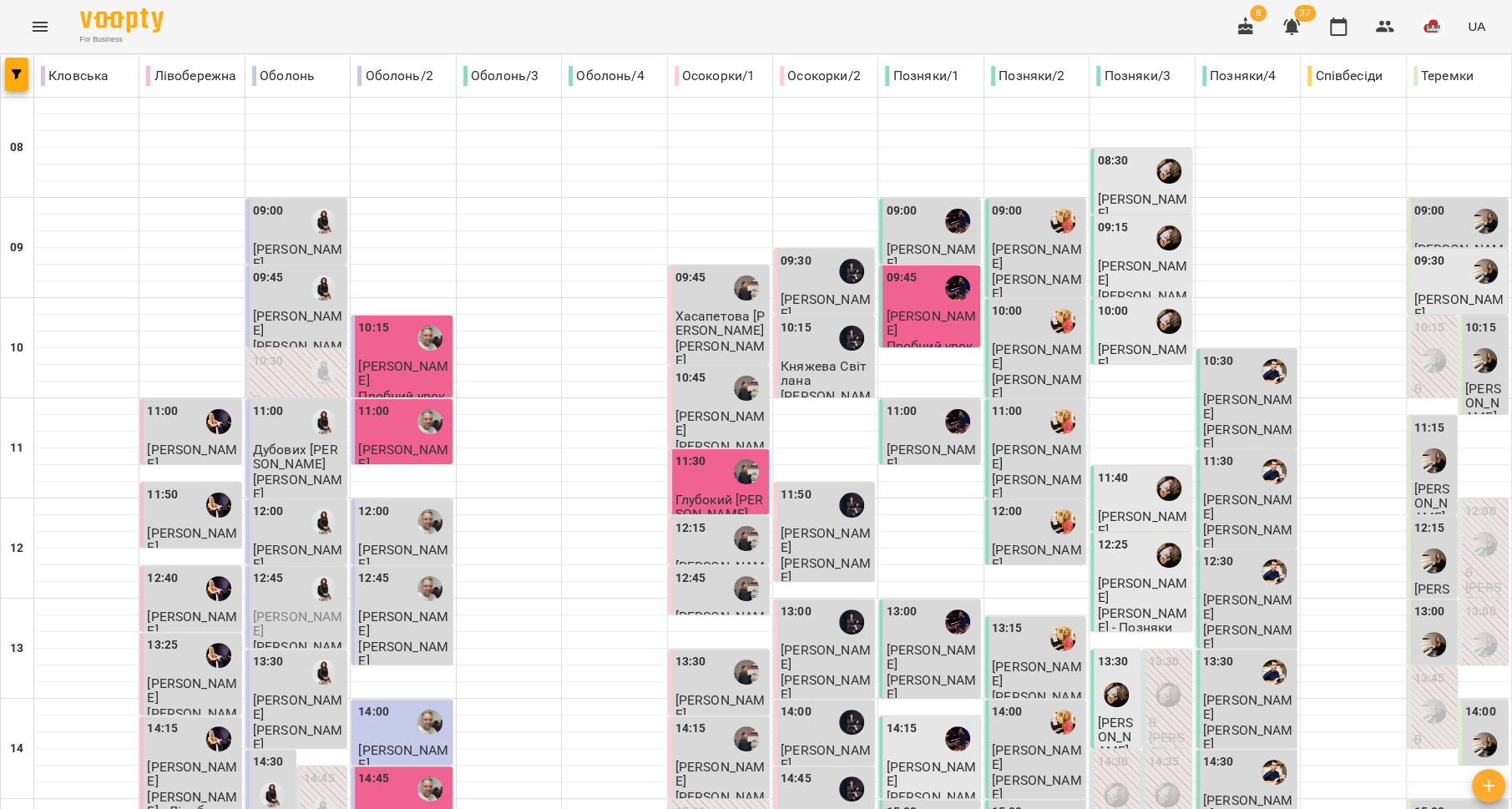
scroll to position [701, 0]
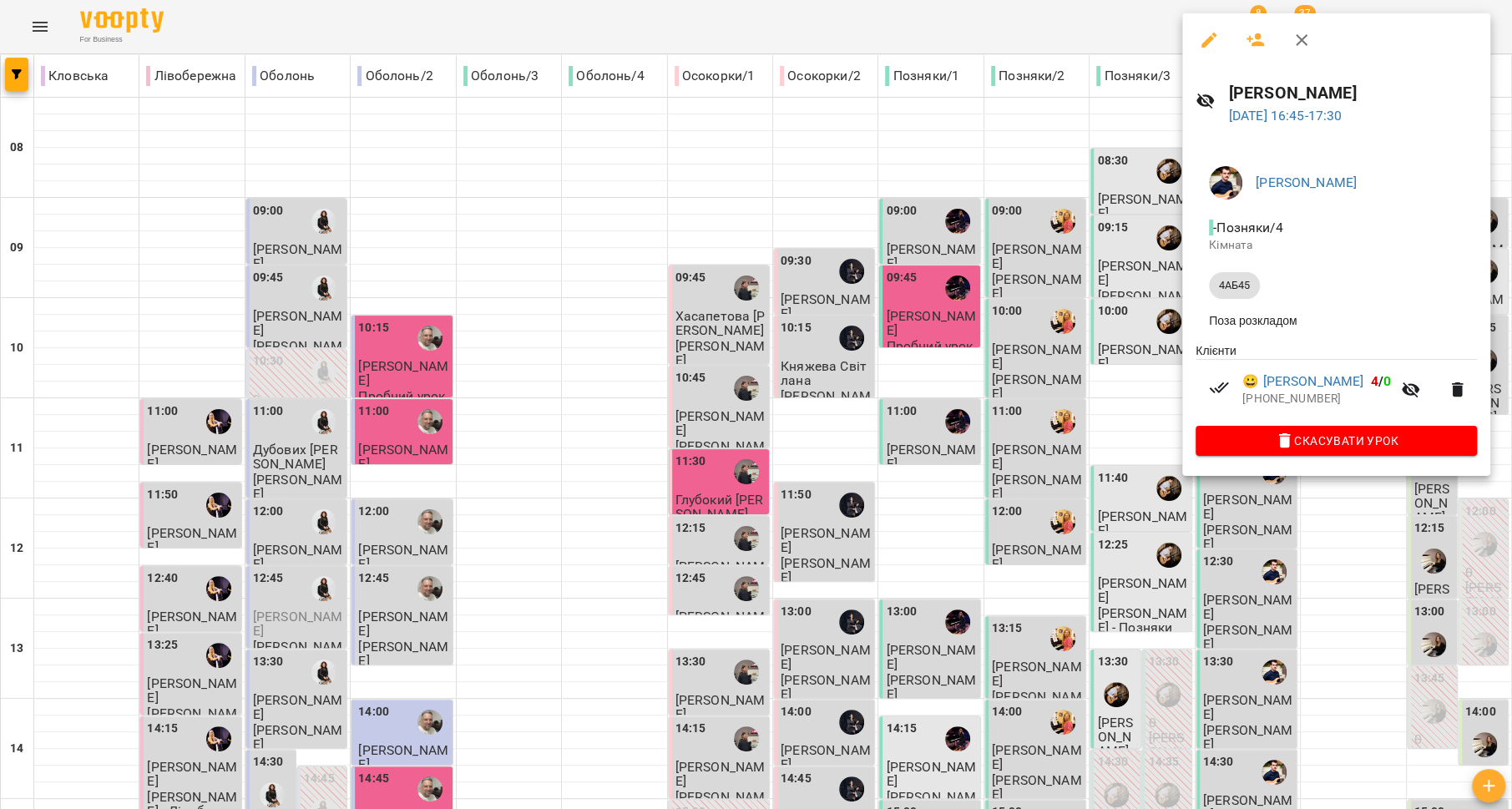
click at [1010, 375] on div at bounding box center [756, 404] width 1512 height 809
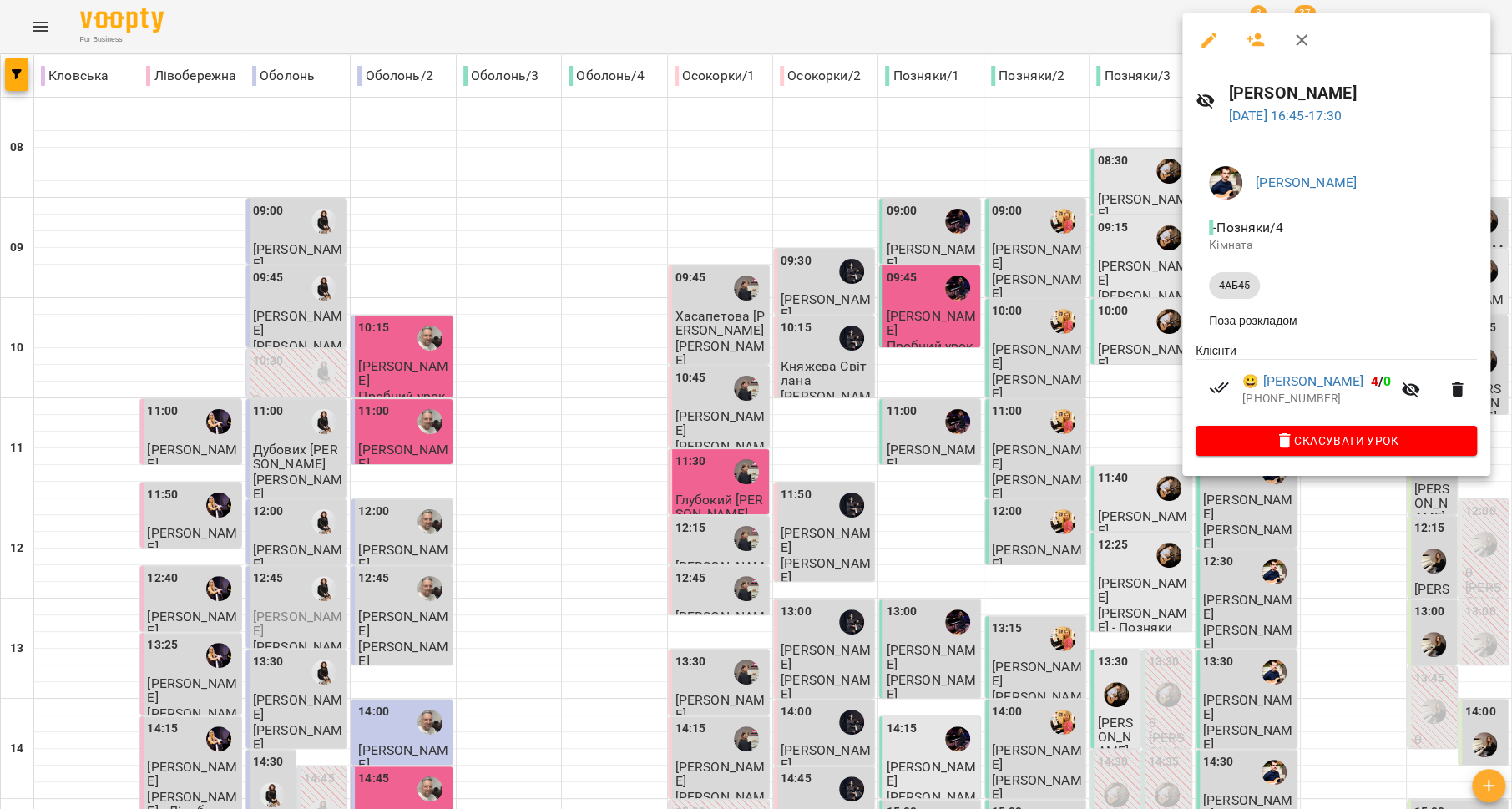
click at [1086, 446] on div at bounding box center [756, 404] width 1512 height 809
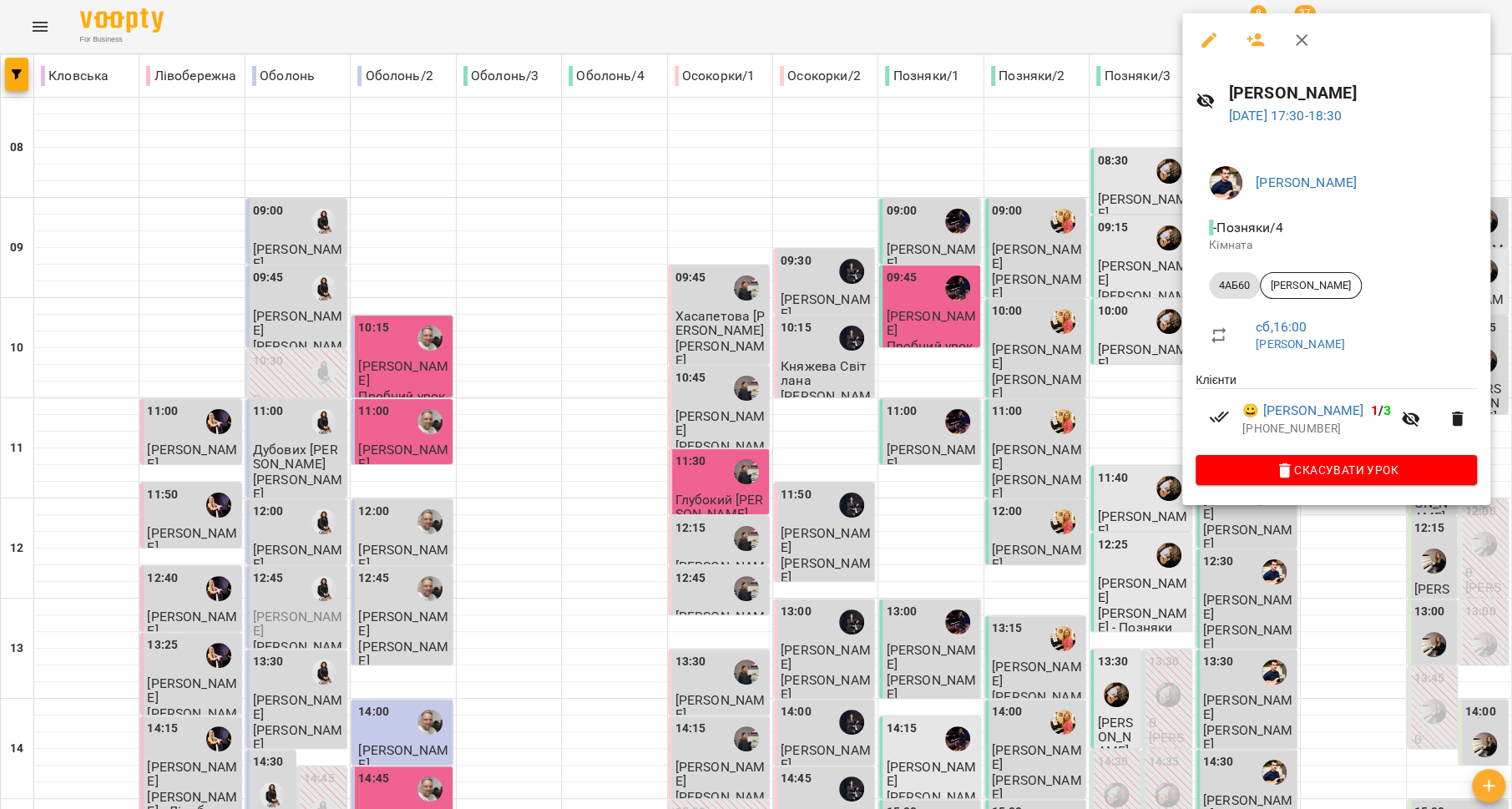
click at [1098, 412] on div at bounding box center [756, 404] width 1512 height 809
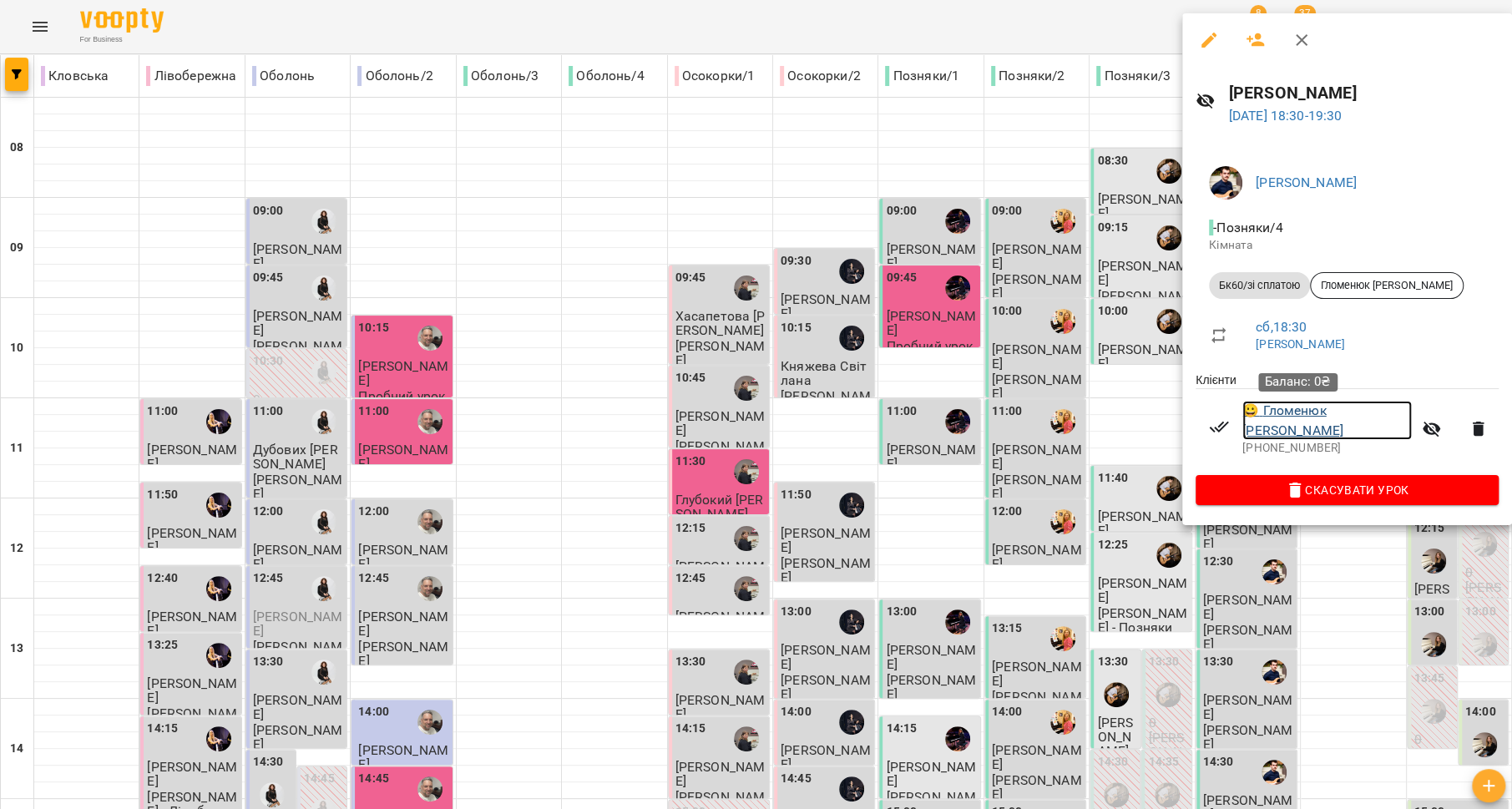
click at [1286, 414] on link "😀 Гломенюк [PERSON_NAME]" at bounding box center [1327, 420] width 170 height 39
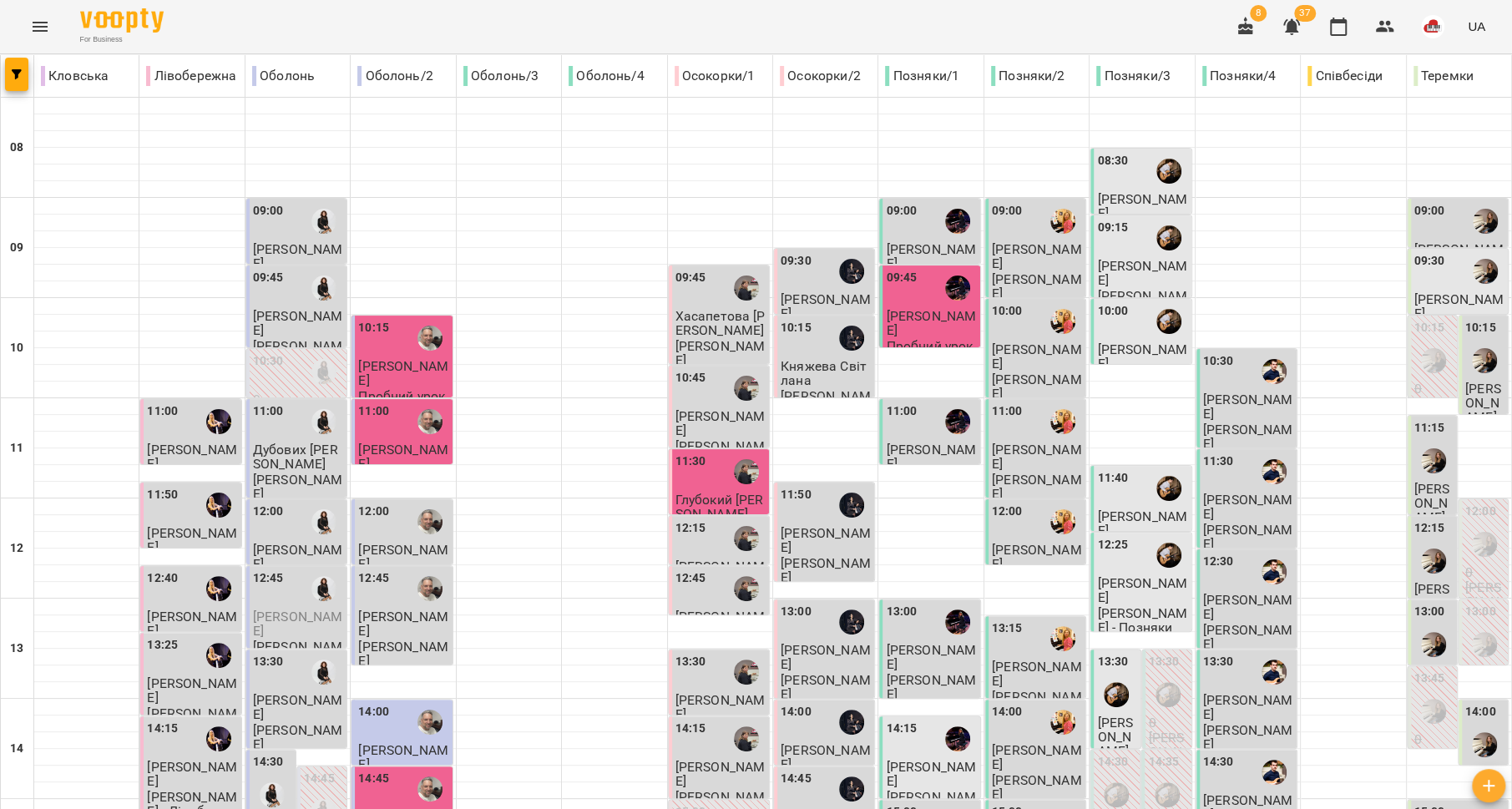
click at [1466, 217] on div at bounding box center [1485, 220] width 38 height 38
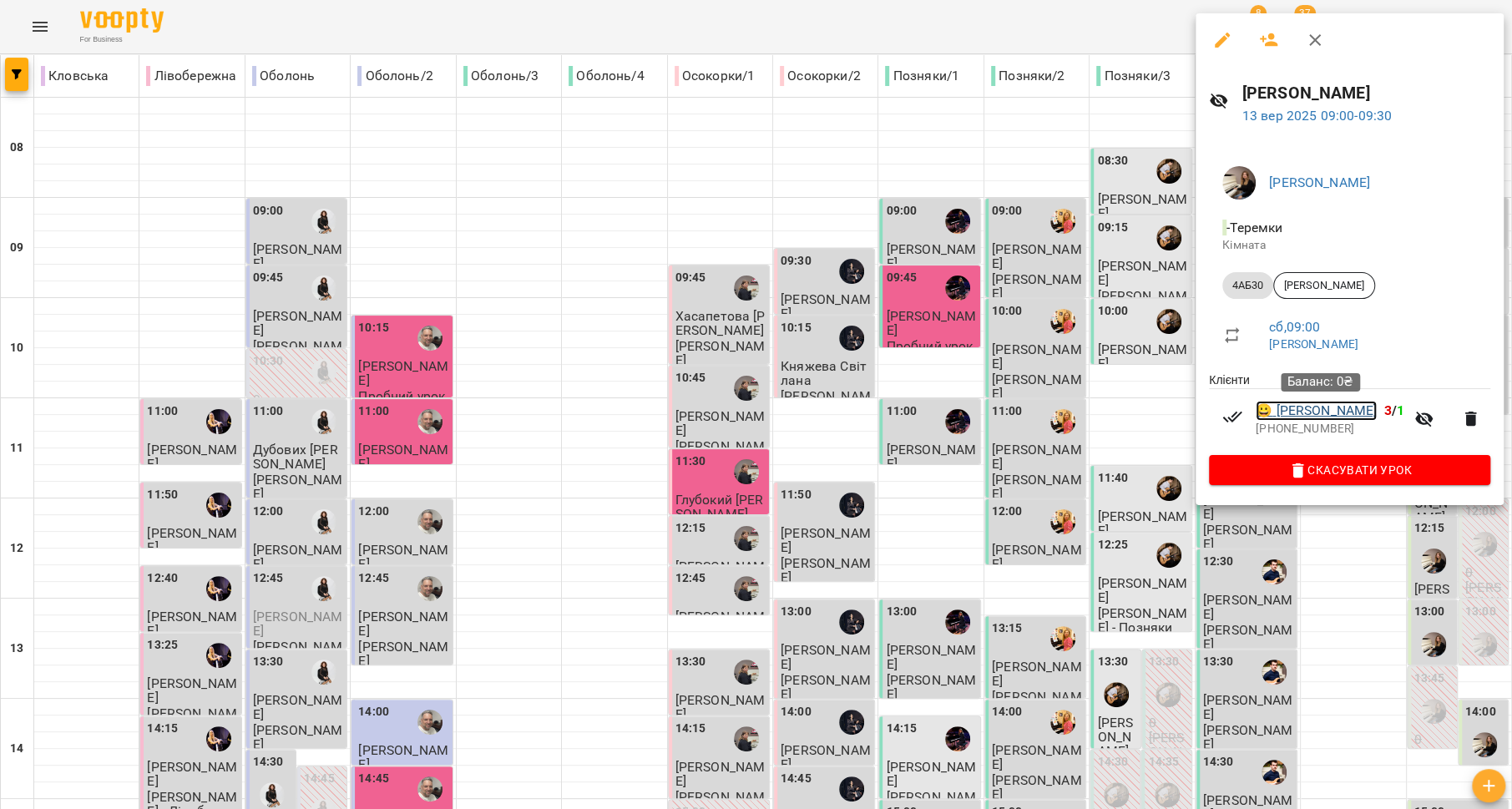
click at [1316, 421] on link "😀 [PERSON_NAME]" at bounding box center [1316, 410] width 121 height 20
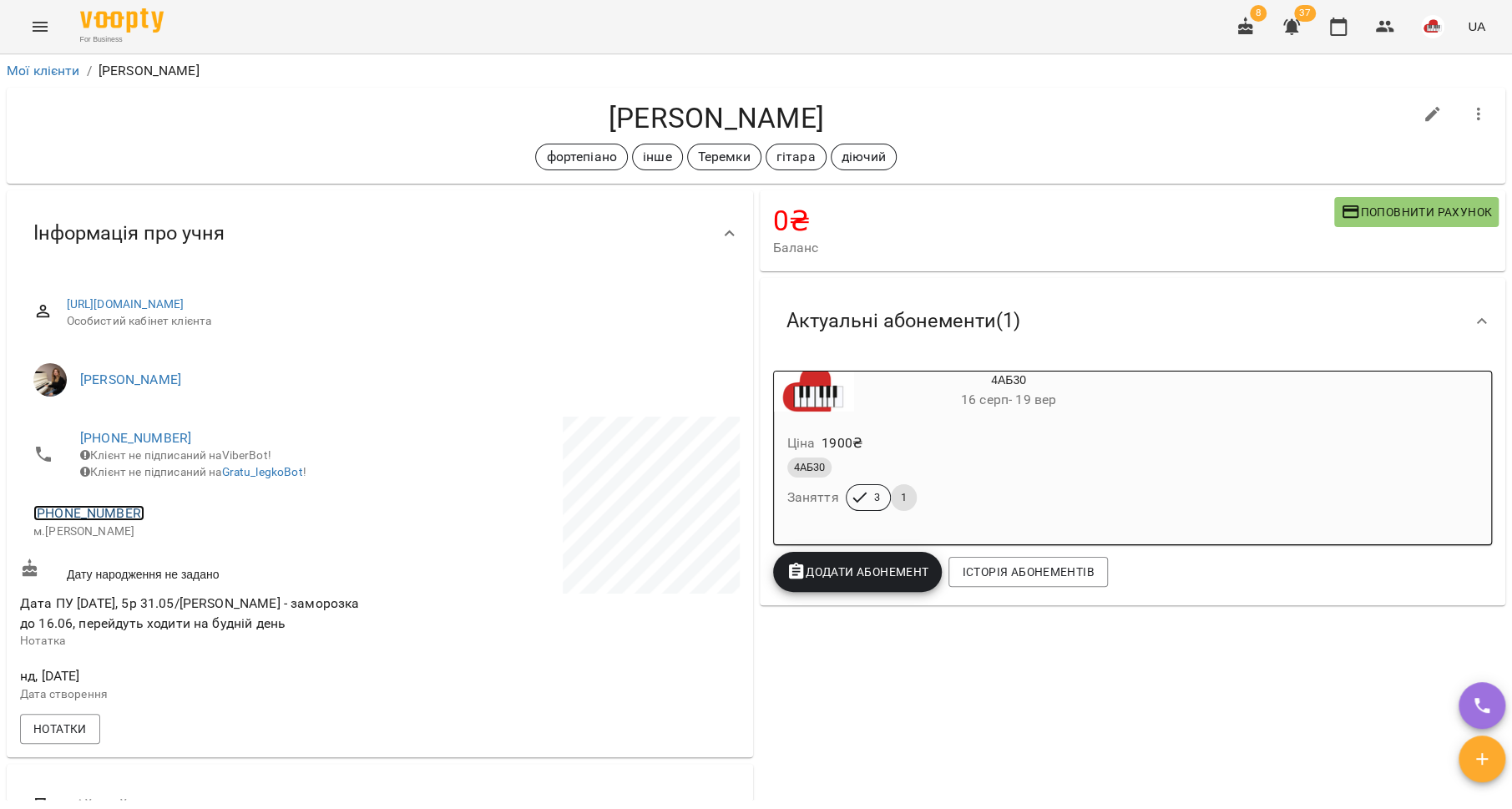
click at [93, 521] on link "[PHONE_NUMBER]" at bounding box center [89, 512] width 111 height 16
click at [179, 590] on link at bounding box center [175, 587] width 89 height 35
drag, startPoint x: 824, startPoint y: 117, endPoint x: 495, endPoint y: 115, distance: 329.0
click at [495, 115] on h4 "[PERSON_NAME]" at bounding box center [716, 118] width 1393 height 35
copy h4 "[PERSON_NAME]"
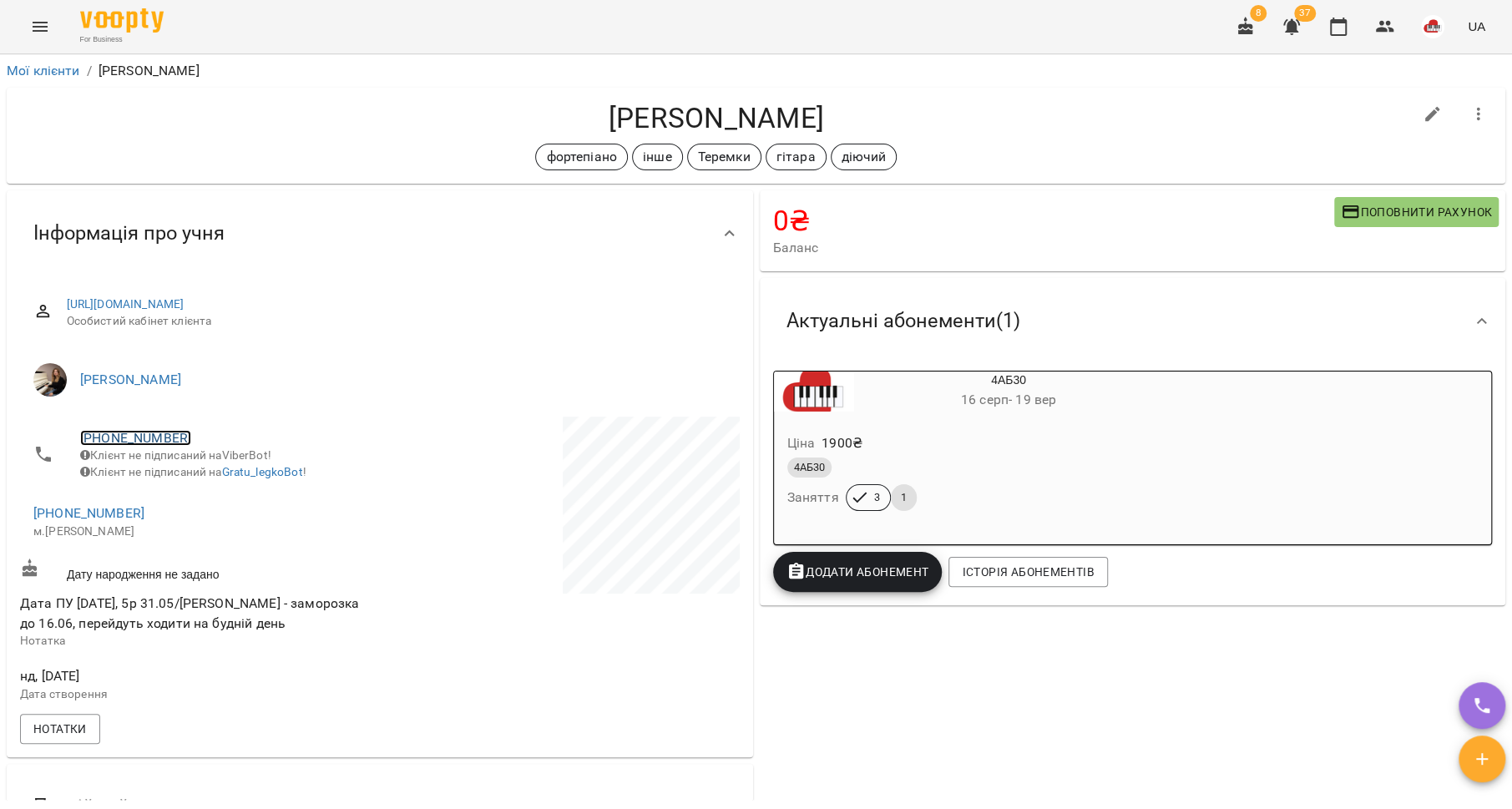
click at [135, 442] on link "[PHONE_NUMBER]" at bounding box center [135, 438] width 111 height 16
click at [204, 487] on img at bounding box center [203, 499] width 25 height 25
click at [108, 519] on link "[PHONE_NUMBER]" at bounding box center [89, 512] width 111 height 16
click at [184, 579] on link at bounding box center [175, 587] width 89 height 35
click at [896, 122] on h4 "[PERSON_NAME]" at bounding box center [716, 118] width 1393 height 35
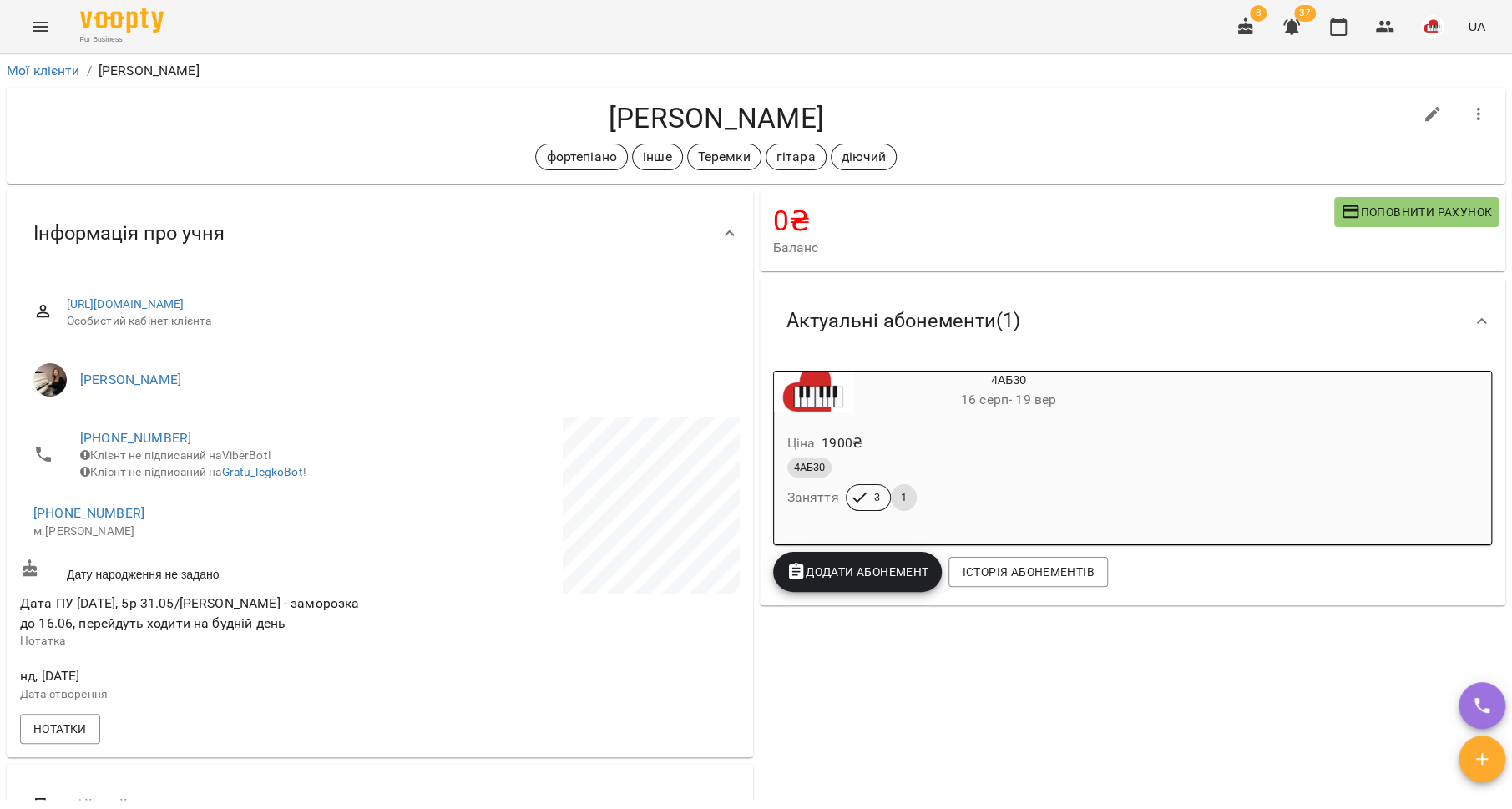
drag, startPoint x: 844, startPoint y: 115, endPoint x: 545, endPoint y: 107, distance: 299.1
click at [545, 107] on h4 "[PERSON_NAME]" at bounding box center [716, 118] width 1393 height 35
copy h4 "[PERSON_NAME]"
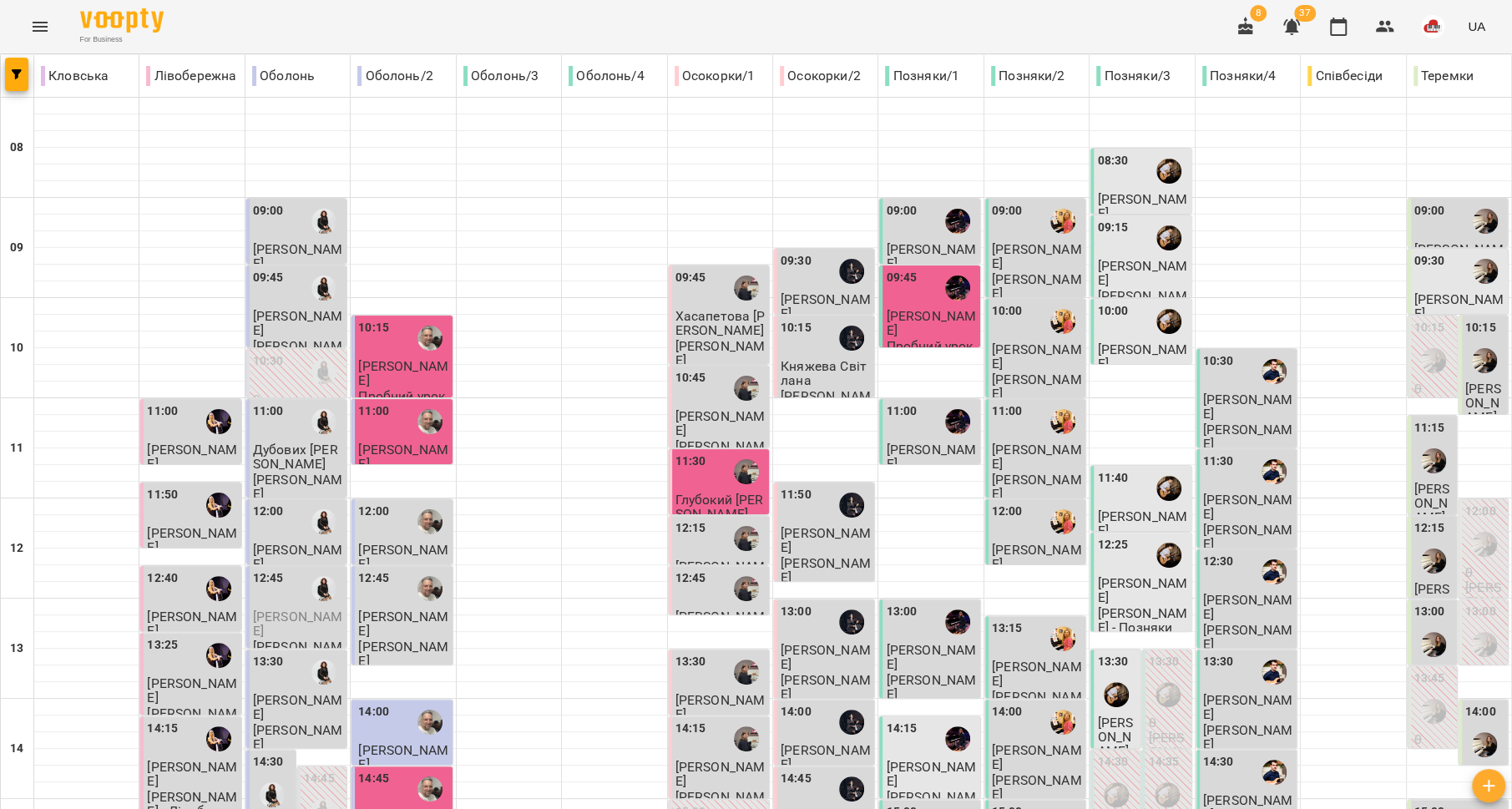
click at [1439, 232] on div "09:00" at bounding box center [1459, 220] width 91 height 38
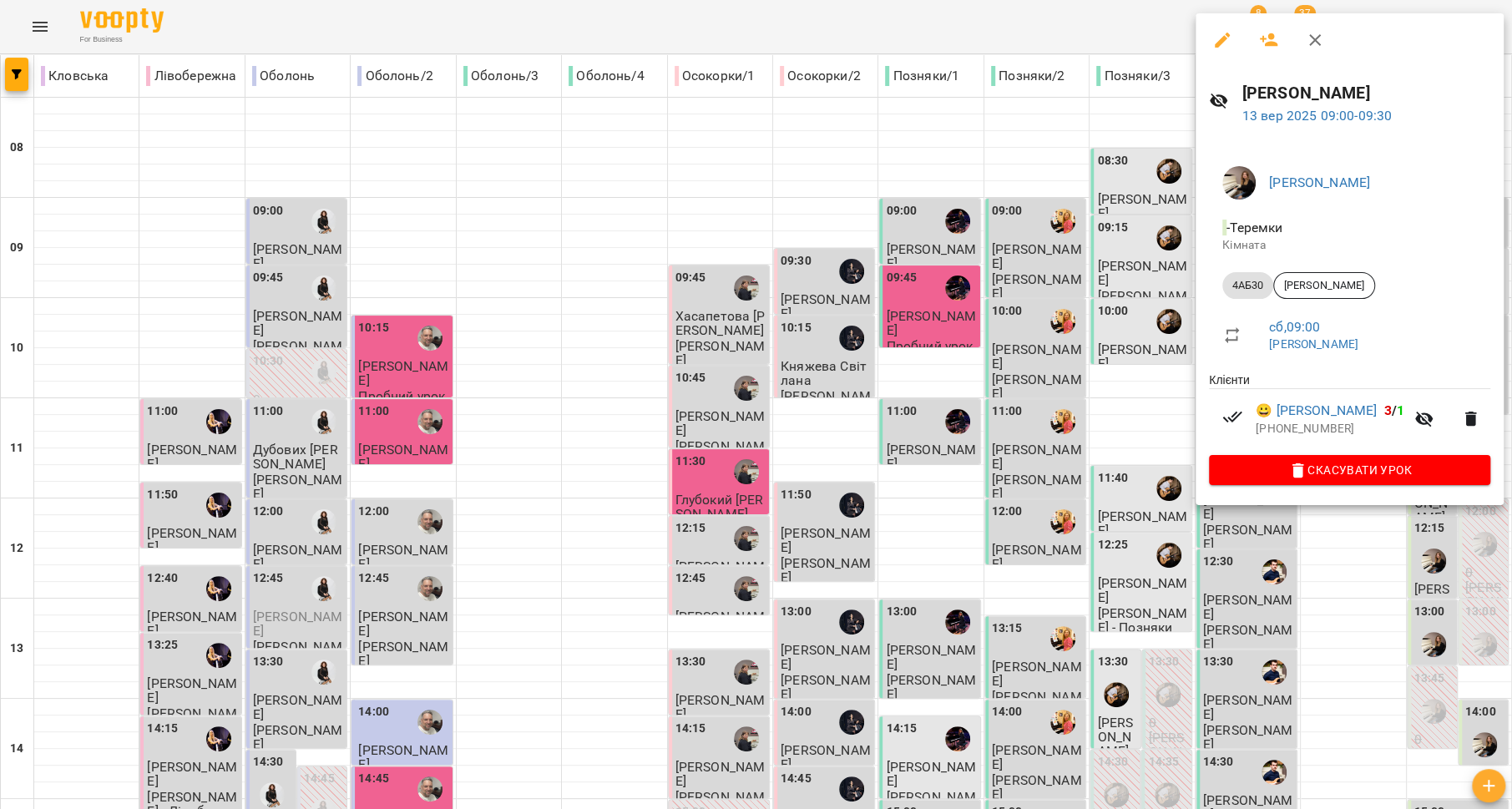
click at [1110, 316] on div at bounding box center [756, 404] width 1512 height 809
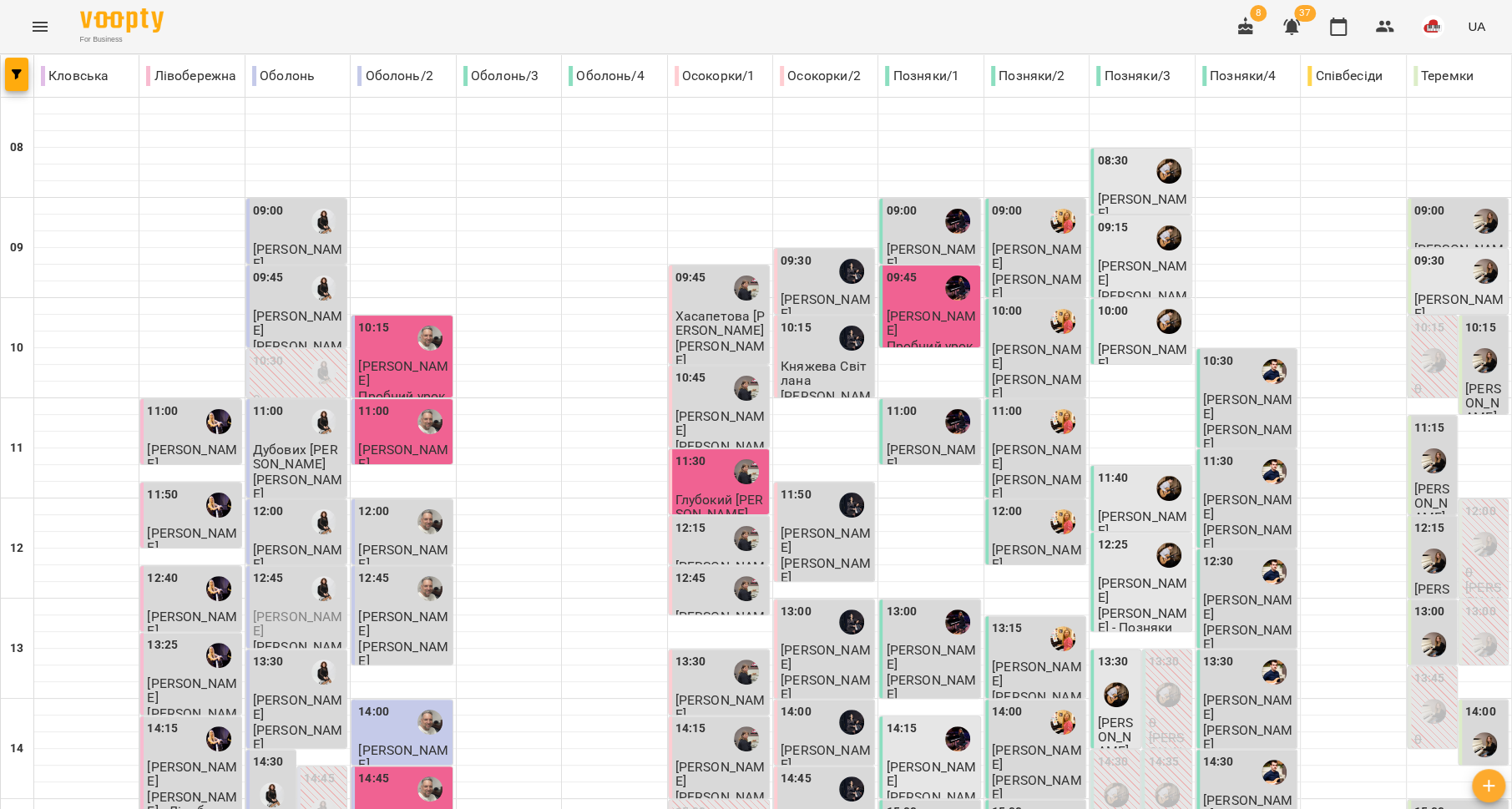
click at [1429, 286] on div "09:30" at bounding box center [1459, 271] width 91 height 38
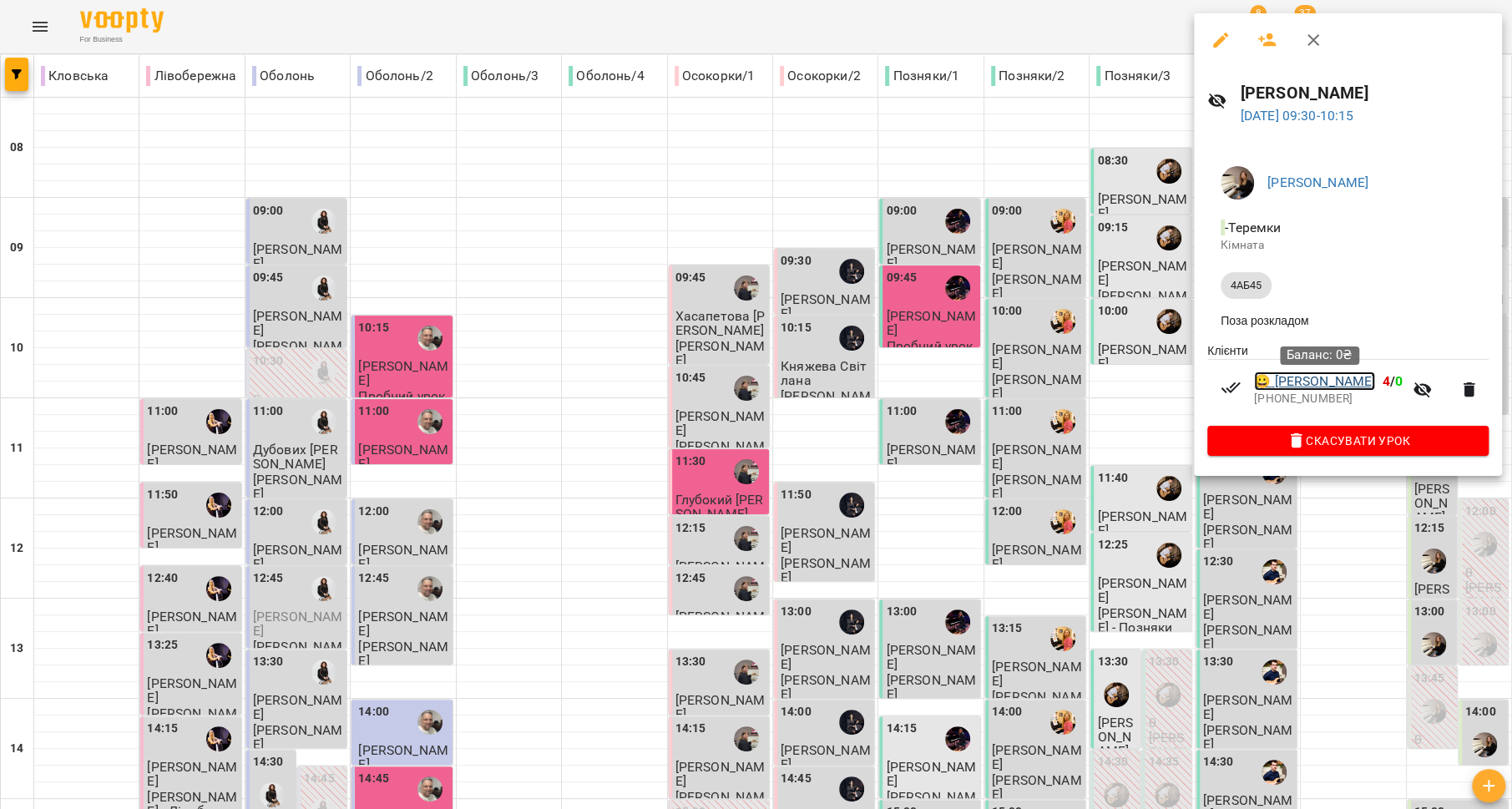
click at [1279, 391] on link "😀 [PERSON_NAME]" at bounding box center [1315, 381] width 121 height 20
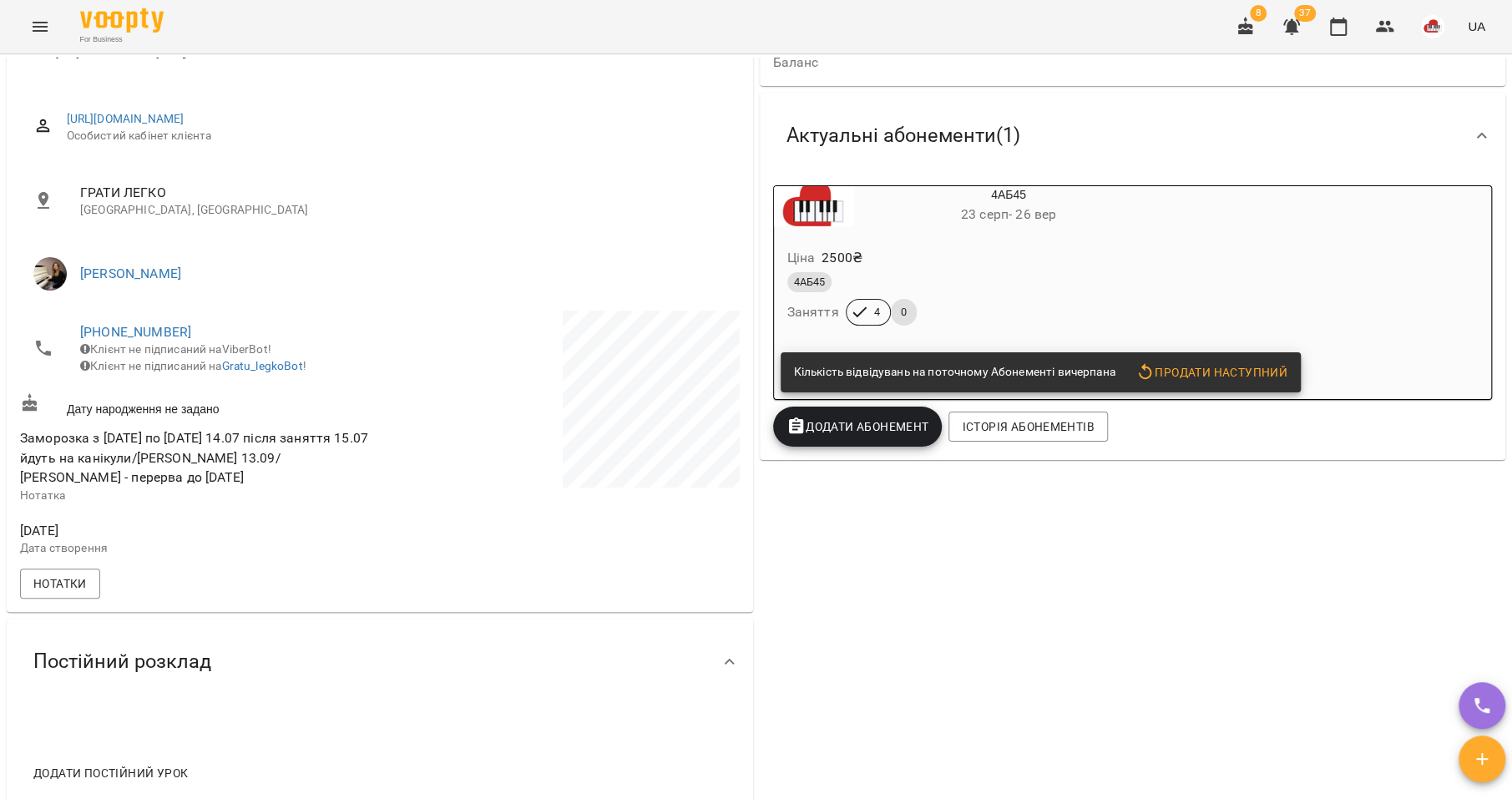
scroll to position [20, 0]
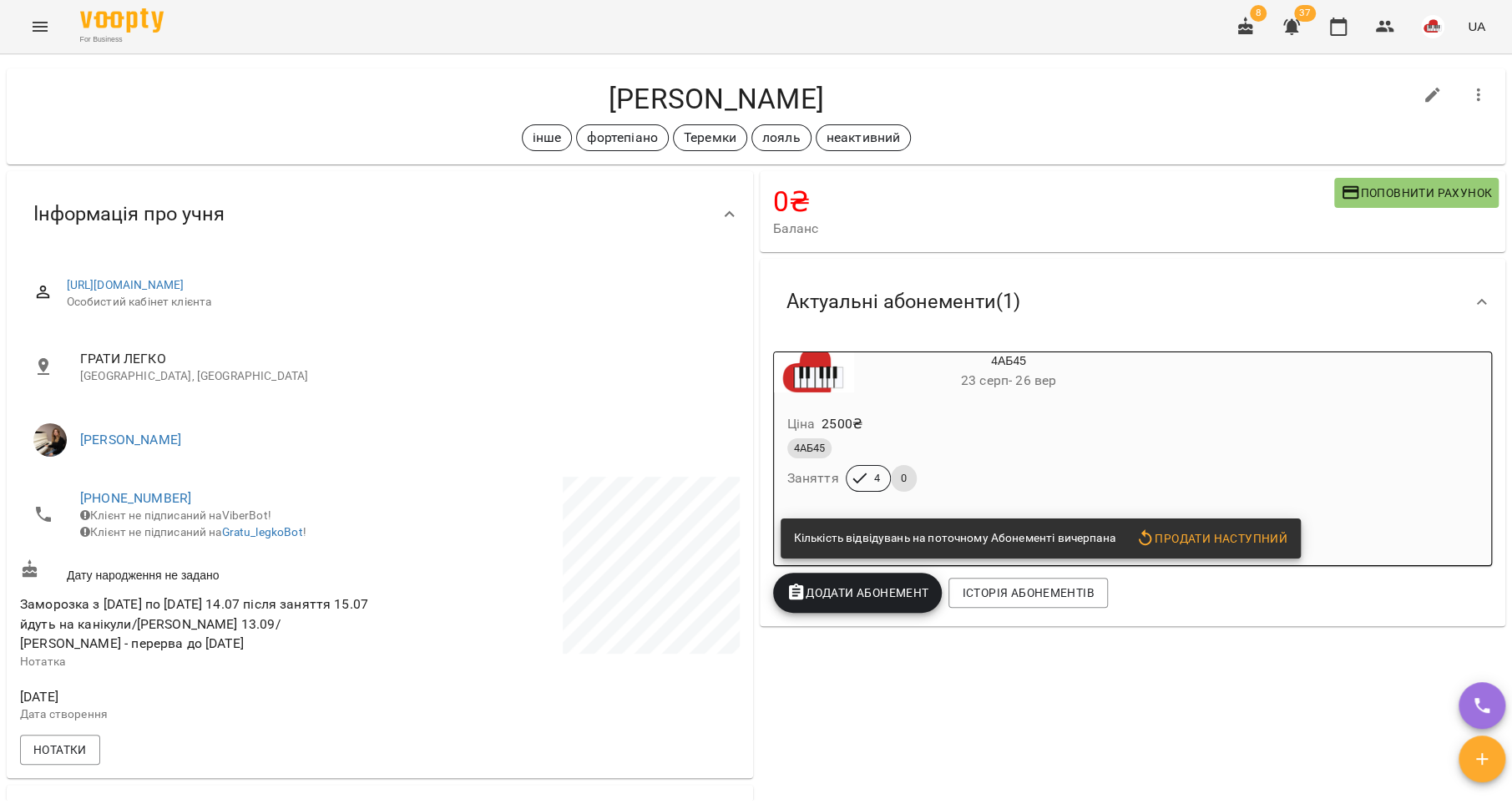
click at [968, 421] on div "Ціна 2500 ₴" at bounding box center [969, 424] width 370 height 30
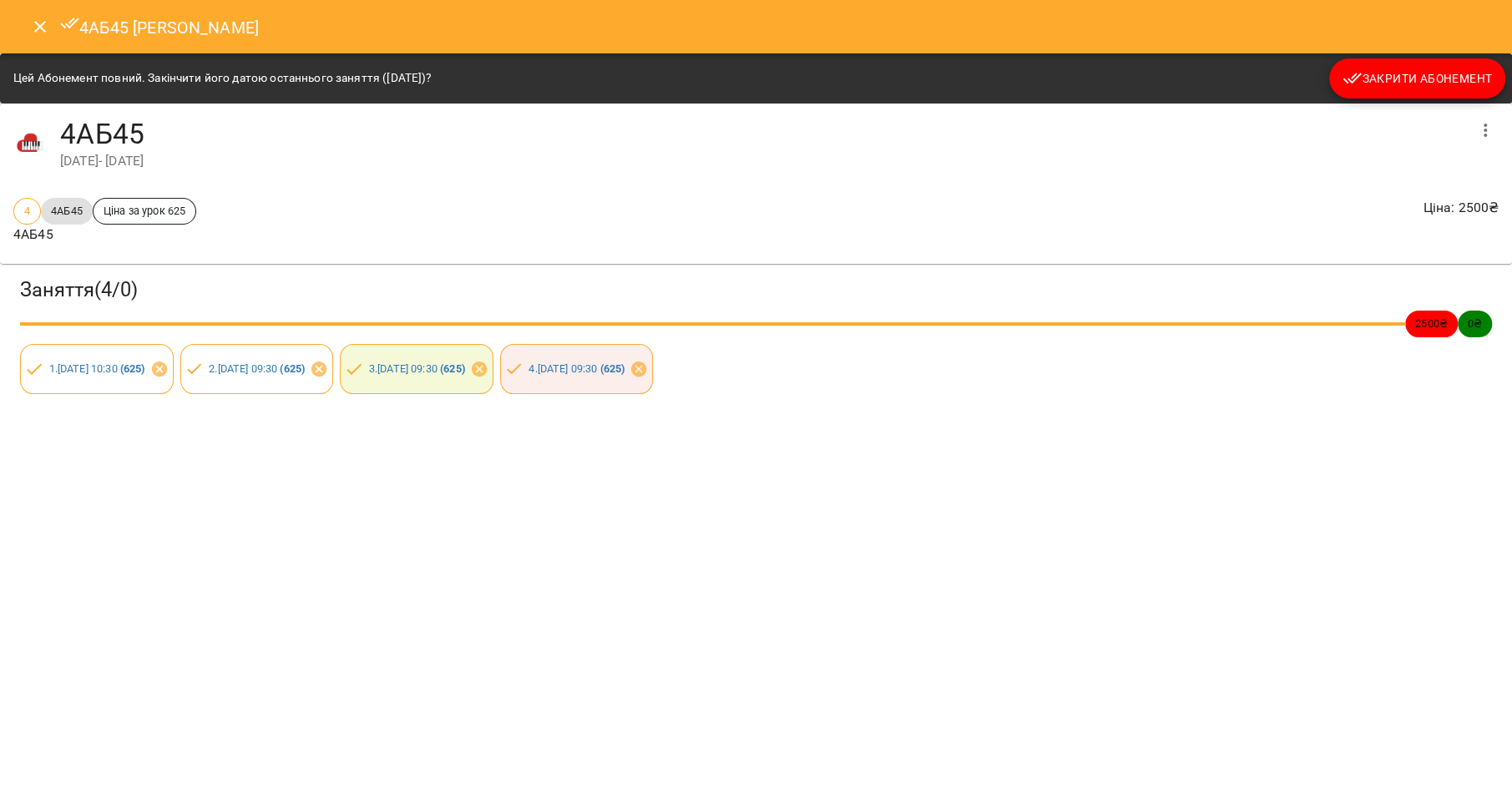
click at [1407, 70] on span "Закрити Абонемент" at bounding box center [1417, 77] width 149 height 20
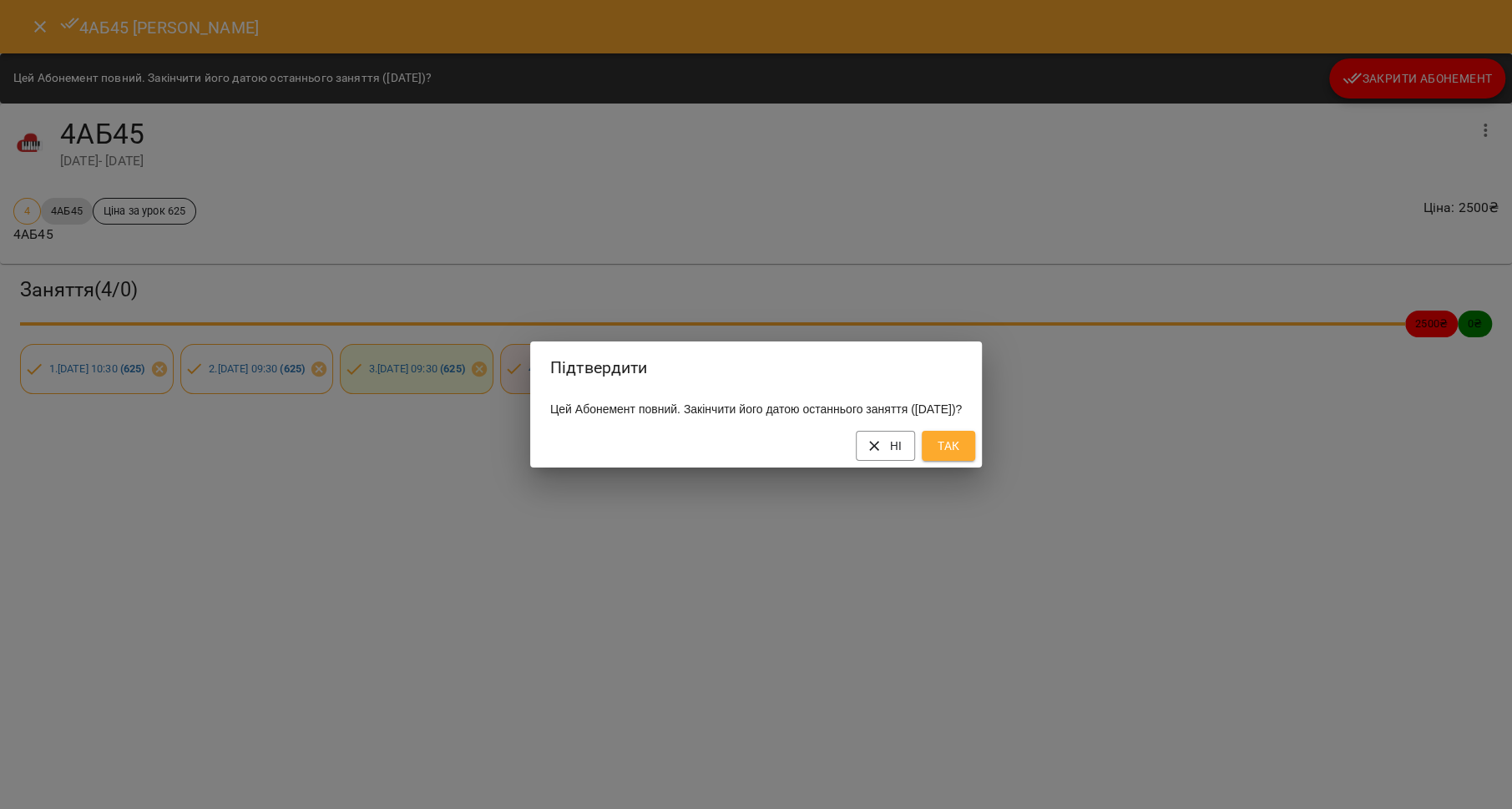
click at [970, 443] on button "Так" at bounding box center [948, 446] width 53 height 30
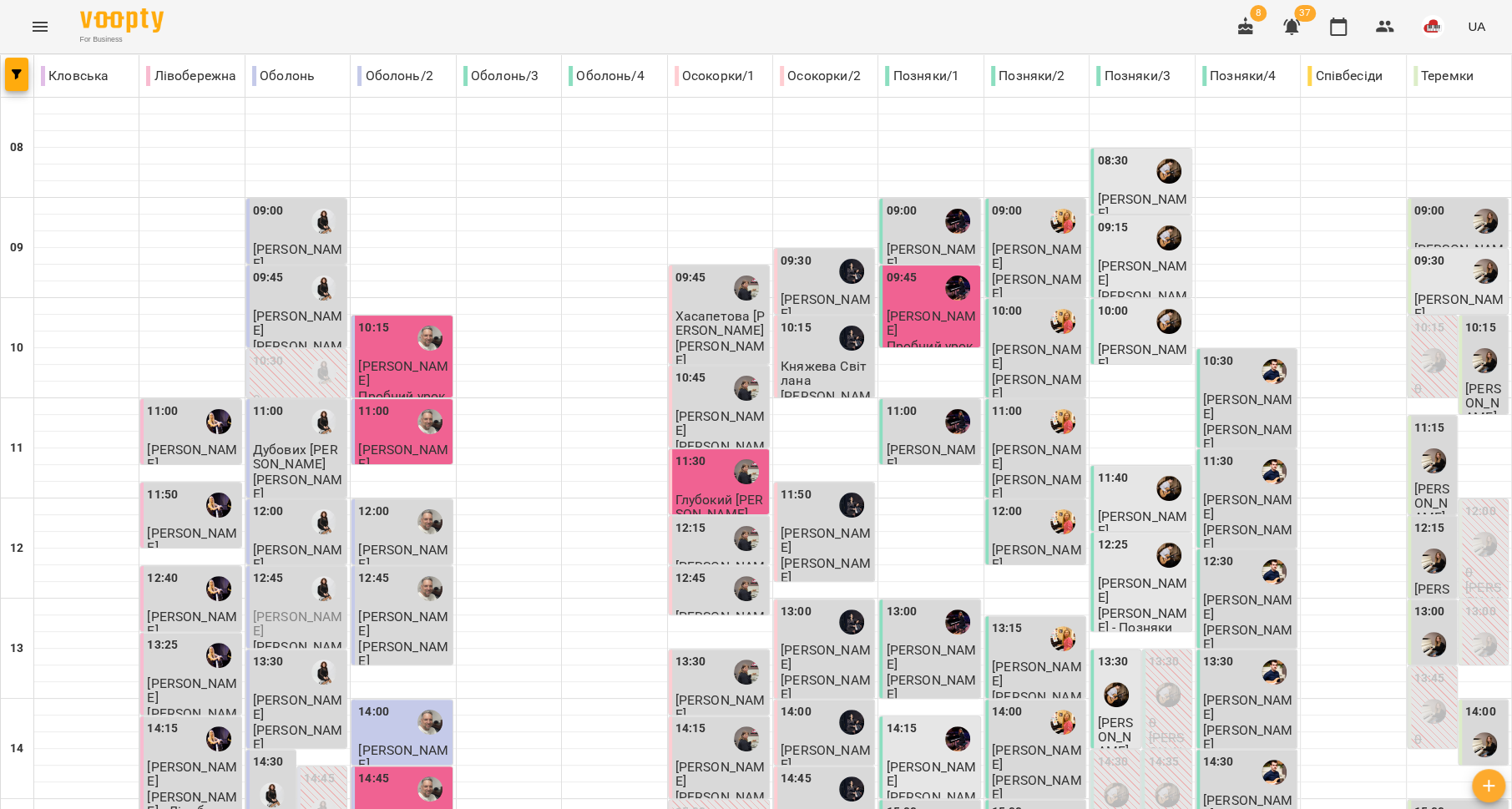
click at [1414, 287] on div "09:30" at bounding box center [1429, 271] width 31 height 38
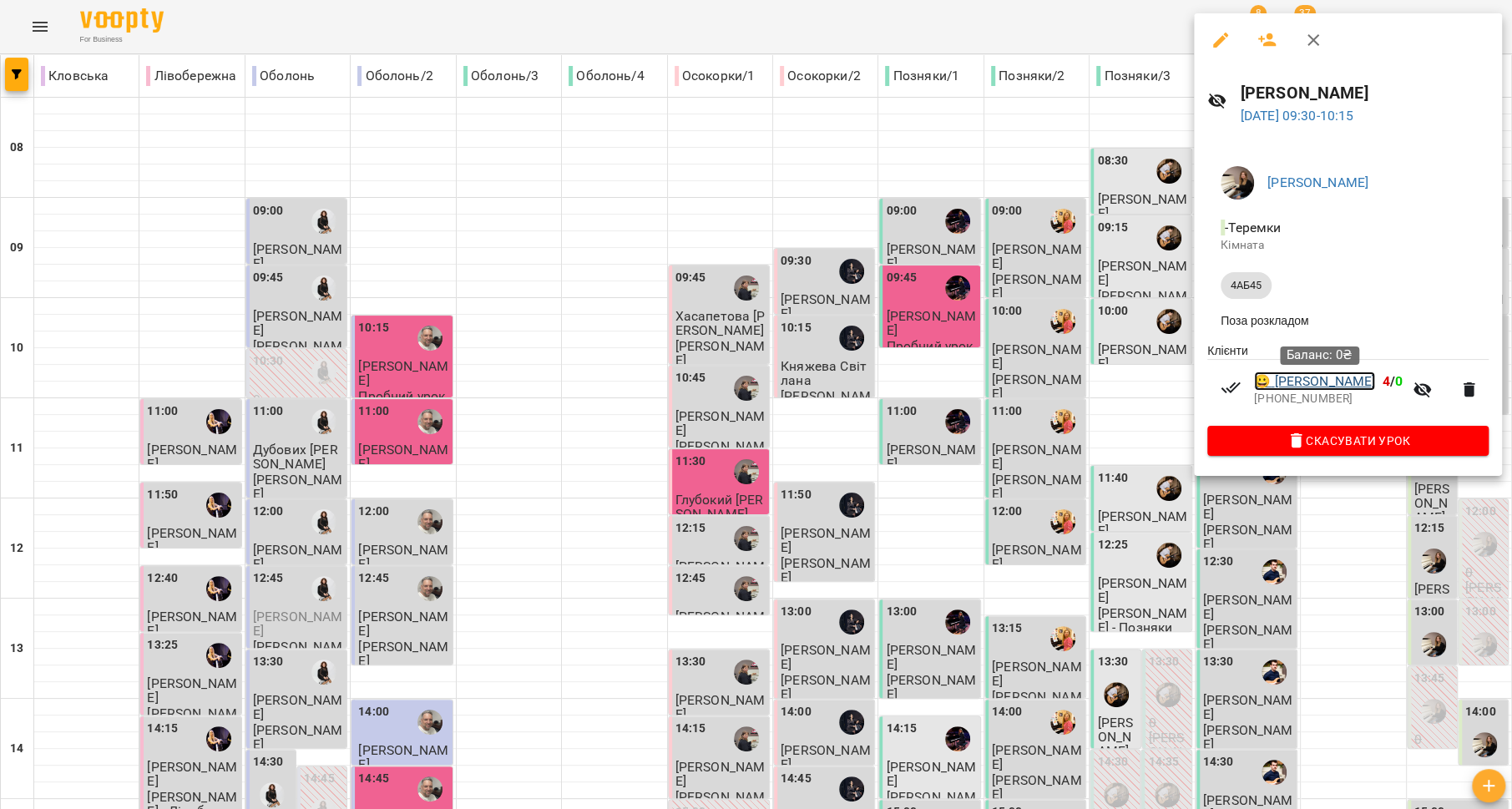
click at [1302, 392] on link "😀 [PERSON_NAME]" at bounding box center [1315, 381] width 121 height 20
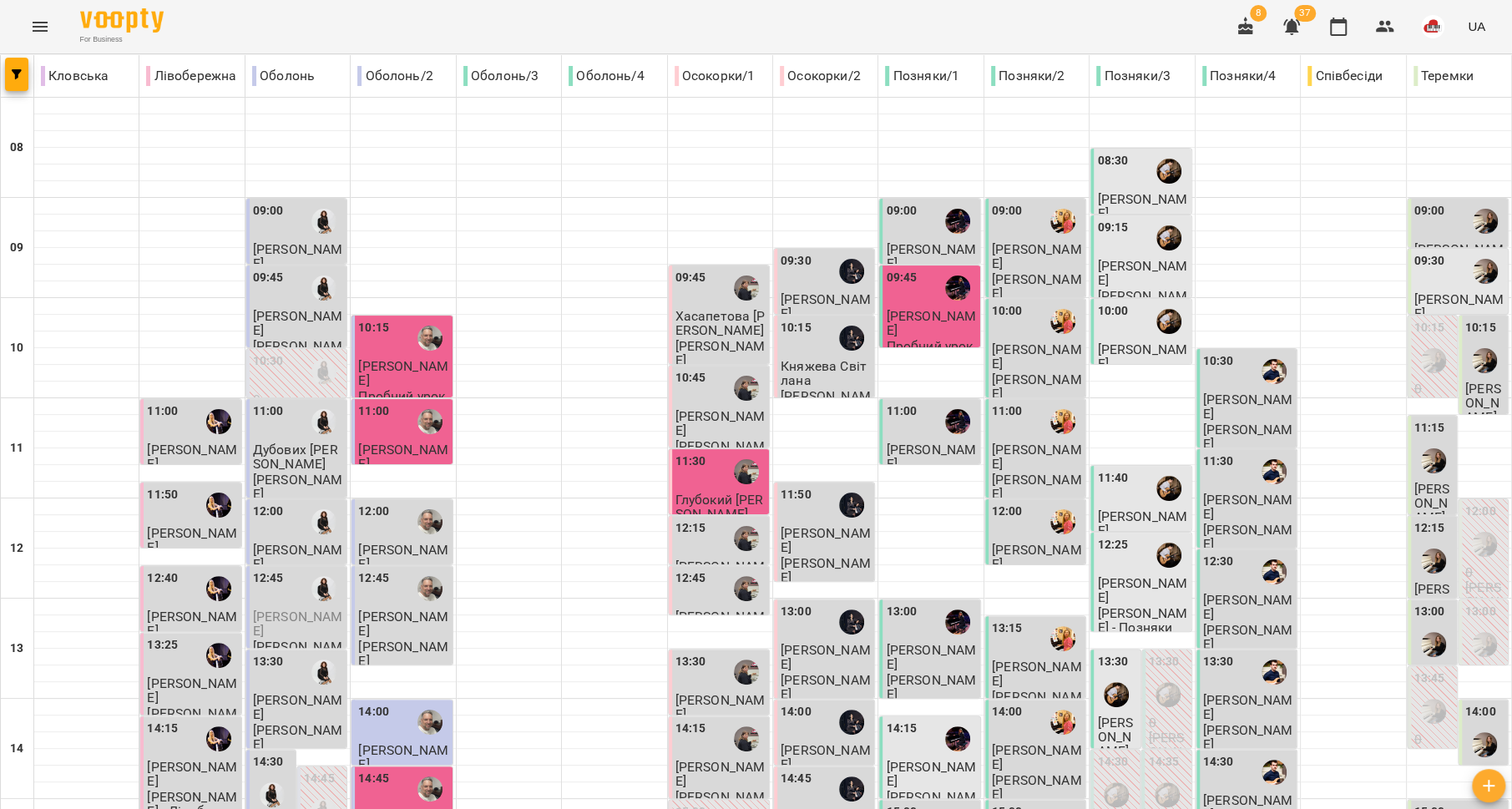
click at [1470, 377] on div at bounding box center [1484, 360] width 38 height 38
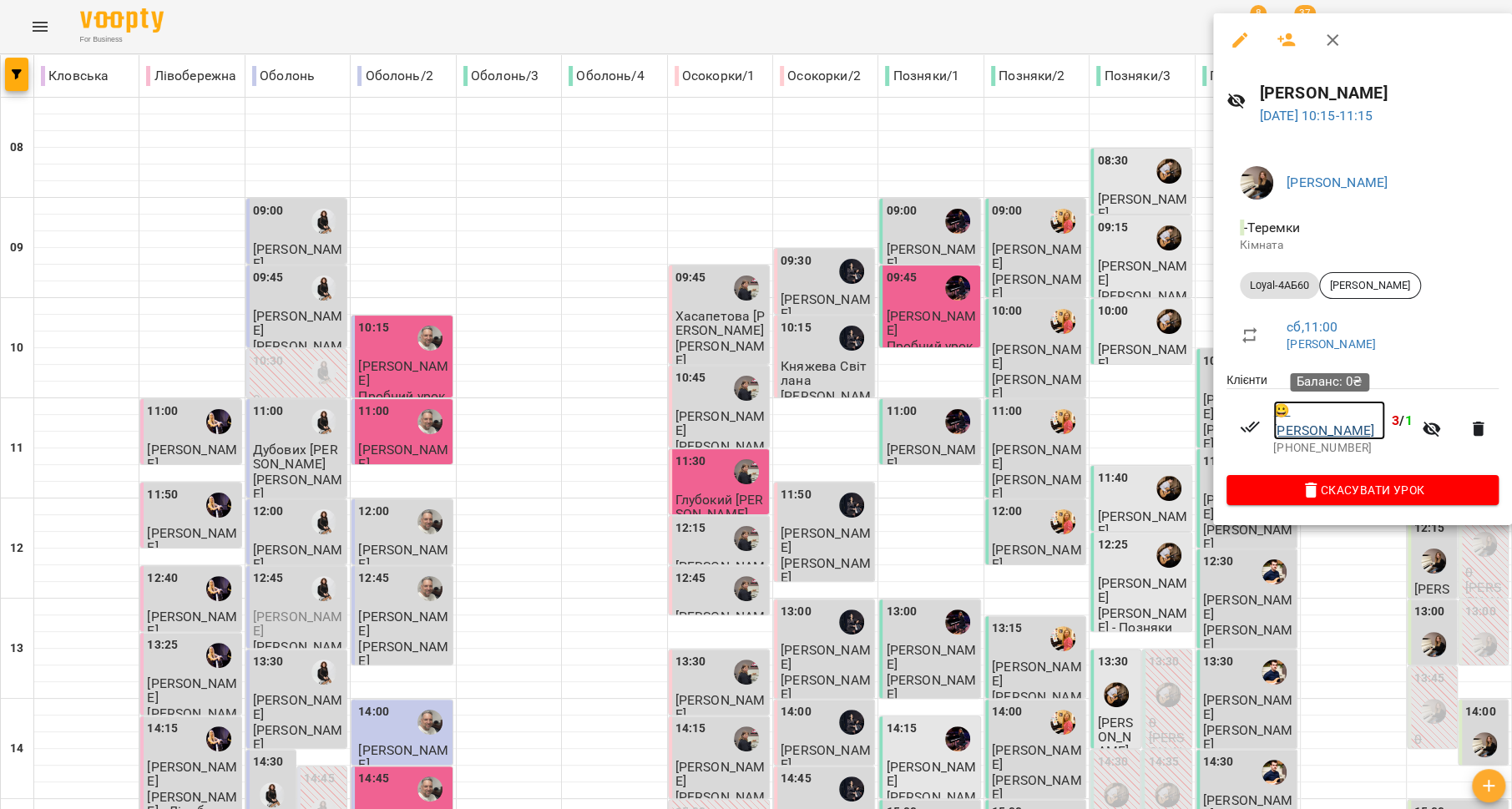
click at [1302, 425] on link "😀 [PERSON_NAME]" at bounding box center [1329, 420] width 112 height 39
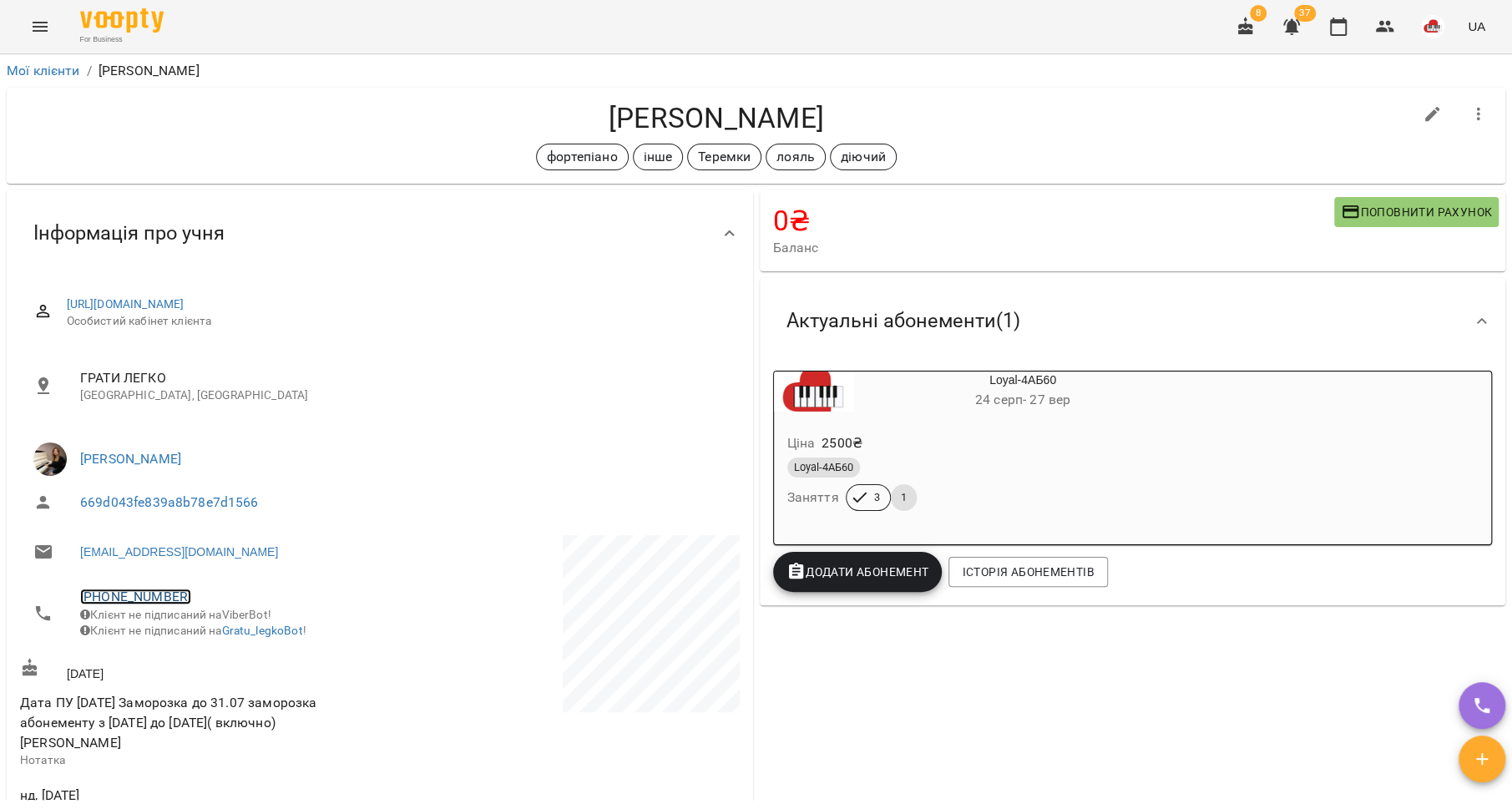
click at [147, 590] on link "[PHONE_NUMBER]" at bounding box center [135, 596] width 111 height 16
click at [199, 651] on img at bounding box center [203, 657] width 25 height 25
drag, startPoint x: 801, startPoint y: 126, endPoint x: 588, endPoint y: 122, distance: 213.0
click at [590, 122] on h4 "[PERSON_NAME]" at bounding box center [716, 118] width 1393 height 35
copy h4 "[PERSON_NAME]"
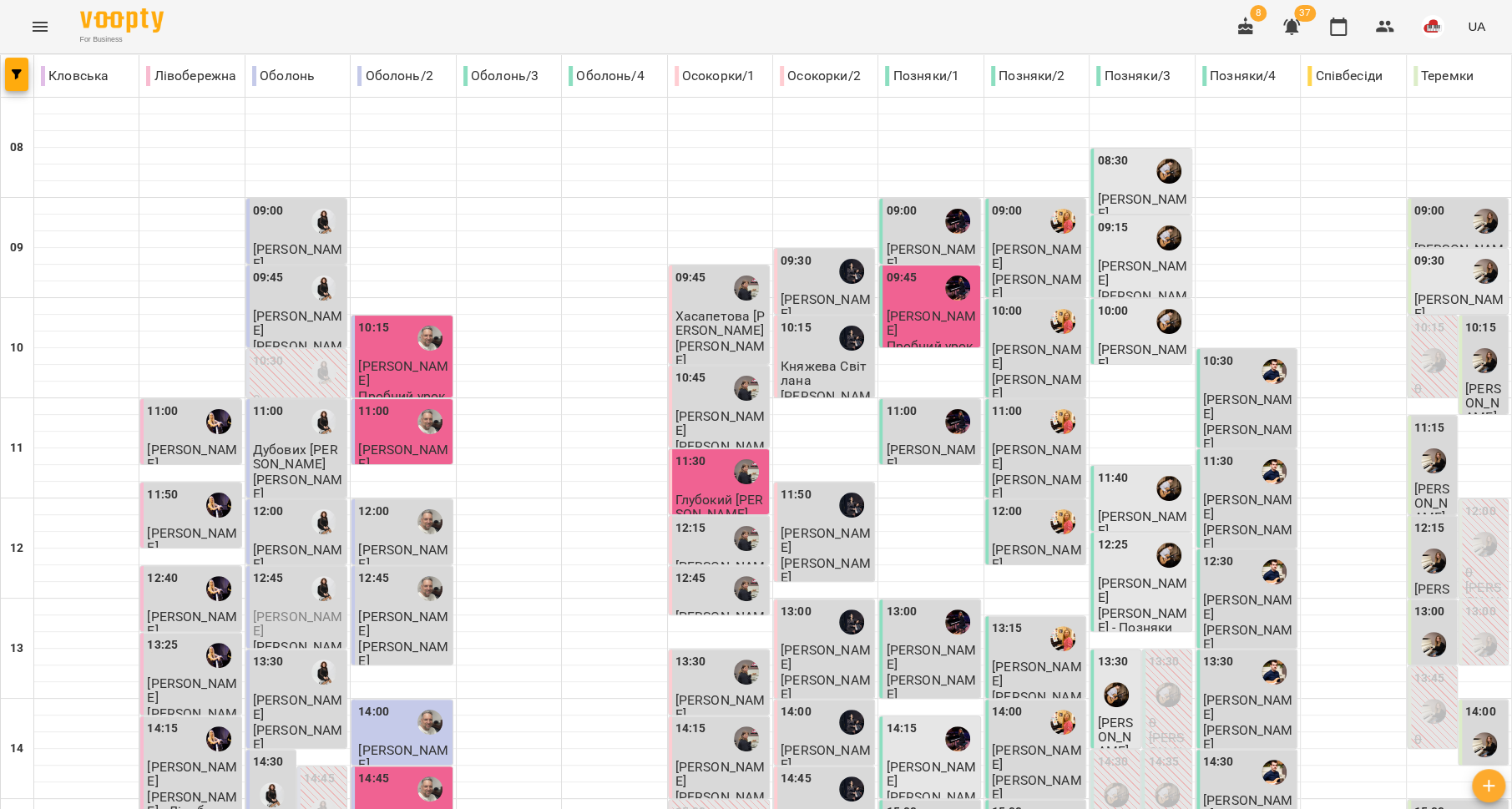
scroll to position [47, 0]
click at [1421, 448] on img "Ольга ЕПОВА" at bounding box center [1434, 460] width 25 height 25
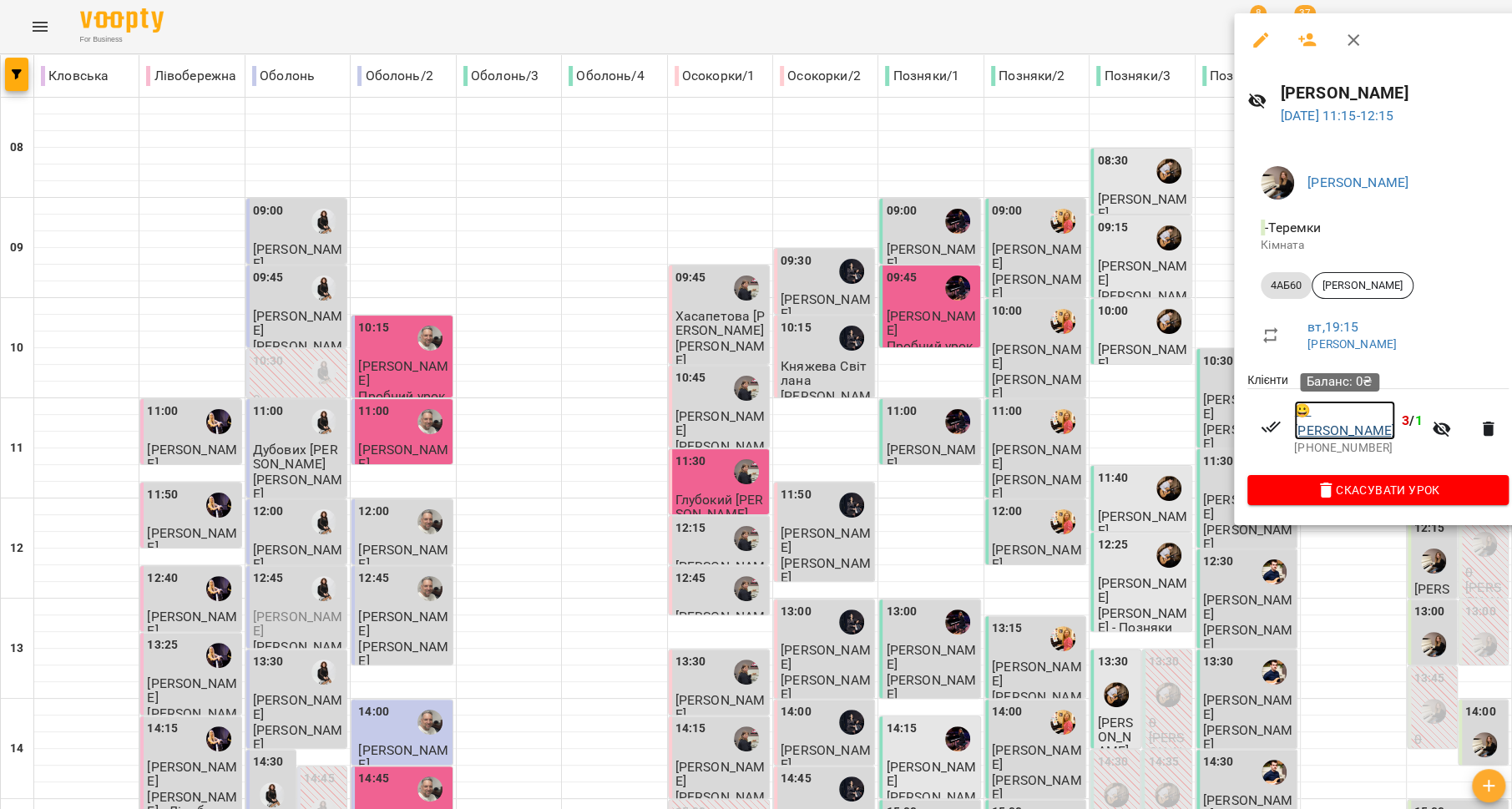
click at [1303, 429] on link "😀 [PERSON_NAME]" at bounding box center [1345, 420] width 101 height 39
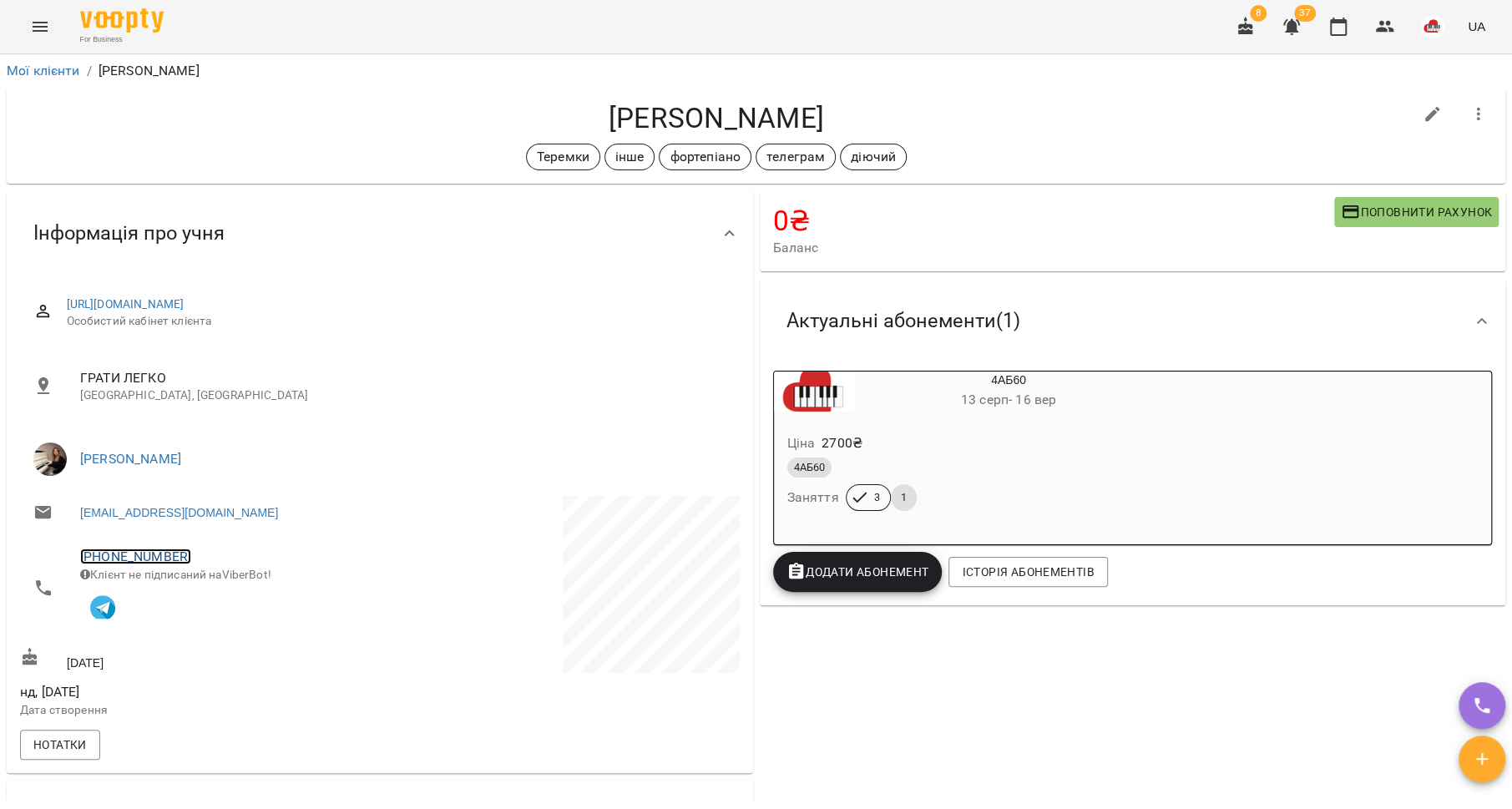
click at [116, 555] on link "[PHONE_NUMBER]" at bounding box center [135, 556] width 111 height 16
click at [224, 619] on link at bounding box center [222, 619] width 89 height 35
drag, startPoint x: 807, startPoint y: 113, endPoint x: 581, endPoint y: 118, distance: 226.1
click at [581, 118] on h4 "[PERSON_NAME]" at bounding box center [716, 118] width 1393 height 35
copy h4 "[PERSON_NAME]"
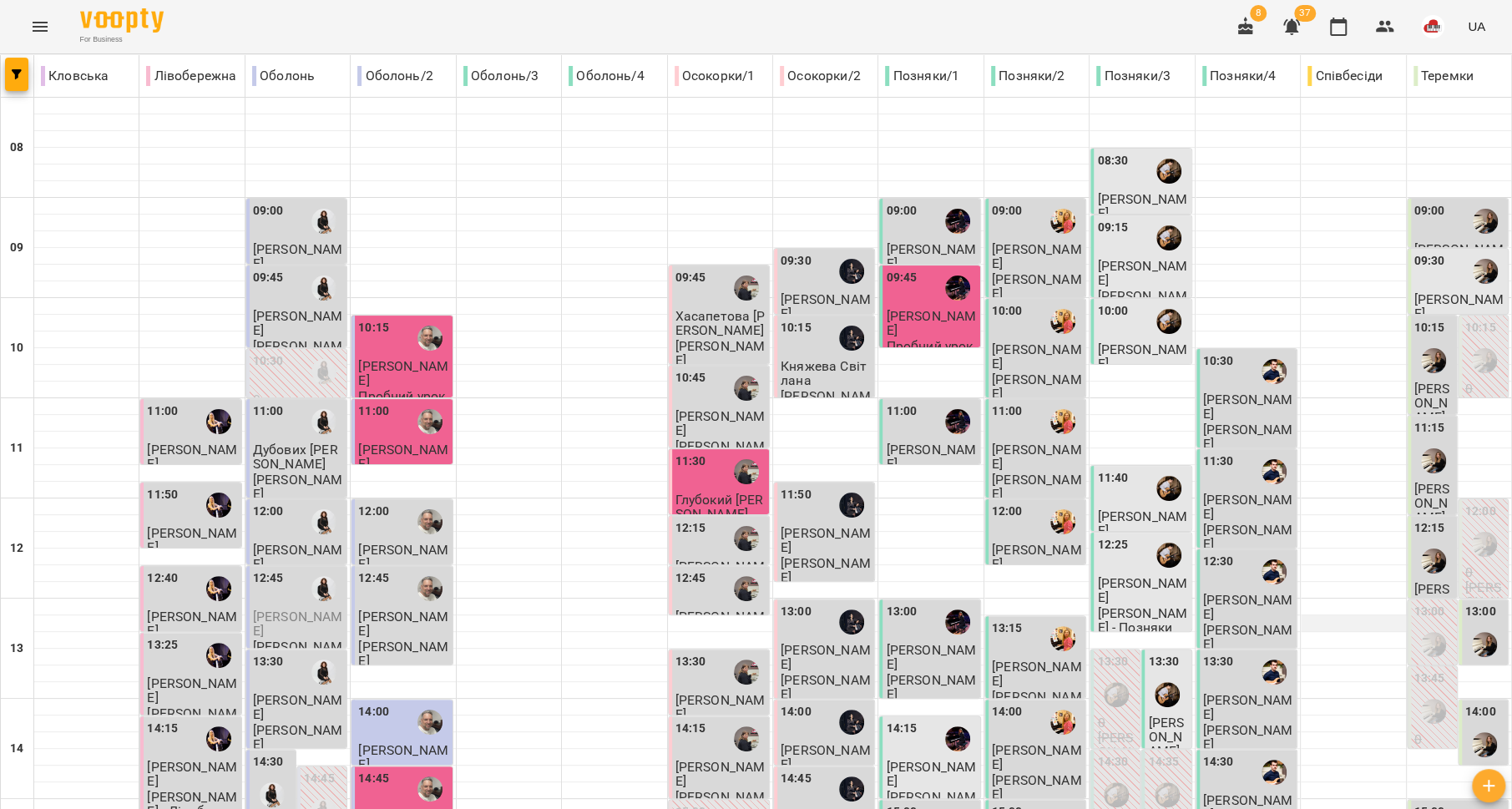
scroll to position [165, 0]
click at [1418, 519] on label "12:15" at bounding box center [1429, 528] width 31 height 19
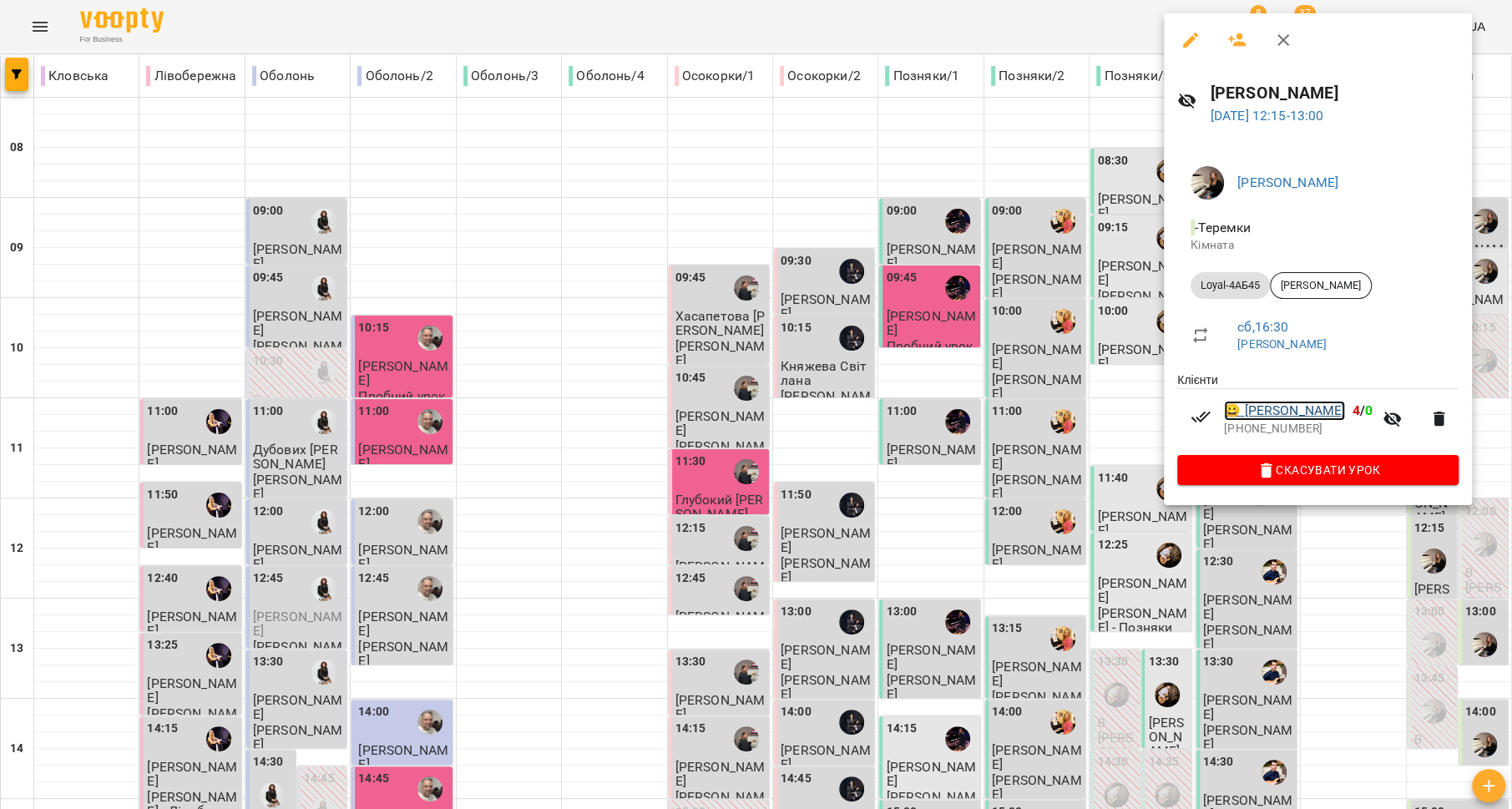
click at [1248, 421] on link "😀 [PERSON_NAME]" at bounding box center [1284, 410] width 121 height 20
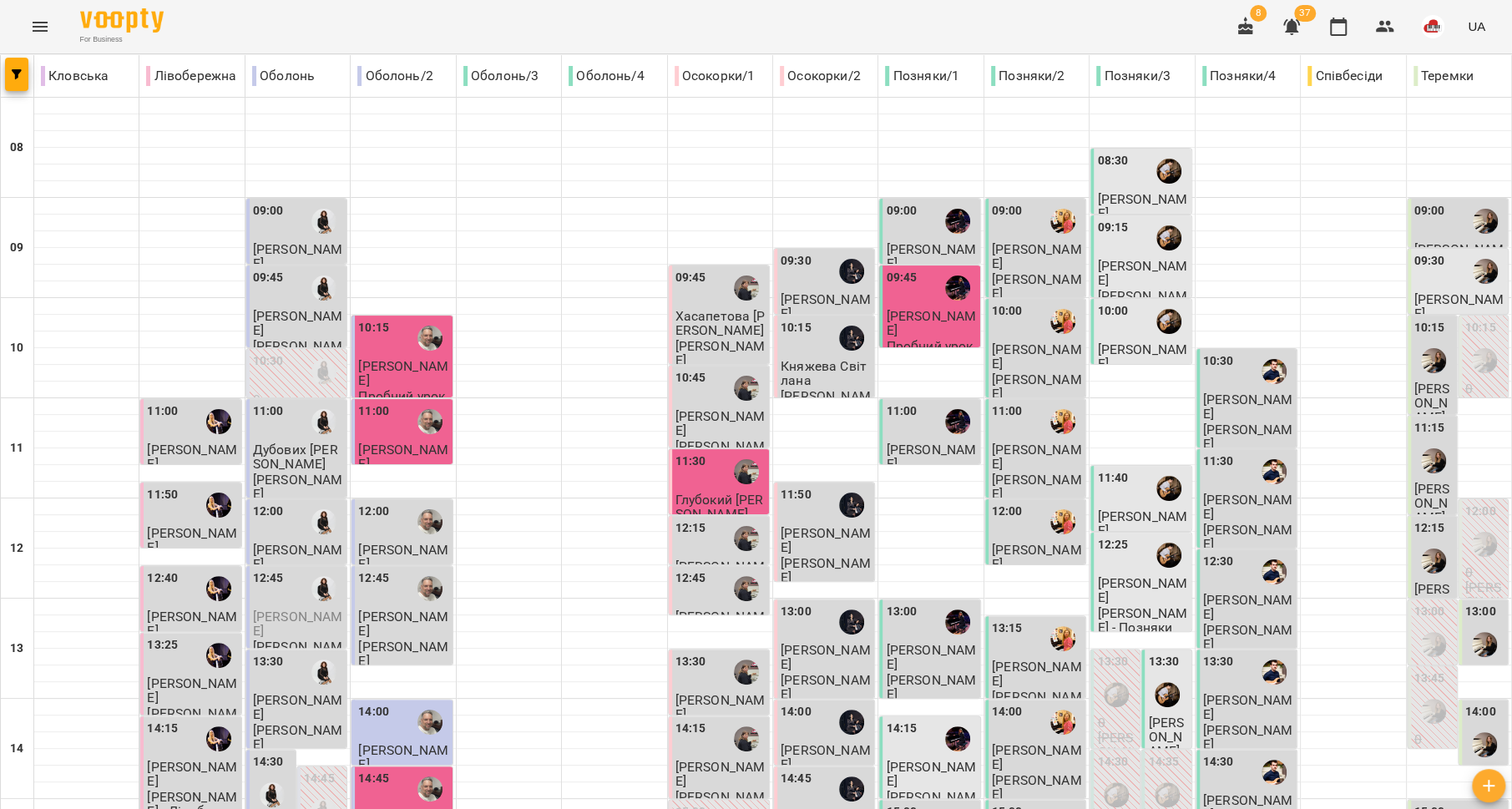
scroll to position [344, 0]
click at [1472, 632] on img "Ольга ЕПОВА" at bounding box center [1484, 644] width 25 height 25
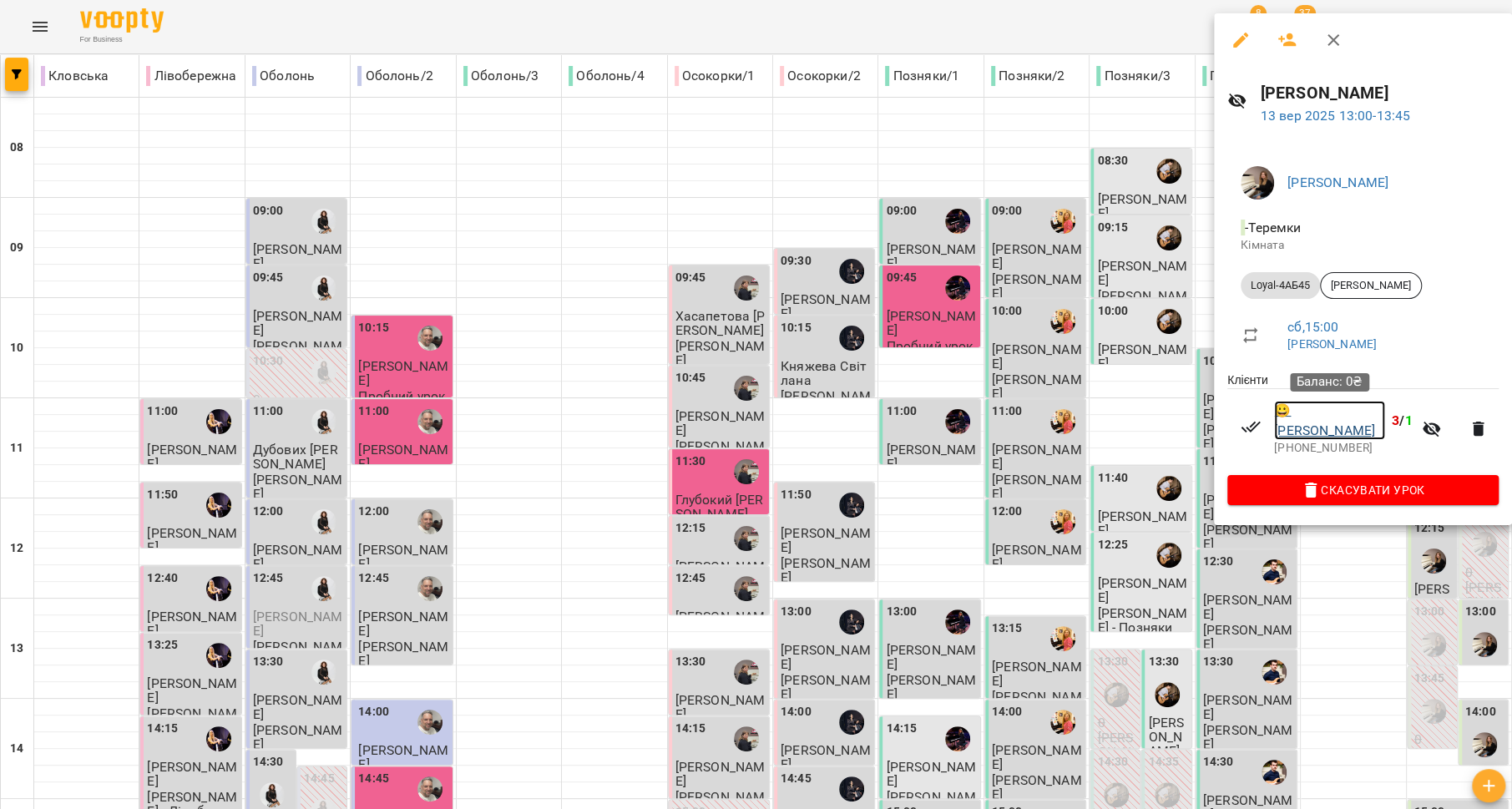
click at [1335, 421] on link "😀 [PERSON_NAME]" at bounding box center [1329, 420] width 111 height 39
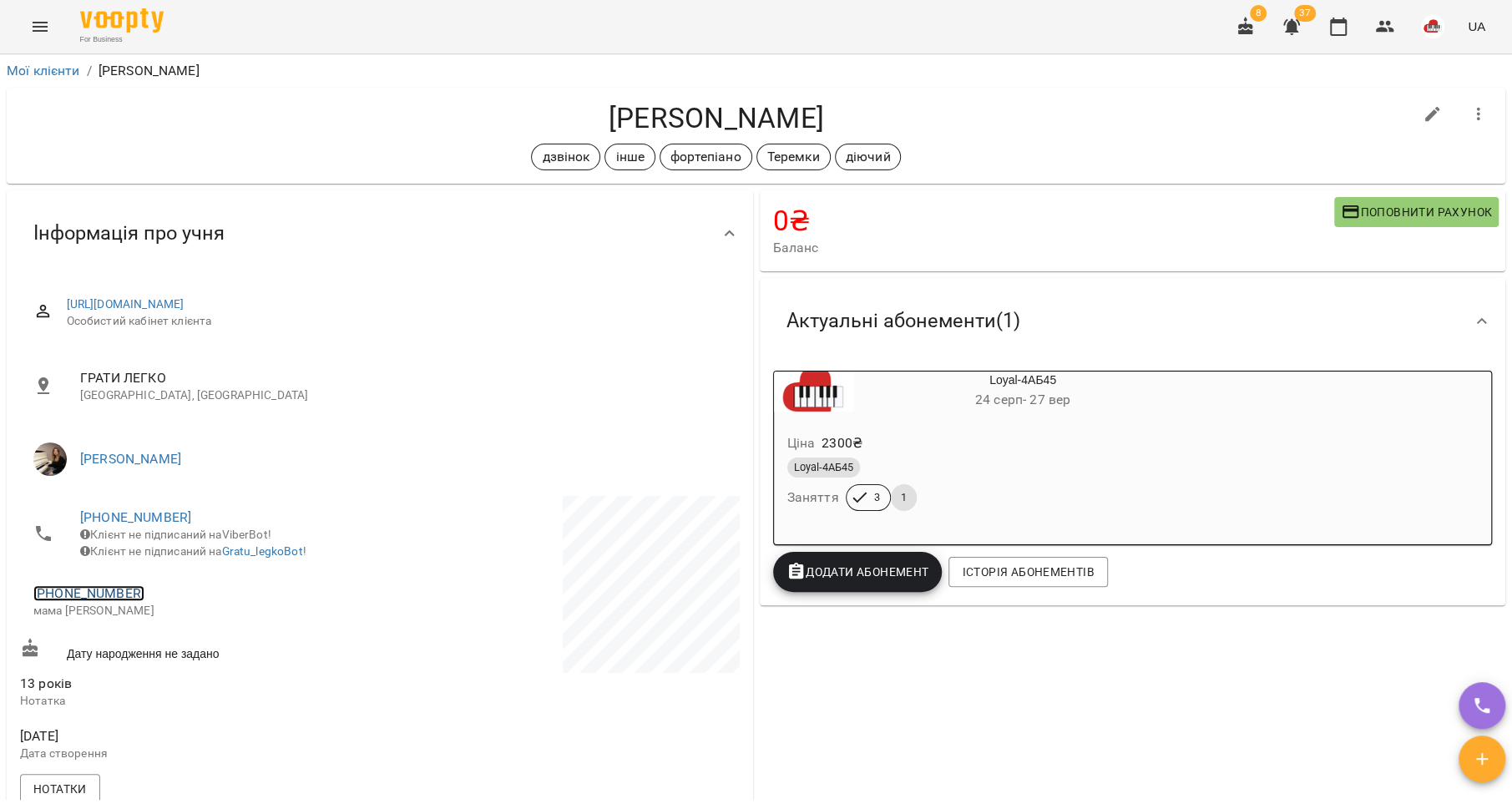
click at [109, 598] on link "[PHONE_NUMBER]" at bounding box center [89, 593] width 111 height 16
click at [169, 659] on img at bounding box center [157, 665] width 25 height 25
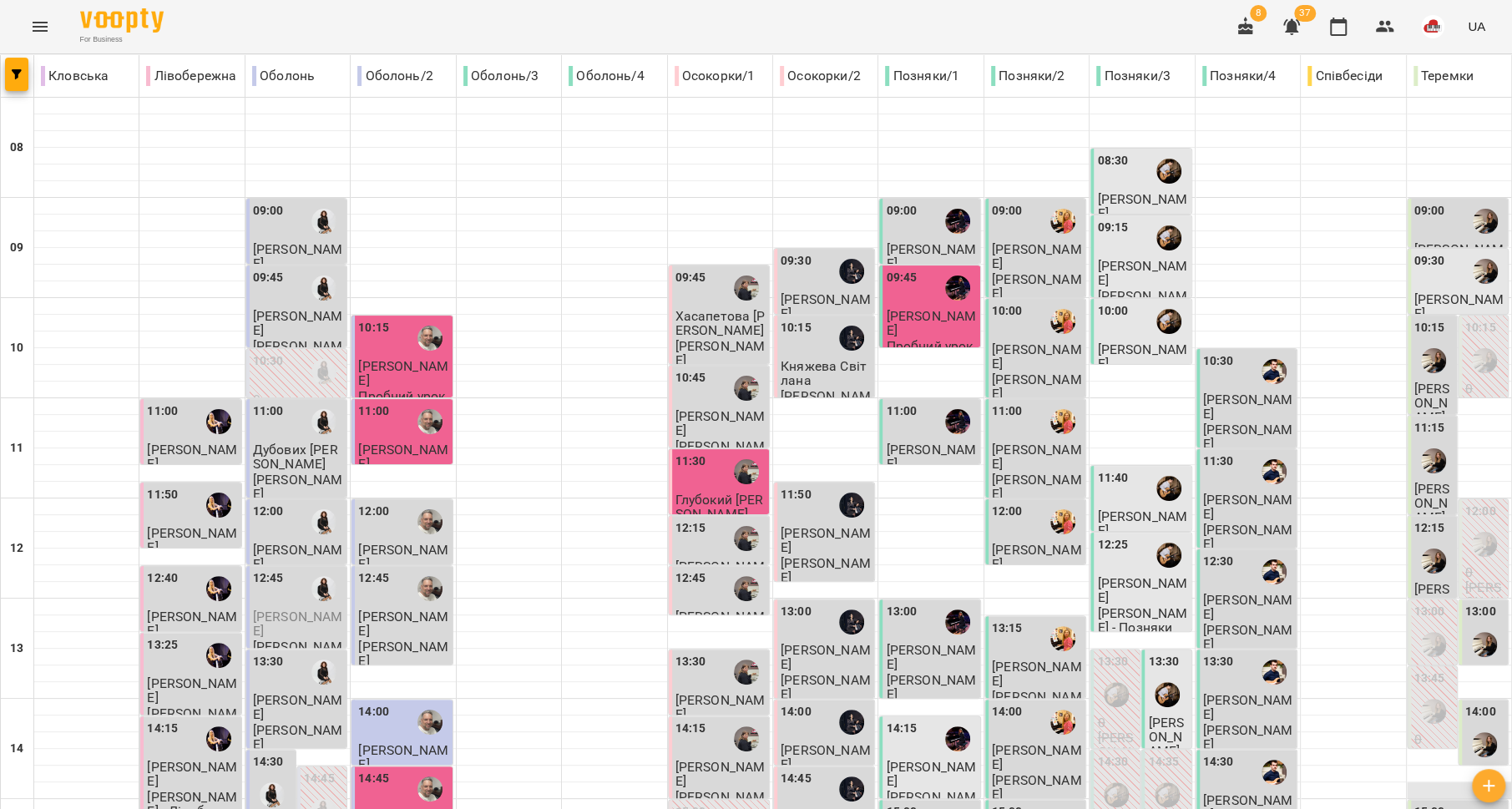
scroll to position [248, 0]
click at [1472, 732] on img "Ольга ЕПОВА" at bounding box center [1484, 745] width 25 height 25
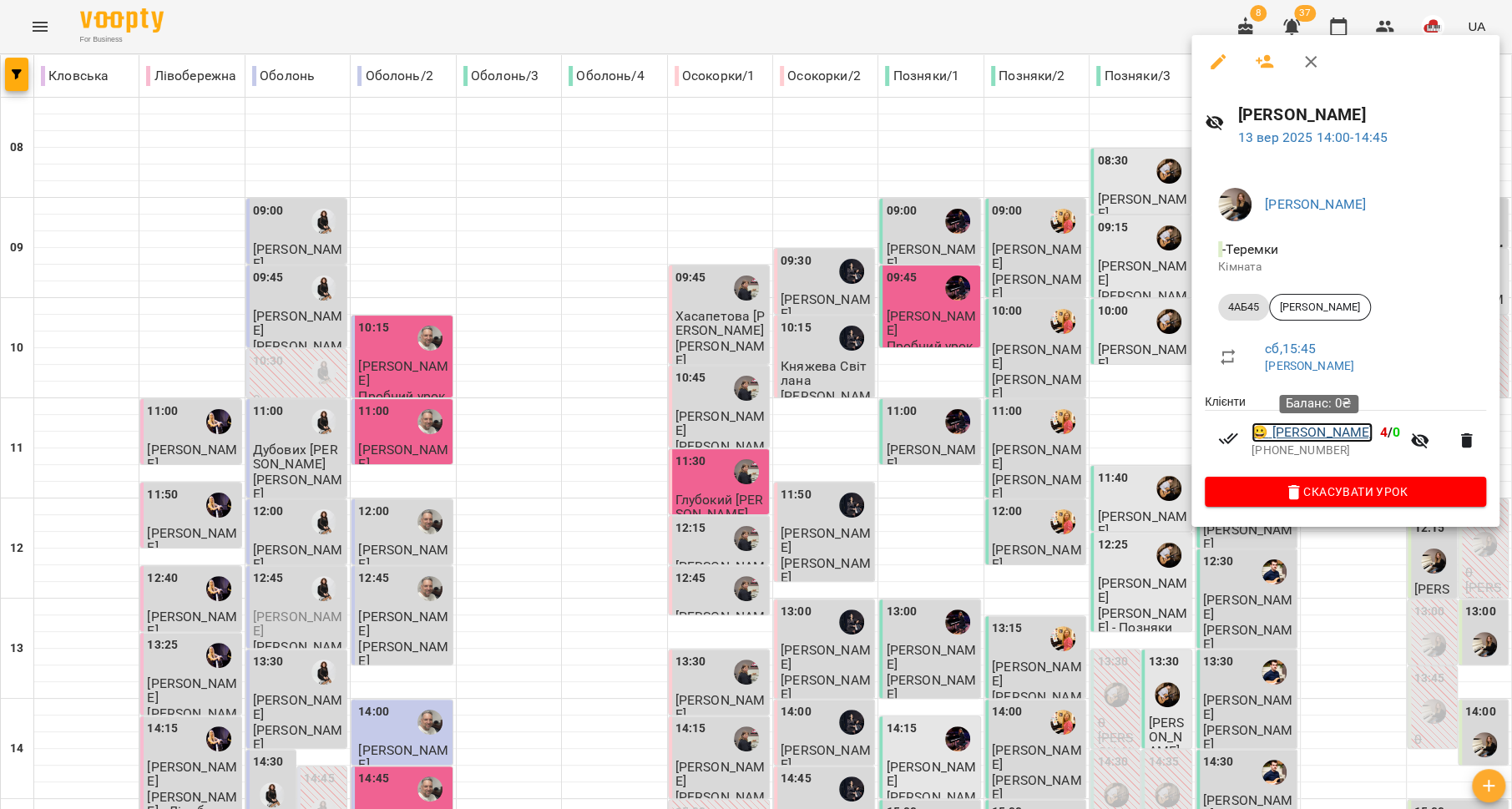
click at [1293, 442] on link "😀 [PERSON_NAME]" at bounding box center [1312, 432] width 121 height 20
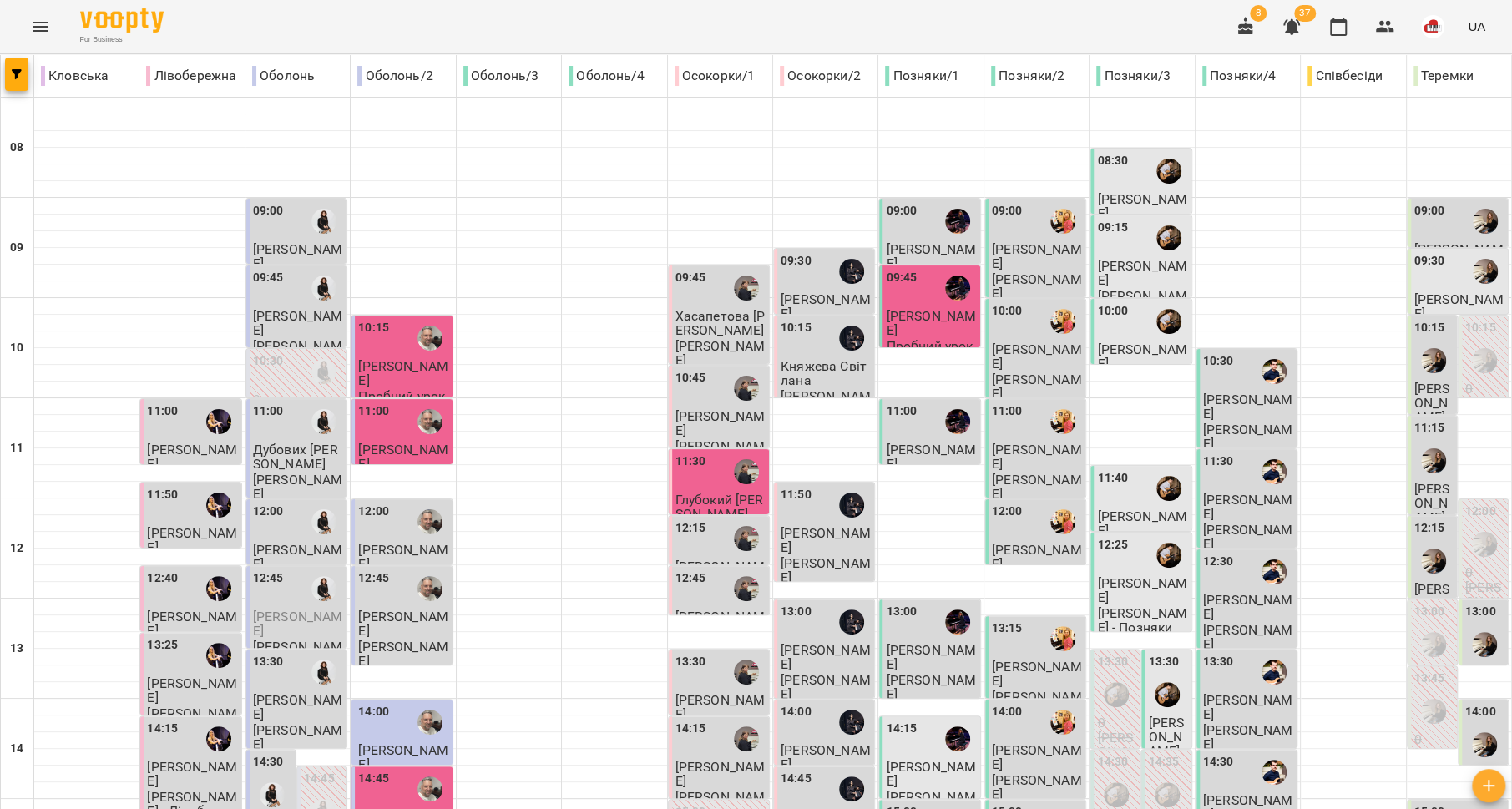
scroll to position [332, 0]
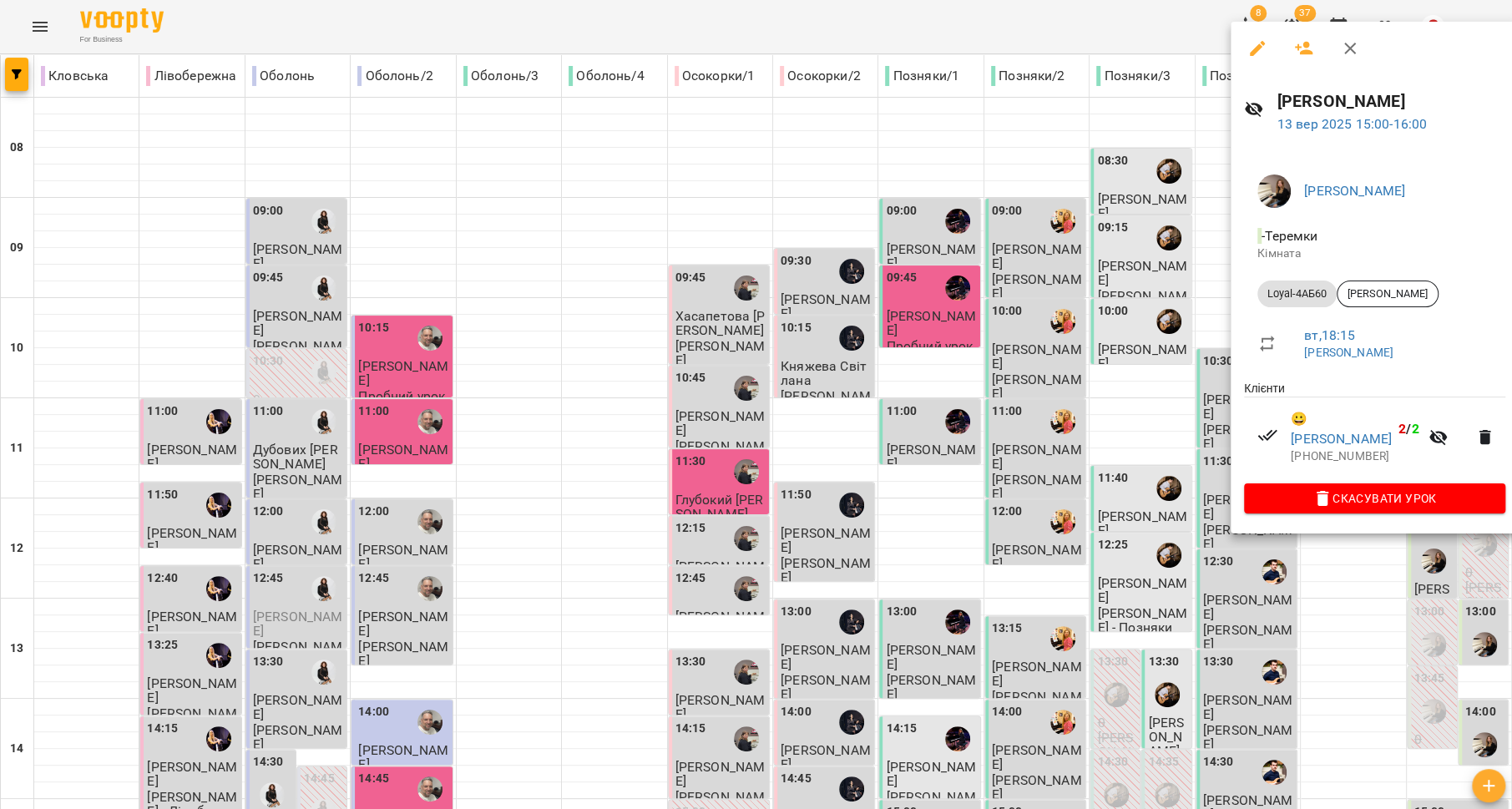
click at [1432, 596] on div at bounding box center [756, 404] width 1512 height 809
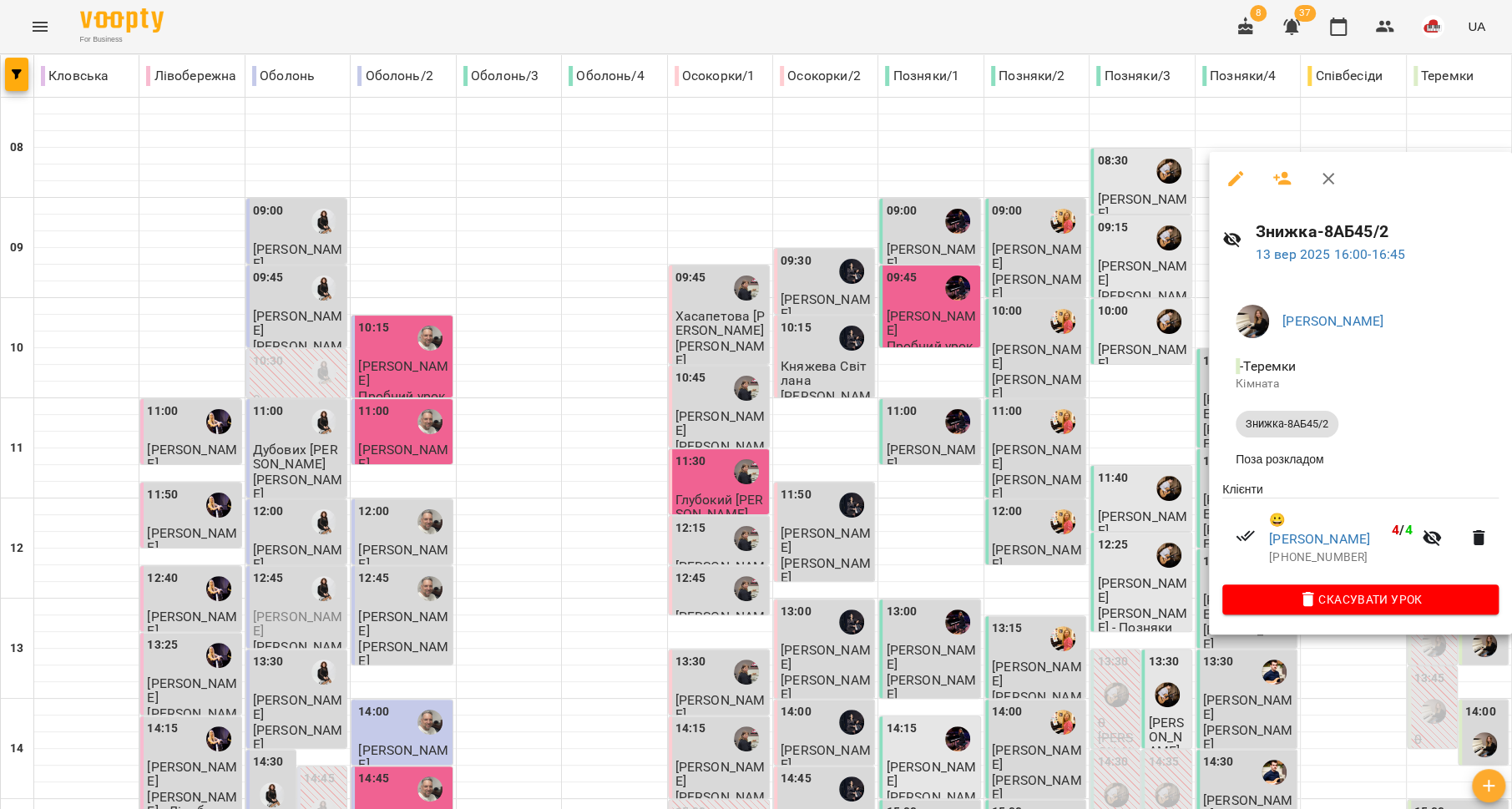
click at [1082, 576] on div at bounding box center [756, 404] width 1512 height 809
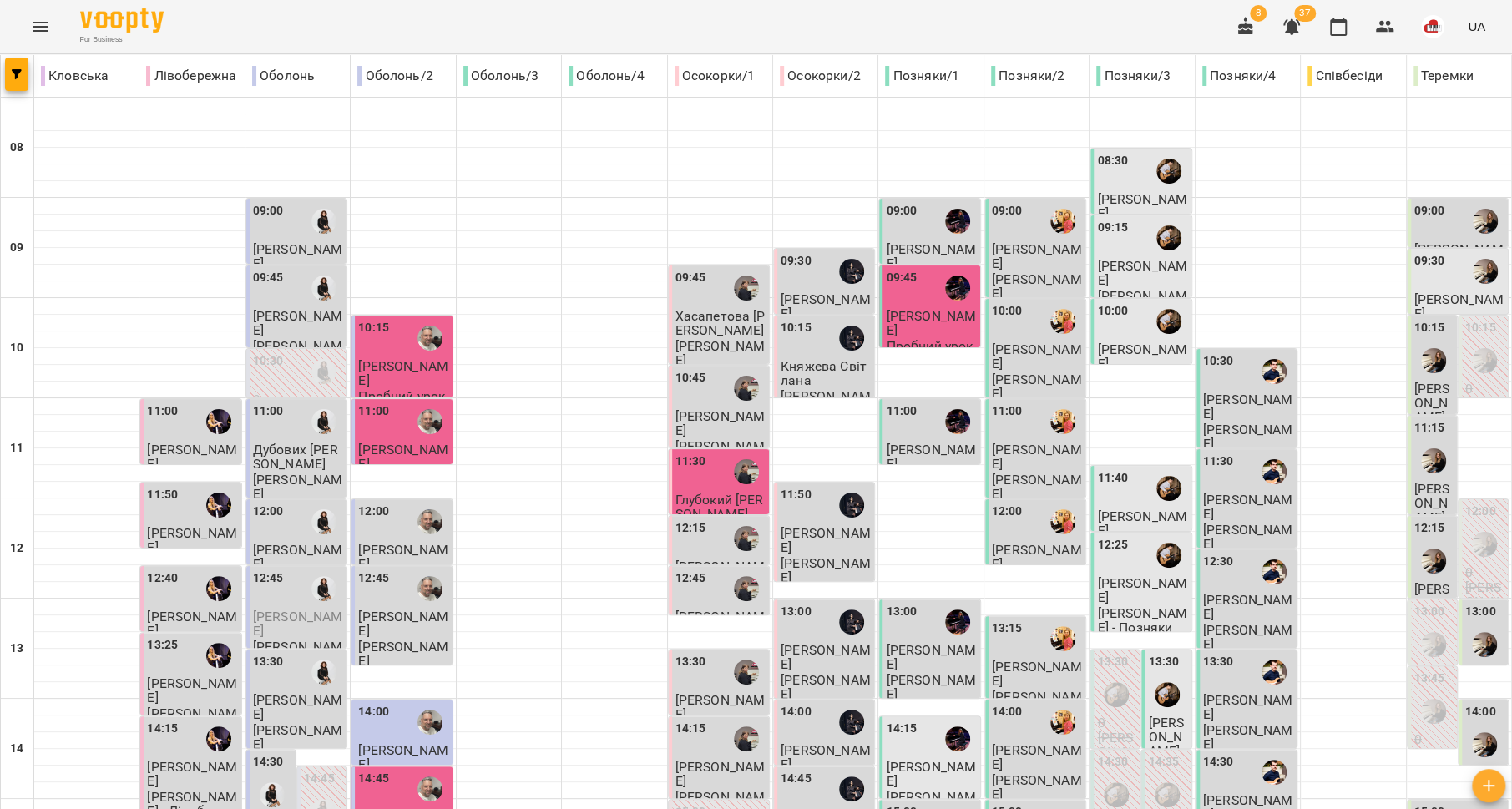
click at [36, 29] on icon "Menu" at bounding box center [39, 26] width 20 height 20
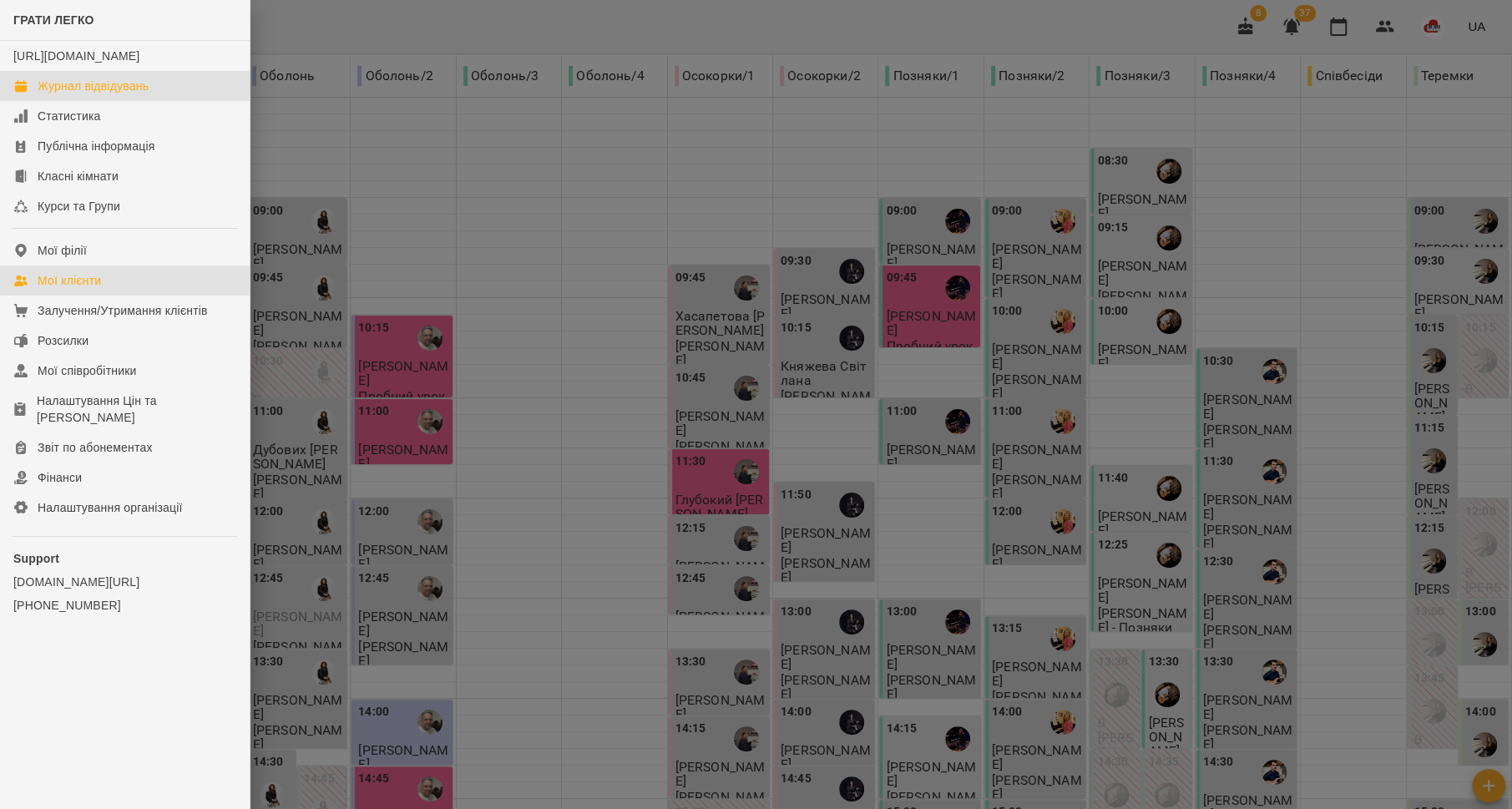
click at [105, 294] on link "Мої клієнти" at bounding box center [124, 280] width 249 height 30
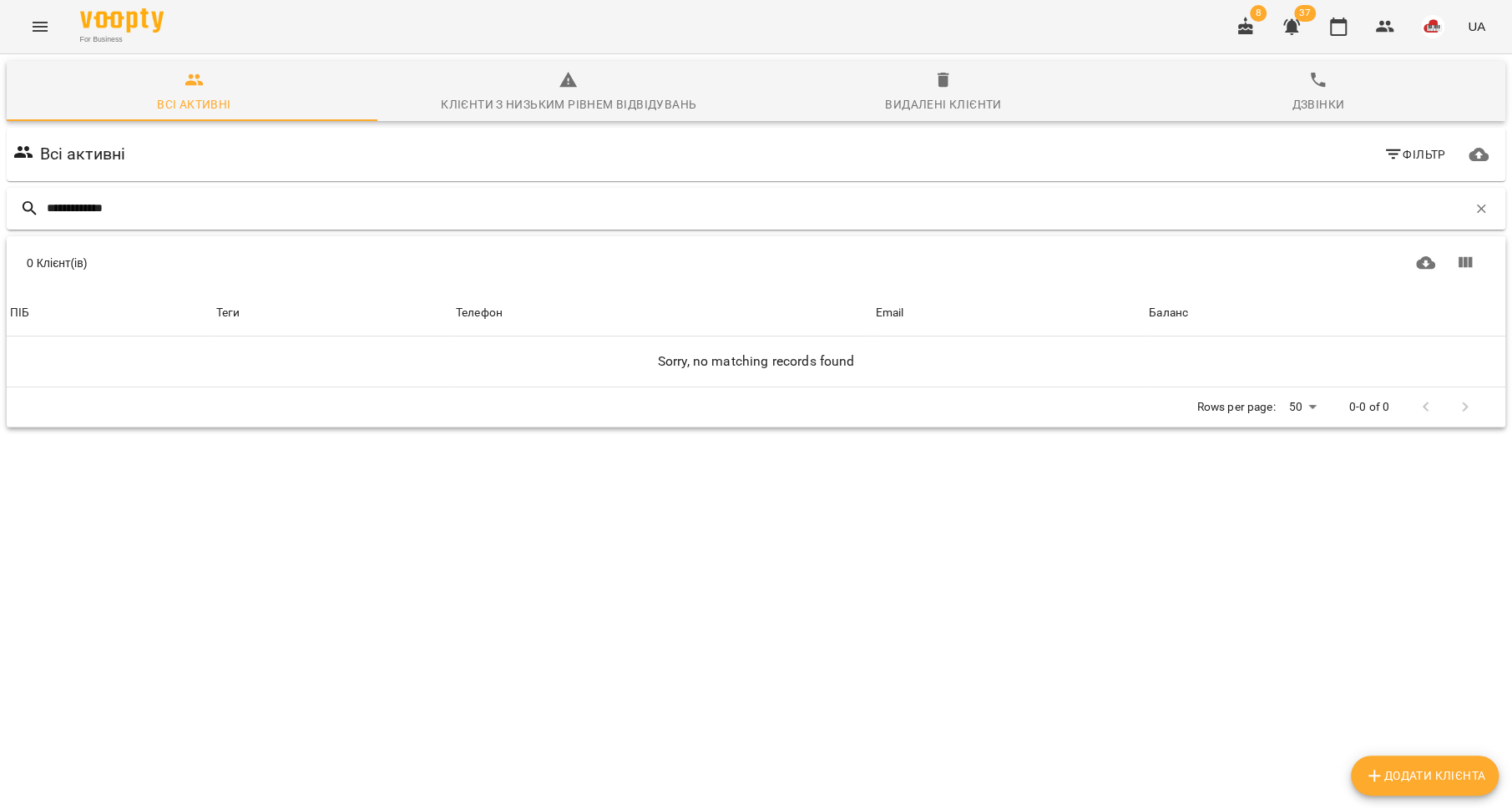
click at [77, 208] on input "**********" at bounding box center [757, 208] width 1421 height 28
click at [120, 207] on input "********" at bounding box center [757, 208] width 1421 height 28
type input "*"
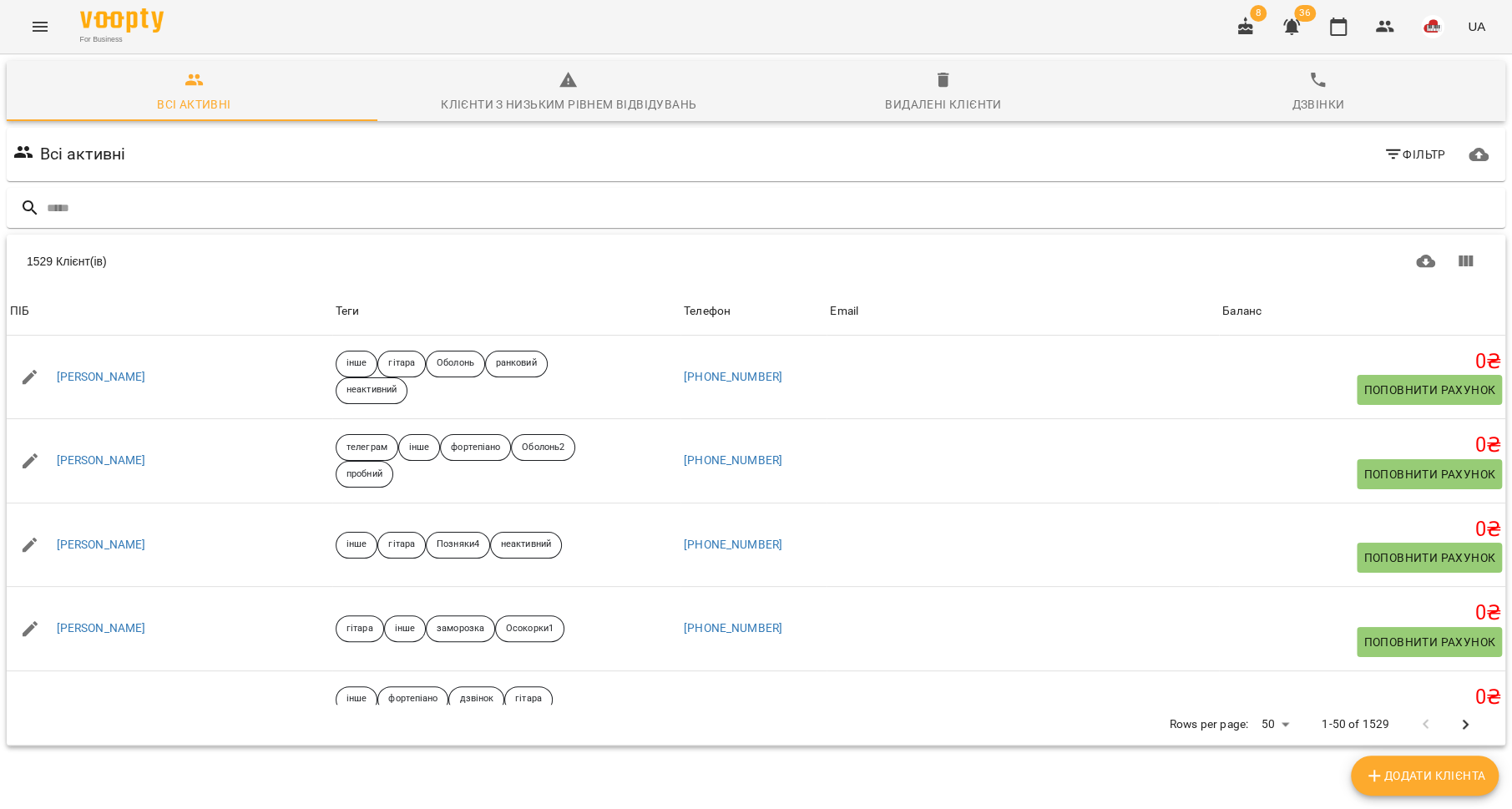
click at [48, 30] on icon "Menu" at bounding box center [39, 26] width 20 height 20
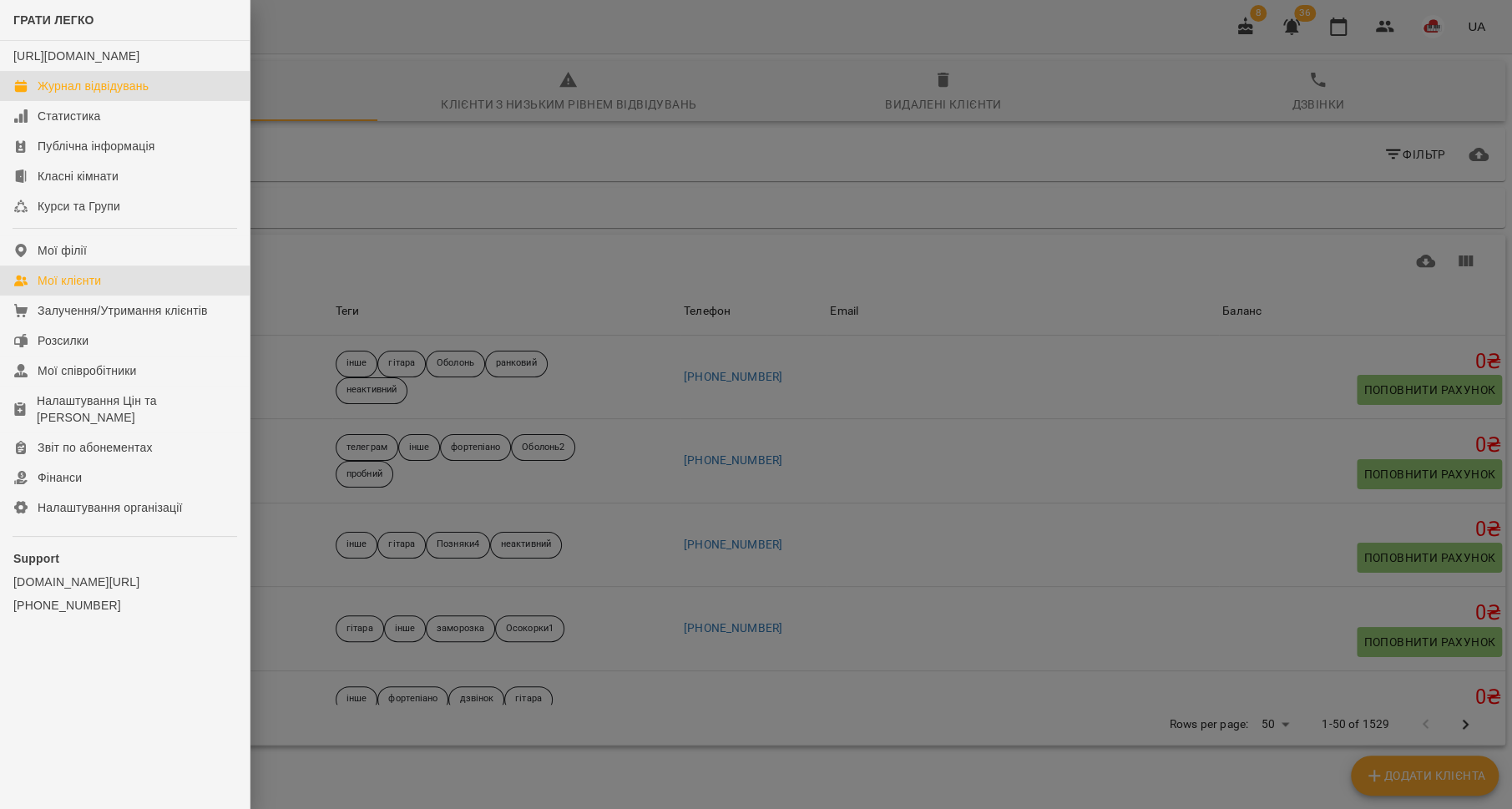
click at [78, 94] on div "Журнал відвідувань" at bounding box center [92, 86] width 111 height 17
